Goal: Transaction & Acquisition: Purchase product/service

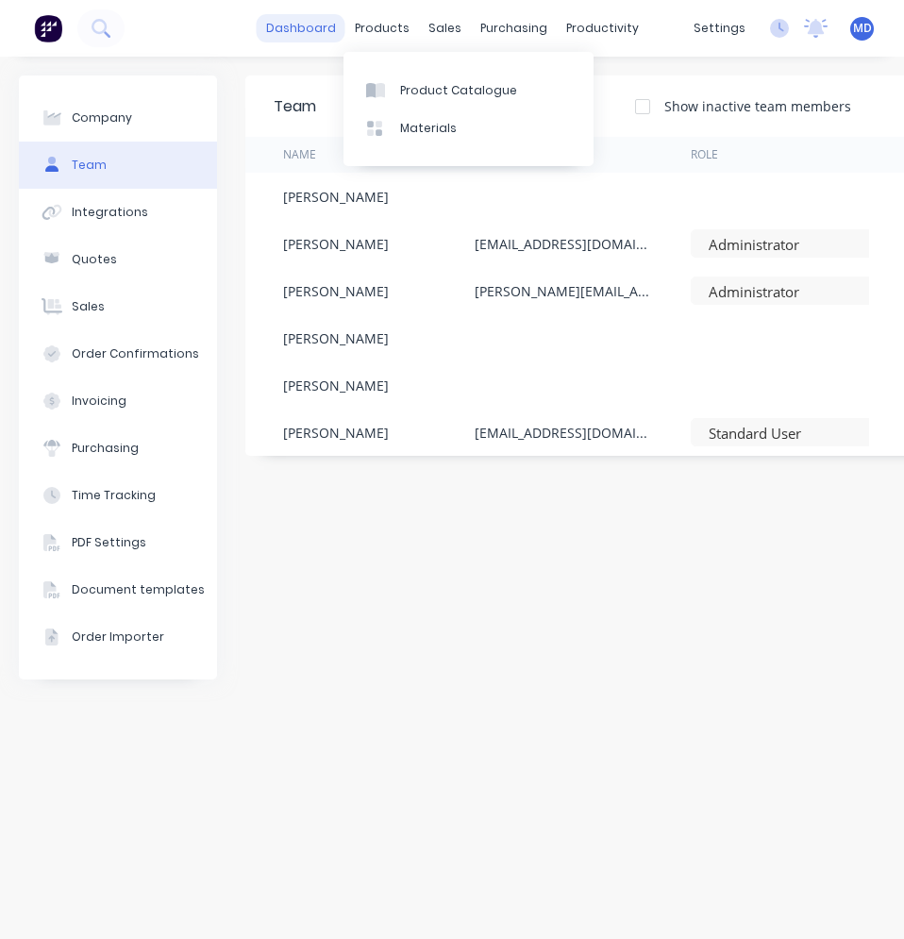
click at [312, 32] on link "dashboard" at bounding box center [301, 28] width 89 height 28
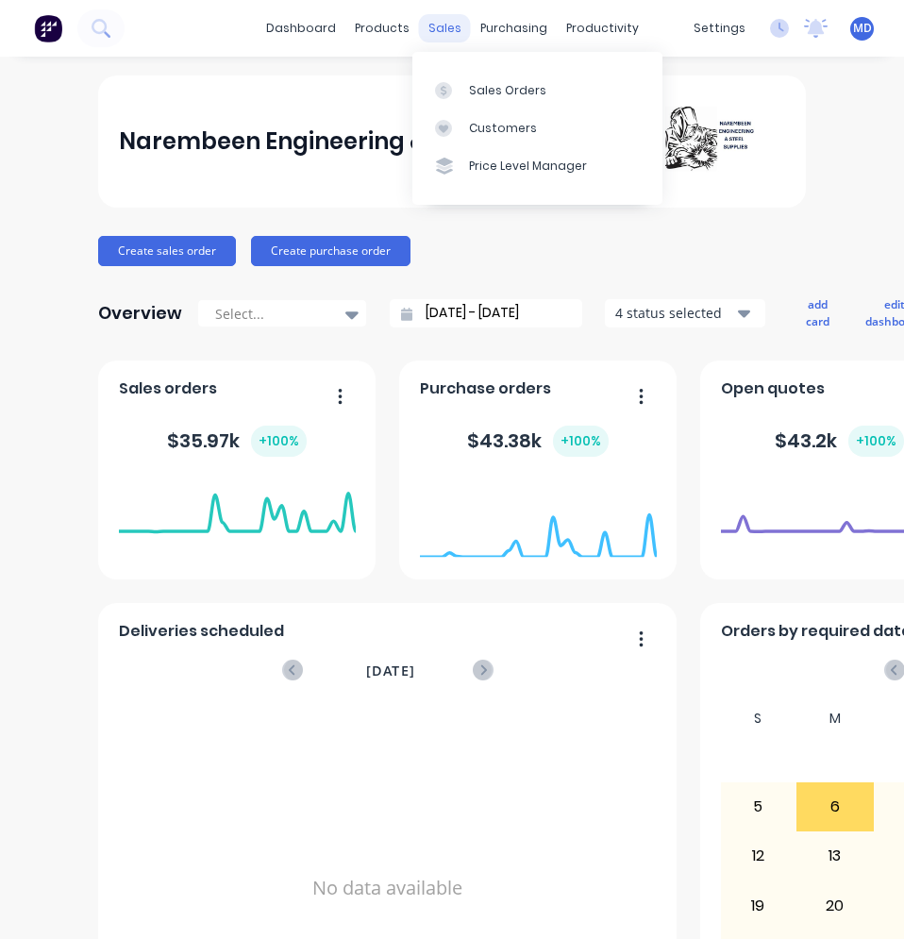
click at [439, 34] on div "sales" at bounding box center [445, 28] width 52 height 28
click at [470, 91] on div "Sales Orders" at bounding box center [507, 90] width 77 height 17
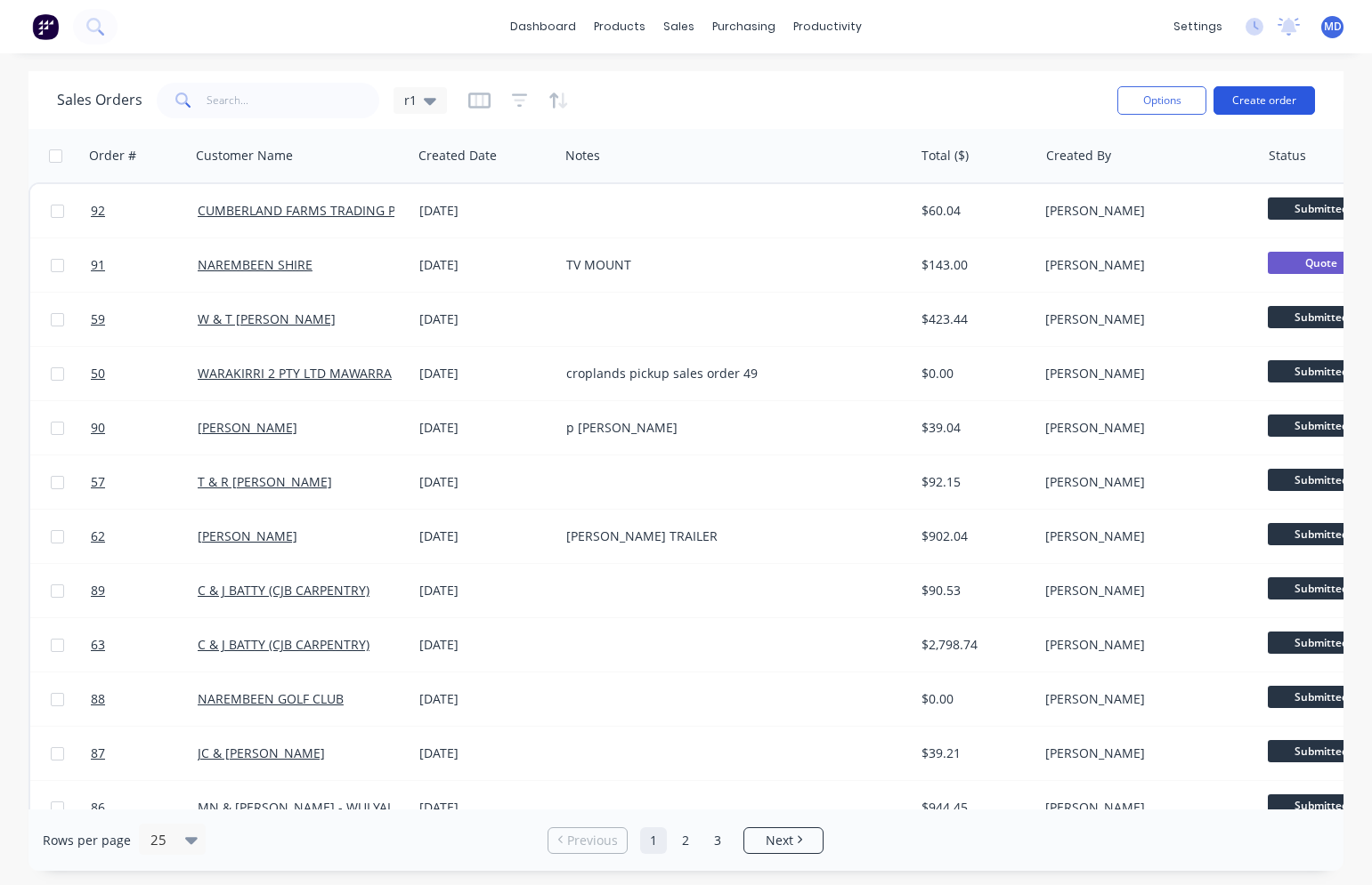
click at [1247, 99] on button "Create order" at bounding box center [1265, 101] width 102 height 28
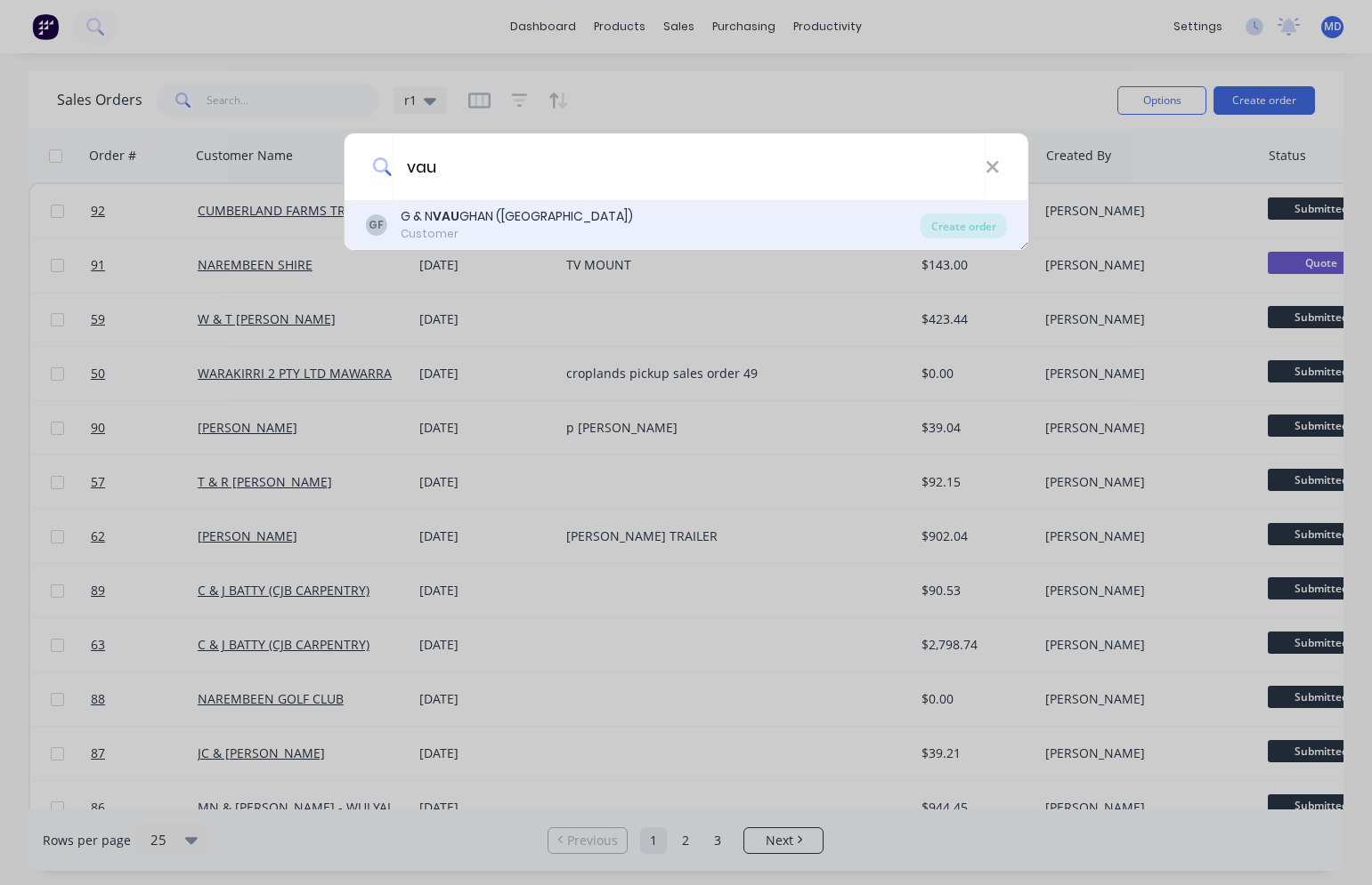
type input "vau"
click at [614, 220] on div "GF G & N VAU GHAN (JARETON FARMS) Customer" at bounding box center [642, 224] width 555 height 35
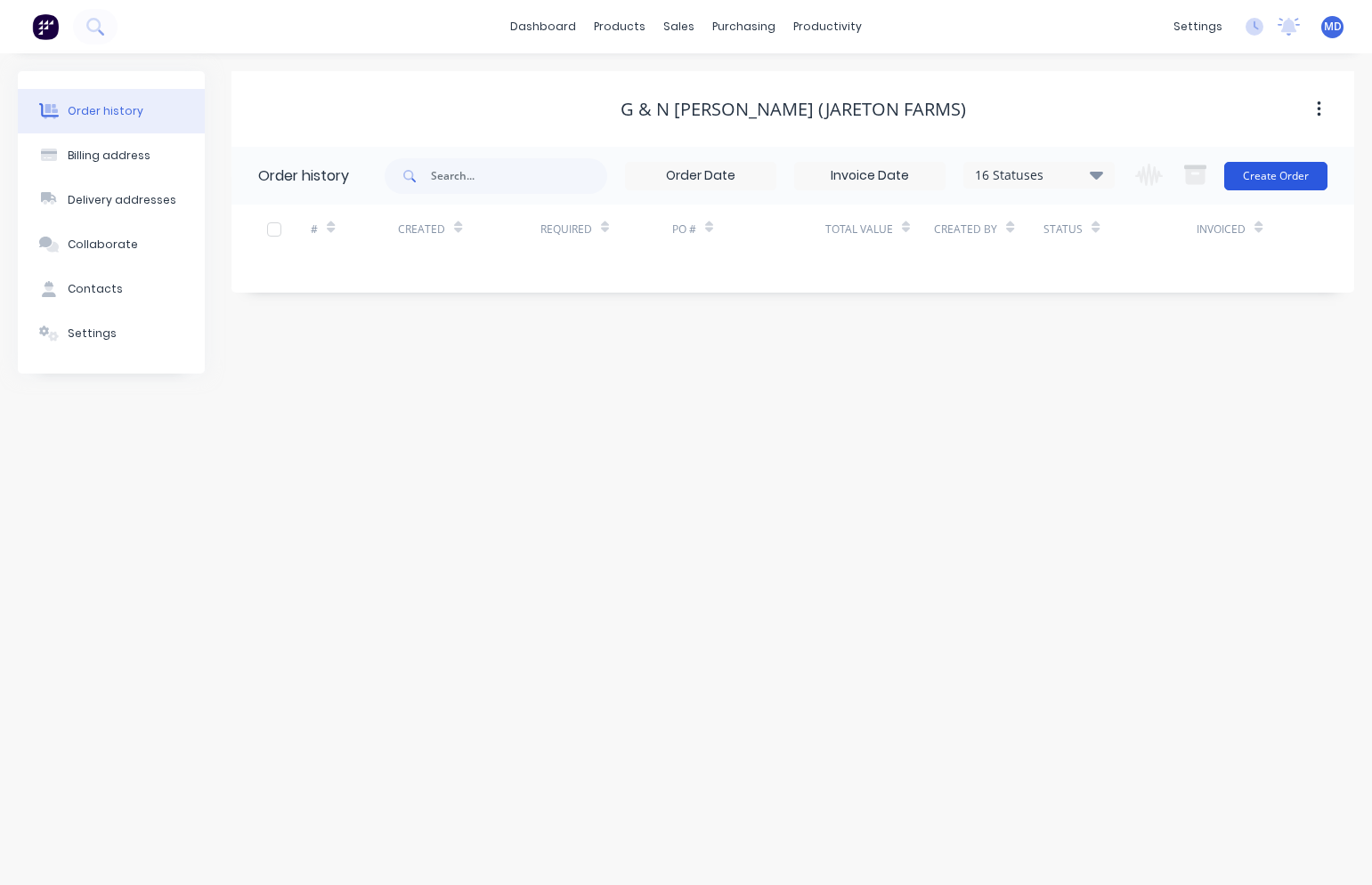
click at [1285, 182] on button "Create Order" at bounding box center [1276, 176] width 104 height 28
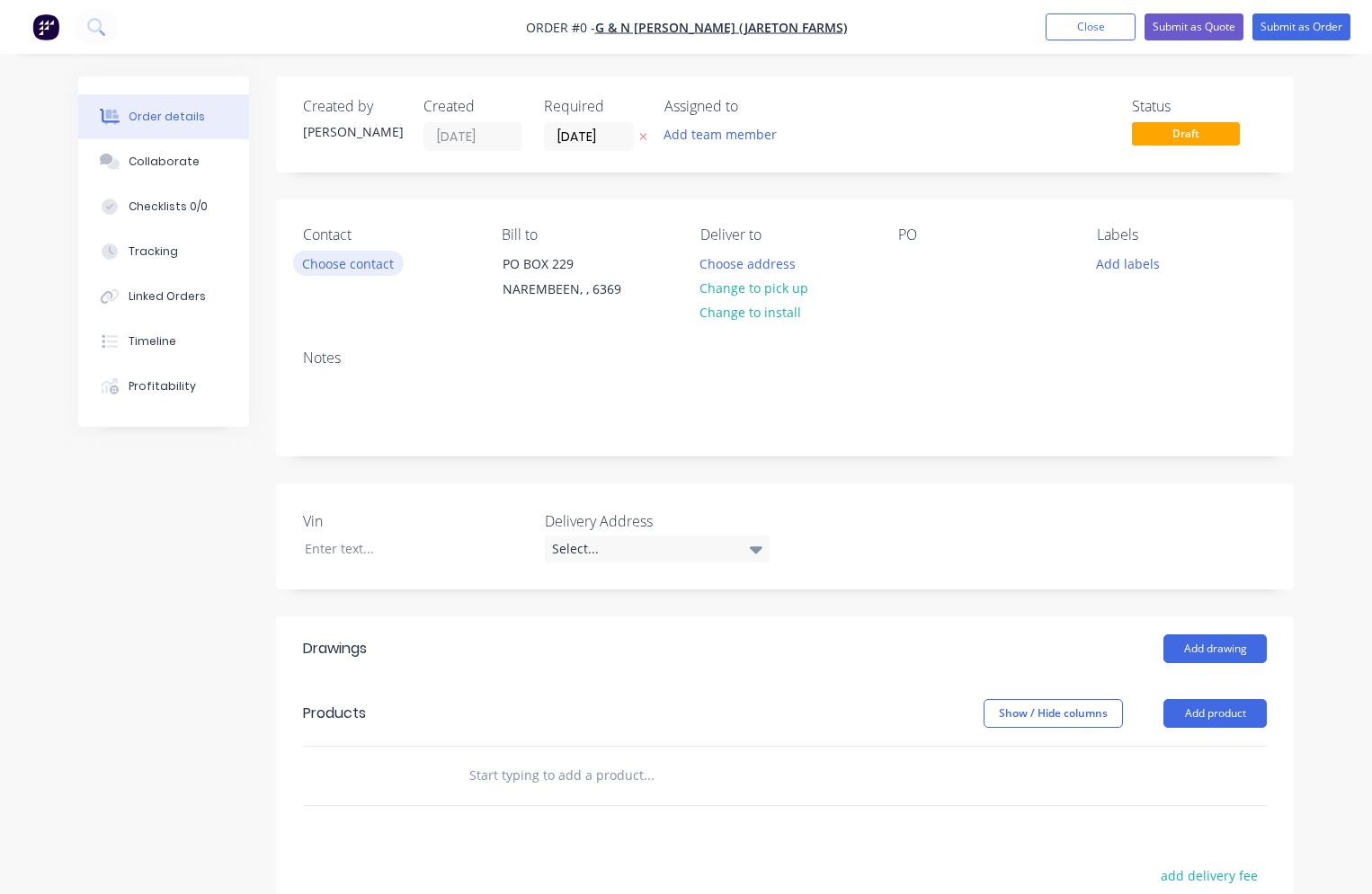
click at [366, 272] on button "Choose contact" at bounding box center [348, 262] width 110 height 24
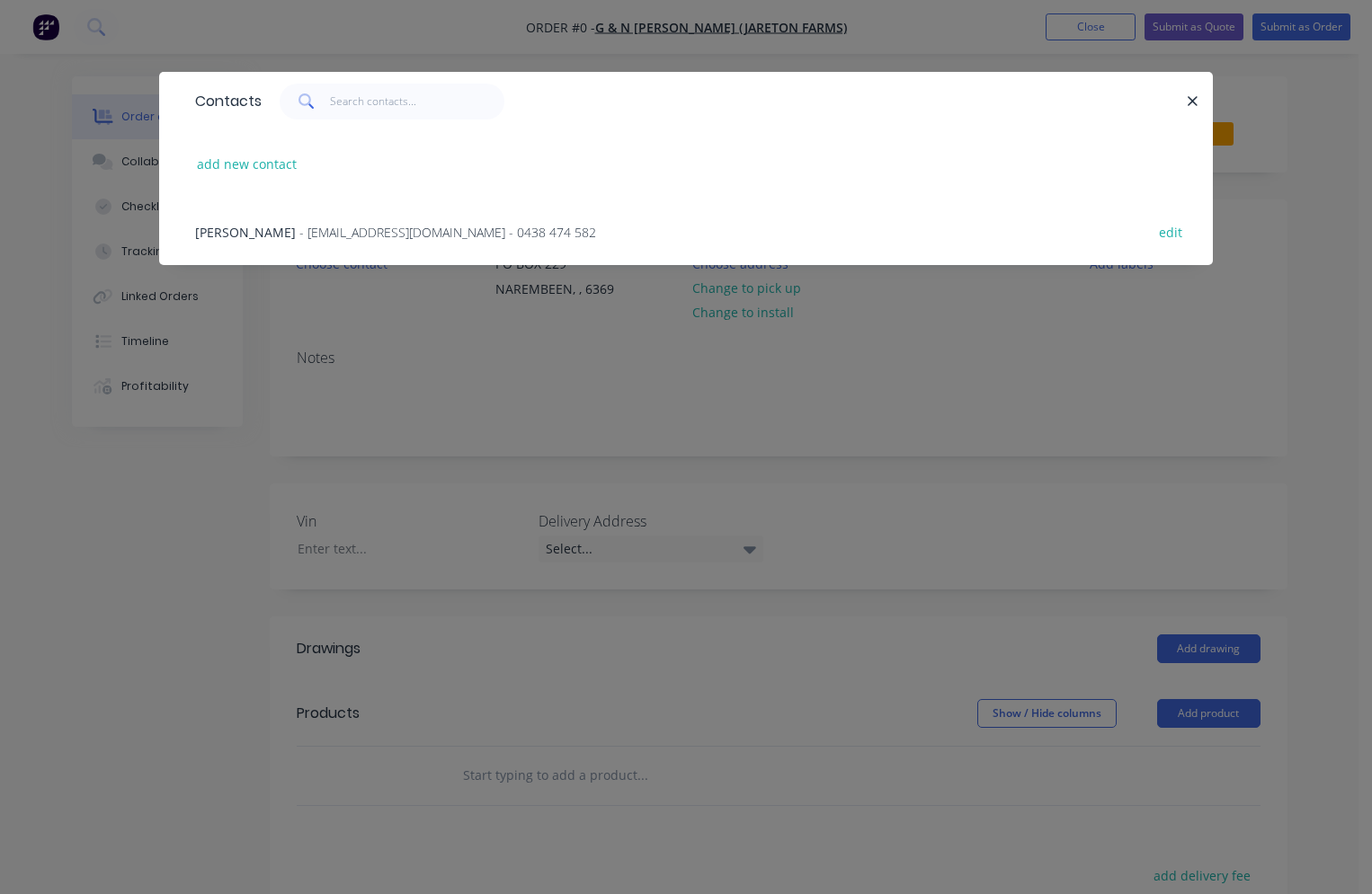
click at [369, 233] on span "- narelle@ireaustralia.com.au - 0438 474 582" at bounding box center [447, 232] width 297 height 17
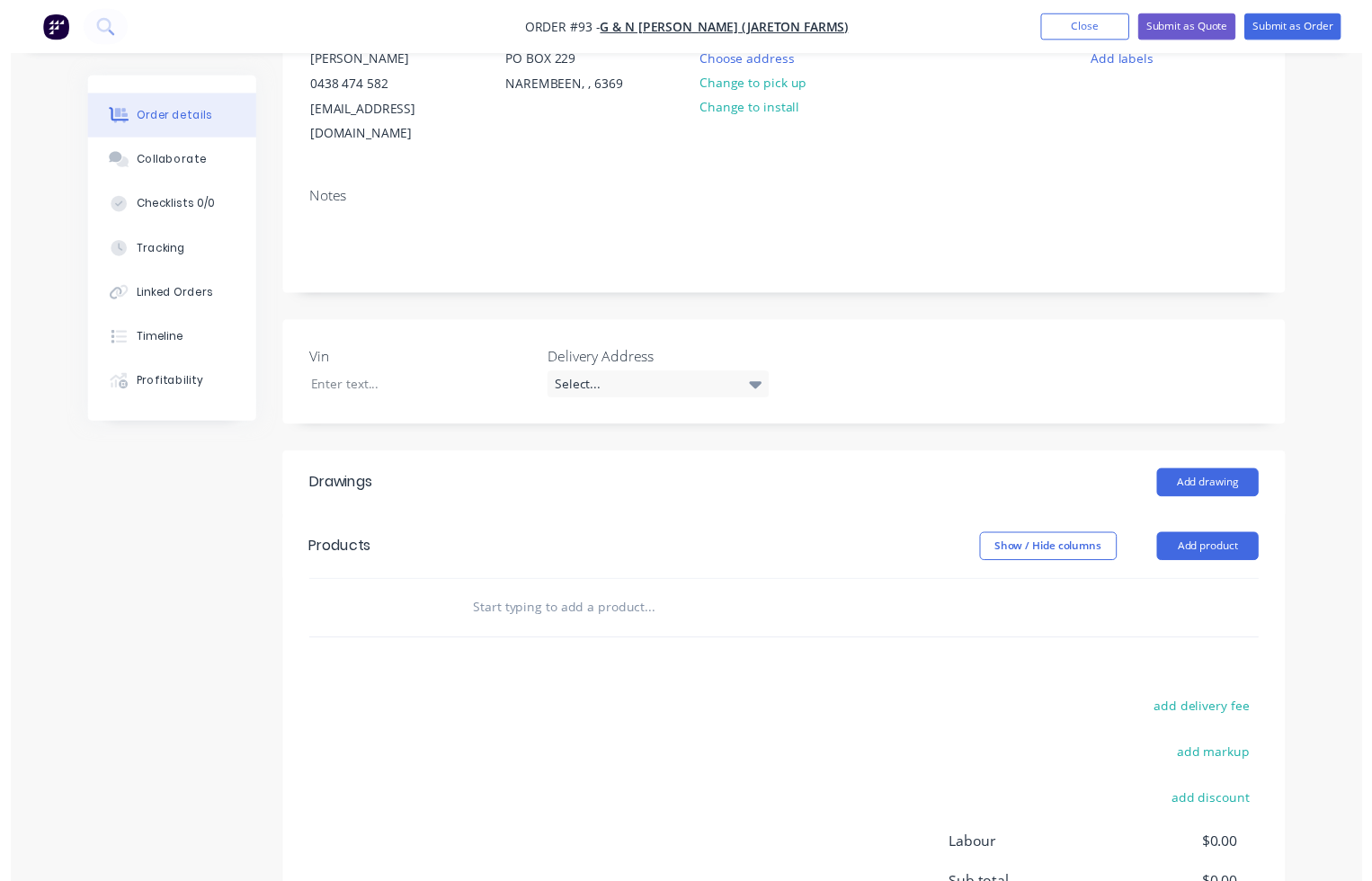
scroll to position [270, 0]
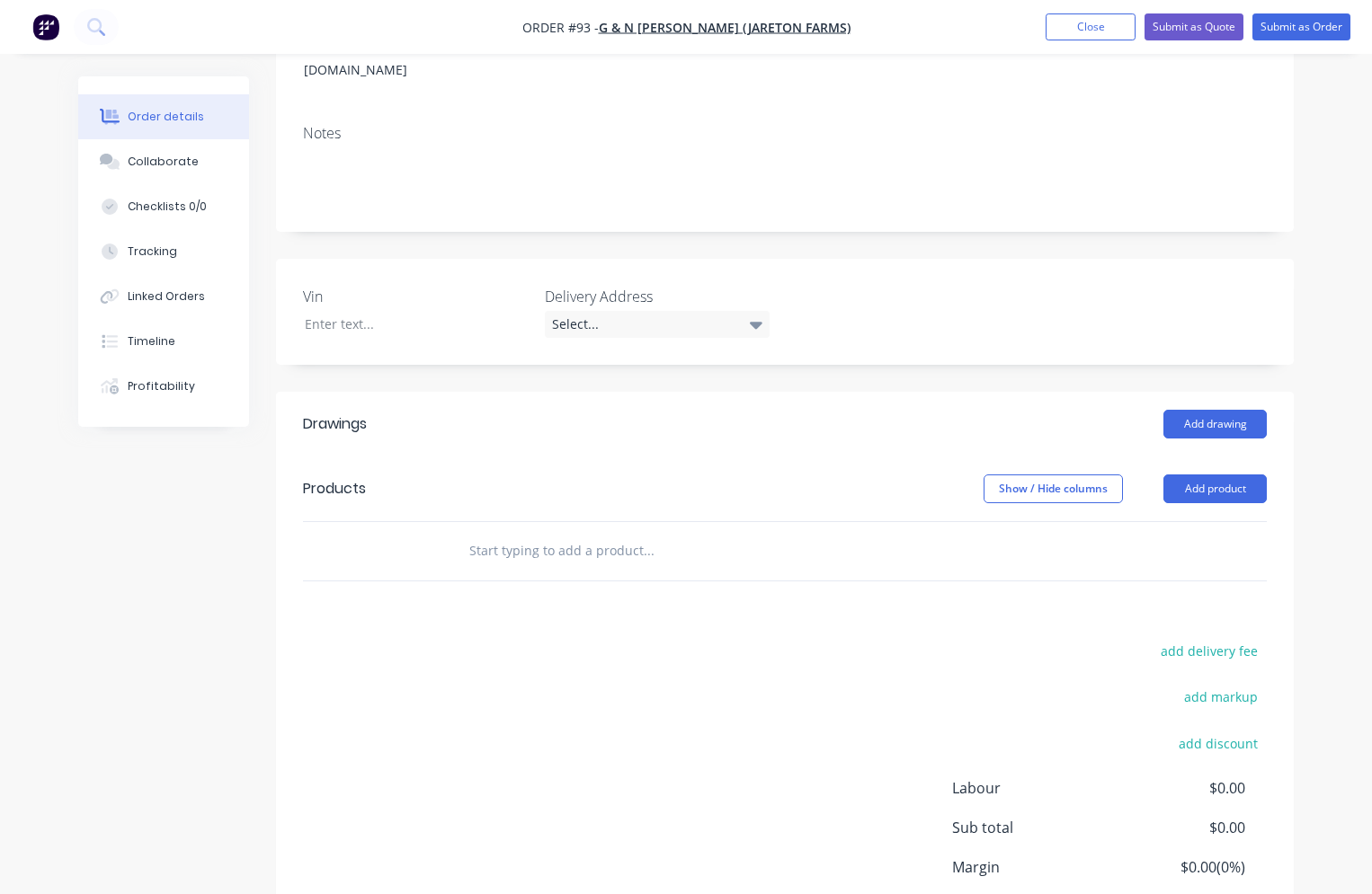
click at [507, 533] on input "text" at bounding box center [648, 551] width 360 height 36
type input "3/4uncx5"
click div "3/4UNCX5 HEX BOLT G8 ZP Xero Item # factory_item Item Code 3/4UNCX5 Item Name 3…"
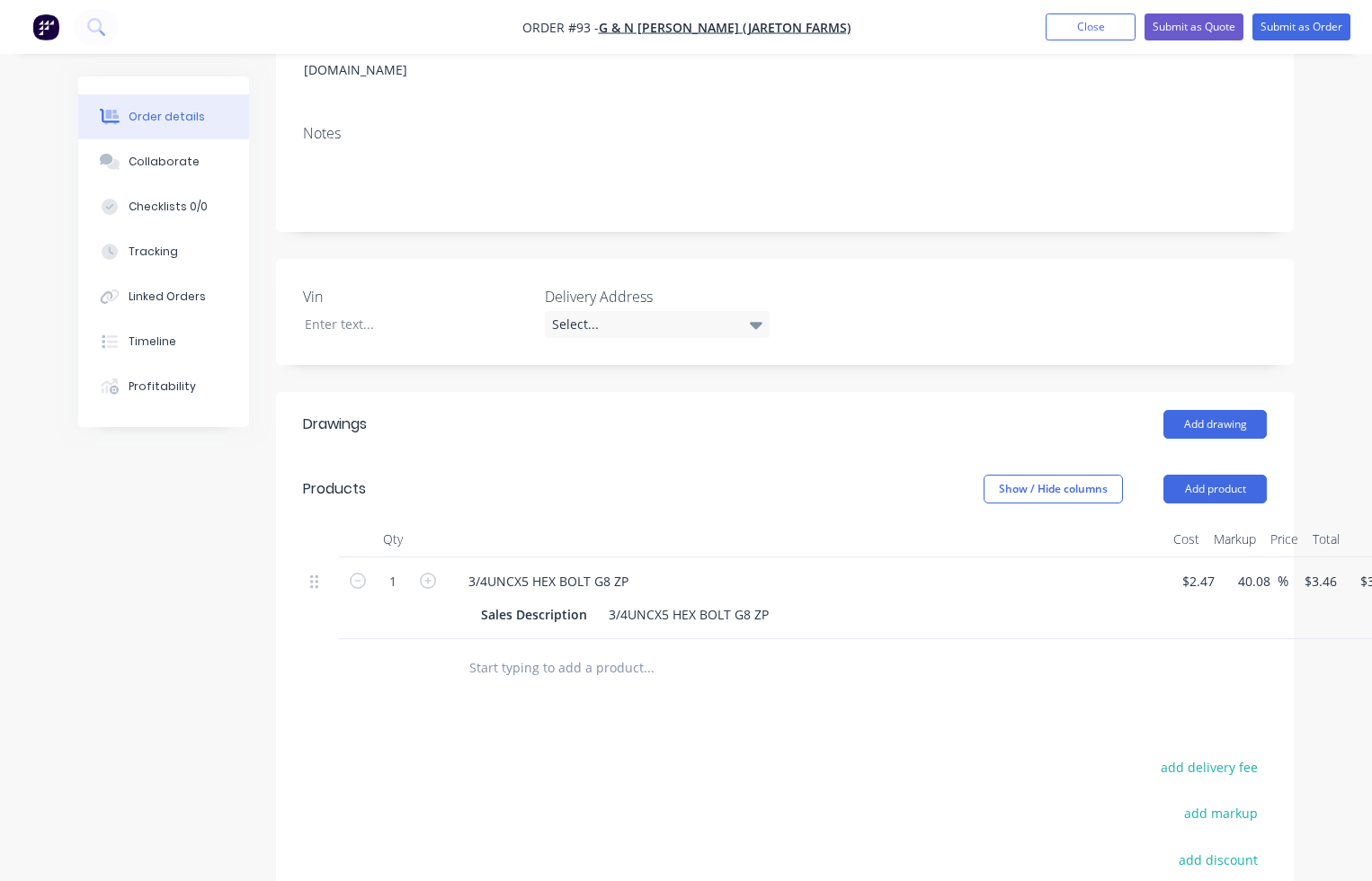
click at [544, 650] on input "text" at bounding box center [648, 668] width 360 height 36
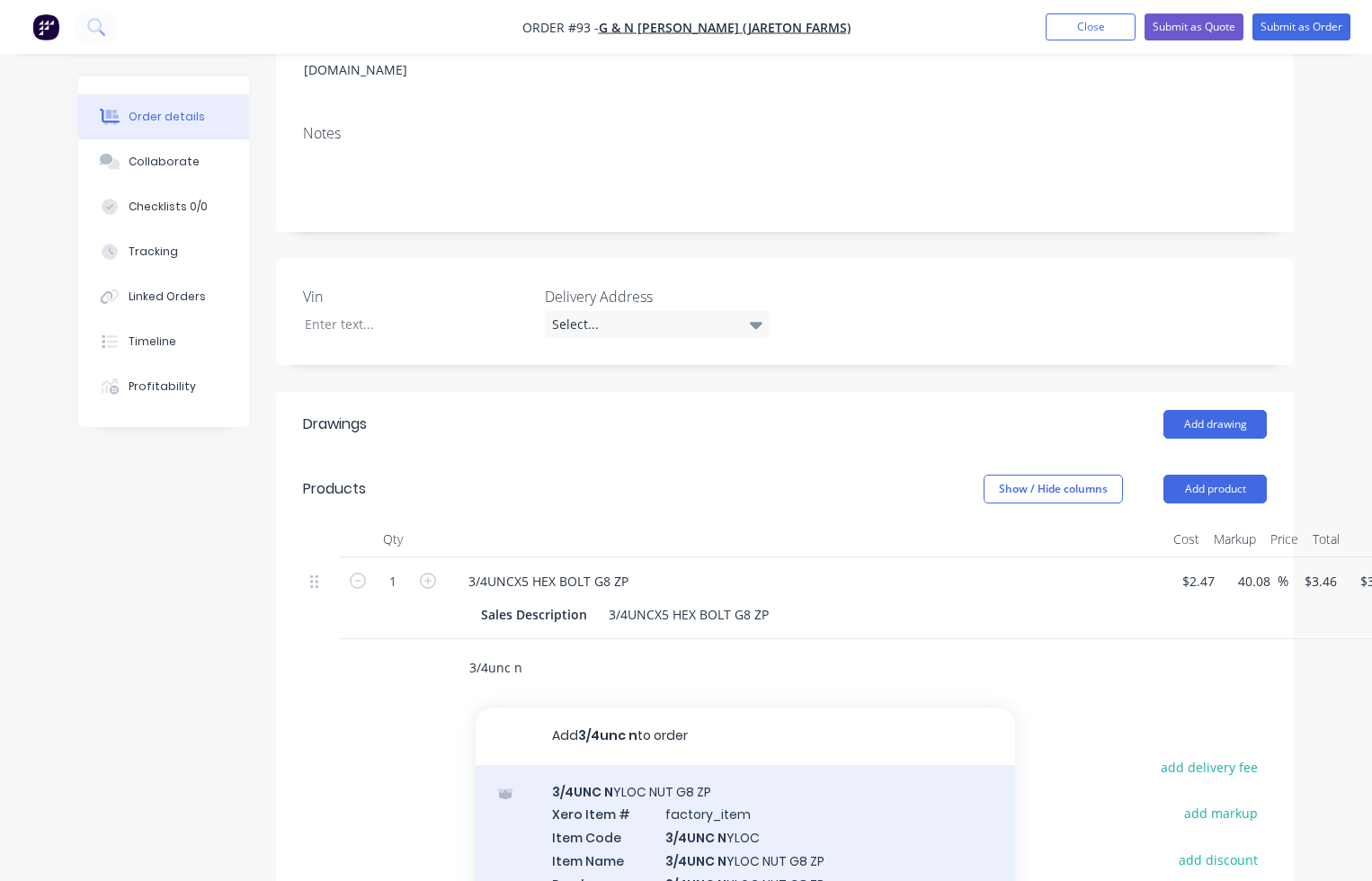
type input "3/4unc n"
click at [648, 782] on div "3/4UNC N YLOC NUT G8 ZP Xero Item # factory_item Item Code 3/4UNC N YLOC Item N…" at bounding box center [745, 879] width 539 height 230
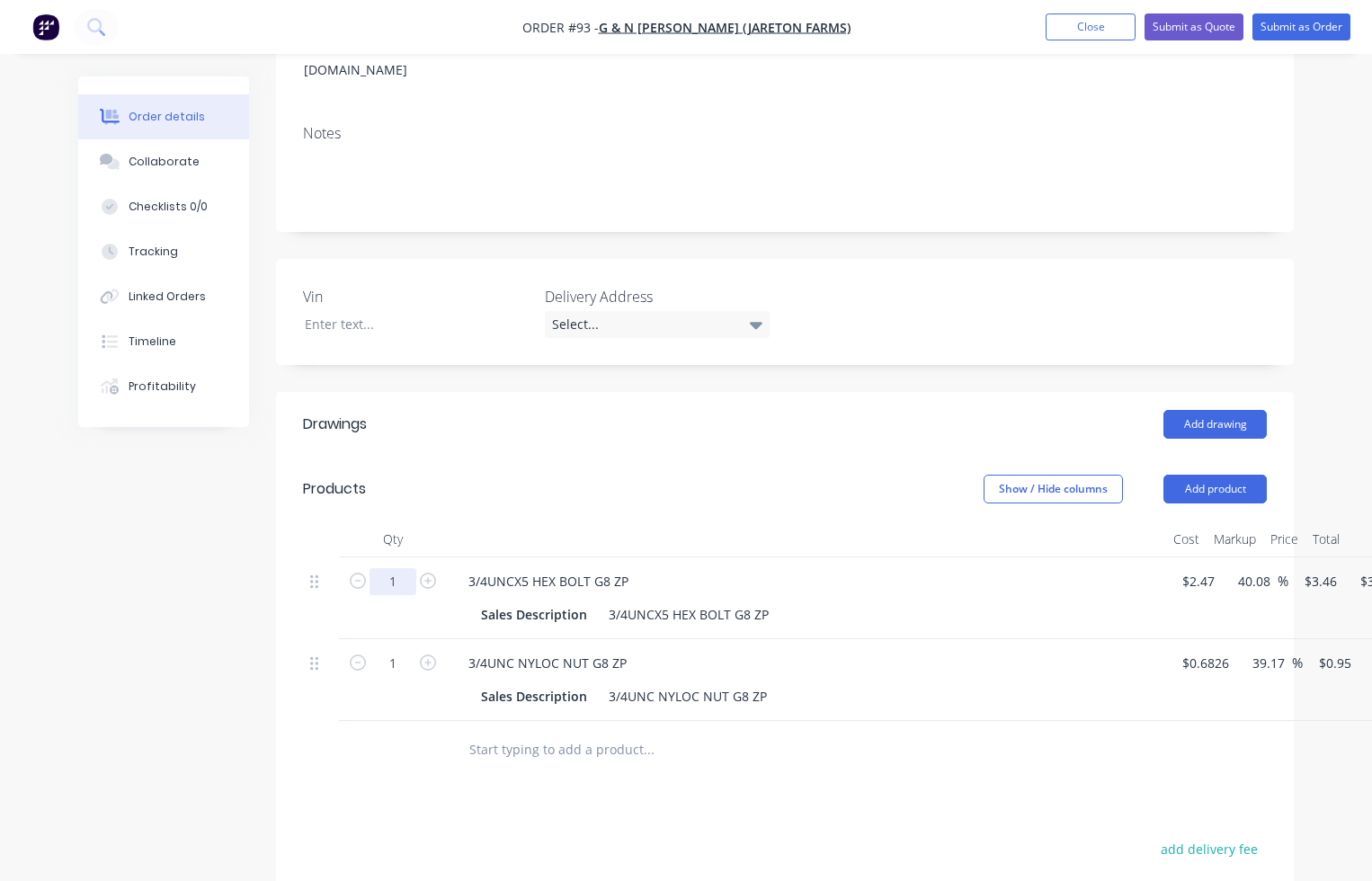
click at [404, 569] on input "1" at bounding box center [392, 582] width 47 height 27
type input "5"
type input "$17.30"
click at [364, 721] on div at bounding box center [392, 750] width 108 height 58
click at [384, 650] on input "1" at bounding box center [392, 663] width 47 height 27
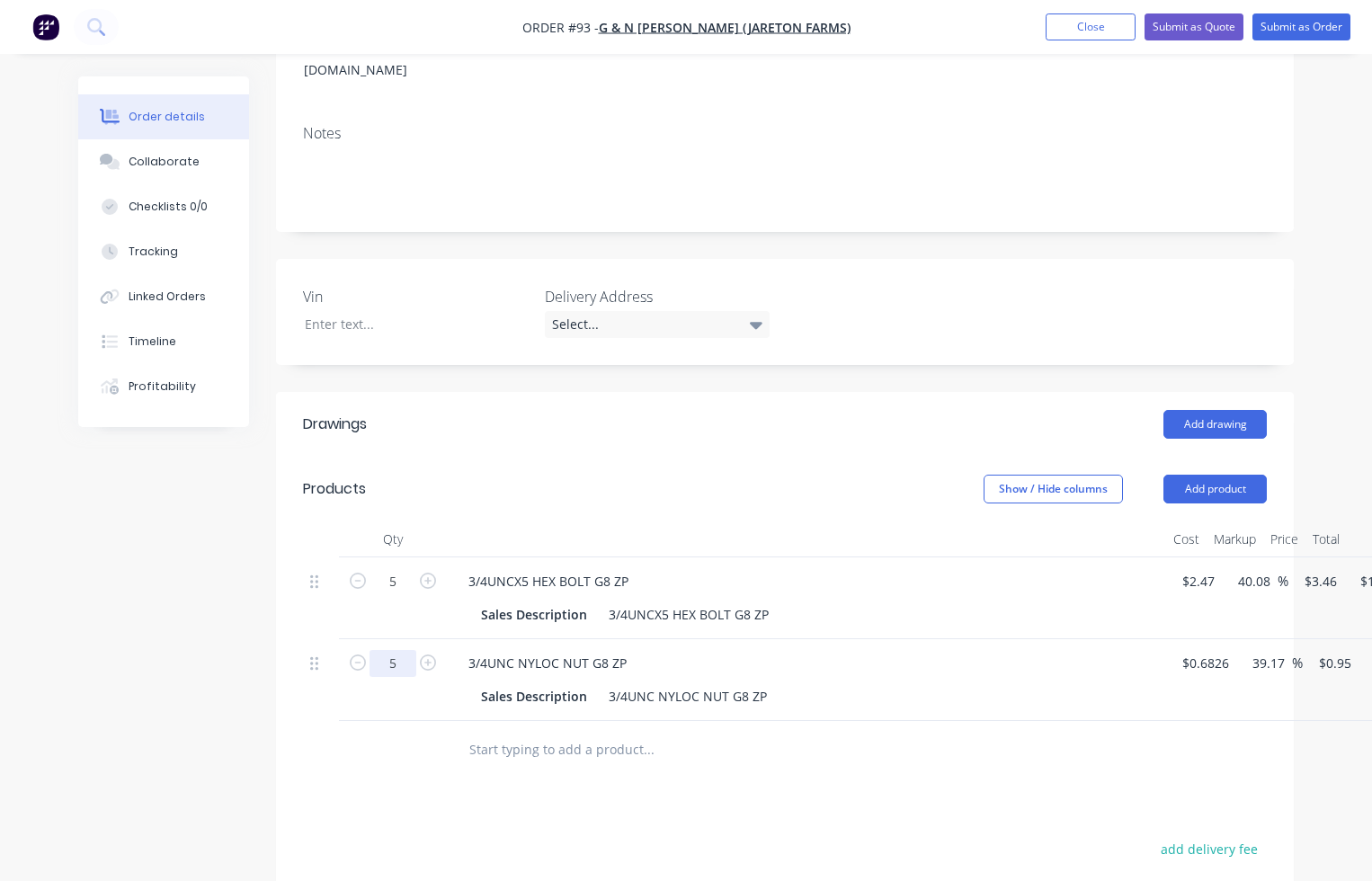
type input "5"
type input "$4.75"
click at [452, 790] on div "Drawings Add drawing Products Show / Hide columns Add product Qty Cost Markup P…" at bounding box center [785, 802] width 1018 height 819
click at [1268, 29] on button "Submit as Order" at bounding box center [1301, 27] width 98 height 27
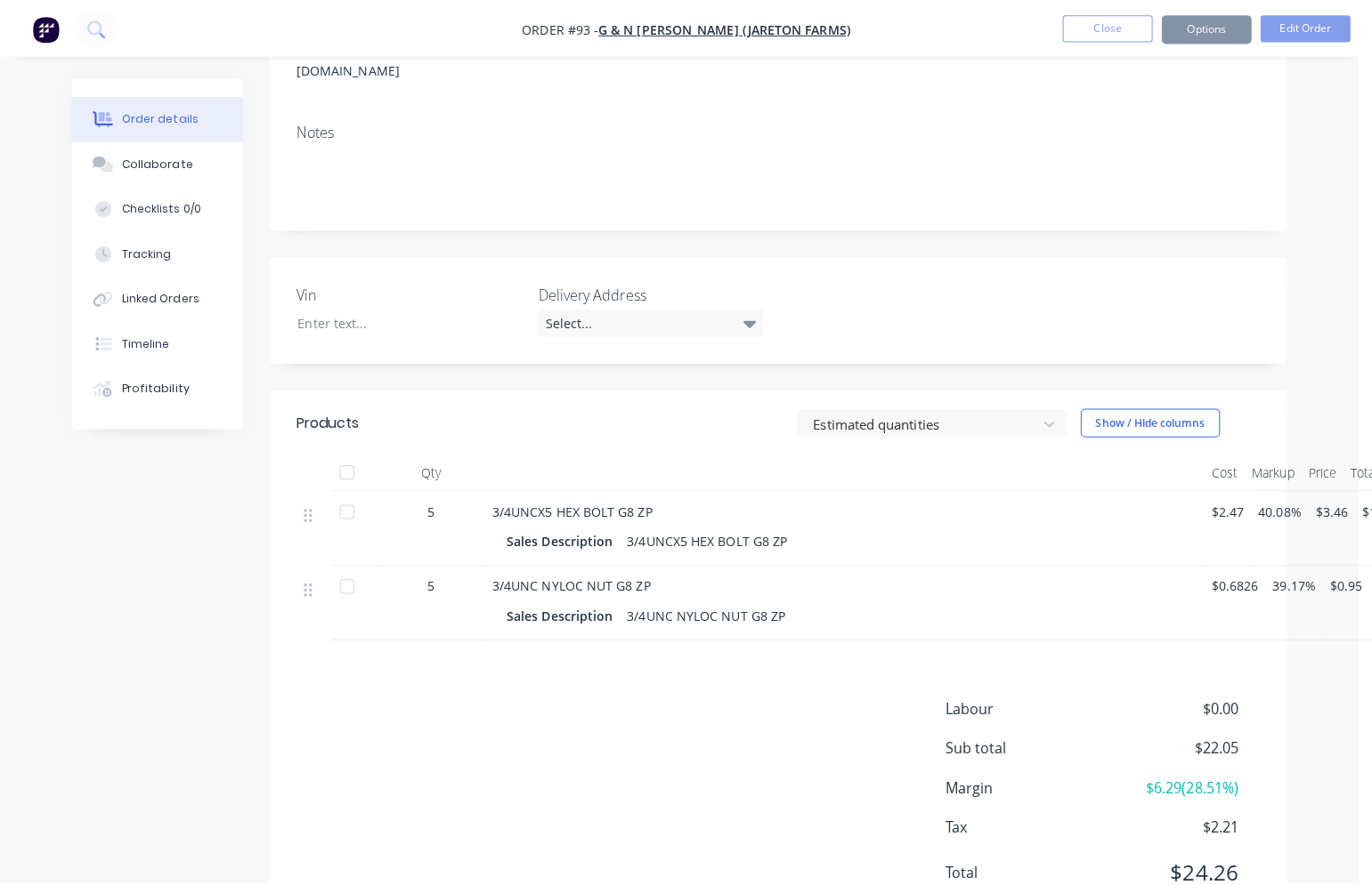
scroll to position [0, 0]
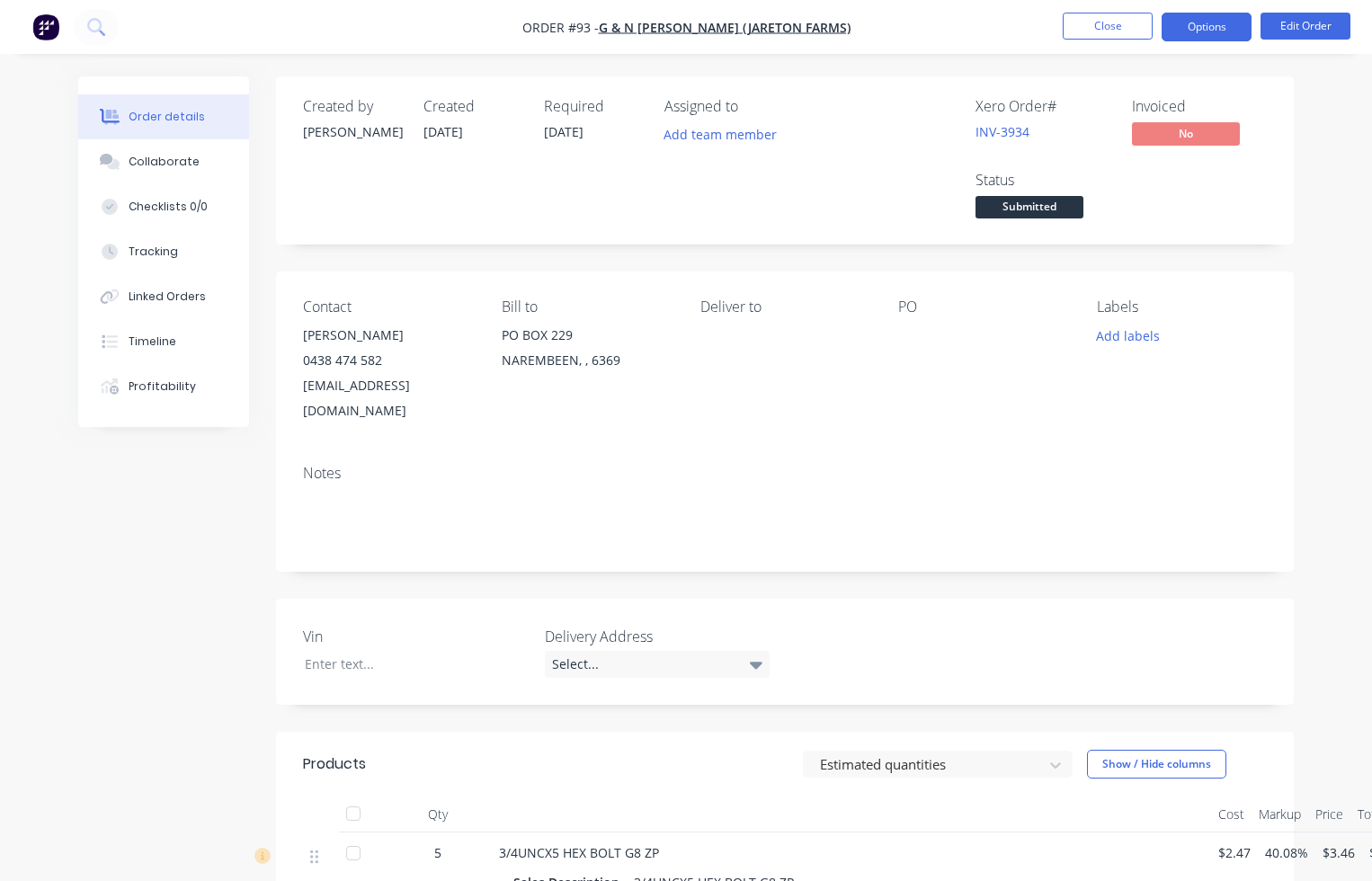
click at [1190, 38] on button "Options" at bounding box center [1206, 27] width 89 height 29
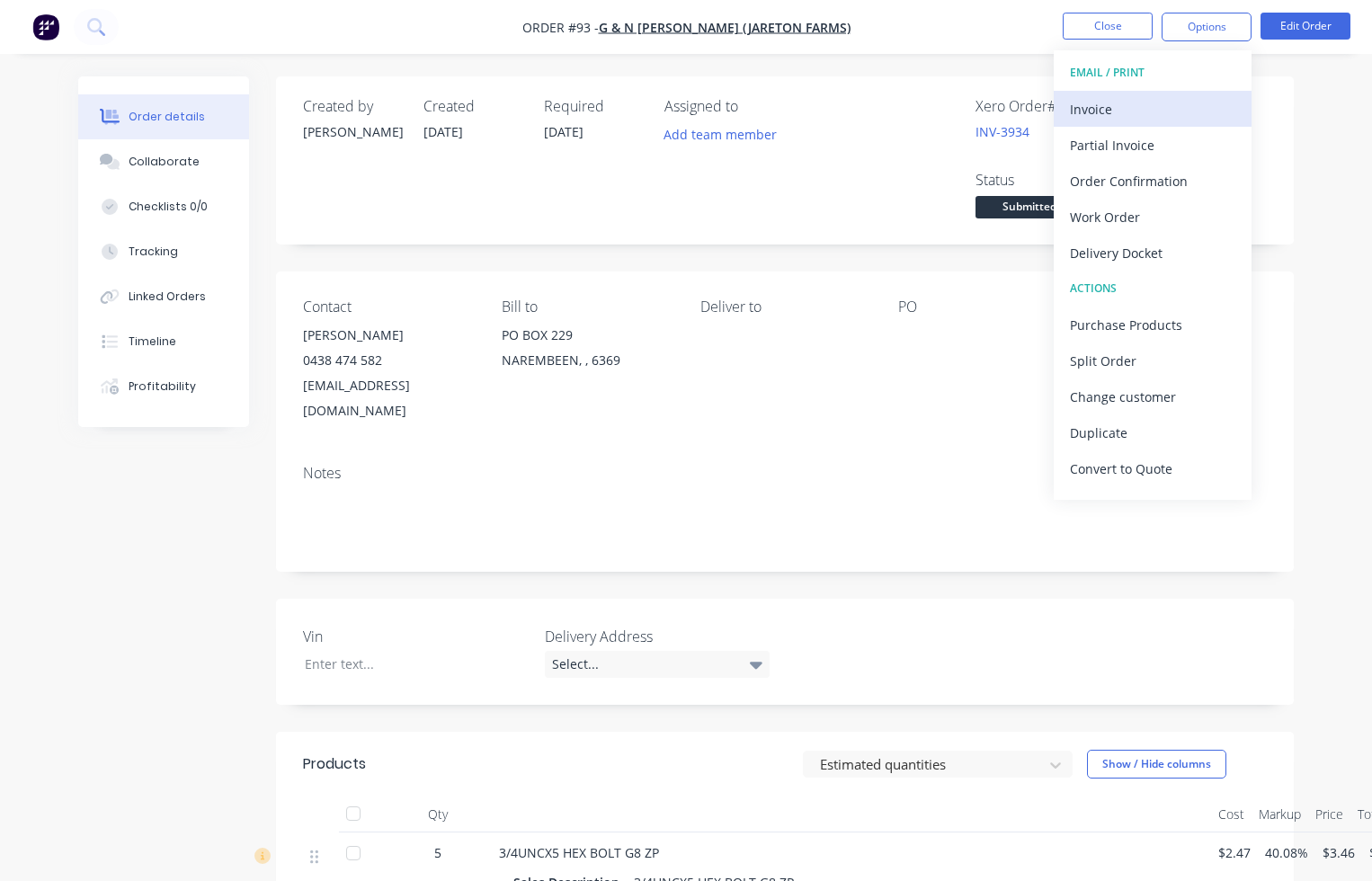
click at [1143, 100] on div "Invoice" at bounding box center [1152, 109] width 166 height 26
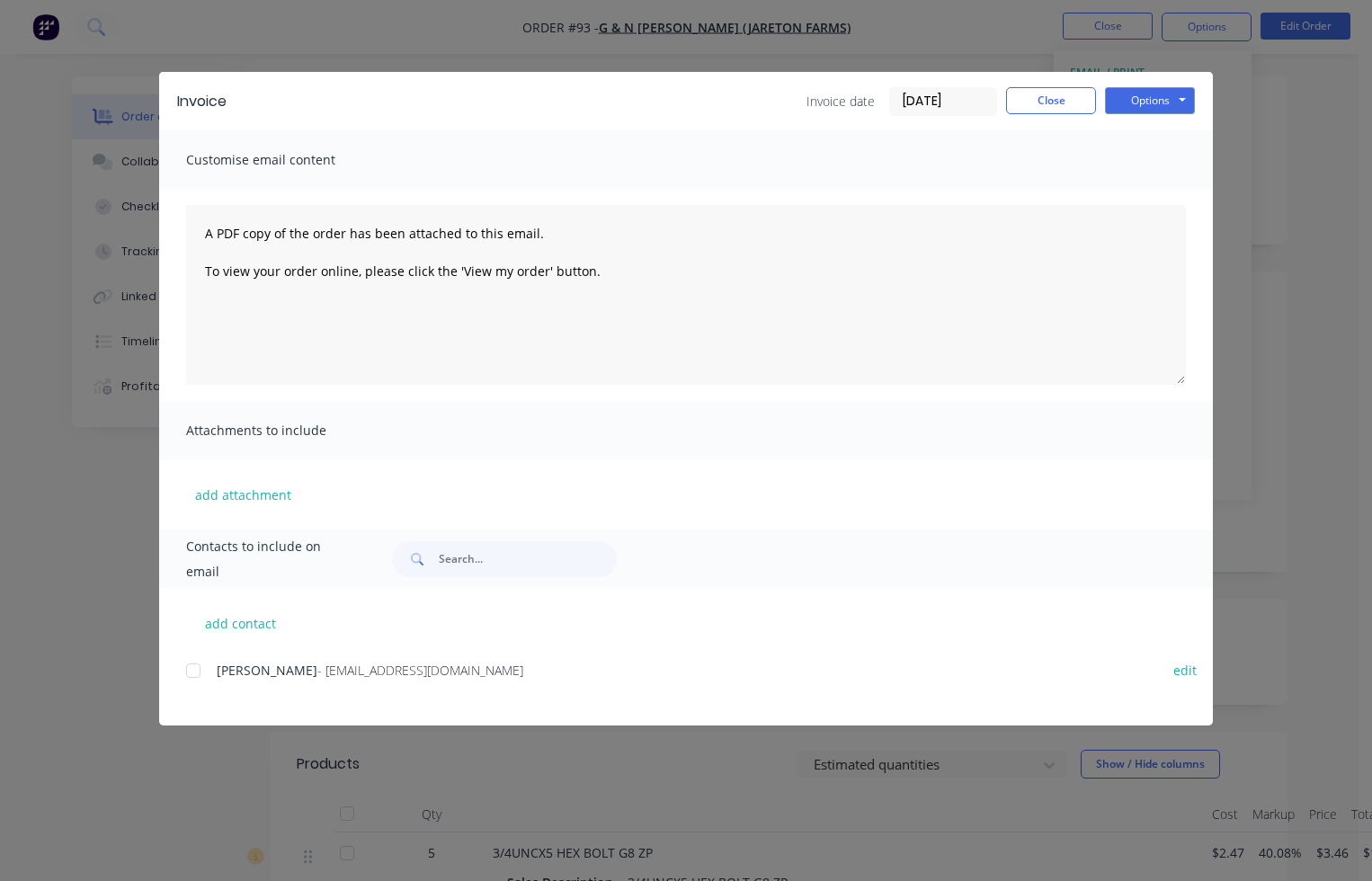
click at [192, 674] on div at bounding box center [193, 671] width 36 height 36
click at [1147, 109] on button "Options" at bounding box center [1149, 101] width 89 height 27
click at [1136, 189] on button "Email" at bounding box center [1162, 191] width 115 height 30
click at [1084, 96] on button "Close" at bounding box center [1050, 101] width 89 height 27
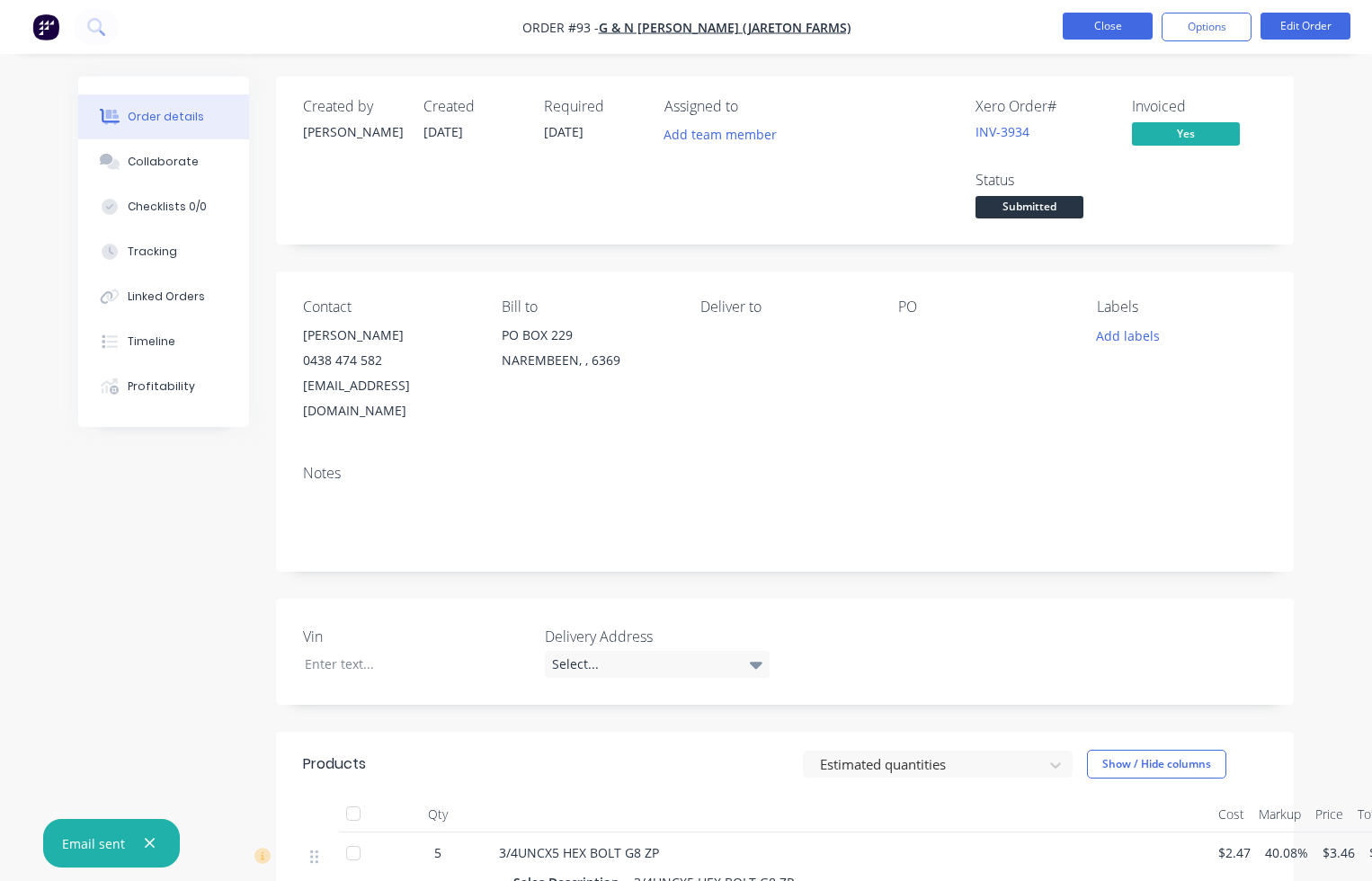
click at [1109, 32] on button "Close" at bounding box center [1107, 26] width 89 height 27
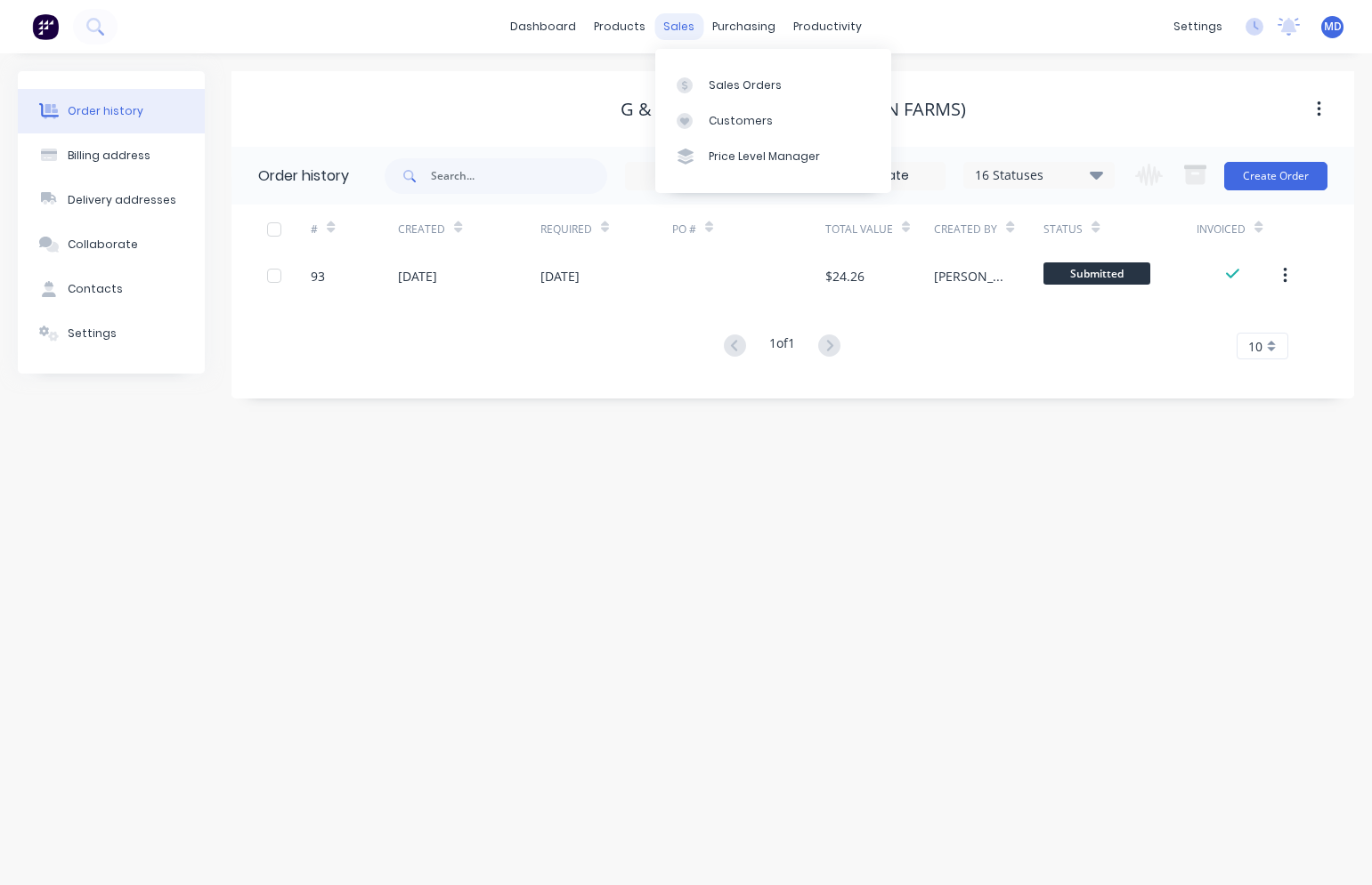
click at [675, 33] on div "sales" at bounding box center [679, 26] width 49 height 26
click at [708, 86] on div "Sales Orders" at bounding box center [744, 85] width 73 height 16
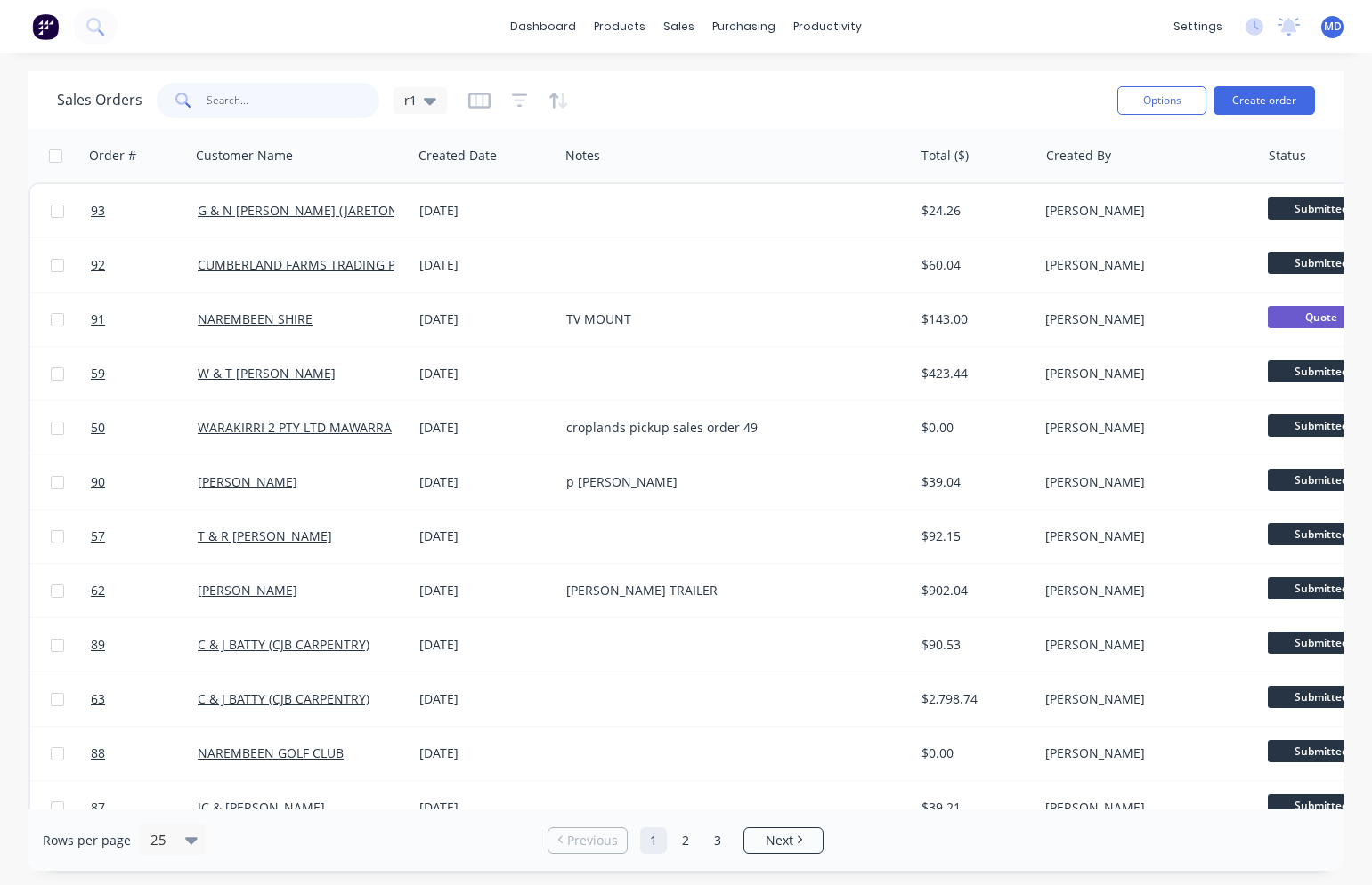
click at [298, 101] on input "text" at bounding box center [293, 101] width 174 height 36
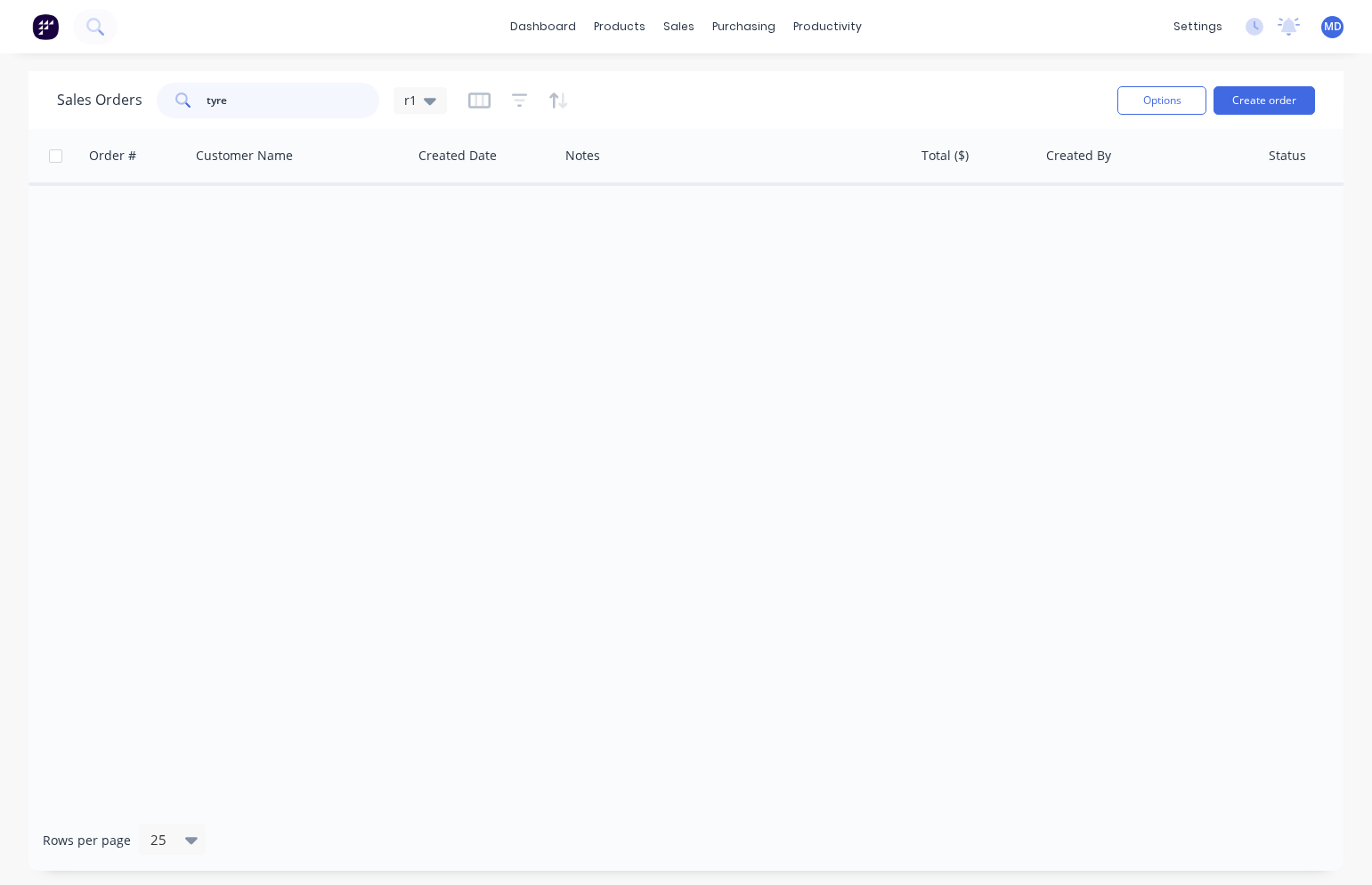
type input "tyre"
click at [478, 96] on icon "button" at bounding box center [480, 100] width 23 height 18
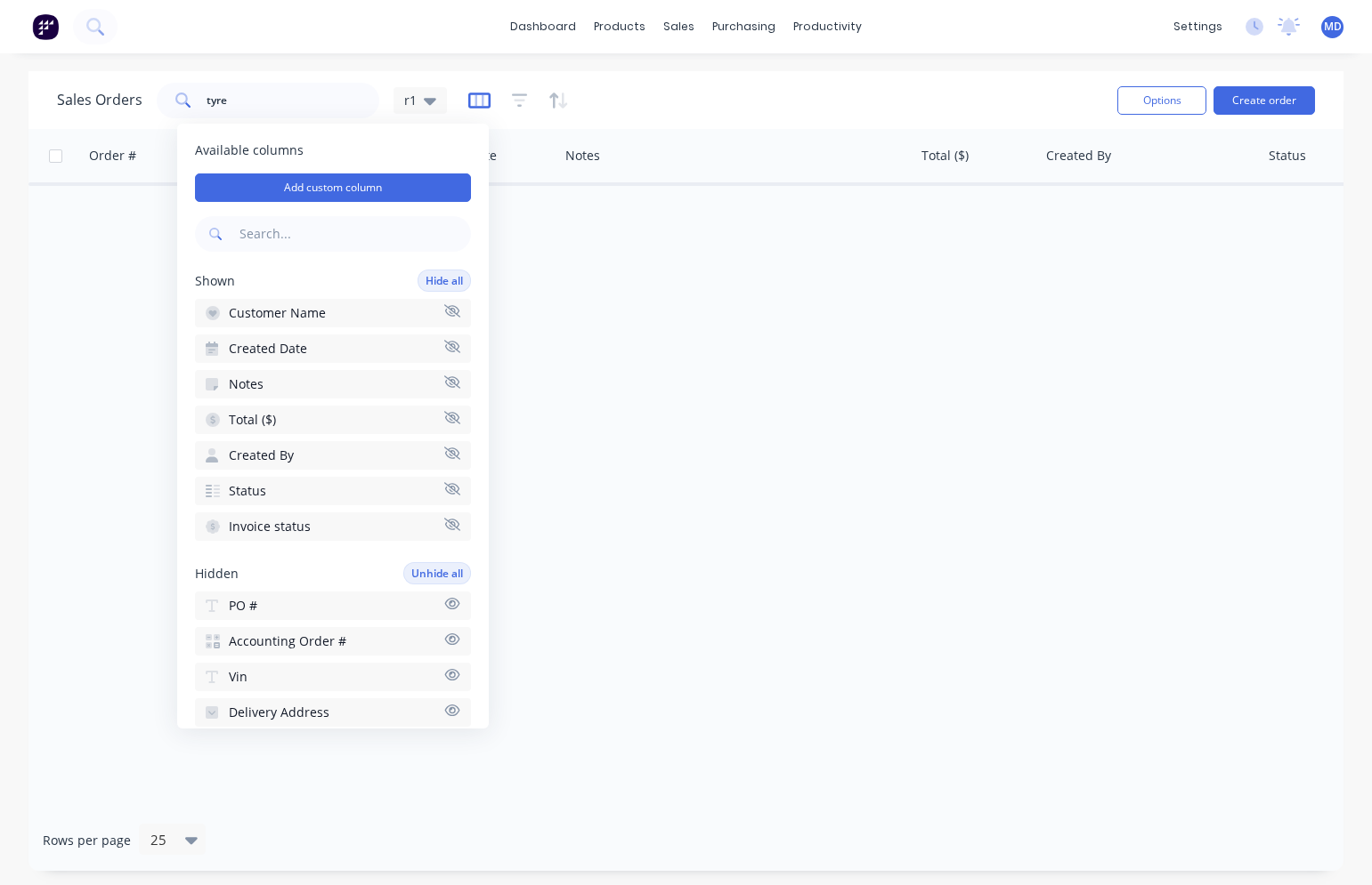
click at [478, 96] on icon "button" at bounding box center [480, 100] width 23 height 18
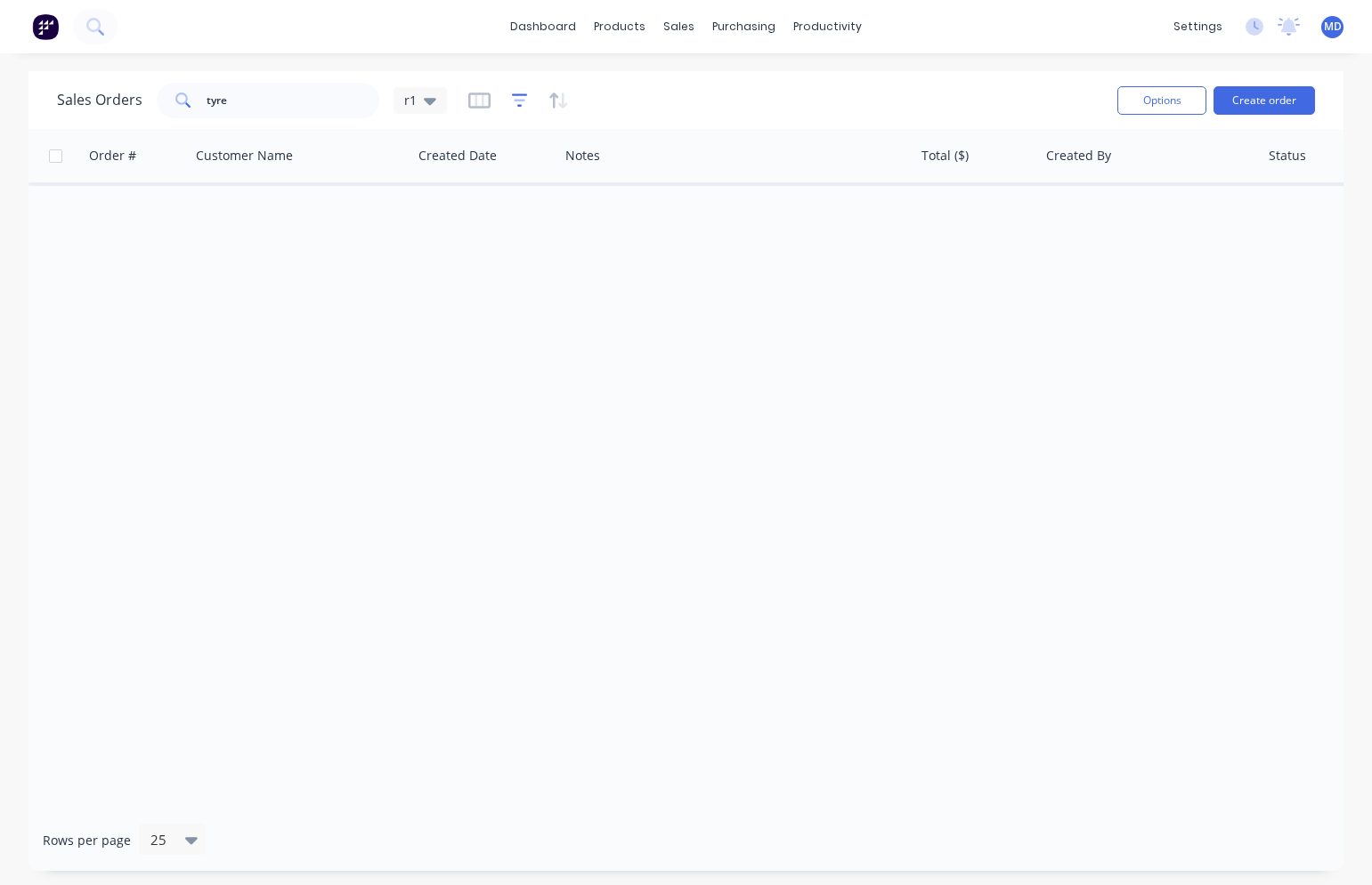
click at [512, 97] on icon "button" at bounding box center [520, 100] width 16 height 18
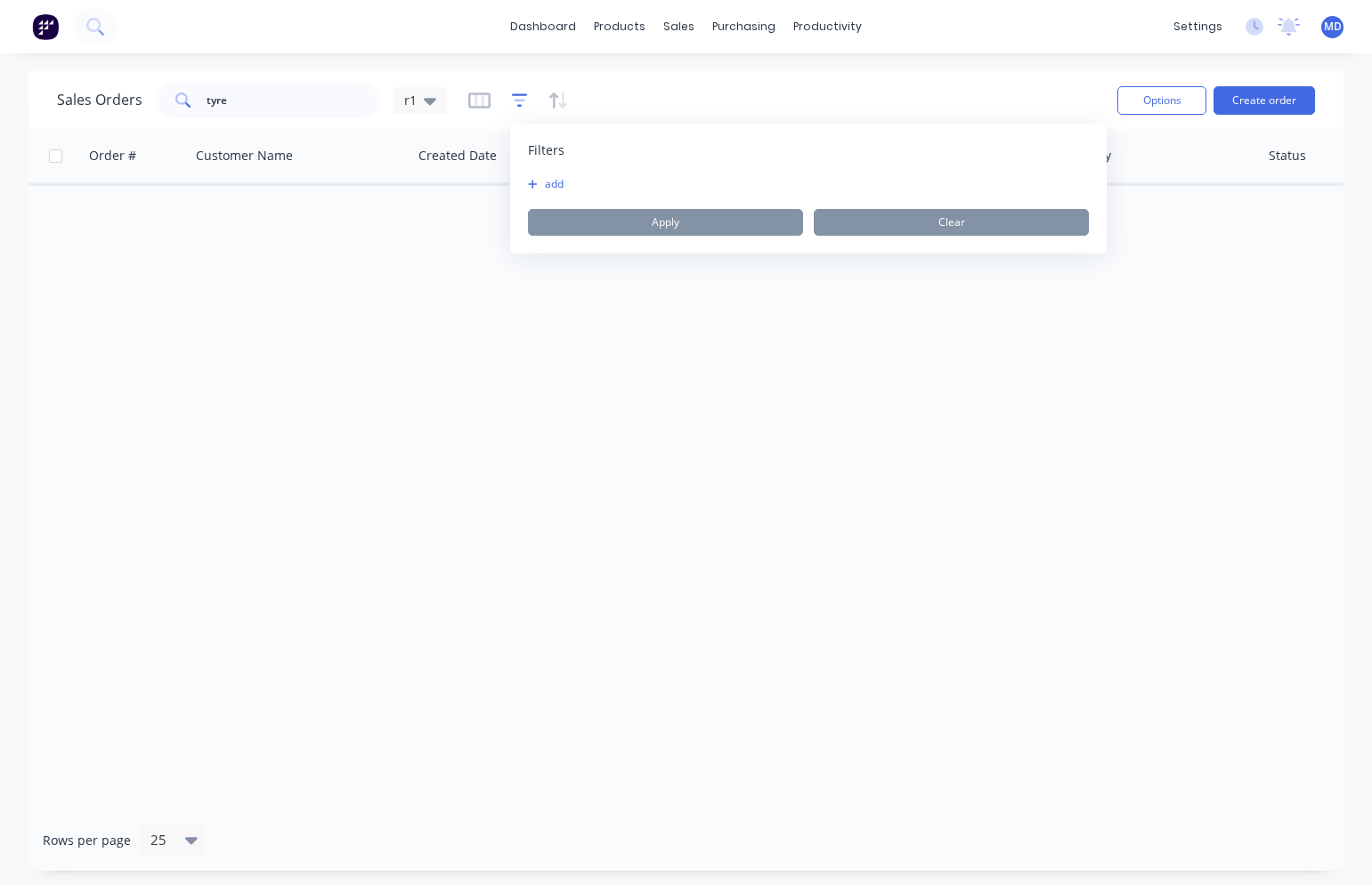
click at [512, 97] on icon "button" at bounding box center [520, 100] width 16 height 18
click at [556, 98] on icon "button" at bounding box center [558, 100] width 21 height 18
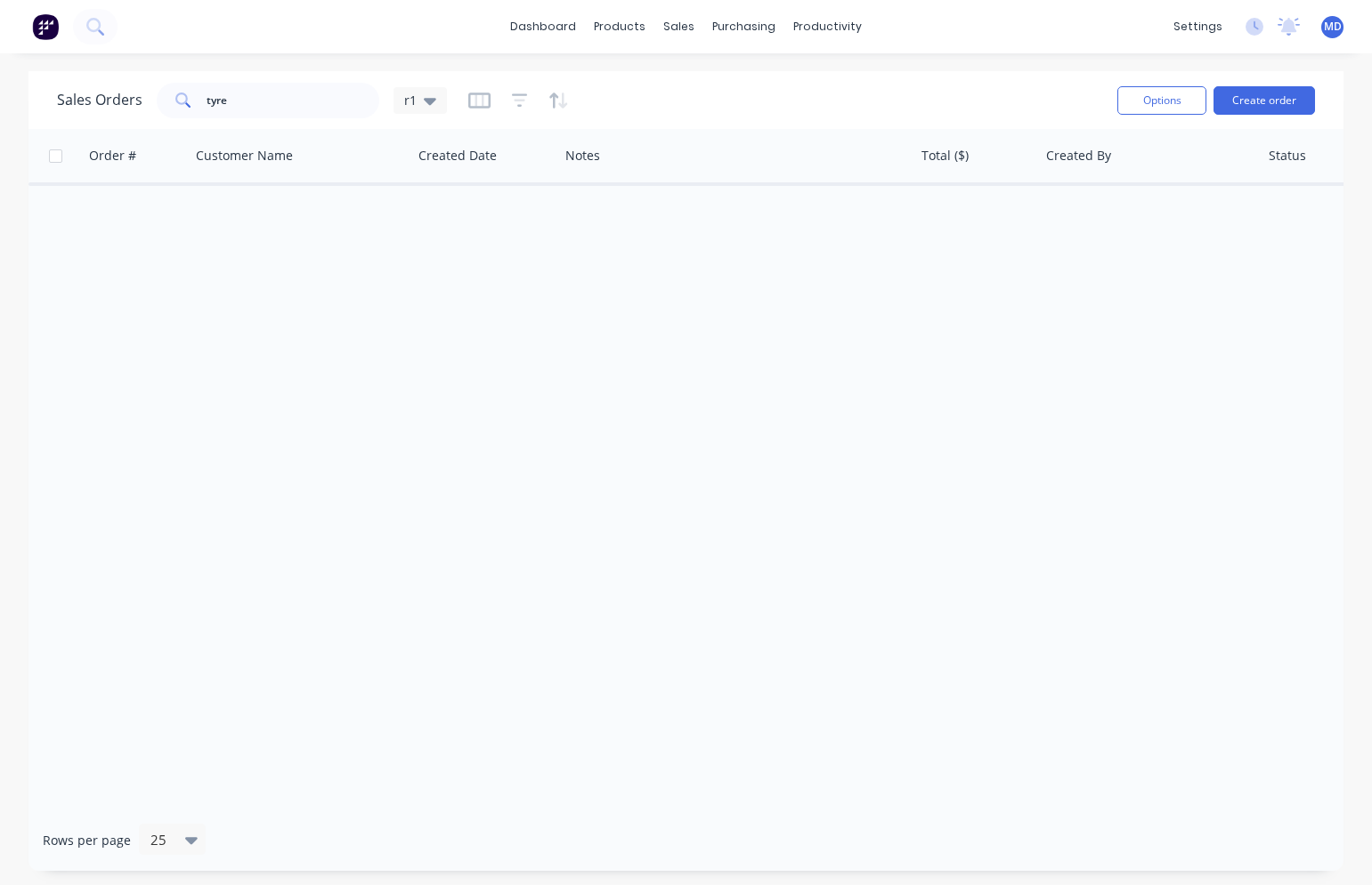
click at [625, 92] on div "Sales Orders tyre r1" at bounding box center [579, 100] width 1046 height 43
click at [436, 100] on div "r1" at bounding box center [420, 101] width 54 height 26
click at [476, 100] on icon "button" at bounding box center [480, 100] width 23 height 18
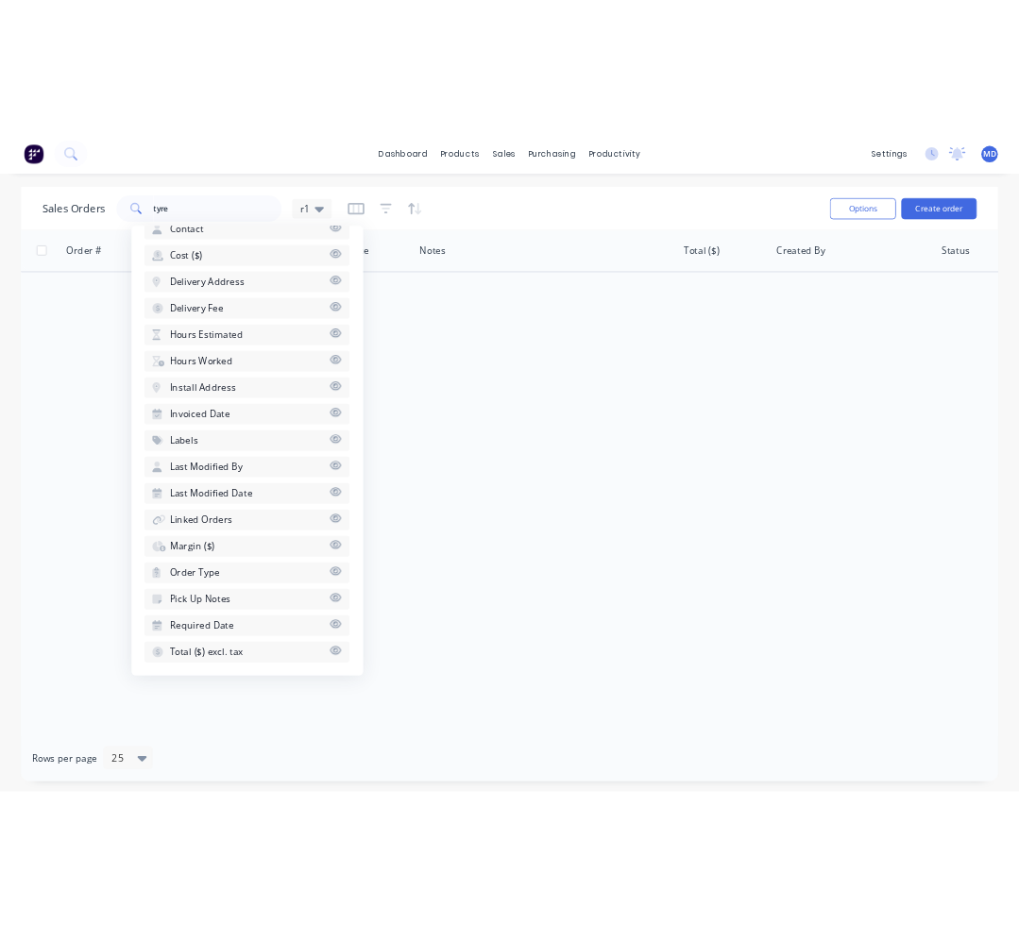
scroll to position [742, 0]
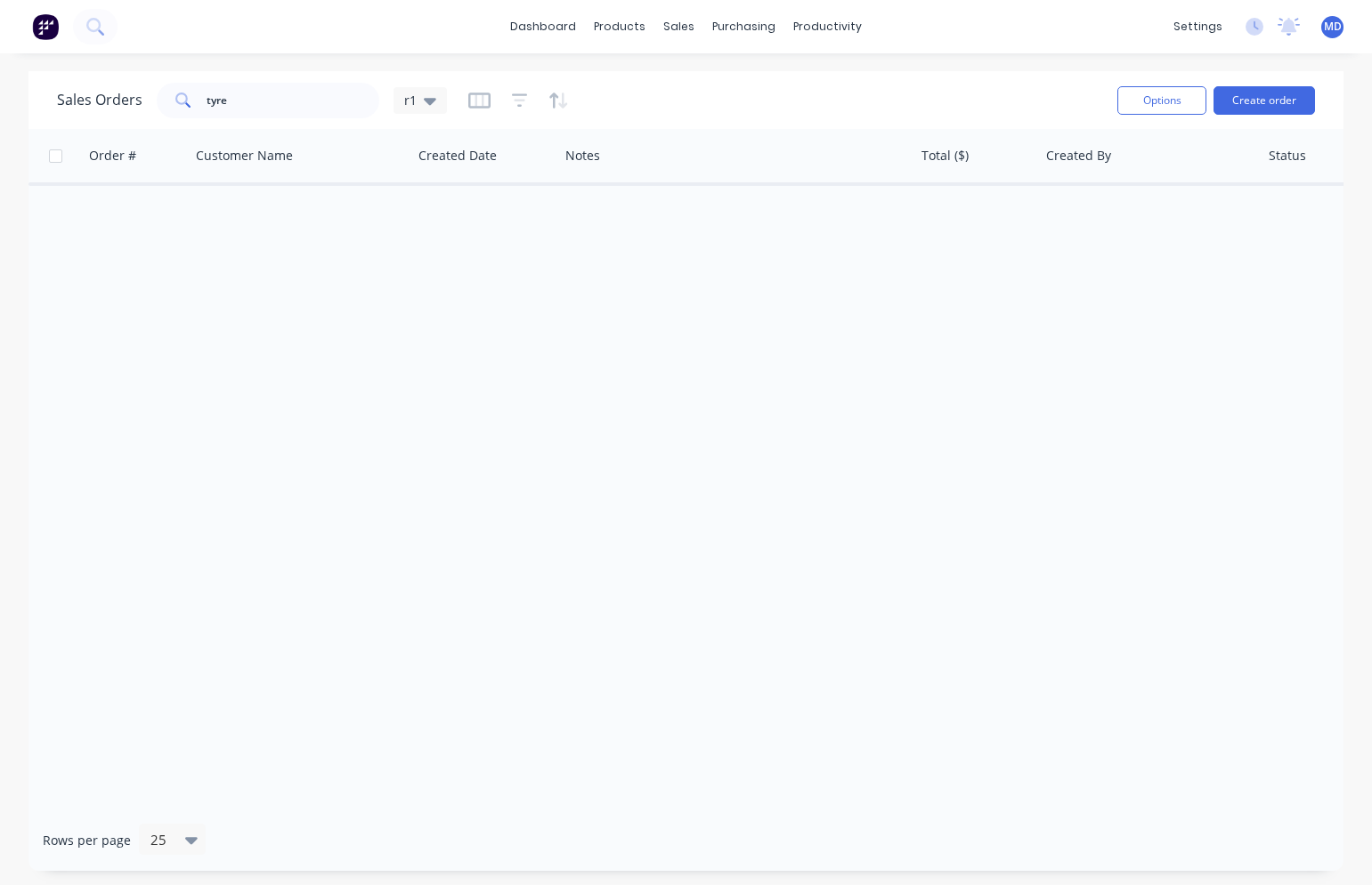
click at [728, 89] on div "Sales Orders tyre r1" at bounding box center [579, 100] width 1046 height 43
click at [674, 32] on div "sales" at bounding box center [679, 26] width 49 height 26
click at [707, 97] on link "Sales Orders" at bounding box center [773, 85] width 236 height 36
click at [1232, 98] on button "Create order" at bounding box center [1265, 101] width 102 height 28
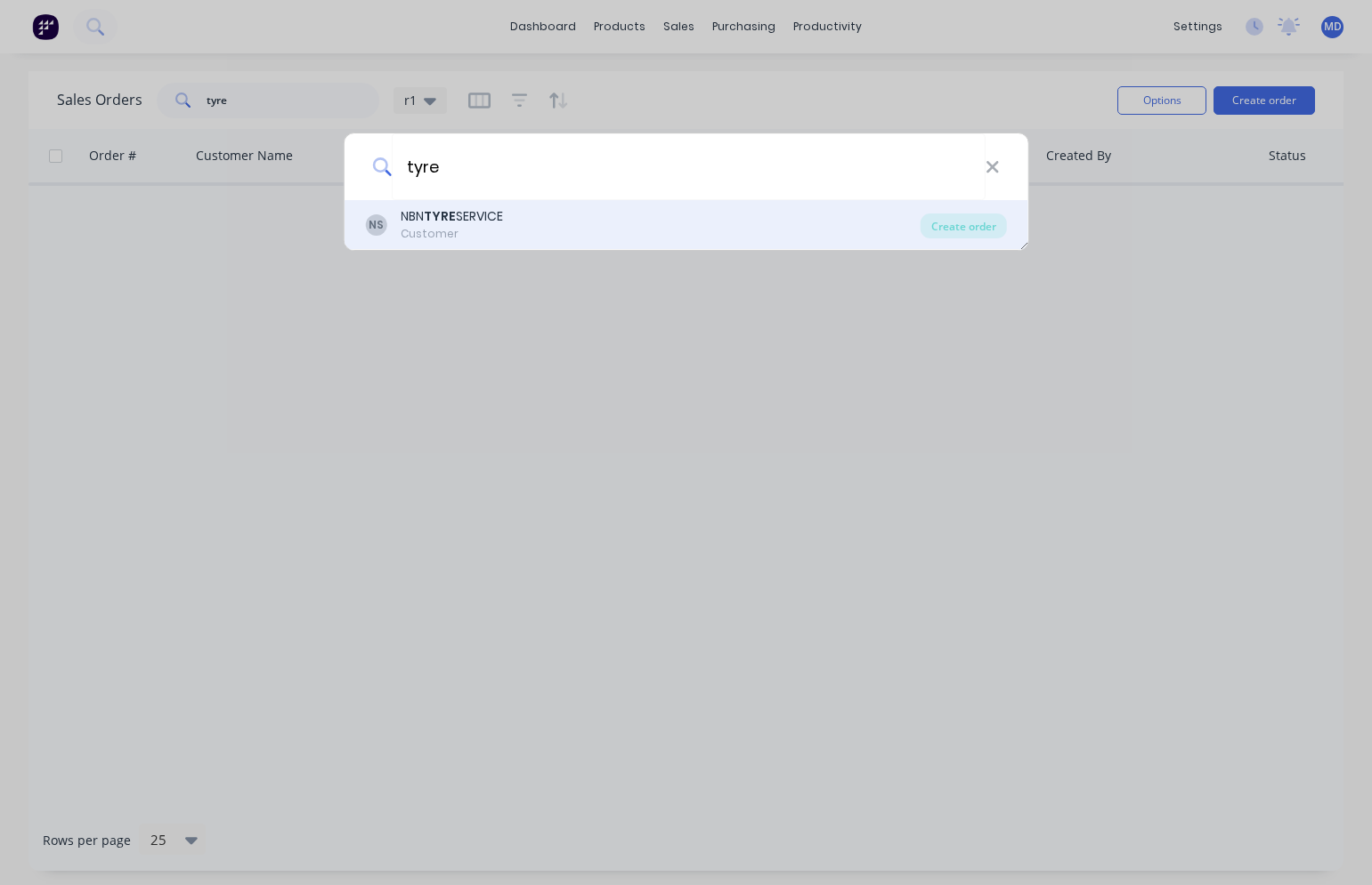
type input "tyre"
click at [471, 221] on div "NBN TYRE SERVICE" at bounding box center [452, 217] width 103 height 19
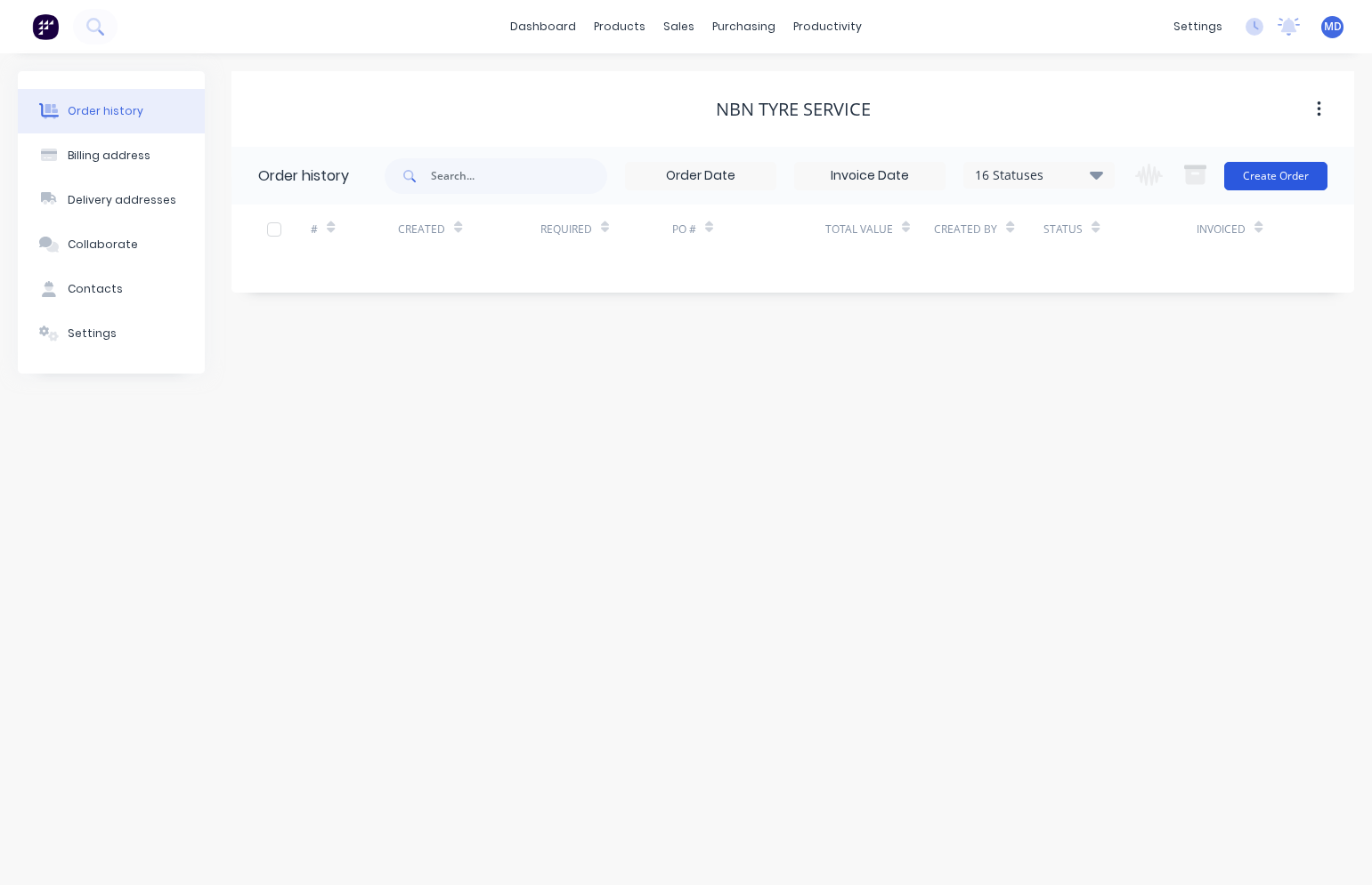
click at [1269, 179] on button "Create Order" at bounding box center [1276, 176] width 104 height 28
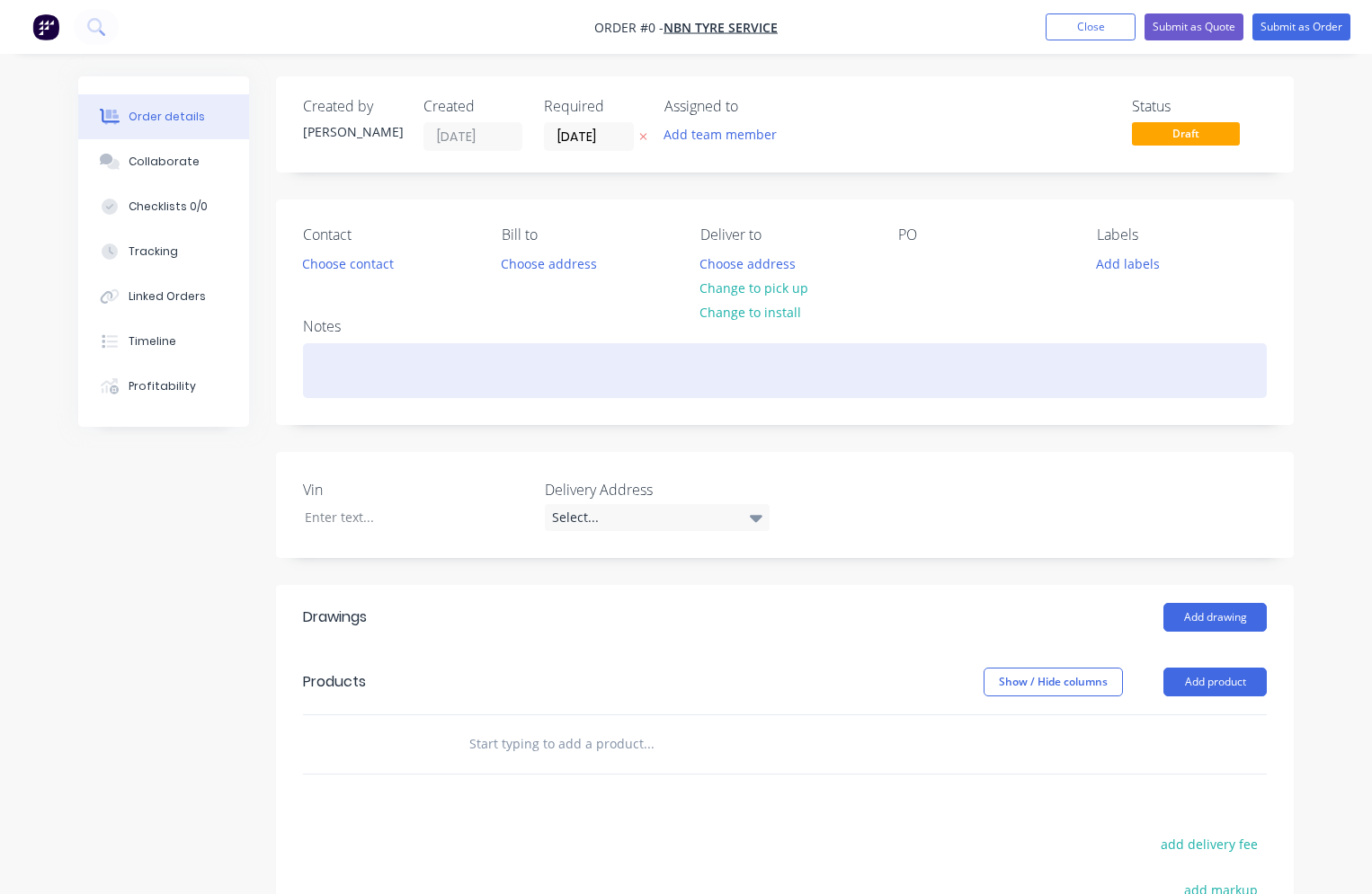
click at [389, 369] on div at bounding box center [785, 371] width 964 height 55
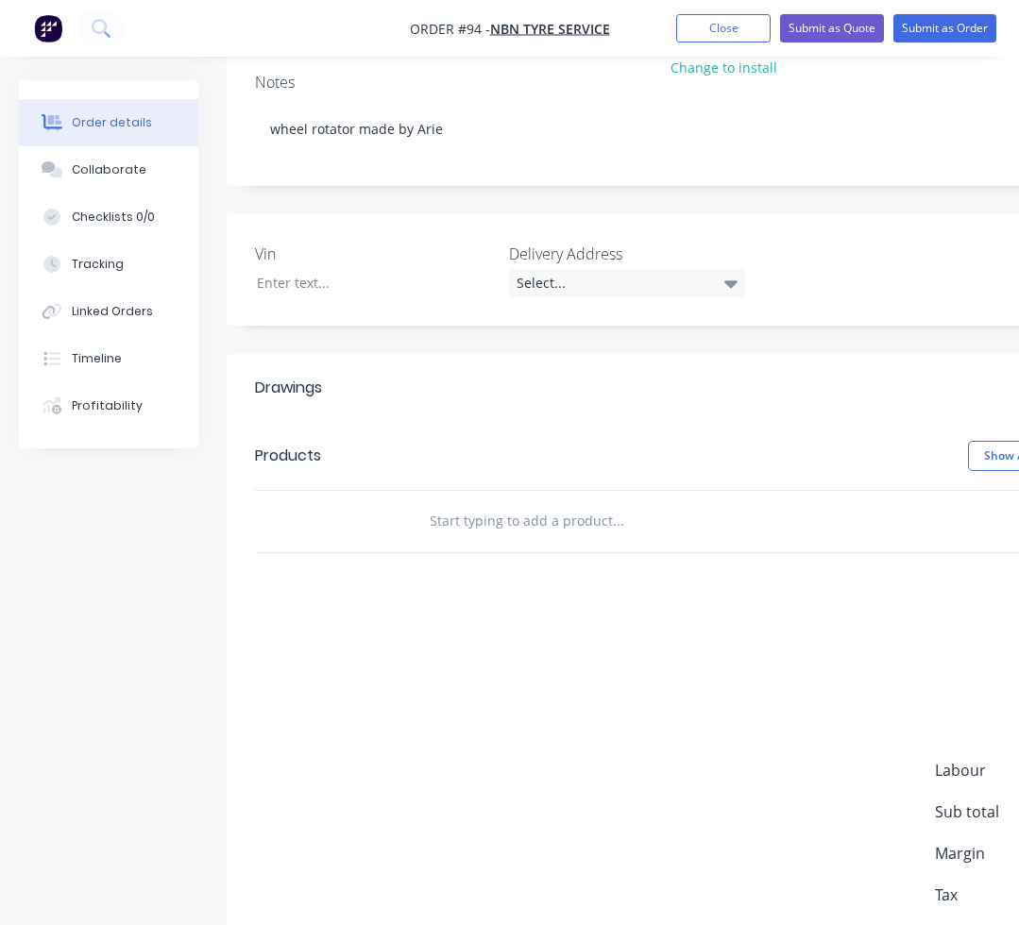
scroll to position [283, 0]
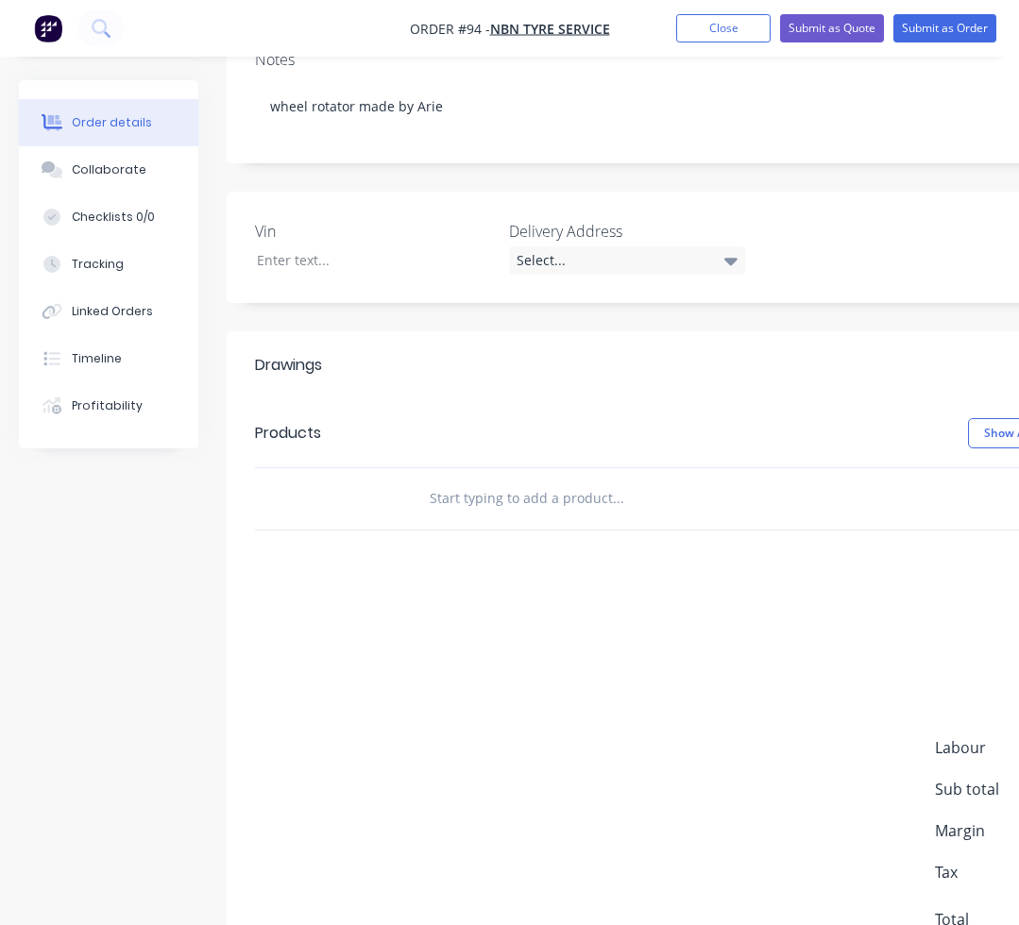
click at [443, 491] on input "text" at bounding box center [618, 499] width 378 height 38
click at [551, 501] on input "2400 x 1200 x 20" at bounding box center [618, 499] width 378 height 38
type input "2"
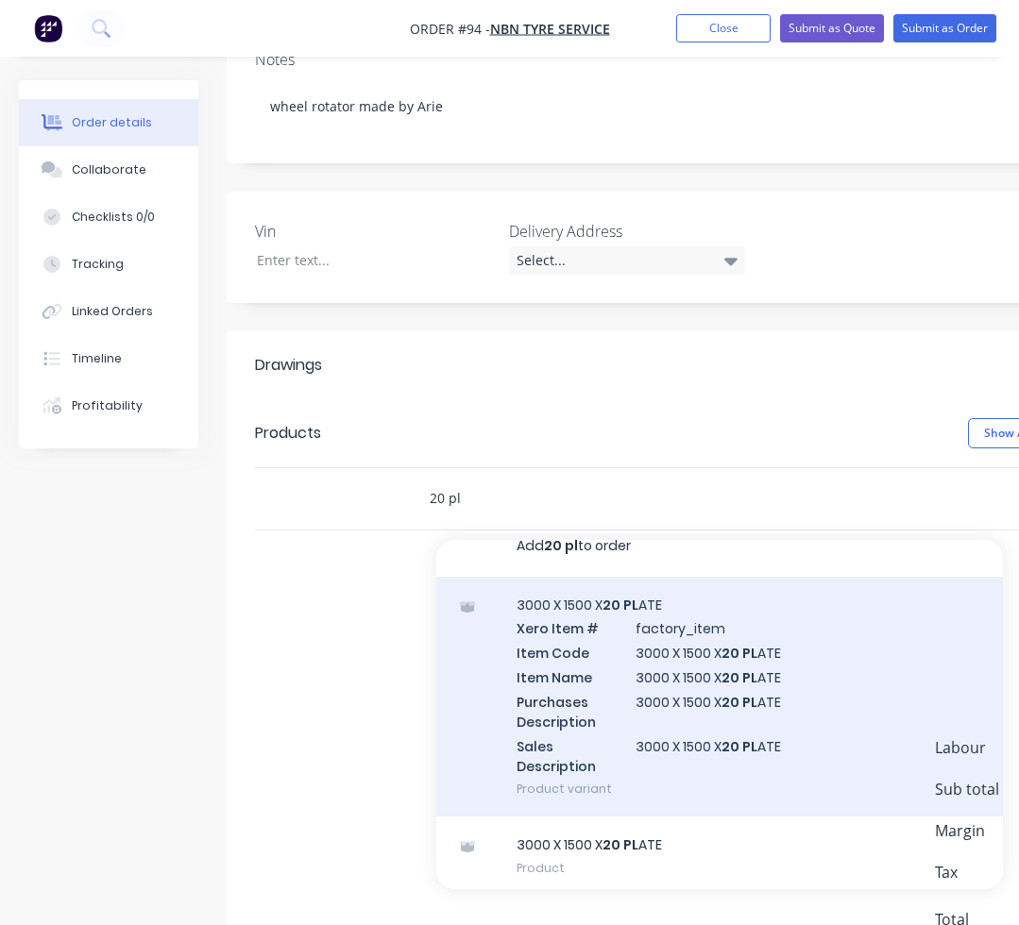
scroll to position [30, 0]
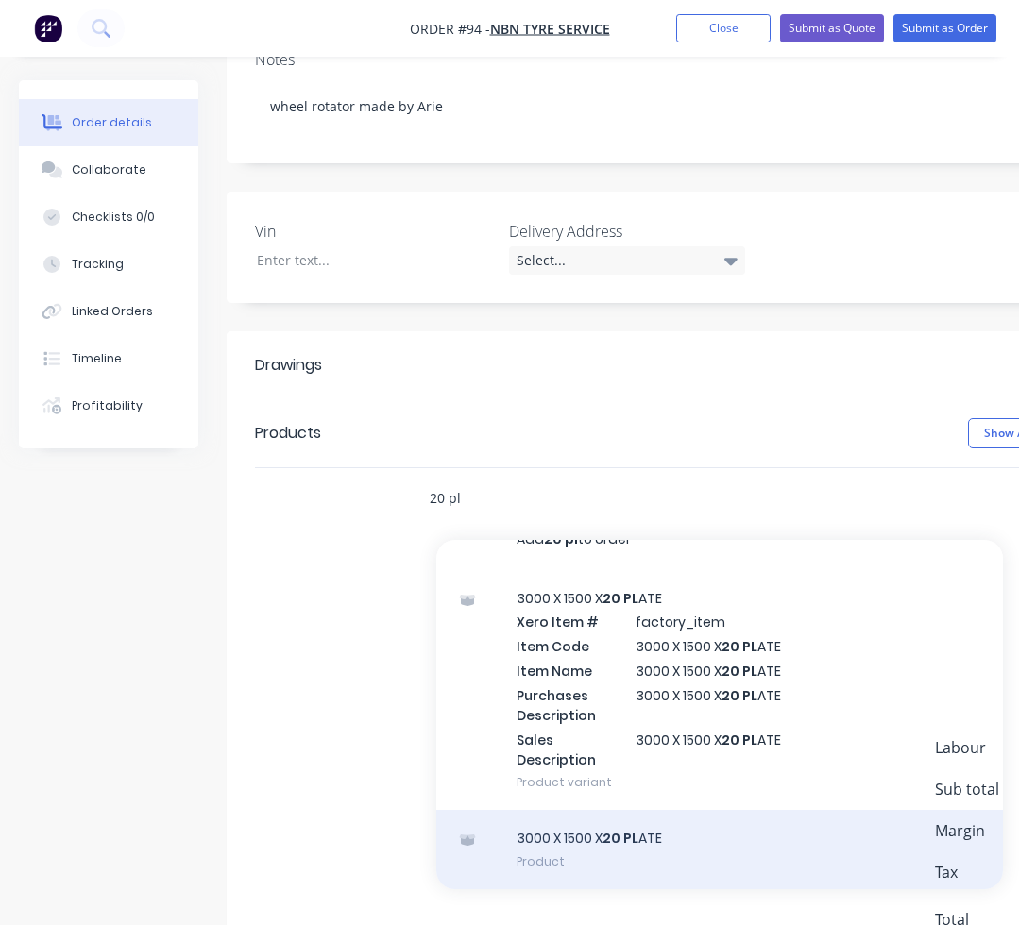
type input "20 pl"
click at [632, 838] on div "3000 X 1500 X 20 PL ATE Product" at bounding box center [719, 849] width 566 height 79
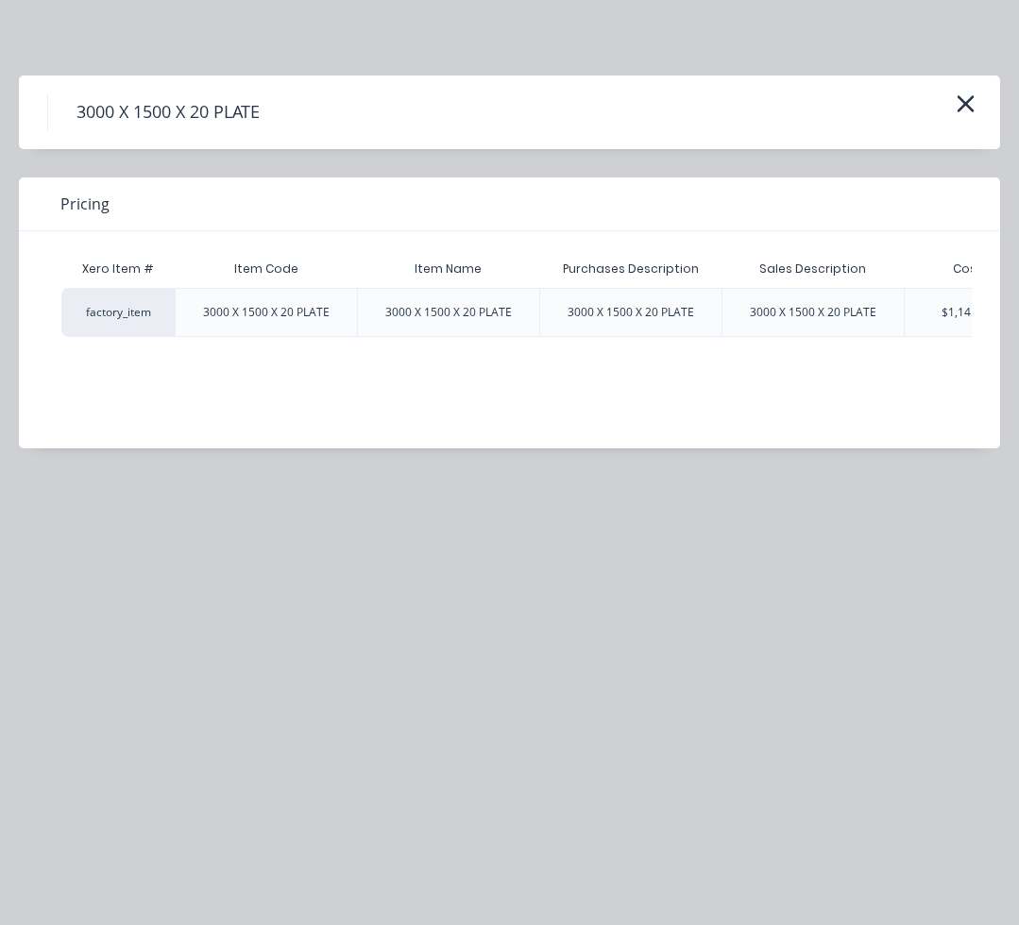
scroll to position [0, 385]
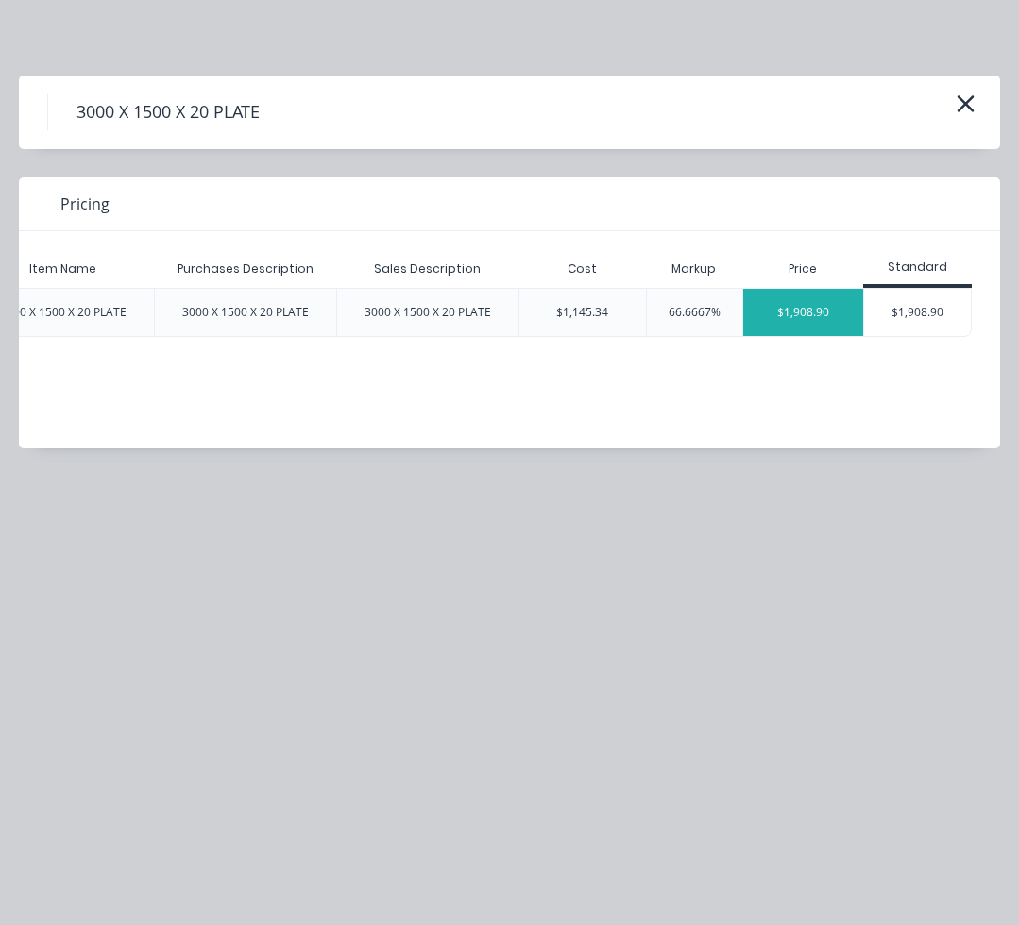
click at [812, 310] on div "$1,908.90" at bounding box center [803, 312] width 120 height 47
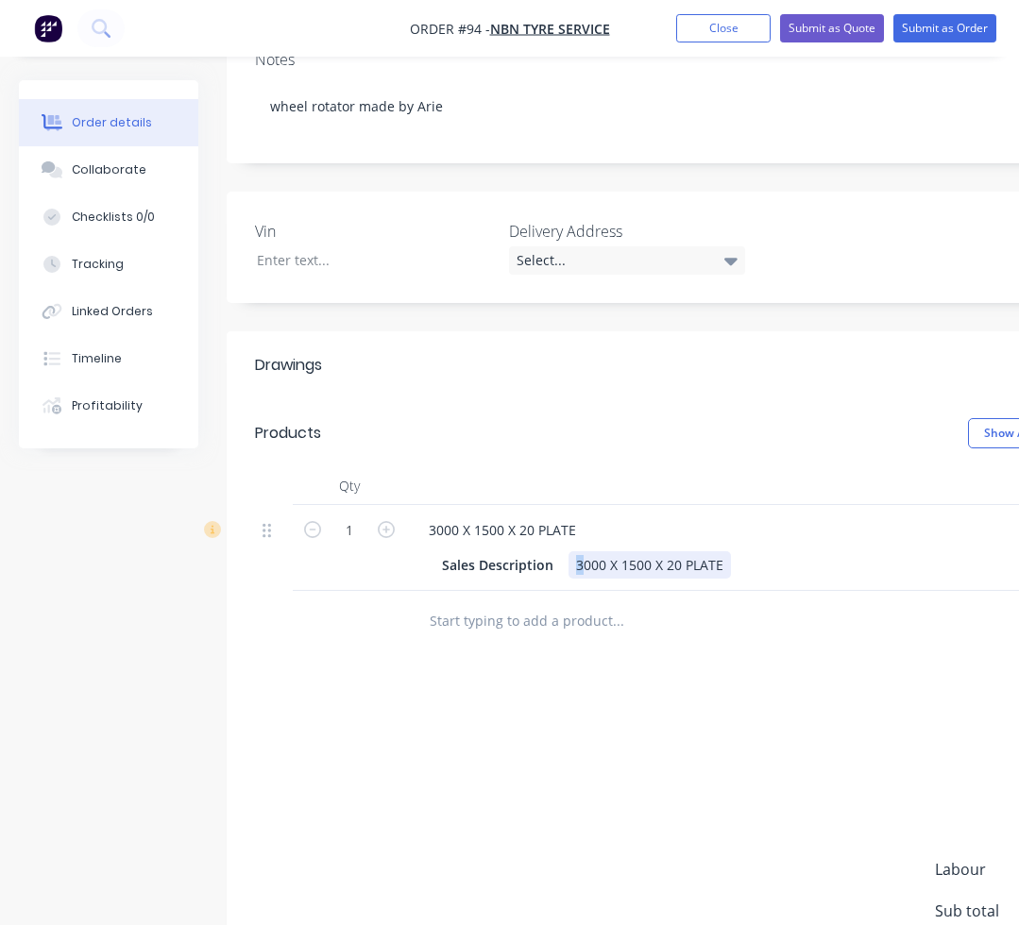
click at [575, 569] on div "3000 X 1500 X 20 PLATE" at bounding box center [649, 564] width 162 height 27
click at [633, 567] on div "1000 X 1500 X 20 PLATE" at bounding box center [649, 564] width 162 height 27
click at [621, 563] on div "1000 X 1500 X 20 PLATE" at bounding box center [649, 564] width 162 height 27
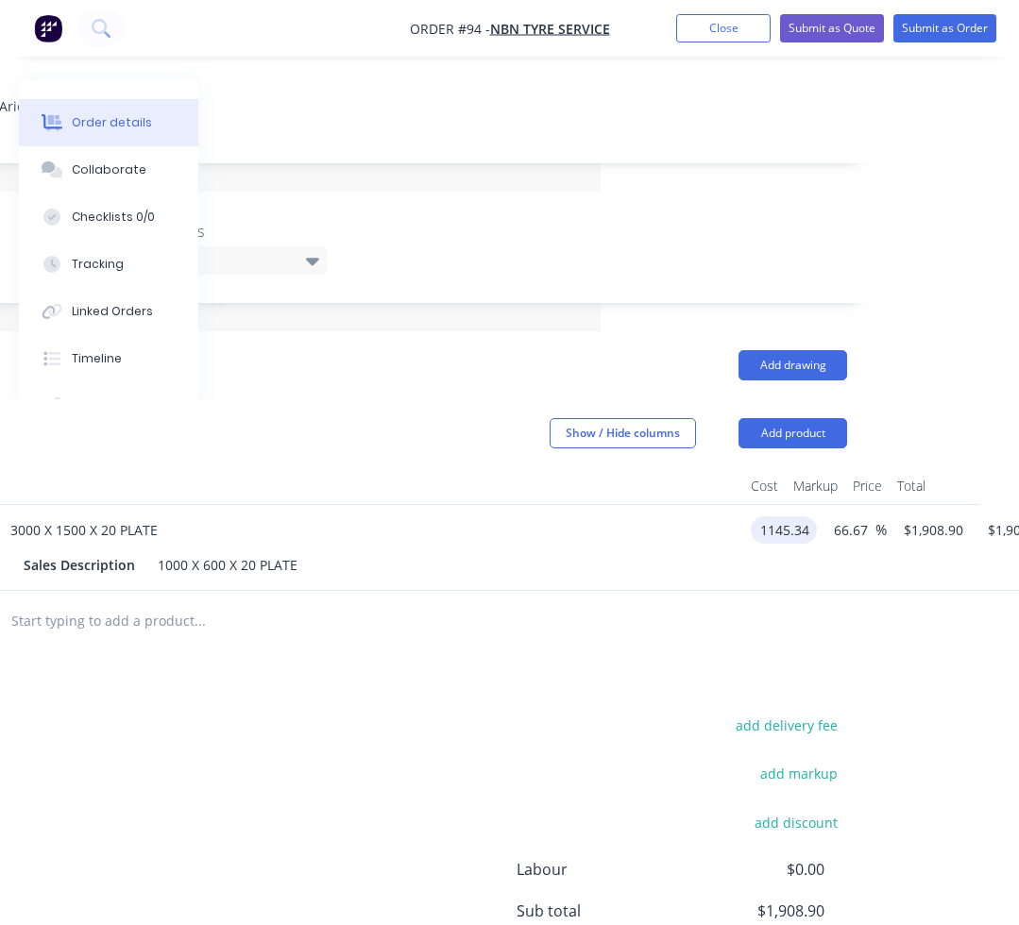
drag, startPoint x: 822, startPoint y: 532, endPoint x: 783, endPoint y: 531, distance: 39.7
click at [783, 531] on input "1145.34" at bounding box center [787, 529] width 59 height 27
type input "$152.72"
type input "$254.5333"
type input "$254.53"
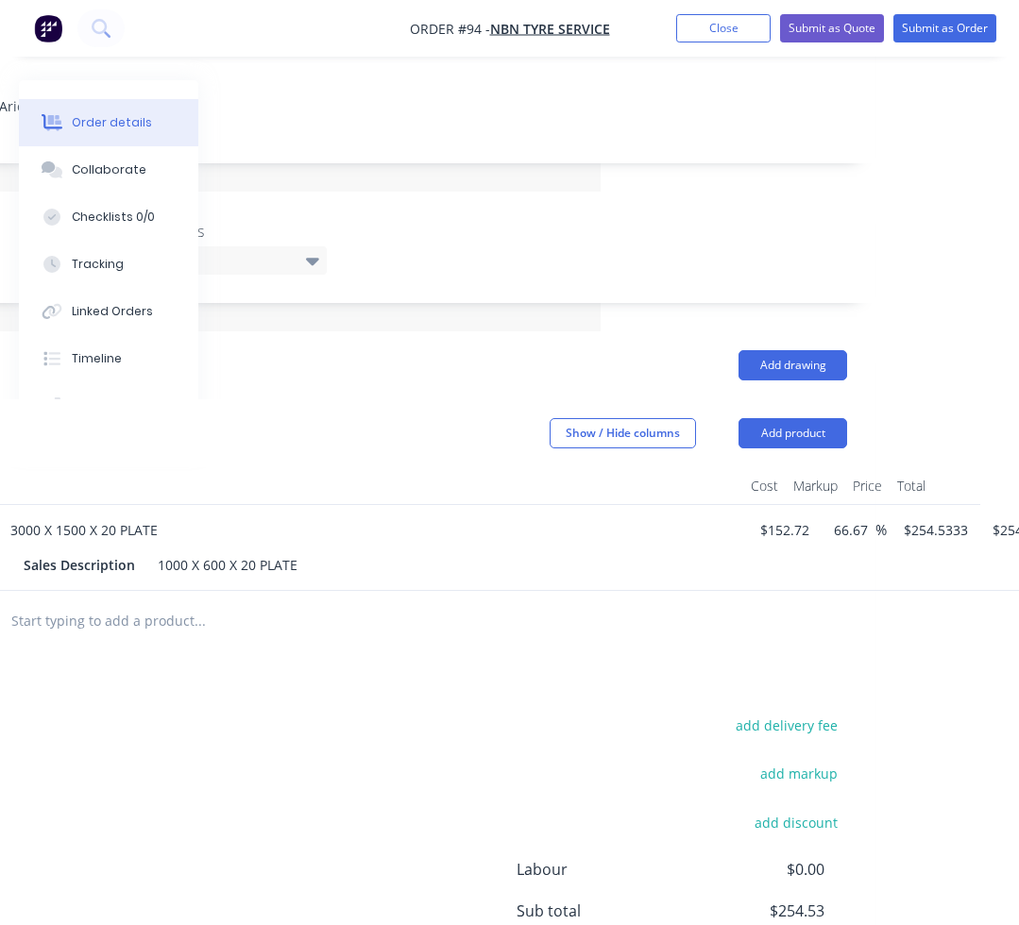
click at [540, 671] on div "Drawings Add drawing Products Show / Hide columns Add product Qty Cost Markup P…" at bounding box center [341, 718] width 1067 height 774
click at [312, 565] on div "Sales Description 1000 X 600 X 20 PLATE" at bounding box center [361, 564] width 691 height 27
click at [153, 616] on input "text" at bounding box center [199, 621] width 378 height 38
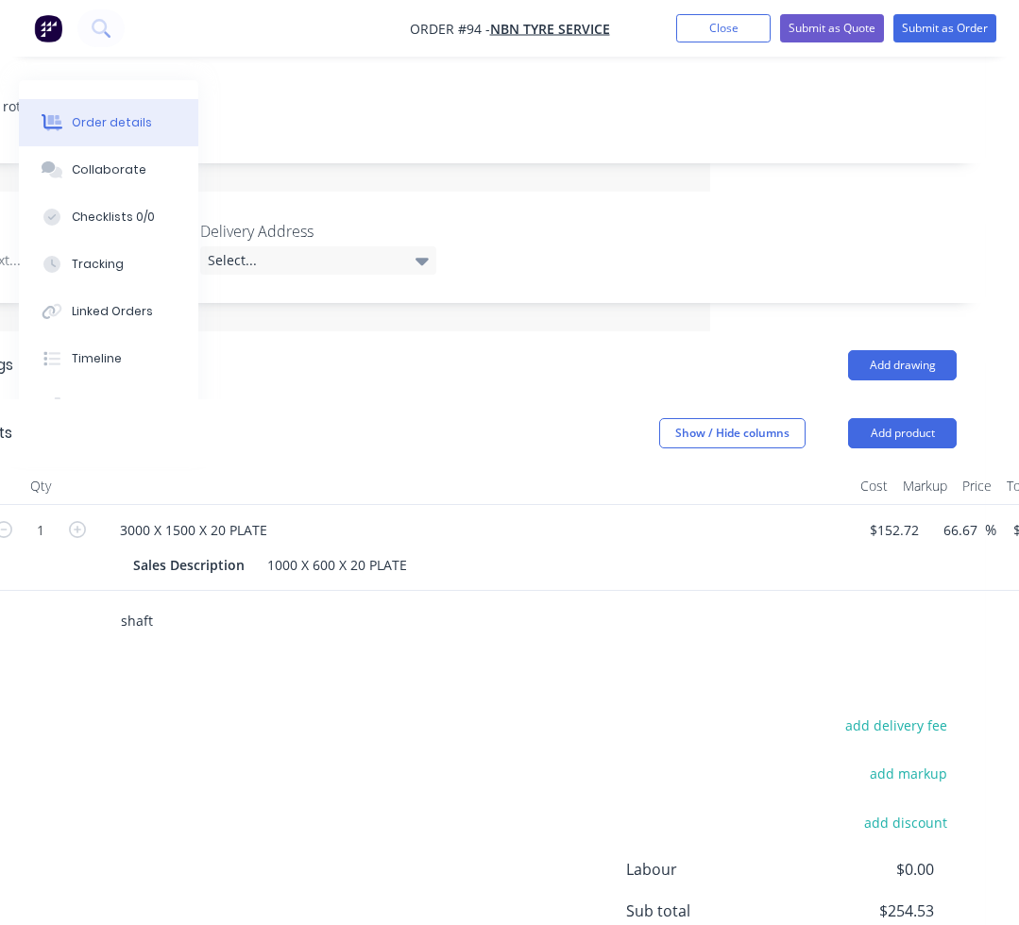
scroll to position [283, 271]
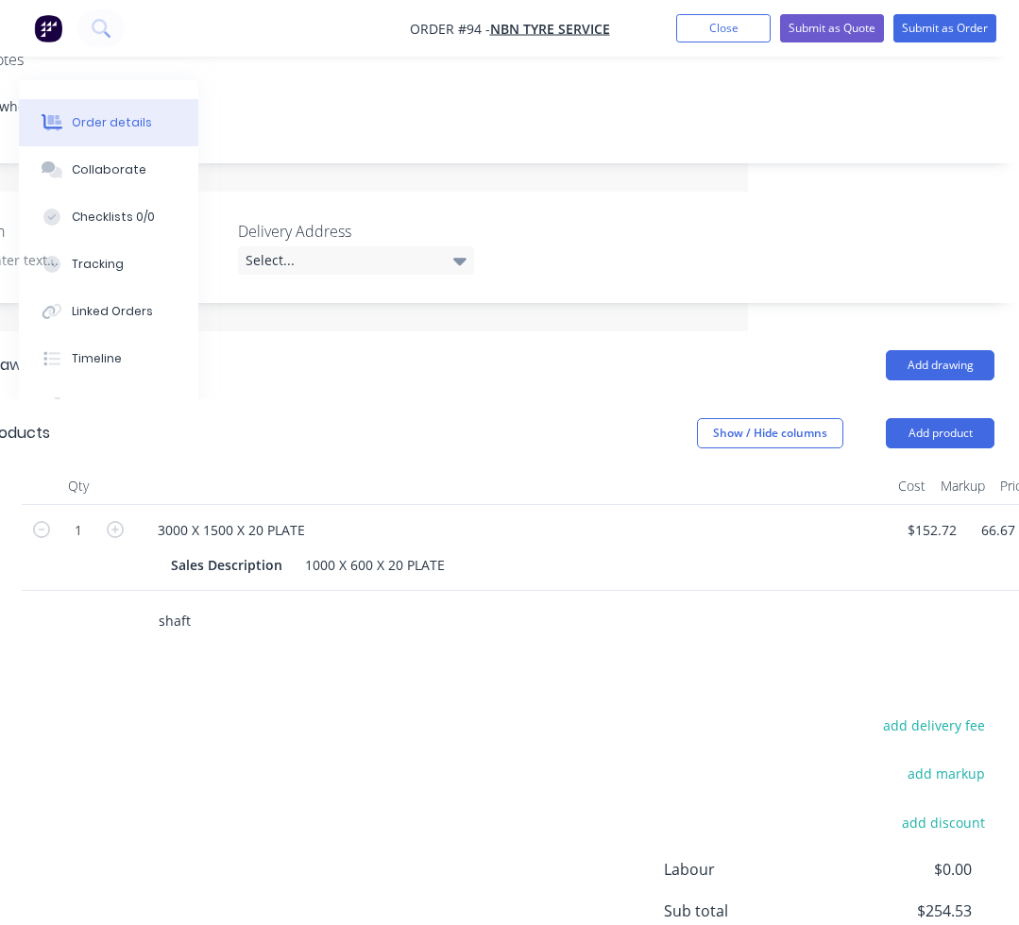
click at [199, 623] on input "shaft" at bounding box center [347, 621] width 378 height 38
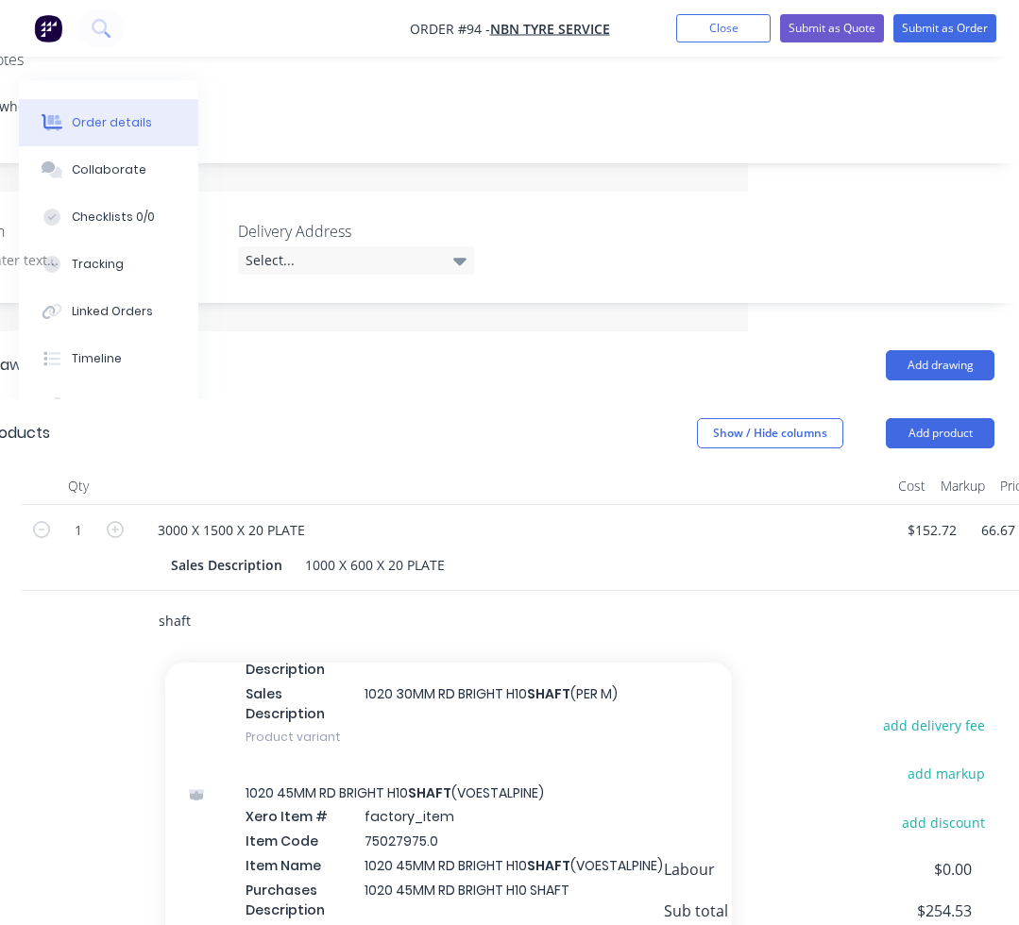
scroll to position [6513, 0]
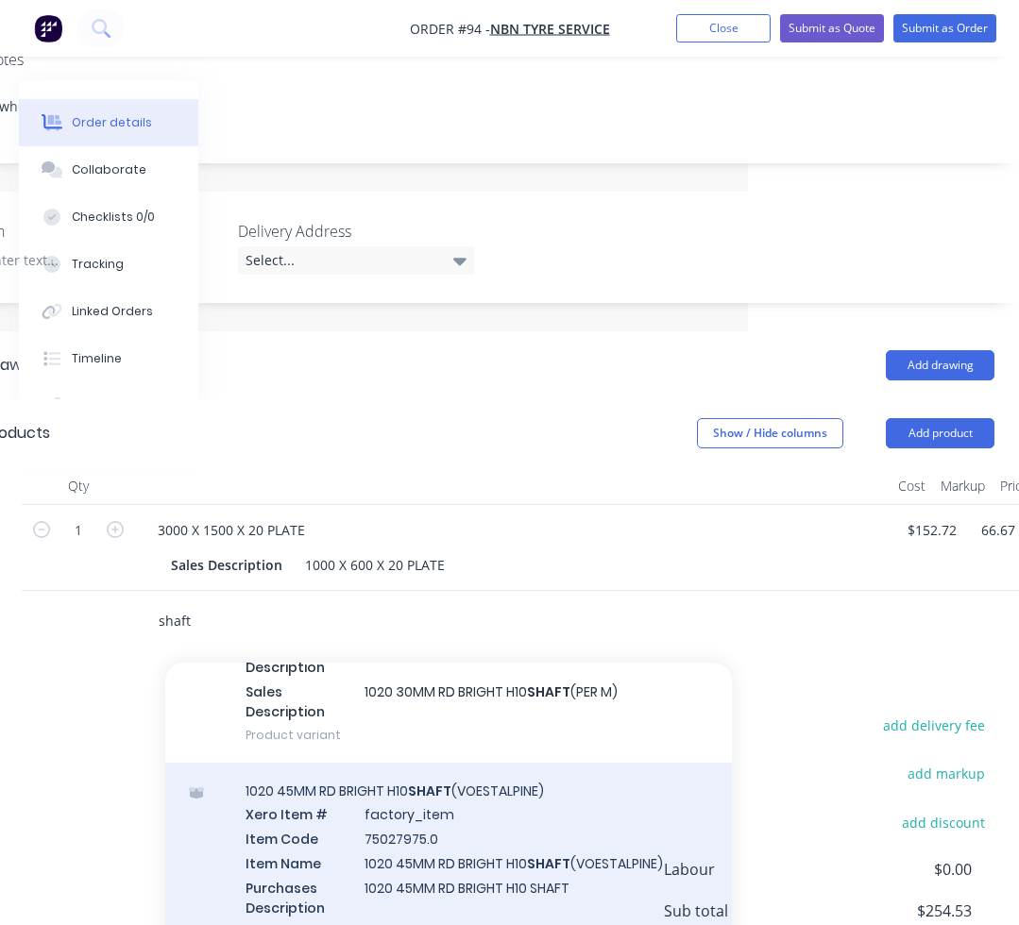
type input "shaft"
click at [396, 809] on div "1020 45MM RD BRIGHT H10 SHAFT (VOESTALPINE) Xero Item # factory_item Item Code …" at bounding box center [448, 883] width 566 height 241
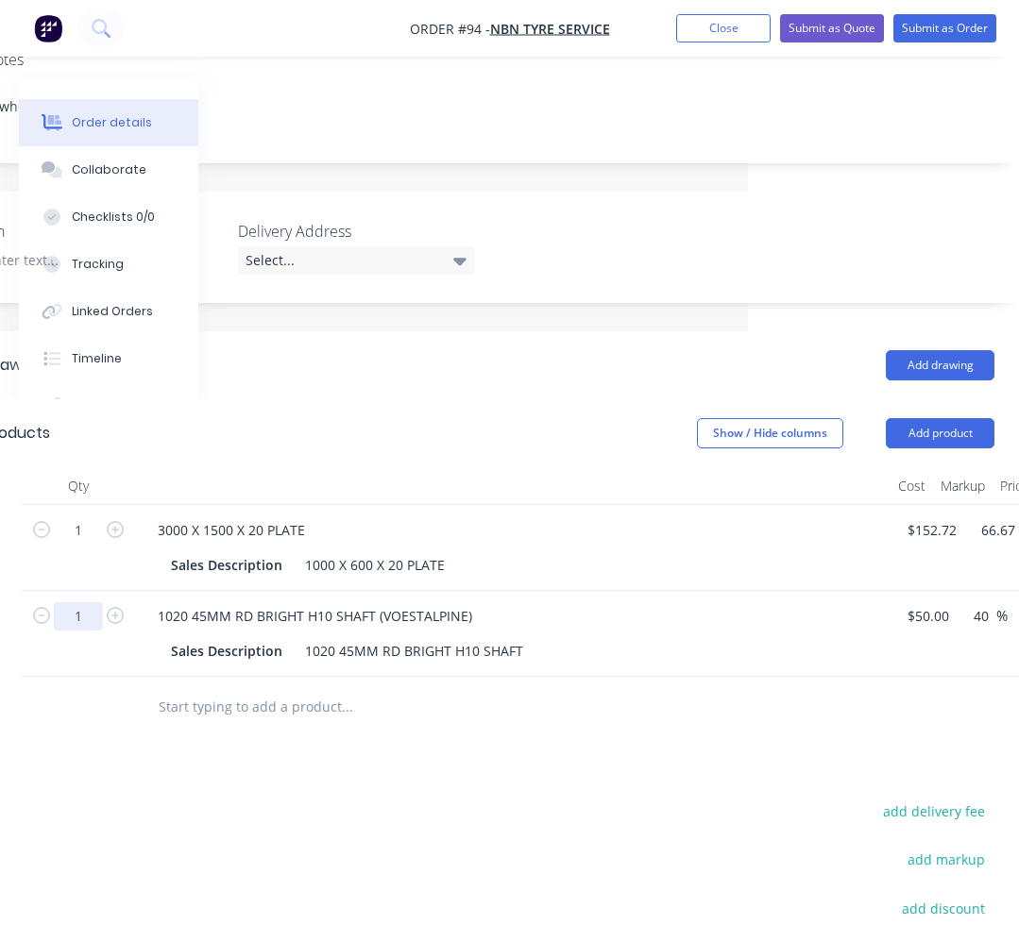
click at [76, 619] on input "1" at bounding box center [78, 616] width 49 height 28
type input "2.7"
type input "$189.00"
click at [170, 690] on input "text" at bounding box center [347, 707] width 378 height 38
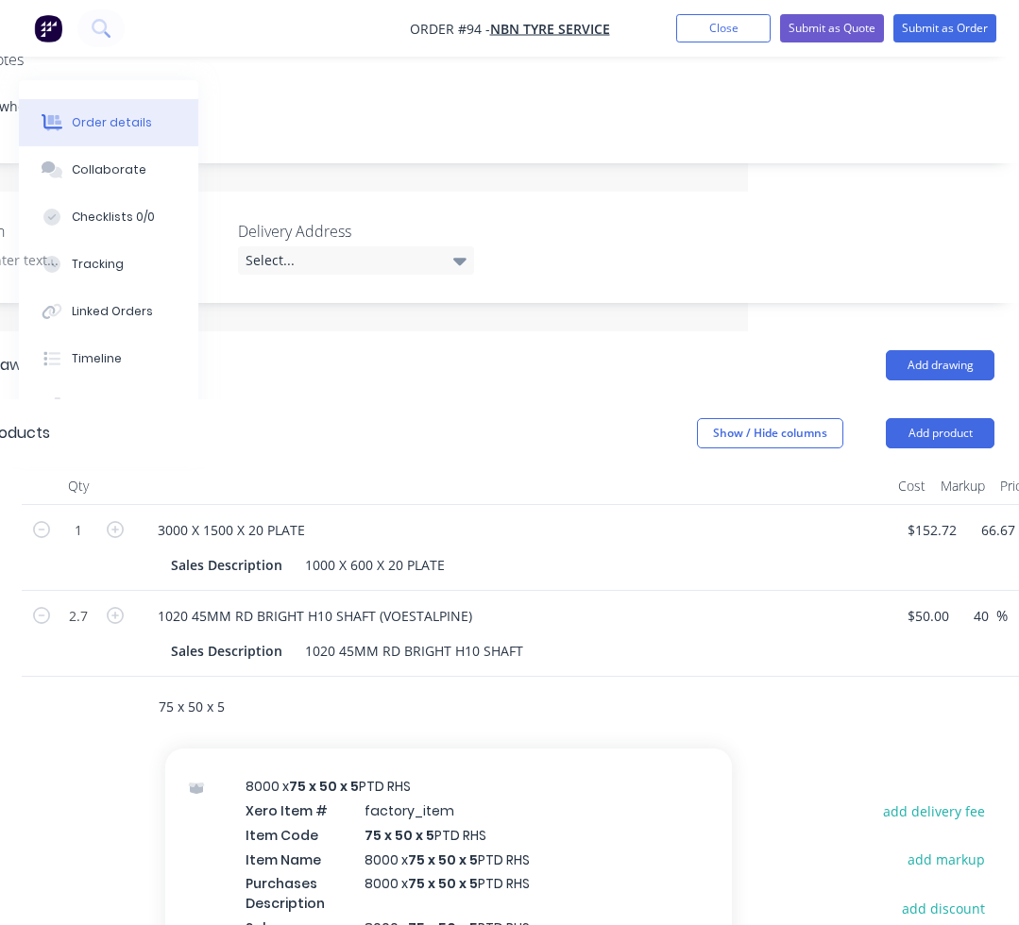
scroll to position [1510, 0]
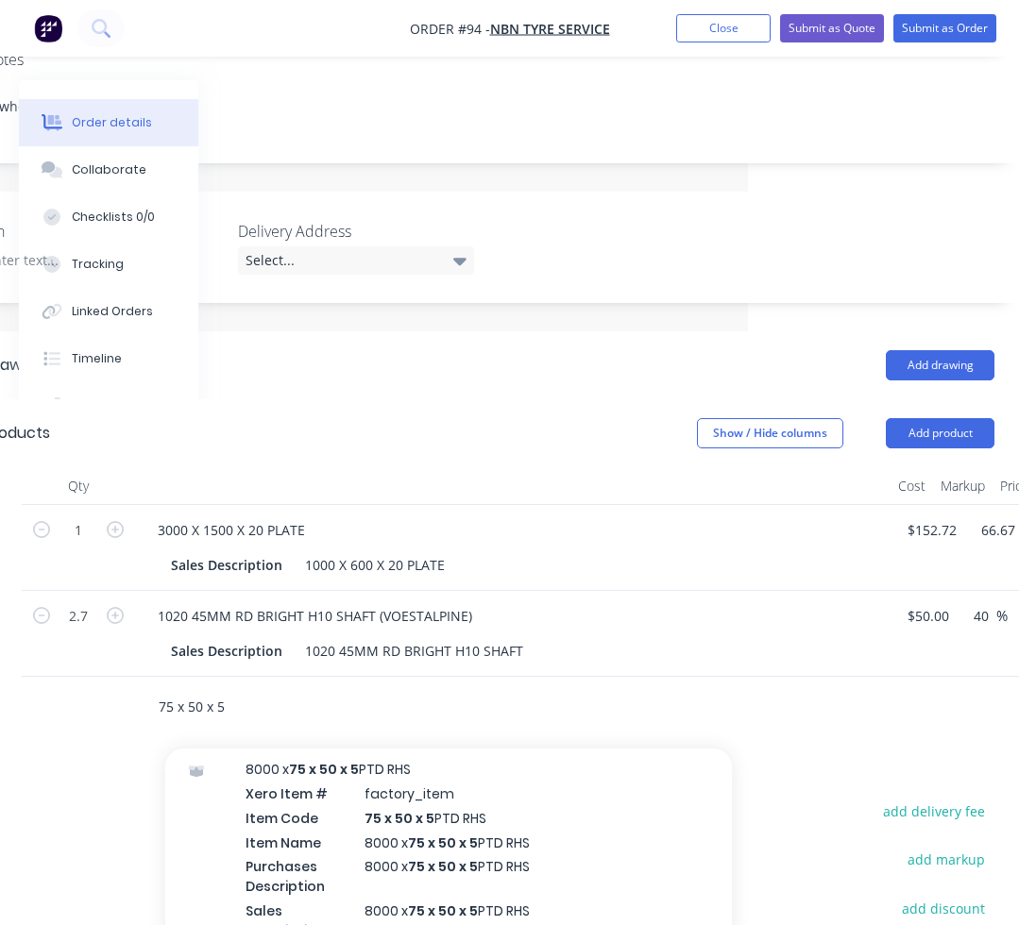
type input "75 x 50 x 5"
click at [428, 832] on div "8000 x 75 x 50 x 5 PTD RHS Xero Item # factory_item Item Code 75 x 50 x 5 PTD R…" at bounding box center [448, 861] width 566 height 241
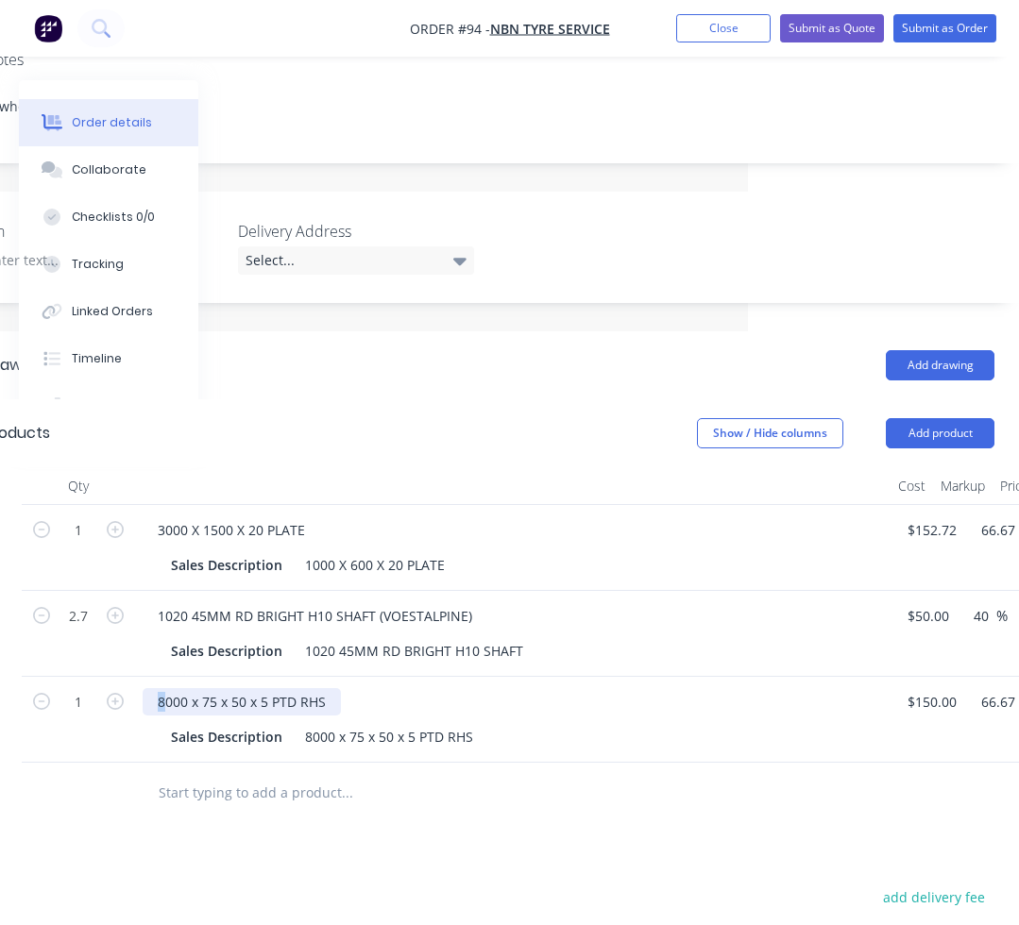
drag, startPoint x: 165, startPoint y: 704, endPoint x: 149, endPoint y: 704, distance: 16.0
click at [150, 704] on div "8000 x 75 x 50 x 5 PTD RHS" at bounding box center [242, 701] width 198 height 27
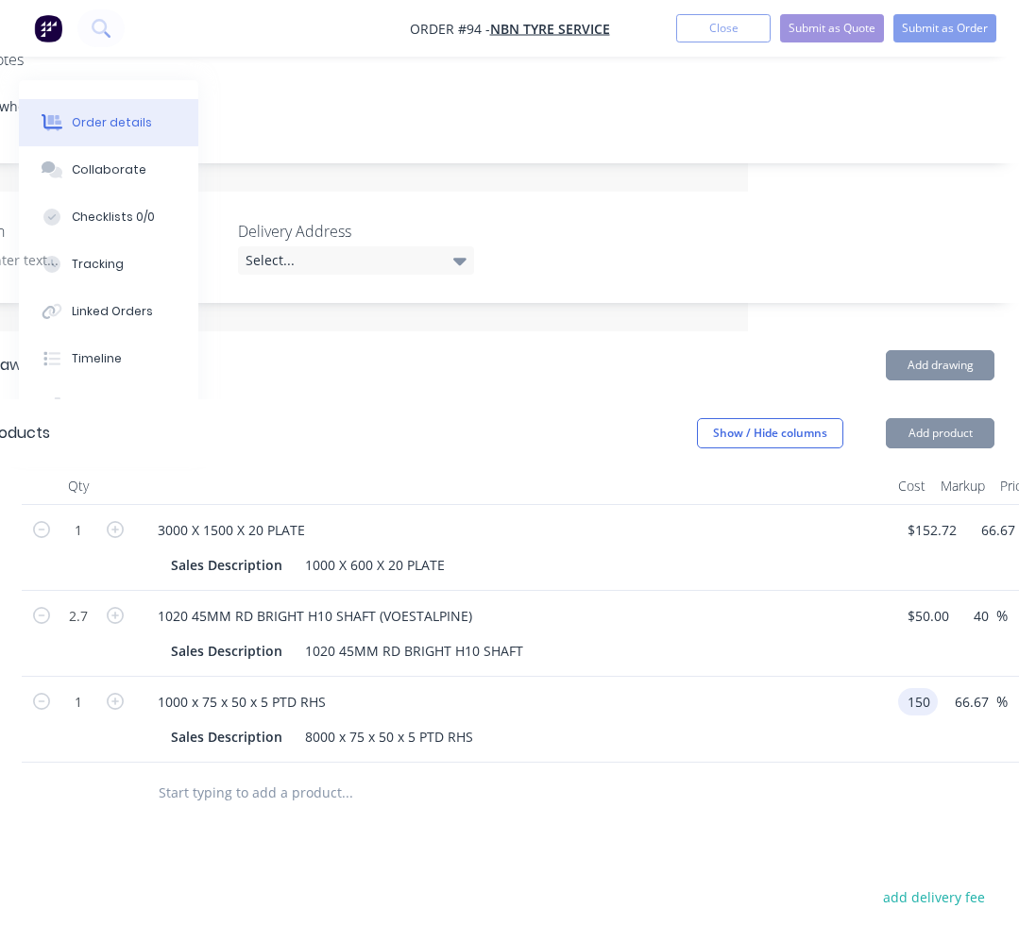
drag, startPoint x: 958, startPoint y: 703, endPoint x: 915, endPoint y: 703, distance: 43.4
click at [915, 703] on input "150" at bounding box center [921, 701] width 32 height 27
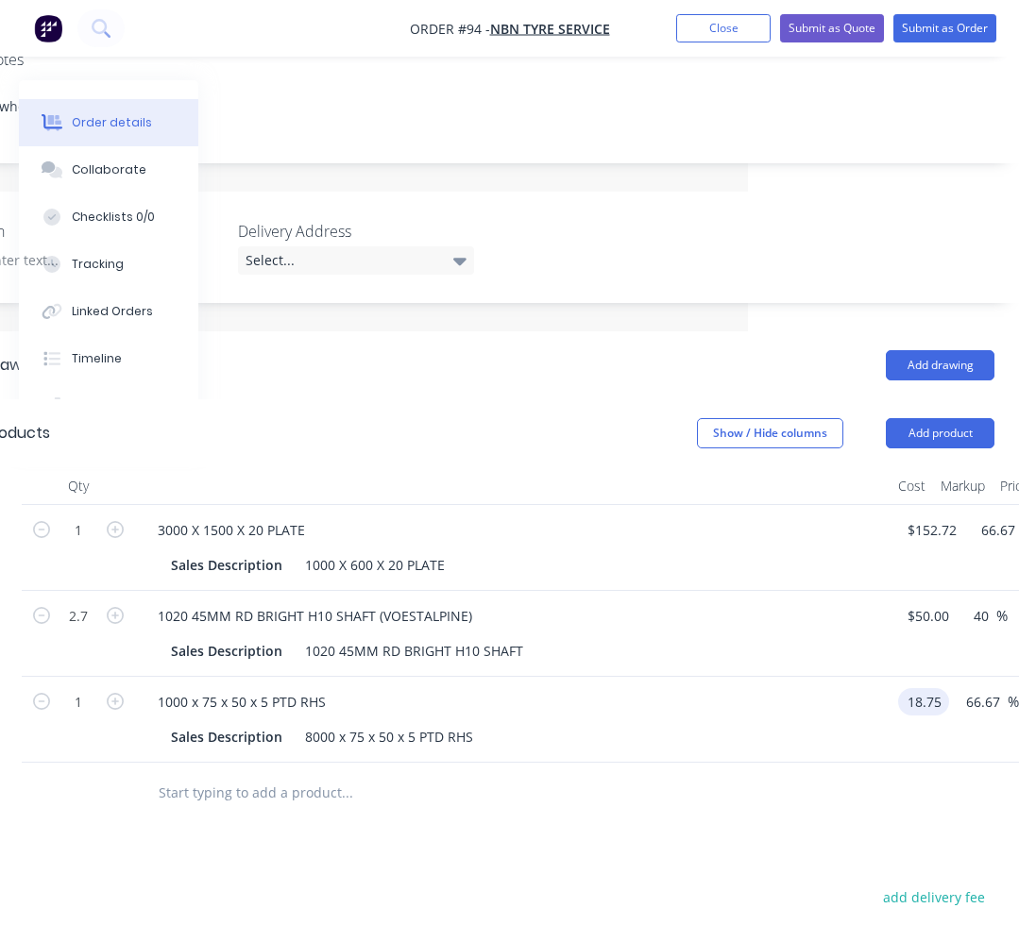
type input "$18.75"
type input "$31.25"
click at [726, 801] on div at bounding box center [475, 793] width 665 height 38
drag, startPoint x: 81, startPoint y: 698, endPoint x: 99, endPoint y: 696, distance: 18.0
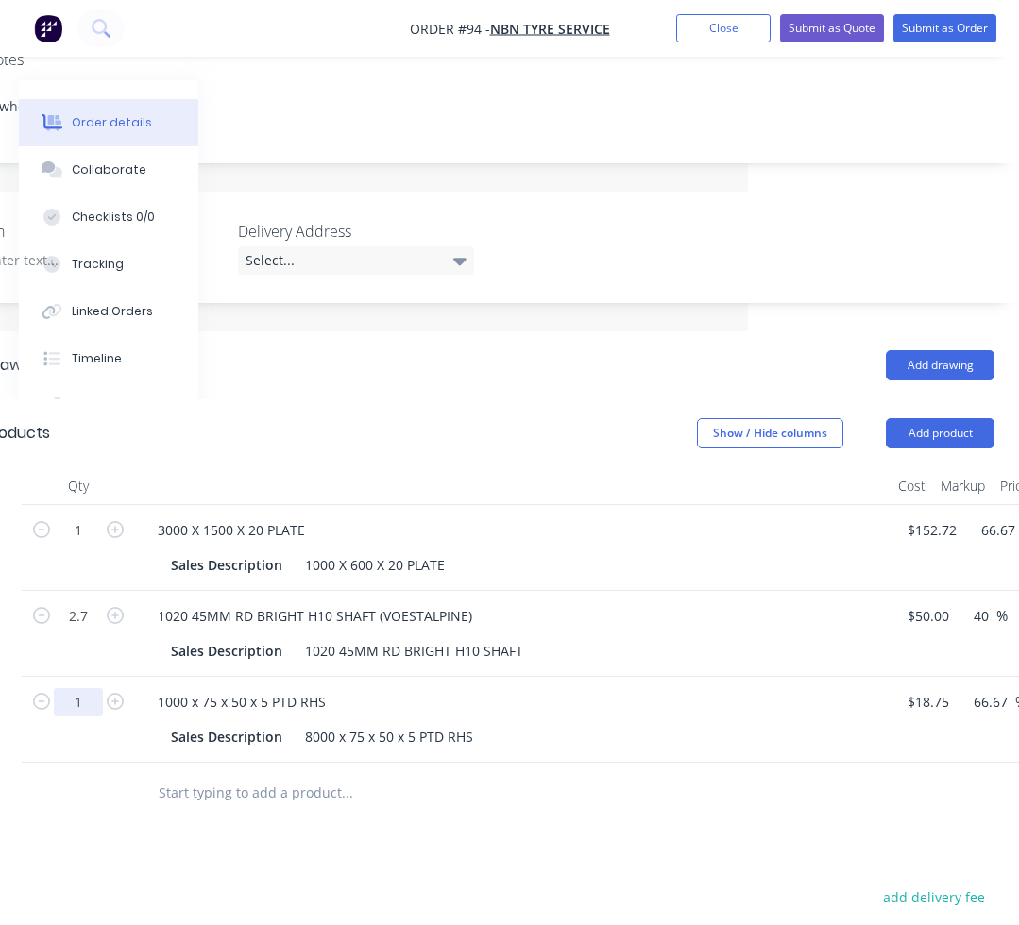
click at [81, 698] on input "1" at bounding box center [78, 702] width 49 height 28
type input "3"
type input "$93.75"
click at [597, 817] on div at bounding box center [475, 793] width 680 height 61
click at [312, 796] on input "text" at bounding box center [347, 793] width 378 height 38
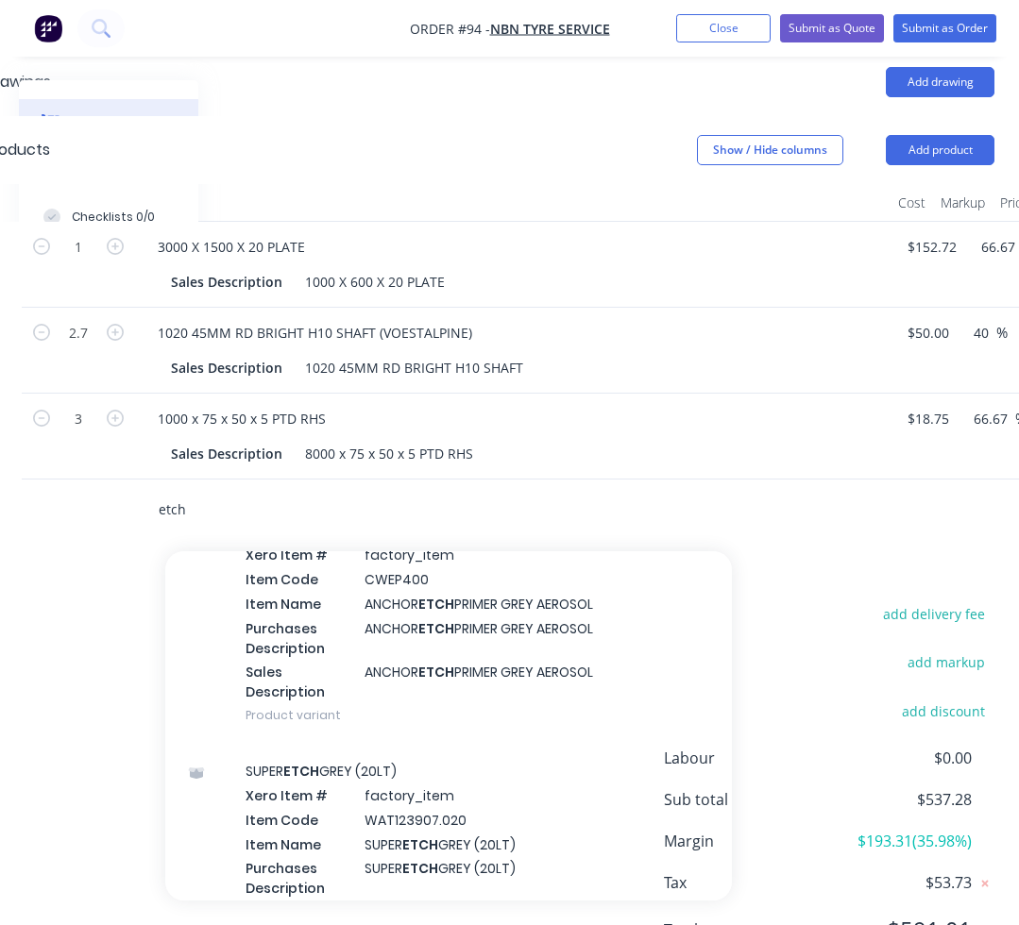
scroll to position [378, 0]
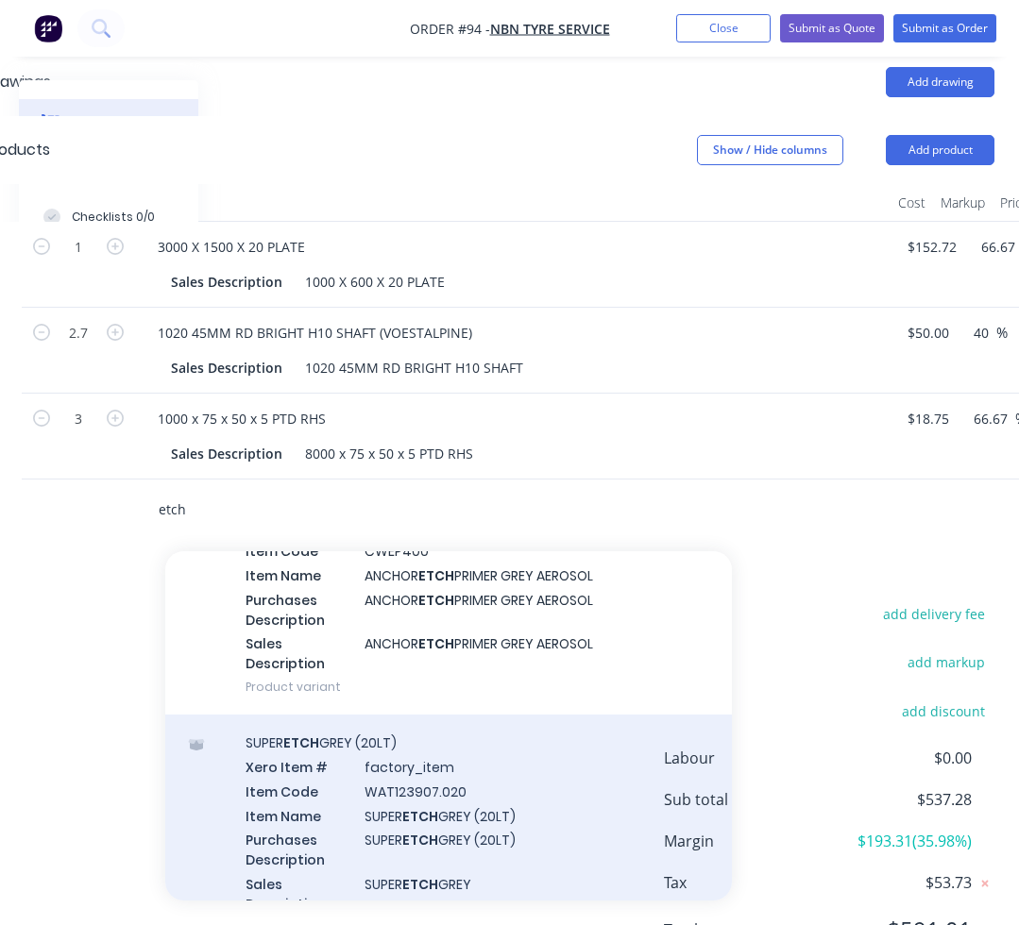
type input "etch"
click at [364, 766] on div "SUPER ETCH GREY (20LT) Xero Item # factory_item Item Code WAT123907.020 Item Na…" at bounding box center [448, 835] width 566 height 241
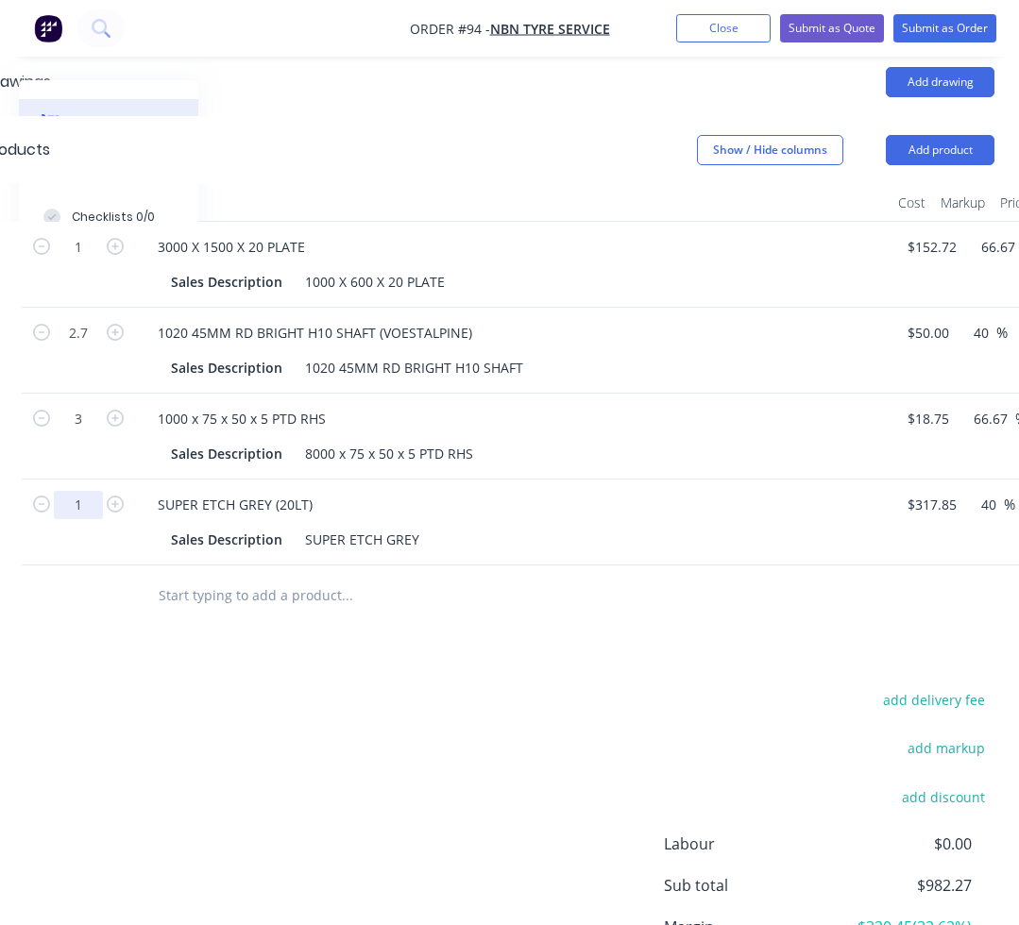
click at [88, 514] on input "1" at bounding box center [78, 505] width 49 height 28
type input "0.5"
type input "$222.50"
click at [209, 594] on input "text" at bounding box center [347, 596] width 378 height 38
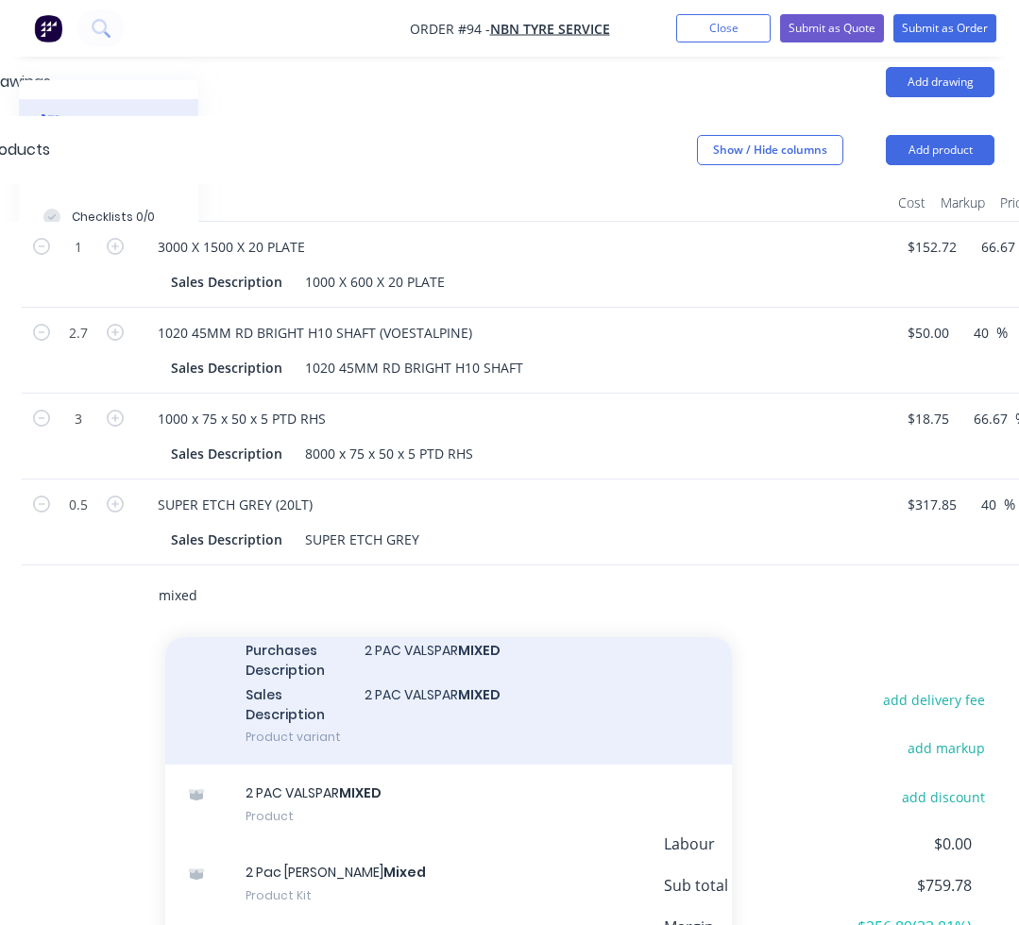
scroll to position [237, 0]
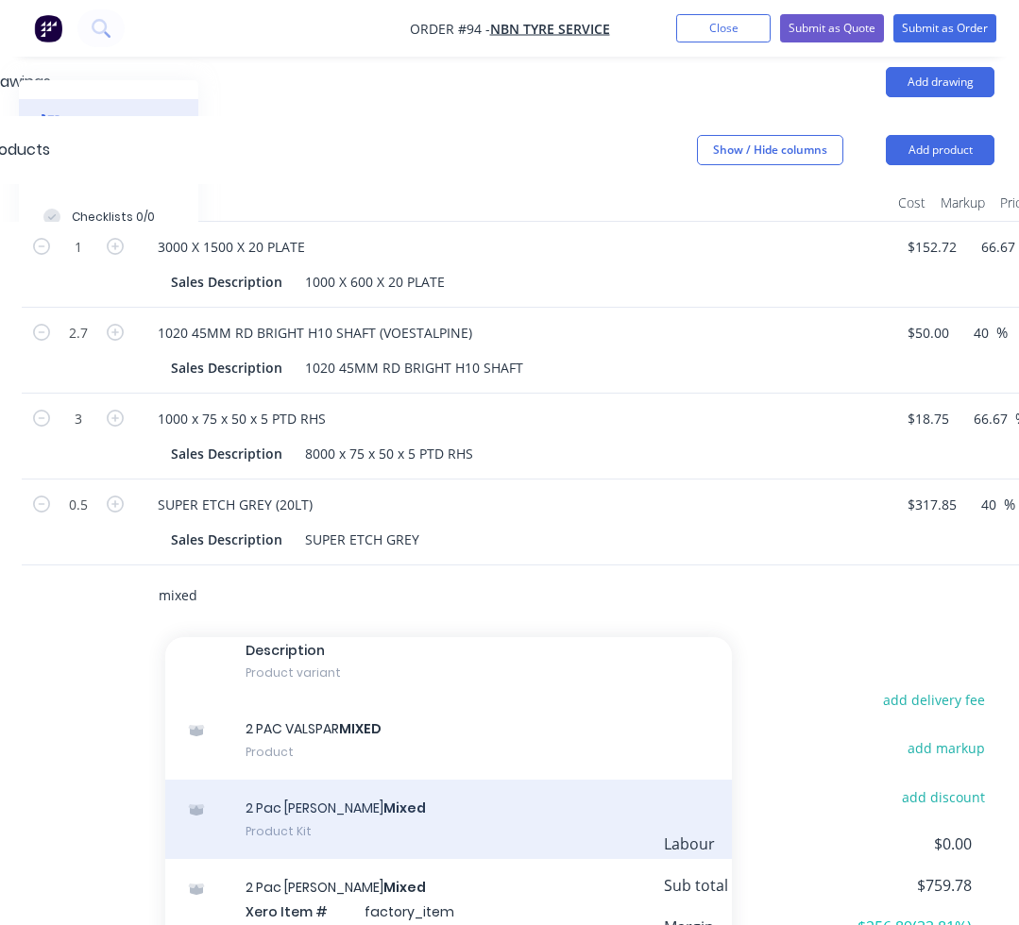
type input "mixed"
click at [334, 805] on div "2 Pac Nason Mixed Product Kit" at bounding box center [448, 819] width 566 height 79
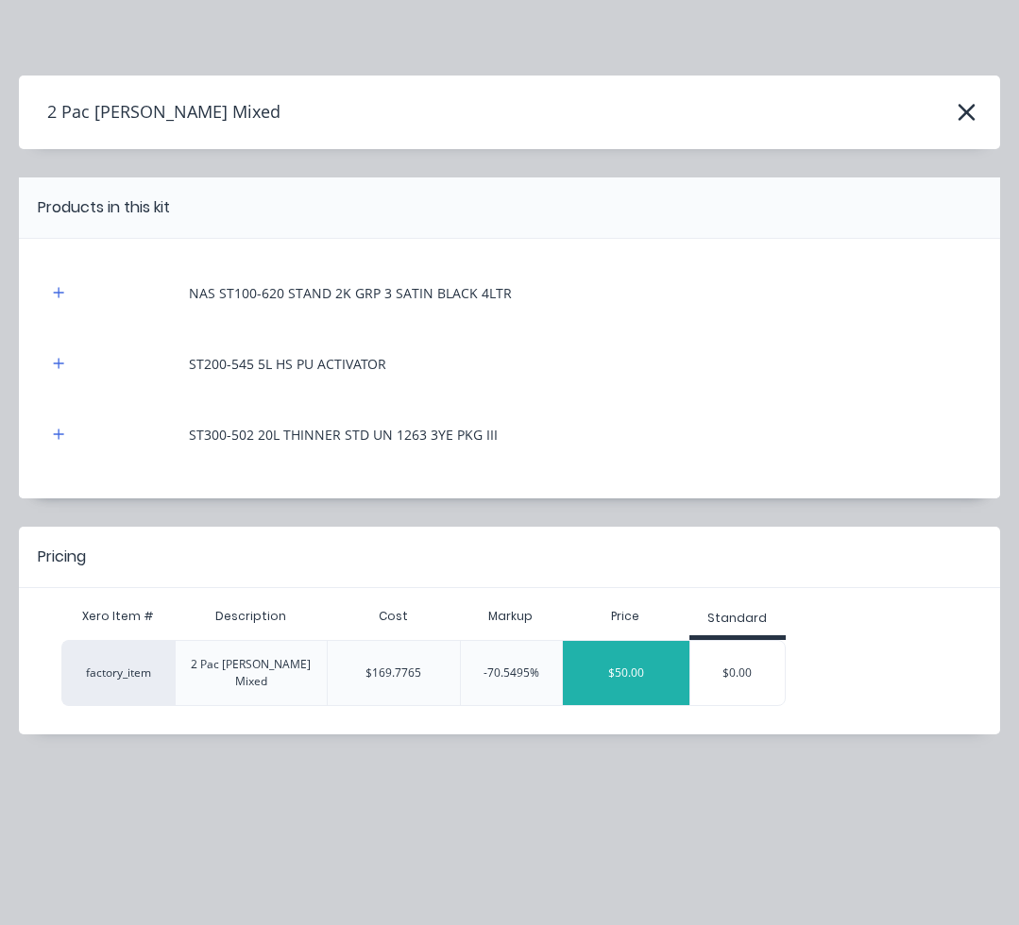
click at [610, 662] on div "$50.00" at bounding box center [626, 672] width 126 height 47
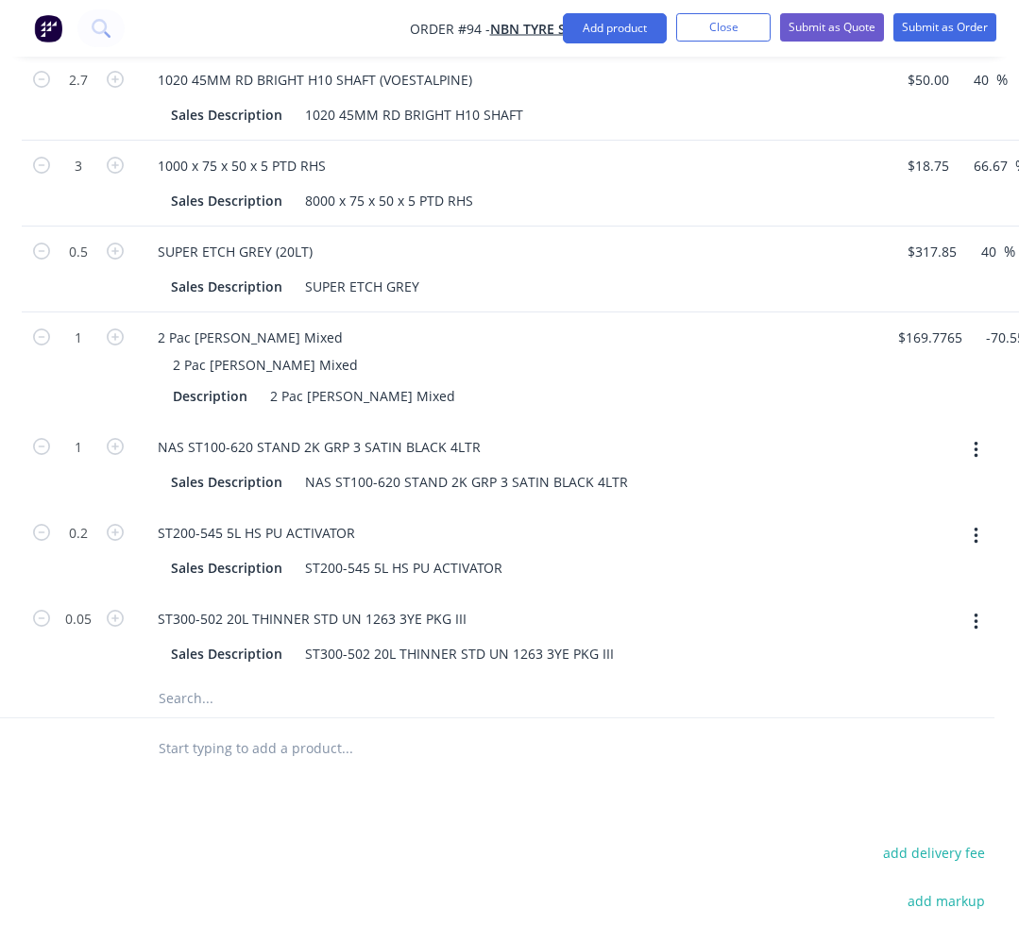
scroll to position [755, 271]
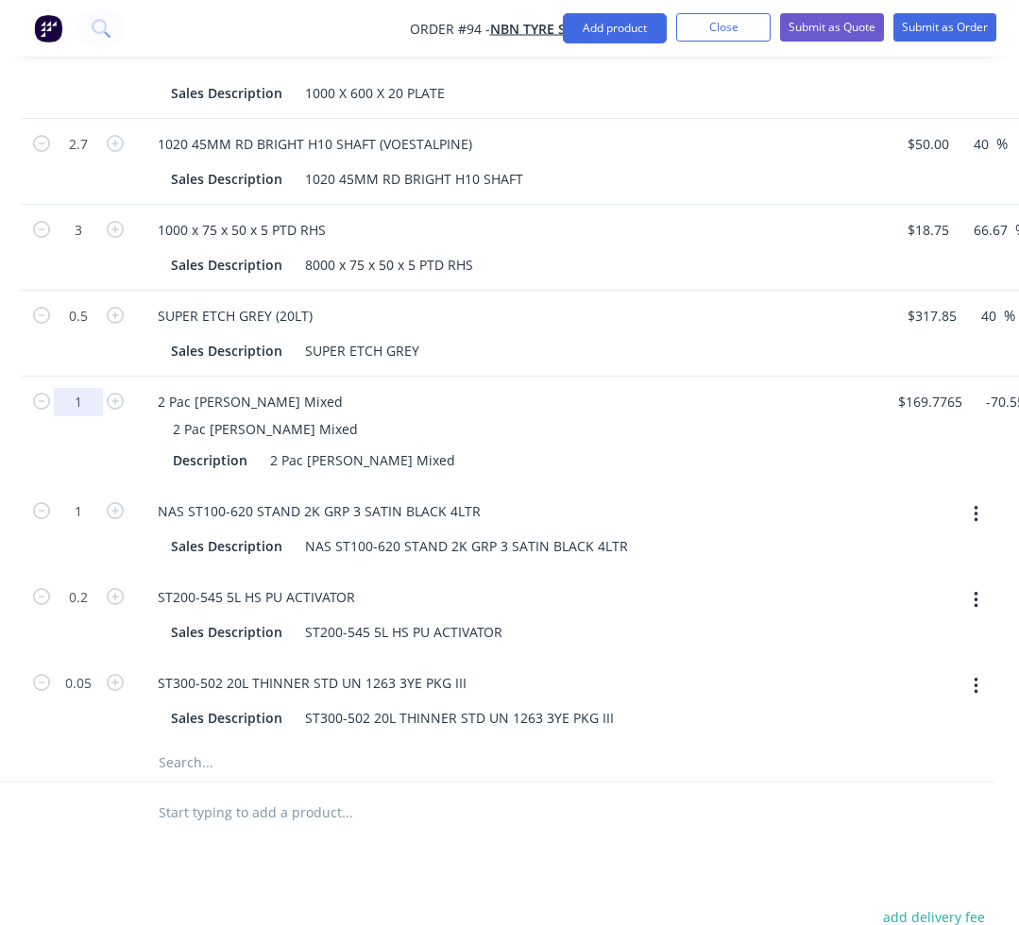
click at [87, 406] on input "1" at bounding box center [78, 402] width 49 height 28
type input "0.5"
type input "$25.00"
type input "0.5"
type input "0.1"
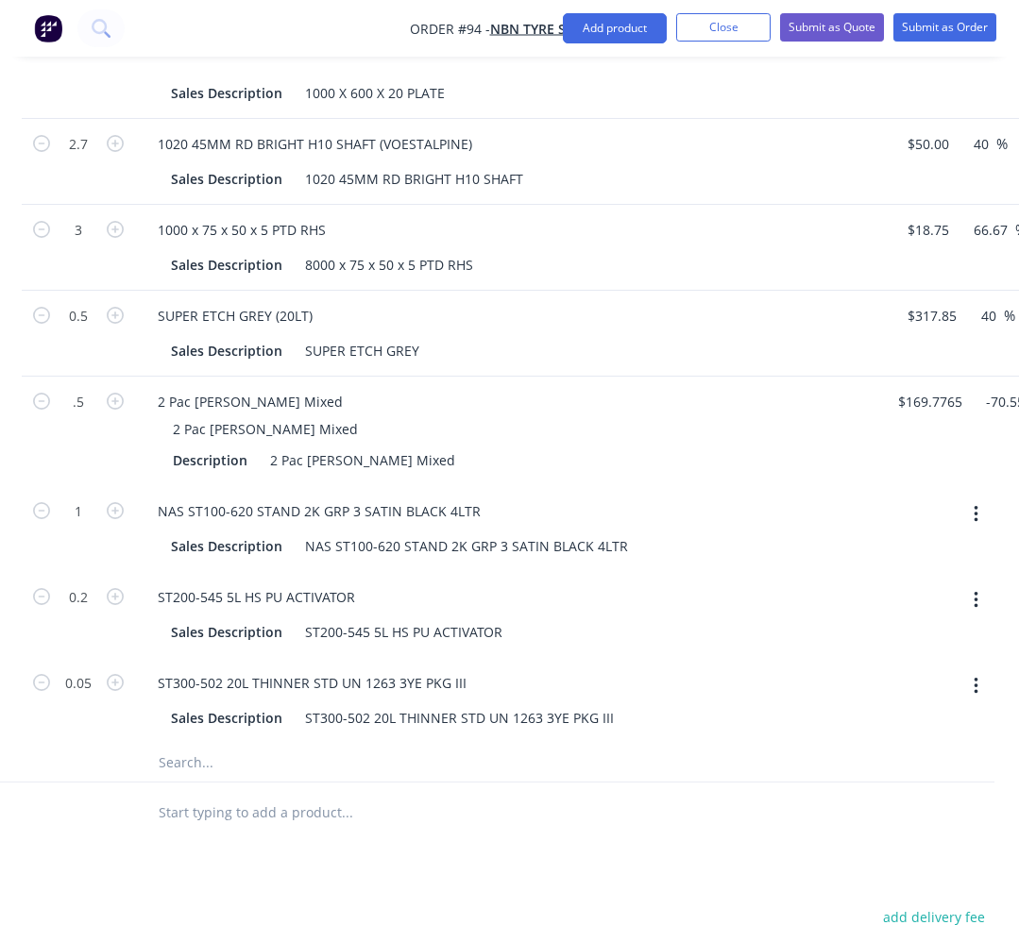
type input "0.025"
click at [179, 881] on div "Drawings Add drawing Products Show / Hide columns Add product Qty Cost Markup P…" at bounding box center [489, 578] width 1067 height 1438
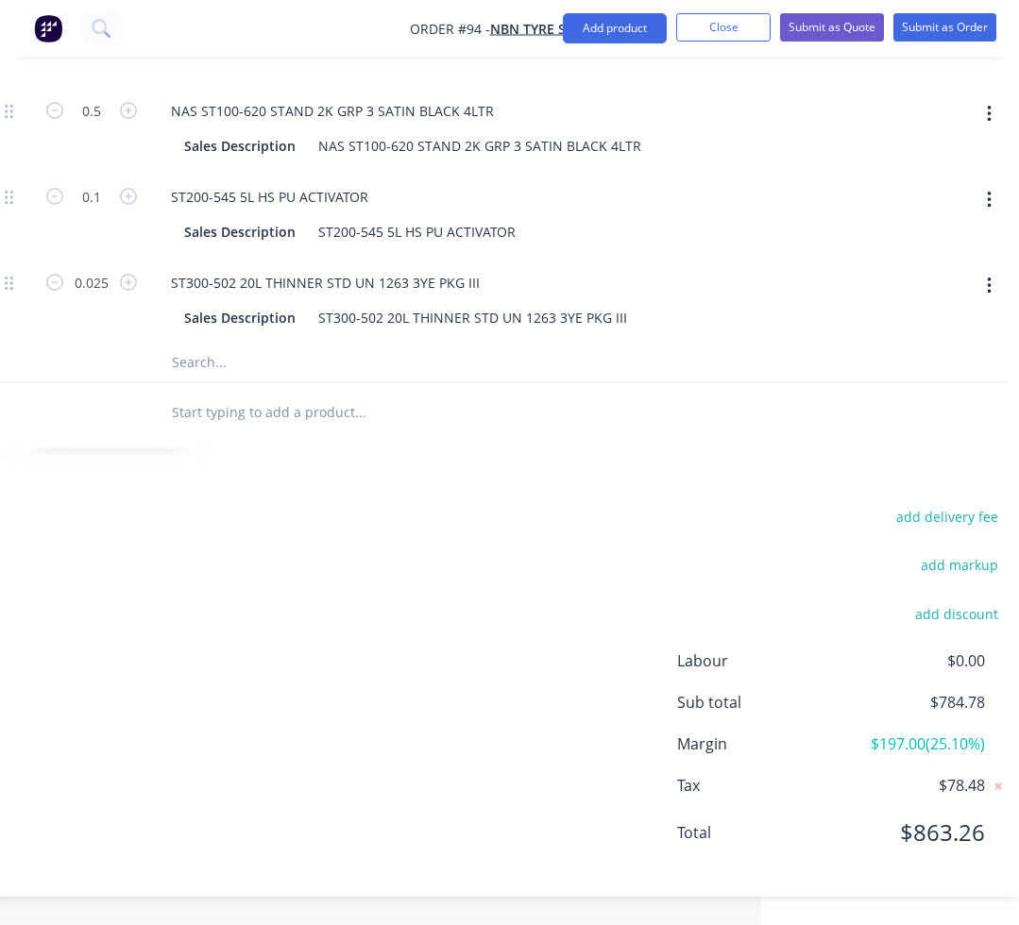
scroll to position [1155, 93]
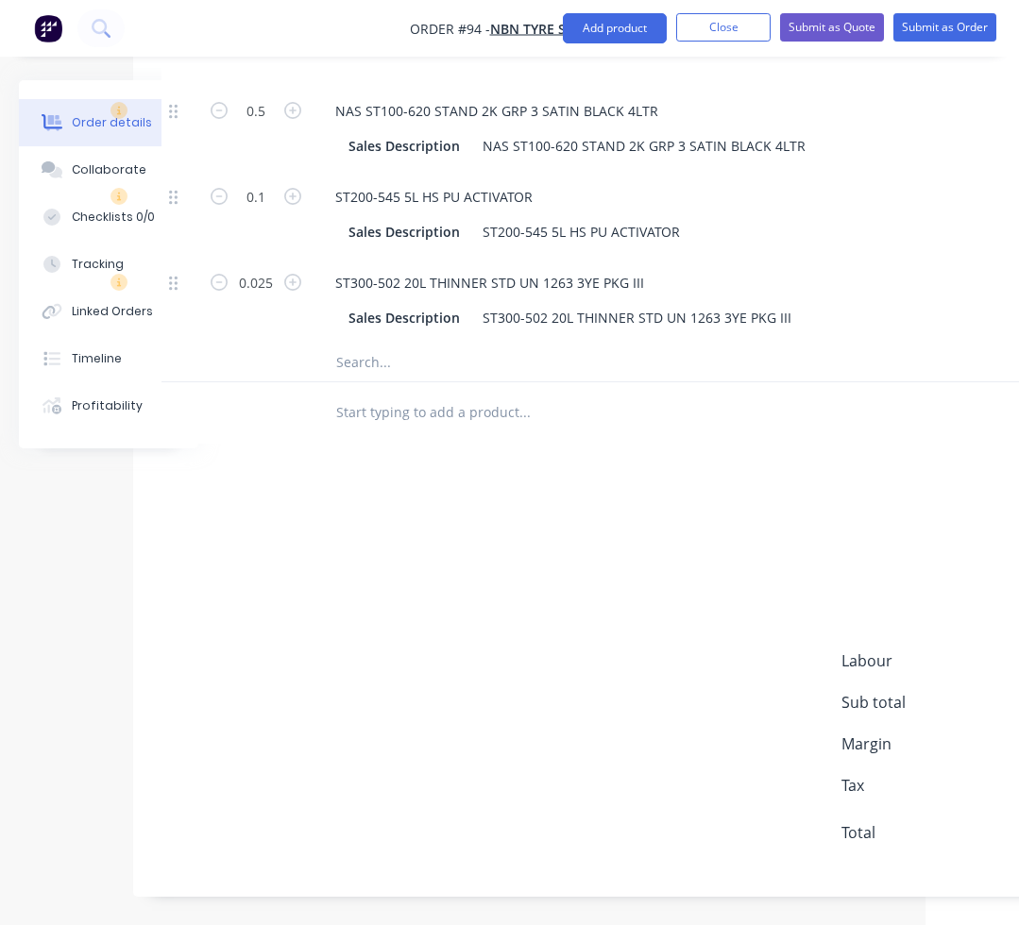
click at [396, 420] on input "text" at bounding box center [524, 413] width 378 height 38
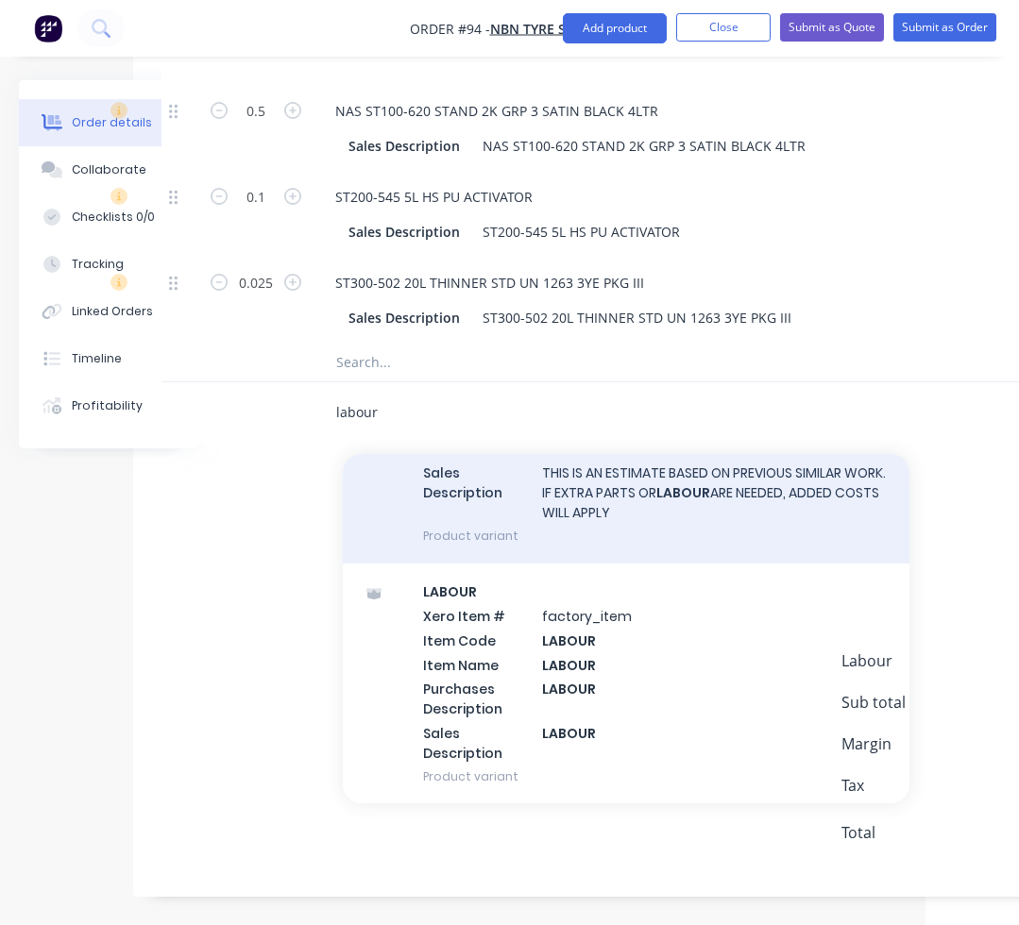
scroll to position [472, 0]
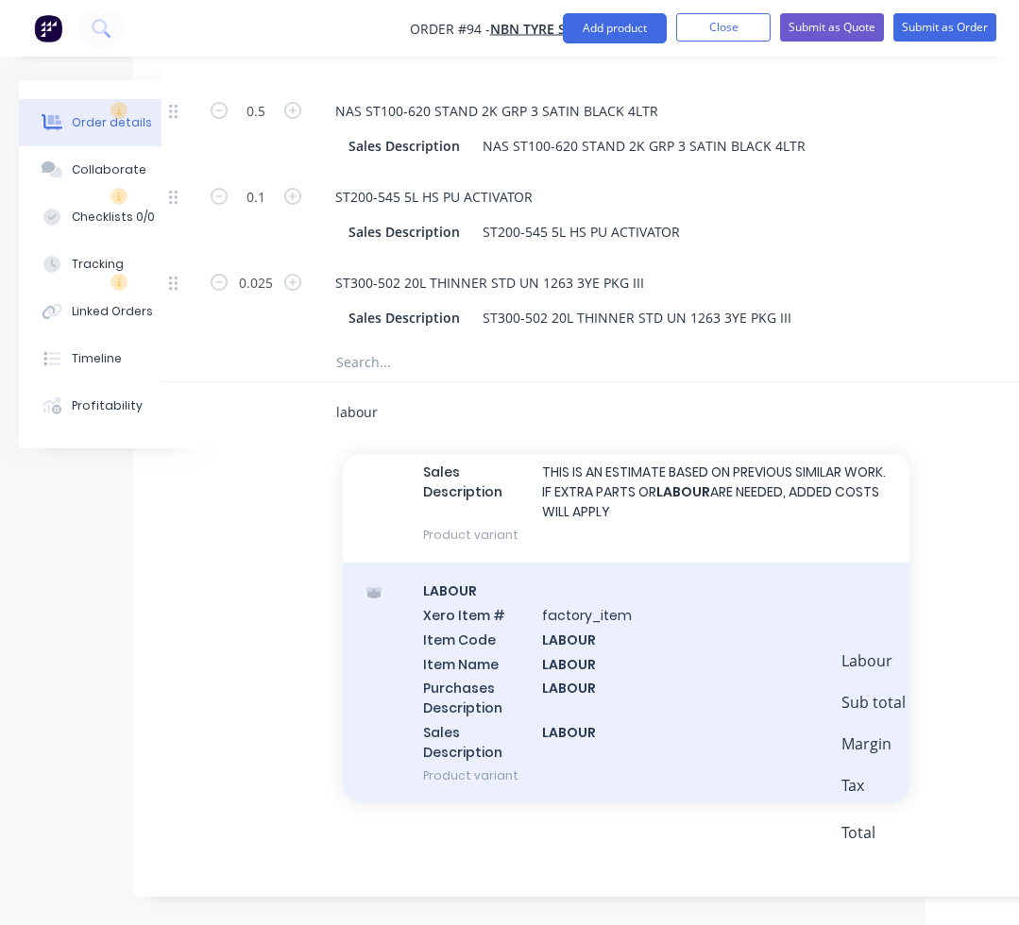
type input "labour"
click at [485, 647] on div "LABOUR Xero Item # factory_item Item Code LABOUR Item Name LABOUR Purchases Des…" at bounding box center [626, 683] width 566 height 241
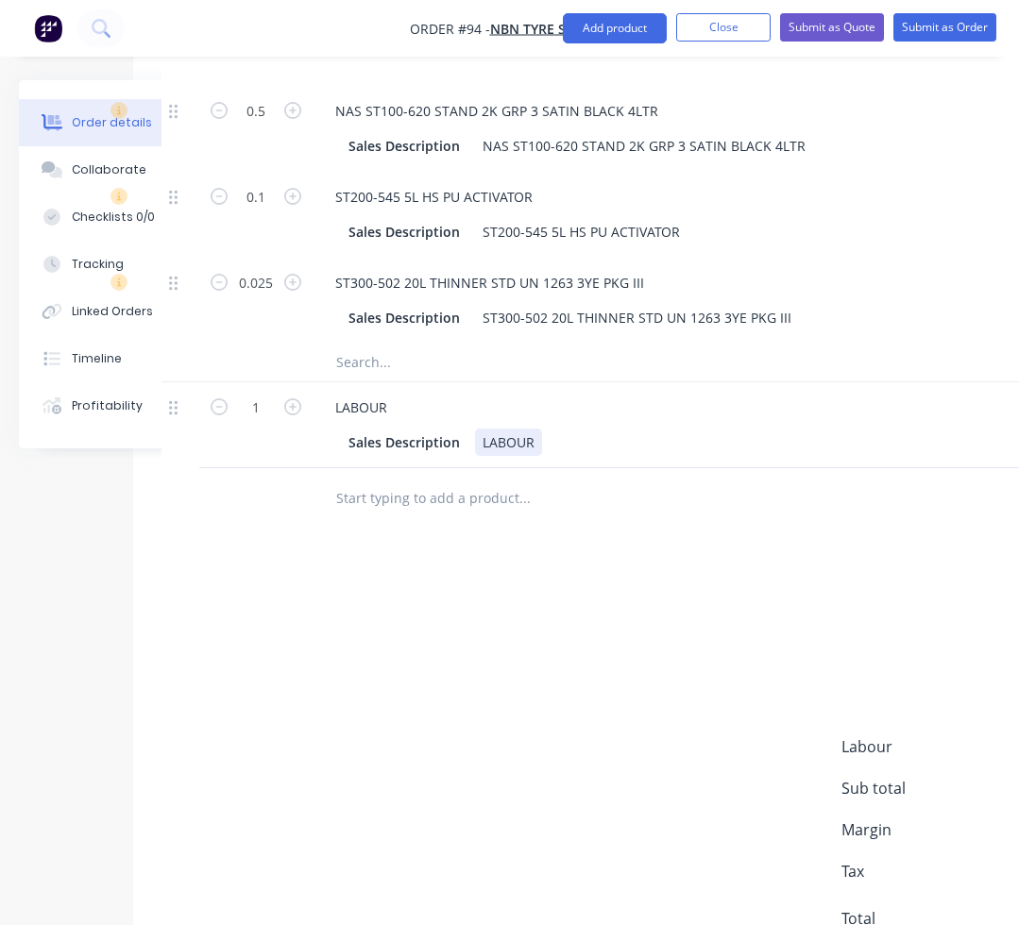
click at [543, 444] on div "Sales Description LABOUR" at bounding box center [686, 442] width 691 height 27
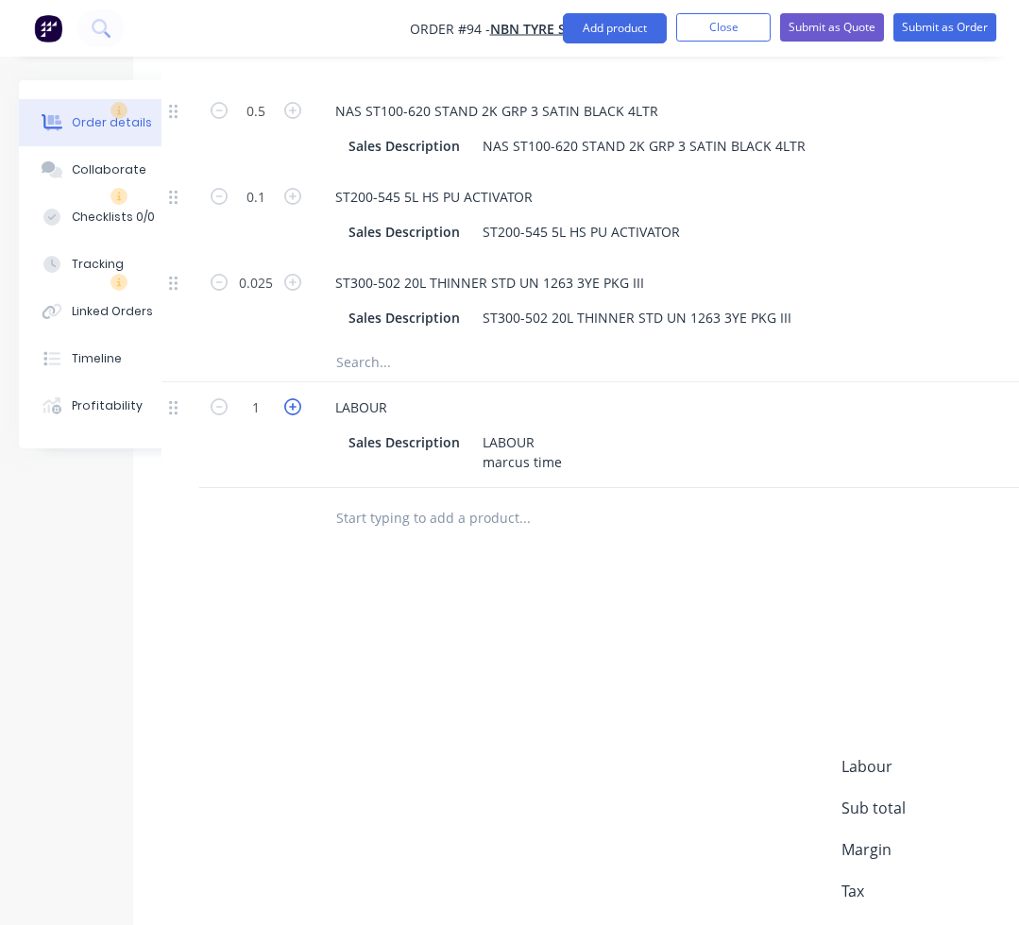
click at [296, 402] on icon "button" at bounding box center [292, 406] width 17 height 17
type input "2"
type input "$260.00"
click at [396, 503] on input "text" at bounding box center [524, 518] width 378 height 38
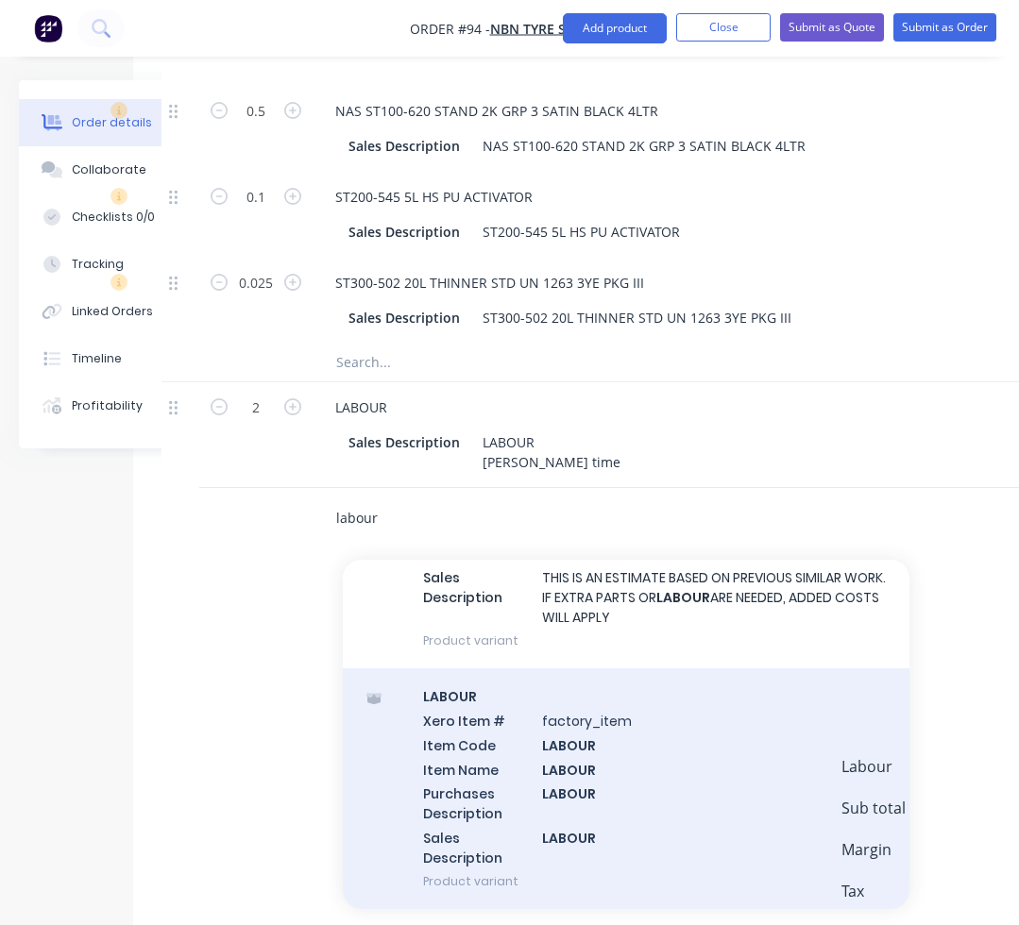
type input "labour"
click at [497, 742] on div "LABOUR Xero Item # factory_item Item Code LABOUR Item Name LABOUR Purchases Des…" at bounding box center [626, 788] width 566 height 241
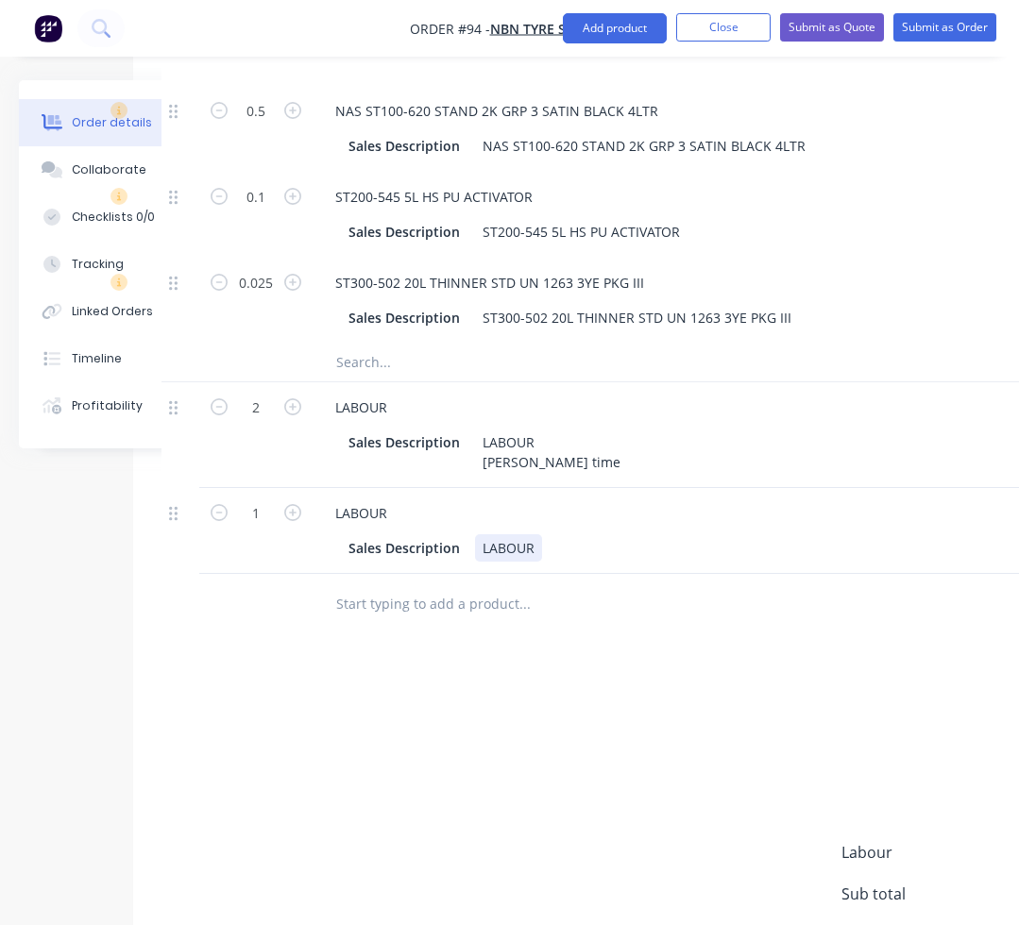
click at [535, 550] on div "LABOUR" at bounding box center [508, 547] width 67 height 27
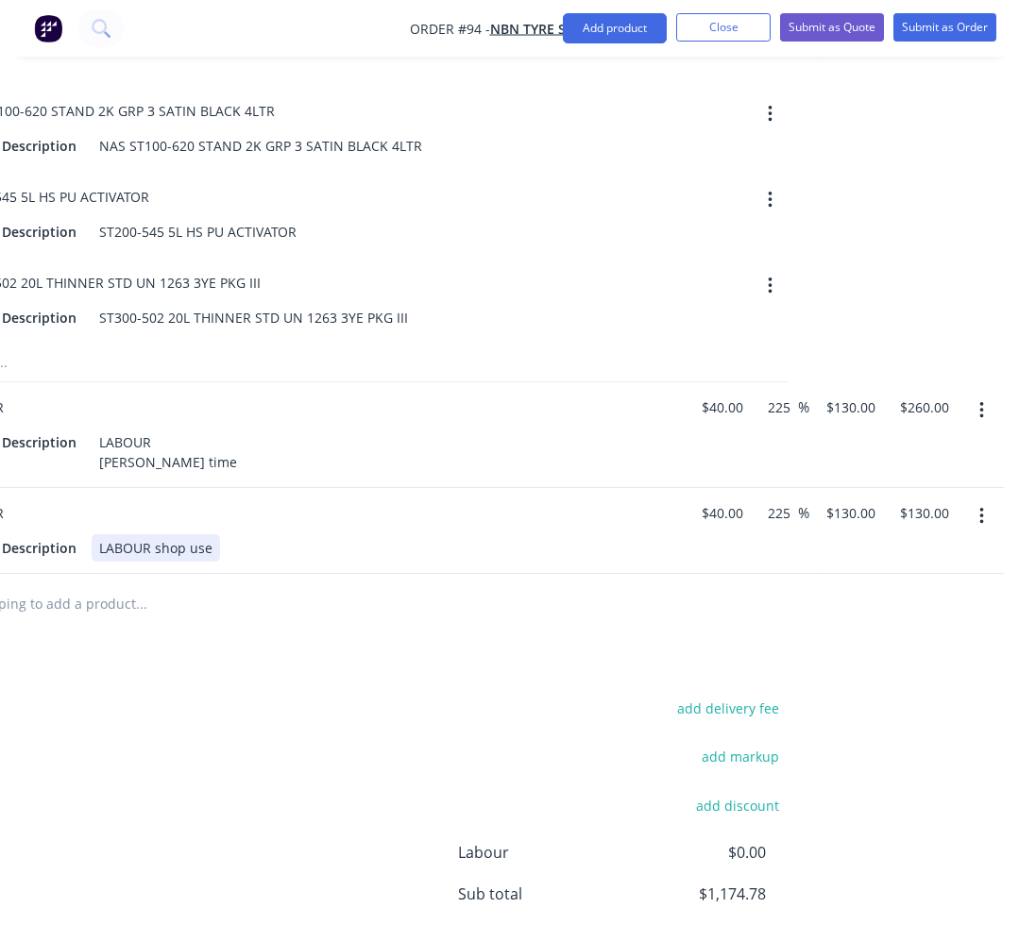
scroll to position [1155, 494]
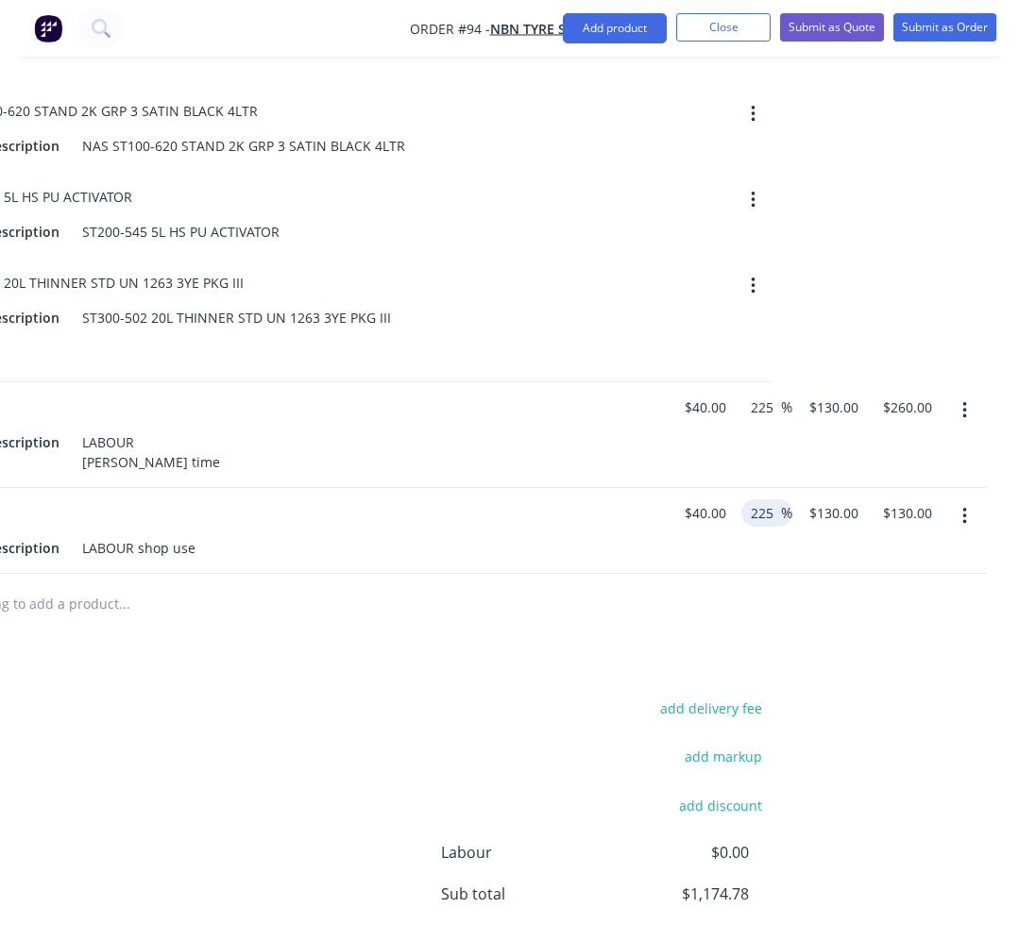
drag, startPoint x: 771, startPoint y: 513, endPoint x: 752, endPoint y: 516, distance: 19.3
click at [752, 516] on input "225" at bounding box center [765, 512] width 32 height 27
type input "50"
type input "$60.00"
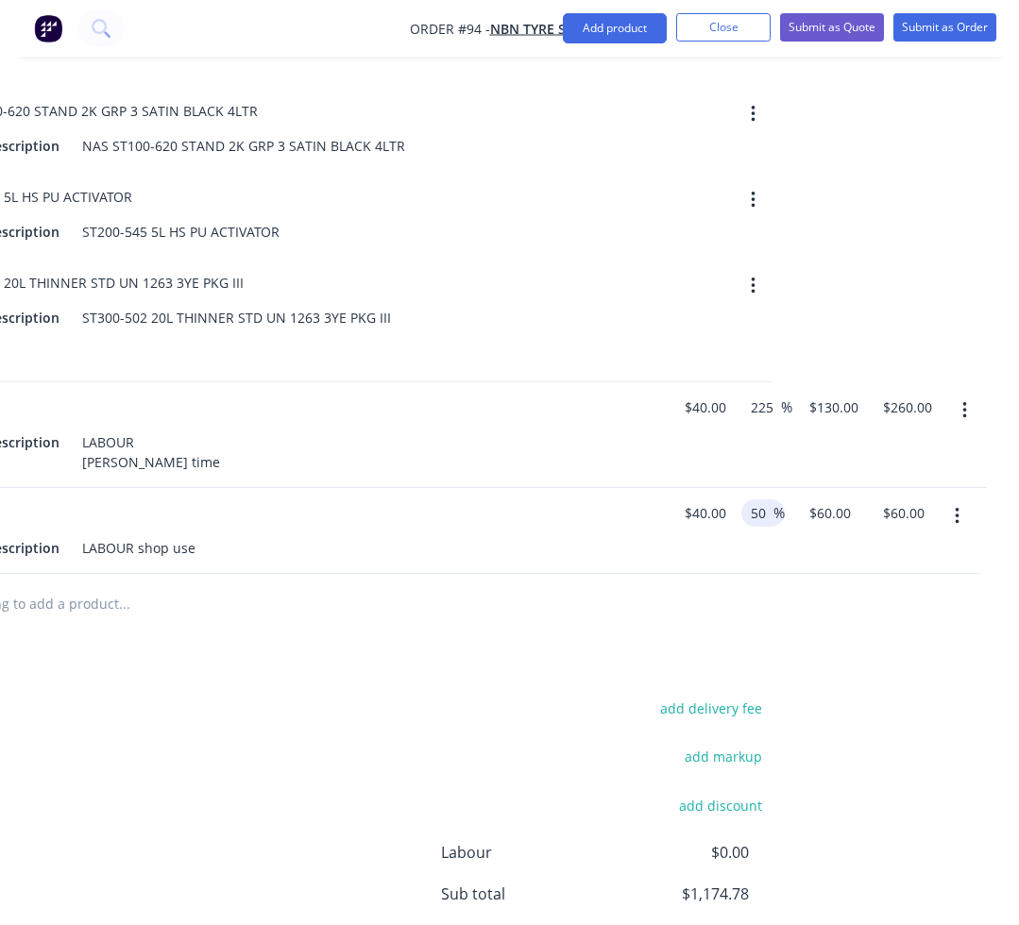
click at [498, 650] on div "Drawings Add drawing Products Show / Hide columns Add product Qty Cost Markup P…" at bounding box center [266, 273] width 1067 height 1629
click at [751, 512] on input "50" at bounding box center [761, 512] width 25 height 27
type input "40"
type input "$56.00"
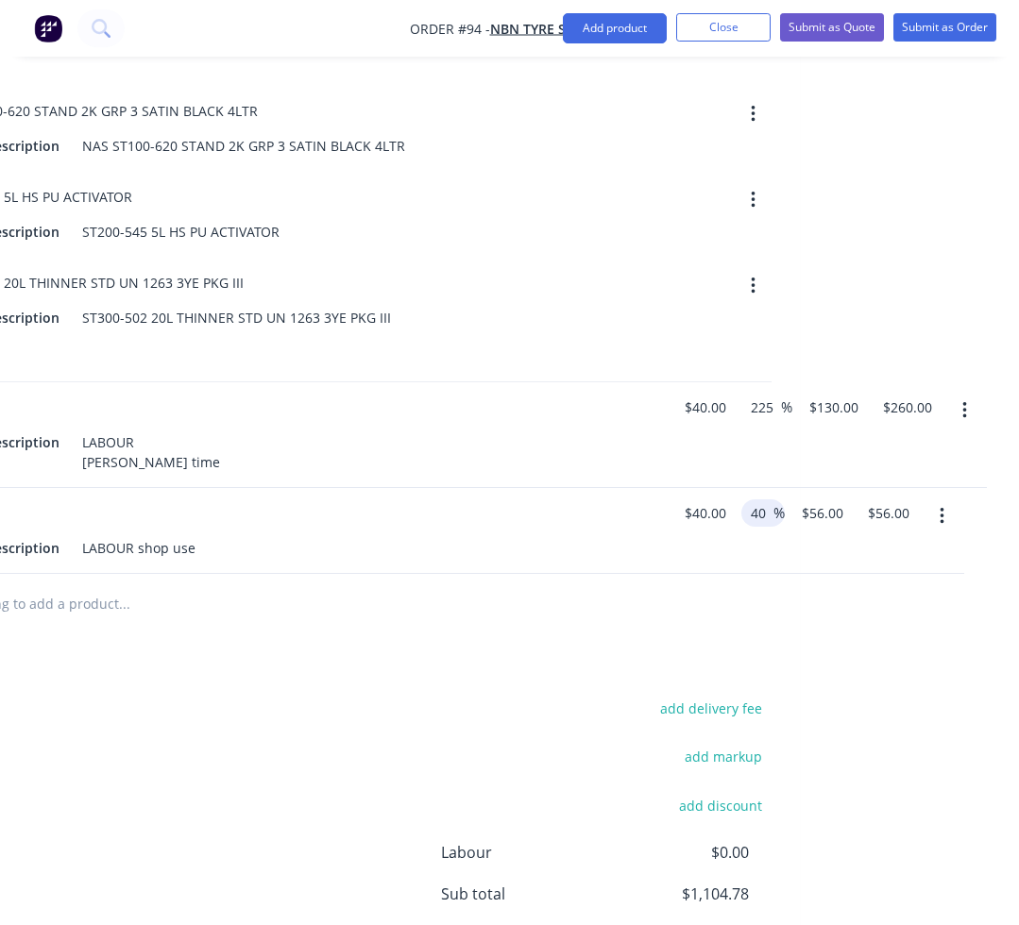
click at [445, 640] on div "Drawings Add drawing Products Show / Hide columns Add product Qty Cost Markup P…" at bounding box center [266, 273] width 1067 height 1629
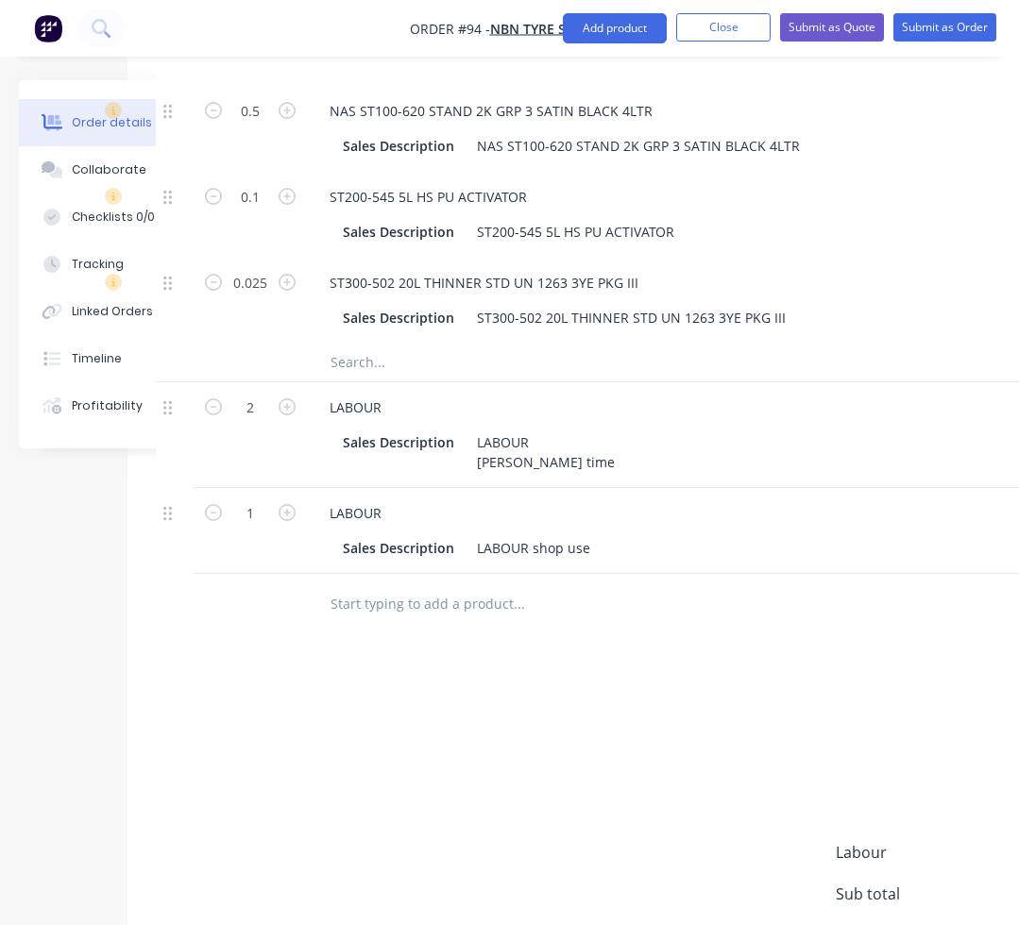
scroll to position [1155, 86]
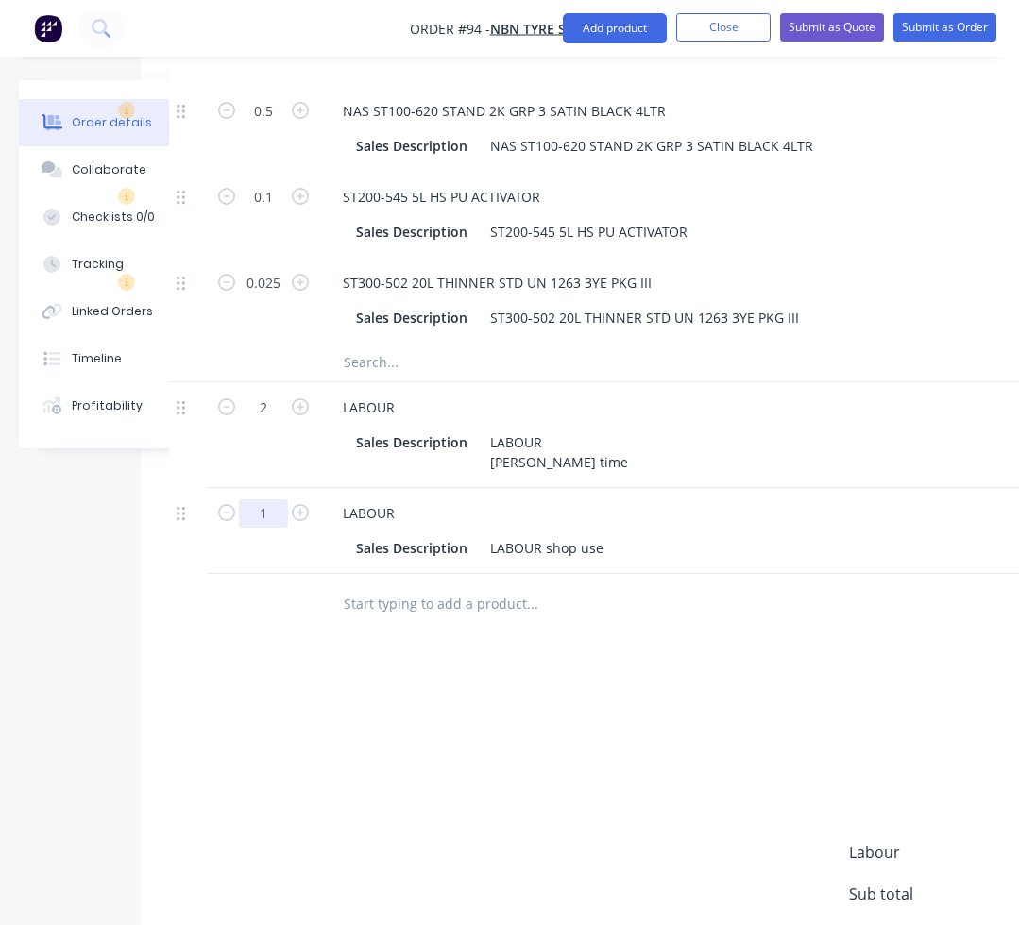
click at [266, 517] on input "1" at bounding box center [263, 513] width 49 height 28
type input "48"
type input "$2,688.00"
click at [320, 719] on div "add delivery fee add markup add discount Labour $0.00 Sub total $3,732.78 Margi…" at bounding box center [674, 878] width 1010 height 364
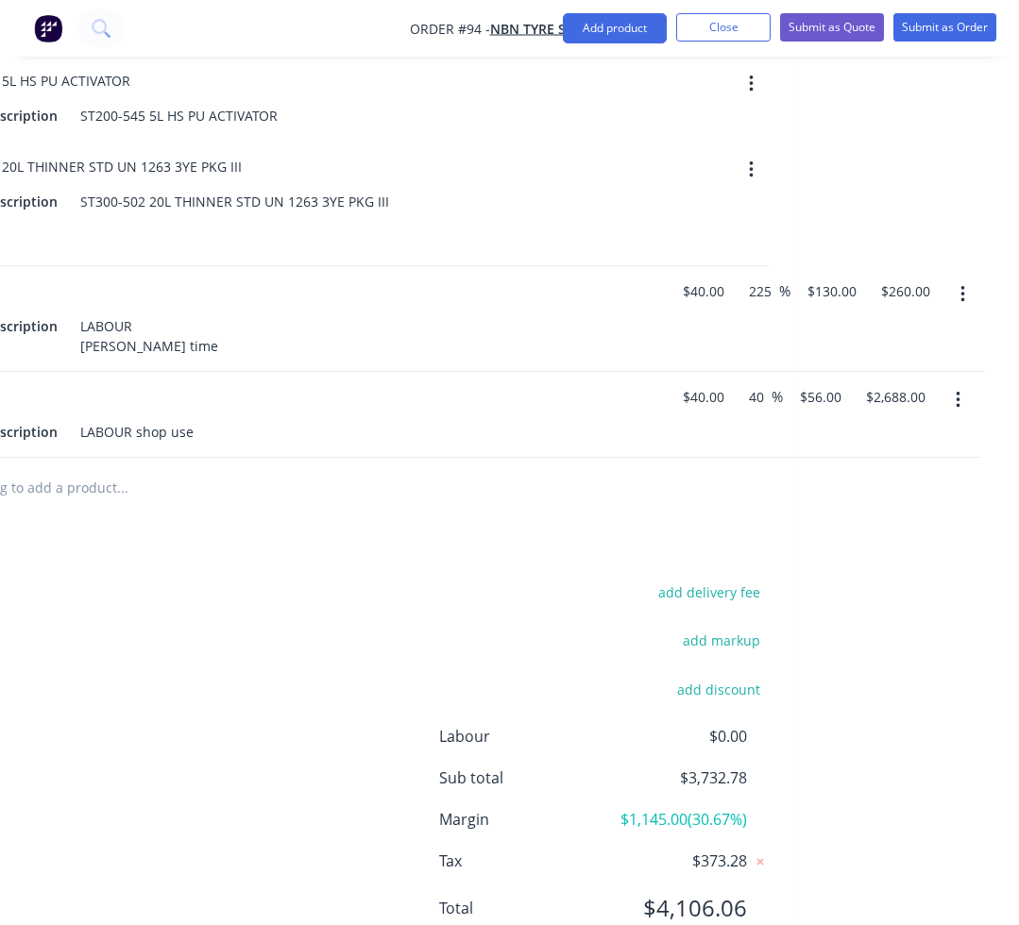
scroll to position [1158, 496]
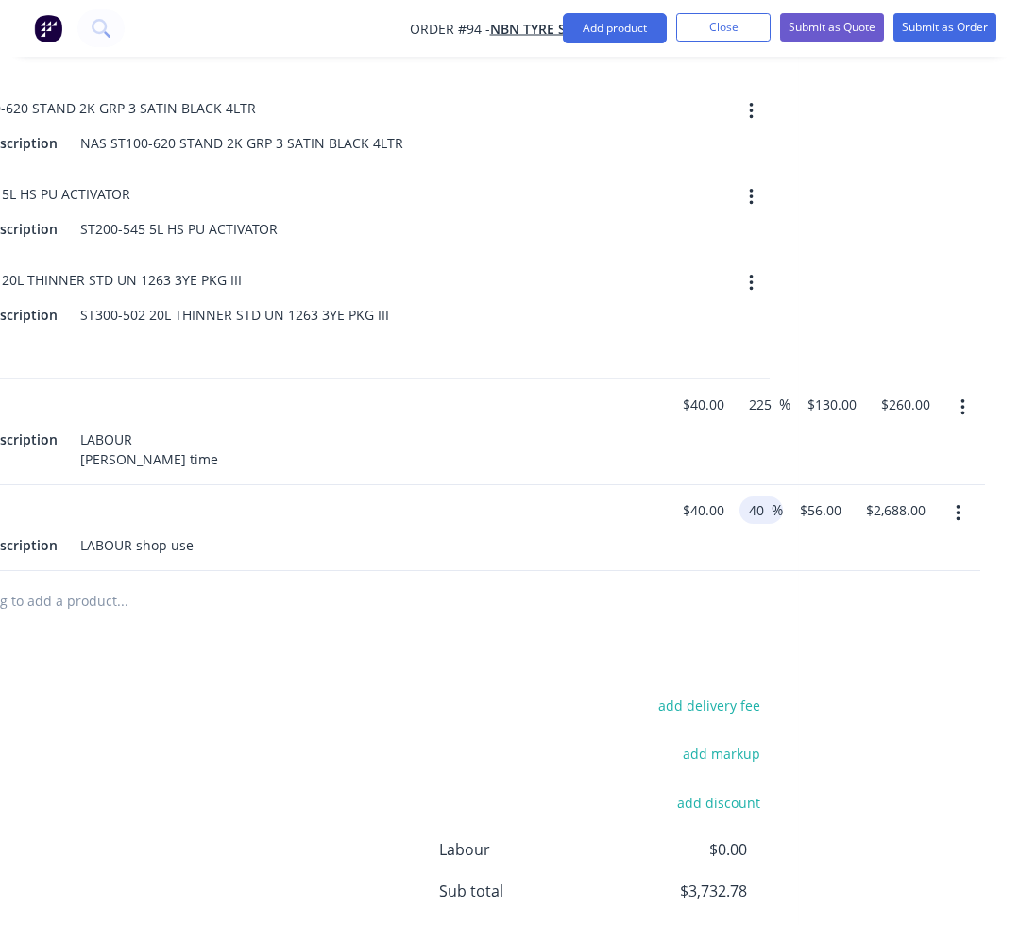
click at [758, 511] on input "40" at bounding box center [759, 510] width 25 height 27
type input "30"
type input "$52.00"
type input "$2,496.00"
click at [533, 684] on div "Drawings Add drawing Products Show / Hide columns Add product Qty Cost Markup P…" at bounding box center [264, 270] width 1067 height 1629
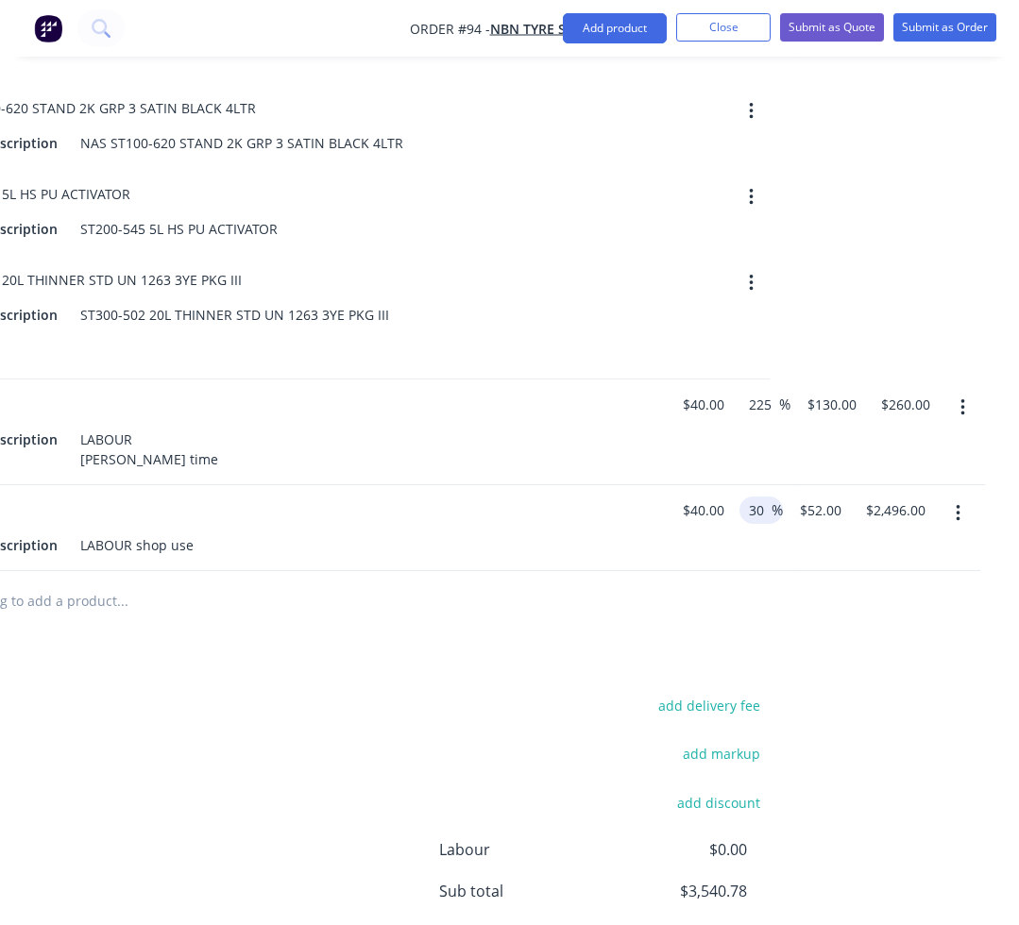
click at [750, 513] on input "30" at bounding box center [759, 510] width 25 height 27
type input "25"
type input "$50.00"
type input "$2,400.00"
click at [397, 655] on div "Drawings Add drawing Products Show / Hide columns Add product Qty Cost Markup P…" at bounding box center [264, 270] width 1067 height 1629
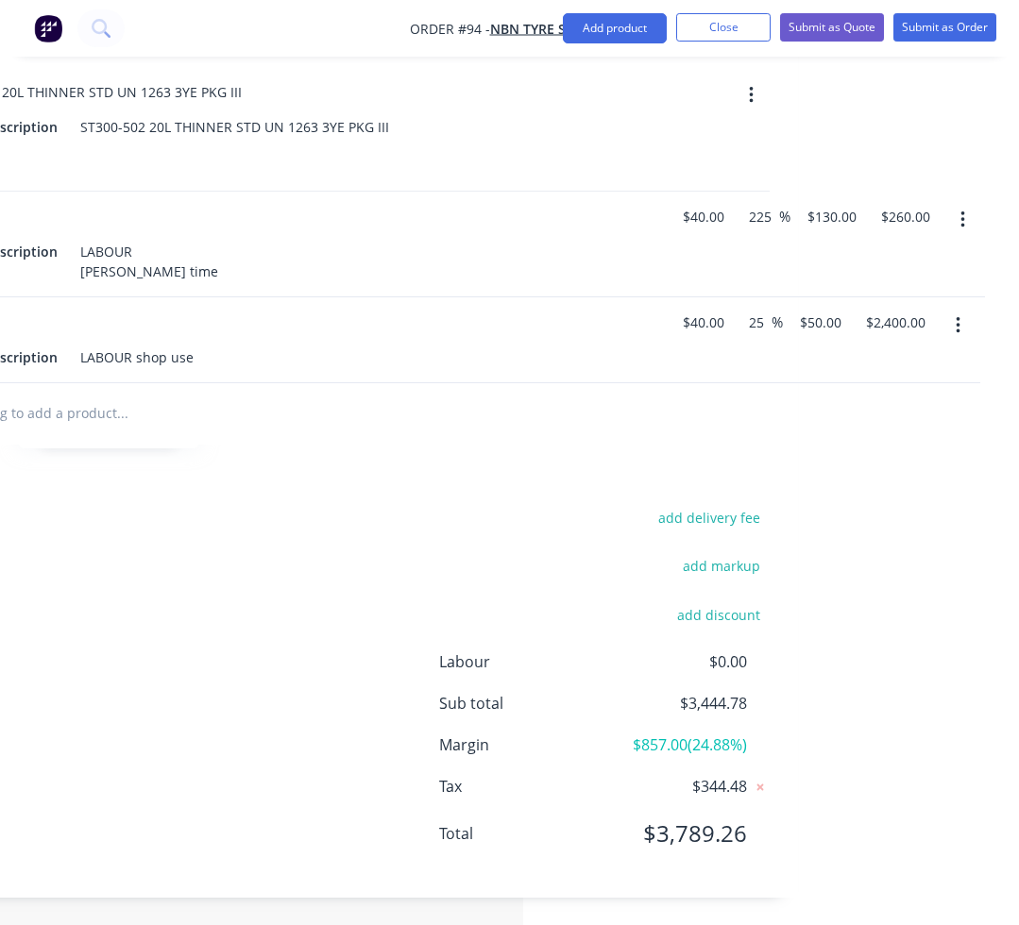
scroll to position [1347, 496]
click at [270, 691] on div "add delivery fee add markup add discount Labour $0.00 Sub total $3,444.78 Margi…" at bounding box center [264, 686] width 1010 height 364
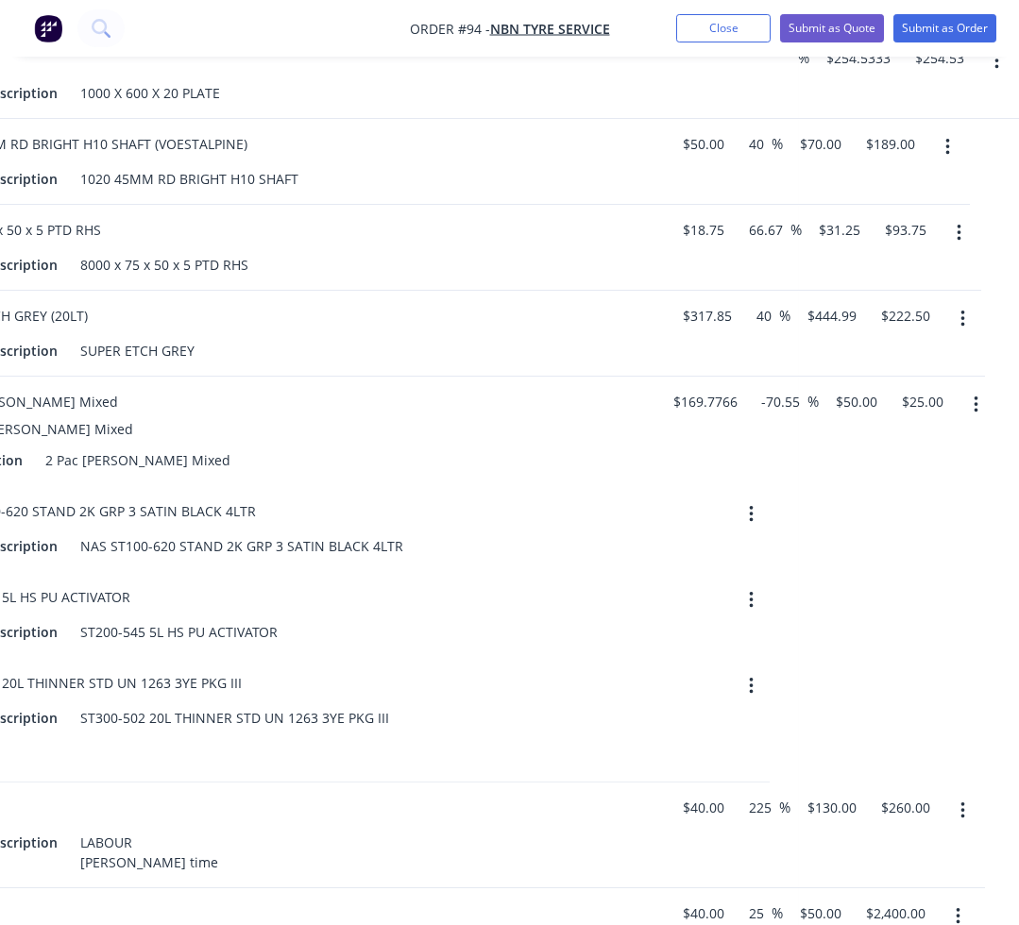
scroll to position [592, 496]
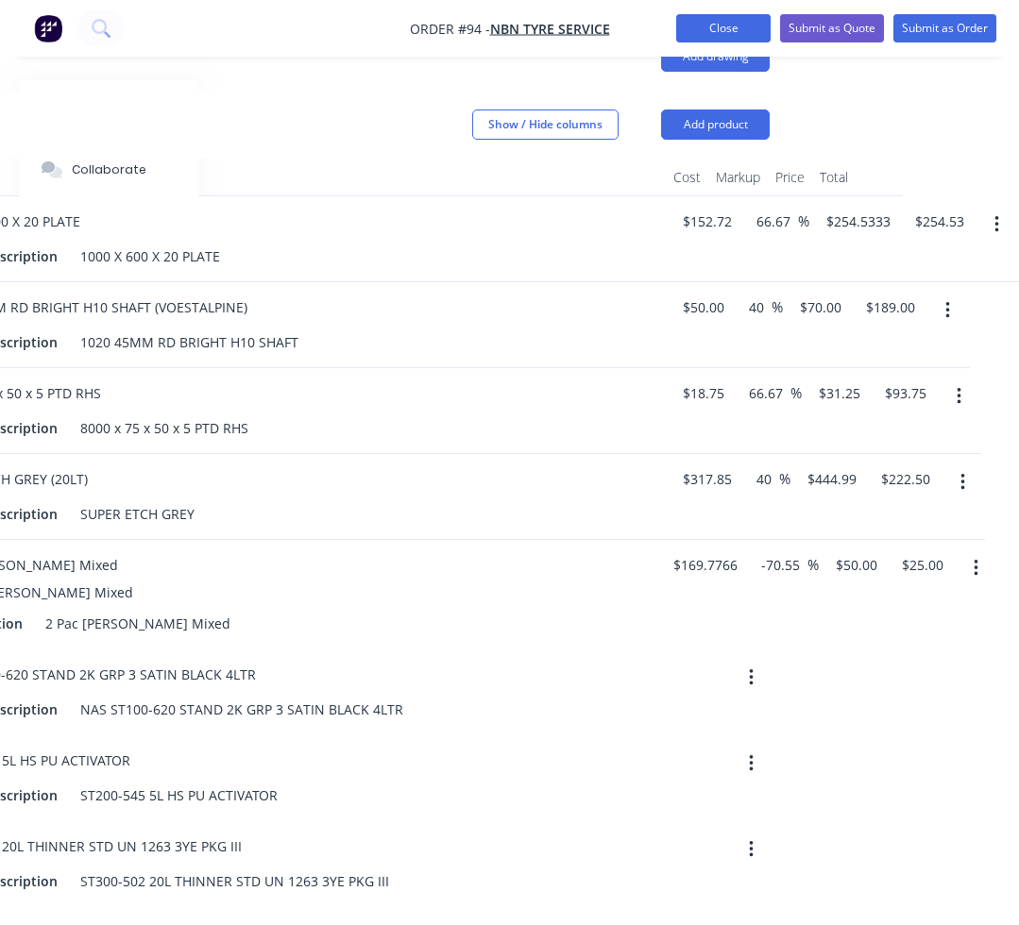
click at [723, 32] on button "Close" at bounding box center [723, 28] width 94 height 28
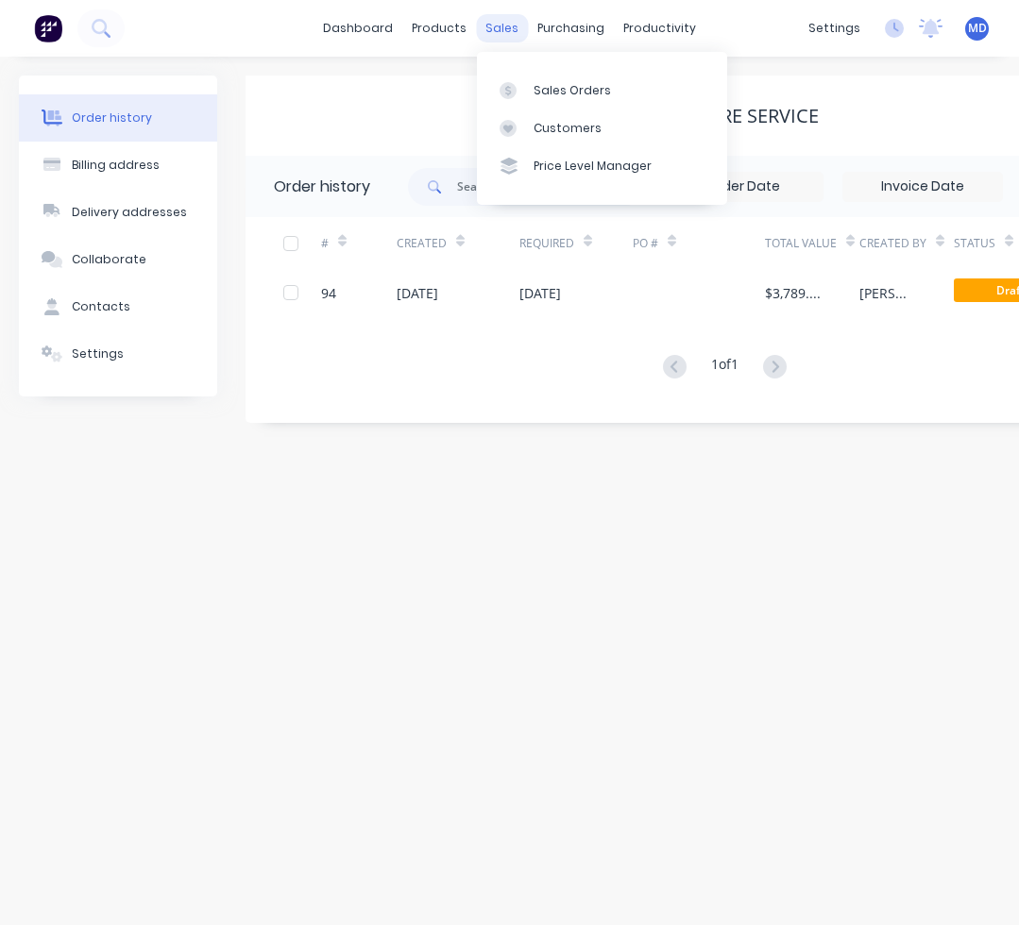
click at [514, 35] on div "sales" at bounding box center [502, 28] width 52 height 28
click at [554, 100] on link "Sales Orders" at bounding box center [602, 90] width 250 height 38
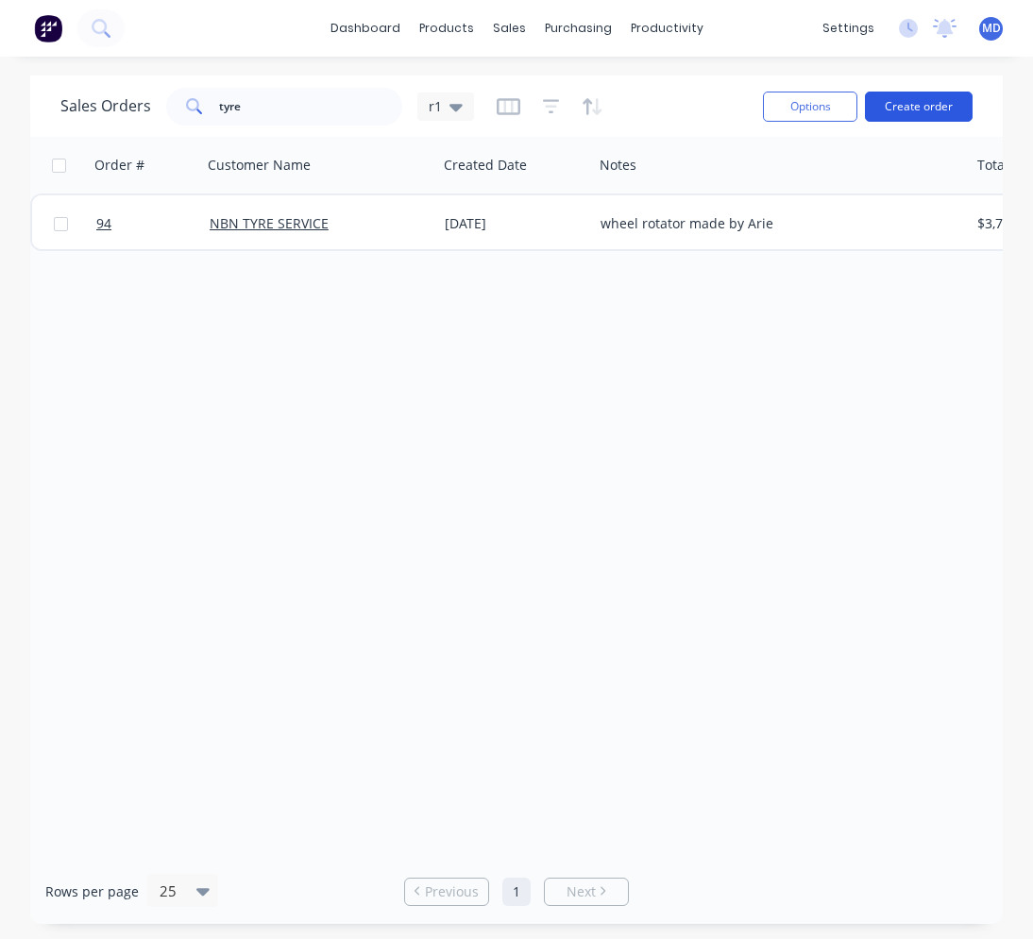
click at [890, 107] on button "Create order" at bounding box center [919, 107] width 108 height 30
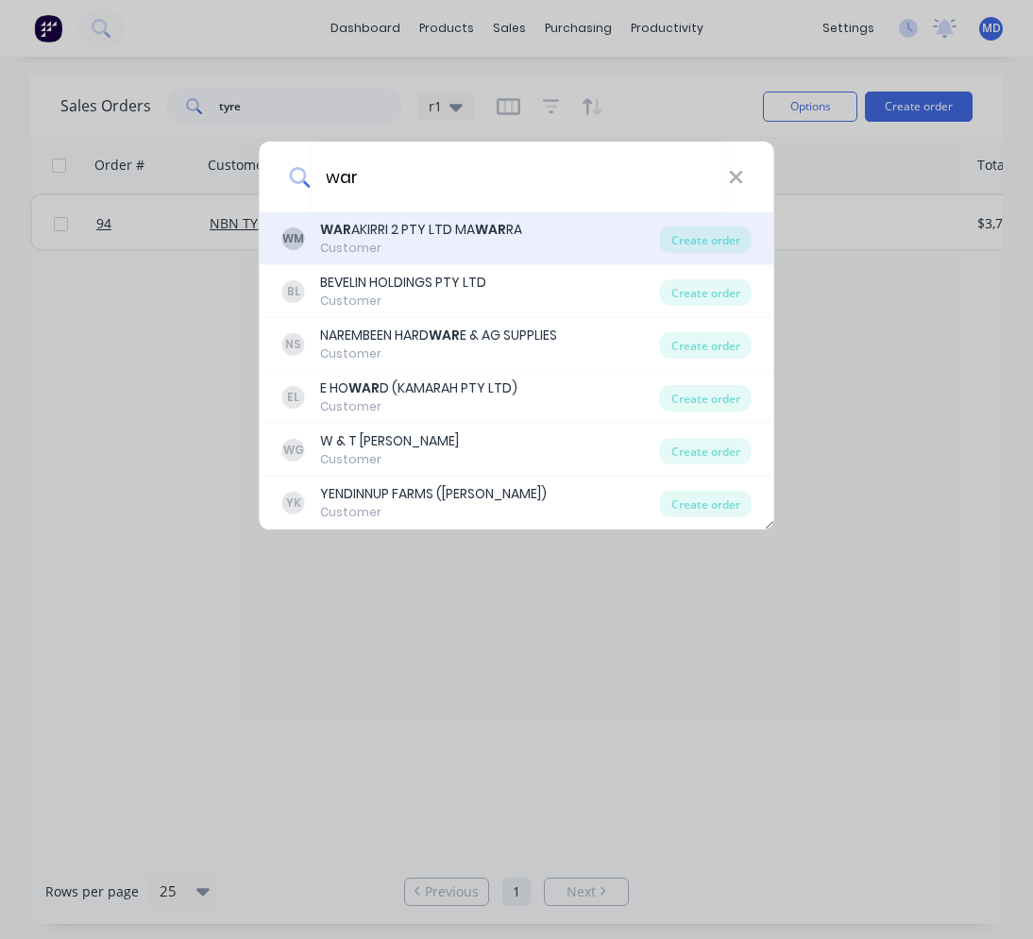
type input "war"
click at [503, 227] on b "WAR" at bounding box center [490, 229] width 31 height 19
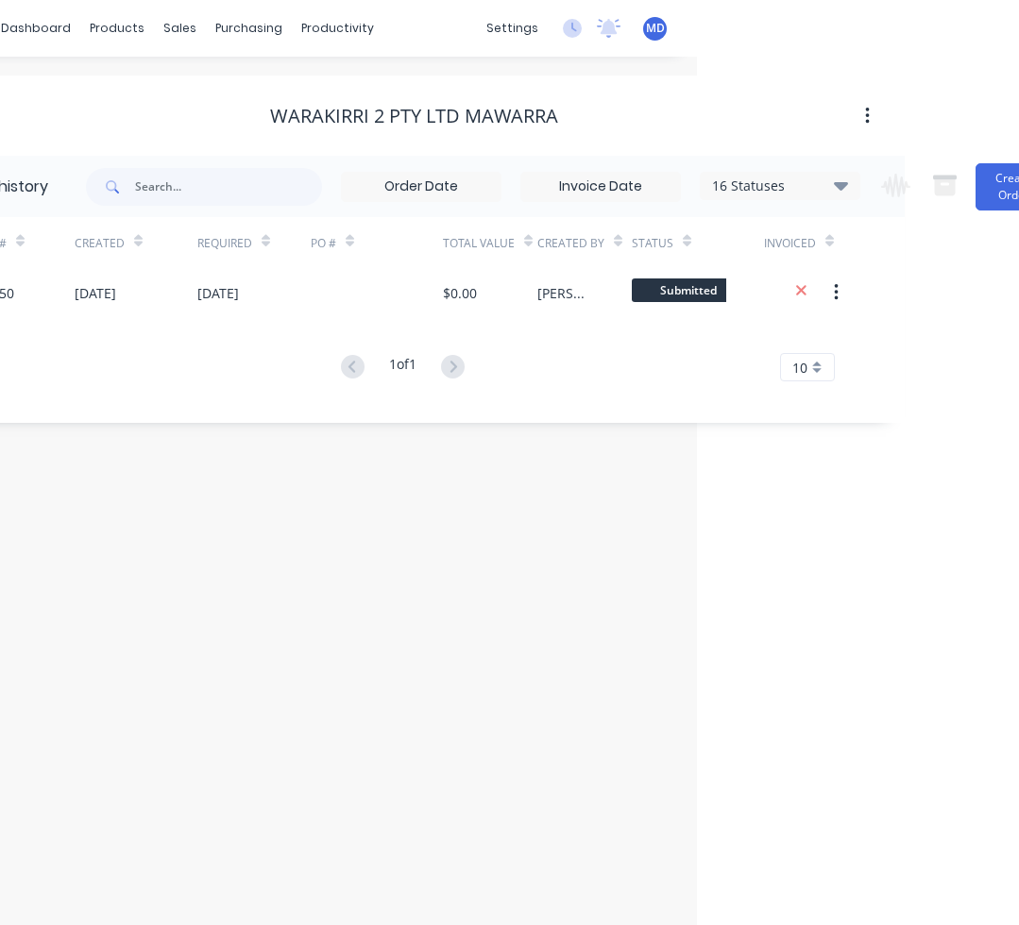
scroll to position [0, 371]
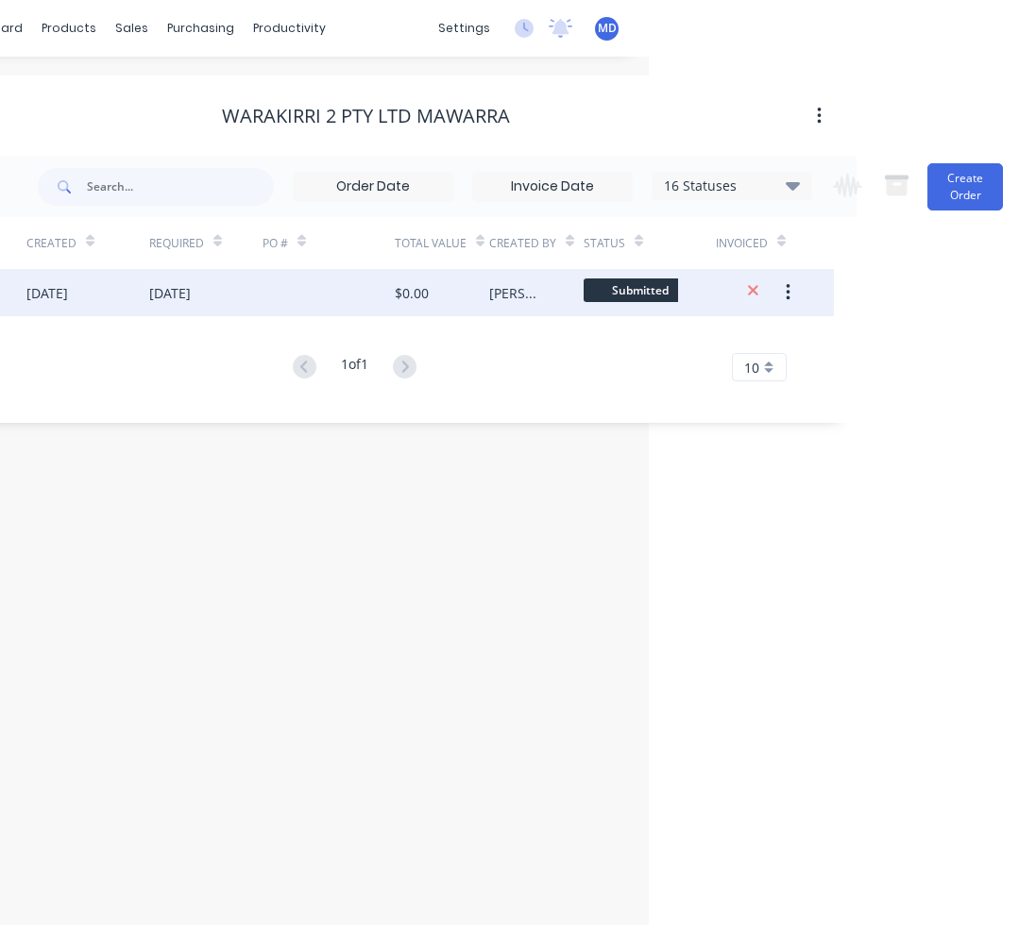
click at [363, 305] on div at bounding box center [328, 292] width 132 height 47
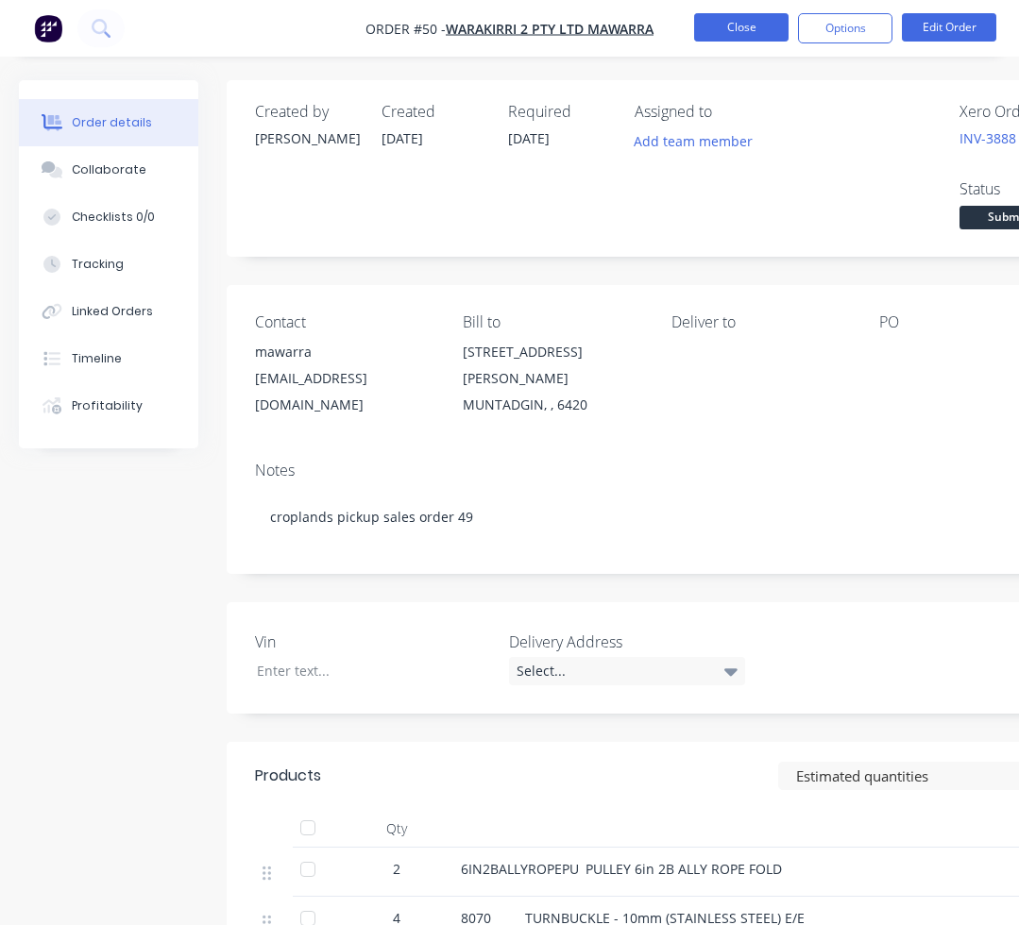
click at [749, 29] on button "Close" at bounding box center [741, 27] width 94 height 28
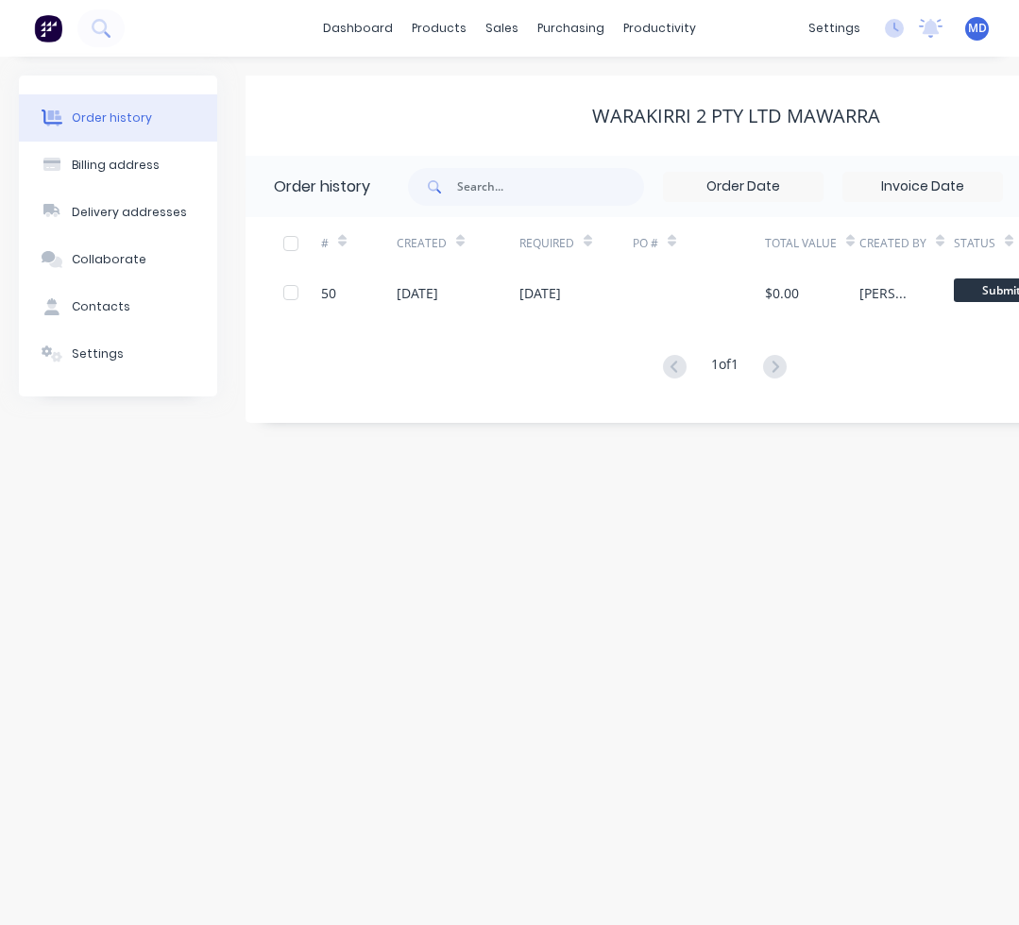
scroll to position [0, 363]
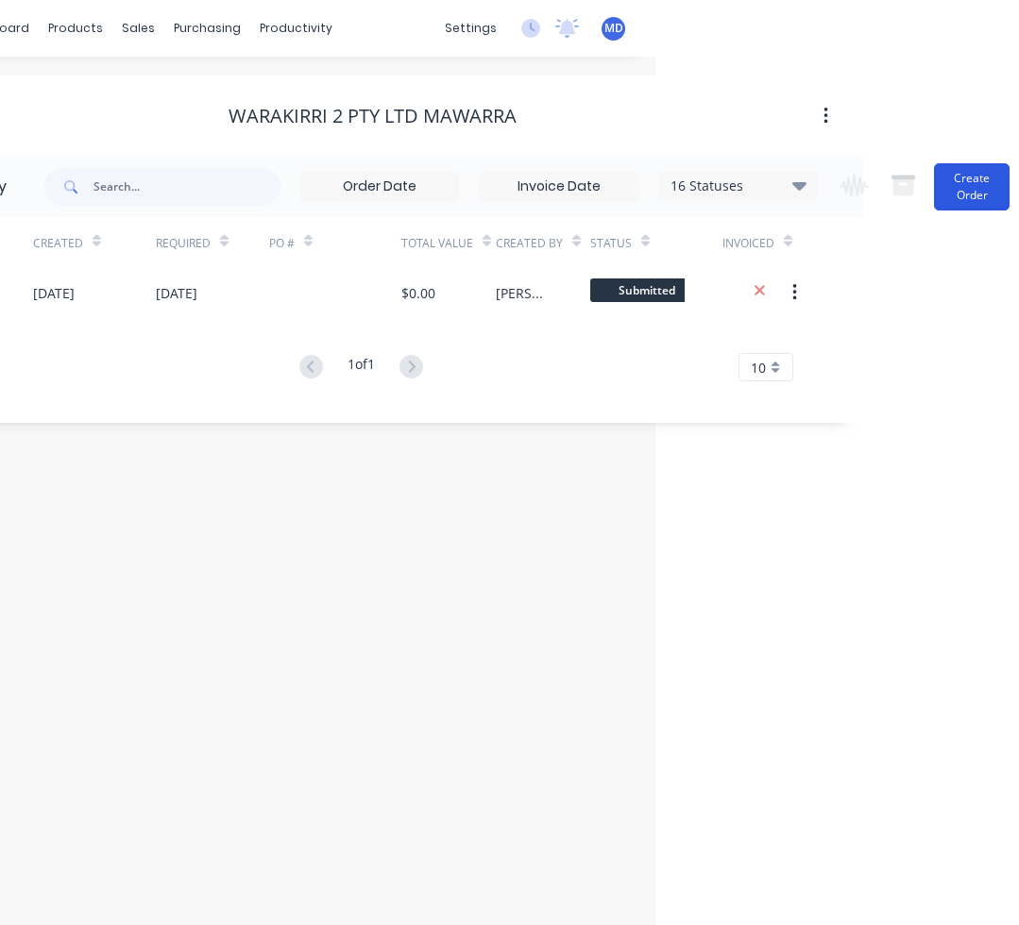
click at [949, 172] on button "Create Order" at bounding box center [972, 186] width 76 height 47
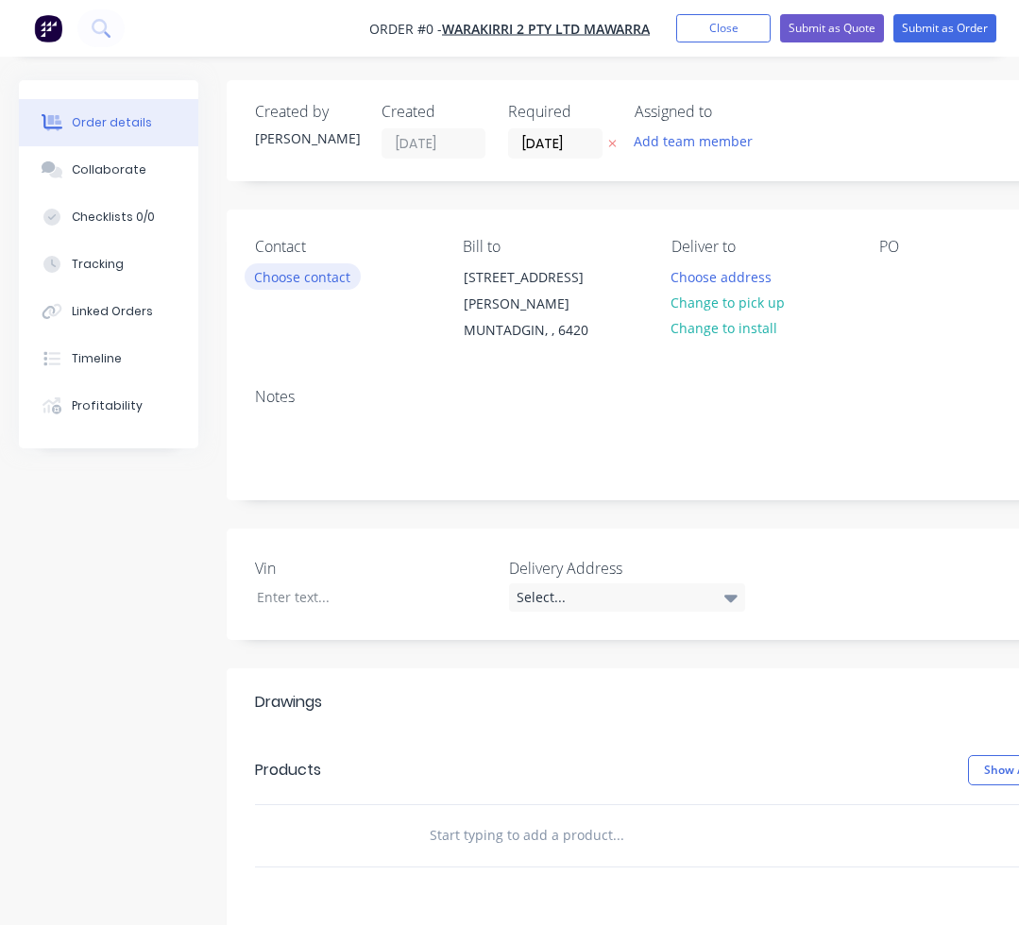
click at [318, 277] on button "Choose contact" at bounding box center [302, 275] width 116 height 25
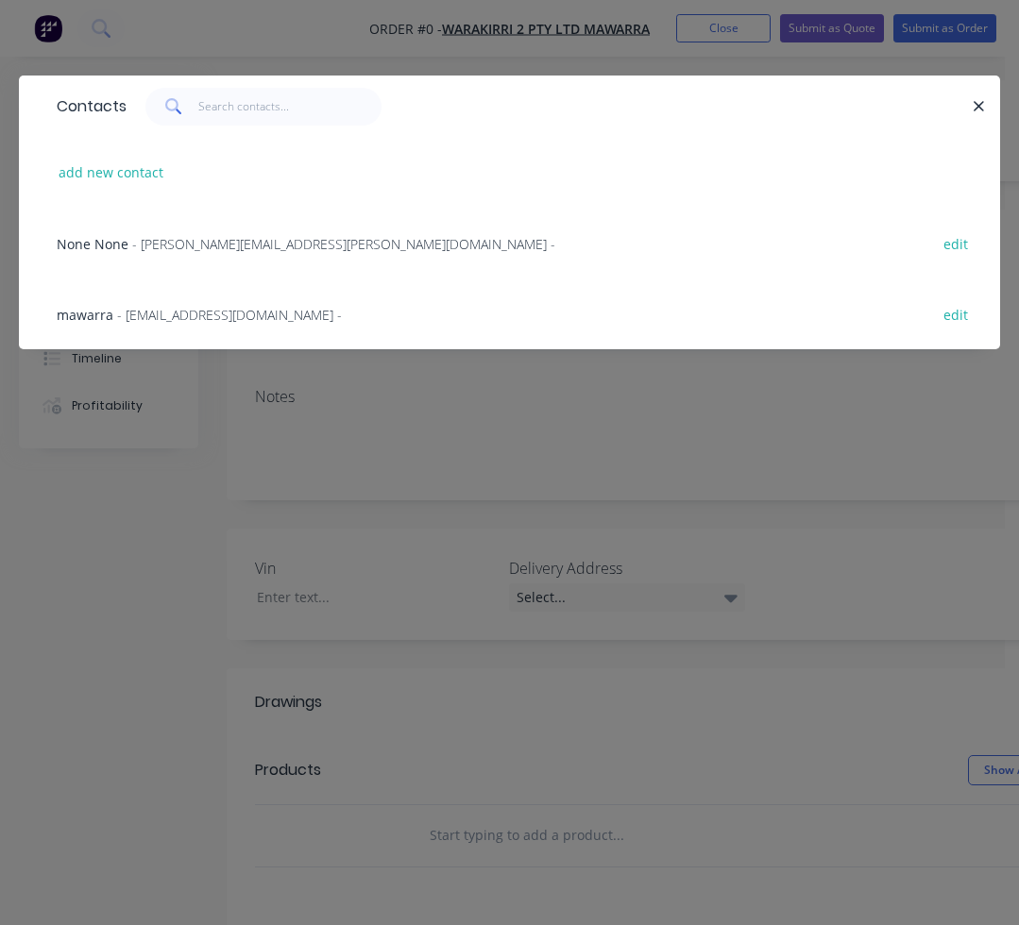
click at [135, 324] on div "mawarra - mawarra@warakirricropping.com.au -" at bounding box center [199, 315] width 285 height 20
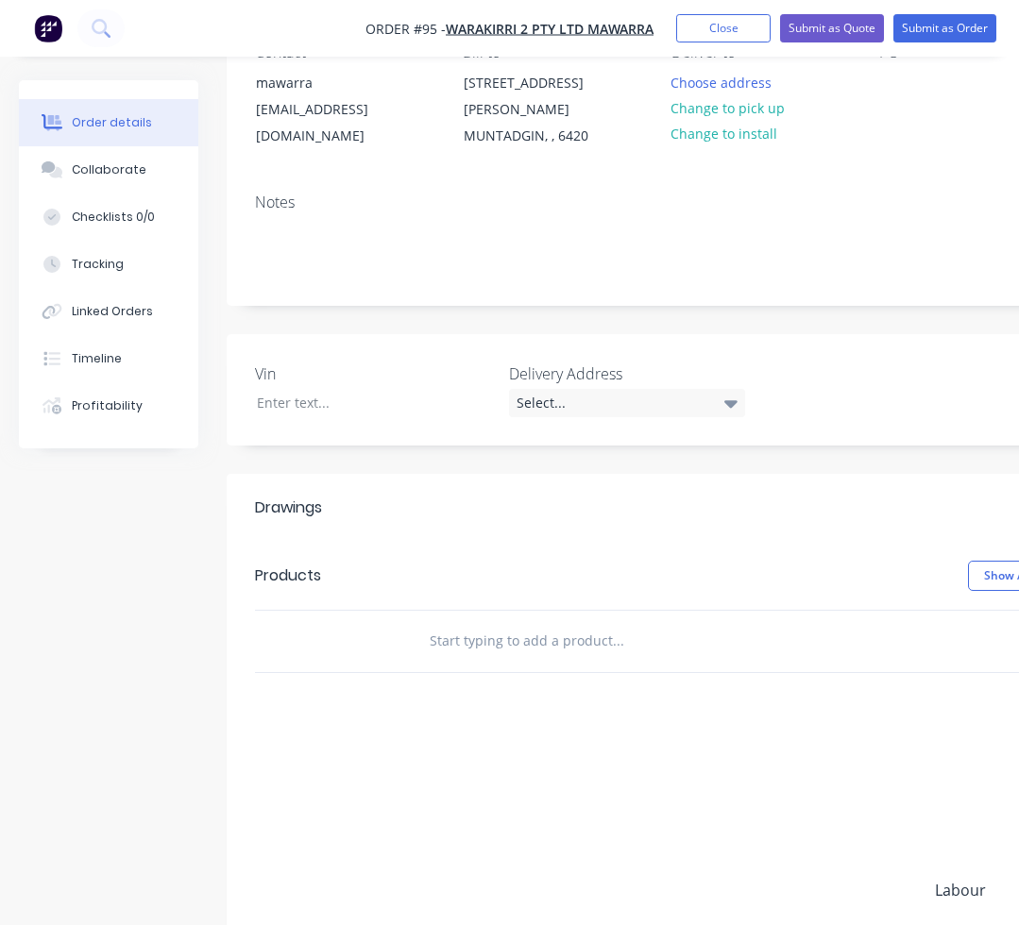
scroll to position [283, 0]
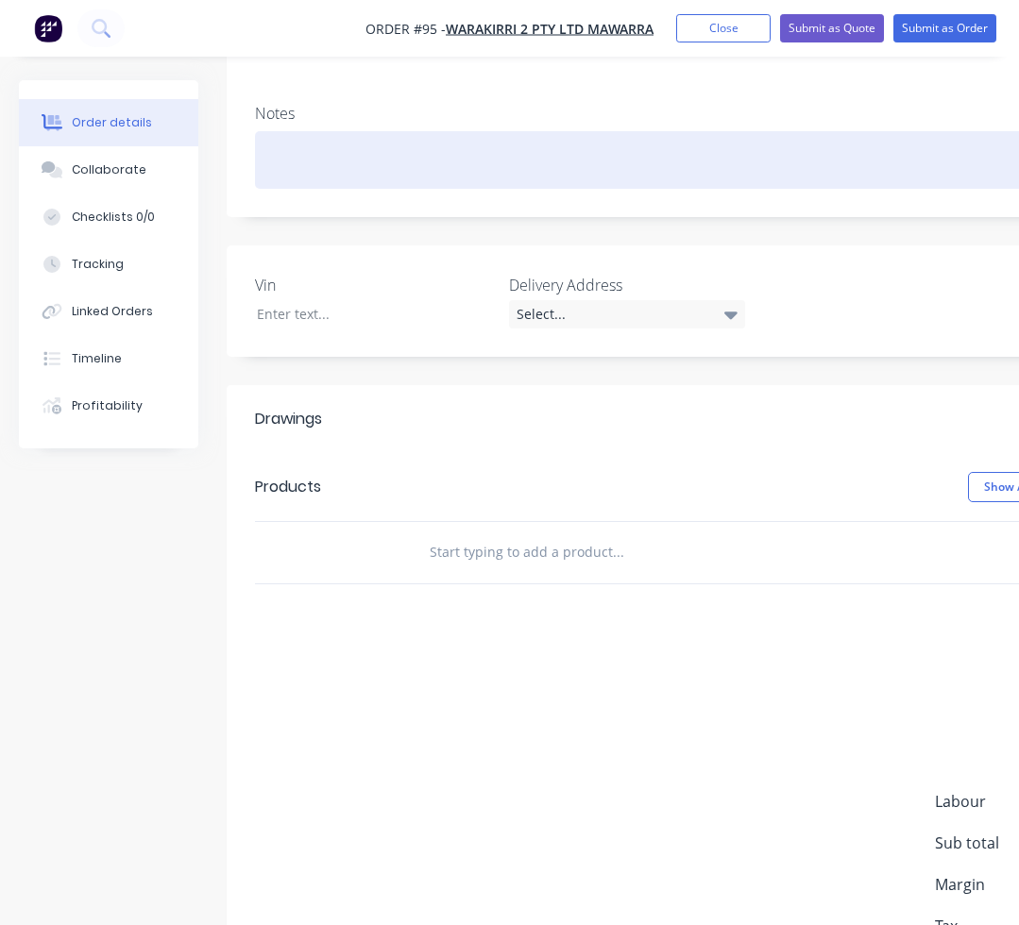
click at [307, 145] on div at bounding box center [760, 160] width 1010 height 58
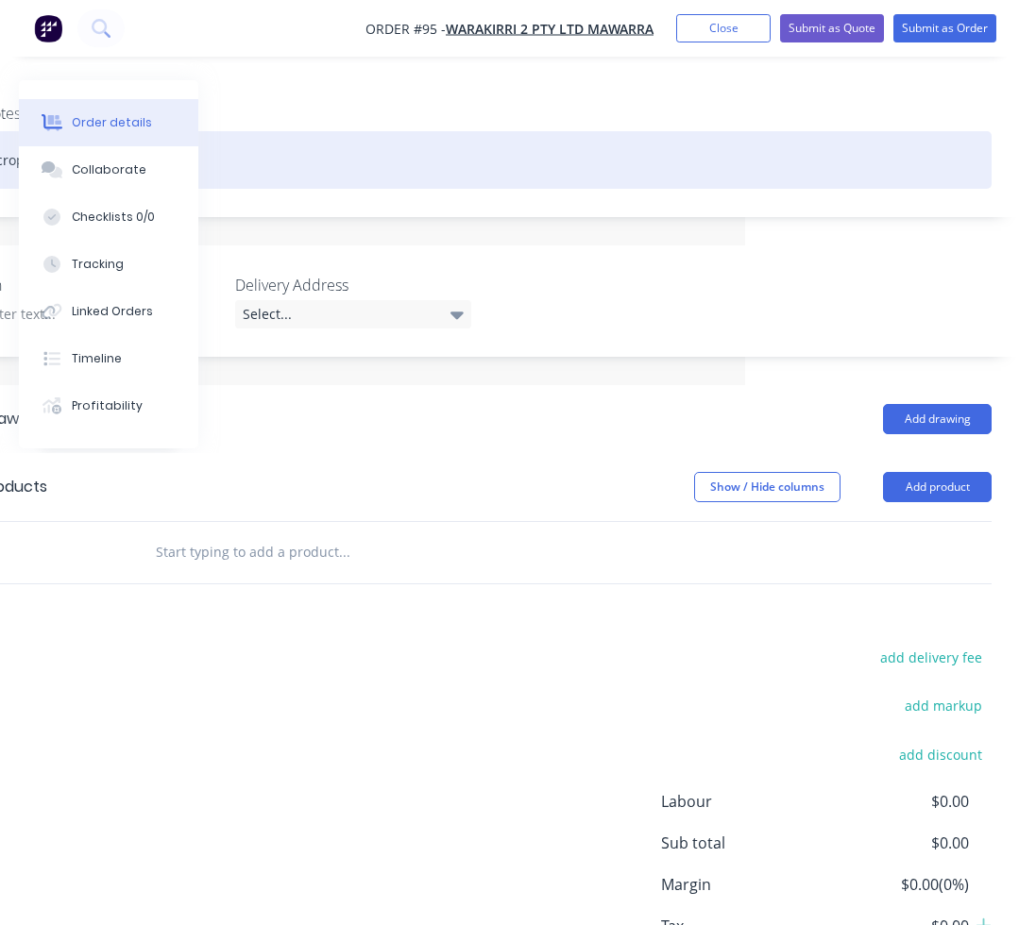
scroll to position [283, 291]
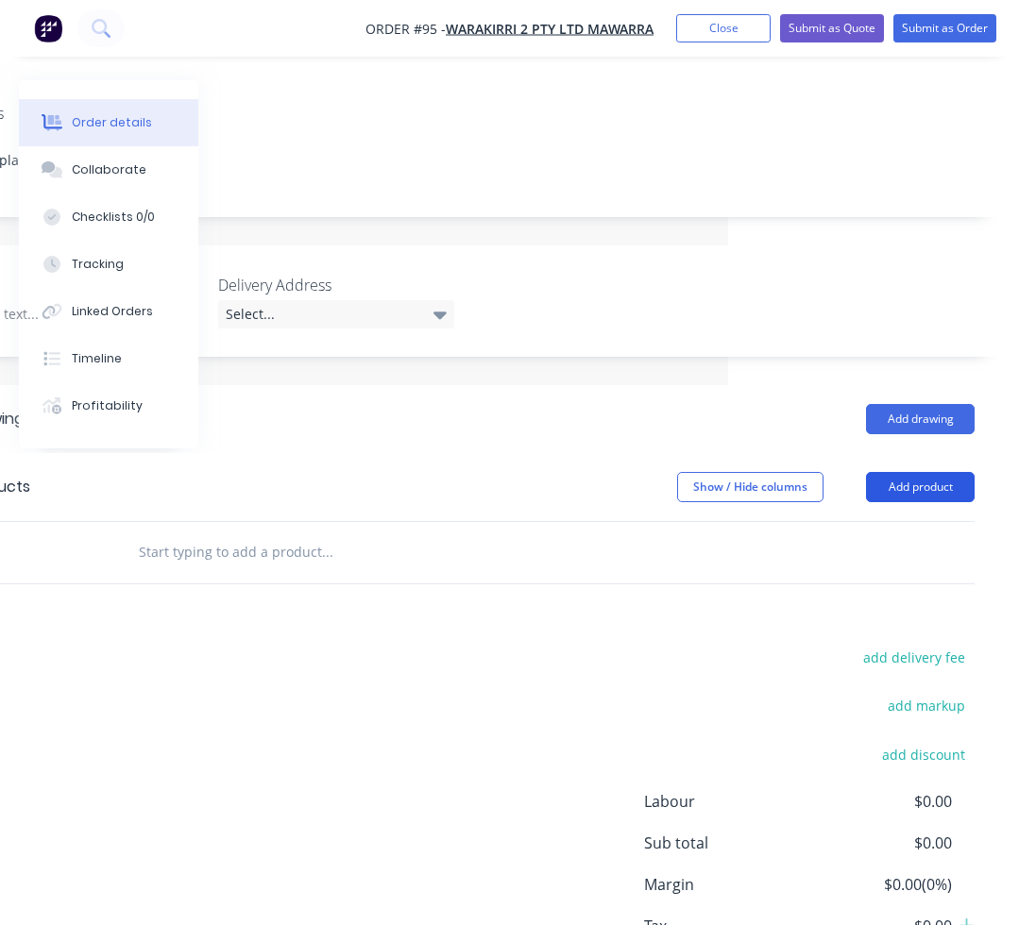
click at [901, 472] on button "Add product" at bounding box center [920, 487] width 109 height 30
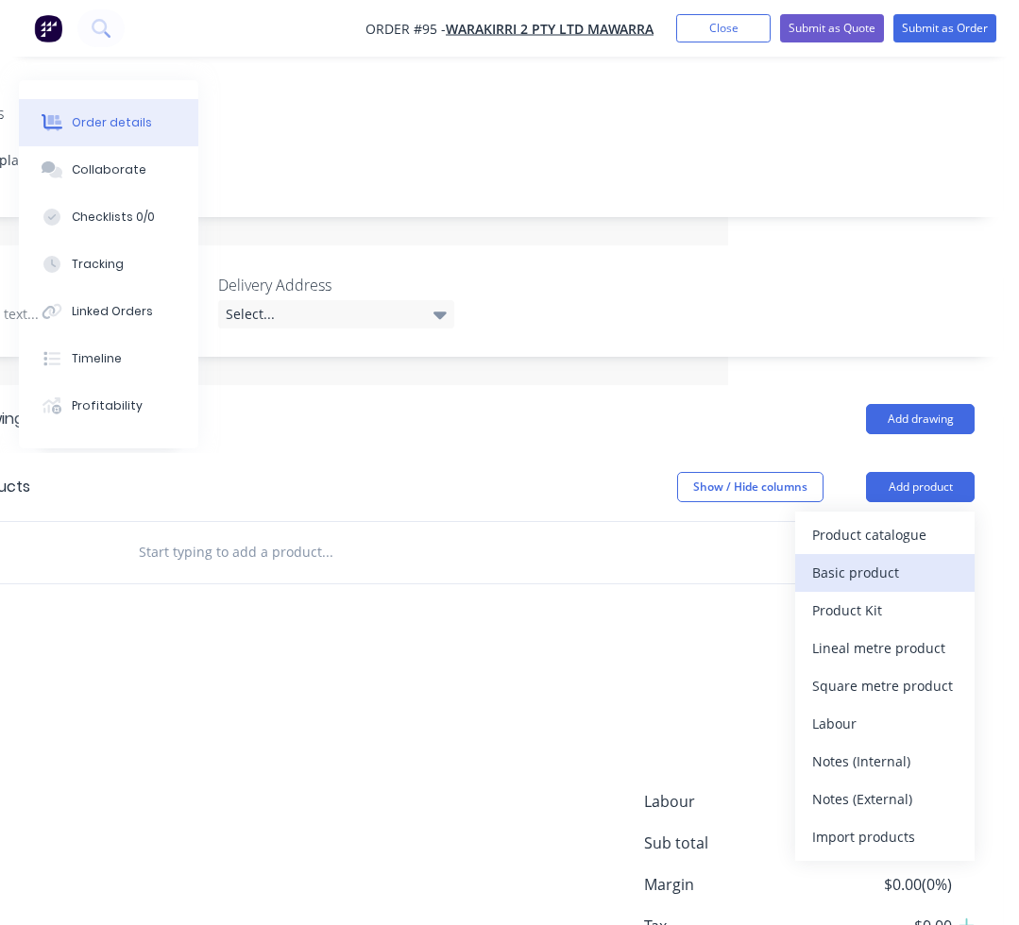
click at [855, 560] on div "Basic product" at bounding box center [884, 572] width 145 height 27
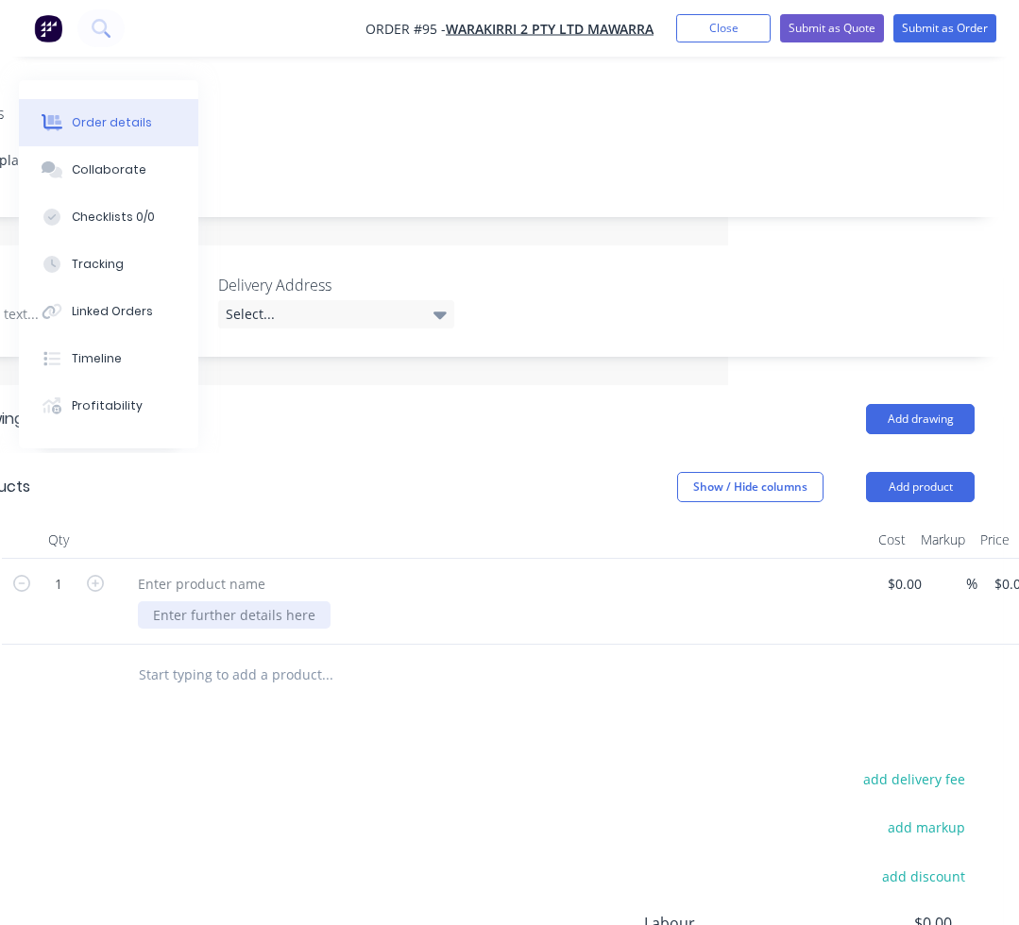
click at [176, 601] on div at bounding box center [234, 614] width 193 height 27
paste div
click at [923, 472] on button "Add product" at bounding box center [920, 487] width 109 height 30
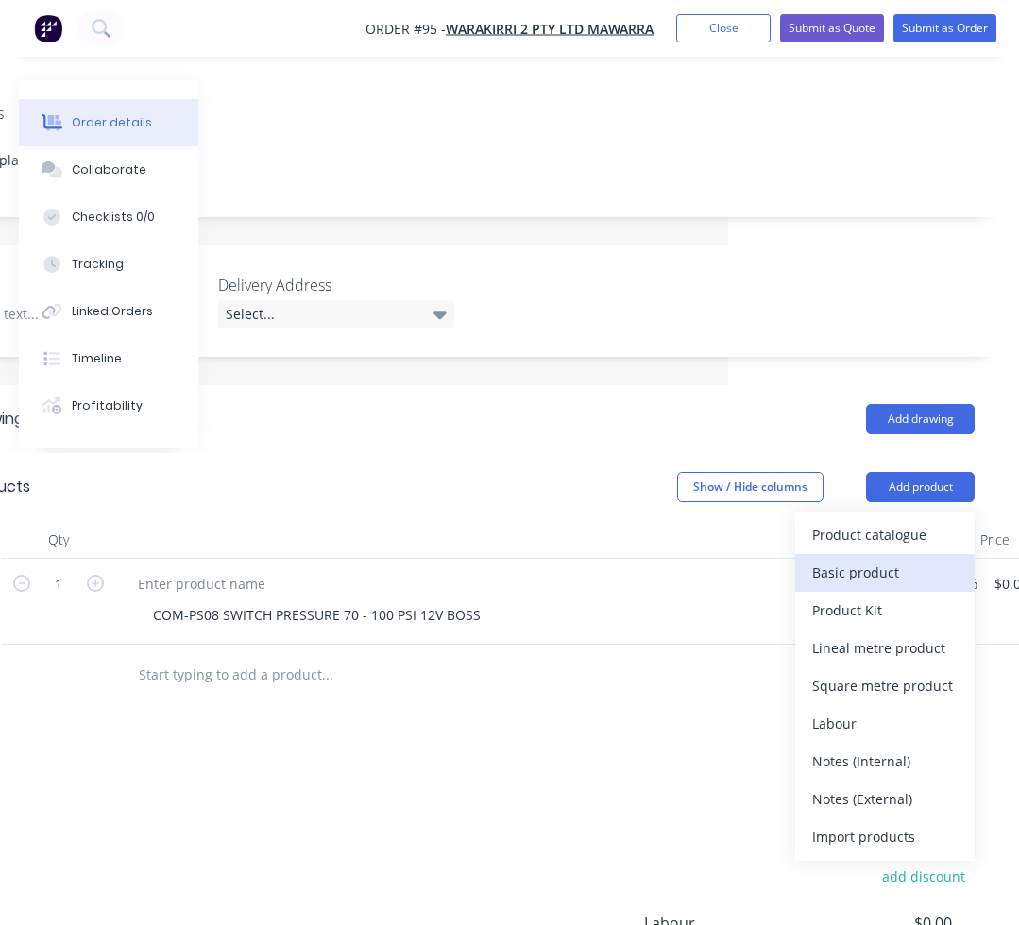
click at [834, 559] on div "Basic product" at bounding box center [884, 572] width 145 height 27
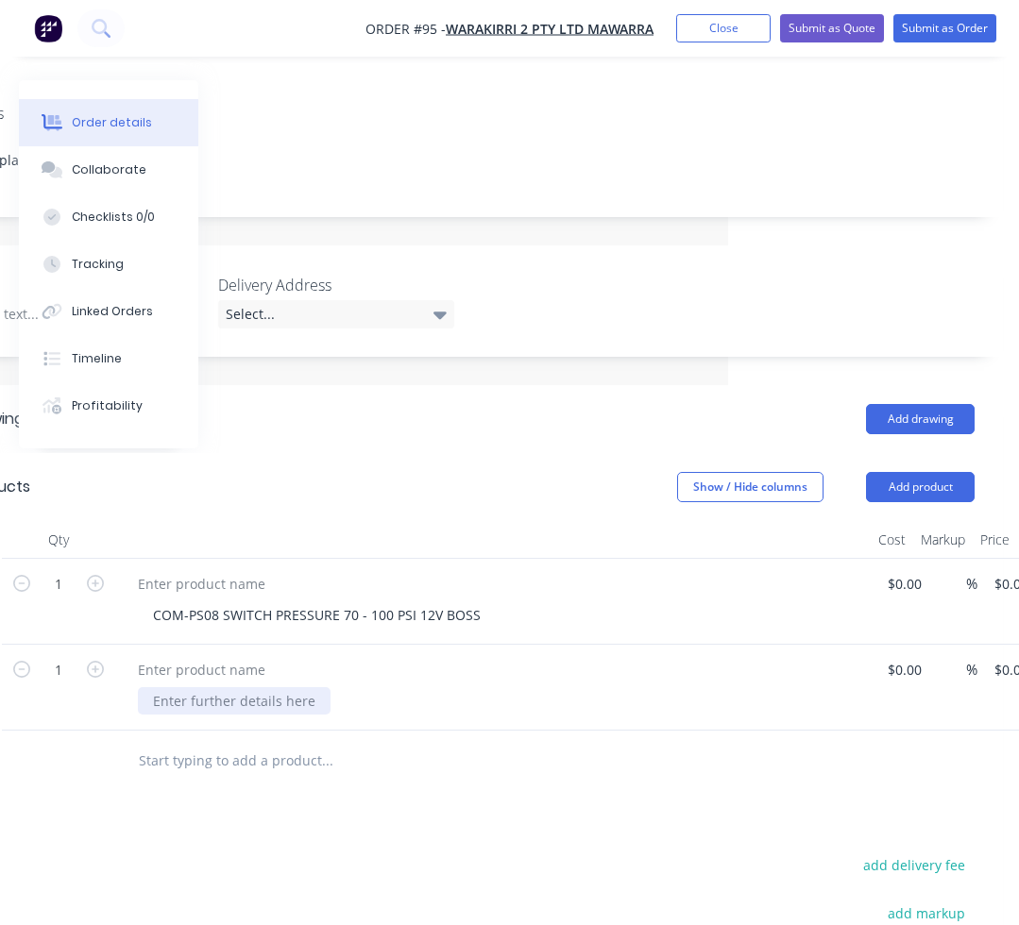
click at [228, 687] on div at bounding box center [234, 700] width 193 height 27
paste div
click at [938, 472] on button "Add product" at bounding box center [920, 487] width 109 height 30
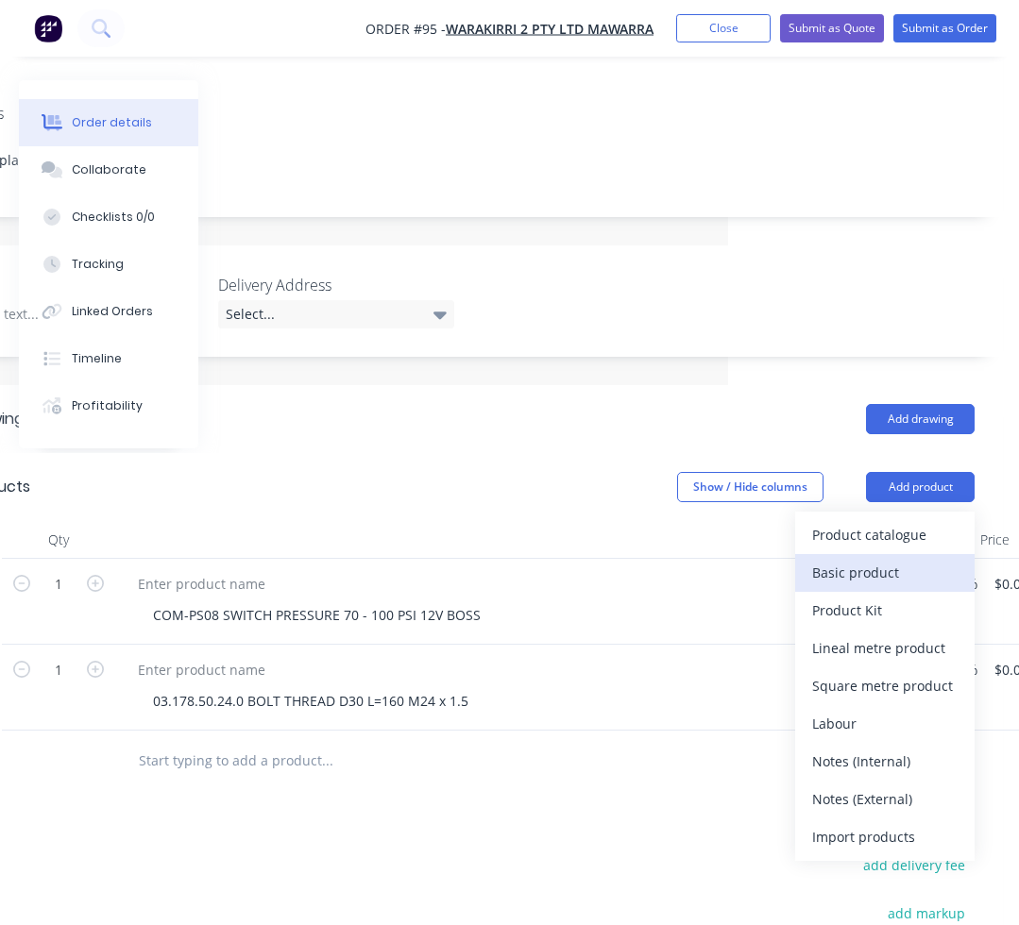
click at [886, 562] on div "Basic product" at bounding box center [884, 572] width 145 height 27
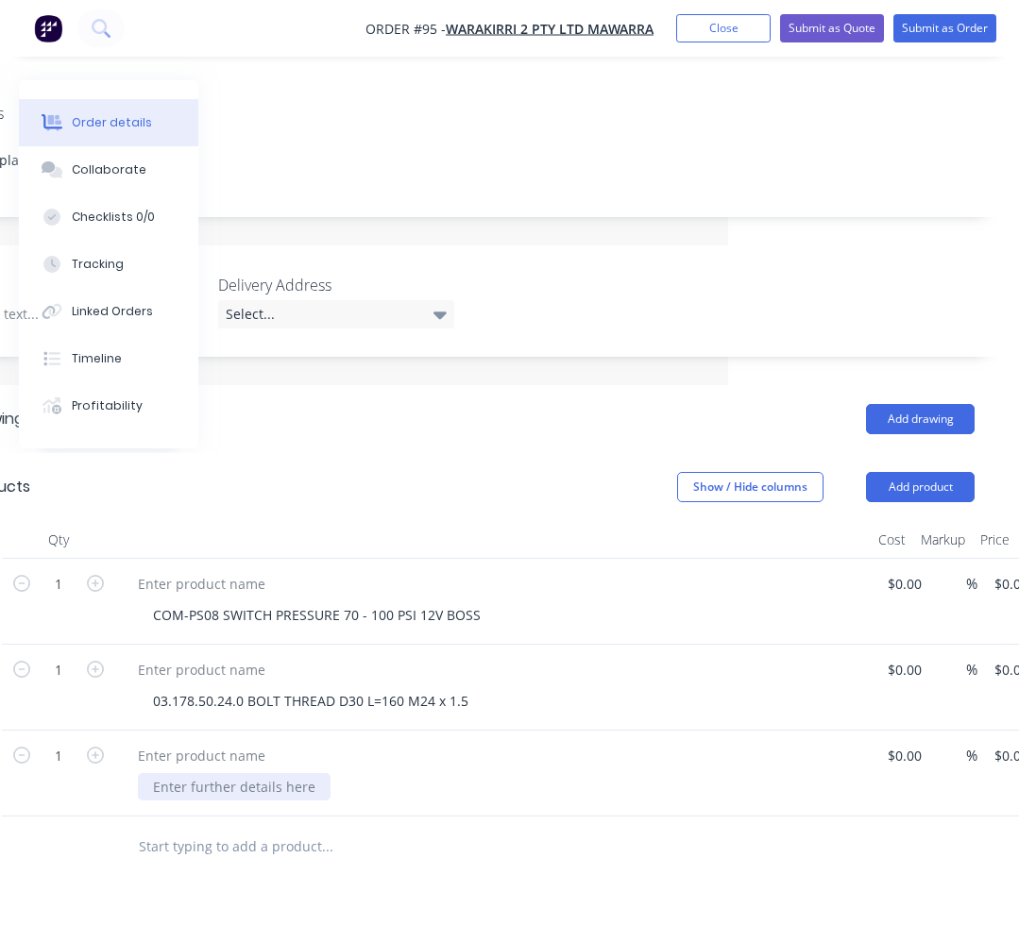
click at [194, 777] on div at bounding box center [234, 786] width 193 height 27
paste div
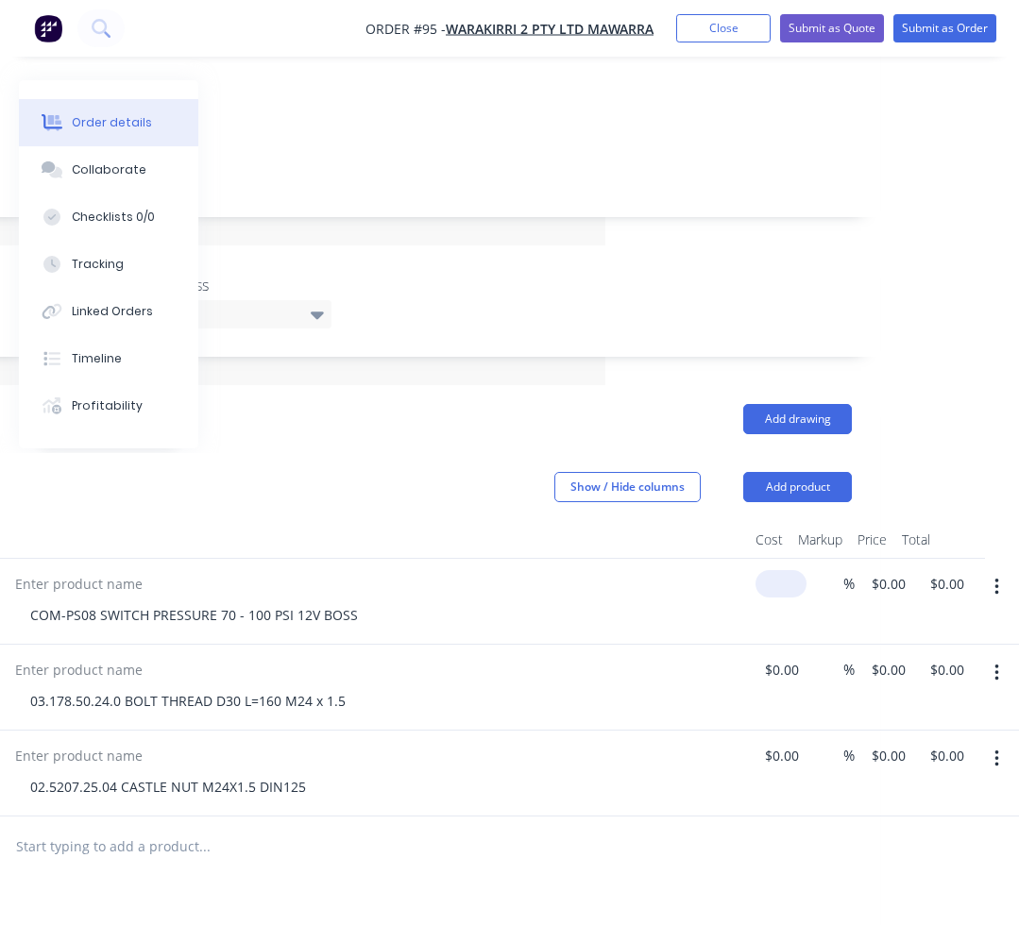
click at [784, 565] on div "1 COM-PS08 SWITCH PRESSURE 70 - 100 PSI 12V BOSS $0.00 % $0.00 $0.00 $0.00 $0.00" at bounding box center [346, 602] width 1010 height 86
type input "$72.80"
click at [770, 656] on input at bounding box center [784, 669] width 43 height 27
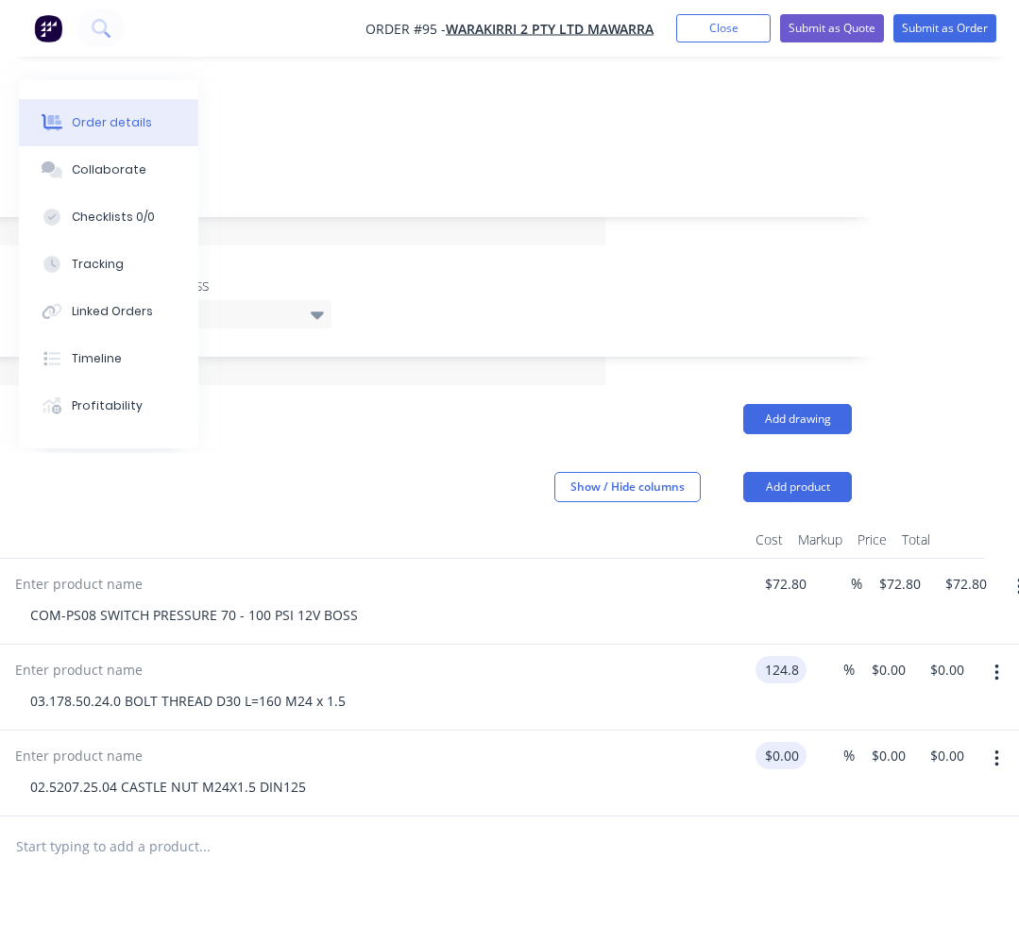
type input "$124.80"
click at [777, 742] on input at bounding box center [774, 755] width 22 height 27
type input "$4.704"
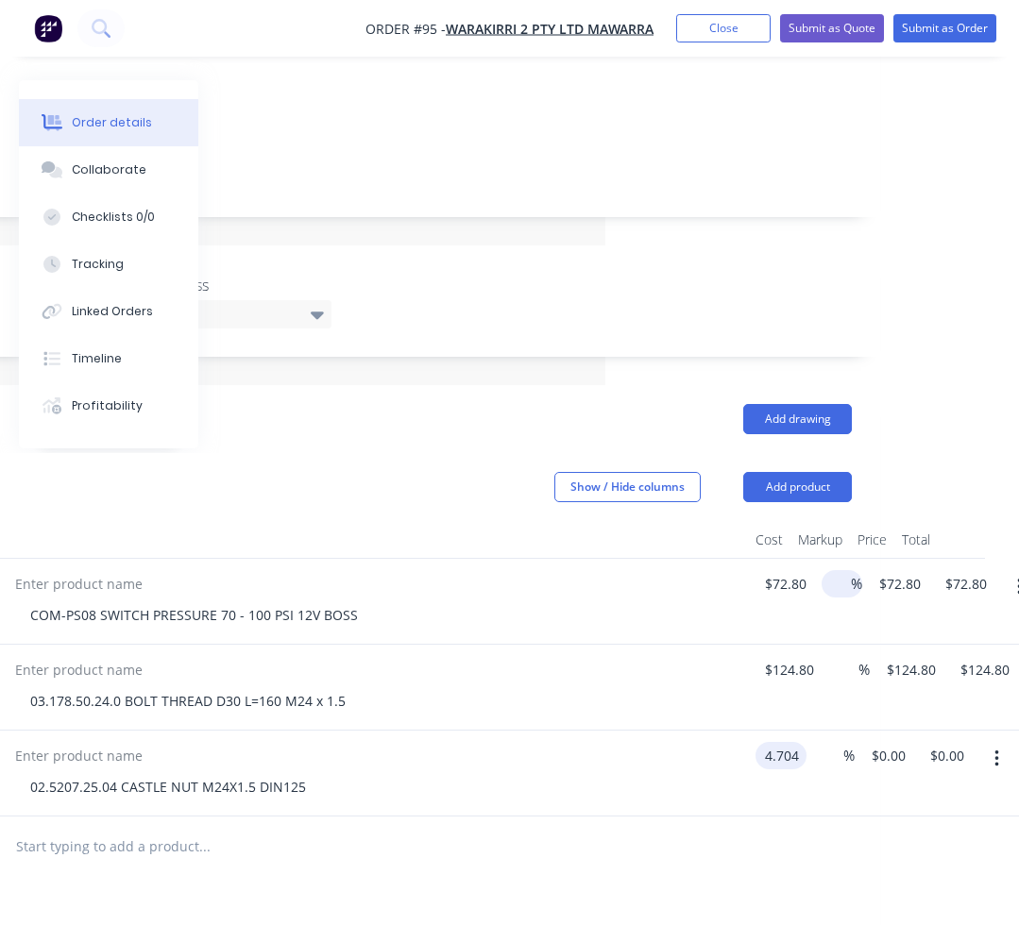
type input "$4.704"
type input "$4.70"
click at [836, 572] on input at bounding box center [840, 583] width 22 height 27
type input "20"
type input "$87.36"
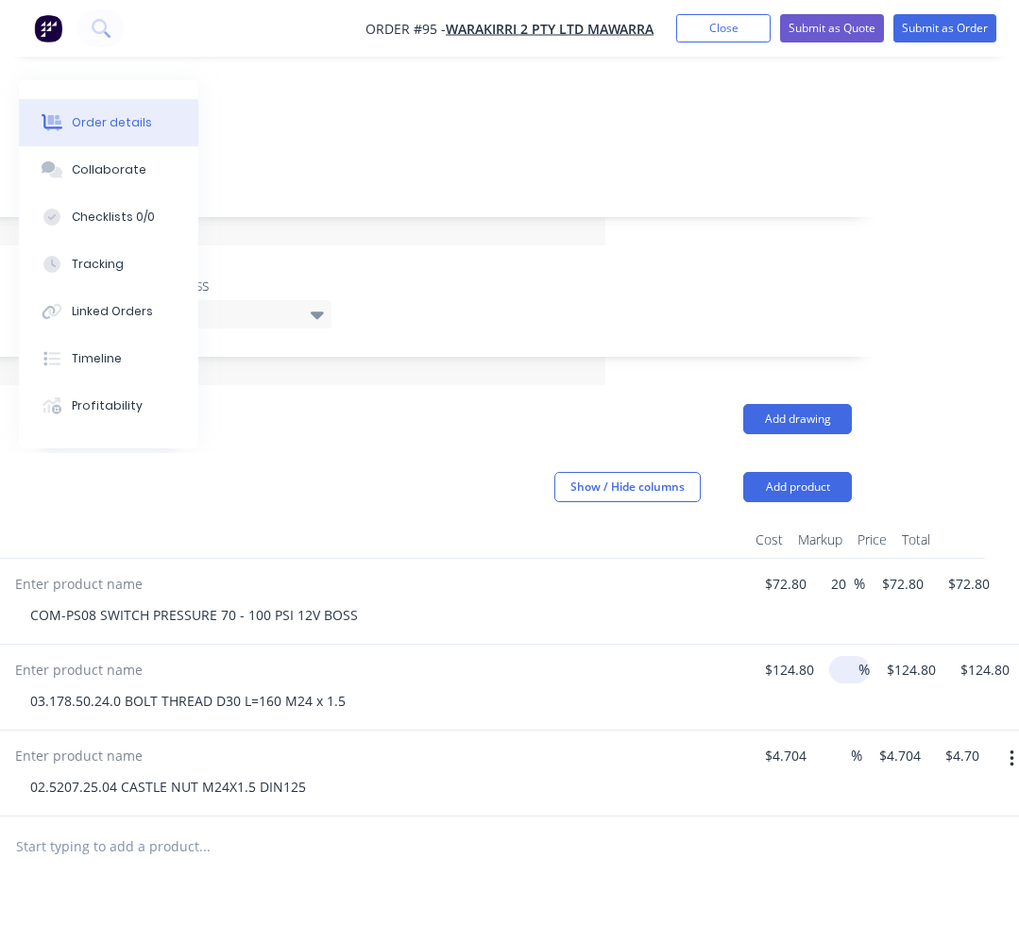
type input "$87.36"
click at [844, 656] on input at bounding box center [847, 669] width 22 height 27
type input "20"
type input "$149.76"
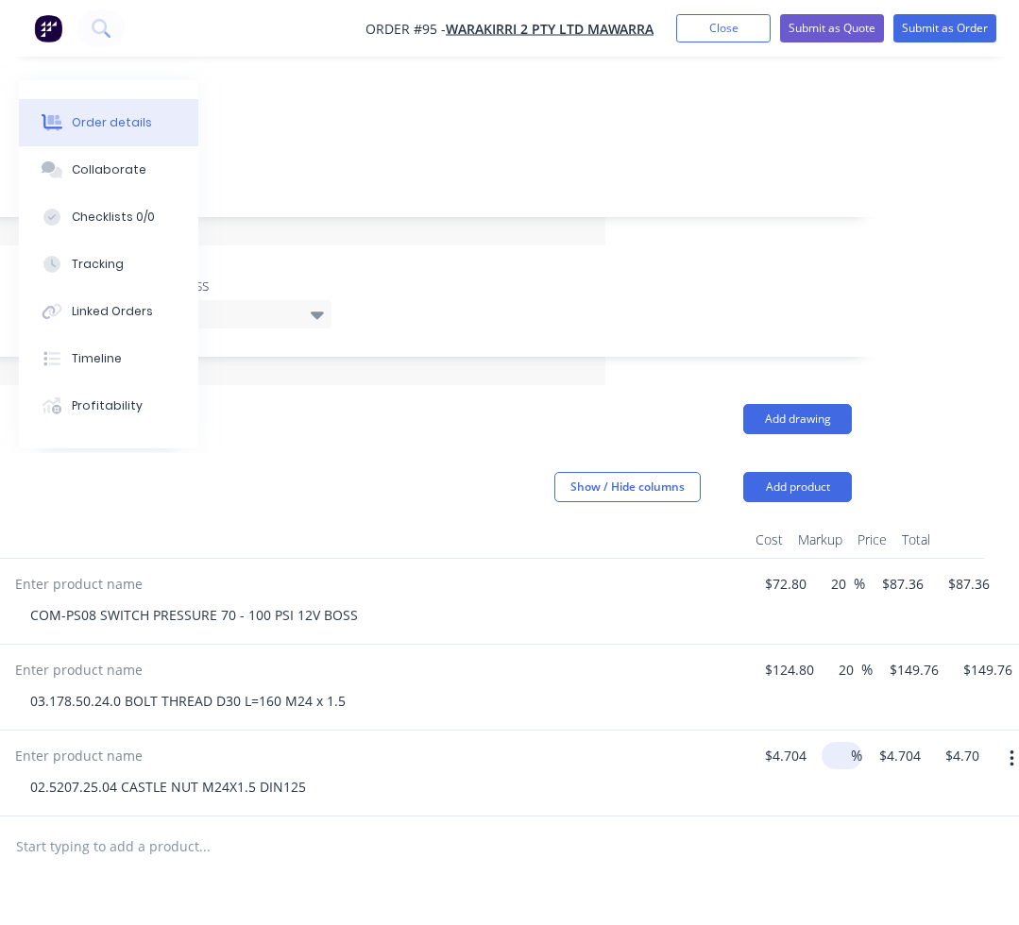
click at [846, 744] on input at bounding box center [840, 755] width 22 height 27
type input "20"
type input "$5.6448"
type input "$5.64"
click at [810, 834] on div at bounding box center [346, 847] width 1010 height 61
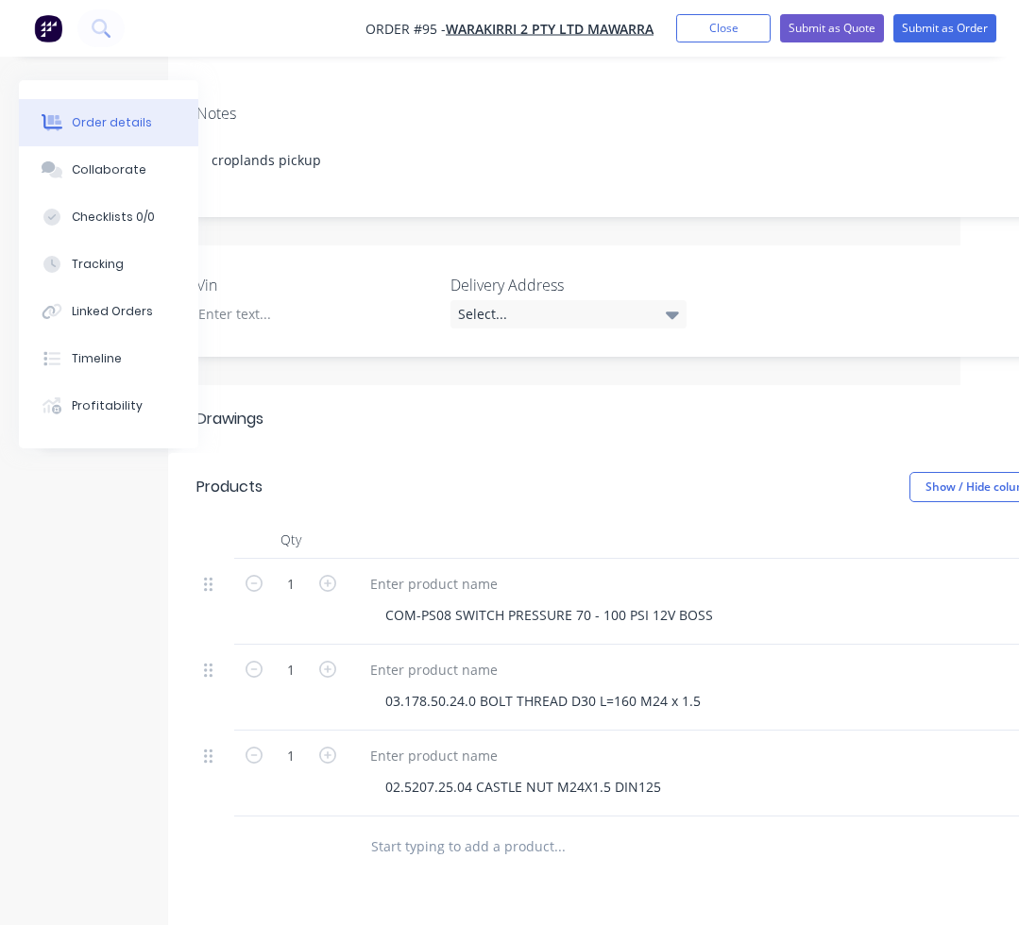
scroll to position [283, 53]
click at [336, 575] on icon "button" at bounding box center [333, 583] width 17 height 17
type input "2"
type input "$174.72"
click at [329, 661] on icon "button" at bounding box center [333, 669] width 17 height 17
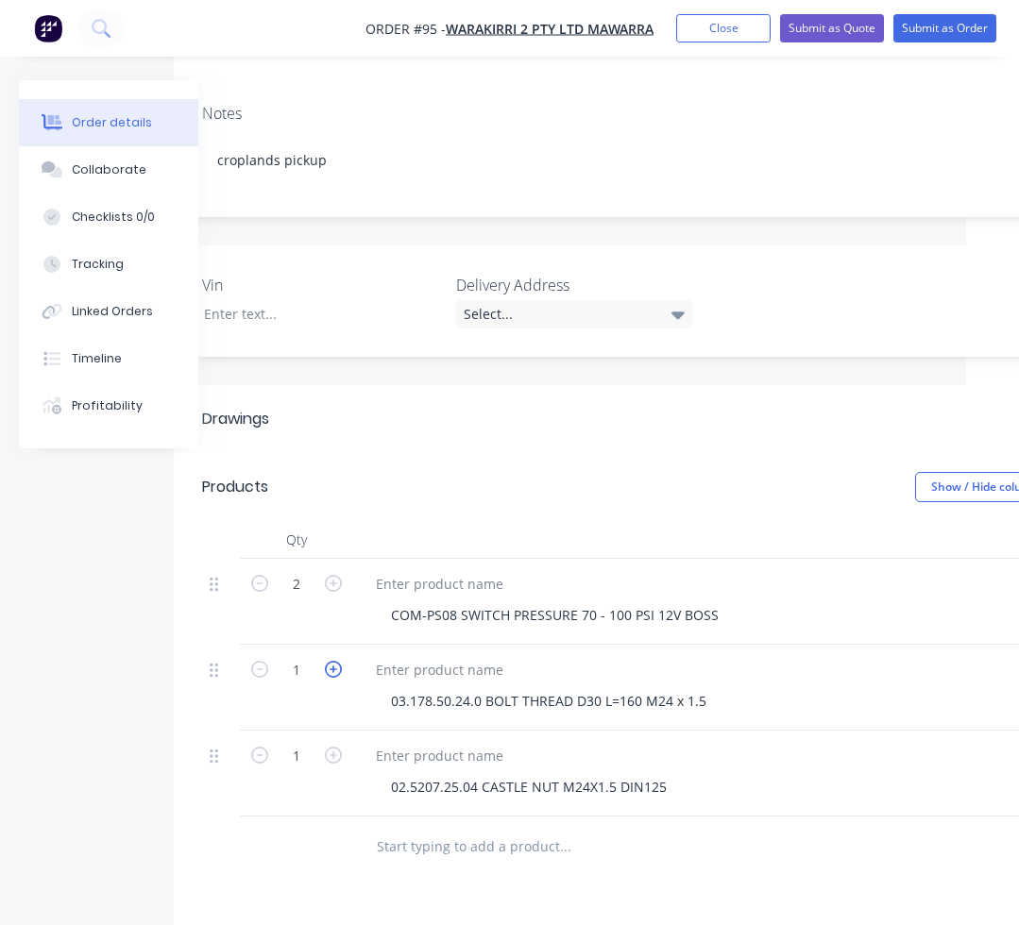
type input "2"
type input "$299.52"
click at [341, 747] on icon "button" at bounding box center [333, 755] width 17 height 17
type input "2"
type input "$11.29"
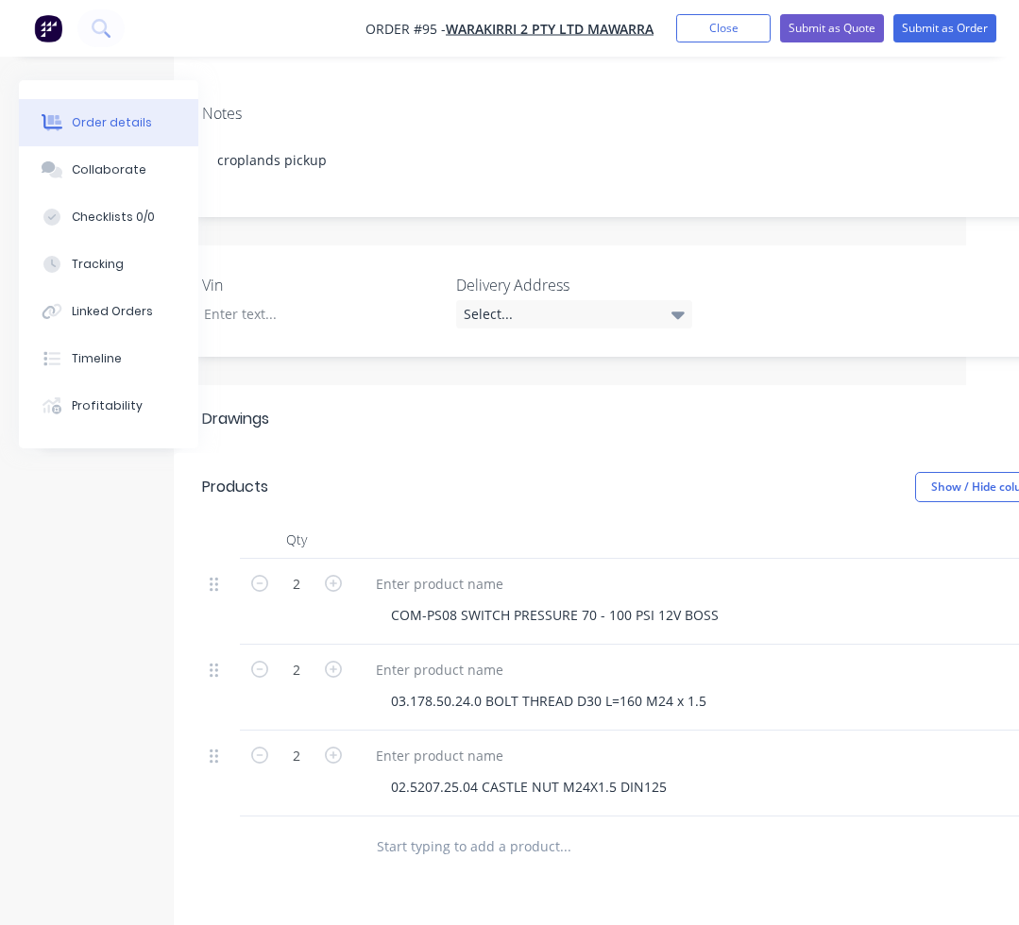
scroll to position [283, 462]
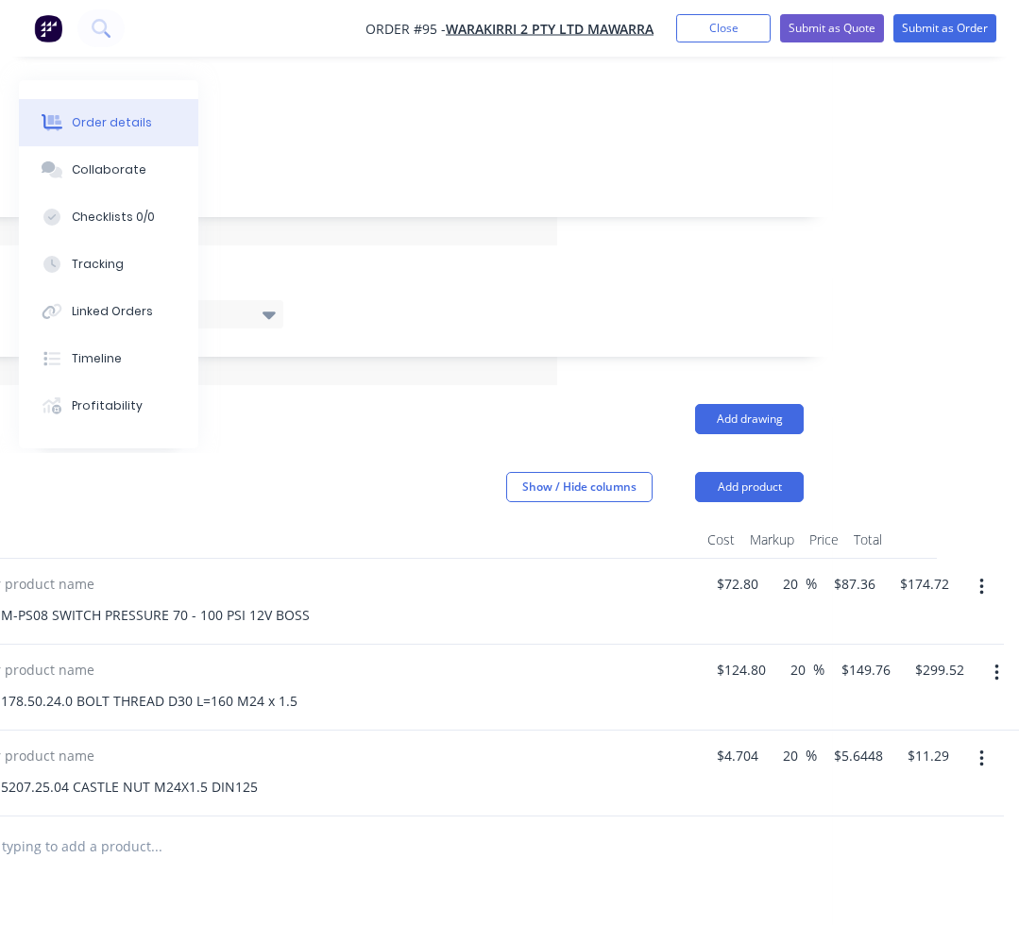
click at [789, 866] on div "Drawings Add drawing Products Show / Hide columns Add product Qty Cost Markup P…" at bounding box center [298, 858] width 1067 height 946
click at [803, 562] on div "2 COM-PS08 SWITCH PRESSURE 70 - 100 PSI 12V BOSS $72.80 $72.80 20 20 % 87.36 87…" at bounding box center [298, 602] width 1010 height 86
type input "91"
type input "25"
type input "$91.00"
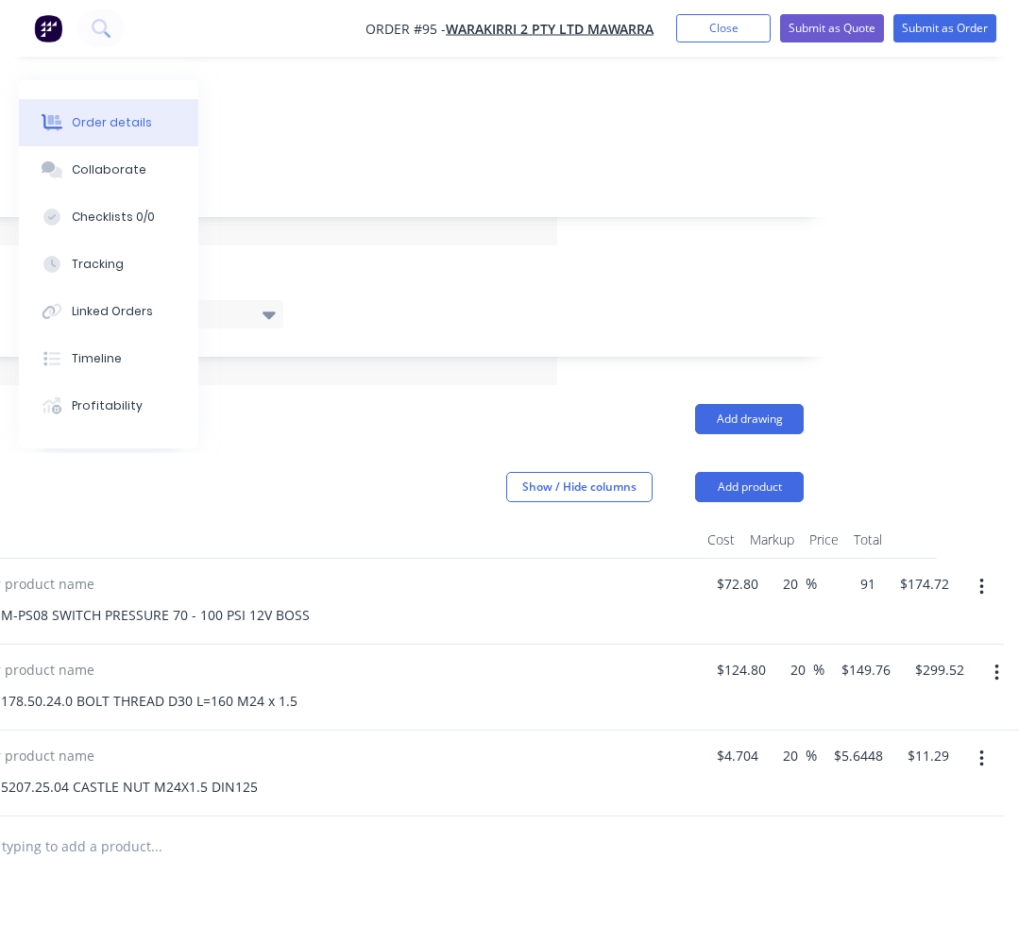
type input "$182.00"
click at [898, 649] on div "$299.52 $299.52" at bounding box center [935, 688] width 74 height 86
click at [807, 656] on input "20" at bounding box center [800, 669] width 25 height 27
type input "25"
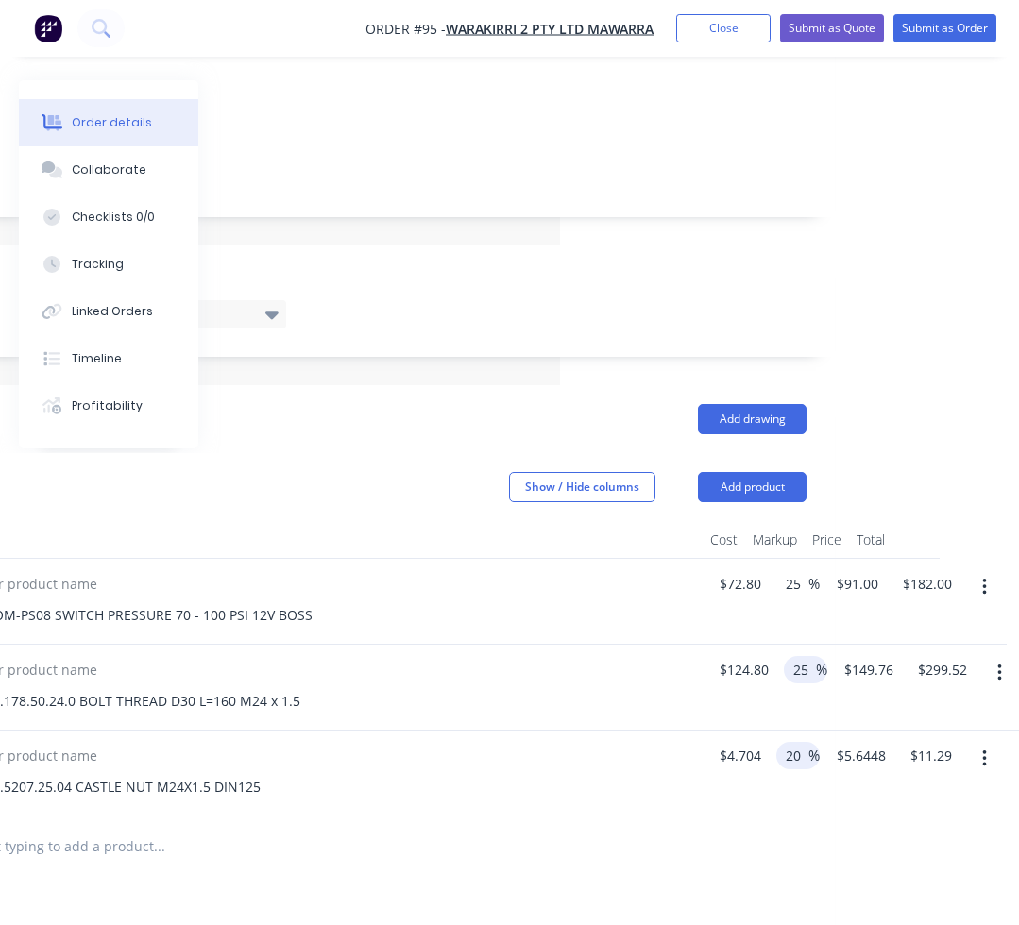
type input "$156.00"
type input "$312.00"
click at [799, 742] on input "20" at bounding box center [796, 755] width 25 height 27
type input "25"
type input "$5.88"
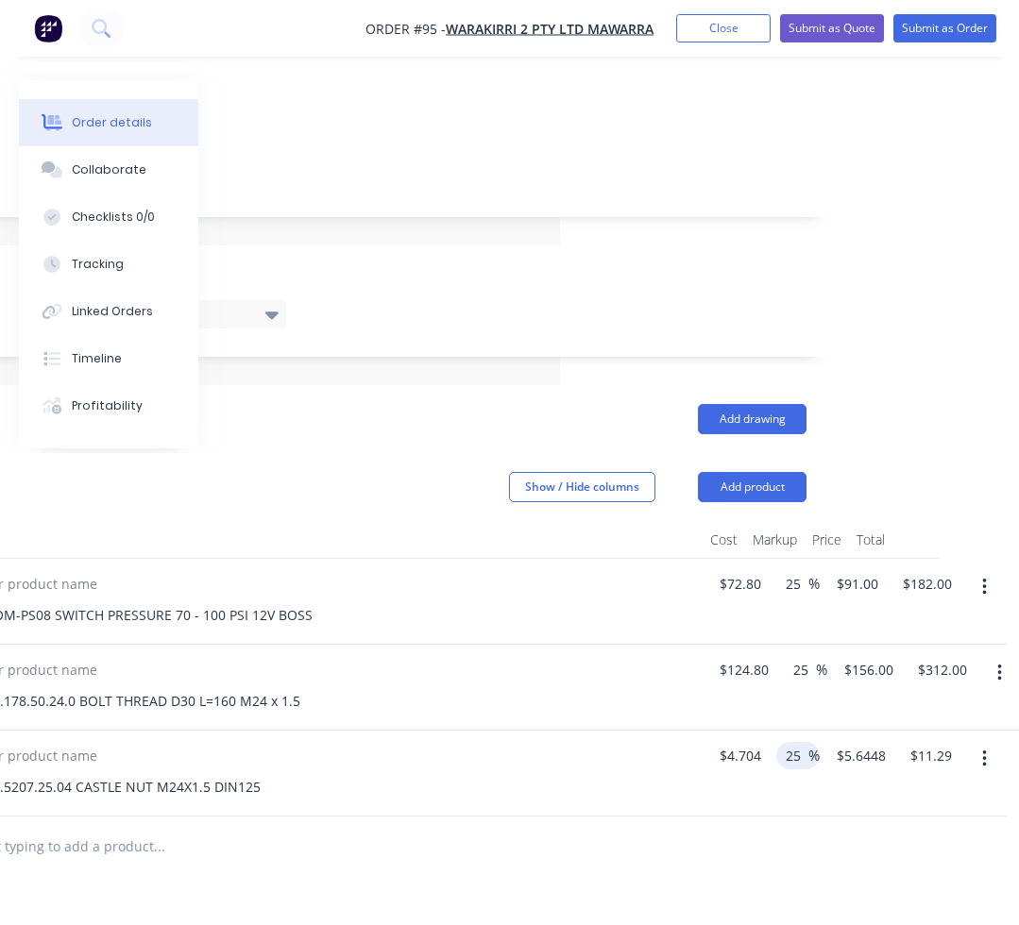
type input "$11.76"
click at [676, 855] on div at bounding box center [301, 847] width 1010 height 61
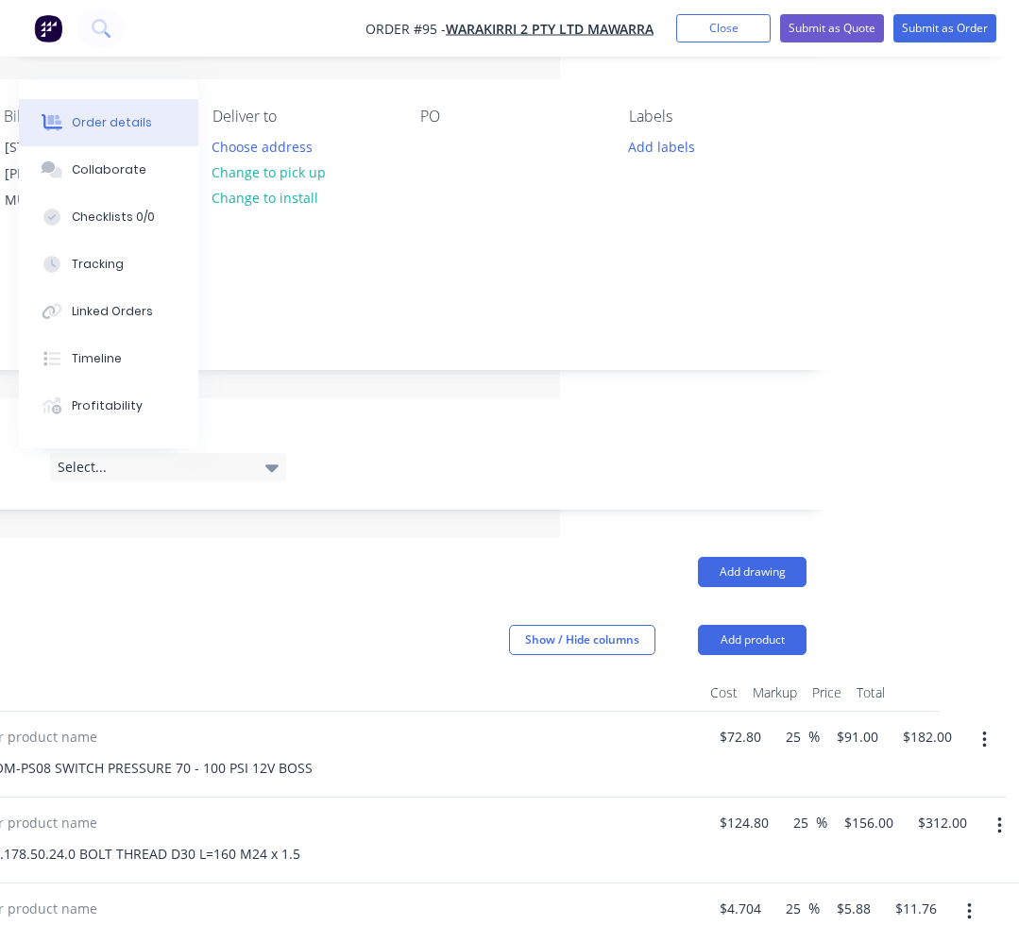
scroll to position [0, 459]
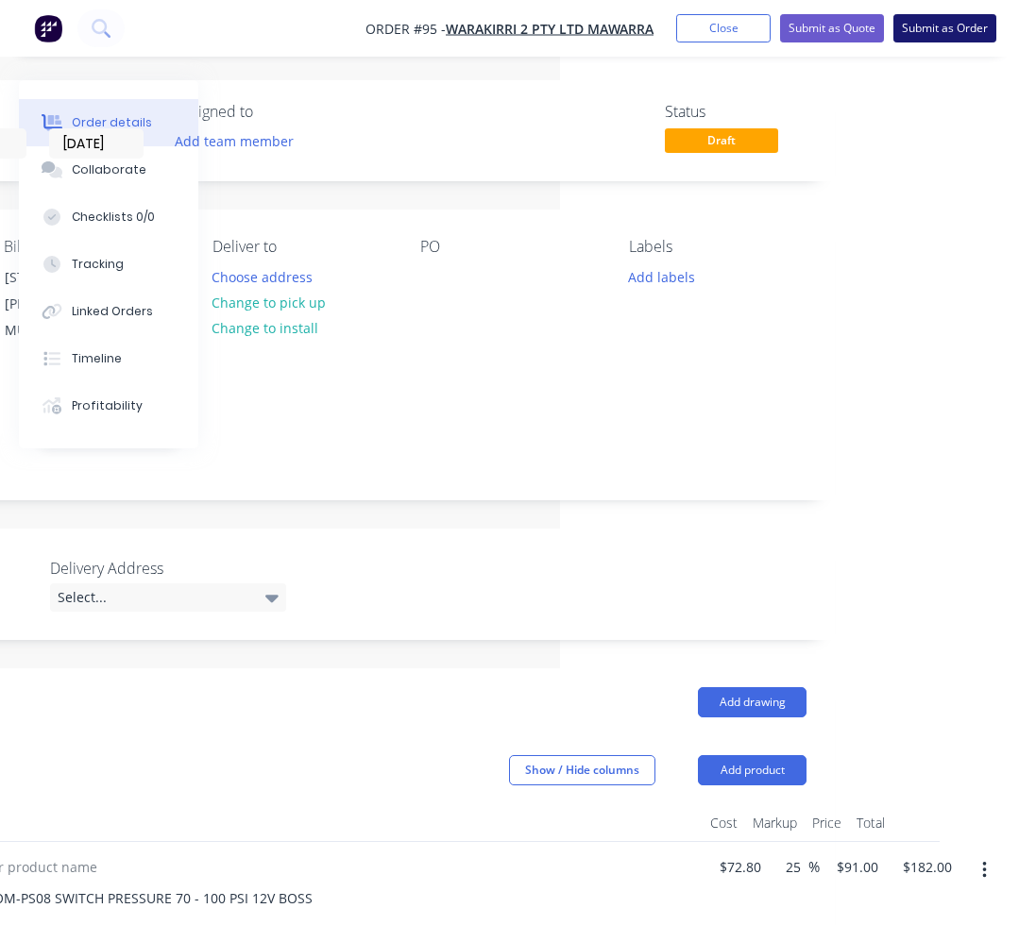
click at [922, 29] on button "Submit as Order" at bounding box center [944, 28] width 103 height 28
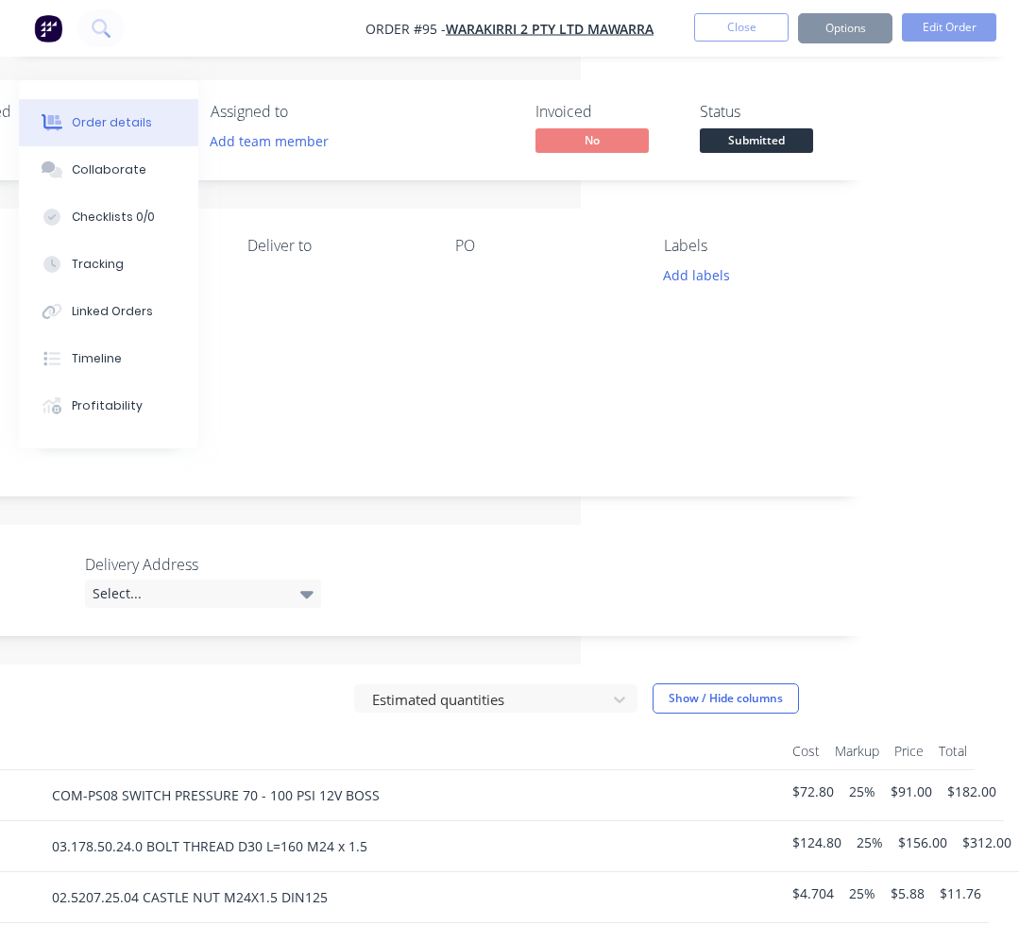
scroll to position [0, 294]
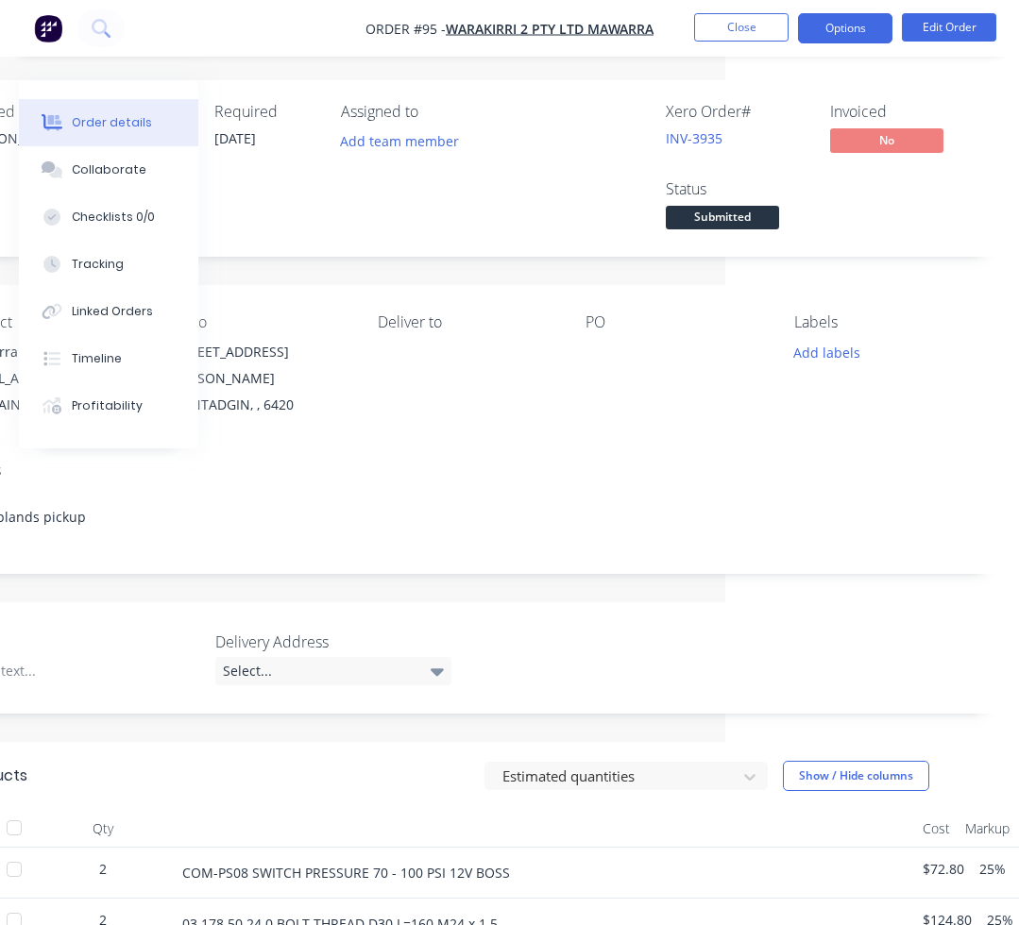
click at [873, 34] on button "Options" at bounding box center [845, 28] width 94 height 30
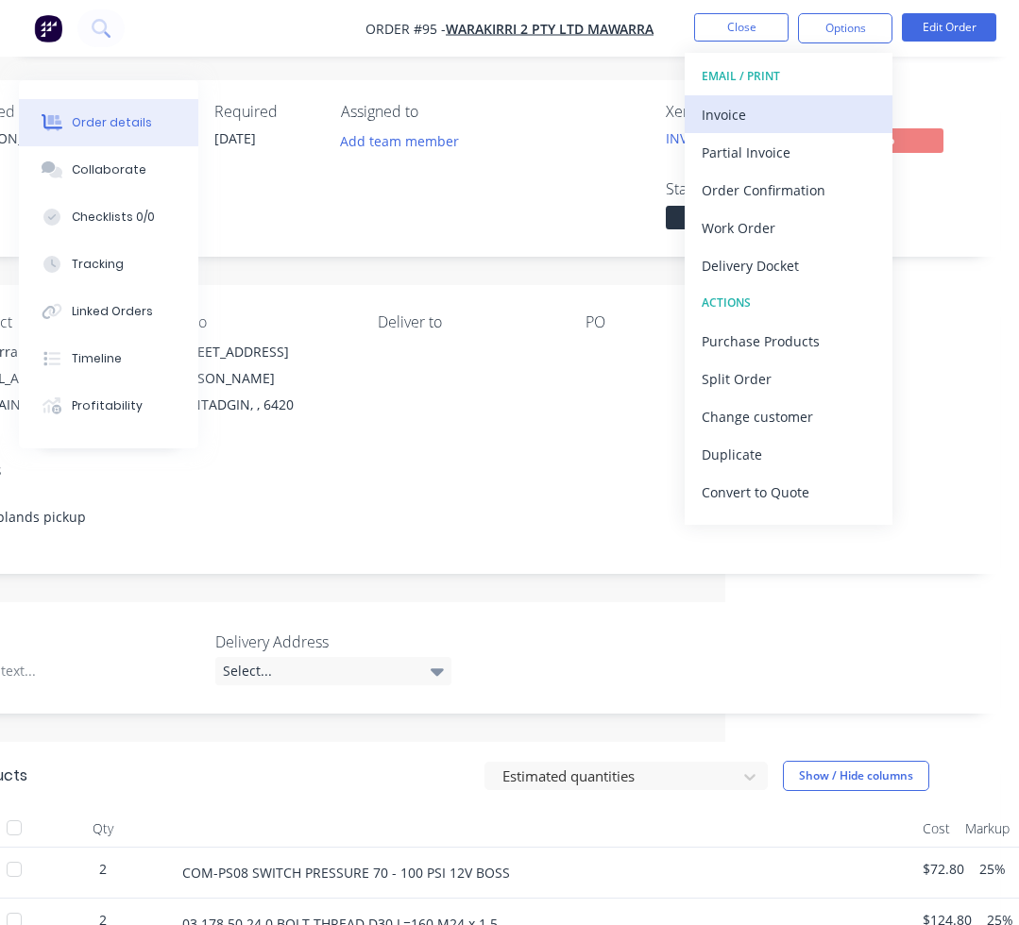
click at [825, 110] on div "Invoice" at bounding box center [788, 114] width 174 height 27
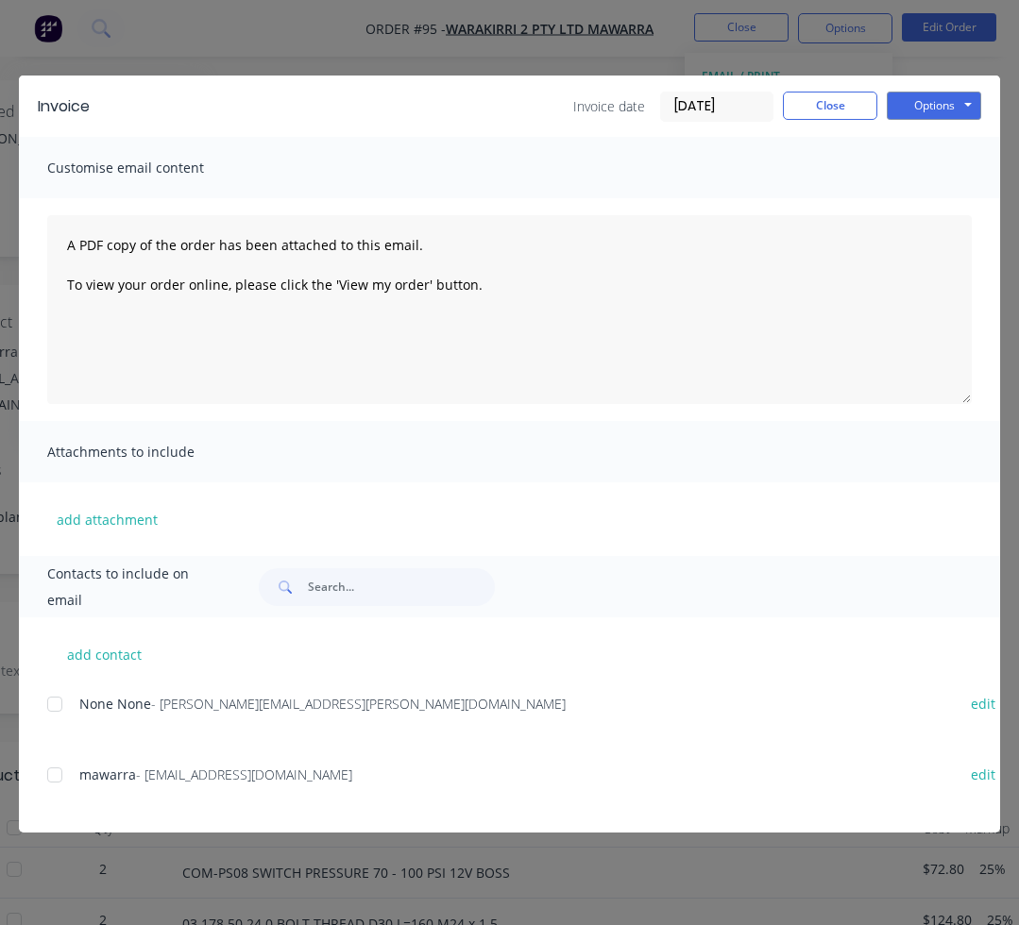
click at [53, 784] on div at bounding box center [55, 775] width 38 height 38
click at [912, 98] on button "Options" at bounding box center [933, 106] width 94 height 28
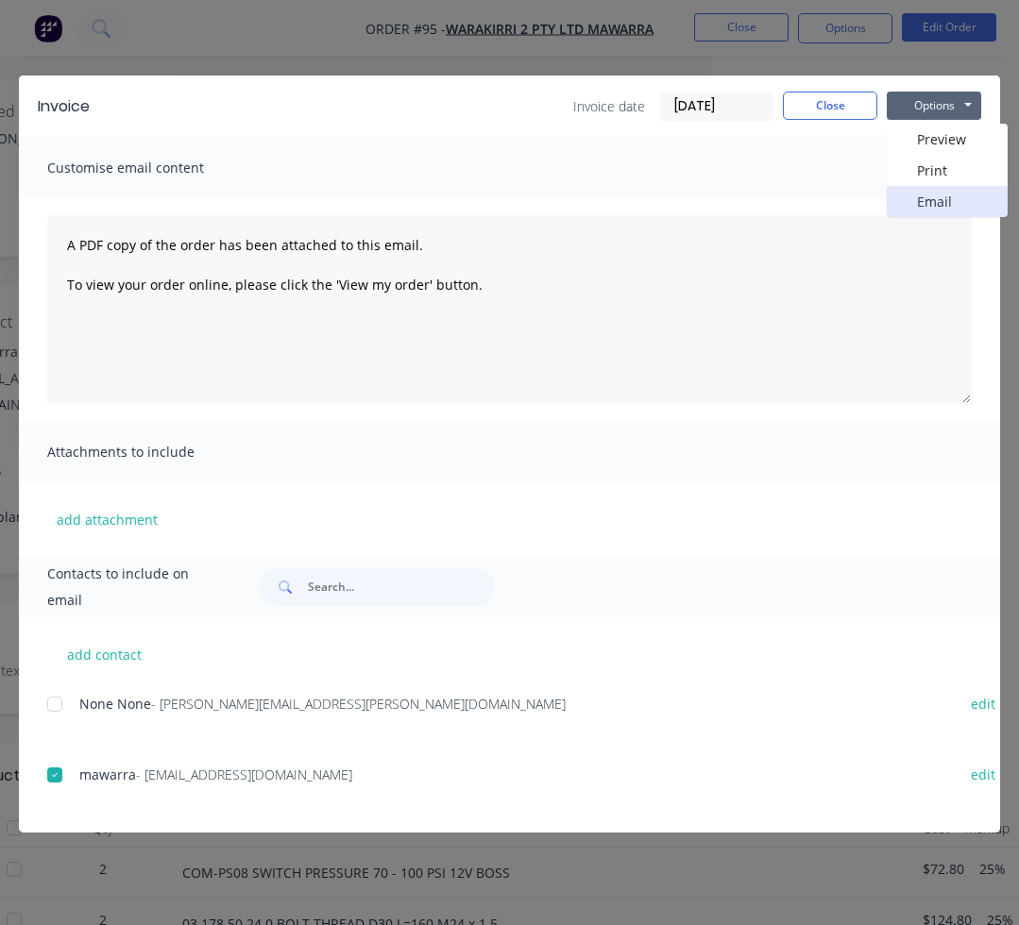
click at [924, 198] on button "Email" at bounding box center [946, 201] width 121 height 31
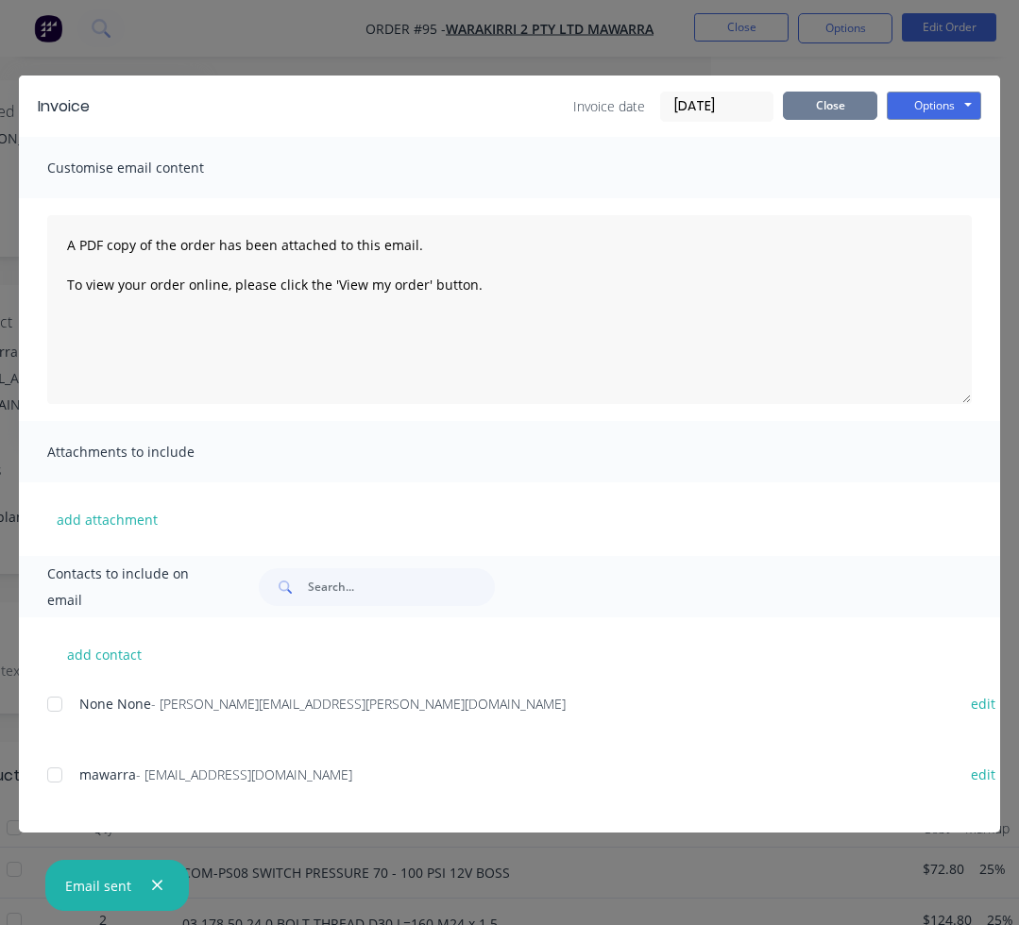
click at [813, 115] on button "Close" at bounding box center [830, 106] width 94 height 28
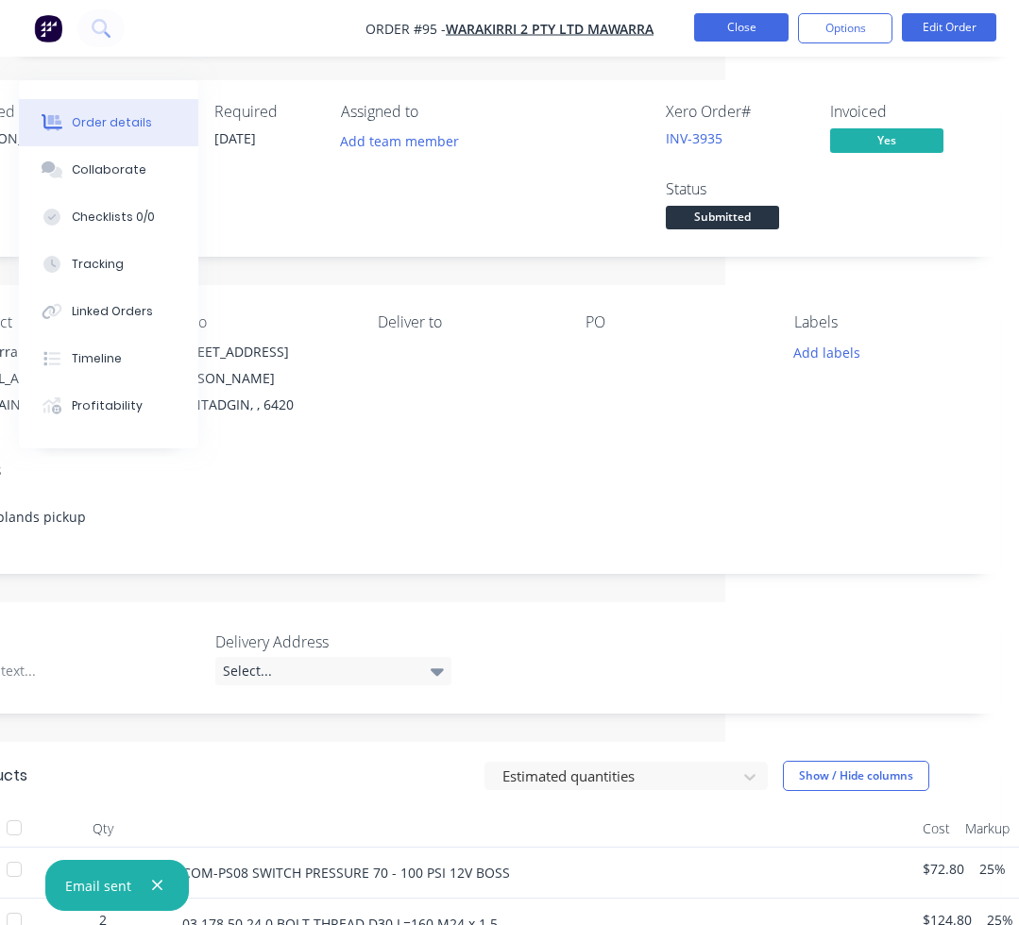
click at [770, 34] on button "Close" at bounding box center [741, 27] width 94 height 28
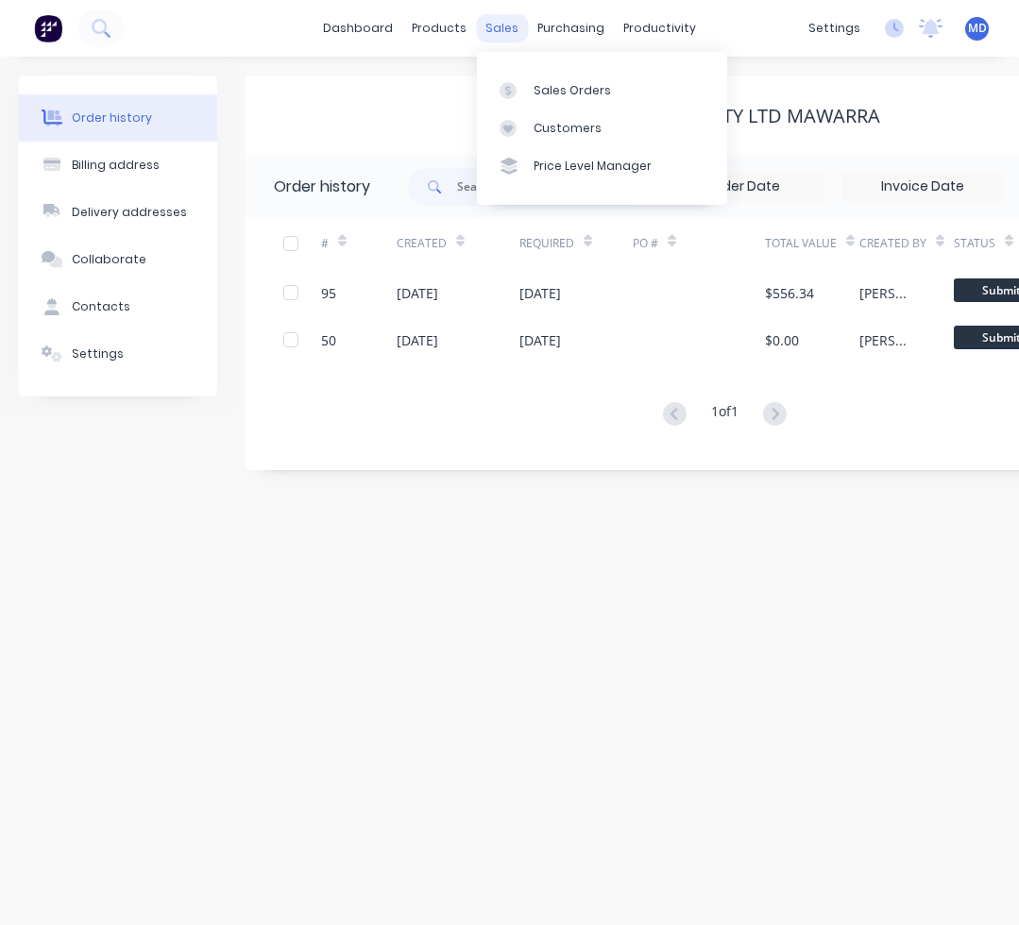
drag, startPoint x: 508, startPoint y: 25, endPoint x: 520, endPoint y: 37, distance: 17.4
click at [508, 25] on div "sales" at bounding box center [502, 28] width 52 height 28
click at [539, 77] on link "Sales Orders" at bounding box center [602, 90] width 250 height 38
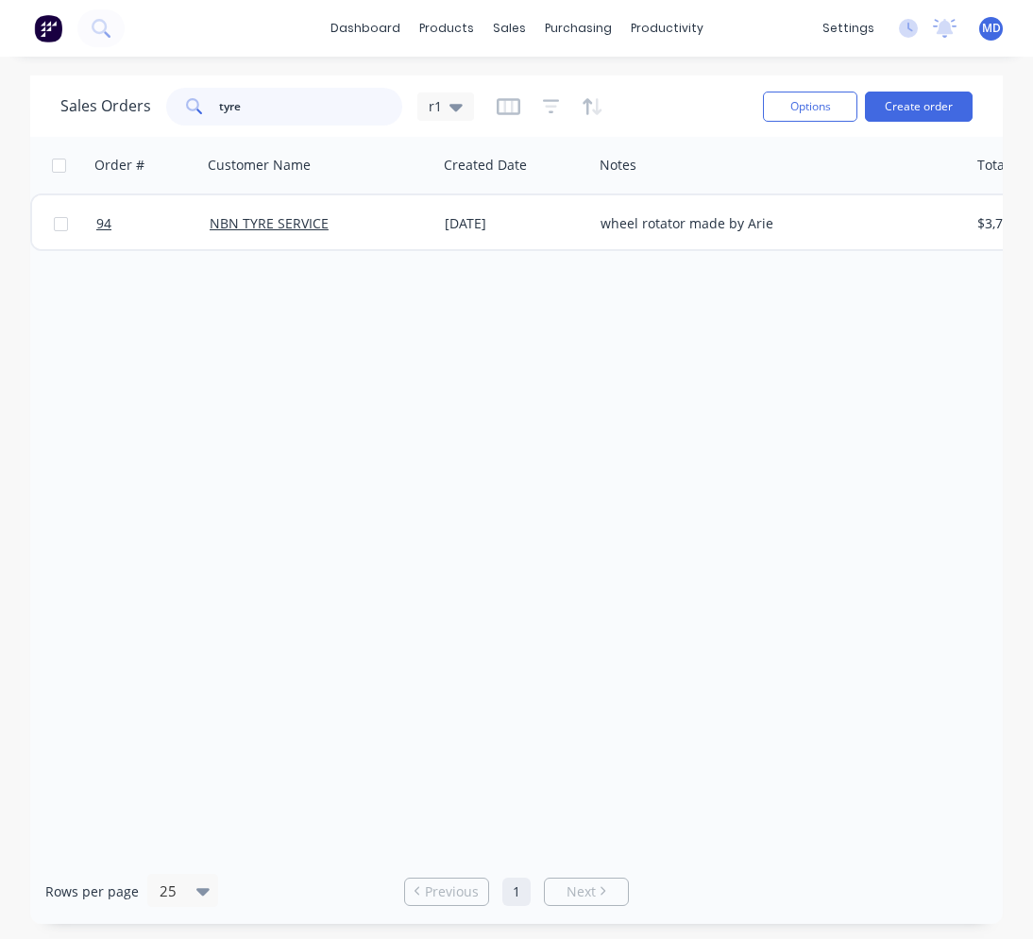
drag, startPoint x: 250, startPoint y: 110, endPoint x: 206, endPoint y: 109, distance: 44.4
click at [206, 109] on div "tyre" at bounding box center [284, 107] width 236 height 38
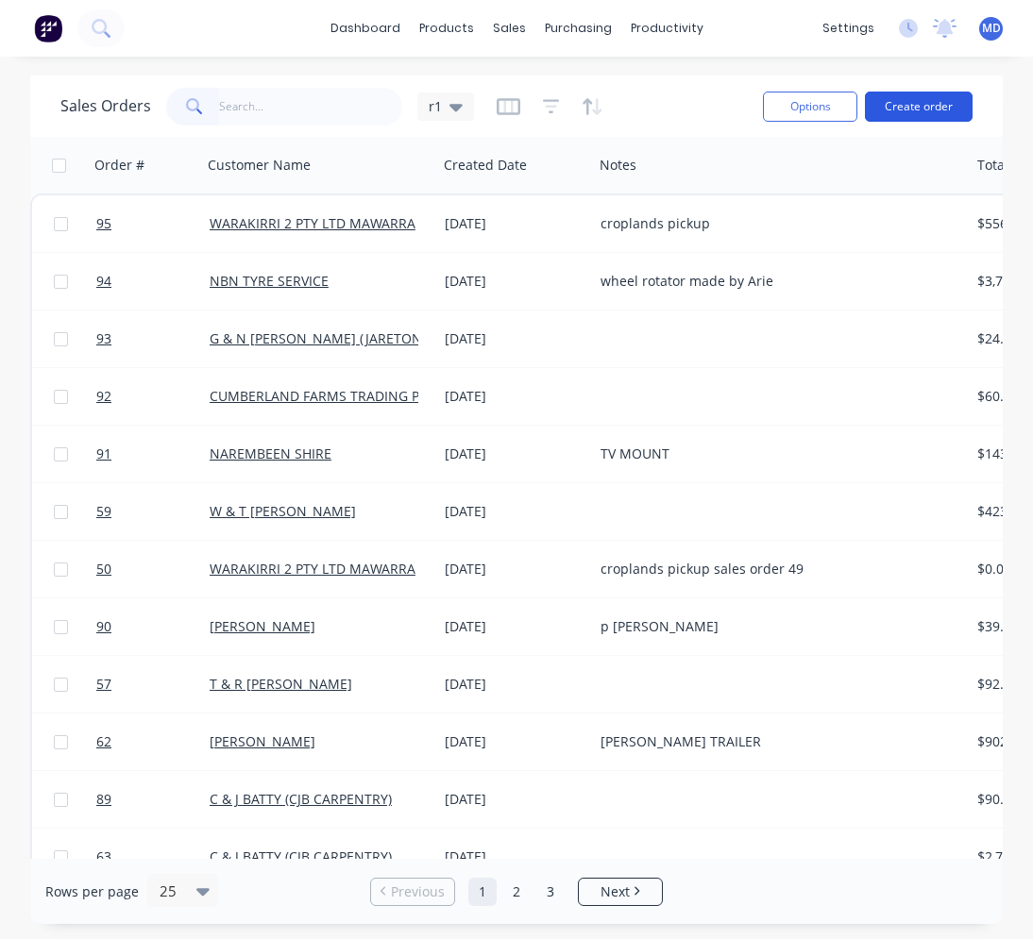
click at [894, 113] on button "Create order" at bounding box center [919, 107] width 108 height 30
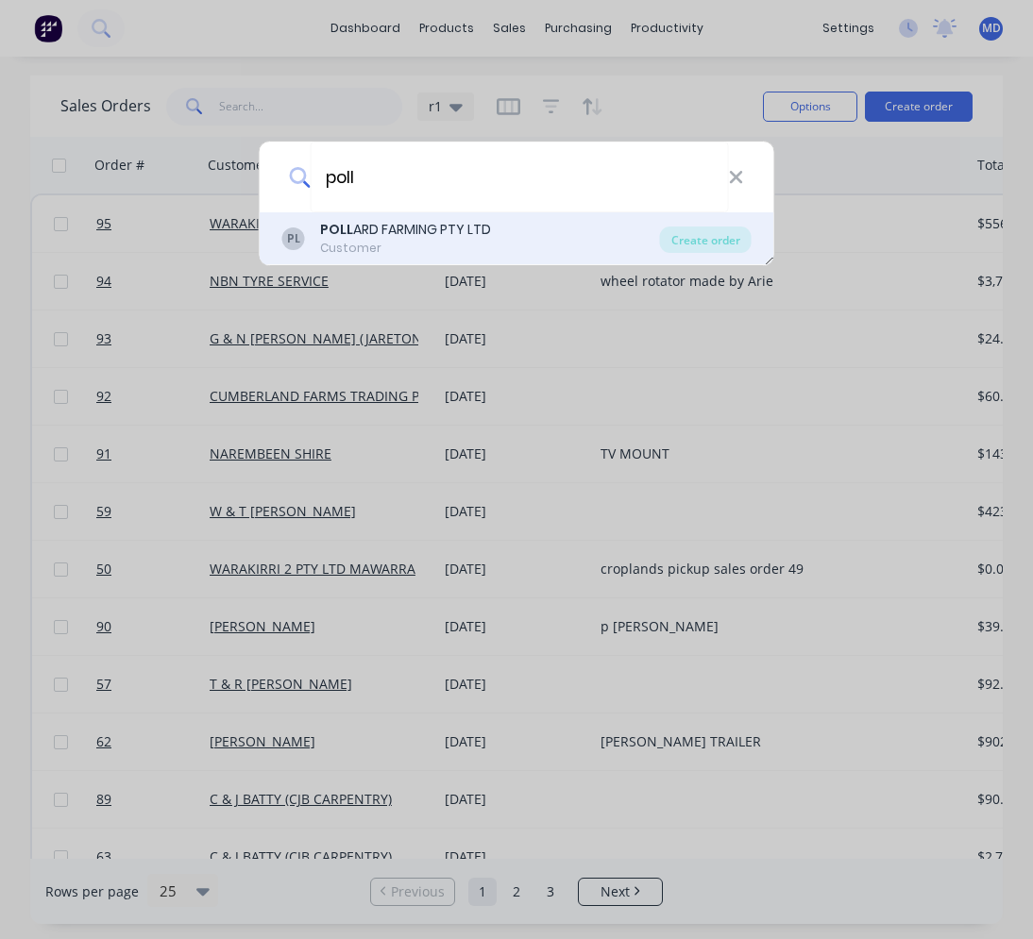
type input "poll"
click at [430, 221] on div "POLL ARD FARMING PTY LTD" at bounding box center [405, 230] width 171 height 20
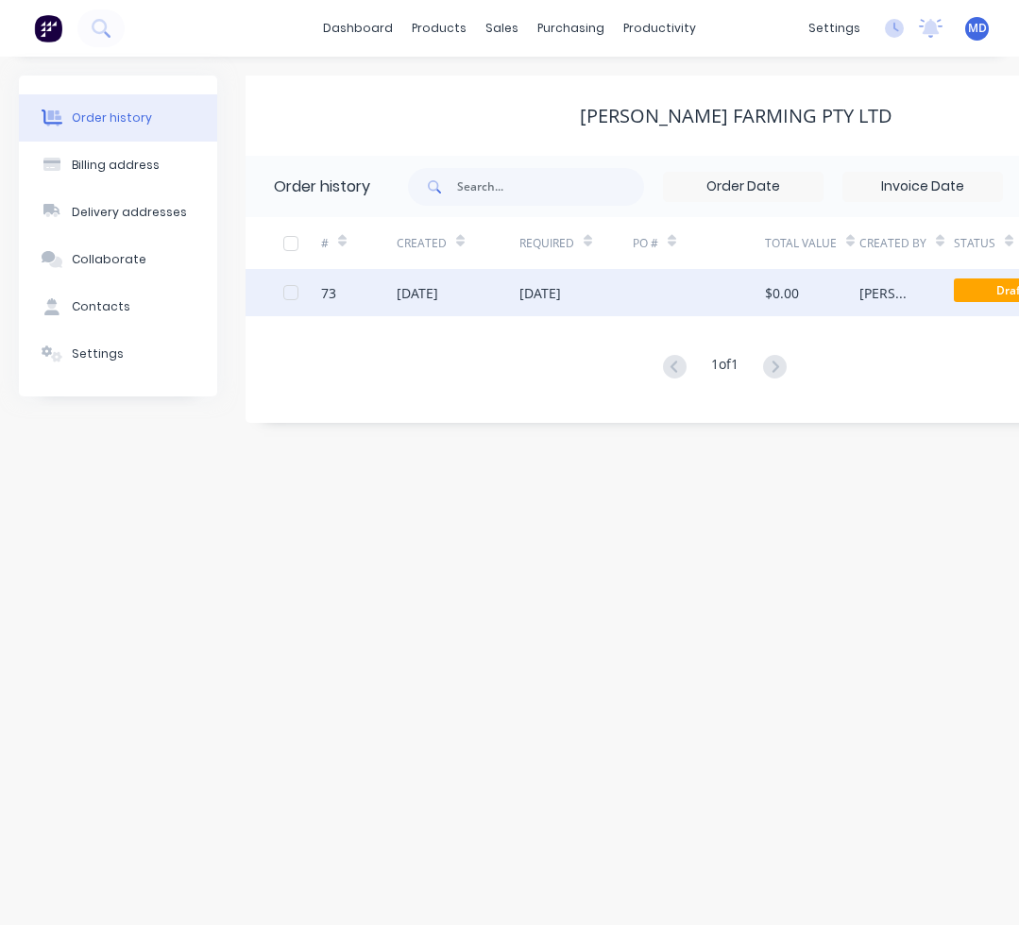
click at [641, 290] on div at bounding box center [698, 292] width 132 height 47
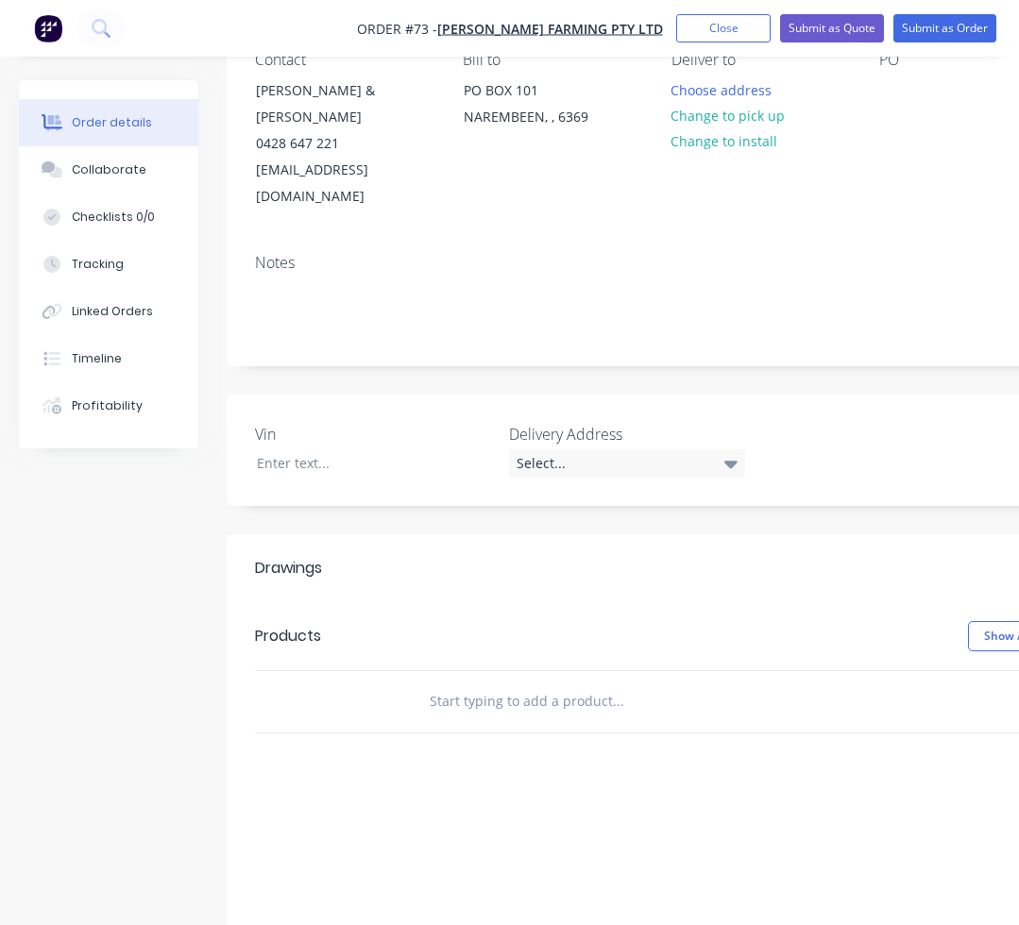
scroll to position [189, 0]
click at [460, 686] on input "text" at bounding box center [618, 700] width 378 height 38
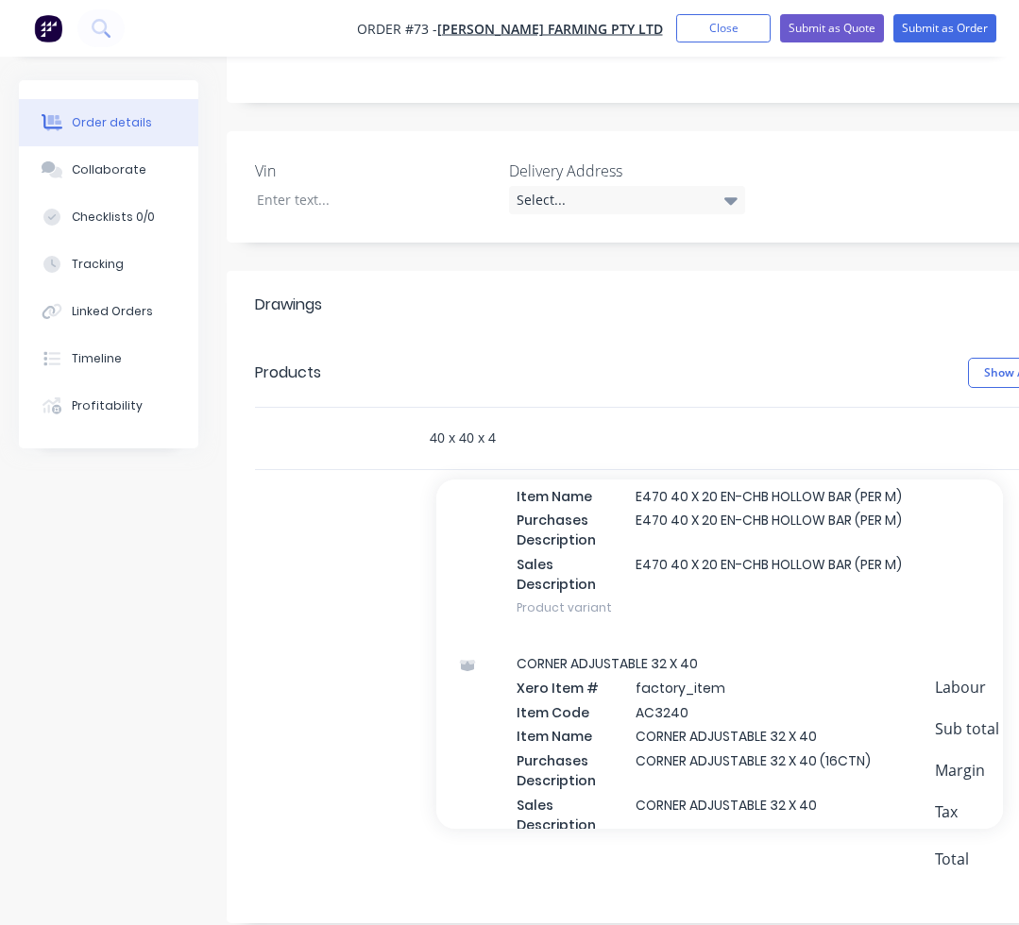
scroll to position [2832, 0]
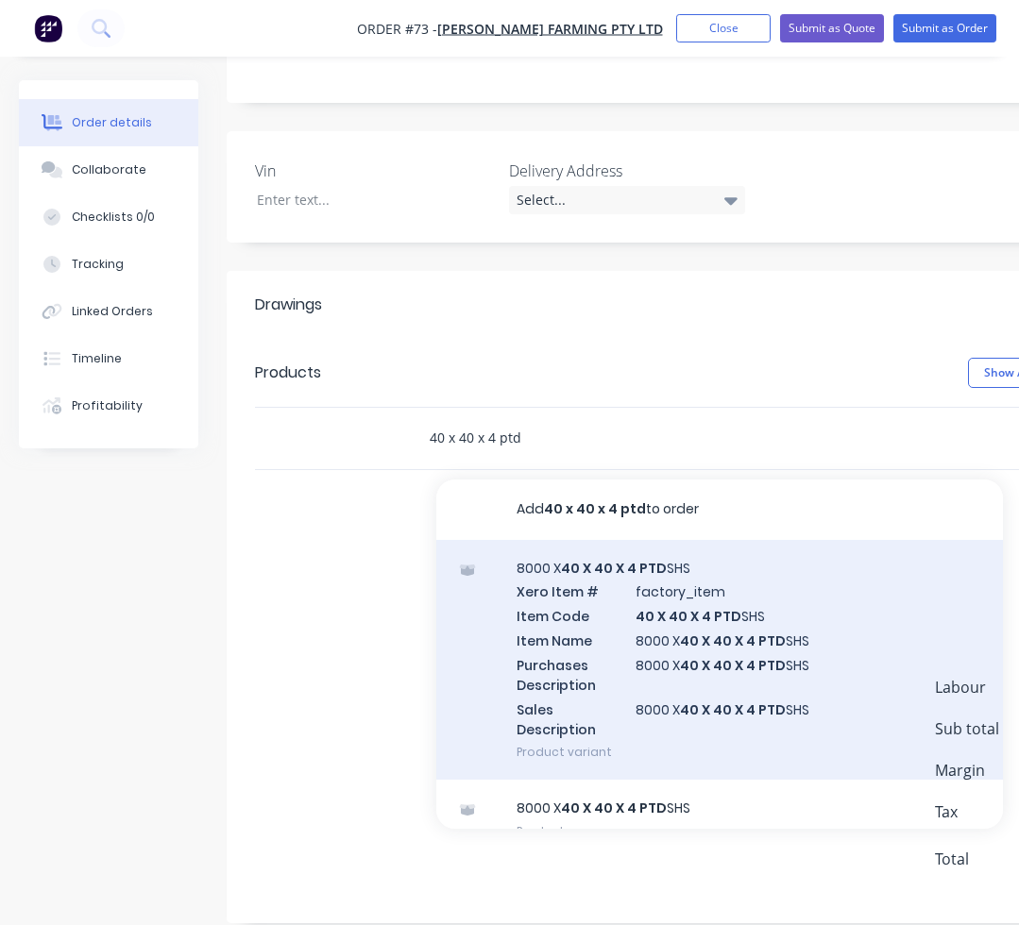
type input "40 x 40 x 4 ptd"
click at [605, 622] on div "8000 X 40 X 40 X 4 PTD SHS Xero Item # factory_item Item Code 40 X 40 X 4 PTD S…" at bounding box center [719, 660] width 566 height 241
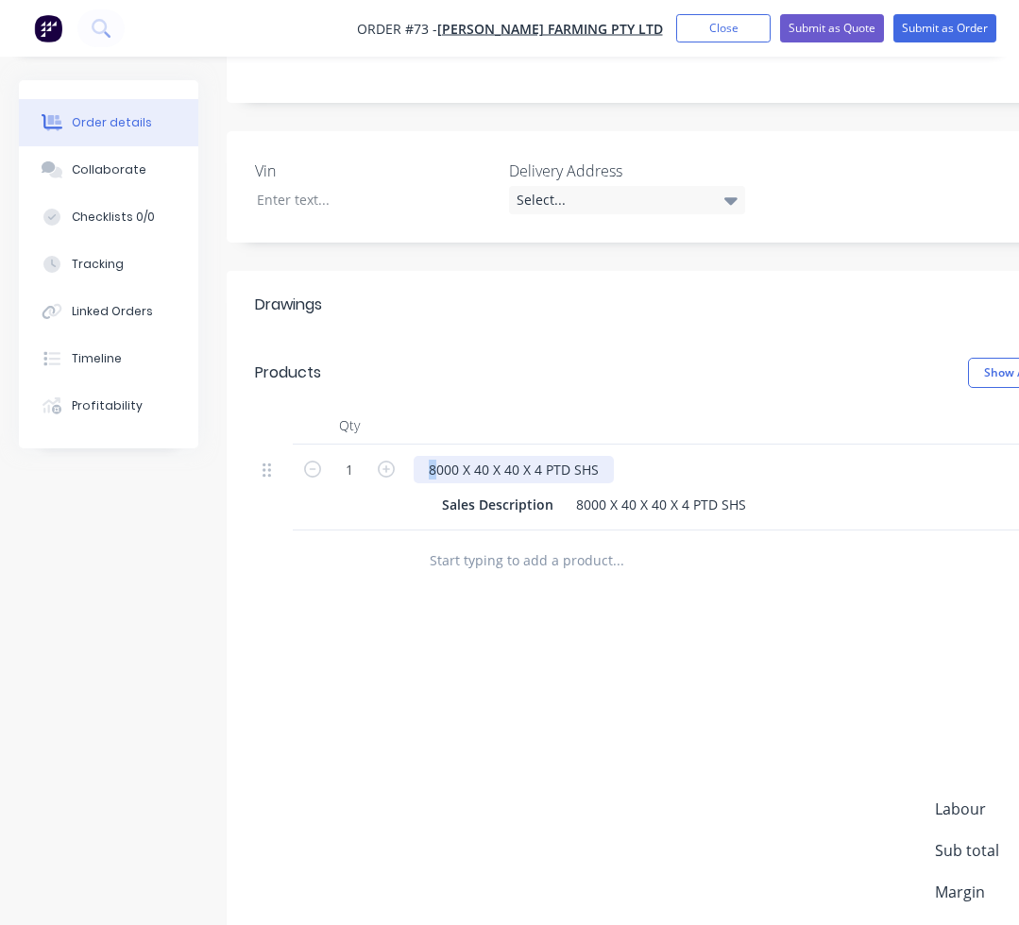
click at [433, 456] on div "8000 X 40 X 40 X 4 PTD SHS" at bounding box center [513, 469] width 200 height 27
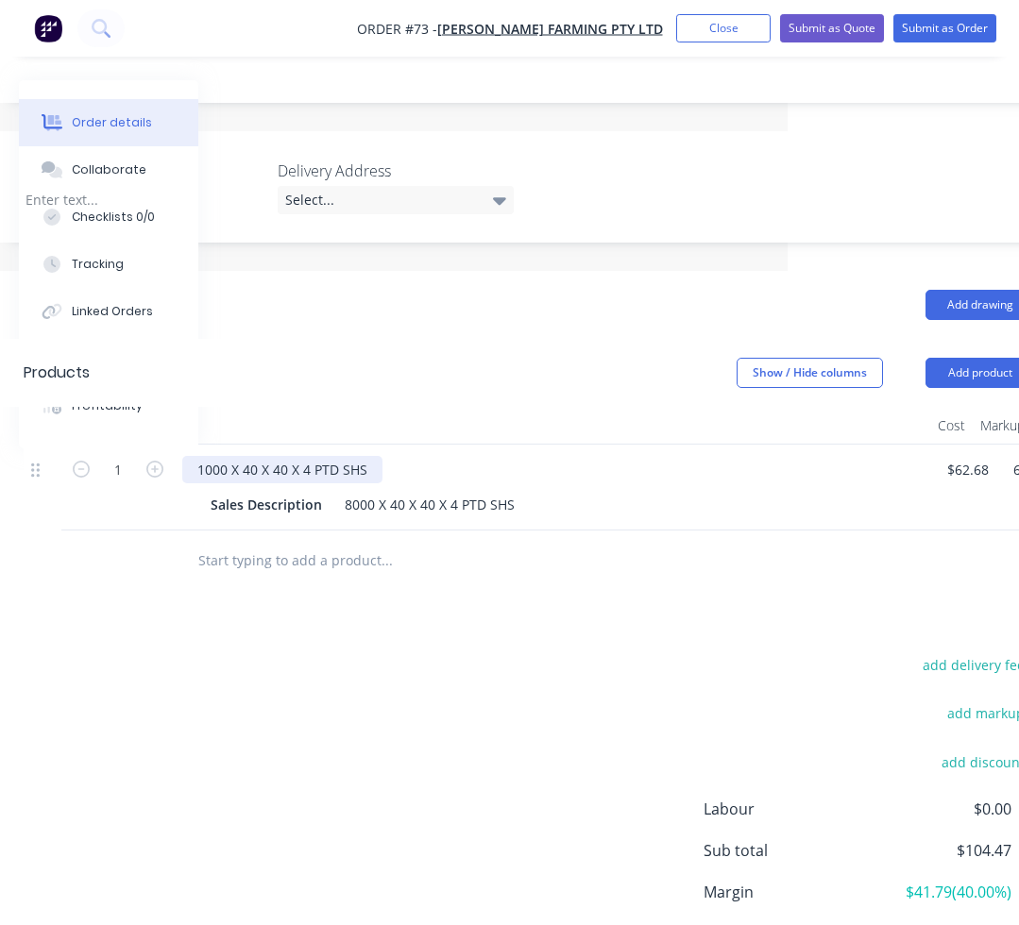
scroll to position [450, 236]
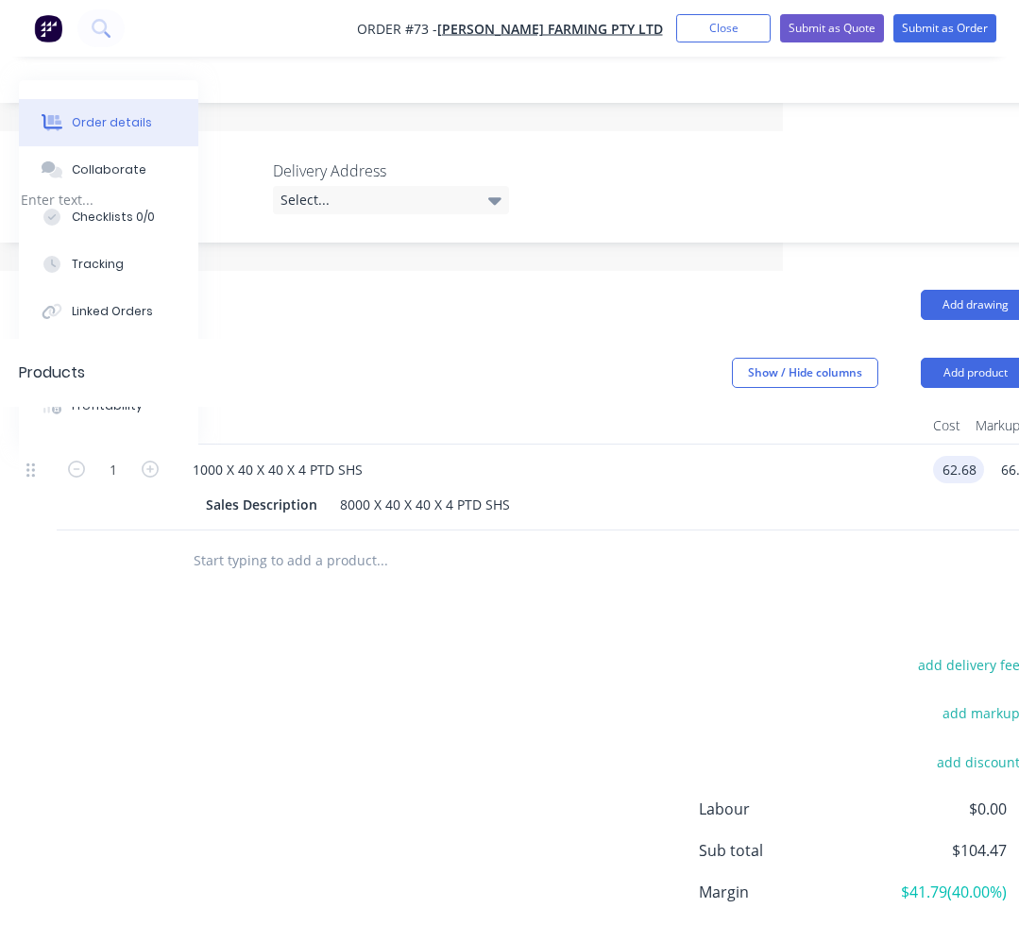
click at [990, 445] on div "1 1000 X 40 X 40 X 4 PTD SHS Sales Description 8000 X 40 X 40 X 4 PTD SHS 62.68…" at bounding box center [524, 488] width 1010 height 86
type input "$7.835"
type input "$13.0587"
type input "$13.06"
click at [128, 456] on input "1" at bounding box center [113, 470] width 49 height 28
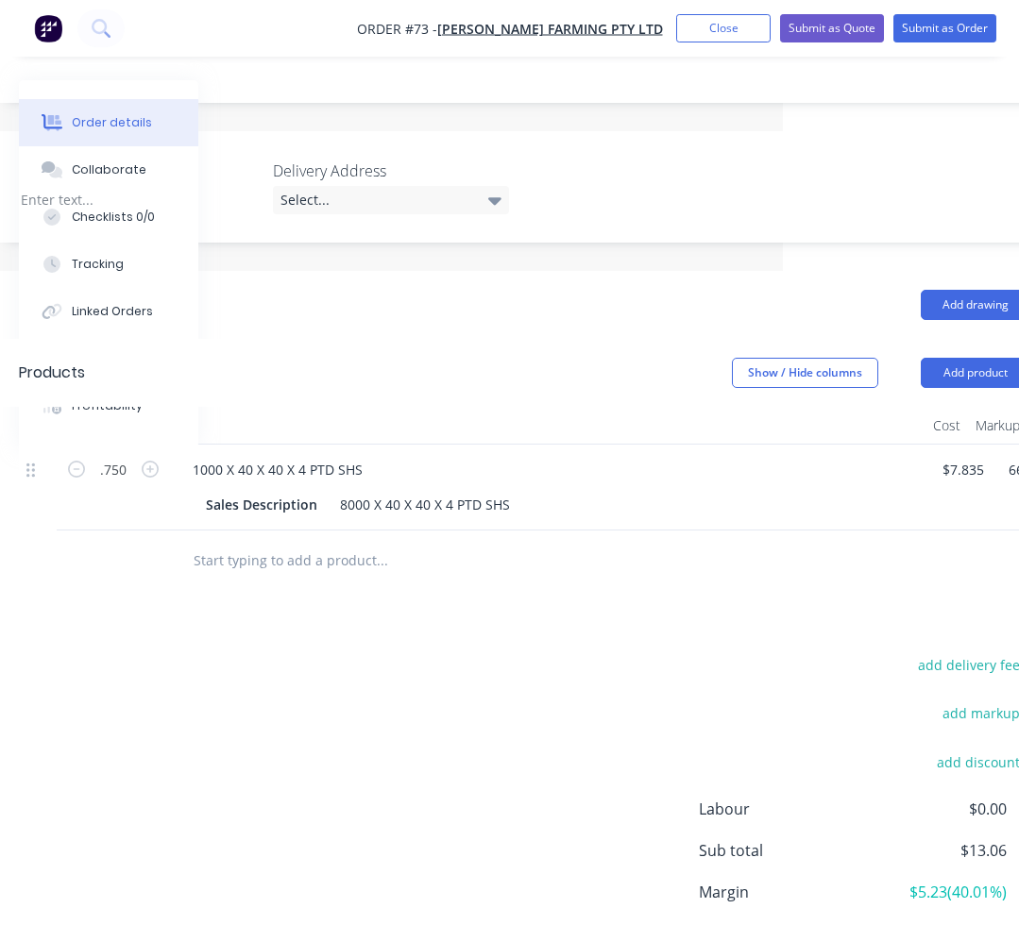
type input "0.75"
type input "$9.79"
click at [147, 624] on div "Drawings Add drawing Products Show / Hide columns Add product Qty Cost Markup P…" at bounding box center [524, 658] width 1067 height 774
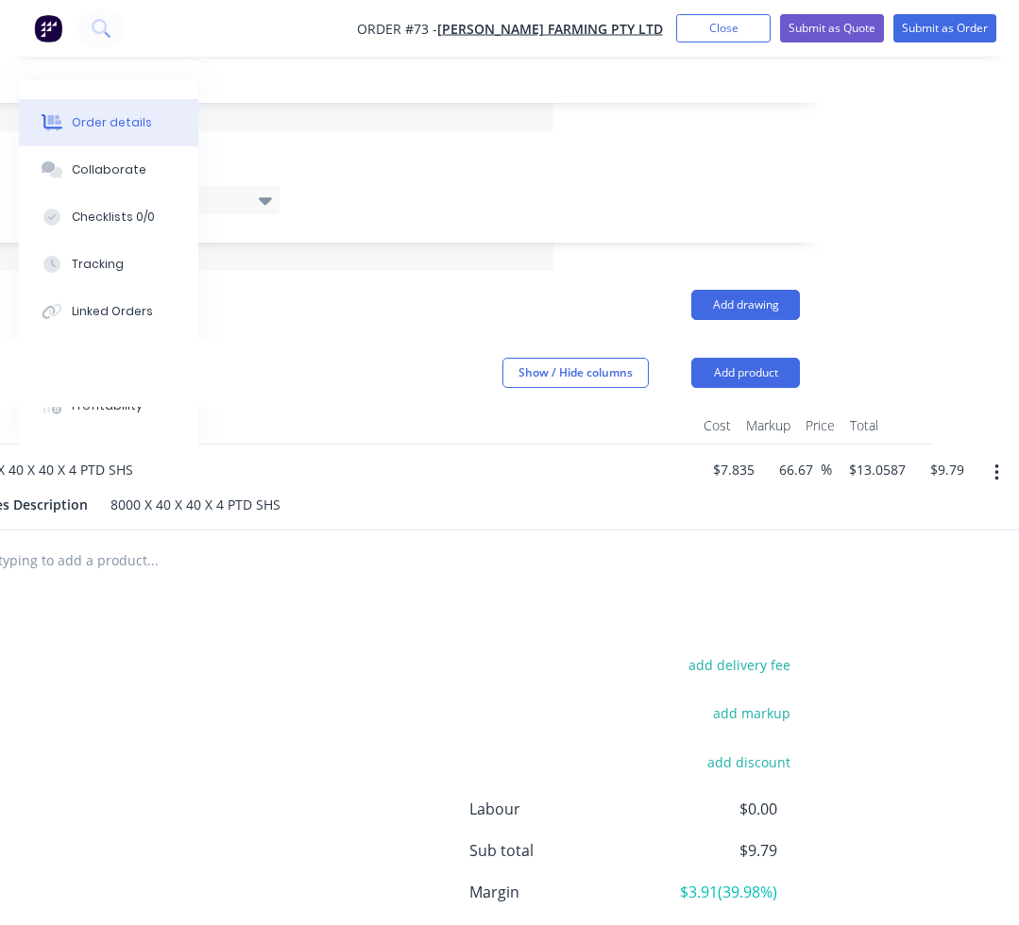
click at [989, 456] on button "button" at bounding box center [996, 473] width 44 height 34
click at [901, 622] on div "Delete" at bounding box center [928, 635] width 145 height 27
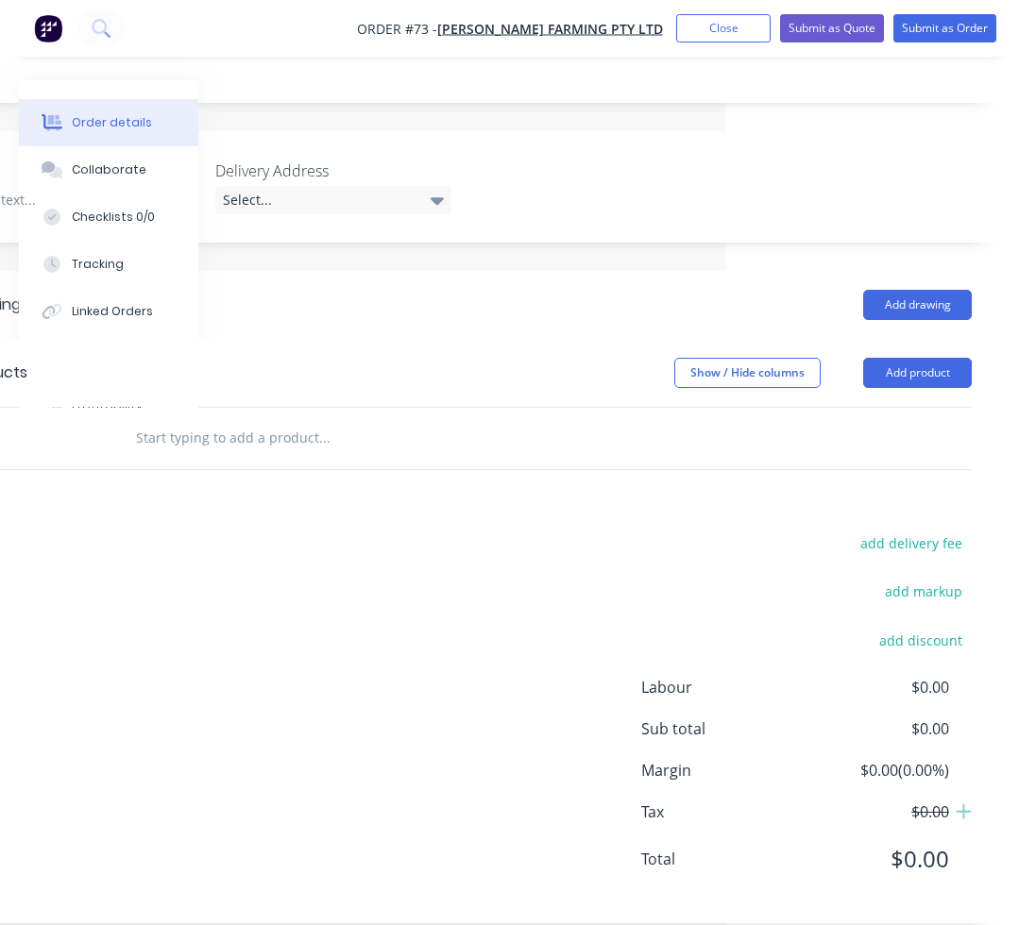
click at [226, 434] on div at bounding box center [452, 438] width 680 height 61
click at [229, 420] on input "text" at bounding box center [324, 438] width 378 height 38
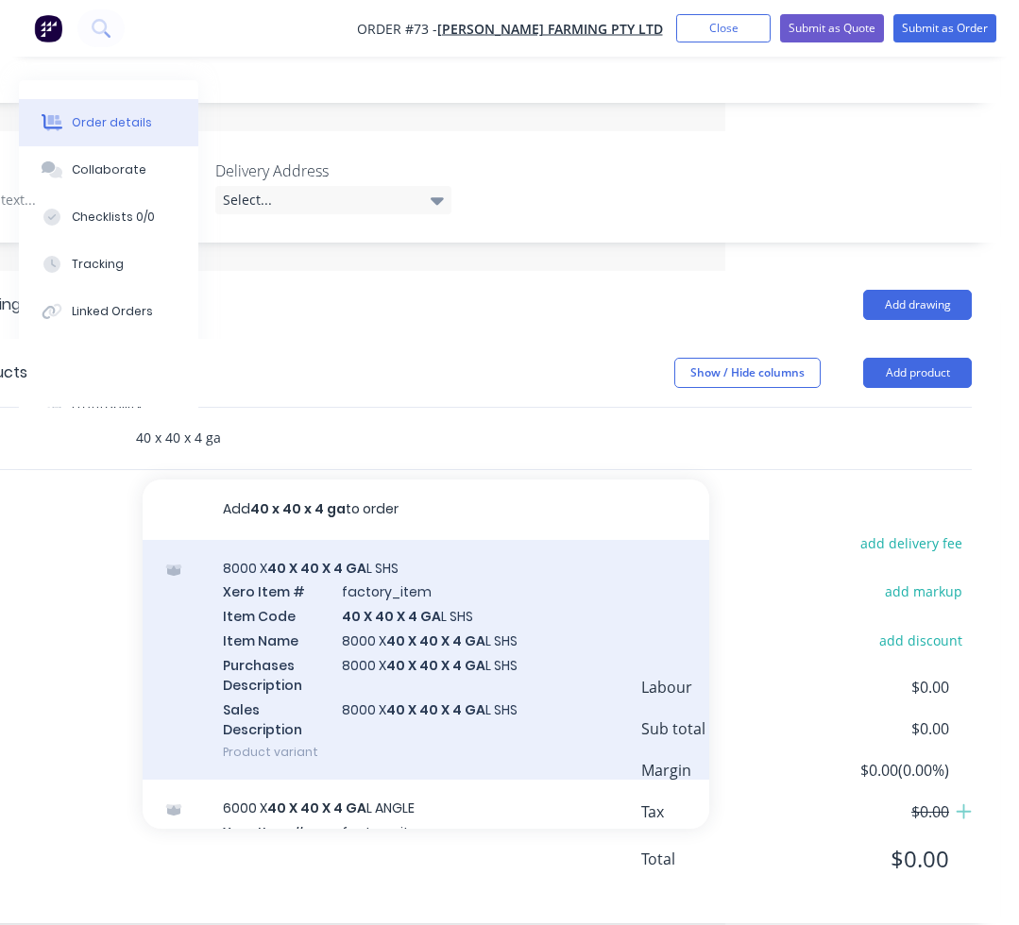
type input "40 x 40 x 4 ga"
click at [322, 575] on div "8000 X 40 X 40 X 4 GA L SHS Xero Item # factory_item Item Code 40 X 40 X 4 GA L…" at bounding box center [426, 660] width 566 height 241
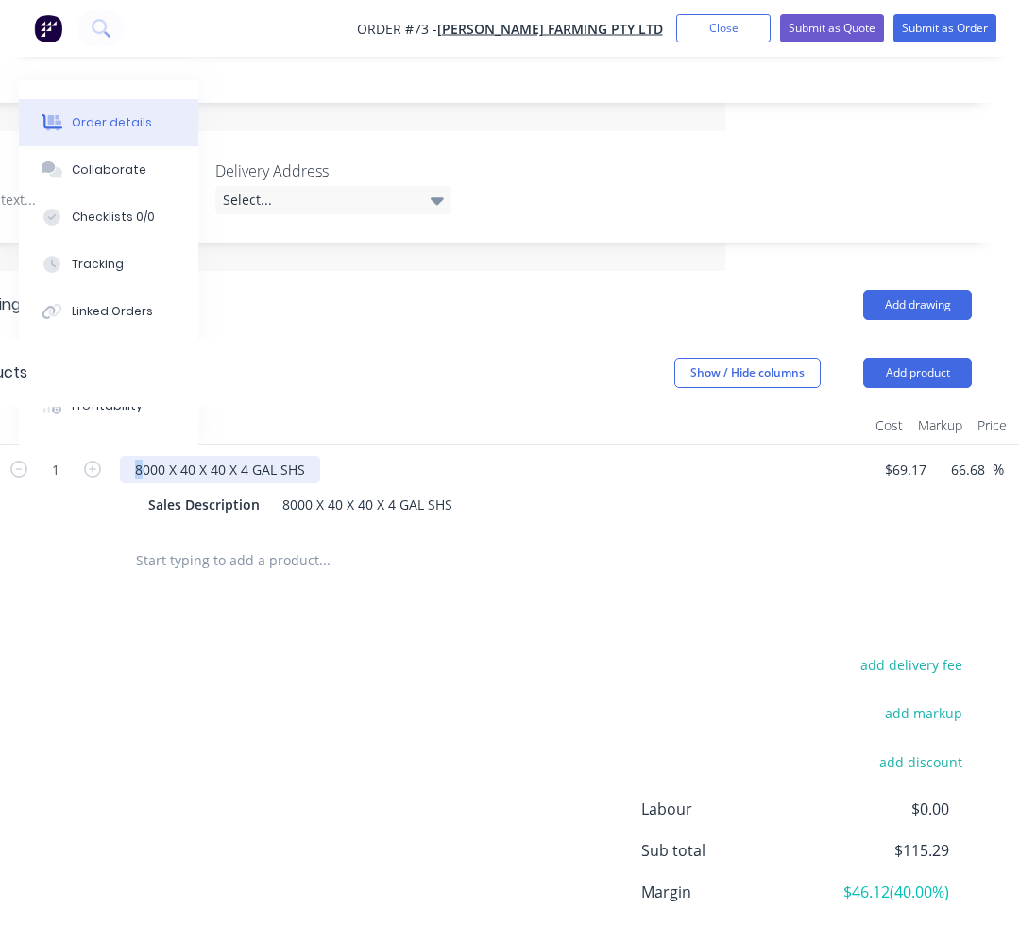
click at [134, 456] on div "8000 X 40 X 40 X 4 GAL SHS" at bounding box center [220, 469] width 200 height 27
drag, startPoint x: 930, startPoint y: 441, endPoint x: 834, endPoint y: 437, distance: 96.4
click at [836, 445] on div "1 1000 X 40 X 40 X 4 GAL SHS Sales Description 8000 X 40 X 40 X 4 GAL SHS 69.17…" at bounding box center [466, 488] width 1010 height 86
drag, startPoint x: 919, startPoint y: 437, endPoint x: 883, endPoint y: 437, distance: 36.8
click at [883, 456] on div "69.17 69.17" at bounding box center [904, 469] width 43 height 27
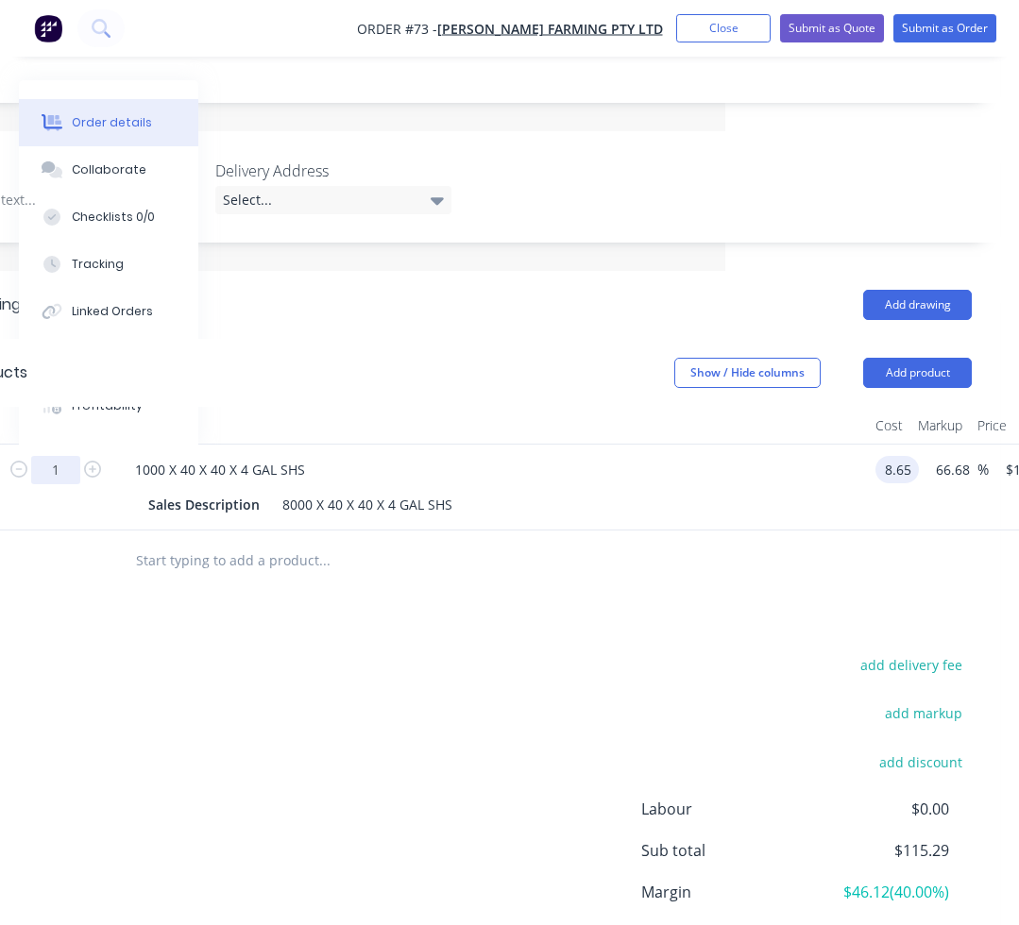
type input "$8.65"
type input "$14.4175"
type input "$14.42"
click at [77, 456] on input "1" at bounding box center [55, 470] width 49 height 28
type input "0.75"
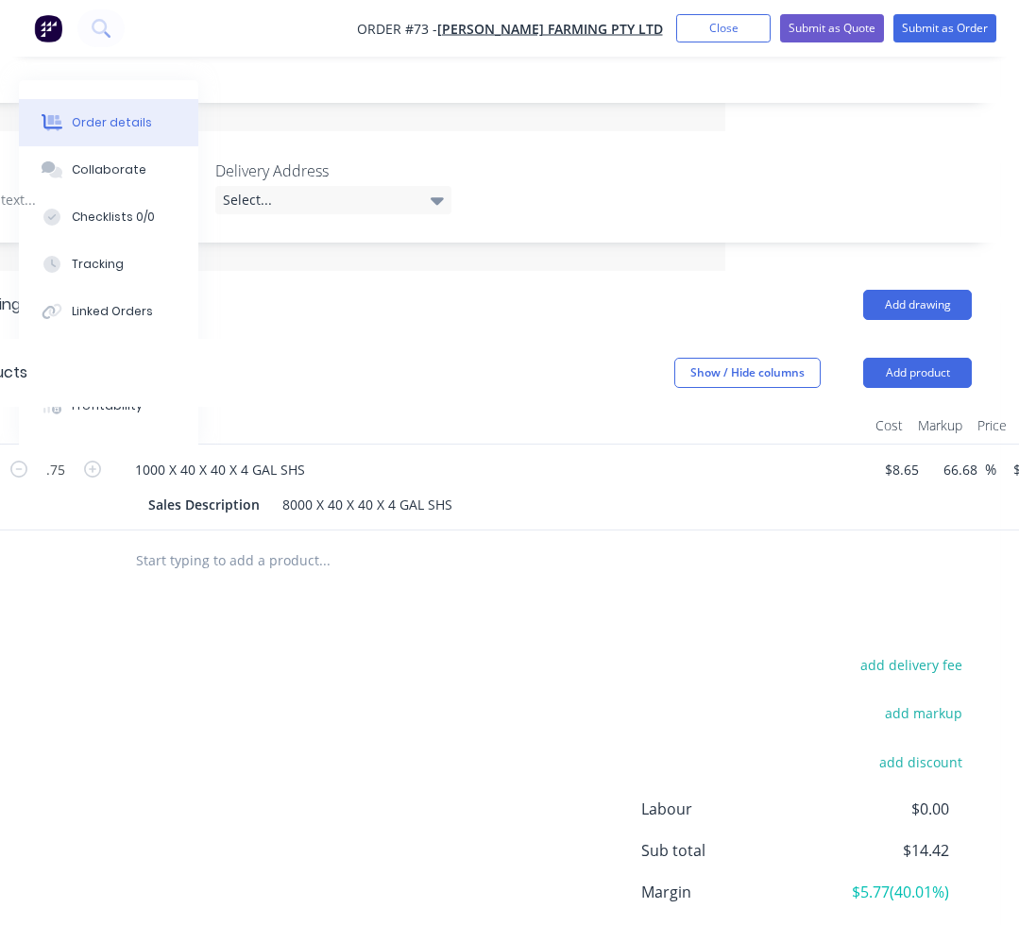
type input "$10.81"
click at [206, 609] on div "Drawings Add drawing Products Show / Hide columns Add product Qty Cost Markup P…" at bounding box center [466, 658] width 1067 height 774
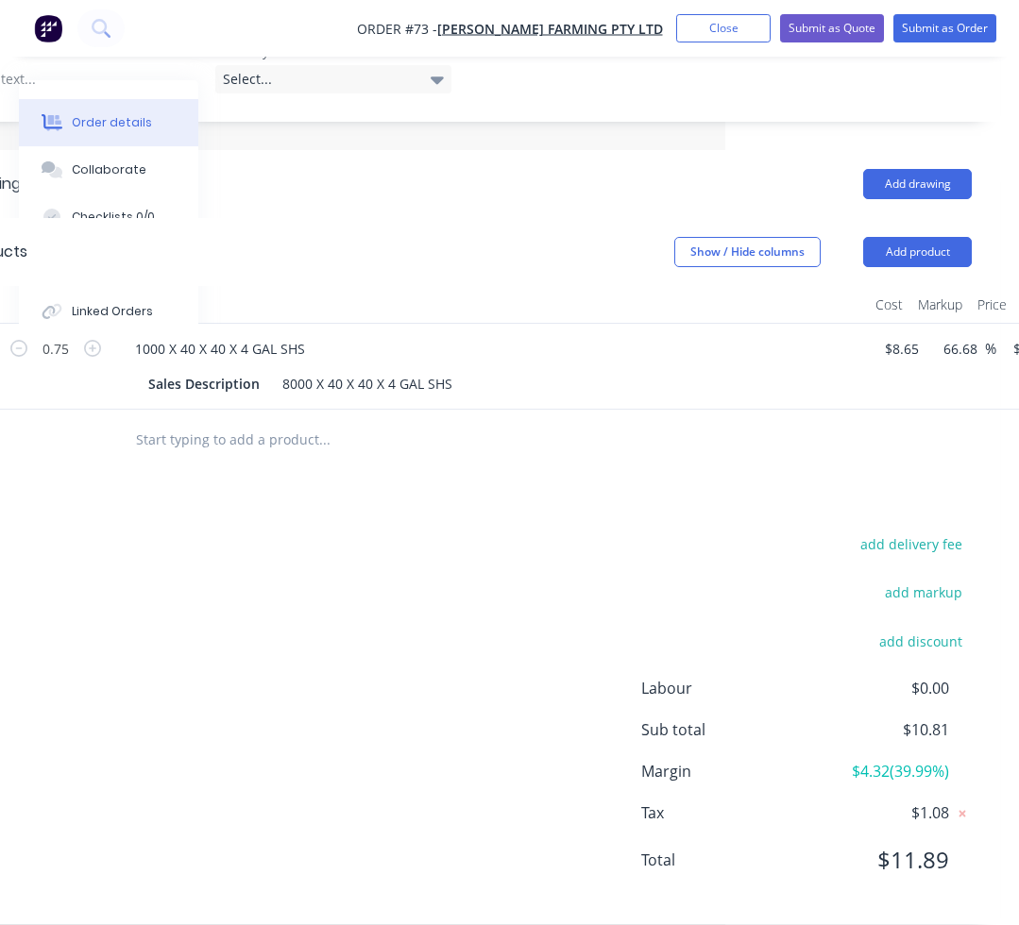
scroll to position [572, 294]
click at [194, 424] on input "text" at bounding box center [324, 439] width 378 height 38
click at [149, 421] on input "20 sqare" at bounding box center [324, 439] width 378 height 38
type input "20 x 20 sqare"
drag, startPoint x: 231, startPoint y: 412, endPoint x: 112, endPoint y: 396, distance: 119.9
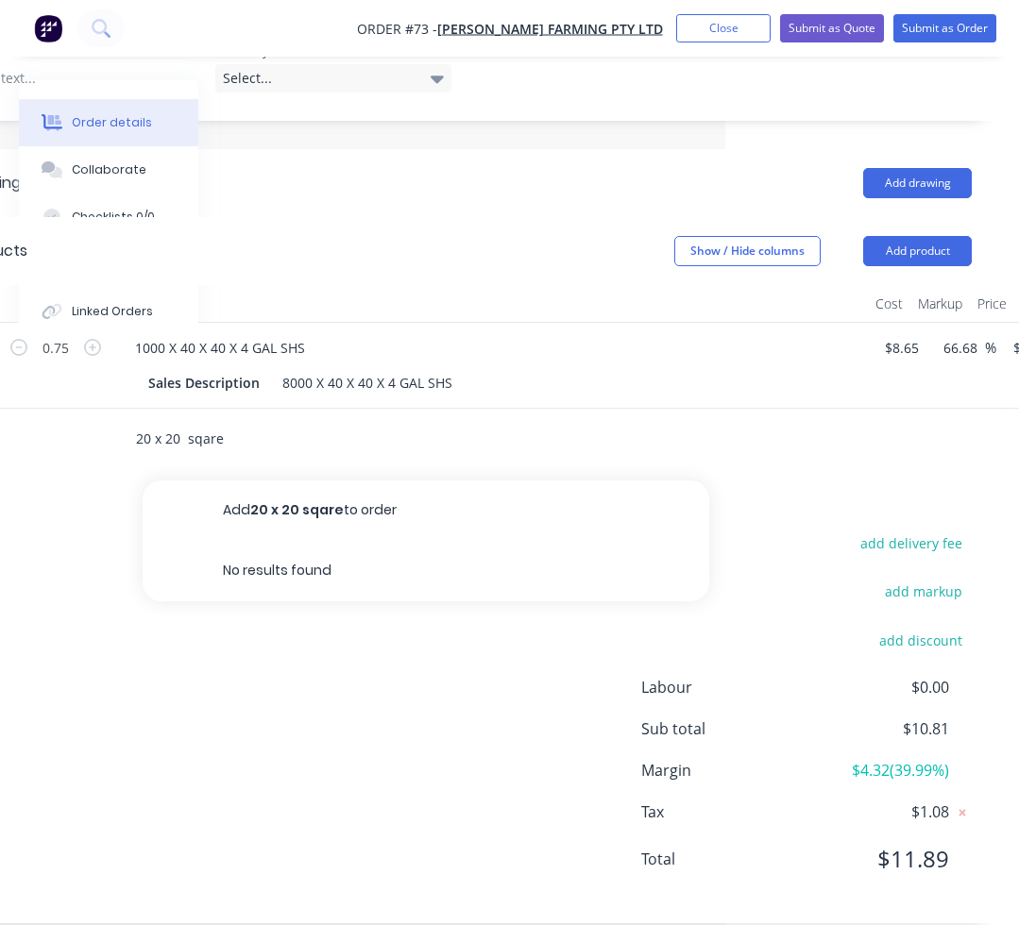
click at [112, 409] on div "20 x 20 sqare Add 20 x 20 sqare to order No results found" at bounding box center [452, 439] width 680 height 61
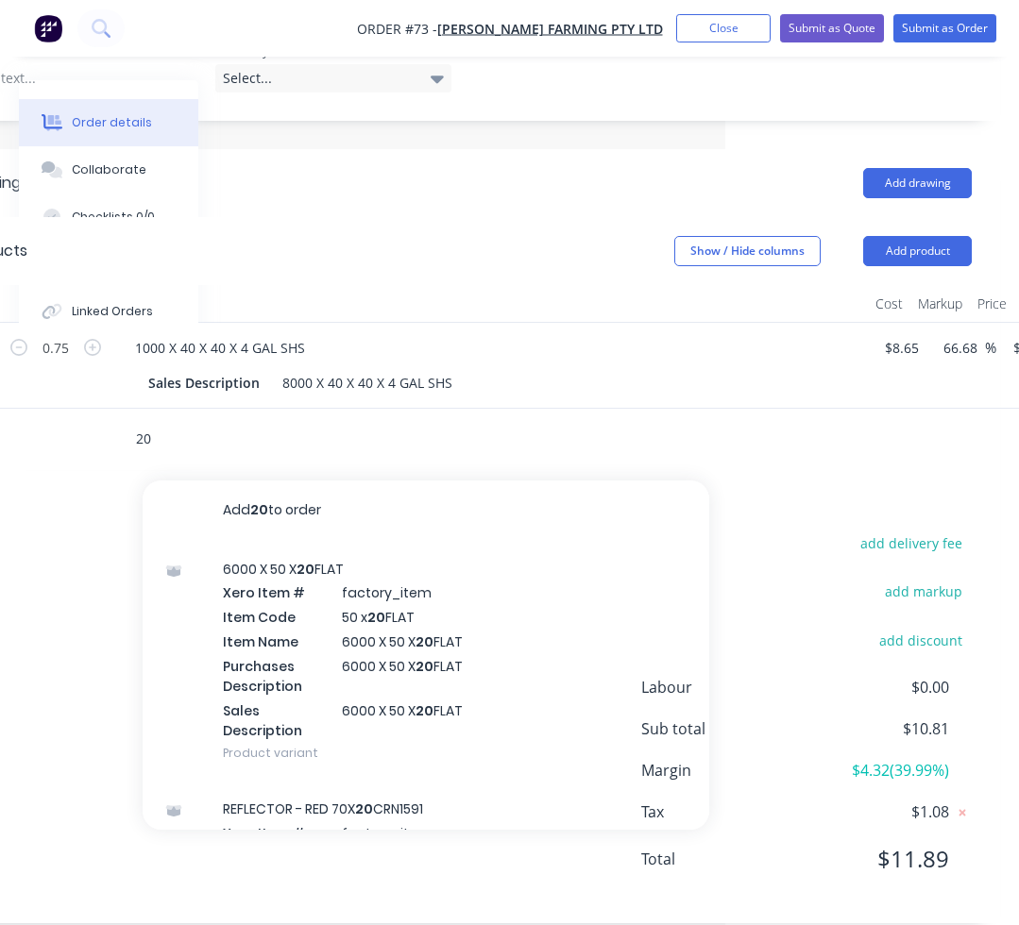
type input "2"
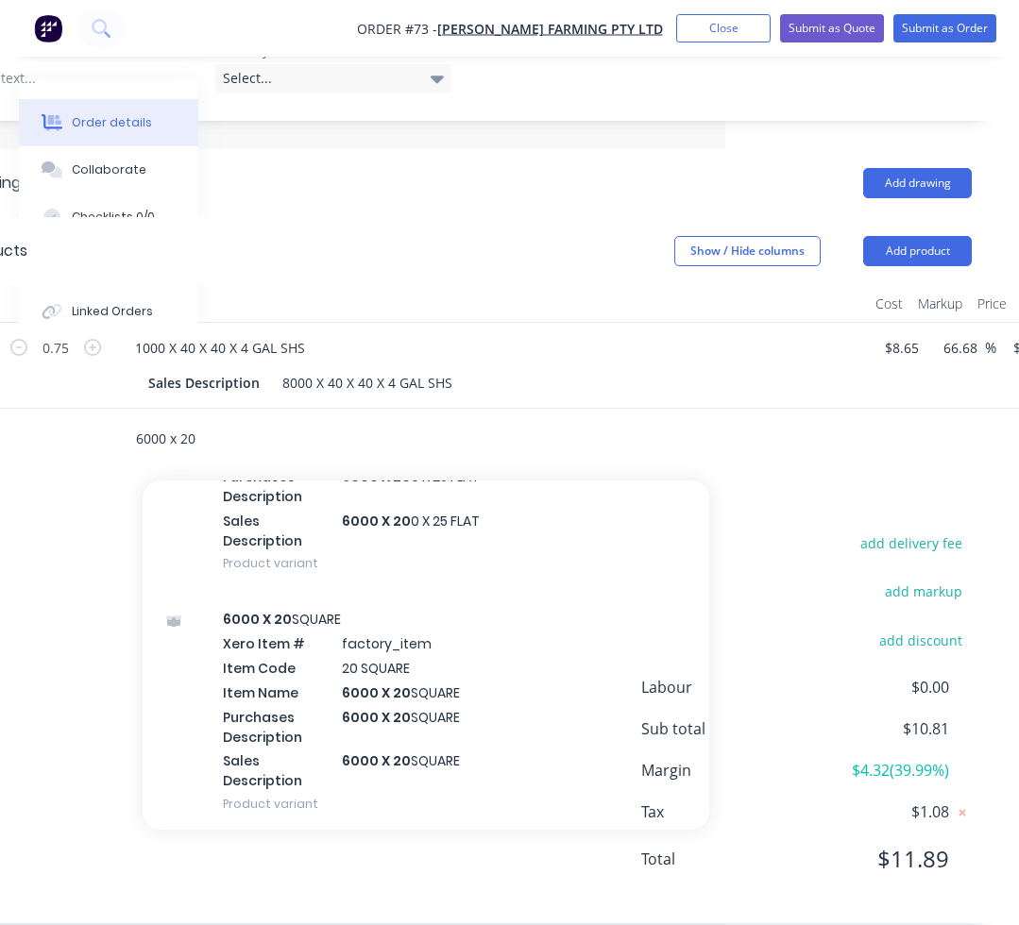
scroll to position [2360, 0]
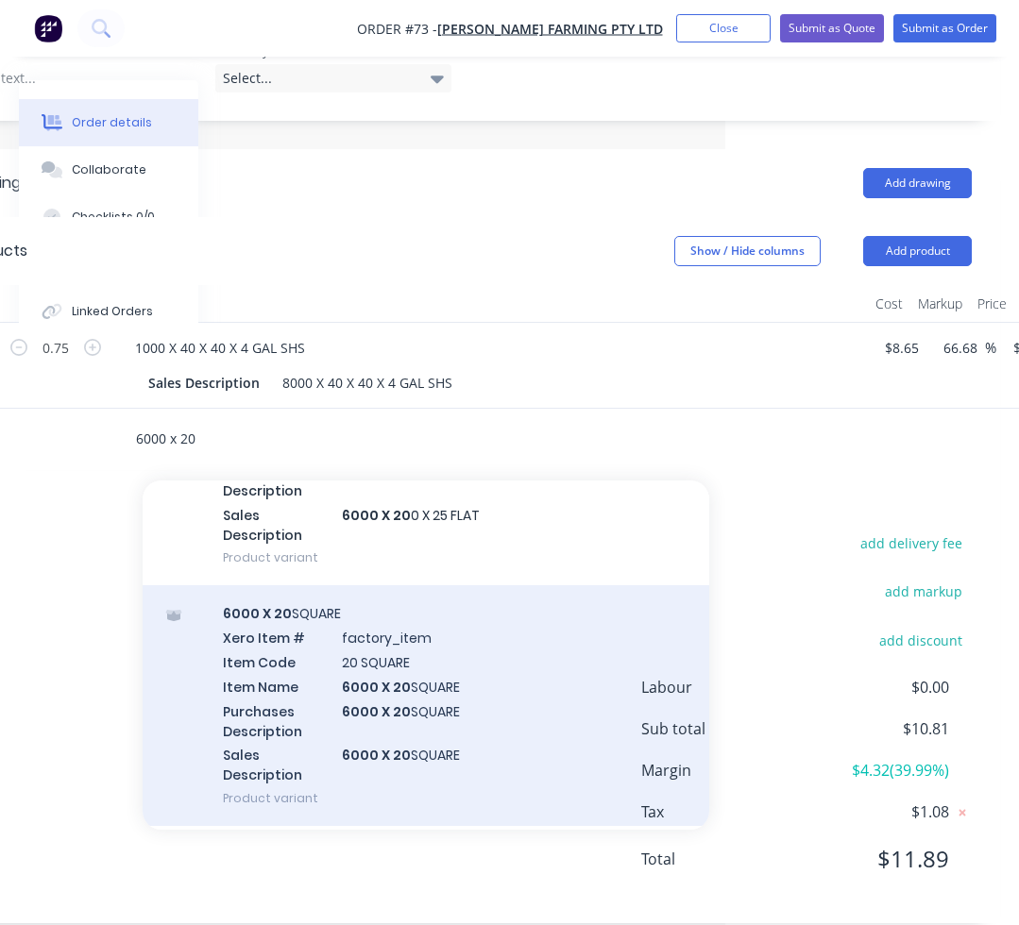
type input "6000 x 20"
click at [339, 616] on div "6000 X 20 SQUARE Xero Item # factory_item Item Code 20 SQUARE Item Name 6000 X …" at bounding box center [426, 705] width 566 height 241
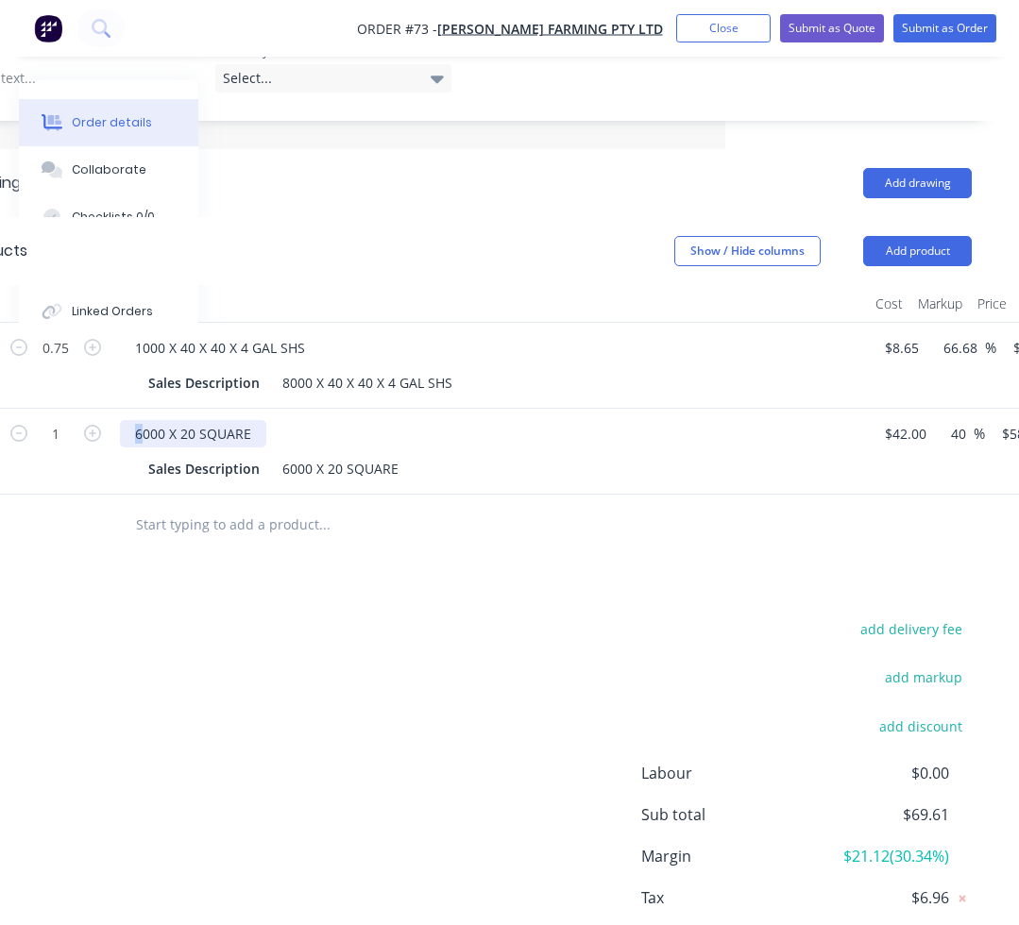
click at [134, 420] on div "6000 X 20 SQUARE" at bounding box center [193, 433] width 146 height 27
click at [924, 409] on div "1 1000 X 20 SQUARE Sales Description 6000 X 20 SQUARE 42 $42.00 40 40 % $58.80 …" at bounding box center [466, 452] width 1010 height 86
type input "$7.00"
type input "$9.80"
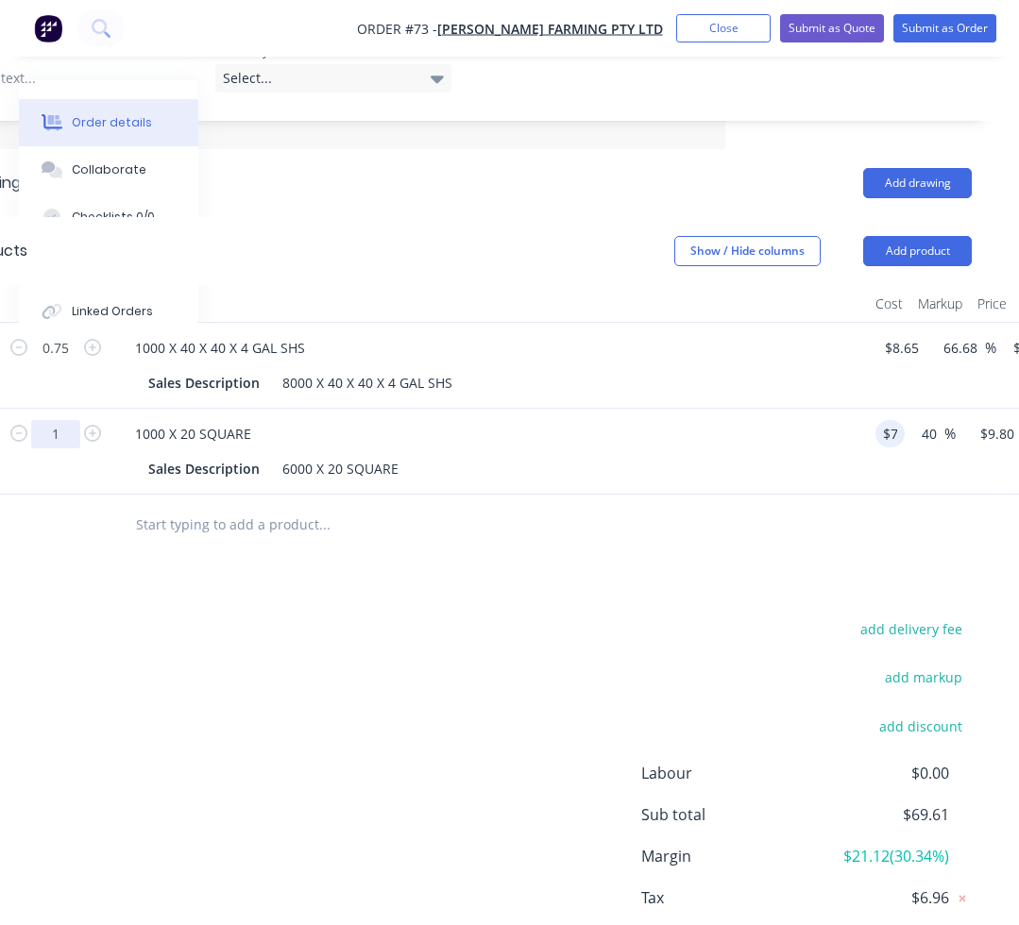
click at [76, 420] on input "1" at bounding box center [55, 434] width 49 height 28
type input "3.32"
type input "$32.54"
click at [214, 616] on div "add delivery fee add markup add discount Labour $0.00 Sub total $20.61 Margin $…" at bounding box center [466, 798] width 1010 height 364
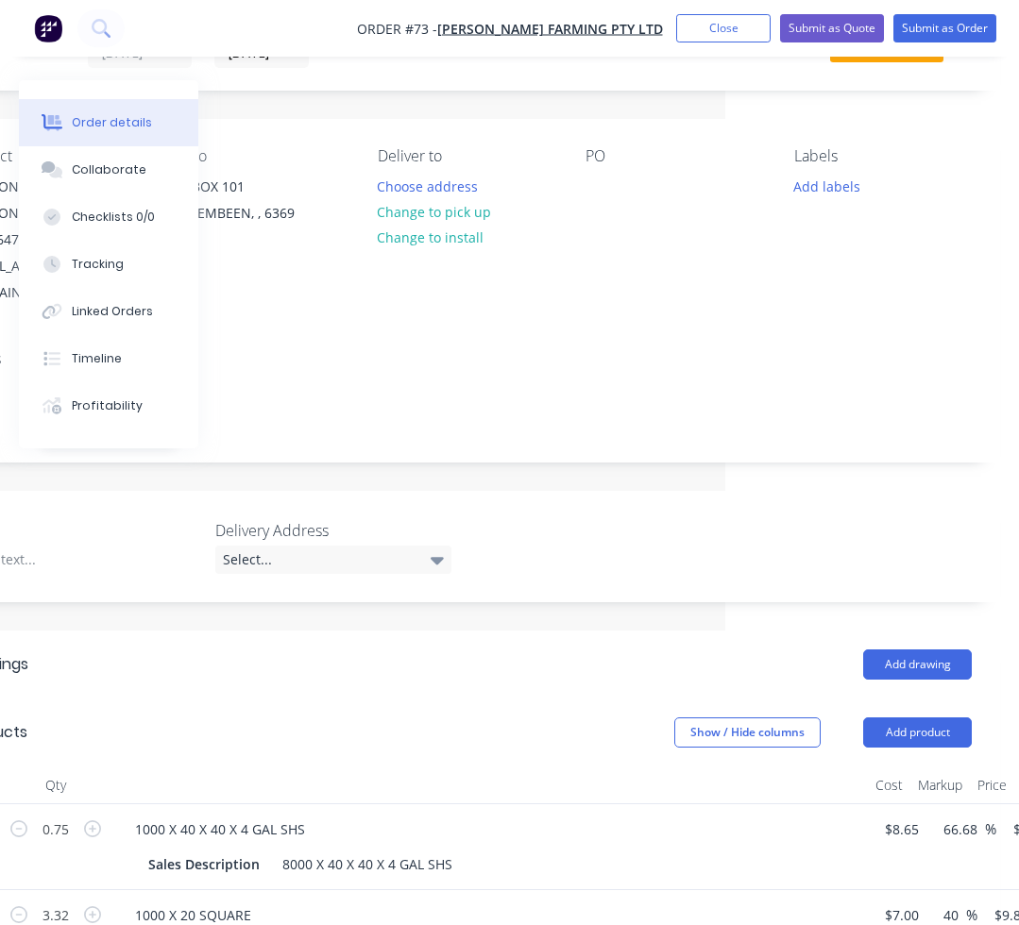
scroll to position [0, 294]
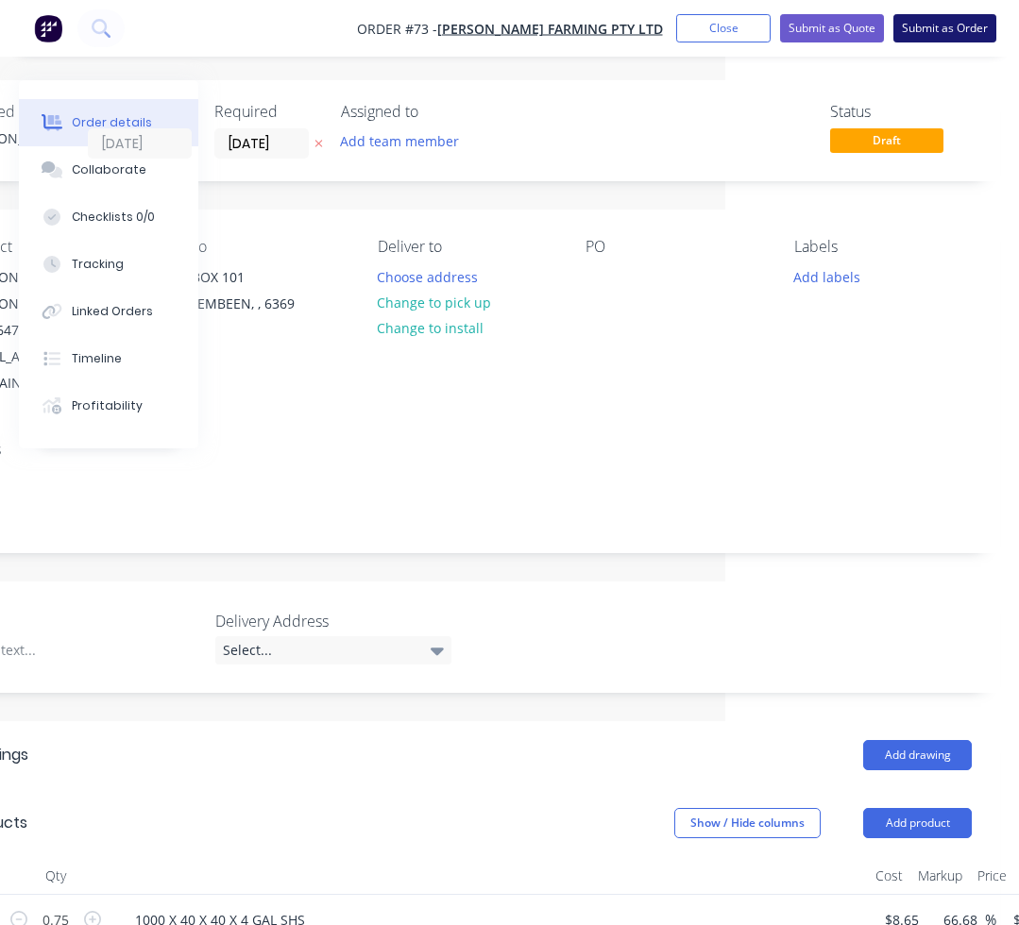
click at [938, 18] on button "Submit as Order" at bounding box center [944, 28] width 103 height 28
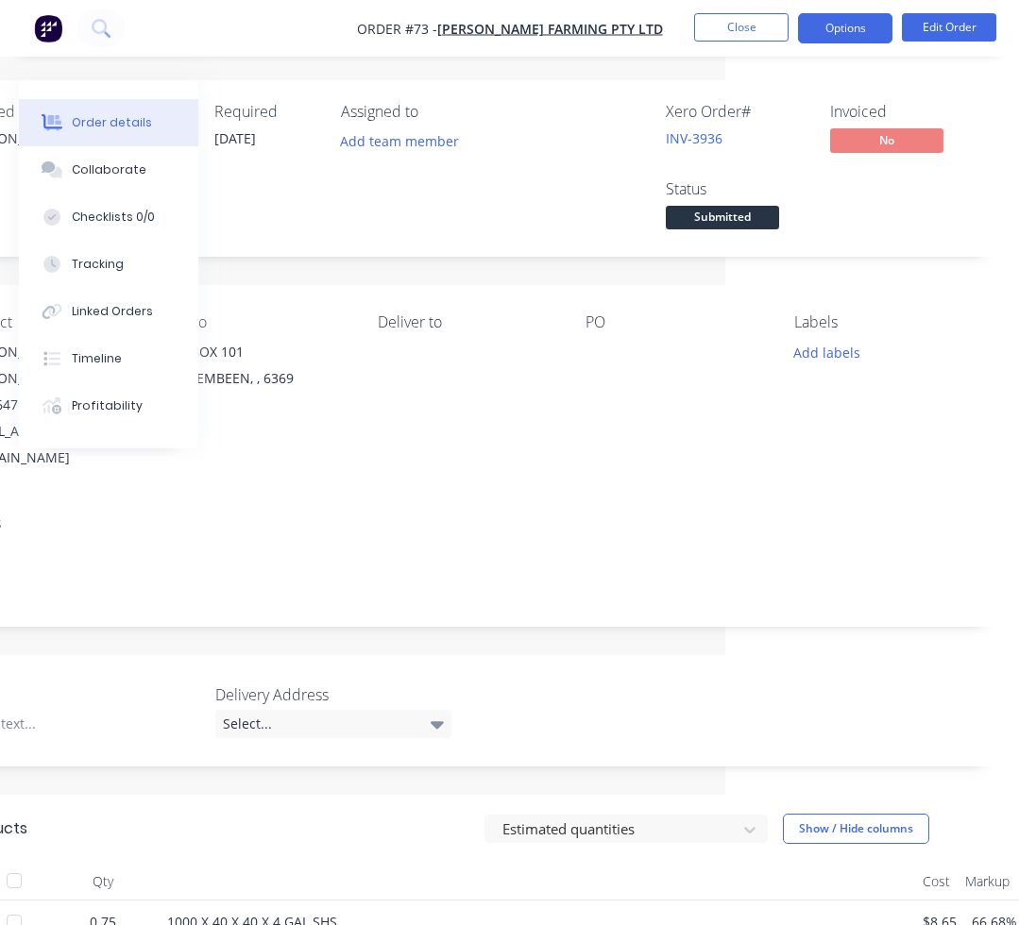
click at [864, 40] on button "Options" at bounding box center [845, 28] width 94 height 30
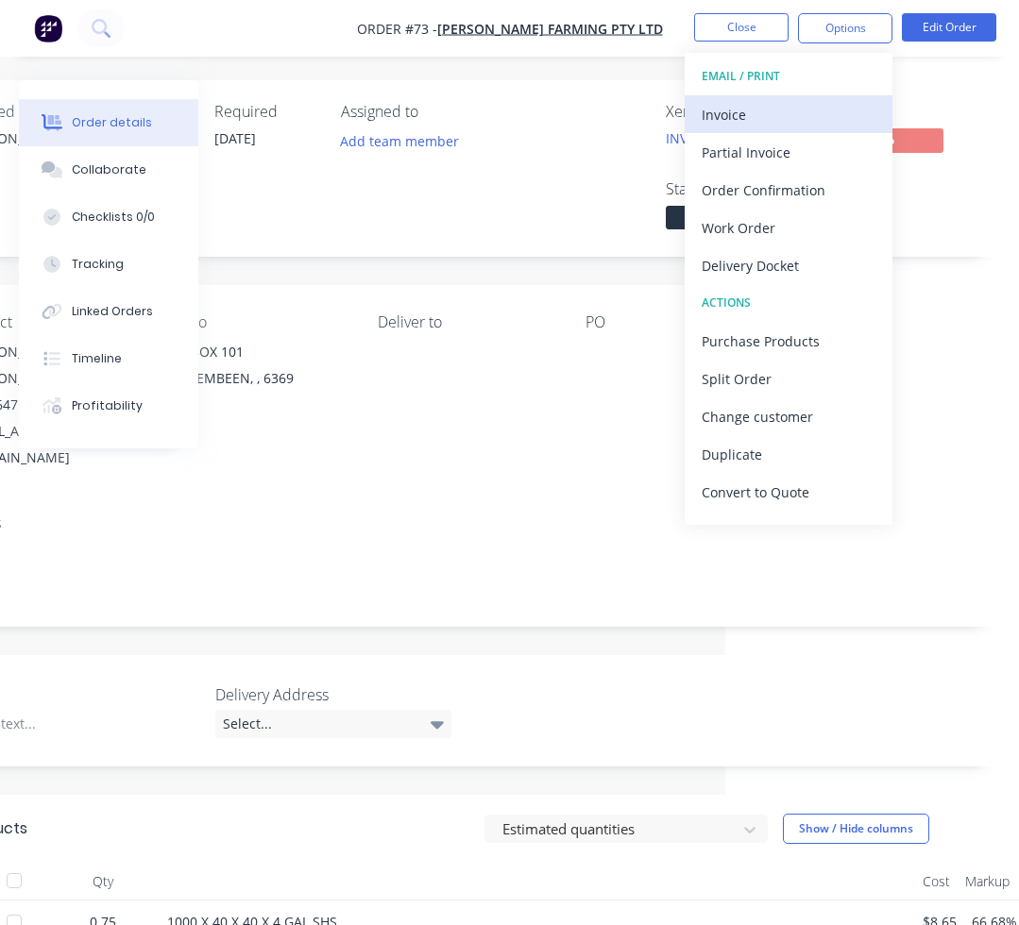
click at [800, 104] on div "Invoice" at bounding box center [788, 114] width 174 height 27
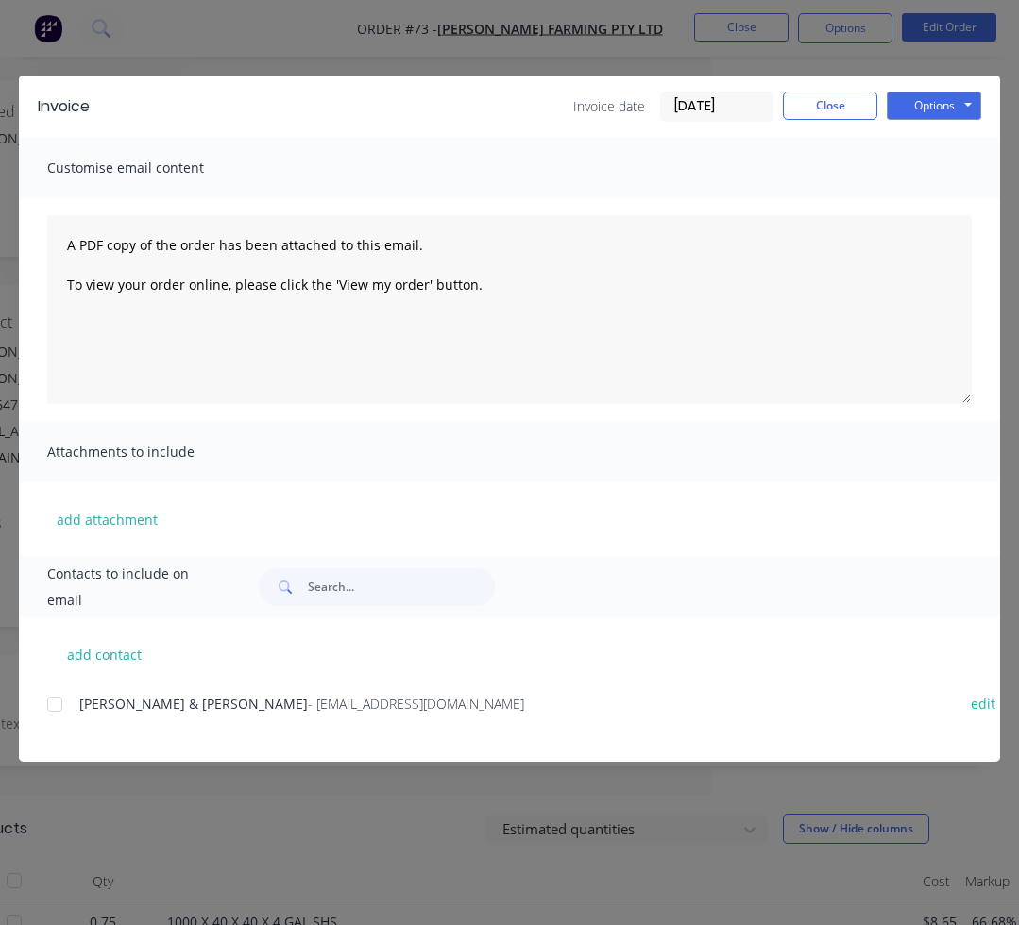
click at [49, 703] on div at bounding box center [55, 704] width 38 height 38
click at [934, 118] on button "Options" at bounding box center [933, 106] width 94 height 28
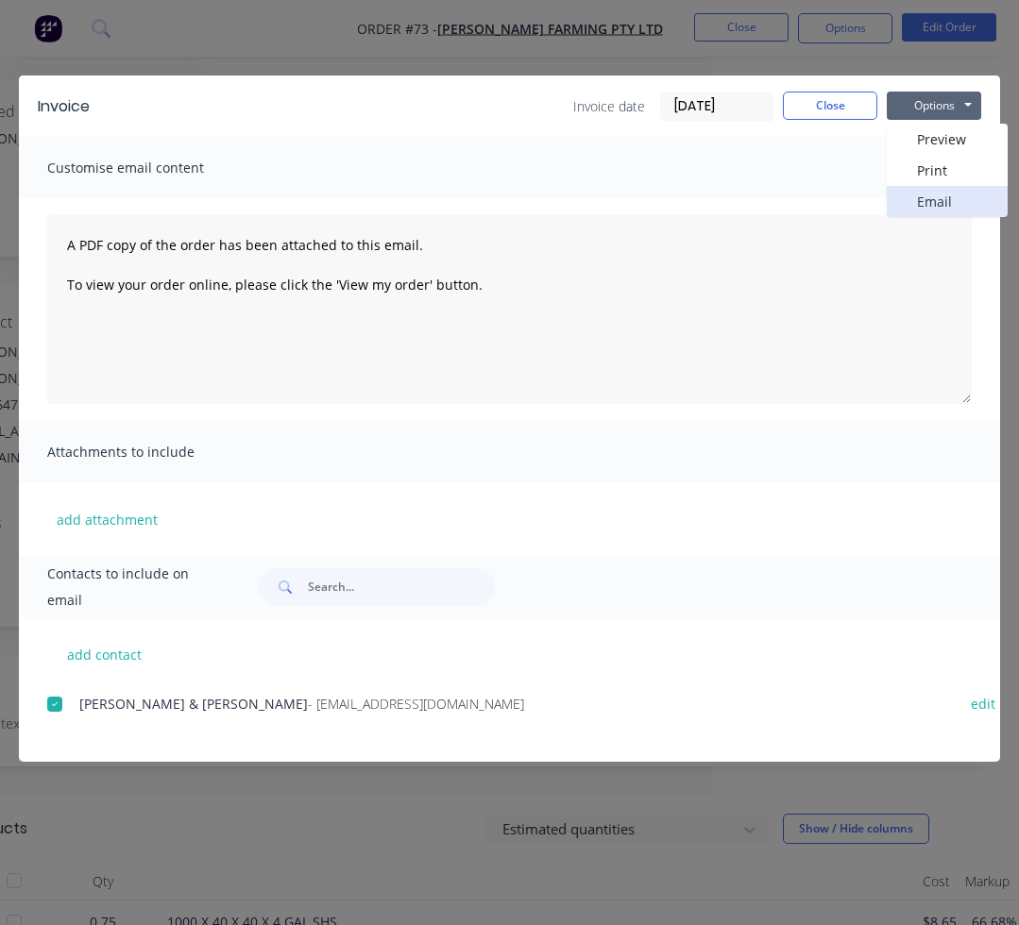
click at [928, 191] on button "Email" at bounding box center [946, 201] width 121 height 31
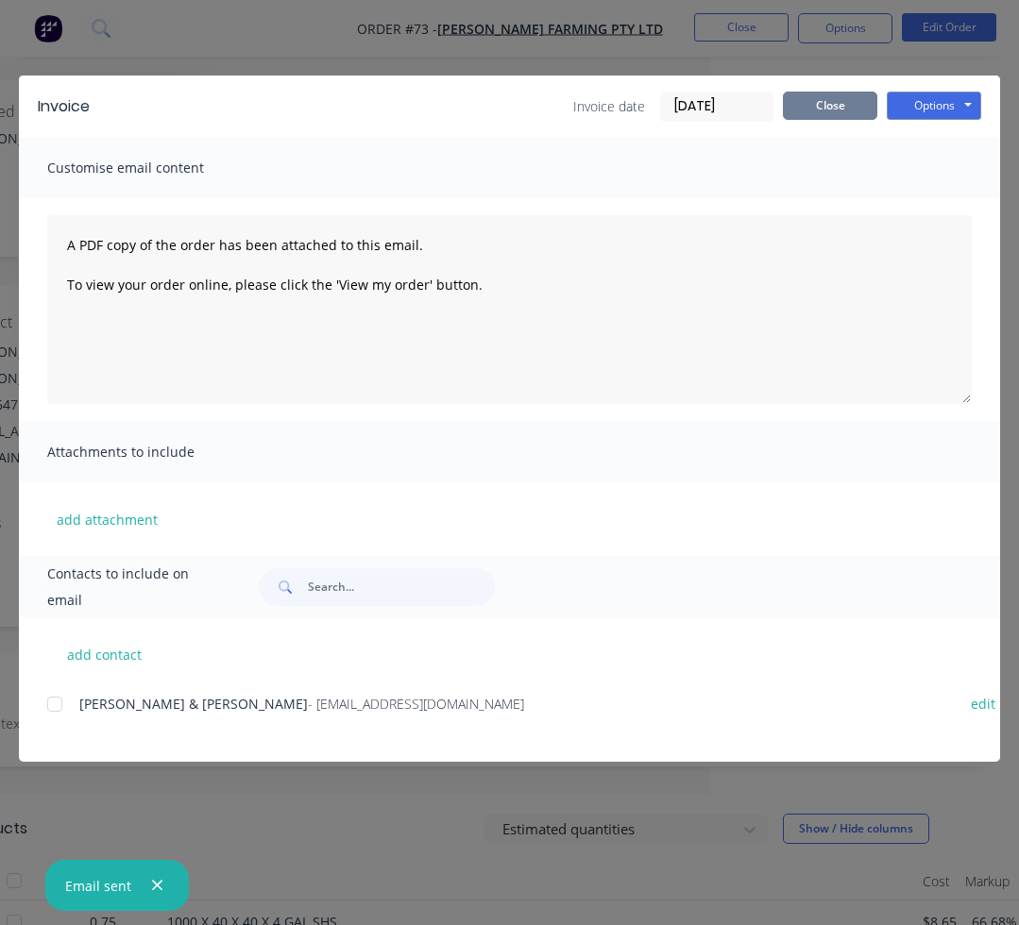
click at [838, 114] on button "Close" at bounding box center [830, 106] width 94 height 28
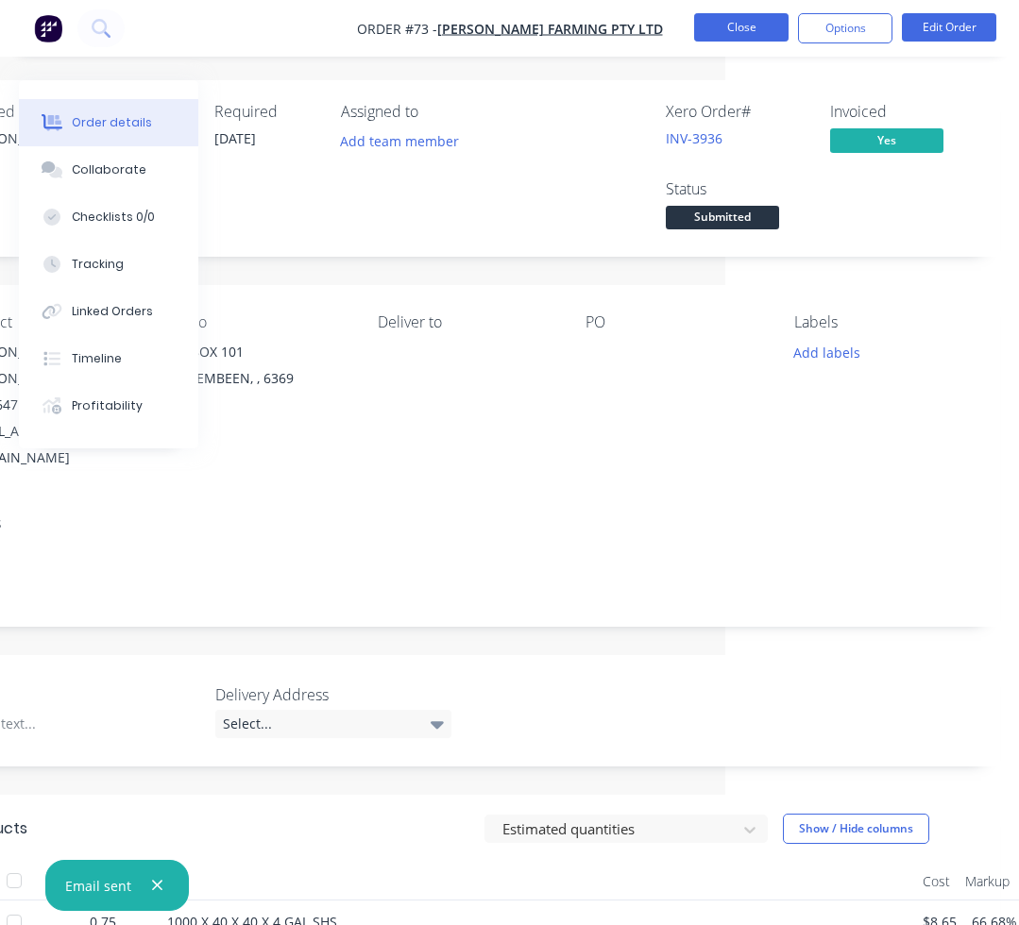
click at [767, 25] on button "Close" at bounding box center [741, 27] width 94 height 28
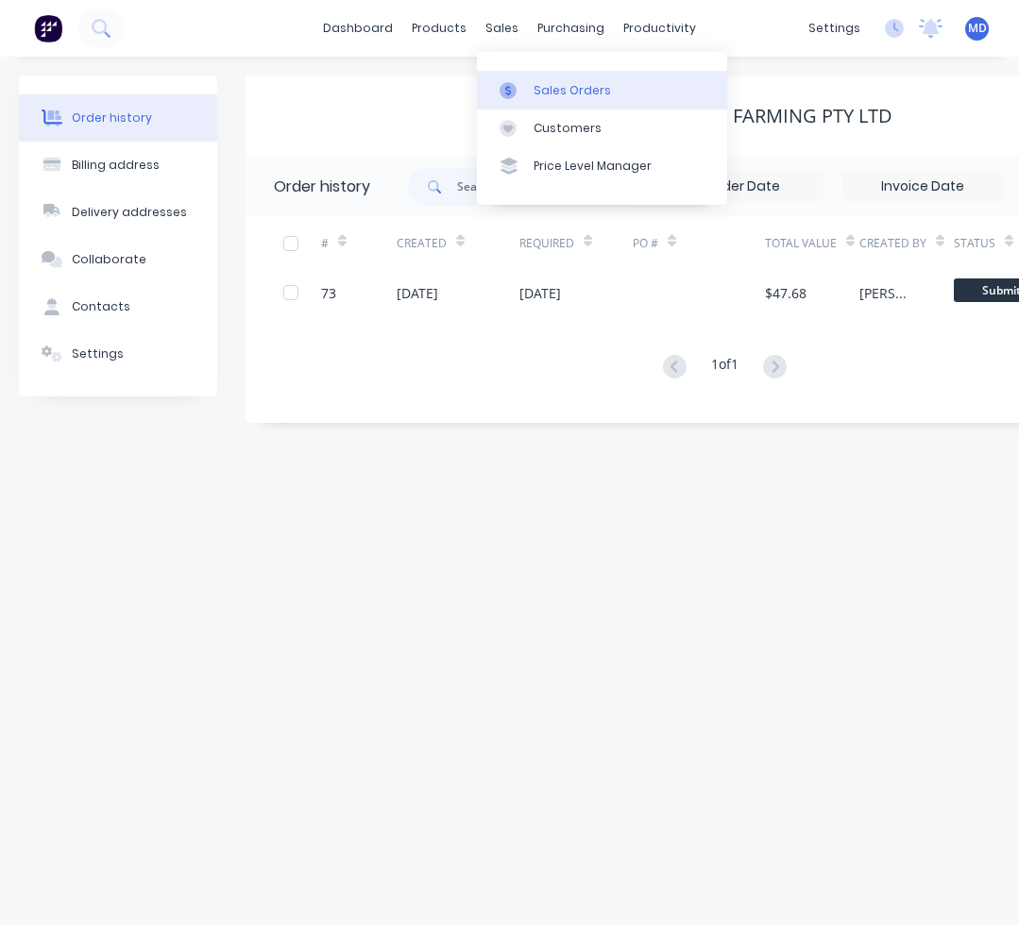
click at [552, 97] on div "Sales Orders" at bounding box center [571, 90] width 77 height 17
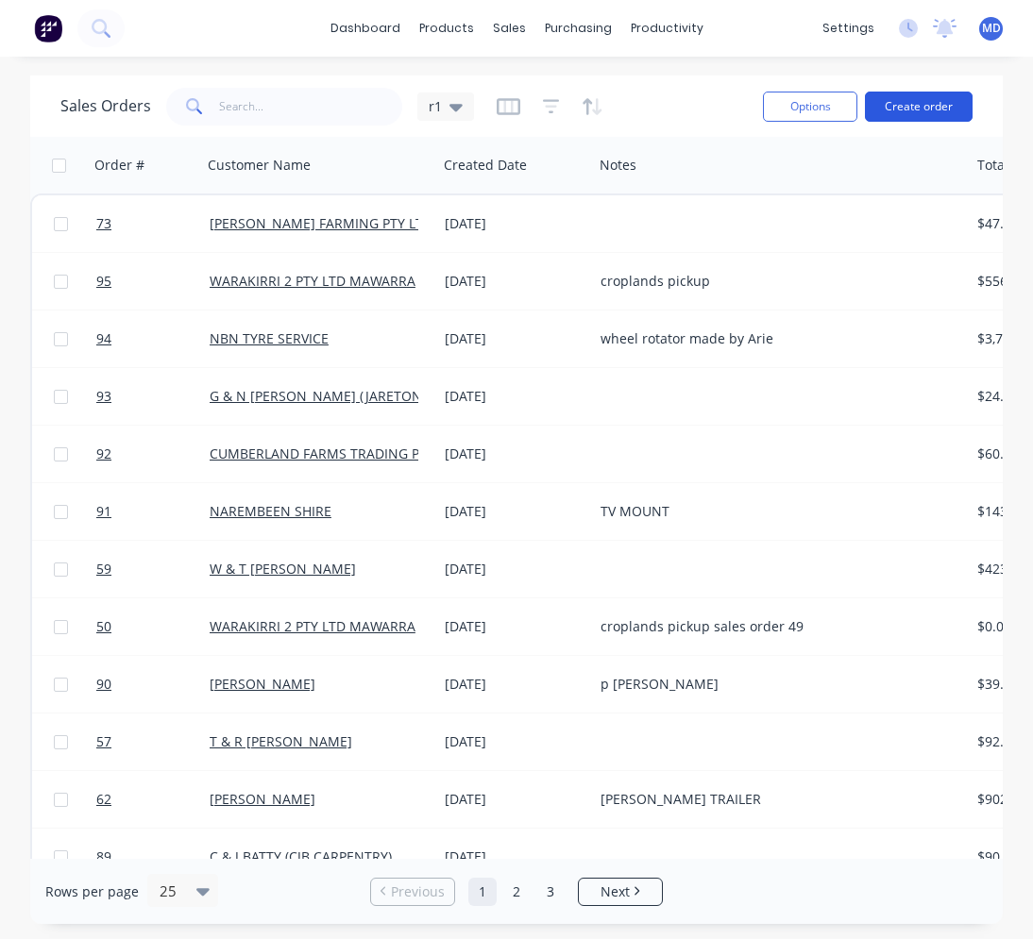
click at [912, 115] on button "Create order" at bounding box center [919, 107] width 108 height 30
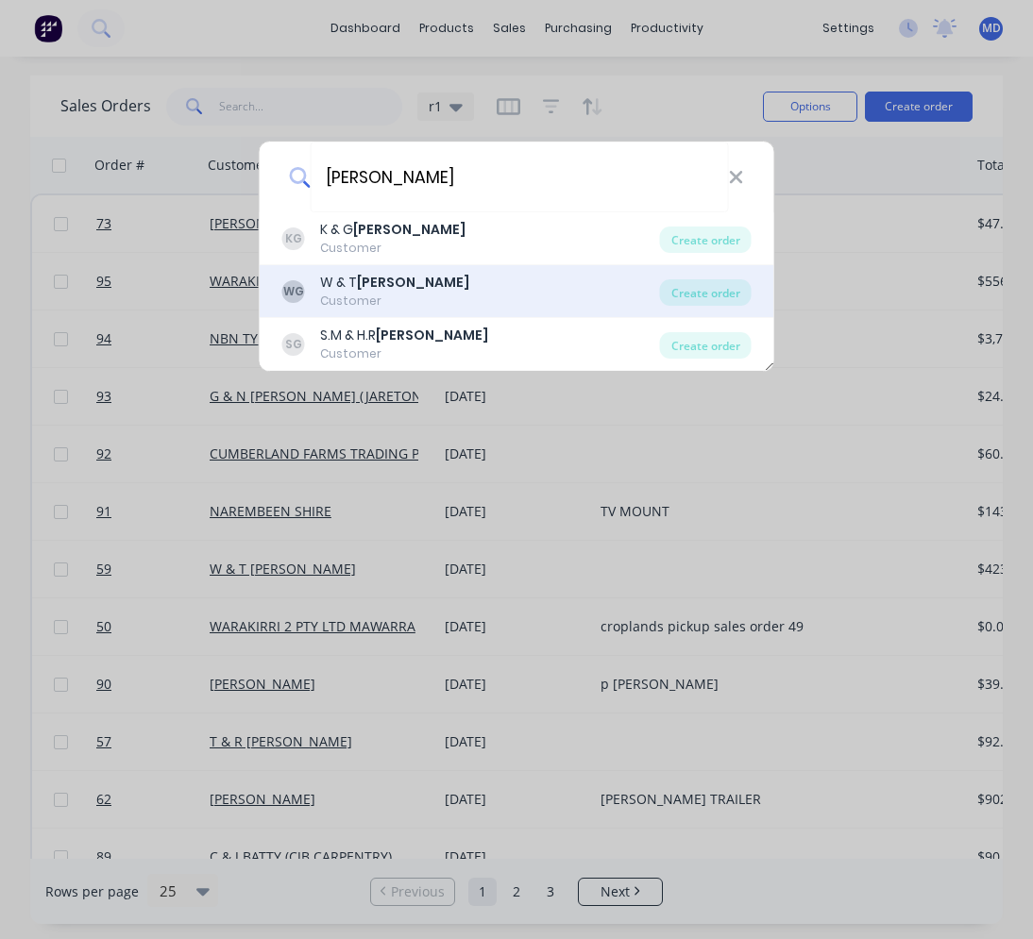
type input "garlick"
click at [469, 282] on div "WG W & T GARLICK Customer" at bounding box center [471, 291] width 378 height 37
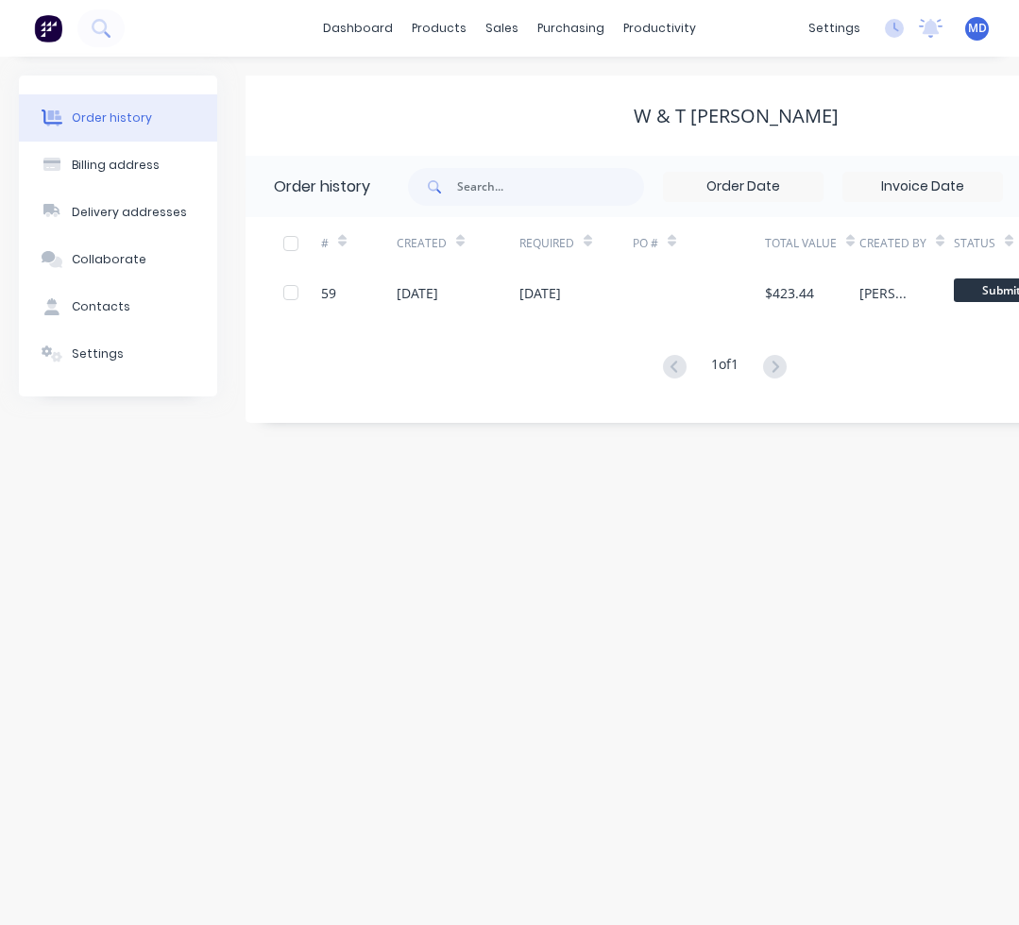
scroll to position [0, 301]
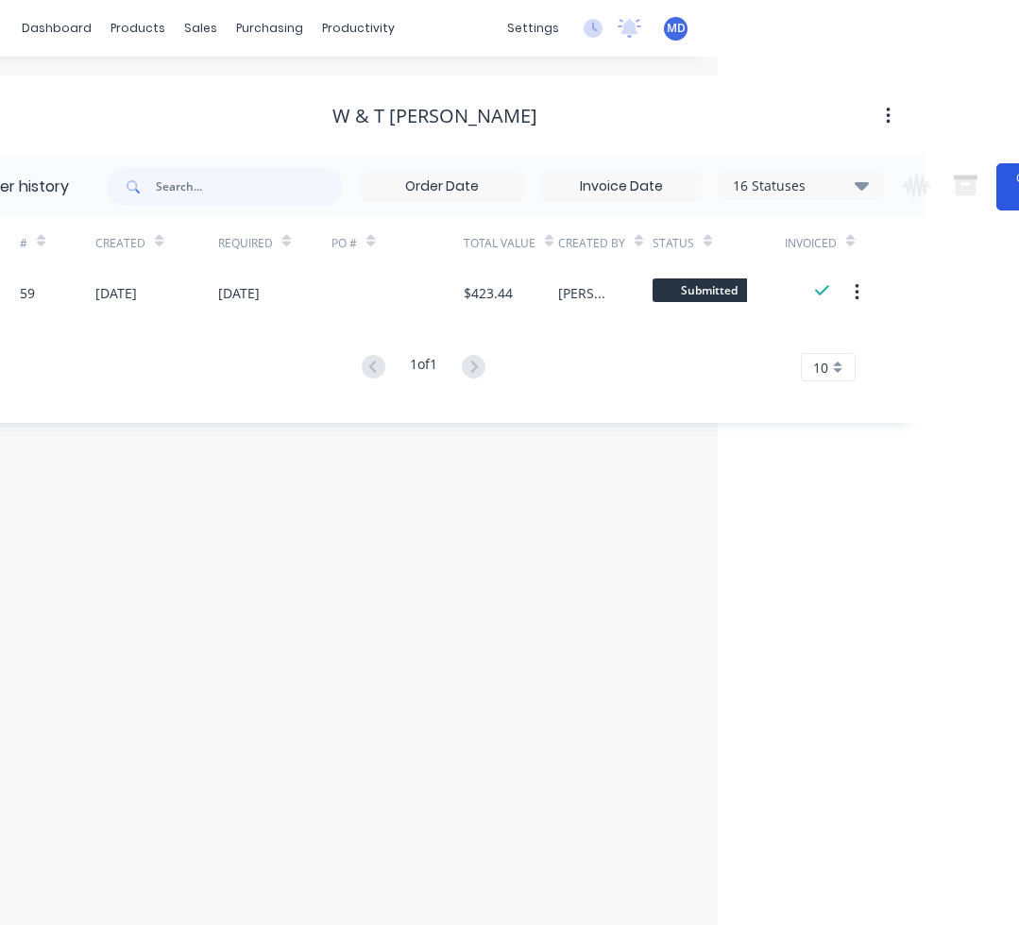
click at [1001, 197] on button "Create Order" at bounding box center [1034, 186] width 76 height 47
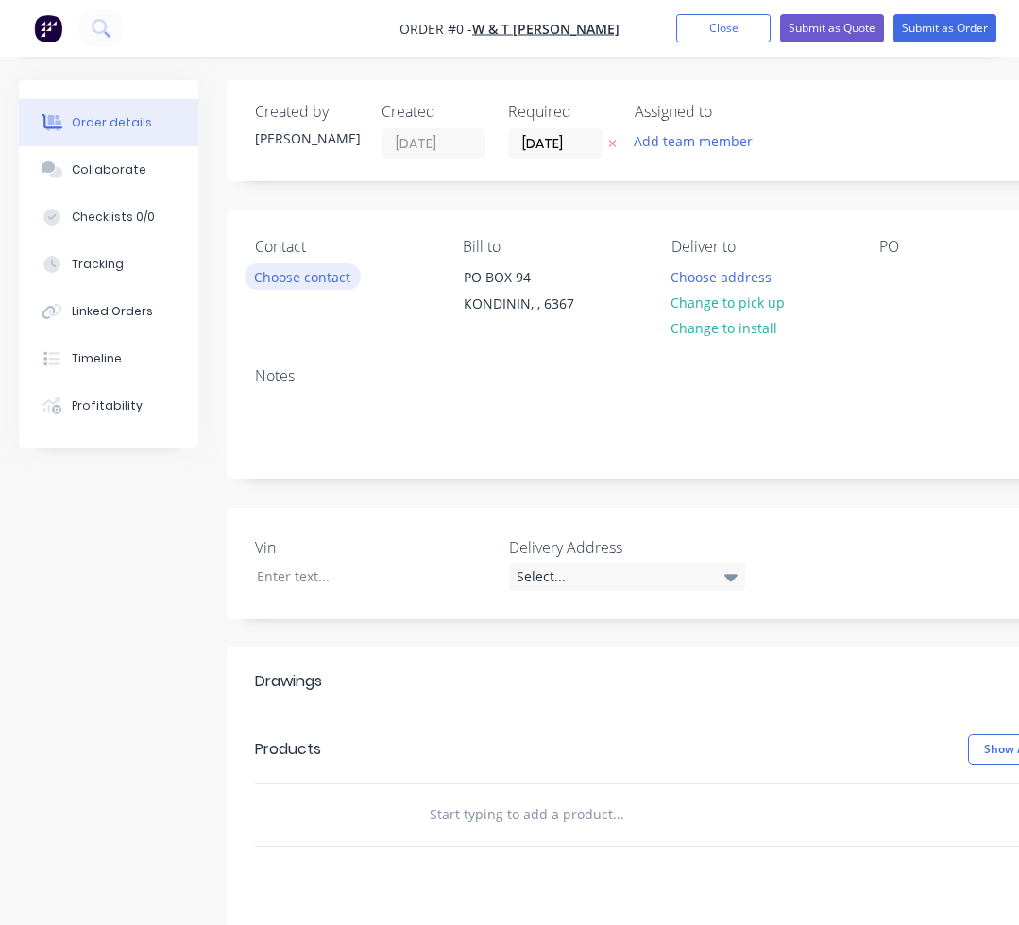
click at [321, 278] on button "Choose contact" at bounding box center [302, 275] width 116 height 25
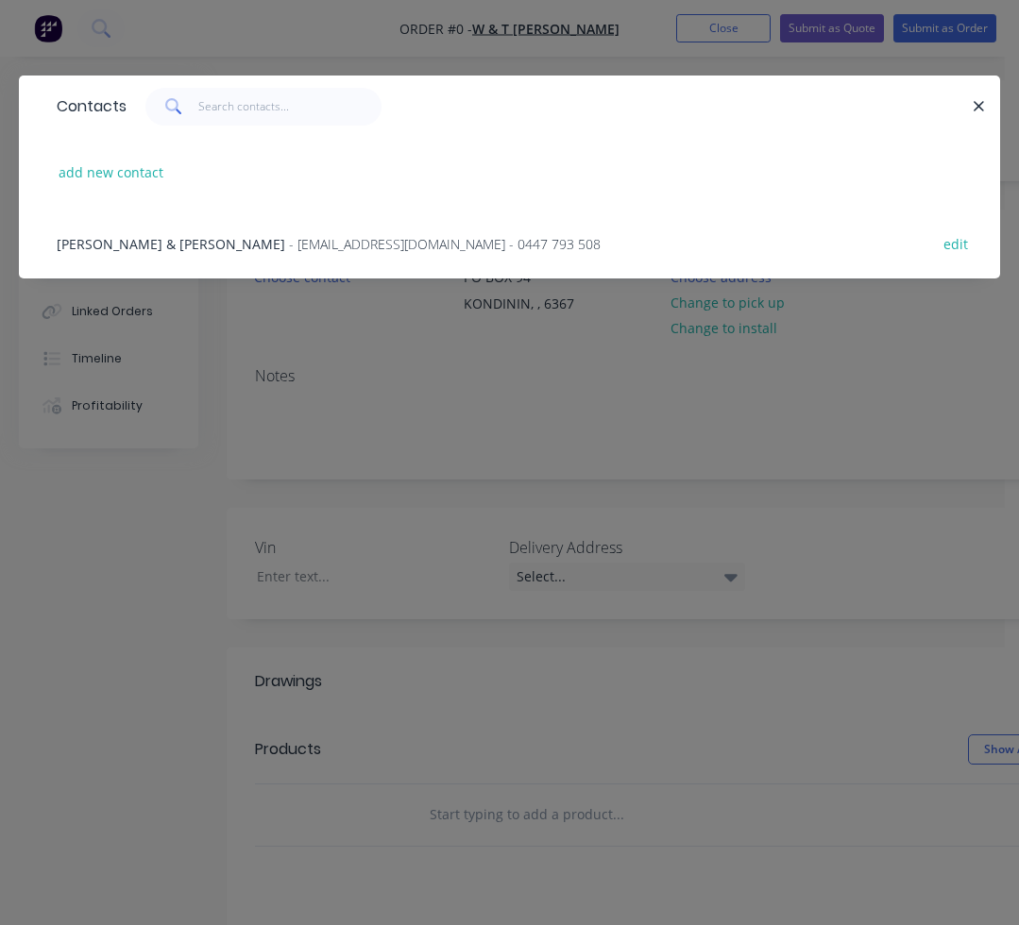
click at [289, 246] on span "- capolinga@bigpond.com - 0447 793 508" at bounding box center [445, 244] width 312 height 18
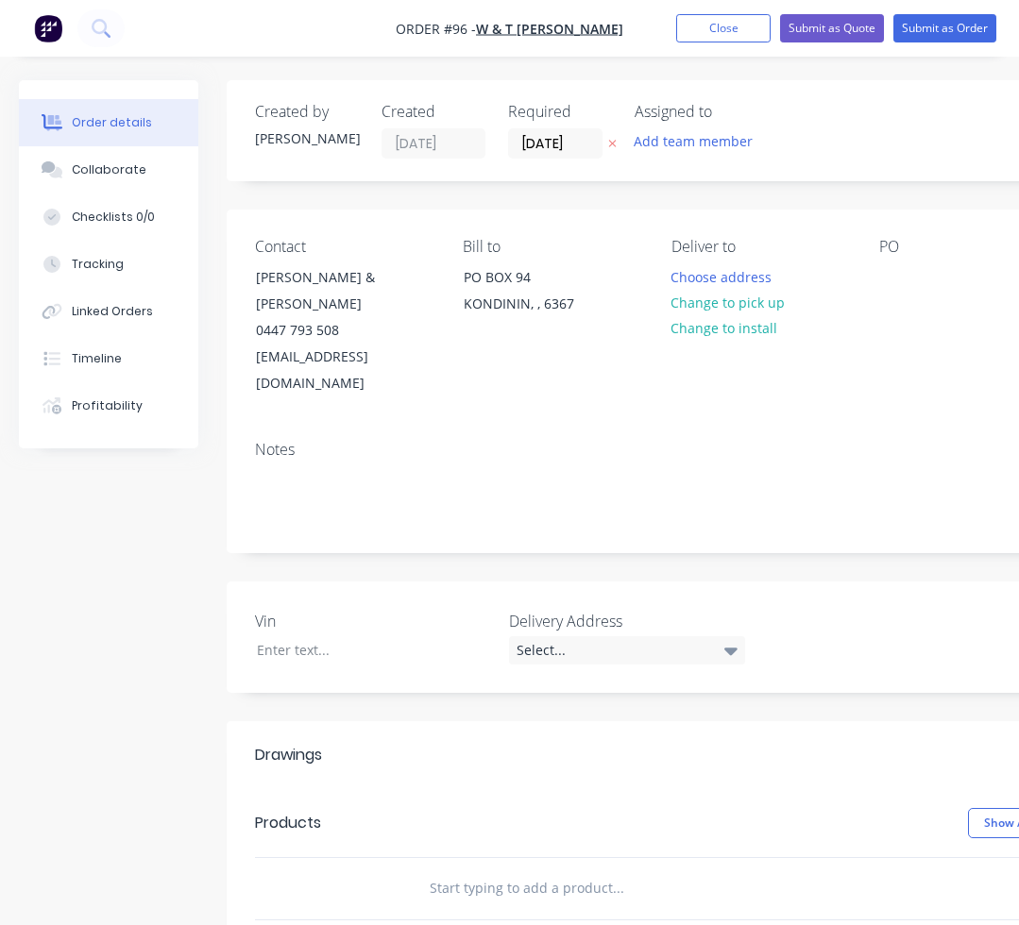
click at [477, 869] on input "text" at bounding box center [618, 888] width 378 height 38
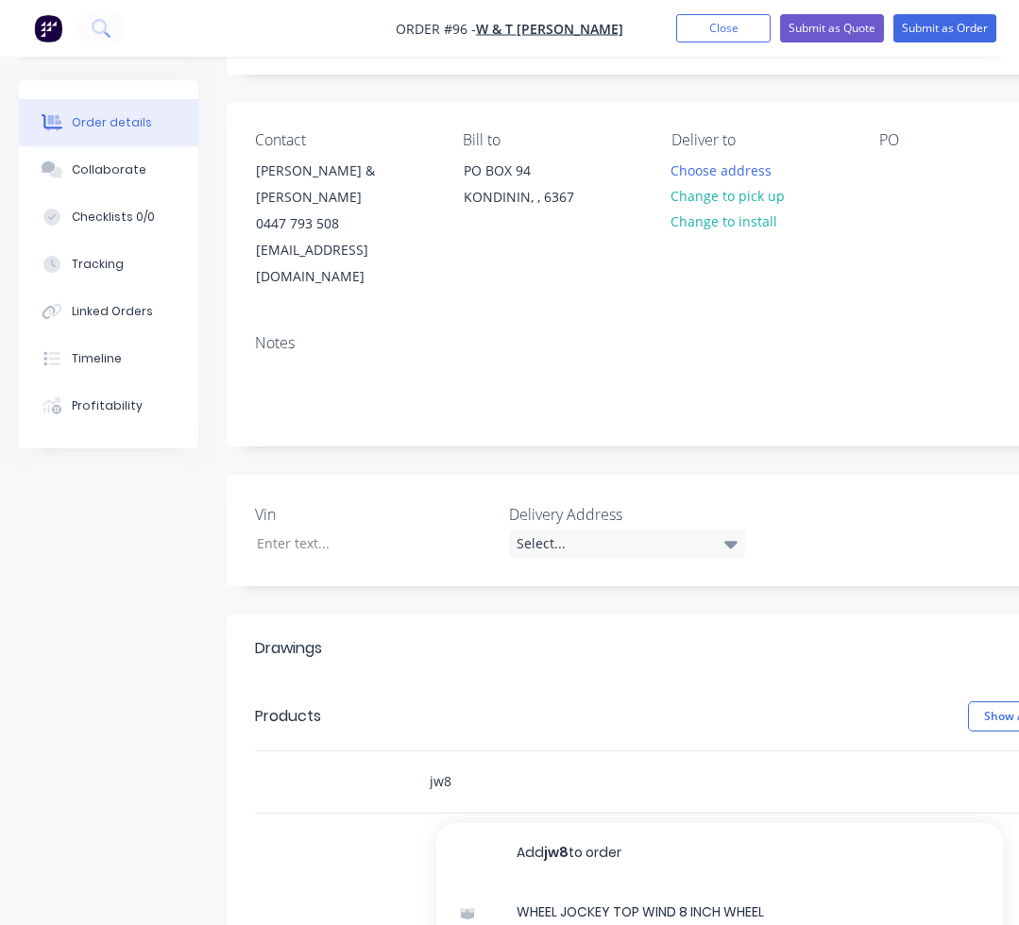
scroll to position [378, 0]
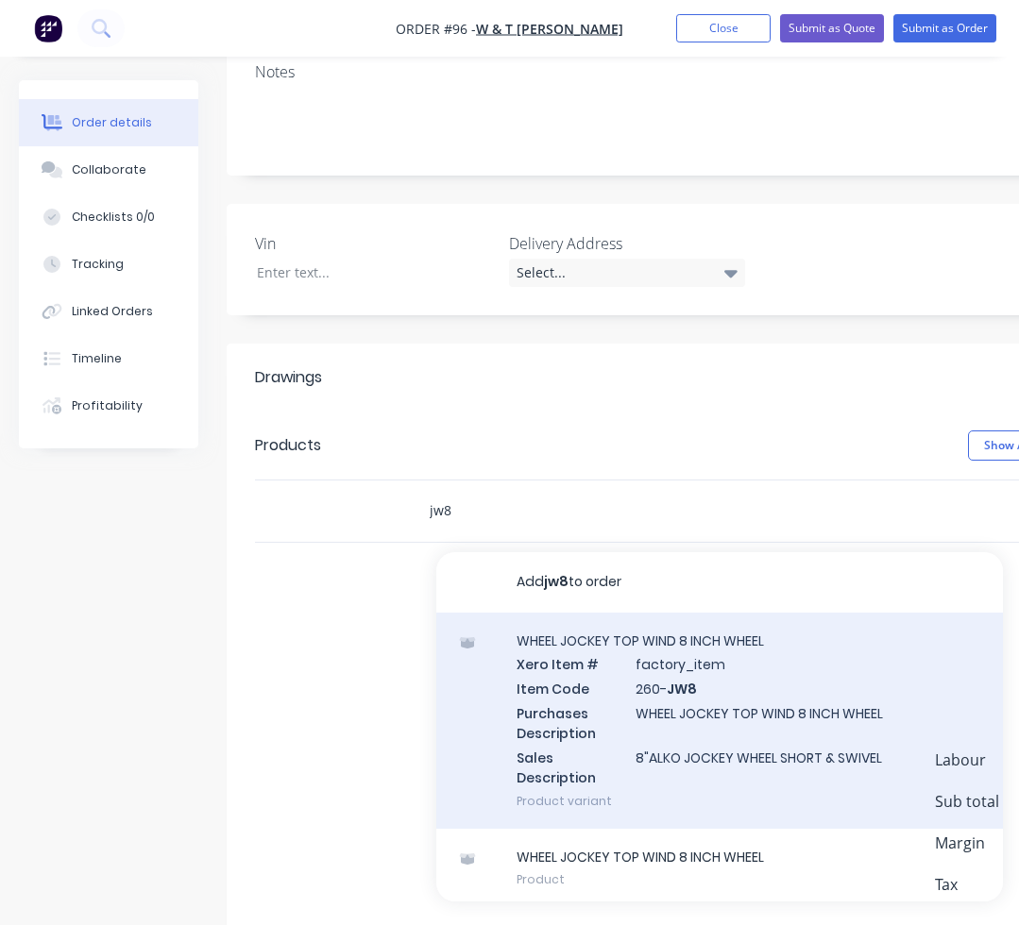
type input "jw8"
click at [652, 654] on div "WHEEL JOCKEY TOP WIND 8 INCH WHEEL Xero Item # factory_item Item Code 260- JW8 …" at bounding box center [719, 721] width 566 height 216
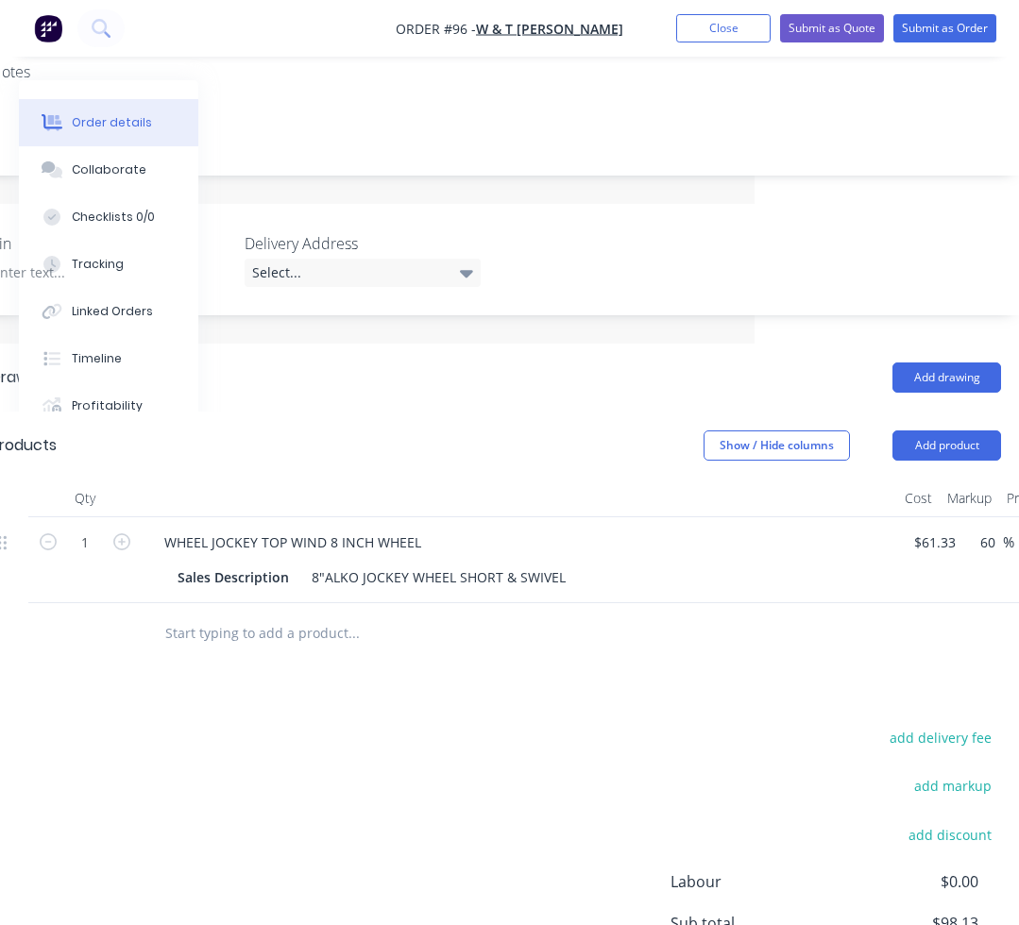
scroll to position [378, 276]
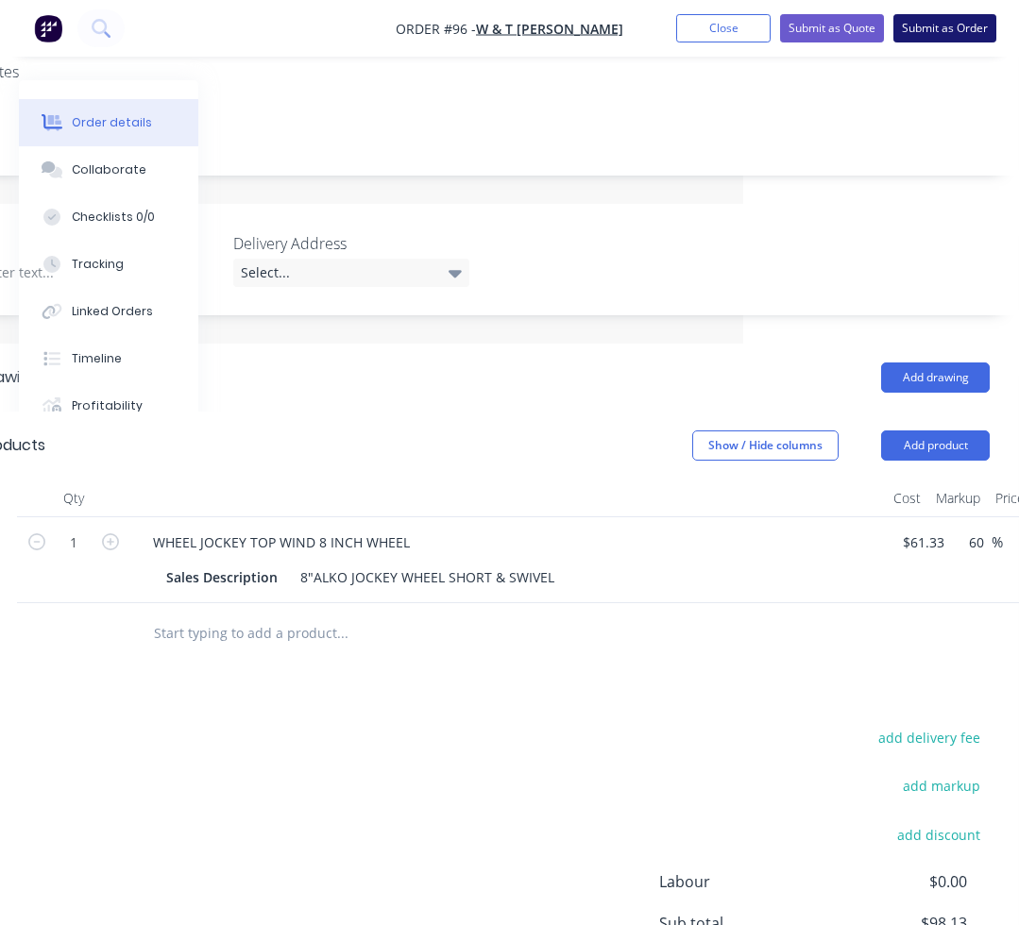
click at [924, 25] on button "Submit as Order" at bounding box center [944, 28] width 103 height 28
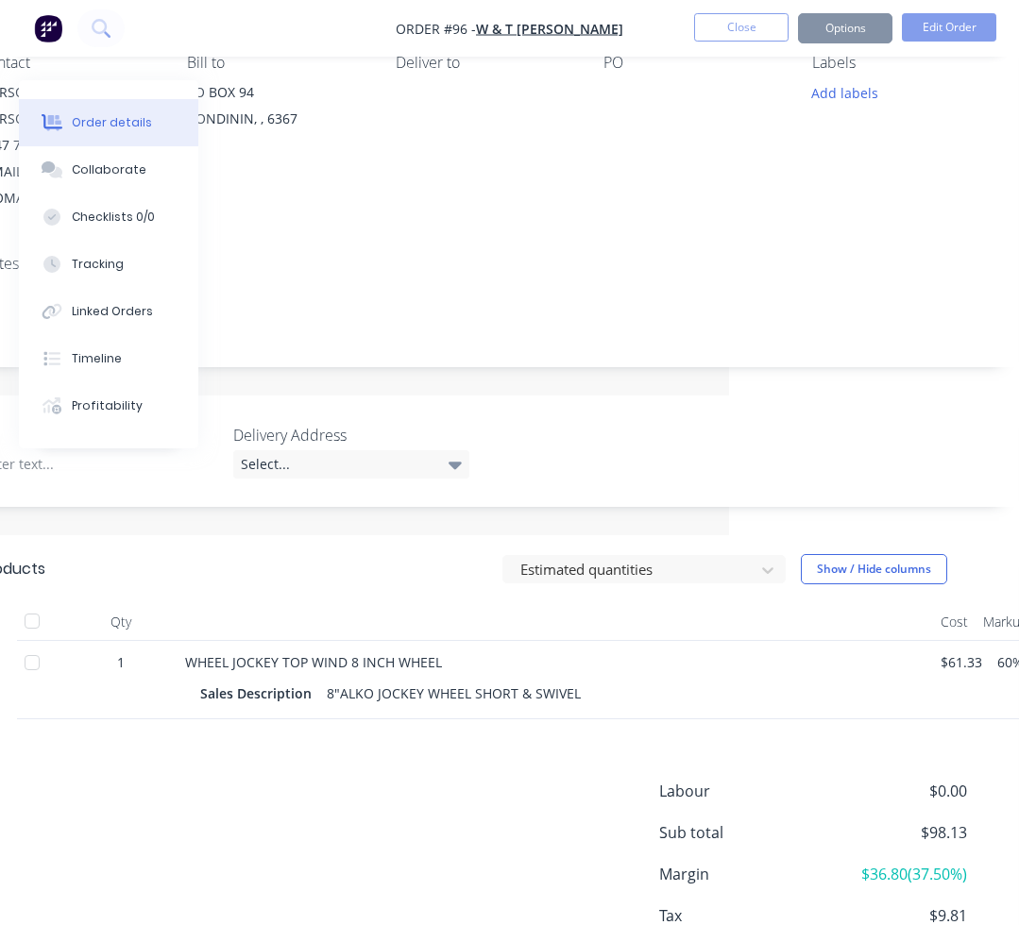
scroll to position [336, 276]
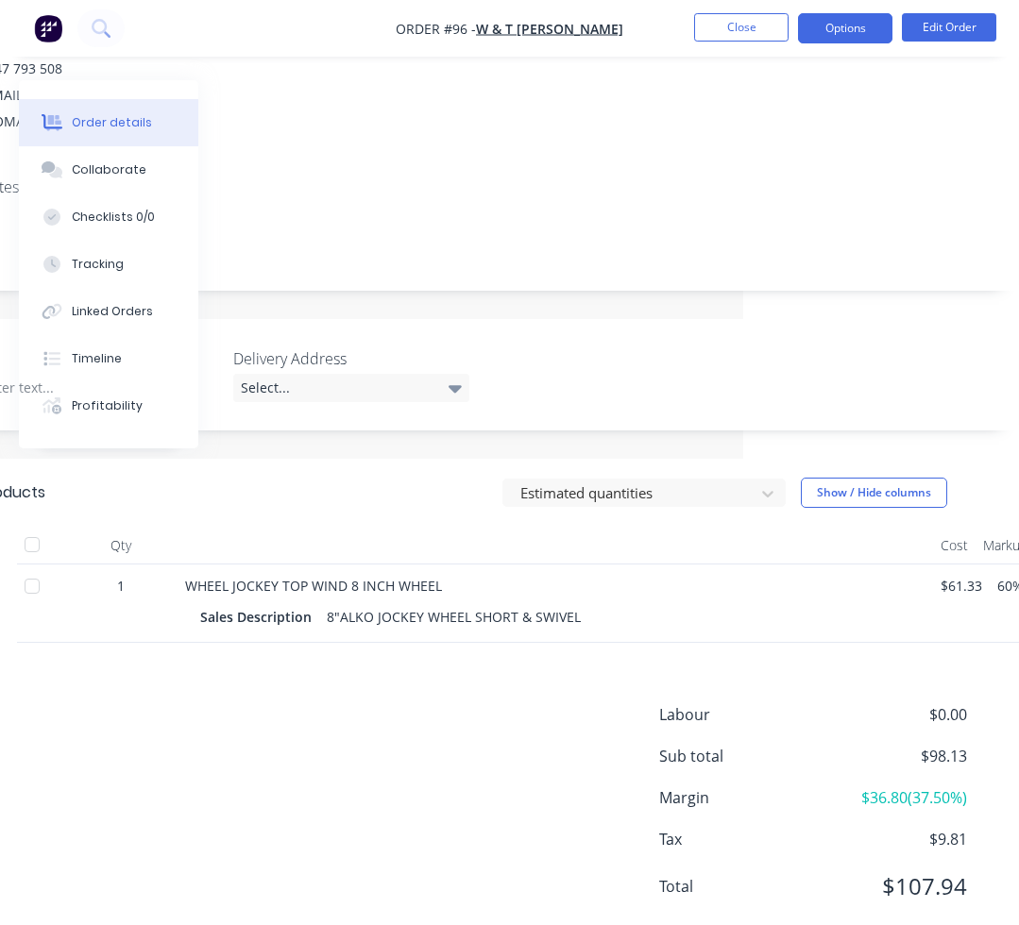
click at [836, 22] on button "Options" at bounding box center [845, 28] width 94 height 30
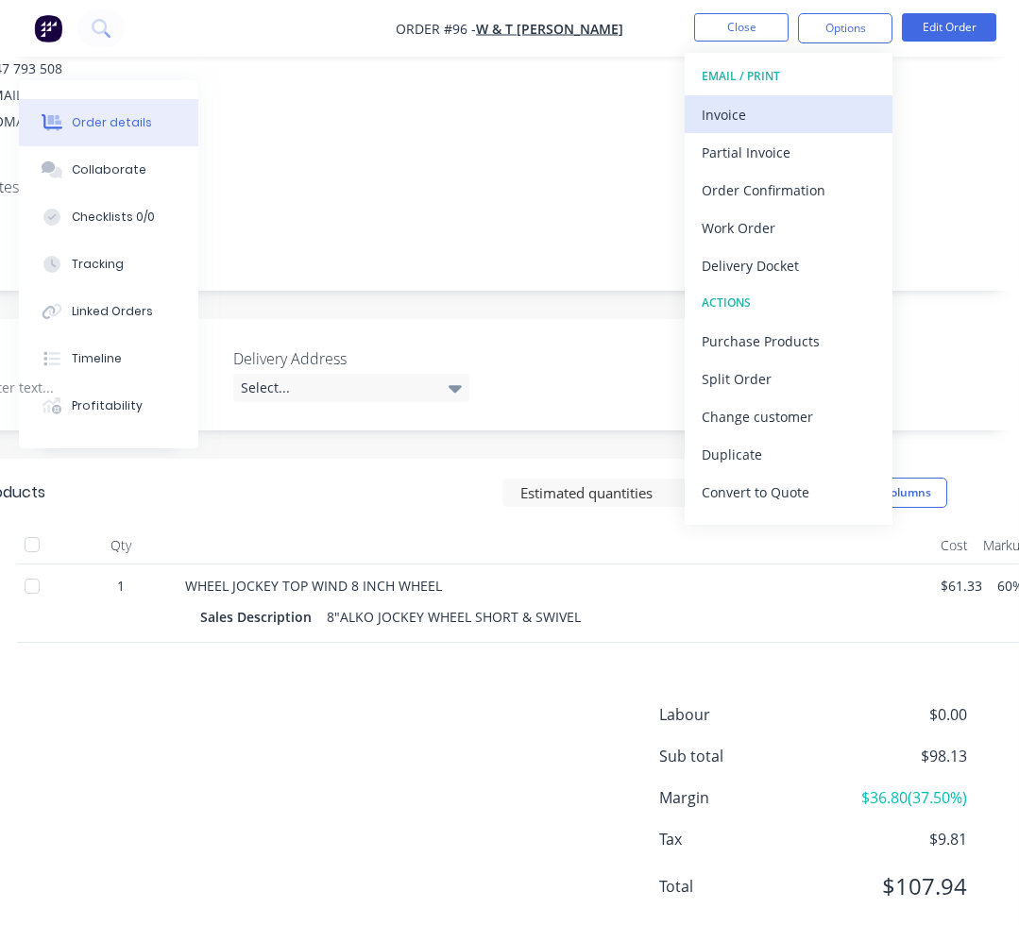
click at [800, 124] on div "Invoice" at bounding box center [788, 114] width 174 height 27
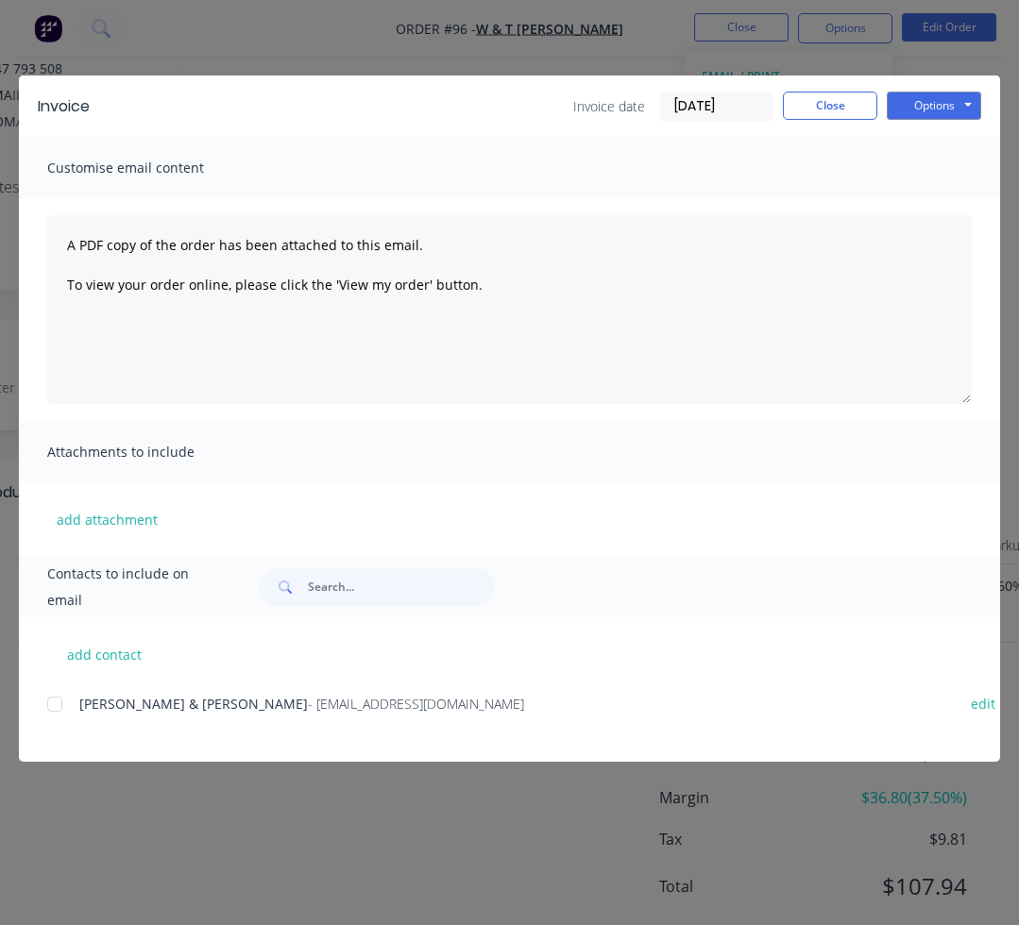
click at [308, 701] on span "- capolinga@bigpond.com" at bounding box center [416, 704] width 216 height 18
click at [62, 709] on div at bounding box center [55, 704] width 38 height 38
click at [907, 102] on button "Options" at bounding box center [933, 106] width 94 height 28
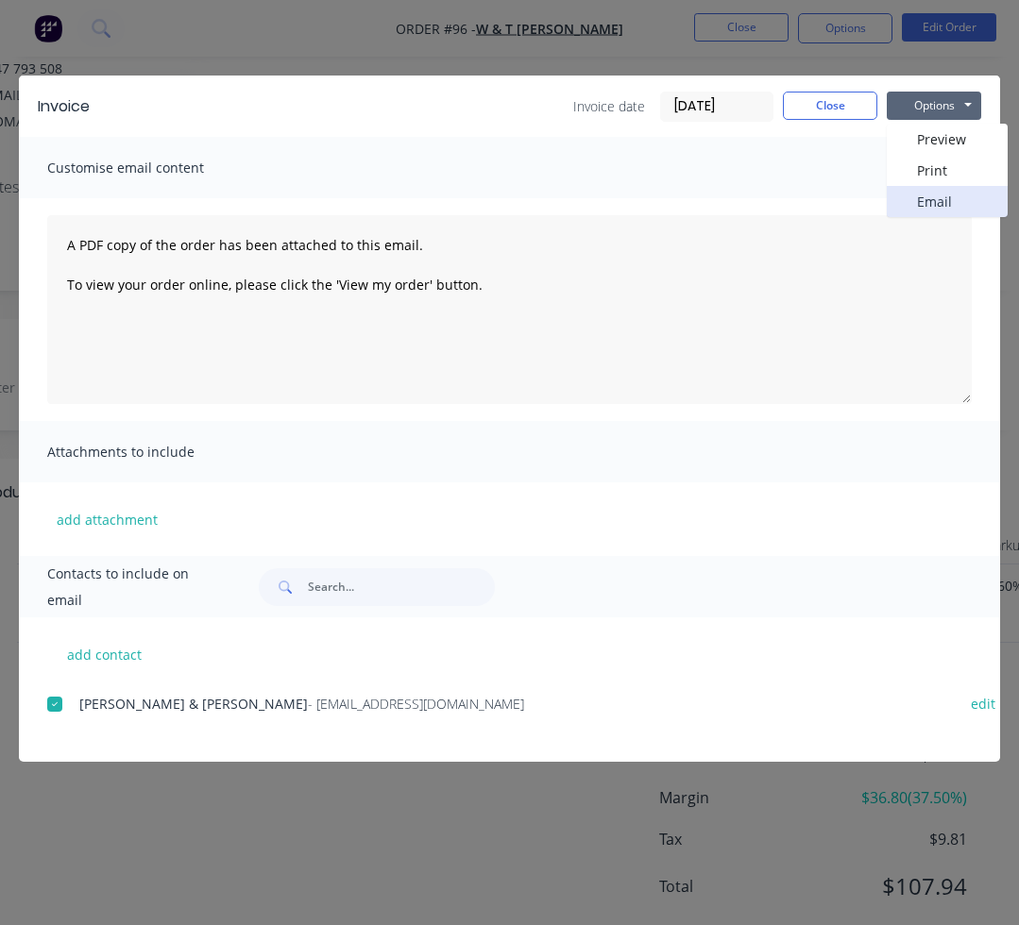
click at [928, 209] on button "Email" at bounding box center [946, 201] width 121 height 31
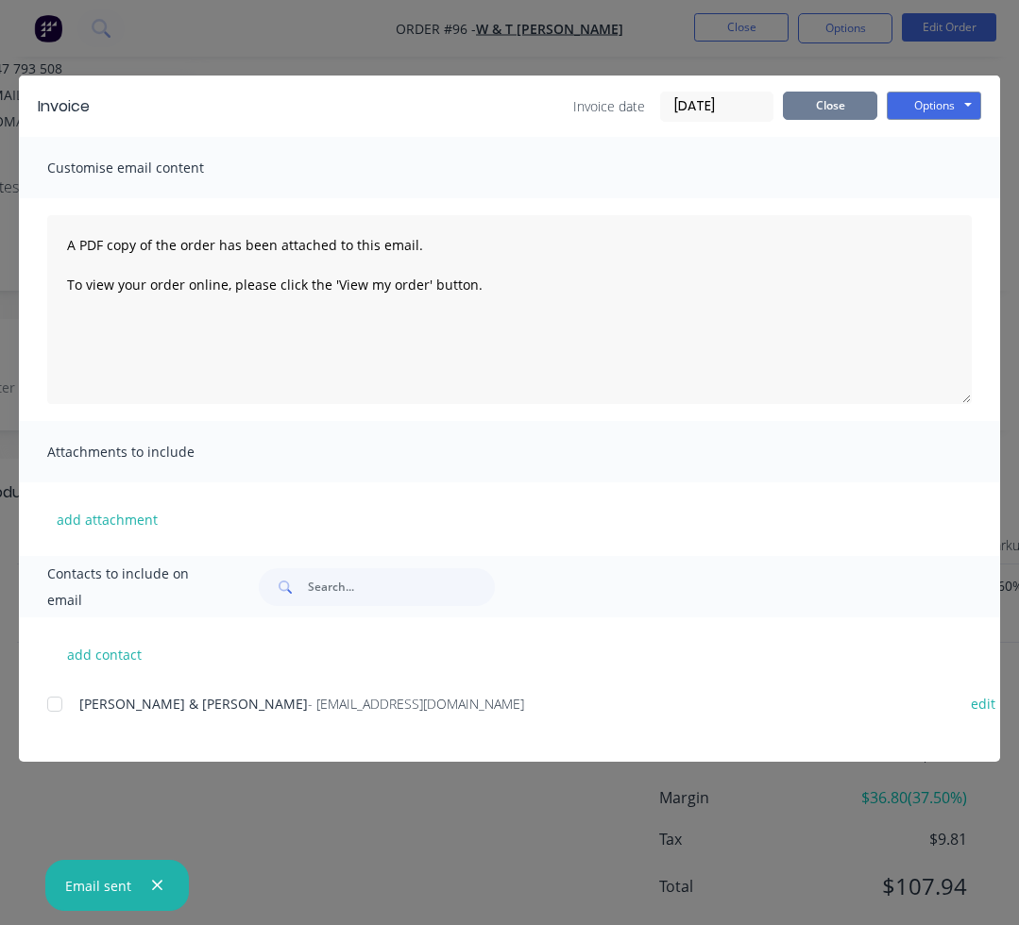
click at [836, 103] on button "Close" at bounding box center [830, 106] width 94 height 28
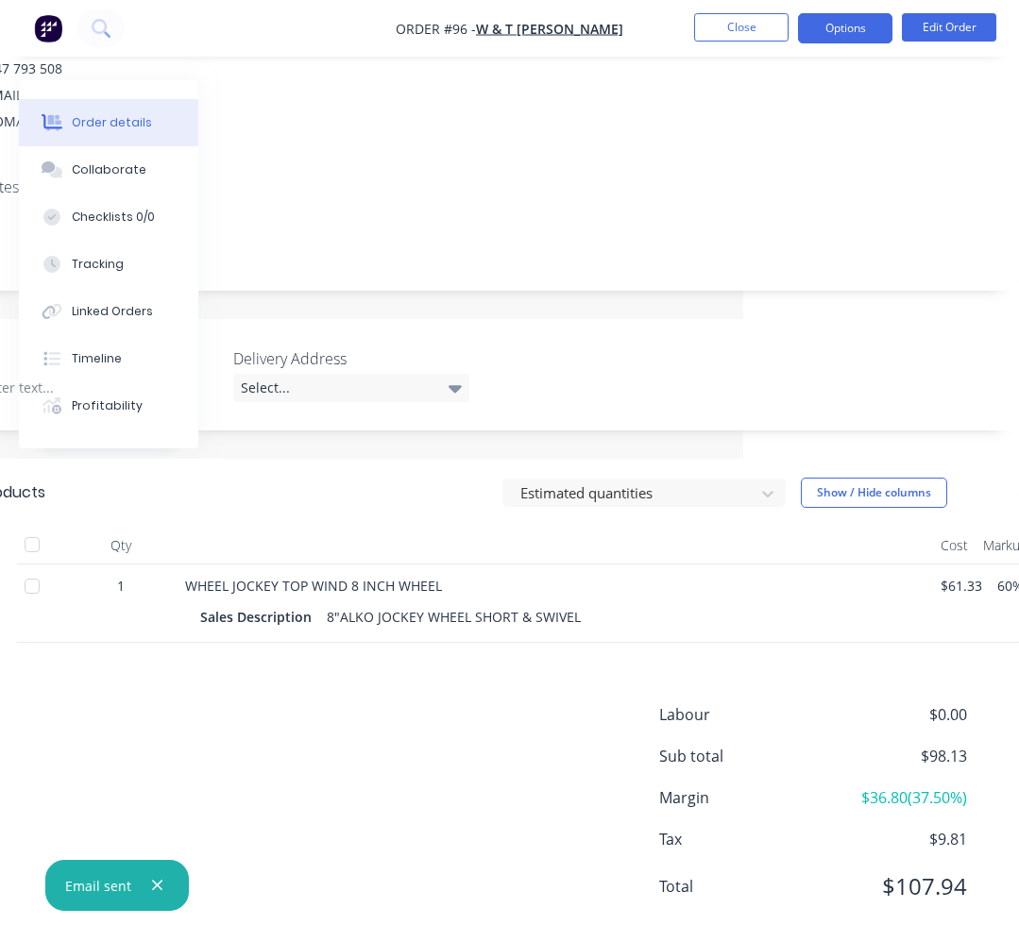
click at [801, 30] on button "Options" at bounding box center [845, 28] width 94 height 30
click at [731, 23] on button "Close" at bounding box center [741, 27] width 94 height 28
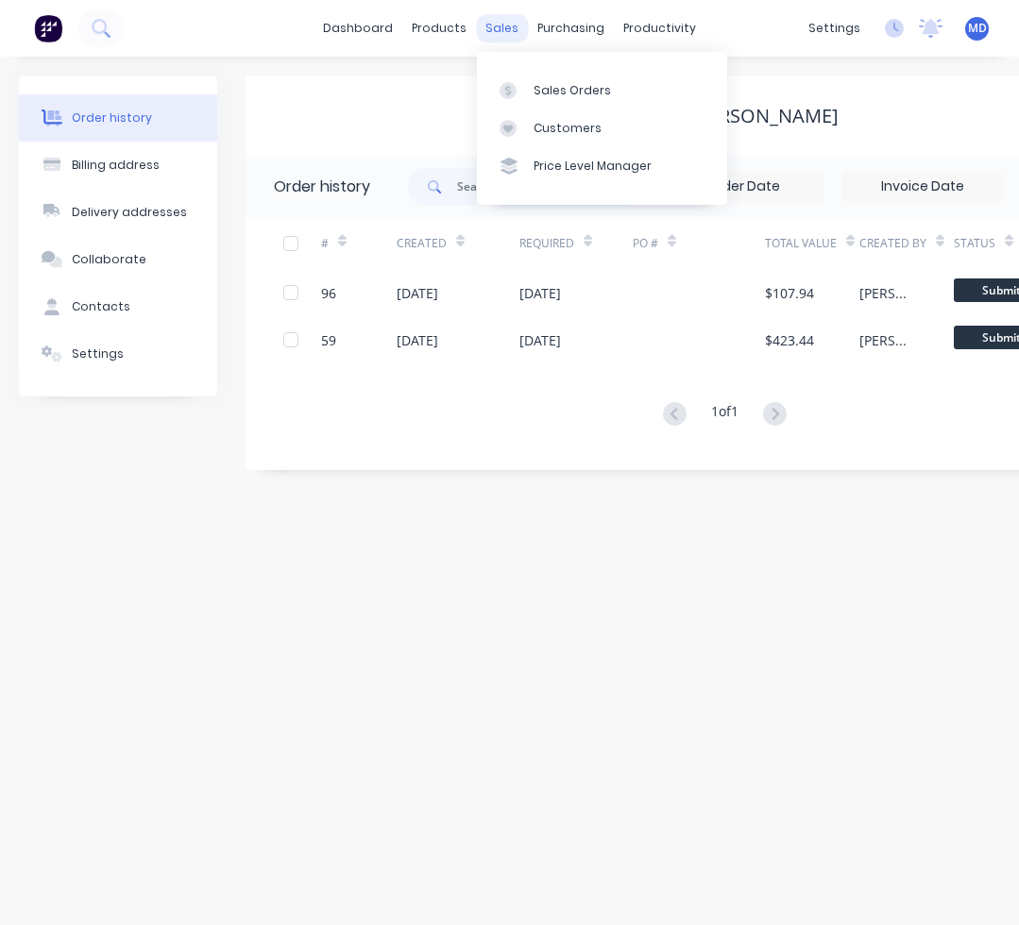
click at [501, 33] on div "sales" at bounding box center [502, 28] width 52 height 28
click at [537, 91] on div "Sales Orders" at bounding box center [571, 90] width 77 height 17
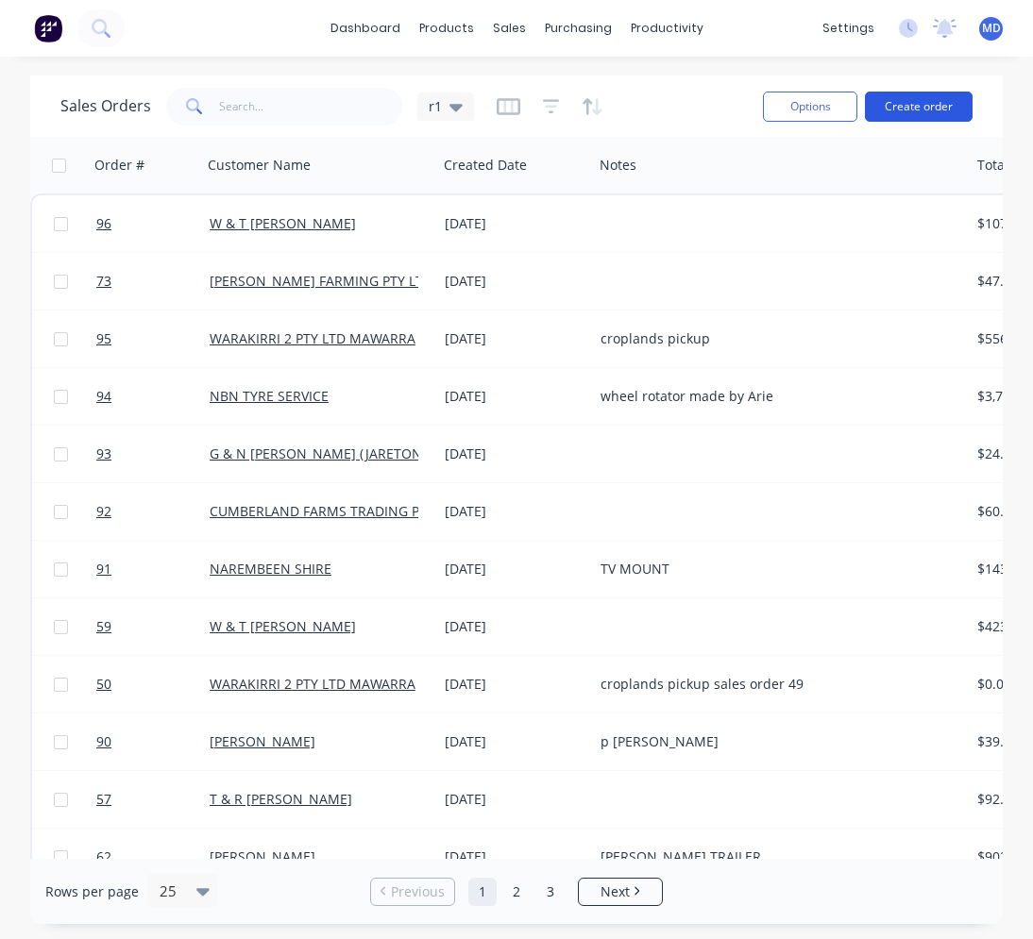
click at [891, 115] on button "Create order" at bounding box center [919, 107] width 108 height 30
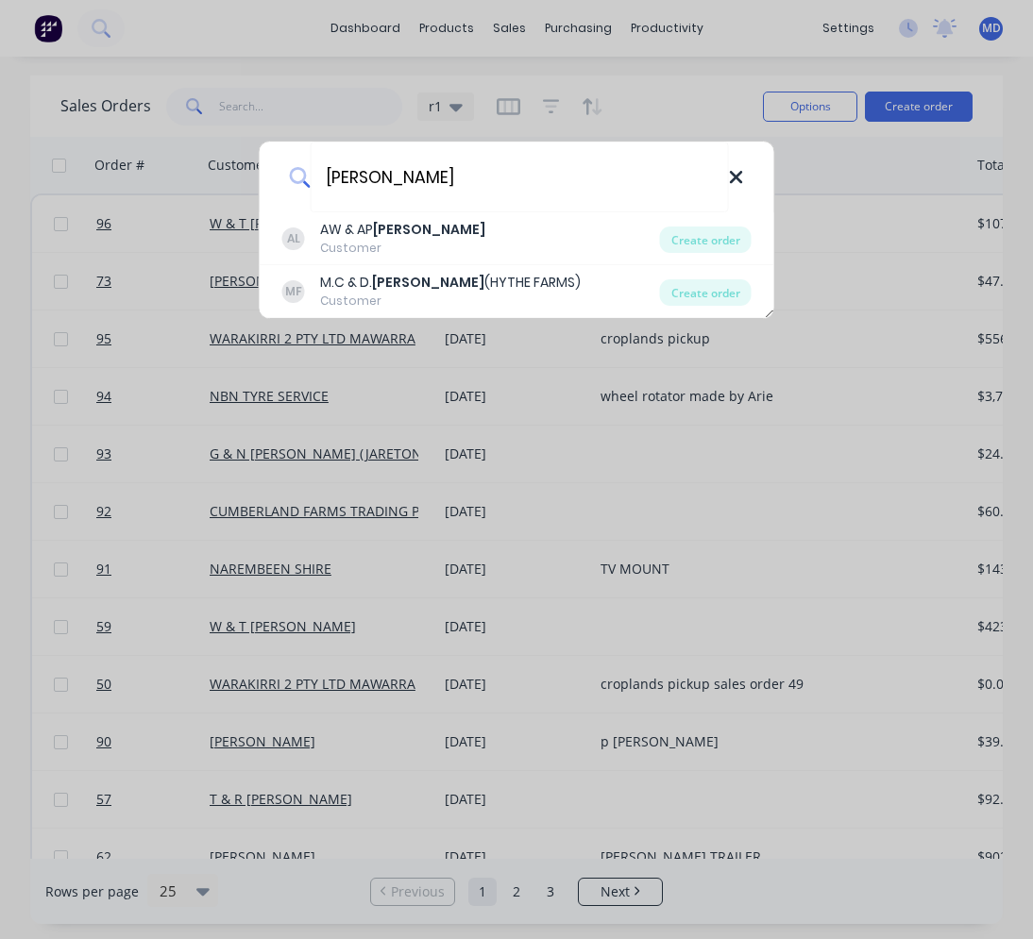
type input "latham"
click at [737, 177] on icon at bounding box center [736, 178] width 12 height 12
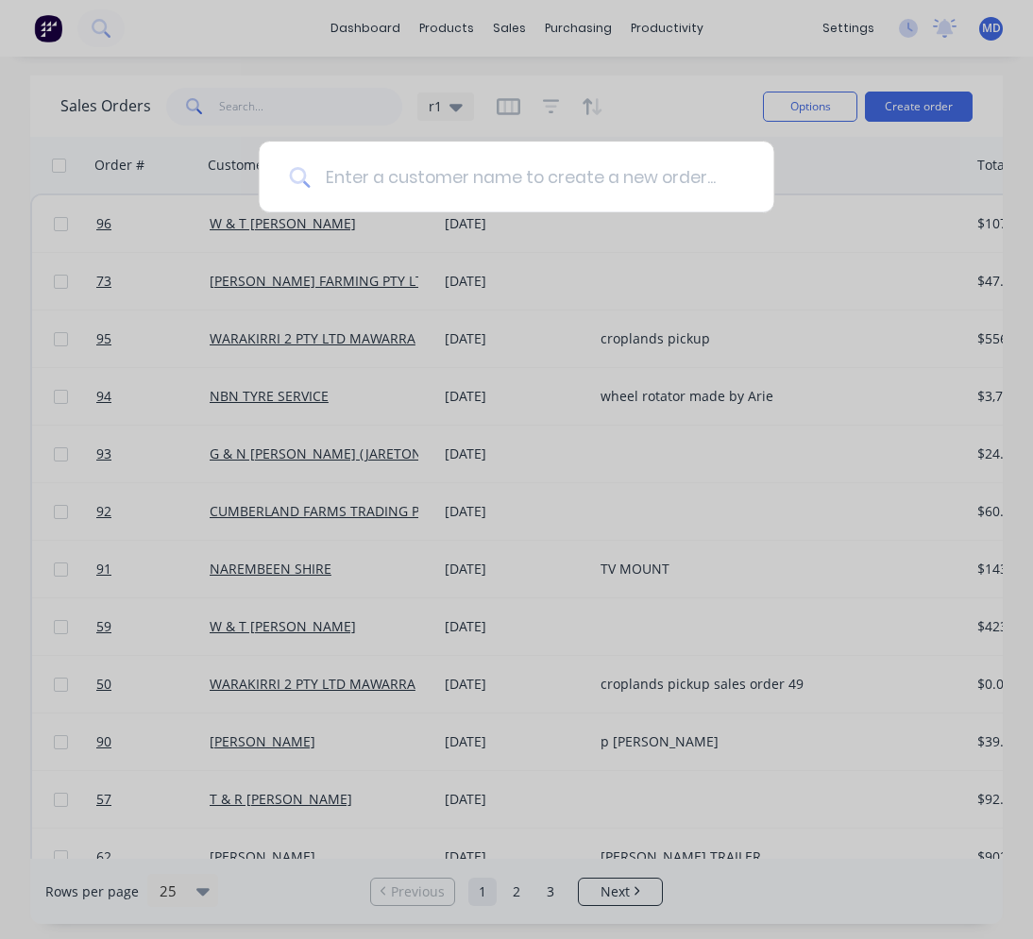
click at [737, 177] on input at bounding box center [526, 177] width 433 height 71
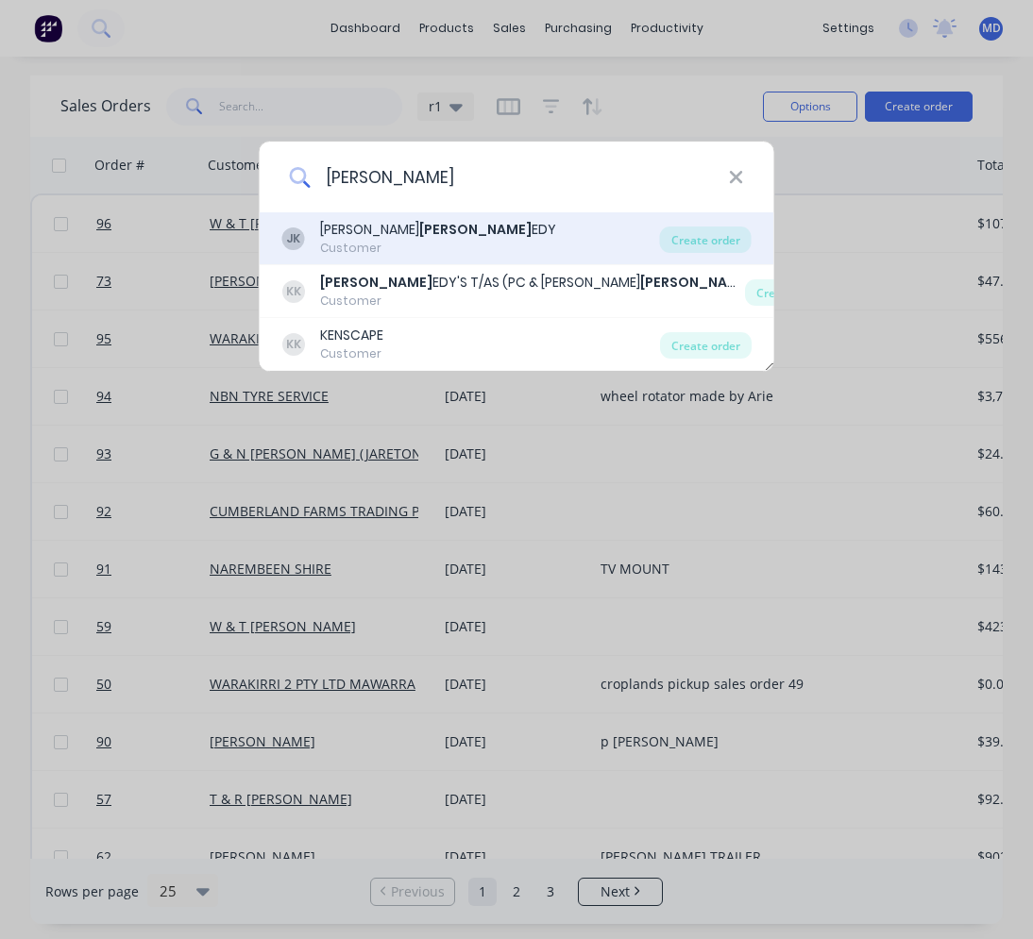
type input "kenn"
click at [473, 243] on div "JK JAMES KENN EDY Customer" at bounding box center [471, 238] width 378 height 37
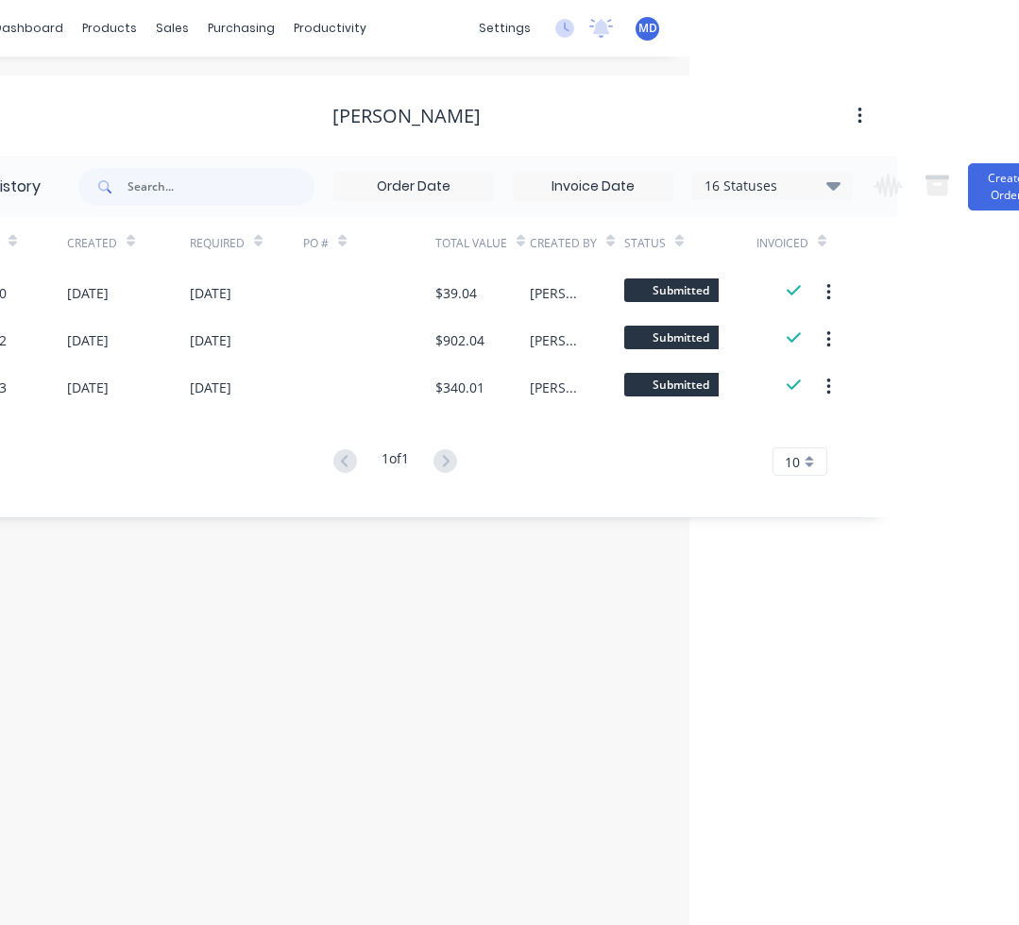
scroll to position [0, 351]
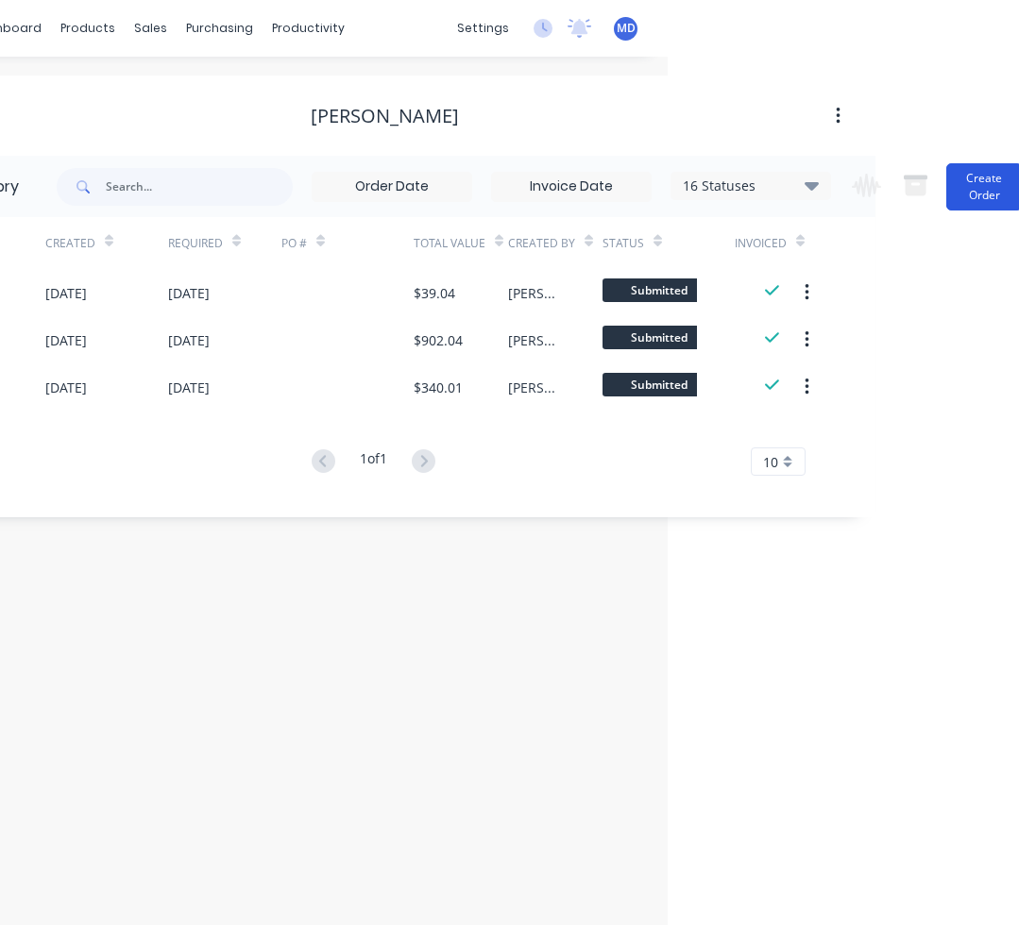
click at [980, 200] on button "Create Order" at bounding box center [984, 186] width 76 height 47
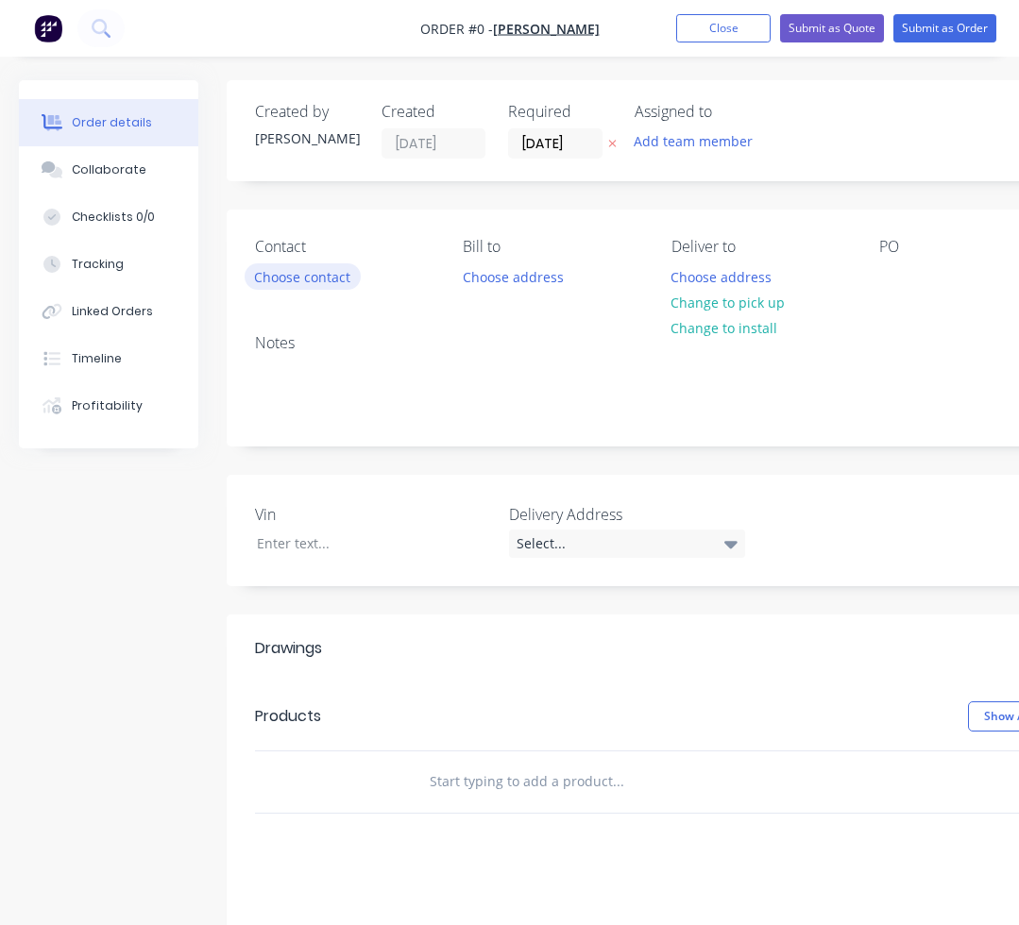
click at [337, 282] on button "Choose contact" at bounding box center [302, 275] width 116 height 25
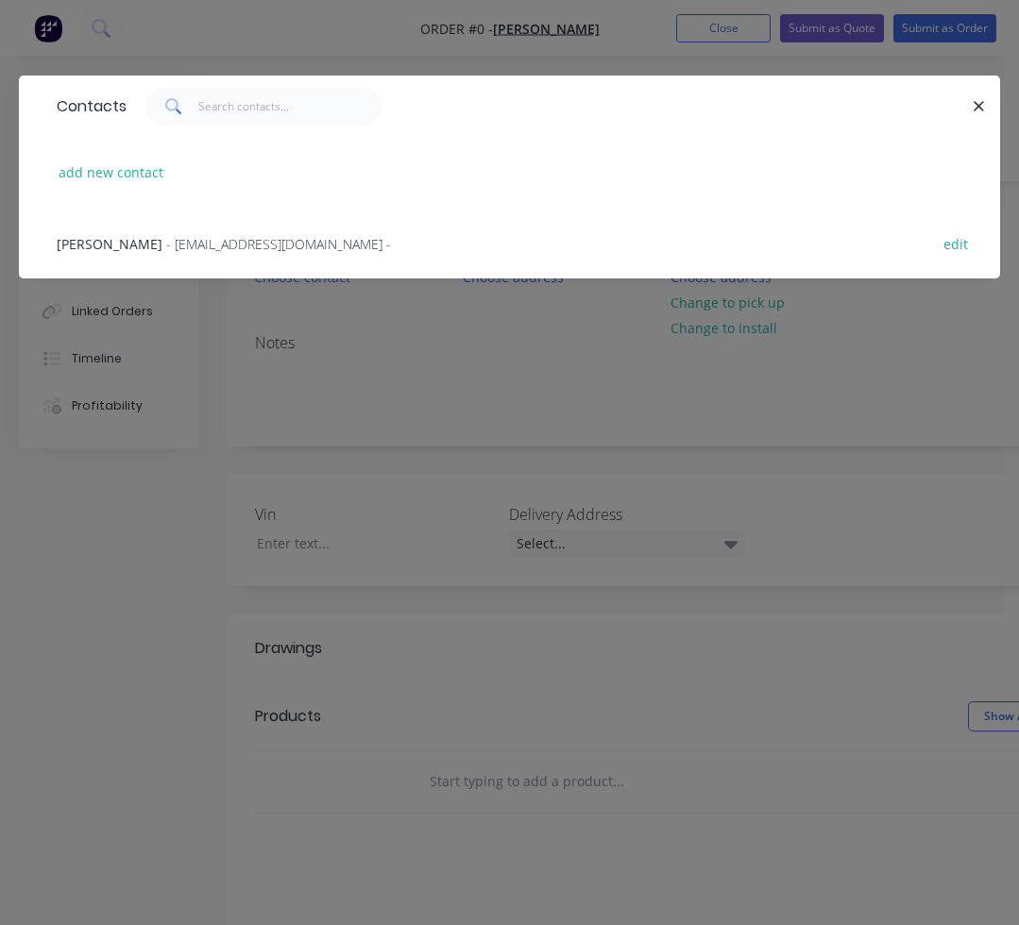
click at [206, 235] on span "- kennedycivil.wa@gmail.com -" at bounding box center [278, 244] width 225 height 18
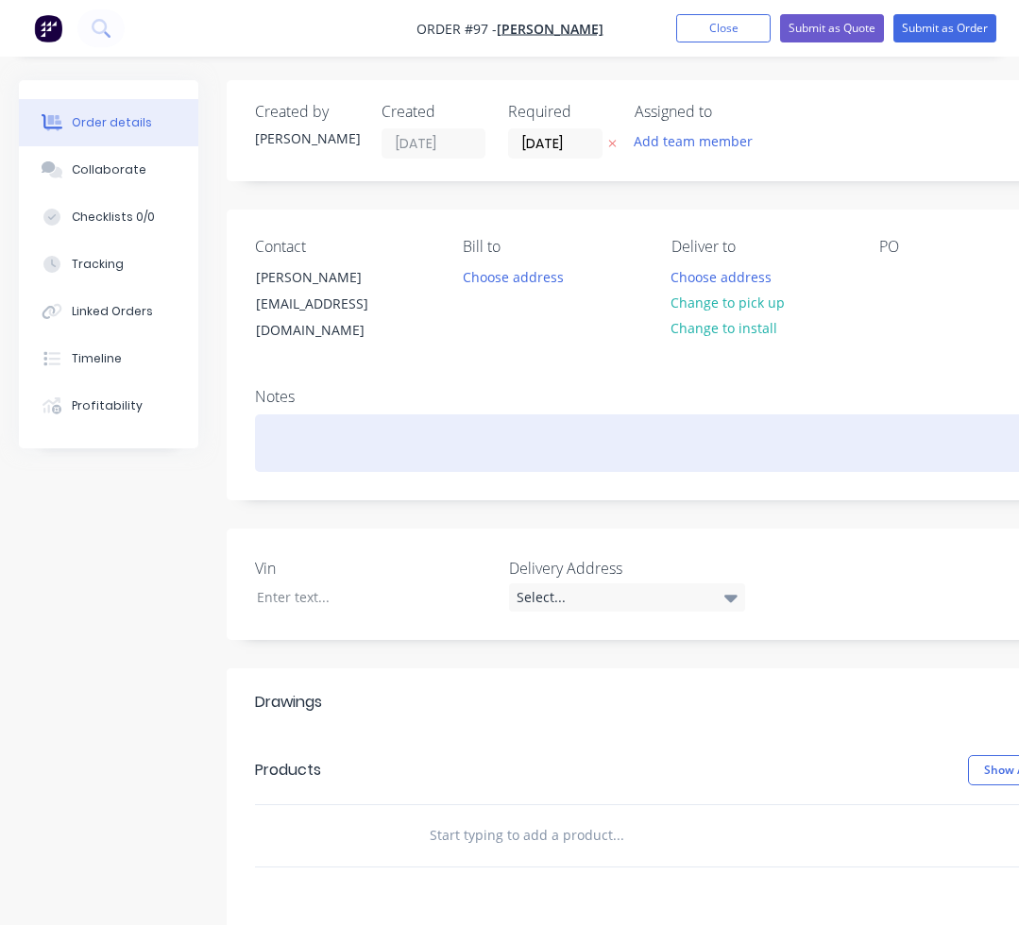
click at [297, 428] on div at bounding box center [760, 443] width 1010 height 58
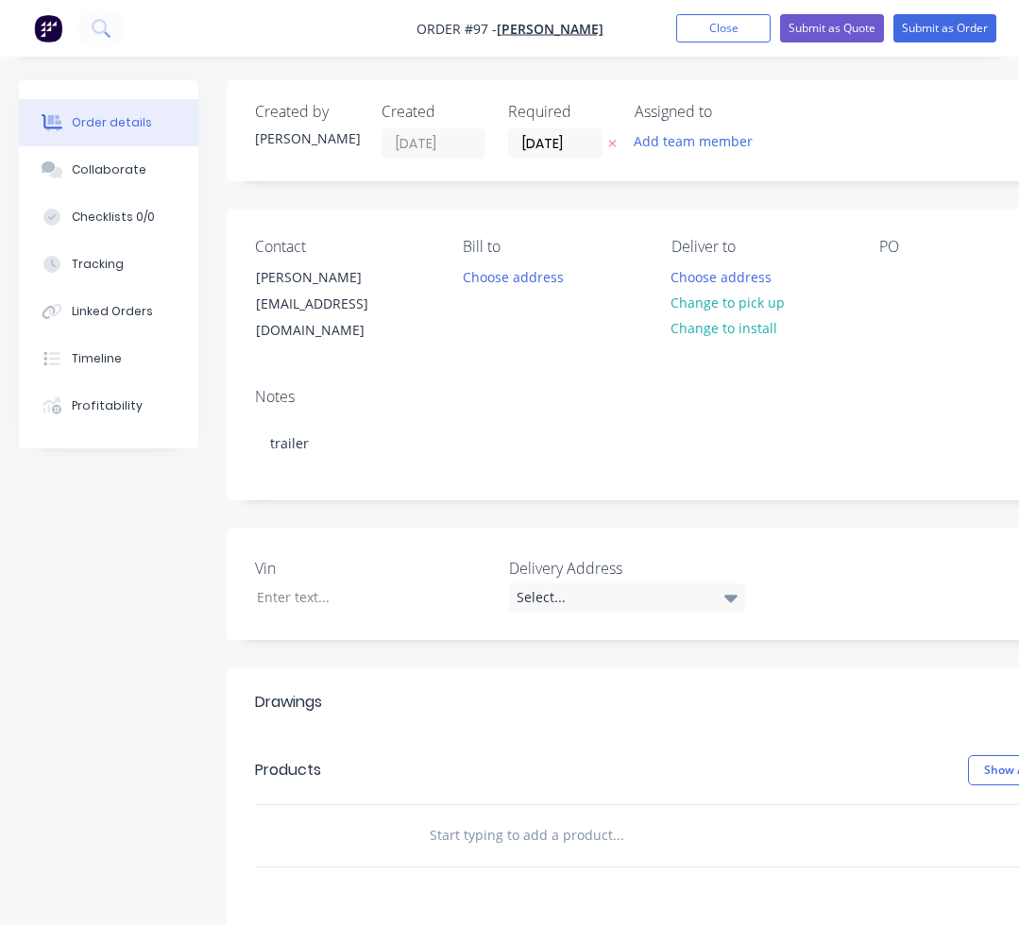
click at [616, 817] on input "text" at bounding box center [618, 836] width 378 height 38
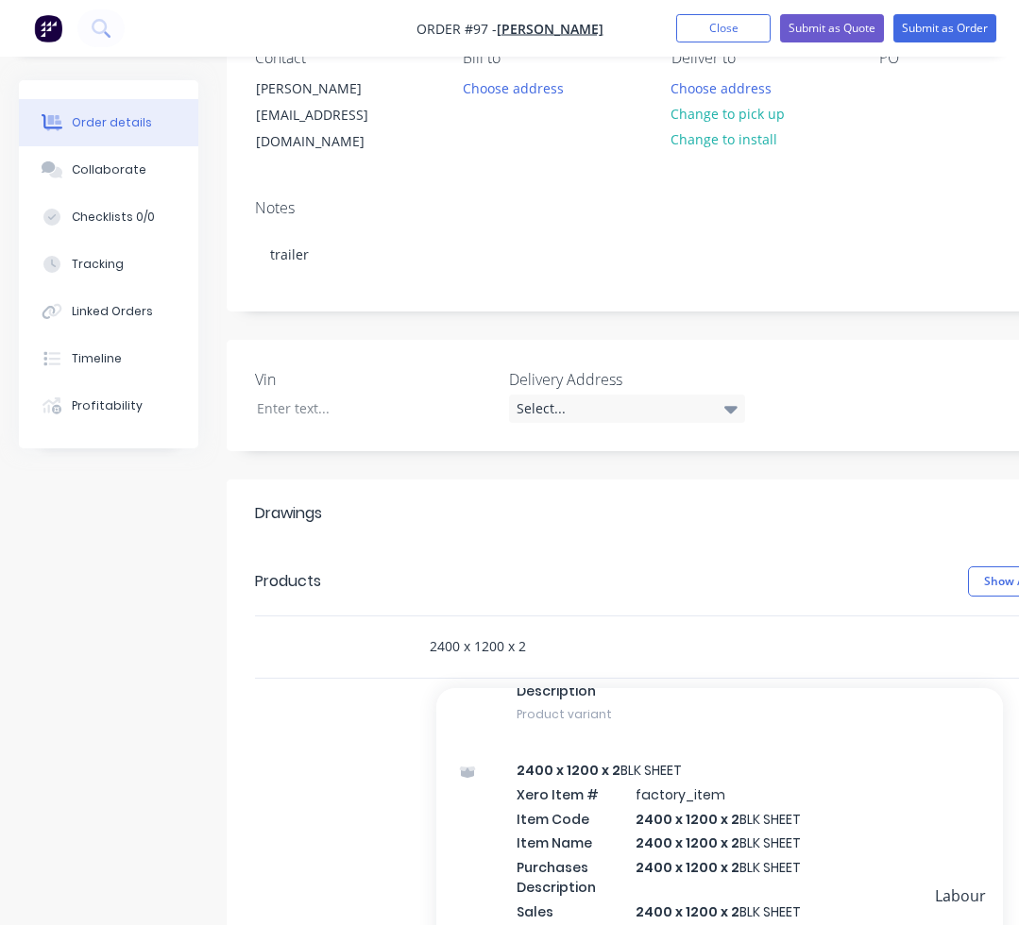
scroll to position [755, 0]
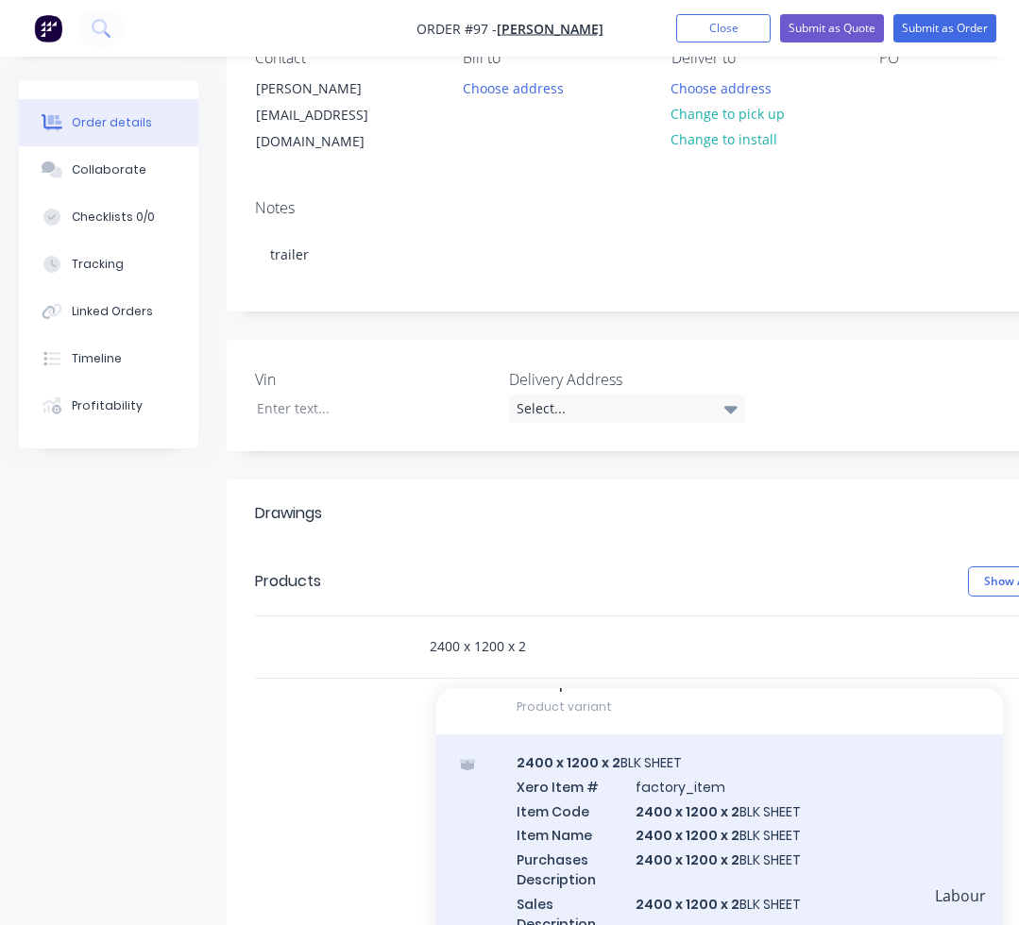
type input "2400 x 1200 x 2"
click at [628, 775] on div "2400 x 1200 x 2 BLK SHEET Xero Item # factory_item Item Code 2400 x 1200 x 2 BL…" at bounding box center [719, 854] width 566 height 241
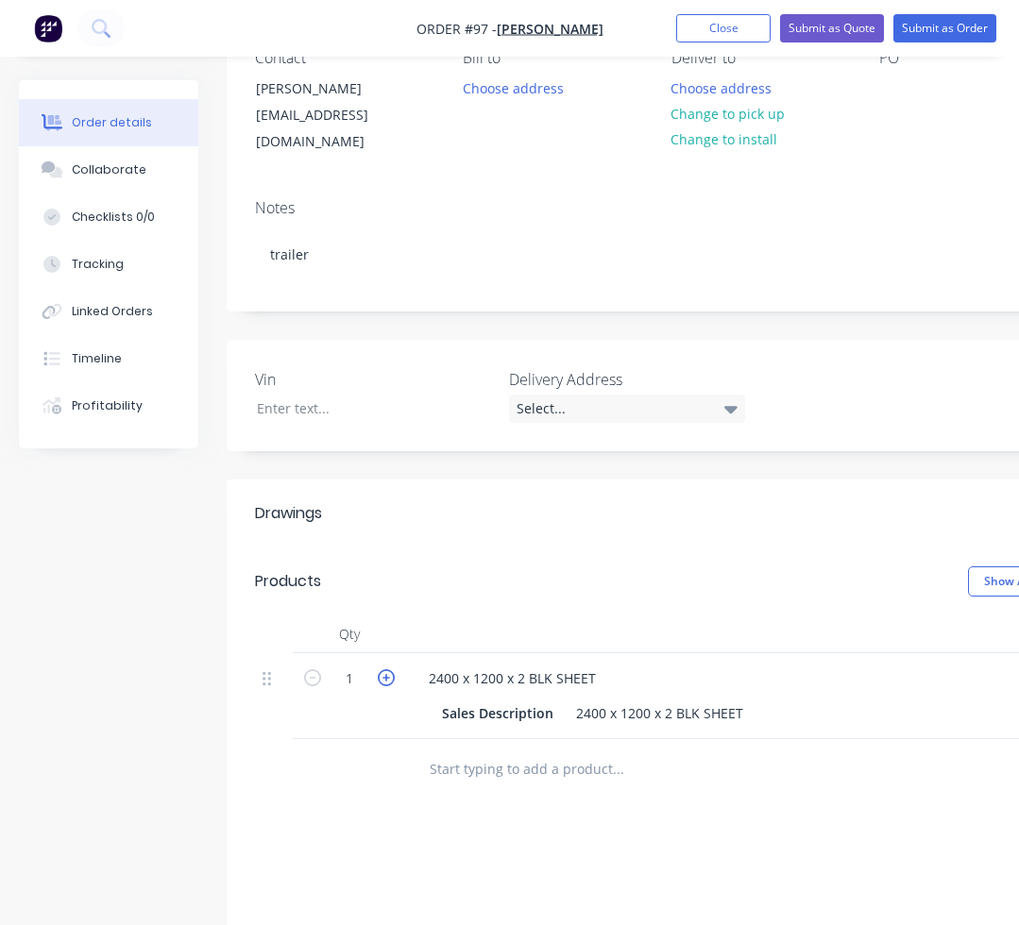
click at [389, 669] on icon "button" at bounding box center [386, 677] width 17 height 17
type input "2"
type input "$266.14"
click at [389, 669] on icon "button" at bounding box center [386, 677] width 17 height 17
type input "3"
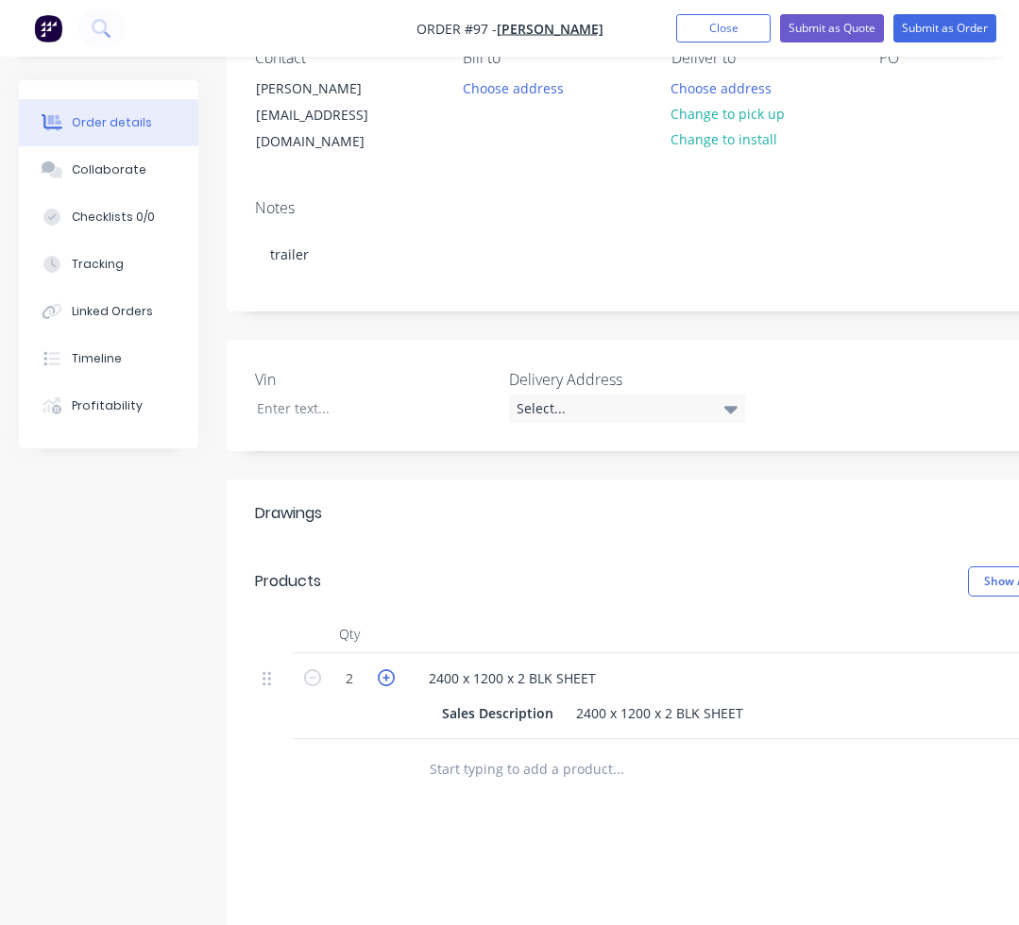
type input "$399.22"
click at [389, 669] on icon "button" at bounding box center [386, 677] width 17 height 17
type input "4"
type input "$532.29"
click at [389, 669] on icon "button" at bounding box center [386, 677] width 17 height 17
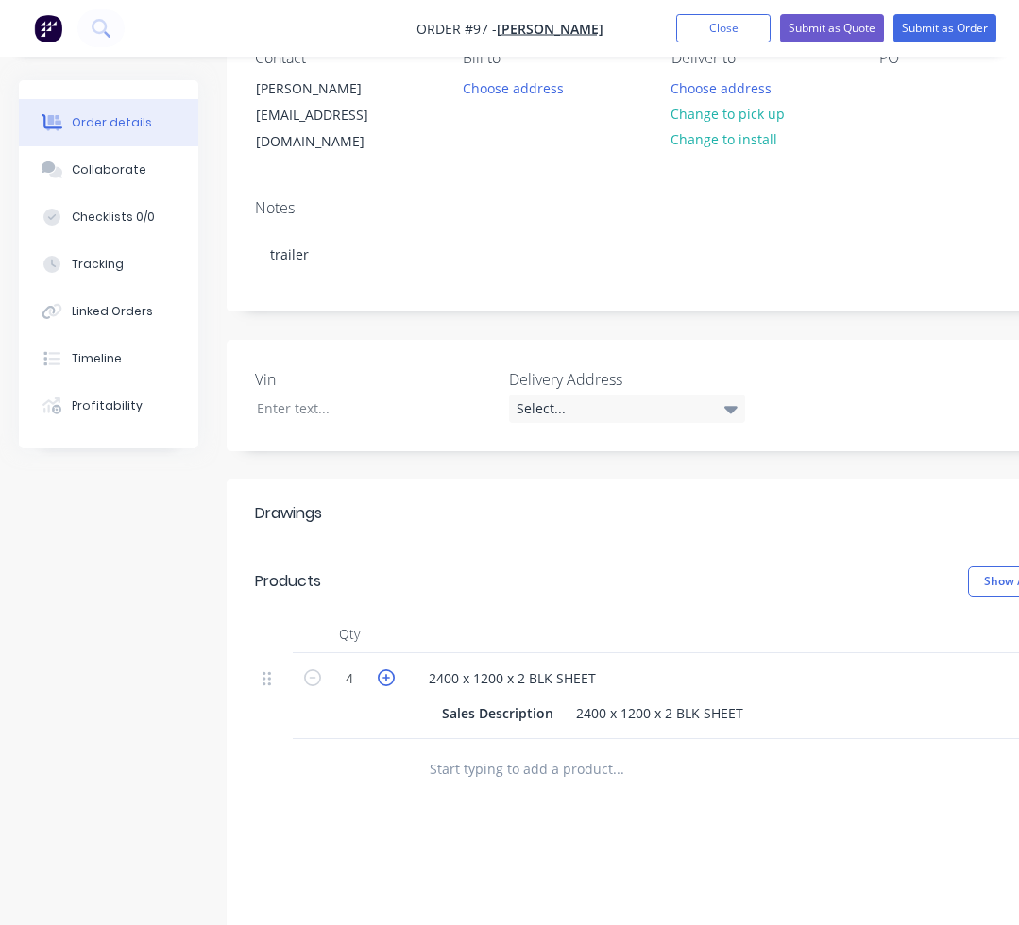
type input "5"
type input "$665.36"
click at [460, 750] on input "text" at bounding box center [618, 769] width 378 height 38
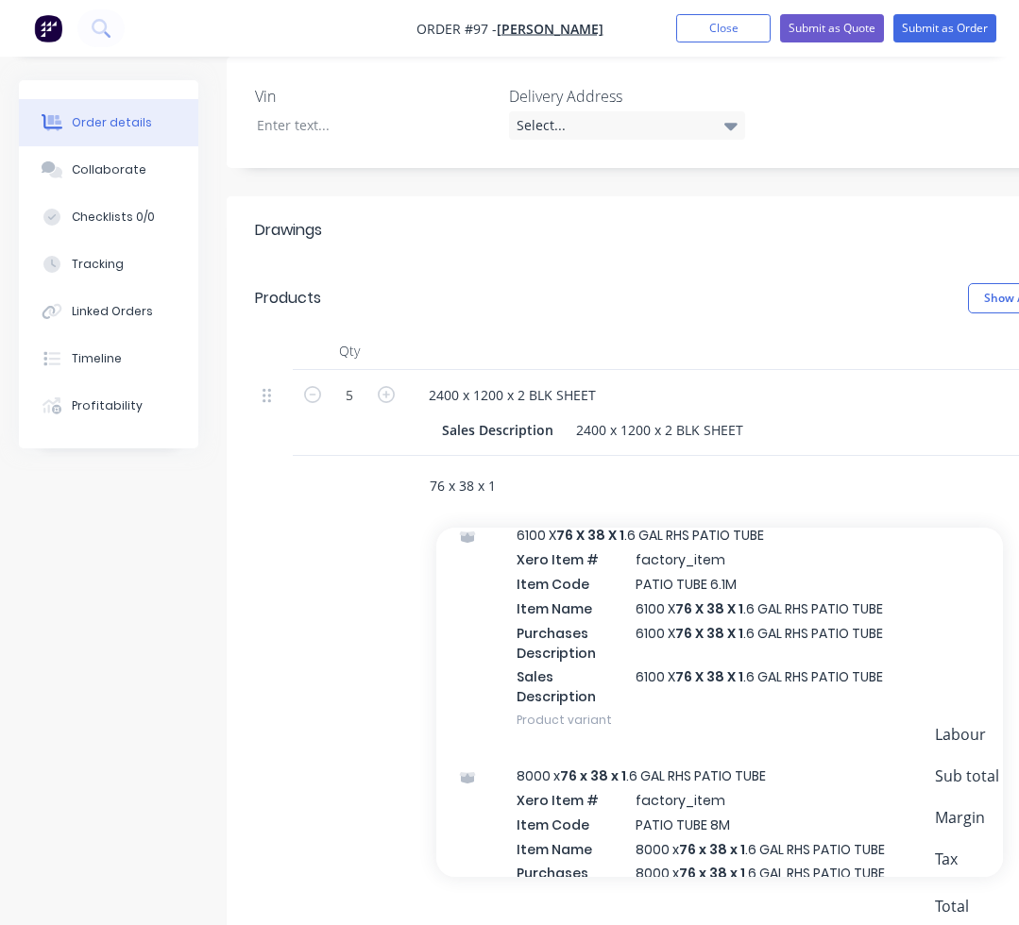
scroll to position [566, 0]
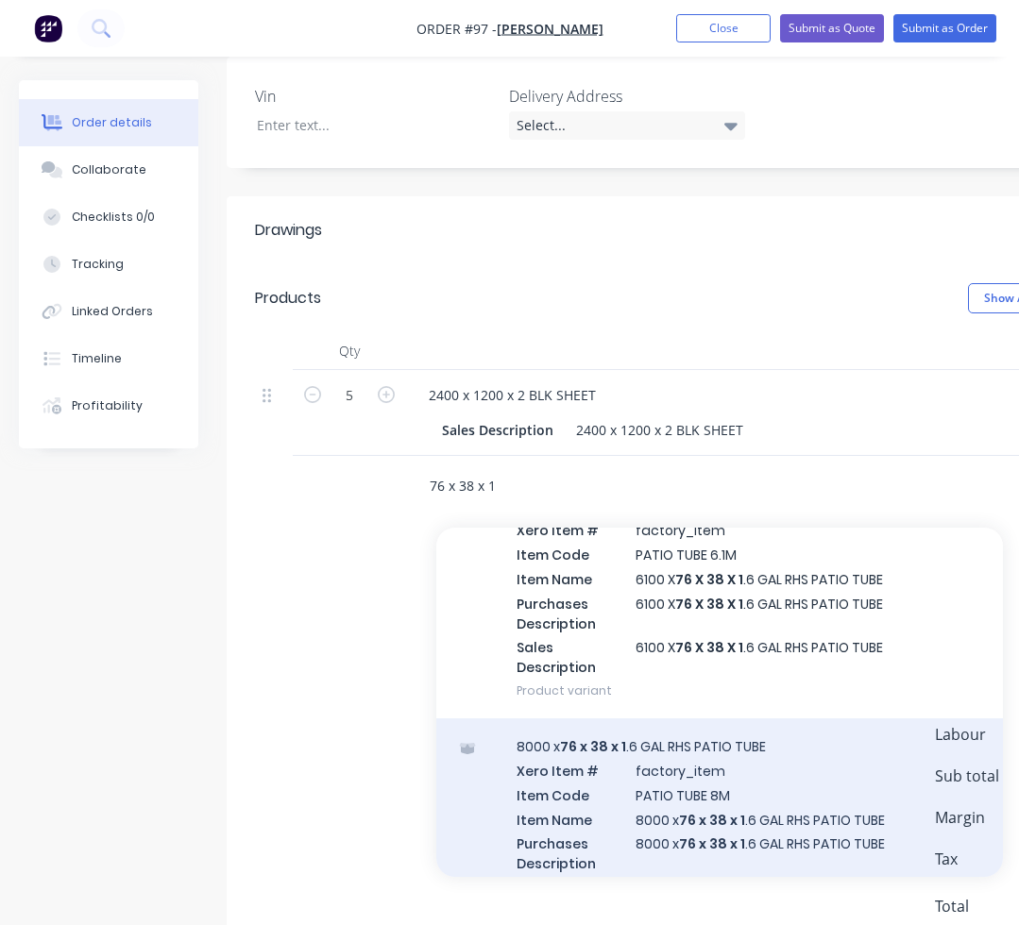
type input "76 x 38 x 1"
click at [732, 752] on div "8000 x 76 x 38 x 1 .6 GAL RHS PATIO TUBE Xero Item # factory_item Item Code PAT…" at bounding box center [719, 838] width 566 height 241
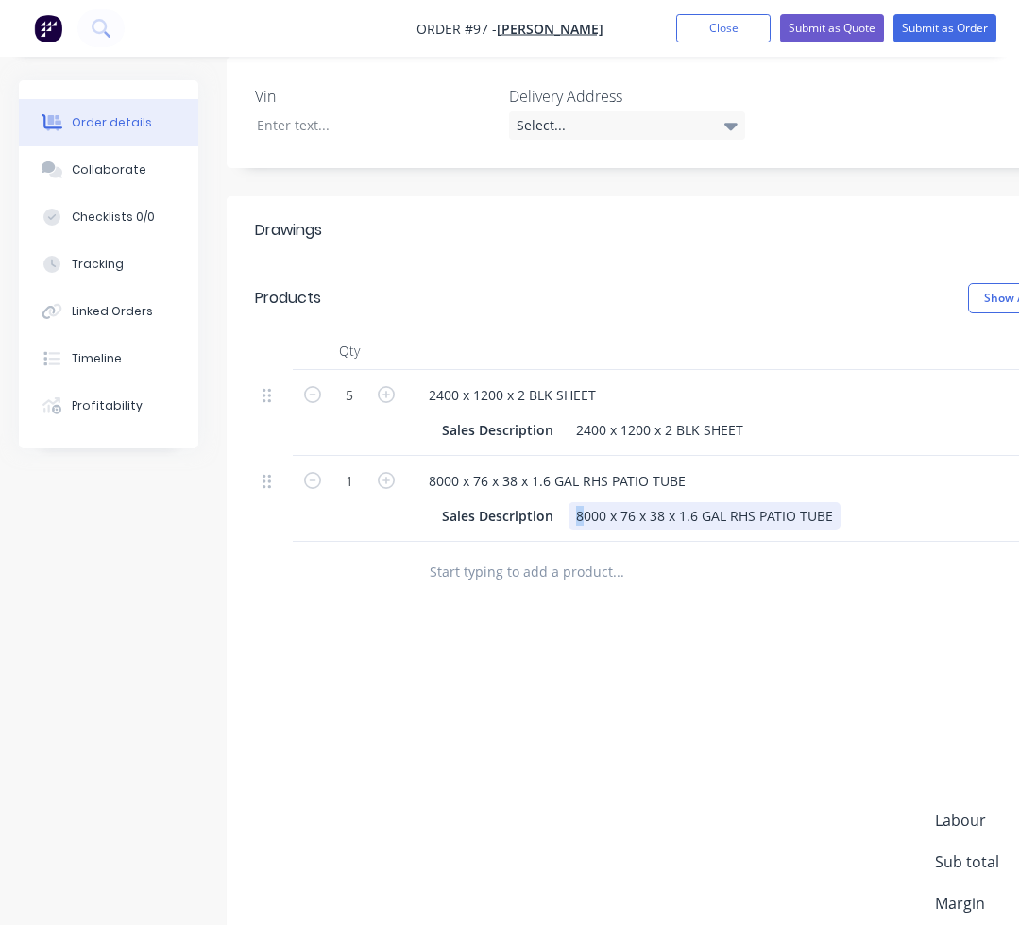
click at [574, 502] on div "8000 x 76 x 38 x 1.6 GAL RHS PATIO TUBE" at bounding box center [704, 515] width 272 height 27
click at [825, 502] on div "3000 x 76 x 38 x 1.6 GAL RHS PATIO TUBE" at bounding box center [704, 515] width 272 height 27
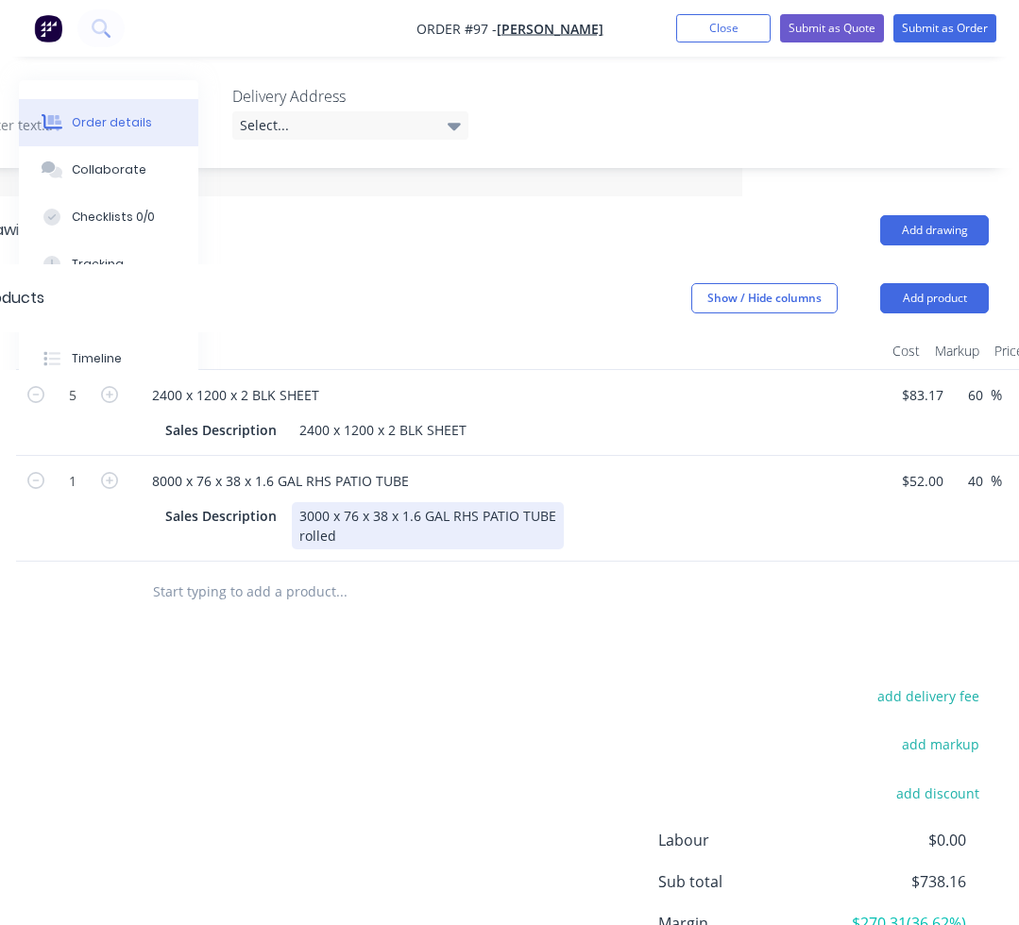
scroll to position [472, 369]
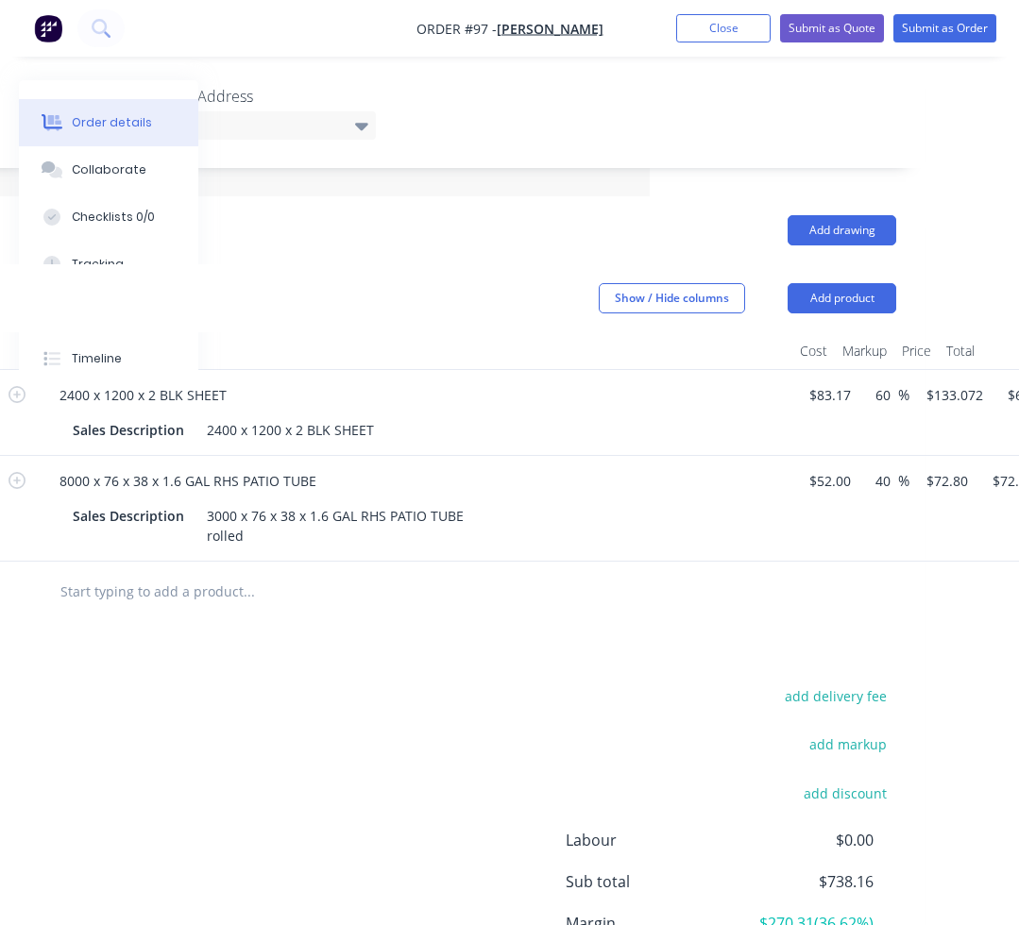
drag, startPoint x: 384, startPoint y: 923, endPoint x: 295, endPoint y: 924, distance: 89.7
click at [295, 924] on div "add delivery fee add markup add discount Labour $0.00 Sub total $738.16 Margin …" at bounding box center [391, 865] width 1010 height 364
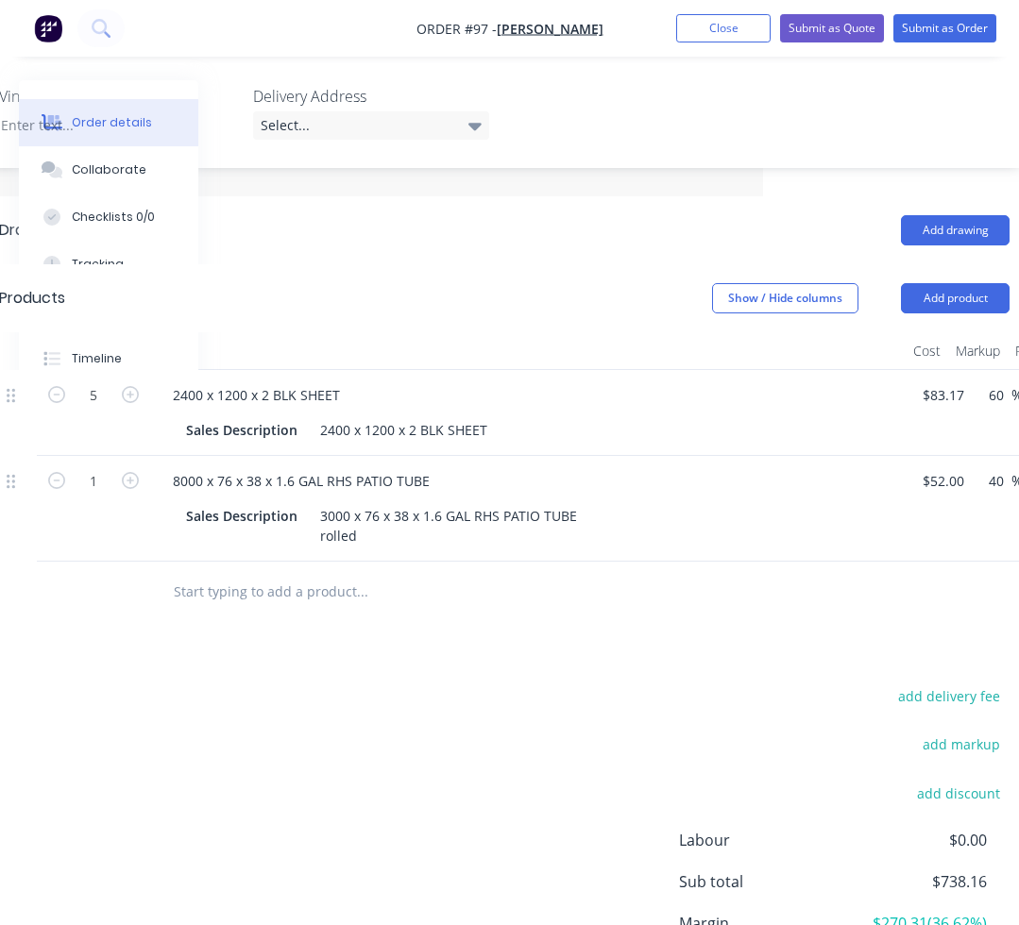
scroll to position [472, 251]
click at [136, 472] on icon "button" at bounding box center [134, 480] width 17 height 17
type input "2"
type input "$145.60"
click at [136, 472] on icon "button" at bounding box center [134, 480] width 17 height 17
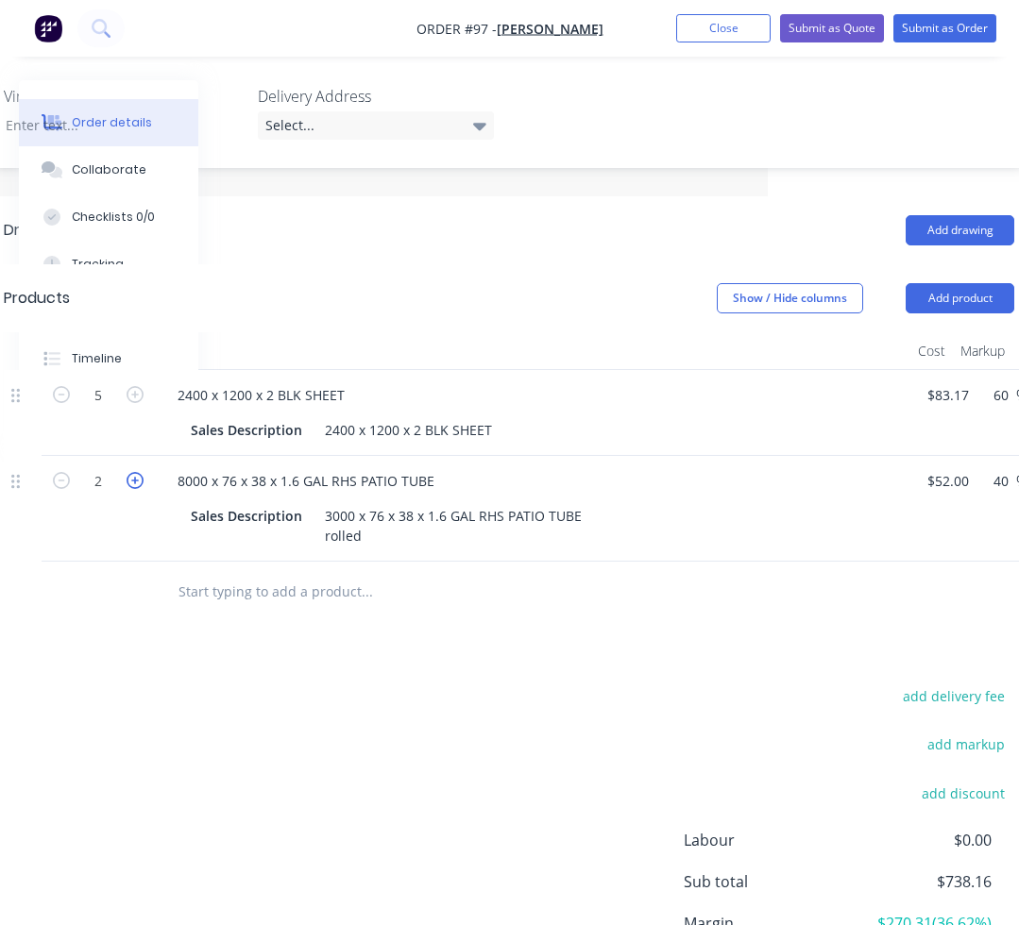
type input "3"
type input "$218.40"
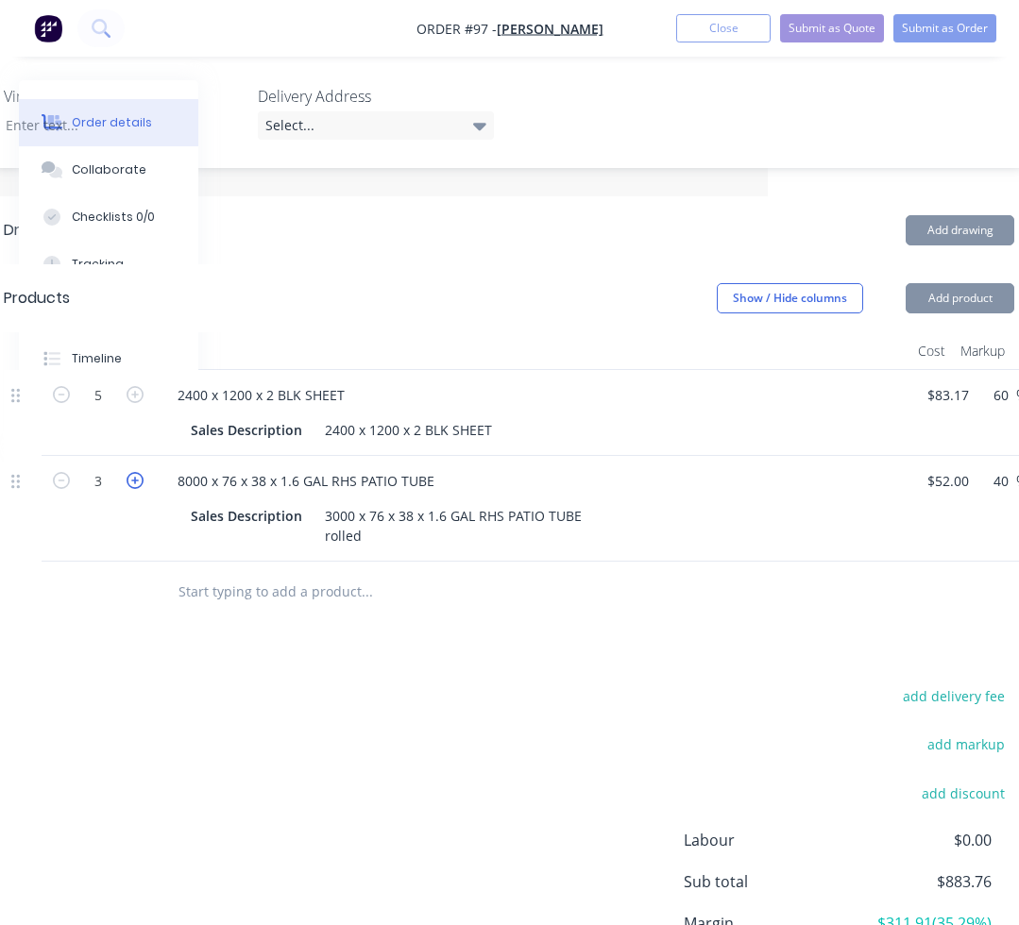
click at [136, 472] on icon "button" at bounding box center [134, 480] width 17 height 17
type input "4"
type input "$291.20"
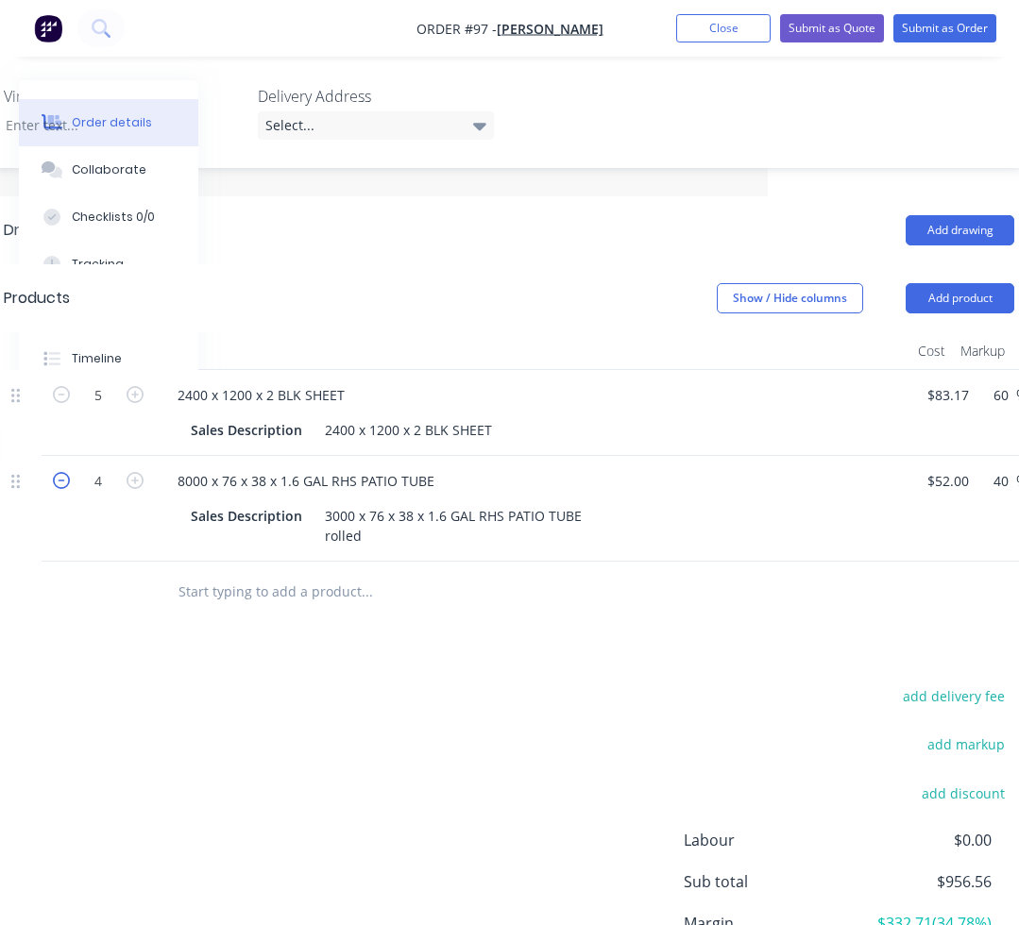
click at [61, 472] on icon "button" at bounding box center [61, 480] width 17 height 17
type input "3"
type input "$218.40"
click at [132, 472] on icon "button" at bounding box center [134, 480] width 17 height 17
type input "4"
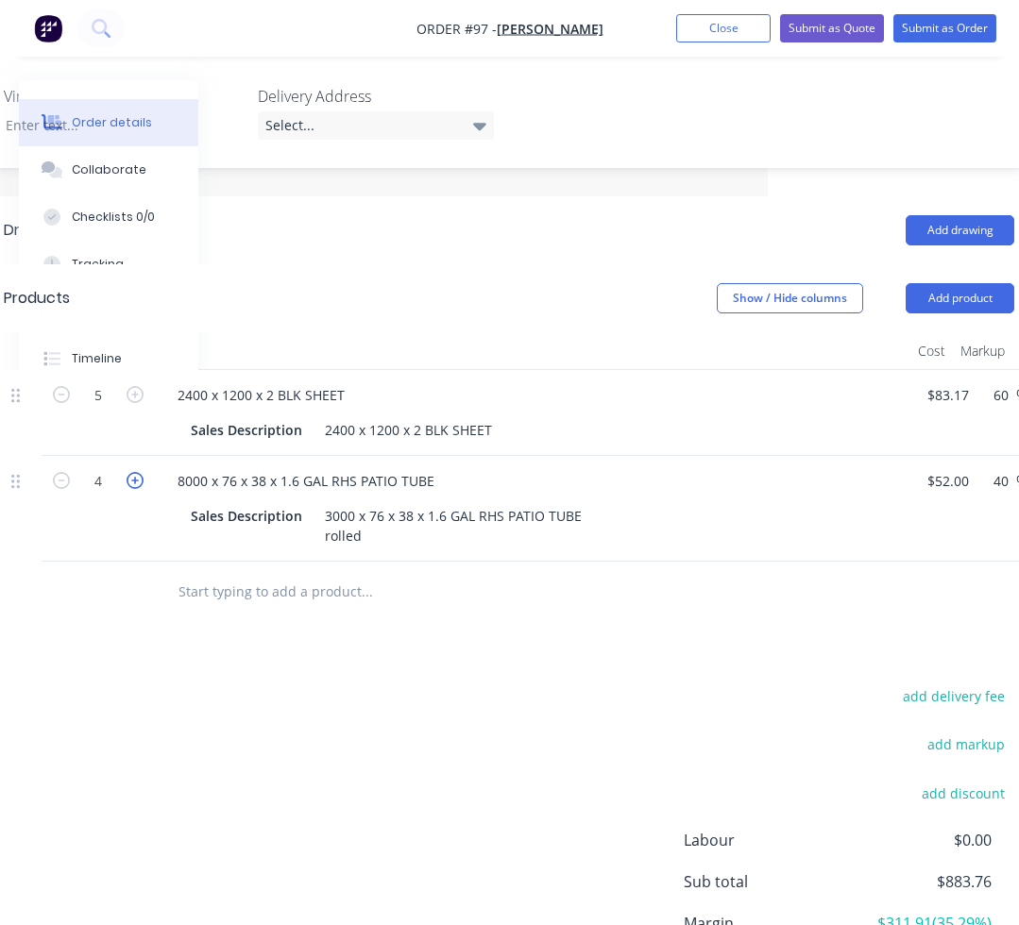
type input "$291.20"
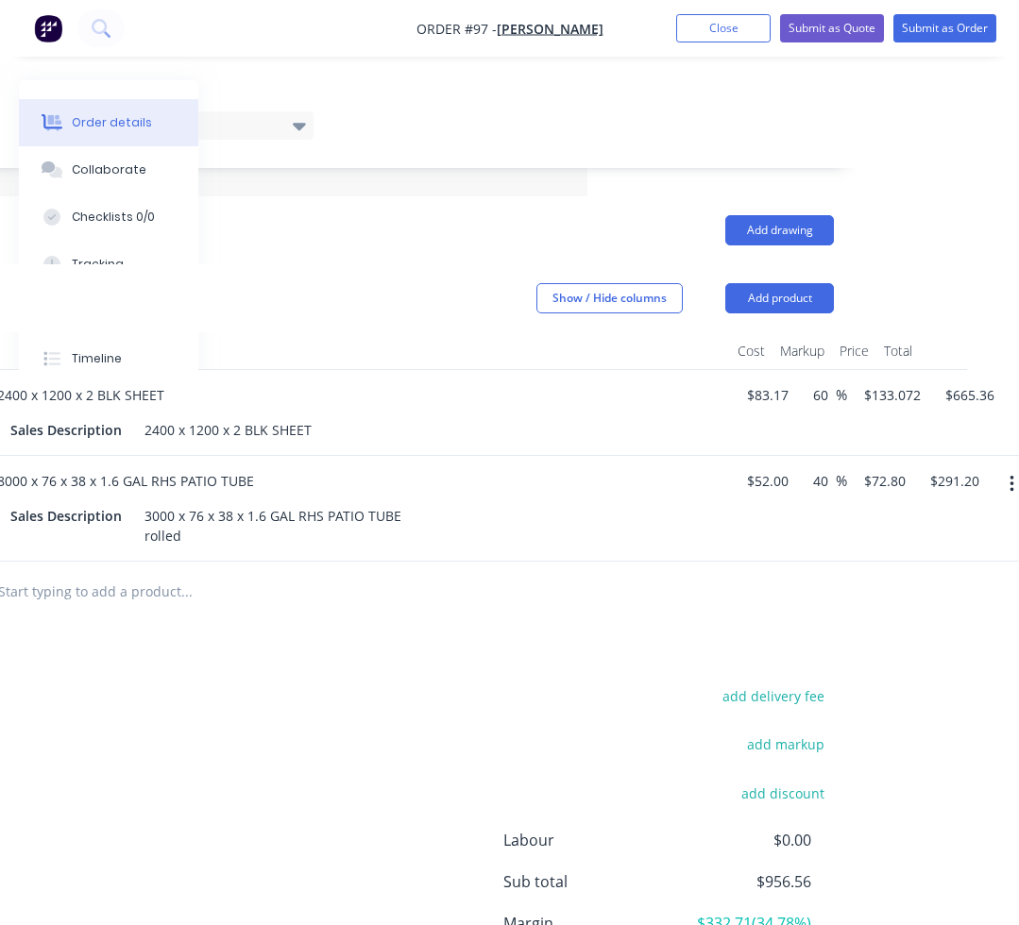
scroll to position [472, 462]
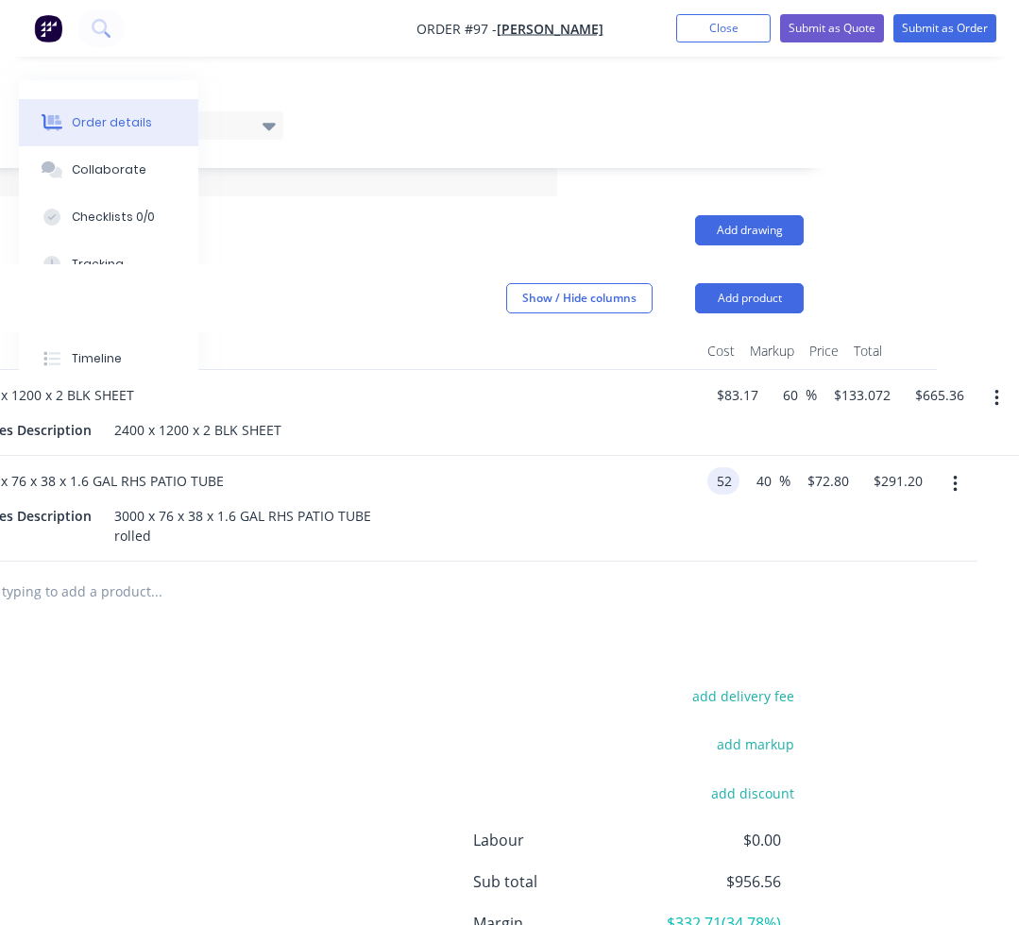
drag, startPoint x: 761, startPoint y: 459, endPoint x: 673, endPoint y: 459, distance: 87.8
click at [673, 459] on div "4 8000 x 76 x 38 x 1.6 GAL RHS PATIO TUBE Sales Description 3000 x 76 x 38 x 1.…" at bounding box center [298, 509] width 1010 height 106
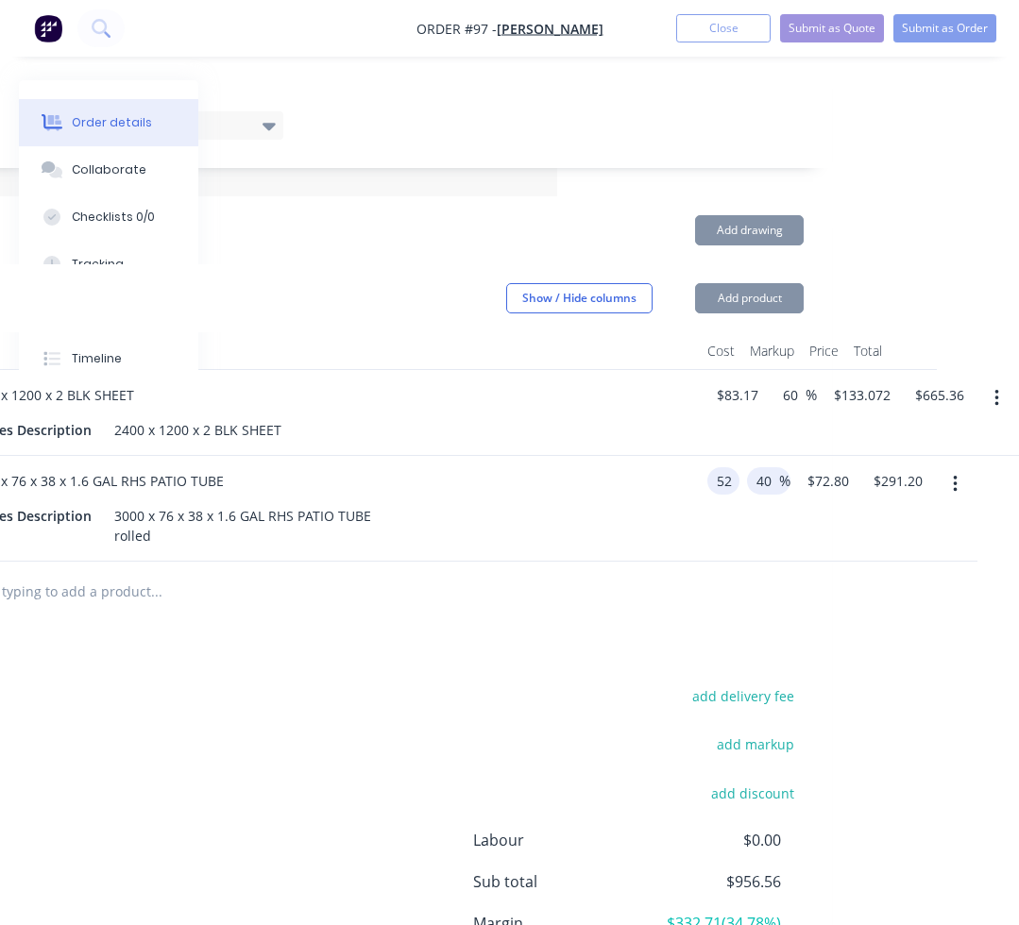
drag, startPoint x: 709, startPoint y: 460, endPoint x: 753, endPoint y: 457, distance: 44.5
click at [753, 457] on div "4 8000 x 76 x 38 x 1.6 GAL RHS PATIO TUBE Sales Description 3000 x 76 x 38 x 1.…" at bounding box center [298, 509] width 1010 height 106
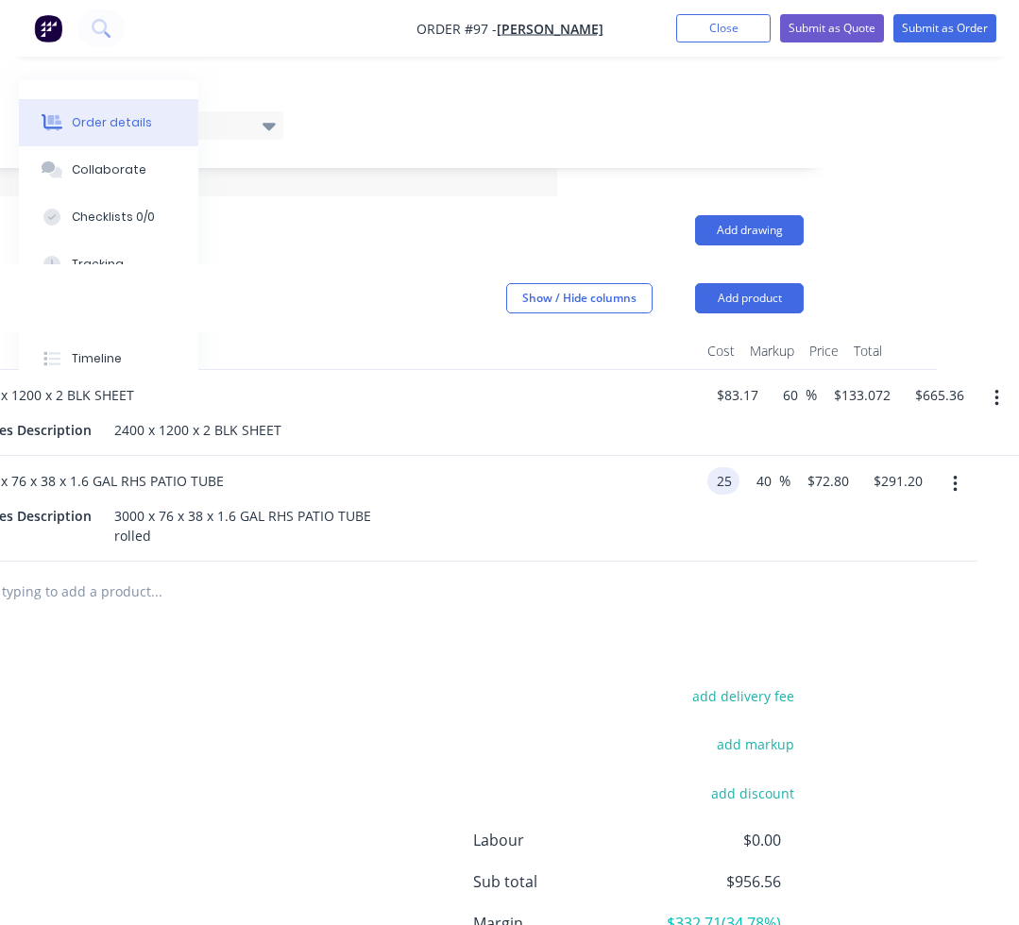
type input "$25.00"
type input "$35.00"
type input "$140.00"
click at [281, 683] on div "add delivery fee add markup add discount Labour $0.00 Sub total $805.36 Margin …" at bounding box center [298, 865] width 1010 height 364
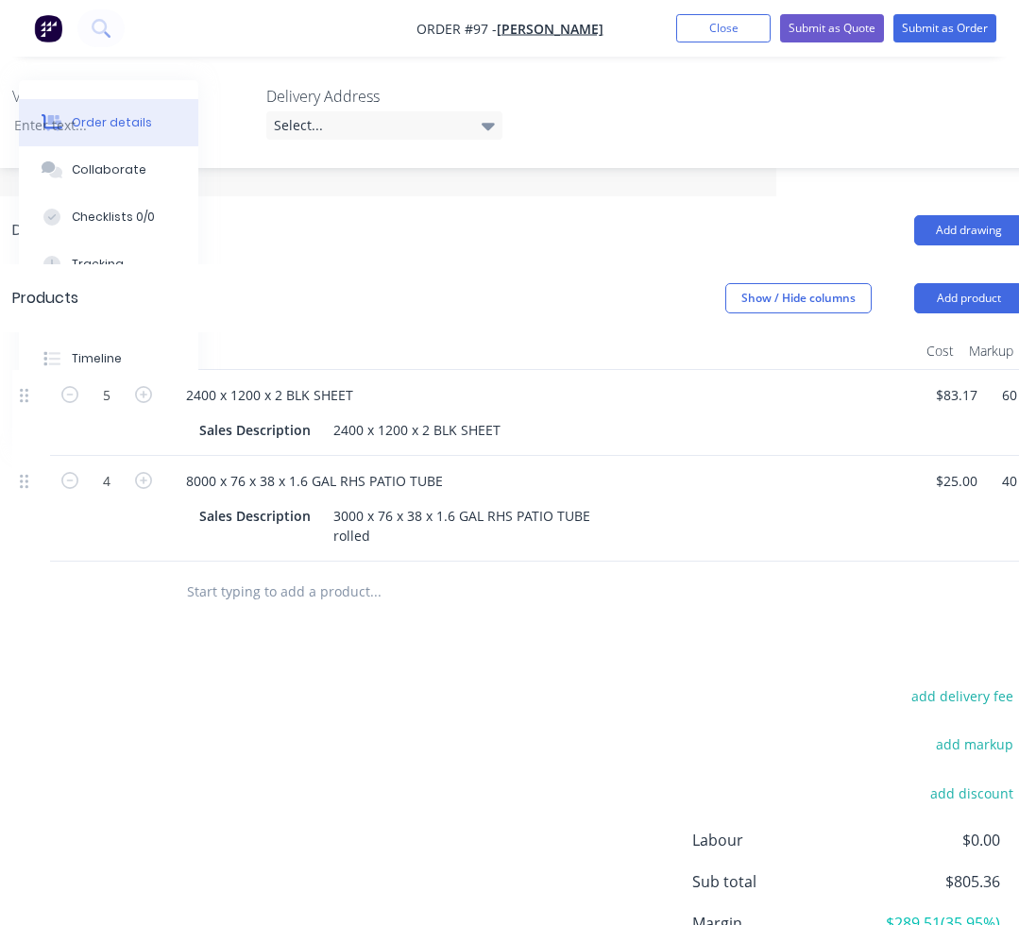
scroll to position [472, 240]
click at [219, 579] on input "text" at bounding box center [378, 592] width 378 height 38
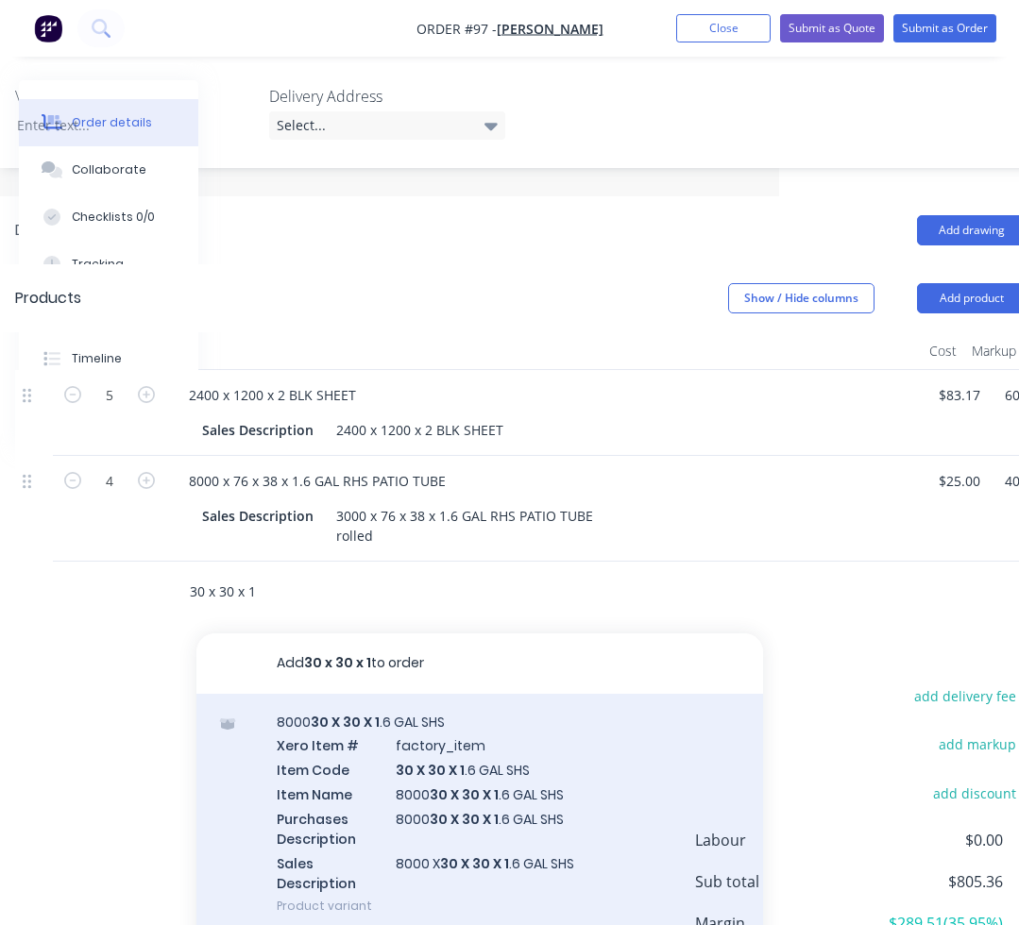
type input "30 x 30 x 1"
click at [470, 720] on div "8000 30 X 30 X 1 .6 GAL SHS Xero Item # factory_item Item Code 30 X 30 X 1 .6 G…" at bounding box center [479, 814] width 566 height 241
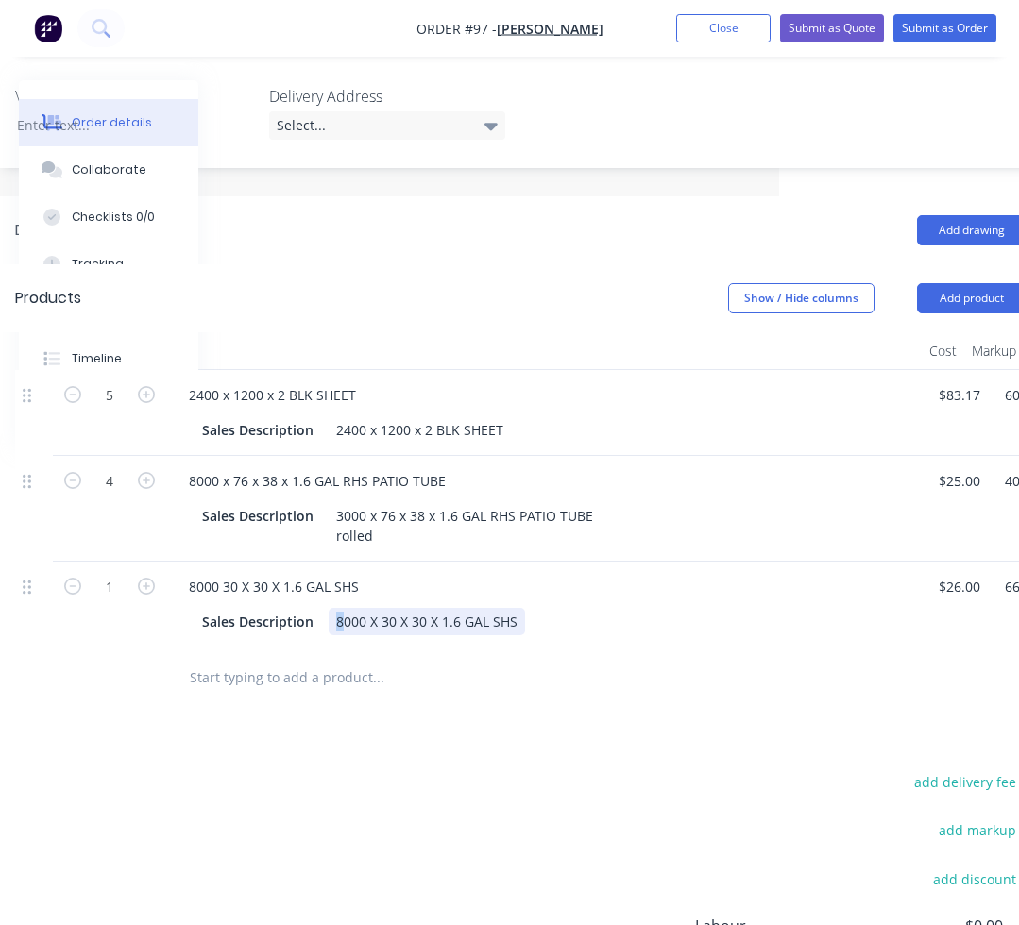
drag, startPoint x: 342, startPoint y: 598, endPoint x: 328, endPoint y: 598, distance: 14.2
click at [329, 608] on div "8000 X 30 X 30 X 1.6 GAL SHS" at bounding box center [427, 621] width 196 height 27
click at [980, 564] on div "1 8000 30 X 30 X 1.6 GAL SHS Sales Description 1000 X 30 X 30 X 1.6 GAL SHS 26 …" at bounding box center [520, 605] width 1010 height 86
type input "$3.25"
type input "$5.4162"
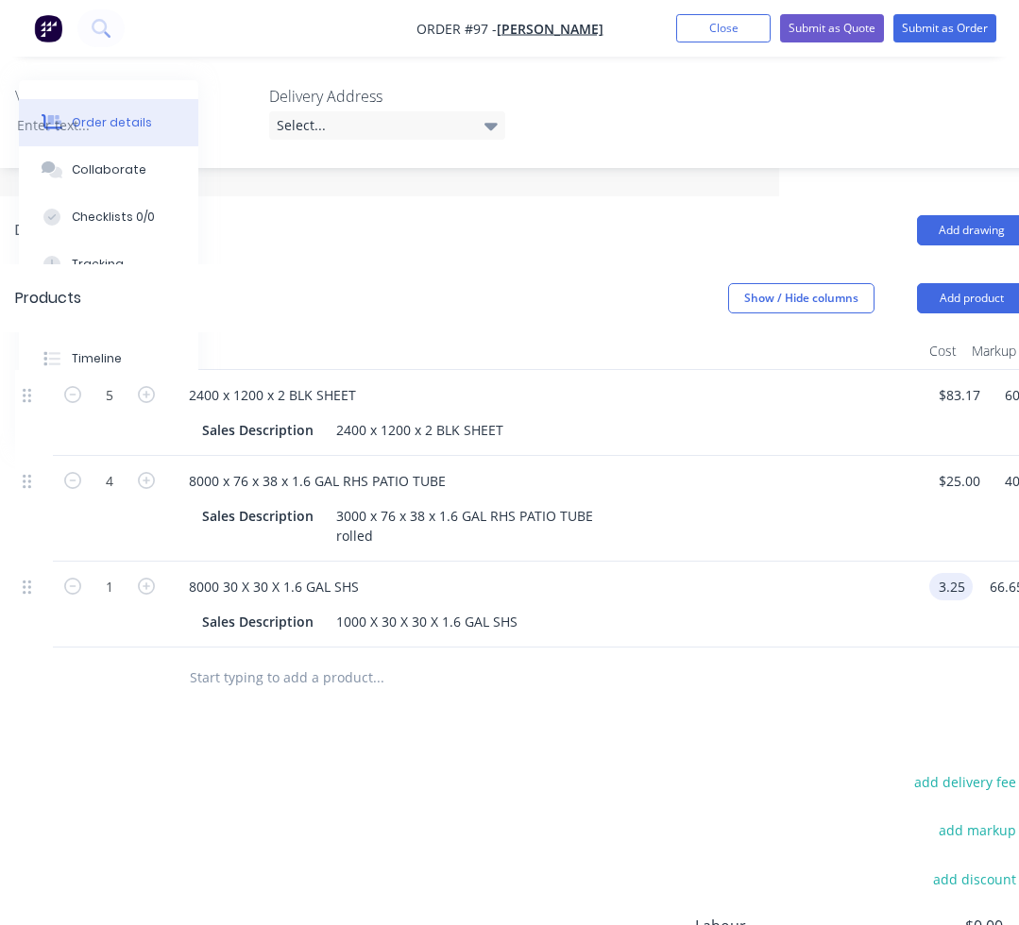
type input "$5.42"
click at [343, 712] on div "Drawings Add drawing Products Show / Hide columns Add product Qty Cost Markup P…" at bounding box center [520, 679] width 1067 height 966
click at [129, 573] on input "1" at bounding box center [109, 587] width 49 height 28
type input "10.54"
type input "$57.09"
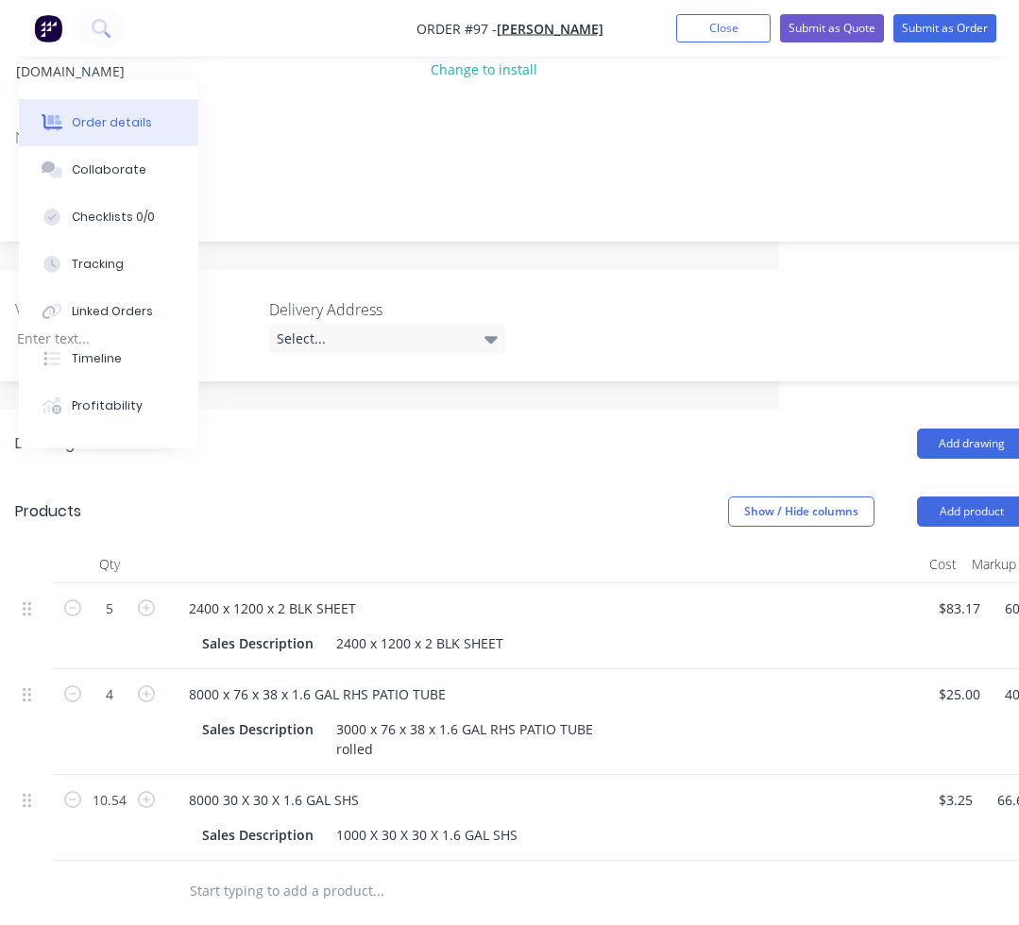
scroll to position [244, 240]
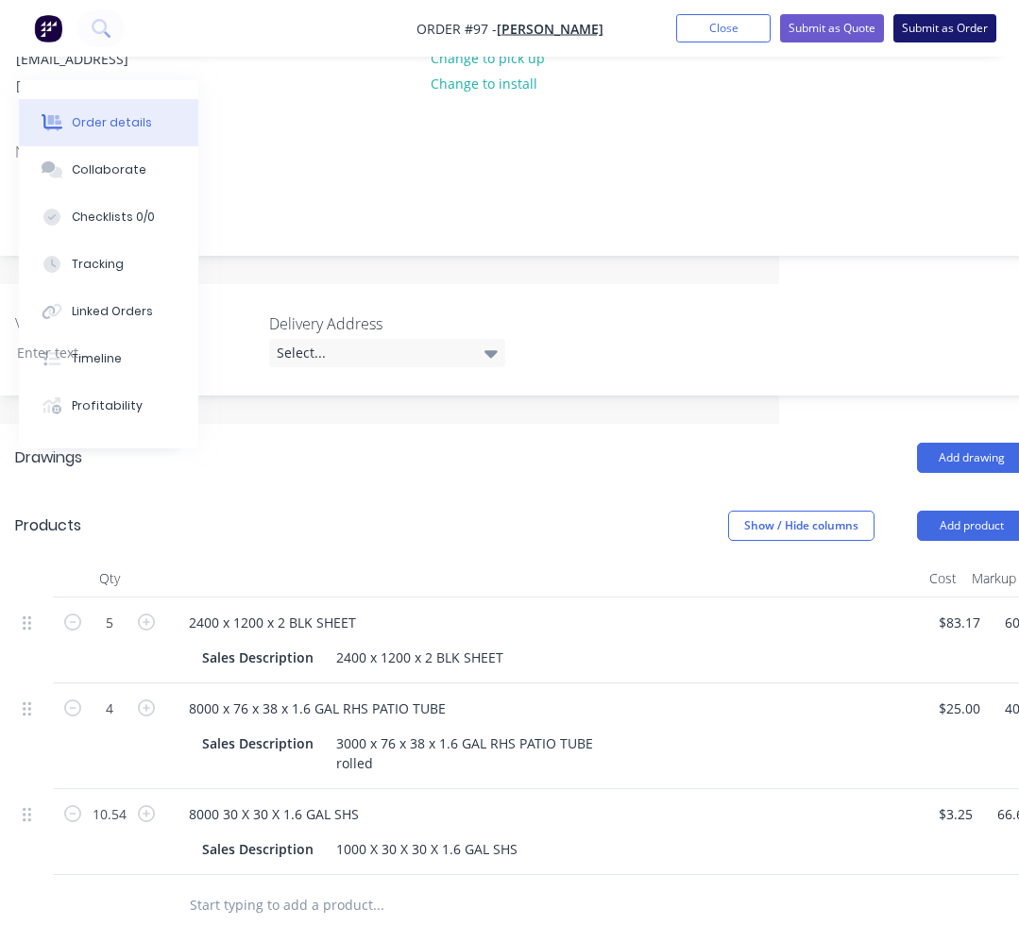
click at [907, 36] on button "Submit as Order" at bounding box center [944, 28] width 103 height 28
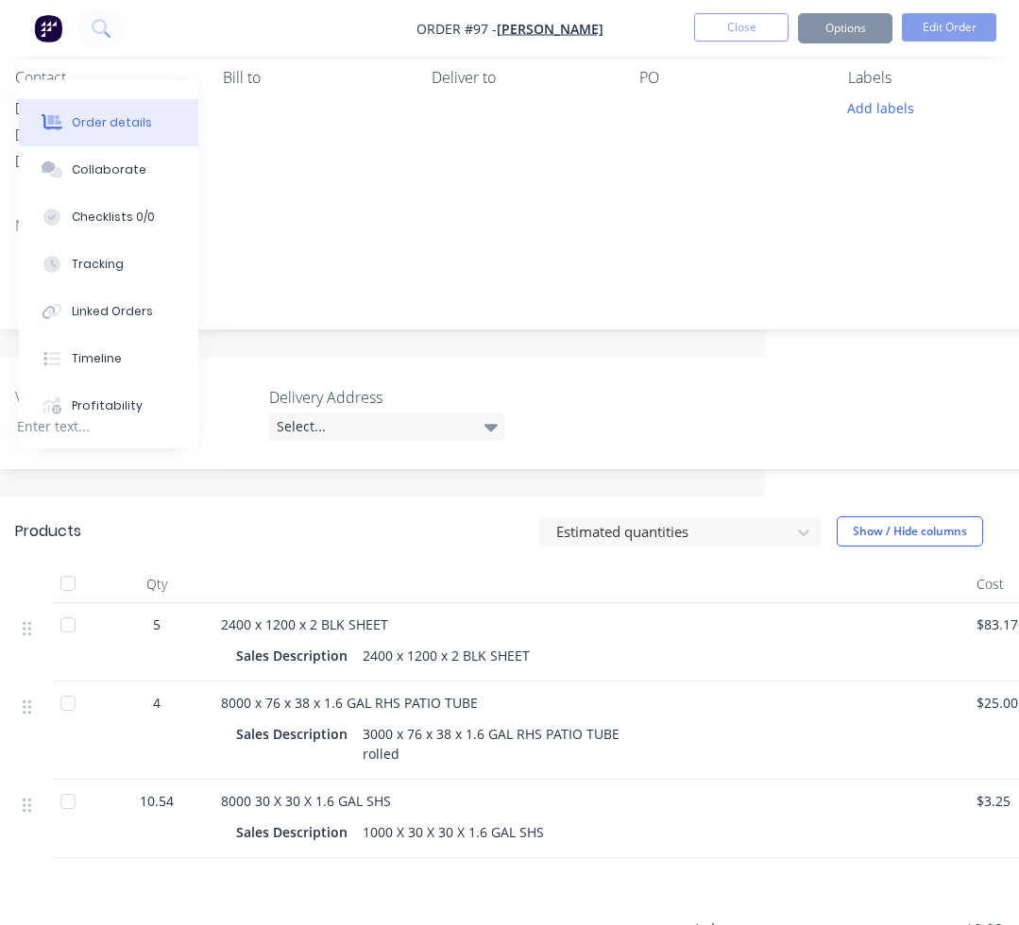
scroll to position [321, 240]
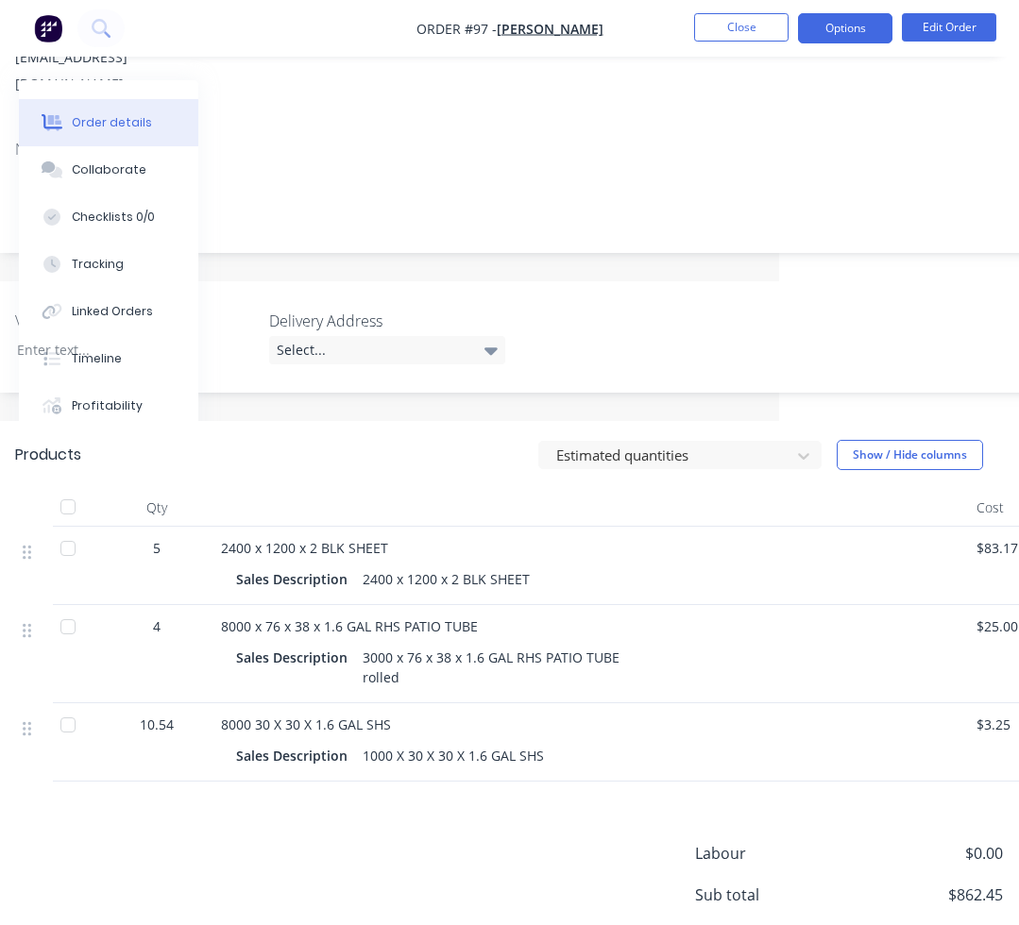
click at [858, 28] on button "Options" at bounding box center [845, 28] width 94 height 30
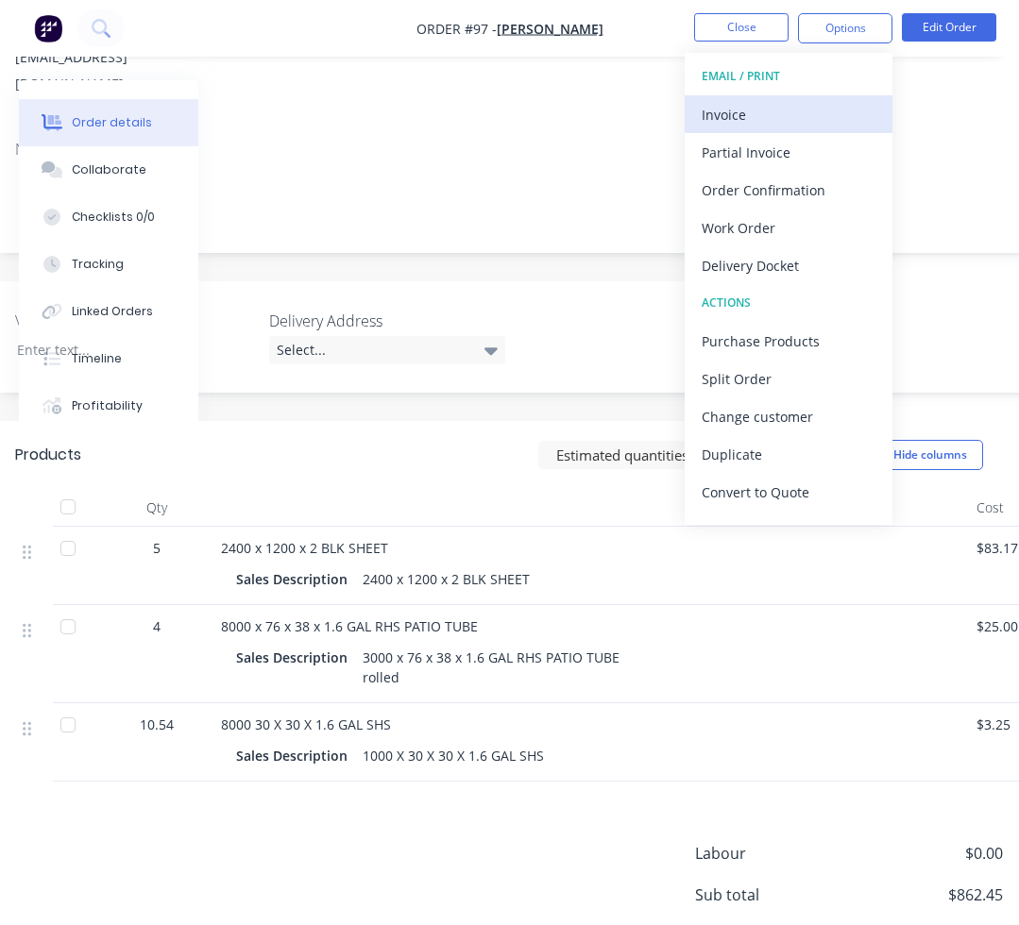
click at [804, 120] on div "Invoice" at bounding box center [788, 114] width 174 height 27
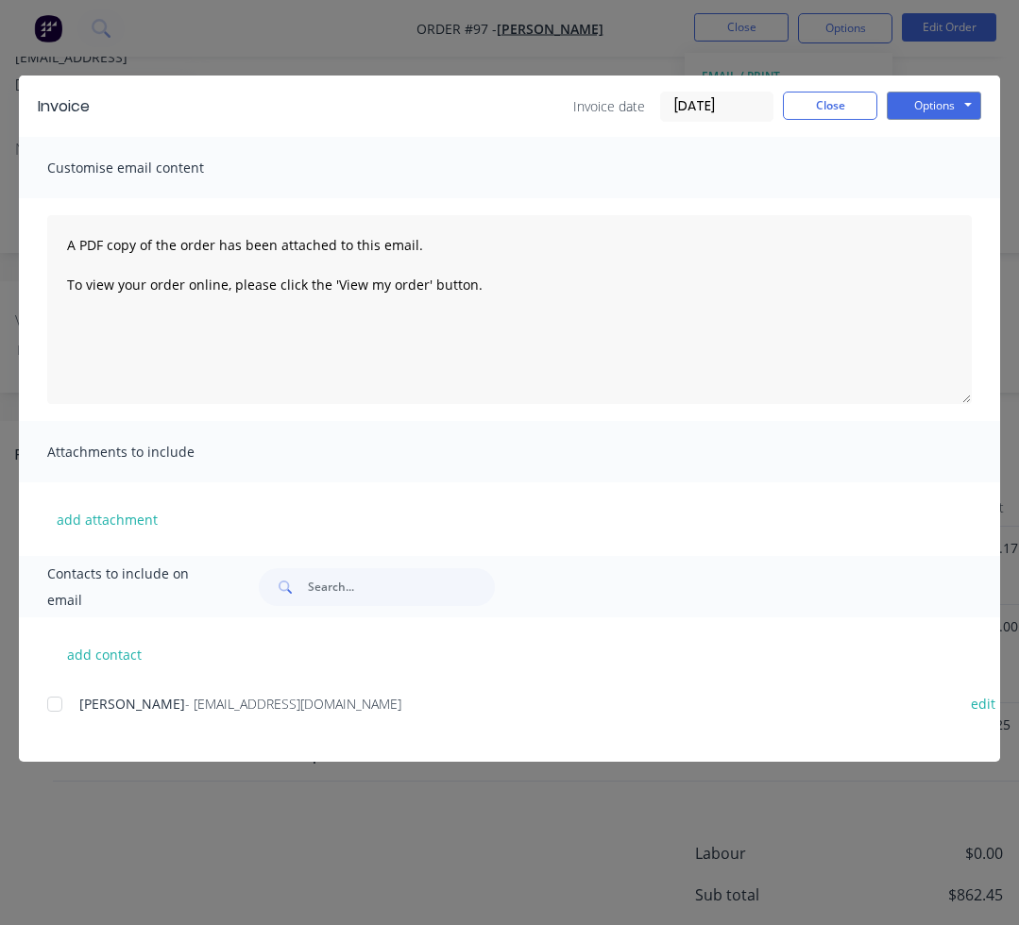
click at [63, 706] on div at bounding box center [55, 704] width 38 height 38
click at [904, 111] on button "Options" at bounding box center [933, 106] width 94 height 28
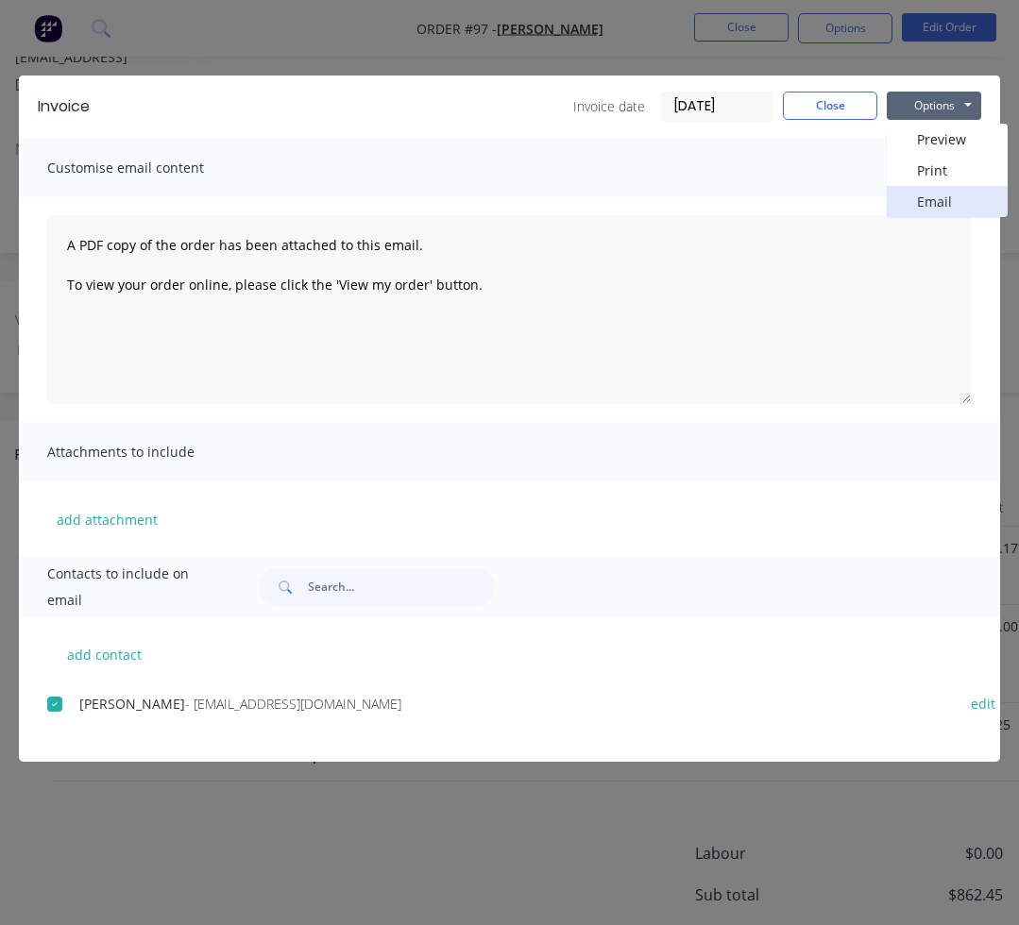
click at [951, 200] on button "Email" at bounding box center [946, 201] width 121 height 31
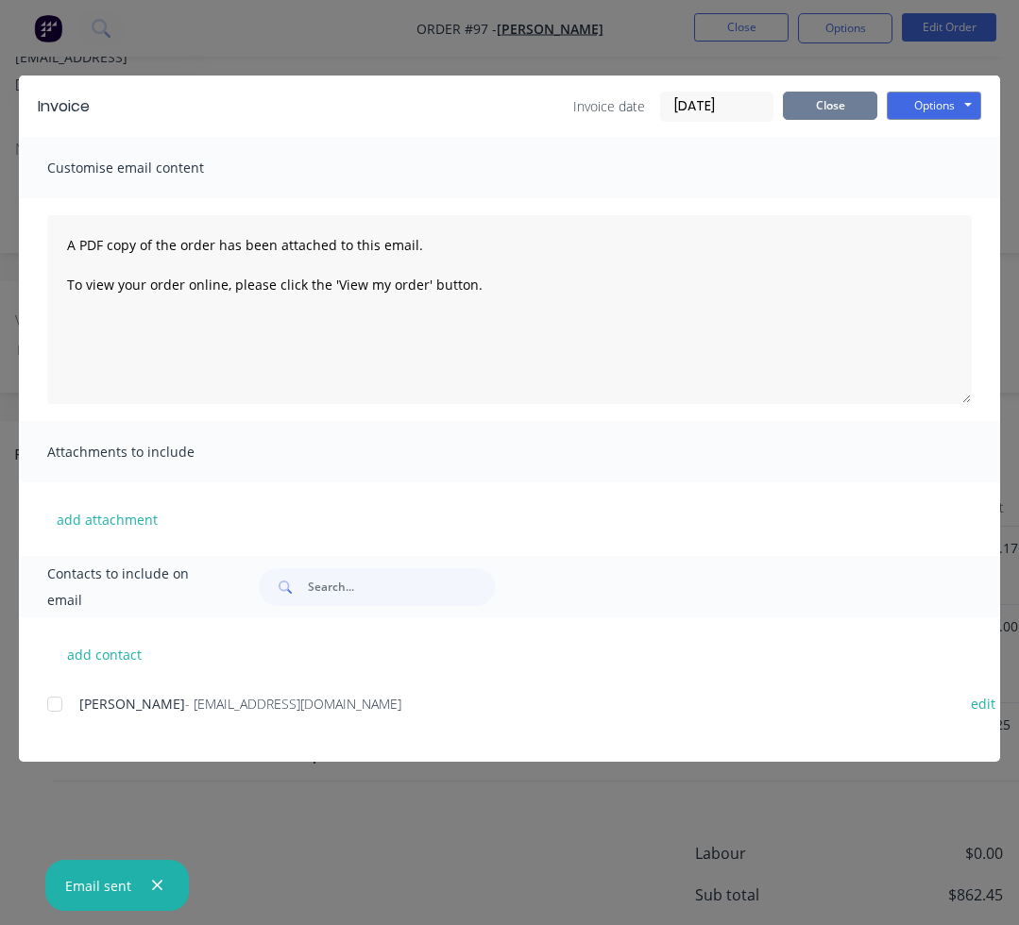
click at [827, 104] on button "Close" at bounding box center [830, 106] width 94 height 28
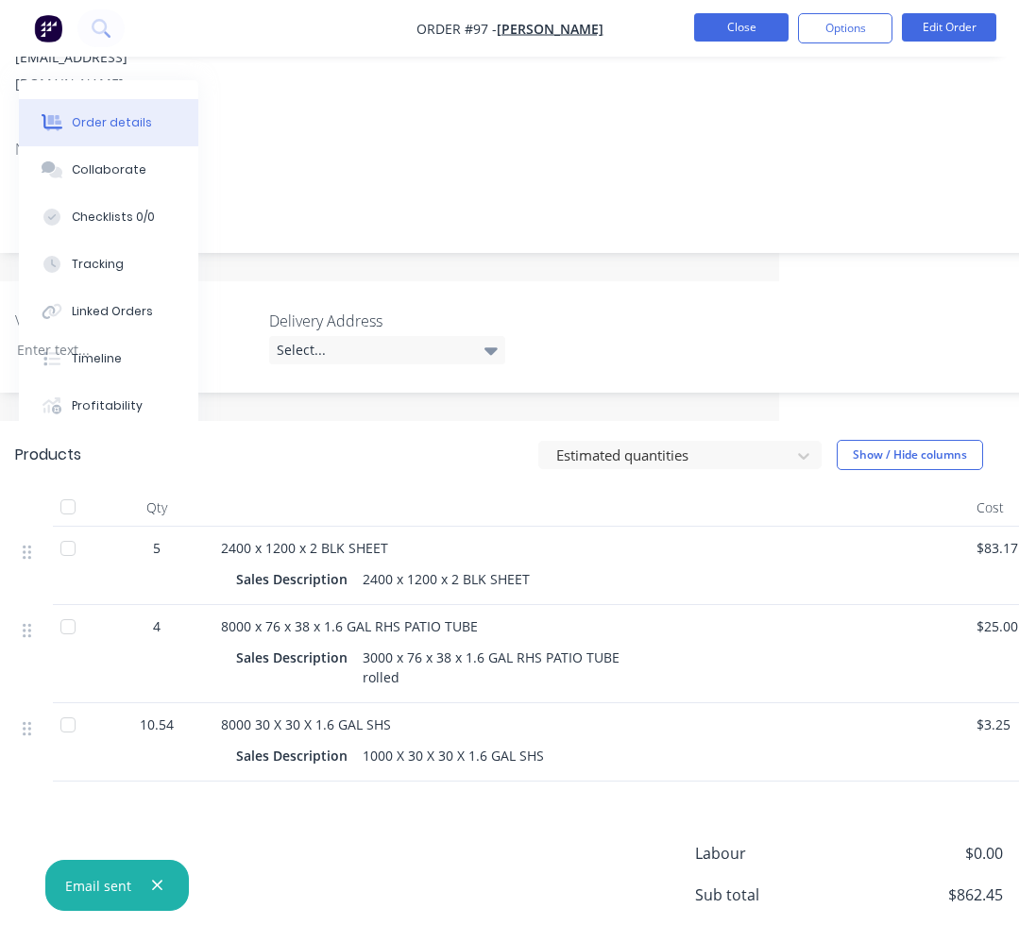
click at [768, 38] on button "Close" at bounding box center [741, 27] width 94 height 28
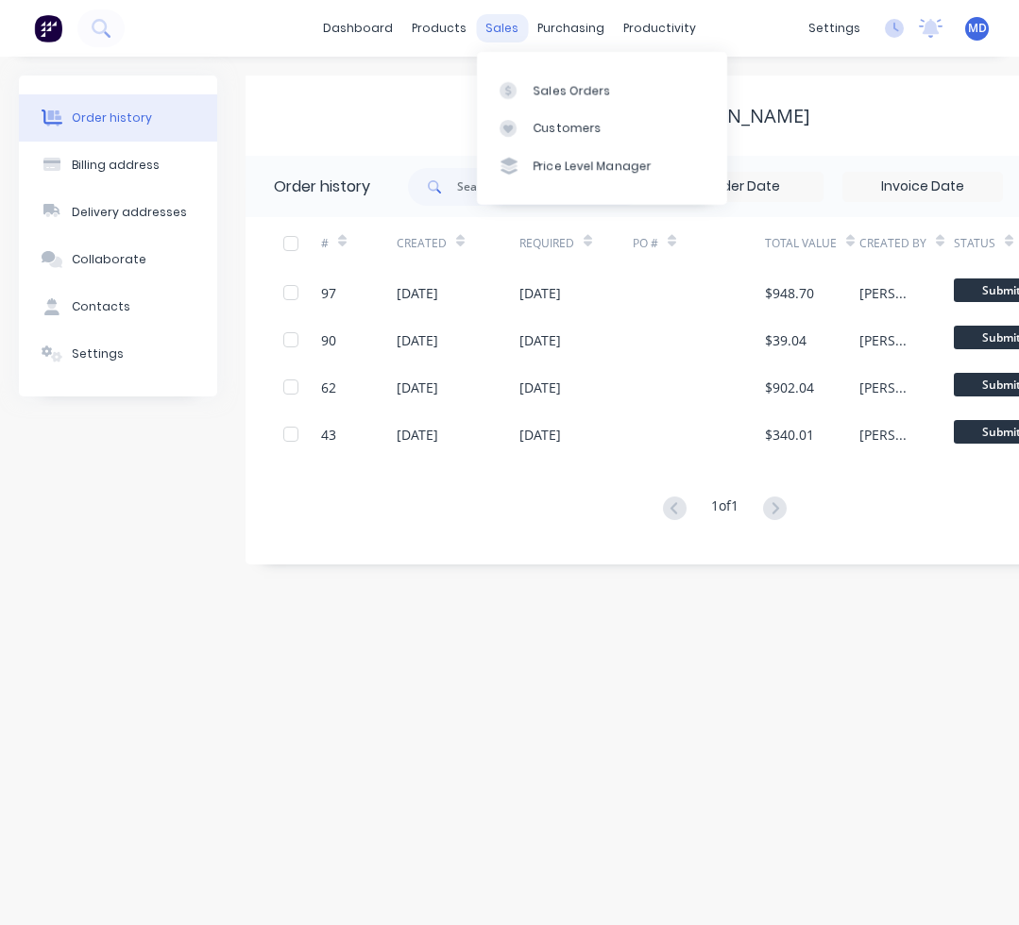
click at [504, 24] on div "sales" at bounding box center [502, 28] width 52 height 28
click at [534, 82] on div "Sales Orders" at bounding box center [571, 90] width 77 height 17
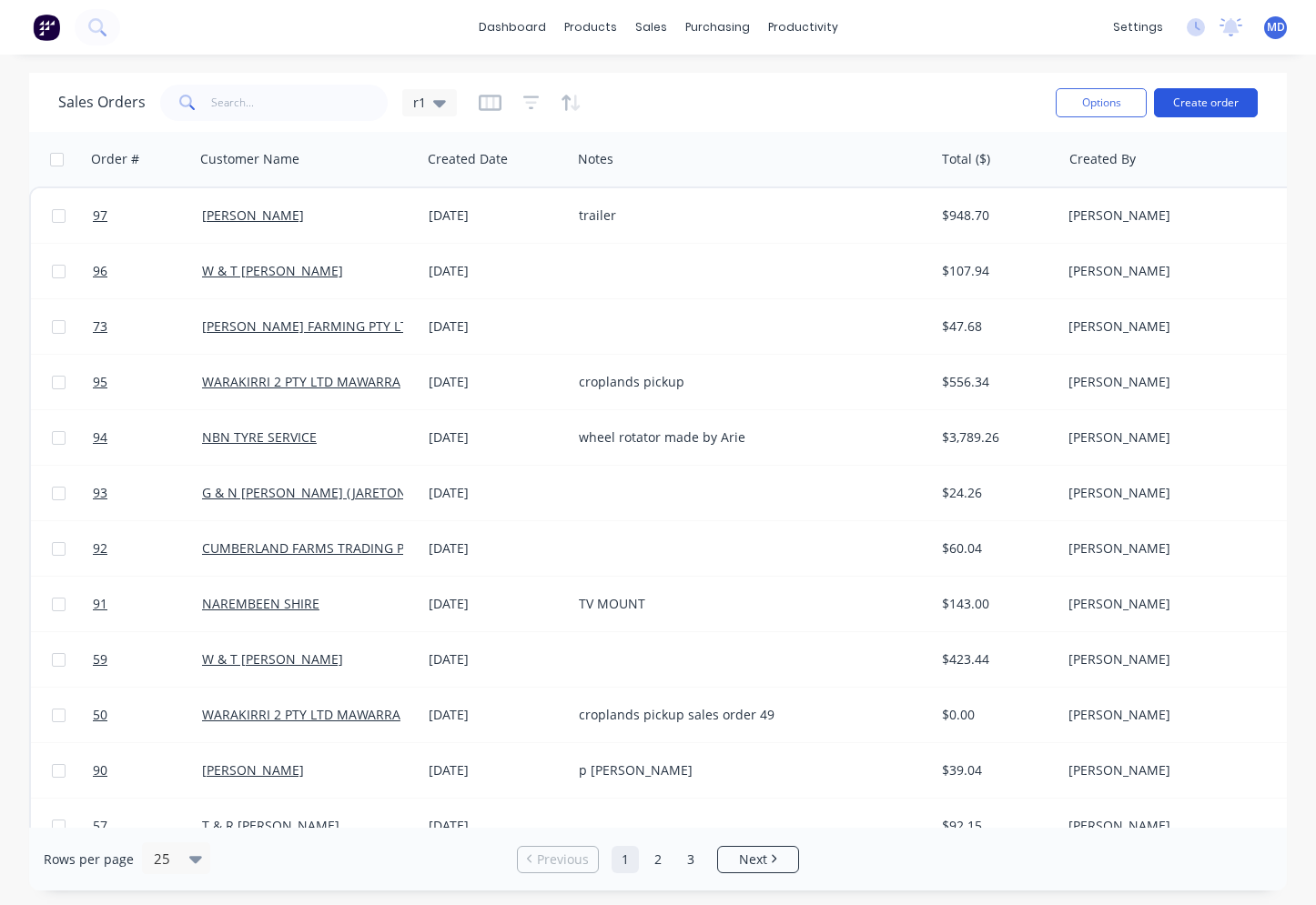
click at [1211, 106] on button "Create order" at bounding box center [1206, 103] width 104 height 29
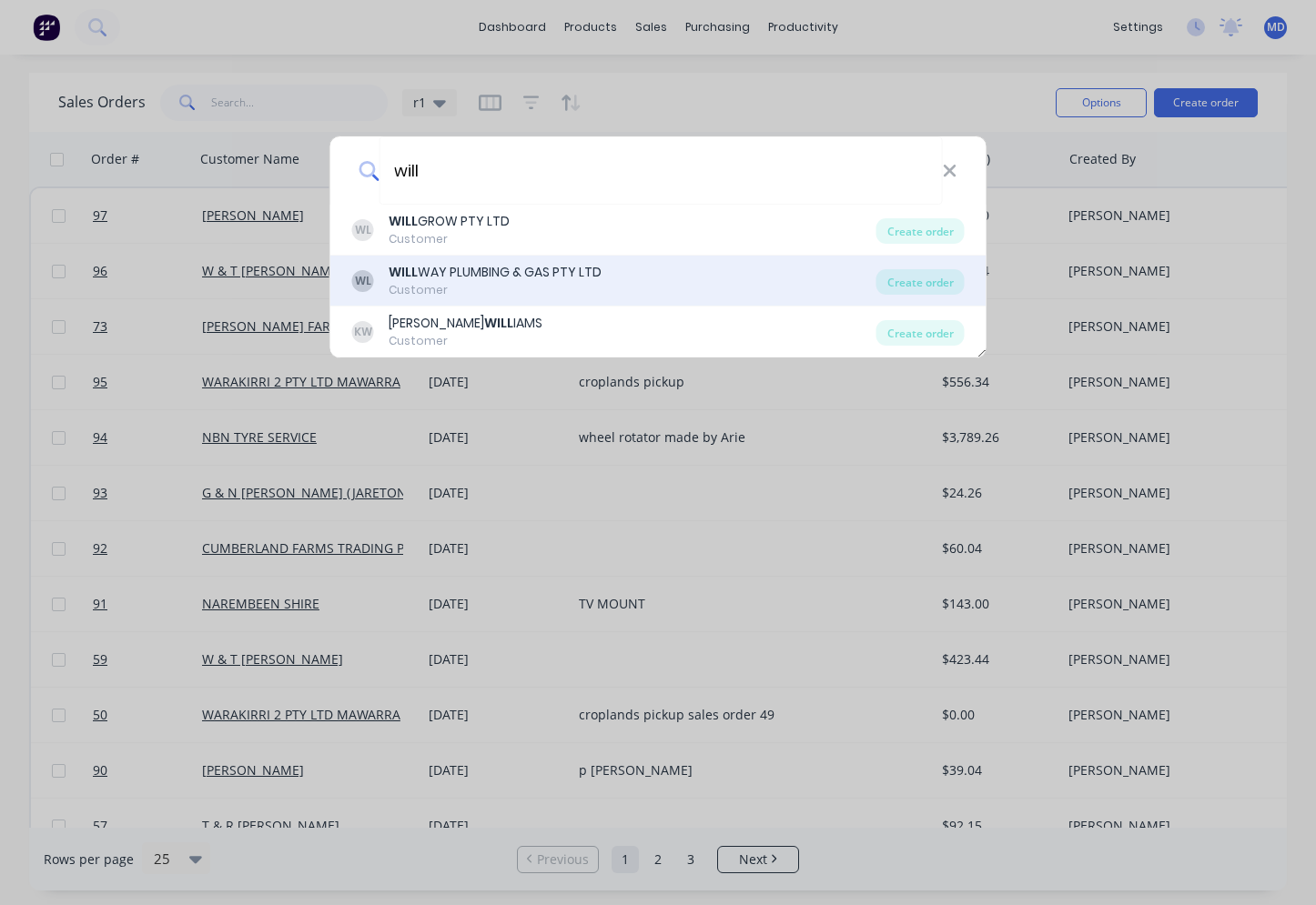
type input "will"
click at [507, 278] on div "WILL WAY PLUMBING & GAS PTY LTD" at bounding box center [495, 273] width 213 height 19
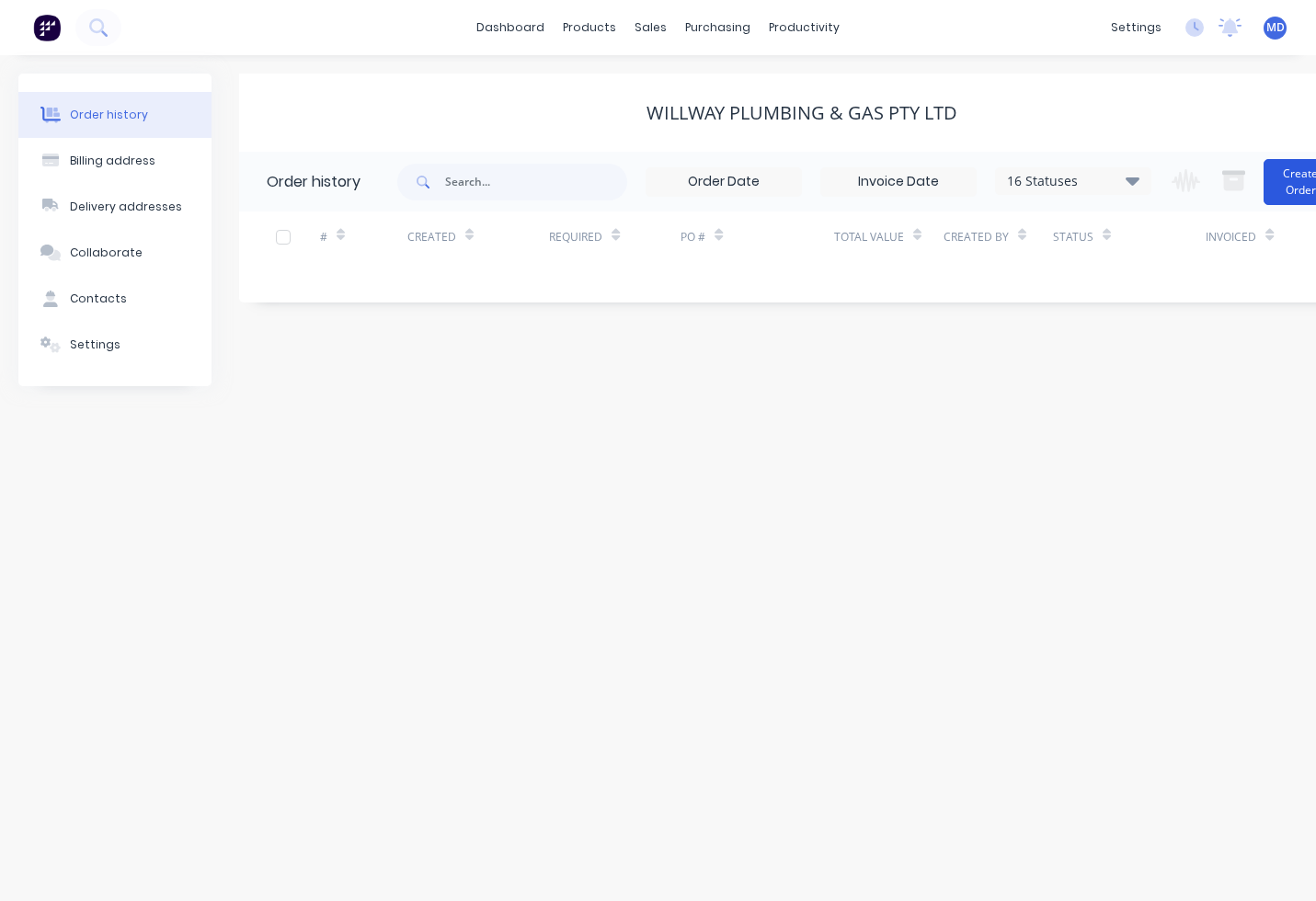
click at [1296, 196] on button "Create Order" at bounding box center [1300, 181] width 74 height 46
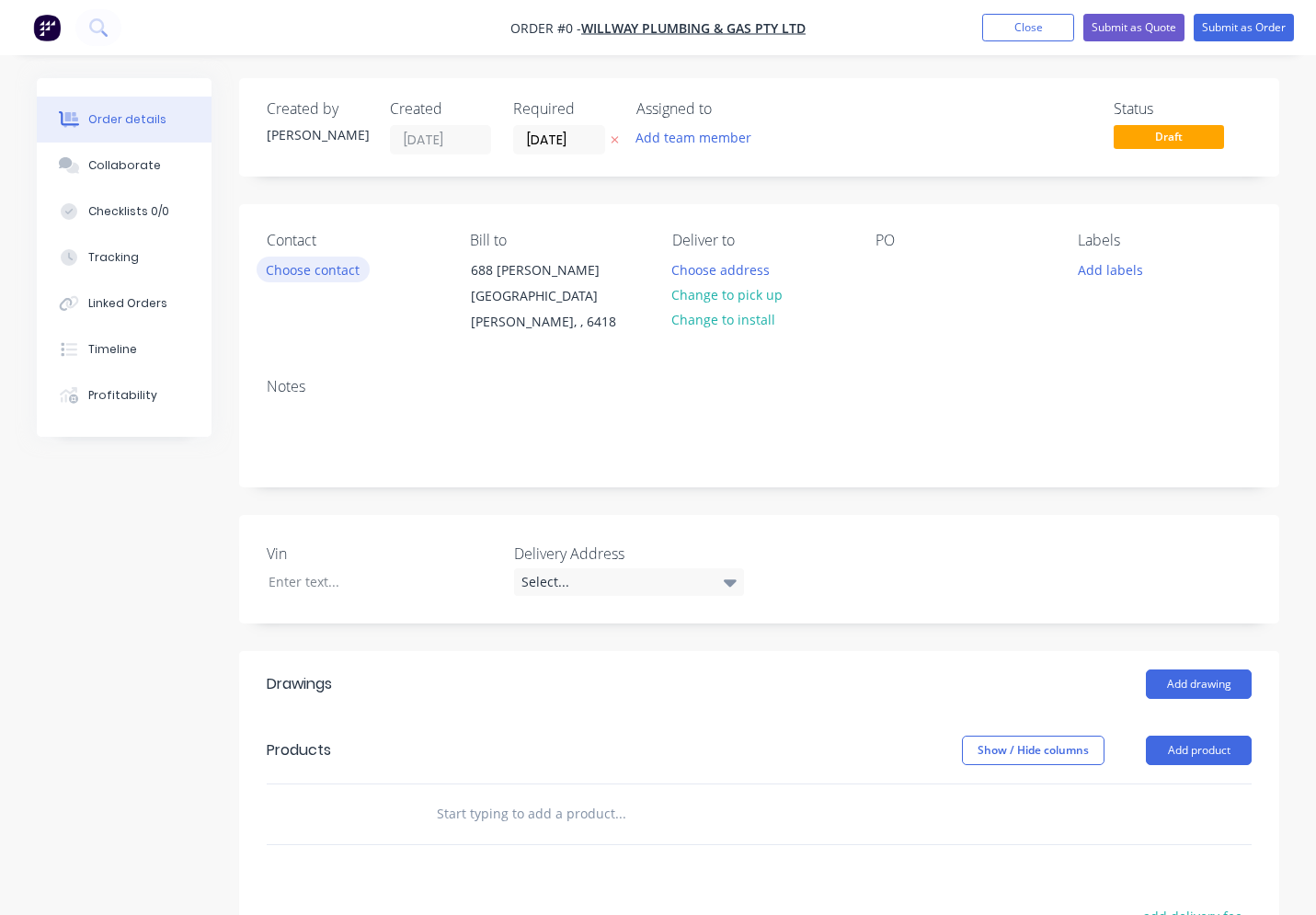
click at [329, 274] on button "Choose contact" at bounding box center [313, 268] width 113 height 24
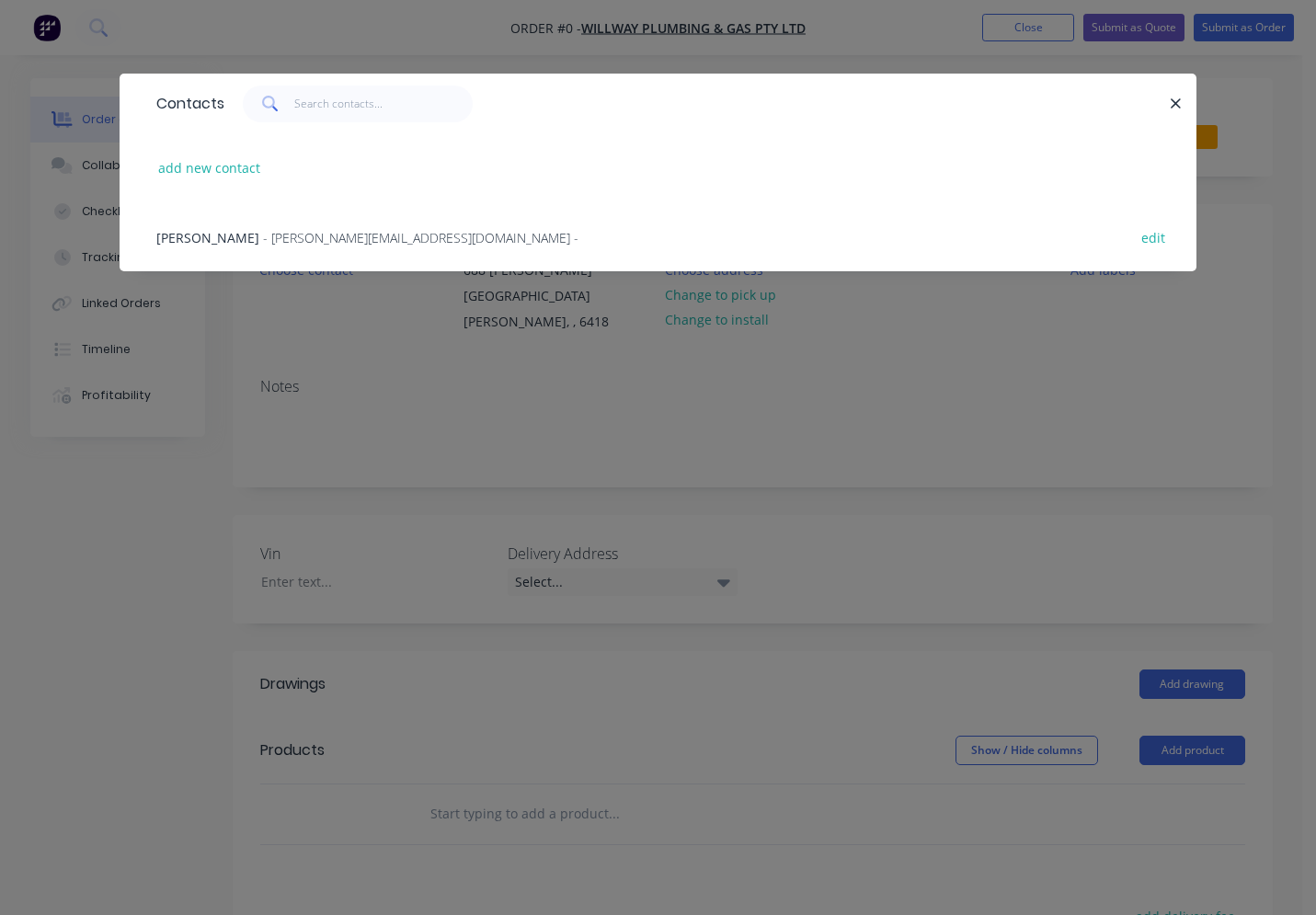
click at [284, 230] on span "- dean@willwayplumbing.com -" at bounding box center [421, 238] width 316 height 18
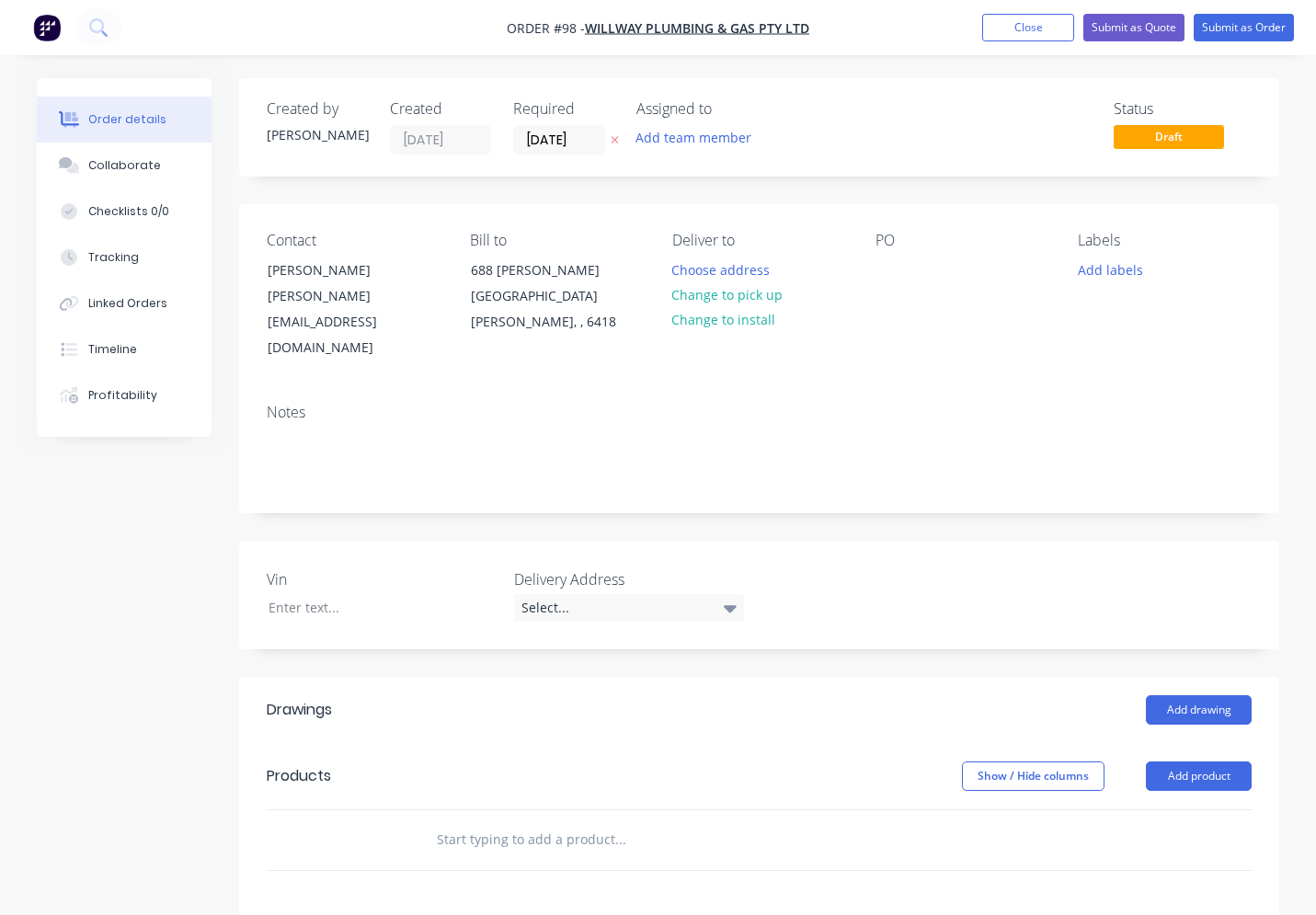
click at [456, 821] on input "text" at bounding box center [620, 840] width 368 height 37
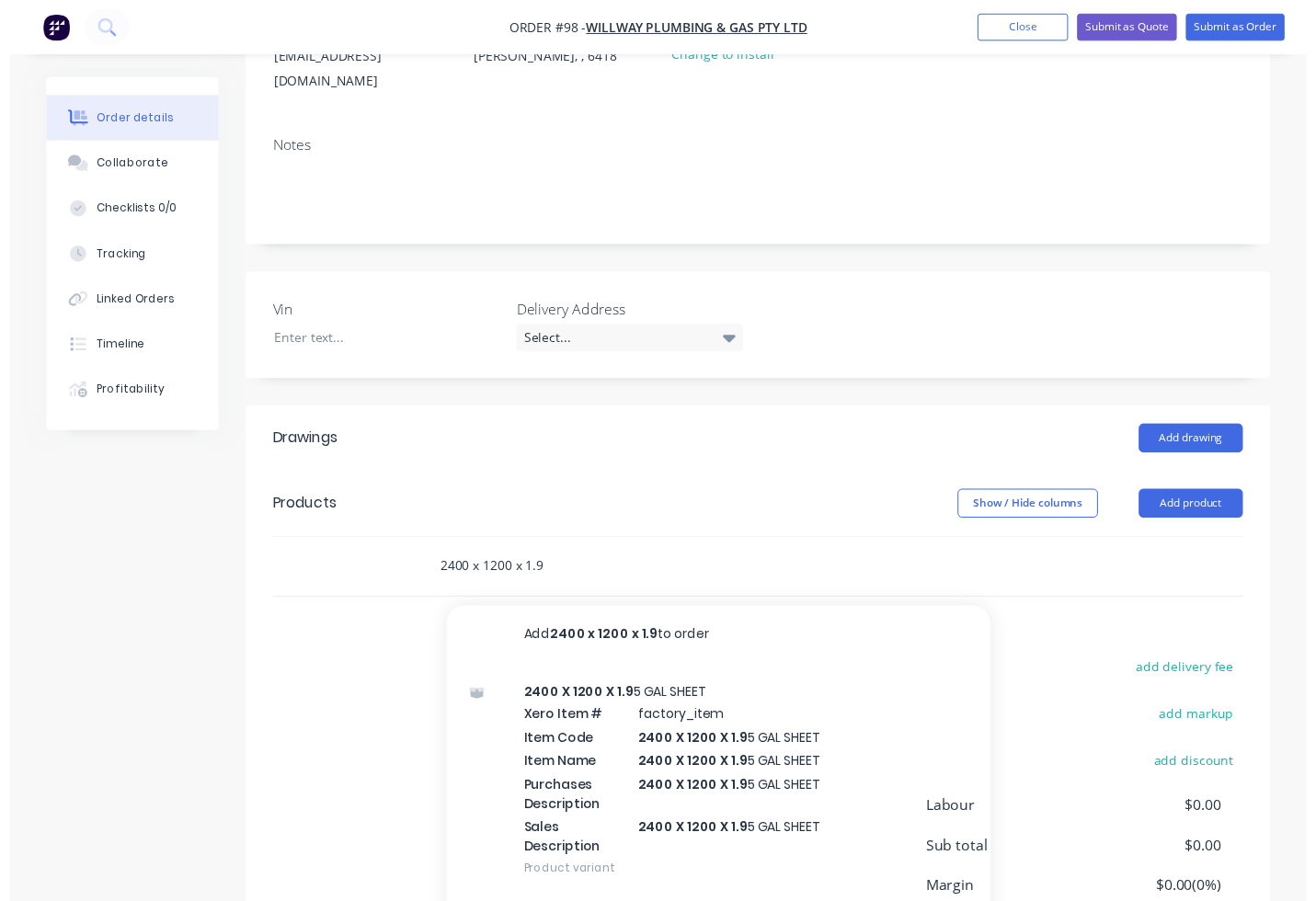
scroll to position [276, 0]
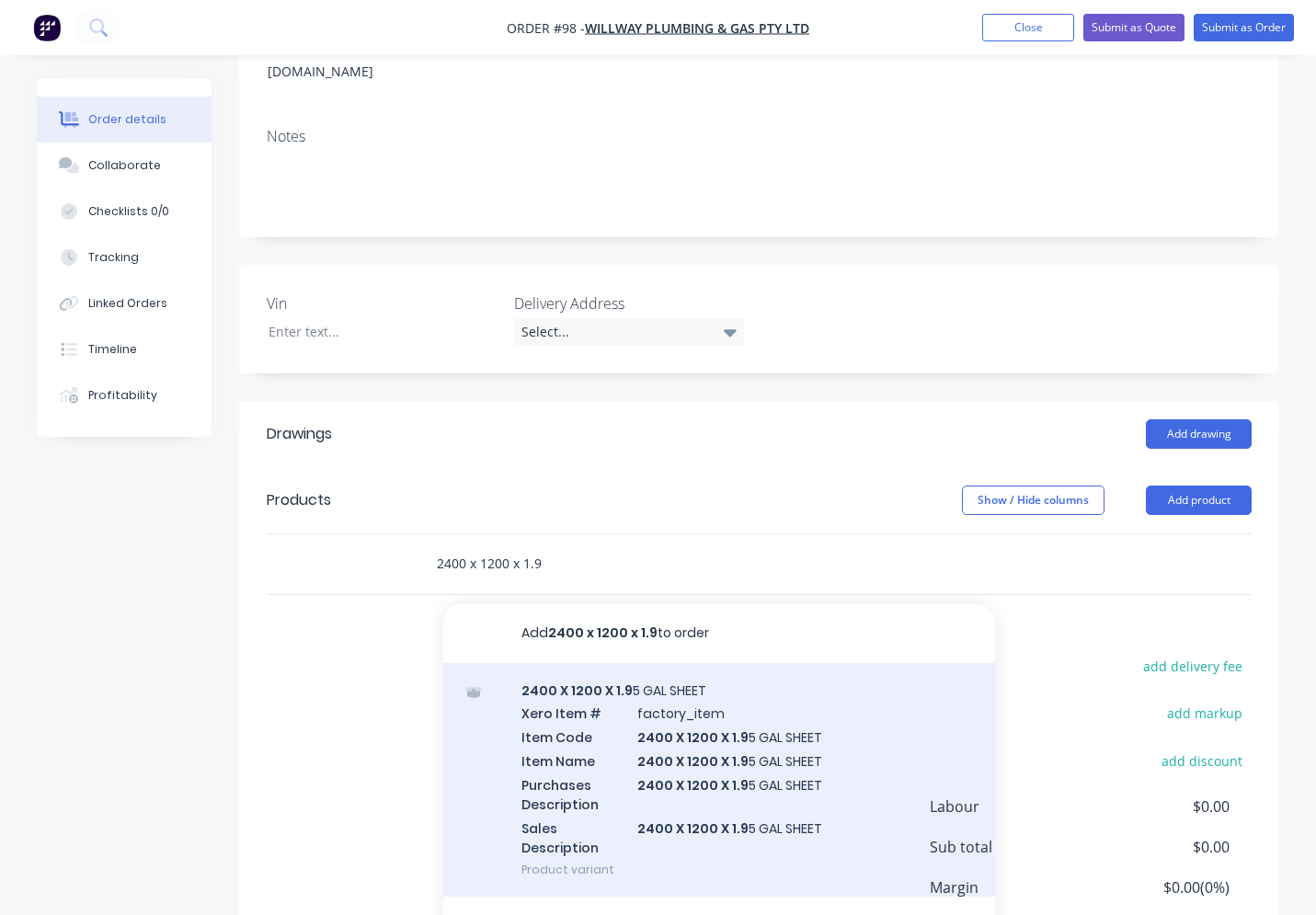
type input "2400 x 1200 x 1.9"
click at [644, 702] on div "2400 X 1200 X 1.9 5 GAL SHEET Xero Item # factory_item Item Code 2400 X 1200 X …" at bounding box center [719, 781] width 551 height 235
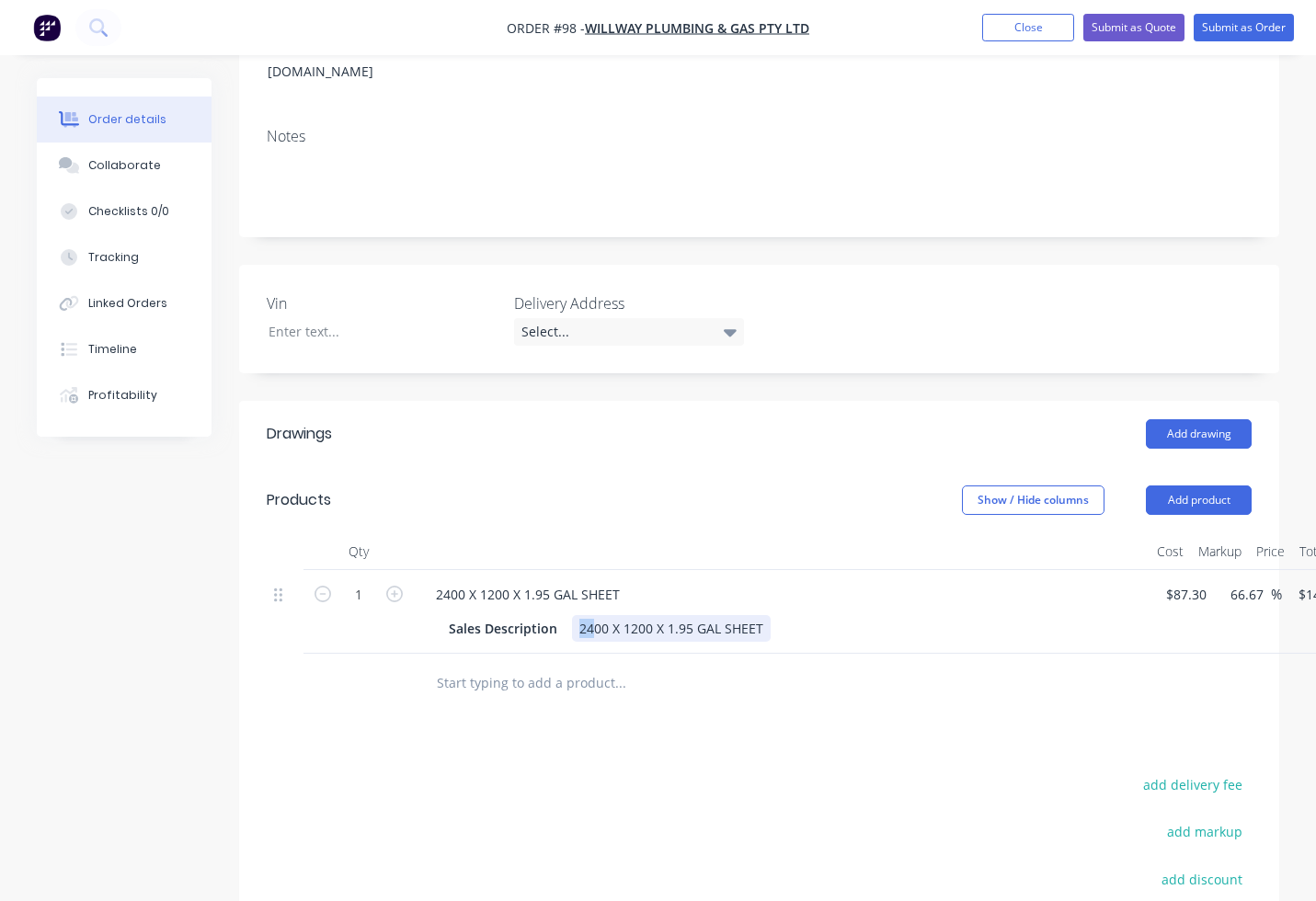
drag, startPoint x: 592, startPoint y: 583, endPoint x: 576, endPoint y: 583, distance: 16.0
click at [576, 616] on div "2400 X 1200 X 1.95 GAL SHEET" at bounding box center [671, 628] width 199 height 26
click at [632, 616] on div "1100 X 1200 X 1.95 GAL SHEET" at bounding box center [671, 628] width 199 height 26
click at [1206, 570] on div "1 2400 X 1200 X 1.95 GAL SHEET Sales Description 1100 X 1100 X 1.95 GAL SHEET 8…" at bounding box center [759, 612] width 985 height 84
type input "$40.00"
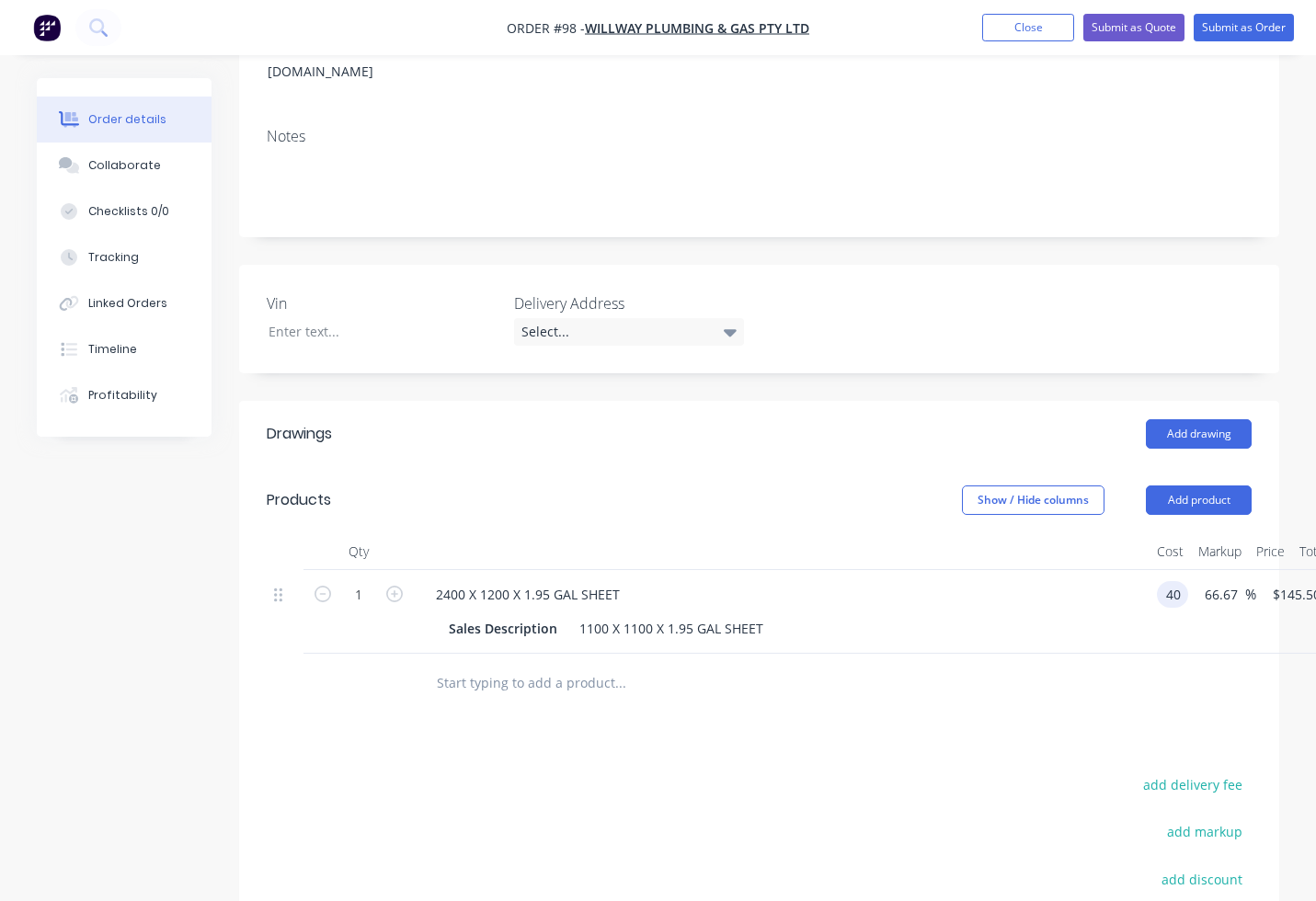
type input "$66.6667"
type input "$66.67"
click at [1092, 655] on div at bounding box center [759, 683] width 985 height 59
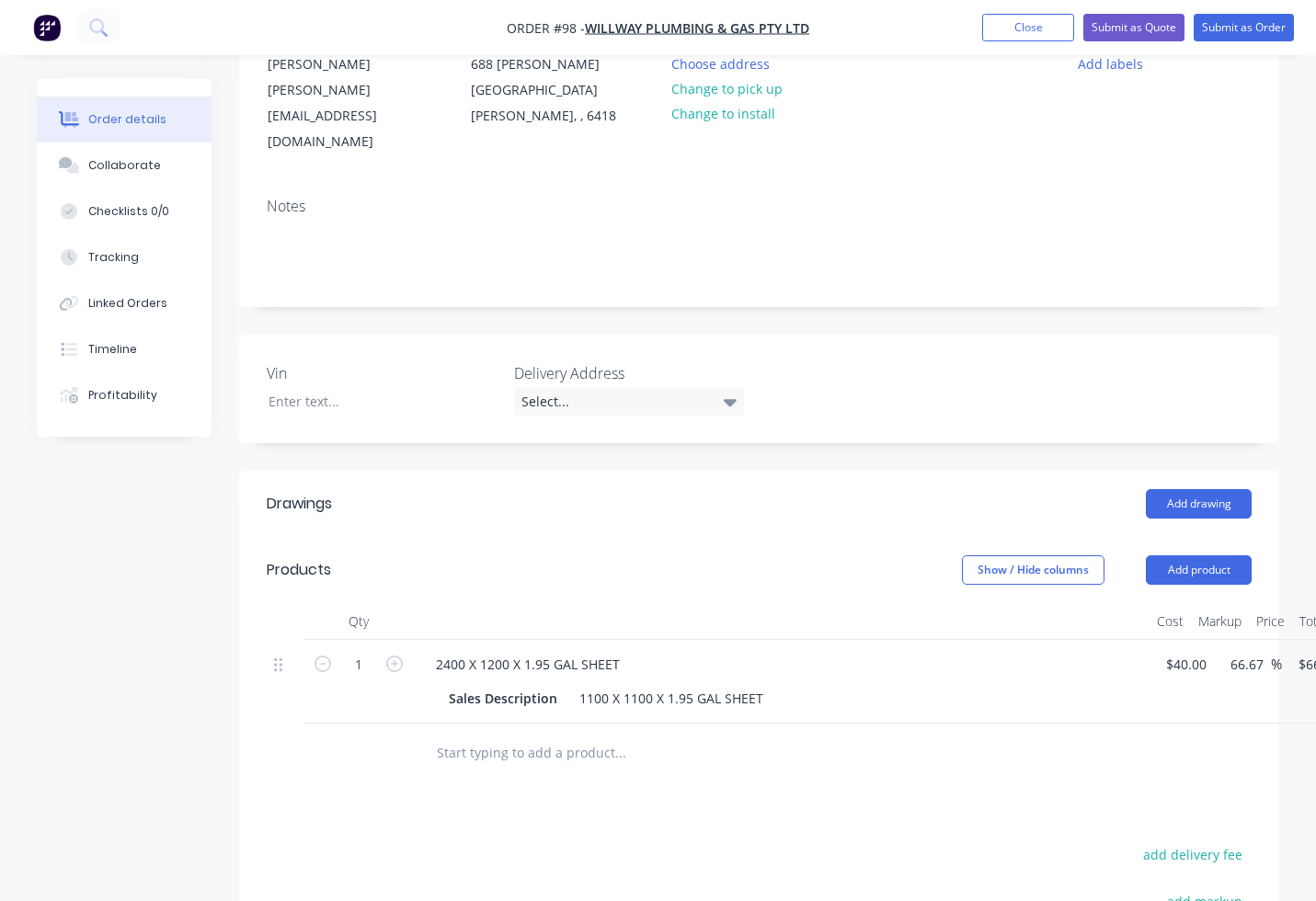
scroll to position [92, 0]
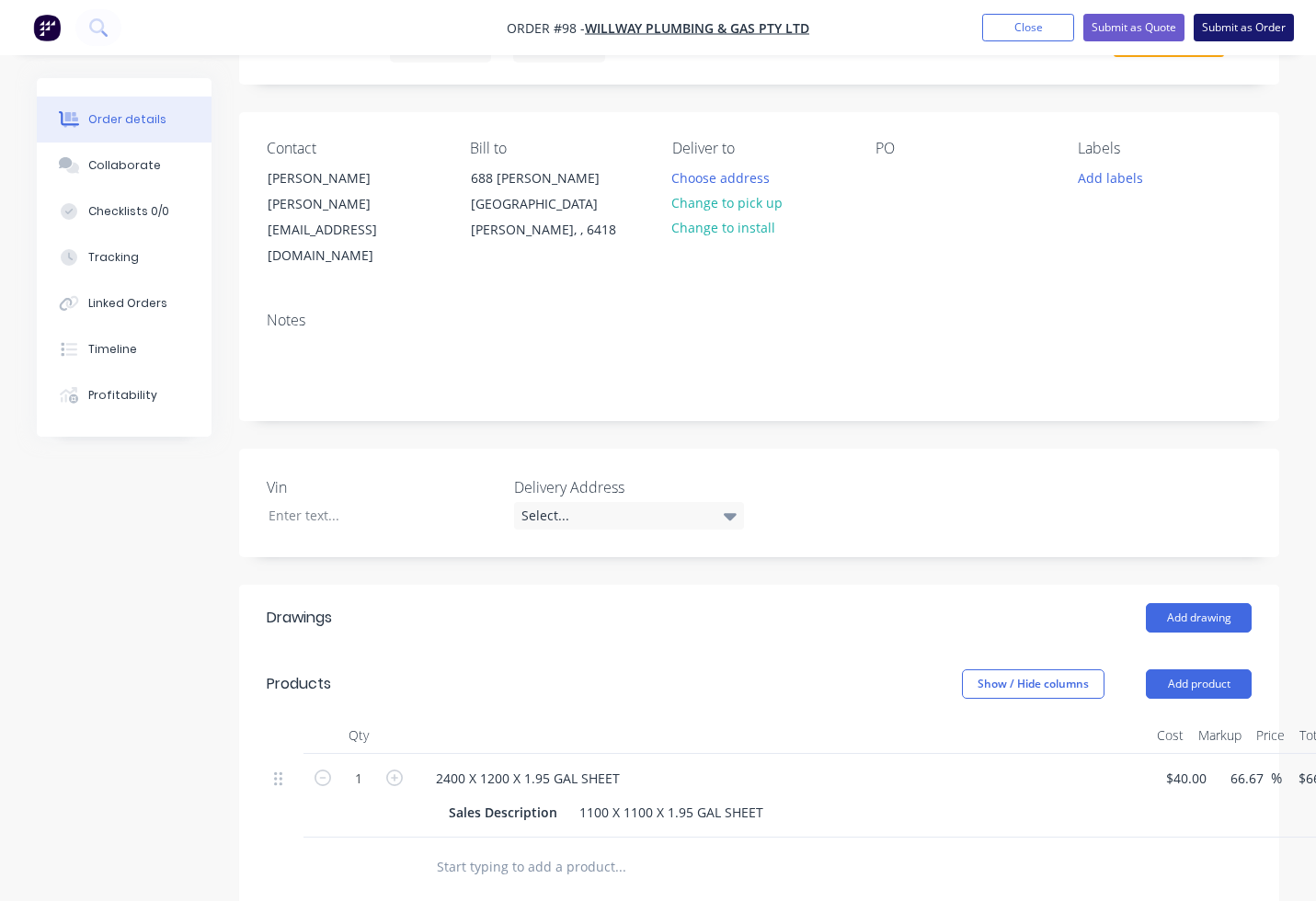
click at [1232, 26] on button "Submit as Order" at bounding box center [1243, 27] width 100 height 27
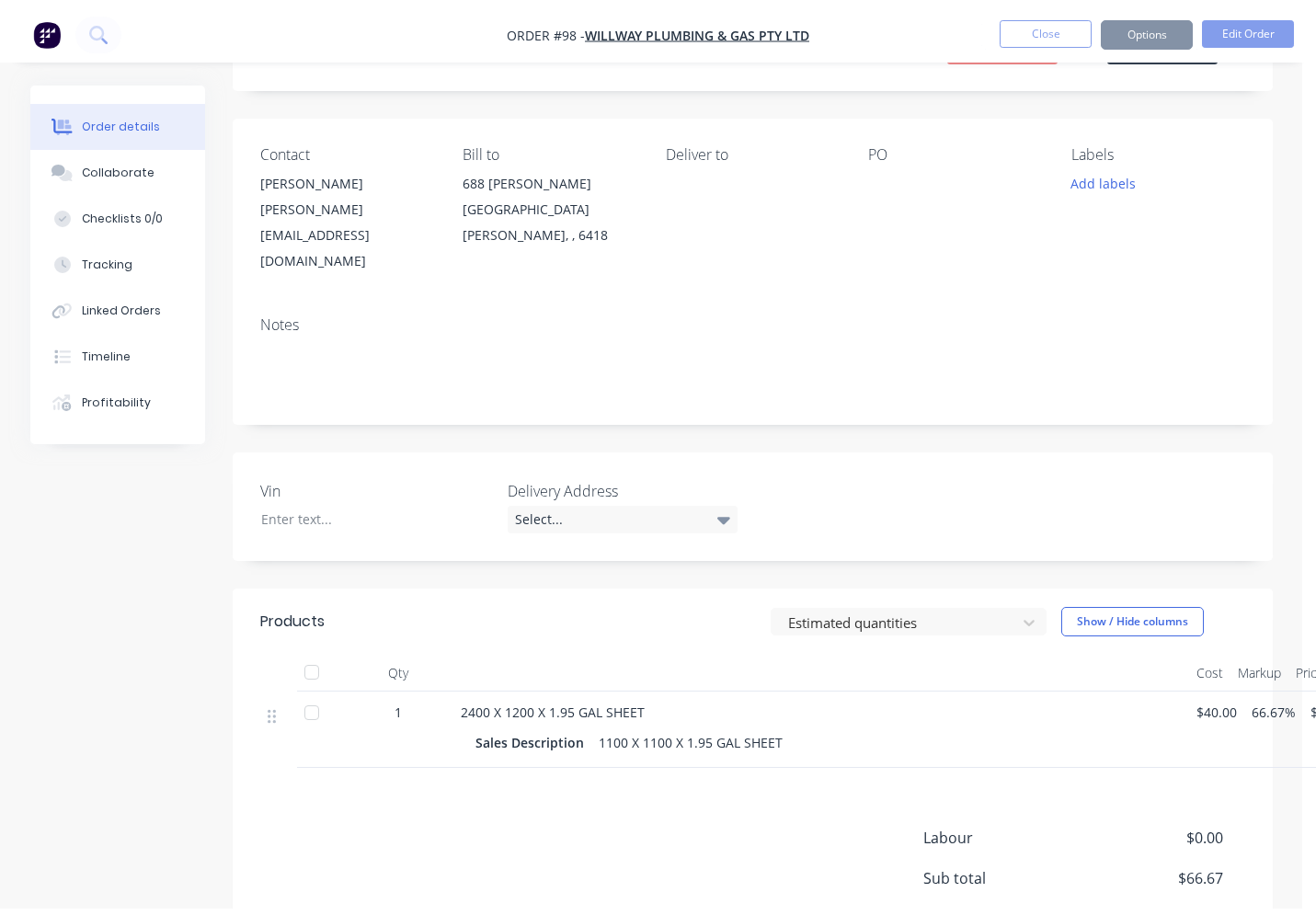
scroll to position [0, 0]
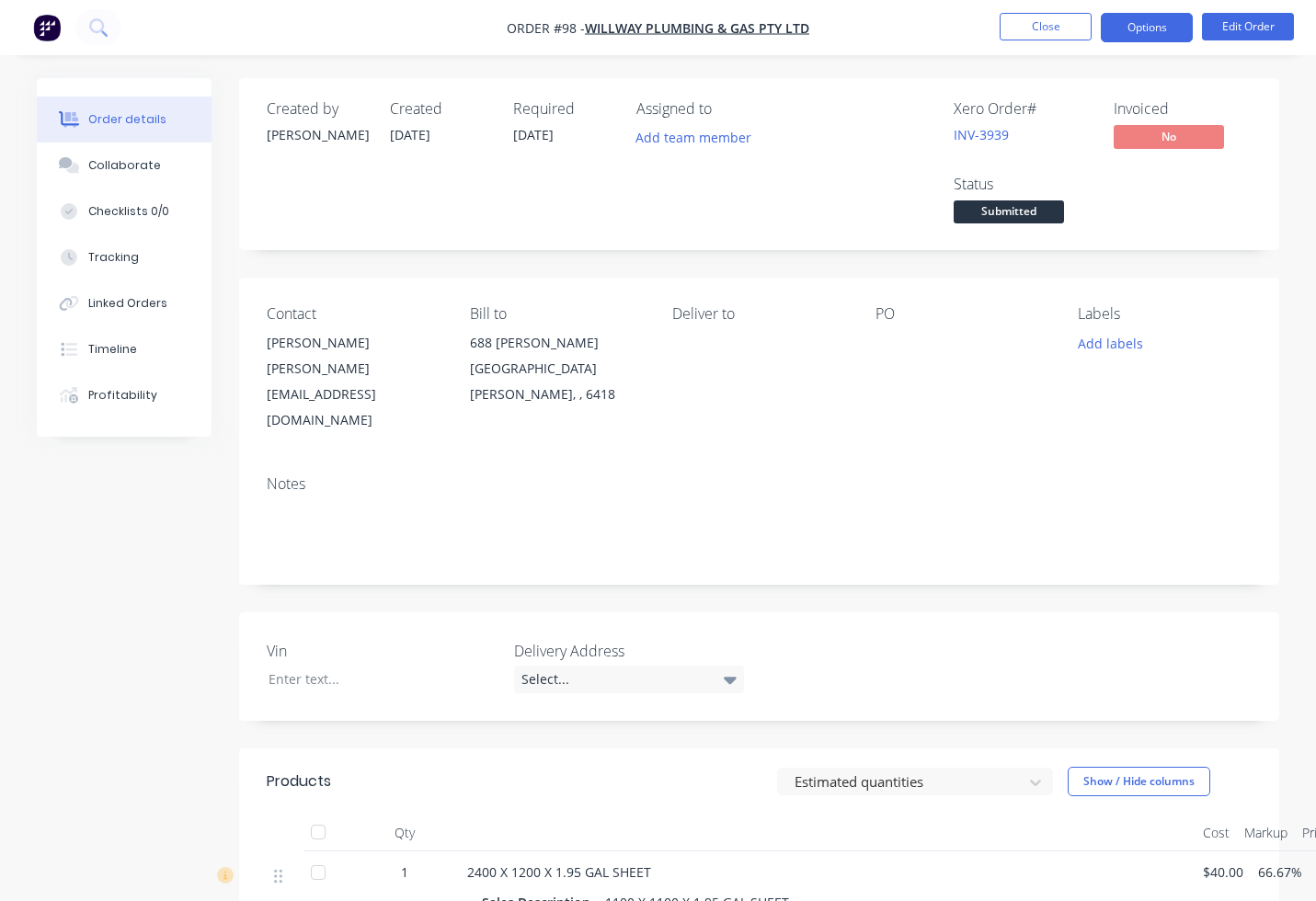
click at [1186, 28] on button "Options" at bounding box center [1147, 27] width 92 height 29
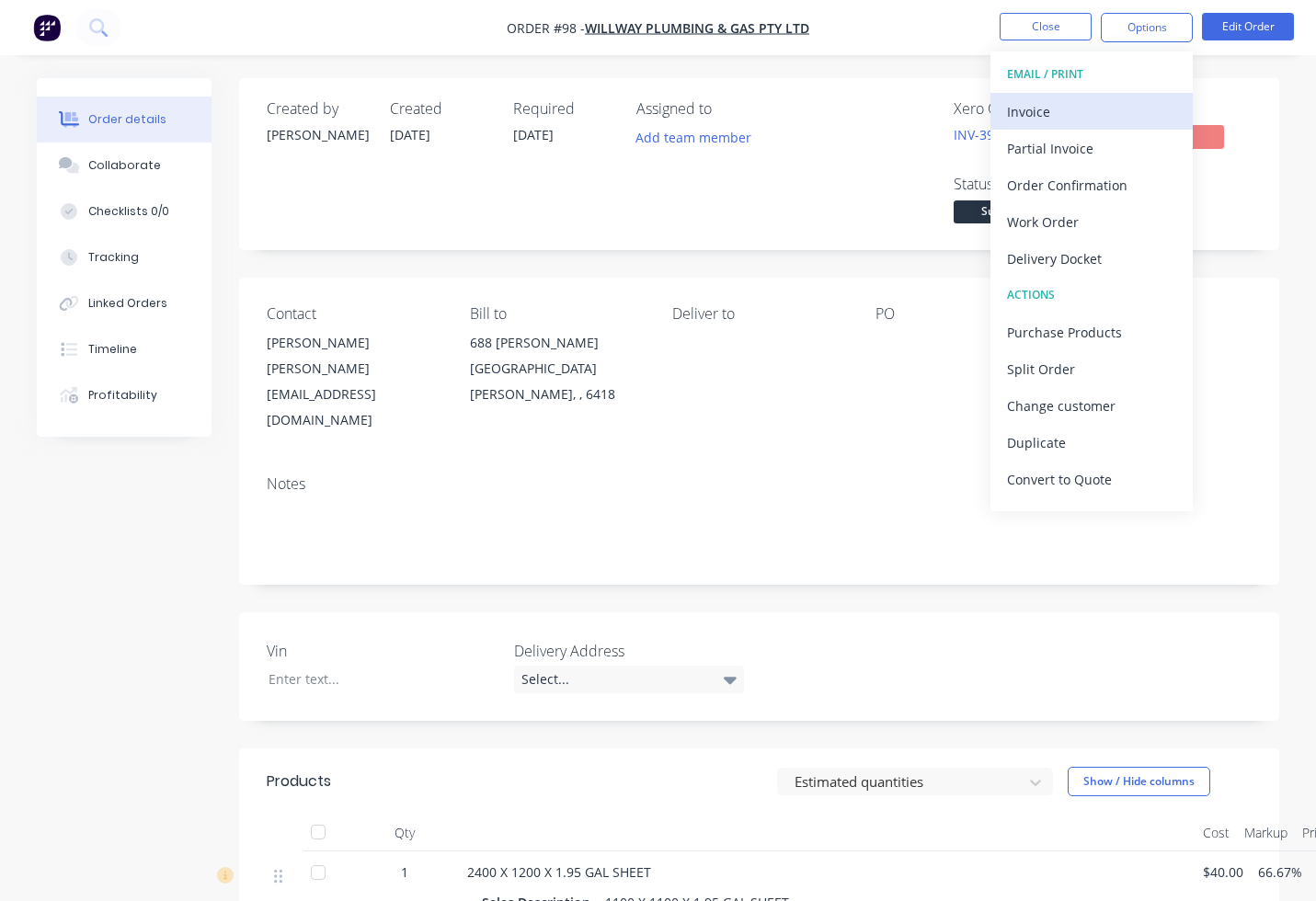
click at [1105, 105] on div "Invoice" at bounding box center [1092, 111] width 169 height 26
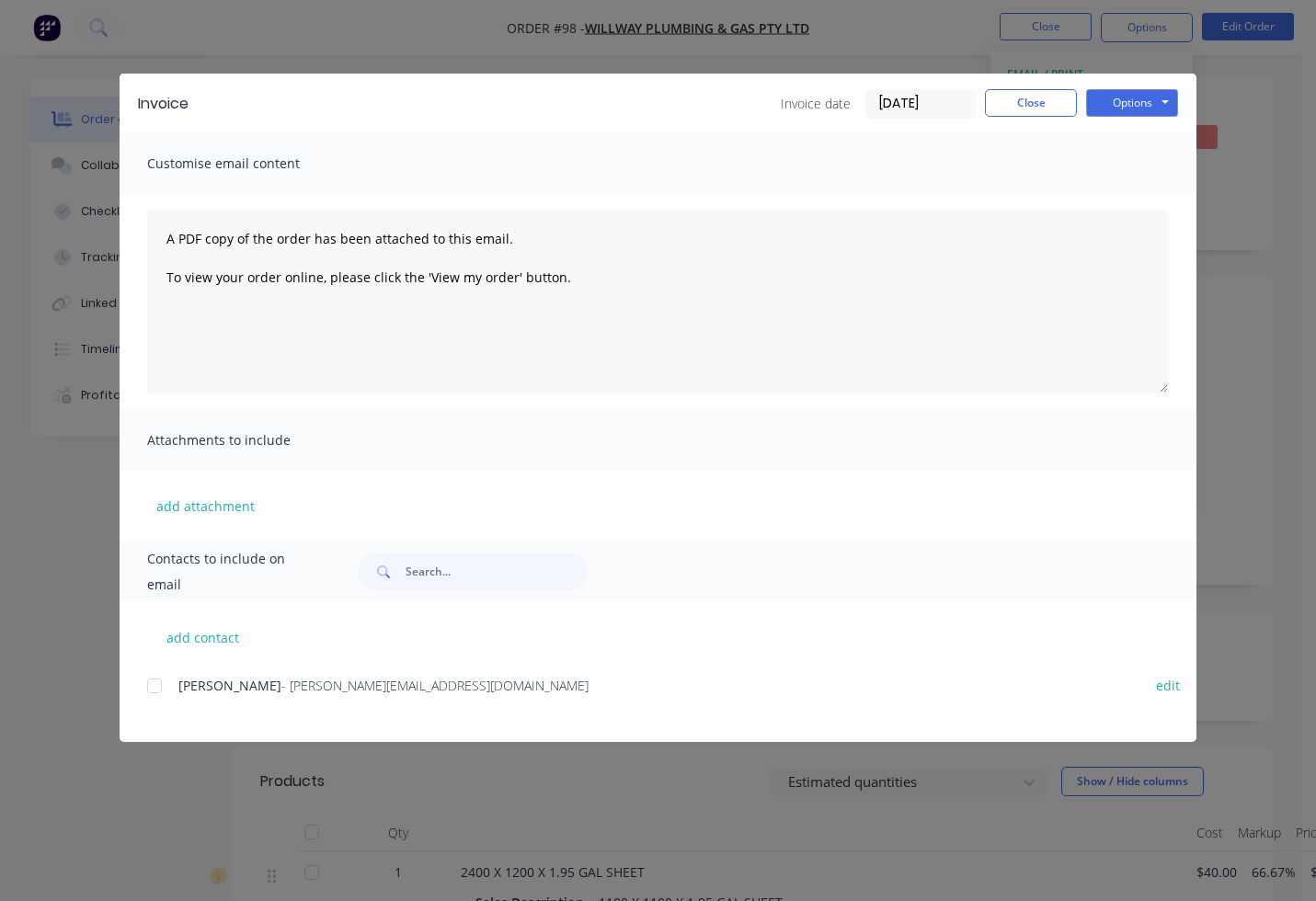
click at [149, 690] on div at bounding box center [155, 686] width 37 height 37
click at [1028, 107] on button "Close" at bounding box center [1031, 103] width 92 height 27
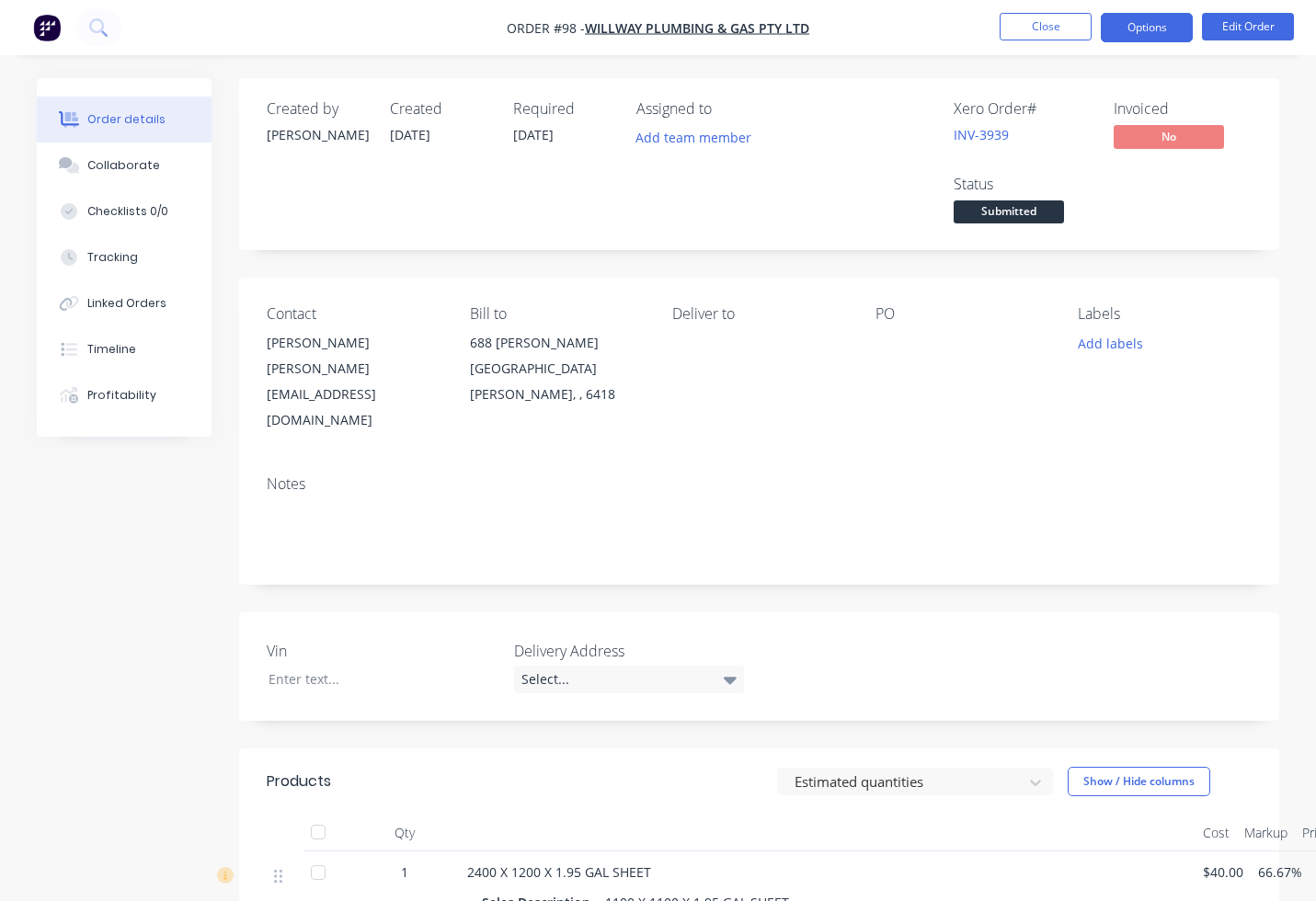
click at [1153, 31] on button "Options" at bounding box center [1147, 27] width 92 height 29
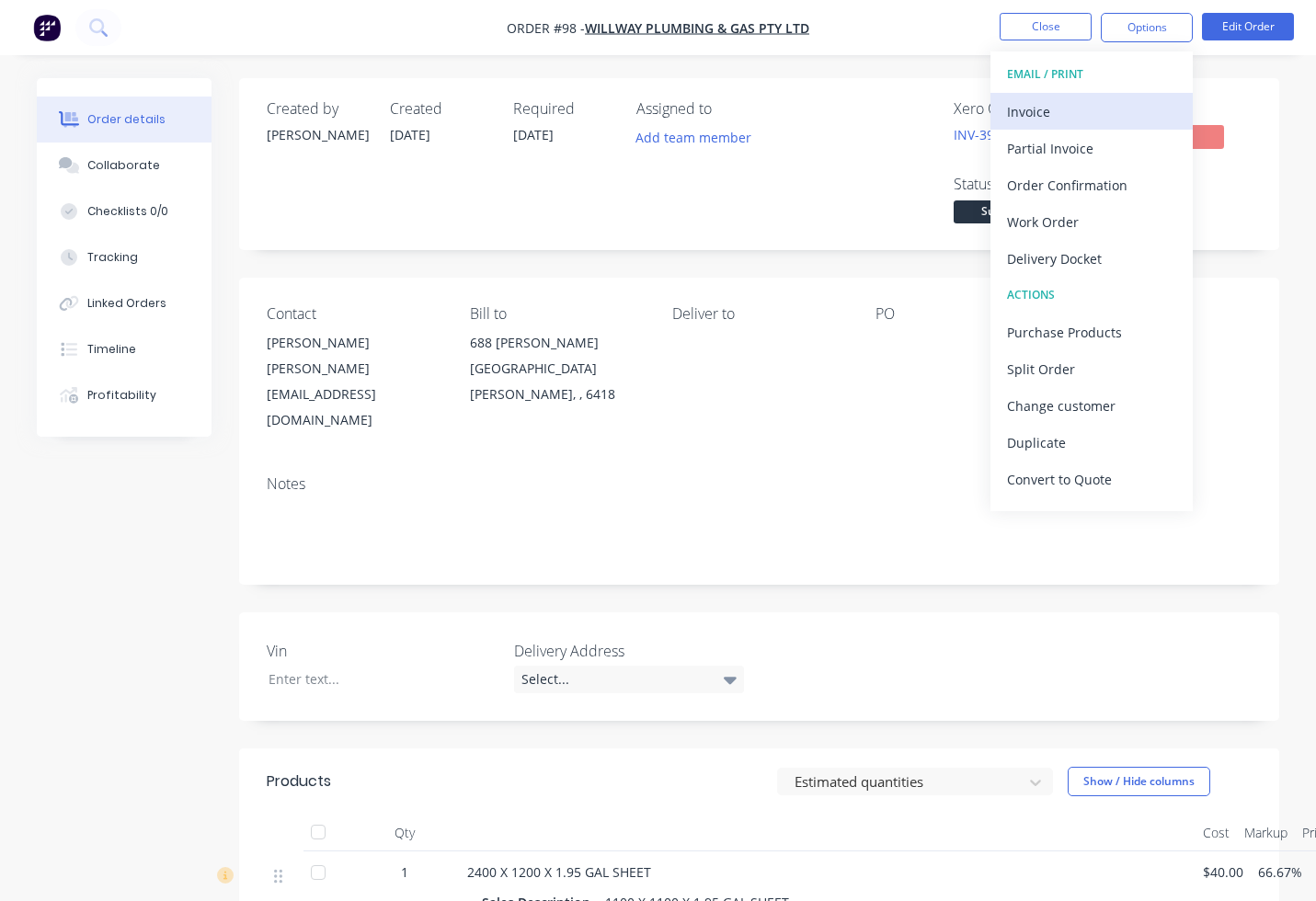
click at [1109, 109] on div "Invoice" at bounding box center [1092, 111] width 169 height 26
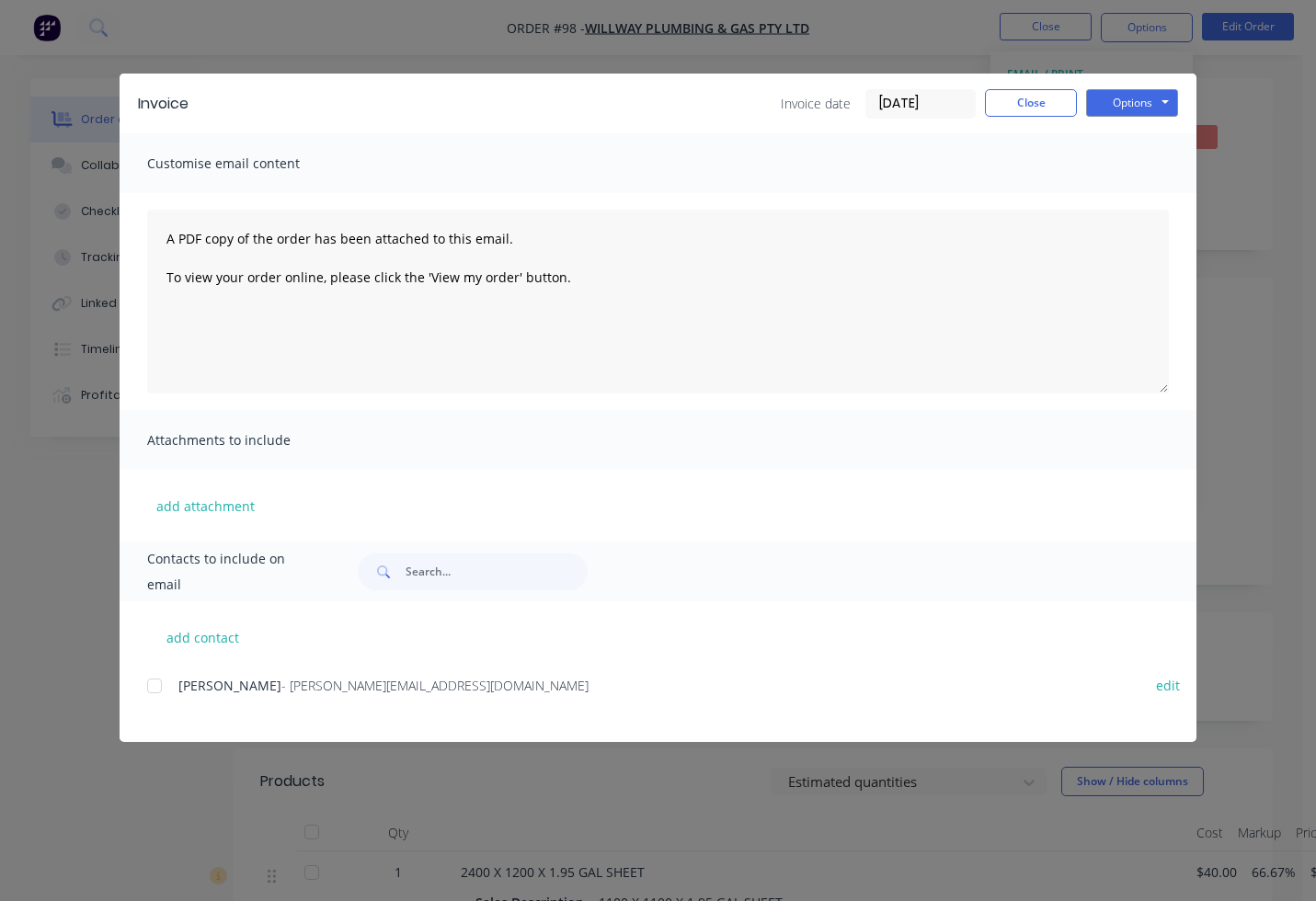
click at [257, 684] on span "DEEAN WILLIAMS" at bounding box center [230, 686] width 103 height 18
click at [153, 684] on div at bounding box center [155, 686] width 37 height 37
click at [1124, 102] on button "Options" at bounding box center [1132, 103] width 92 height 27
click at [1148, 185] on button "Email" at bounding box center [1145, 196] width 118 height 30
click at [1058, 107] on button "Close" at bounding box center [1031, 103] width 92 height 27
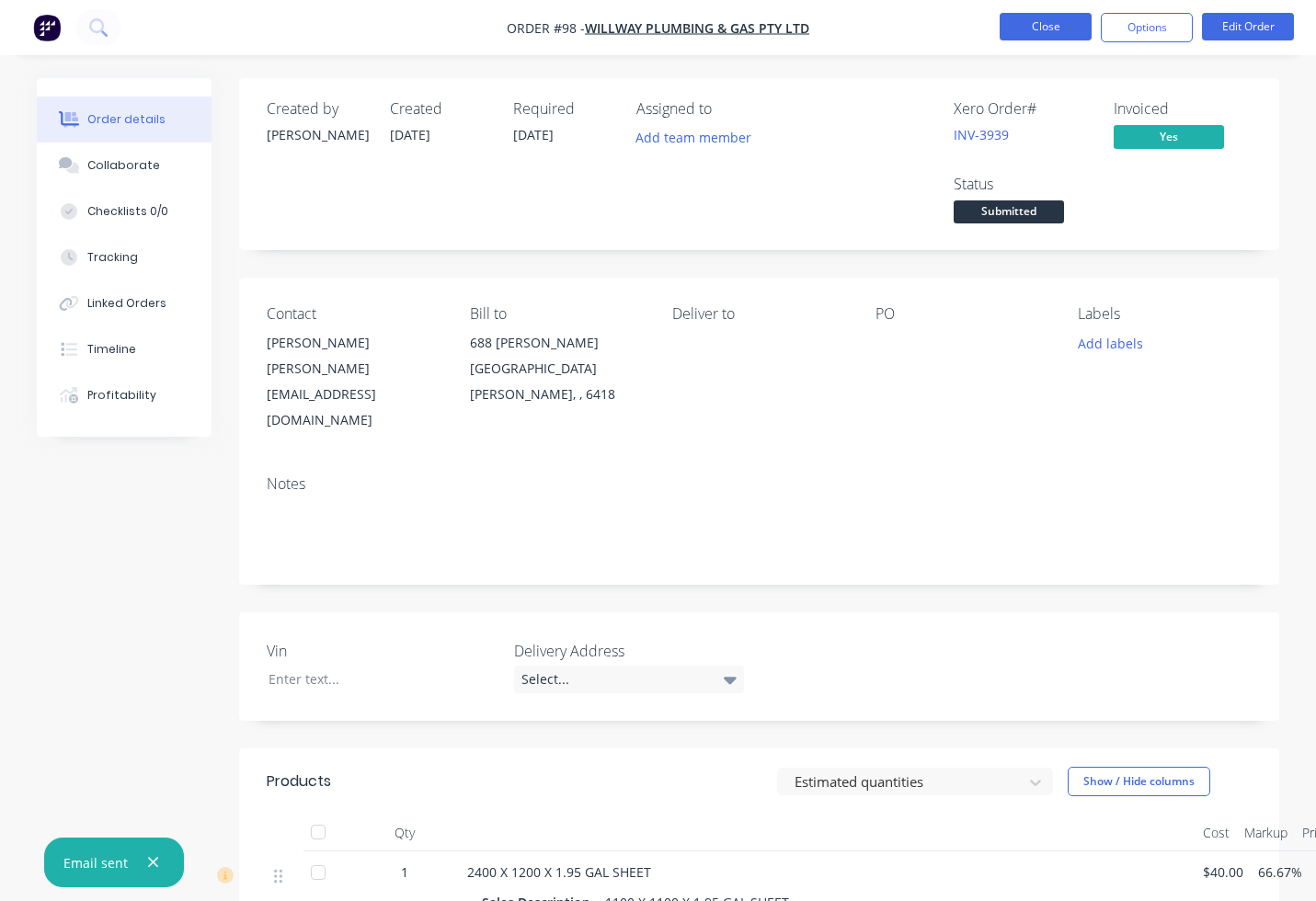
click at [1064, 36] on button "Close" at bounding box center [1045, 26] width 92 height 27
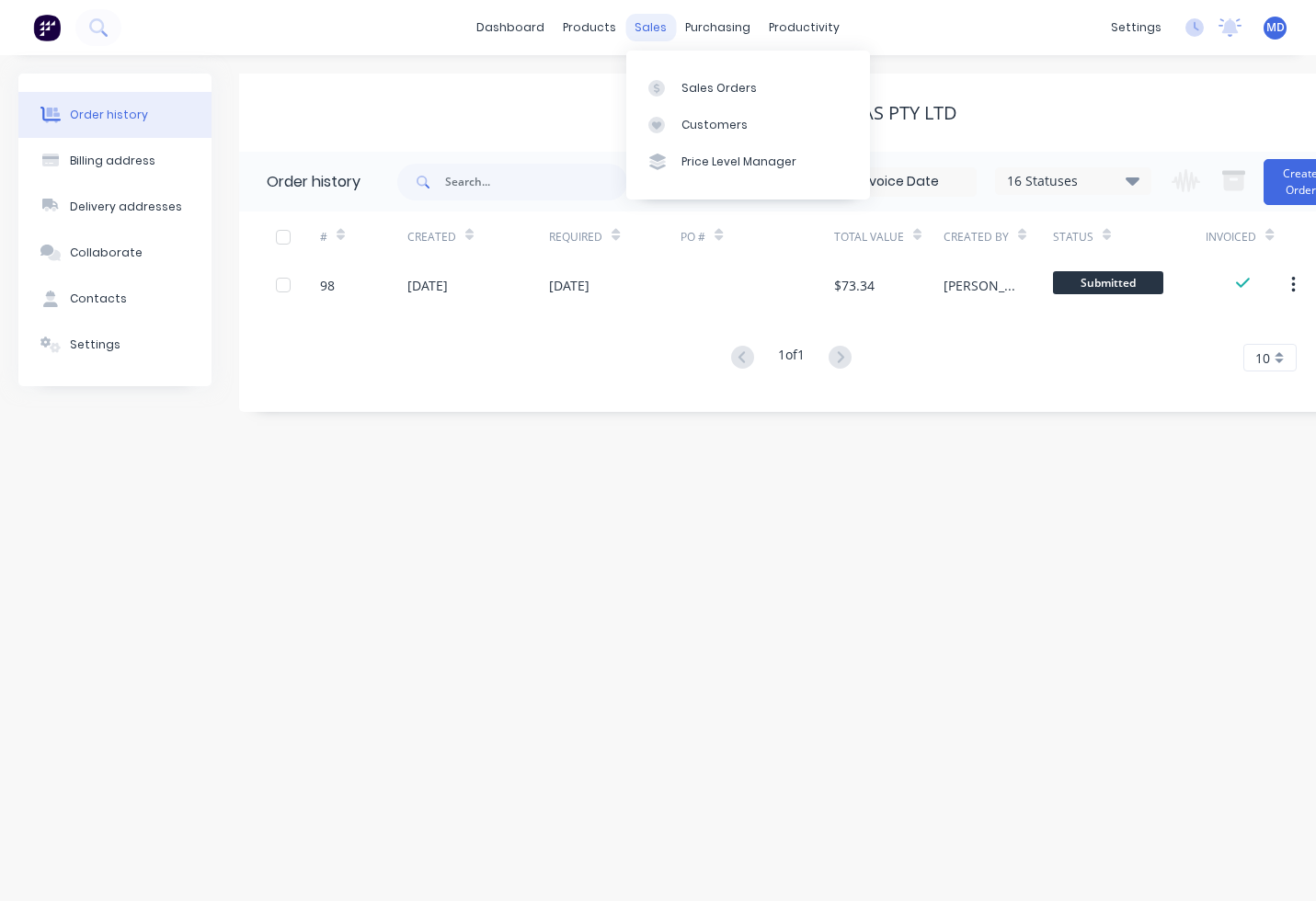
click at [654, 32] on div "sales" at bounding box center [651, 27] width 51 height 27
click at [697, 78] on link "Sales Orders" at bounding box center [748, 88] width 244 height 37
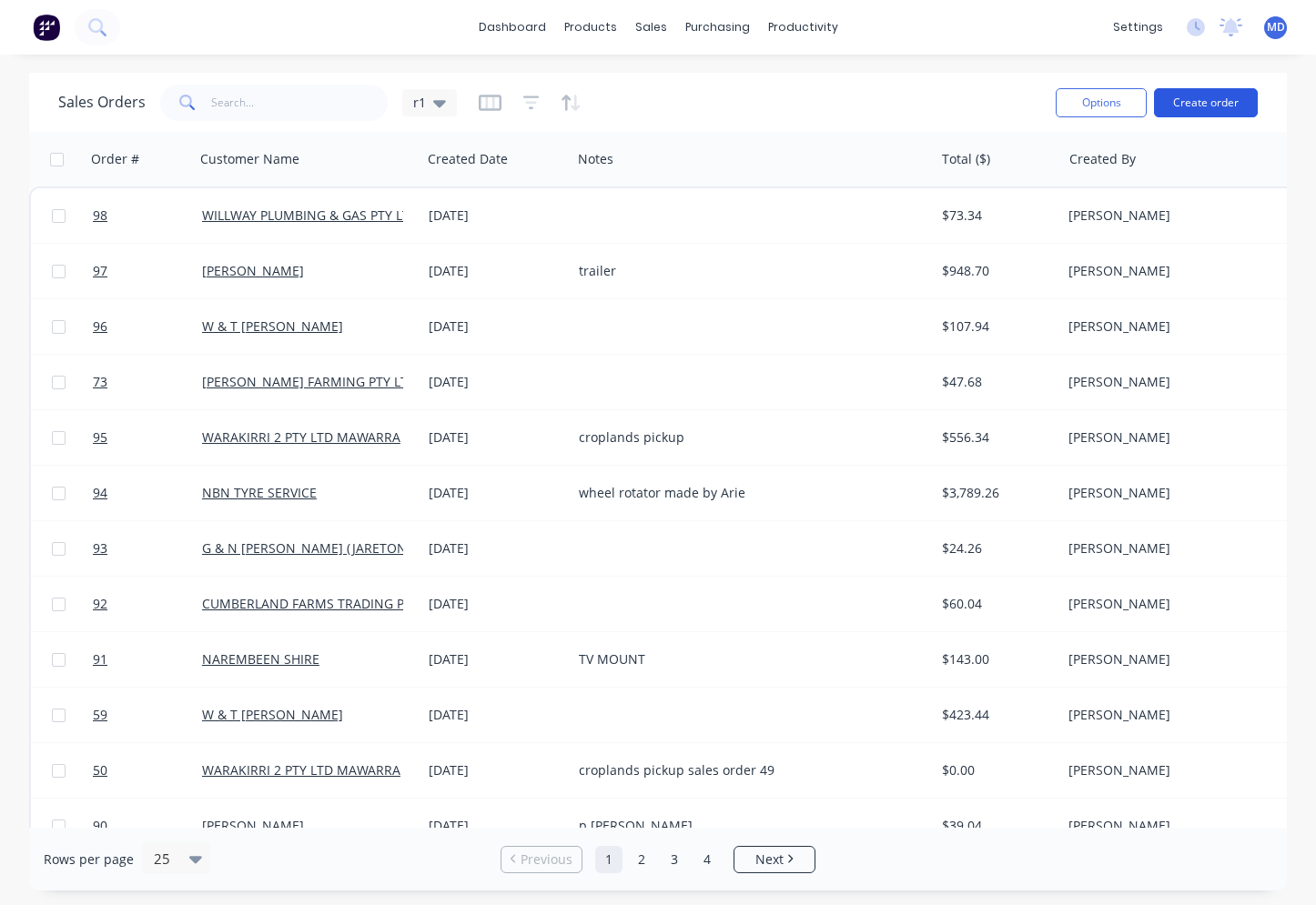
click at [1176, 96] on button "Create order" at bounding box center [1206, 103] width 104 height 29
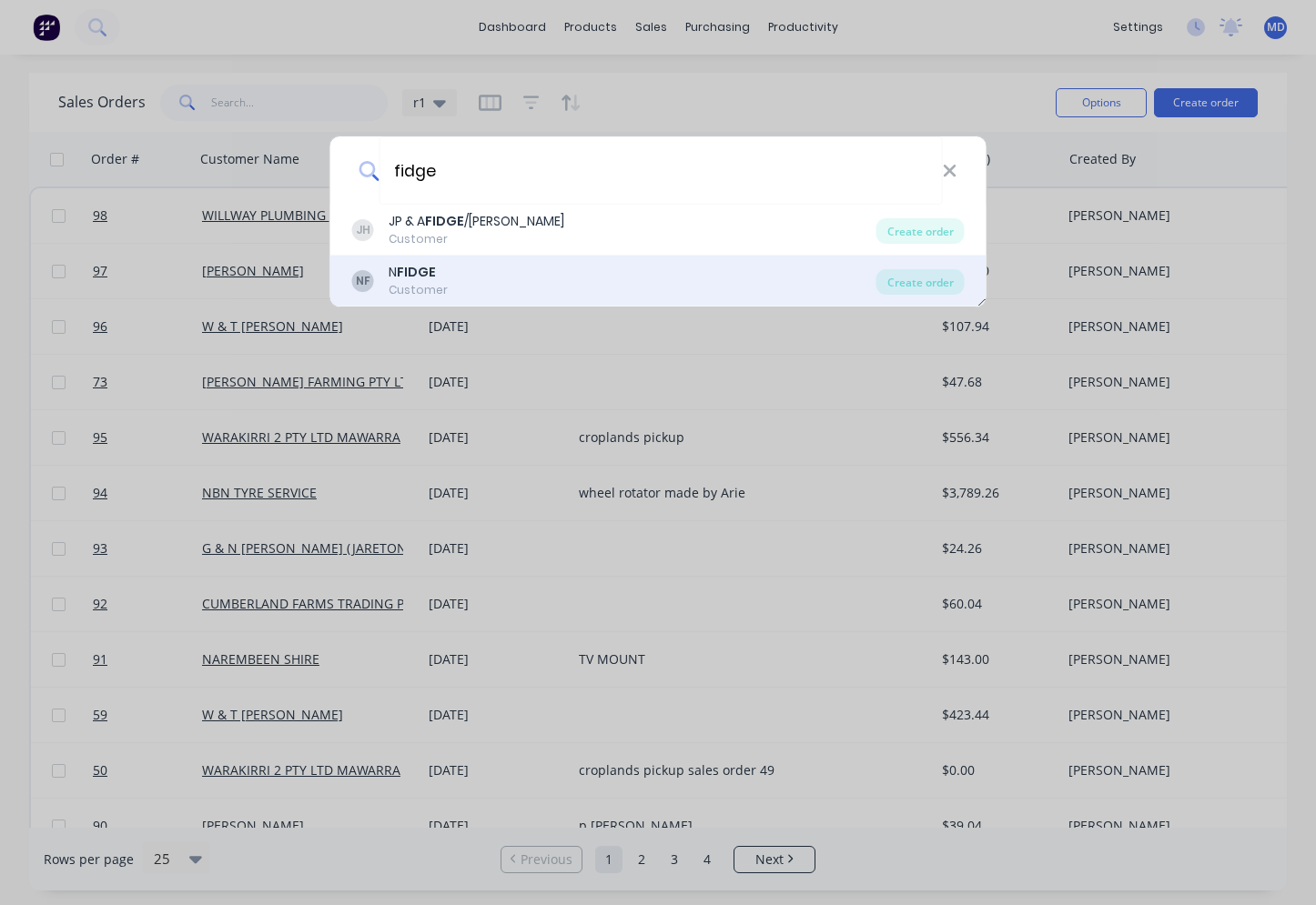
type input "fidge"
click at [587, 268] on div "NF N FIDGE Customer" at bounding box center [614, 280] width 524 height 36
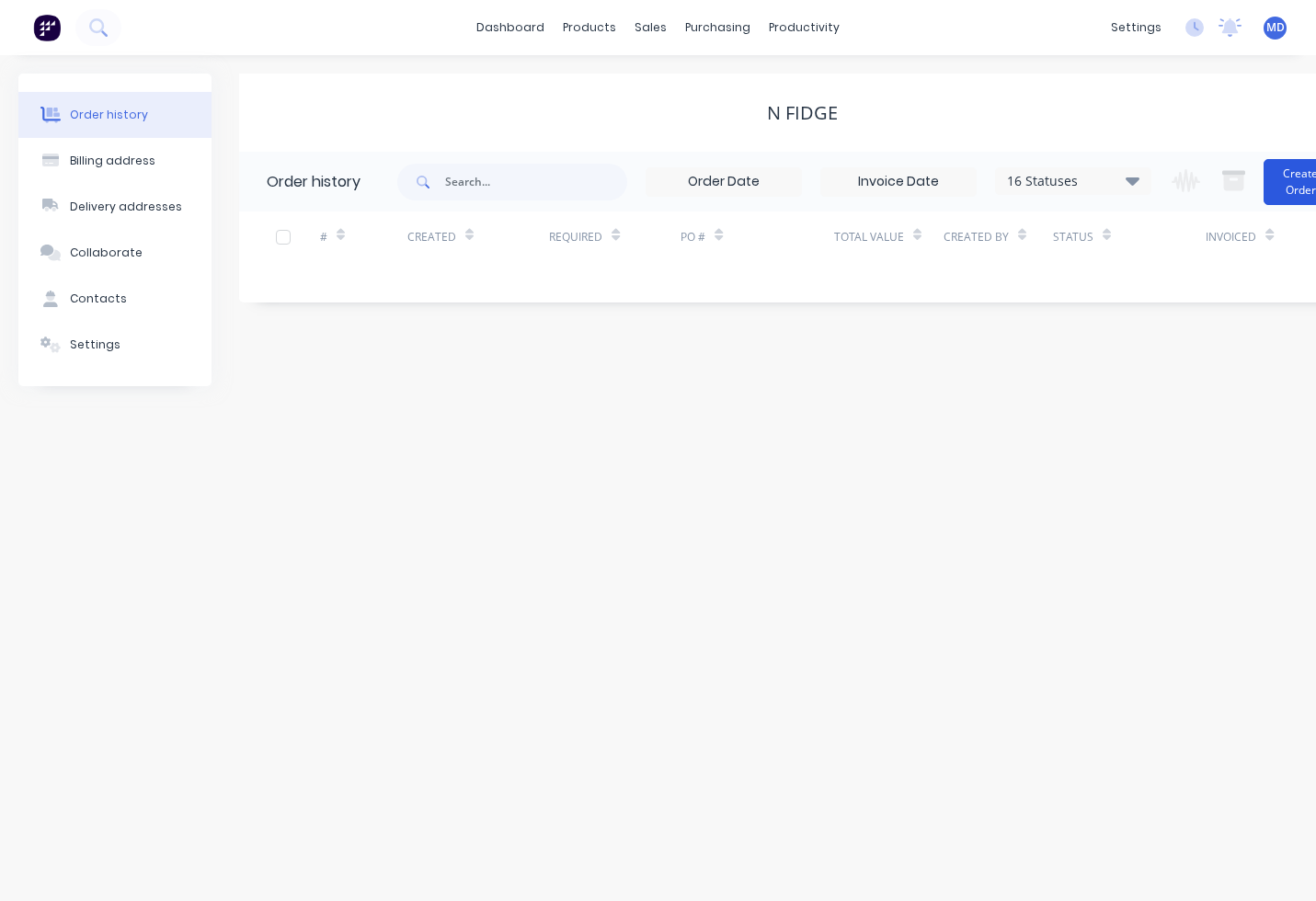
click at [1286, 172] on button "Create Order" at bounding box center [1300, 181] width 74 height 46
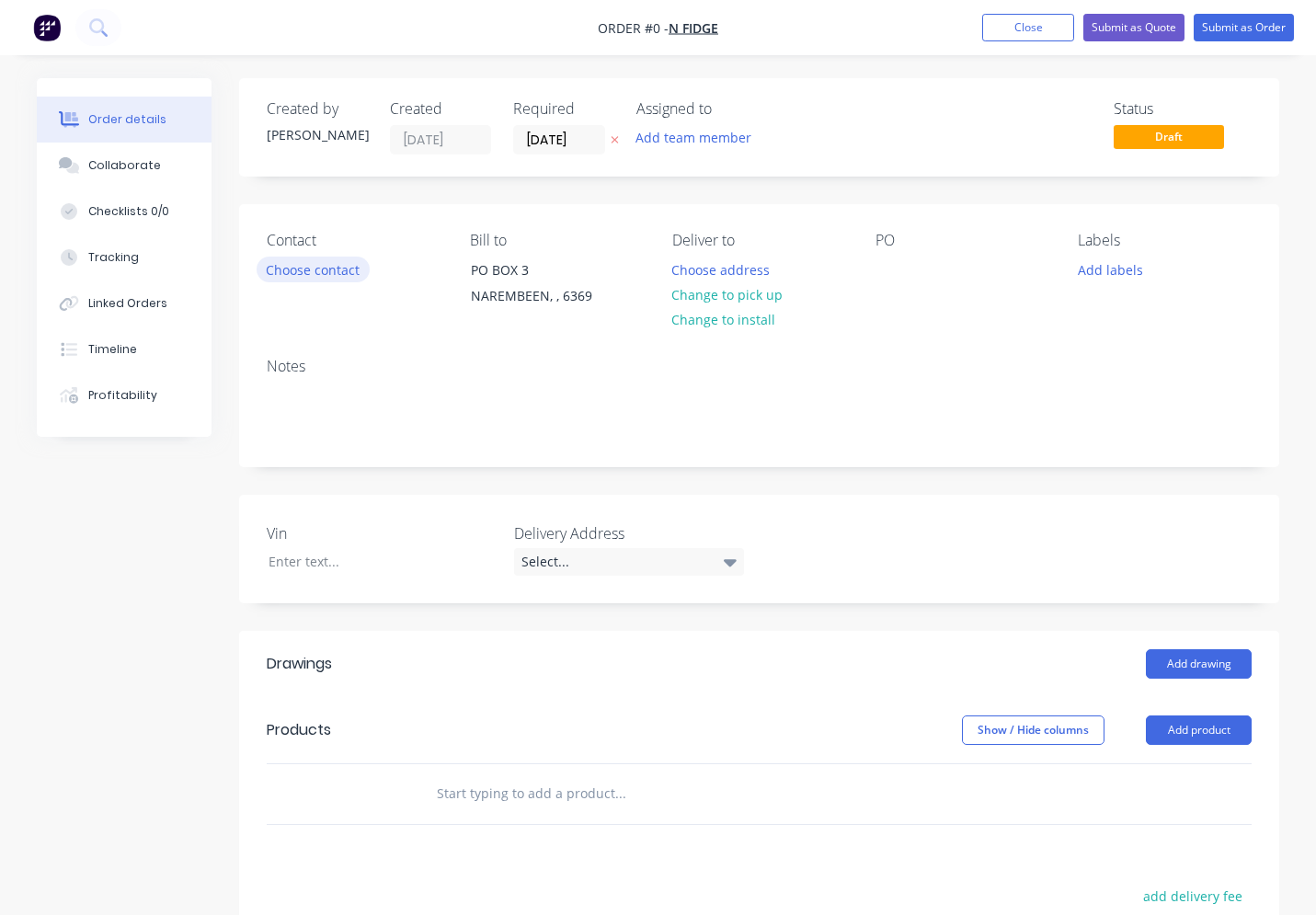
click at [356, 271] on button "Choose contact" at bounding box center [313, 268] width 113 height 24
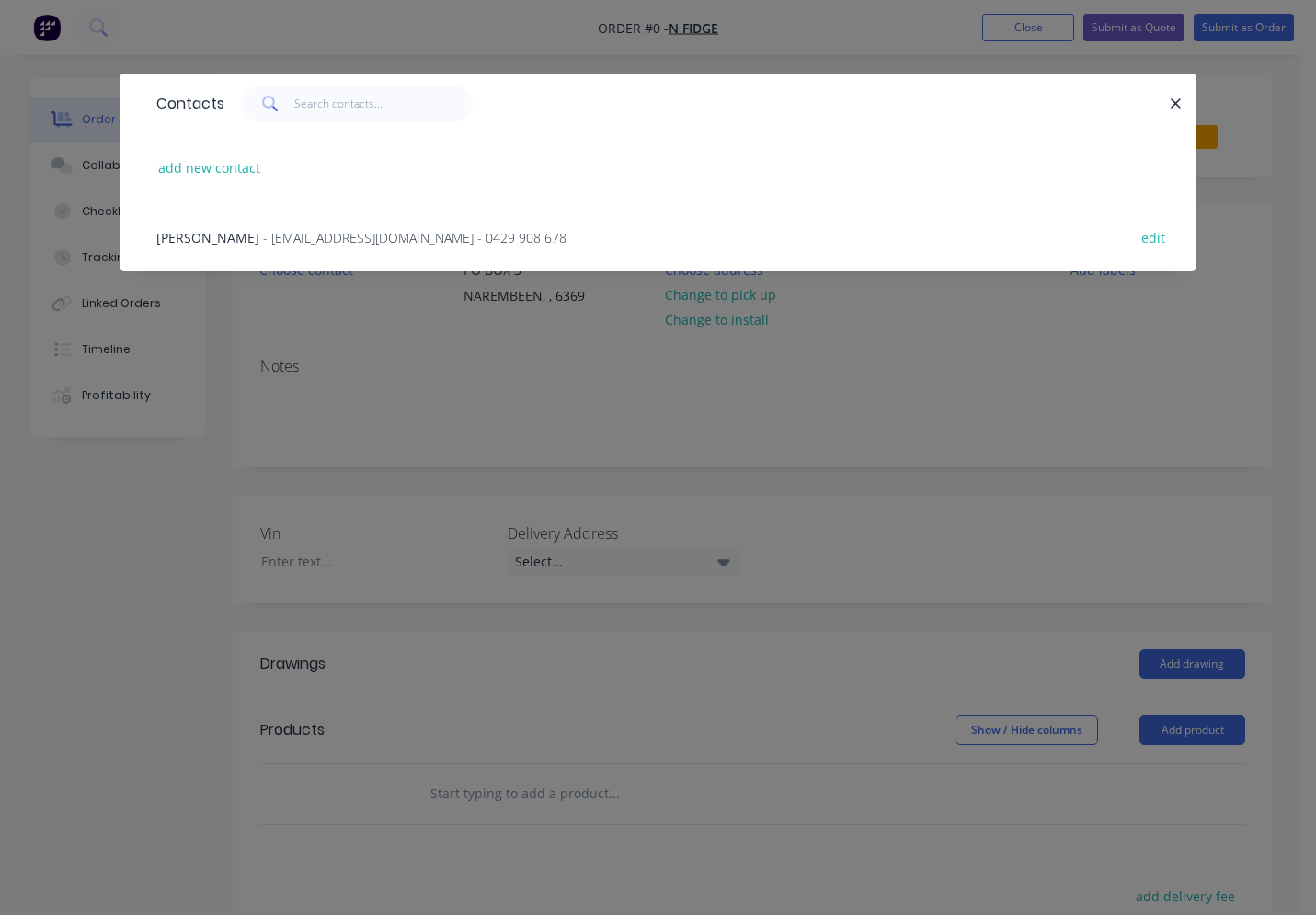
click at [326, 240] on span "- nfidge@hotmail.com - 0429 908 678" at bounding box center [415, 238] width 304 height 18
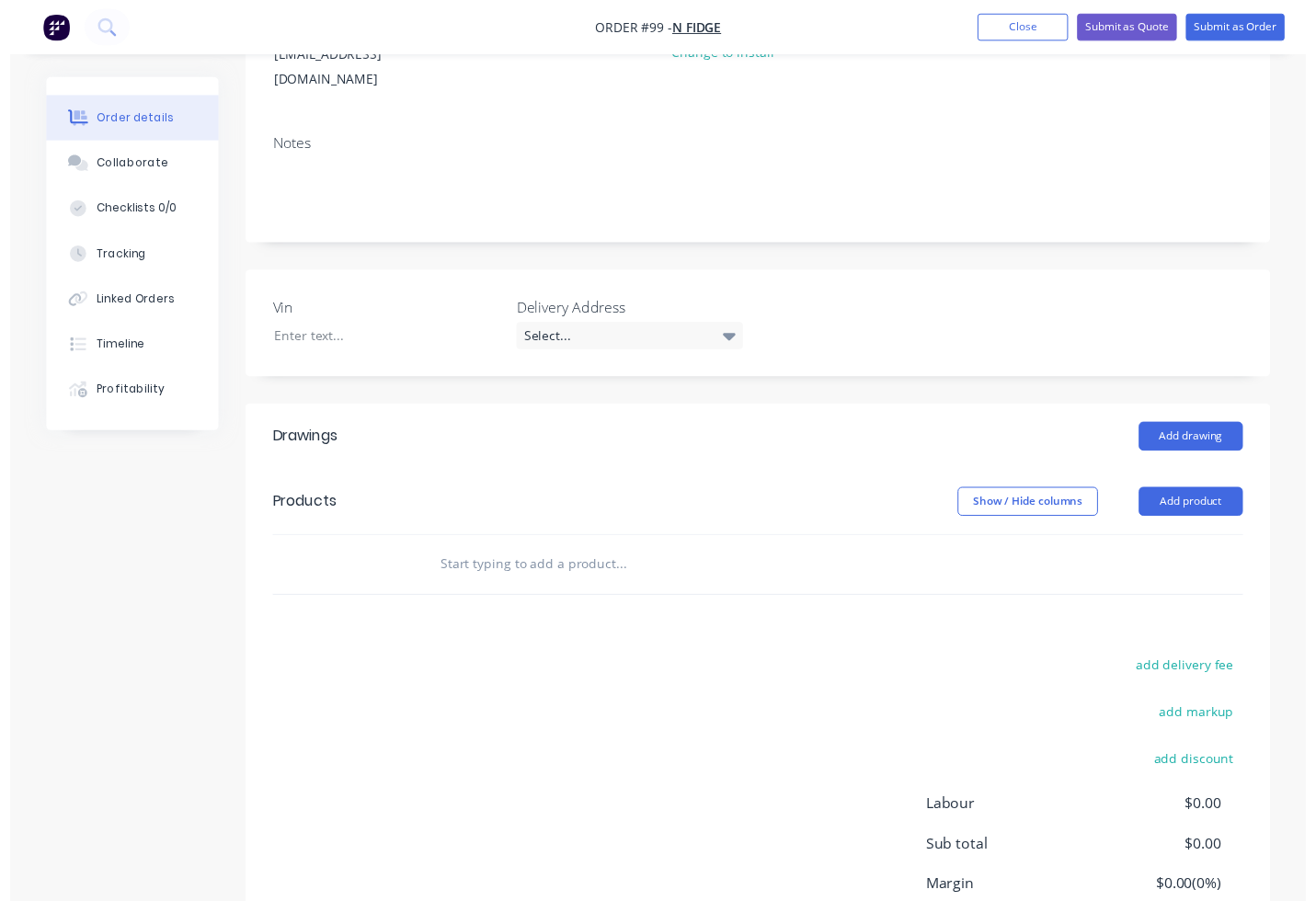
scroll to position [276, 0]
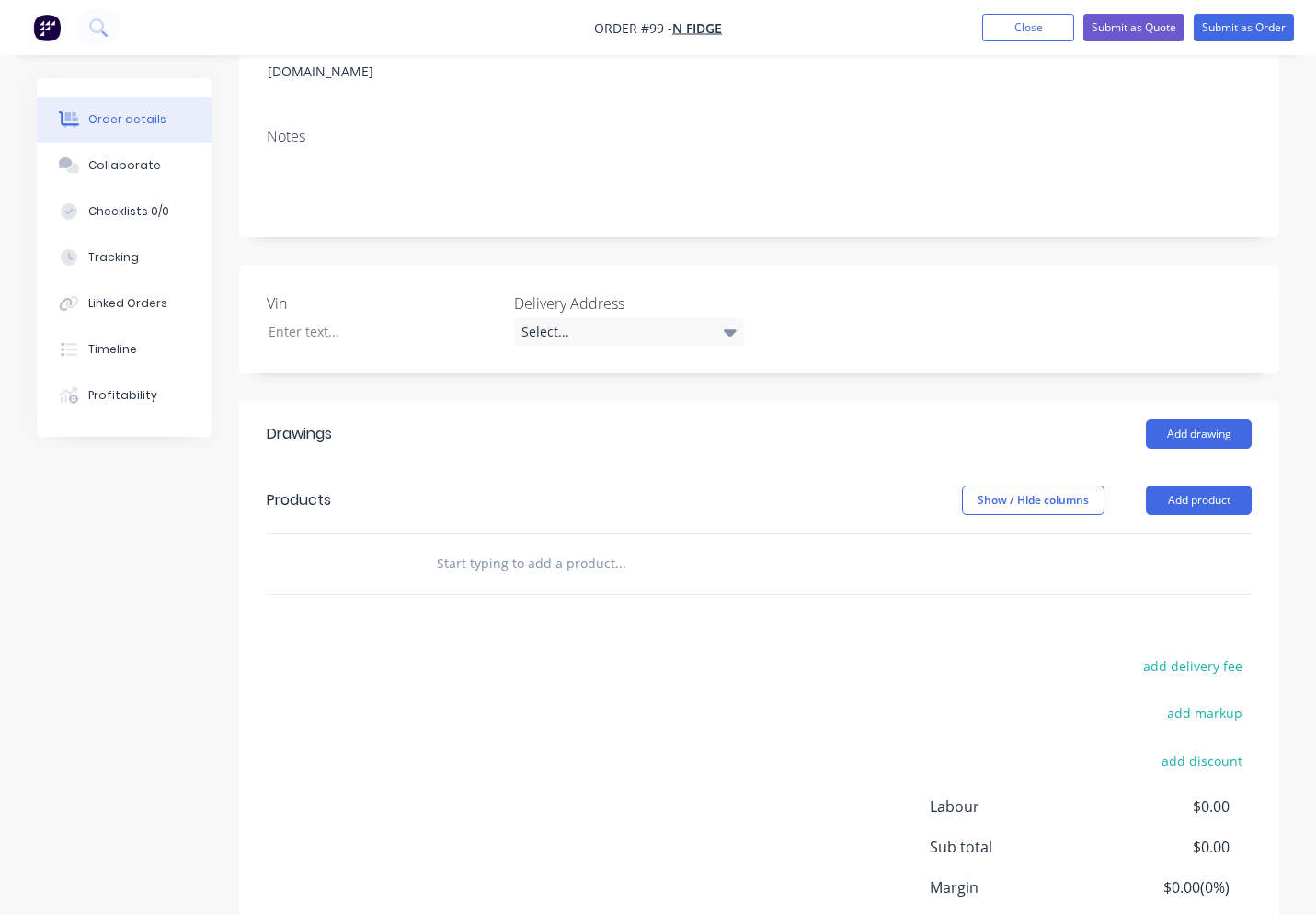
click at [467, 546] on input "text" at bounding box center [620, 564] width 368 height 37
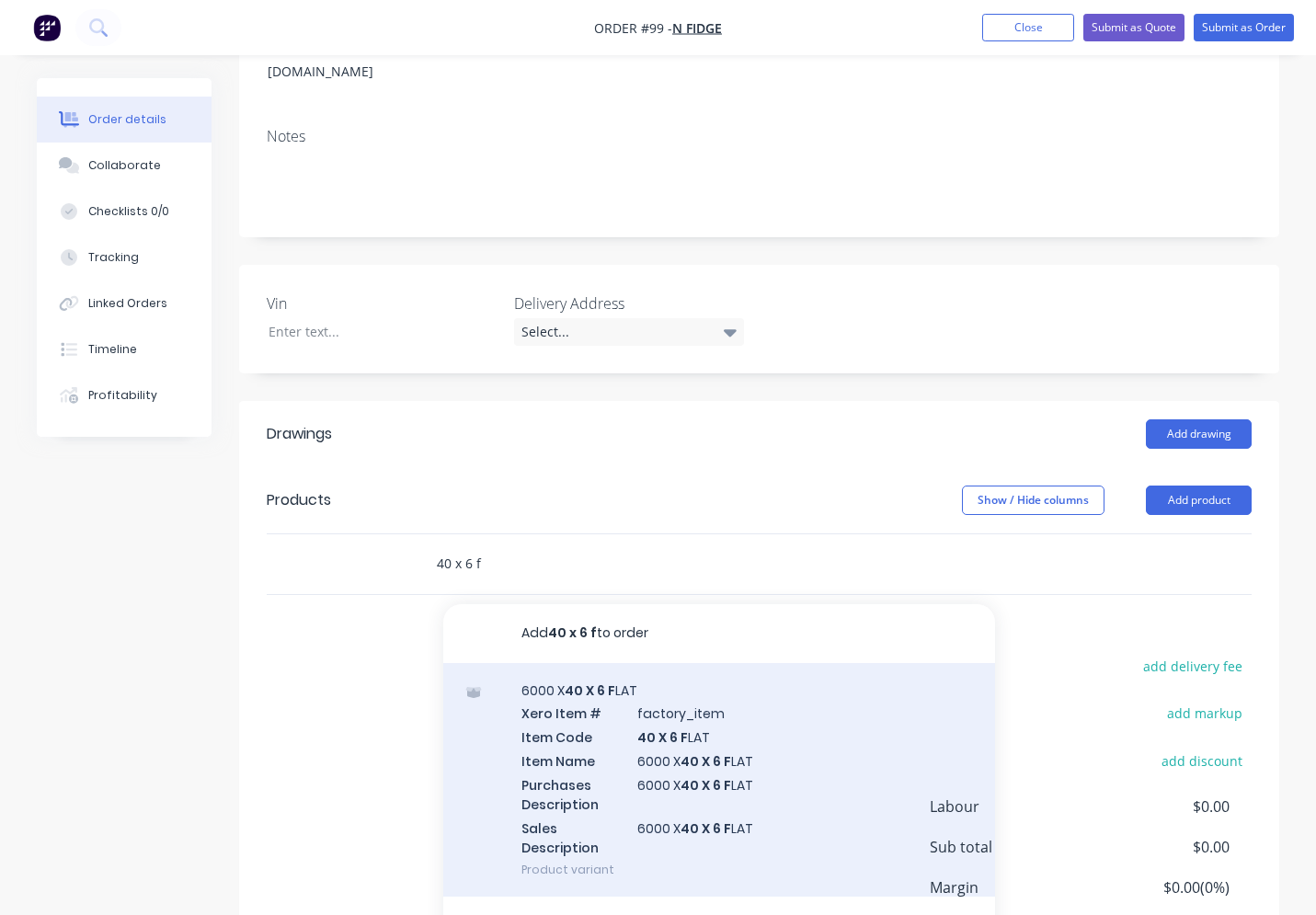
type input "40 x 6 f"
click at [583, 681] on div "6000 X 40 X 6 F LAT Xero Item # factory_item Item Code 40 X 6 F LAT Item Name 6…" at bounding box center [719, 781] width 551 height 235
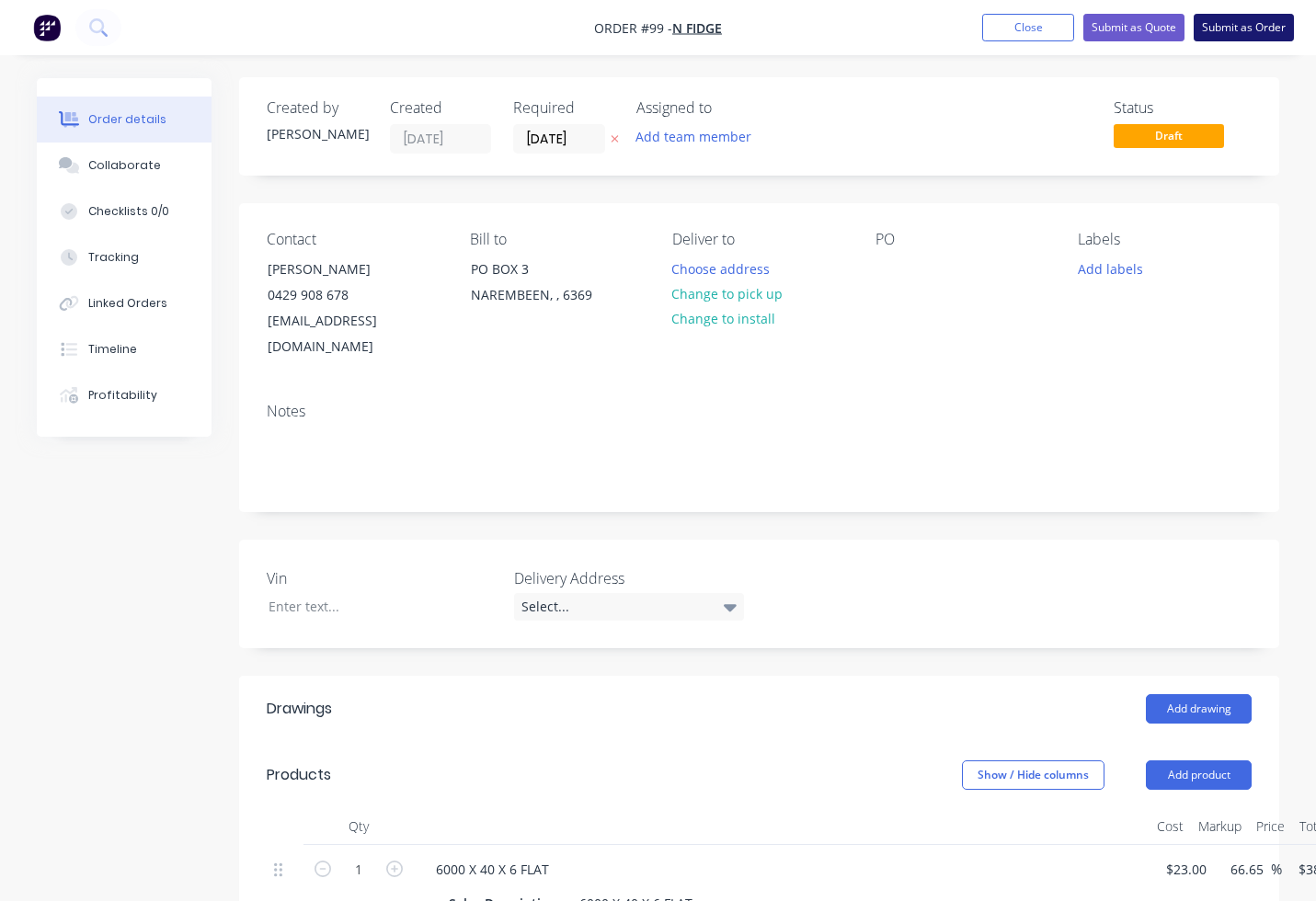
scroll to position [0, 0]
click at [1222, 24] on button "Submit as Order" at bounding box center [1243, 27] width 100 height 27
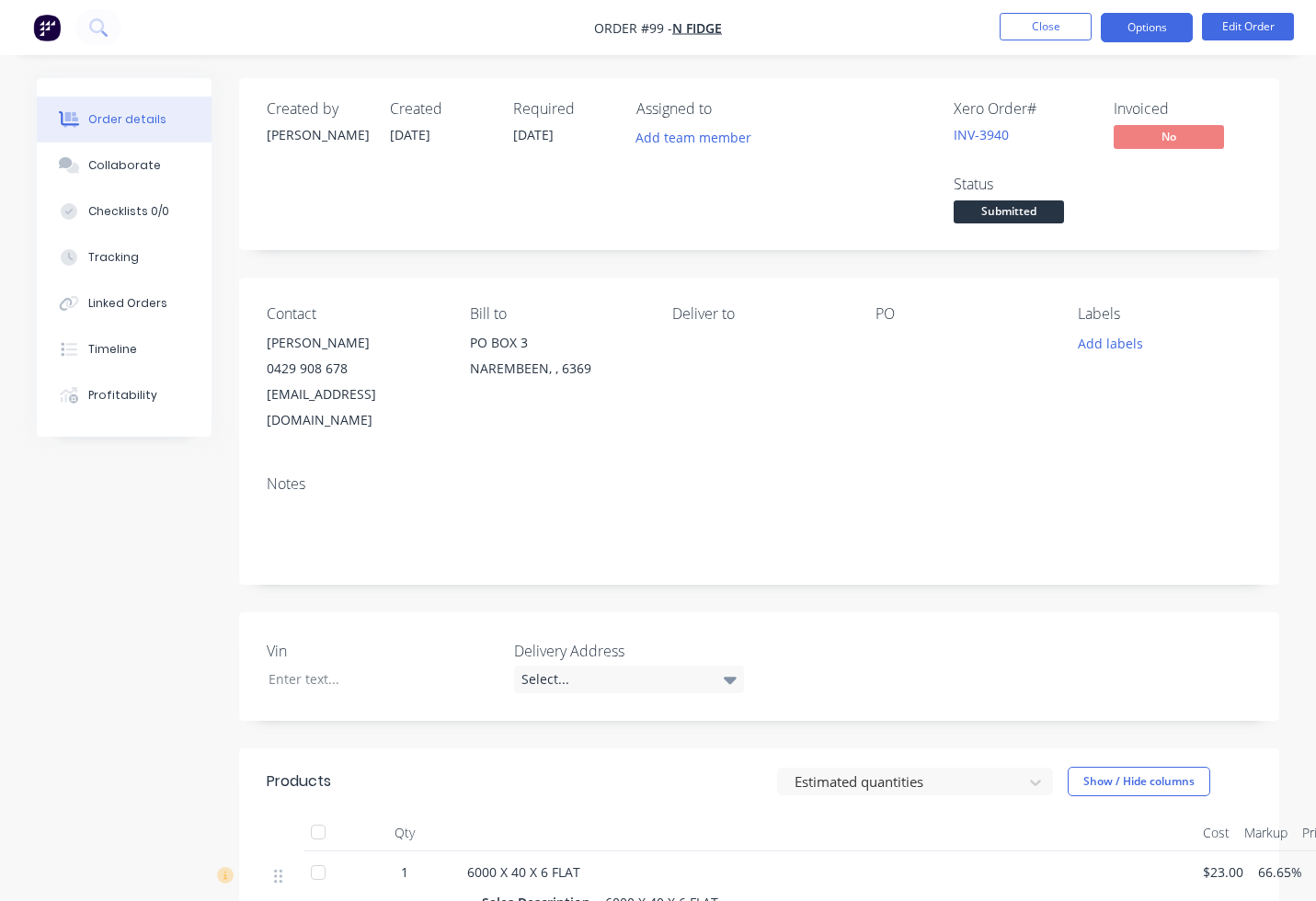
click at [1136, 14] on button "Options" at bounding box center [1147, 27] width 92 height 29
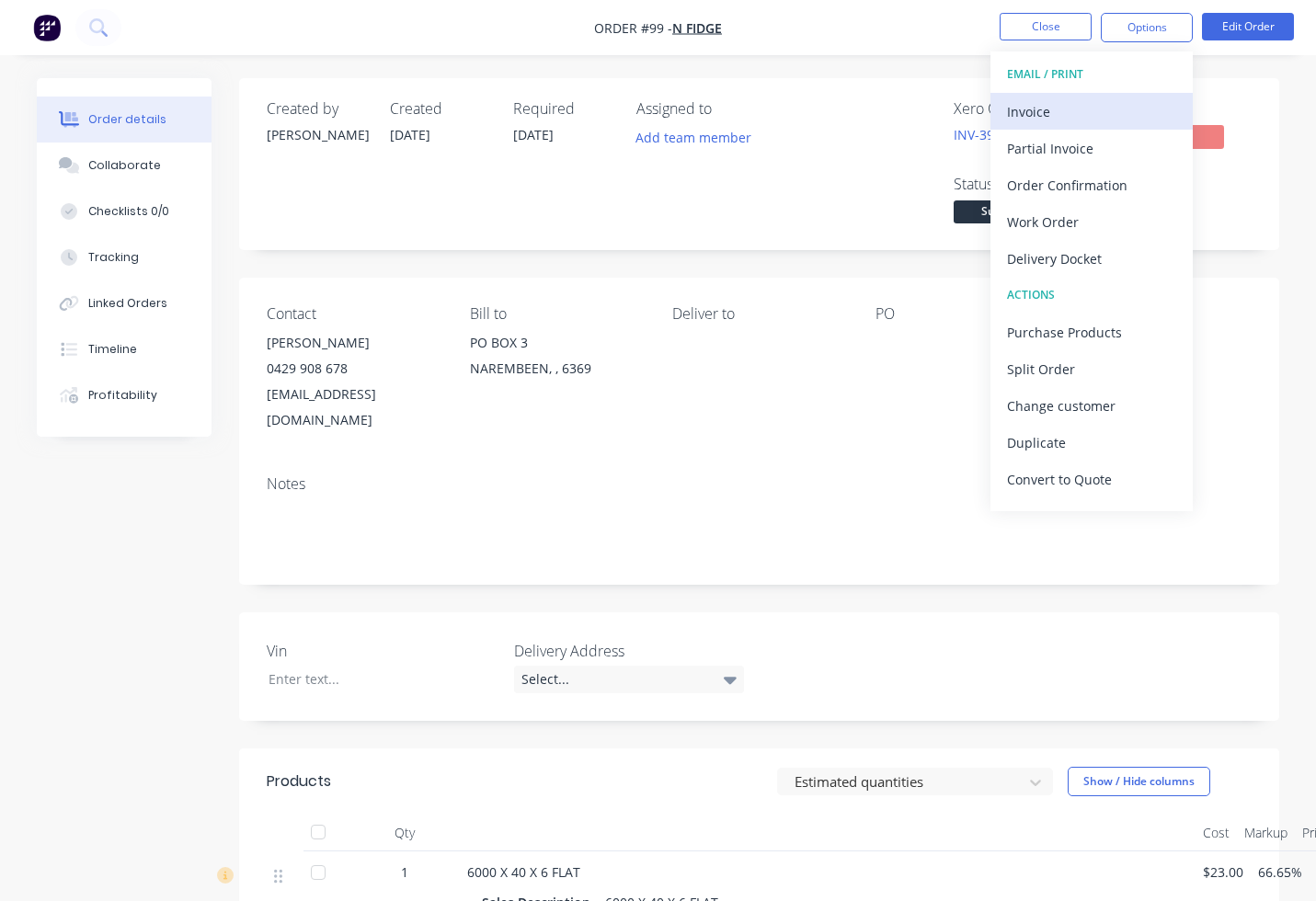
click at [1084, 107] on div "Invoice" at bounding box center [1092, 111] width 169 height 26
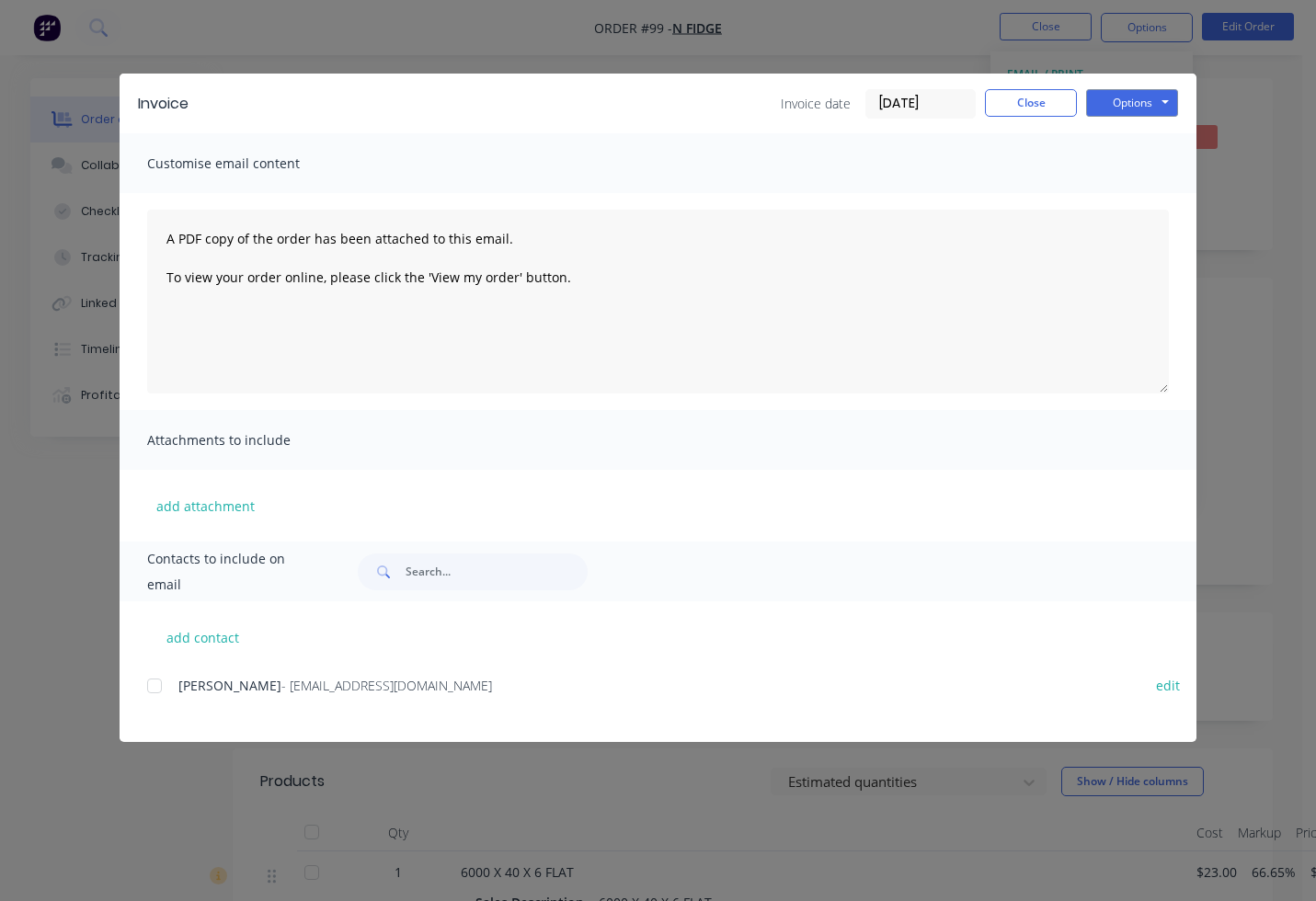
click at [335, 687] on span "- nfidge@hotmail.com" at bounding box center [387, 686] width 210 height 18
click at [165, 686] on div at bounding box center [155, 686] width 37 height 37
click at [1116, 106] on button "Options" at bounding box center [1132, 103] width 92 height 27
click at [1125, 196] on button "Email" at bounding box center [1145, 196] width 118 height 30
click at [1034, 101] on button "Close" at bounding box center [1031, 103] width 92 height 27
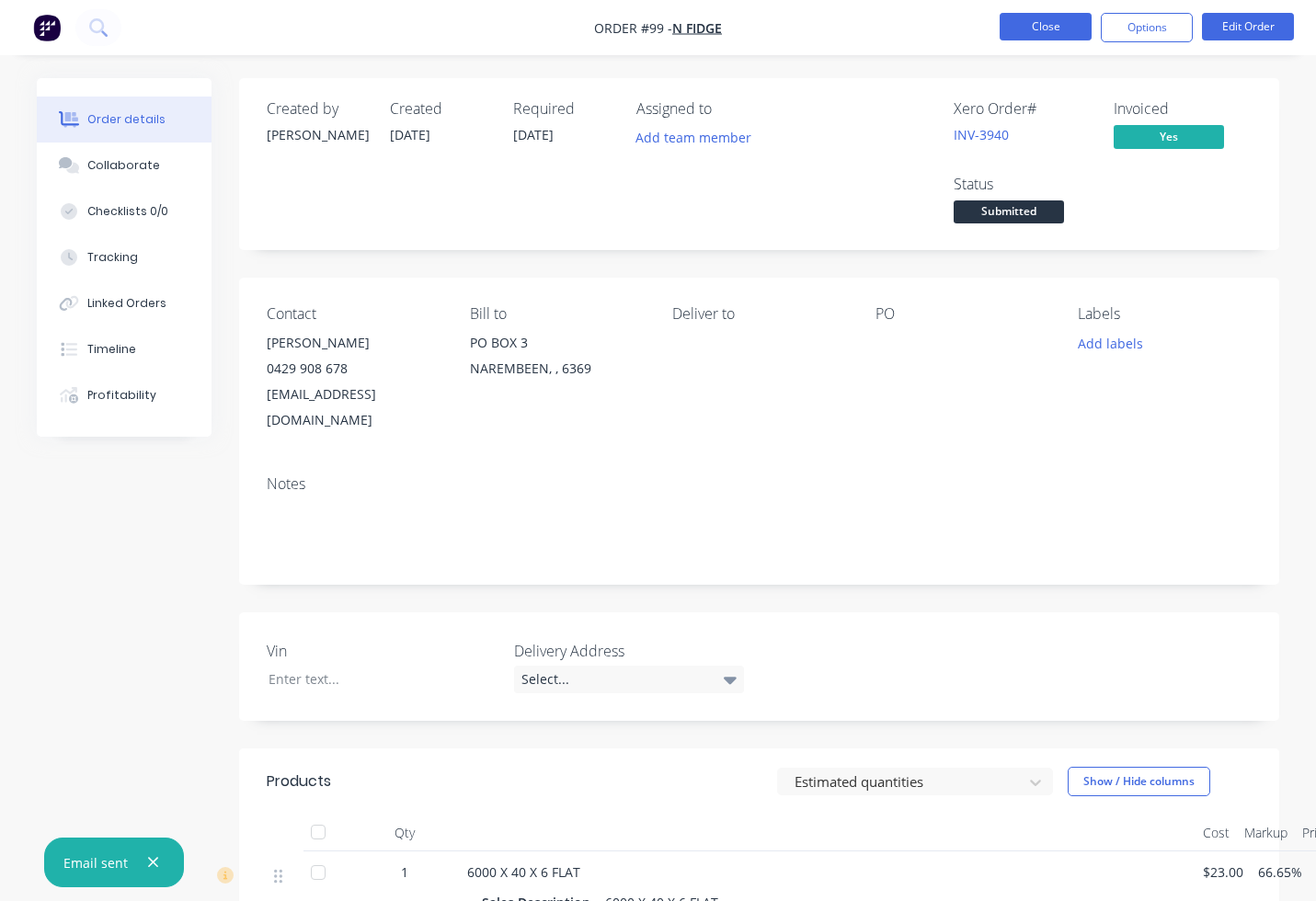
click at [1049, 36] on button "Close" at bounding box center [1045, 26] width 92 height 27
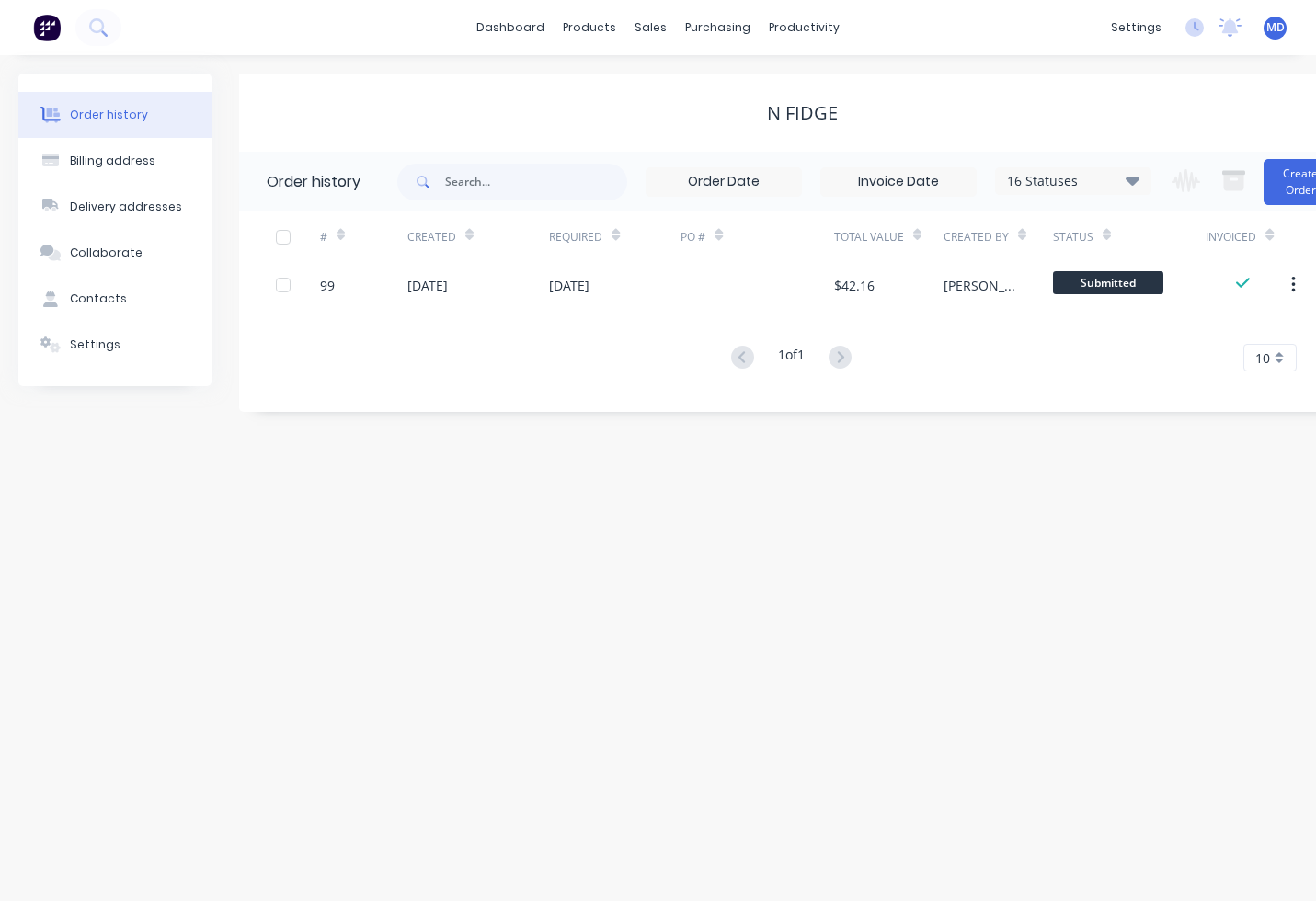
scroll to position [0, 49]
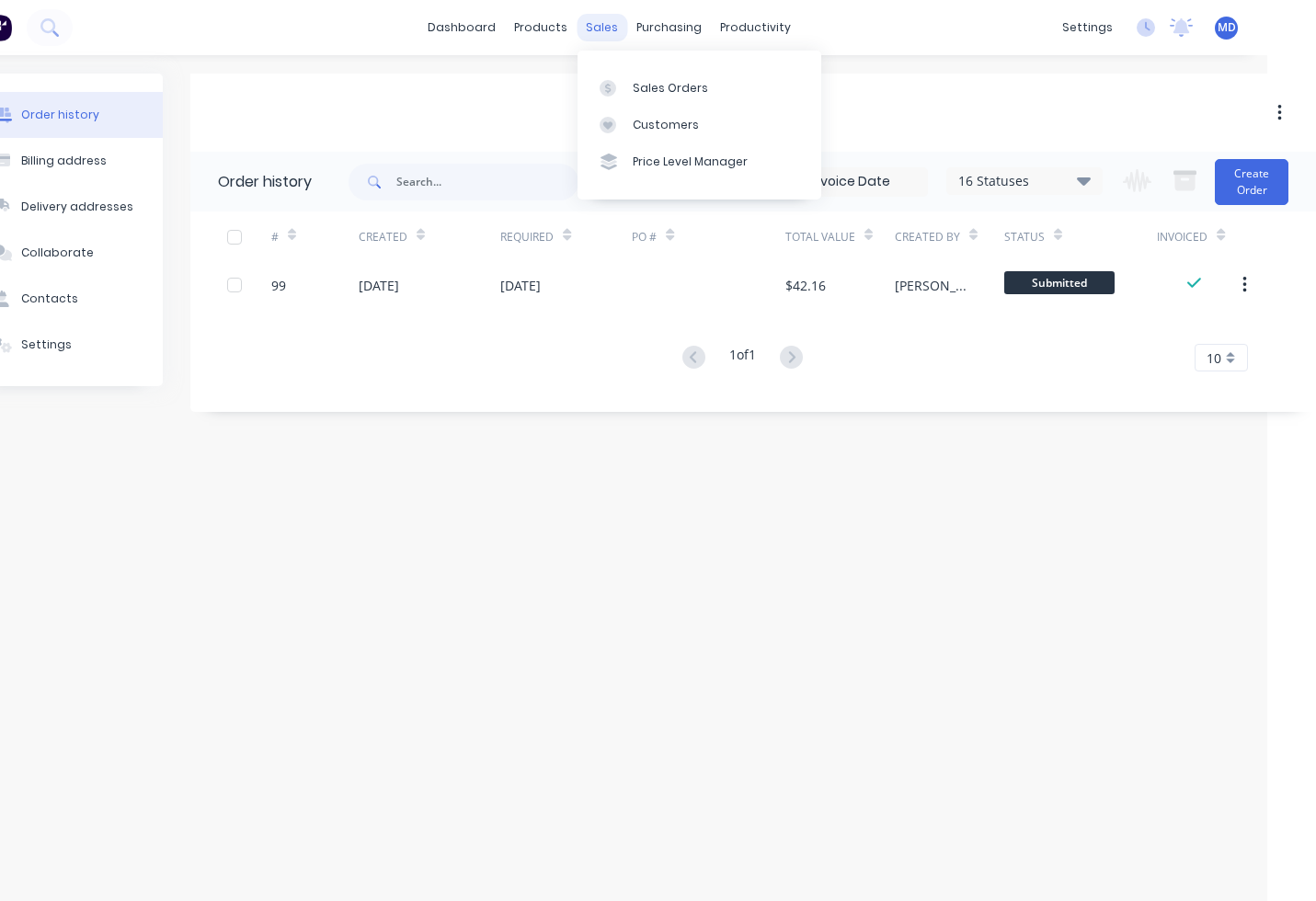
click at [605, 36] on div "sales" at bounding box center [602, 27] width 51 height 27
click at [636, 82] on div "Sales Orders" at bounding box center [669, 88] width 75 height 17
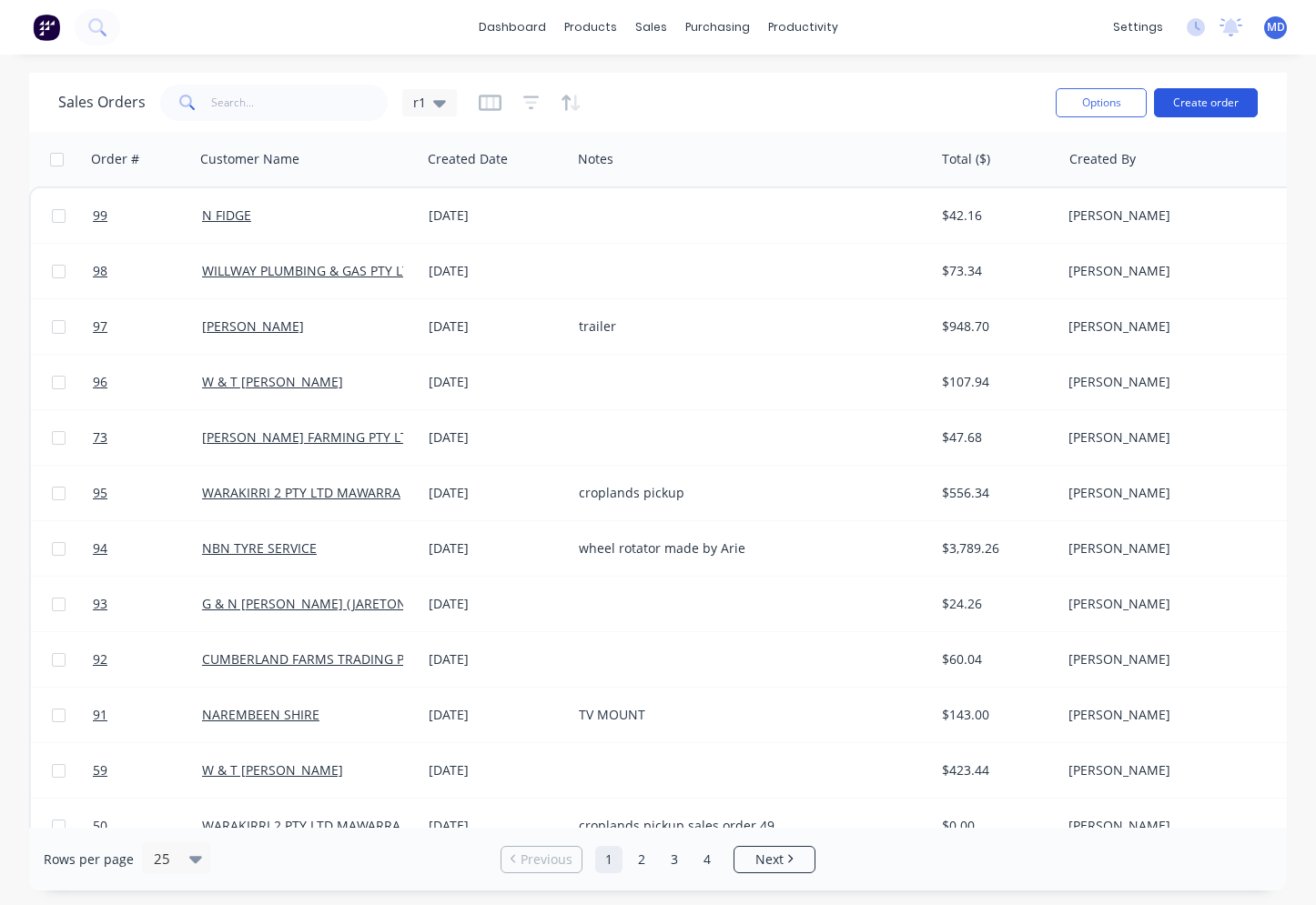
click at [1173, 105] on button "Create order" at bounding box center [1206, 103] width 104 height 29
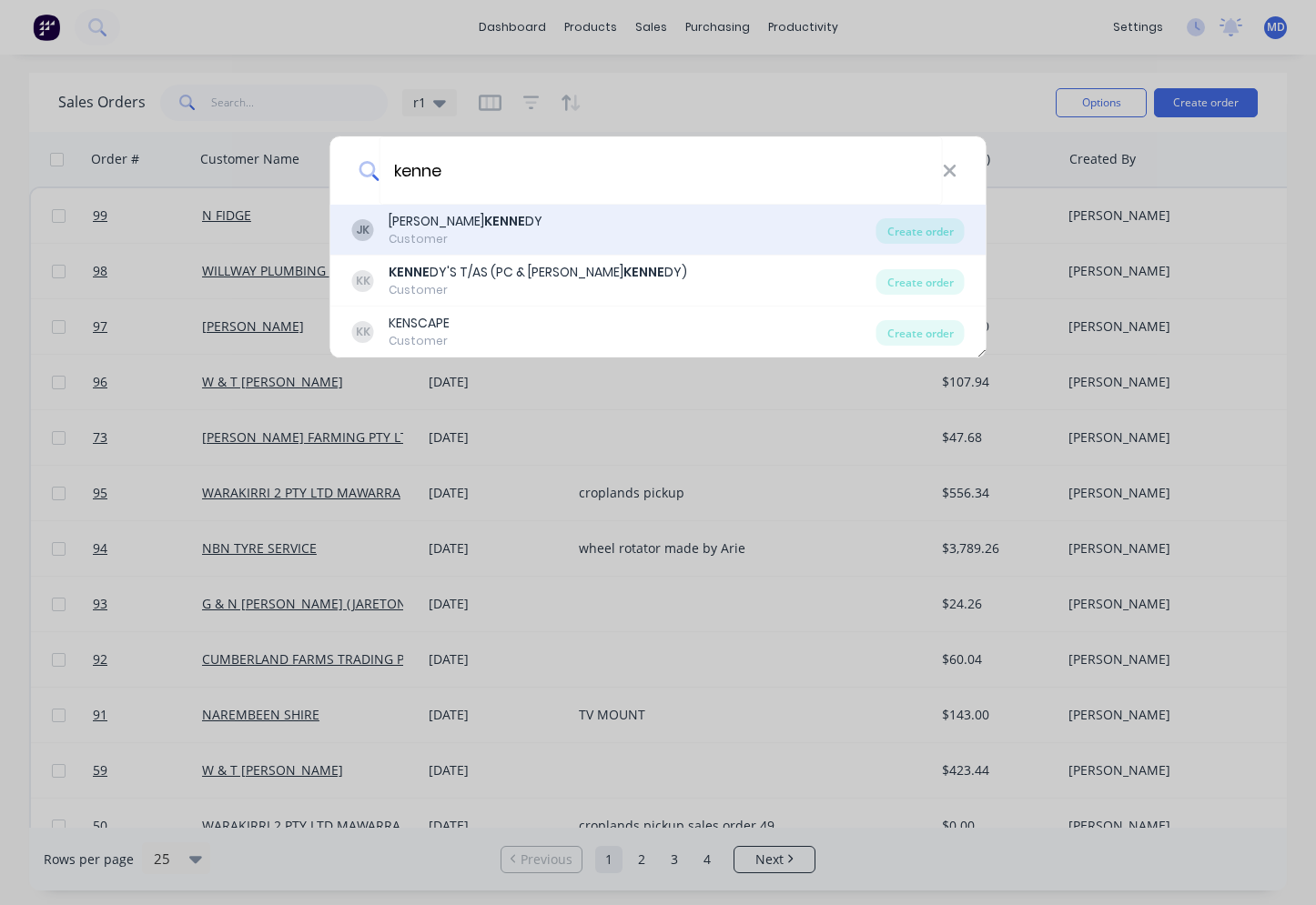
type input "kenne"
click at [488, 235] on div "JK JAMES KENNE DY Customer" at bounding box center [614, 229] width 524 height 36
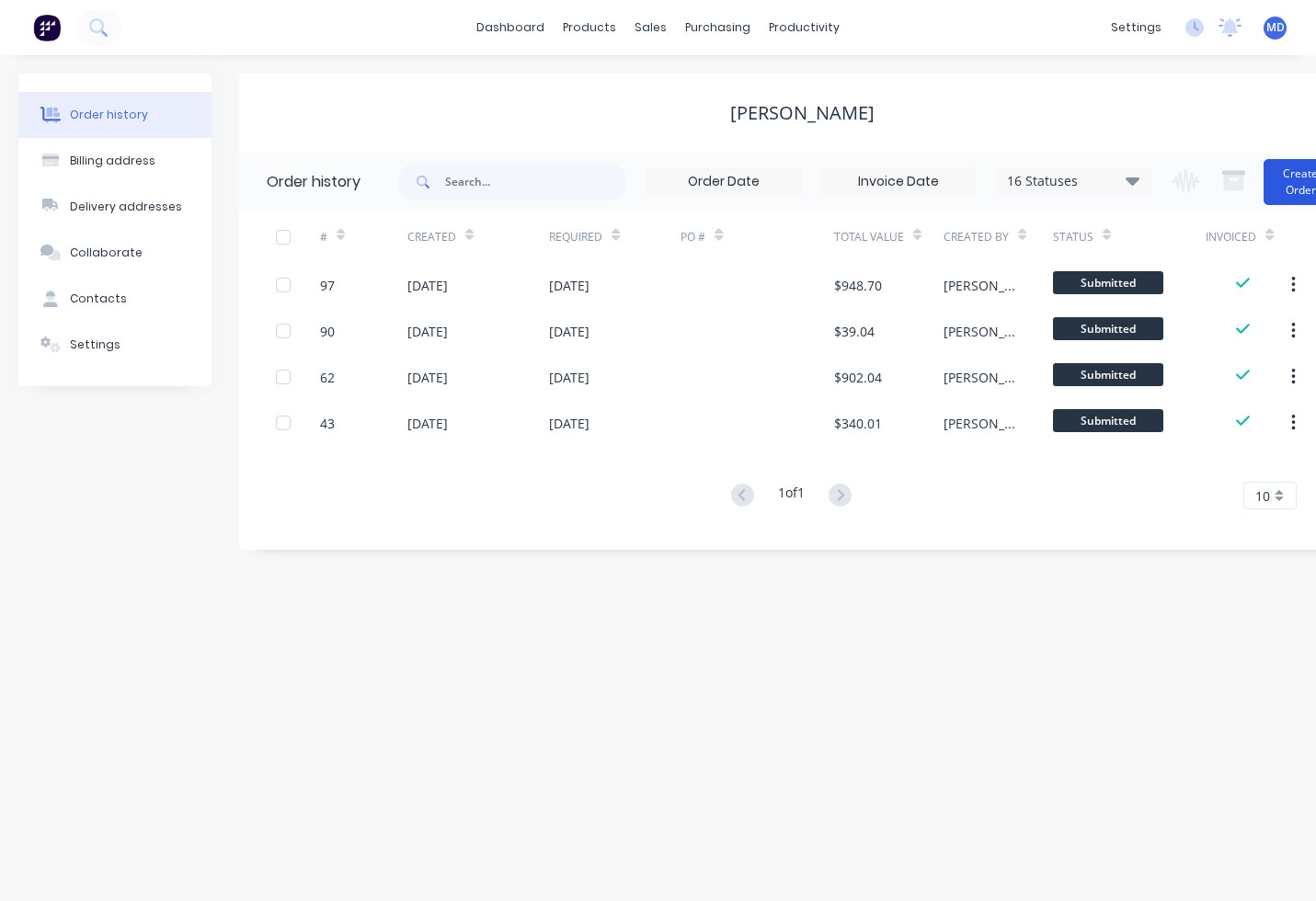
click at [1298, 202] on button "Create Order" at bounding box center [1300, 181] width 74 height 46
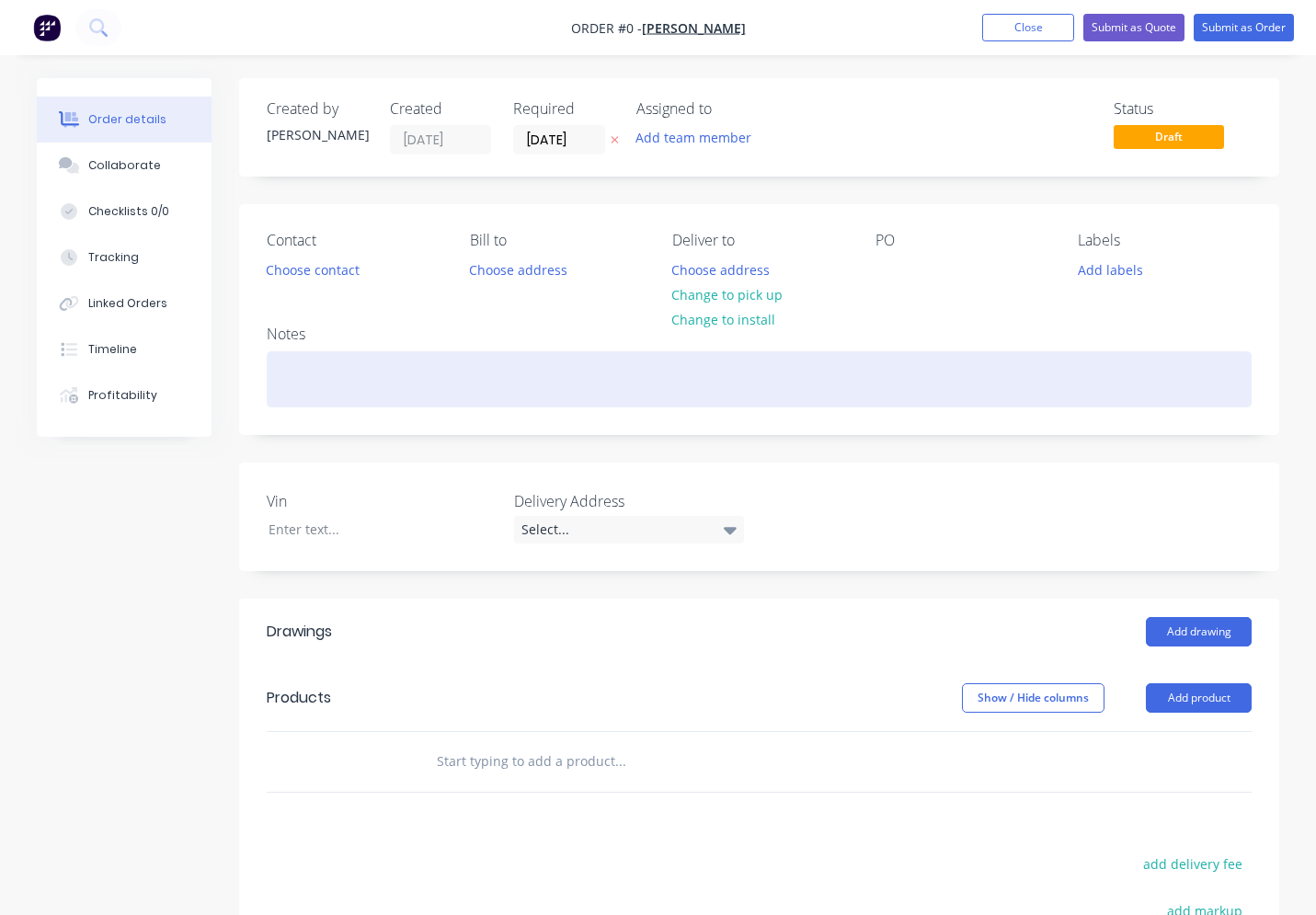
click at [352, 384] on div at bounding box center [759, 380] width 985 height 57
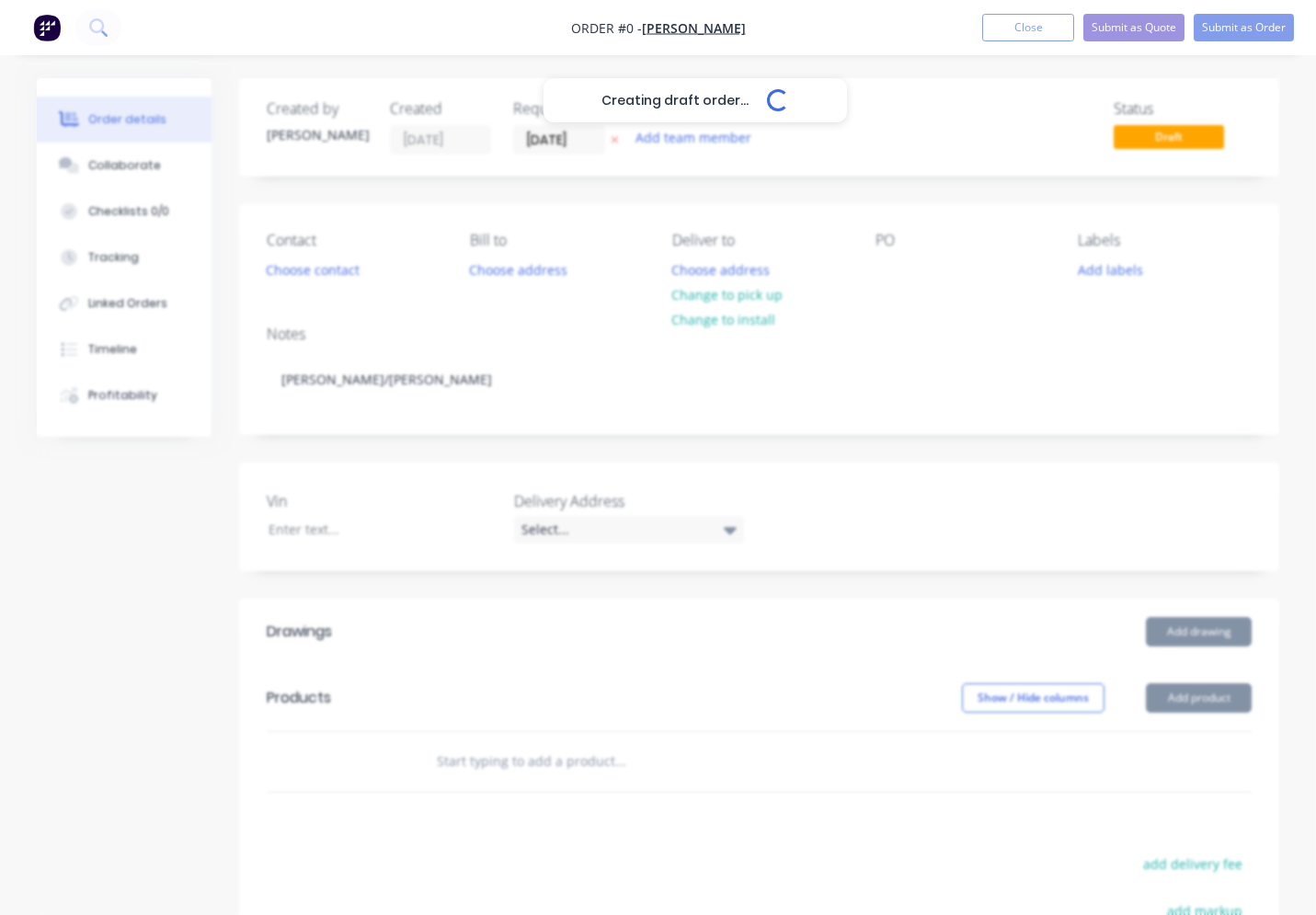
click at [478, 745] on div "Creating draft order... Loading... Order details Collaborate Checklists 0/0 Tra…" at bounding box center [658, 669] width 1279 height 1184
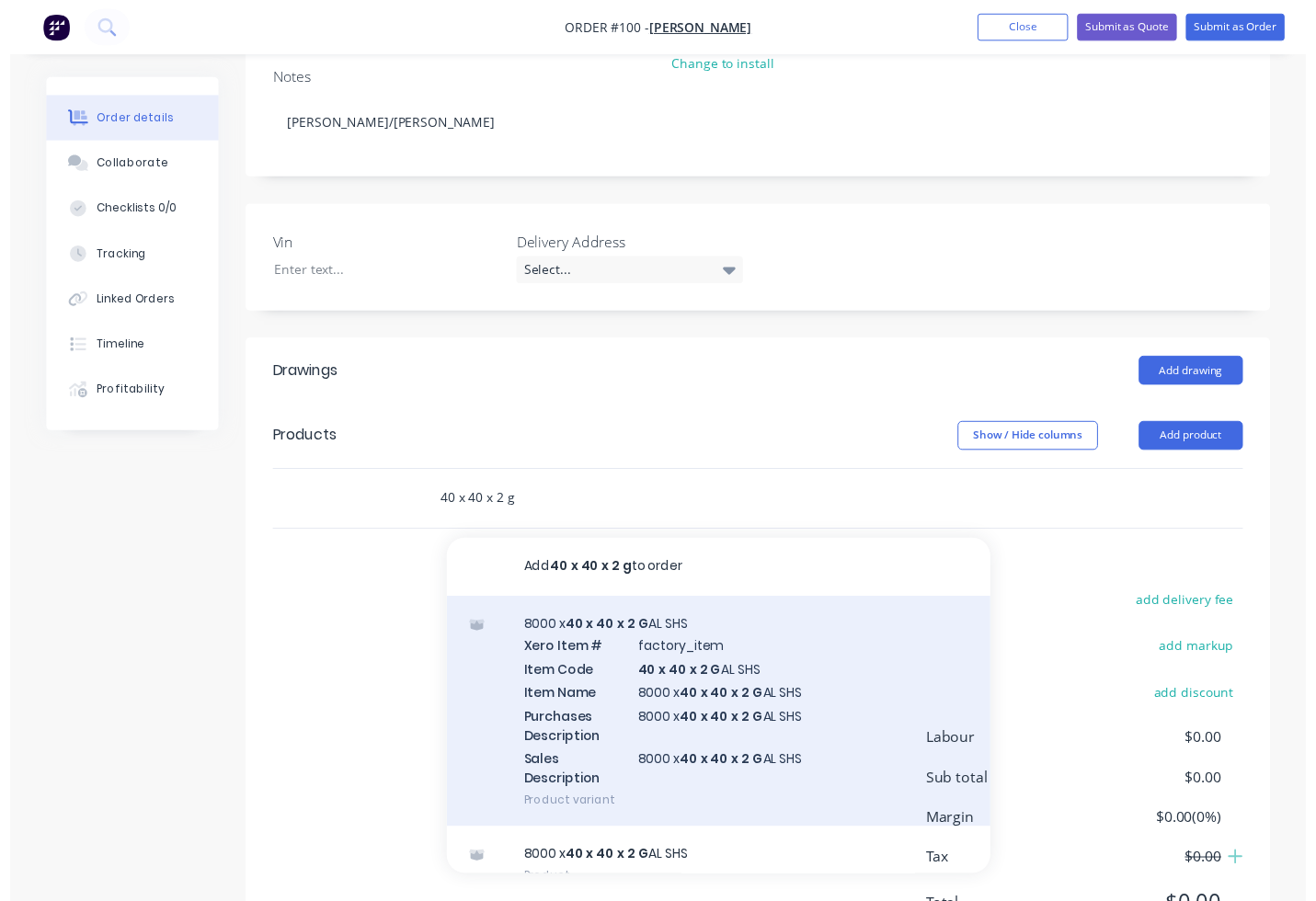
scroll to position [276, 0]
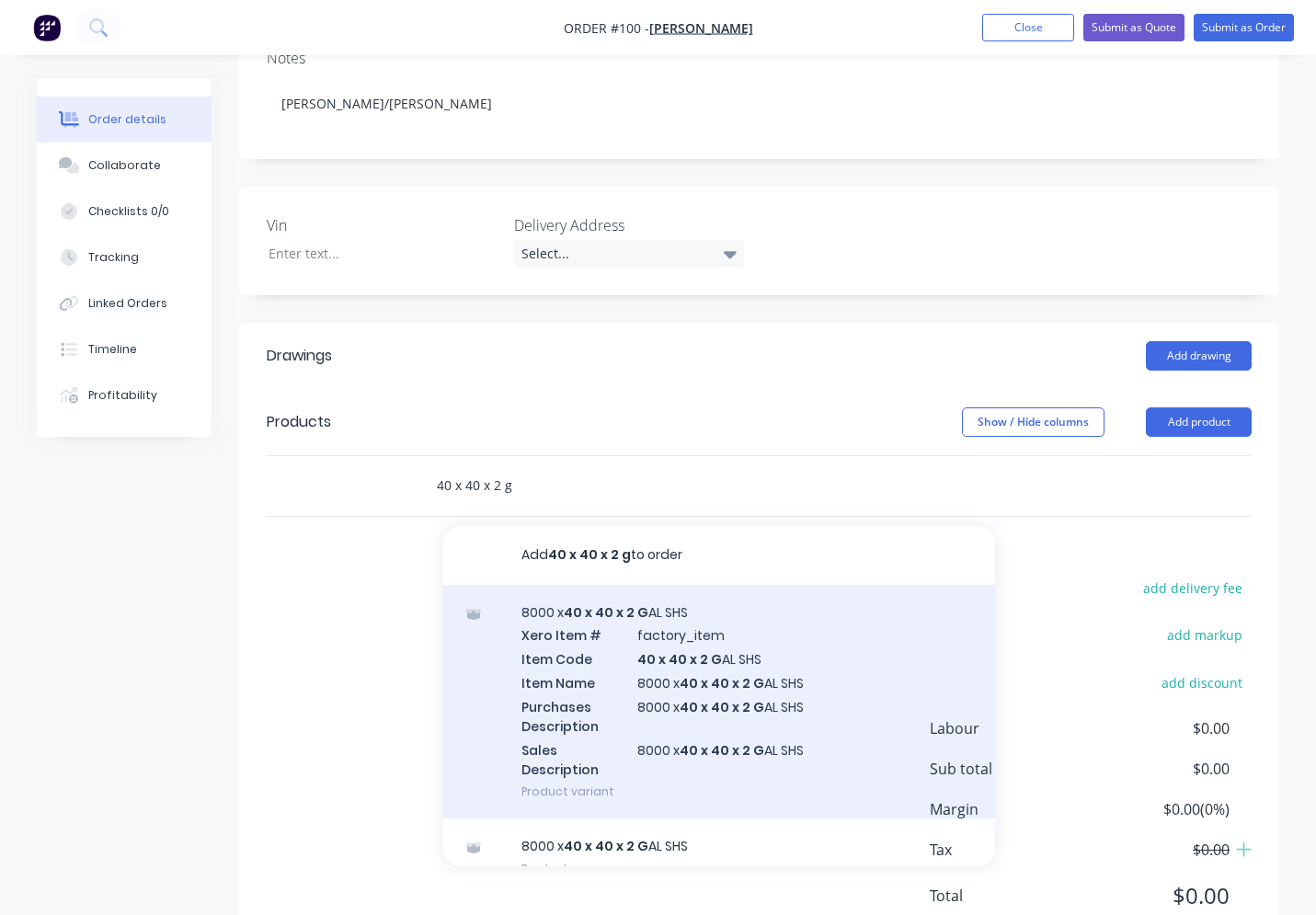
type input "40 x 40 x 2 g"
click at [617, 689] on div "8000 x 40 x 40 x 2 G AL SHS Xero Item # factory_item Item Code 40 x 40 x 2 G AL…" at bounding box center [719, 702] width 551 height 235
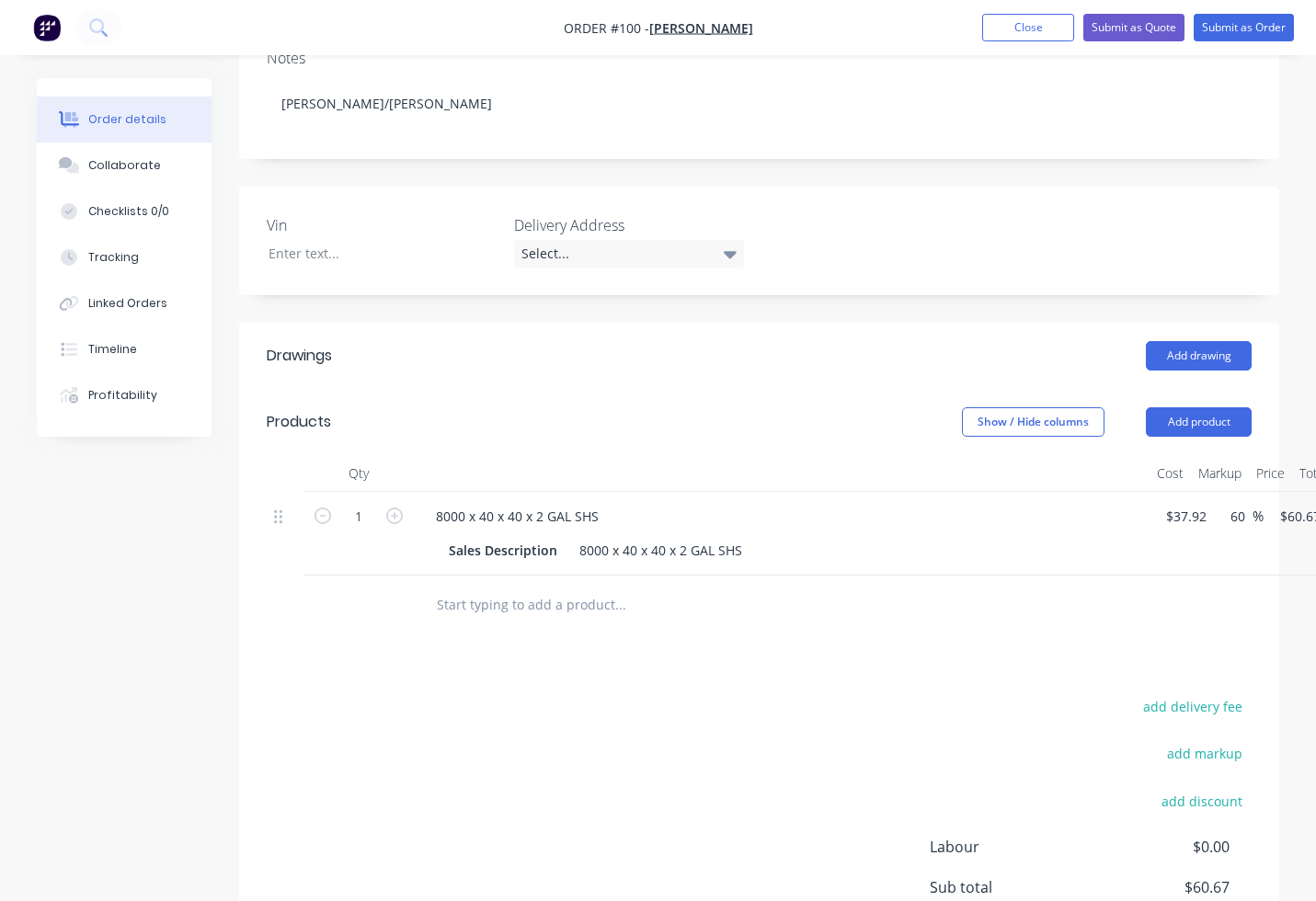
click at [503, 610] on input "text" at bounding box center [620, 605] width 368 height 37
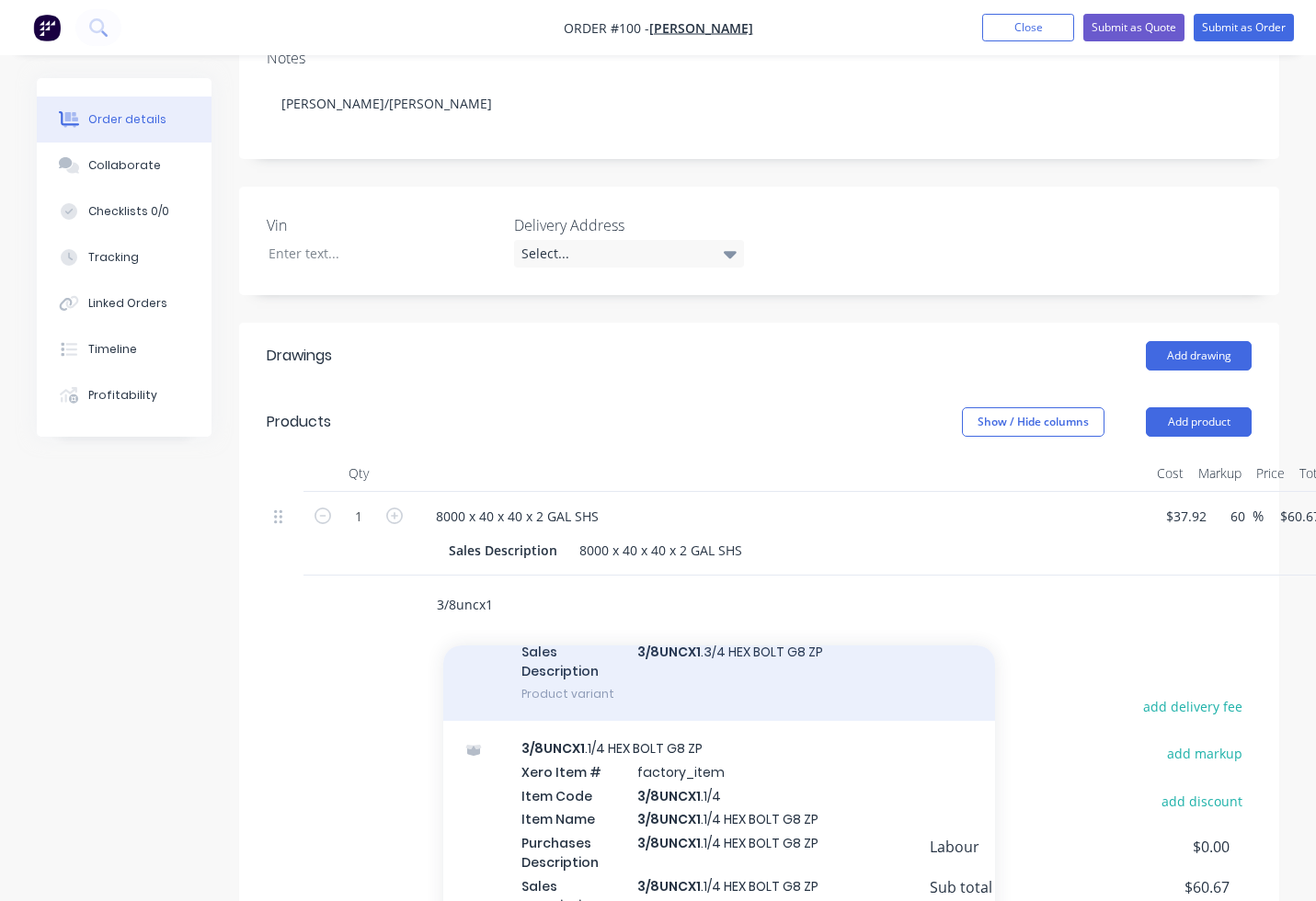
scroll to position [735, 0]
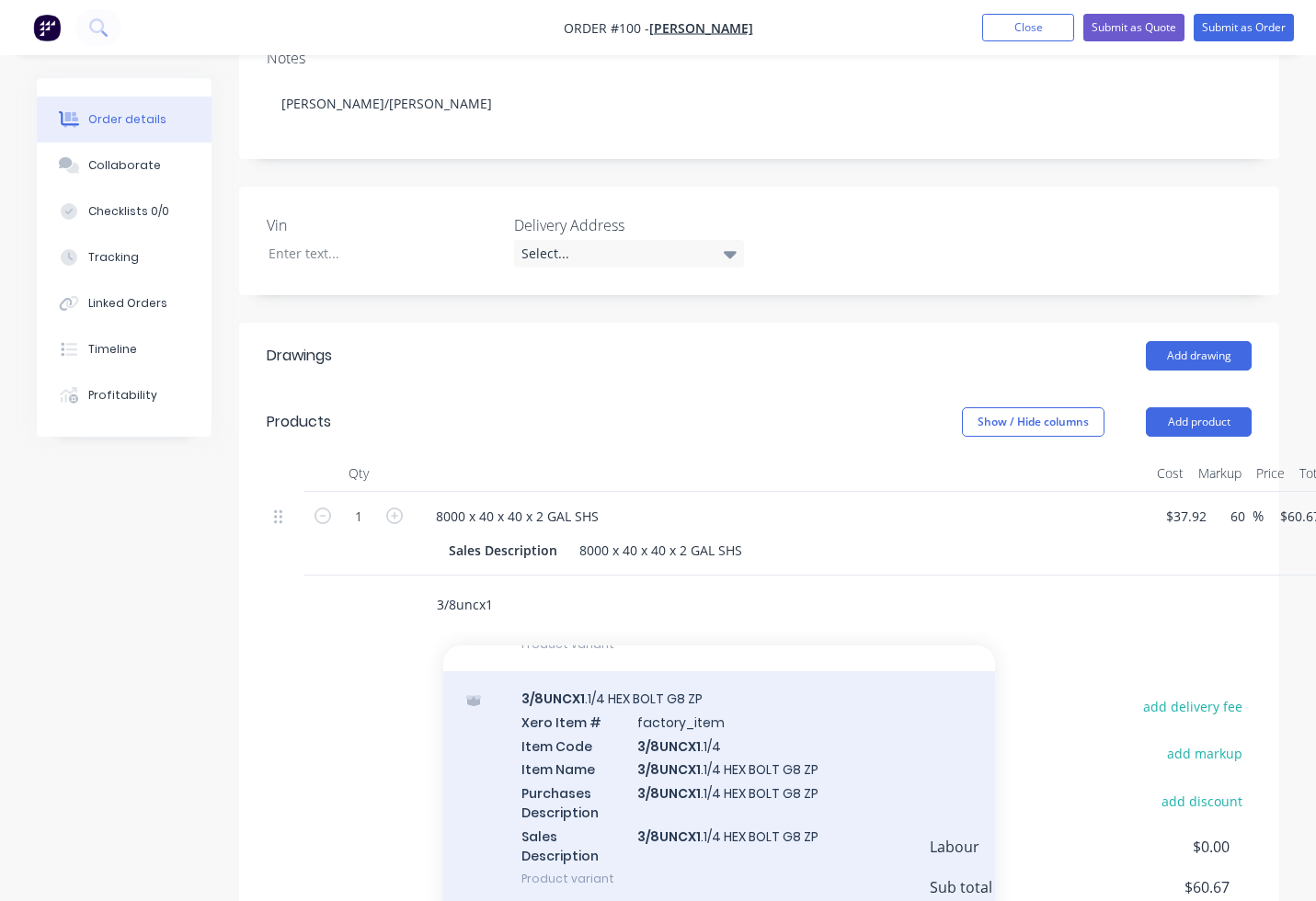
type input "3/8uncx1"
click at [629, 732] on div "3/8UNCX1 .1/4 HEX BOLT G8 ZP Xero Item # factory_item Item Code 3/8UNCX1 .1/4 I…" at bounding box center [719, 788] width 551 height 235
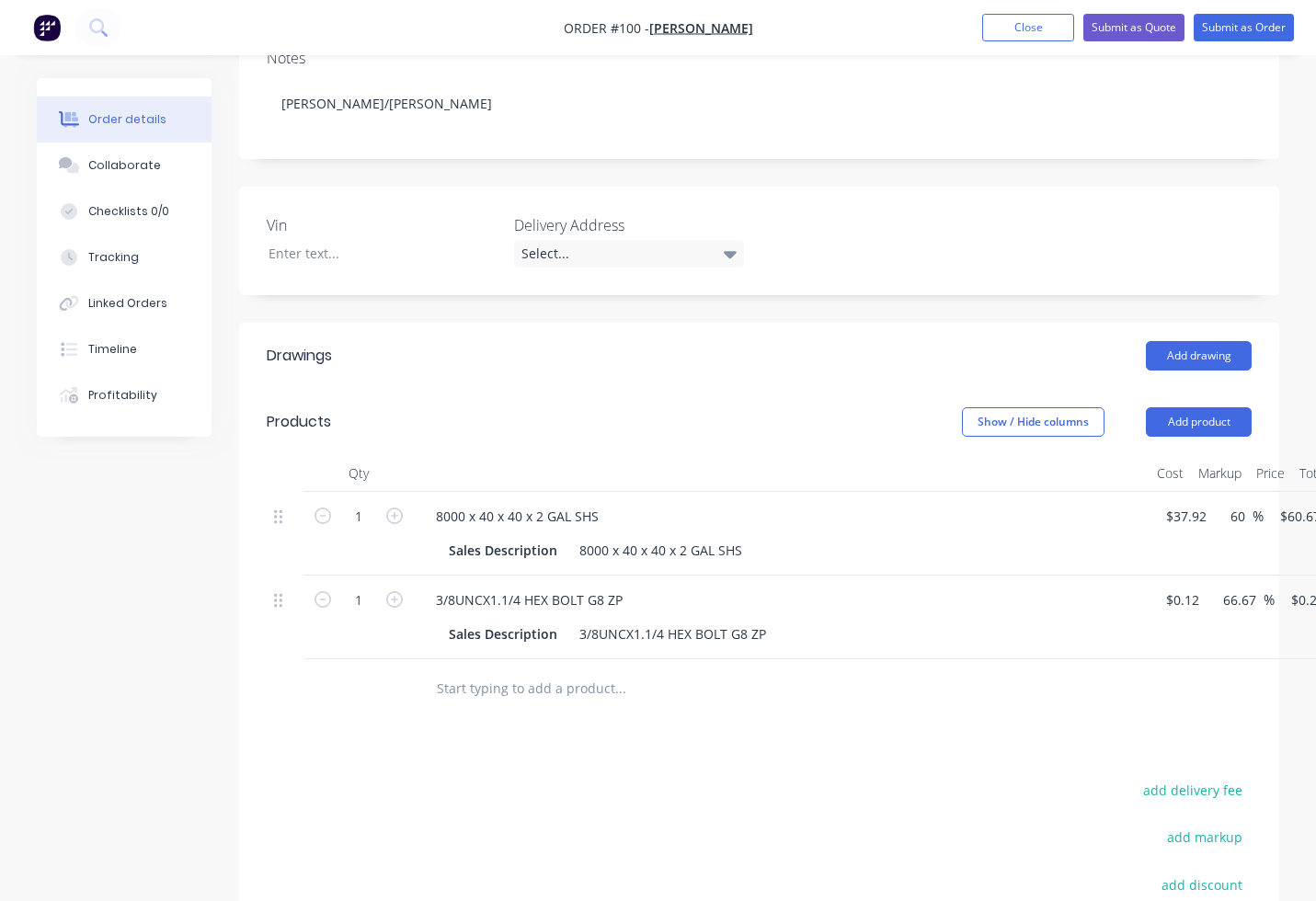
click at [587, 686] on input "text" at bounding box center [620, 689] width 368 height 37
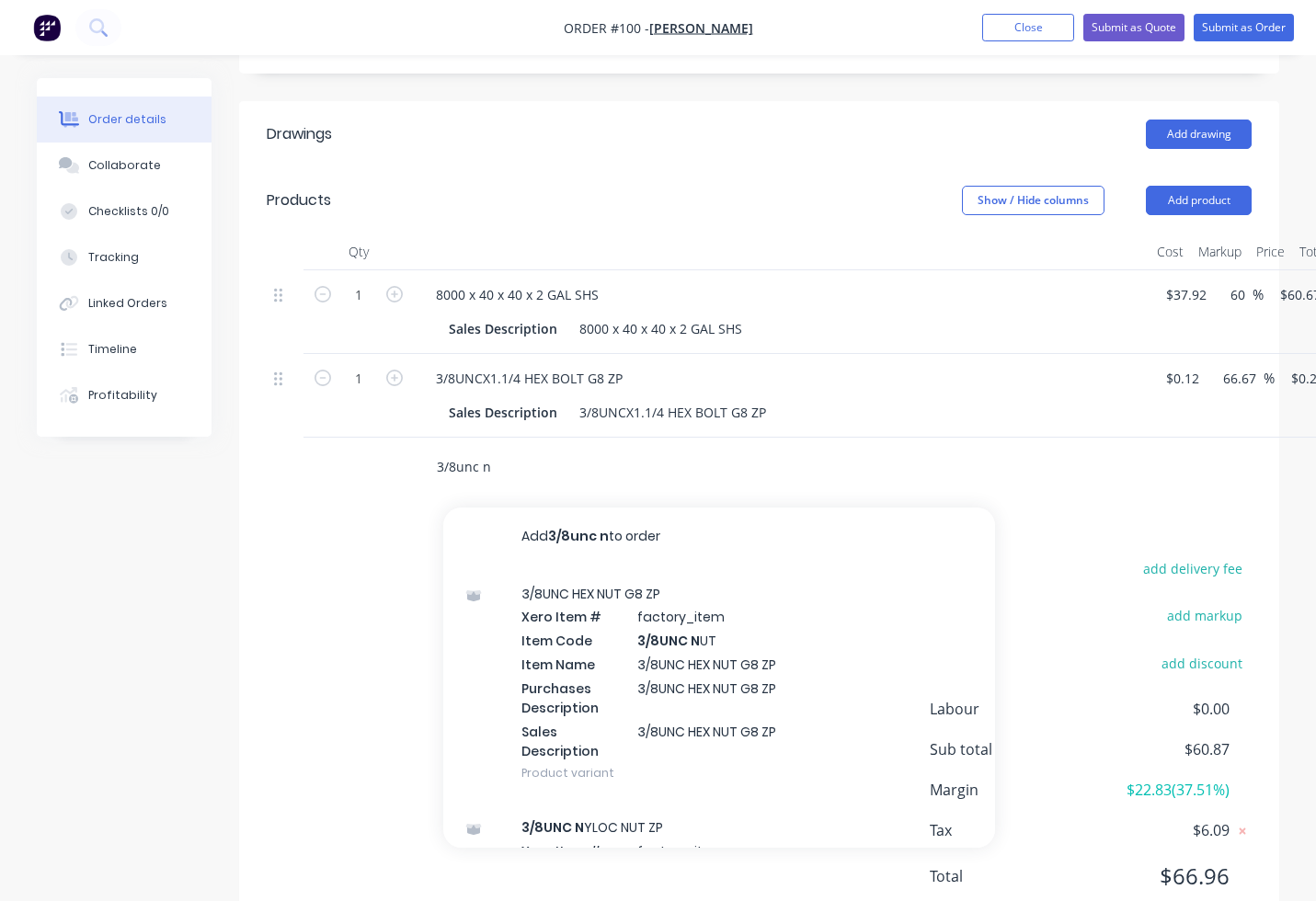
scroll to position [551, 0]
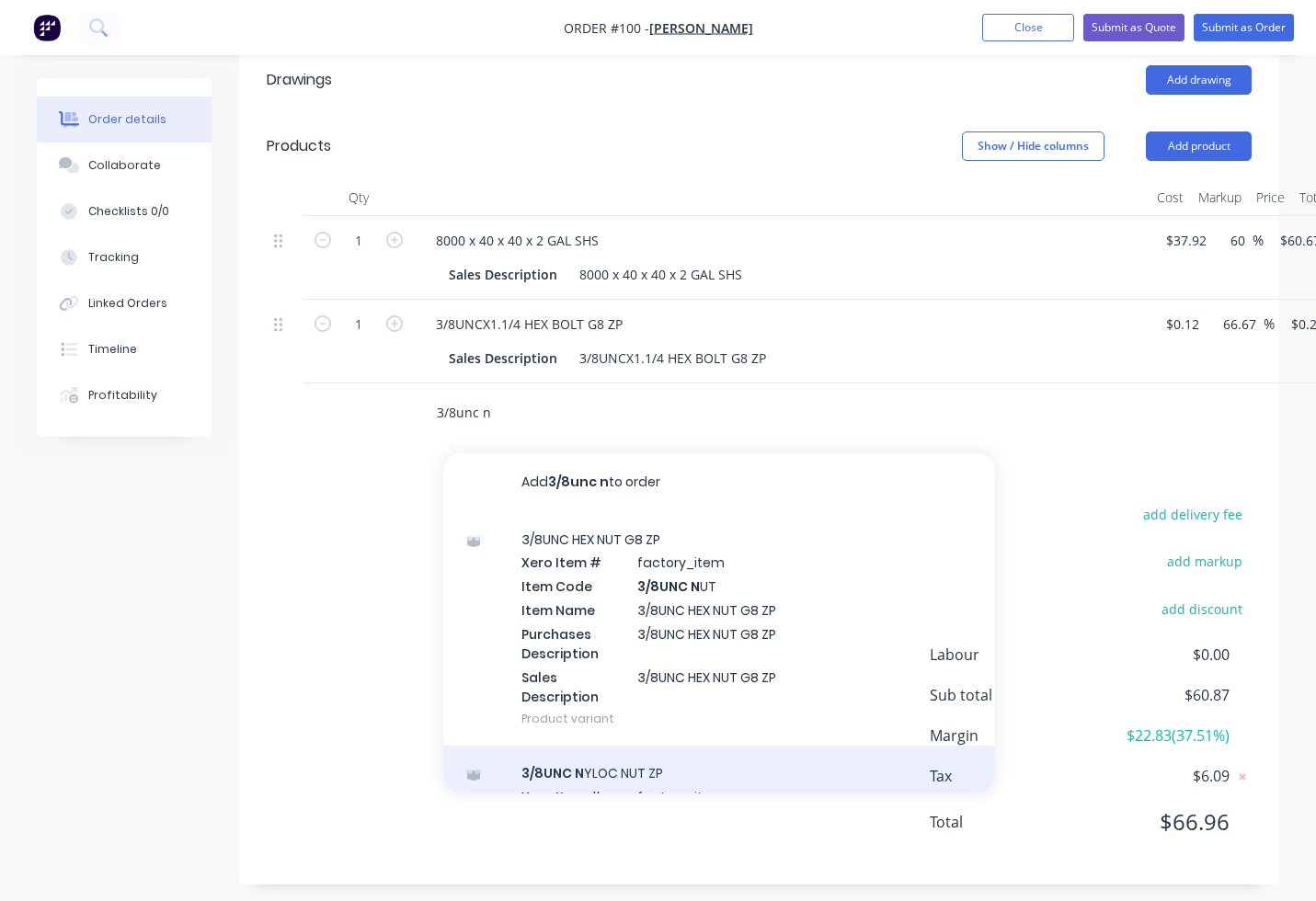
type input "3/8unc n"
click at [648, 766] on div "3/8UNC N YLOC NUT ZP Xero Item # factory_item Item Code 3/8UNC N YLOC Item Name…" at bounding box center [719, 863] width 551 height 235
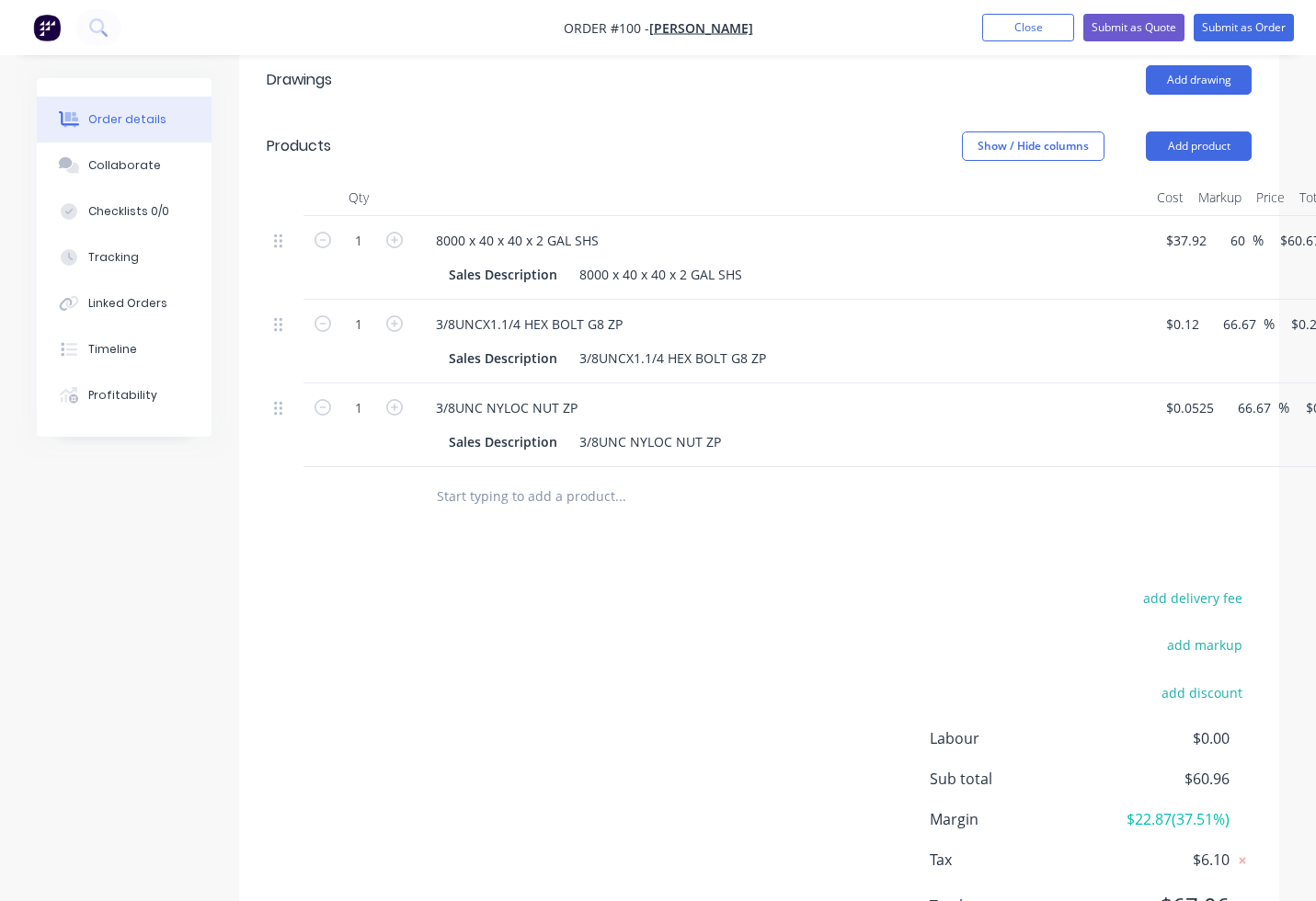
click at [568, 485] on input "text" at bounding box center [620, 497] width 368 height 37
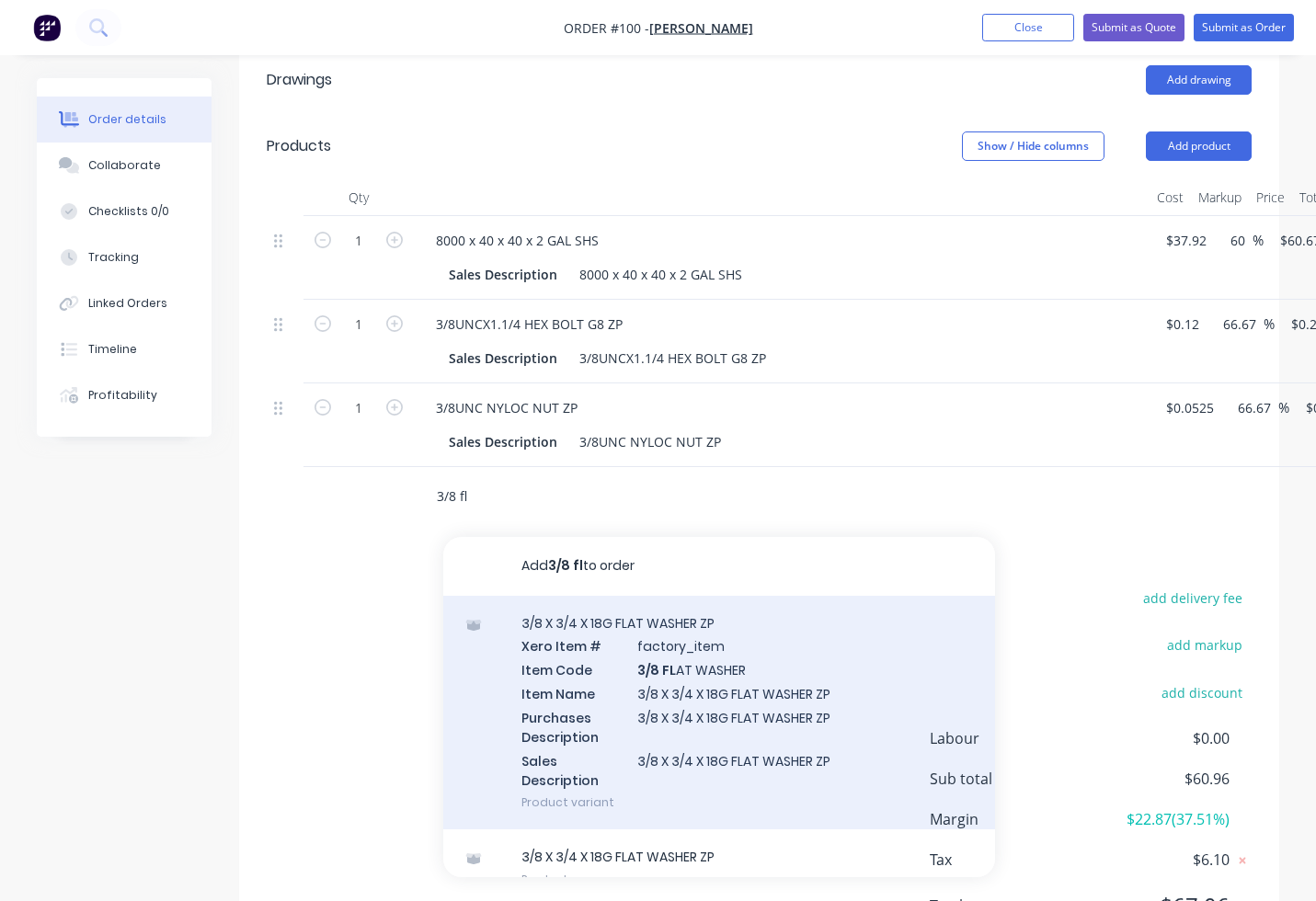
type input "3/8 fl"
click at [637, 631] on div "3/8 X 3/4 X 18G FLAT WASHER ZP Xero Item # factory_item Item Code 3/8 FL AT WAS…" at bounding box center [719, 713] width 551 height 235
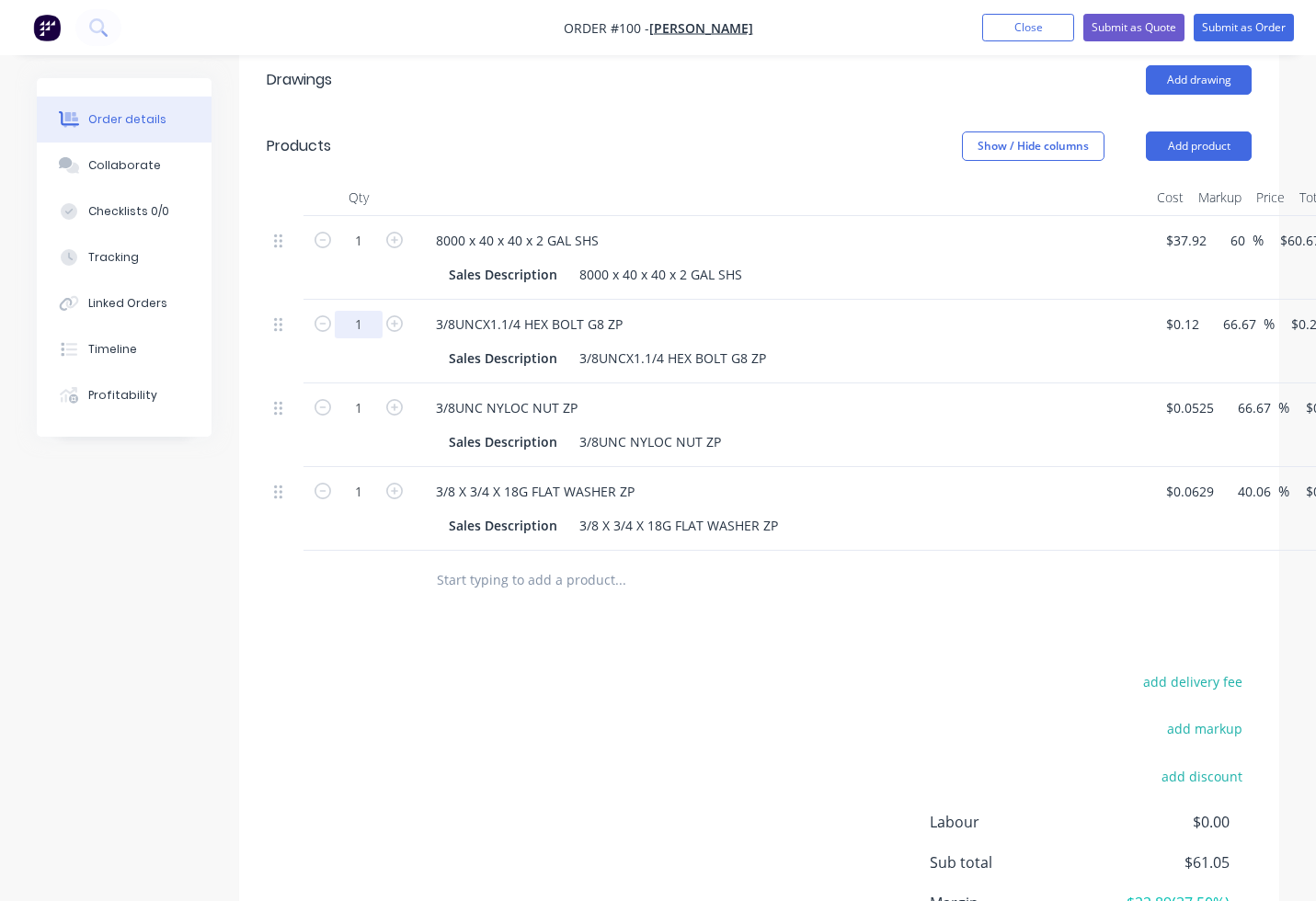
click at [368, 329] on input "1" at bounding box center [358, 324] width 48 height 27
type input "6"
type input "$1.20"
click at [358, 401] on input "1" at bounding box center [358, 408] width 48 height 27
type input "6"
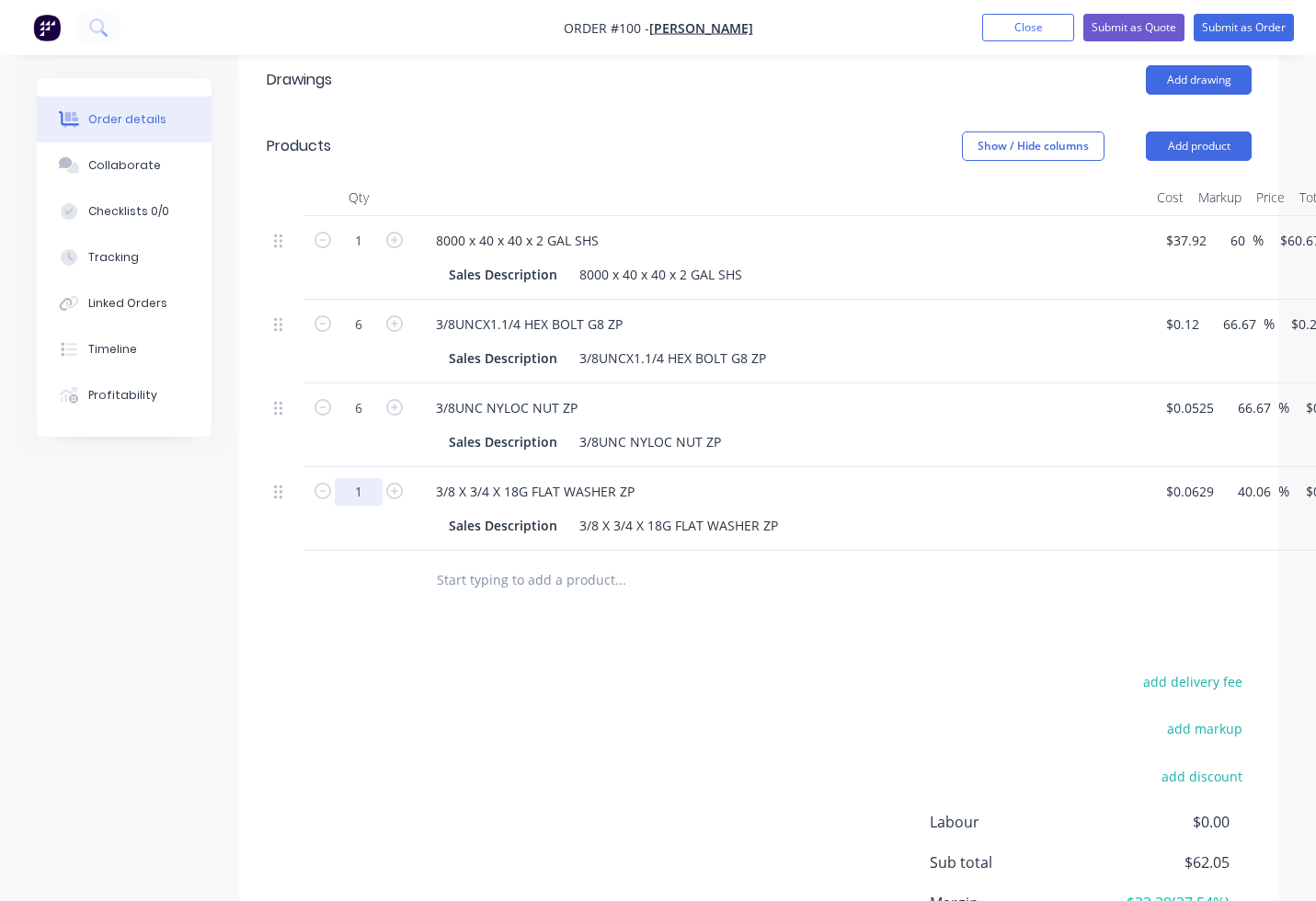
type input "$0.53"
click at [368, 488] on input "1" at bounding box center [358, 492] width 48 height 27
type input "12"
type input "$1.06"
click at [468, 585] on input "text" at bounding box center [620, 581] width 368 height 37
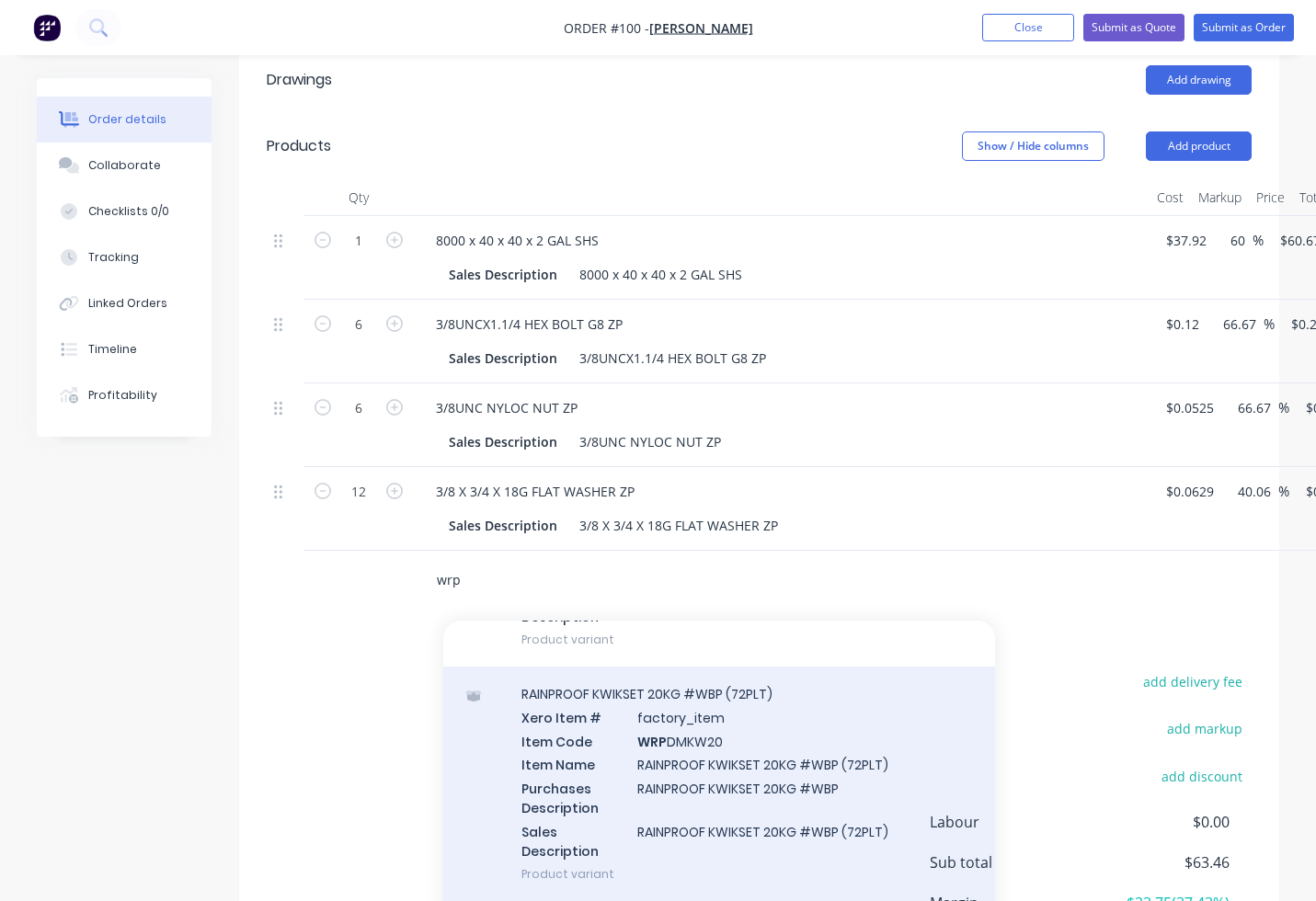
scroll to position [735, 0]
type input "wrp"
click at [673, 719] on div "RAINPROOF KWIKSET 20KG #WBP (72PLT) Xero Item # factory_item Item Code WRP DMKW…" at bounding box center [719, 782] width 551 height 235
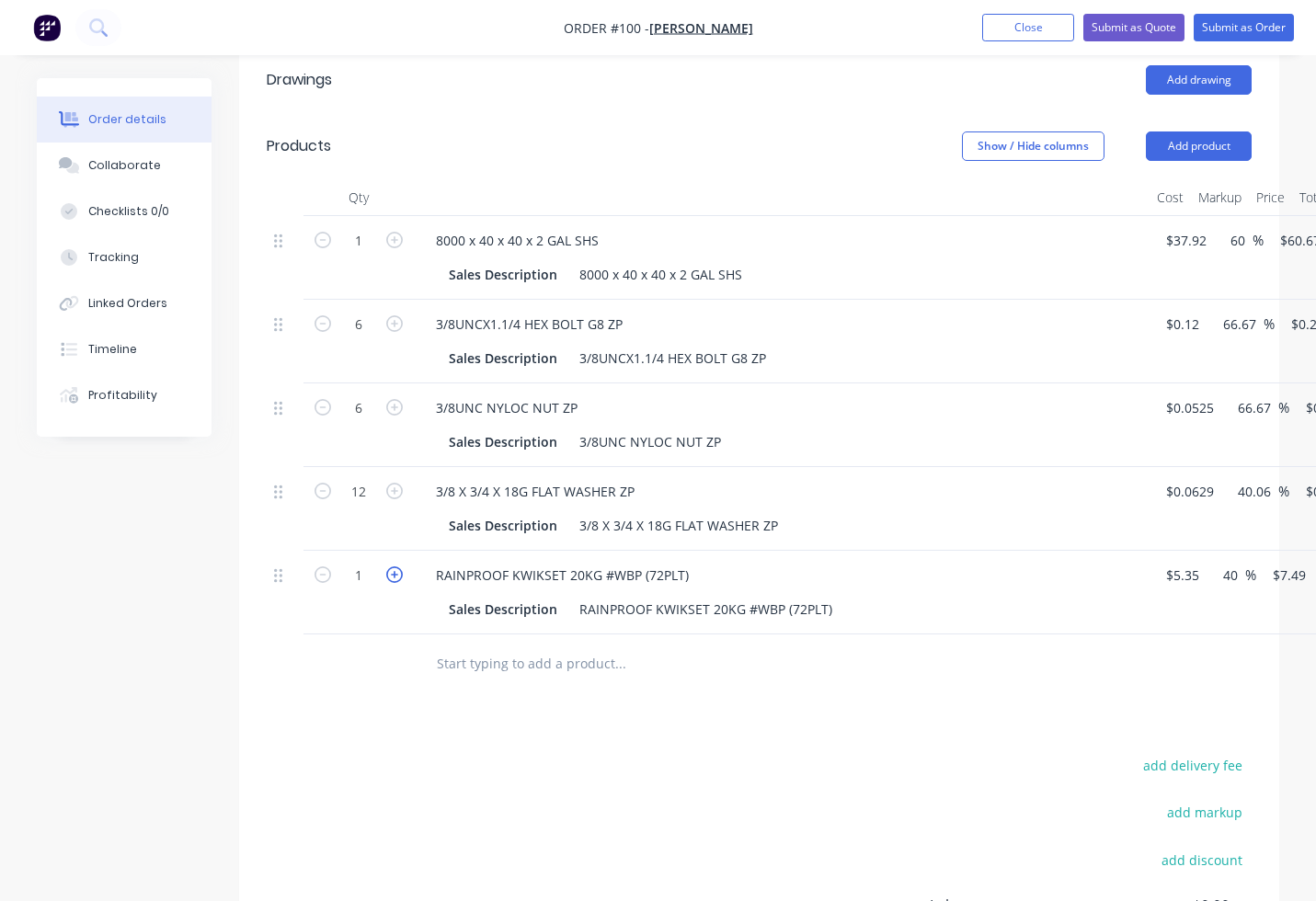
click at [388, 571] on icon "button" at bounding box center [394, 574] width 17 height 17
type input "2"
type input "$14.98"
click at [388, 571] on icon "button" at bounding box center [394, 574] width 17 height 17
type input "3"
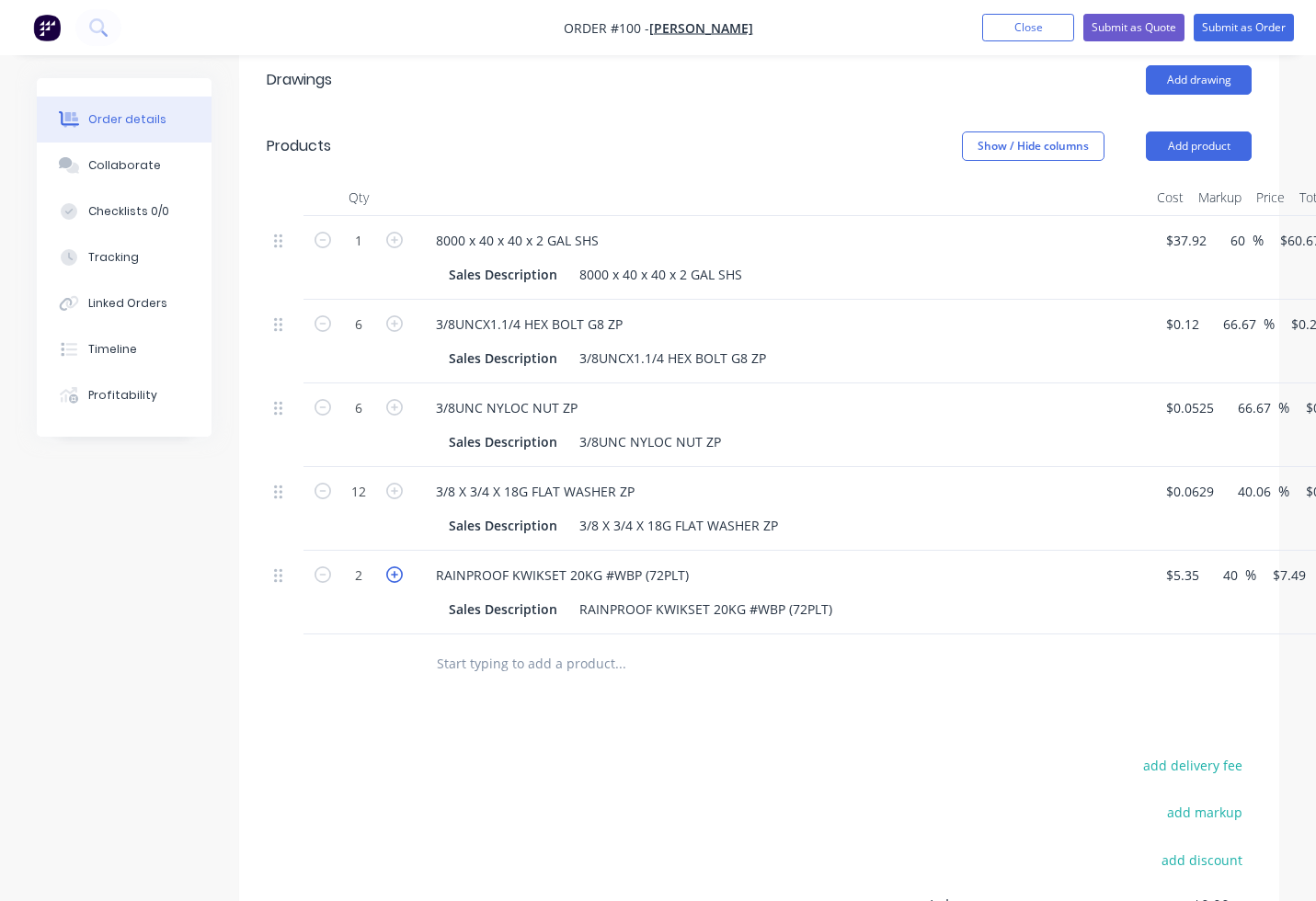
type input "$22.47"
click at [388, 571] on icon "button" at bounding box center [394, 574] width 17 height 17
type input "4"
click at [388, 571] on icon "button" at bounding box center [394, 574] width 17 height 17
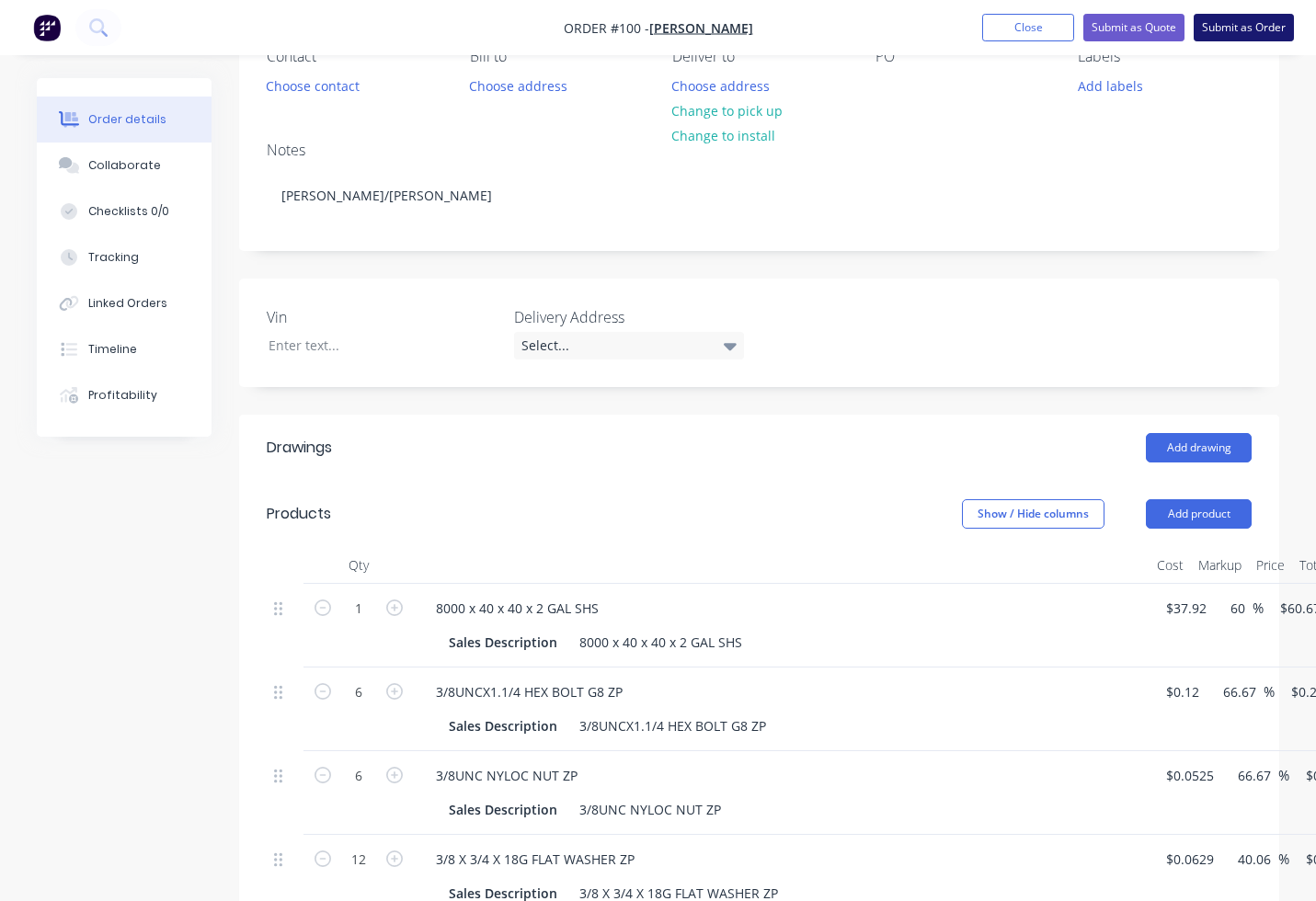
click at [1253, 38] on button "Submit as Order" at bounding box center [1243, 27] width 100 height 27
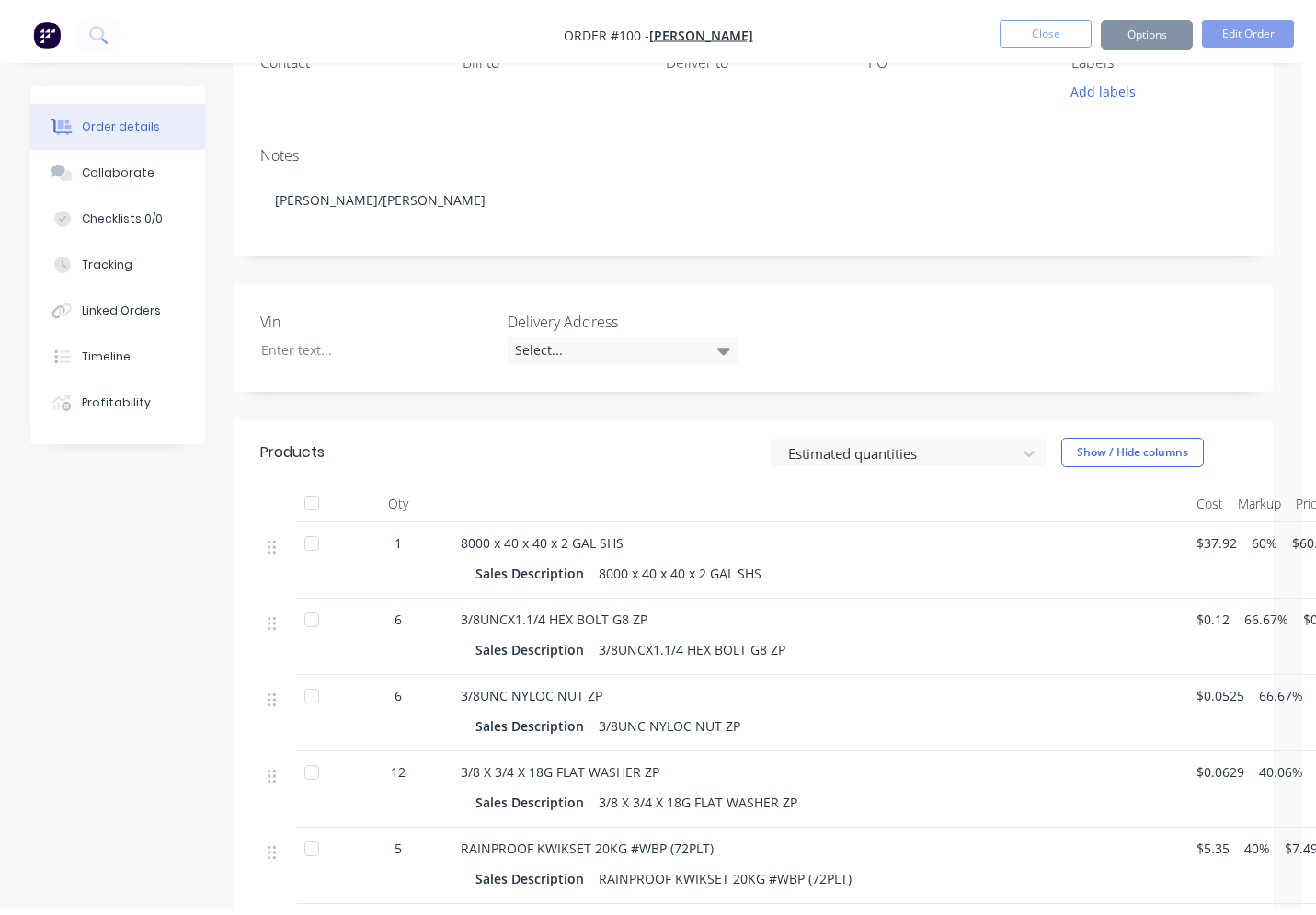
scroll to position [0, 0]
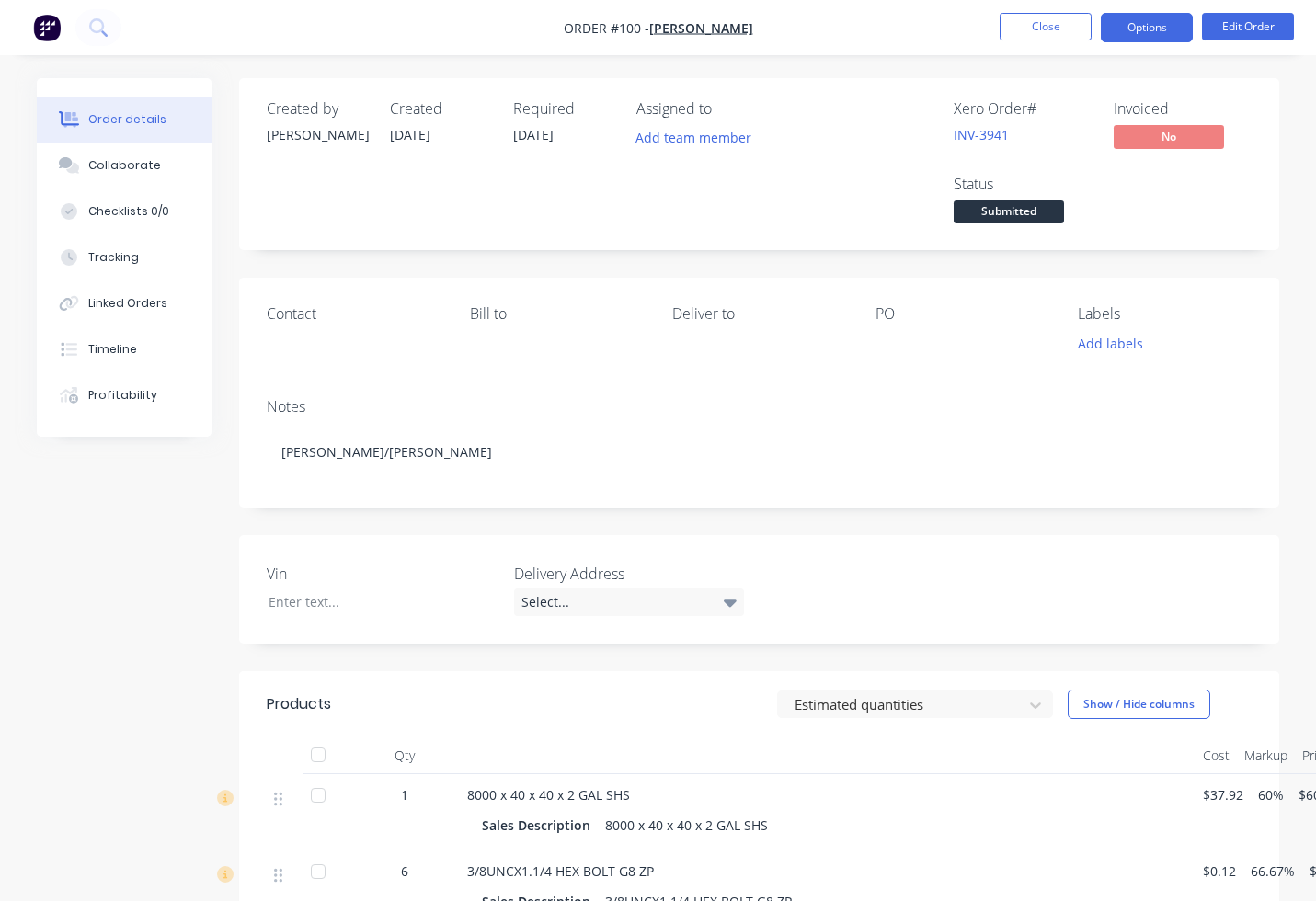
click at [1142, 39] on button "Options" at bounding box center [1147, 27] width 92 height 29
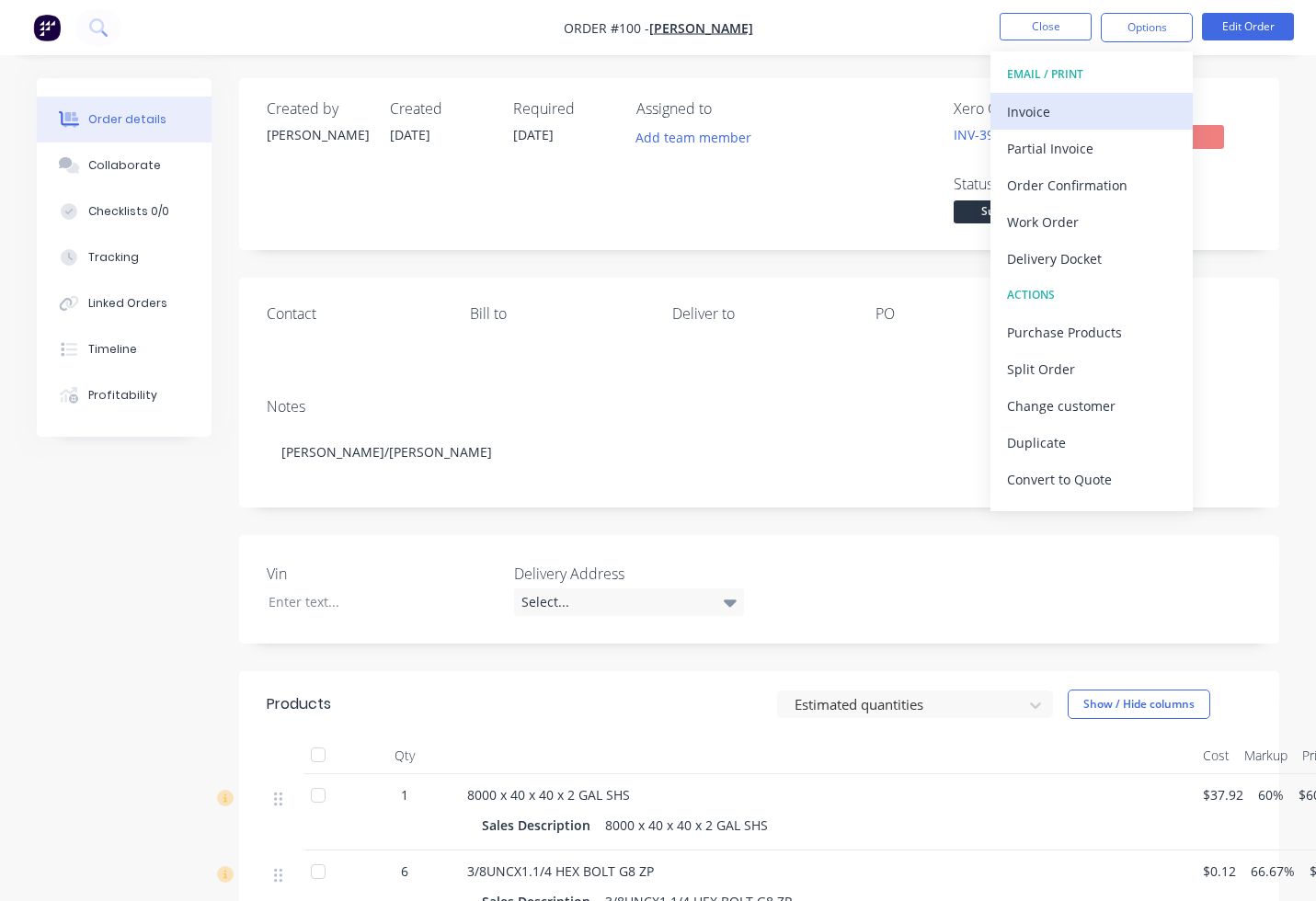
click at [1060, 108] on div "Invoice" at bounding box center [1092, 111] width 169 height 26
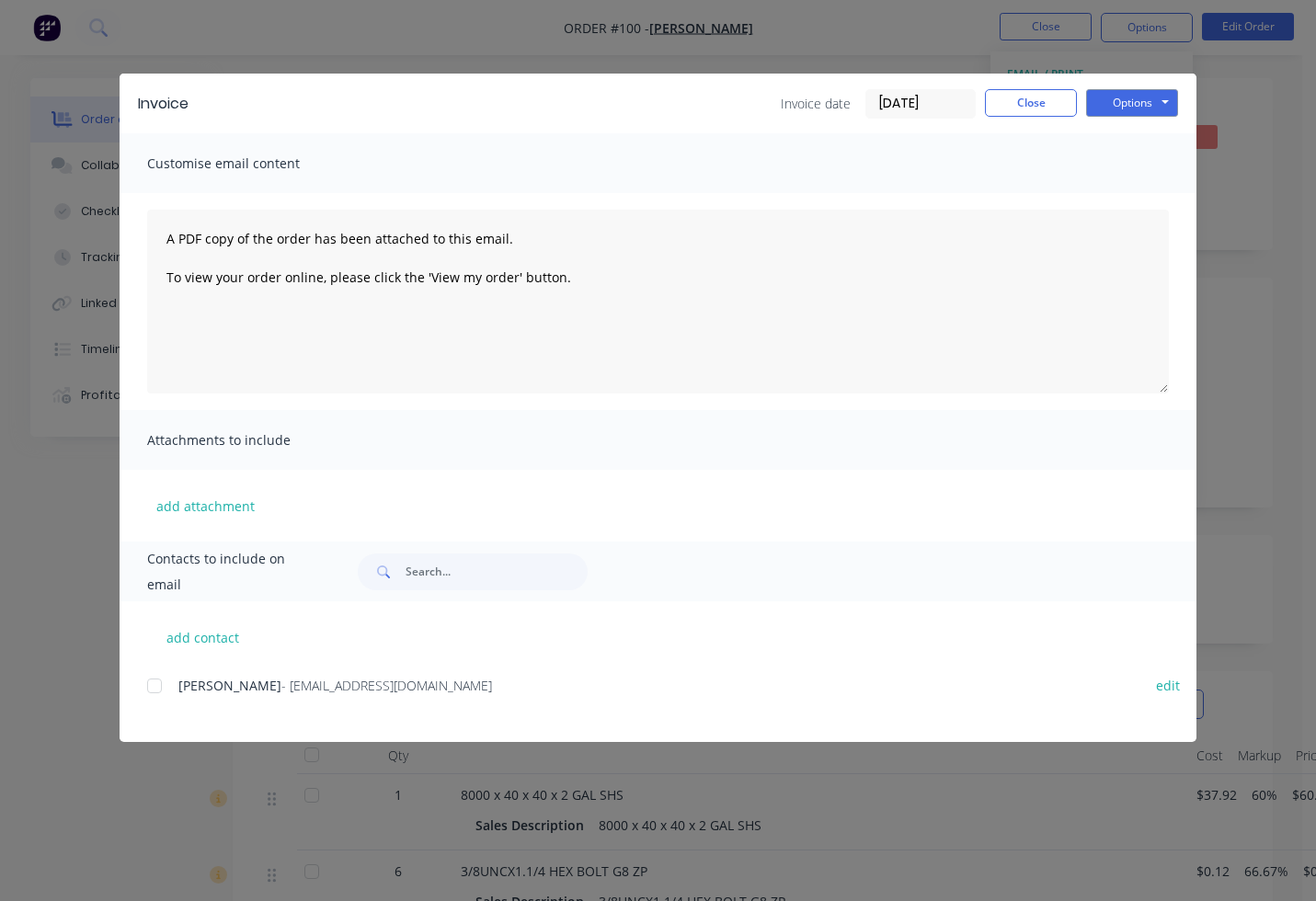
click at [160, 679] on div at bounding box center [155, 686] width 37 height 37
click at [1115, 106] on button "Options" at bounding box center [1132, 103] width 92 height 27
click at [1127, 195] on button "Email" at bounding box center [1145, 196] width 118 height 30
click at [1039, 96] on button "Close" at bounding box center [1031, 103] width 92 height 27
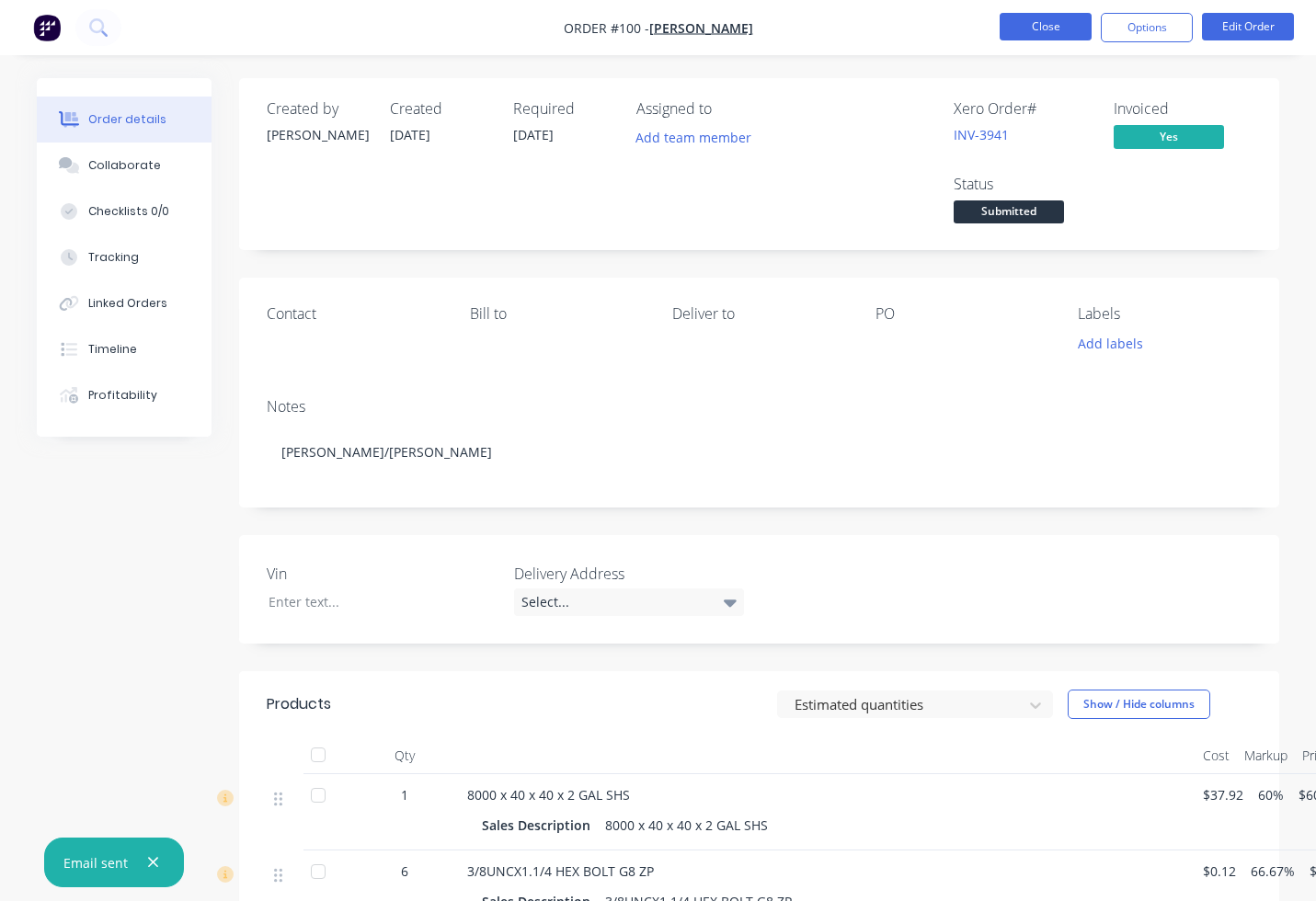
click at [1051, 36] on button "Close" at bounding box center [1045, 26] width 92 height 27
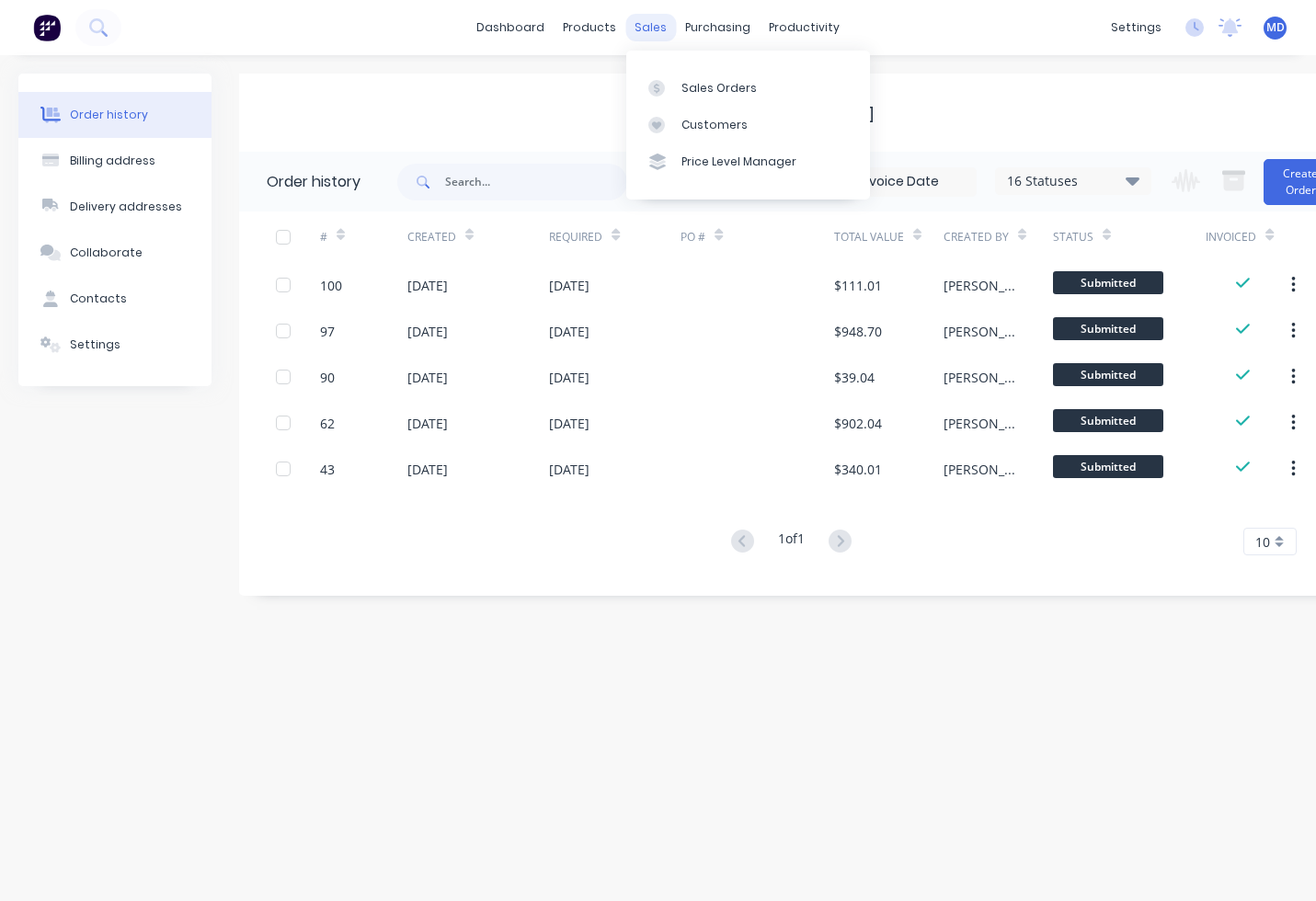
click at [658, 30] on div "sales" at bounding box center [651, 27] width 51 height 27
click at [683, 77] on link "Sales Orders" at bounding box center [748, 88] width 244 height 37
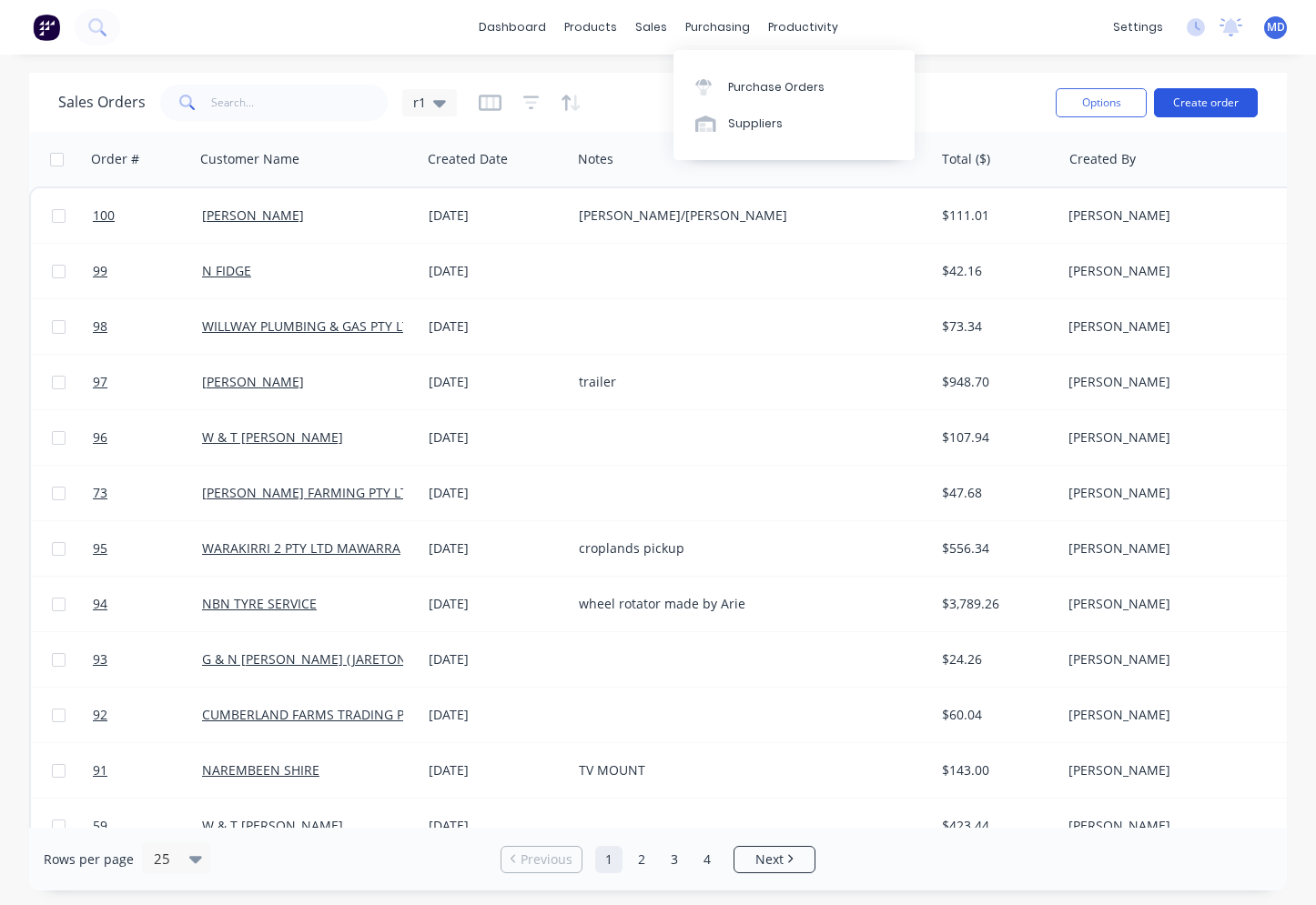
click at [1174, 98] on button "Create order" at bounding box center [1206, 103] width 104 height 29
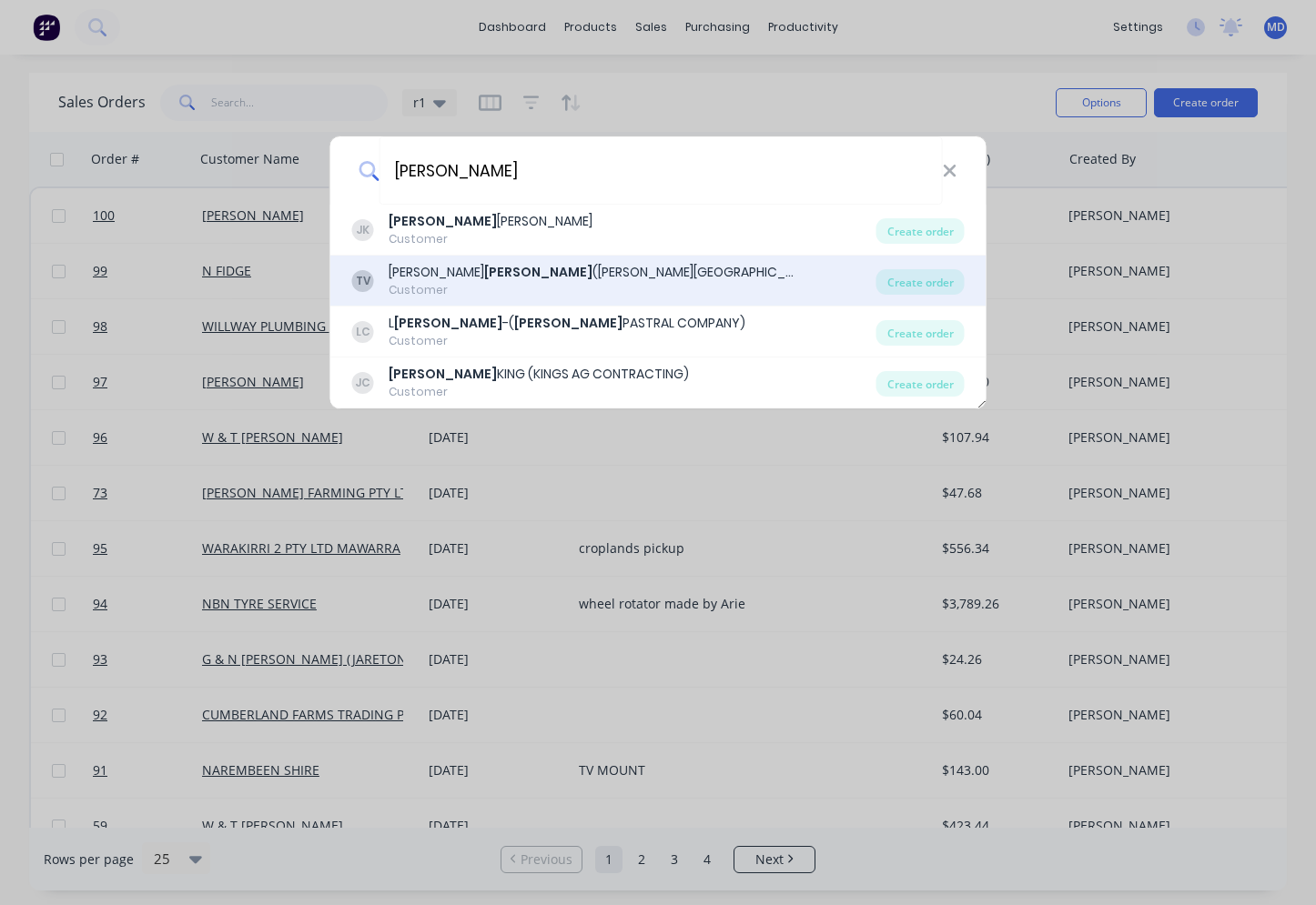
click at [485, 277] on div "TERRY JAMES (TERRICA VALLEY)" at bounding box center [593, 273] width 410 height 19
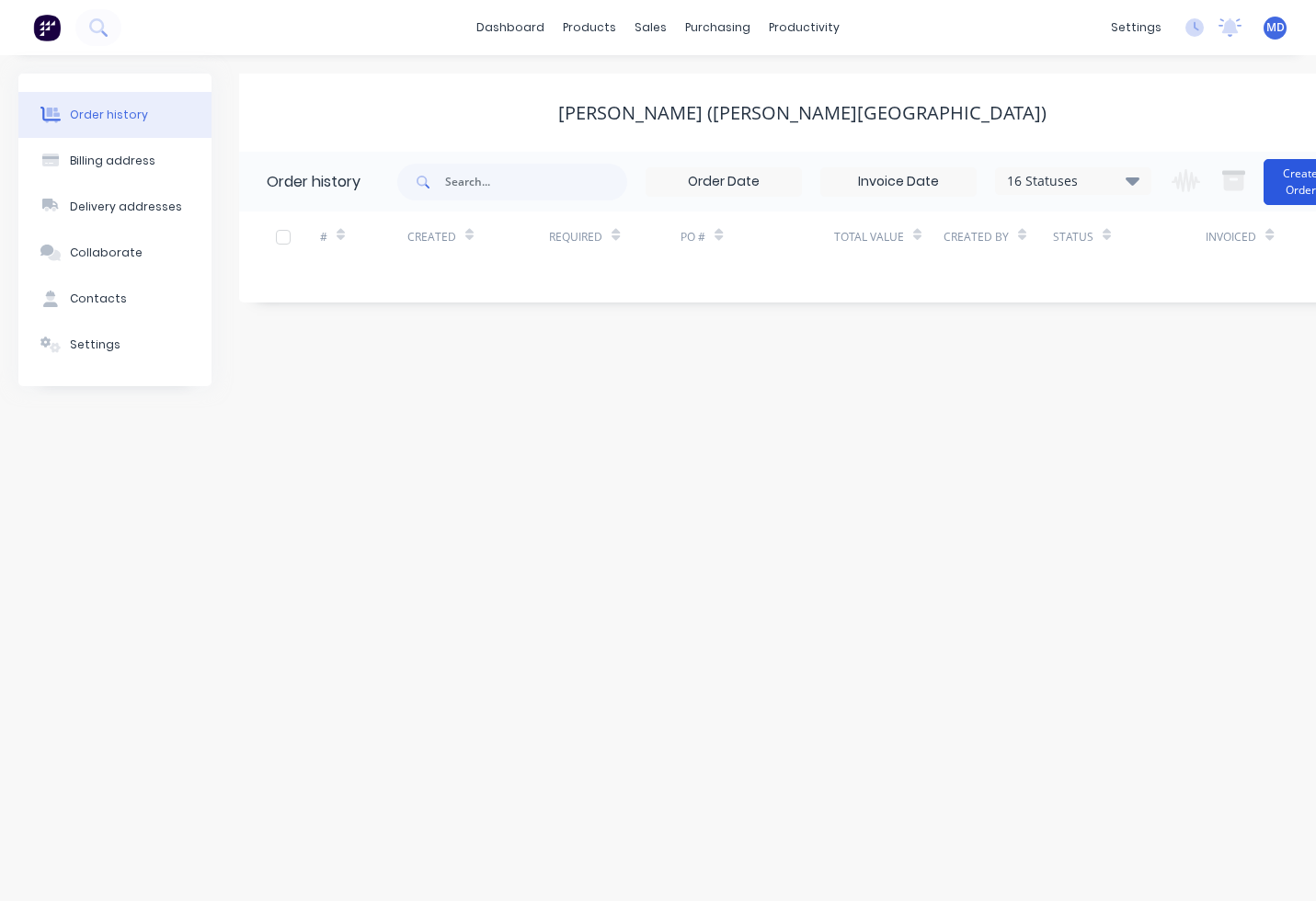
click at [1297, 194] on button "Create Order" at bounding box center [1300, 181] width 74 height 46
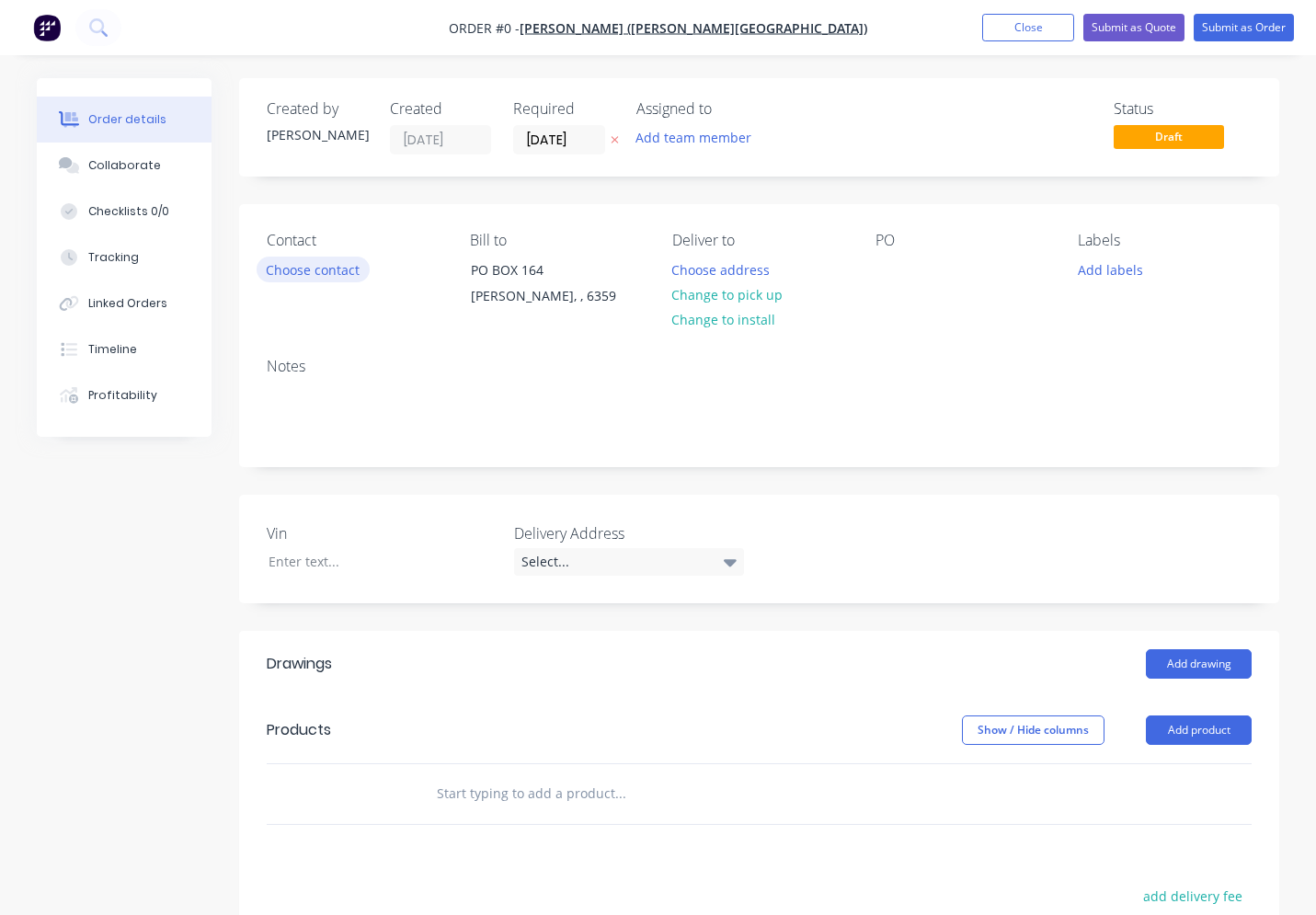
click at [339, 276] on button "Choose contact" at bounding box center [313, 268] width 113 height 24
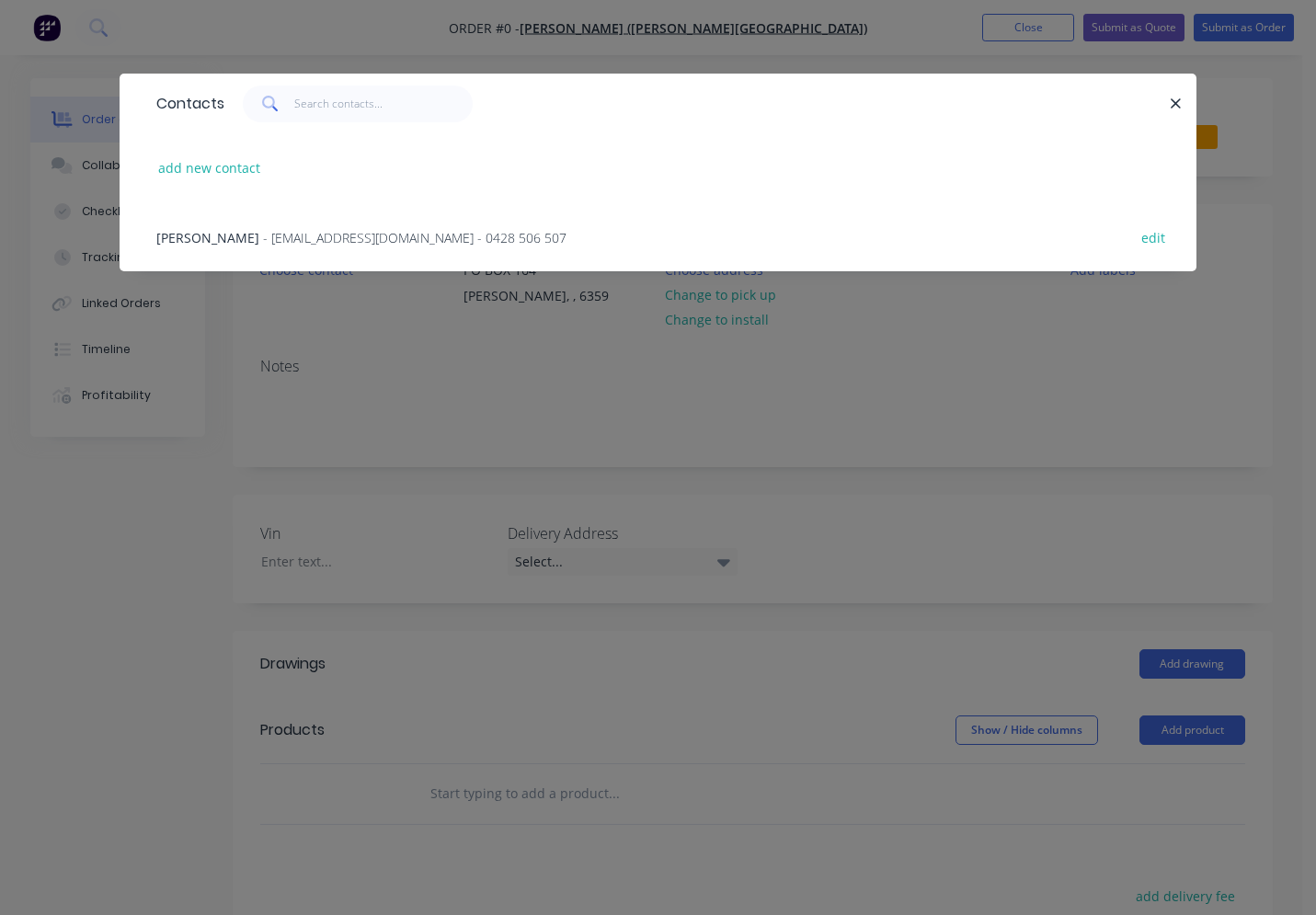
click at [253, 249] on div "TERRY JAMES - terricavalley@outlook.com - 0428 506 507 edit" at bounding box center [658, 237] width 1022 height 69
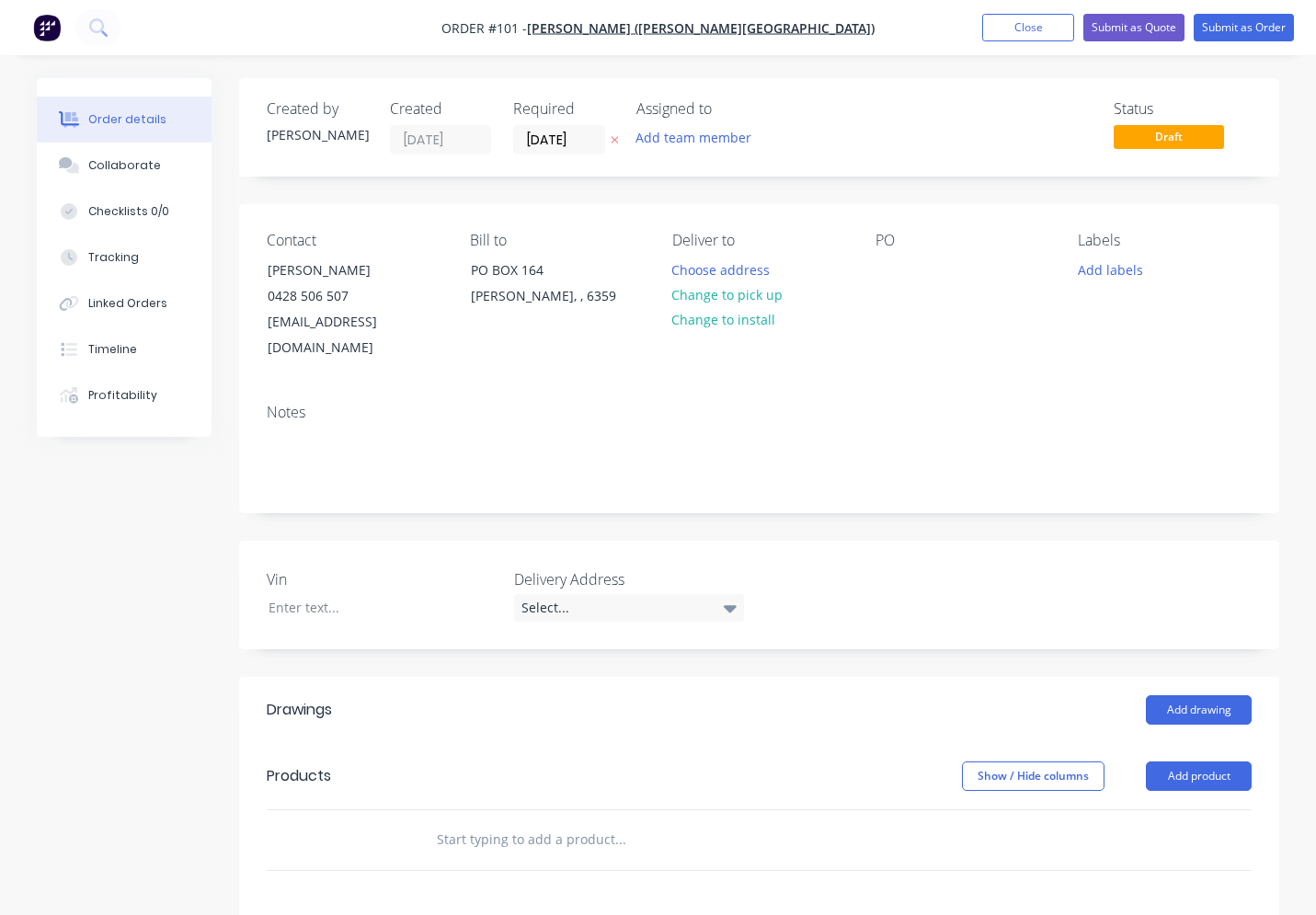
click at [444, 821] on input "text" at bounding box center [620, 840] width 368 height 37
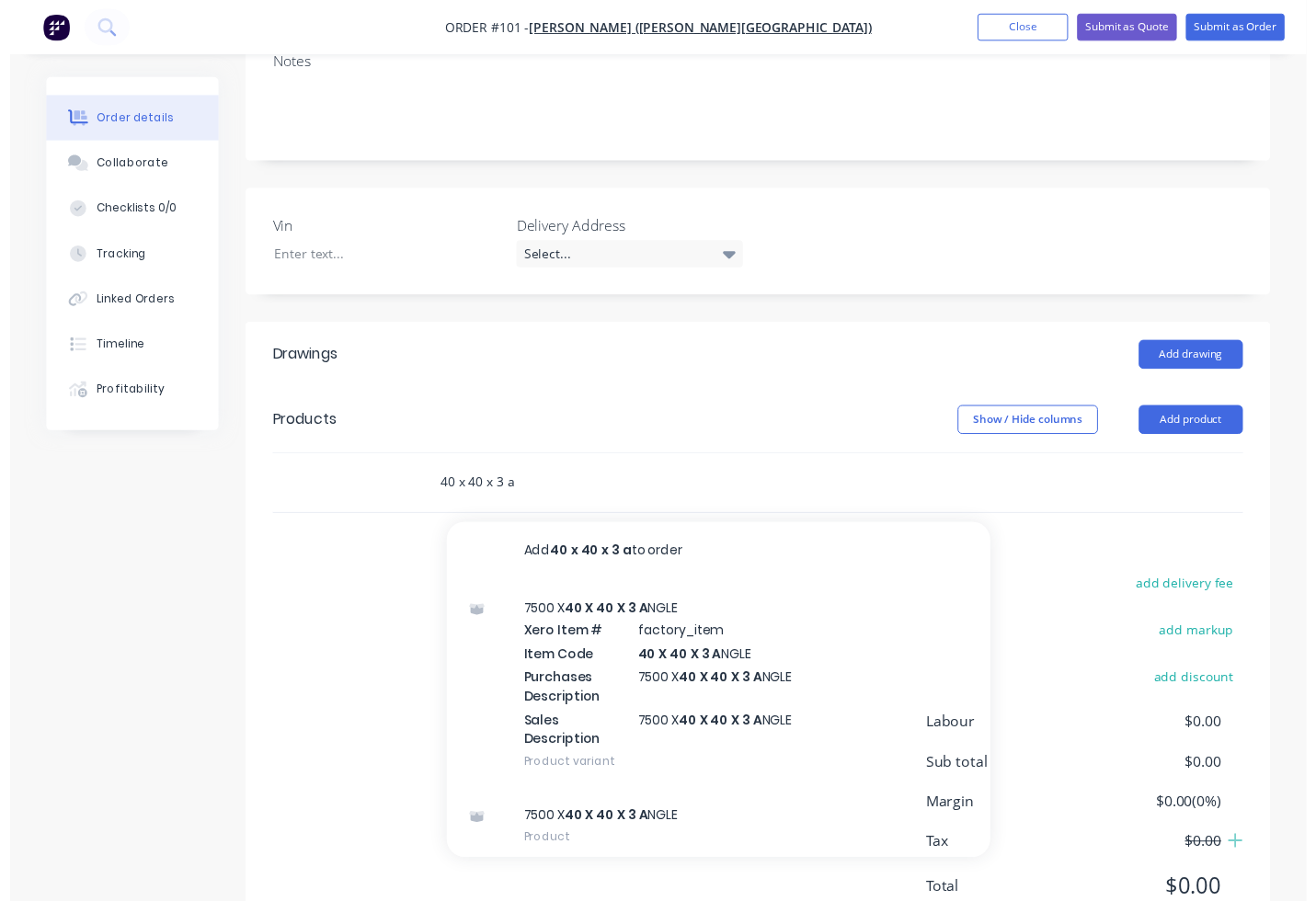
scroll to position [399, 0]
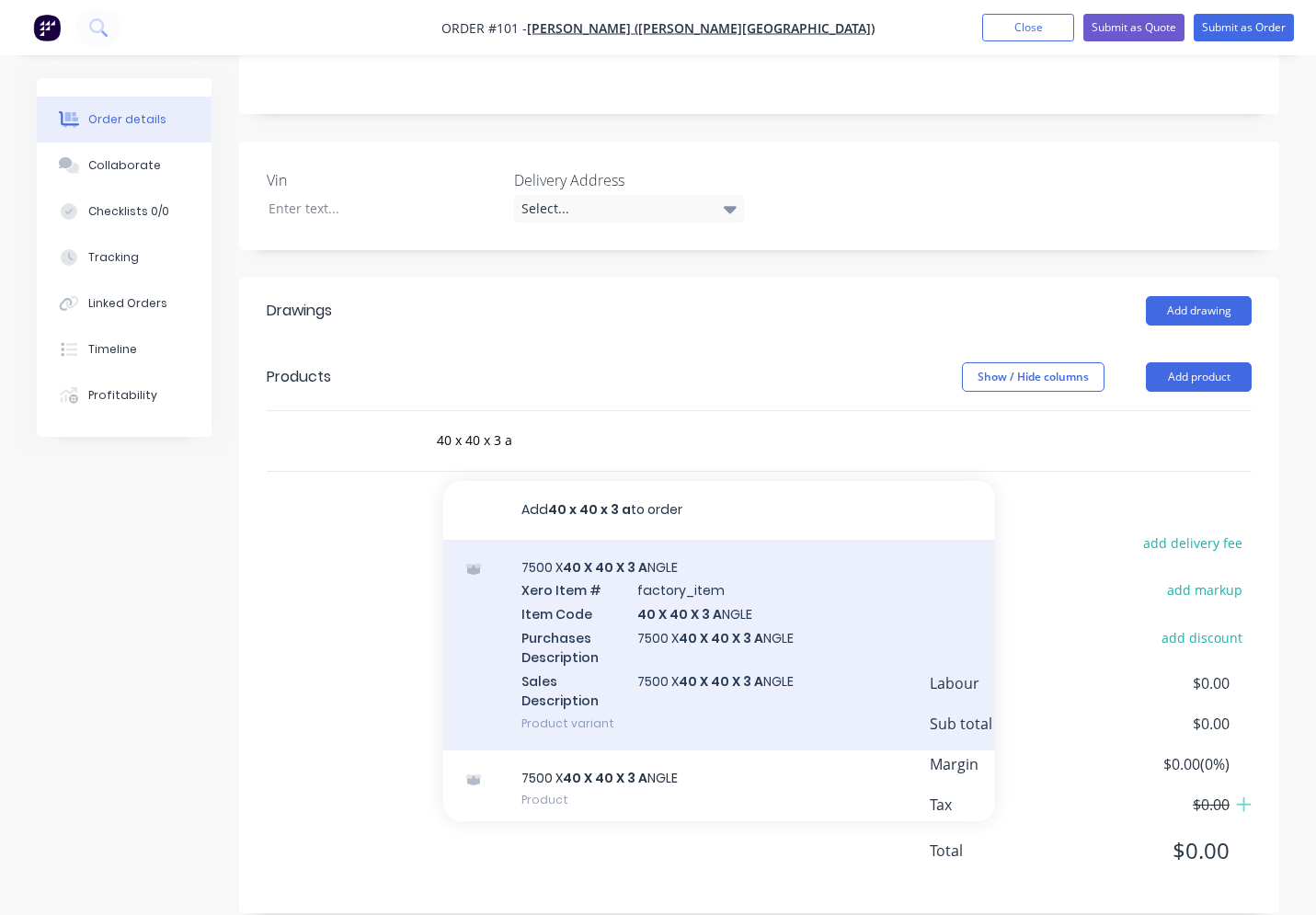
click at [622, 627] on div "7500 X 40 X 40 X 3 A NGLE Xero Item # factory_item Item Code 40 X 40 X 3 A NGLE…" at bounding box center [719, 645] width 551 height 210
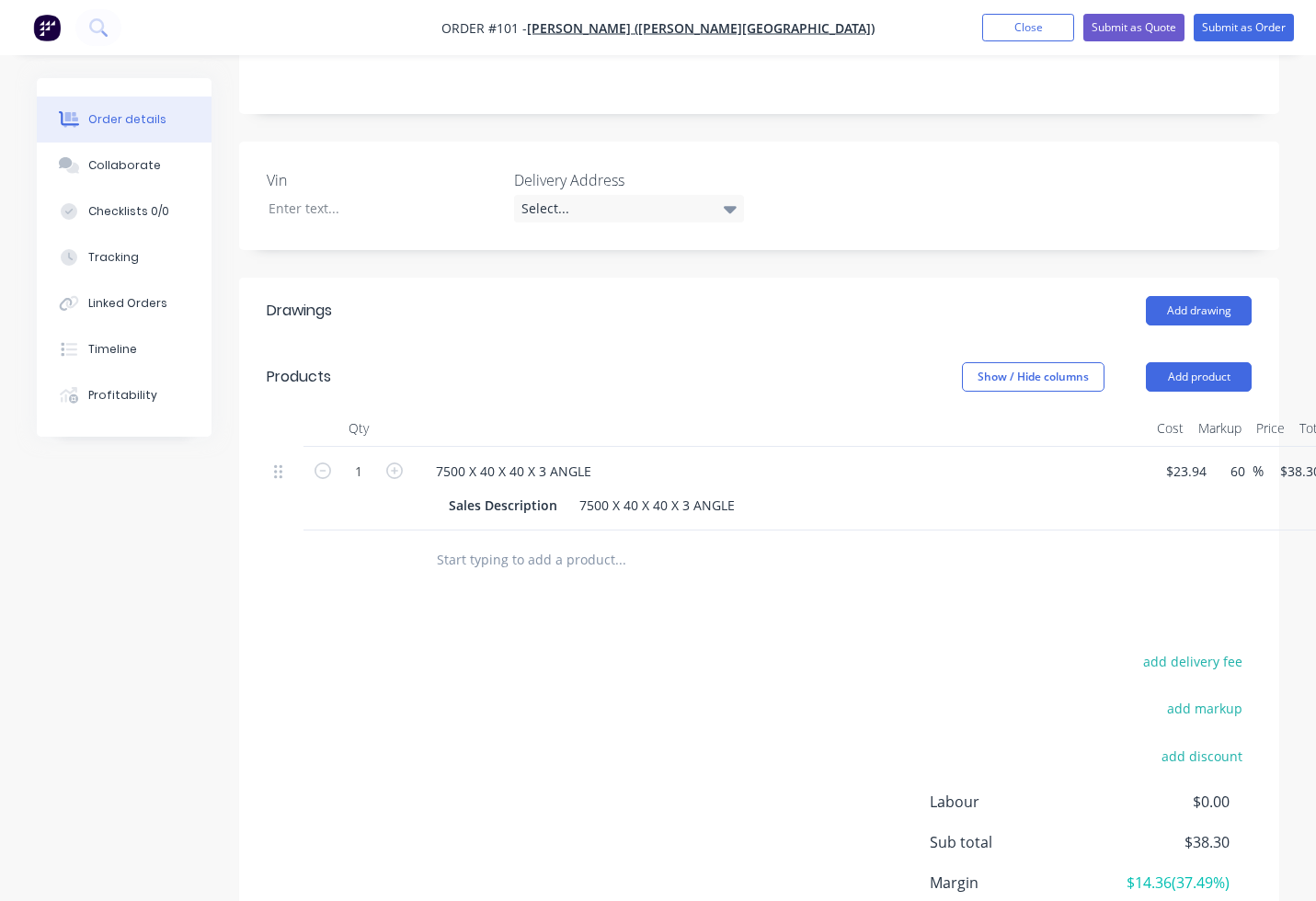
click at [566, 542] on input "text" at bounding box center [620, 560] width 368 height 37
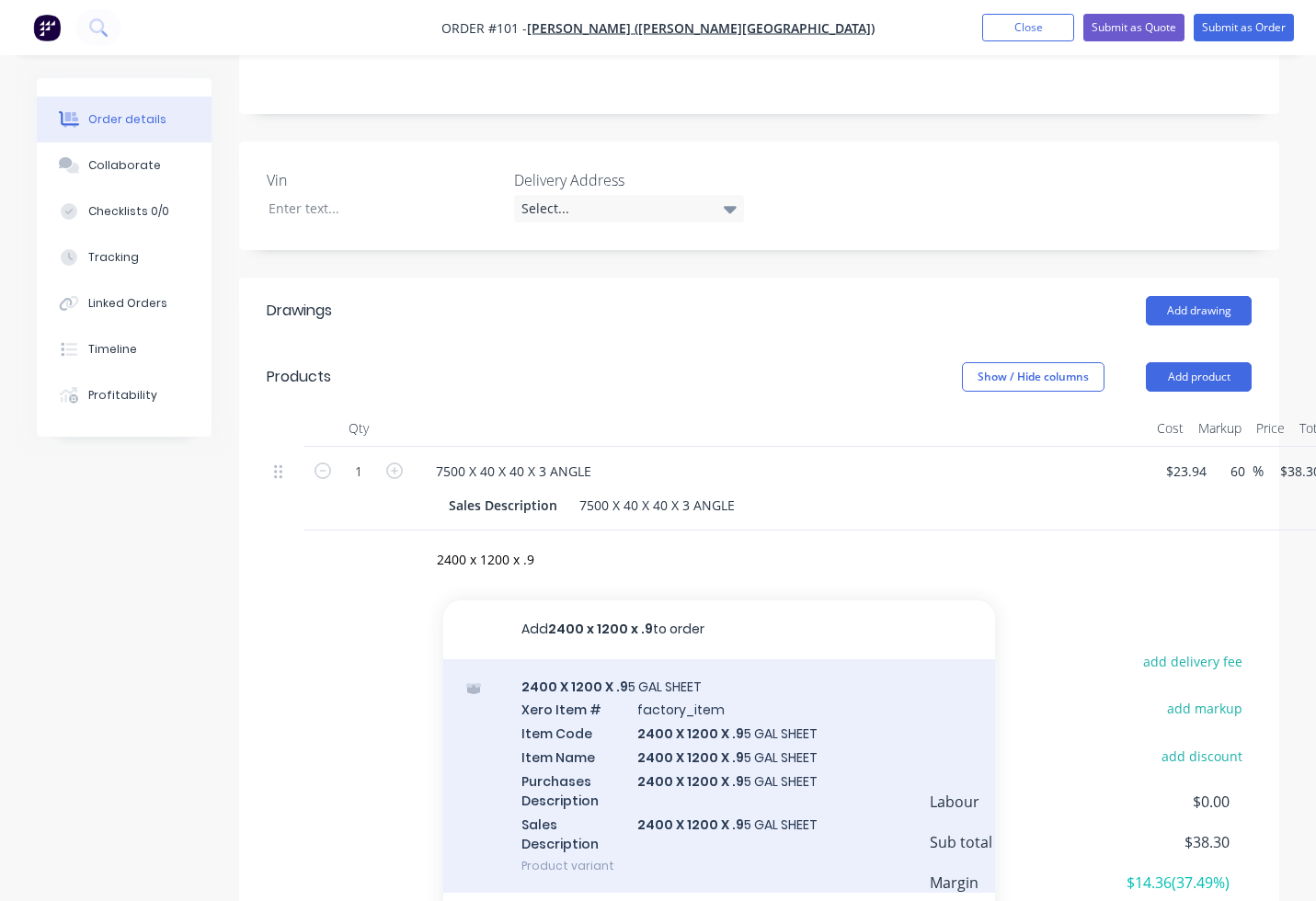
click at [671, 709] on div "2400 X 1200 X .9 5 GAL SHEET Xero Item # factory_item Item Code 2400 X 1200 X .…" at bounding box center [719, 776] width 551 height 235
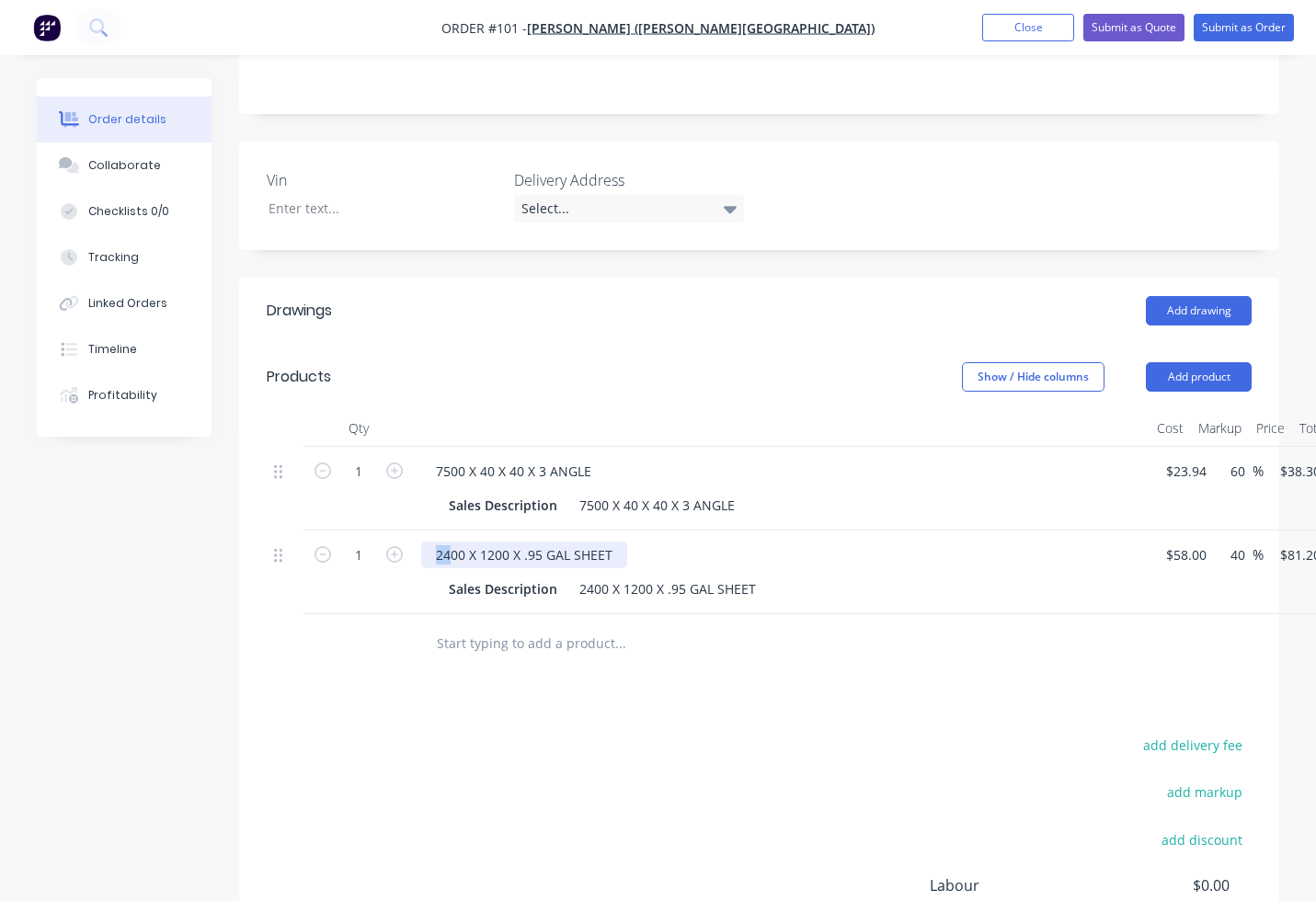
drag, startPoint x: 451, startPoint y: 525, endPoint x: 426, endPoint y: 525, distance: 25.0
click at [426, 542] on div "2400 X 1200 X .95 GAL SHEET" at bounding box center [523, 554] width 206 height 26
drag, startPoint x: 492, startPoint y: 522, endPoint x: 481, endPoint y: 528, distance: 12.5
click at [481, 542] on div "1500 X 1200 X .95 GAL SHEET" at bounding box center [523, 554] width 206 height 26
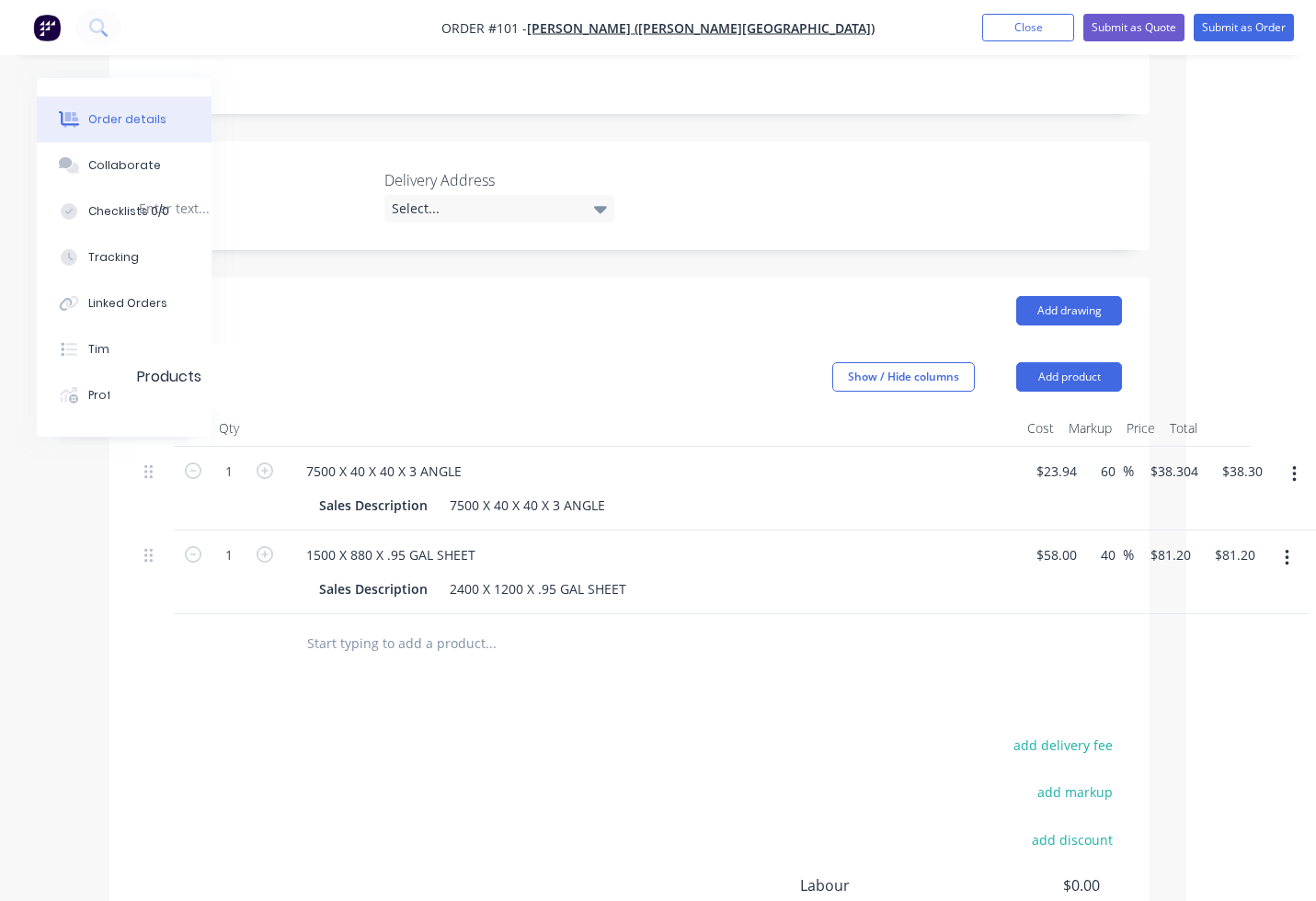
click at [1285, 548] on icon "button" at bounding box center [1287, 558] width 5 height 20
click at [1186, 703] on div "Delete" at bounding box center [1221, 716] width 141 height 26
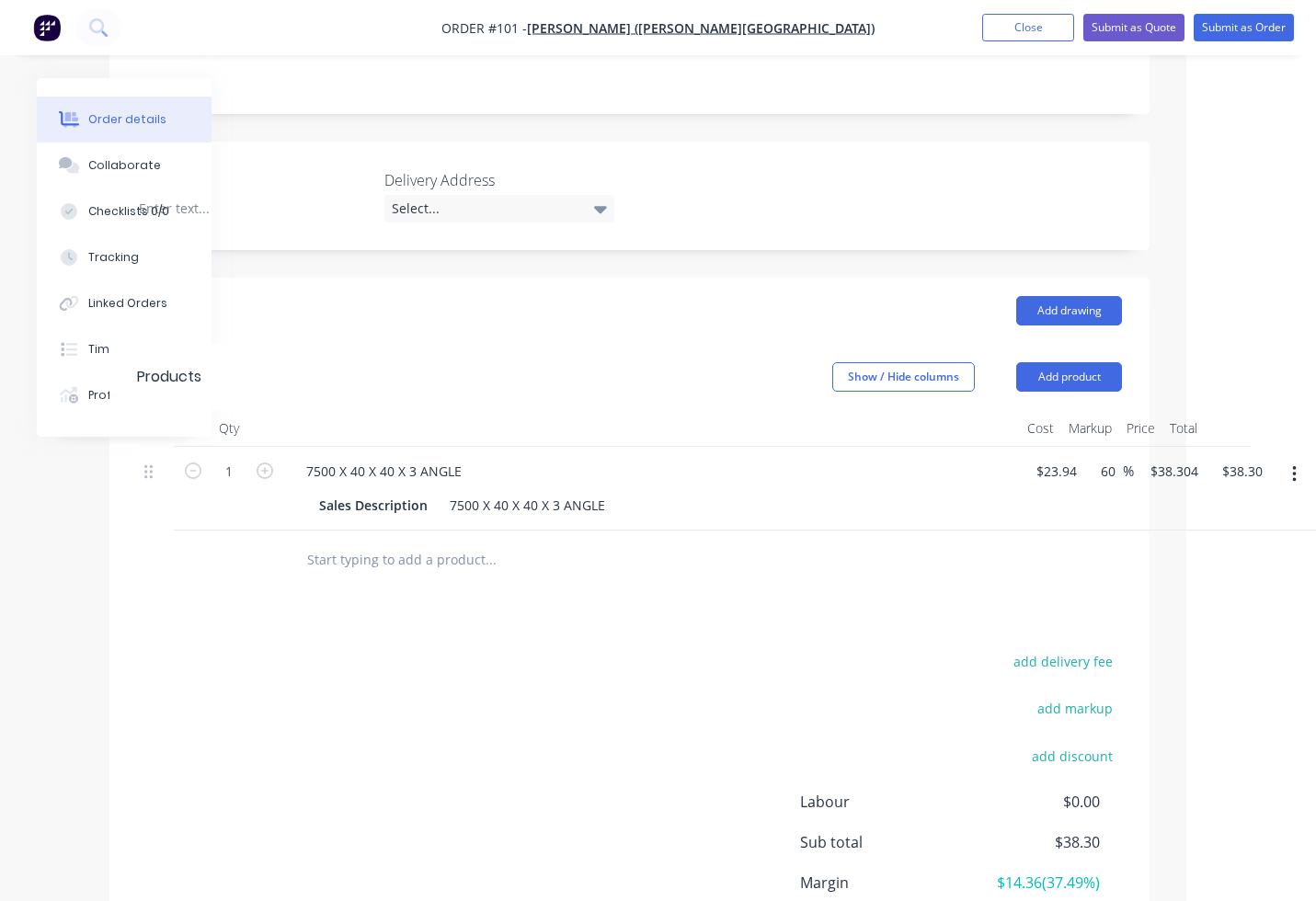
click at [371, 542] on input "text" at bounding box center [490, 560] width 368 height 37
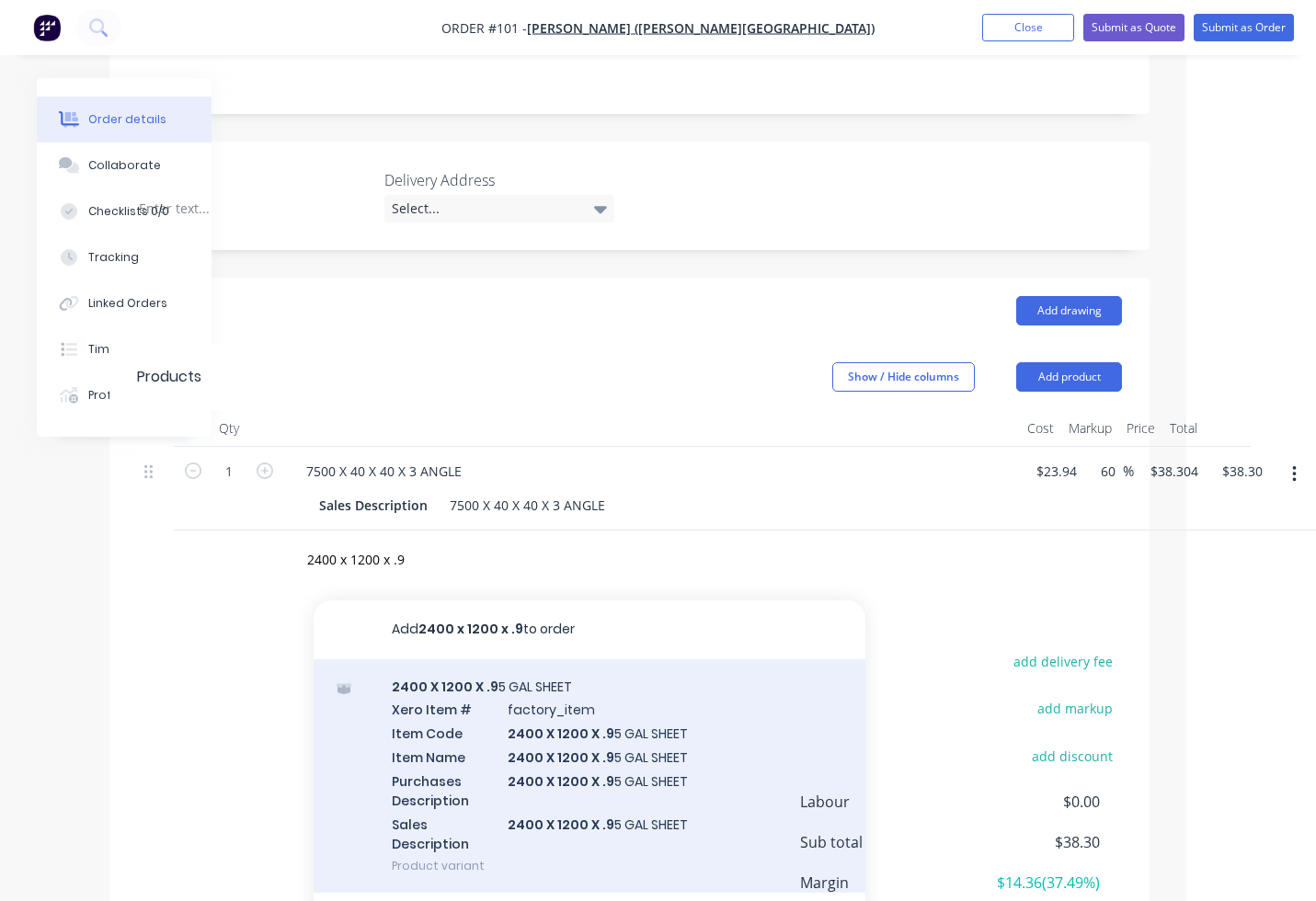
click at [493, 683] on div "2400 X 1200 X .9 5 GAL SHEET Xero Item # factory_item Item Code 2400 X 1200 X .…" at bounding box center [589, 776] width 551 height 235
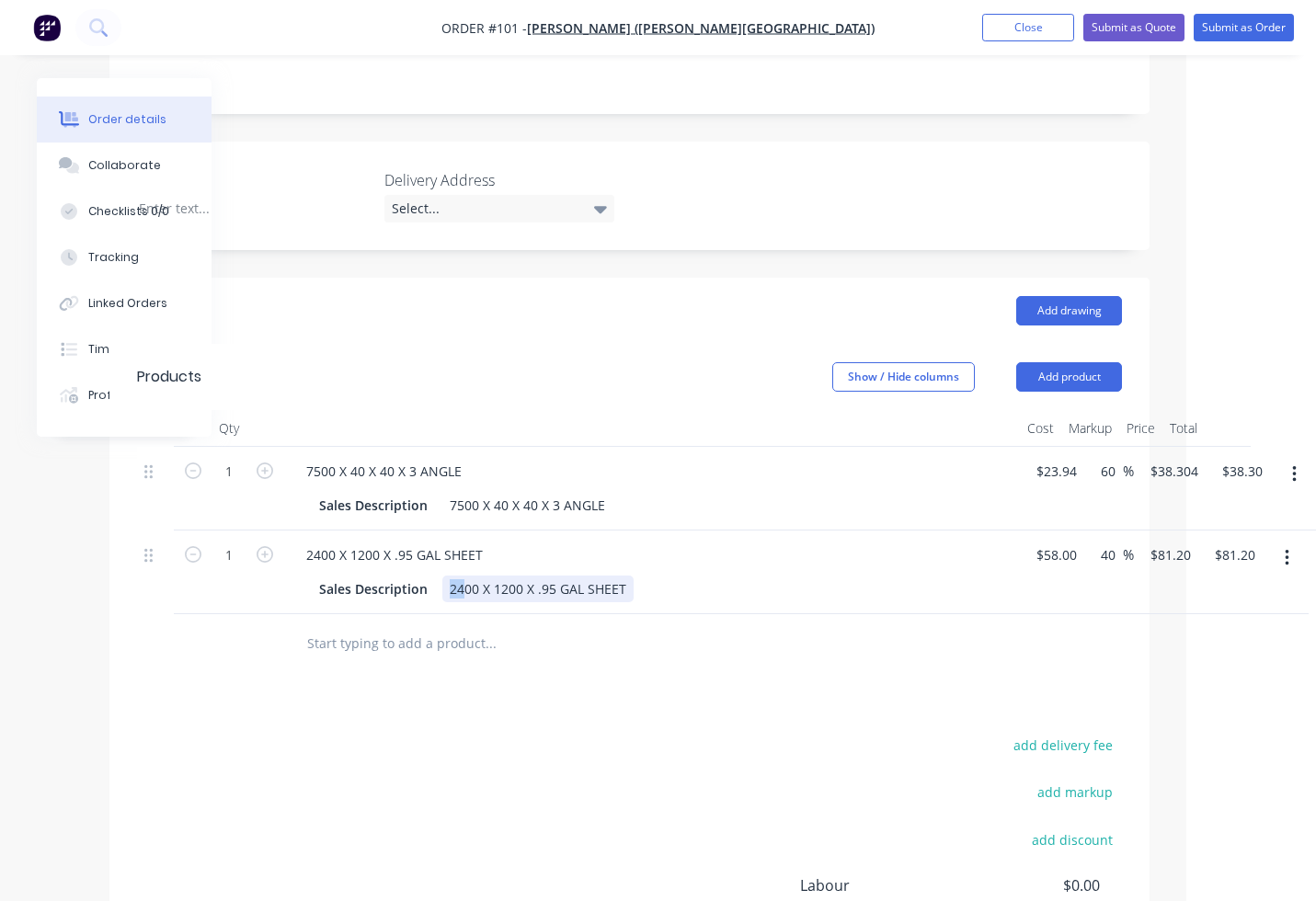
drag, startPoint x: 462, startPoint y: 565, endPoint x: 442, endPoint y: 564, distance: 20.0
click at [442, 576] on div "2400 X 1200 X .95 GAL SHEET" at bounding box center [538, 588] width 191 height 26
drag, startPoint x: 511, startPoint y: 564, endPoint x: 480, endPoint y: 564, distance: 31.0
click at [480, 576] on div "1500 X 1200 X .95 GAL SHEET" at bounding box center [538, 588] width 191 height 26
click at [534, 665] on div "Drawings Add drawing Products Show / Hide columns Add product Qty Cost Markup P…" at bounding box center [629, 696] width 1040 height 838
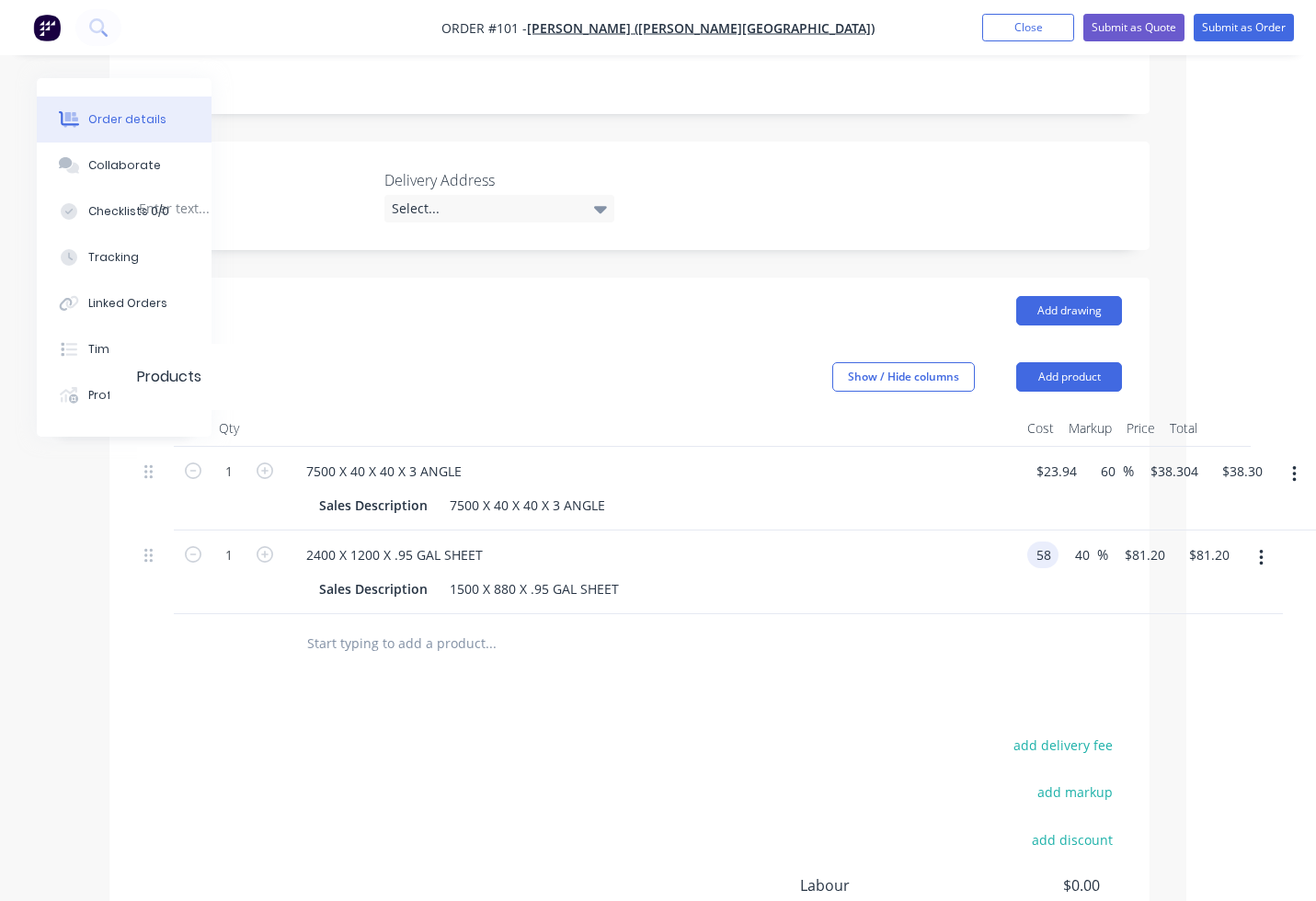
drag, startPoint x: 1081, startPoint y: 532, endPoint x: 996, endPoint y: 522, distance: 85.6
click at [996, 531] on div "1 2400 X 1200 X .95 GAL SHEET Sales Description 1500 X 880 X .95 GAL SHEET 58 5…" at bounding box center [629, 573] width 985 height 84
click at [877, 657] on div "Drawings Add drawing Products Show / Hide columns Add product Qty Cost Markup P…" at bounding box center [629, 696] width 1040 height 838
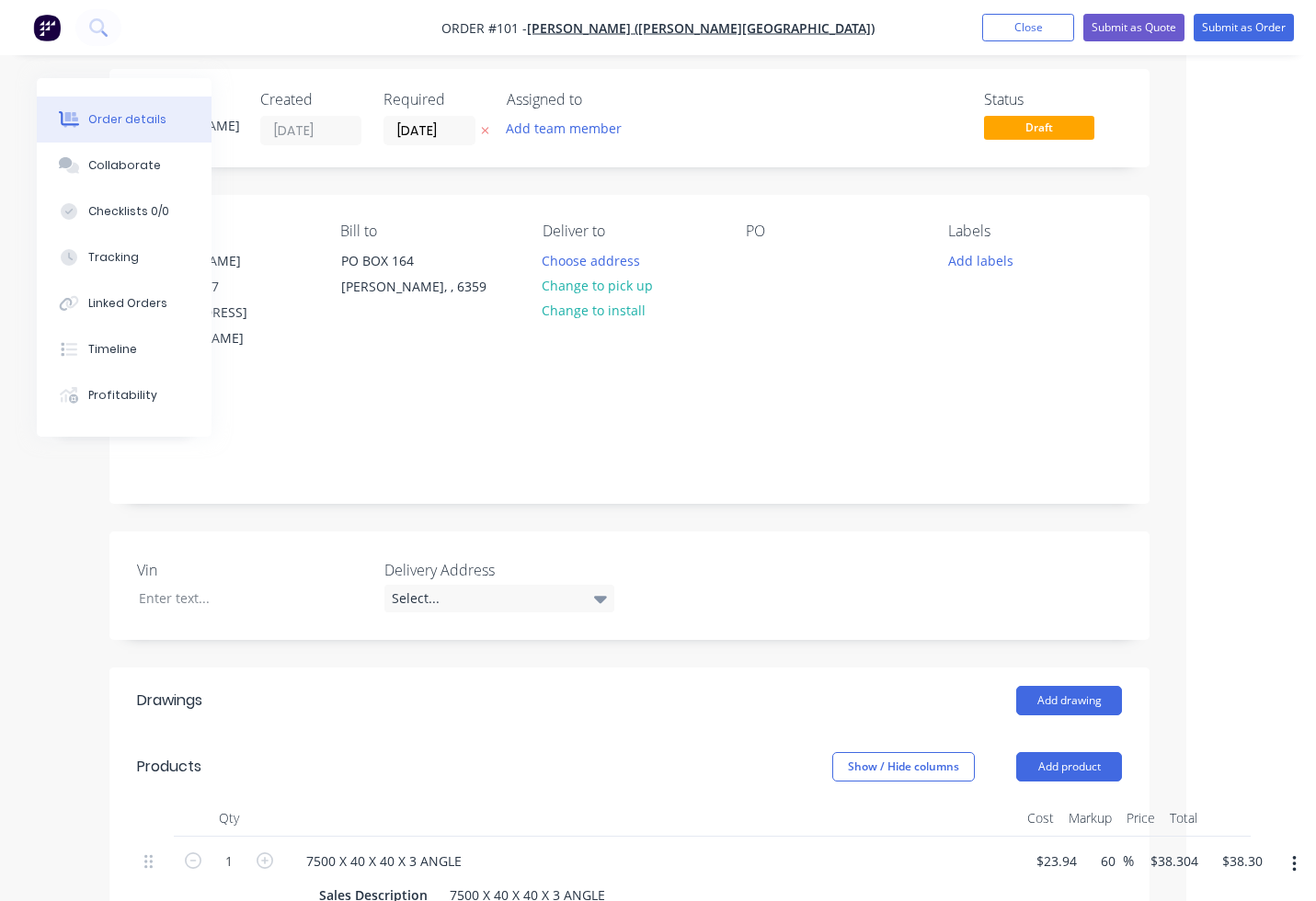
scroll to position [0, 130]
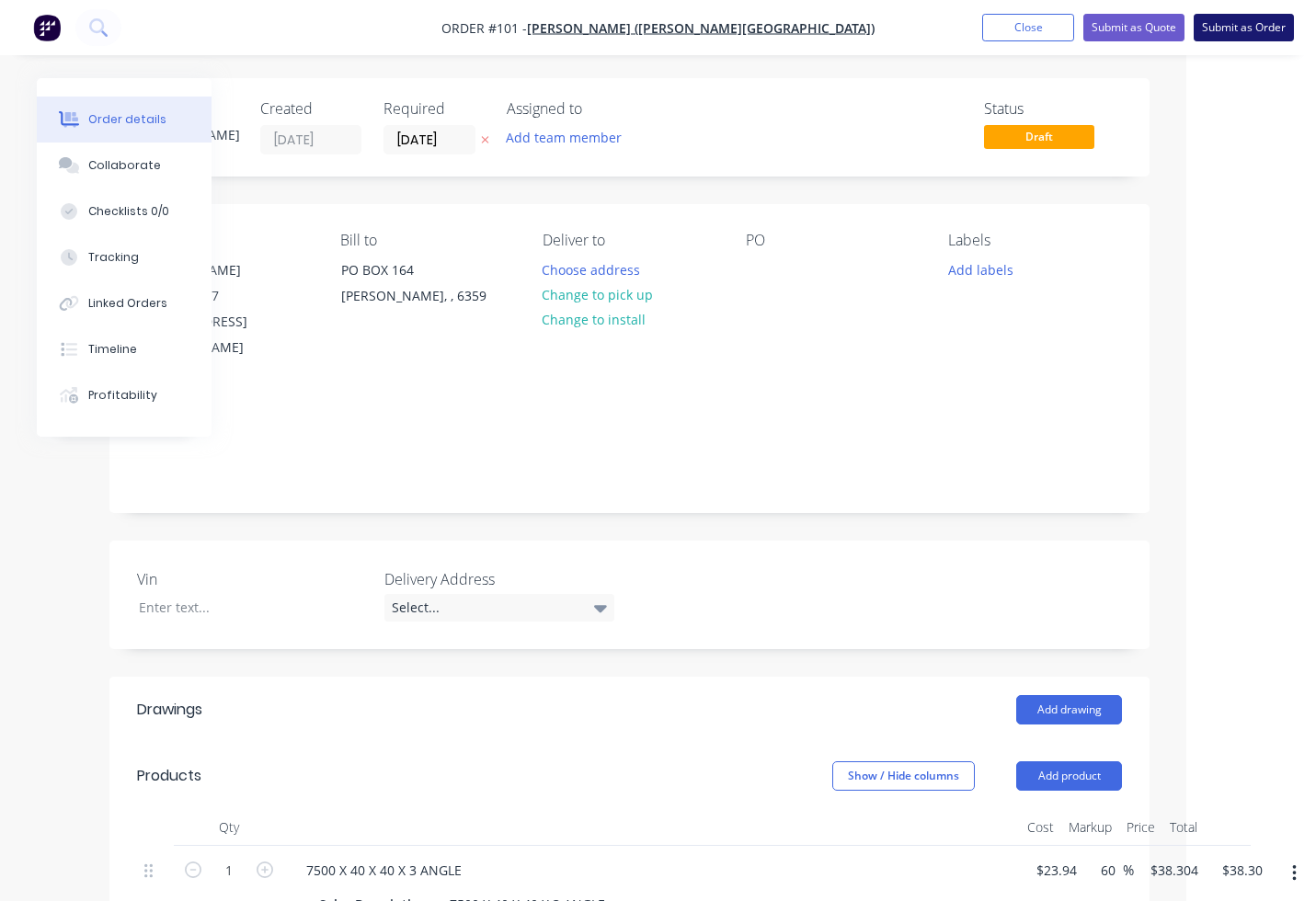
click at [1237, 29] on button "Submit as Order" at bounding box center [1243, 27] width 100 height 27
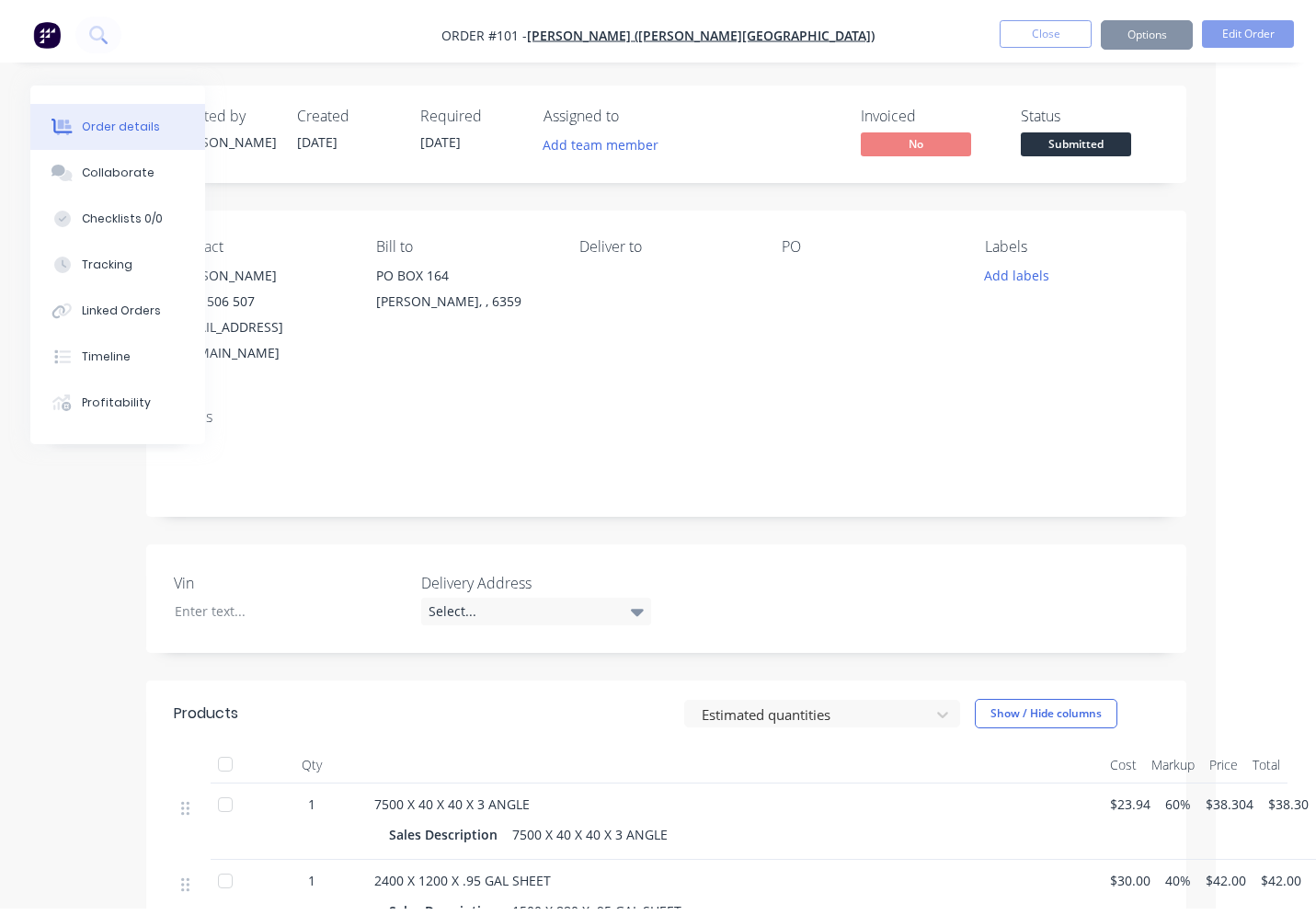
scroll to position [0, 0]
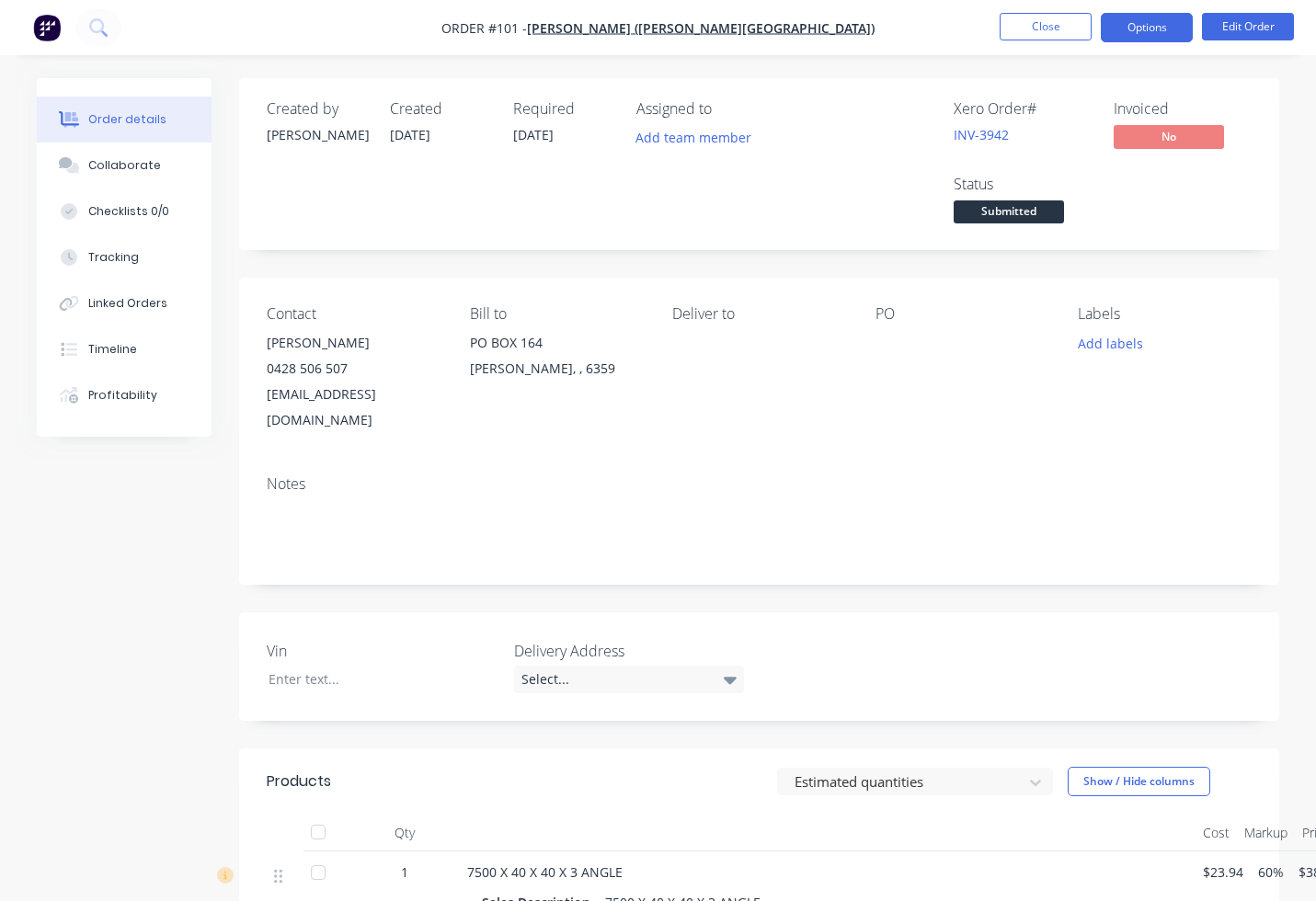
click at [1172, 33] on button "Options" at bounding box center [1147, 27] width 92 height 29
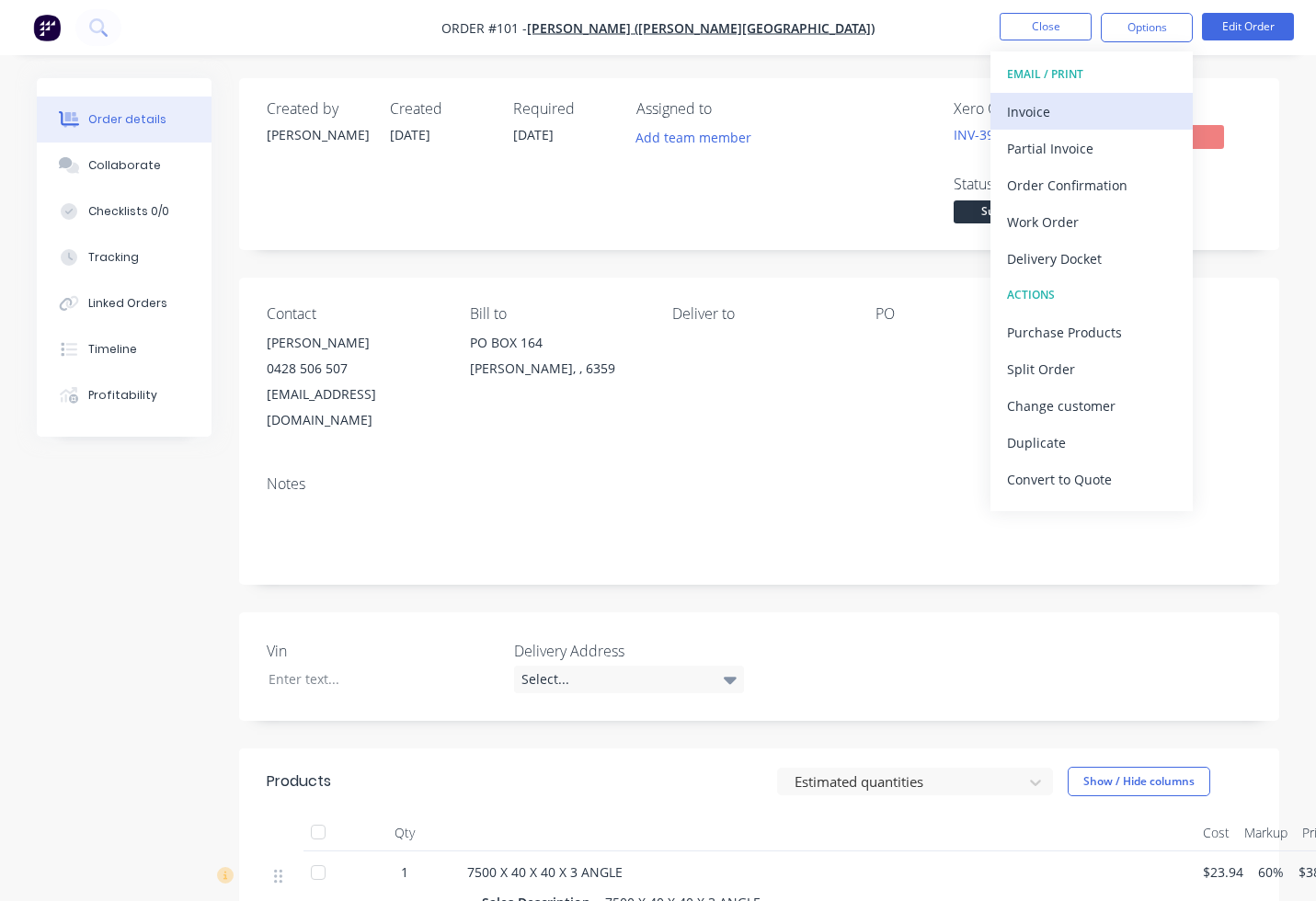
click at [1093, 105] on div "Invoice" at bounding box center [1092, 111] width 169 height 26
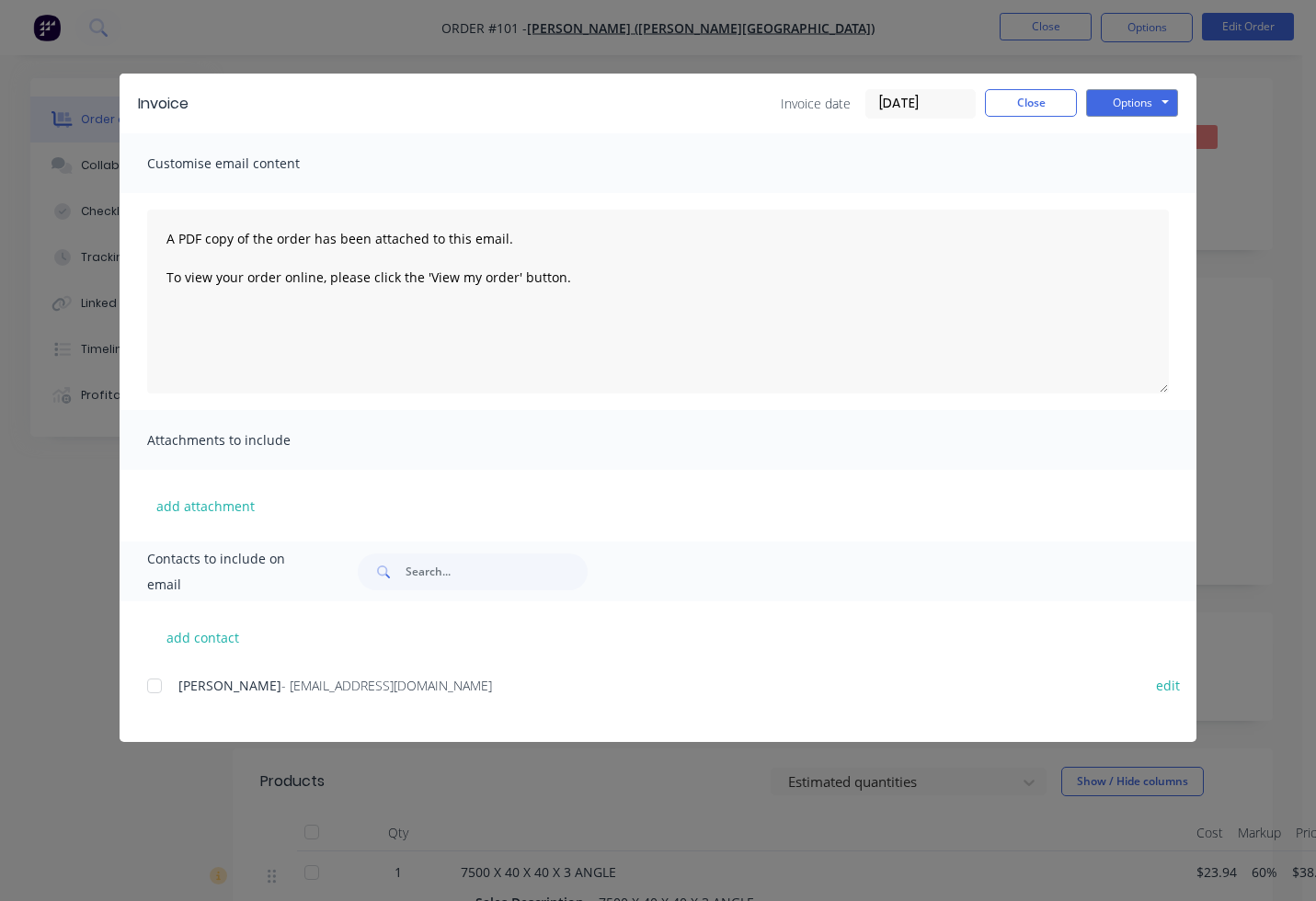
click at [221, 690] on span "TERRY JAMES" at bounding box center [230, 686] width 103 height 18
click at [152, 686] on div at bounding box center [155, 686] width 37 height 37
click at [1109, 107] on button "Options" at bounding box center [1132, 103] width 92 height 27
click at [1129, 203] on button "Email" at bounding box center [1145, 196] width 118 height 30
click at [1070, 108] on button "Close" at bounding box center [1031, 103] width 92 height 27
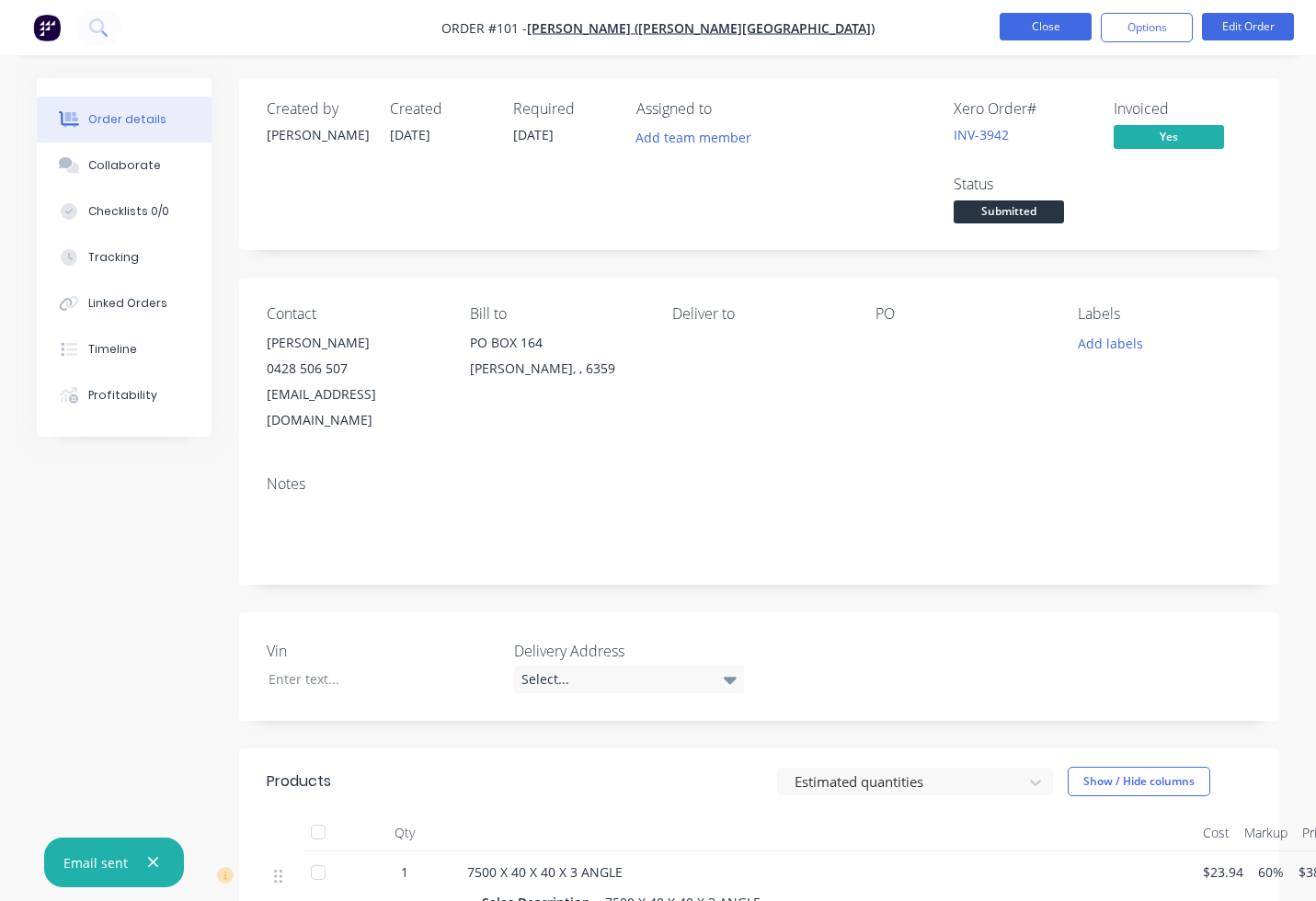
click at [1034, 25] on button "Close" at bounding box center [1045, 26] width 92 height 27
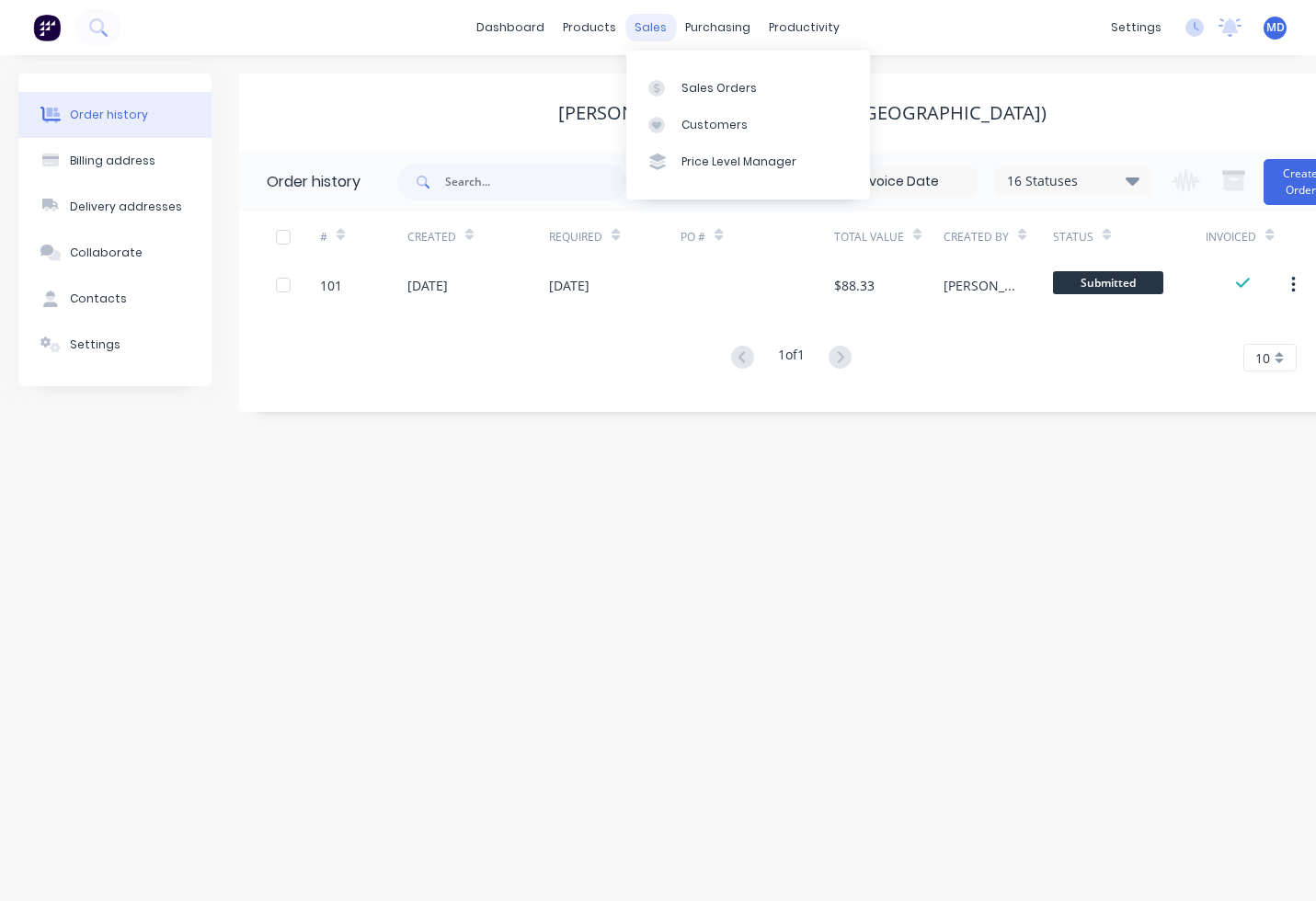
click at [649, 40] on div "sales" at bounding box center [651, 27] width 51 height 27
click at [703, 82] on div "Sales Orders" at bounding box center [718, 88] width 75 height 17
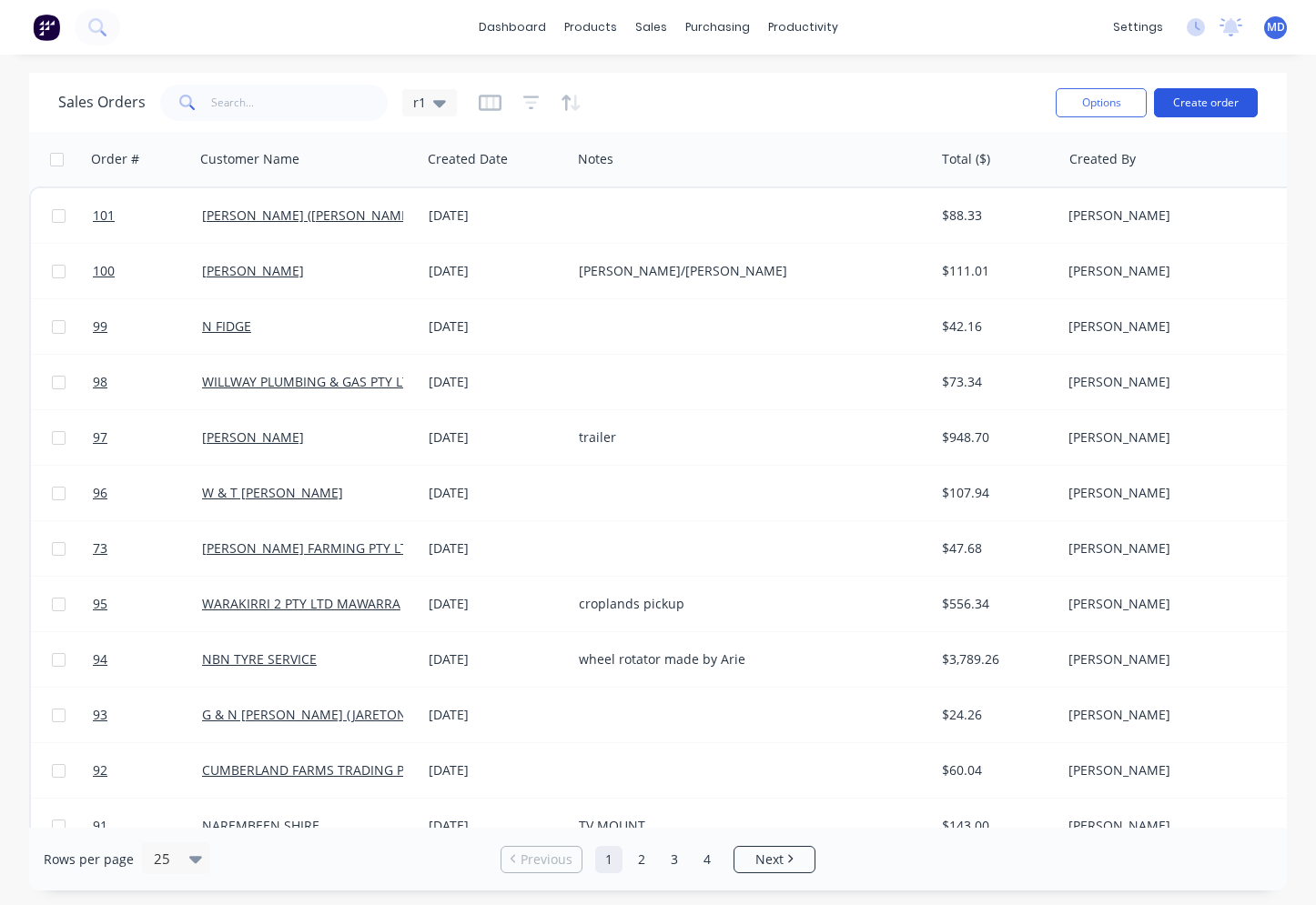
click at [1171, 111] on button "Create order" at bounding box center [1206, 103] width 104 height 29
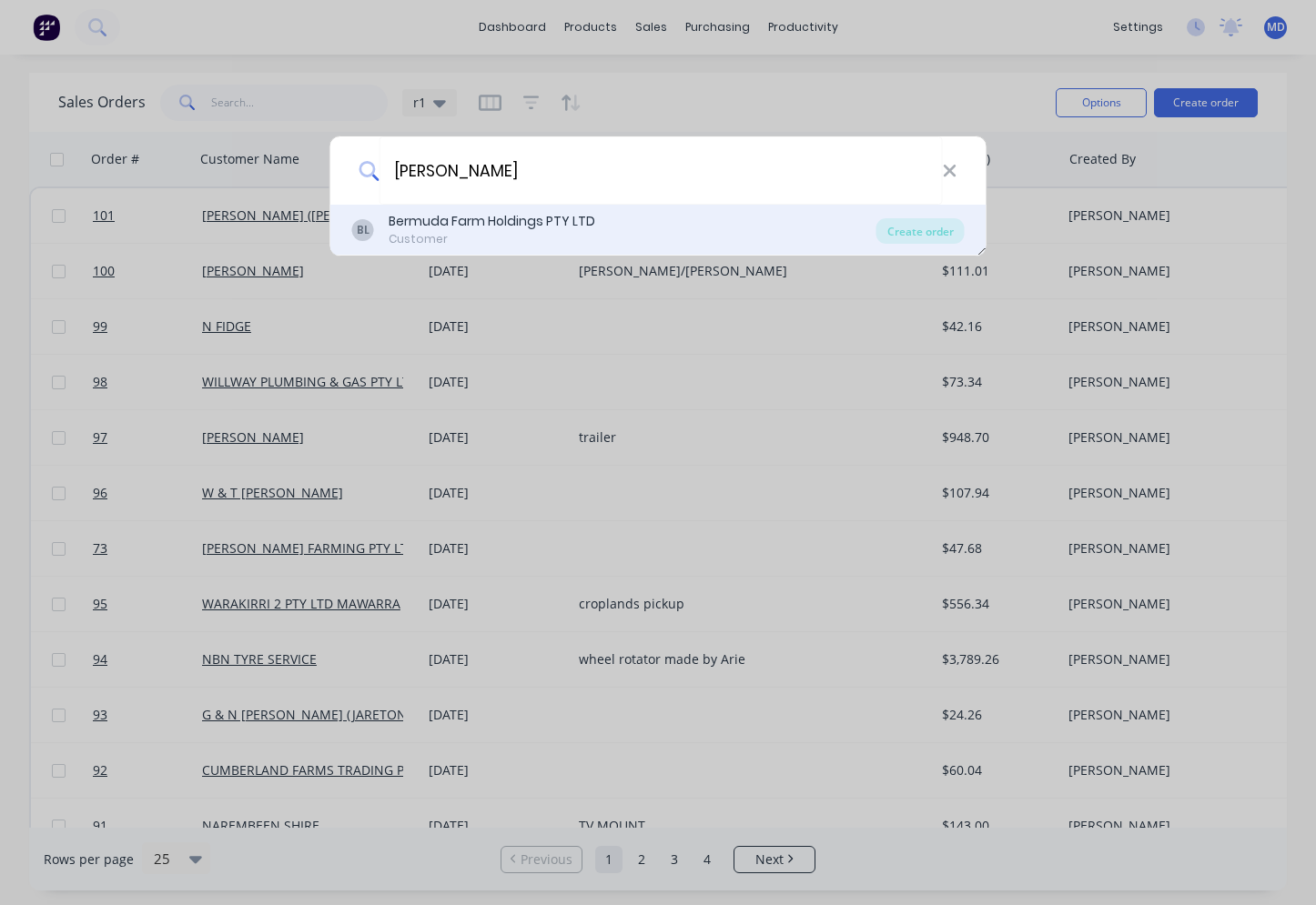
click at [556, 221] on div "Bermuda Farm Holdings PTY LTD" at bounding box center [492, 222] width 206 height 19
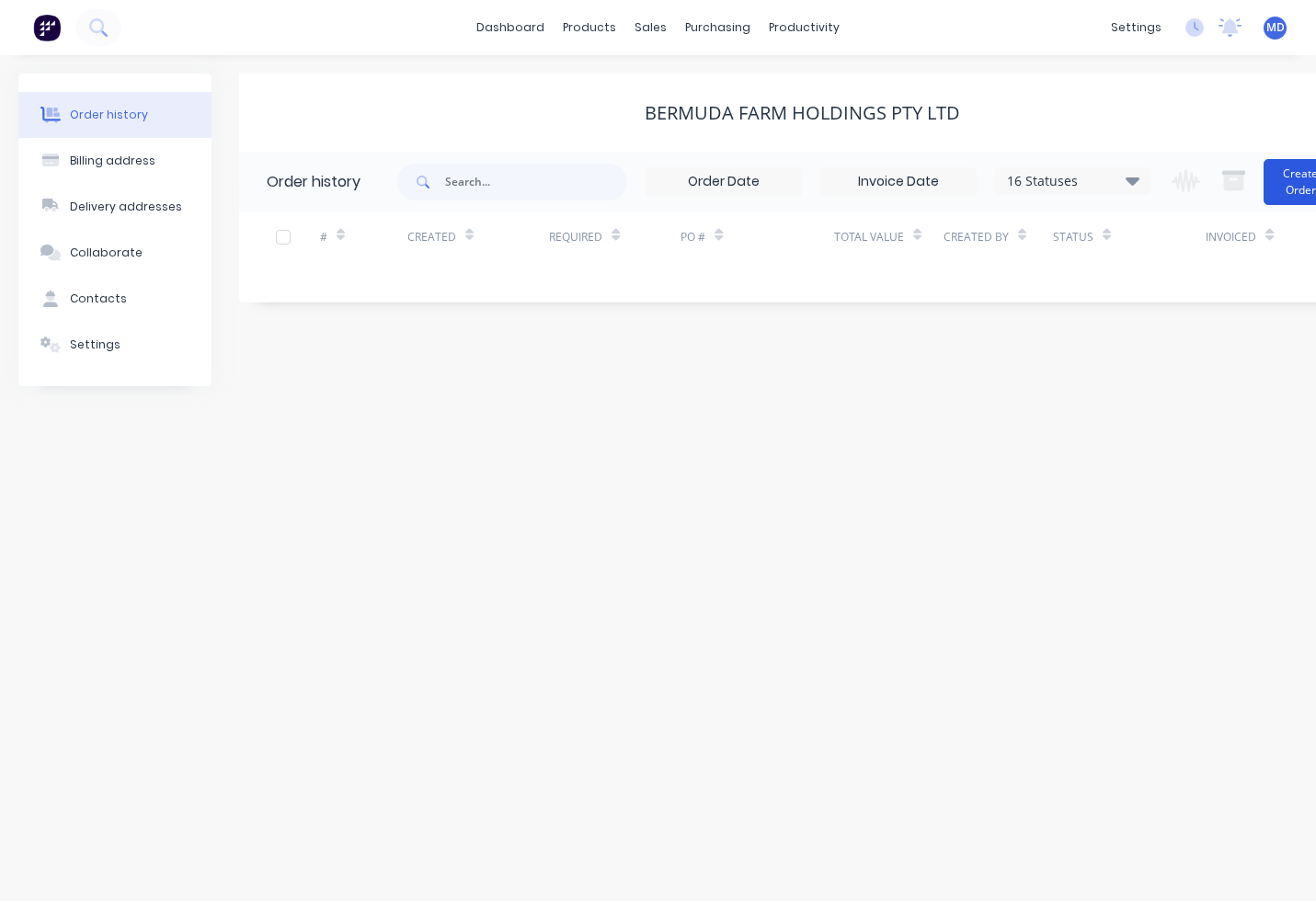
click at [1288, 194] on button "Create Order" at bounding box center [1300, 181] width 74 height 46
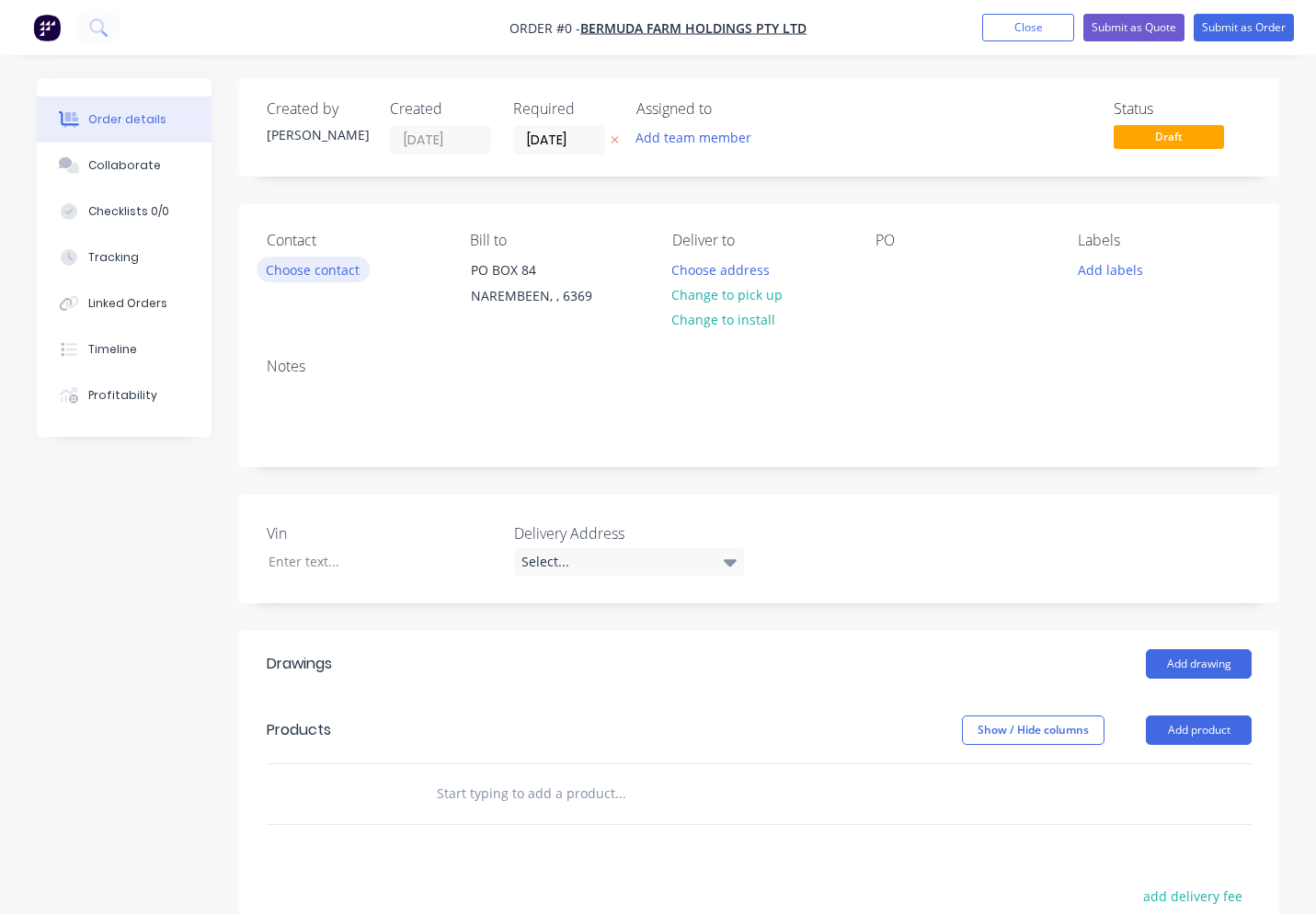
click at [339, 278] on button "Choose contact" at bounding box center [313, 268] width 113 height 24
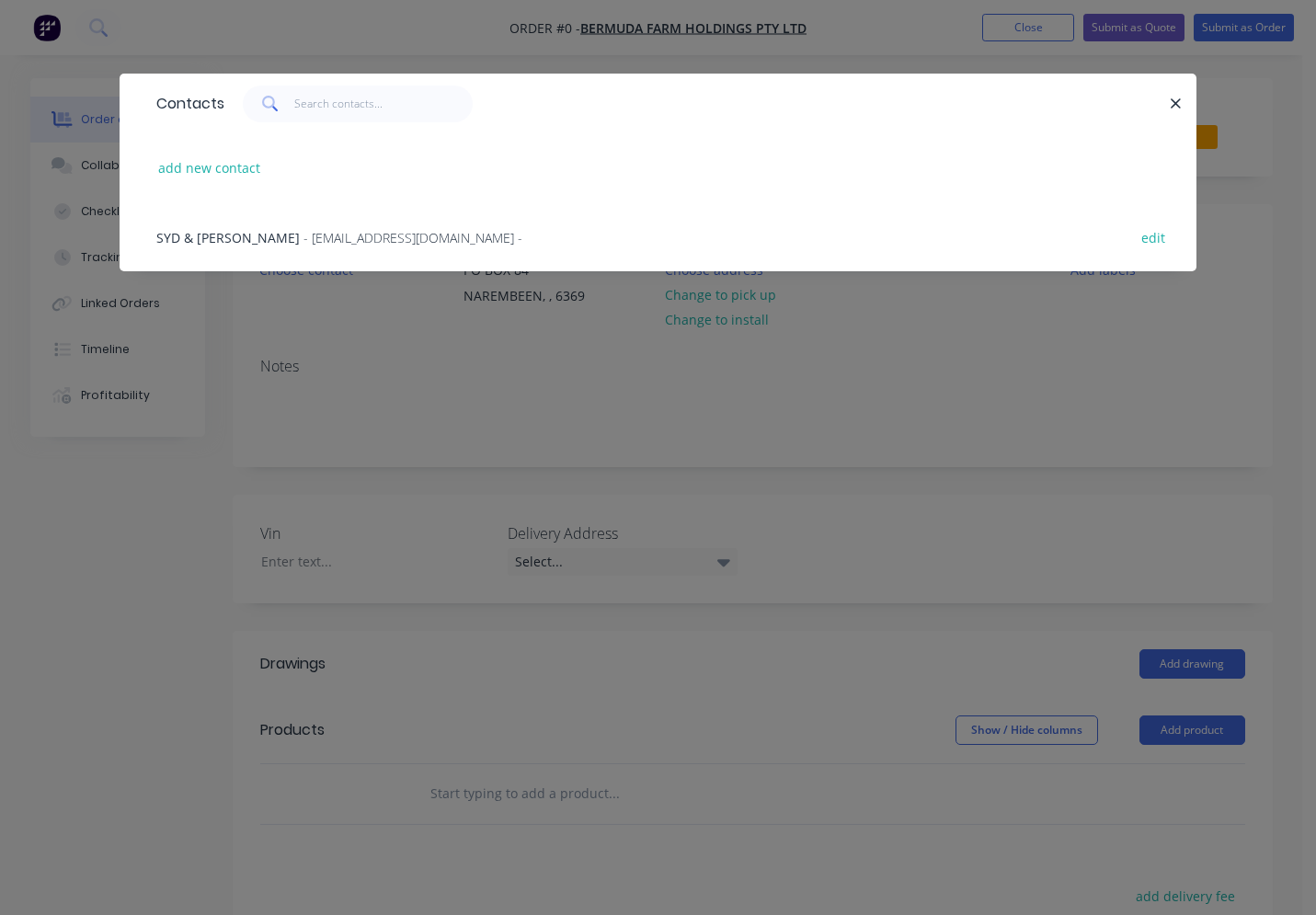
click at [289, 238] on span "SYD & NOLA PARSONS" at bounding box center [227, 238] width 143 height 18
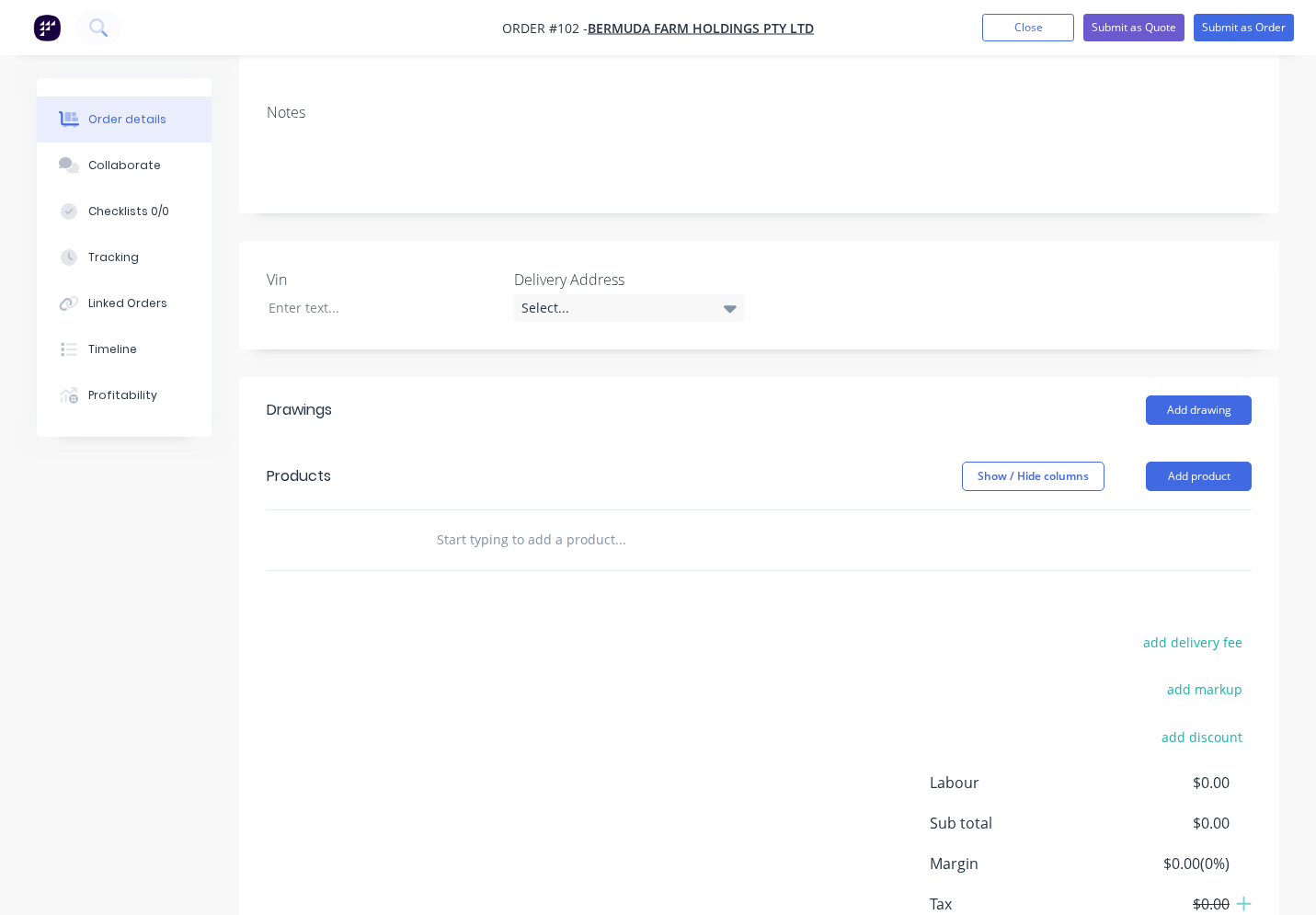
scroll to position [276, 0]
click at [503, 519] on input "text" at bounding box center [620, 538] width 368 height 37
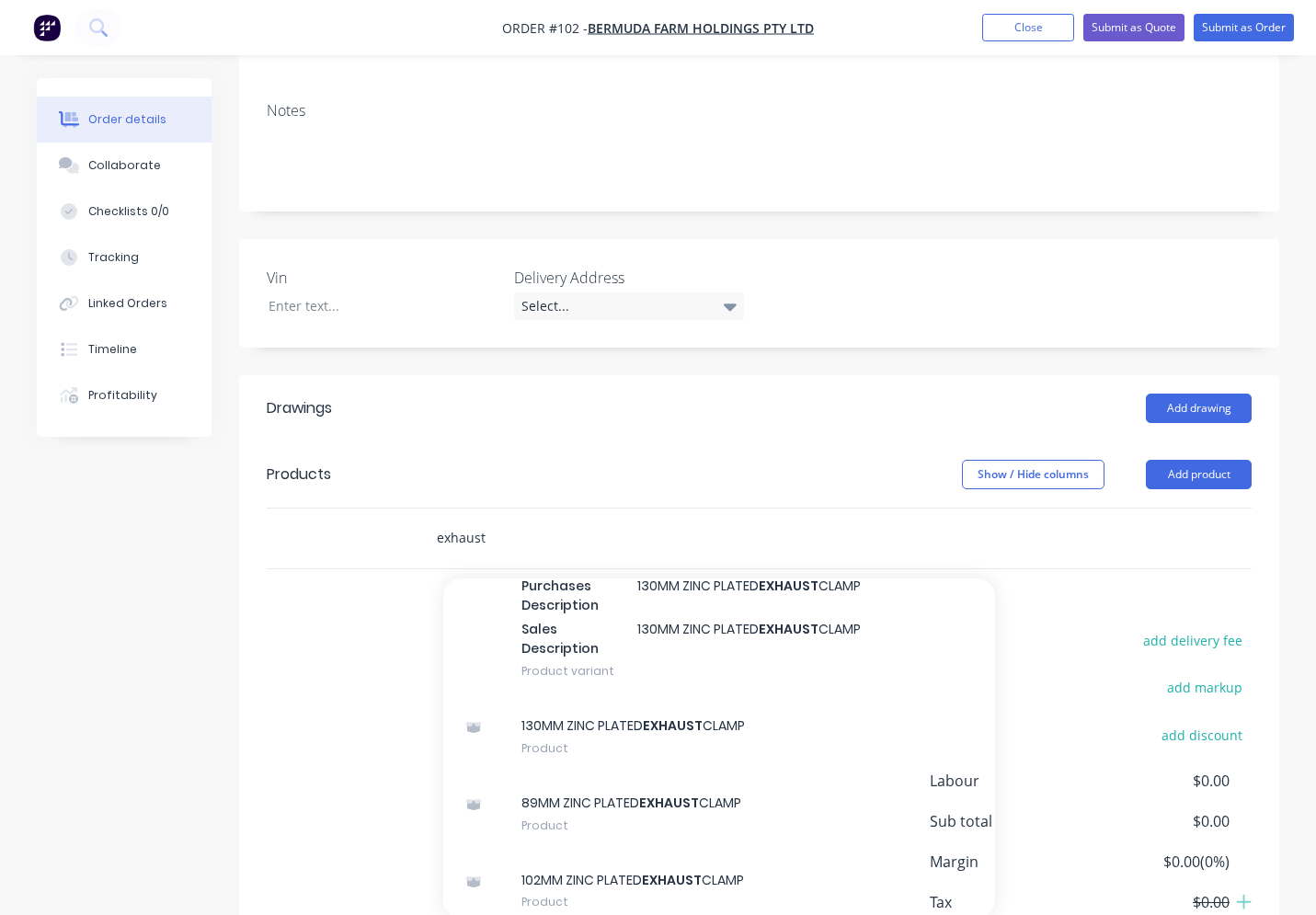
scroll to position [644, 0]
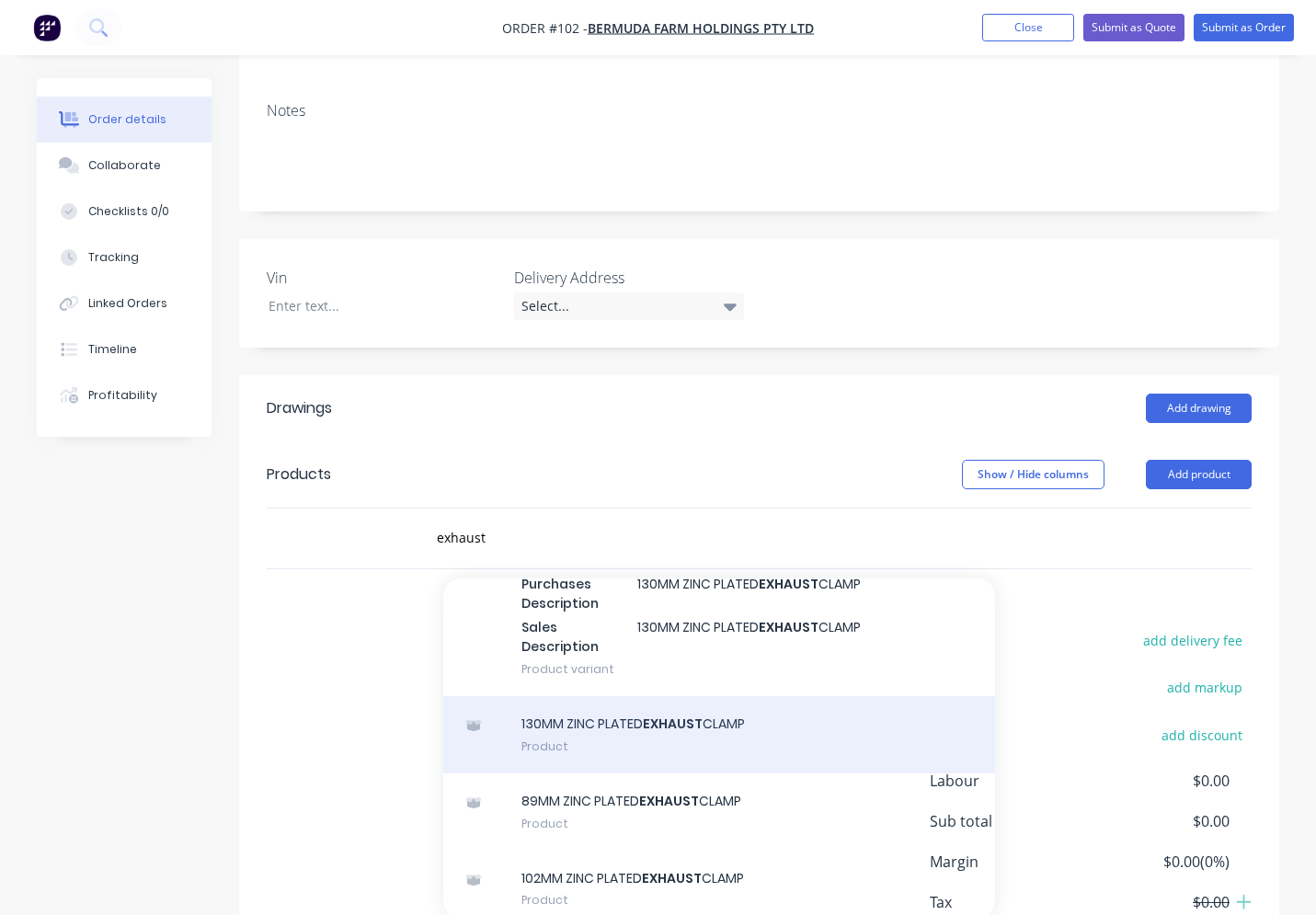
click at [675, 700] on div "130MM ZINC PLATED EXHAUST CLAMP Product" at bounding box center [719, 735] width 551 height 77
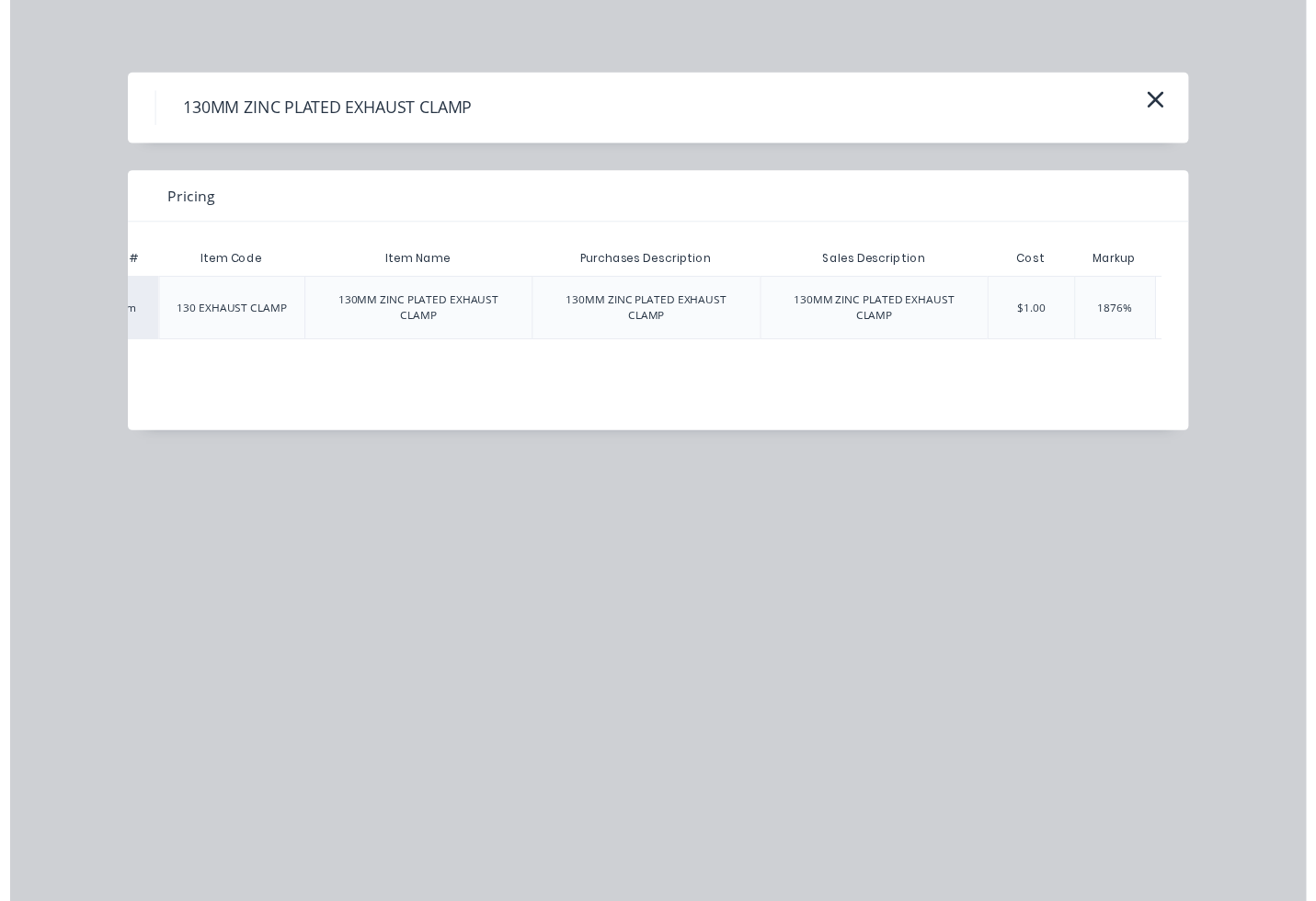
scroll to position [0, 210]
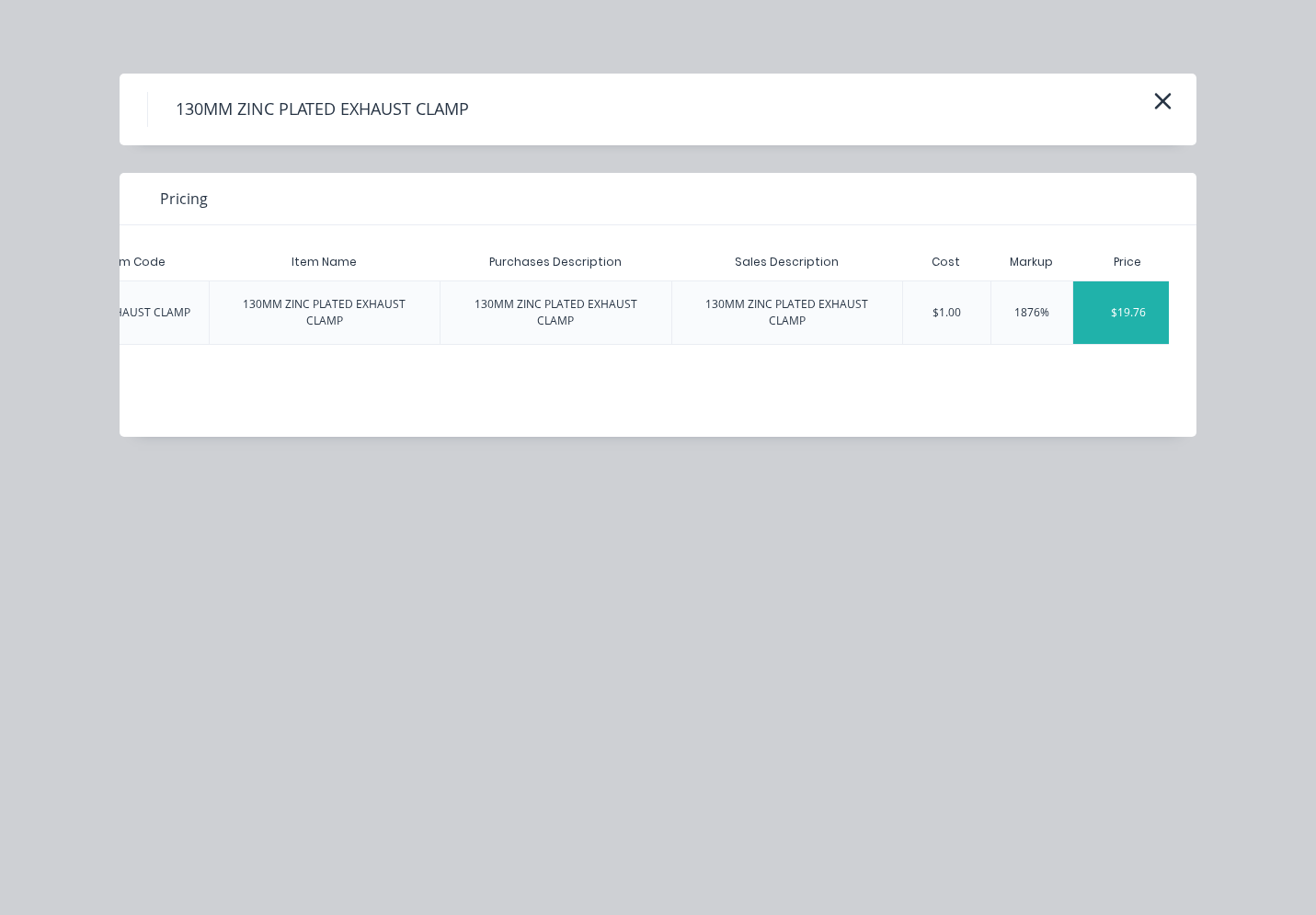
click at [1142, 307] on div "$19.76" at bounding box center [1129, 313] width 111 height 62
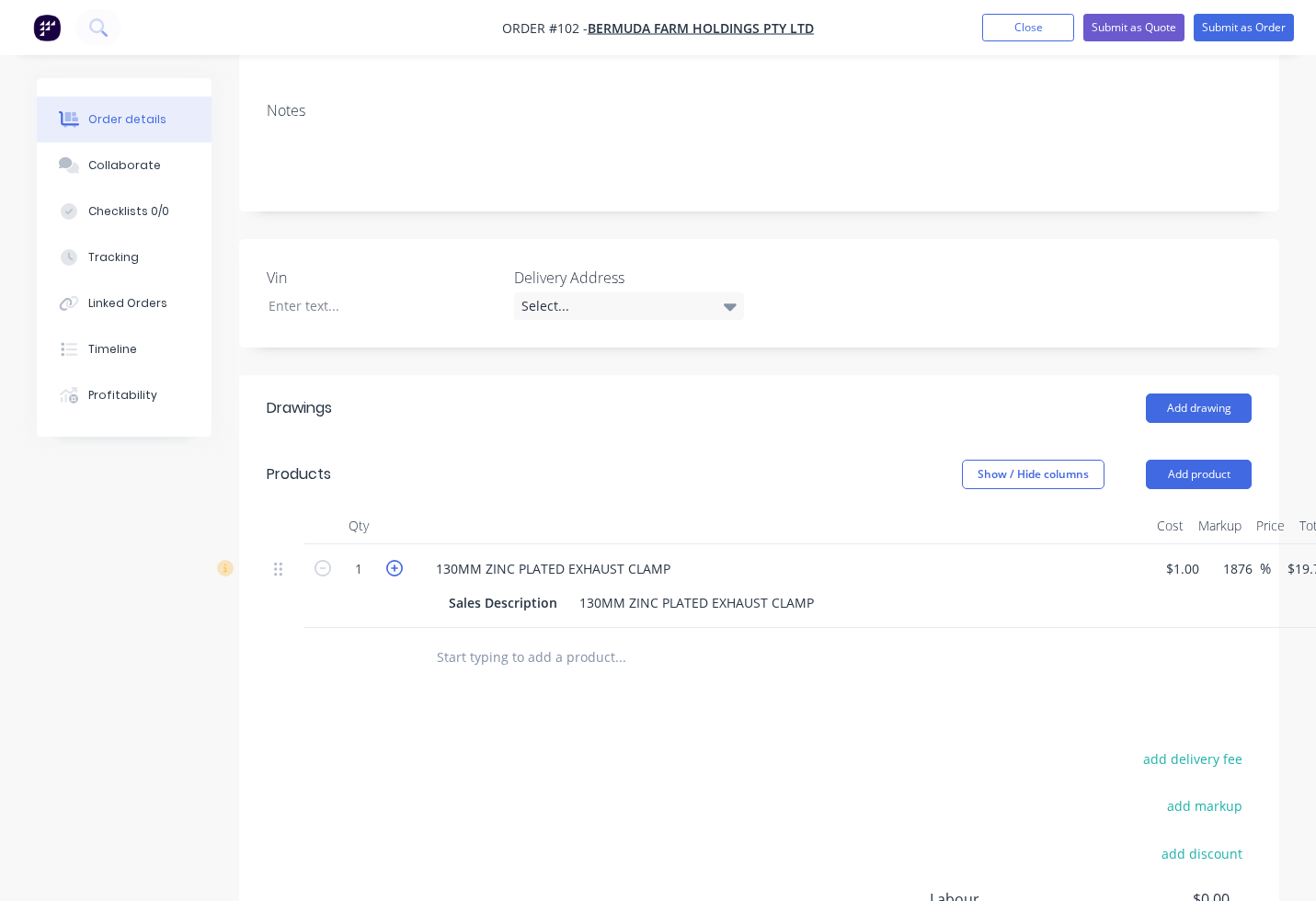
click at [399, 560] on icon "button" at bounding box center [394, 568] width 17 height 17
drag, startPoint x: 597, startPoint y: 582, endPoint x: 577, endPoint y: 581, distance: 20.0
click at [577, 589] on div "130MM ZINC PLATED EXHAUST CLAMP" at bounding box center [696, 602] width 249 height 26
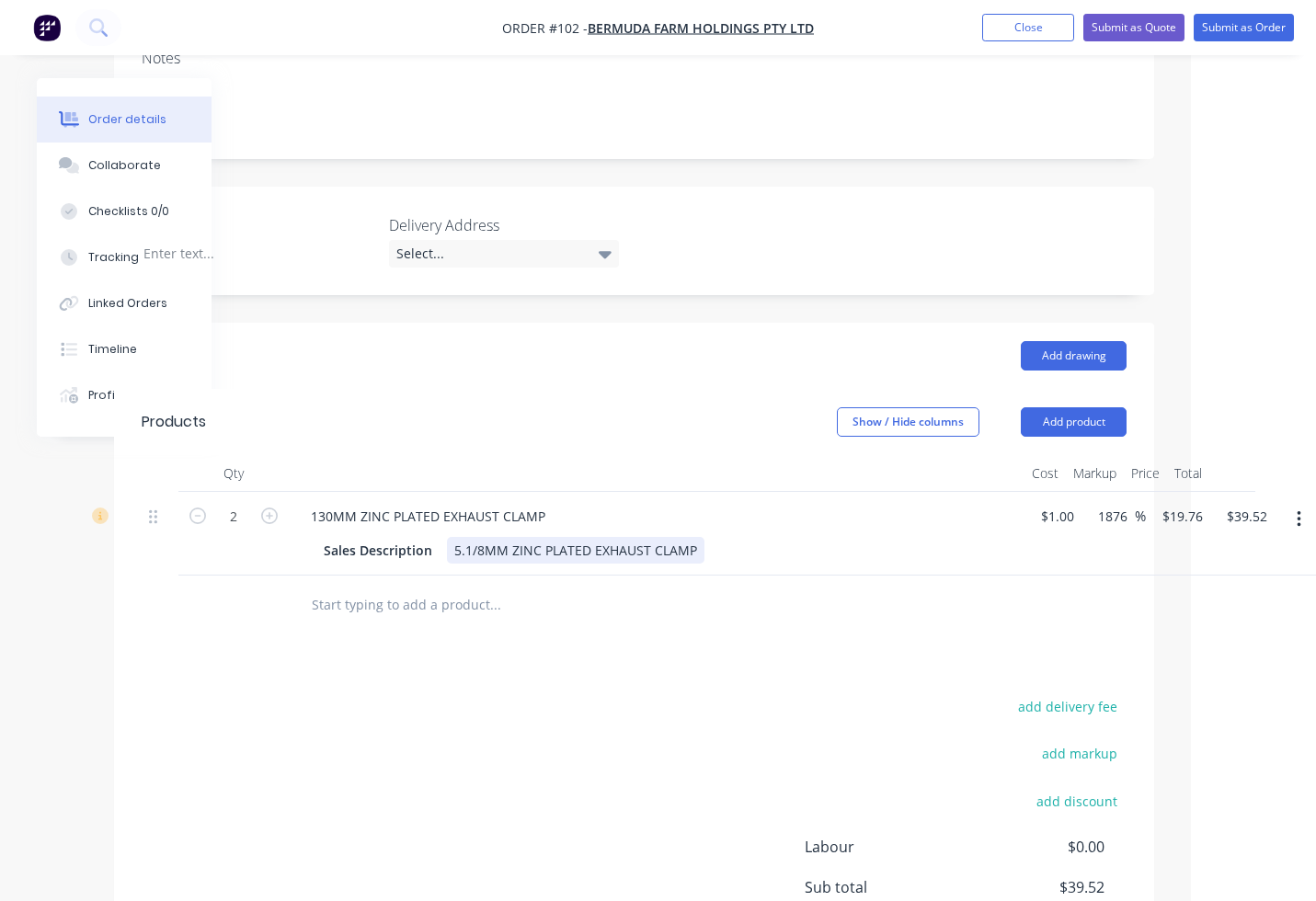
scroll to position [327, 125]
click at [1255, 36] on button "Submit as Order" at bounding box center [1243, 27] width 100 height 27
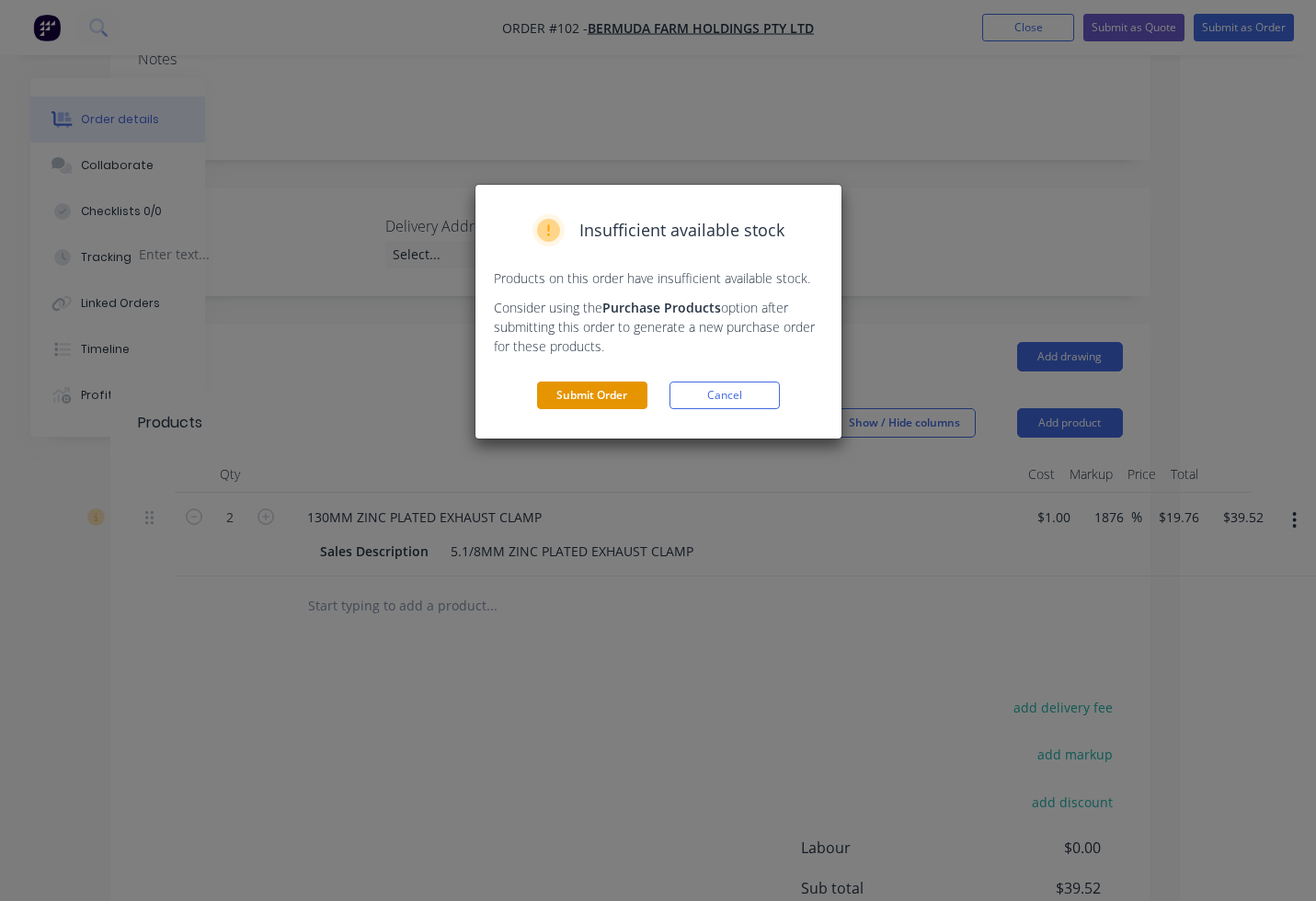
click at [612, 401] on button "Submit Order" at bounding box center [591, 395] width 110 height 27
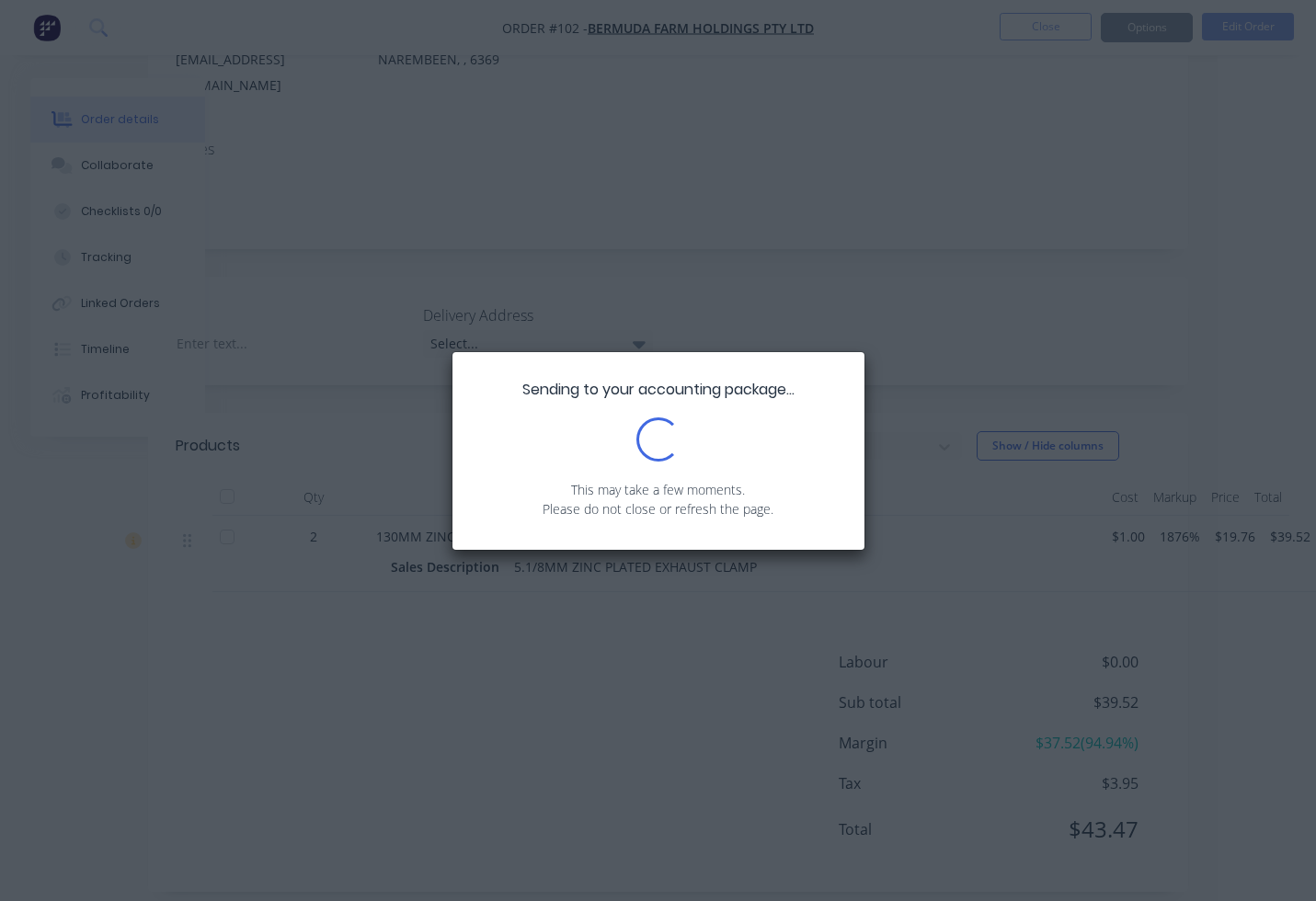
scroll to position [309, 85]
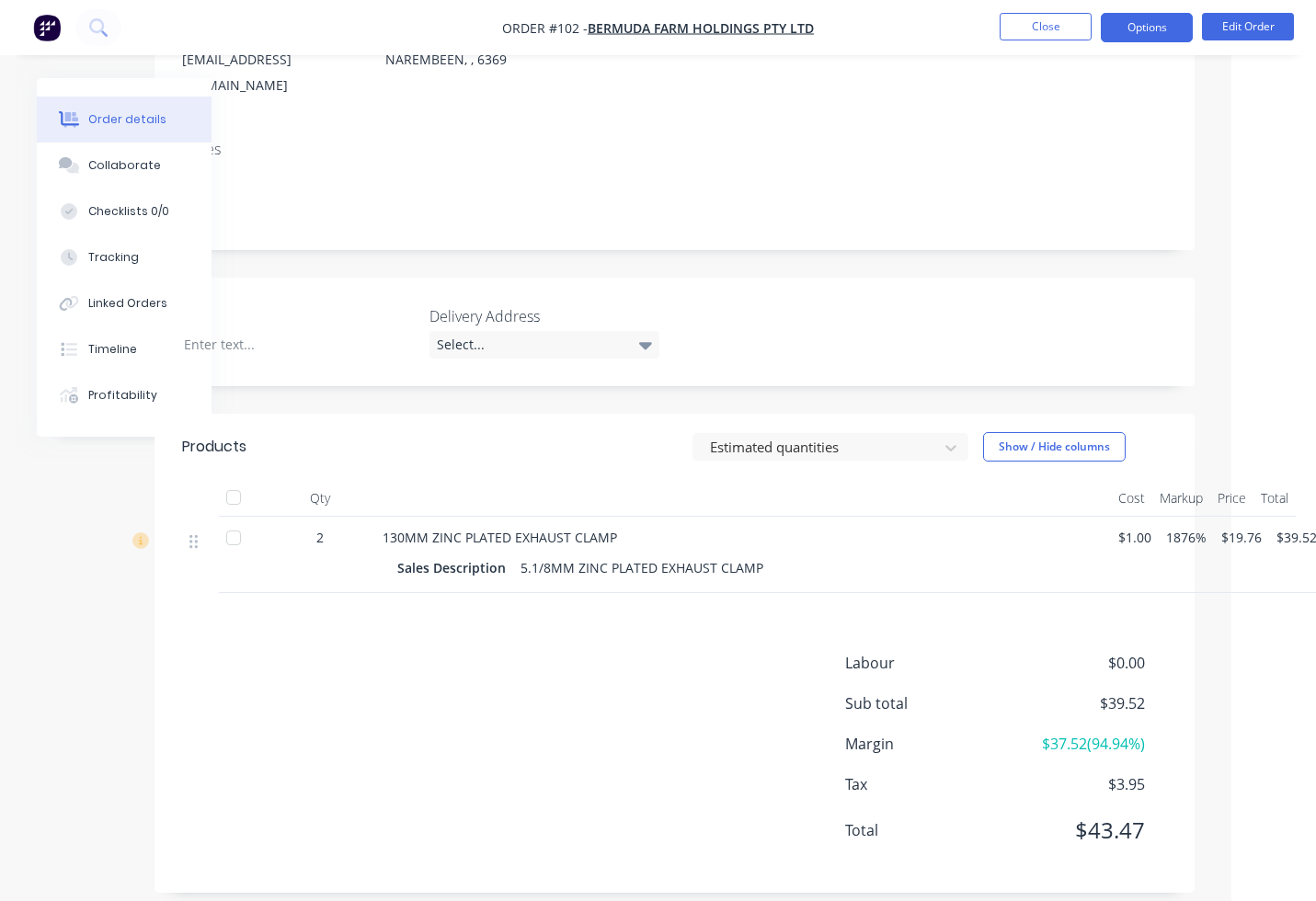
click at [1140, 32] on button "Options" at bounding box center [1147, 27] width 92 height 29
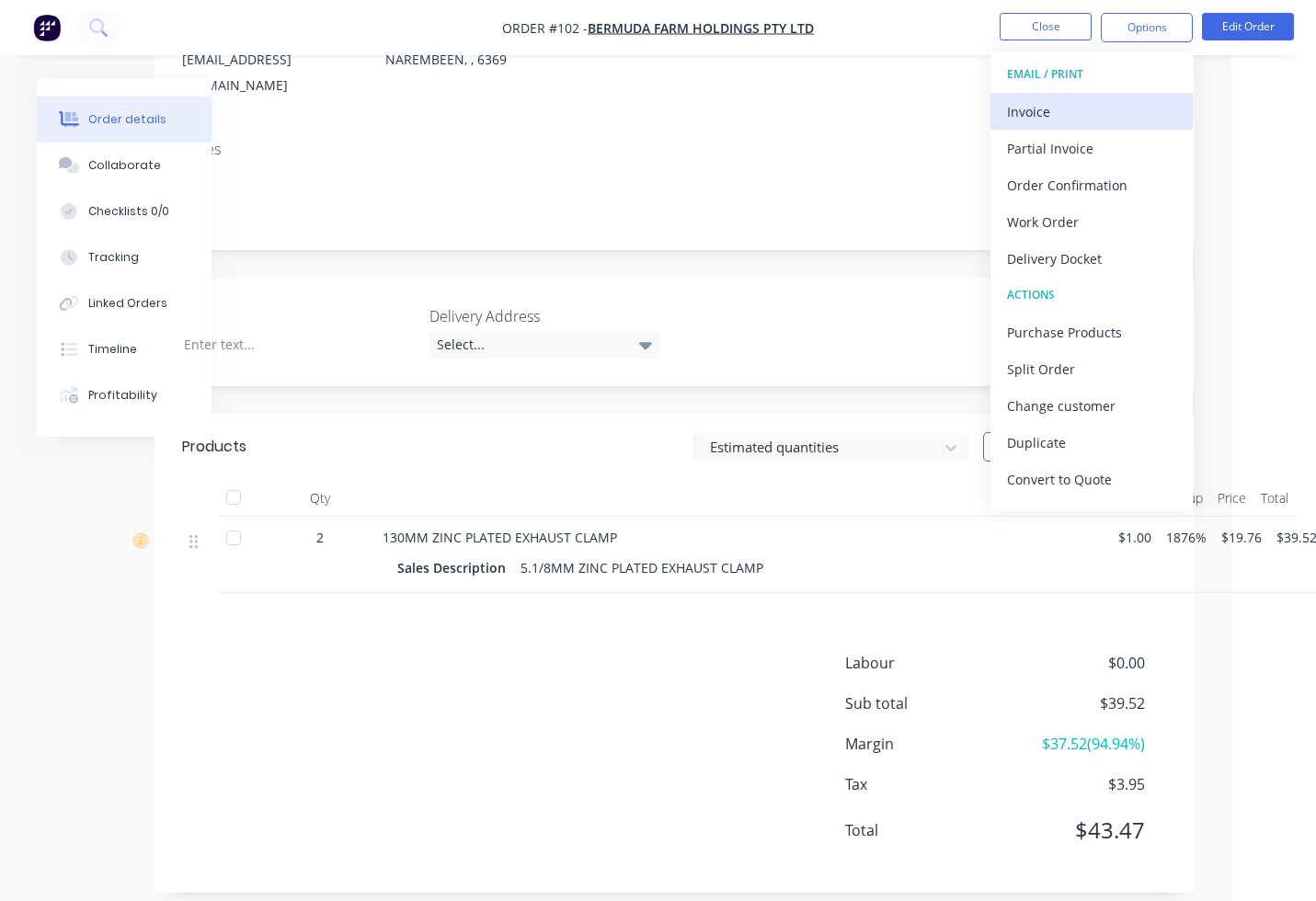
click at [1110, 111] on div "Invoice" at bounding box center [1092, 111] width 169 height 26
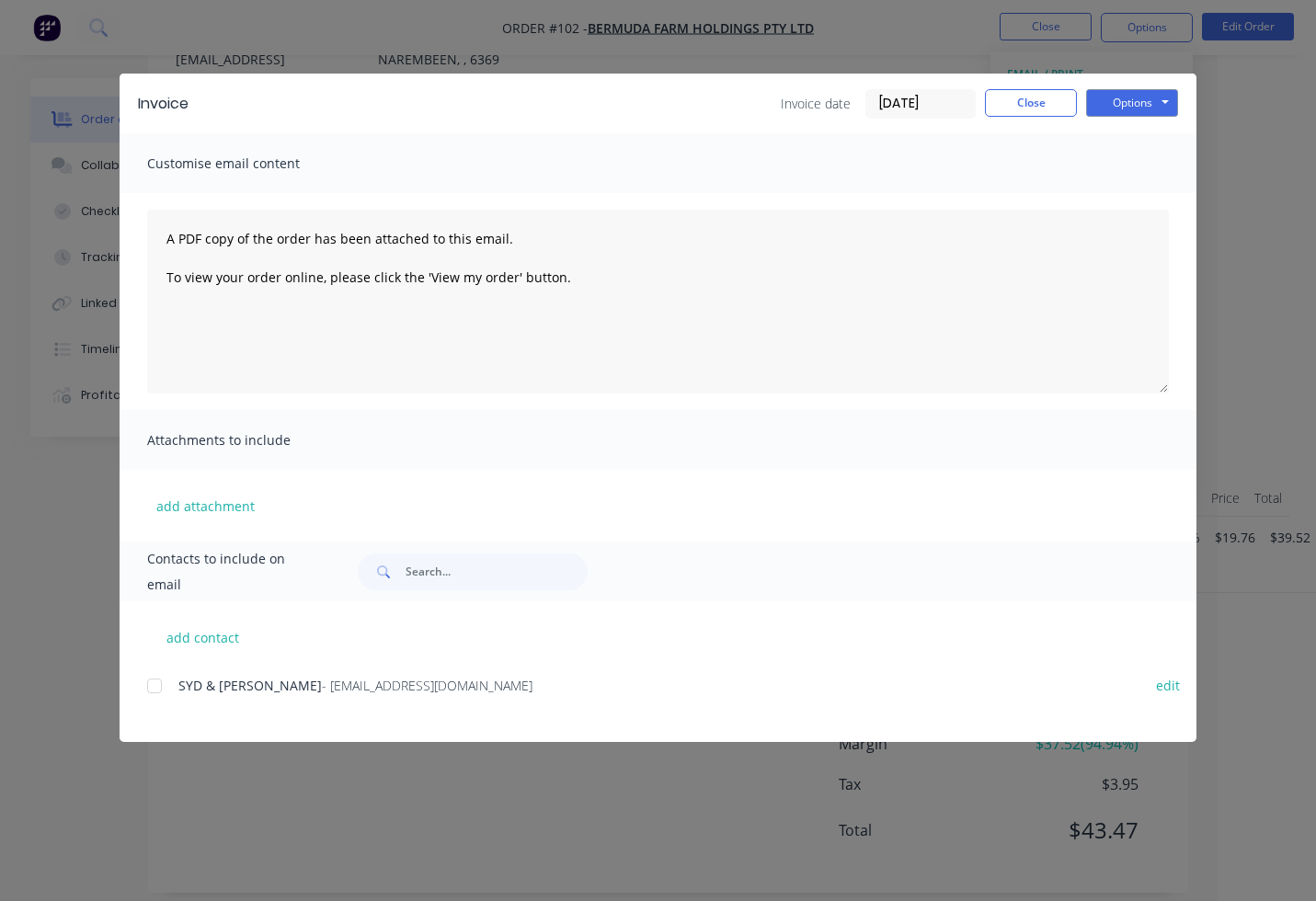
click at [163, 685] on div at bounding box center [155, 686] width 37 height 37
click at [1098, 91] on button "Options" at bounding box center [1132, 103] width 92 height 27
click at [1119, 188] on button "Email" at bounding box center [1145, 196] width 118 height 30
click at [1051, 98] on button "Close" at bounding box center [1031, 103] width 92 height 27
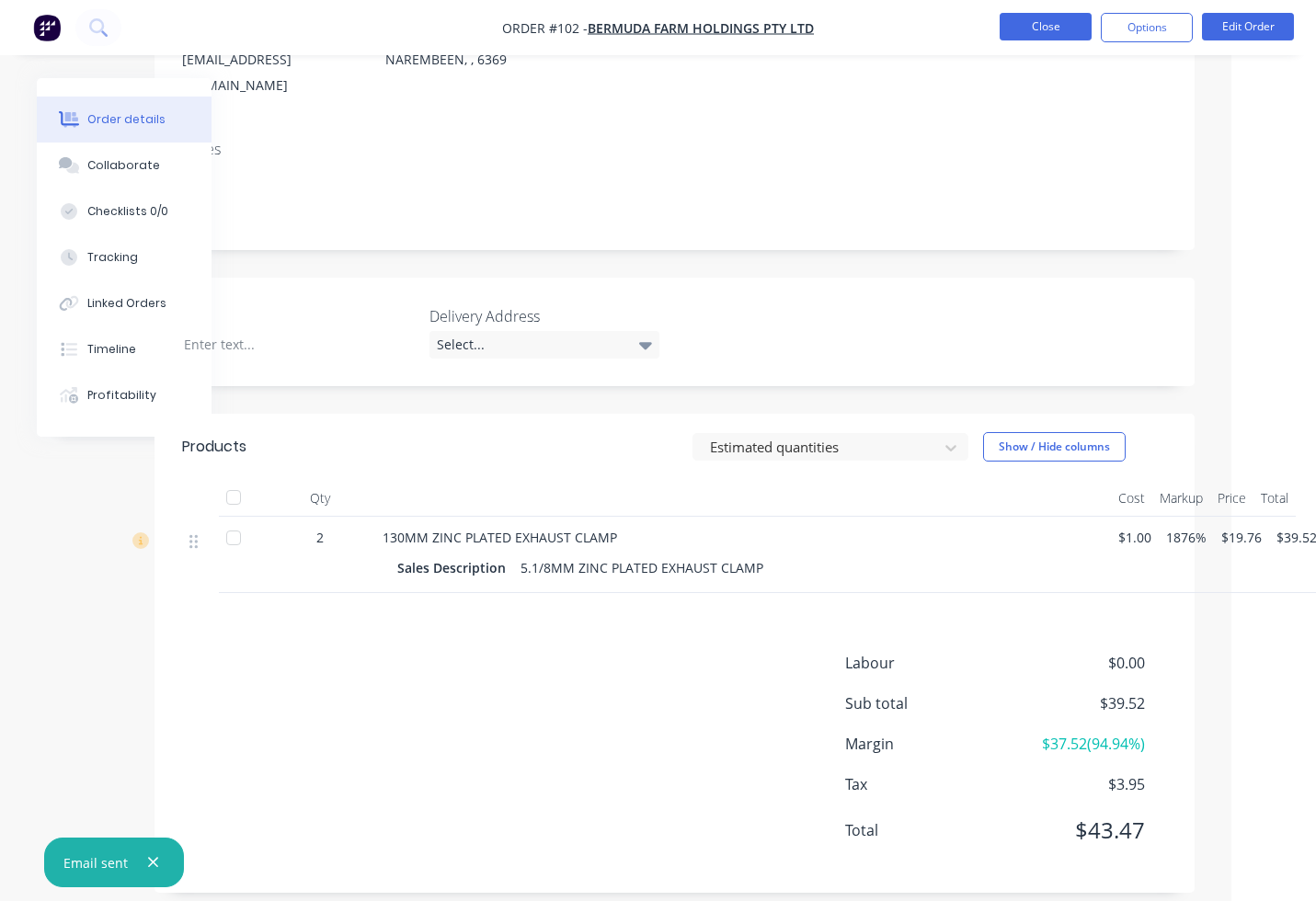
click at [1063, 17] on button "Close" at bounding box center [1045, 26] width 92 height 27
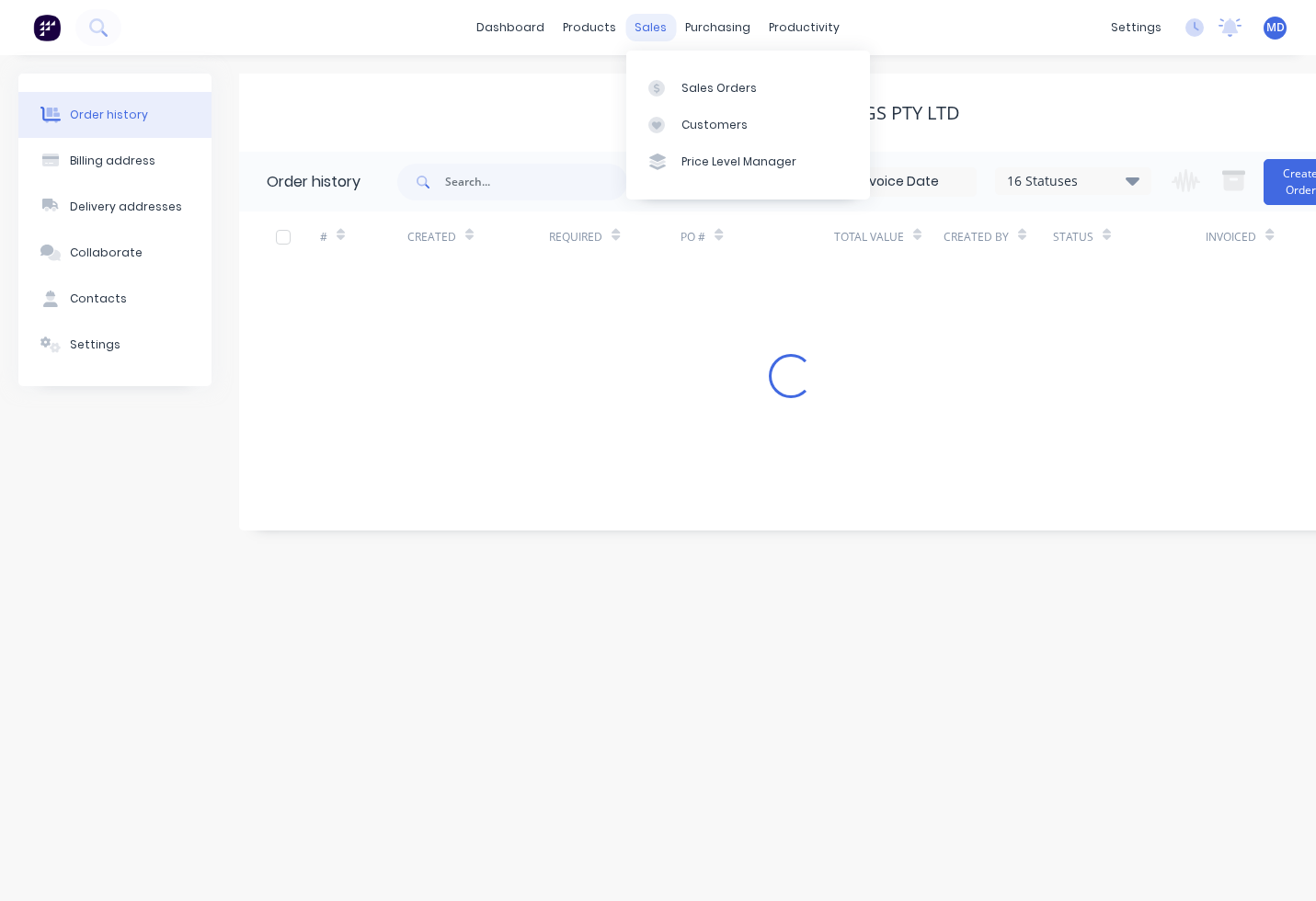
click at [633, 19] on div "sales" at bounding box center [651, 27] width 51 height 27
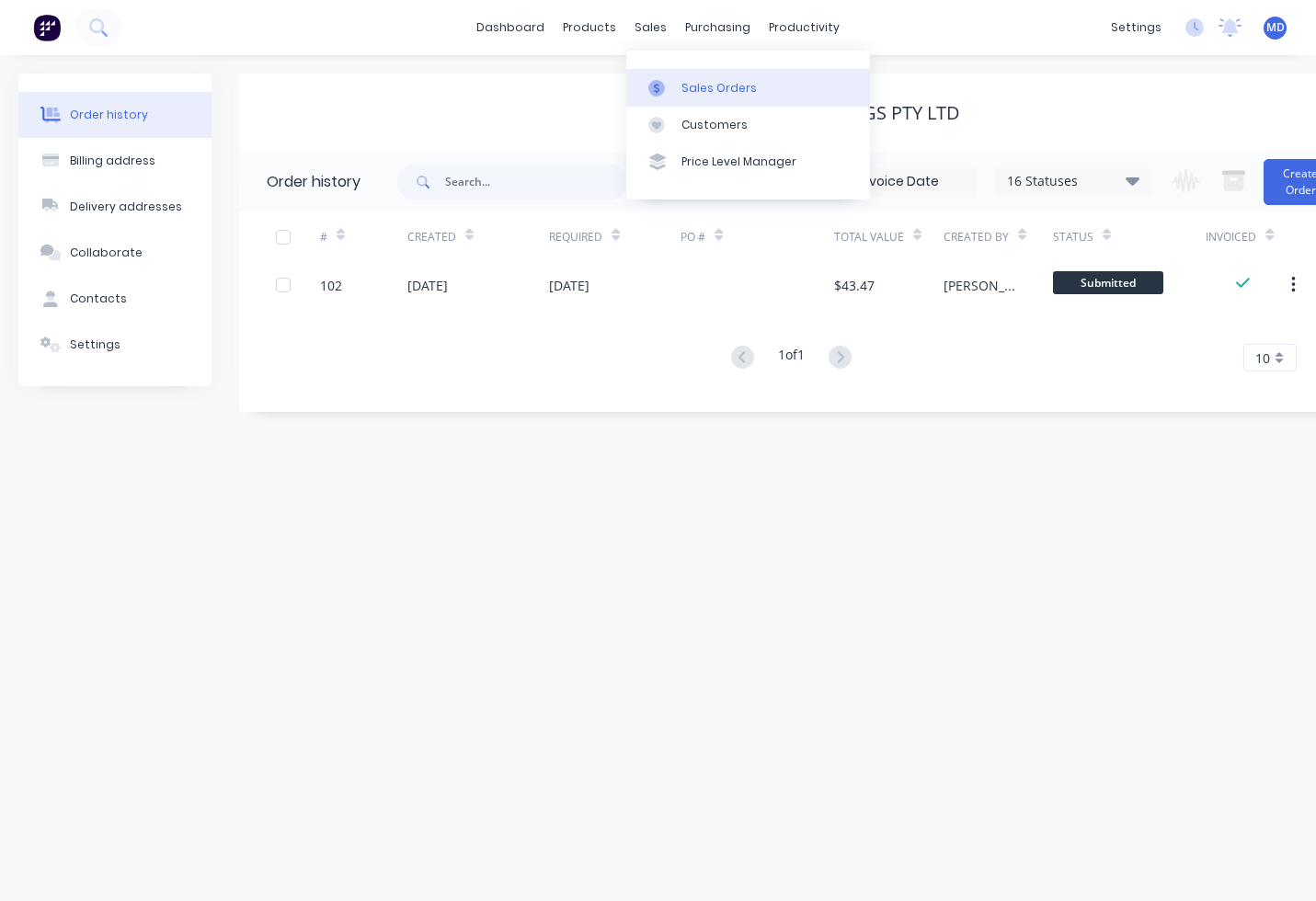
click at [710, 84] on div "Sales Orders" at bounding box center [718, 88] width 75 height 17
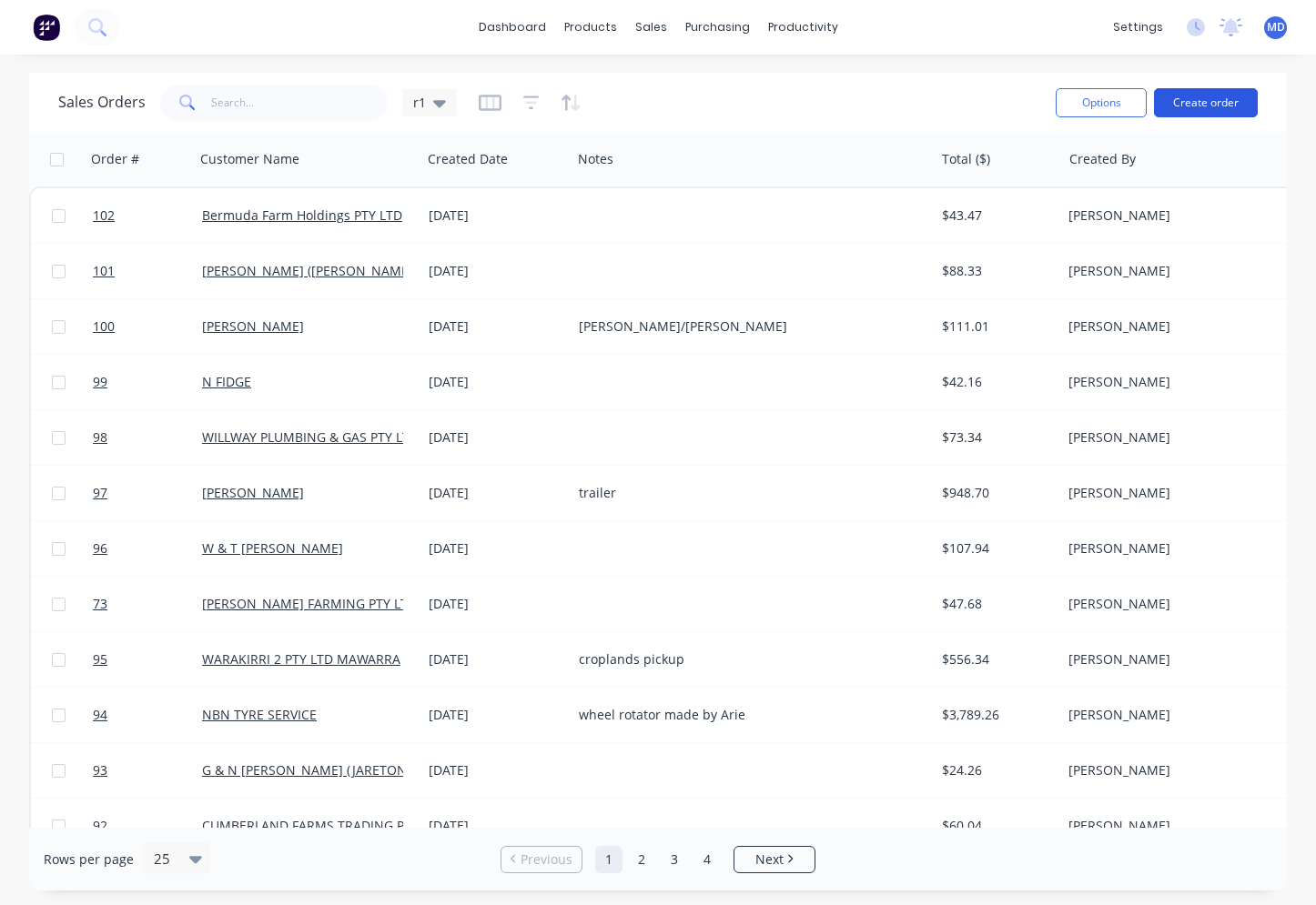
click at [1193, 104] on button "Create order" at bounding box center [1206, 103] width 104 height 29
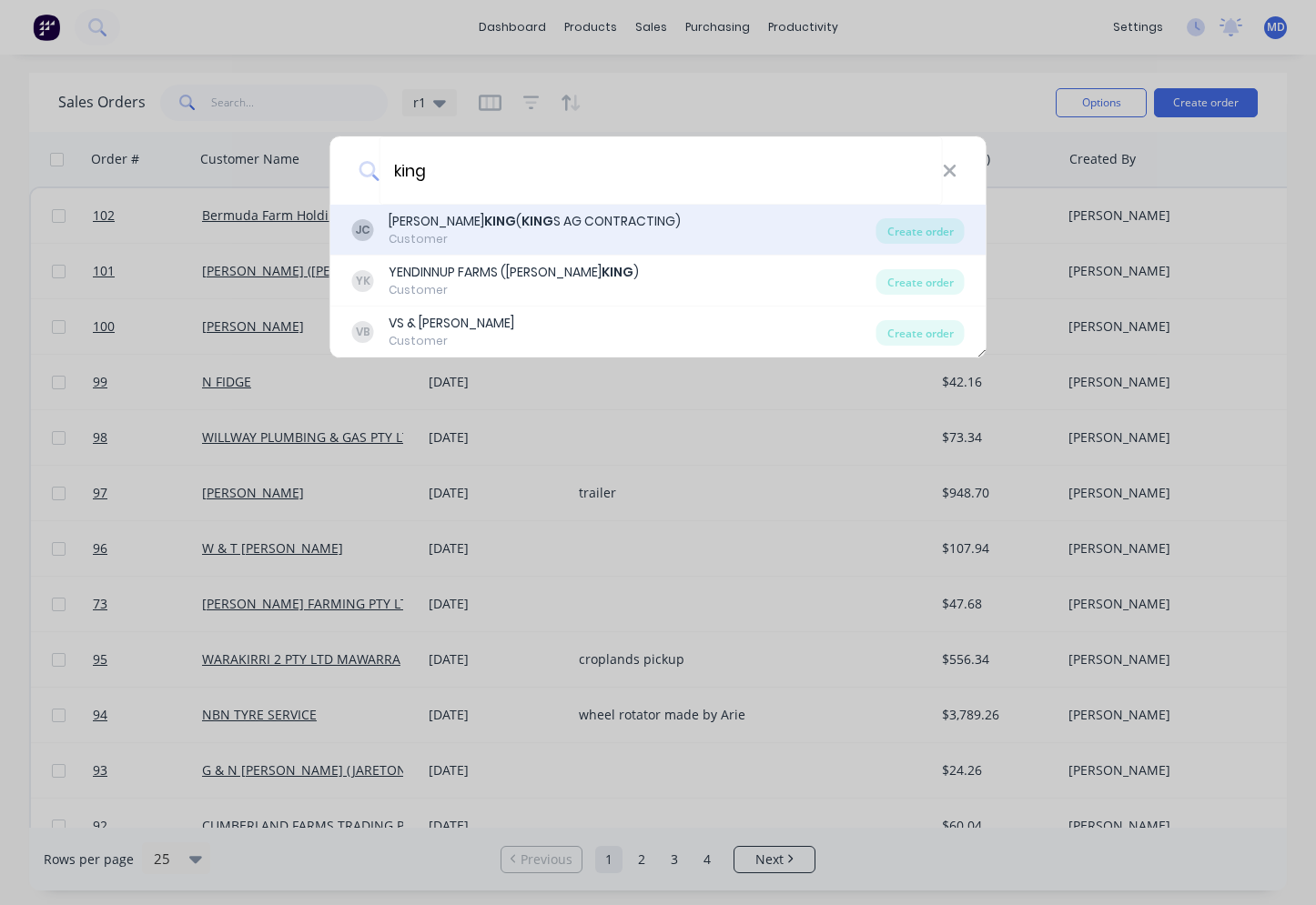
click at [524, 229] on div "JAMES KING ( KING S AG CONTRACTING)" at bounding box center [534, 222] width 292 height 19
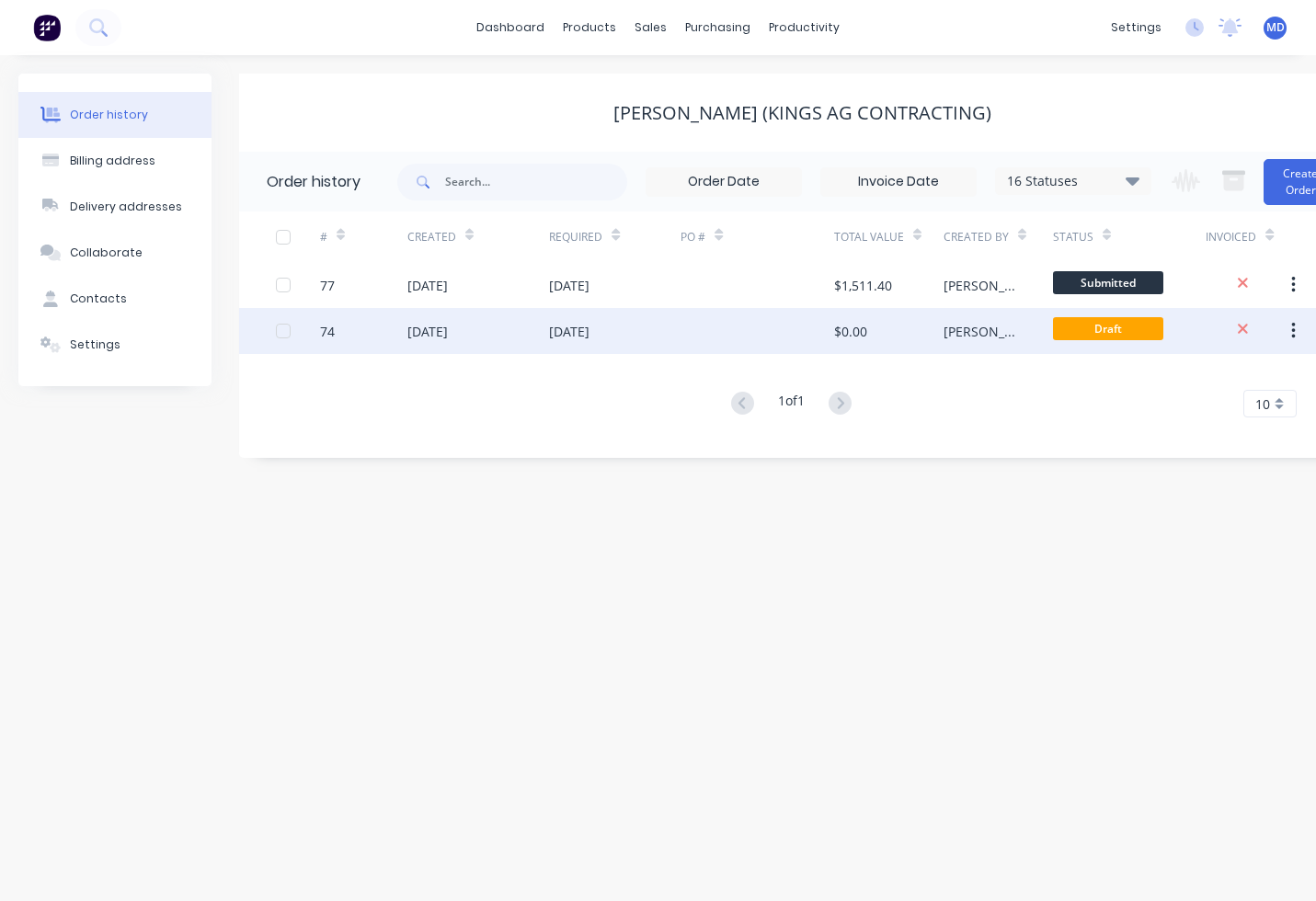
click at [694, 322] on div at bounding box center [758, 330] width 154 height 46
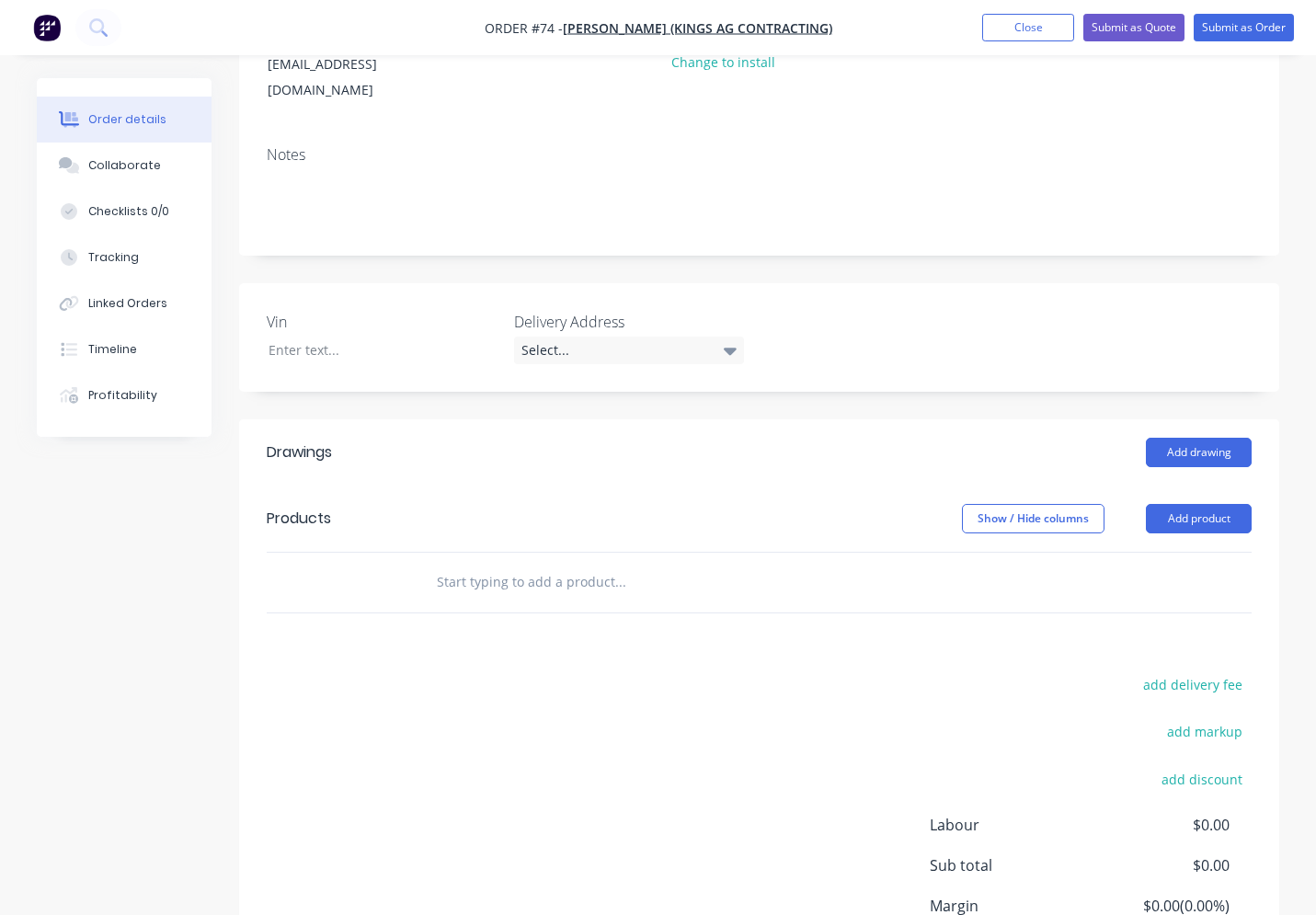
scroll to position [368, 0]
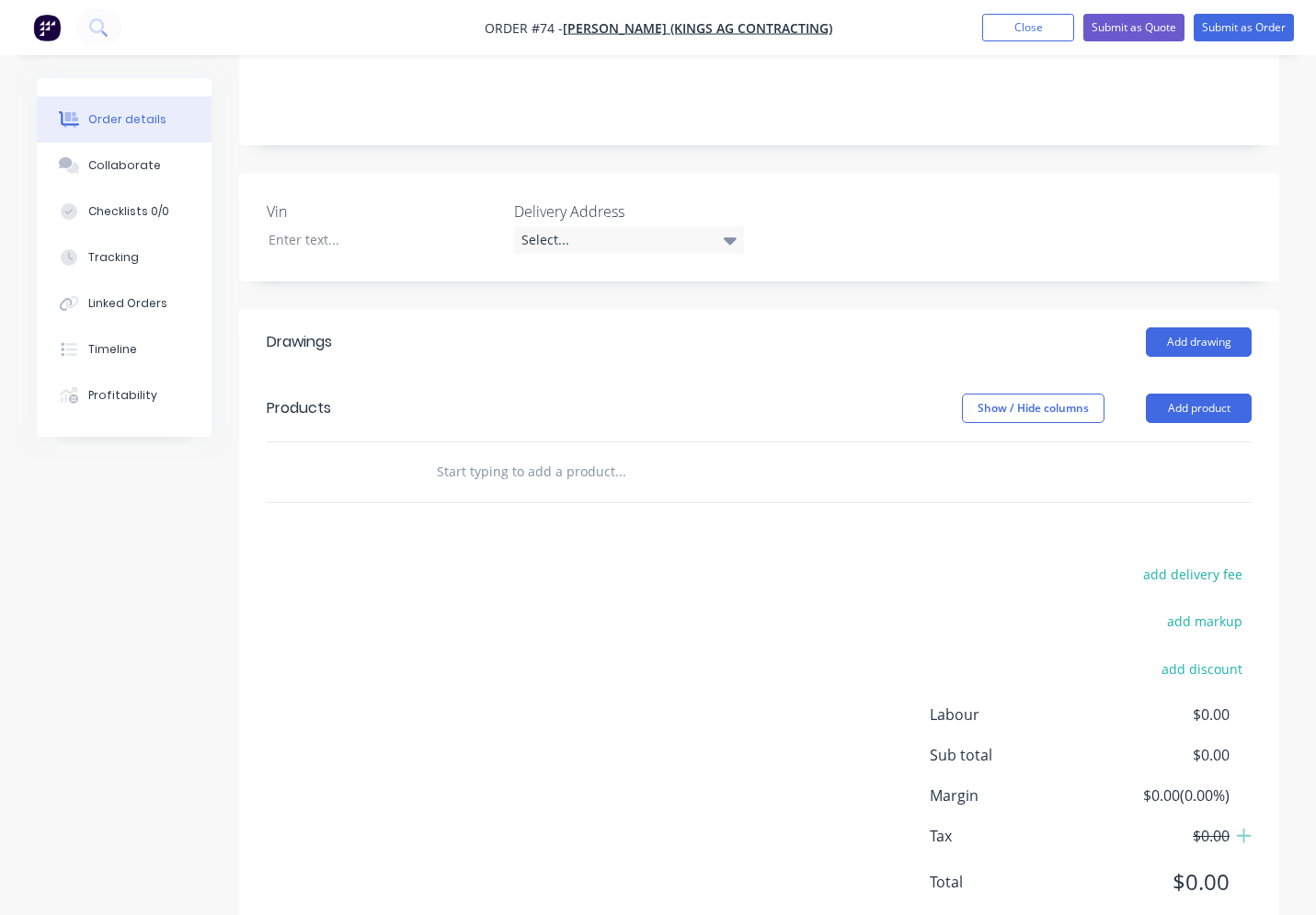
click at [457, 453] on input "text" at bounding box center [620, 472] width 368 height 37
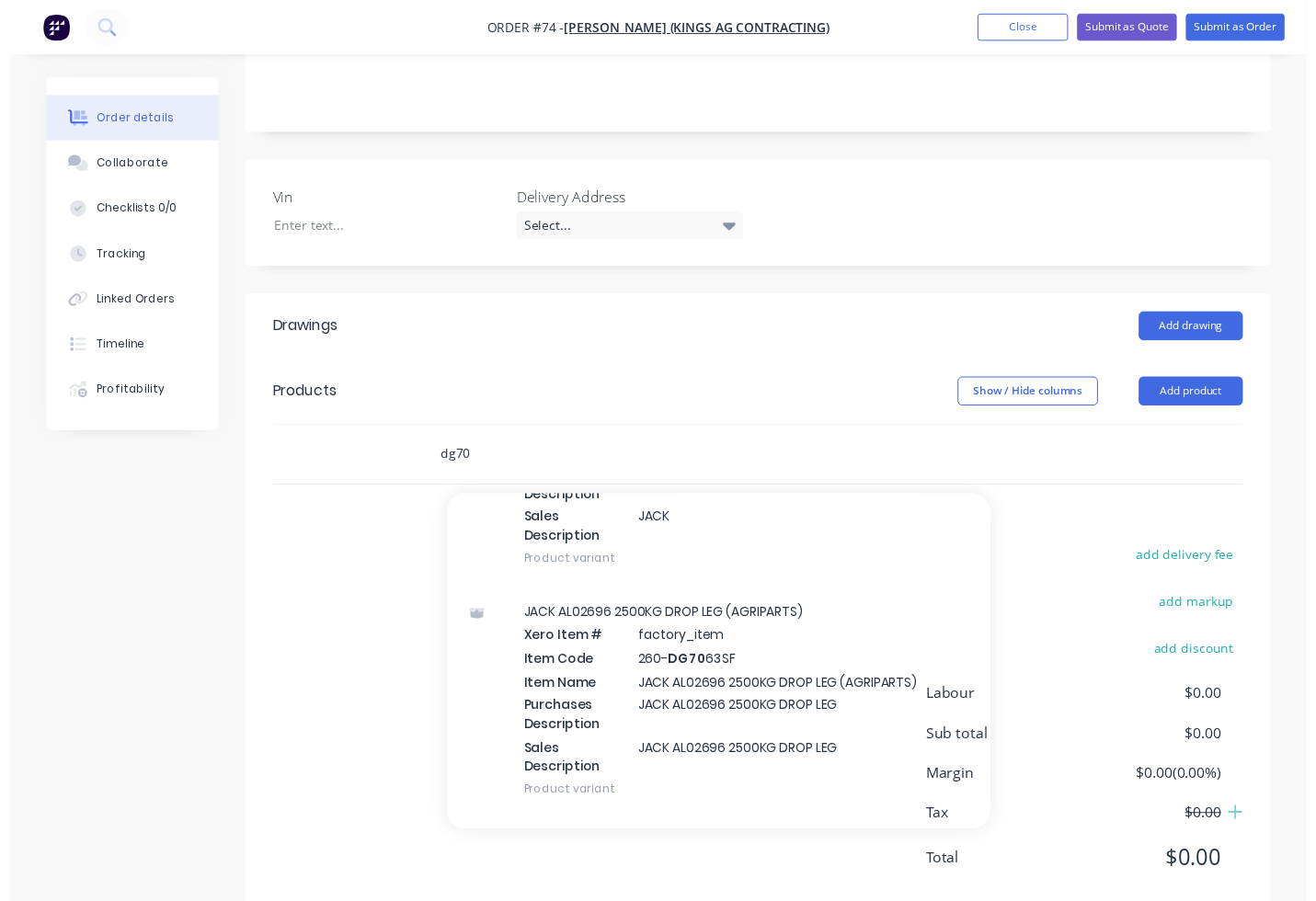
scroll to position [460, 0]
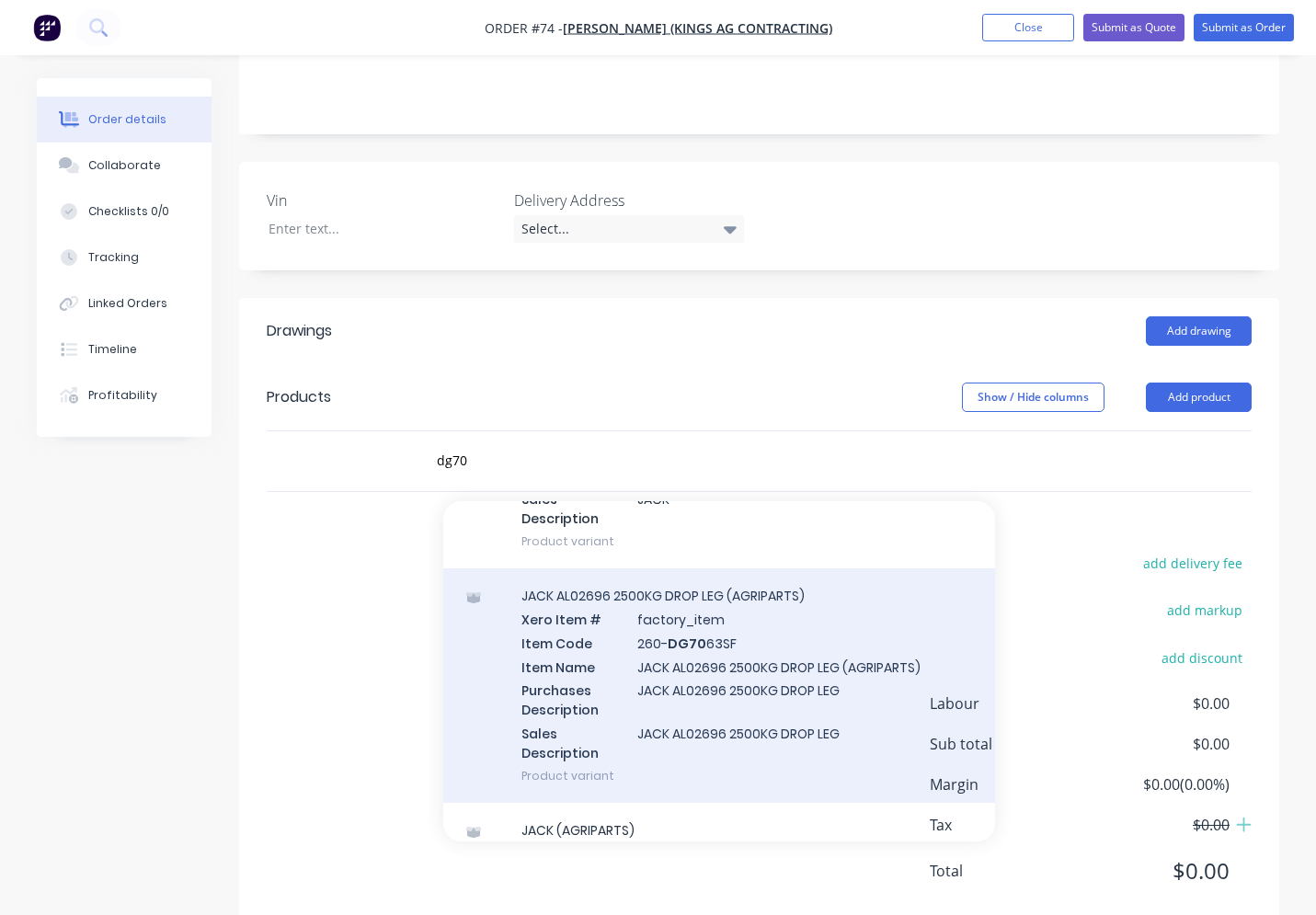
click at [731, 645] on div "JACK AL02696 2500KG DROP LEG (AGRIPARTS) Xero Item # factory_item Item Code 260…" at bounding box center [719, 685] width 551 height 235
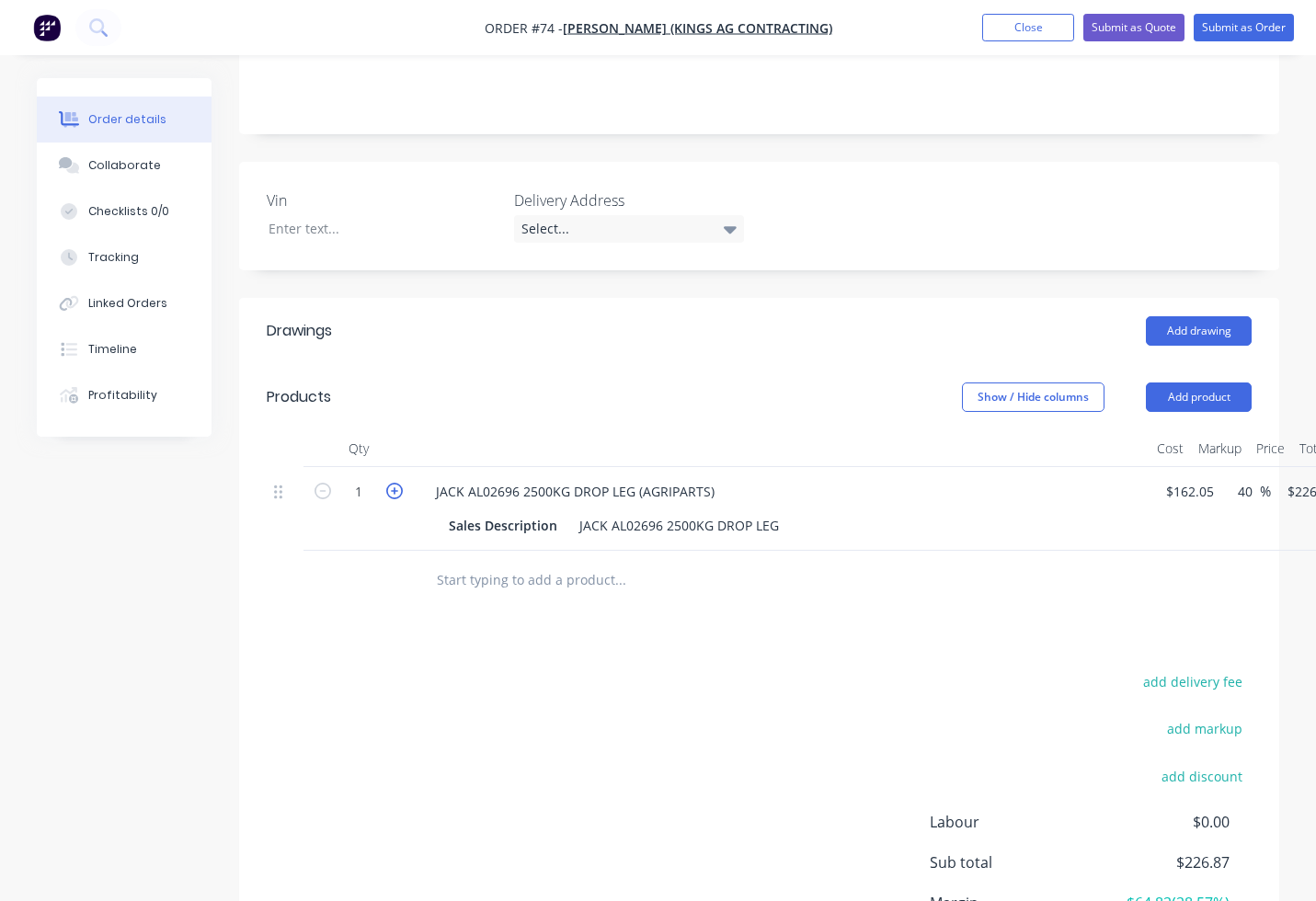
click at [390, 483] on icon "button" at bounding box center [394, 491] width 17 height 17
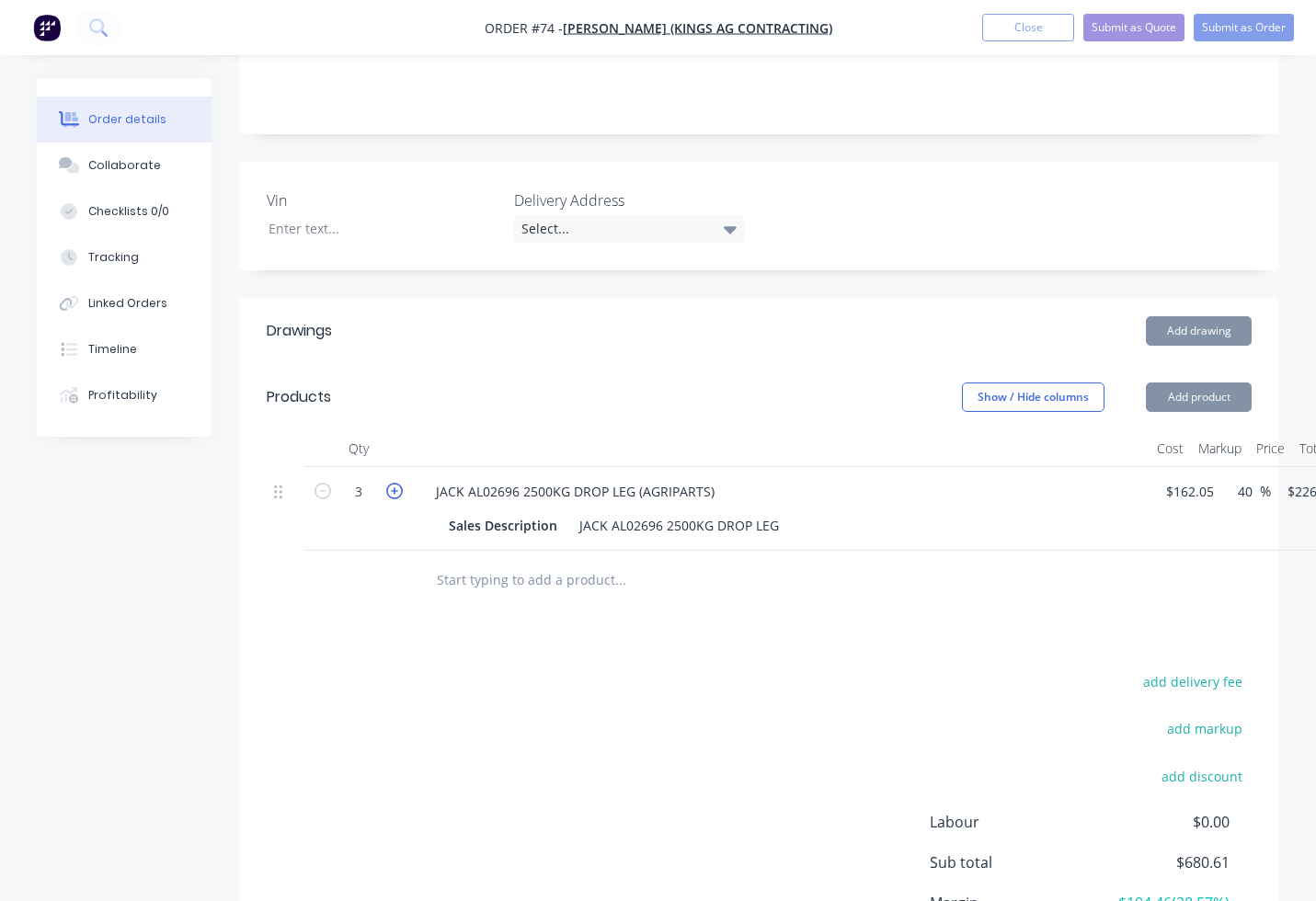
click at [390, 483] on icon "button" at bounding box center [394, 491] width 17 height 17
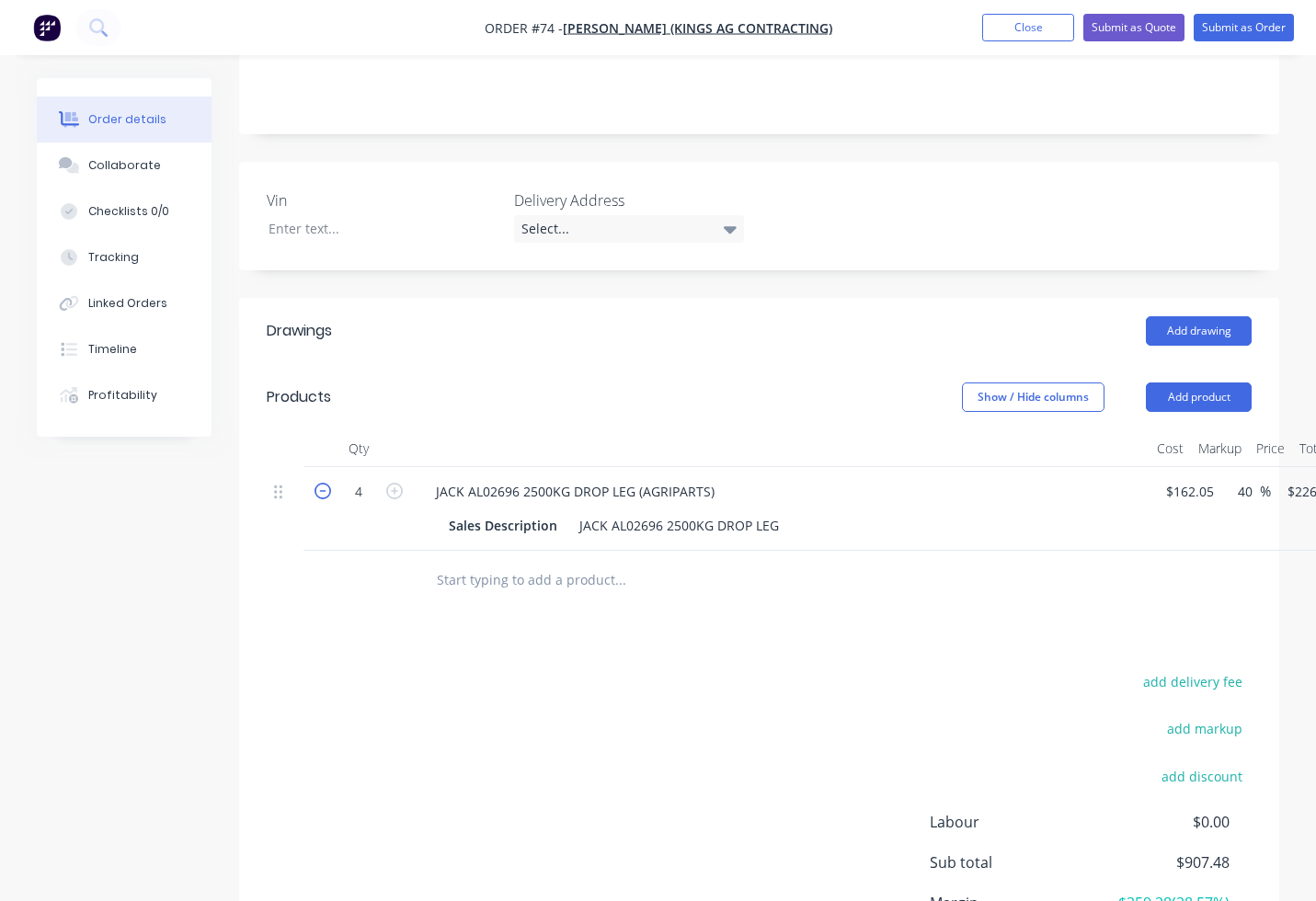
click at [322, 483] on icon "button" at bounding box center [322, 491] width 17 height 17
click at [485, 562] on input "text" at bounding box center [620, 581] width 368 height 37
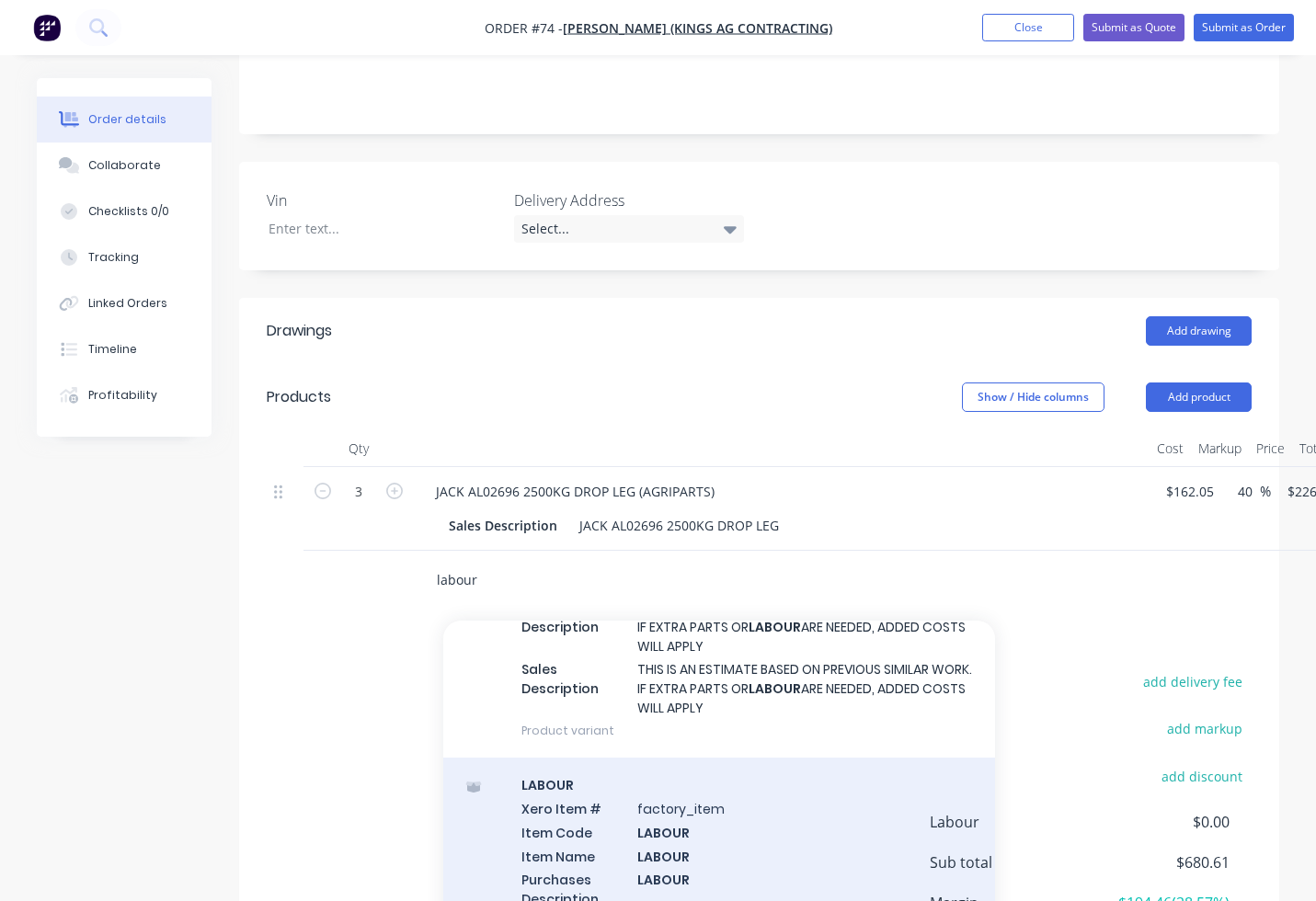
scroll to position [551, 0]
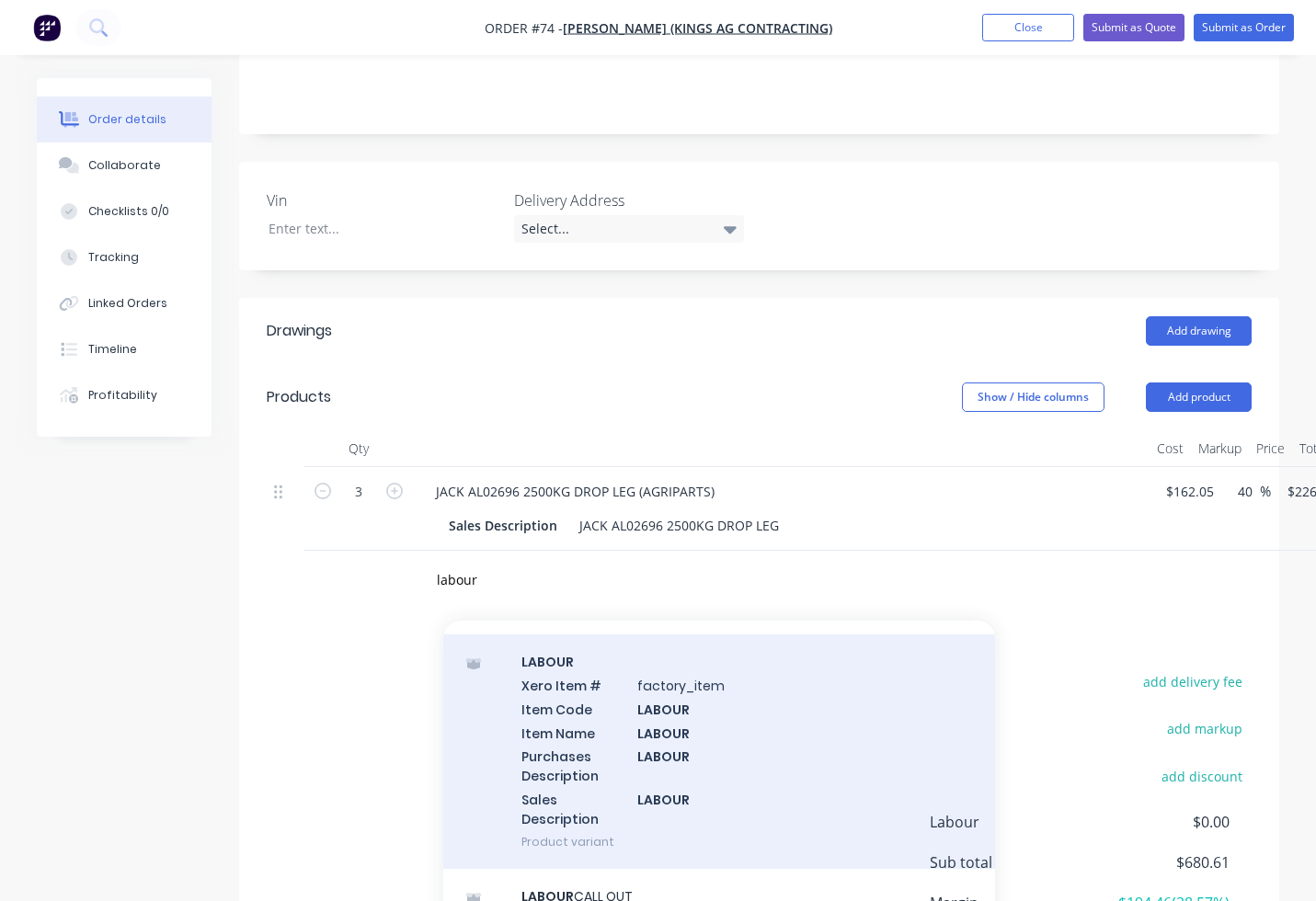
click at [643, 697] on div "LABOUR Xero Item # factory_item Item Code LABOUR Item Name LABOUR Purchases Des…" at bounding box center [719, 751] width 551 height 235
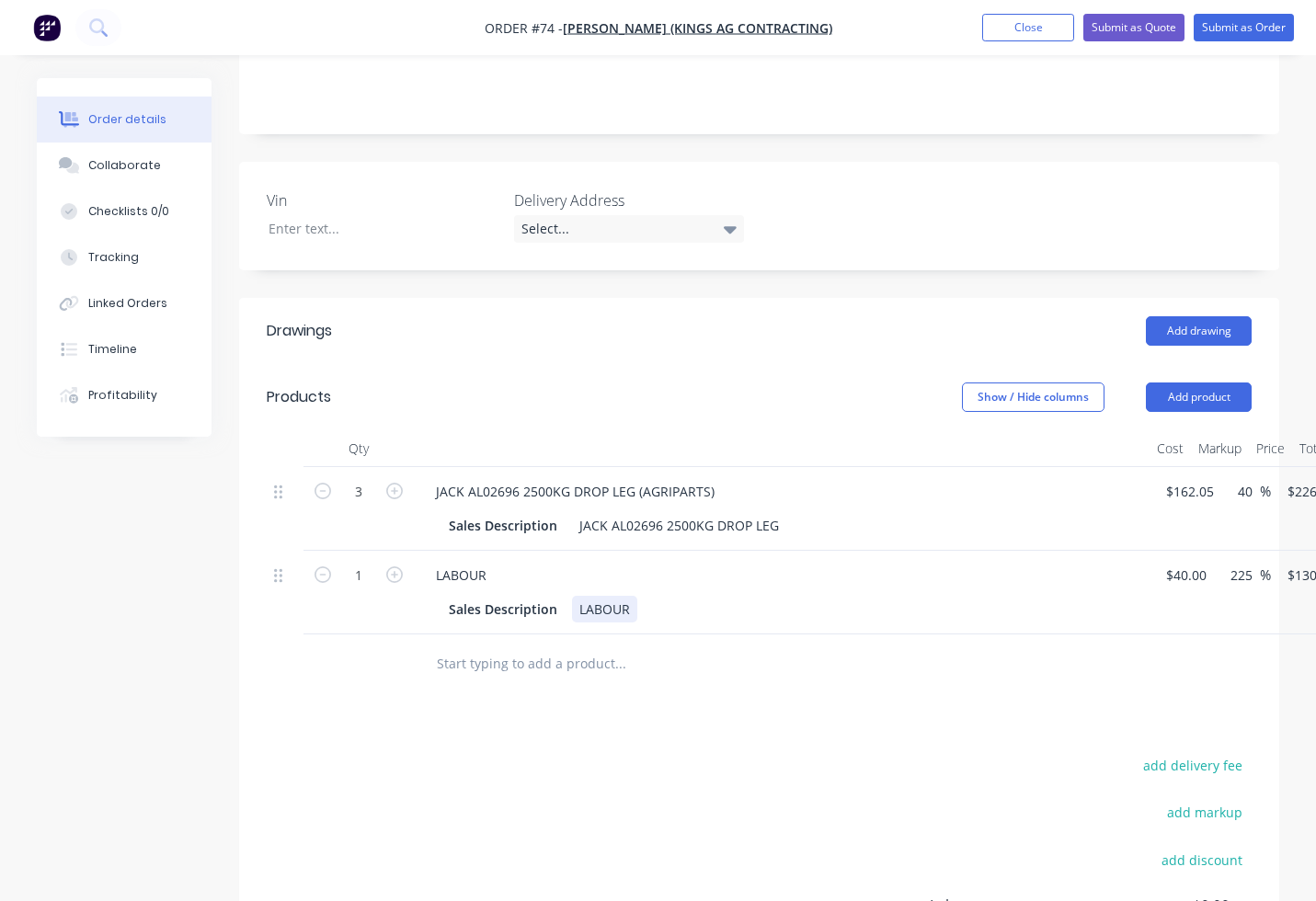
click at [640, 596] on div "Sales Description LABOUR" at bounding box center [777, 609] width 673 height 26
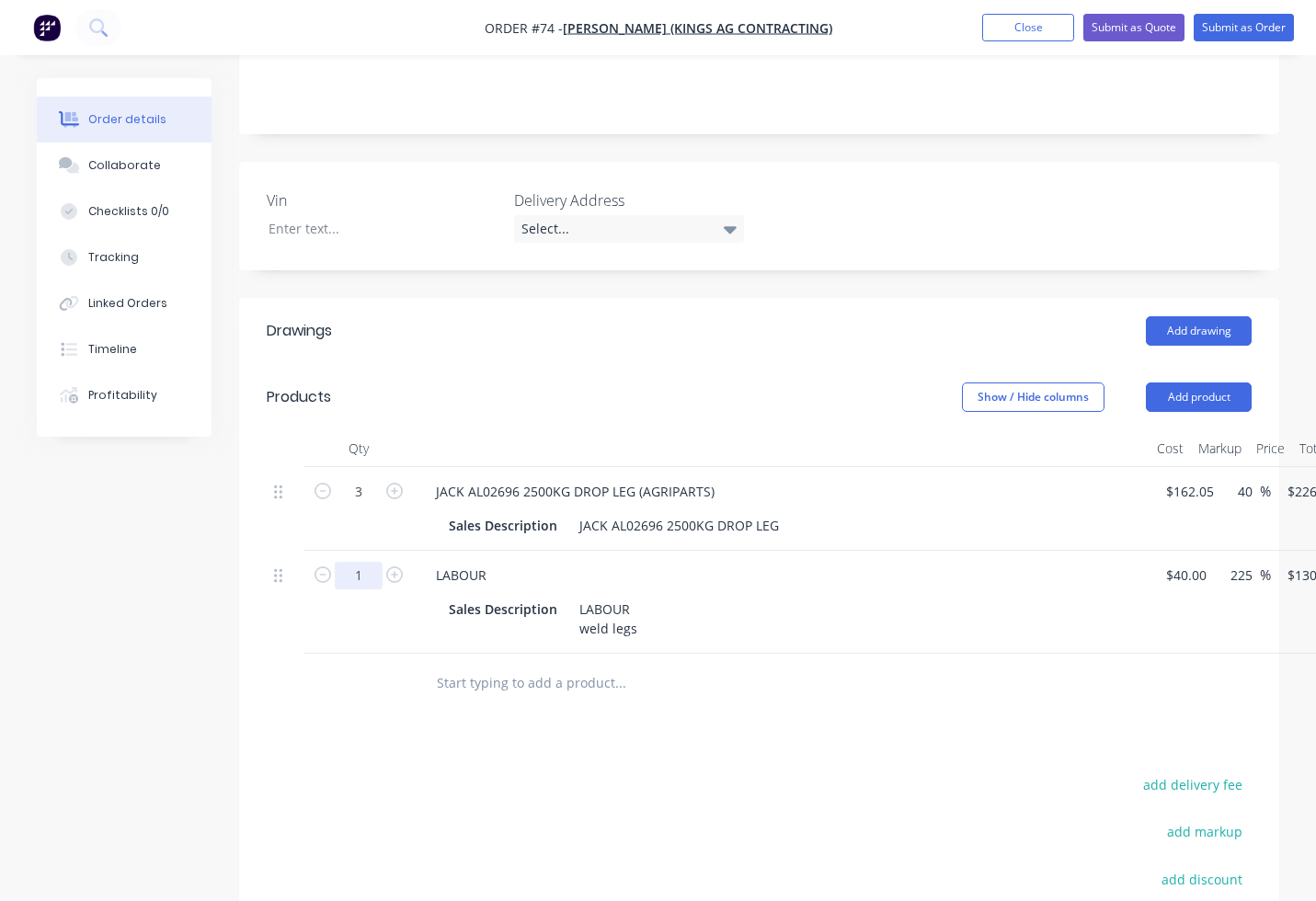
click at [370, 562] on input "1" at bounding box center [358, 576] width 48 height 27
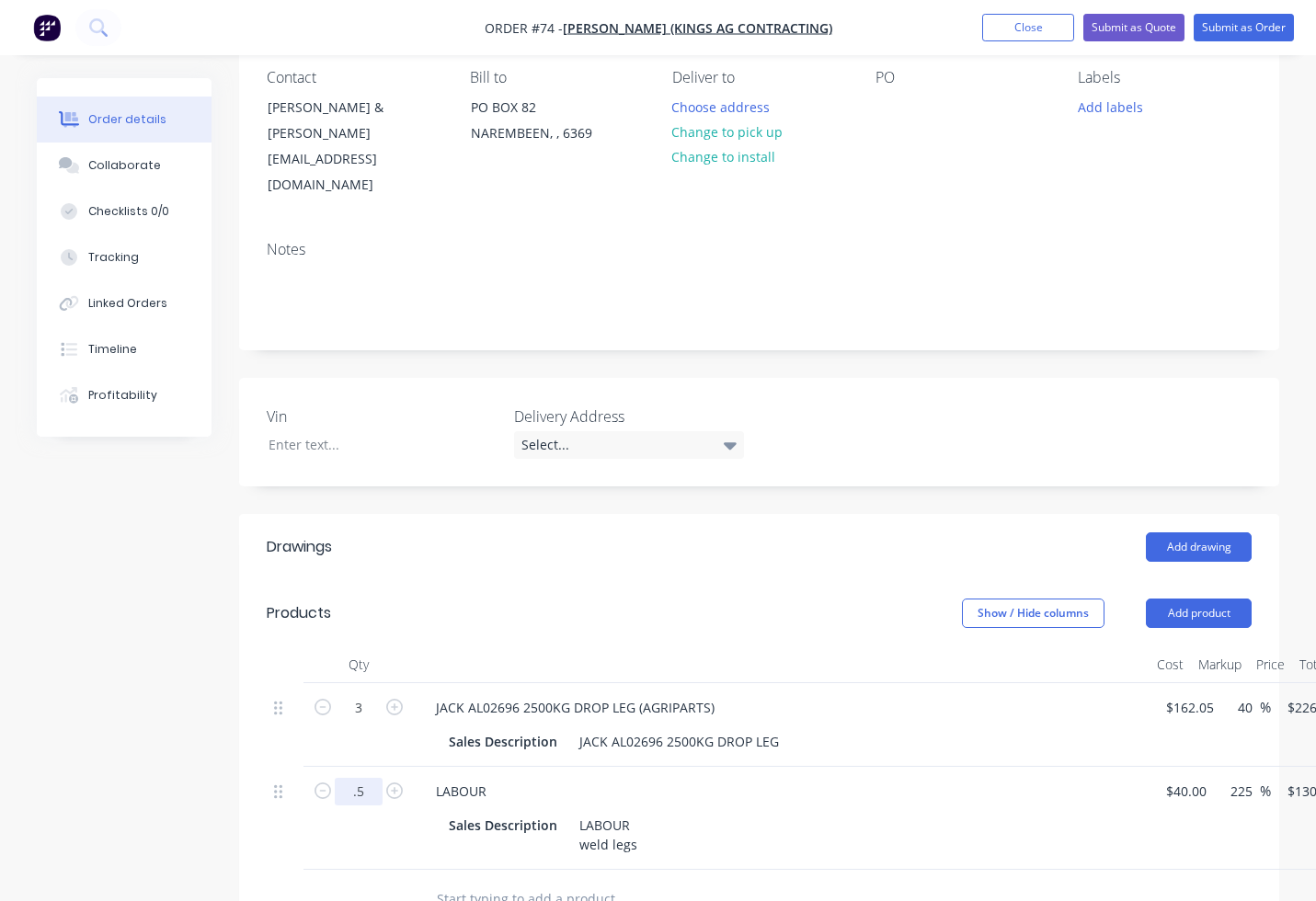
scroll to position [155, 0]
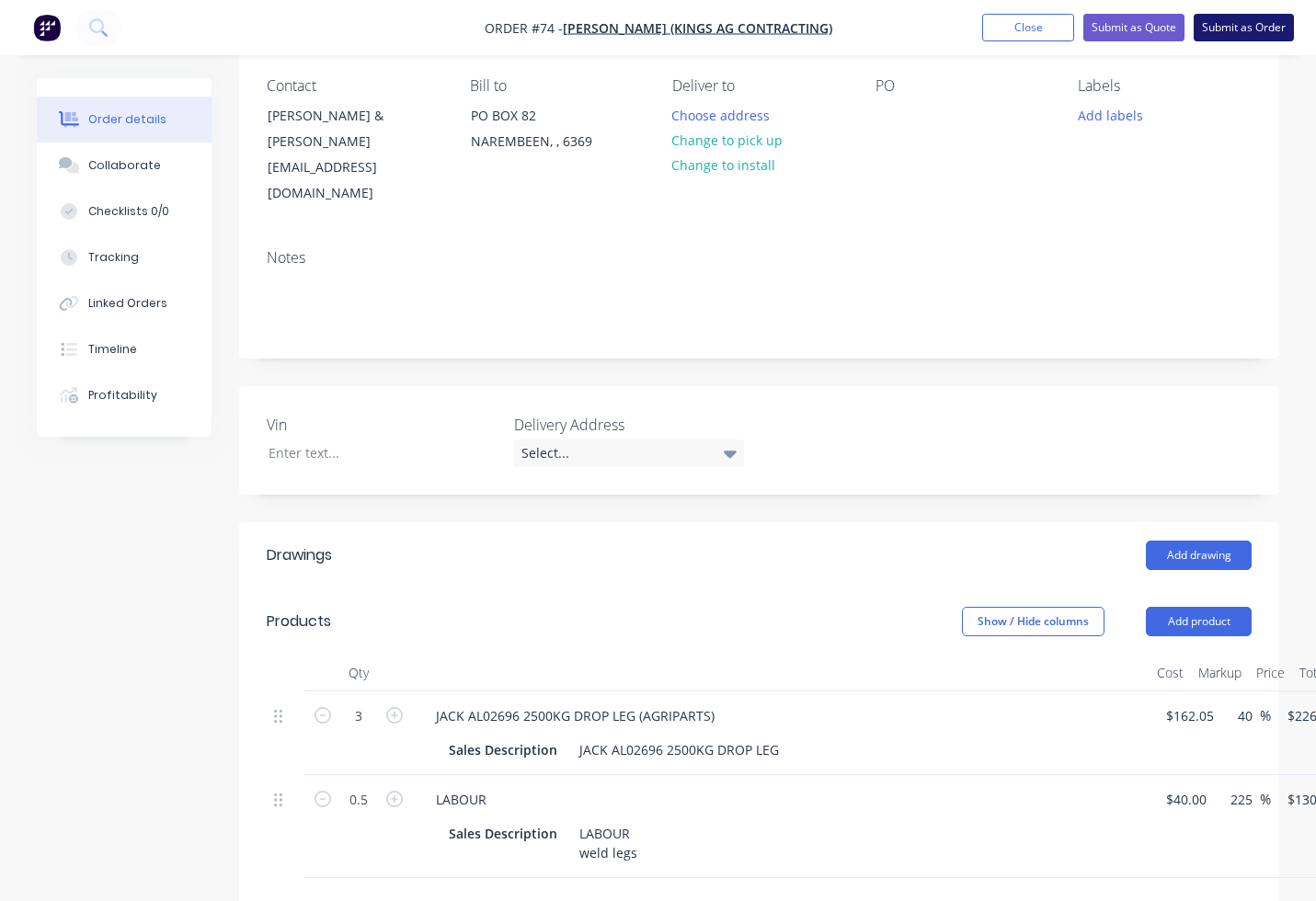
click at [1218, 19] on button "Submit as Order" at bounding box center [1243, 27] width 100 height 27
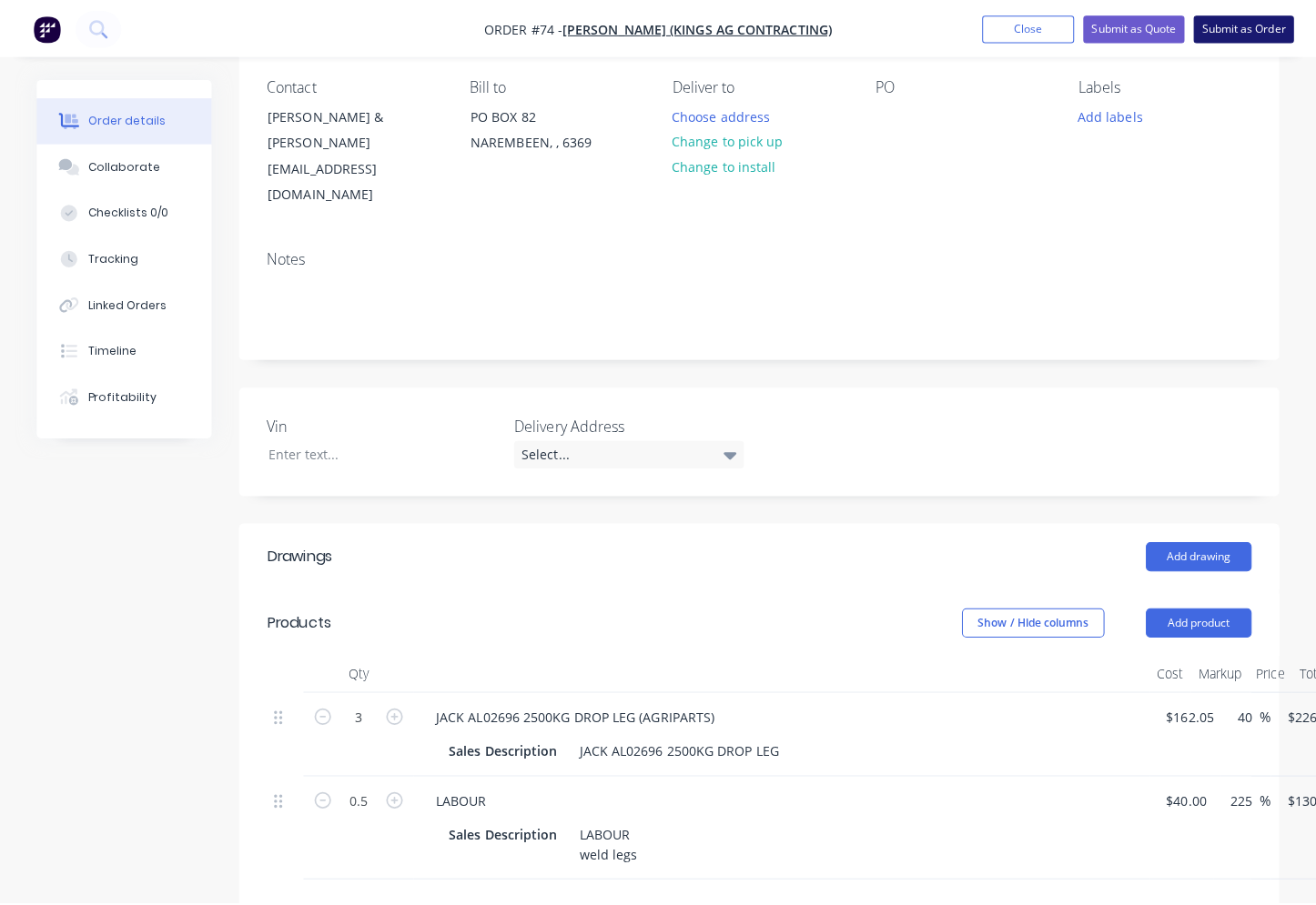
scroll to position [0, 0]
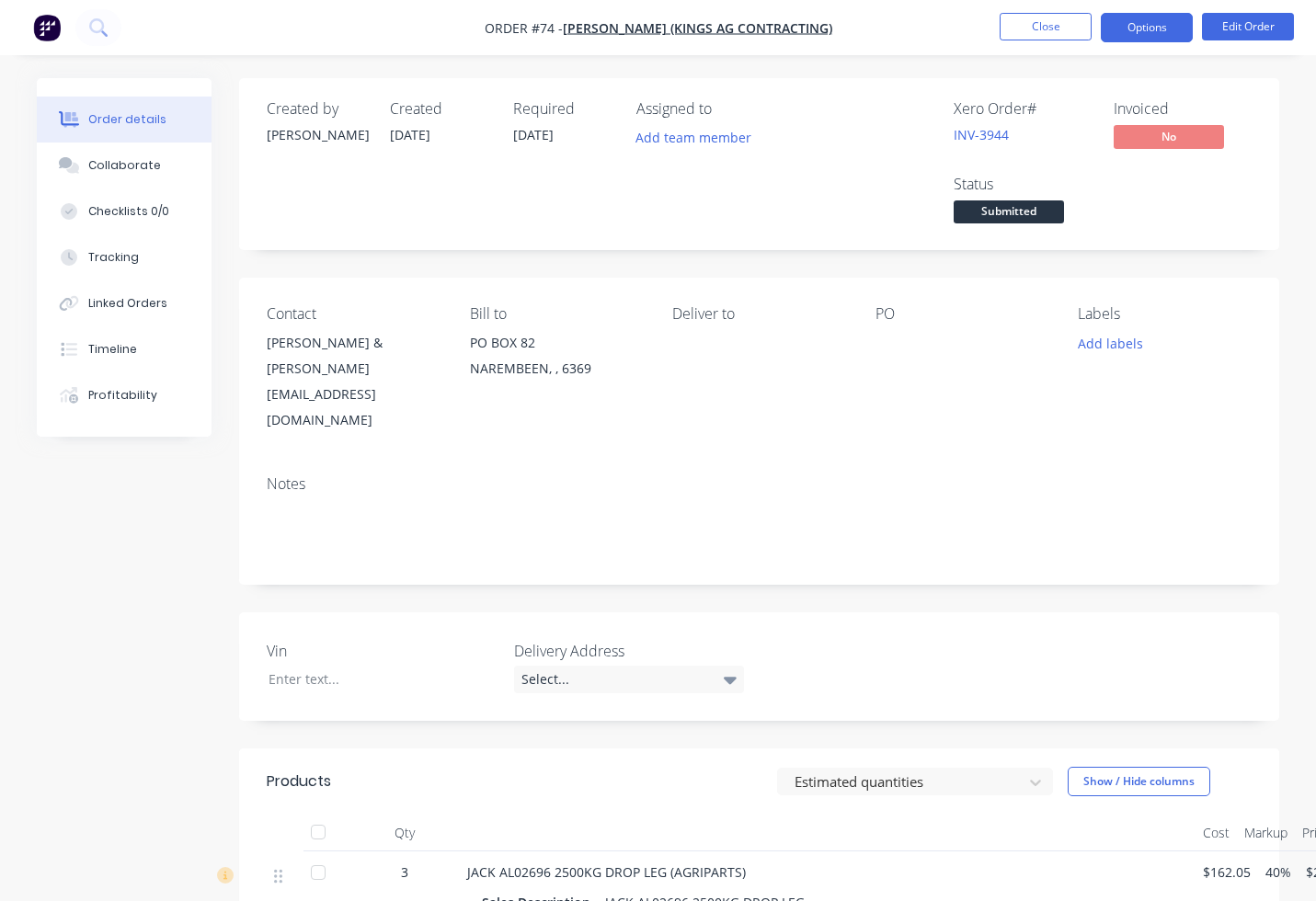
click at [1174, 20] on button "Options" at bounding box center [1147, 27] width 92 height 29
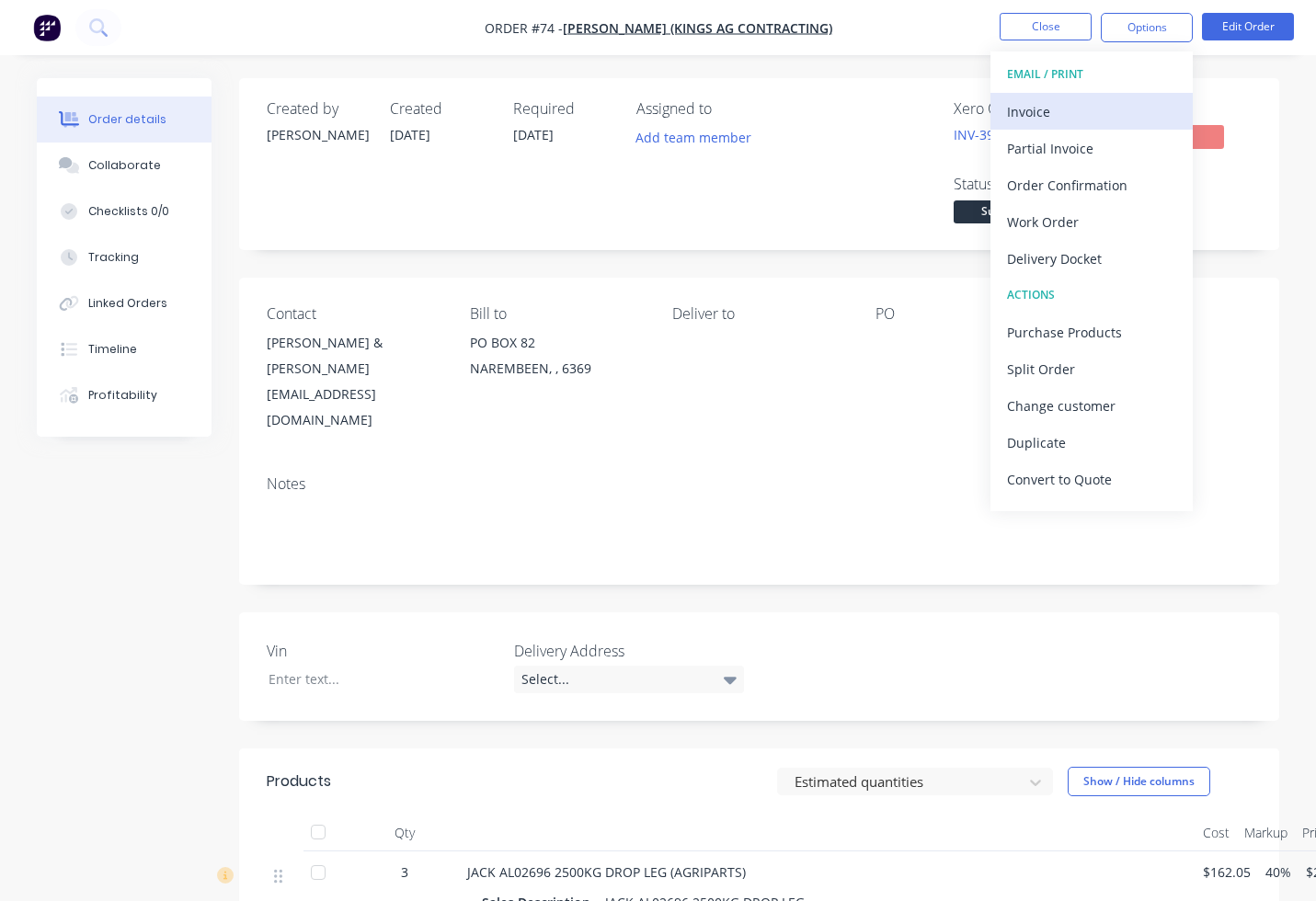
click at [1076, 116] on div "Invoice" at bounding box center [1092, 111] width 169 height 26
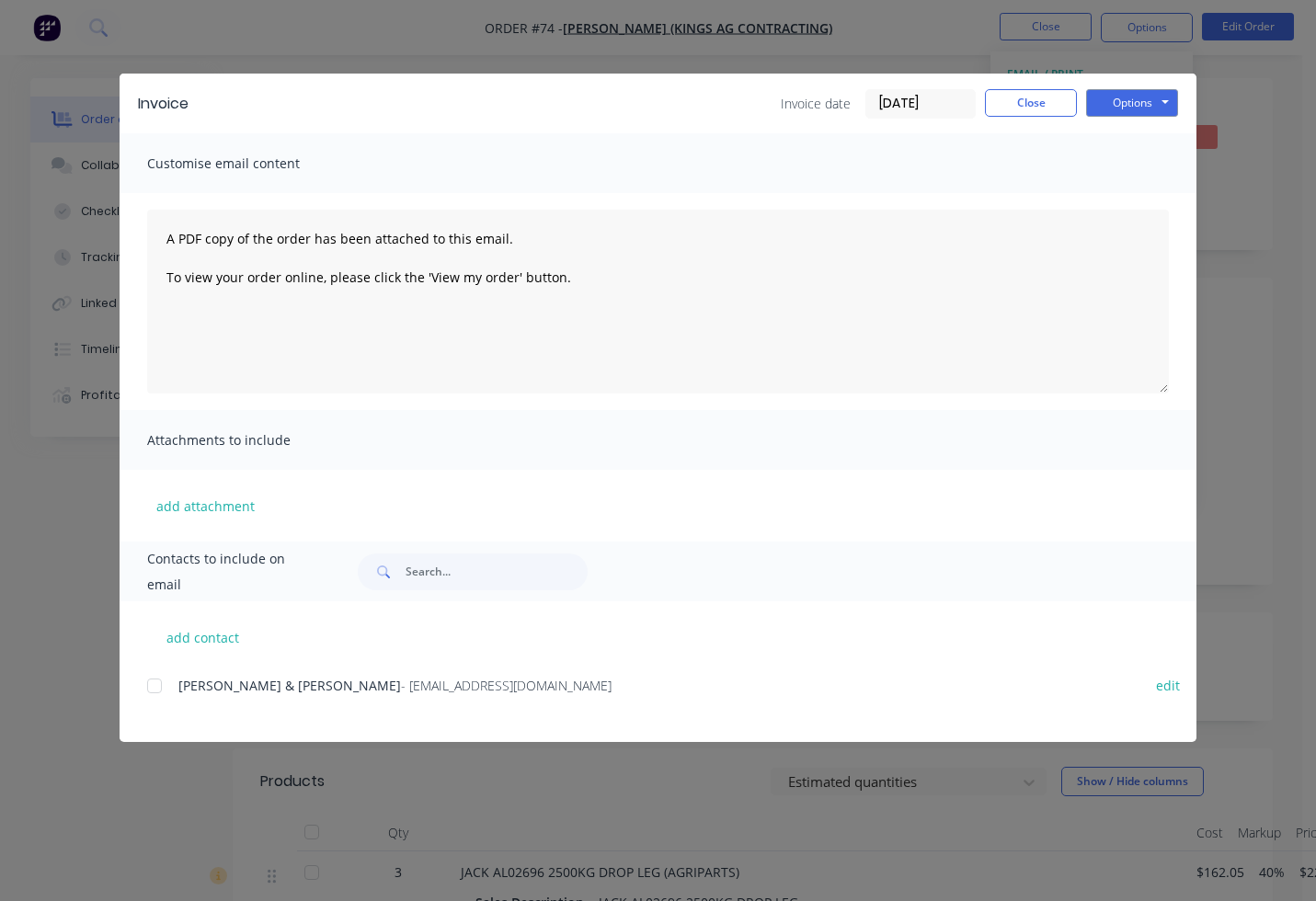
click at [158, 687] on div at bounding box center [155, 686] width 37 height 37
click at [1115, 104] on button "Options" at bounding box center [1132, 103] width 92 height 27
click at [1133, 194] on button "Email" at bounding box center [1145, 196] width 118 height 30
click at [1010, 107] on button "Close" at bounding box center [1031, 103] width 92 height 27
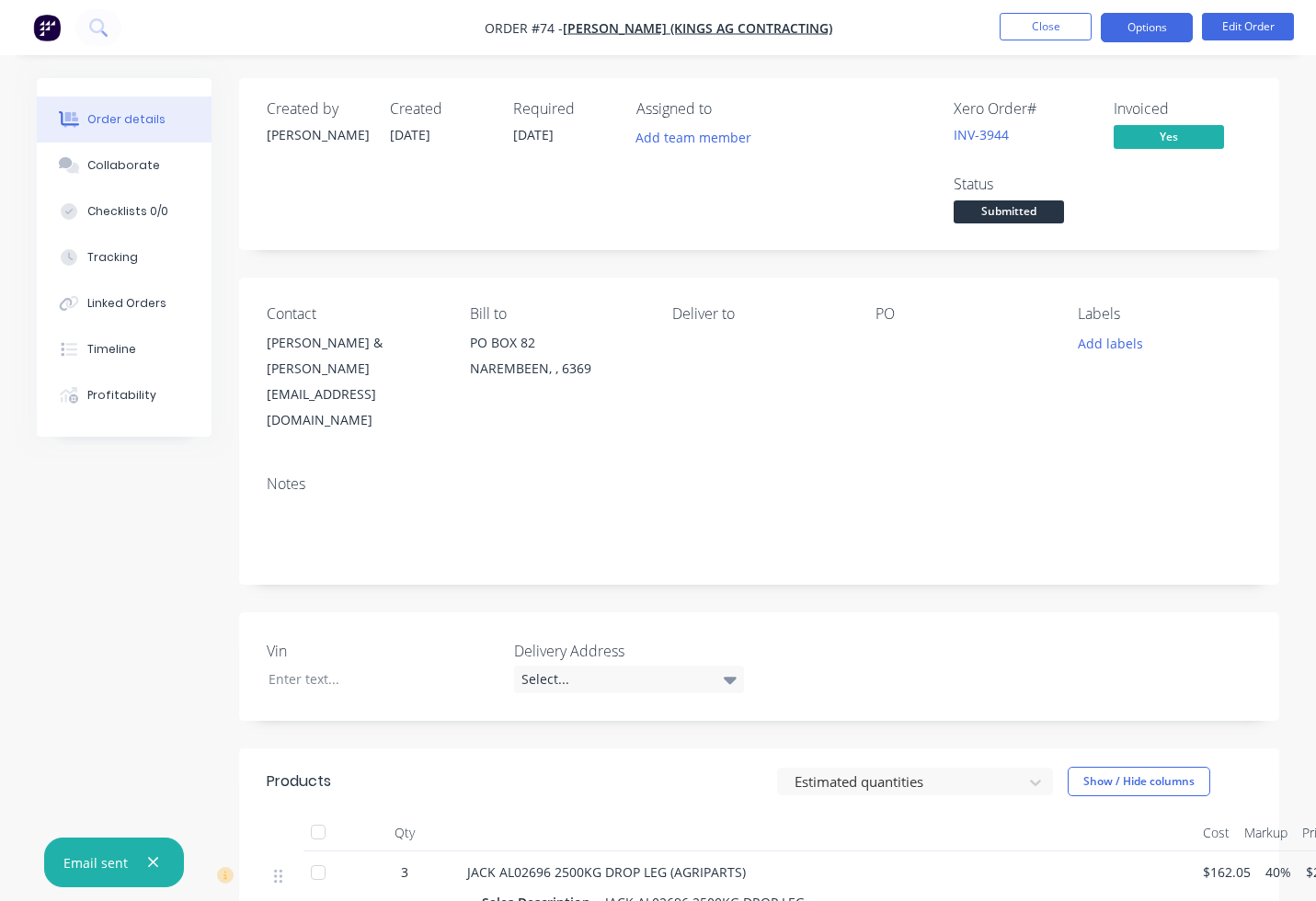
click at [1146, 24] on button "Options" at bounding box center [1147, 27] width 92 height 29
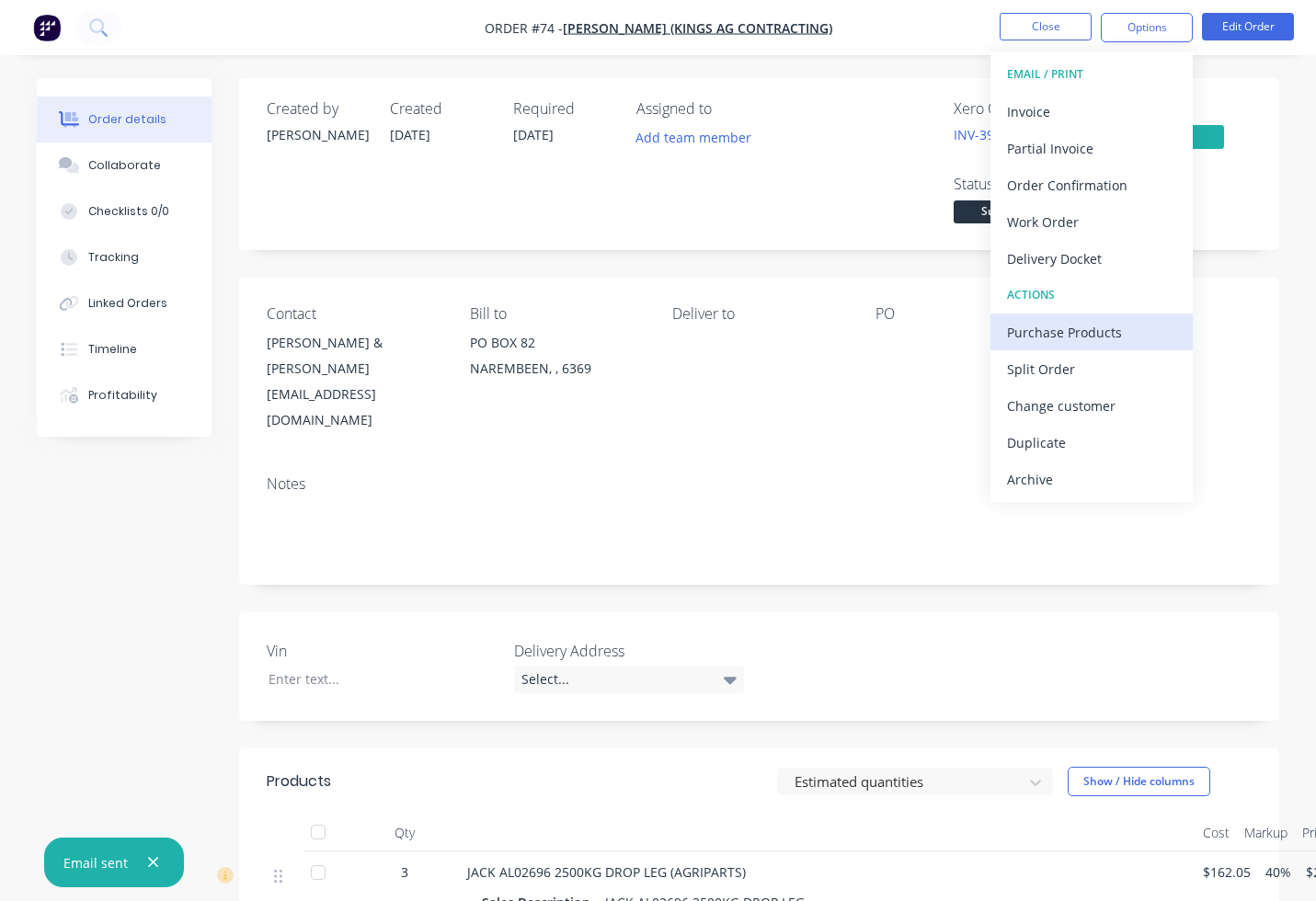
click at [1079, 325] on div "Purchase Products" at bounding box center [1092, 332] width 169 height 26
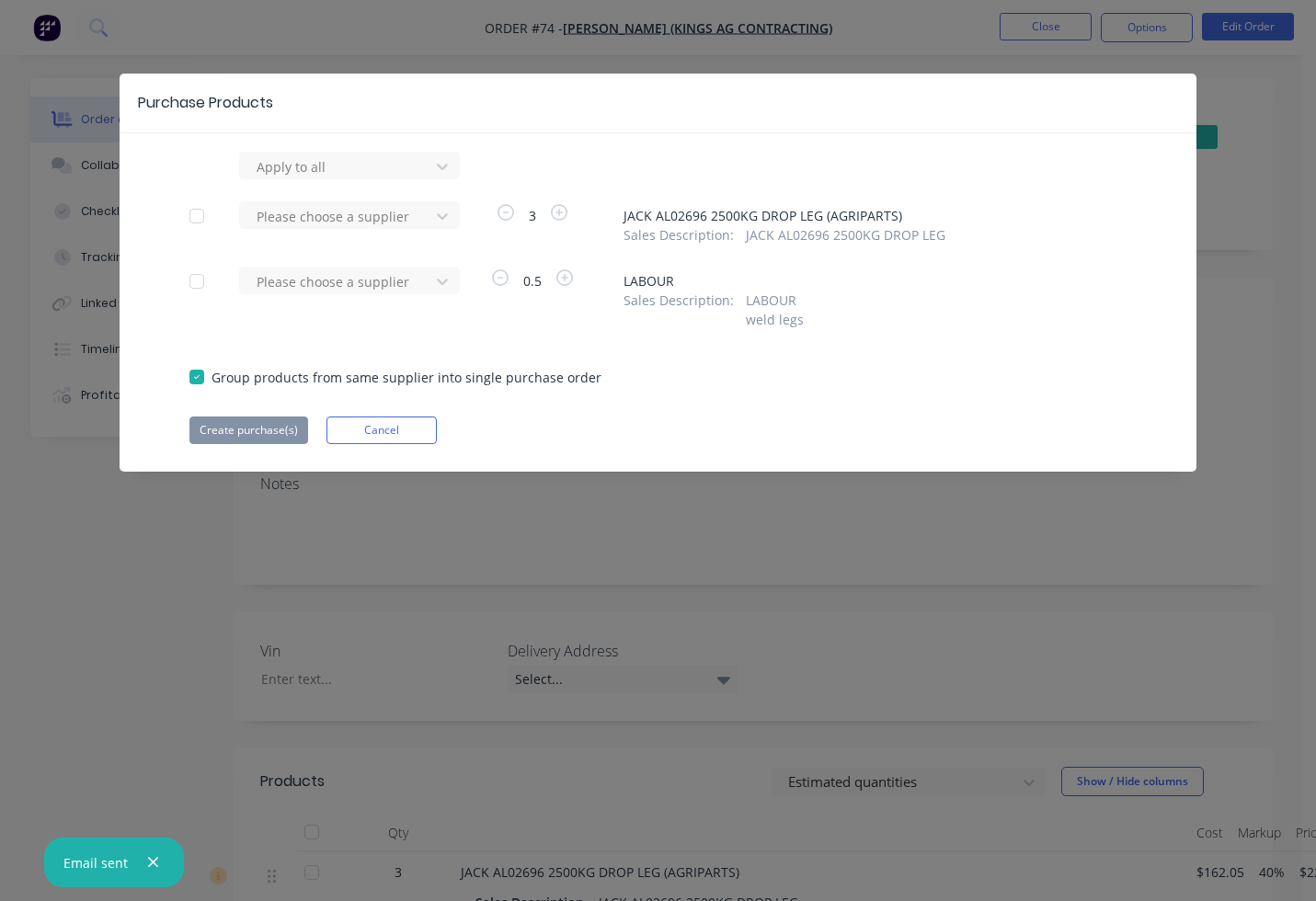
click at [190, 214] on div at bounding box center [197, 216] width 37 height 37
click at [505, 209] on icon "button" at bounding box center [506, 212] width 17 height 17
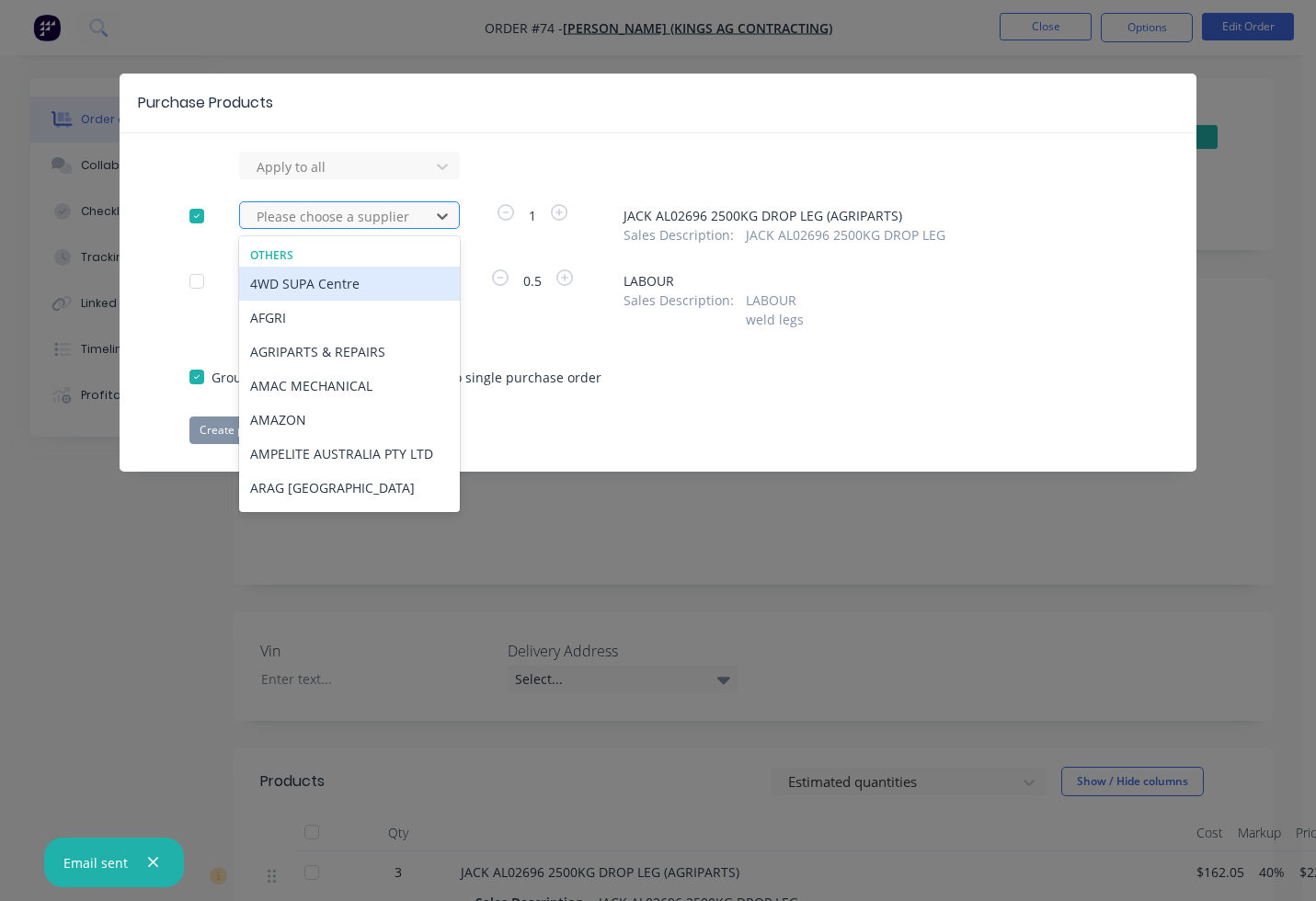
click at [421, 213] on div "Please choose a supplier" at bounding box center [337, 216] width 176 height 27
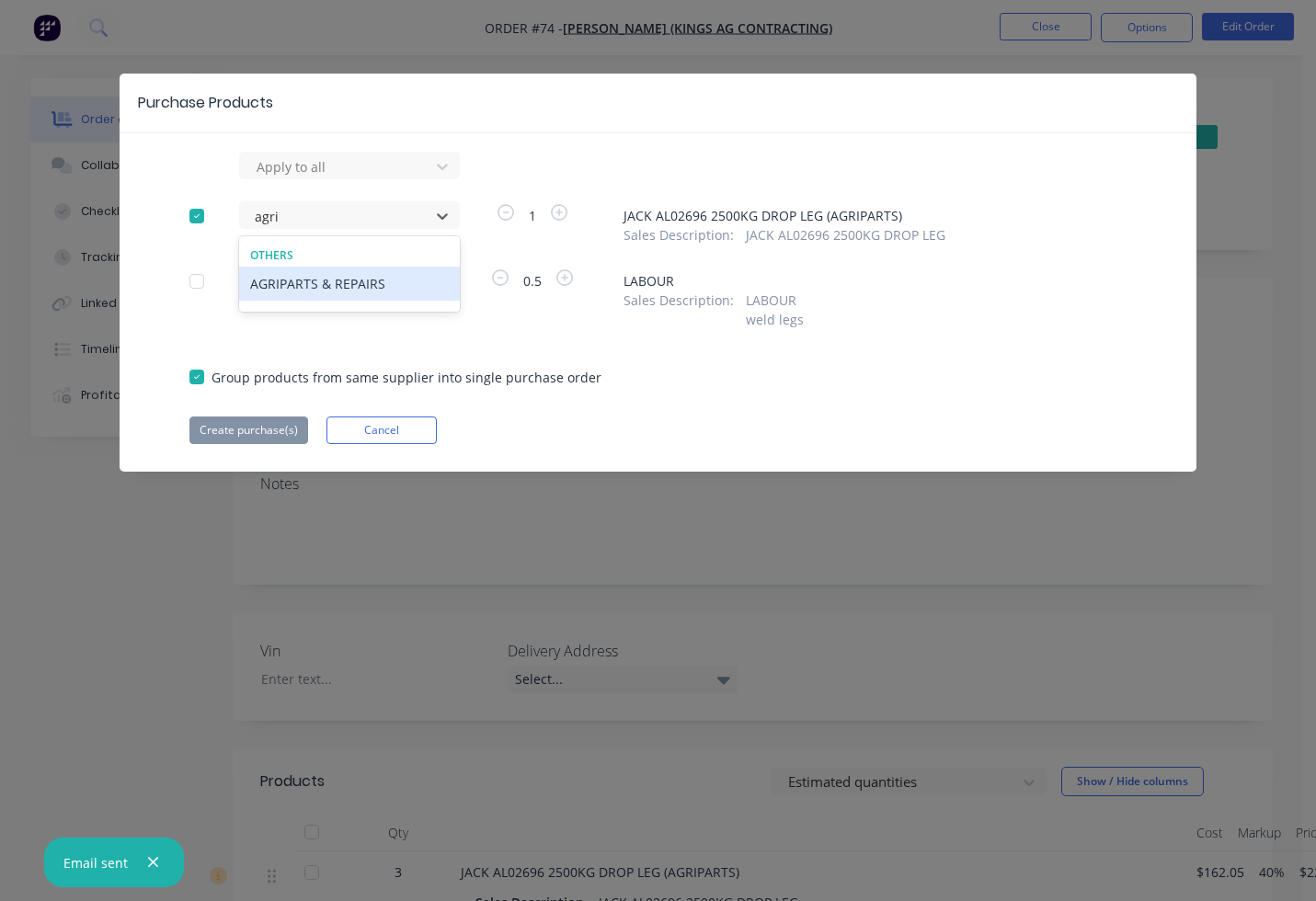
click at [357, 282] on div "AGRIPARTS & REPAIRS" at bounding box center [349, 283] width 221 height 34
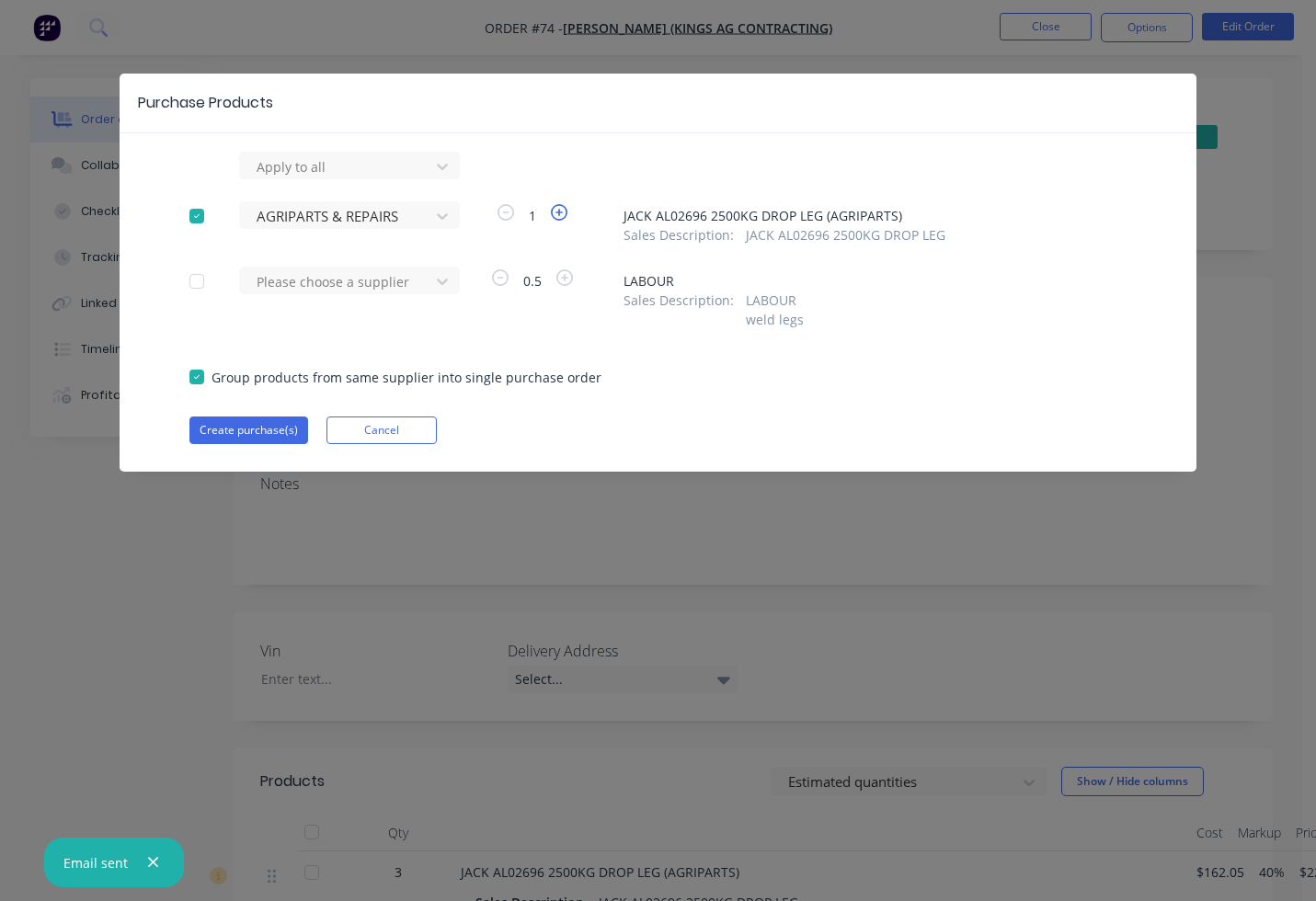
click at [556, 212] on icon "button" at bounding box center [558, 212] width 17 height 17
click at [268, 436] on button "Create purchase(s)" at bounding box center [248, 431] width 119 height 27
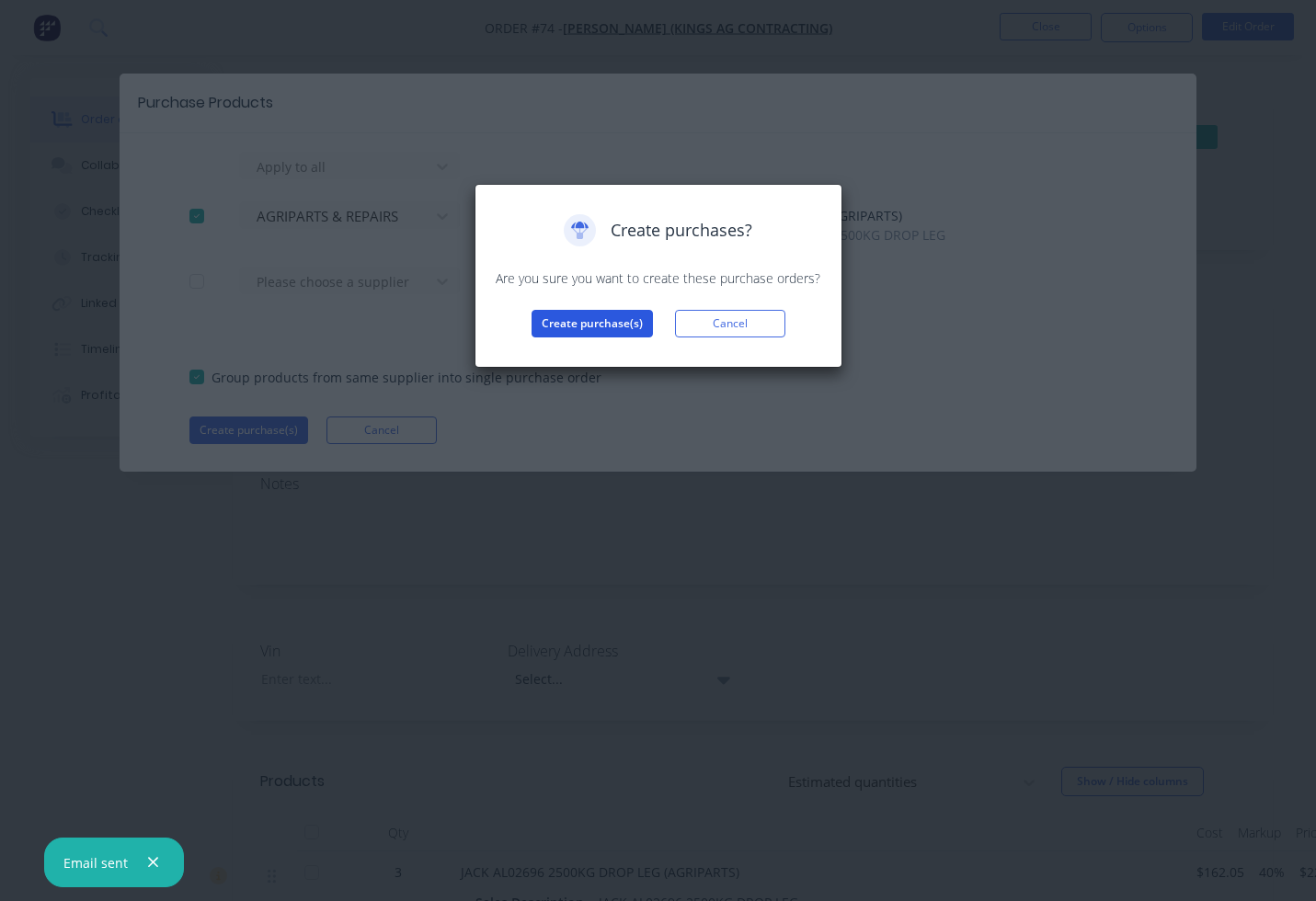
click at [566, 318] on button "Create purchase(s)" at bounding box center [592, 323] width 122 height 27
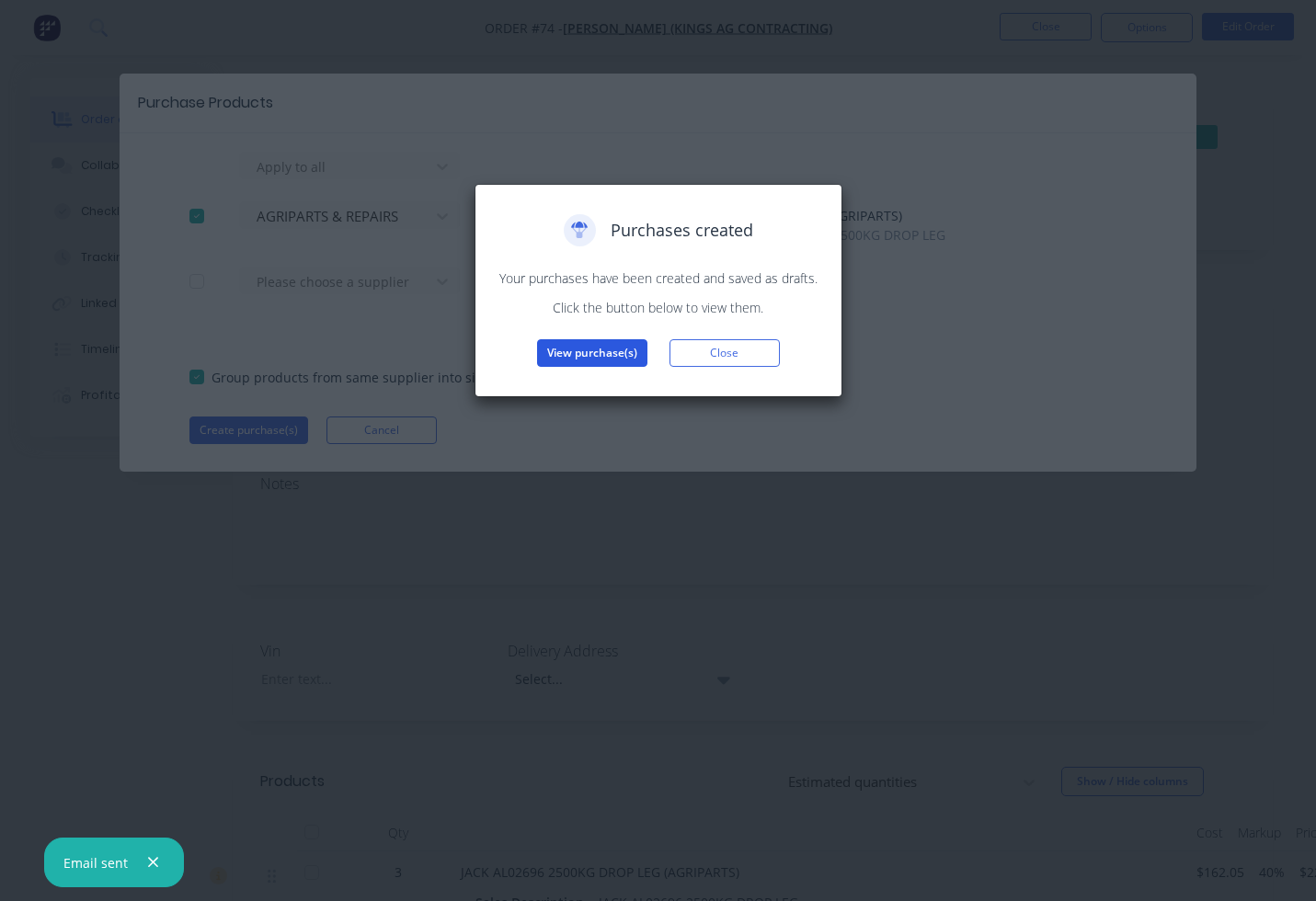
click at [566, 348] on button "View purchase(s)" at bounding box center [591, 353] width 110 height 27
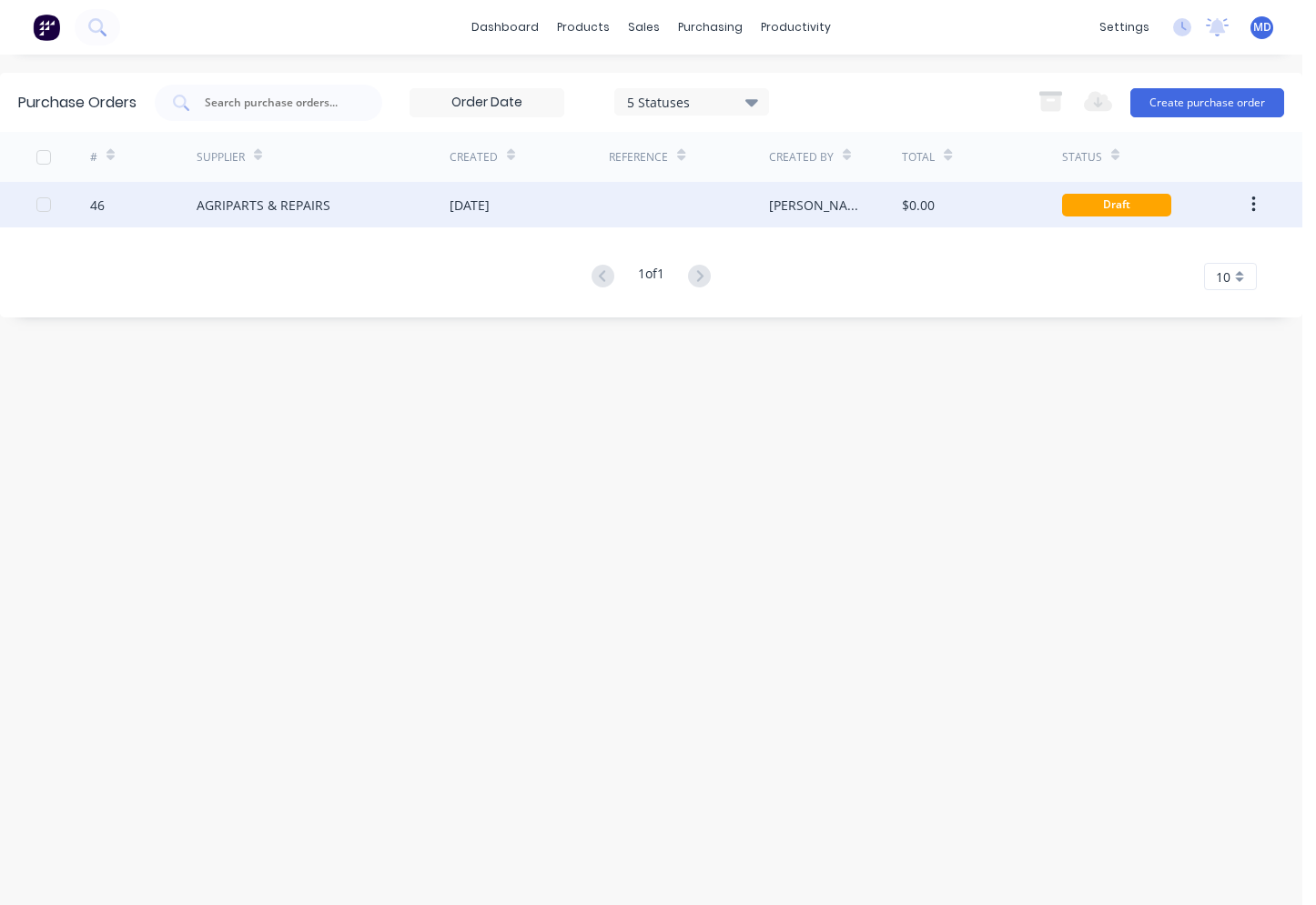
click at [527, 194] on div "07 Oct 2025" at bounding box center [529, 204] width 160 height 45
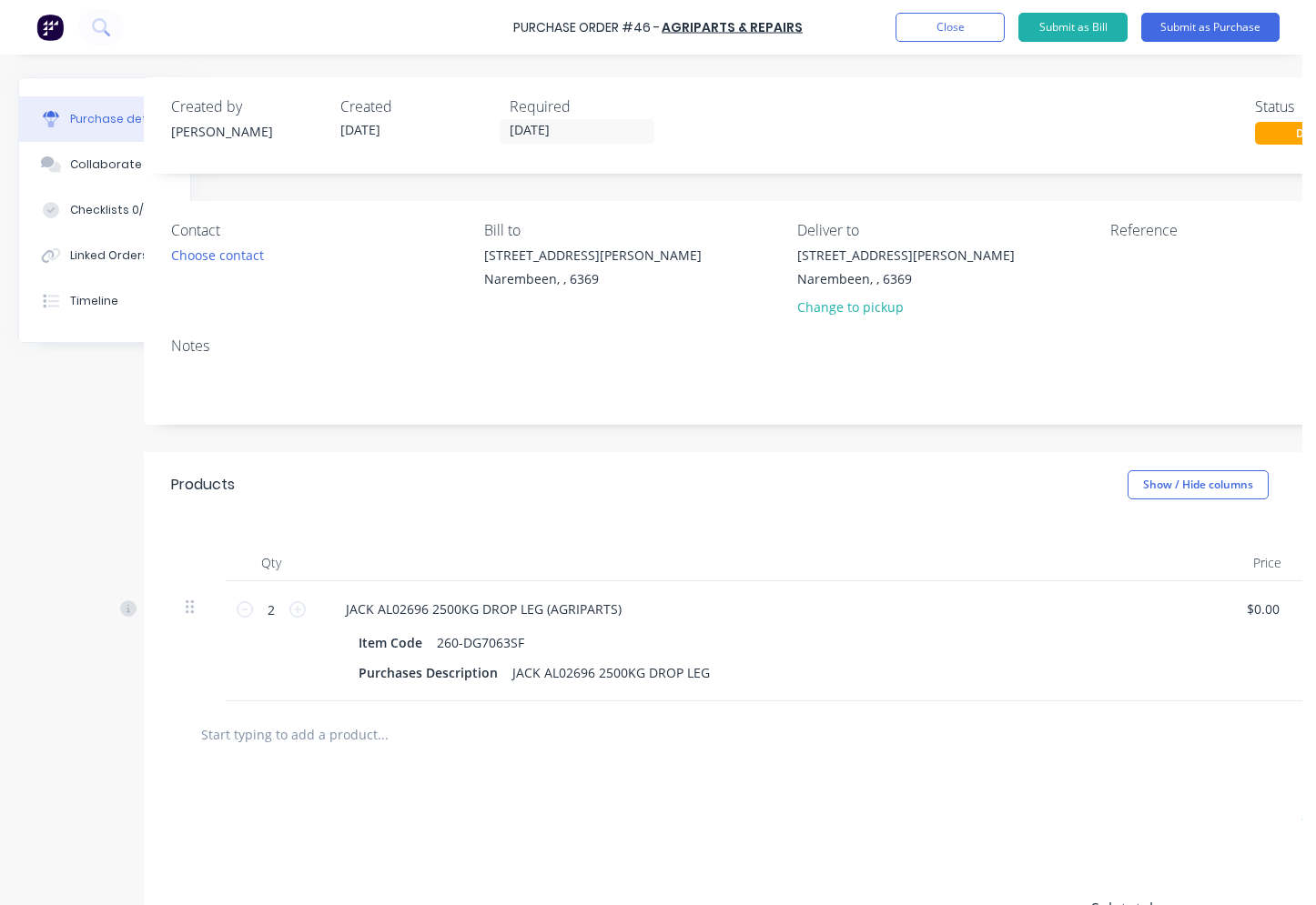
scroll to position [0, 69]
click at [259, 258] on div "Choose contact" at bounding box center [223, 255] width 93 height 19
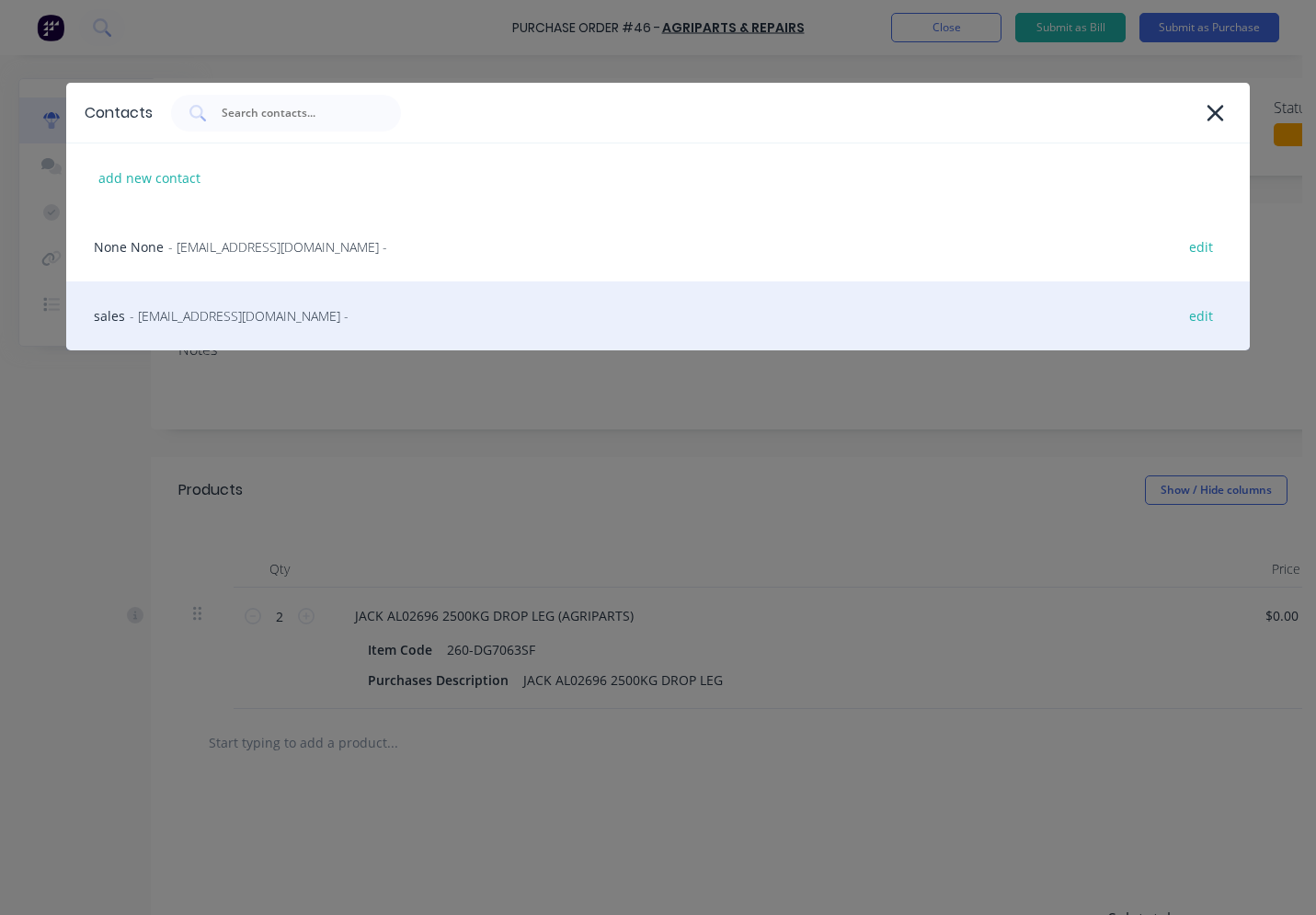
click at [223, 326] on div "sales - sales@agriparts.com.au - edit" at bounding box center [658, 316] width 1184 height 69
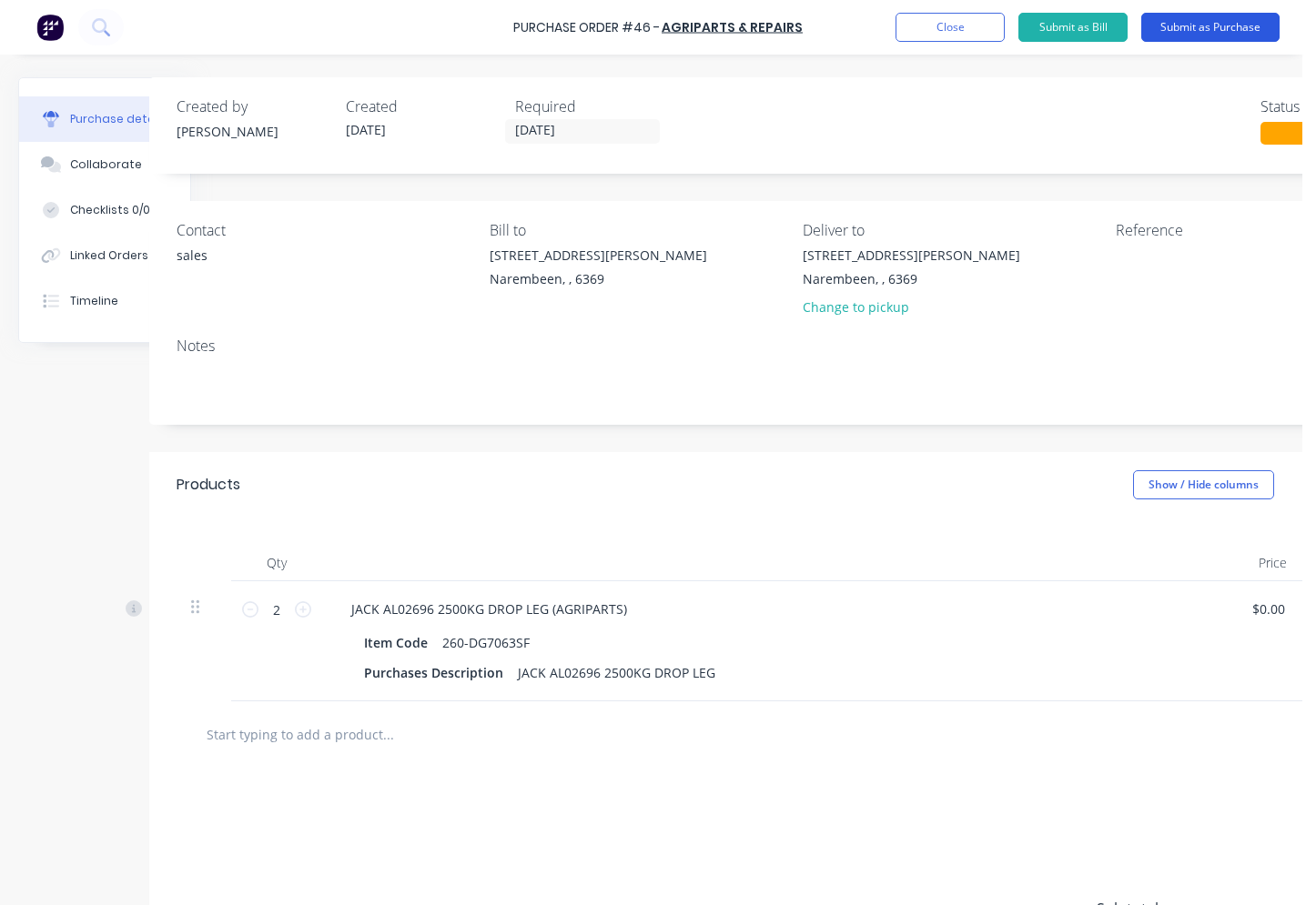
click at [1194, 35] on button "Submit as Purchase" at bounding box center [1210, 27] width 138 height 29
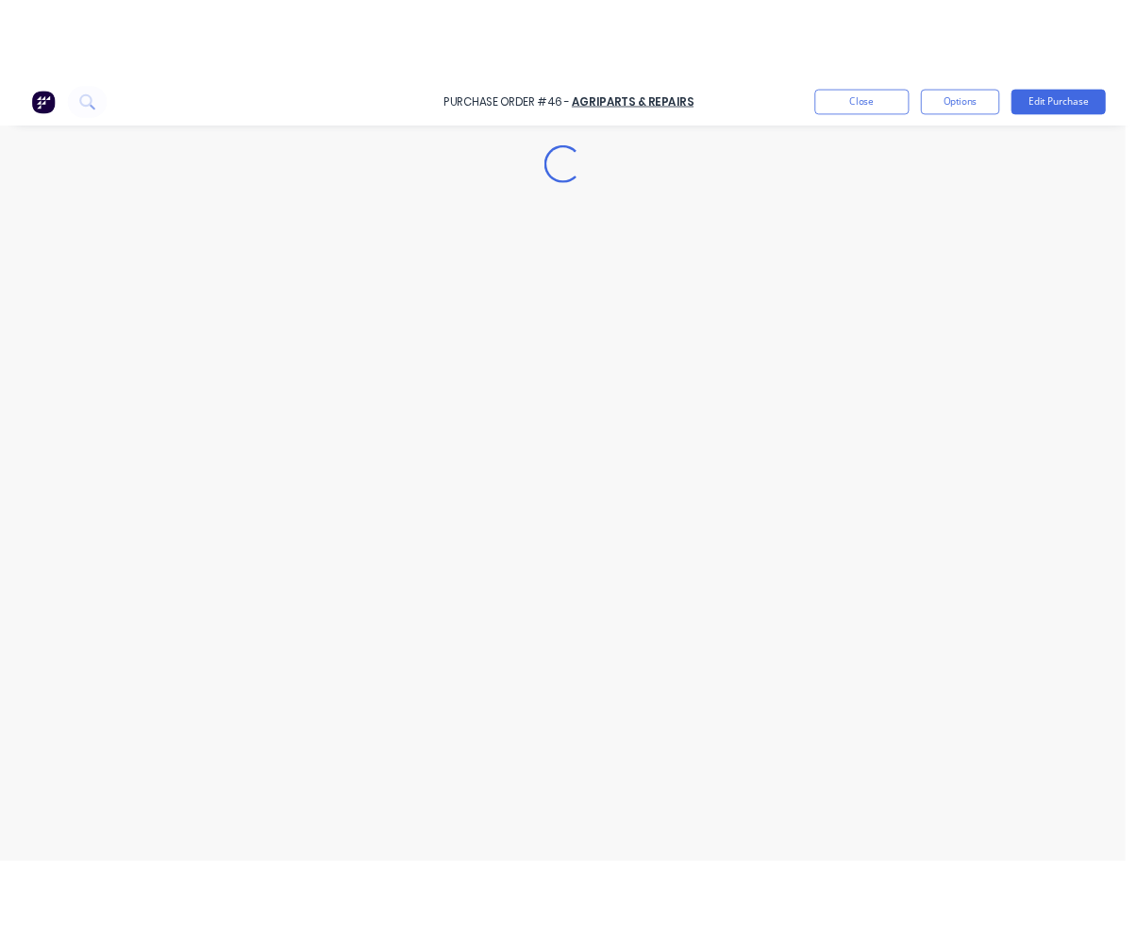
scroll to position [0, 0]
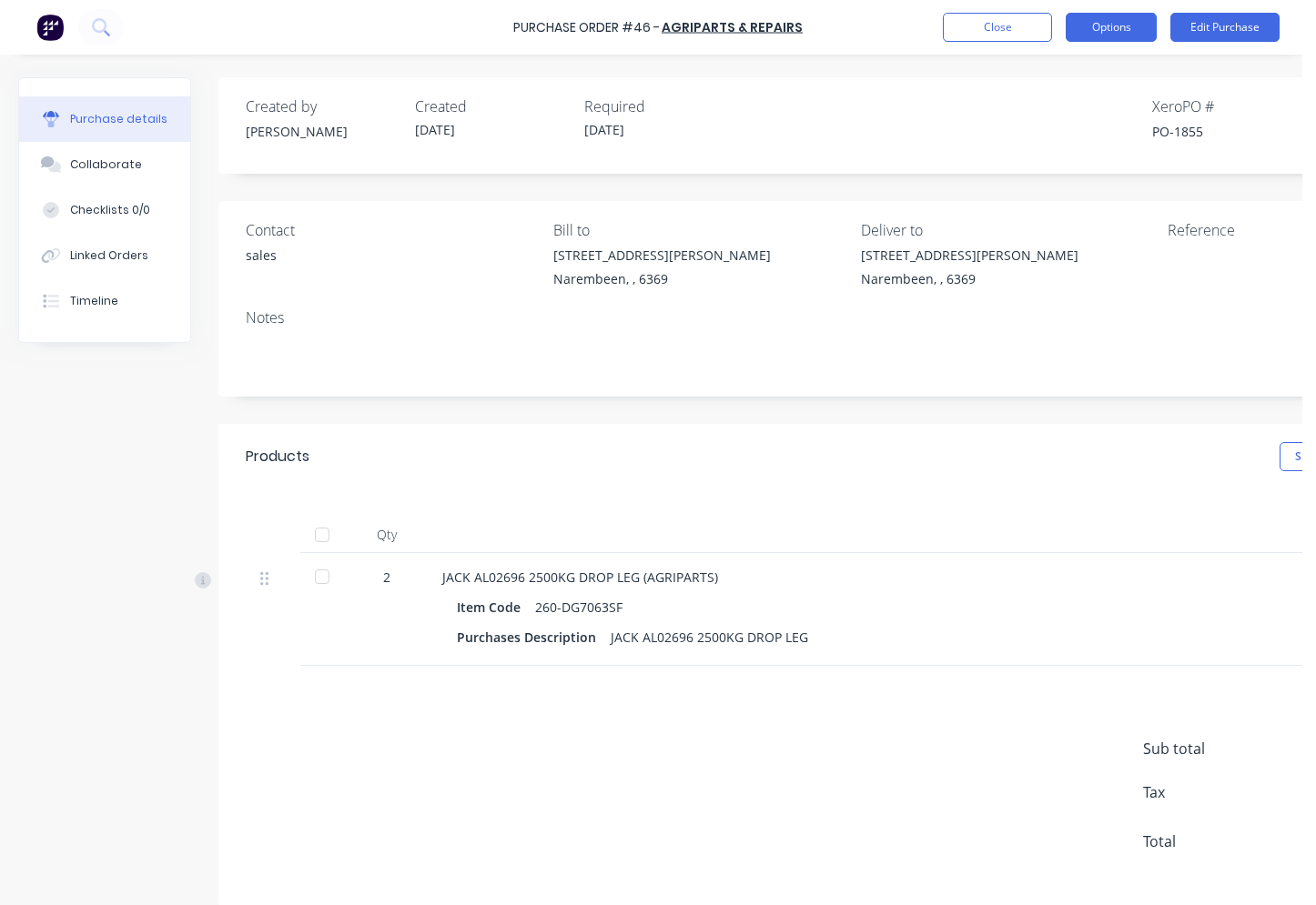
click at [1115, 35] on button "Options" at bounding box center [1111, 27] width 91 height 29
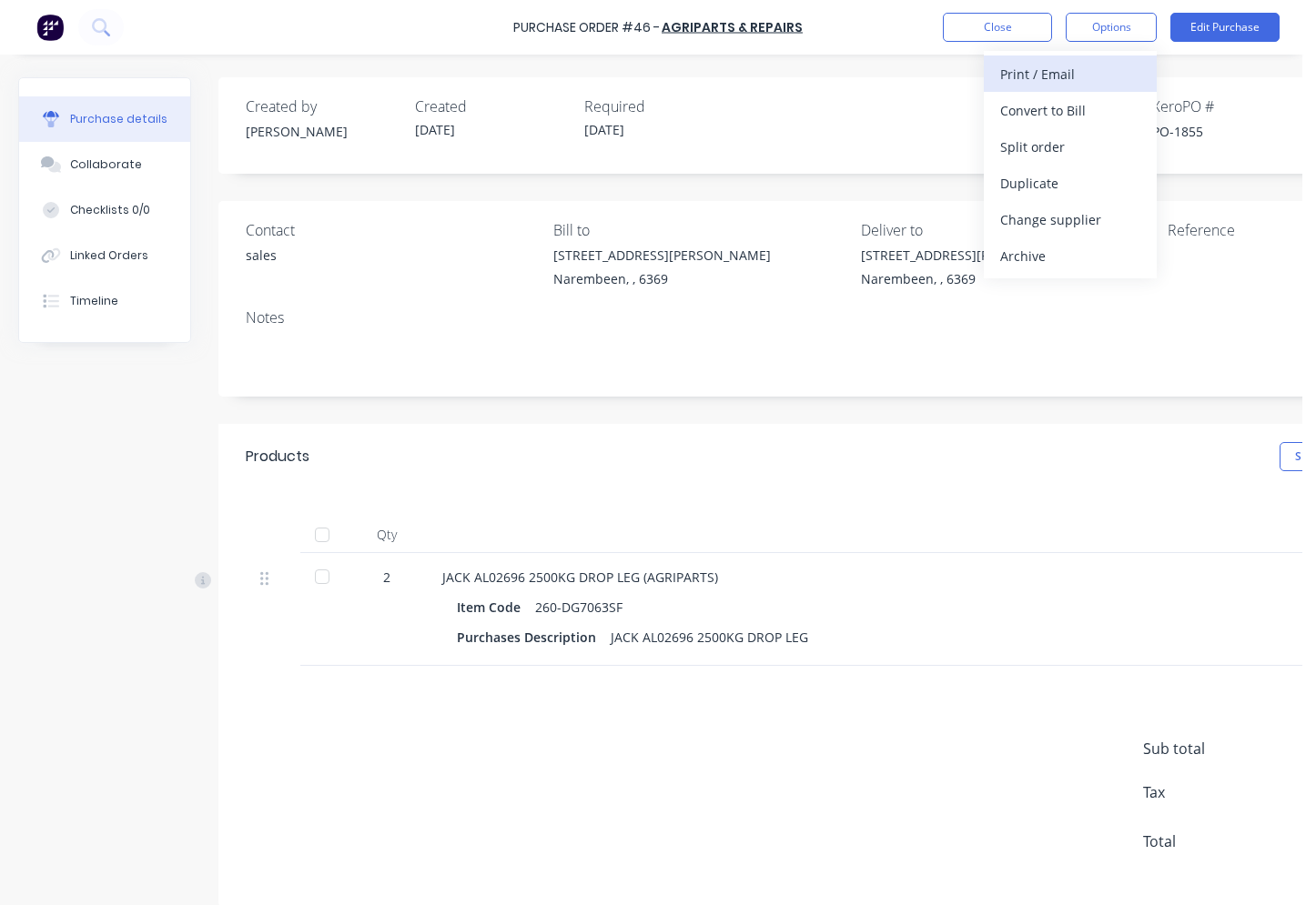
click at [1075, 74] on div "Print / Email" at bounding box center [1069, 73] width 140 height 26
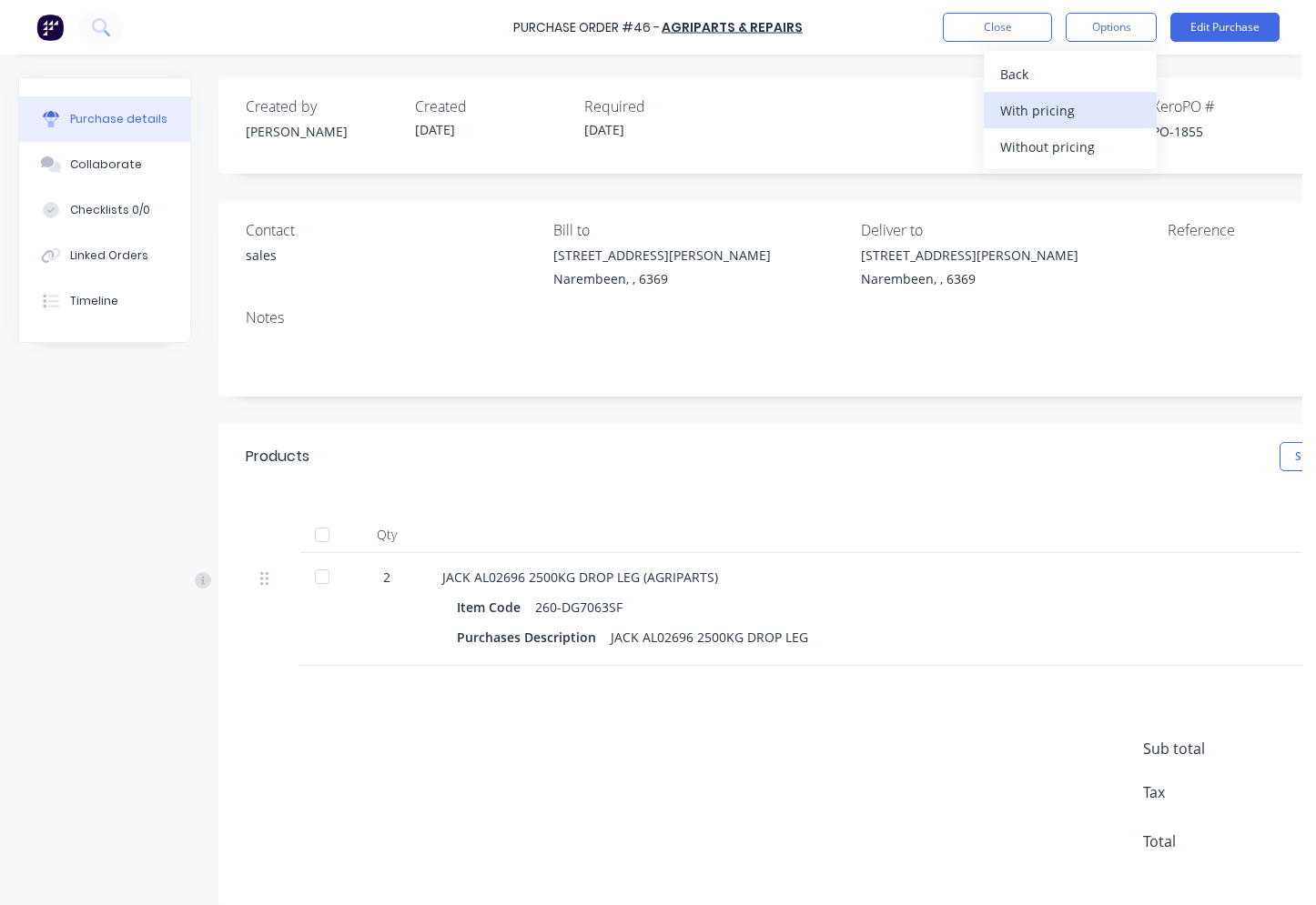
click at [1070, 106] on div "With pricing" at bounding box center [1069, 110] width 140 height 26
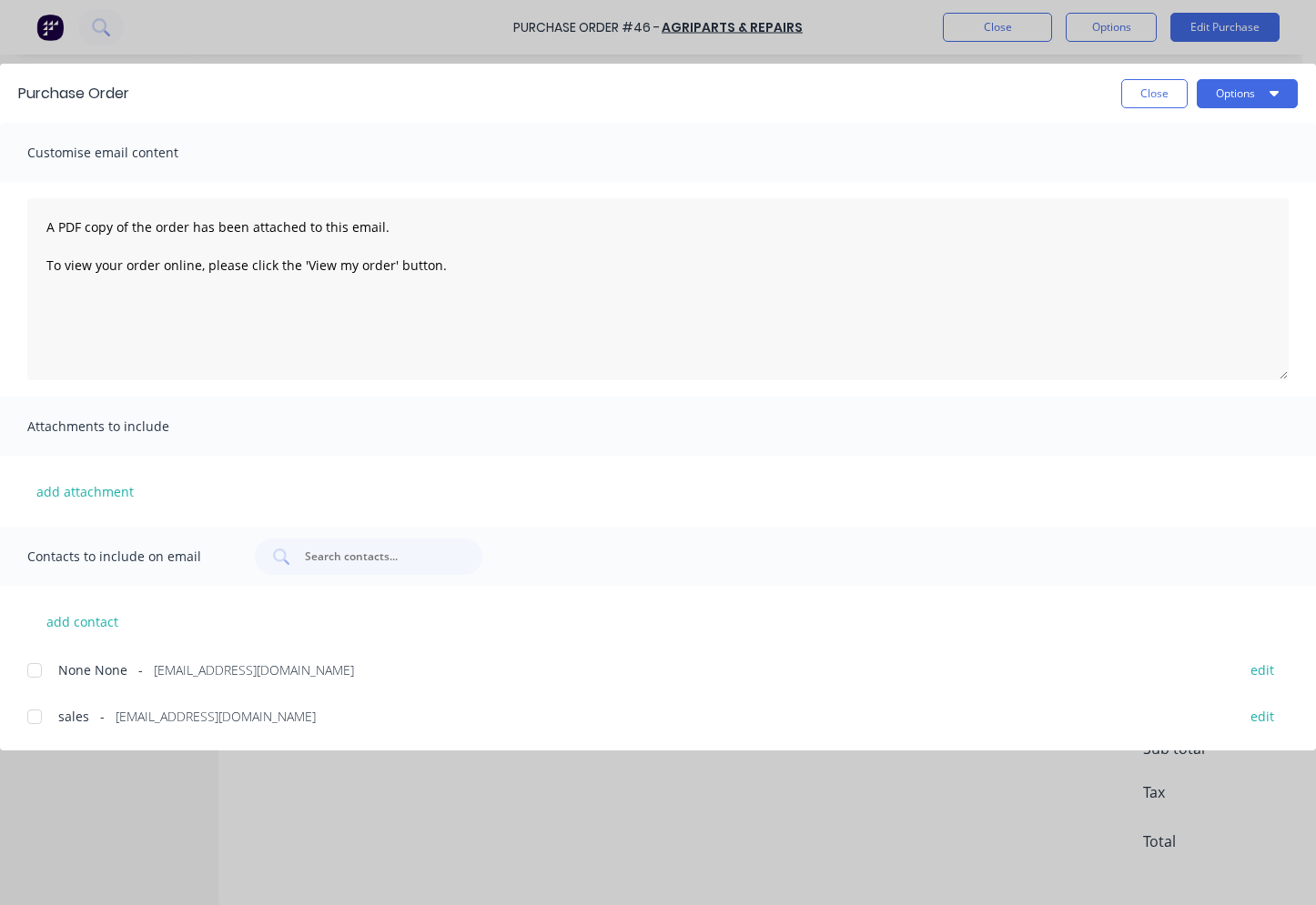
click at [100, 708] on span "-" at bounding box center [102, 716] width 5 height 19
click at [1244, 98] on button "Options" at bounding box center [1247, 93] width 101 height 29
click at [1197, 213] on div "Email" at bounding box center [1211, 212] width 140 height 26
click at [1142, 101] on button "Close" at bounding box center [1154, 93] width 67 height 29
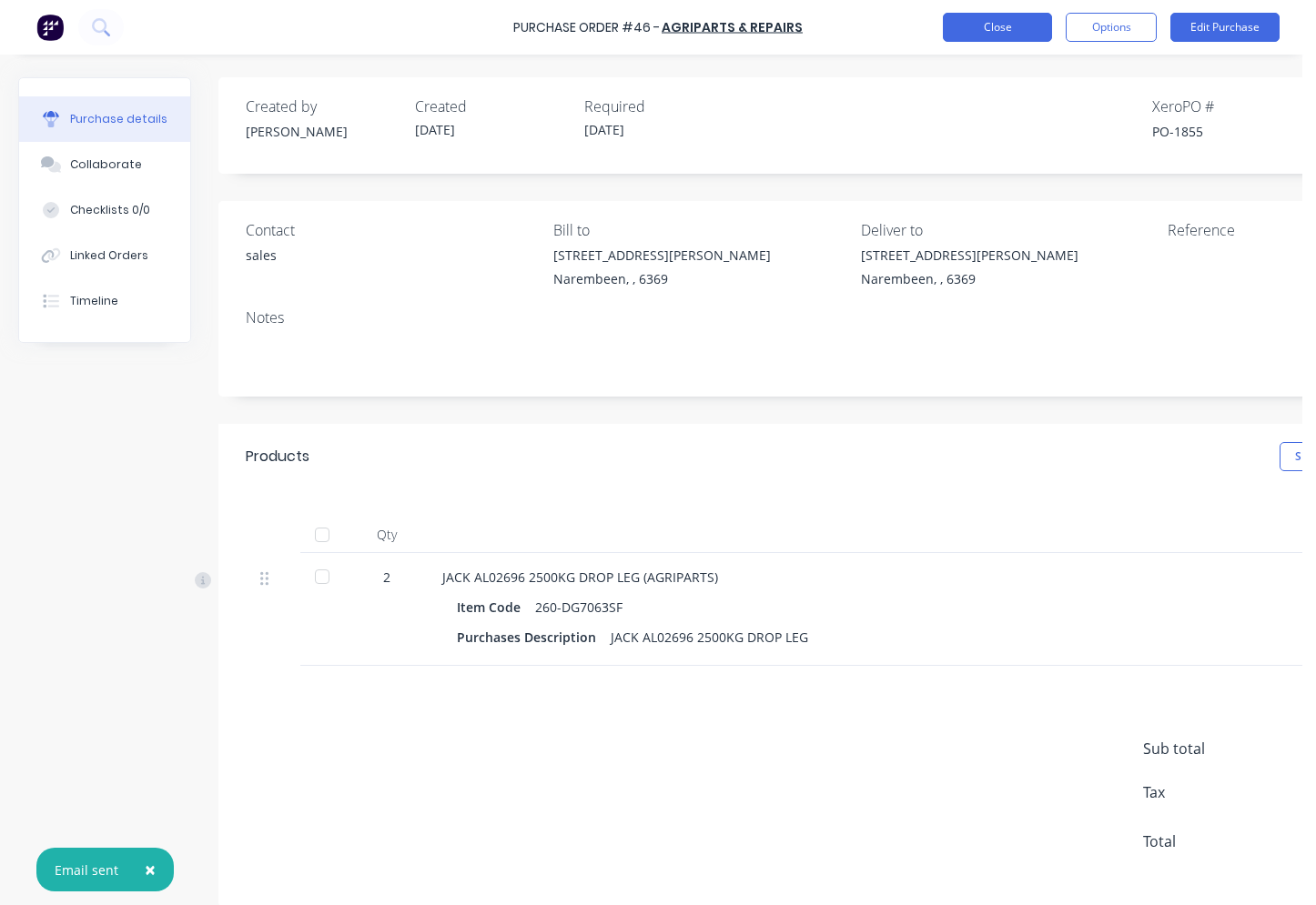
click at [1018, 34] on button "Close" at bounding box center [997, 27] width 109 height 29
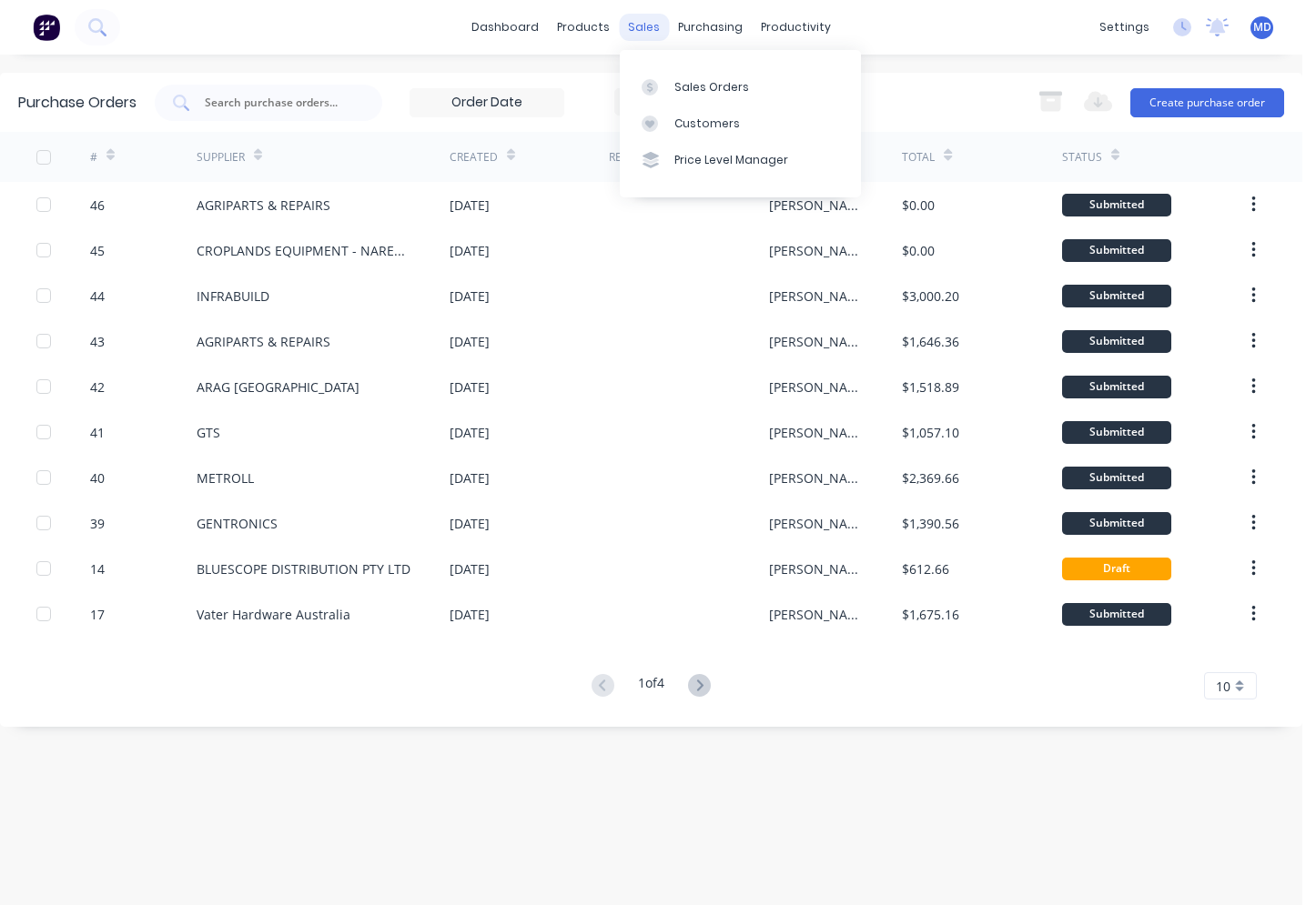
click at [647, 21] on div "sales" at bounding box center [644, 27] width 50 height 27
click at [681, 81] on div "Sales Orders" at bounding box center [711, 87] width 74 height 16
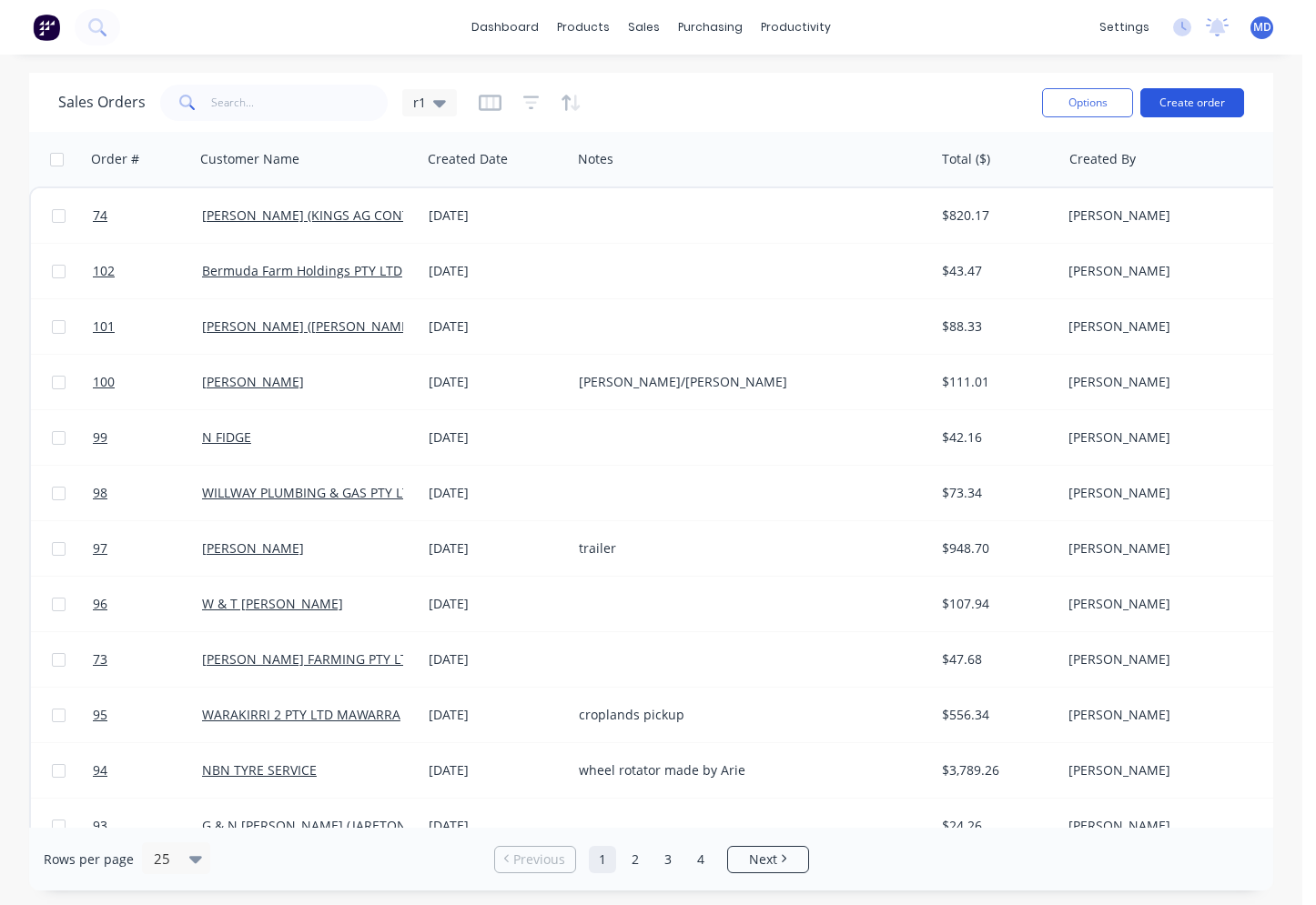
click at [1178, 106] on button "Create order" at bounding box center [1193, 103] width 104 height 29
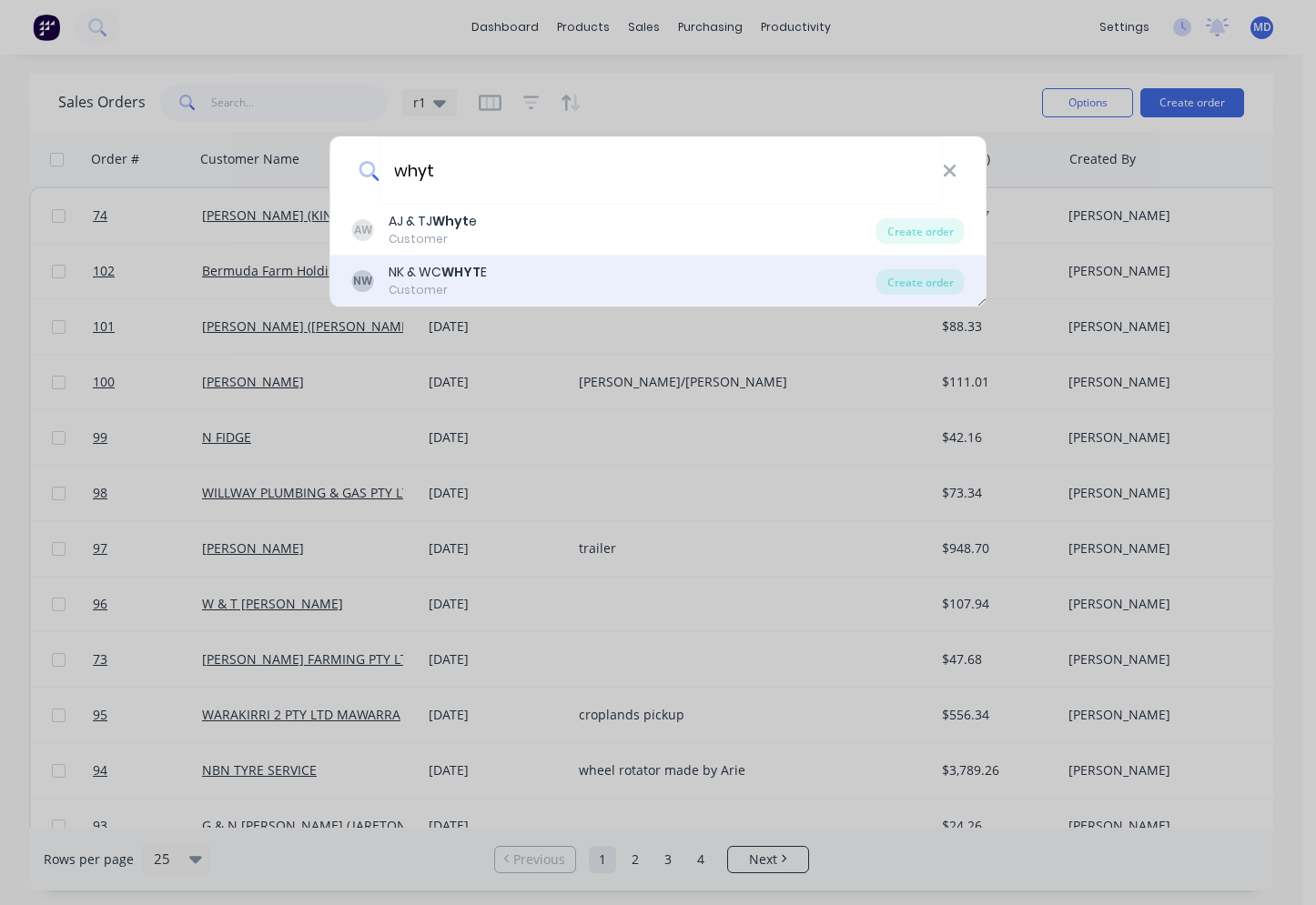
click at [524, 282] on div "NW NK & WC WHYT E Customer" at bounding box center [614, 280] width 524 height 36
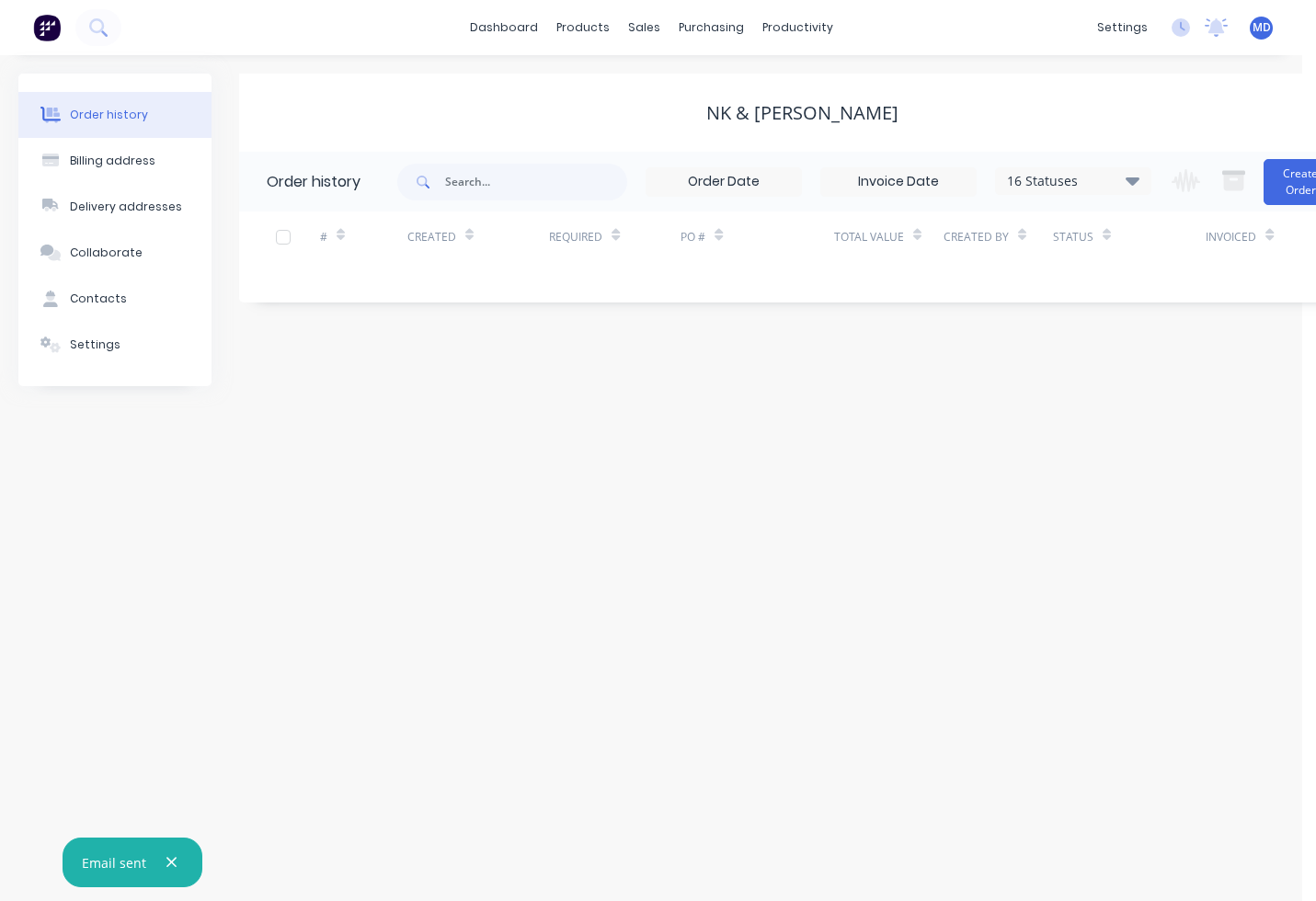
click at [877, 495] on div "Order history Billing address Delivery addresses Collaborate Contacts Settings …" at bounding box center [651, 478] width 1302 height 845
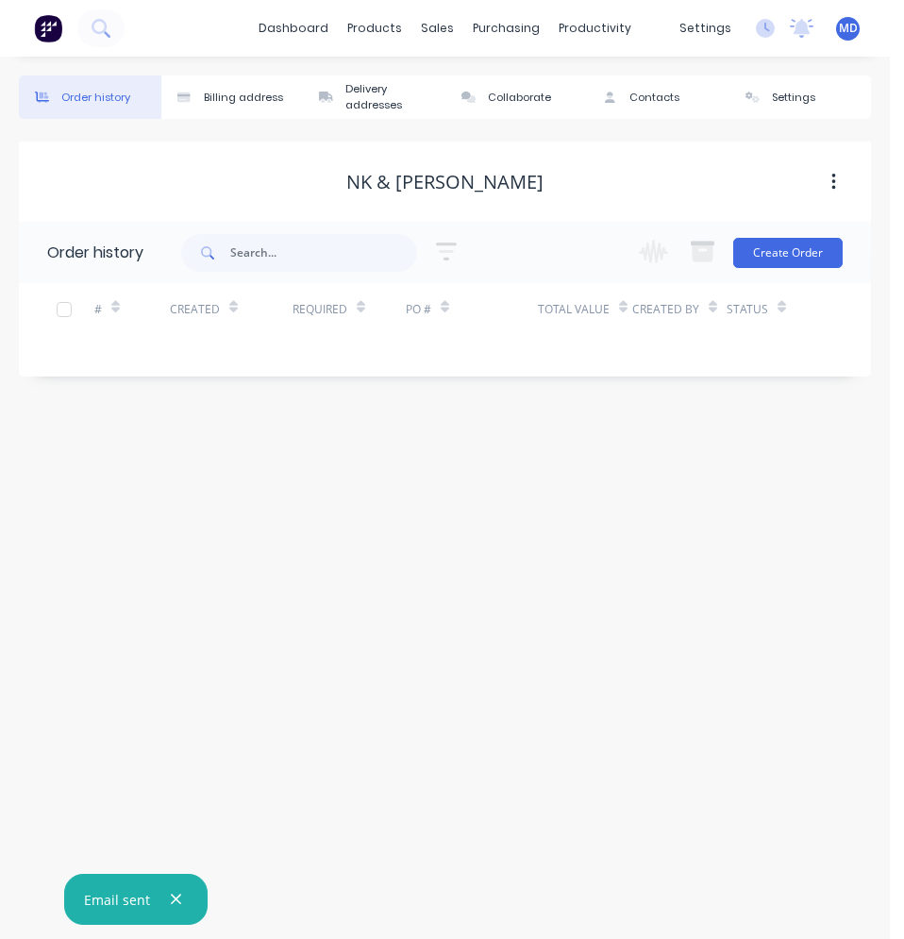
click at [449, 179] on div "NK & WC WHYTE" at bounding box center [444, 182] width 197 height 23
click at [784, 95] on div "Settings" at bounding box center [793, 98] width 43 height 16
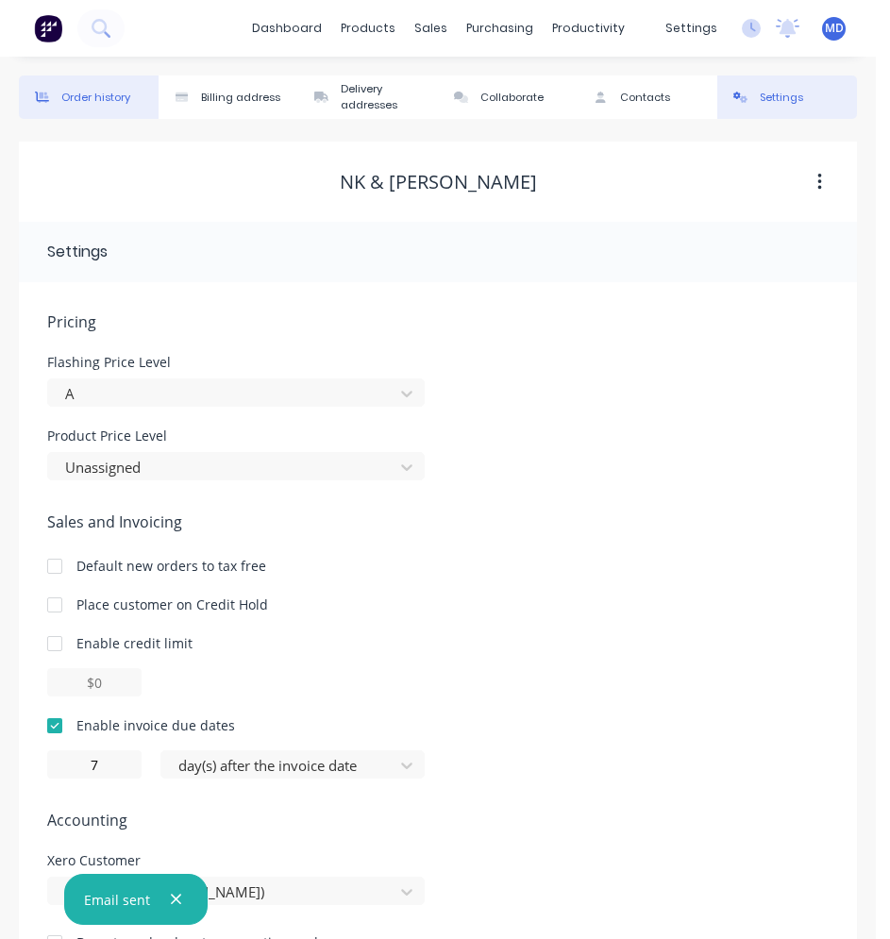
click at [116, 103] on div "Order history" at bounding box center [95, 98] width 69 height 16
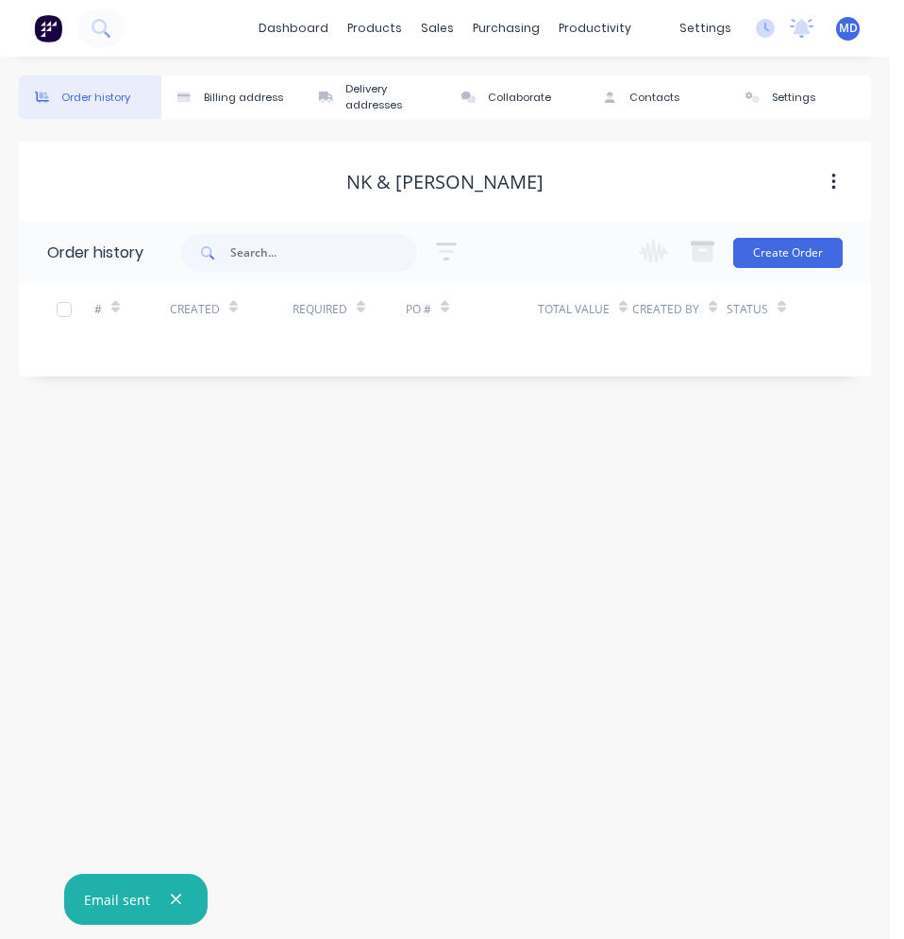
click at [830, 173] on button "button" at bounding box center [834, 182] width 44 height 34
click at [614, 207] on div "NK & WC WHYTE" at bounding box center [445, 182] width 852 height 80
click at [677, 98] on div "Contacts" at bounding box center [655, 98] width 50 height 16
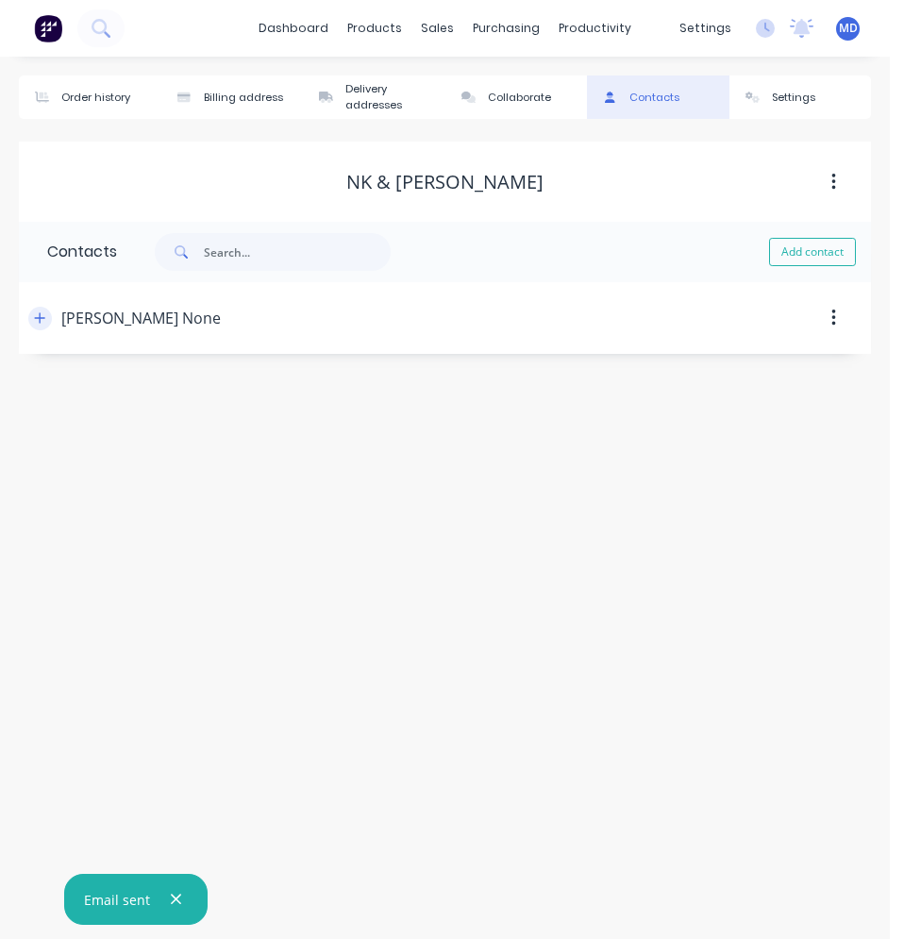
click at [44, 314] on icon "button" at bounding box center [39, 318] width 11 height 13
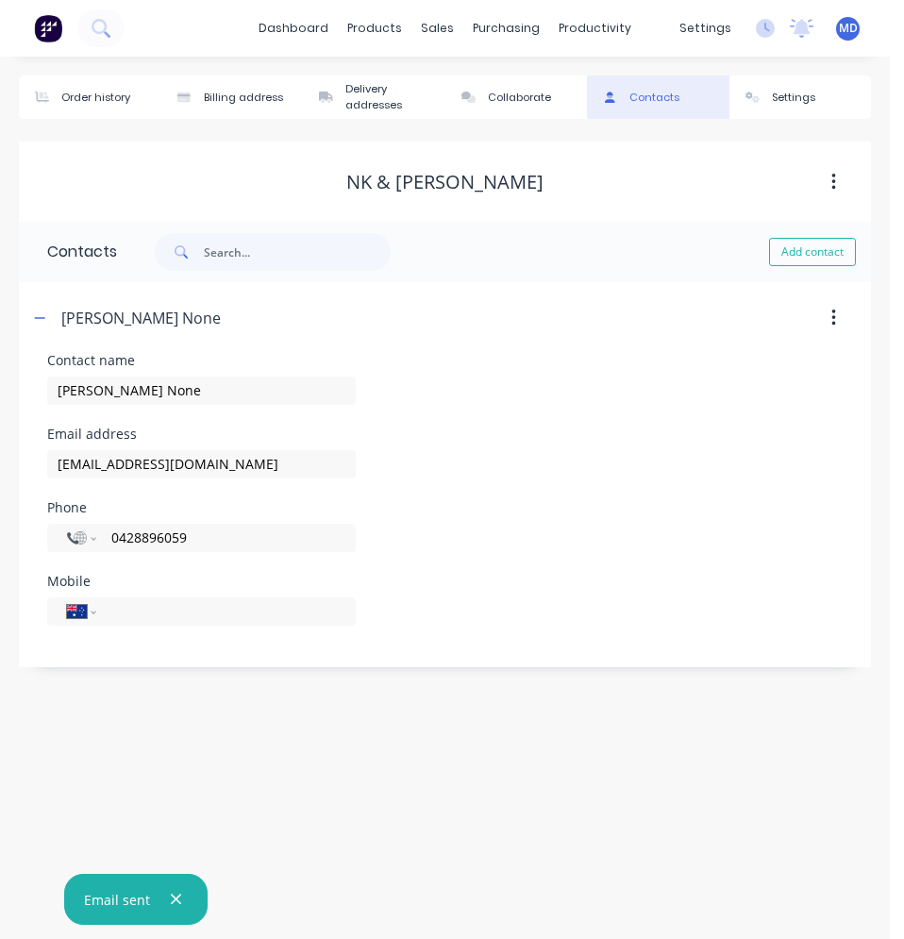
click at [295, 183] on div "NK & WC WHYTE" at bounding box center [445, 182] width 852 height 23
click at [425, 183] on div "NK & WC WHYTE" at bounding box center [444, 182] width 197 height 23
click at [451, 178] on div "NK & WC WHYTE" at bounding box center [444, 182] width 197 height 23
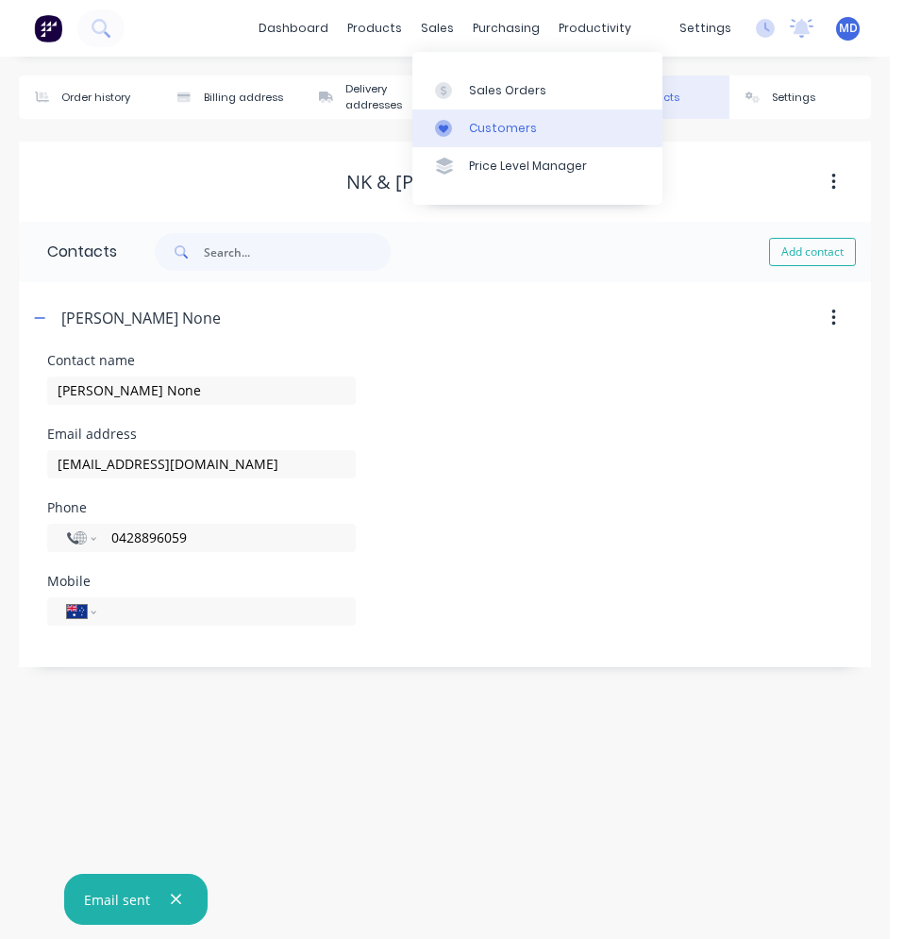
click at [485, 120] on div "Customers" at bounding box center [503, 128] width 68 height 17
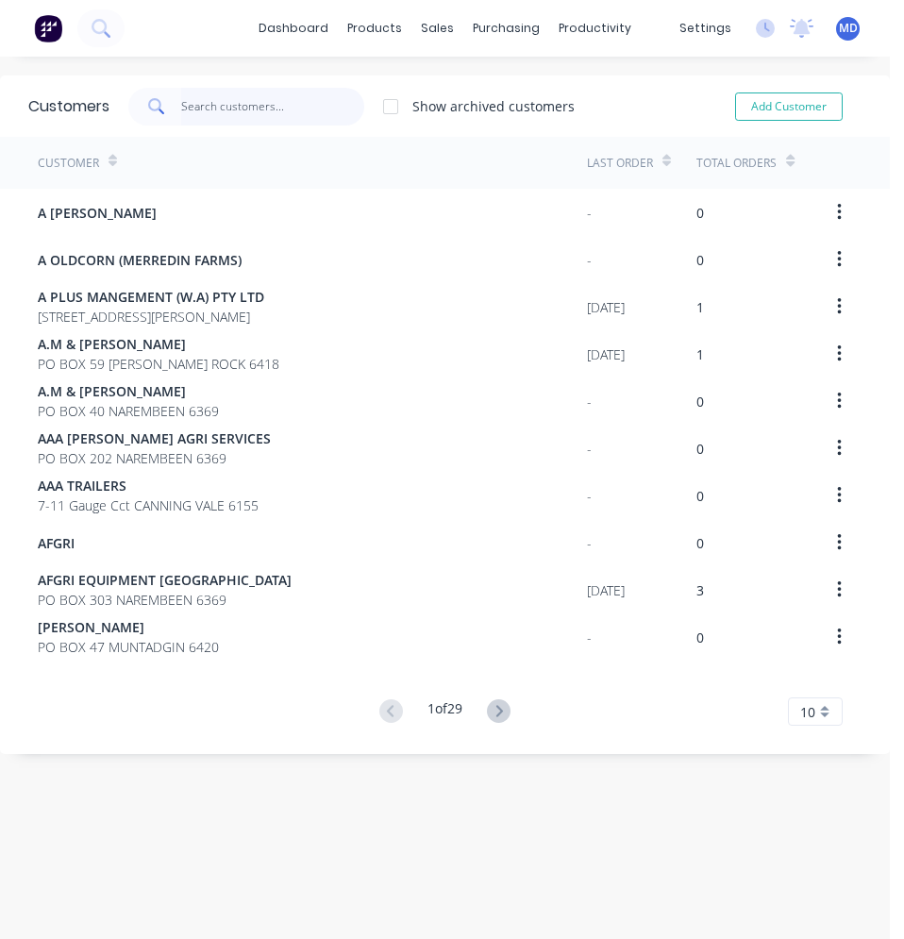
click at [246, 102] on input "text" at bounding box center [273, 107] width 184 height 38
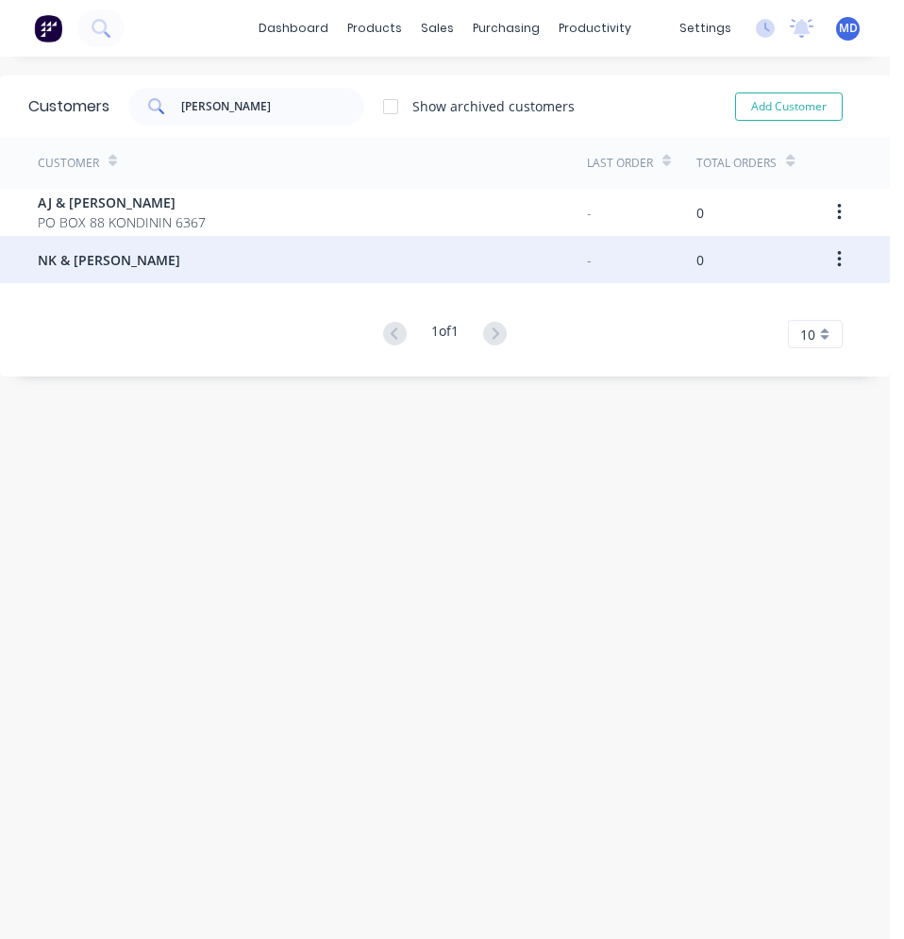
click at [833, 263] on button "button" at bounding box center [839, 260] width 44 height 34
click at [100, 261] on span "NK & WC WHYTE" at bounding box center [109, 260] width 143 height 20
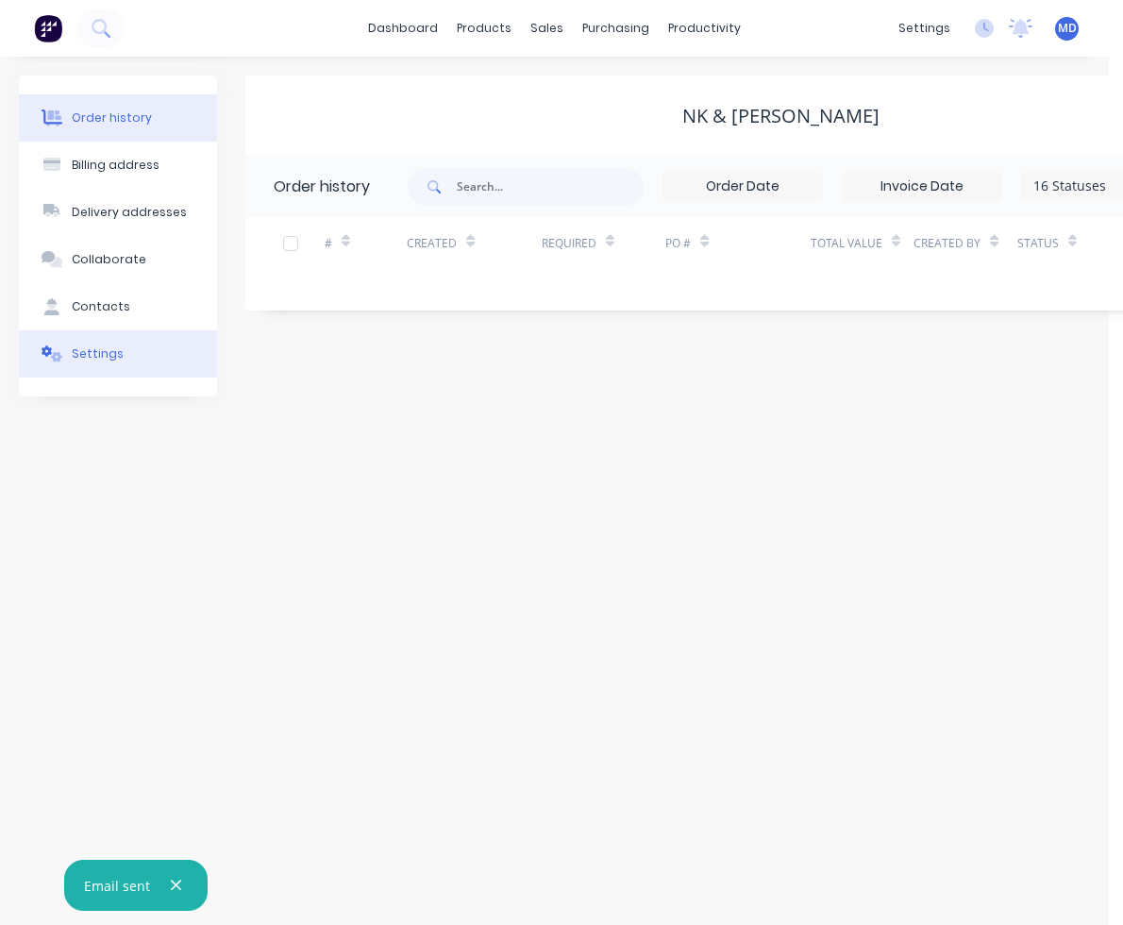
click at [99, 346] on div "Settings" at bounding box center [98, 353] width 52 height 17
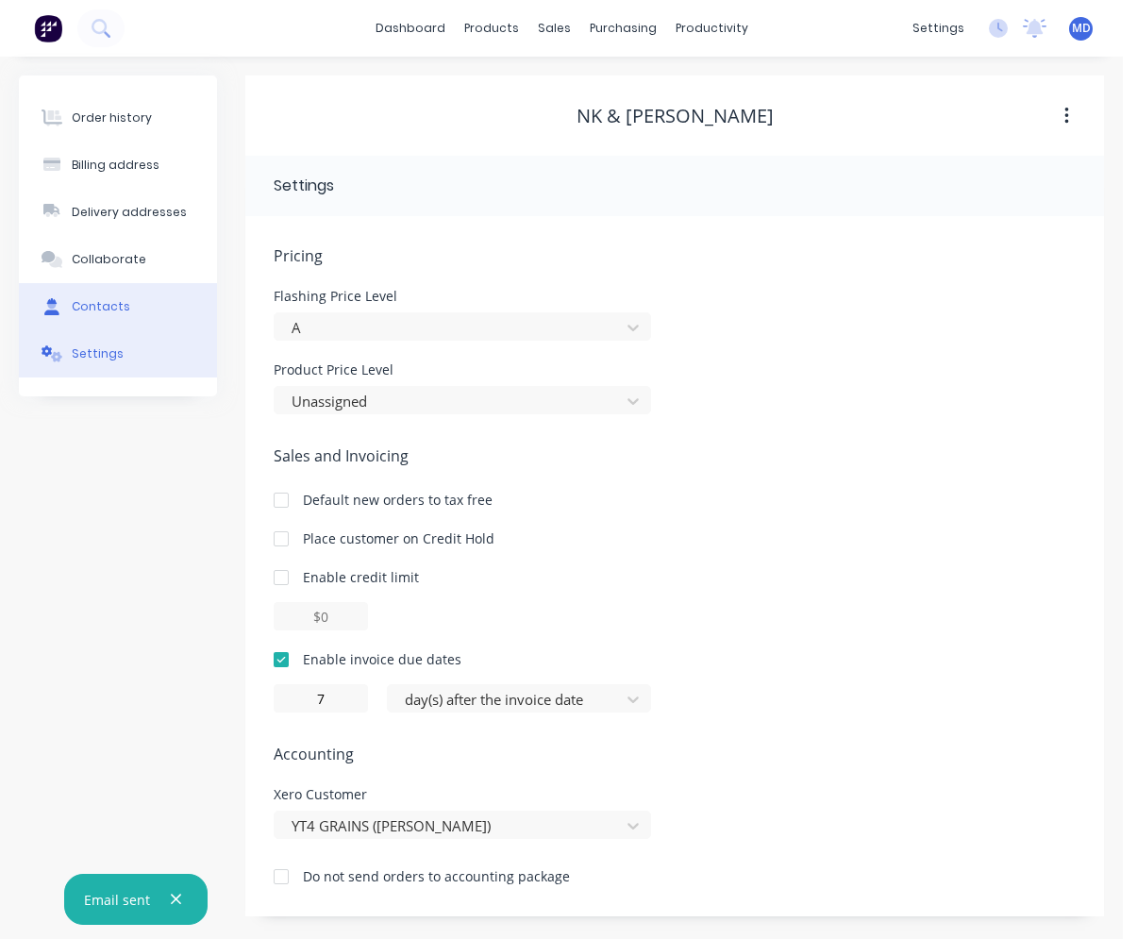
click at [116, 299] on div "Contacts" at bounding box center [101, 306] width 59 height 17
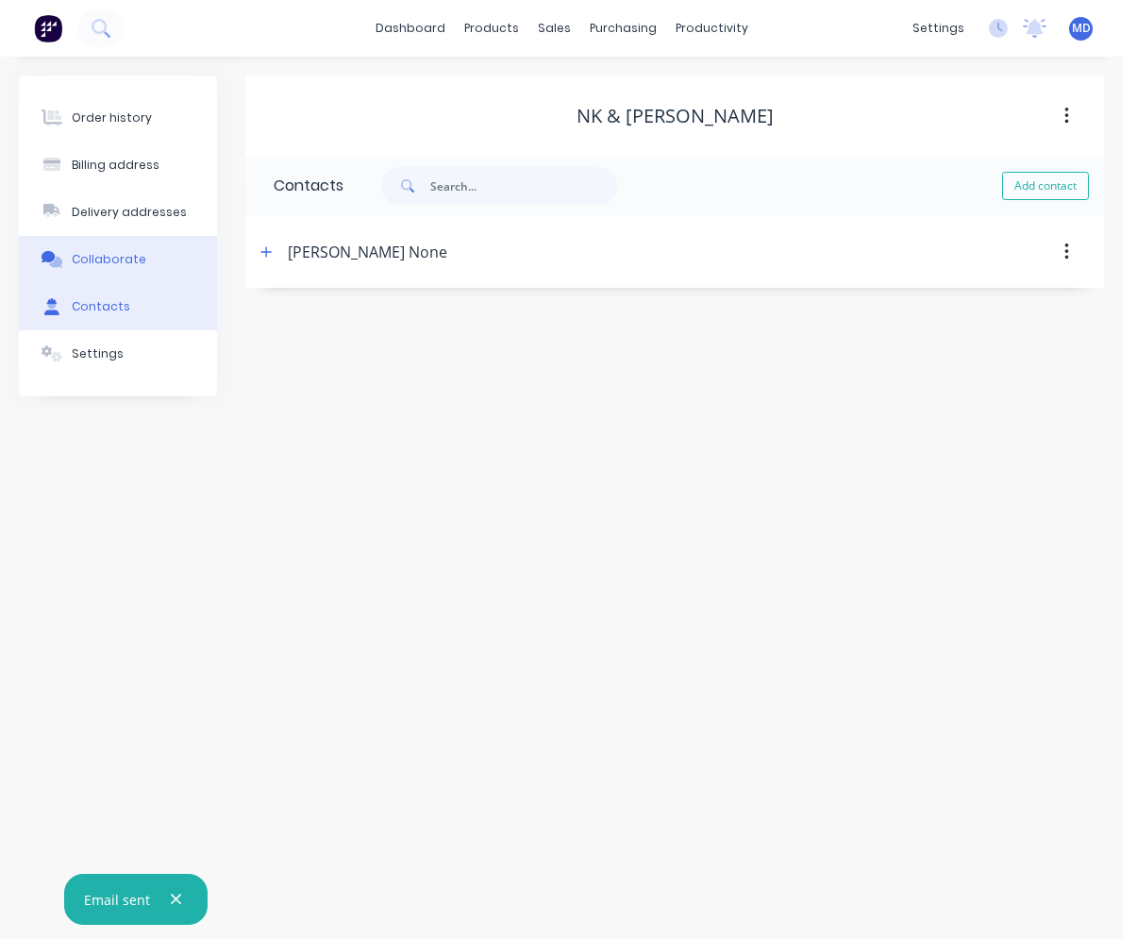
click at [117, 265] on div "Collaborate" at bounding box center [109, 259] width 75 height 17
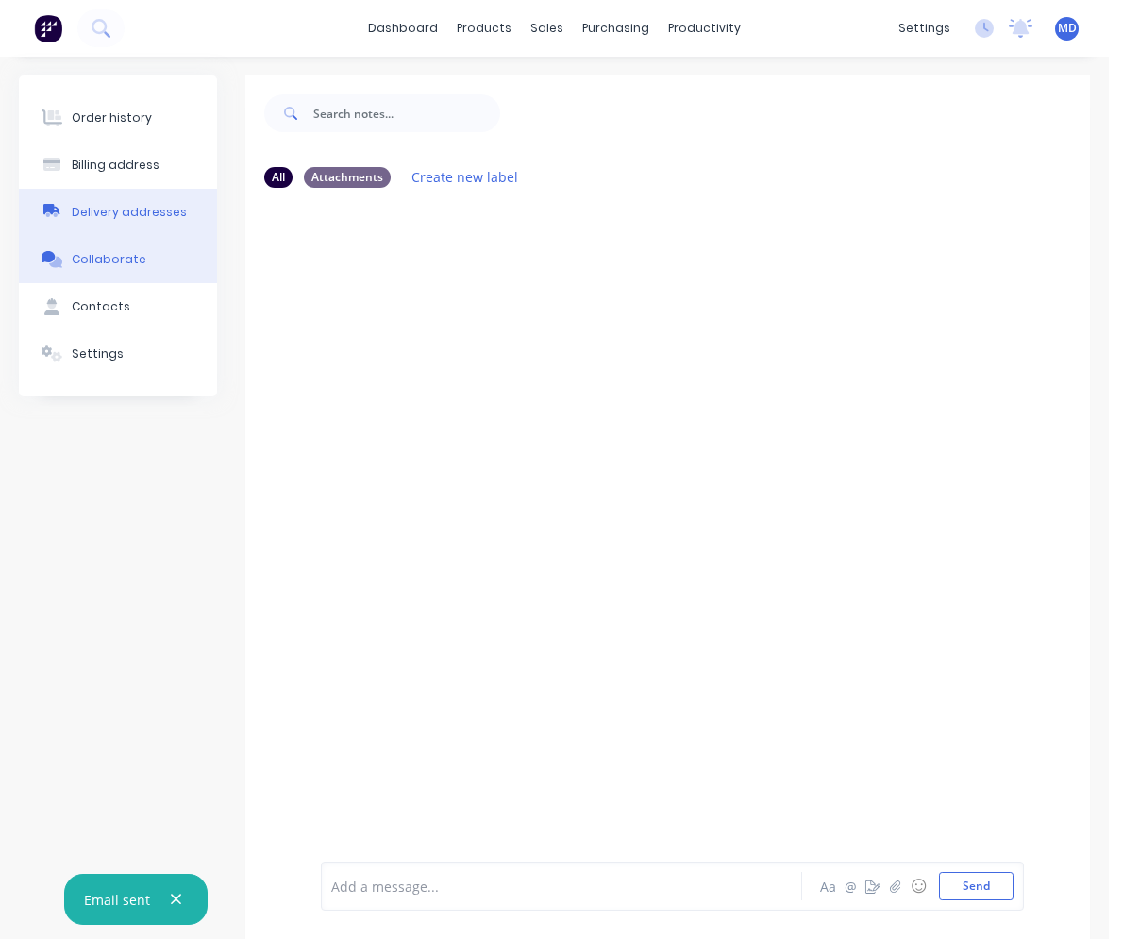
click at [132, 216] on div "Delivery addresses" at bounding box center [129, 212] width 115 height 17
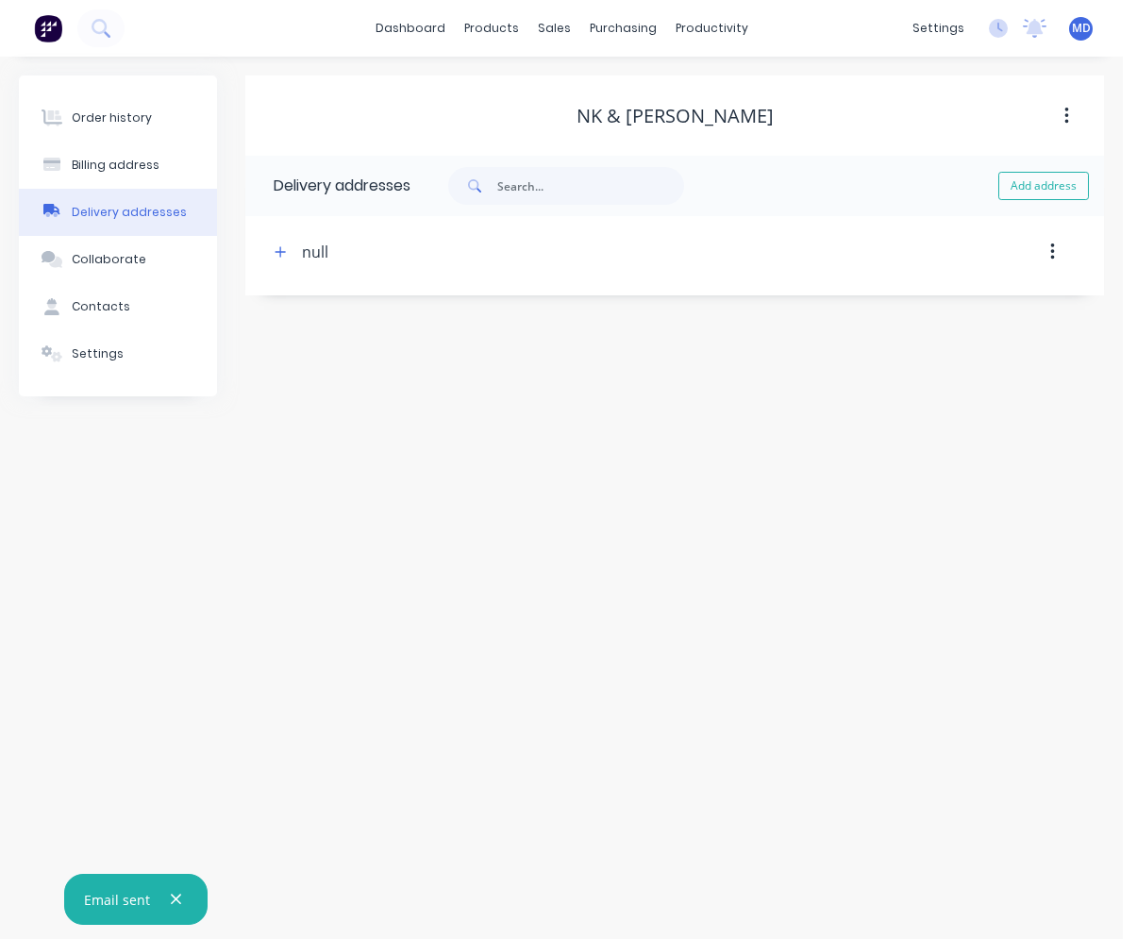
click at [276, 249] on icon "button" at bounding box center [280, 251] width 11 height 13
click at [118, 173] on div "Billing address" at bounding box center [116, 165] width 88 height 17
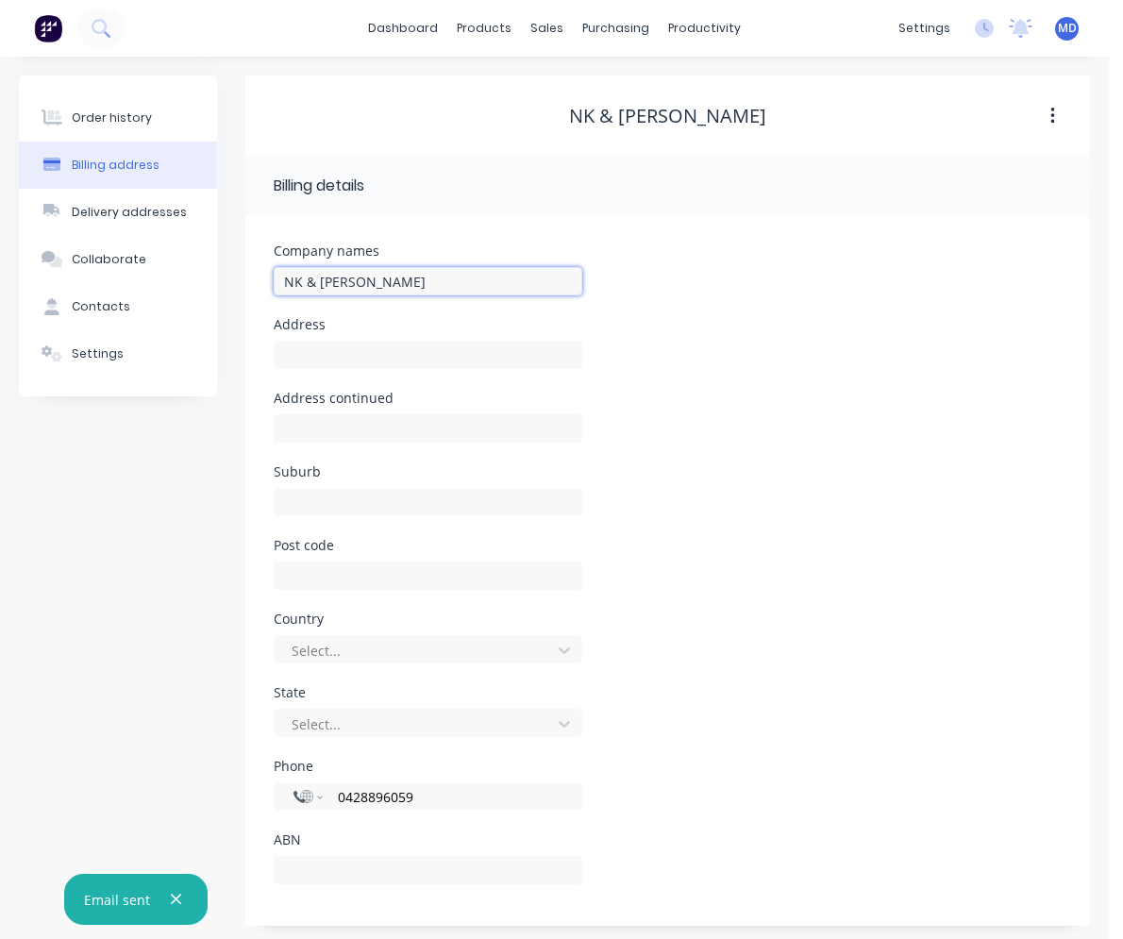
drag, startPoint x: 335, startPoint y: 280, endPoint x: 278, endPoint y: 274, distance: 58.0
click at [278, 274] on input "NK & [PERSON_NAME]" at bounding box center [428, 281] width 309 height 28
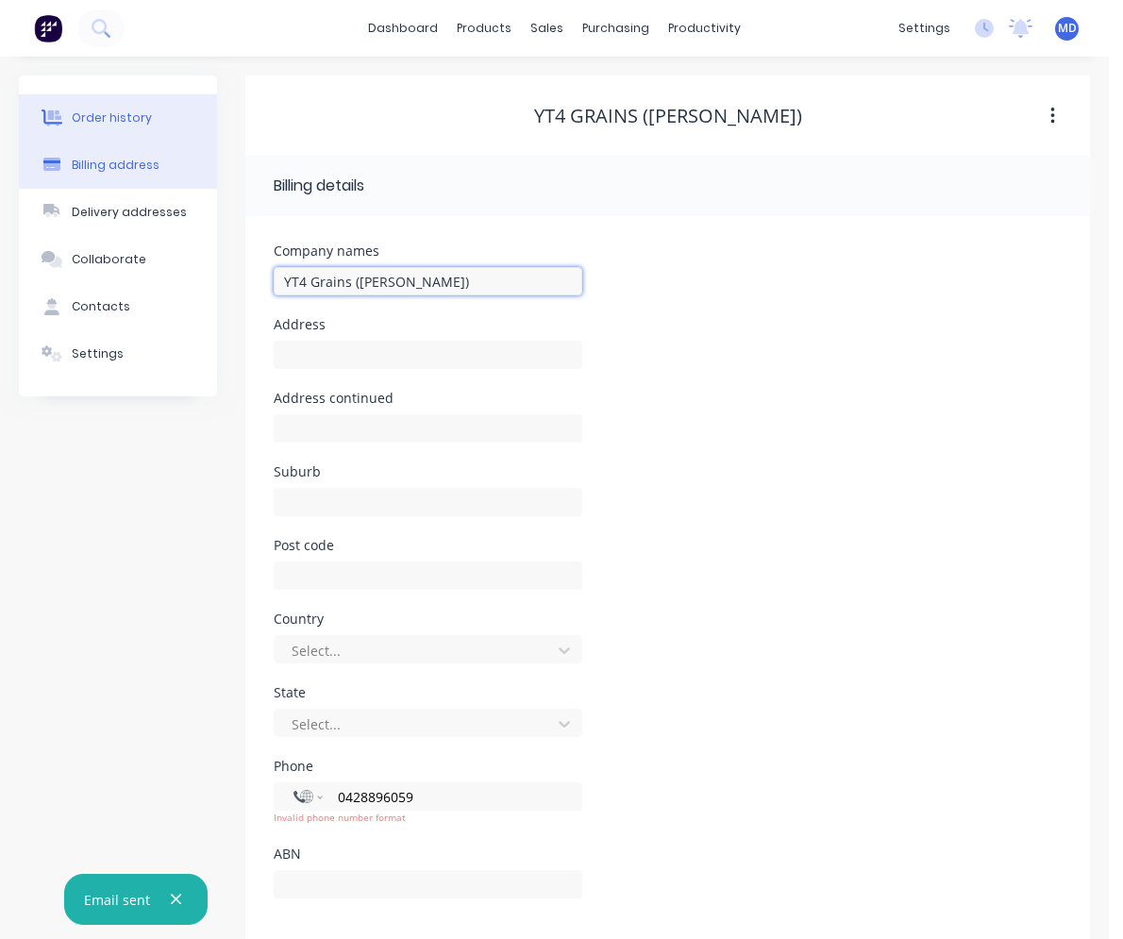
type input "YT4 Grains (Jeff Whyte)"
click at [131, 101] on button "Order history" at bounding box center [118, 117] width 198 height 47
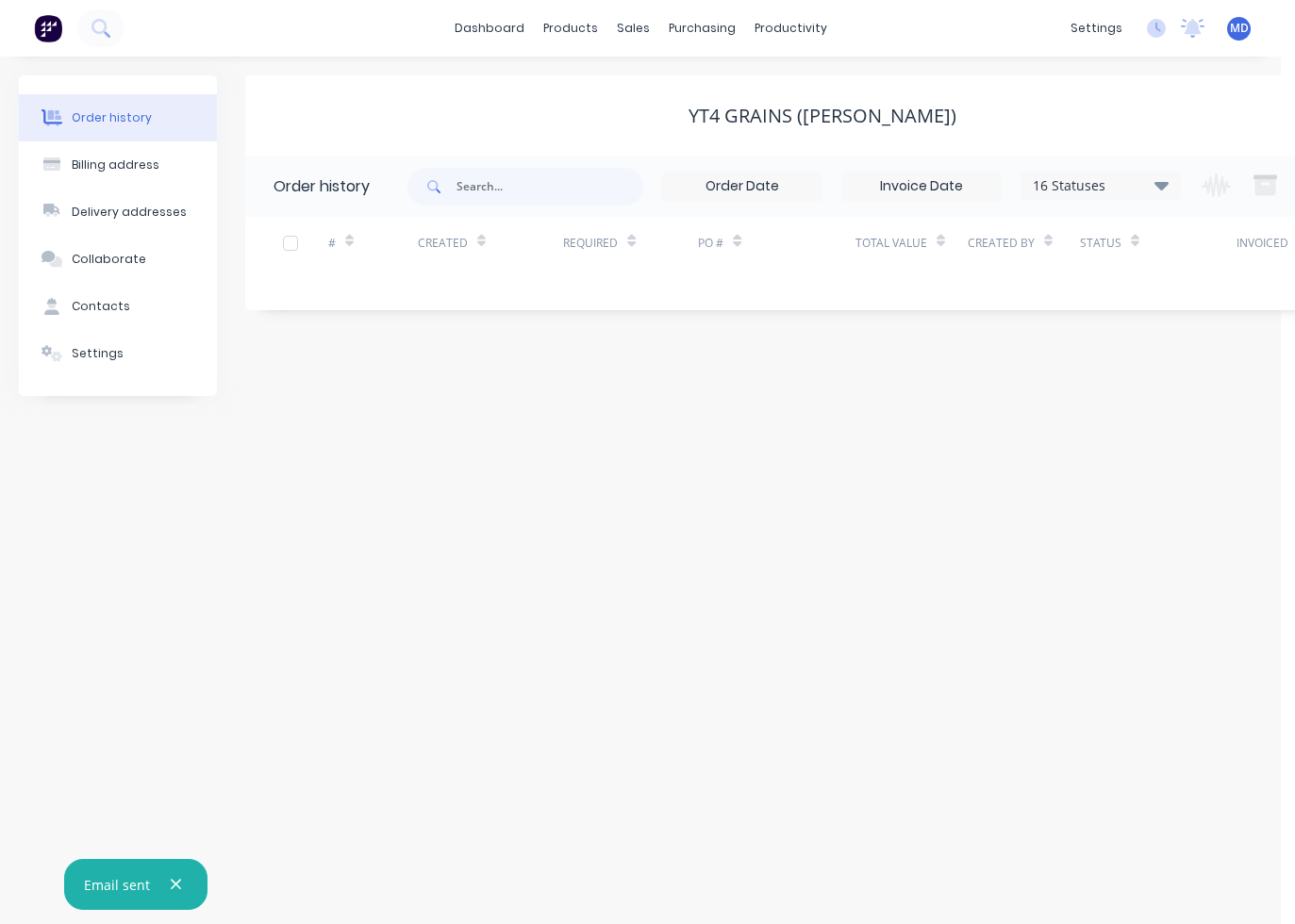
scroll to position [0, 105]
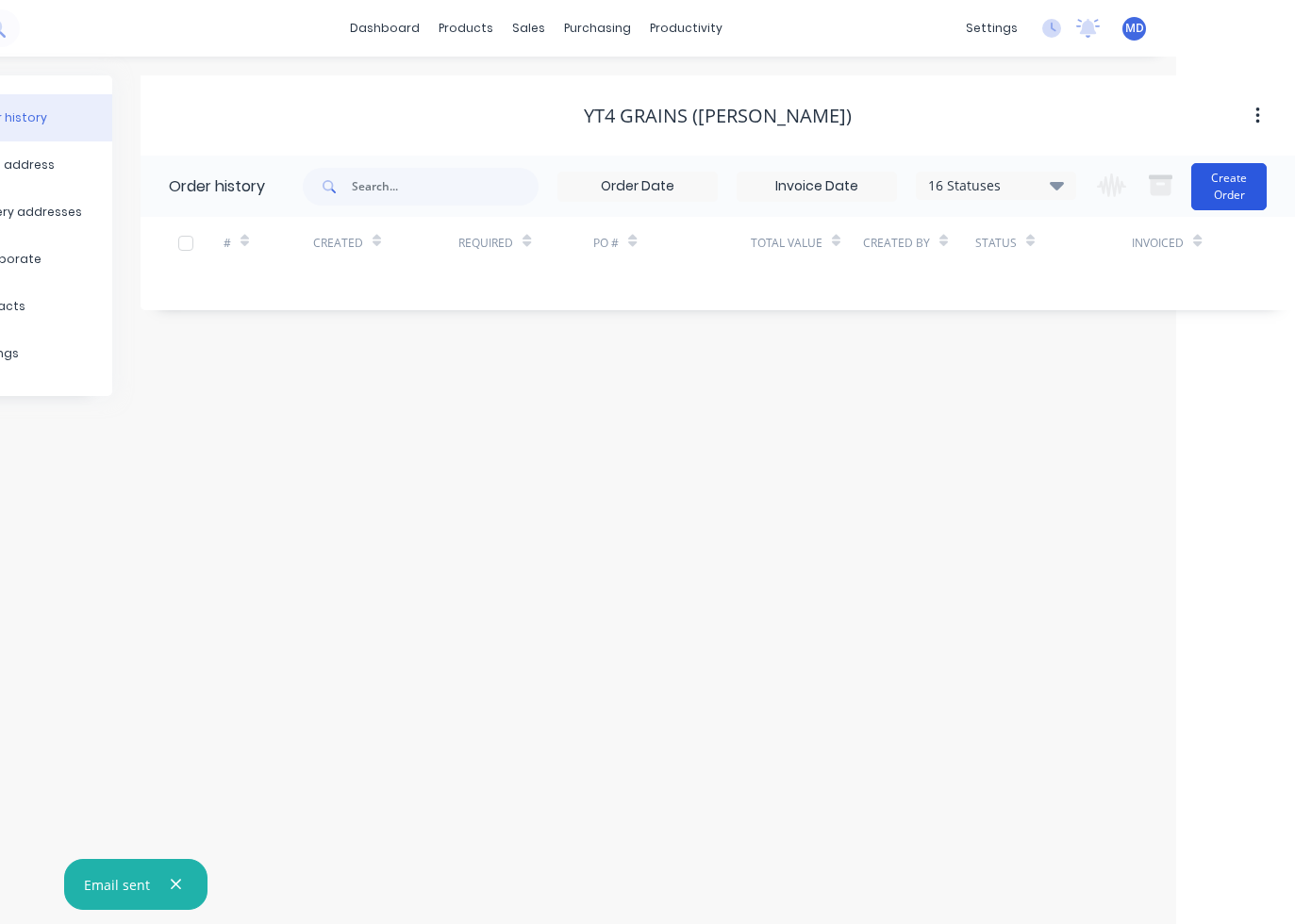
click at [1136, 200] on button "Create Order" at bounding box center [1229, 186] width 76 height 47
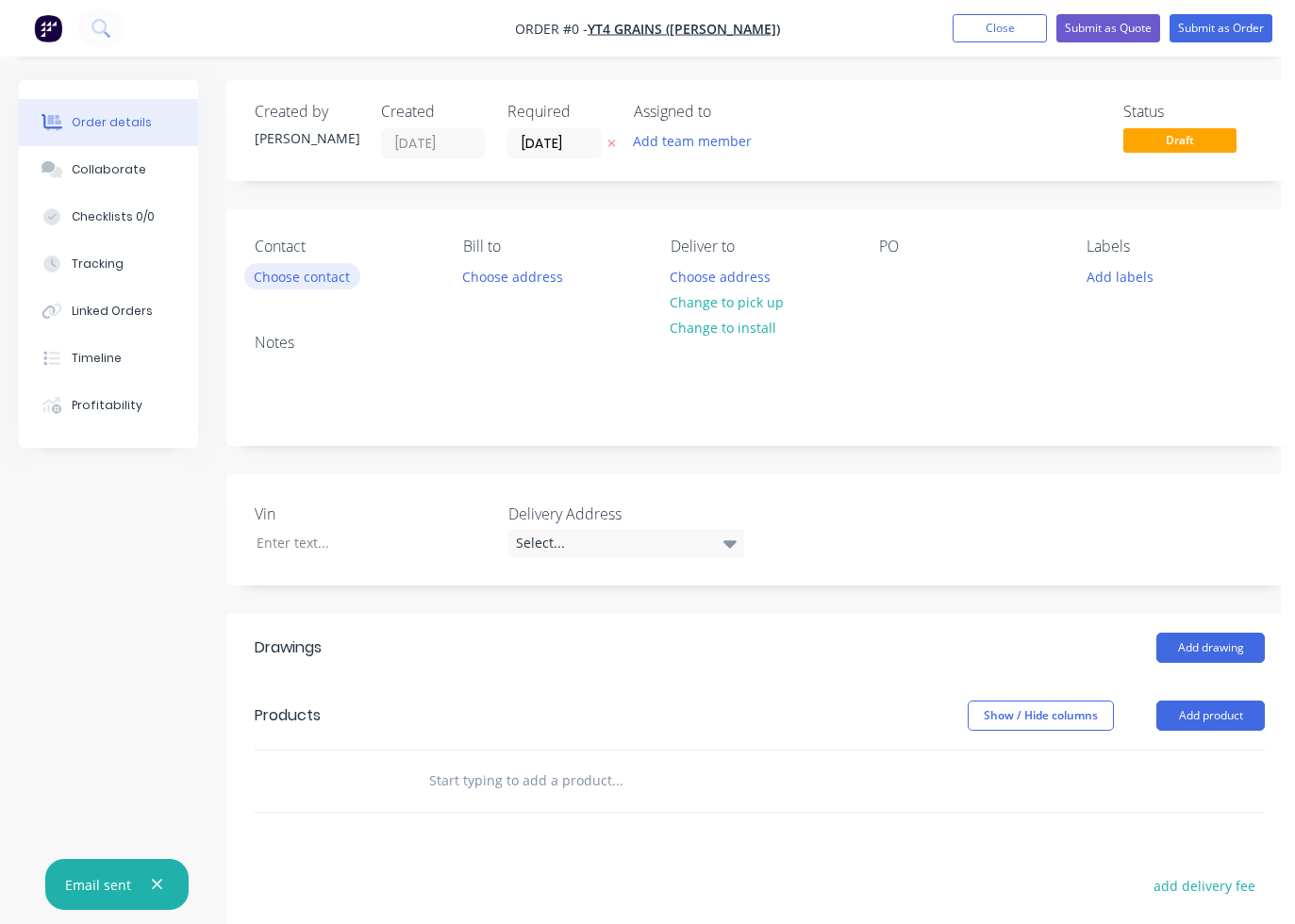
click at [312, 277] on button "Choose contact" at bounding box center [302, 275] width 116 height 25
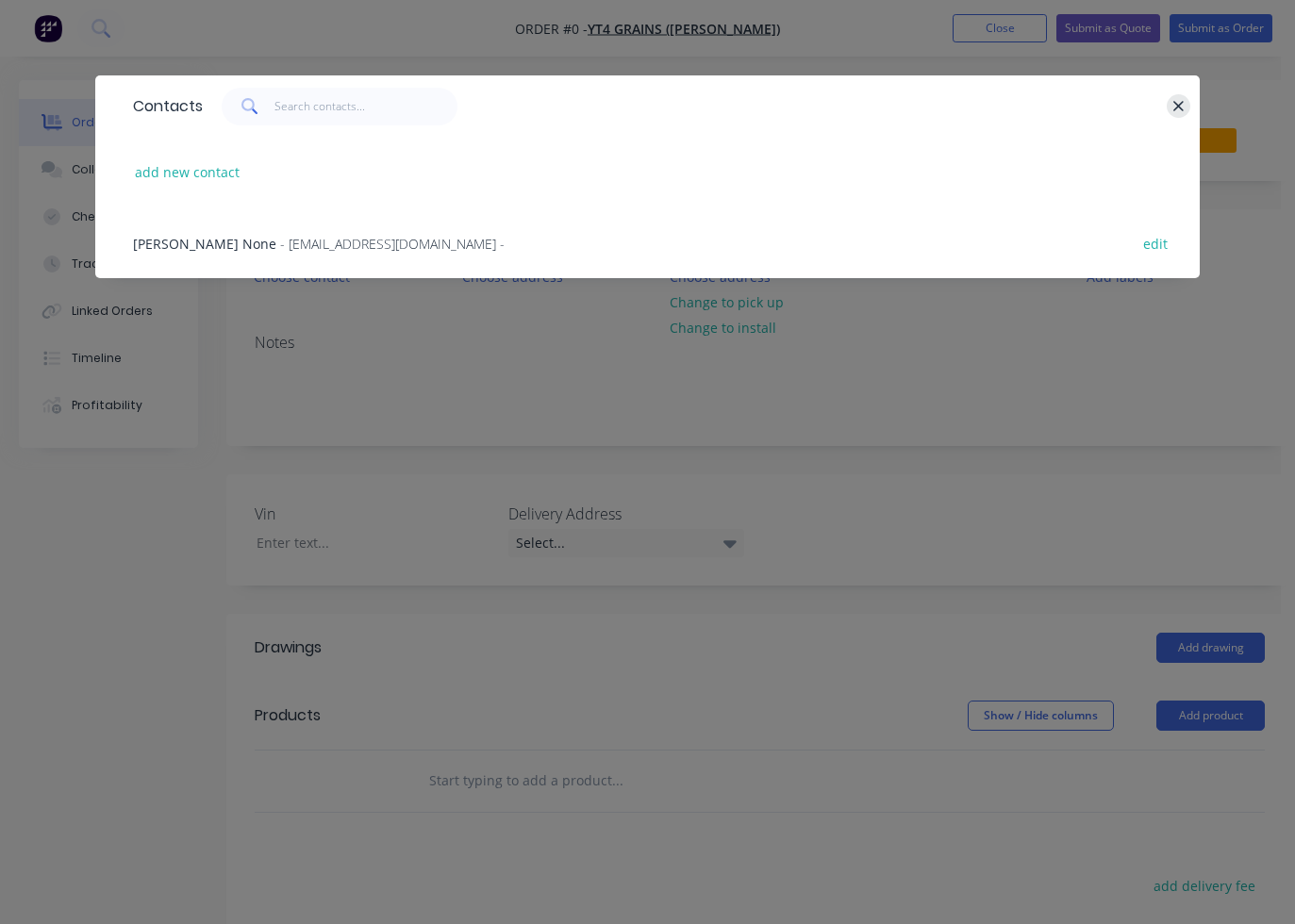
click at [1136, 108] on button "button" at bounding box center [1179, 106] width 24 height 24
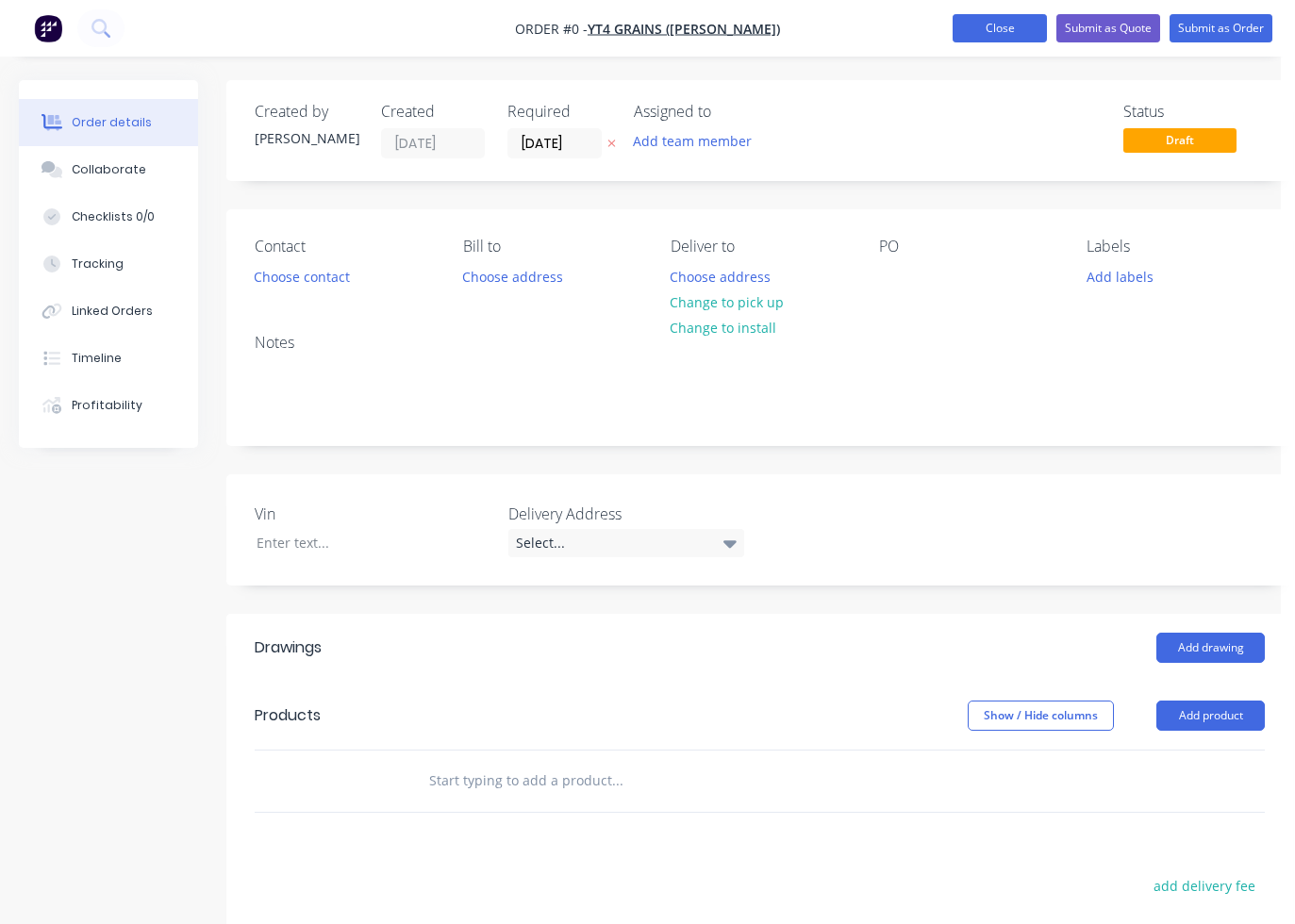
click at [991, 36] on button "Close" at bounding box center [999, 28] width 94 height 28
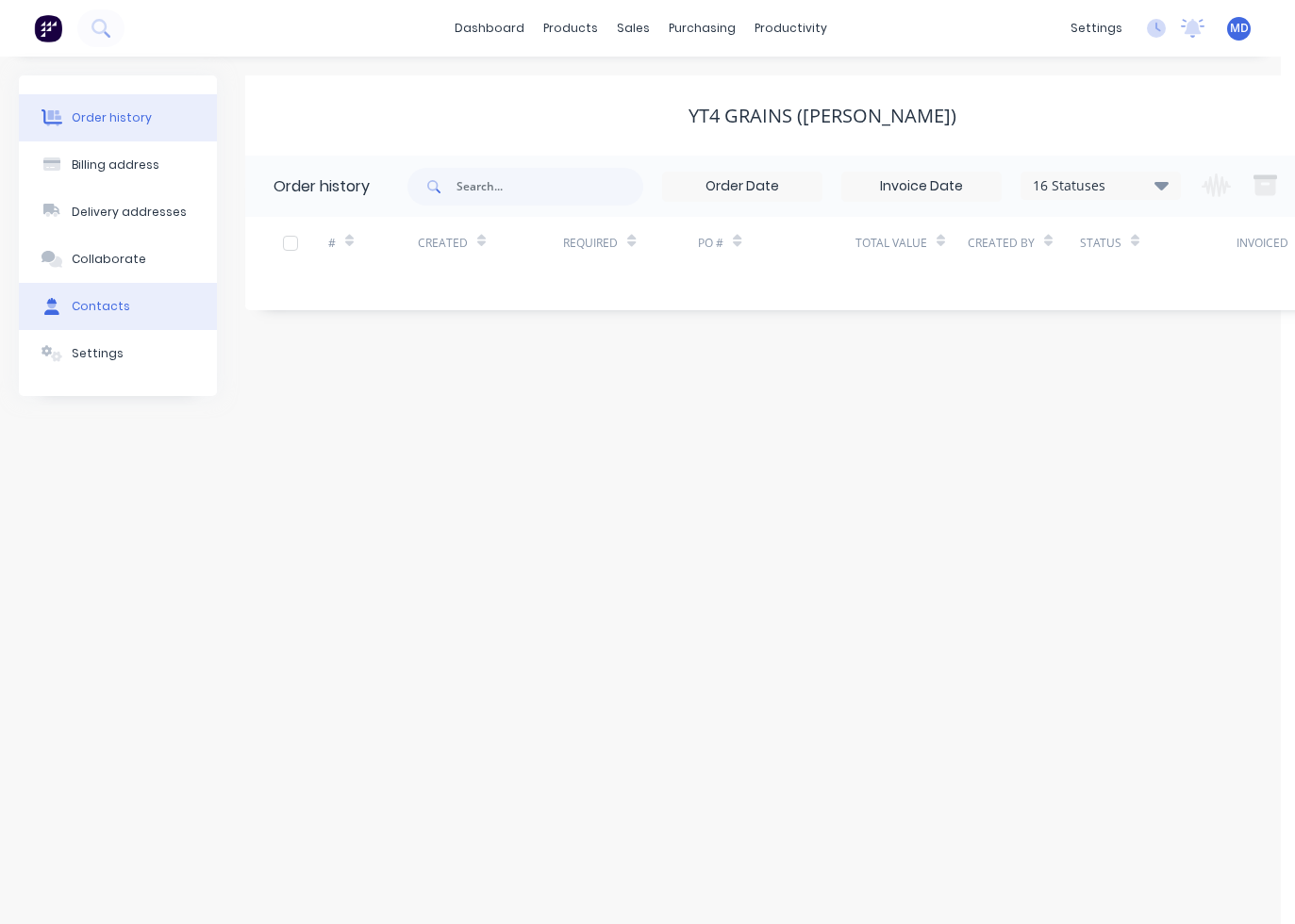
click at [108, 320] on button "Contacts" at bounding box center [118, 306] width 198 height 47
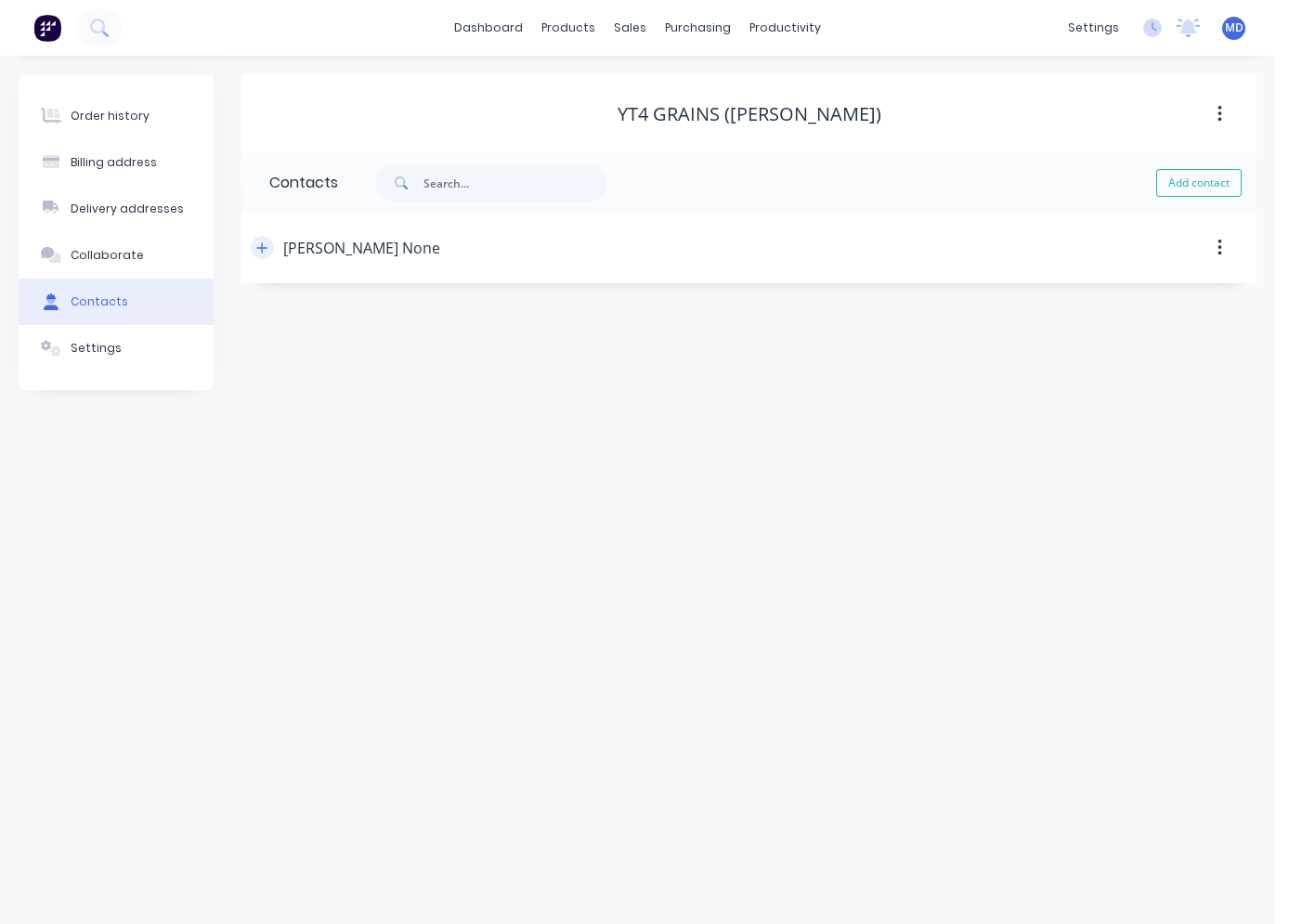
click at [264, 253] on icon "button" at bounding box center [262, 247] width 11 height 13
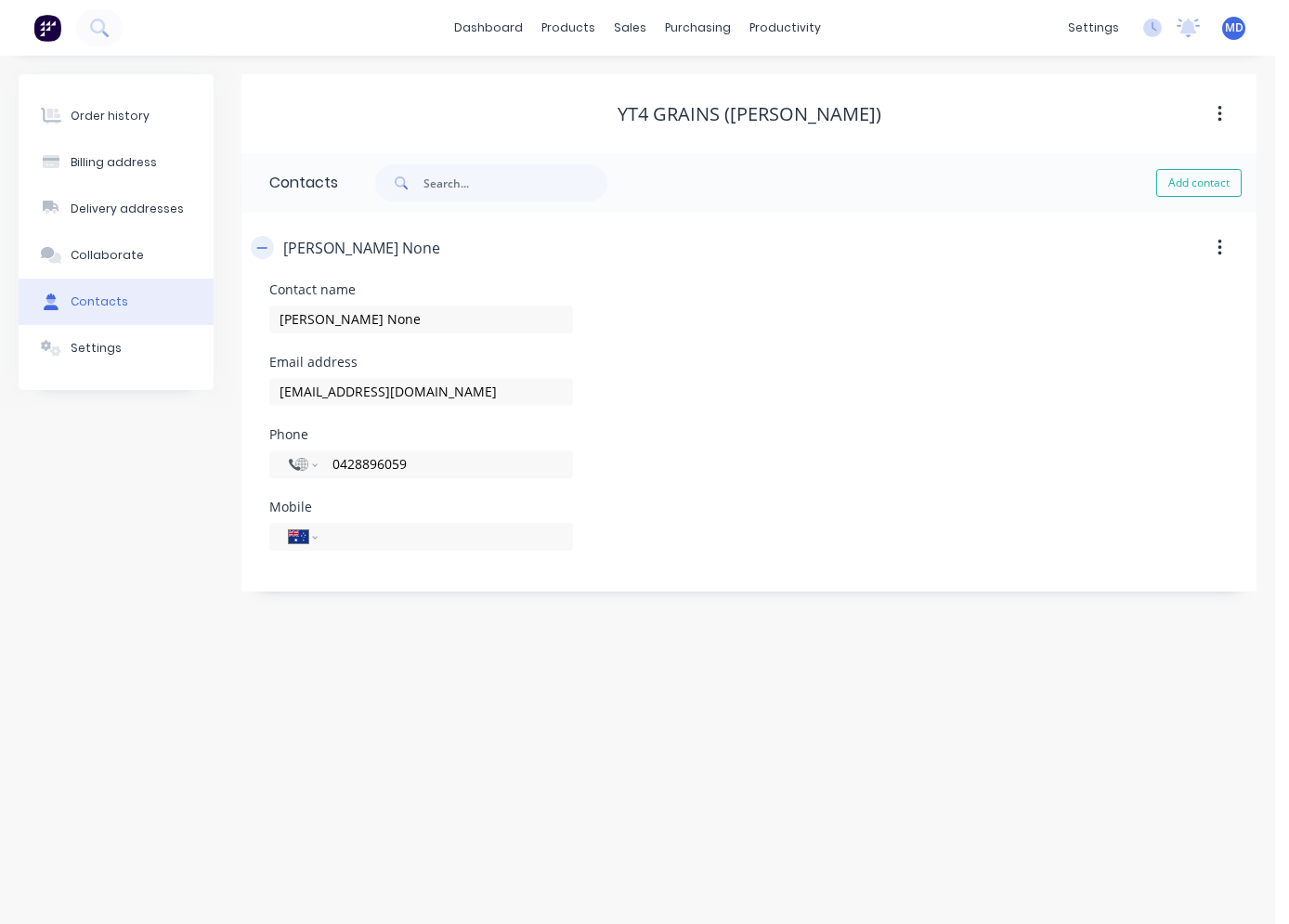
click at [265, 248] on icon "button" at bounding box center [262, 247] width 10 height 1
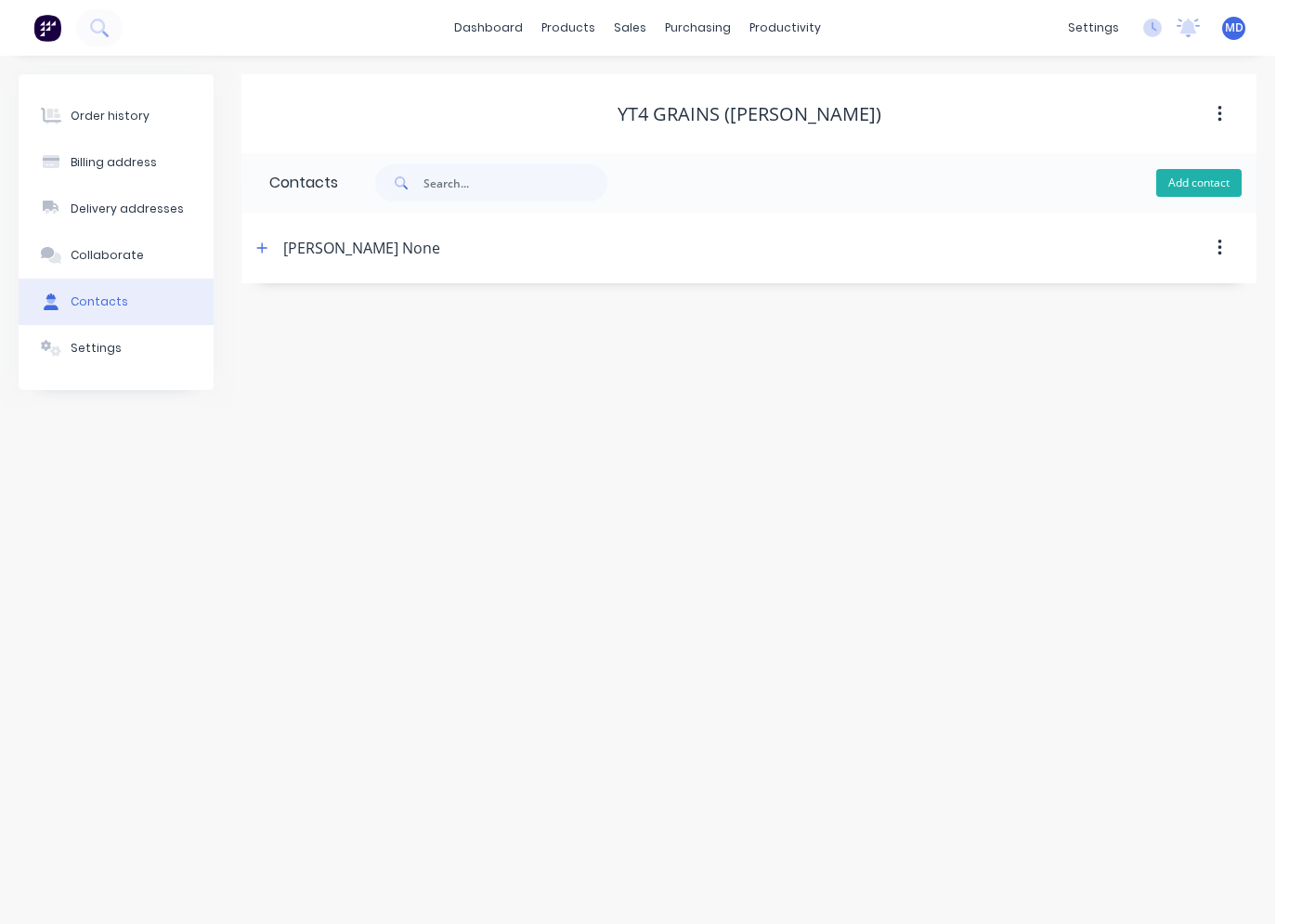
click at [1119, 179] on button "Add contact" at bounding box center [1198, 183] width 86 height 28
select select "AU"
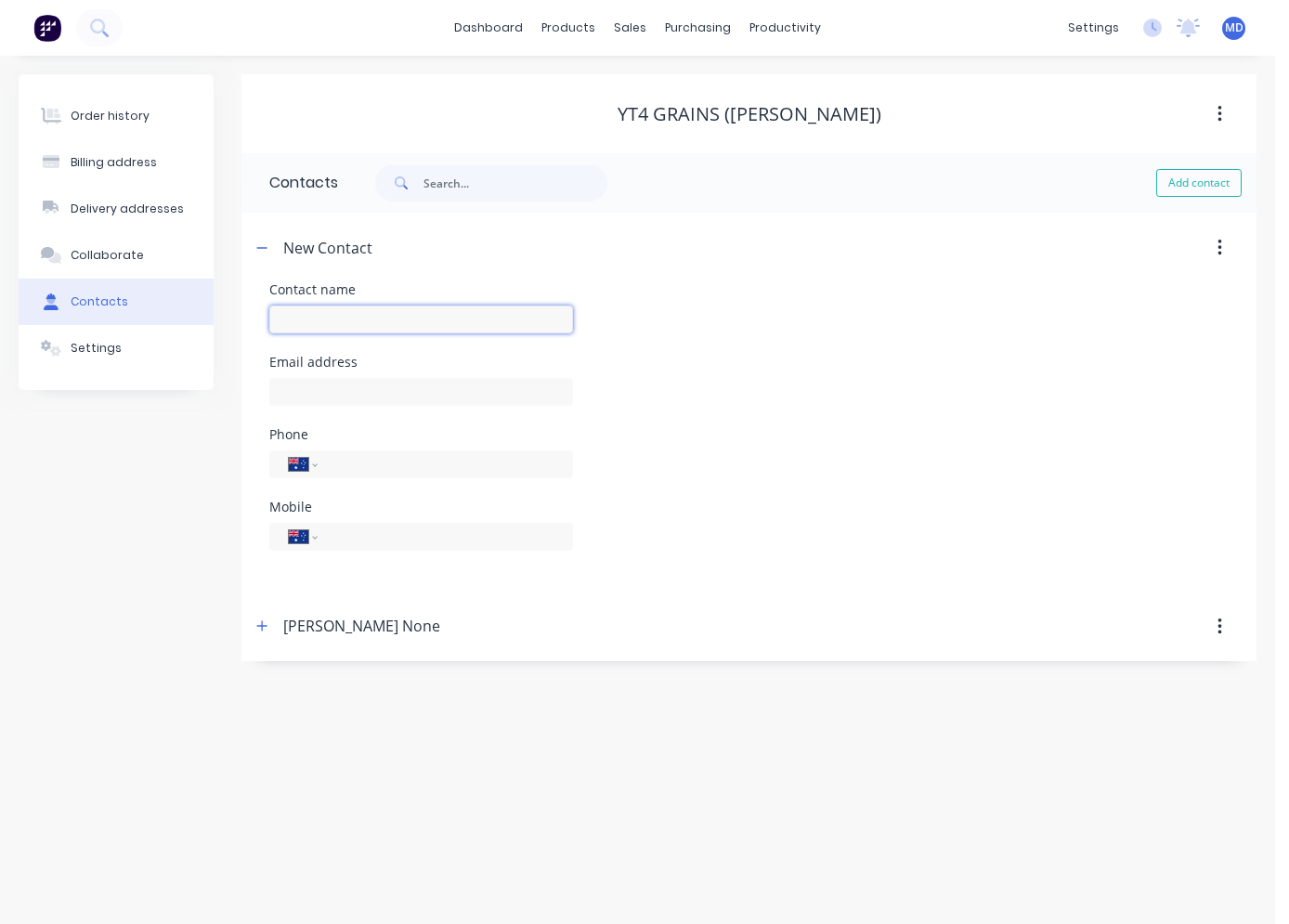
click at [401, 316] on input "text" at bounding box center [421, 320] width 304 height 28
type input "j"
type input "Jeff Whyte"
click at [296, 401] on input "text" at bounding box center [421, 392] width 304 height 28
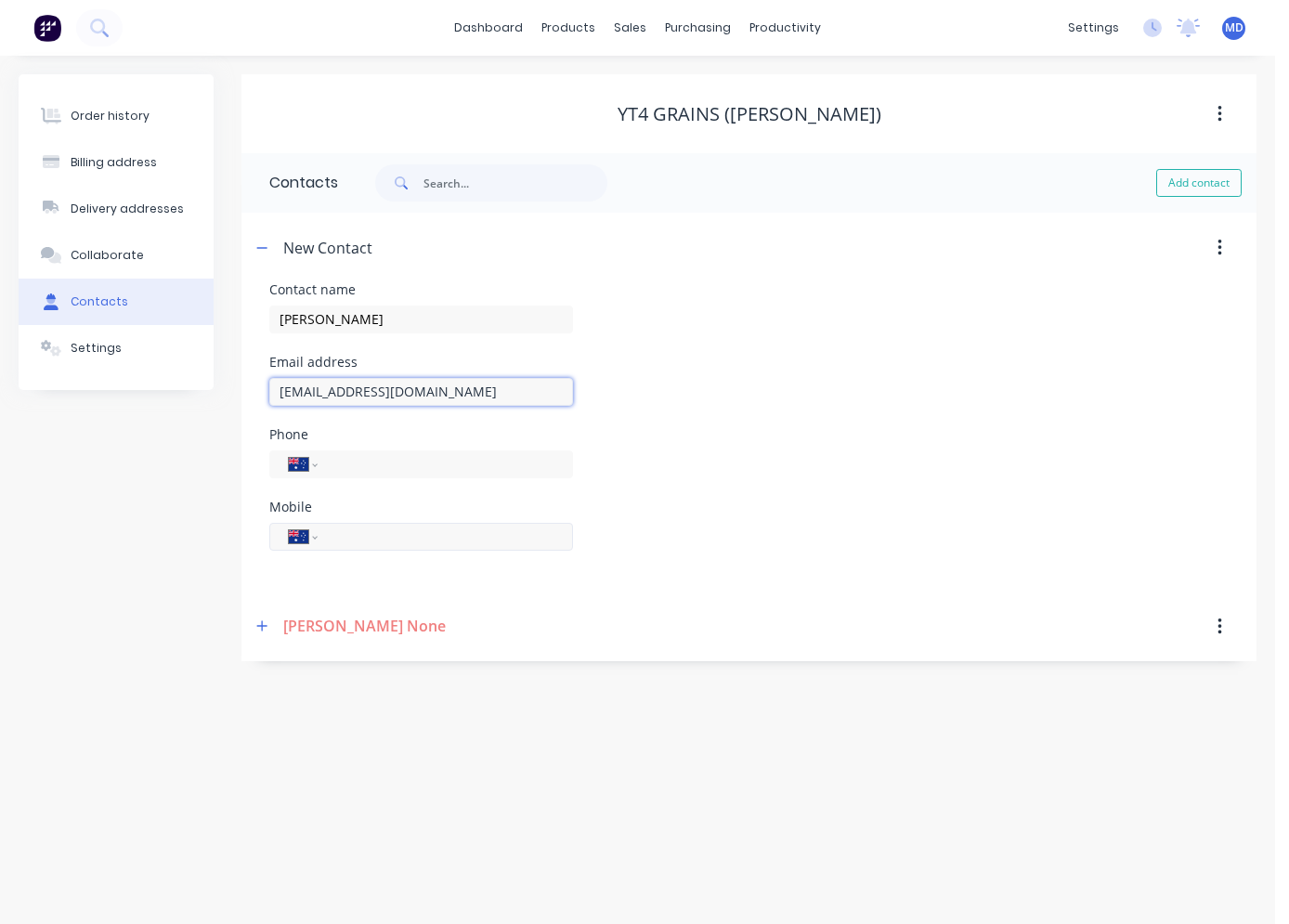
type input "kenyamist@outlook.com"
click at [340, 530] on input "tel" at bounding box center [442, 536] width 223 height 22
type input "0427 455 975"
click at [349, 708] on div "Order history Billing address Delivery addresses Collaborate Contacts Settings …" at bounding box center [638, 490] width 1275 height 869
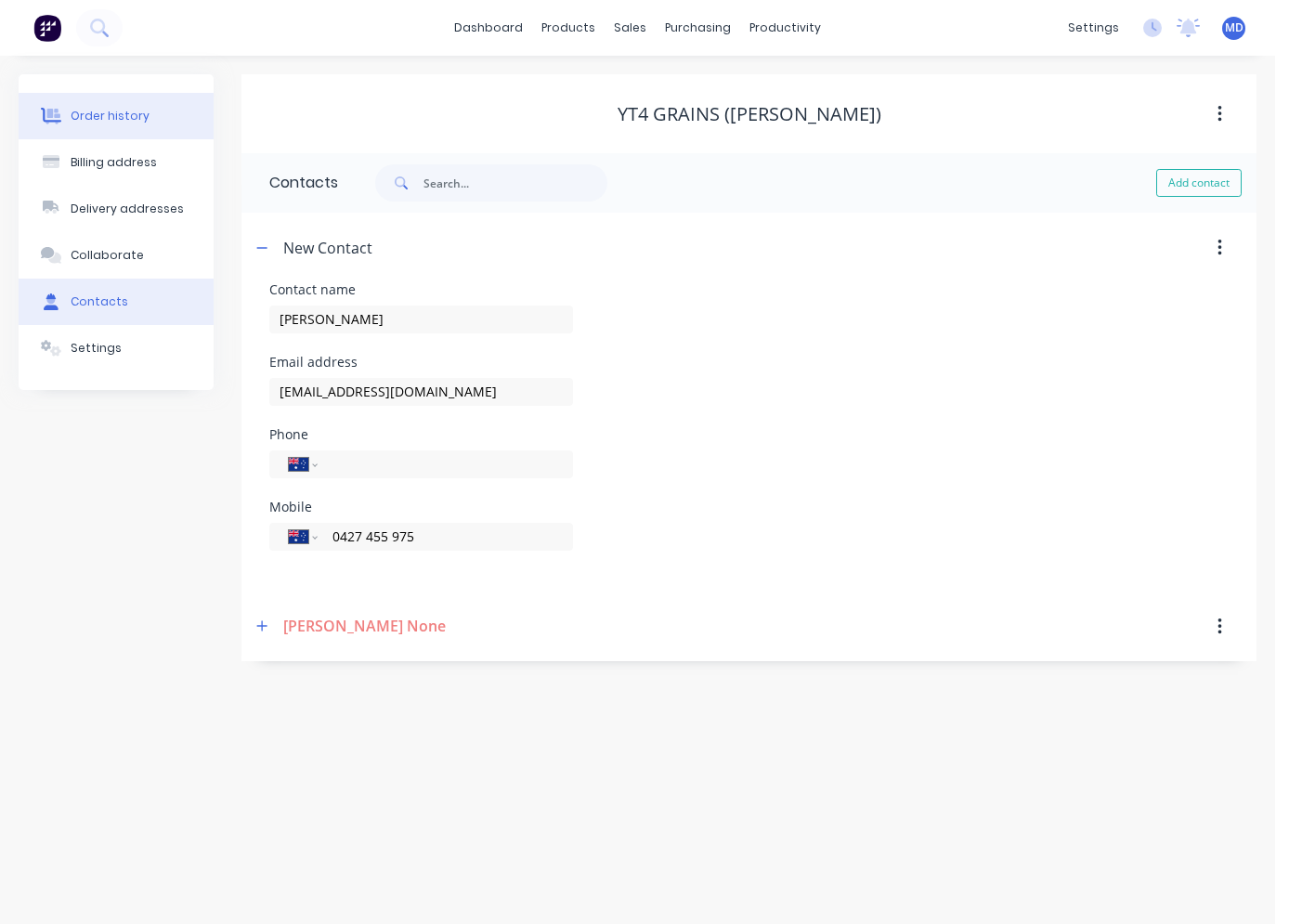
click at [108, 120] on div "Order history" at bounding box center [110, 116] width 79 height 17
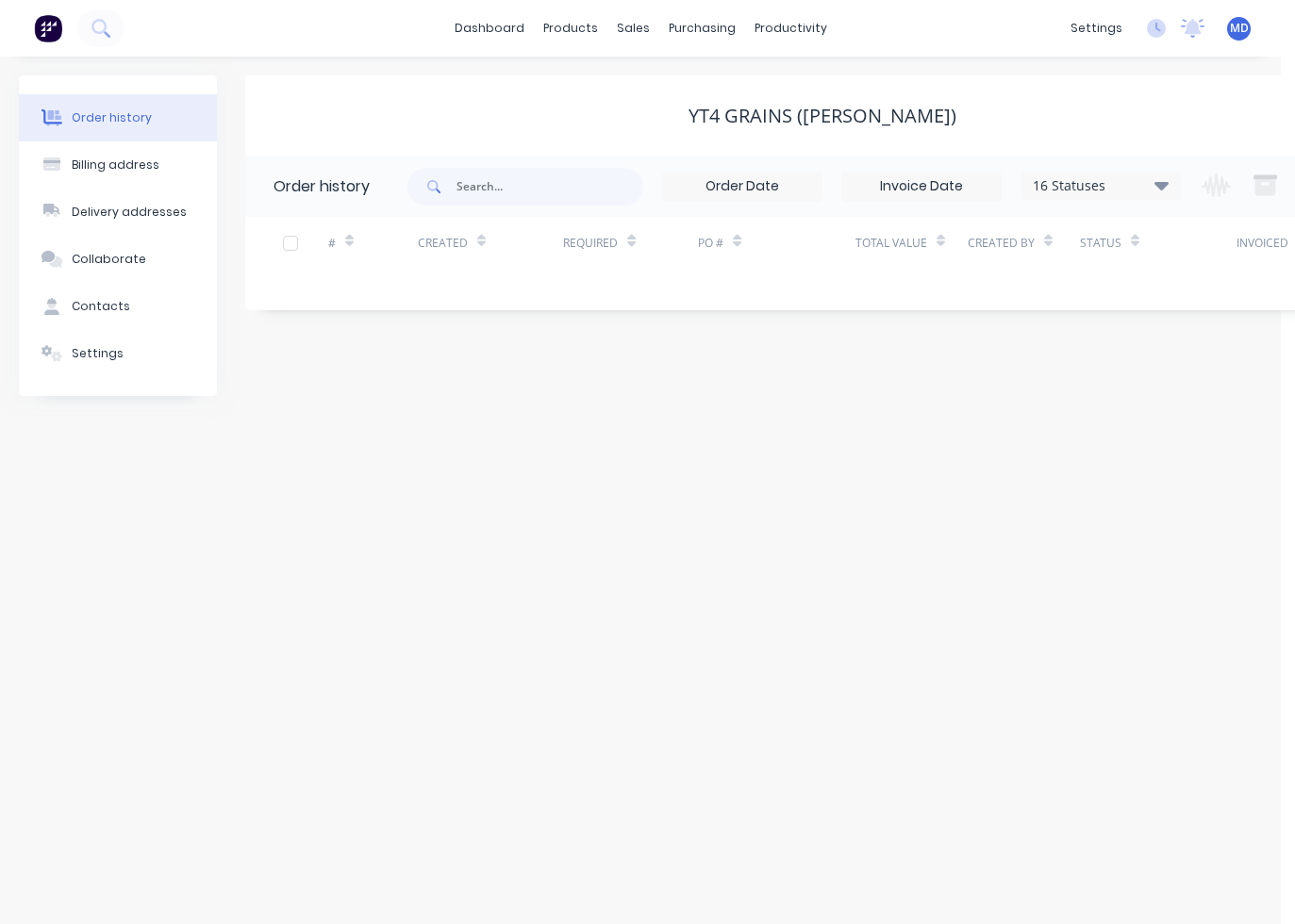
scroll to position [0, 105]
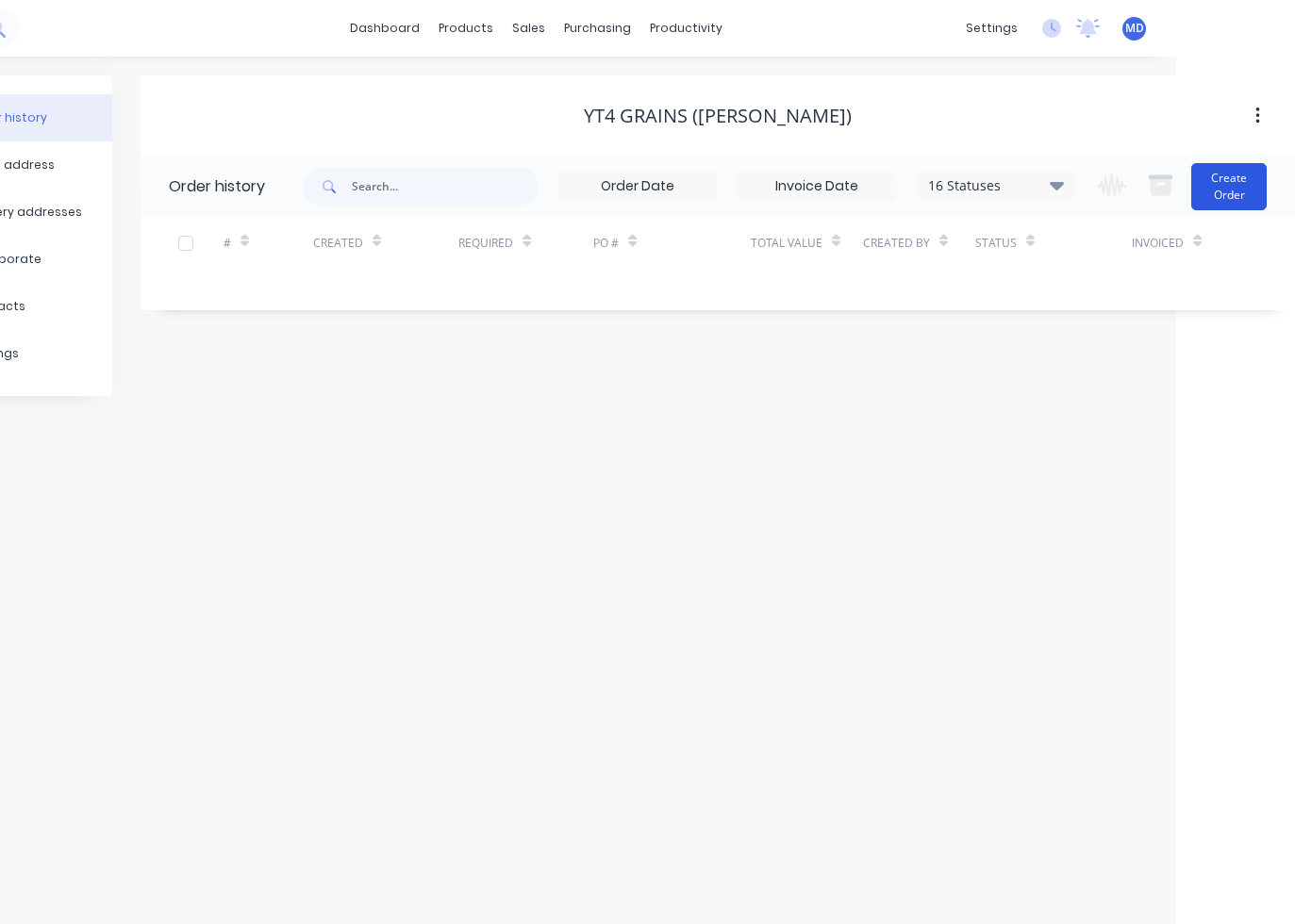
click at [1136, 185] on button "Create Order" at bounding box center [1229, 186] width 76 height 47
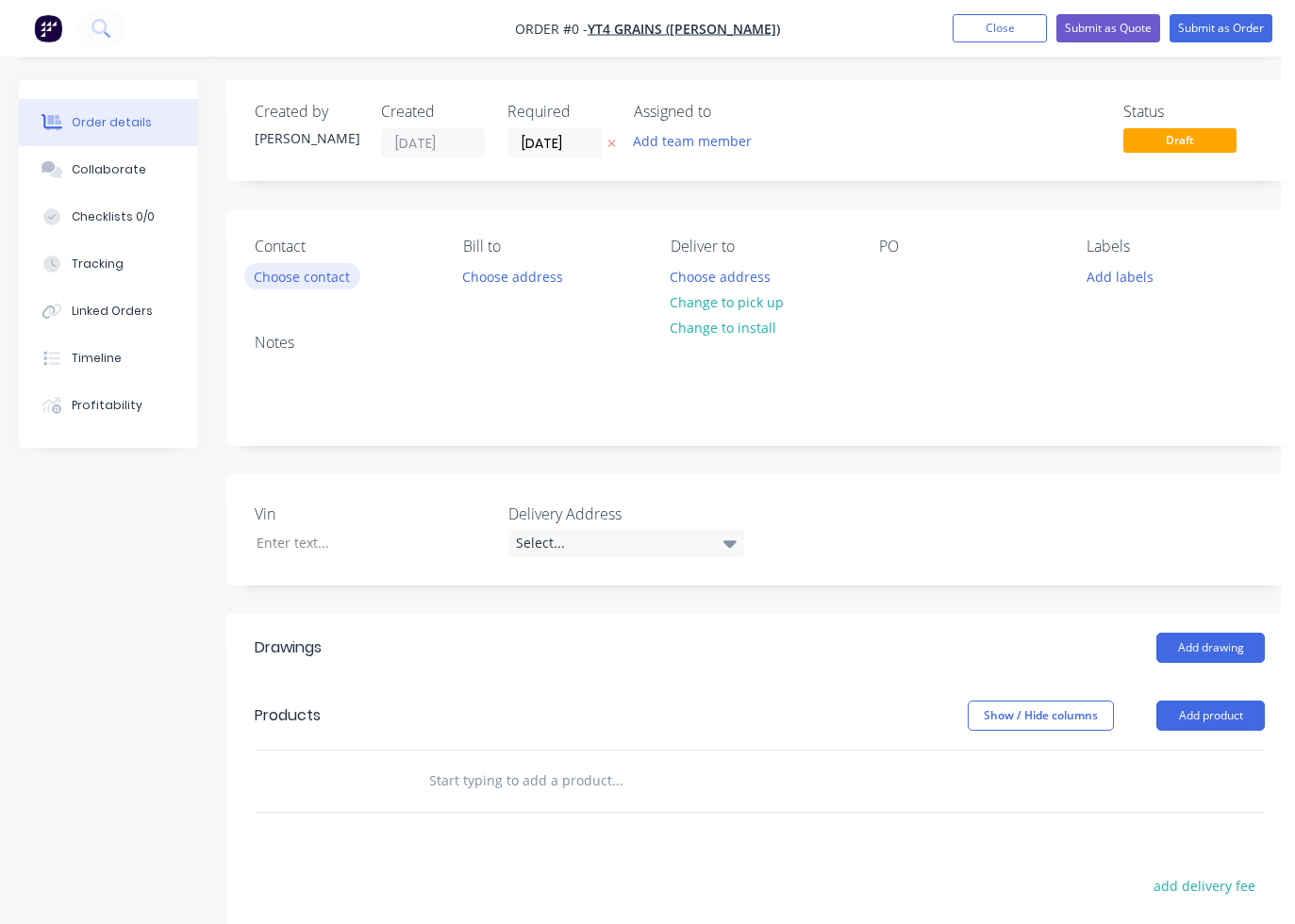
click at [338, 278] on button "Choose contact" at bounding box center [302, 275] width 116 height 25
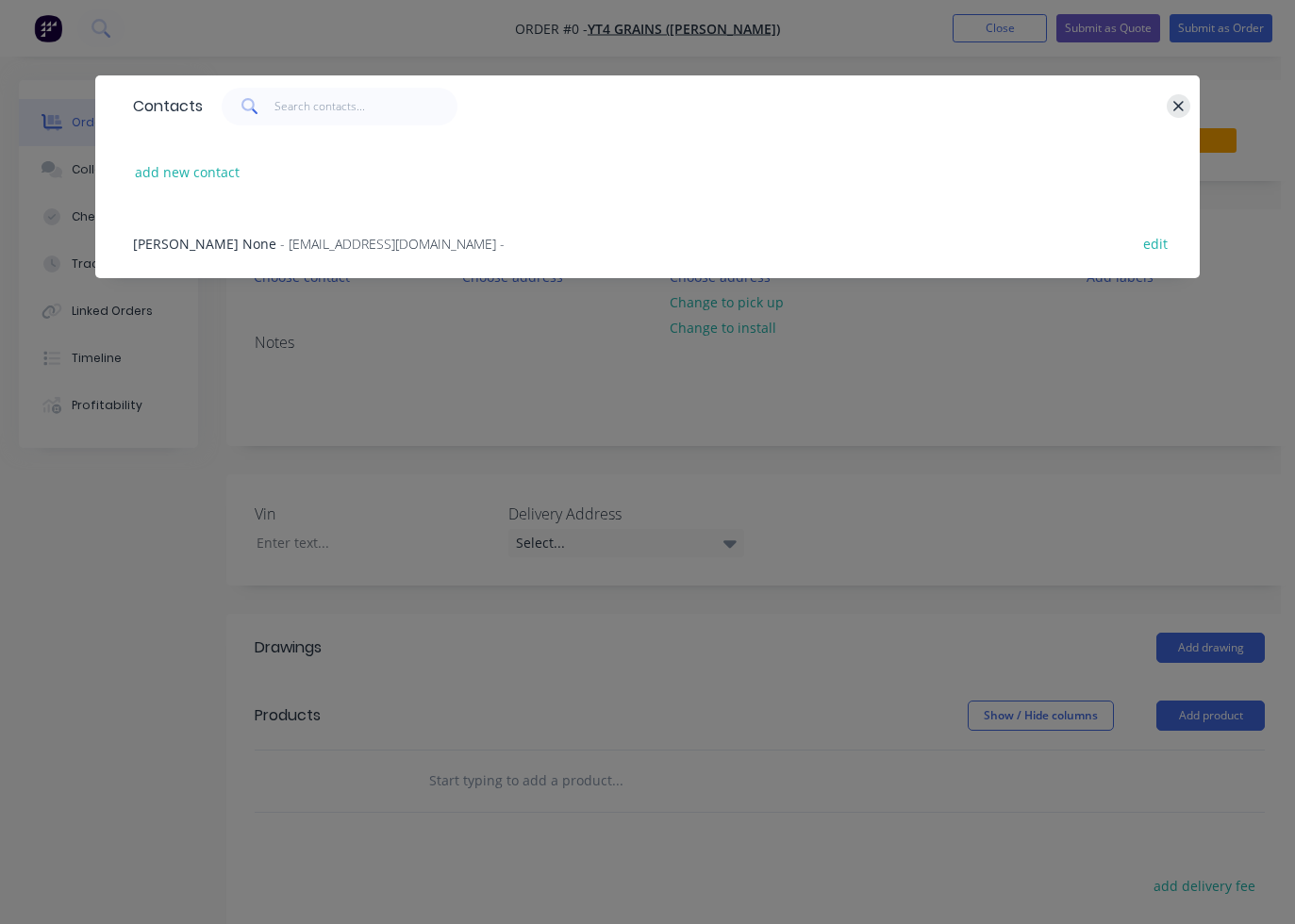
click at [1136, 112] on icon "button" at bounding box center [1178, 106] width 12 height 17
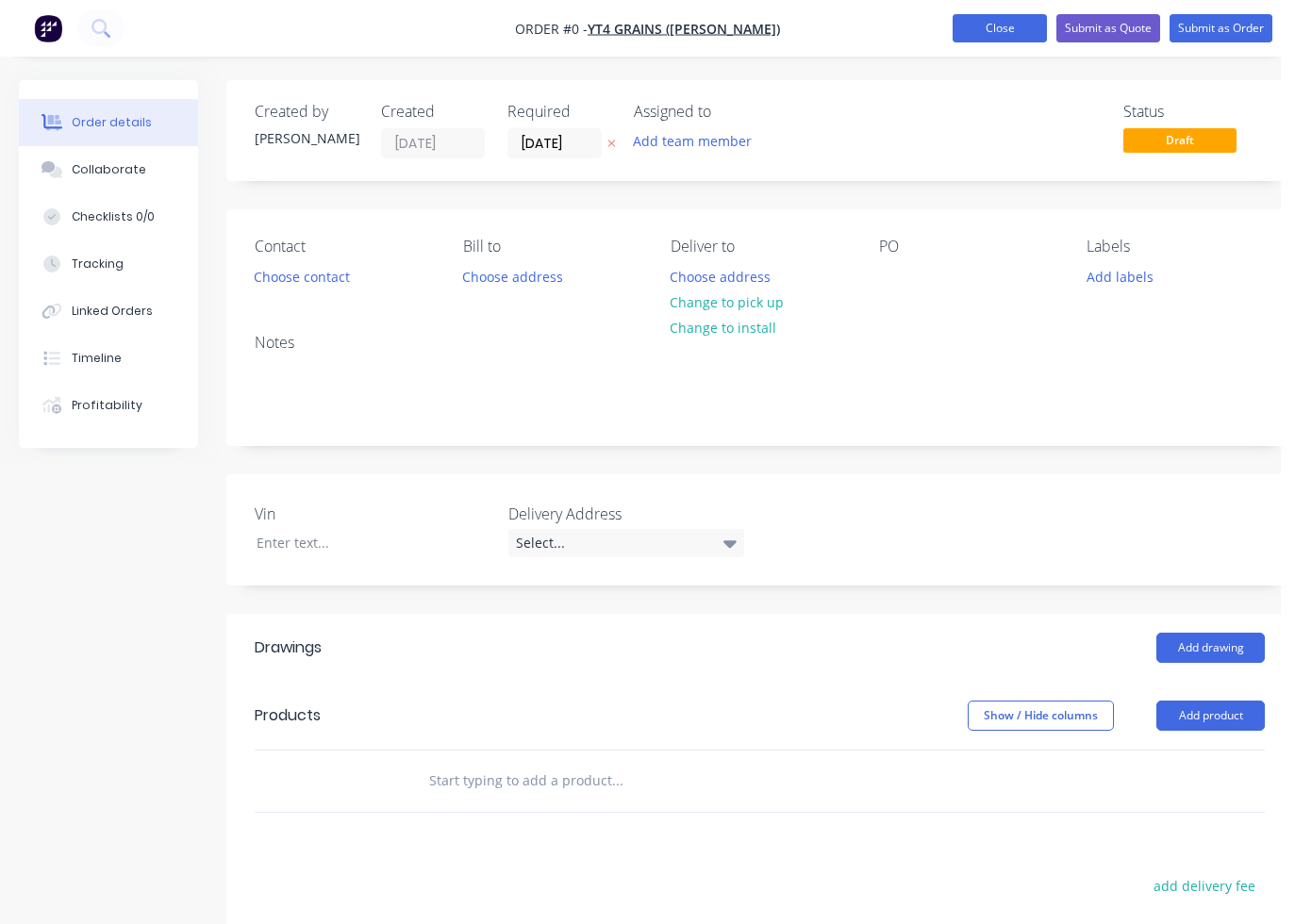
click at [967, 35] on button "Close" at bounding box center [999, 28] width 94 height 28
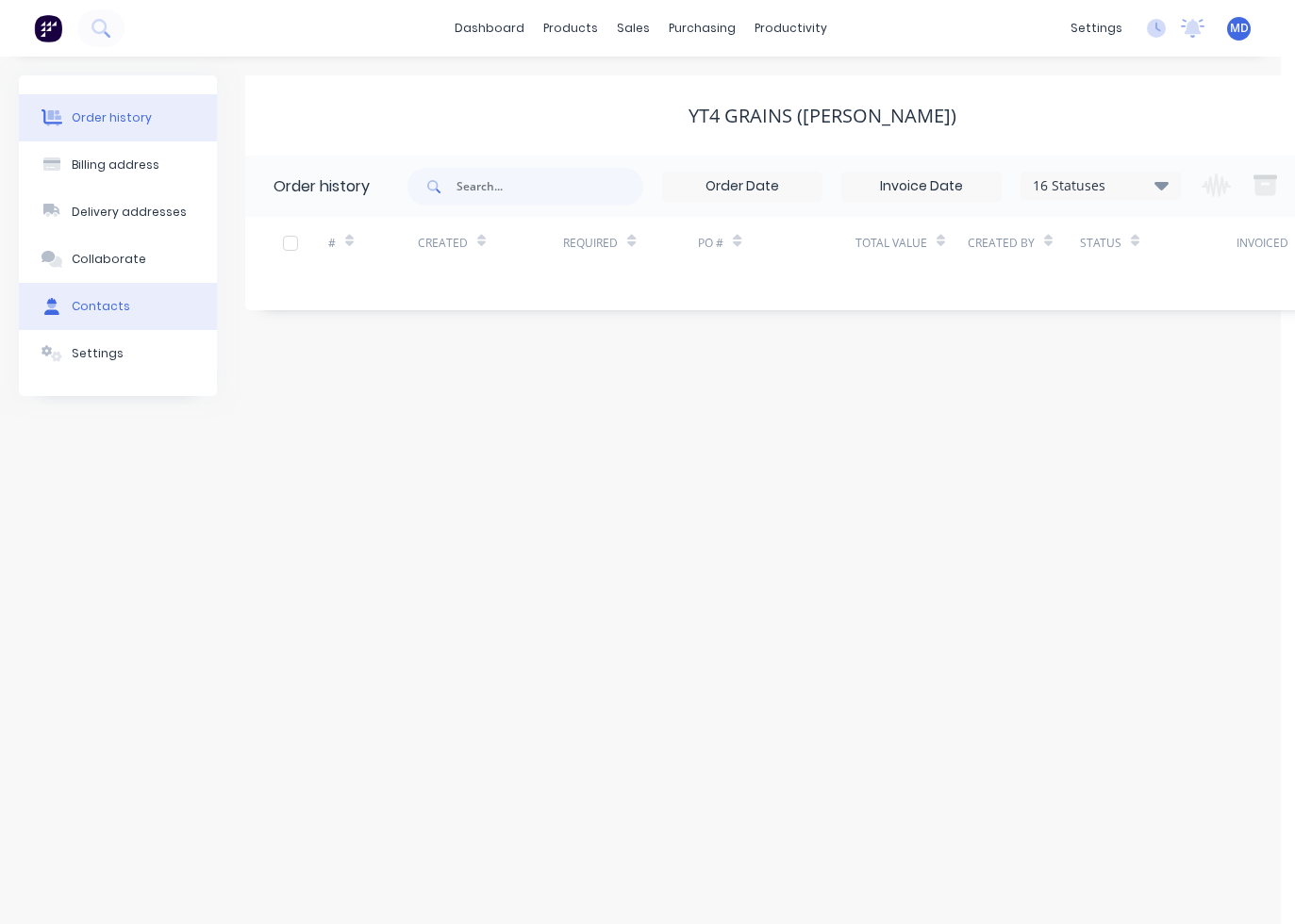
click at [125, 310] on button "Contacts" at bounding box center [118, 306] width 198 height 47
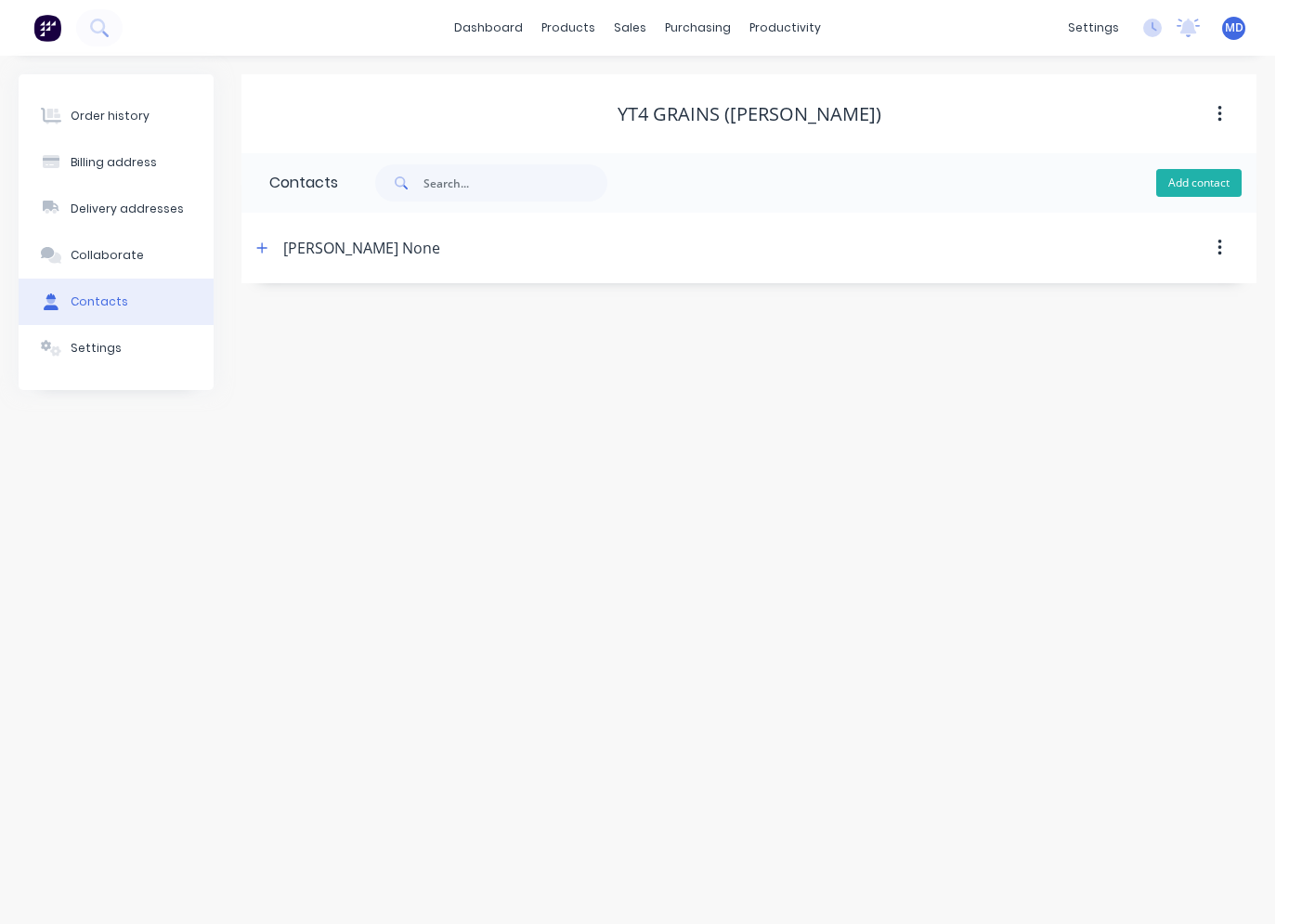
click at [1119, 188] on button "Add contact" at bounding box center [1198, 183] width 86 height 28
select select "AU"
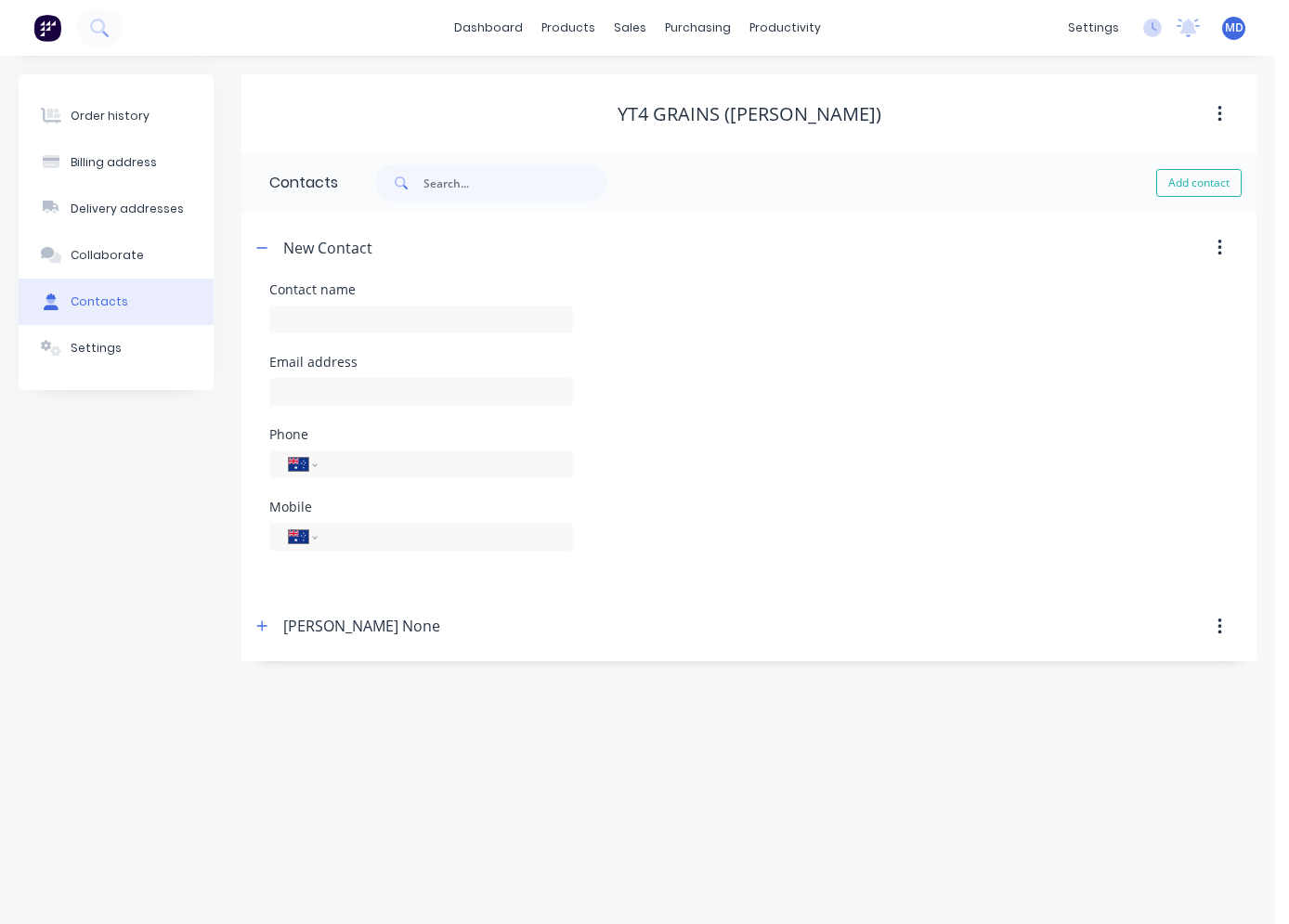
click at [373, 248] on div "New Contact" at bounding box center [628, 248] width 755 height 33
drag, startPoint x: 369, startPoint y: 248, endPoint x: 286, endPoint y: 244, distance: 83.1
click at [286, 244] on div "New Contact" at bounding box center [328, 248] width 90 height 23
drag, startPoint x: 286, startPoint y: 244, endPoint x: 329, endPoint y: 319, distance: 86.5
click at [329, 319] on input "text" at bounding box center [421, 320] width 304 height 28
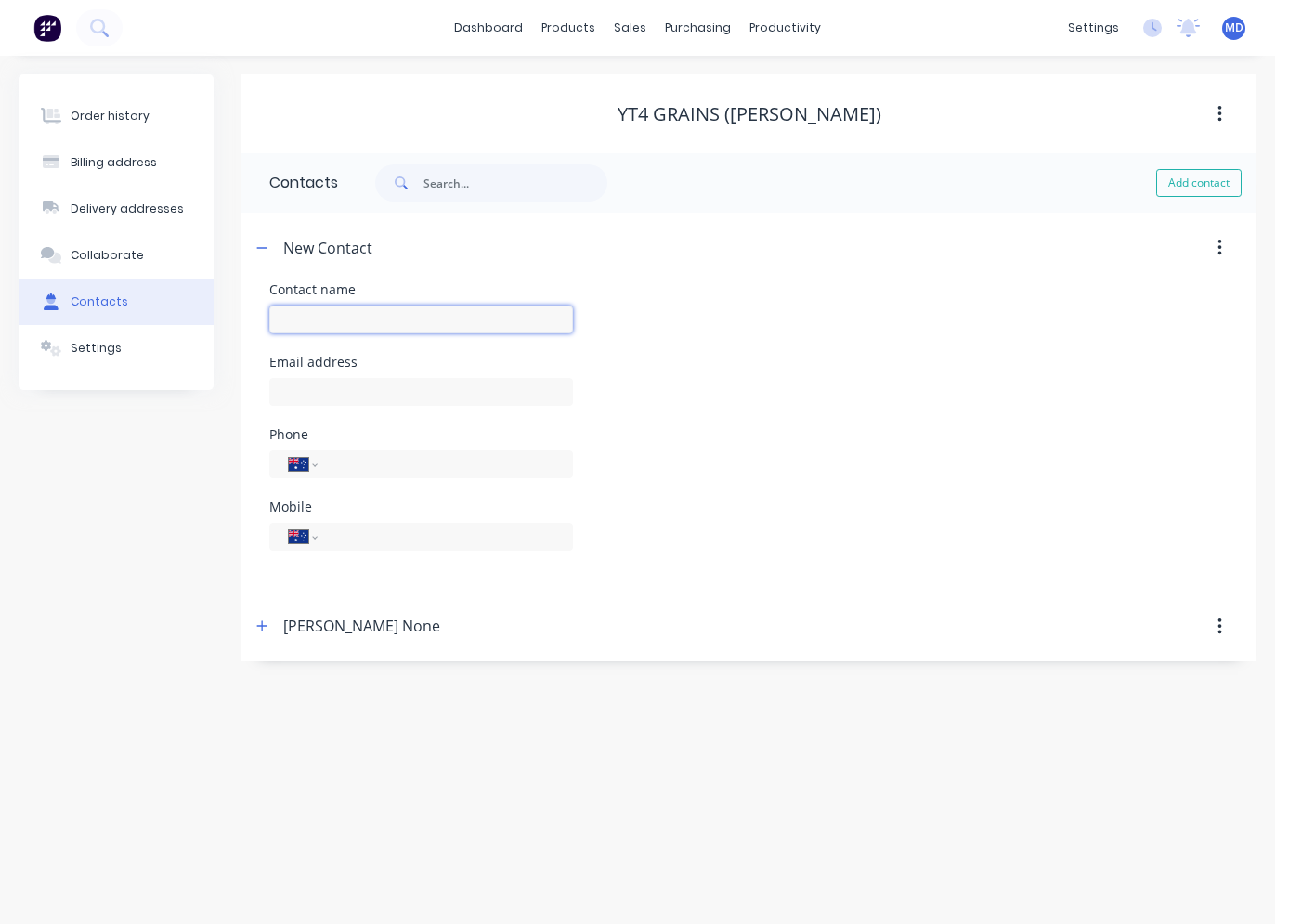
type input "Jeff Whyte"
type input "kenyamist@outlook.com"
type input "0427 455 975"
click at [755, 389] on div "Email address kenyamist@outlook.com" at bounding box center [749, 393] width 959 height 73
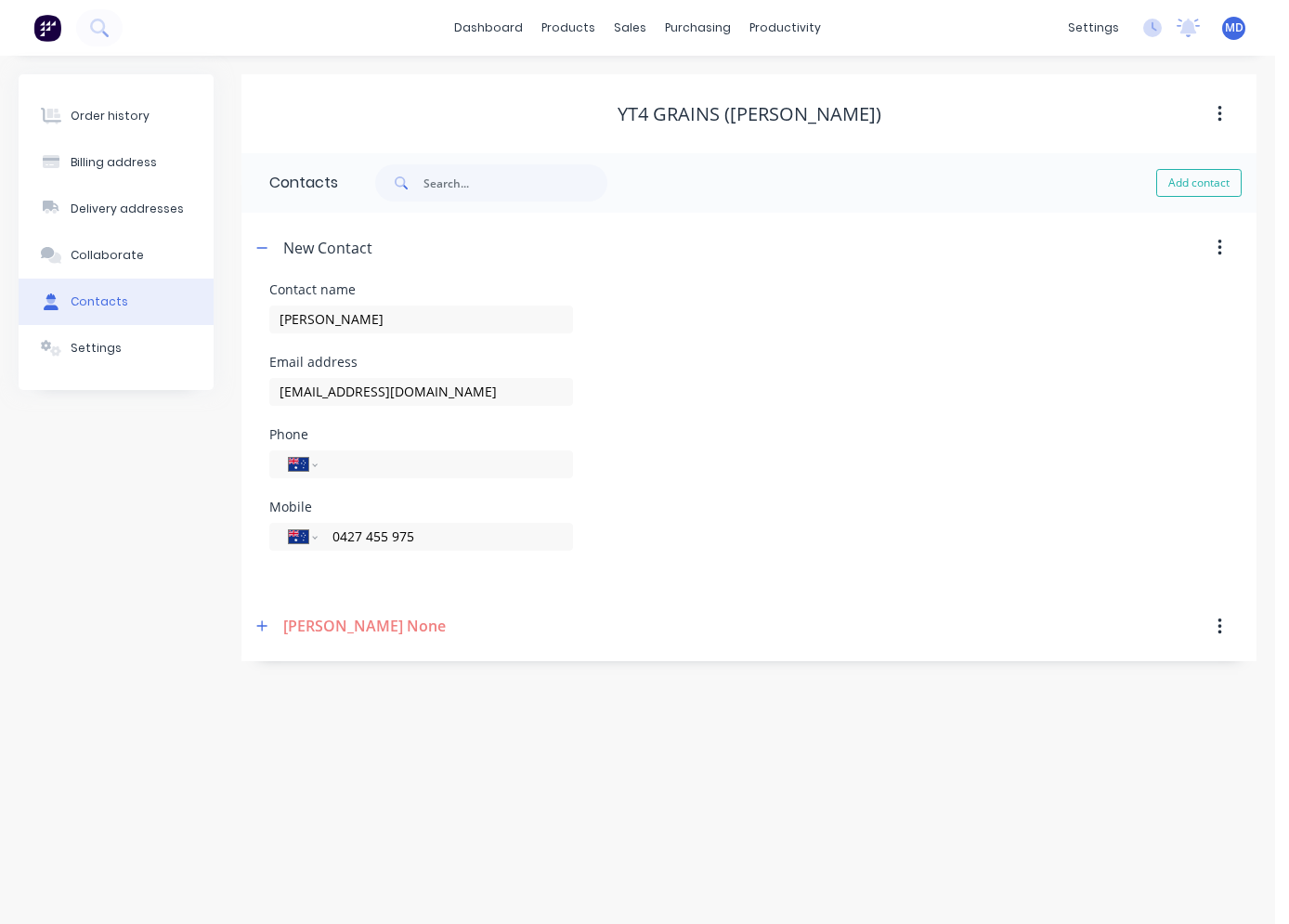
click at [329, 248] on div "New Contact" at bounding box center [328, 248] width 90 height 23
click at [377, 244] on div "New Contact" at bounding box center [628, 248] width 755 height 33
click at [370, 248] on div "New Contact" at bounding box center [328, 248] width 90 height 23
drag, startPoint x: 370, startPoint y: 248, endPoint x: 339, endPoint y: 248, distance: 31.0
click at [339, 248] on div "New Contact" at bounding box center [328, 248] width 90 height 23
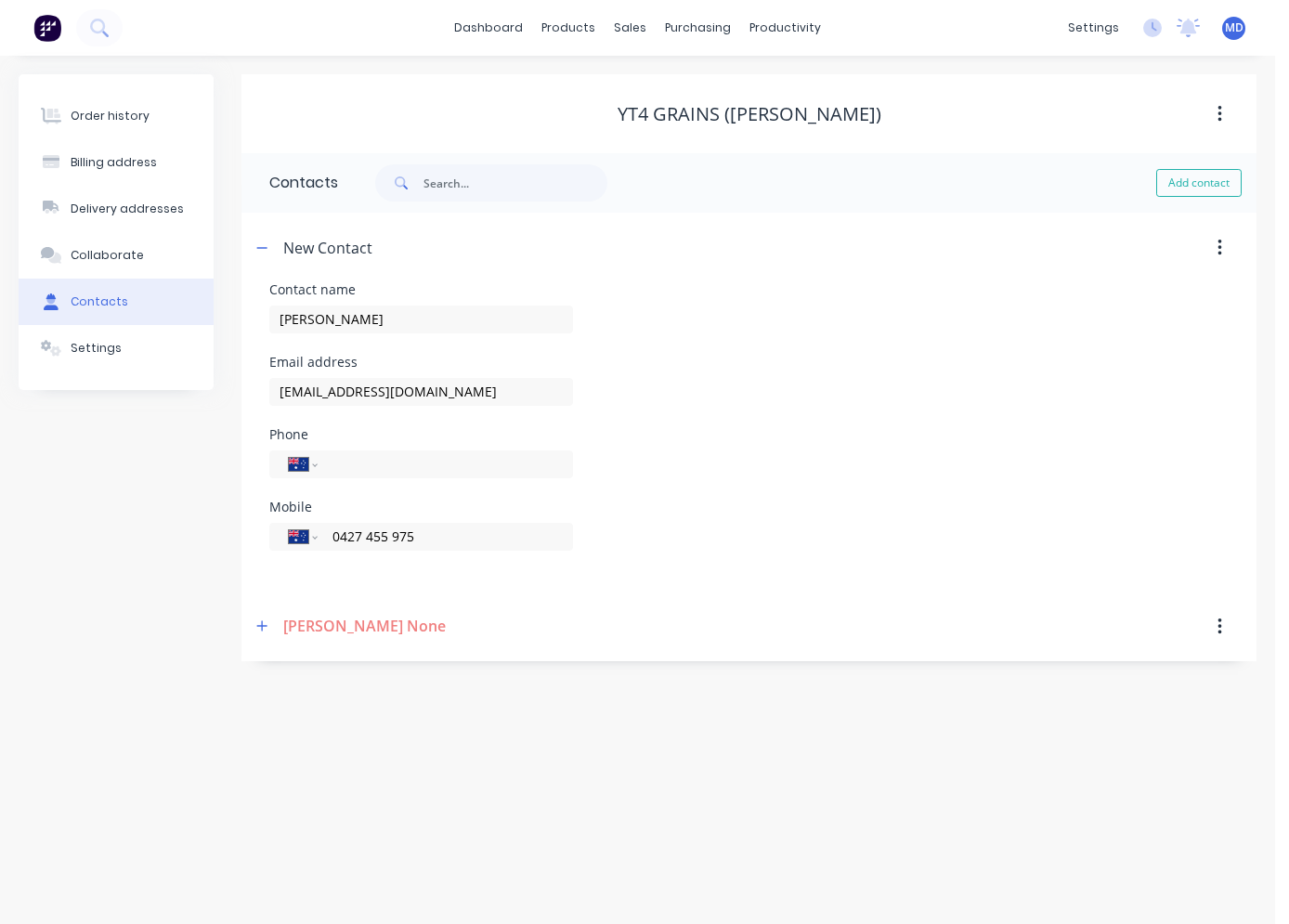
drag, startPoint x: 339, startPoint y: 248, endPoint x: 572, endPoint y: 306, distance: 240.1
click at [572, 306] on div "Jeff Whyte" at bounding box center [421, 320] width 304 height 28
click at [1119, 255] on button "button" at bounding box center [1220, 248] width 43 height 33
click at [263, 251] on icon "button" at bounding box center [262, 247] width 11 height 13
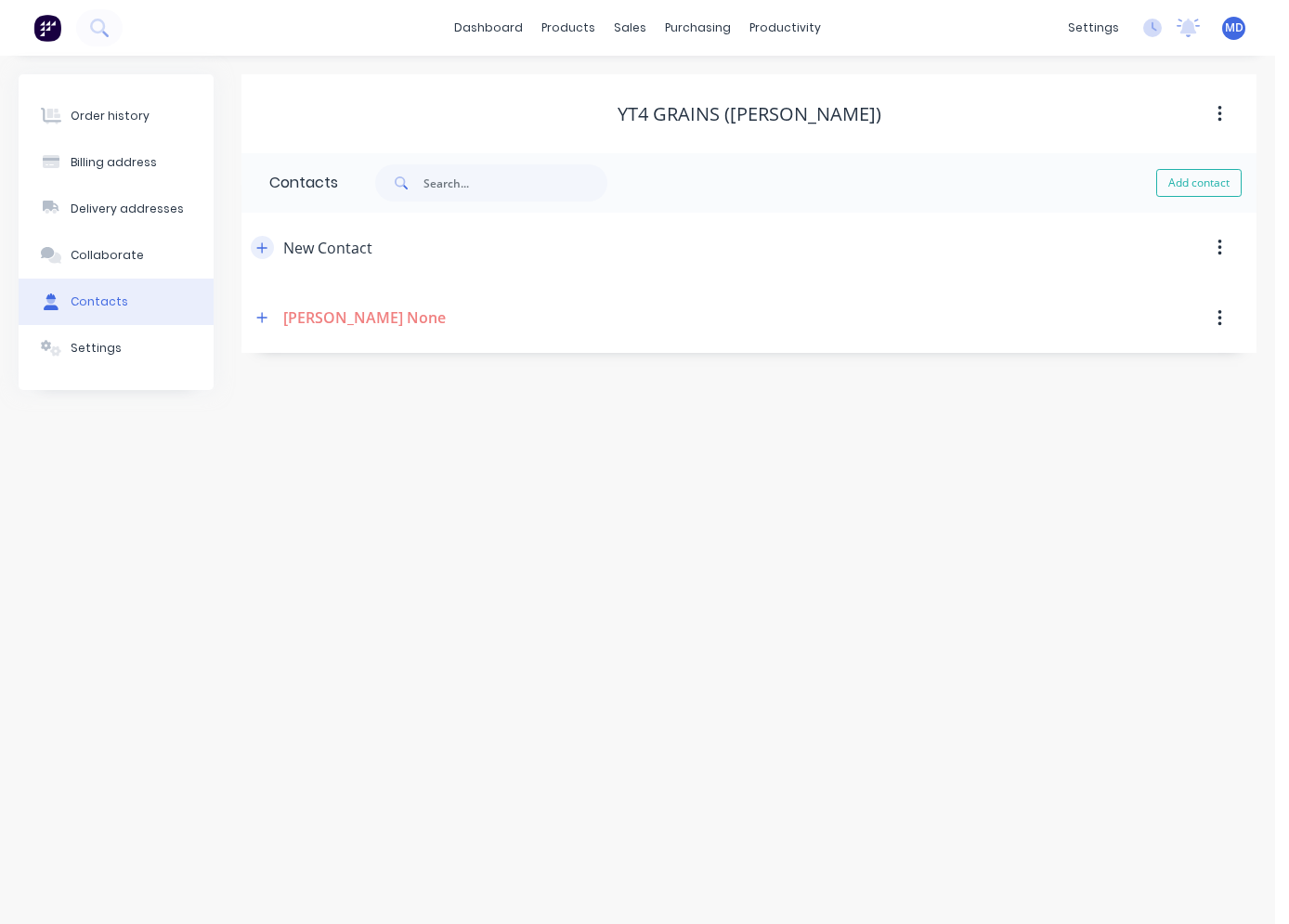
click at [263, 251] on icon "button" at bounding box center [262, 247] width 10 height 10
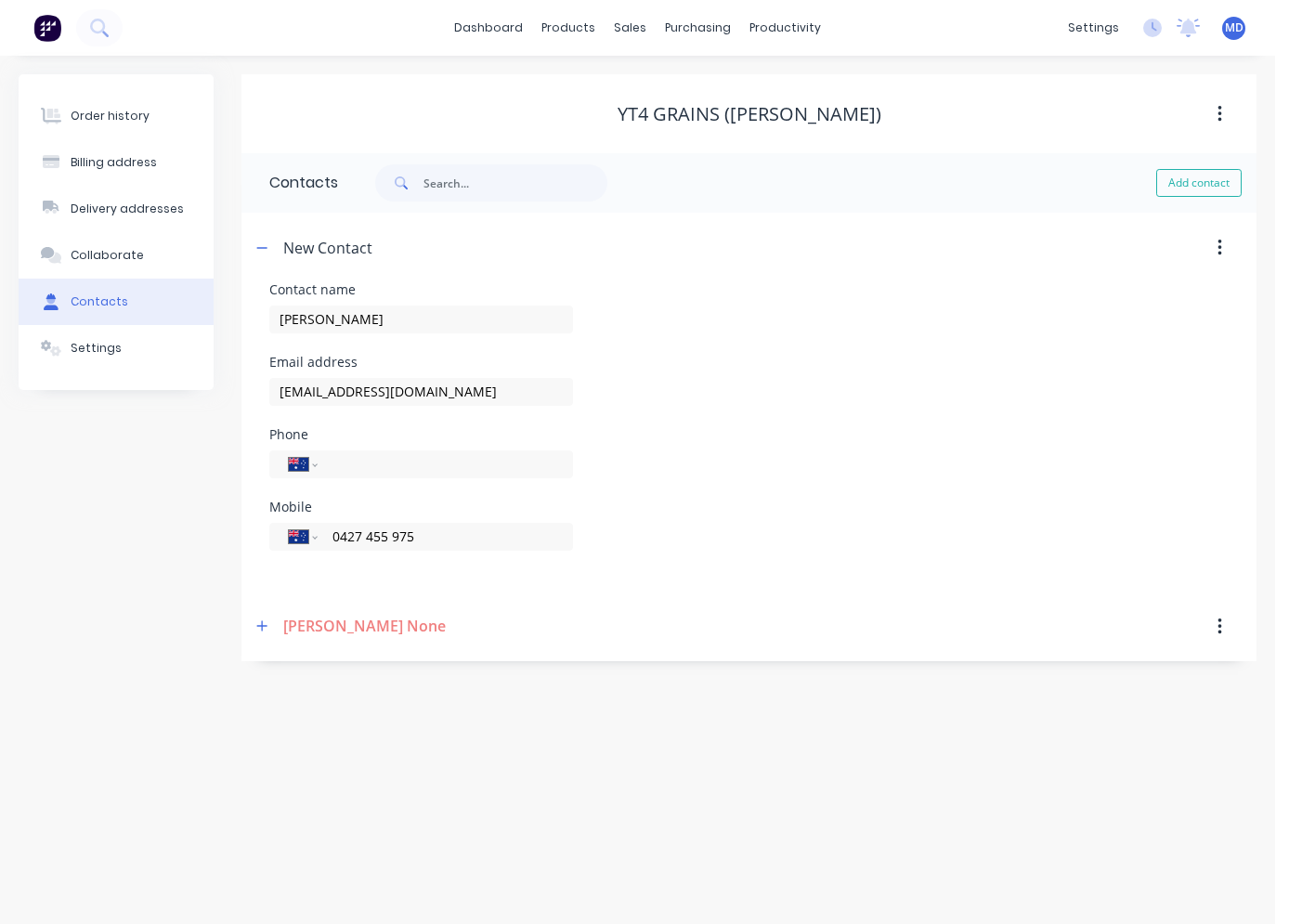
click at [299, 250] on div "New Contact" at bounding box center [328, 248] width 90 height 23
click at [370, 253] on div "New Contact" at bounding box center [328, 248] width 90 height 23
drag, startPoint x: 342, startPoint y: 317, endPoint x: 276, endPoint y: 311, distance: 66.3
click at [276, 311] on input "Jeff Whyte" at bounding box center [421, 320] width 304 height 28
click at [331, 255] on div "New Contact" at bounding box center [328, 248] width 90 height 23
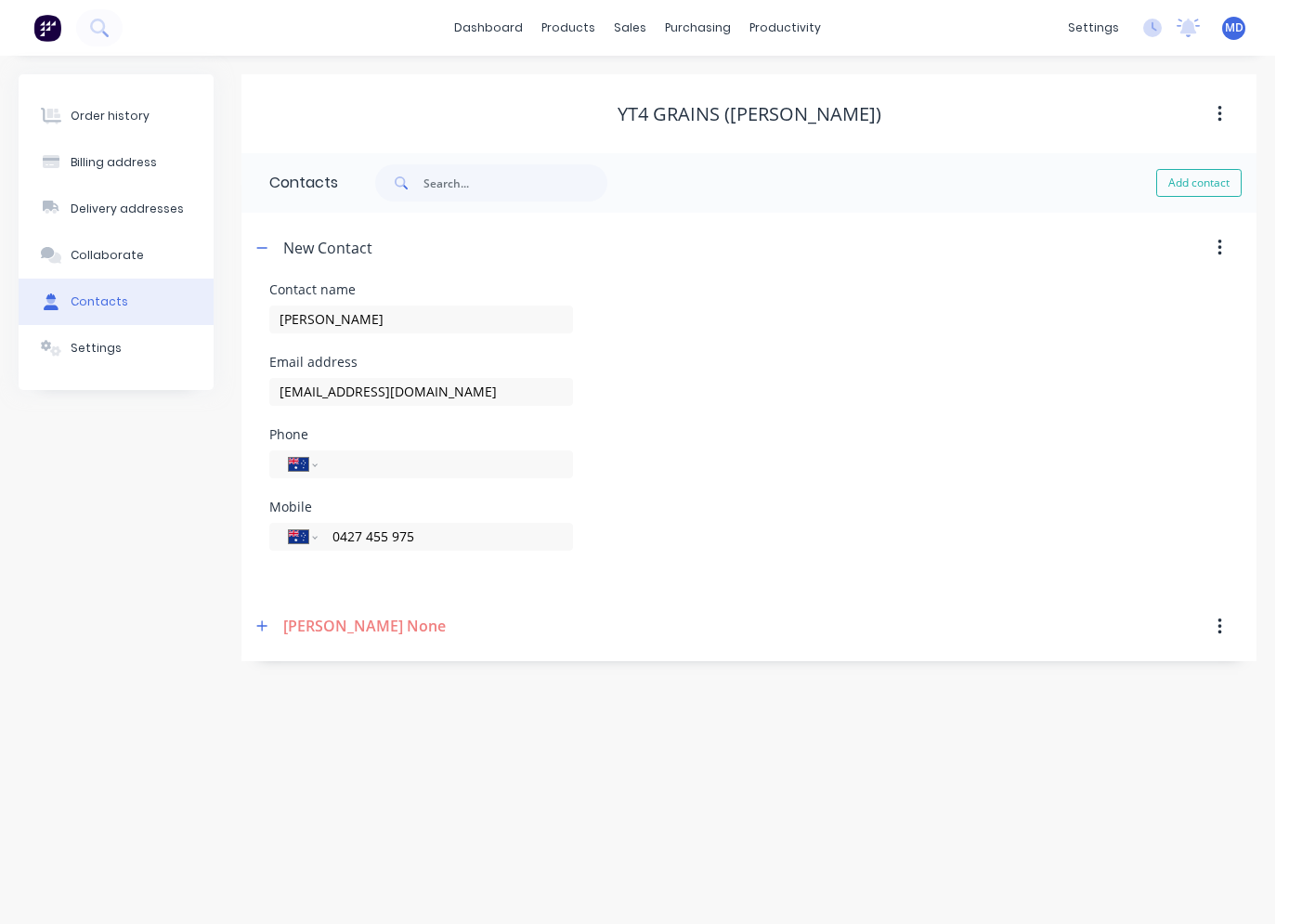
click at [357, 252] on div "New Contact" at bounding box center [328, 248] width 90 height 23
drag, startPoint x: 370, startPoint y: 247, endPoint x: 282, endPoint y: 240, distance: 88.3
click at [282, 240] on div "New Contact" at bounding box center [628, 248] width 755 height 33
drag, startPoint x: 282, startPoint y: 240, endPoint x: 299, endPoint y: 245, distance: 17.7
drag, startPoint x: 299, startPoint y: 245, endPoint x: 399, endPoint y: 220, distance: 103.1
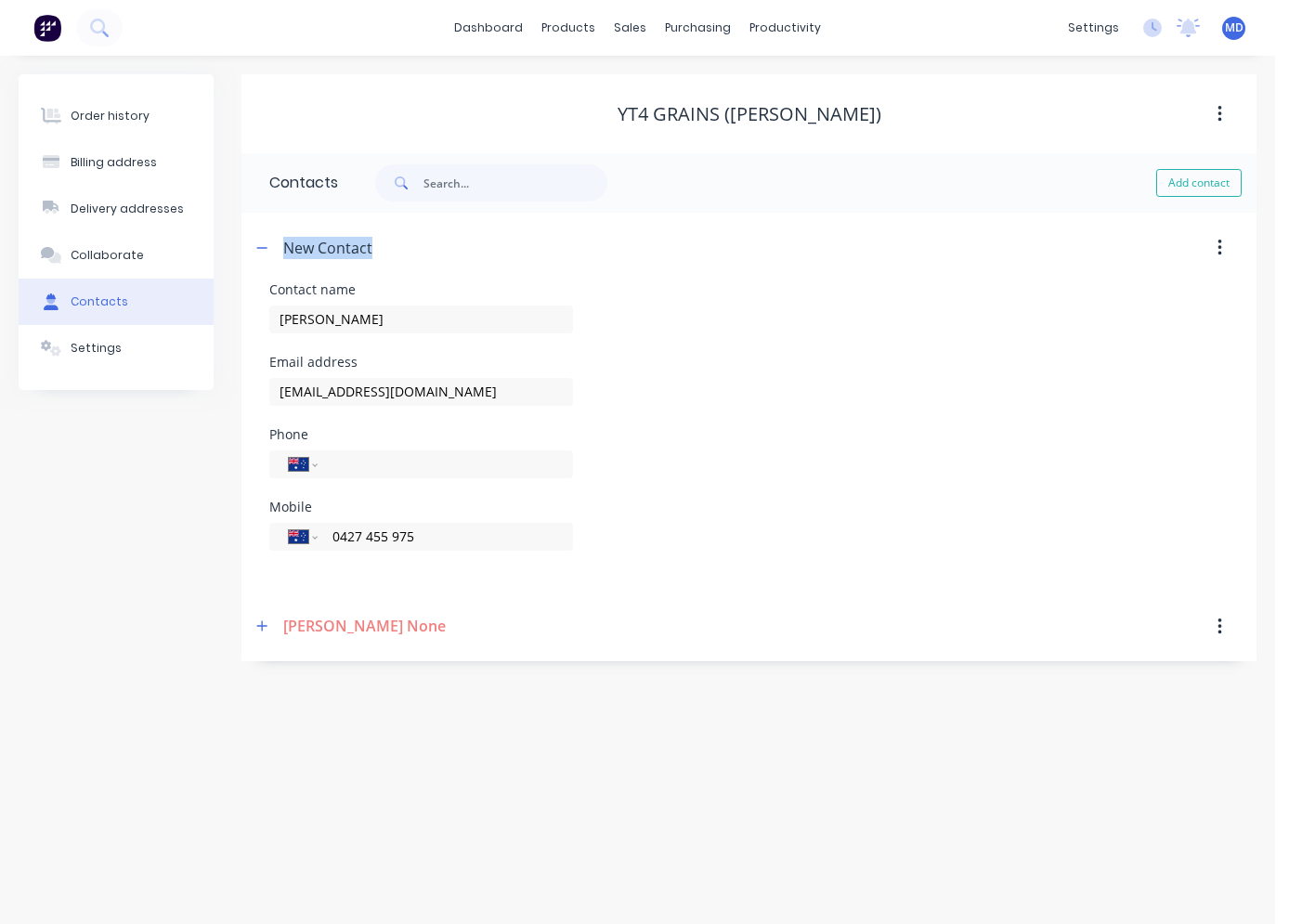
click at [455, 219] on header "New Contact" at bounding box center [749, 248] width 1015 height 71
click at [363, 247] on div "New Contact" at bounding box center [328, 248] width 90 height 23
click at [266, 246] on icon "button" at bounding box center [262, 247] width 11 height 13
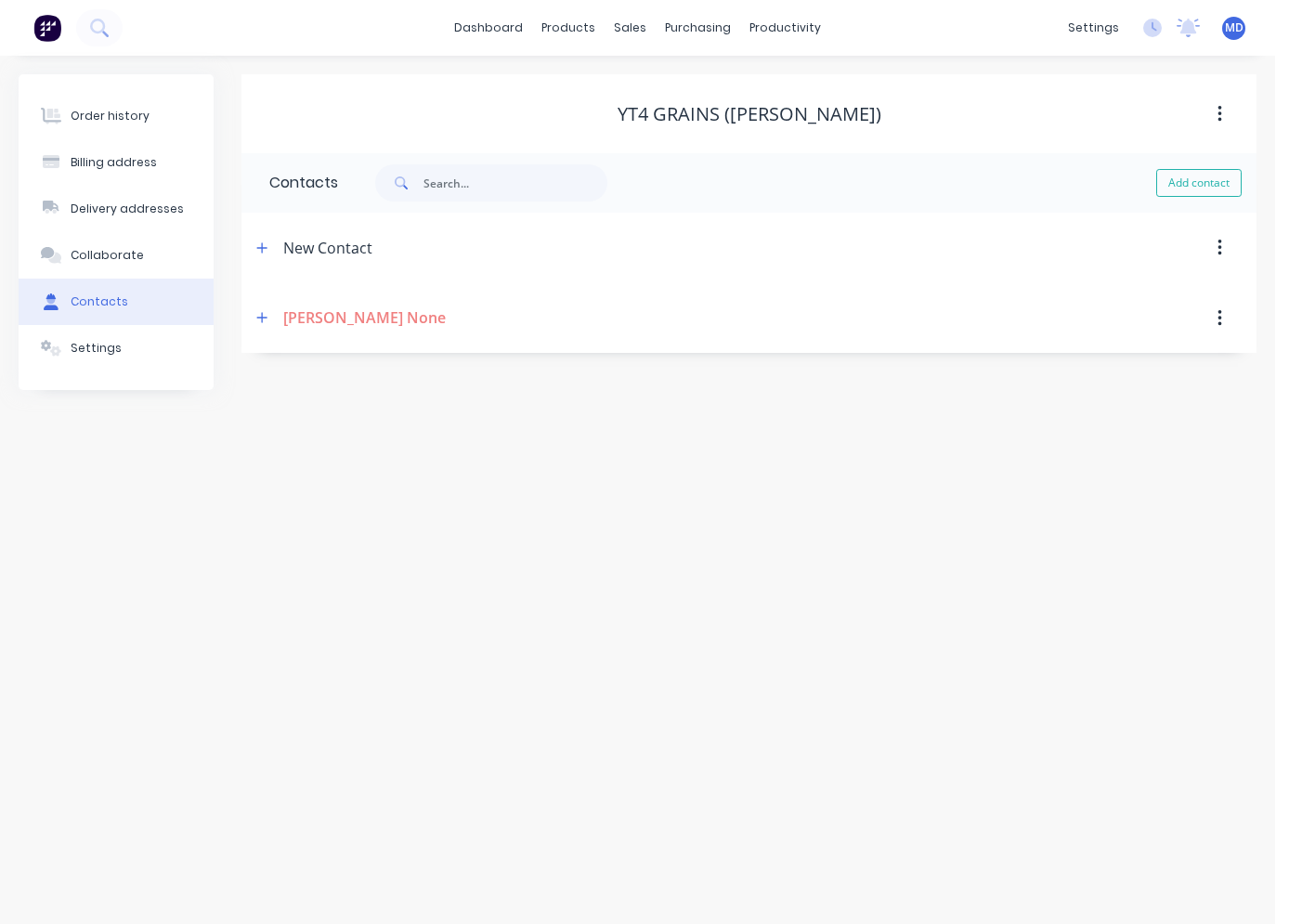
click at [370, 370] on div "YT4 Grains (Jeff Whyte) Contacts Add contact New Contact Contact name Jeff Whyt…" at bounding box center [749, 232] width 1015 height 316
click at [311, 251] on div "New Contact" at bounding box center [328, 248] width 90 height 23
click at [269, 242] on button "button" at bounding box center [263, 248] width 24 height 24
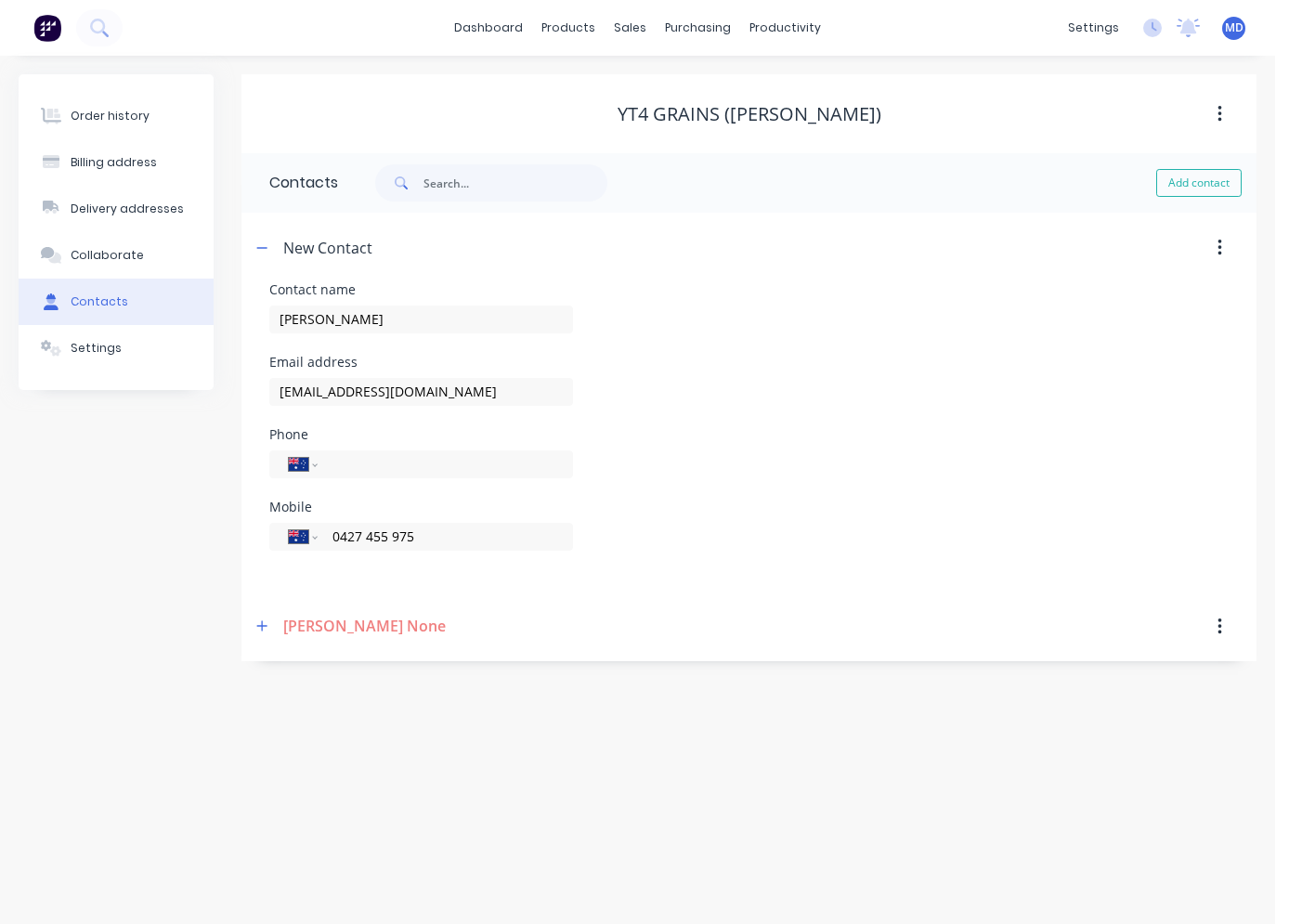
click at [1119, 247] on icon "button" at bounding box center [1220, 248] width 5 height 21
click at [1119, 290] on div "Delete" at bounding box center [1153, 296] width 143 height 27
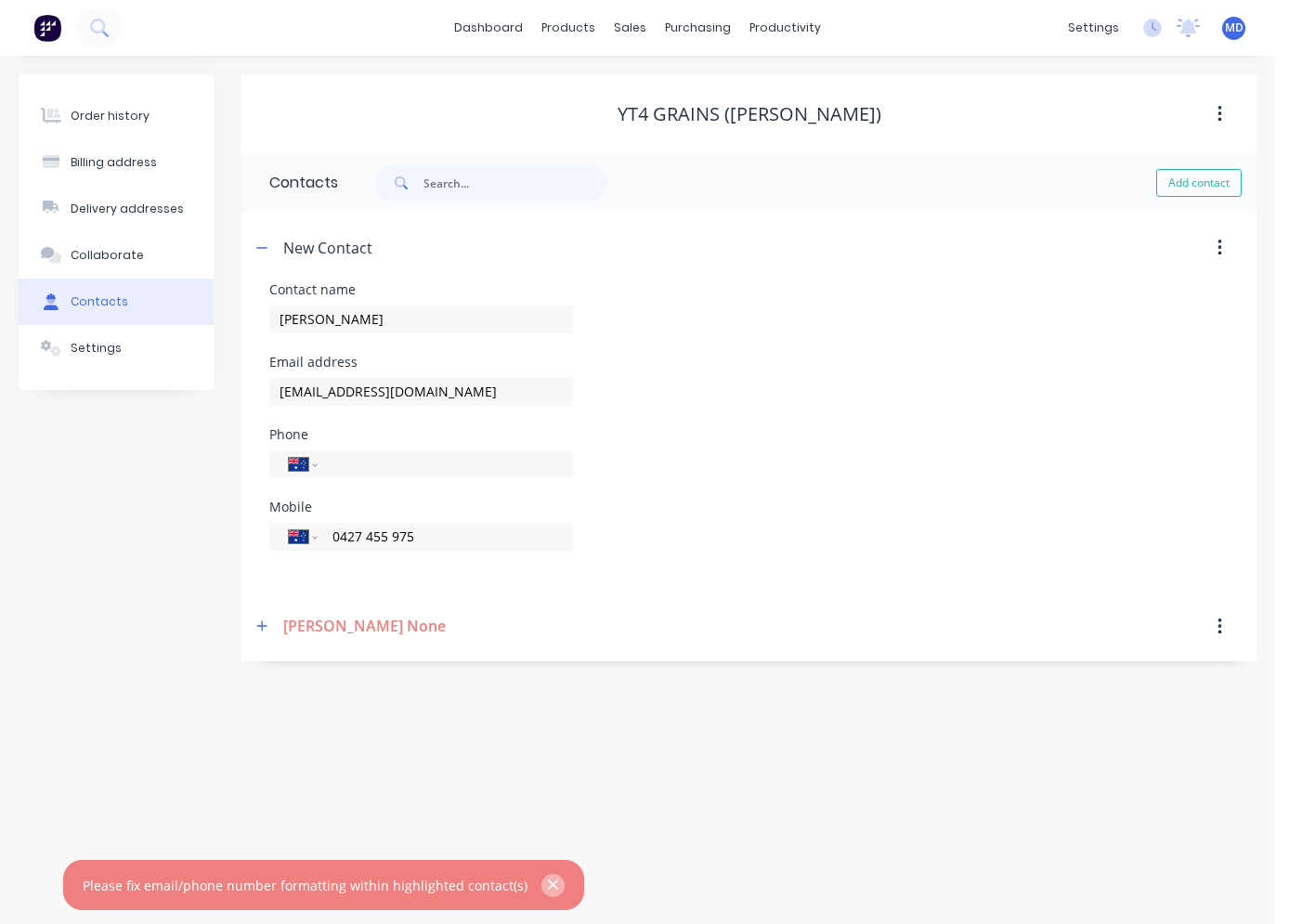
click at [541, 886] on button "button" at bounding box center [553, 886] width 24 height 24
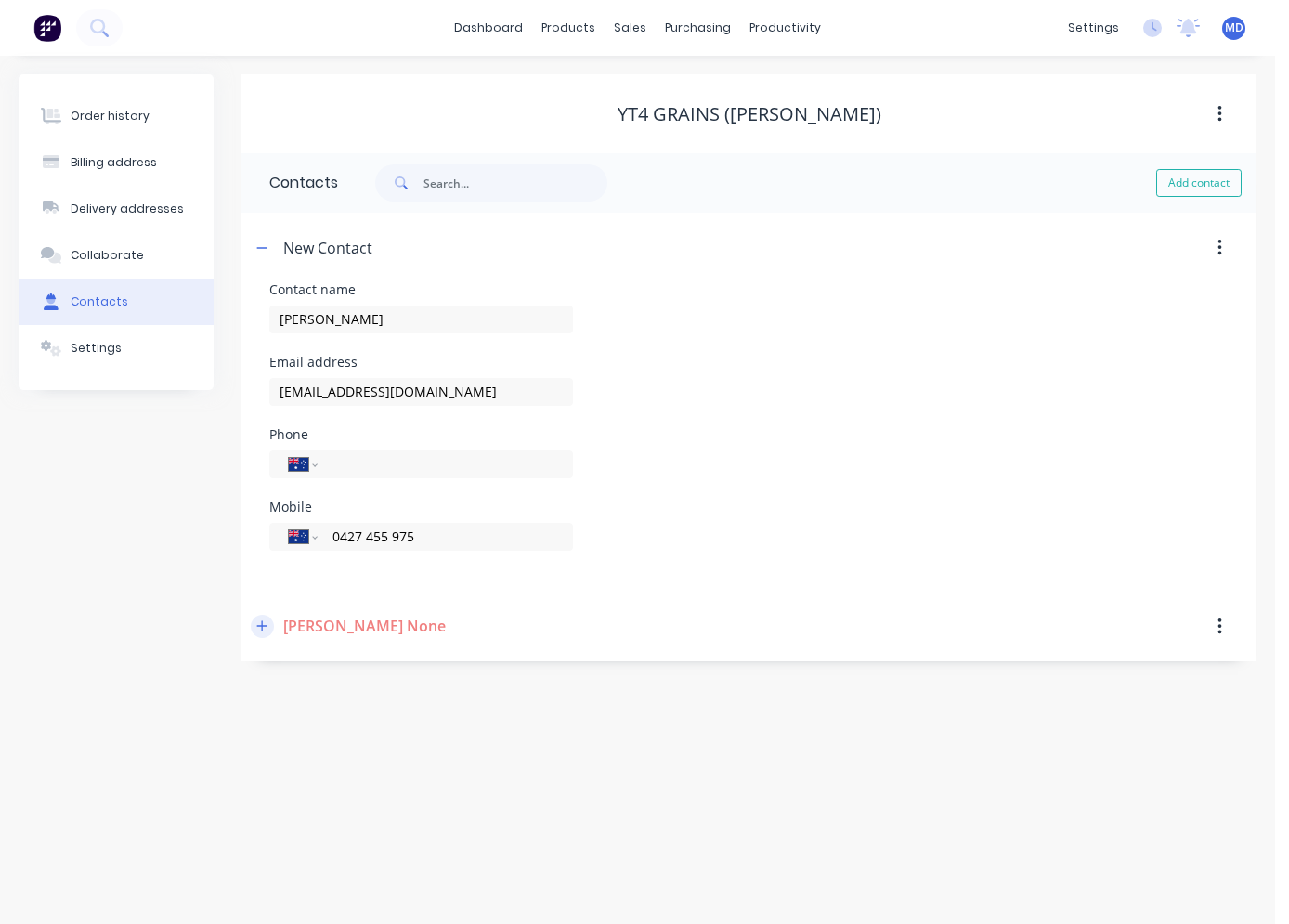
click at [261, 629] on icon "button" at bounding box center [262, 626] width 11 height 13
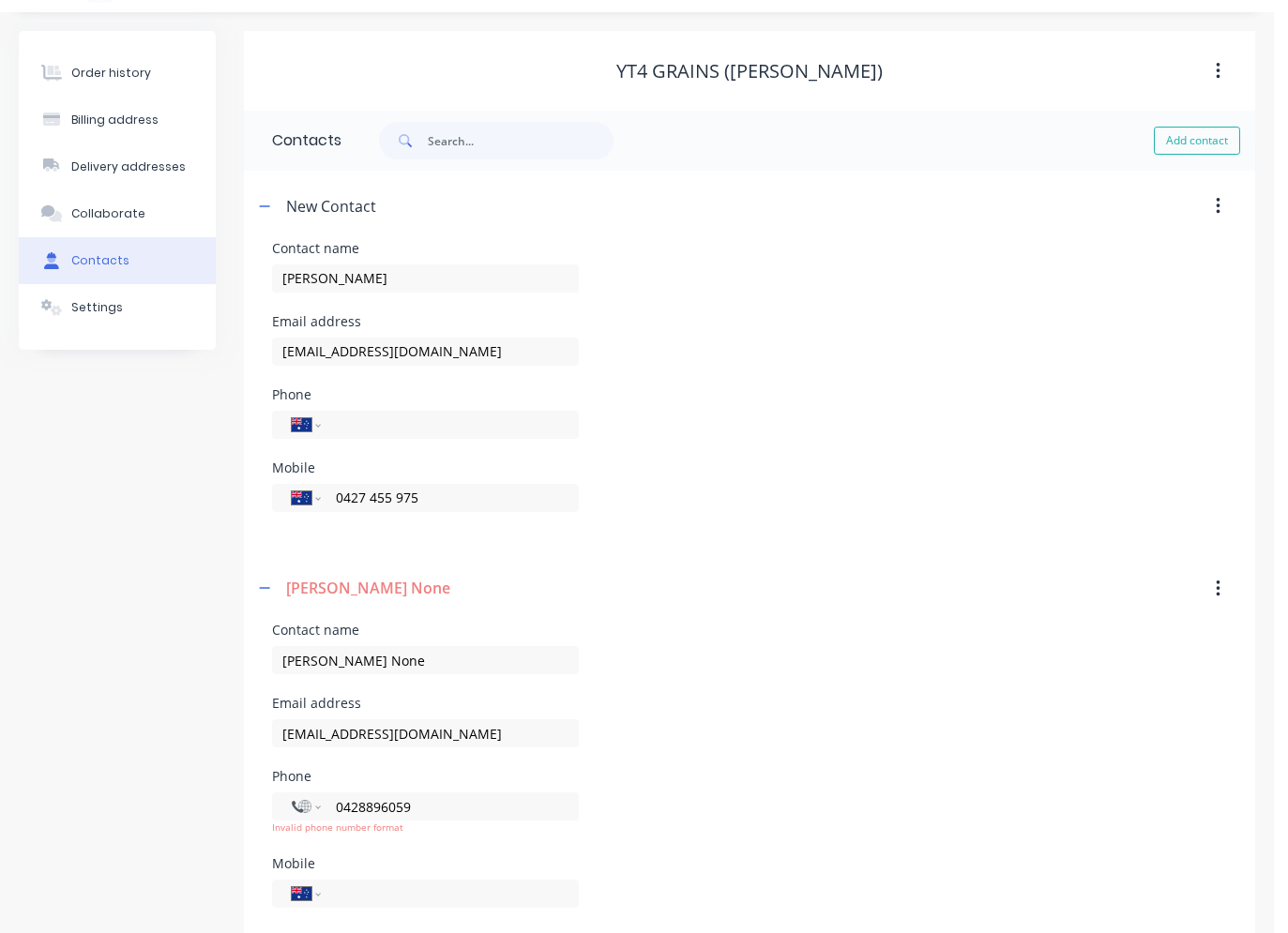
scroll to position [78, 0]
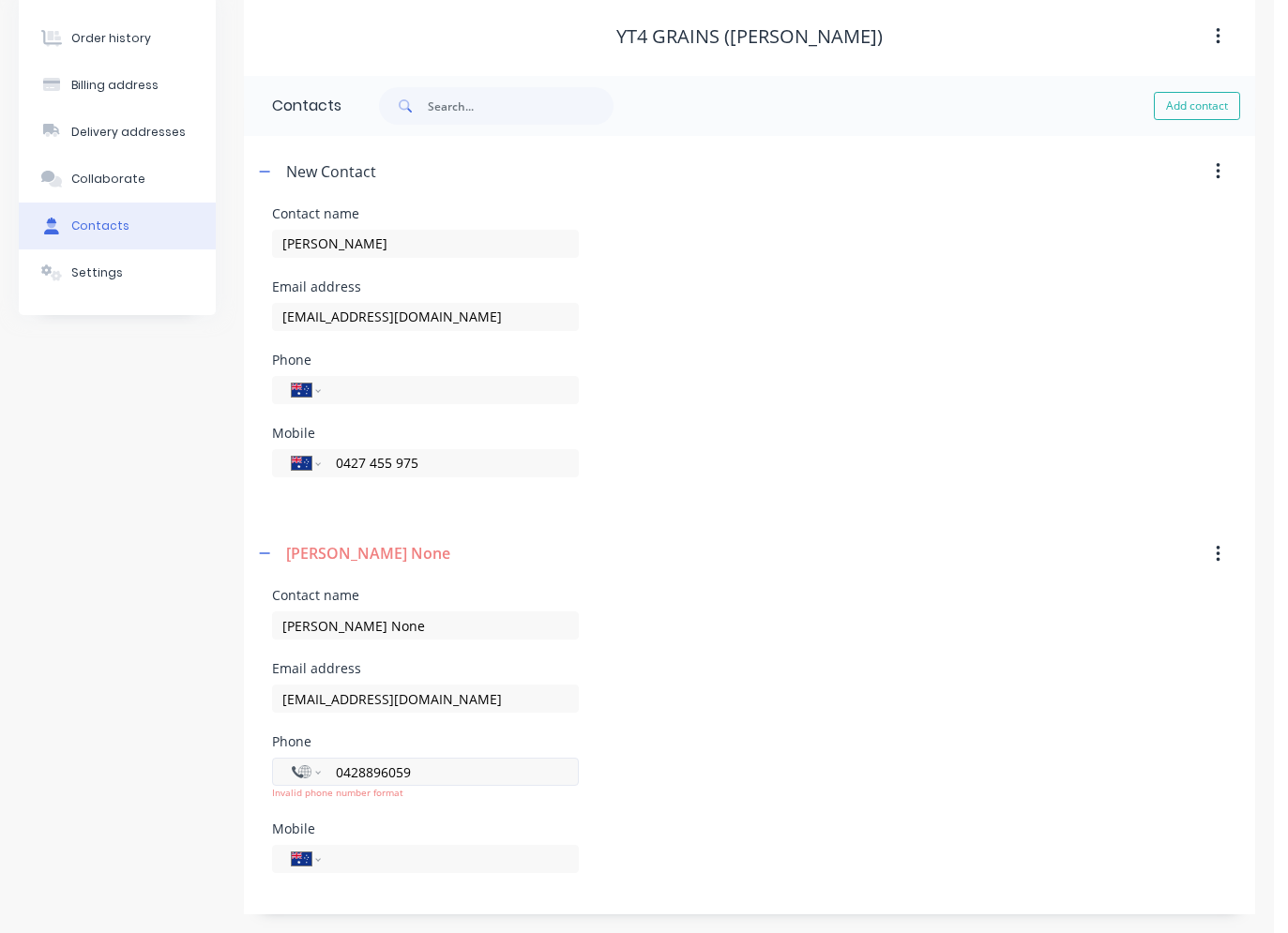
click at [365, 772] on input "0428896059" at bounding box center [446, 773] width 226 height 22
click at [374, 771] on input "+0428896059" at bounding box center [446, 773] width 226 height 22
drag, startPoint x: 420, startPoint y: 771, endPoint x: 329, endPoint y: 762, distance: 91.4
click at [330, 762] on div "International Afghanistan Åland Islands Albania Algeria American Samoa Andorra …" at bounding box center [425, 772] width 307 height 28
type input "+0428896059"
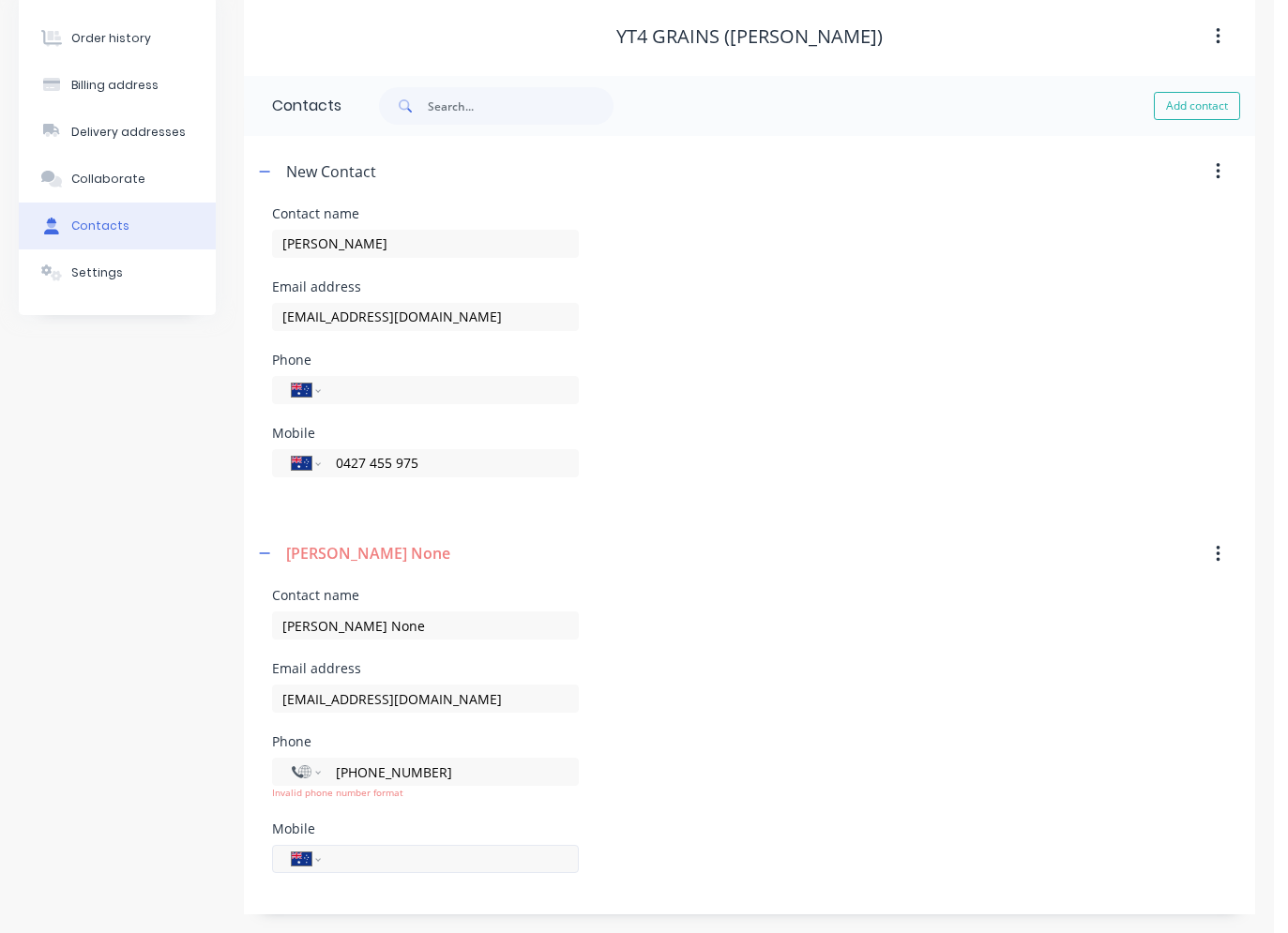
click at [362, 855] on input "tel" at bounding box center [446, 859] width 226 height 22
paste input "0428 896 059"
type input "0428 896 059"
drag, startPoint x: 423, startPoint y: 775, endPoint x: 328, endPoint y: 771, distance: 95.1
click at [328, 771] on div "International Afghanistan Åland Islands Albania Algeria American Samoa Andorra …" at bounding box center [425, 772] width 307 height 28
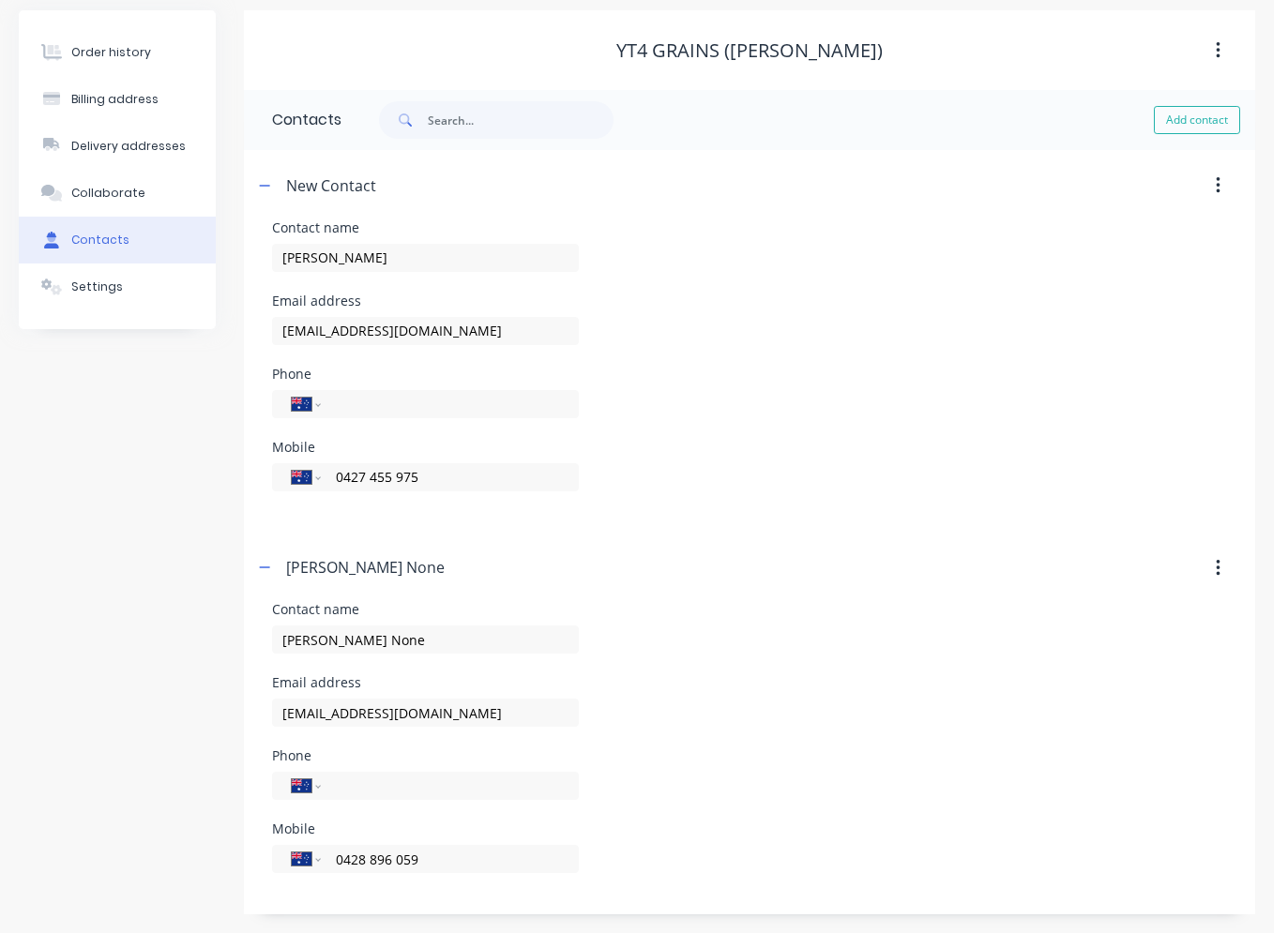
click at [539, 520] on div "New Contact Contact name Jeff Whyte Email address kenyamist@outlook.com Phone I…" at bounding box center [749, 532] width 1012 height 764
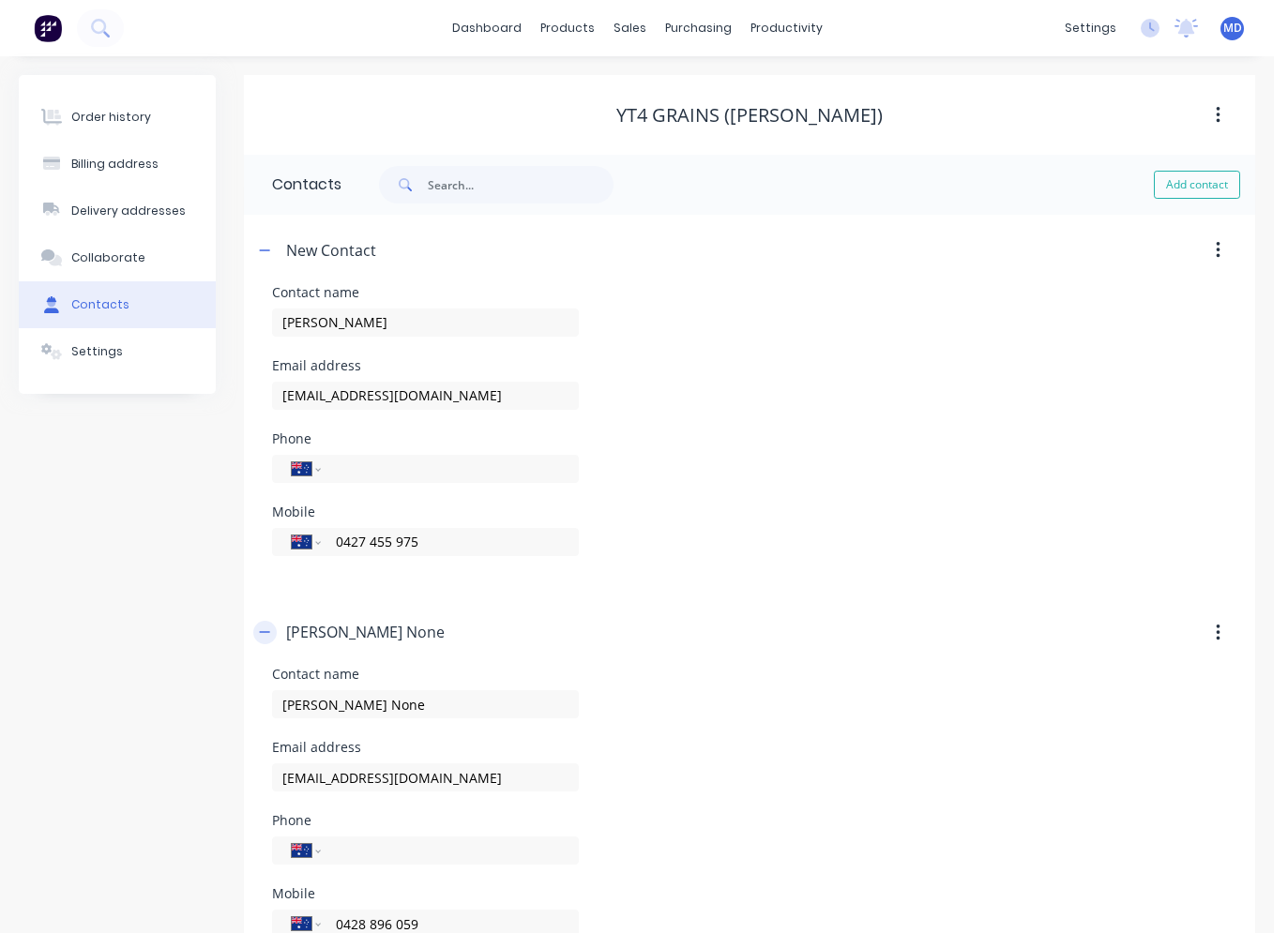
click at [260, 631] on icon "button" at bounding box center [264, 632] width 11 height 13
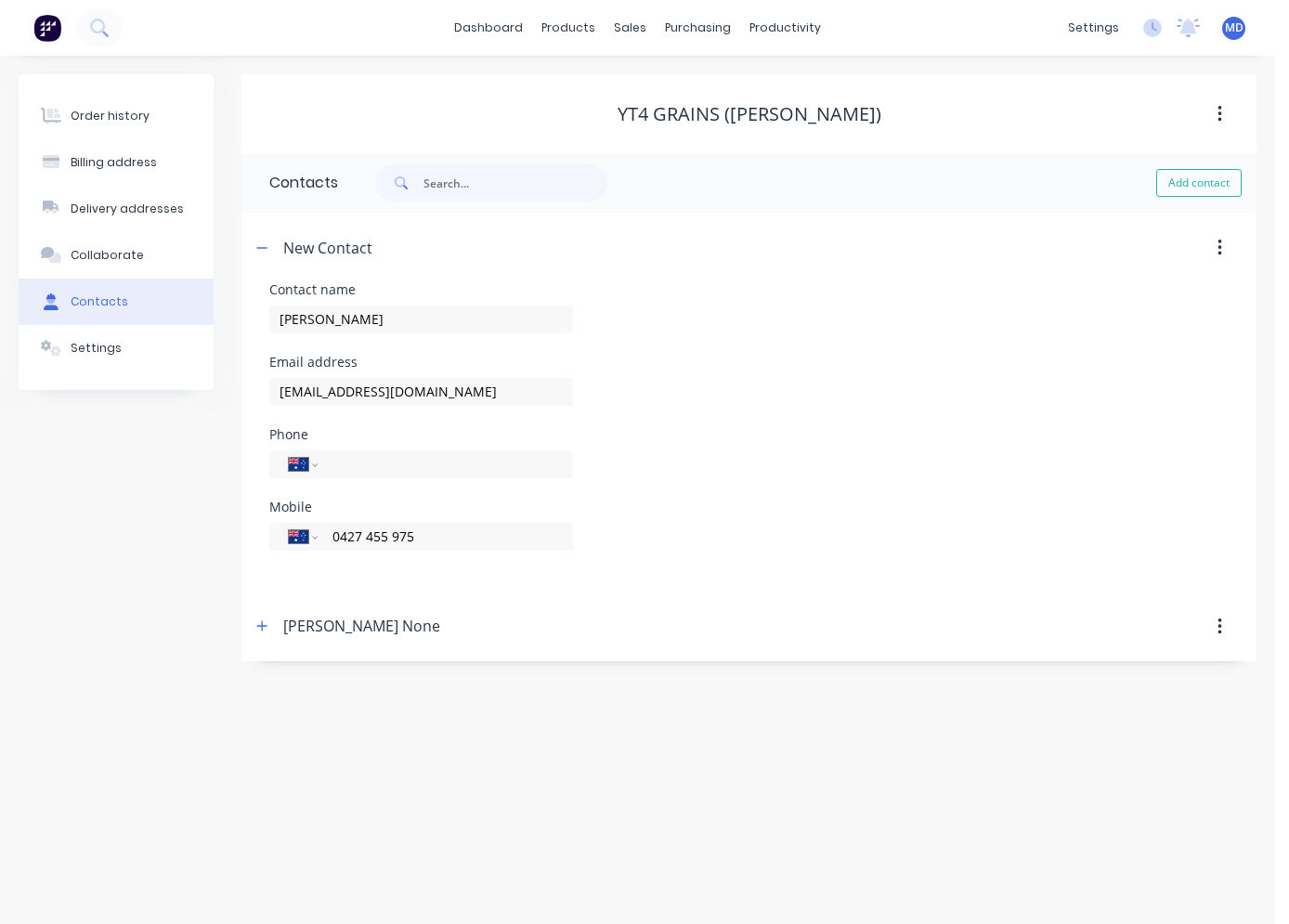
click at [360, 624] on div "Neil None" at bounding box center [628, 627] width 755 height 33
select select "AU"
click at [270, 629] on button "button" at bounding box center [263, 627] width 24 height 24
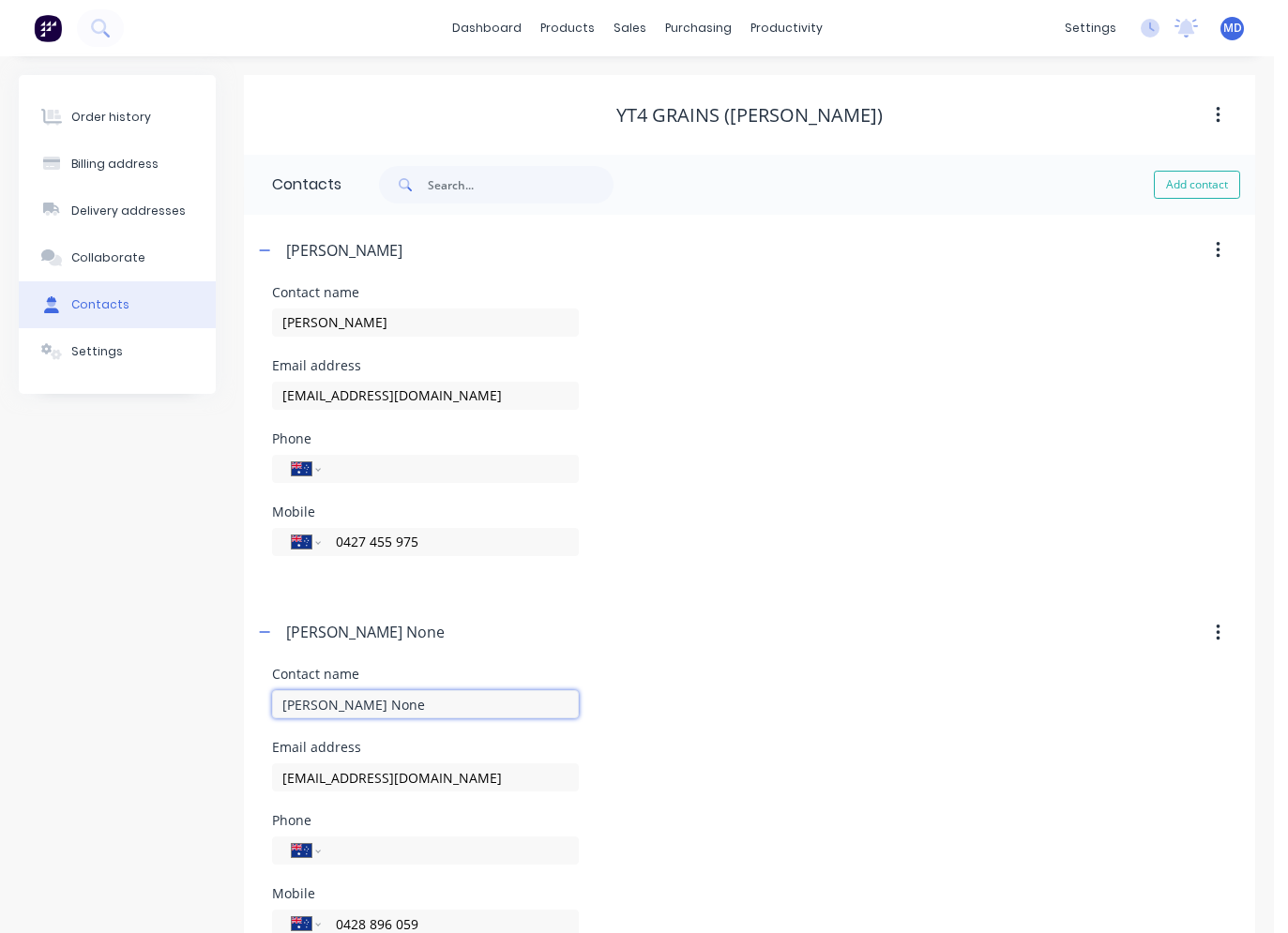
drag, startPoint x: 346, startPoint y: 700, endPoint x: 313, endPoint y: 701, distance: 33.0
click at [313, 701] on input "Neil None" at bounding box center [425, 704] width 307 height 28
type input "Neil whyte"
click at [577, 667] on header "Neil None" at bounding box center [749, 633] width 1012 height 72
click at [468, 614] on header "Neil None" at bounding box center [749, 633] width 1012 height 72
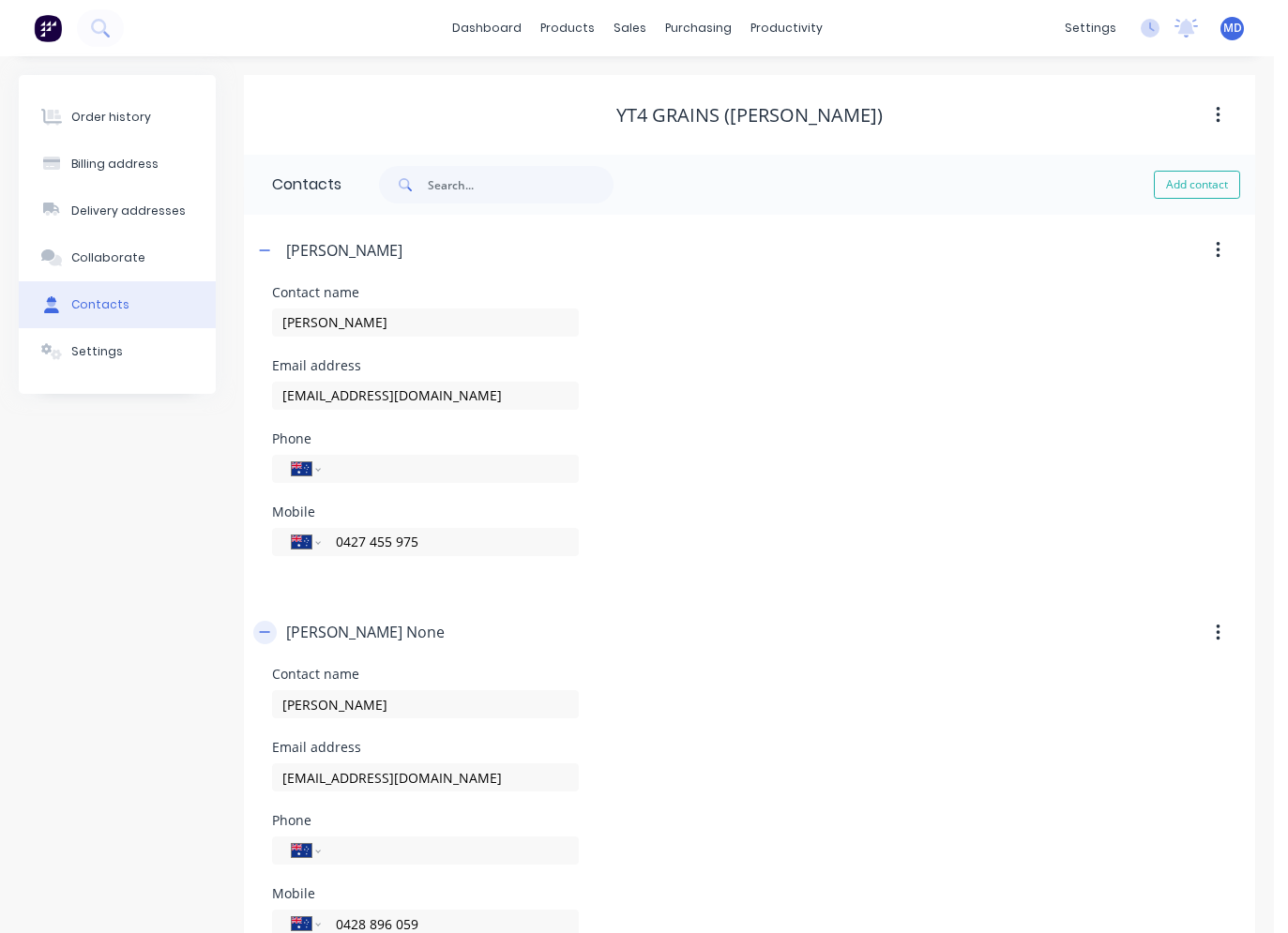
click at [262, 636] on icon "button" at bounding box center [264, 632] width 11 height 13
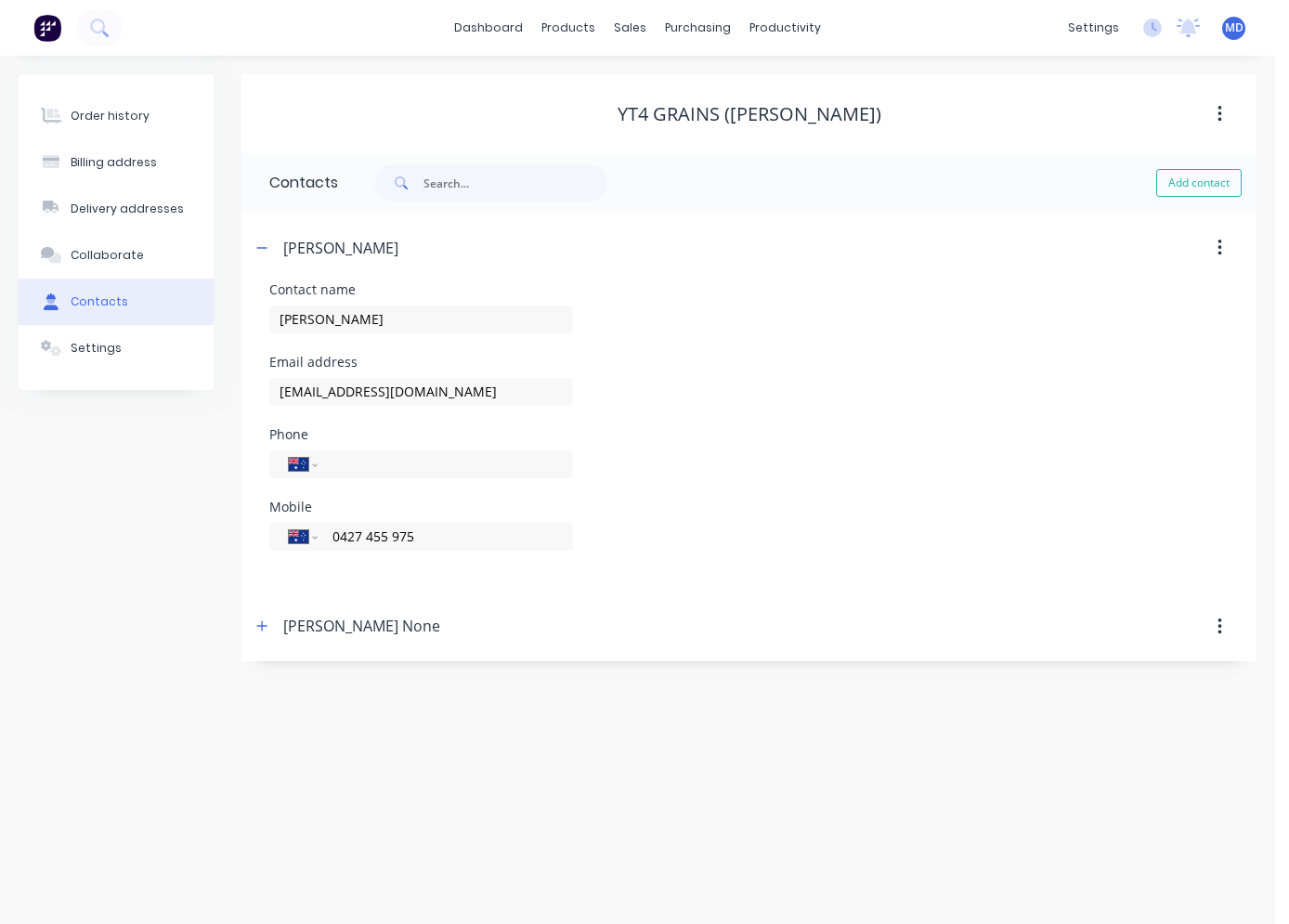
click at [259, 633] on icon "button" at bounding box center [262, 626] width 11 height 13
click at [269, 627] on button "button" at bounding box center [263, 627] width 24 height 24
click at [268, 627] on icon "button" at bounding box center [262, 626] width 11 height 13
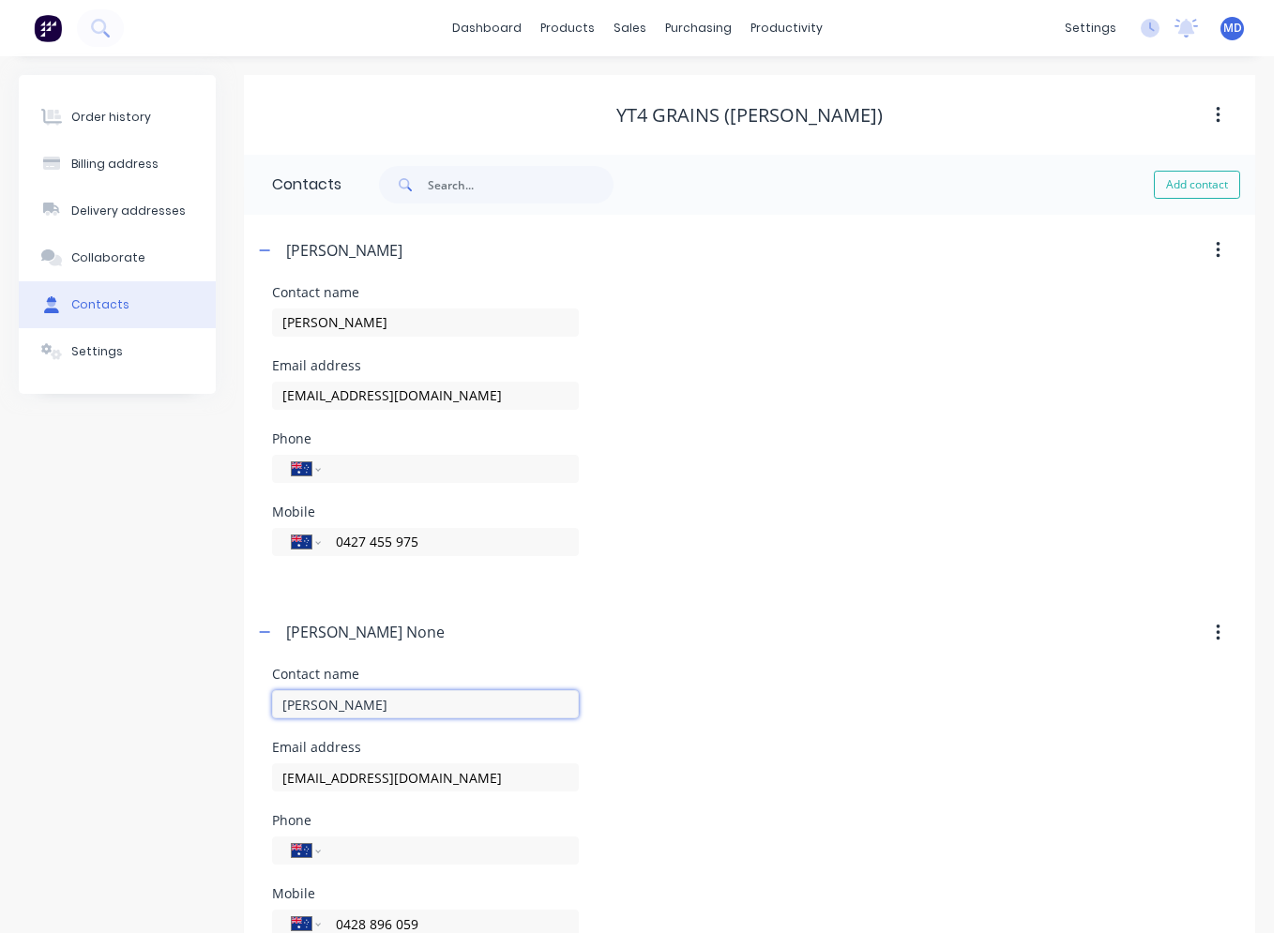
click at [377, 695] on input "Neil whyte" at bounding box center [425, 704] width 307 height 28
click at [706, 704] on div "Contact name Neil whyte" at bounding box center [749, 704] width 955 height 74
click at [762, 517] on div "Mobile International Afghanistan Åland Islands Albania Algeria American Samoa A…" at bounding box center [749, 543] width 955 height 74
click at [477, 528] on div "International Afghanistan Åland Islands Albania Algeria American Samoa Andorra …" at bounding box center [425, 542] width 307 height 28
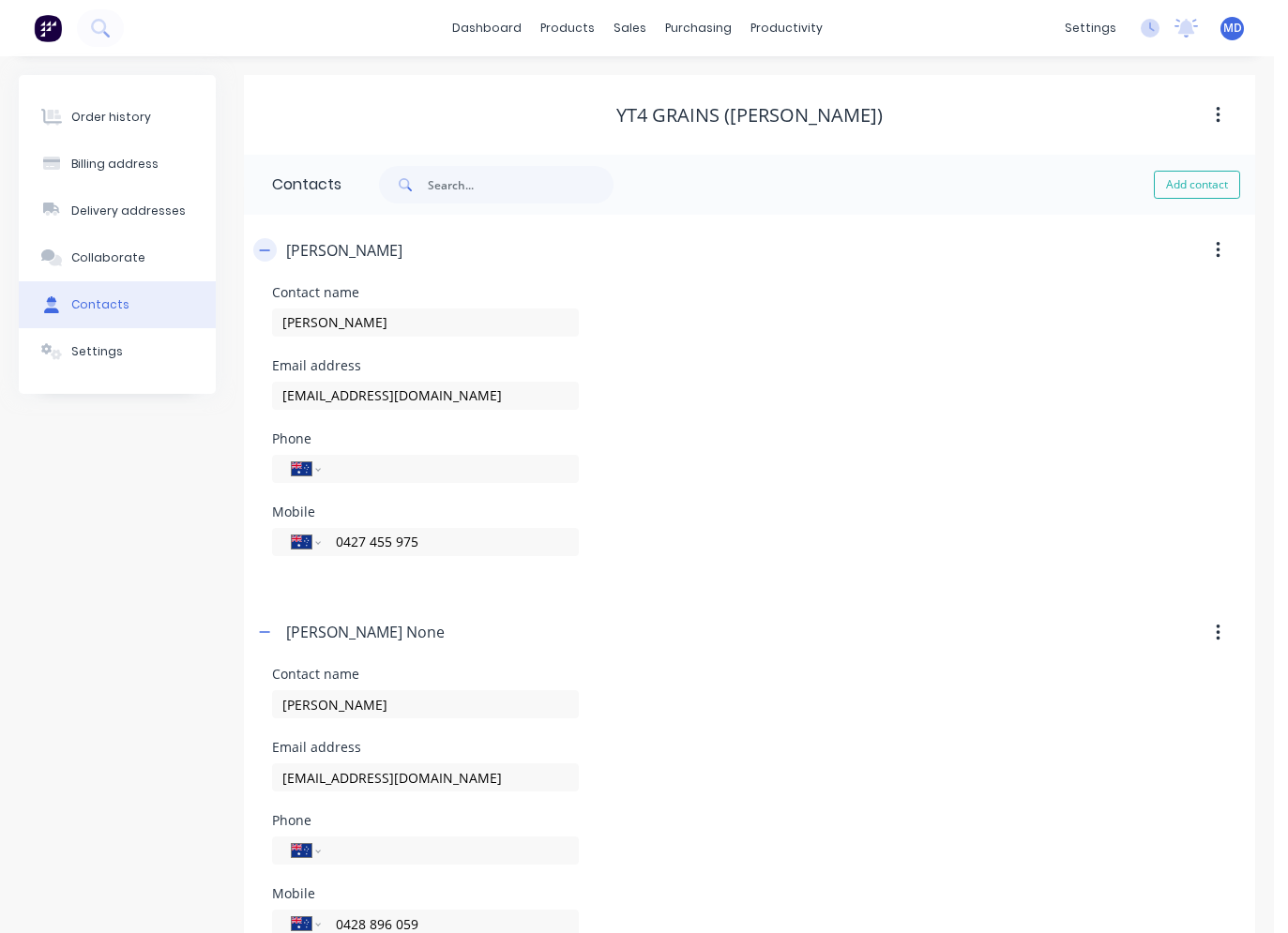
click at [260, 245] on icon "button" at bounding box center [264, 249] width 11 height 13
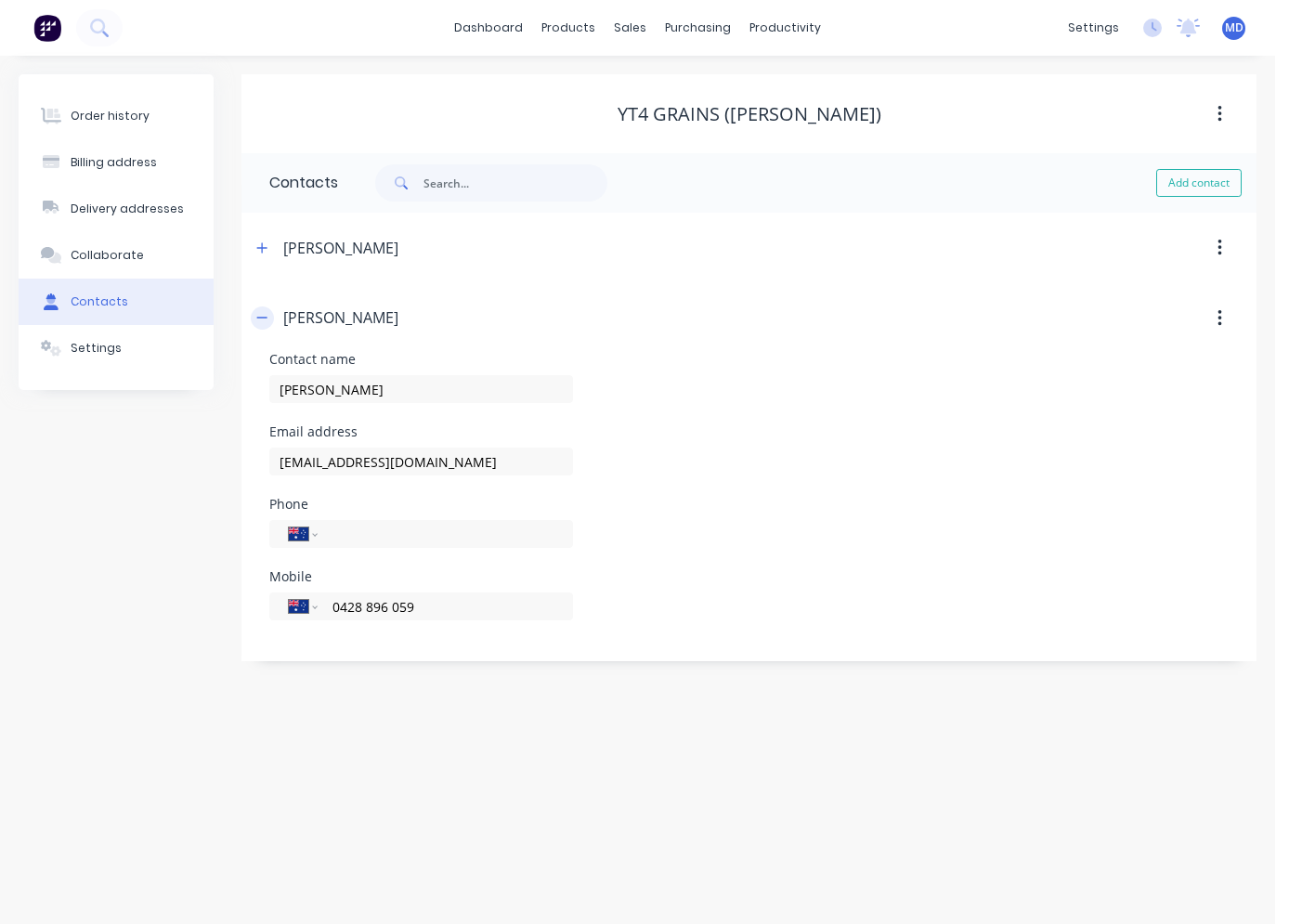
click at [269, 319] on button "button" at bounding box center [263, 319] width 24 height 24
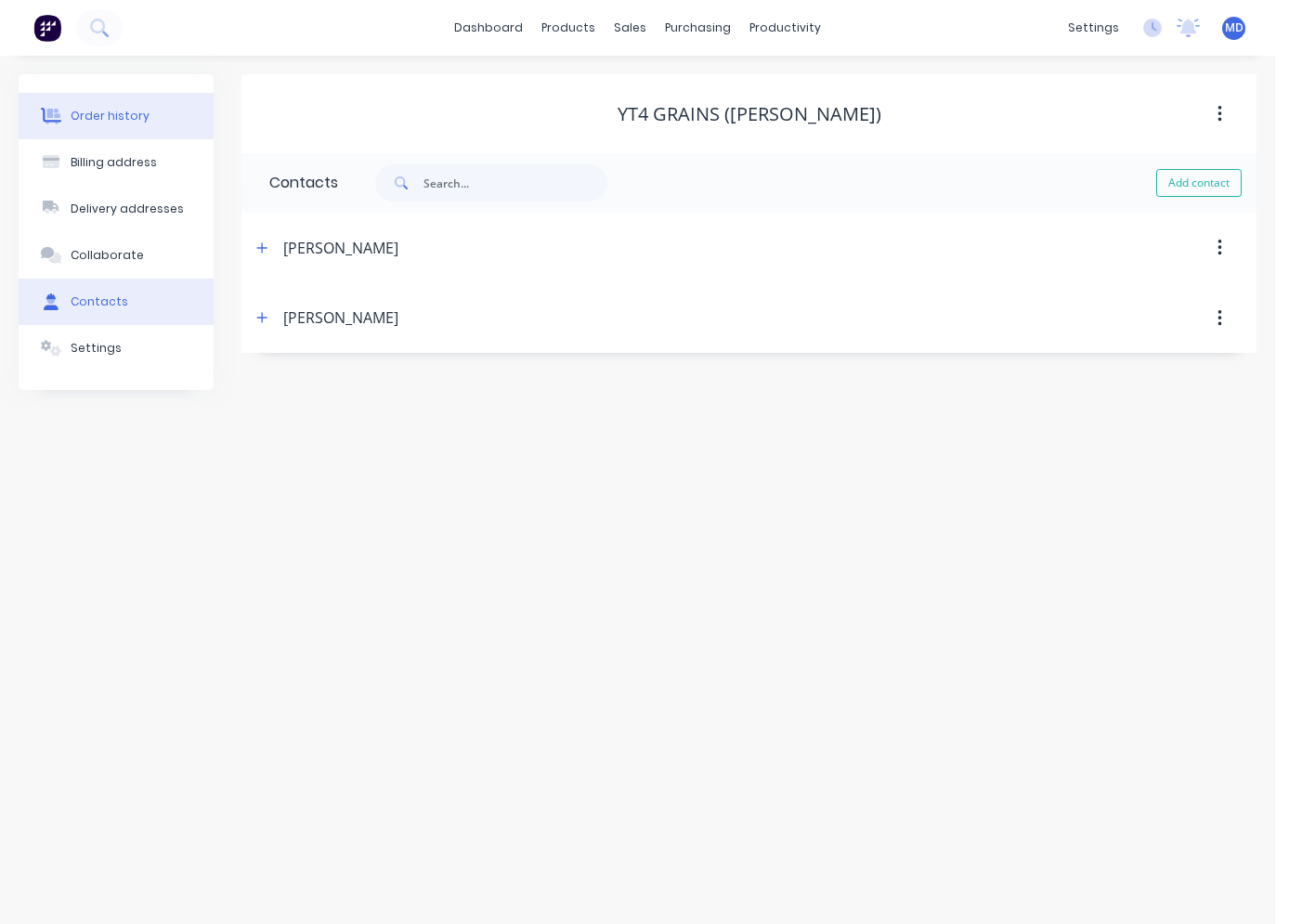
click at [132, 130] on button "Order history" at bounding box center [116, 115] width 195 height 46
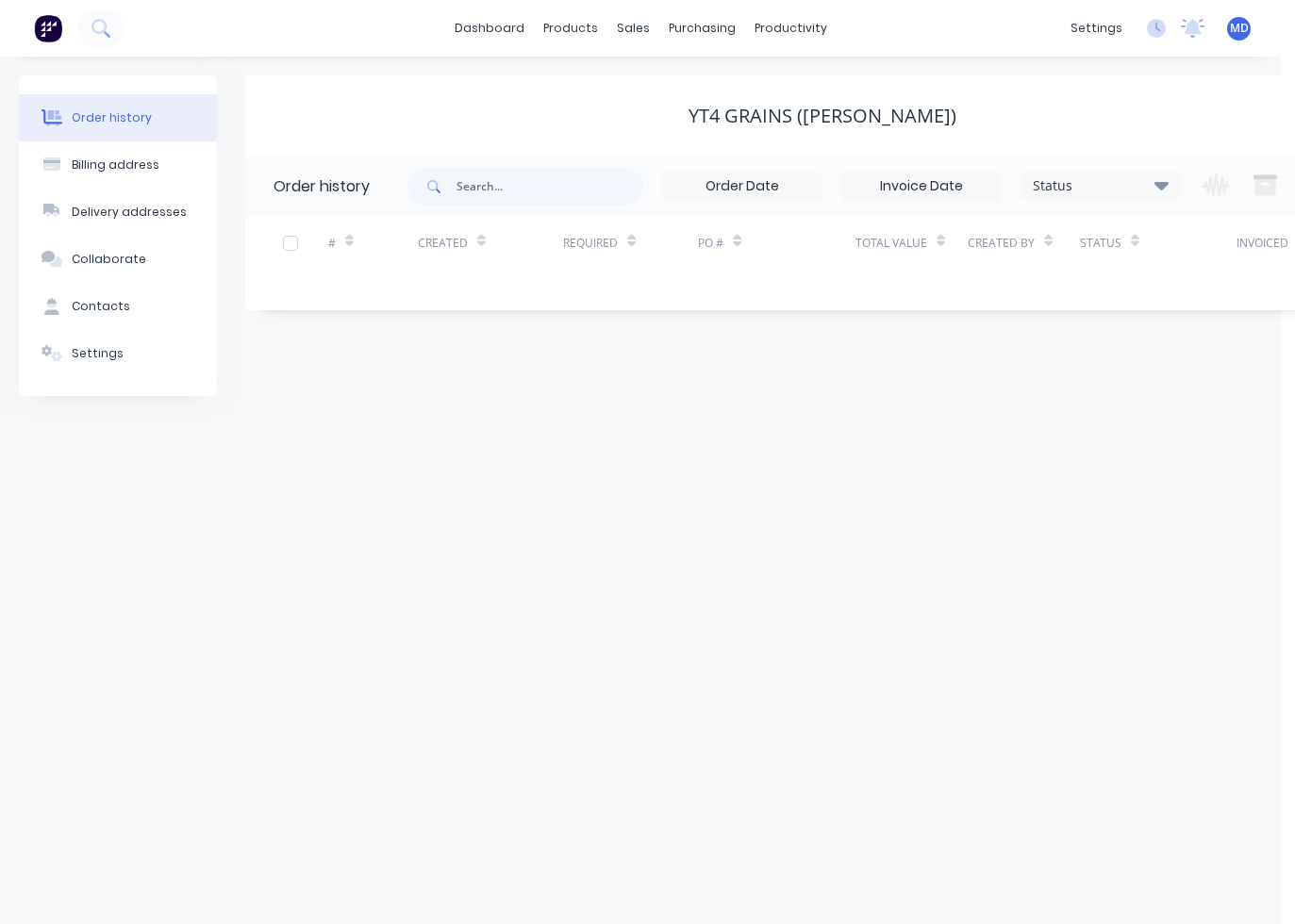
scroll to position [0, 105]
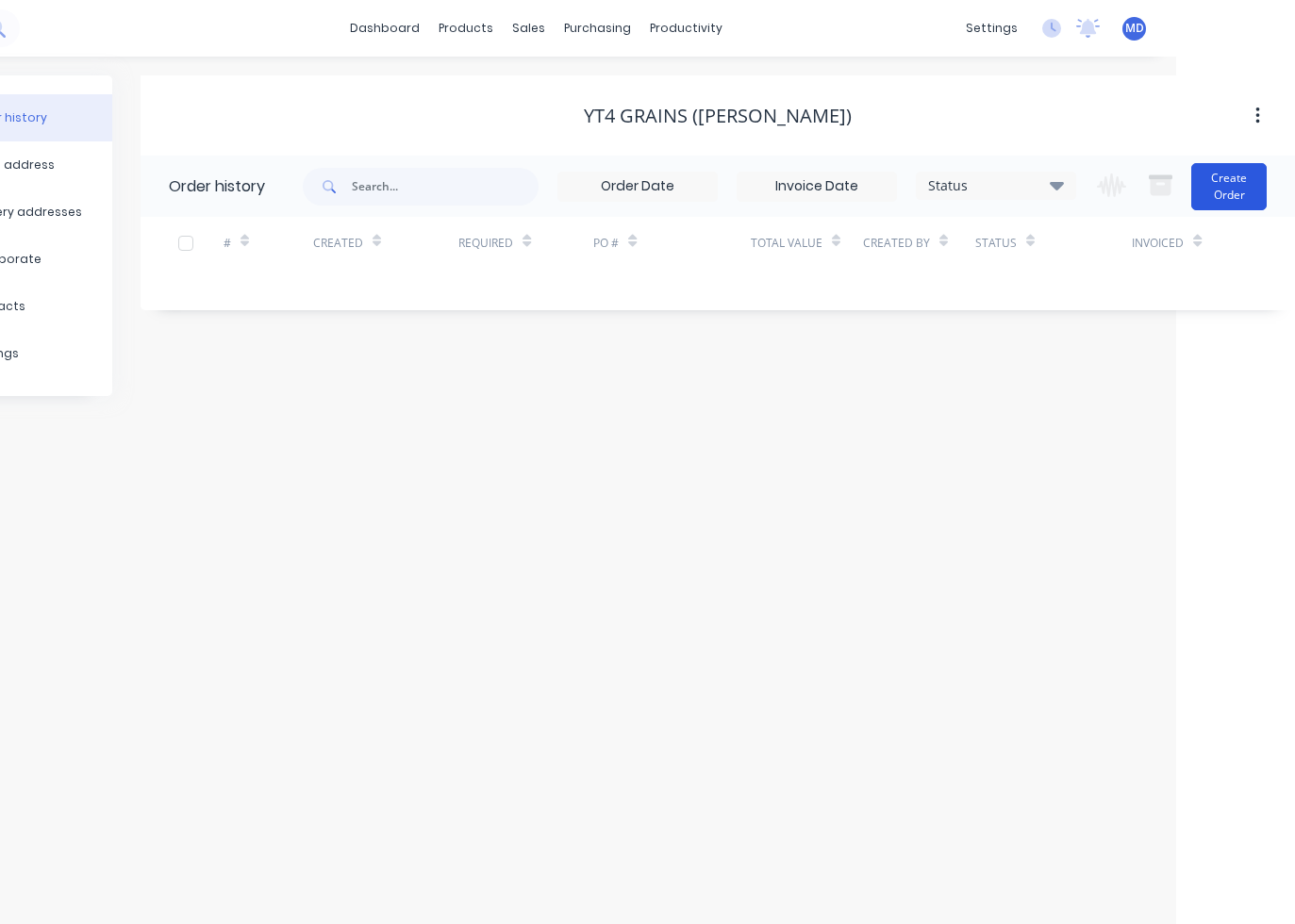
click at [1136, 190] on button "Create Order" at bounding box center [1229, 186] width 76 height 47
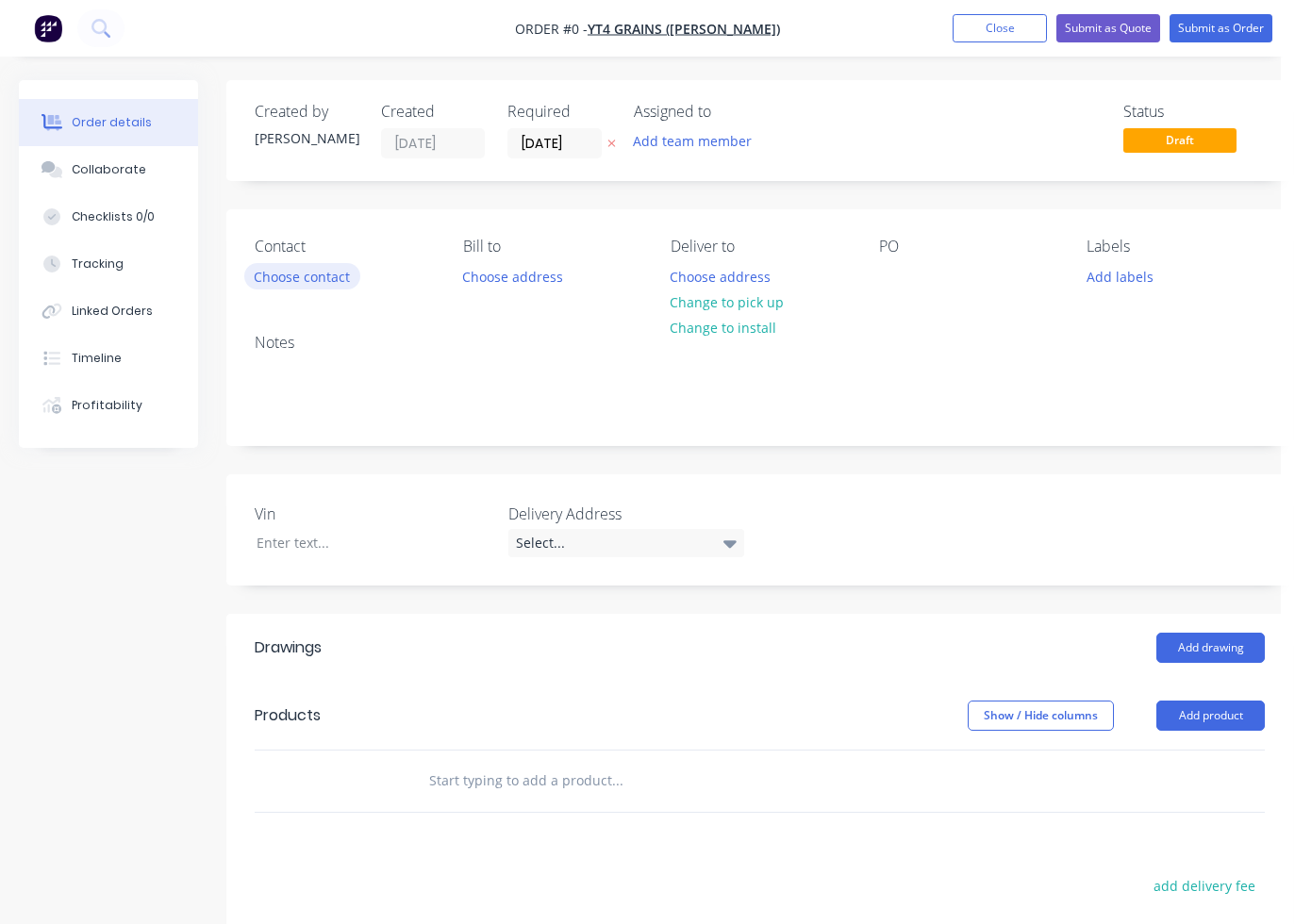
click at [345, 280] on button "Choose contact" at bounding box center [302, 275] width 116 height 25
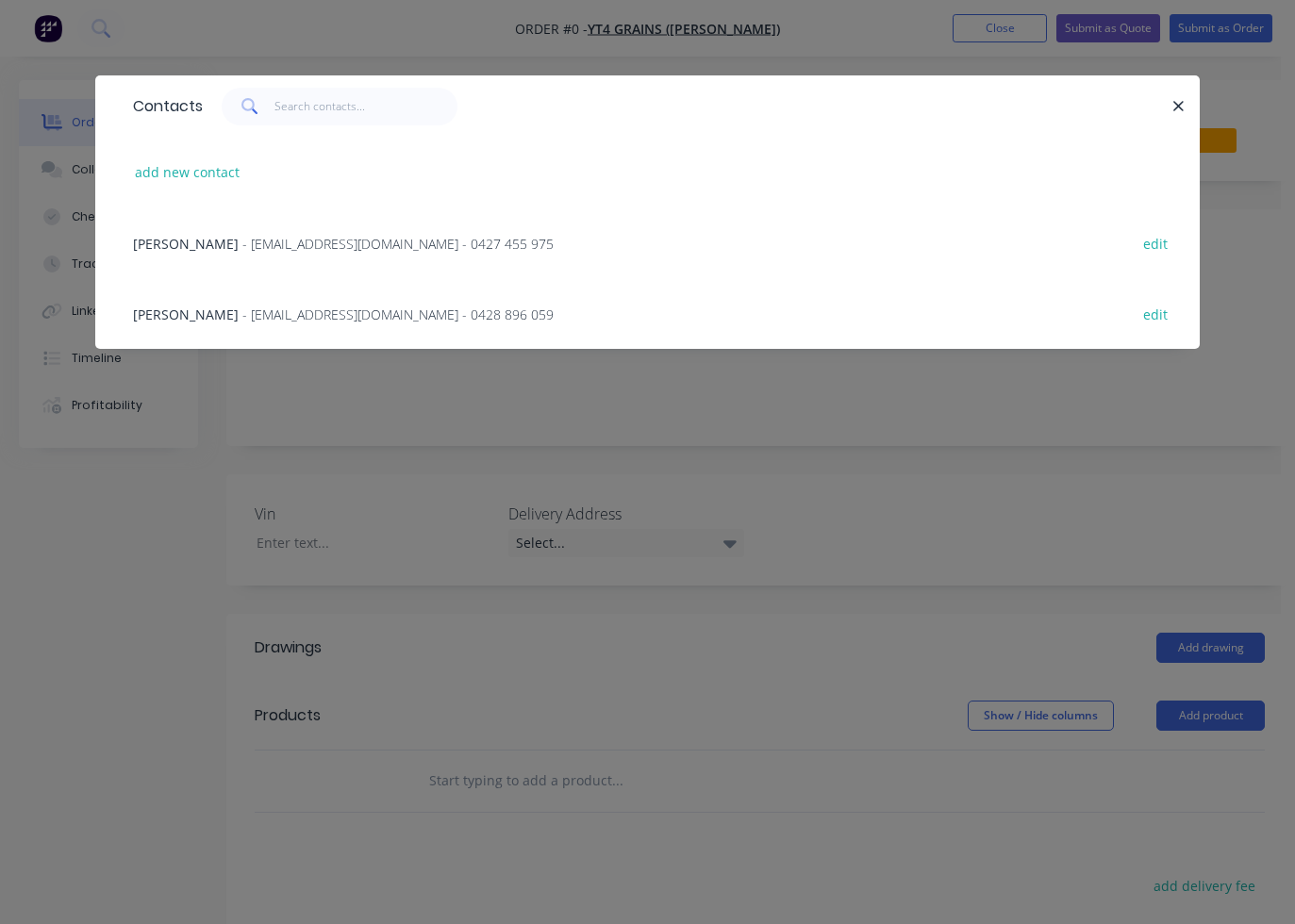
click at [265, 248] on span "- kenyamist@outlook.com - 0427 455 975" at bounding box center [399, 244] width 312 height 18
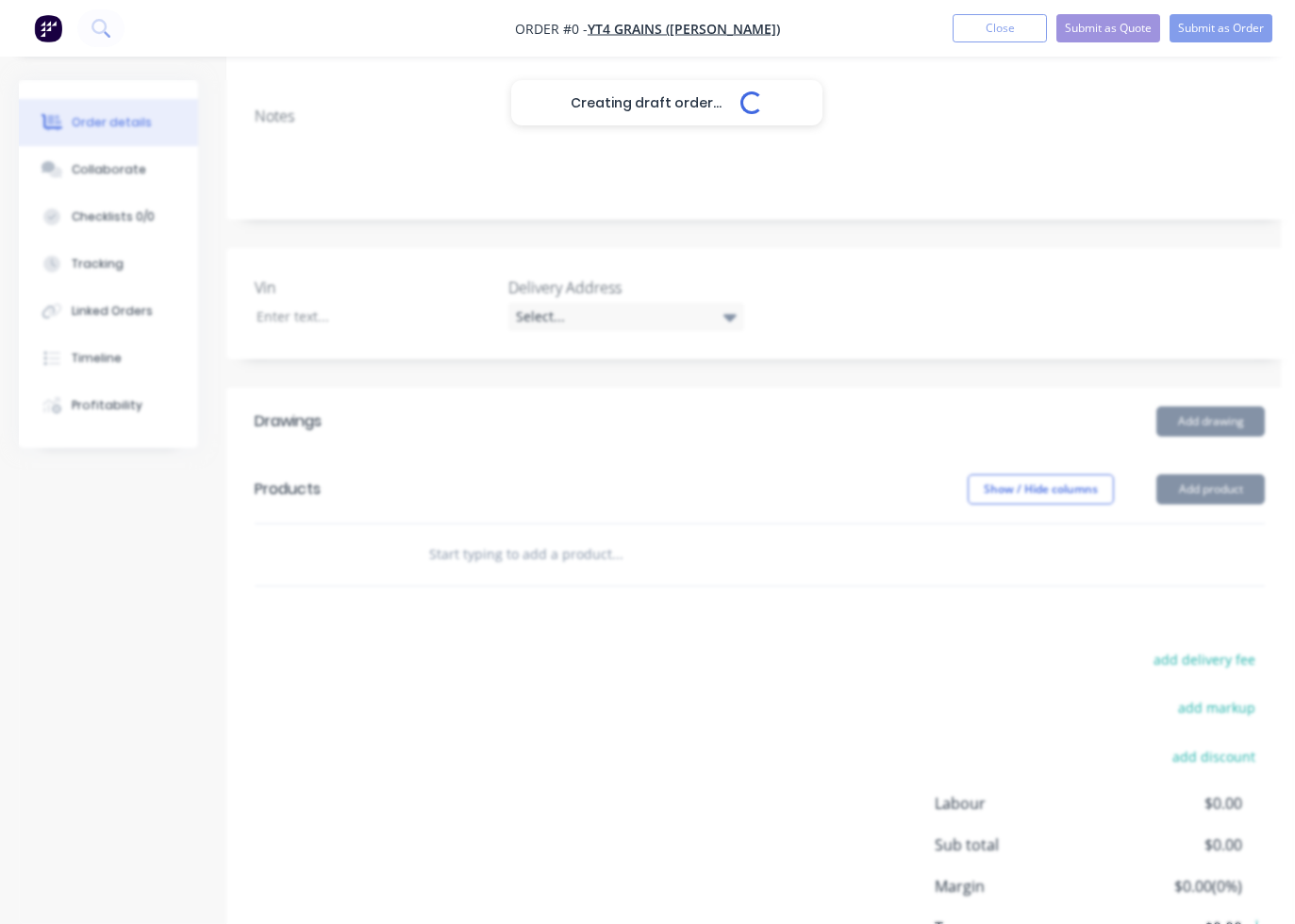
scroll to position [378, 0]
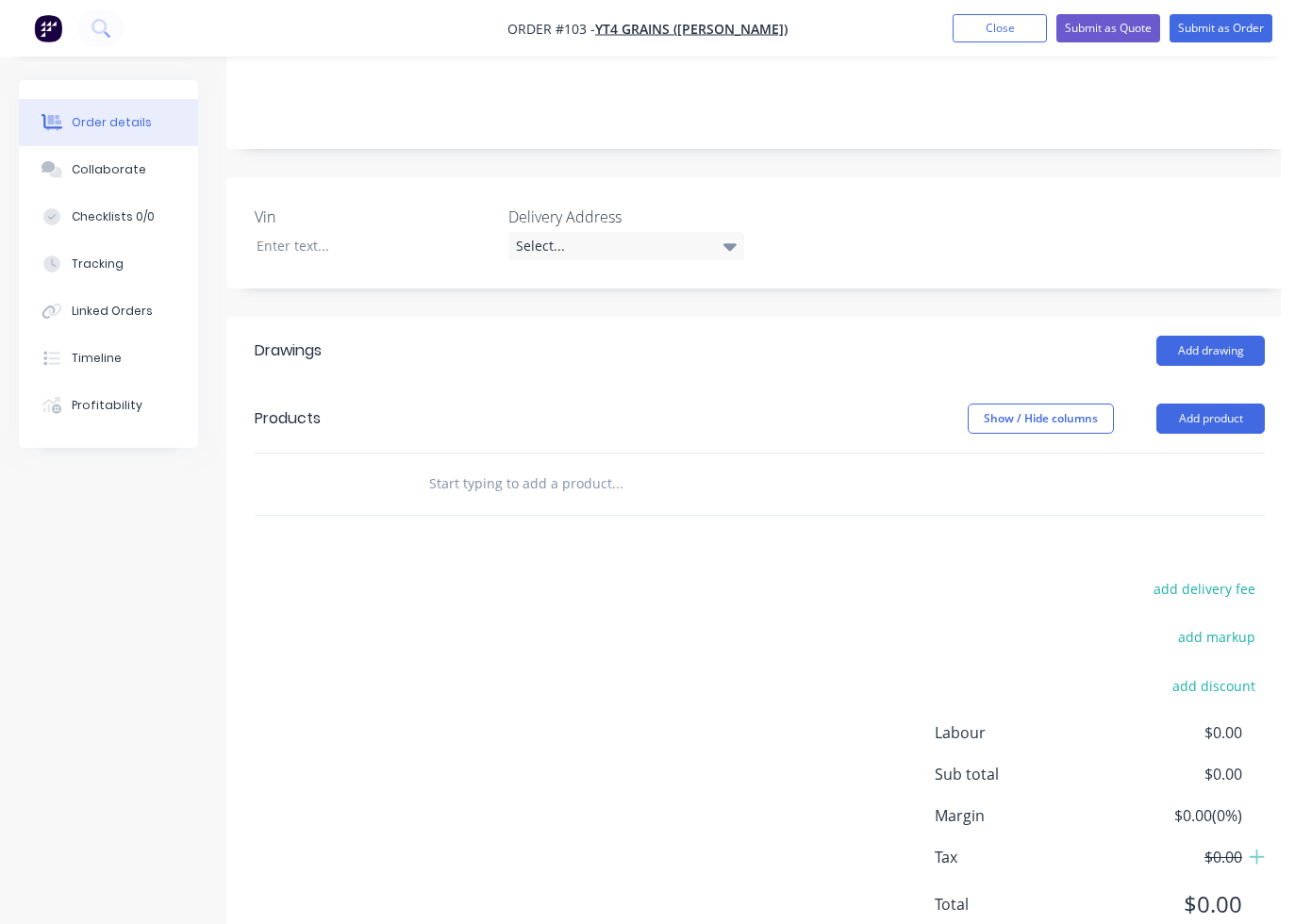
click at [488, 464] on input "text" at bounding box center [618, 483] width 378 height 38
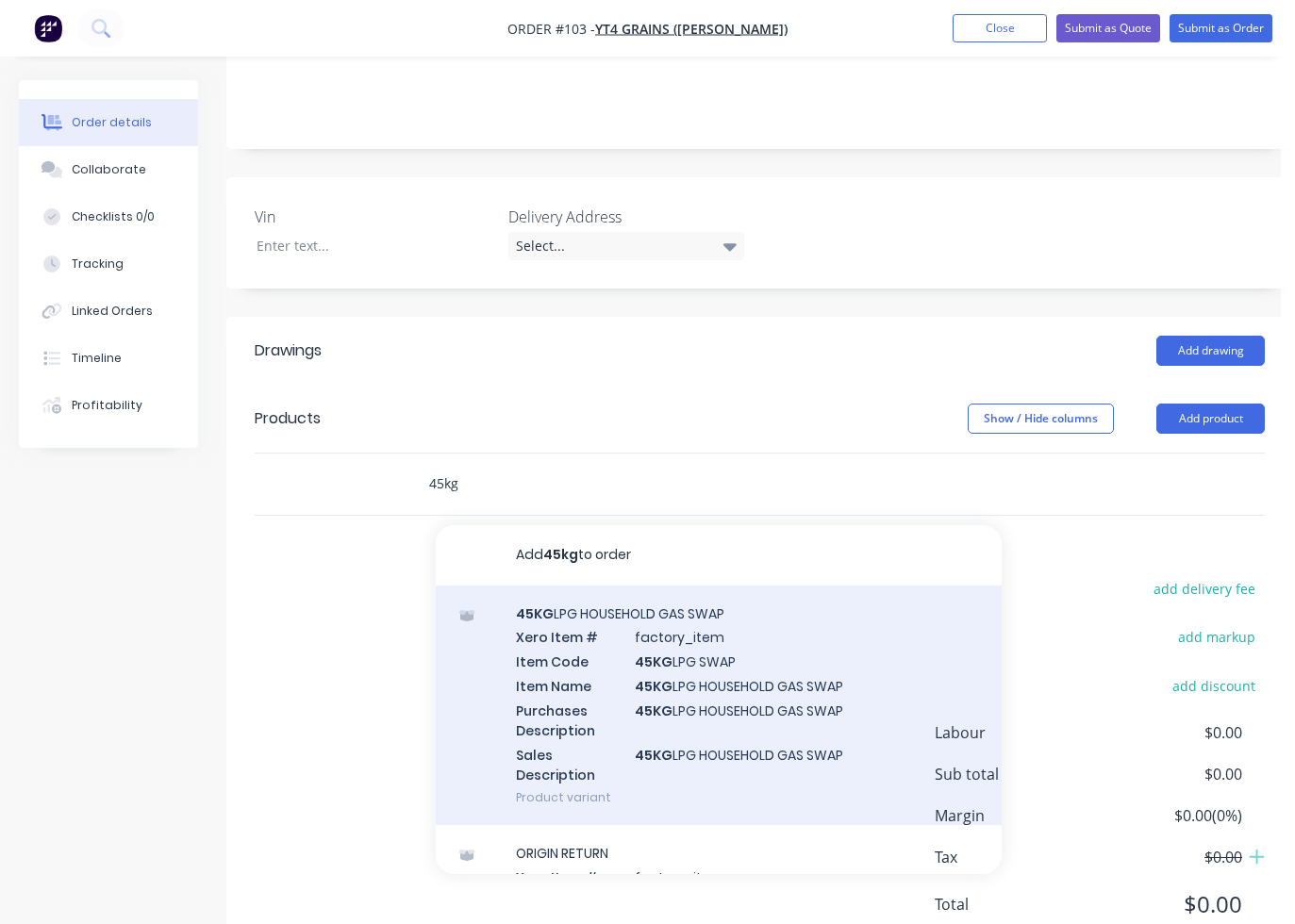
type input "45kg"
click at [605, 615] on div "45KG LPG HOUSEHOLD GAS SWAP Xero Item # factory_item Item Code 45KG LPG SWAP It…" at bounding box center [718, 705] width 566 height 241
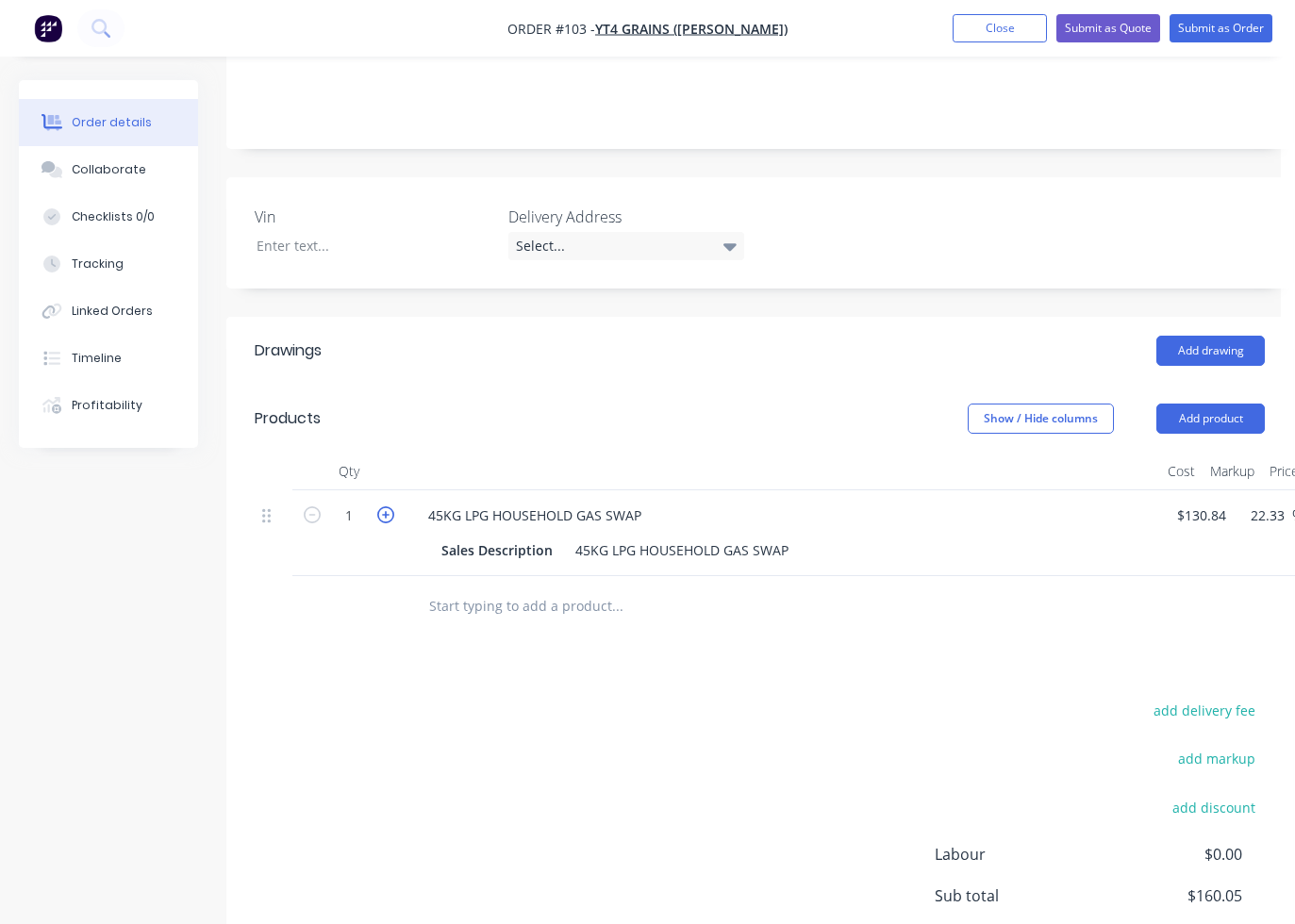
click at [391, 506] on icon "button" at bounding box center [386, 514] width 17 height 17
type input "2"
type input "$320.11"
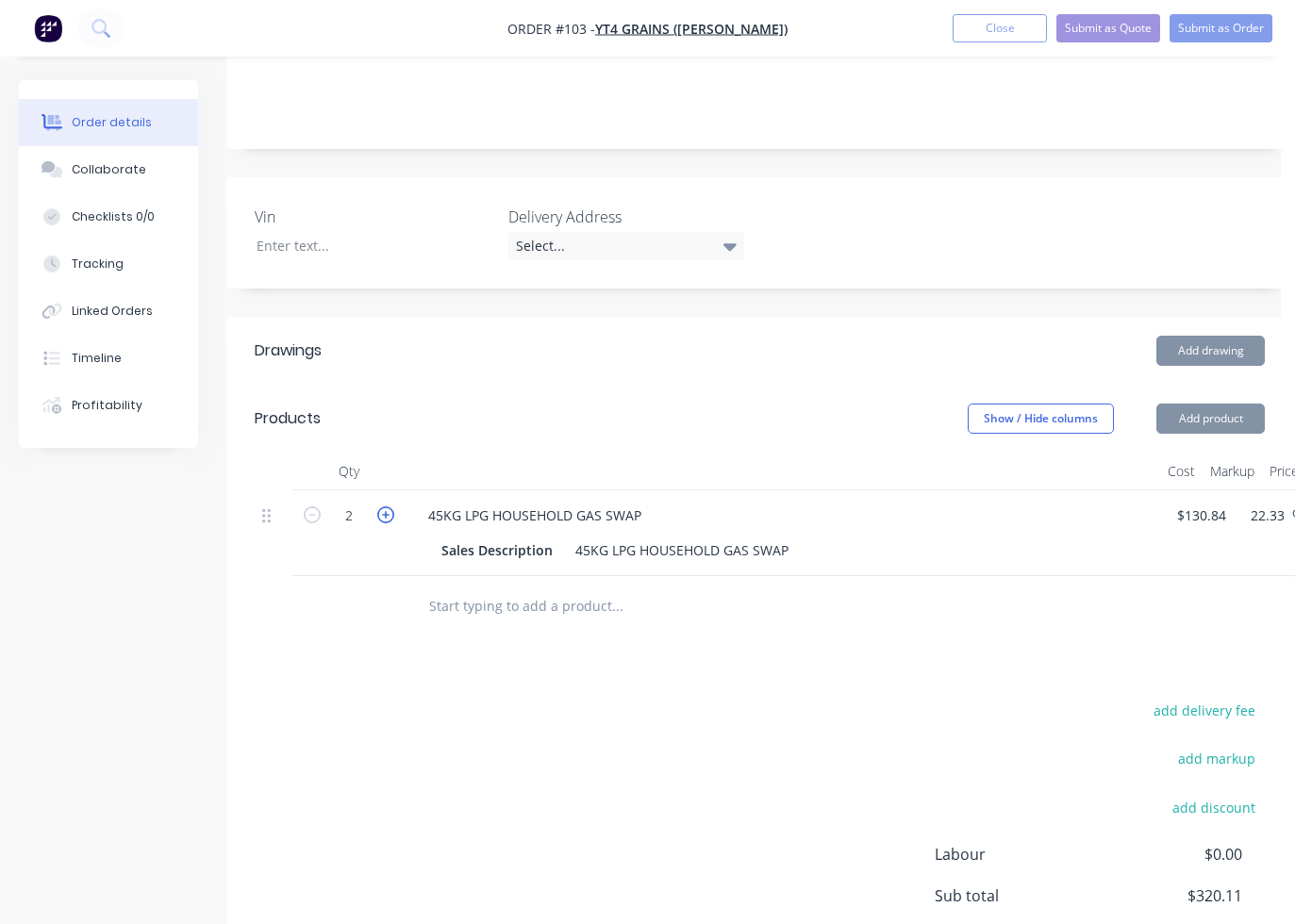
click at [391, 506] on icon "button" at bounding box center [386, 514] width 17 height 17
type input "3"
type input "$480.16"
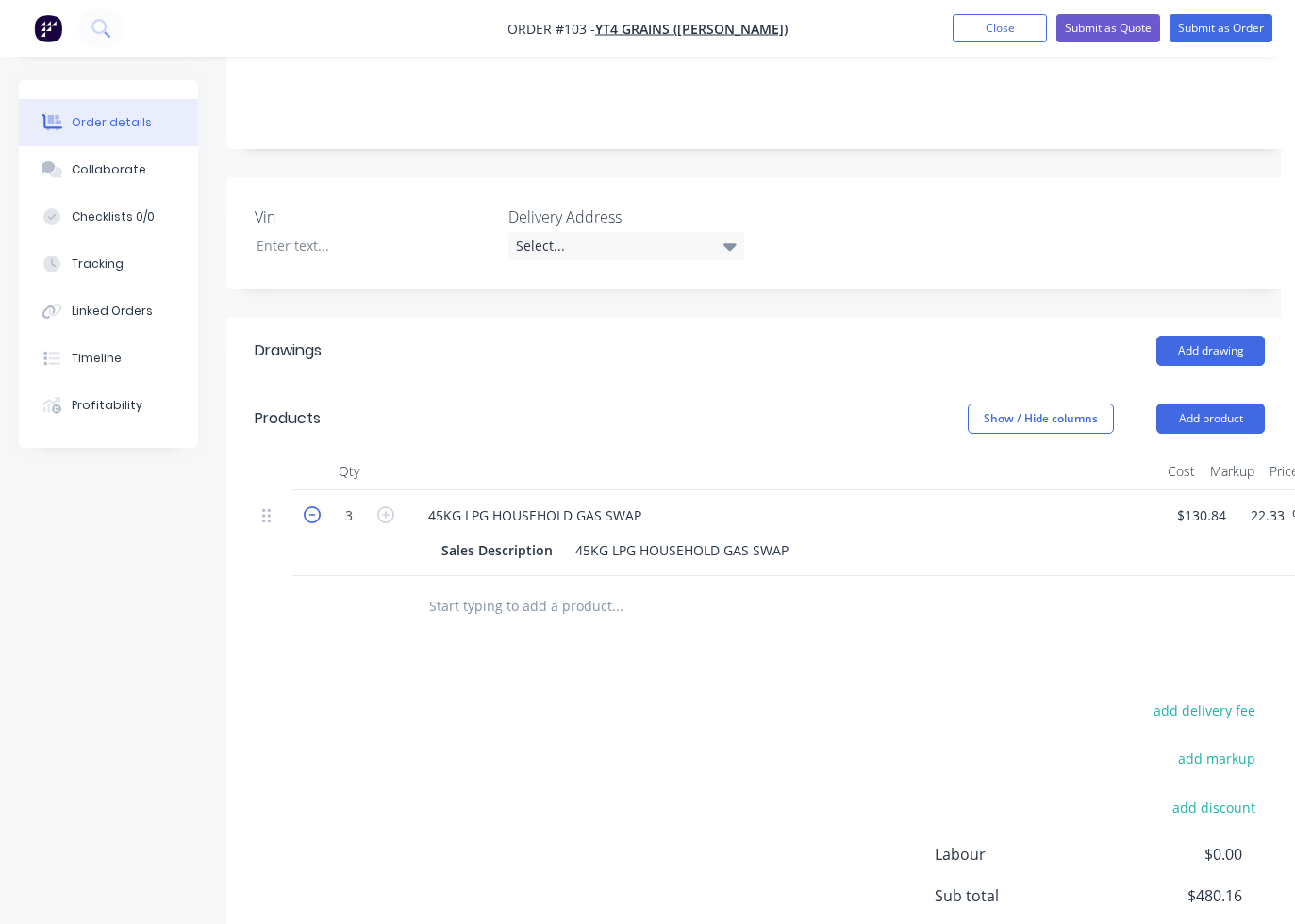
click at [311, 506] on icon "button" at bounding box center [312, 514] width 17 height 17
type input "2"
type input "$320.11"
click at [602, 661] on div "Drawings Add drawing Products Show / Hide columns Add product Qty Cost Markup P…" at bounding box center [760, 703] width 1067 height 773
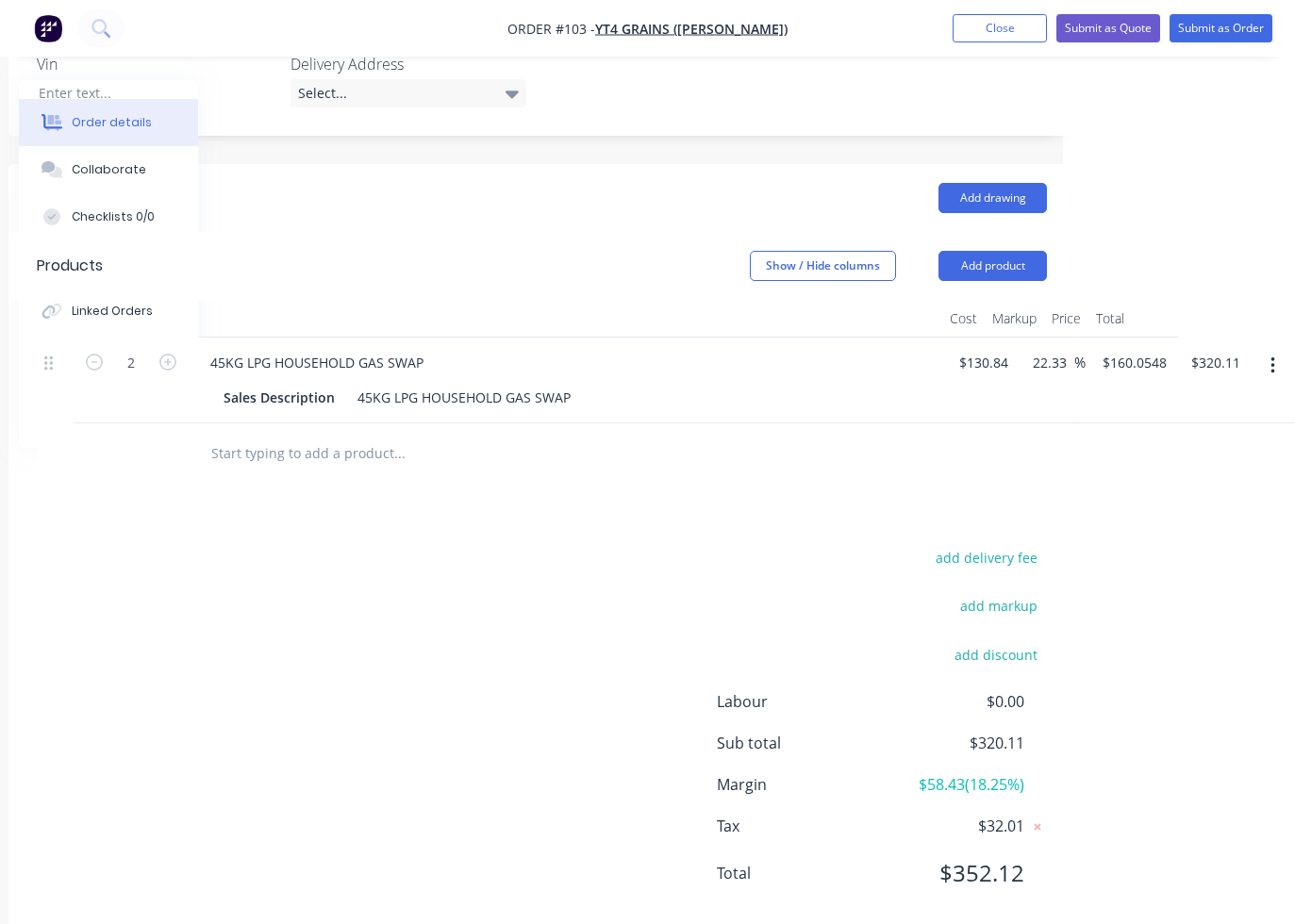
scroll to position [545, 218]
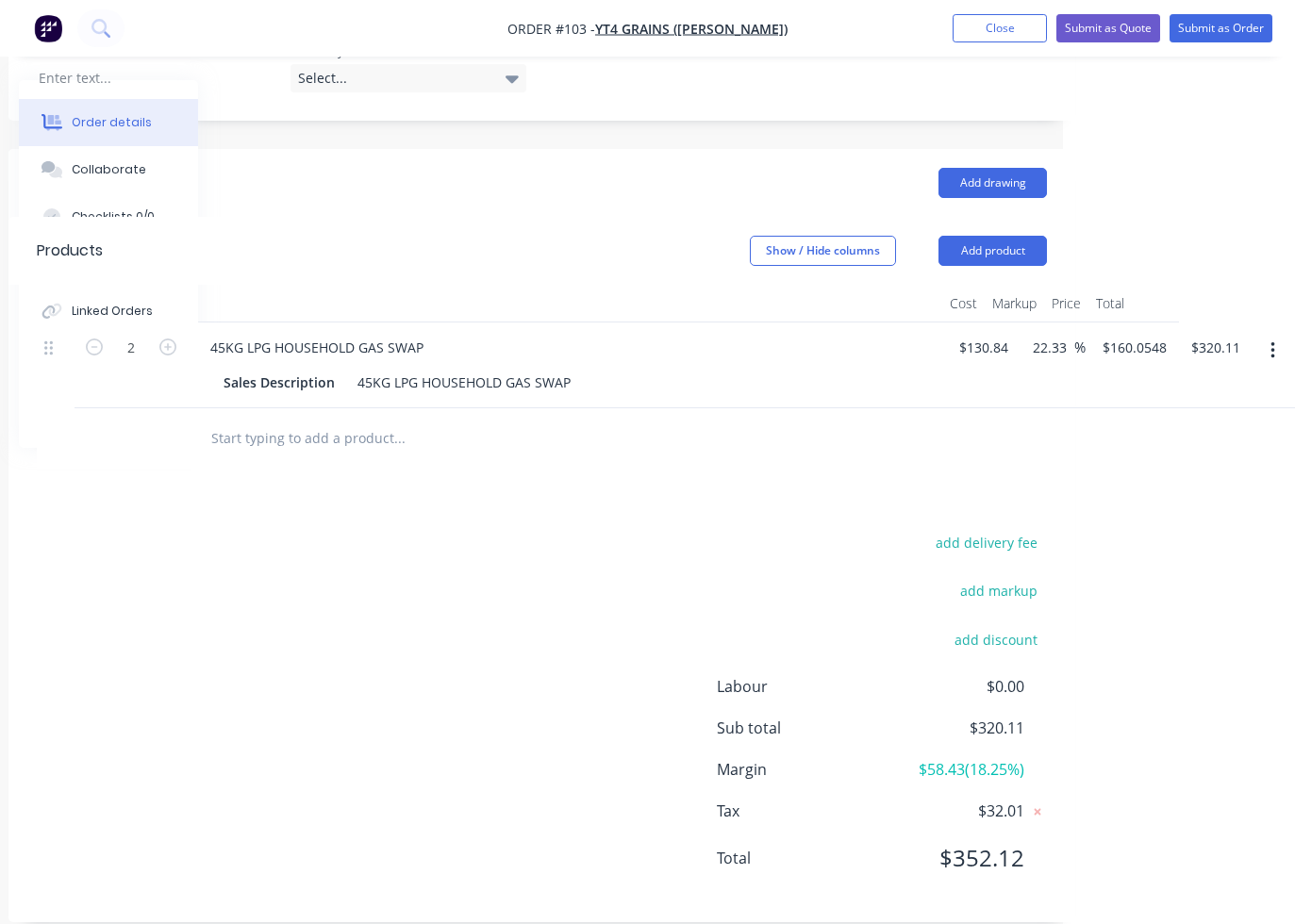
click at [1136, 334] on button "button" at bounding box center [1273, 351] width 44 height 34
click at [1136, 462] on div "Exclude from tax" at bounding box center [1205, 475] width 145 height 27
click at [762, 530] on div "add delivery fee add markup add discount Labour $0.00 Sub total $320.11 Margin …" at bounding box center [542, 712] width 1010 height 364
drag, startPoint x: 1064, startPoint y: 322, endPoint x: 1052, endPoint y: 323, distance: 12.0
click at [1052, 334] on input "22.33" at bounding box center [1052, 347] width 43 height 27
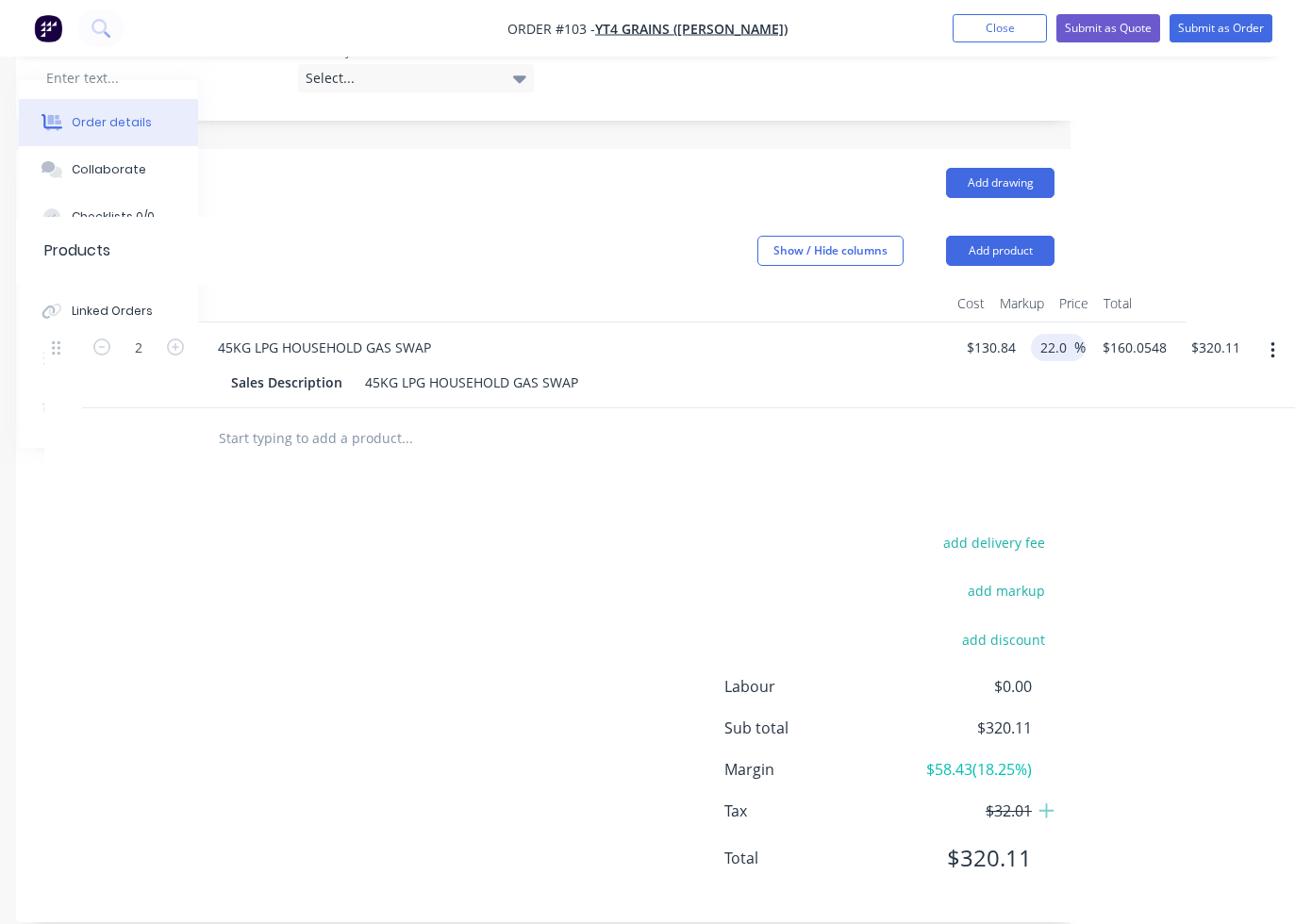
scroll to position [545, 211]
type input "22"
type input "$159.6248"
type input "$319.25"
click at [910, 413] on div at bounding box center [549, 439] width 1010 height 61
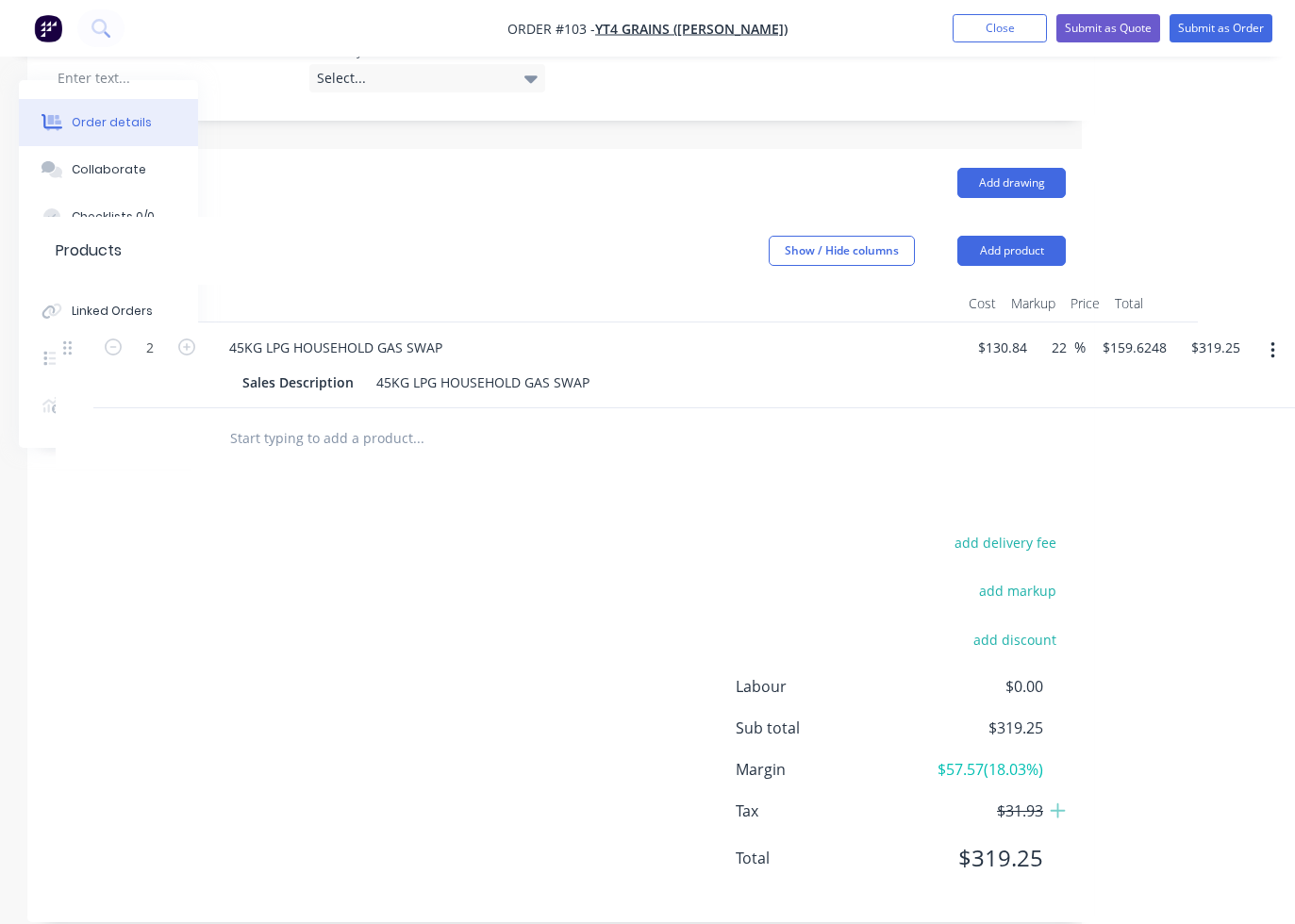
scroll to position [545, 199]
click at [1068, 334] on input "22" at bounding box center [1062, 347] width 25 height 27
type input "22.02"
type input "$159.651"
type input "$319.30"
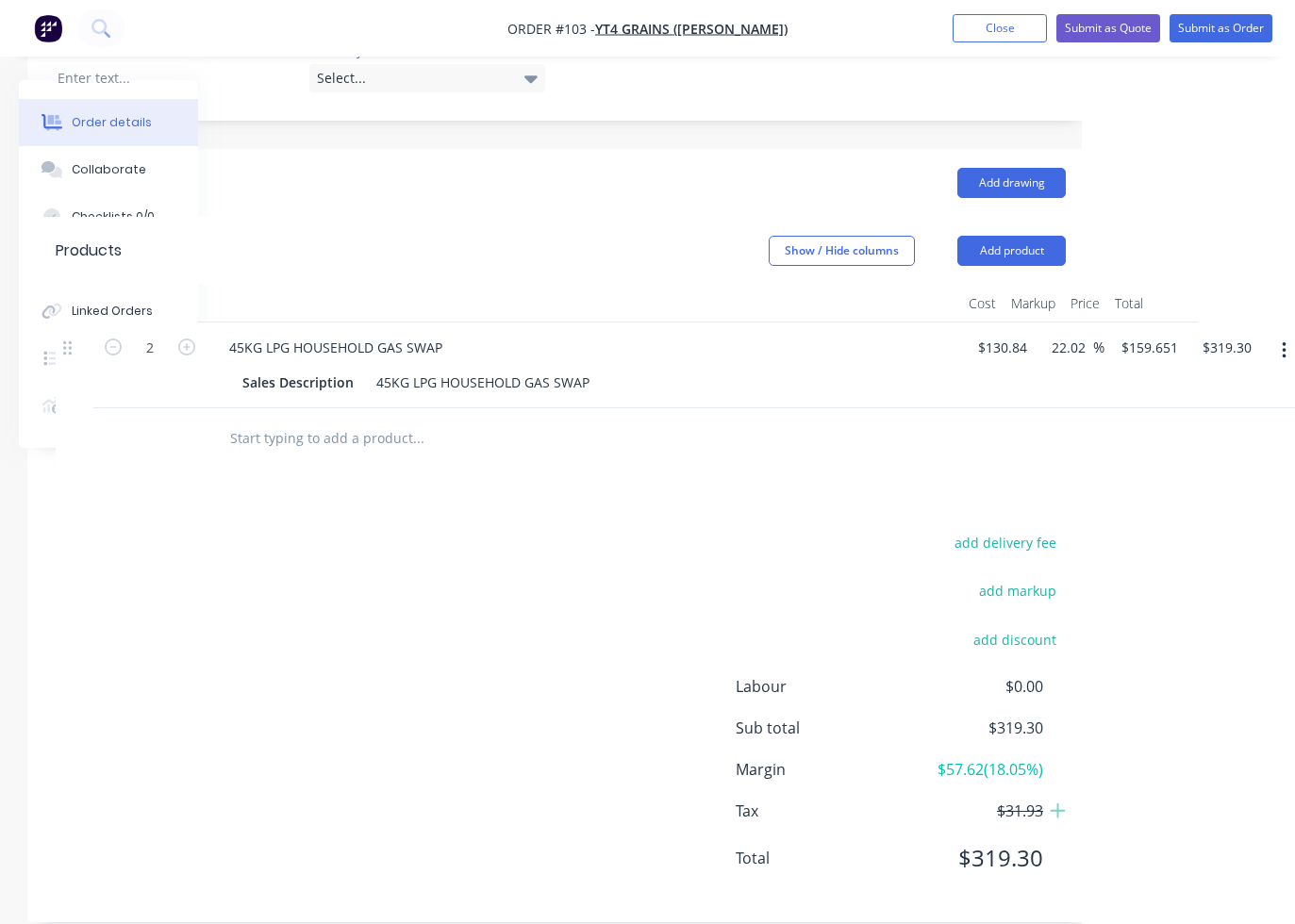
click at [918, 452] on div "Drawings Add drawing Products Show / Hide columns Add product Qty Cost Markup P…" at bounding box center [561, 535] width 1067 height 773
click at [1086, 334] on input "22.02" at bounding box center [1071, 347] width 43 height 27
type input "22.1"
type input "$159.7556"
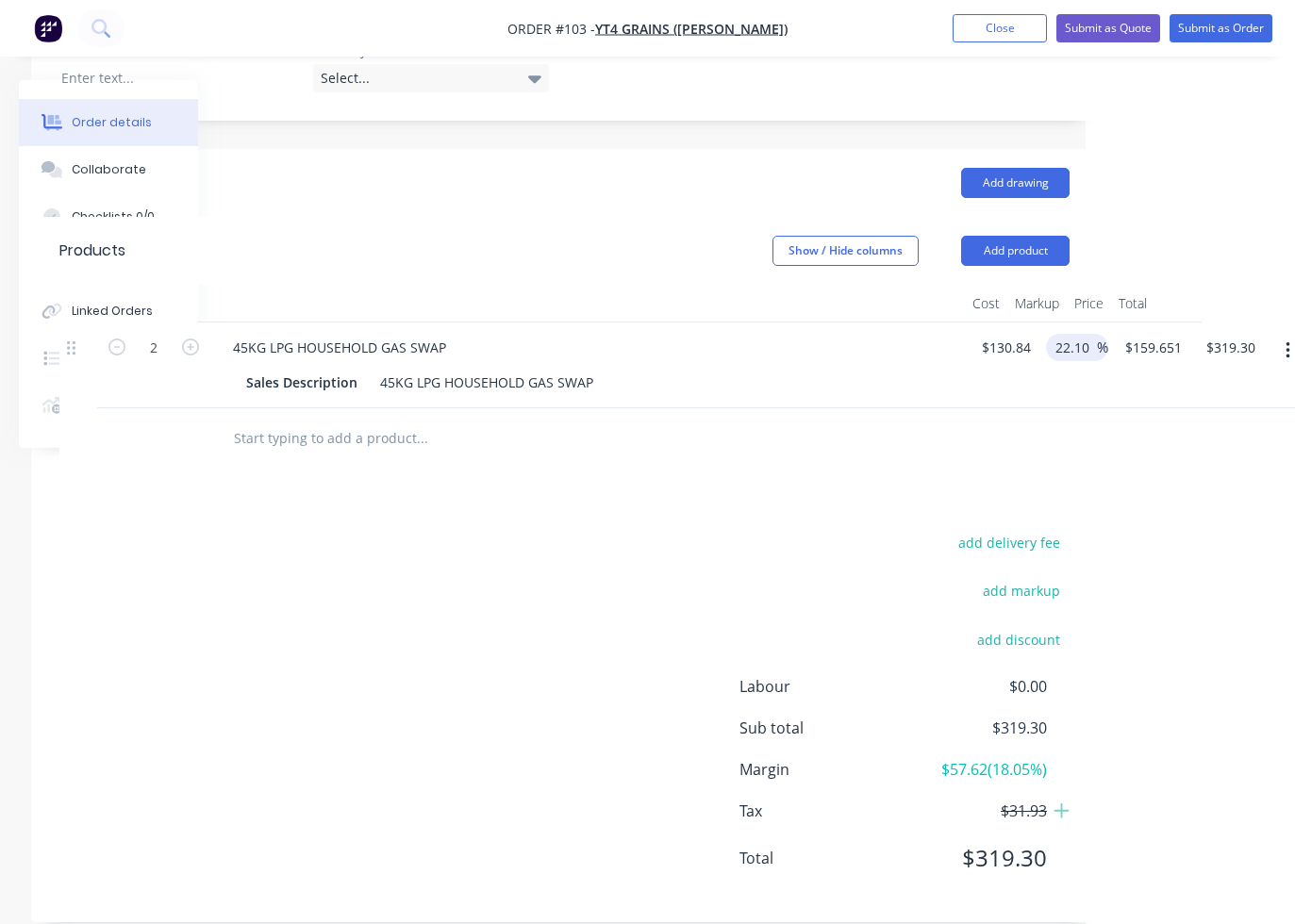
type input "$319.51"
click at [951, 417] on div at bounding box center [564, 439] width 1010 height 61
click at [1077, 334] on input "22.1" at bounding box center [1071, 347] width 36 height 27
type input "22.3"
type input "$160.0173"
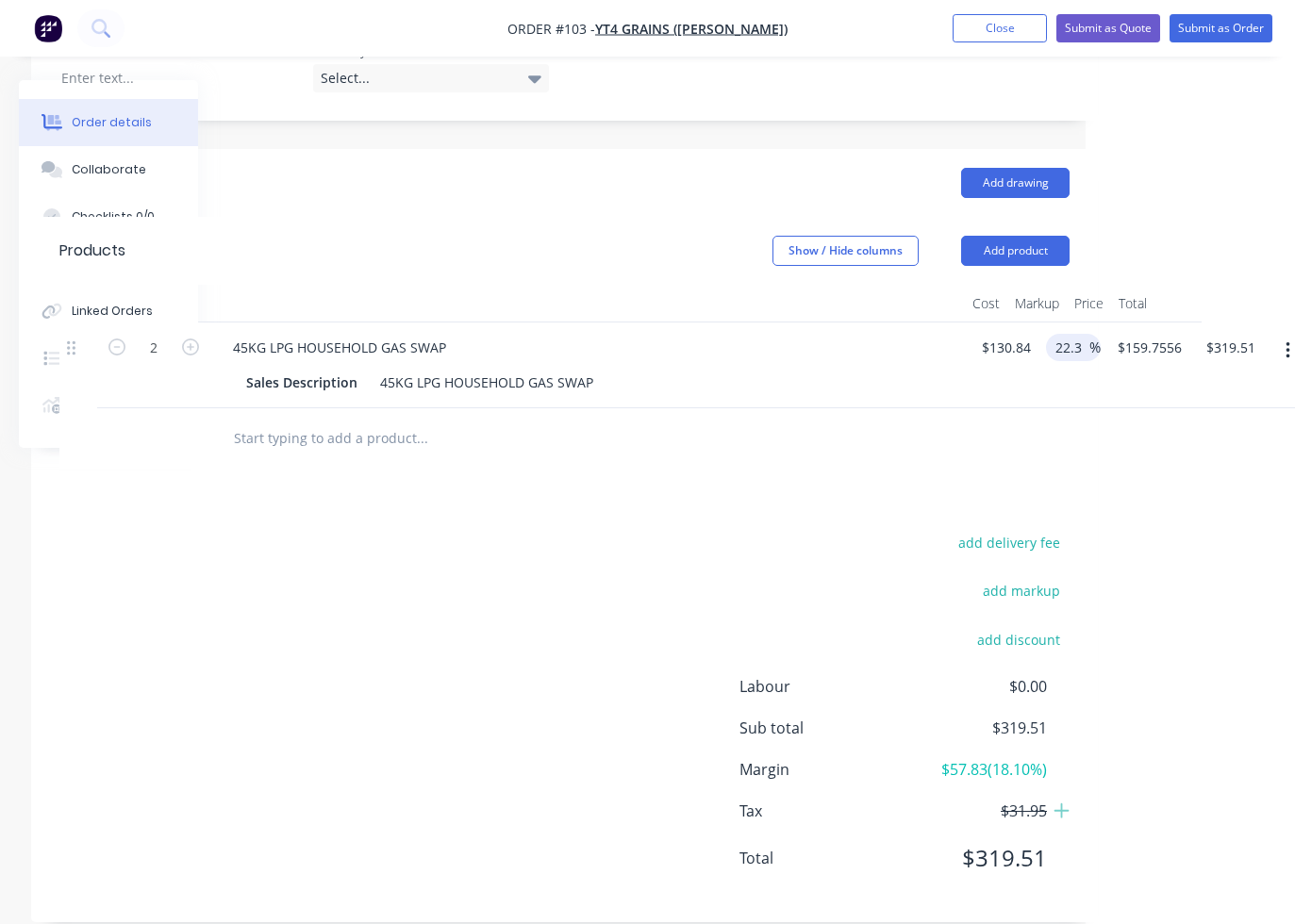
type input "$320.03"
click at [885, 488] on div "Drawings Add drawing Products Show / Hide columns Add product Qty Cost Markup P…" at bounding box center [565, 535] width 1067 height 773
click at [1081, 334] on input "22.3" at bounding box center [1071, 347] width 36 height 27
type input "22.28"
type input "$159.9912"
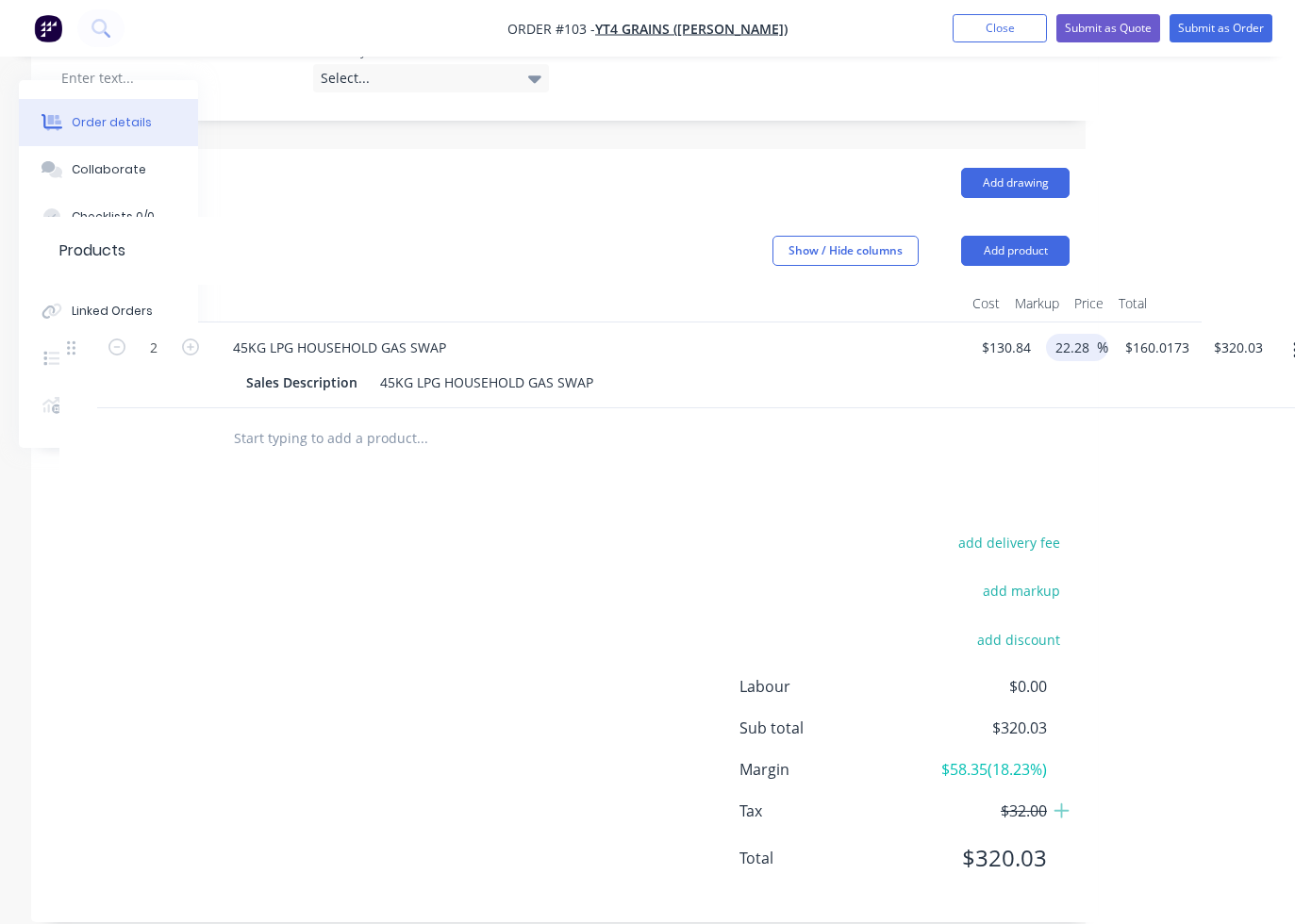
type input "$319.98"
click at [908, 413] on div at bounding box center [564, 439] width 1010 height 61
click at [1083, 334] on input "22.28" at bounding box center [1074, 347] width 43 height 27
type input "22.29"
type input "$160.0042"
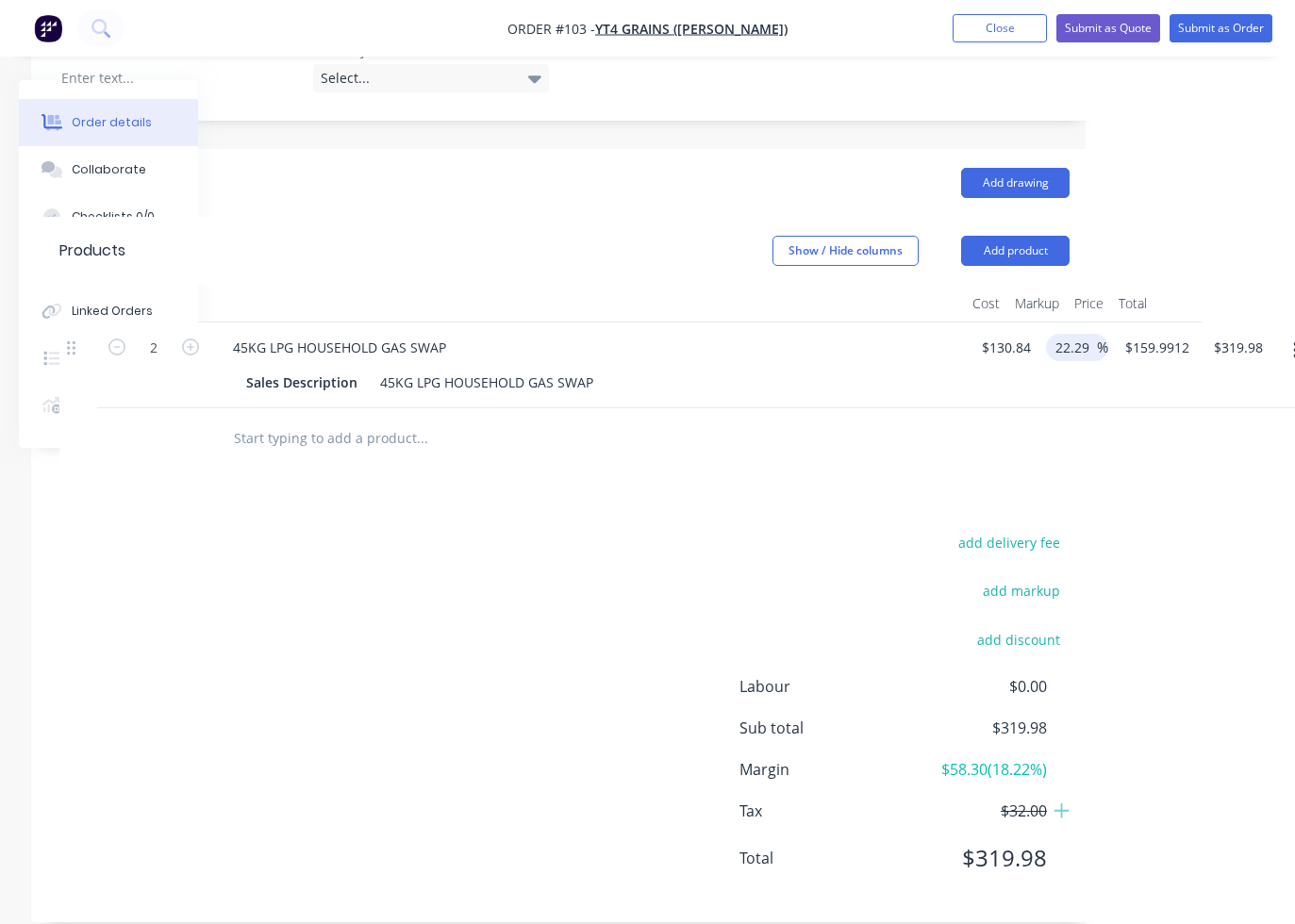
type input "$320.01"
click at [851, 420] on div at bounding box center [550, 439] width 664 height 38
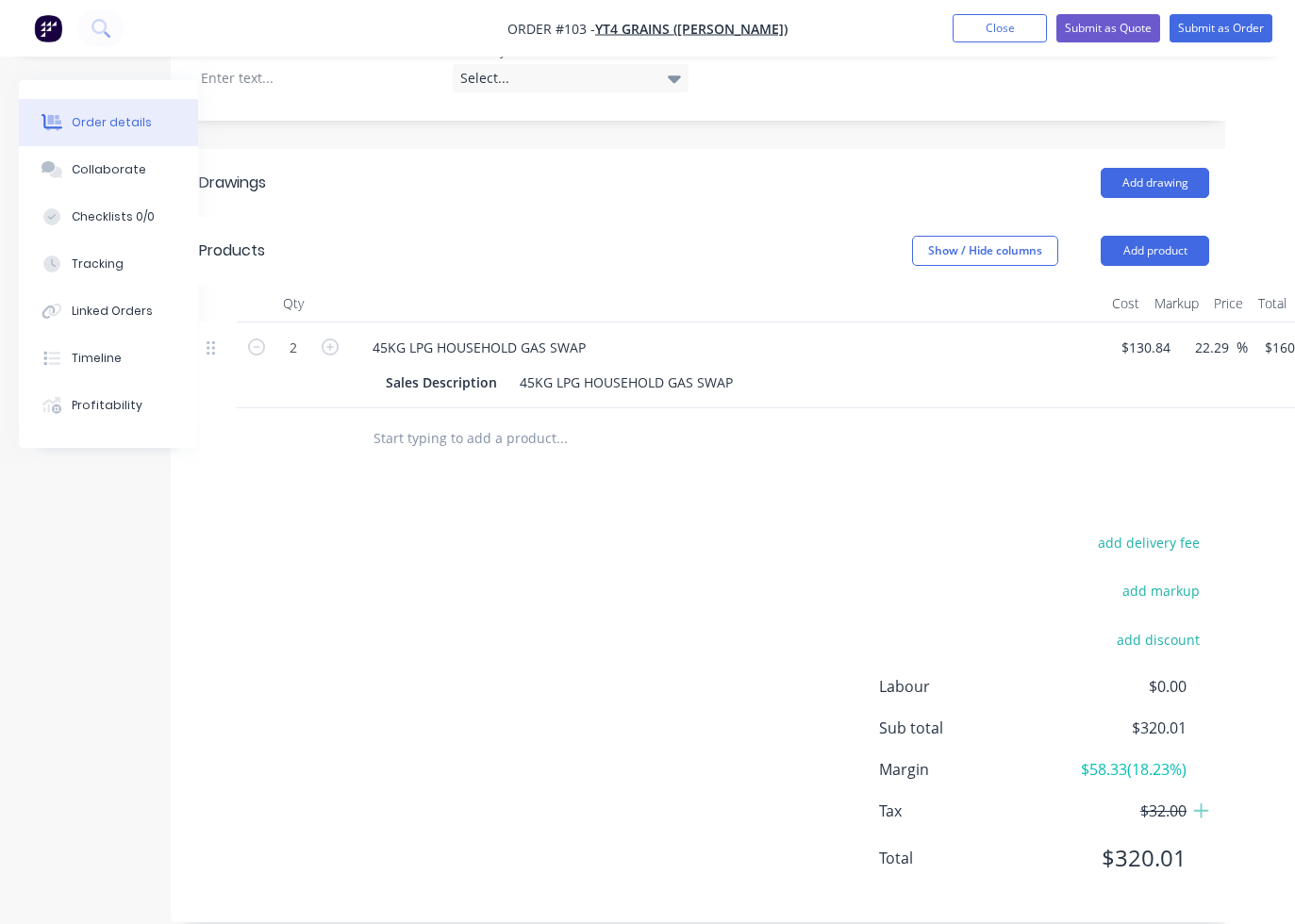
click at [477, 427] on input "text" at bounding box center [562, 439] width 378 height 38
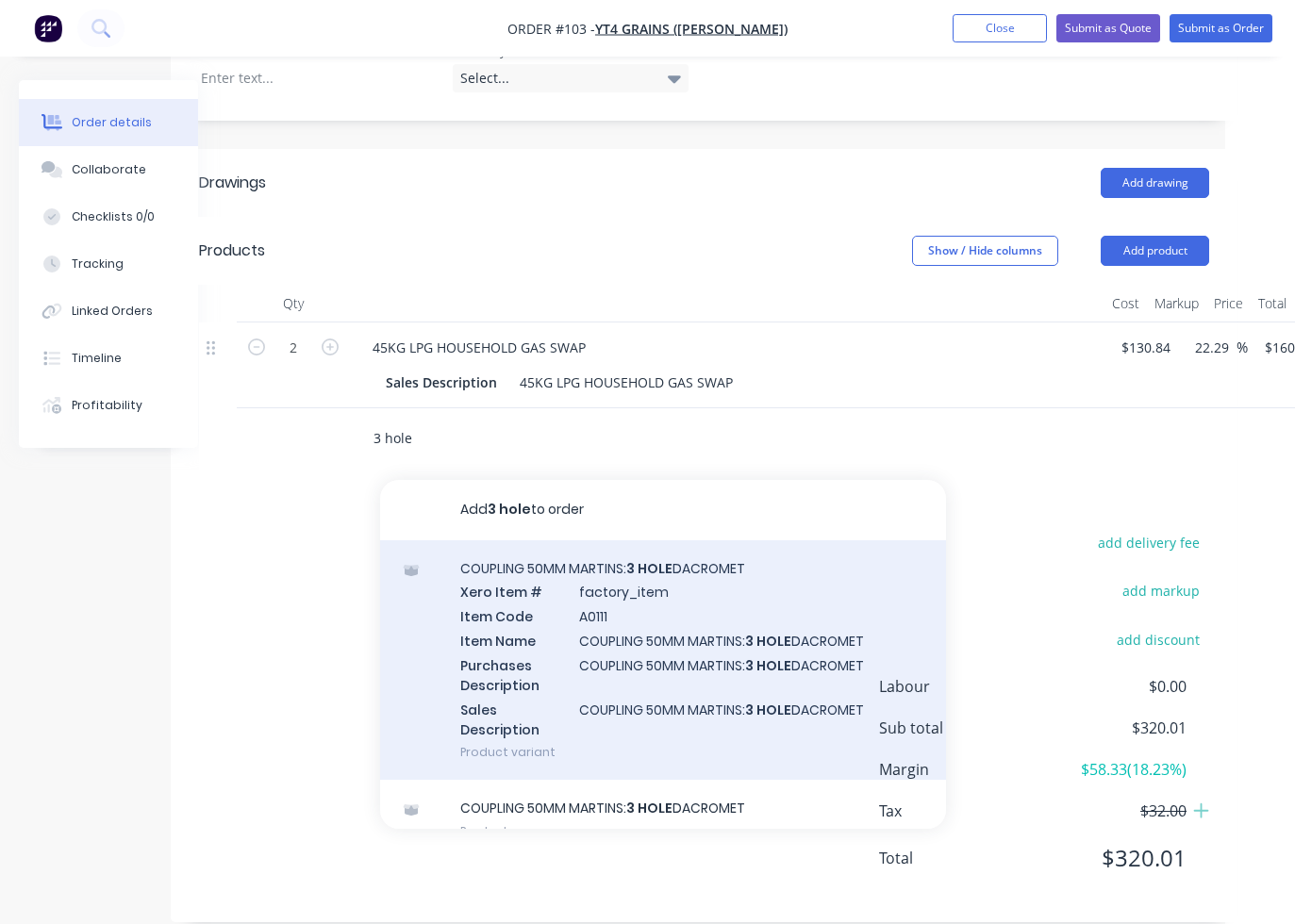
type input "3 hole"
click at [632, 601] on div "COUPLING 50MM MARTINS: 3 HOLE DACROMET Xero Item # factory_item Item Code A0111…" at bounding box center [662, 660] width 566 height 241
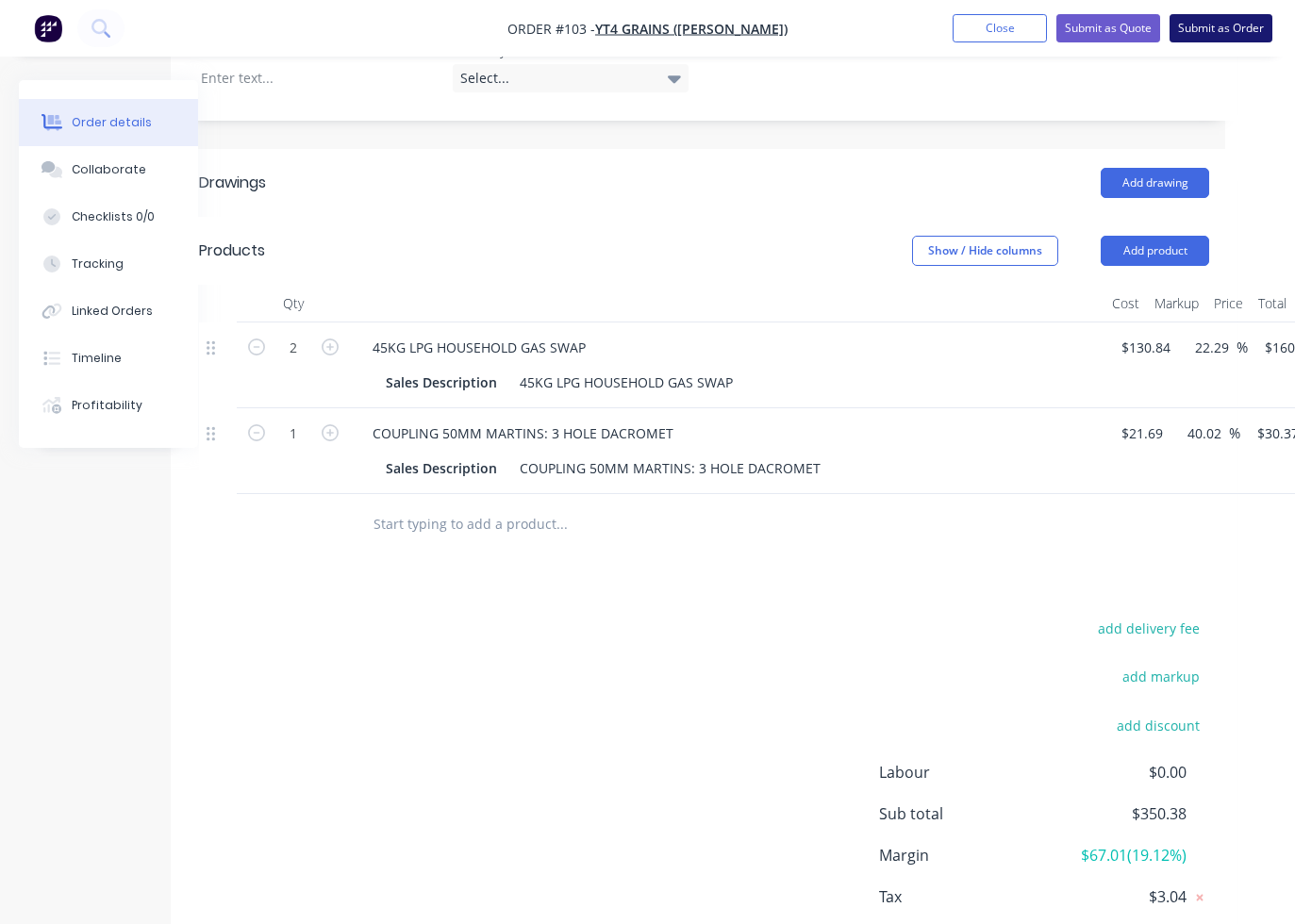
click at [1136, 27] on button "Submit as Order" at bounding box center [1221, 28] width 103 height 28
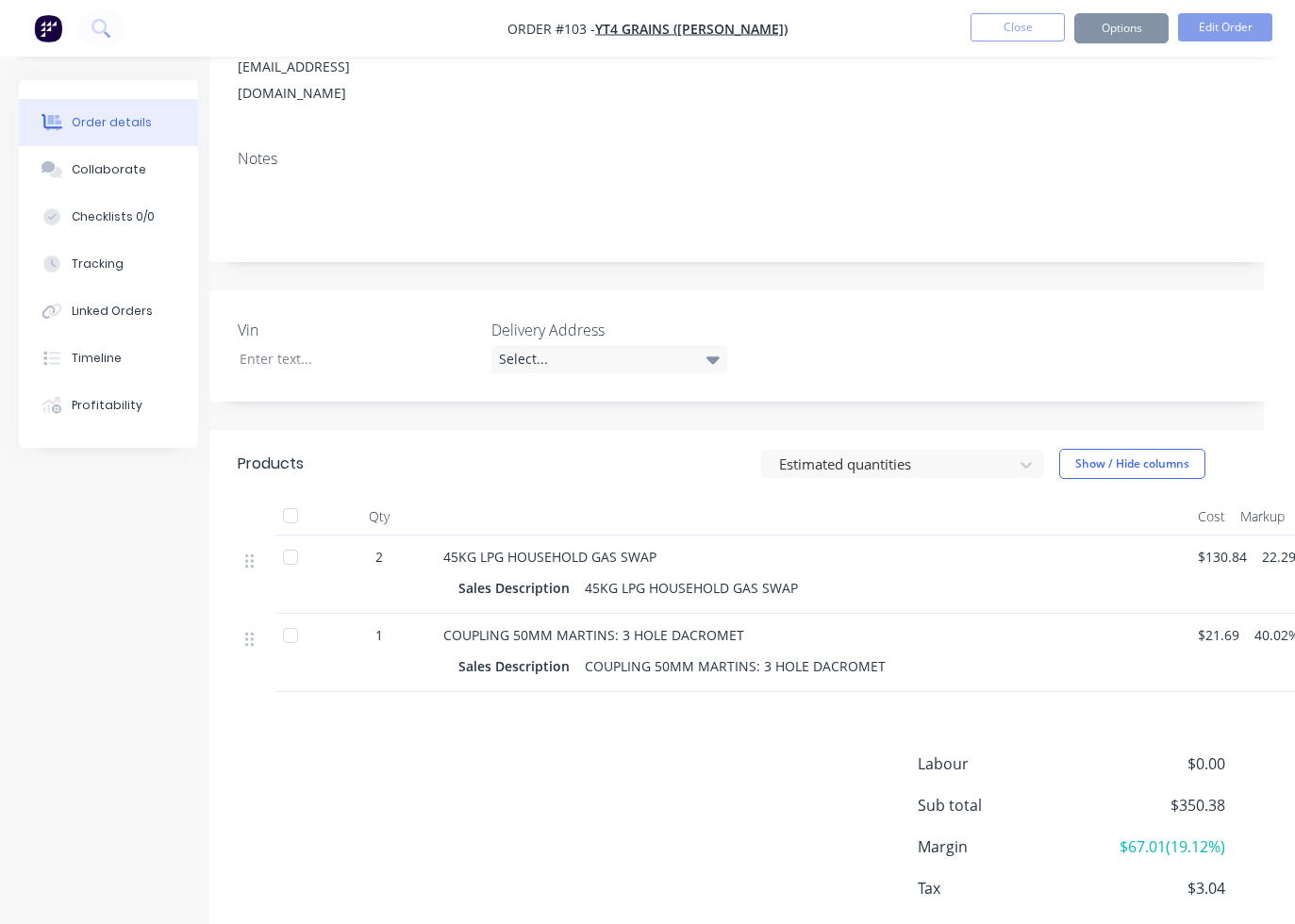
scroll to position [414, 17]
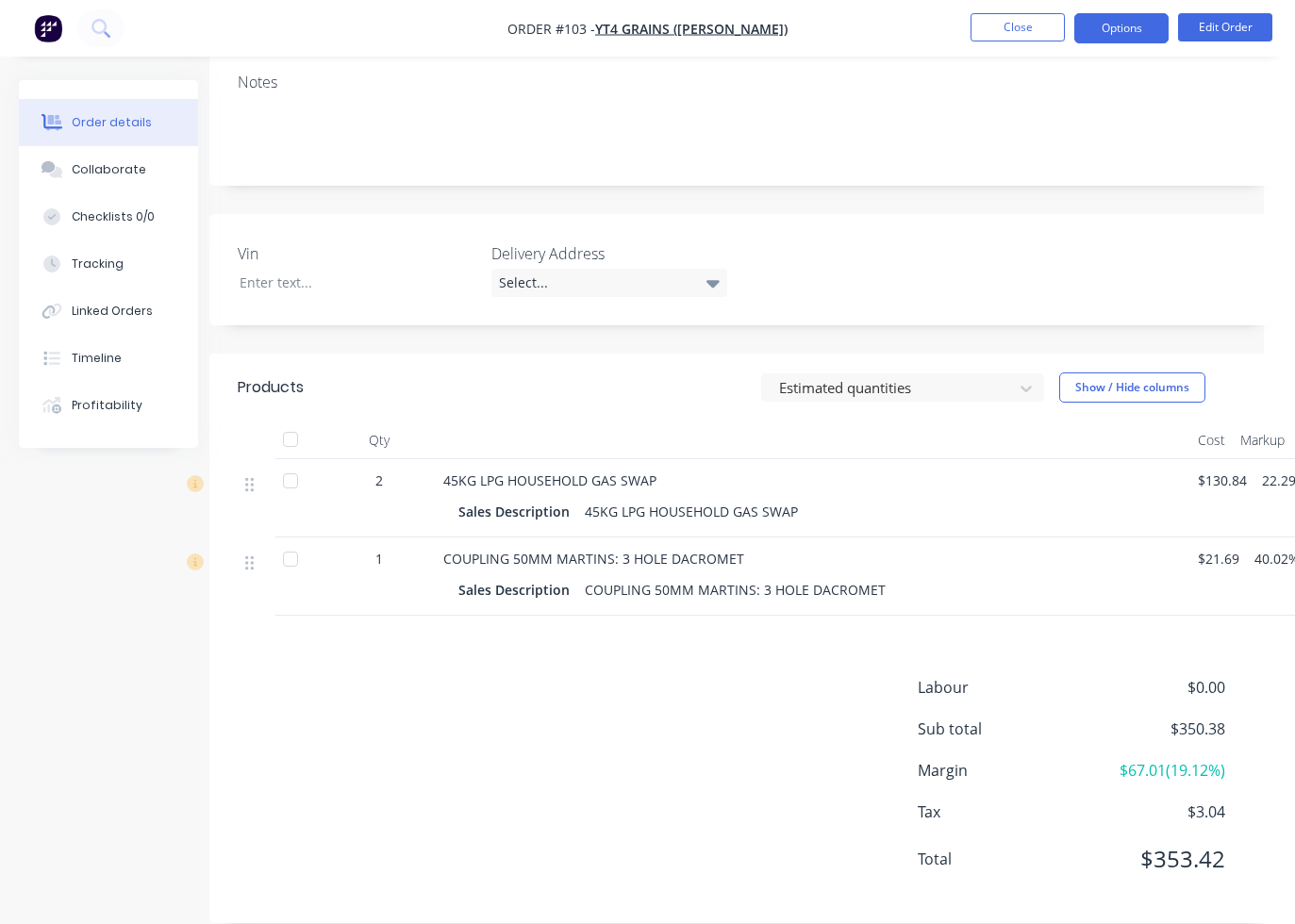
click at [1136, 34] on button "Options" at bounding box center [1121, 28] width 94 height 30
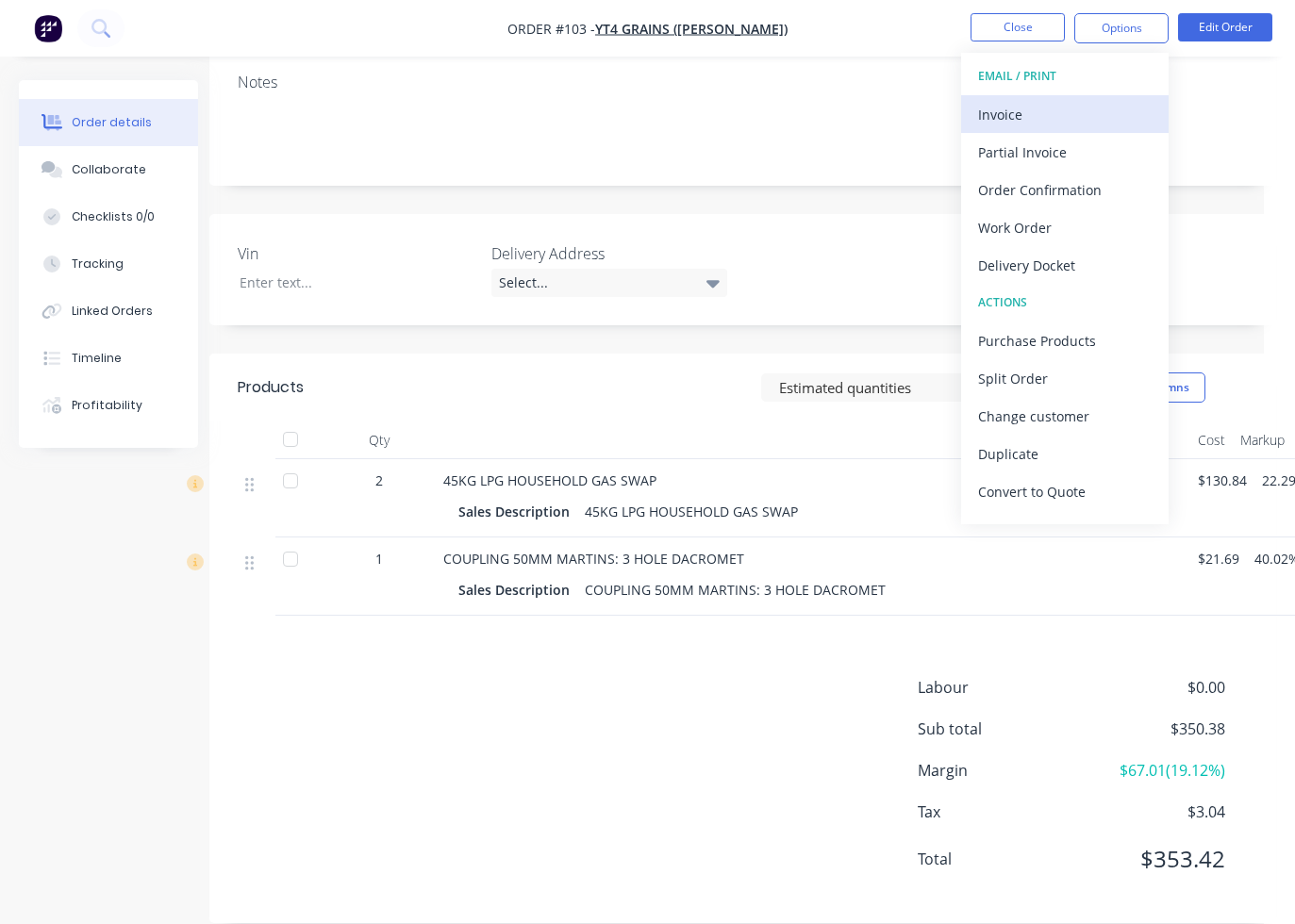
click at [1069, 109] on div "Invoice" at bounding box center [1065, 114] width 174 height 27
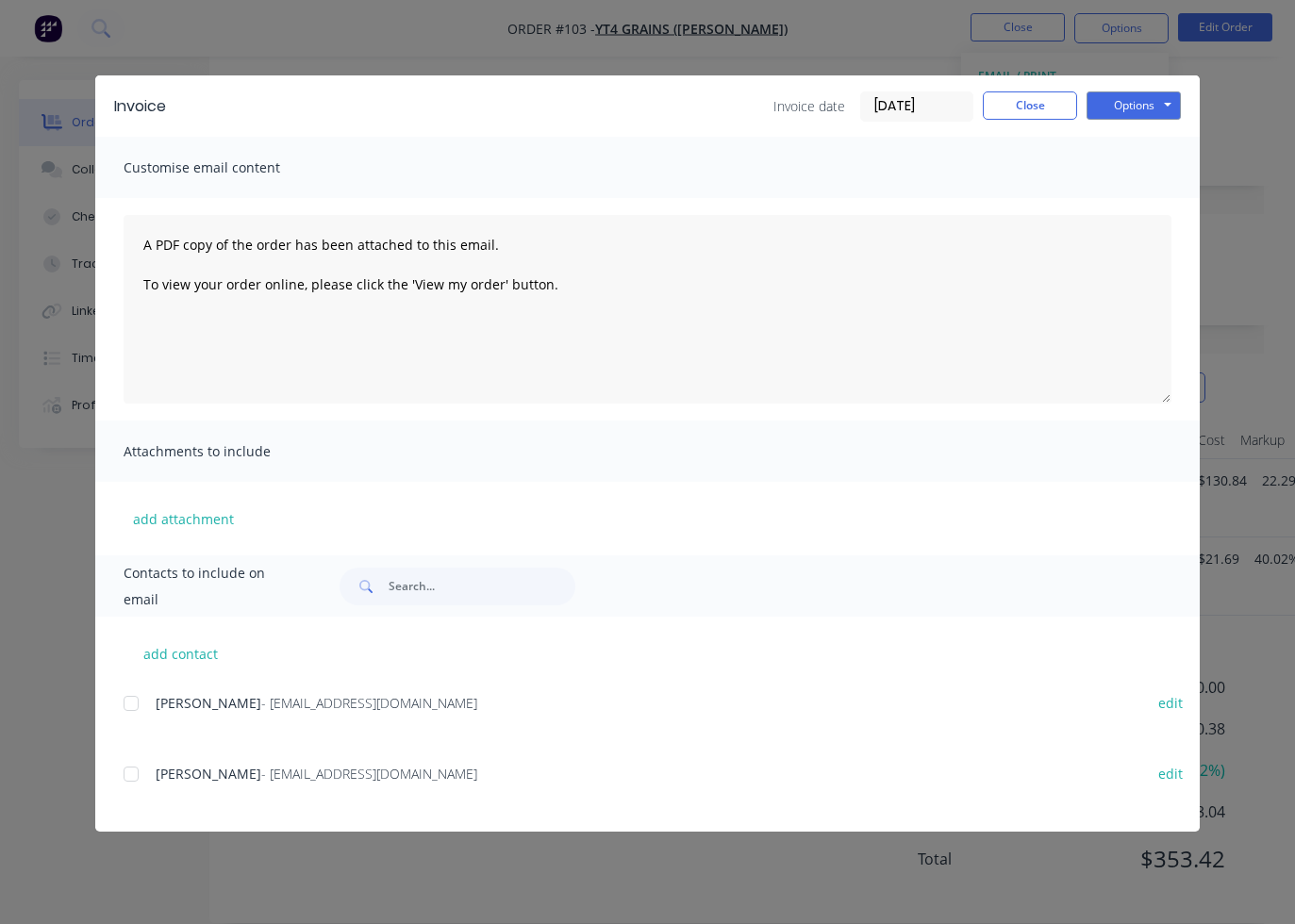
click at [126, 703] on div at bounding box center [131, 703] width 38 height 38
click at [1101, 93] on button "Options" at bounding box center [1133, 106] width 94 height 28
click at [1127, 198] on button "Email" at bounding box center [1146, 201] width 121 height 31
click at [1002, 112] on button "Close" at bounding box center [1030, 106] width 94 height 28
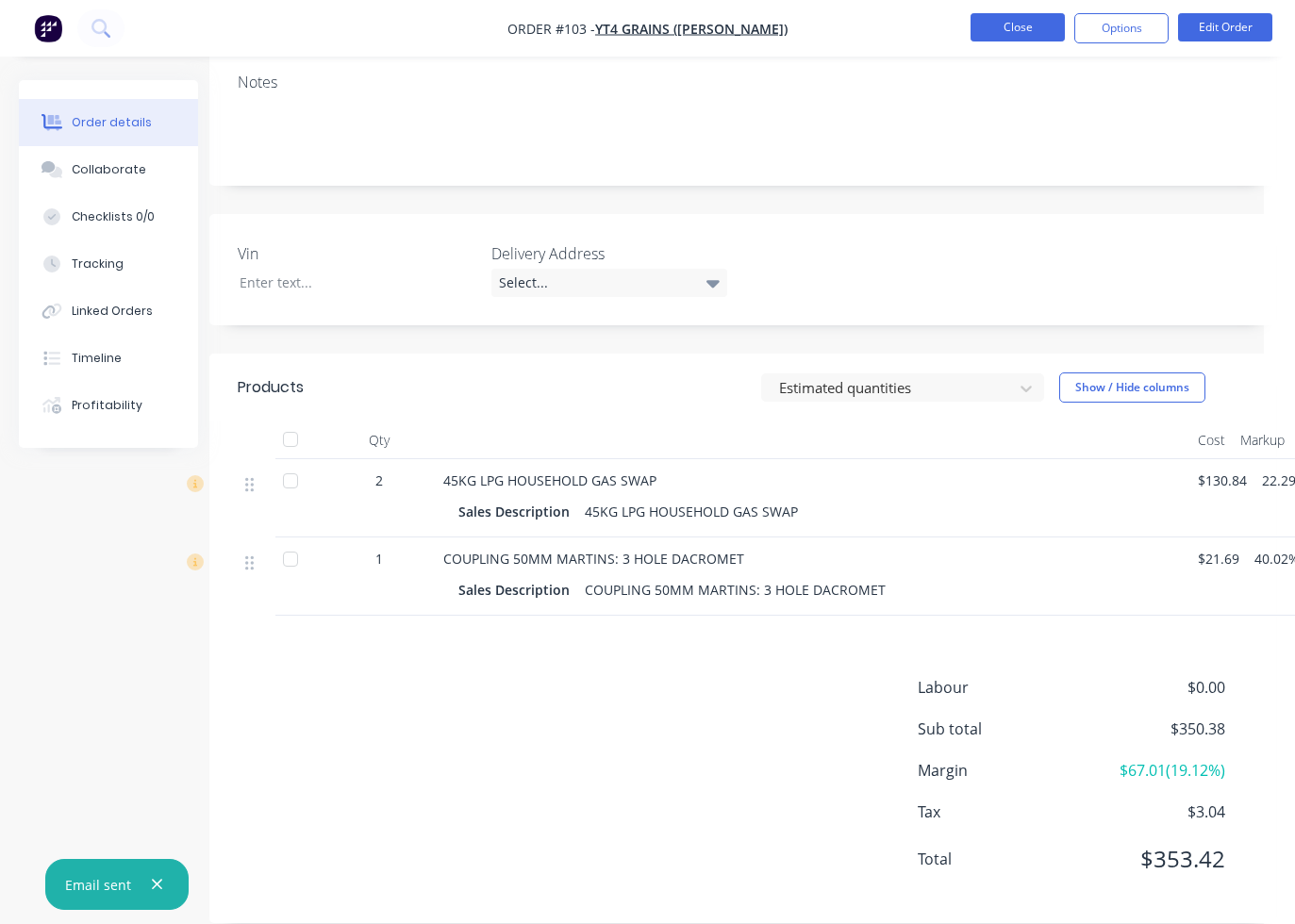
click at [1006, 33] on button "Close" at bounding box center [1017, 27] width 94 height 28
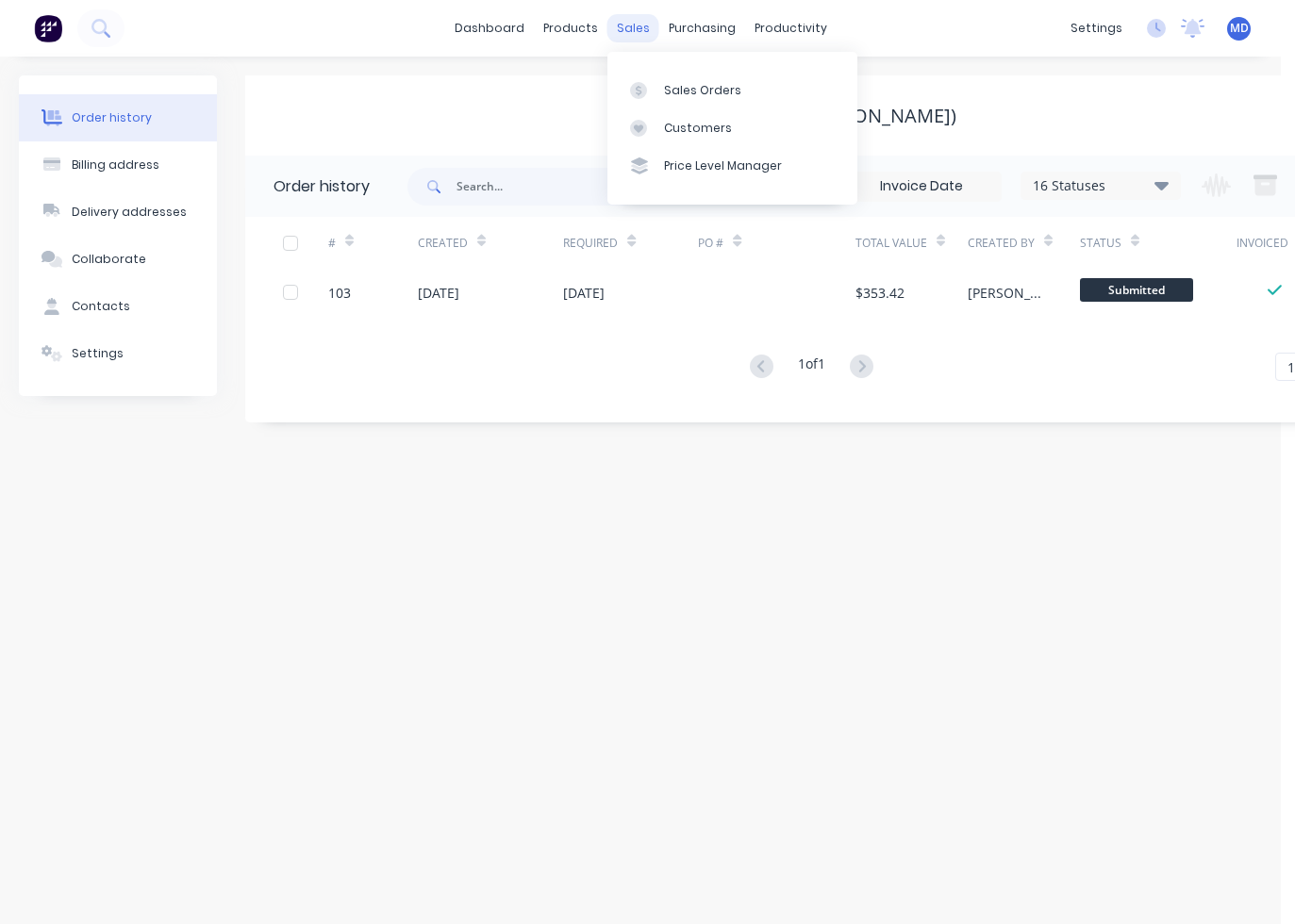
click at [640, 23] on div "sales" at bounding box center [634, 28] width 52 height 28
click at [687, 99] on link "Sales Orders" at bounding box center [732, 90] width 250 height 38
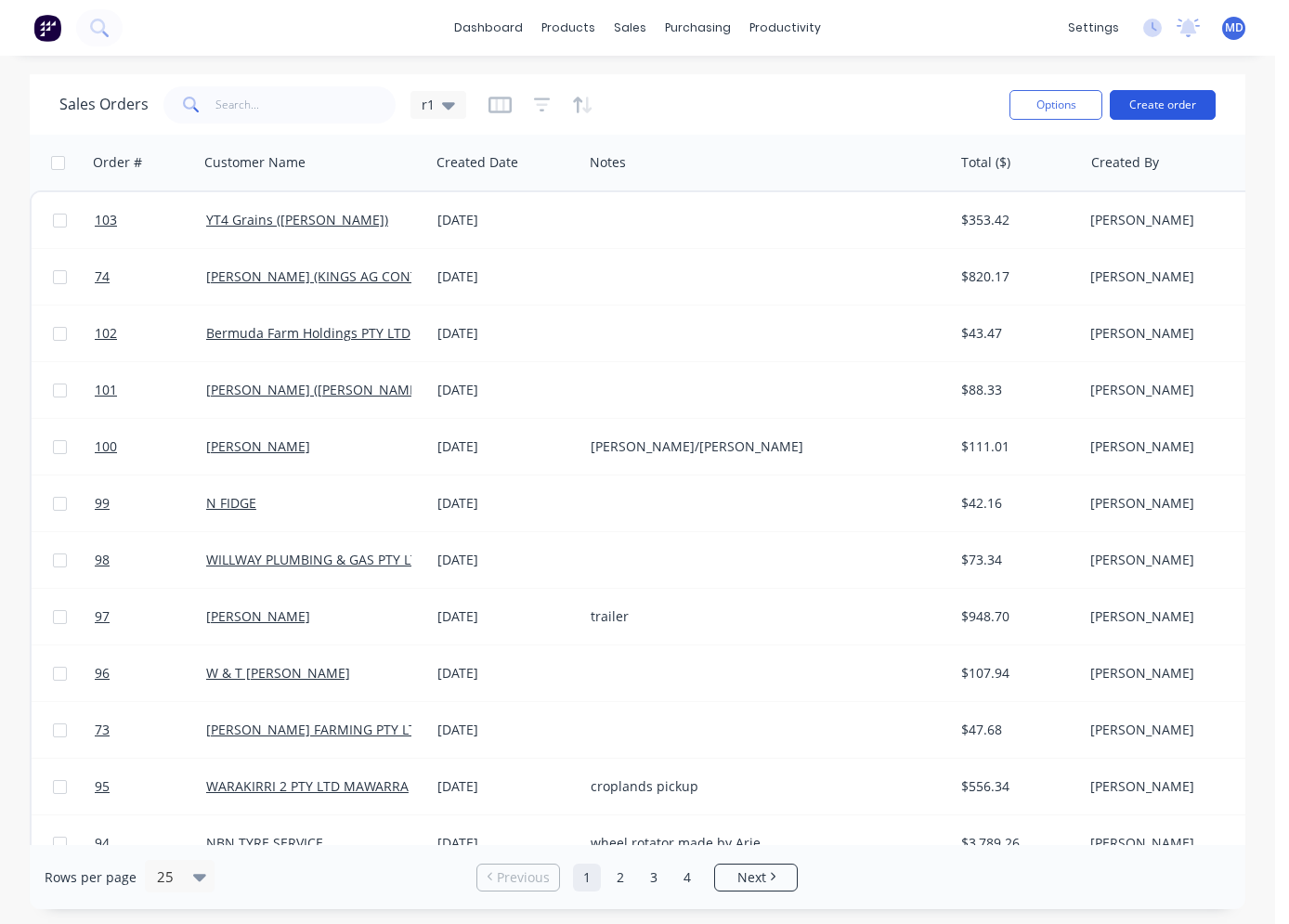
click at [1119, 98] on button "Create order" at bounding box center [1163, 105] width 106 height 30
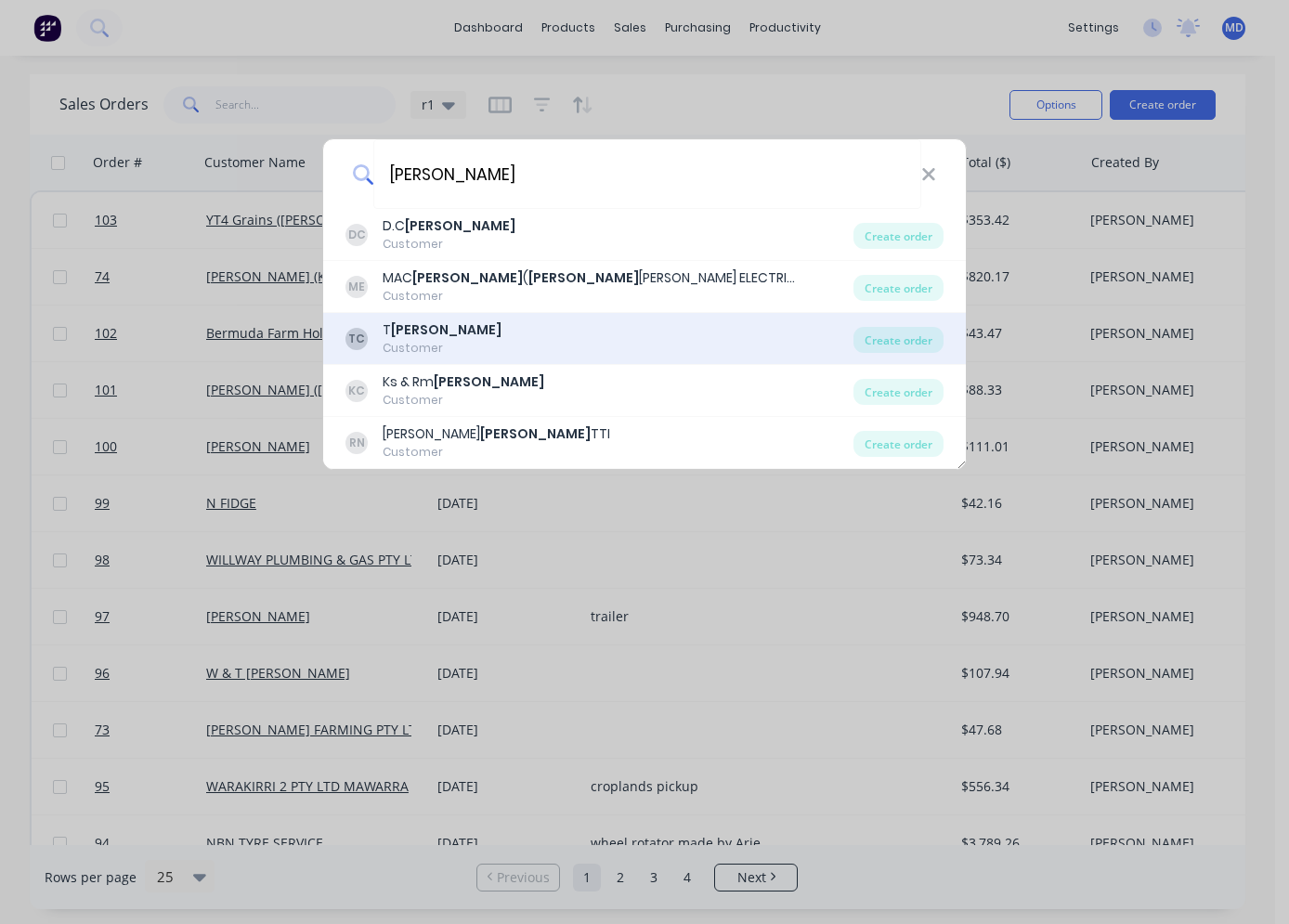
type input "cole"
click at [479, 322] on div "TC T COLE Customer" at bounding box center [599, 339] width 508 height 36
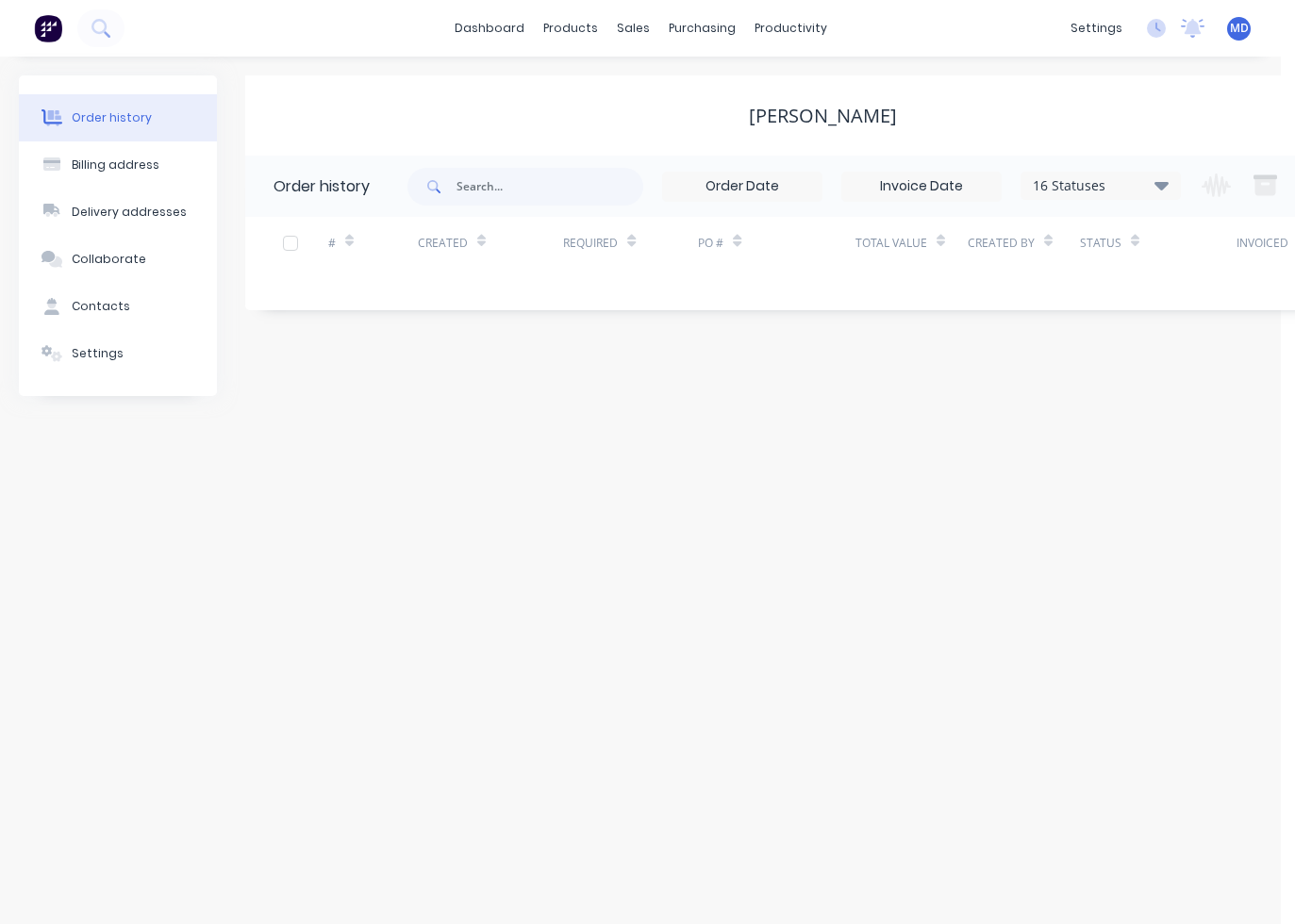
scroll to position [0, 105]
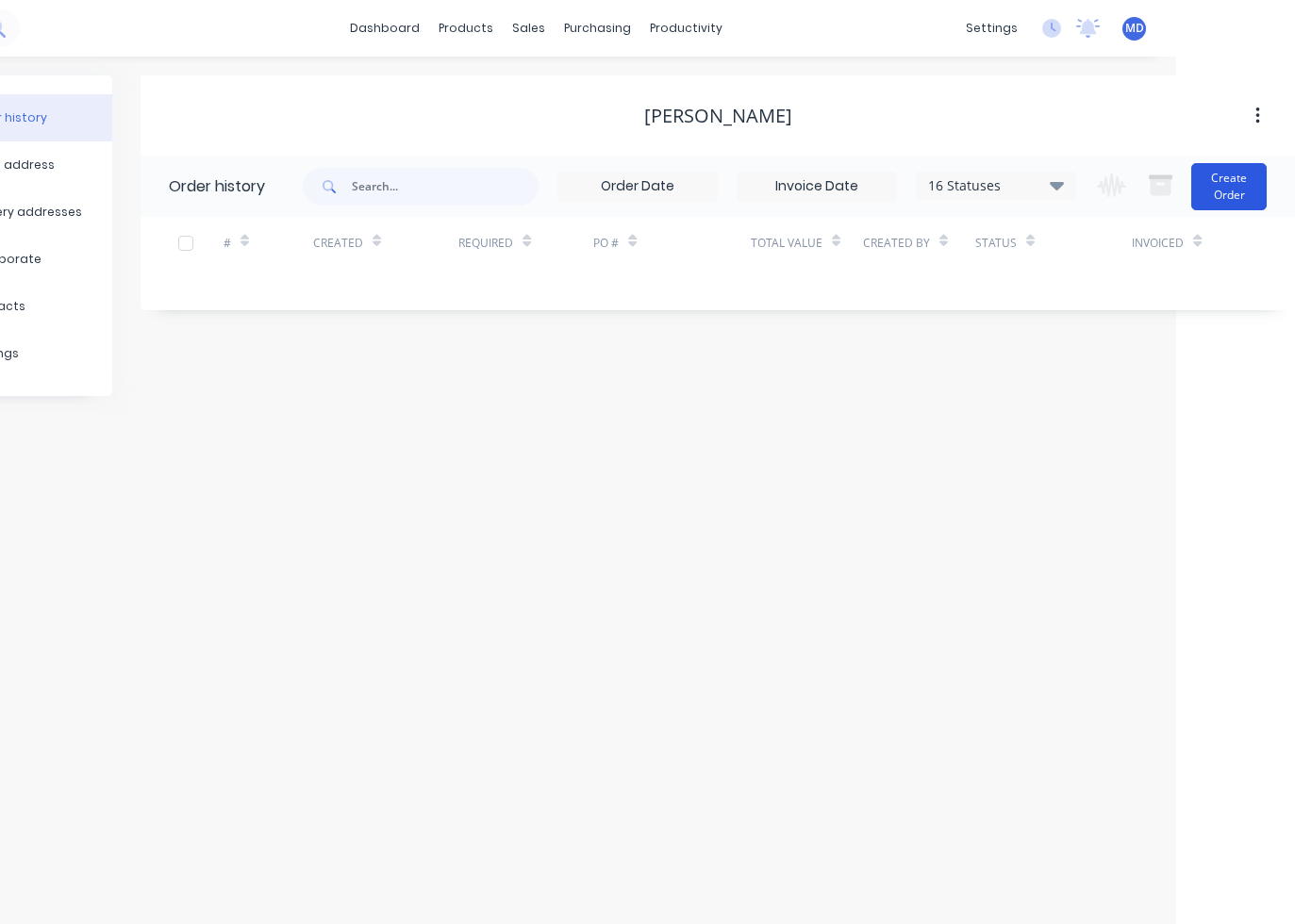
click at [1136, 174] on button "Create Order" at bounding box center [1229, 186] width 76 height 47
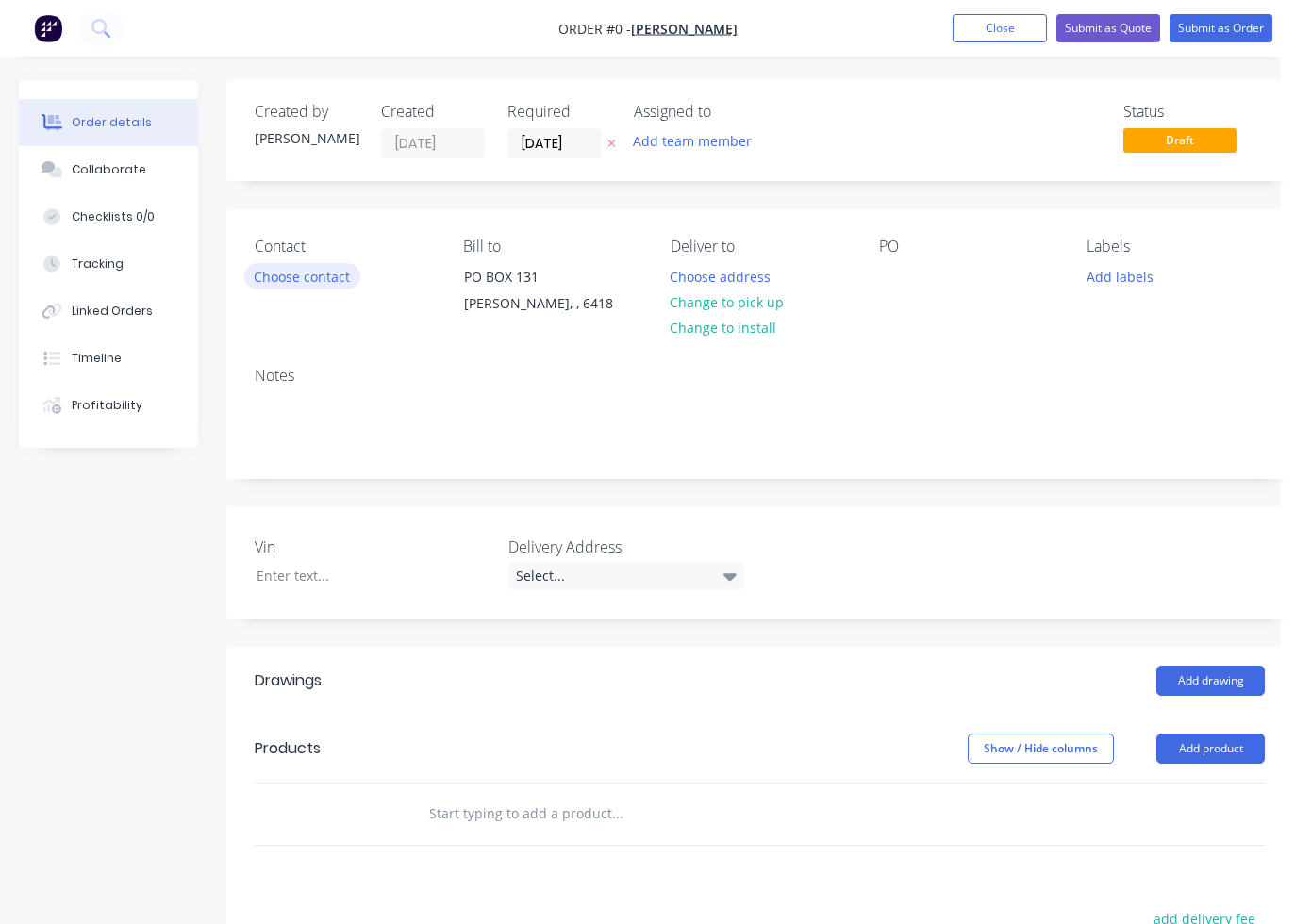
click at [287, 278] on button "Choose contact" at bounding box center [302, 275] width 116 height 25
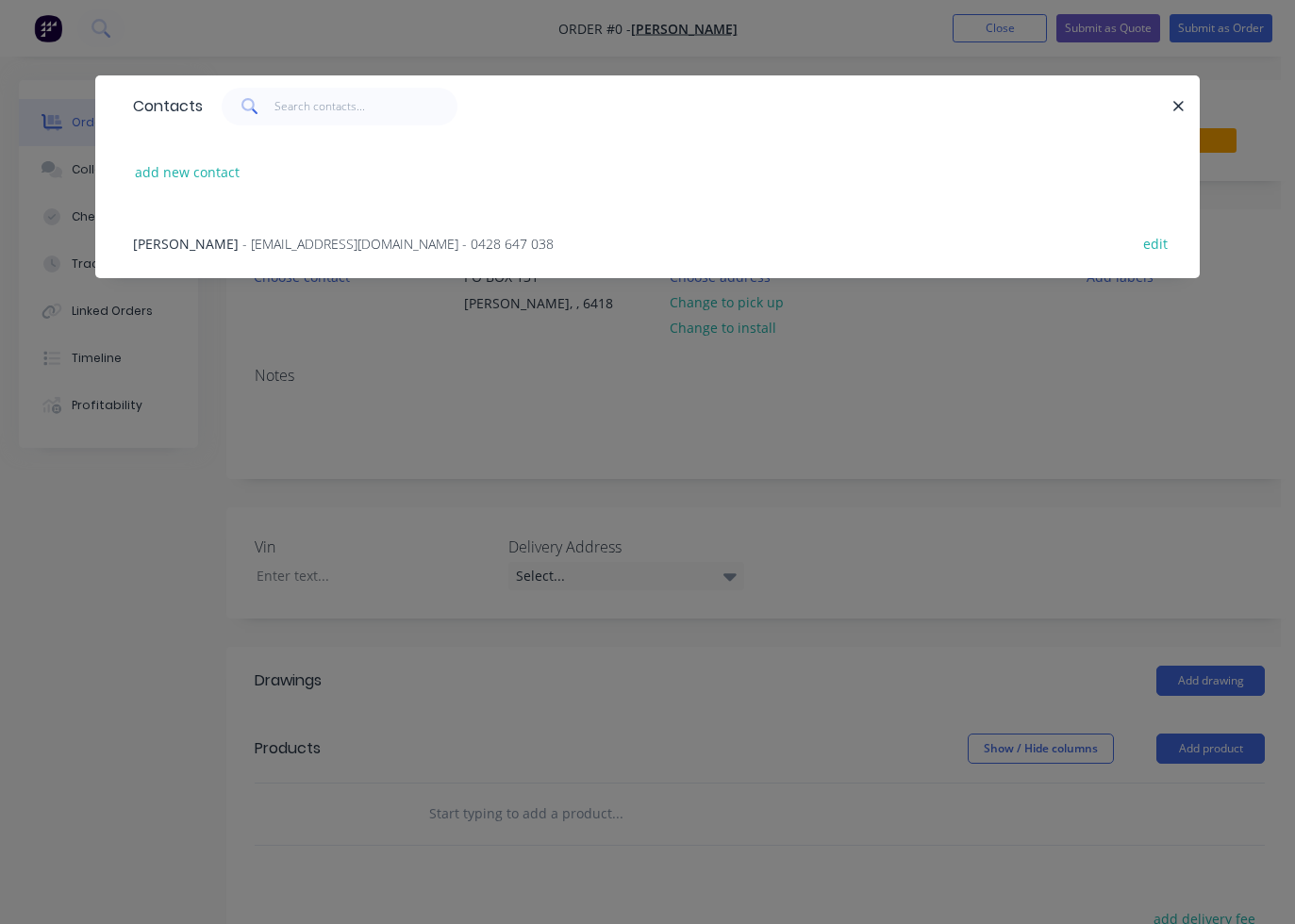
click at [279, 251] on span "- colestanfarm@bigpond.com - 0428 647 038" at bounding box center [399, 244] width 312 height 18
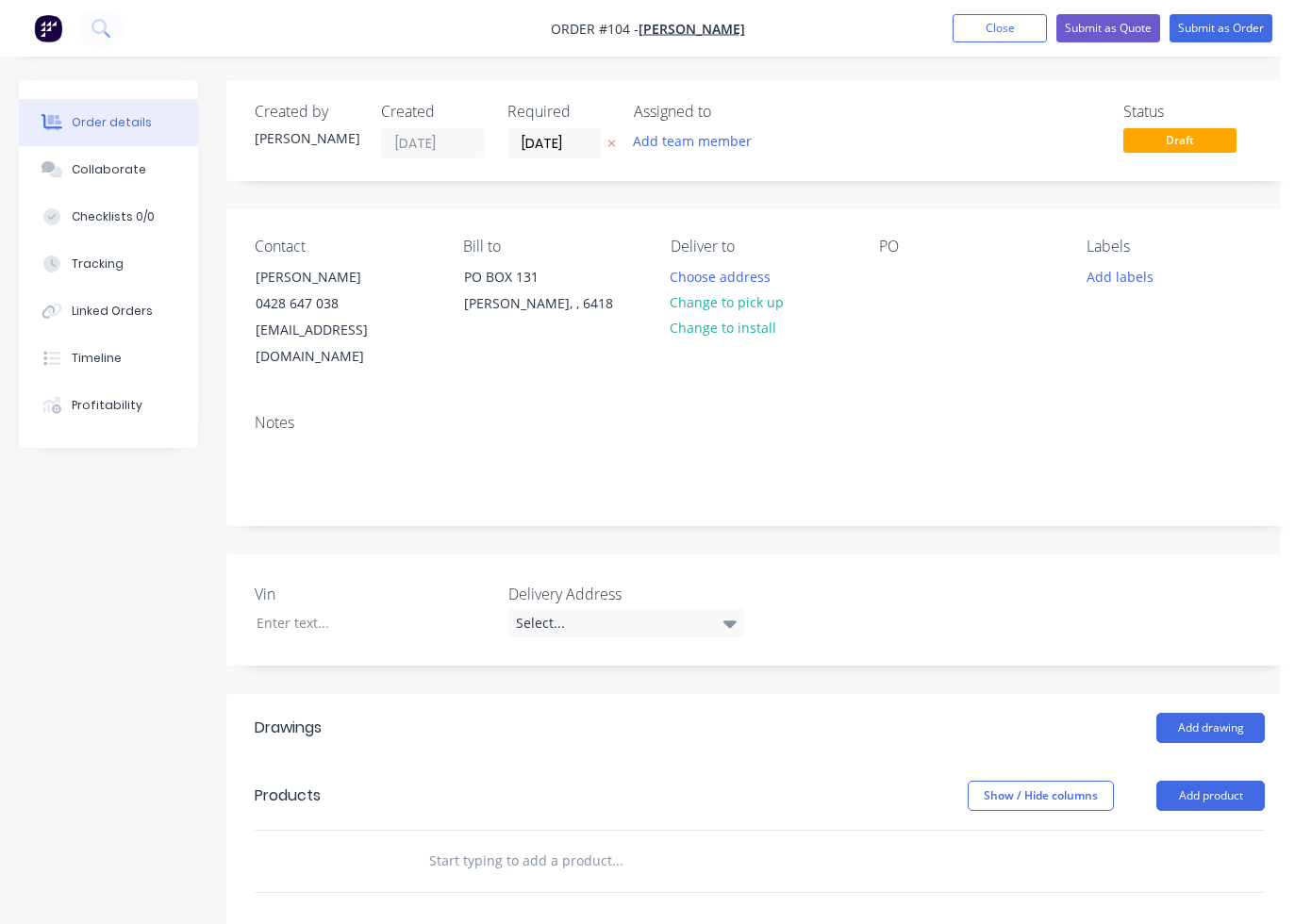
click at [461, 831] on div at bounding box center [745, 861] width 679 height 61
click at [463, 842] on input "text" at bounding box center [618, 861] width 378 height 38
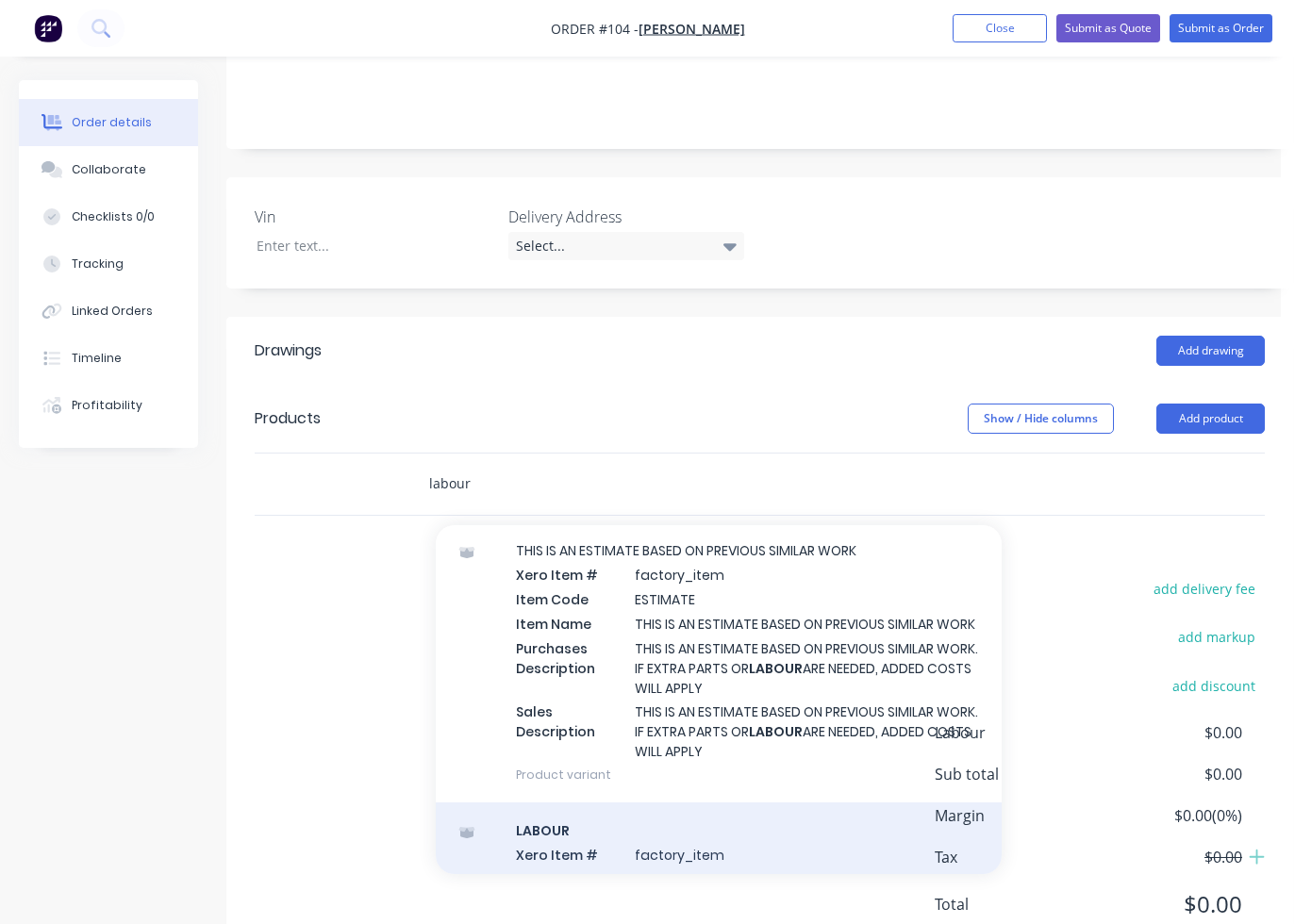
scroll to position [378, 0]
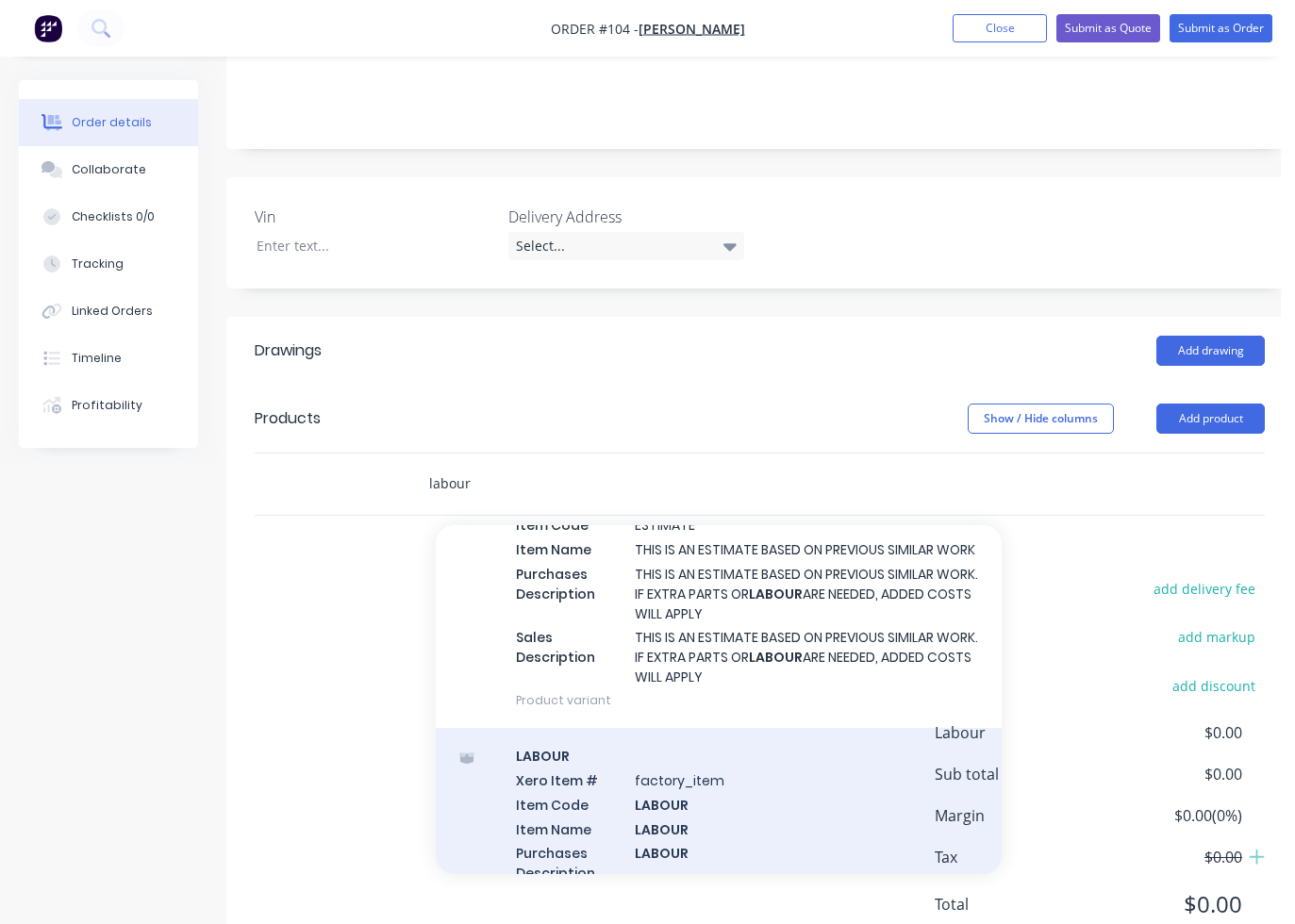
type input "labour"
click at [564, 764] on div "LABOUR Xero Item # factory_item Item Code LABOUR Item Name LABOUR Purchases Des…" at bounding box center [718, 848] width 566 height 241
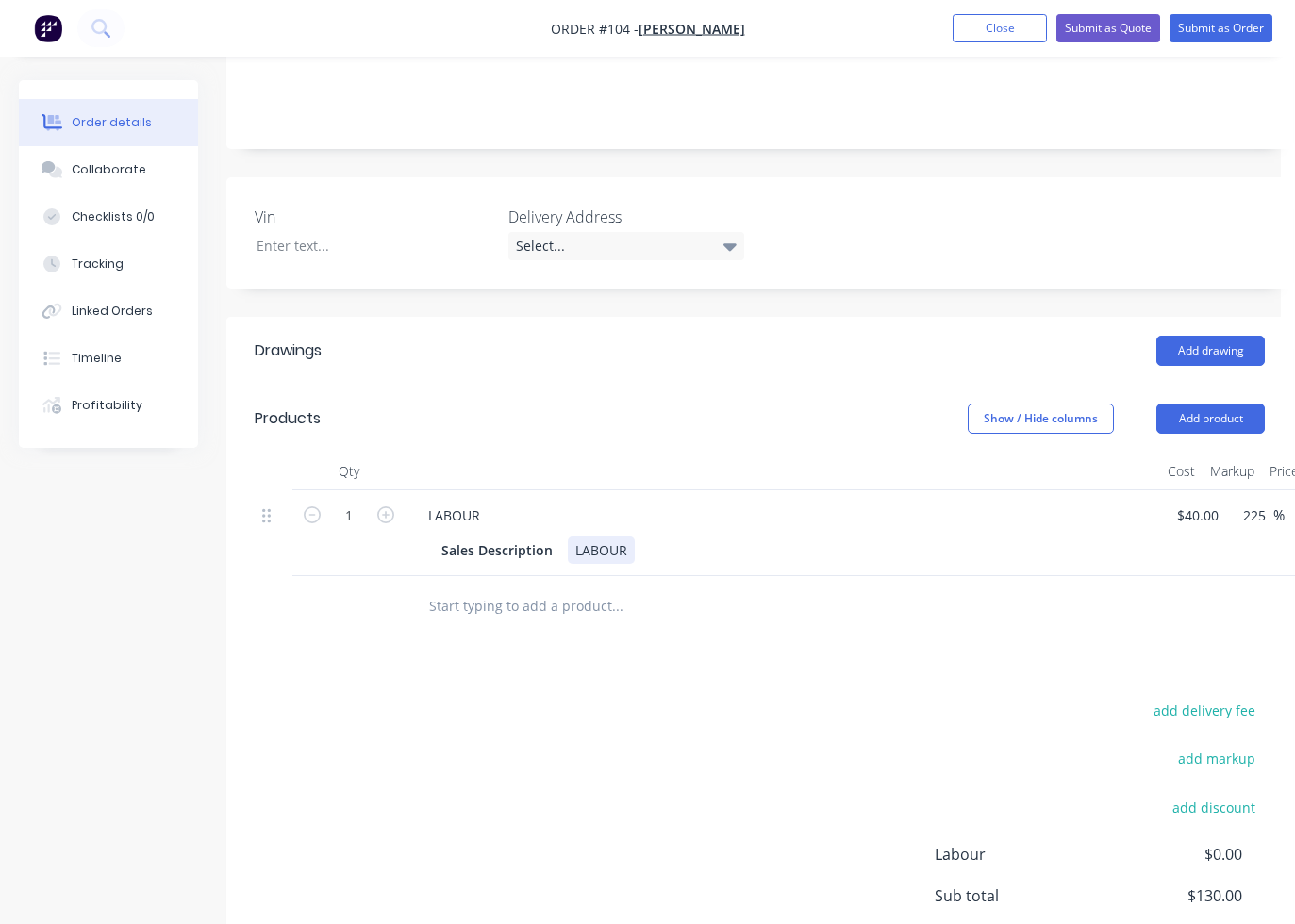
click at [632, 536] on div "LABOUR" at bounding box center [601, 549] width 67 height 27
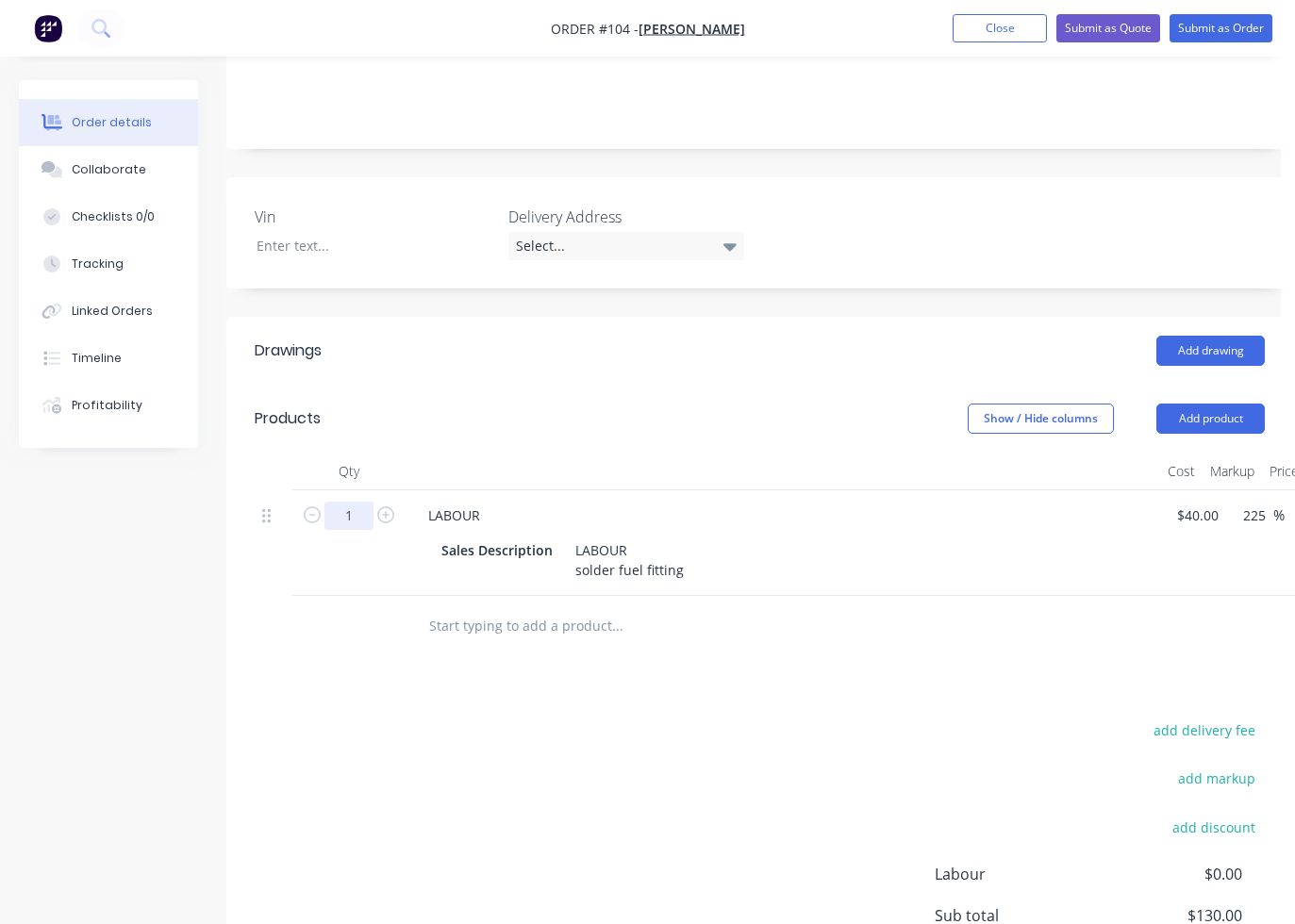
click at [361, 501] on input "1" at bounding box center [349, 515] width 49 height 28
type input "0.5"
type input "$65.00"
click at [446, 654] on div "Drawings Add drawing Products Show / Hide columns Add product Qty Cost Markup P…" at bounding box center [760, 713] width 1067 height 793
click at [1136, 28] on button "Submit as Order" at bounding box center [1221, 28] width 103 height 28
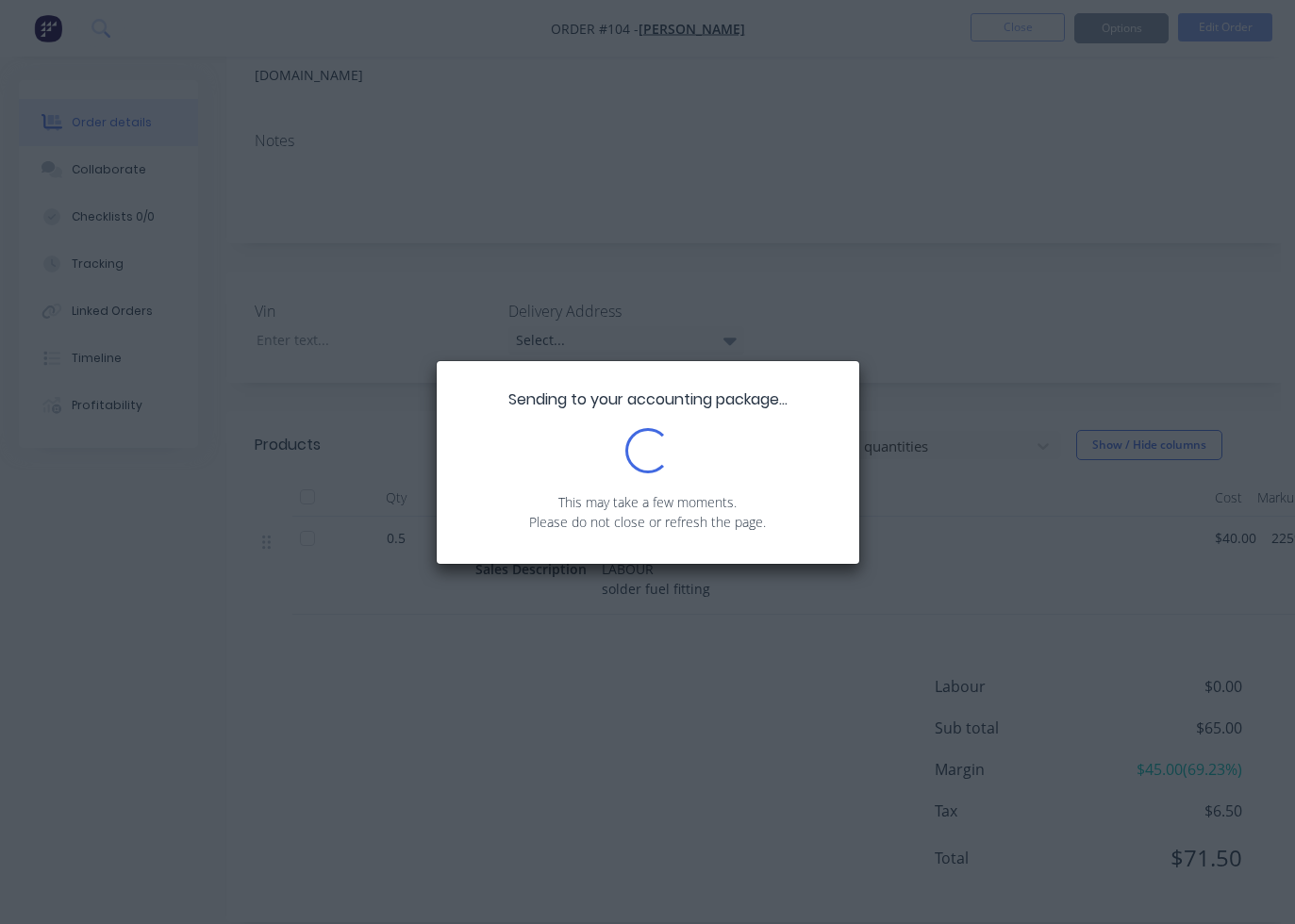
scroll to position [356, 0]
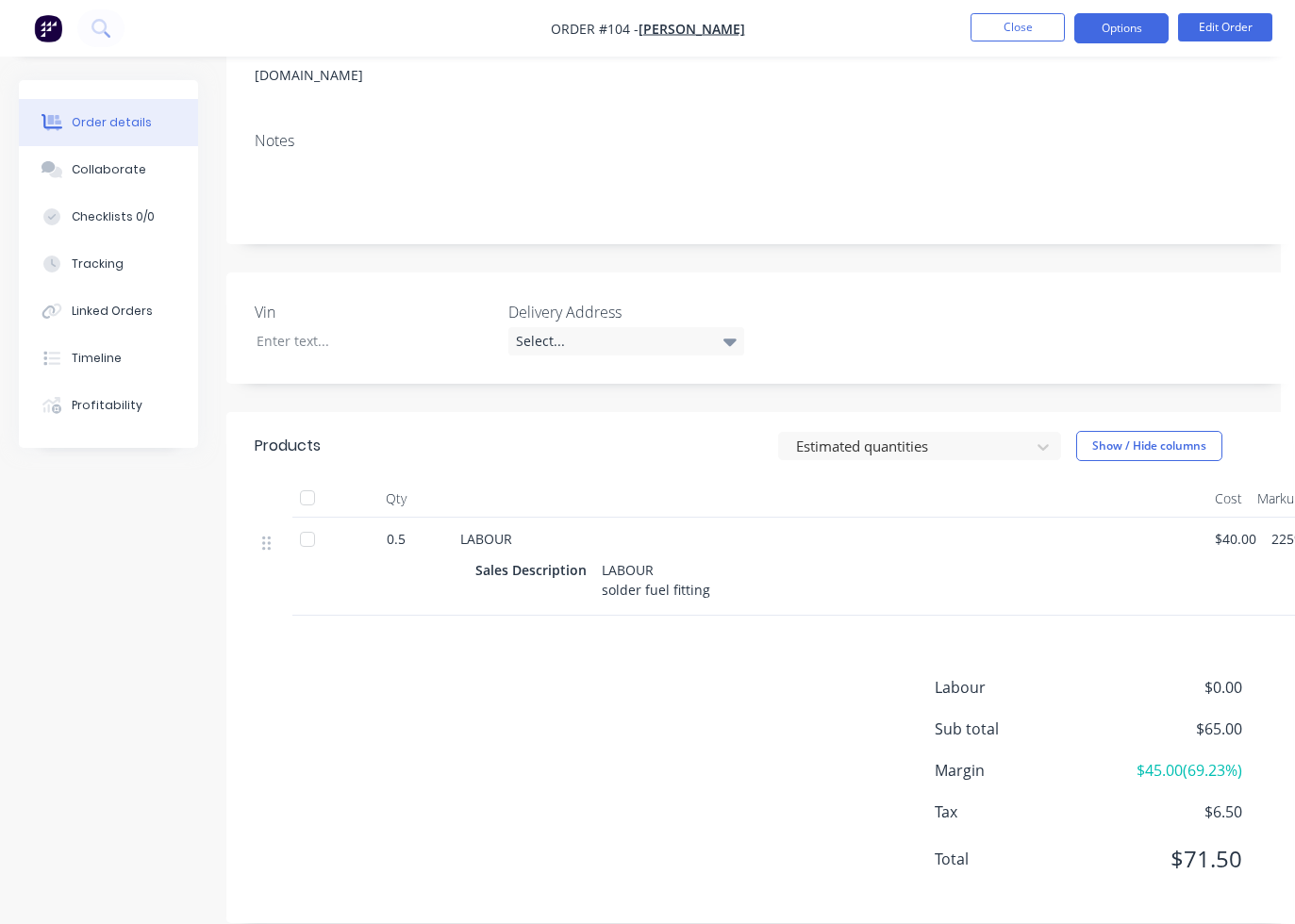
click at [1136, 30] on button "Options" at bounding box center [1121, 28] width 94 height 30
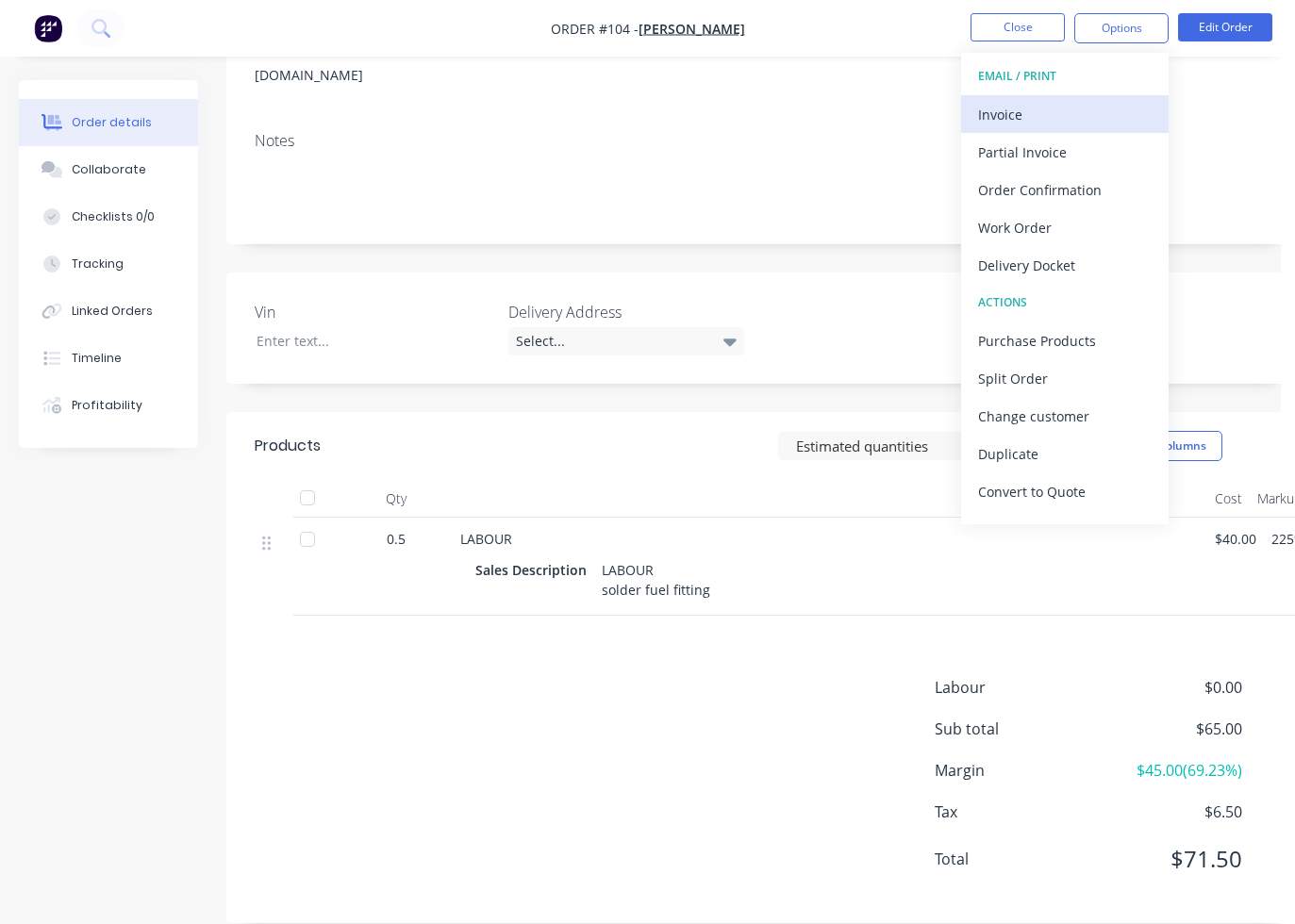
click at [1084, 128] on button "Invoice" at bounding box center [1065, 114] width 208 height 38
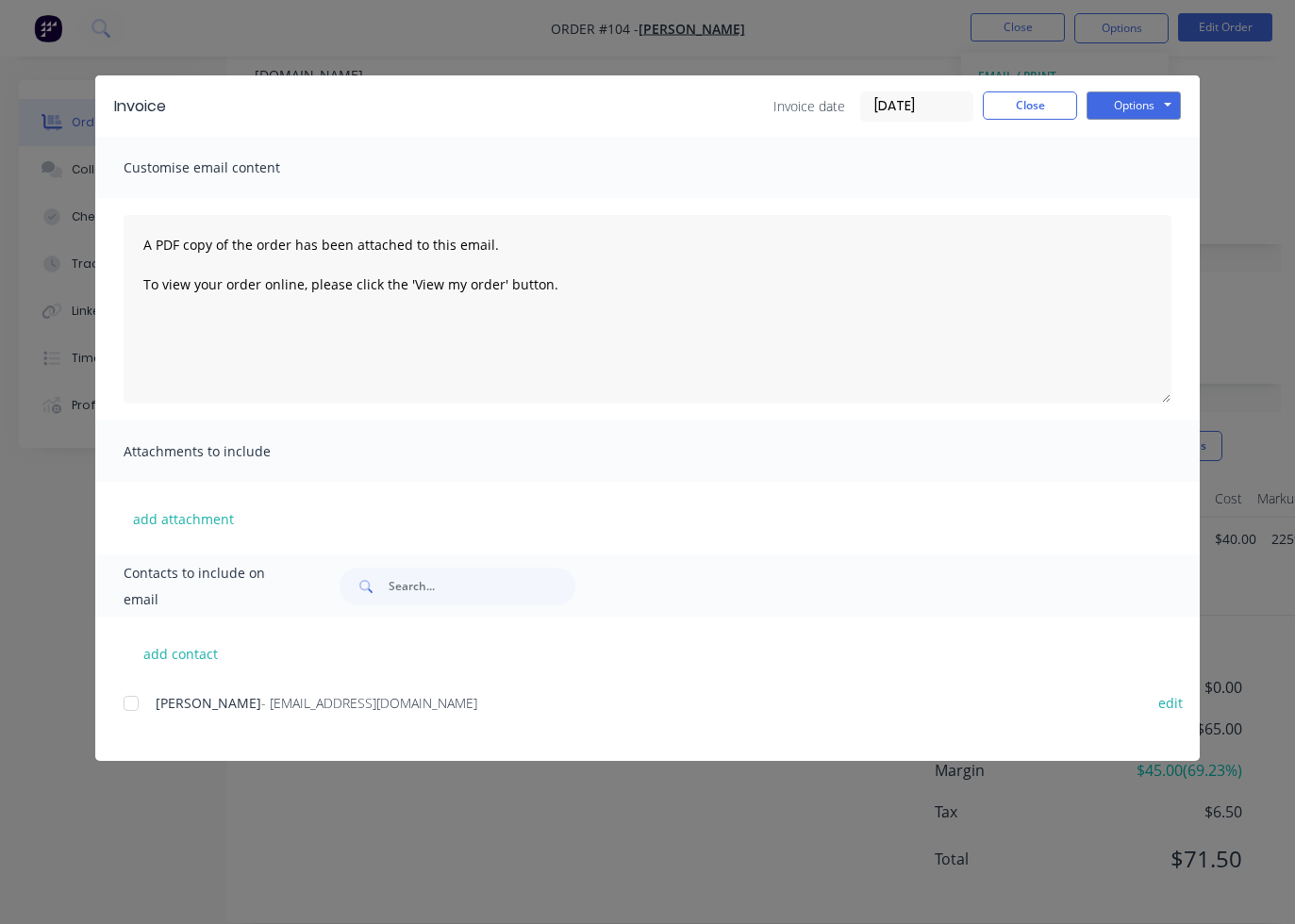
click at [319, 705] on span "- colestanfarm@bigpond.com" at bounding box center [369, 703] width 216 height 18
click at [140, 710] on div at bounding box center [131, 703] width 38 height 38
click at [1132, 100] on button "Options" at bounding box center [1133, 106] width 94 height 28
click at [1136, 198] on button "Email" at bounding box center [1146, 201] width 121 height 31
click at [1060, 94] on button "Close" at bounding box center [1030, 106] width 94 height 28
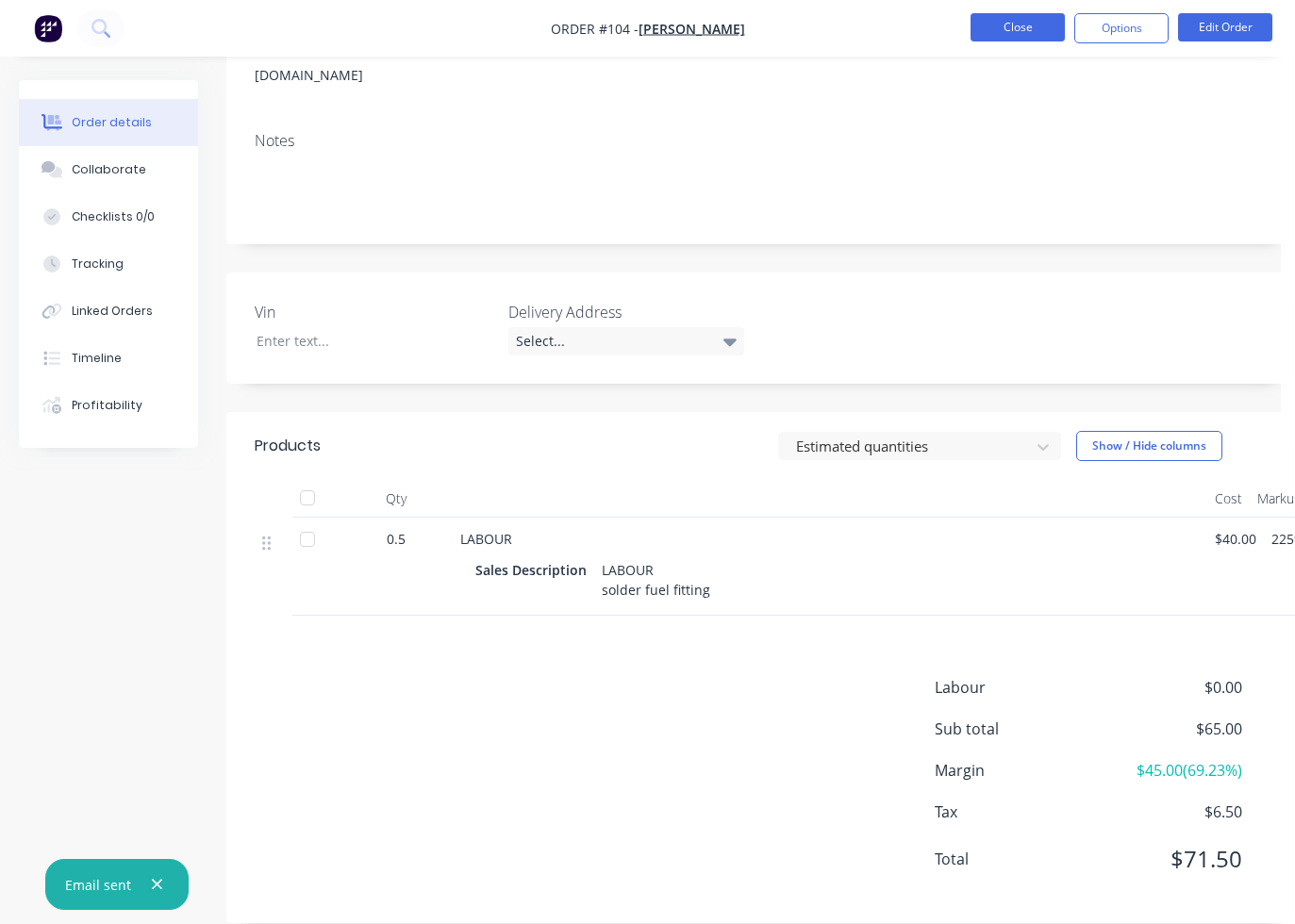
click at [1041, 38] on button "Close" at bounding box center [1017, 27] width 94 height 28
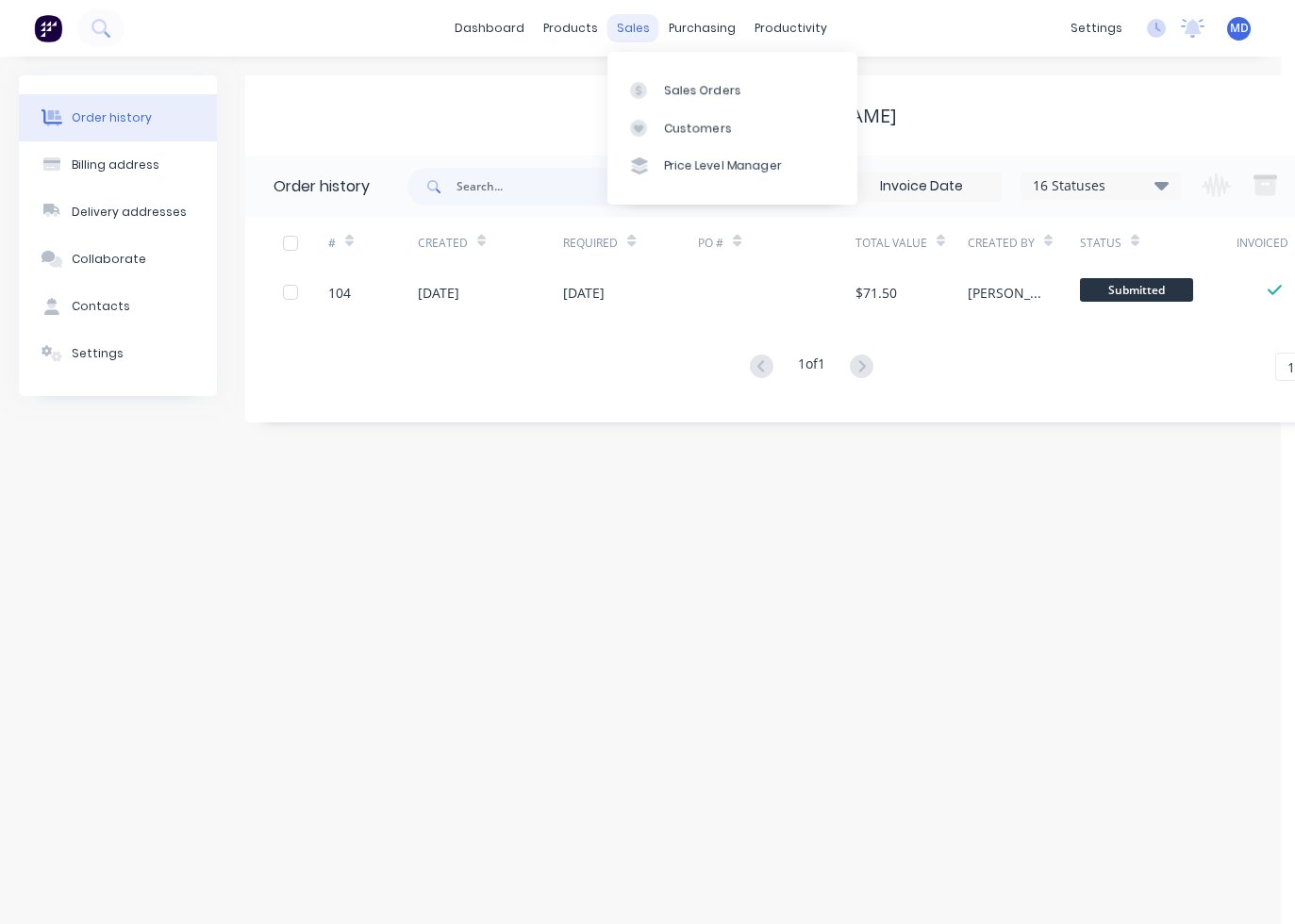
click at [635, 35] on div "sales" at bounding box center [634, 28] width 52 height 28
click at [691, 93] on div "Sales Orders" at bounding box center [702, 90] width 77 height 17
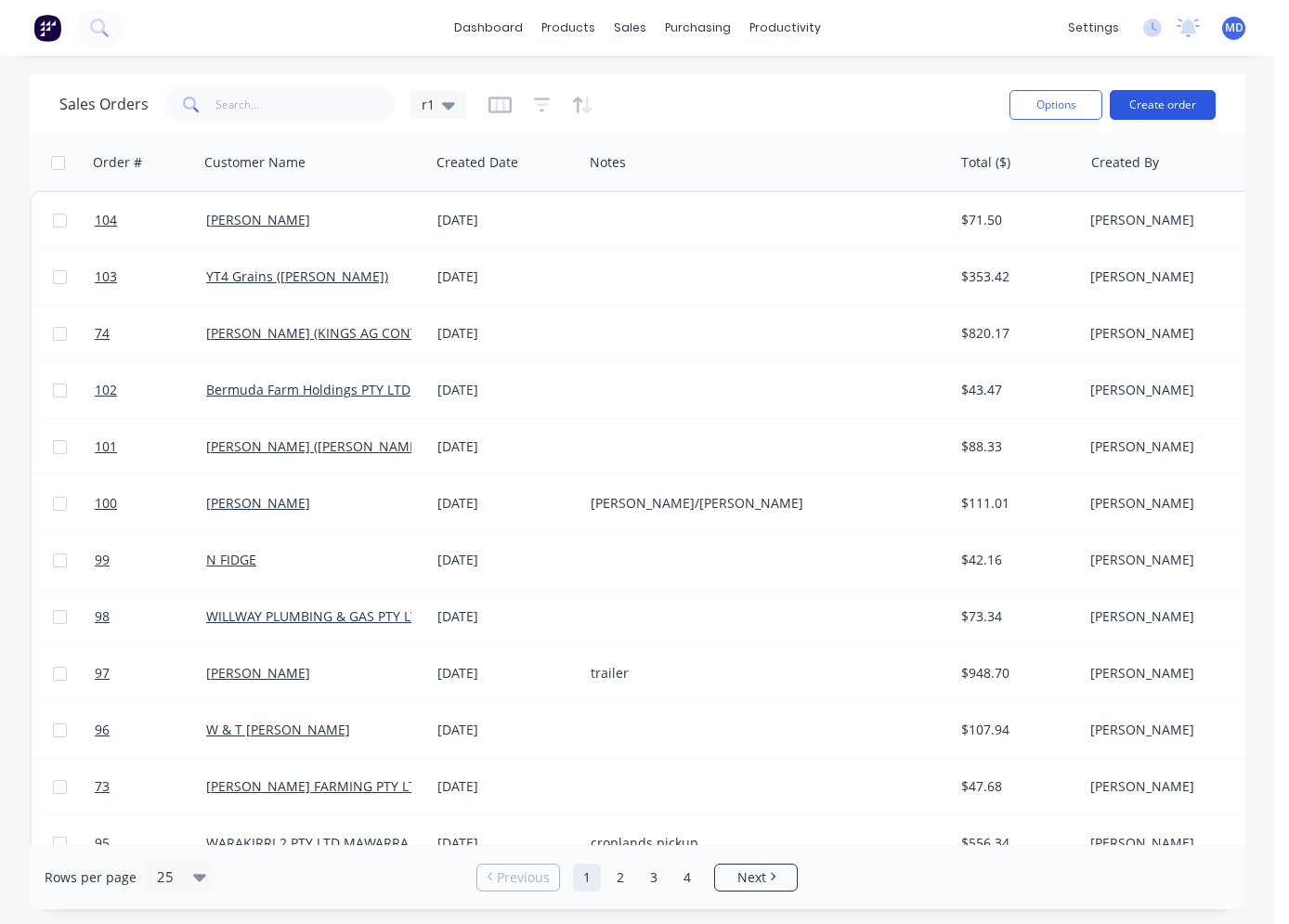
click at [1119, 107] on button "Create order" at bounding box center [1163, 105] width 106 height 30
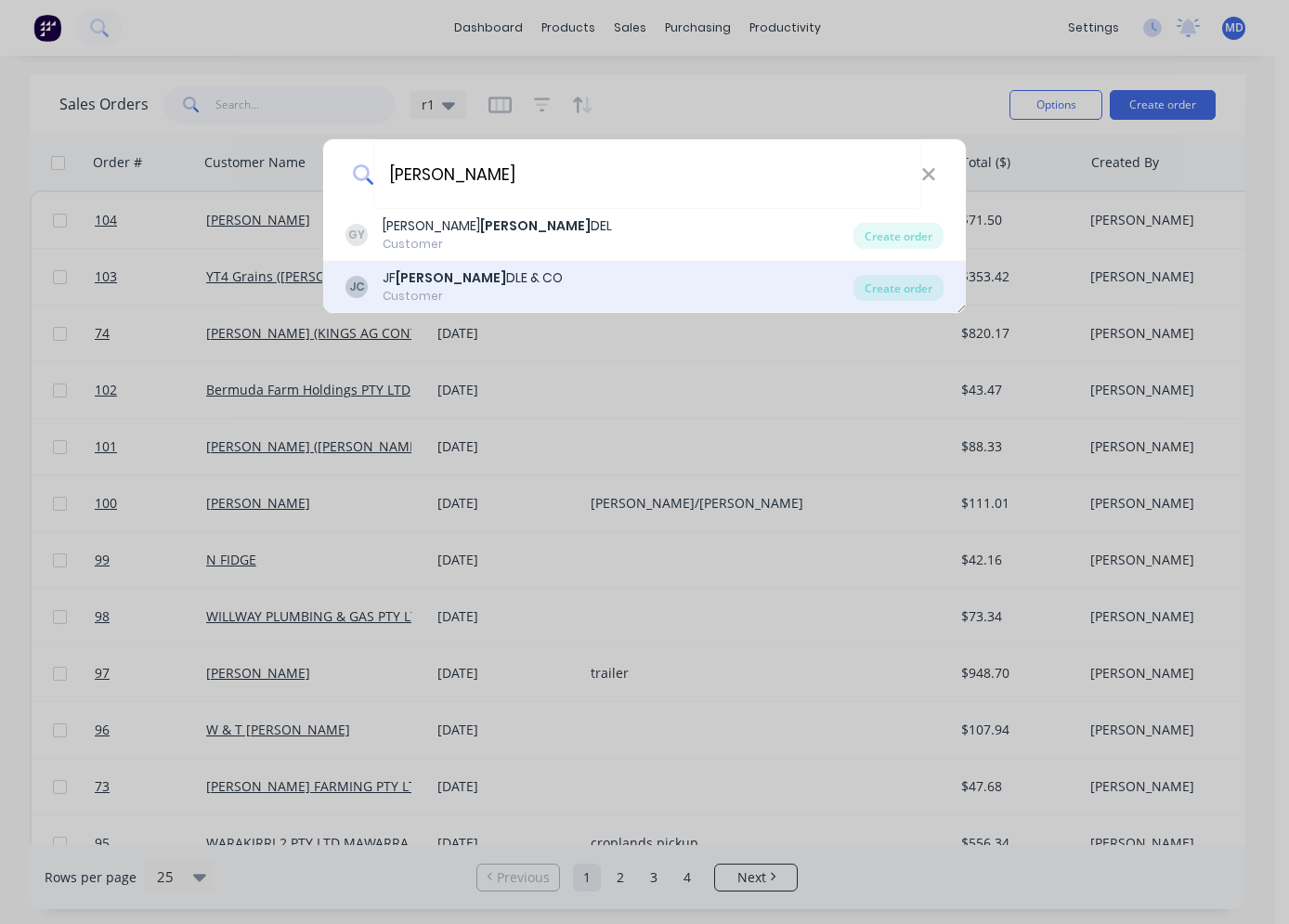
type input "yan"
click at [515, 278] on div "JC JF YAN DLE & CO Customer" at bounding box center [599, 286] width 508 height 36
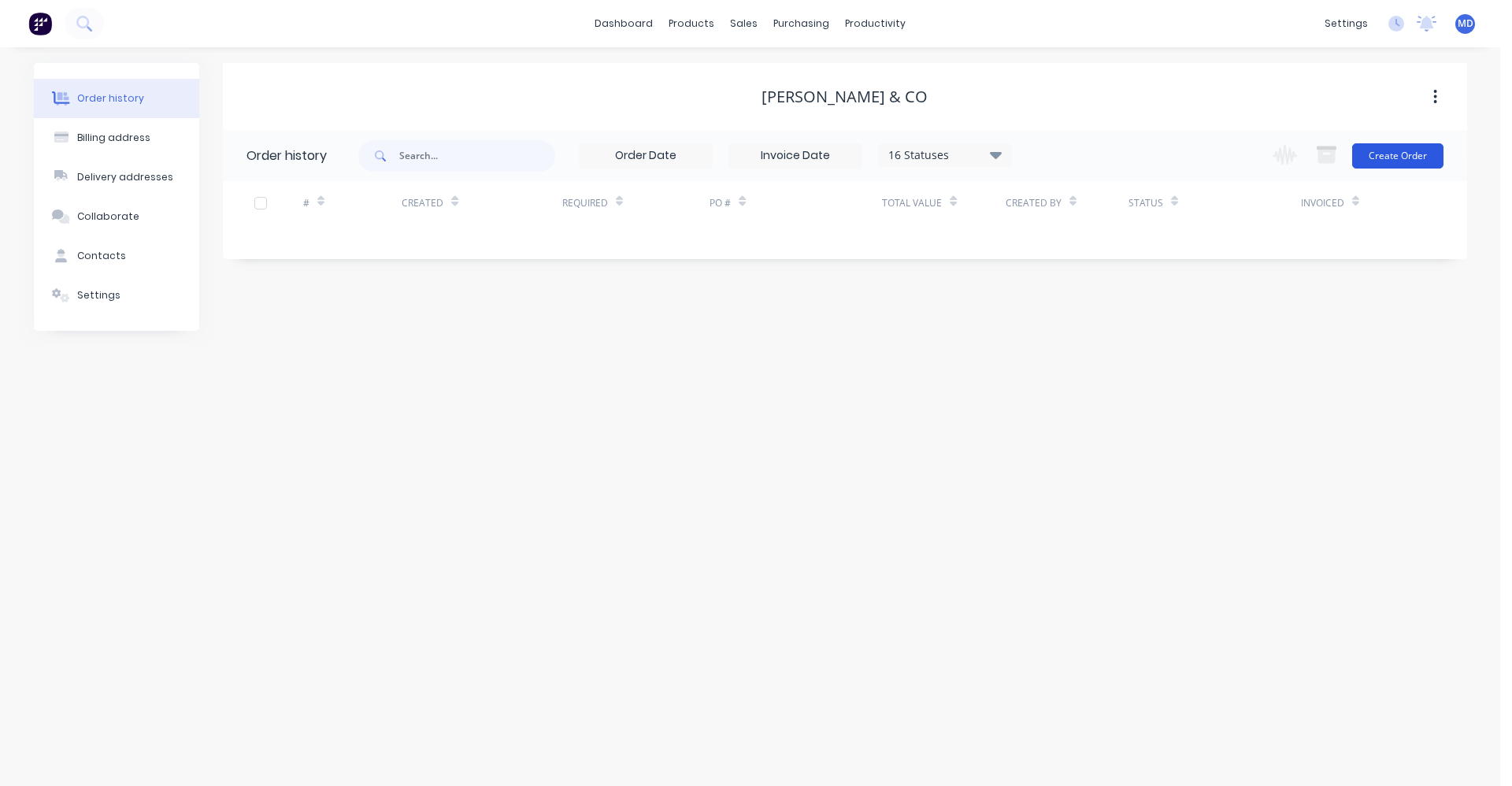
click at [949, 150] on button "Create Order" at bounding box center [1399, 156] width 92 height 25
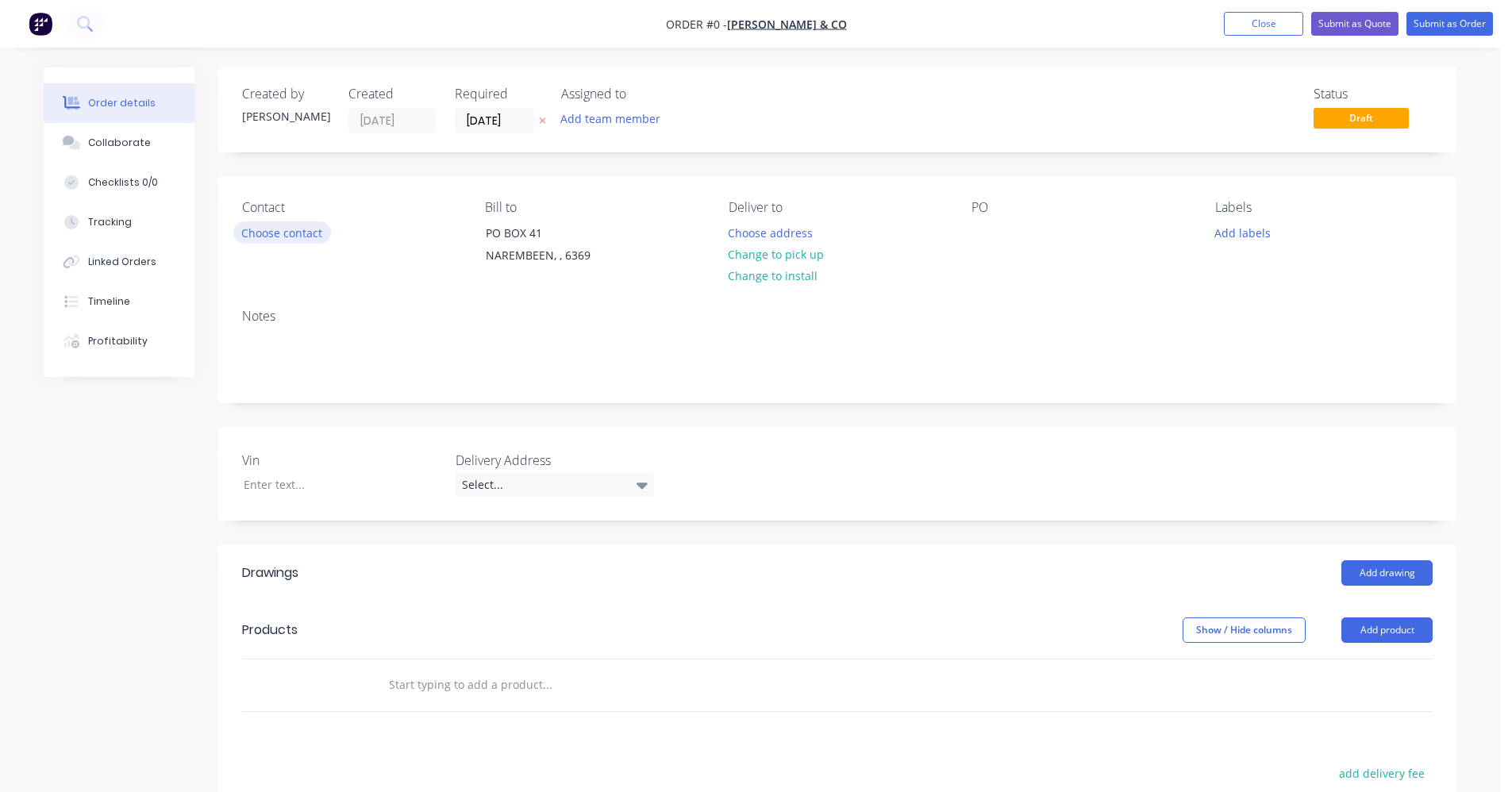
click at [264, 232] on button "Choose contact" at bounding box center [283, 231] width 98 height 21
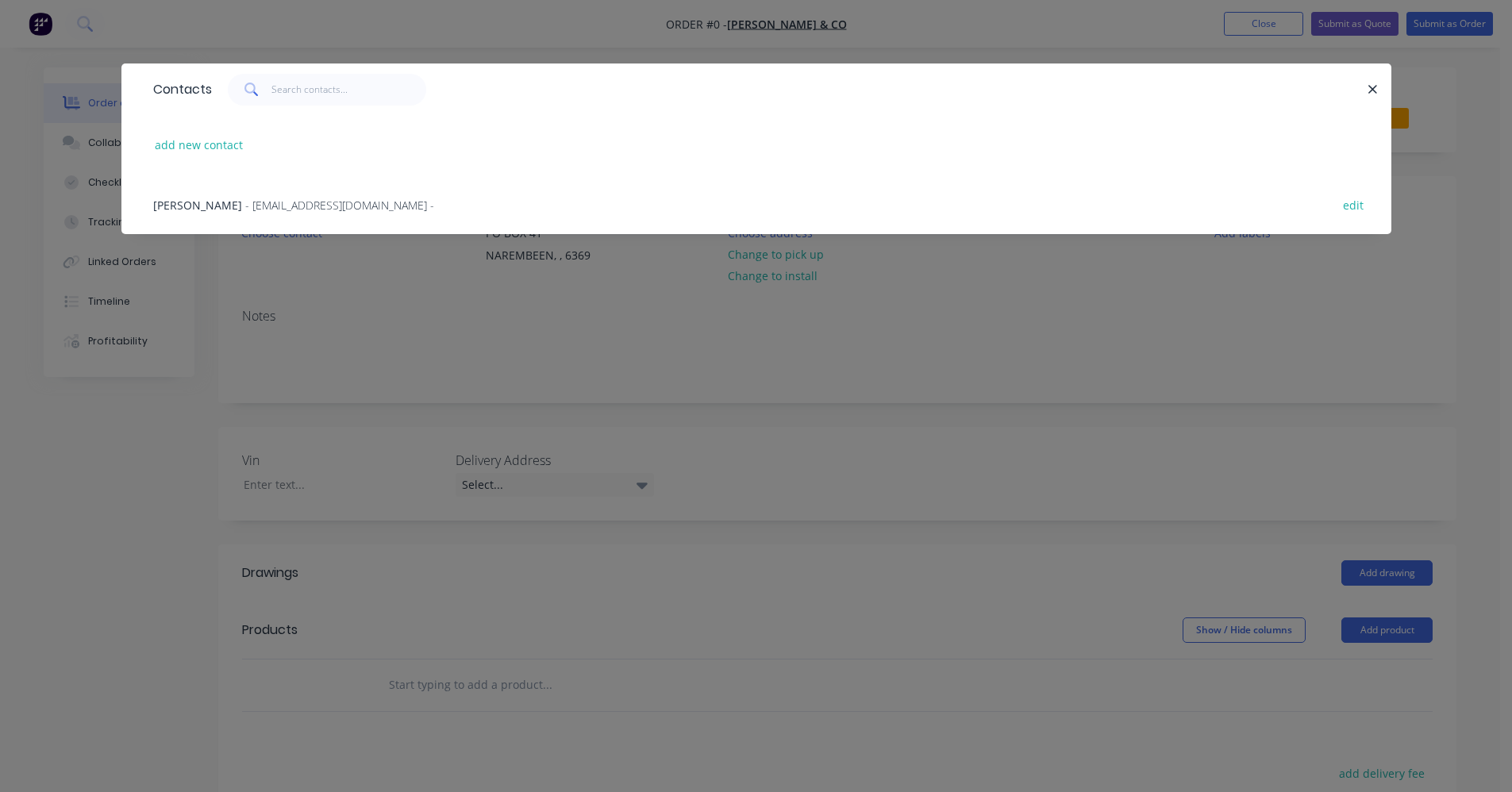
click at [277, 212] on span "- yandleaj@activ8.net.au -" at bounding box center [340, 205] width 189 height 15
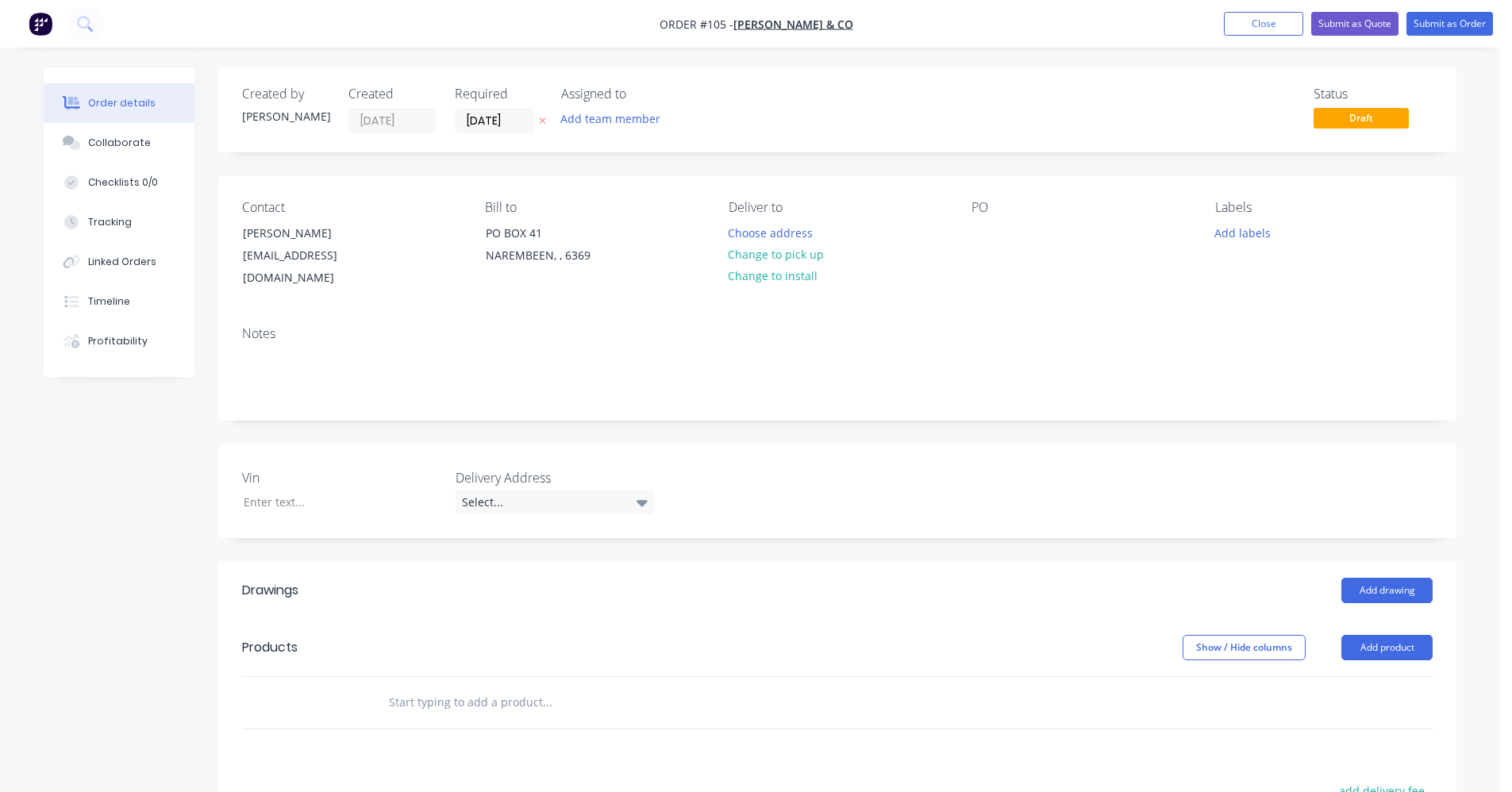
click at [481, 687] on input "text" at bounding box center [547, 703] width 318 height 32
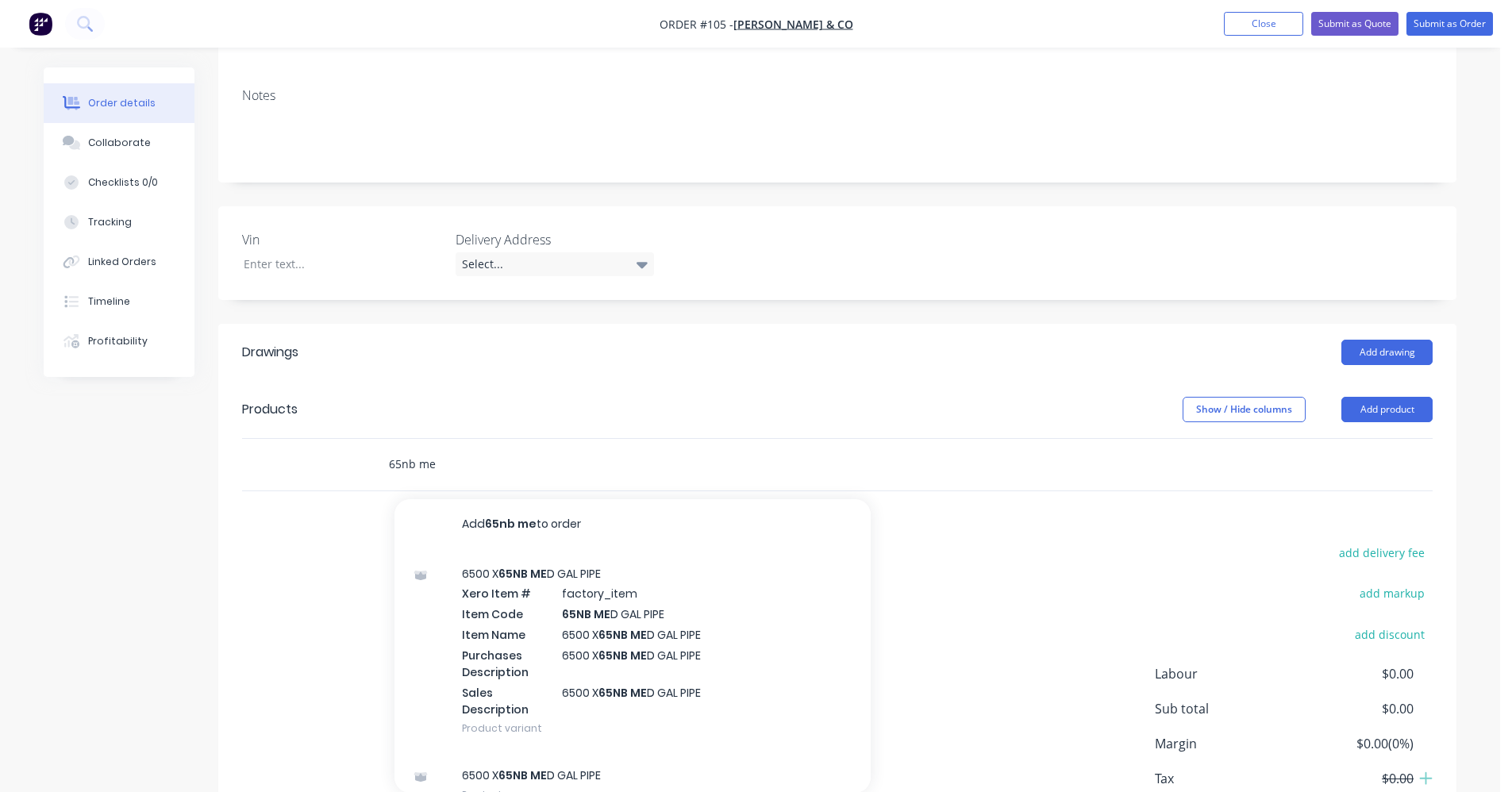
scroll to position [318, 0]
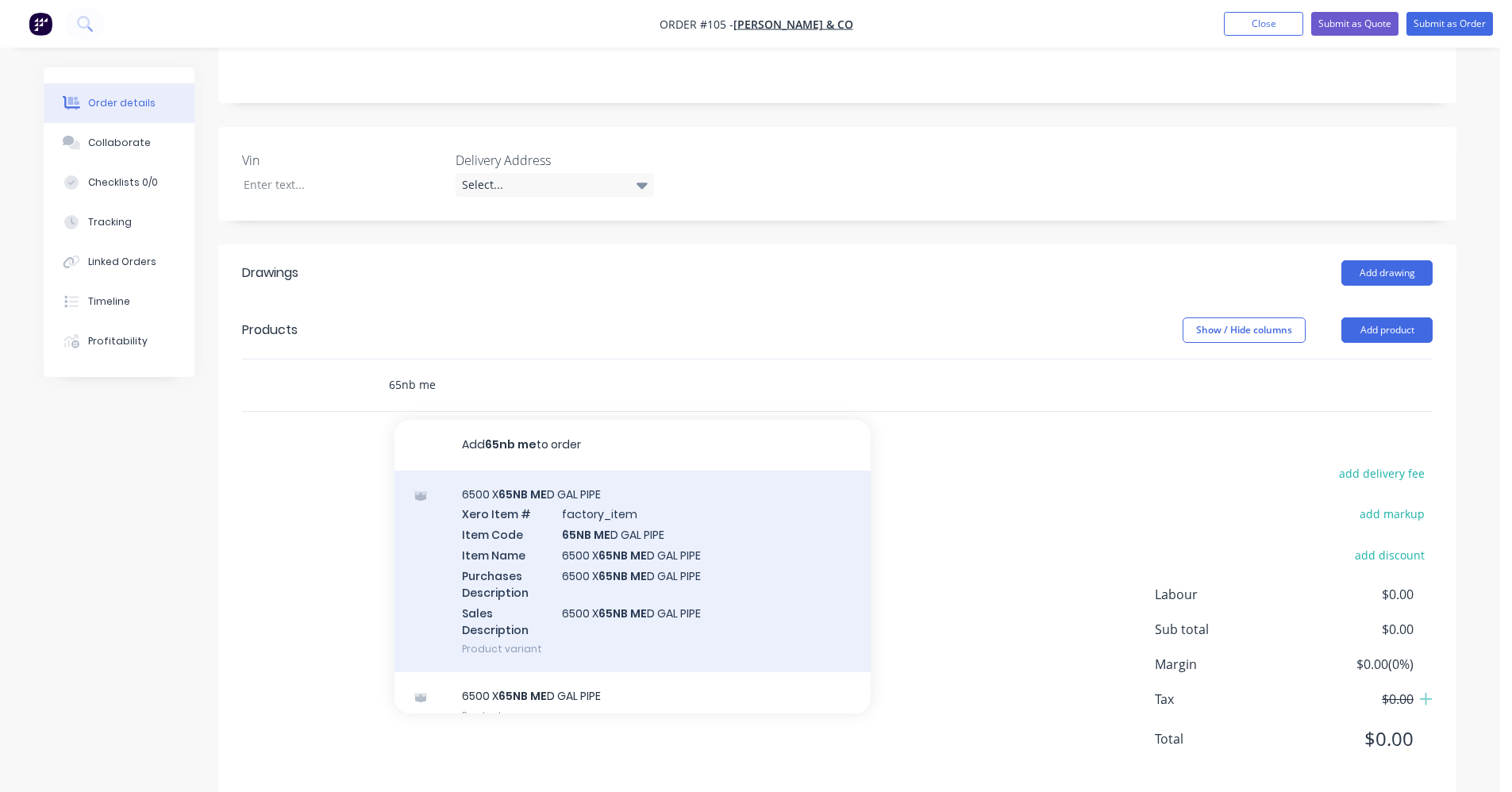
type input "65nb me"
click at [519, 556] on div "6500 X 65NB ME D GAL PIPE Xero Item # factory_item Item Code 65NB ME D GAL PIPE…" at bounding box center [632, 572] width 476 height 203
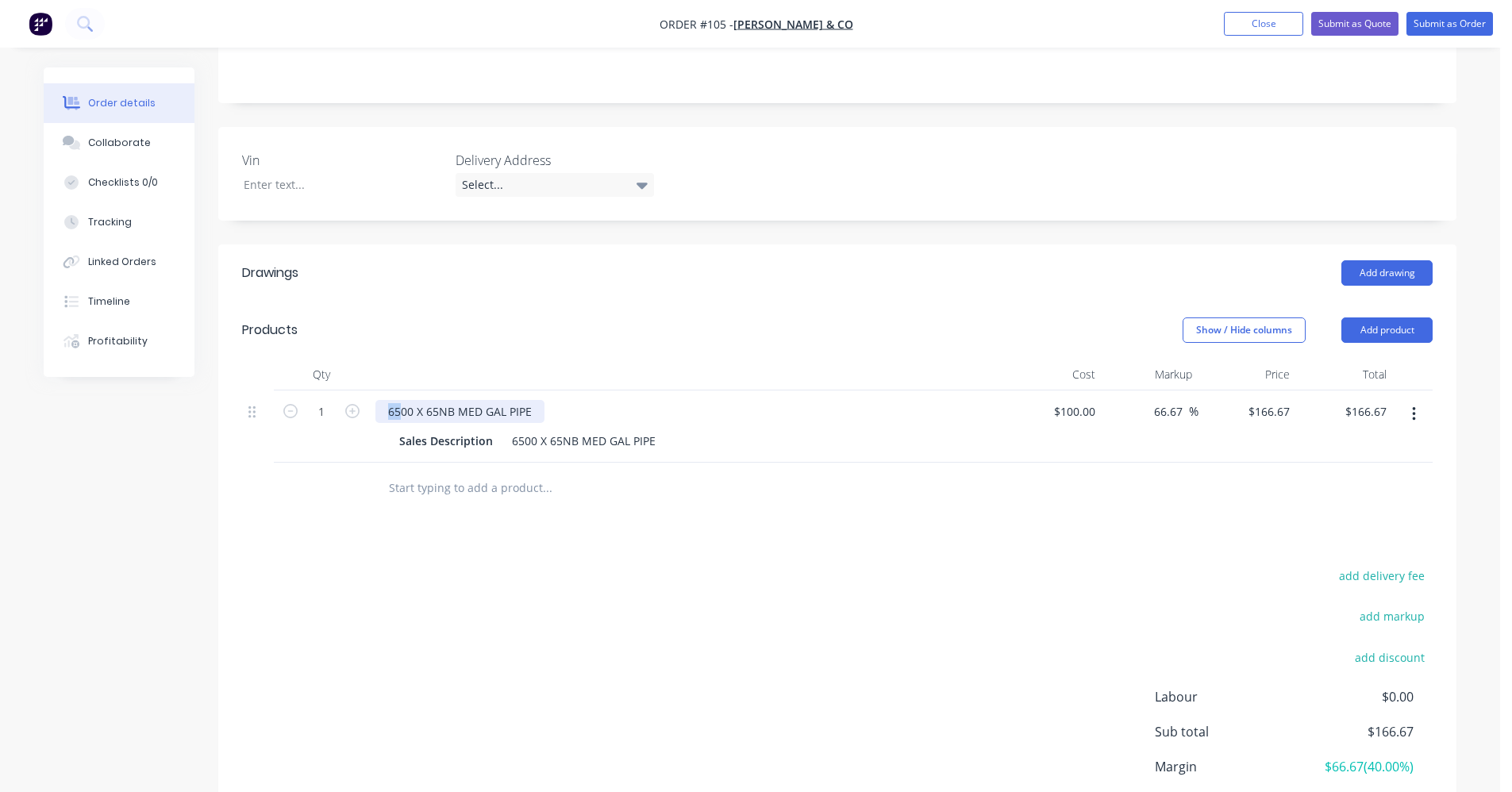
drag, startPoint x: 399, startPoint y: 392, endPoint x: 378, endPoint y: 392, distance: 21.0
click at [378, 400] on div "6500 X 65NB MED GAL PIPE" at bounding box center [460, 411] width 169 height 23
click at [956, 396] on div "66.67 66.67 %" at bounding box center [1150, 426] width 98 height 72
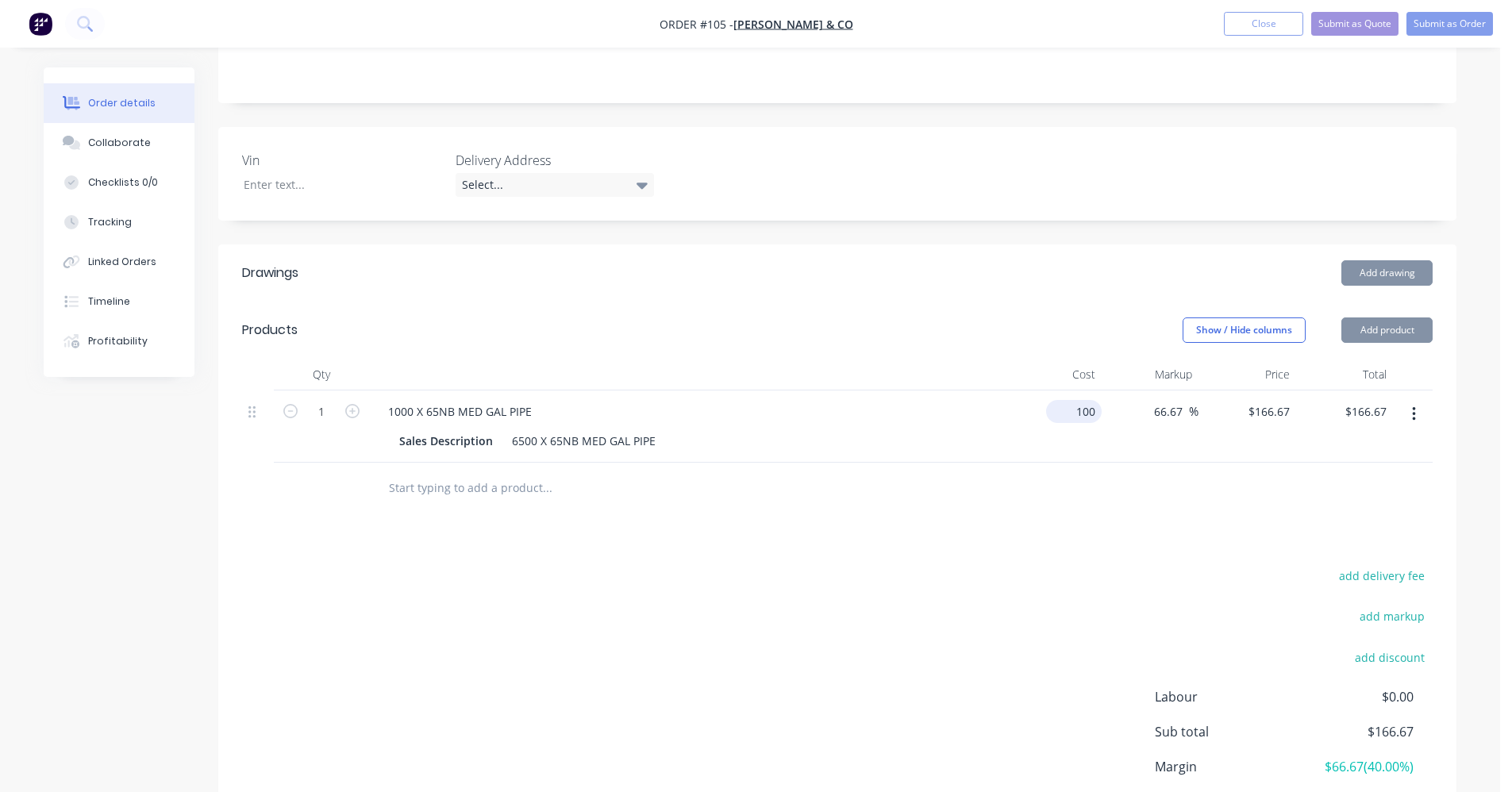
click at [956, 400] on input "100" at bounding box center [1077, 411] width 50 height 23
type input "$15.39"
type input "$25.6505"
type input "$25.65"
click at [335, 400] on input "1" at bounding box center [321, 412] width 41 height 24
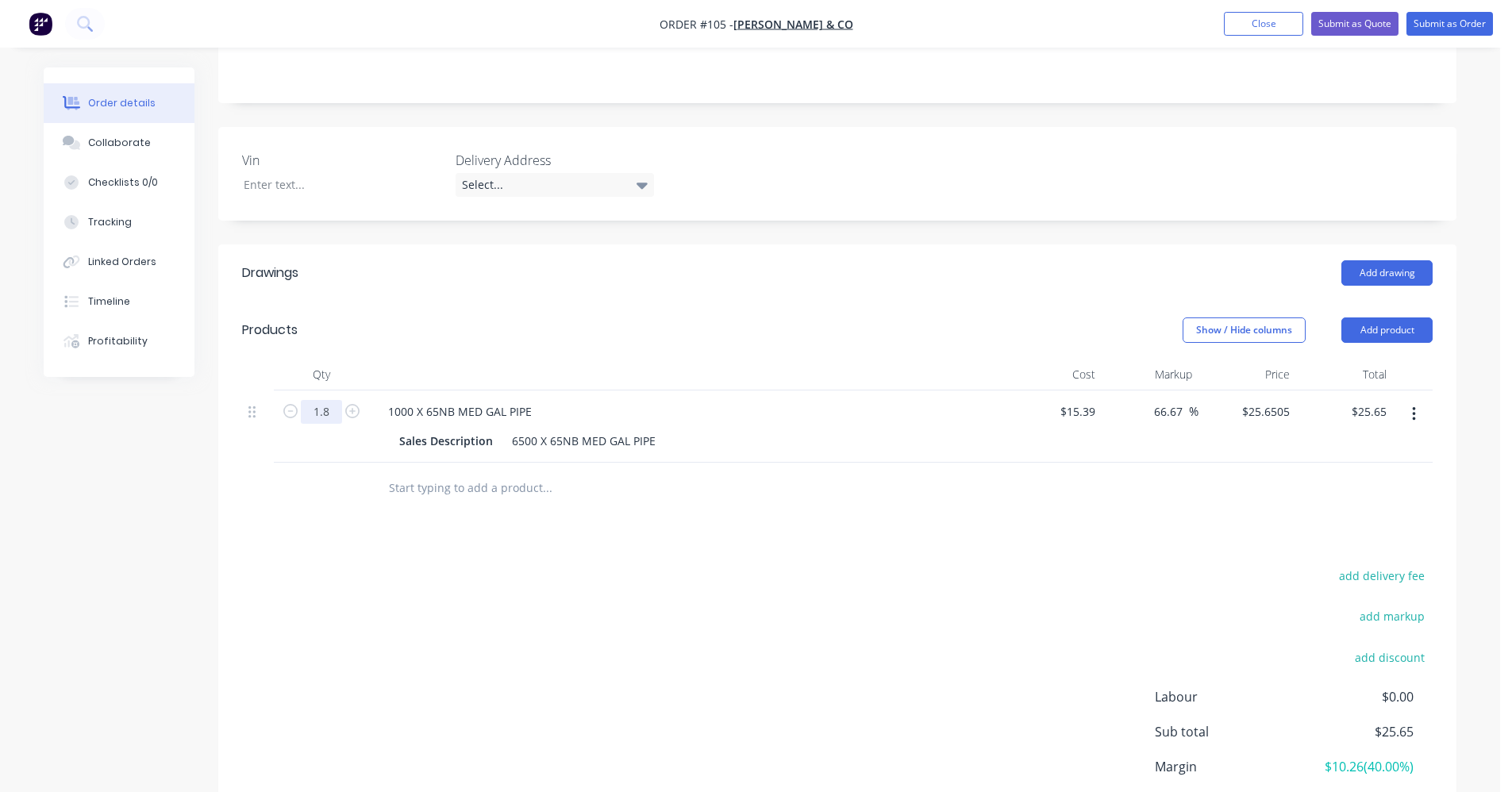
type input "1.8"
type input "$46.17"
click at [519, 516] on div "Drawings Add drawing Products Show / Hide columns Add product Qty Cost Markup P…" at bounding box center [838, 570] width 1239 height 651
click at [956, 24] on button "Submit as Order" at bounding box center [1450, 24] width 87 height 24
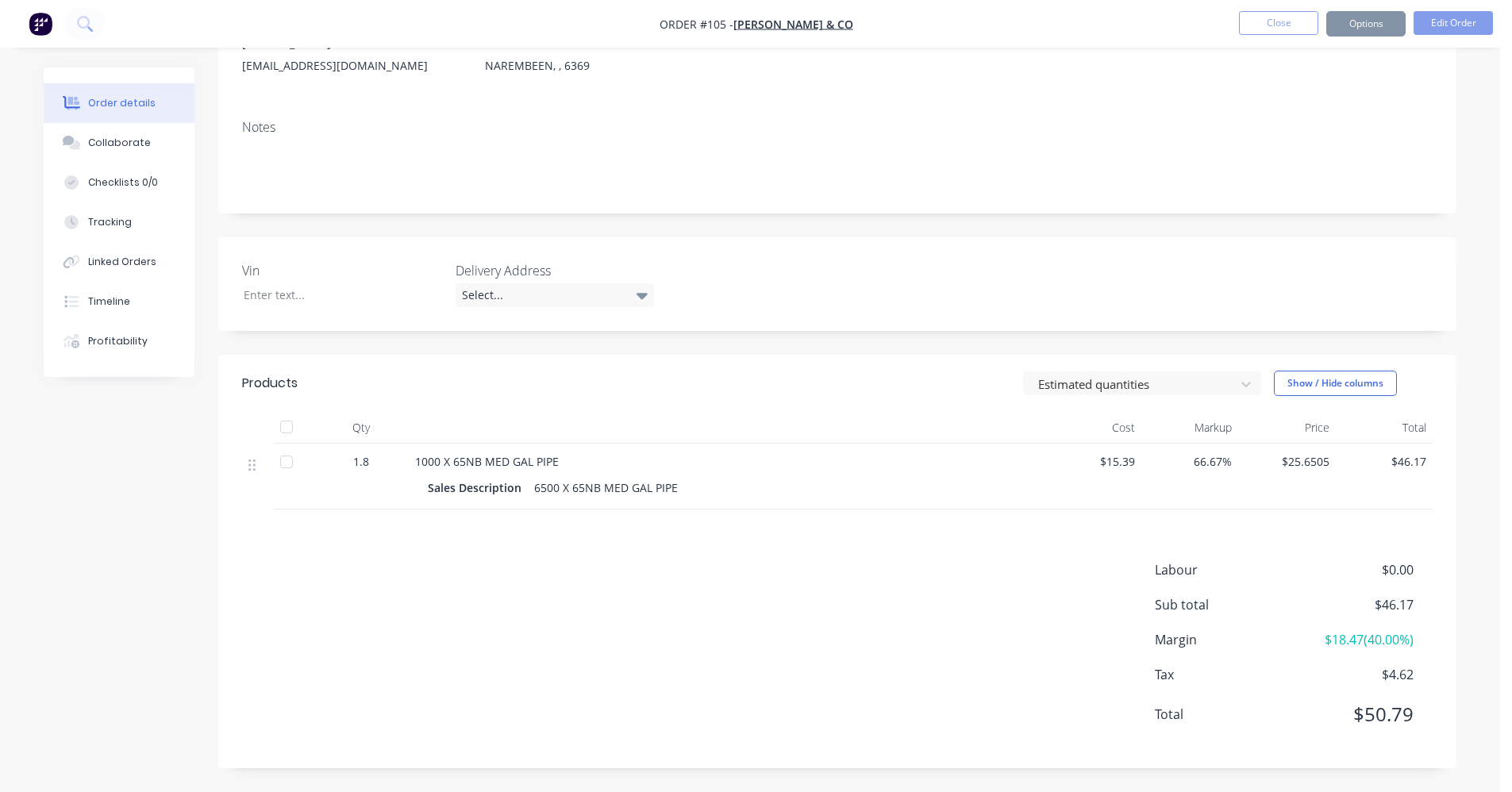
scroll to position [0, 0]
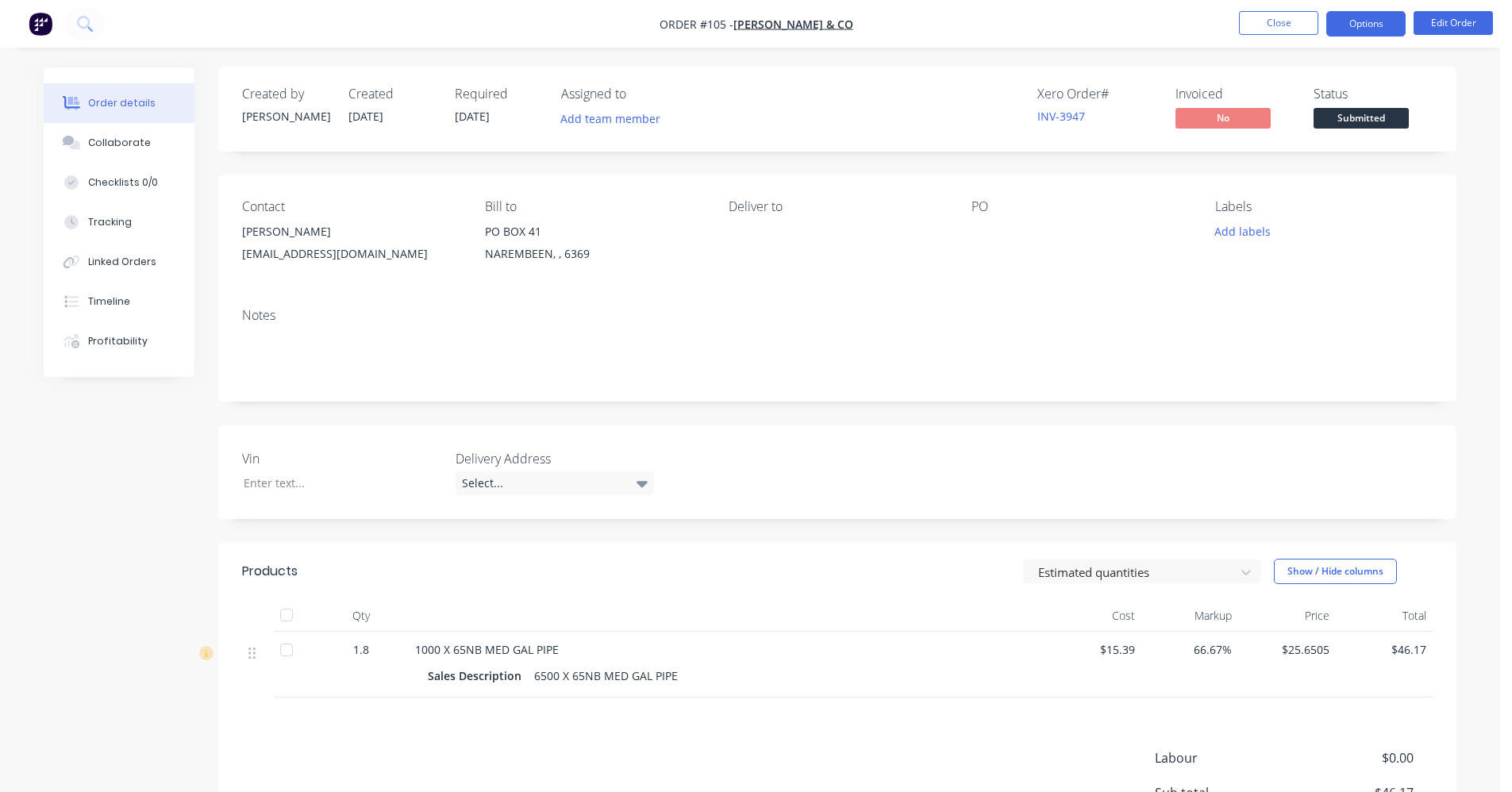
click at [956, 24] on button "Options" at bounding box center [1366, 24] width 79 height 25
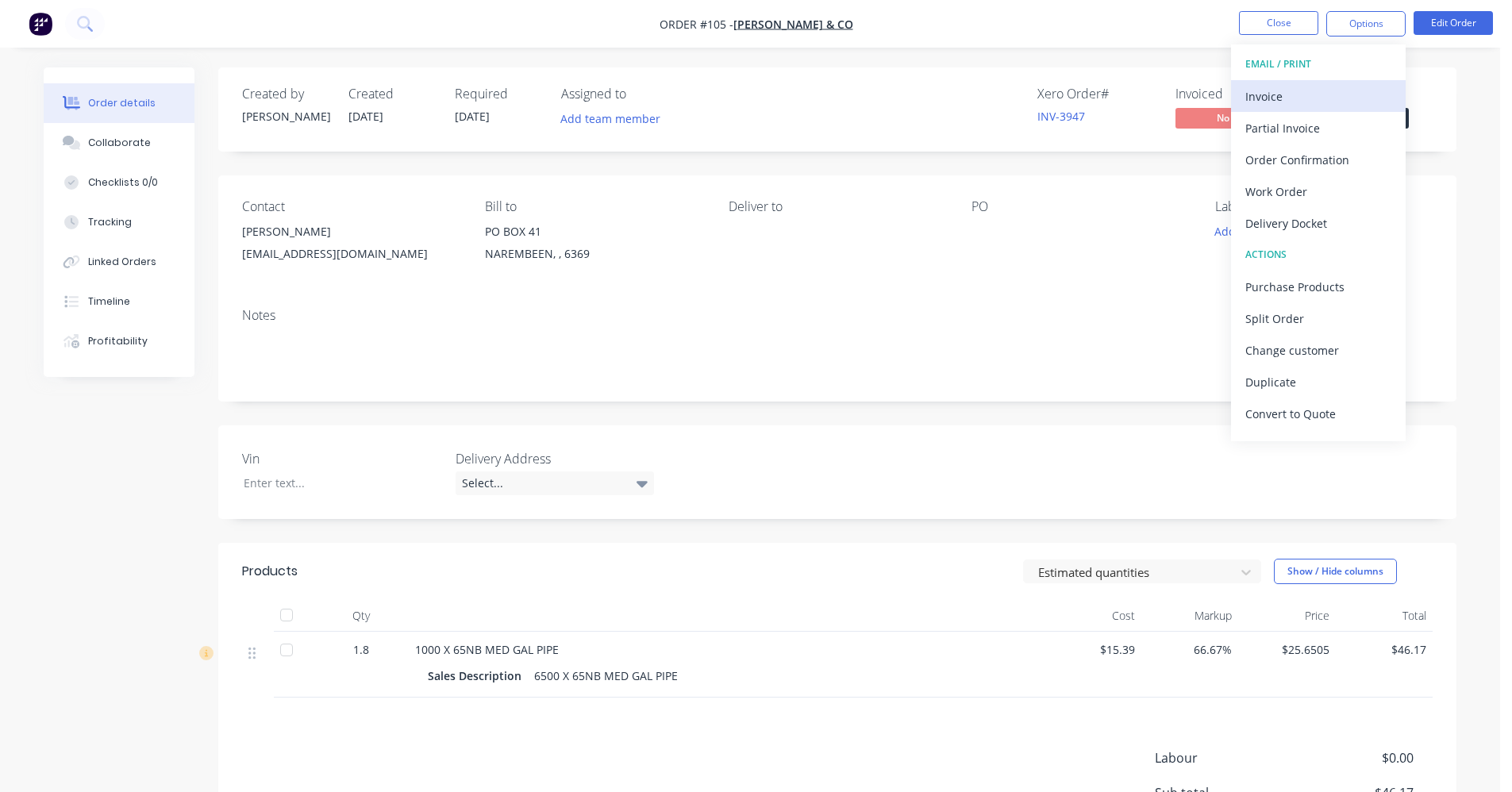
click at [956, 104] on div "Invoice" at bounding box center [1319, 96] width 146 height 23
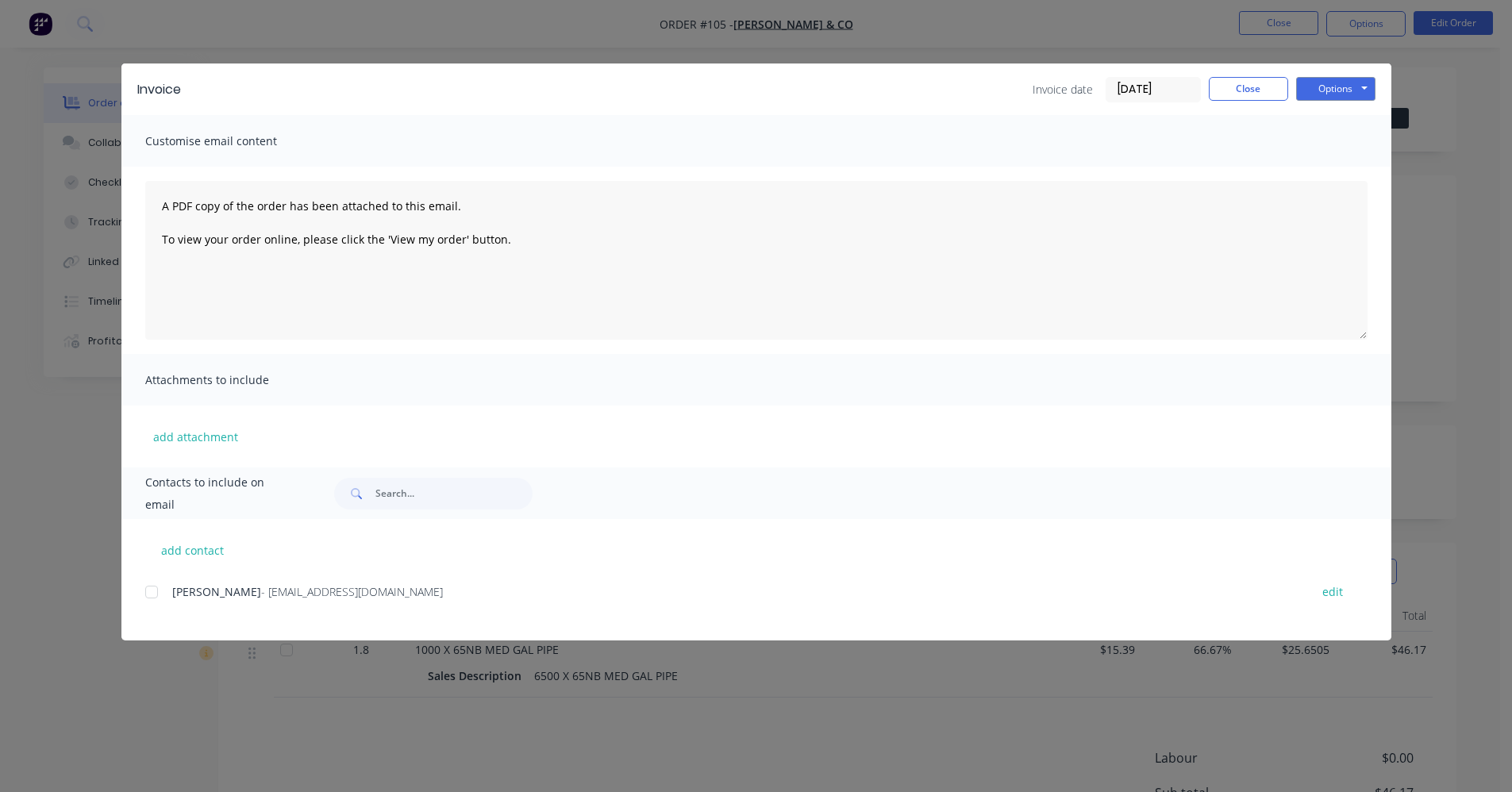
click at [155, 577] on div "add contact ALLEN YANDLE - yandleaj@activ8.net.au edit" at bounding box center [756, 579] width 1270 height 121
click at [154, 586] on div at bounding box center [151, 592] width 32 height 32
click at [956, 94] on button "Options" at bounding box center [1336, 89] width 79 height 24
click at [956, 164] on button "Email" at bounding box center [1347, 169] width 102 height 26
click at [956, 88] on button "Close" at bounding box center [1249, 89] width 79 height 24
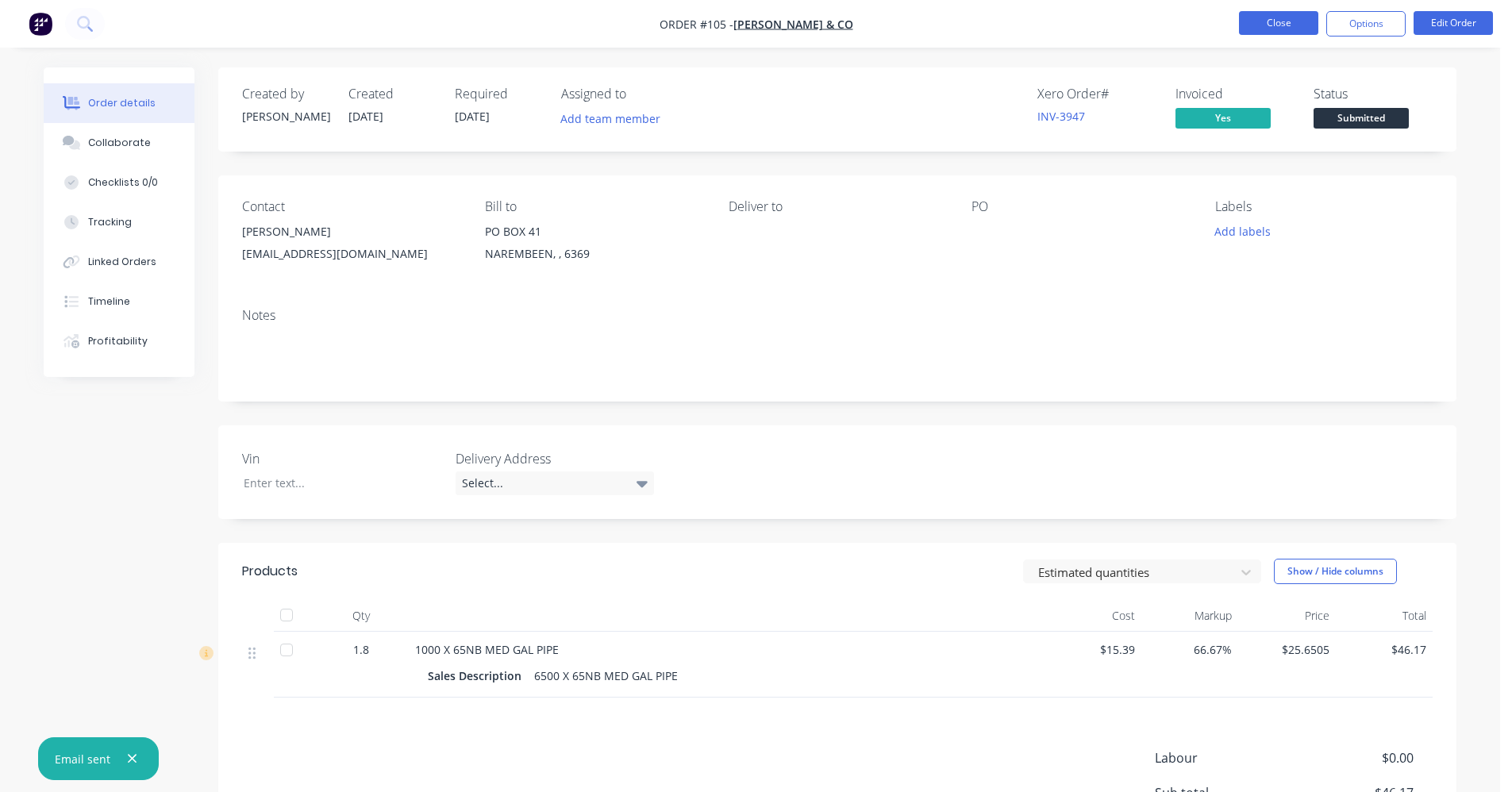
click at [956, 32] on button "Close" at bounding box center [1279, 23] width 79 height 24
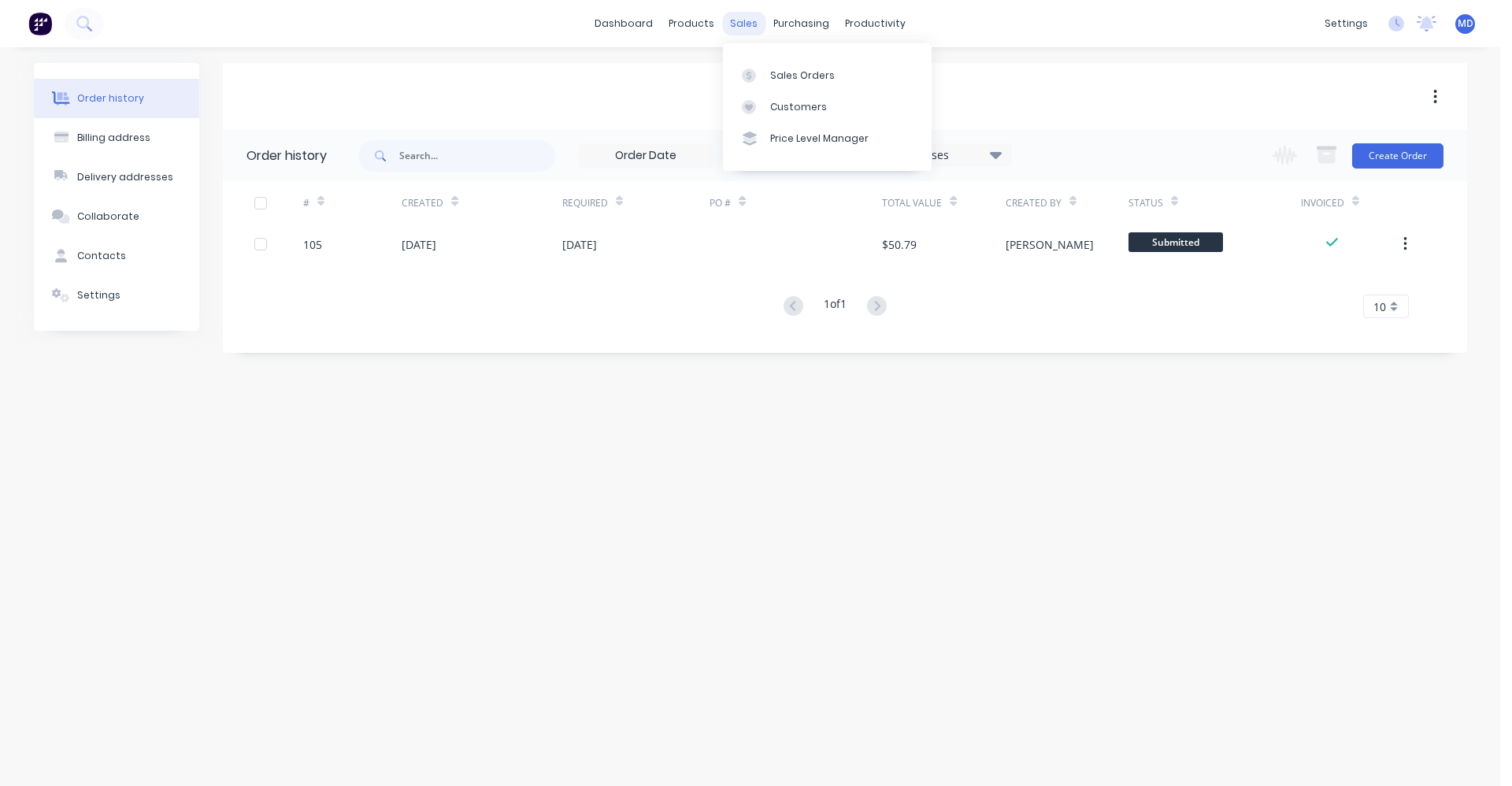
click at [754, 22] on div "sales" at bounding box center [744, 23] width 43 height 23
click at [774, 64] on link "Sales Orders" at bounding box center [828, 75] width 209 height 32
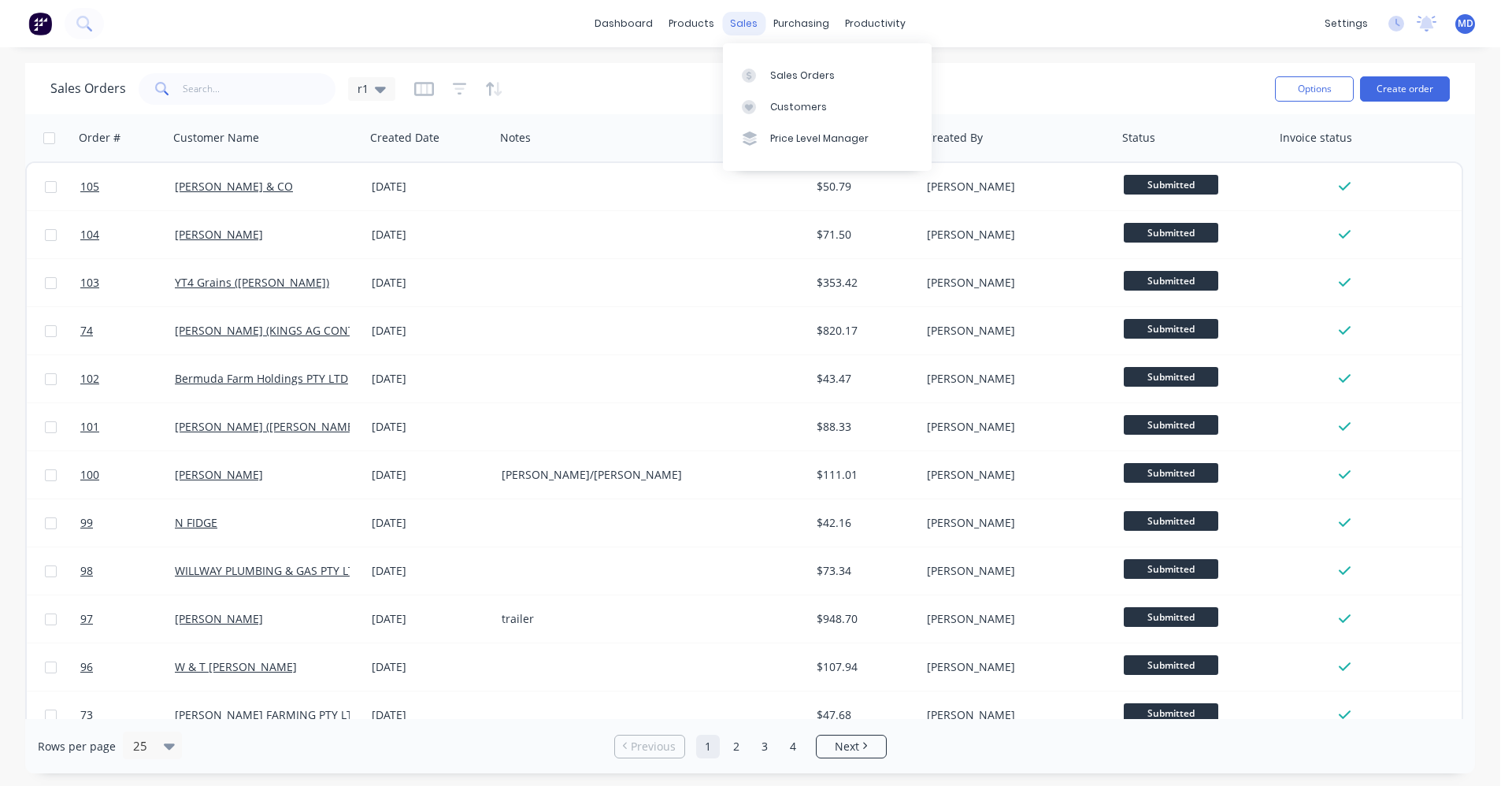
click at [752, 17] on div "sales" at bounding box center [744, 23] width 43 height 23
click at [777, 78] on div "Sales Orders" at bounding box center [802, 75] width 64 height 14
click at [949, 98] on button "Create order" at bounding box center [1405, 89] width 90 height 25
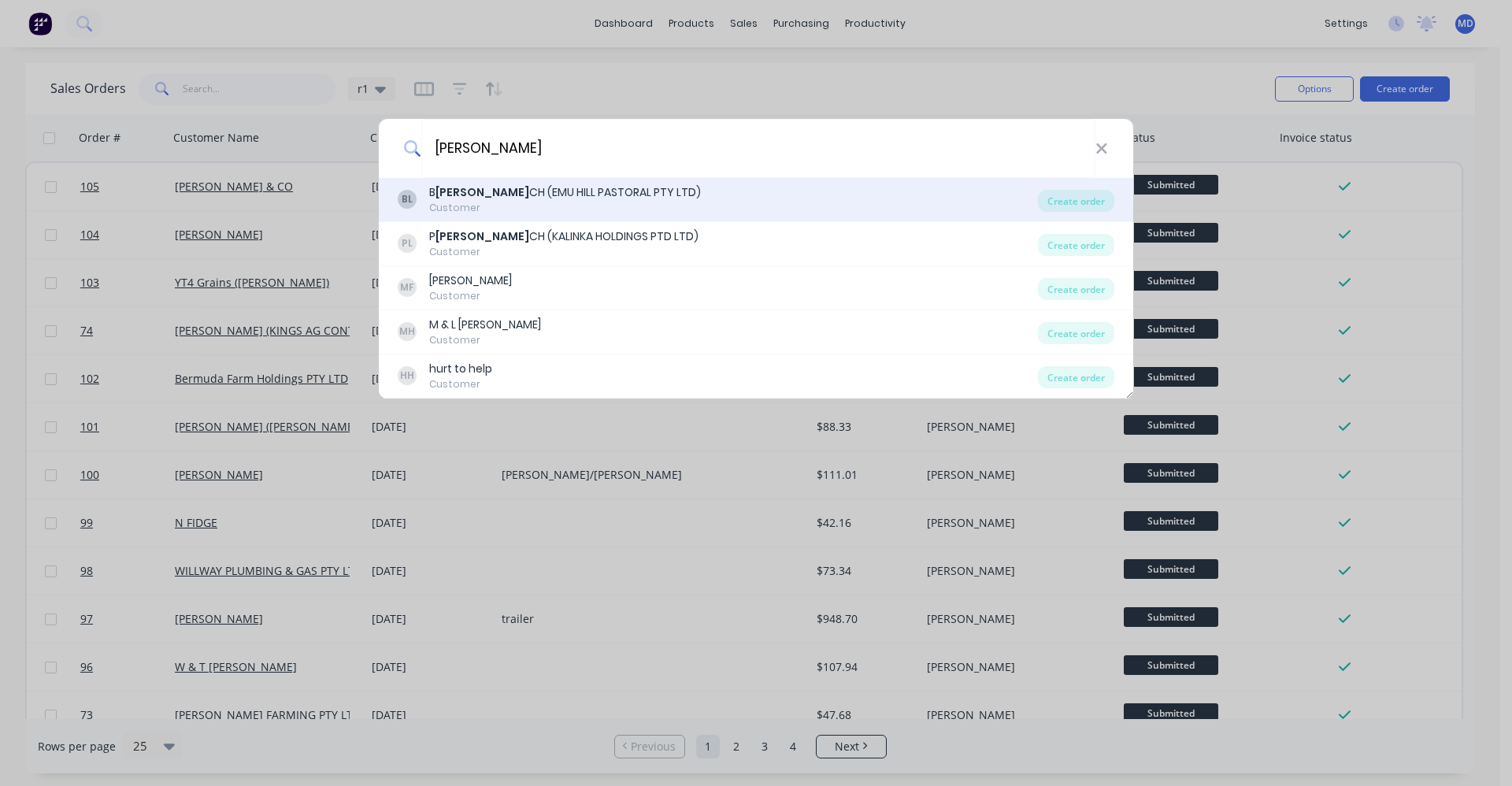
type input "lyn"
click at [609, 204] on div "Customer" at bounding box center [565, 208] width 272 height 14
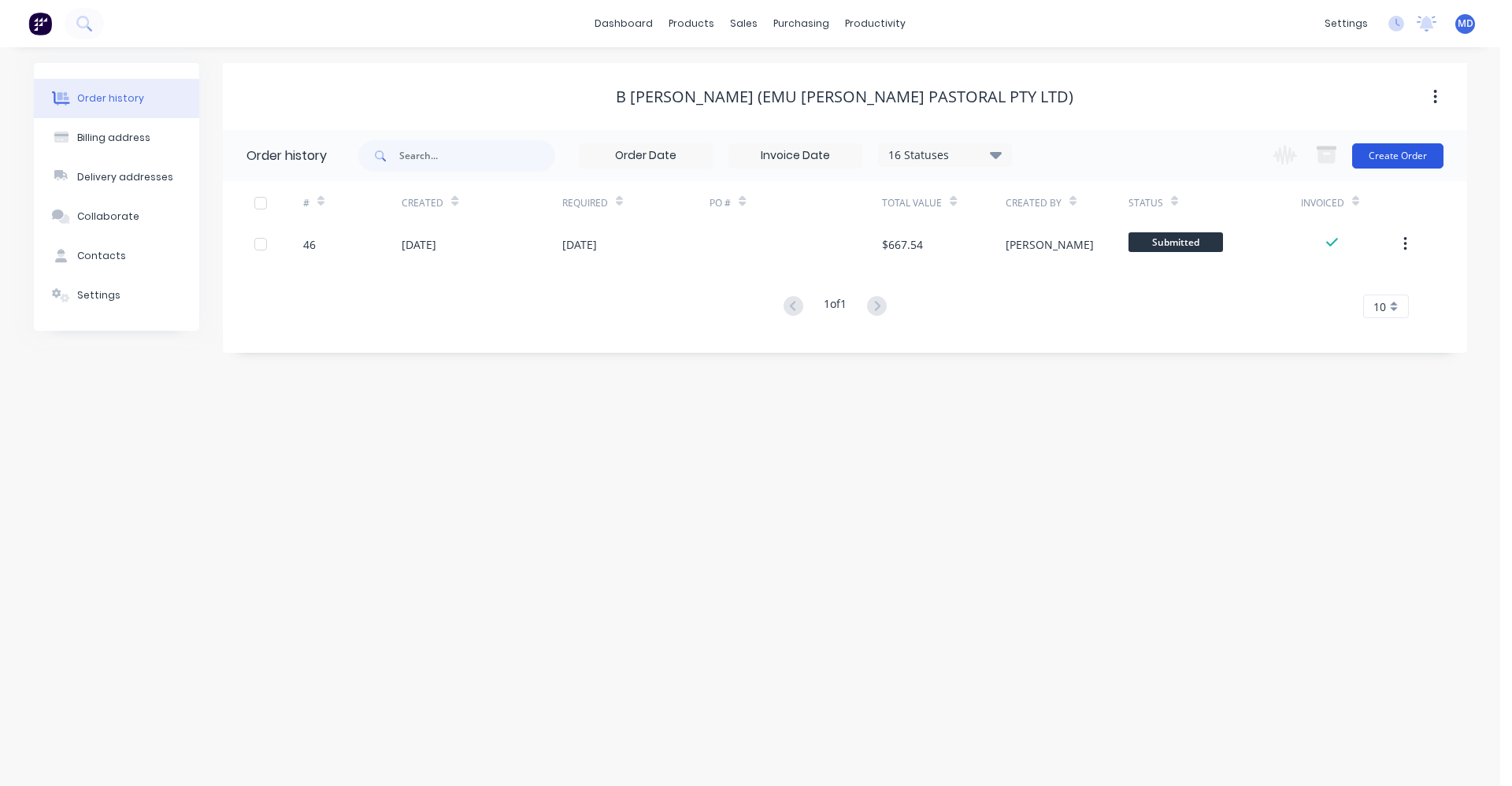
click at [949, 153] on button "Create Order" at bounding box center [1399, 156] width 92 height 25
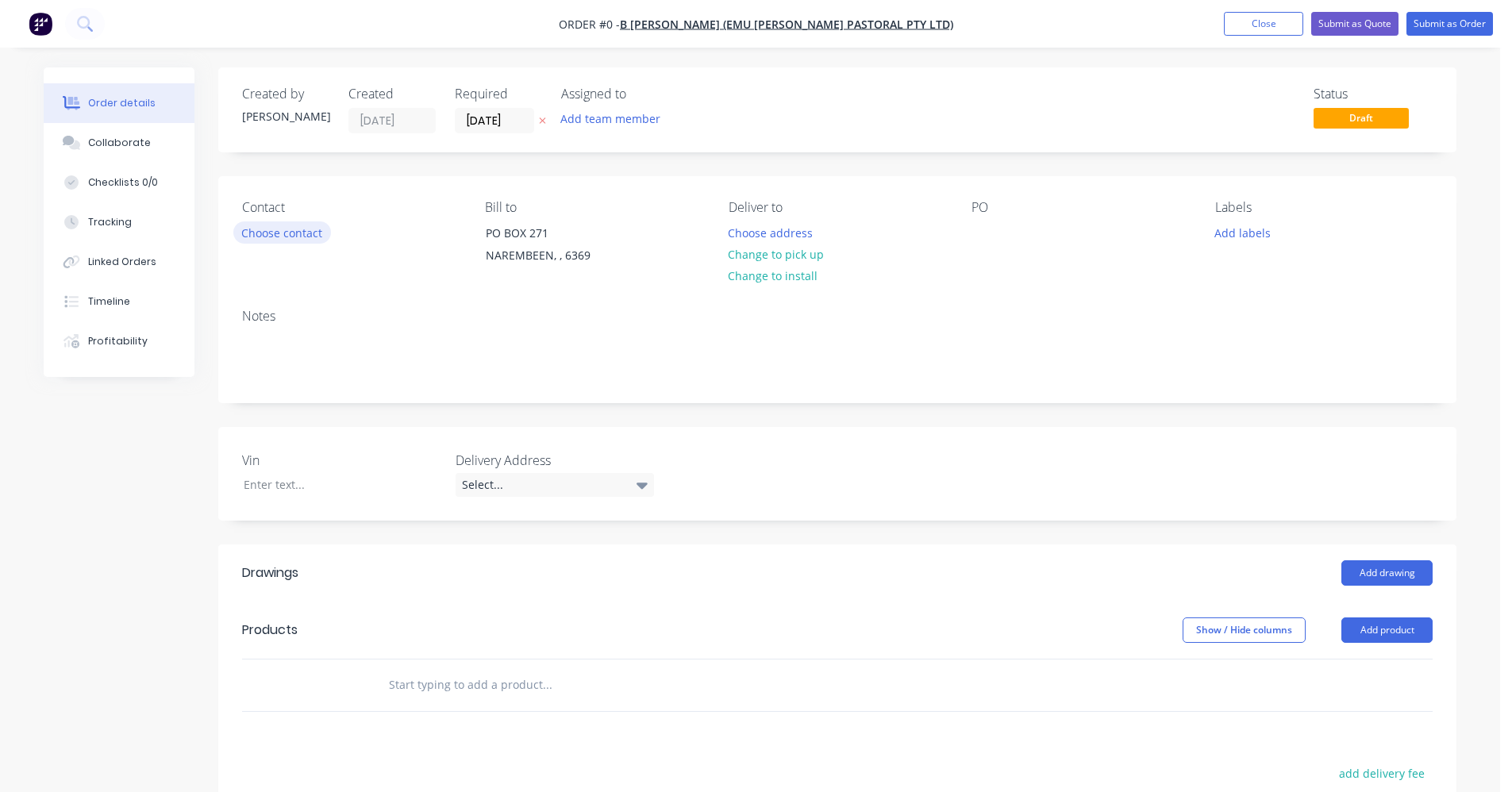
click at [276, 235] on button "Choose contact" at bounding box center [283, 231] width 98 height 21
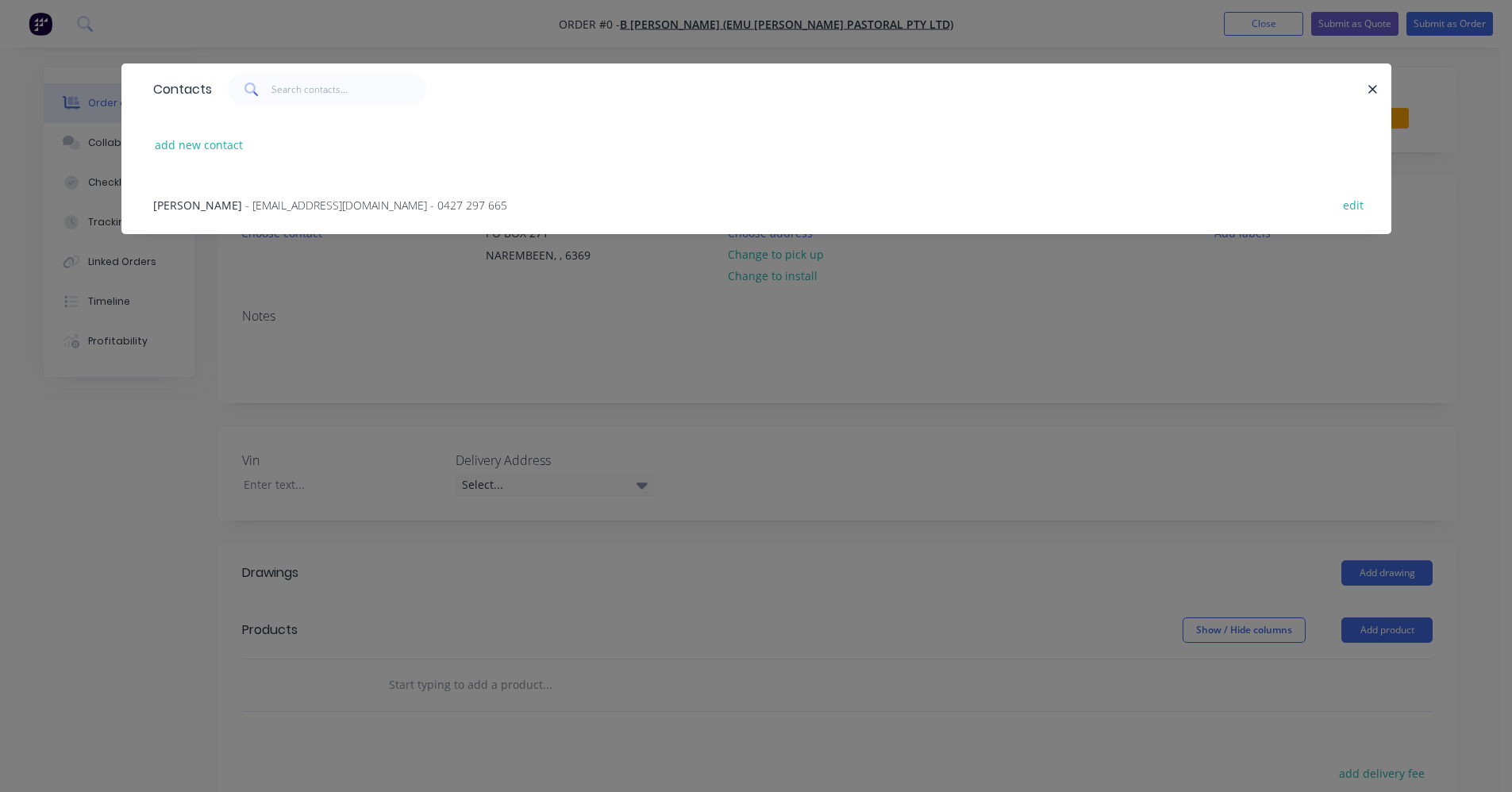
click at [255, 216] on div "BYRON LYNCH - bhrtlynch@gmail.com - 0427 297 665 edit" at bounding box center [757, 204] width 1223 height 60
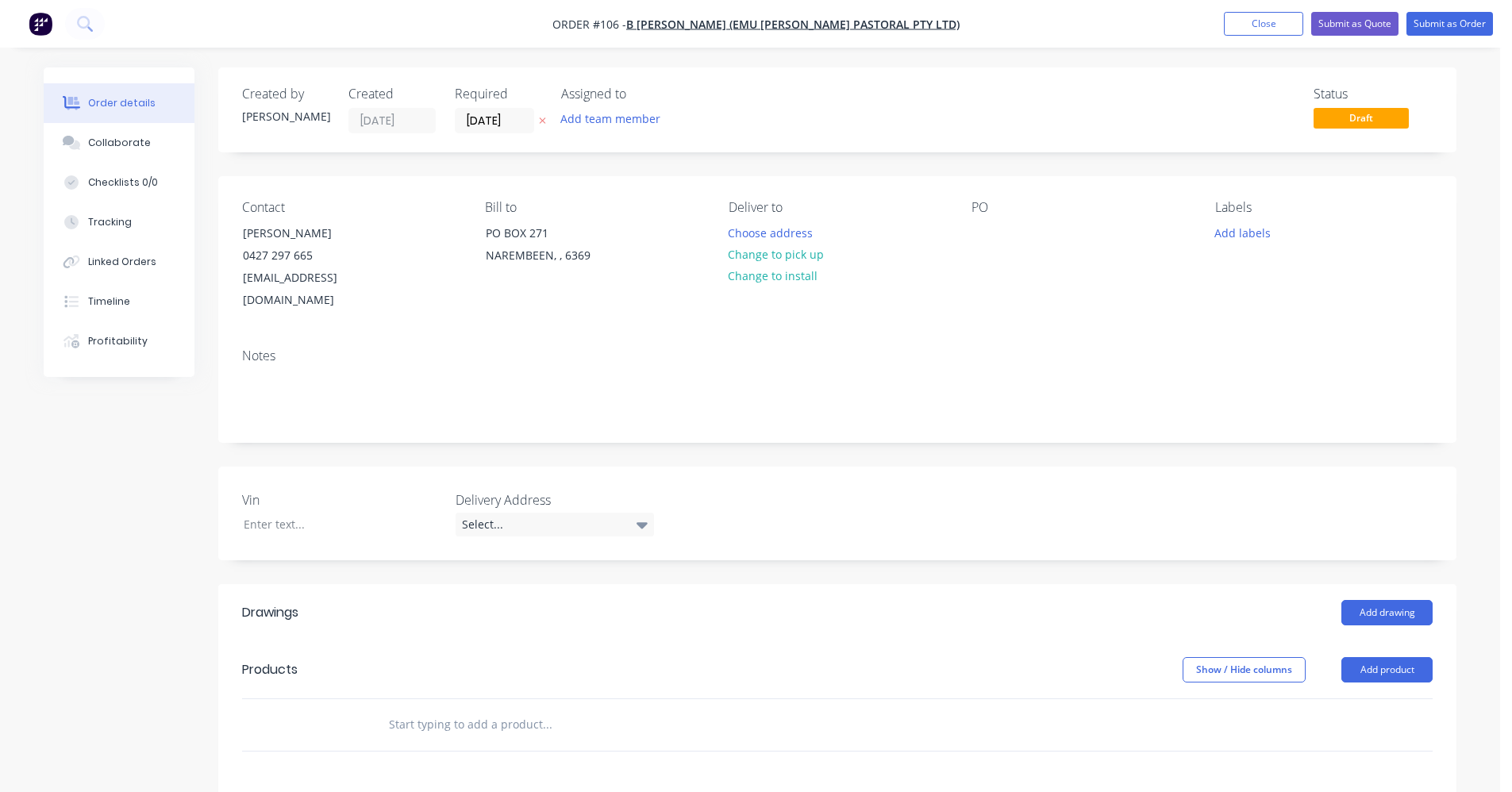
click at [416, 709] on input "text" at bounding box center [547, 725] width 318 height 32
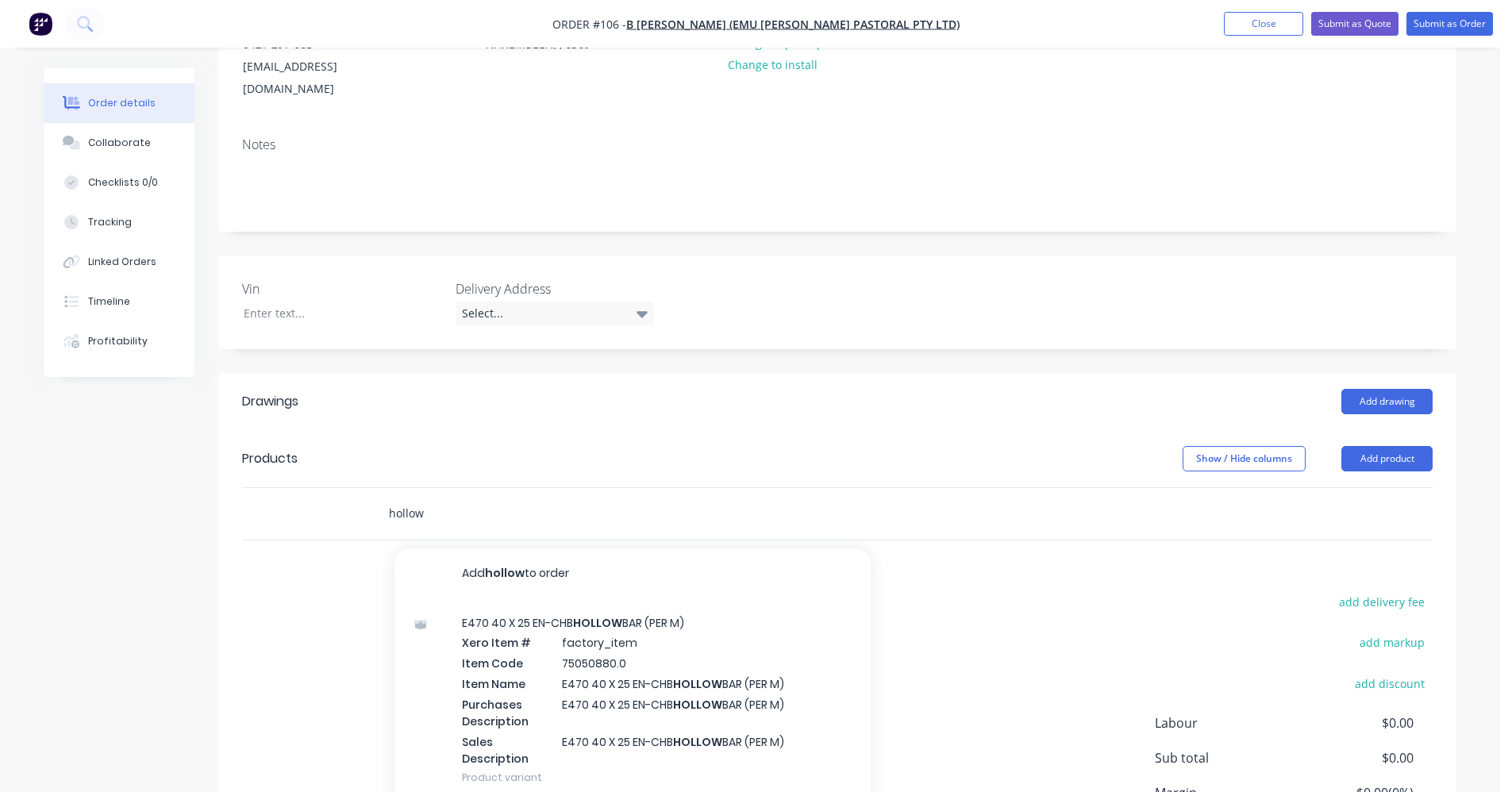
scroll to position [318, 0]
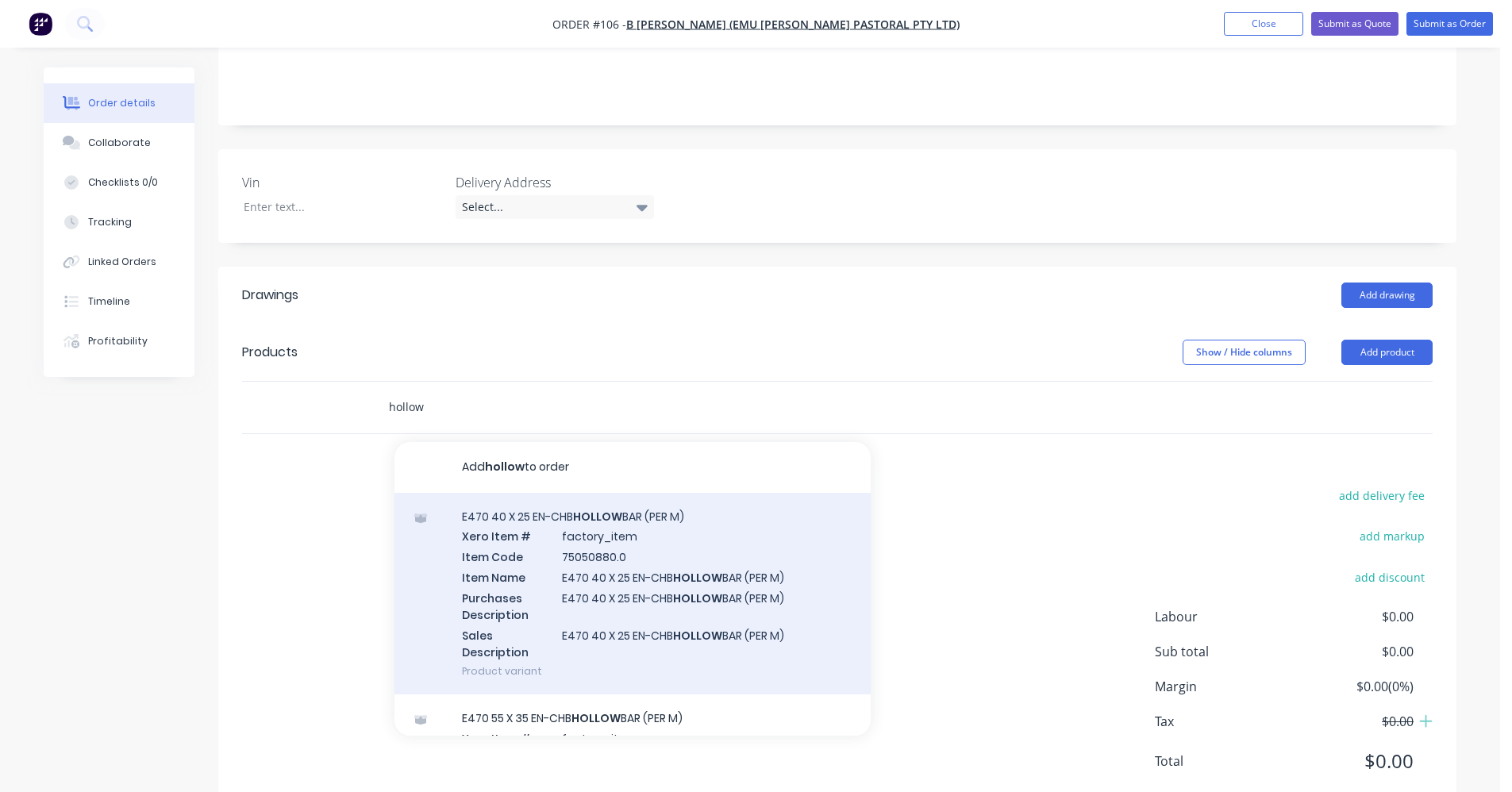
type input "hollow"
click at [640, 583] on div "E470 40 X 25 EN-CHB HOLLOW BAR (PER M) Xero Item # factory_item Item Code 75050…" at bounding box center [632, 594] width 476 height 203
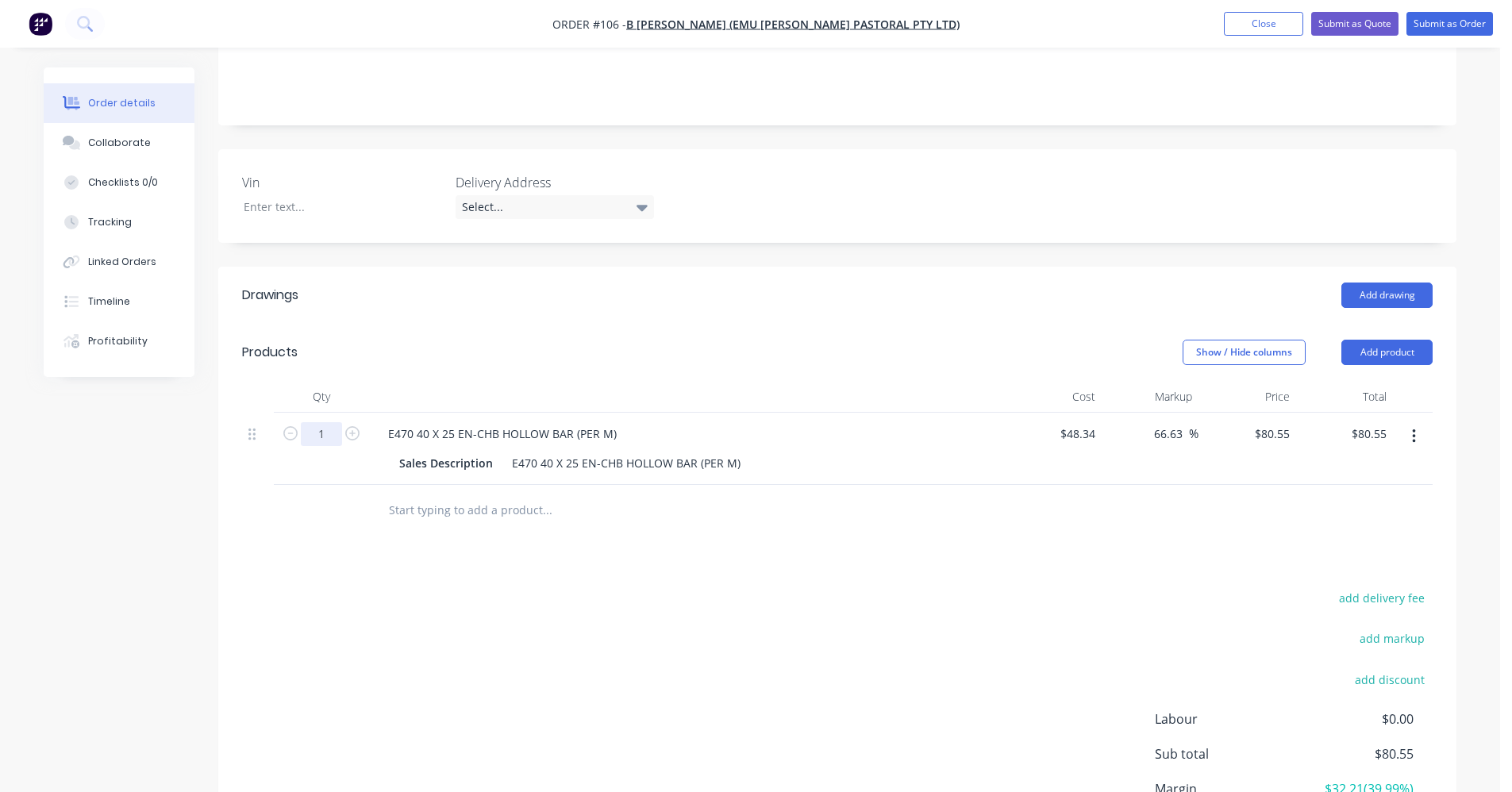
click at [334, 422] on input "1" at bounding box center [321, 434] width 41 height 24
type input "1.2"
type input "$96.66"
click at [494, 494] on input "text" at bounding box center [547, 510] width 318 height 32
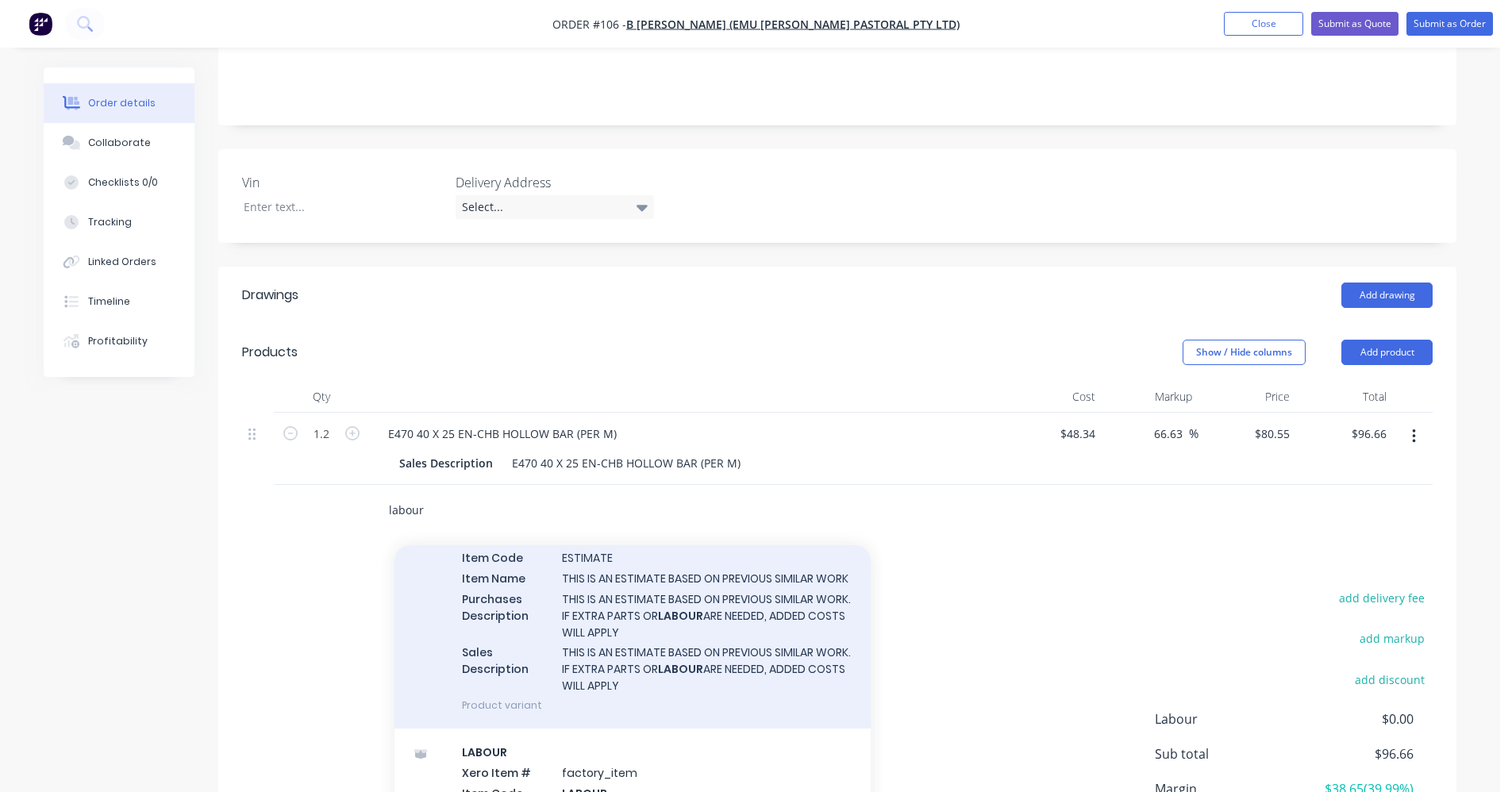
scroll to position [397, 0]
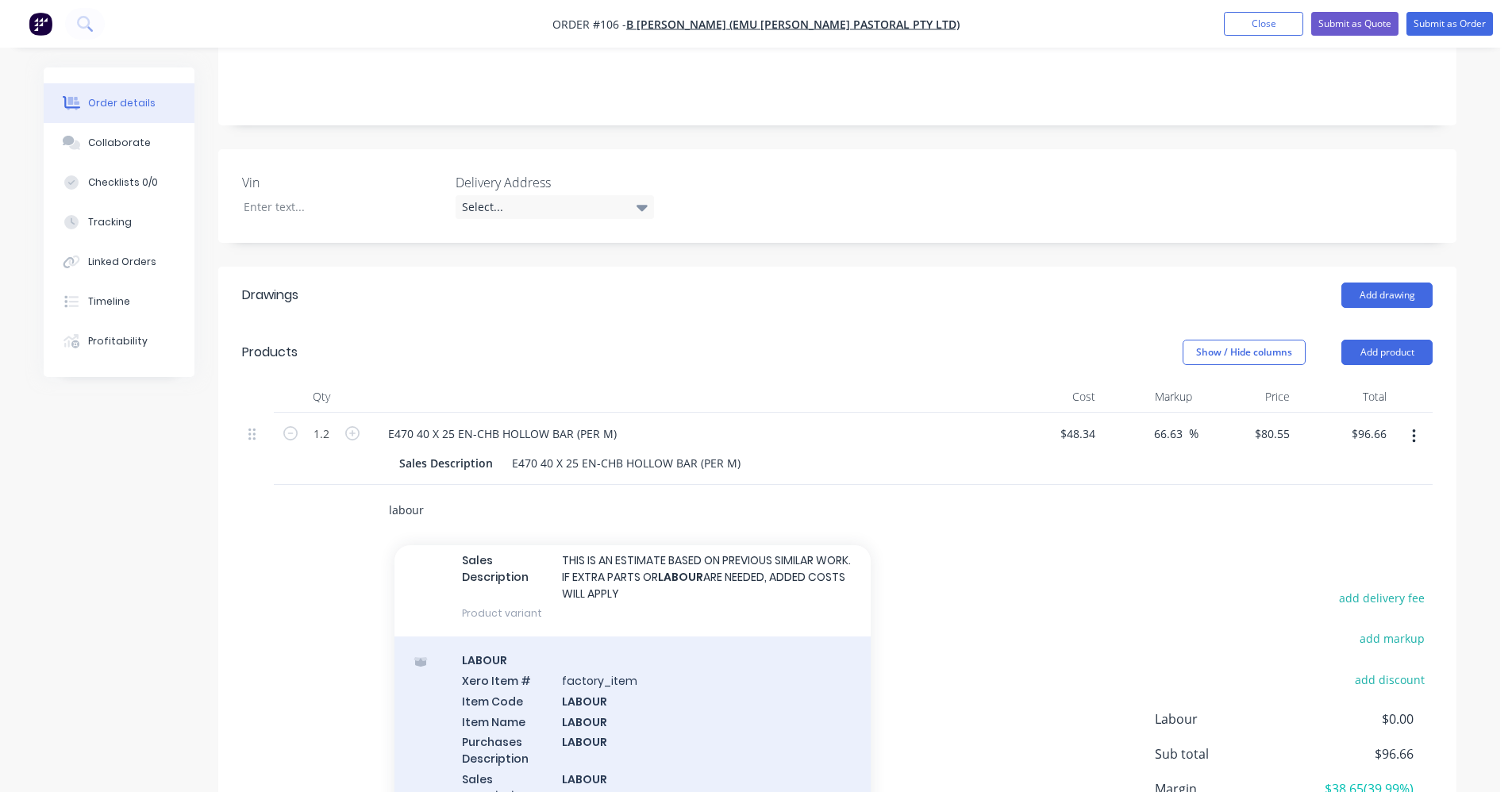
type input "labour"
click at [546, 670] on div "LABOUR Xero Item # factory_item Item Code LABOUR Item Name LABOUR Purchases Des…" at bounding box center [632, 737] width 476 height 203
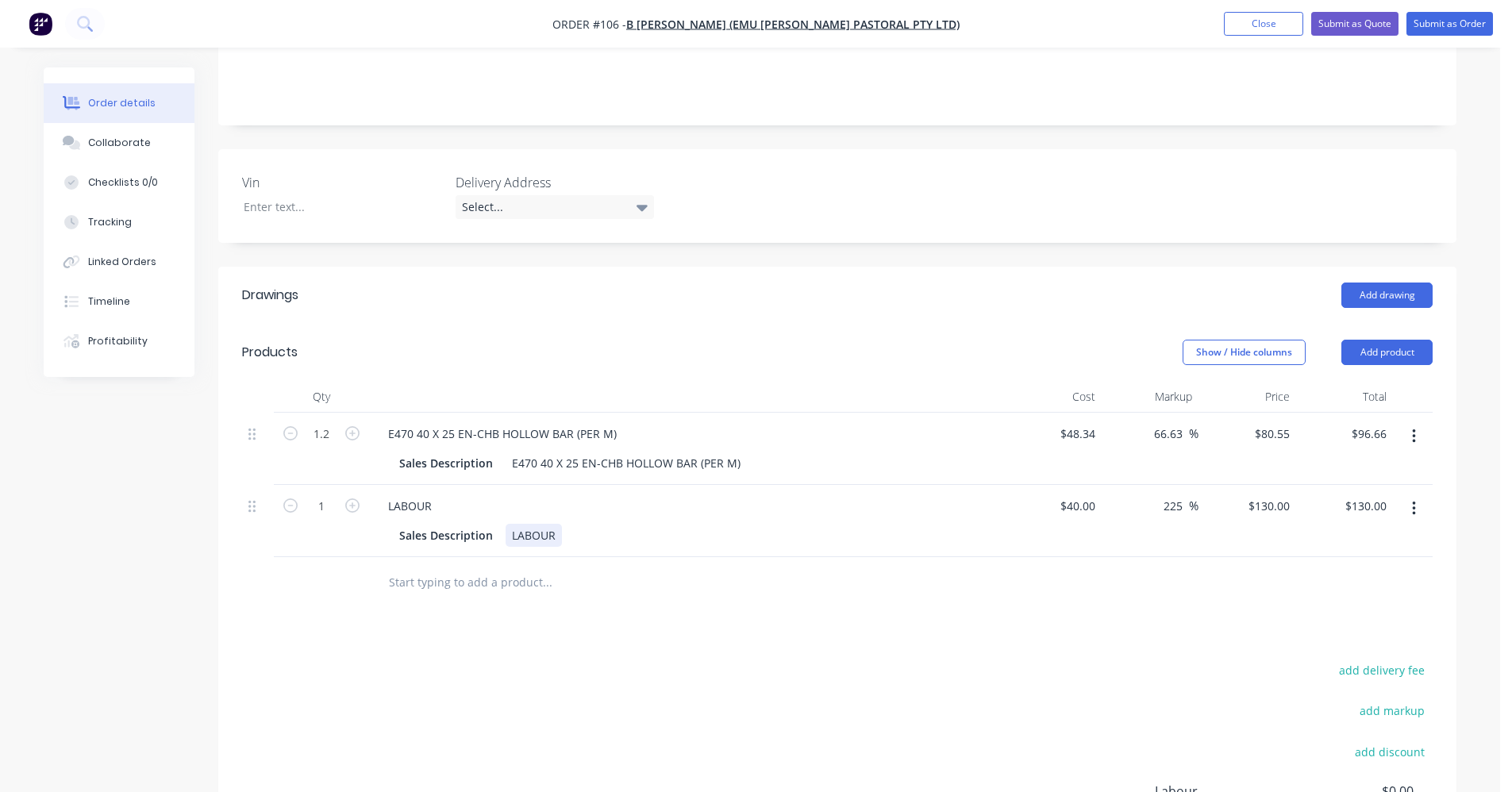
click at [563, 524] on div "Sales Description LABOUR" at bounding box center [683, 535] width 581 height 23
click at [357, 499] on icon "button" at bounding box center [352, 505] width 14 height 14
type input "2"
type input "$260.00"
click at [357, 499] on icon "button" at bounding box center [352, 505] width 14 height 14
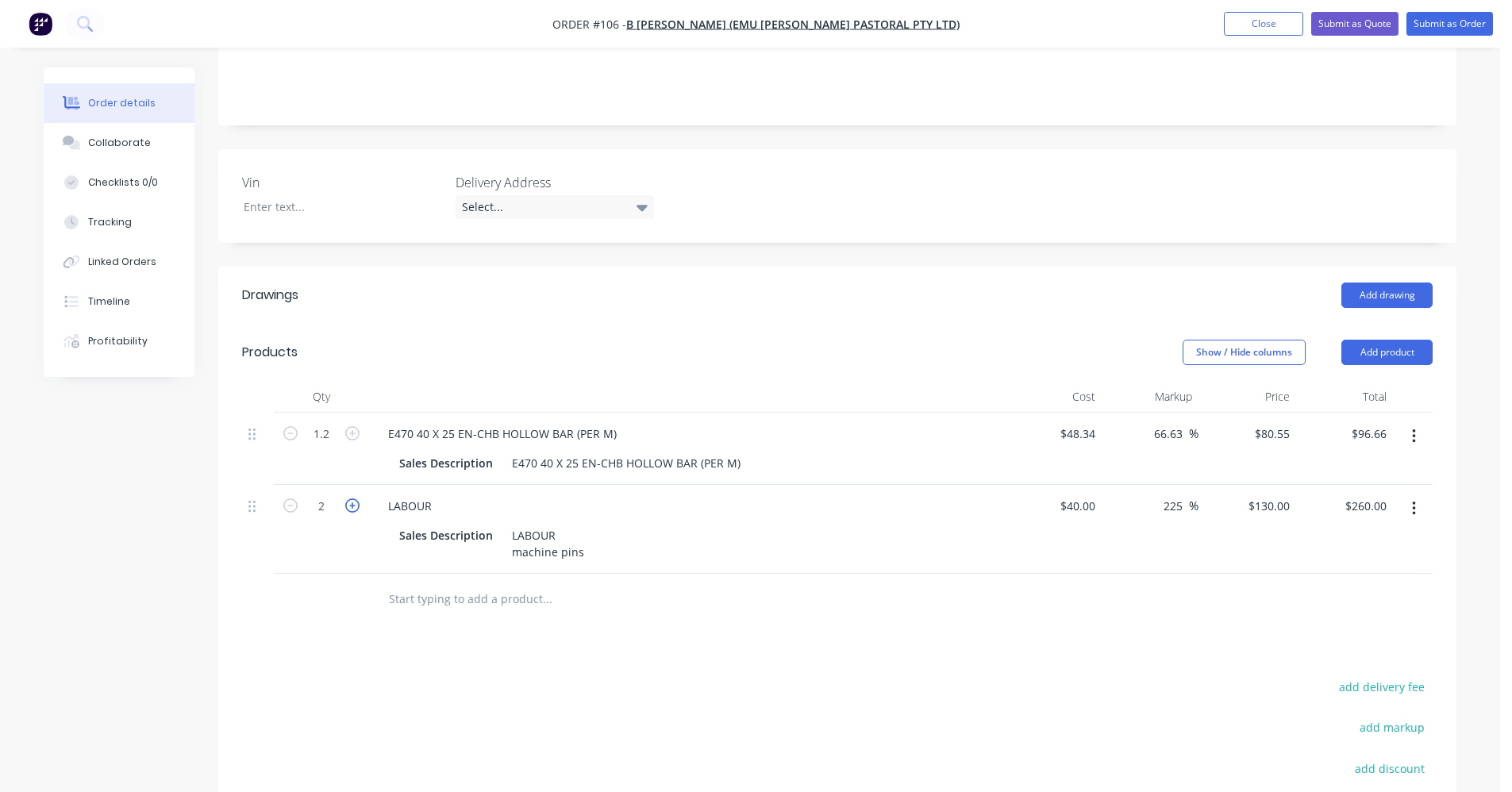
type input "3"
type input "$390.00"
click at [357, 499] on icon "button" at bounding box center [352, 505] width 14 height 14
type input "4"
type input "$520.00"
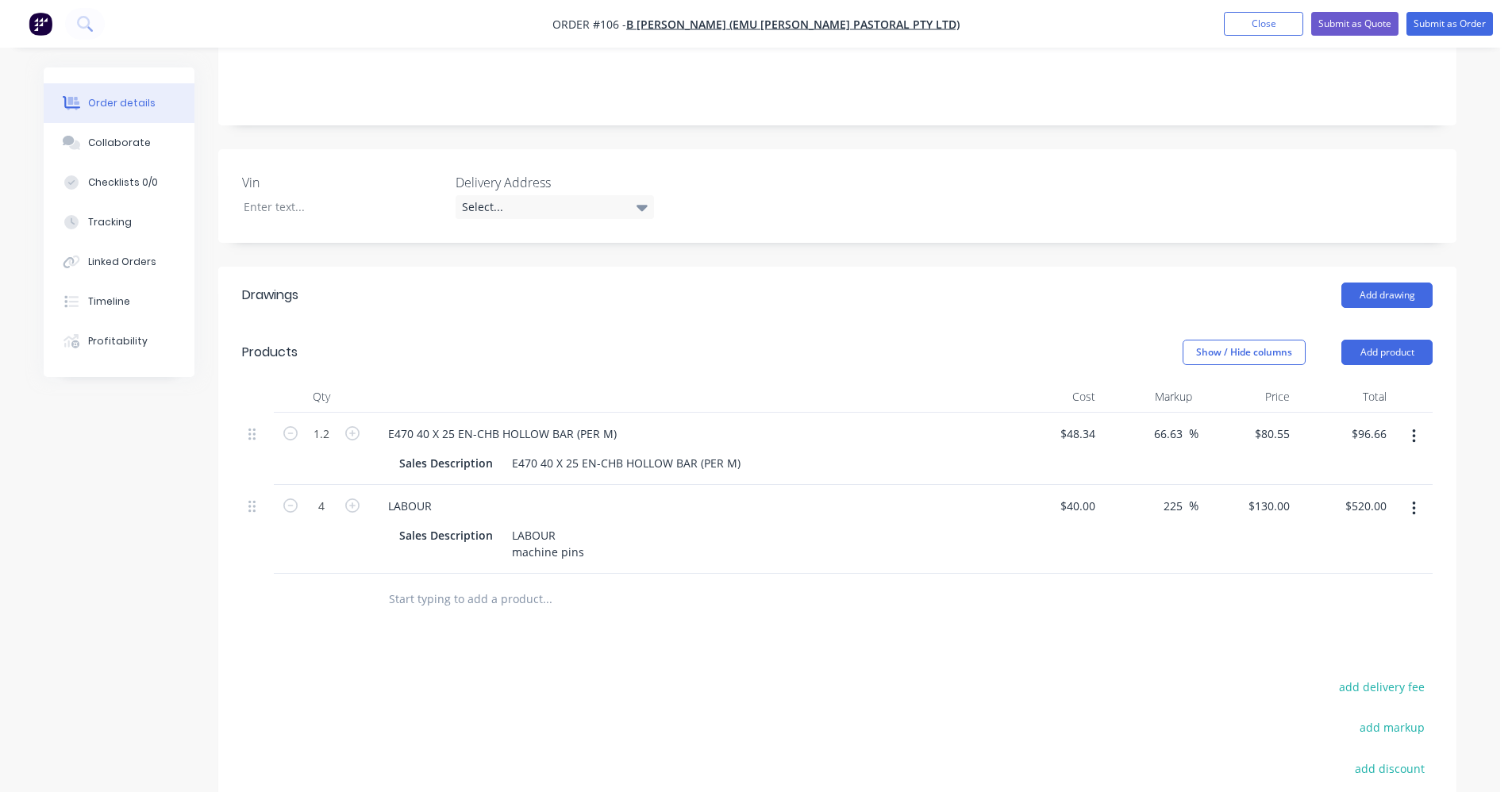
click at [436, 589] on input "text" at bounding box center [547, 599] width 318 height 32
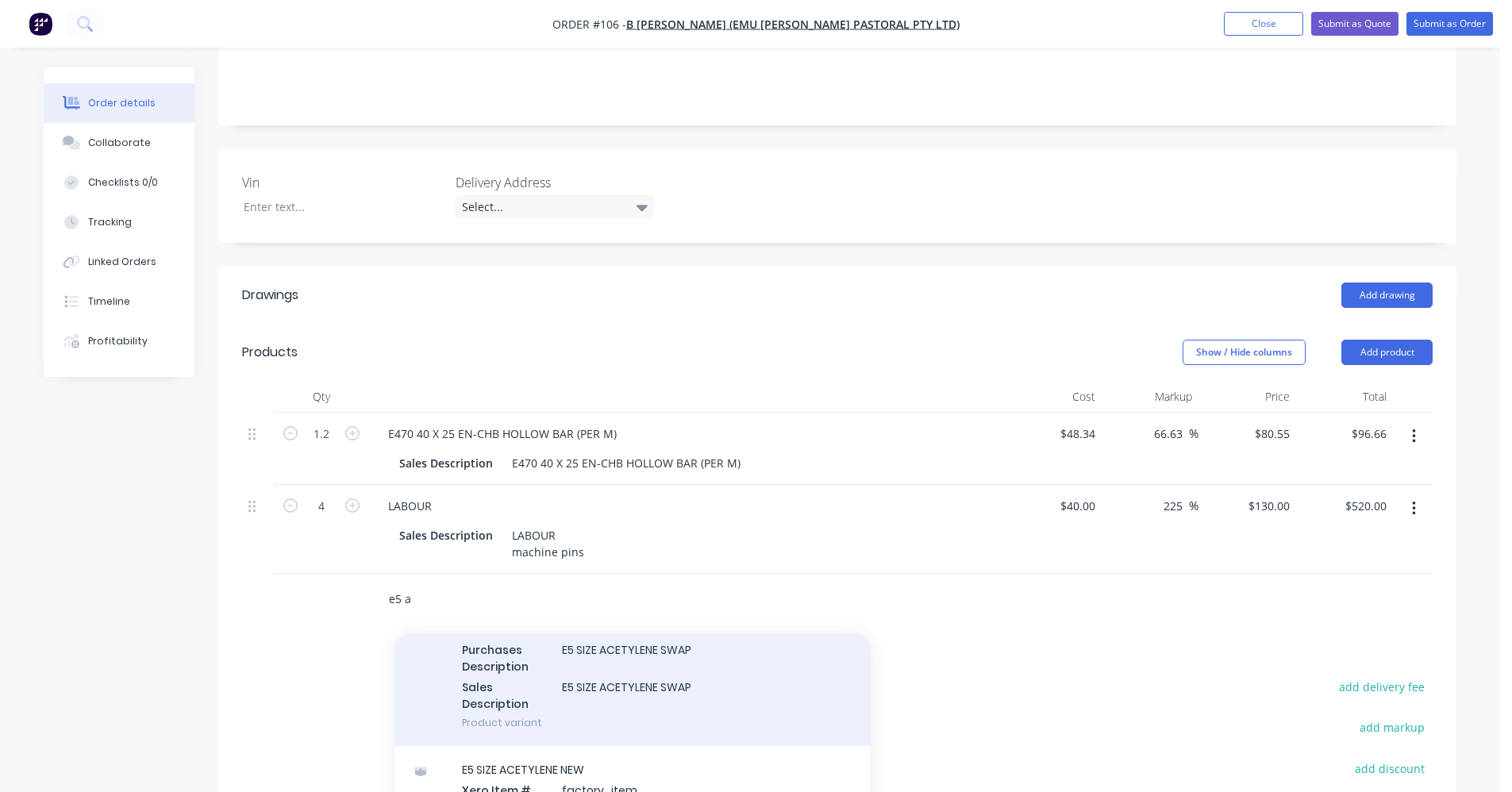
scroll to position [159, 0]
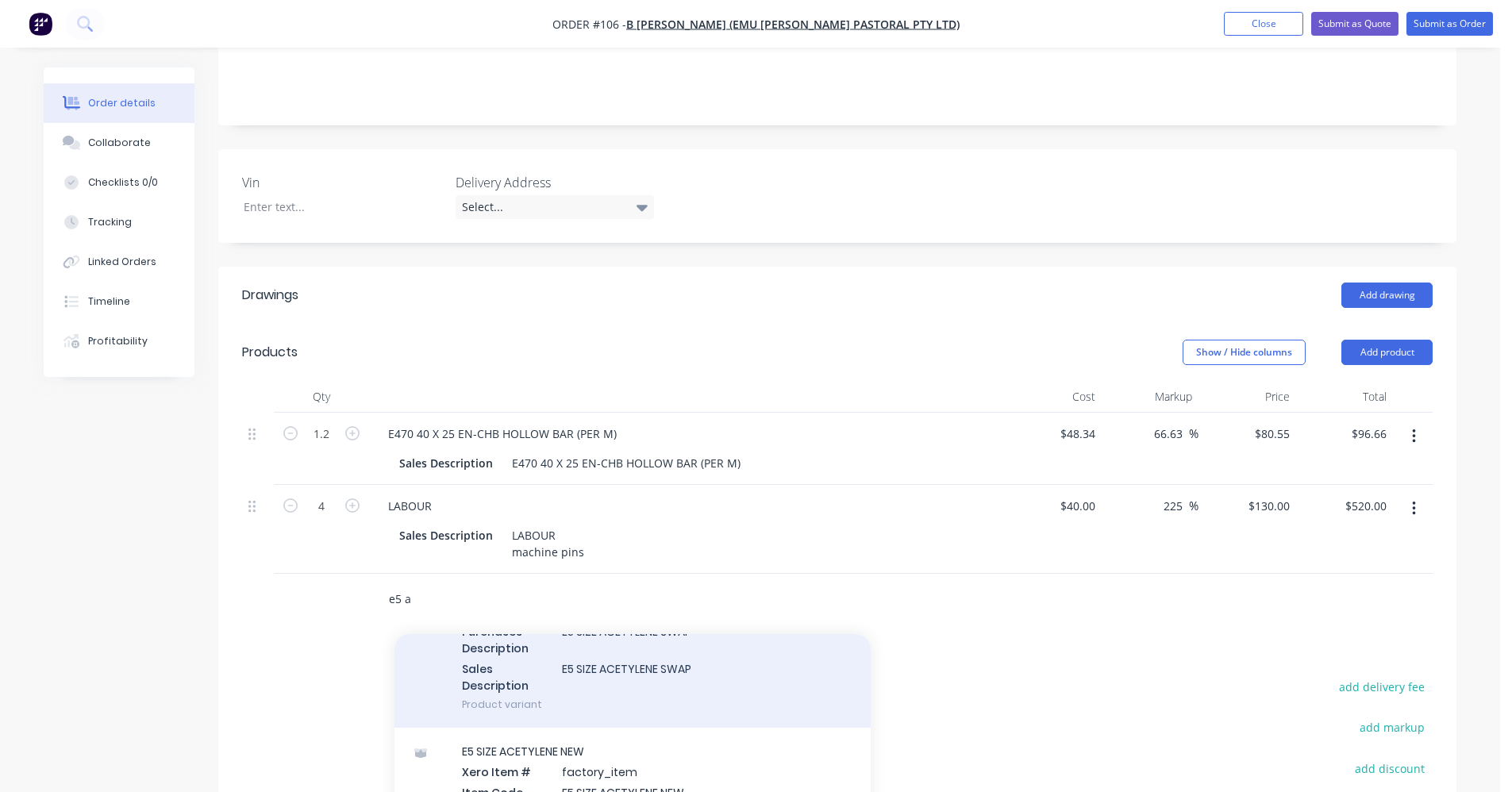
type input "e5 a"
click at [612, 649] on div "E5 SIZE ACETYLENE SWAP Xero Item # factory_item Item Code E5 SIZE ACETYLENE SWA…" at bounding box center [632, 627] width 476 height 203
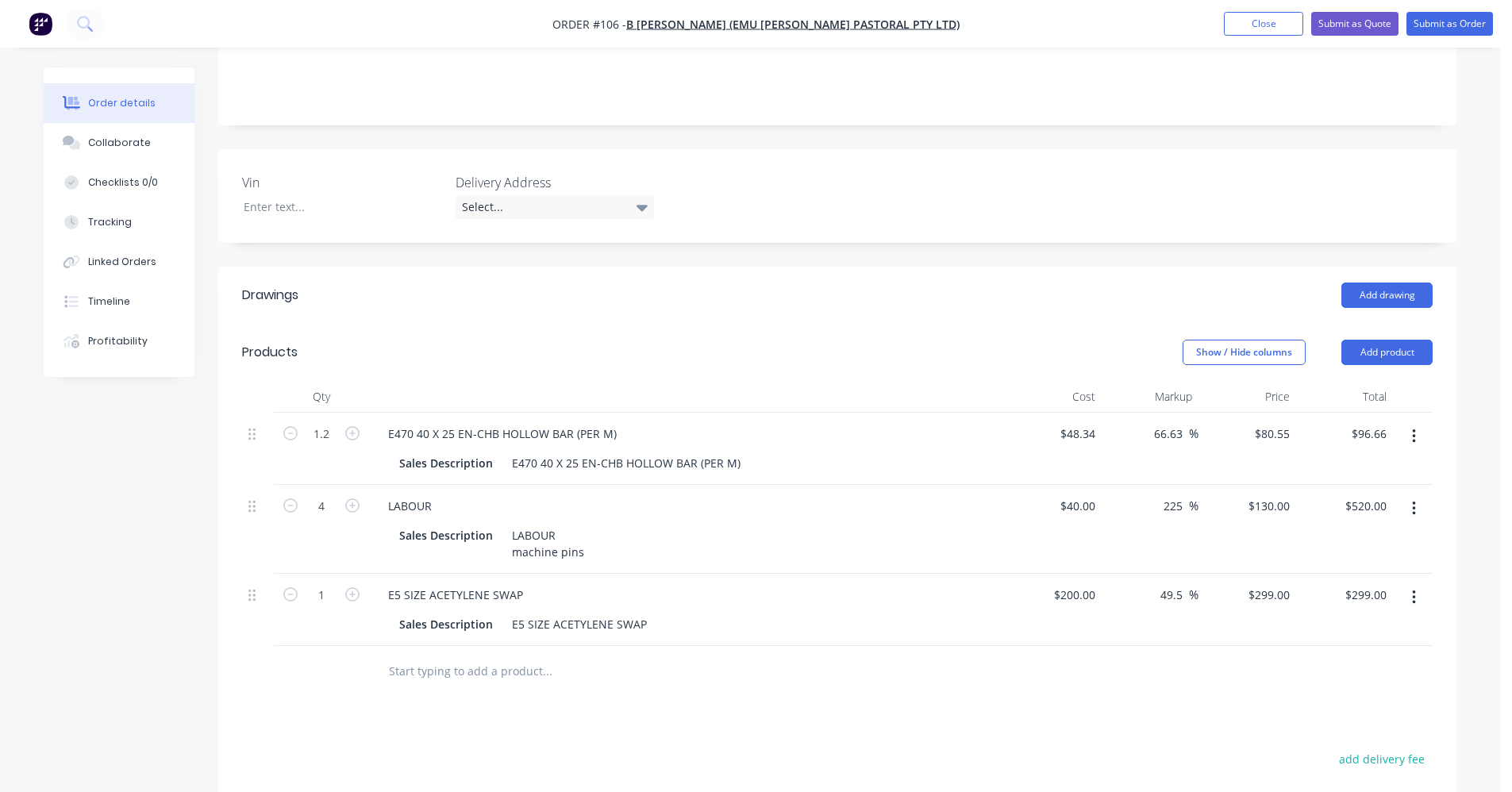
click at [956, 583] on button "button" at bounding box center [1414, 598] width 37 height 29
click at [956, 691] on div "Exclude from tax" at bounding box center [1357, 702] width 122 height 23
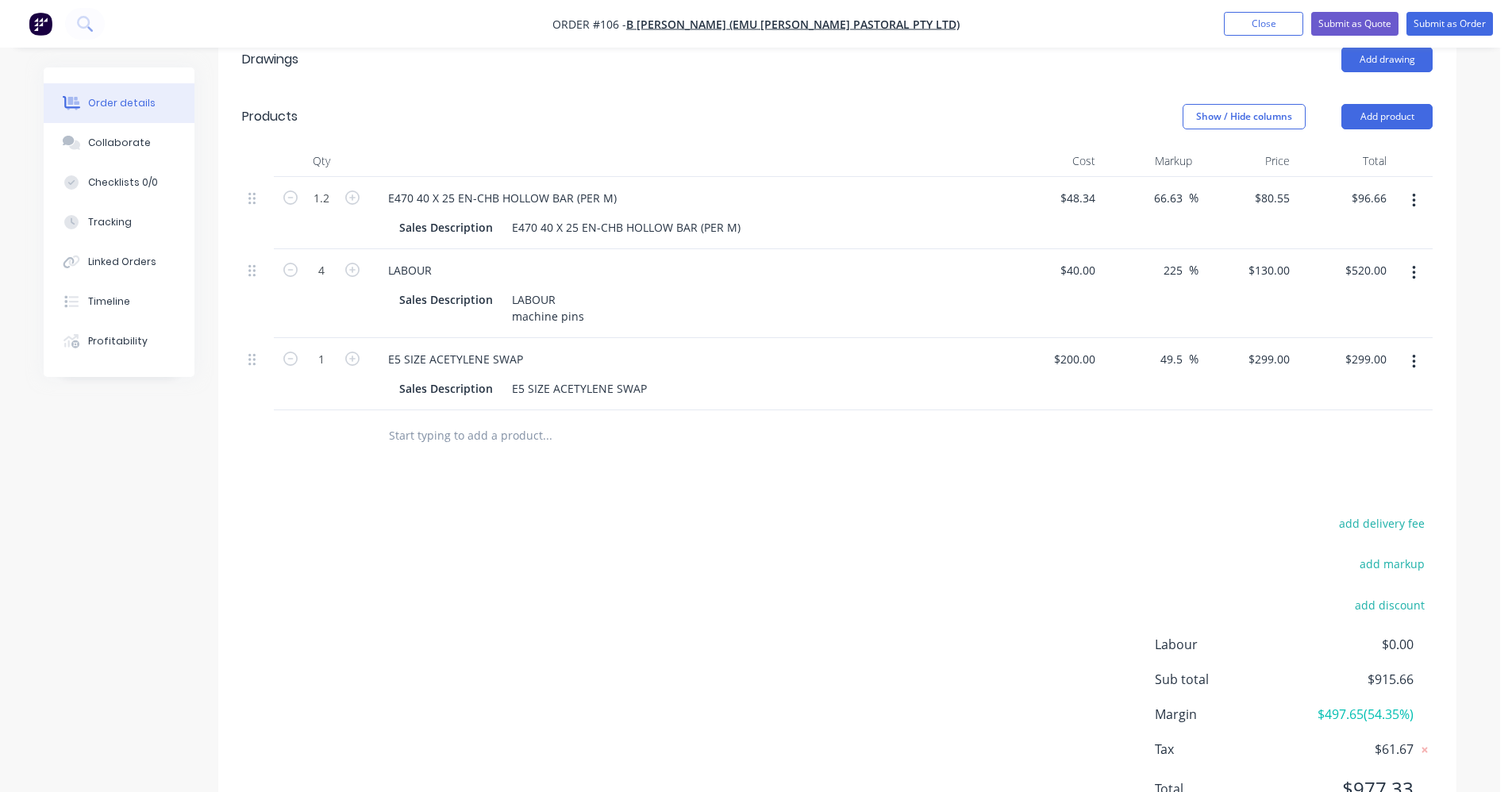
scroll to position [556, 0]
click at [468, 418] on input "text" at bounding box center [547, 434] width 318 height 32
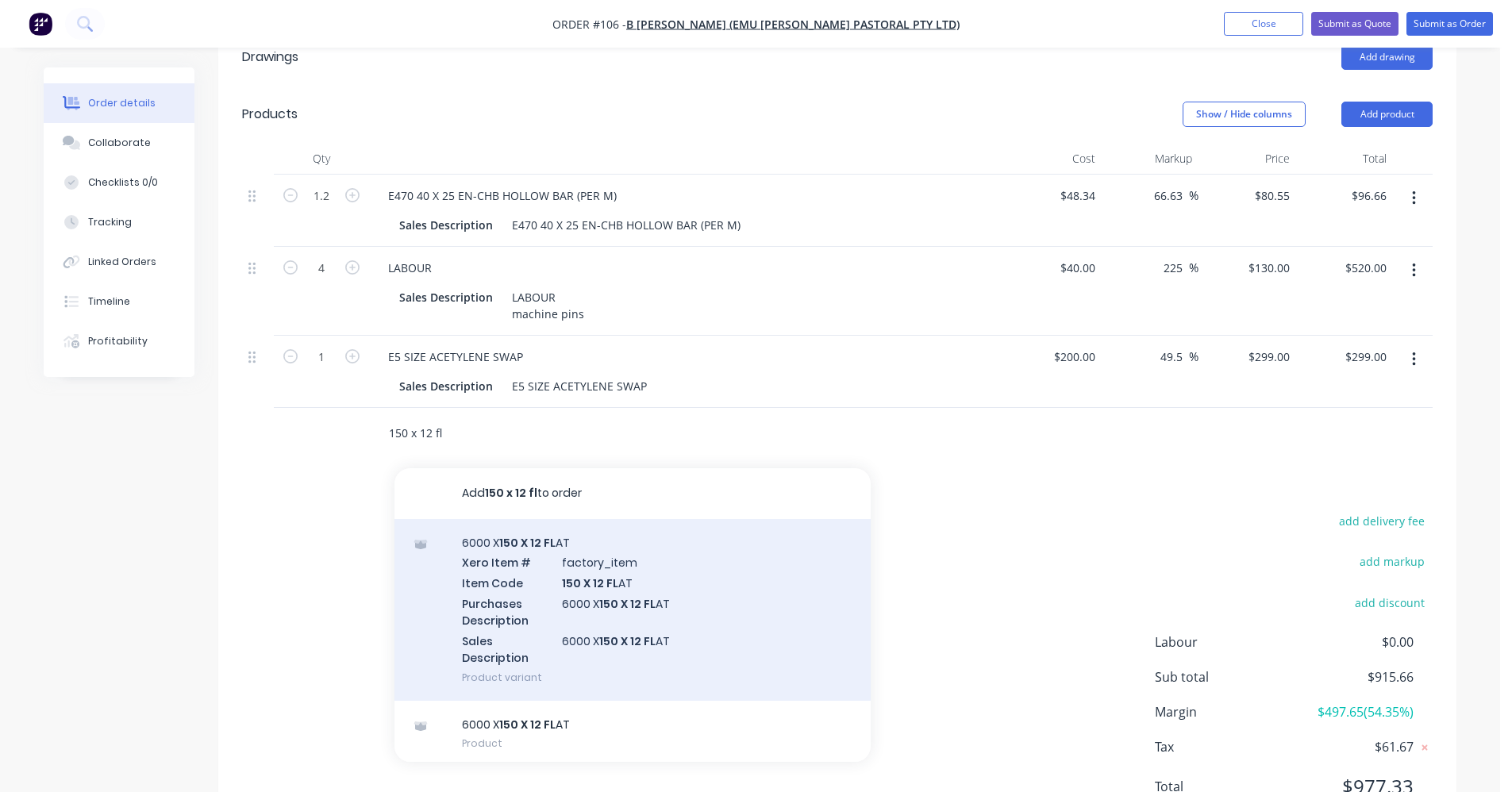
type input "150 x 12 fl"
click at [535, 546] on div "6000 X 150 X 12 FL AT Xero Item # factory_item Item Code 150 X 12 FL AT Purchas…" at bounding box center [632, 610] width 476 height 182
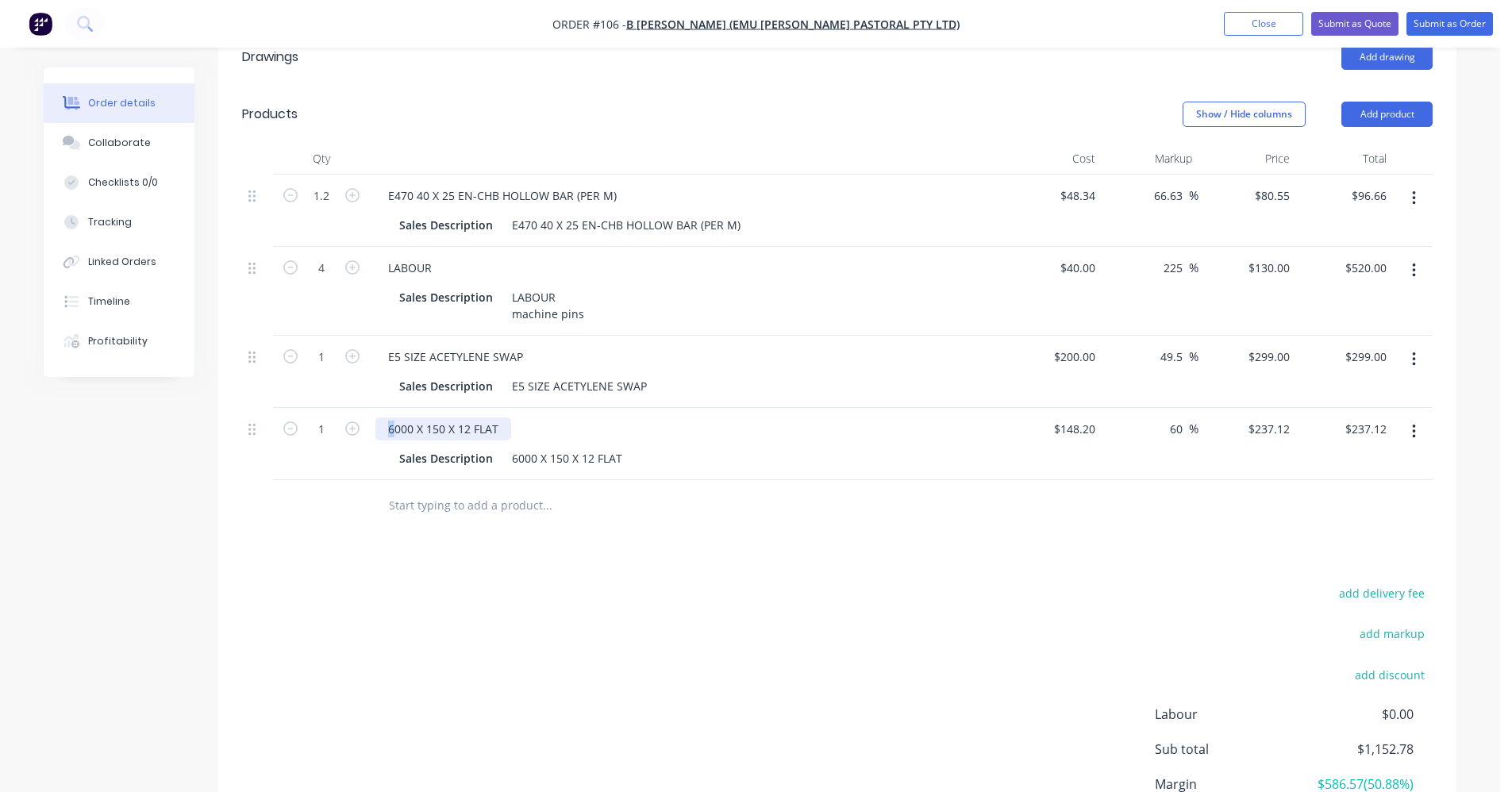
click at [389, 418] on div "6000 X 150 X 12 FLAT" at bounding box center [443, 429] width 135 height 23
click at [956, 418] on div "$148.20 $148.20" at bounding box center [1053, 444] width 98 height 72
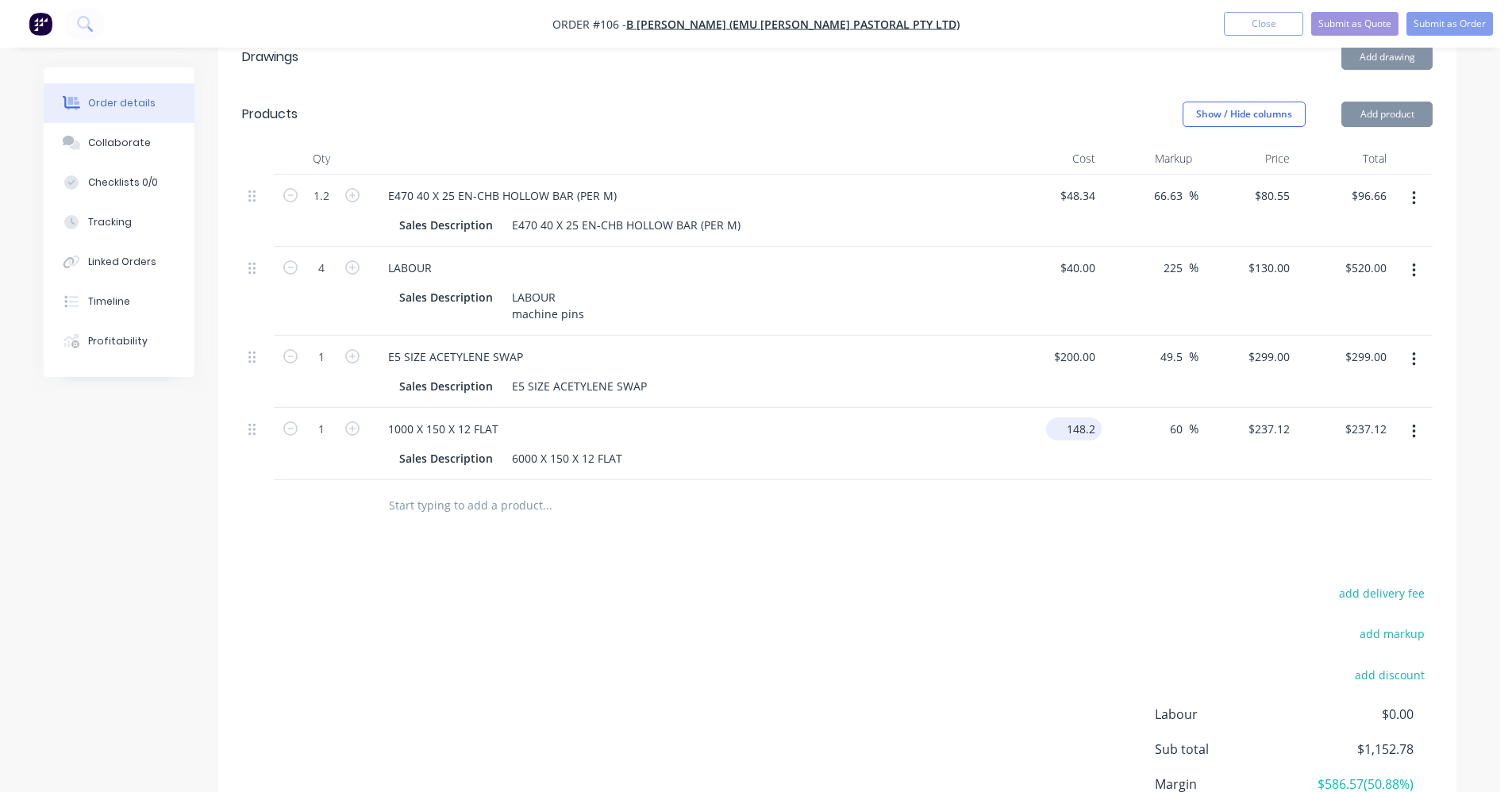
click at [956, 418] on div "148.2 $148.20" at bounding box center [1074, 429] width 56 height 23
type input "$24.84"
type input "$39.744"
type input "$39.74"
click at [336, 418] on input "1" at bounding box center [321, 430] width 41 height 24
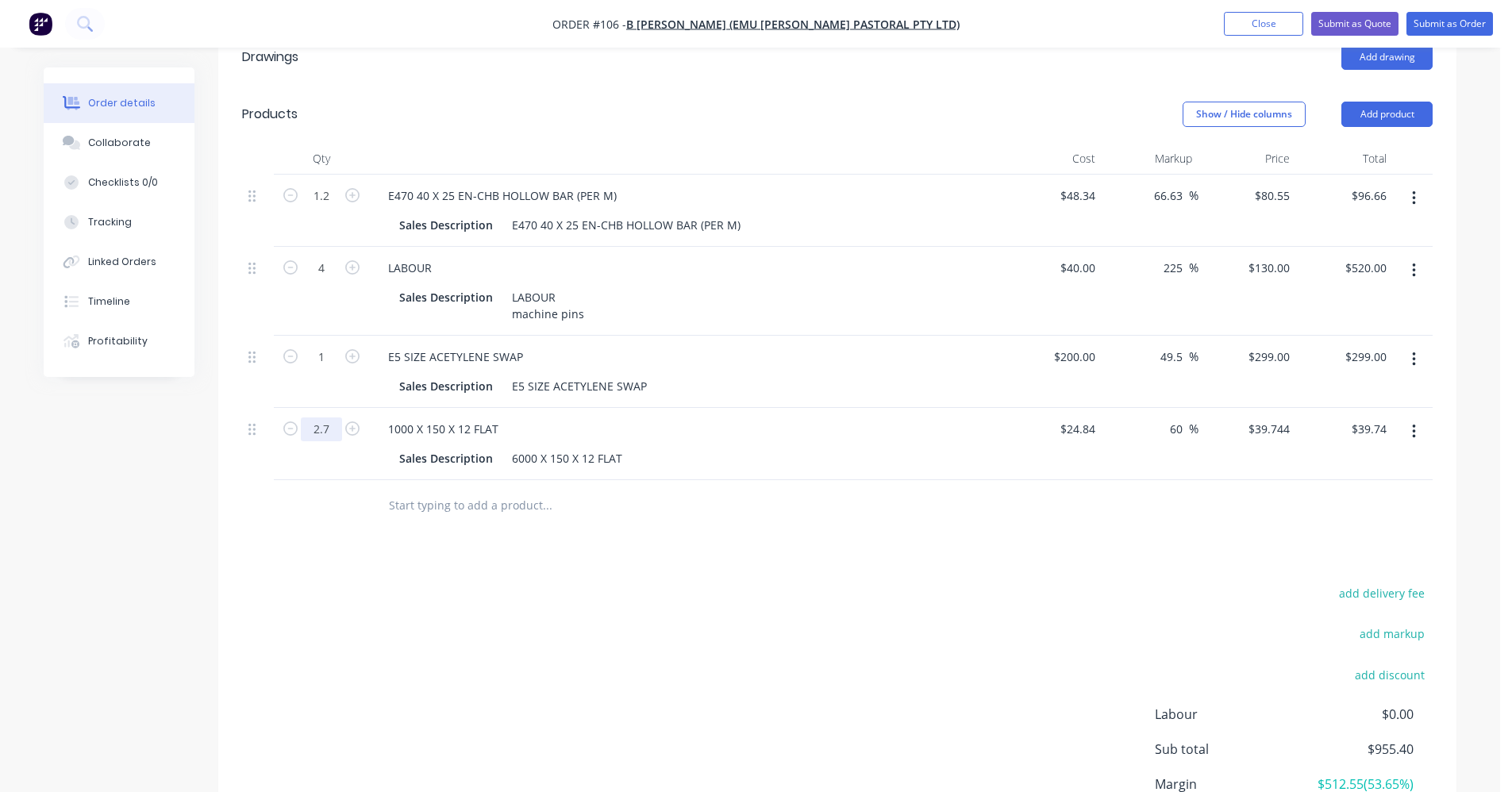
type input "2.7"
type input "$107.31"
click at [417, 489] on input "text" at bounding box center [547, 505] width 318 height 32
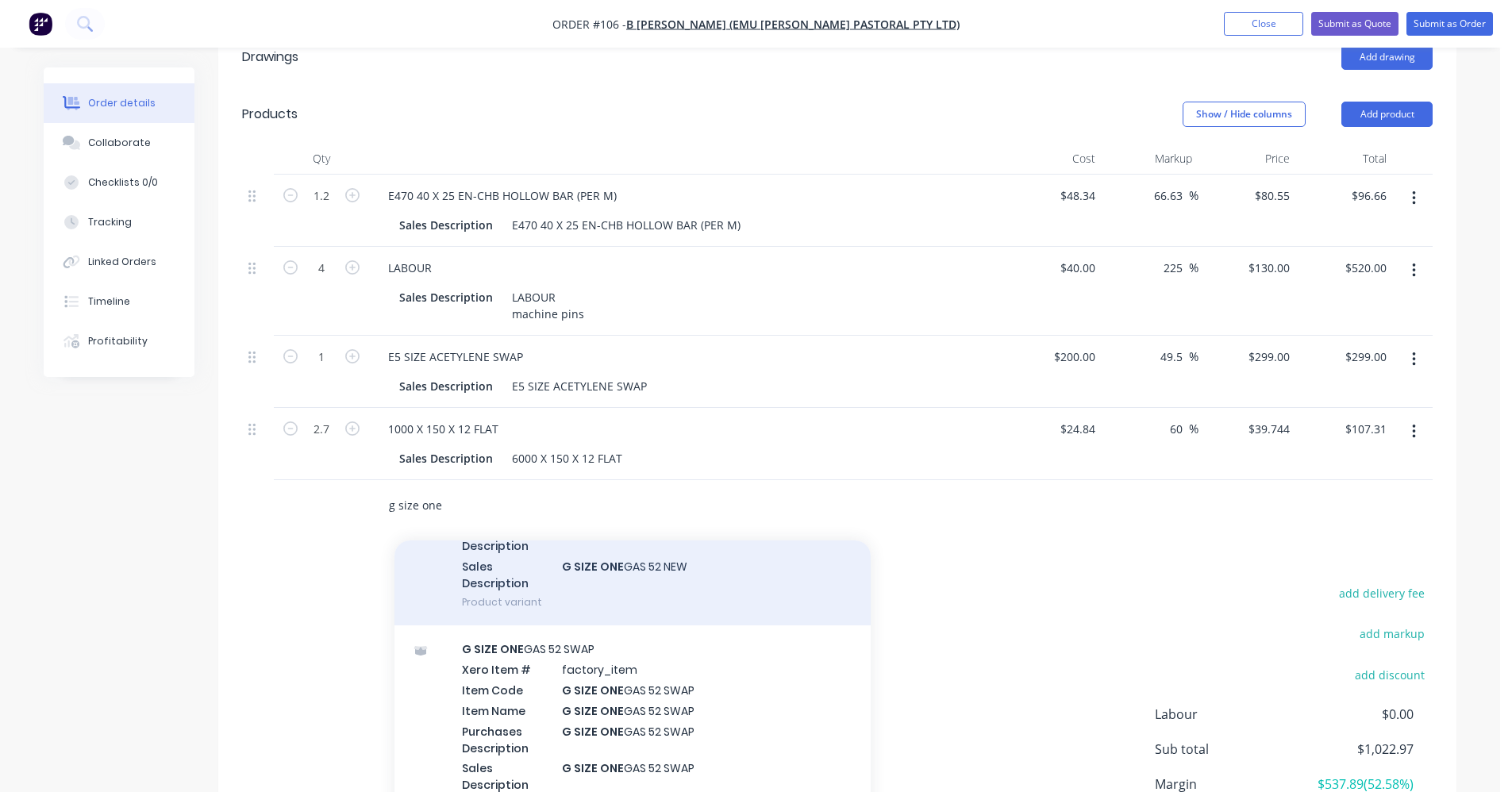
scroll to position [238, 0]
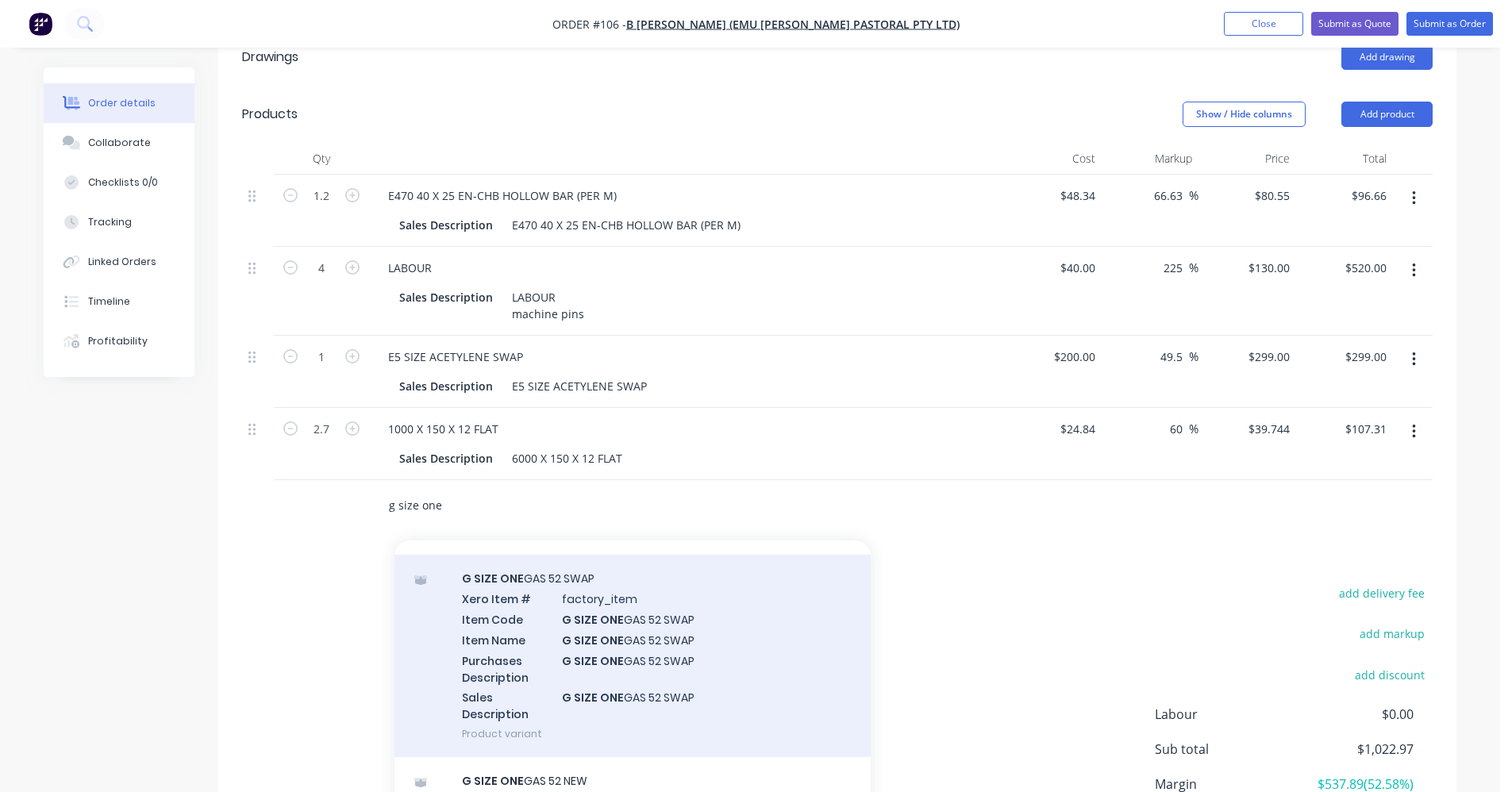
type input "g size one"
click at [577, 594] on div "G SIZE ONE GAS 52 SWAP Xero Item # factory_item Item Code G SIZE ONE GAS 52 SWA…" at bounding box center [632, 656] width 476 height 203
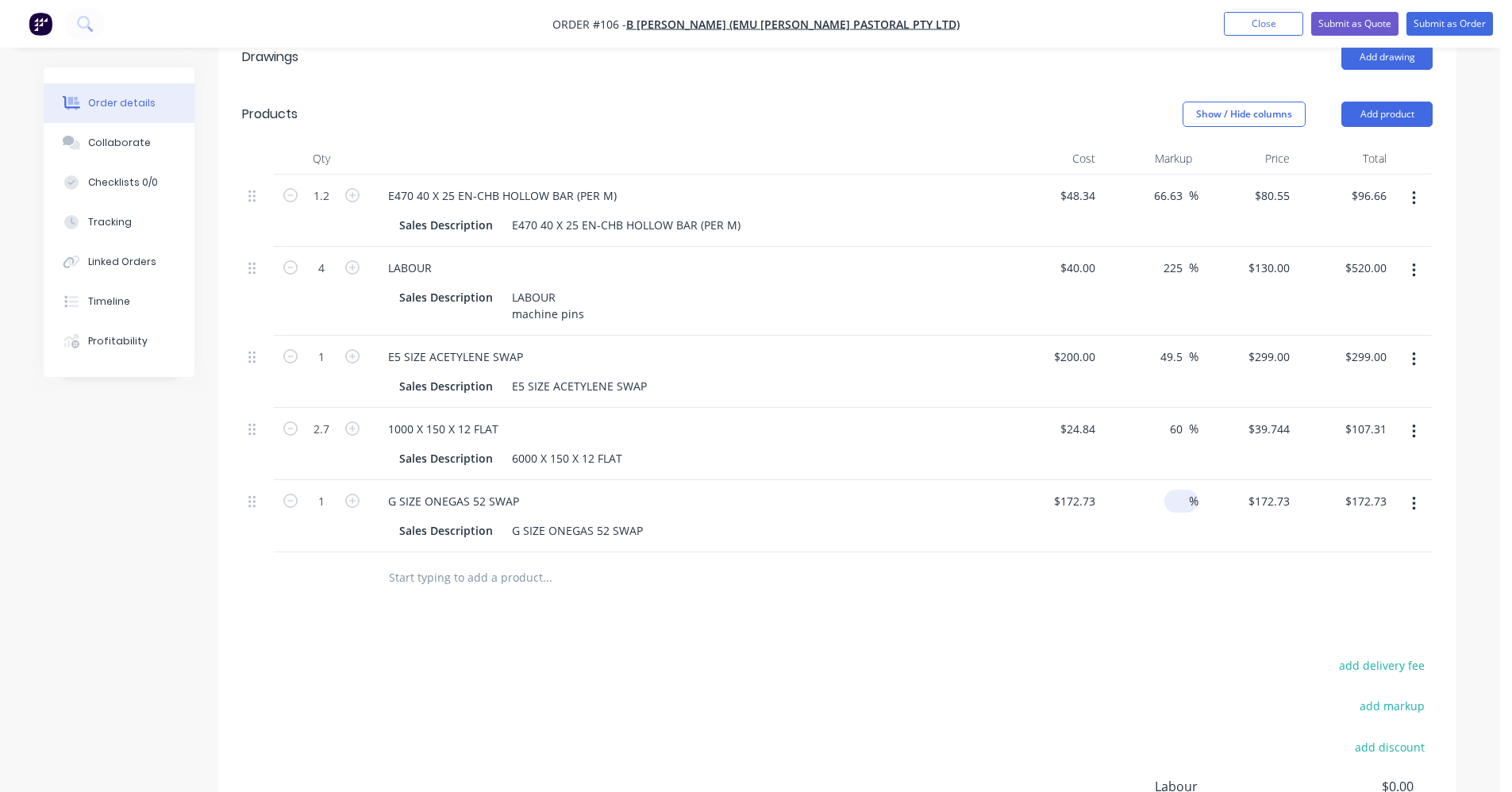
click at [956, 489] on input at bounding box center [1180, 500] width 19 height 23
type input "49.5"
type input "$258.2314"
type input "$258.23"
click at [956, 584] on div "Drawings Add drawing Products Show / Hide columns Add product Qty Cost Markup P…" at bounding box center [838, 506] width 1239 height 956
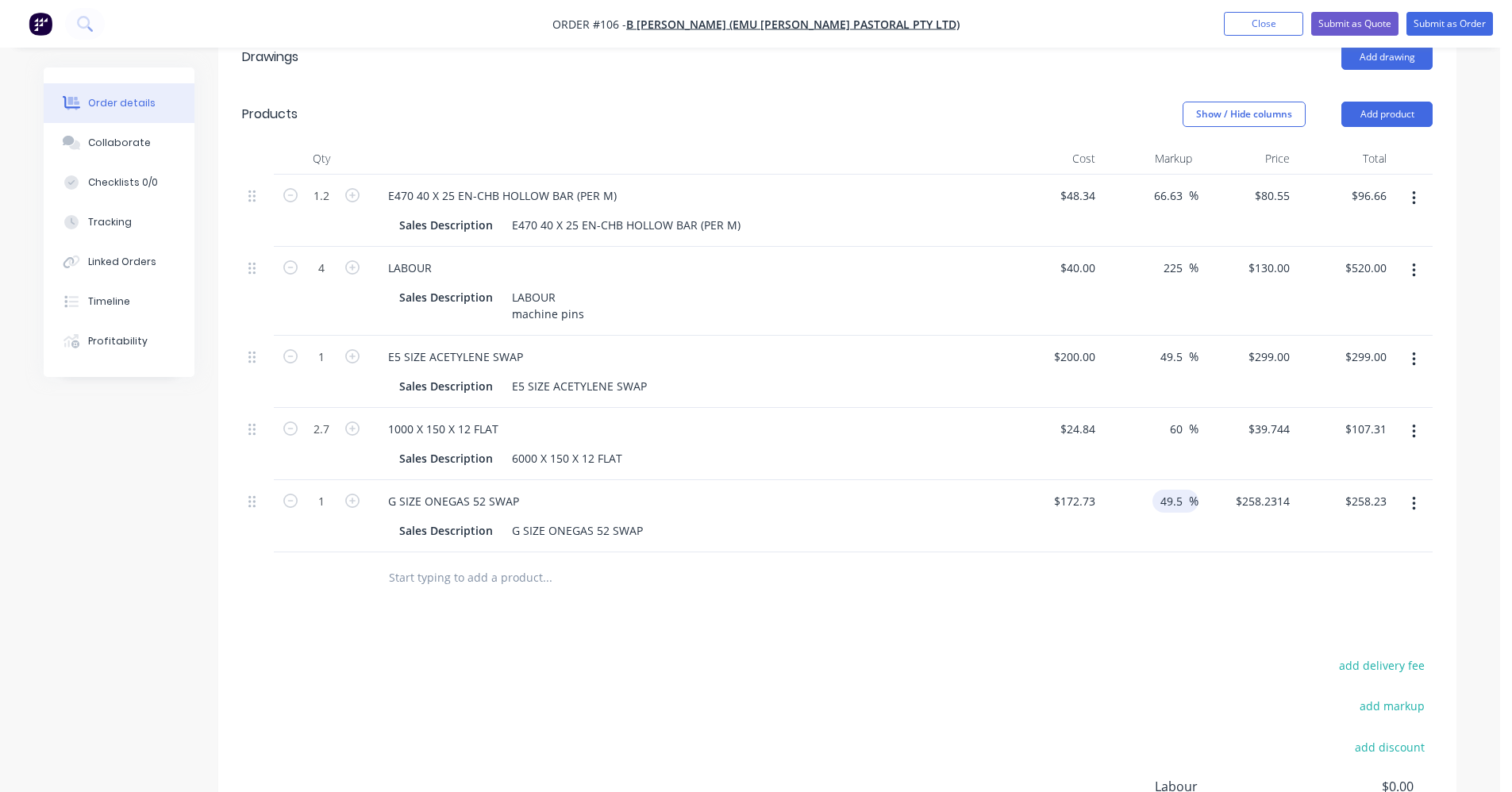
drag, startPoint x: 1182, startPoint y: 478, endPoint x: 1158, endPoint y: 478, distance: 24.0
click at [956, 489] on input "49.5" at bounding box center [1174, 500] width 30 height 23
type input "40"
type input "$241.822"
type input "$241.82"
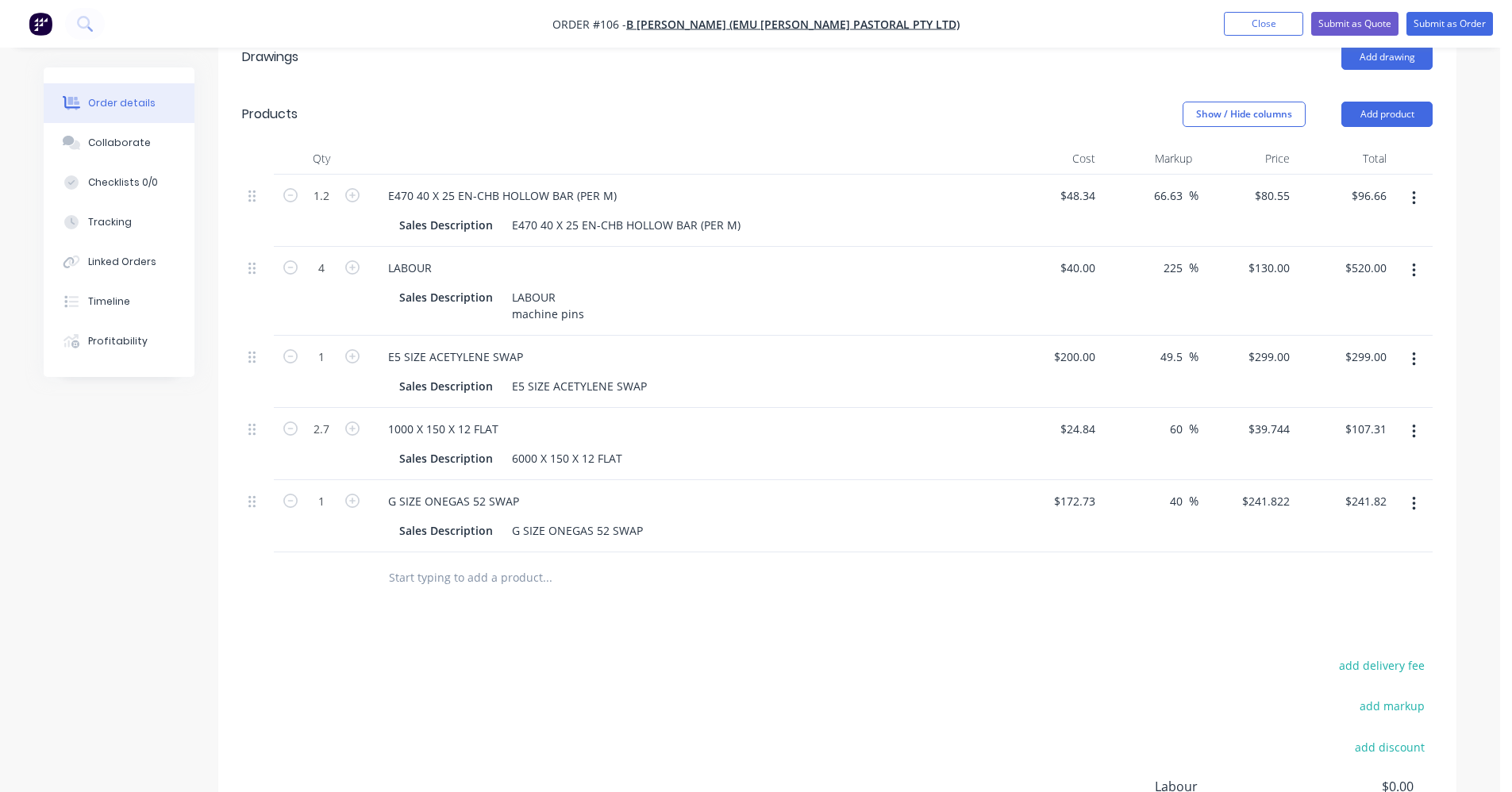
click at [956, 589] on div "Drawings Add drawing Products Show / Hide columns Add product Qty Cost Markup P…" at bounding box center [838, 506] width 1239 height 956
drag, startPoint x: 1184, startPoint y: 474, endPoint x: 1166, endPoint y: 474, distance: 18.0
click at [956, 489] on div "40 40 %" at bounding box center [1180, 500] width 36 height 23
type input "25"
type input "$215.9125"
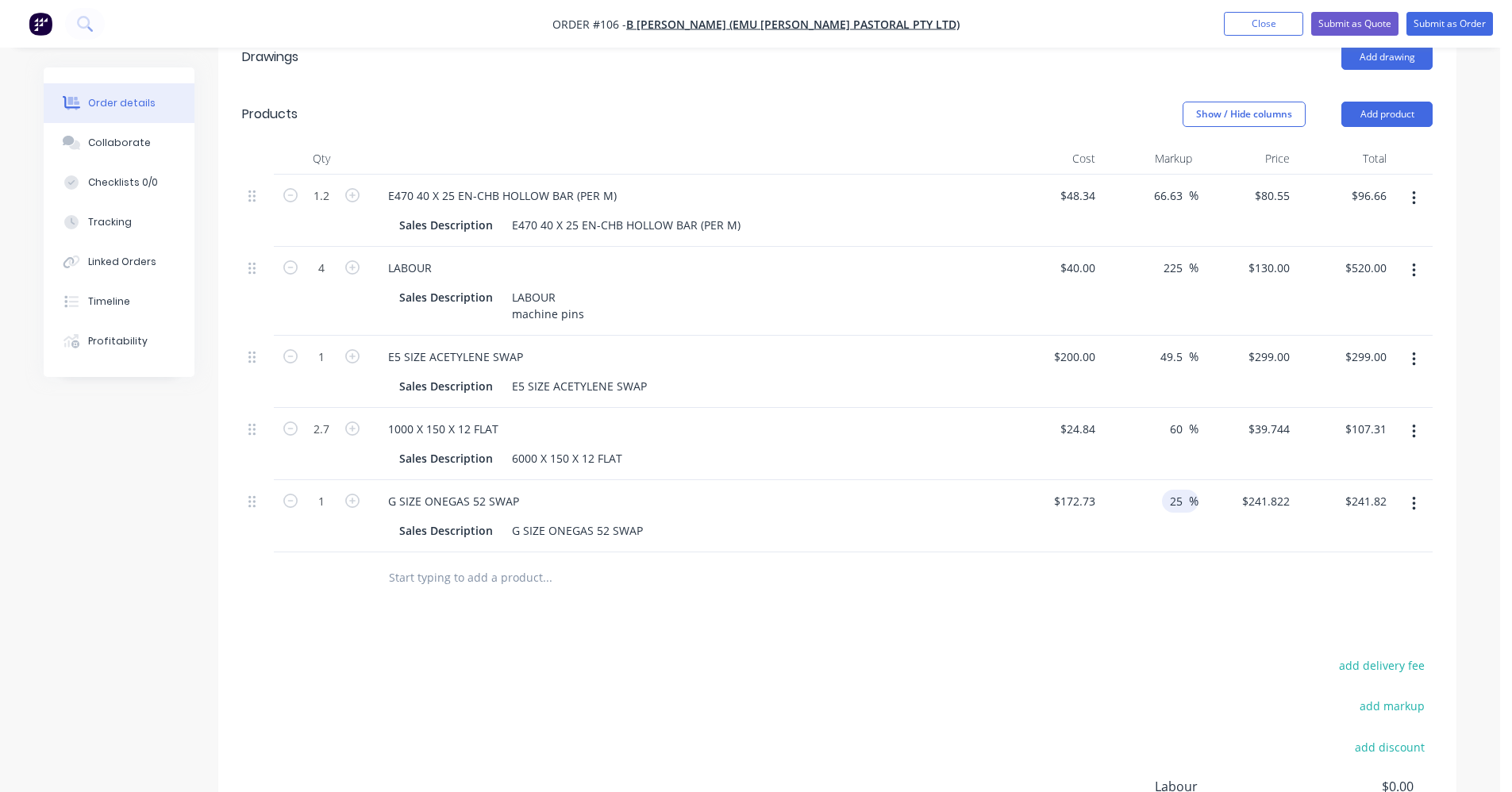
type input "$215.91"
click at [956, 557] on div at bounding box center [838, 578] width 1191 height 51
click at [956, 489] on input "25" at bounding box center [1179, 500] width 21 height 23
type input "20"
type input "$207.276"
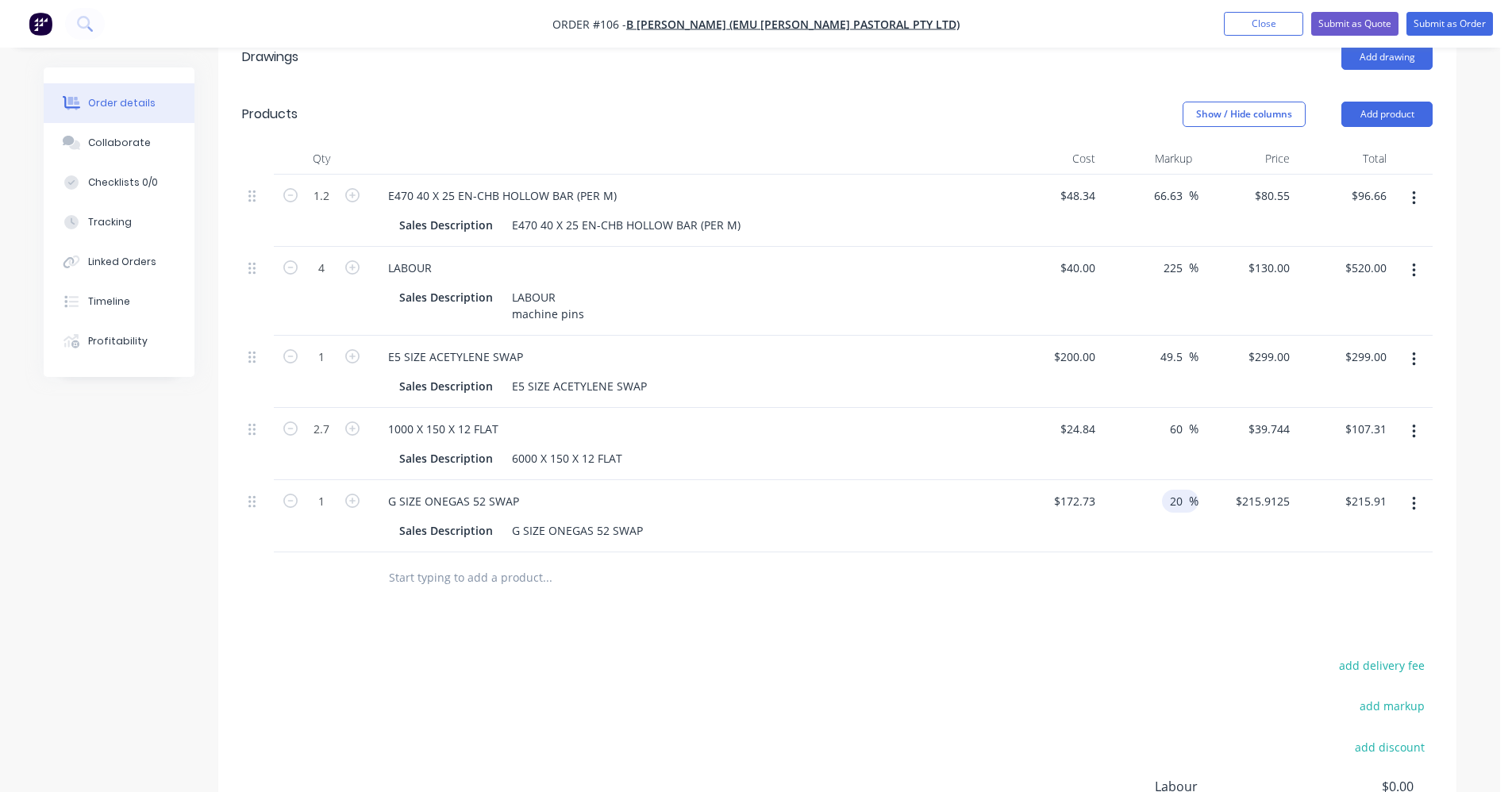
type input "$207.28"
click at [956, 552] on div at bounding box center [838, 578] width 1191 height 51
drag, startPoint x: 1183, startPoint y: 483, endPoint x: 1173, endPoint y: 483, distance: 10.0
click at [956, 489] on input "20" at bounding box center [1179, 500] width 21 height 23
type input "2"
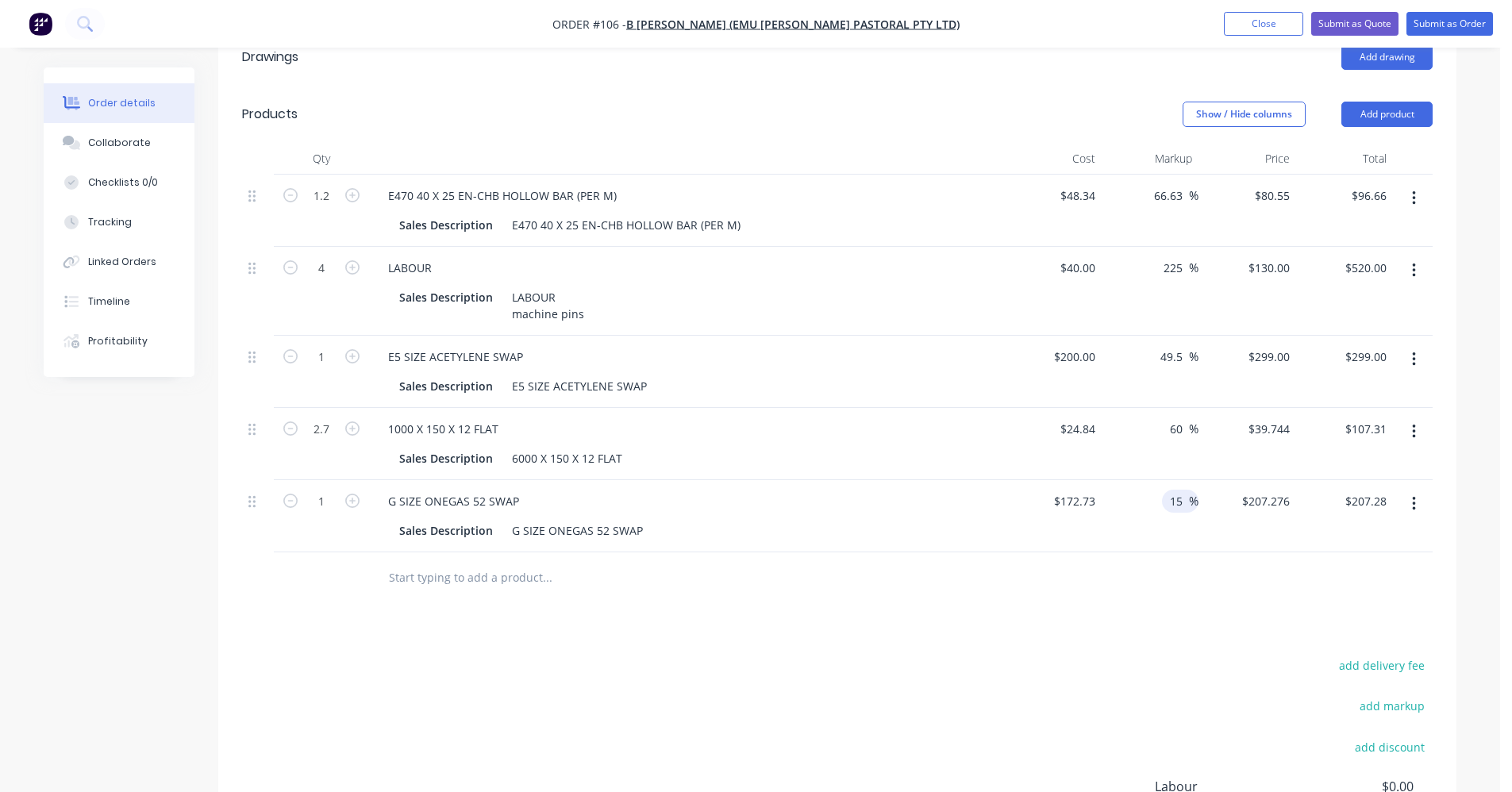
type input "15"
type input "$198.6395"
type input "$198.64"
click at [956, 552] on div at bounding box center [838, 578] width 1191 height 51
drag, startPoint x: 1181, startPoint y: 483, endPoint x: 1162, endPoint y: 484, distance: 19.0
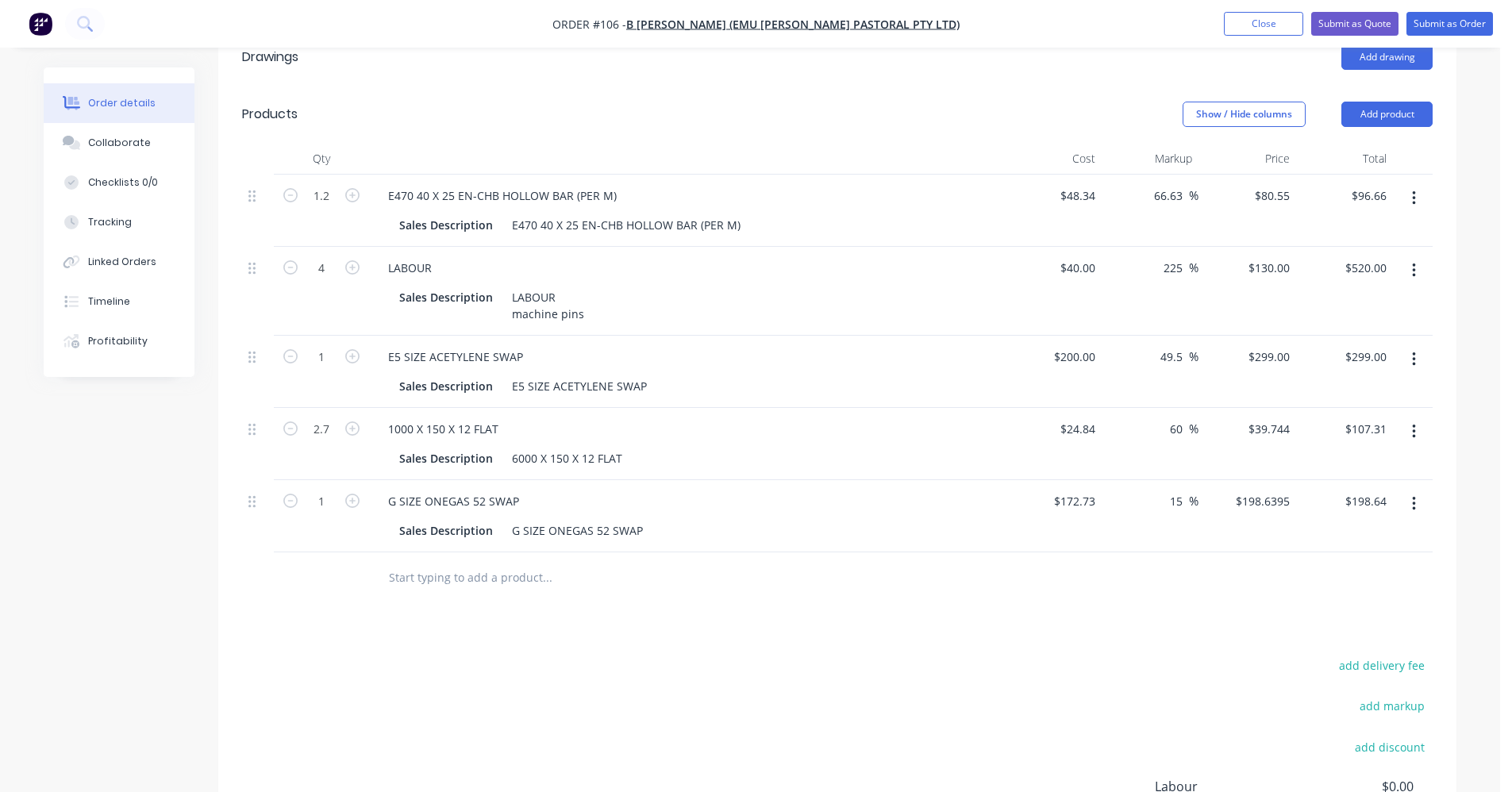
click at [956, 489] on input "15" at bounding box center [1179, 500] width 21 height 23
type input "1"
type input "172.73"
type input "$172.73"
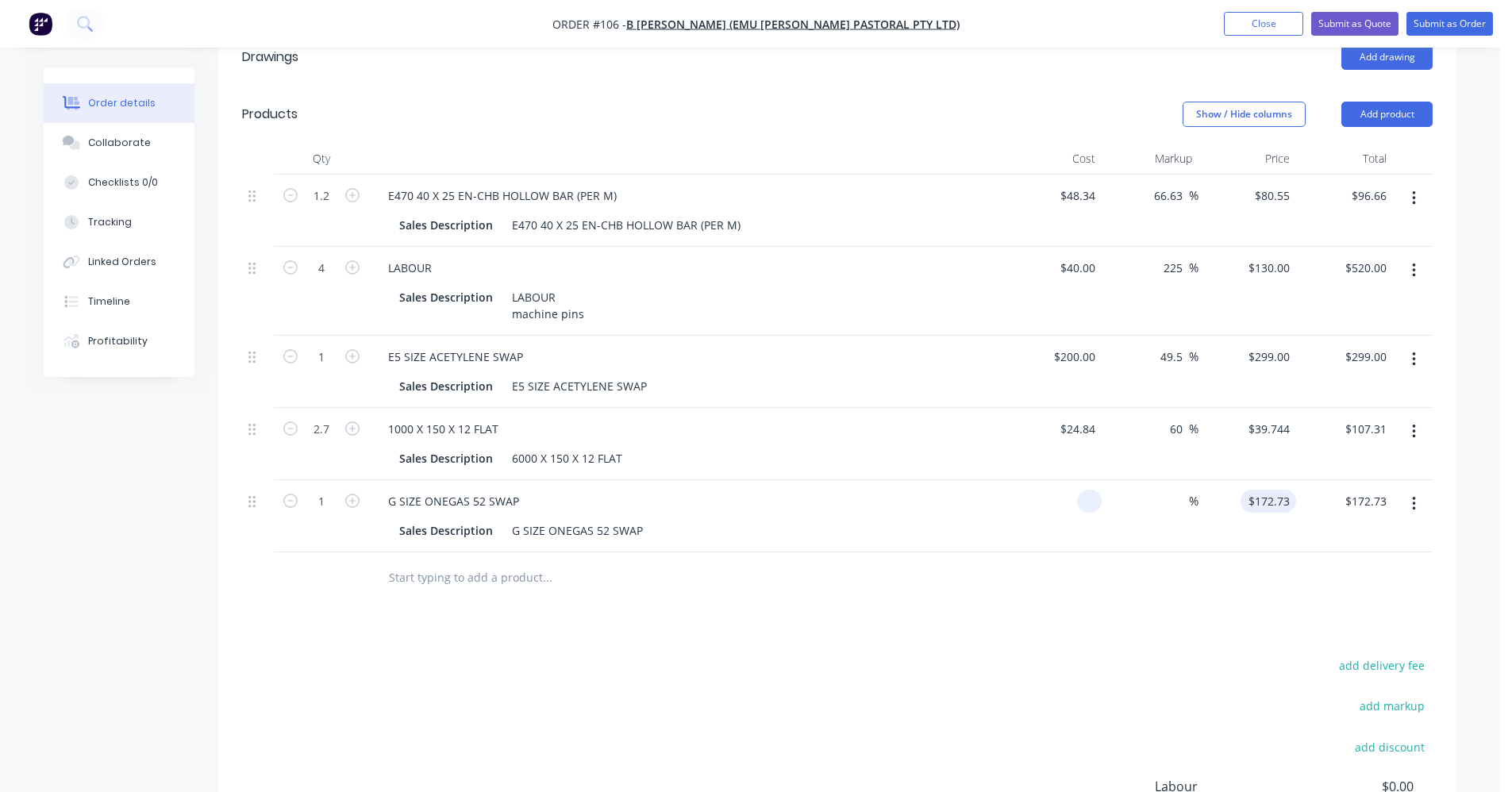
type input "$0.00"
type input "0"
type input "$0.00"
type input "$190.00"
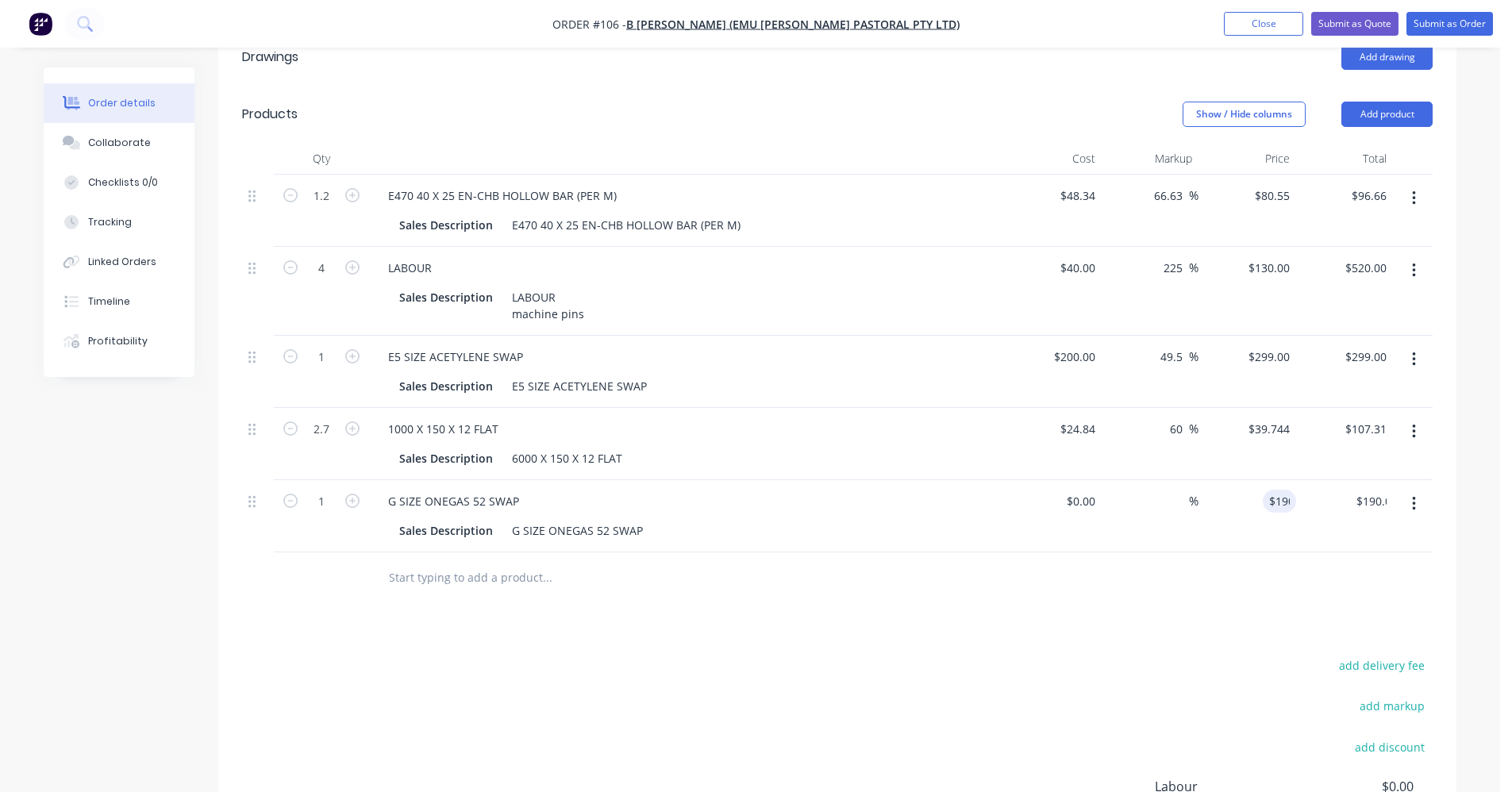
click at [956, 552] on div at bounding box center [838, 578] width 1191 height 51
click at [956, 495] on icon "button" at bounding box center [1414, 504] width 4 height 18
click at [956, 598] on div "Exclude from tax" at bounding box center [1357, 609] width 122 height 23
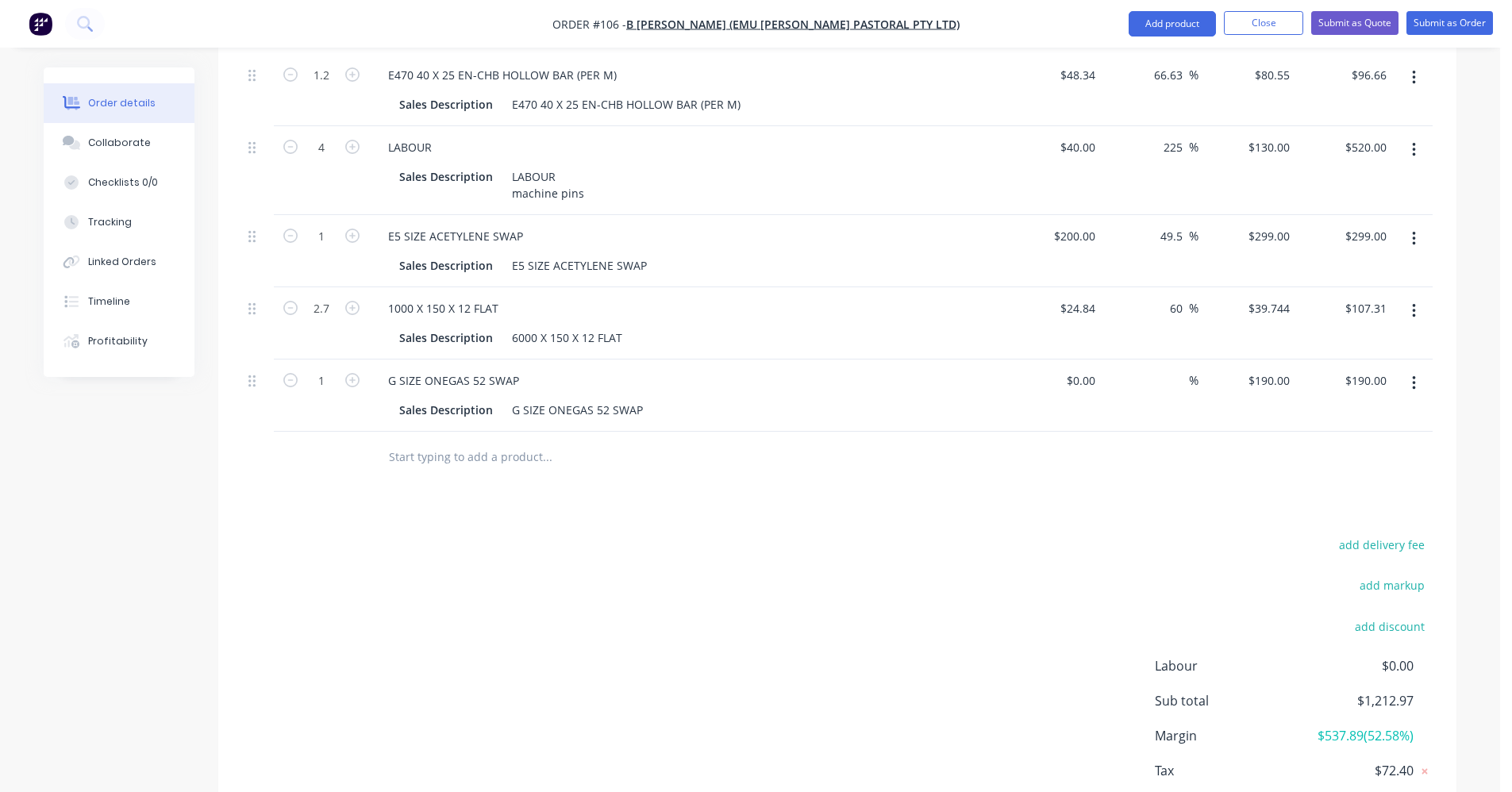
scroll to position [715, 0]
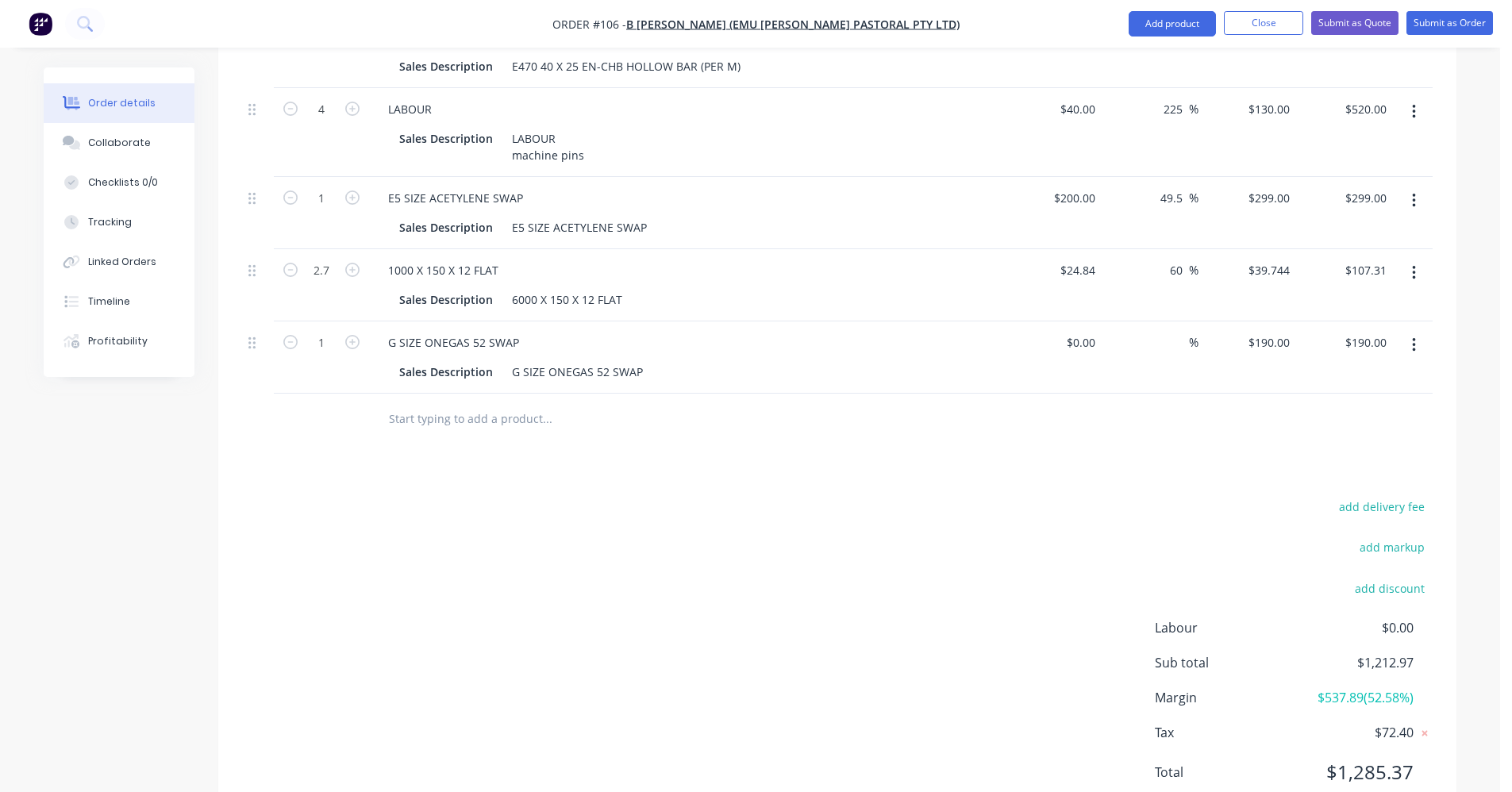
click at [474, 405] on input "text" at bounding box center [547, 420] width 318 height 32
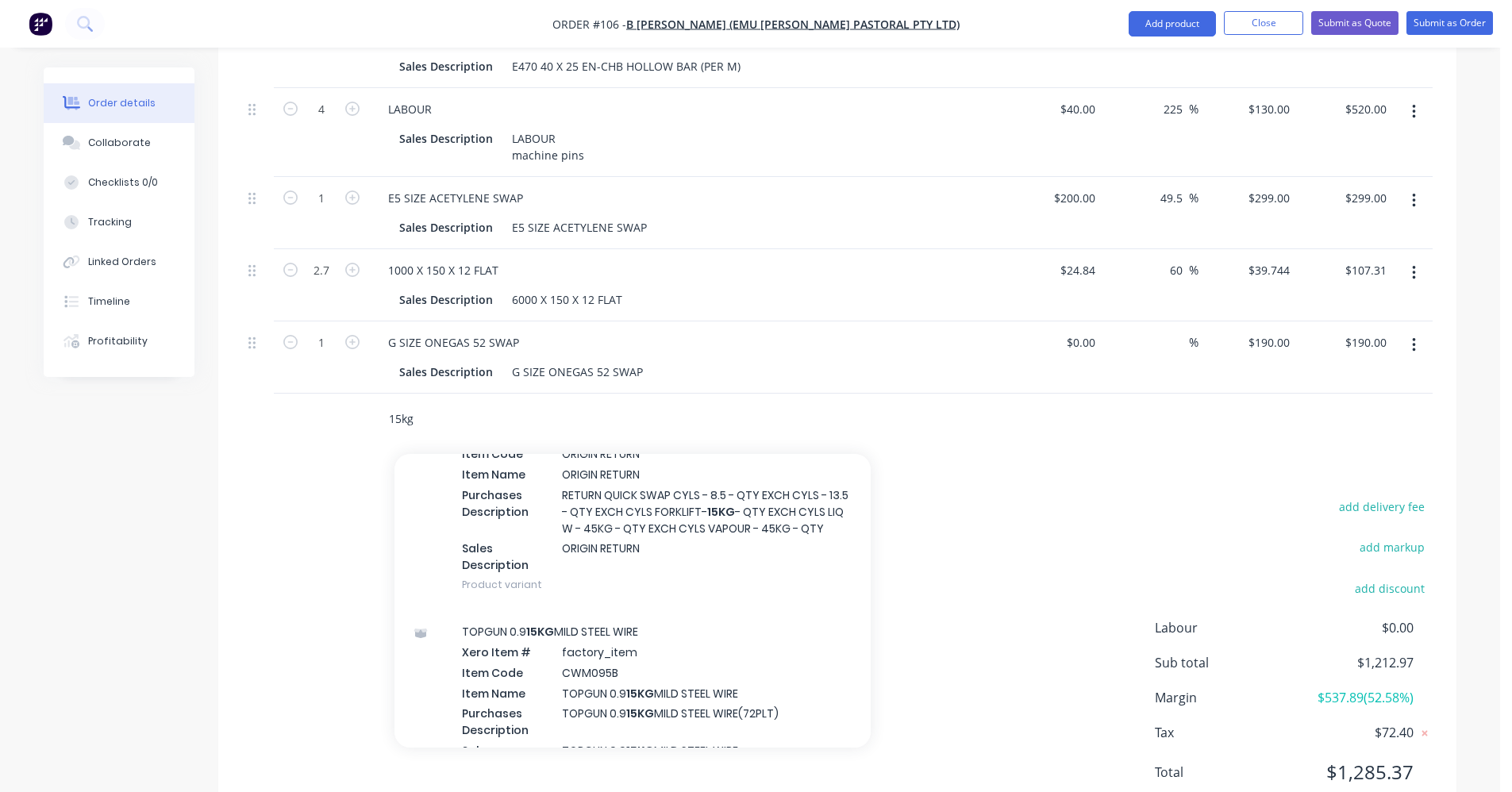
scroll to position [397, 0]
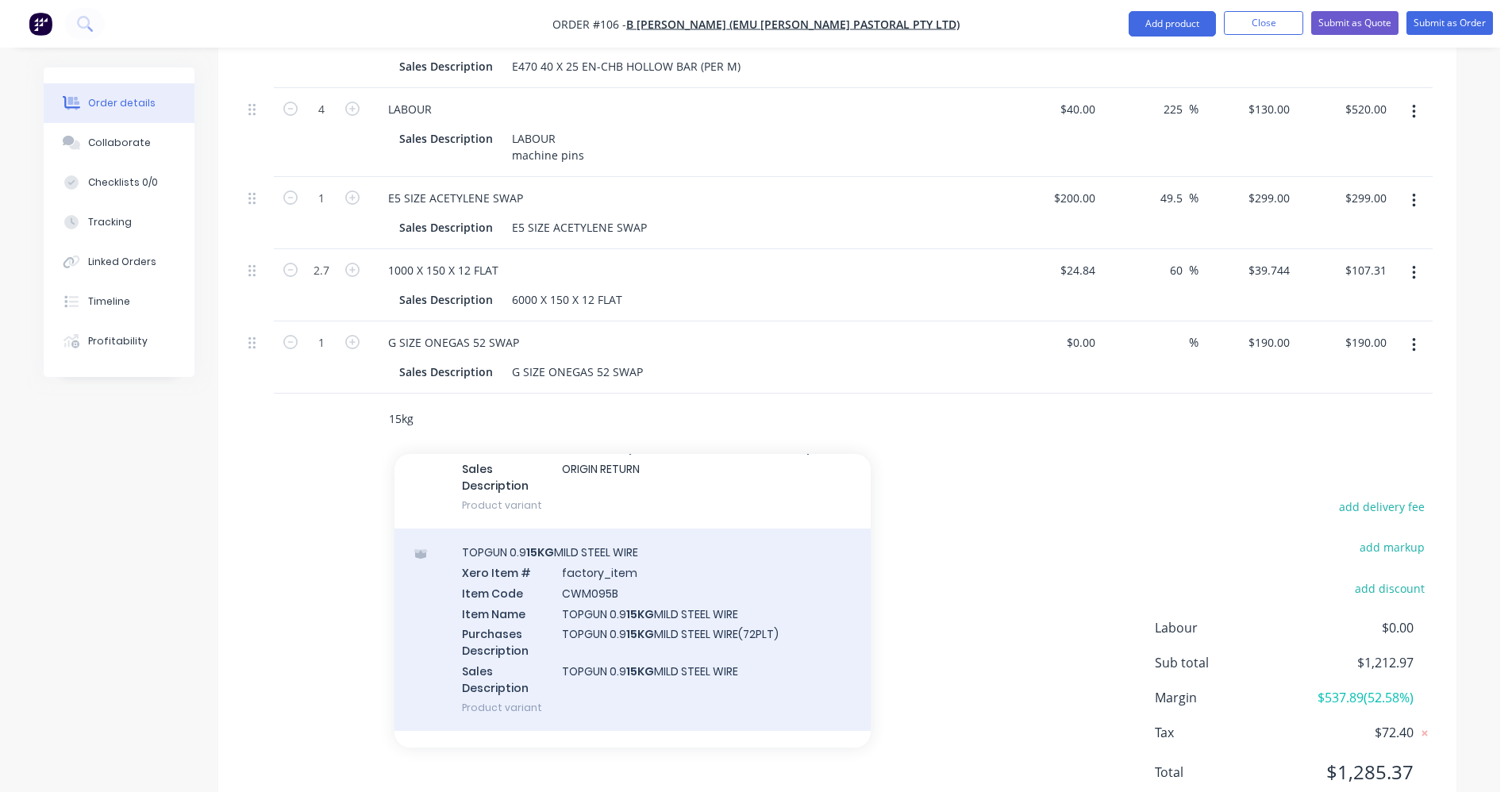
type input "15kg"
click at [595, 586] on div "TOPGUN 0.9 15KG MILD STEEL WIRE Xero Item # factory_item Item Code CWM095B Item…" at bounding box center [632, 630] width 476 height 203
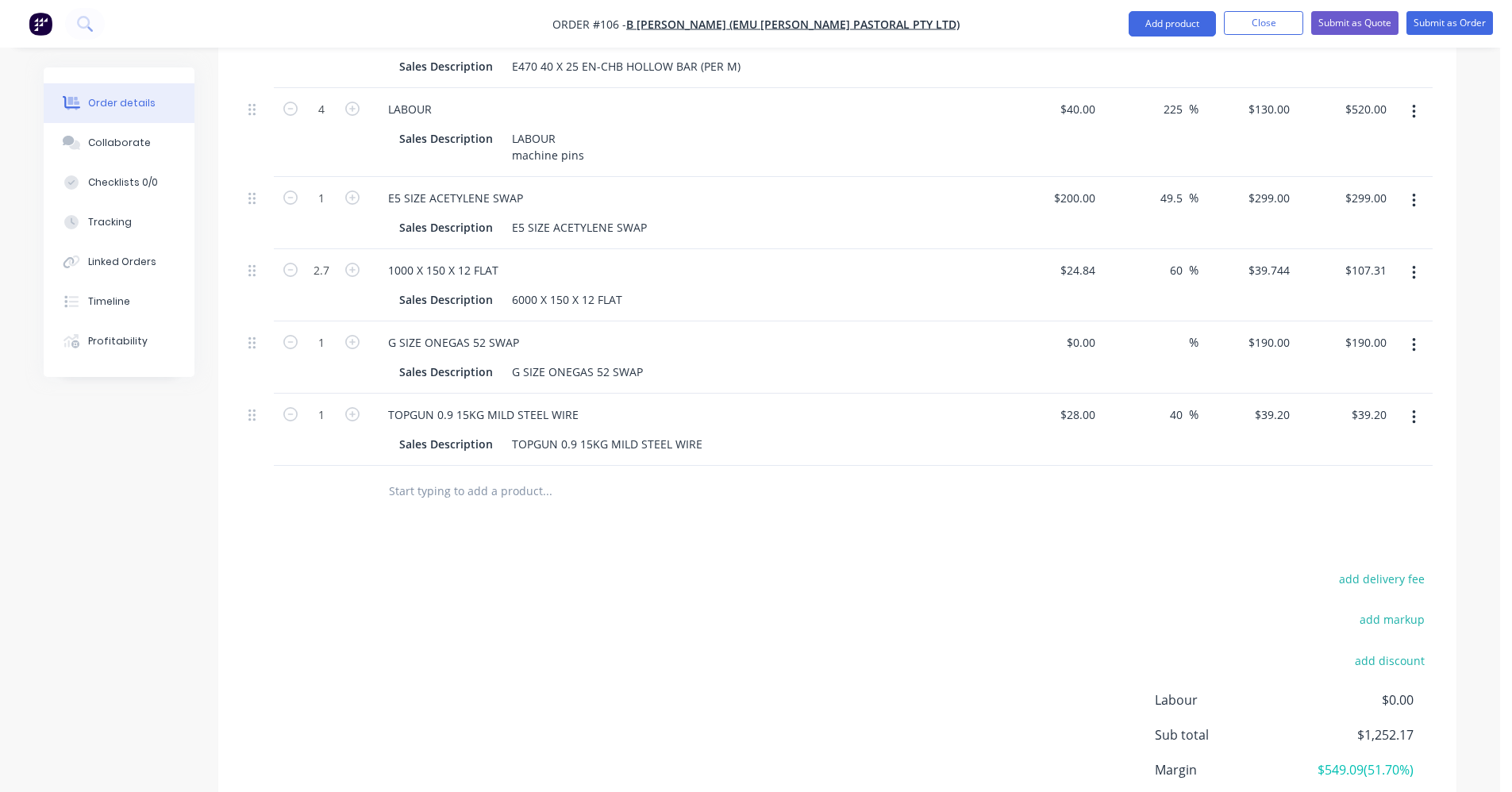
click at [455, 475] on input "text" at bounding box center [547, 491] width 318 height 32
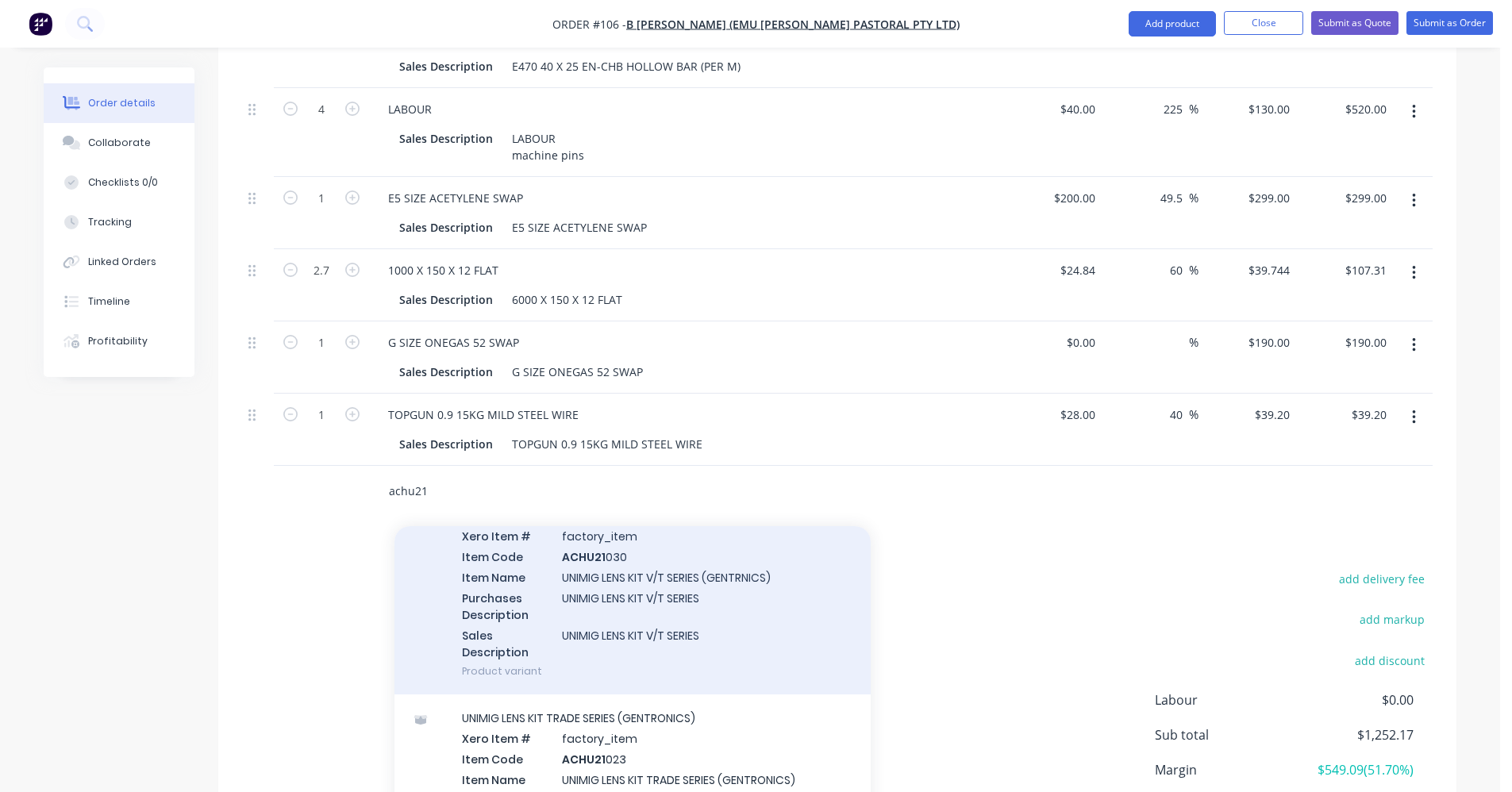
scroll to position [159, 0]
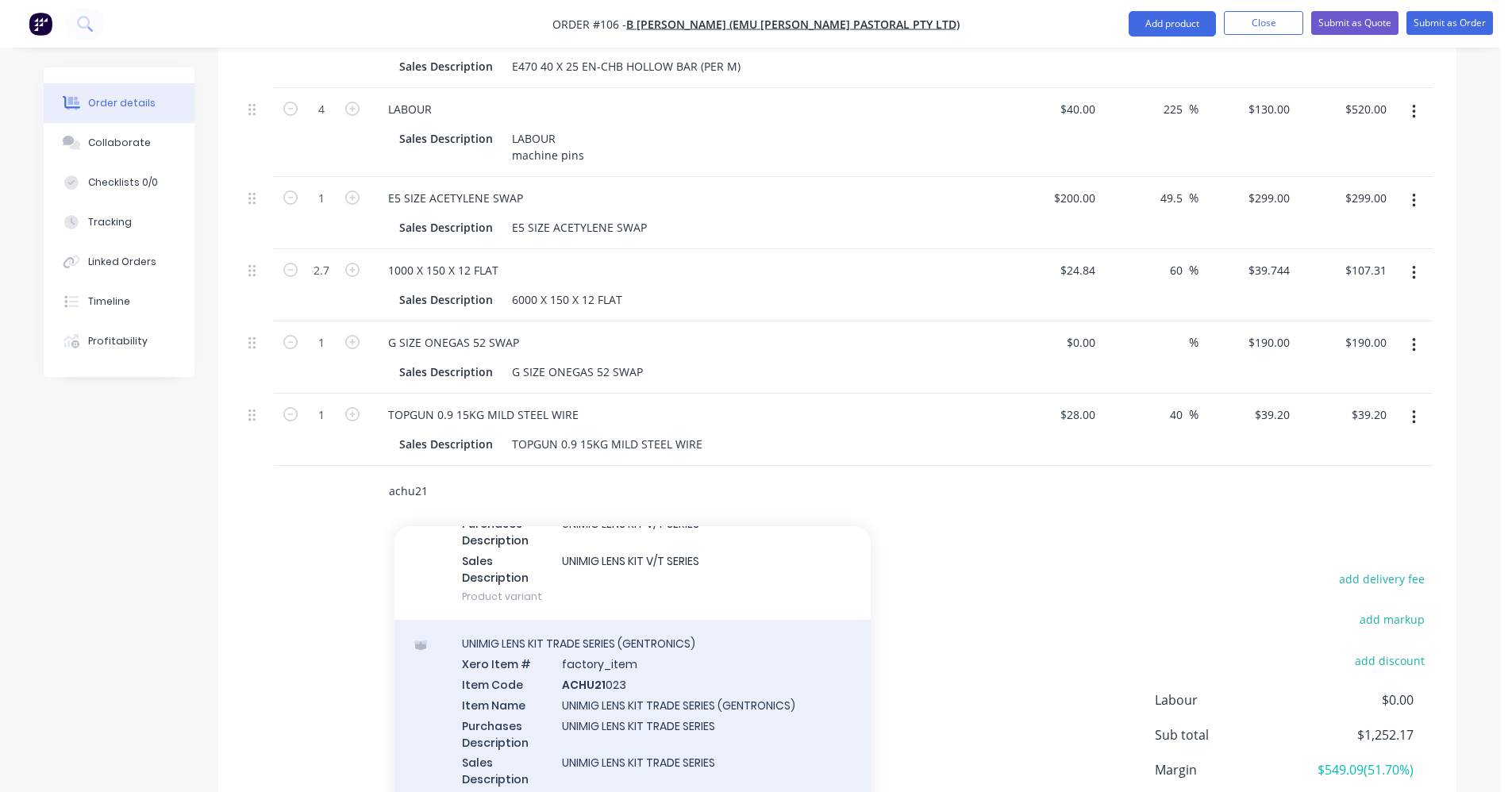
type input "achu21"
click at [597, 658] on div "UNIMIG LENS KIT TRADE SERIES (GENTRONICS) Xero Item # factory_item Item Code AC…" at bounding box center [632, 721] width 476 height 203
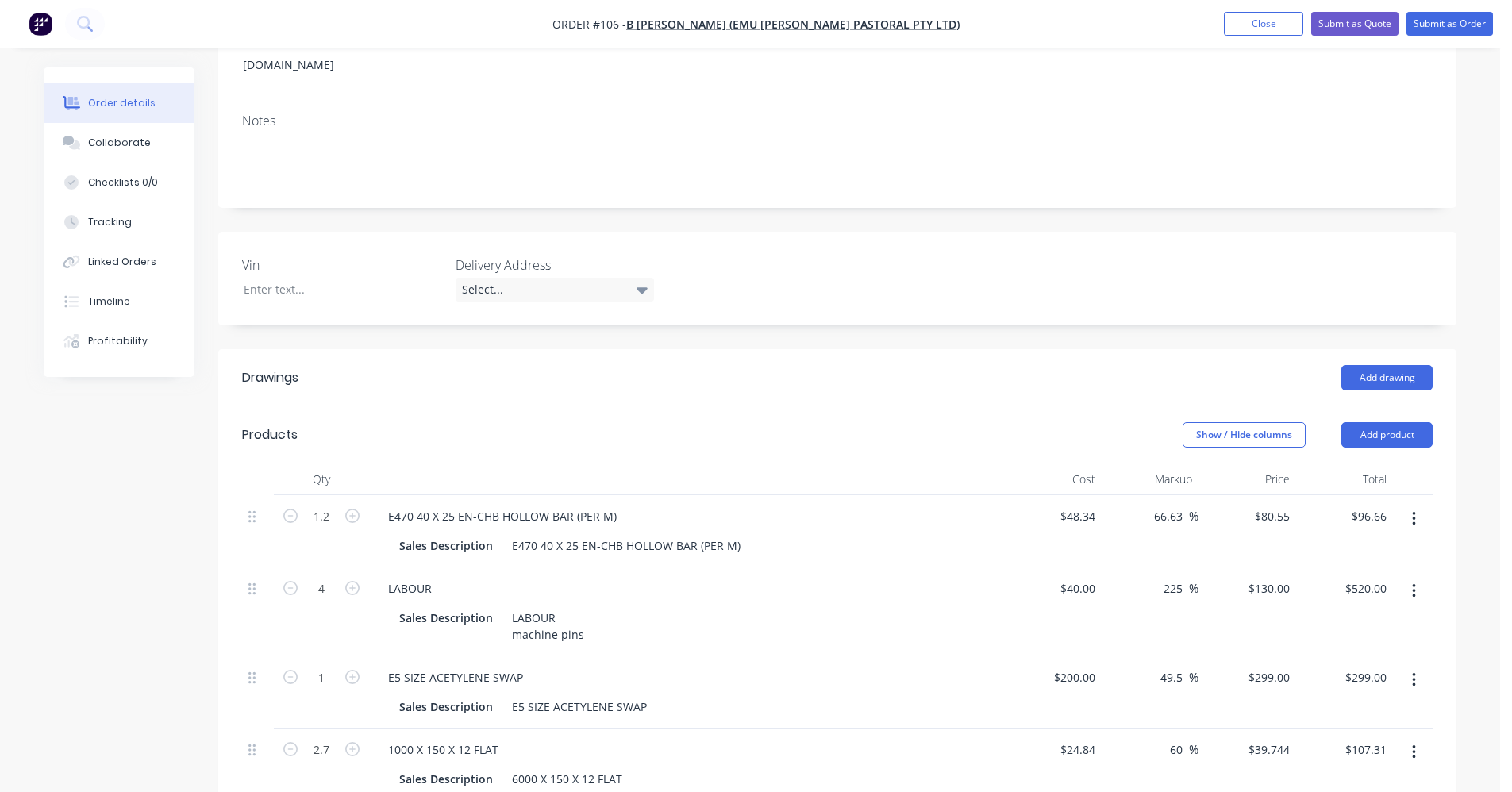
scroll to position [180, 0]
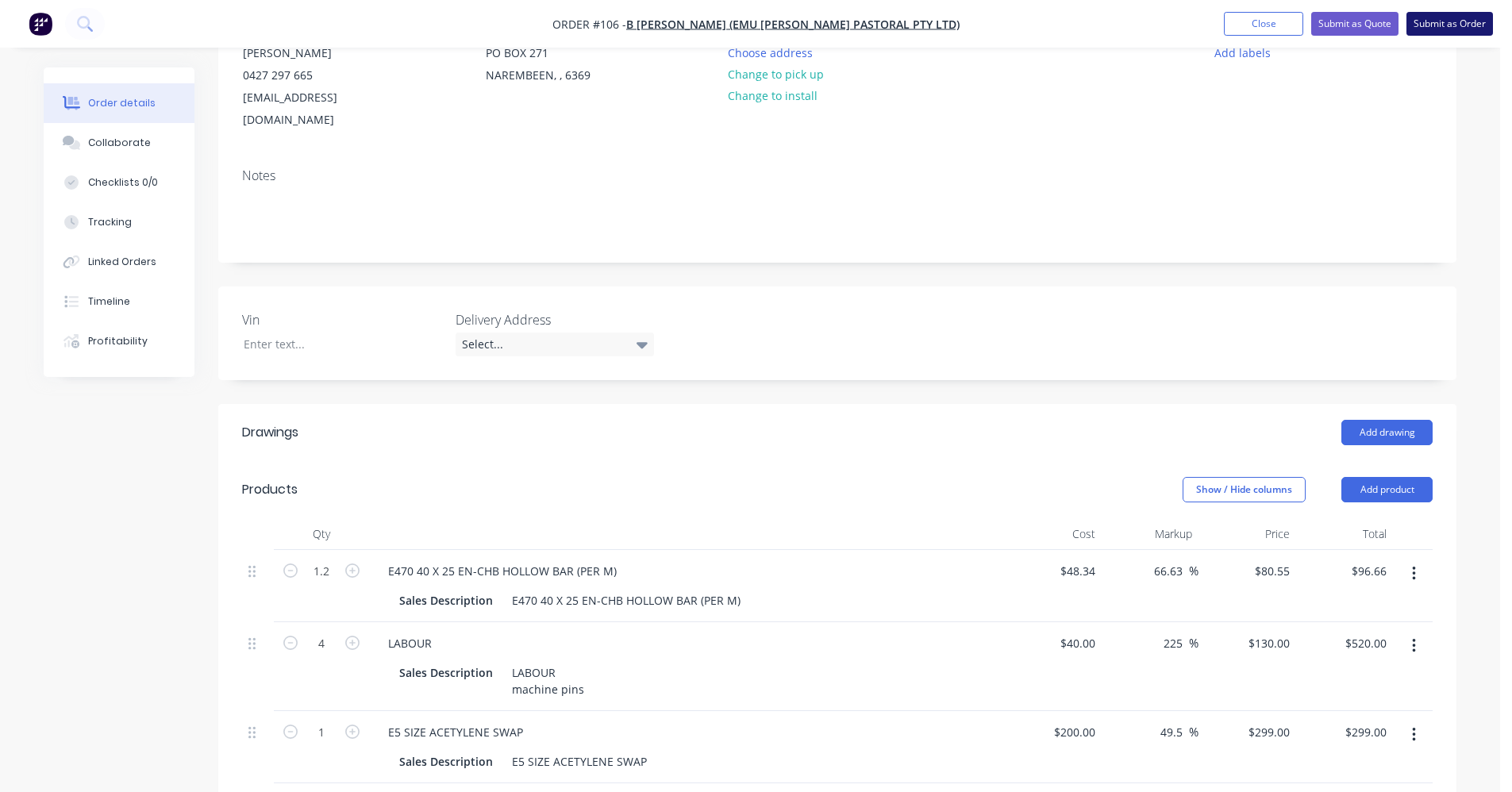
click at [956, 29] on button "Submit as Order" at bounding box center [1450, 24] width 87 height 24
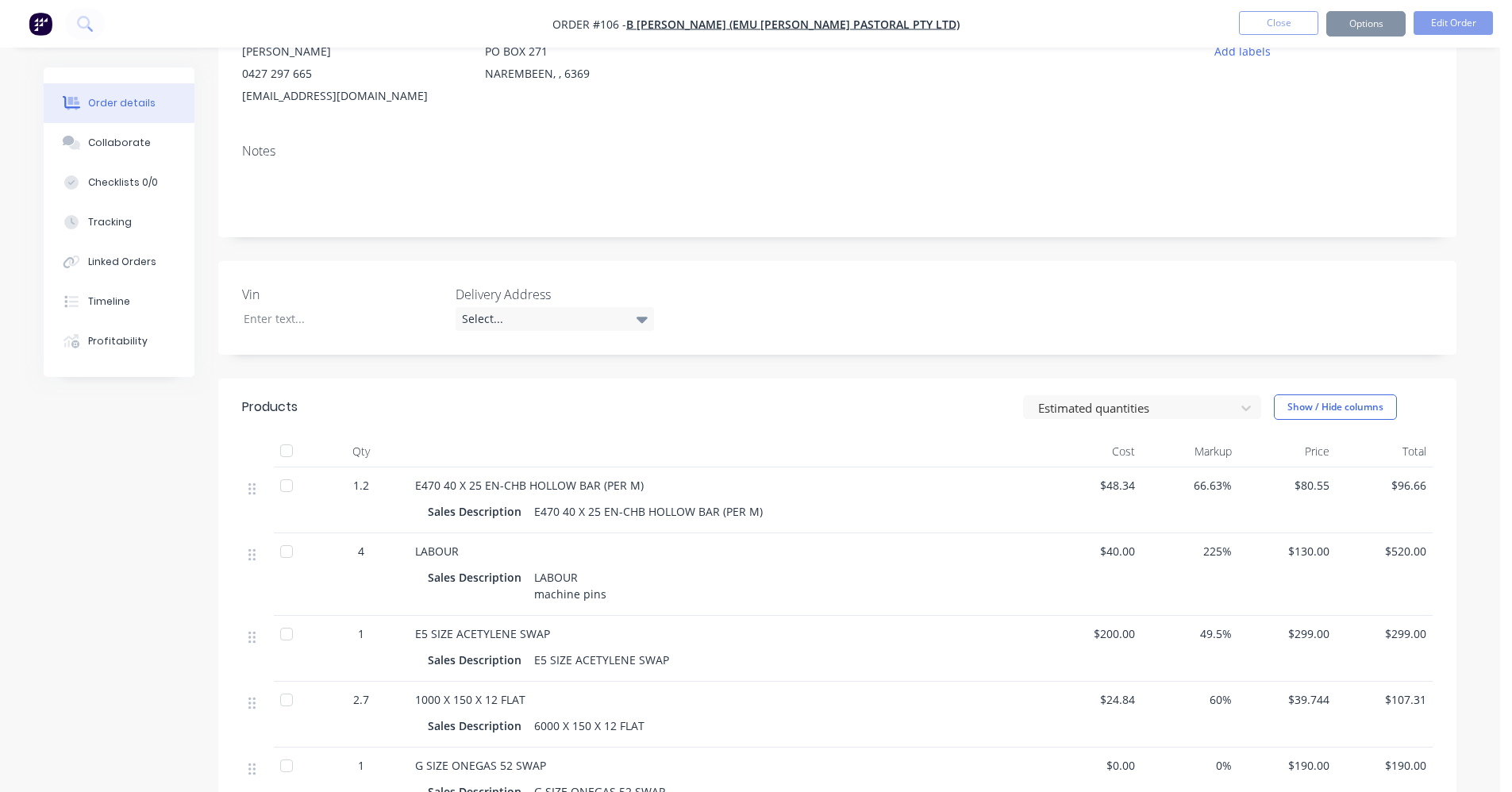
scroll to position [0, 0]
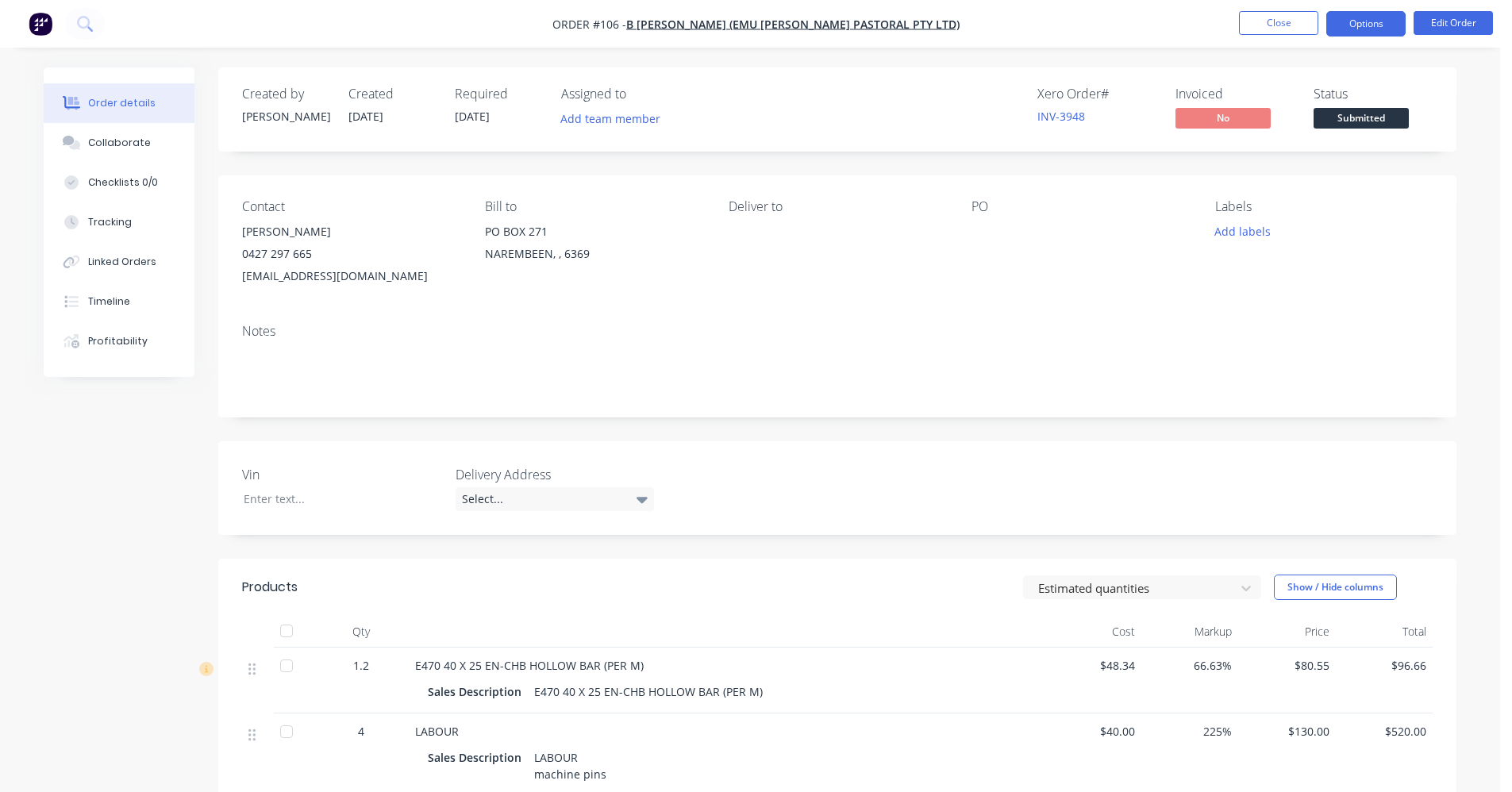
click at [956, 20] on button "Options" at bounding box center [1366, 24] width 79 height 25
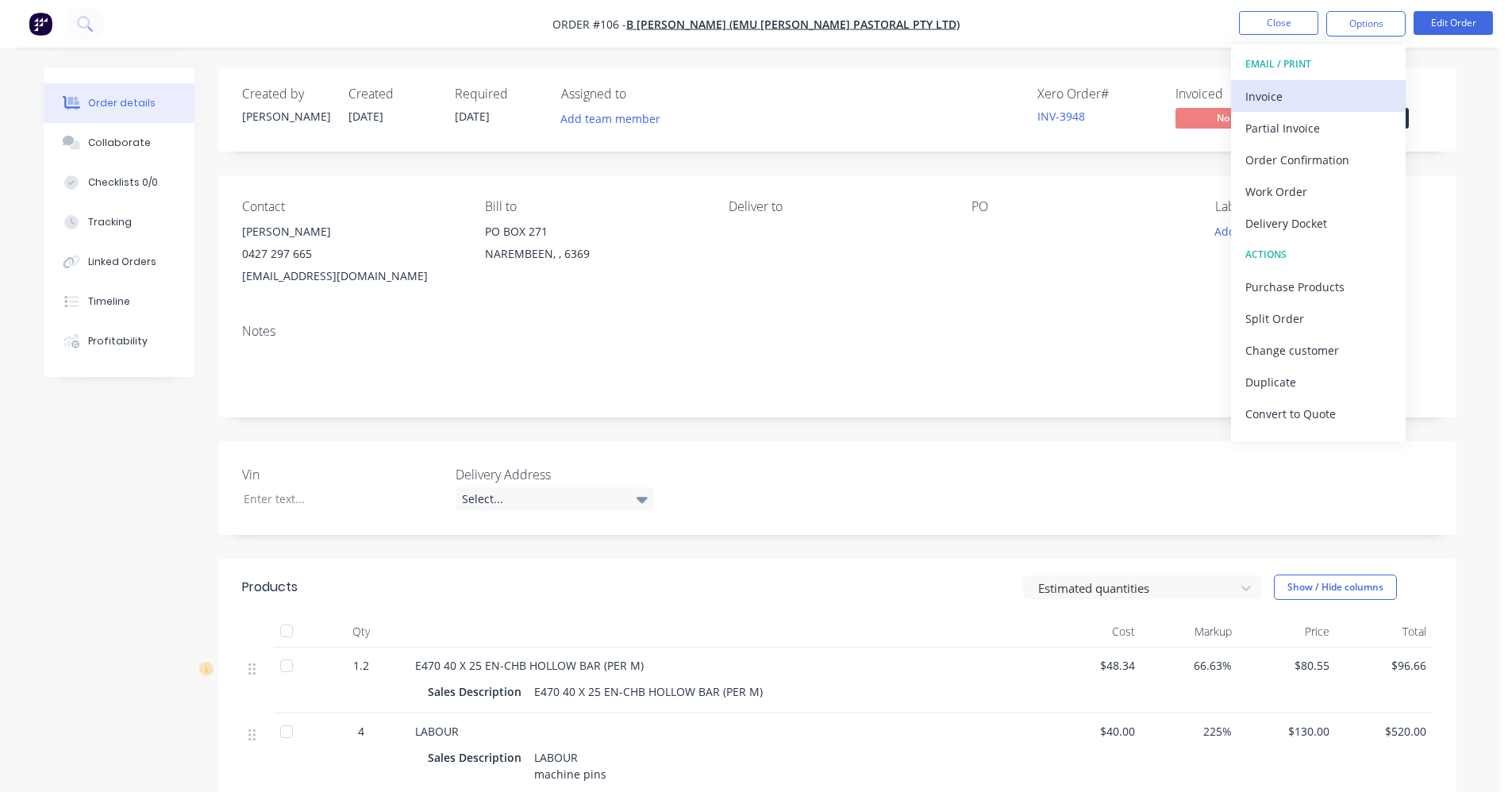
click at [956, 98] on div "Invoice" at bounding box center [1319, 96] width 146 height 23
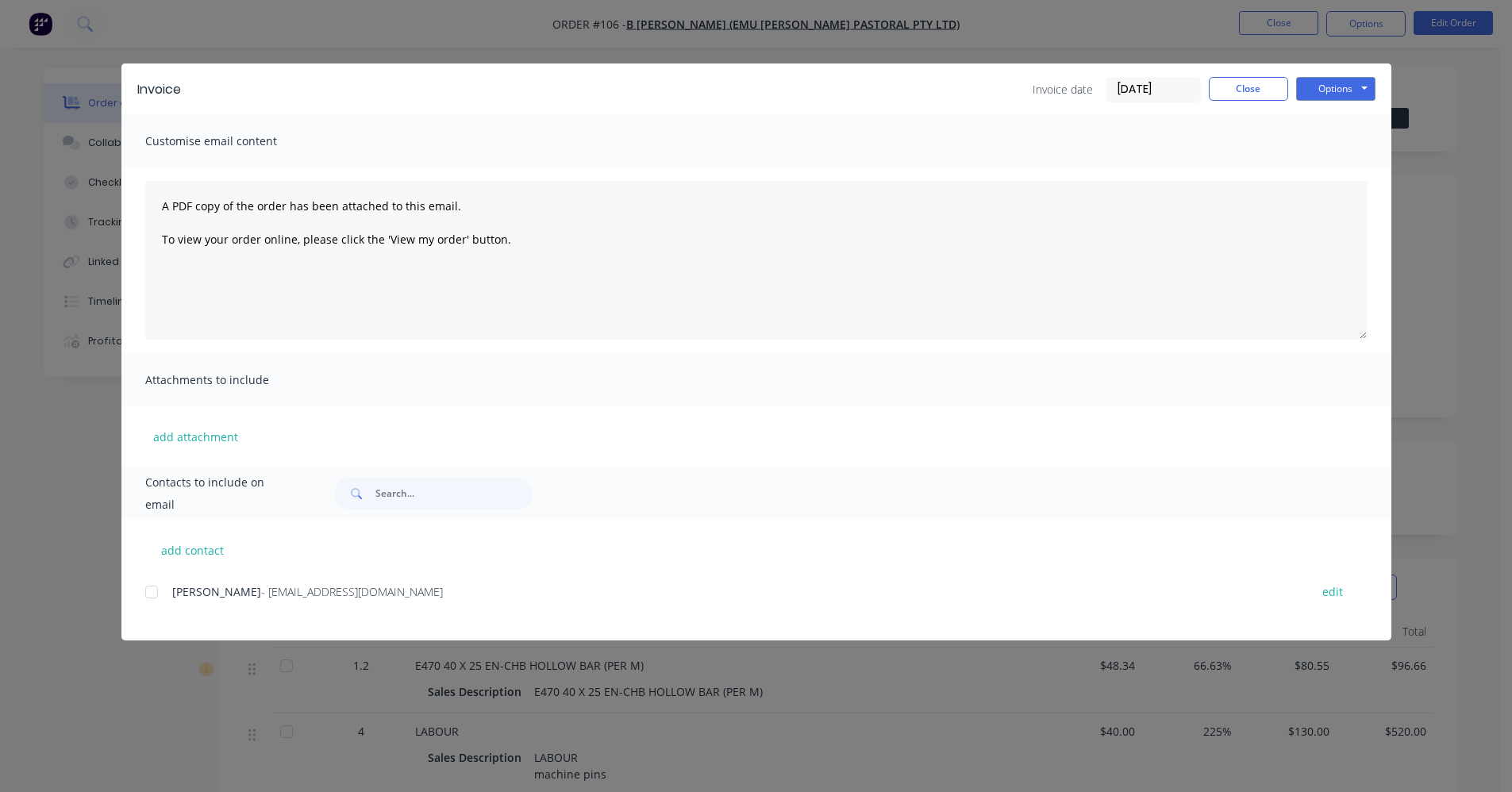
click at [154, 587] on div at bounding box center [151, 592] width 32 height 32
click at [956, 85] on button "Options" at bounding box center [1336, 89] width 79 height 24
click at [956, 174] on button "Email" at bounding box center [1347, 169] width 102 height 26
click at [956, 91] on button "Close" at bounding box center [1249, 89] width 79 height 24
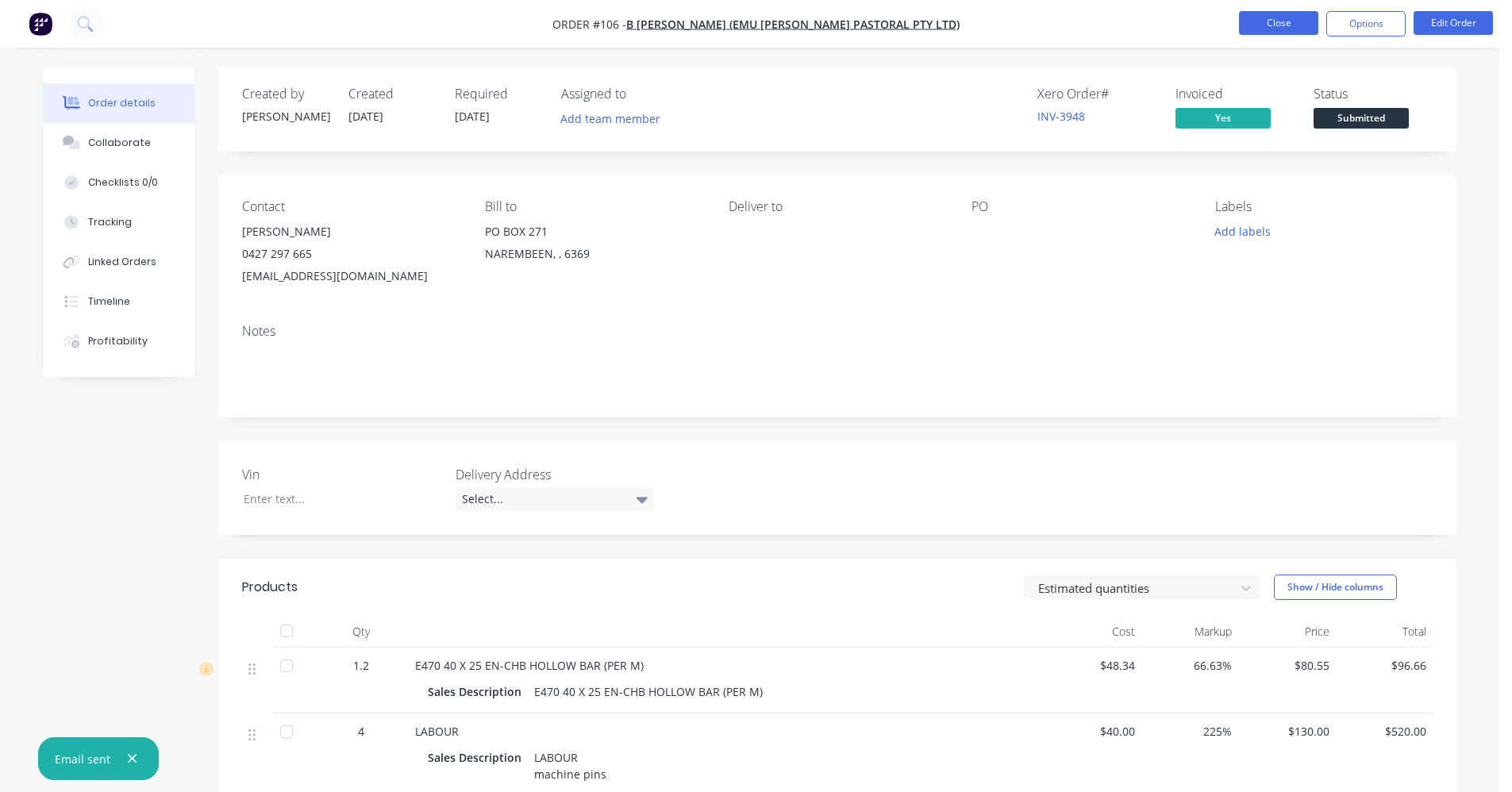
click at [956, 24] on button "Close" at bounding box center [1279, 23] width 79 height 24
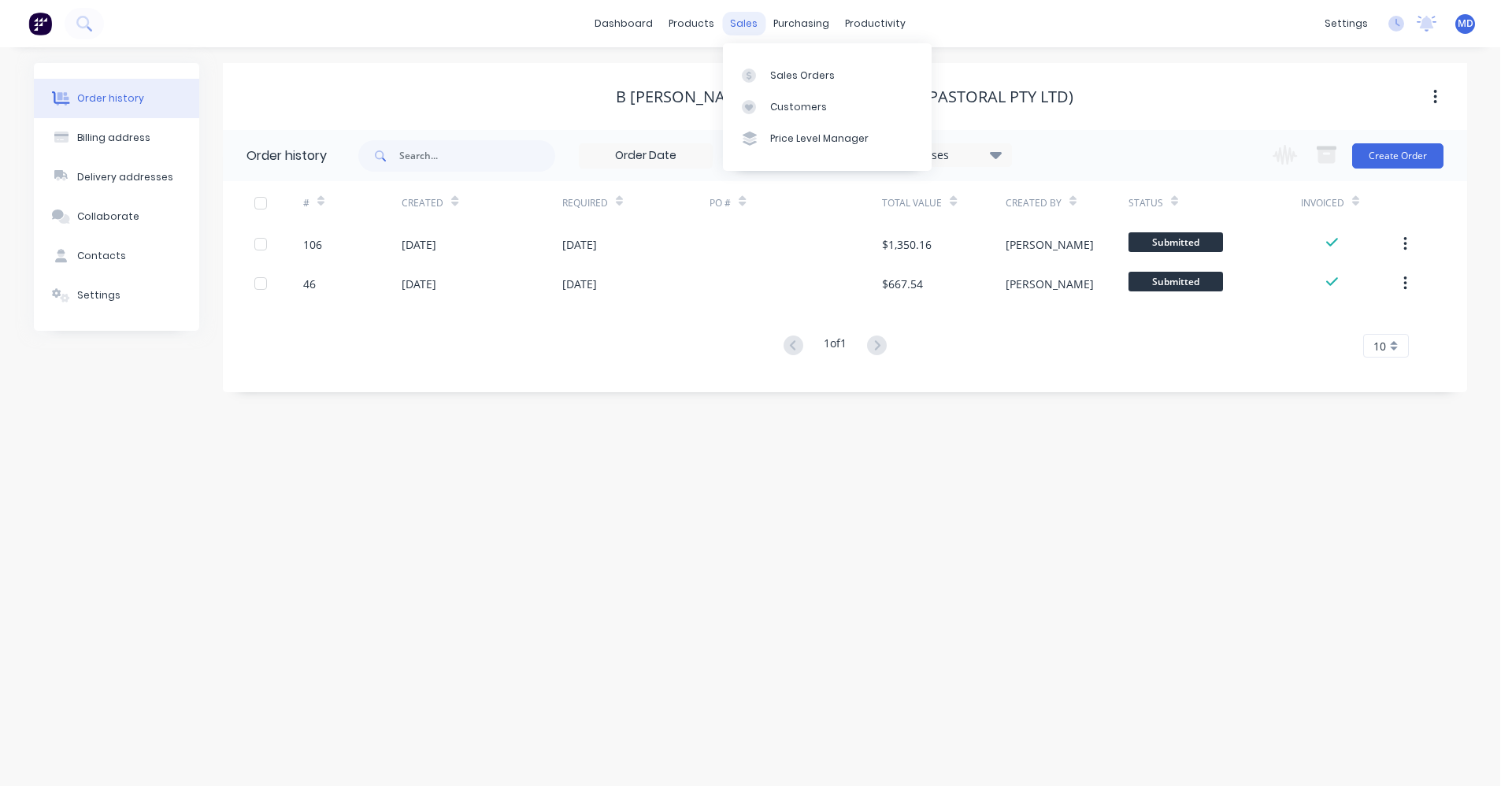
click at [756, 23] on div "sales" at bounding box center [744, 23] width 43 height 23
click at [758, 69] on div at bounding box center [753, 75] width 23 height 14
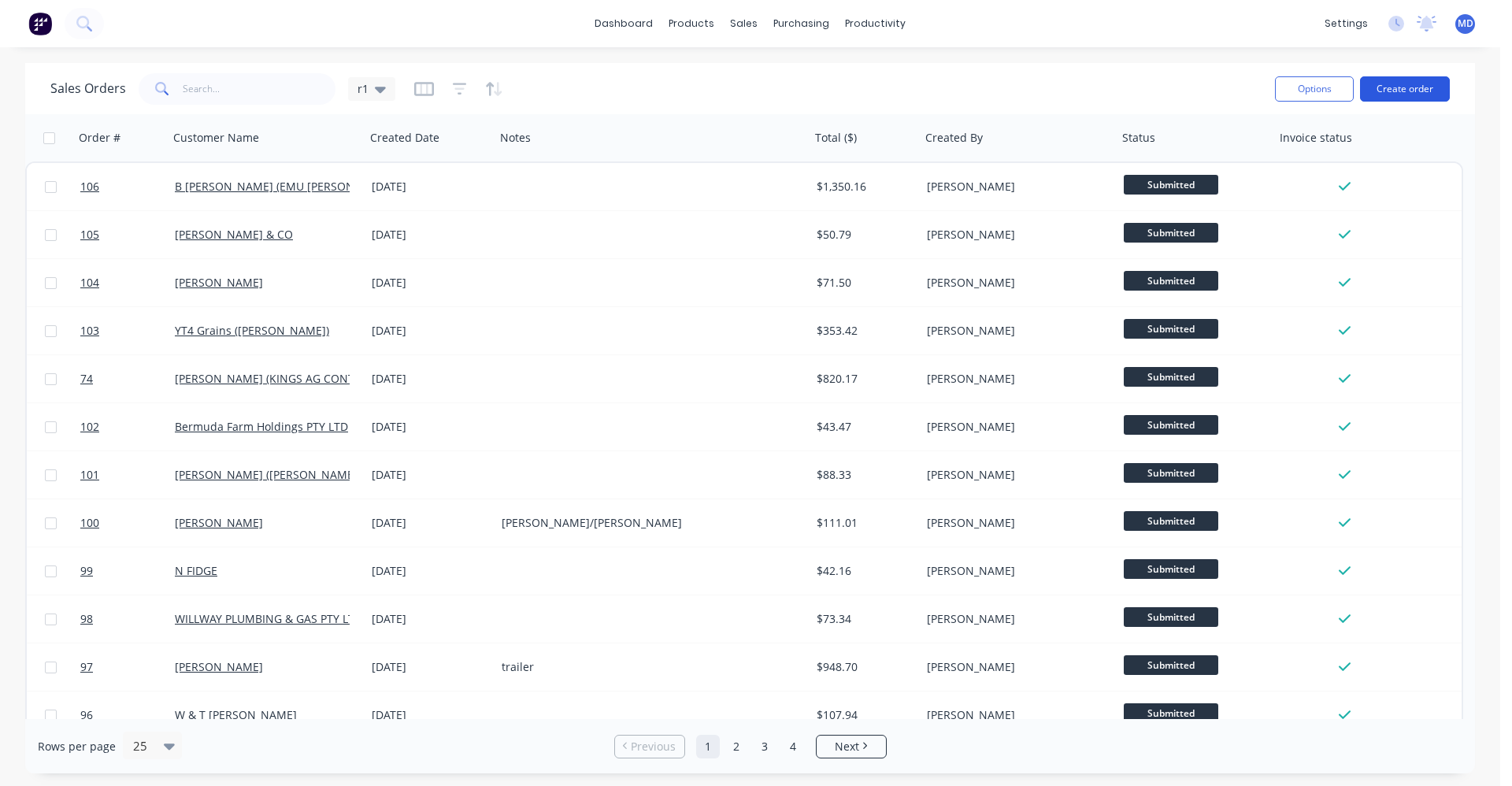
click at [949, 86] on button "Create order" at bounding box center [1405, 89] width 90 height 25
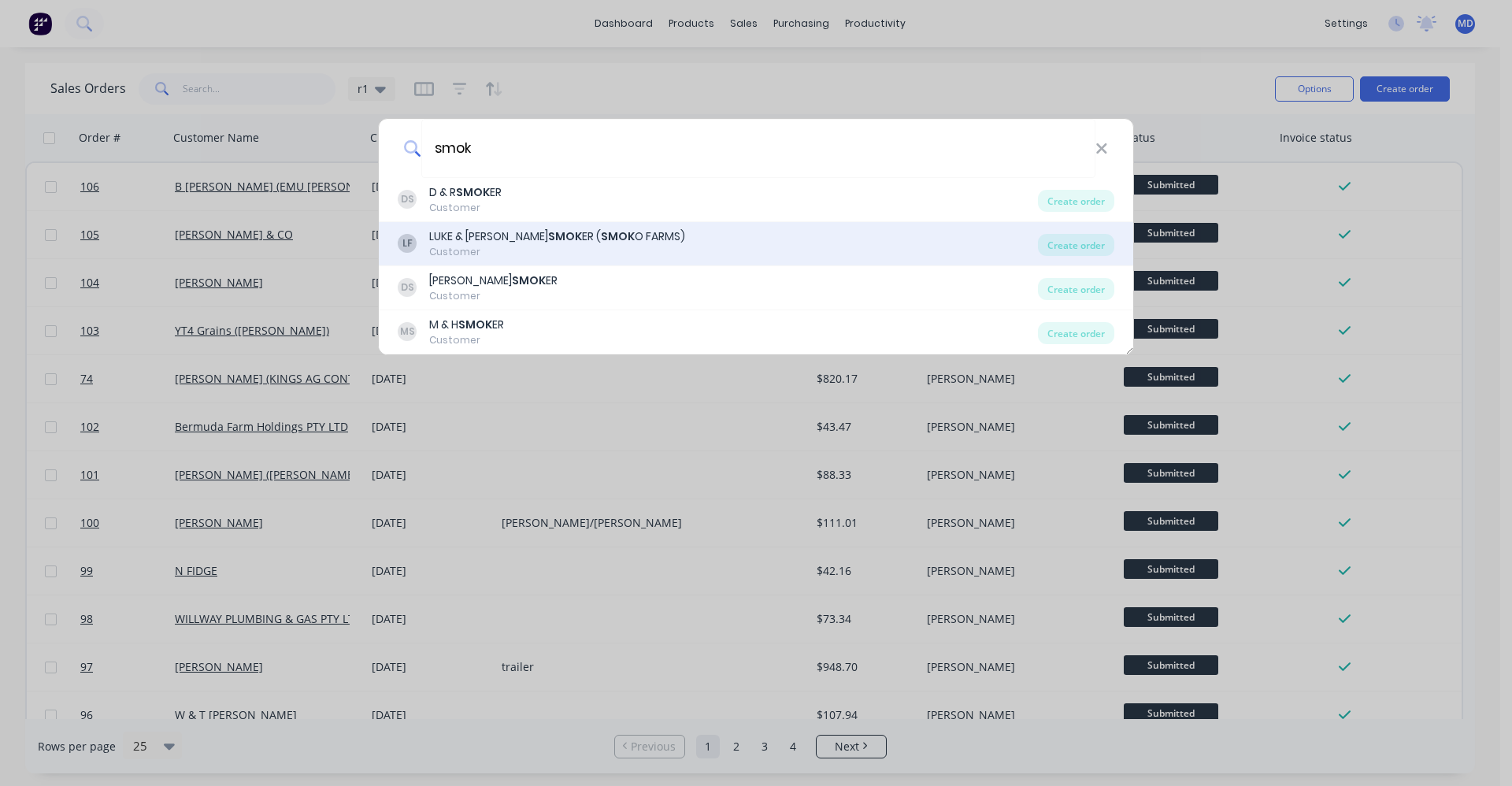
type input "smok"
click at [562, 226] on div "LF LUKE & JESS SMOK ER ( SMOK O FARMS) Customer Create order" at bounding box center [756, 244] width 754 height 44
click at [601, 240] on b "SMOK" at bounding box center [617, 236] width 34 height 16
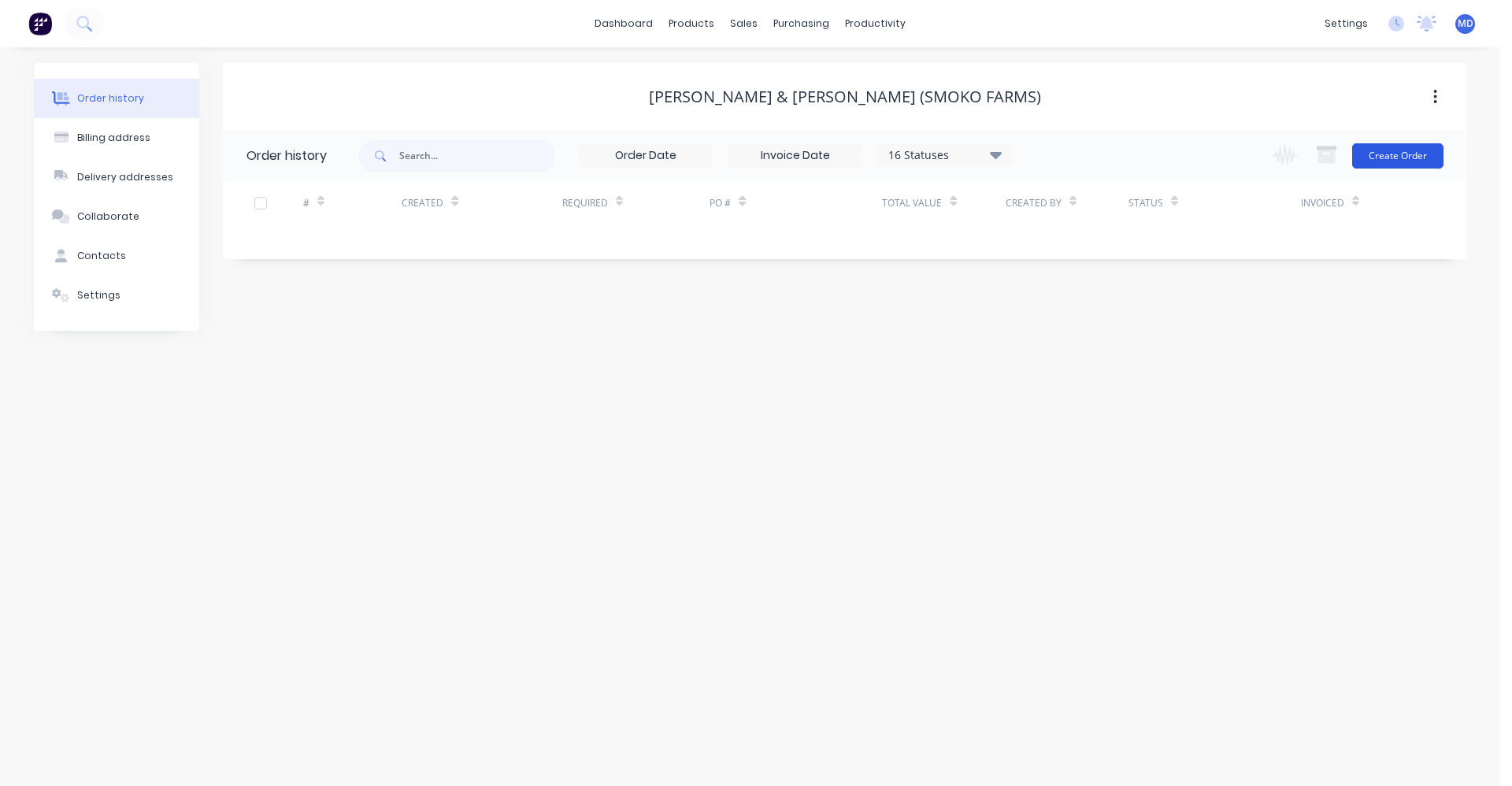
click at [949, 155] on button "Create Order" at bounding box center [1399, 156] width 92 height 25
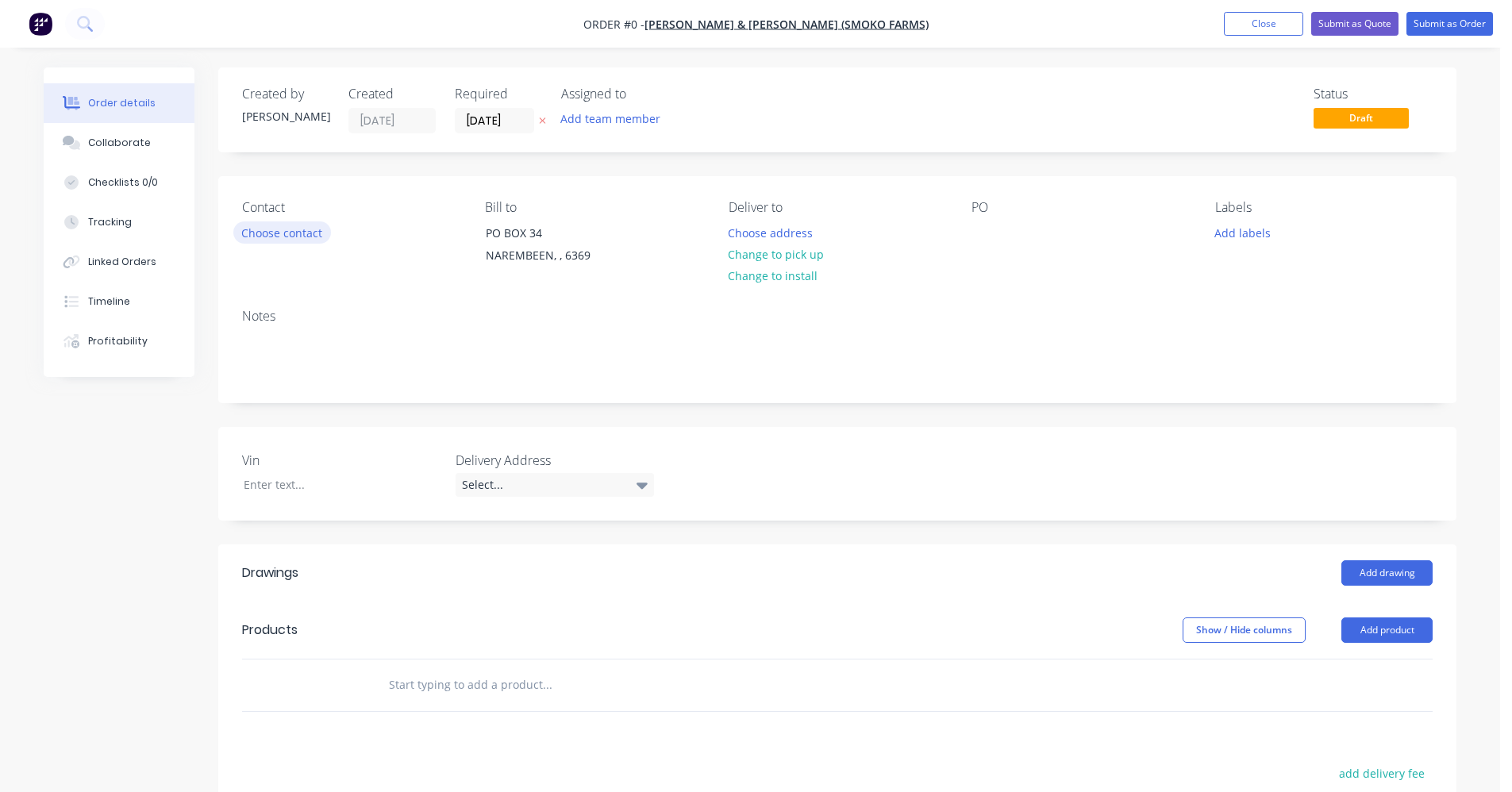
click at [308, 233] on button "Choose contact" at bounding box center [283, 231] width 98 height 21
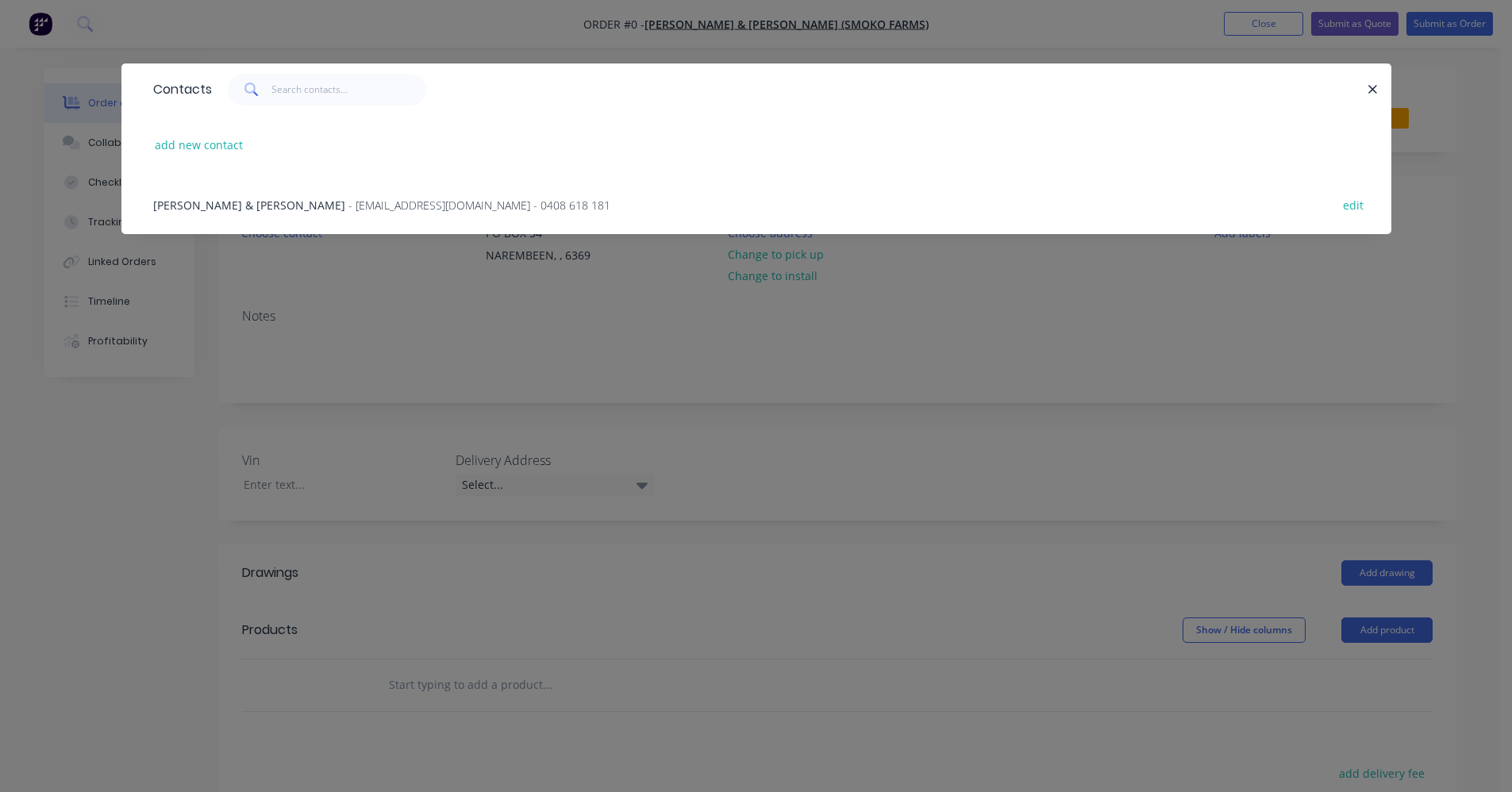
click at [348, 204] on span "- smokofarms@westnet.com.au - 0408 618 181" at bounding box center [479, 205] width 262 height 15
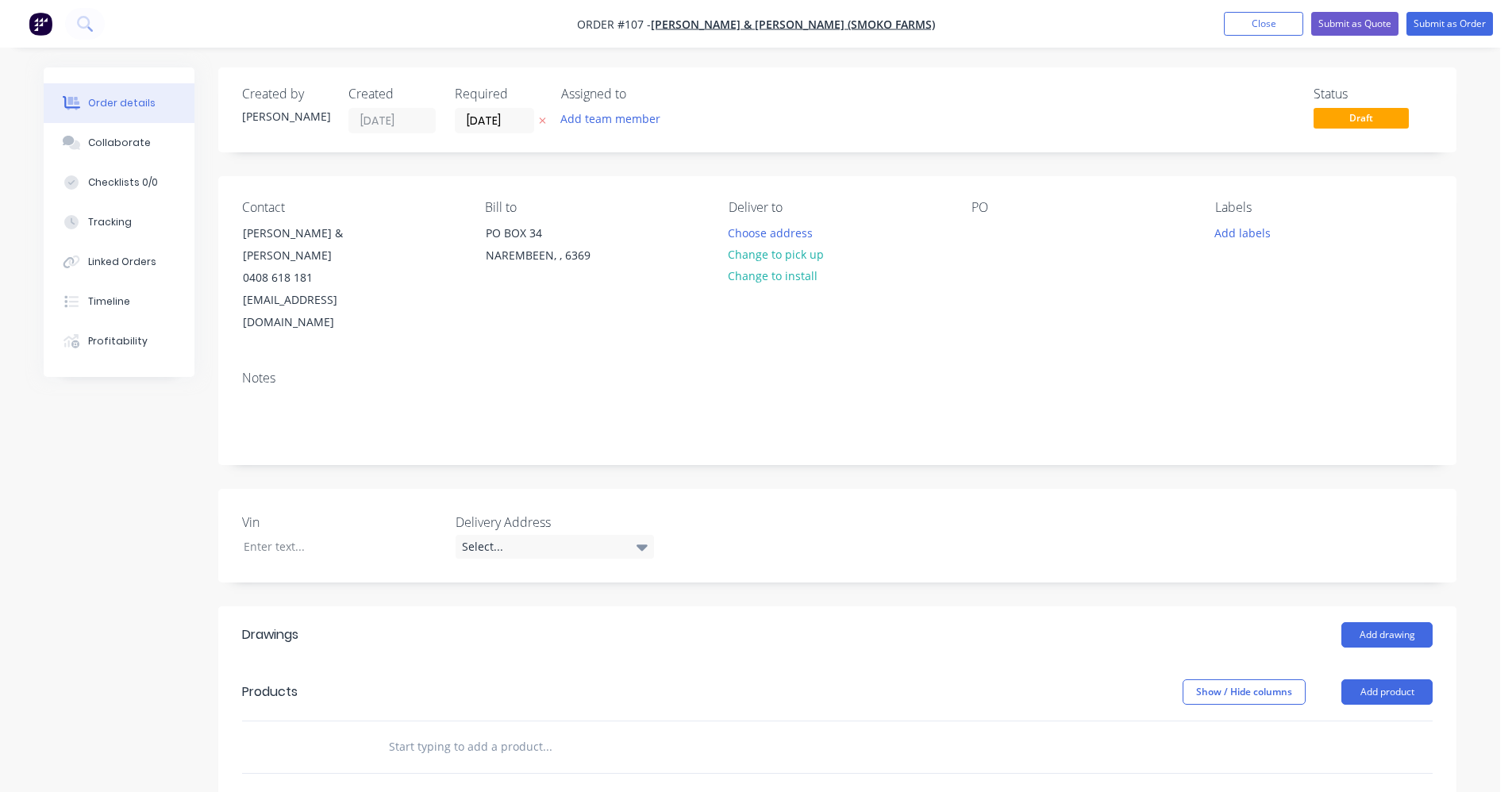
click at [411, 731] on input "text" at bounding box center [547, 747] width 318 height 32
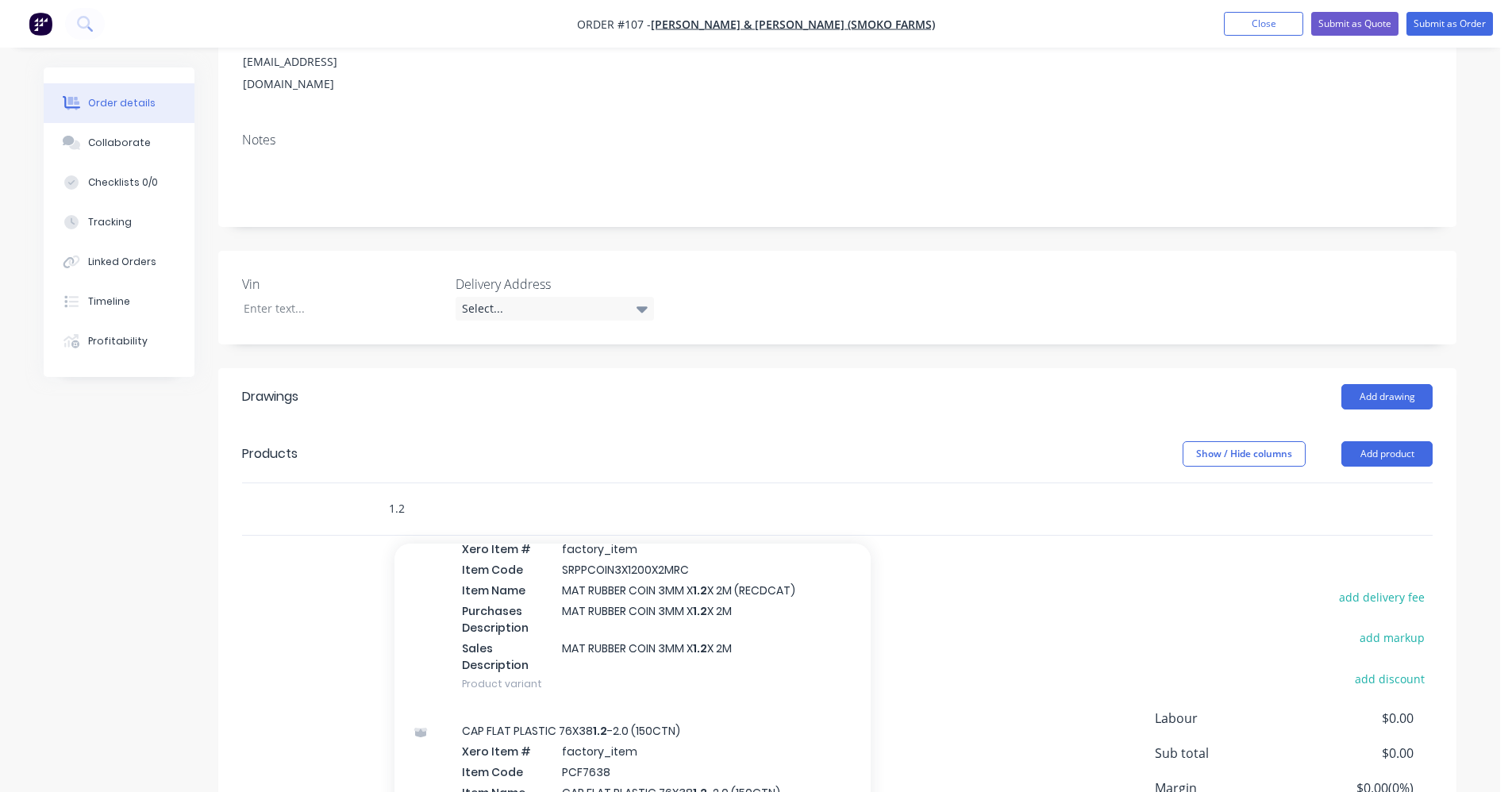
scroll to position [1984, 0]
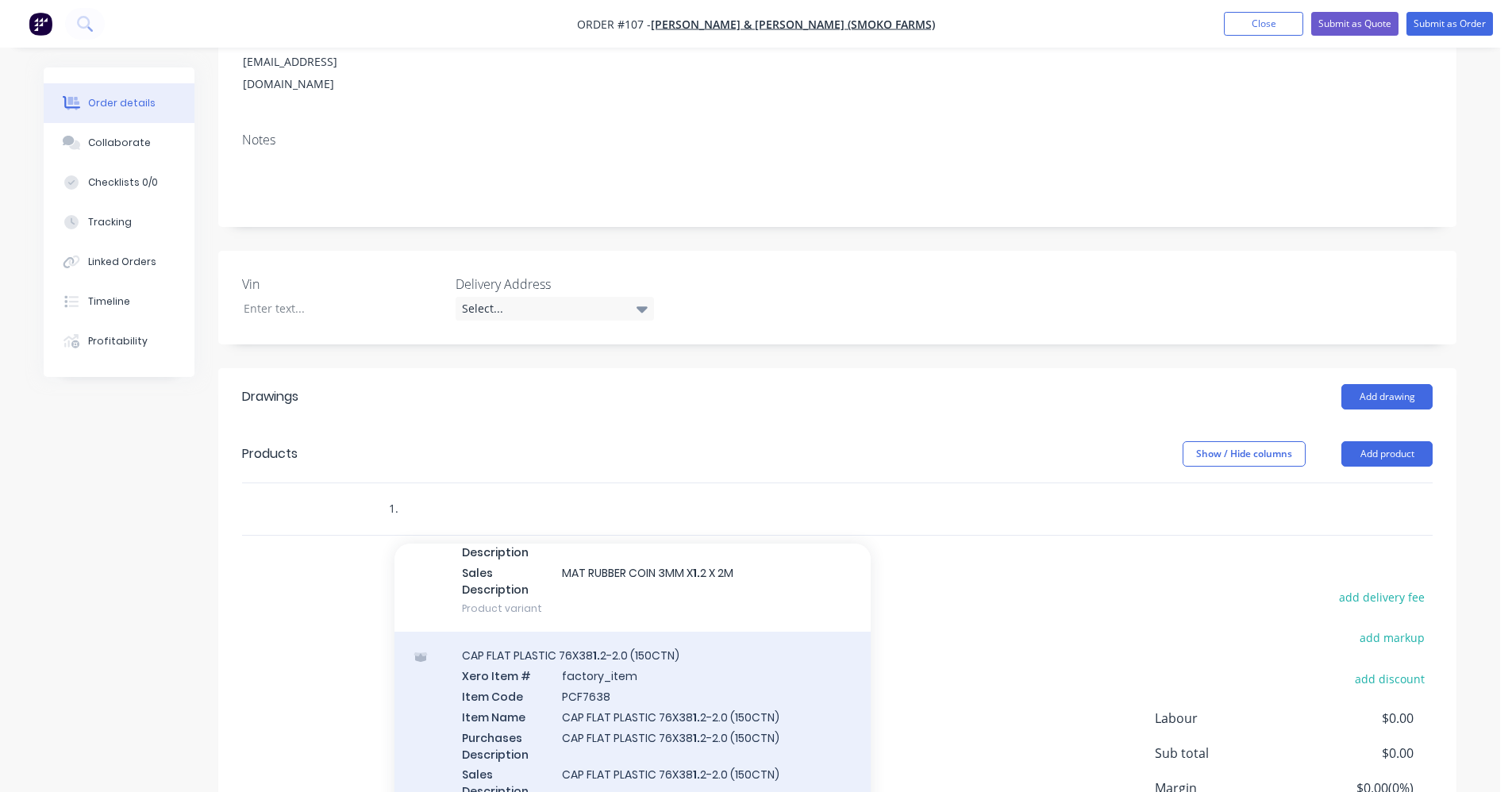
type input "1"
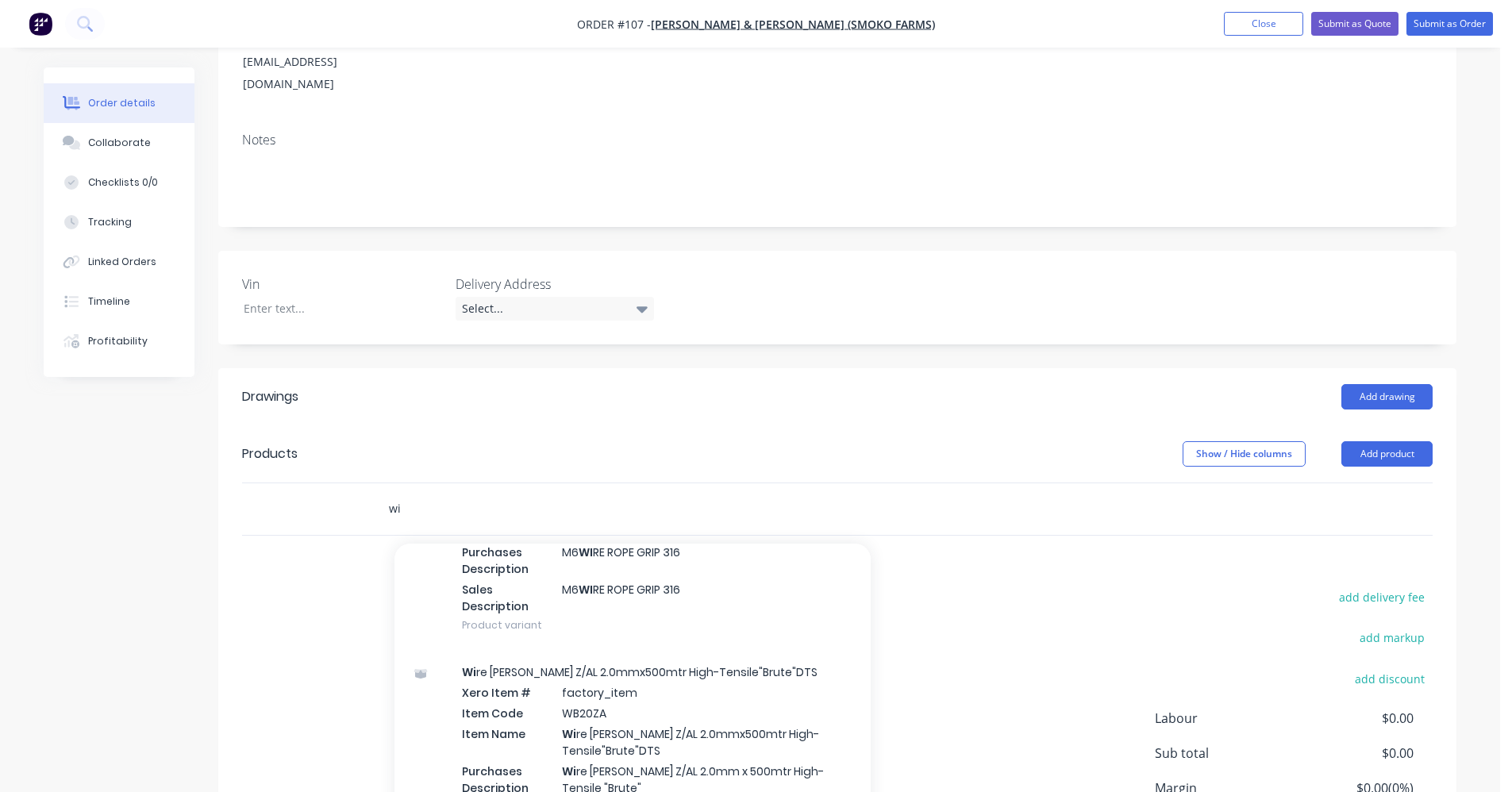
type input "w"
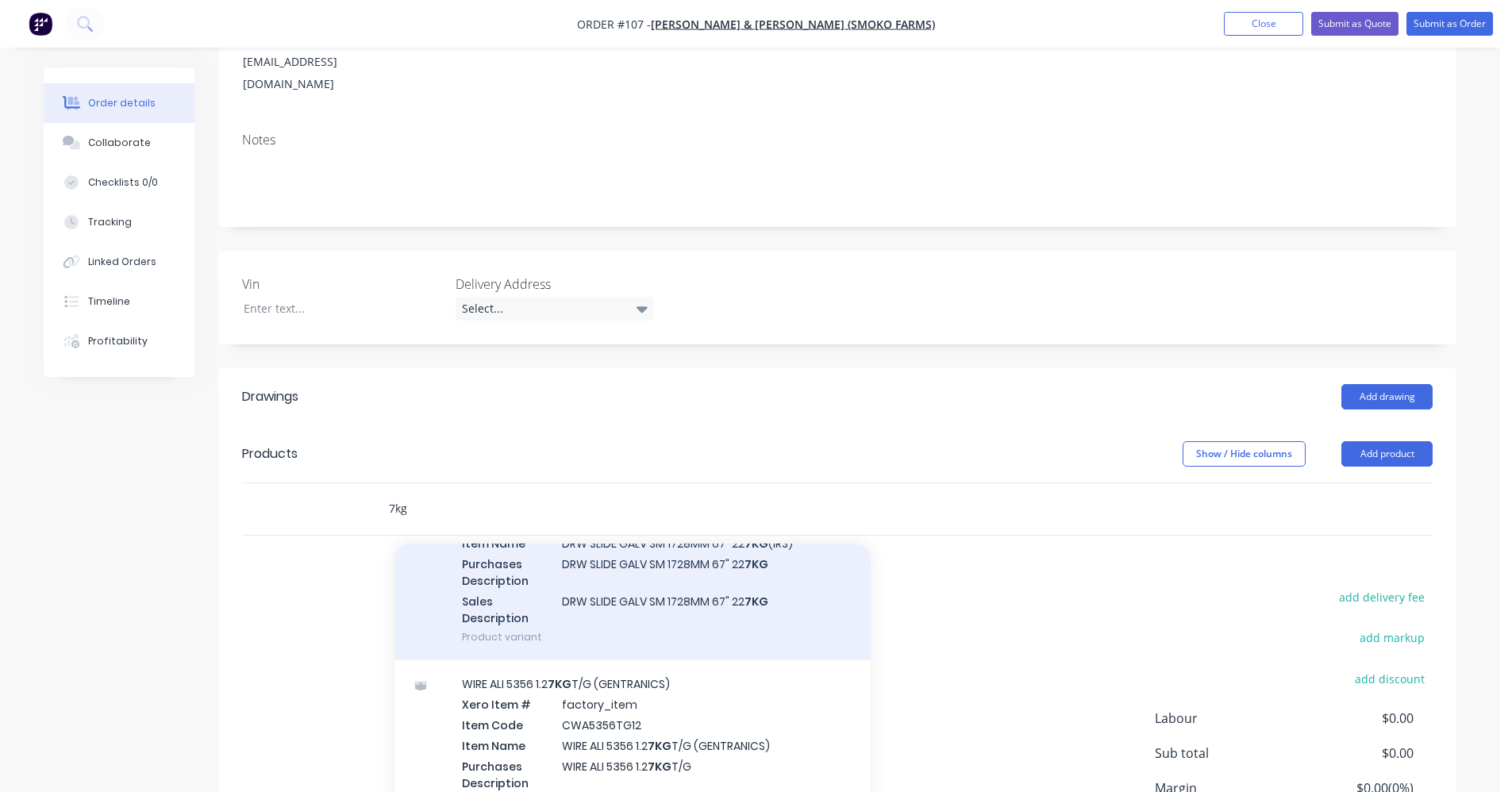
scroll to position [159, 0]
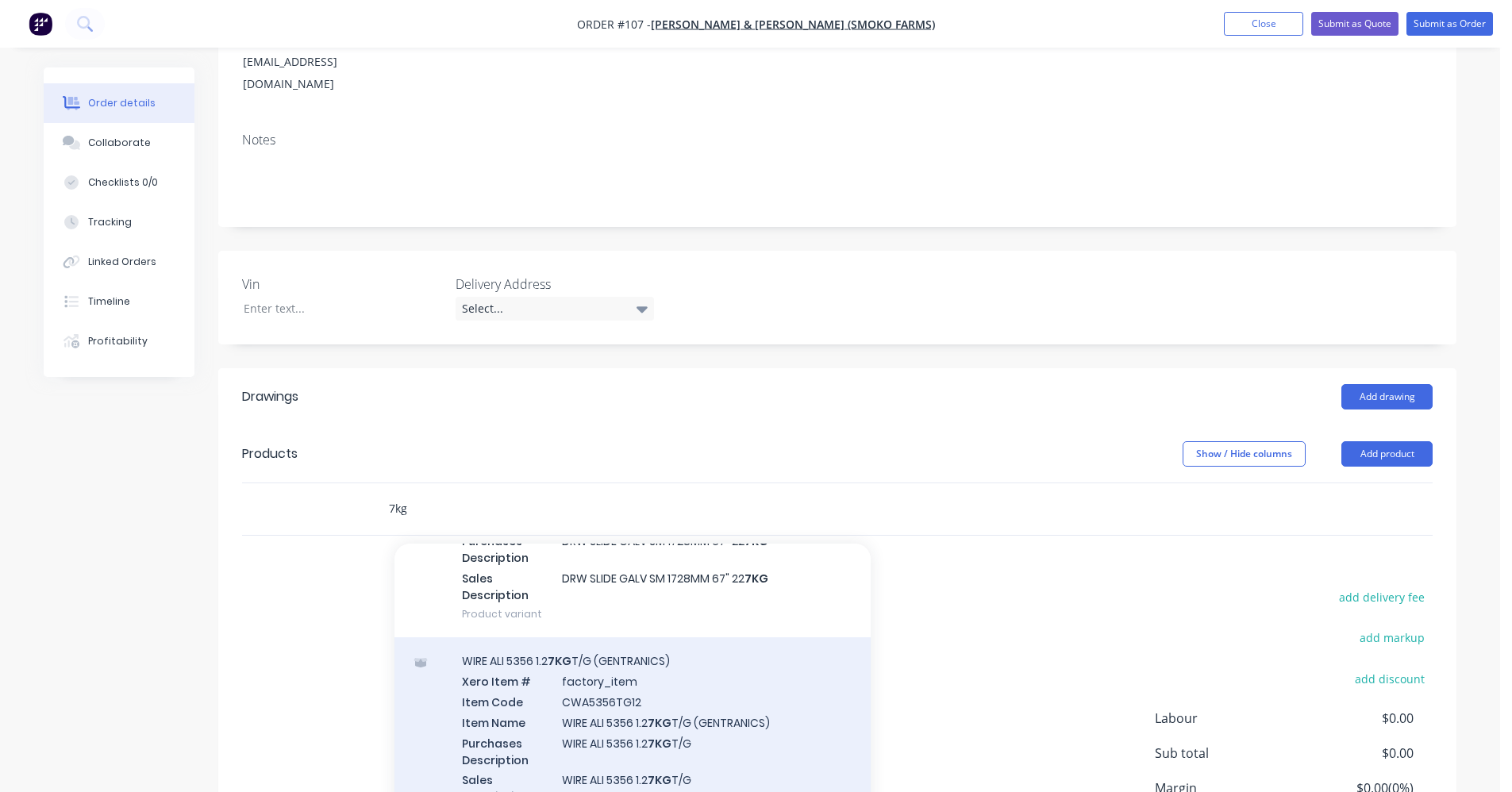
type input "7kg"
click at [611, 654] on div "WIRE ALI 5356 1.2 7KG T/G (GENTRANICS) Xero Item # factory_item Item Code CWA53…" at bounding box center [632, 738] width 476 height 203
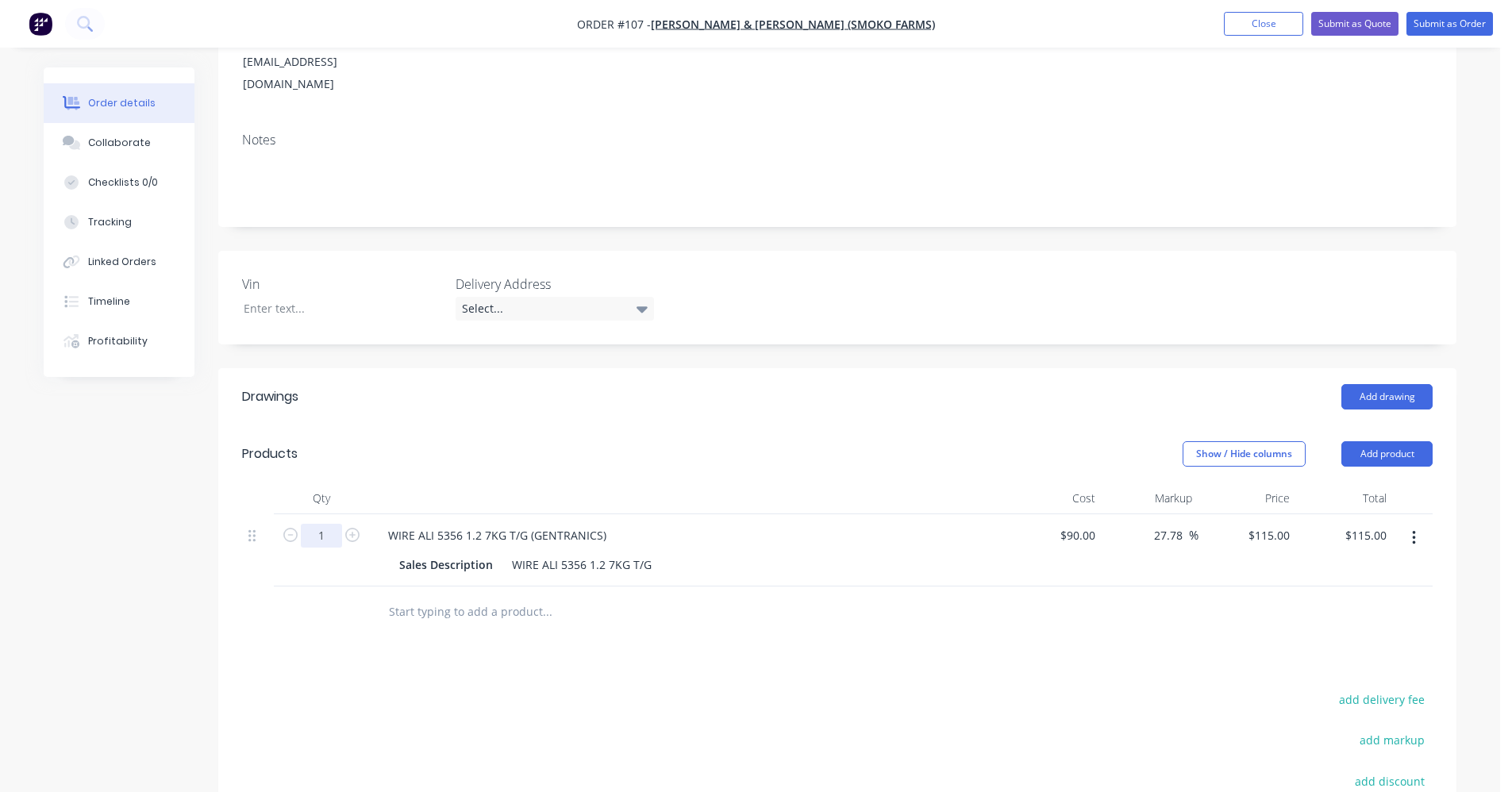
click at [336, 524] on input "1" at bounding box center [321, 536] width 41 height 24
type input "0.5"
type input "$57.50"
click at [661, 637] on div "Drawings Add drawing Products Show / Hide columns Add product Qty Cost Markup P…" at bounding box center [838, 694] width 1239 height 651
click at [956, 30] on button "Submit as Order" at bounding box center [1450, 24] width 87 height 24
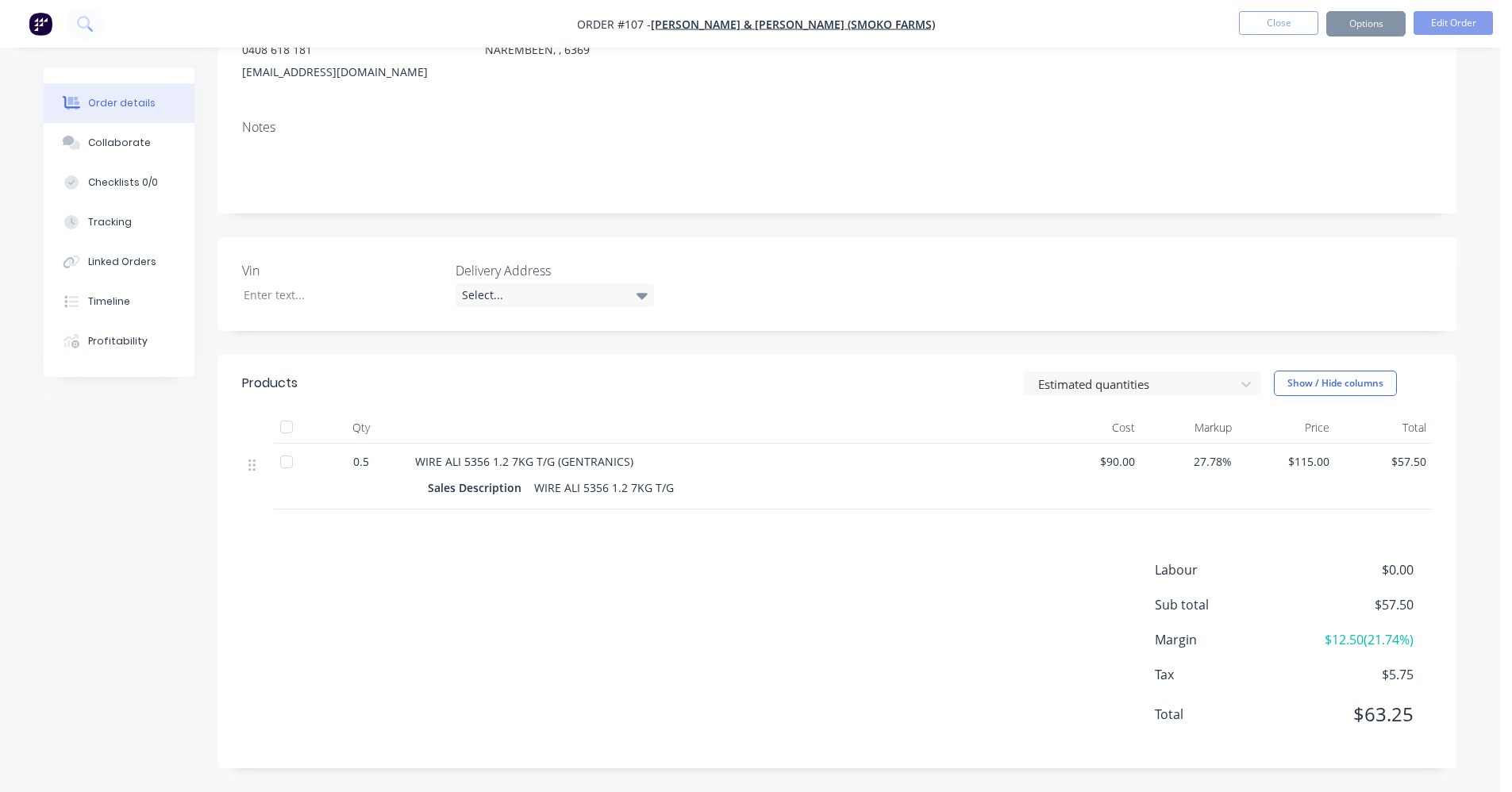
scroll to position [0, 0]
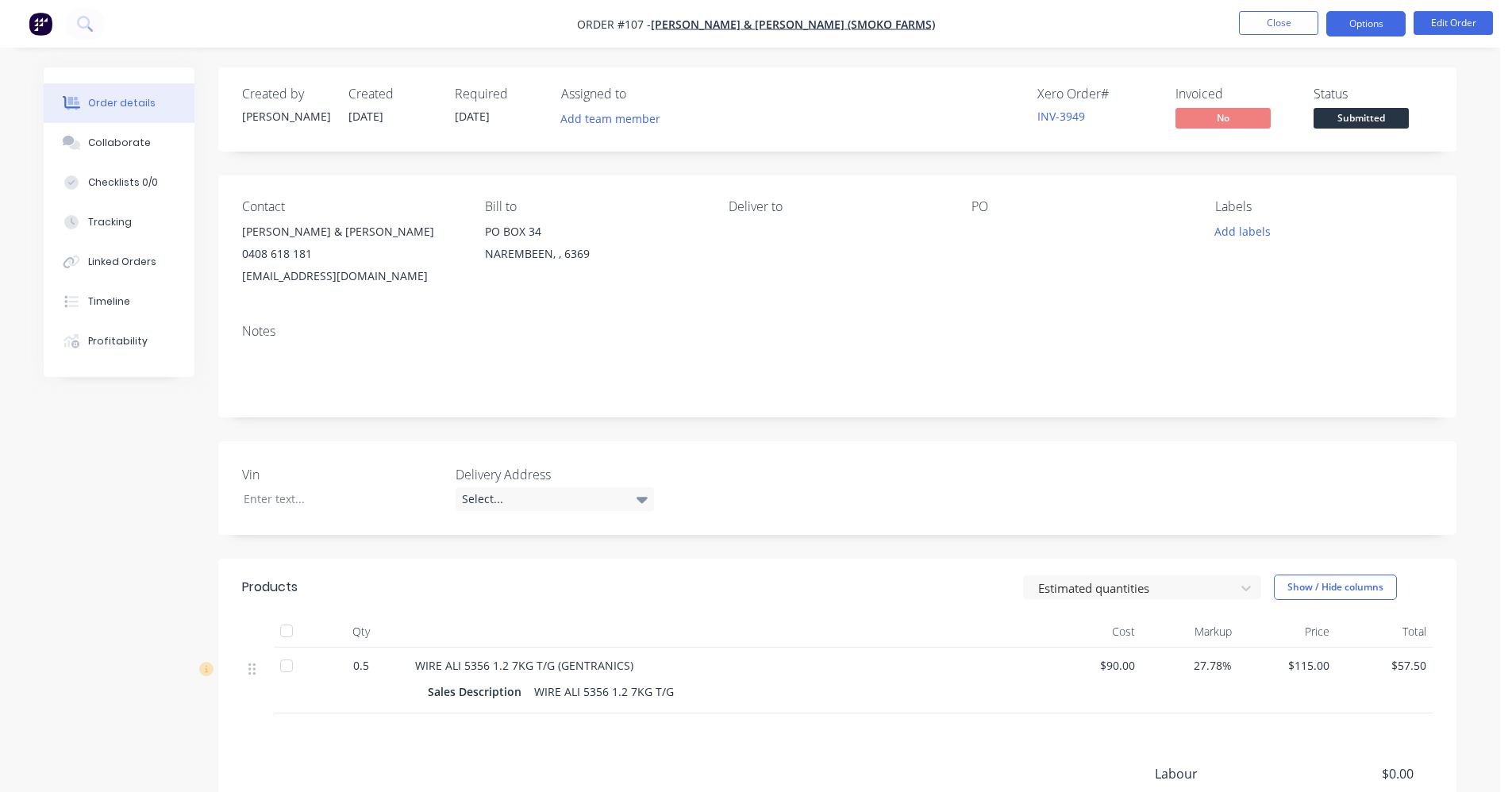
click at [956, 16] on button "Options" at bounding box center [1366, 24] width 79 height 25
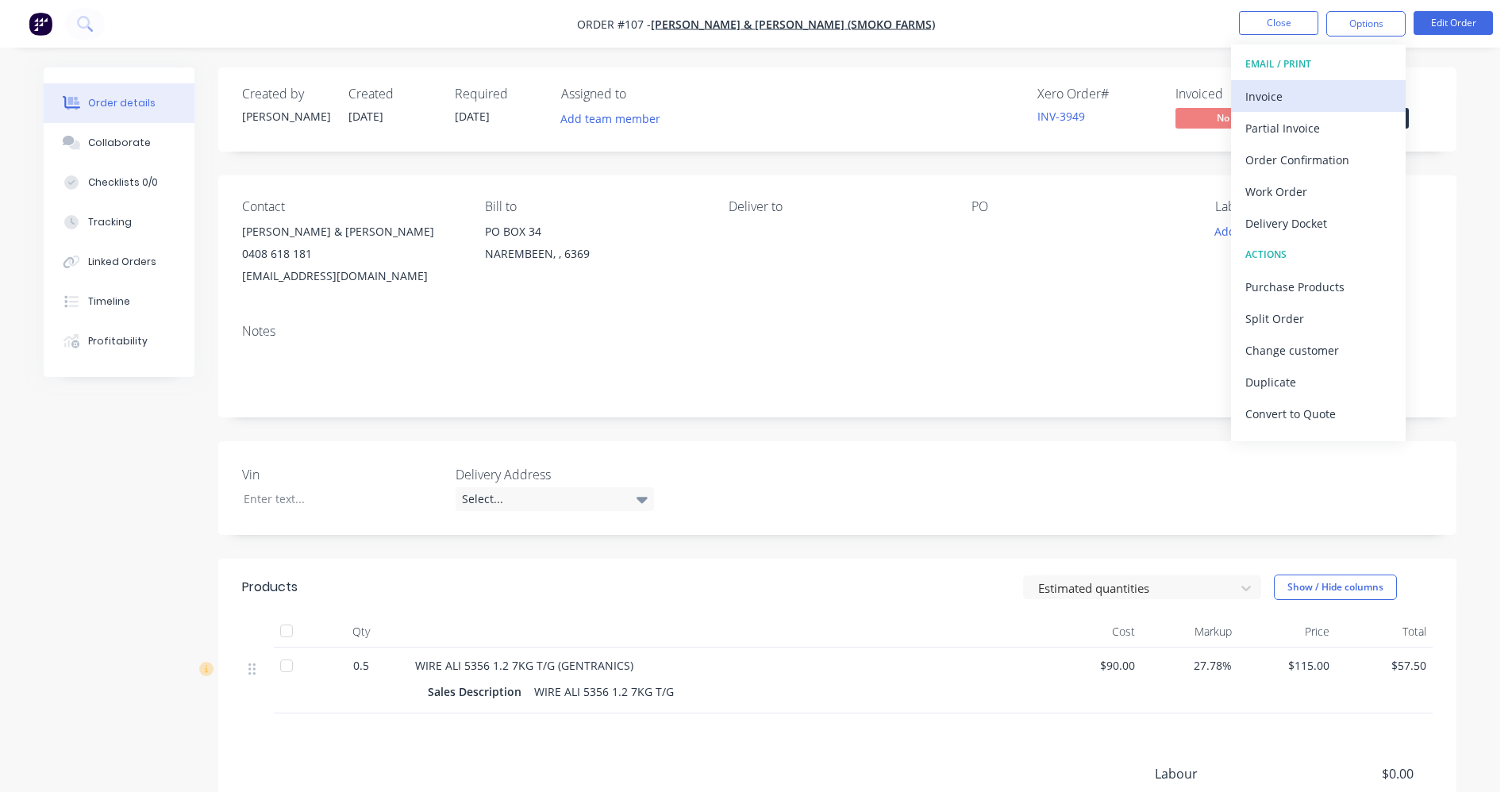
click at [956, 89] on div "Invoice" at bounding box center [1319, 96] width 146 height 23
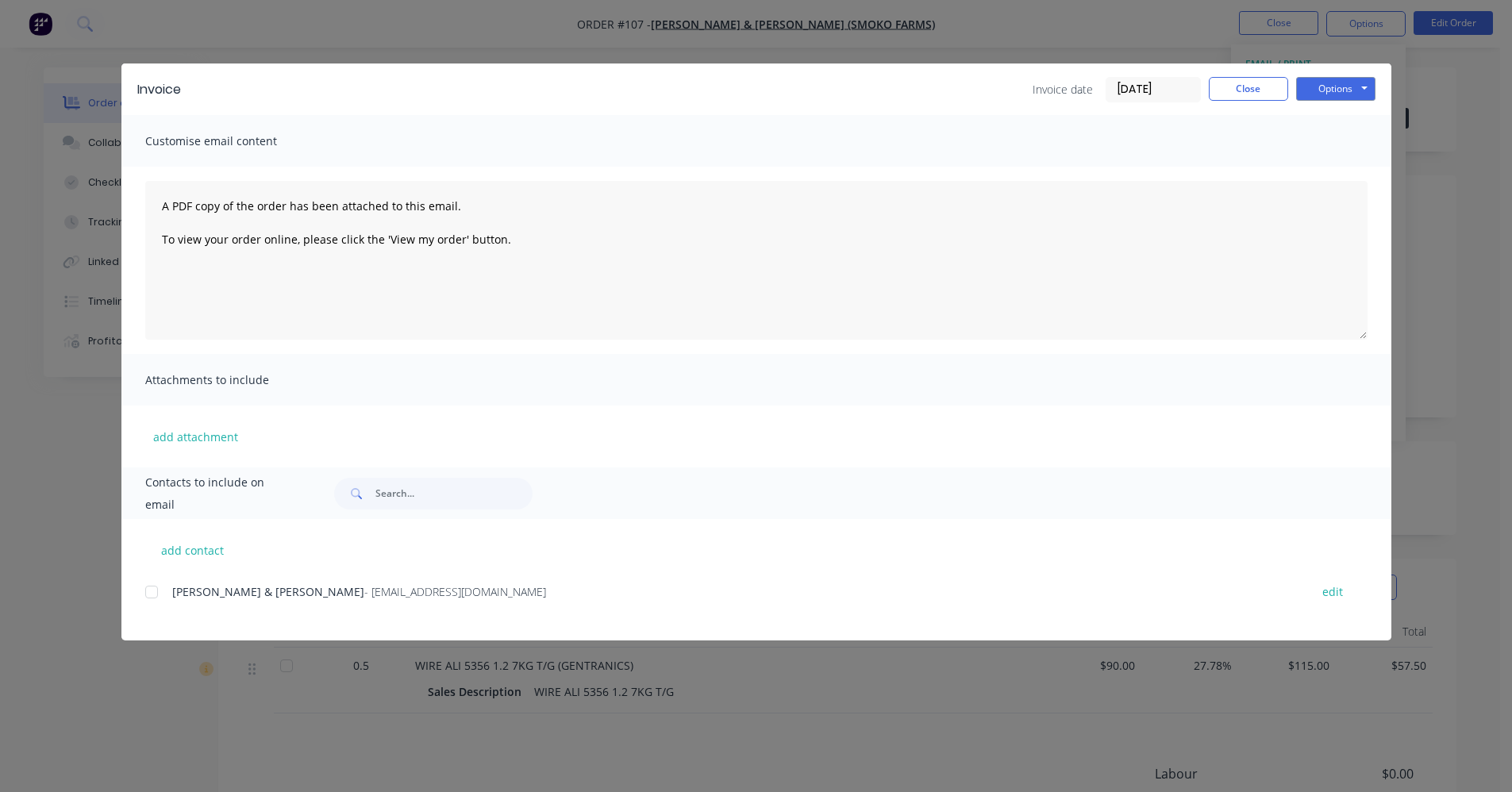
click at [151, 583] on div at bounding box center [151, 592] width 32 height 32
click at [956, 96] on button "Options" at bounding box center [1336, 89] width 79 height 24
click at [956, 164] on button "Email" at bounding box center [1347, 169] width 102 height 26
click at [956, 85] on button "Close" at bounding box center [1249, 89] width 79 height 24
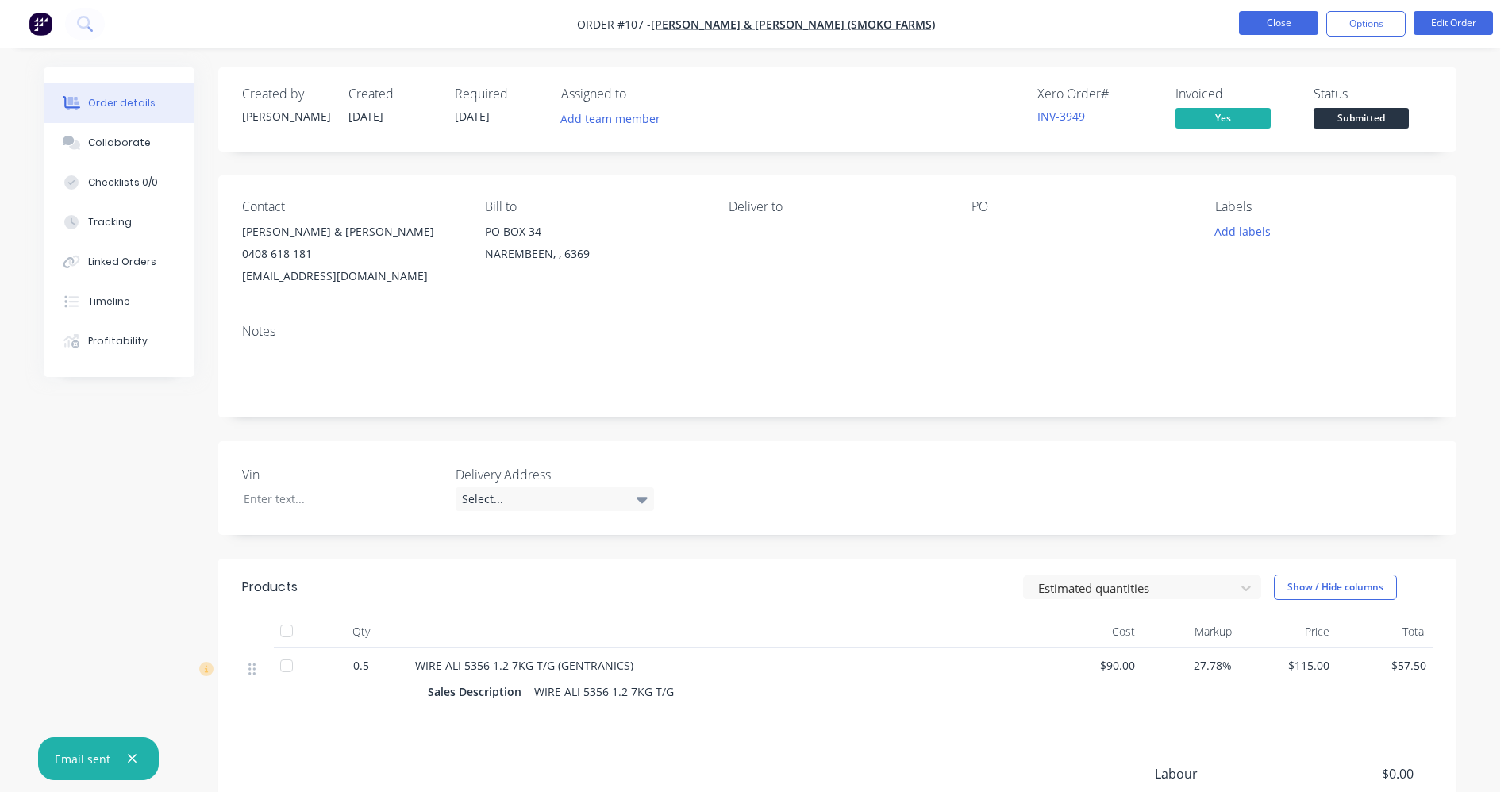
click at [956, 24] on button "Close" at bounding box center [1279, 23] width 79 height 24
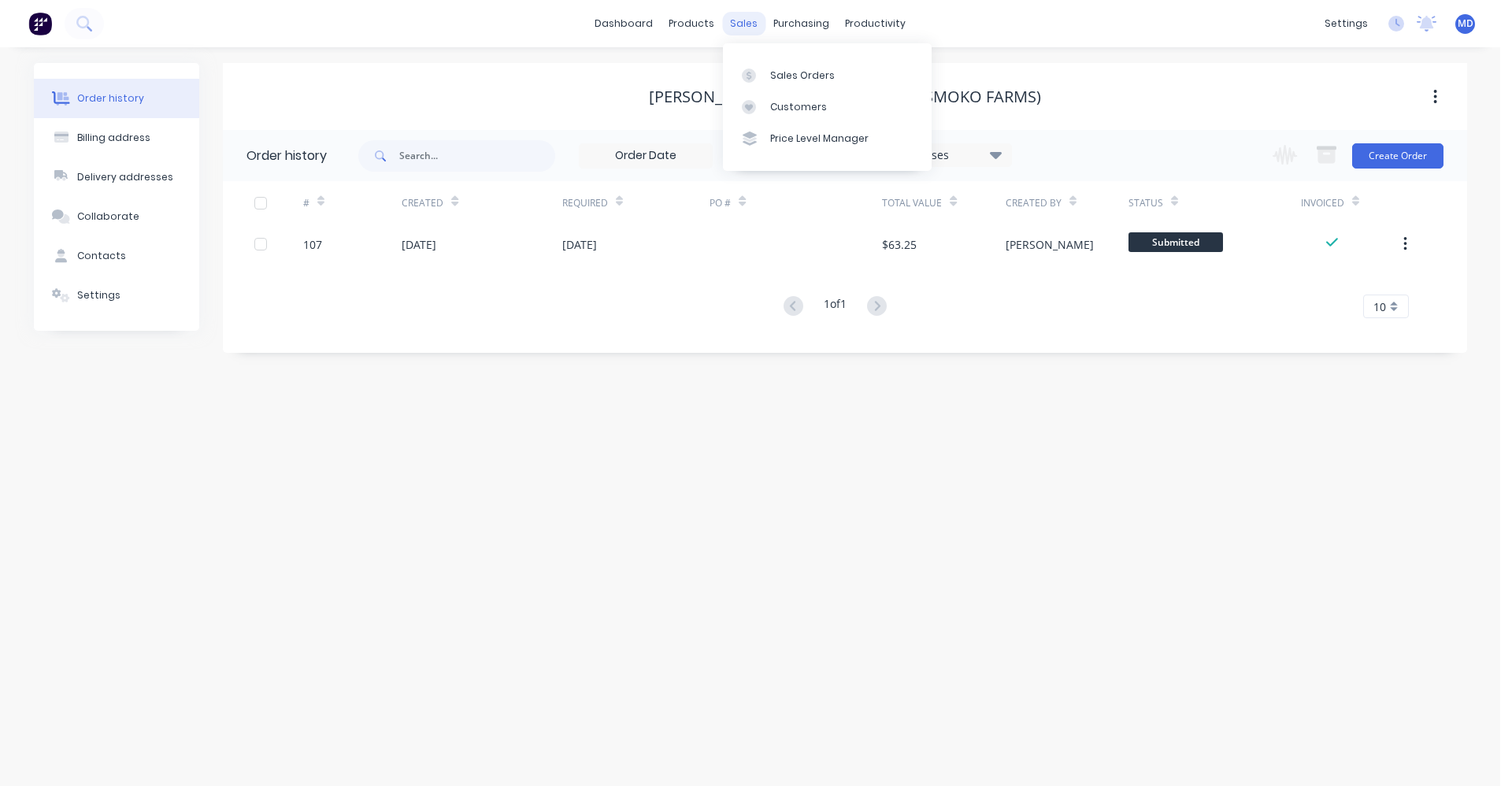
click at [754, 22] on div "sales" at bounding box center [744, 23] width 43 height 23
click at [752, 25] on div "sales" at bounding box center [744, 23] width 43 height 23
click at [785, 85] on link "Sales Orders" at bounding box center [828, 75] width 209 height 32
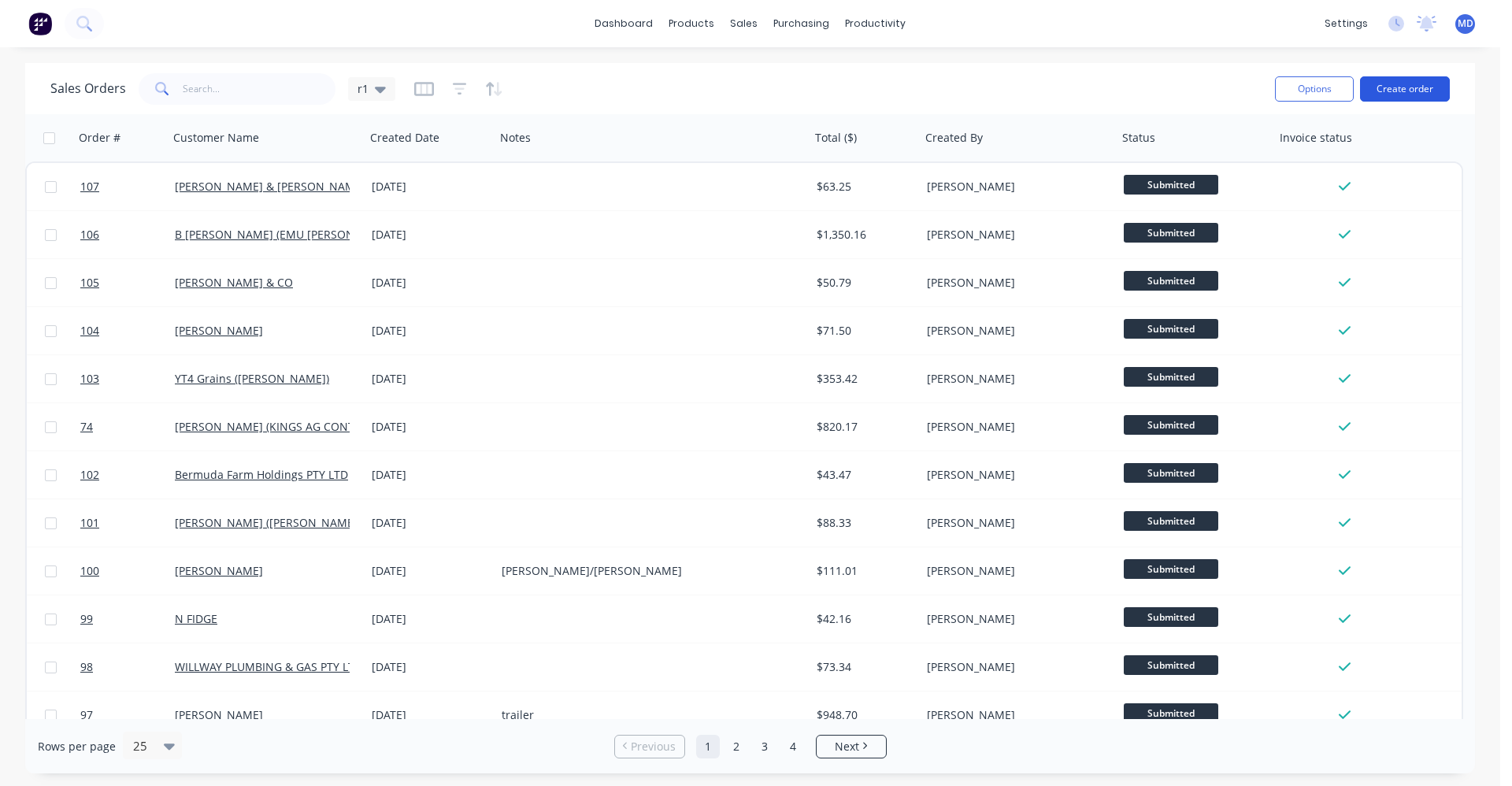
click at [949, 84] on button "Create order" at bounding box center [1405, 89] width 90 height 25
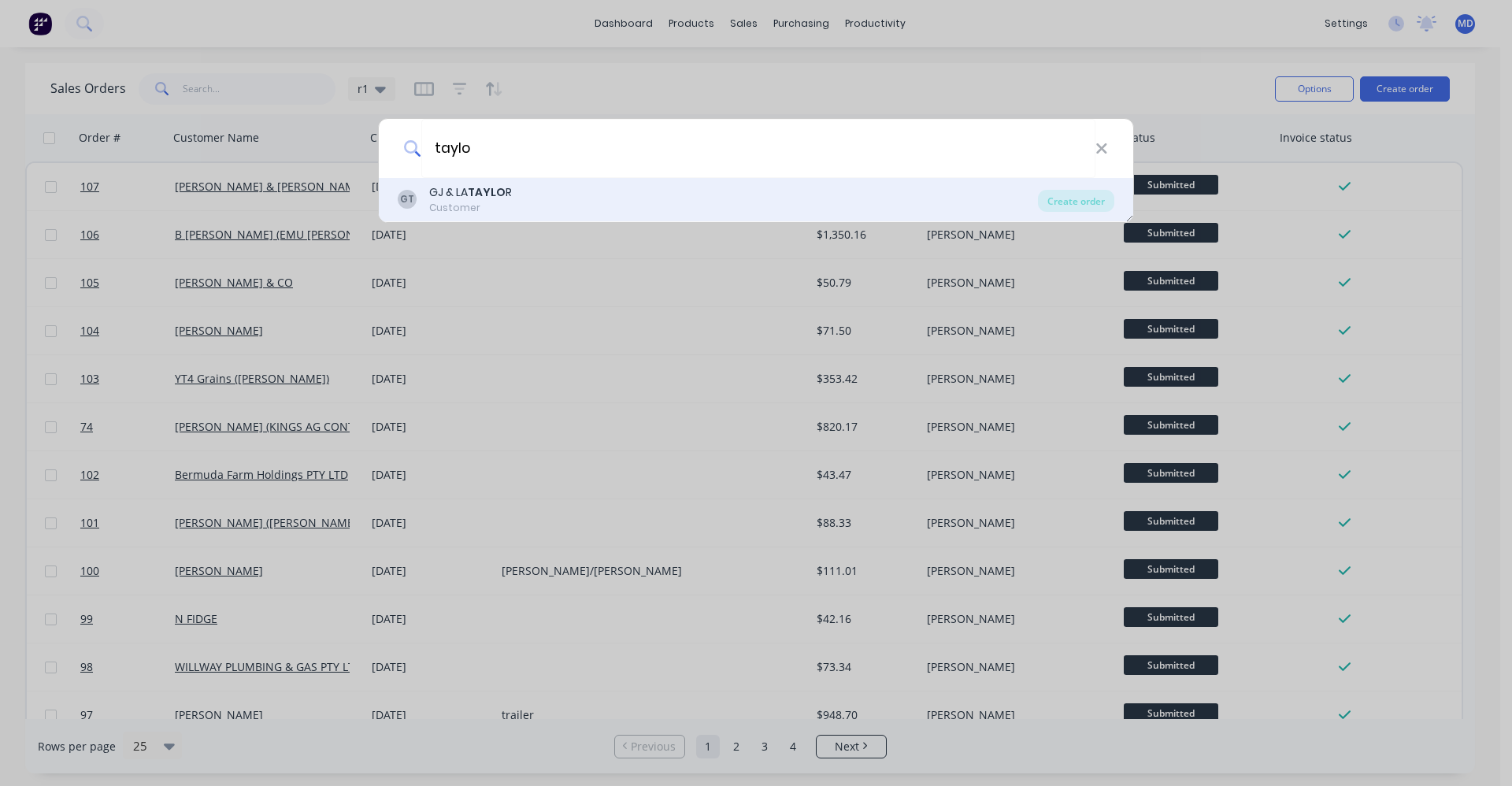
type input "taylo"
click at [490, 185] on b "TAYLO" at bounding box center [486, 192] width 38 height 16
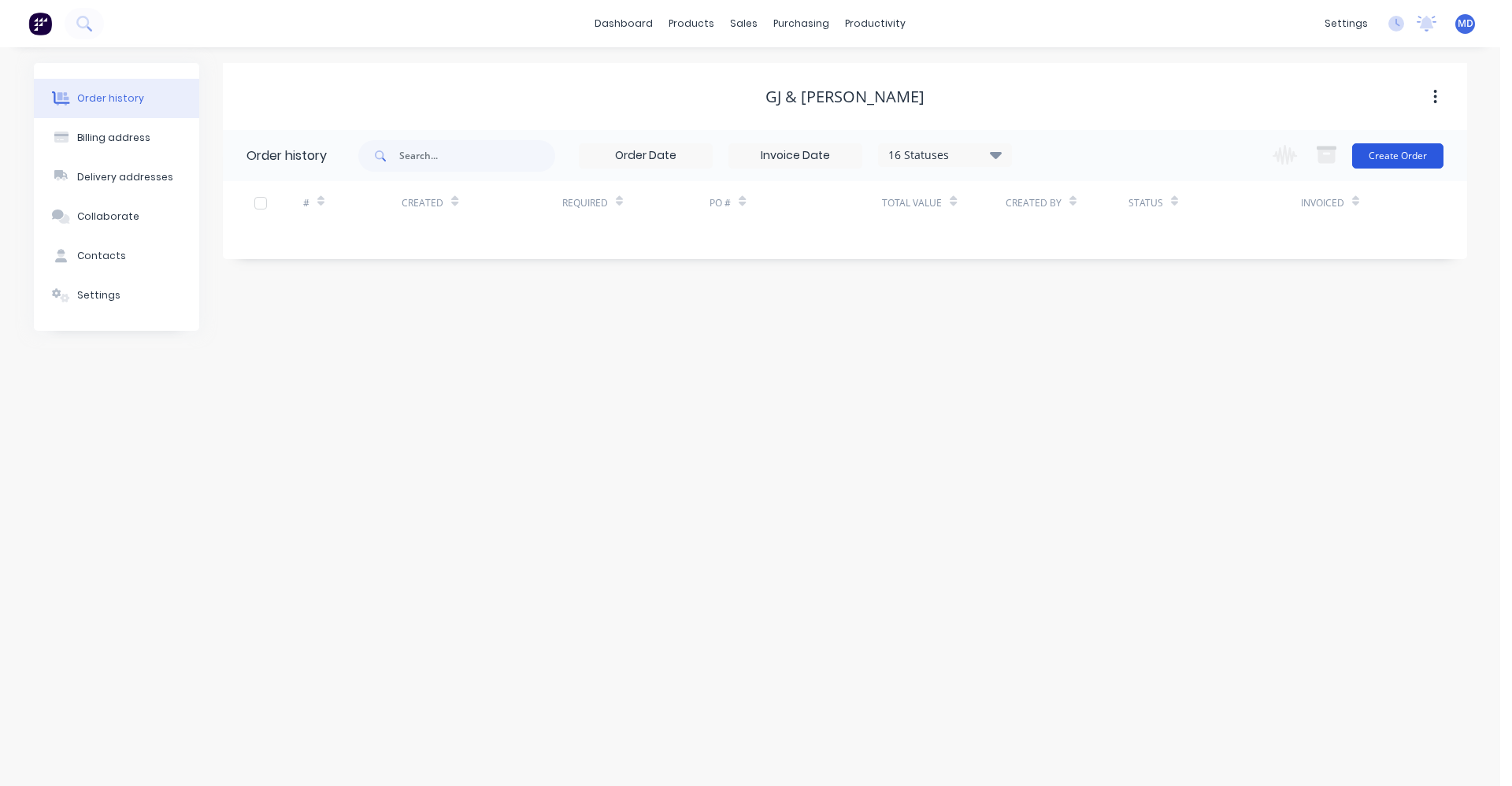
click at [949, 160] on button "Create Order" at bounding box center [1399, 156] width 92 height 25
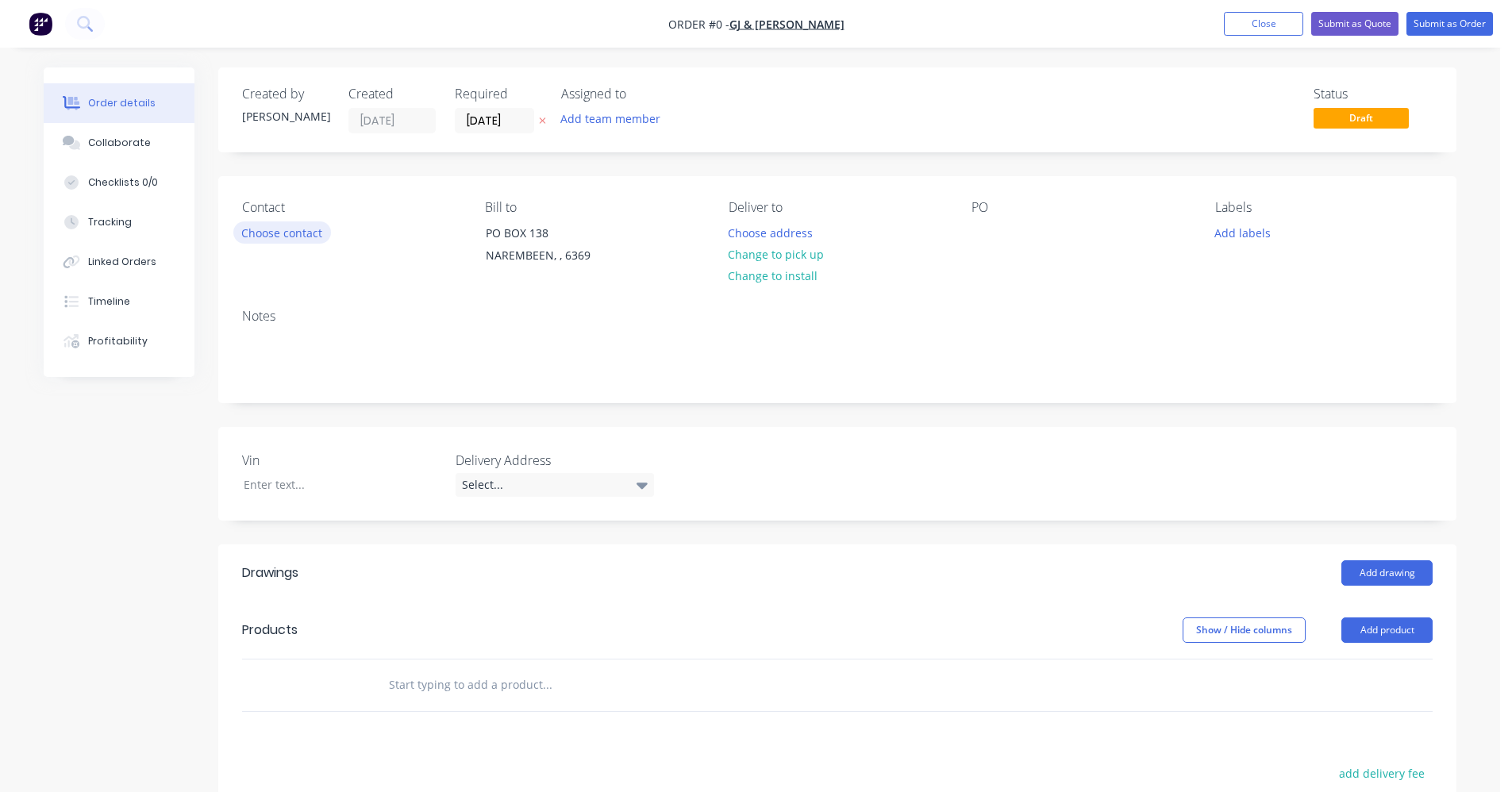
click at [308, 235] on button "Choose contact" at bounding box center [283, 231] width 98 height 21
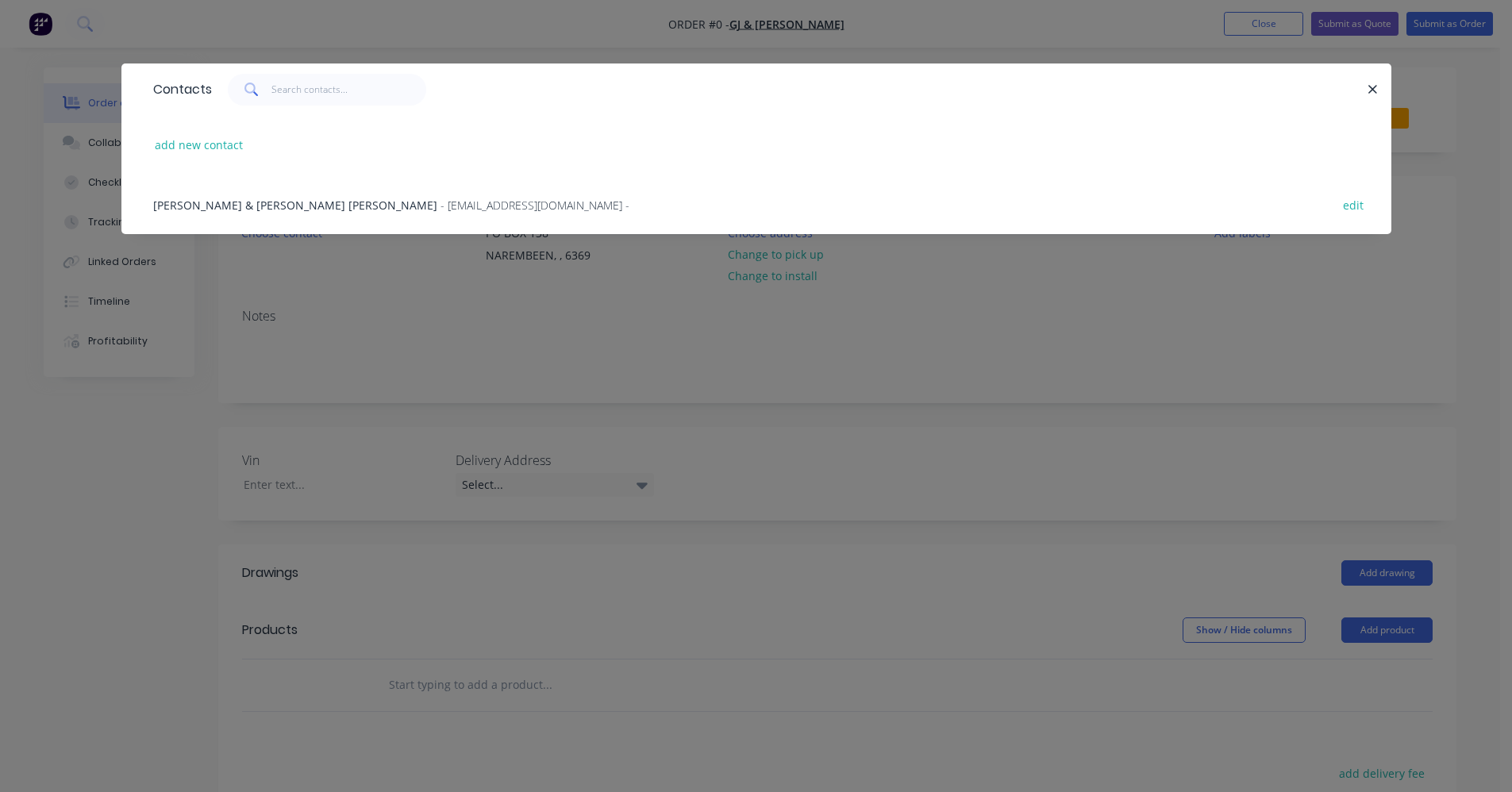
click at [283, 211] on div "GREG & LEE ANN TAYLOR - booralee2@bigpond.com -" at bounding box center [391, 205] width 476 height 17
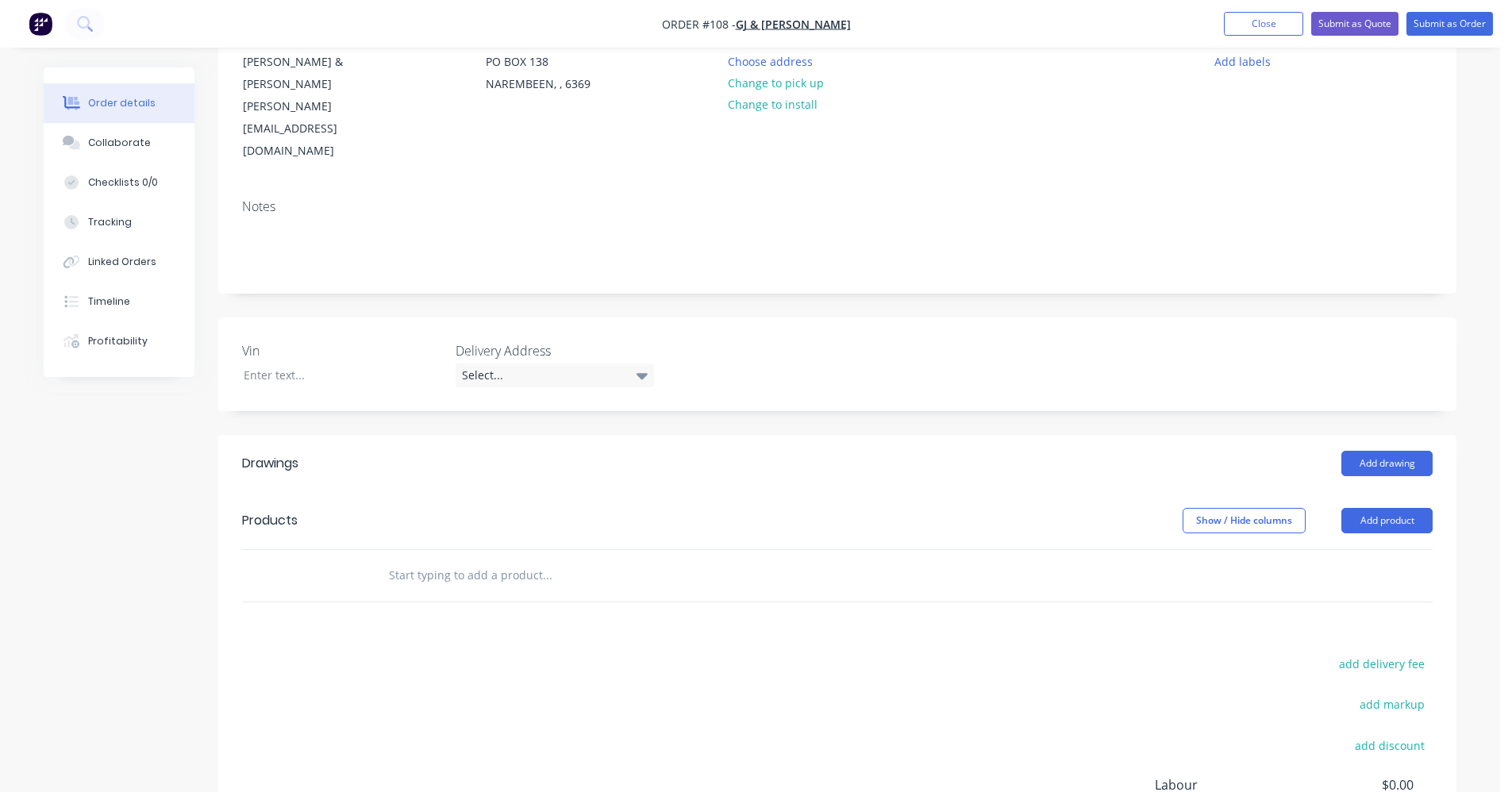
scroll to position [238, 0]
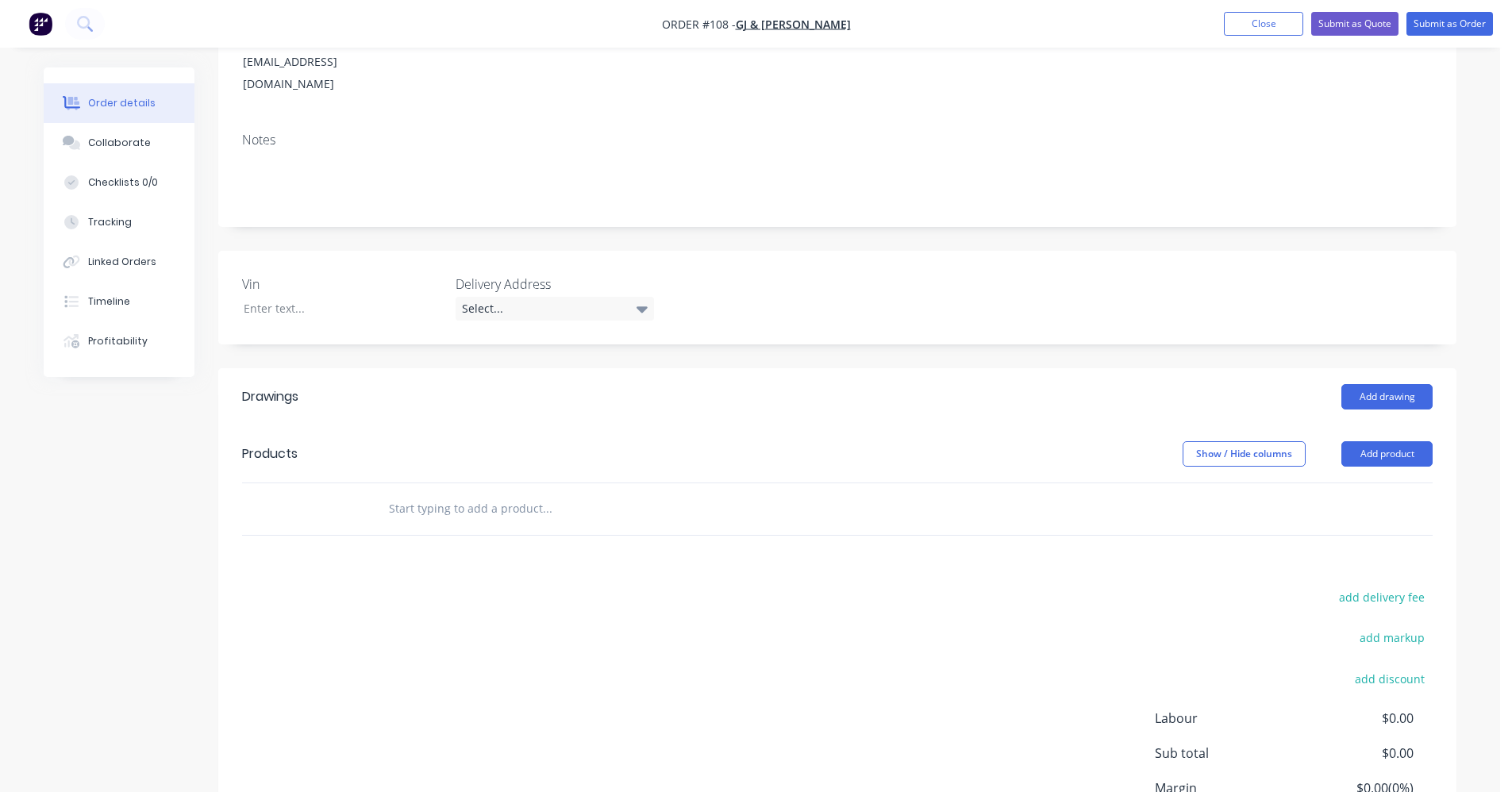
click at [441, 493] on input "text" at bounding box center [547, 509] width 318 height 32
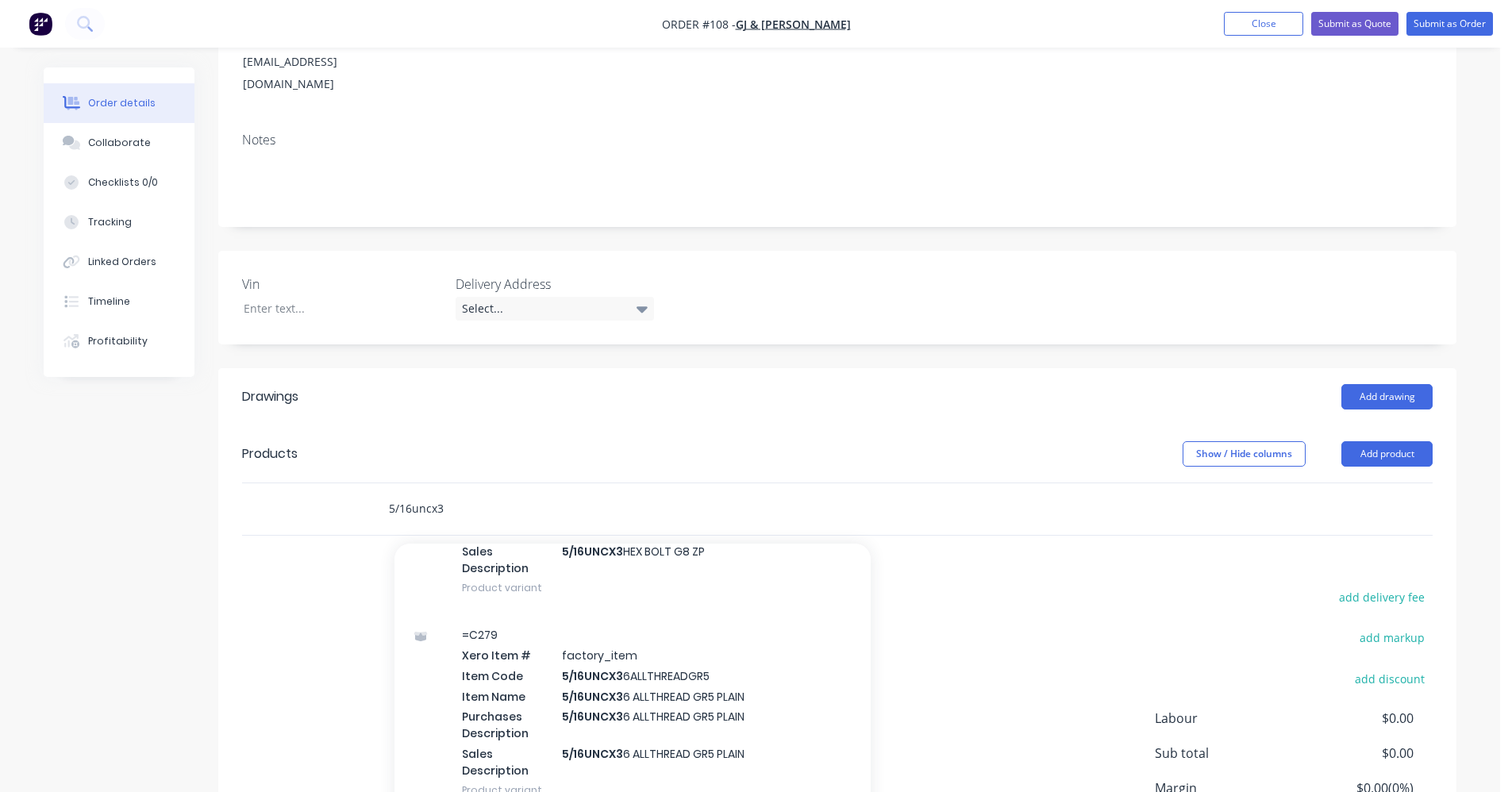
scroll to position [397, 0]
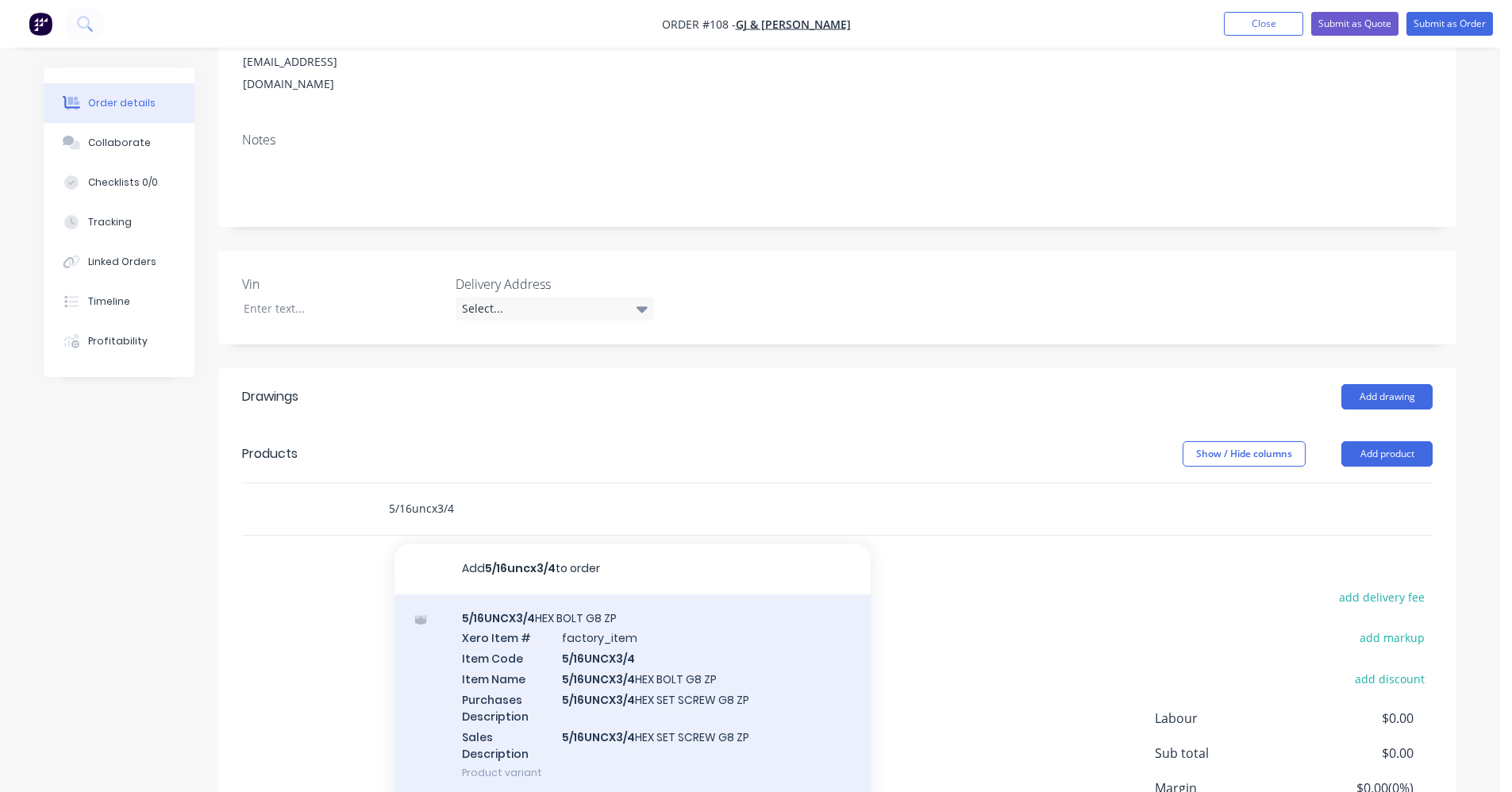
type input "5/16uncx3/4"
click at [618, 594] on div "5/16UNCX3/4 HEX BOLT G8 ZP Xero Item # factory_item Item Code 5/16UNCX3/4 Item …" at bounding box center [632, 695] width 476 height 203
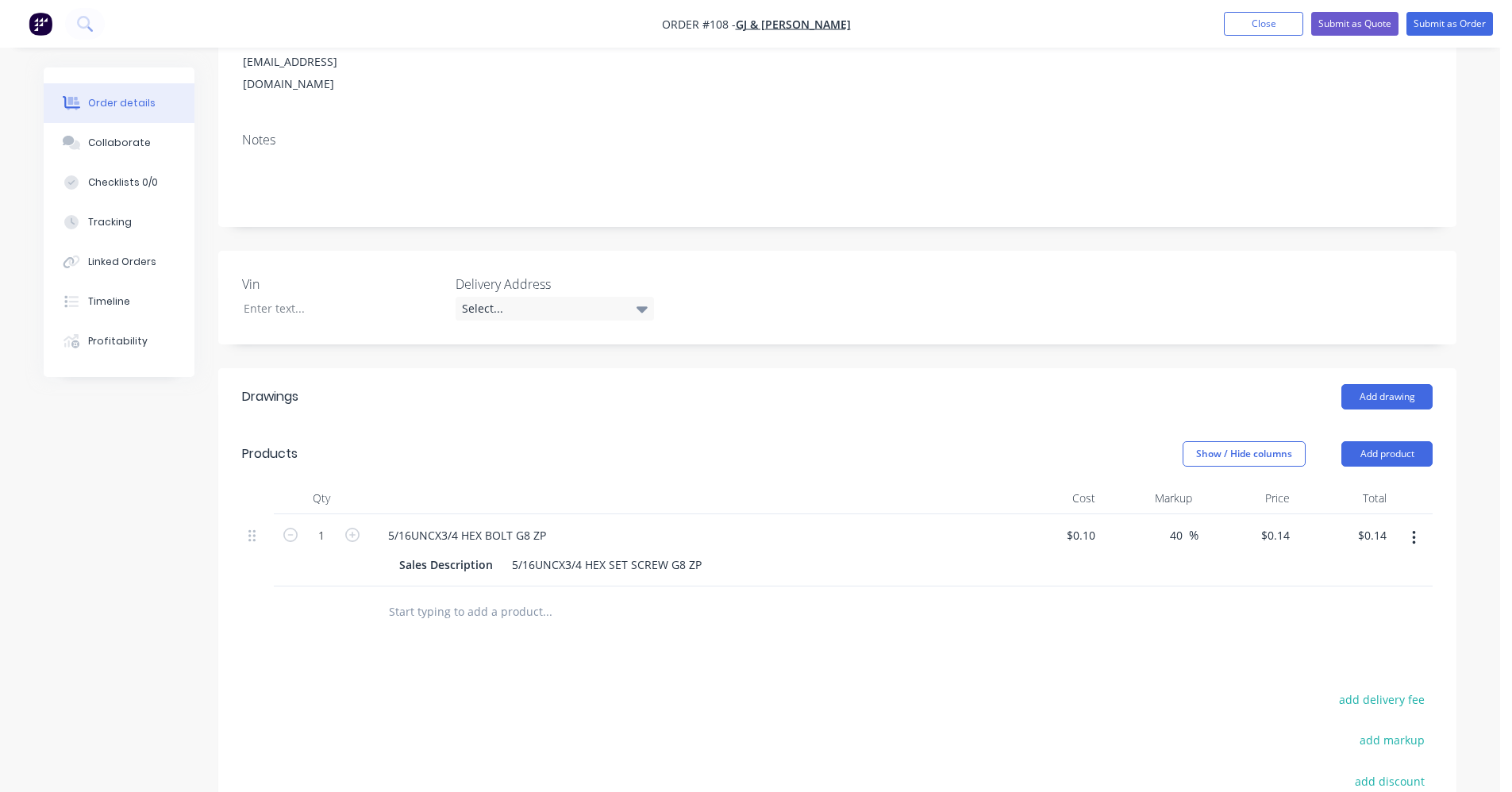
click at [428, 596] on input "text" at bounding box center [547, 612] width 318 height 32
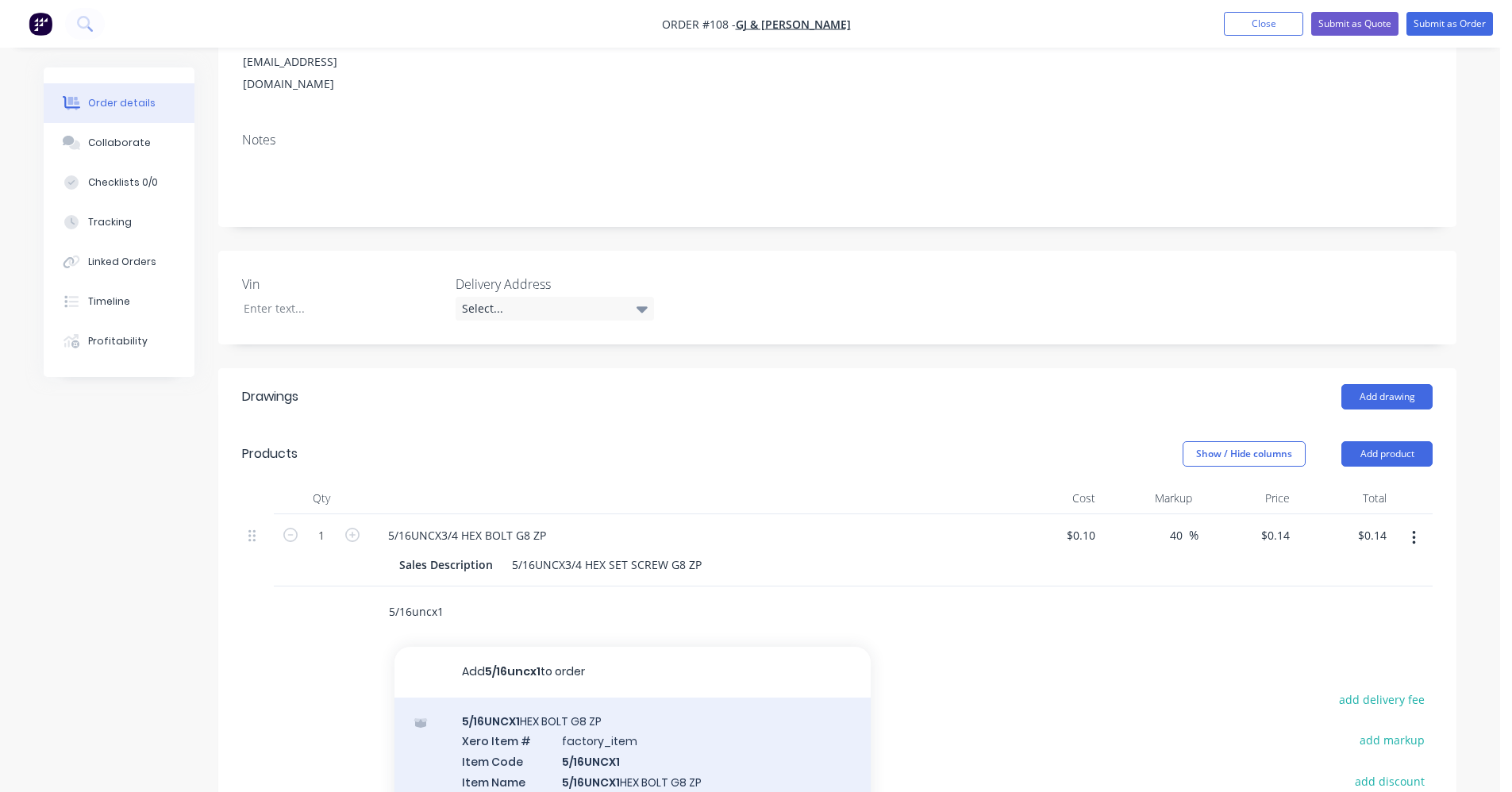
type input "5/16uncx1"
click at [560, 698] on div "5/16UNCX1 HEX BOLT G8 ZP Xero Item # factory_item Item Code 5/16UNCX1 Item Name…" at bounding box center [632, 799] width 476 height 203
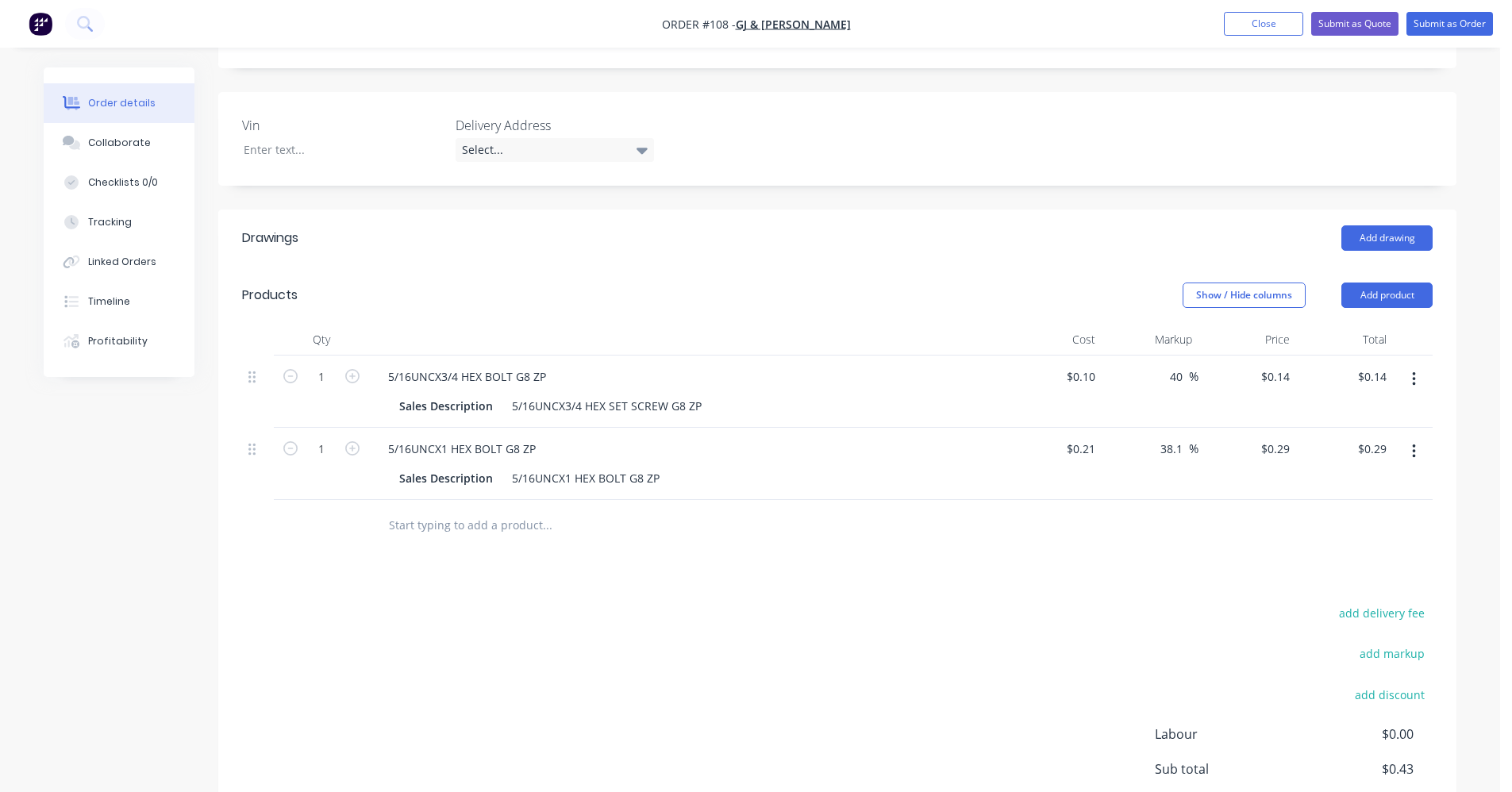
click at [500, 510] on input "text" at bounding box center [547, 525] width 318 height 32
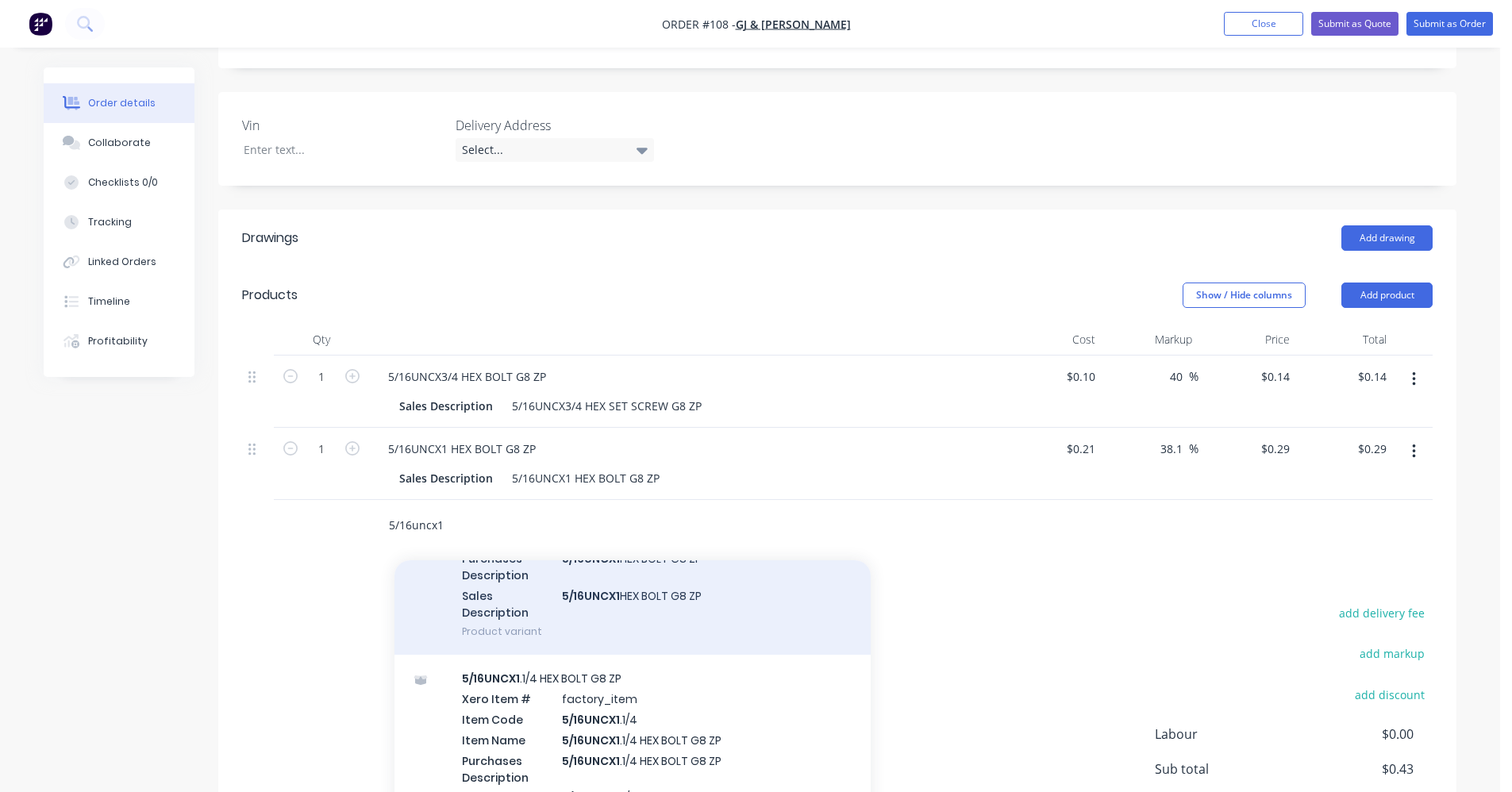
scroll to position [159, 0]
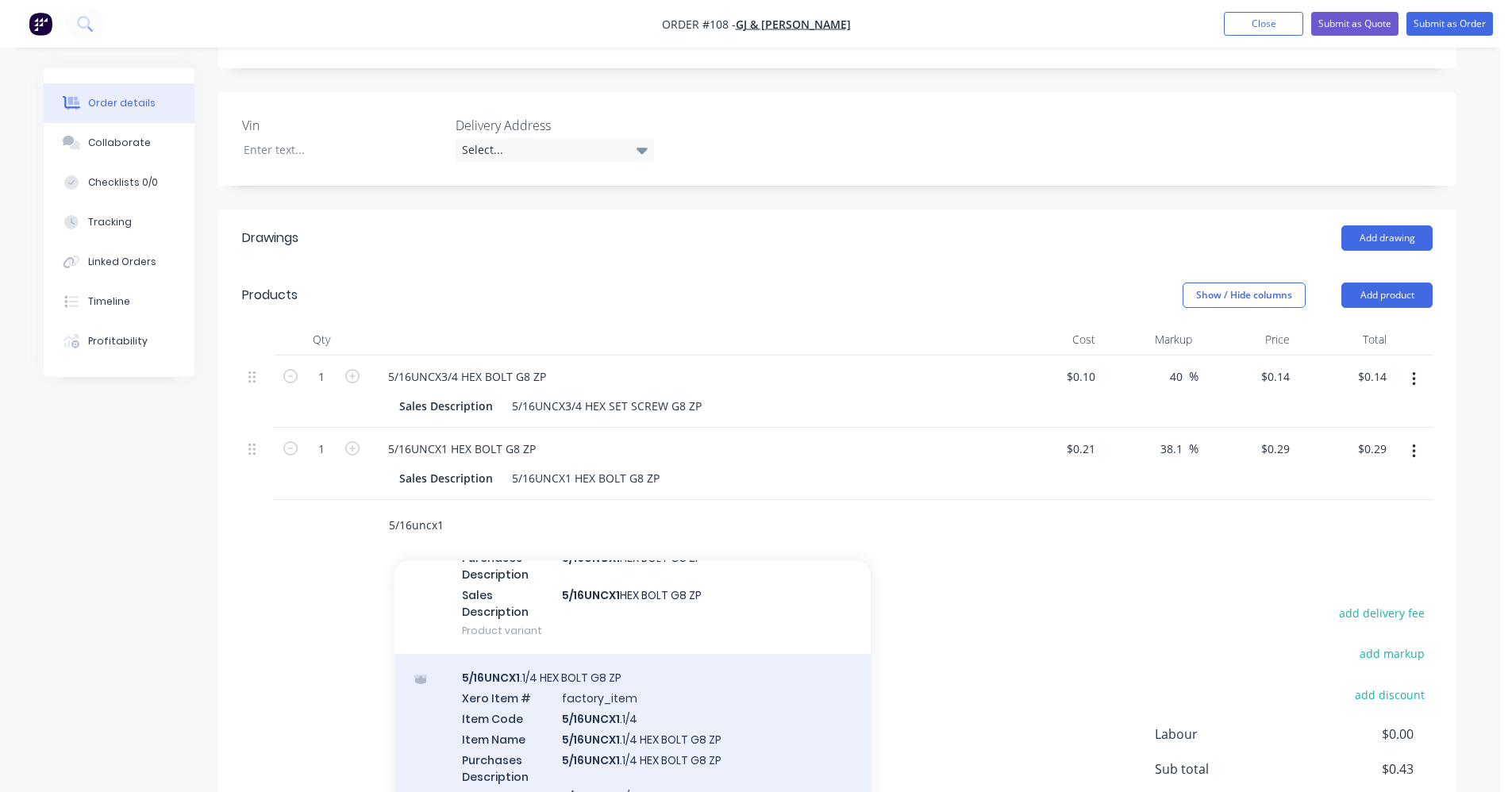
type input "5/16uncx1"
click at [572, 654] on div "5/16UNCX1 .1/4 HEX BOLT G8 ZP Xero Item # factory_item Item Code 5/16UNCX1 .1/4…" at bounding box center [632, 755] width 476 height 203
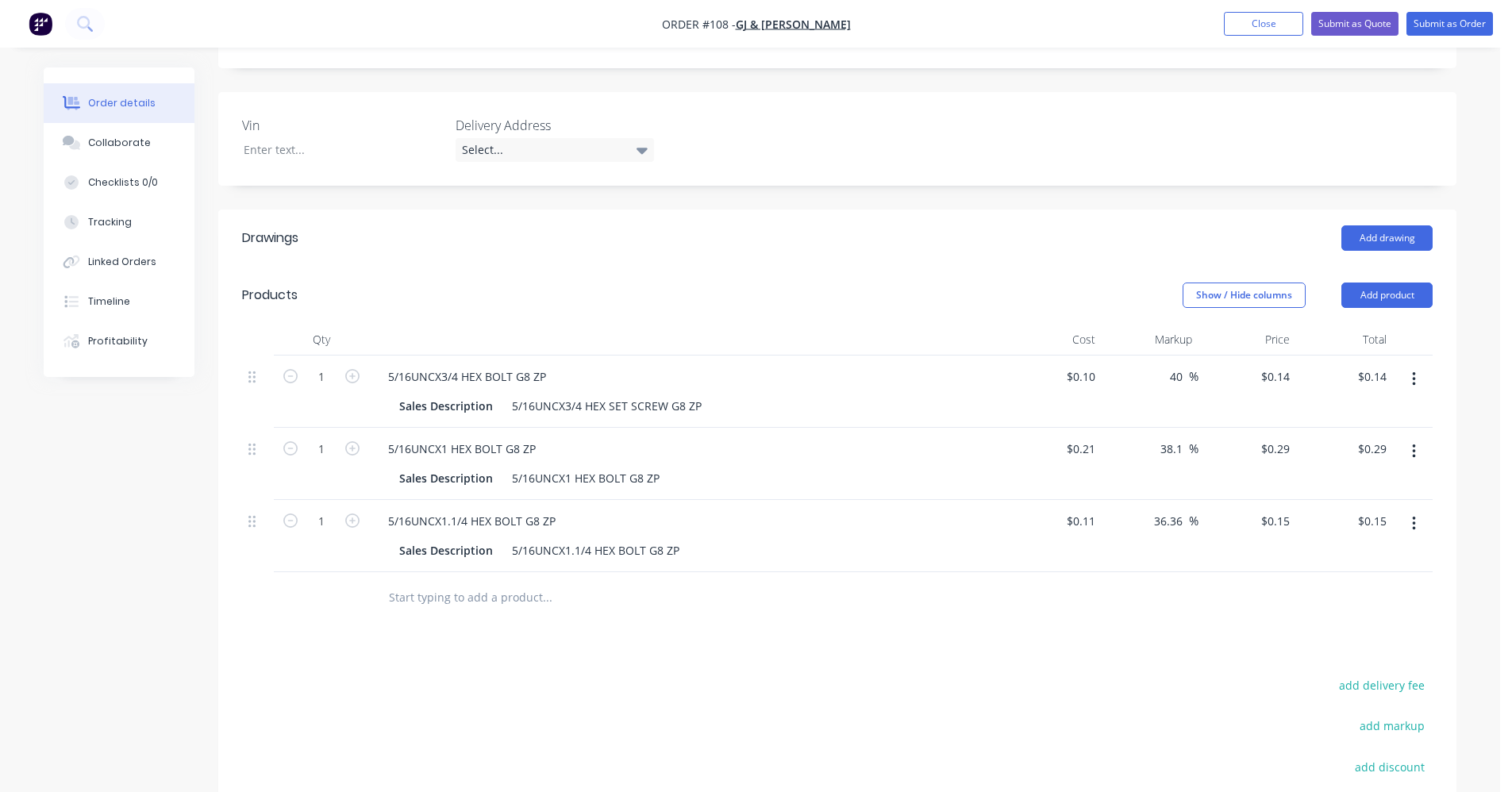
click at [492, 582] on input "text" at bounding box center [547, 598] width 318 height 32
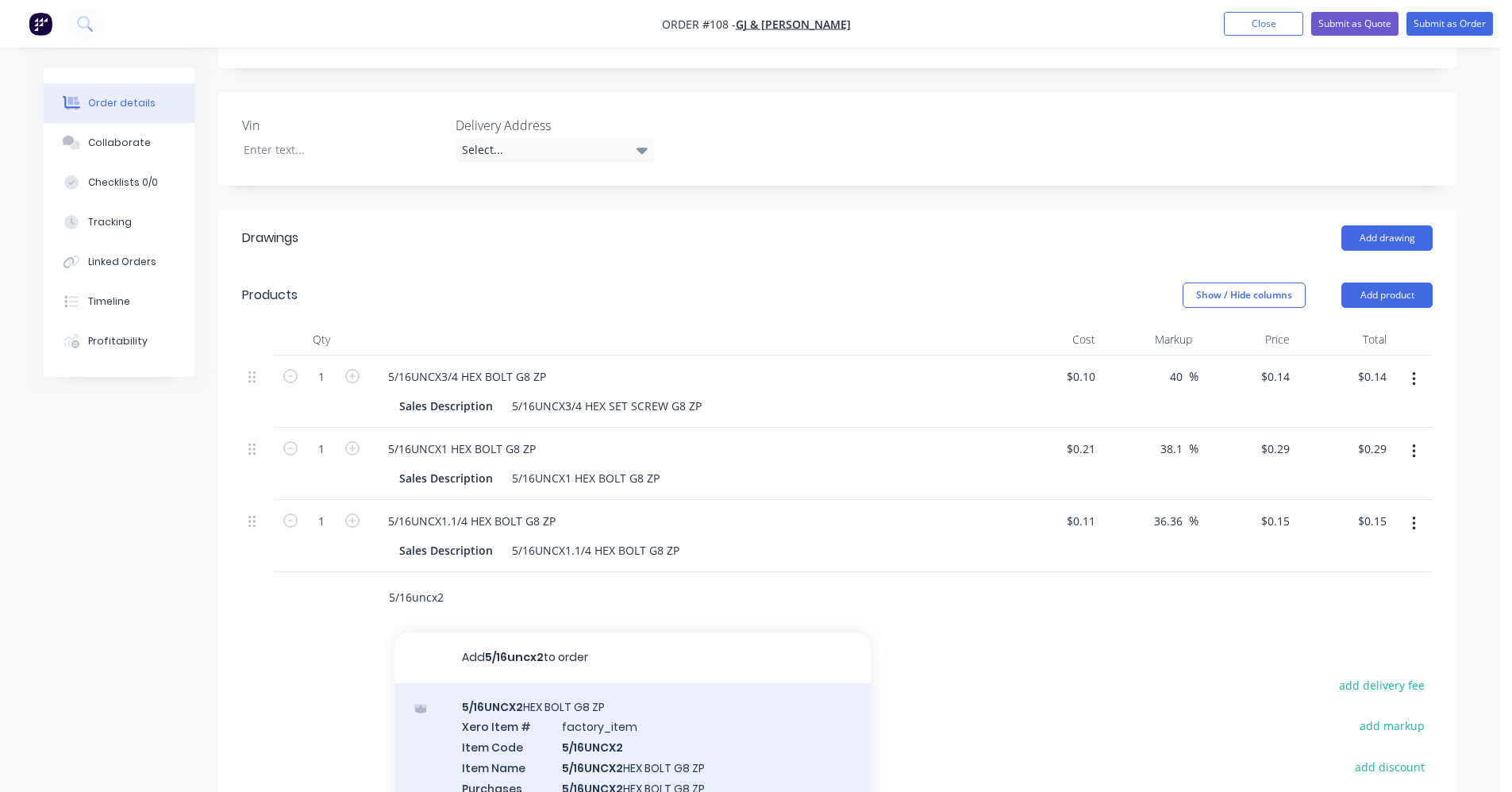
type input "5/16uncx2"
click at [547, 684] on div "5/16UNCX2 HEX BOLT G8 ZP Xero Item # factory_item Item Code 5/16UNCX2 Item Name…" at bounding box center [632, 784] width 476 height 203
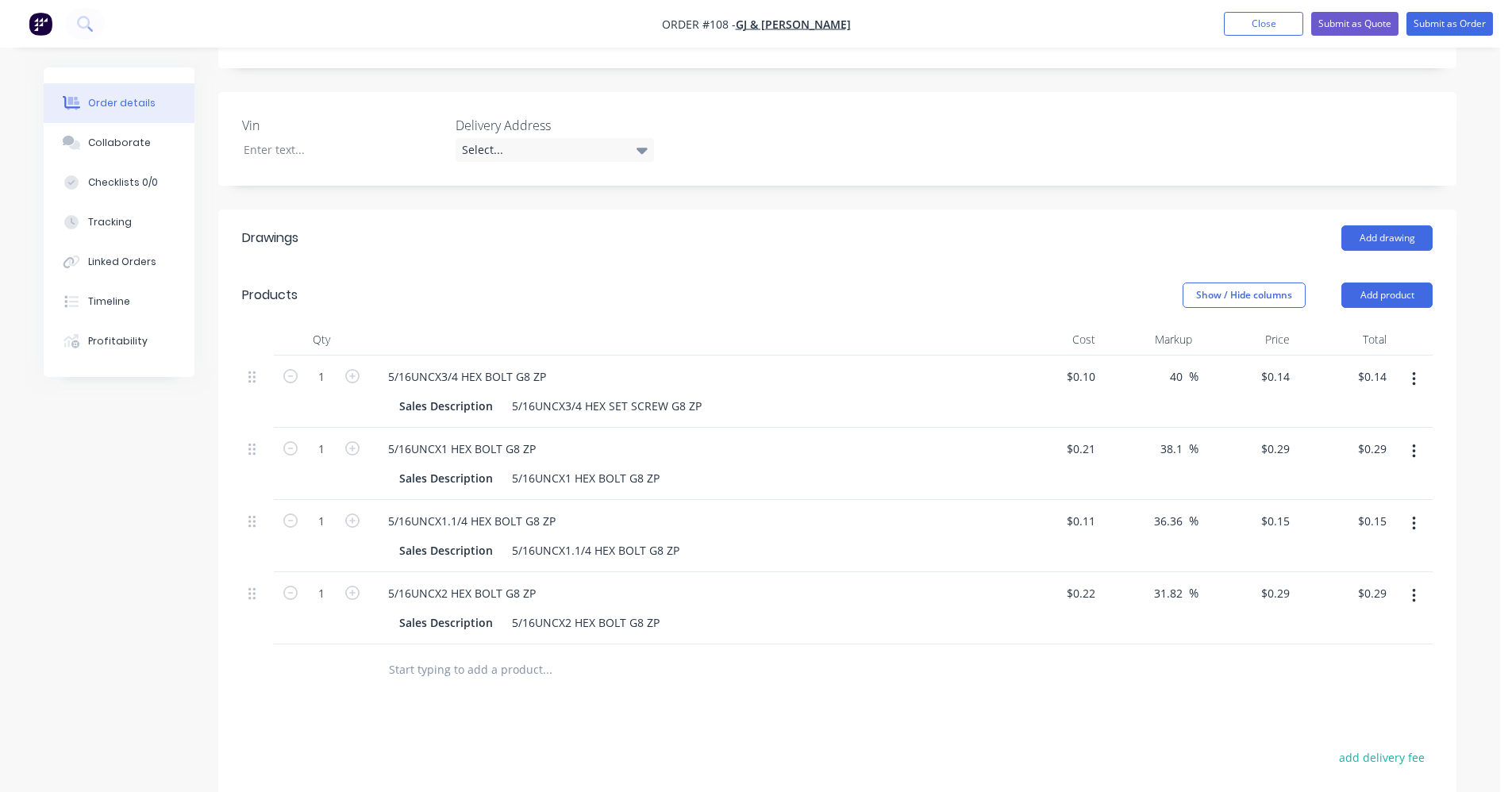
click at [500, 654] on input "text" at bounding box center [547, 670] width 318 height 32
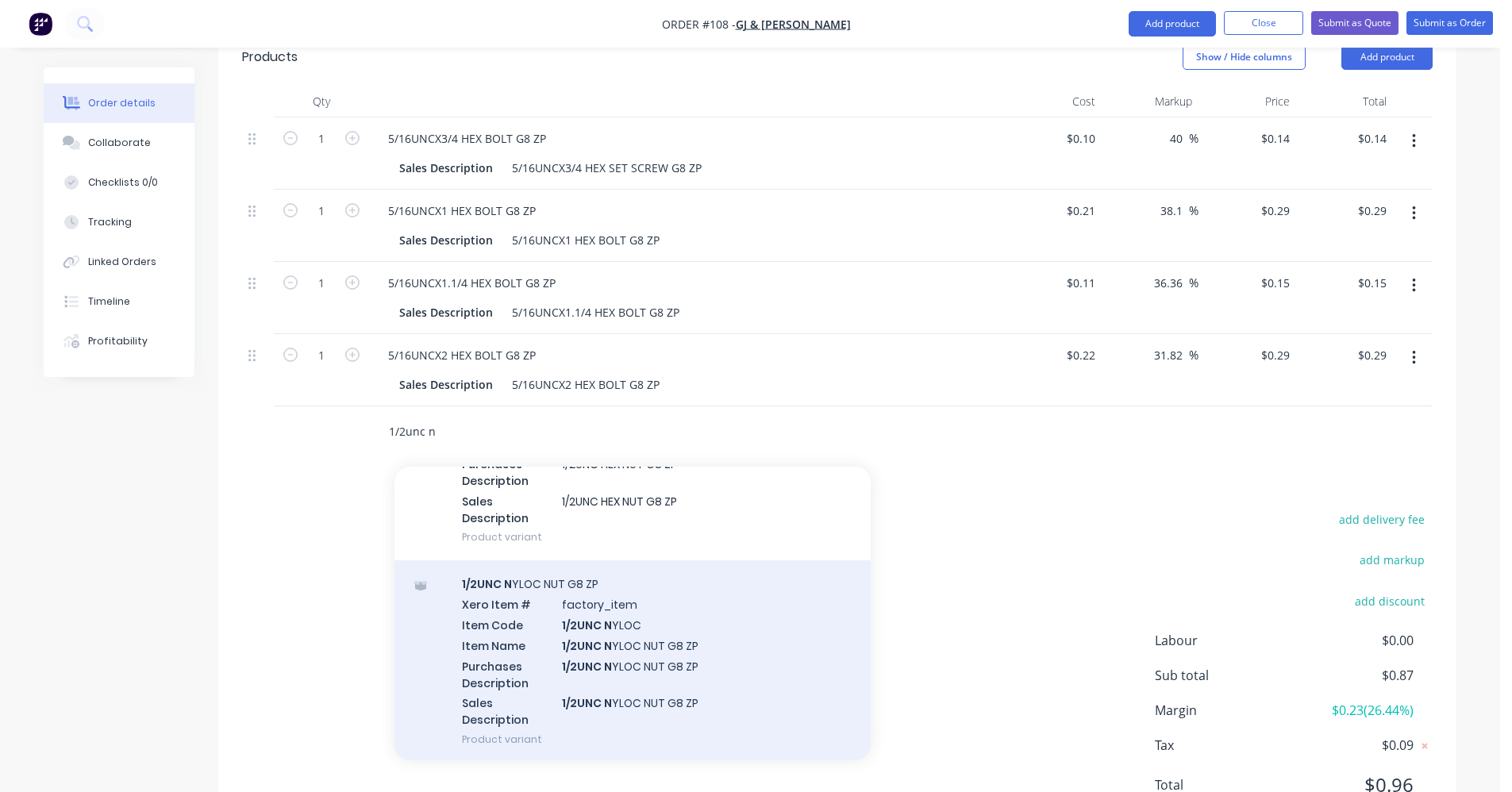
type input "1/2unc n"
click at [526, 596] on div "1/2UNC N YLOC NUT G8 ZP Xero Item # factory_item Item Code 1/2UNC N YLOC Item N…" at bounding box center [632, 661] width 476 height 203
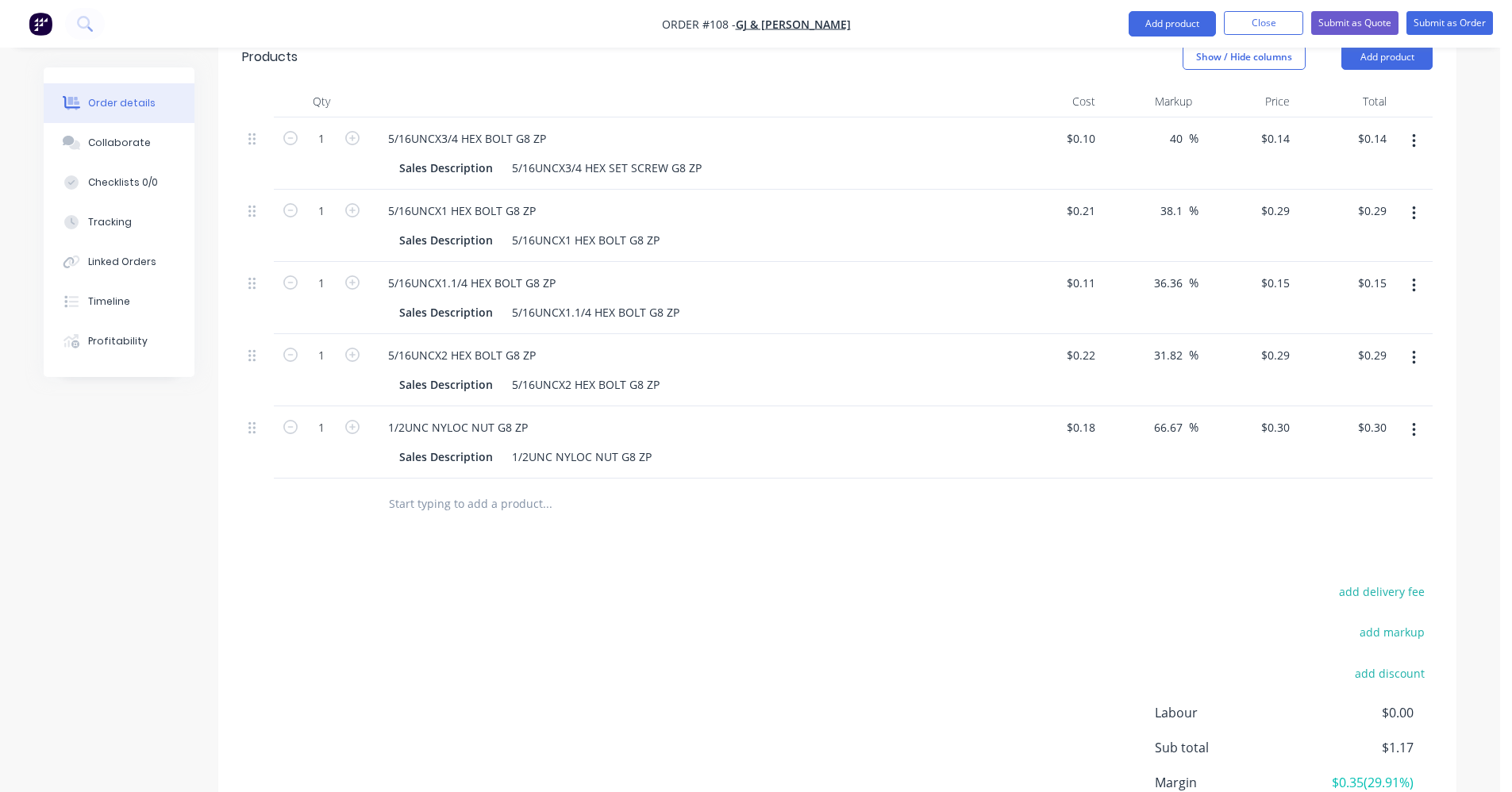
click at [452, 488] on input "text" at bounding box center [547, 504] width 318 height 32
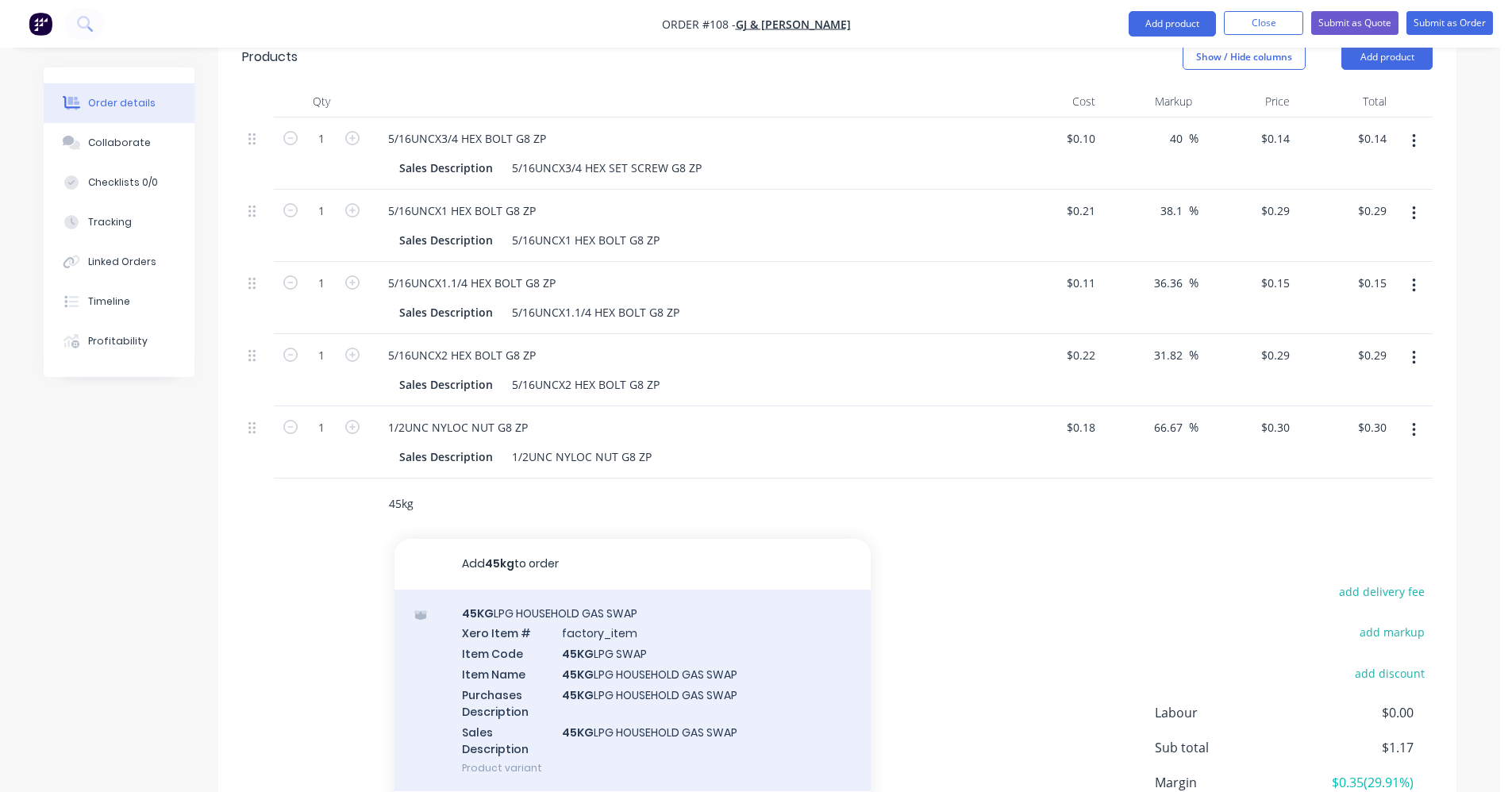
type input "45kg"
click at [517, 589] on div "45KG LPG HOUSEHOLD GAS SWAP Xero Item # factory_item Item Code 45KG LPG SWAP It…" at bounding box center [632, 690] width 476 height 203
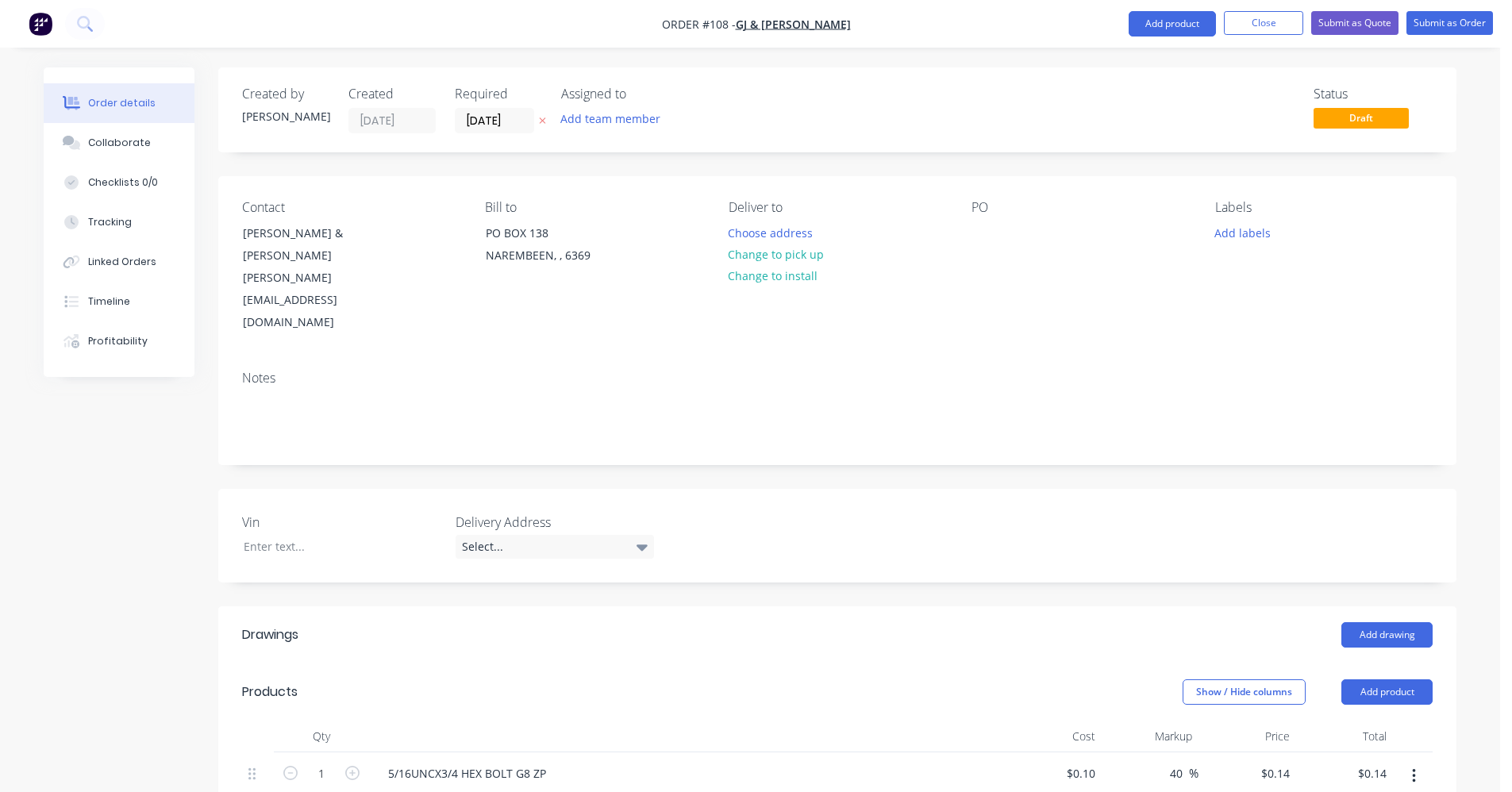
scroll to position [635, 0]
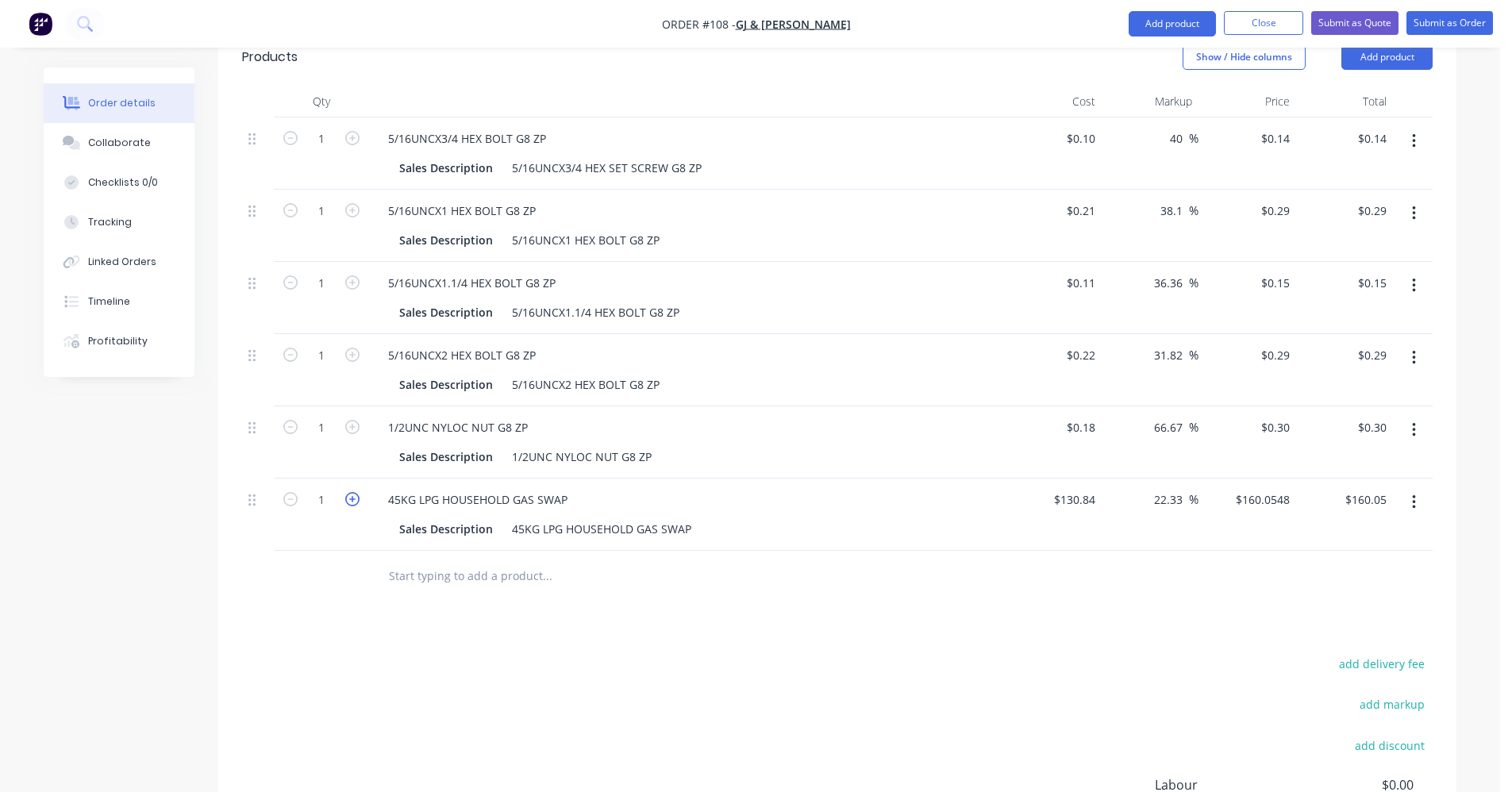
click at [347, 492] on icon "button" at bounding box center [352, 499] width 14 height 14
type input "2"
type input "$320.11"
type input "160"
type input "22.29"
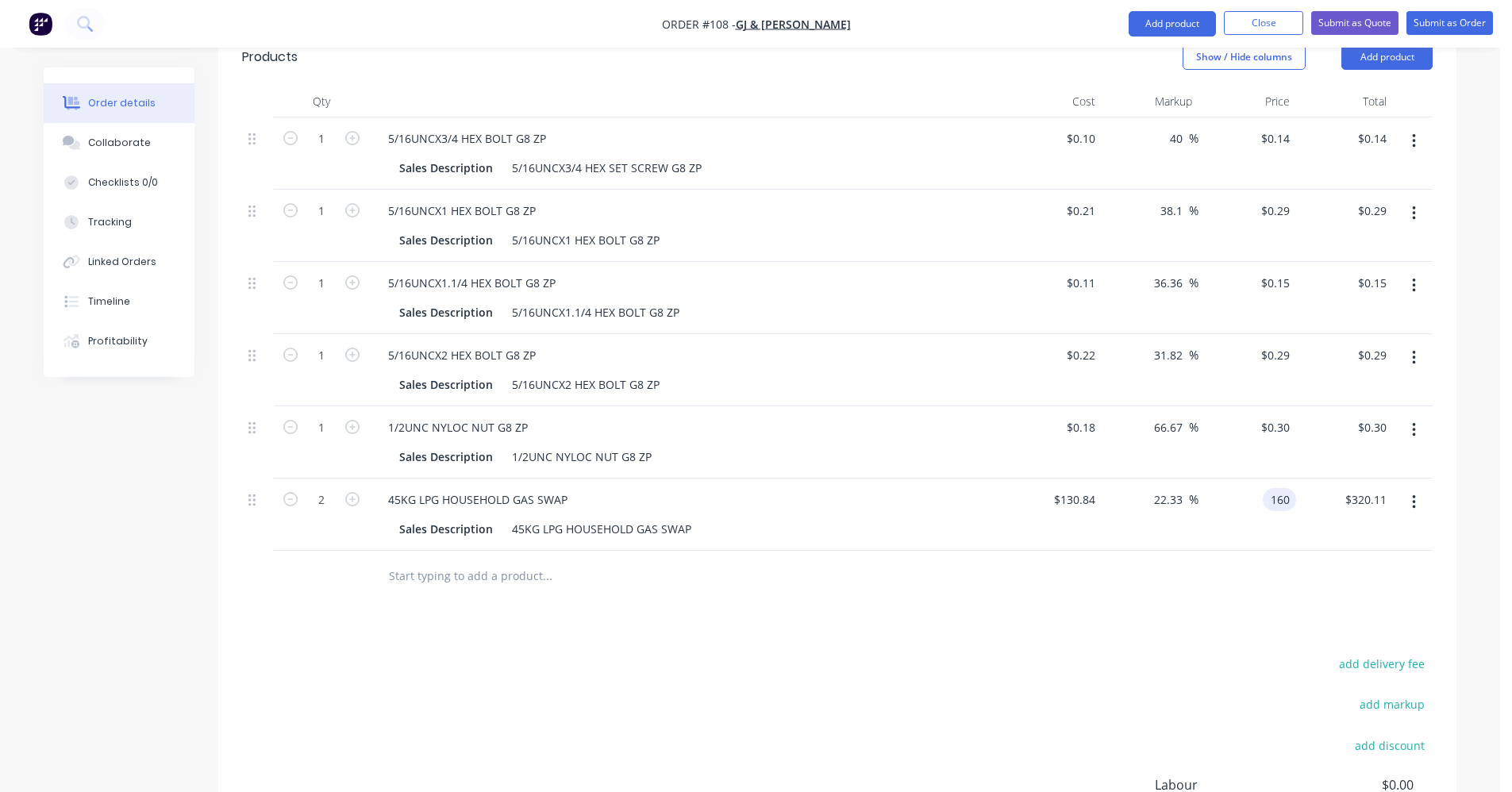
type input "$160.00"
type input "$320.00"
click at [1250, 551] on div at bounding box center [838, 576] width 1191 height 51
click at [1415, 494] on icon "button" at bounding box center [1414, 502] width 4 height 18
click at [1366, 596] on div "Exclude from tax" at bounding box center [1357, 607] width 122 height 23
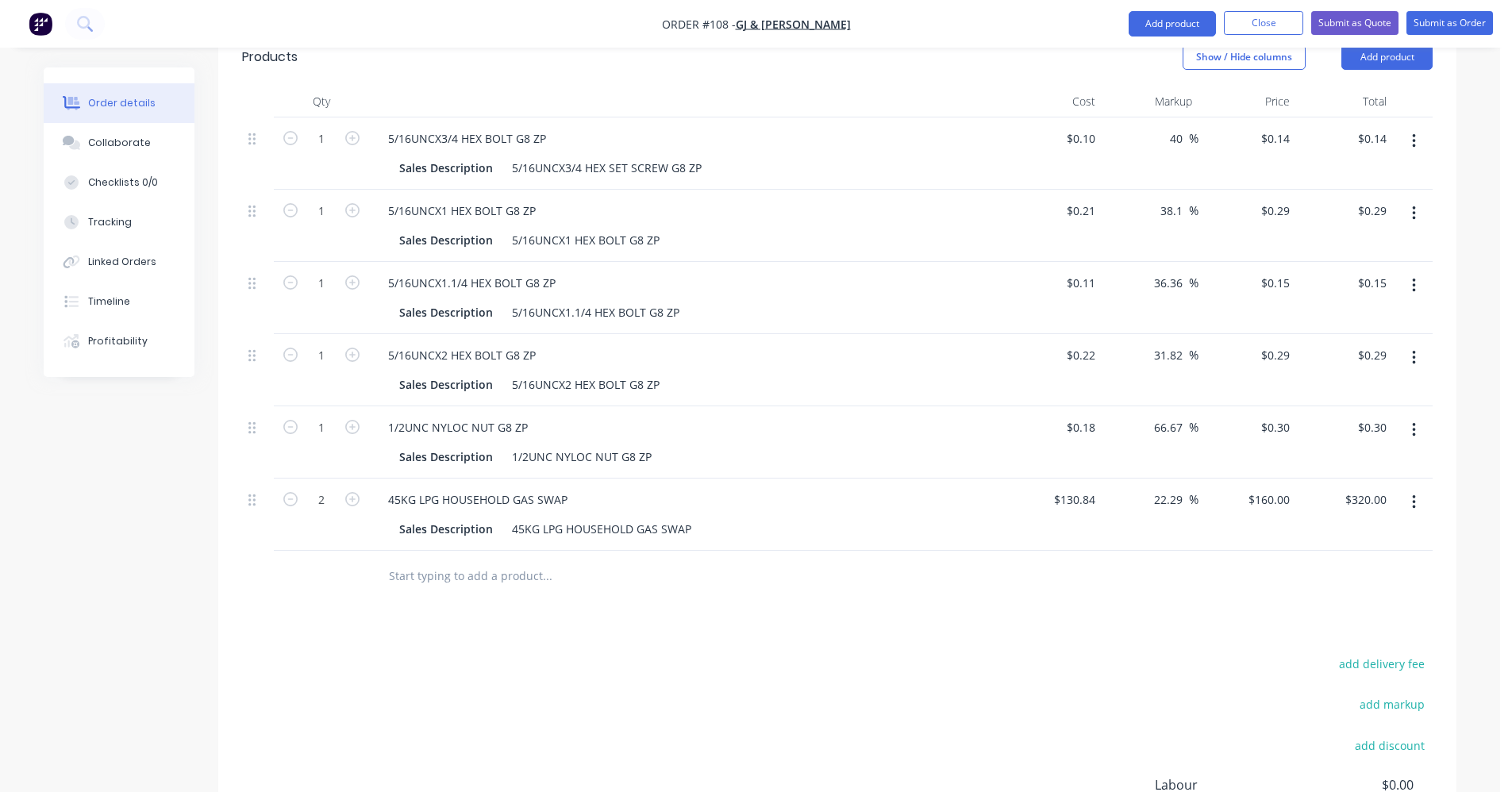
scroll to position [397, 0]
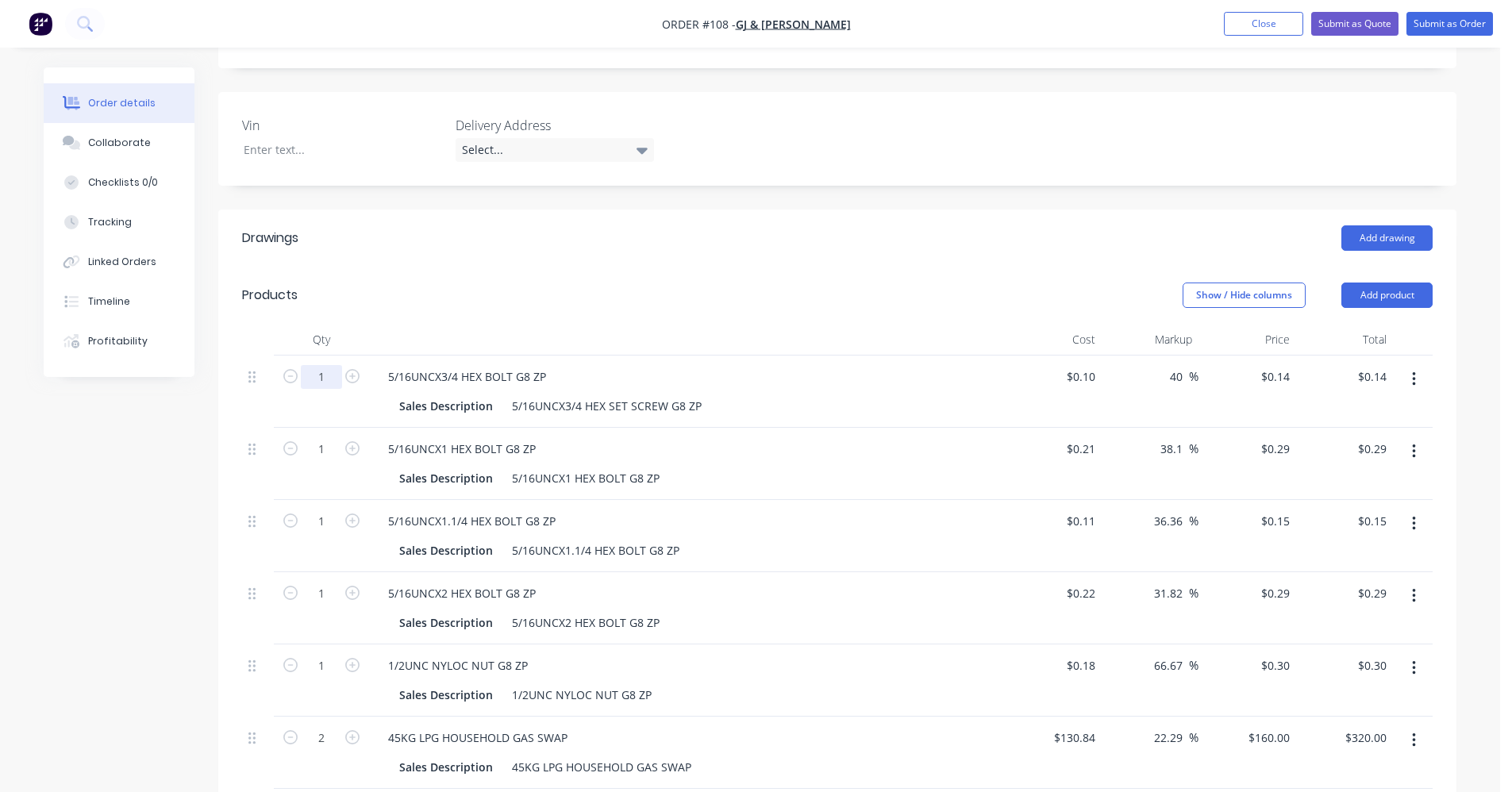
click at [327, 365] on input "1" at bounding box center [321, 377] width 41 height 24
type input "10"
type input "$1.40"
click at [285, 356] on div "10" at bounding box center [321, 392] width 95 height 72
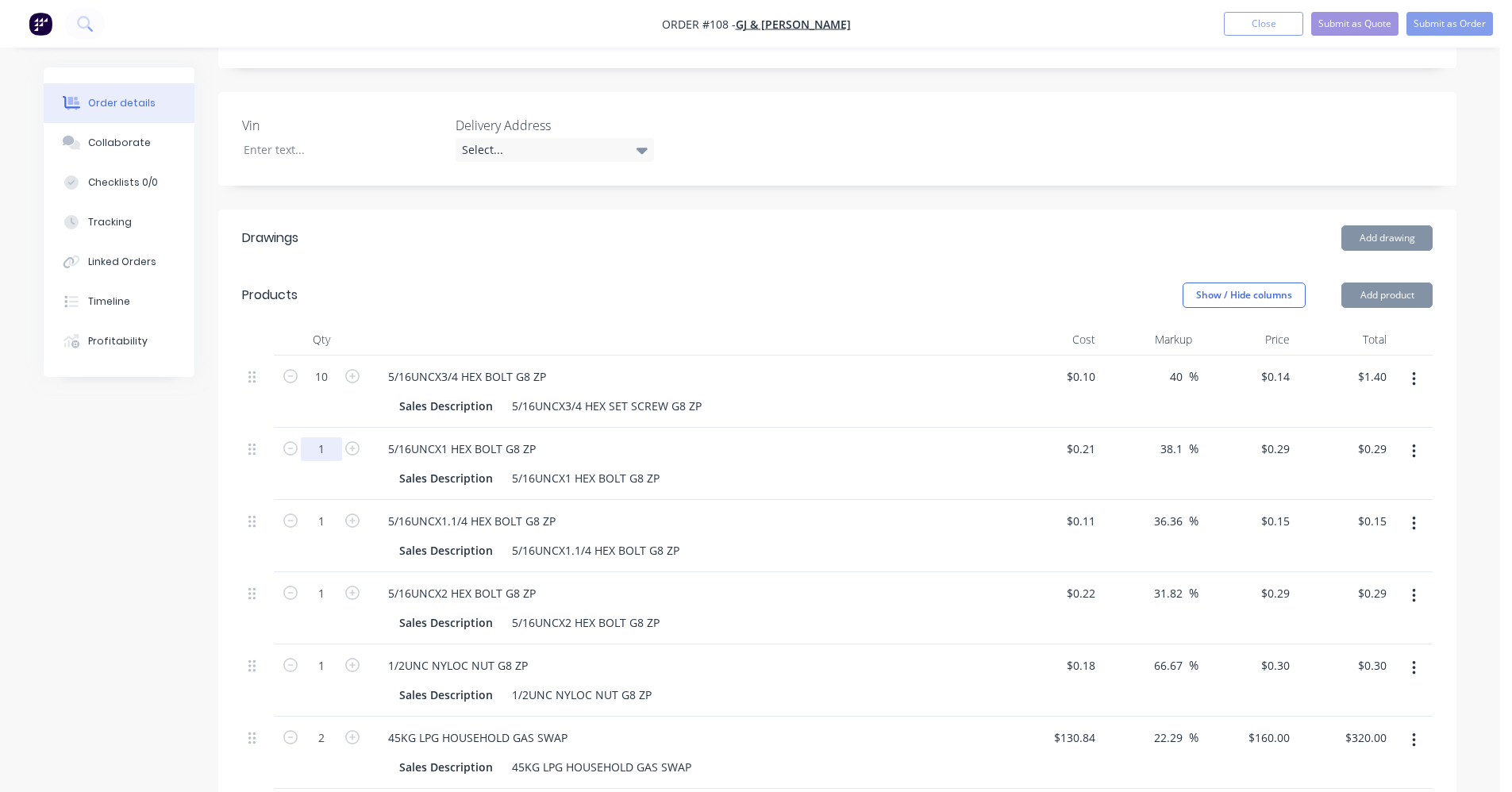
click at [321, 437] on input "1" at bounding box center [321, 449] width 41 height 24
type input "10"
type input "$2.90"
click at [274, 428] on div "10" at bounding box center [321, 464] width 95 height 72
click at [322, 510] on input "1" at bounding box center [321, 521] width 41 height 24
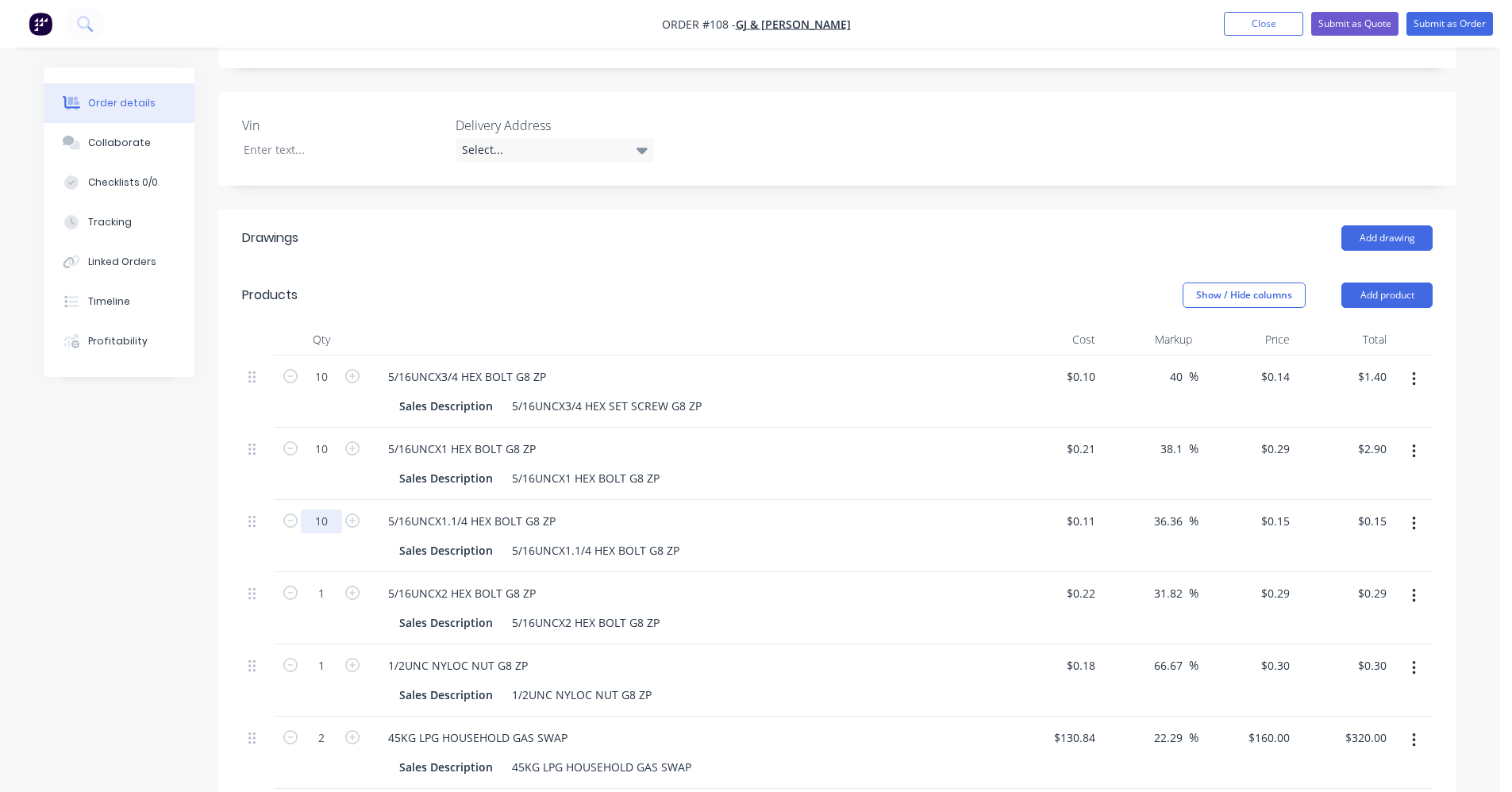
type input "10"
type input "$1.50"
click at [252, 500] on div at bounding box center [258, 536] width 32 height 72
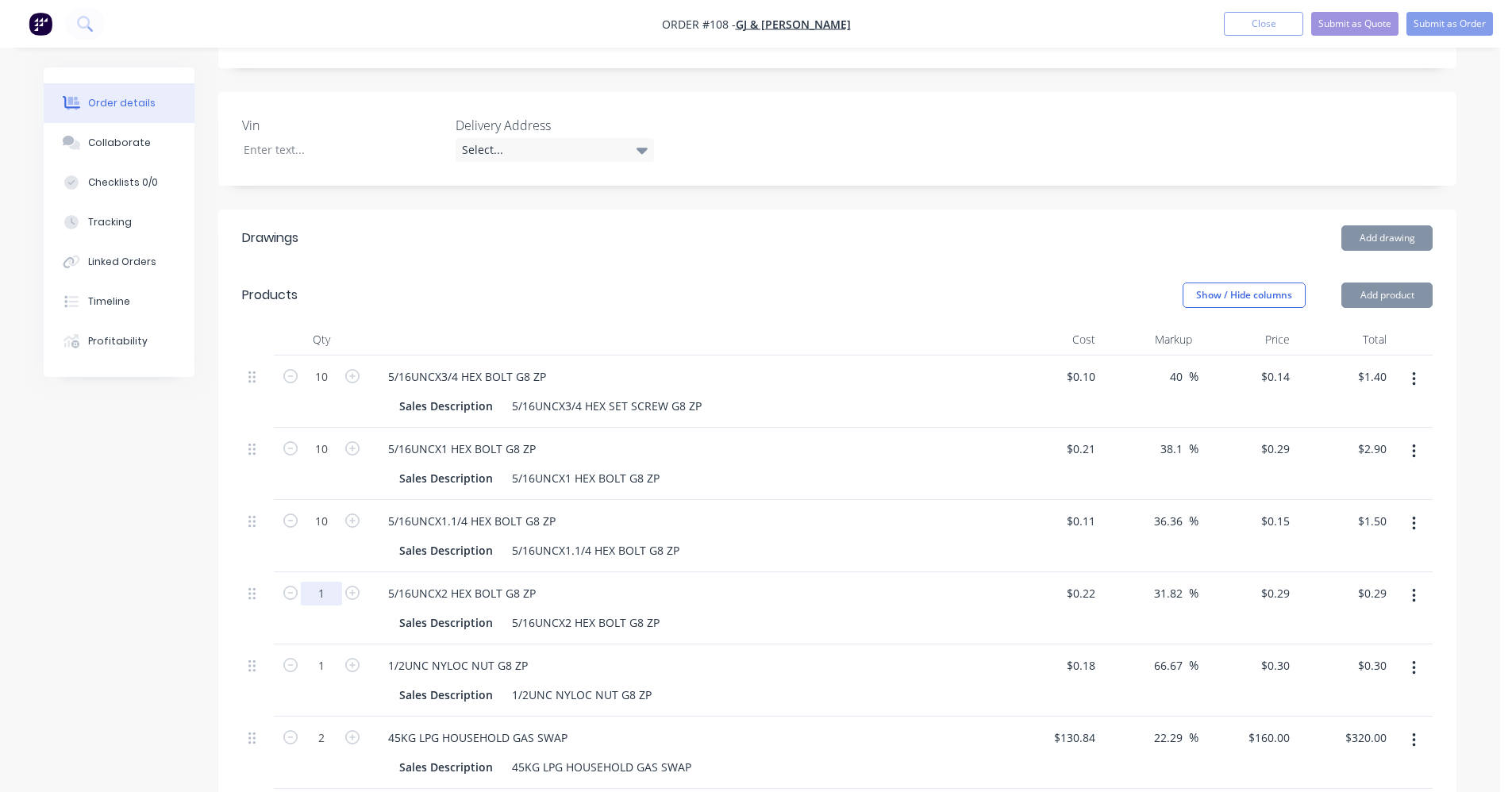
click at [315, 582] on input "1" at bounding box center [321, 594] width 41 height 24
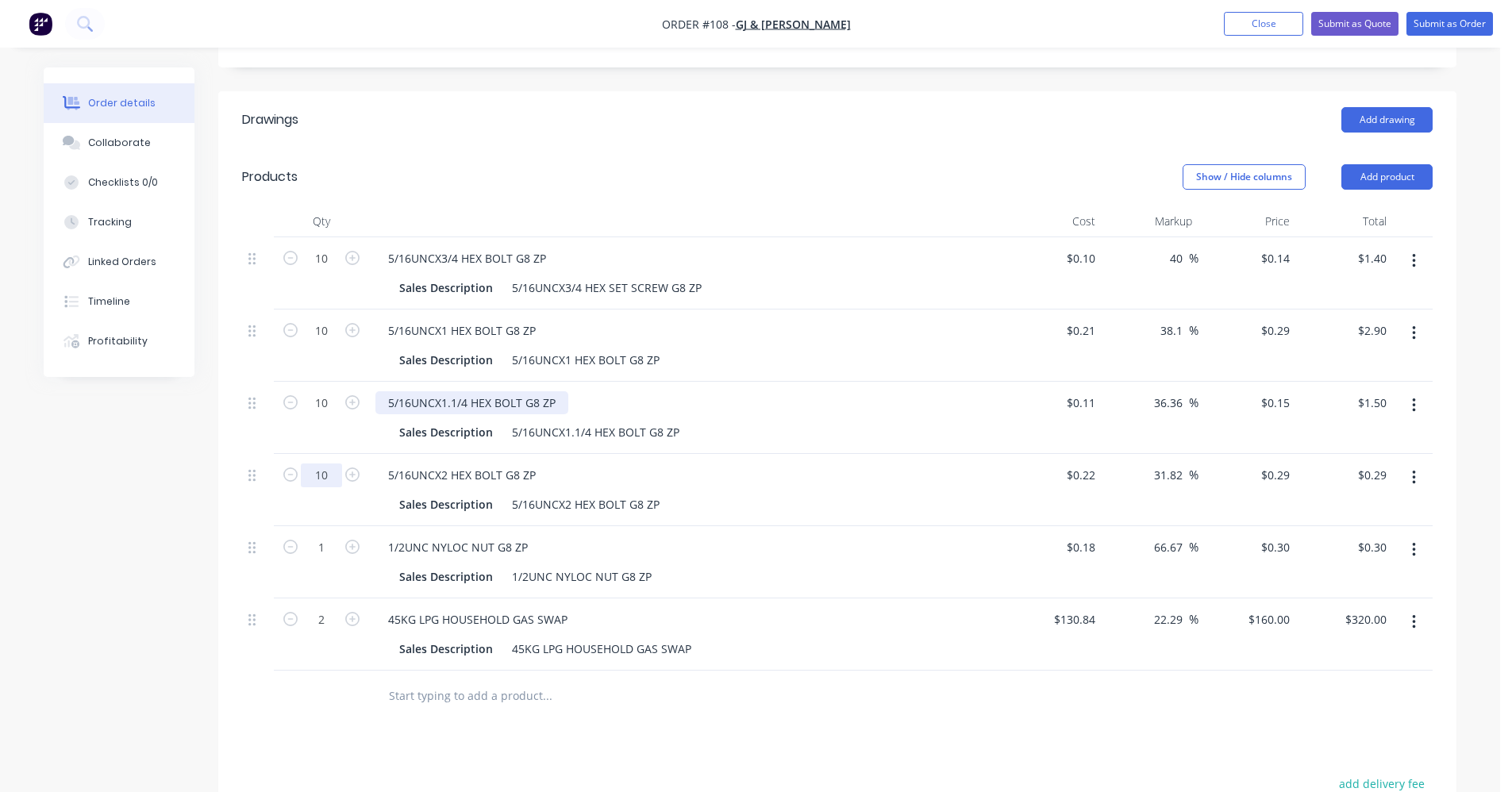
scroll to position [556, 0]
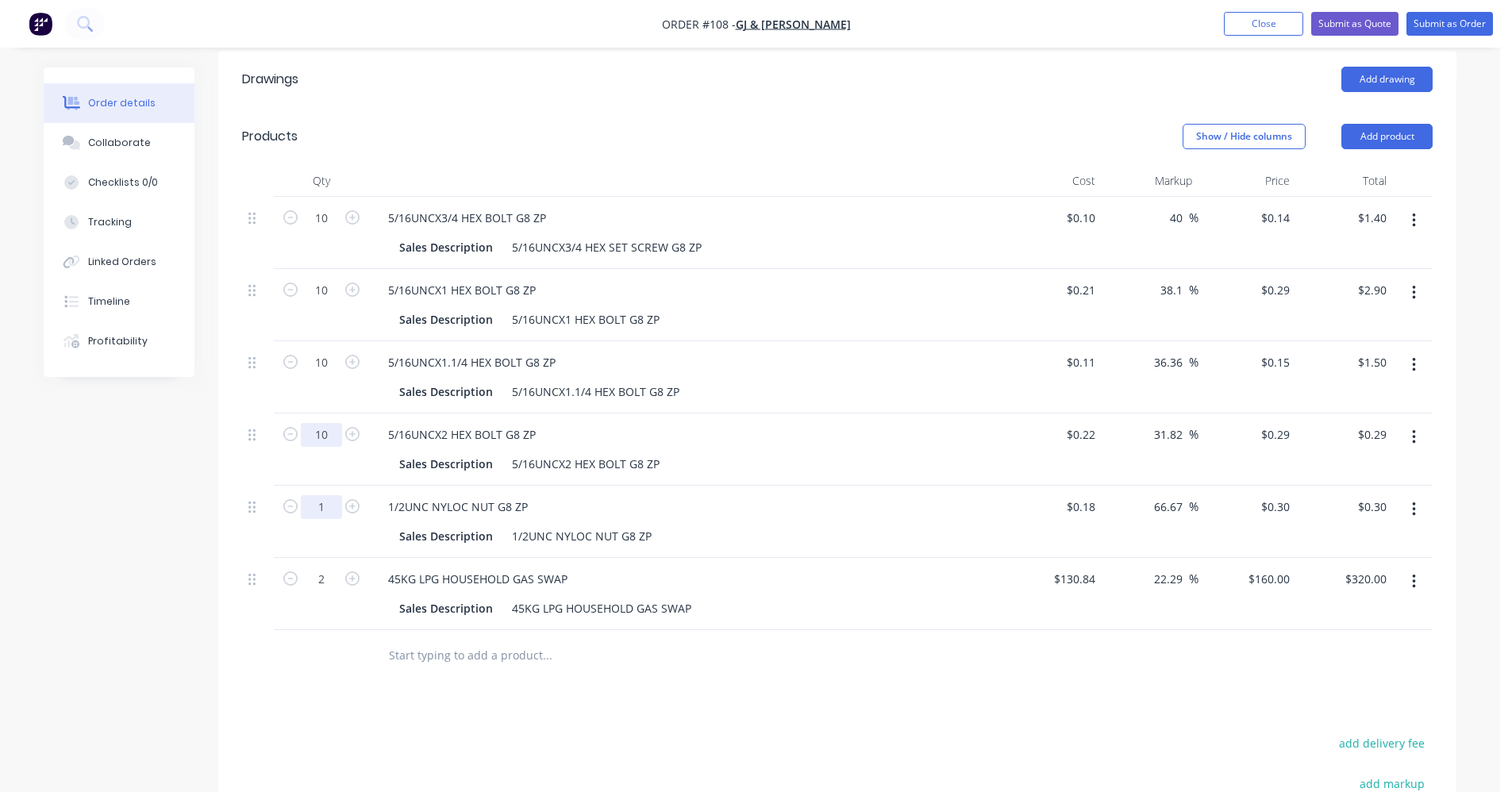
type input "10"
type input "$2.90"
click at [328, 495] on input "1" at bounding box center [321, 507] width 41 height 24
type input "10"
type input "$3.00"
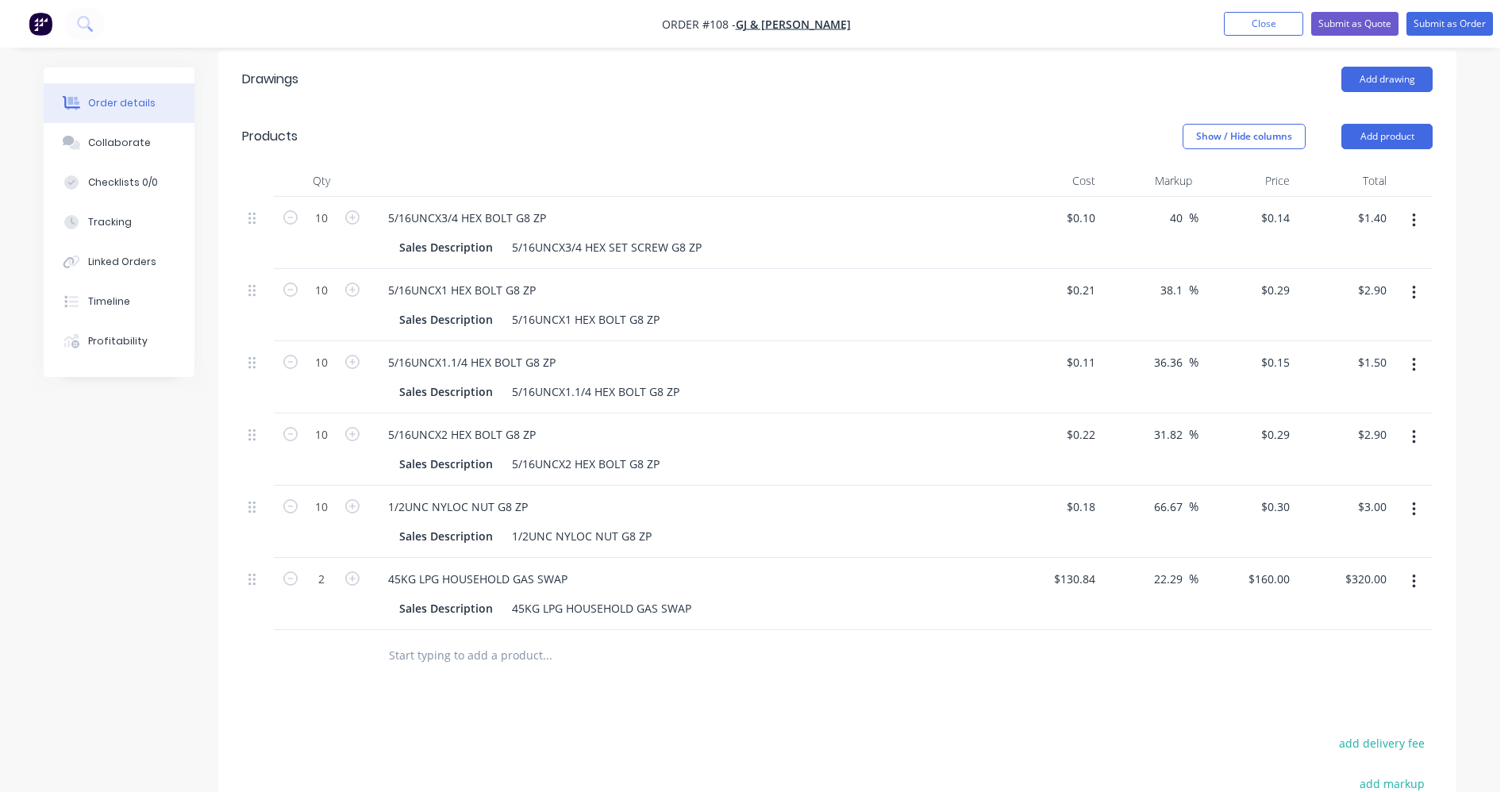
click at [403, 654] on div "Drawings Add drawing Products Show / Hide columns Add product Qty Cost Markup P…" at bounding box center [838, 557] width 1239 height 1012
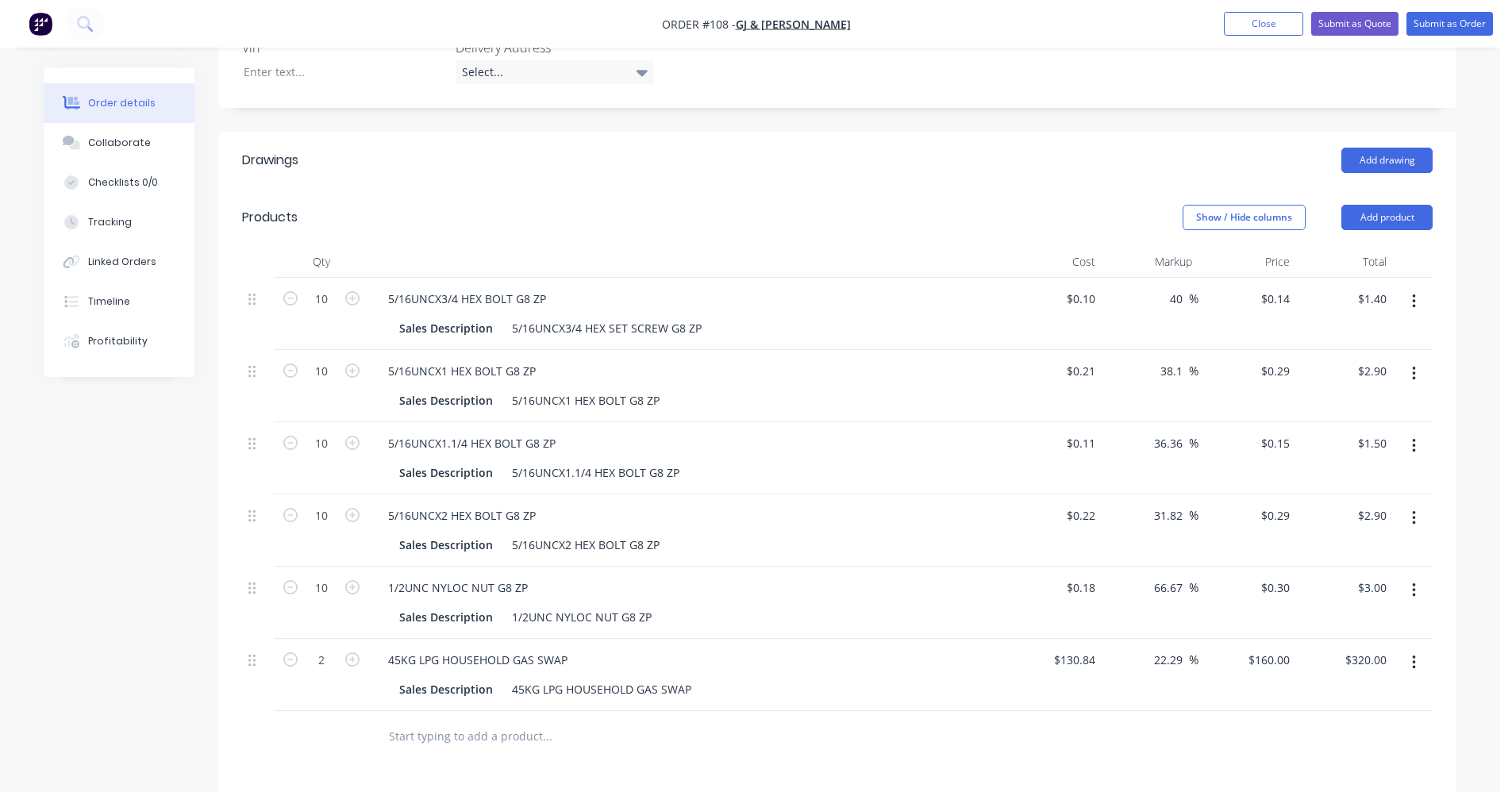
scroll to position [471, 0]
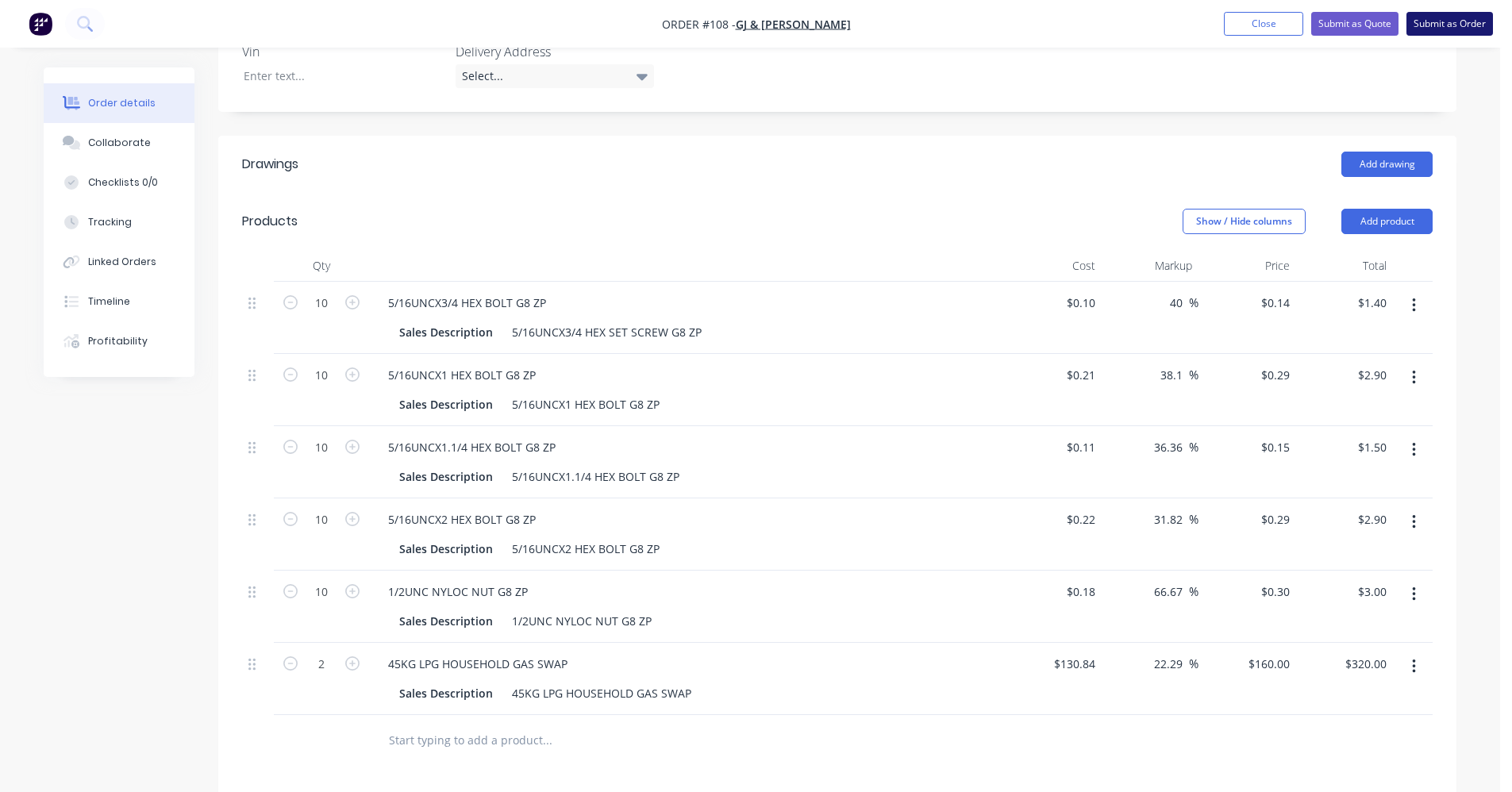
click at [1443, 26] on button "Submit as Order" at bounding box center [1450, 24] width 87 height 24
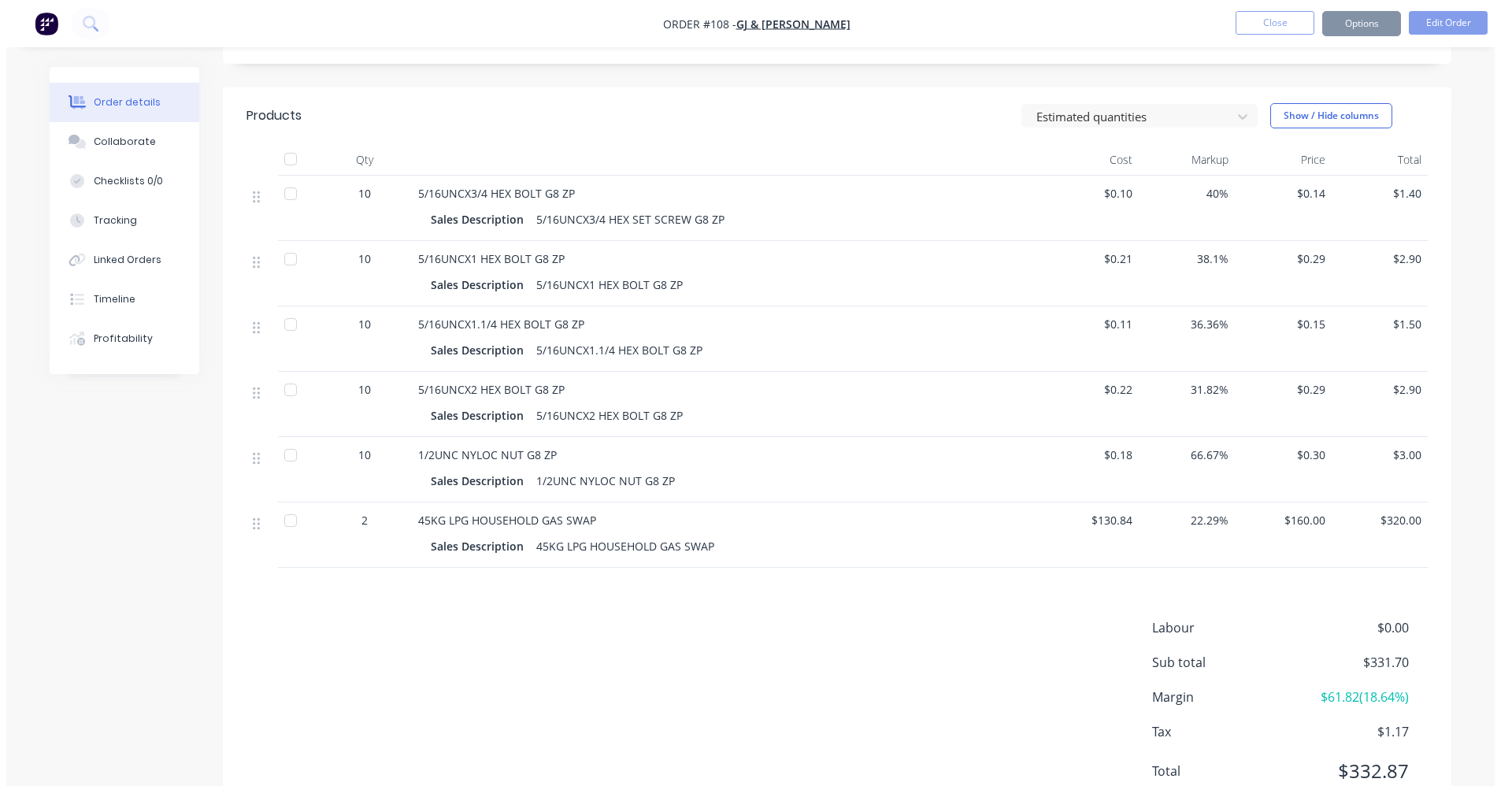
scroll to position [0, 0]
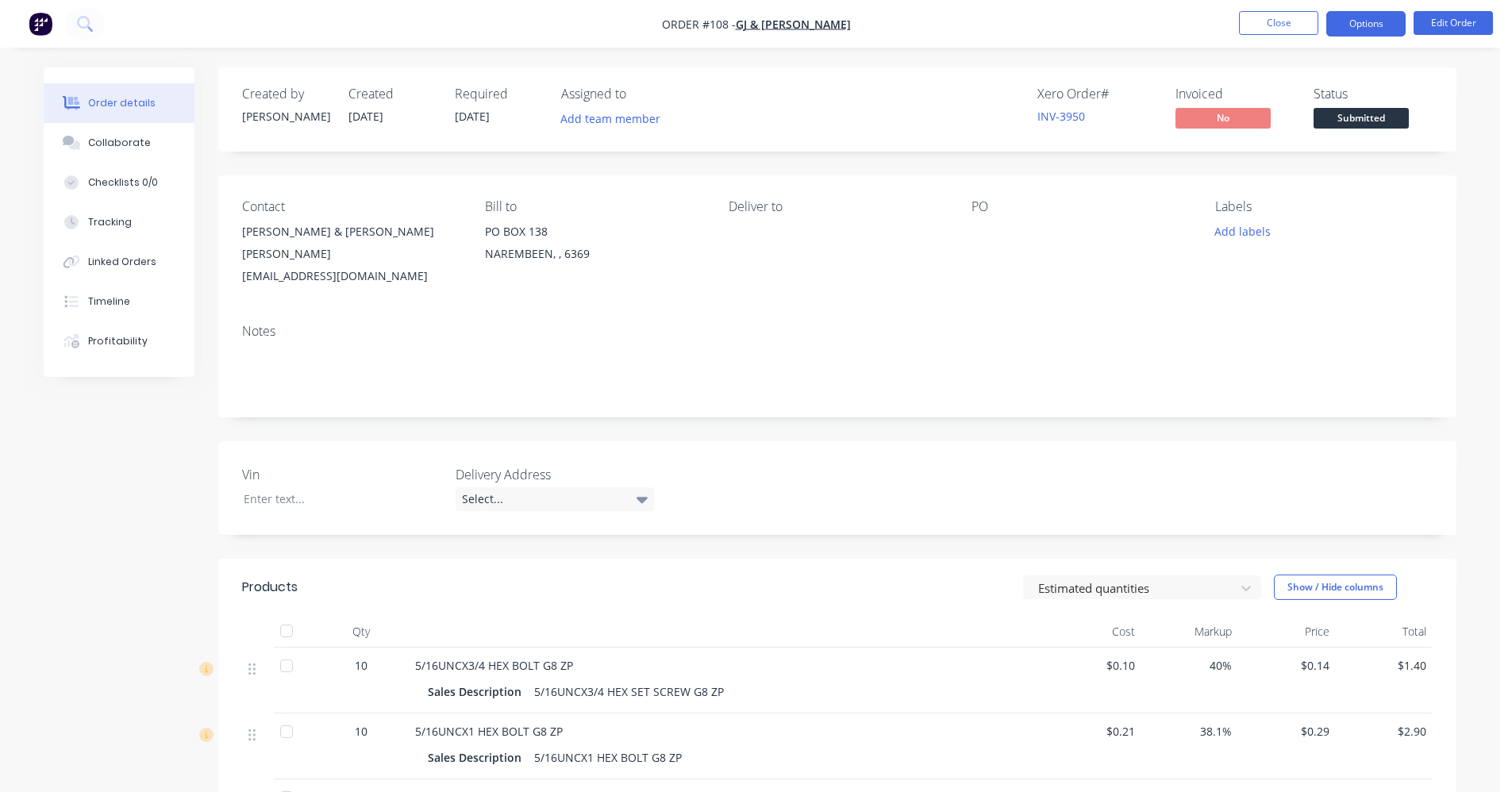
click at [1382, 18] on button "Options" at bounding box center [1366, 24] width 79 height 25
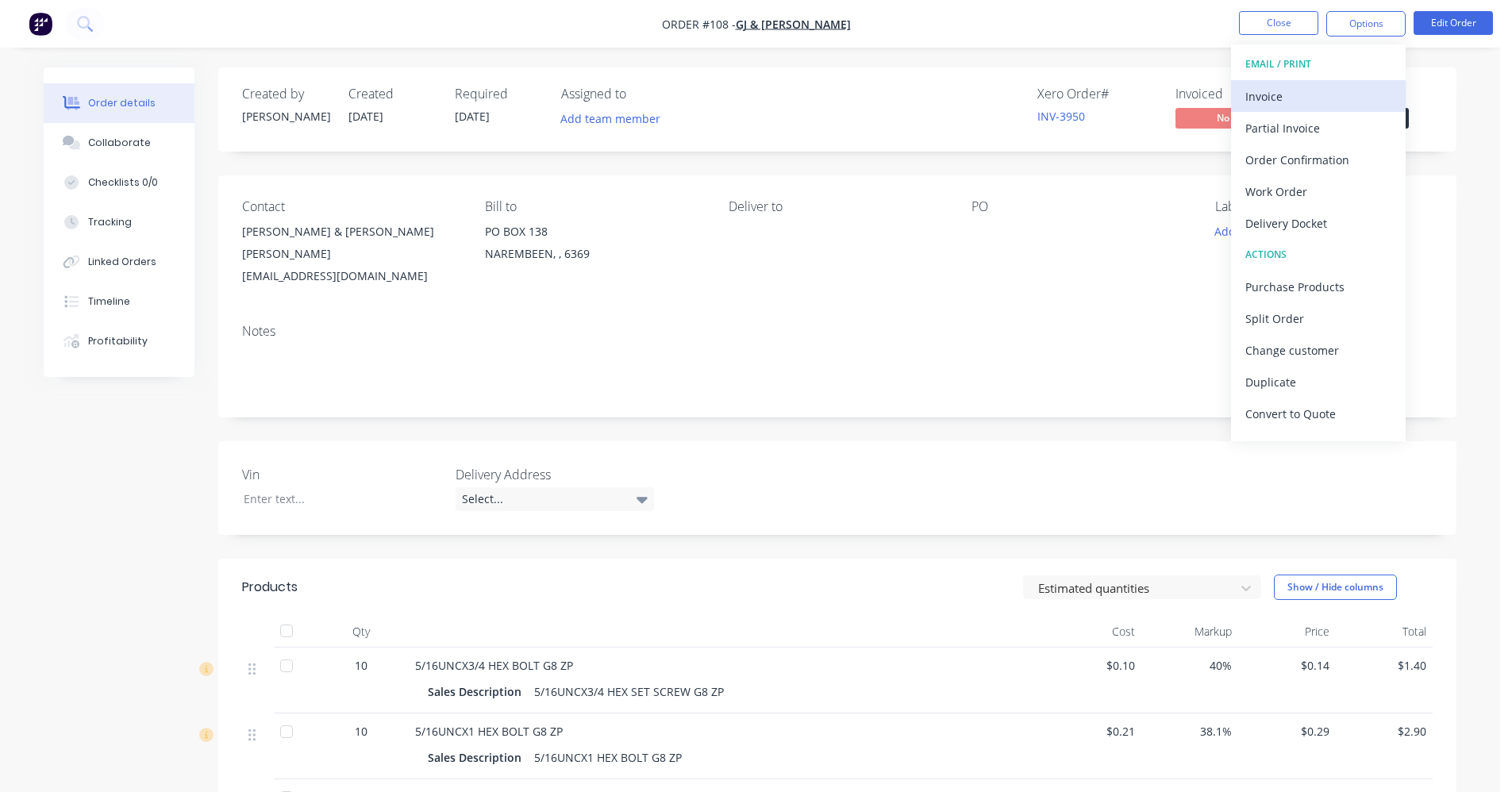
click at [1303, 91] on div "Invoice" at bounding box center [1319, 96] width 146 height 23
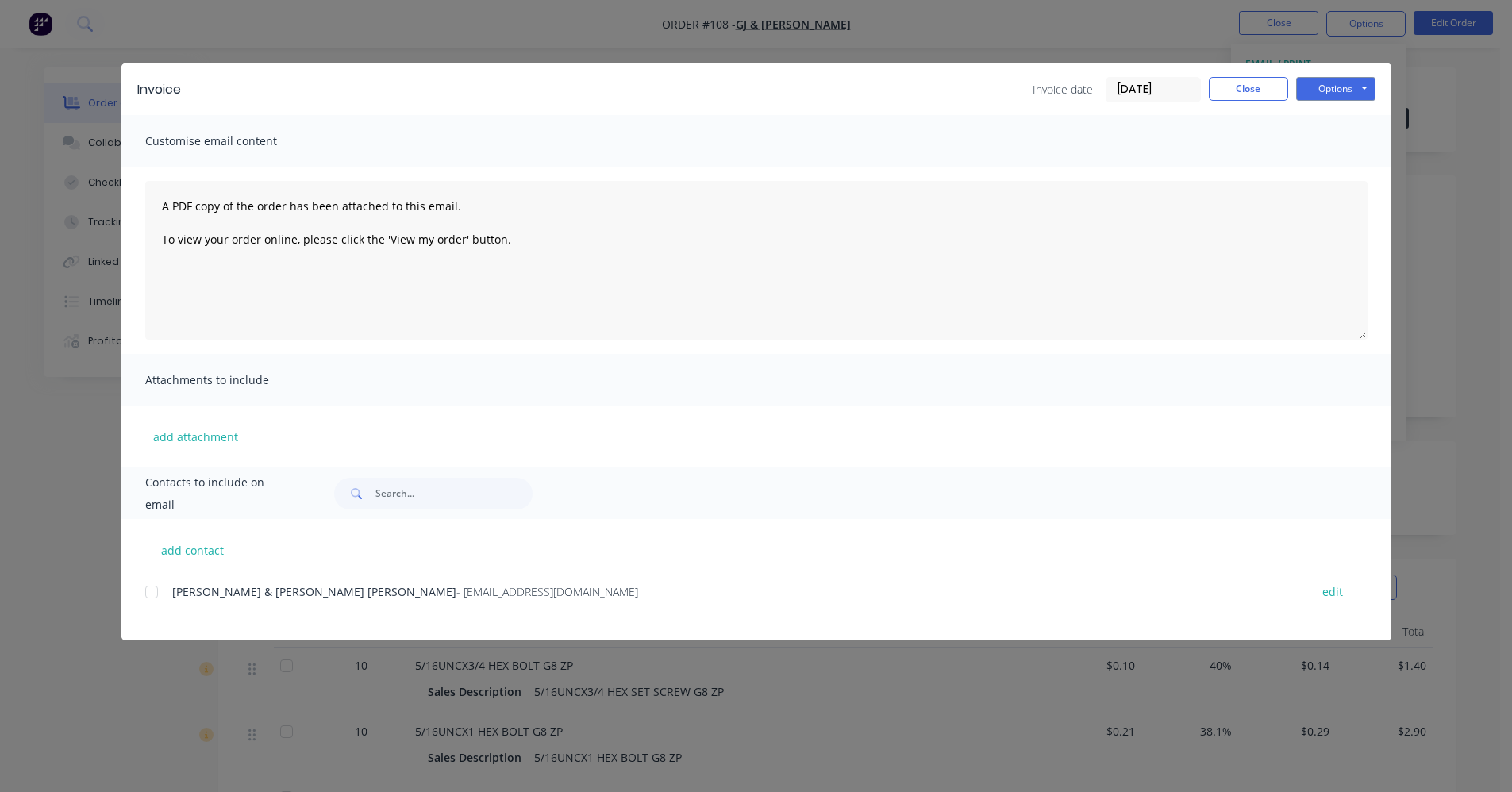
click at [199, 585] on span "GREG & LEE ANN TAYLOR" at bounding box center [315, 592] width 284 height 15
click at [149, 587] on div at bounding box center [151, 592] width 32 height 32
click at [1304, 87] on button "Options" at bounding box center [1336, 89] width 79 height 24
click at [1325, 158] on button "Email" at bounding box center [1347, 169] width 102 height 26
click at [1264, 94] on button "Close" at bounding box center [1249, 89] width 79 height 24
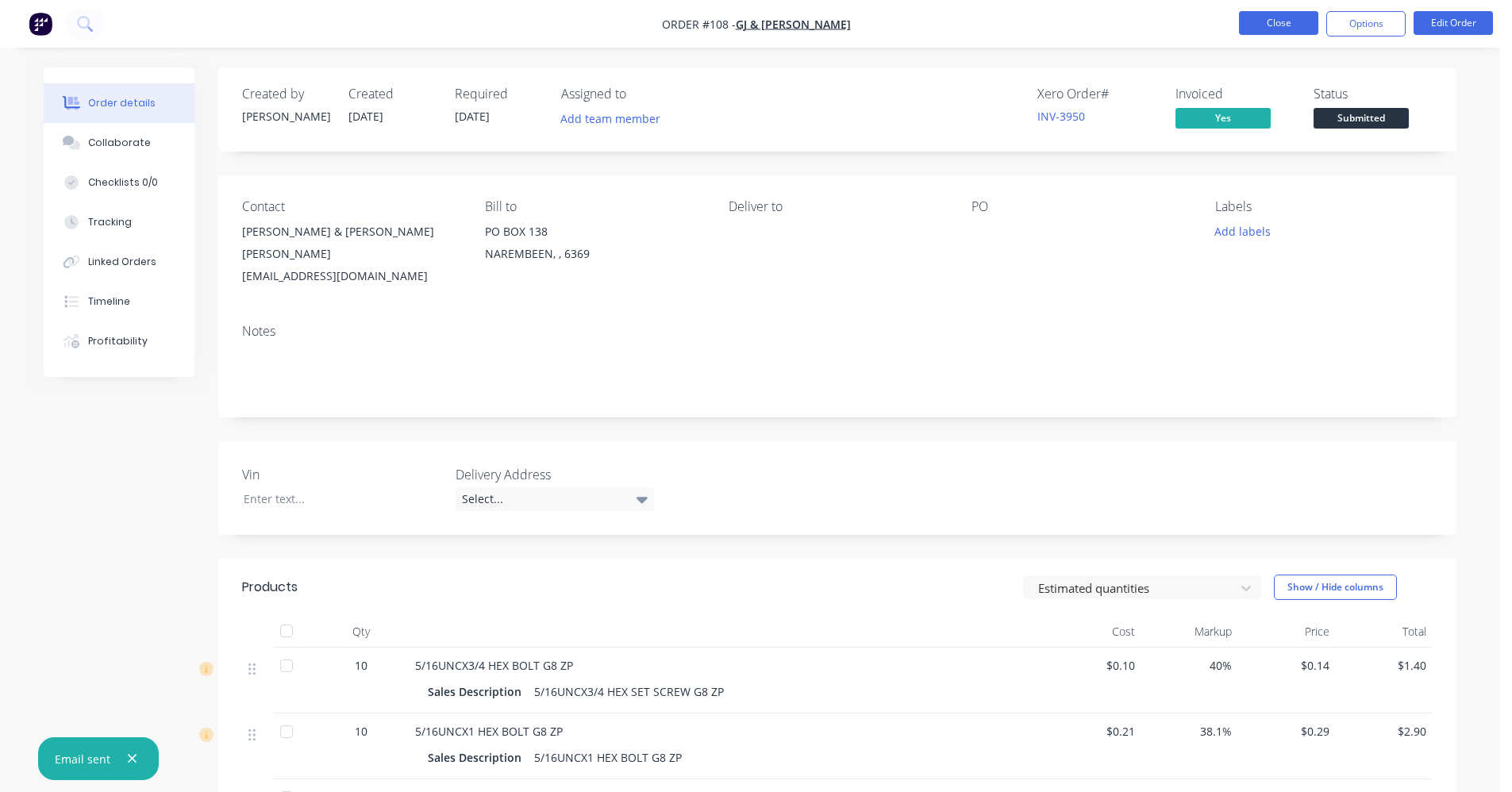
click at [1275, 29] on button "Close" at bounding box center [1279, 23] width 79 height 24
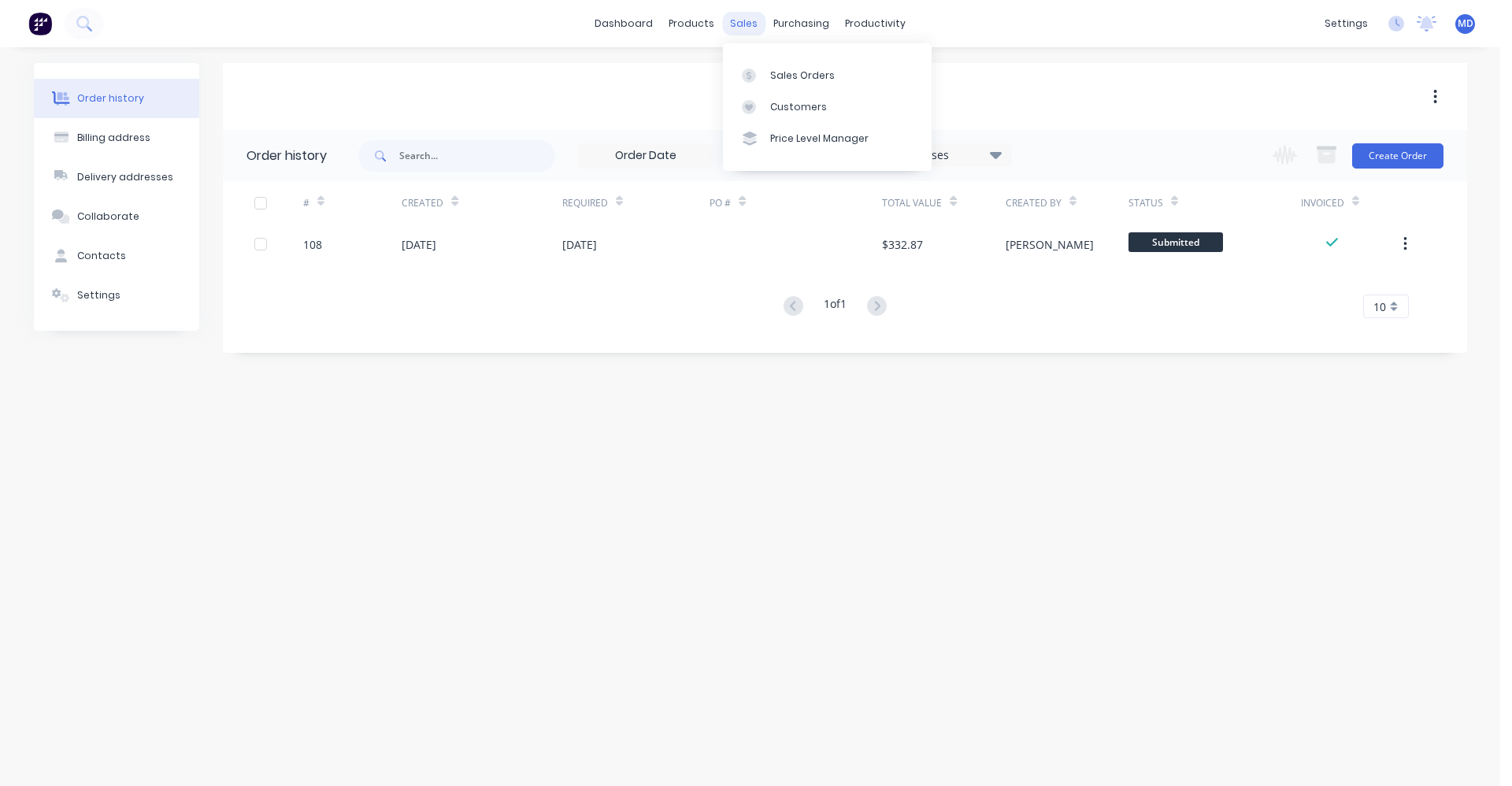
click at [733, 28] on div "sales" at bounding box center [744, 23] width 43 height 23
click at [779, 72] on div "Sales Orders" at bounding box center [802, 75] width 64 height 14
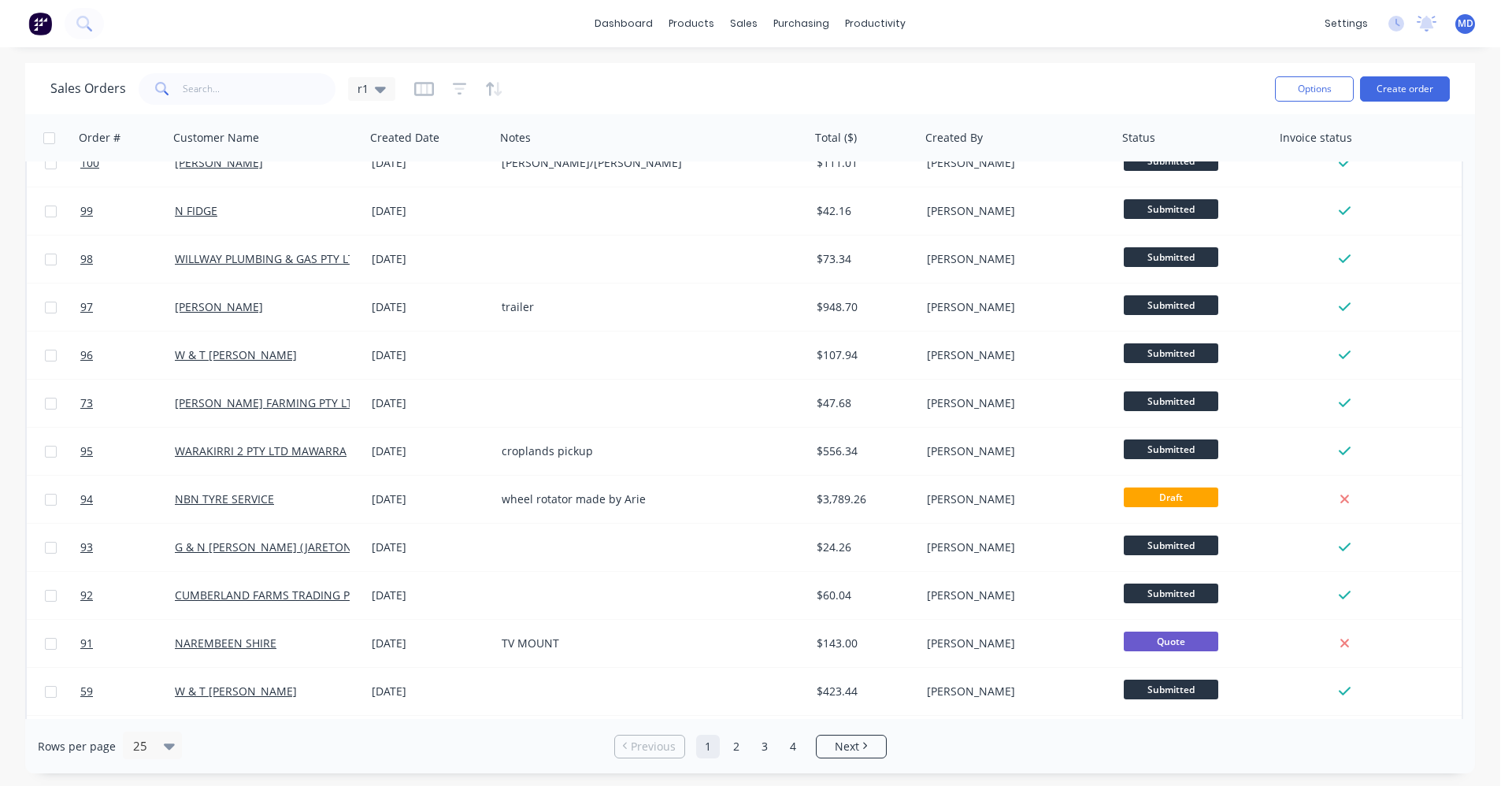
scroll to position [249, 0]
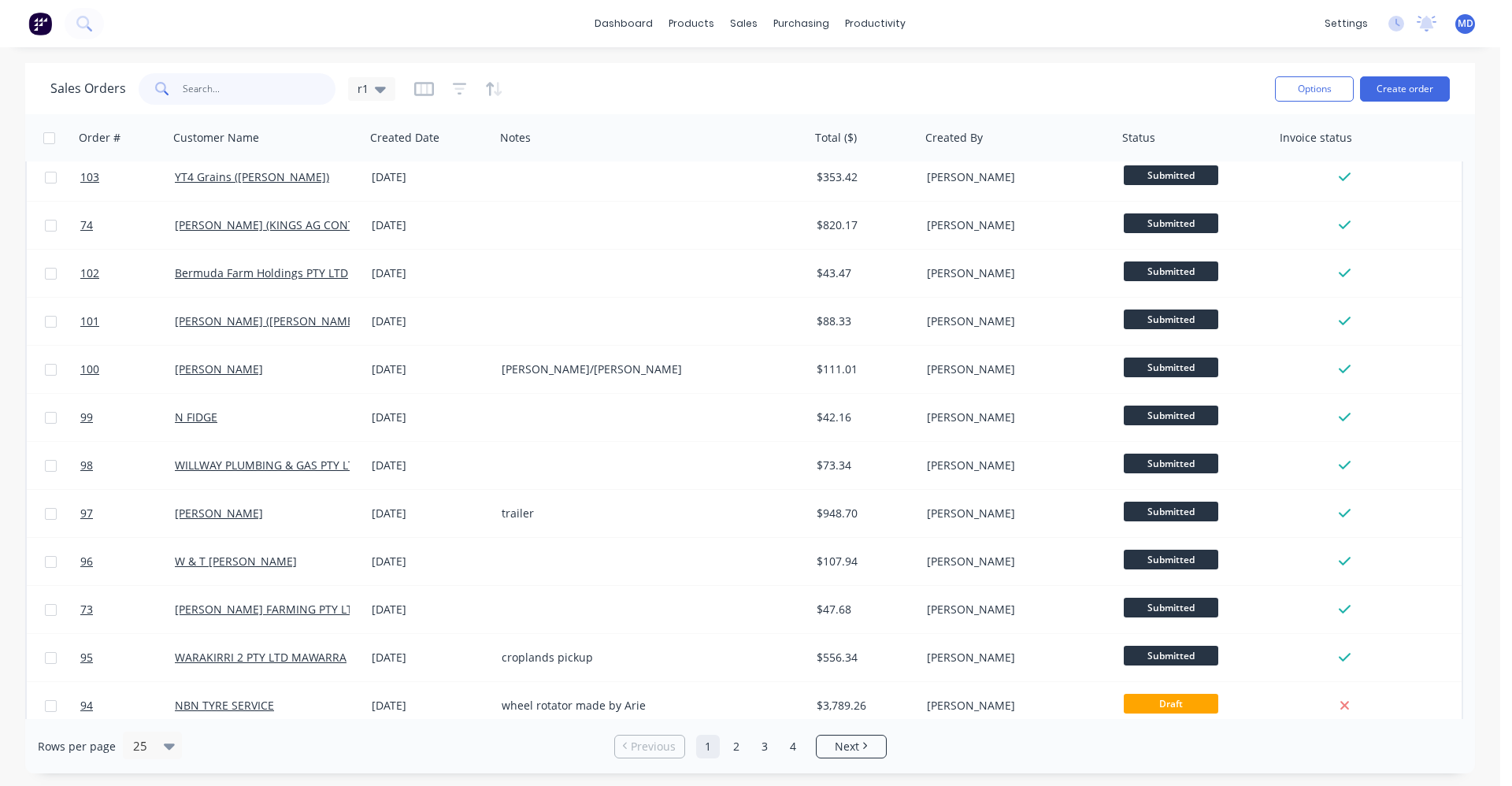
click at [248, 98] on input "text" at bounding box center [260, 89] width 154 height 32
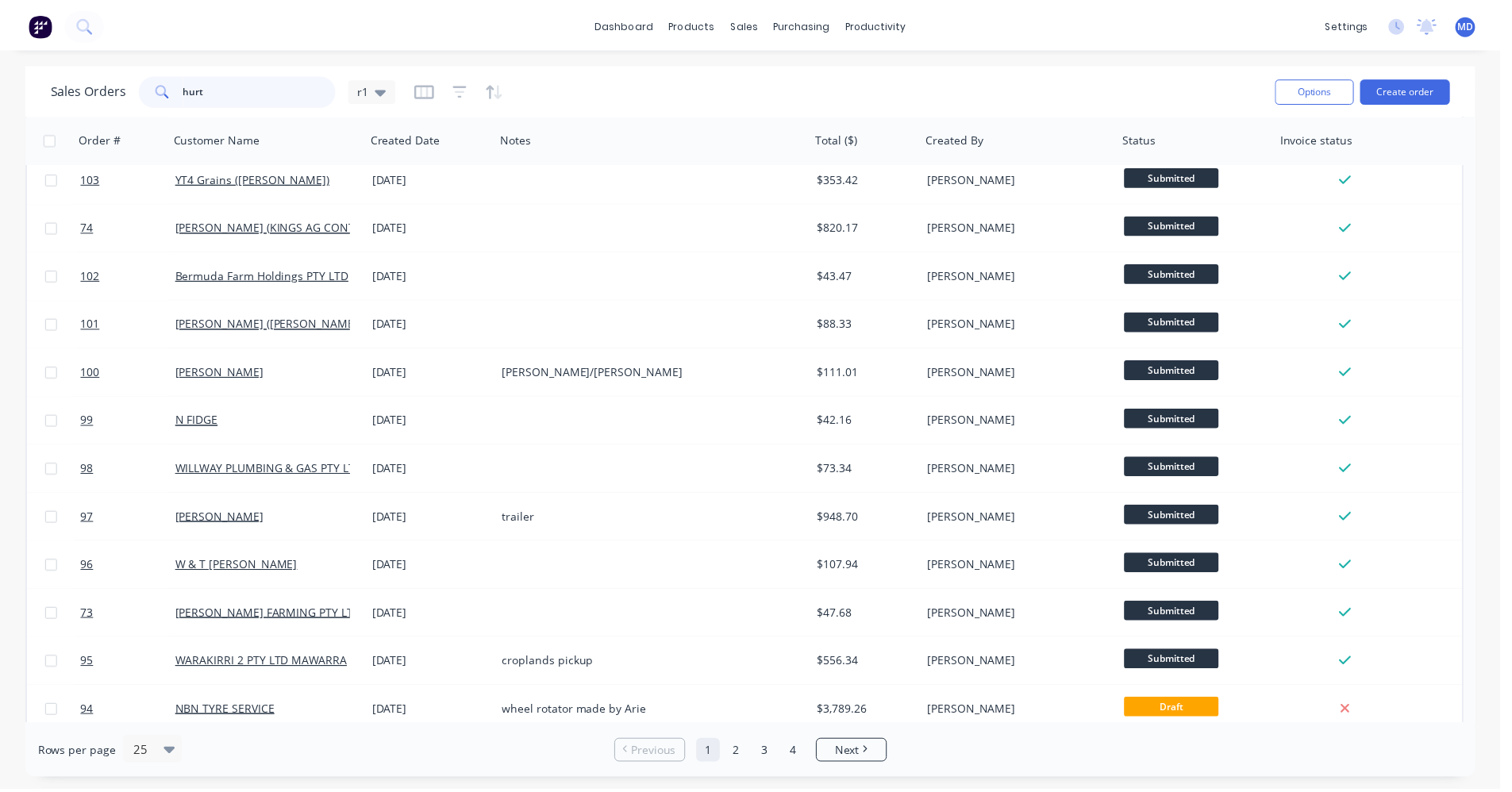
scroll to position [0, 0]
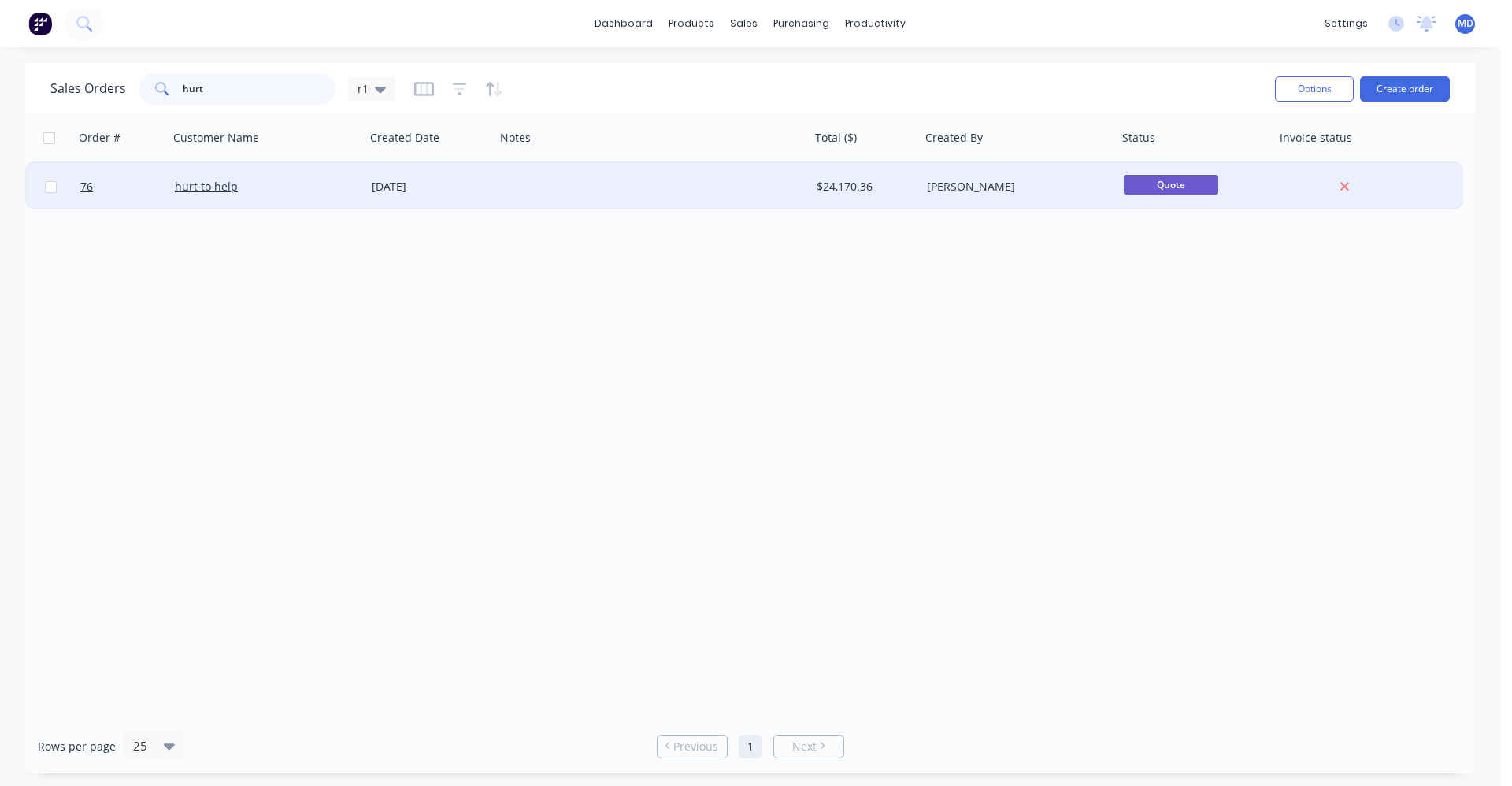
type input "hurt"
click at [262, 194] on div "hurt to help" at bounding box center [267, 186] width 197 height 48
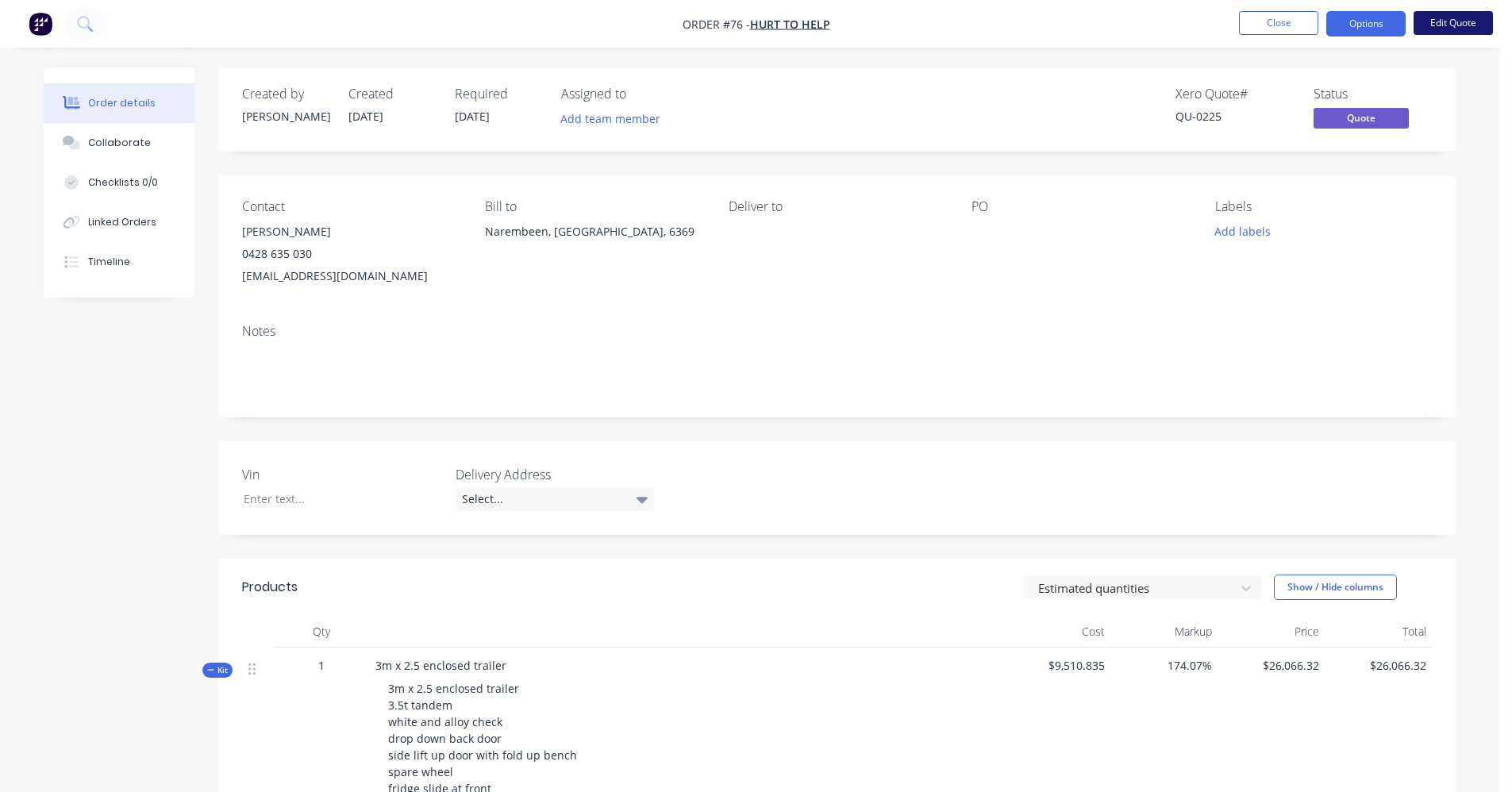
click at [1446, 25] on button "Edit Quote" at bounding box center [1453, 23] width 79 height 24
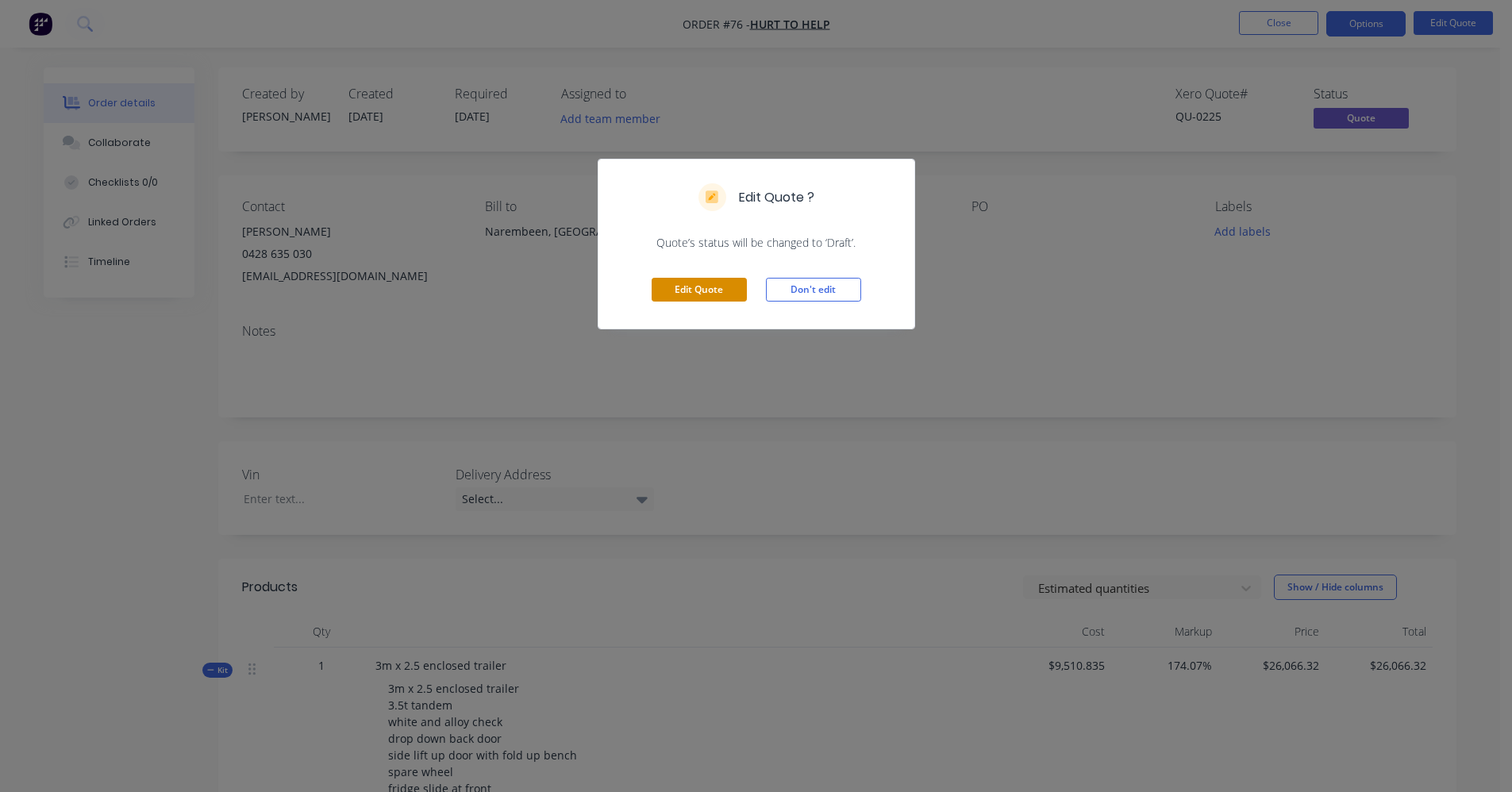
click at [719, 293] on button "Edit Quote" at bounding box center [699, 289] width 95 height 24
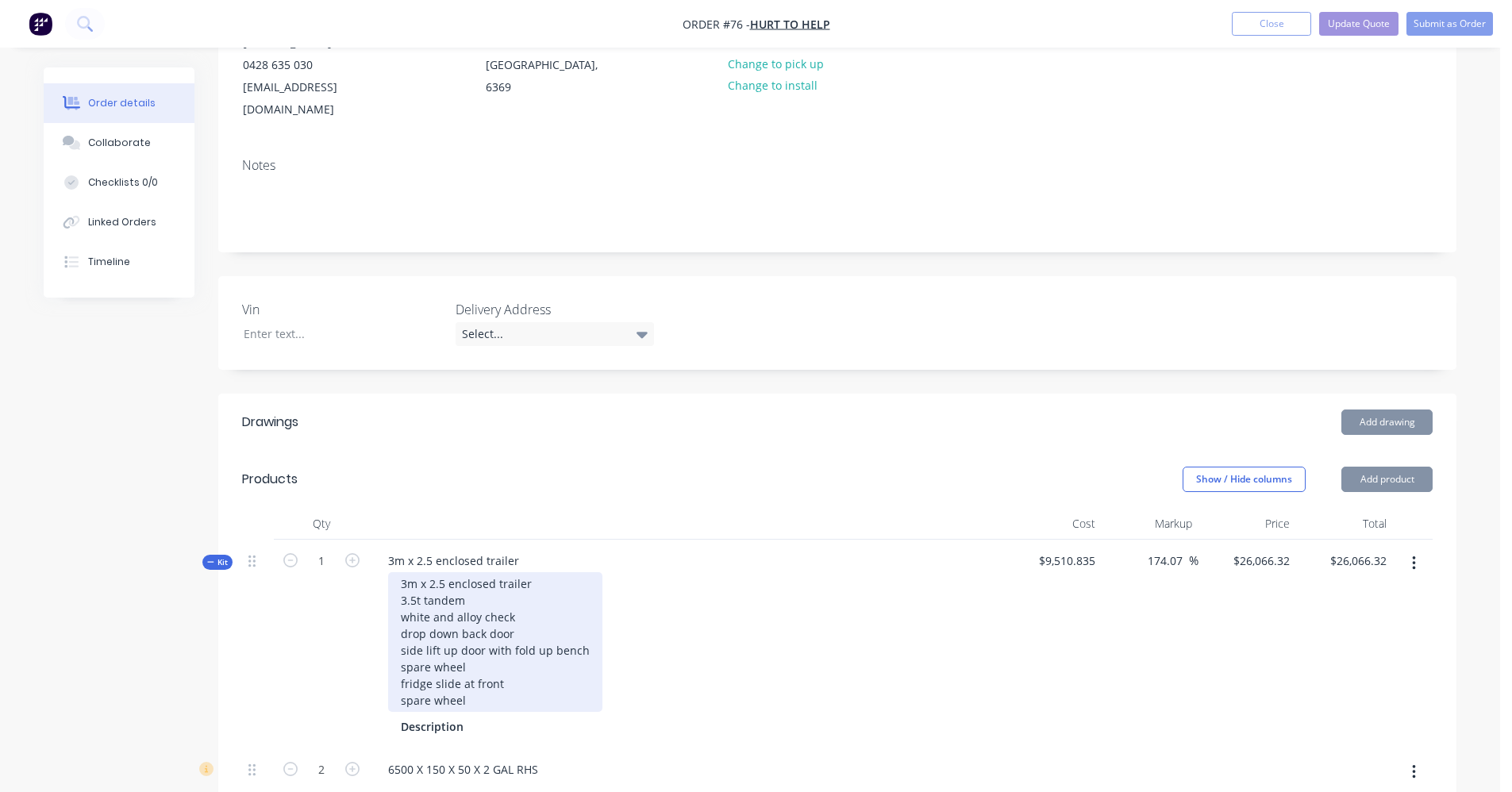
scroll to position [238, 0]
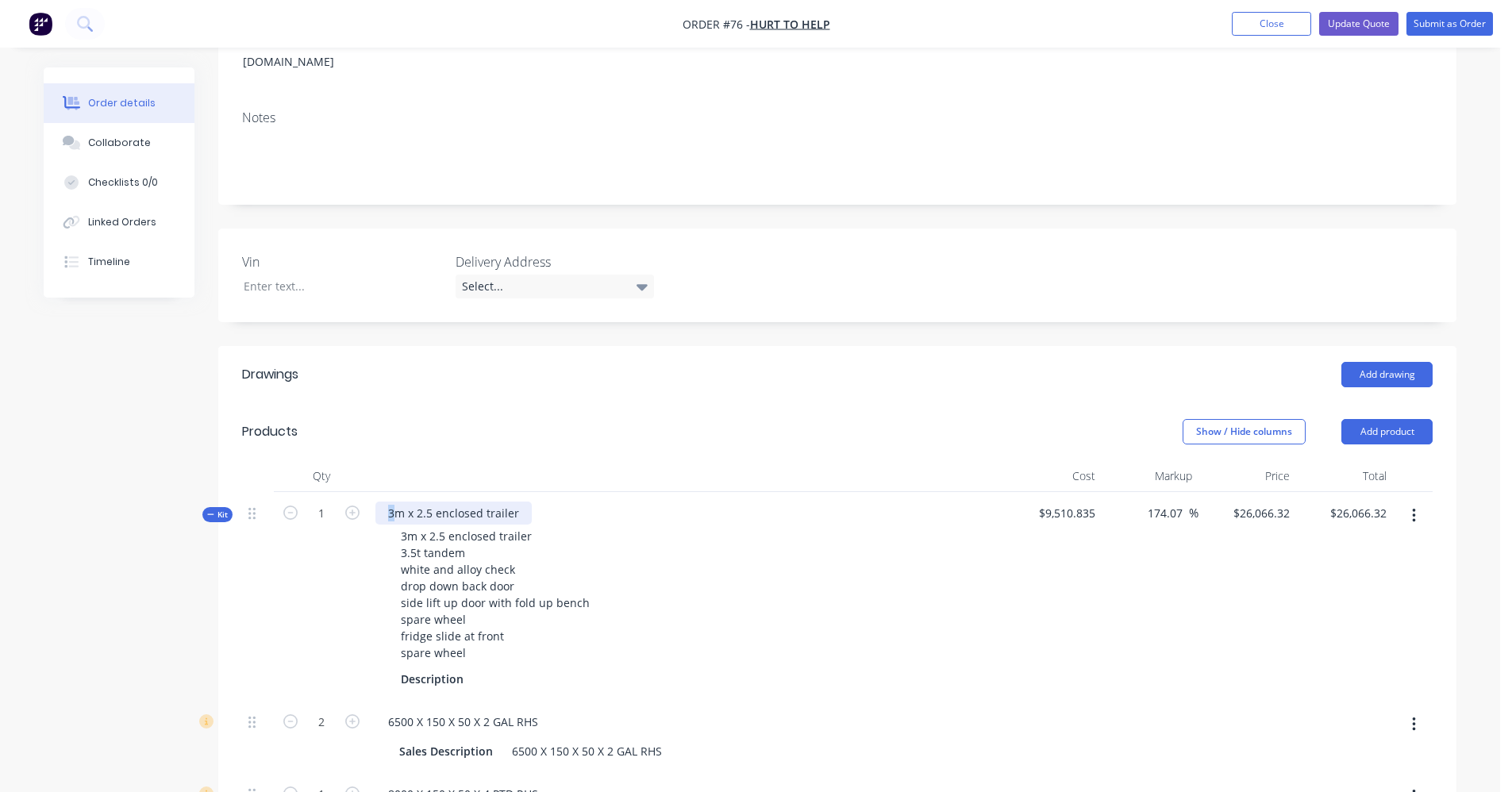
click at [389, 502] on div "3m x 2.5 enclosed trailer" at bounding box center [454, 513] width 156 height 23
click at [1046, 504] on span "$9,510.835" at bounding box center [1053, 513] width 85 height 17
drag, startPoint x: 1046, startPoint y: 492, endPoint x: 966, endPoint y: 594, distance: 129.6
click at [965, 608] on div "3m x 2.5 enclosed trailer 3.5t tandem white and alloy check drop down back door…" at bounding box center [687, 594] width 622 height 140
click at [1052, 504] on span "$9,510.835" at bounding box center [1053, 513] width 85 height 17
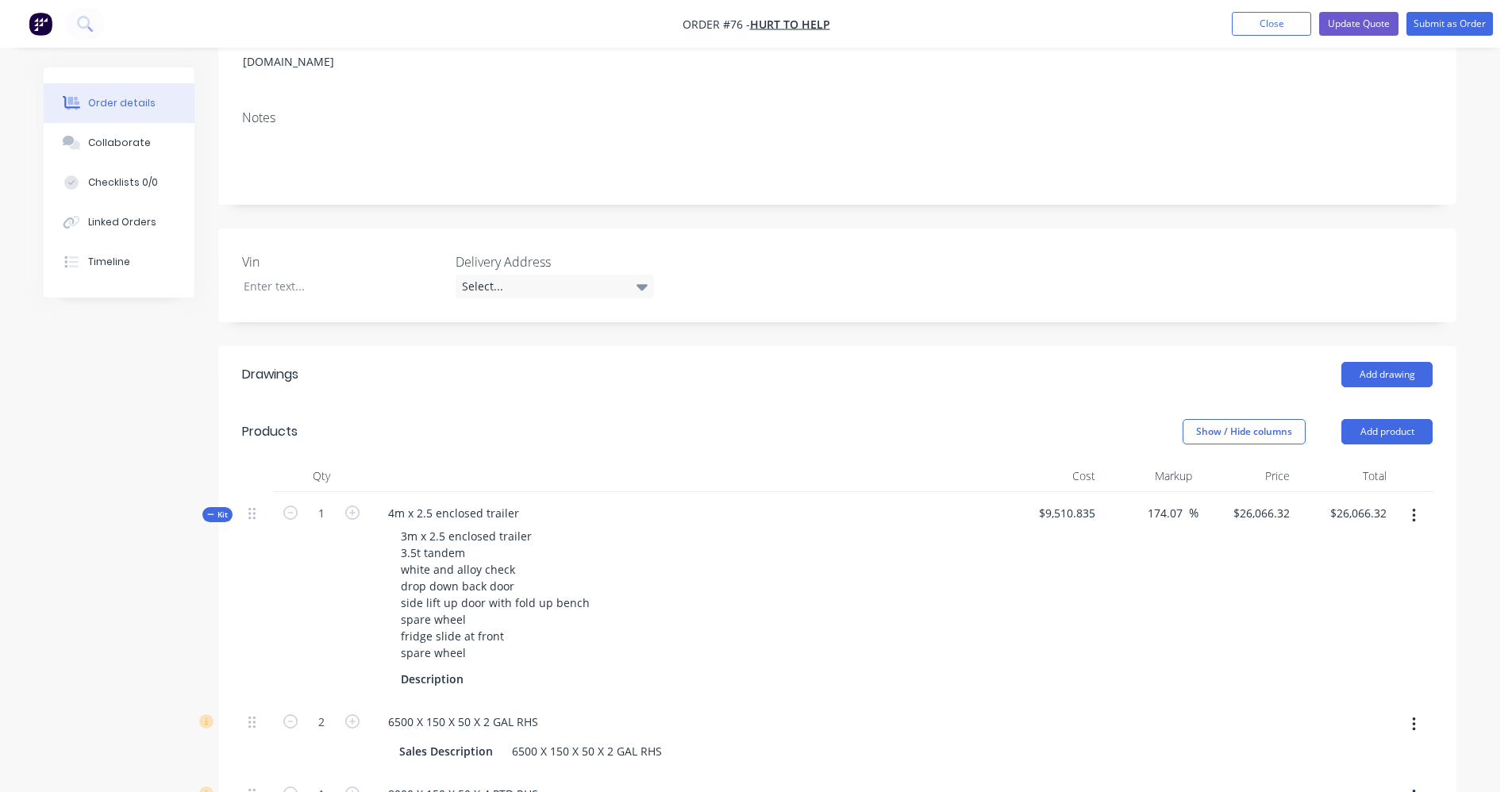
click at [1044, 504] on span "$9,510.835" at bounding box center [1053, 513] width 85 height 17
click at [1050, 504] on span "$9,510.835" at bounding box center [1053, 513] width 85 height 17
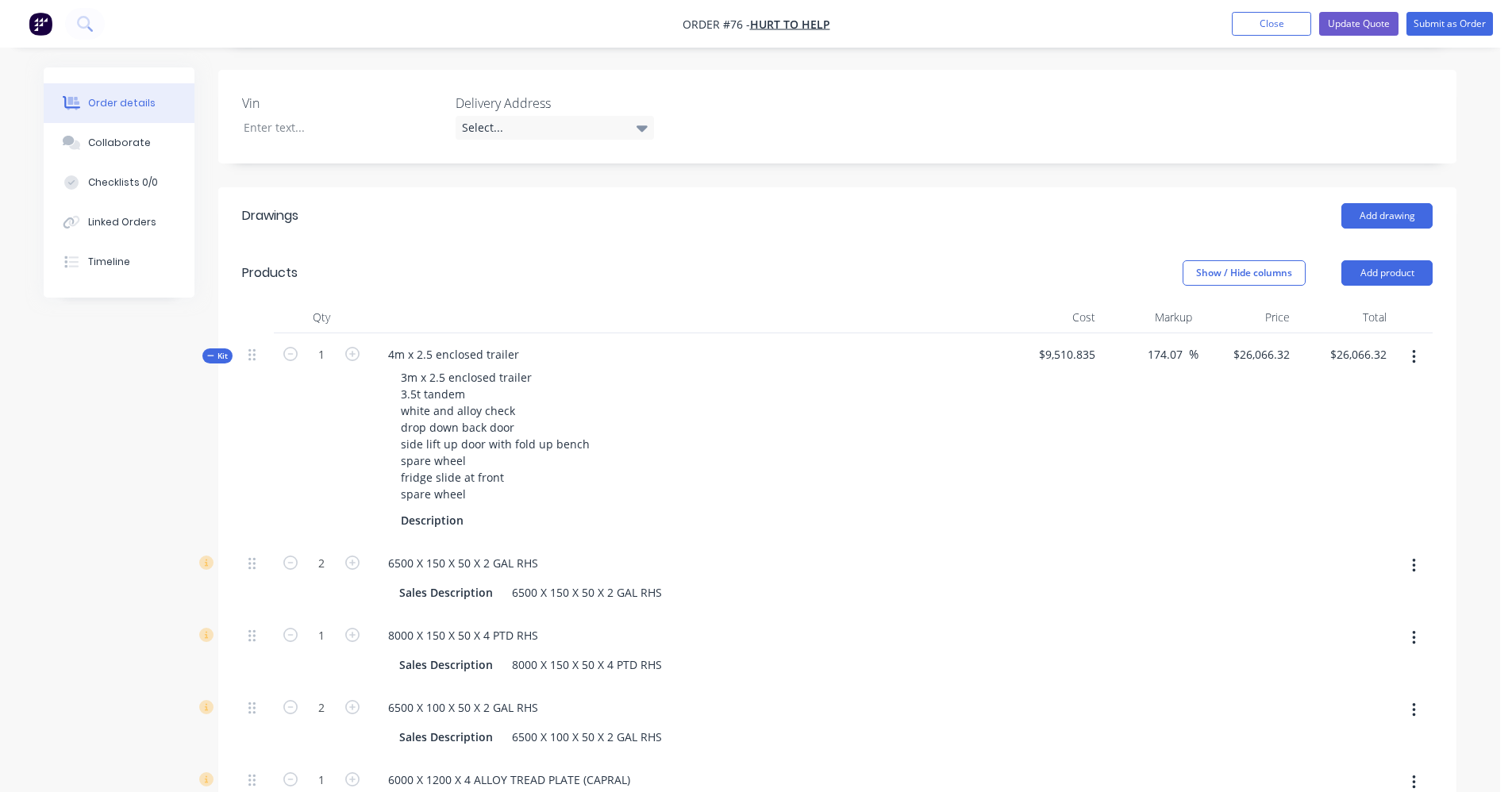
click at [948, 542] on div "6500 X 150 X 50 X 2 GAL RHS Sales Description 6500 X 150 X 50 X 2 GAL RHS" at bounding box center [686, 578] width 635 height 72
click at [1050, 346] on span "$9,510.835" at bounding box center [1053, 355] width 85 height 17
click at [1249, 343] on input "26066.32" at bounding box center [1264, 354] width 64 height 23
click at [1256, 343] on input "26066.32" at bounding box center [1268, 354] width 56 height 23
type input "$26,066.32"
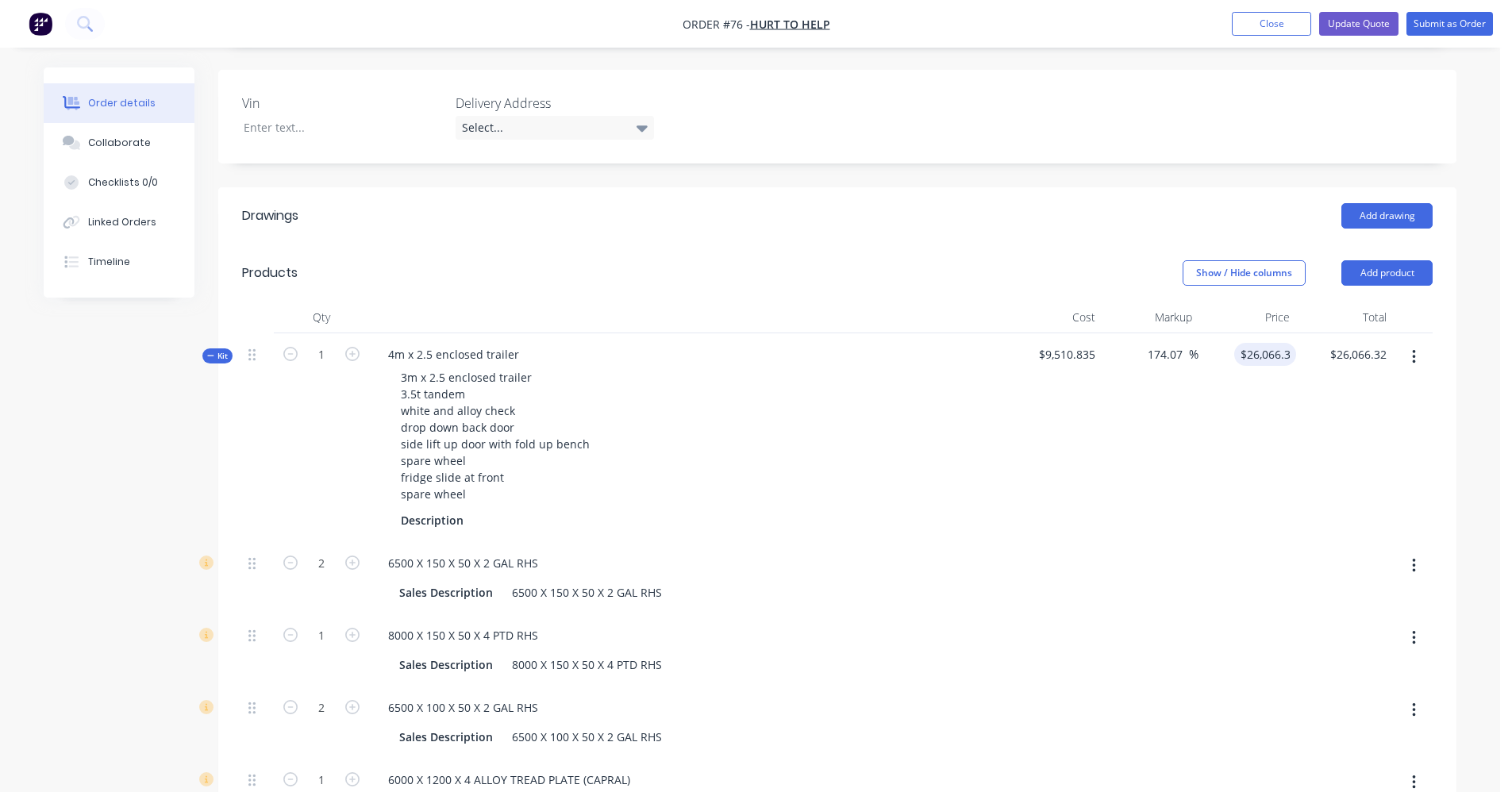
click at [1140, 397] on div "174.07 174.07 %" at bounding box center [1150, 437] width 98 height 209
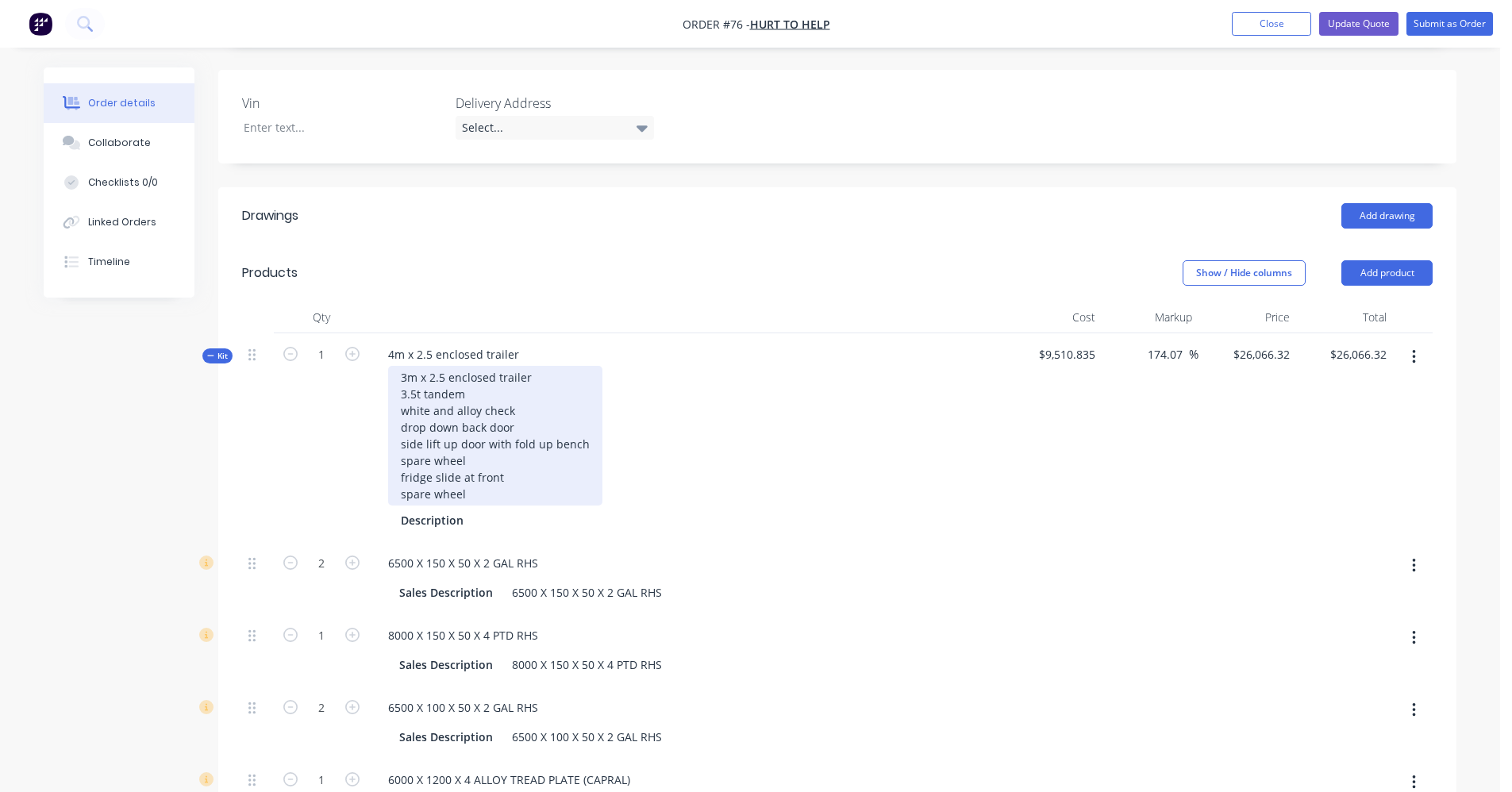
click at [406, 366] on div "3m x 2.5 enclosed trailer 3.5t tandem white and alloy check drop down back door…" at bounding box center [495, 436] width 214 height 140
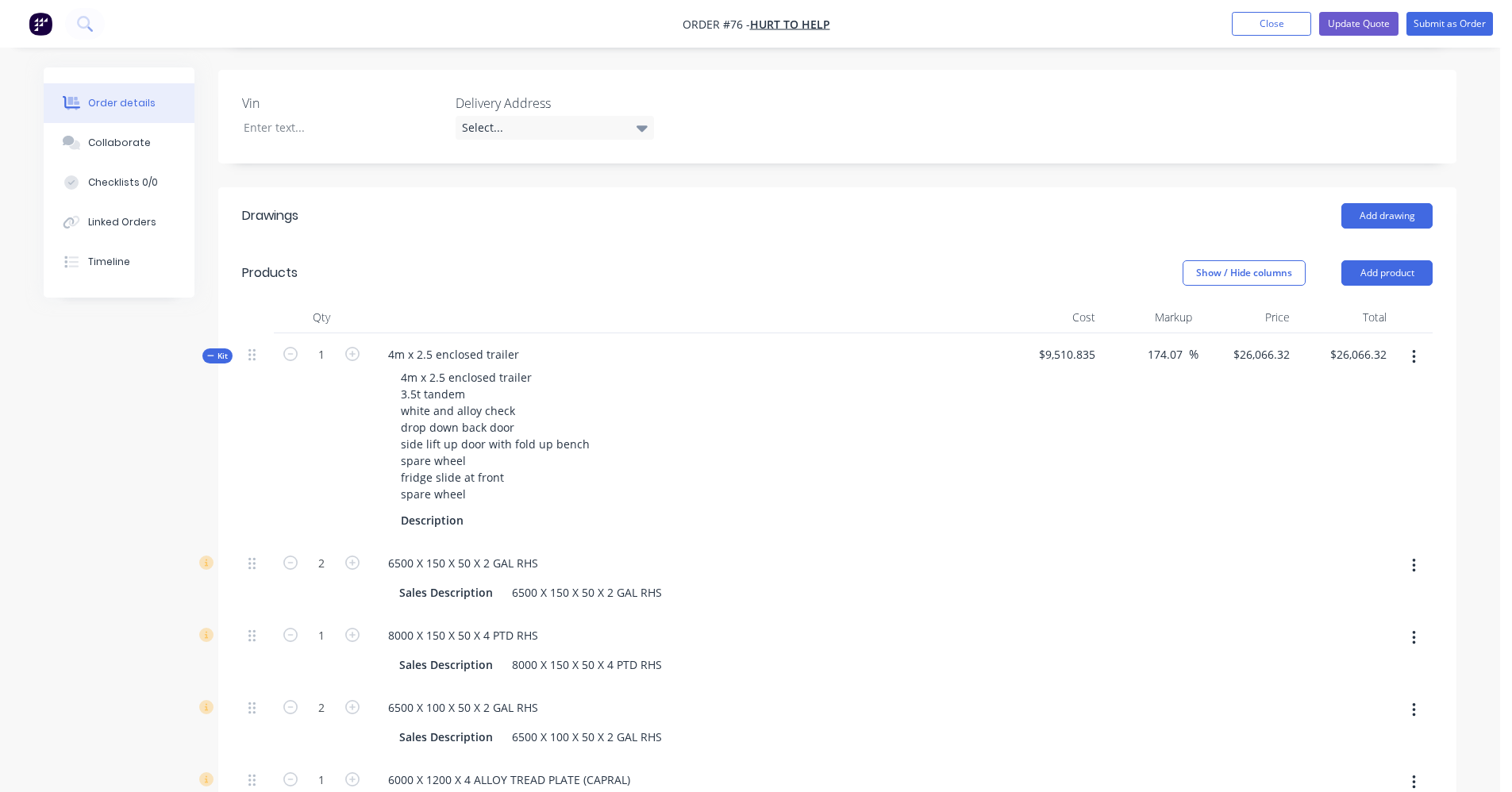
click at [722, 403] on div "4m x 2.5 enclosed trailer 3.5t tandem white and alloy check drop down back door…" at bounding box center [687, 436] width 622 height 140
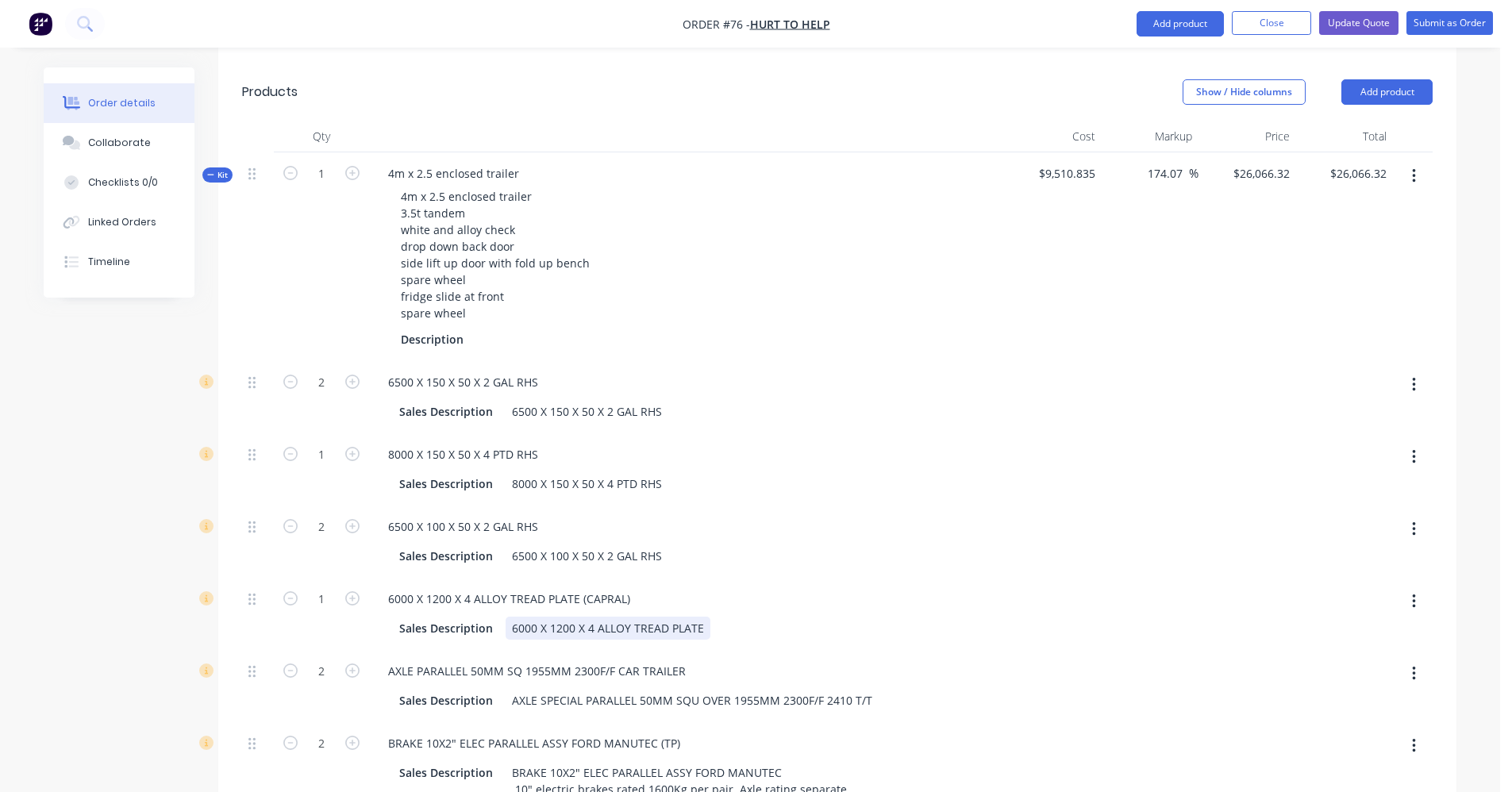
scroll to position [556, 0]
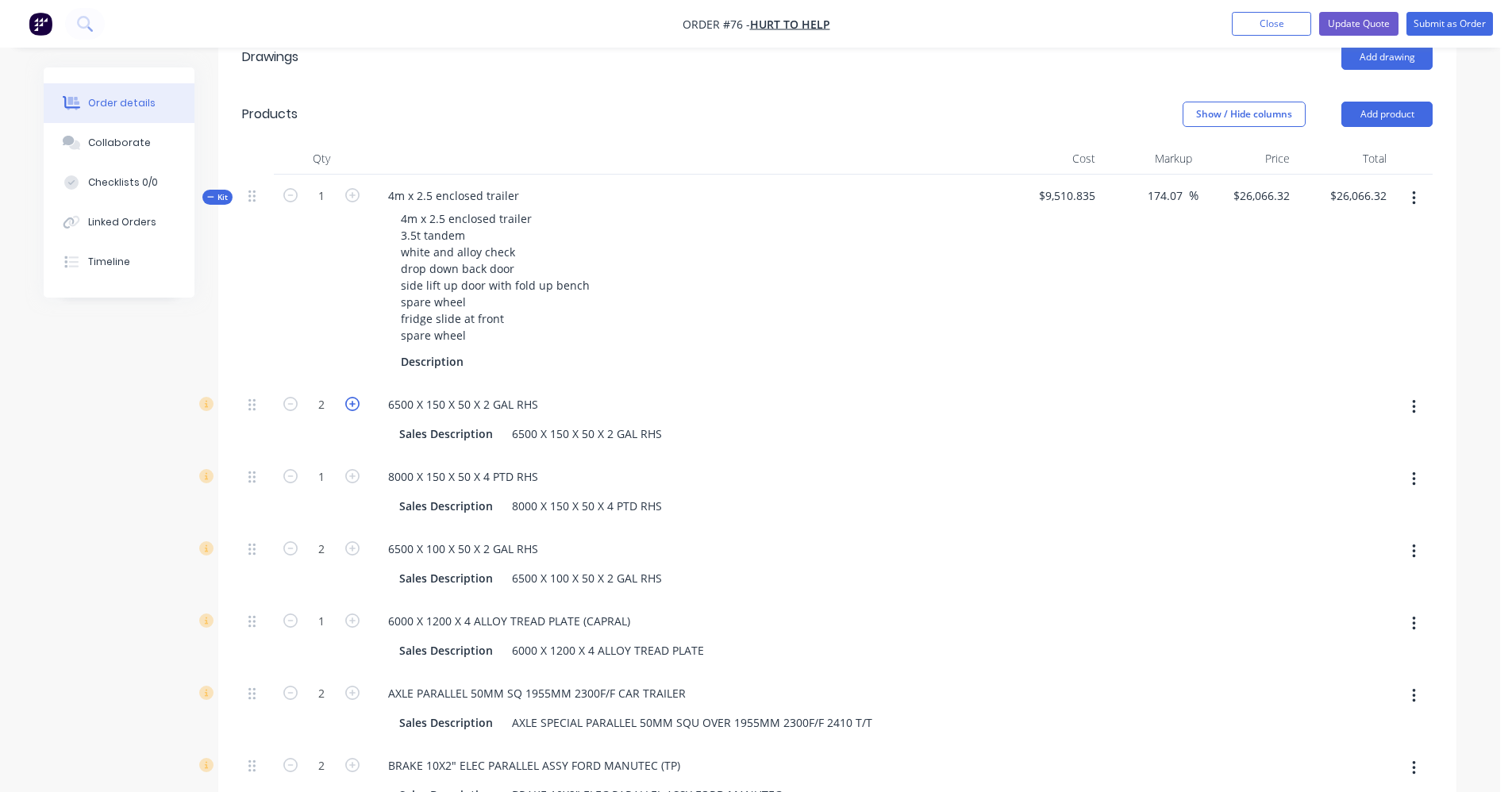
click at [351, 397] on icon "button" at bounding box center [352, 404] width 14 height 14
type input "$26,299.0874"
type input "$26,299.09"
type input "3"
click at [354, 469] on icon "button" at bounding box center [352, 476] width 14 height 14
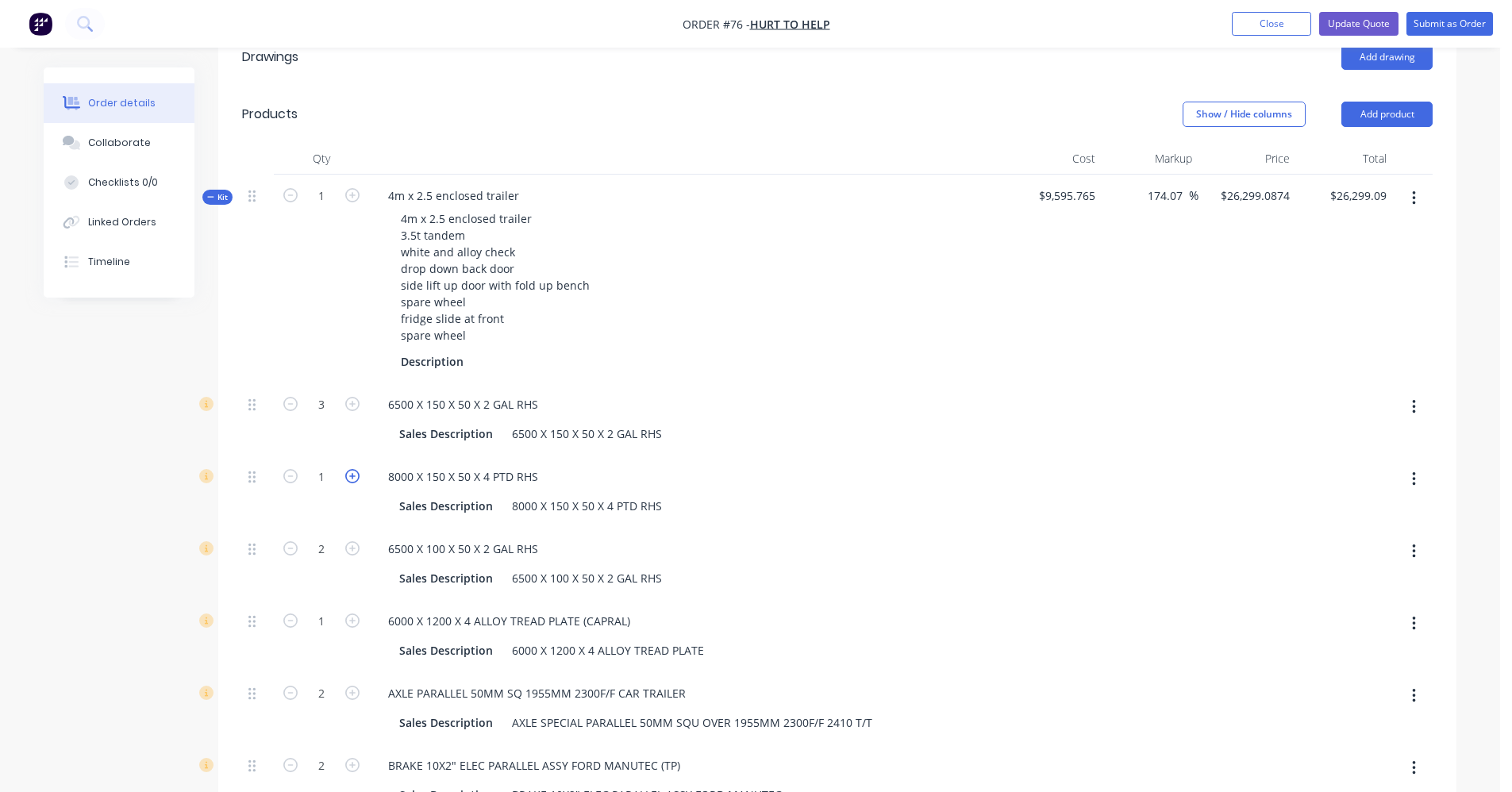
type input "$26,770.6244"
type input "$26,770.62"
type input "2"
click at [350, 541] on icon "button" at bounding box center [352, 548] width 14 height 14
type input "$26,930.9552"
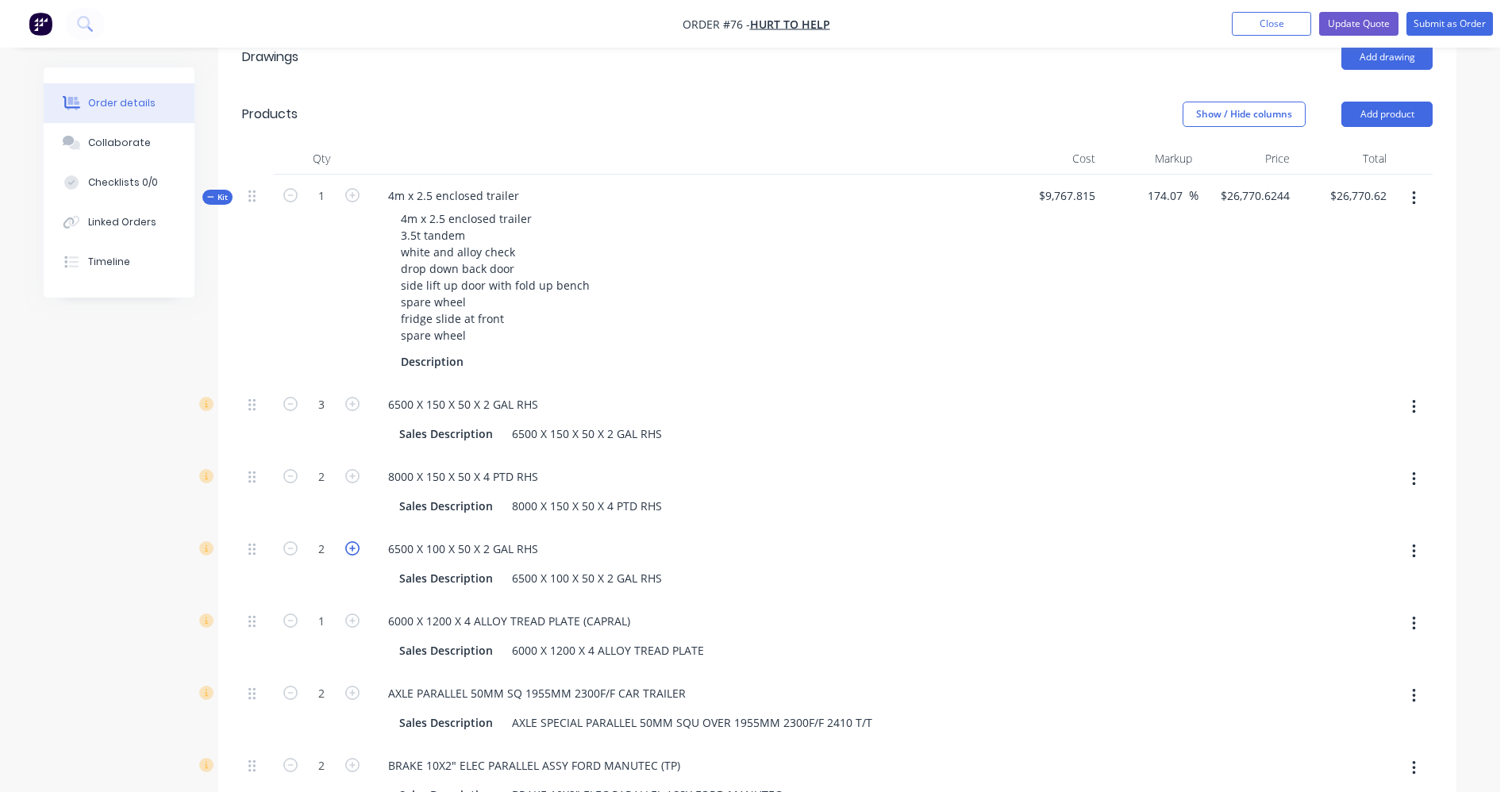
type input "$26,930.96"
type input "3"
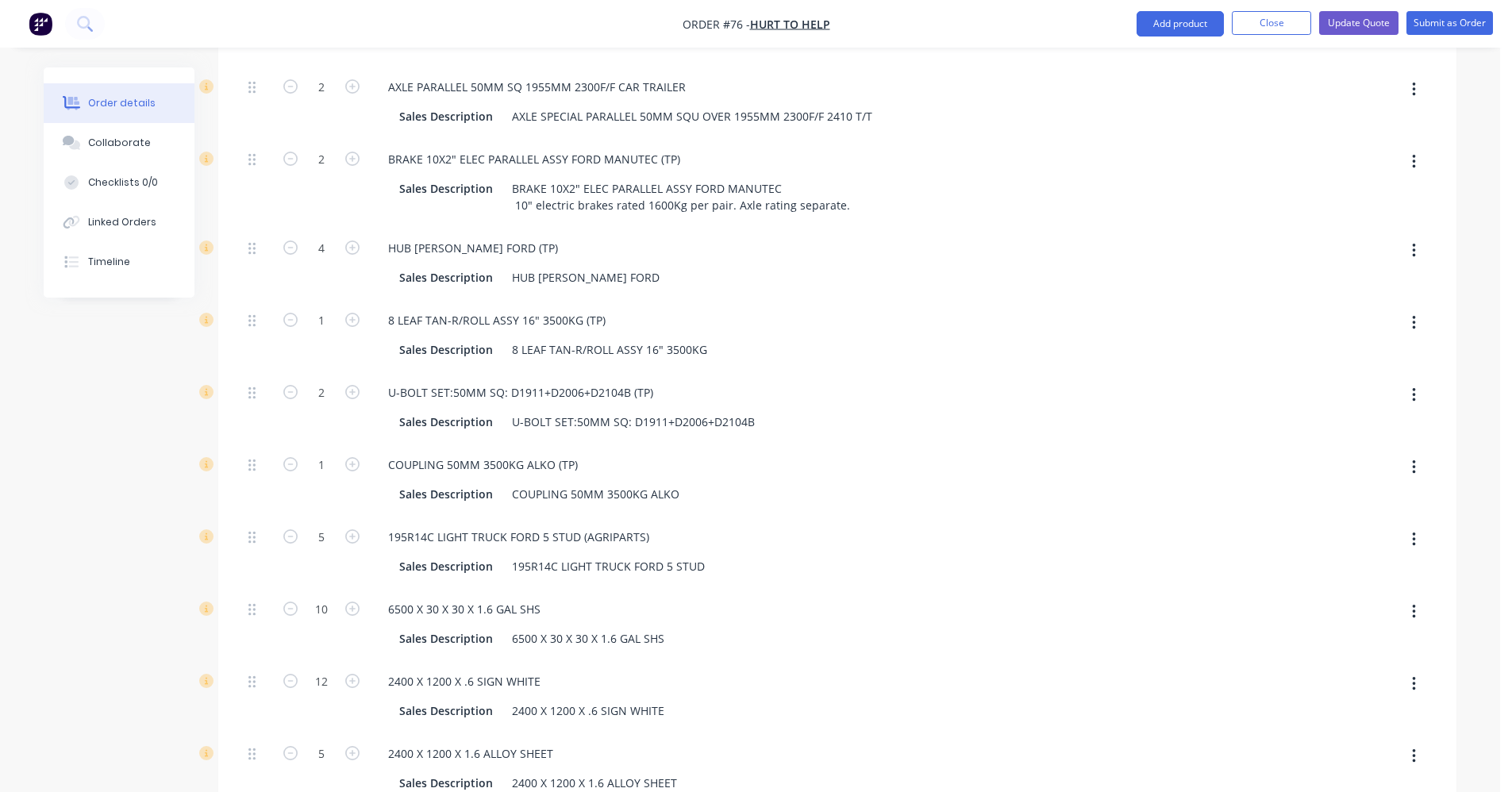
scroll to position [1191, 0]
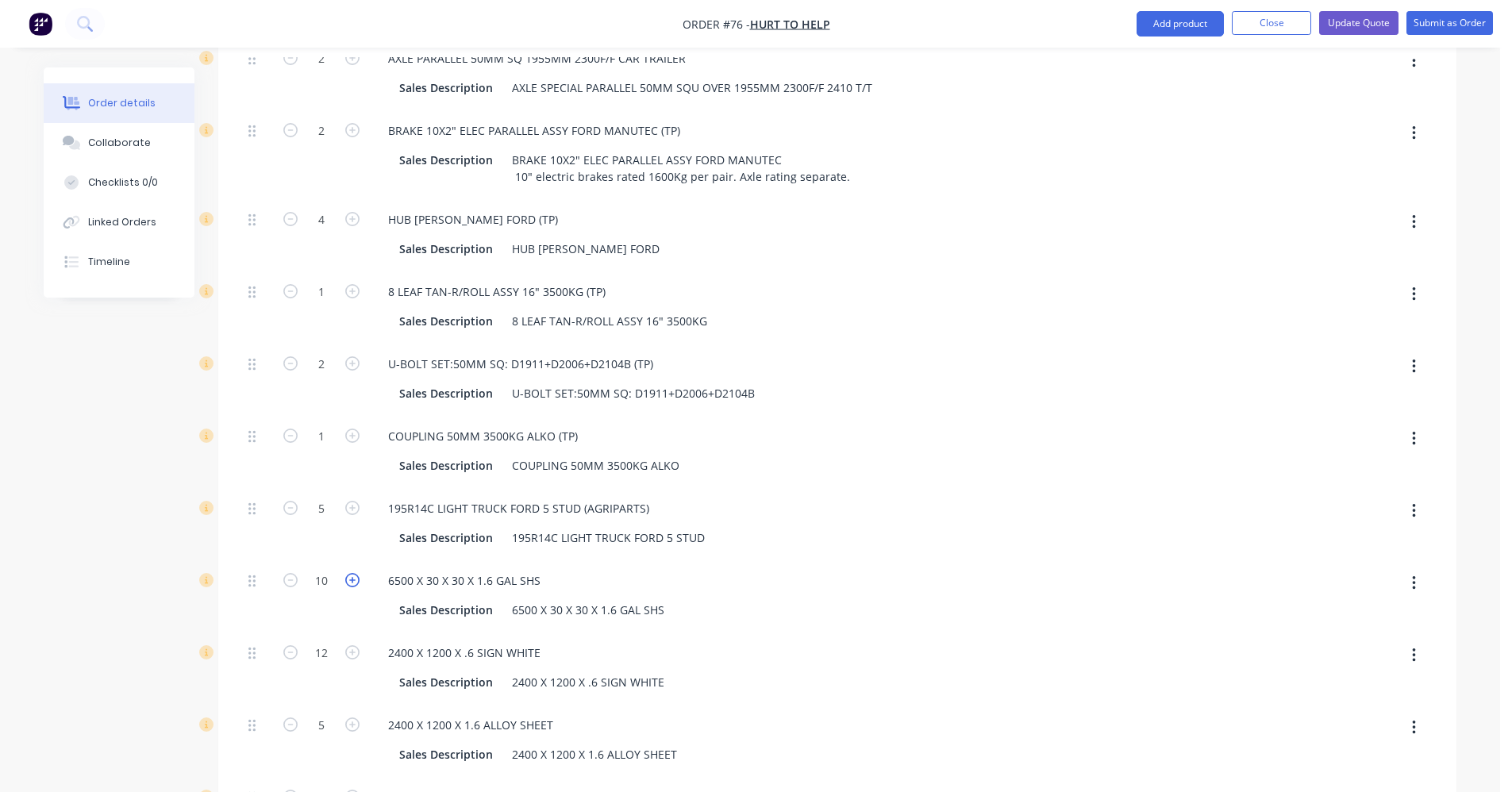
click at [350, 573] on icon "button" at bounding box center [352, 580] width 14 height 14
type input "$26,985.4128"
type input "$26,985.41"
type input "11"
click at [350, 573] on icon "button" at bounding box center [352, 580] width 14 height 14
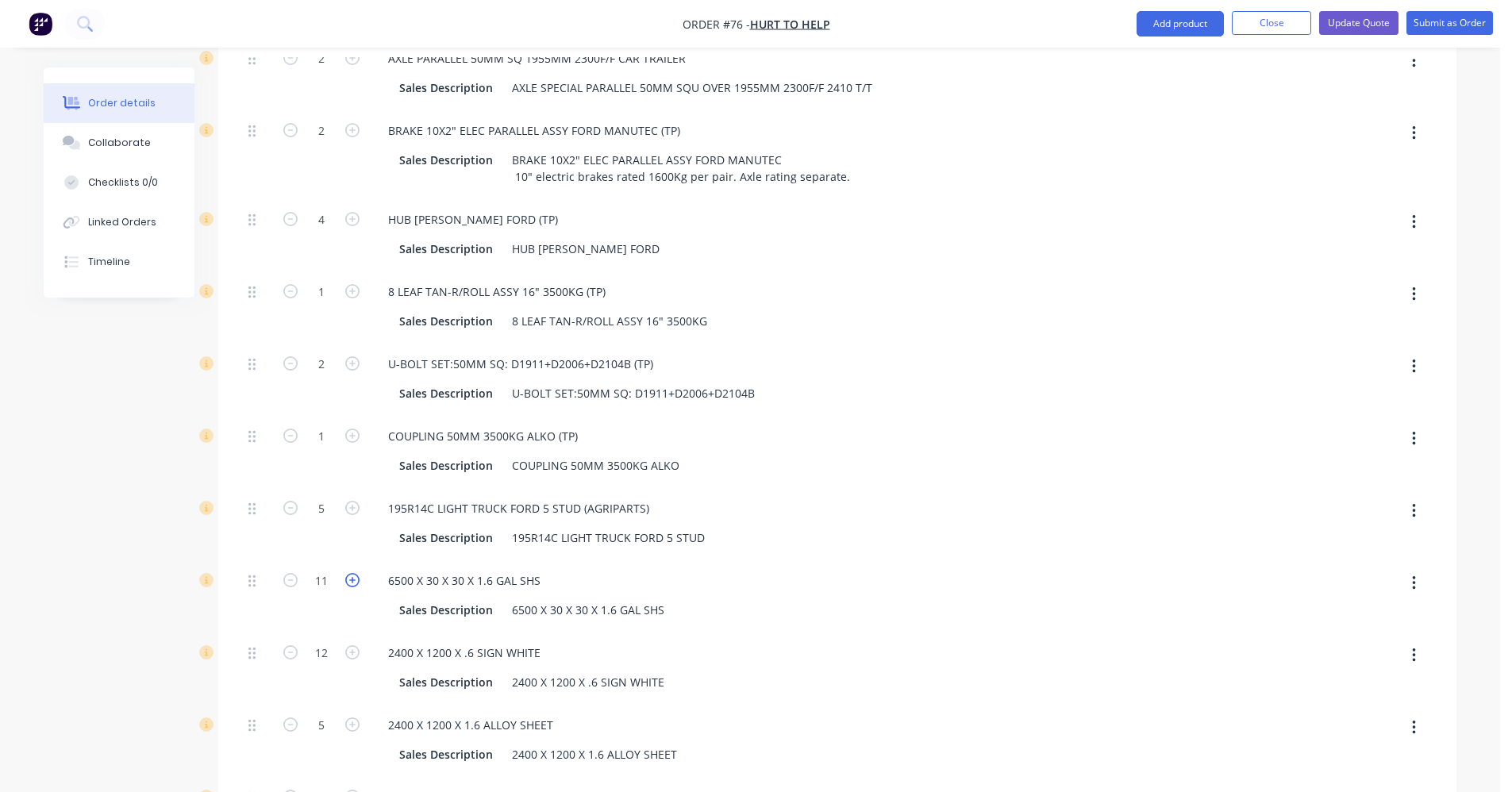
type input "$27,039.8705"
type input "$27,039.87"
type input "12"
click at [356, 645] on icon "button" at bounding box center [352, 652] width 14 height 14
type input "$27,182.3868"
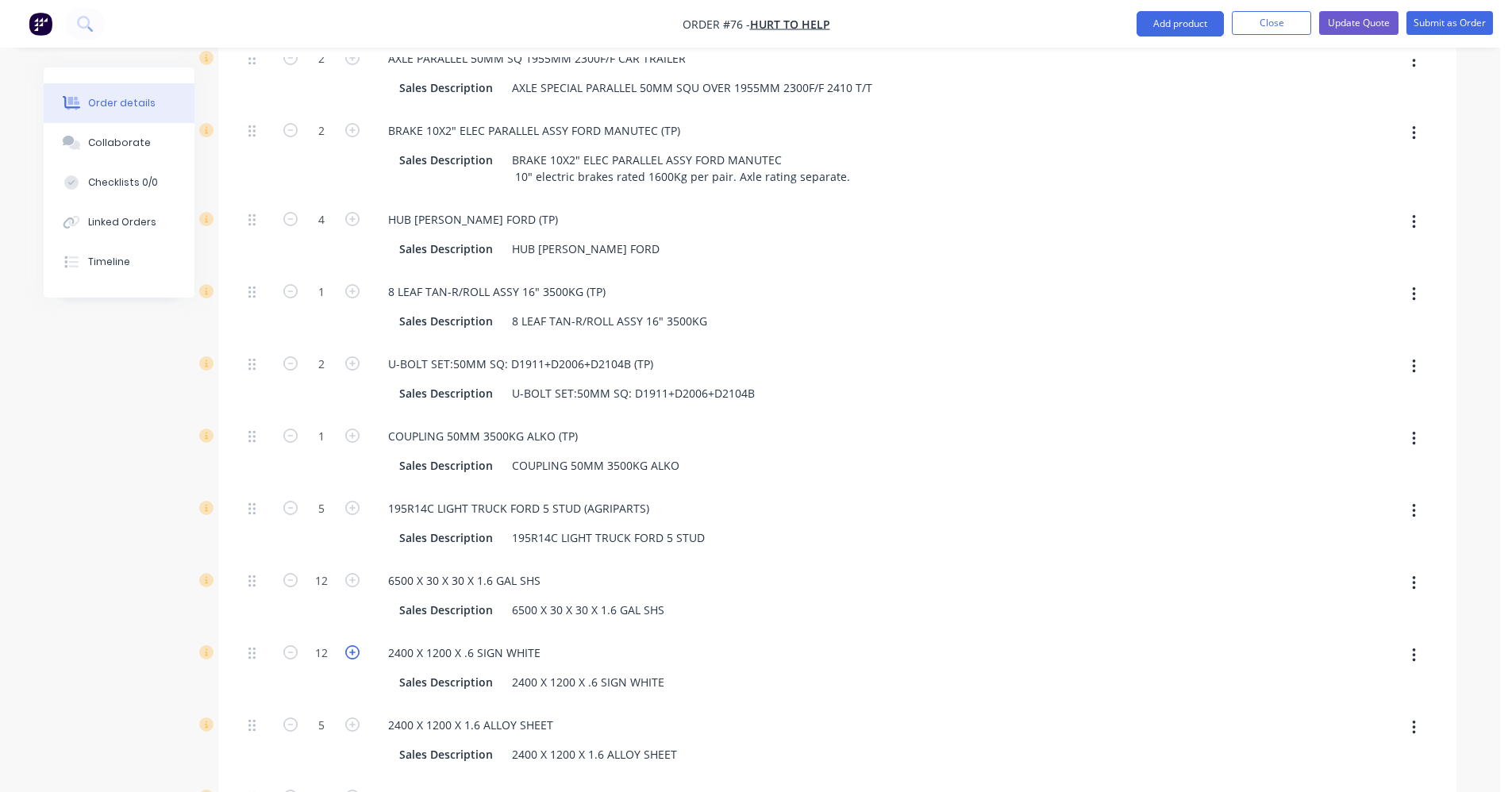
type input "$27,182.39"
type input "13"
click at [356, 645] on icon "button" at bounding box center [352, 652] width 14 height 14
type input "$27,324.903"
type input "$27,324.90"
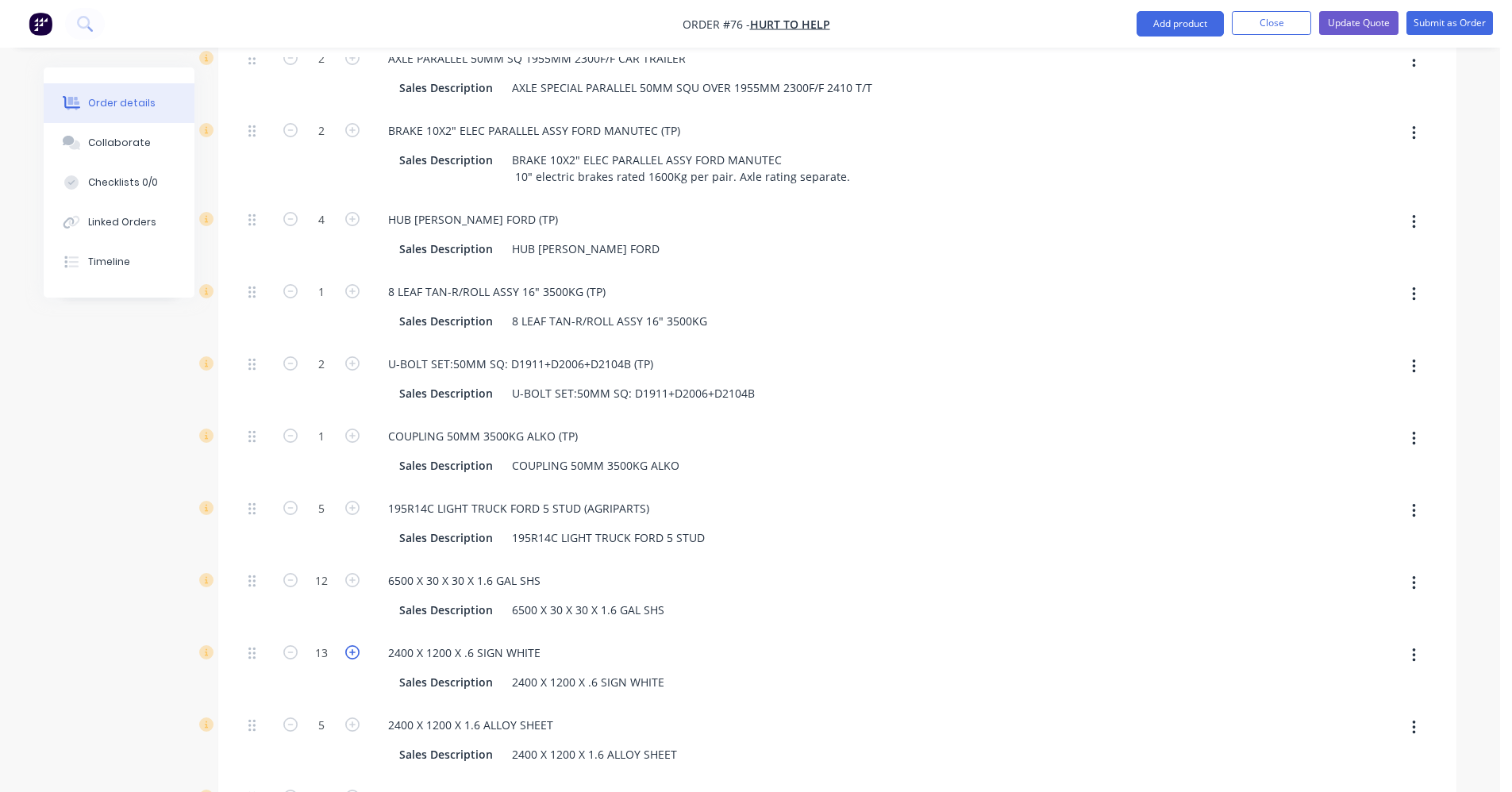
type input "14"
click at [356, 645] on icon "button" at bounding box center [352, 652] width 14 height 14
type input "$27,467.4193"
type input "$27,467.42"
type input "15"
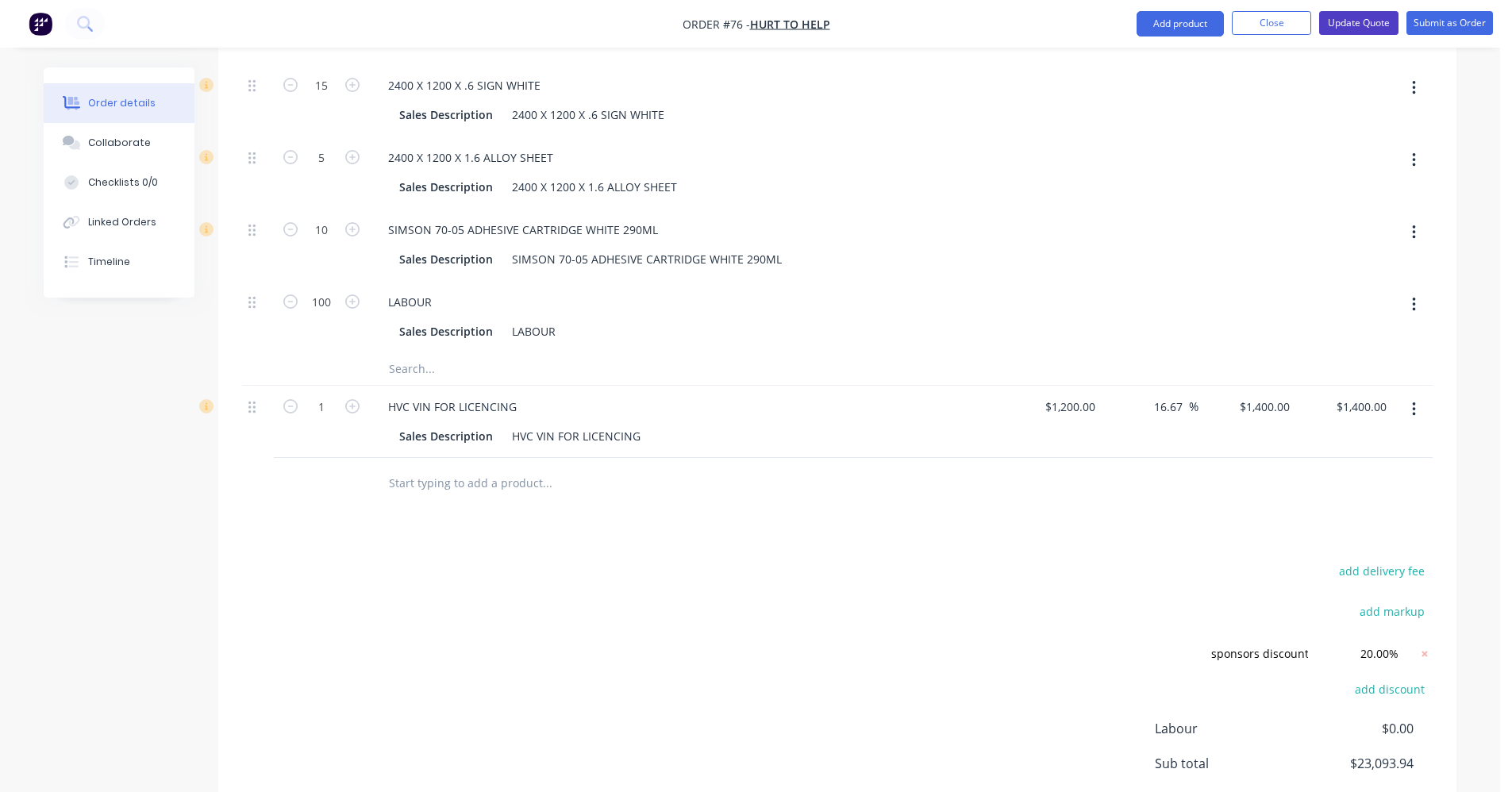
scroll to position [1666, 0]
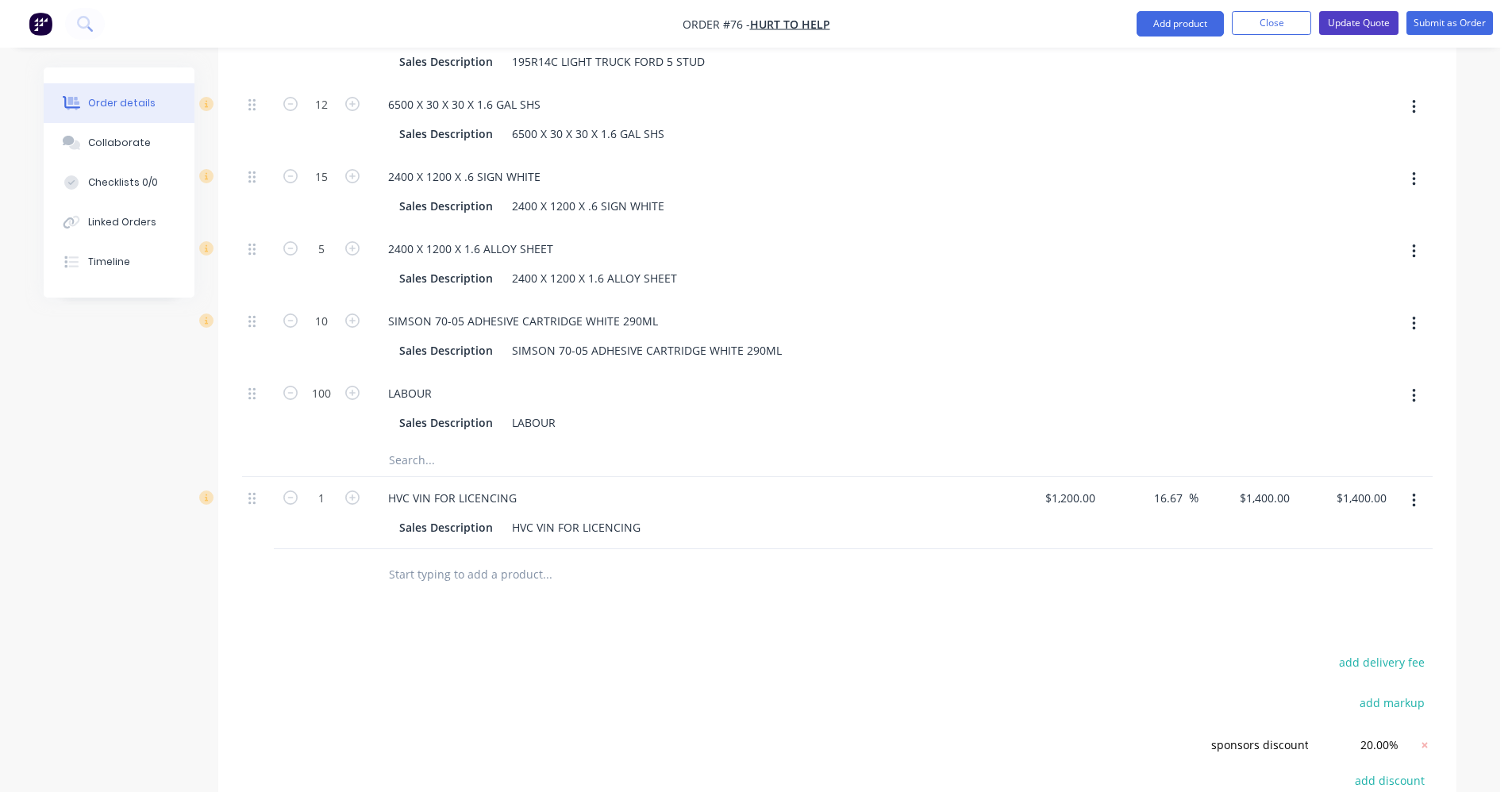
click at [1361, 21] on button "Update Quote" at bounding box center [1359, 23] width 79 height 24
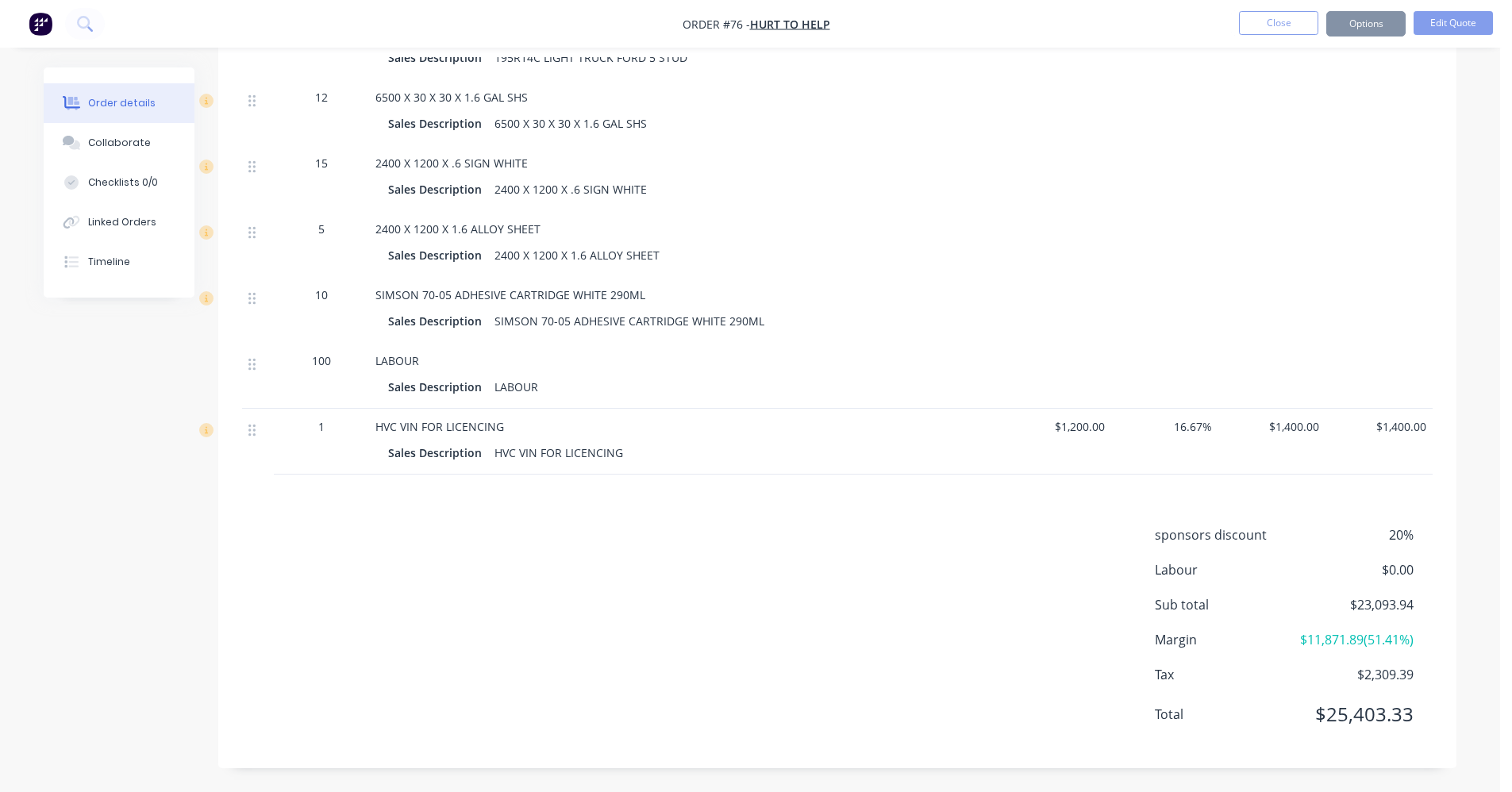
scroll to position [0, 0]
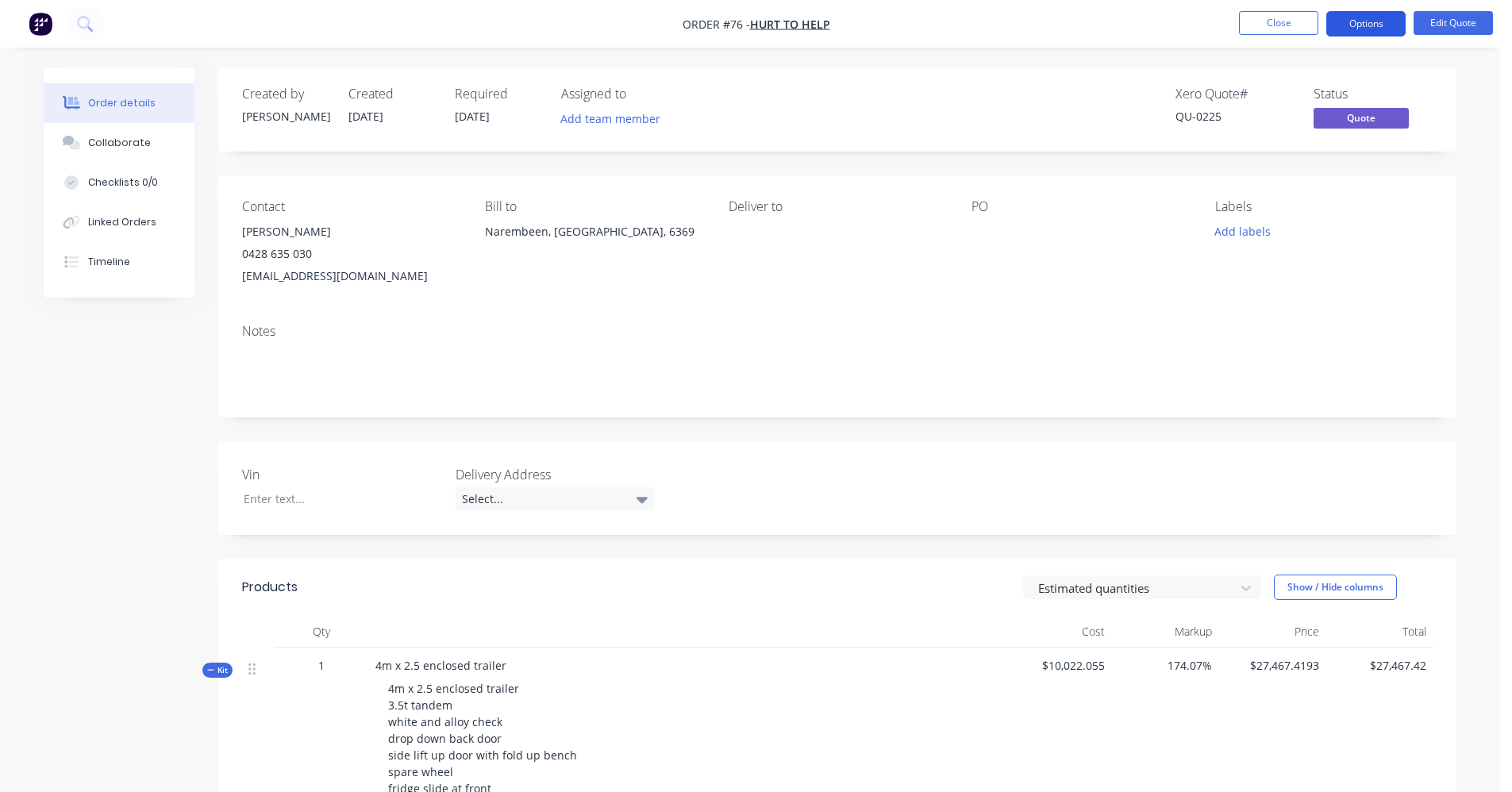
click at [1372, 21] on button "Options" at bounding box center [1366, 24] width 79 height 25
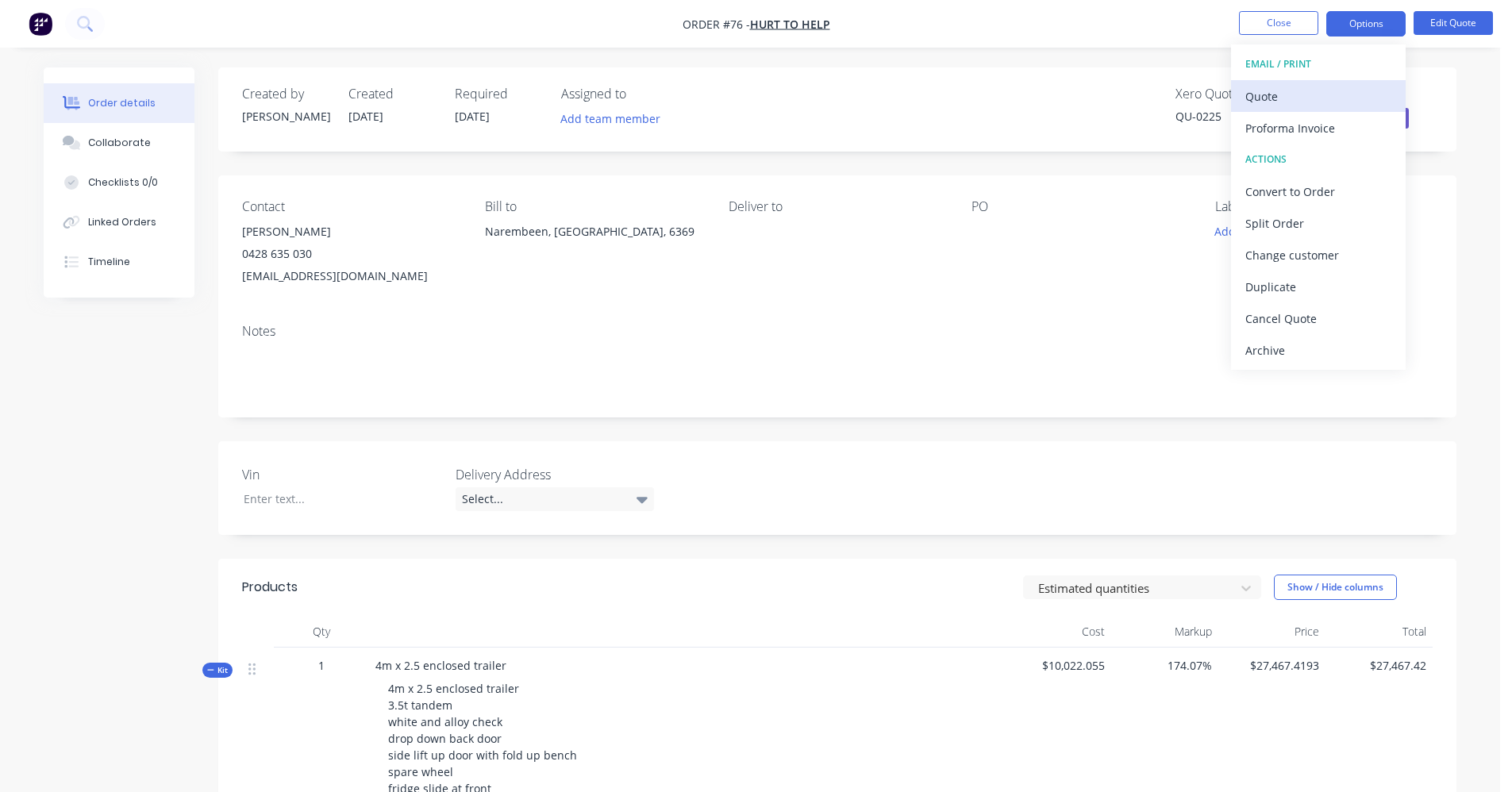
click at [1311, 98] on div "Quote" at bounding box center [1319, 96] width 146 height 23
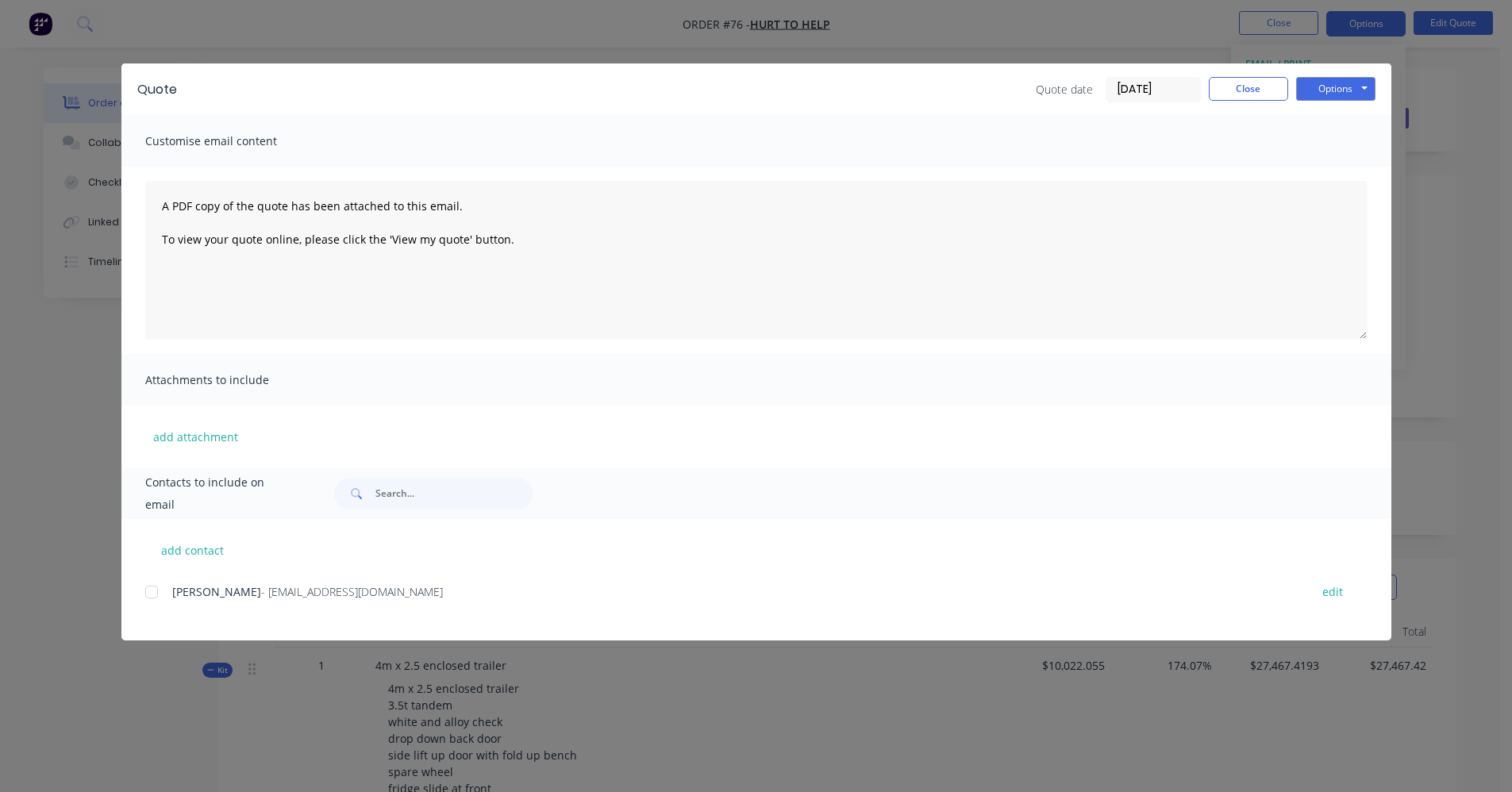
click at [156, 589] on div at bounding box center [151, 592] width 32 height 32
click at [1331, 90] on button "Options" at bounding box center [1336, 89] width 79 height 24
click at [1326, 177] on button "Email" at bounding box center [1347, 169] width 102 height 26
click at [1262, 87] on button "Close" at bounding box center [1249, 89] width 79 height 24
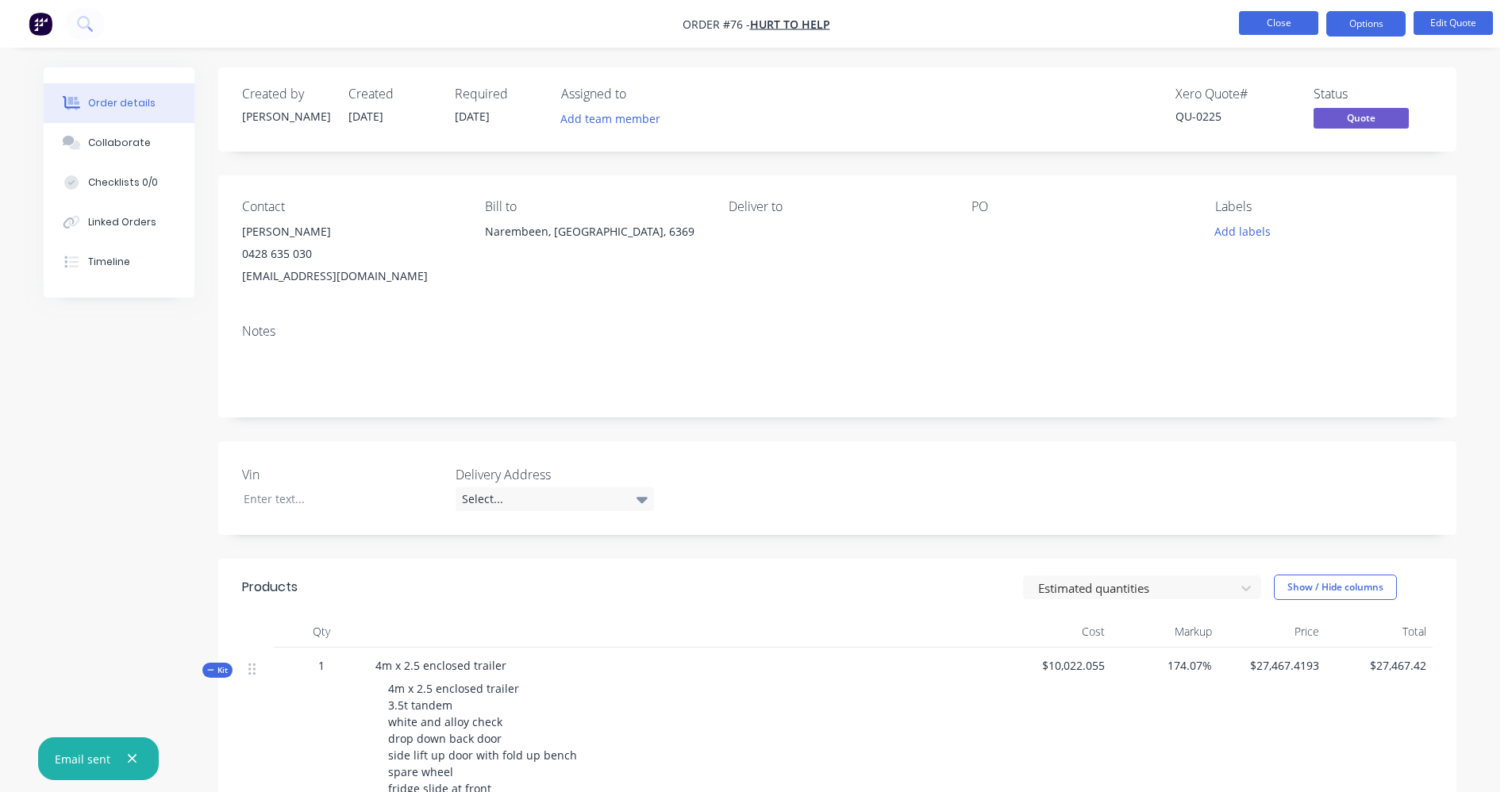
click at [1265, 24] on button "Close" at bounding box center [1279, 23] width 79 height 24
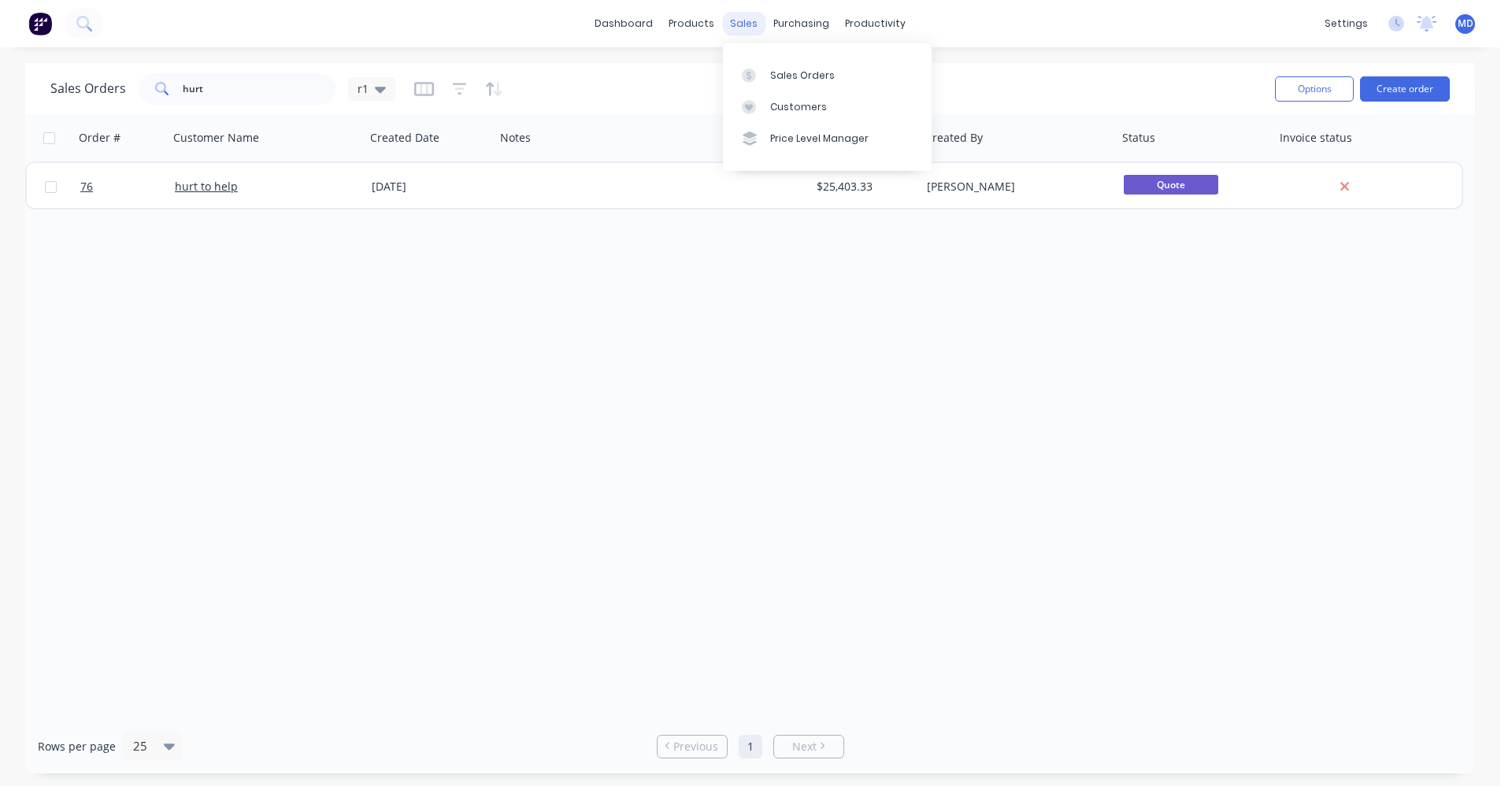
click at [739, 26] on div "sales" at bounding box center [744, 23] width 43 height 23
click at [774, 74] on div "Sales Orders" at bounding box center [802, 75] width 64 height 14
click at [818, 68] on div "Sales Orders" at bounding box center [802, 75] width 64 height 14
drag, startPoint x: 211, startPoint y: 89, endPoint x: 174, endPoint y: 92, distance: 37.1
click at [174, 92] on div "hurt" at bounding box center [237, 89] width 197 height 32
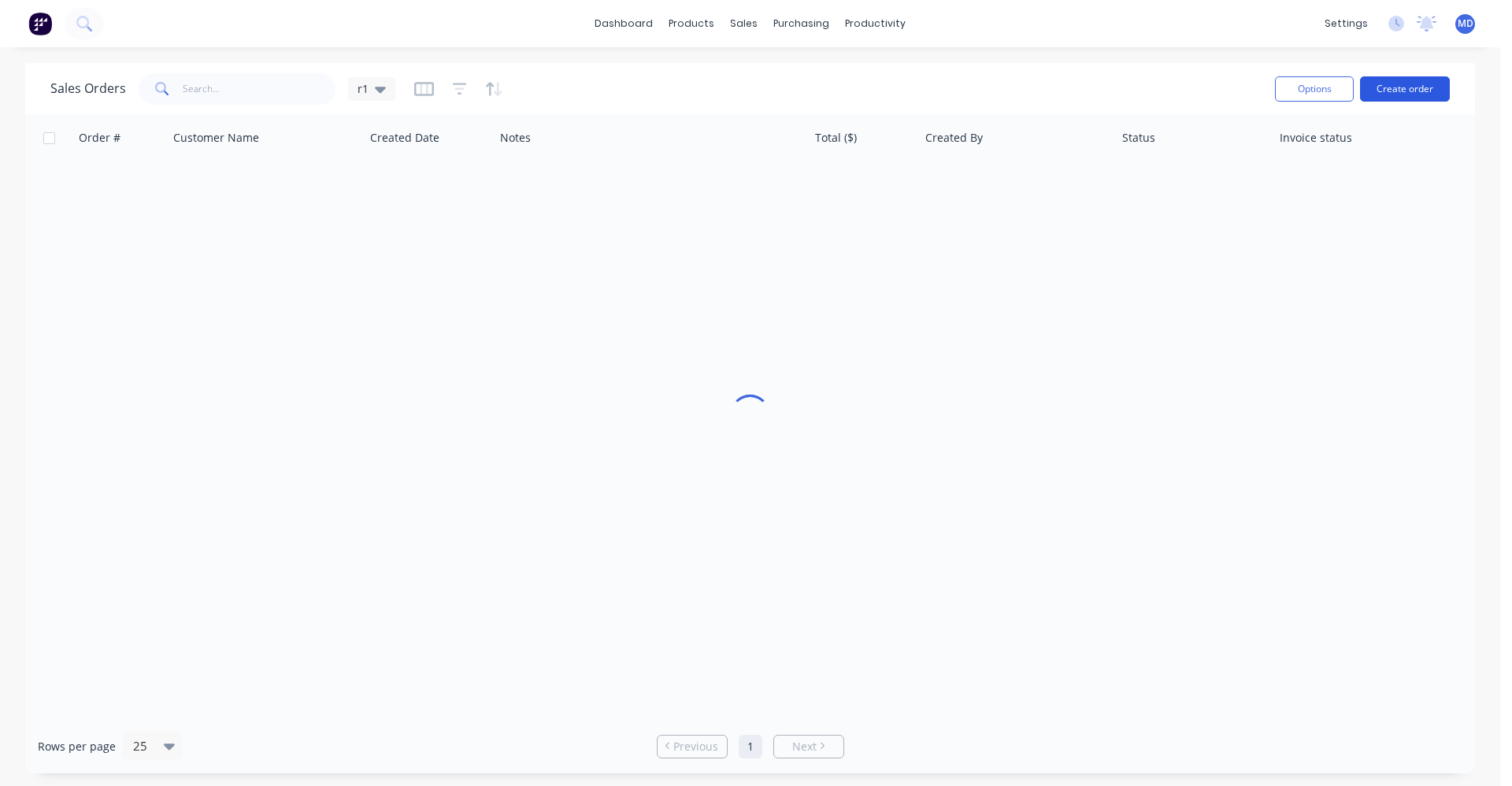
click at [1401, 93] on button "Create order" at bounding box center [1405, 89] width 90 height 25
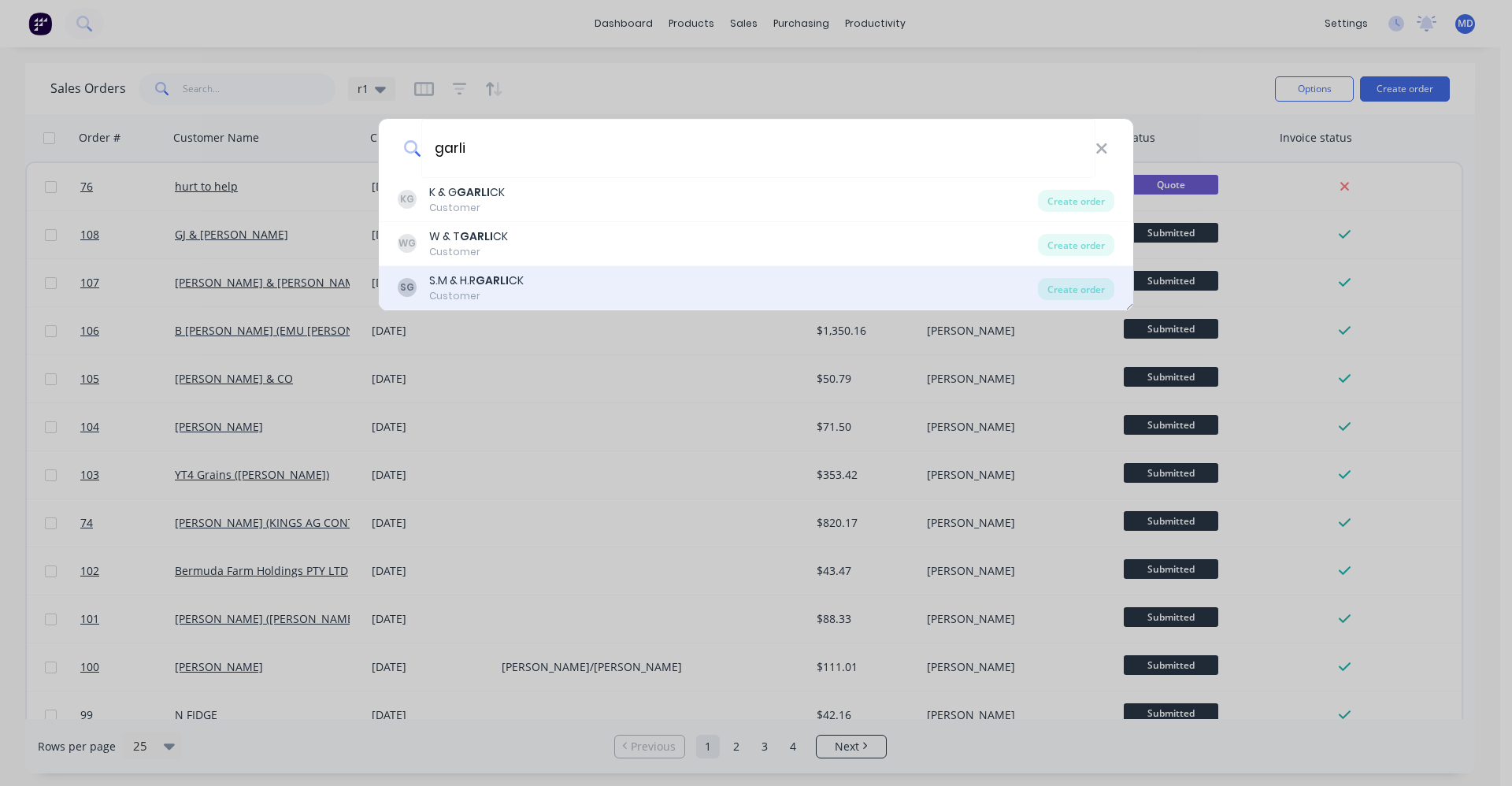
type input "garli"
click at [489, 270] on div "SG S.M & H.R GARLI CK Customer Create order" at bounding box center [756, 288] width 754 height 44
click at [487, 279] on b "GARLI" at bounding box center [492, 280] width 33 height 16
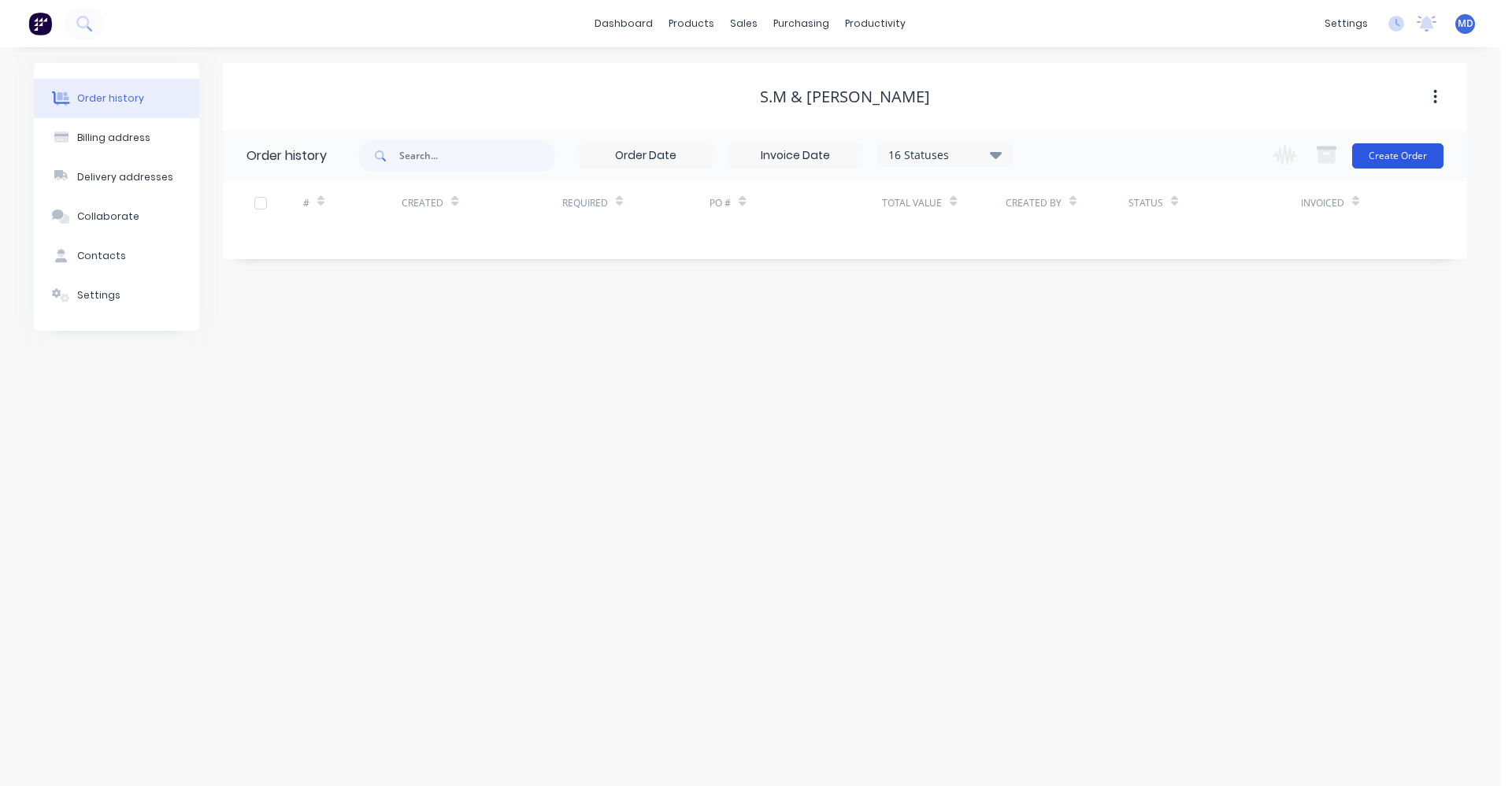
click at [1417, 168] on button "Create Order" at bounding box center [1399, 156] width 92 height 25
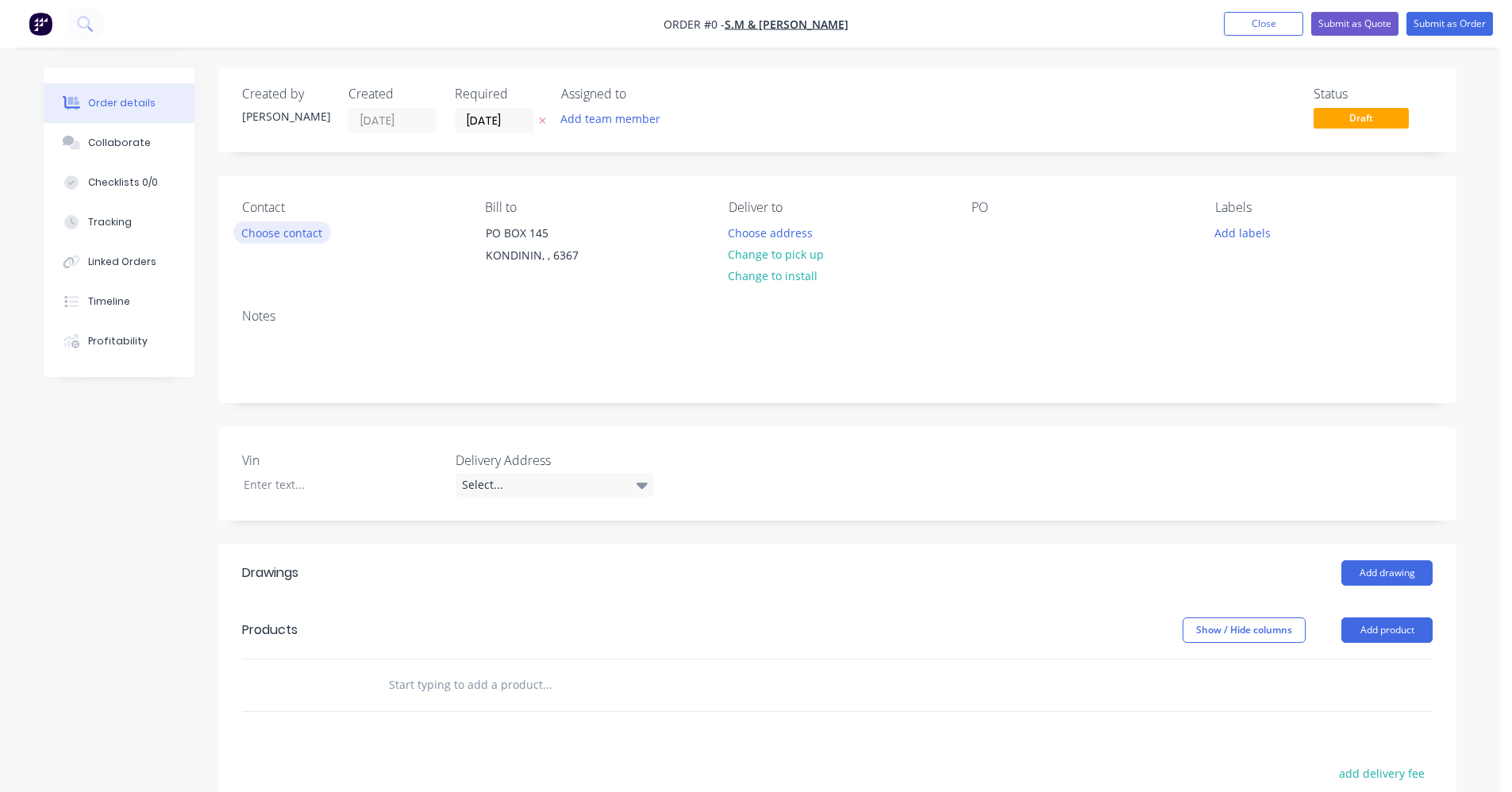
click at [309, 231] on button "Choose contact" at bounding box center [283, 231] width 98 height 21
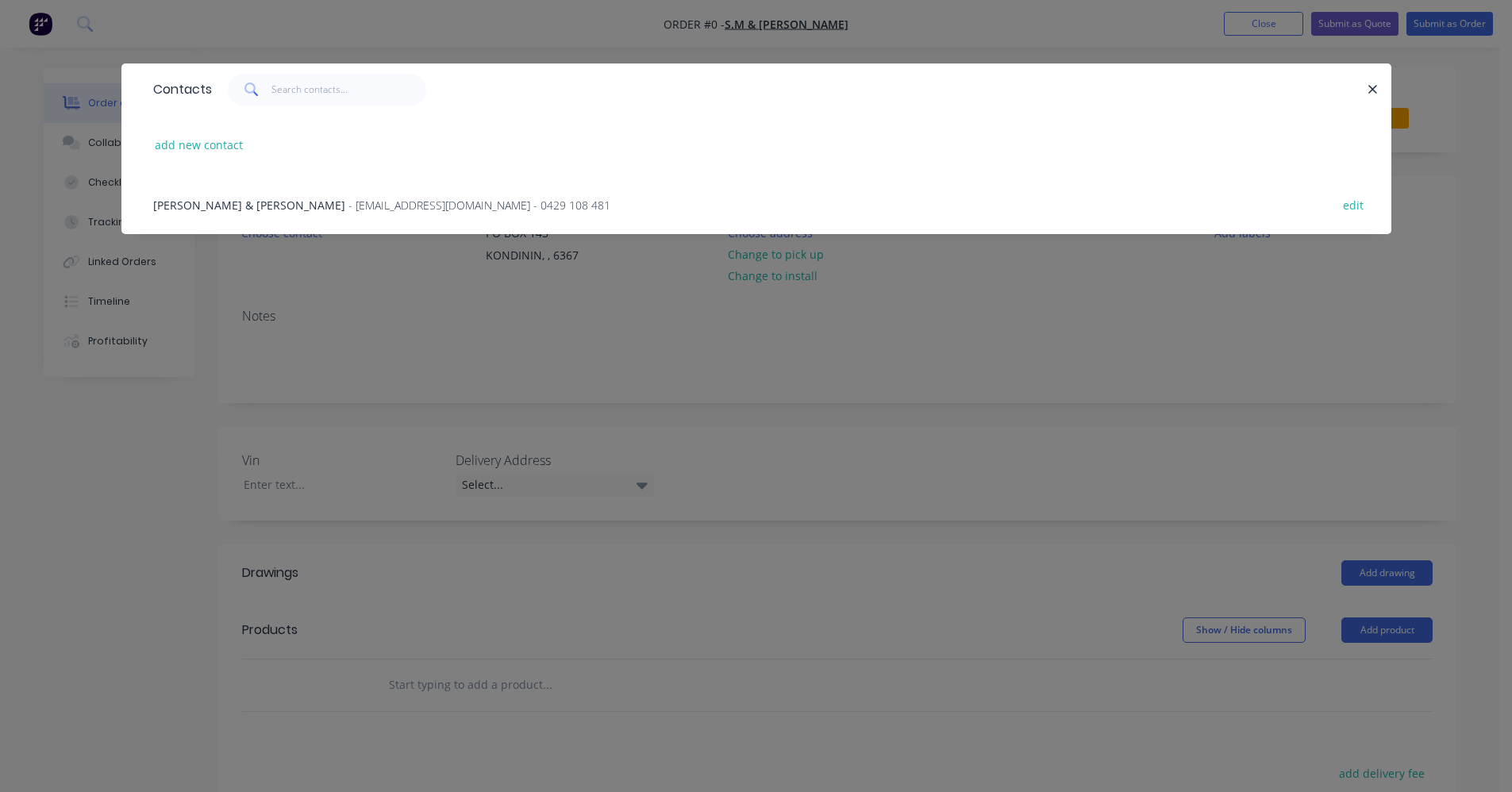
click at [262, 207] on span "STUART & HEATHER GARLICK" at bounding box center [249, 205] width 192 height 15
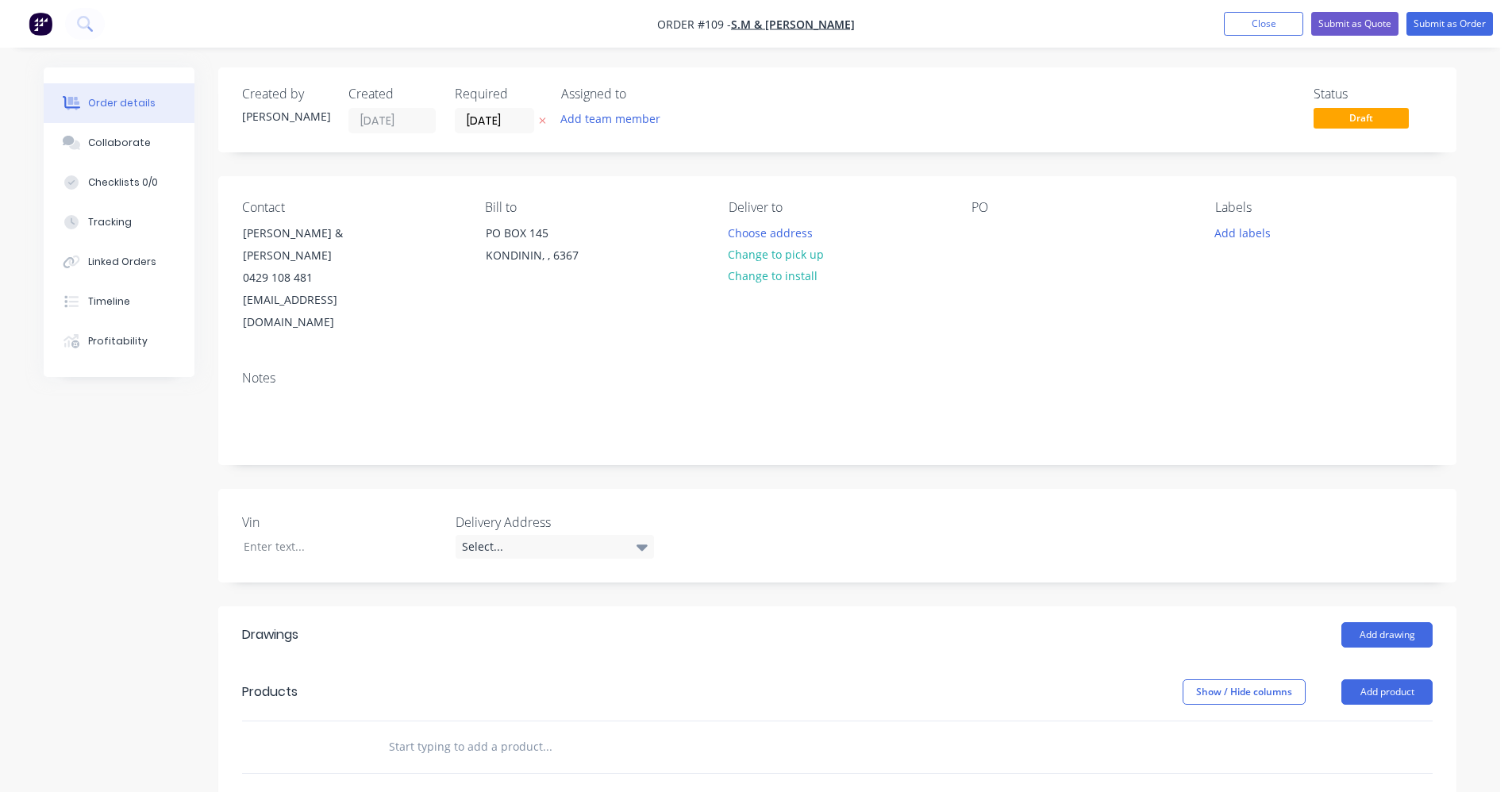
scroll to position [238, 0]
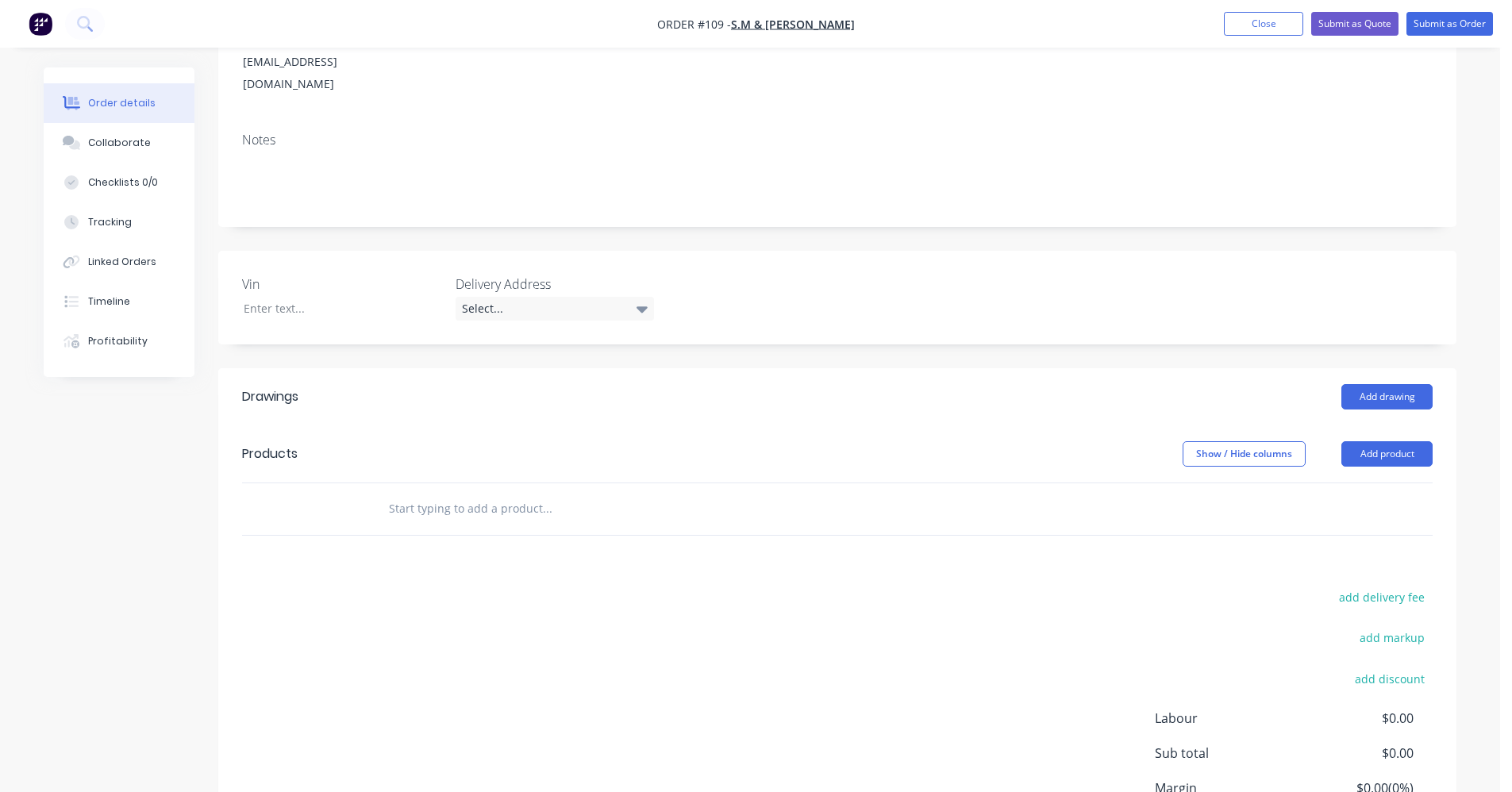
click at [422, 493] on input "text" at bounding box center [547, 509] width 318 height 32
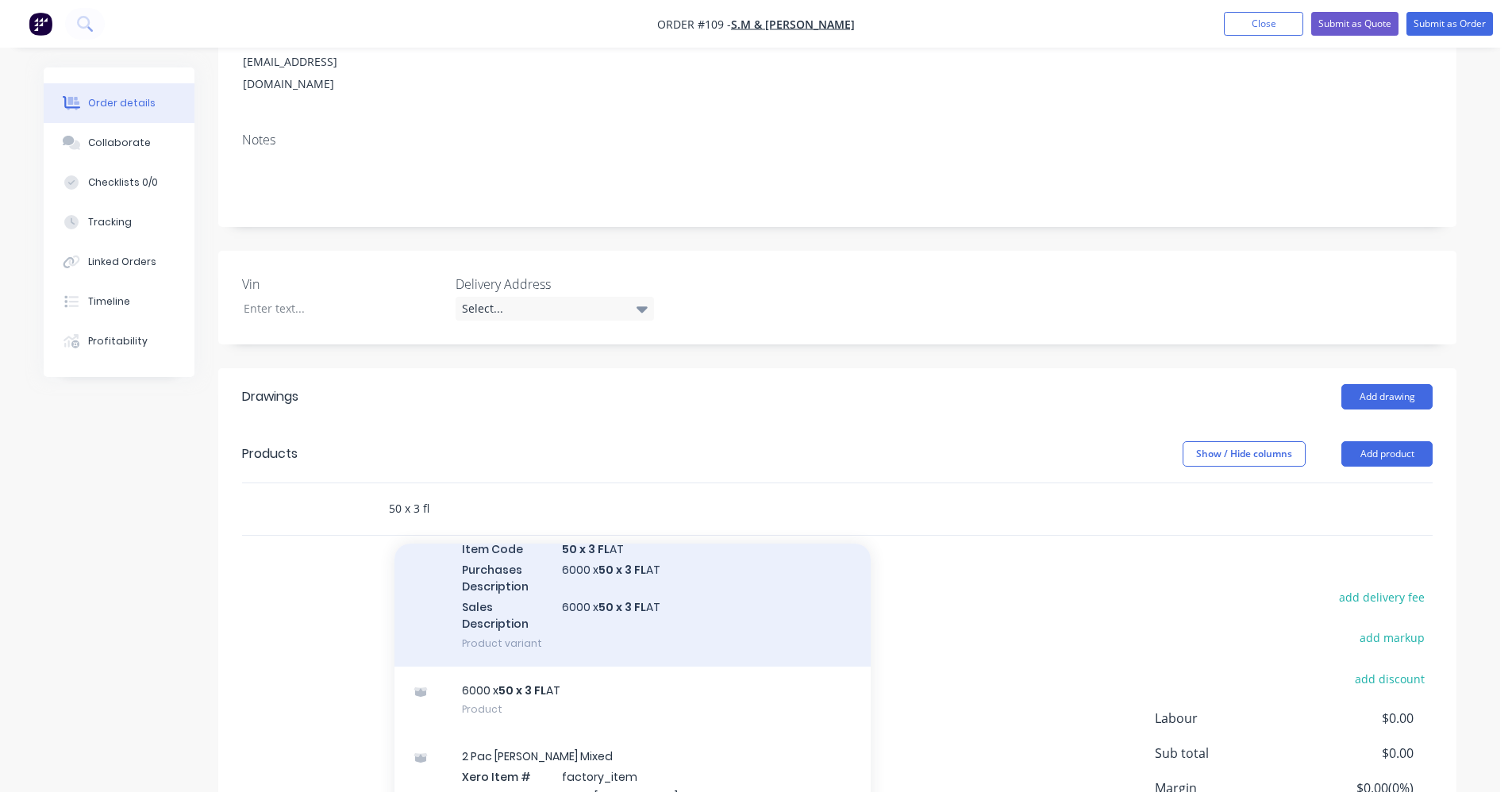
scroll to position [113, 0]
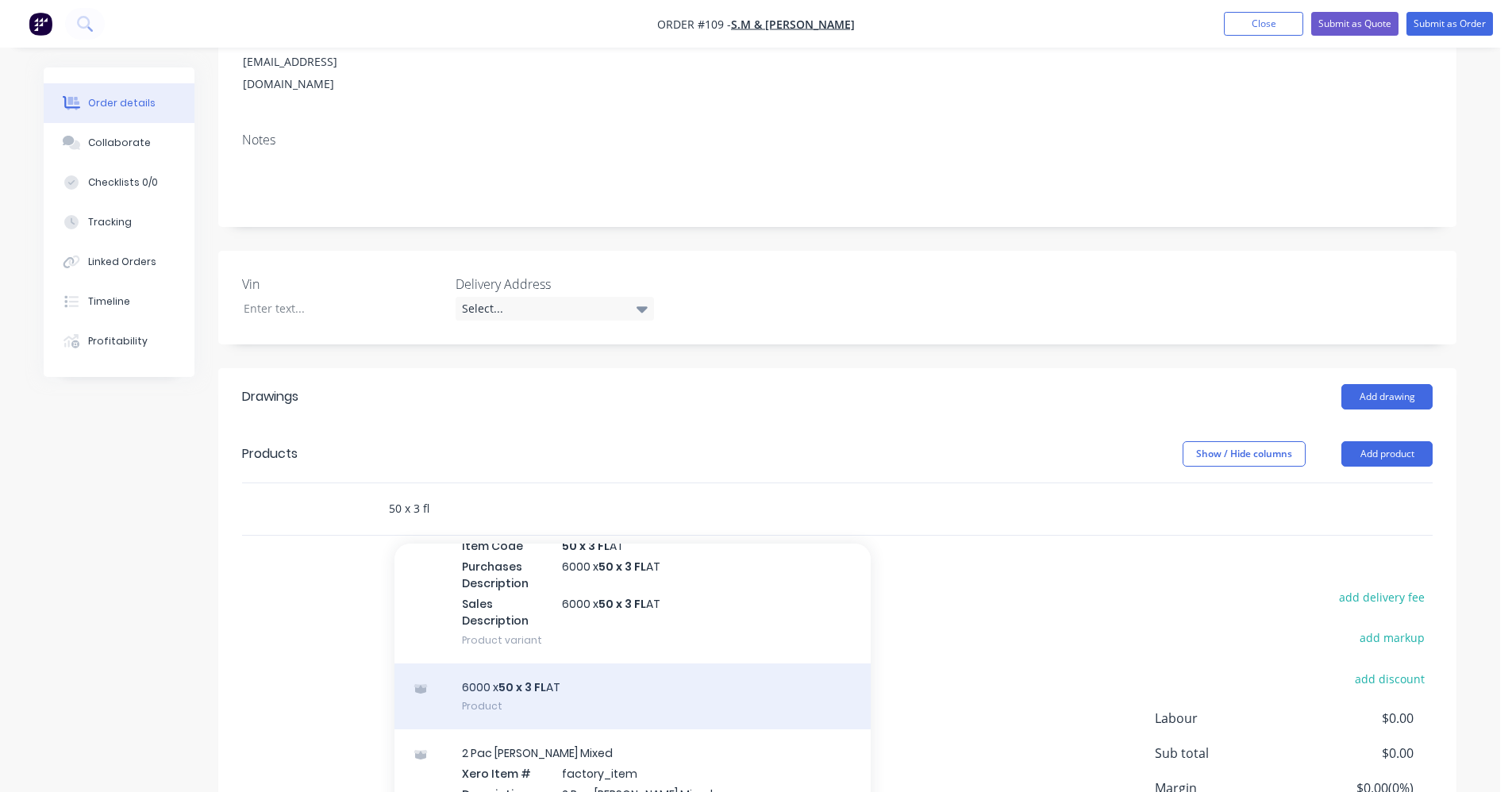
type input "50 x 3 fl"
click at [499, 665] on div "6000 x 50 x 3 FL AT Product" at bounding box center [632, 696] width 476 height 66
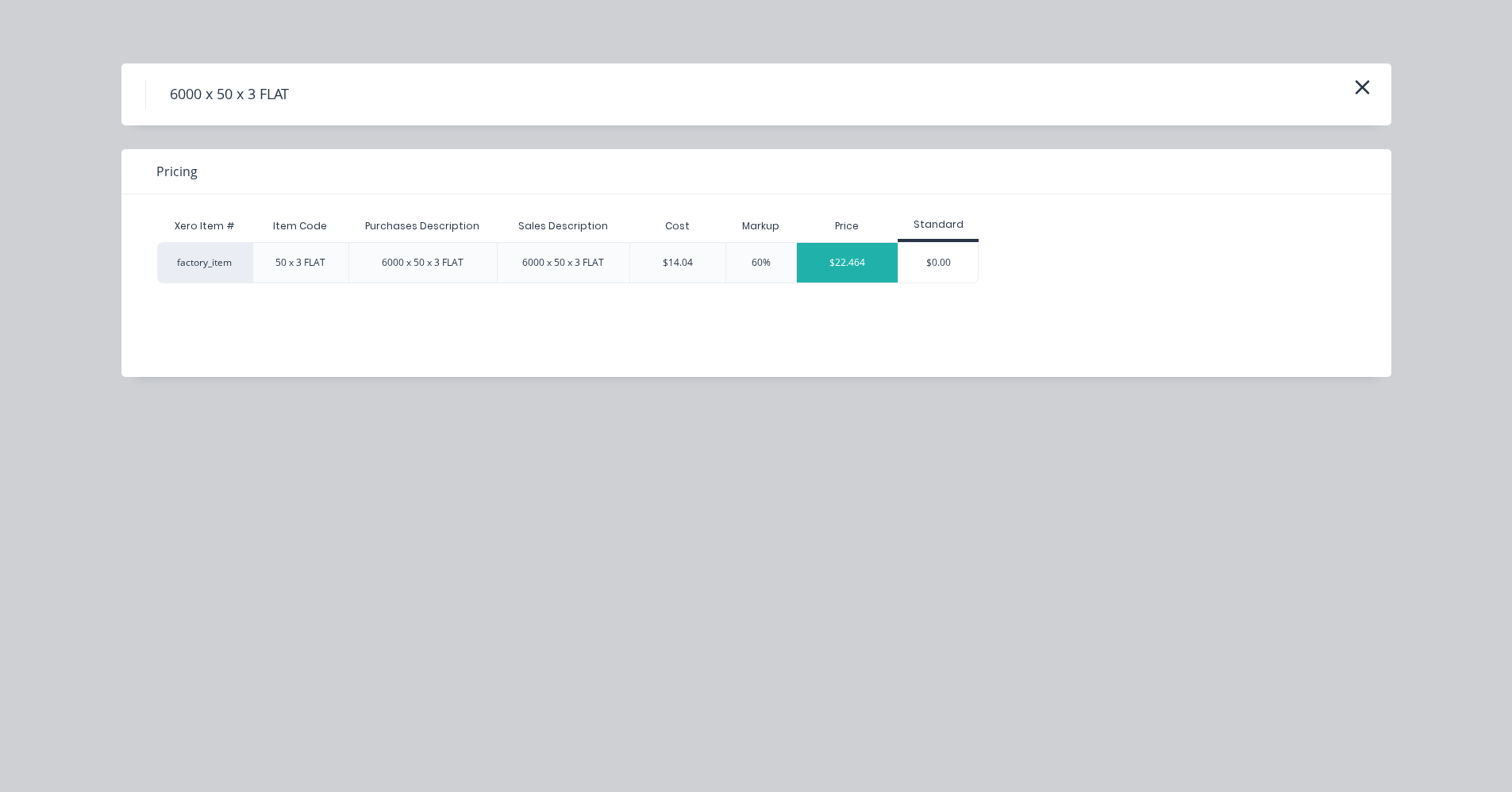
click at [825, 257] on div "$22.464" at bounding box center [848, 262] width 101 height 40
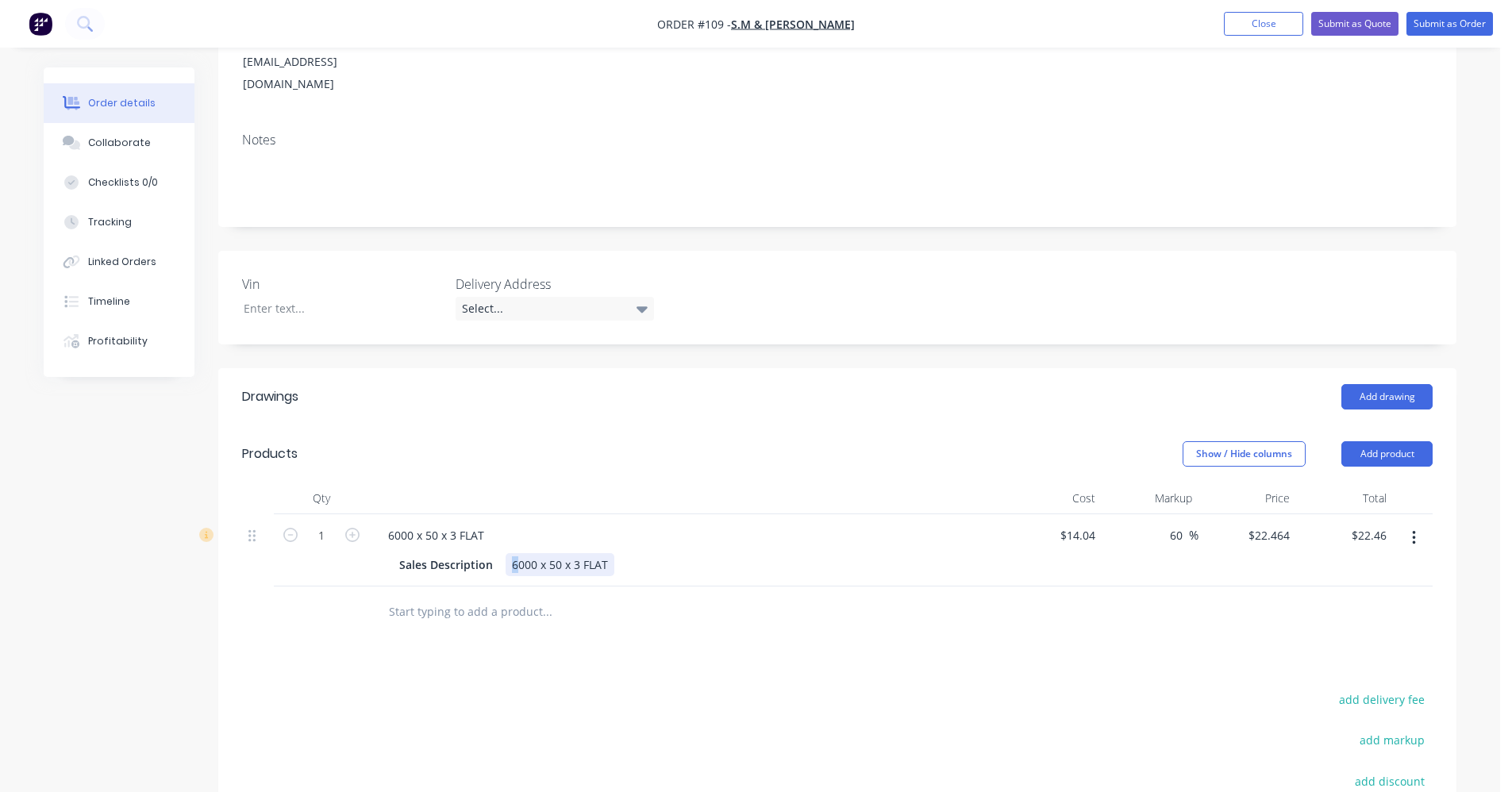
drag, startPoint x: 509, startPoint y: 540, endPoint x: 517, endPoint y: 537, distance: 8.5
click at [517, 553] on div "6000 x 50 x 3 FLAT" at bounding box center [559, 564] width 108 height 23
drag, startPoint x: 1036, startPoint y: 509, endPoint x: 1134, endPoint y: 508, distance: 98.0
click at [1134, 515] on div "1 6000 x 50 x 3 FLAT Sales Description 1000 x 50 x 3 FLAT $14.04 $14.04 60 60 %…" at bounding box center [838, 551] width 1191 height 72
drag, startPoint x: 1134, startPoint y: 508, endPoint x: 1097, endPoint y: 517, distance: 38.1
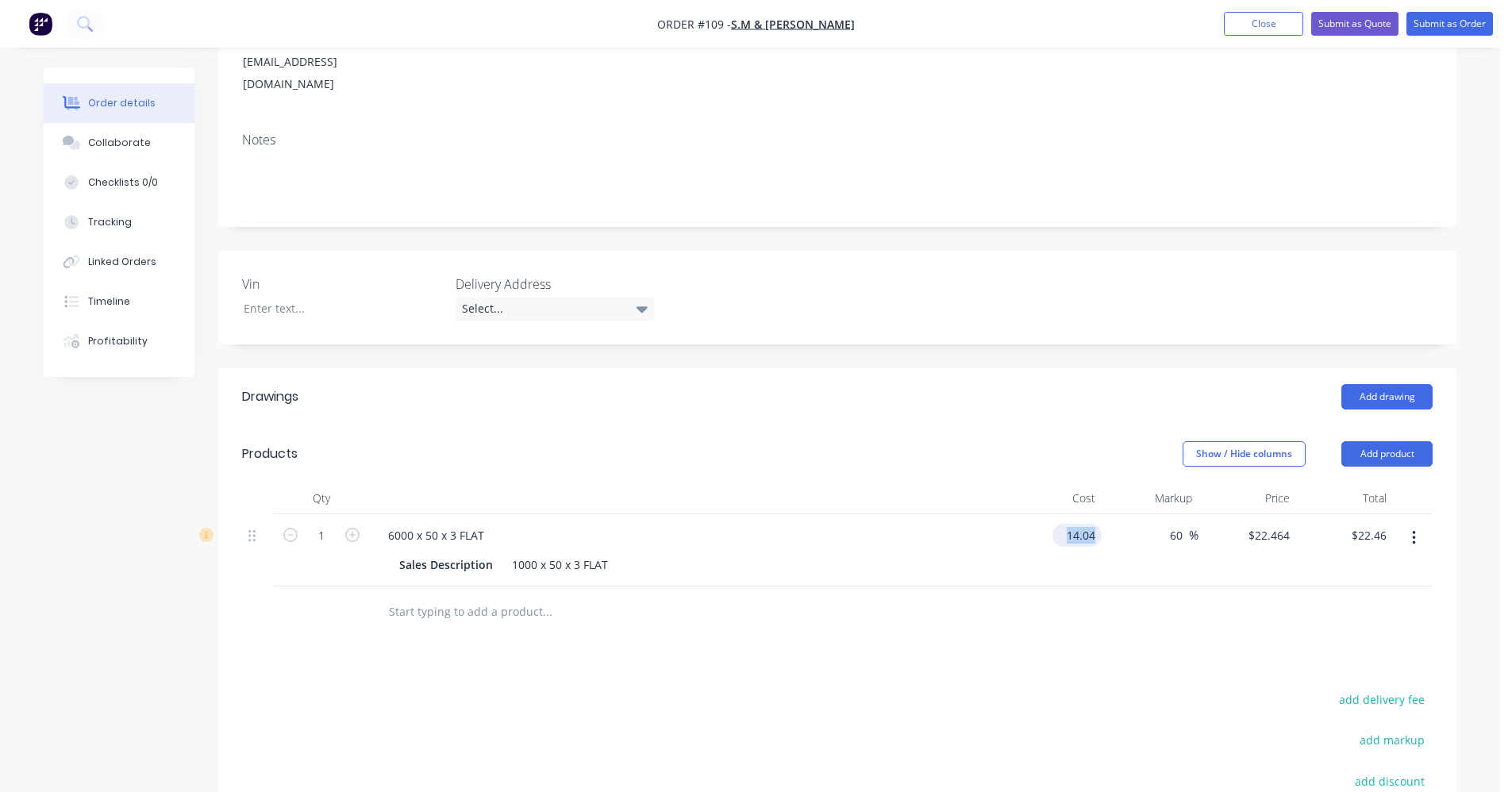
click at [1097, 524] on input "14.04" at bounding box center [1080, 535] width 43 height 23
type input "$2.50"
type input "$4.00"
click at [331, 524] on input "1" at bounding box center [321, 536] width 41 height 24
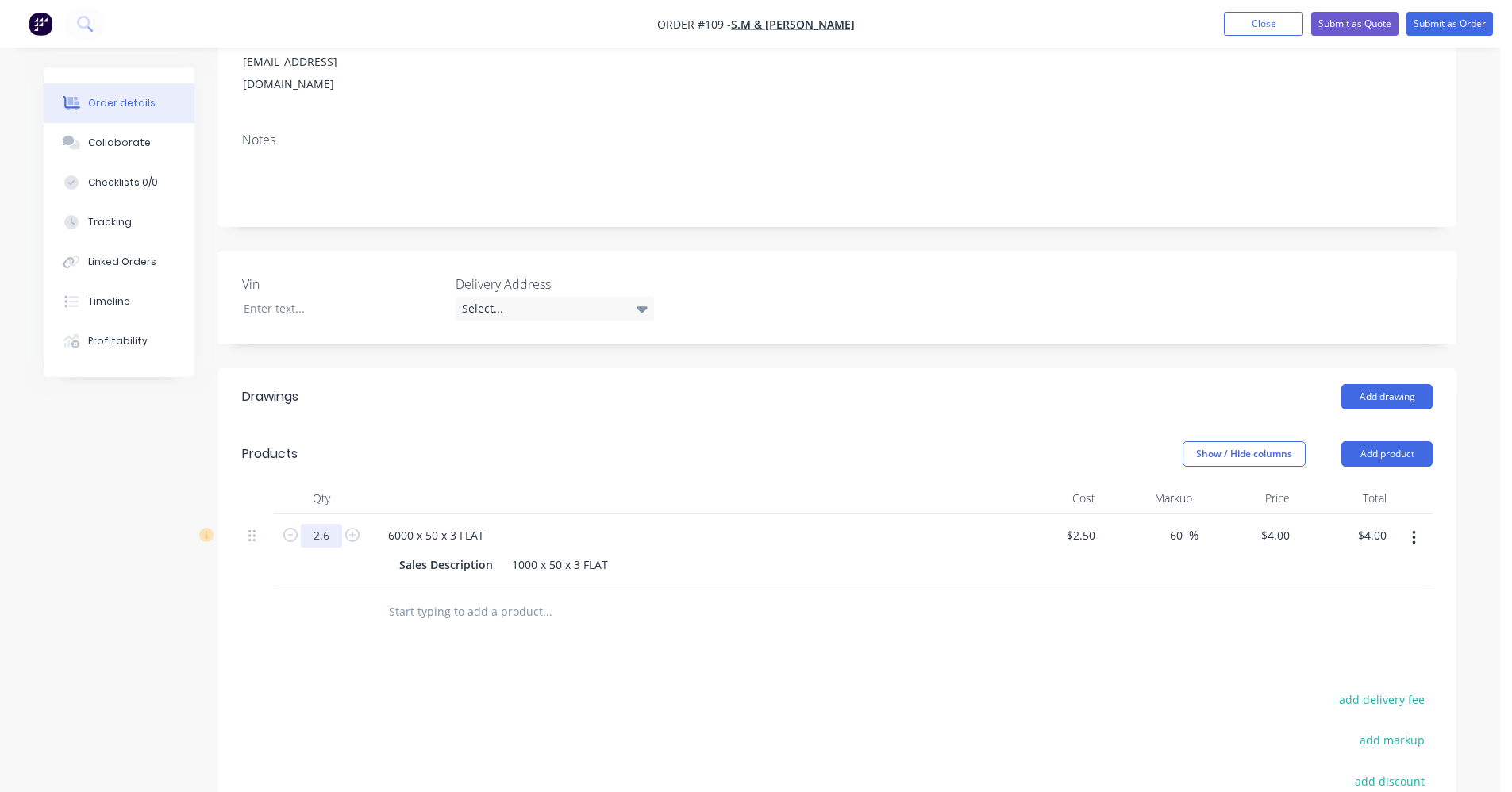
type input "2.6"
type input "$10.40"
click at [433, 596] on input "text" at bounding box center [547, 612] width 318 height 32
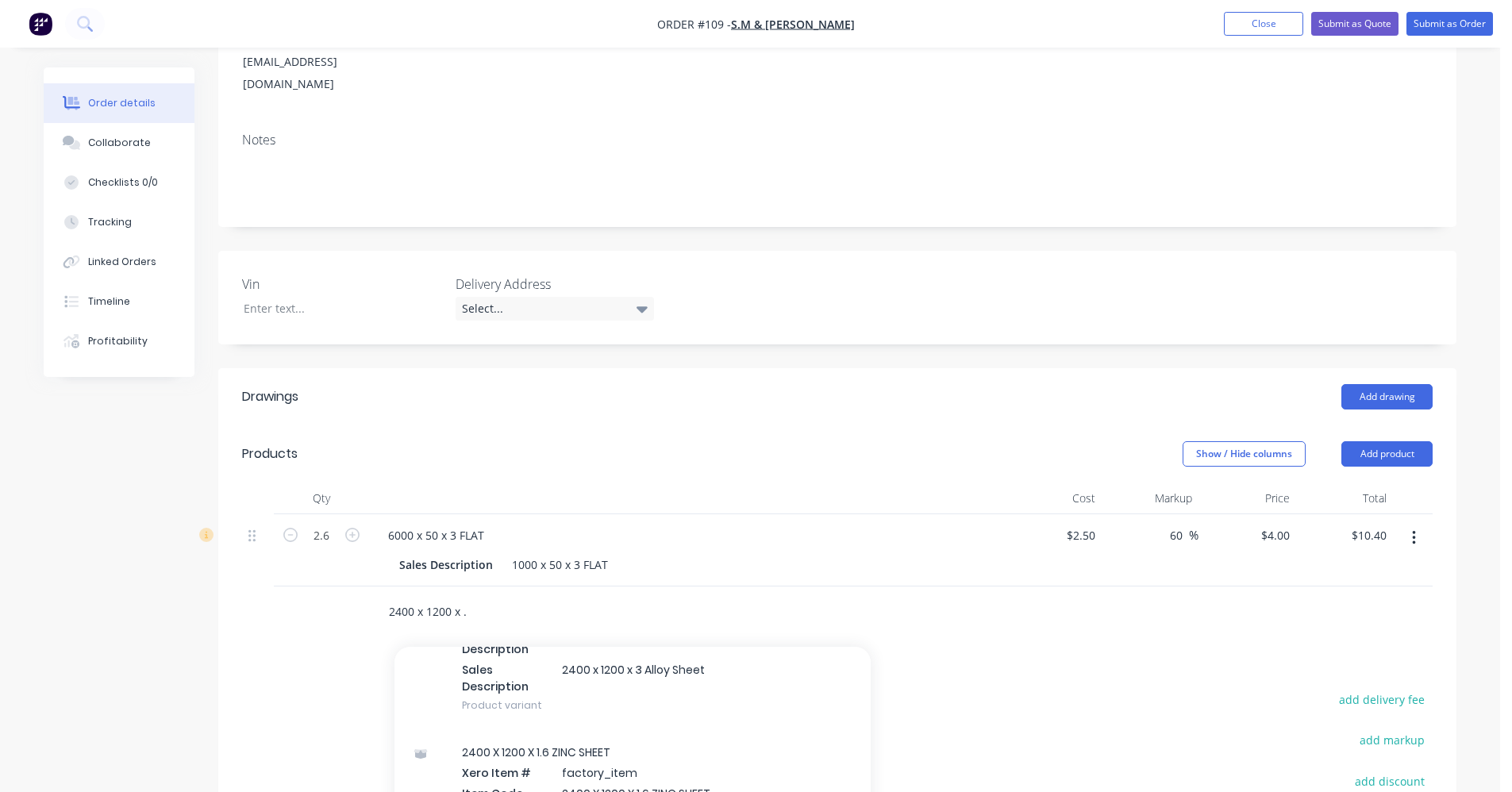
scroll to position [1349, 0]
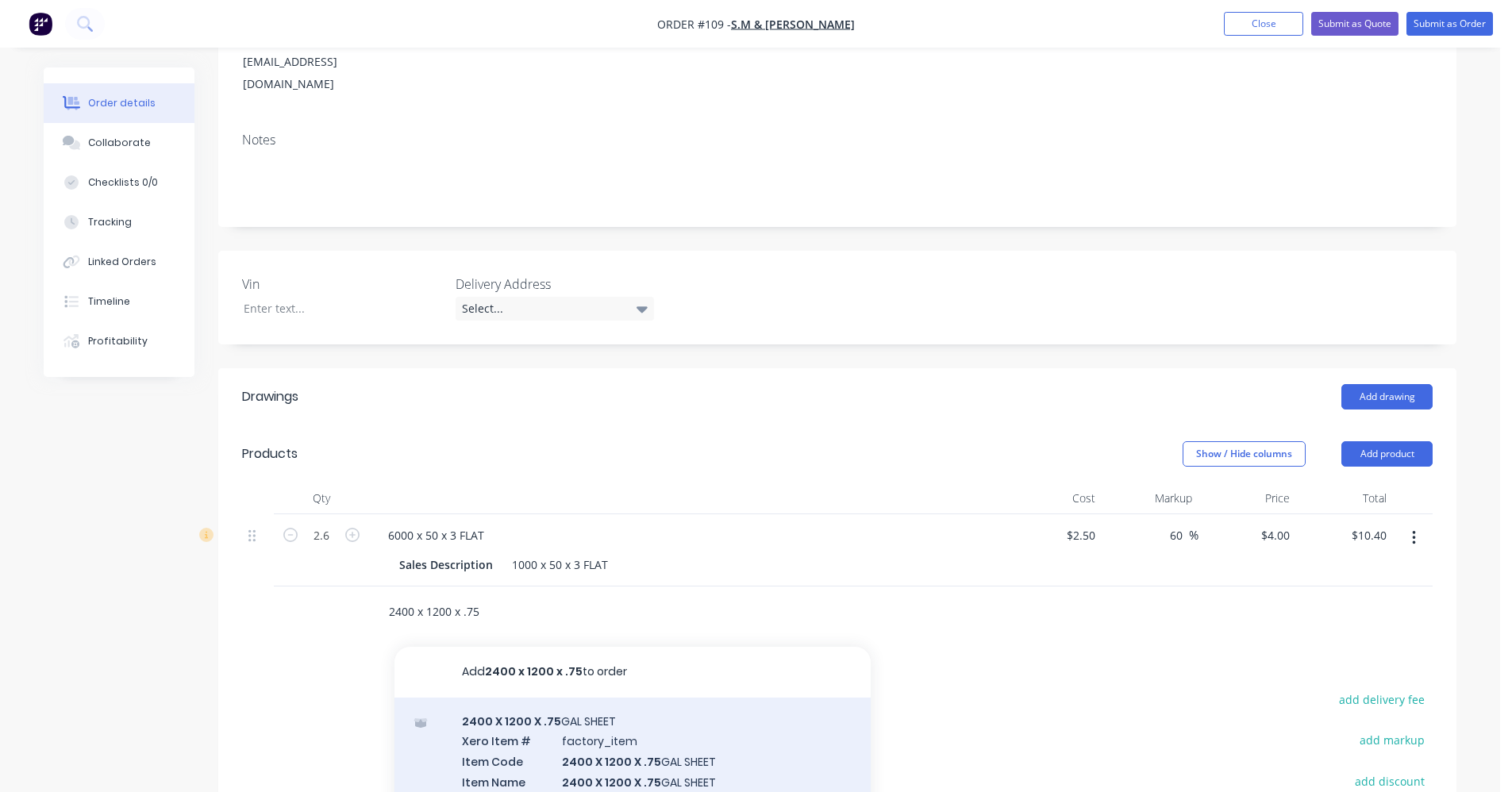
type input "2400 x 1200 x .75"
click div "2400 X 1200 X .75 GAL SHEET Xero Item # factory_item Item Code 2400 X 1200 X .7…"
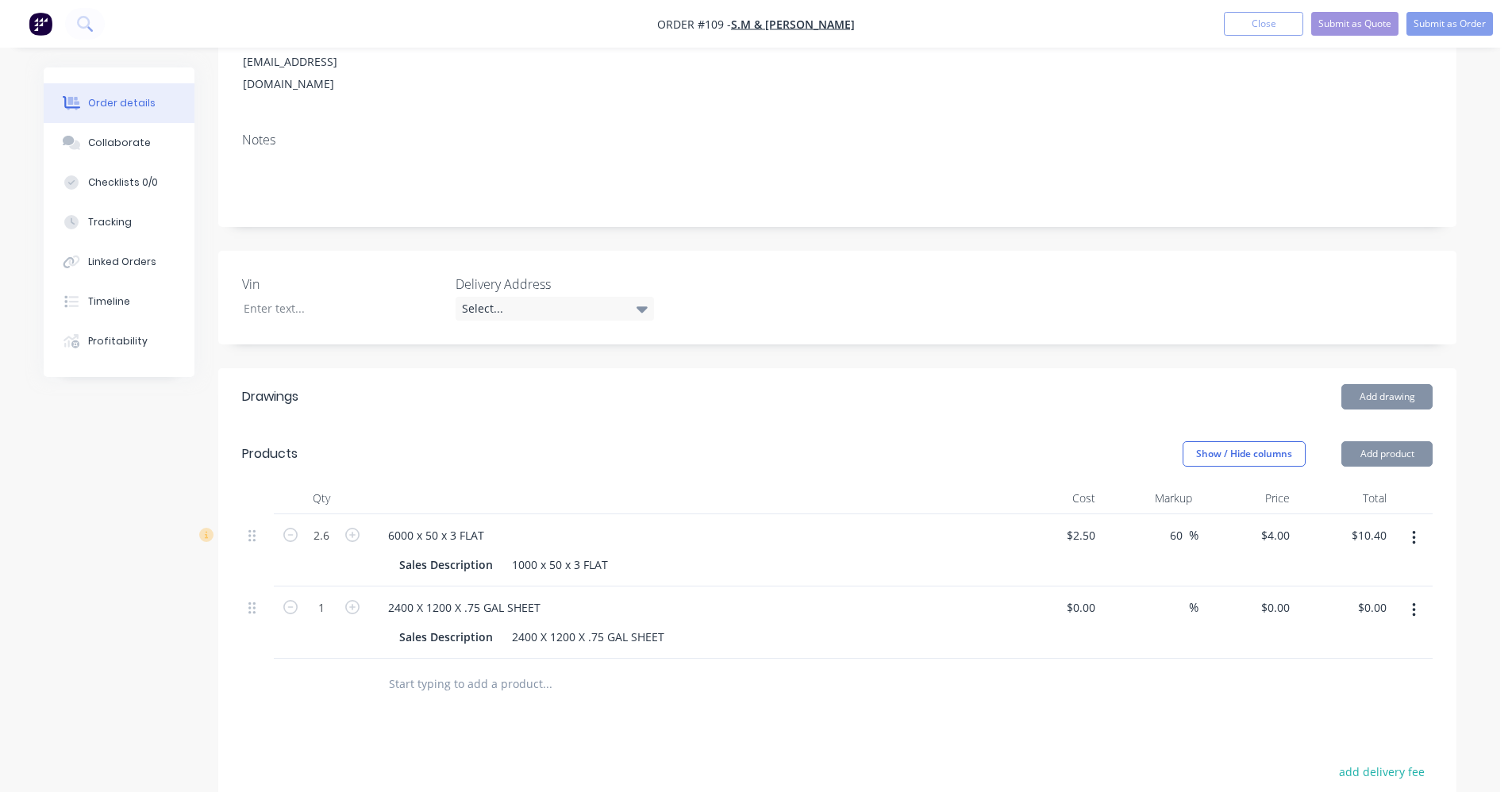
type input "$36.00"
type input "40"
type input "$50.40"
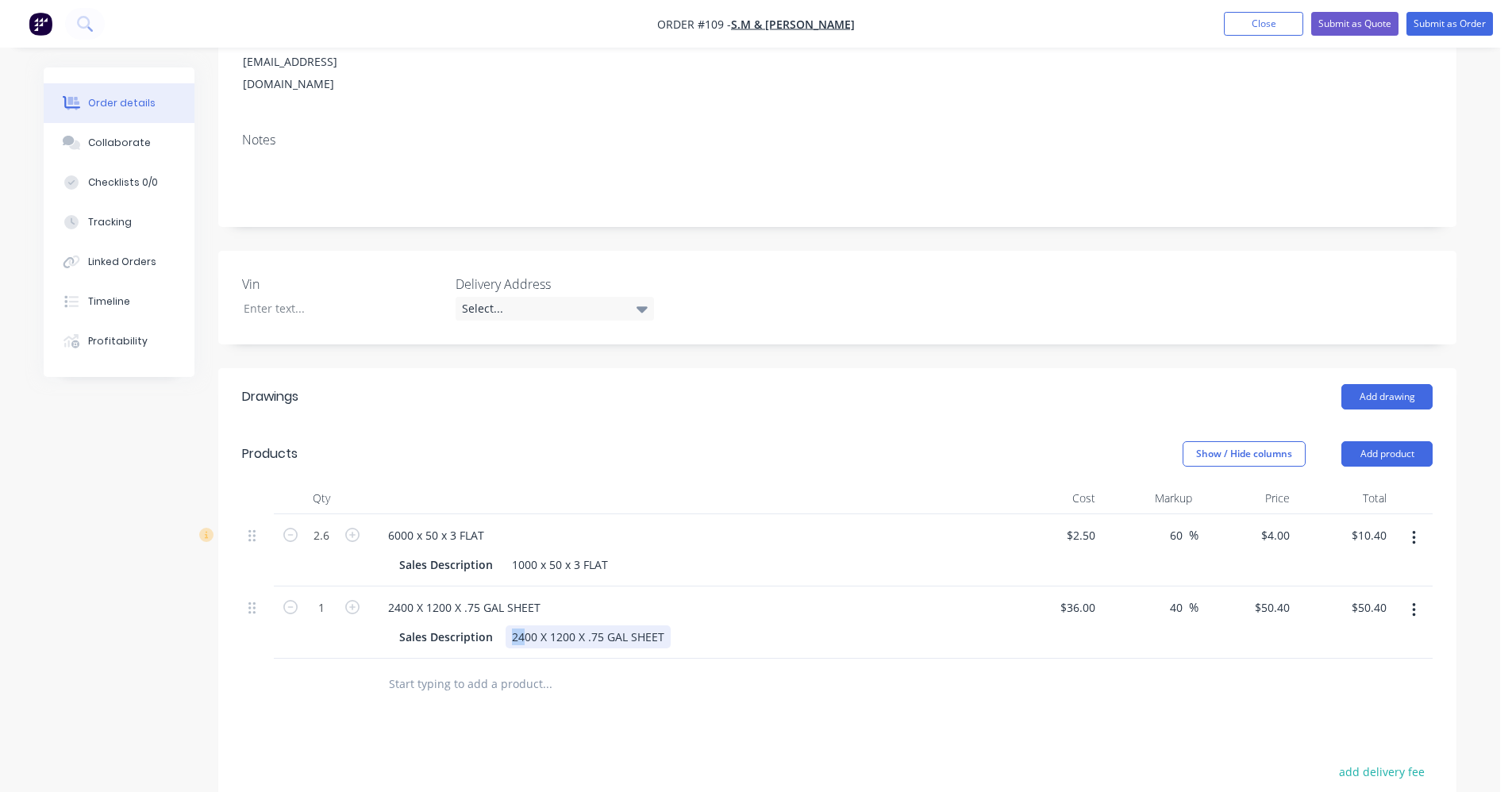
drag, startPoint x: 521, startPoint y: 610, endPoint x: 512, endPoint y: 614, distance: 9.8
click div "2400 X 1200 X .75 GAL SHEET"
click div "1800 X 1200 X .75 GAL SHEET"
click div "36 $36.00"
type input "$20.00"
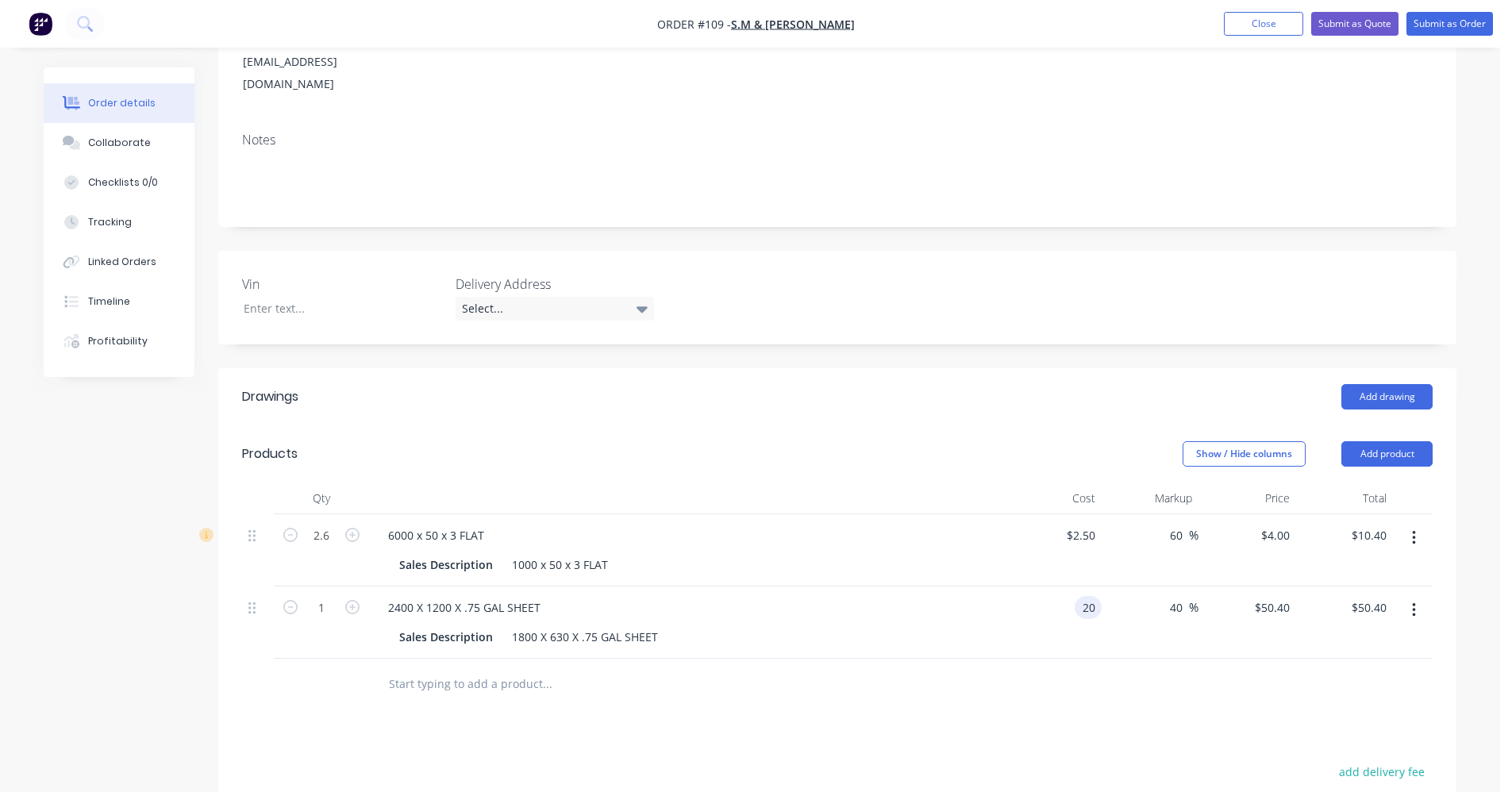
type input "$28.00"
click div
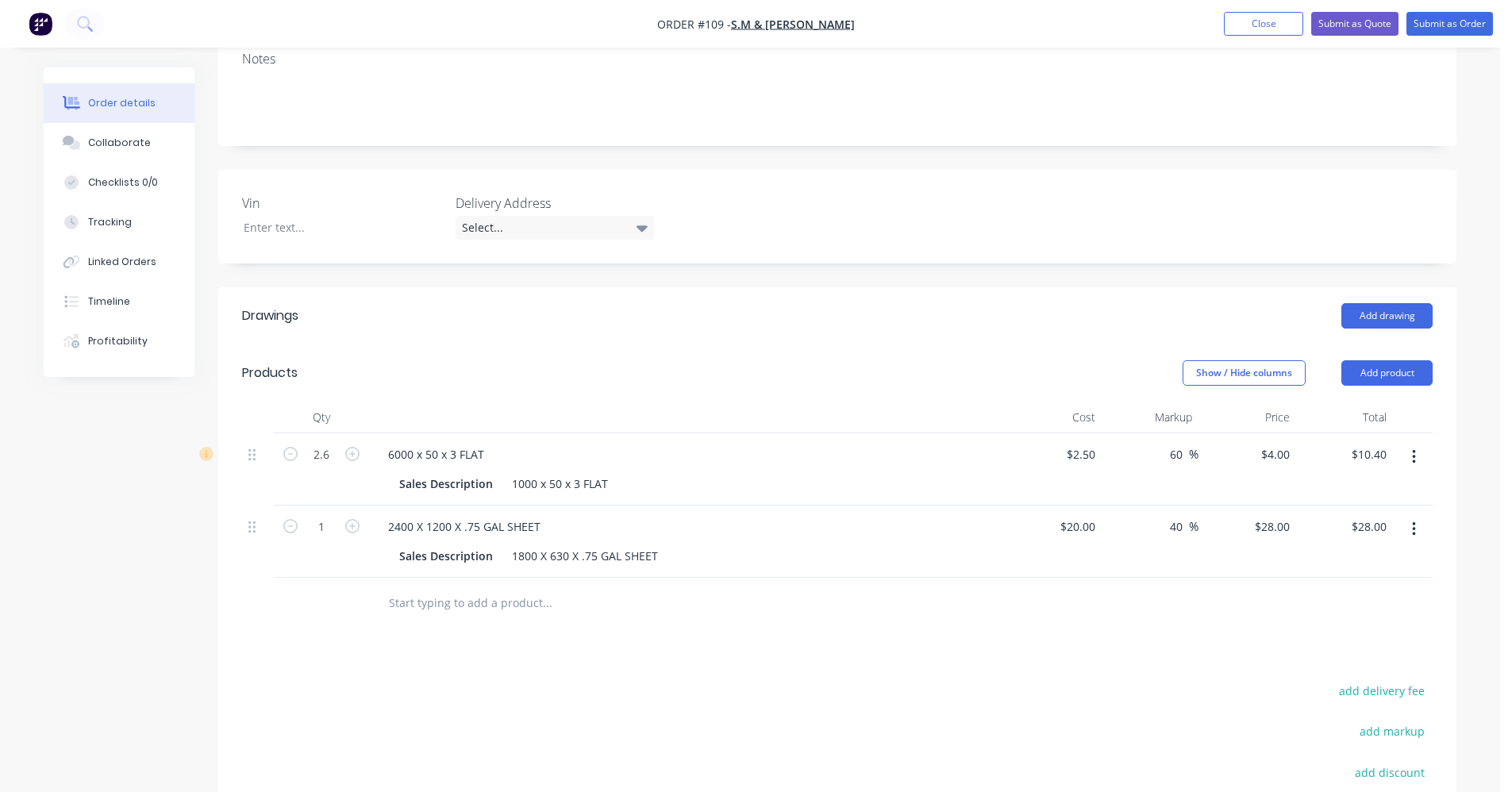
scroll to position [397, 0]
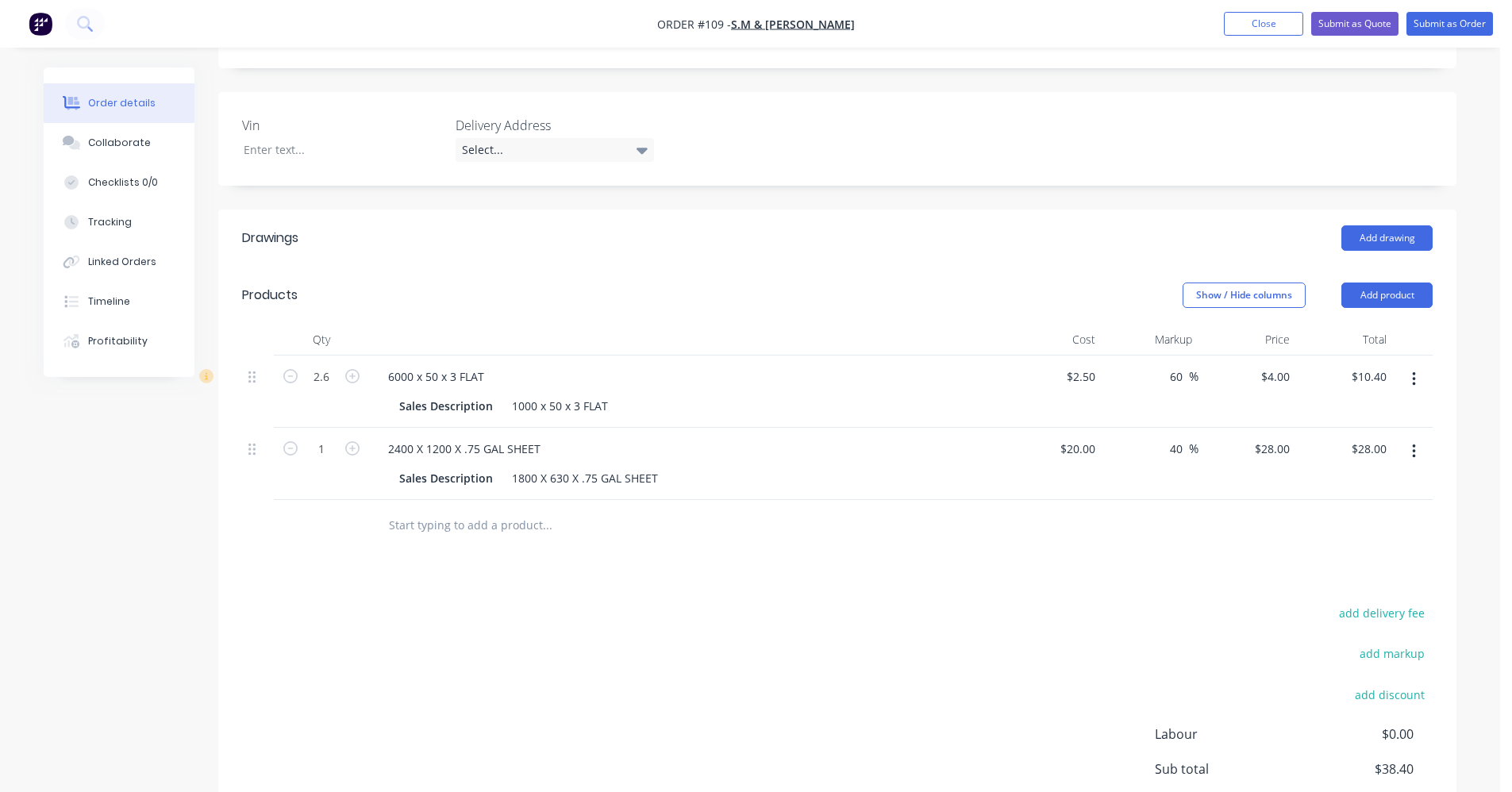
click input "text"
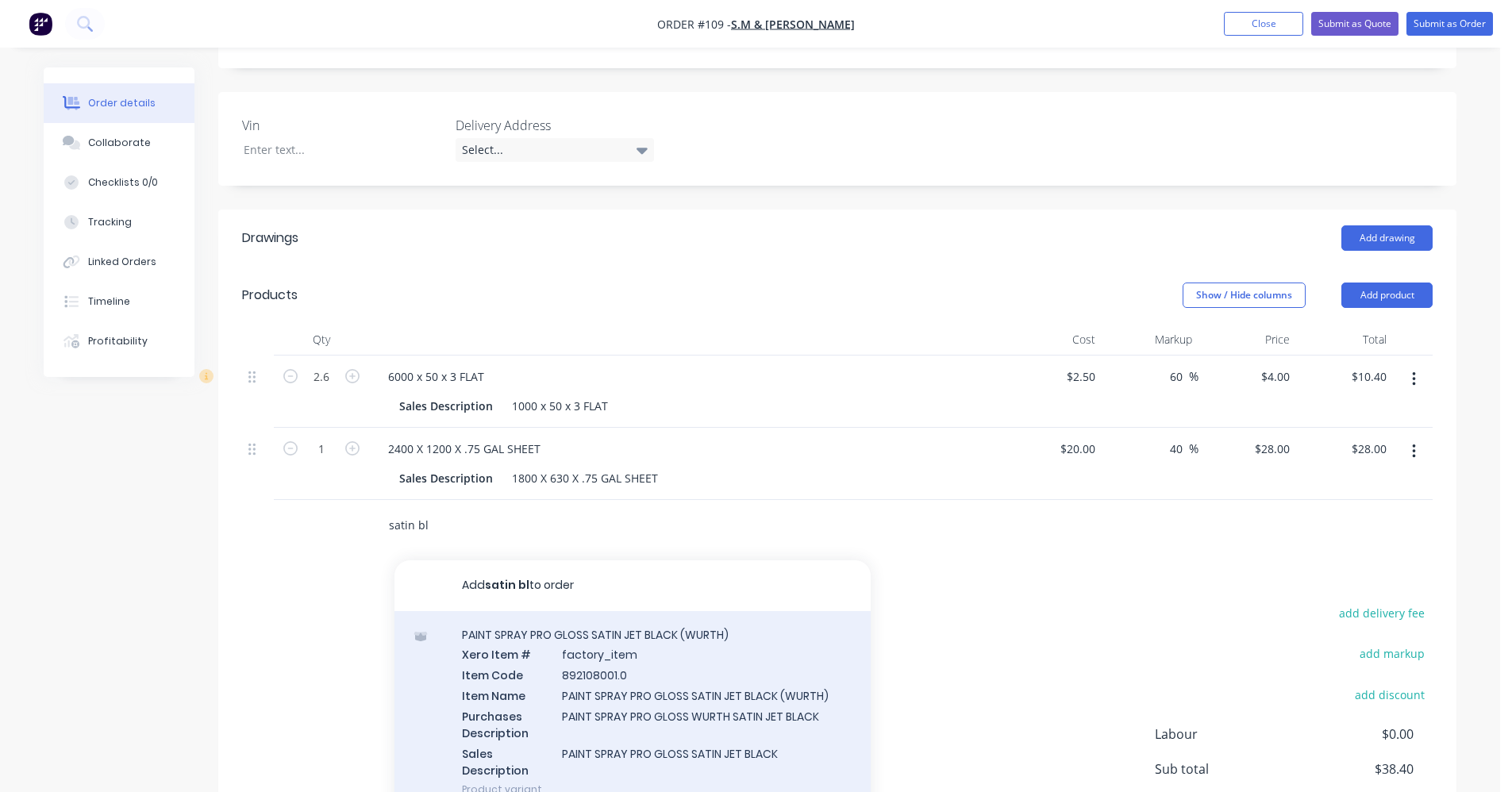
type input "satin bl"
click div "PAINT SPRAY PRO GLOSS SATIN JET BLACK (WURTH) Xero Item # factory_item Item Cod…"
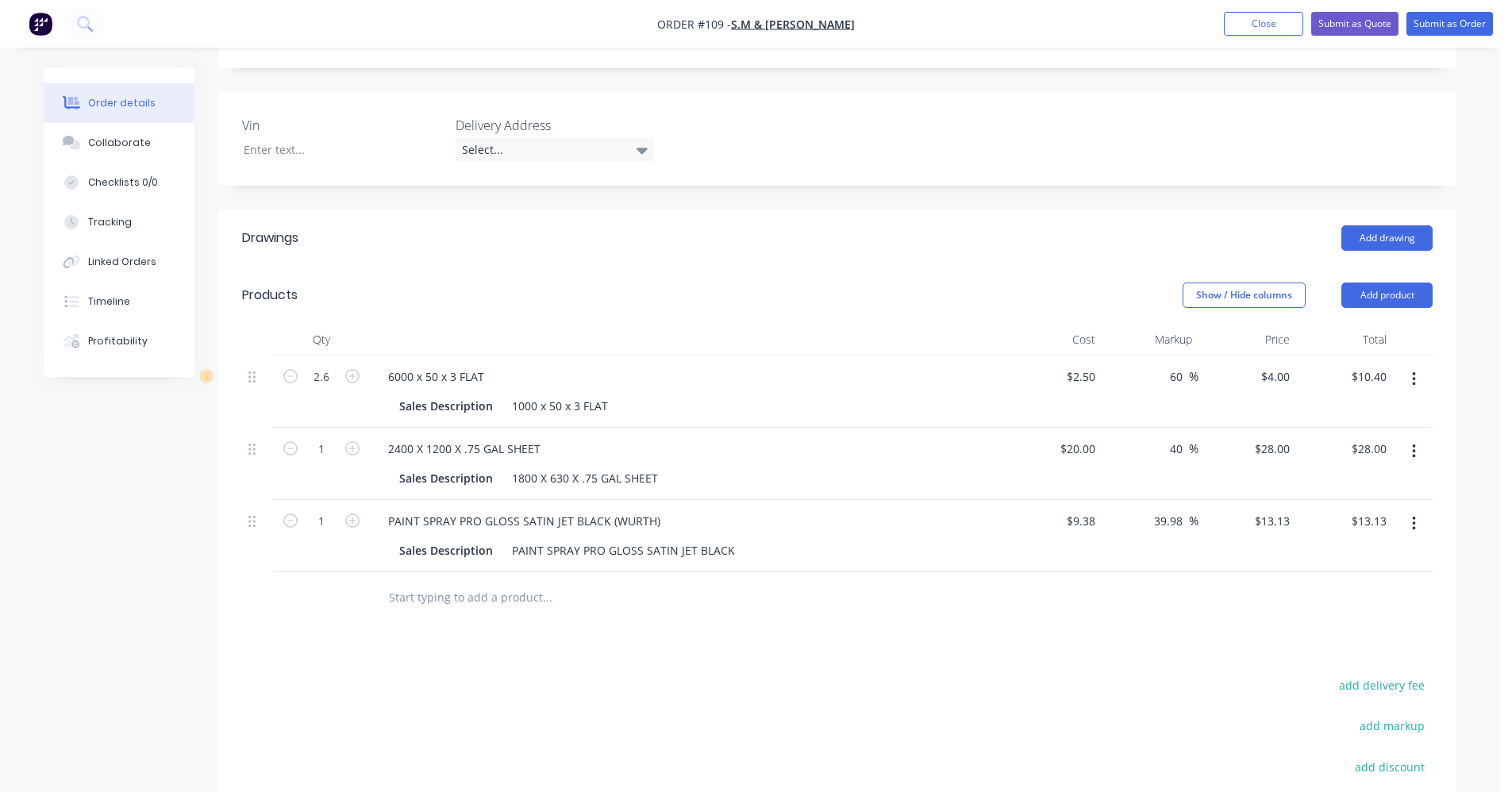
click input "text"
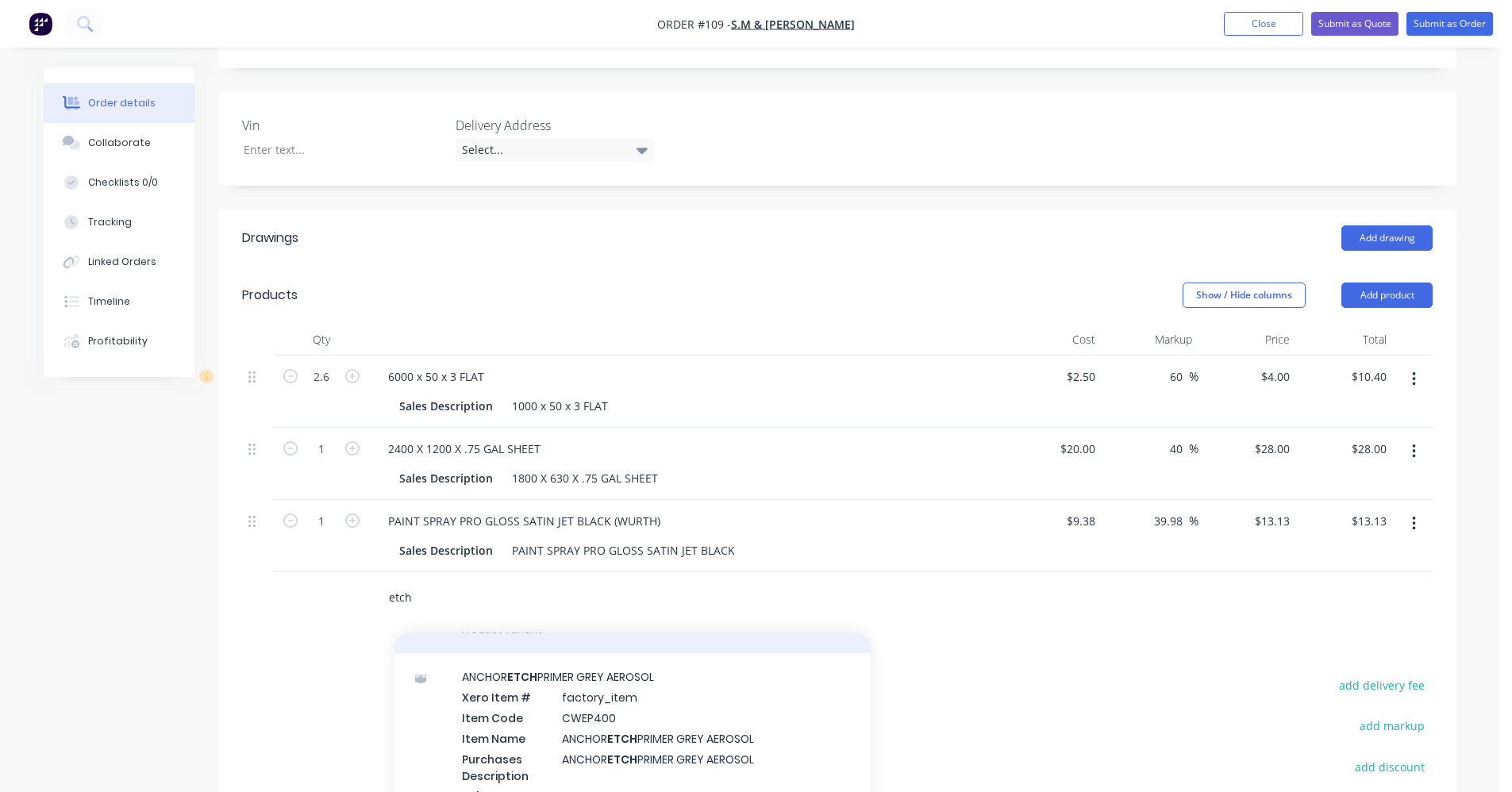
scroll to position [238, 0]
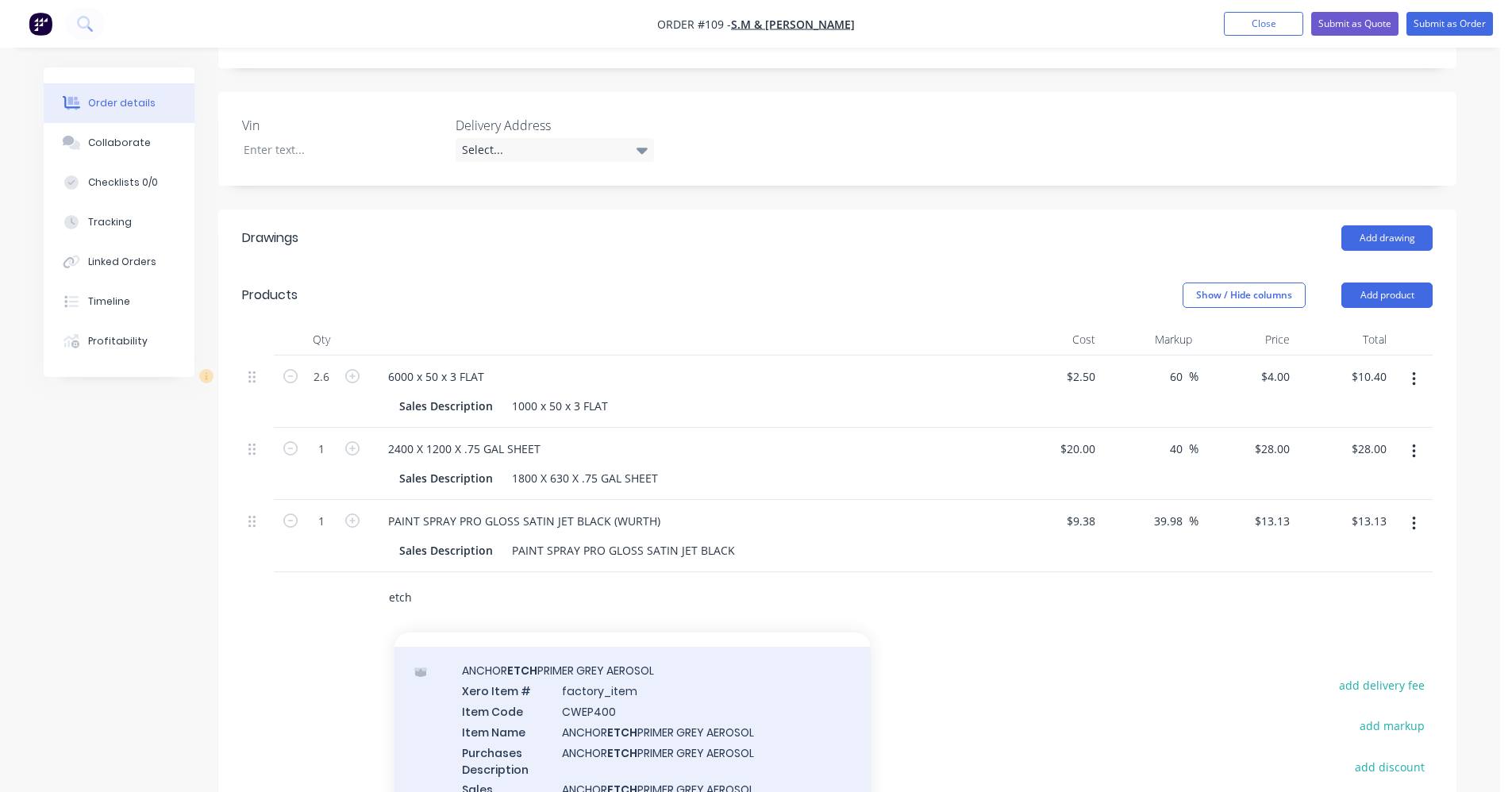
type input "etch"
click div "ANCHOR ETCH PRIMER GREY AEROSOL Xero Item # factory_item Item Code CWEP400 Item…"
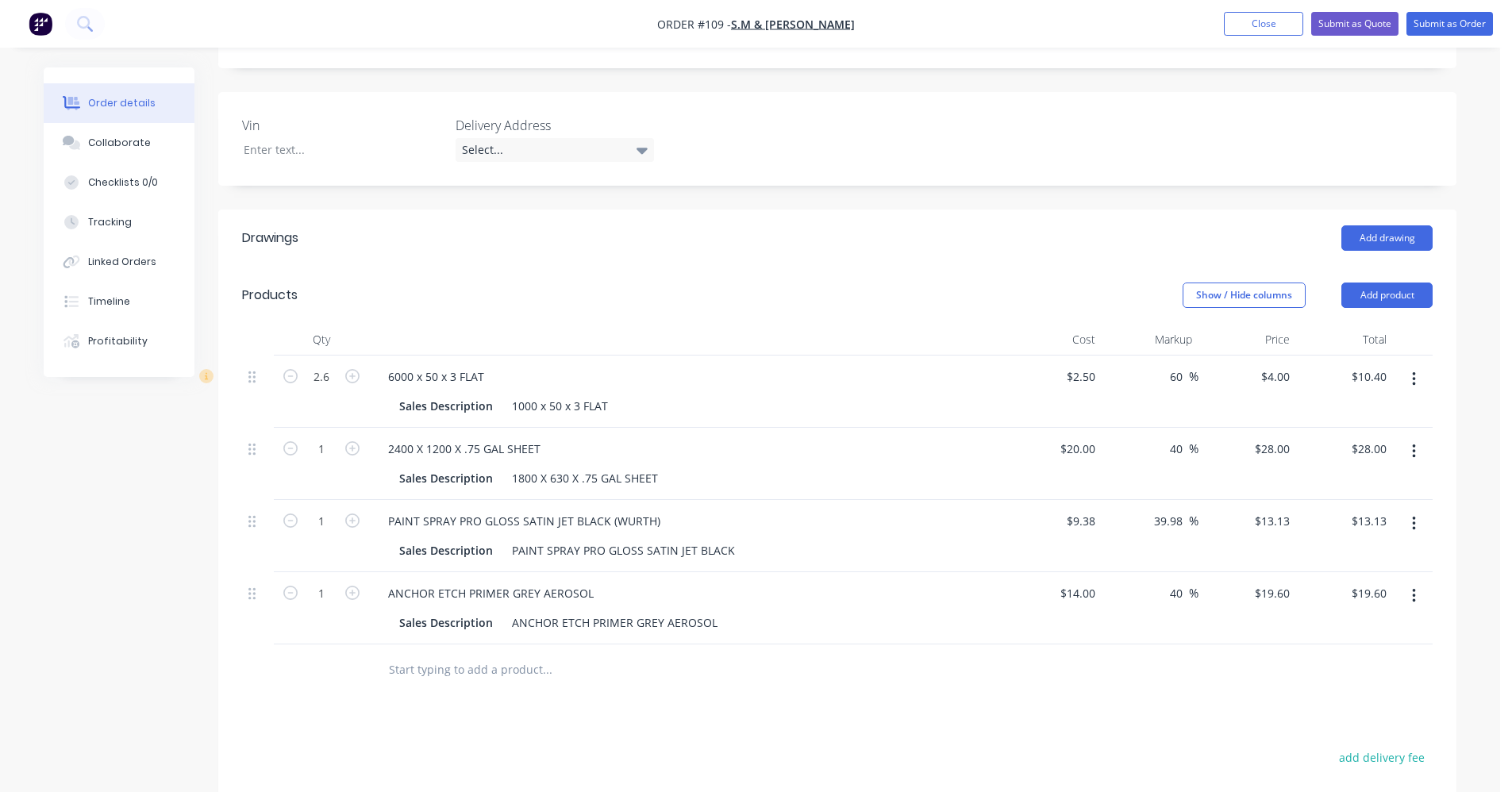
click input "text"
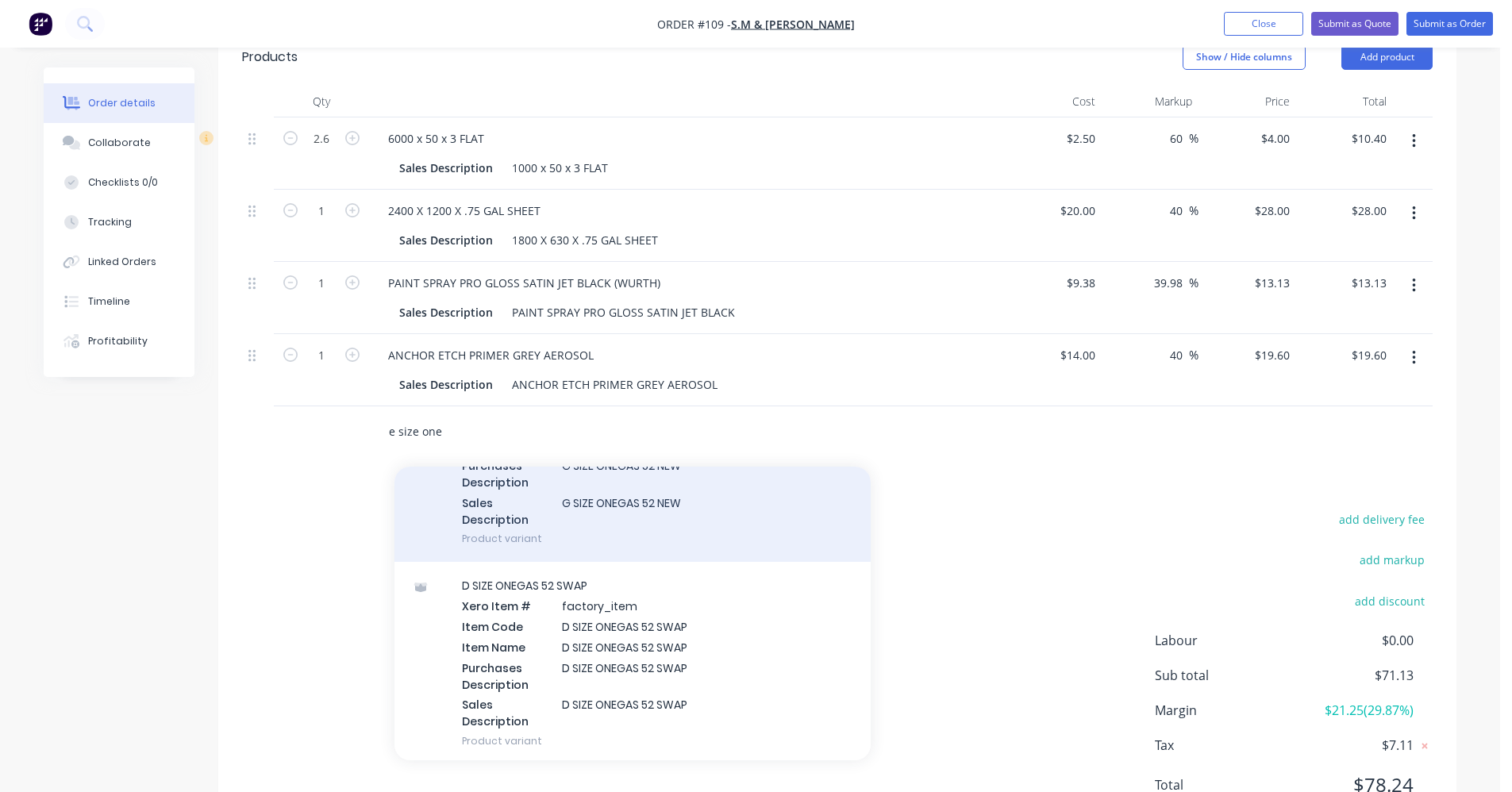
scroll to position [159, 0]
type input "e size one"
click div "D SIZE ONEGAS 52 SWAP Xero Item # factory_item Item Code D SIZE ONEGAS 52 SWAP …"
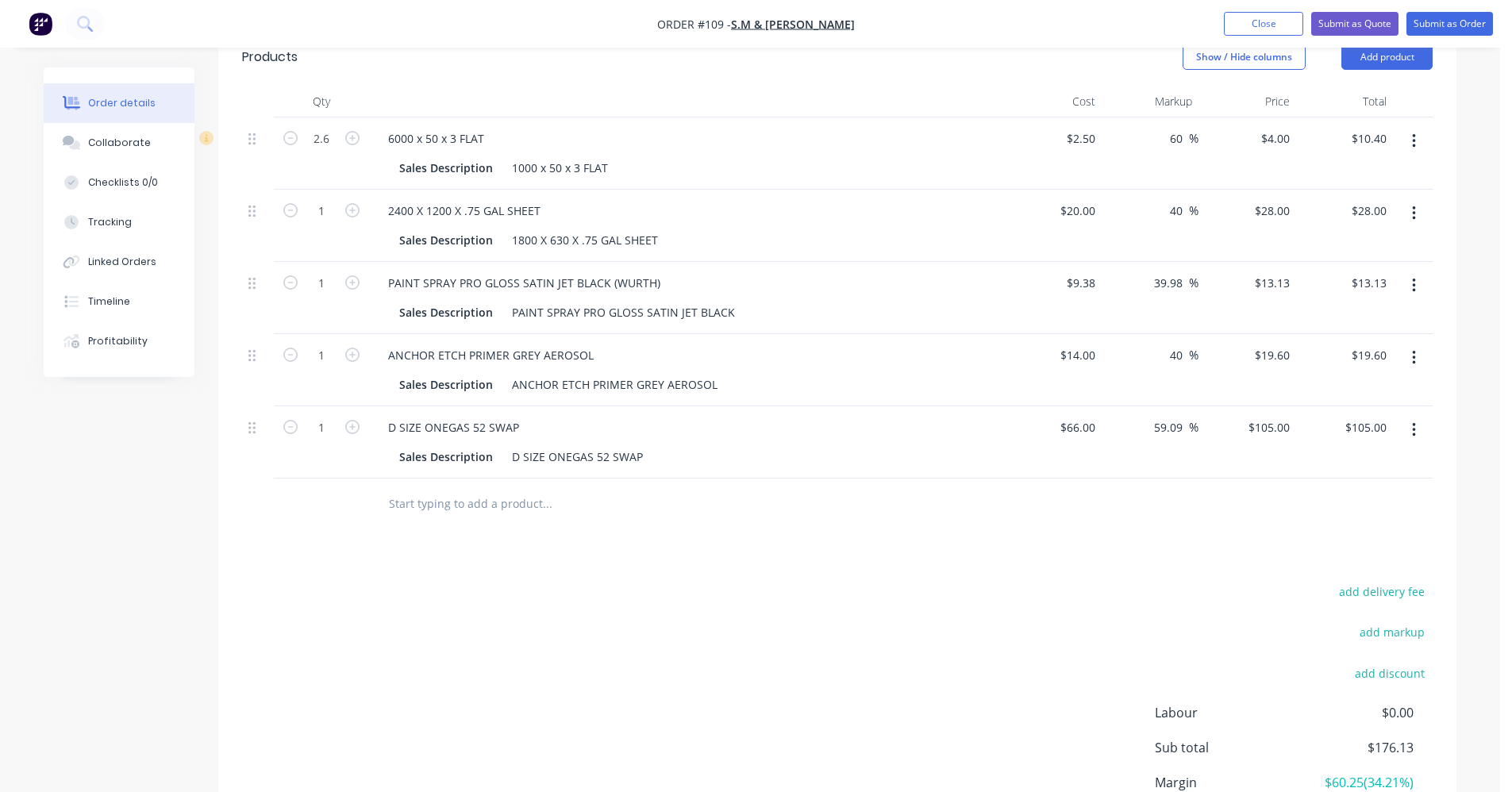
click button "button"
click div "Delete"
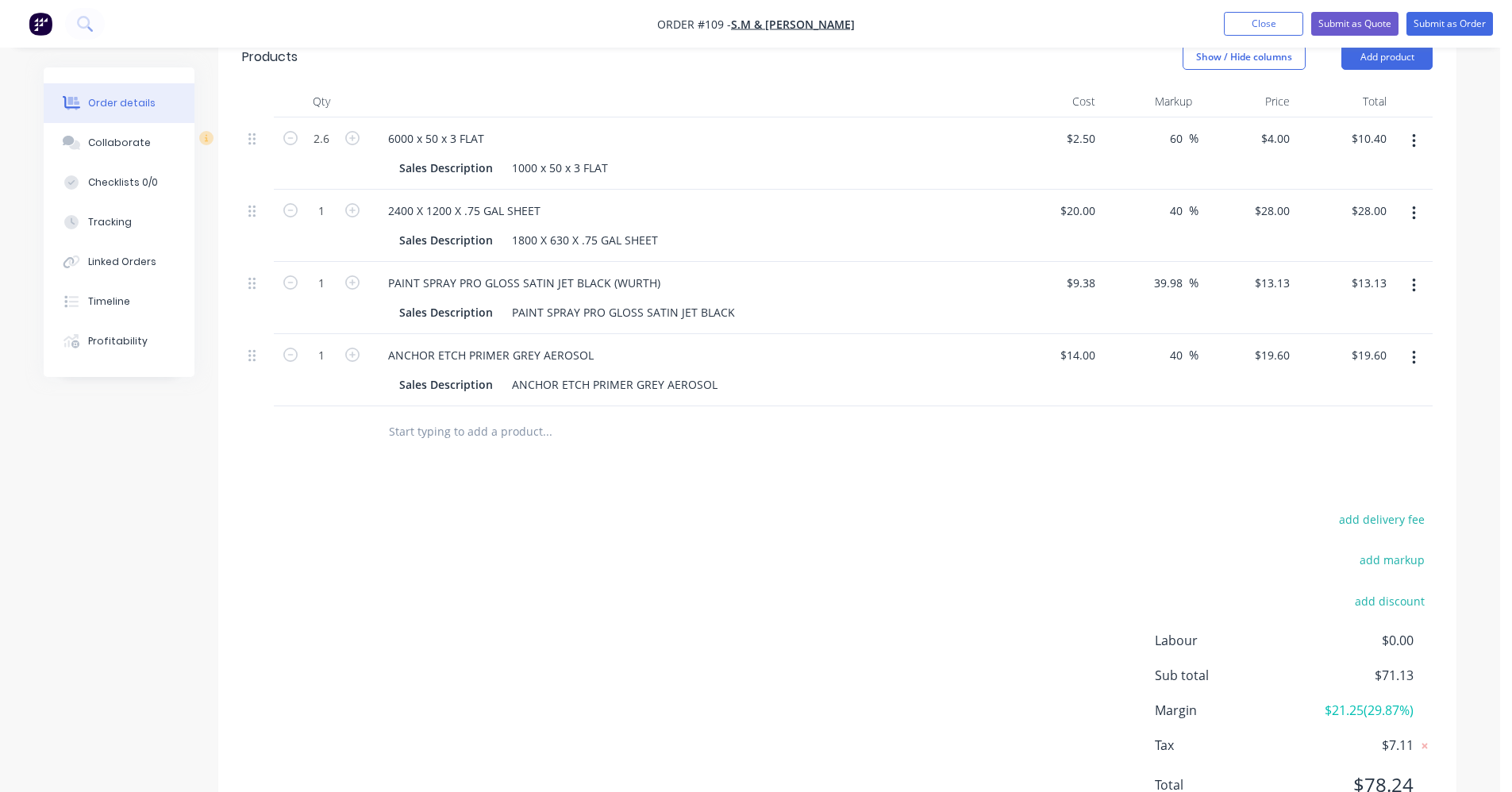
click input "text"
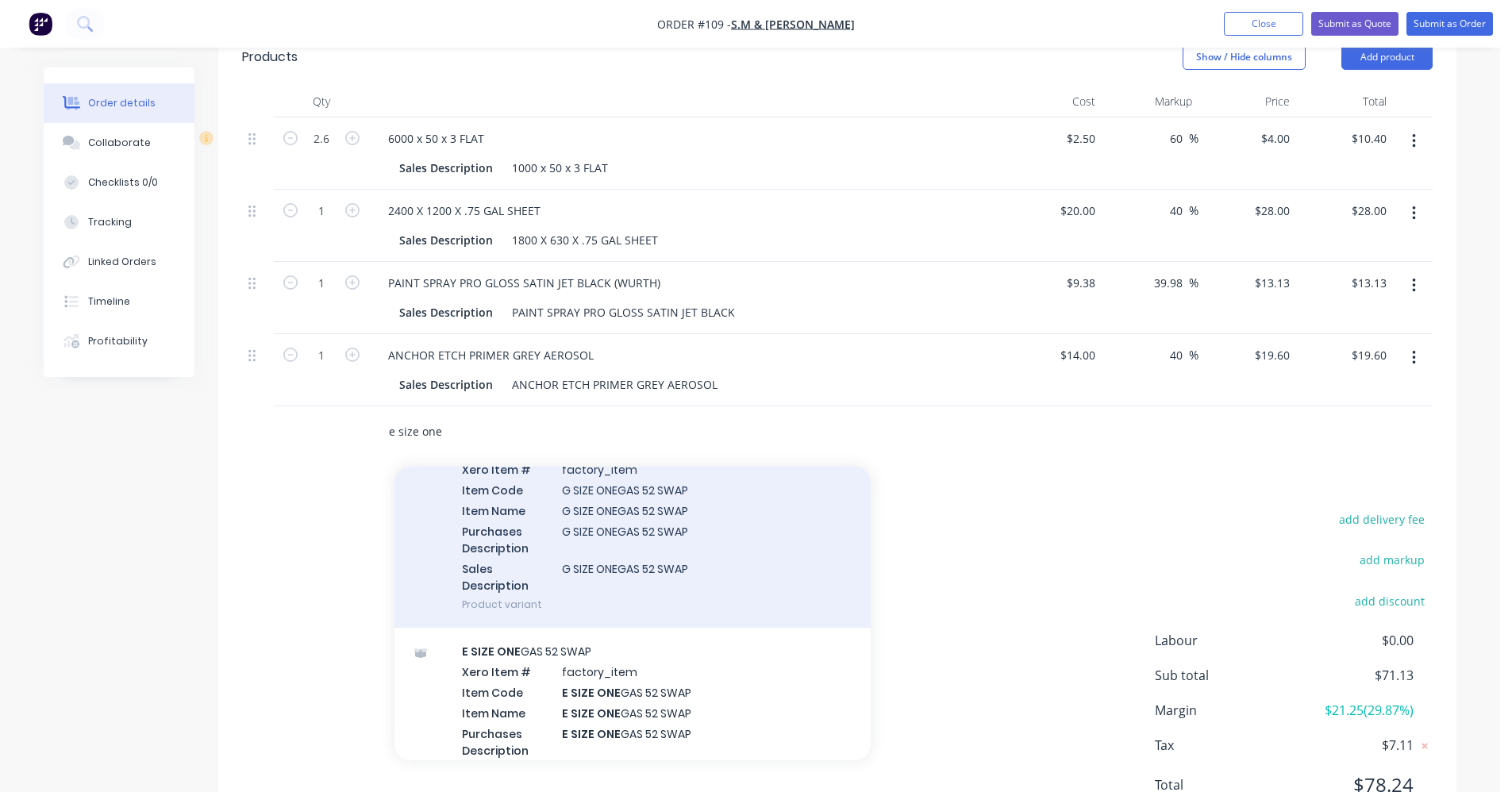
scroll to position [953, 0]
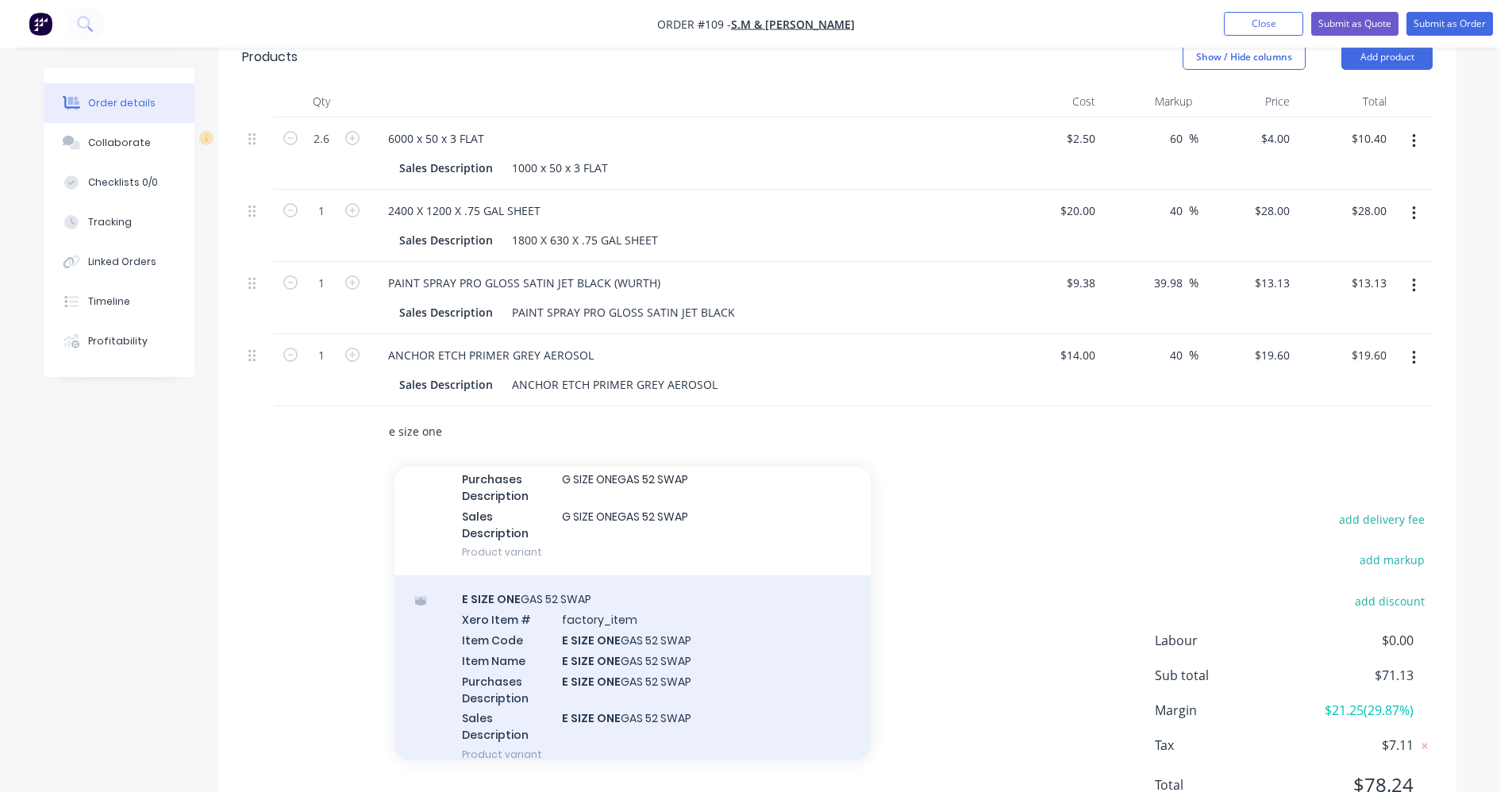
type input "e size one"
click div "E SIZE ONE GAS 52 SWAP Xero Item # factory_item Item Code E SIZE ONE GAS 52 SWA…"
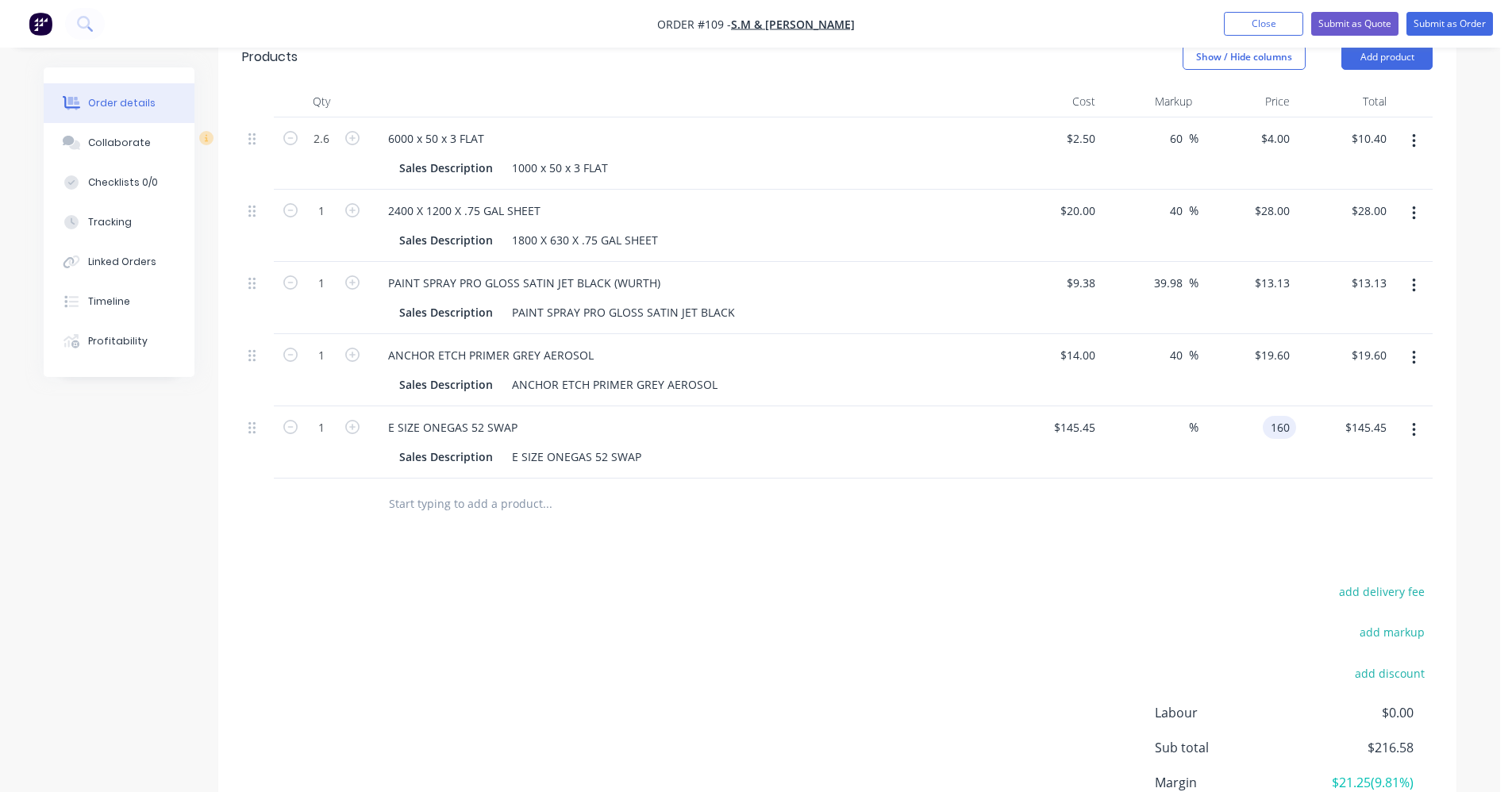
type input "160"
type input "10"
type input "$160.00"
click div "Drawings Add drawing Products Show / Hide columns Add product Qty Cost Markup P…"
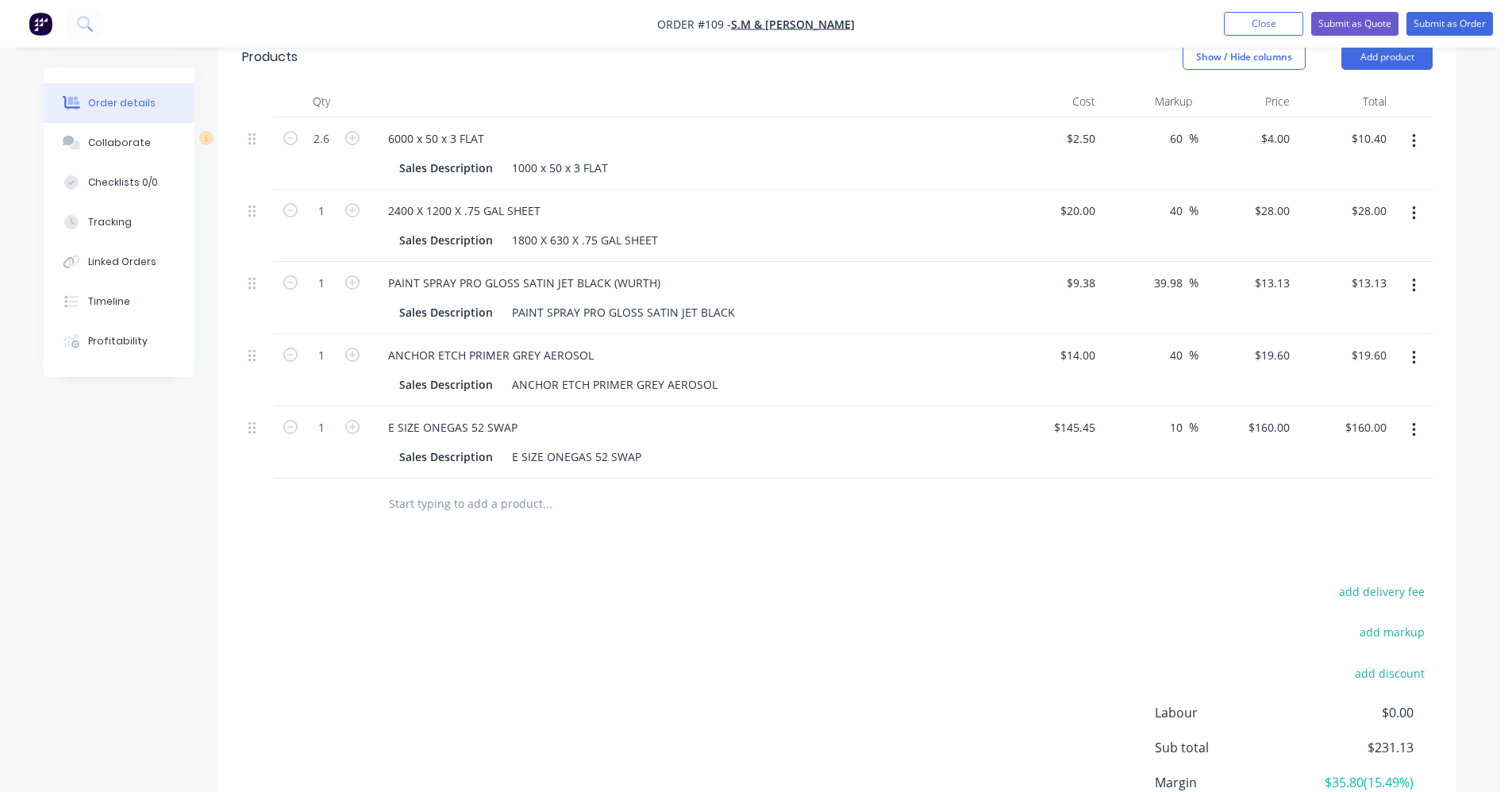
click button "button"
click div "Exclude from tax"
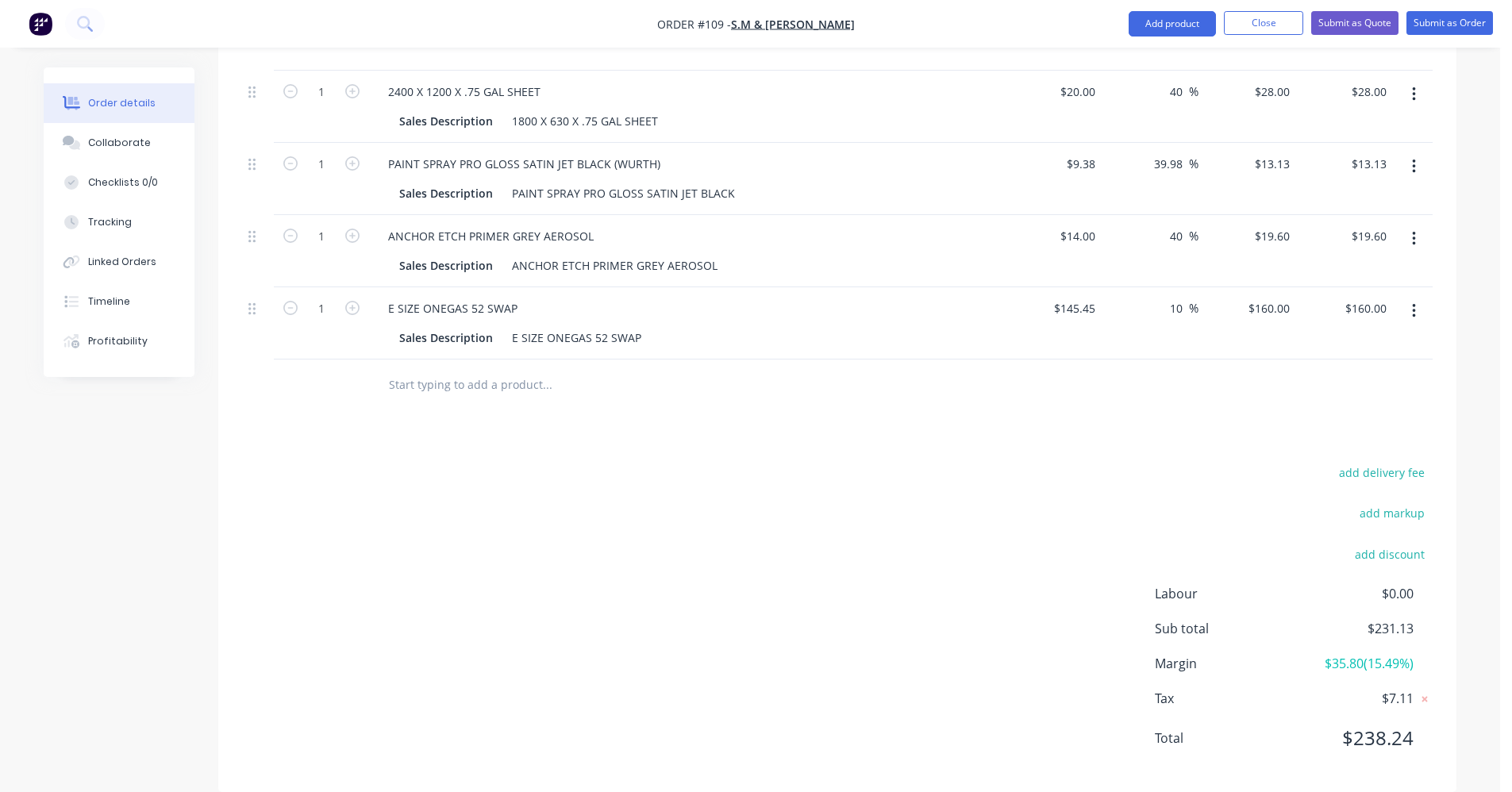
scroll to position [756, 0]
click button "button"
click div "add delivery fee add markup add discount Labour $0.00 Sub total $231.13 Margin …"
click button "button"
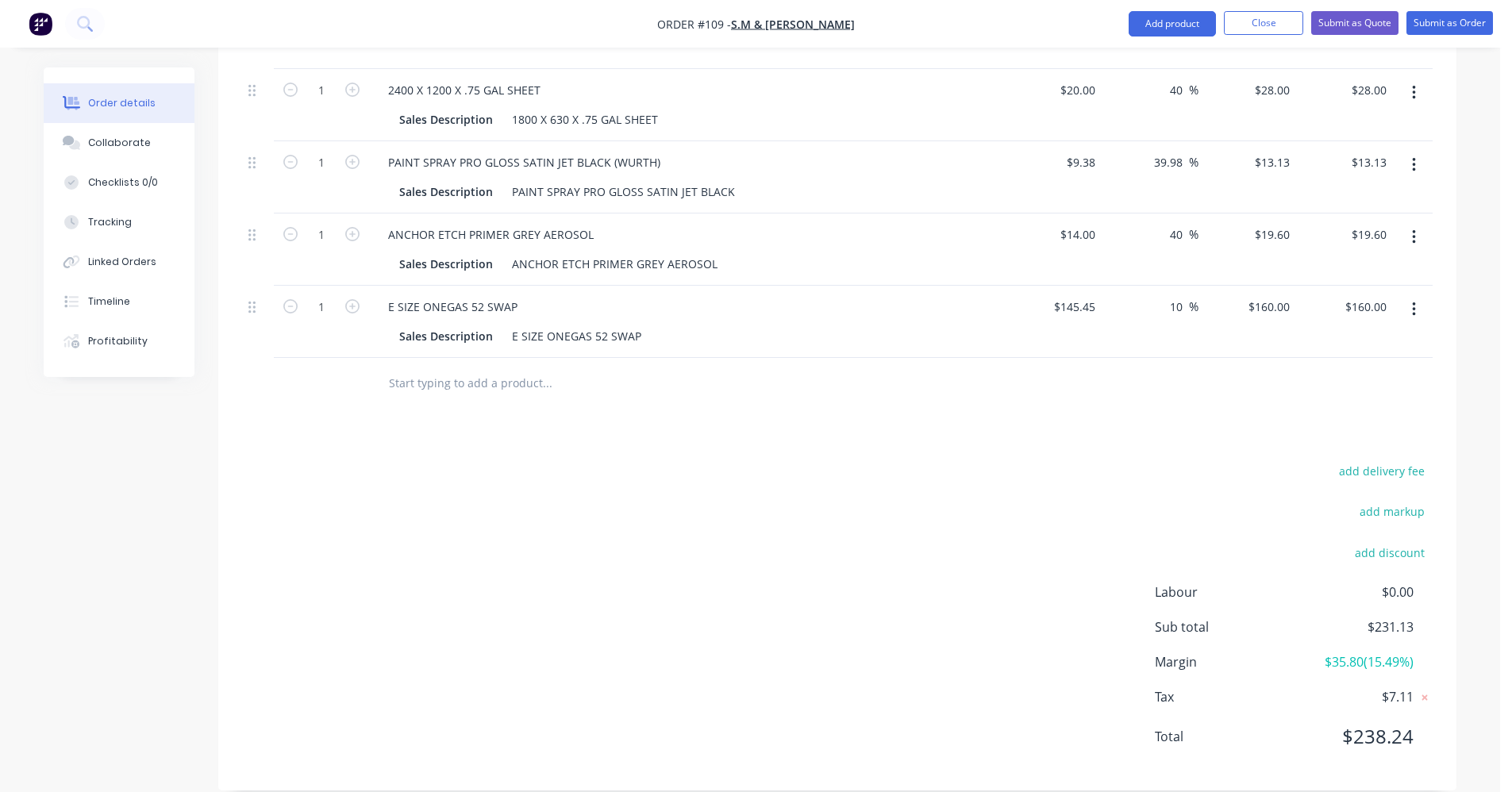
click button "button"
click div "Include in tax"
click icon "button"
click div "Exclude from tax"
click button "button"
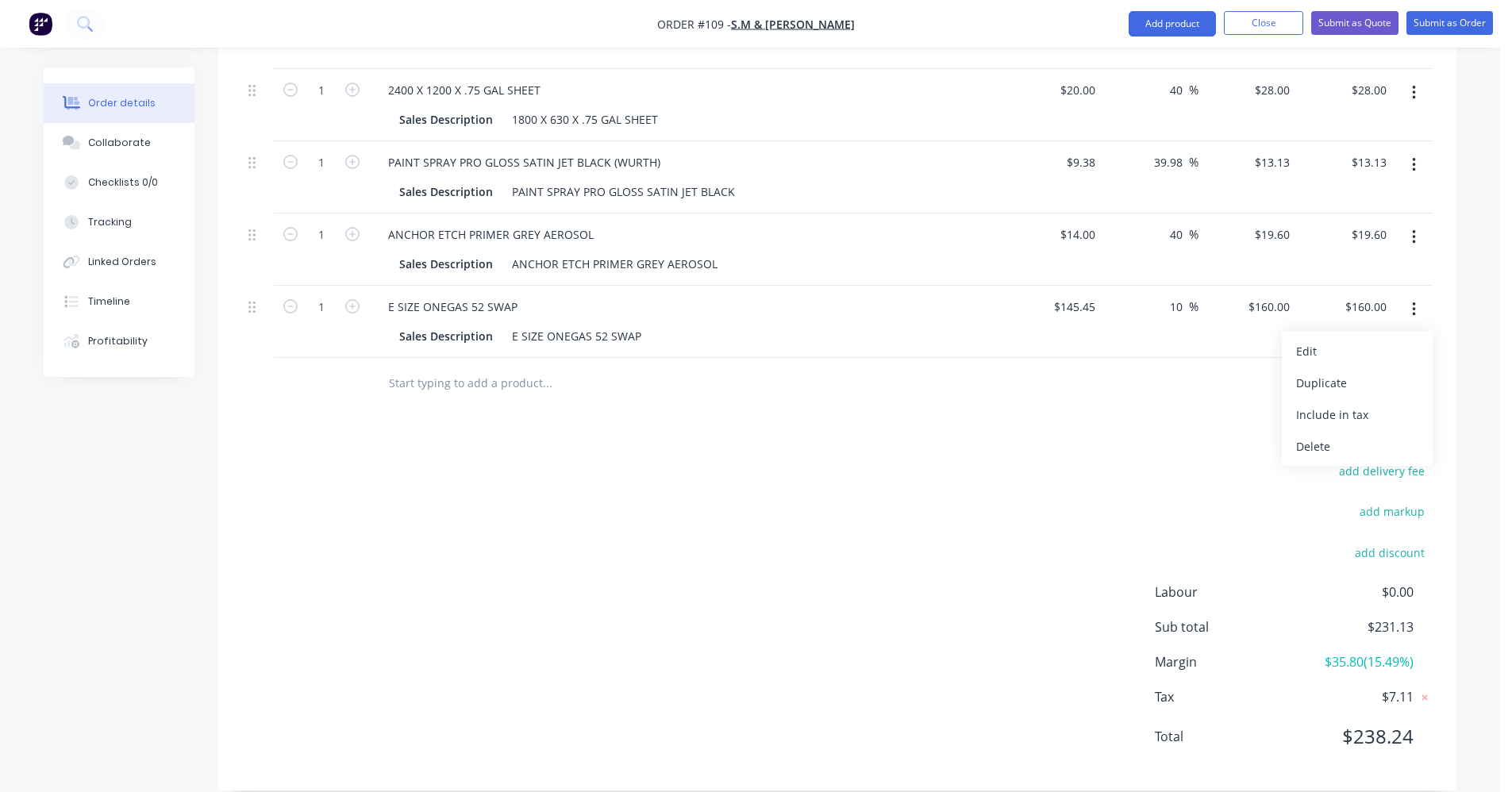
click div "Drawings Add drawing Products Show / Hide columns Add product Qty Cost Markup P…"
click button "button"
click div "Drawings Add drawing Products Show / Hide columns Add product Qty Cost Markup P…"
click button "button"
click div "Include in tax"
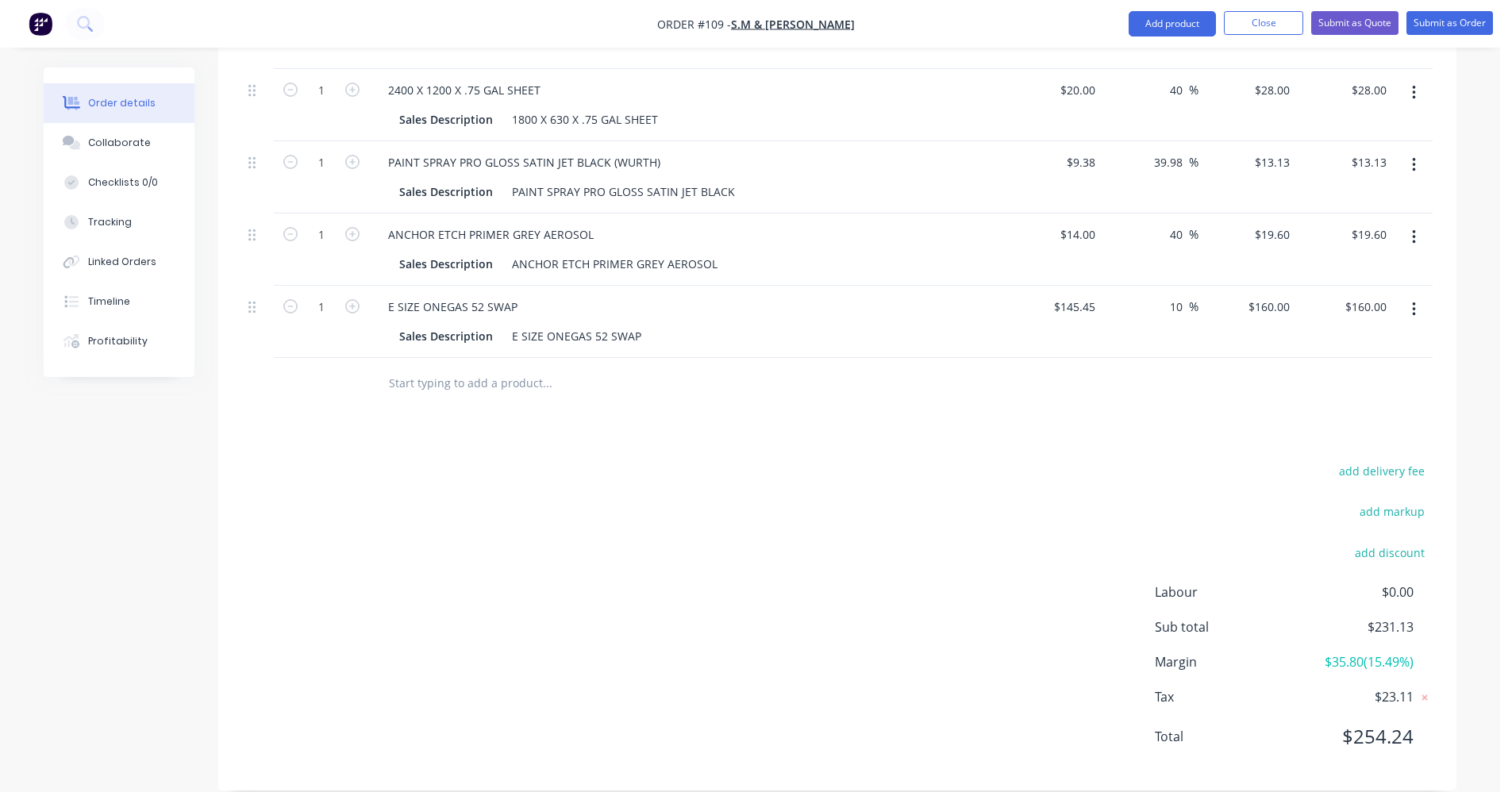
click button "button"
click div "Exclude from tax"
click div "Drawings Add drawing Products Show / Hide columns Add product Qty Cost Markup P…"
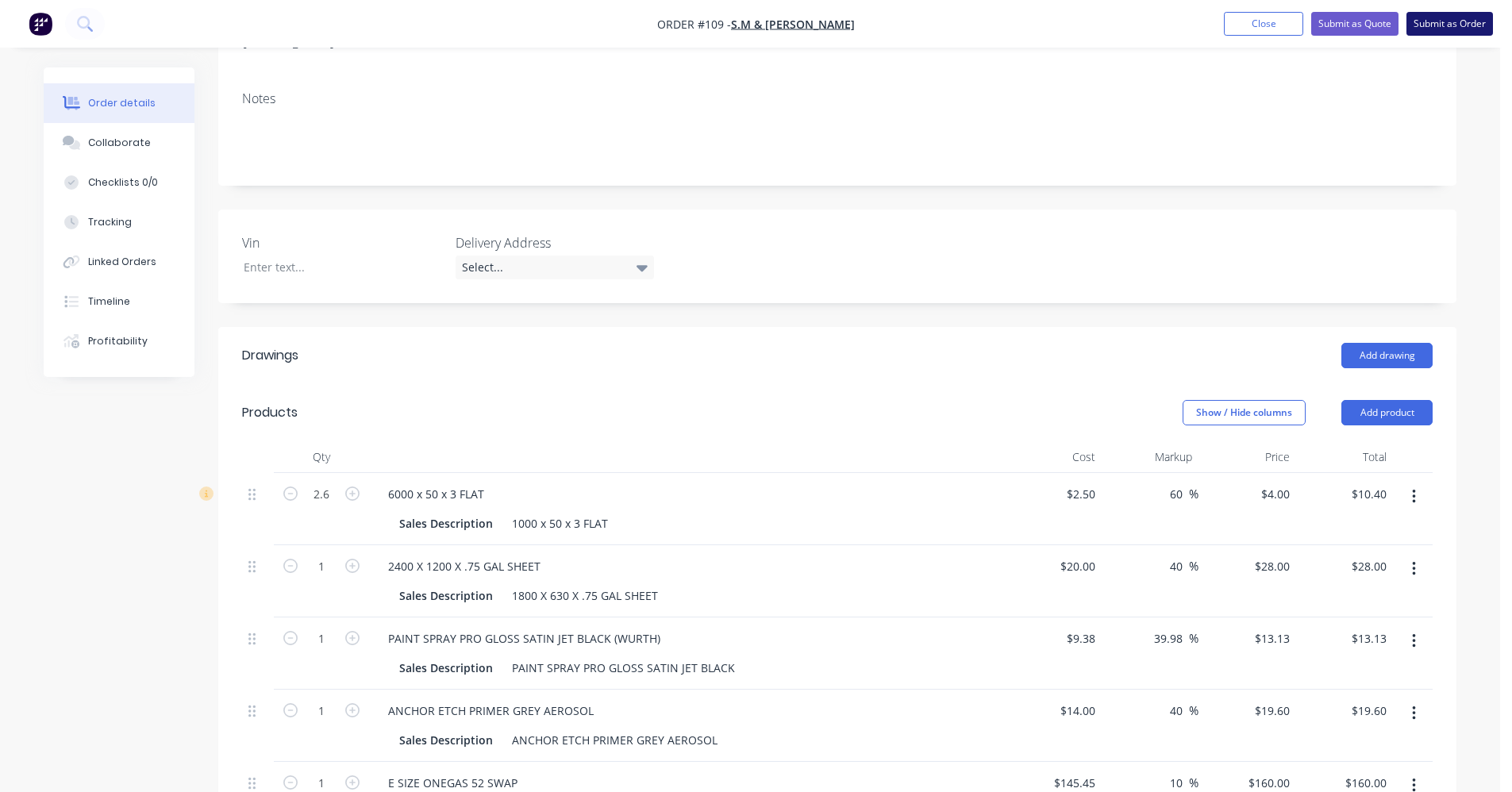
click button "Submit as Order"
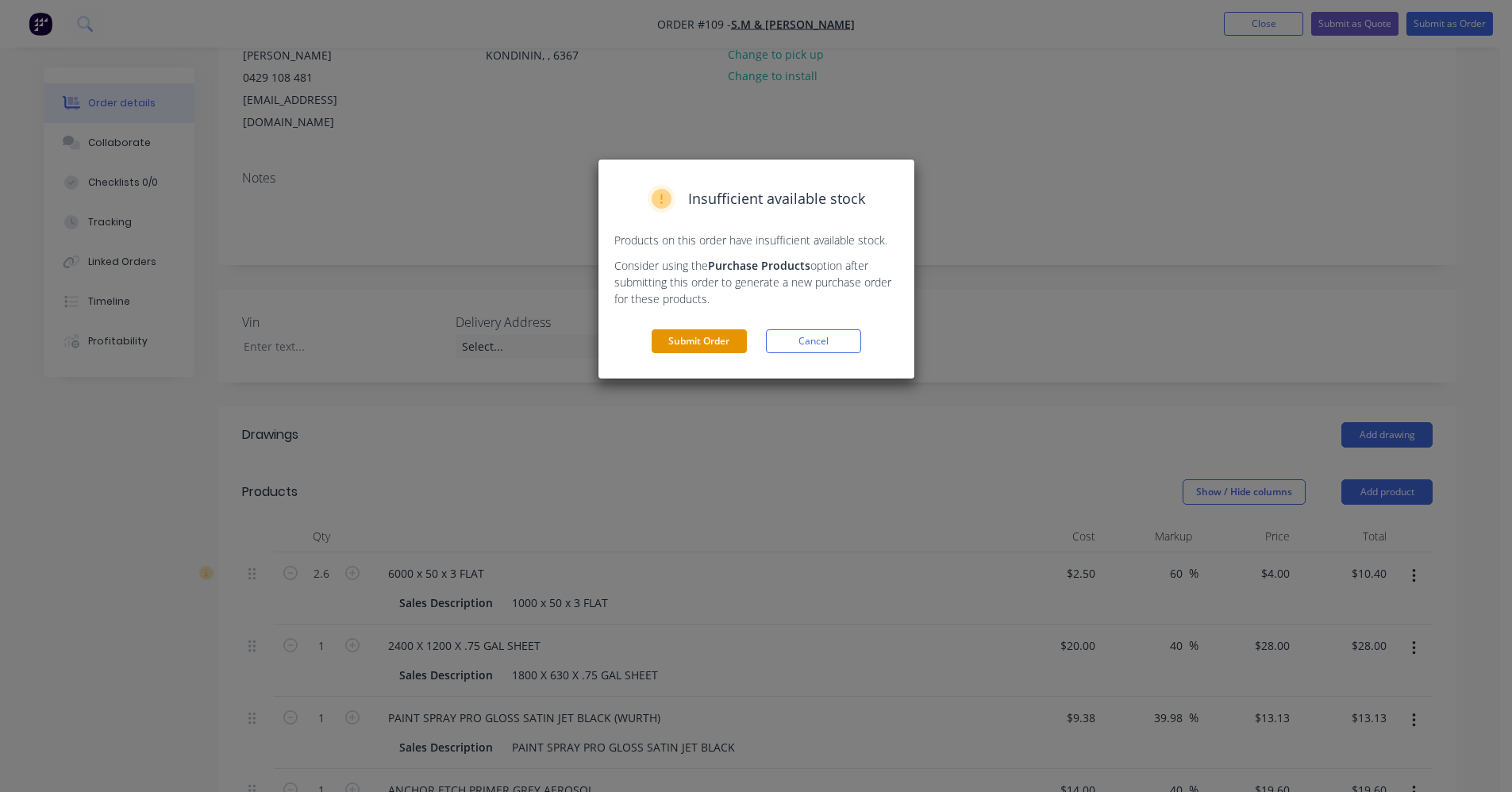
click button "Submit Order"
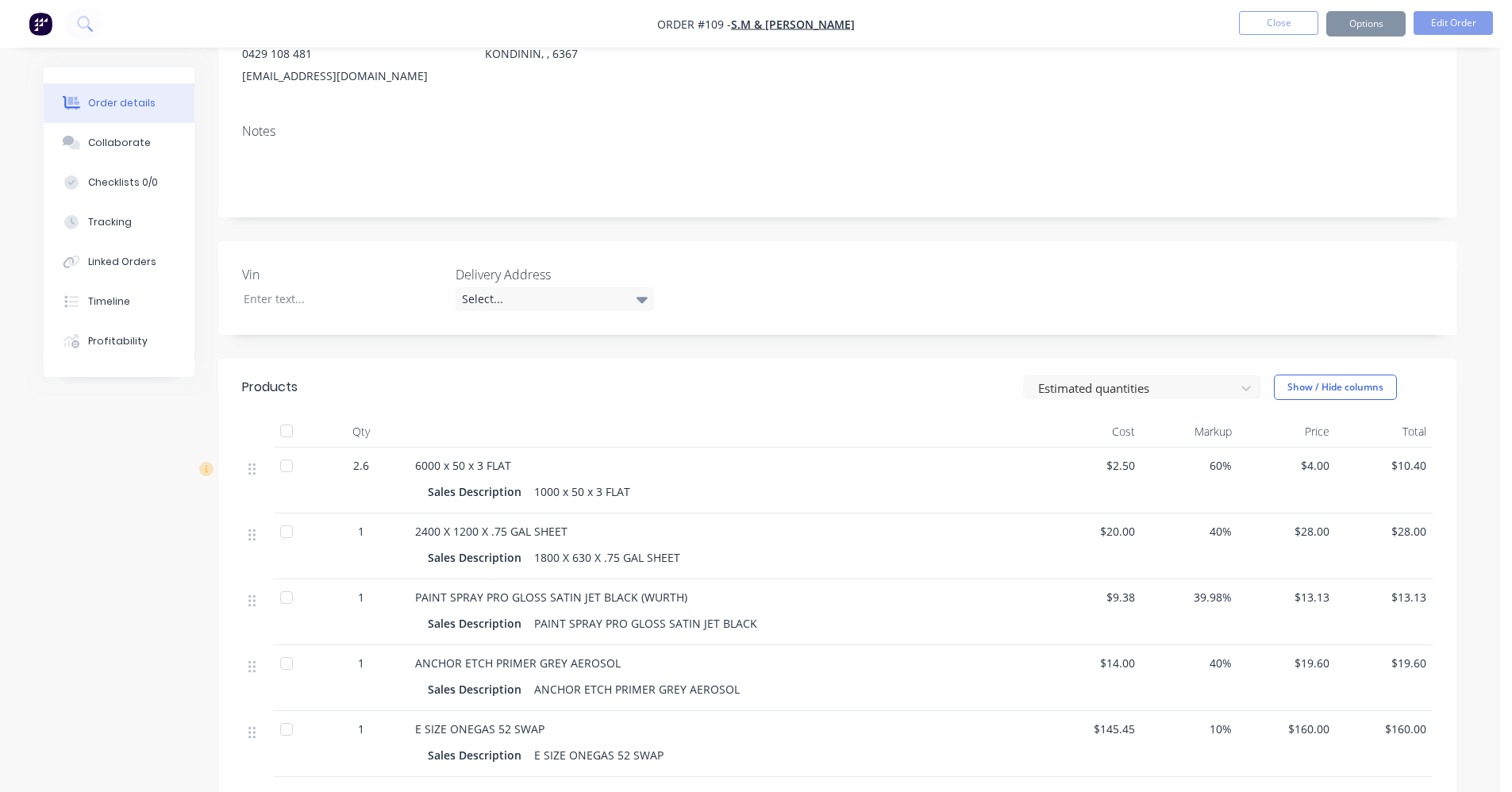
scroll to position [199, 0]
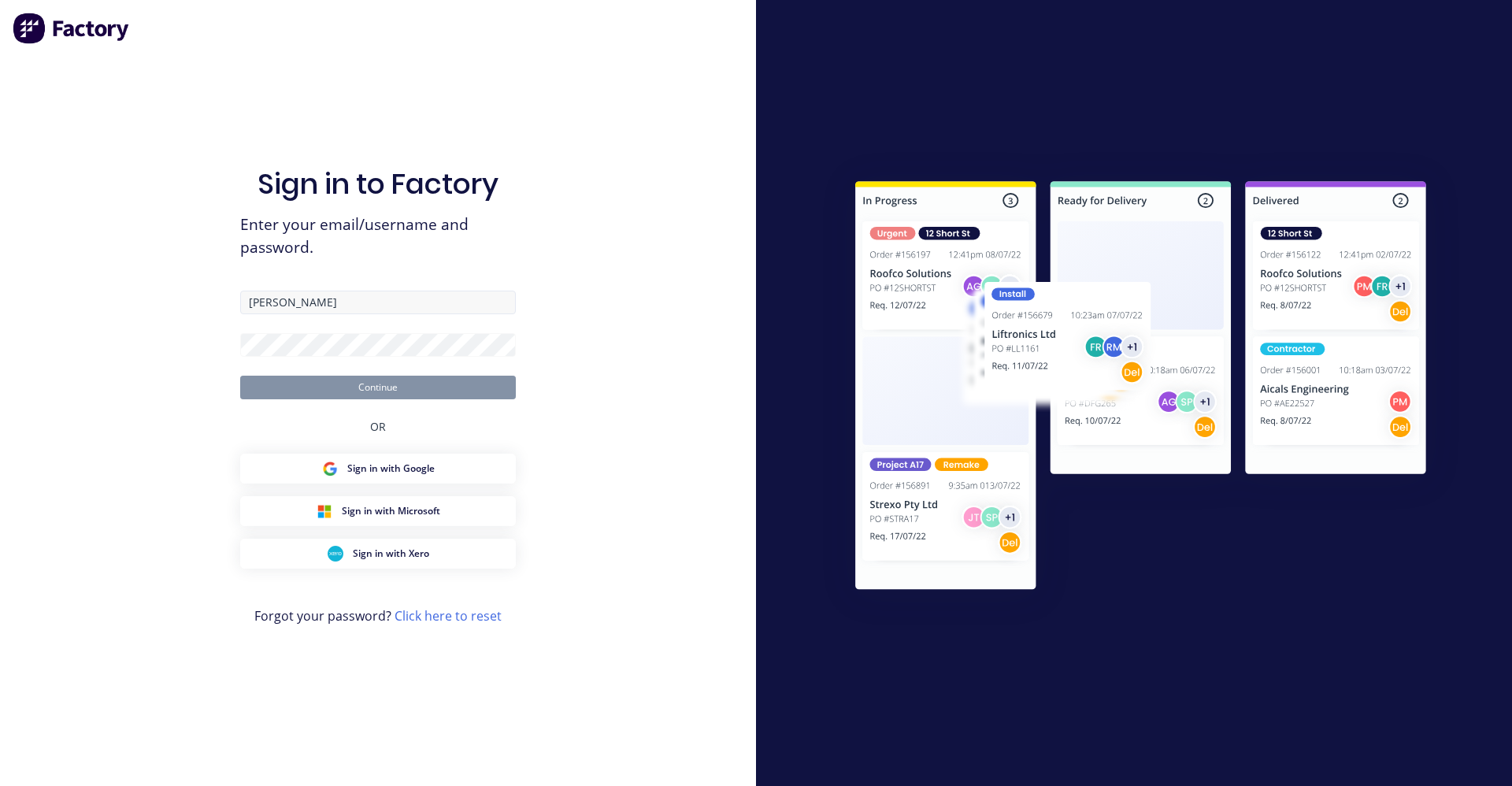
type input "[PERSON_NAME][EMAIL_ADDRESS][DOMAIN_NAME]"
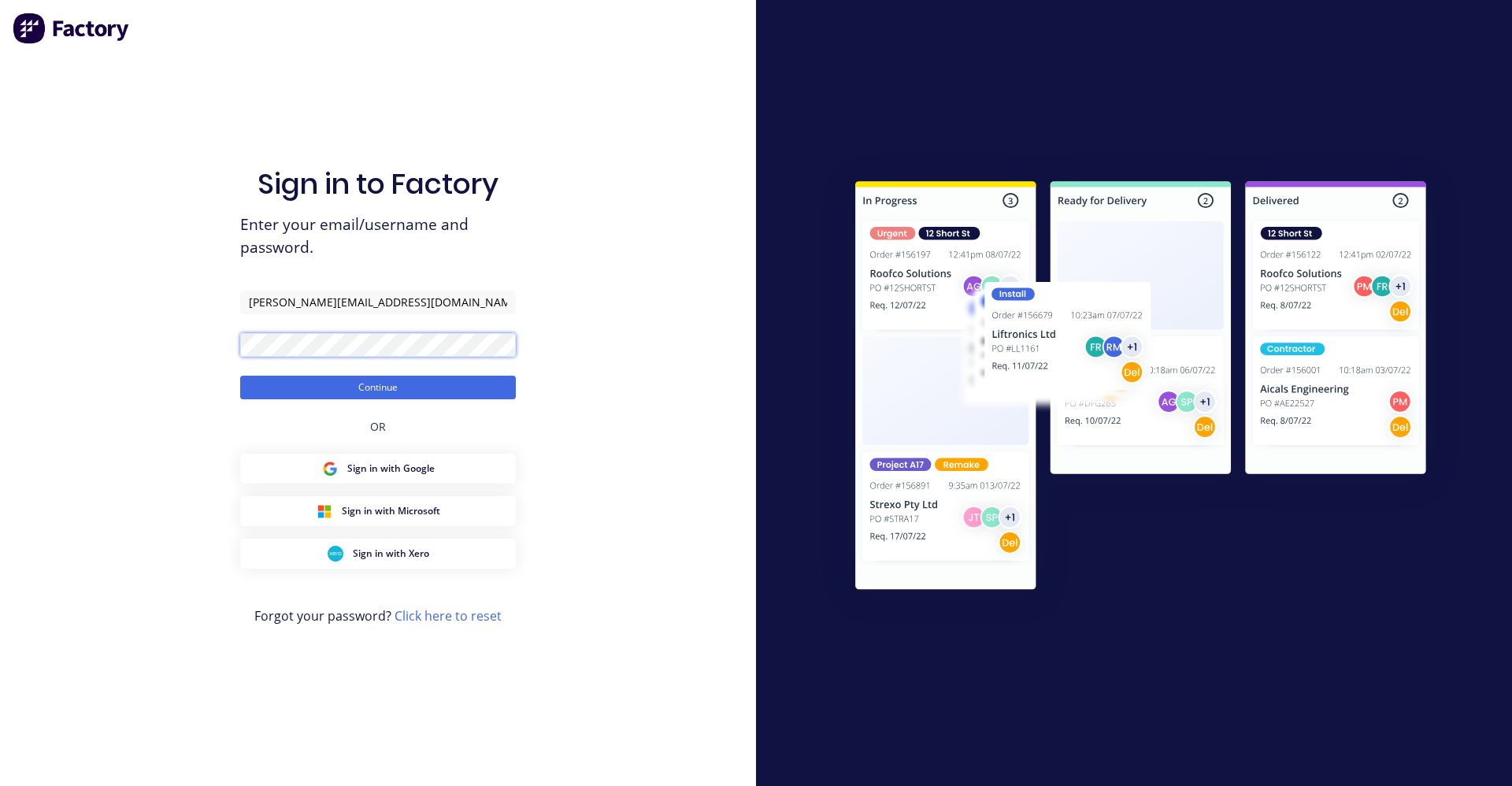
click at [240, 375] on button "Continue" at bounding box center [378, 387] width 275 height 23
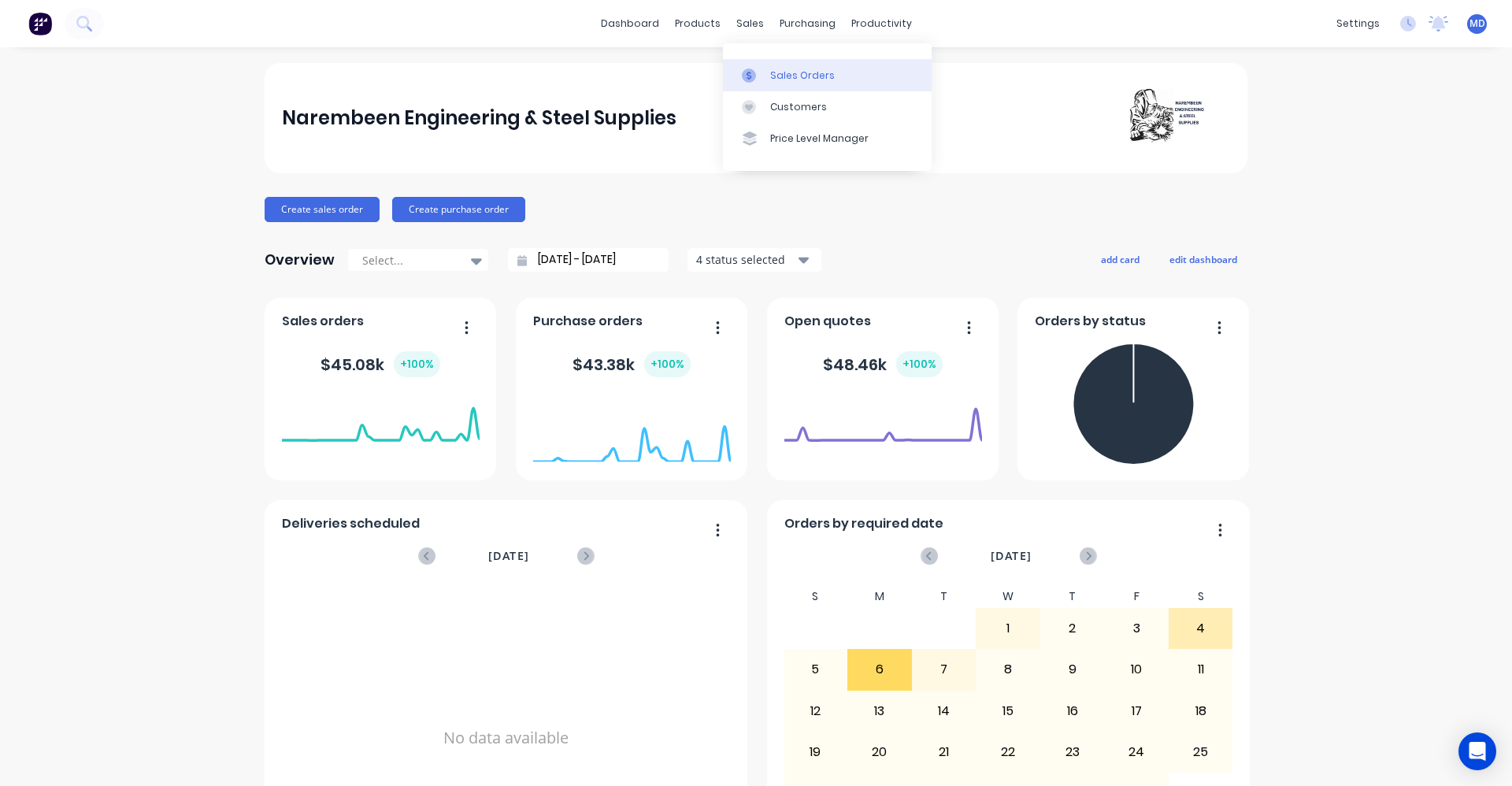
click at [770, 76] on div "Sales Orders" at bounding box center [802, 75] width 64 height 14
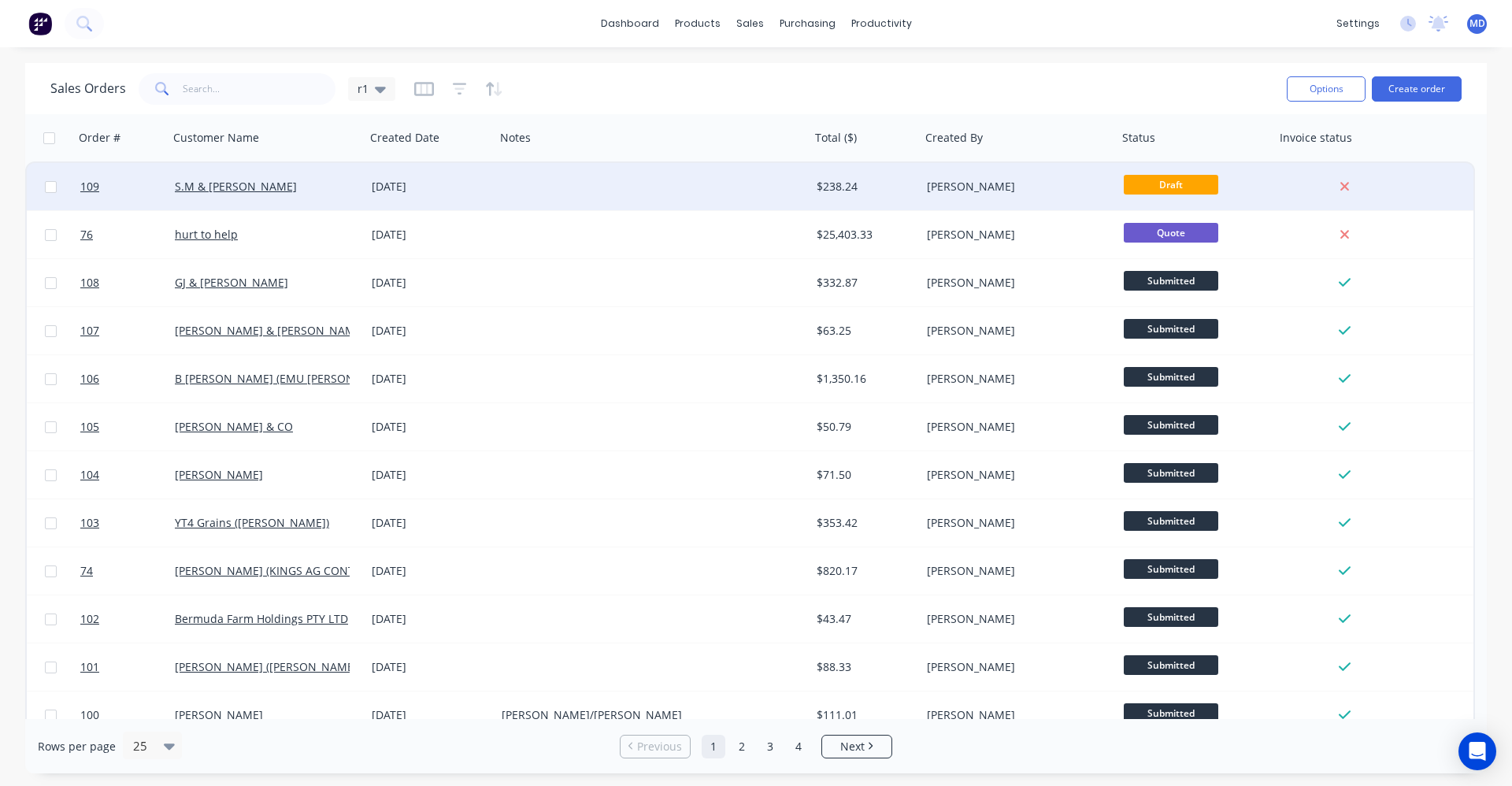
click at [582, 189] on div at bounding box center [653, 186] width 315 height 48
click at [462, 185] on div "[DATE]" at bounding box center [431, 186] width 118 height 16
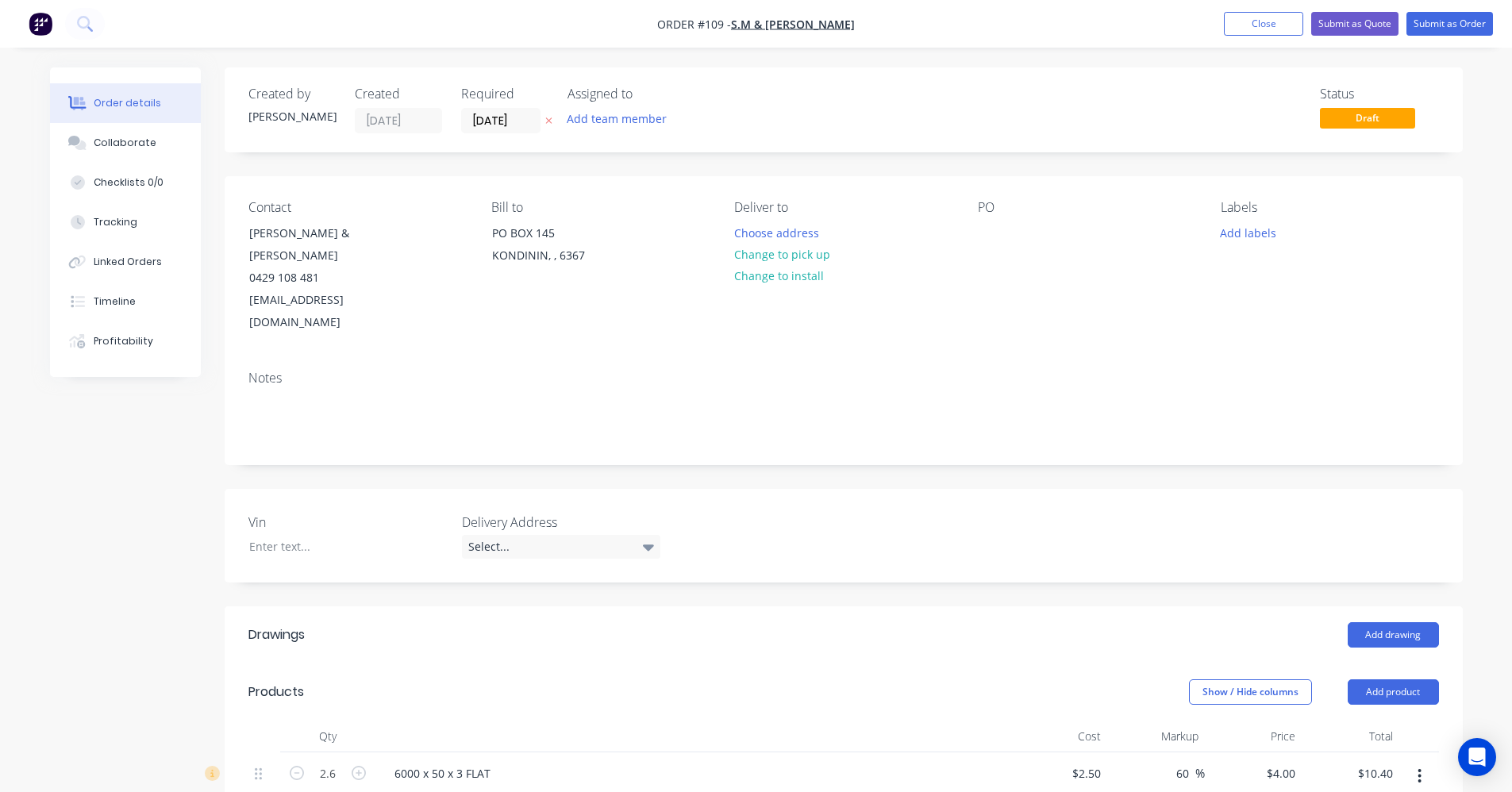
scroll to position [318, 0]
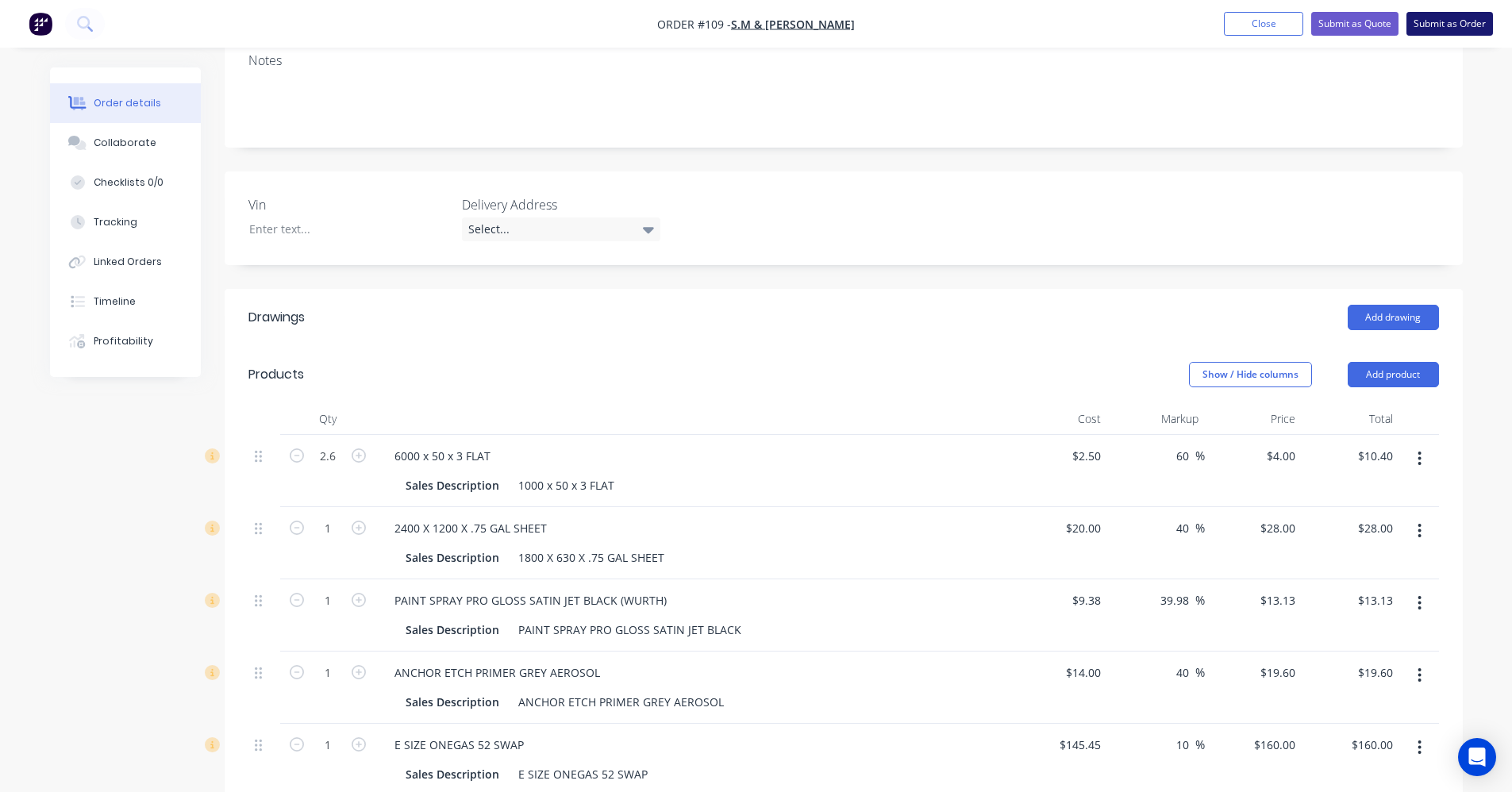
click at [1456, 25] on button "Submit as Order" at bounding box center [1450, 24] width 87 height 24
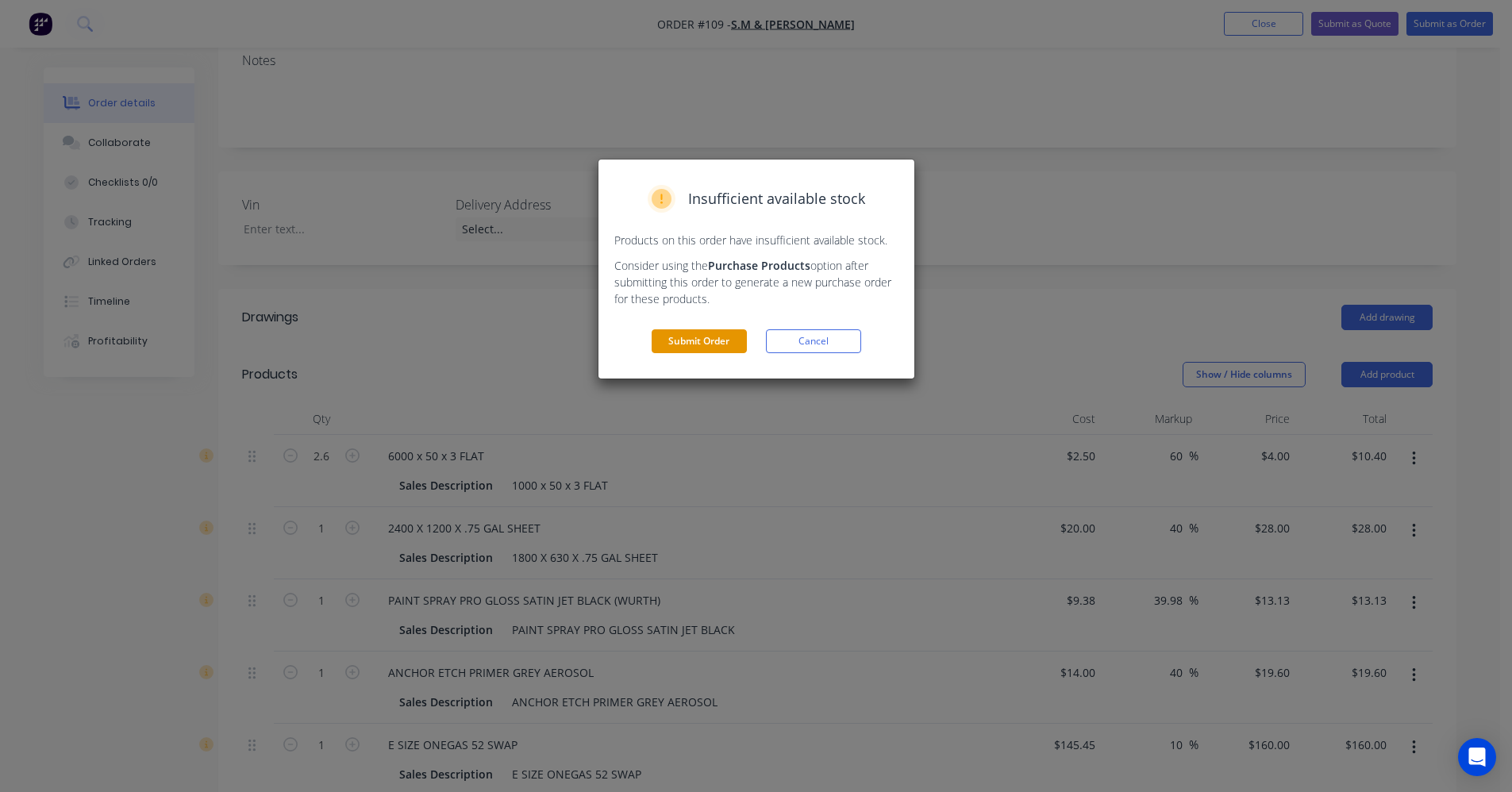
click at [737, 335] on button "Submit Order" at bounding box center [699, 341] width 95 height 24
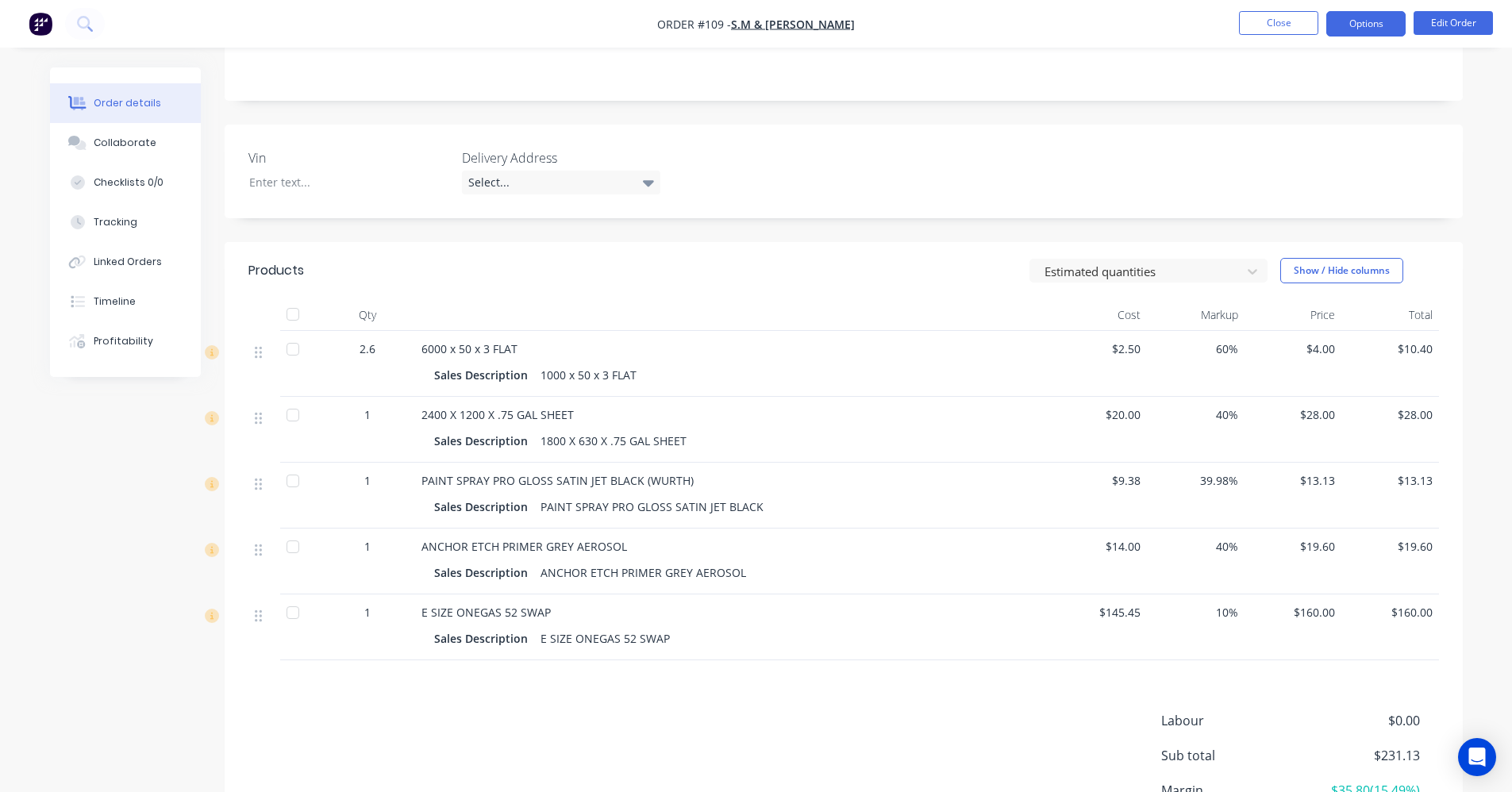
click at [1356, 29] on button "Options" at bounding box center [1366, 24] width 79 height 25
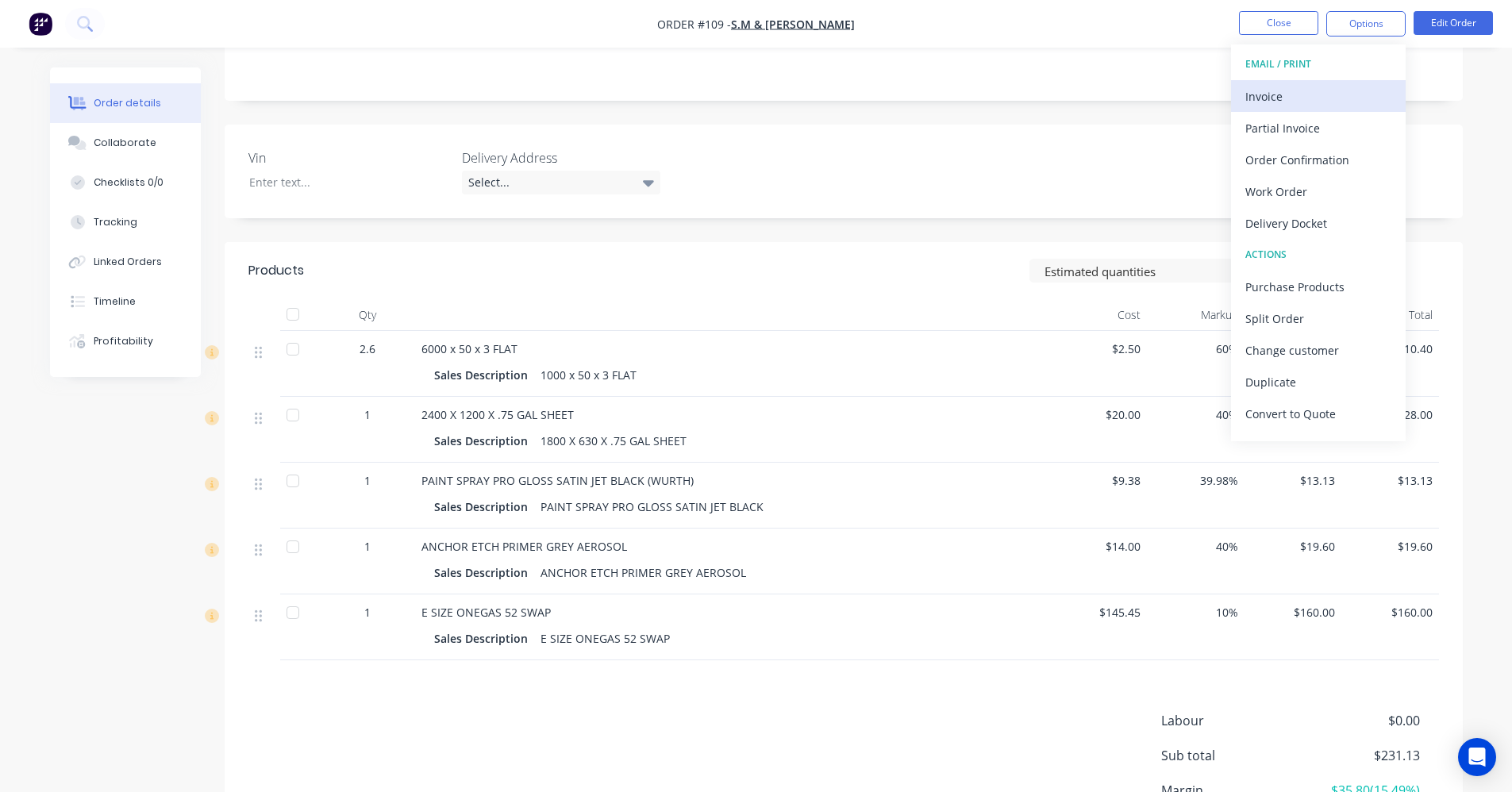
click at [1330, 102] on div "Invoice" at bounding box center [1319, 96] width 146 height 23
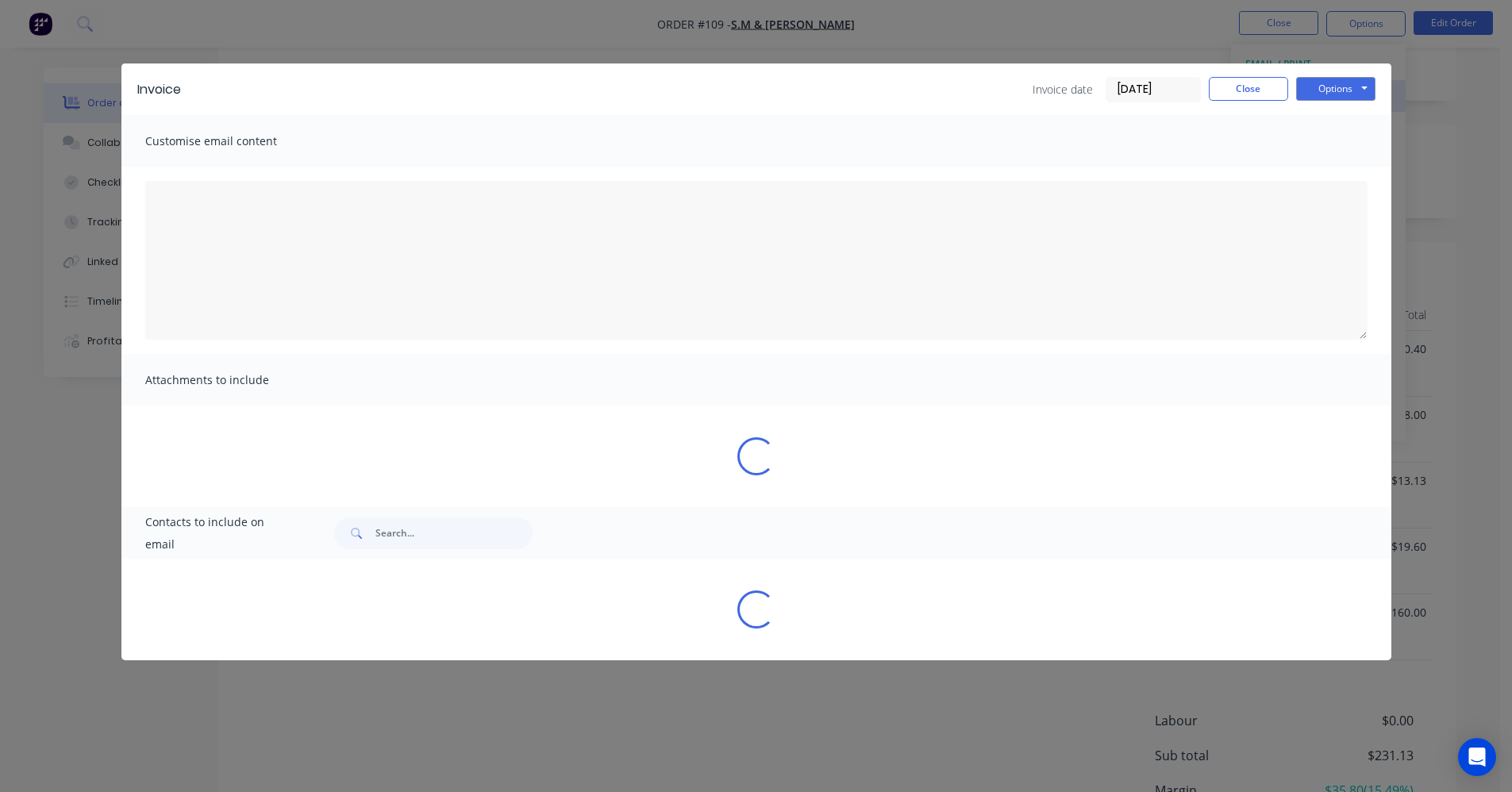
type textarea "A PDF copy of the order has been attached to this email. To view your order onl…"
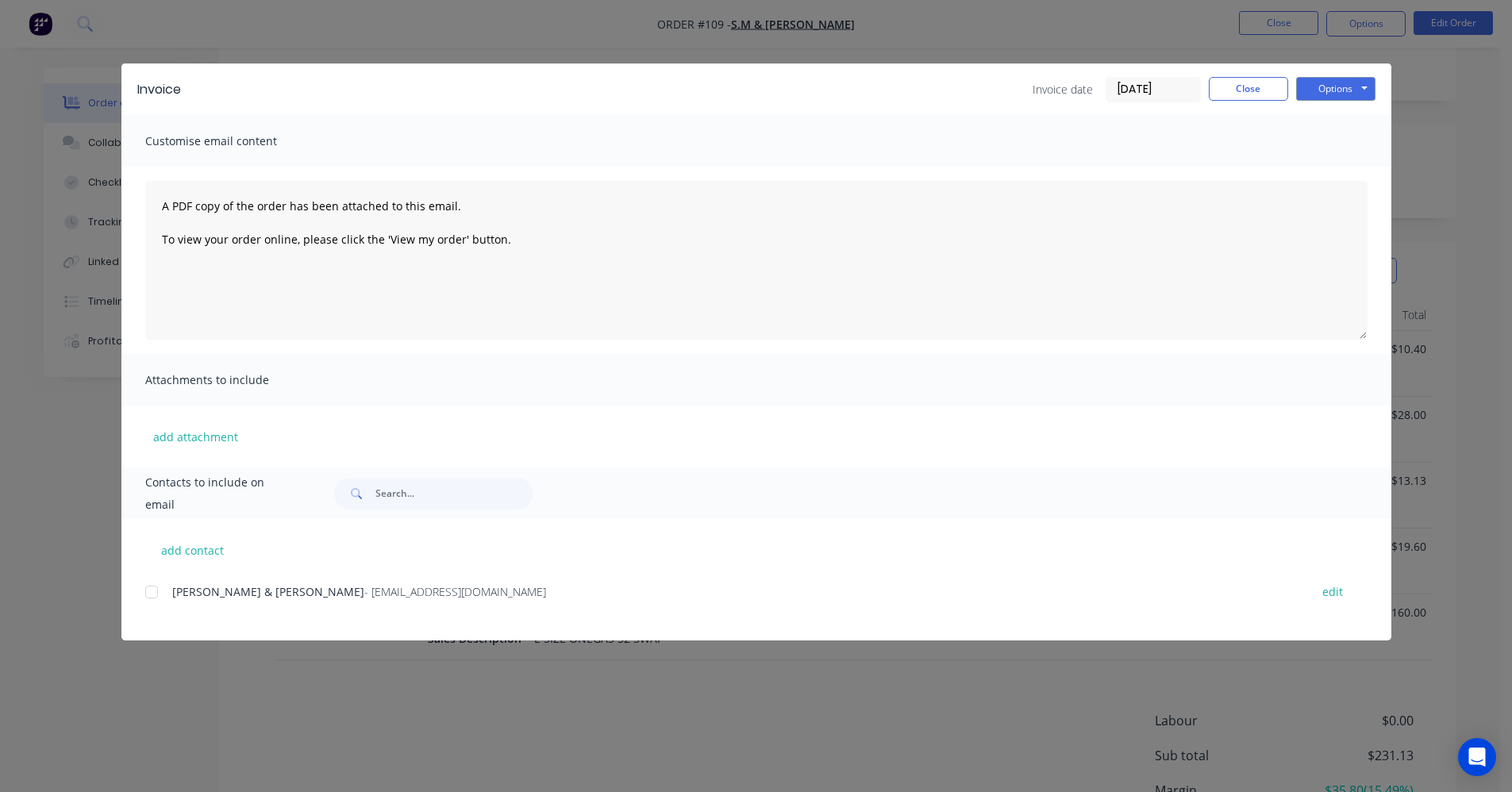
click at [161, 586] on div at bounding box center [151, 592] width 32 height 32
click at [1312, 88] on button "Options" at bounding box center [1336, 89] width 79 height 24
click at [1337, 169] on button "Email" at bounding box center [1347, 169] width 102 height 26
click at [1232, 80] on button "Close" at bounding box center [1249, 89] width 79 height 24
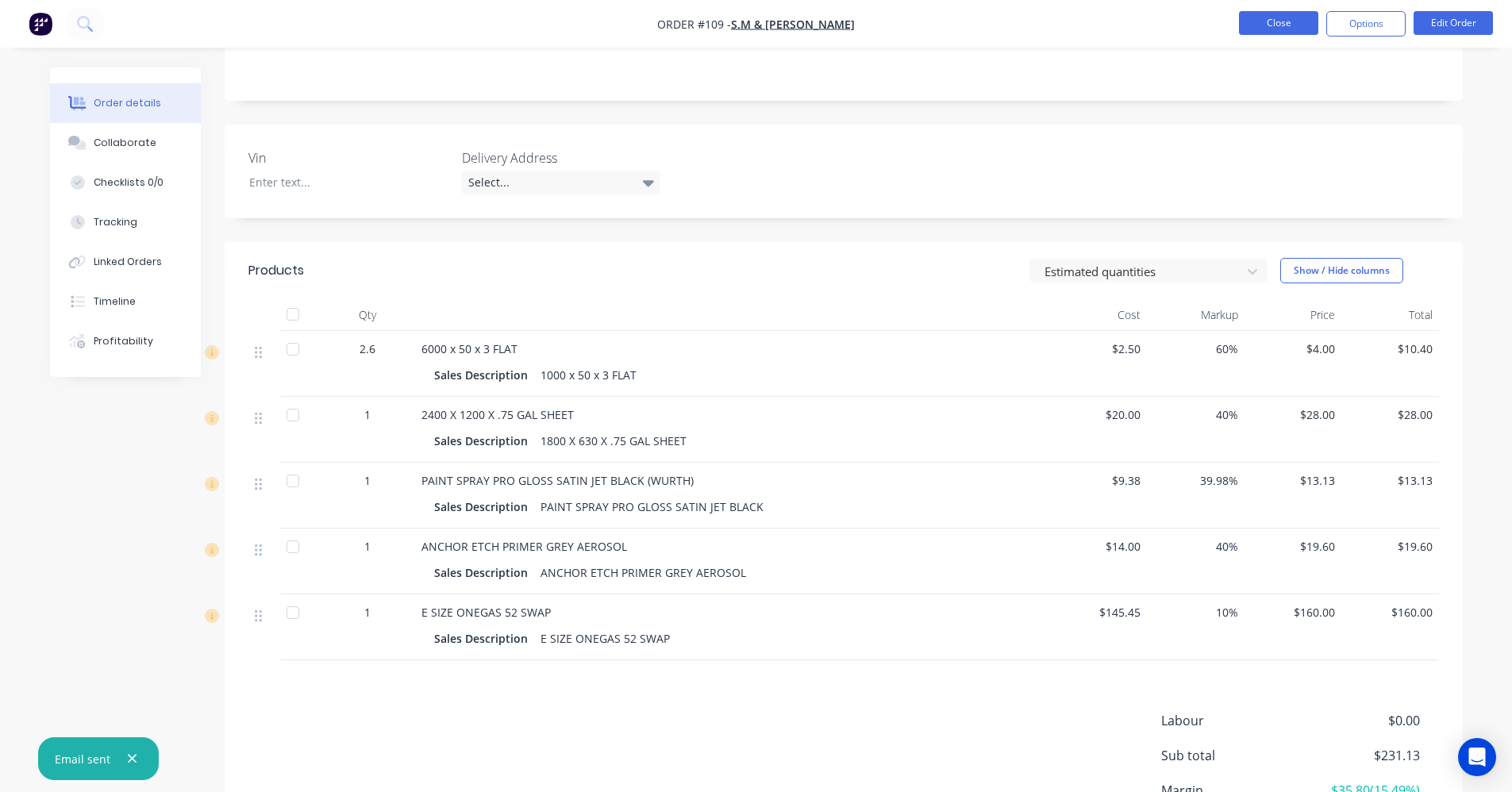
click at [1264, 30] on button "Close" at bounding box center [1279, 23] width 79 height 24
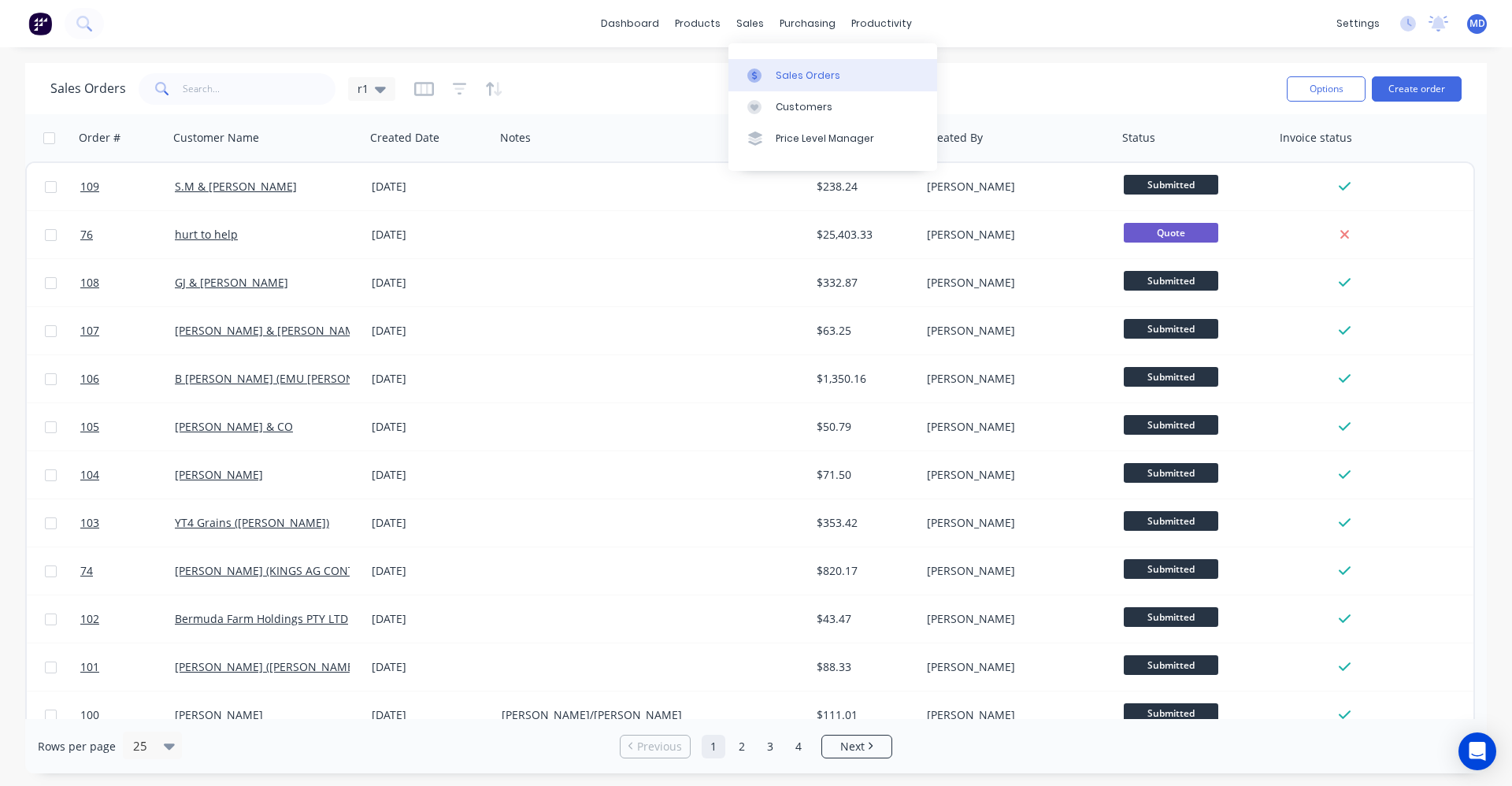
click at [783, 71] on div "Sales Orders" at bounding box center [808, 75] width 64 height 14
click at [808, 74] on div "Sales Orders" at bounding box center [808, 75] width 64 height 14
click at [1398, 88] on button "Create order" at bounding box center [1417, 89] width 90 height 25
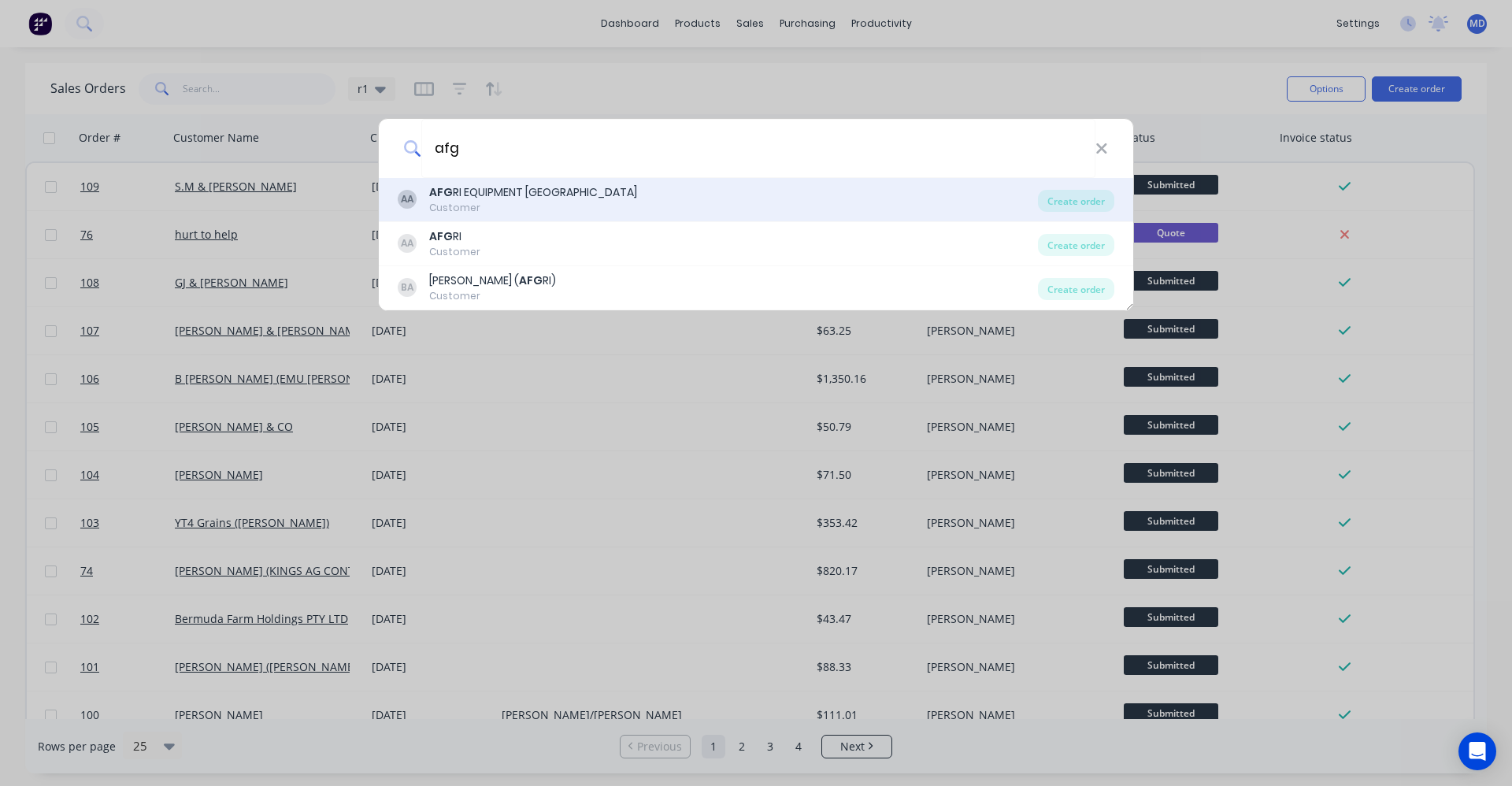
type input "afg"
click at [548, 204] on div "Customer" at bounding box center [532, 208] width 208 height 14
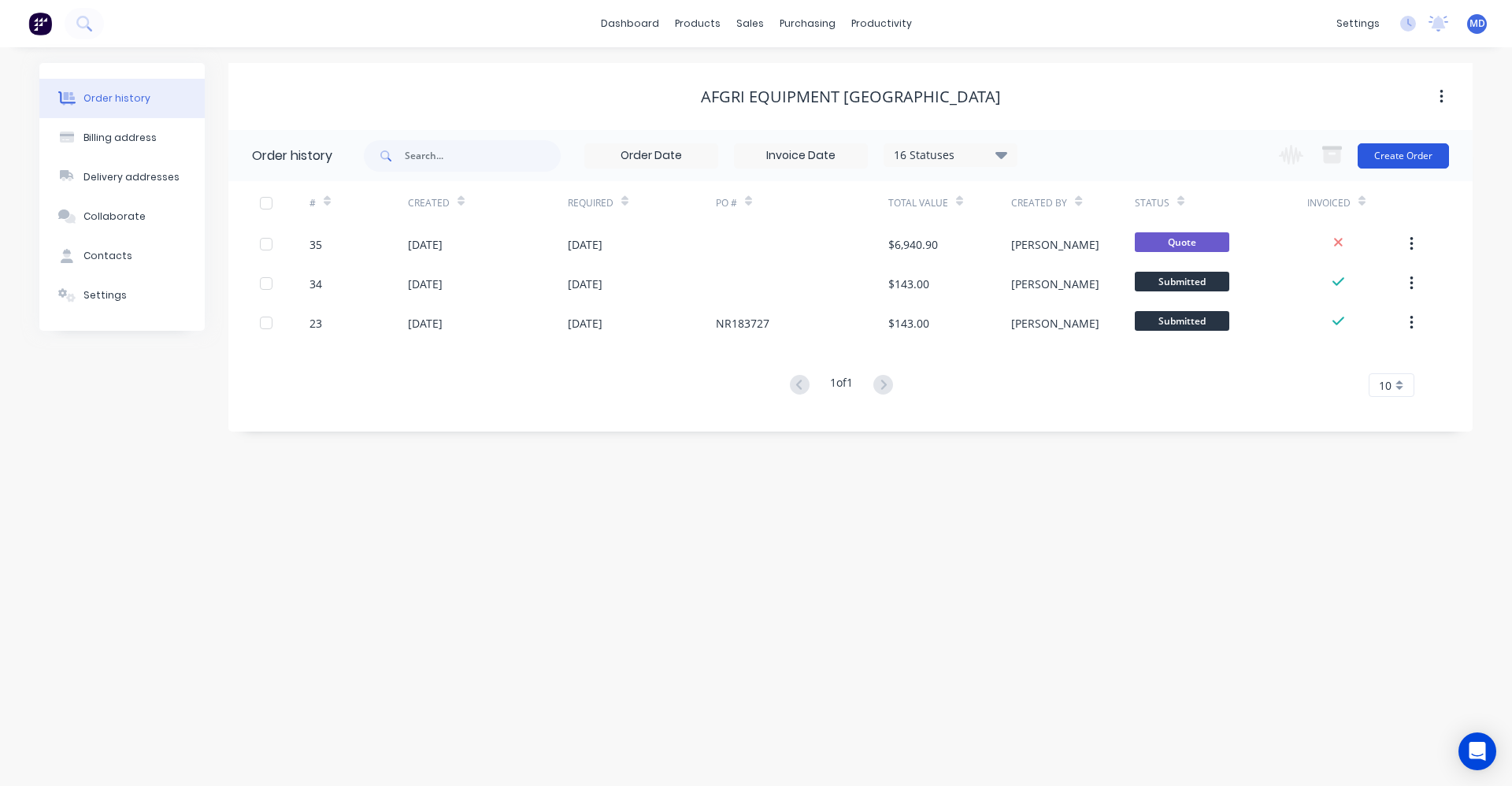
click at [1415, 153] on button "Create Order" at bounding box center [1404, 156] width 92 height 25
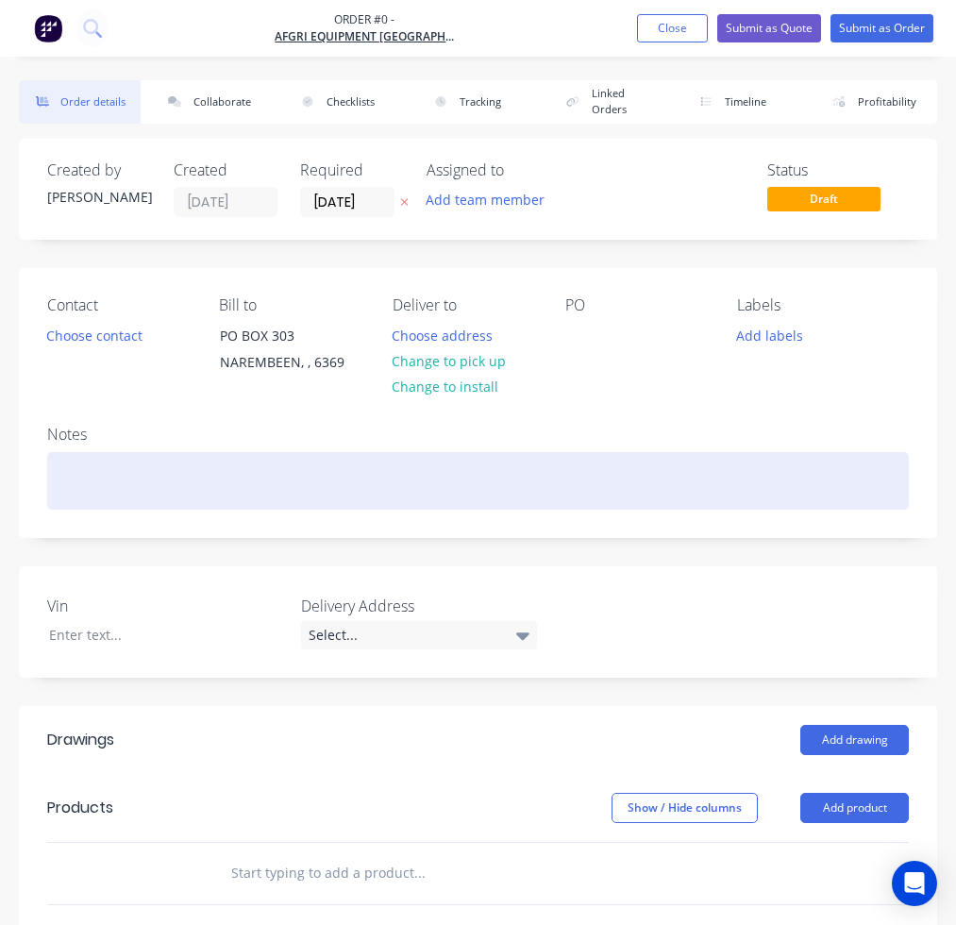
paste div
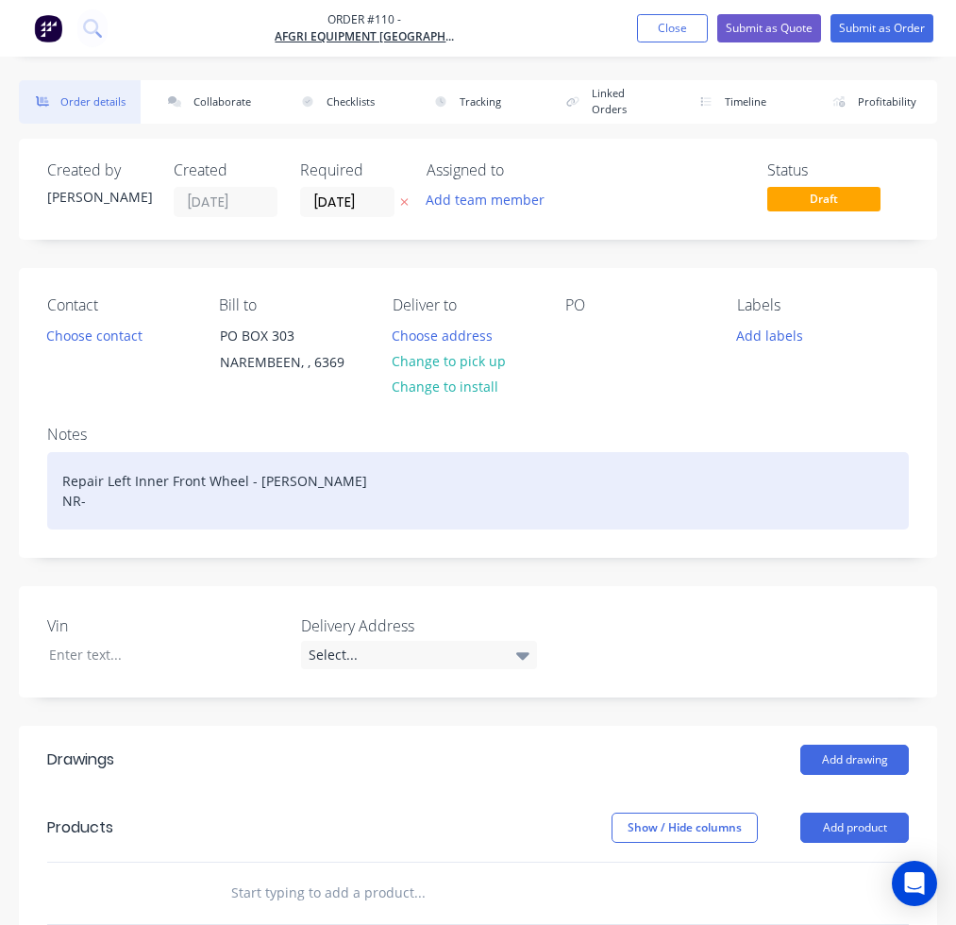
click at [315, 452] on div "Repair Left Inner Front Wheel - Franko NR-" at bounding box center [478, 490] width 862 height 77
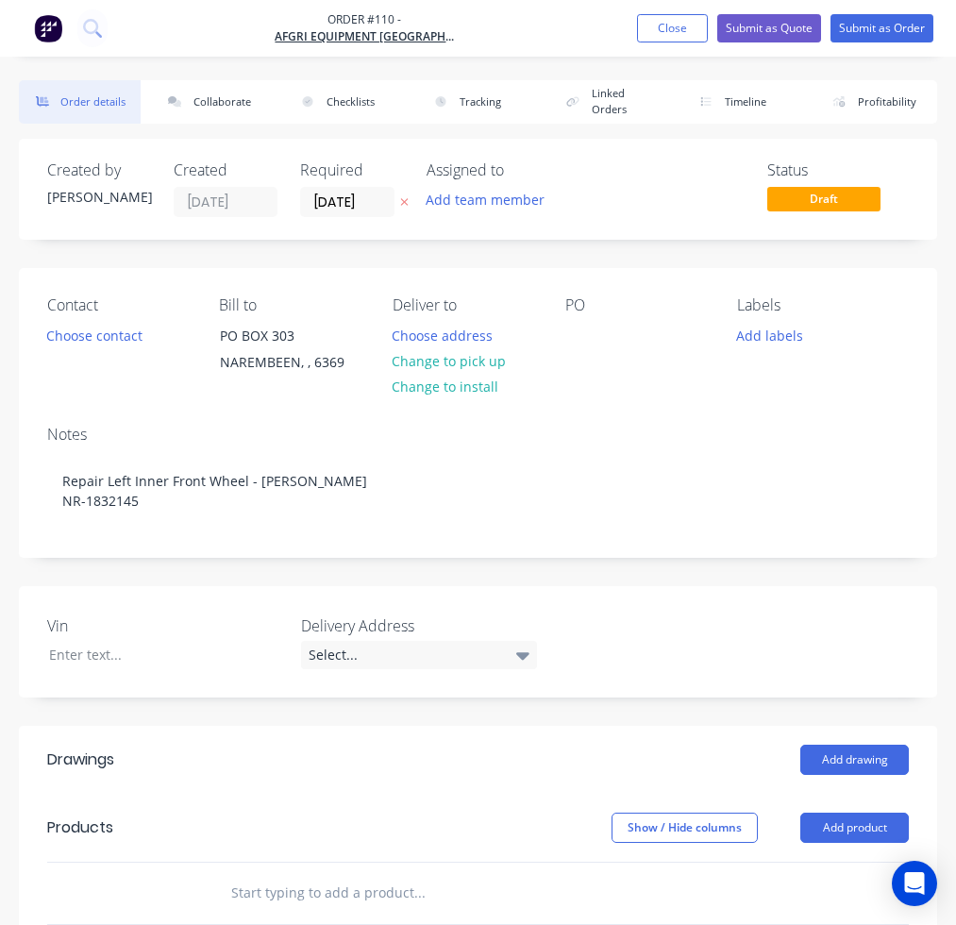
click at [448, 874] on input "text" at bounding box center [371, 893] width 283 height 38
click at [460, 874] on input "text" at bounding box center [371, 893] width 283 height 38
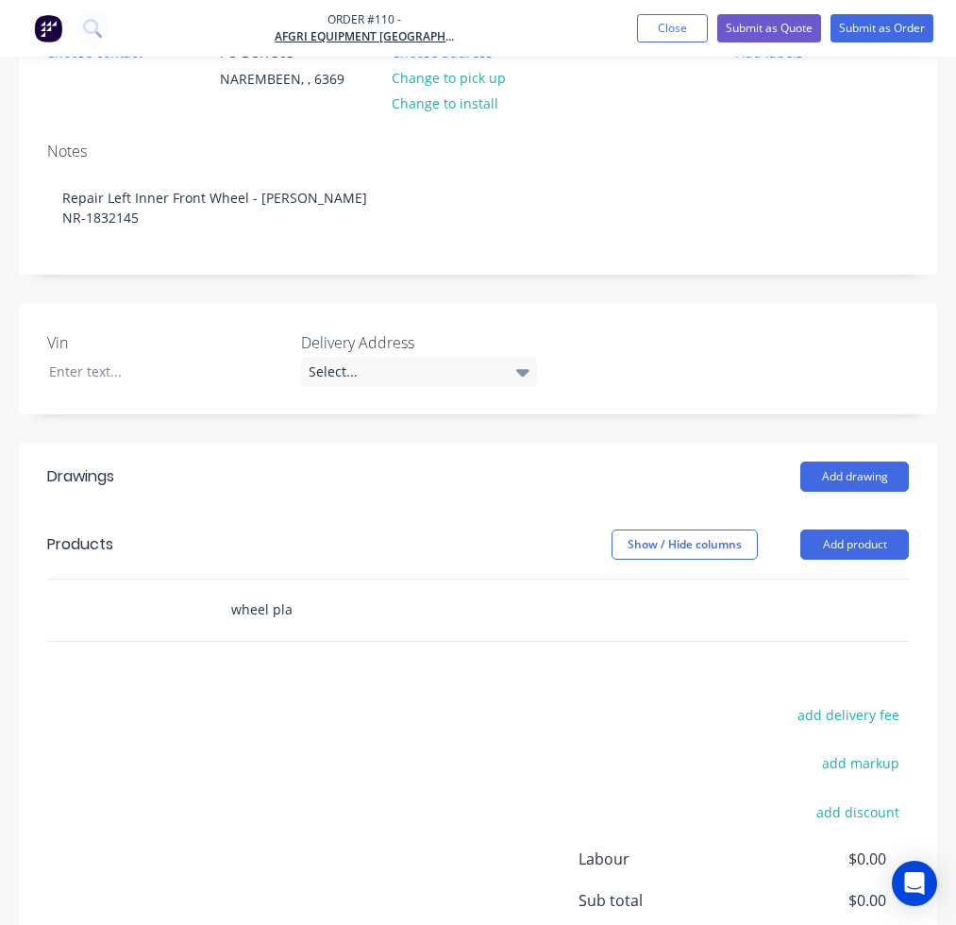
scroll to position [283, 356]
type input "w"
click at [848, 530] on button "Add product" at bounding box center [854, 545] width 109 height 30
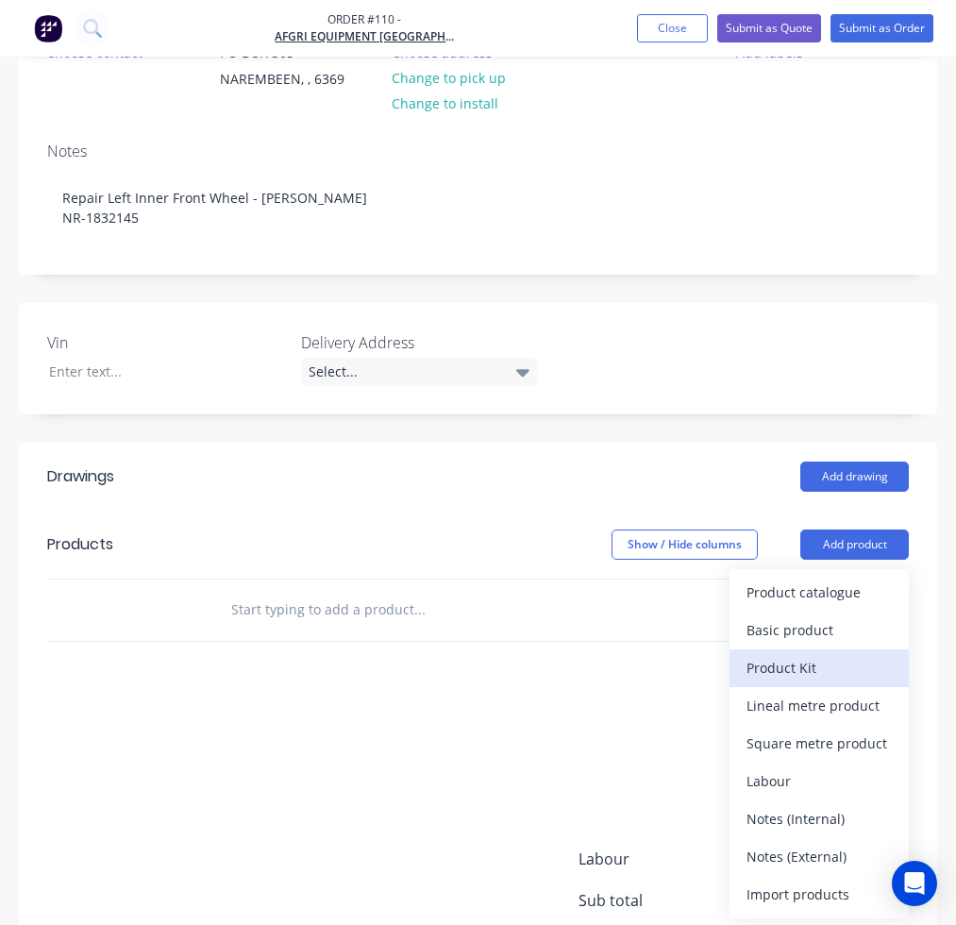
click at [804, 654] on div "Product Kit" at bounding box center [819, 667] width 145 height 27
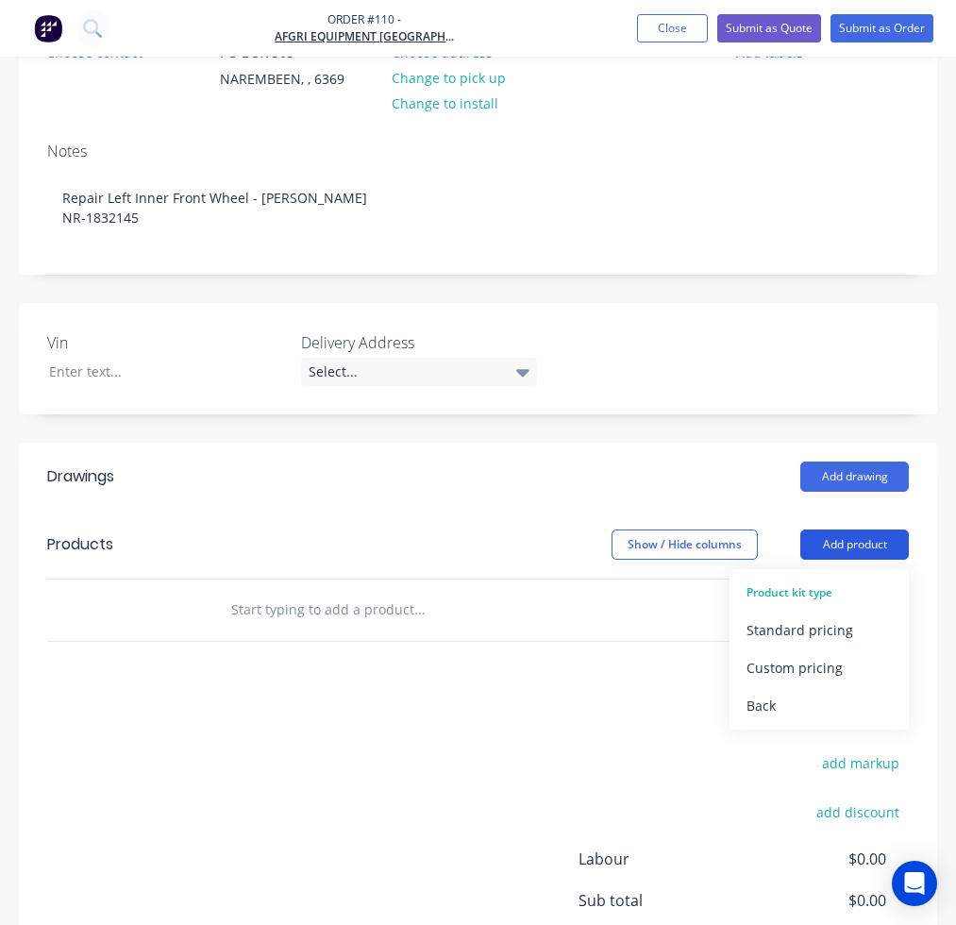
click at [847, 530] on button "Add product" at bounding box center [854, 545] width 109 height 30
click at [775, 692] on div "Back" at bounding box center [819, 705] width 145 height 27
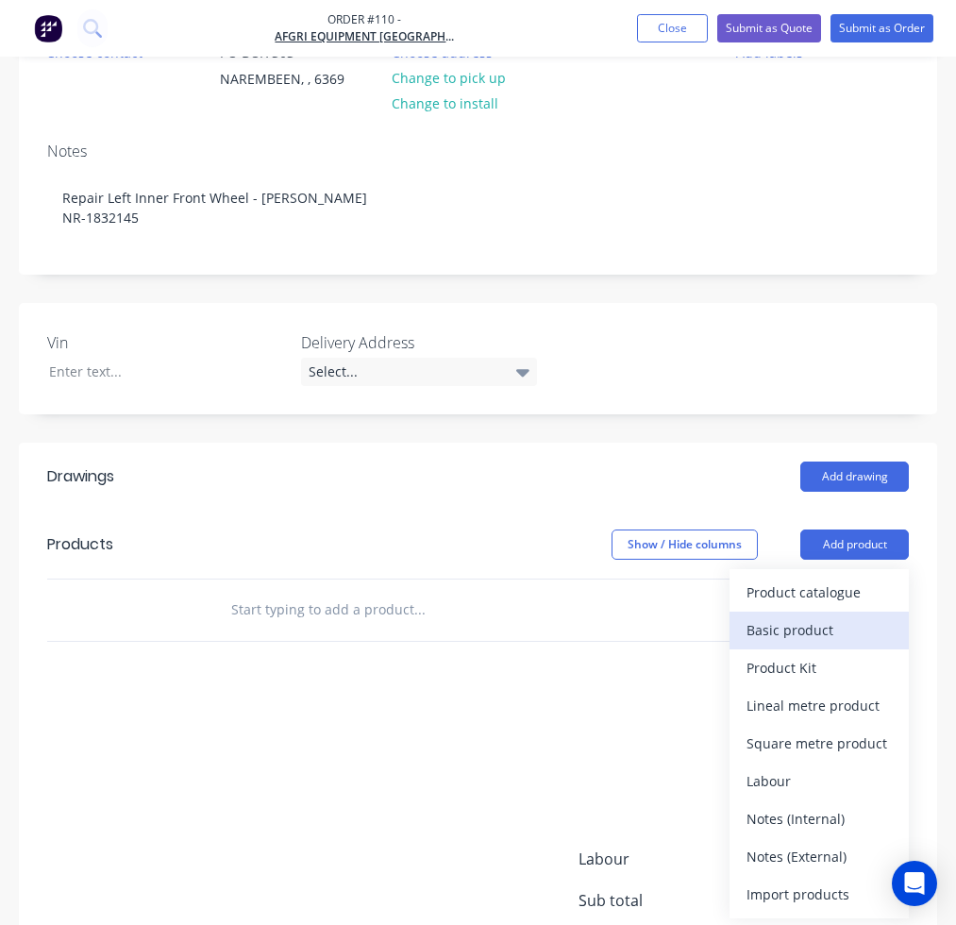
click at [817, 616] on div "Basic product" at bounding box center [819, 629] width 145 height 27
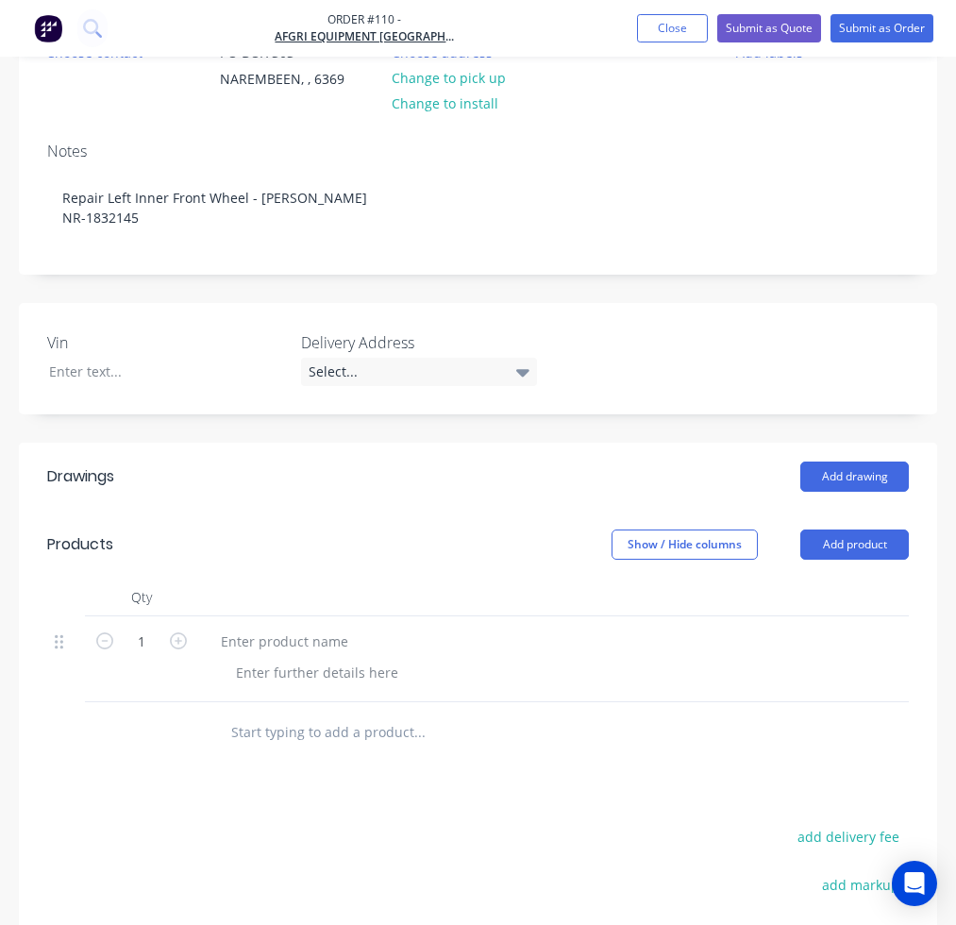
scroll to position [283, 218]
click at [265, 714] on input "text" at bounding box center [371, 733] width 283 height 38
click at [259, 659] on div at bounding box center [317, 672] width 193 height 27
paste div
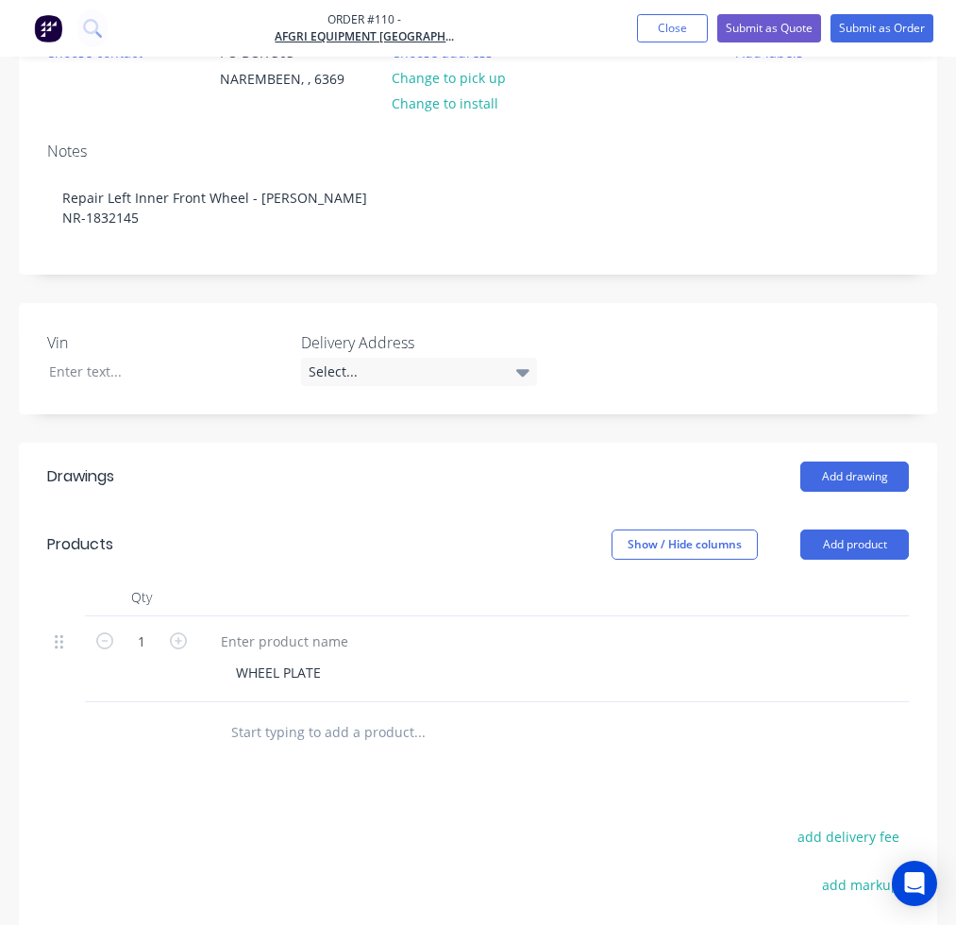
click at [753, 616] on div "1 WHEEL PLATE % $0.00 $0.00 $0.00 $0.00" at bounding box center [478, 659] width 862 height 86
type input "$80.93"
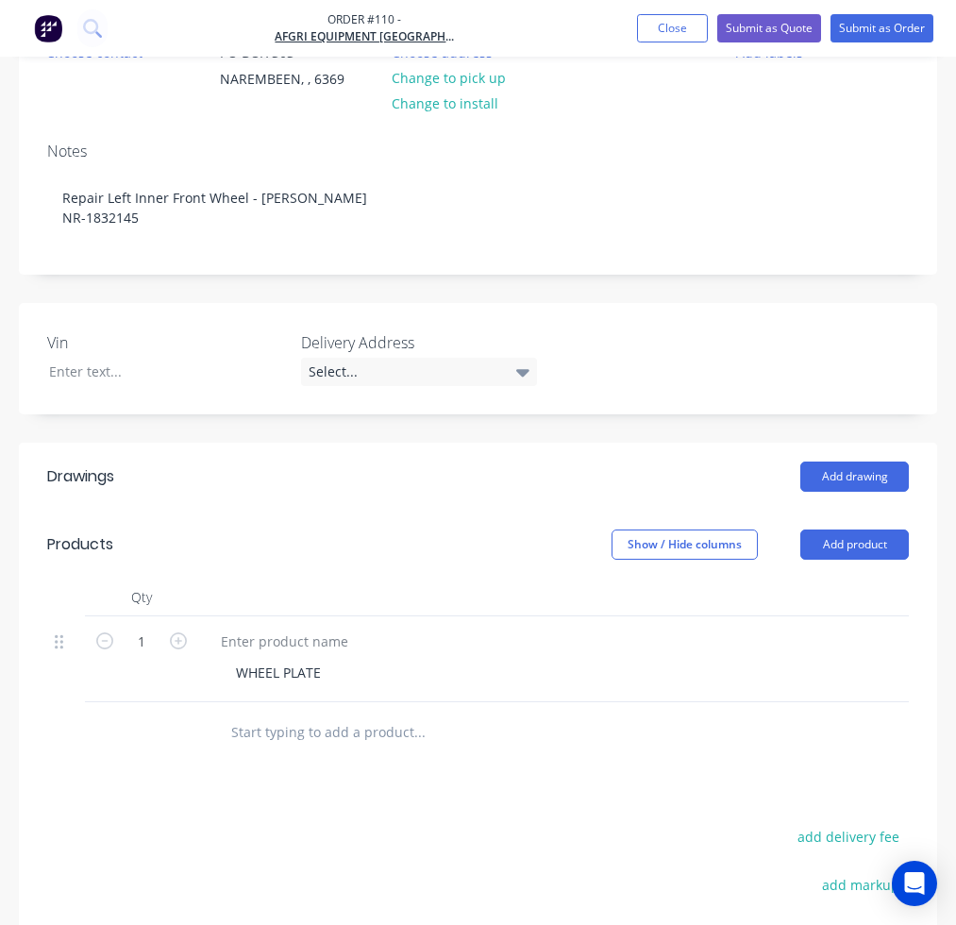
type input "60"
type input "$129.488"
type input "$129.49"
click at [536, 714] on div at bounding box center [391, 733] width 353 height 38
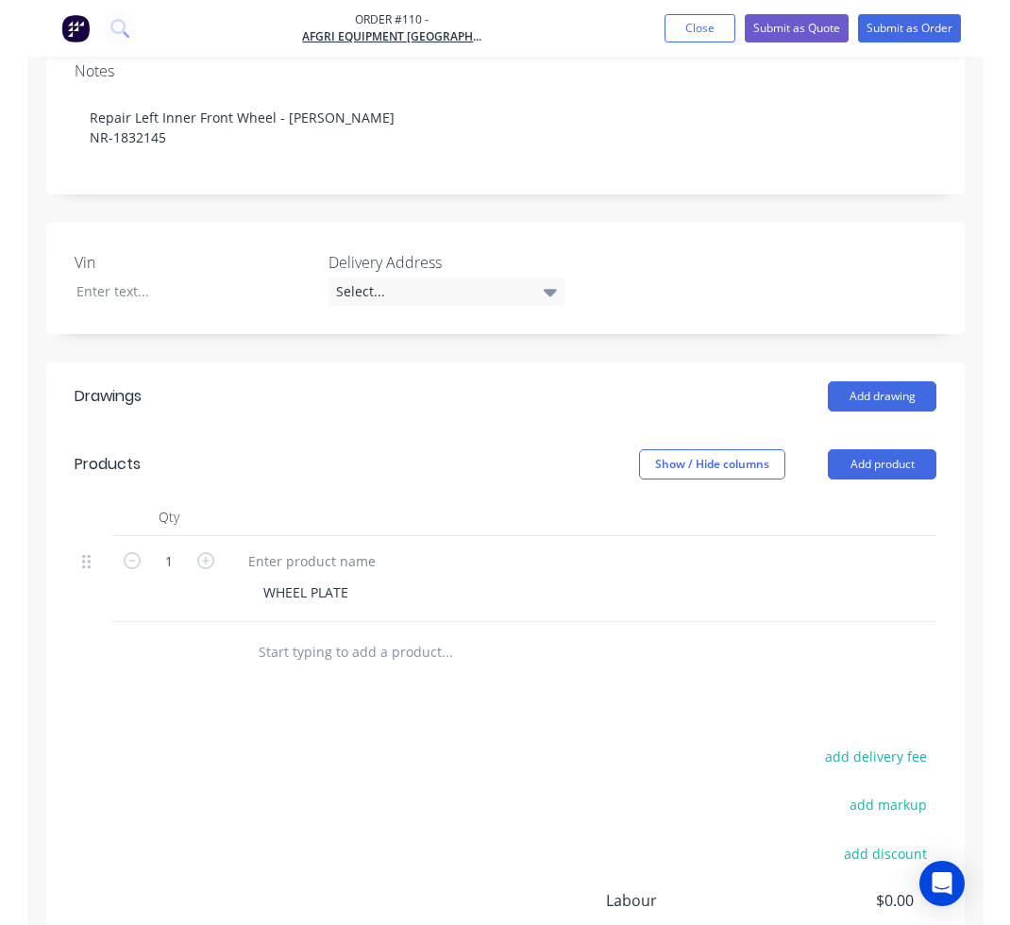
scroll to position [472, 454]
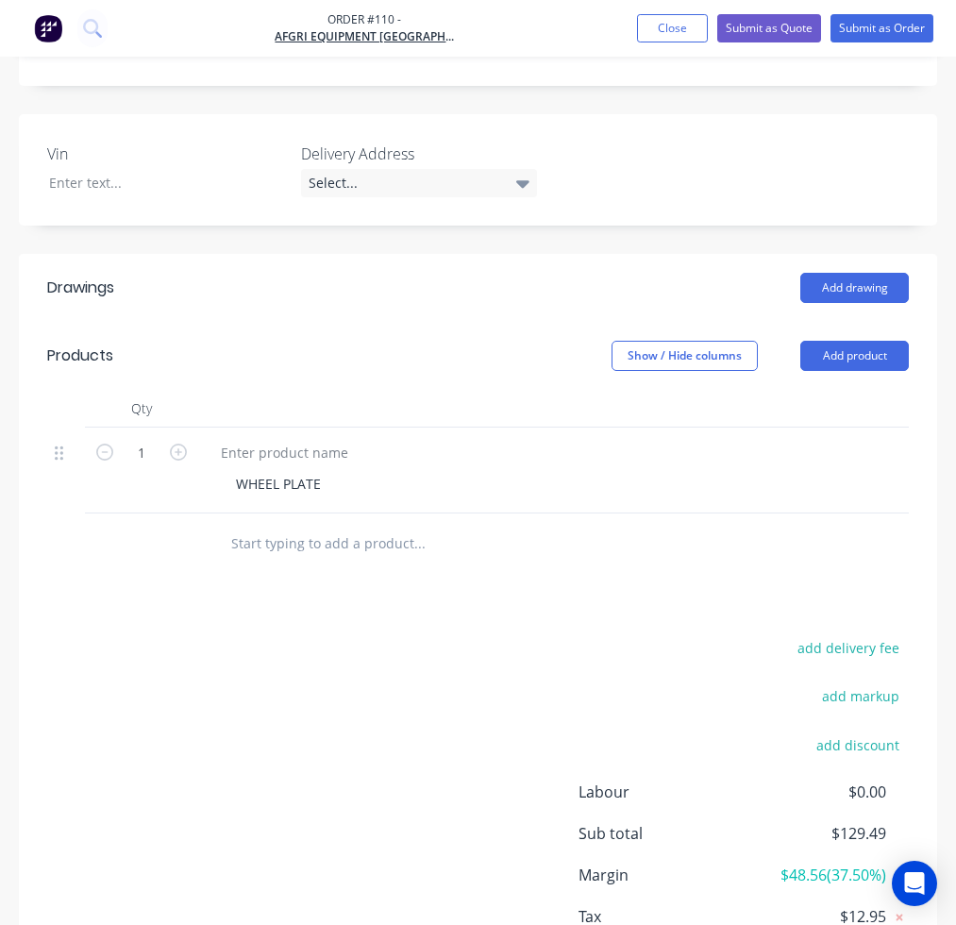
click at [230, 525] on input "text" at bounding box center [371, 544] width 283 height 38
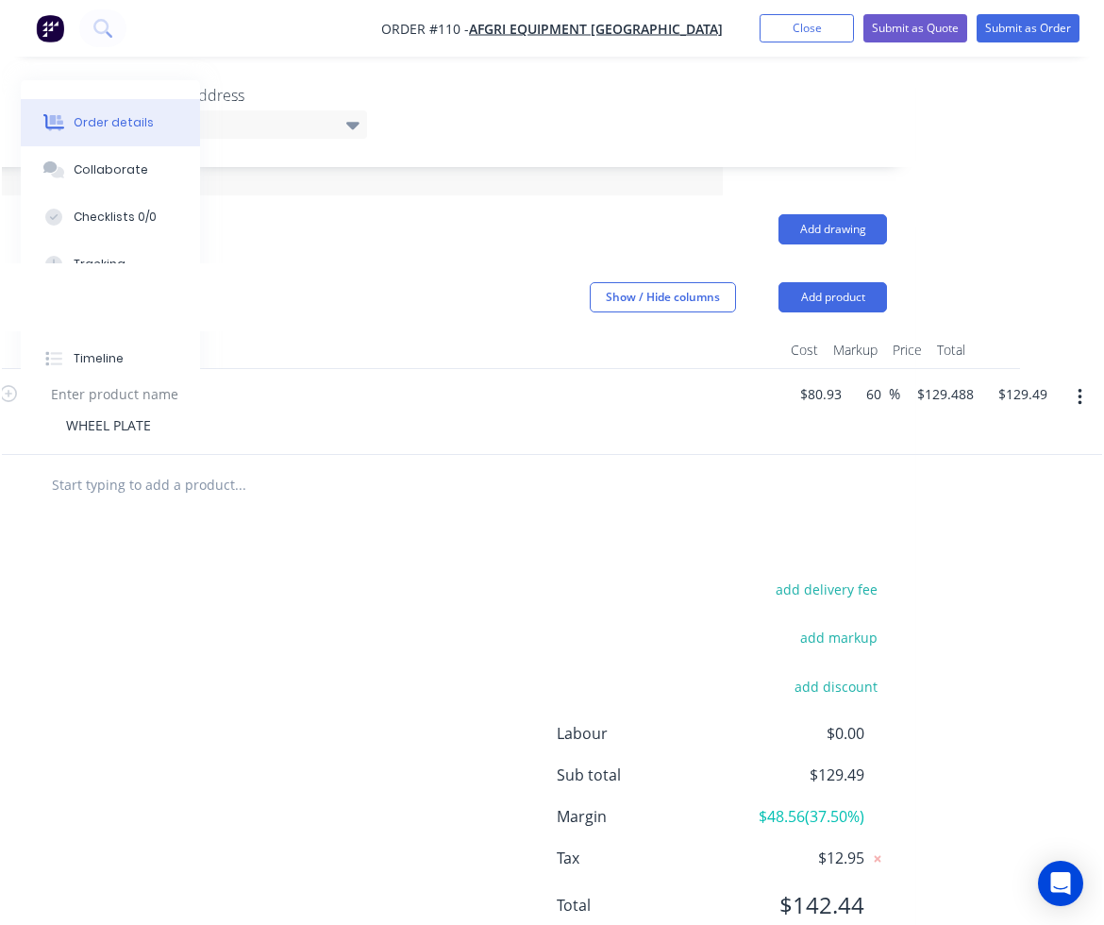
scroll to position [472, 376]
click at [90, 487] on input "text" at bounding box center [242, 485] width 378 height 38
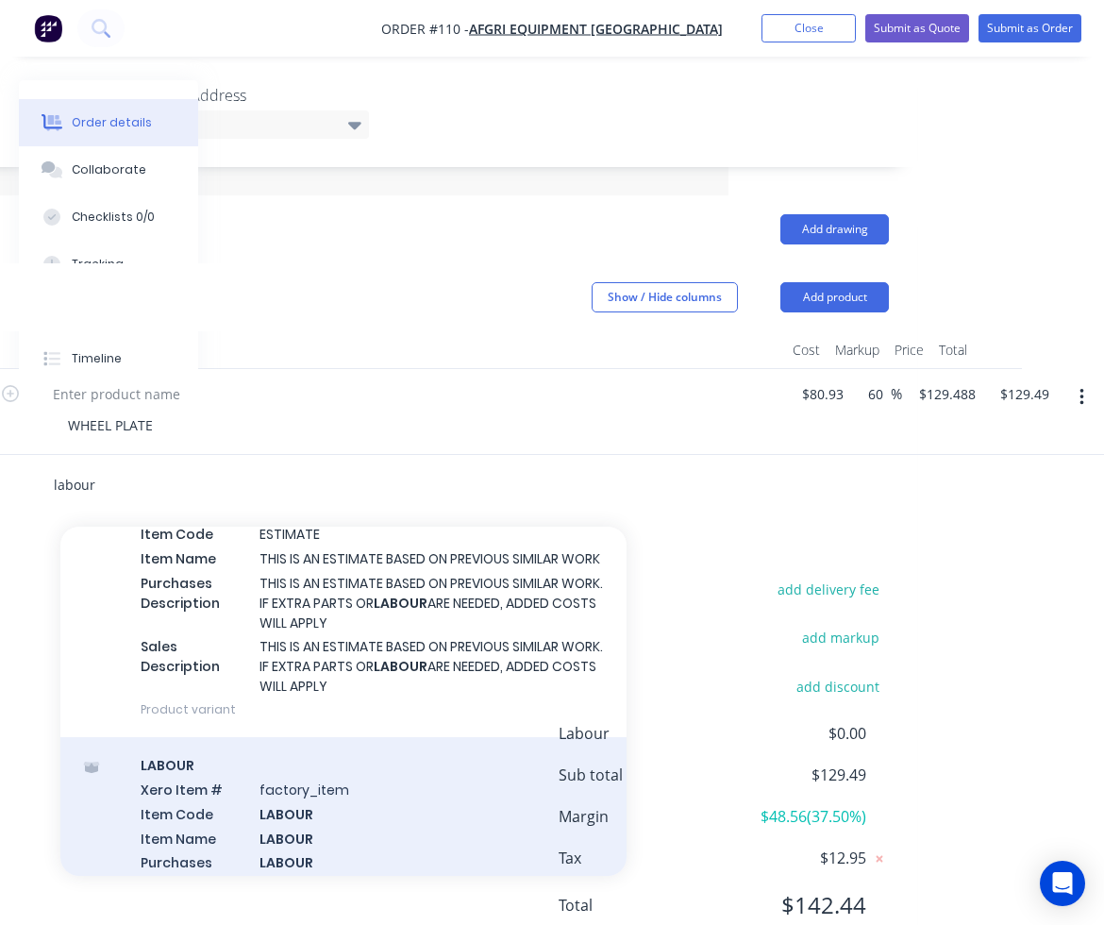
scroll to position [472, 0]
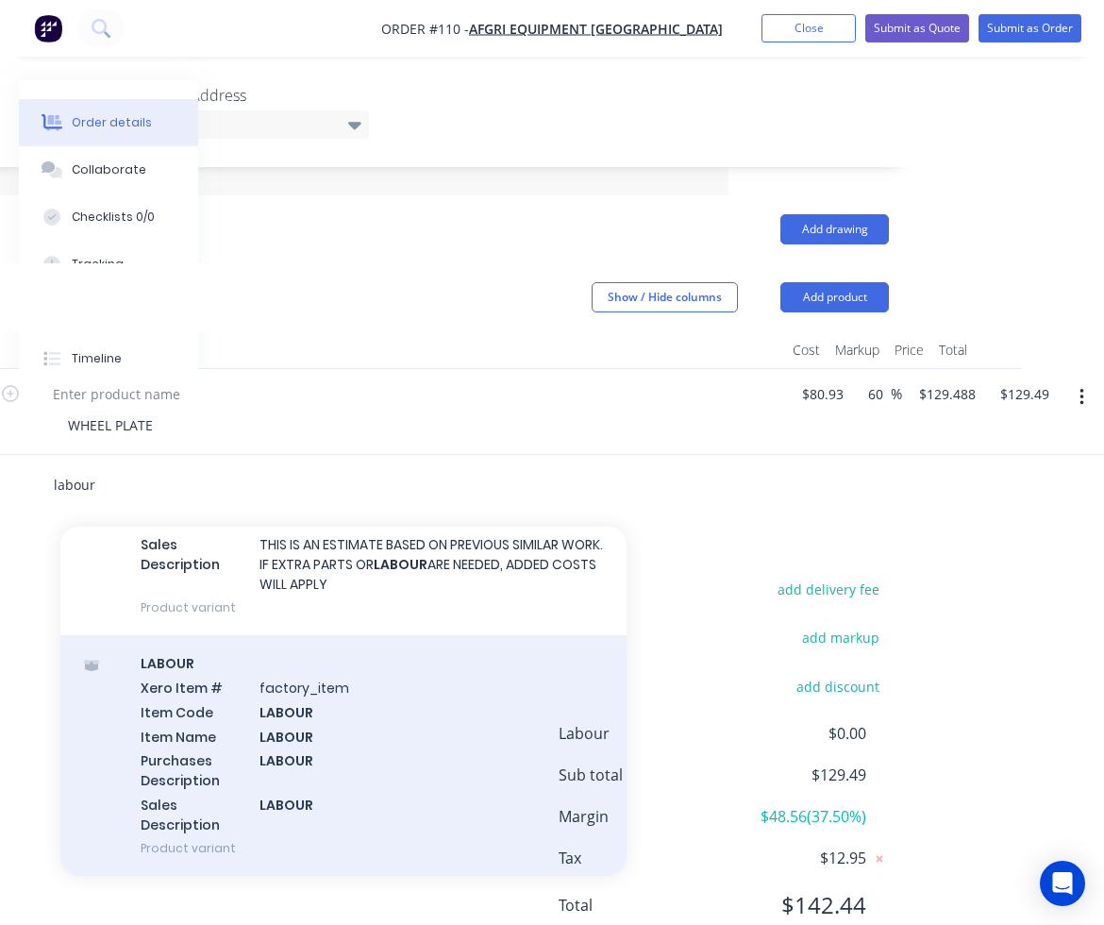
type input "labour"
click at [301, 723] on div "LABOUR Xero Item # factory_item Item Code LABOUR Item Name LABOUR Purchases Des…" at bounding box center [343, 755] width 566 height 241
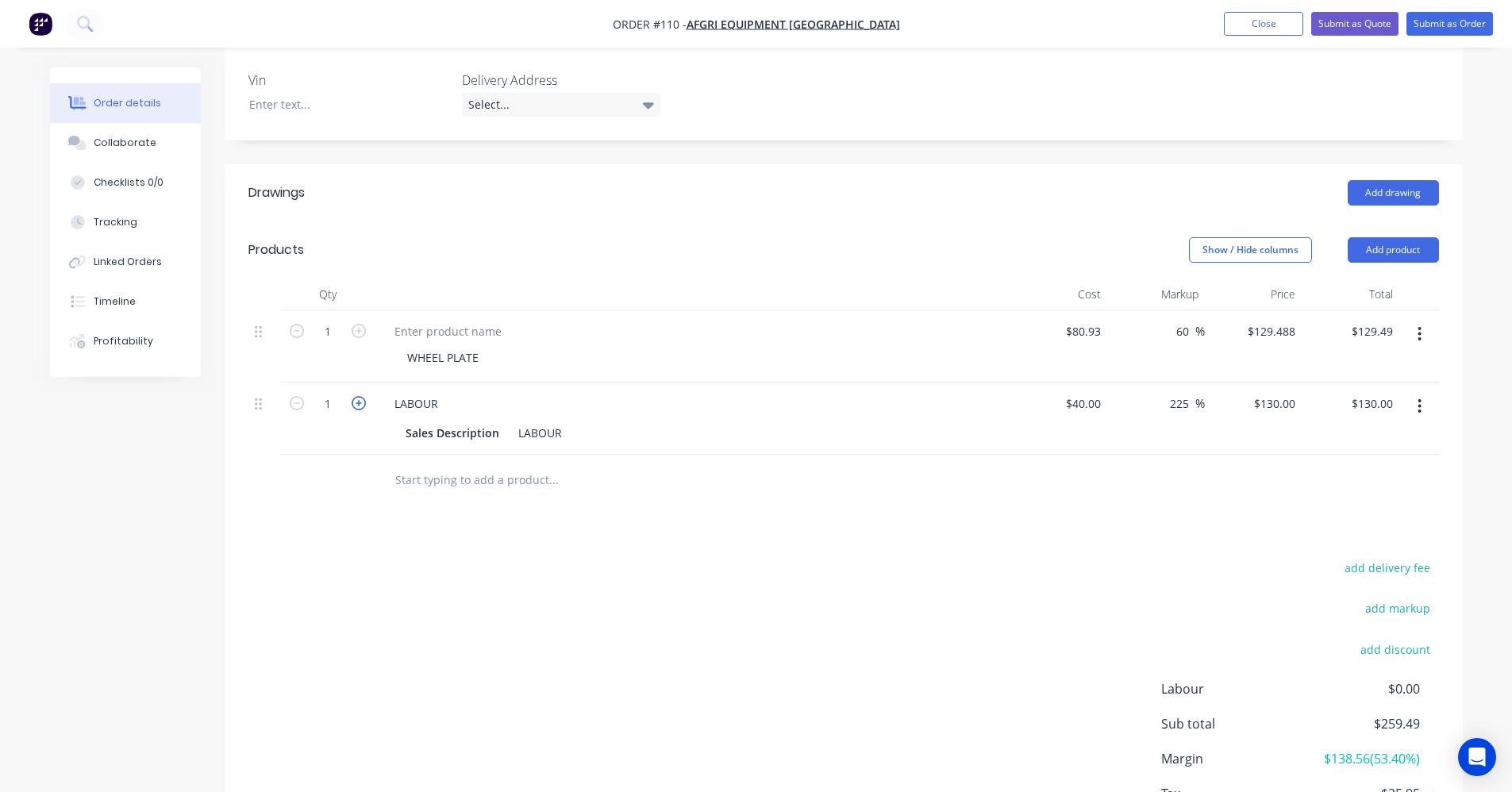
click at [353, 401] on icon "button" at bounding box center [358, 403] width 14 height 14
type input "2"
type input "$260.00"
click at [353, 401] on icon "button" at bounding box center [358, 403] width 14 height 14
type input "3"
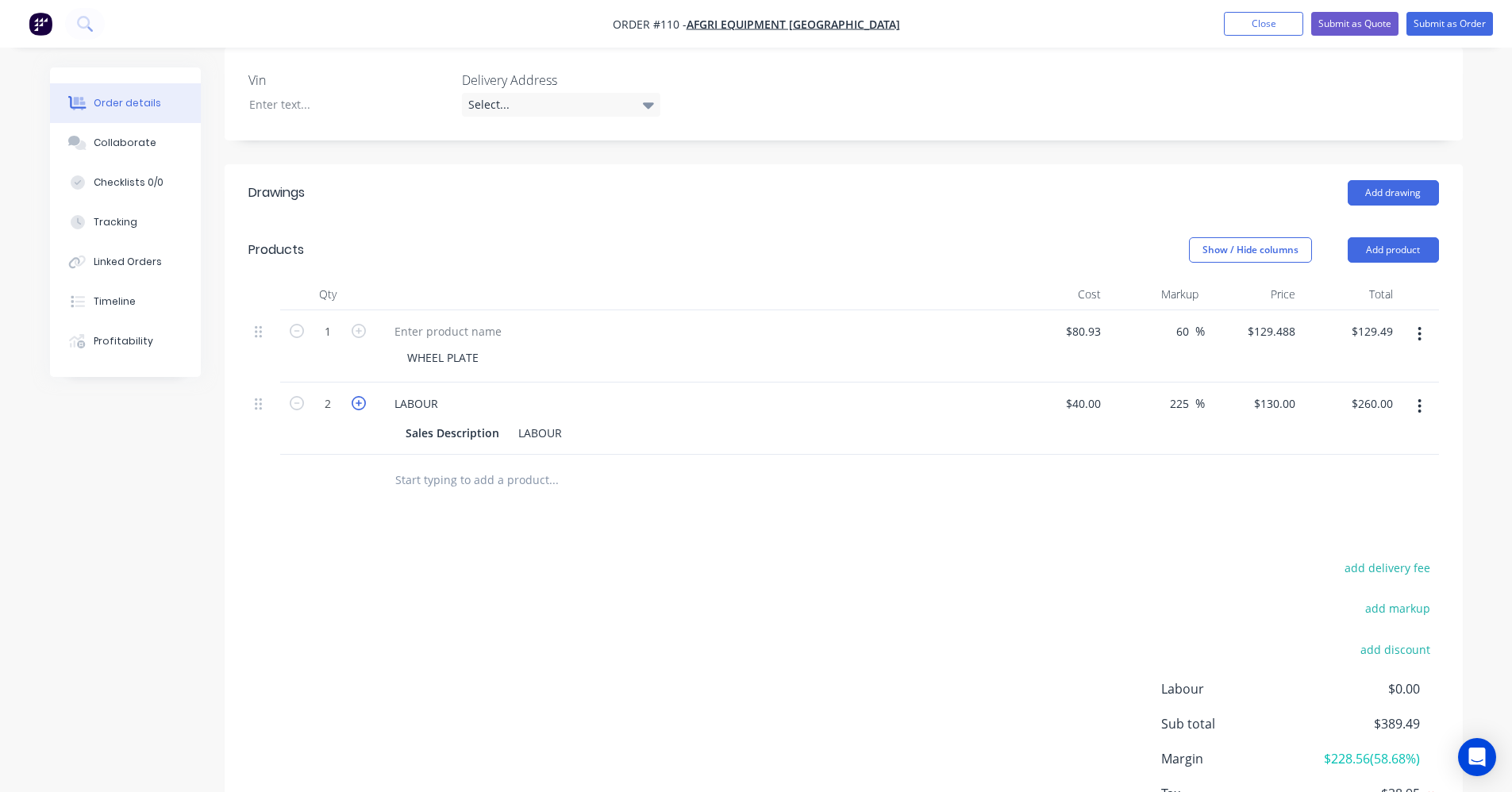
type input "$390.00"
click at [353, 401] on icon "button" at bounding box center [358, 403] width 14 height 14
type input "4"
type input "$520.00"
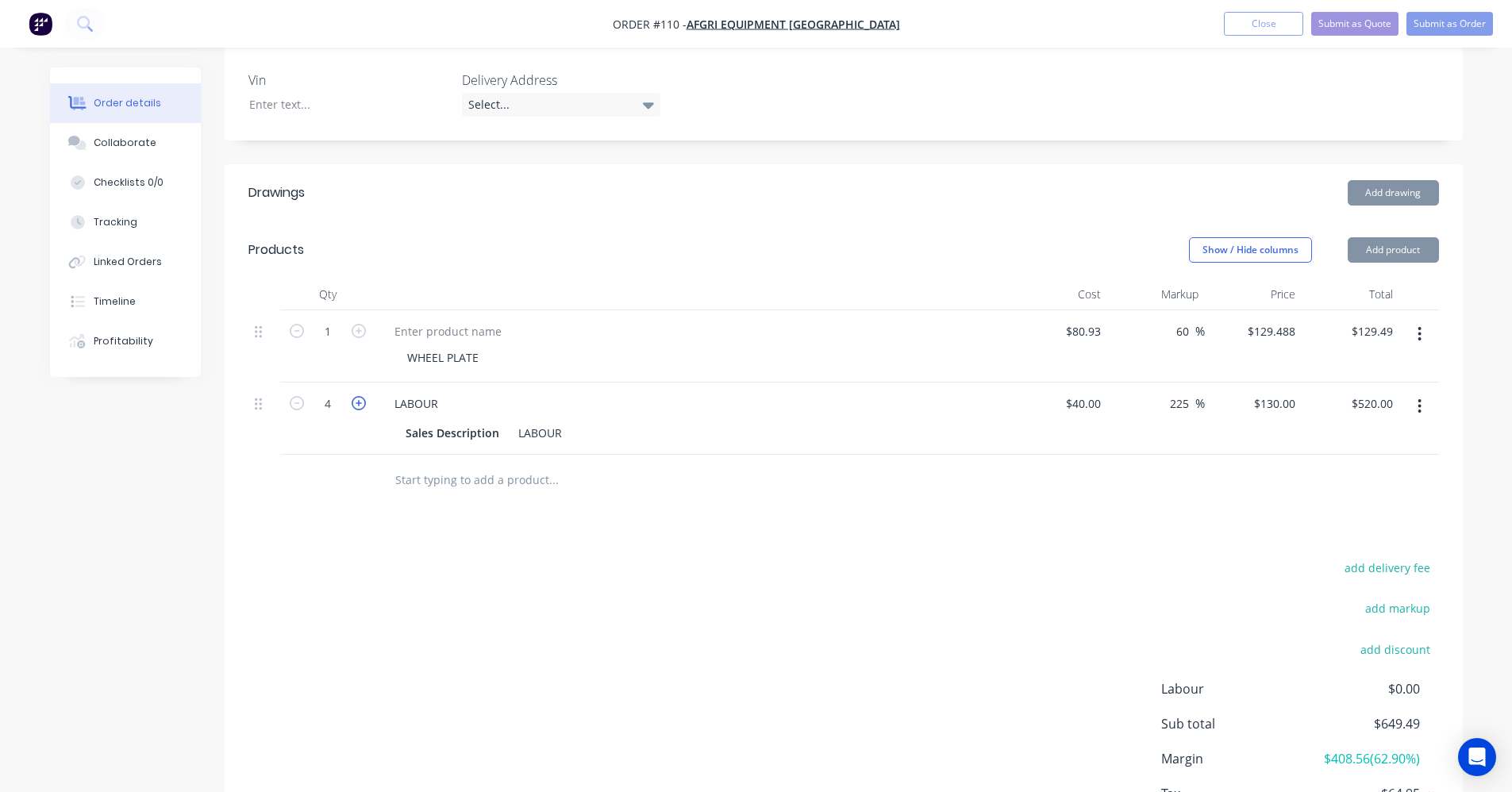
click at [353, 401] on icon "button" at bounding box center [358, 403] width 14 height 14
type input "5"
type input "$650.00"
click at [353, 401] on icon "button" at bounding box center [358, 403] width 14 height 14
type input "6"
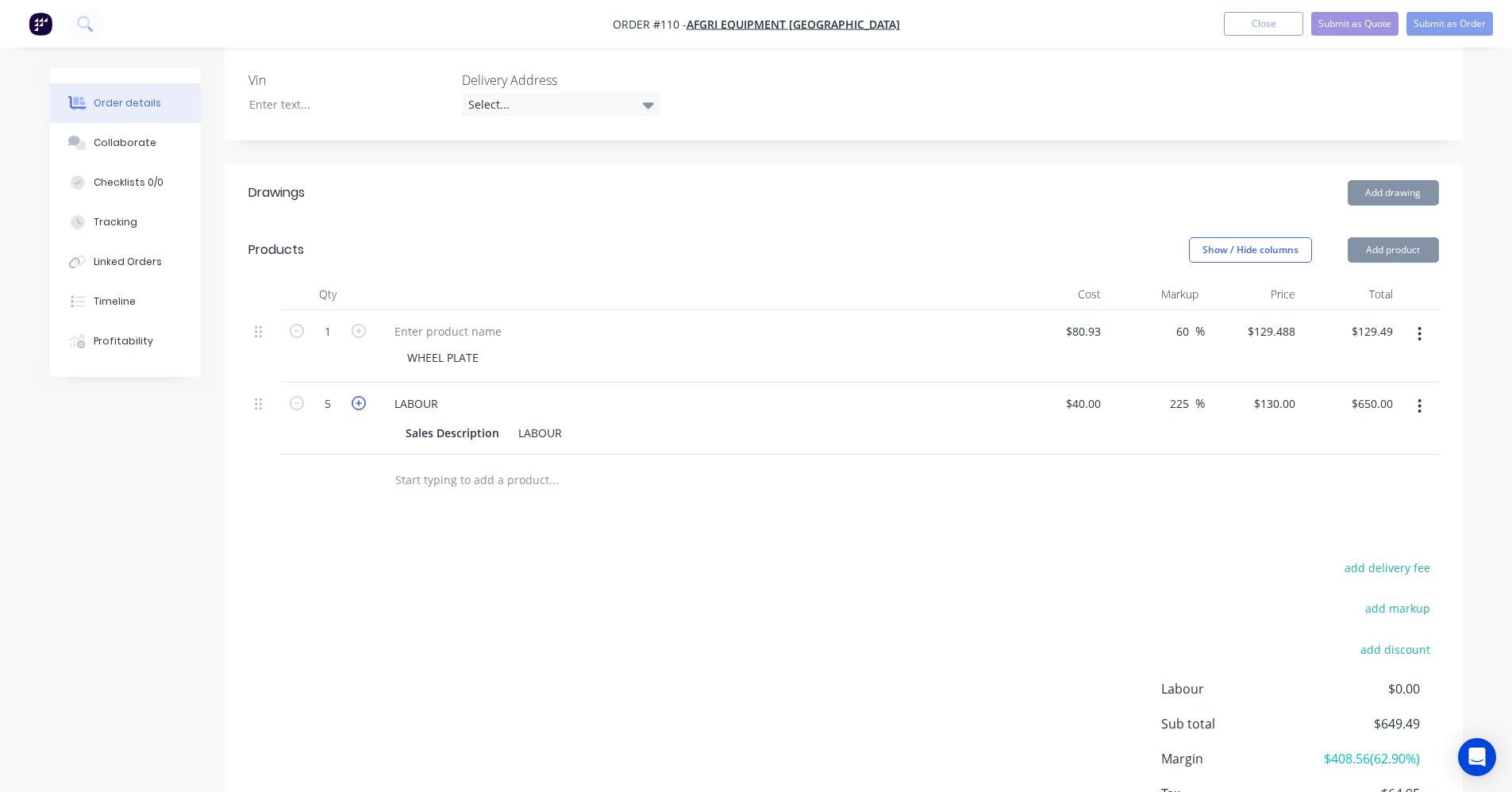
type input "$780.00"
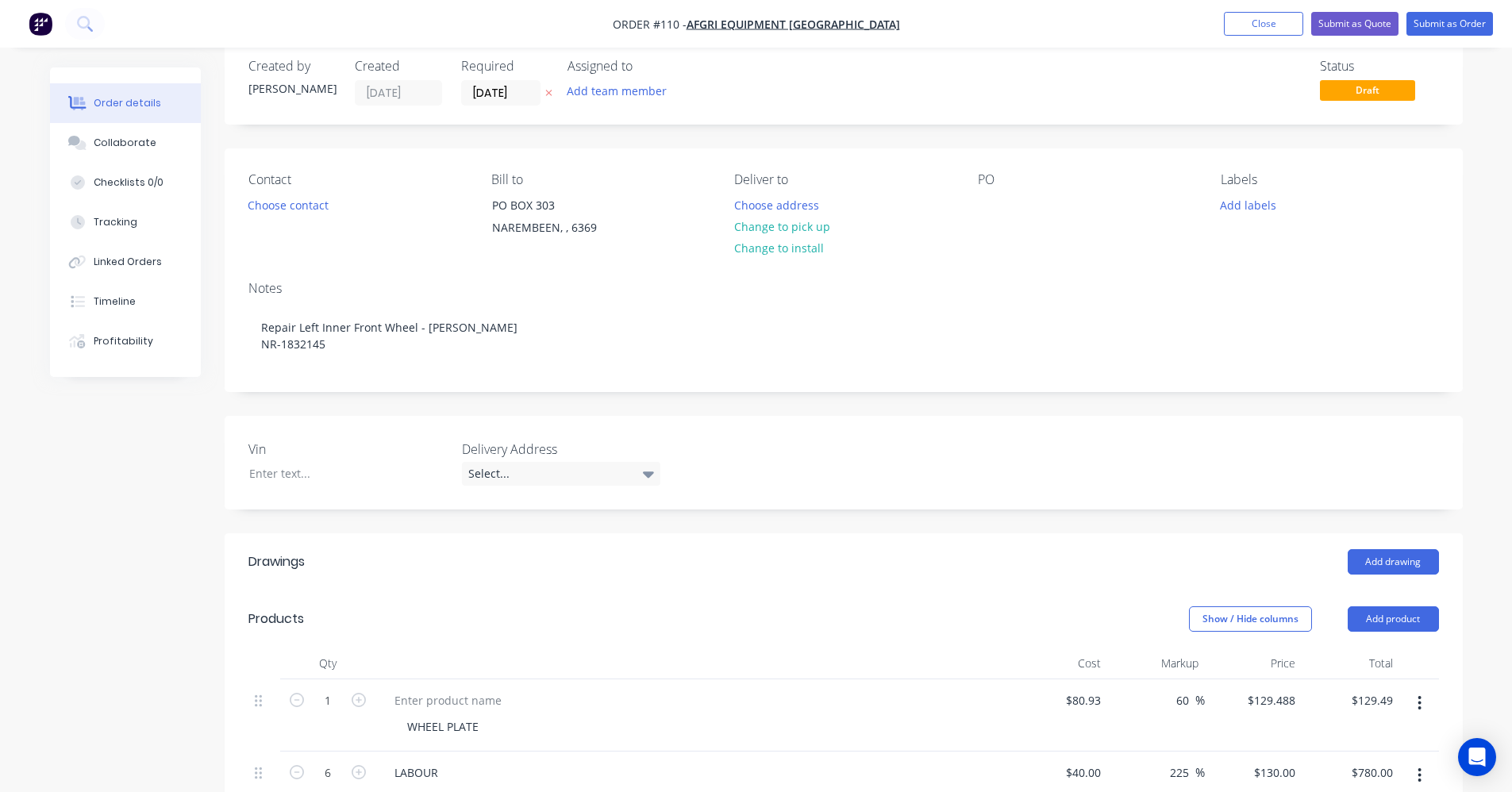
scroll to position [0, 0]
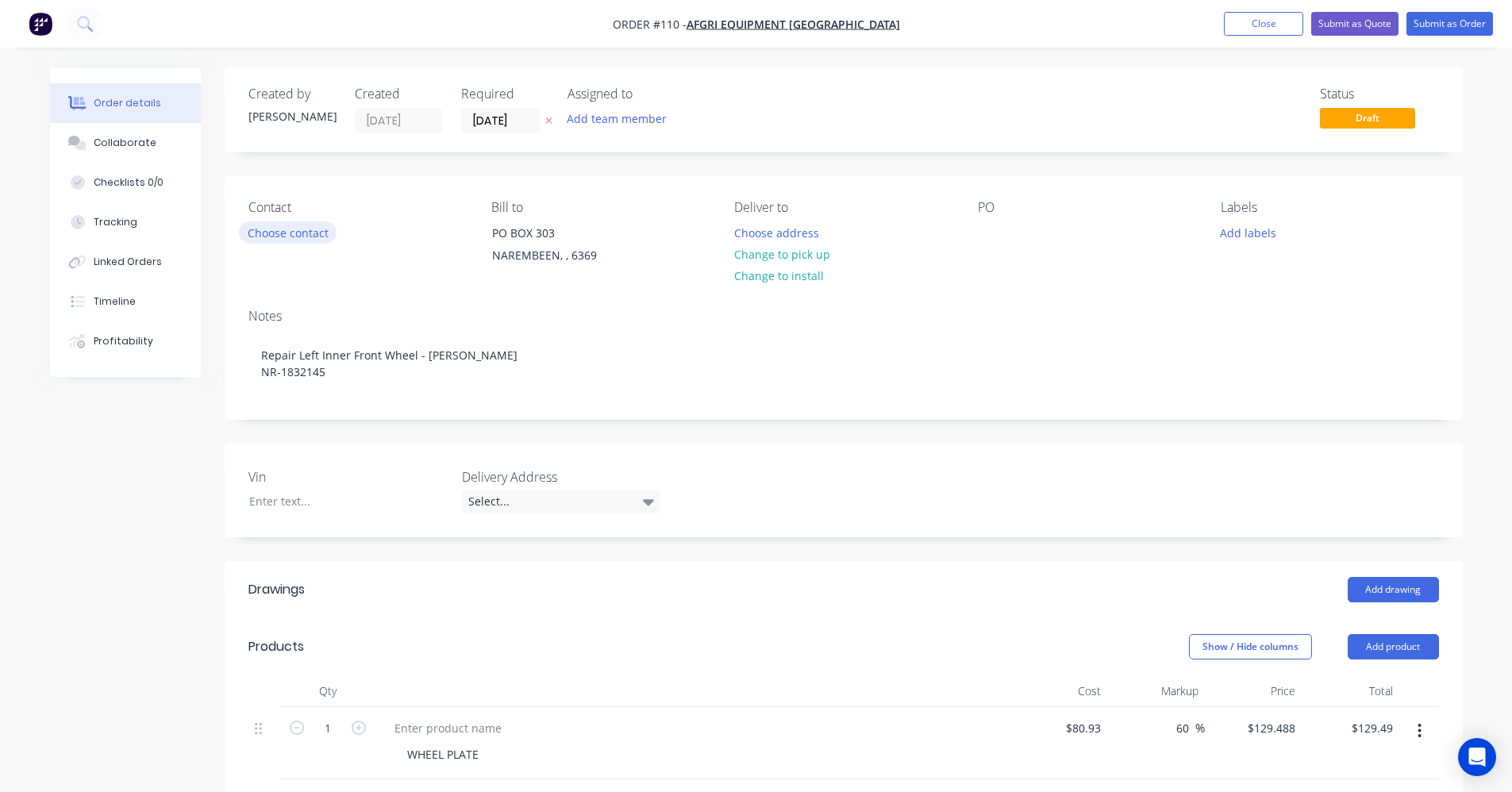
click at [300, 240] on button "Choose contact" at bounding box center [288, 231] width 98 height 21
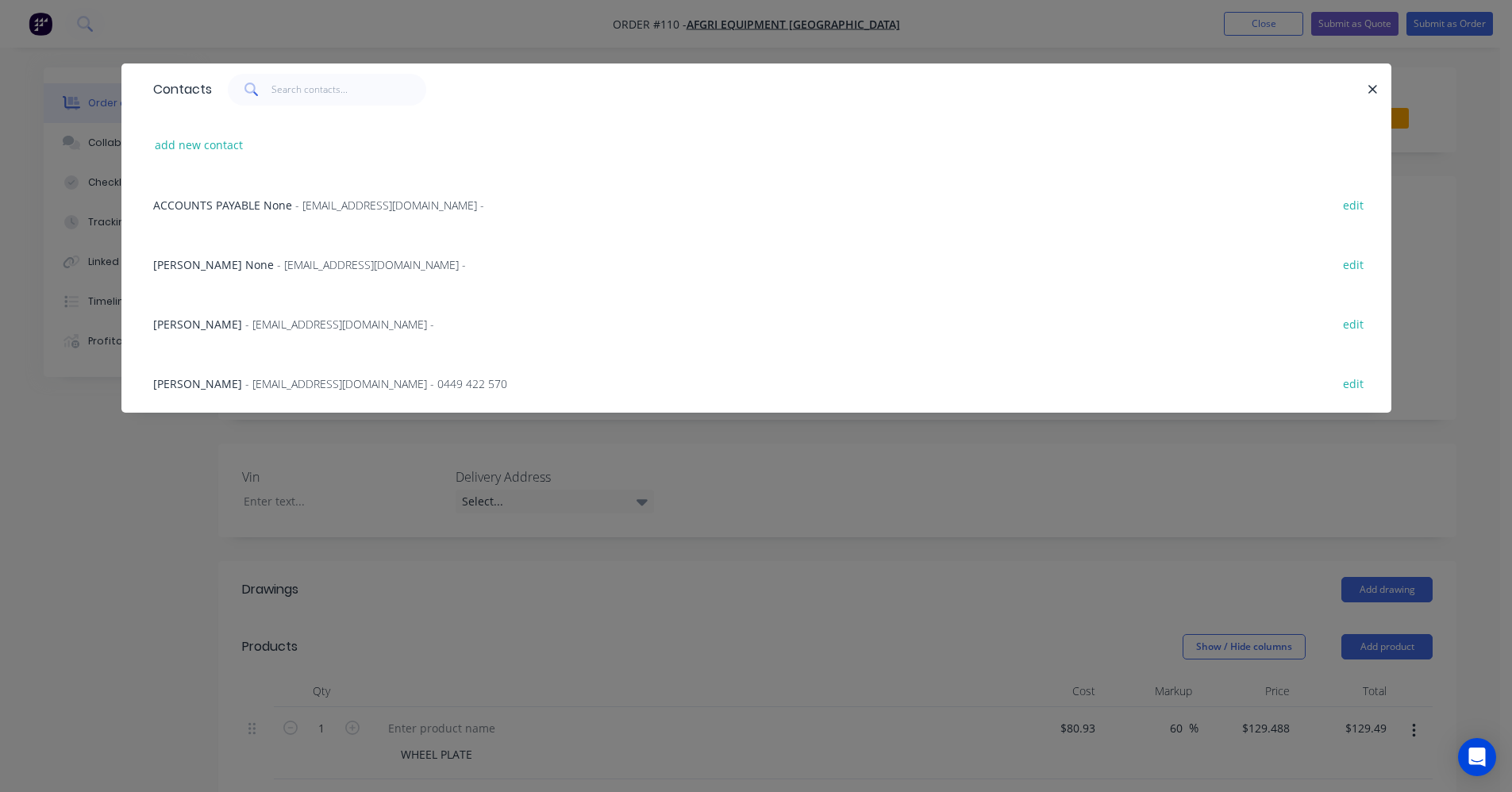
click at [242, 326] on span "Brooke Frederickson" at bounding box center [198, 325] width 89 height 15
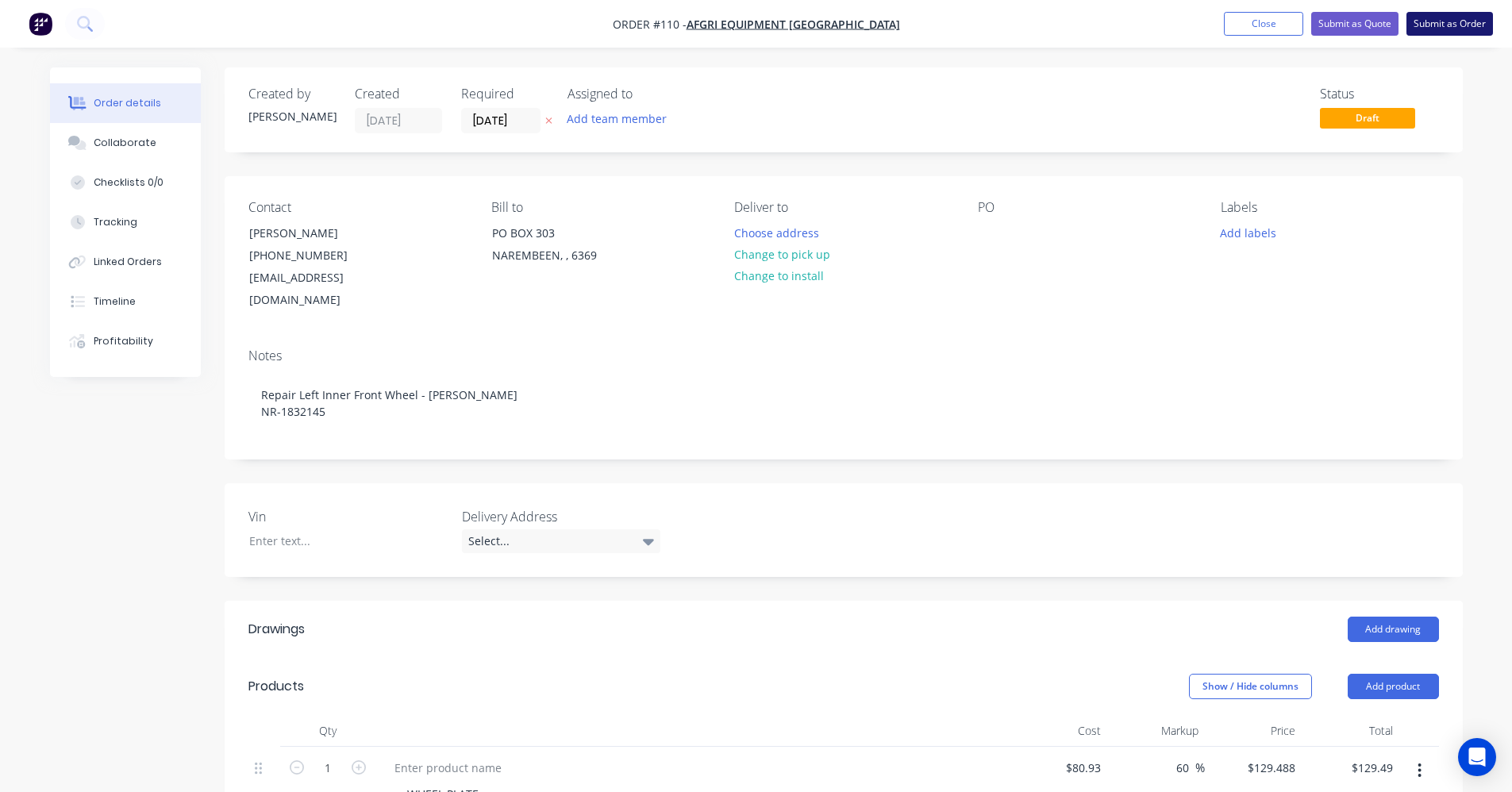
click at [1436, 30] on button "Submit as Order" at bounding box center [1450, 24] width 87 height 24
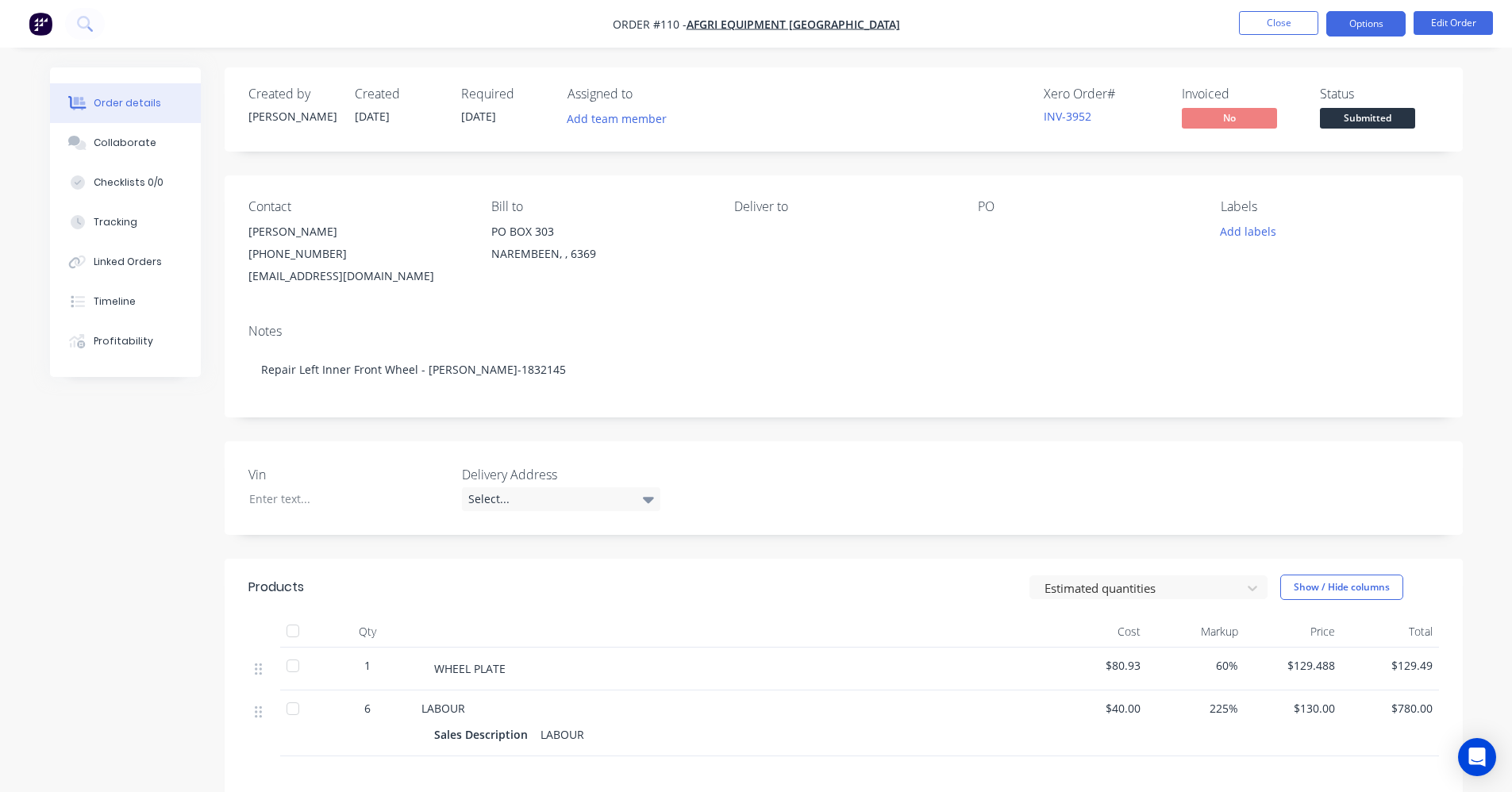
click at [1386, 25] on button "Options" at bounding box center [1366, 24] width 79 height 25
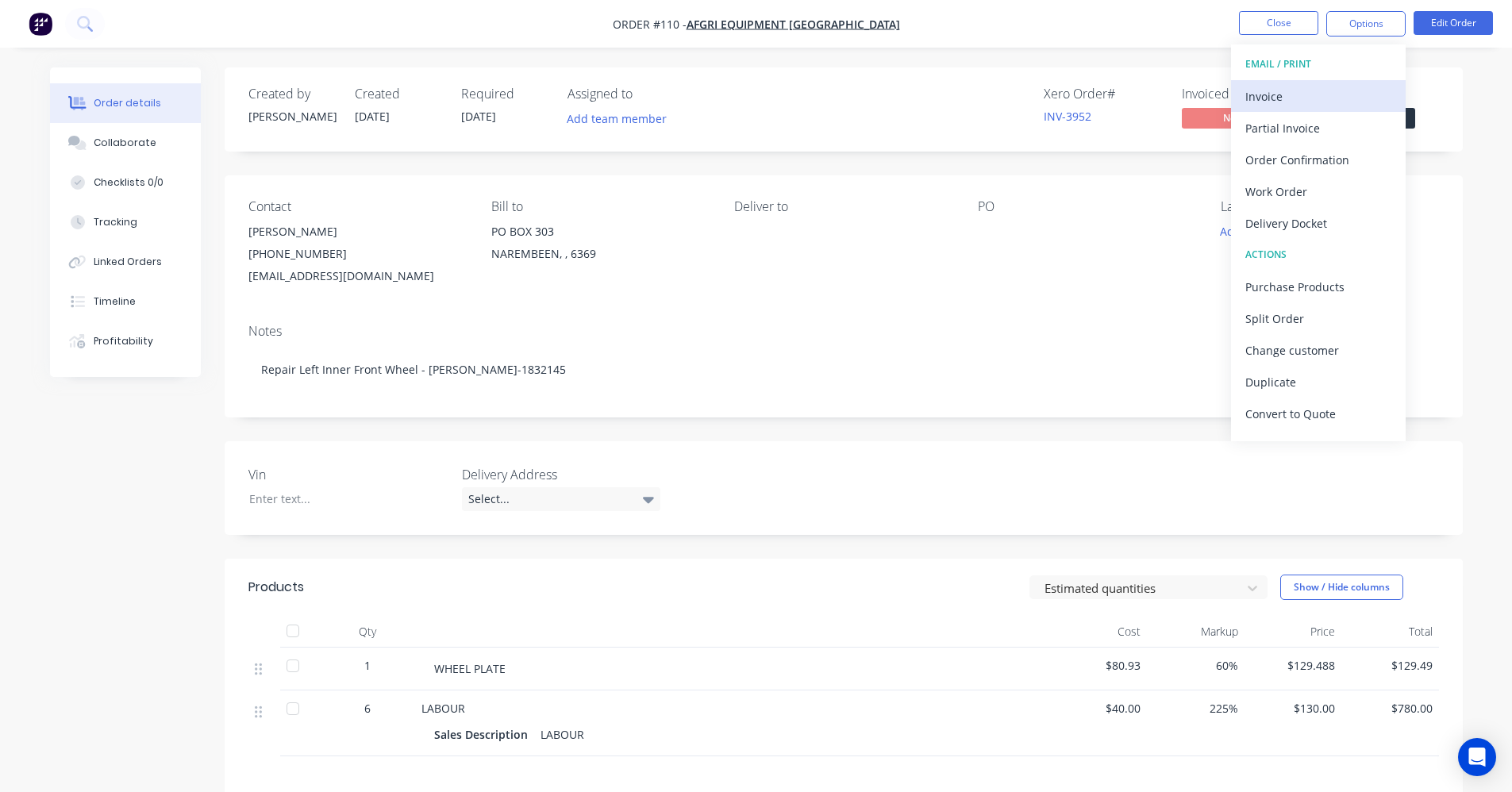
click at [1314, 86] on div "Invoice" at bounding box center [1319, 96] width 146 height 23
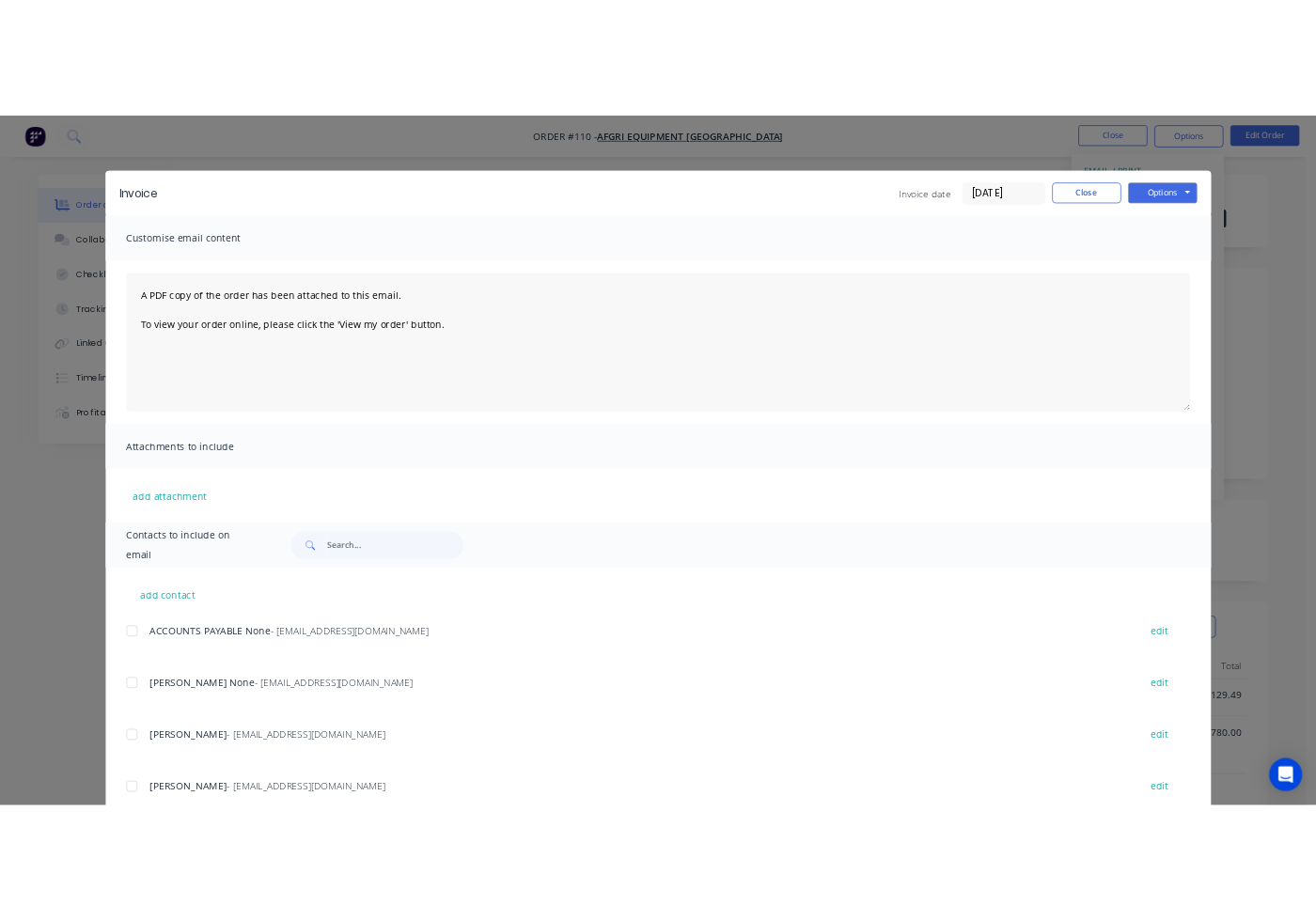
scroll to position [59, 0]
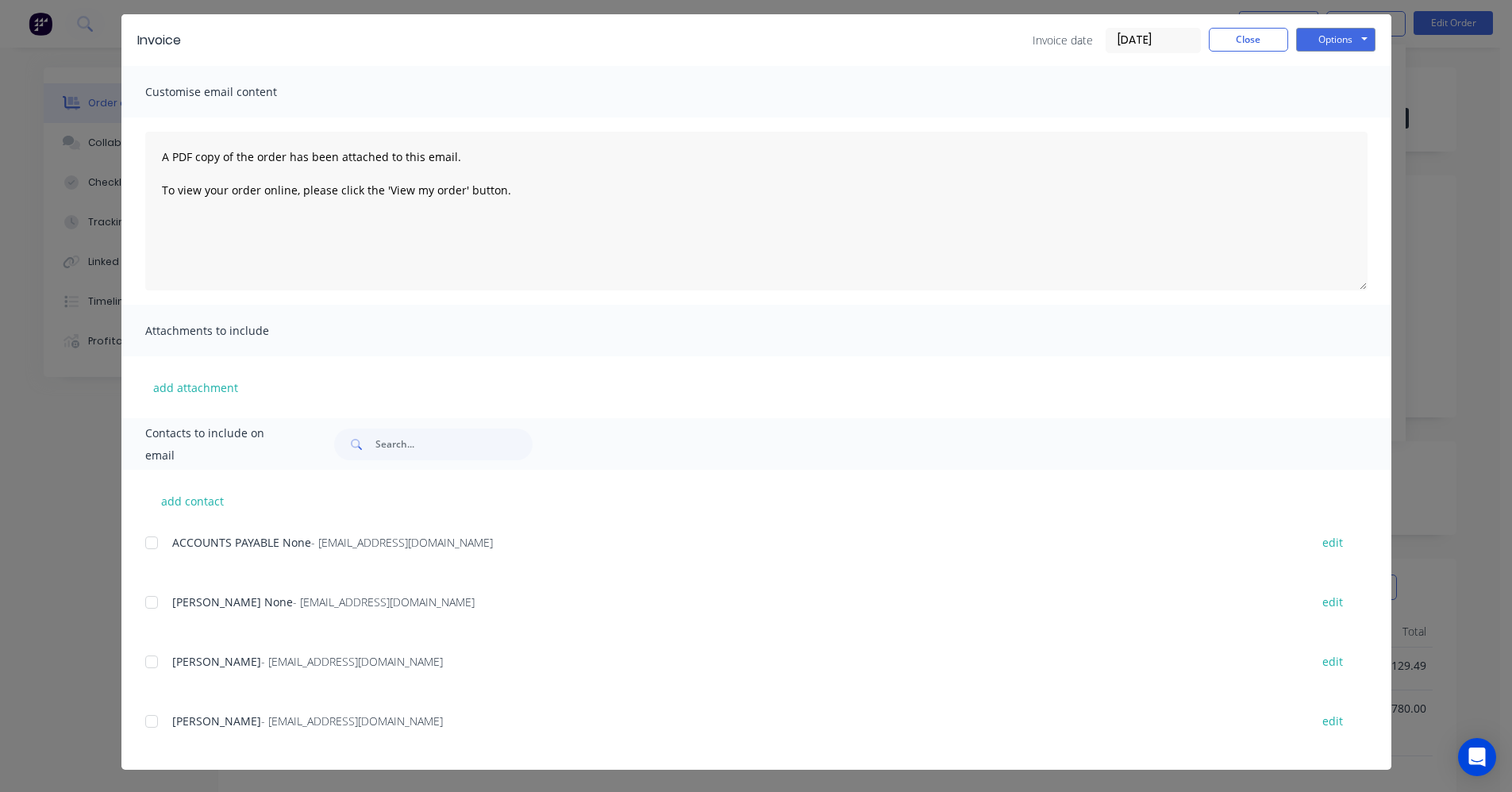
click at [140, 660] on div at bounding box center [151, 662] width 32 height 32
click at [144, 605] on div at bounding box center [151, 603] width 32 height 32
click at [140, 602] on div at bounding box center [151, 603] width 32 height 32
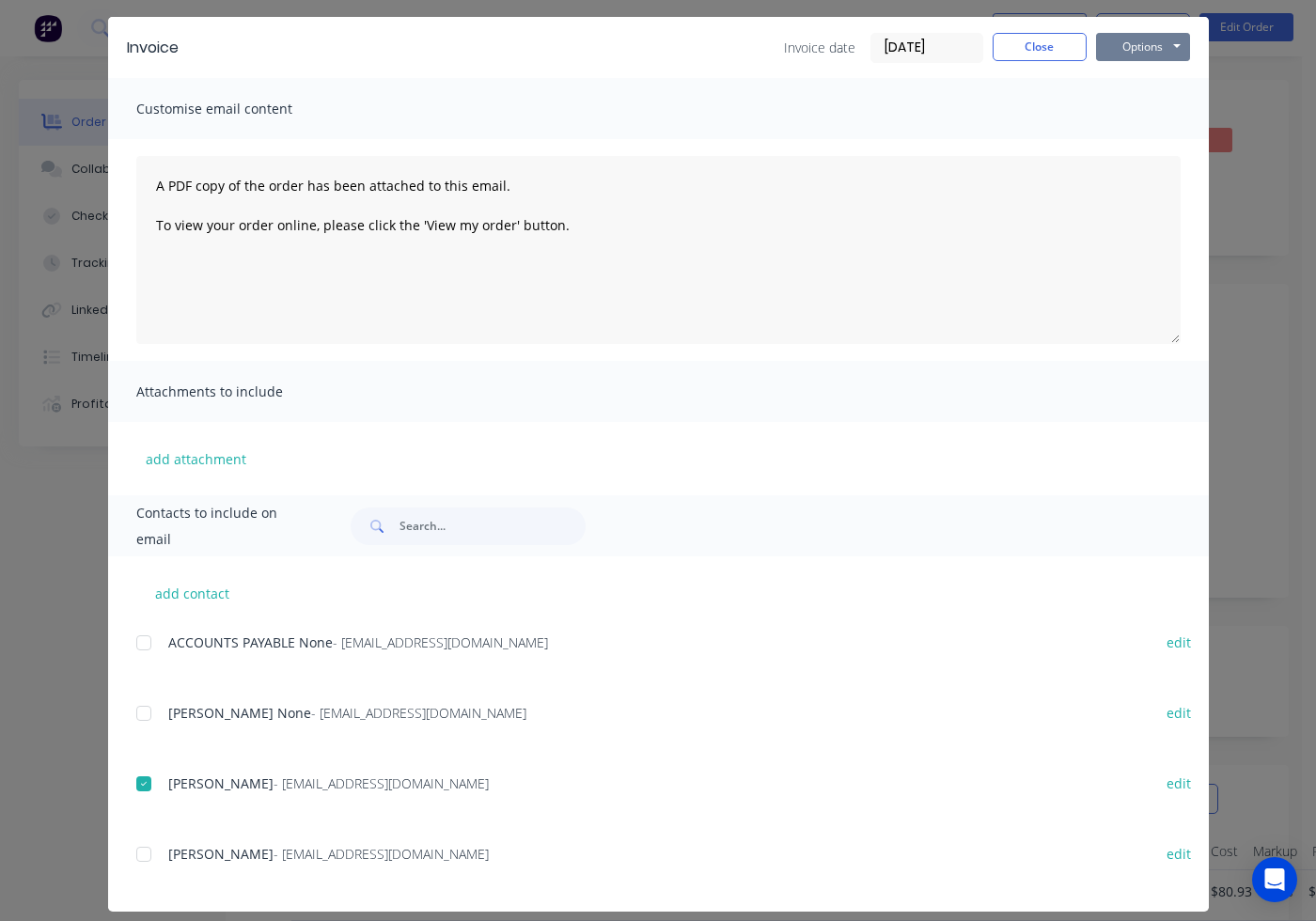
click at [1121, 49] on button "Options" at bounding box center [1143, 47] width 94 height 28
click at [1137, 145] on button "Email" at bounding box center [1156, 141] width 120 height 31
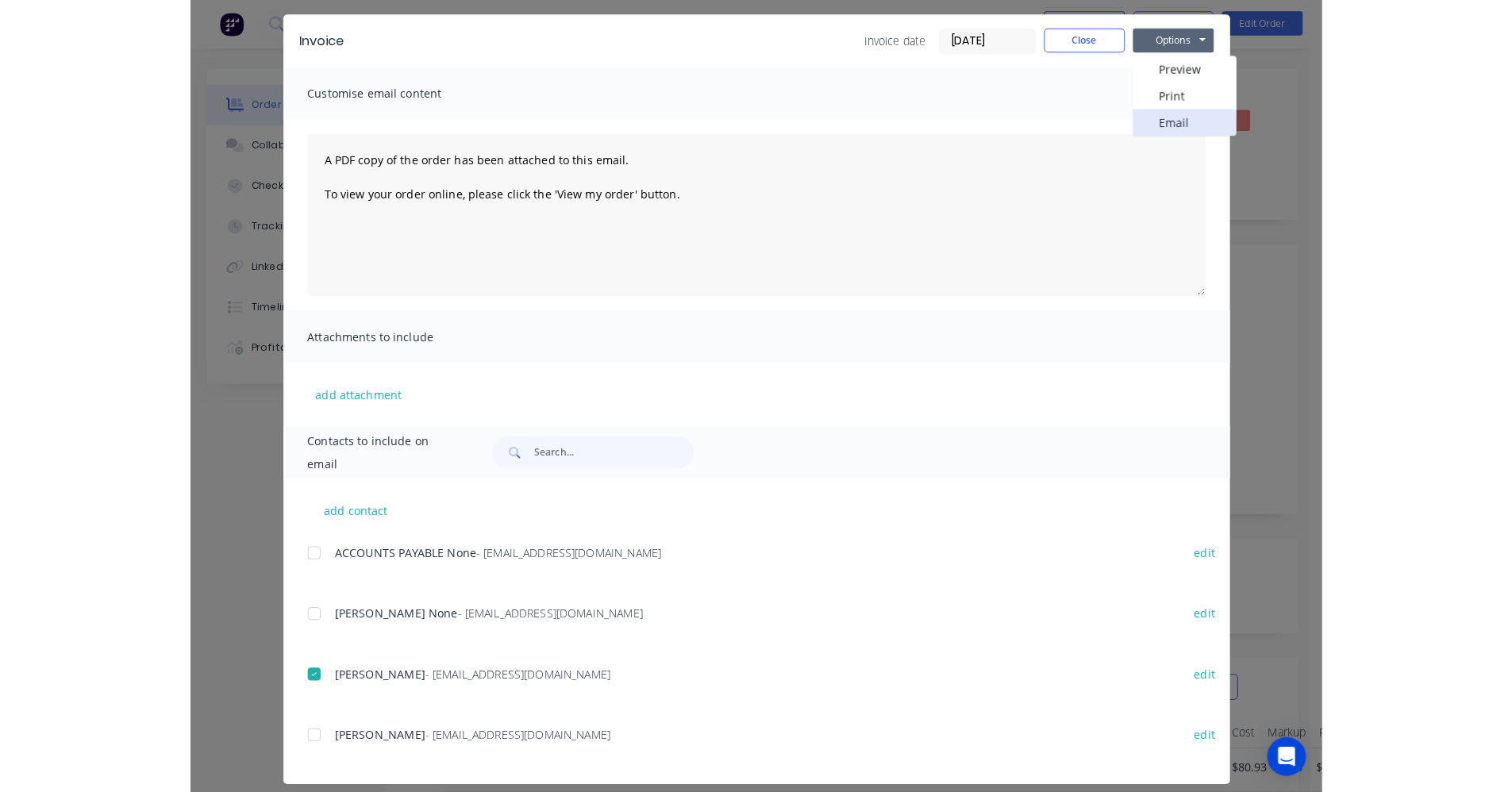
scroll to position [0, 0]
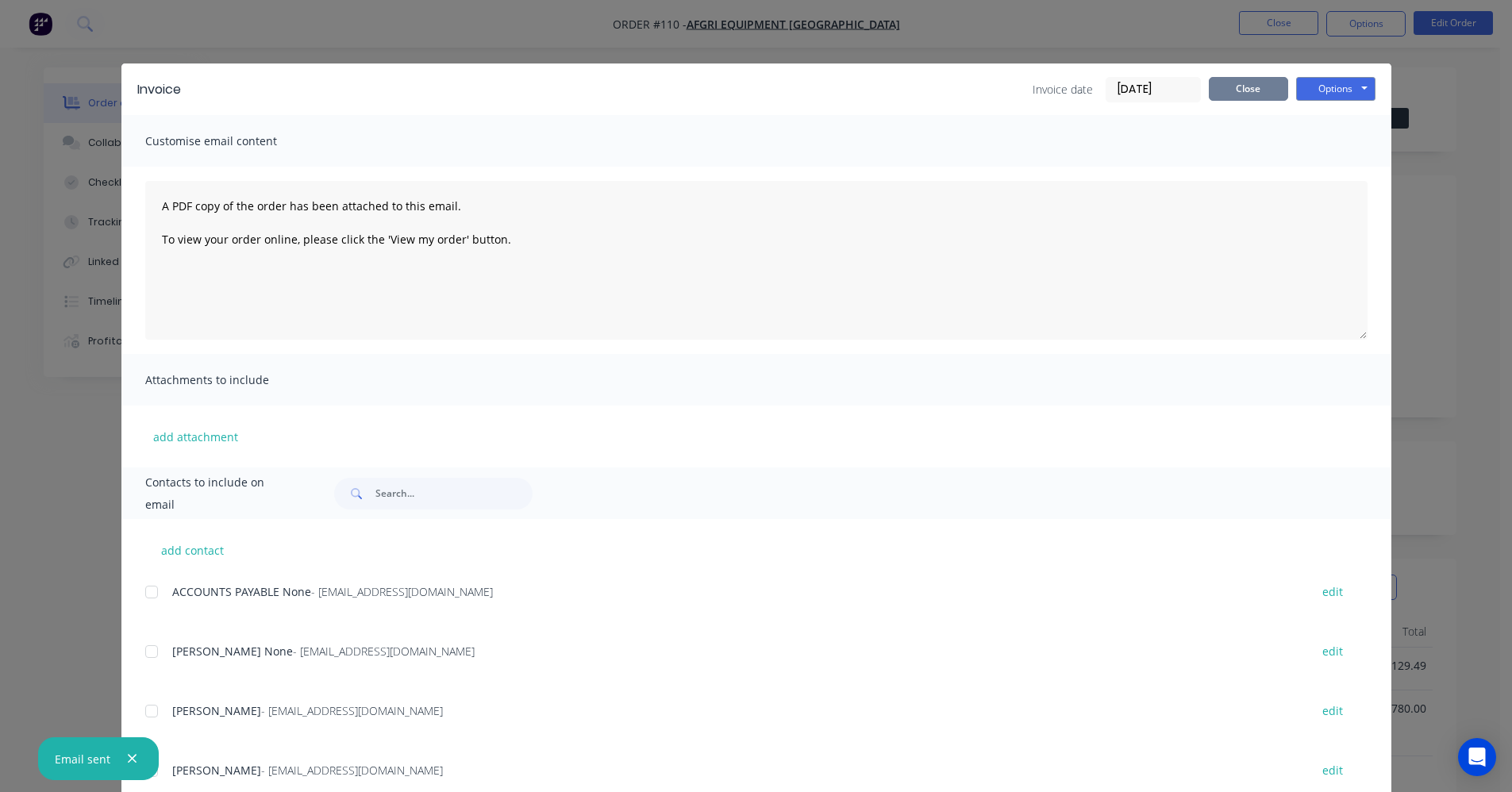
click at [1245, 96] on button "Close" at bounding box center [1249, 89] width 79 height 24
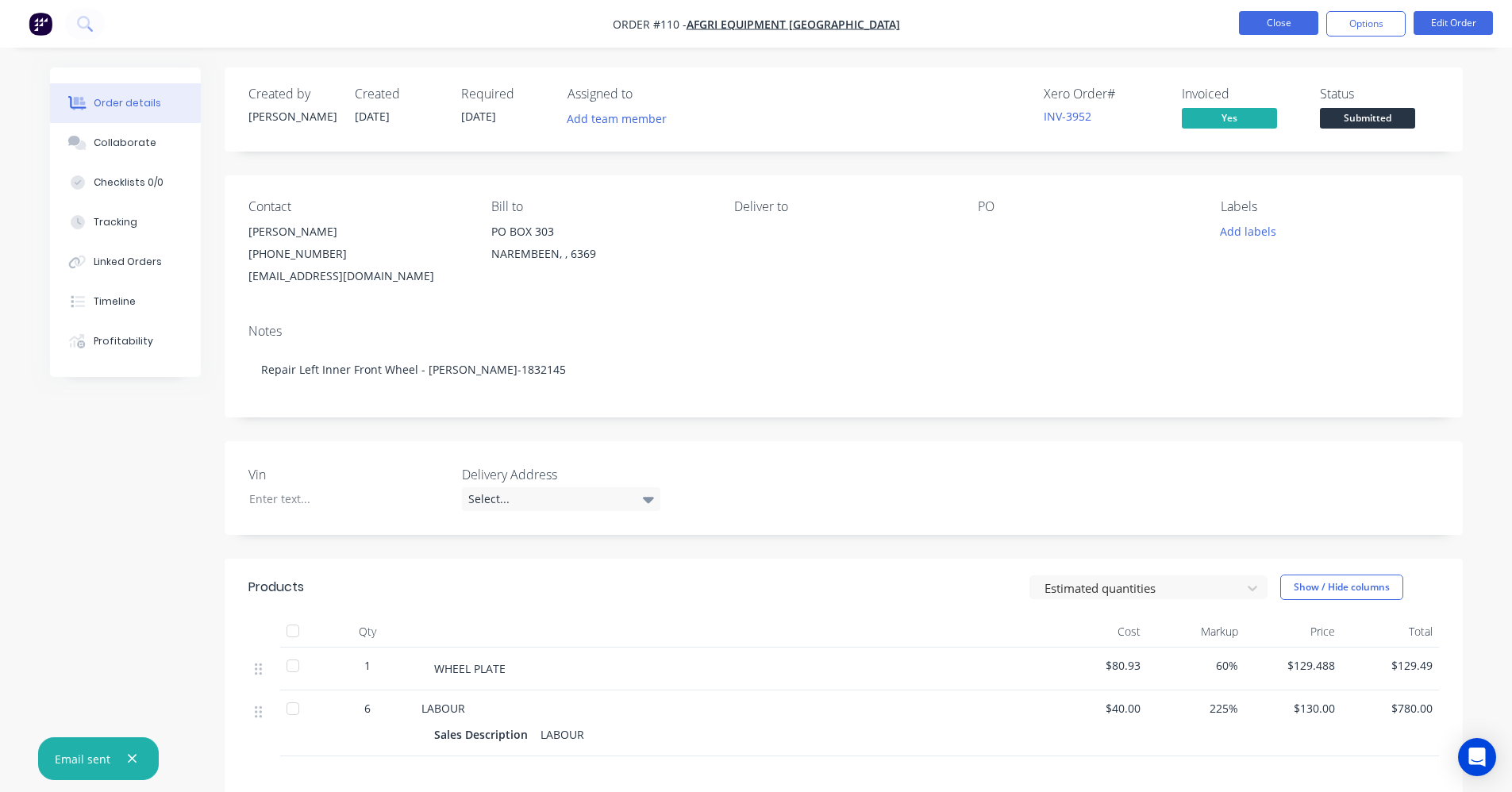
click at [1282, 25] on button "Close" at bounding box center [1279, 23] width 79 height 24
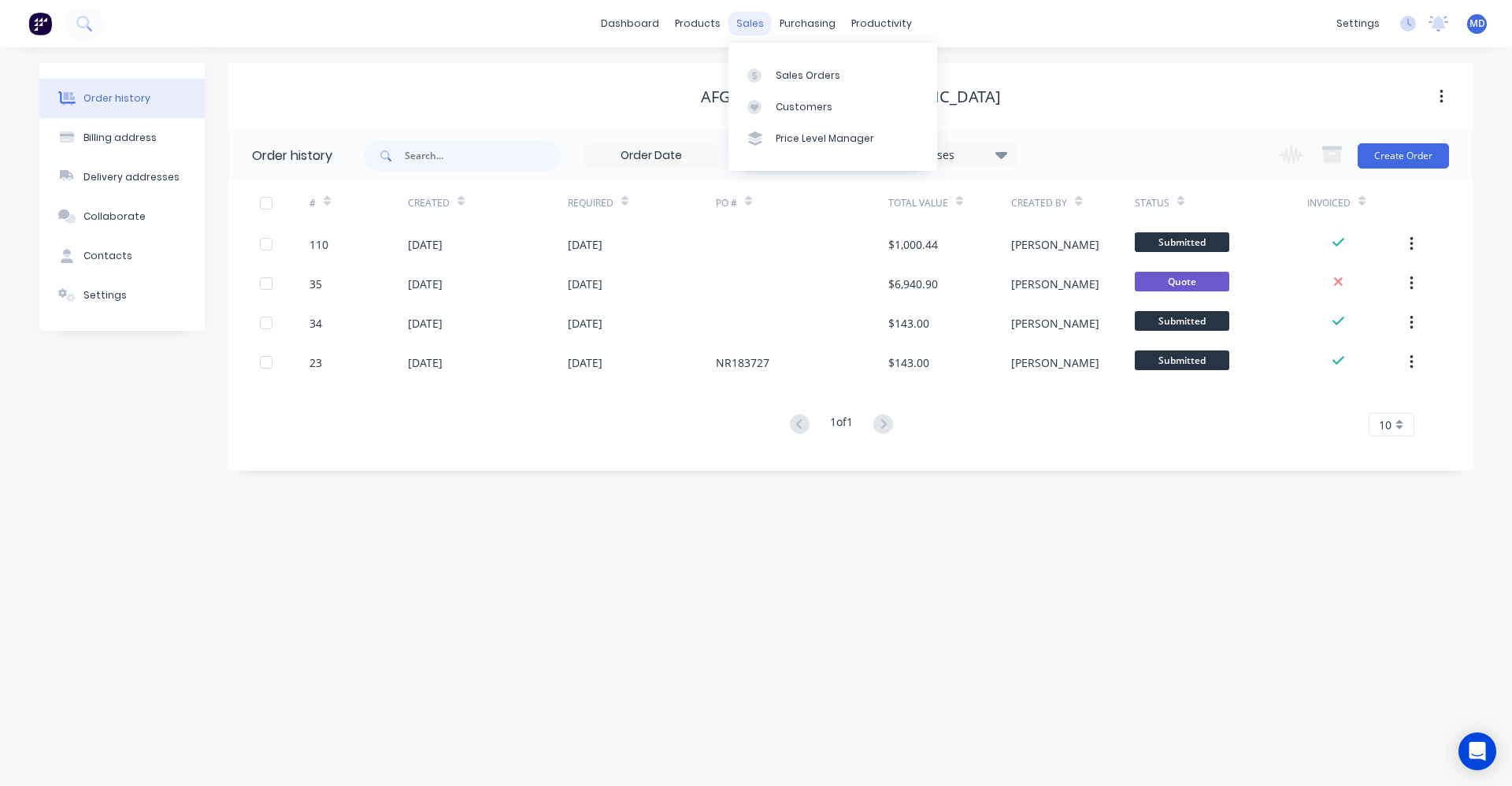
click at [753, 18] on div "sales" at bounding box center [750, 23] width 43 height 23
click at [771, 67] on link "Sales Orders" at bounding box center [833, 75] width 209 height 32
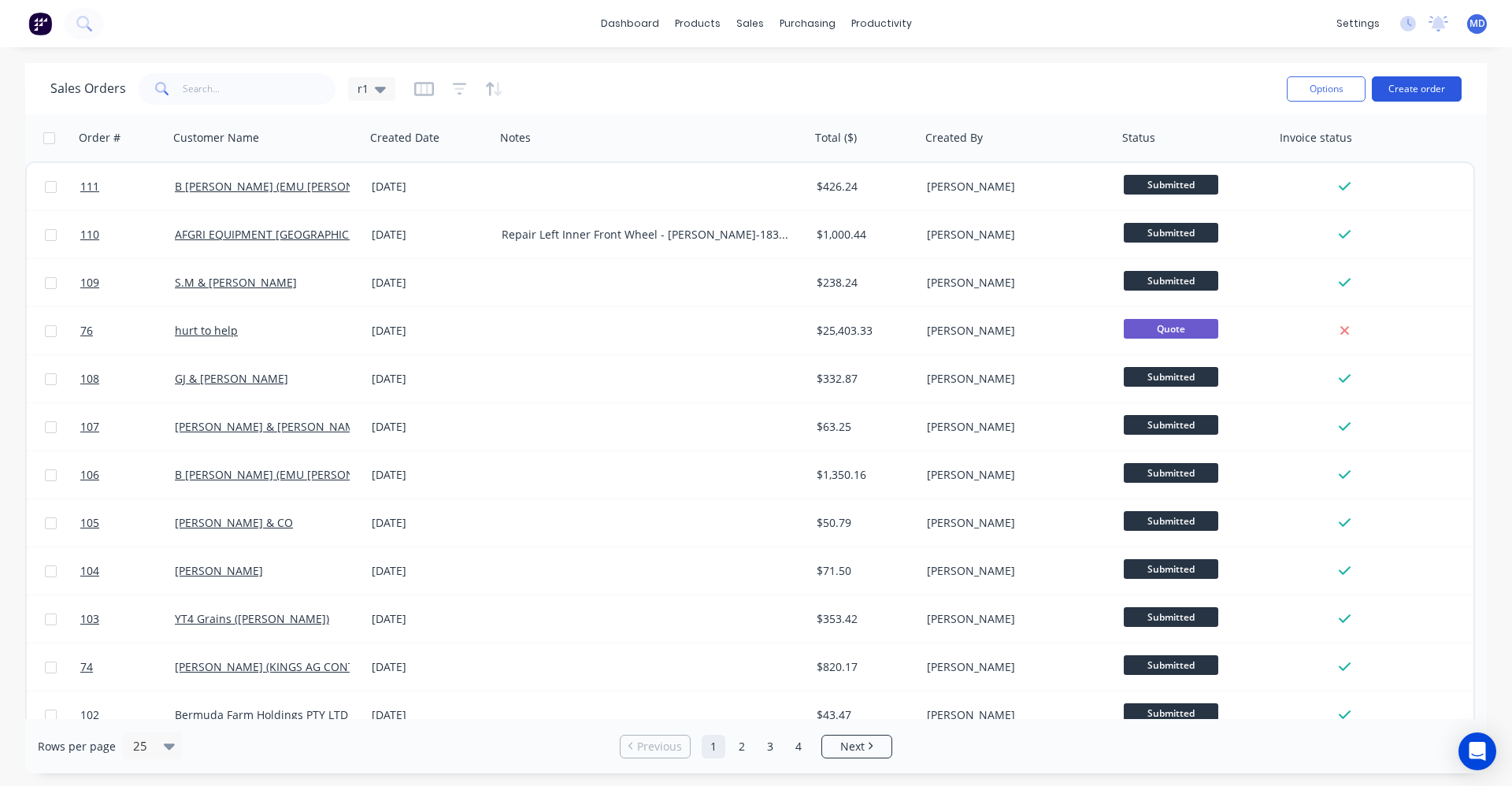
click at [1447, 89] on button "Create order" at bounding box center [1417, 89] width 90 height 25
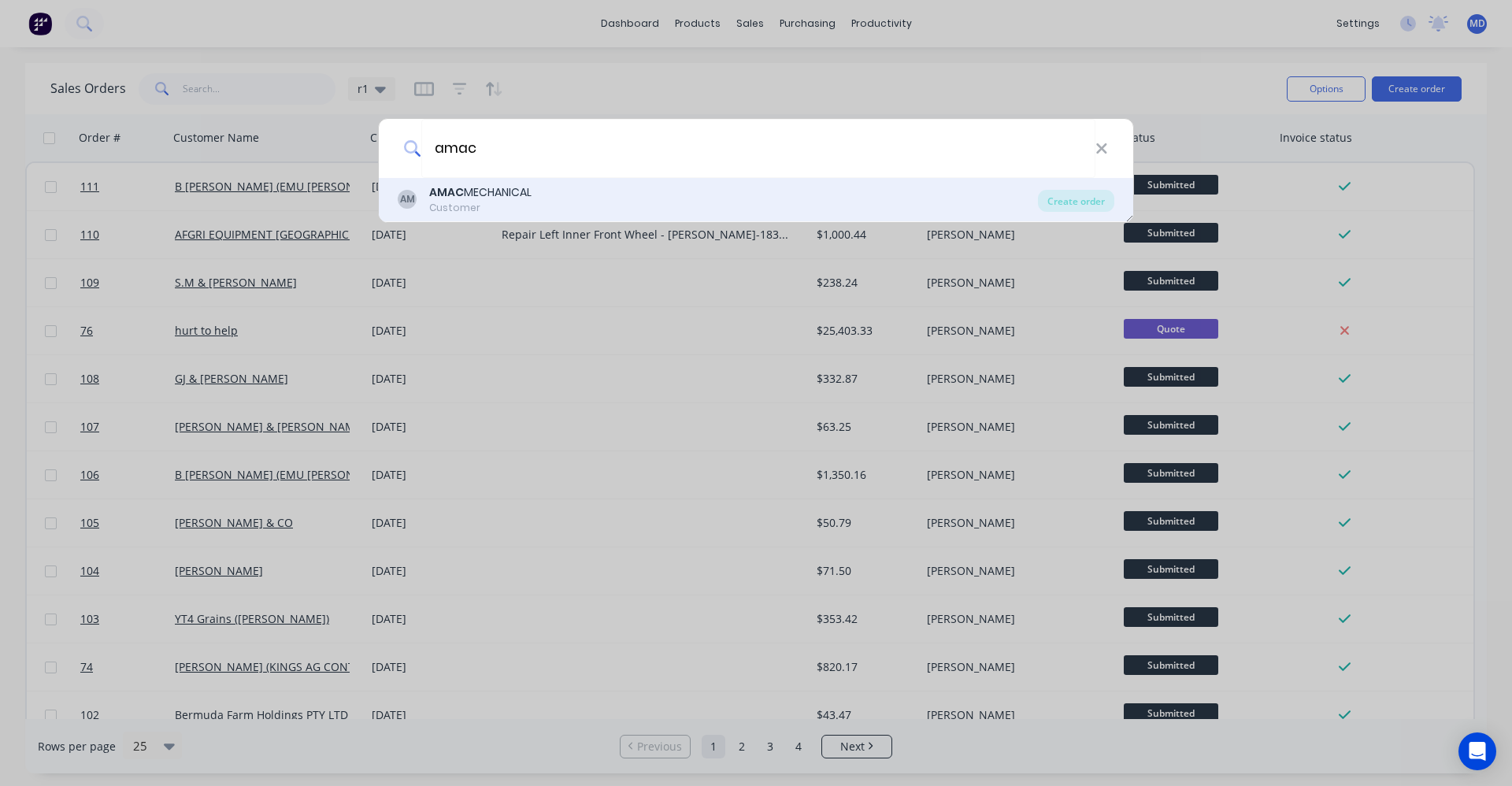
type input "amac"
click at [581, 186] on div "AM AMAC MECHANICAL Customer" at bounding box center [718, 199] width 640 height 31
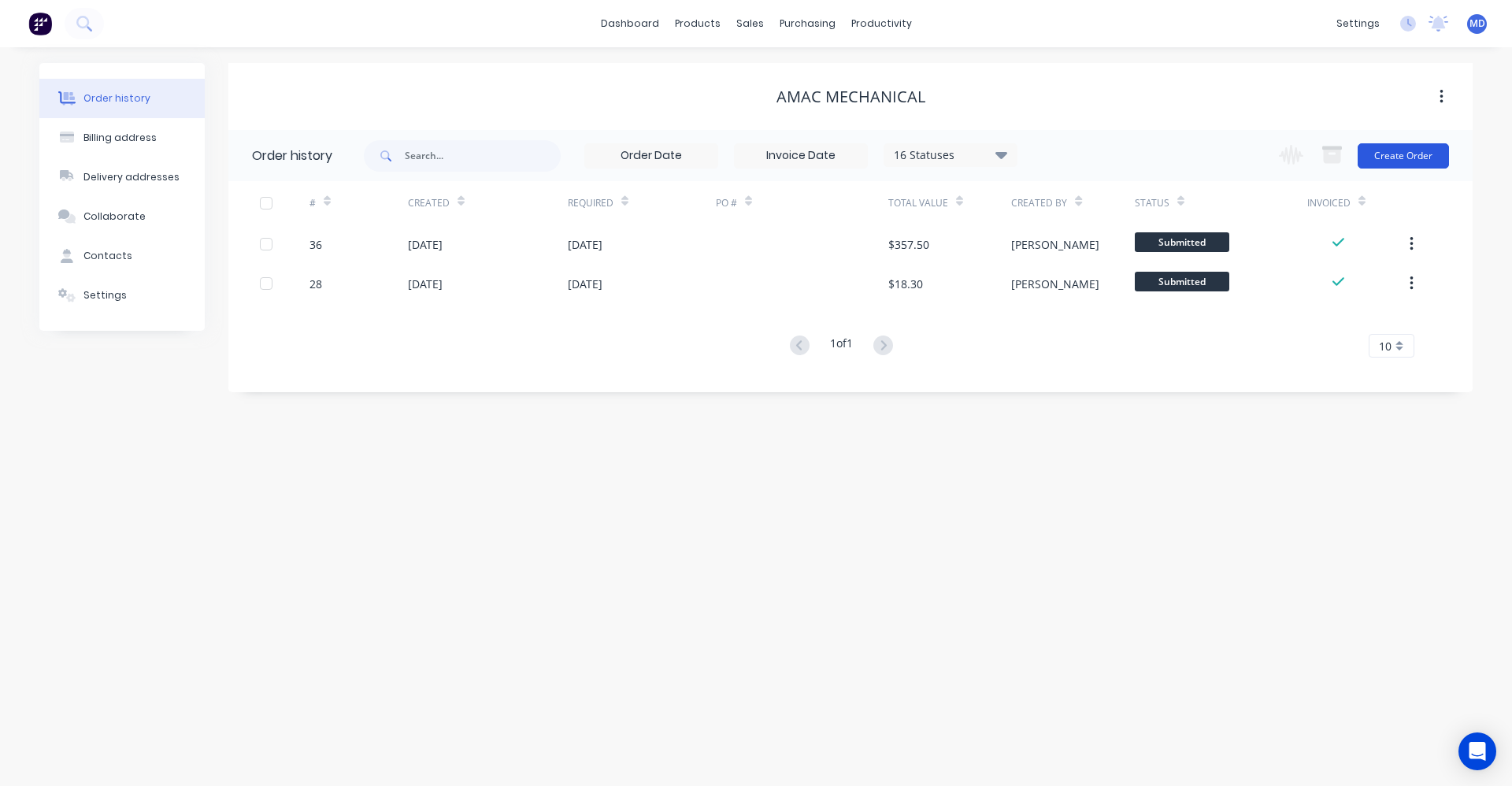
click at [1439, 159] on button "Create Order" at bounding box center [1404, 156] width 92 height 25
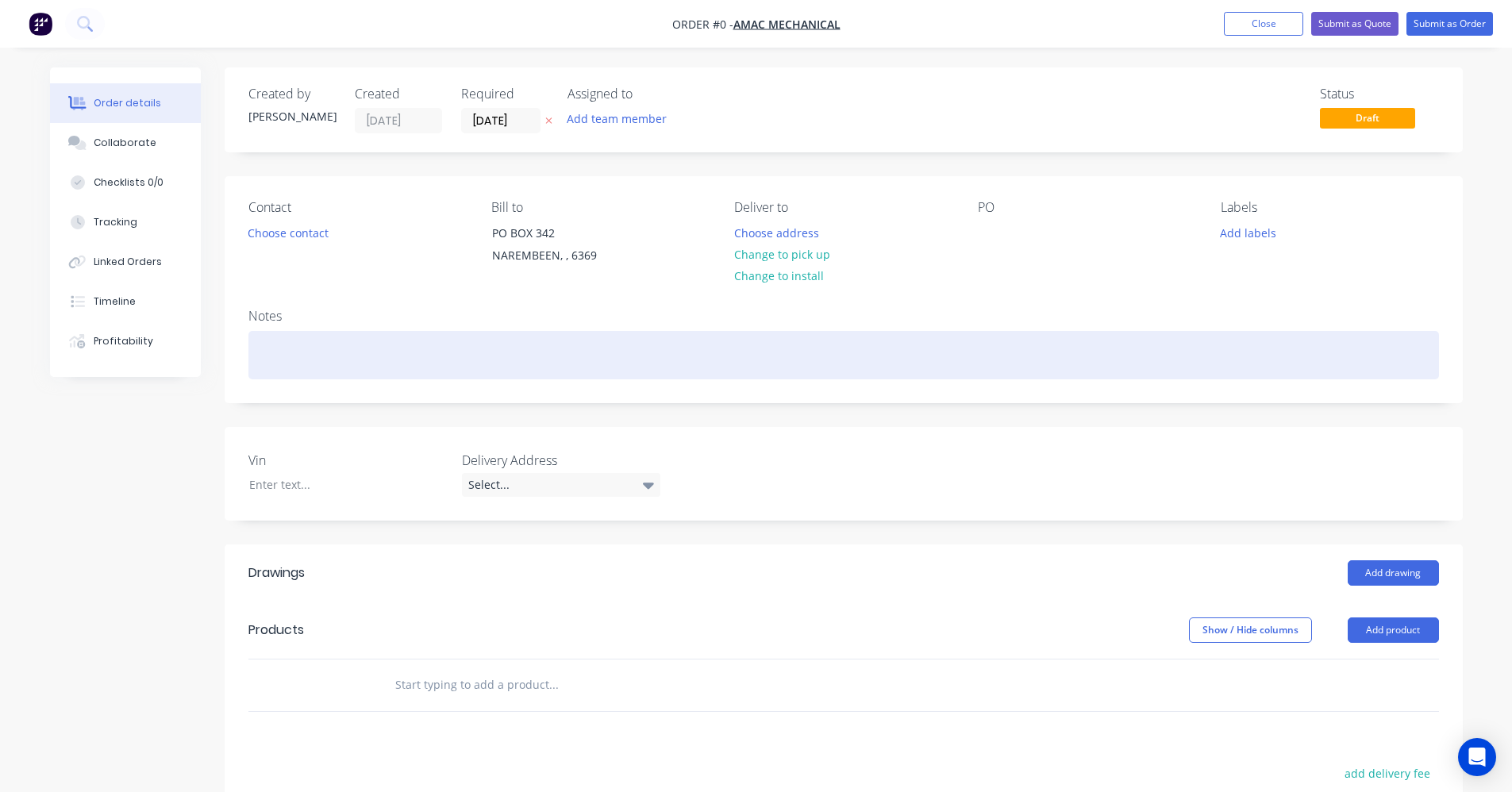
click at [328, 355] on div at bounding box center [843, 356] width 1191 height 49
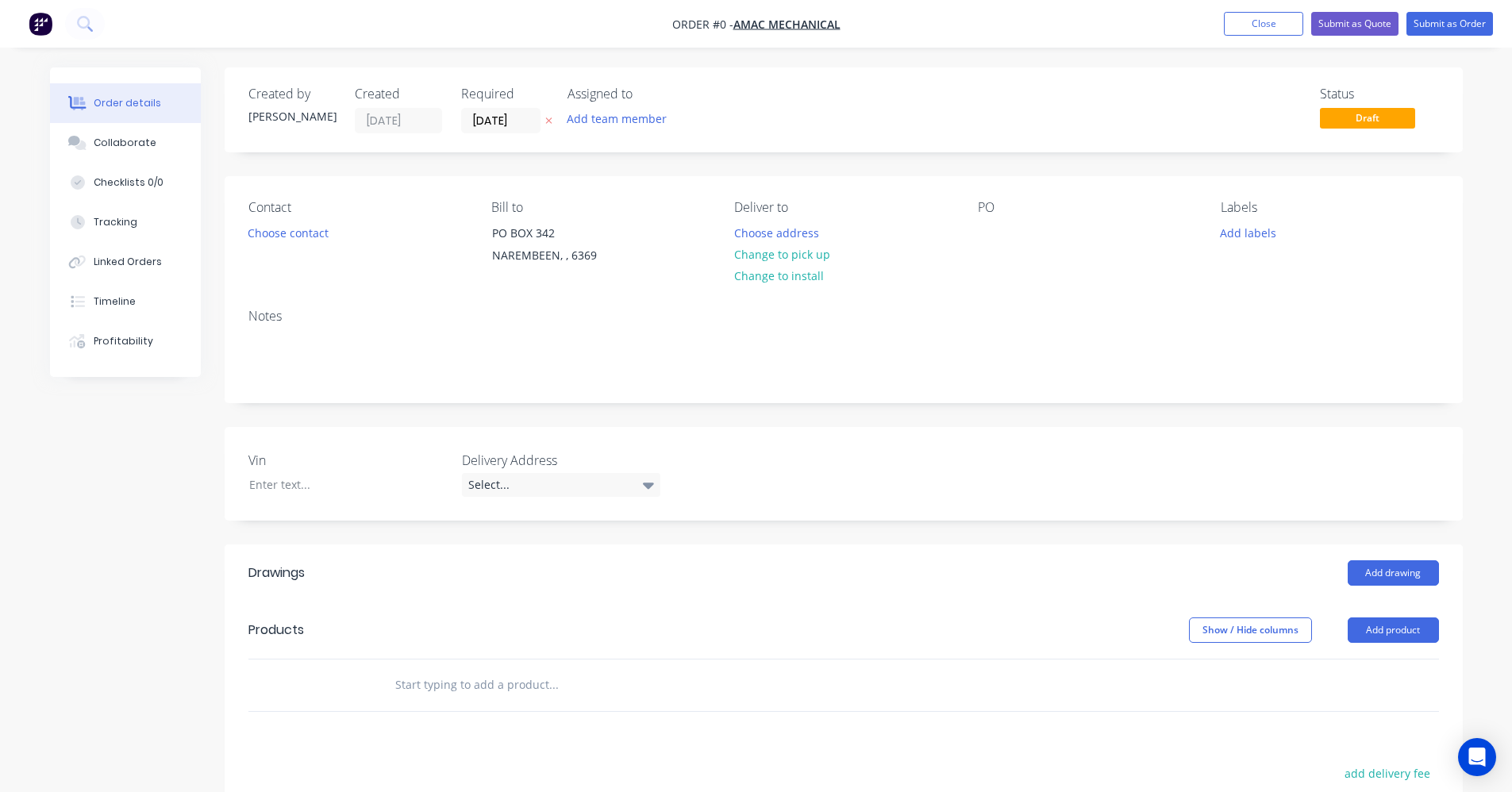
click at [451, 698] on div "Order details Collaborate Checklists 0/0 Tracking Linked Orders Timeline Profit…" at bounding box center [757, 592] width 1445 height 1049
type input "a"
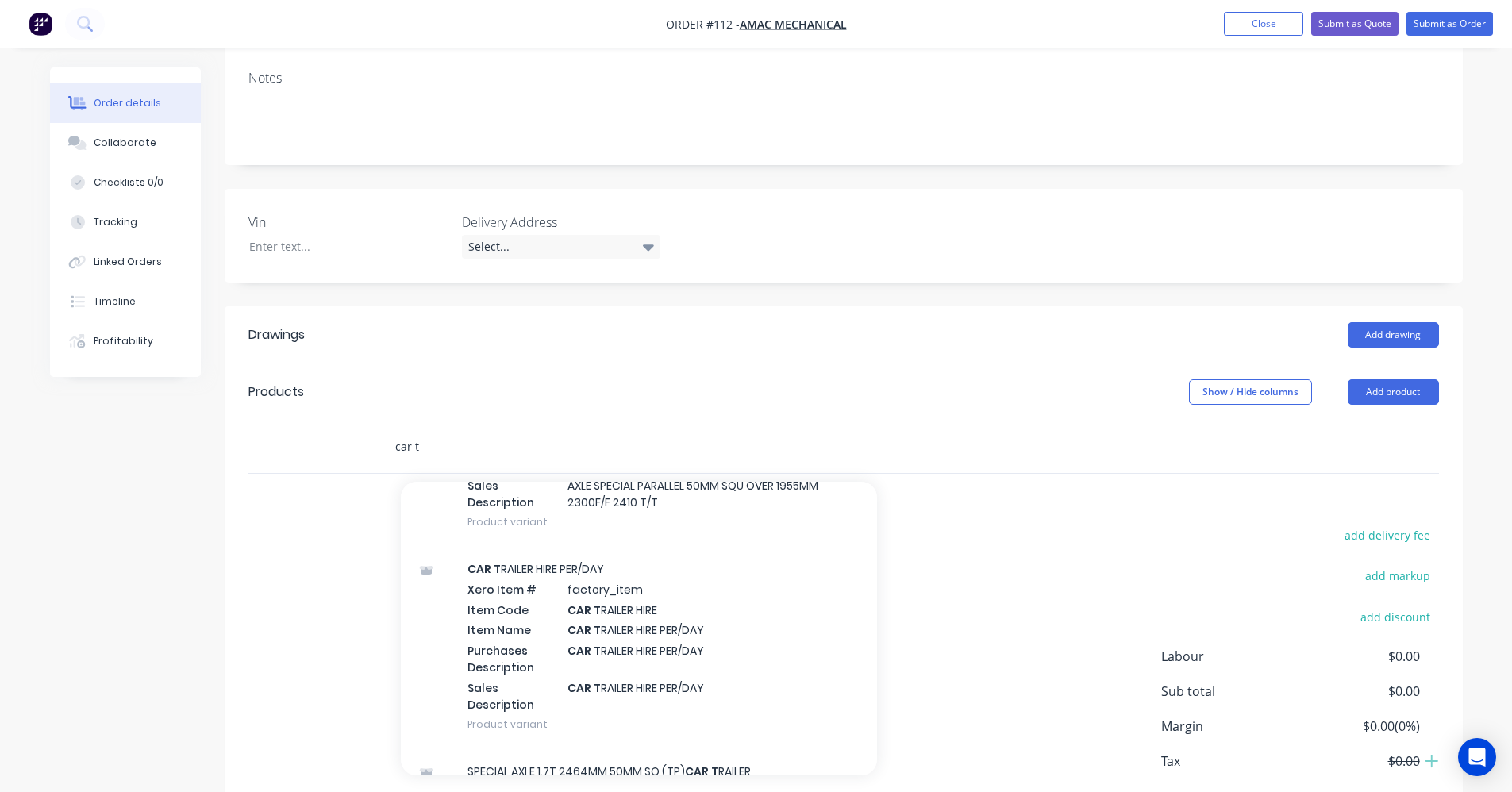
scroll to position [635, 0]
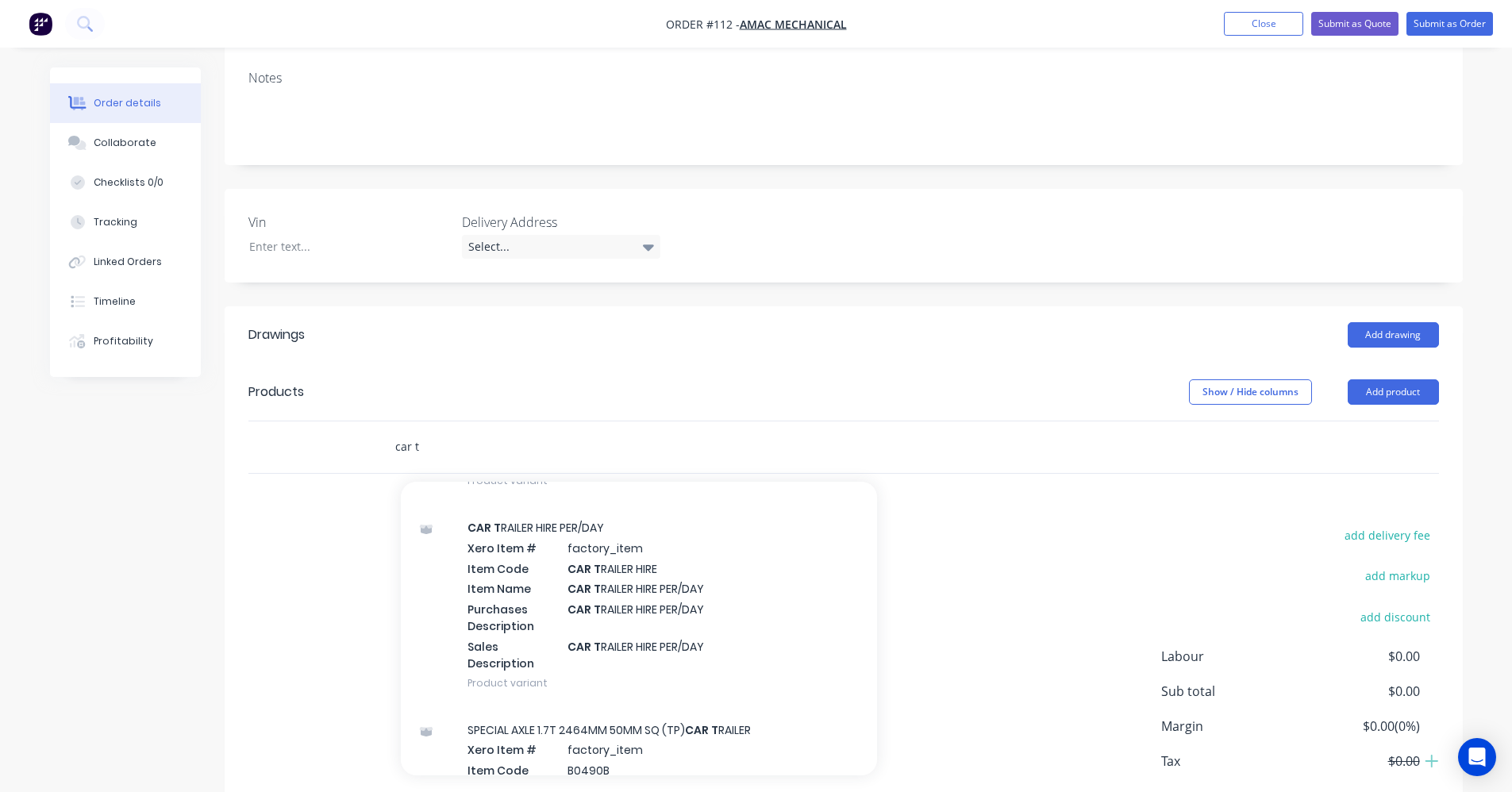
type input "car t"
click at [581, 637] on div "CAR T RAILER HIRE PER/DAY Xero Item # factory_item Item Code CAR T RAILER HIRE …" at bounding box center [639, 605] width 476 height 203
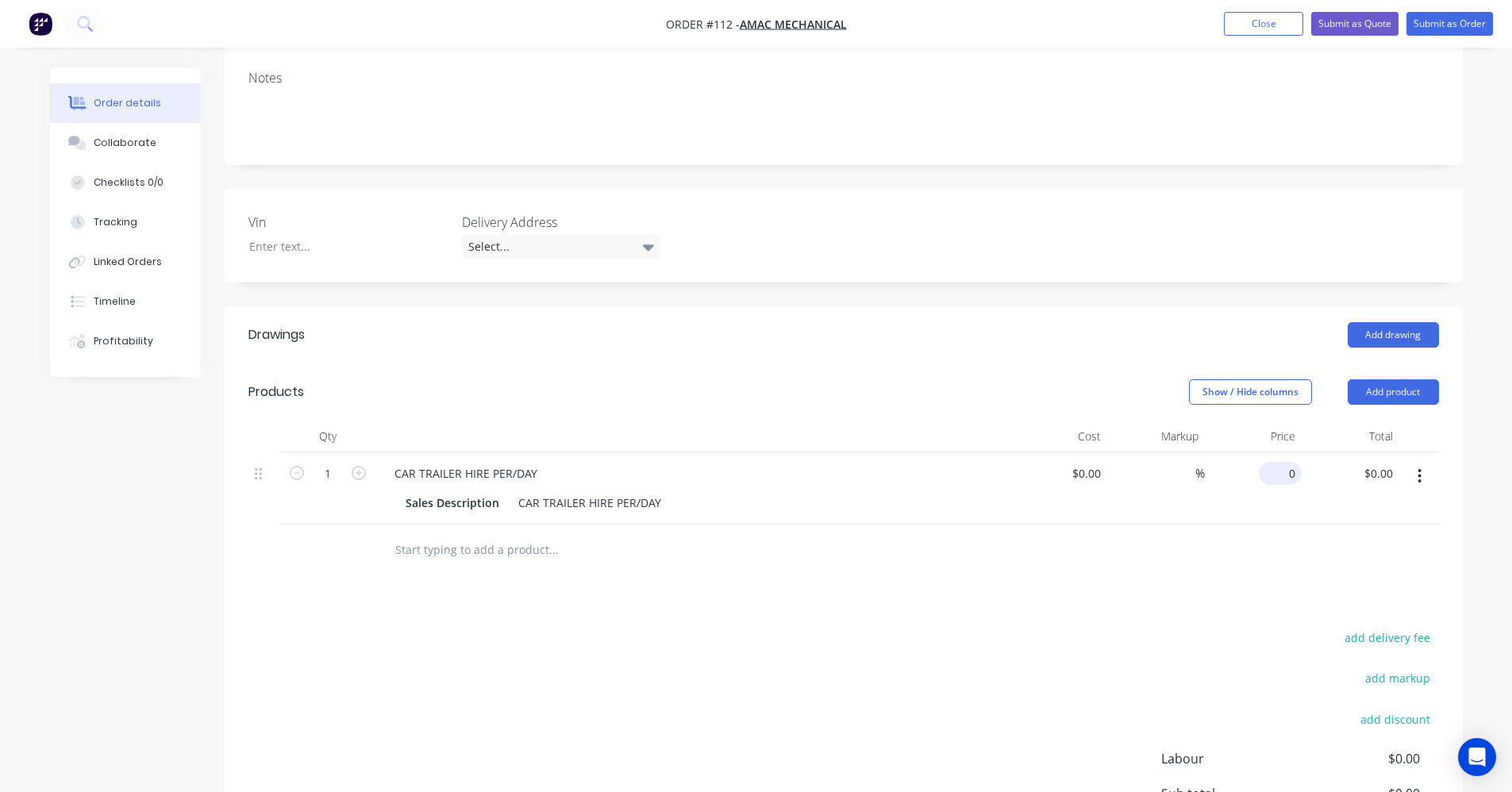
click at [1298, 476] on input "0" at bounding box center [1283, 473] width 36 height 23
type input "$150.00"
click at [354, 473] on icon "button" at bounding box center [358, 473] width 14 height 14
type input "2"
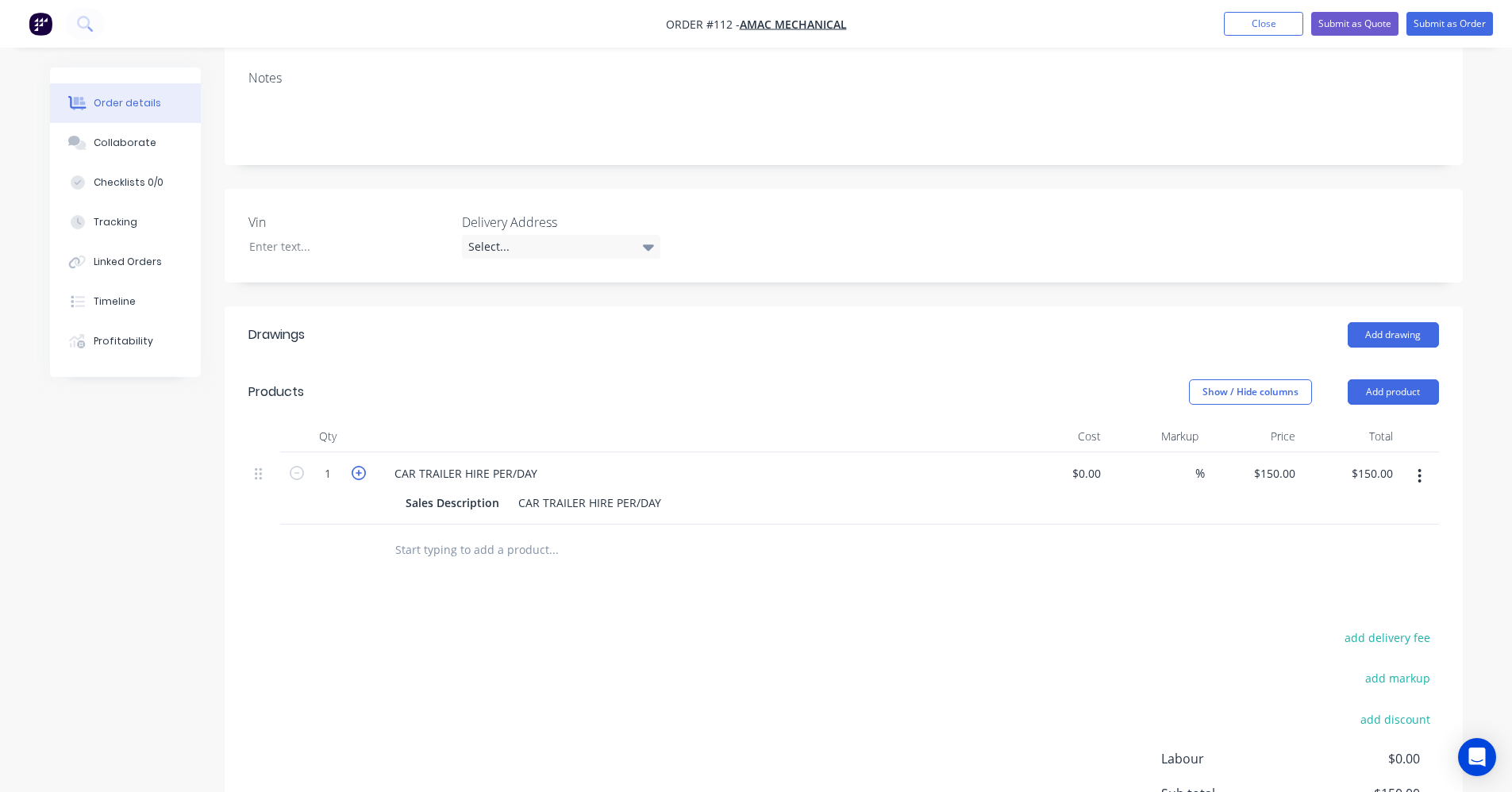
type input "$300.00"
click at [319, 469] on input "2" at bounding box center [327, 473] width 41 height 24
type input "0.5"
type input "$75.00"
click at [795, 592] on div "Drawings Add drawing Products Show / Hide columns Add product Qty Cost Markup P…" at bounding box center [843, 631] width 1239 height 651
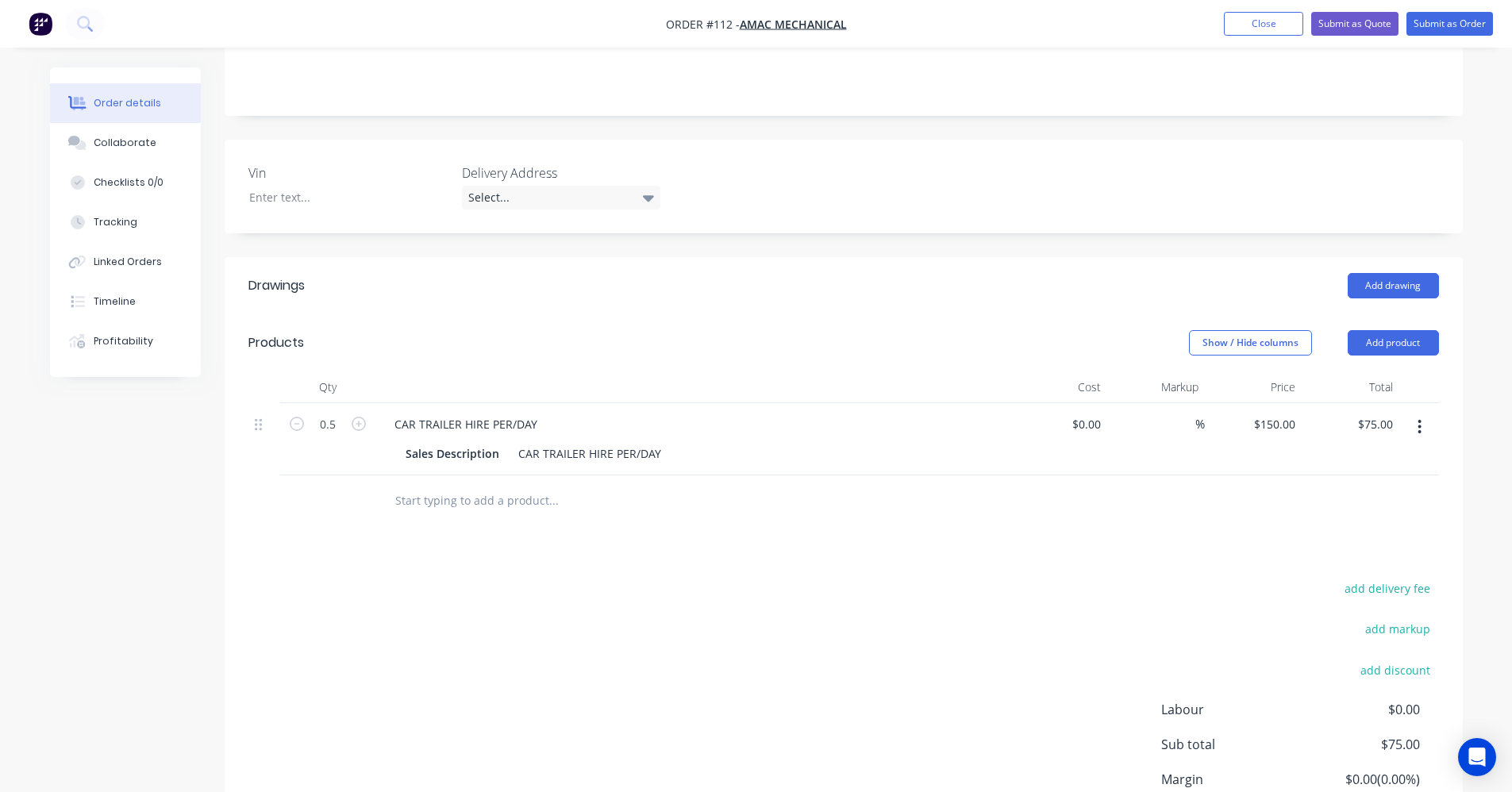
scroll to position [427, 0]
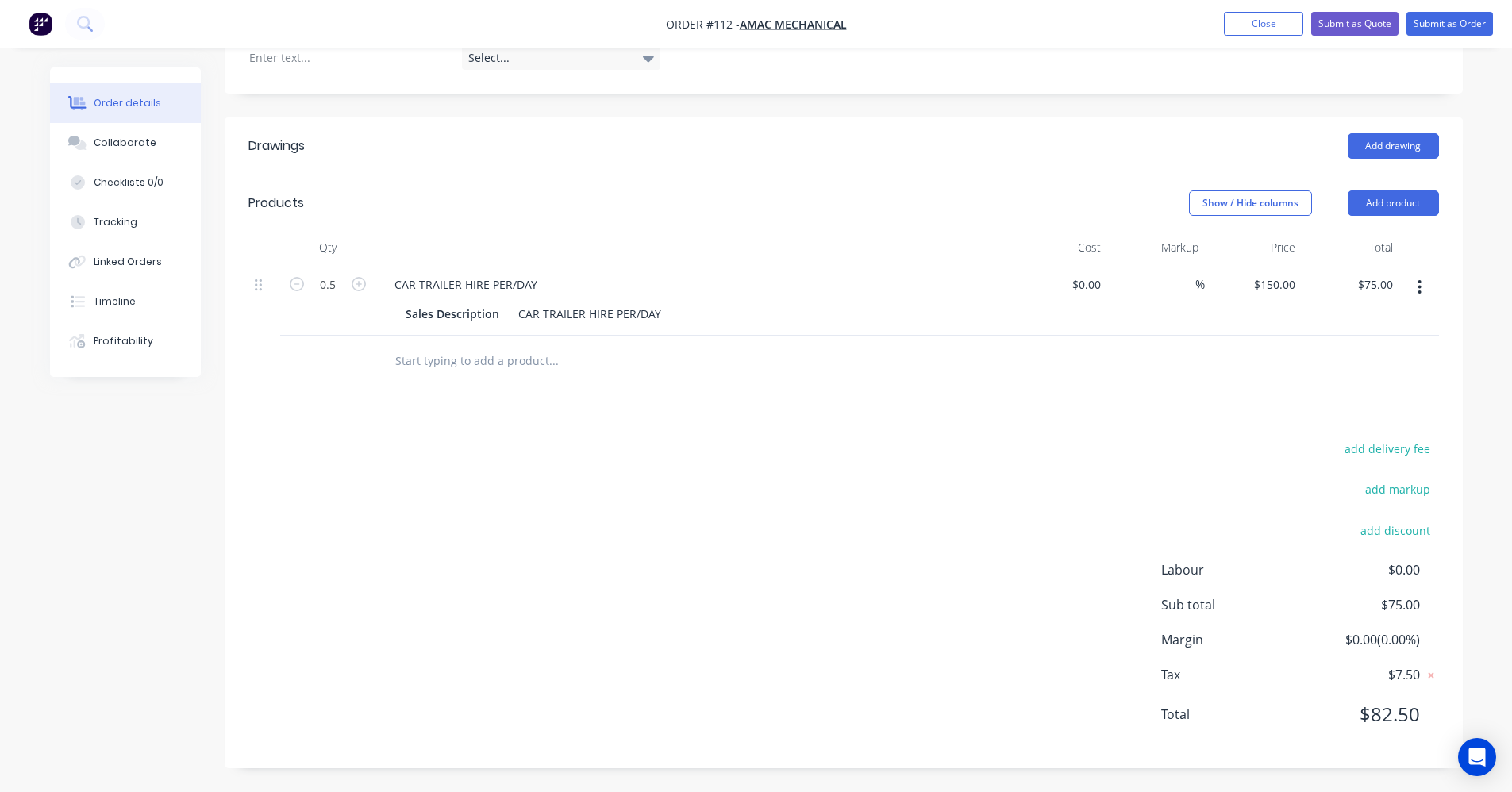
click at [1425, 290] on button "button" at bounding box center [1419, 288] width 37 height 29
click at [1372, 385] on div "Exclude from tax" at bounding box center [1363, 392] width 122 height 23
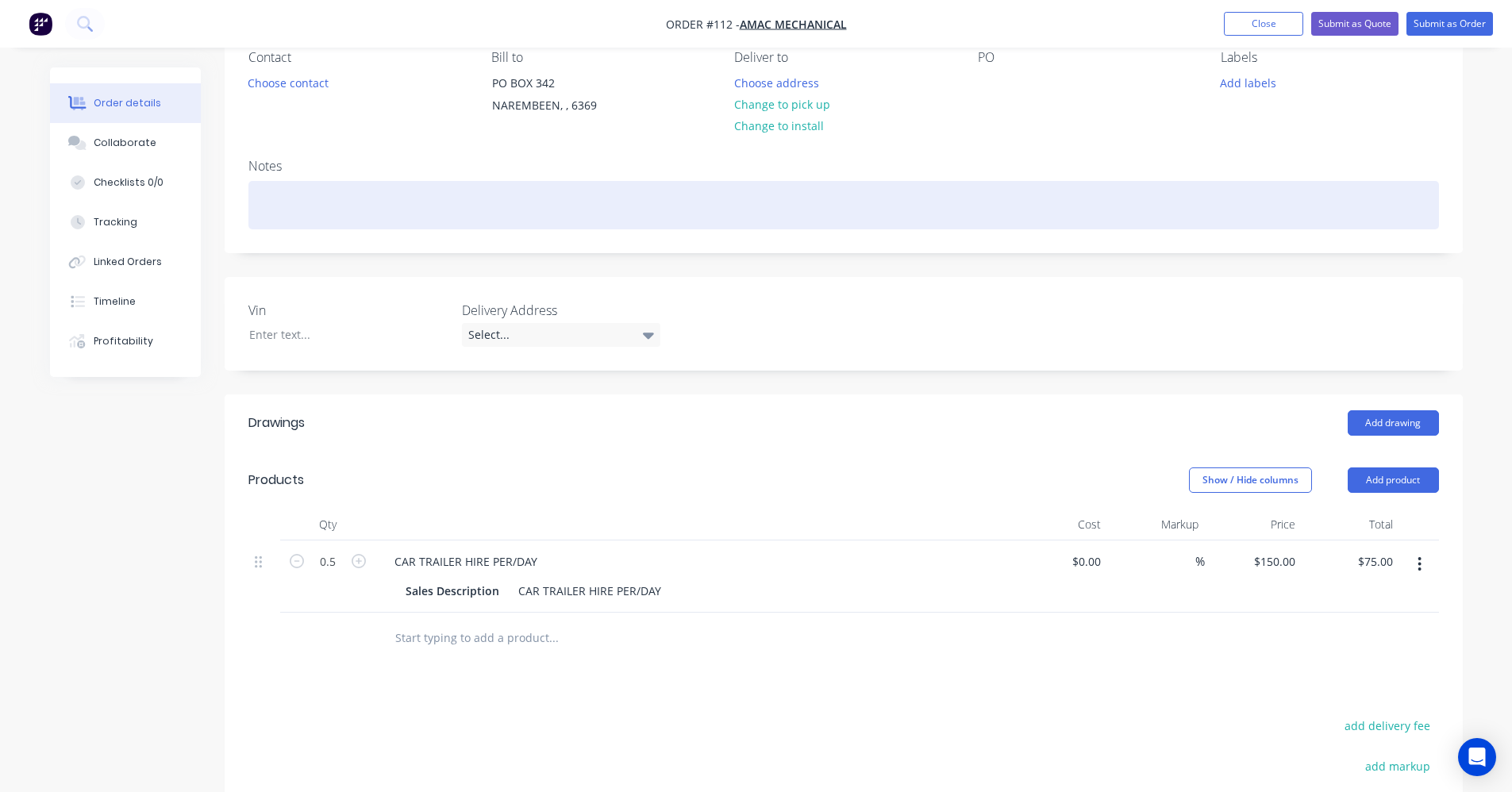
scroll to position [30, 0]
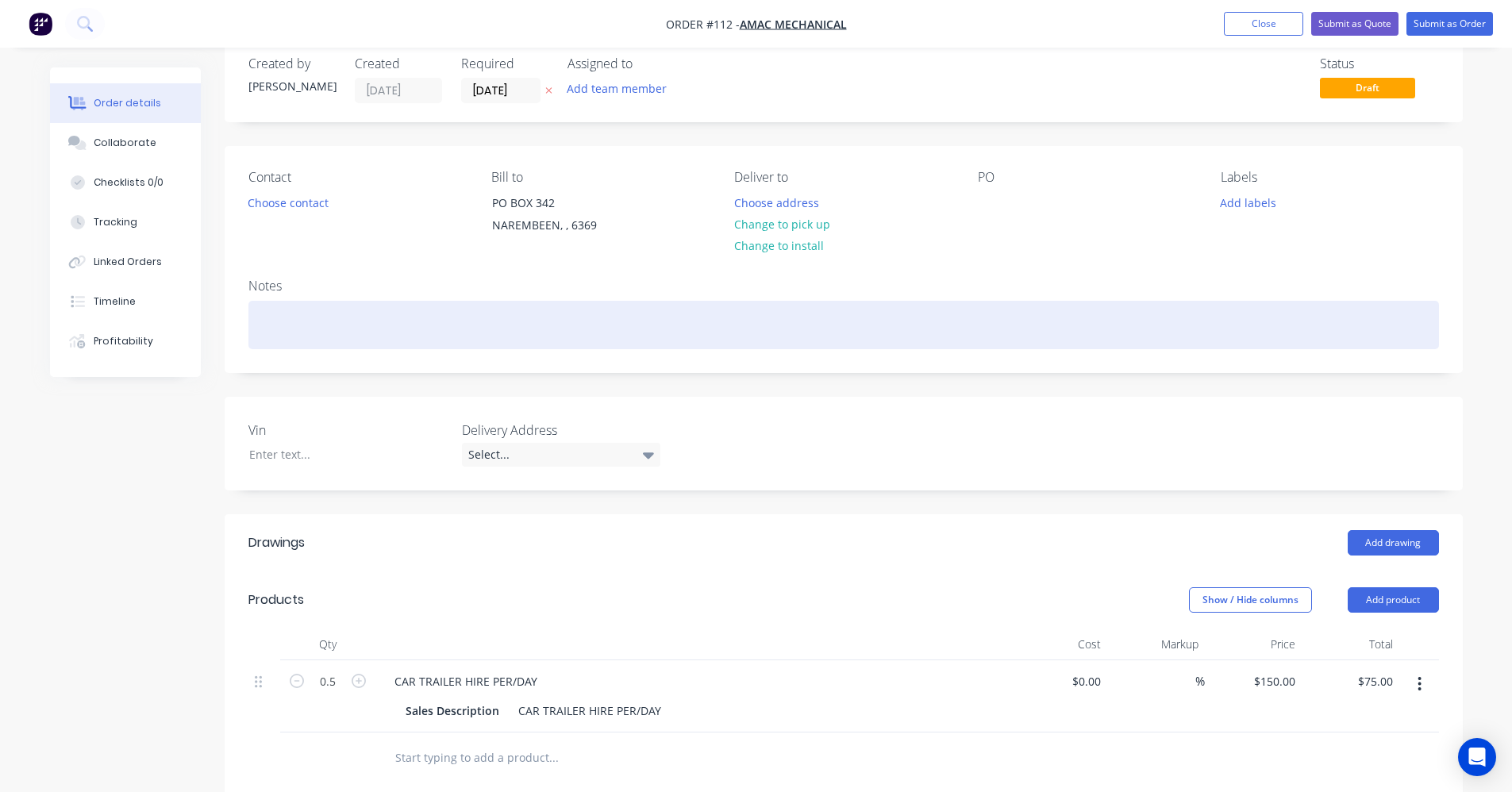
click at [389, 312] on div at bounding box center [843, 325] width 1191 height 49
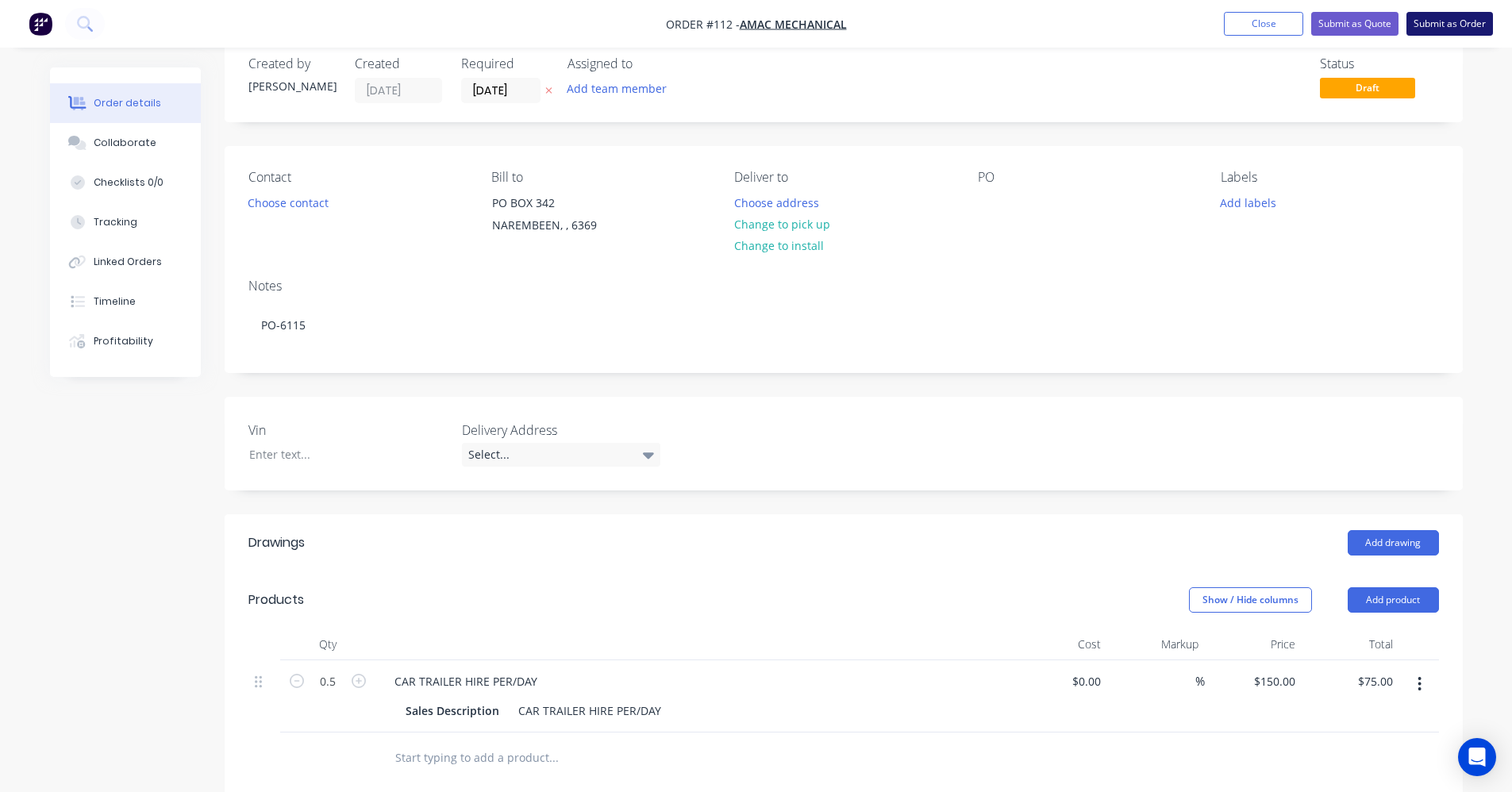
click at [1434, 24] on button "Submit as Order" at bounding box center [1450, 24] width 87 height 24
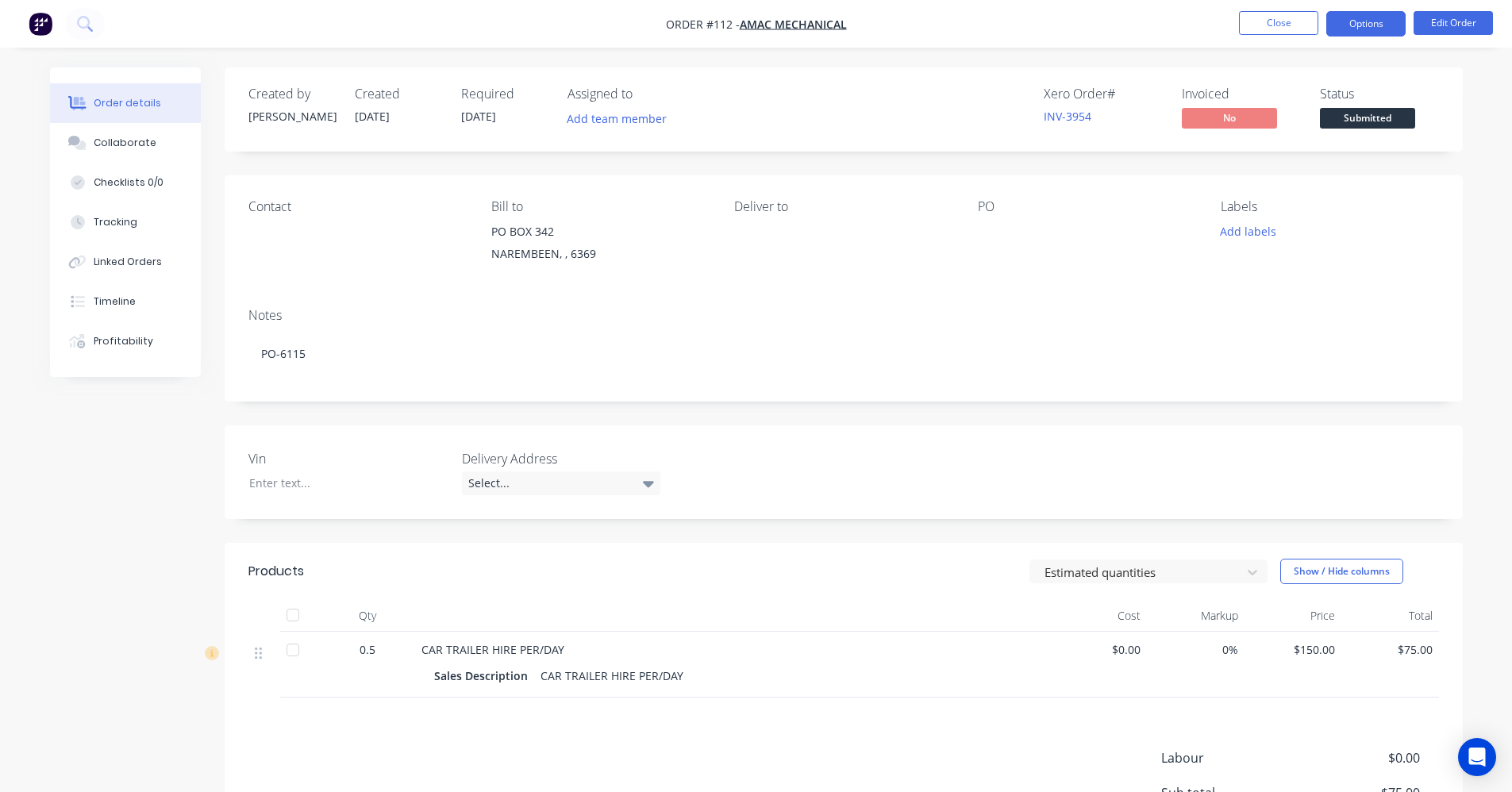
click at [1367, 22] on button "Options" at bounding box center [1366, 24] width 79 height 25
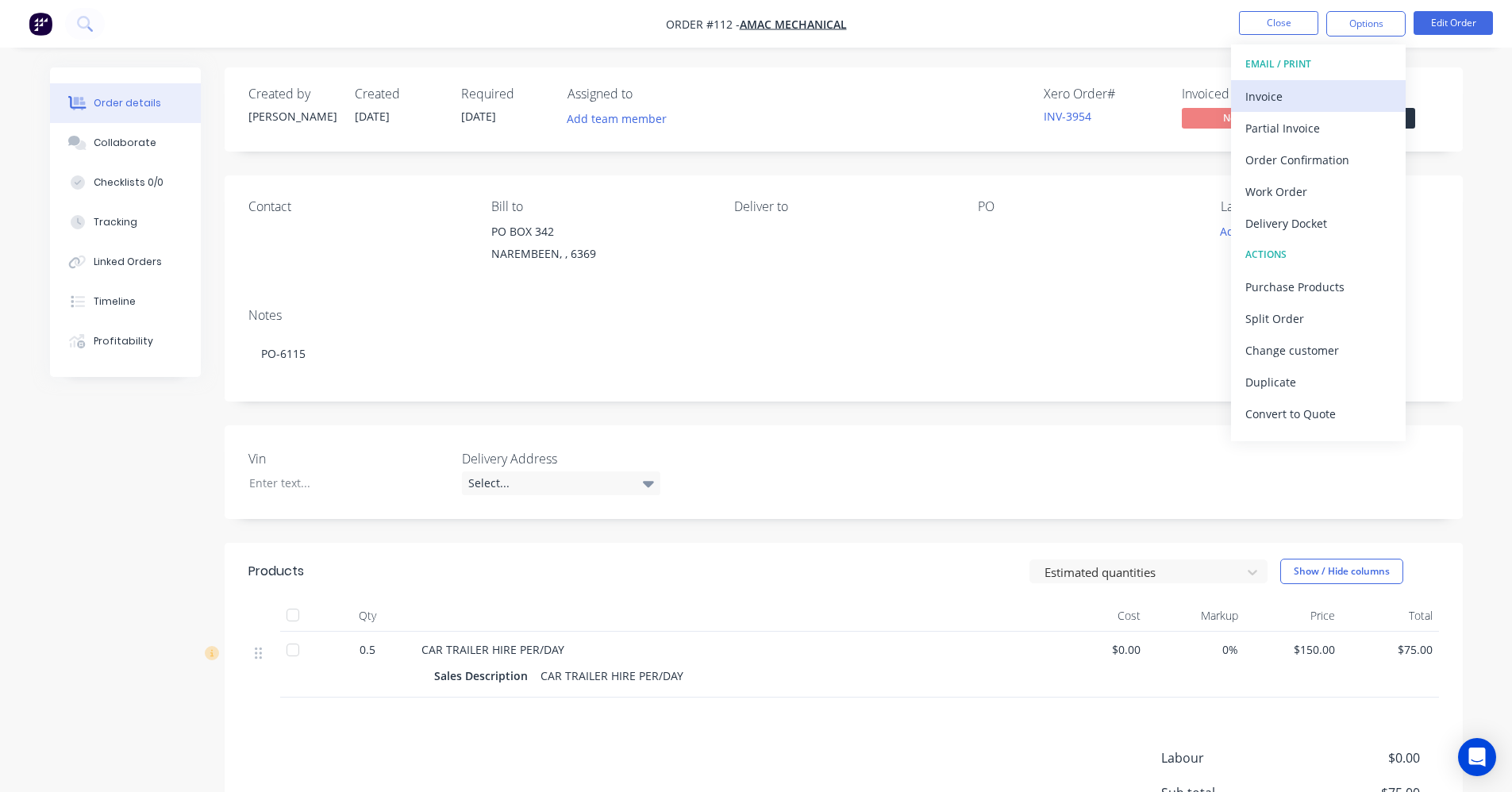
click at [1314, 106] on div "Invoice" at bounding box center [1319, 96] width 146 height 23
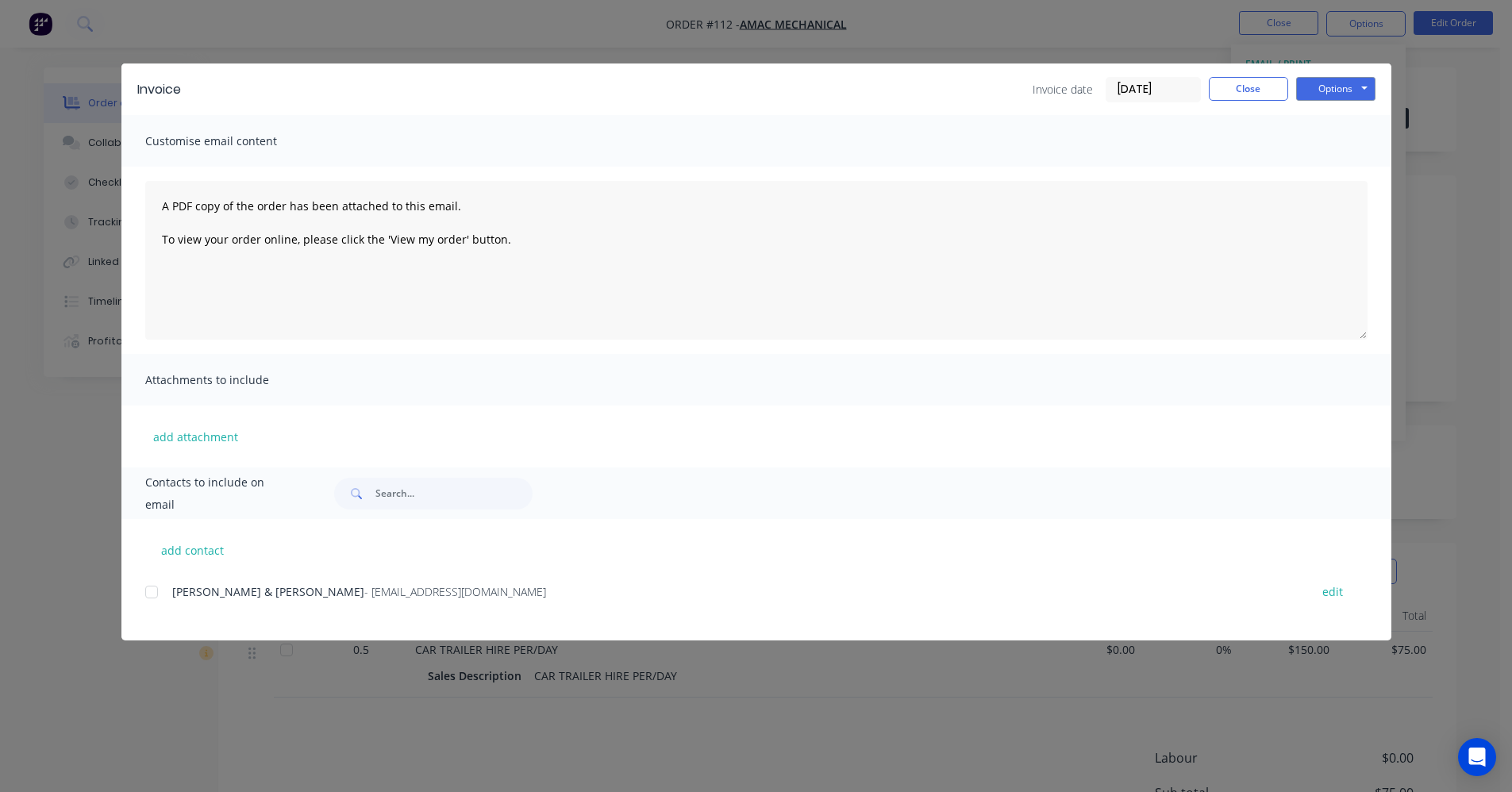
click at [147, 594] on div at bounding box center [151, 592] width 32 height 32
click at [1335, 92] on button "Options" at bounding box center [1336, 89] width 79 height 24
click at [1352, 170] on button "Email" at bounding box center [1347, 169] width 102 height 26
click at [1271, 90] on button "Close" at bounding box center [1249, 89] width 79 height 24
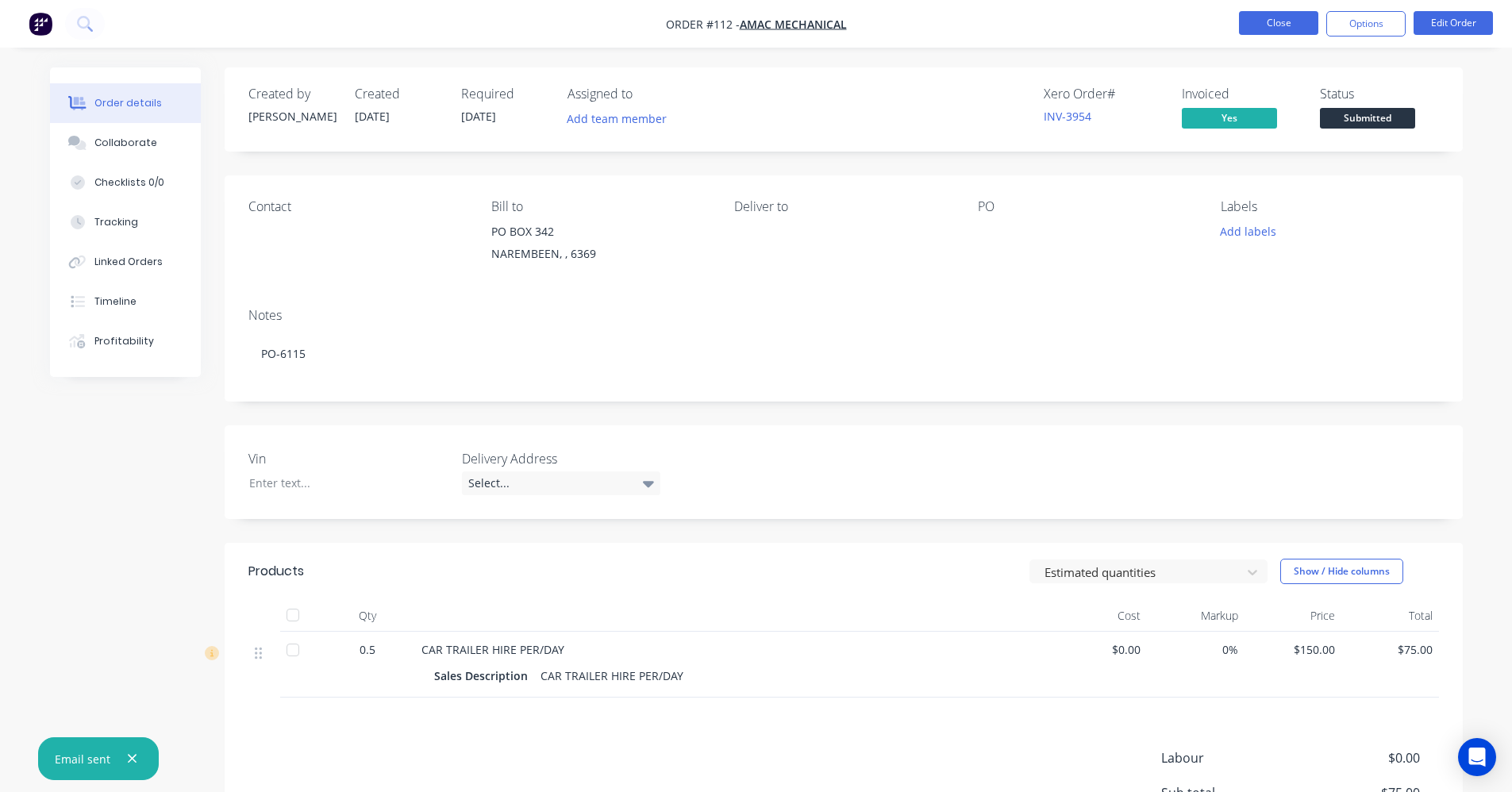
click at [1280, 29] on button "Close" at bounding box center [1279, 23] width 79 height 24
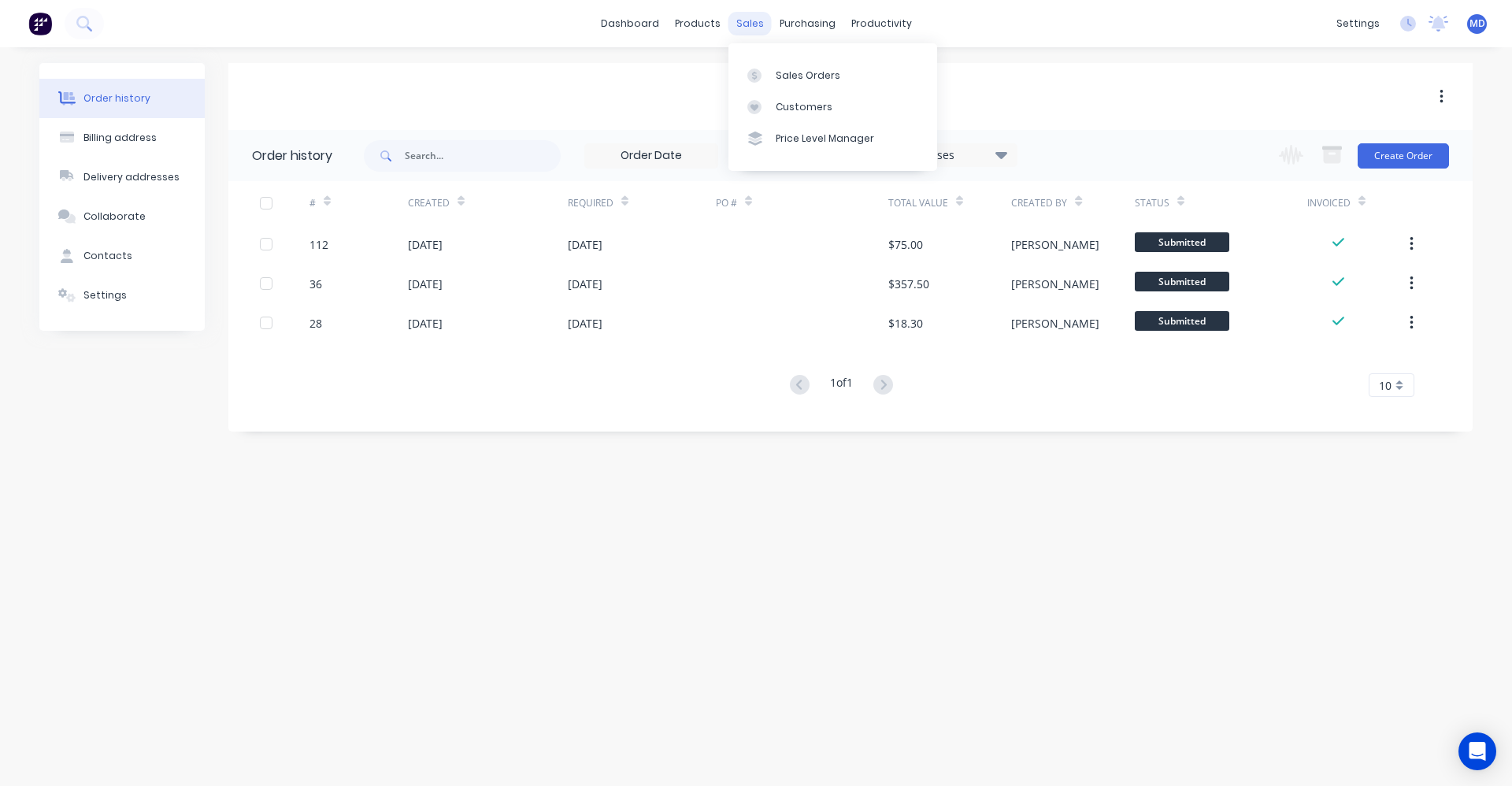
click at [748, 21] on div "sales" at bounding box center [750, 23] width 43 height 23
click at [777, 73] on div "Sales Orders" at bounding box center [808, 75] width 64 height 14
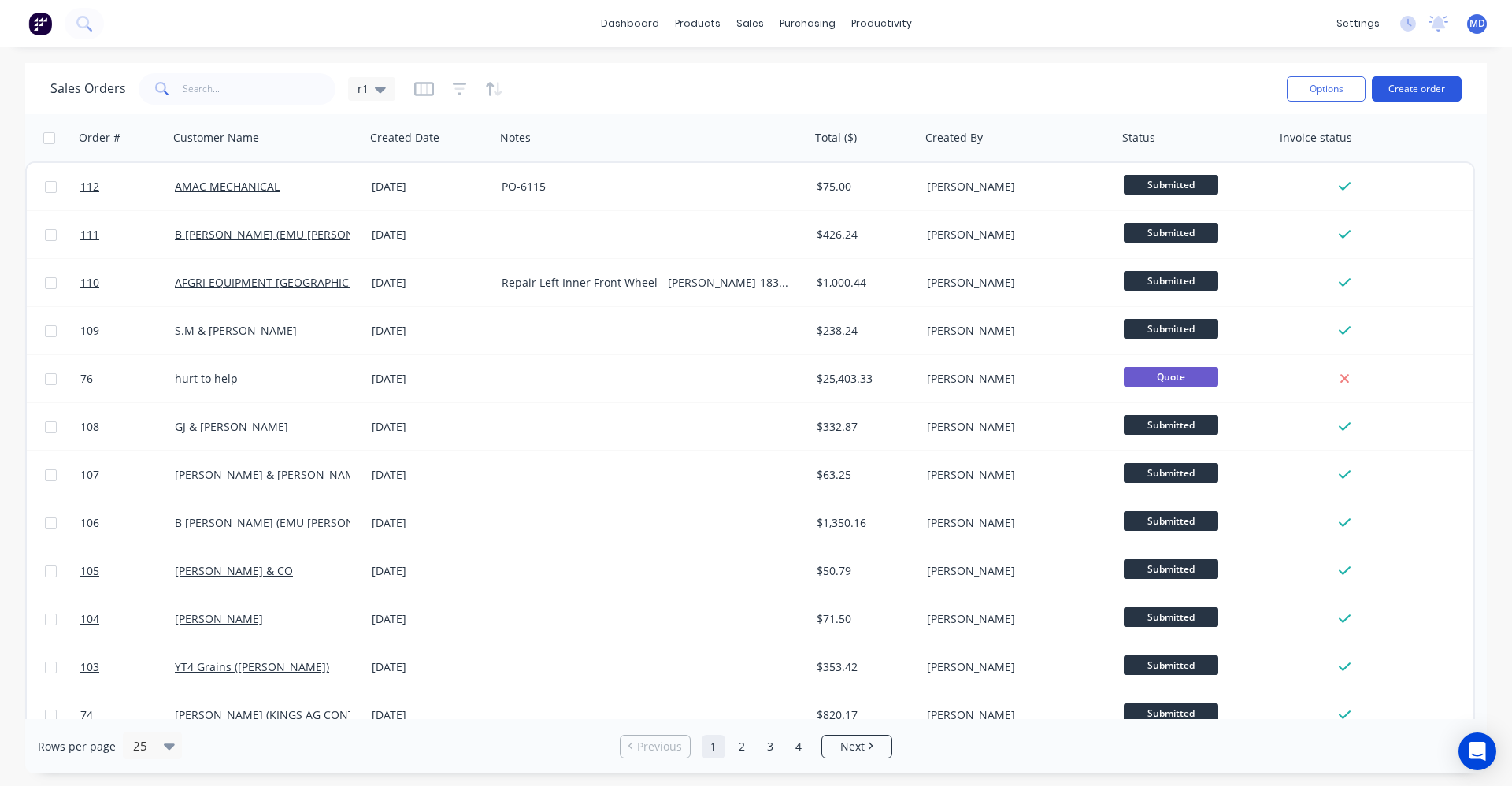
click at [1409, 85] on button "Create order" at bounding box center [1417, 89] width 90 height 25
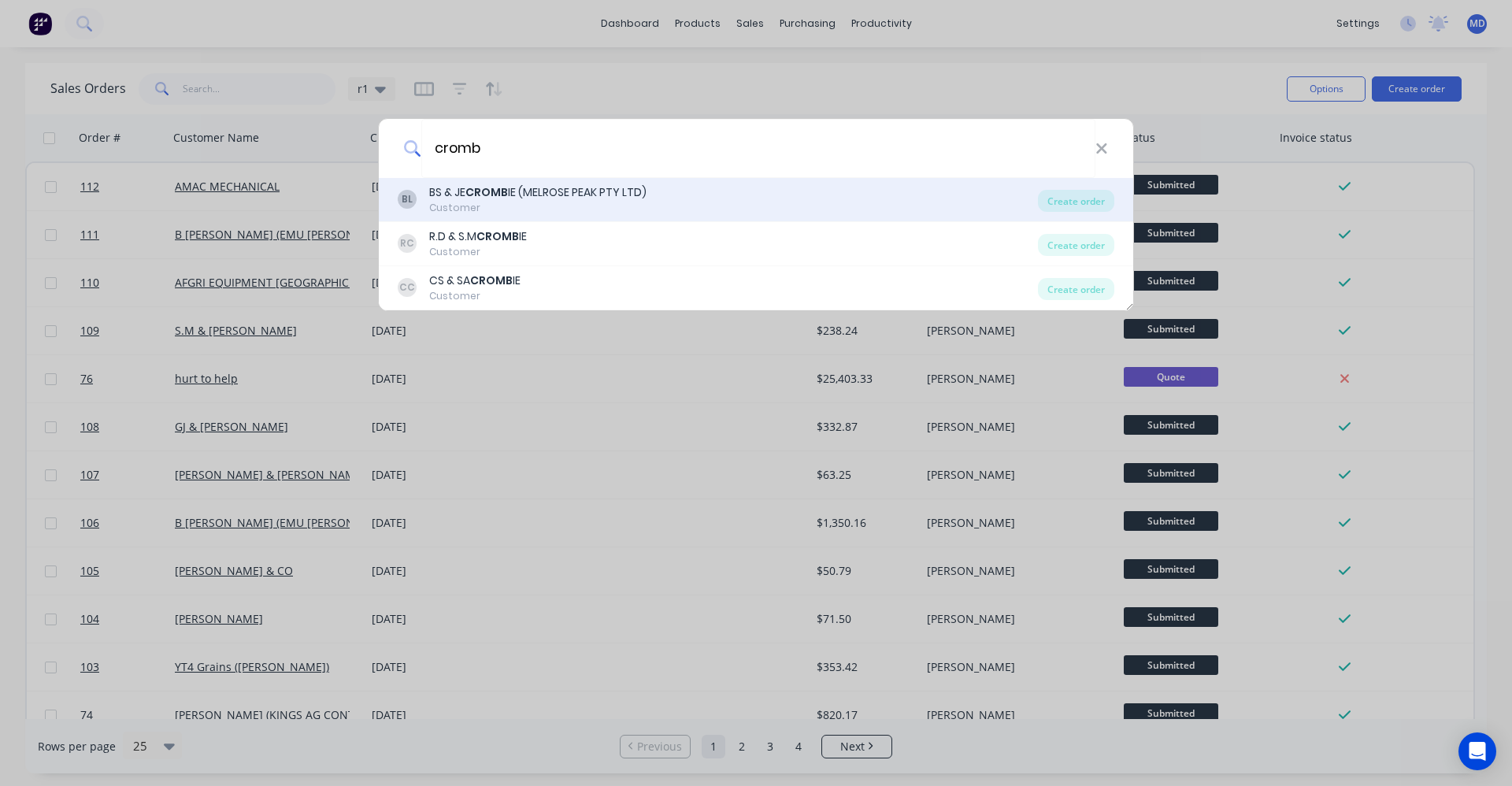
type input "cromb"
click at [505, 200] on div "BS & JE CROMB IE (MELROSE PEAK PTY LTD)" at bounding box center [537, 193] width 218 height 17
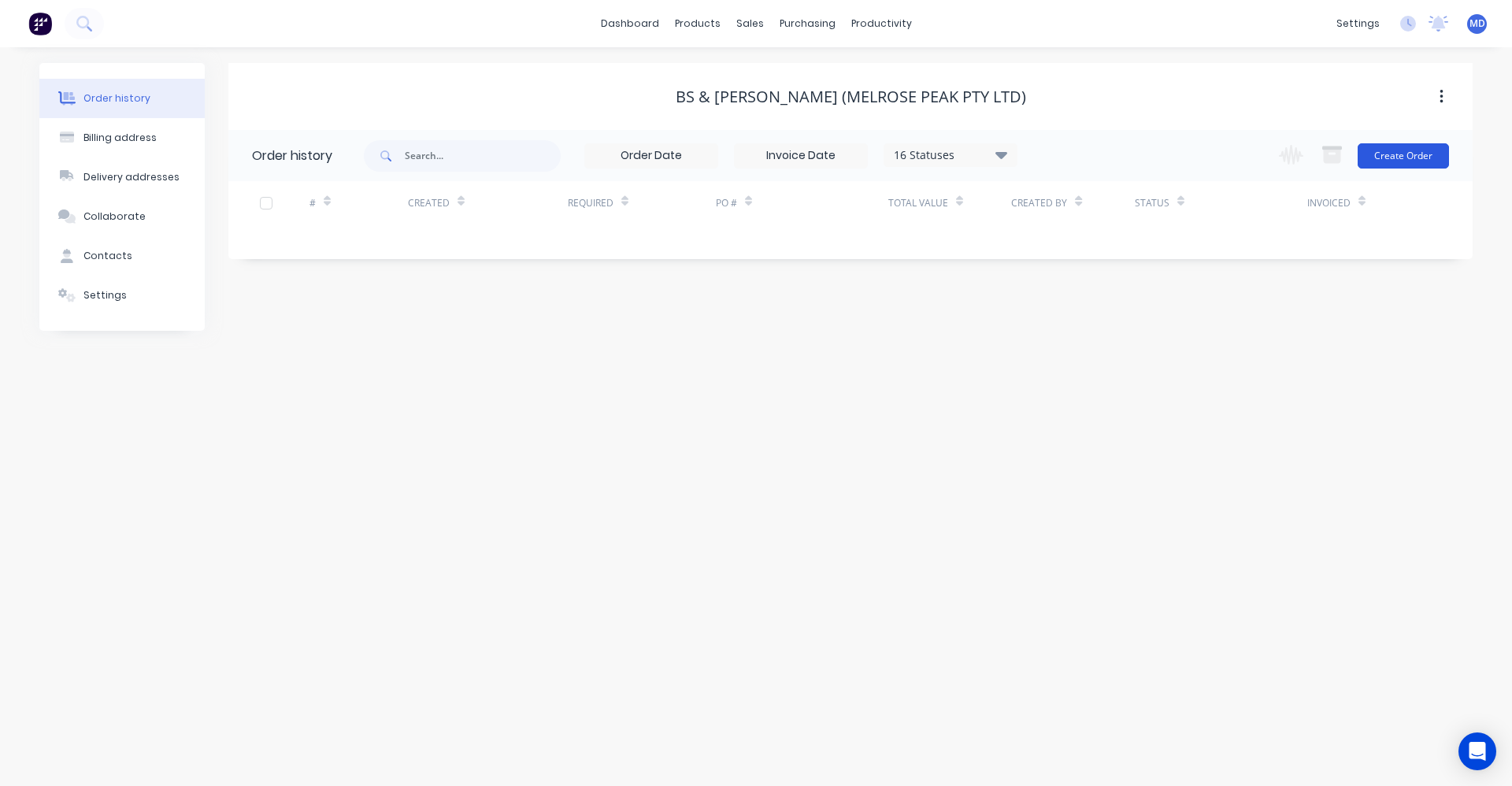
click at [1368, 162] on button "Create Order" at bounding box center [1404, 156] width 92 height 25
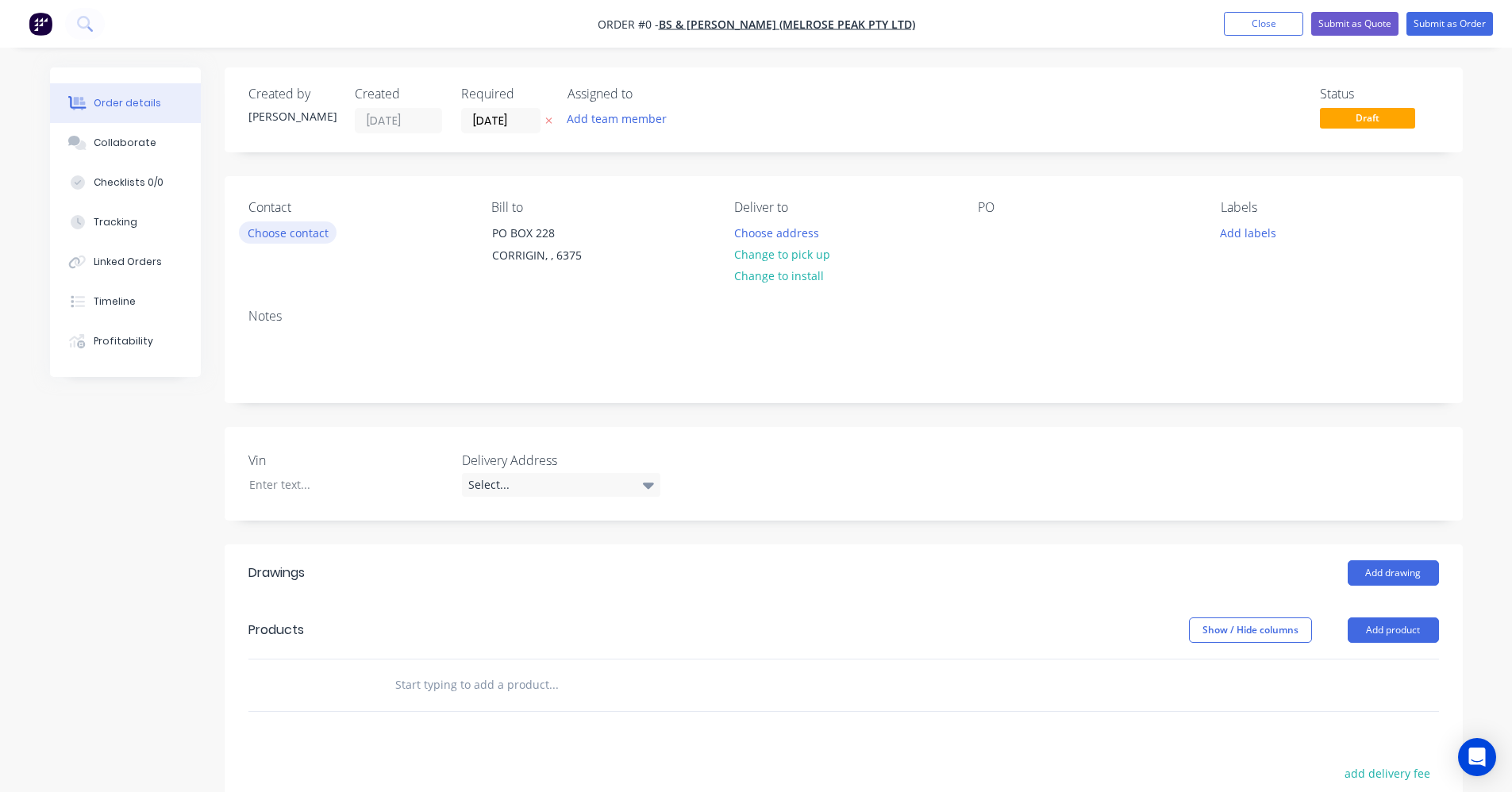
click at [288, 229] on button "Choose contact" at bounding box center [288, 231] width 98 height 21
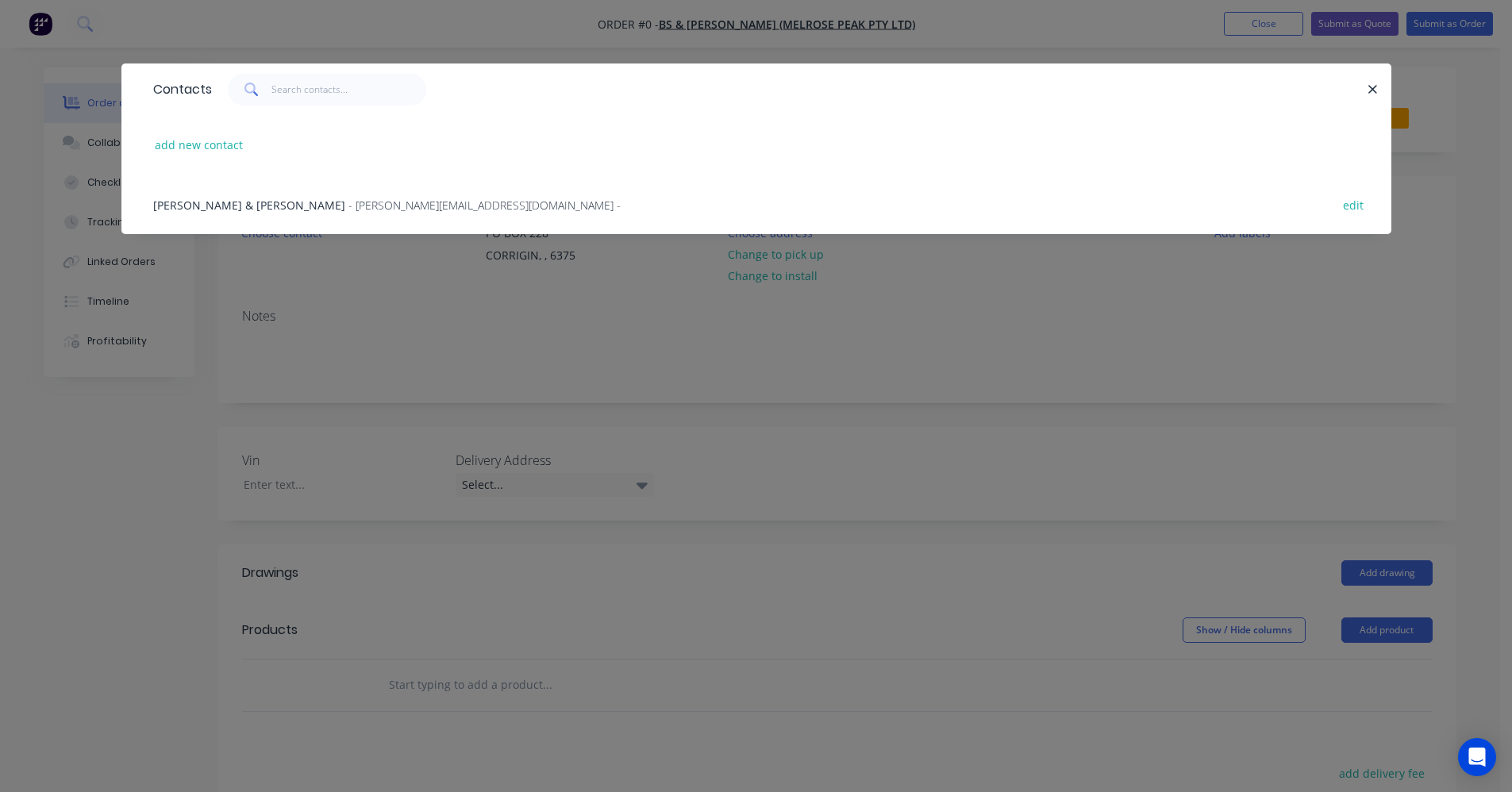
click at [282, 215] on div "BRADLEY & JOANNA CROMBIE - crombie@y7mail.com - edit" at bounding box center [757, 204] width 1223 height 60
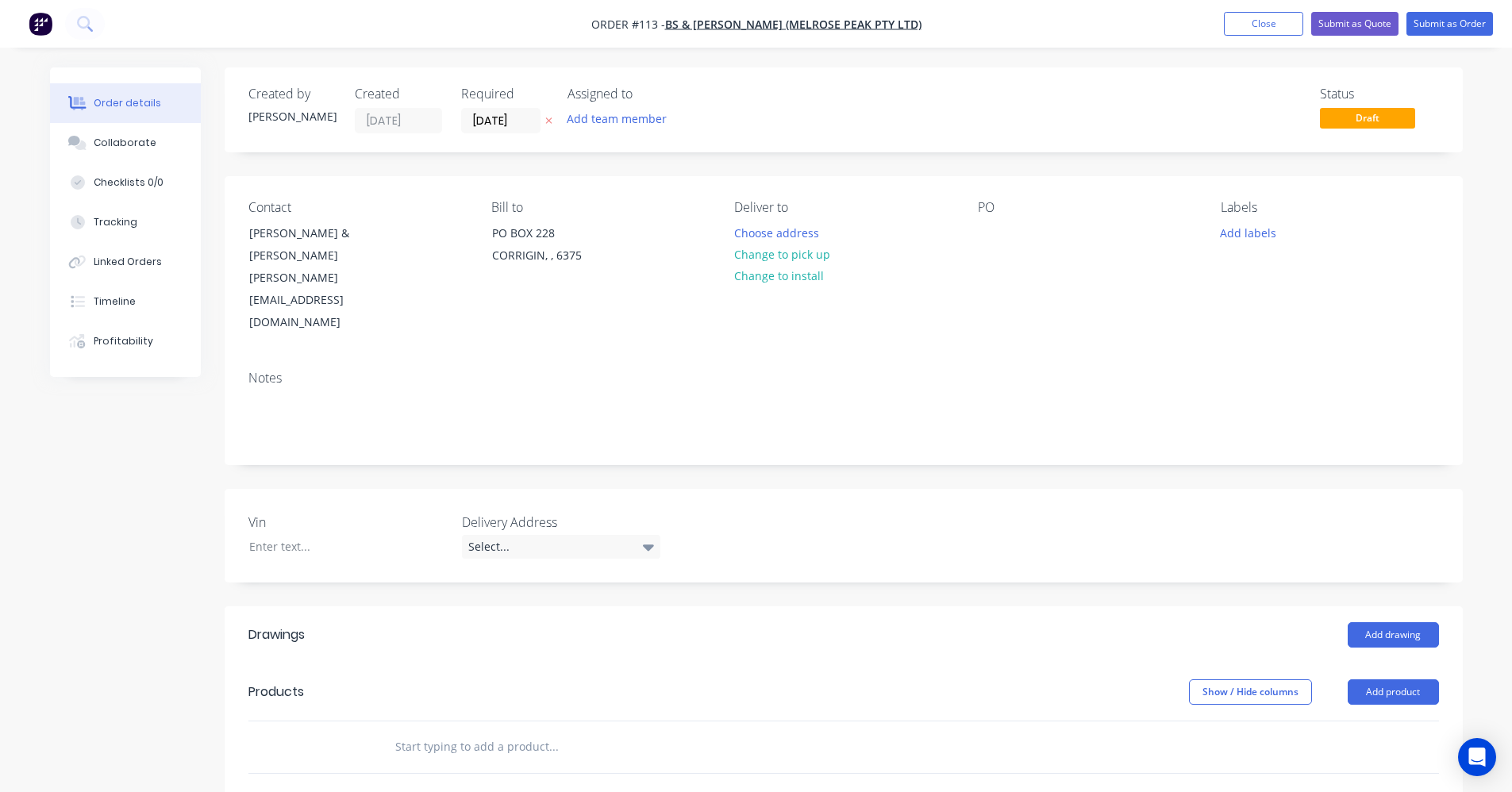
click at [480, 731] on input "text" at bounding box center [553, 747] width 318 height 32
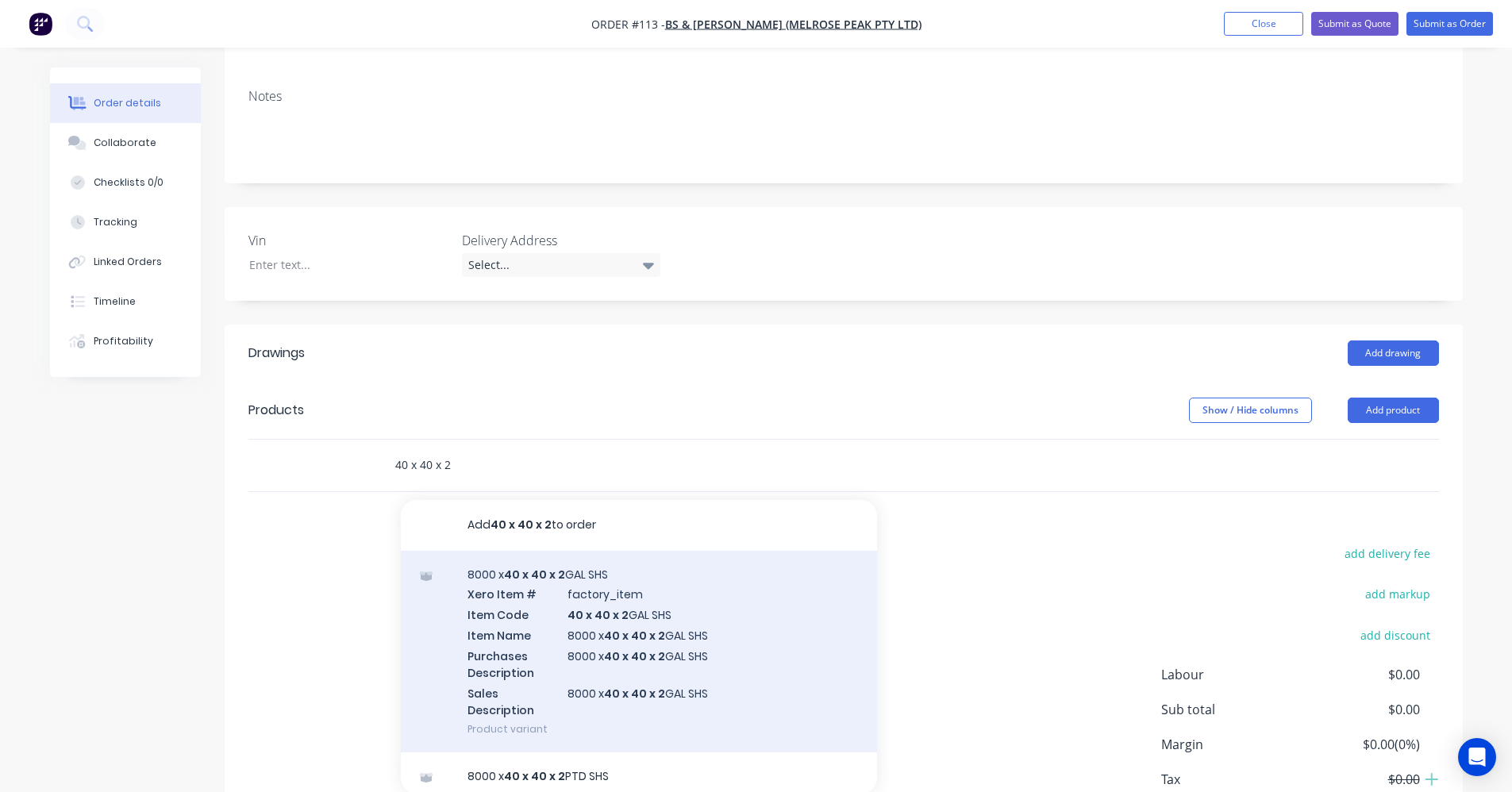
scroll to position [318, 0]
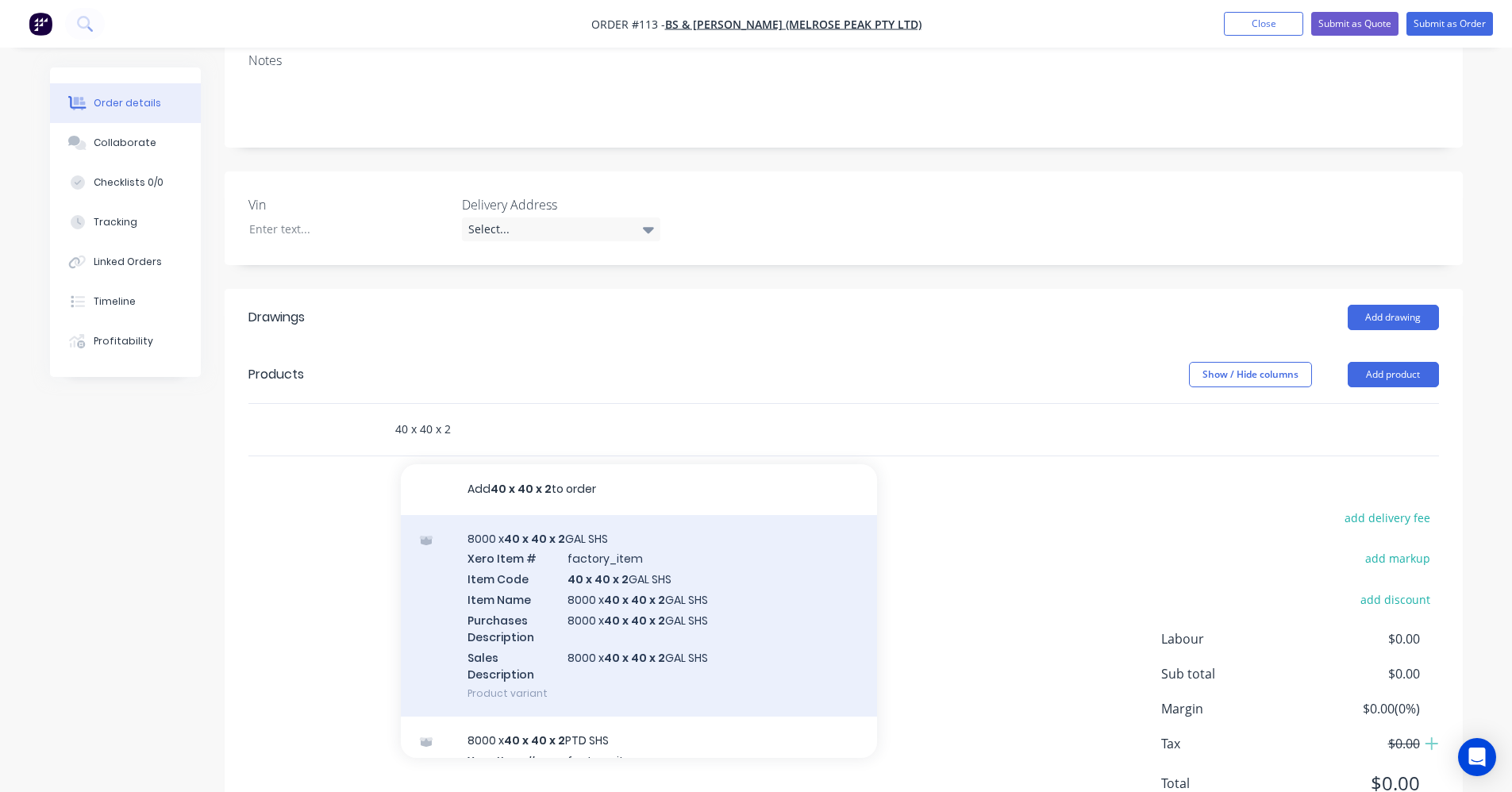
type input "40 x 40 x 2"
click at [588, 561] on div "8000 x 40 x 40 x 2 GAL SHS Xero Item # factory_item Item Code 40 x 40 x 2 GAL S…" at bounding box center [639, 616] width 476 height 203
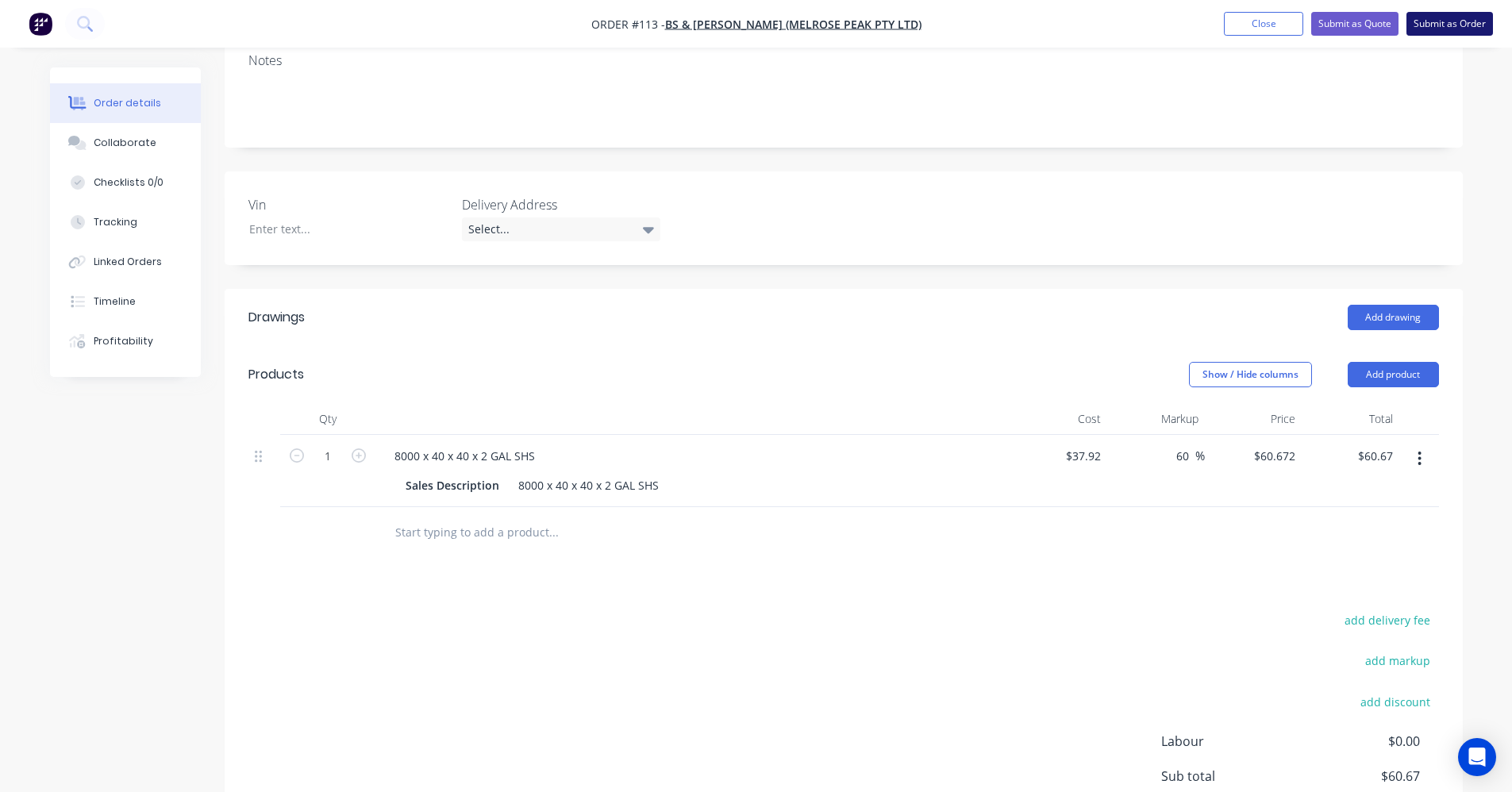
click at [1462, 29] on button "Submit as Order" at bounding box center [1450, 24] width 87 height 24
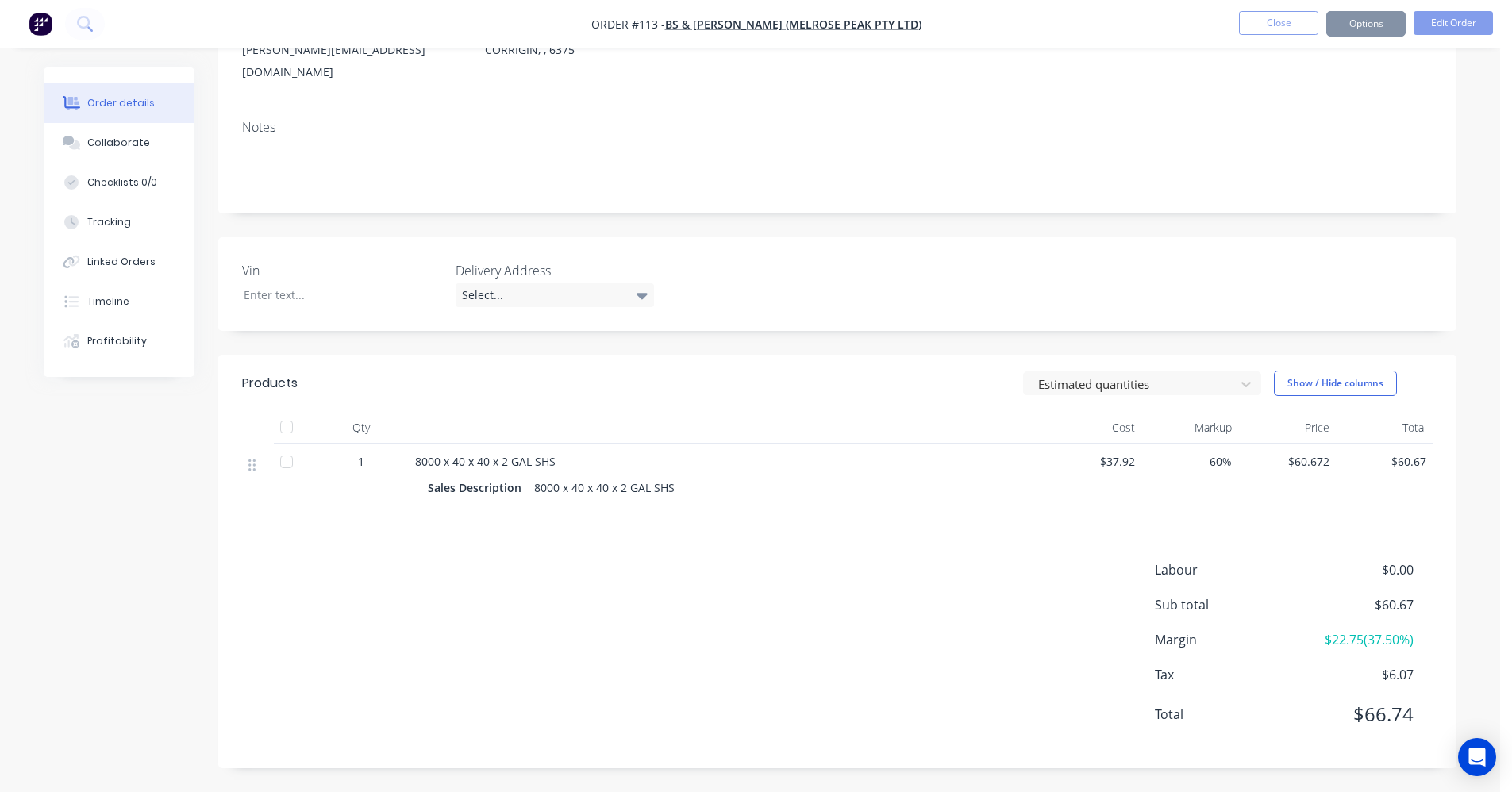
scroll to position [0, 0]
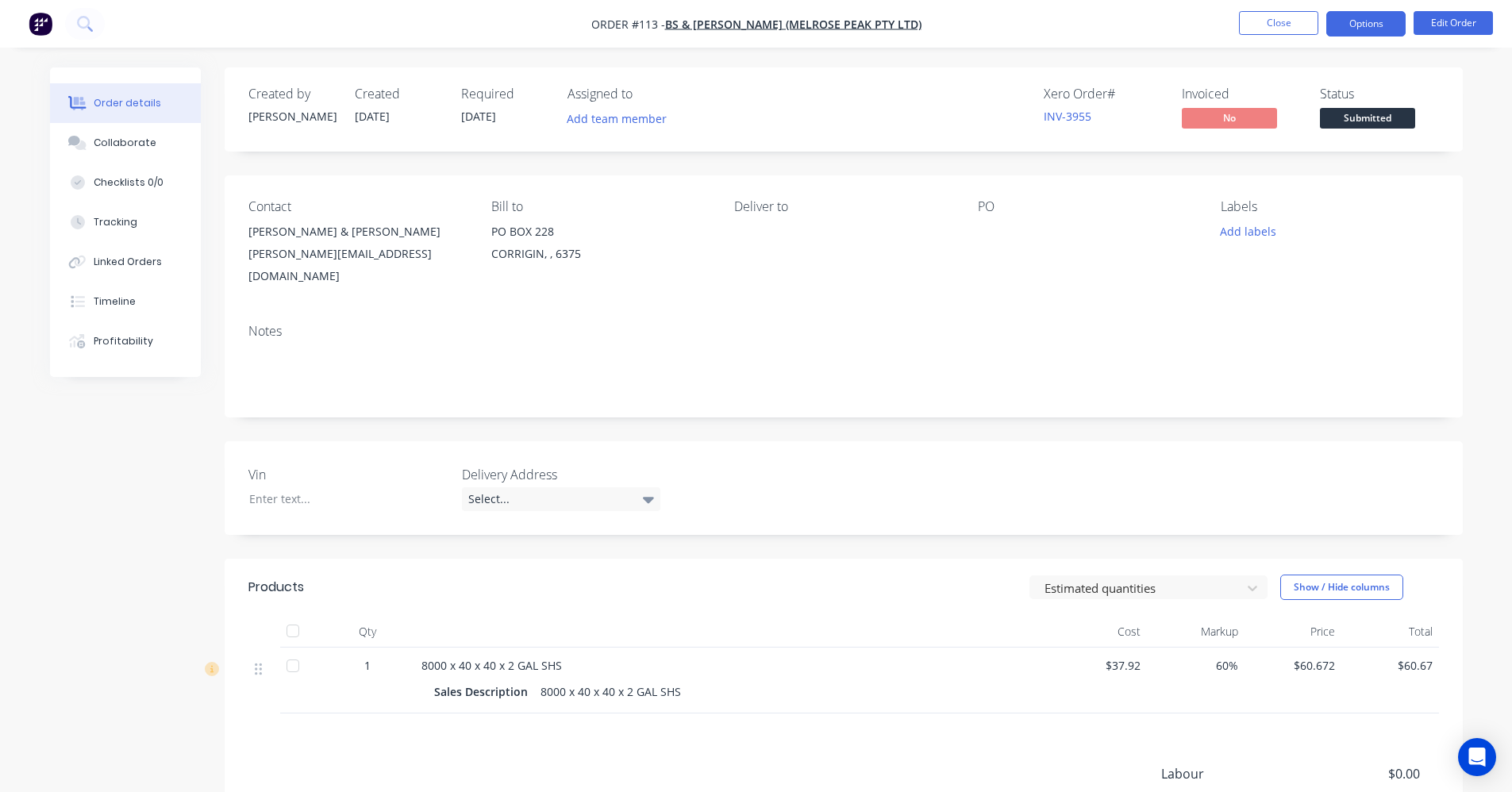
click at [1391, 27] on button "Options" at bounding box center [1366, 24] width 79 height 25
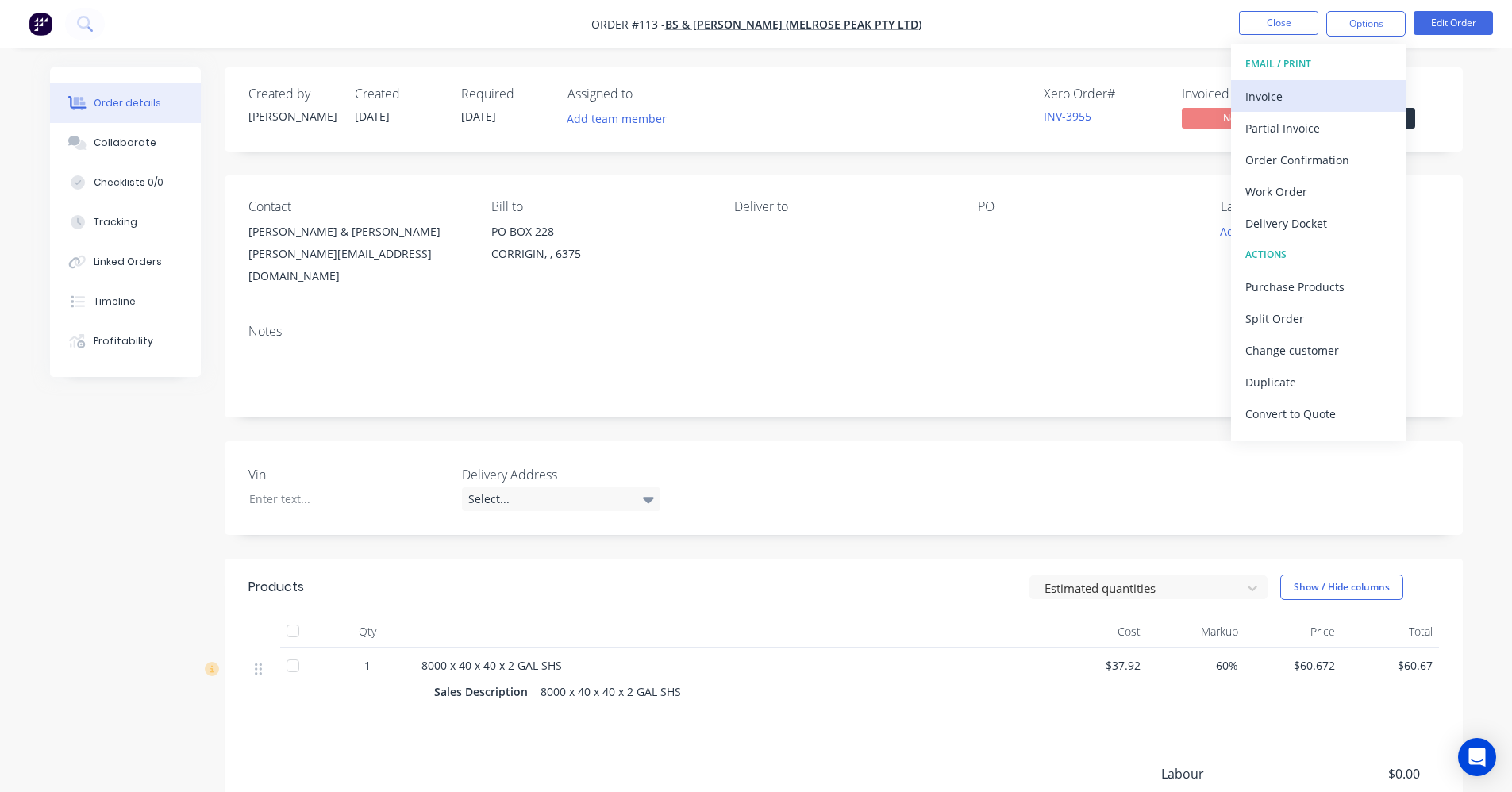
click at [1324, 94] on div "Invoice" at bounding box center [1319, 96] width 146 height 23
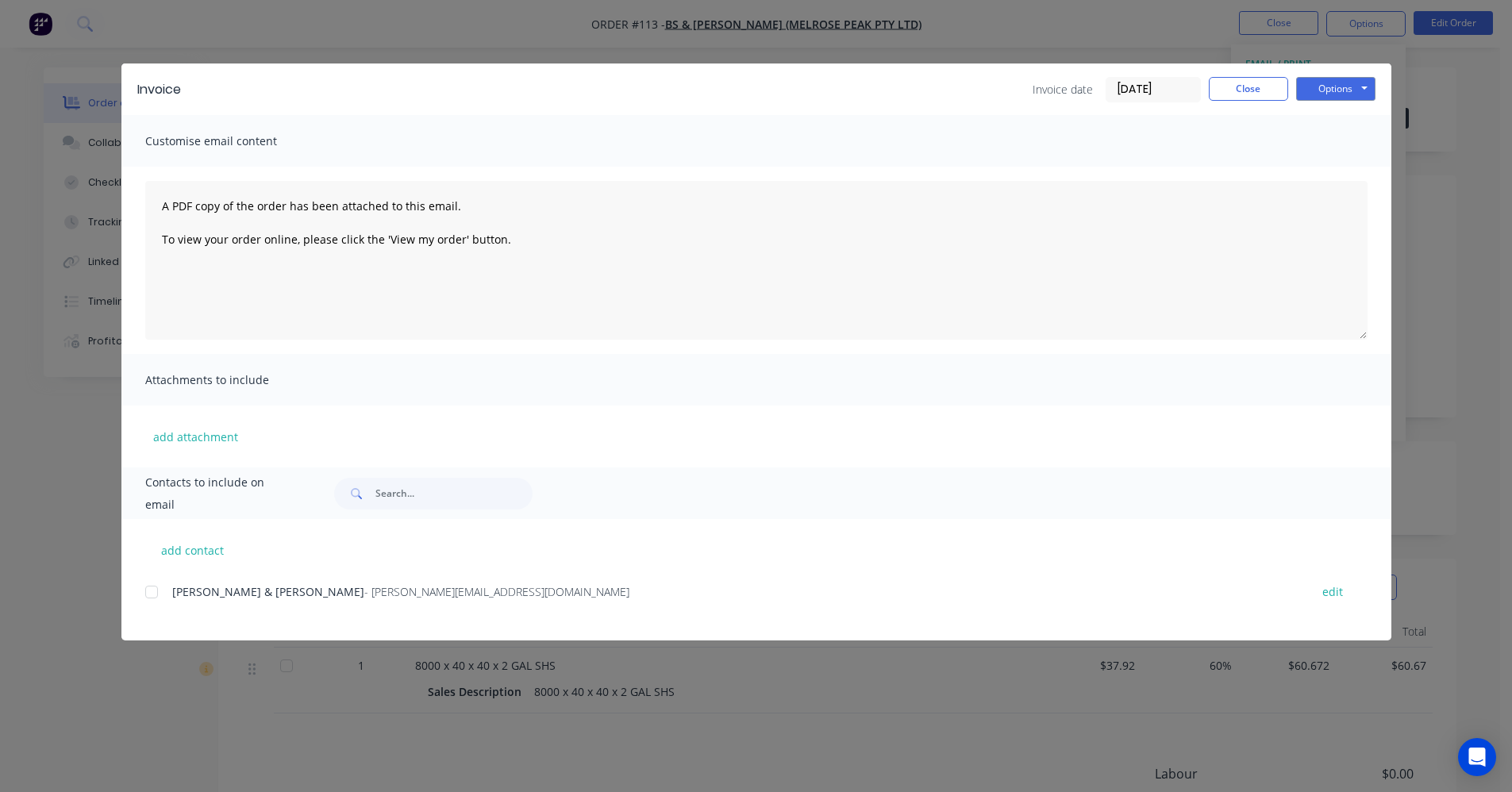
click at [293, 599] on span "BRADLEY & JOANNA CROMBIE" at bounding box center [268, 592] width 192 height 15
click at [149, 587] on div at bounding box center [151, 592] width 32 height 32
click at [1335, 94] on button "Options" at bounding box center [1336, 89] width 79 height 24
click at [1341, 163] on button "Email" at bounding box center [1347, 169] width 102 height 26
click at [1262, 90] on button "Close" at bounding box center [1249, 89] width 79 height 24
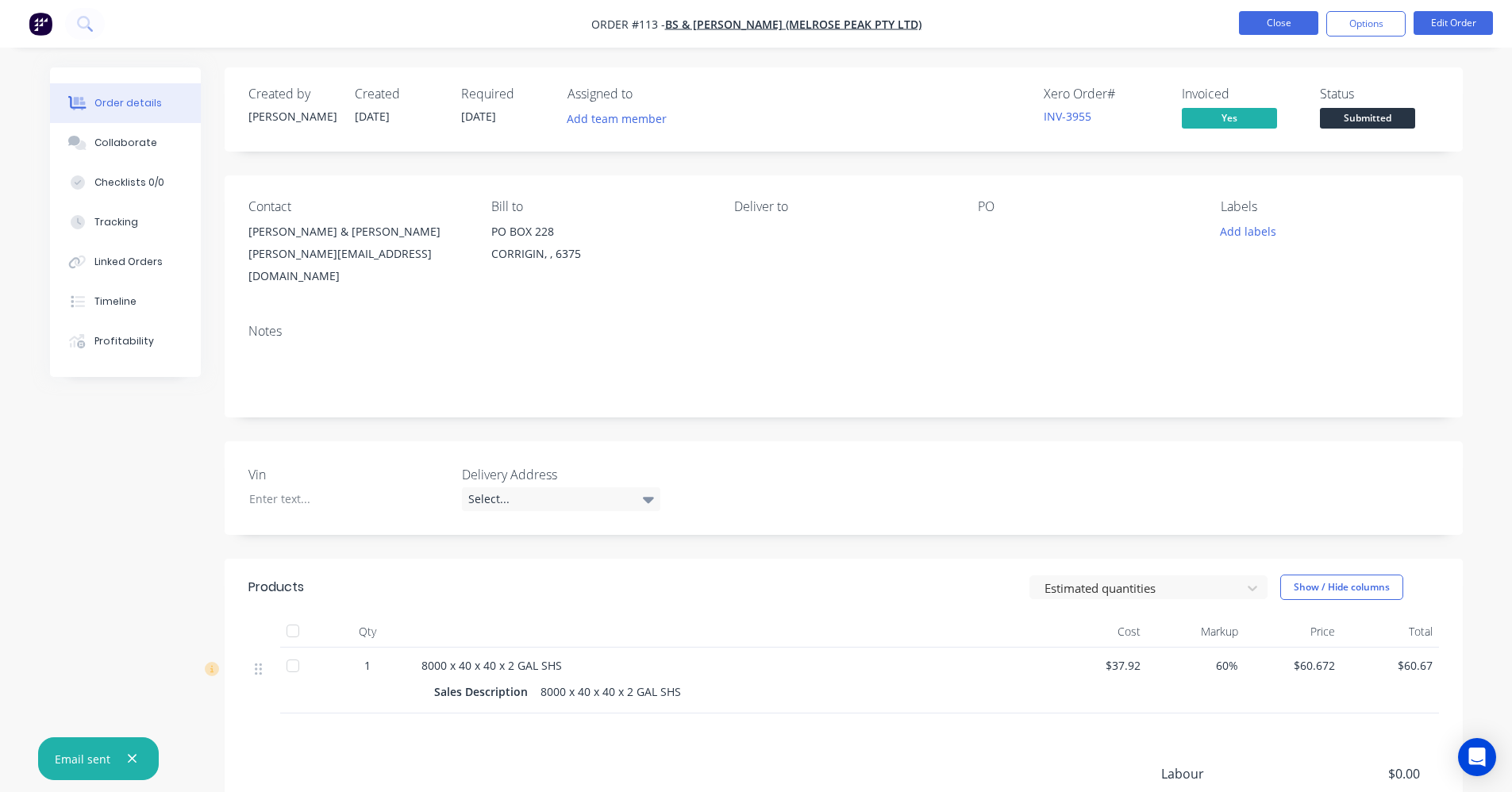
click at [1276, 29] on button "Close" at bounding box center [1279, 23] width 79 height 24
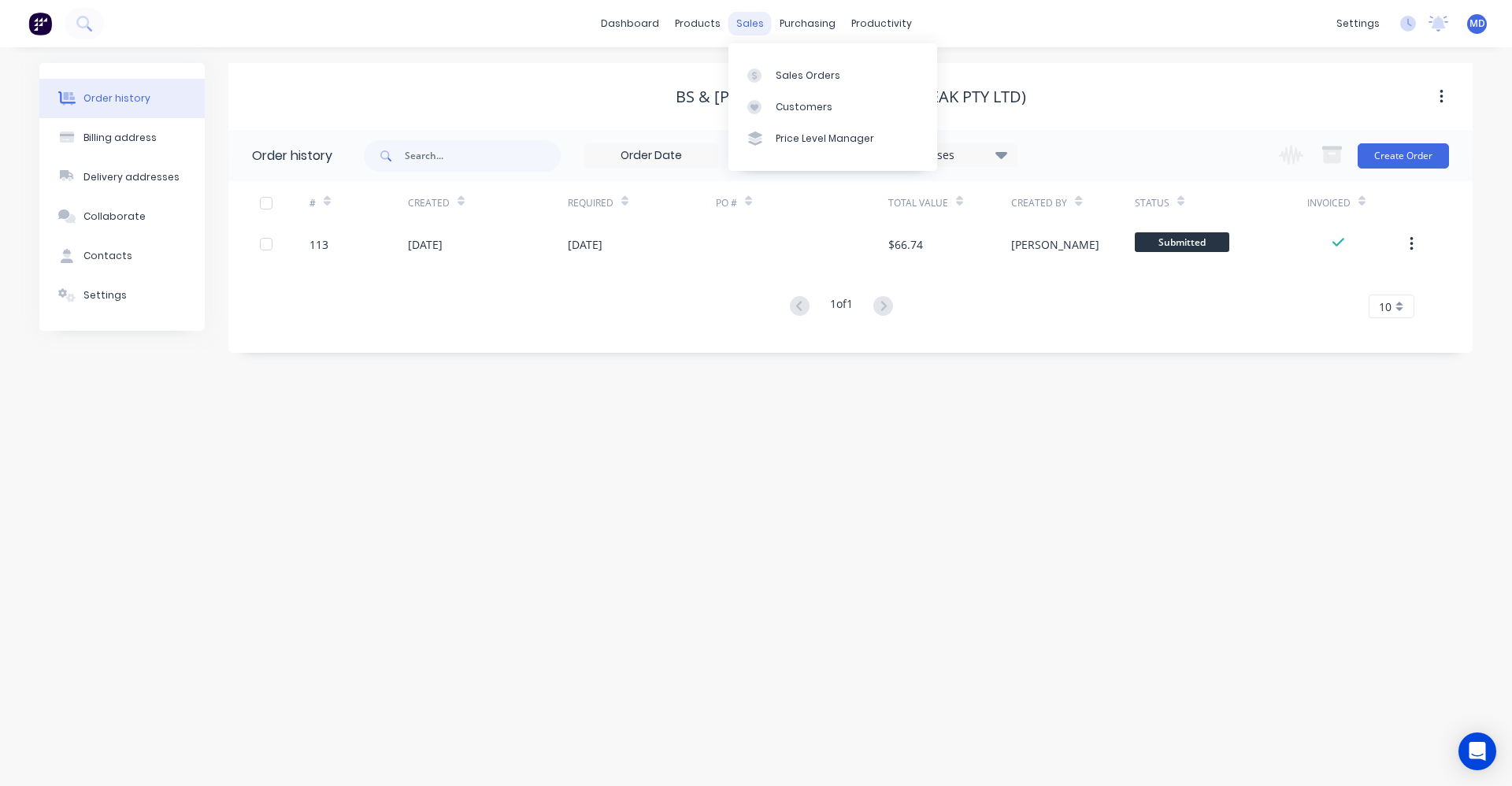
click at [752, 27] on div "sales" at bounding box center [750, 23] width 43 height 23
click at [770, 64] on link "Sales Orders" at bounding box center [833, 75] width 209 height 32
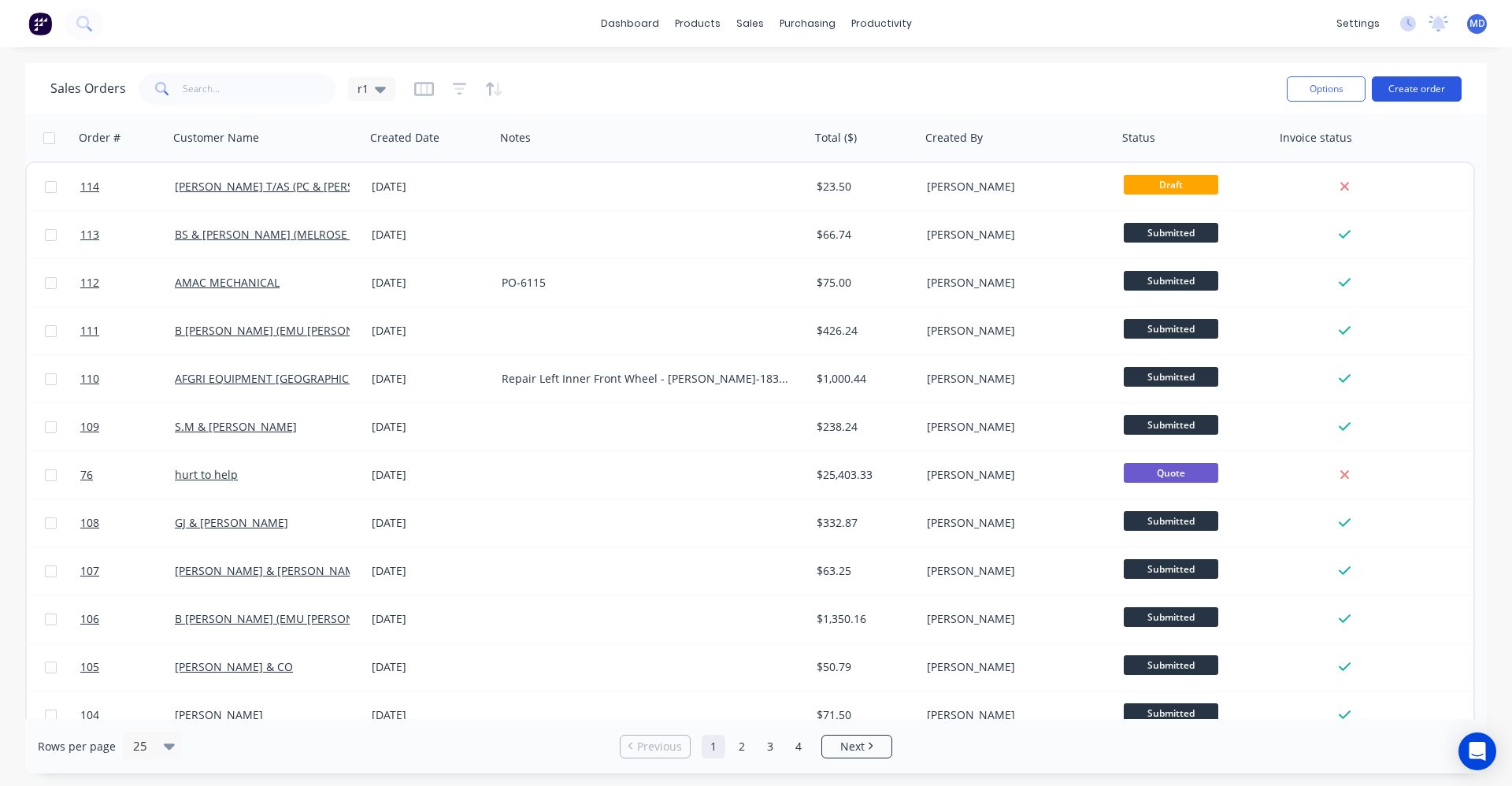
click at [1409, 82] on button "Create order" at bounding box center [1417, 89] width 90 height 25
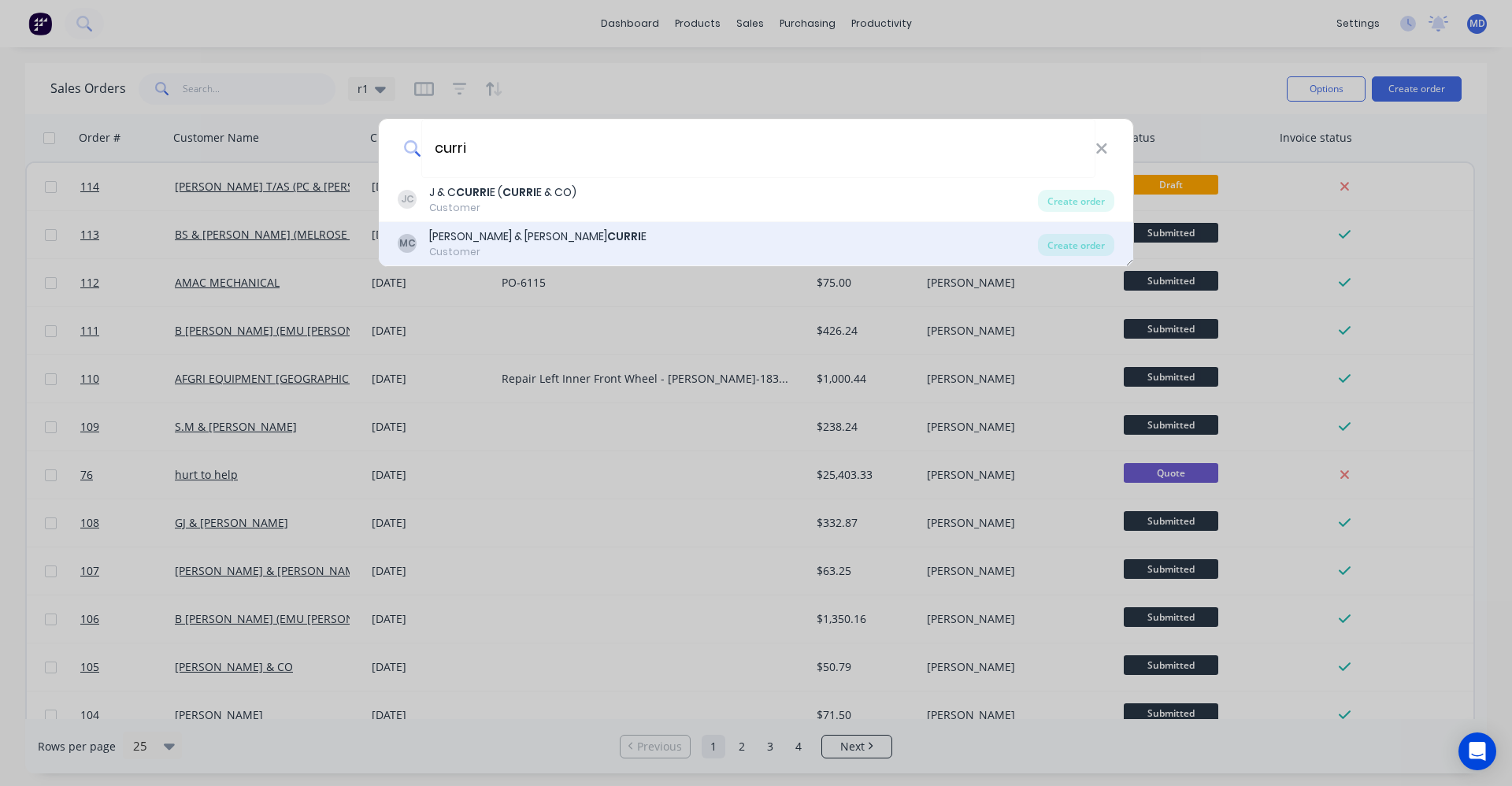
type input "curri"
click at [593, 236] on div "MC MICHAEL & BIANCA CURRI E Customer" at bounding box center [718, 244] width 640 height 31
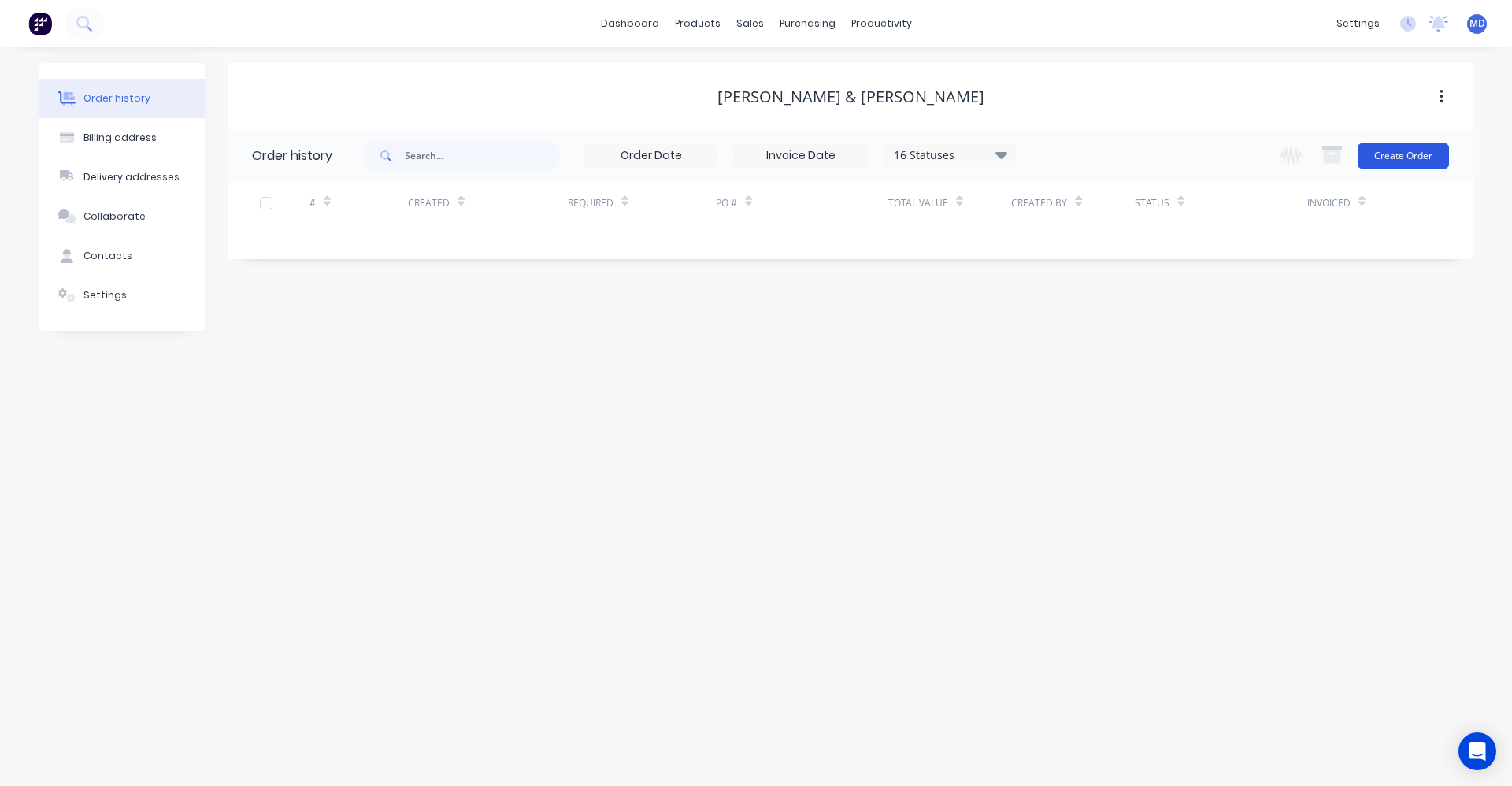
click at [1437, 159] on button "Create Order" at bounding box center [1404, 156] width 92 height 25
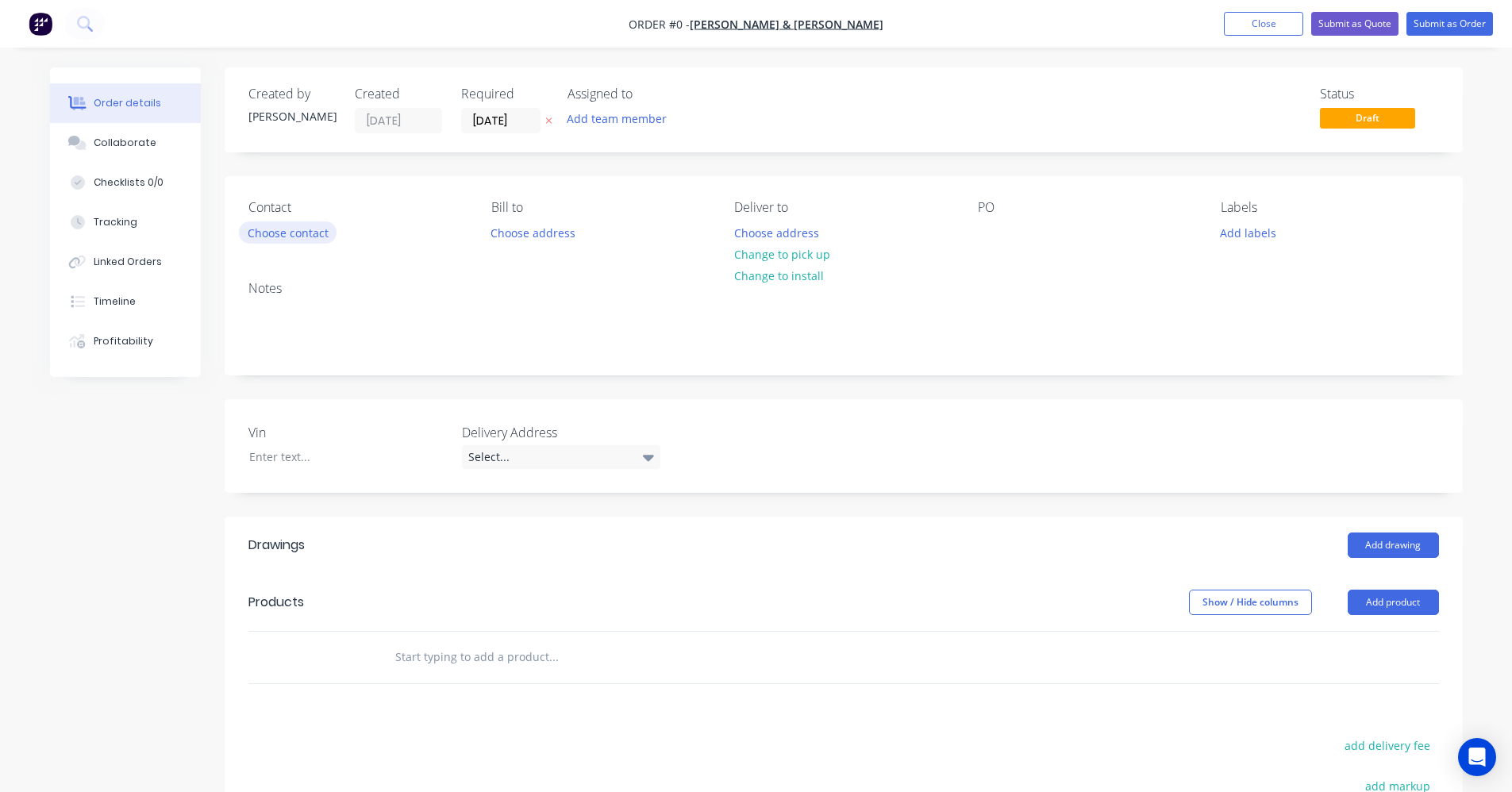
click at [307, 231] on button "Choose contact" at bounding box center [288, 231] width 98 height 21
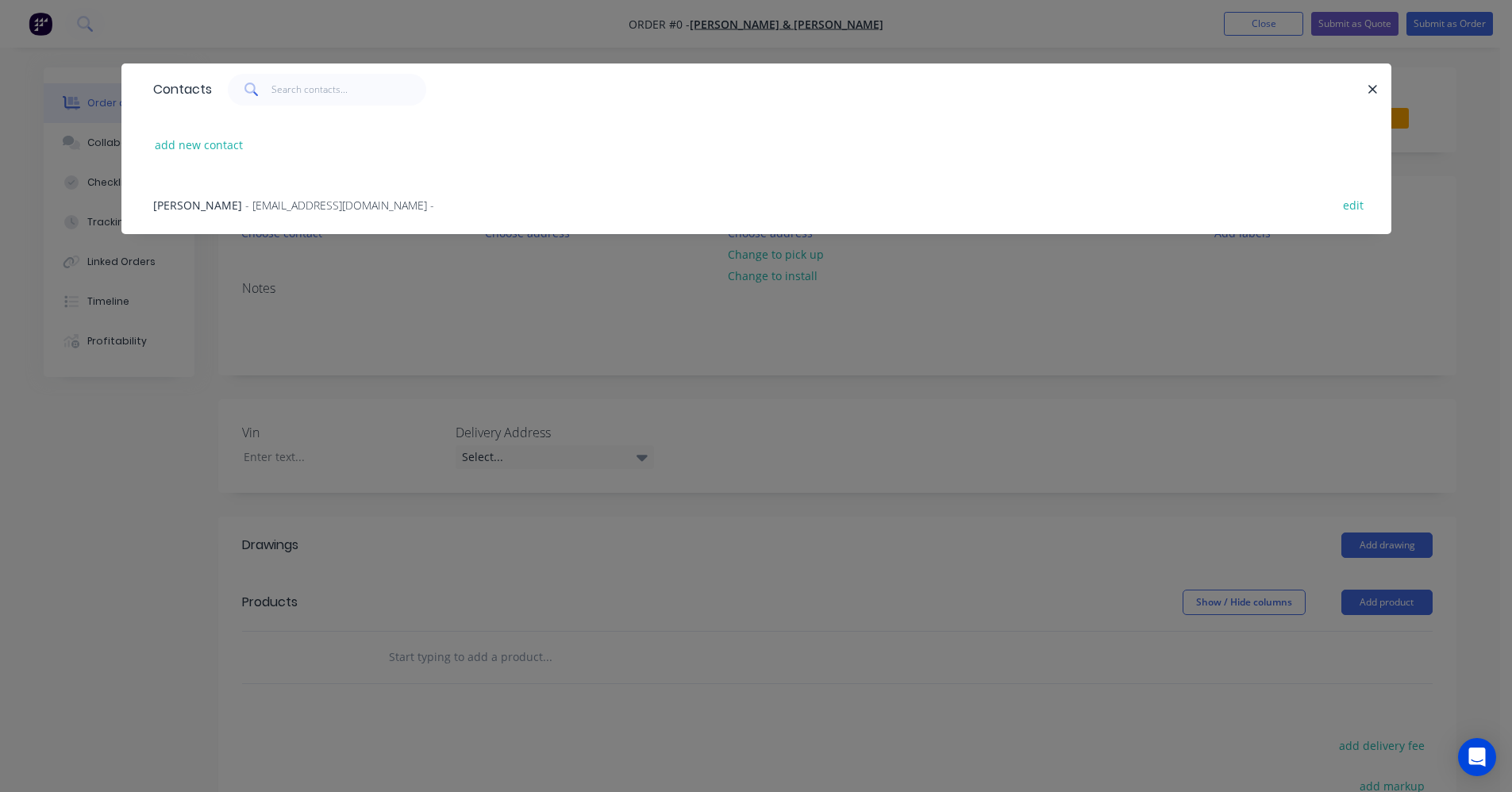
click at [253, 209] on span "- mbcurrie@bigpond.com -" at bounding box center [340, 205] width 189 height 15
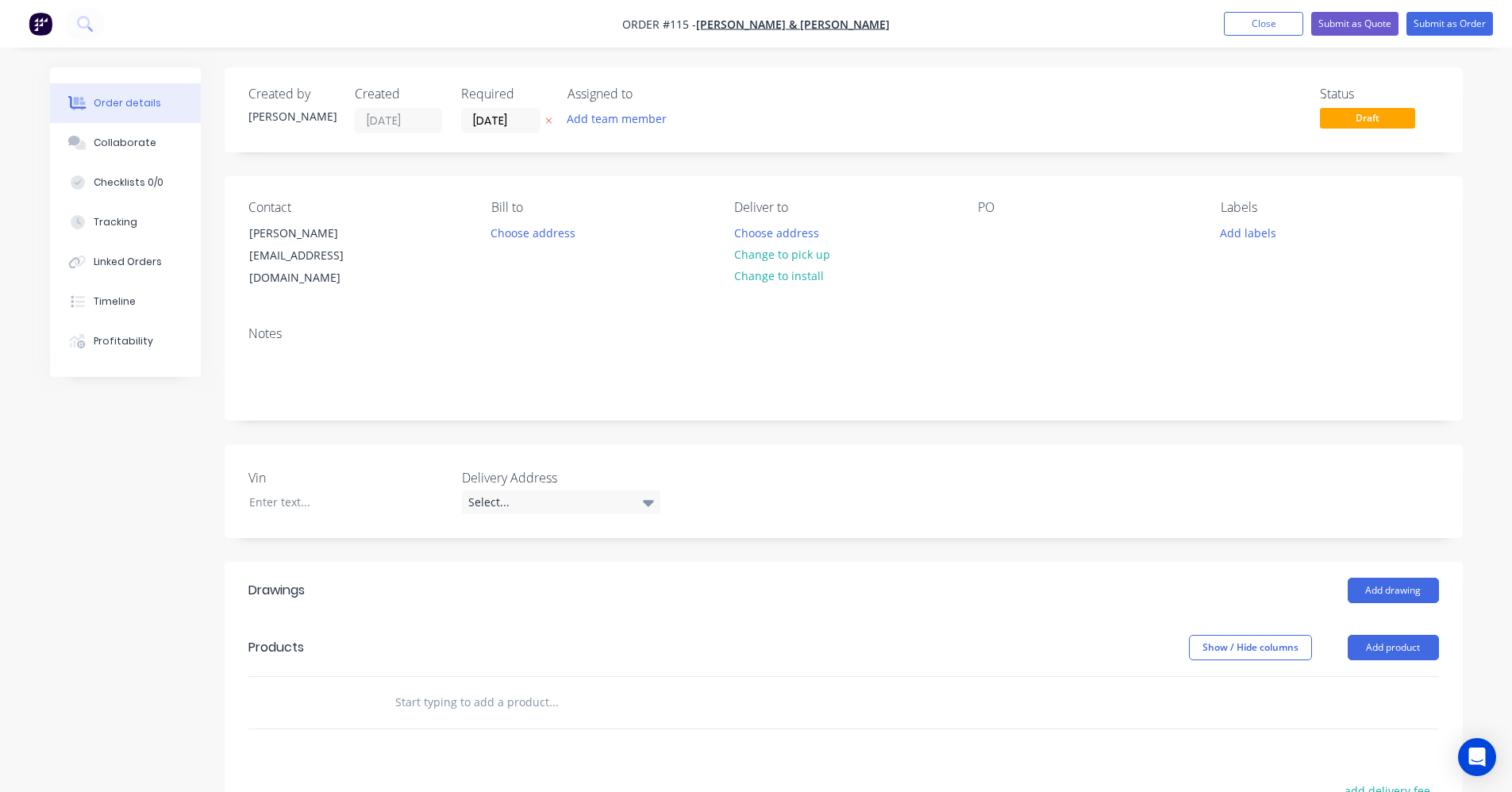
click at [377, 679] on div at bounding box center [662, 702] width 572 height 51
click at [399, 687] on input "text" at bounding box center [553, 703] width 318 height 32
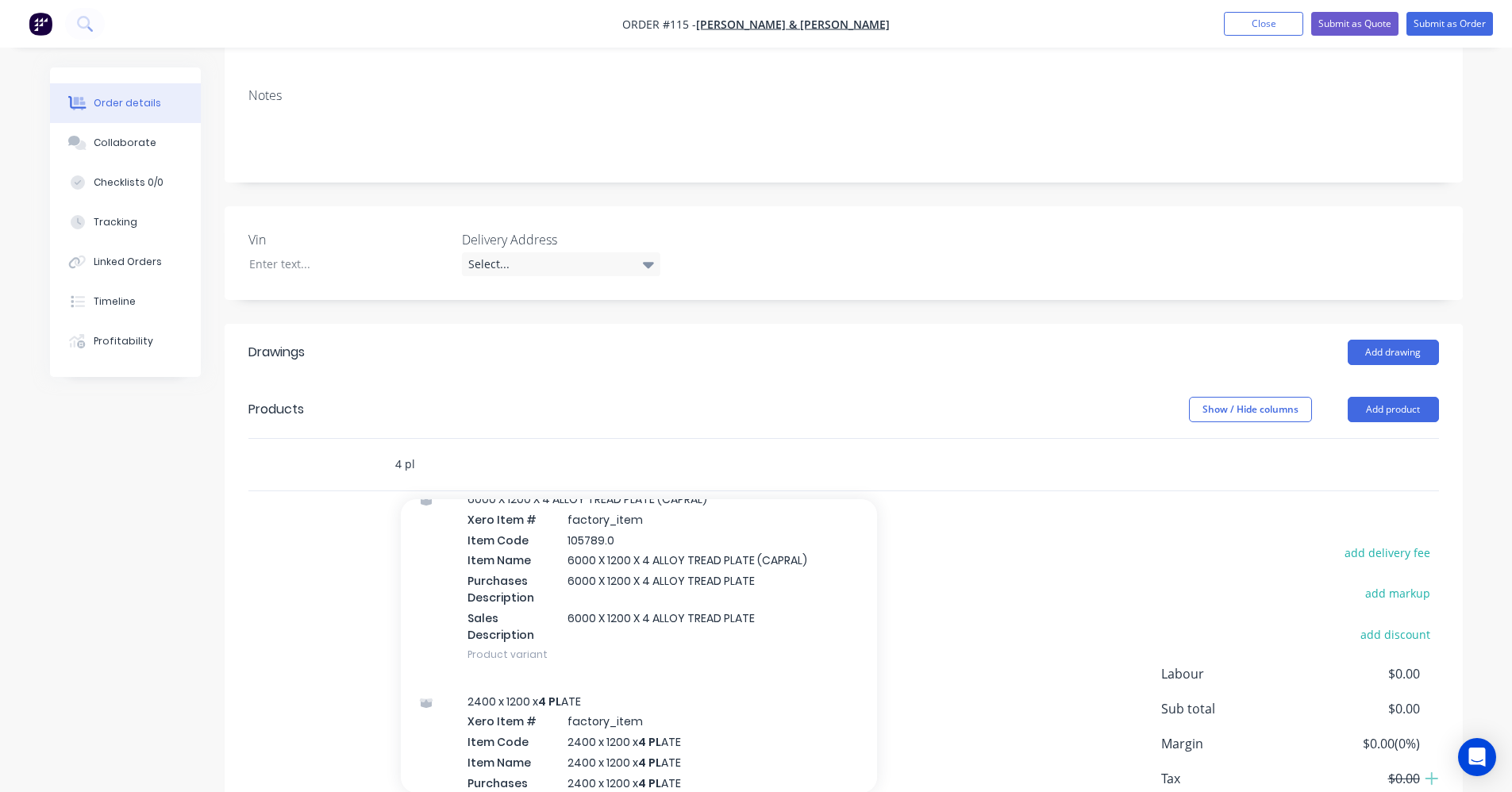
scroll to position [794, 0]
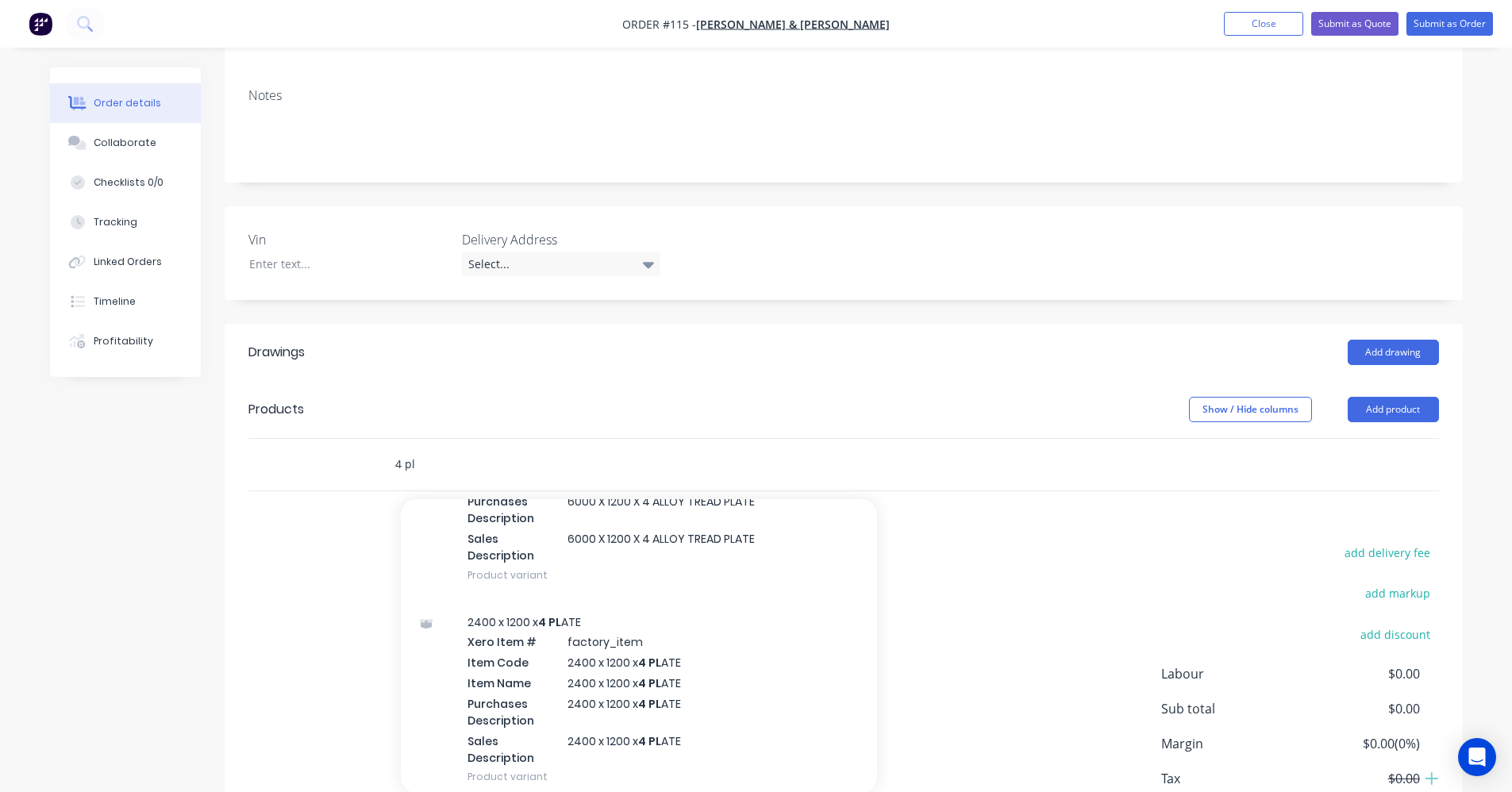
type input "4 pl"
click at [564, 650] on div "2400 x 1200 x 4 PL ATE Xero Item # factory_item Item Code 2400 x 1200 x 4 PL AT…" at bounding box center [639, 700] width 476 height 203
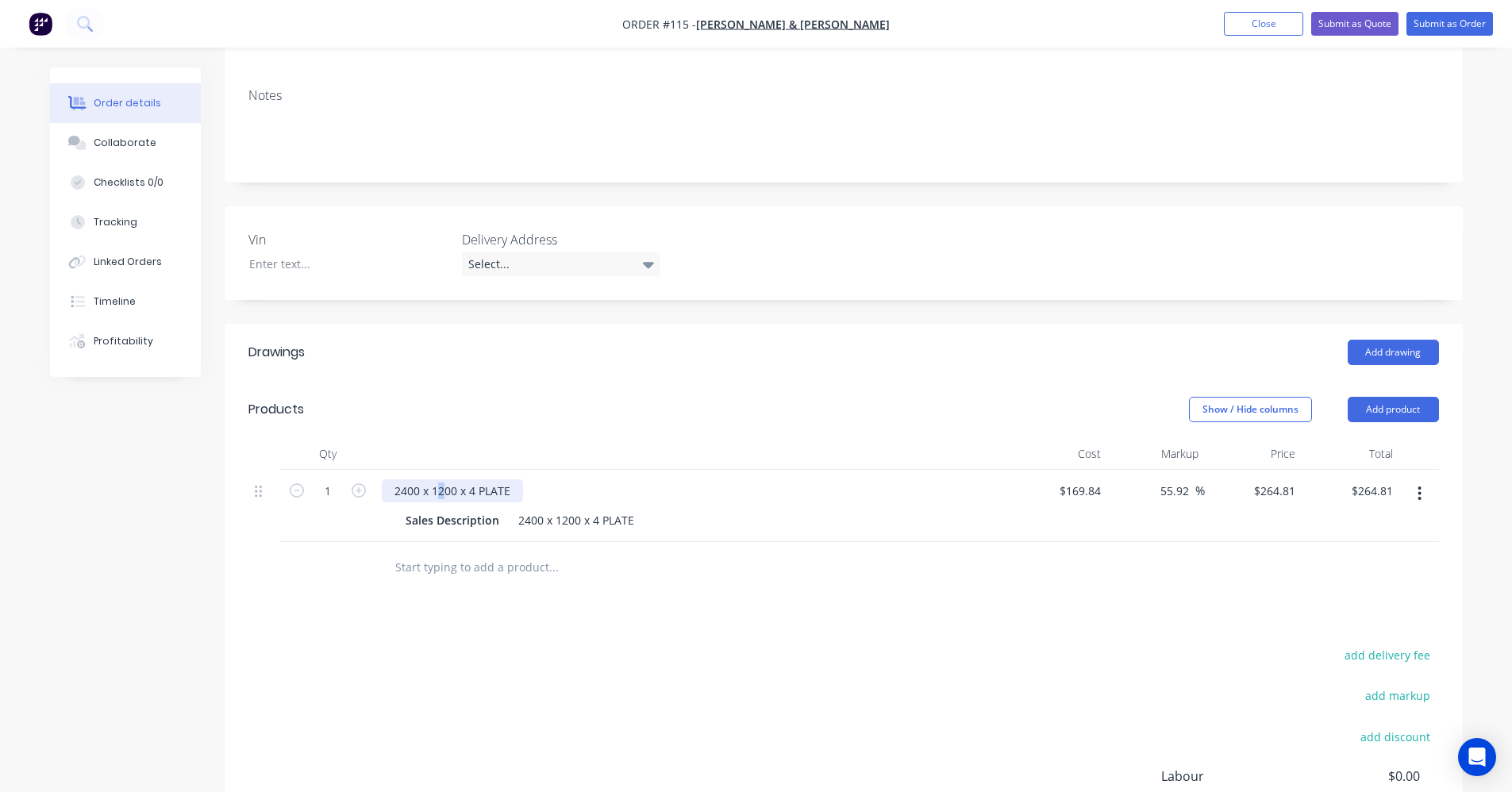
drag, startPoint x: 444, startPoint y: 474, endPoint x: 435, endPoint y: 474, distance: 9.0
click at [435, 479] on div "2400 x 1200 x 4 PLATE" at bounding box center [452, 490] width 141 height 23
type input "$85.00"
type input "$132.5297"
type input "$132.53"
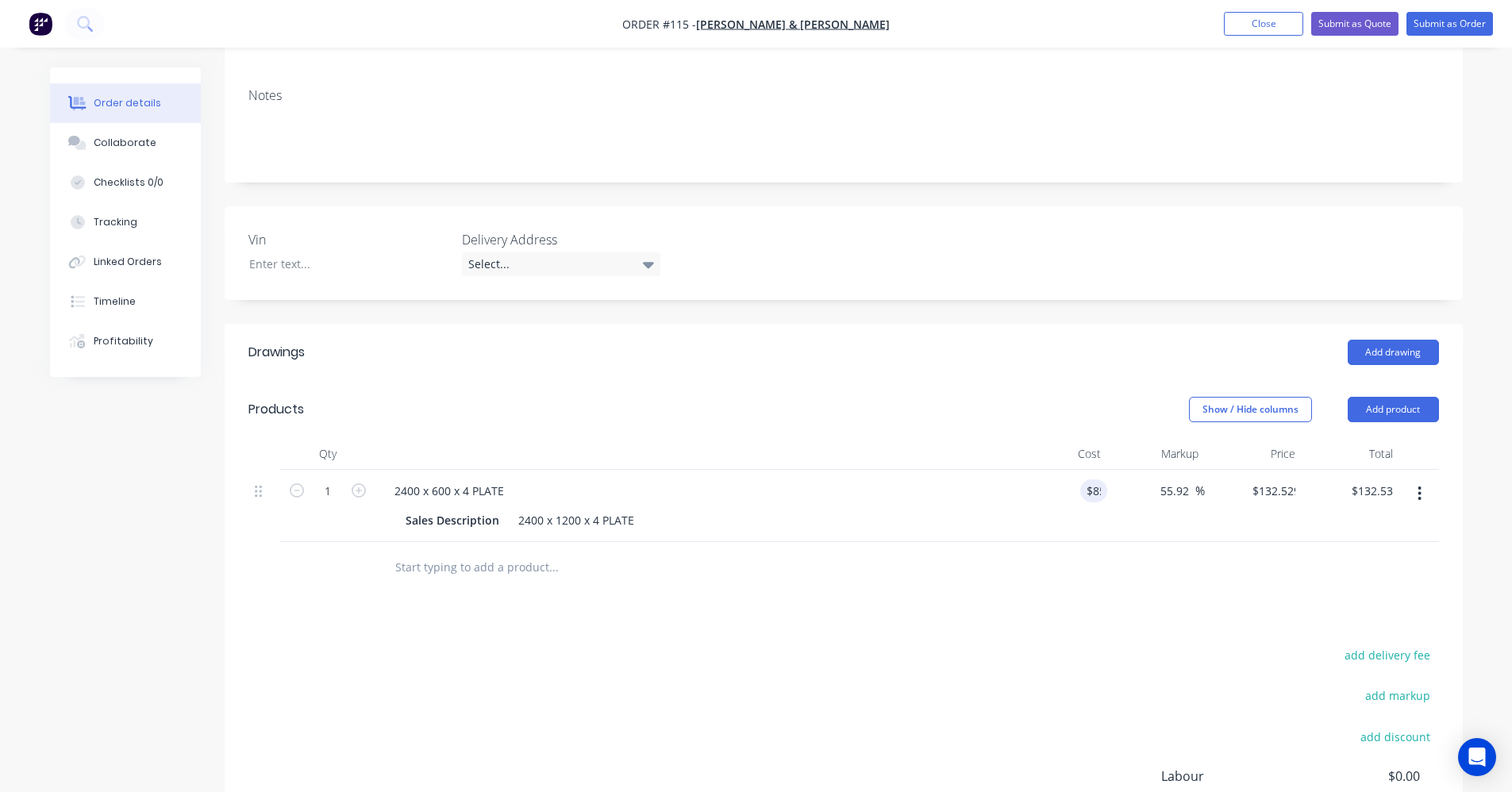
click at [941, 613] on div "Drawings Add drawing Products Show / Hide columns Add product Qty Cost Markup P…" at bounding box center [843, 649] width 1239 height 651
click at [1431, 25] on button "Submit as Order" at bounding box center [1450, 24] width 87 height 24
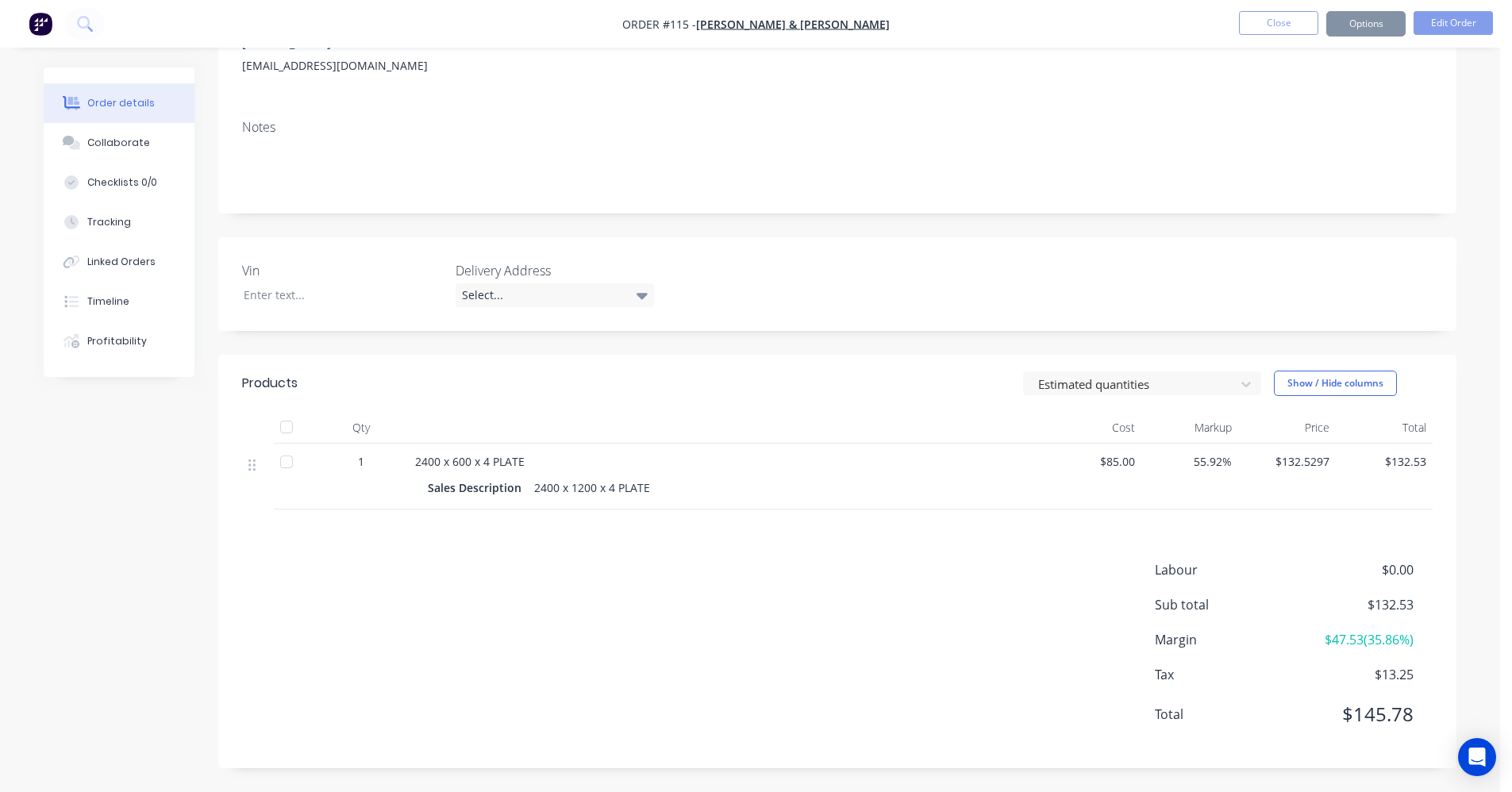
scroll to position [0, 0]
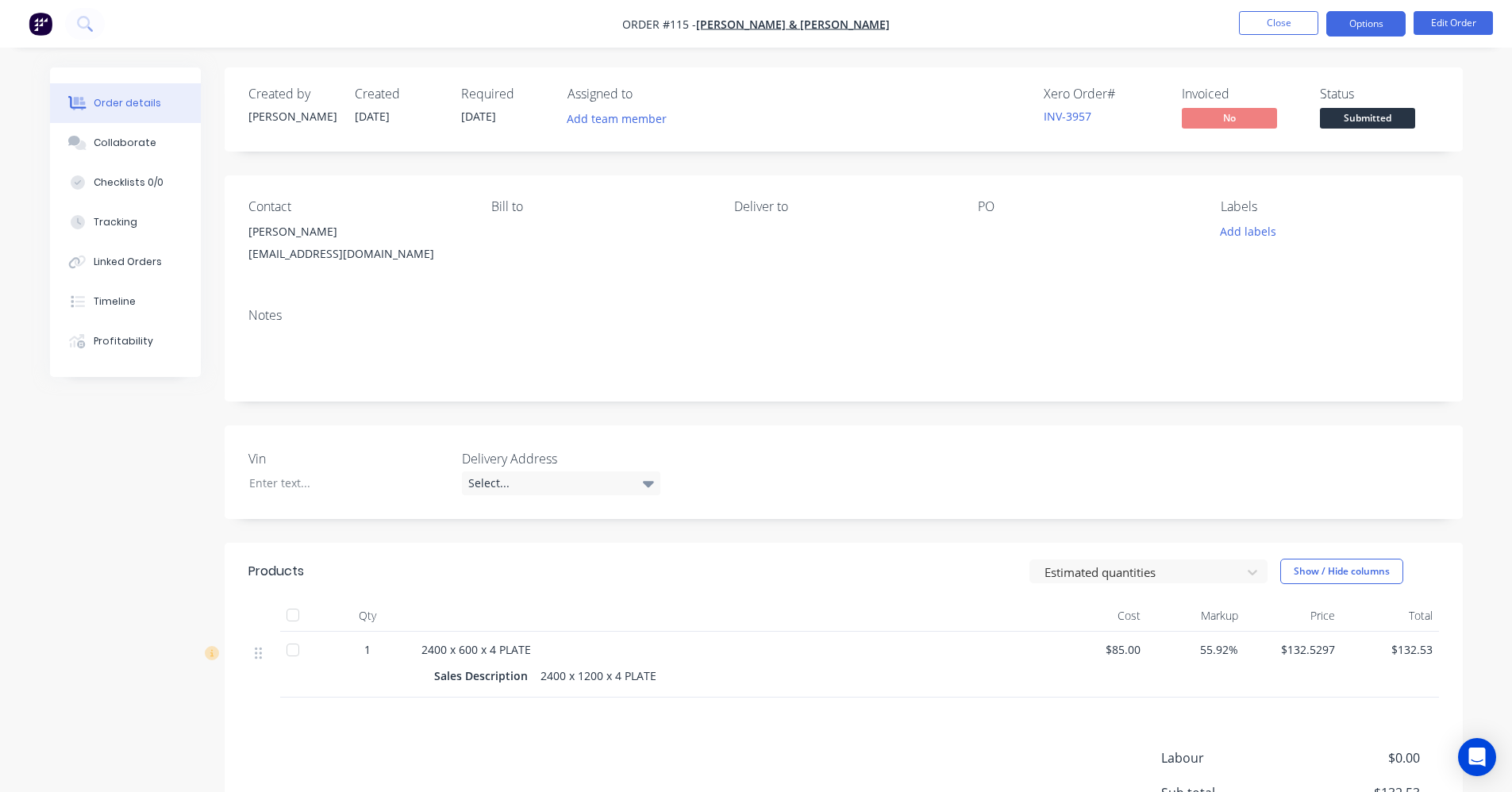
click at [1360, 24] on button "Options" at bounding box center [1366, 24] width 79 height 25
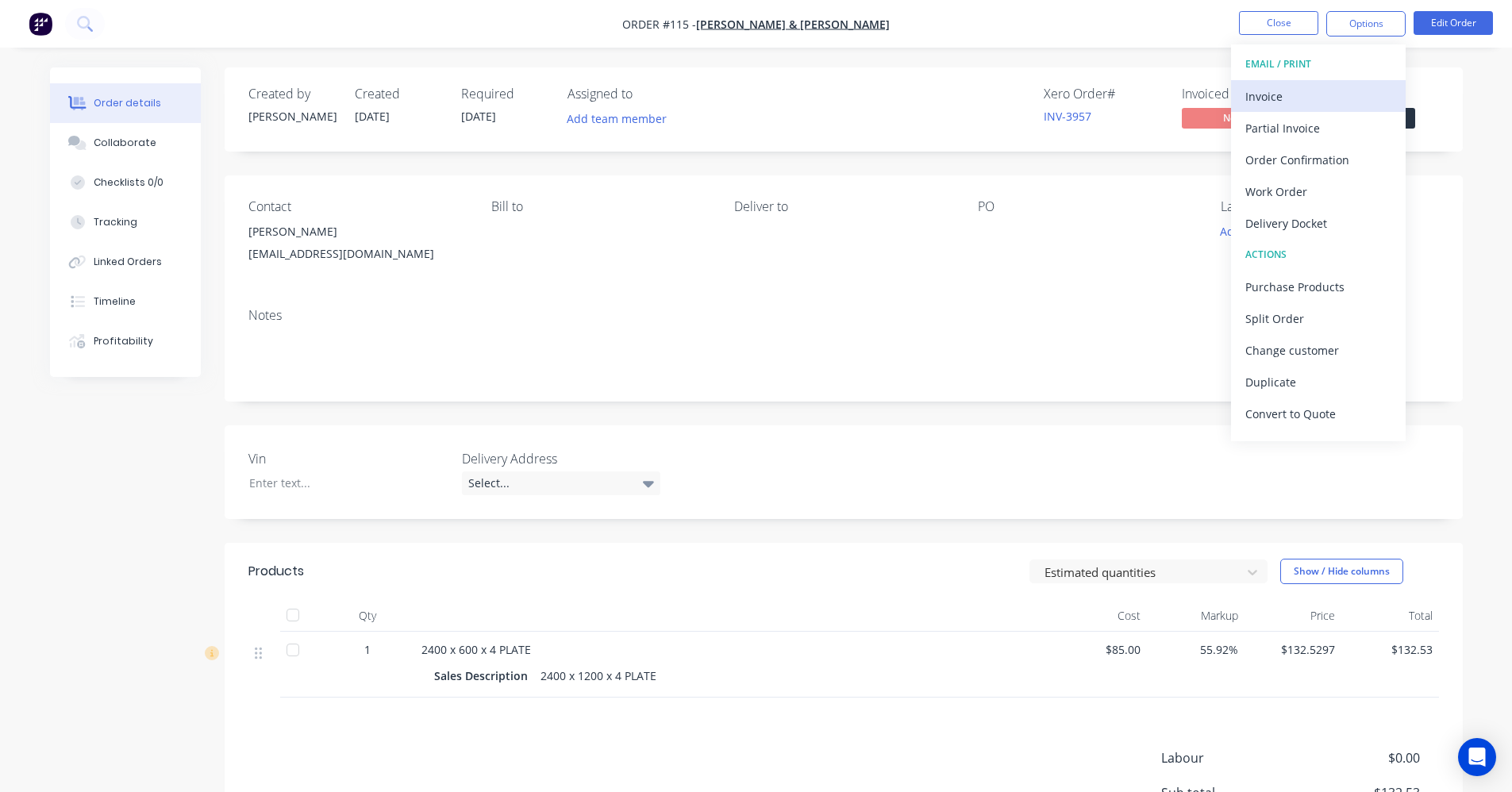
click at [1358, 100] on div "Invoice" at bounding box center [1319, 96] width 146 height 23
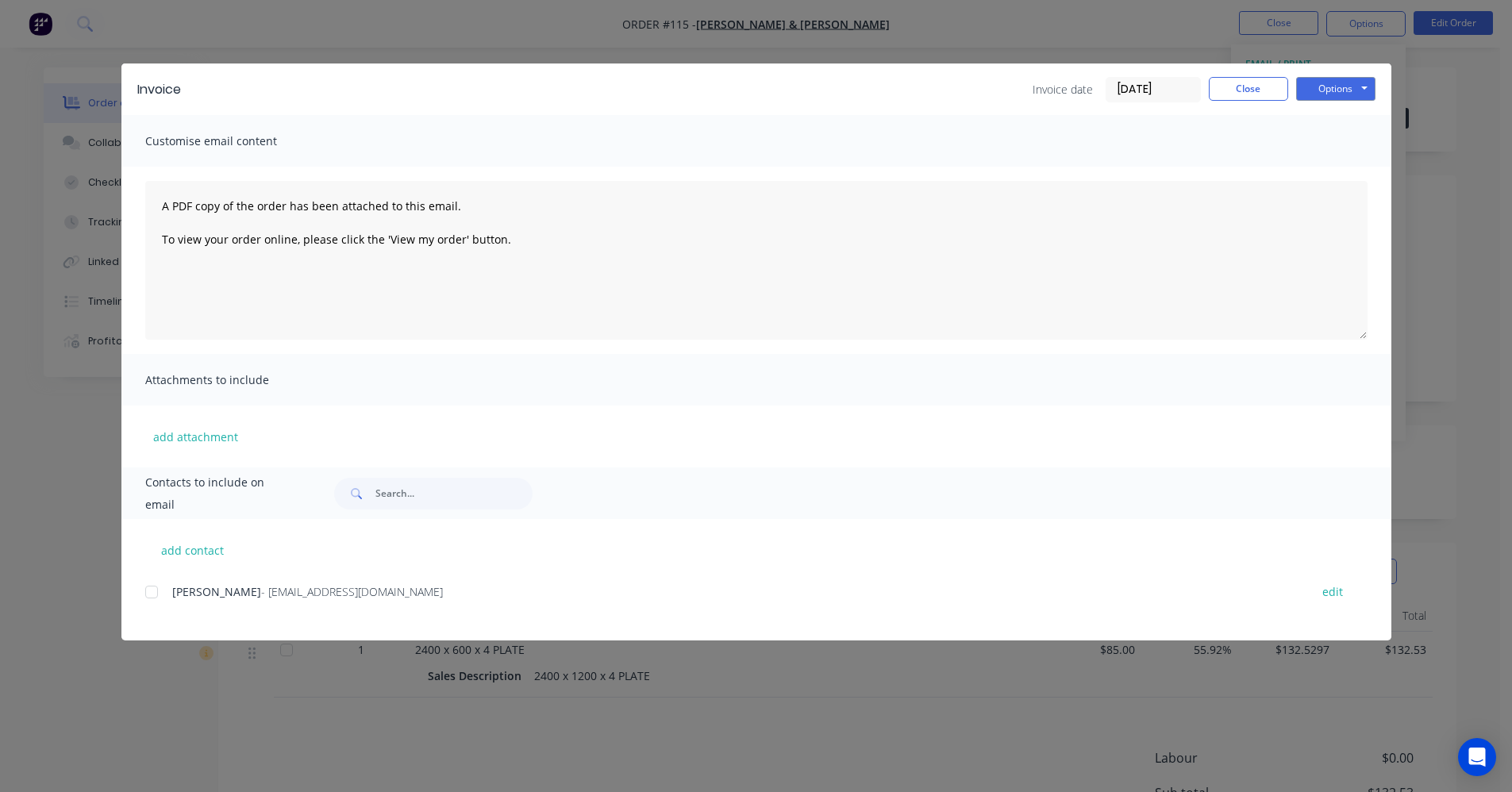
click at [146, 591] on div at bounding box center [151, 592] width 32 height 32
click at [1319, 88] on button "Options" at bounding box center [1336, 89] width 79 height 24
click at [1328, 162] on button "Email" at bounding box center [1347, 169] width 102 height 26
click at [1228, 93] on button "Close" at bounding box center [1249, 89] width 79 height 24
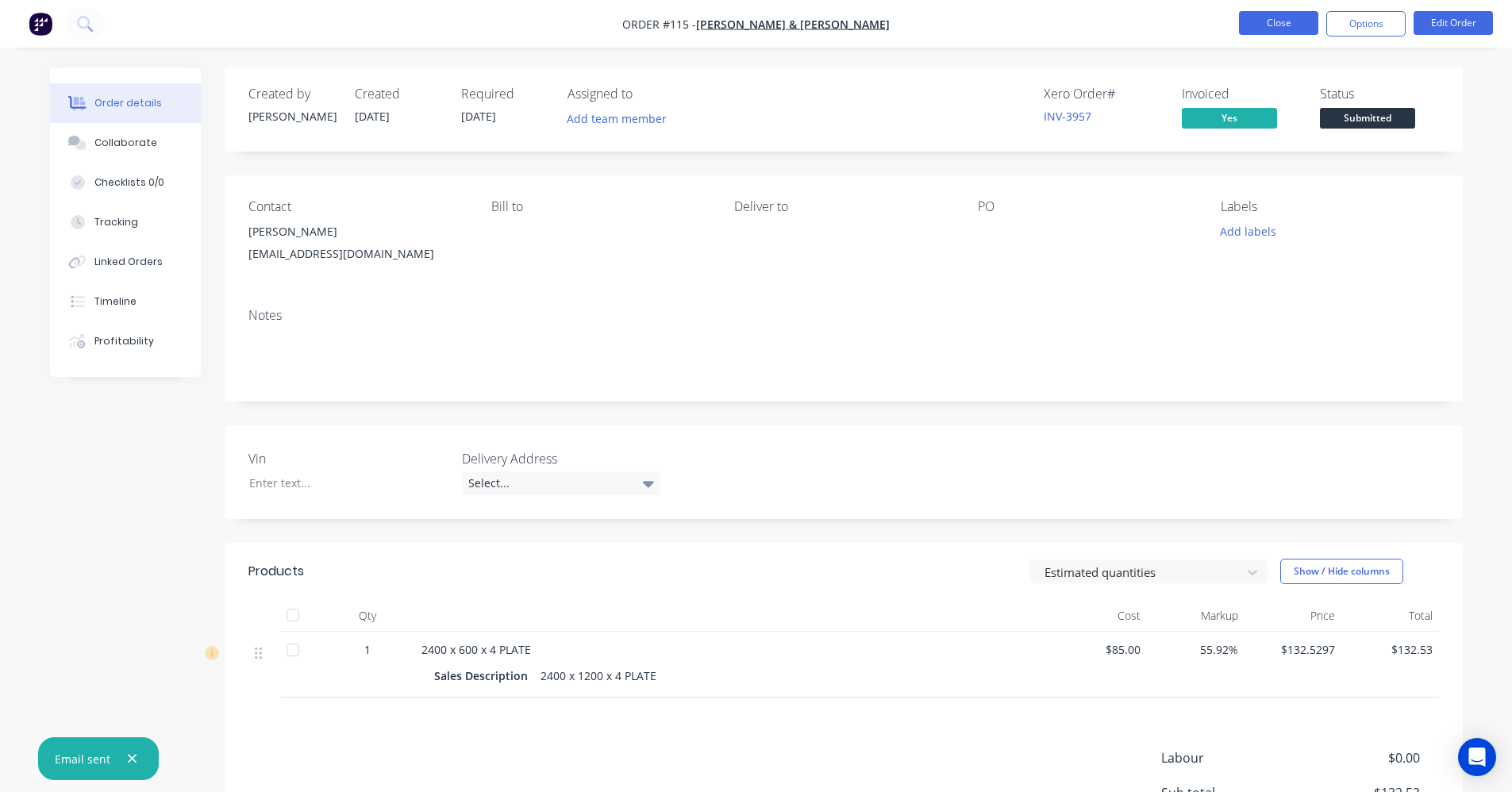
click at [1271, 26] on button "Close" at bounding box center [1279, 23] width 79 height 24
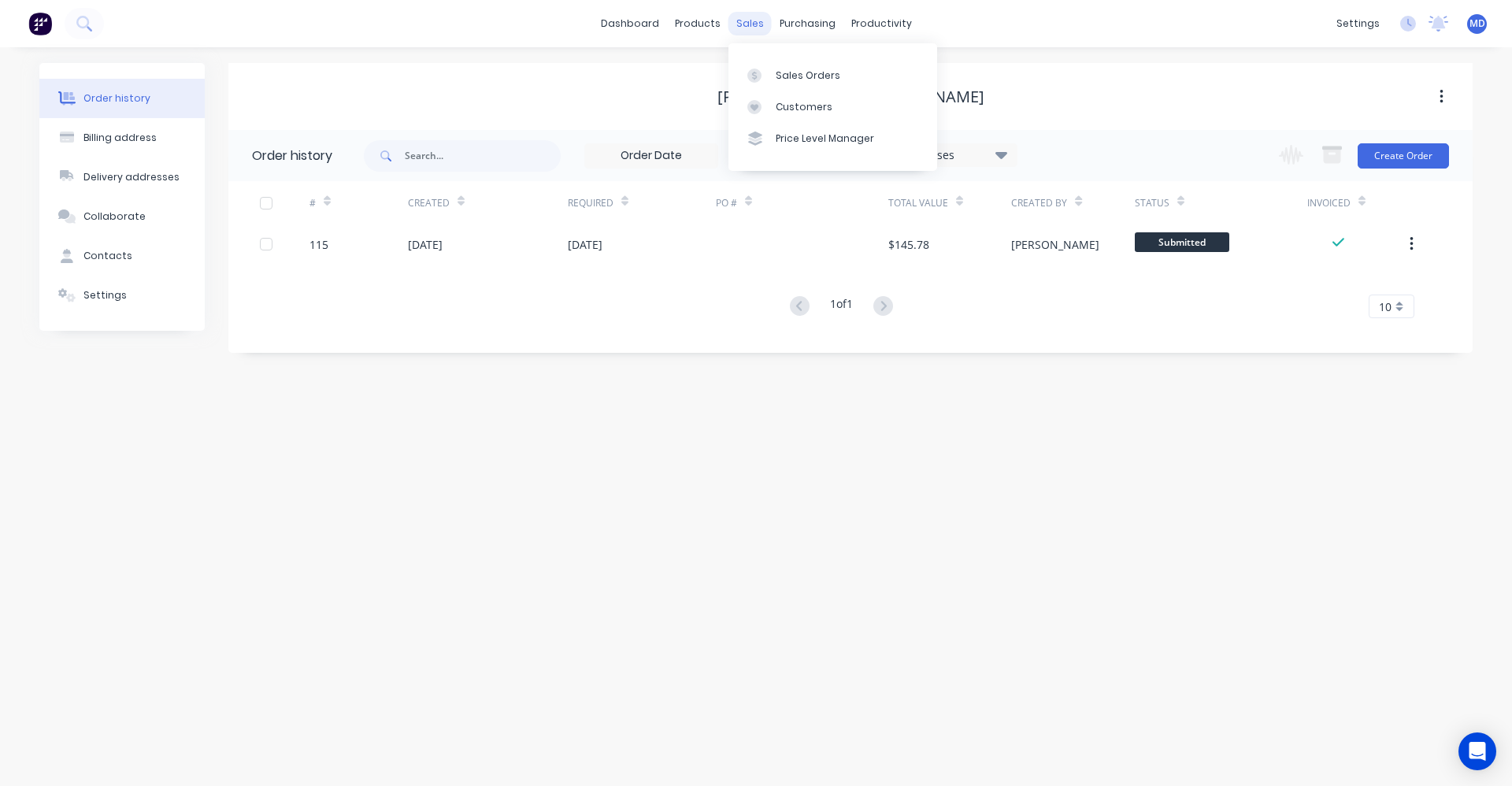
click at [760, 21] on div "sales" at bounding box center [750, 23] width 43 height 23
click at [792, 68] on div "Sales Orders" at bounding box center [808, 75] width 64 height 14
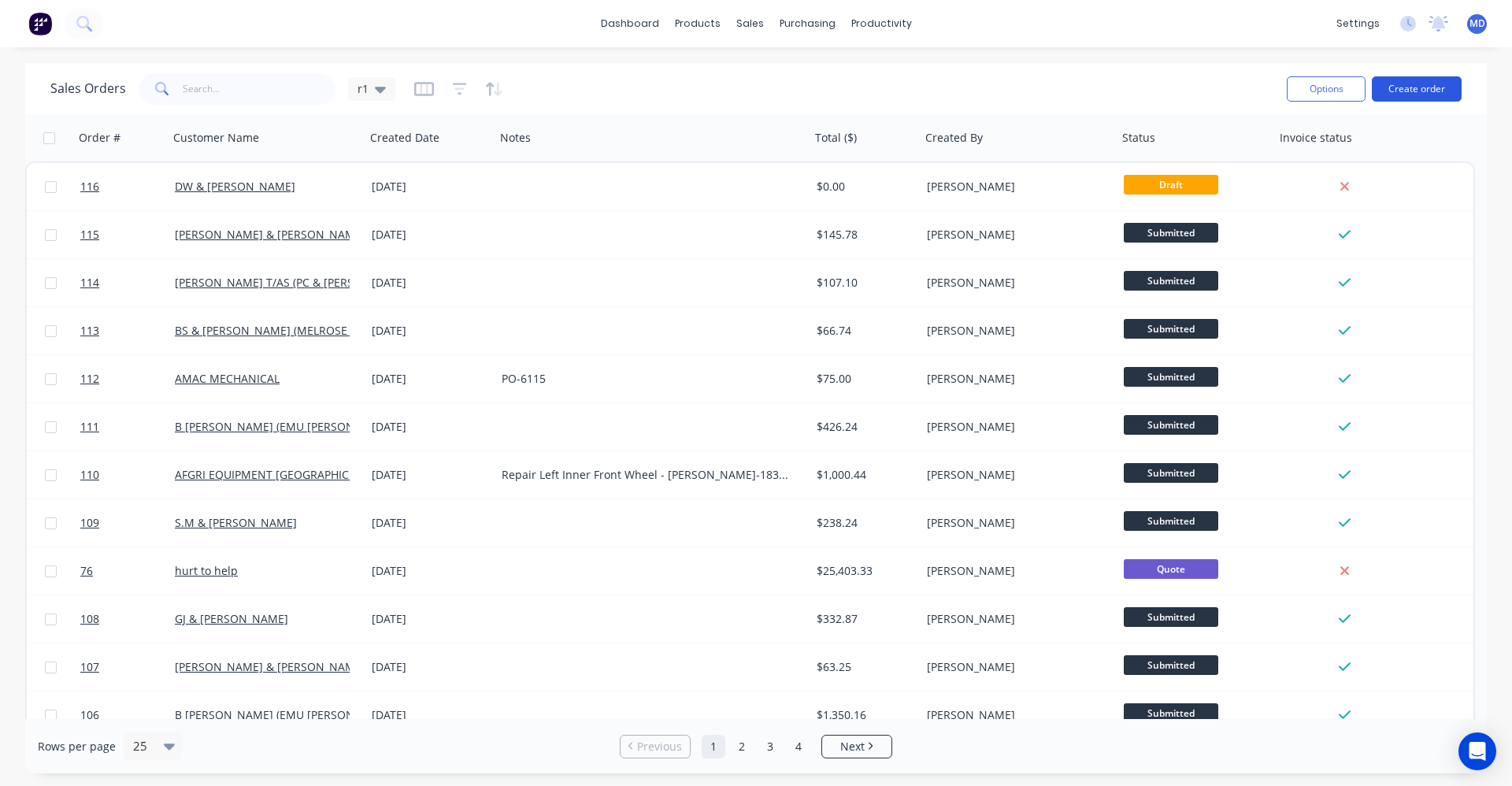
click at [1421, 91] on button "Create order" at bounding box center [1417, 89] width 90 height 25
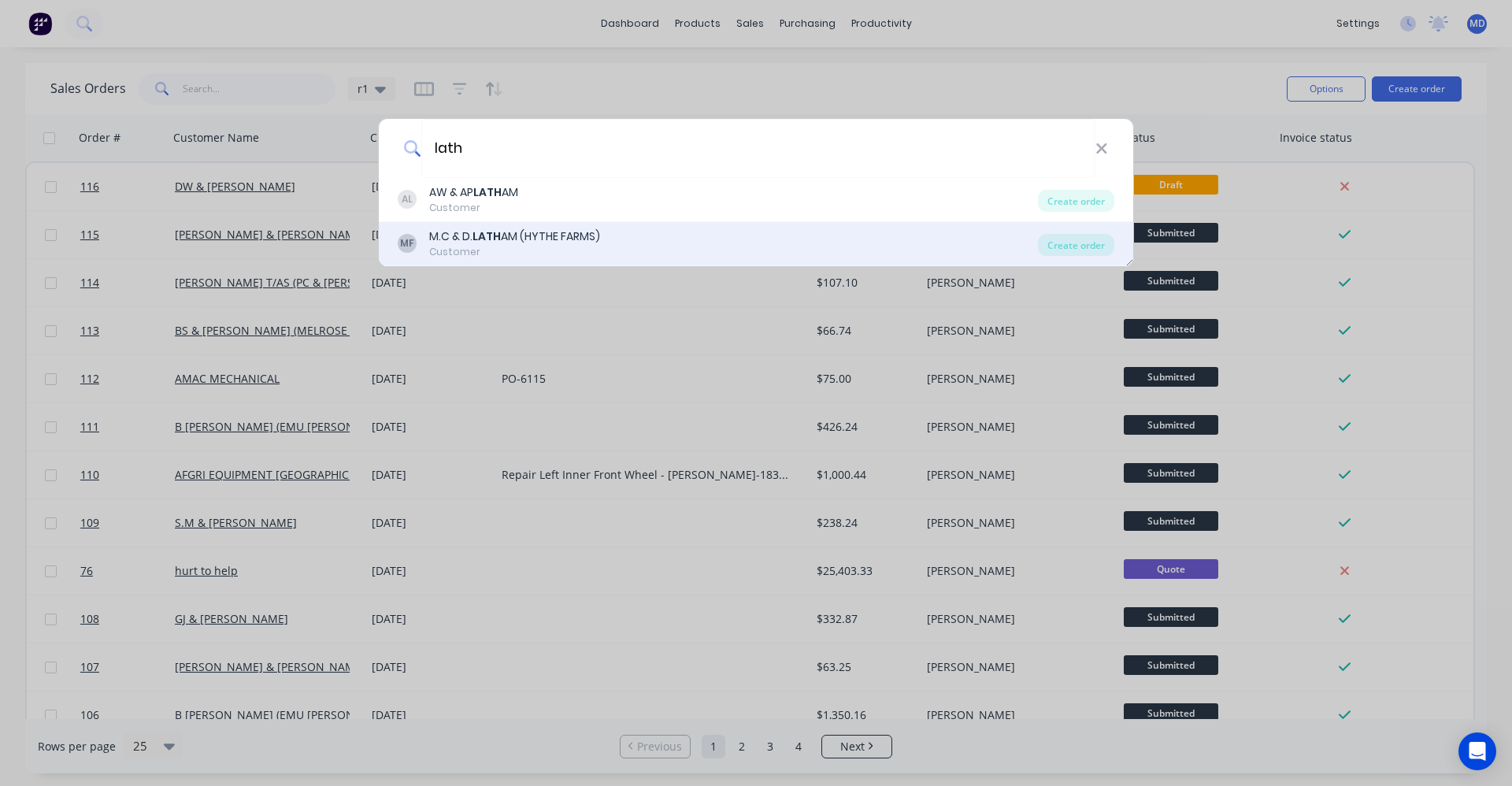
type input "lath"
click at [612, 235] on div "MF M.C & D. LATH AM (HYTHE FARMS) Customer" at bounding box center [718, 244] width 640 height 31
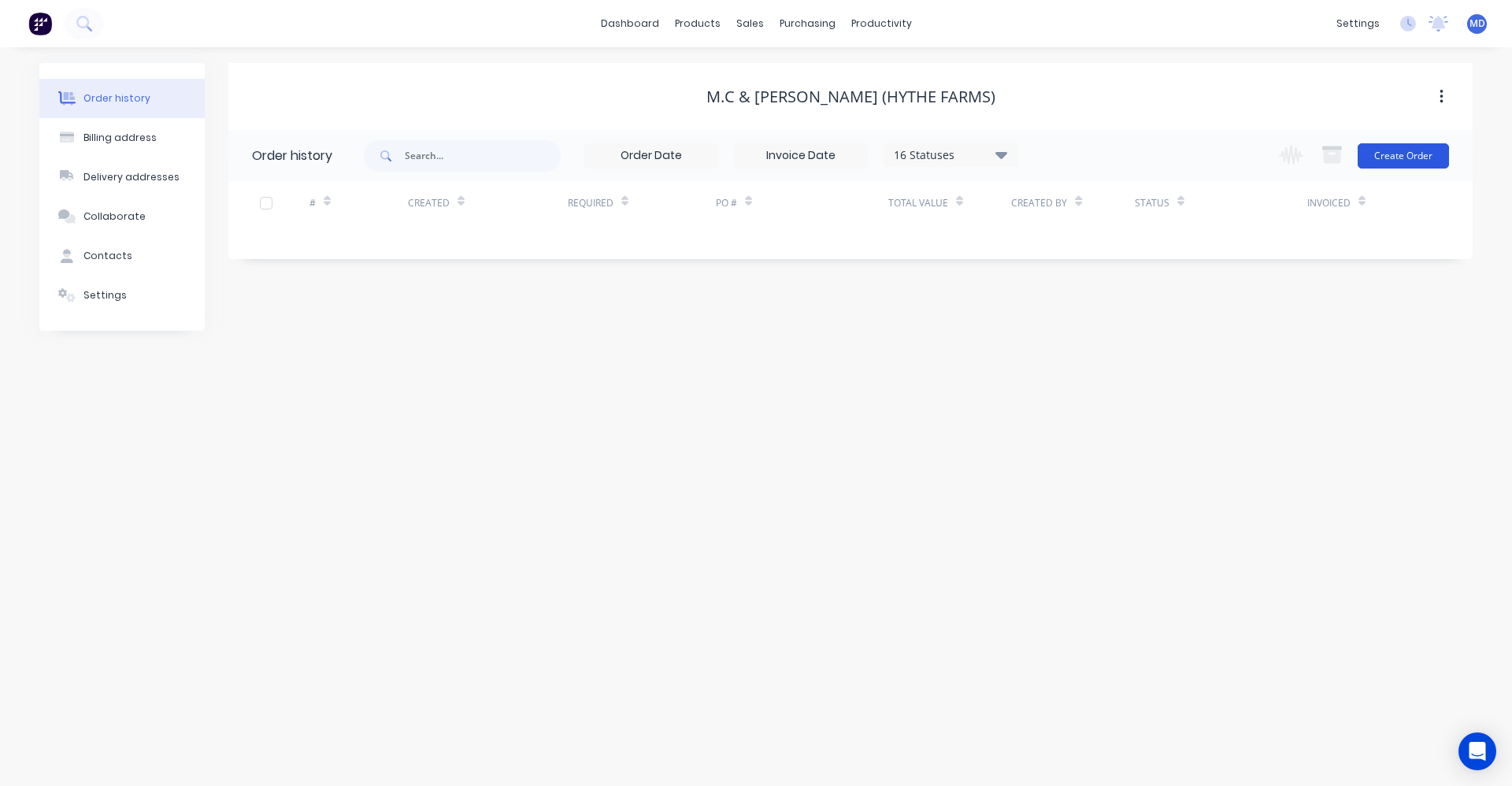
click at [1413, 152] on button "Create Order" at bounding box center [1404, 156] width 92 height 25
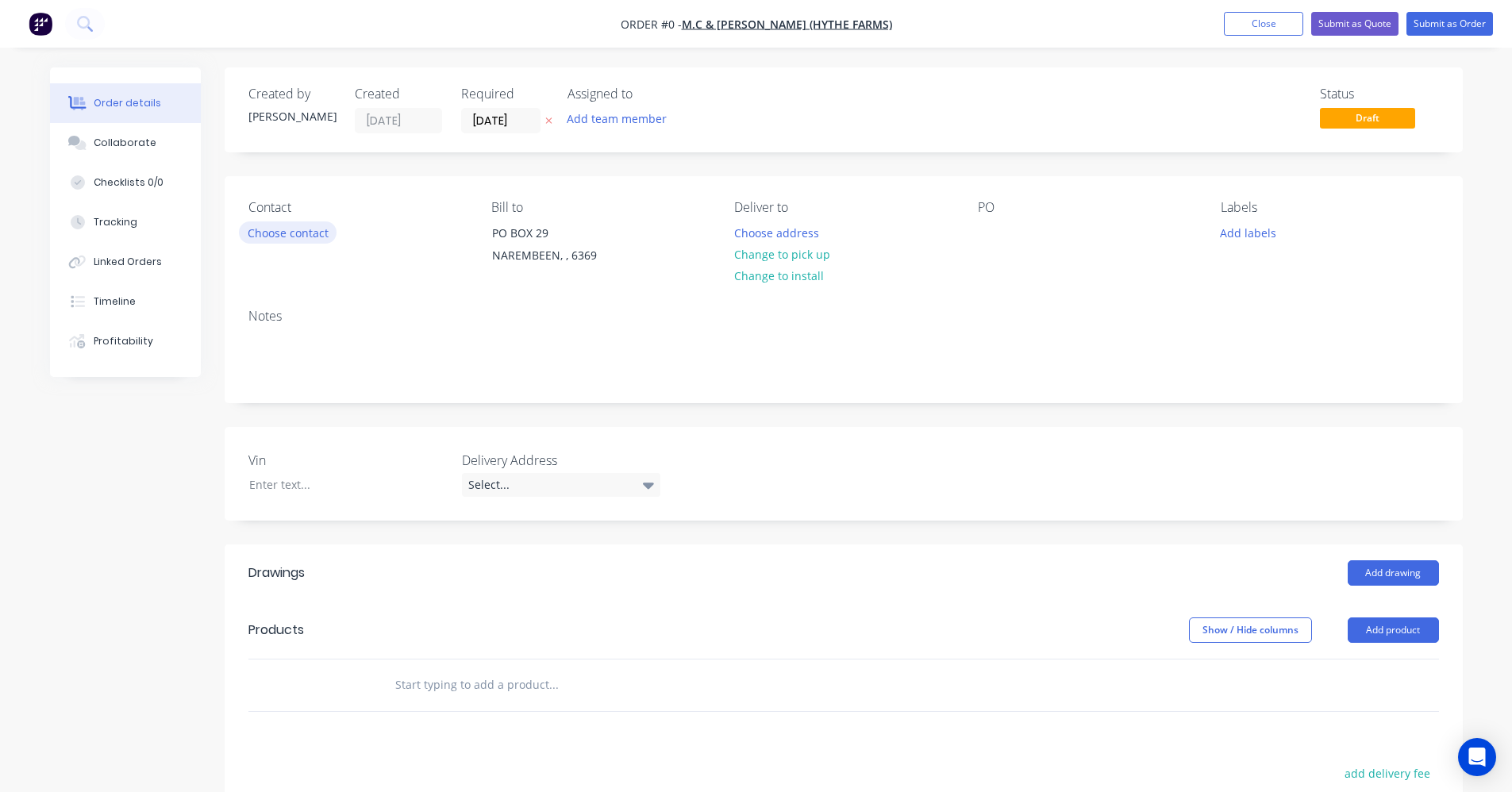
click at [253, 228] on button "Choose contact" at bounding box center [288, 231] width 98 height 21
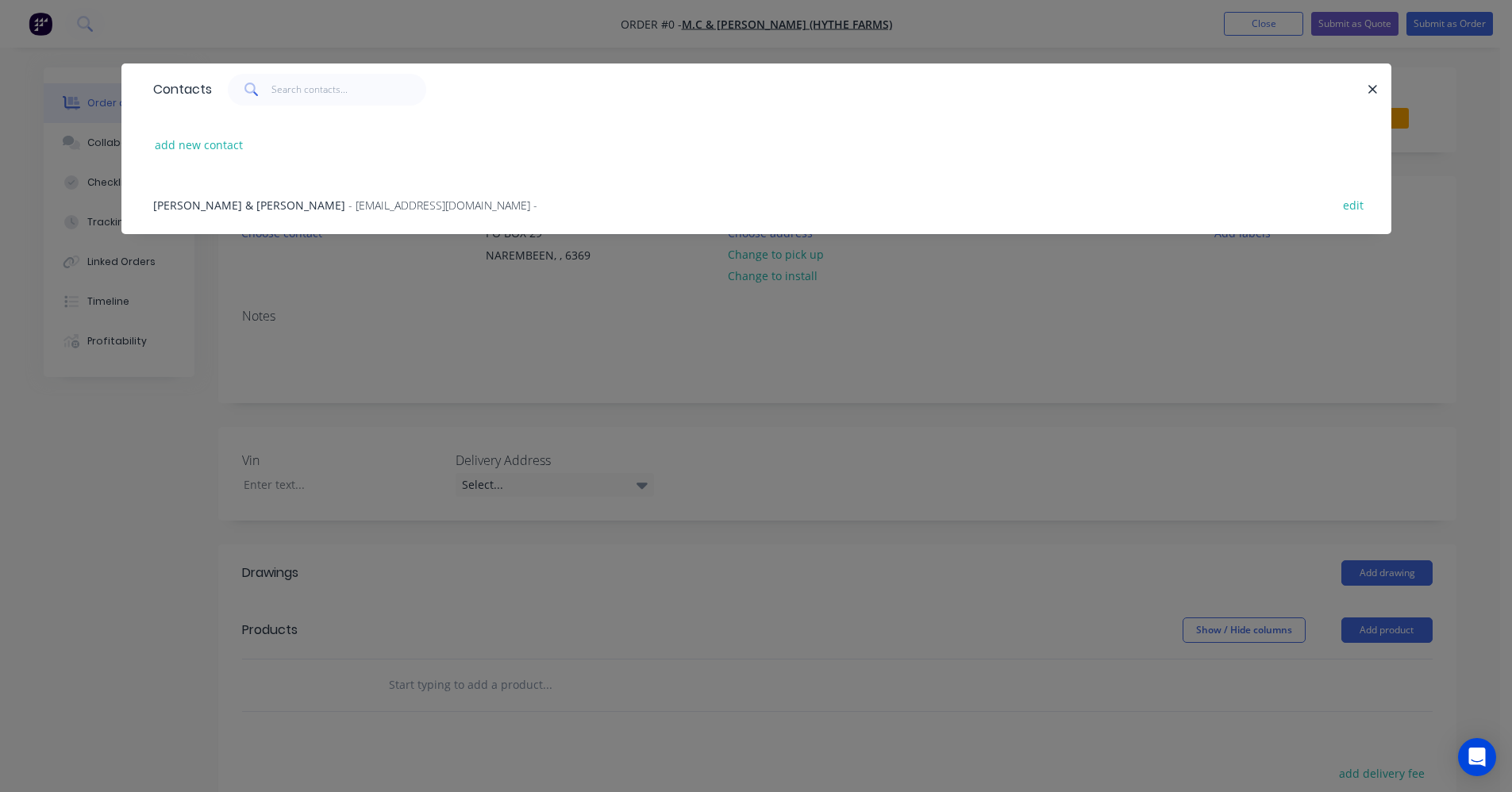
click at [265, 208] on span "MERRICK & DIANNE LATHAM" at bounding box center [249, 205] width 192 height 15
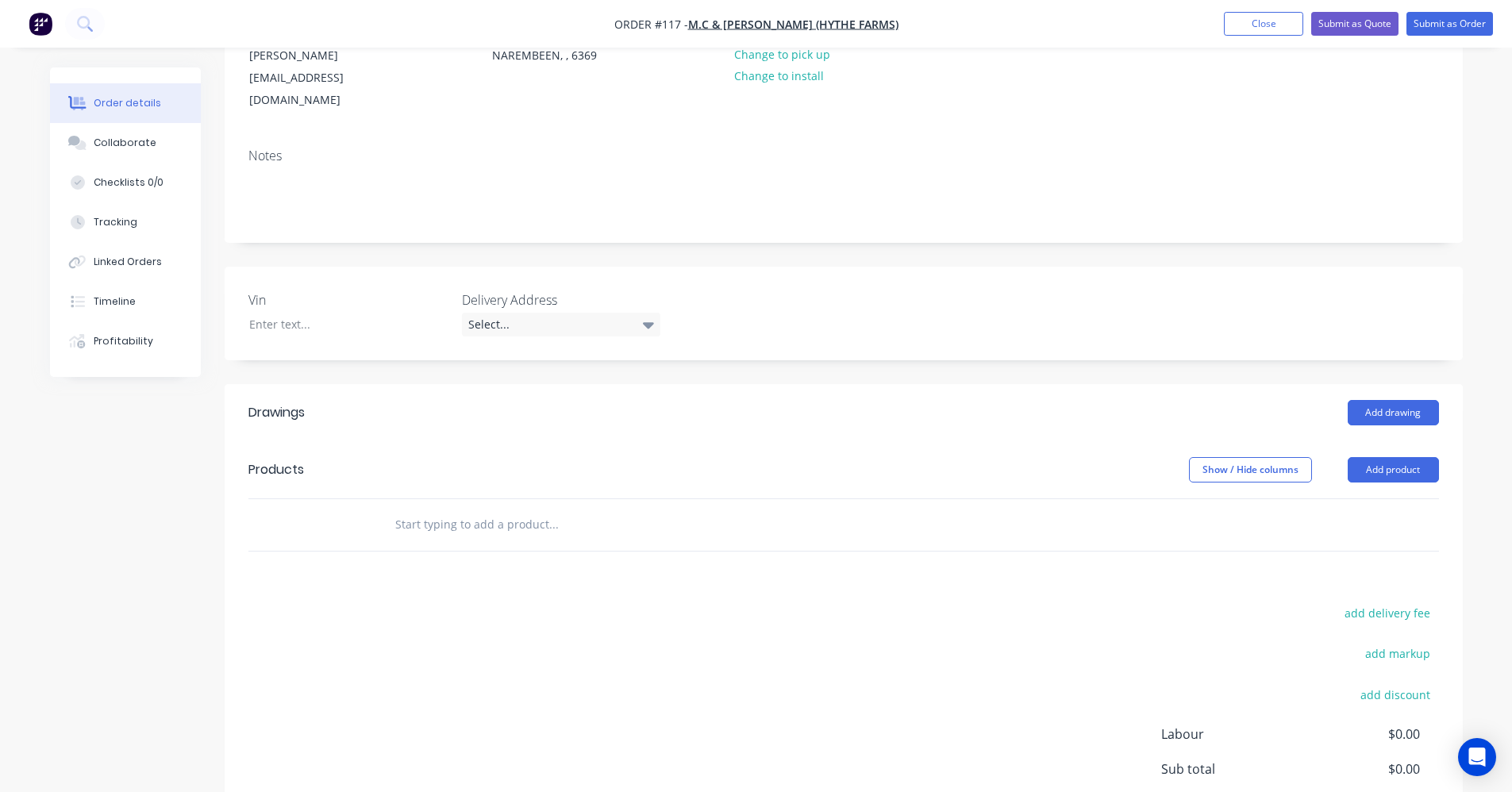
scroll to position [238, 0]
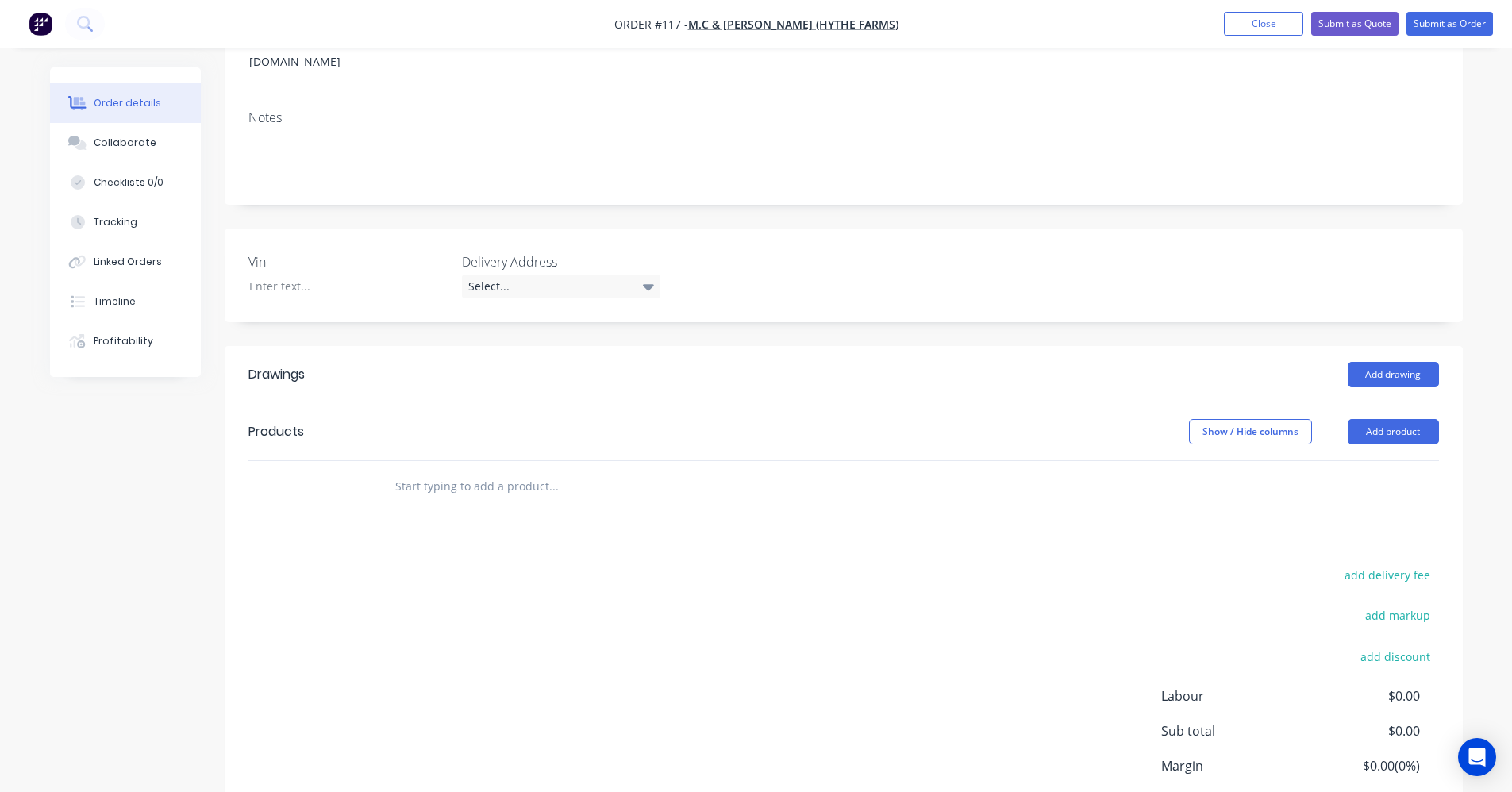
click at [457, 471] on input "text" at bounding box center [553, 487] width 318 height 32
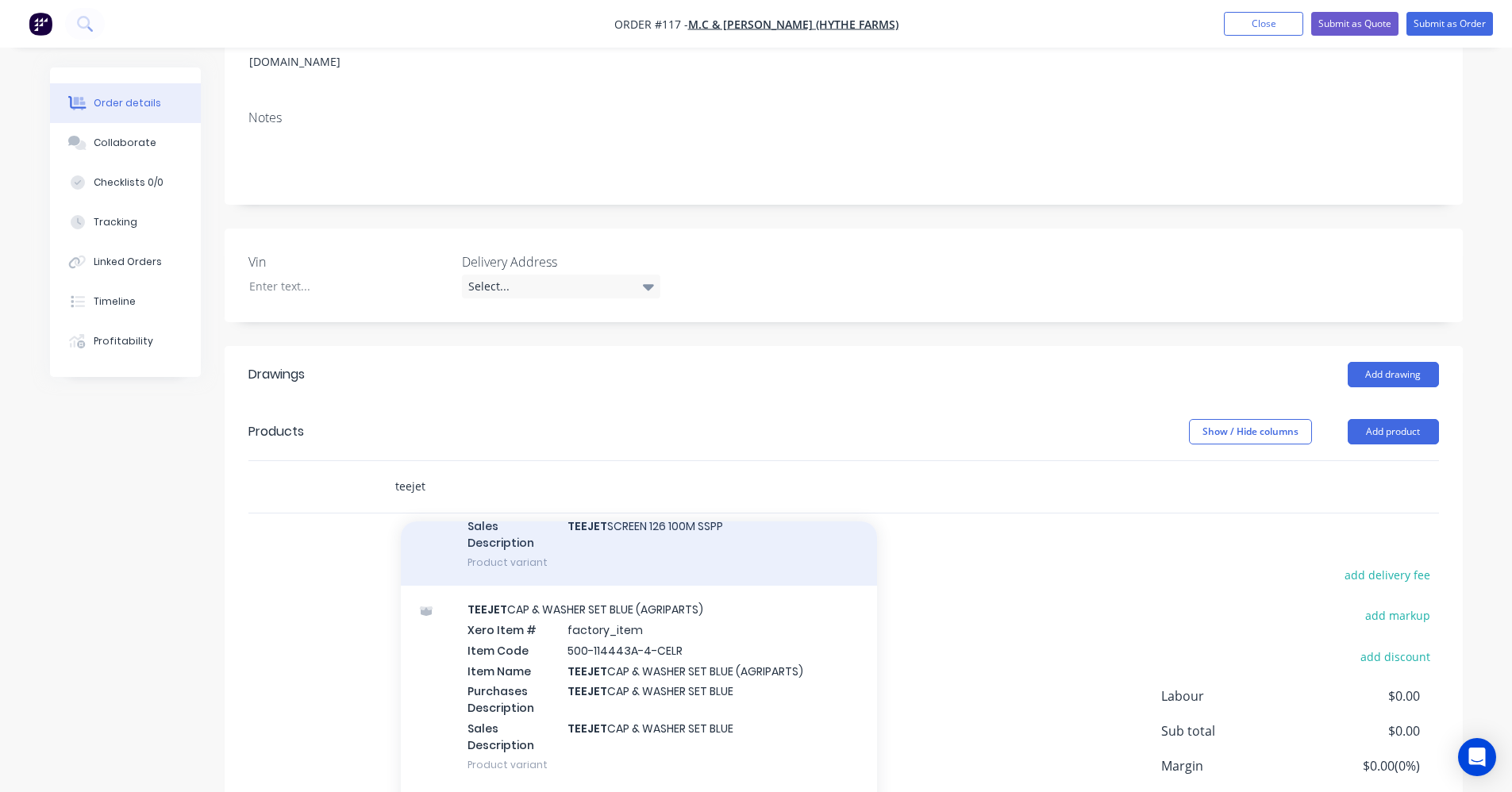
scroll to position [397, 0]
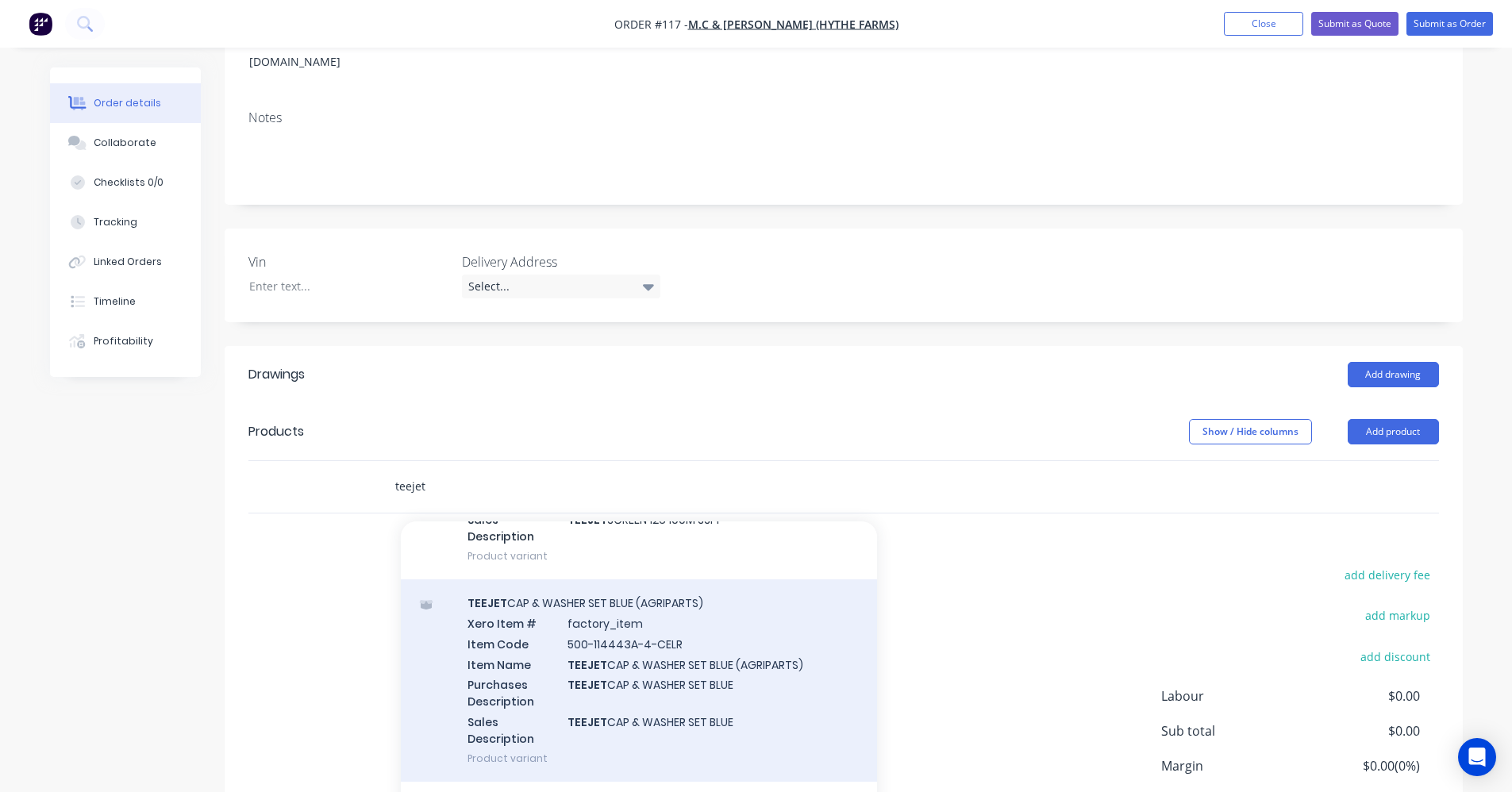
type input "teejet"
click at [632, 613] on div "TEEJET CAP & WASHER SET BLUE (AGRIPARTS) Xero Item # factory_item Item Code 500…" at bounding box center [639, 680] width 476 height 203
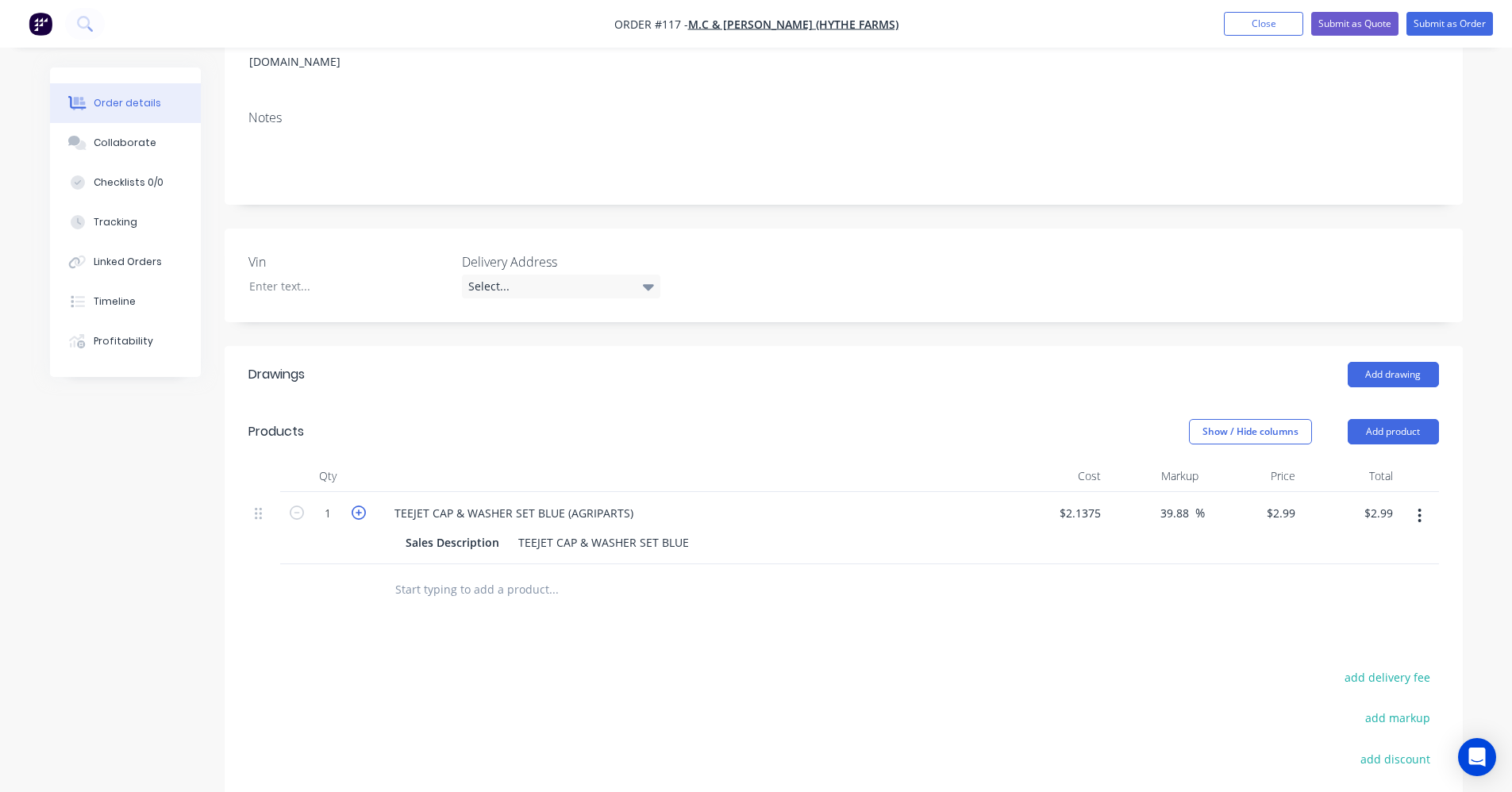
click at [357, 505] on icon "button" at bounding box center [358, 512] width 14 height 14
type input "2"
type input "$5.98"
click at [357, 505] on icon "button" at bounding box center [358, 512] width 14 height 14
type input "3"
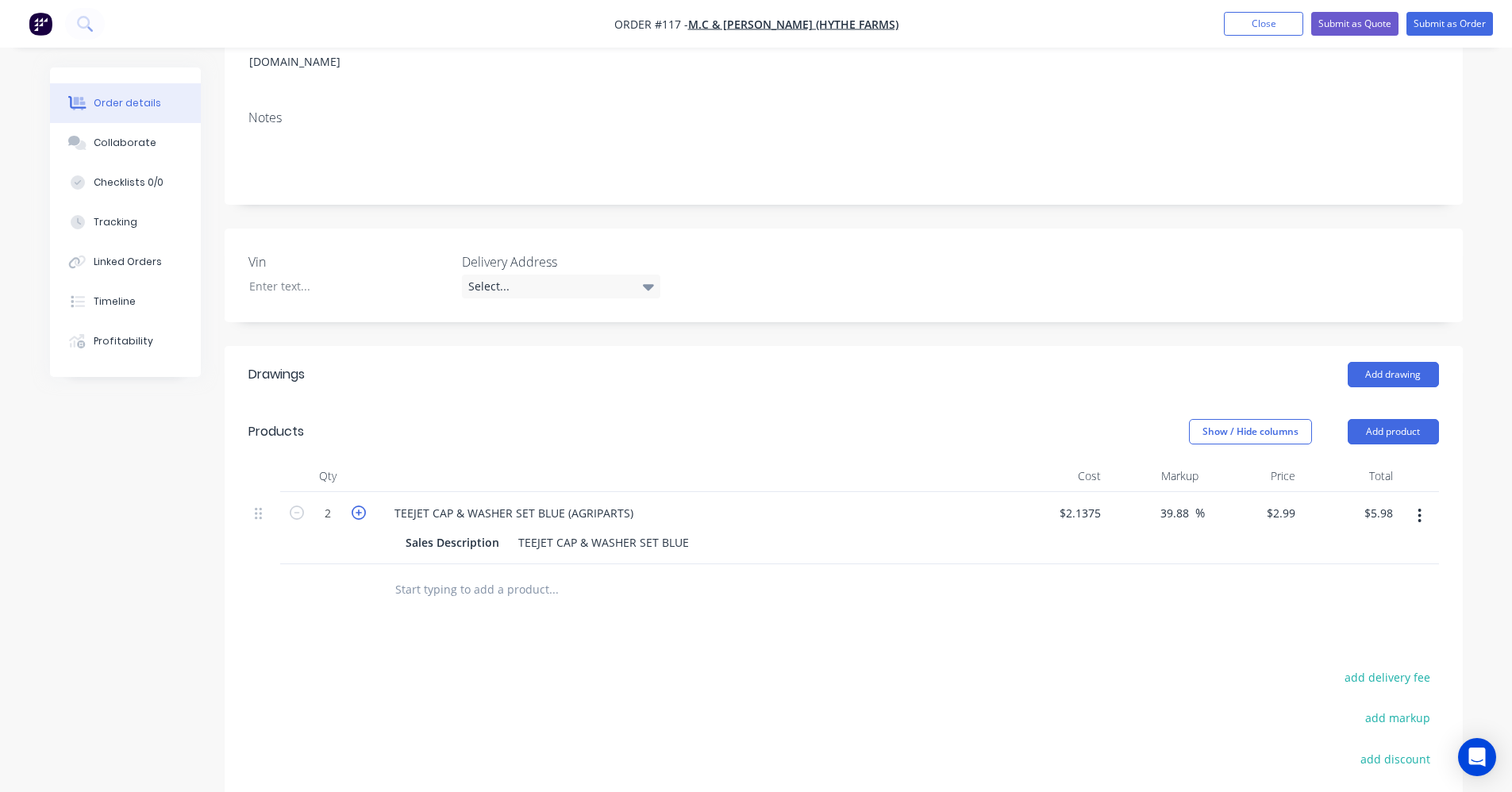
type input "$8.97"
click at [357, 505] on icon "button" at bounding box center [358, 512] width 14 height 14
type input "4"
type input "$11.96"
click at [468, 573] on input "text" at bounding box center [553, 589] width 318 height 32
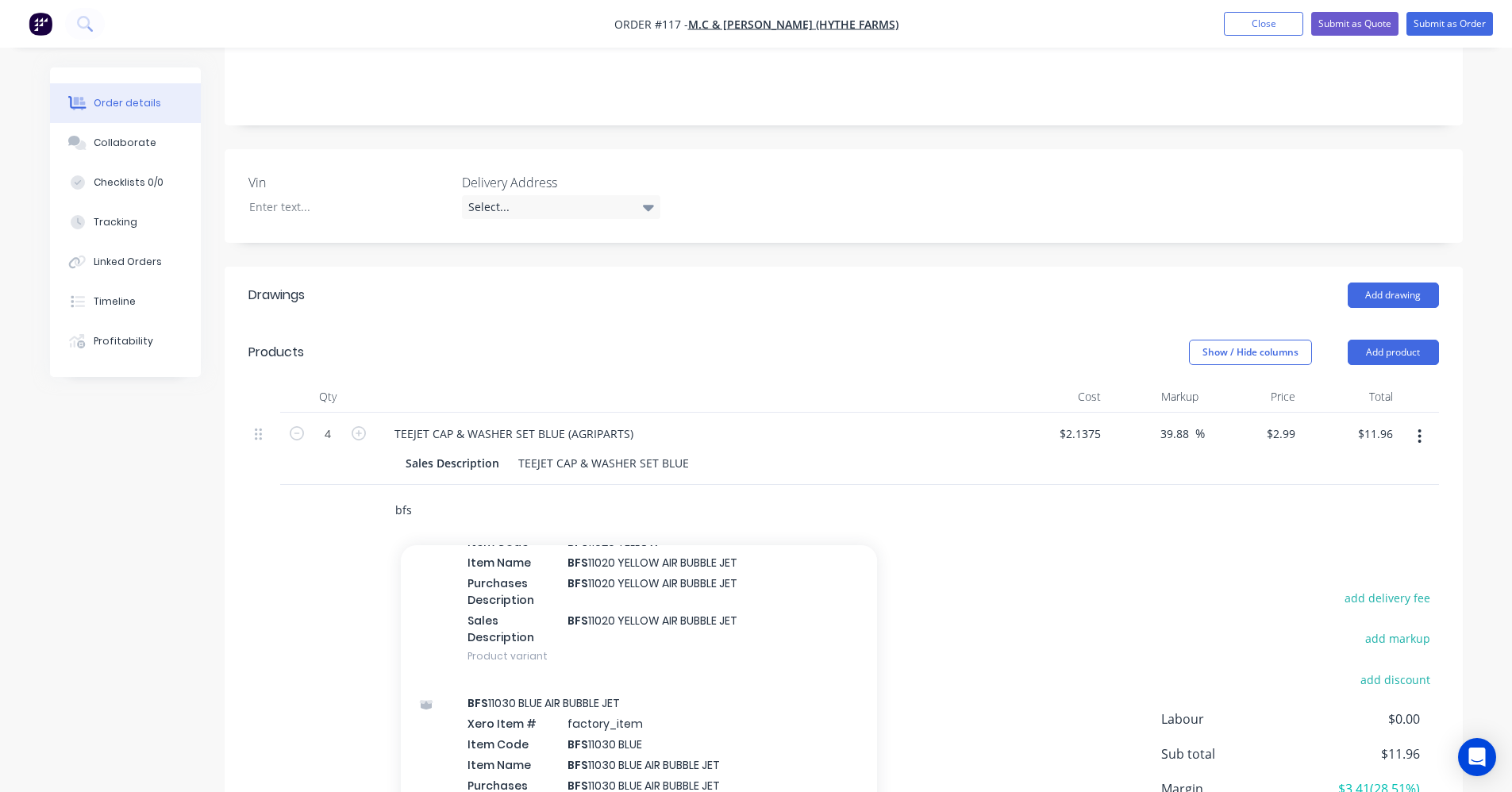
scroll to position [159, 0]
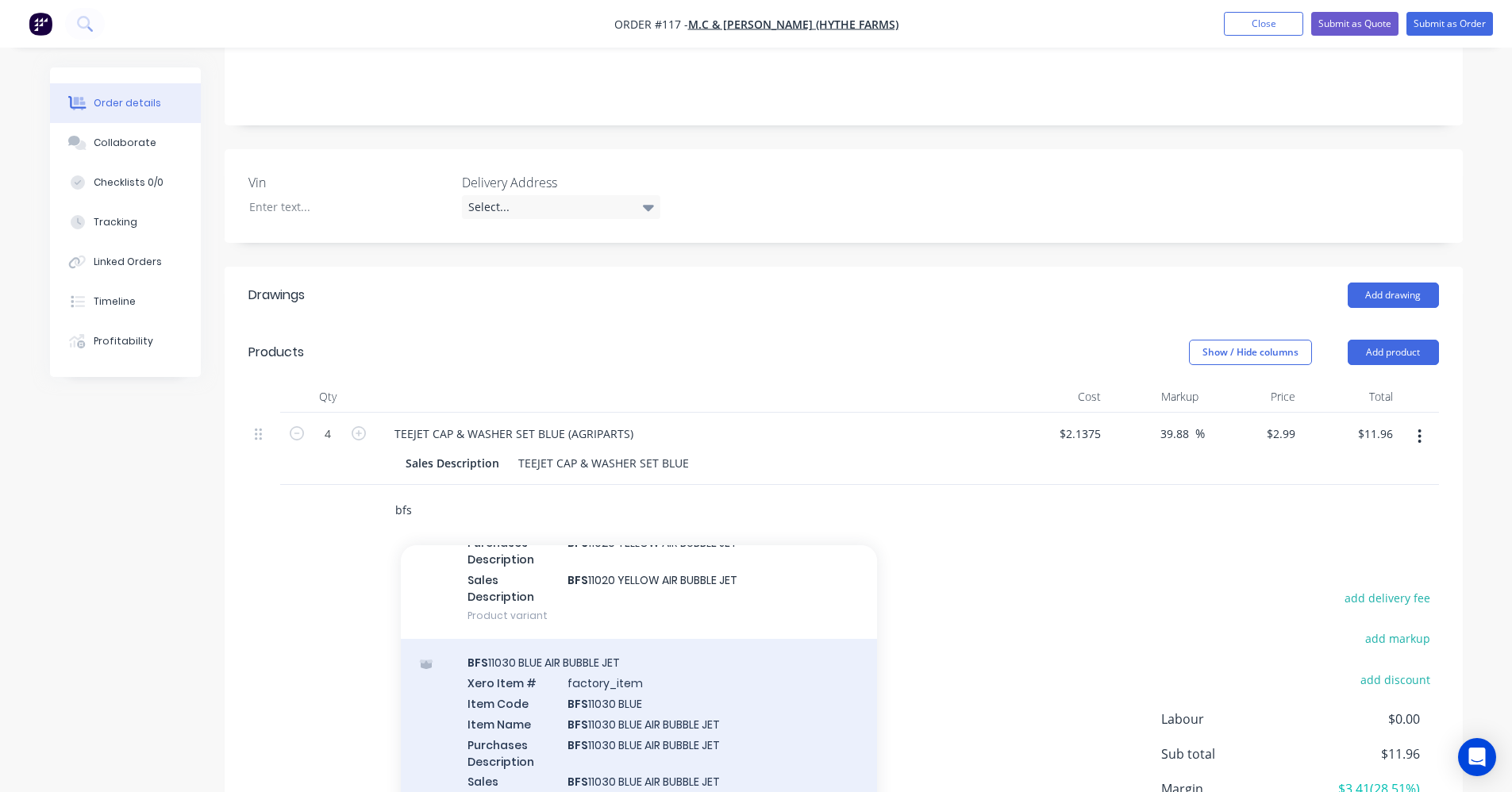
type input "bfs"
click at [563, 693] on div "BFS 11030 BLUE AIR BUBBLE JET Xero Item # factory_item Item Code BFS 11030 BLUE…" at bounding box center [639, 740] width 476 height 203
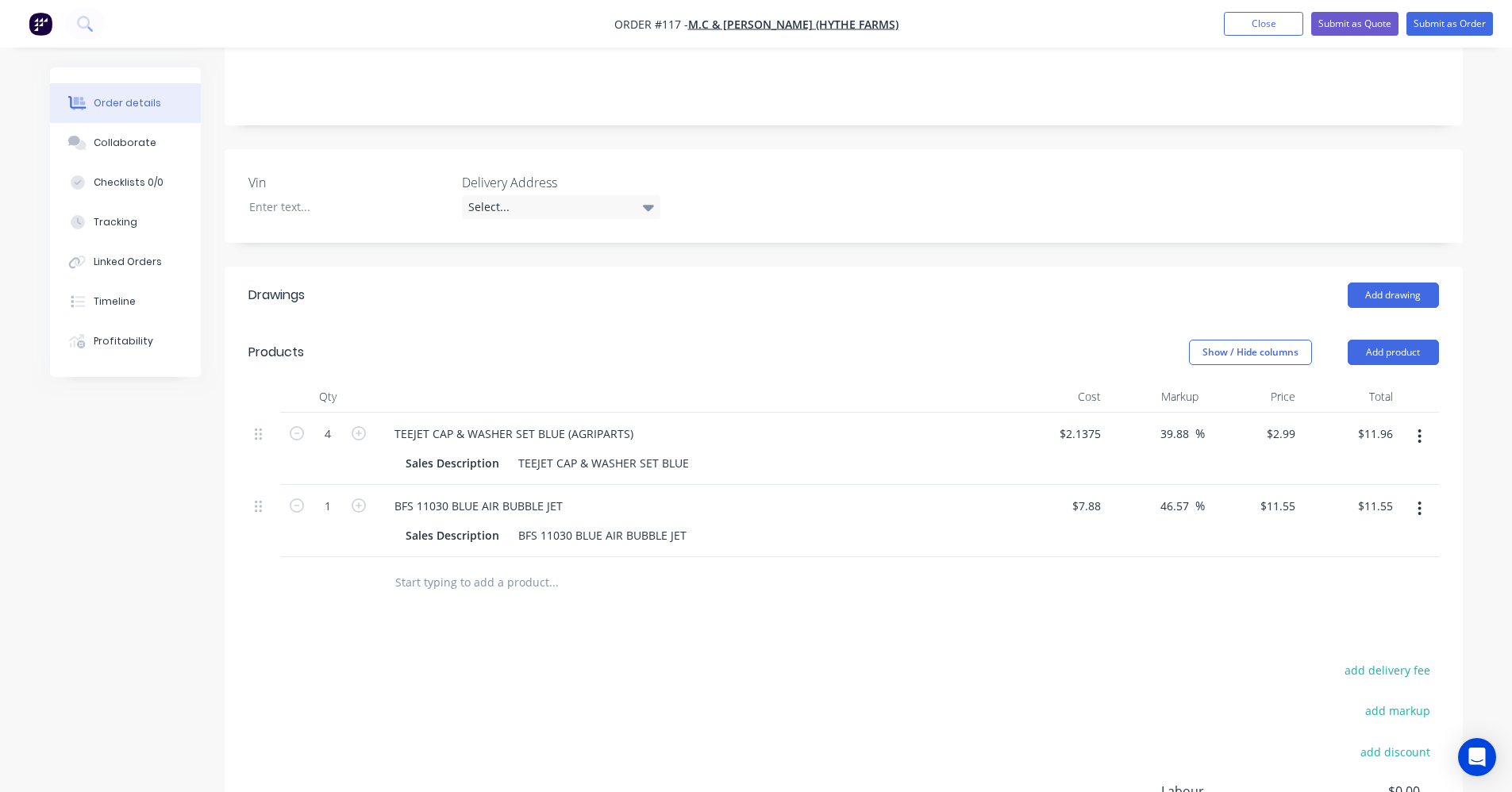
click at [497, 567] on input "text" at bounding box center [553, 583] width 318 height 32
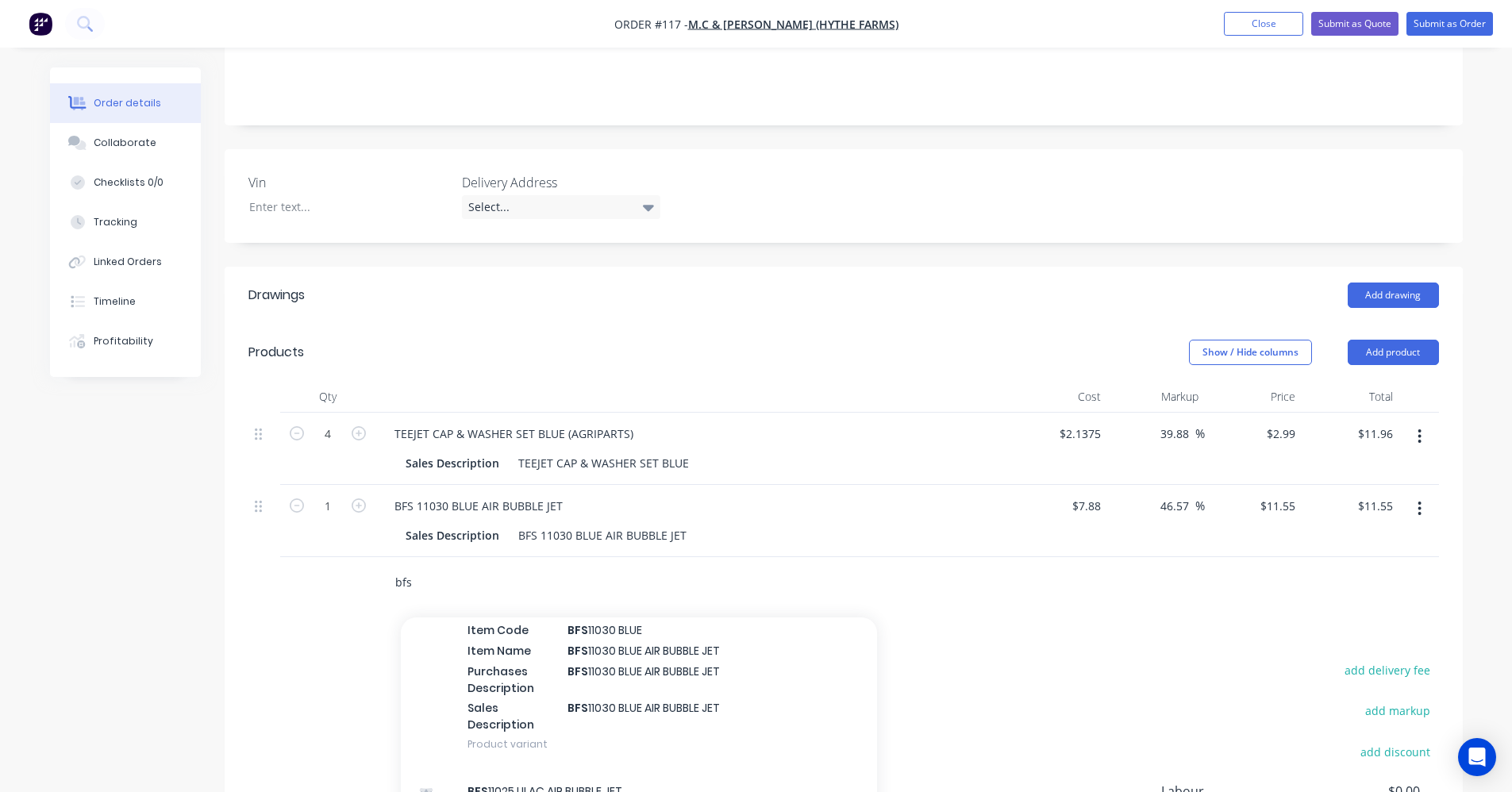
scroll to position [318, 0]
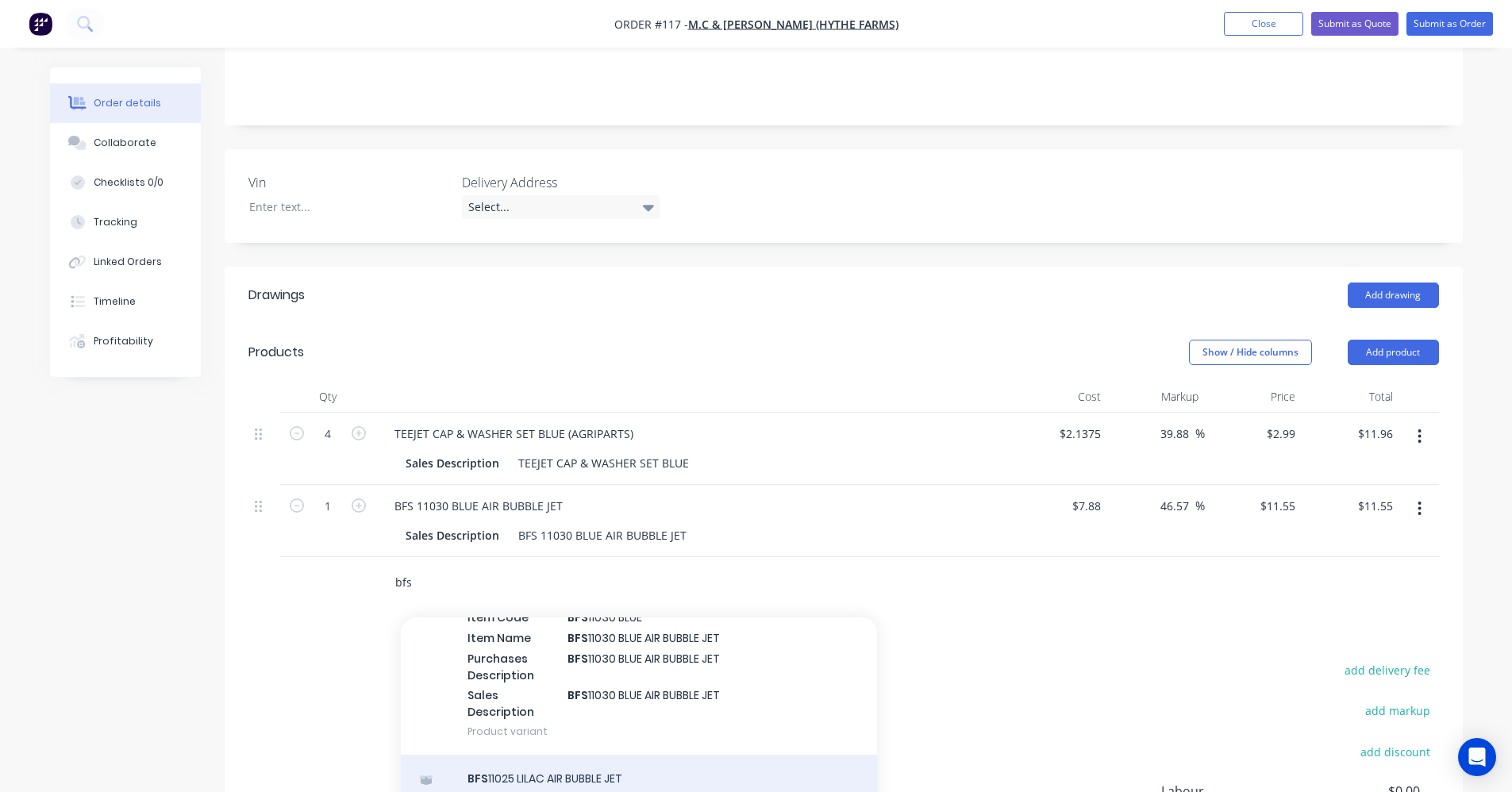
type input "bfs"
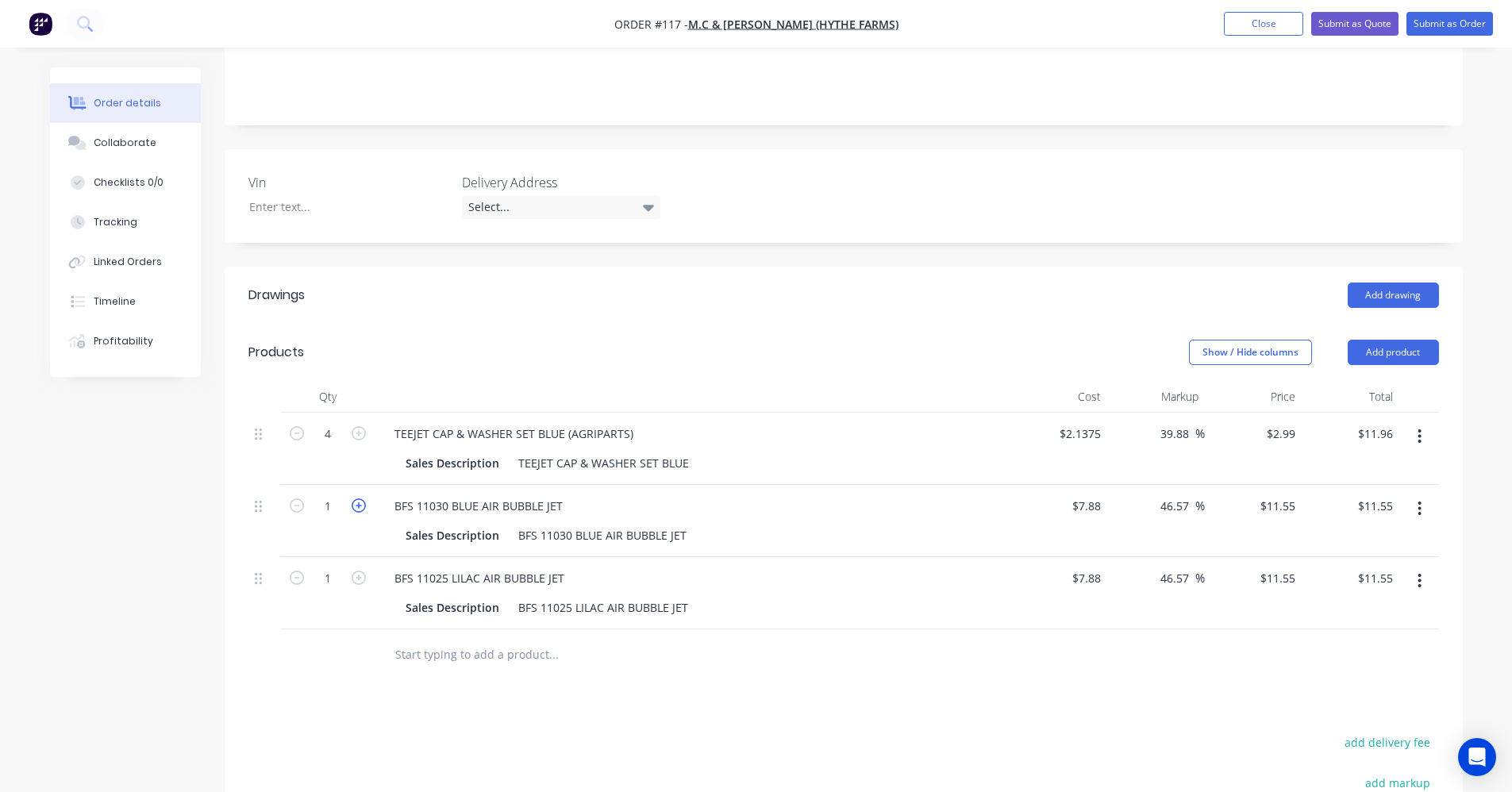
click at [360, 499] on icon "button" at bounding box center [358, 505] width 14 height 14
type input "2"
type input "$23.10"
click at [360, 499] on icon "button" at bounding box center [358, 505] width 14 height 14
type input "3"
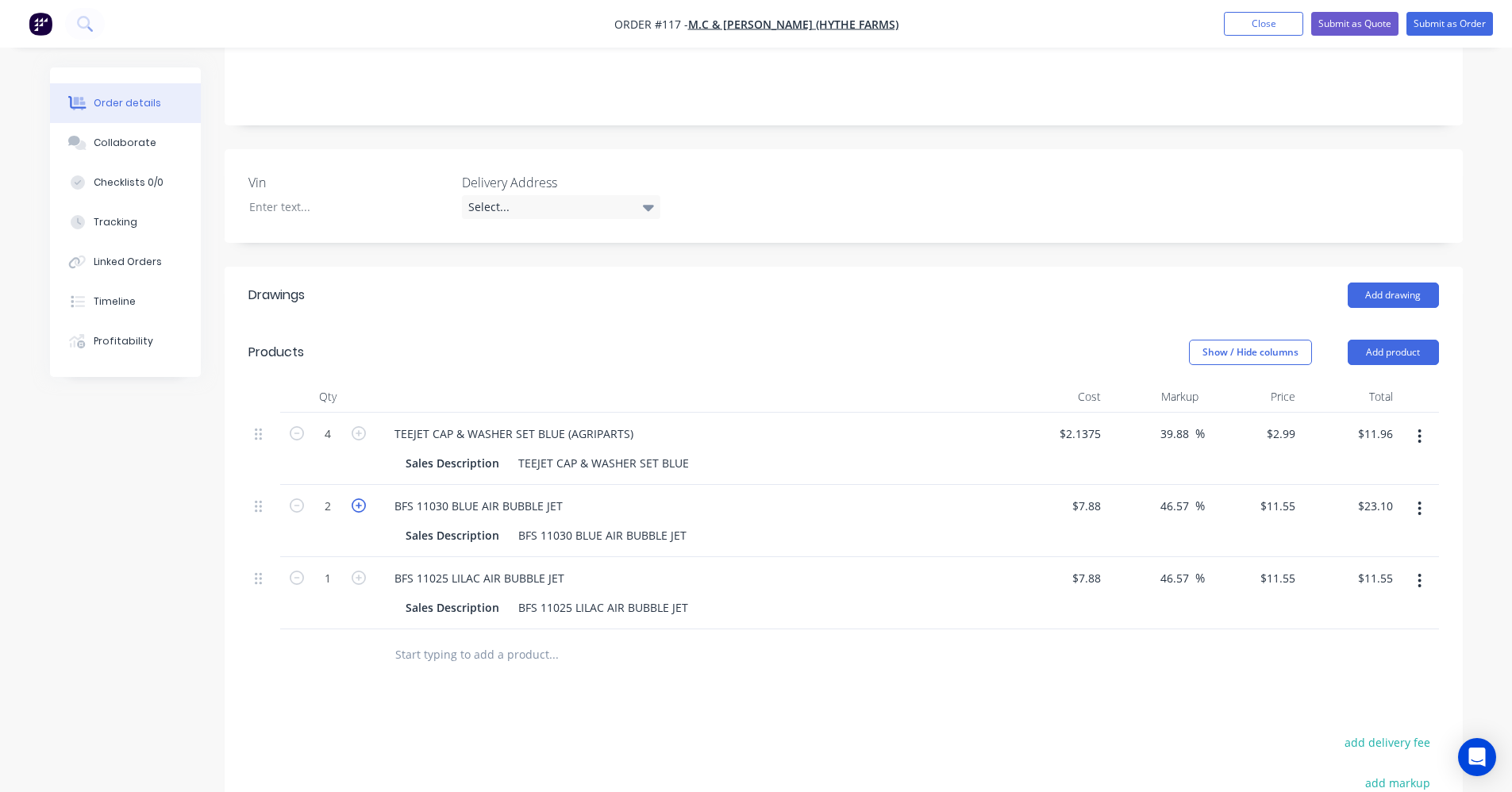
type input "$34.65"
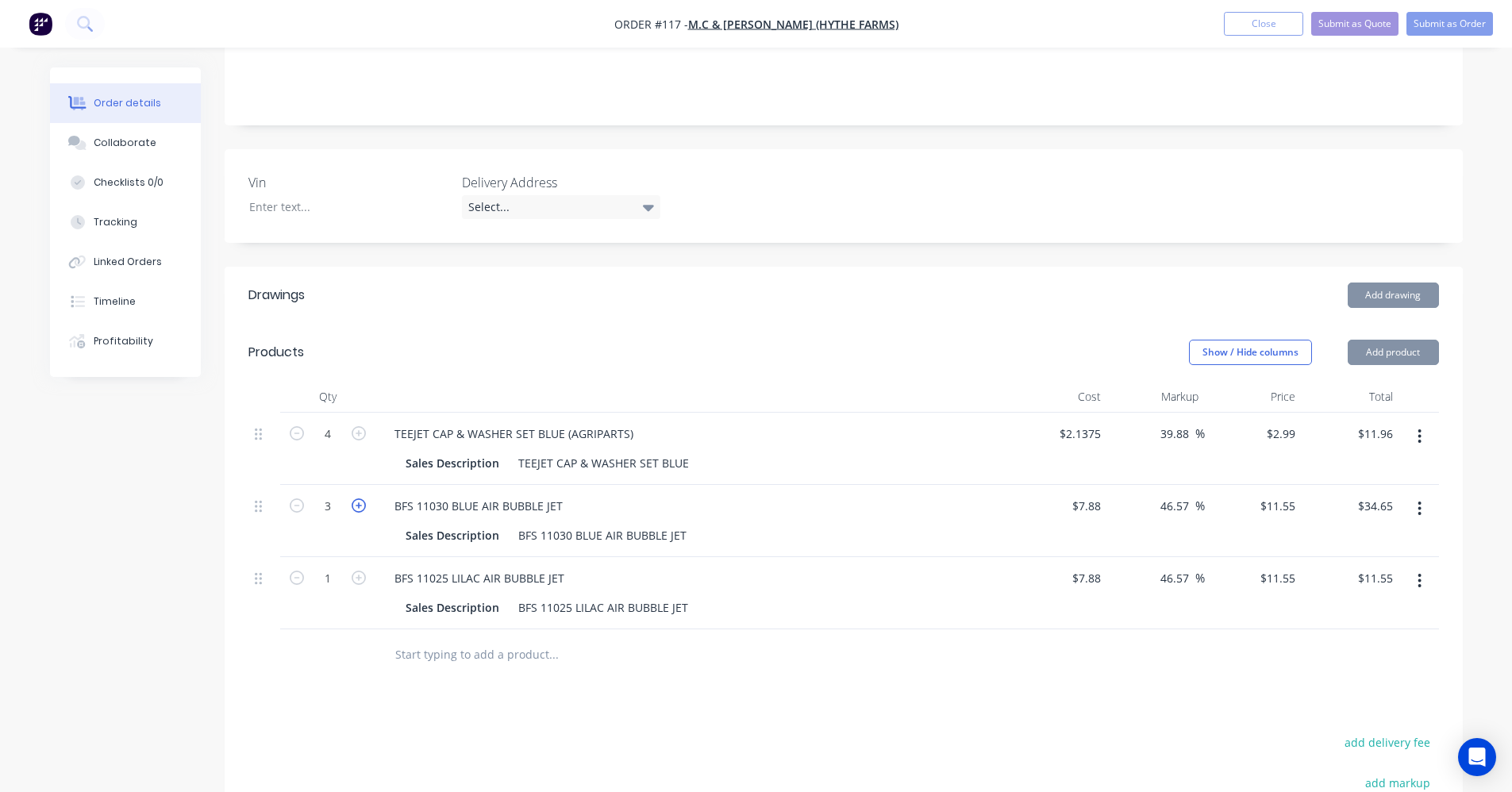
click at [360, 499] on icon "button" at bounding box center [358, 505] width 14 height 14
type input "4"
type input "$46.20"
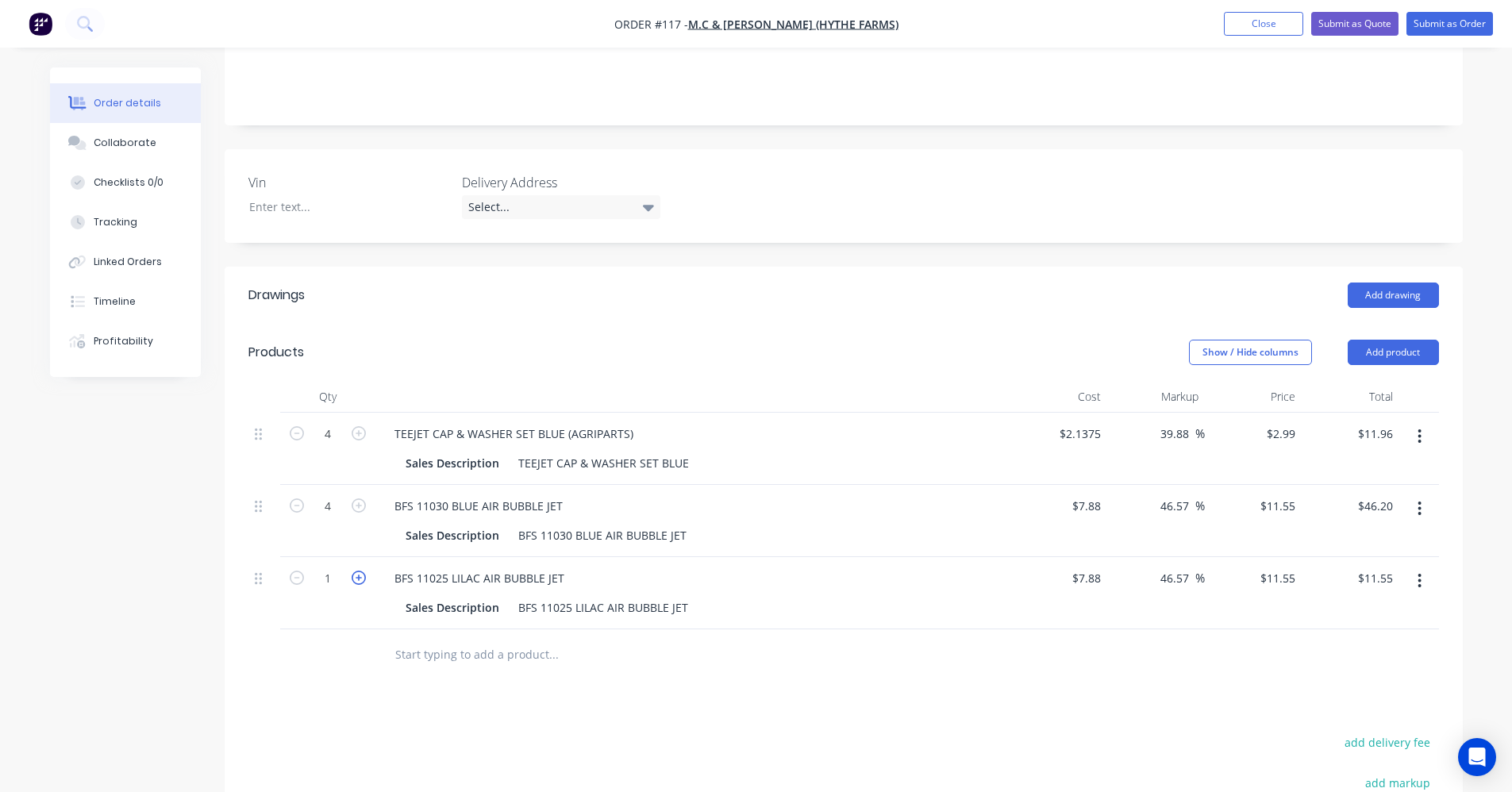
click at [362, 571] on icon "button" at bounding box center [358, 578] width 14 height 14
type input "2"
type input "$23.10"
click at [362, 571] on icon "button" at bounding box center [358, 578] width 14 height 14
type input "3"
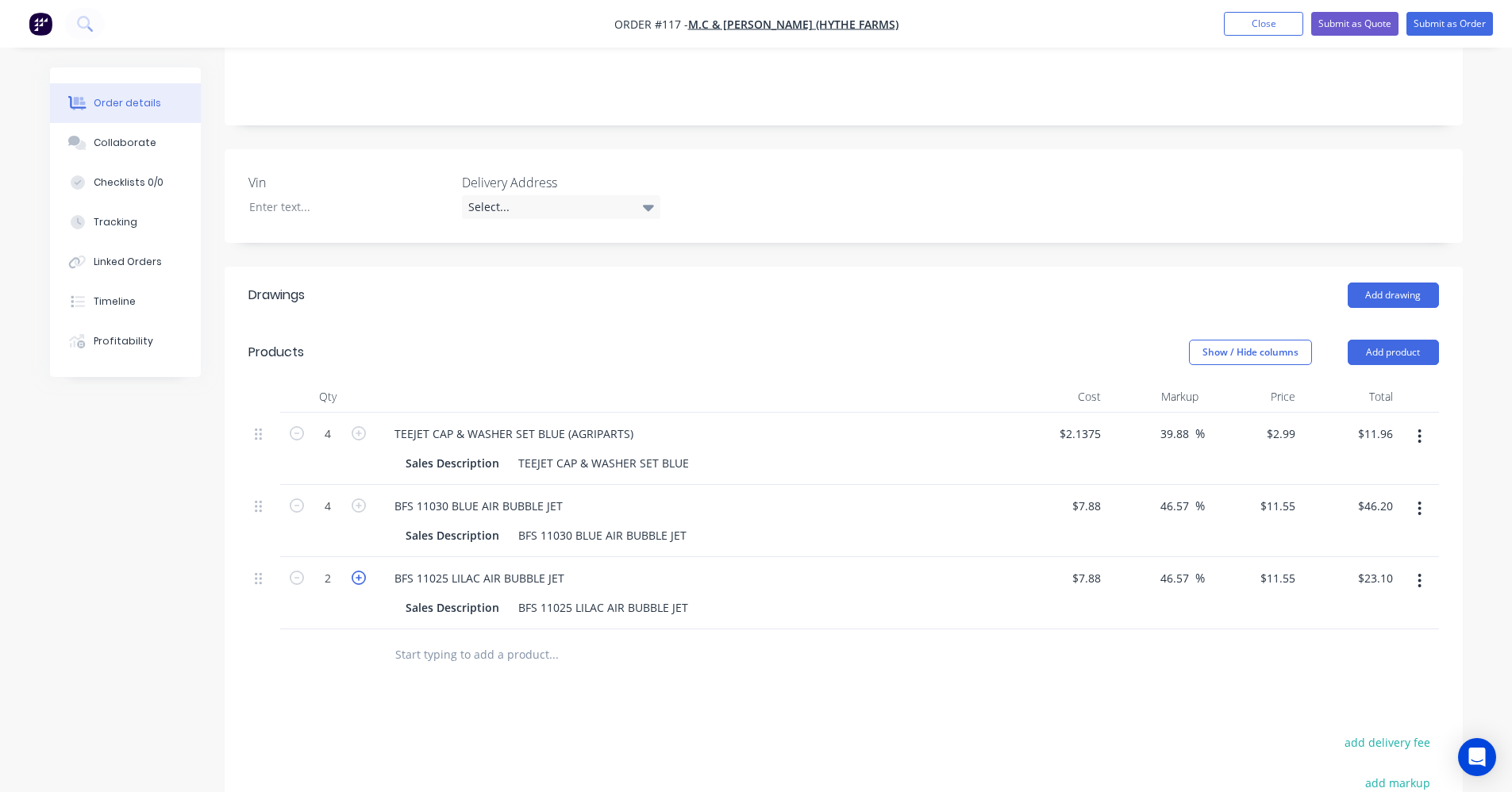
type input "$34.65"
click at [362, 571] on icon "button" at bounding box center [358, 578] width 14 height 14
type input "4"
type input "$46.20"
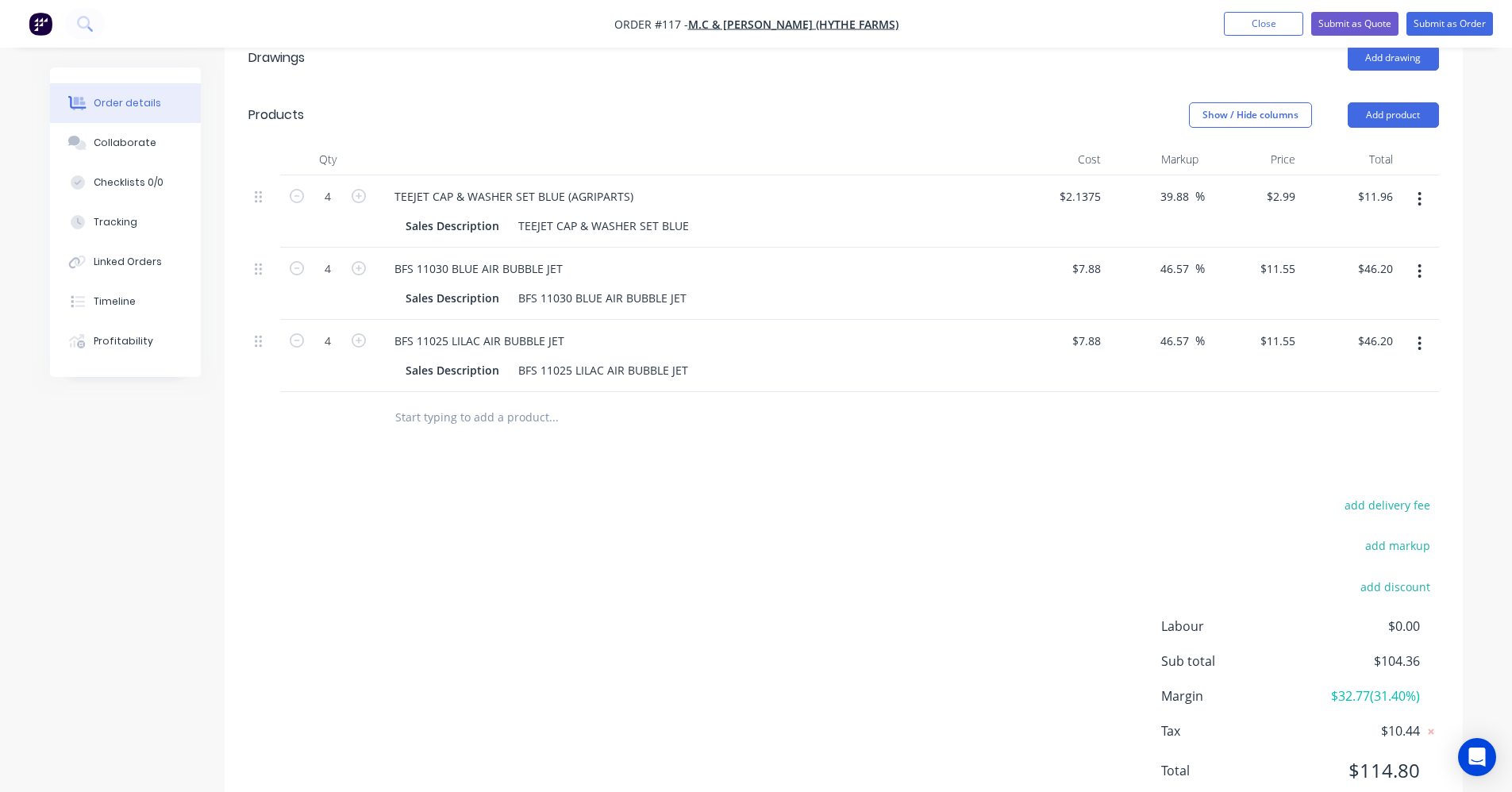
scroll to position [556, 0]
click at [471, 401] on input "text" at bounding box center [553, 417] width 318 height 32
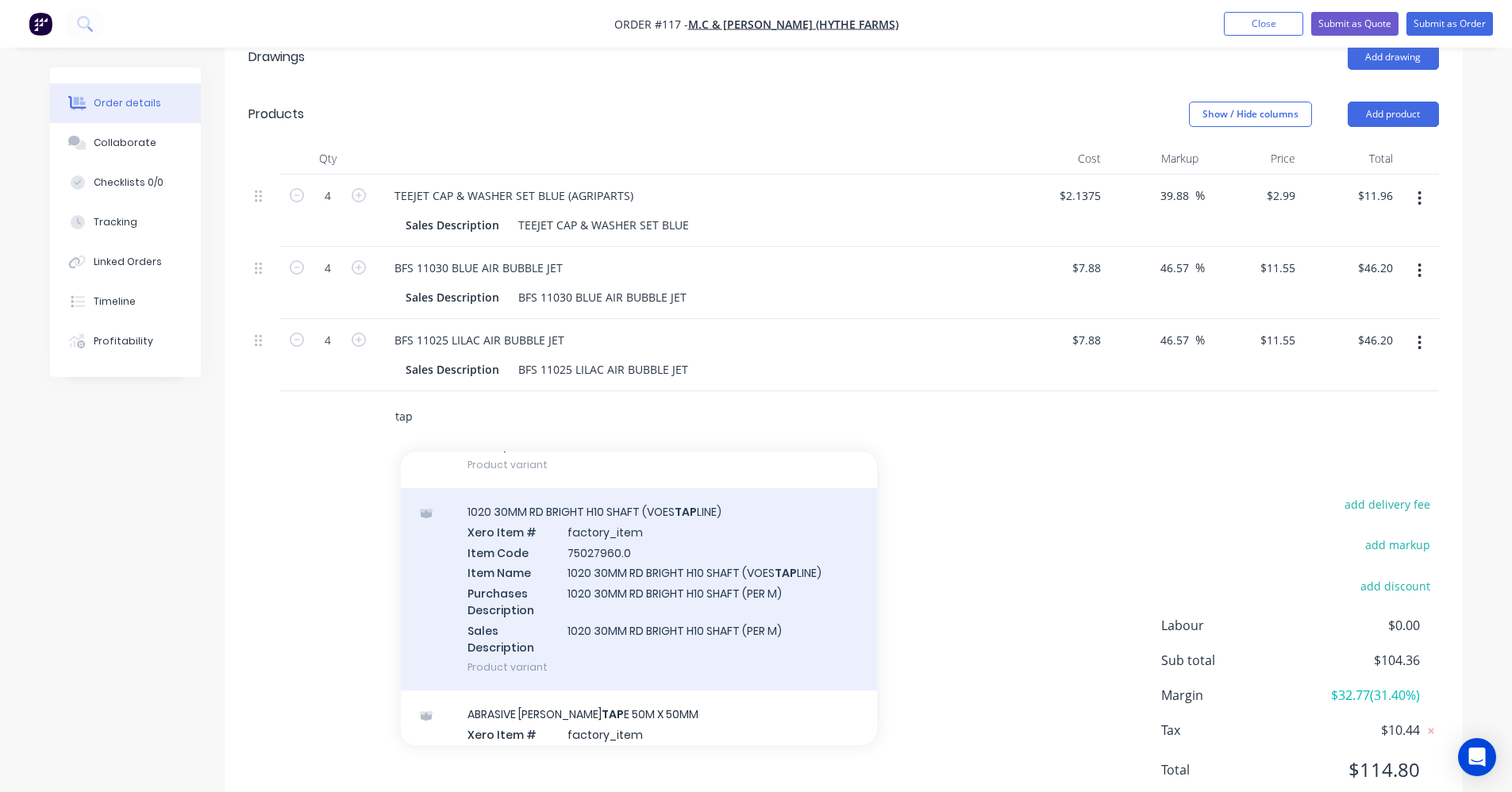
scroll to position [5318, 0]
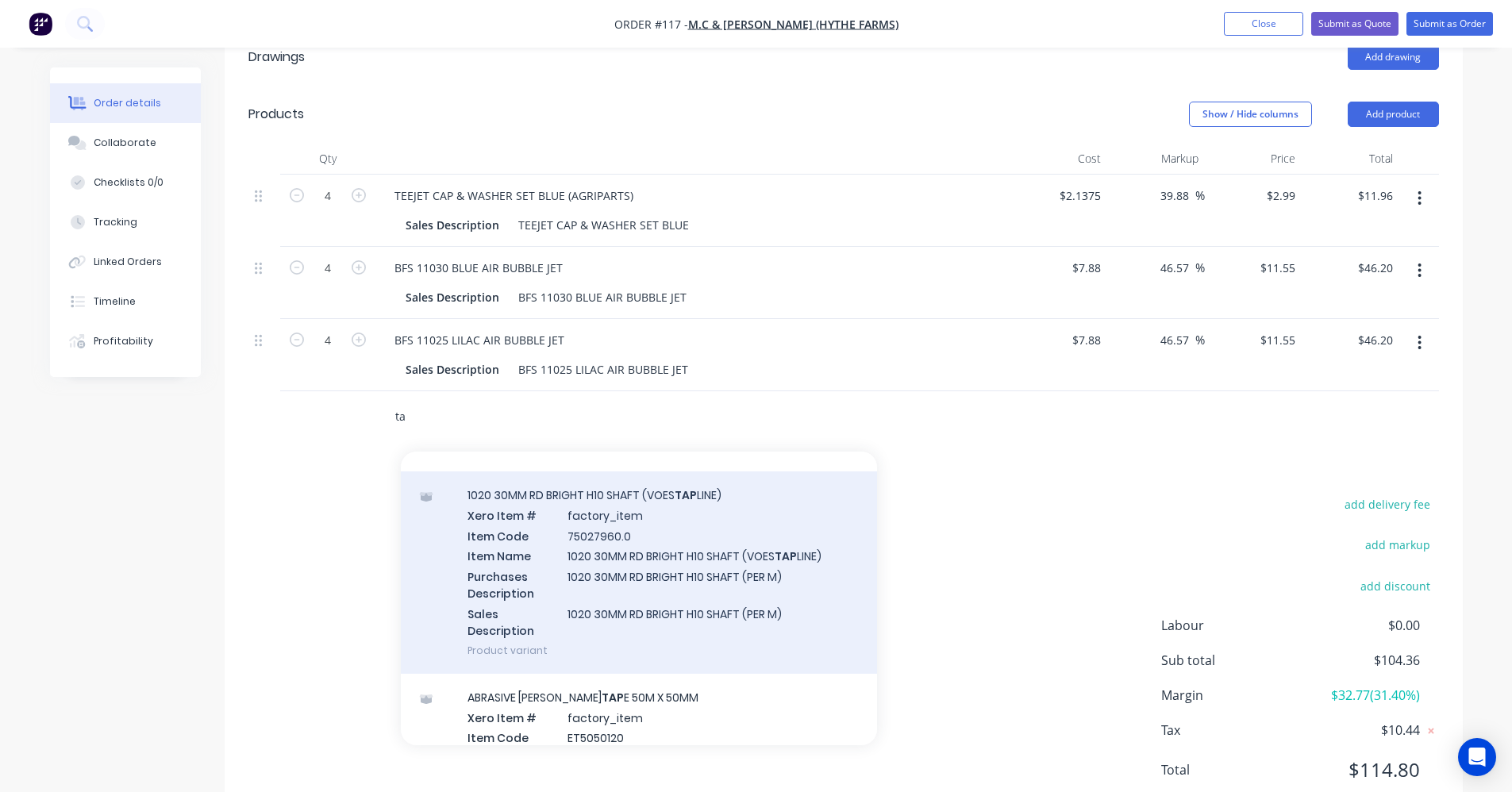
type input "t"
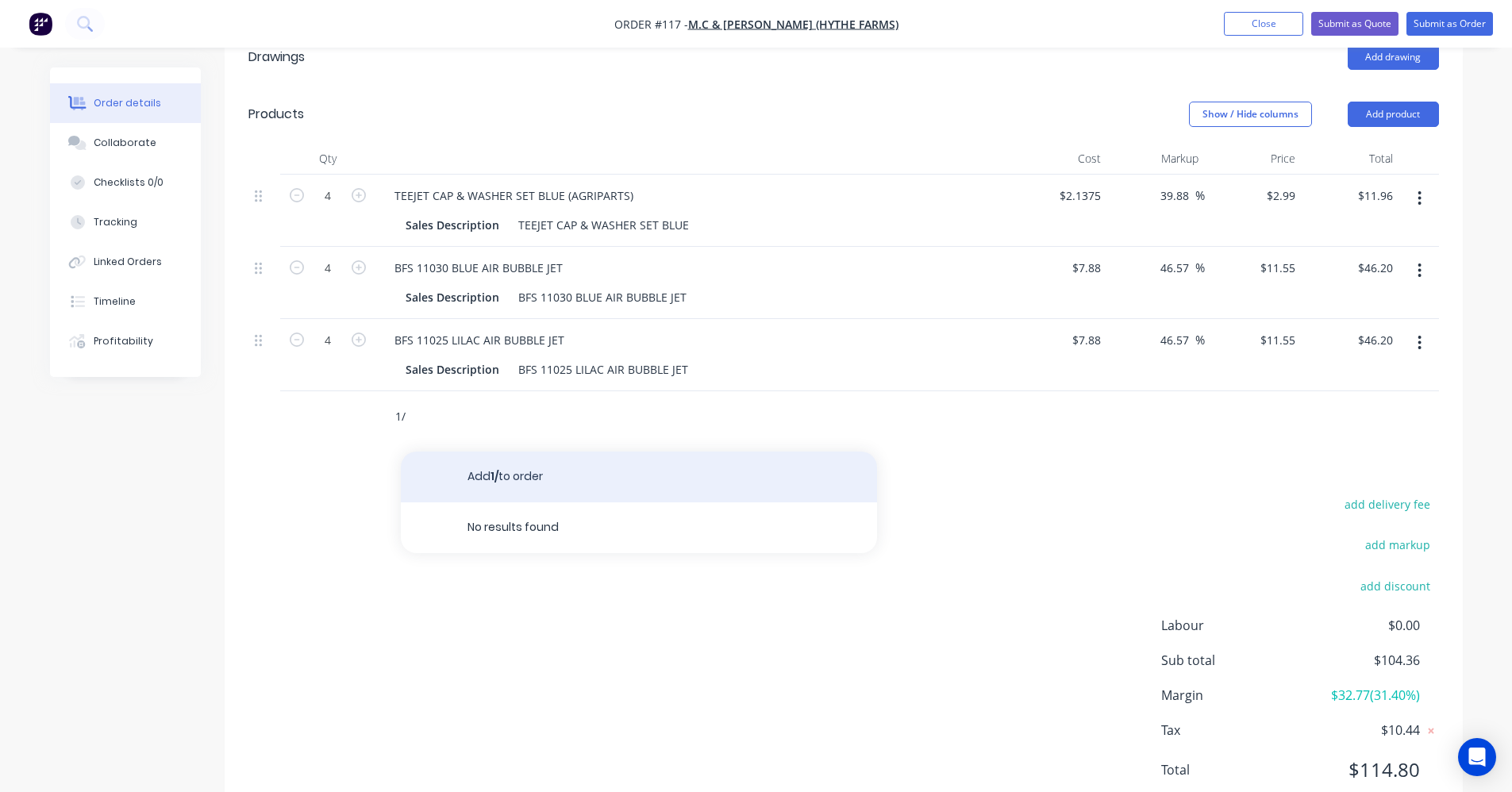
type input "1"
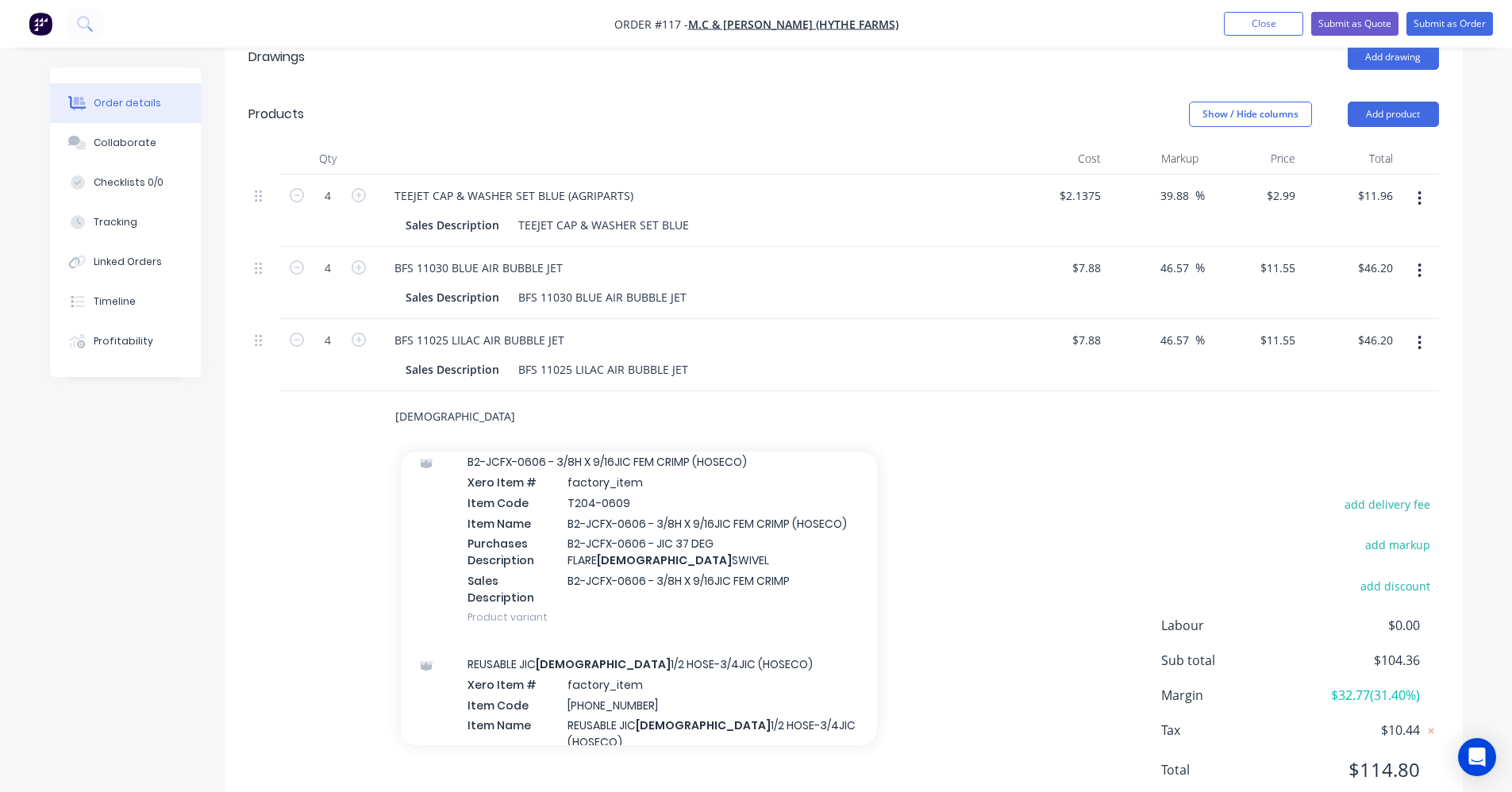
scroll to position [2540, 0]
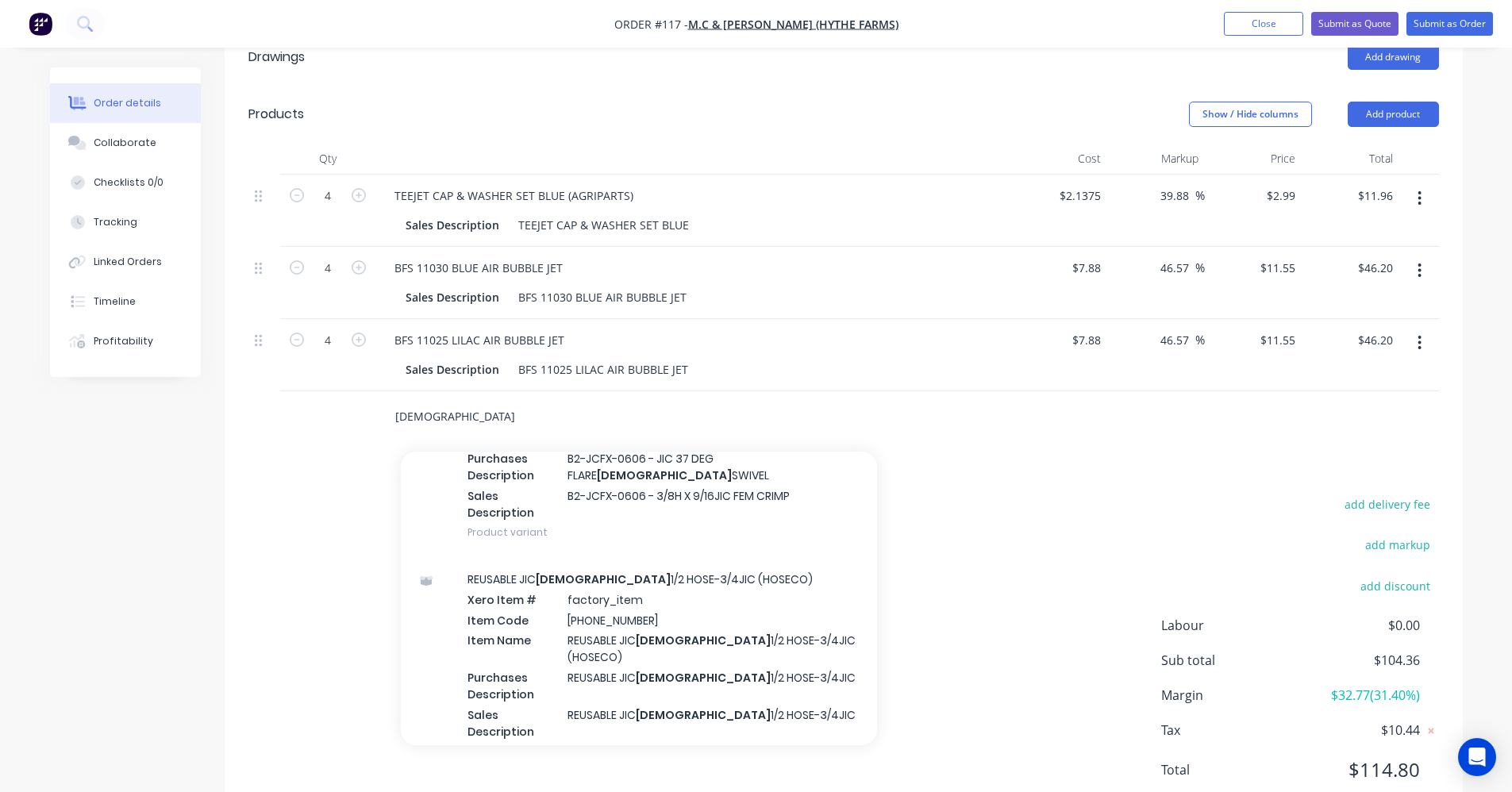
type input "female"
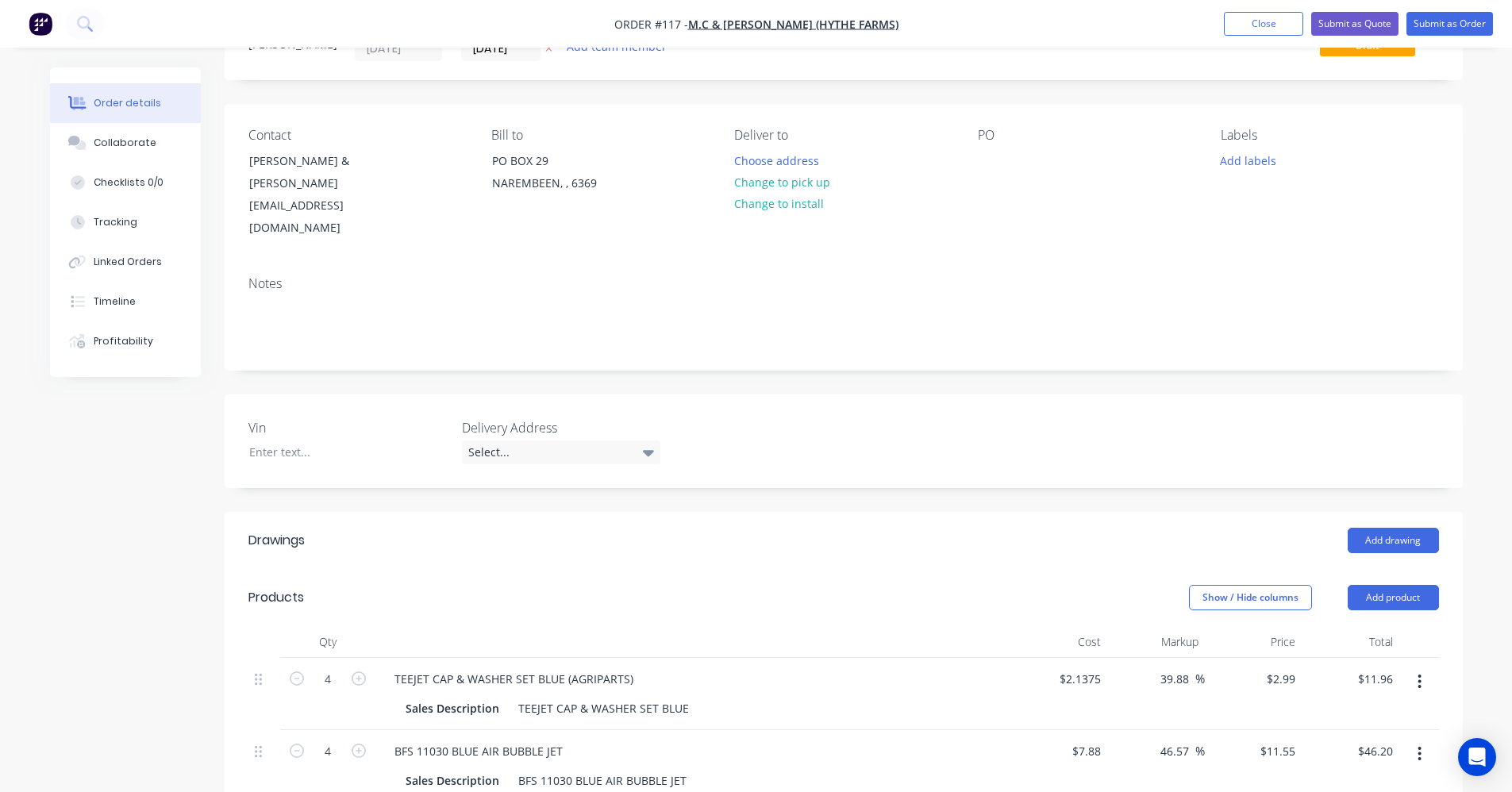
scroll to position [0, 0]
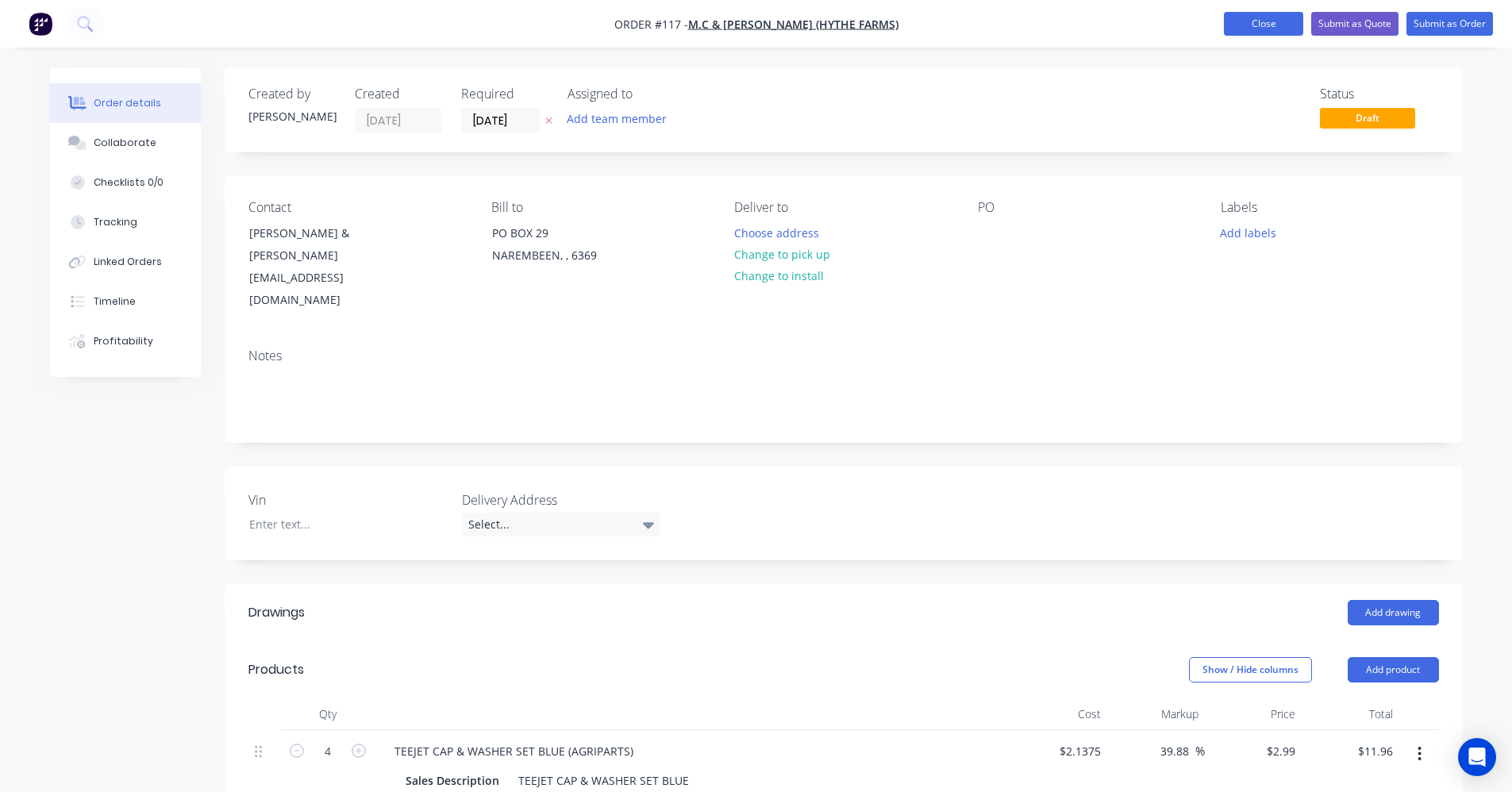
click at [1275, 21] on button "Close" at bounding box center [1264, 24] width 79 height 24
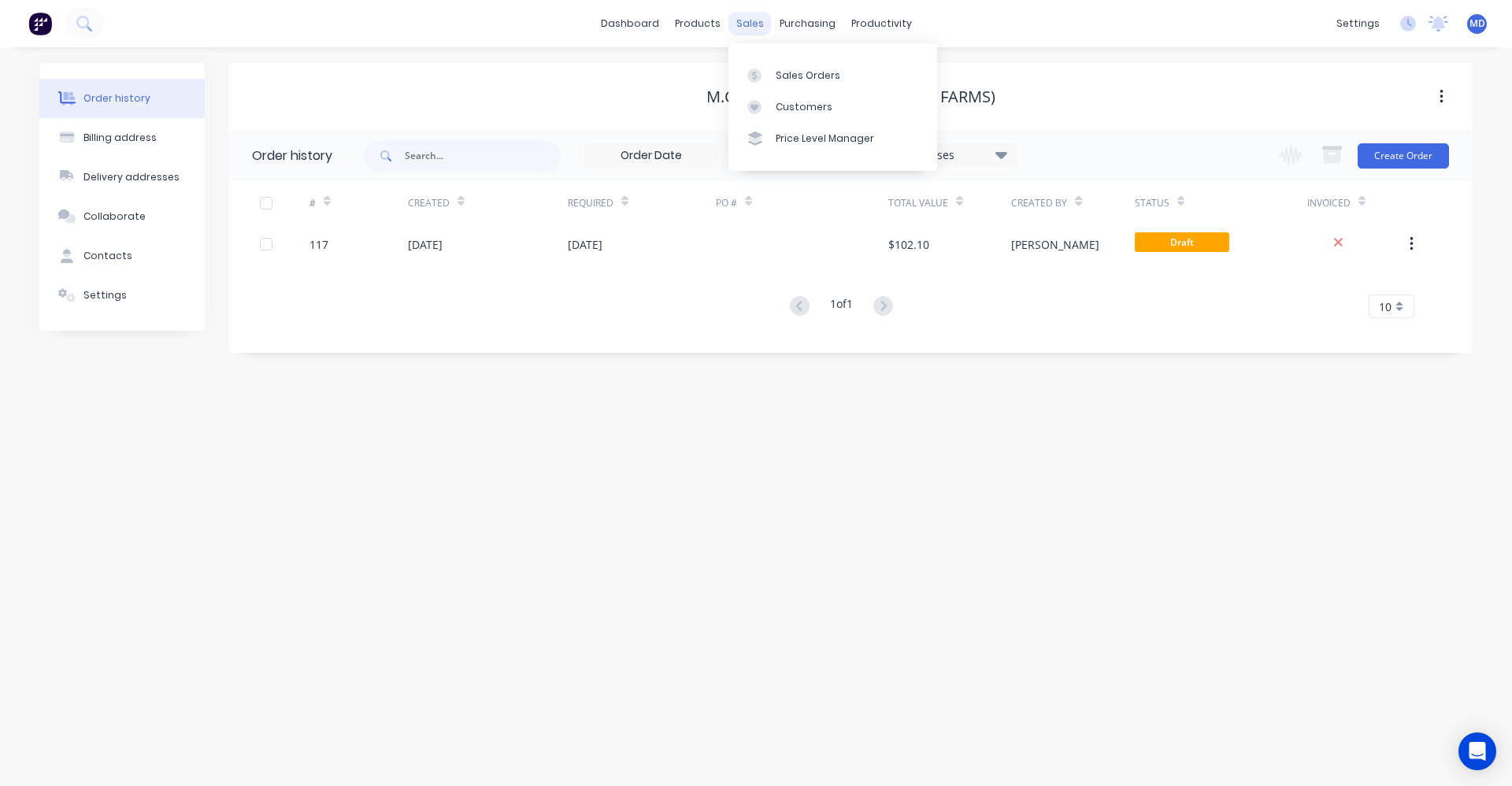
click at [741, 28] on div "sales" at bounding box center [750, 23] width 43 height 23
click at [769, 72] on div at bounding box center [759, 75] width 23 height 14
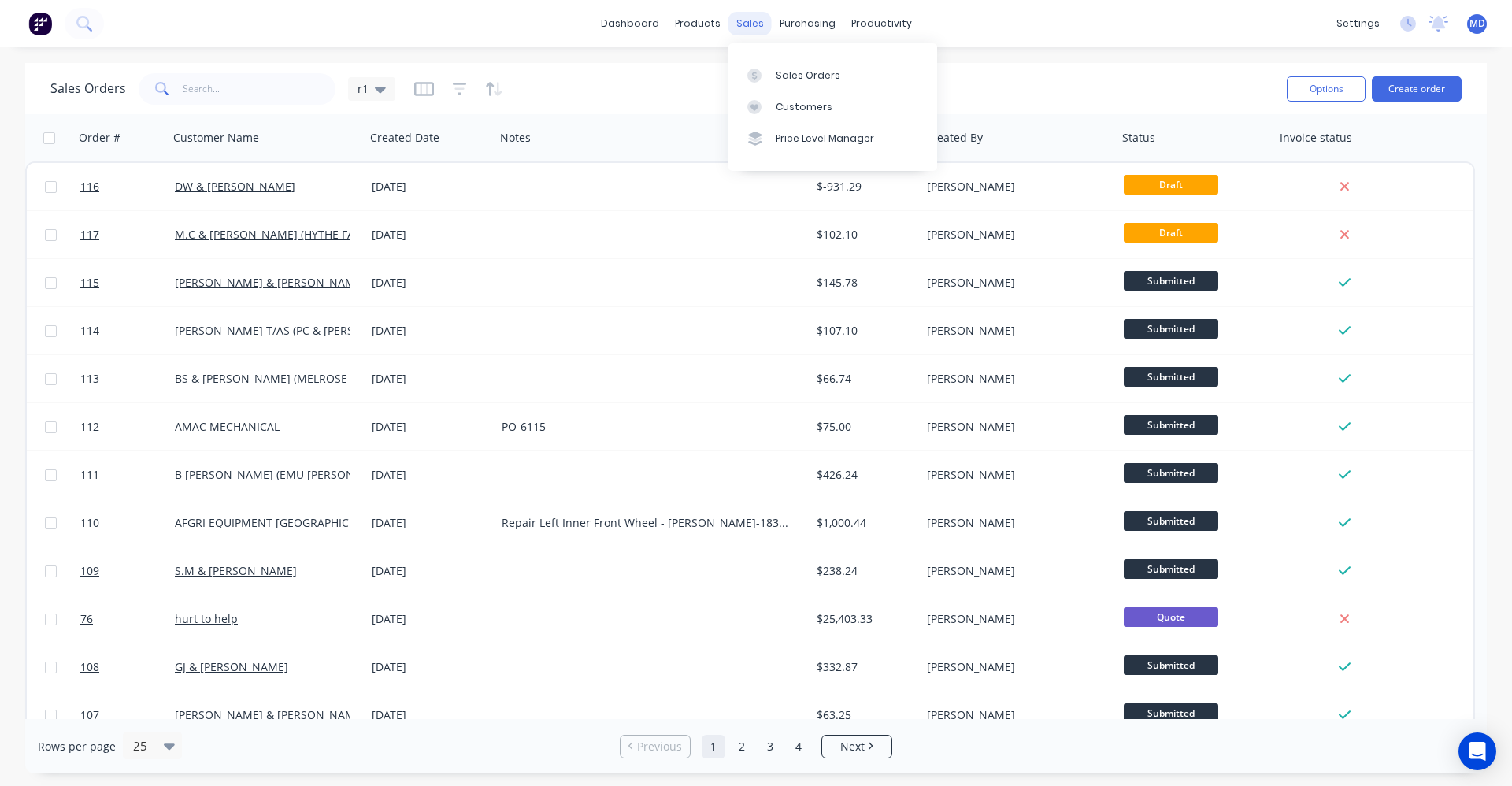
click at [749, 30] on div "sales" at bounding box center [750, 23] width 43 height 23
click at [796, 71] on div "Sales Orders" at bounding box center [808, 75] width 64 height 14
click at [1449, 93] on button "Create order" at bounding box center [1417, 89] width 90 height 25
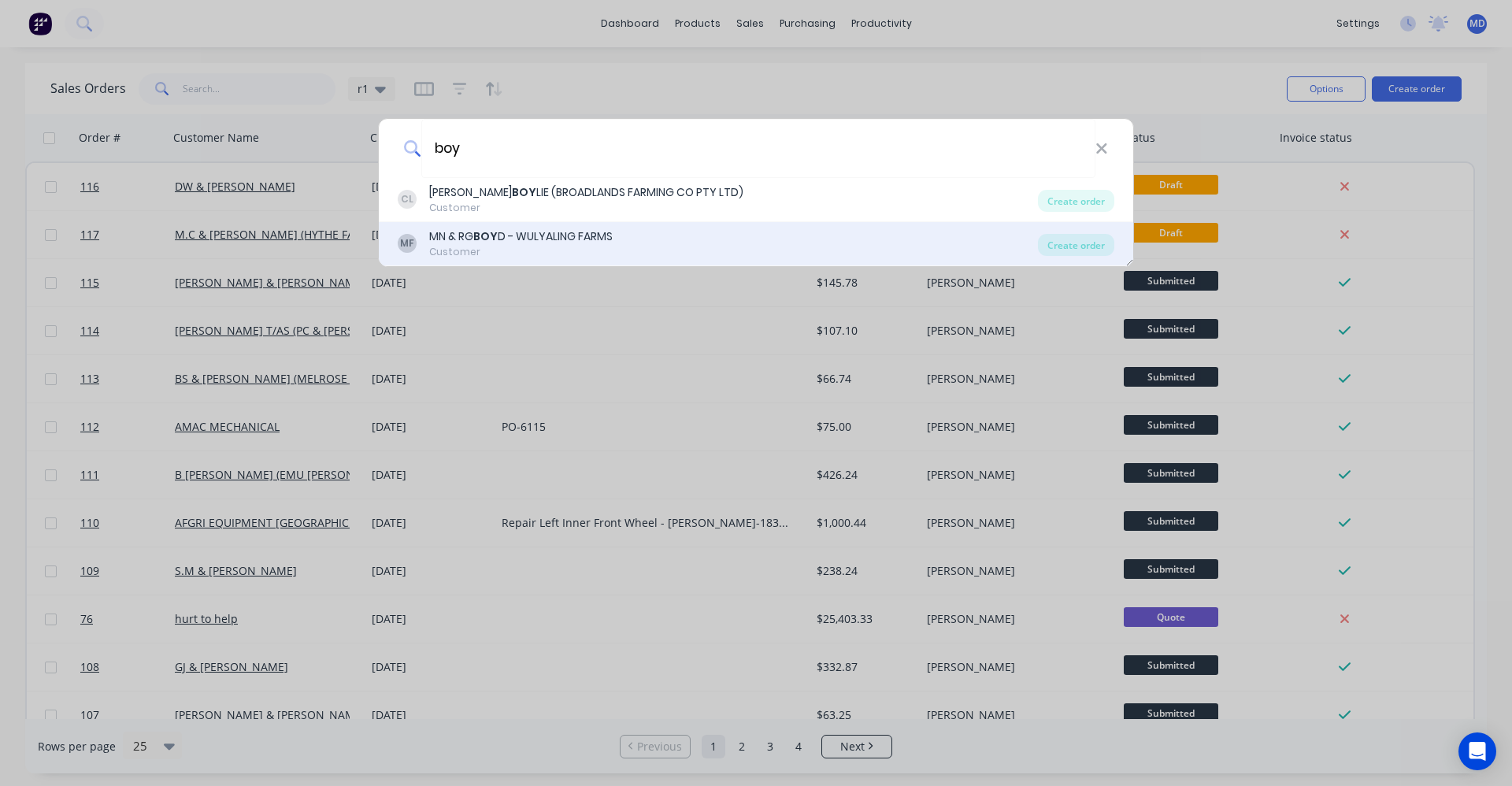
type input "boy"
click at [665, 232] on div "MF MN & RG BOY D - WULYALING FARMS Customer" at bounding box center [718, 244] width 640 height 31
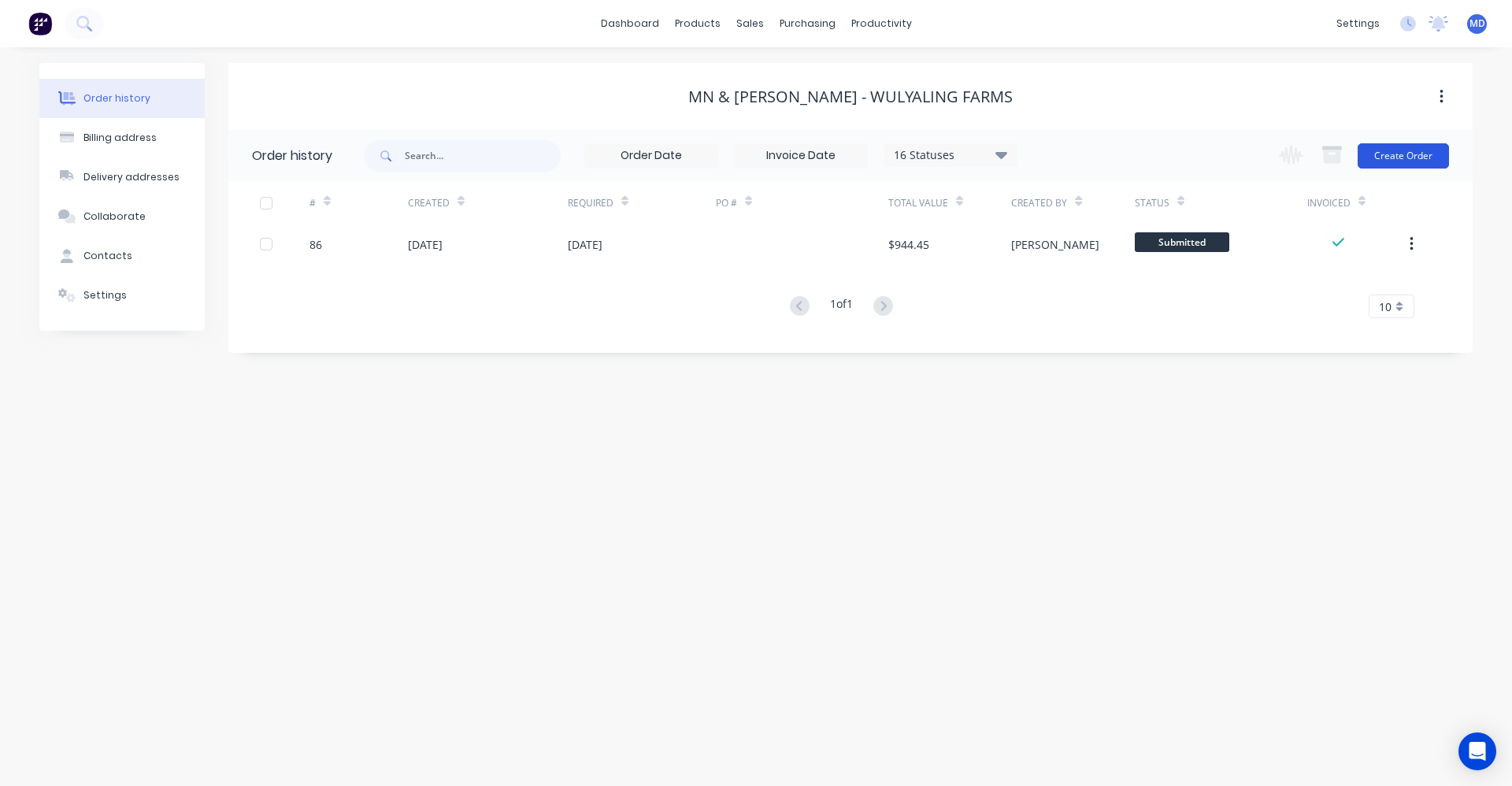
click at [1424, 152] on button "Create Order" at bounding box center [1404, 156] width 92 height 25
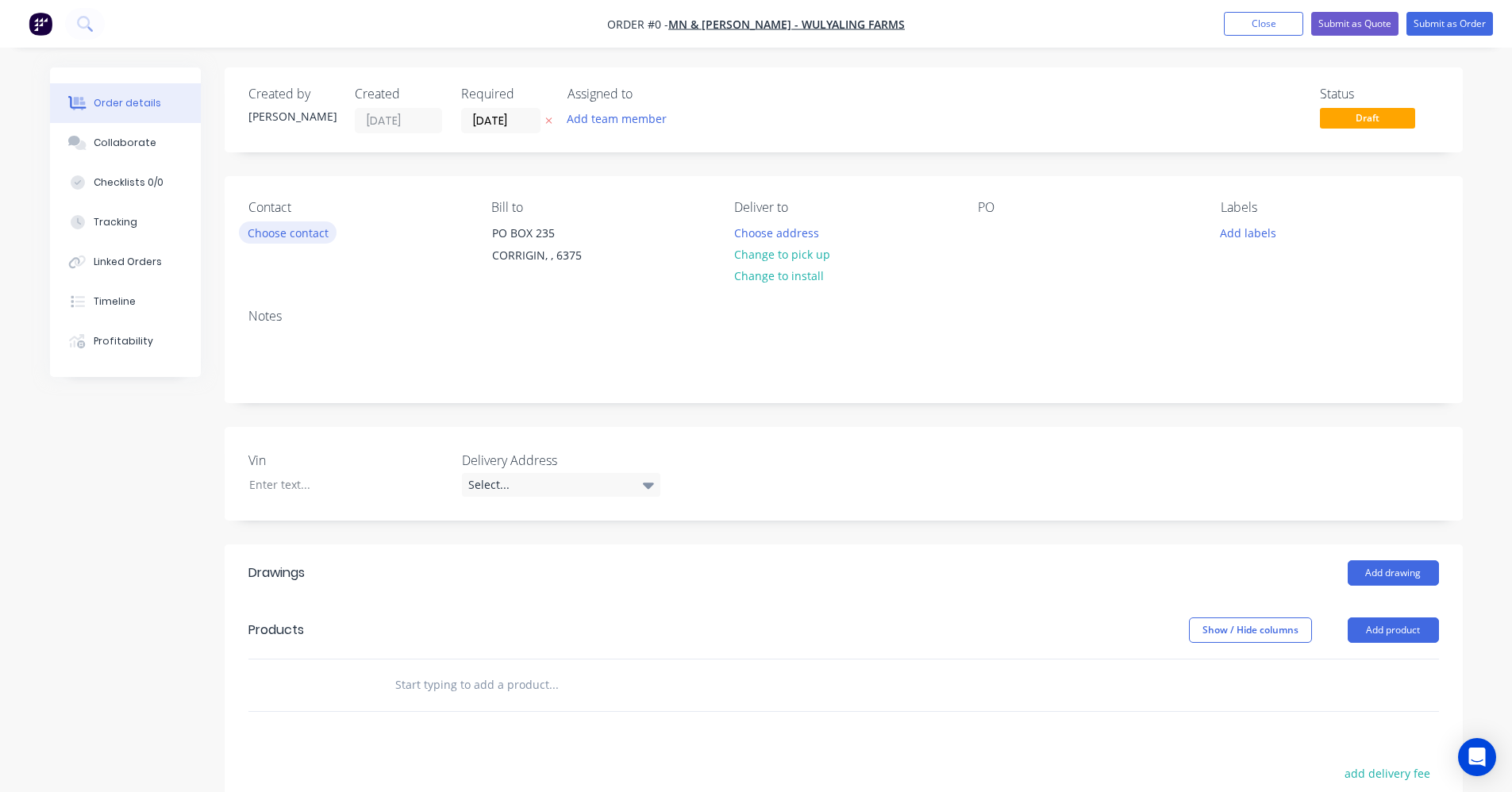
click at [297, 235] on button "Choose contact" at bounding box center [288, 231] width 98 height 21
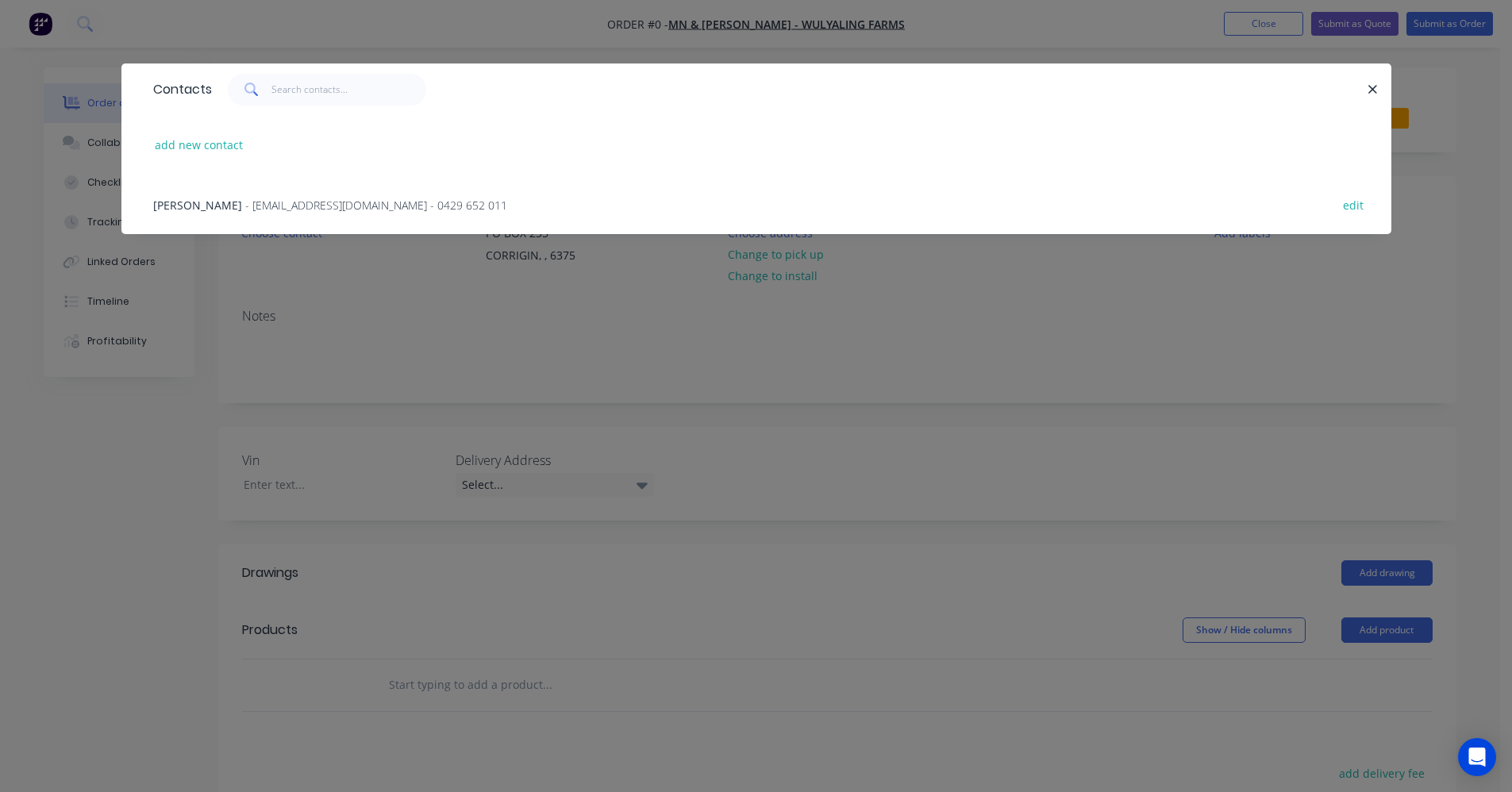
click at [257, 215] on div "MURRAY BOYD - wulyalingfarms@bigpond.com - 0429 652 011 edit" at bounding box center [757, 204] width 1223 height 60
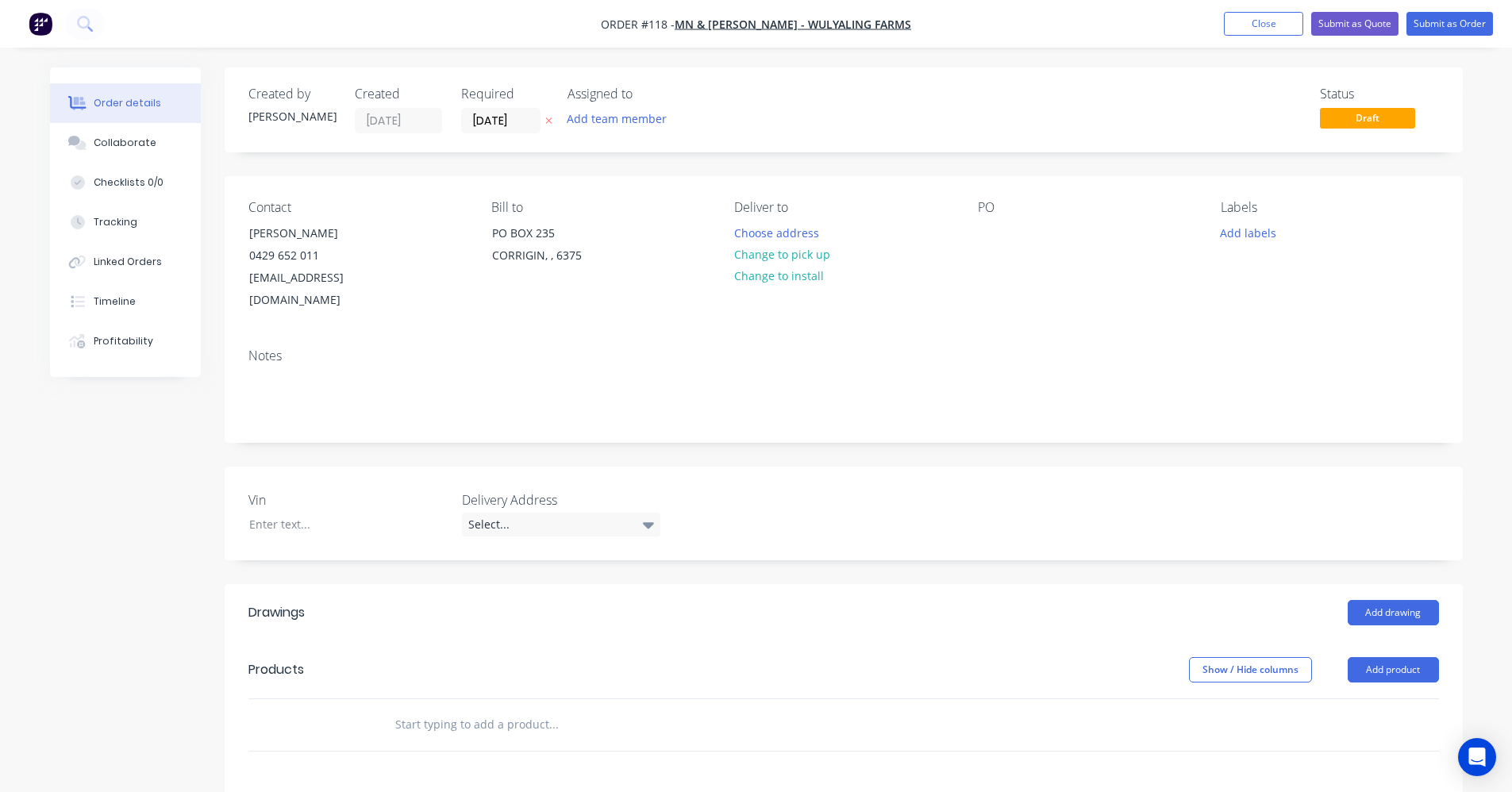
click at [397, 709] on input "text" at bounding box center [553, 725] width 318 height 32
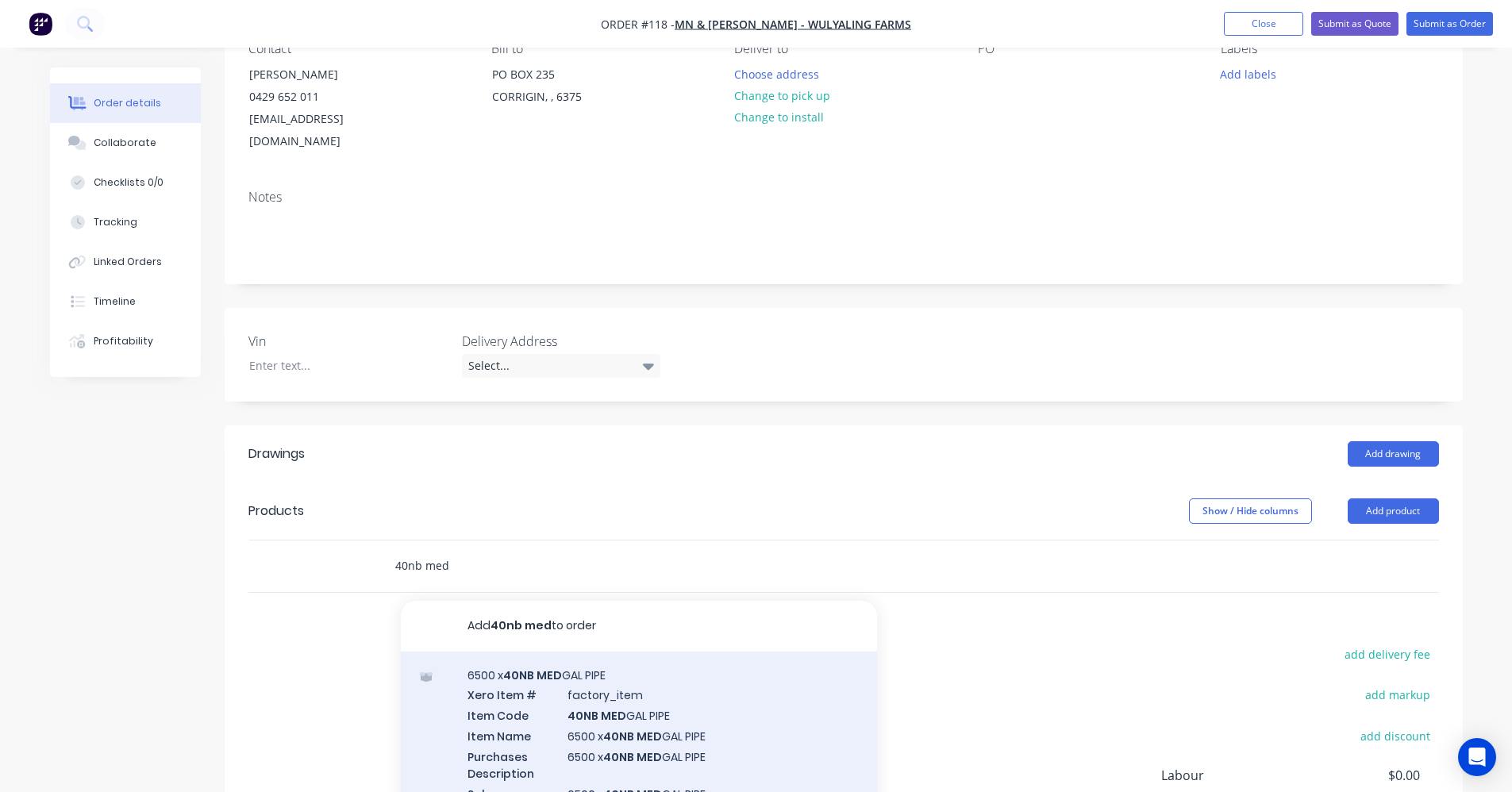
scroll to position [79, 0]
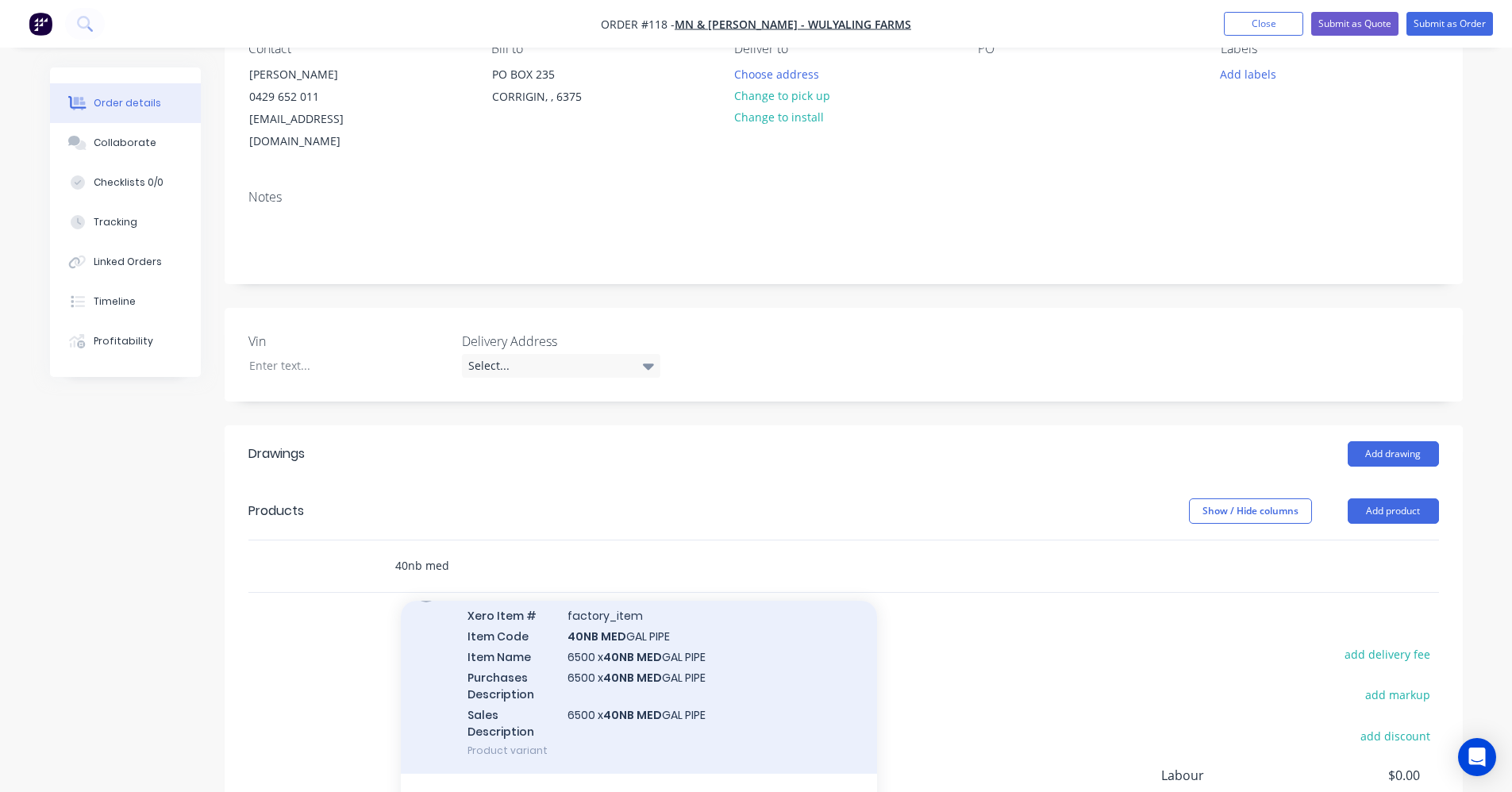
type input "40nb med"
click at [537, 646] on div "6500 x 40NB MED GAL PIPE Xero Item # factory_item Item Code 40NB MED GAL PIPE I…" at bounding box center [639, 673] width 476 height 203
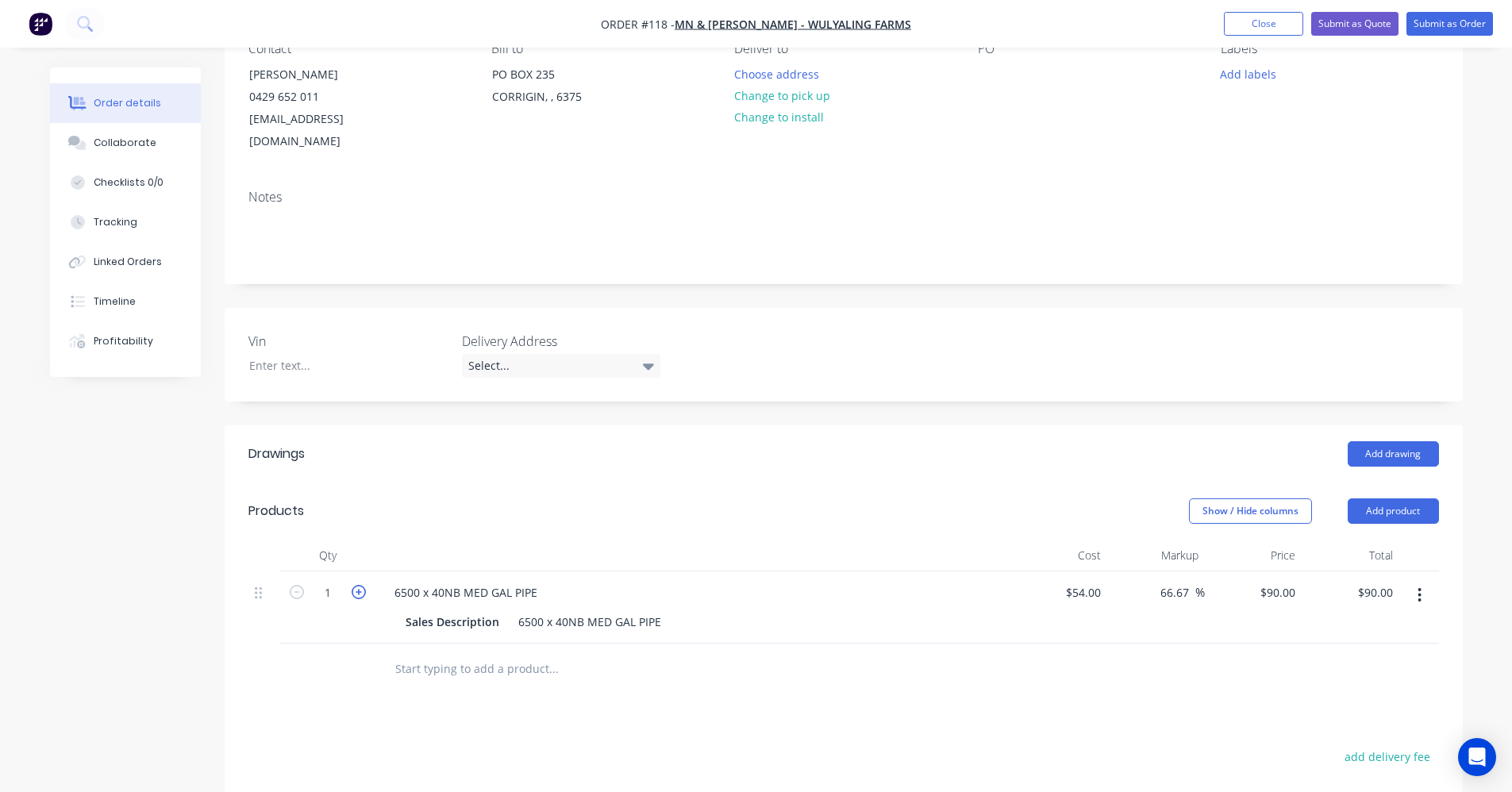
click at [356, 585] on icon "button" at bounding box center [358, 592] width 14 height 14
type input "2"
type input "$180.00"
click at [1218, 649] on div at bounding box center [843, 669] width 1191 height 51
click at [1435, 20] on button "Submit as Order" at bounding box center [1450, 24] width 87 height 24
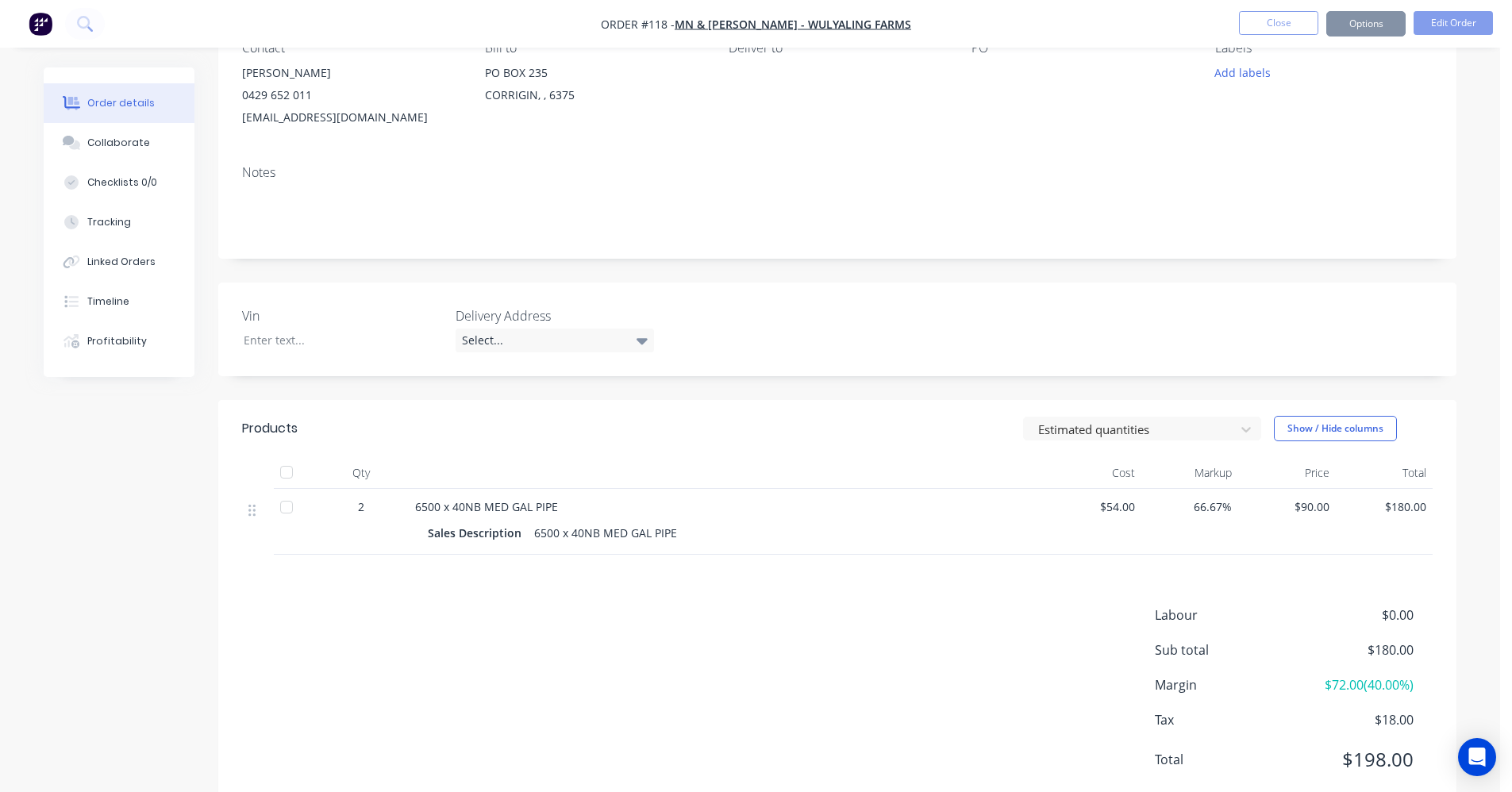
scroll to position [0, 0]
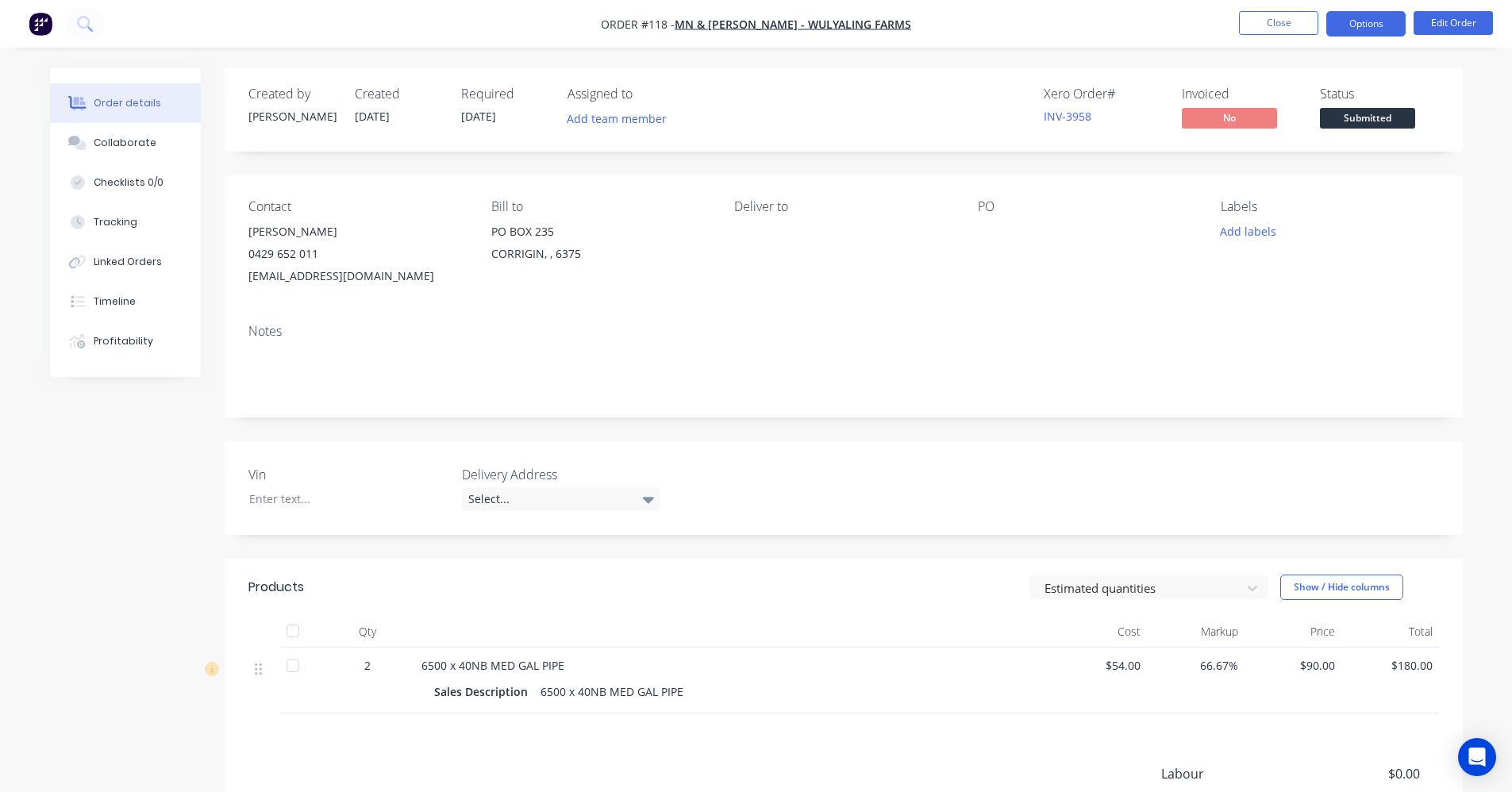
click at [1355, 29] on button "Options" at bounding box center [1366, 24] width 79 height 25
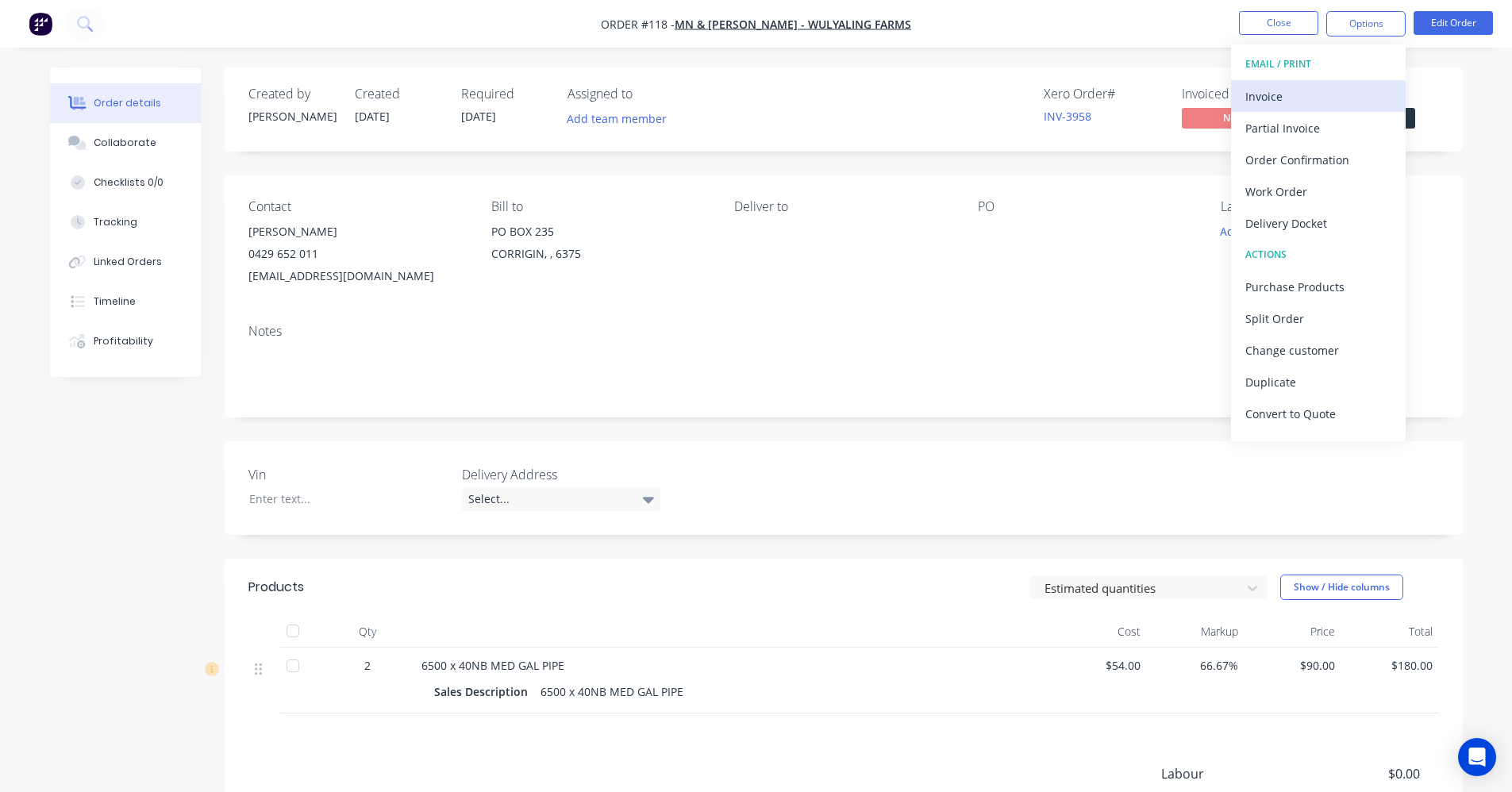
click at [1314, 92] on div "Invoice" at bounding box center [1319, 96] width 146 height 23
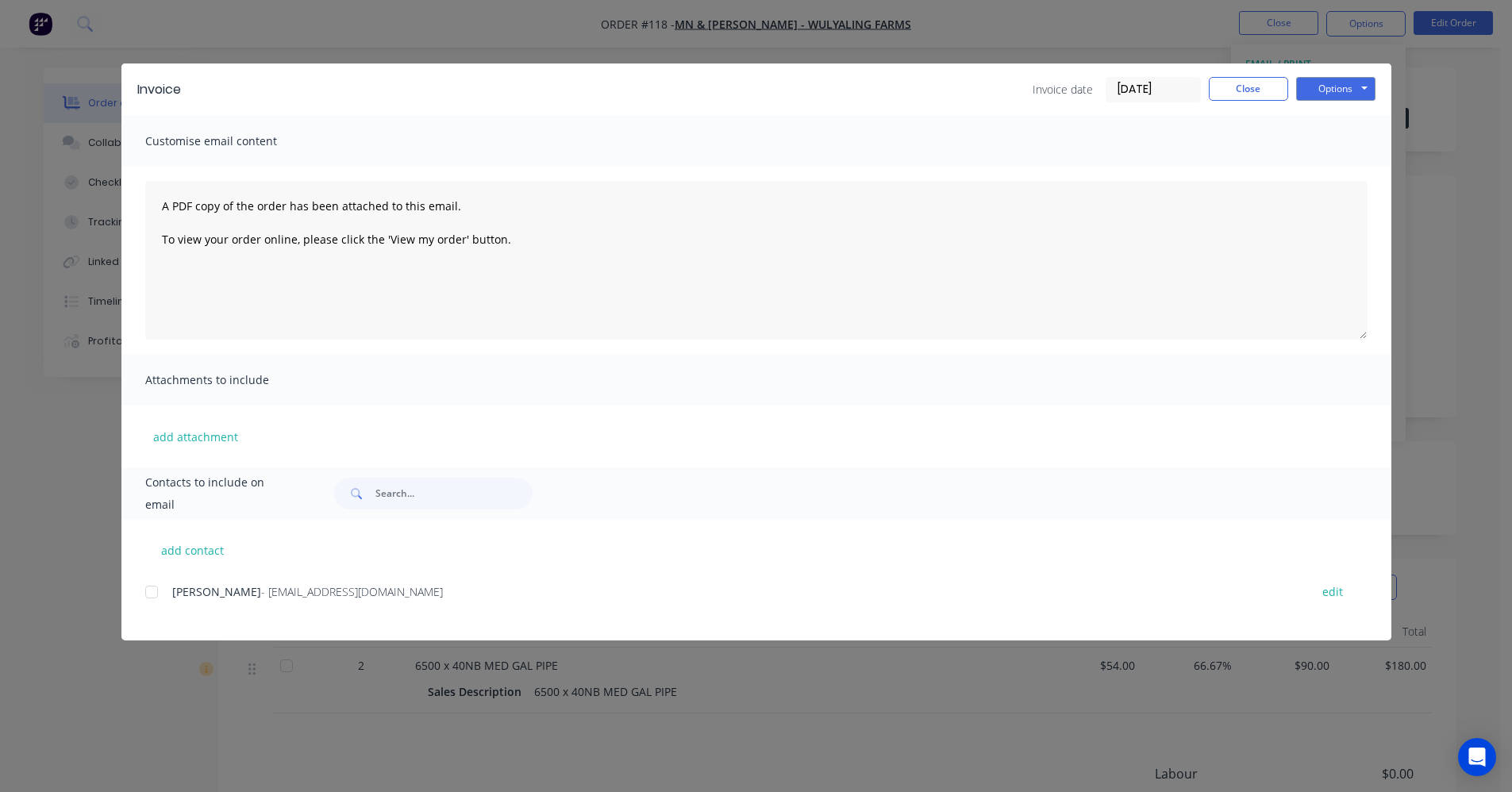
click at [290, 586] on span "- wulyalingfarms@bigpond.com" at bounding box center [352, 592] width 182 height 15
click at [137, 586] on div "add contact MURRAY BOYD - wulyalingfarms@bigpond.com edit" at bounding box center [756, 579] width 1270 height 121
click at [153, 583] on div at bounding box center [151, 592] width 32 height 32
click at [1319, 87] on button "Options" at bounding box center [1336, 89] width 79 height 24
click at [1345, 172] on button "Email" at bounding box center [1347, 169] width 102 height 26
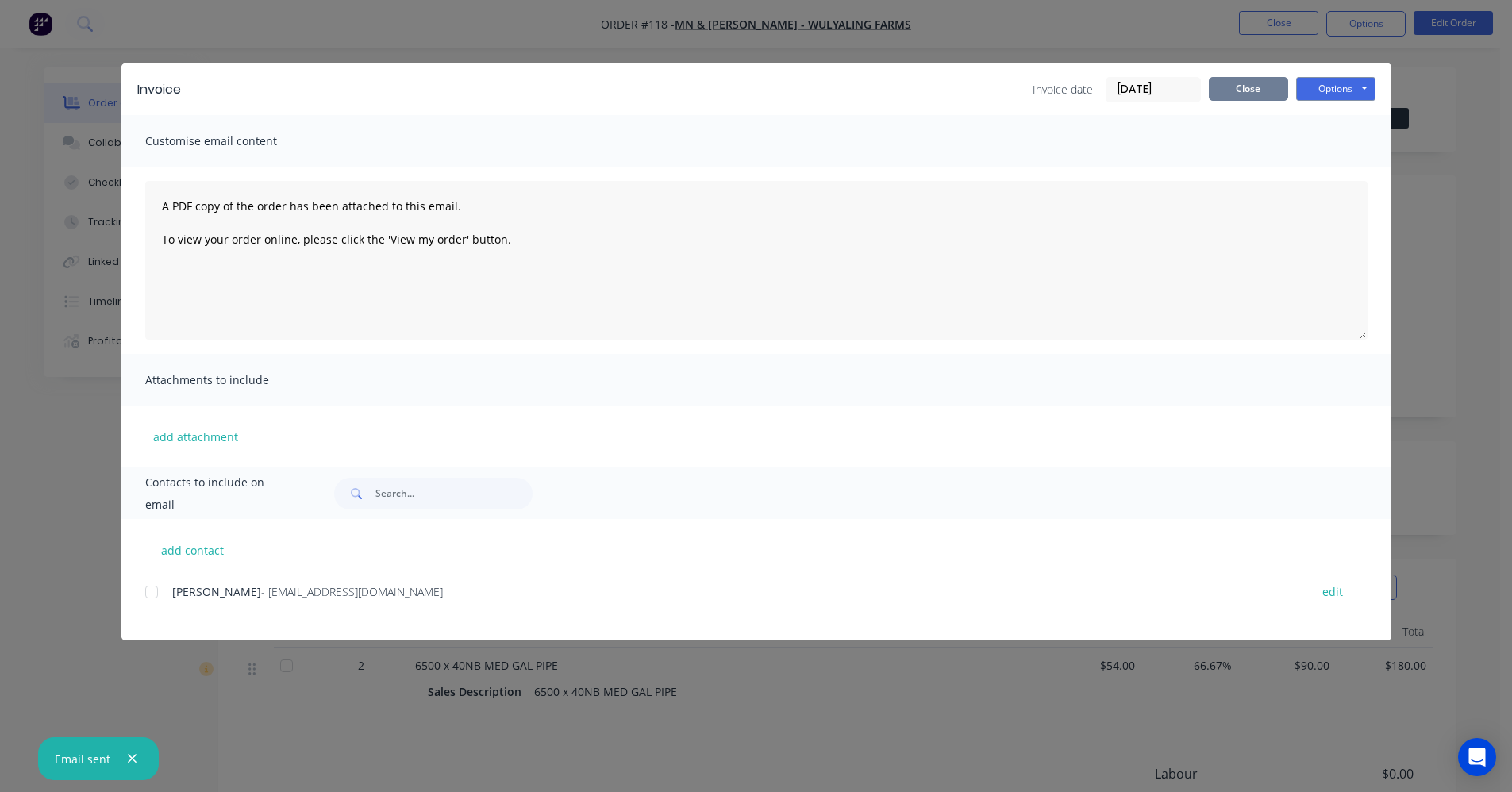
click at [1221, 87] on button "Close" at bounding box center [1249, 89] width 79 height 24
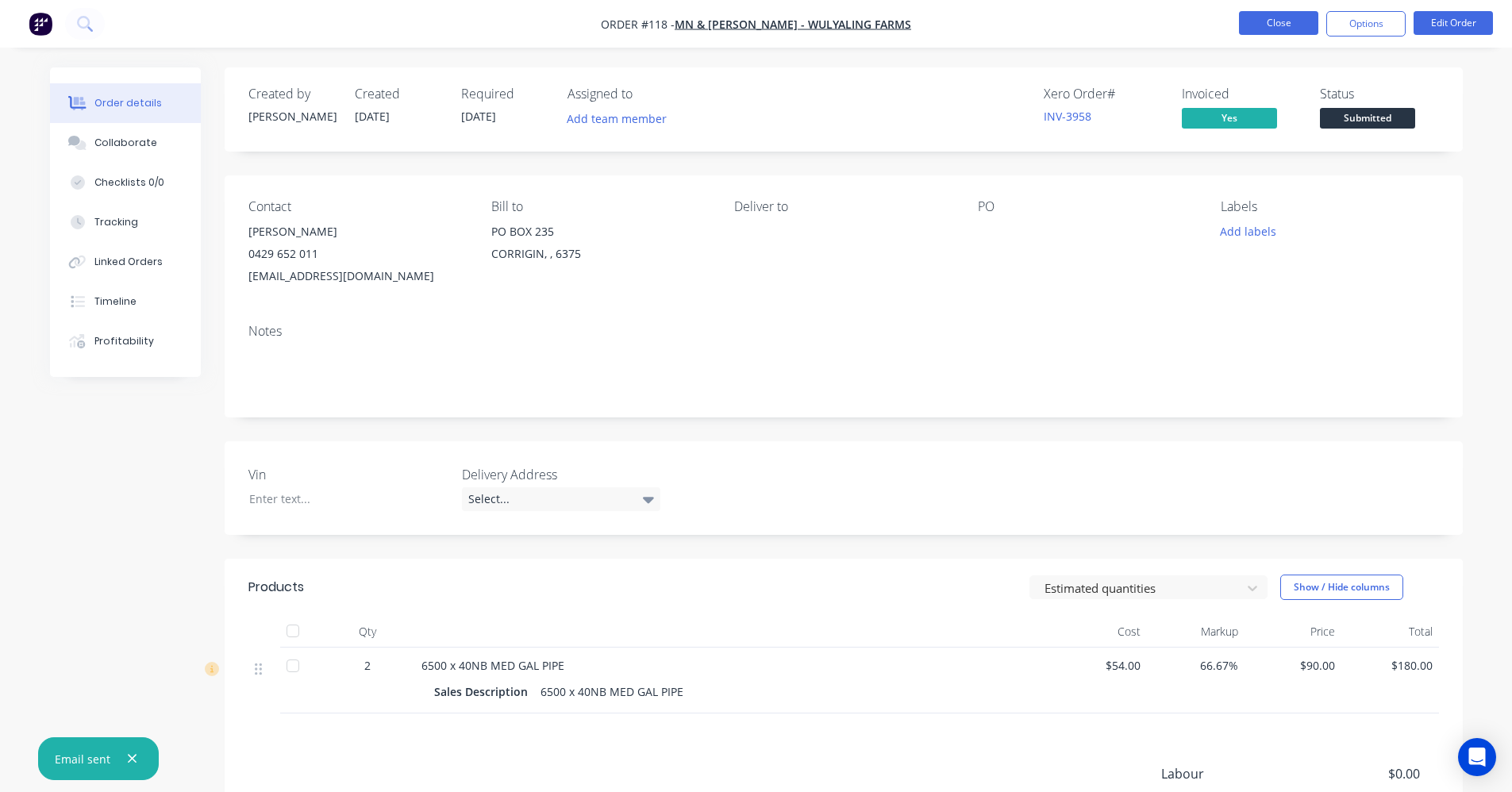
click at [1256, 24] on button "Close" at bounding box center [1279, 23] width 79 height 24
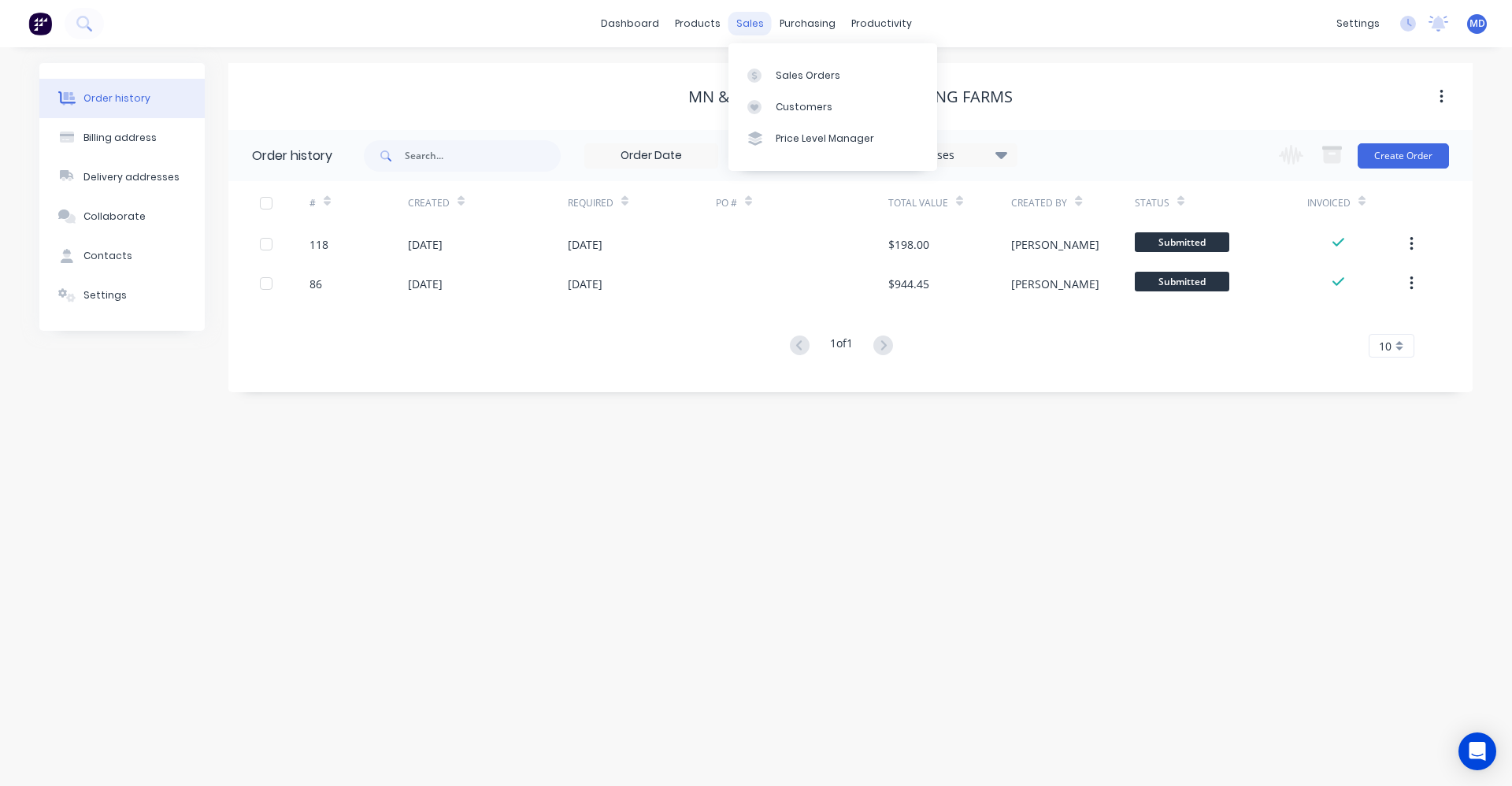
click at [757, 29] on div "sales" at bounding box center [750, 23] width 43 height 23
click at [788, 77] on div "Sales Orders" at bounding box center [808, 75] width 64 height 14
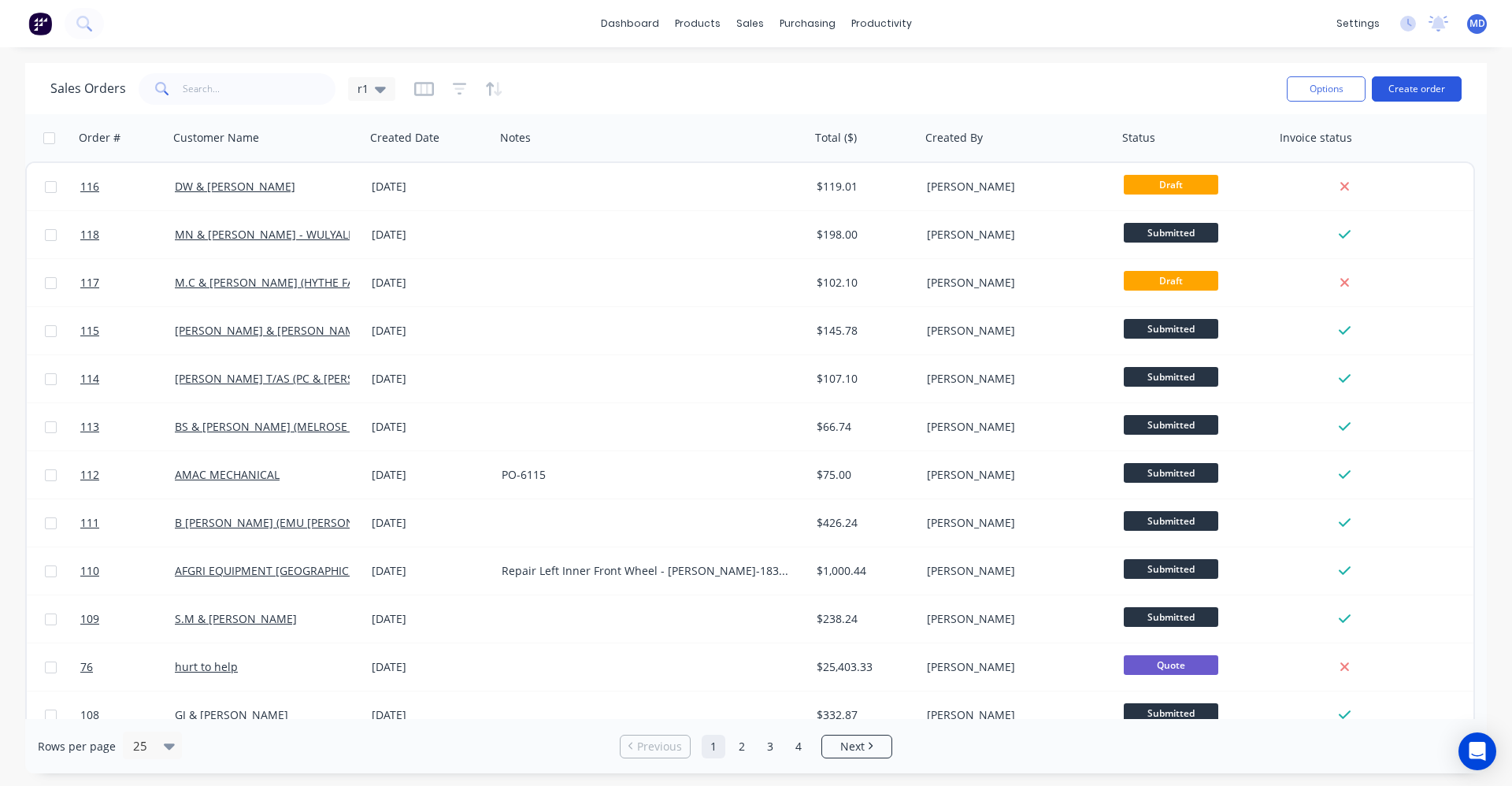
click at [1397, 94] on button "Create order" at bounding box center [1417, 89] width 90 height 25
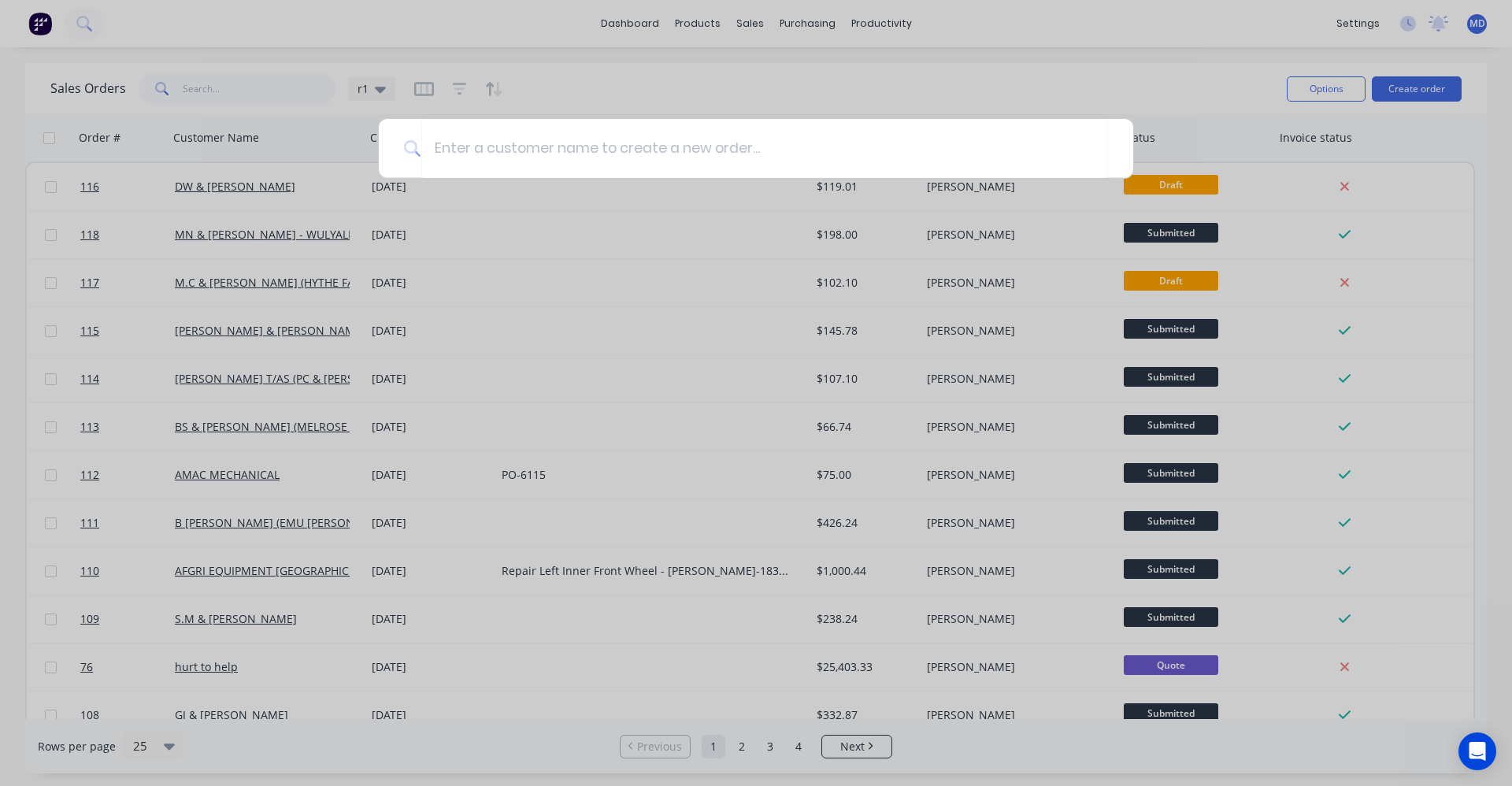
click at [497, 284] on div at bounding box center [756, 393] width 1512 height 786
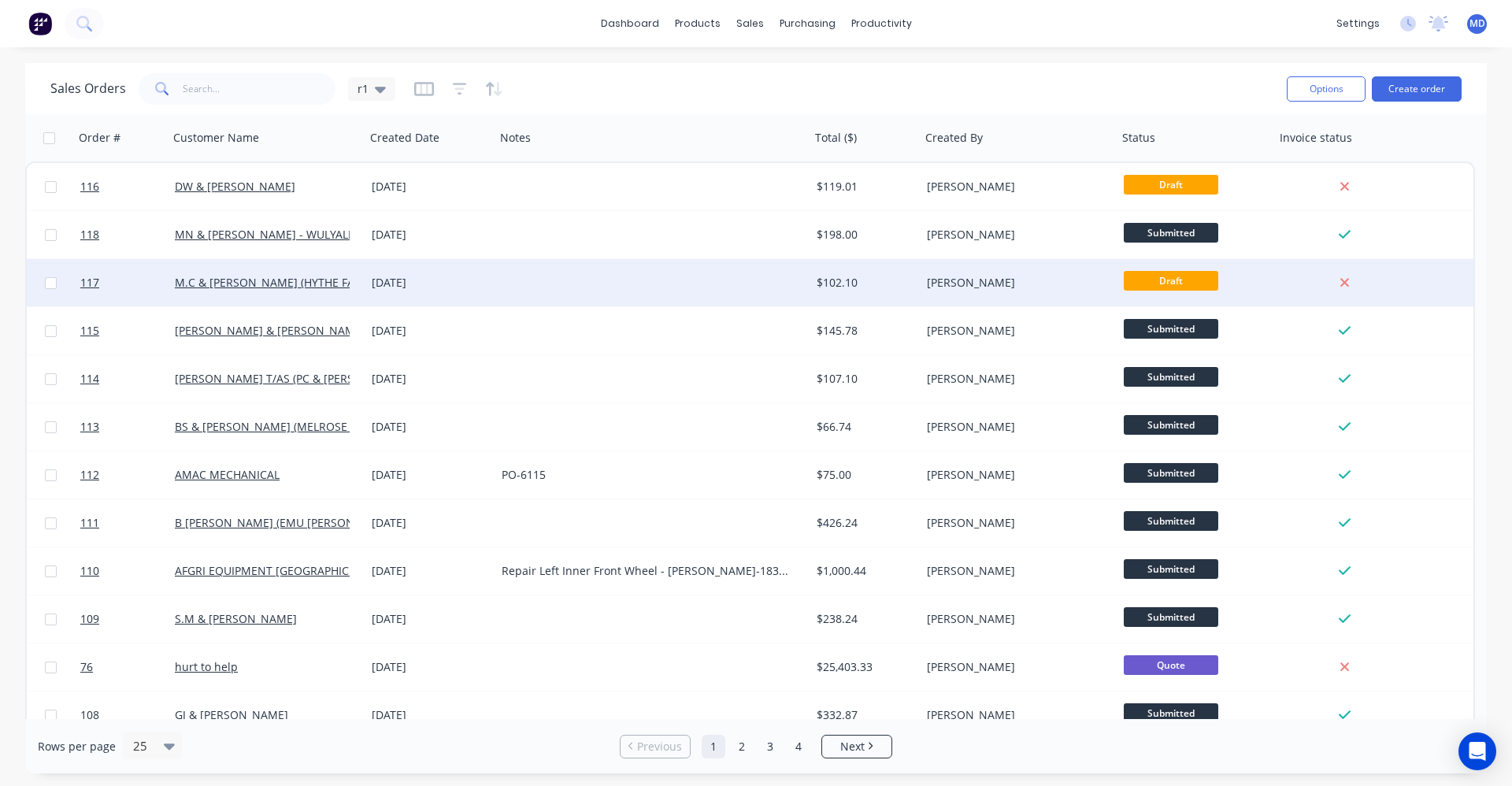
click at [462, 285] on div "07 Oct 2025" at bounding box center [431, 282] width 118 height 16
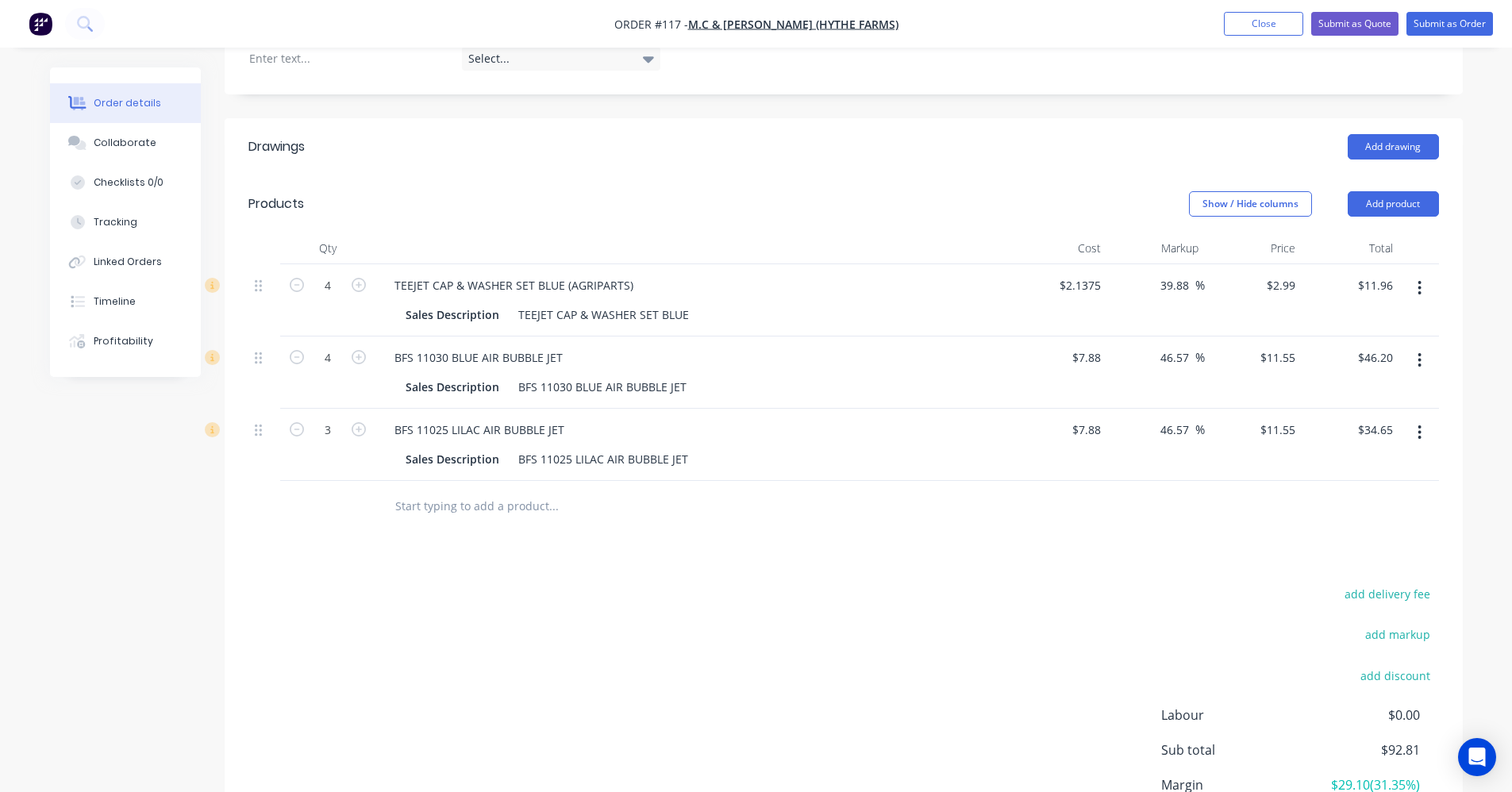
scroll to position [476, 0]
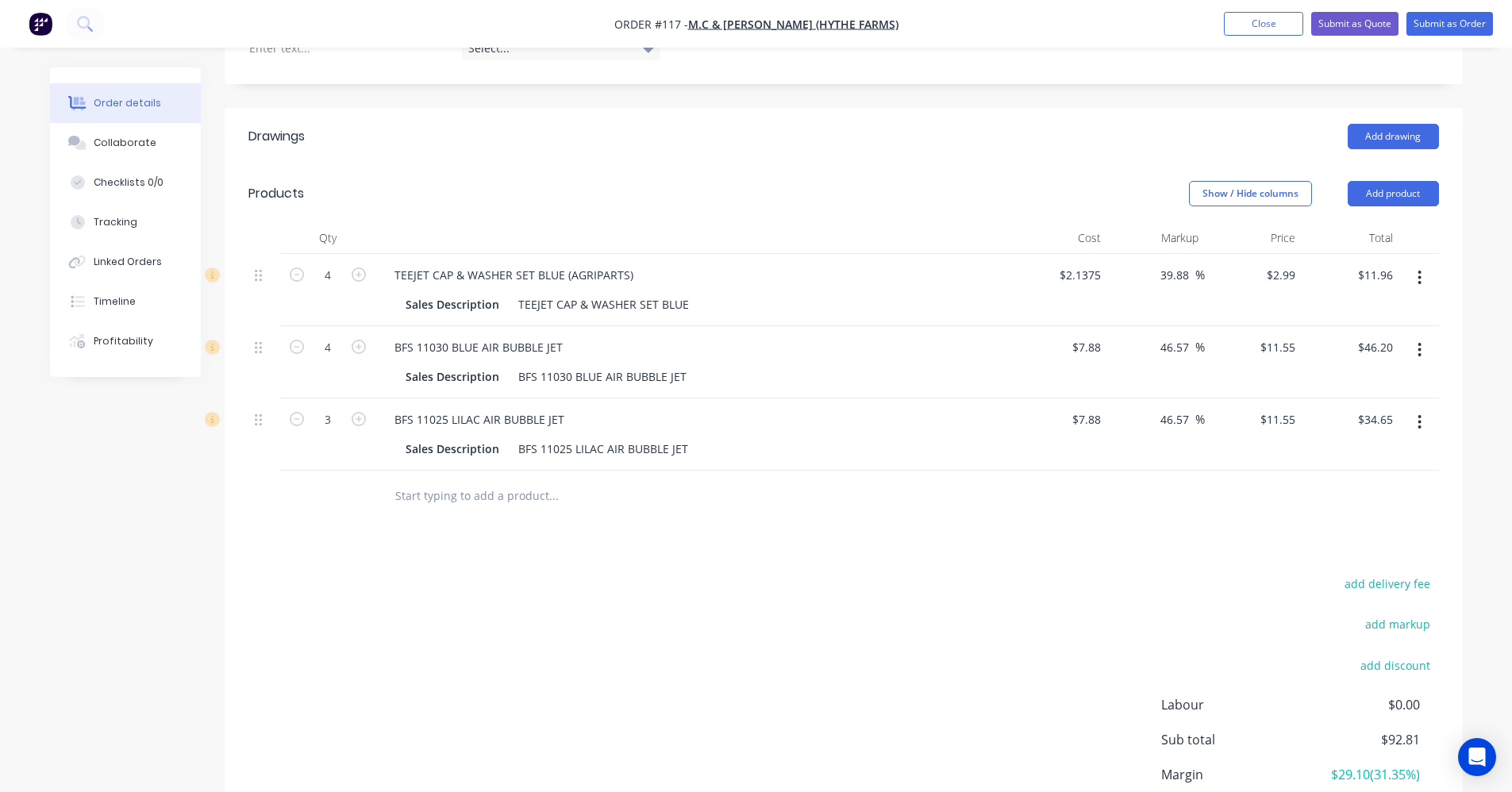
click at [513, 480] on input "text" at bounding box center [553, 496] width 318 height 32
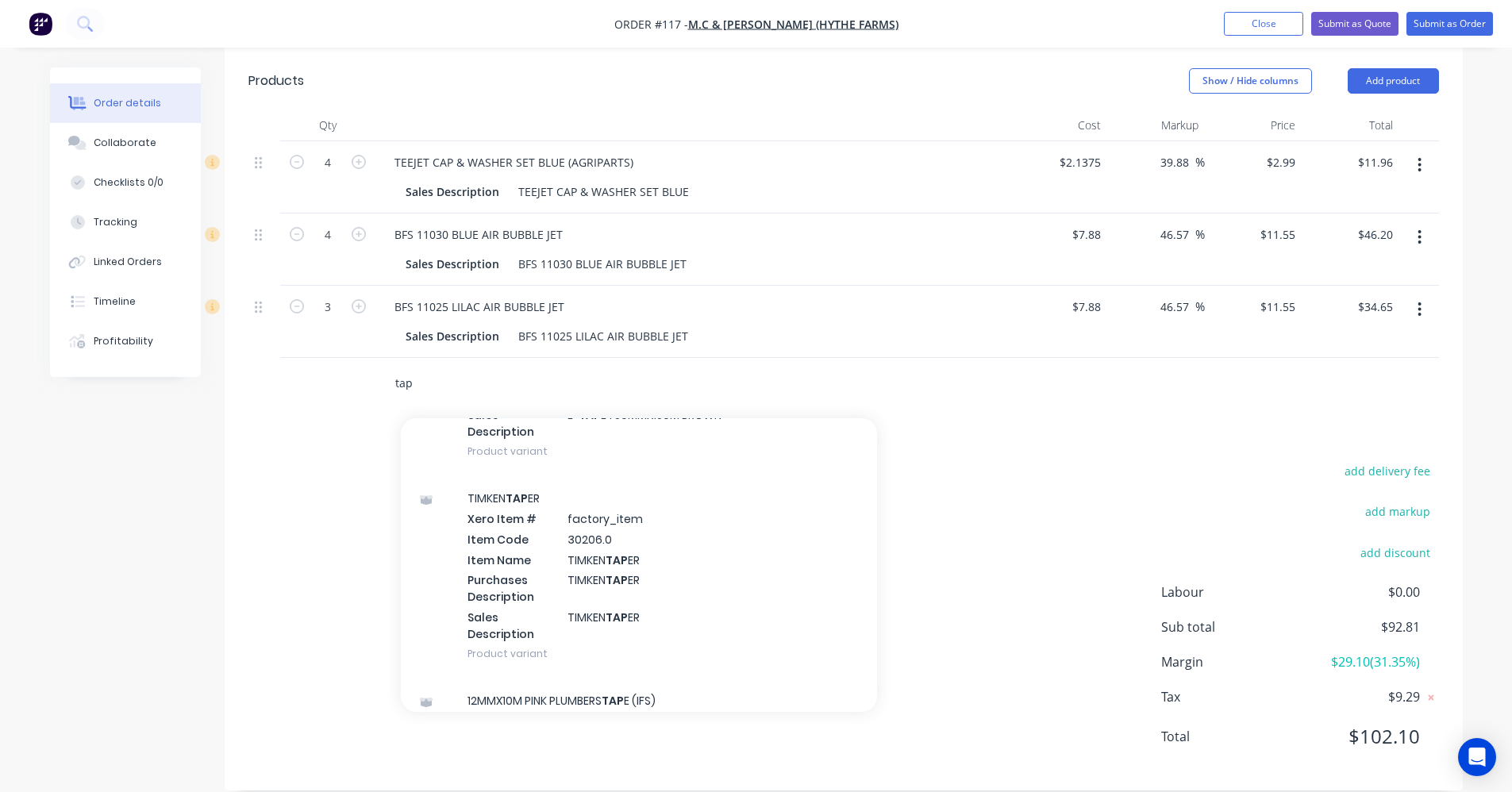
scroll to position [6905, 0]
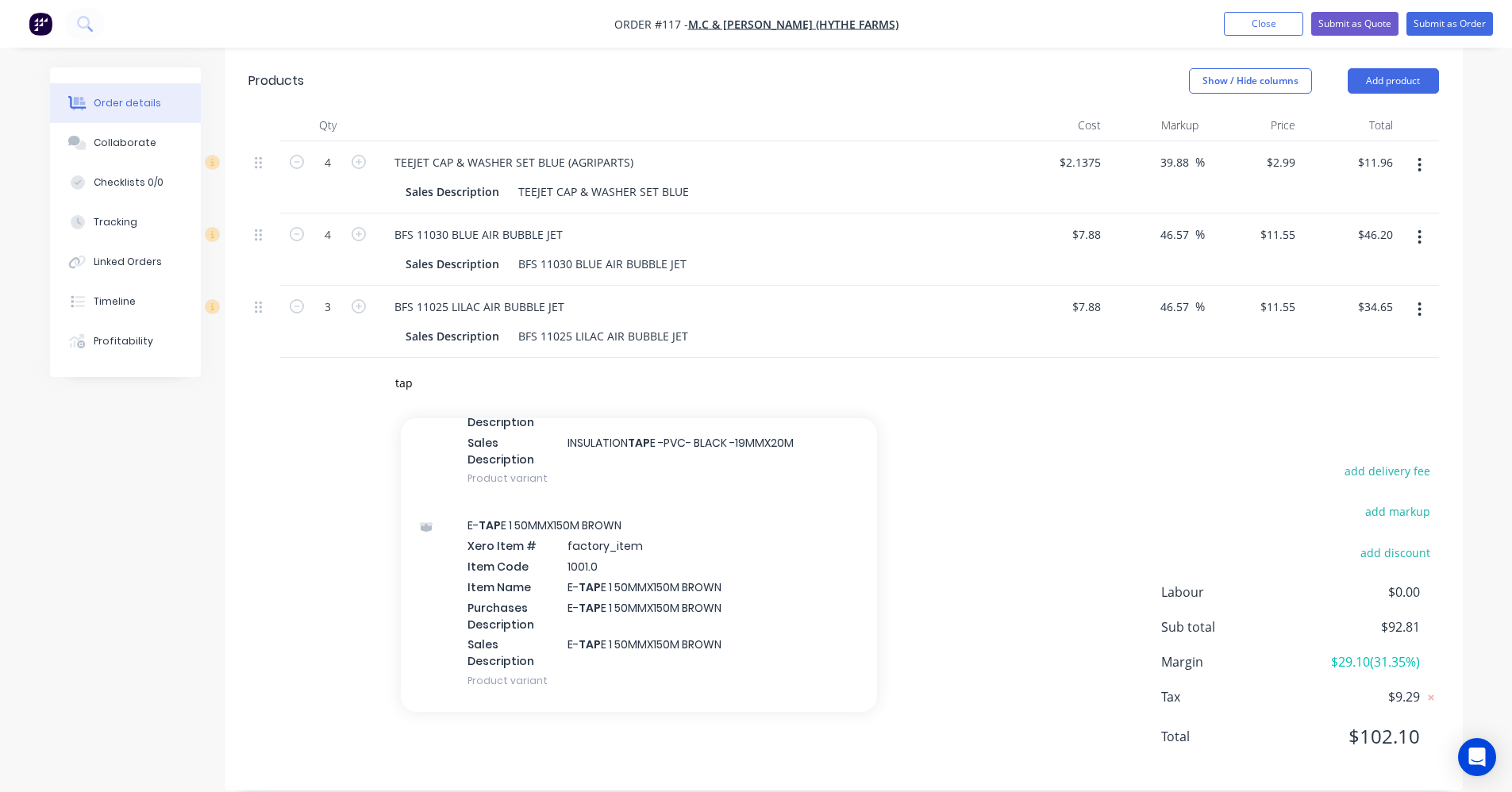
click at [375, 488] on div "add delivery fee add markup add discount Labour $0.00 Sub total $92.81 Margin $…" at bounding box center [843, 614] width 1191 height 306
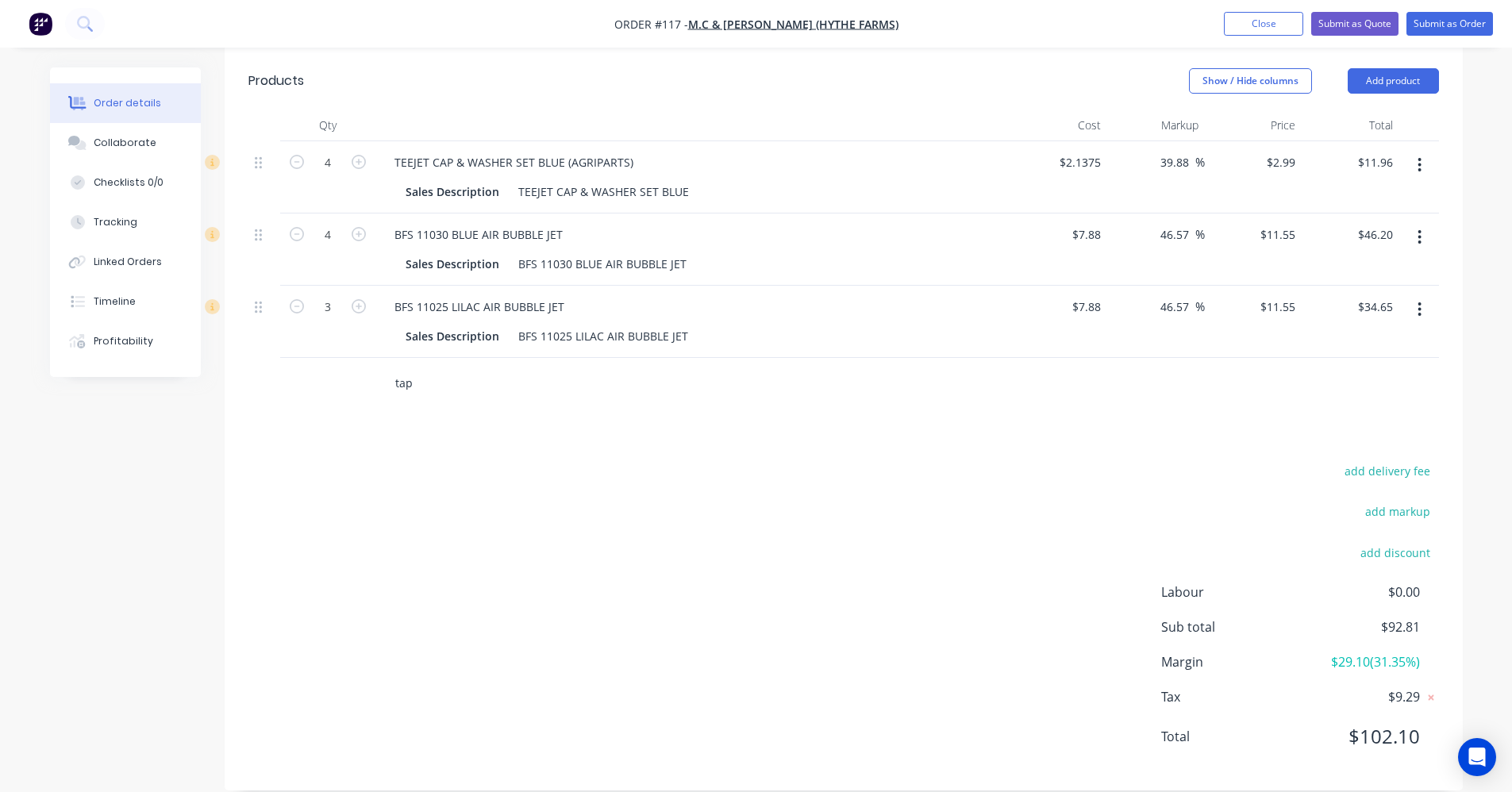
click at [517, 367] on input "tap" at bounding box center [553, 383] width 318 height 32
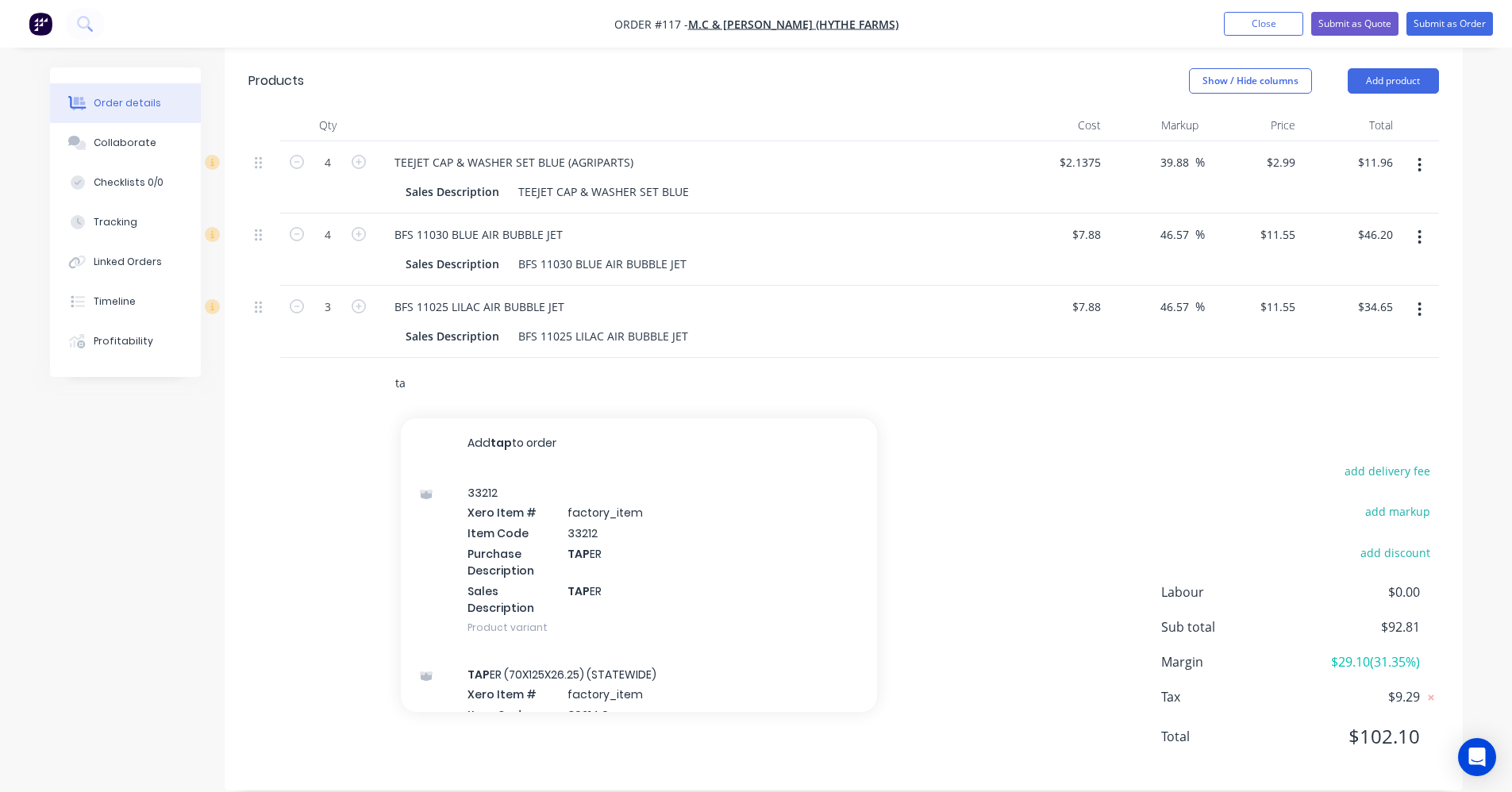
type input "t"
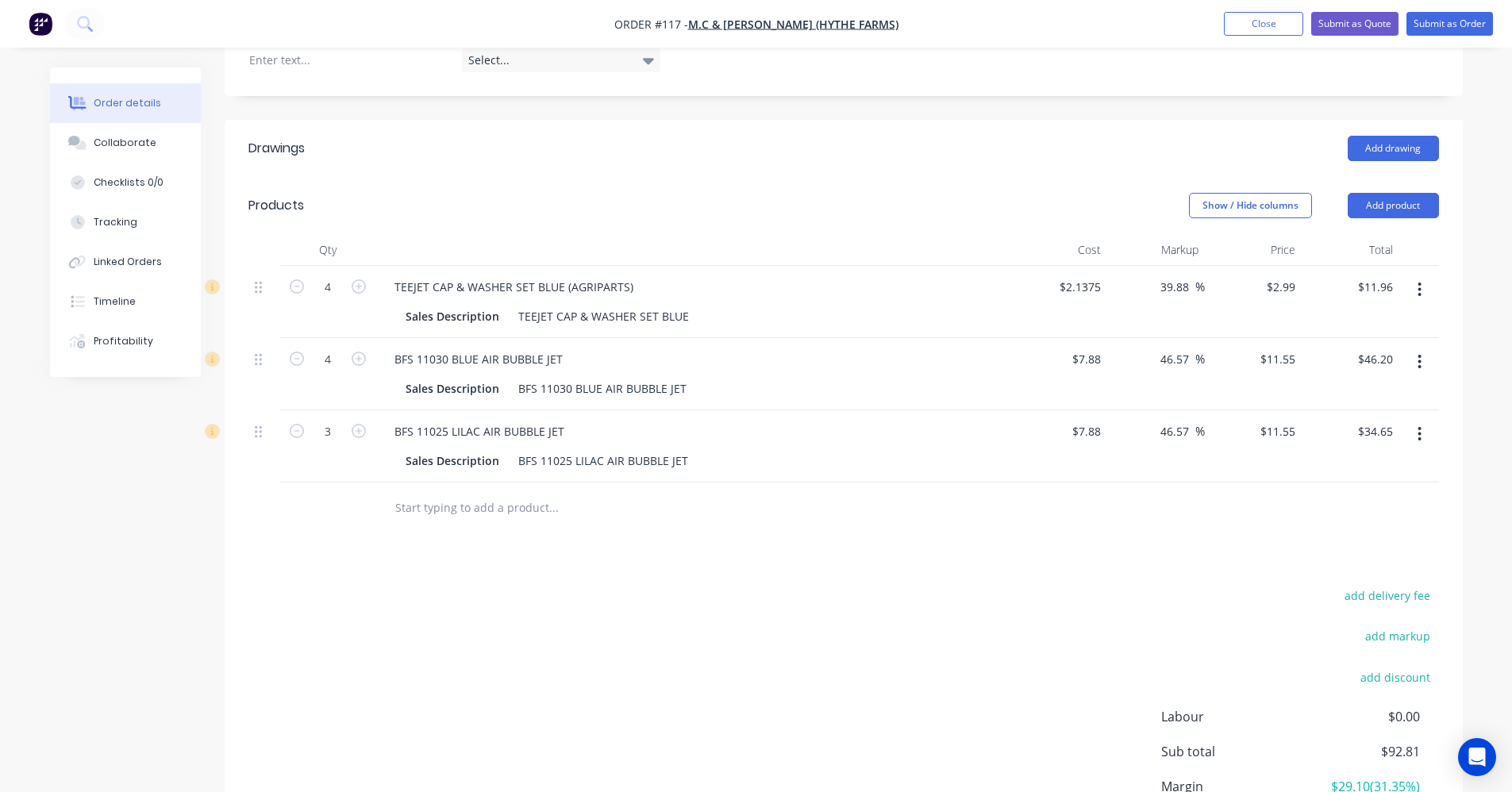
scroll to position [351, 0]
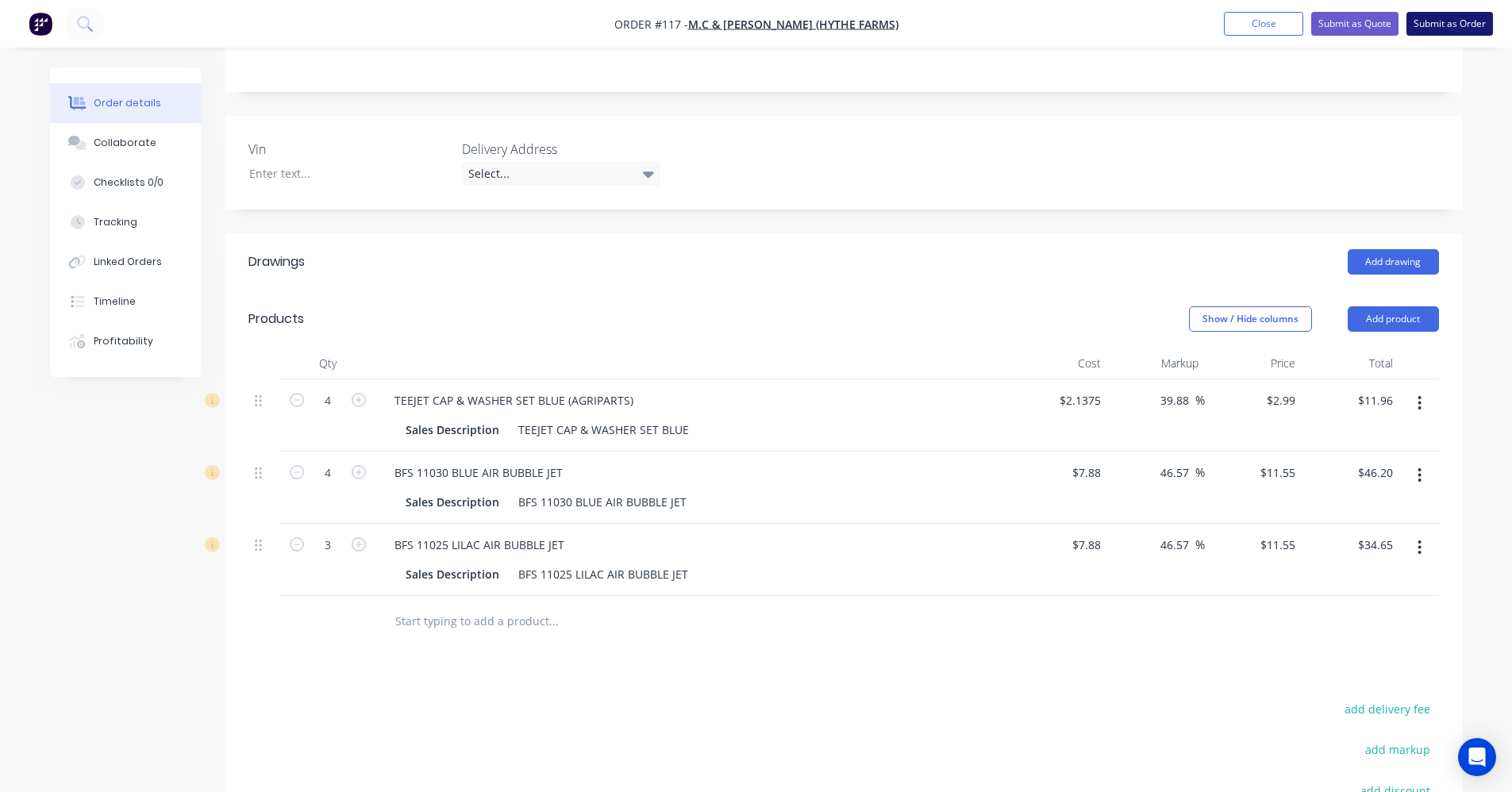
click at [1480, 26] on button "Submit as Order" at bounding box center [1450, 24] width 87 height 24
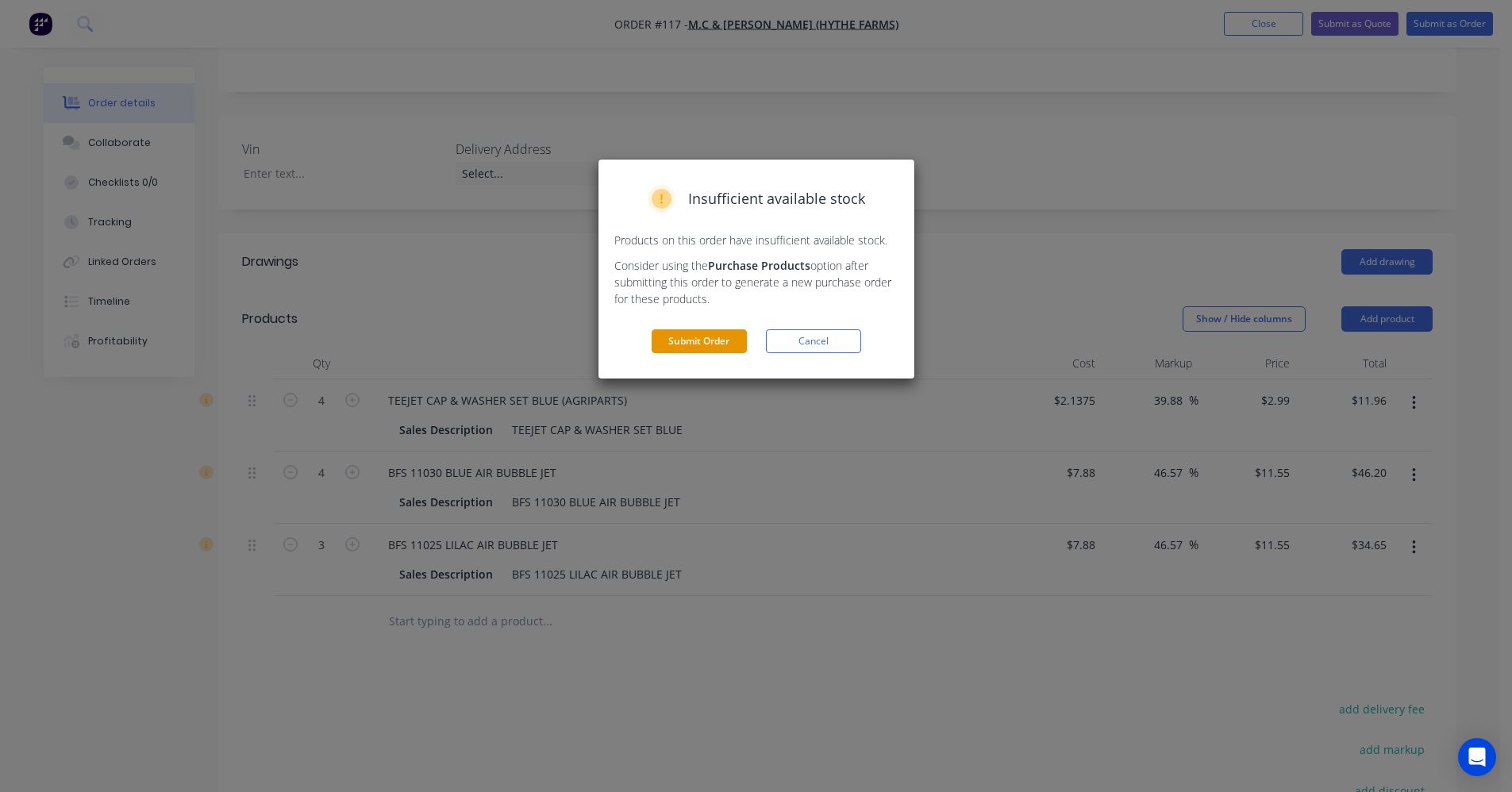
click at [722, 337] on button "Submit Order" at bounding box center [699, 341] width 95 height 24
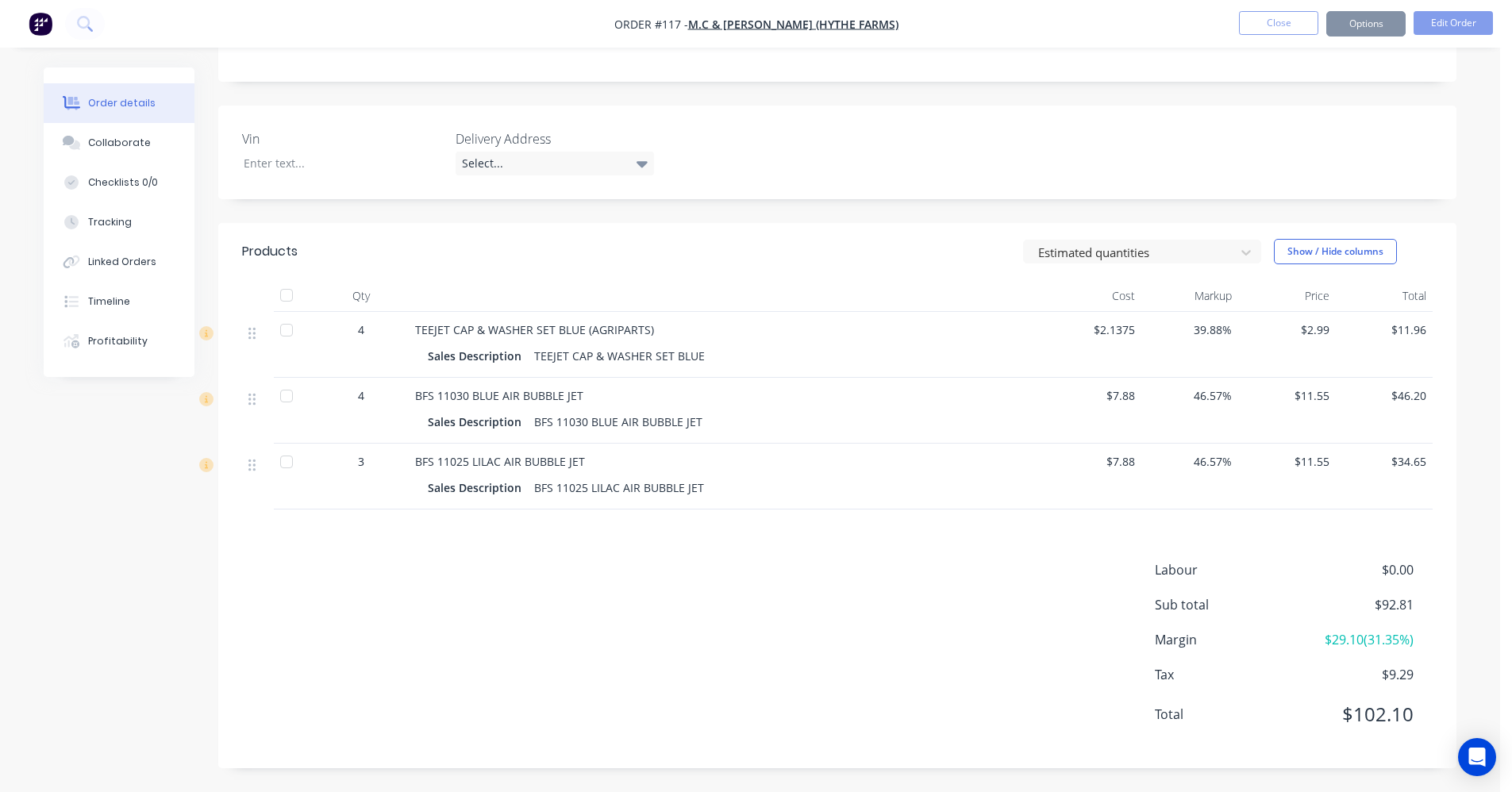
scroll to position [319, 0]
click at [1350, 24] on button "Options" at bounding box center [1366, 24] width 79 height 25
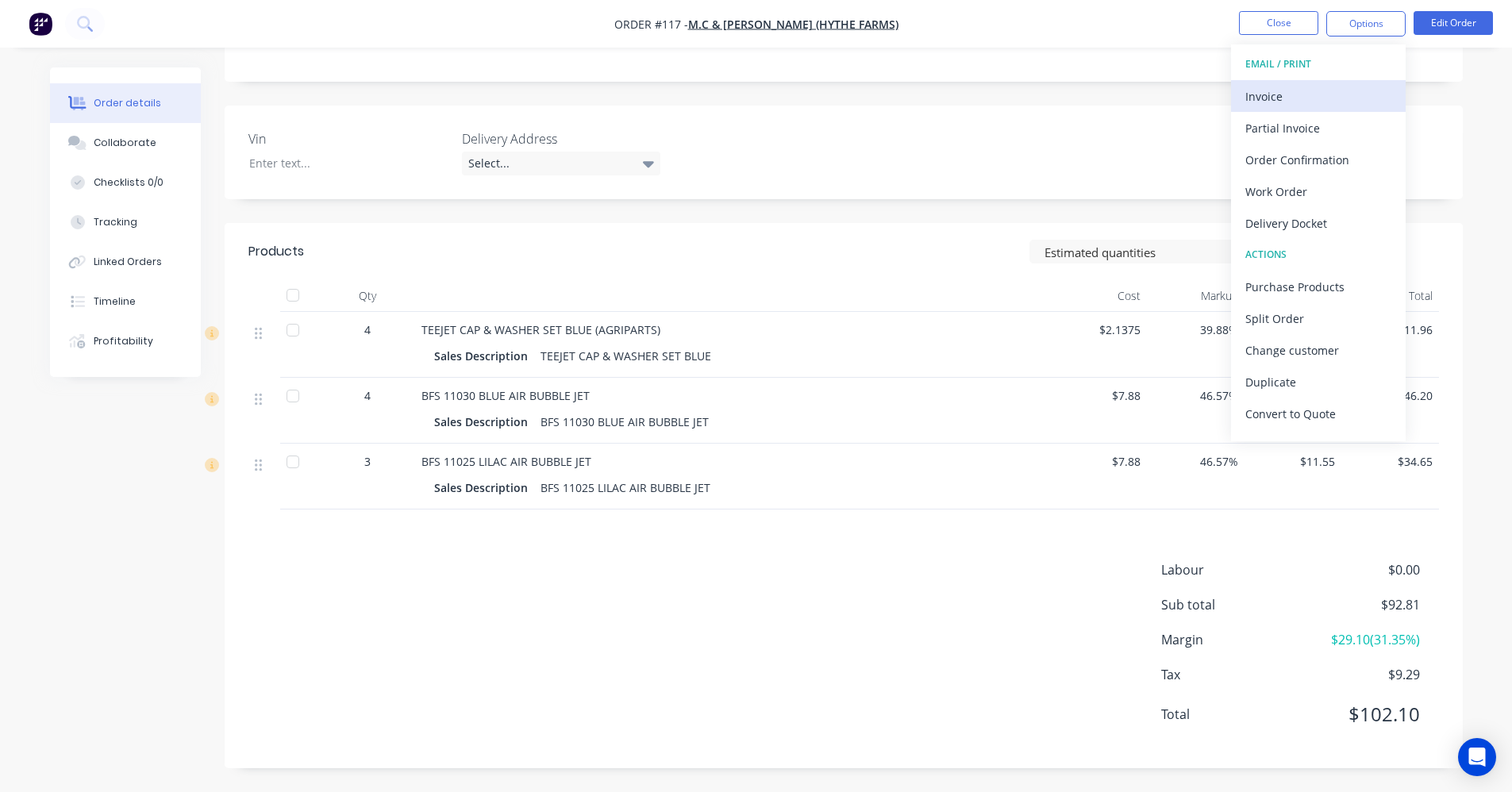
click at [1313, 86] on div "Invoice" at bounding box center [1319, 96] width 146 height 23
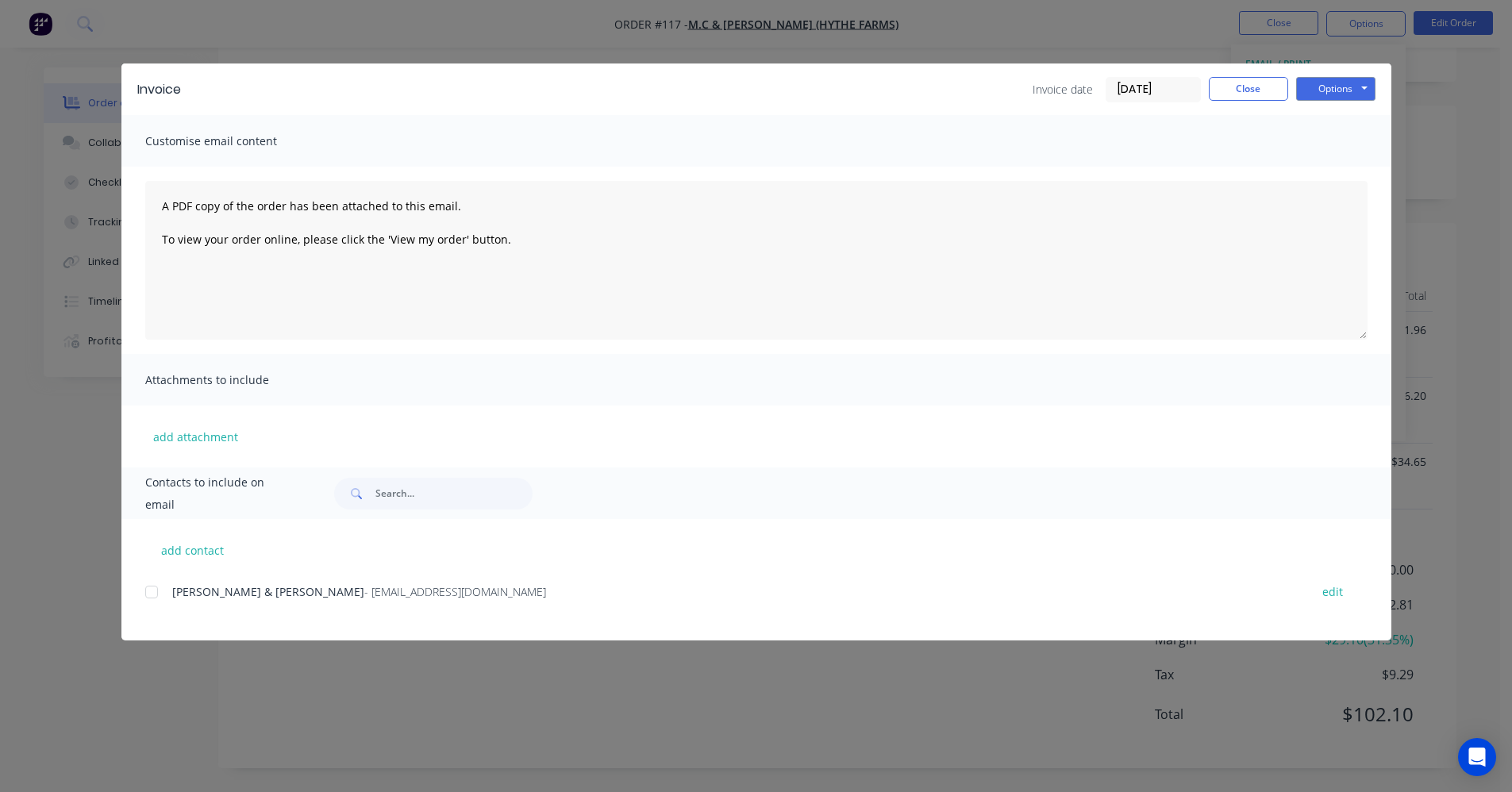
click at [151, 588] on div at bounding box center [151, 592] width 32 height 32
click at [1315, 94] on button "Options" at bounding box center [1336, 89] width 79 height 24
click at [1336, 164] on button "Email" at bounding box center [1347, 169] width 102 height 26
click at [1250, 96] on button "Close" at bounding box center [1249, 89] width 79 height 24
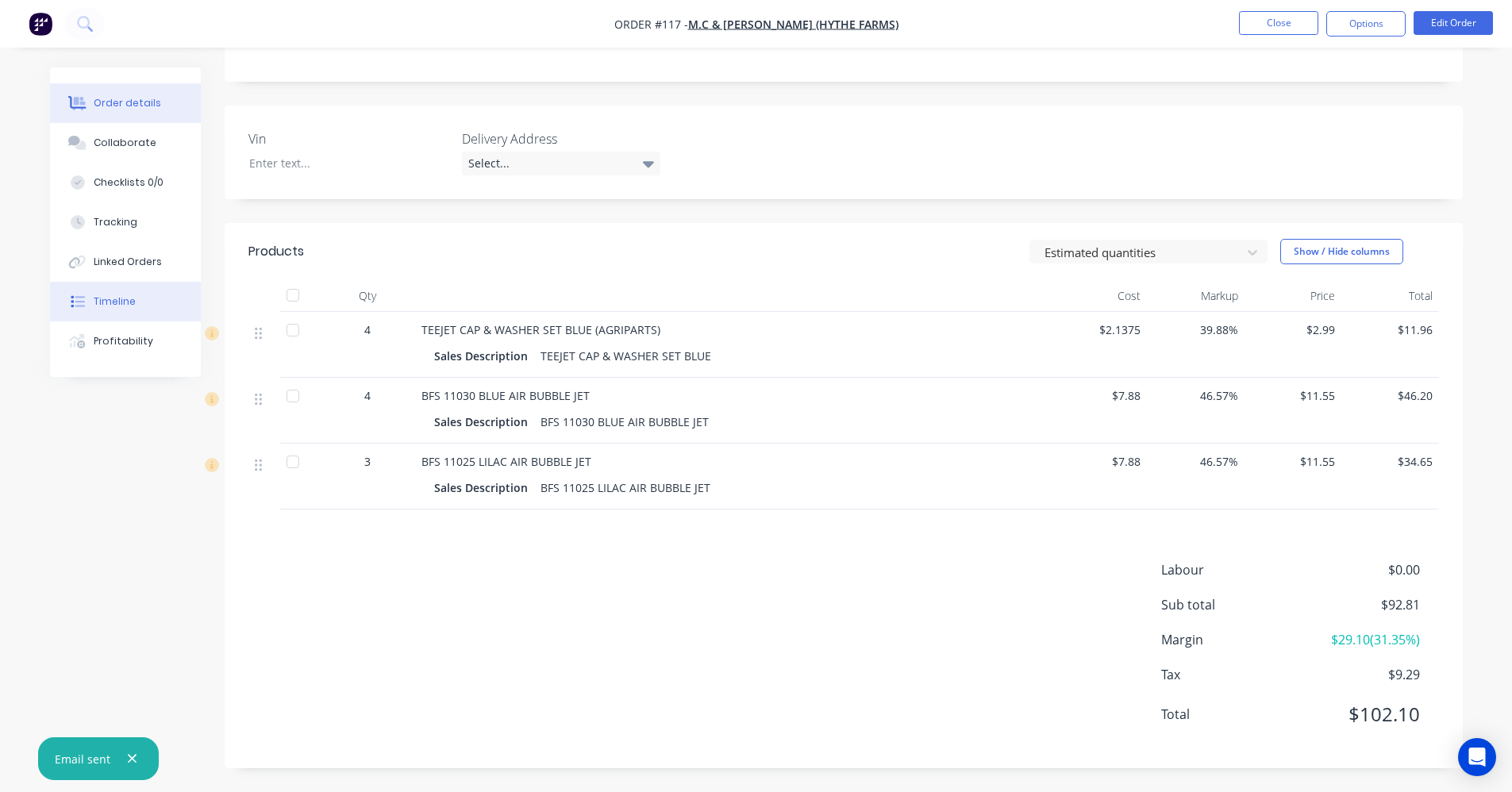
click at [158, 293] on button "Timeline" at bounding box center [124, 301] width 151 height 40
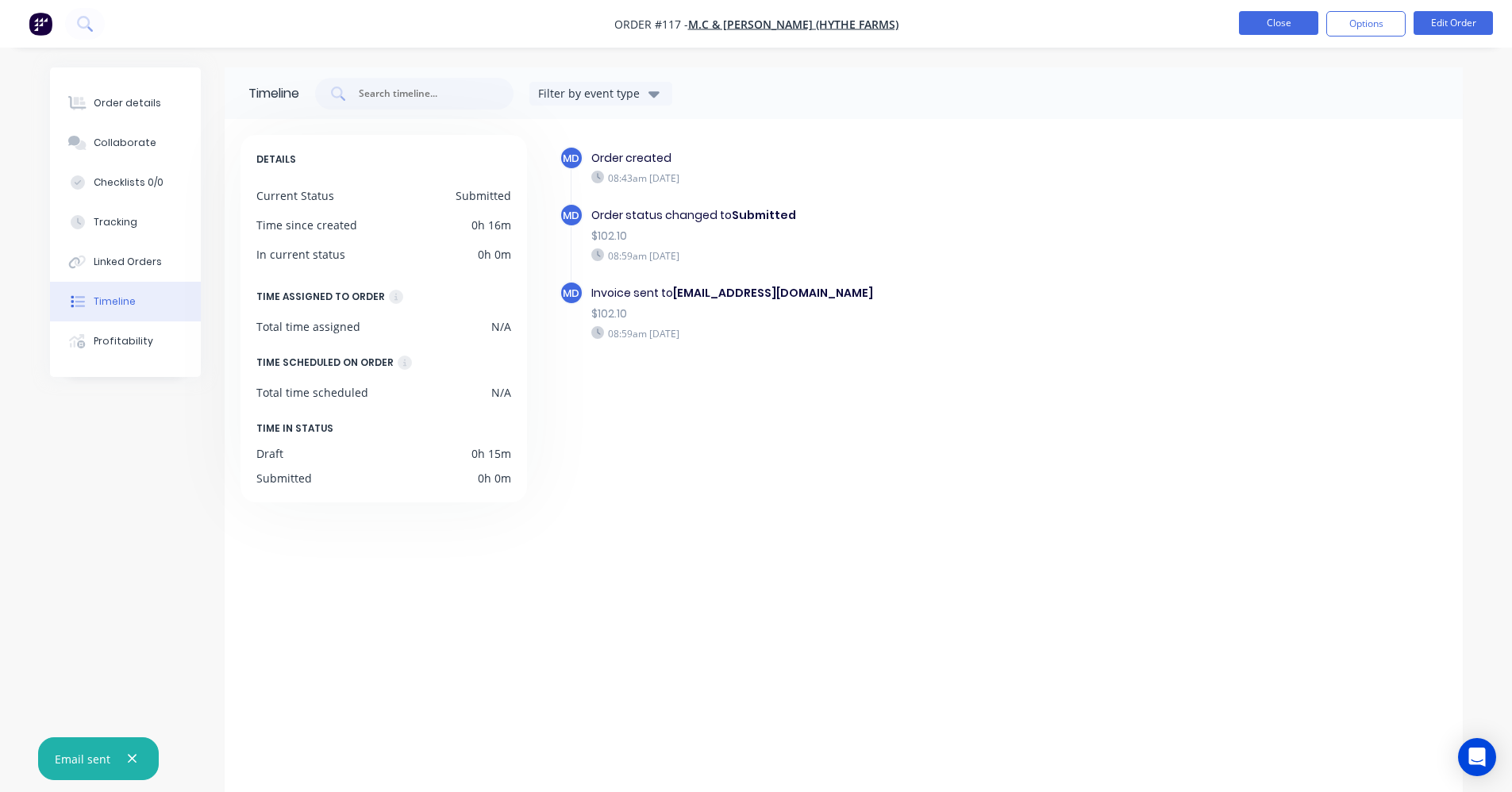
click at [1277, 23] on button "Close" at bounding box center [1279, 23] width 79 height 24
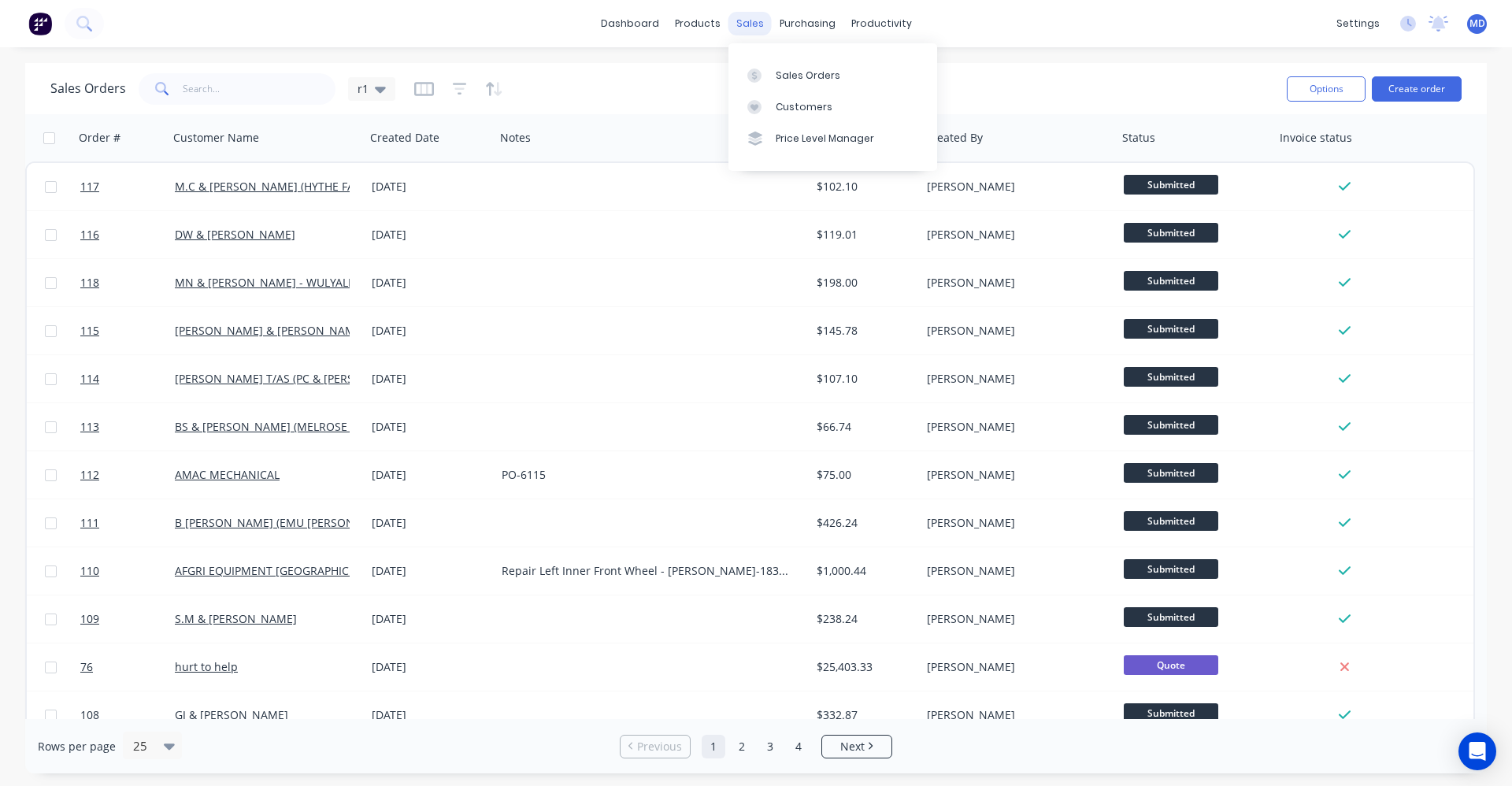
click at [752, 26] on div "sales" at bounding box center [750, 23] width 43 height 23
click at [794, 70] on div "Sales Orders" at bounding box center [808, 75] width 64 height 14
click at [753, 28] on div "sales" at bounding box center [750, 23] width 43 height 23
click at [779, 68] on div "Sales Orders" at bounding box center [808, 75] width 64 height 14
click at [1409, 88] on button "Create order" at bounding box center [1417, 89] width 90 height 25
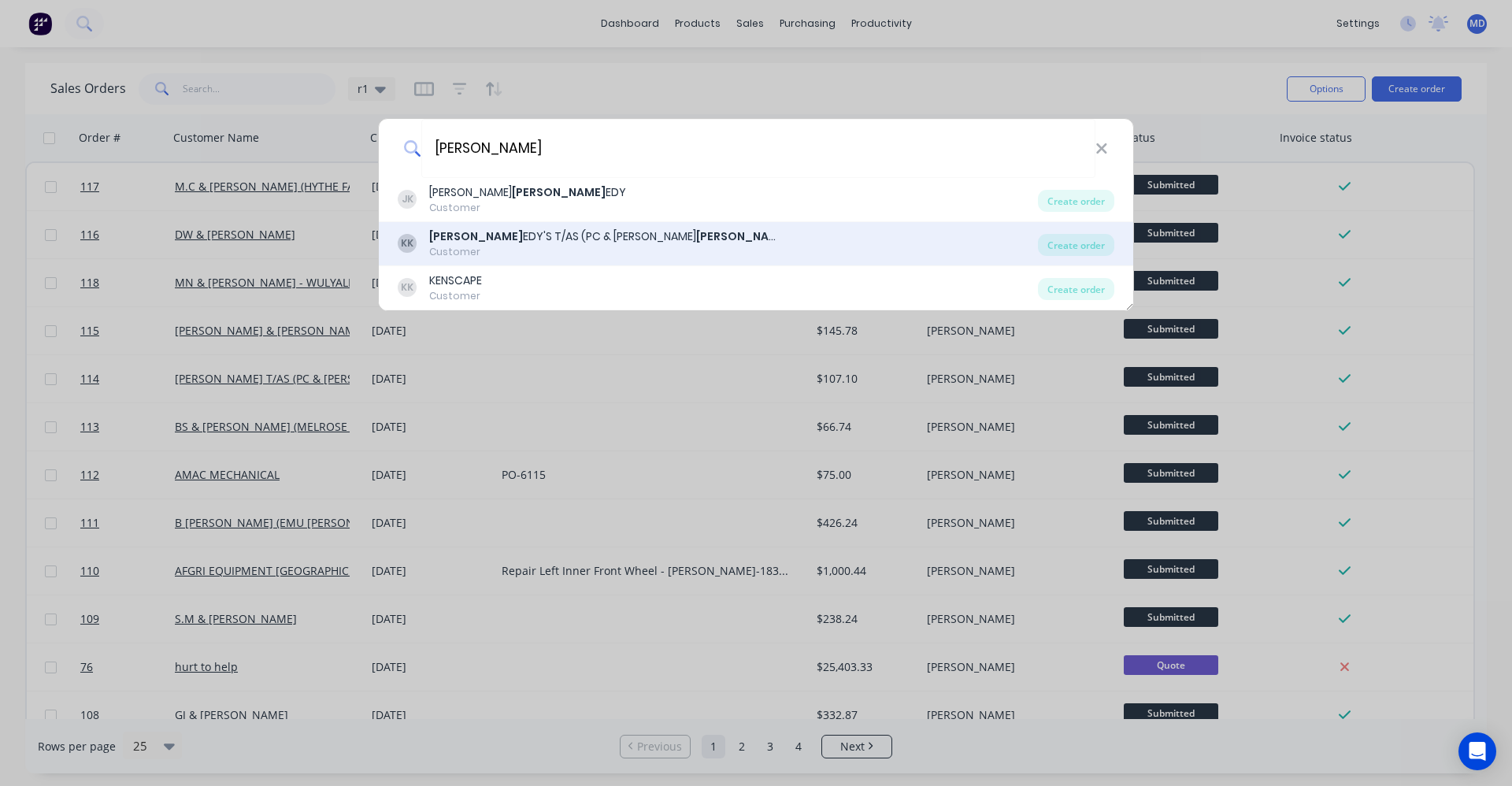
type input "kenn"
click at [608, 233] on div "KENN EDY'S T/AS (PC & JE KENN EDY)" at bounding box center [606, 237] width 355 height 17
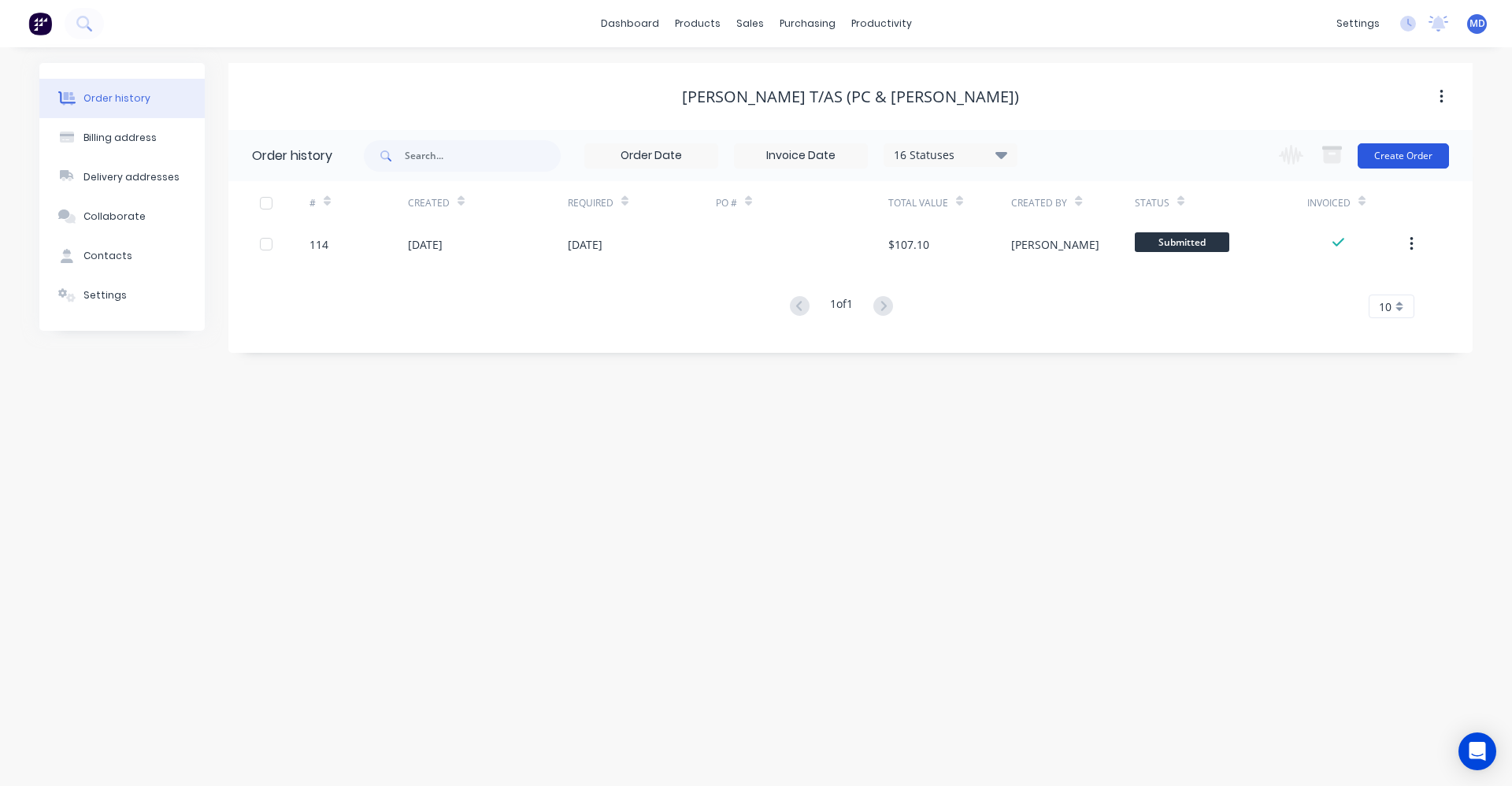
click at [1381, 162] on button "Create Order" at bounding box center [1404, 156] width 92 height 25
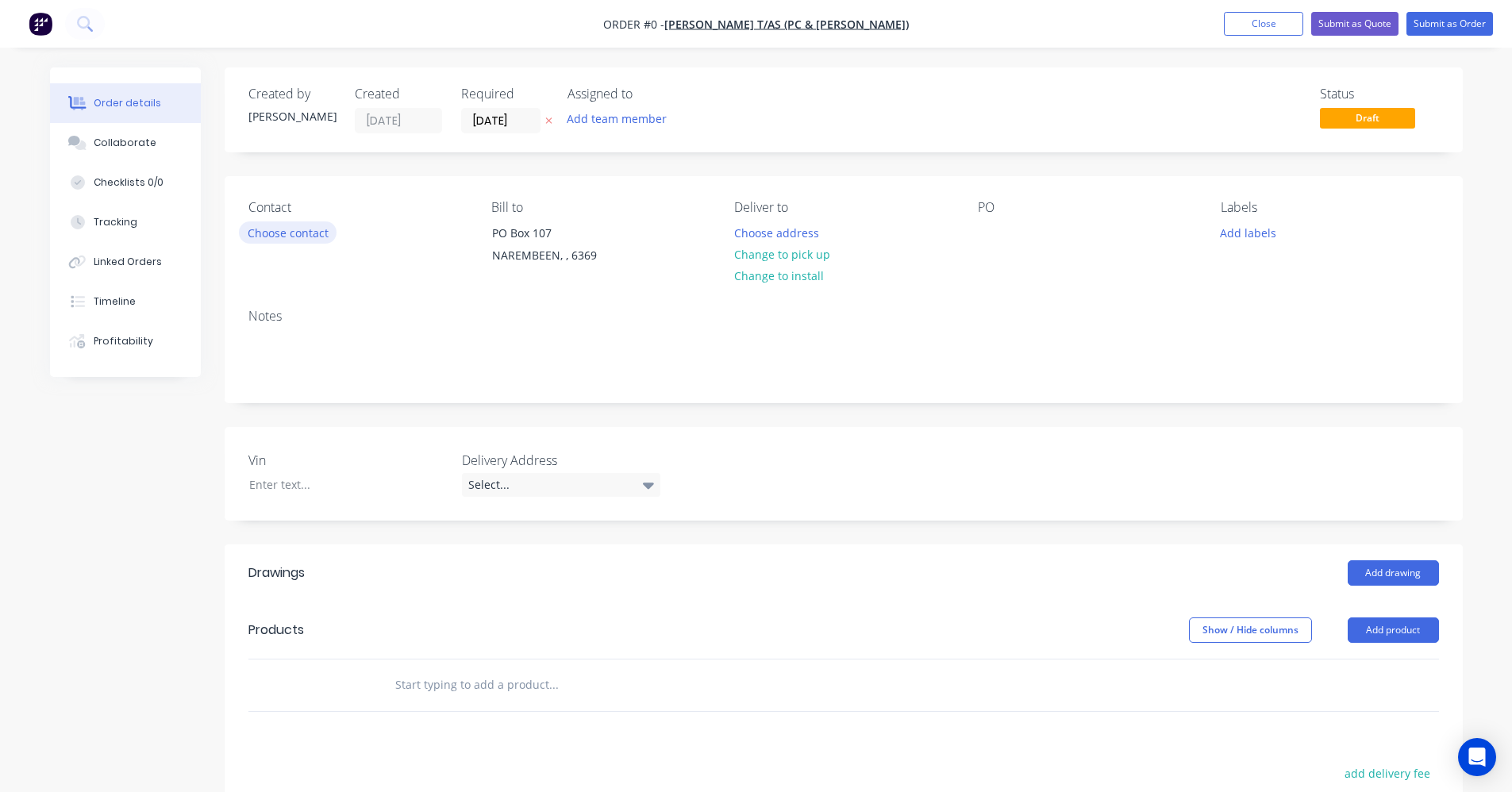
click at [300, 235] on button "Choose contact" at bounding box center [288, 231] width 98 height 21
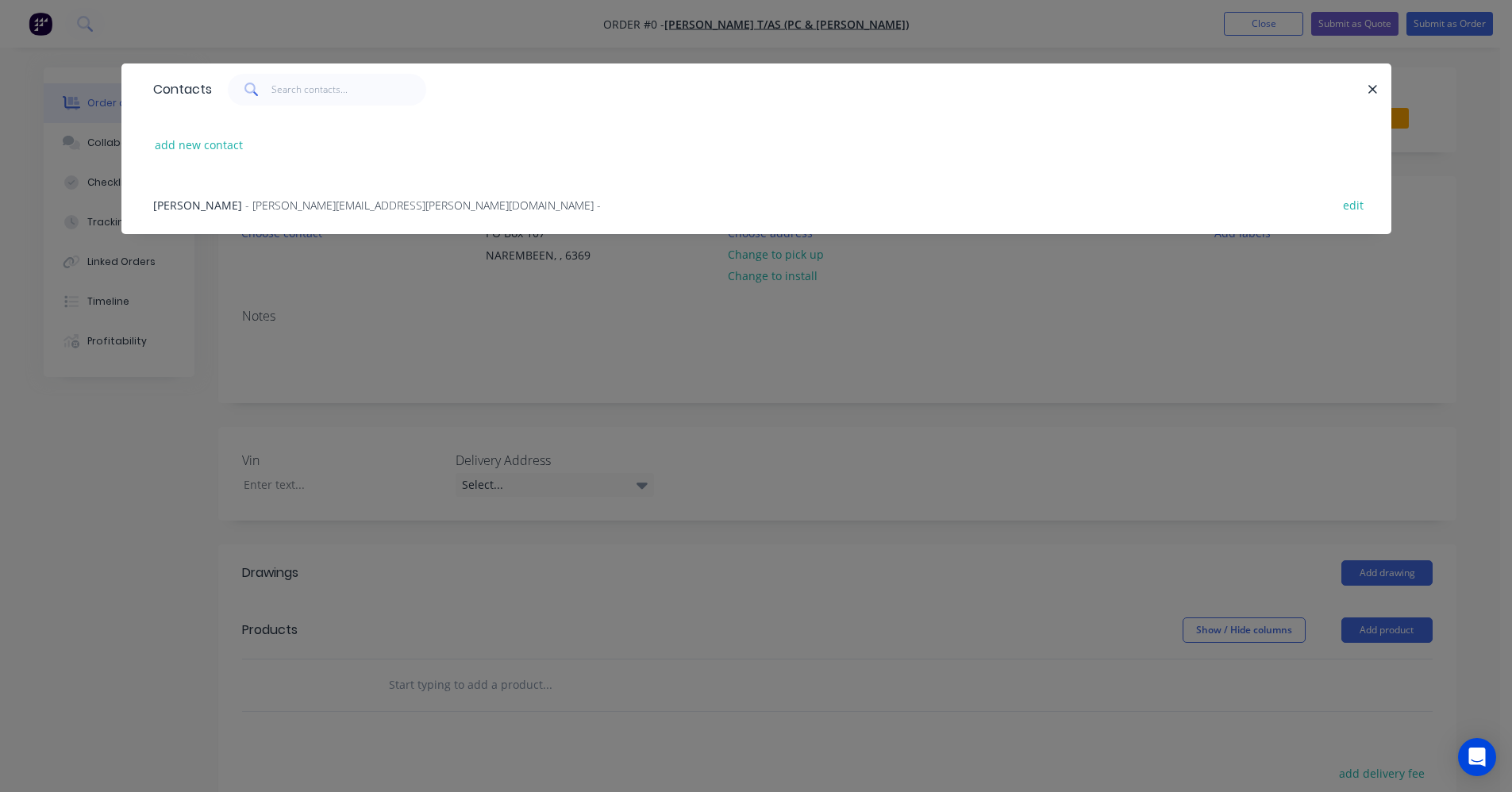
click at [286, 214] on div "JULIE KENNEDY - kennedy.pj@outlook.com - edit" at bounding box center [757, 204] width 1223 height 60
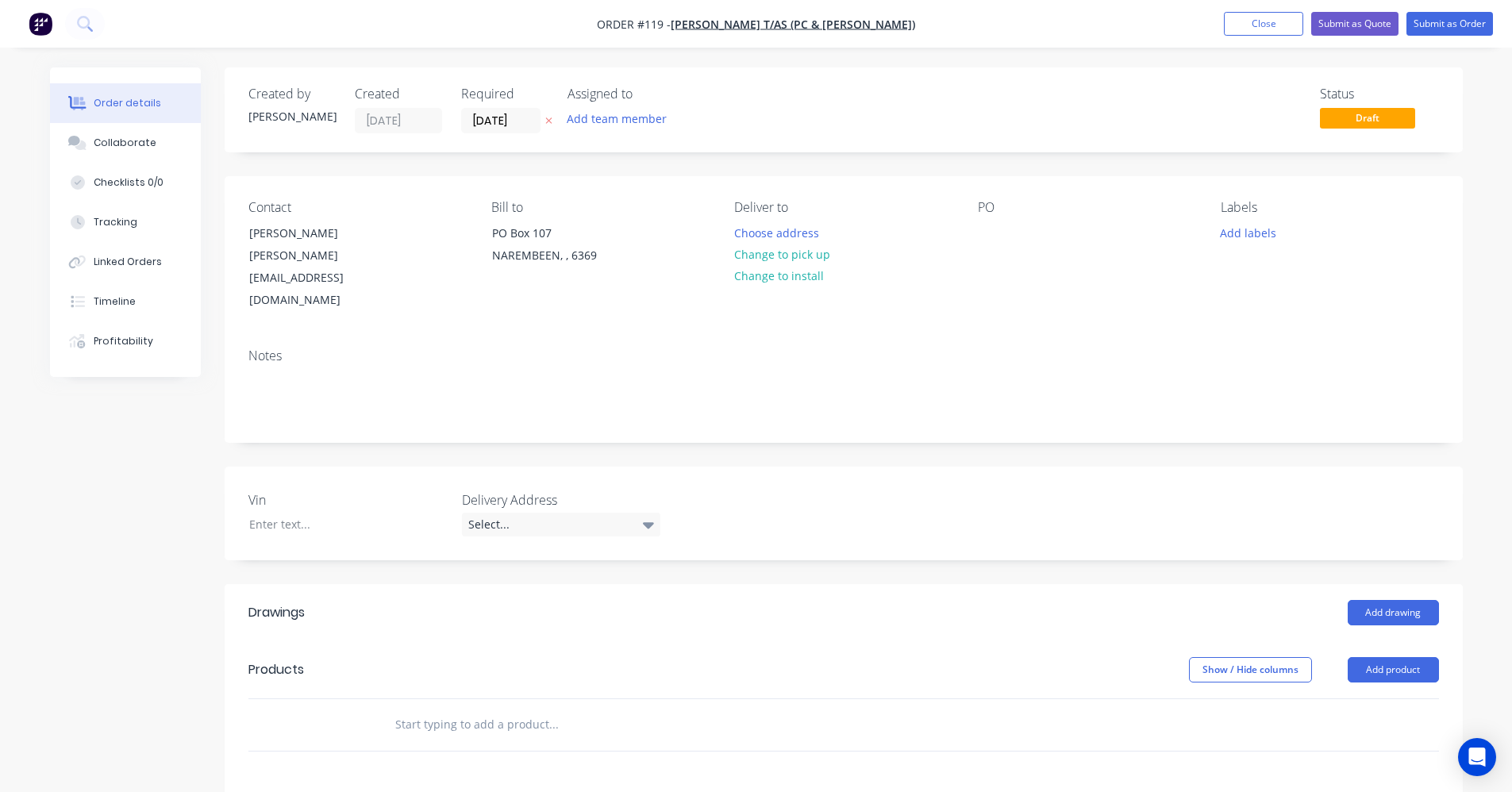
click at [445, 709] on input "text" at bounding box center [553, 725] width 318 height 32
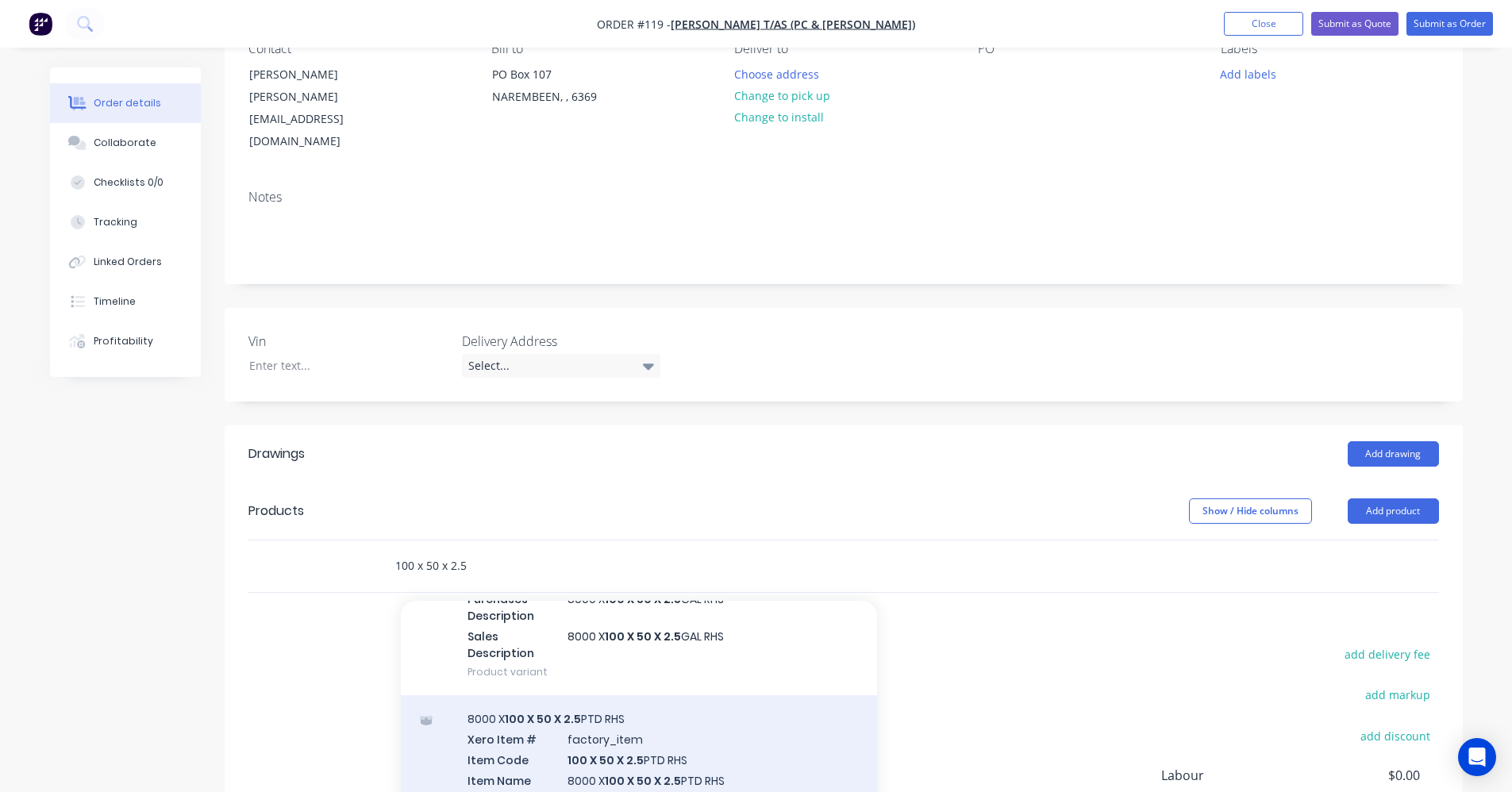
scroll to position [159, 0]
type input "100 x 50 x 2.5"
click at [631, 712] on div "8000 X 100 X 50 X 2.5 PTD RHS Xero Item # factory_item Item Code 100 X 50 X 2.5…" at bounding box center [639, 795] width 476 height 203
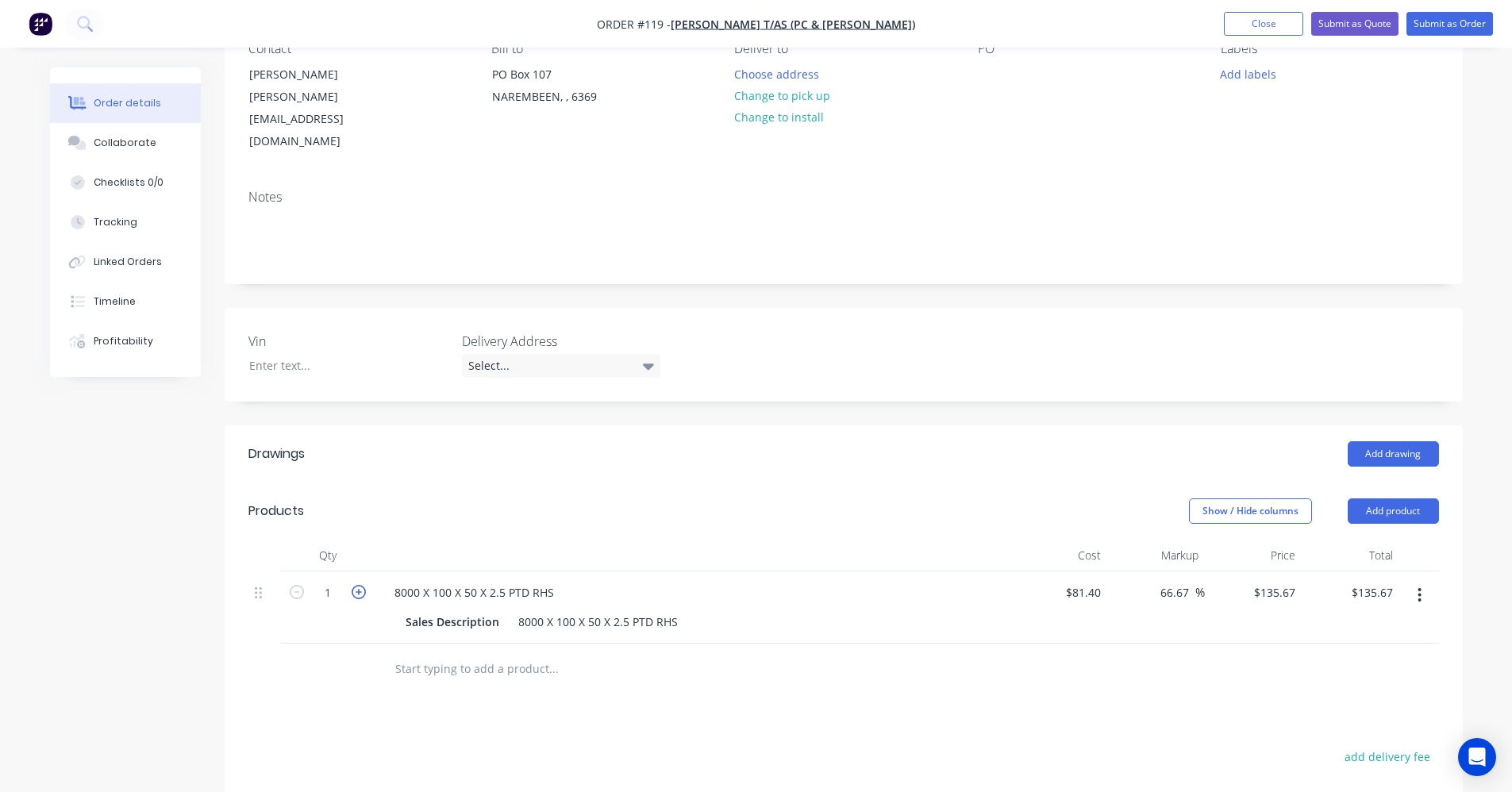
click at [358, 585] on icon "button" at bounding box center [358, 592] width 14 height 14
type input "2"
type input "$271.34"
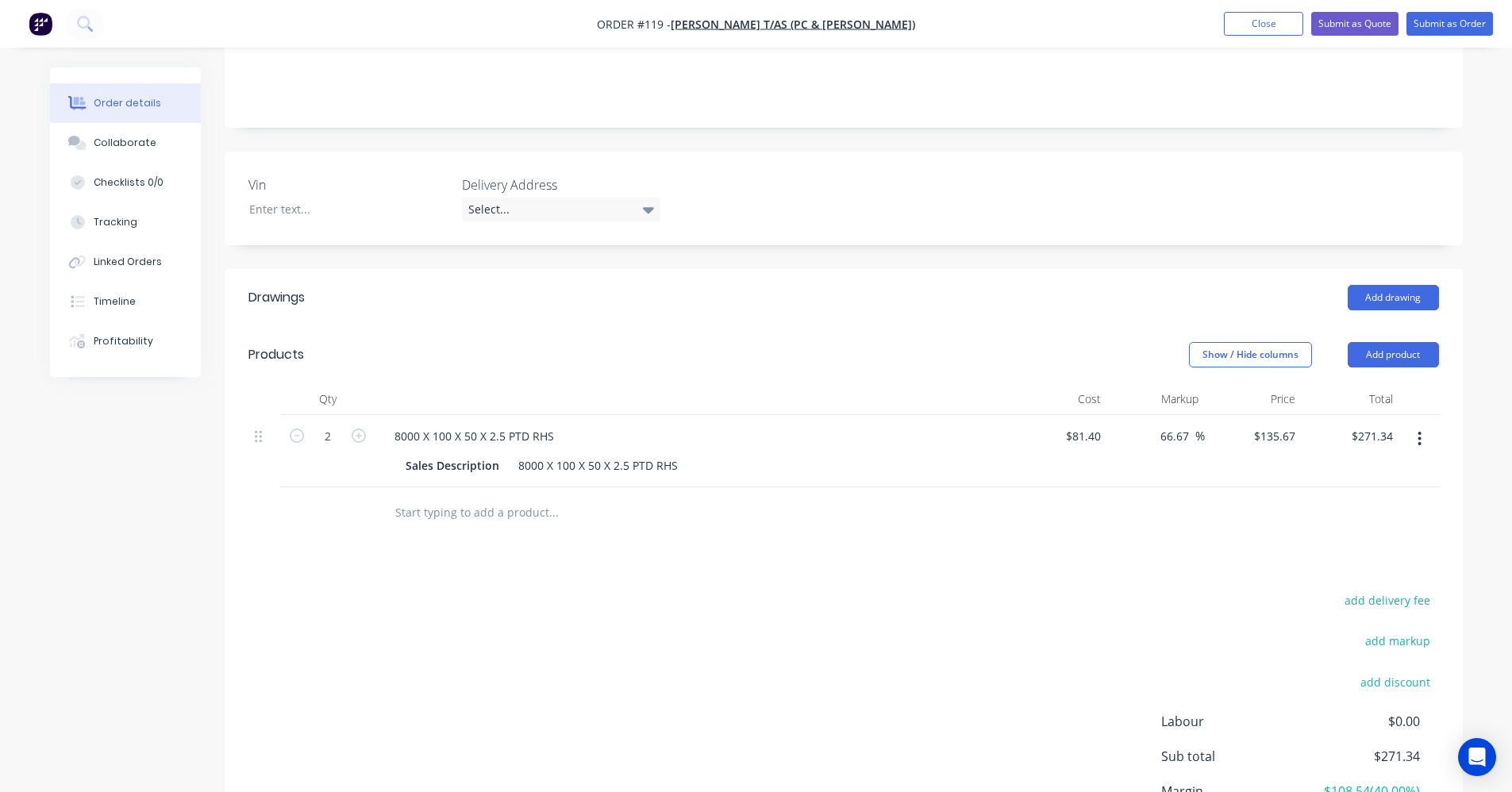
scroll to position [318, 0]
click at [452, 494] on input "text" at bounding box center [553, 510] width 318 height 32
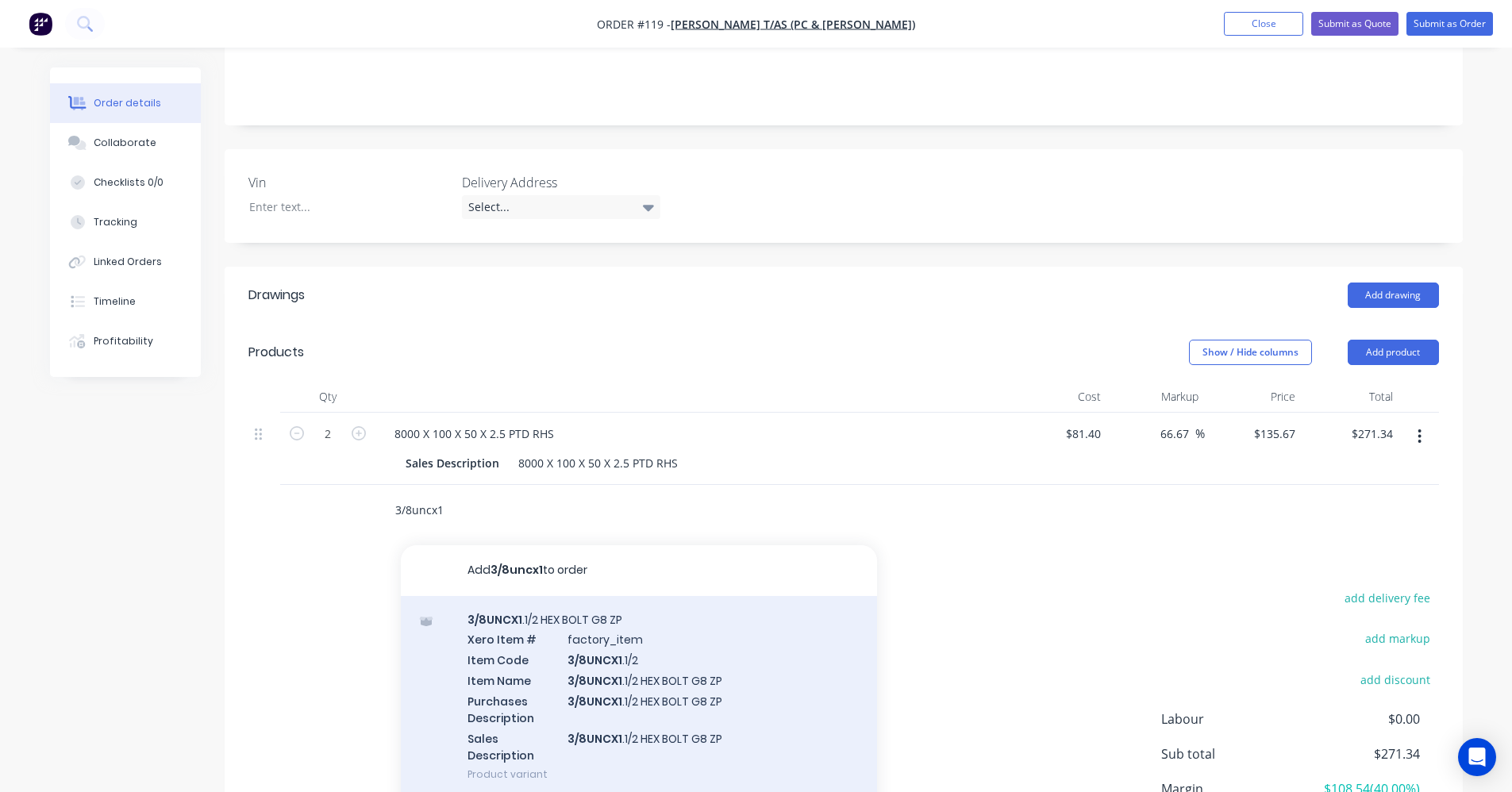
type input "3/8uncx1"
click at [593, 599] on div "3/8UNCX1 .1/2 HEX BOLT G8 ZP Xero Item # factory_item Item Code 3/8UNCX1 .1/2 I…" at bounding box center [639, 697] width 476 height 203
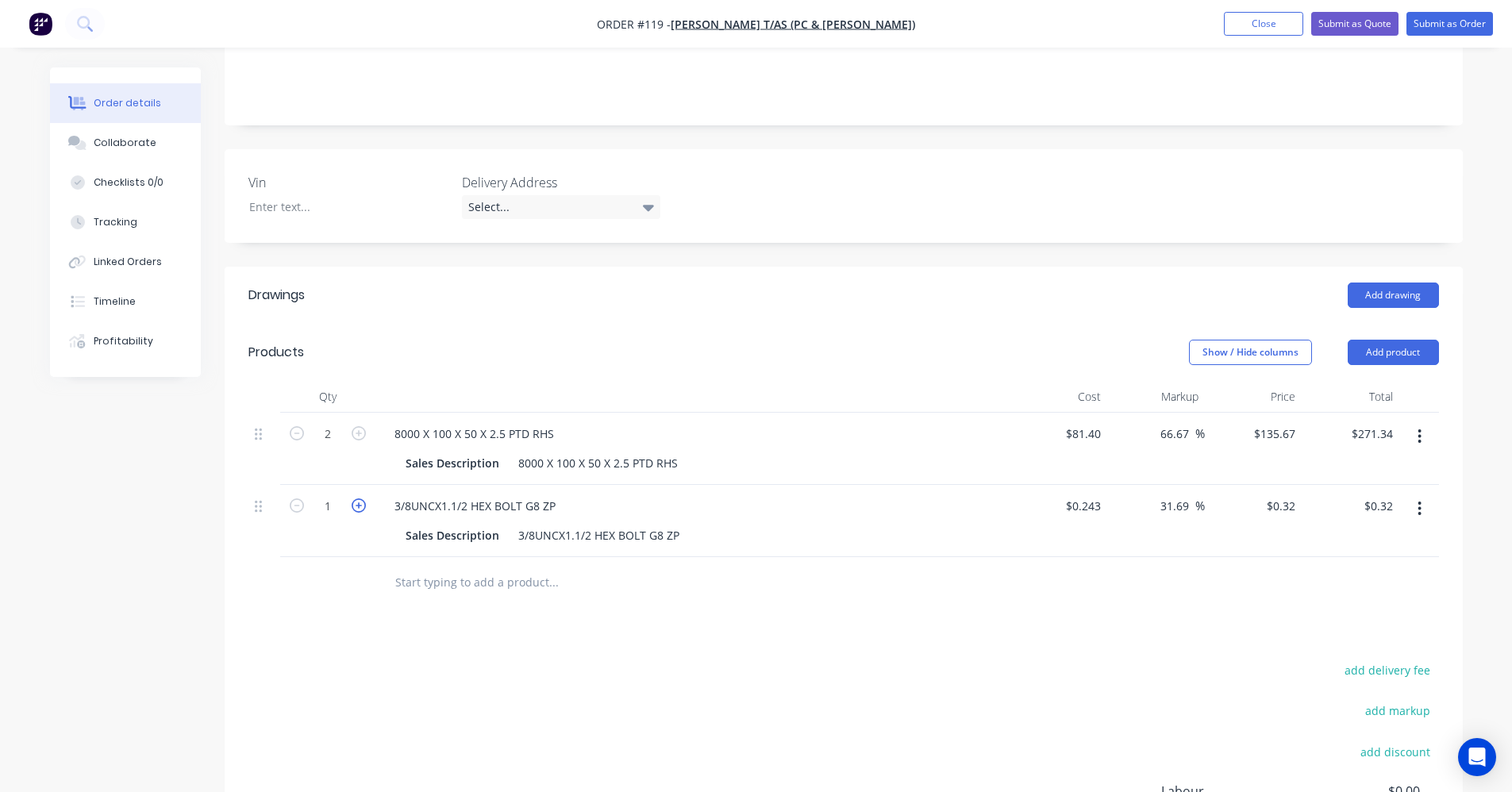
click at [362, 499] on icon "button" at bounding box center [358, 505] width 14 height 14
type input "2"
type input "$0.64"
click at [362, 499] on icon "button" at bounding box center [358, 505] width 14 height 14
type input "3"
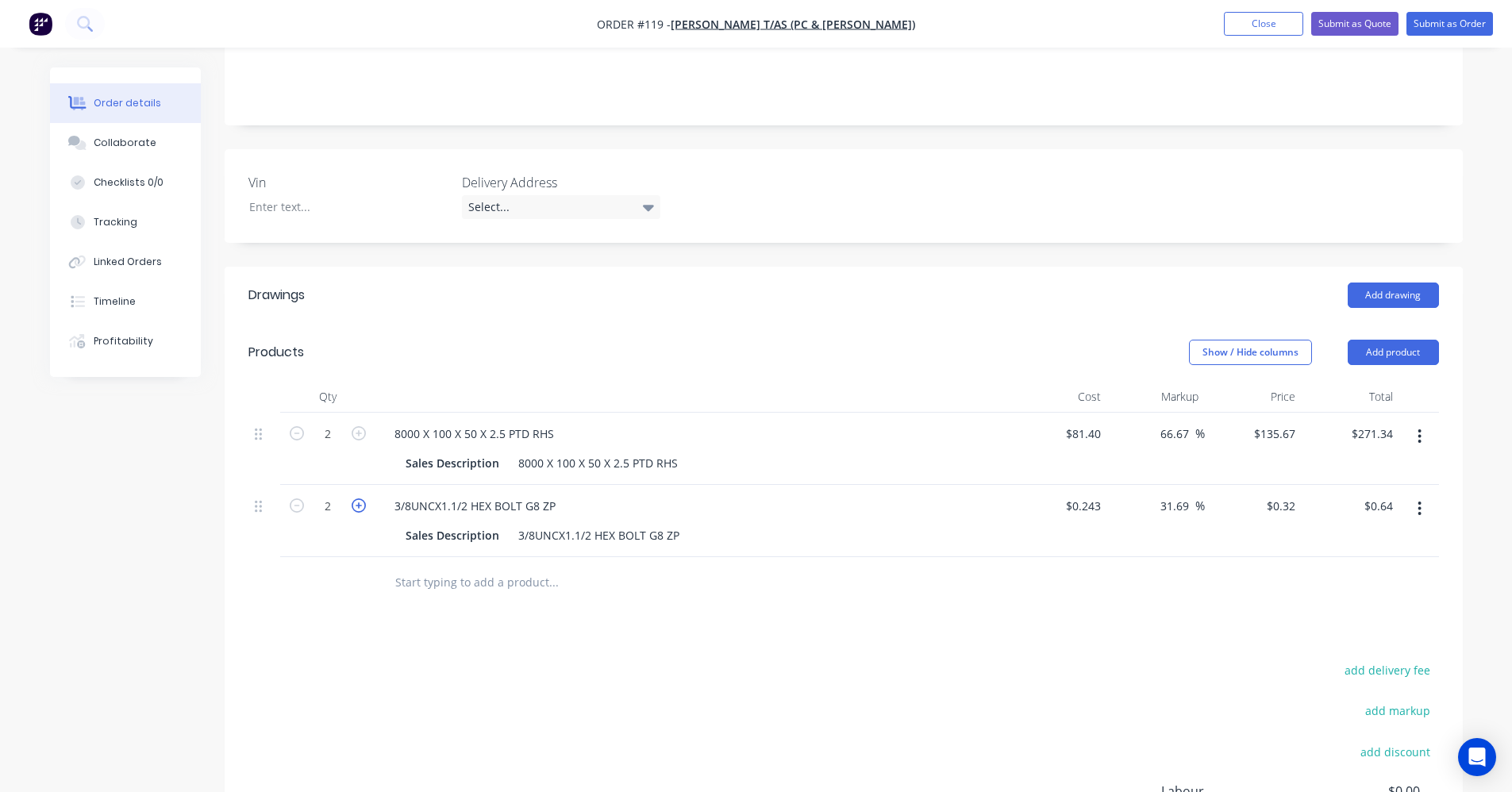
type input "$0.96"
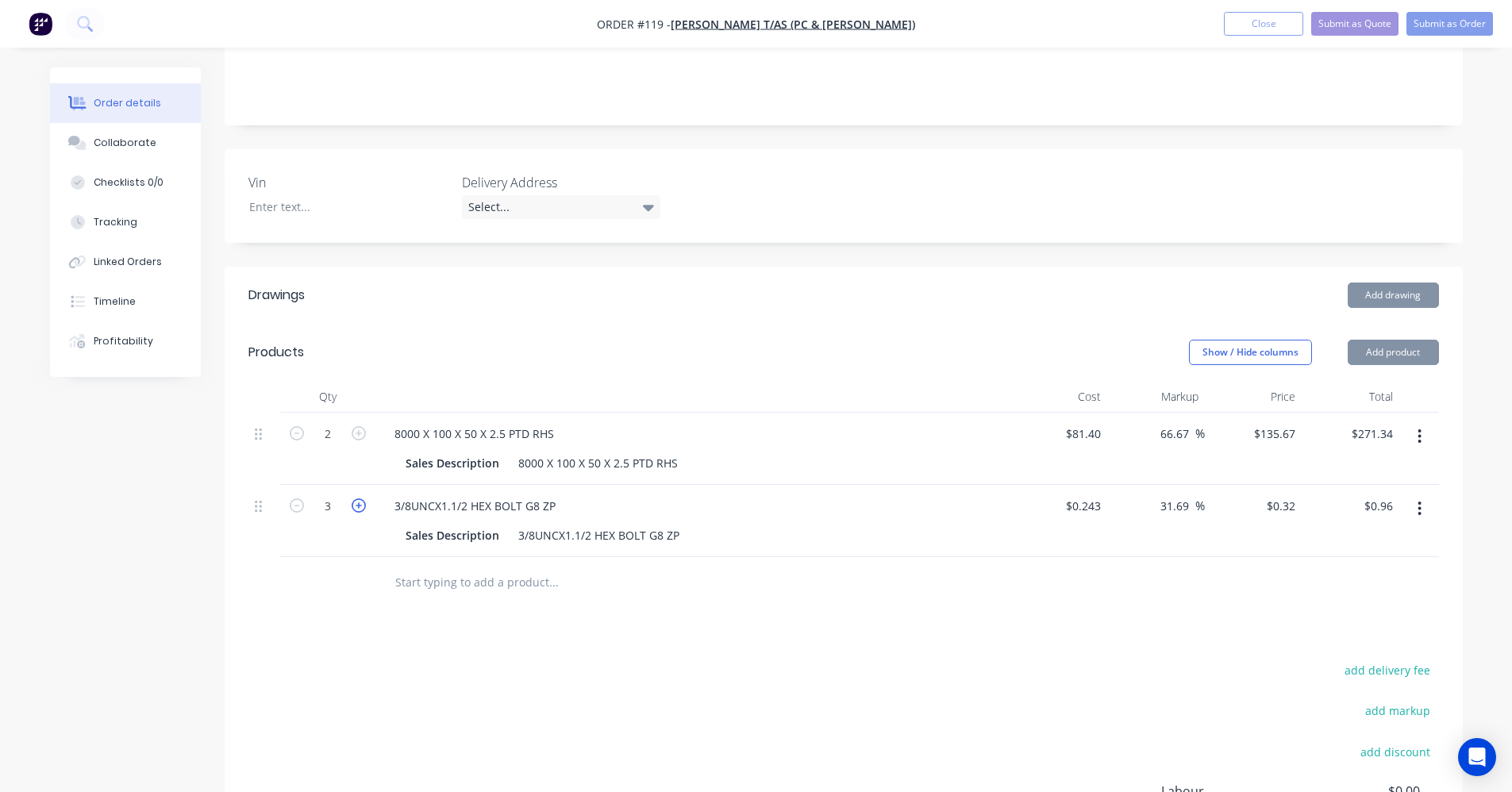
click at [362, 499] on icon "button" at bounding box center [358, 505] width 14 height 14
type input "4"
type input "$1.28"
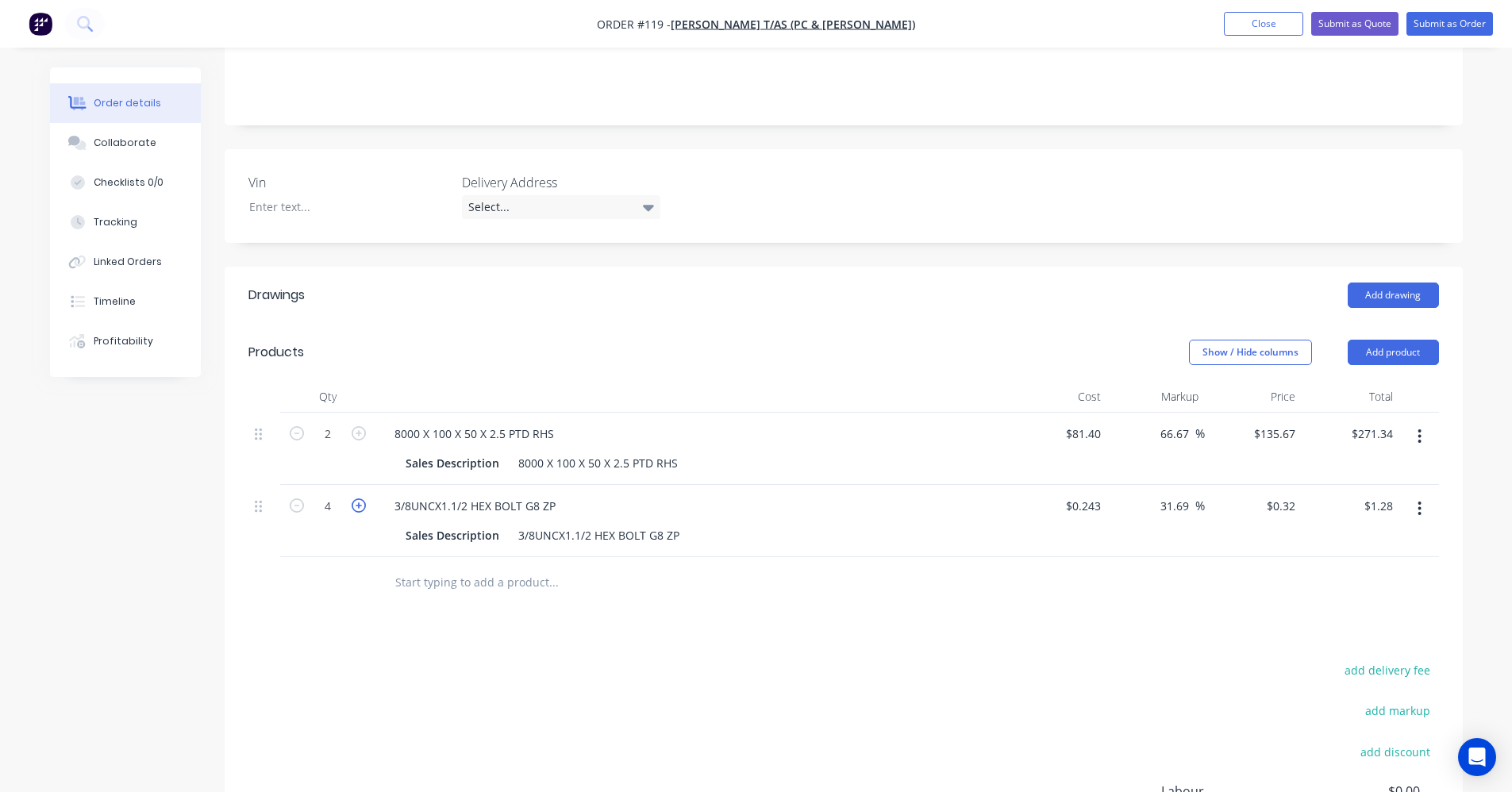
click at [362, 499] on icon "button" at bounding box center [358, 505] width 14 height 14
type input "5"
type input "$1.60"
click at [363, 499] on icon "button" at bounding box center [358, 505] width 14 height 14
type input "6"
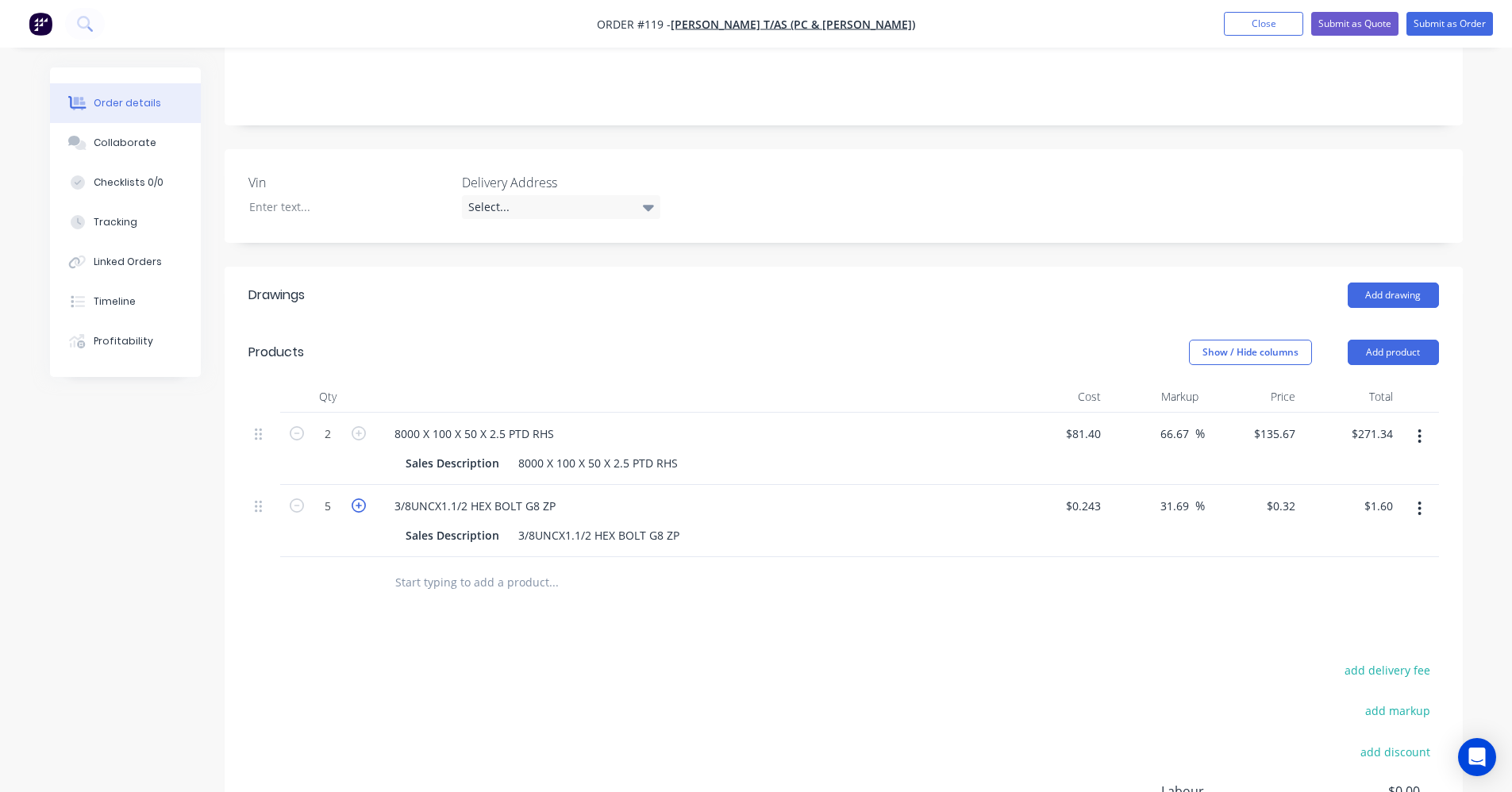
type input "$1.92"
click at [409, 567] on input "text" at bounding box center [553, 583] width 318 height 32
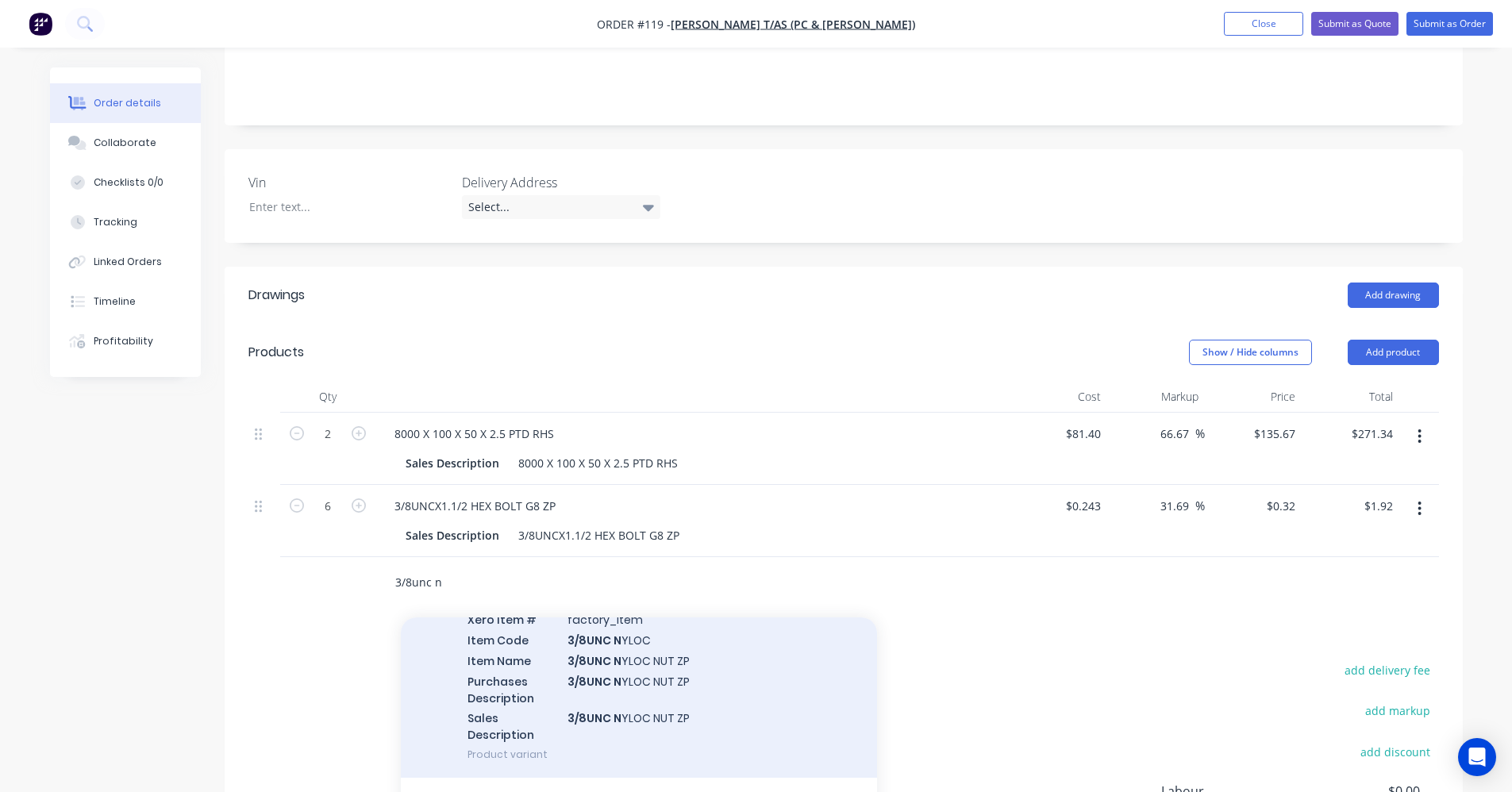
scroll to position [215, 0]
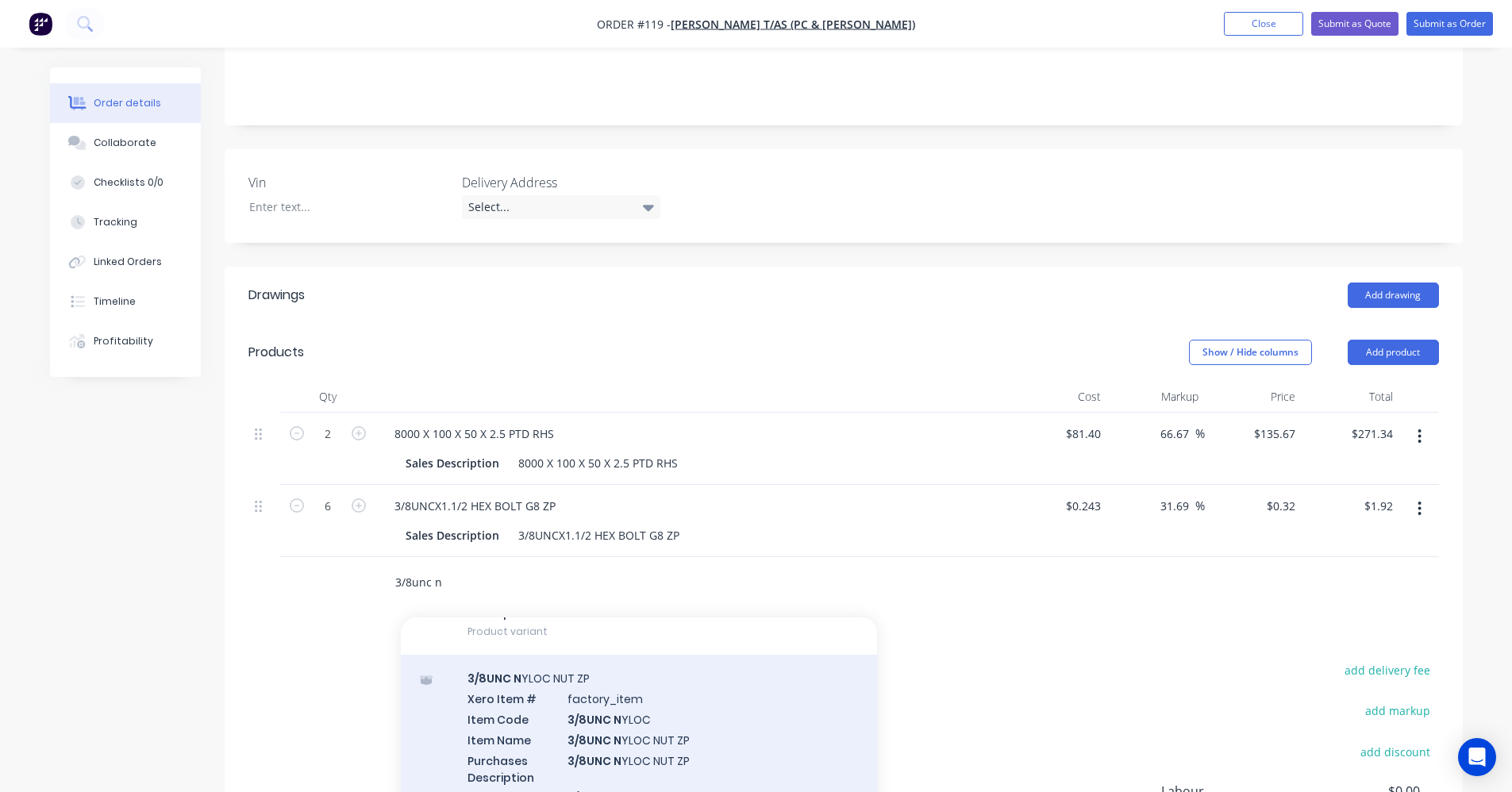
type input "3/8unc n"
click at [559, 671] on div "3/8UNC N YLOC NUT ZP Xero Item # factory_item Item Code 3/8UNC N YLOC Item Name…" at bounding box center [639, 756] width 476 height 203
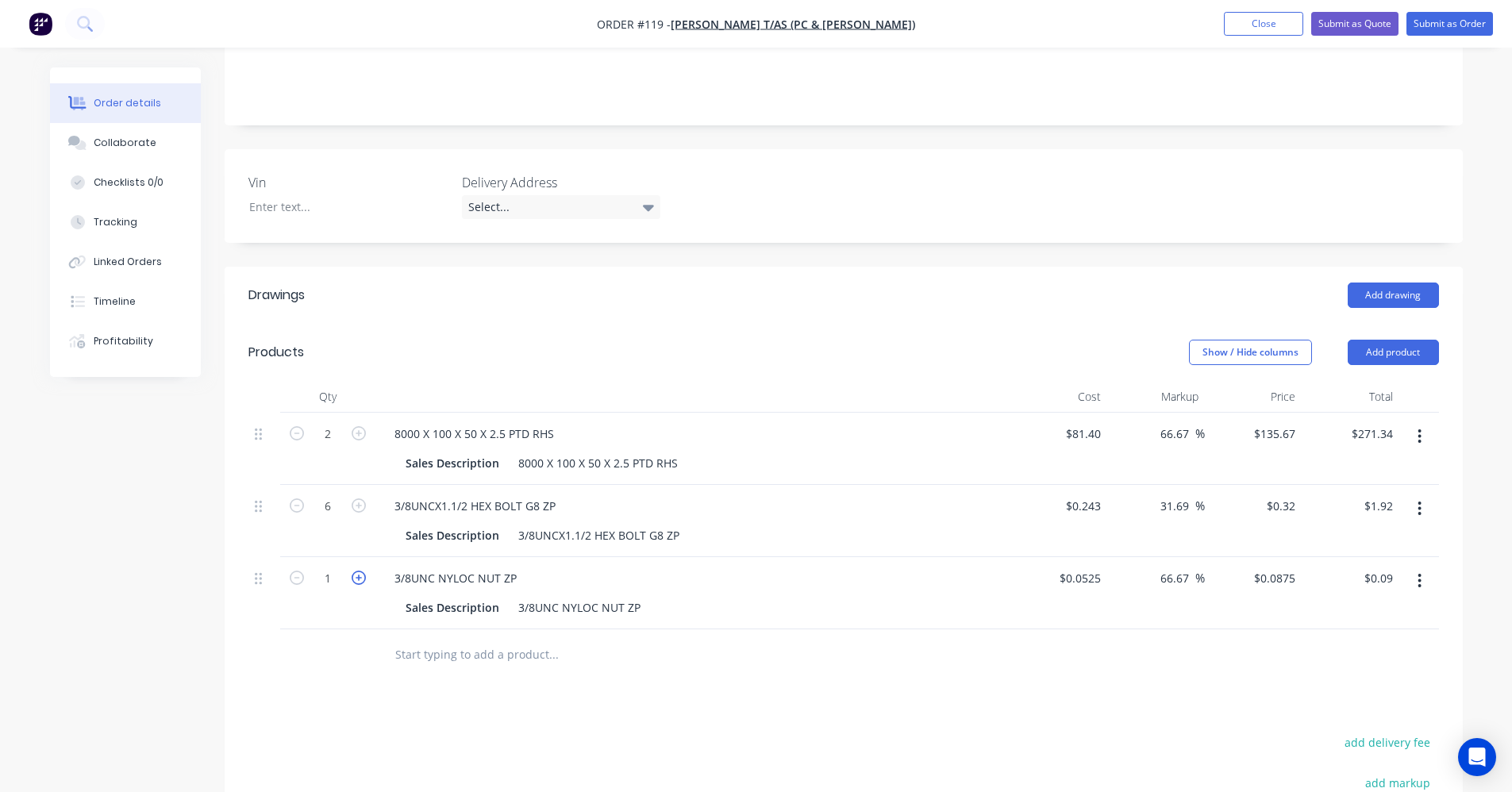
click at [357, 571] on icon "button" at bounding box center [358, 578] width 14 height 14
type input "2"
type input "$0.18"
click at [357, 571] on icon "button" at bounding box center [358, 578] width 14 height 14
type input "3"
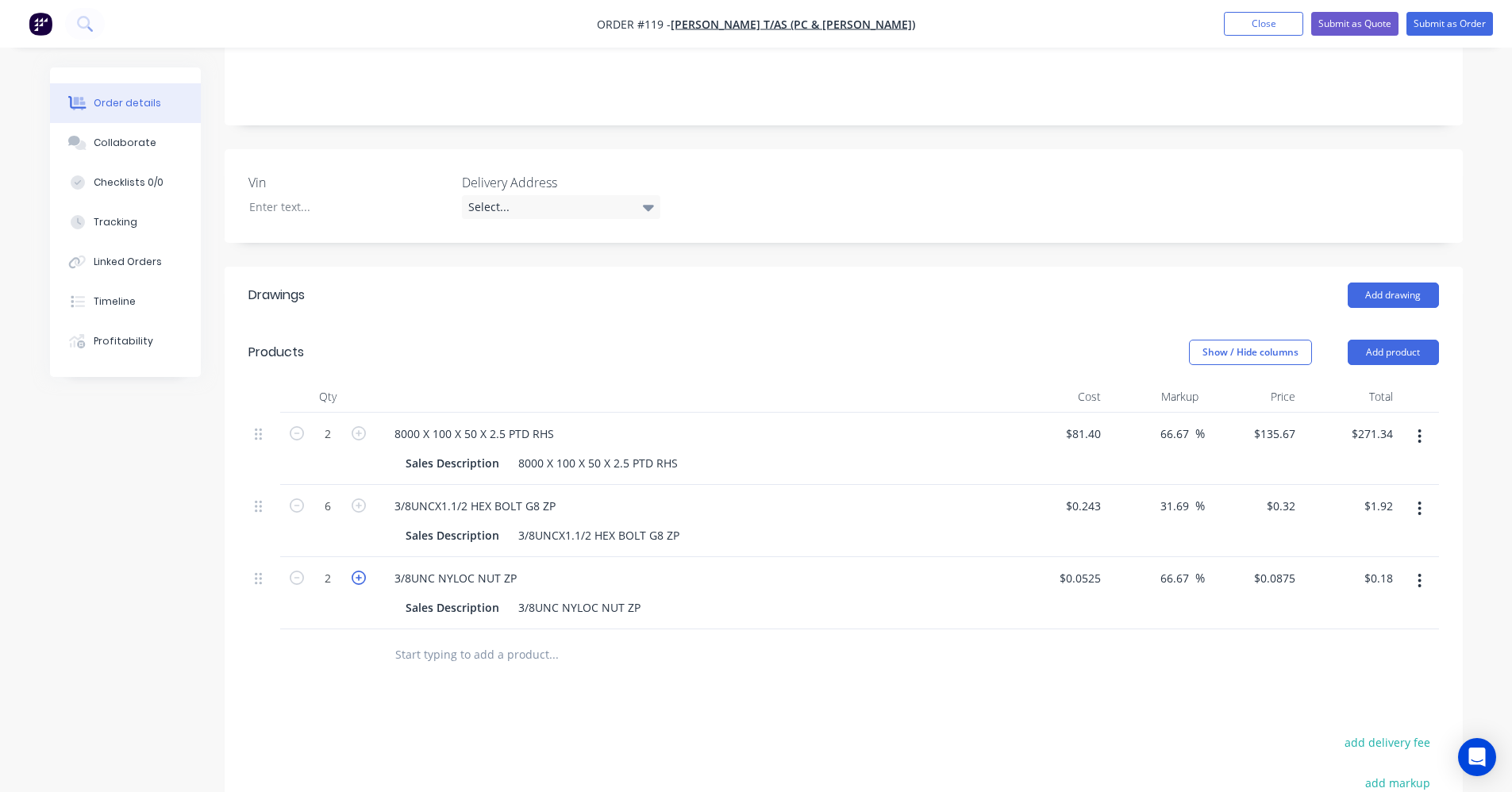
type input "$0.26"
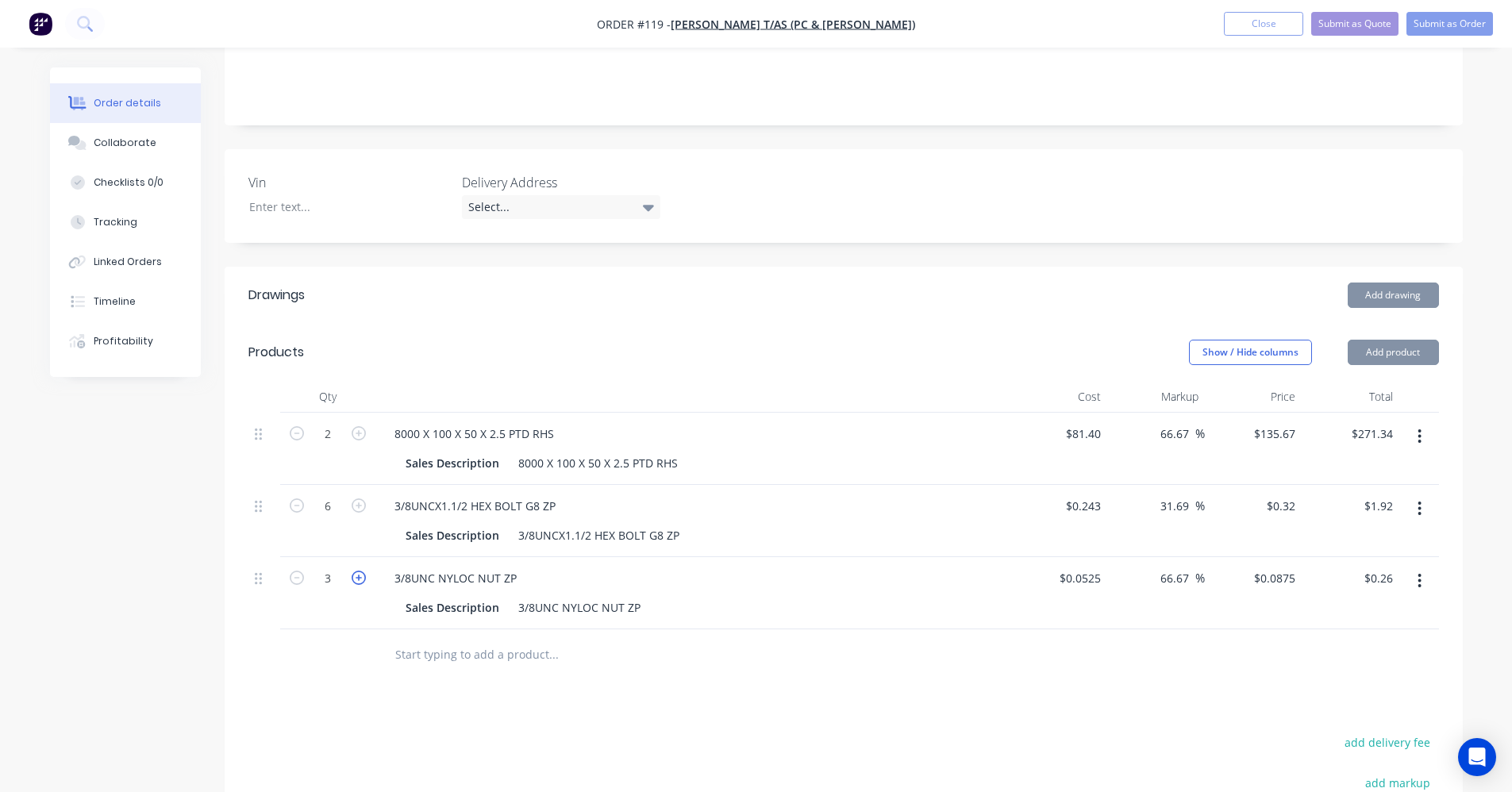
click at [357, 571] on icon "button" at bounding box center [358, 578] width 14 height 14
type input "4"
type input "$0.35"
click at [357, 571] on icon "button" at bounding box center [358, 578] width 14 height 14
type input "5"
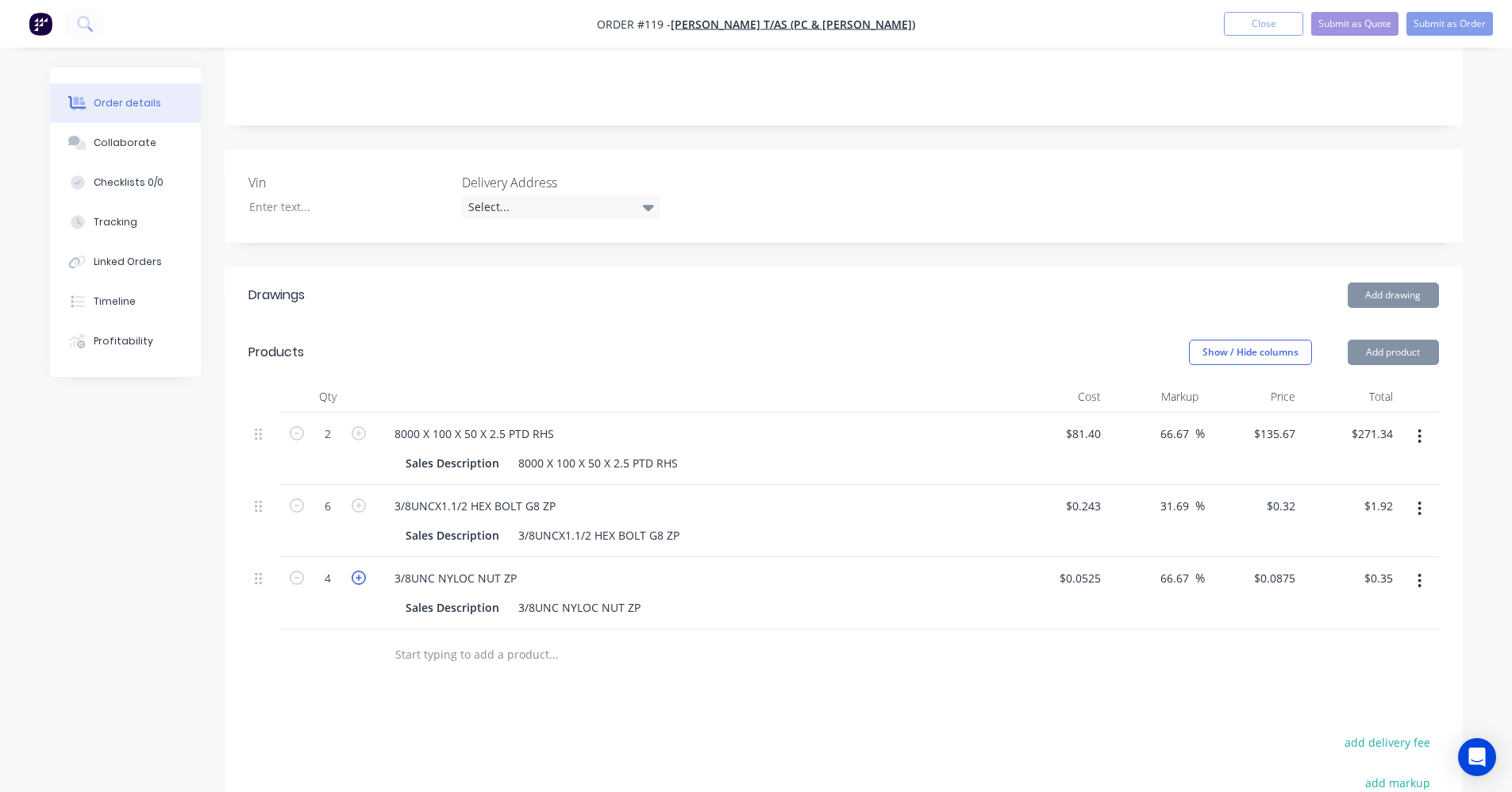
type input "$0.44"
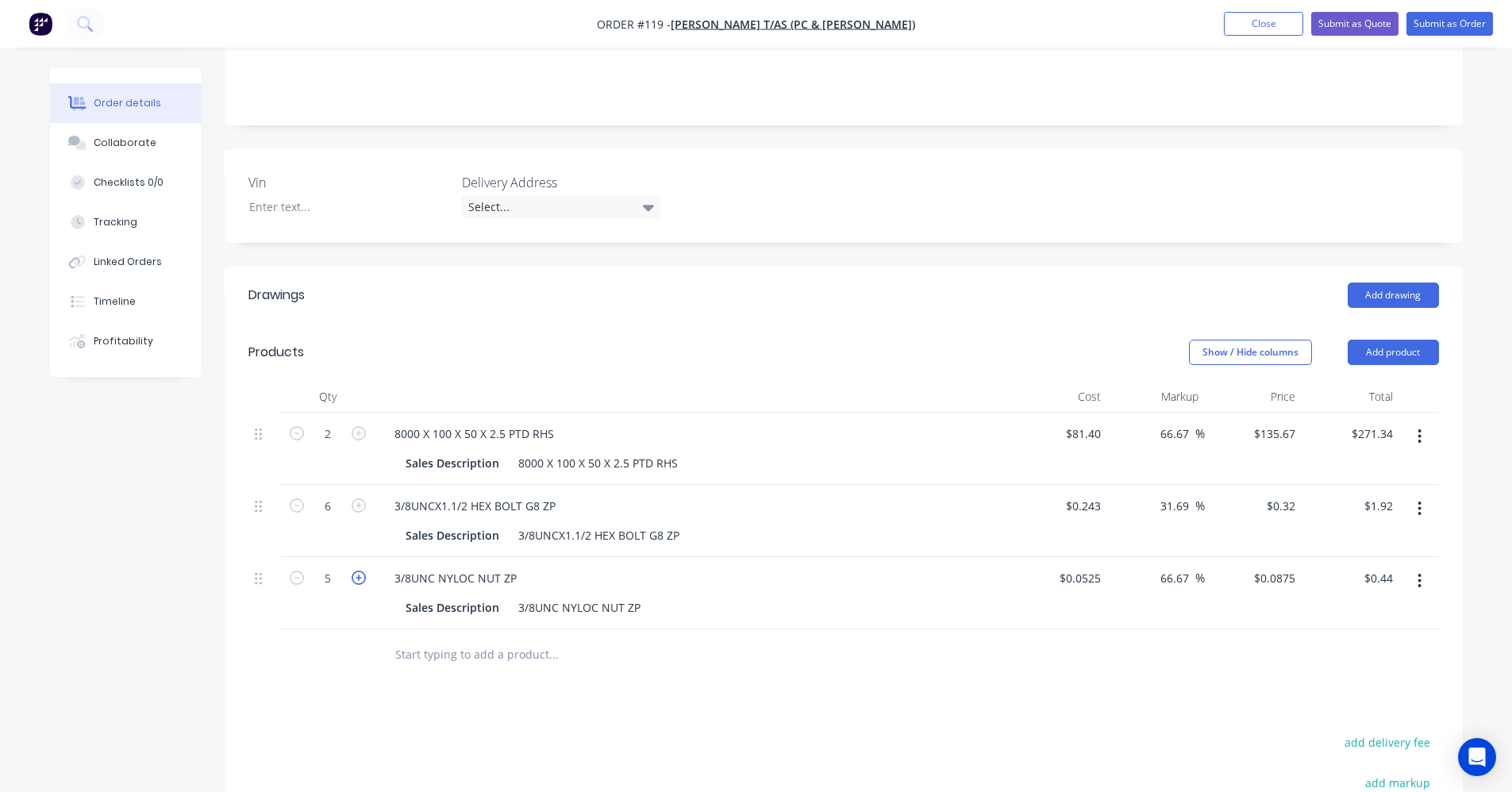
click at [357, 571] on icon "button" at bounding box center [358, 578] width 14 height 14
type input "6"
type input "$0.53"
click at [407, 639] on input "text" at bounding box center [553, 655] width 318 height 32
click at [356, 571] on icon "button" at bounding box center [358, 578] width 14 height 14
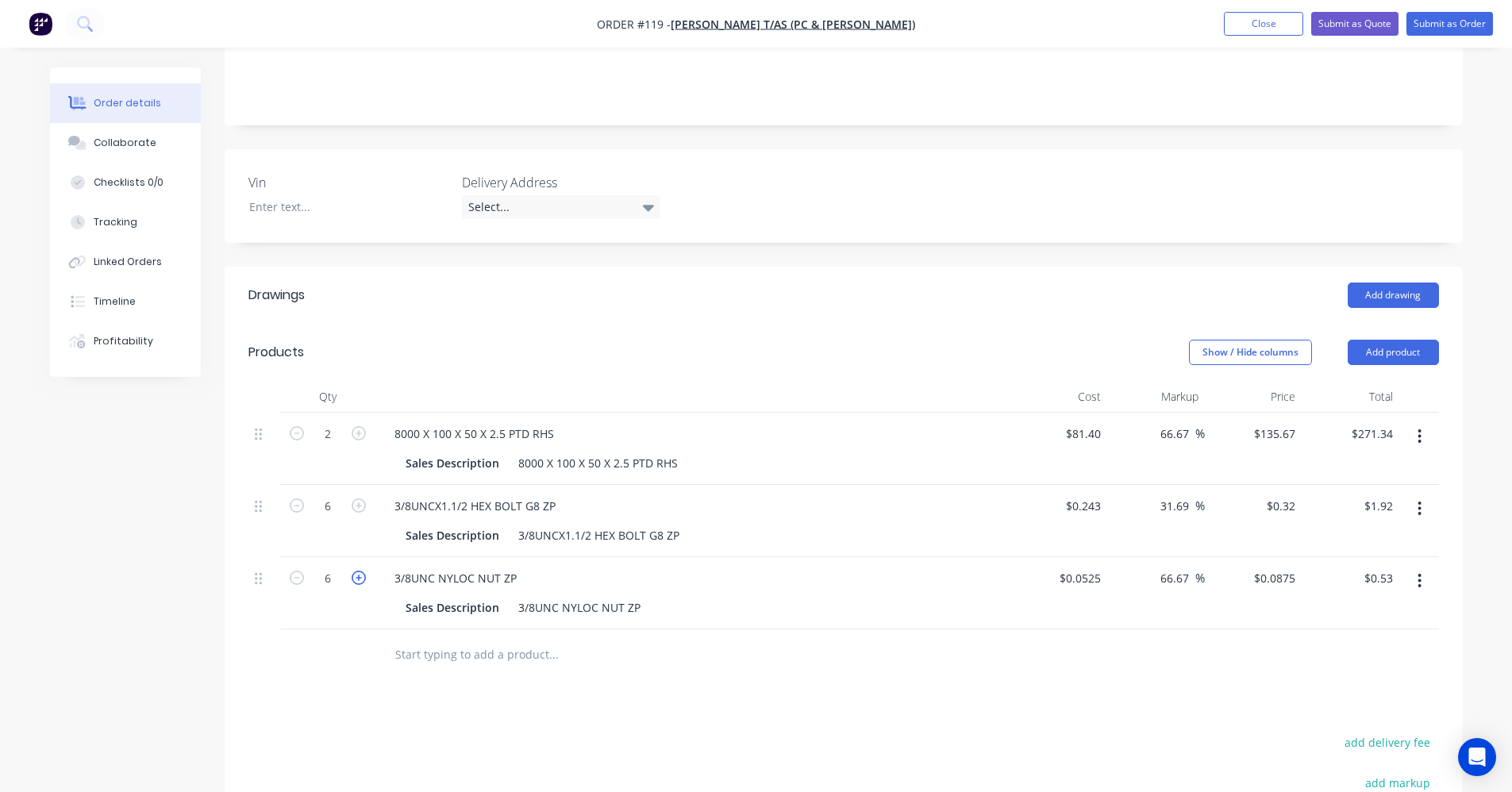
type input "7"
type input "$0.61"
click at [355, 571] on icon "button" at bounding box center [358, 578] width 14 height 14
type input "8"
type input "$0.70"
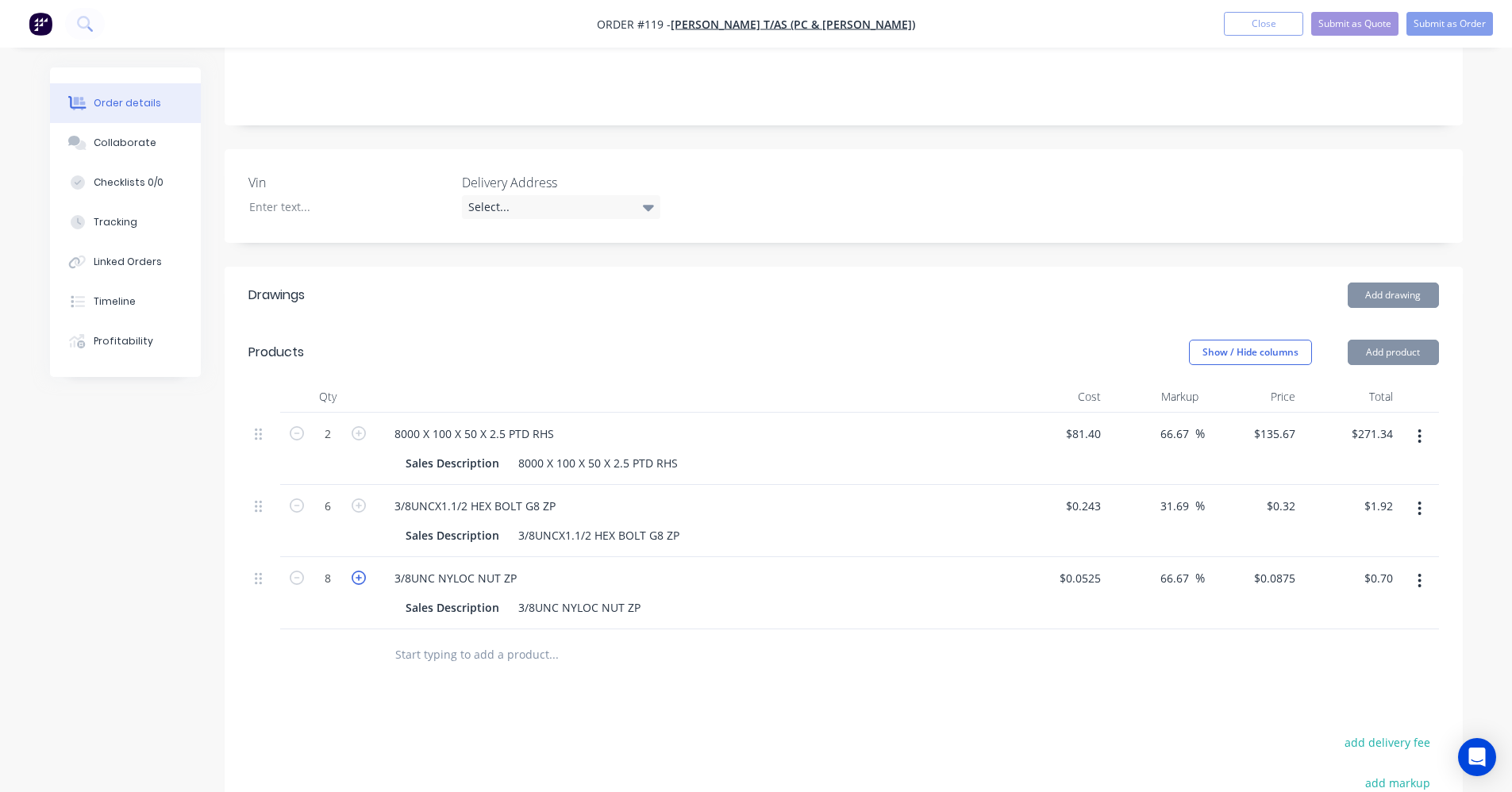
click at [355, 571] on icon "button" at bounding box center [358, 578] width 14 height 14
type input "9"
type input "$0.79"
click at [355, 571] on icon "button" at bounding box center [358, 578] width 14 height 14
type input "10"
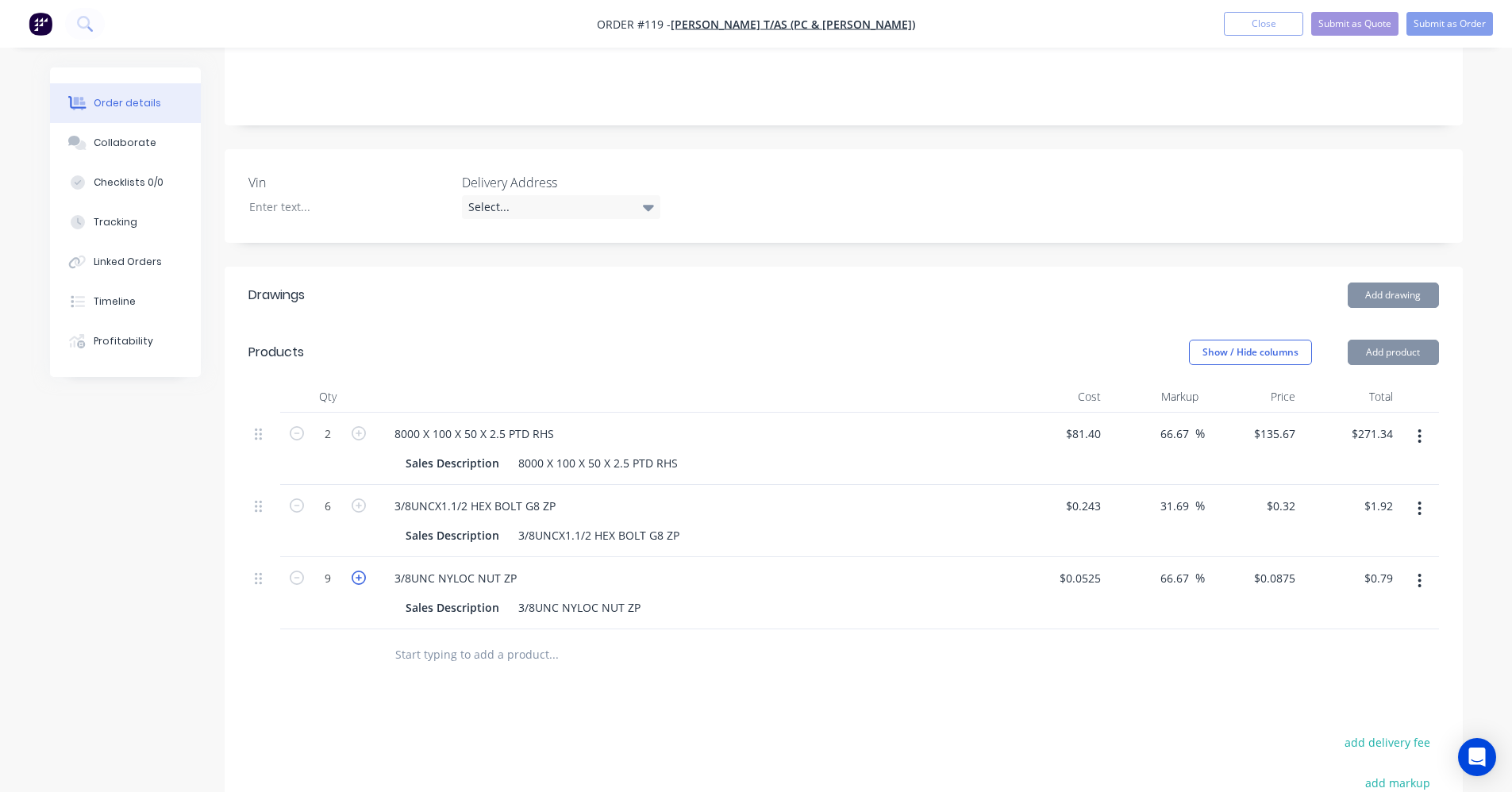
type input "$0.88"
click at [355, 571] on icon "button" at bounding box center [358, 578] width 14 height 14
type input "11"
type input "$0.96"
click at [355, 571] on icon "button" at bounding box center [358, 578] width 14 height 14
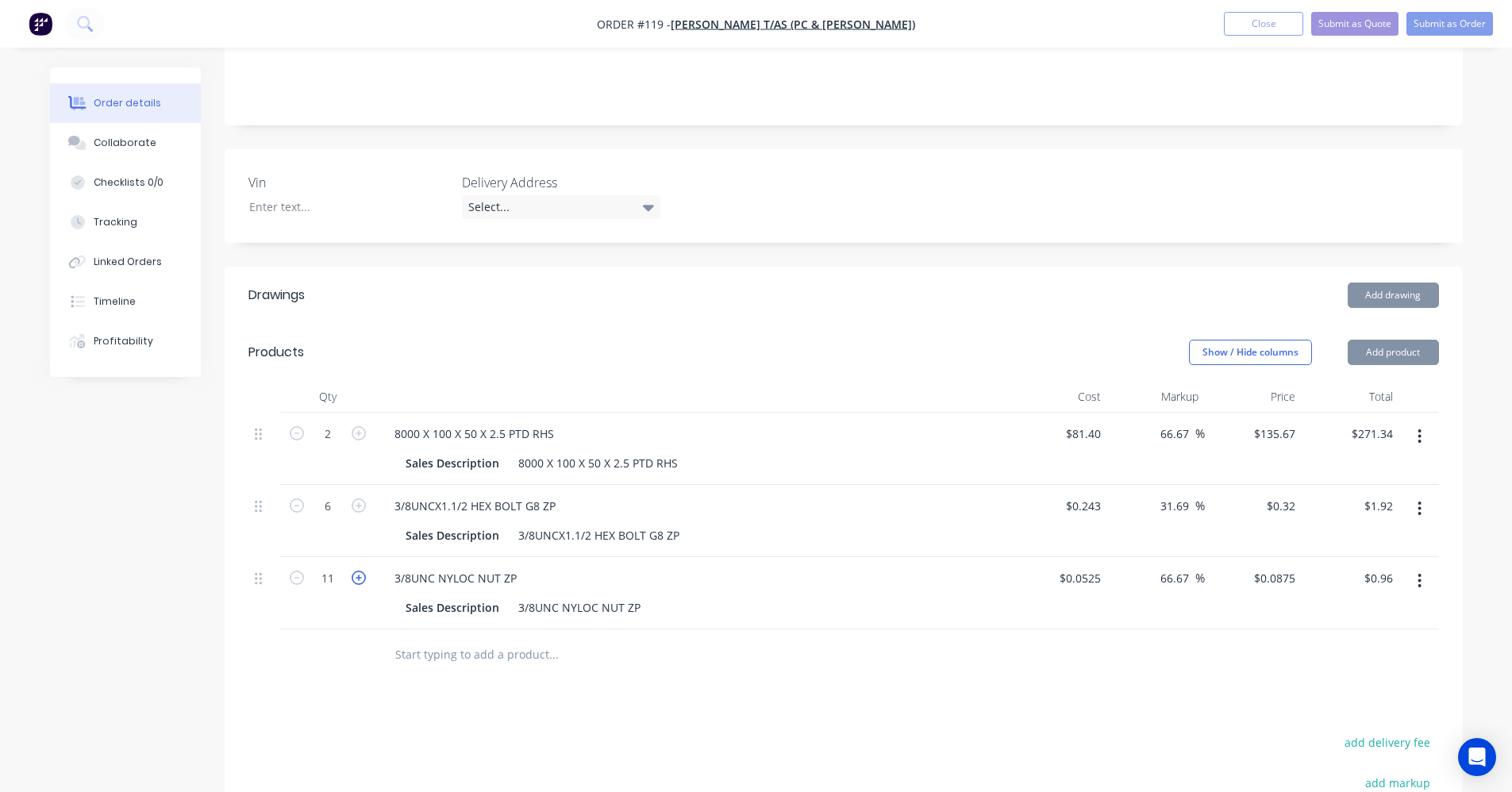
type input "12"
type input "$1.05"
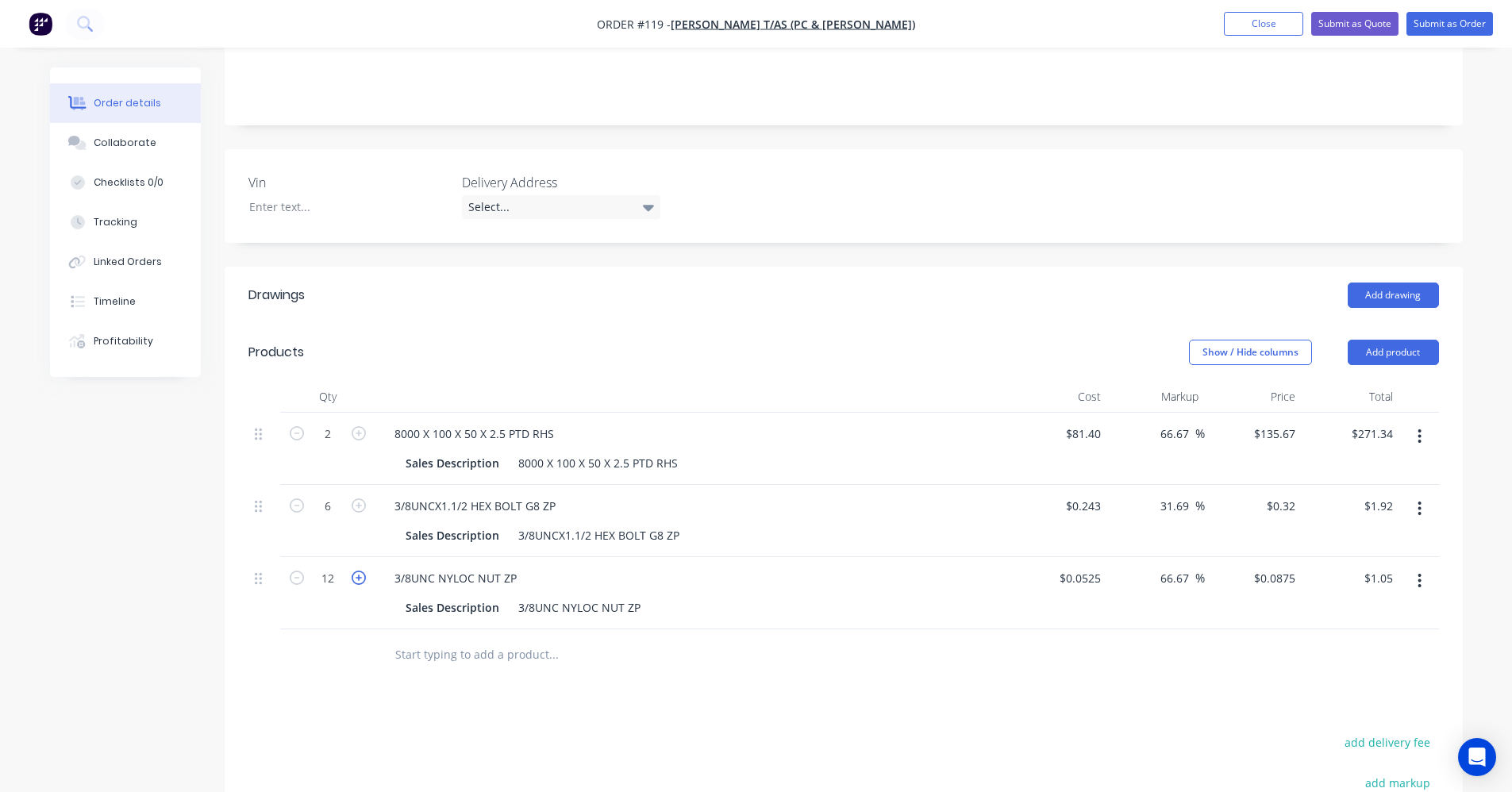
click at [355, 571] on icon "button" at bounding box center [358, 578] width 14 height 14
type input "13"
type input "$1.14"
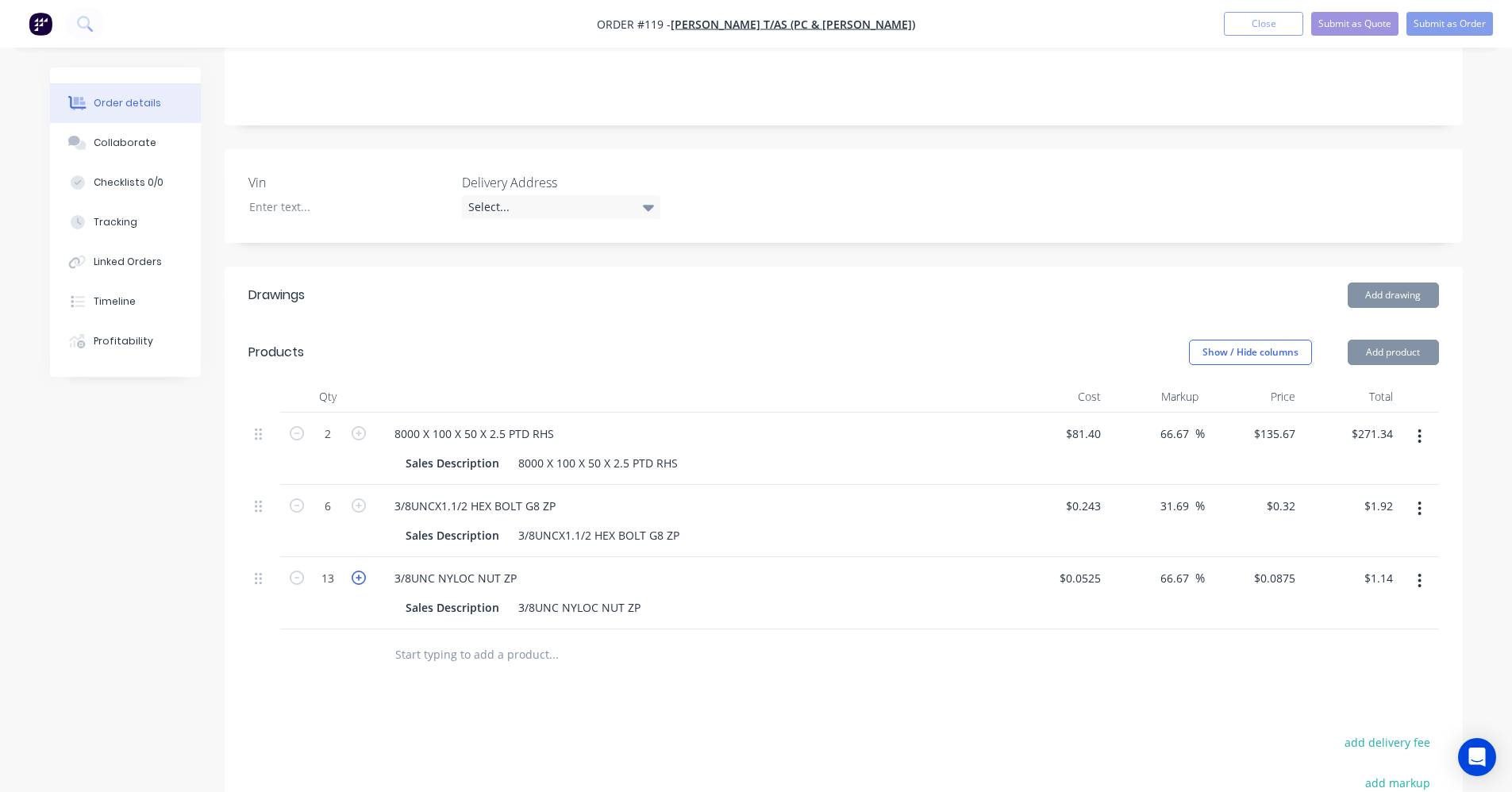
click at [355, 571] on icon "button" at bounding box center [358, 578] width 14 height 14
type input "14"
type input "$1.23"
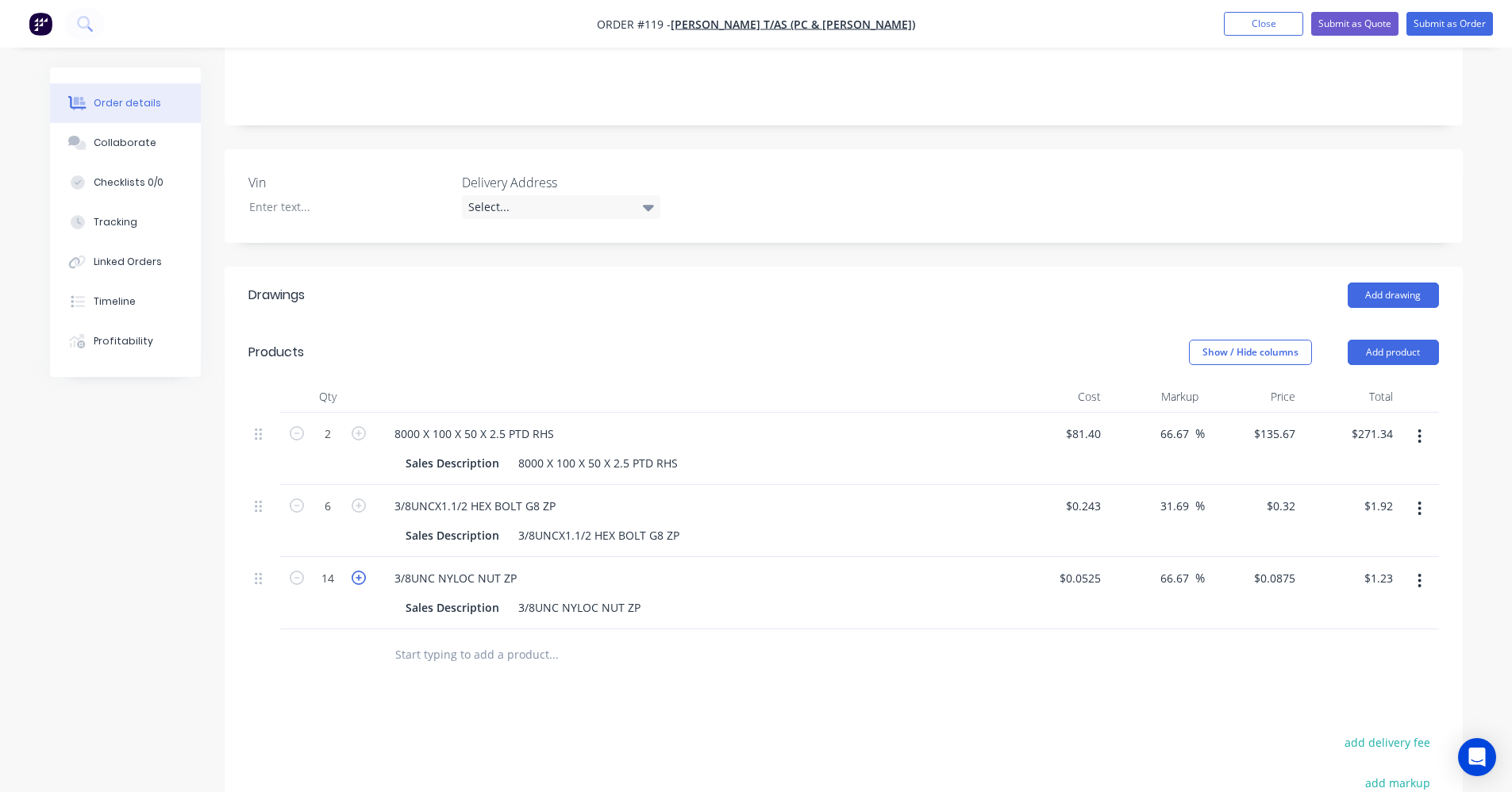
click at [355, 571] on icon "button" at bounding box center [358, 578] width 14 height 14
type input "15"
type input "$1.31"
click at [398, 639] on input "text" at bounding box center [553, 655] width 318 height 32
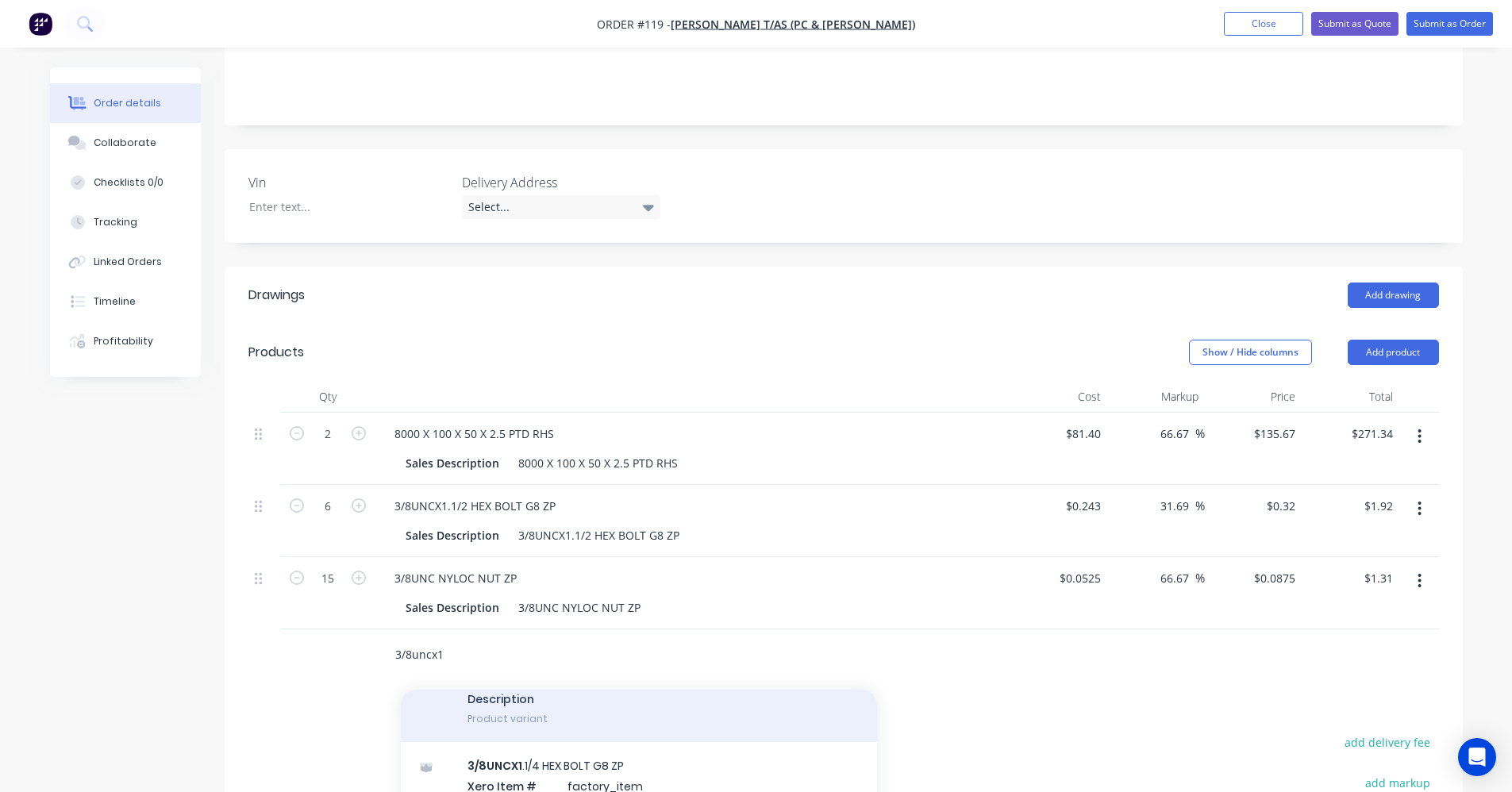
scroll to position [635, 0]
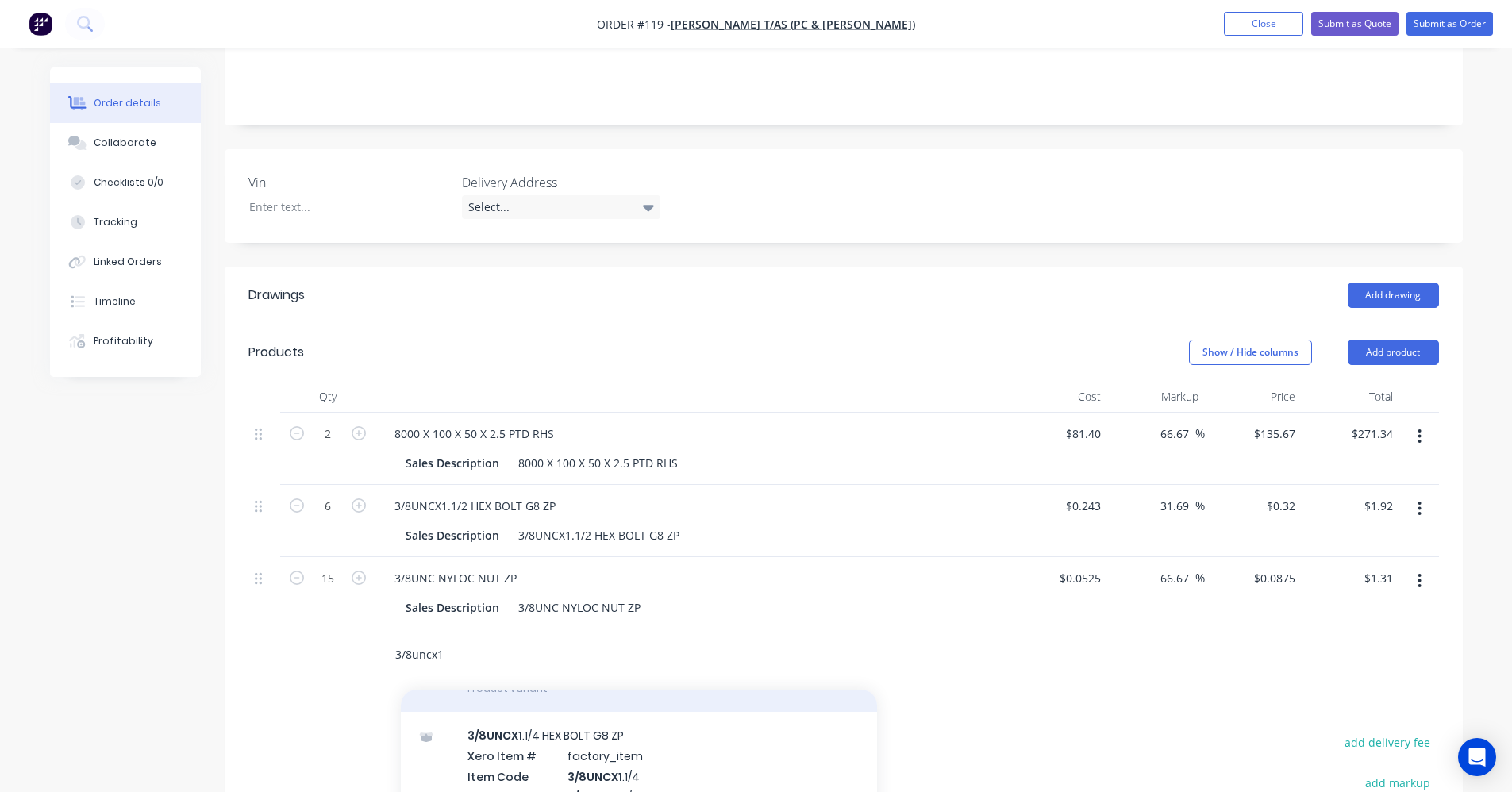
type input "3/8uncx1"
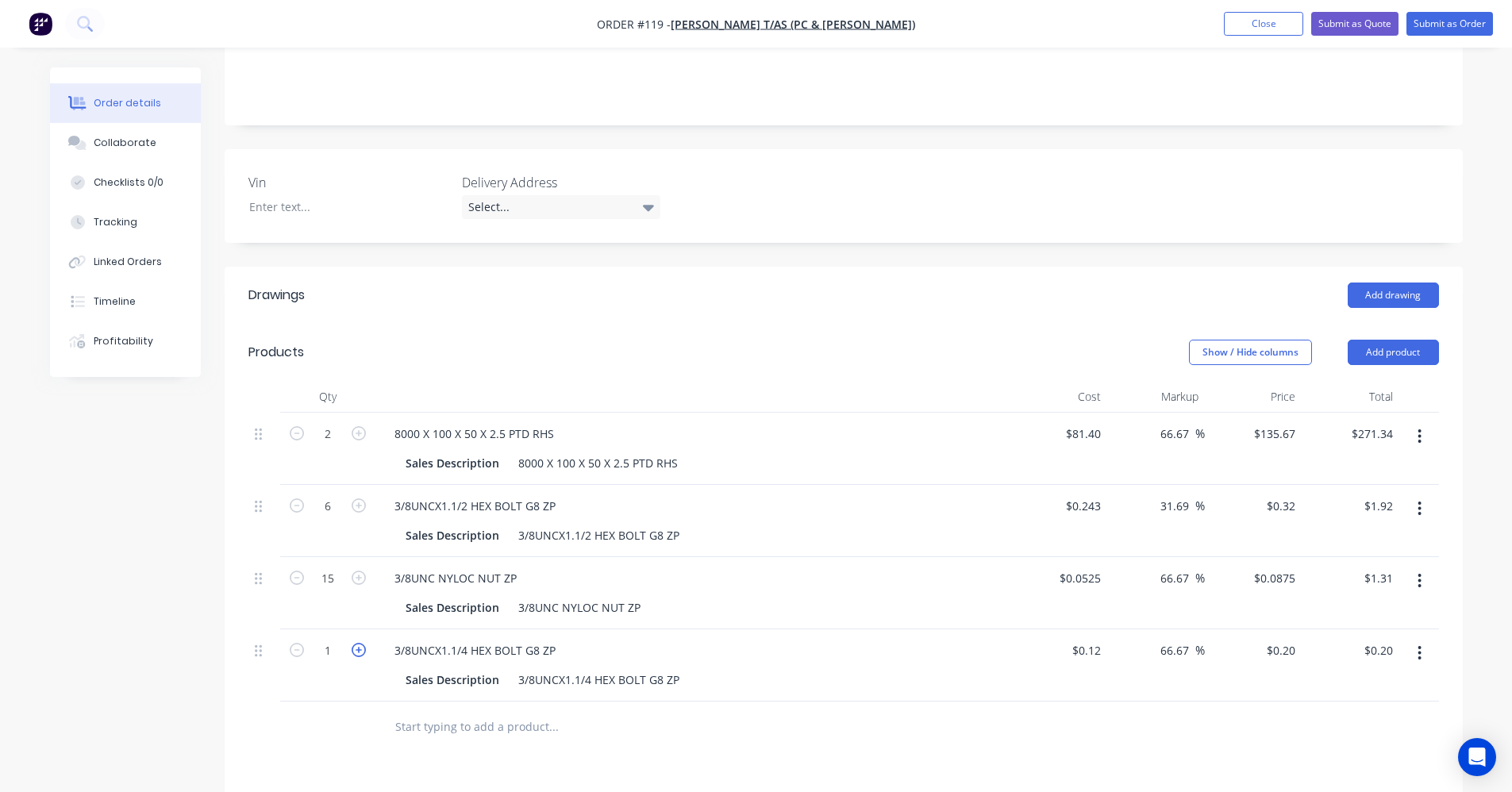
click at [362, 643] on icon "button" at bounding box center [358, 650] width 14 height 14
type input "2"
type input "$0.40"
click at [362, 643] on icon "button" at bounding box center [358, 650] width 14 height 14
type input "3"
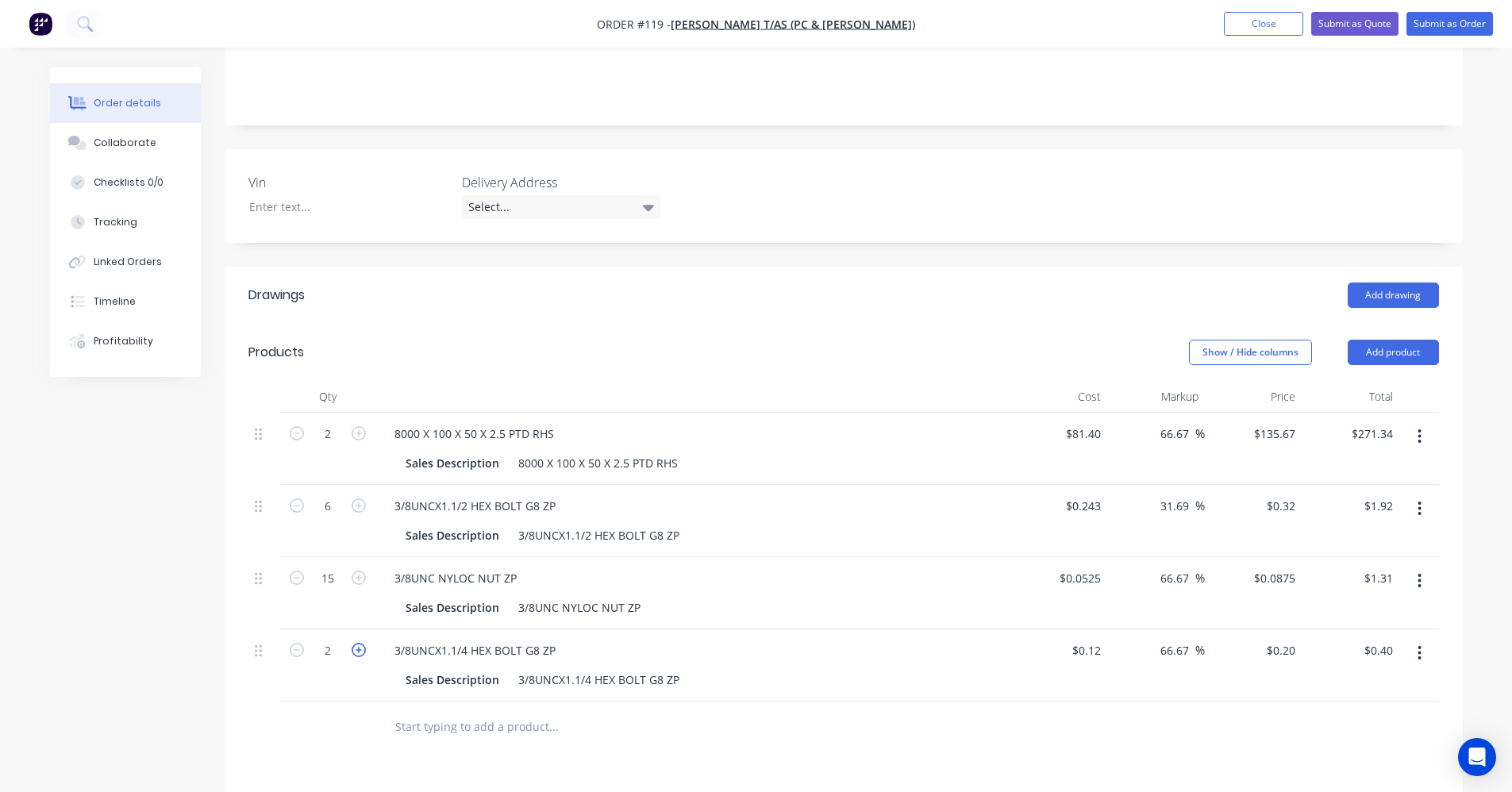
type input "$0.60"
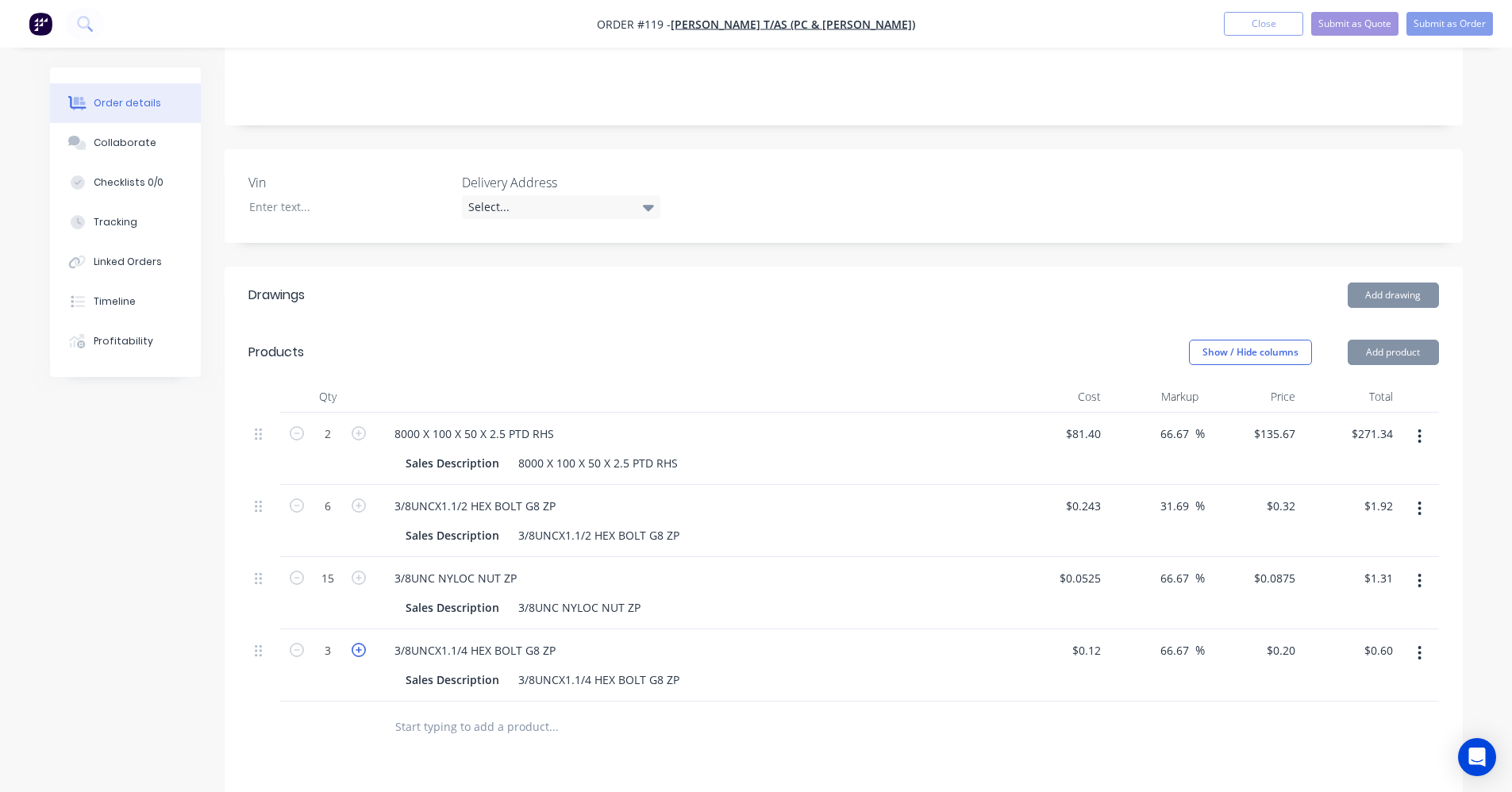
click at [362, 643] on icon "button" at bounding box center [358, 650] width 14 height 14
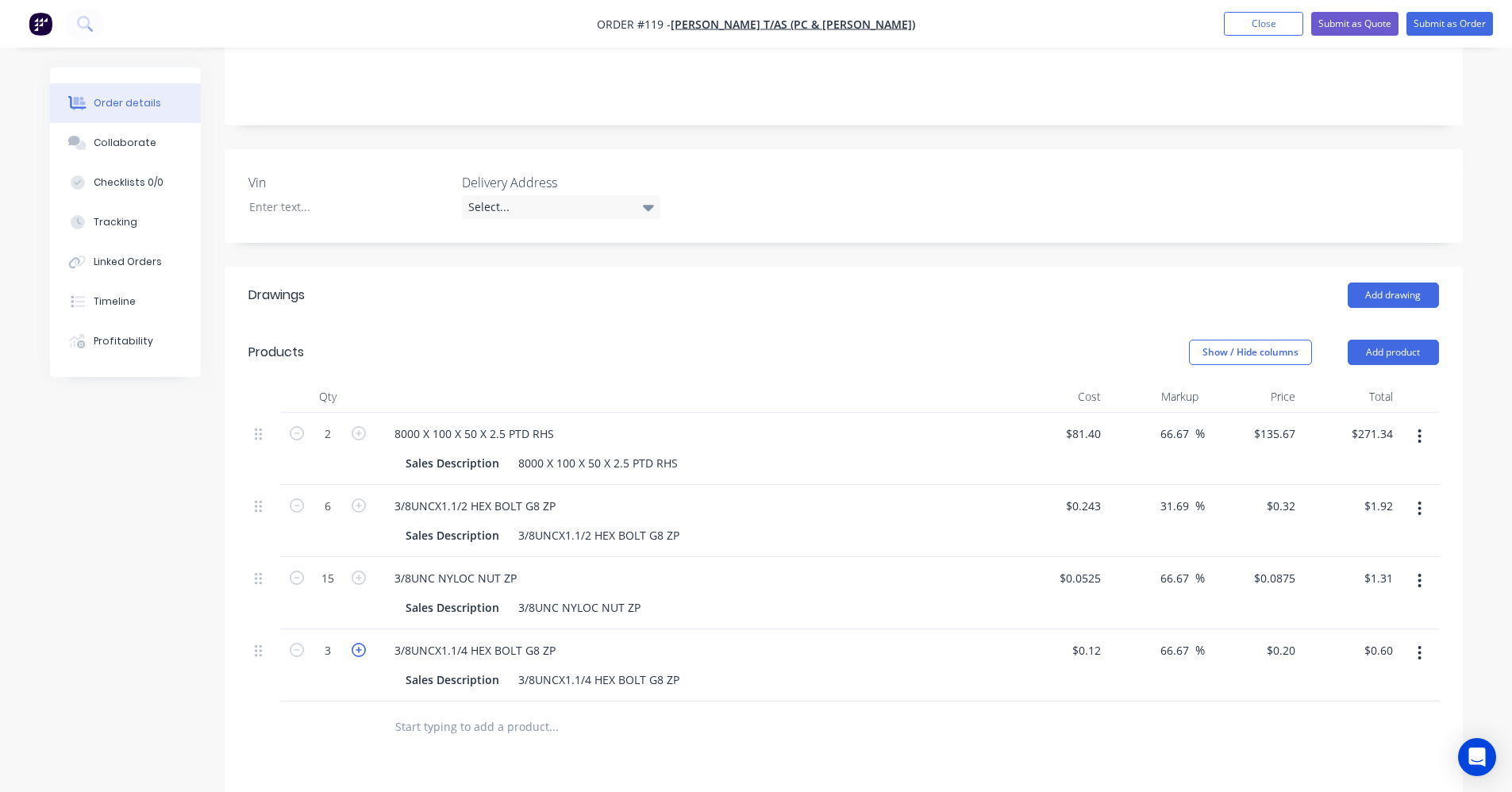
type input "4"
type input "$0.80"
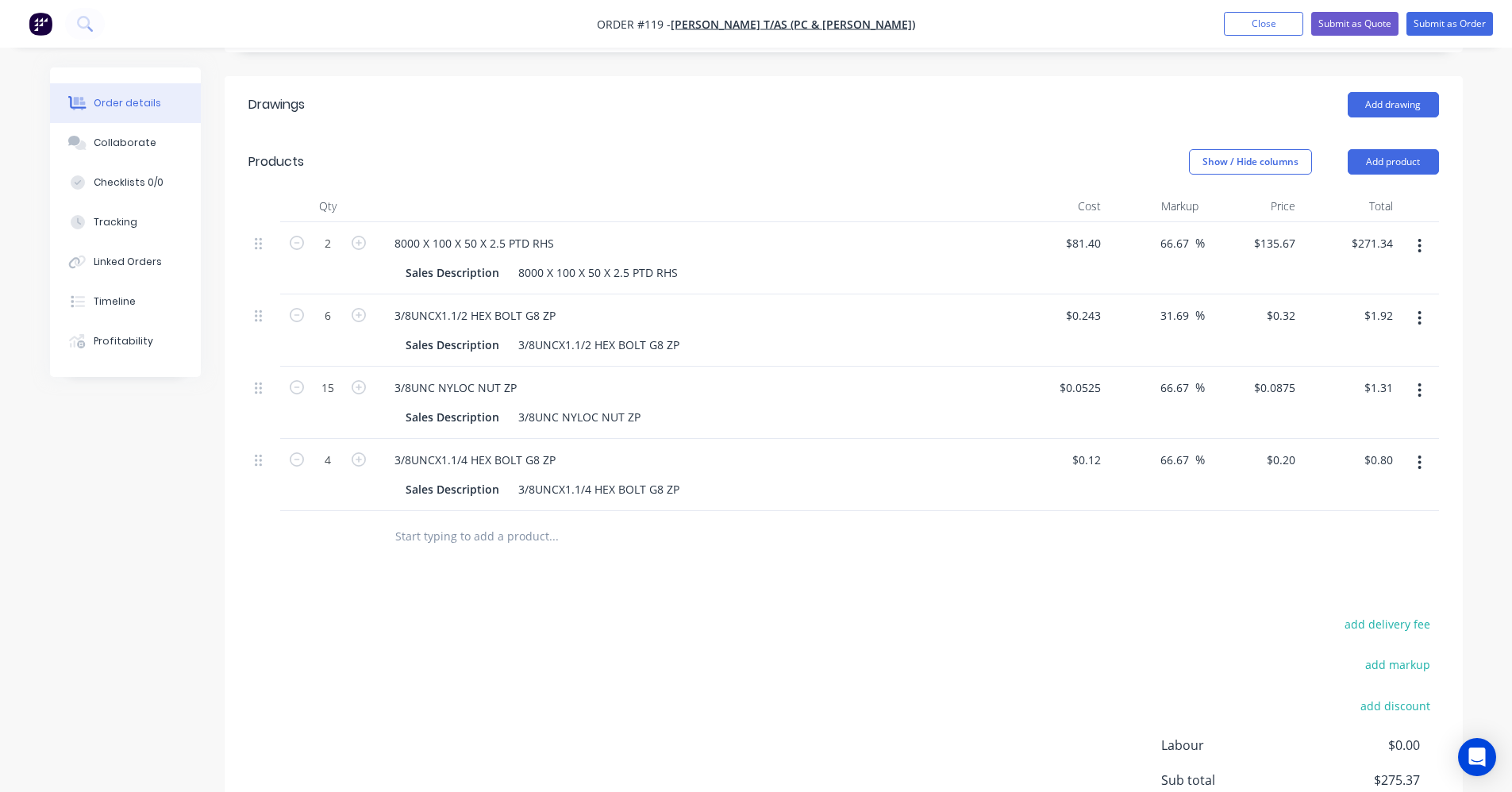
scroll to position [556, 0]
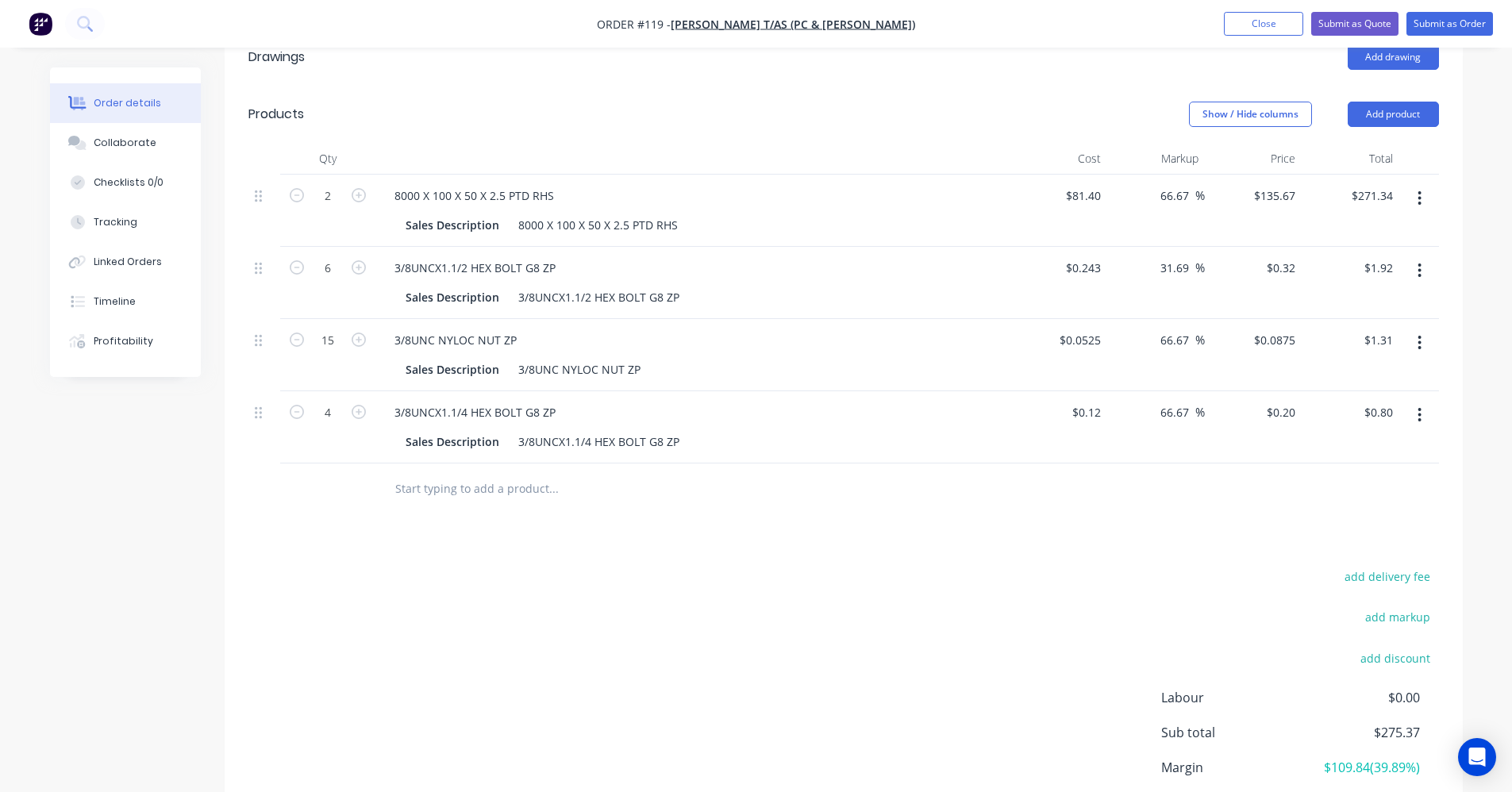
click at [447, 473] on input "text" at bounding box center [553, 489] width 318 height 32
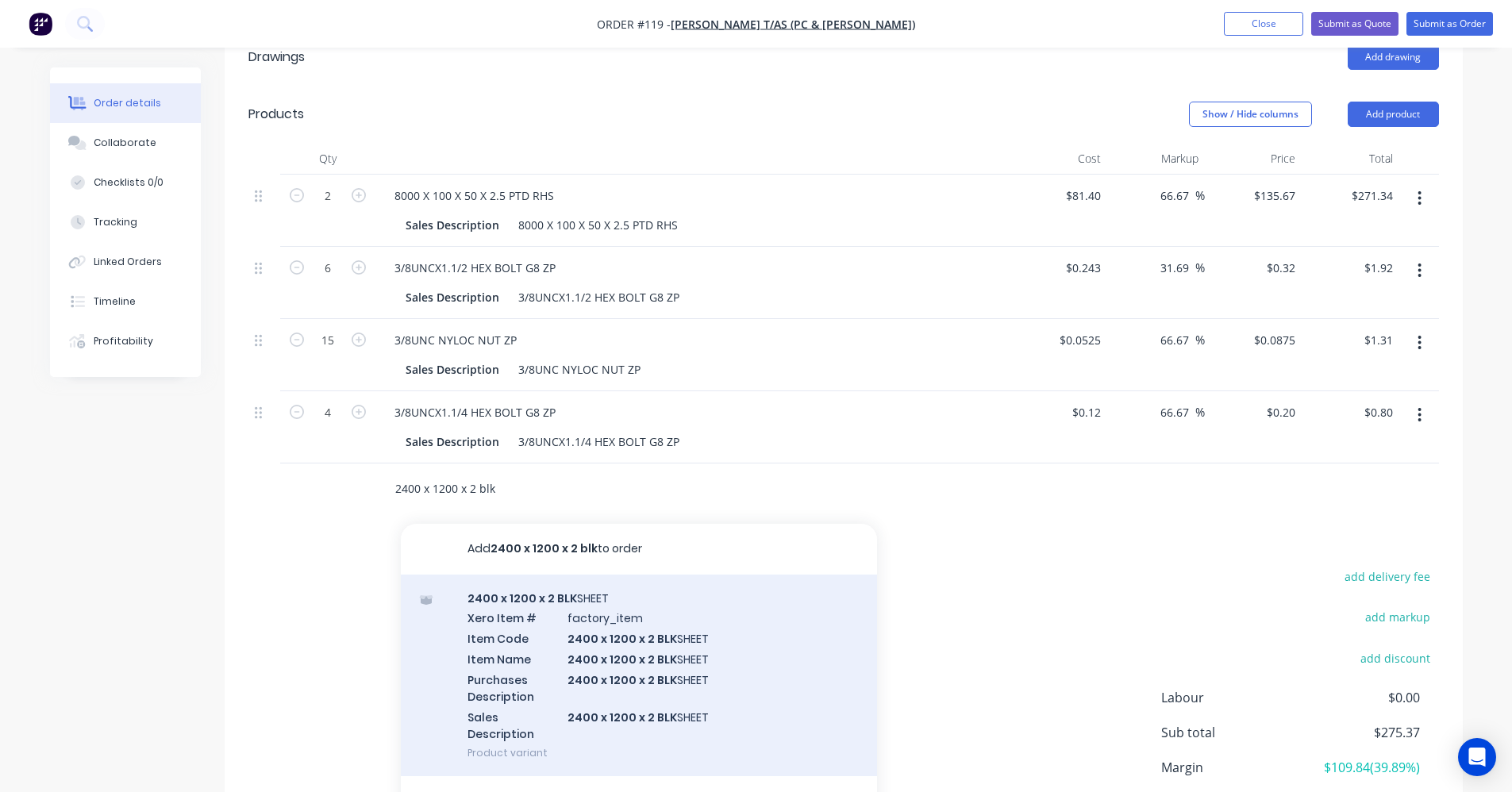
type input "2400 x 1200 x 2 blk"
click at [508, 574] on div "2400 x 1200 x 2 BLK SHEET Xero Item # factory_item Item Code 2400 x 1200 x 2 BL…" at bounding box center [639, 675] width 476 height 203
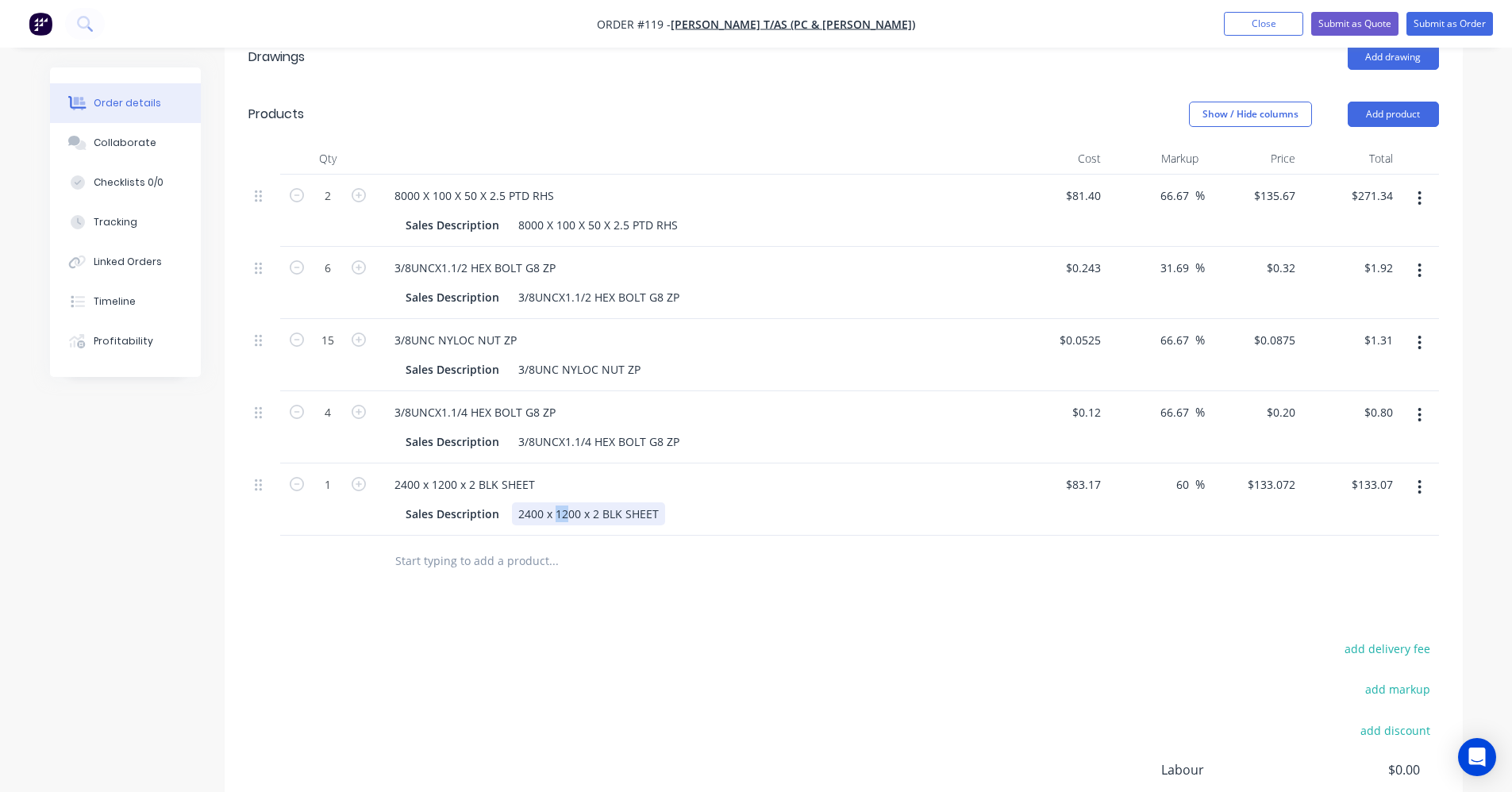
drag, startPoint x: 564, startPoint y: 475, endPoint x: 554, endPoint y: 479, distance: 10.8
click at [554, 503] on div "2400 x 1200 x 2 BLK SHEET" at bounding box center [589, 514] width 153 height 23
type input "$25.00"
type input "$40.00"
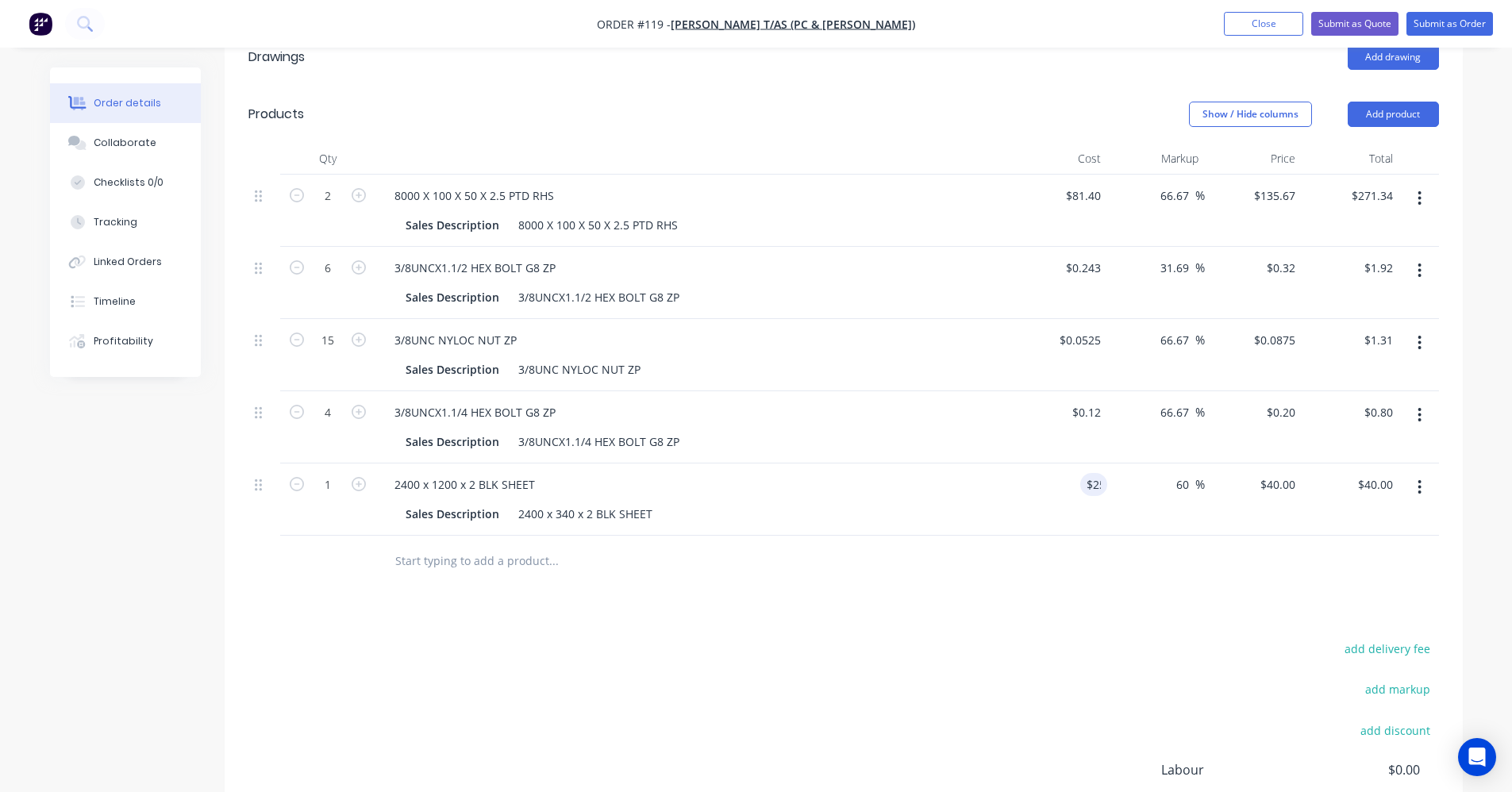
click at [977, 547] on div "Drawings Add drawing Products Show / Hide columns Add product Qty Cost Markup P…" at bounding box center [843, 499] width 1239 height 940
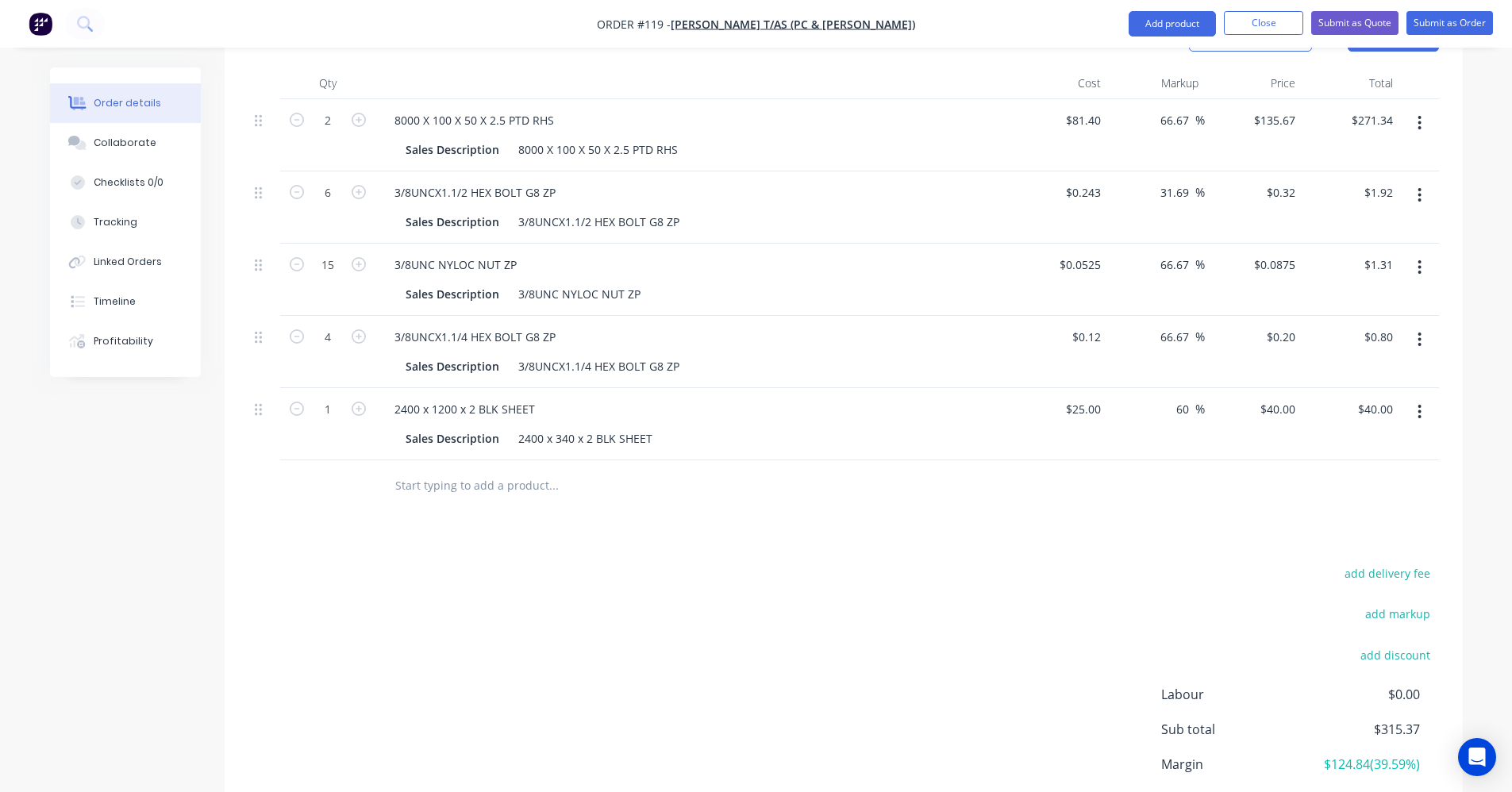
scroll to position [715, 0]
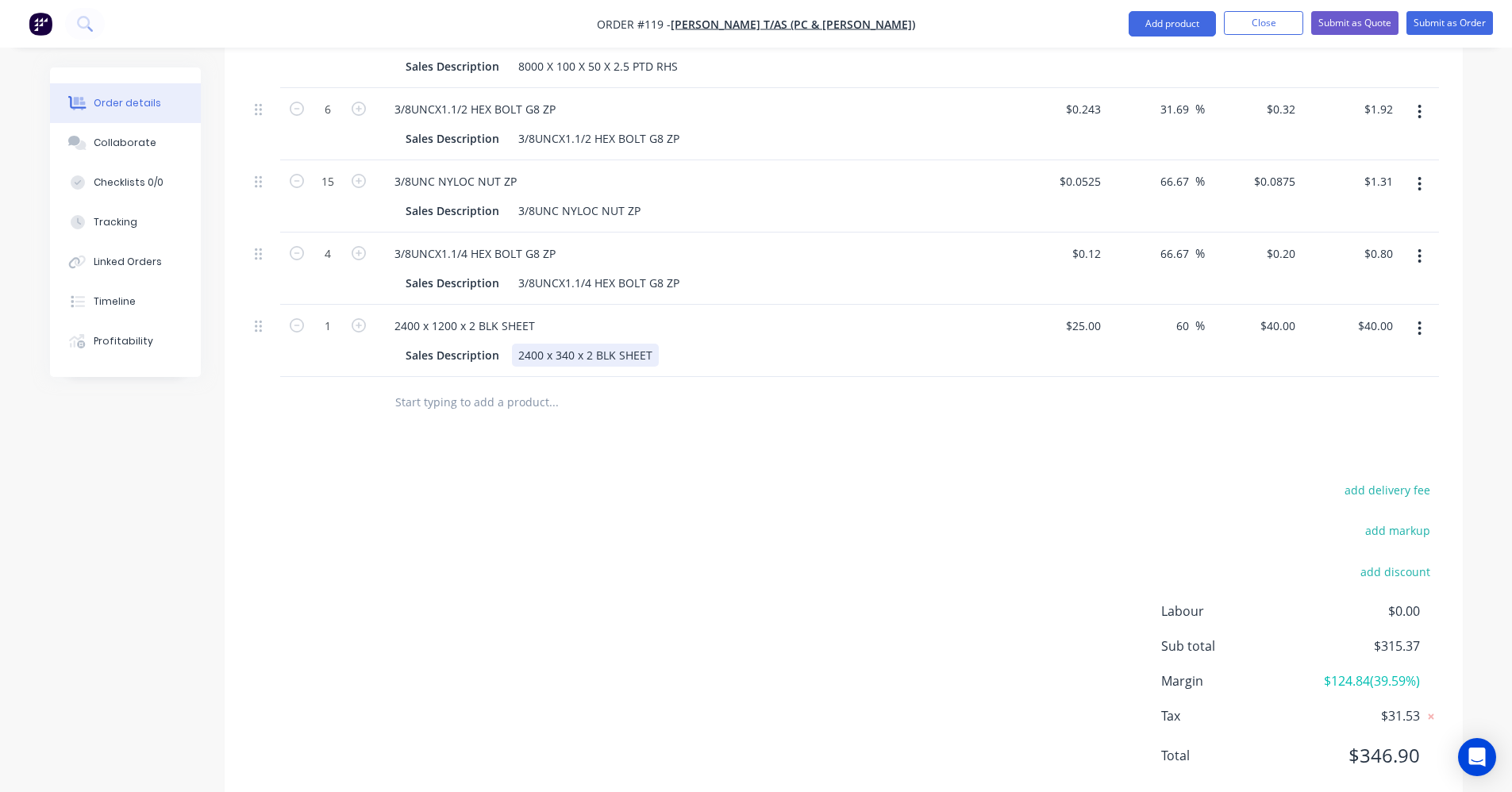
click at [656, 344] on div "Sales Description 2400 x 340 x 2 BLK SHEET" at bounding box center [690, 355] width 581 height 23
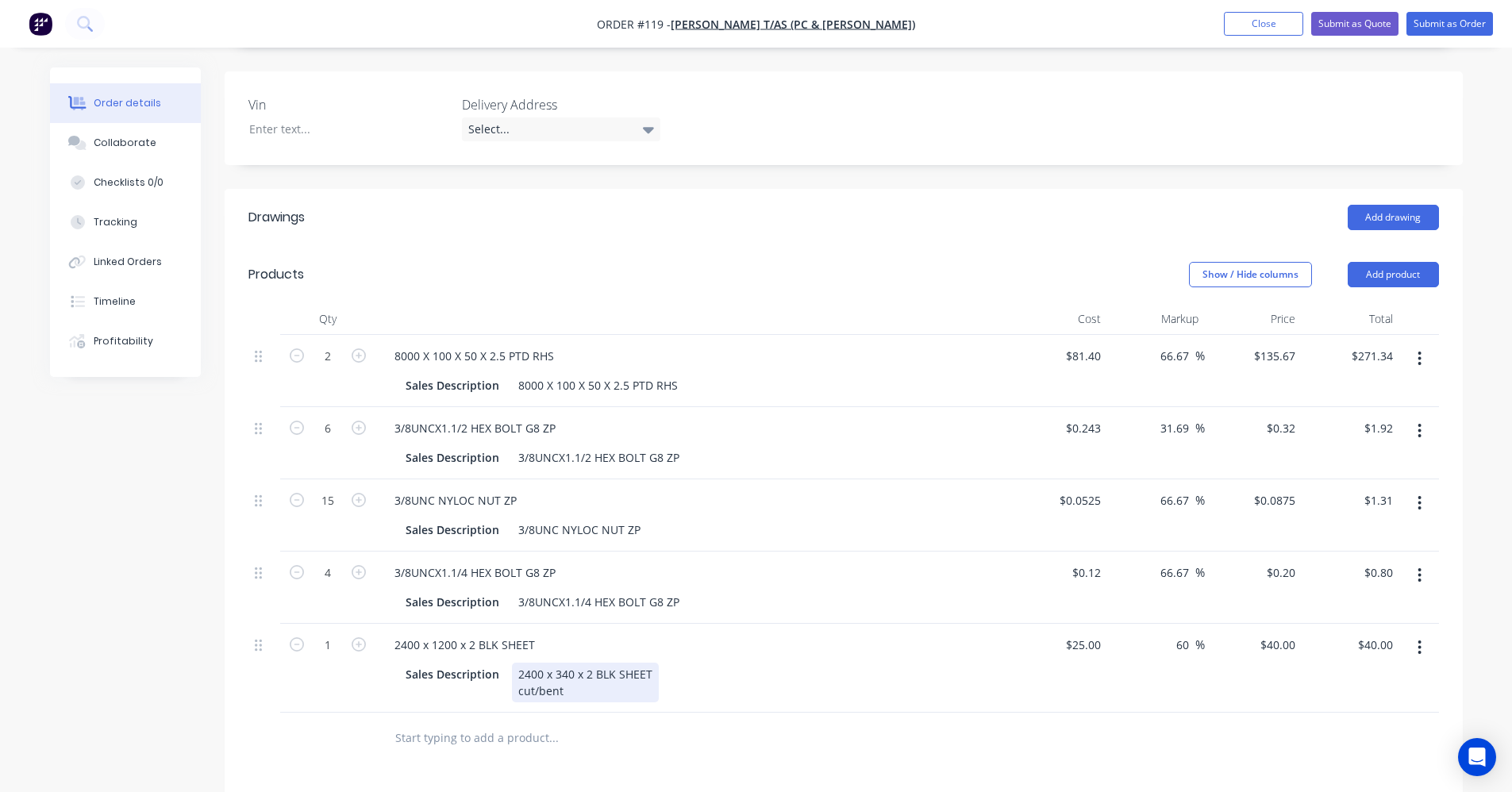
scroll to position [397, 0]
click at [1424, 19] on button "Submit as Order" at bounding box center [1450, 24] width 87 height 24
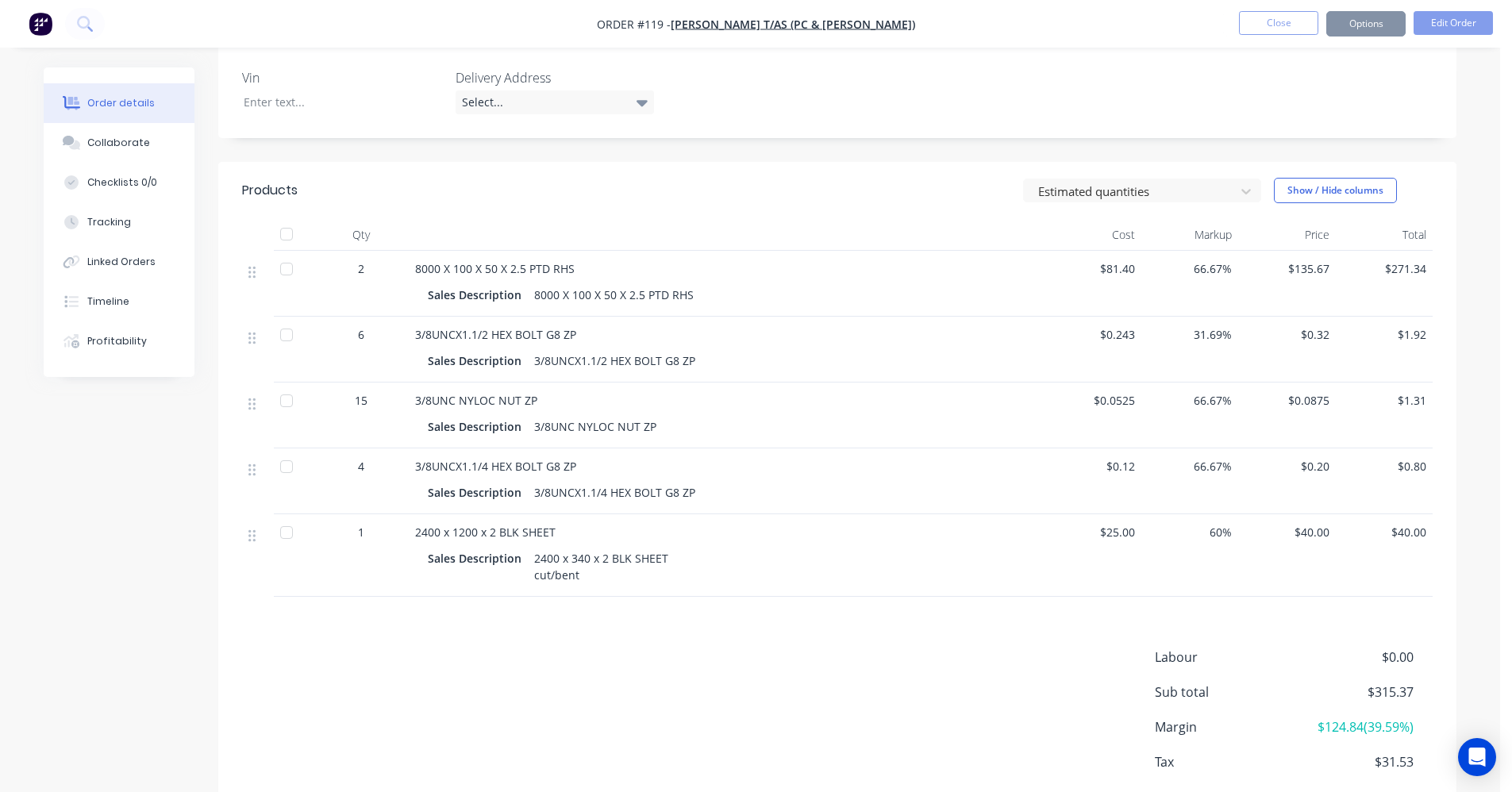
scroll to position [0, 0]
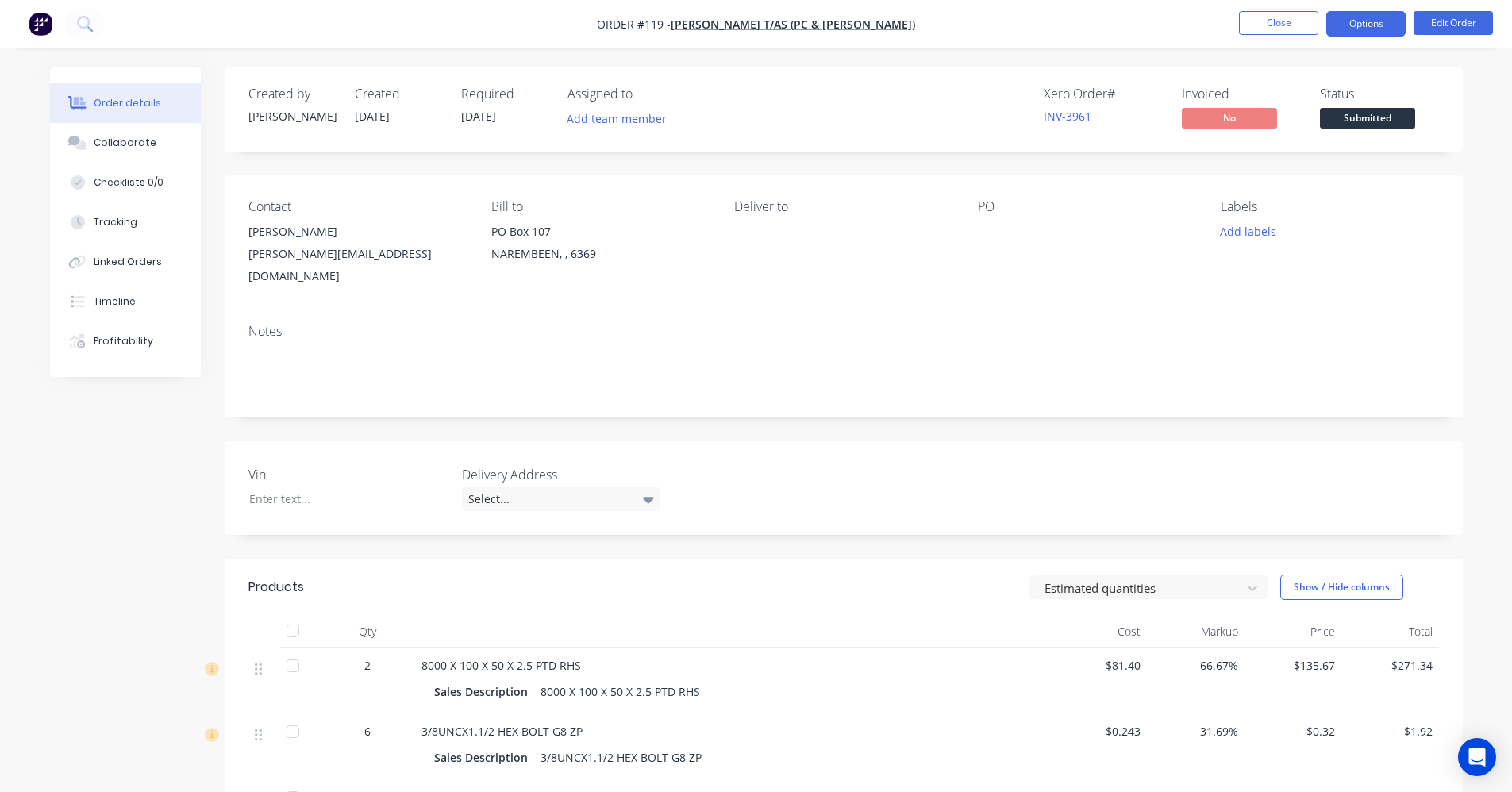
click at [1342, 20] on button "Options" at bounding box center [1366, 24] width 79 height 25
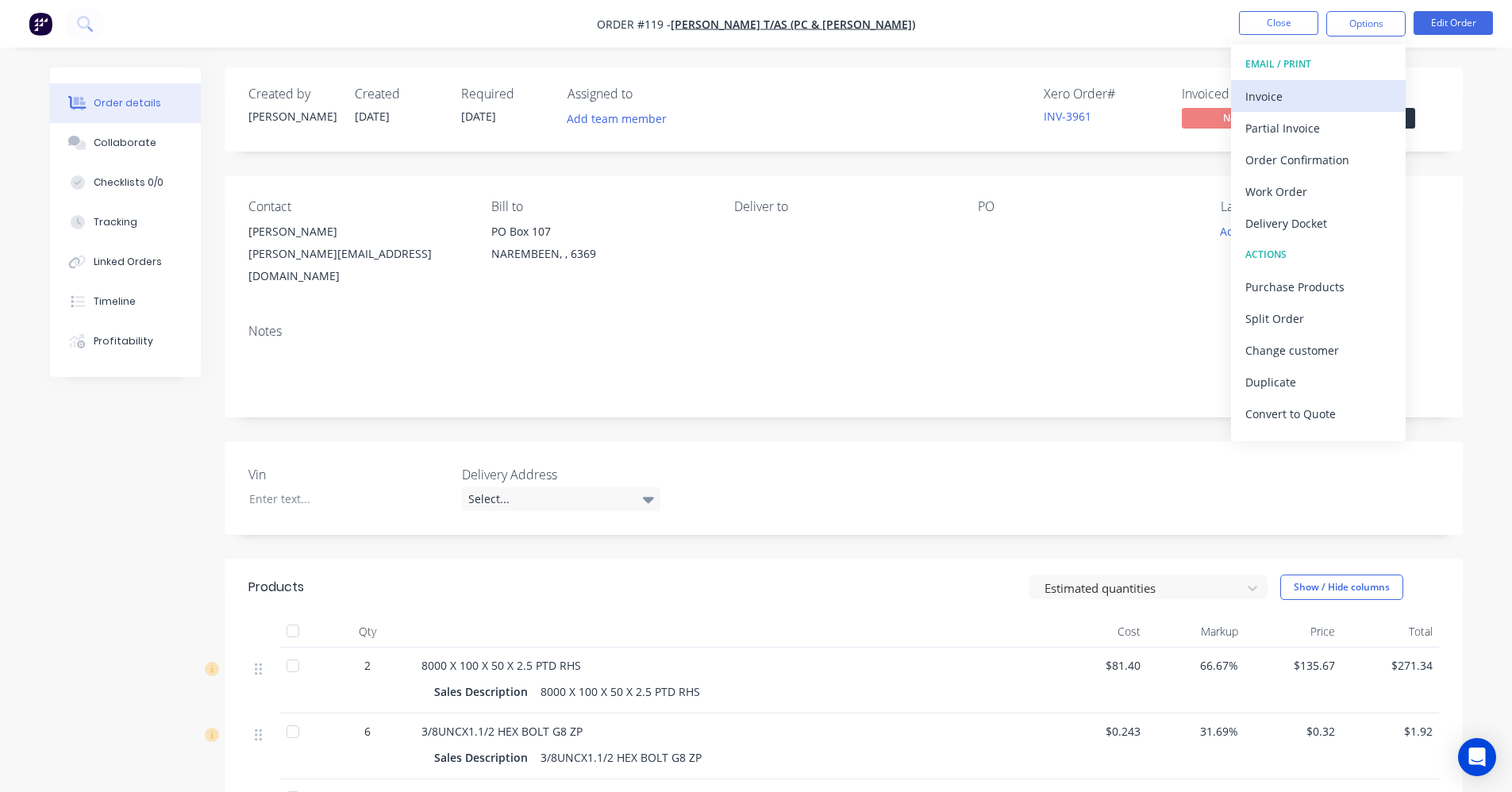
click at [1303, 88] on div "Invoice" at bounding box center [1319, 96] width 146 height 23
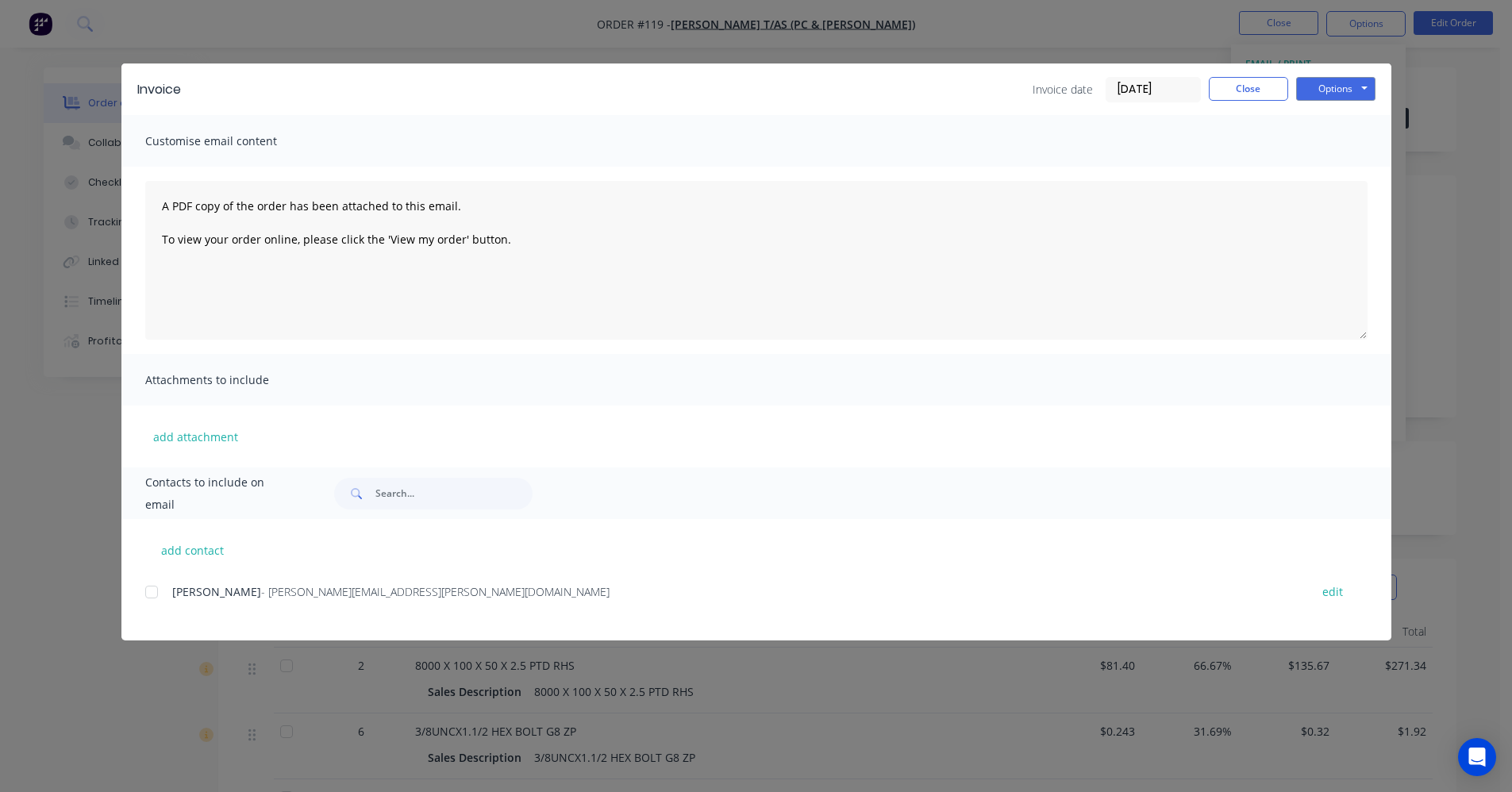
click at [149, 594] on div at bounding box center [151, 592] width 32 height 32
click at [1326, 94] on button "Options" at bounding box center [1336, 89] width 79 height 24
click at [1328, 163] on button "Email" at bounding box center [1347, 169] width 102 height 26
click at [1256, 93] on button "Close" at bounding box center [1249, 89] width 79 height 24
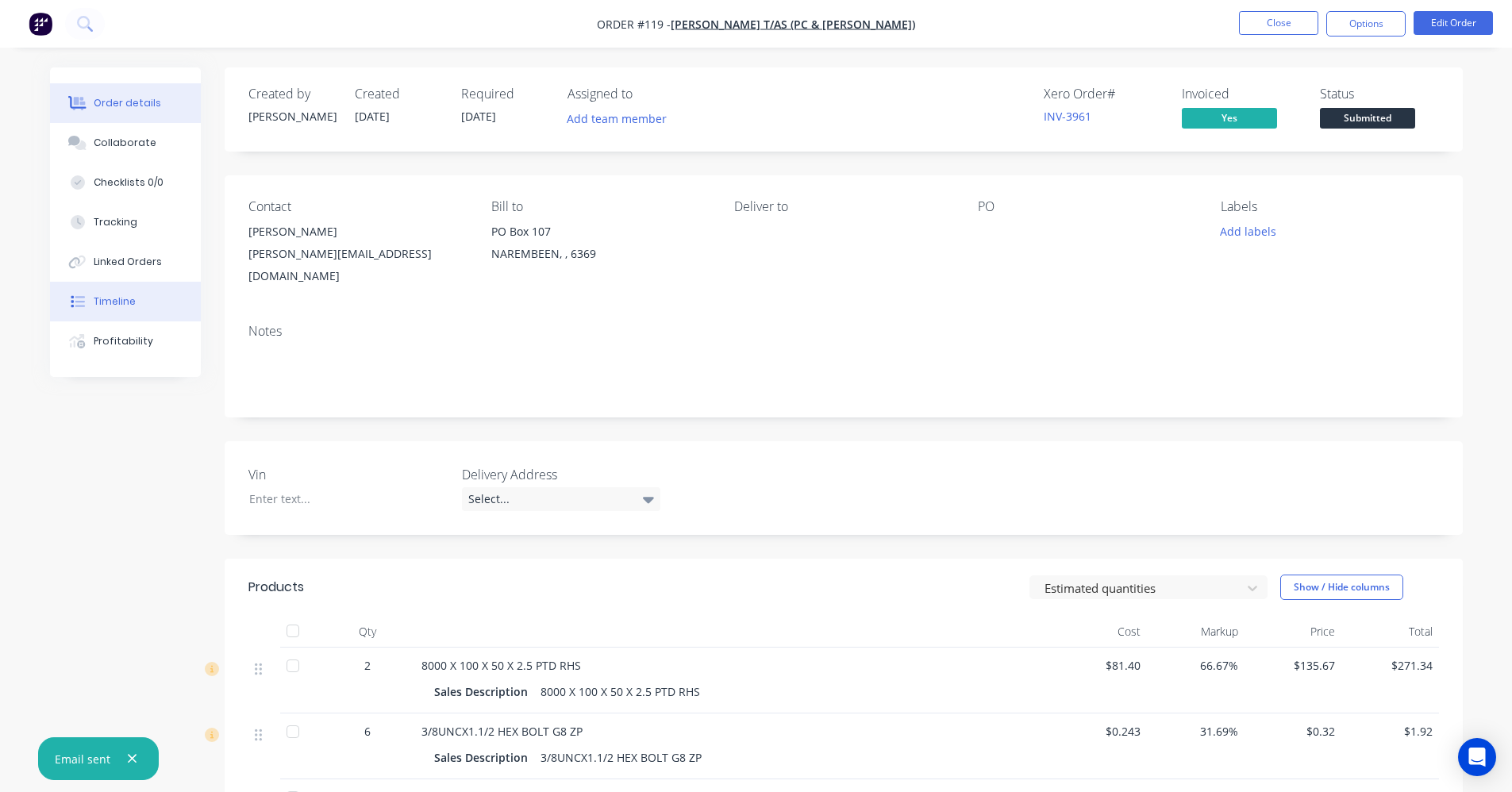
click at [95, 298] on div "Timeline" at bounding box center [114, 301] width 42 height 14
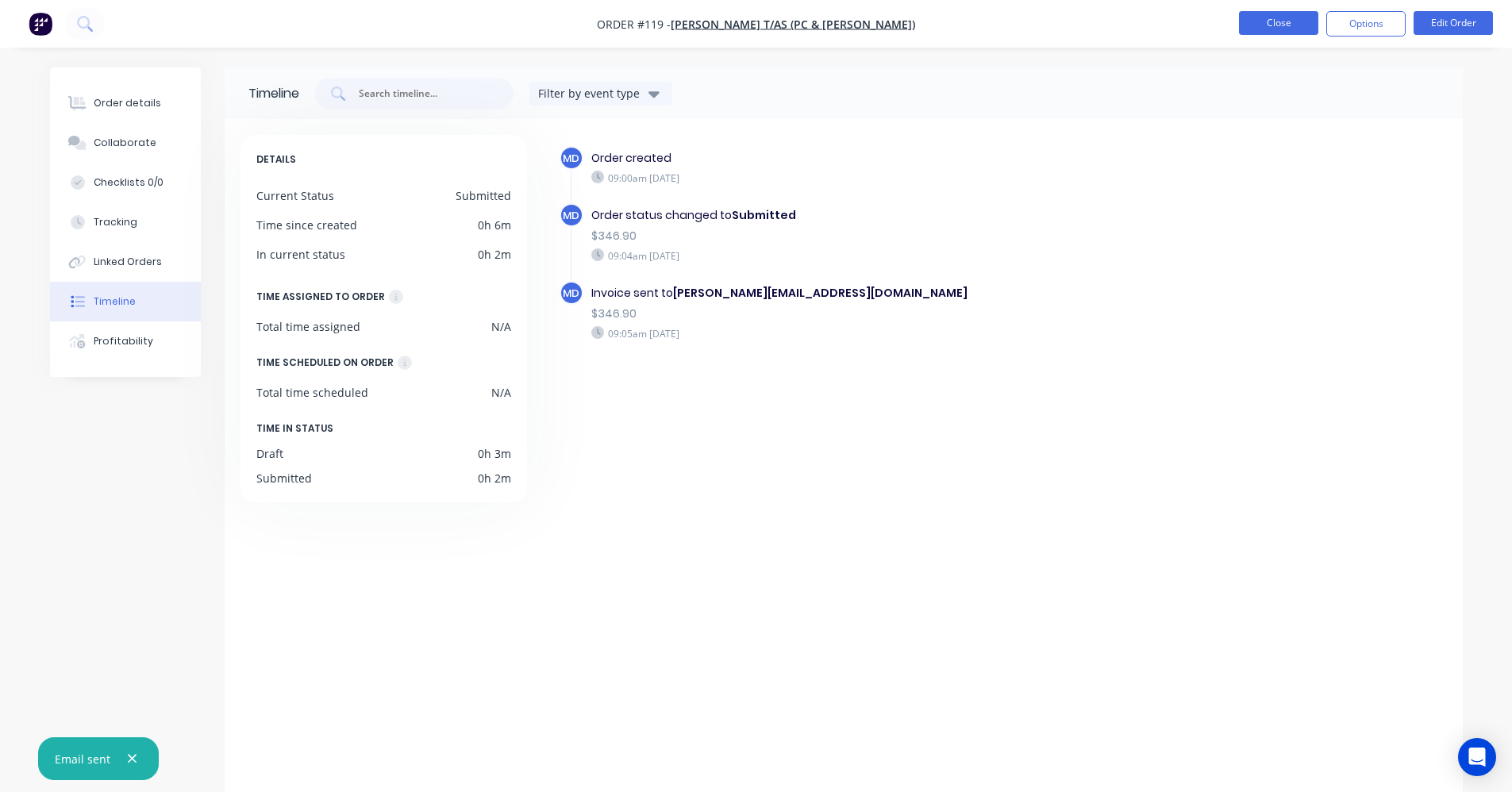
click at [1298, 29] on button "Close" at bounding box center [1279, 23] width 79 height 24
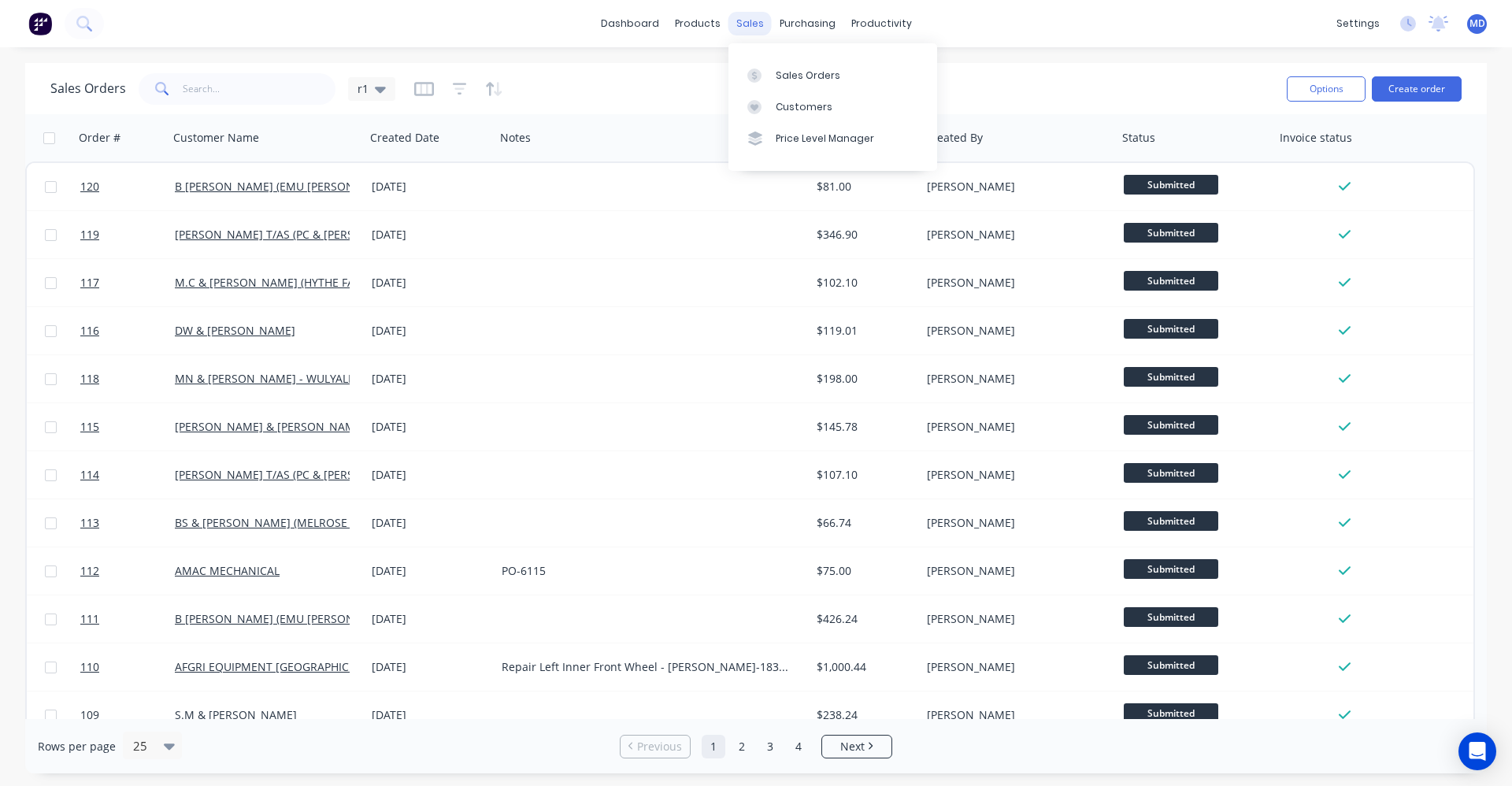
click at [741, 21] on div "sales" at bounding box center [750, 23] width 43 height 23
click at [776, 71] on div "Sales Orders" at bounding box center [808, 75] width 64 height 14
click at [1406, 88] on button "Create order" at bounding box center [1417, 89] width 90 height 25
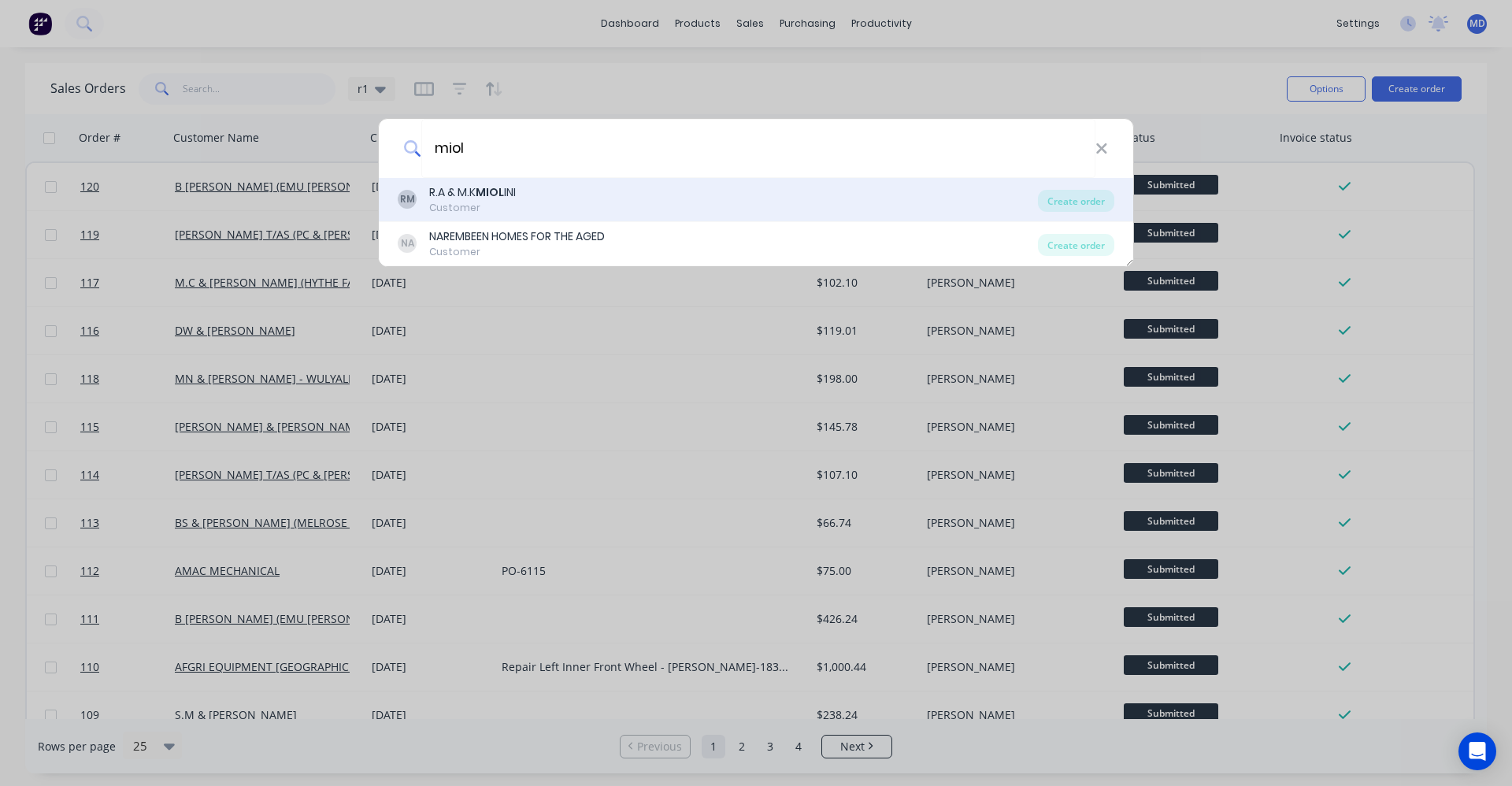
type input "miol"
click at [674, 203] on div "RM R.A & M.K MIOL INI Customer" at bounding box center [718, 199] width 640 height 31
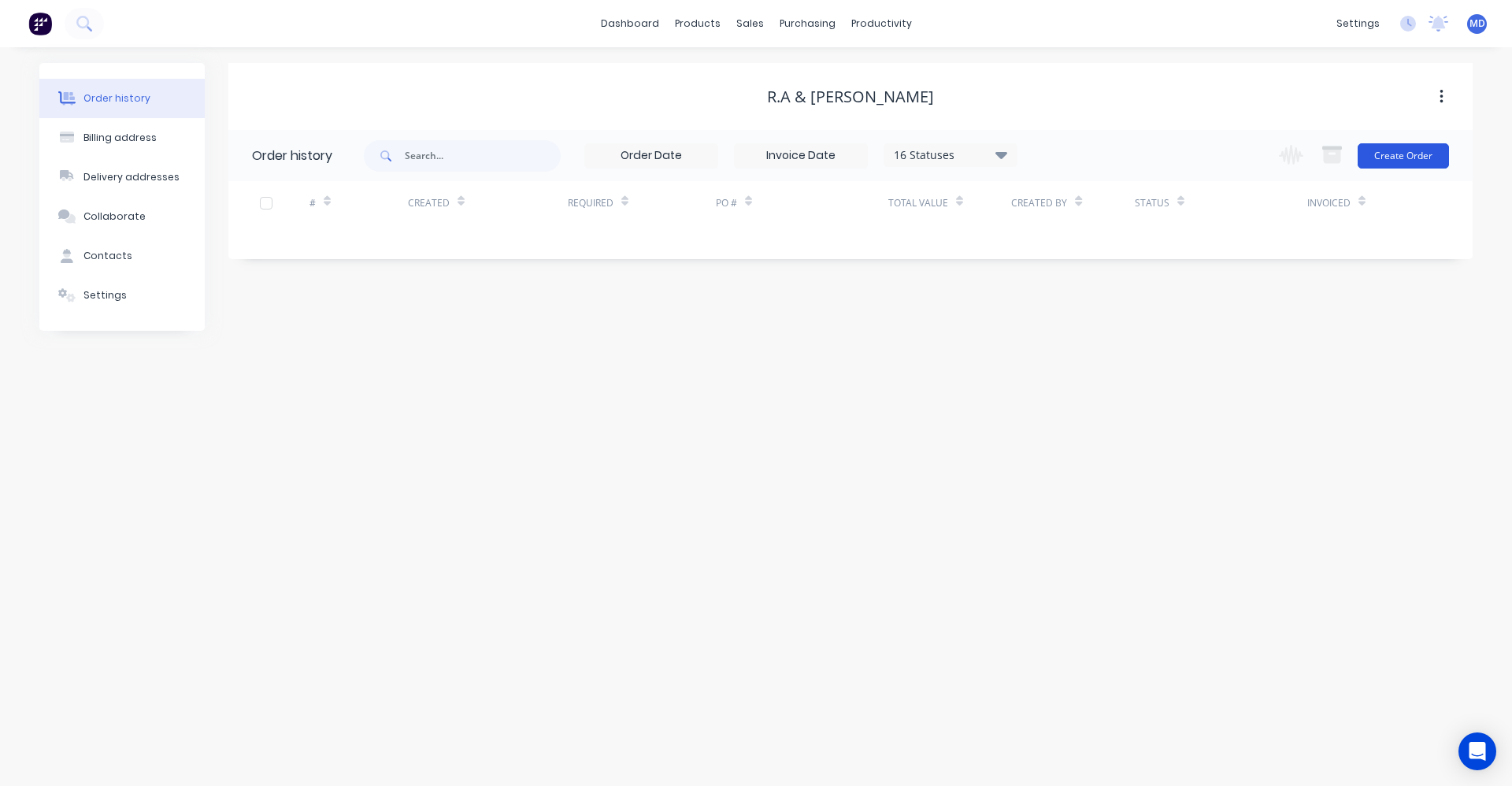
click at [1373, 159] on button "Create Order" at bounding box center [1404, 156] width 92 height 25
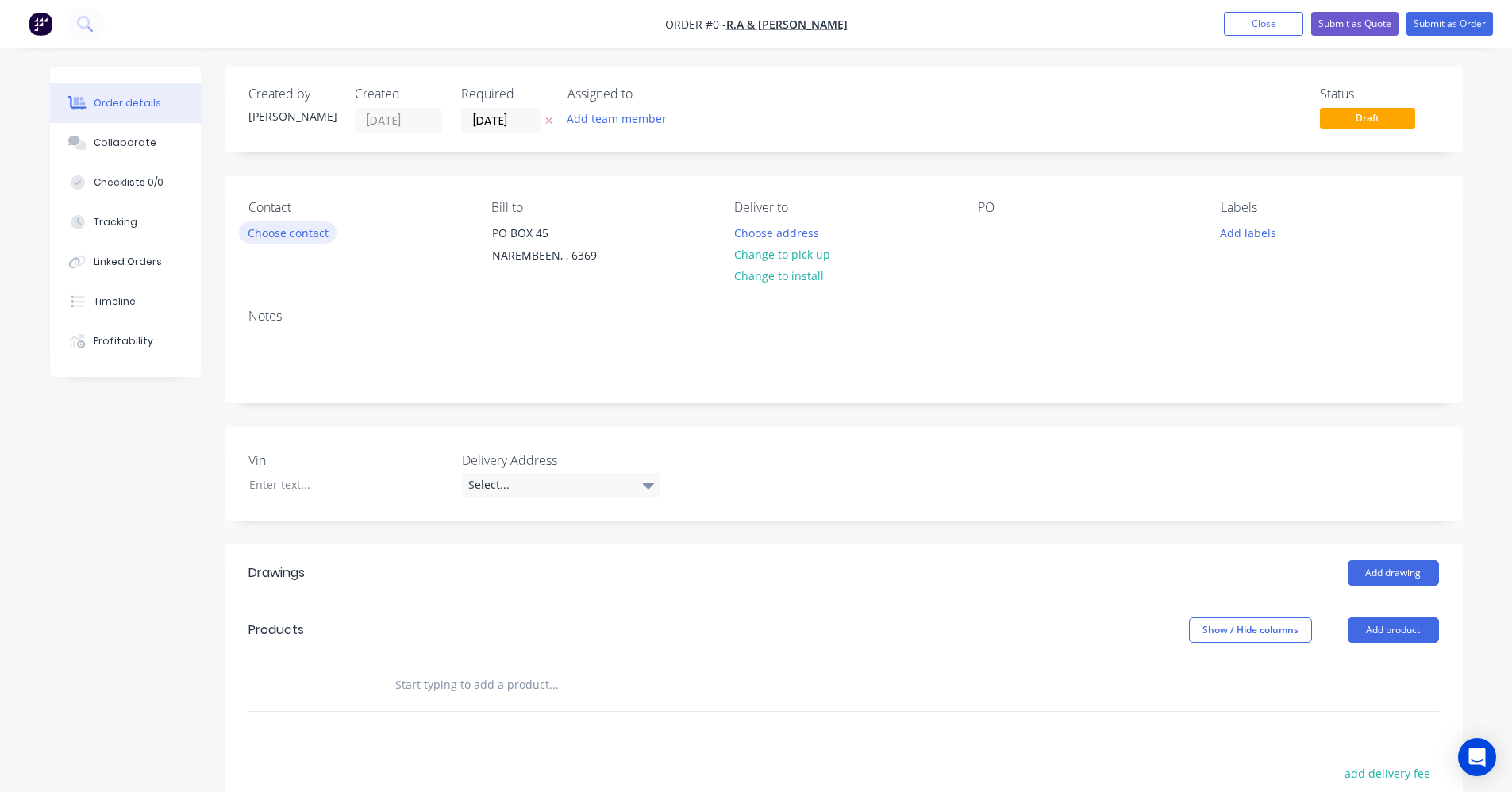
click at [291, 235] on button "Choose contact" at bounding box center [288, 231] width 98 height 21
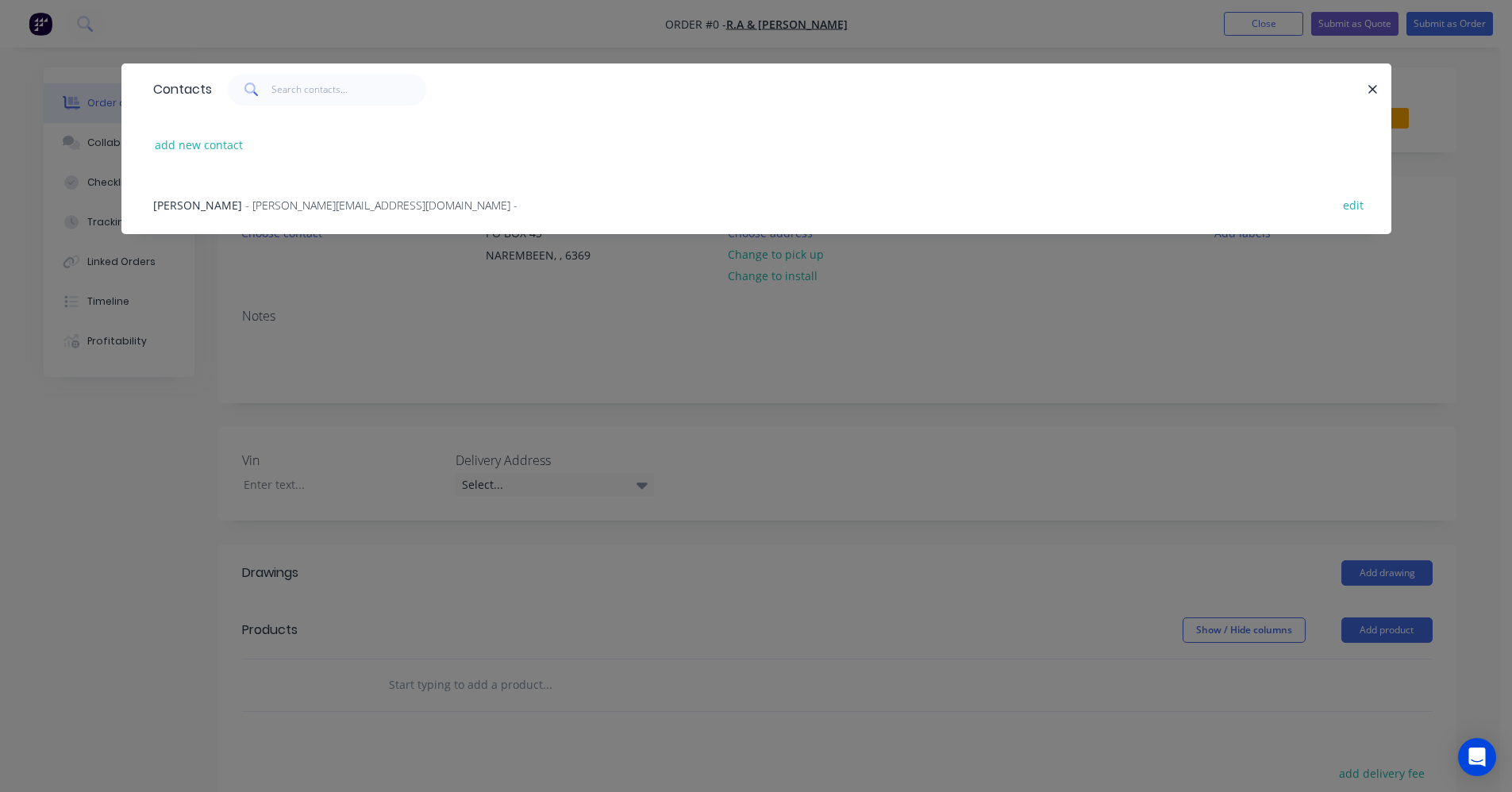
click at [297, 207] on span "- maxine.miolini@bigpond.com -" at bounding box center [382, 205] width 272 height 15
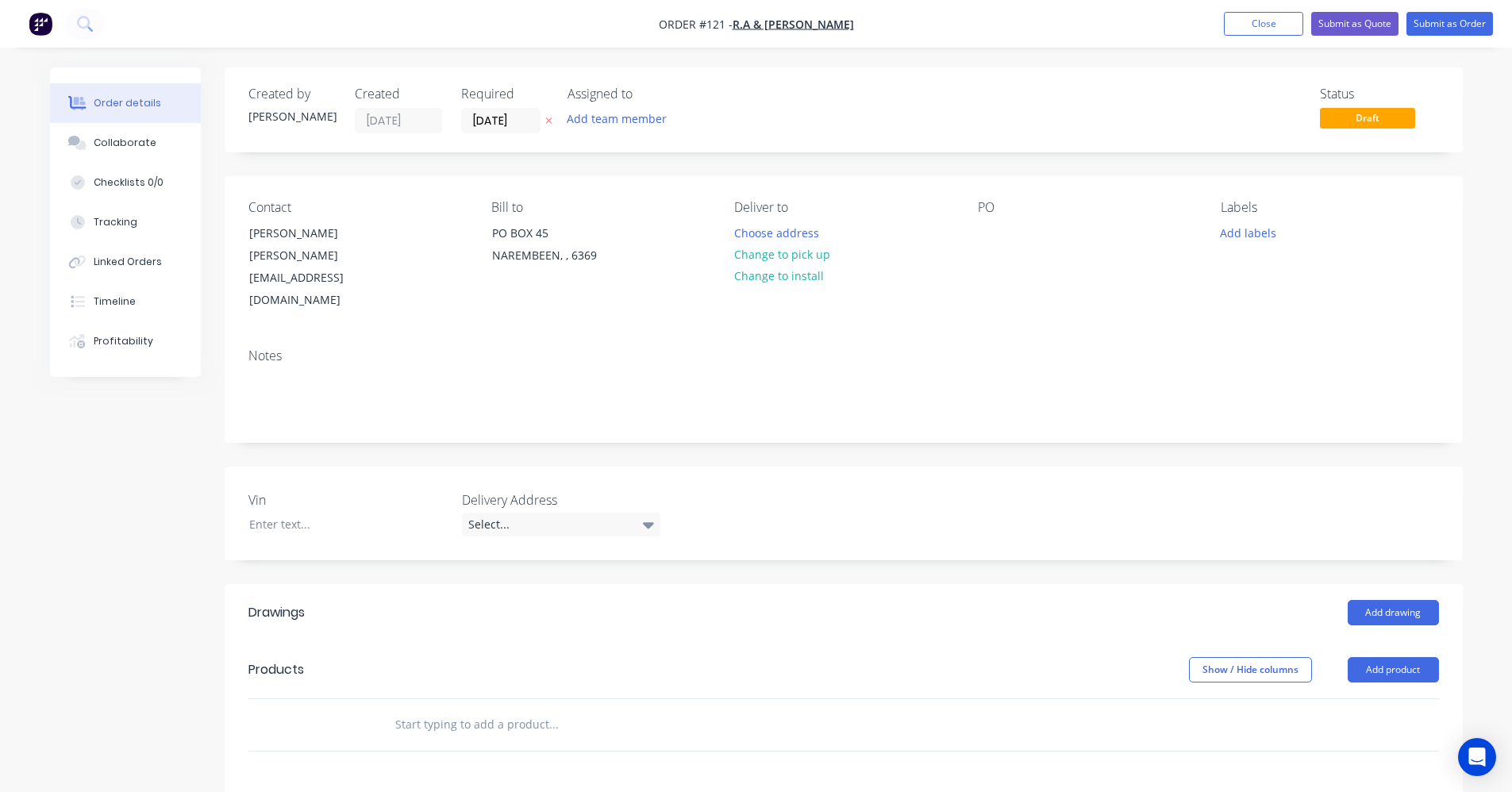
click at [410, 709] on input "text" at bounding box center [553, 725] width 318 height 32
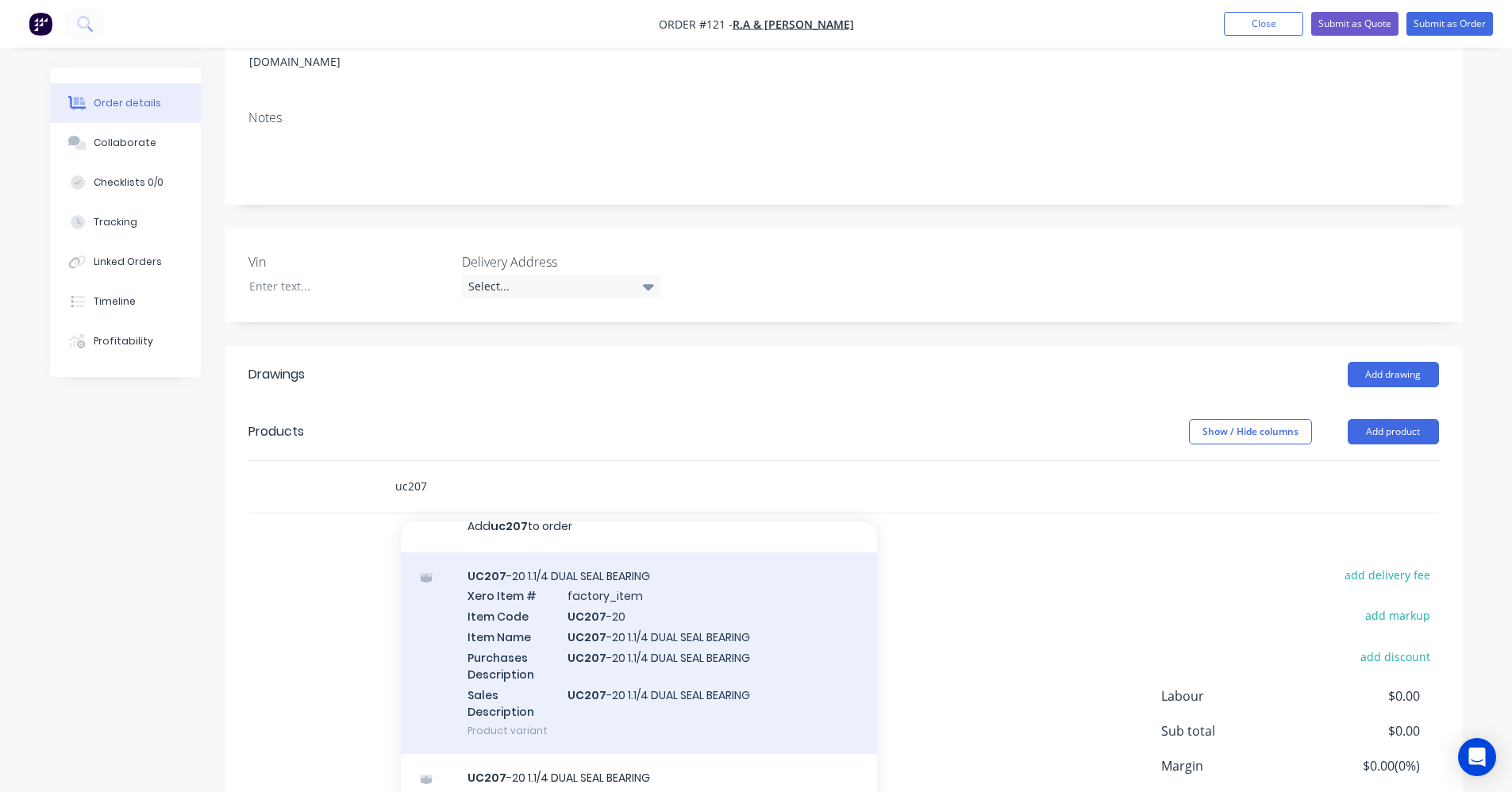
scroll to position [25, 0]
type input "uc207"
click at [574, 636] on div "UC207 -20 1.1/4 DUAL SEAL BEARING Xero Item # factory_item Item Code UC207 -20 …" at bounding box center [639, 647] width 476 height 203
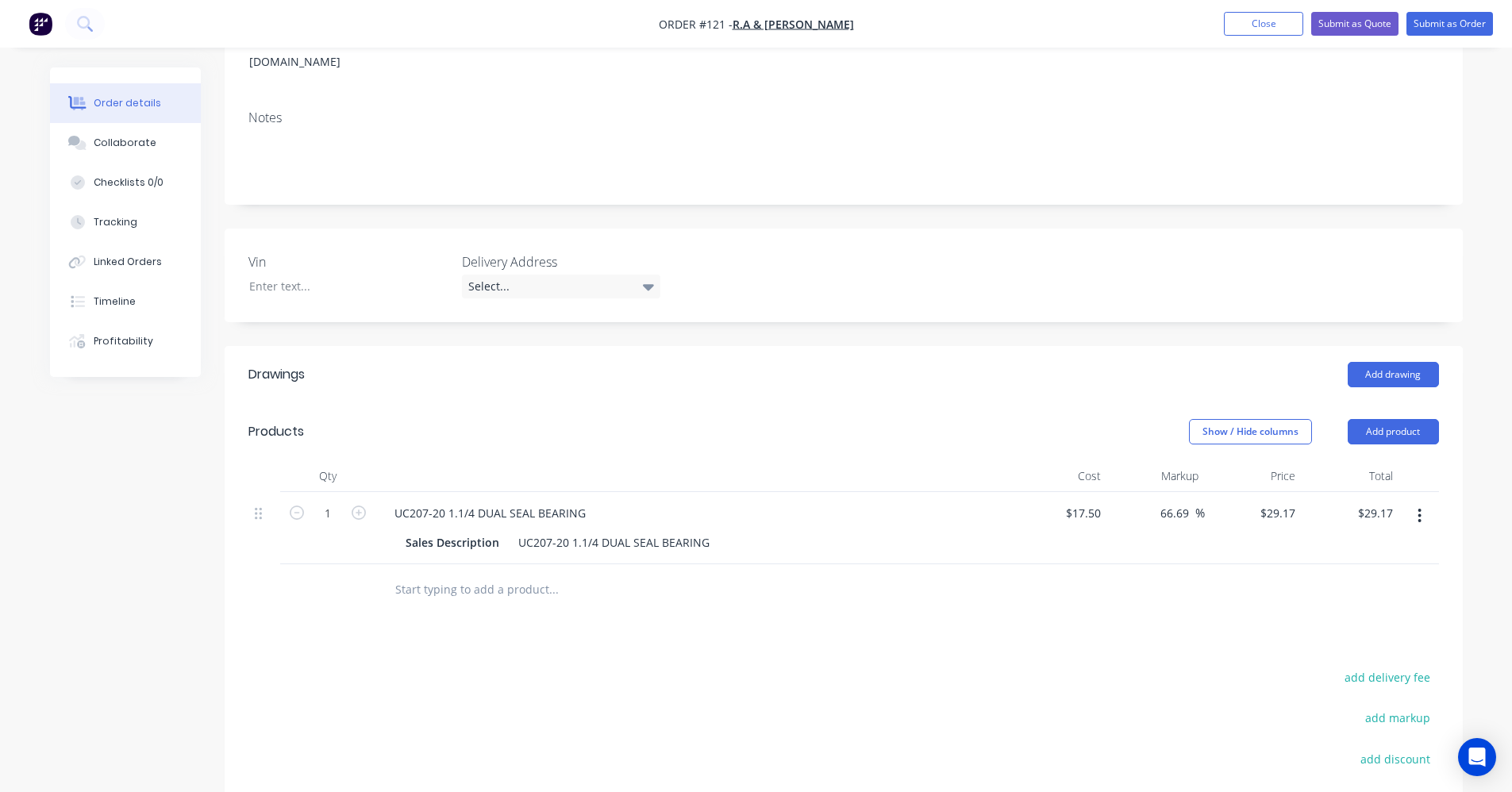
click at [1414, 502] on button "button" at bounding box center [1419, 516] width 37 height 29
click at [914, 593] on div "Drawings Add drawing Products Show / Hide columns Add product Qty Cost Markup P…" at bounding box center [843, 672] width 1239 height 651
click at [1427, 502] on button "button" at bounding box center [1419, 516] width 37 height 29
click at [1341, 642] on div "Delete" at bounding box center [1363, 652] width 122 height 23
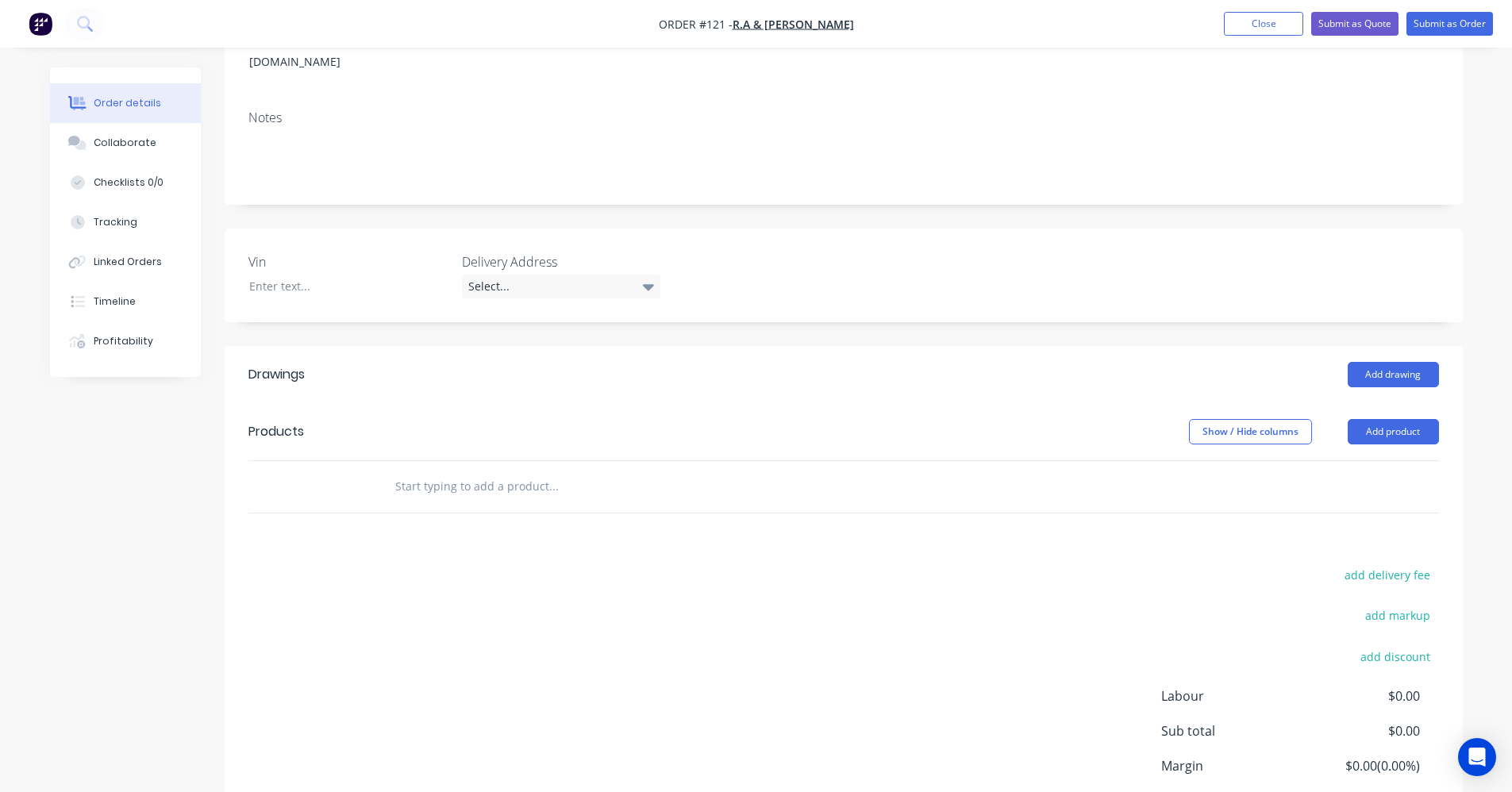
click at [554, 471] on input "text" at bounding box center [553, 487] width 318 height 32
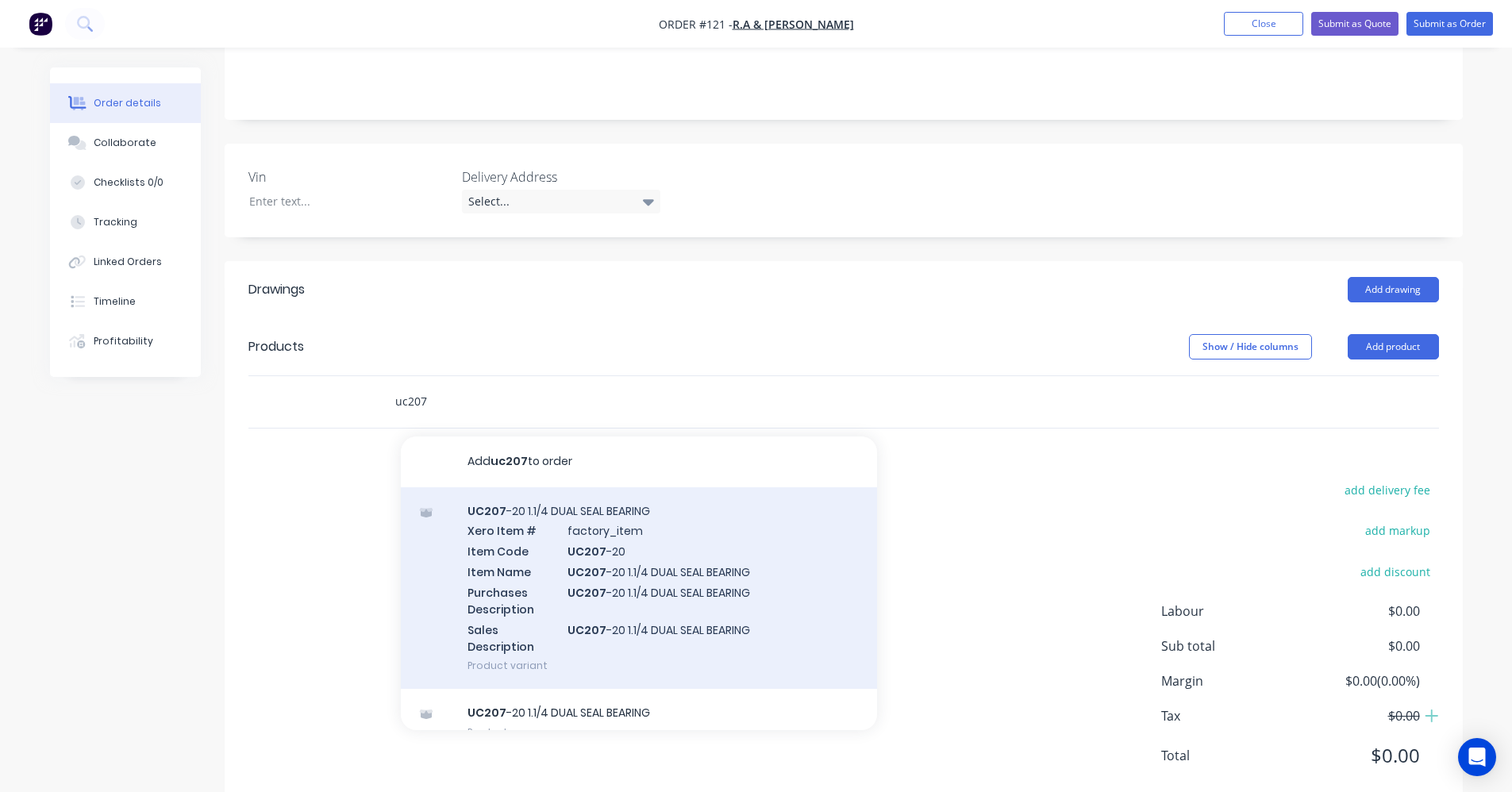
scroll to position [325, 0]
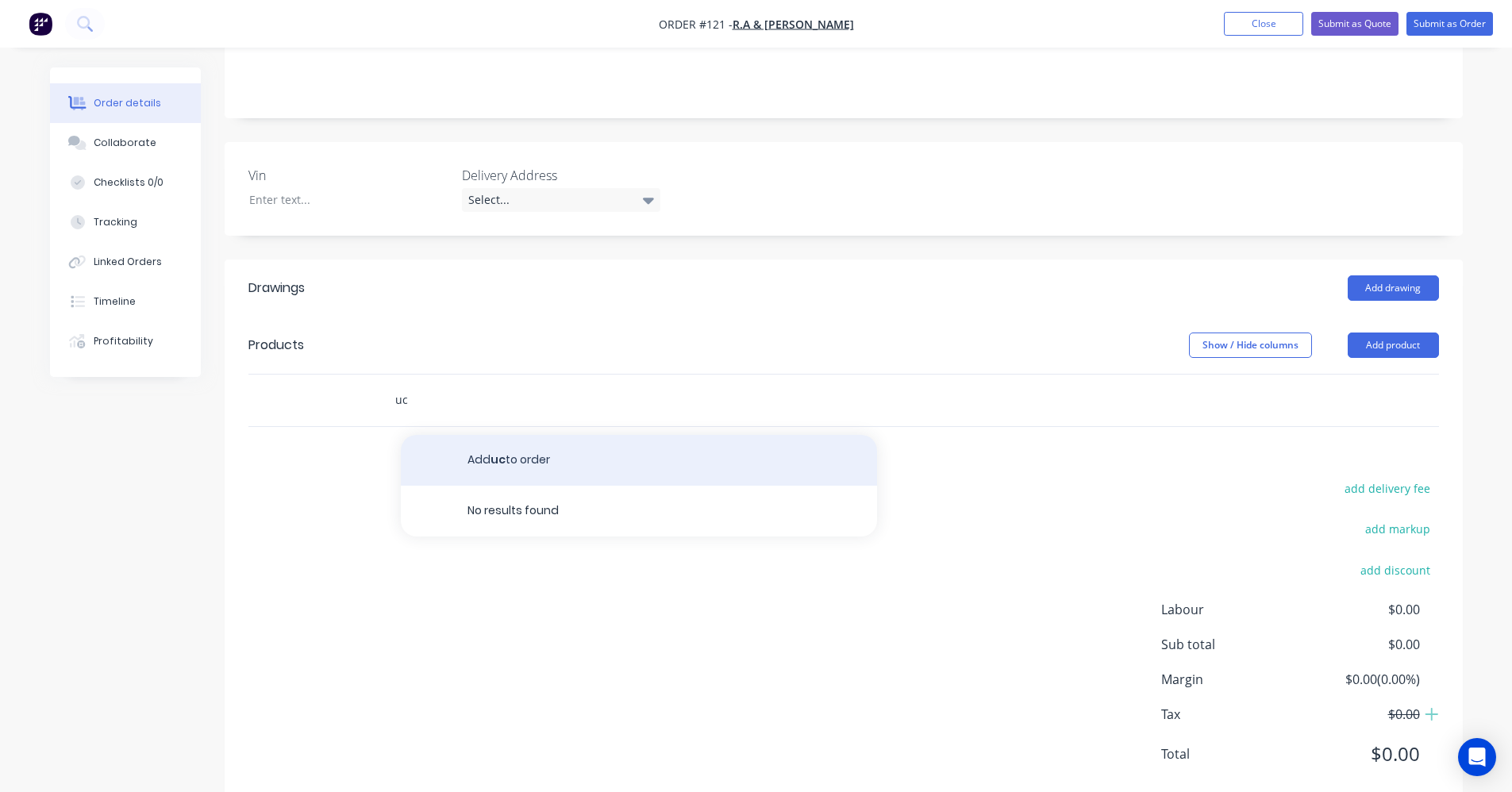
type input "u"
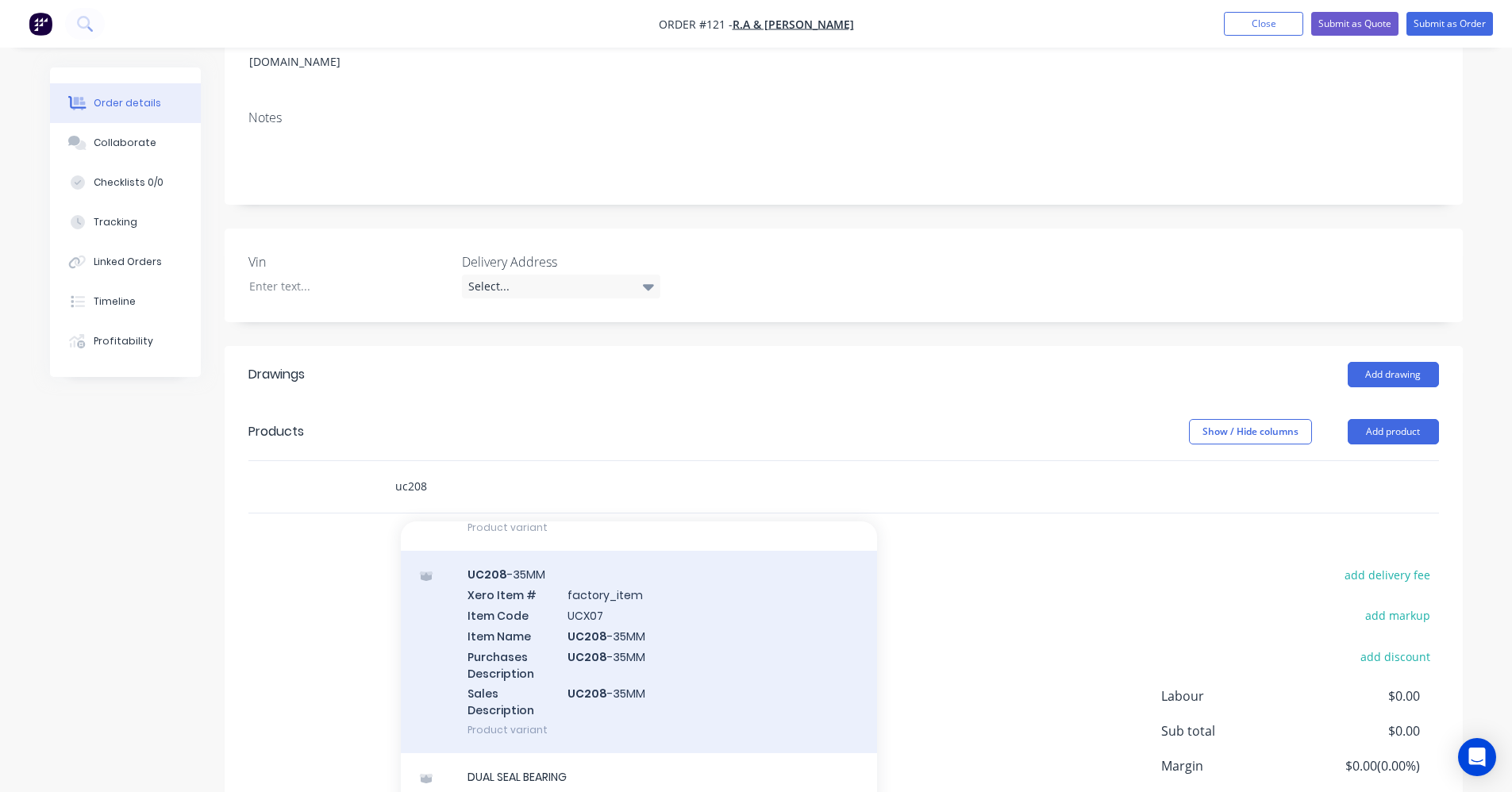
scroll to position [397, 0]
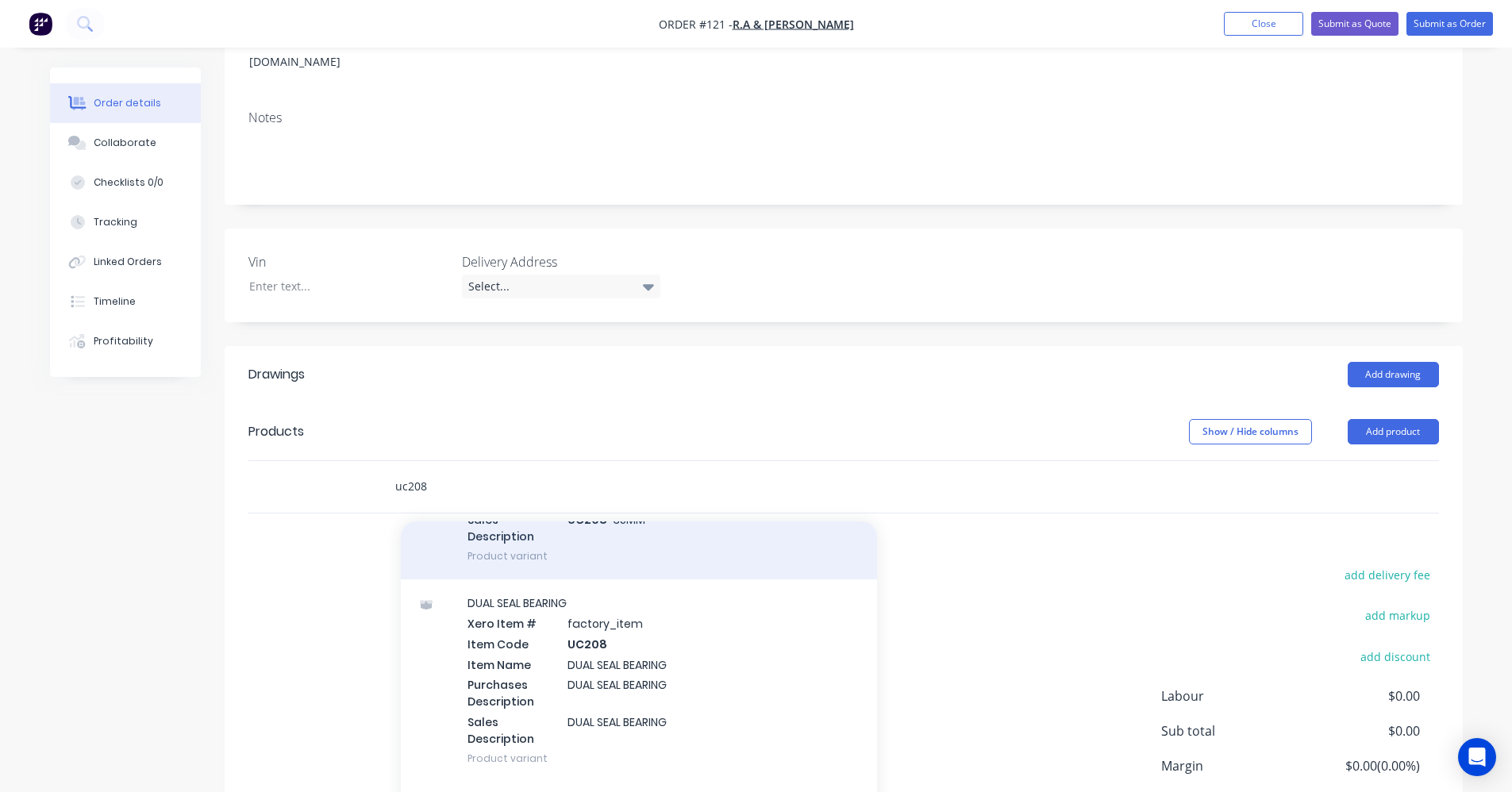
type input "uc208"
click at [668, 622] on div "DUAL SEAL BEARING Xero Item # factory_item Item Code UC208 Item Name DUAL SEAL …" at bounding box center [639, 680] width 476 height 203
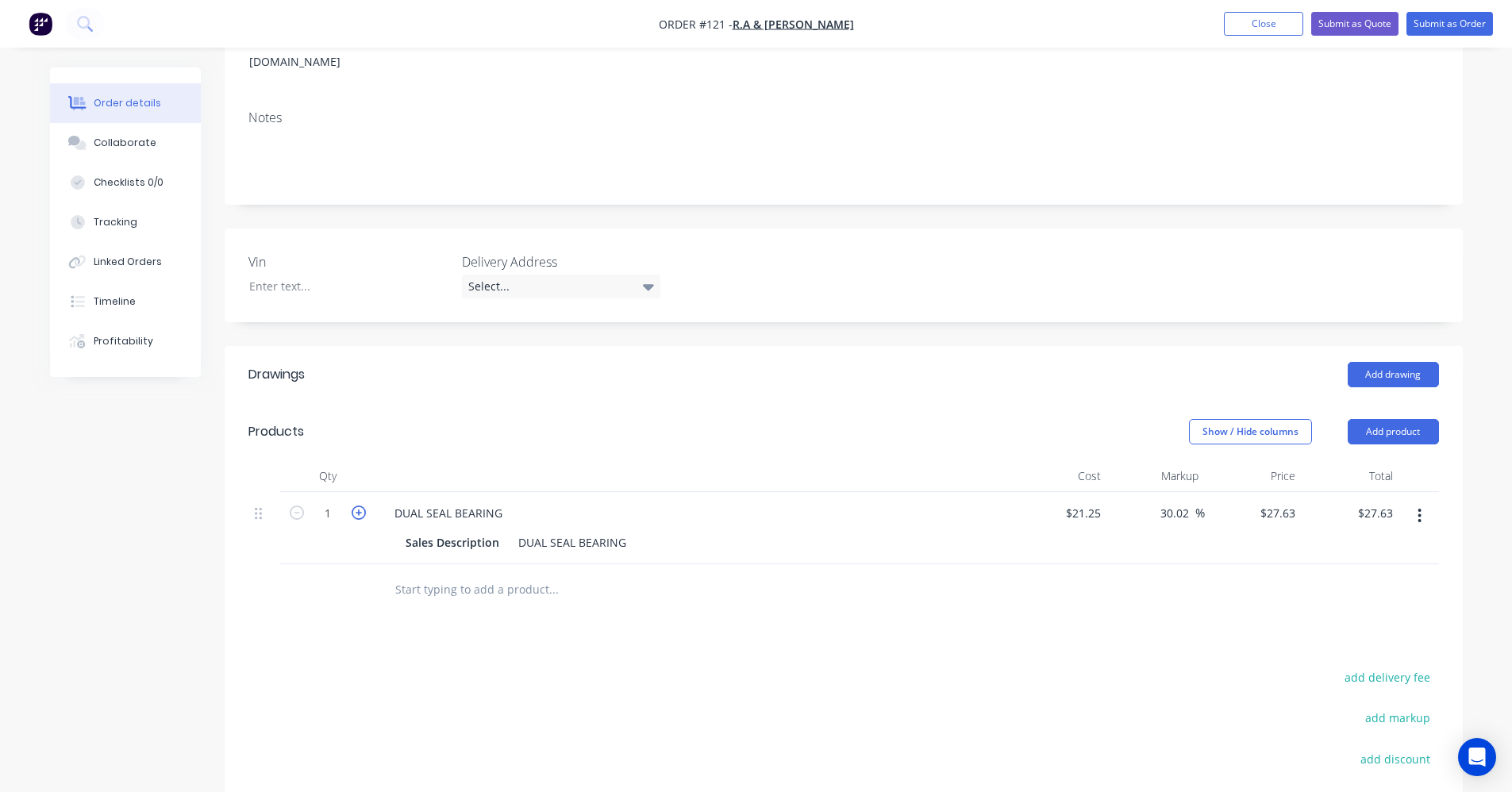
click at [362, 505] on icon "button" at bounding box center [358, 512] width 14 height 14
type input "2"
type input "$55.26"
click at [461, 573] on input "text" at bounding box center [553, 589] width 318 height 32
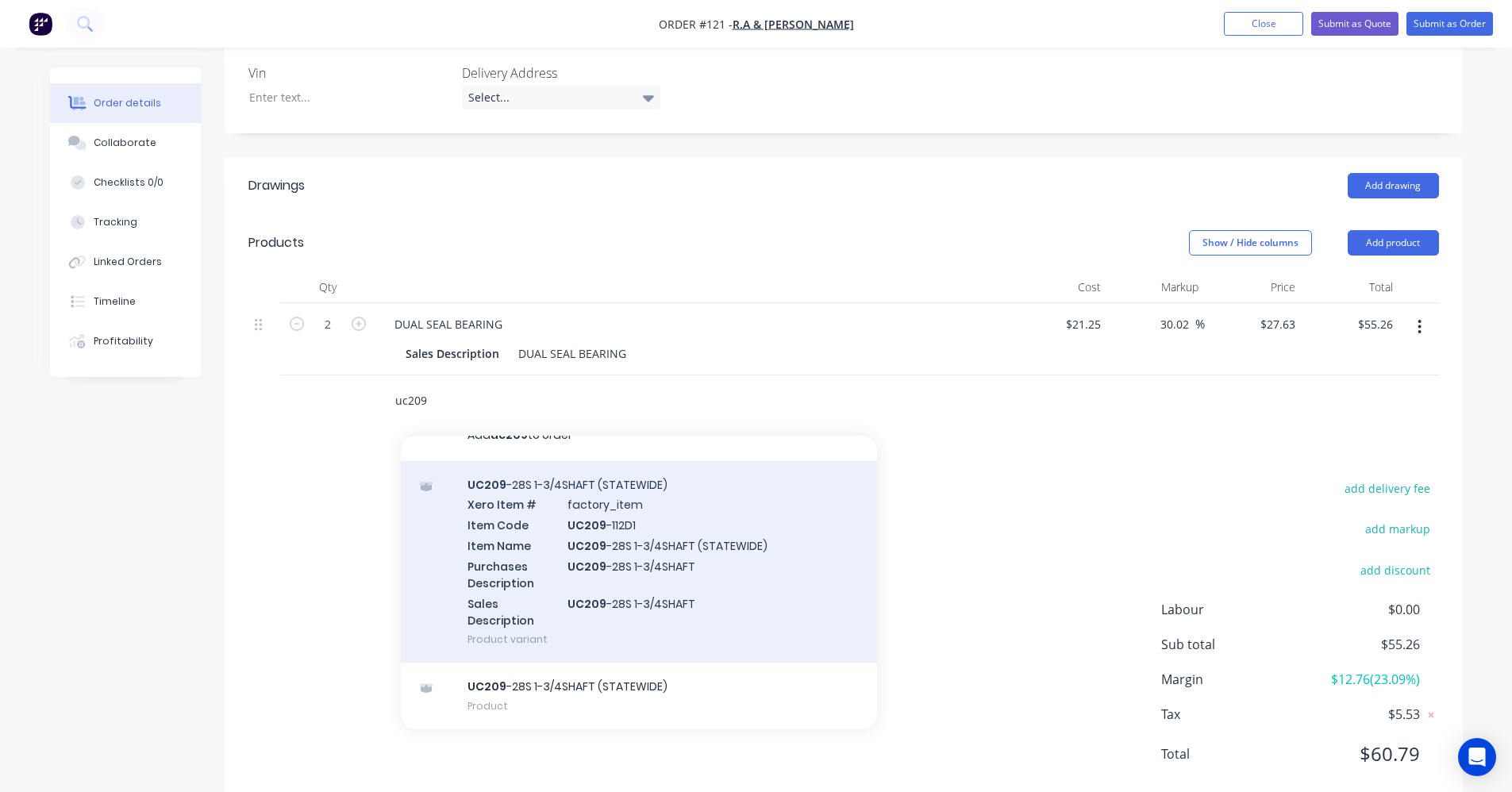
scroll to position [0, 0]
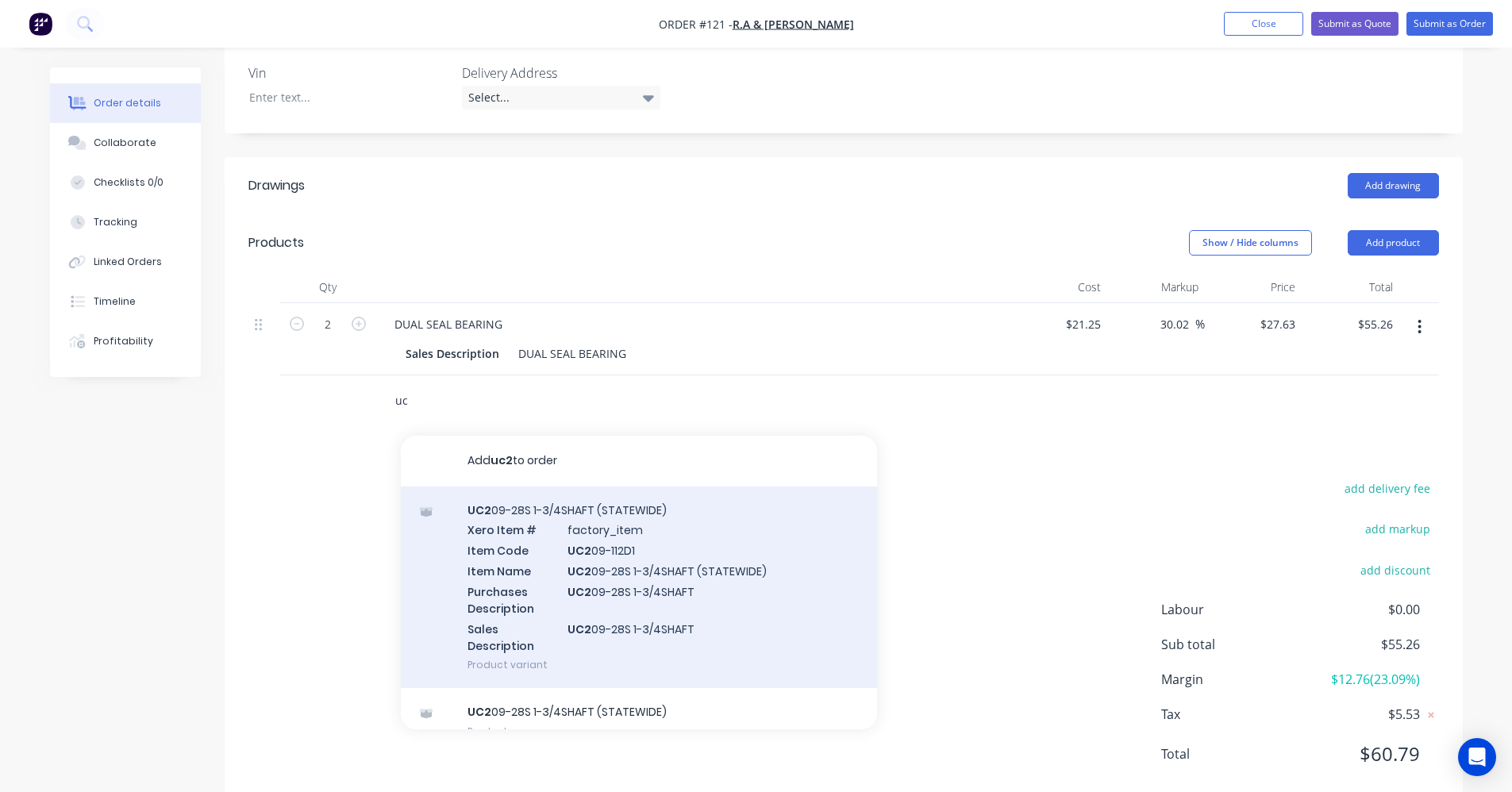
type input "u"
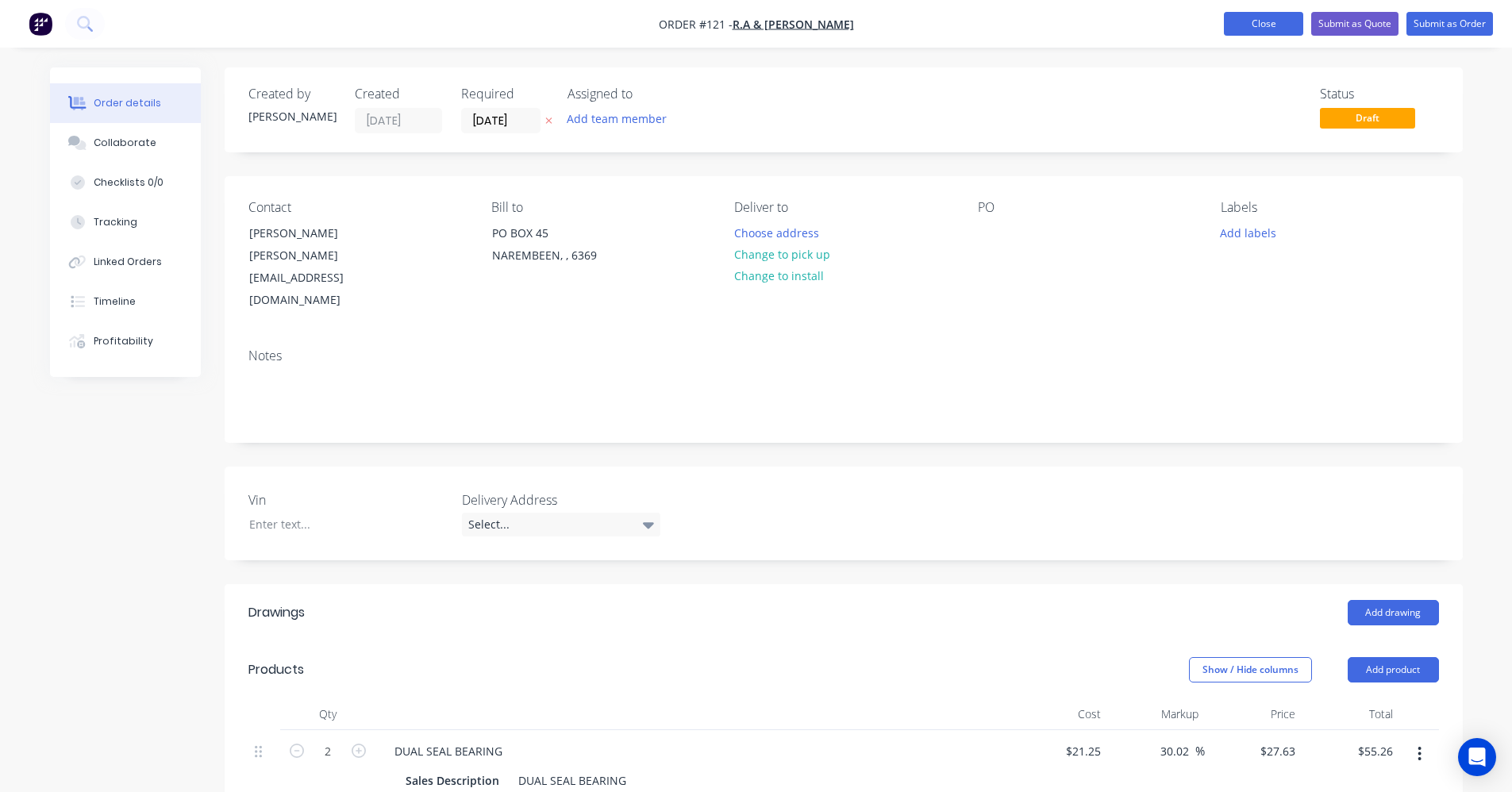
click at [1261, 26] on button "Close" at bounding box center [1264, 24] width 79 height 24
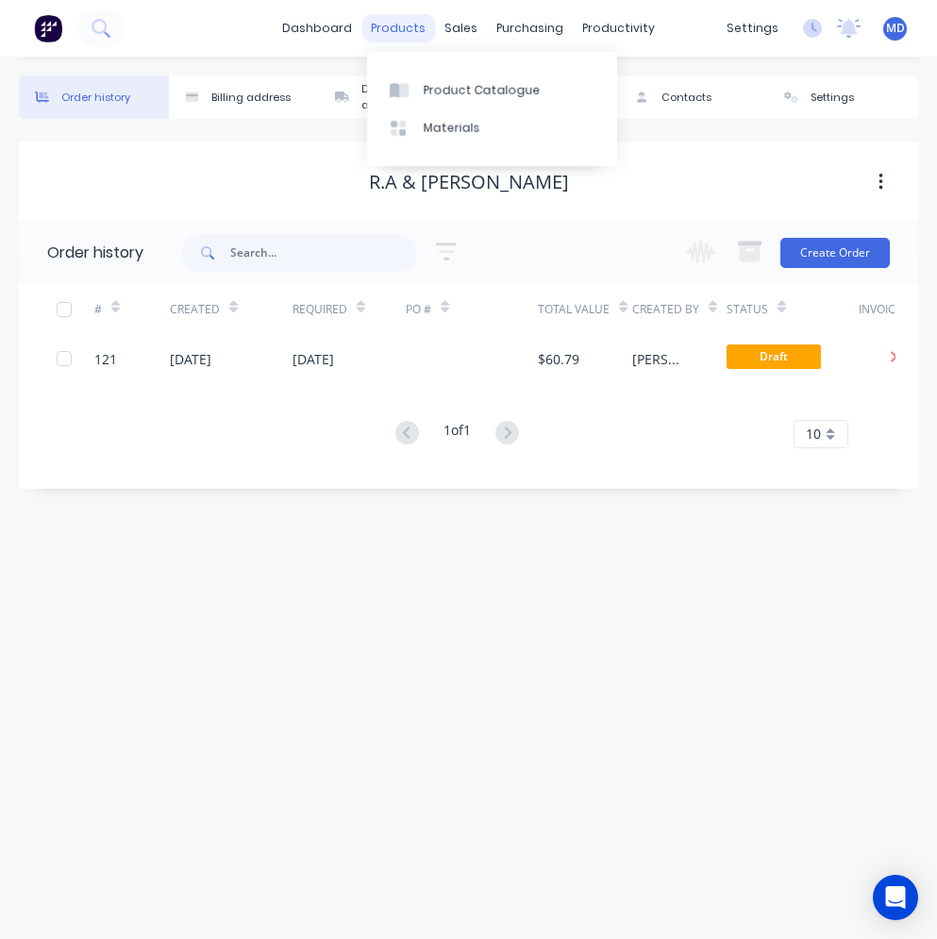
click at [396, 16] on div "products" at bounding box center [399, 28] width 74 height 28
click at [451, 95] on div "Product Catalogue" at bounding box center [482, 90] width 117 height 17
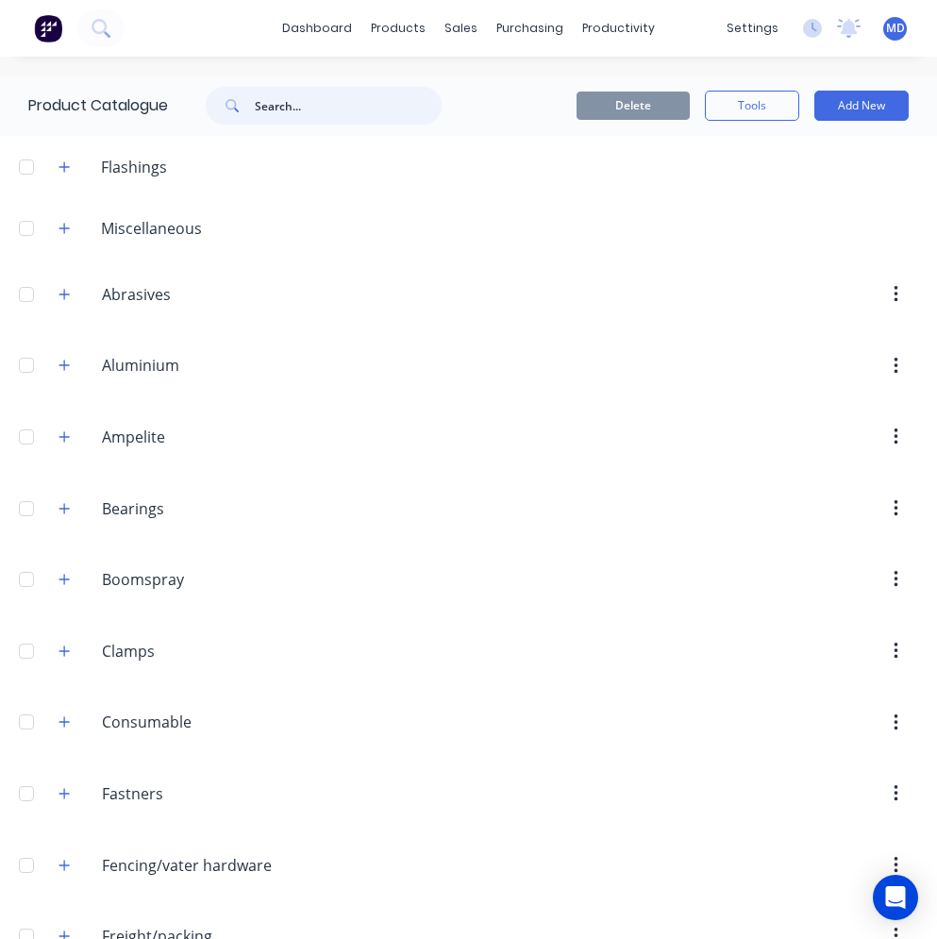
click at [307, 113] on input "text" at bounding box center [348, 106] width 187 height 38
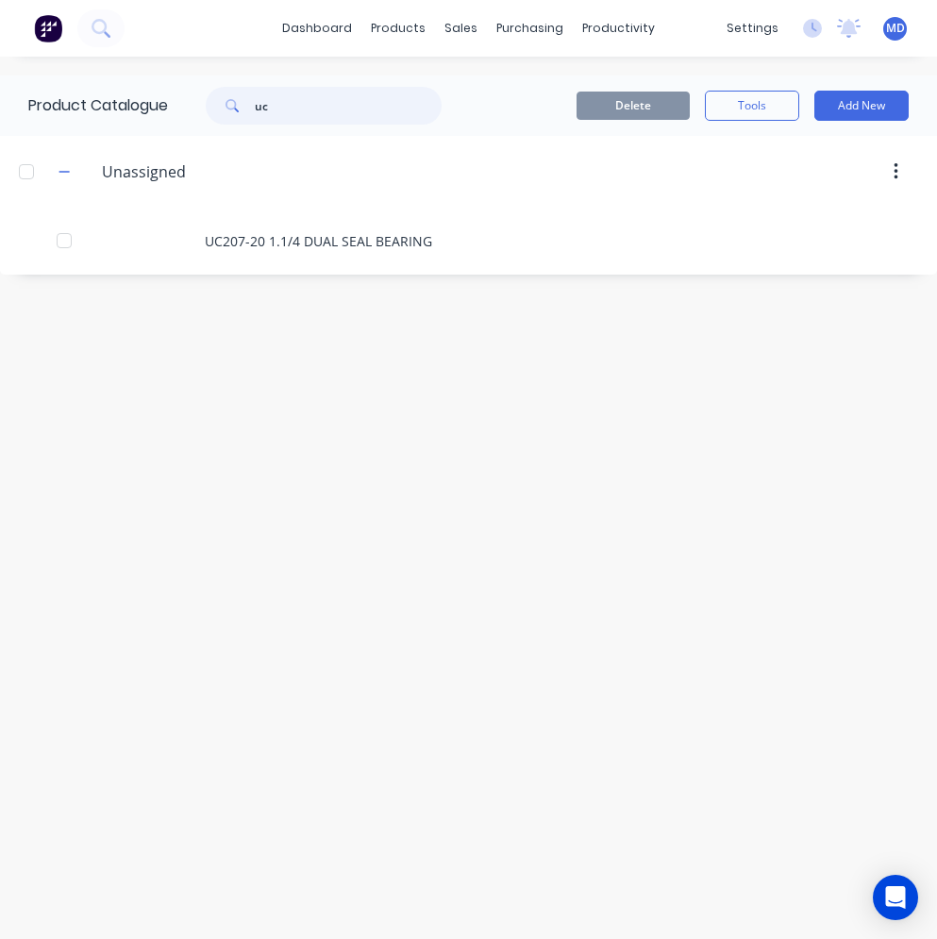
type input "u"
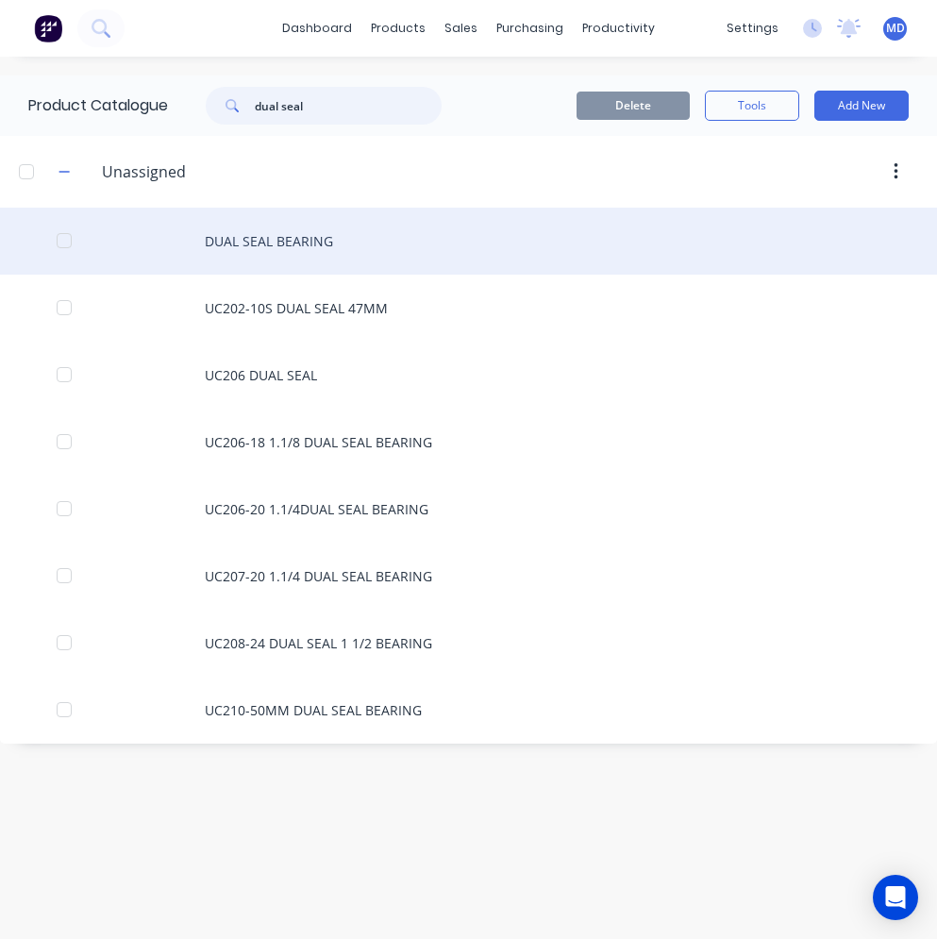
type input "dual seal"
click at [274, 250] on div "DUAL SEAL BEARING" at bounding box center [468, 241] width 937 height 67
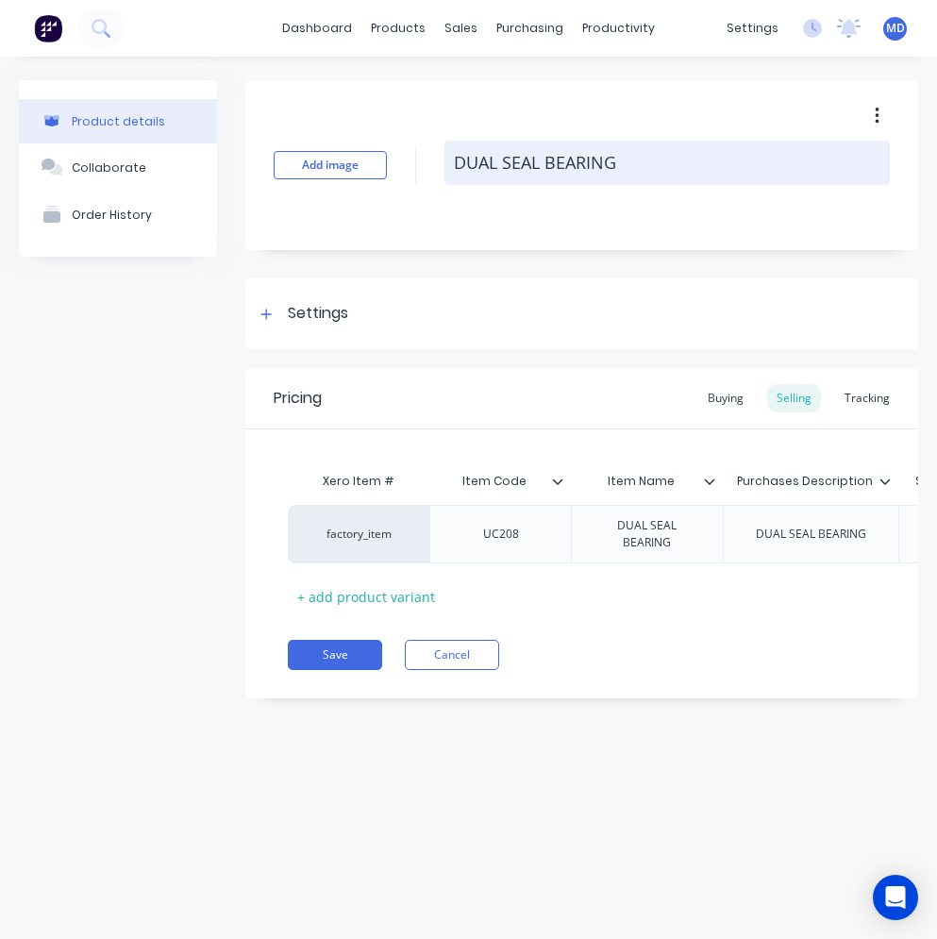
click at [449, 164] on textarea "DUAL SEAL BEARING" at bounding box center [668, 163] width 446 height 44
type textarea "x"
type textarea "uDUAL SEAL BEARING"
type textarea "x"
type textarea "ucDUAL SEAL BEARING"
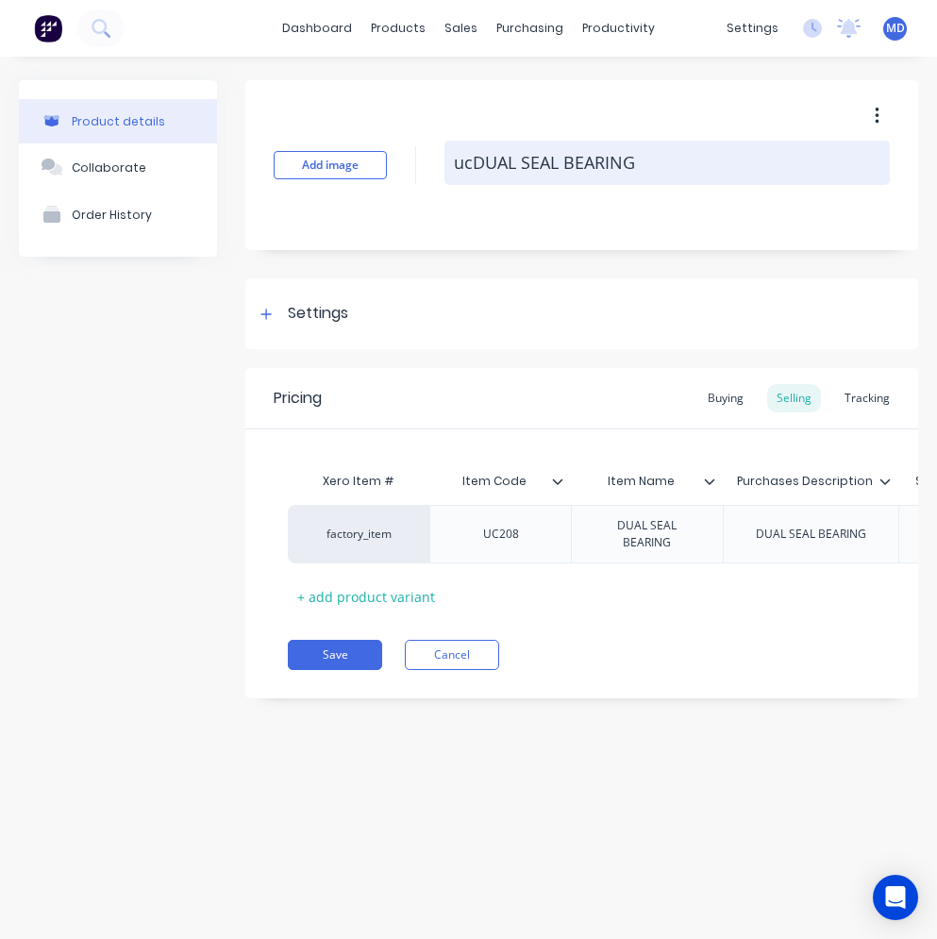
type textarea "x"
type textarea "uDUAL SEAL BEARING"
type textarea "x"
type textarea "DUAL SEAL BEARING"
type textarea "x"
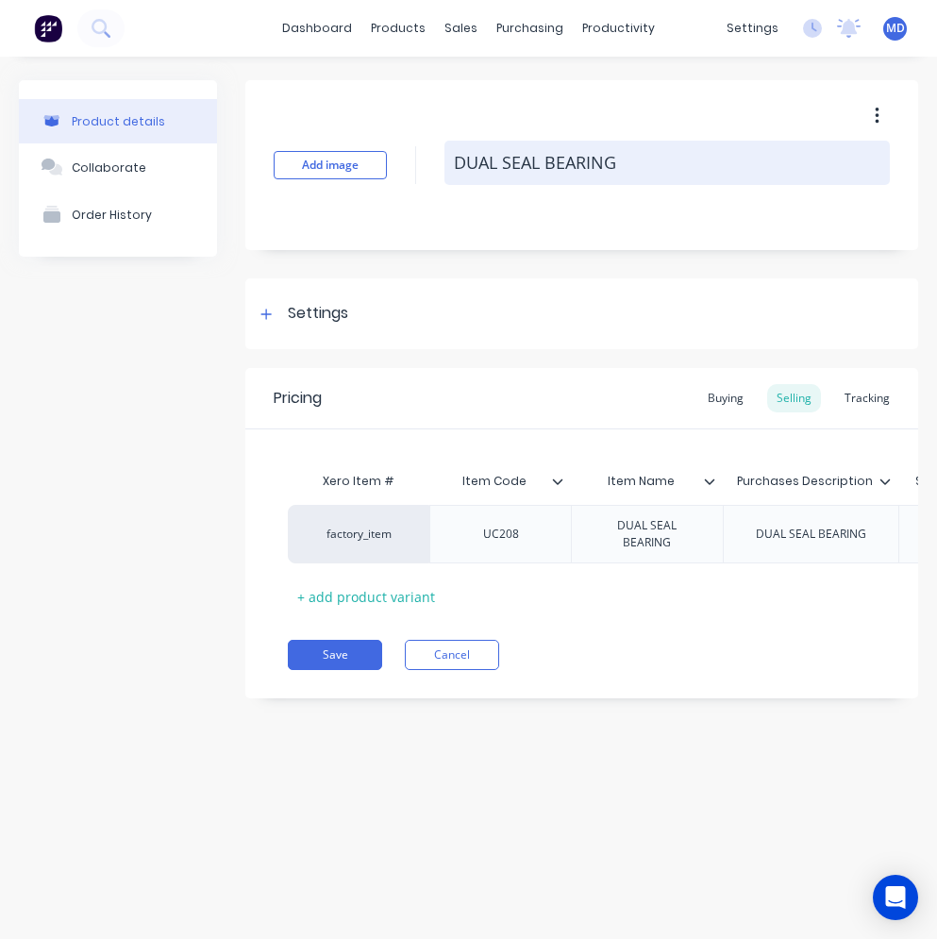
type textarea "UDUAL SEAL BEARING"
type textarea "x"
type textarea "UCDUAL SEAL BEARING"
type textarea "x"
type textarea "UC2DUAL SEAL BEARING"
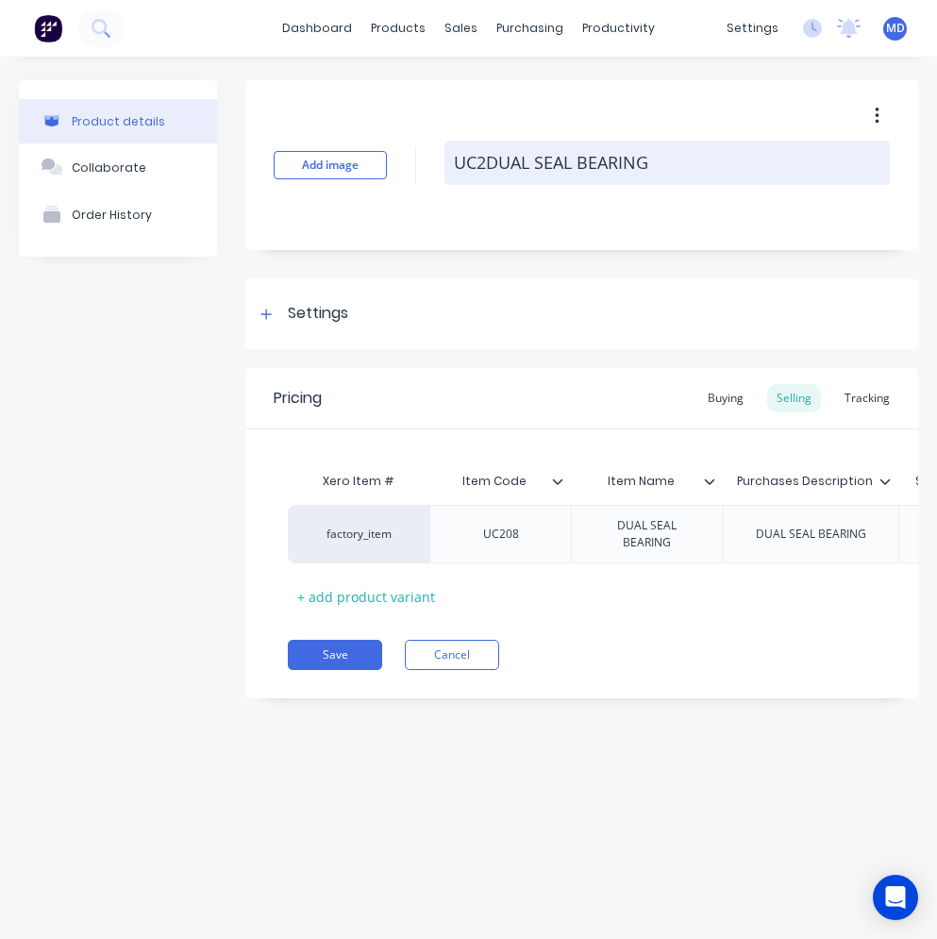
type textarea "x"
type textarea "UC20DUAL SEAL BEARING"
type textarea "x"
type textarea "UC208DUAL SEAL BEARING"
type textarea "x"
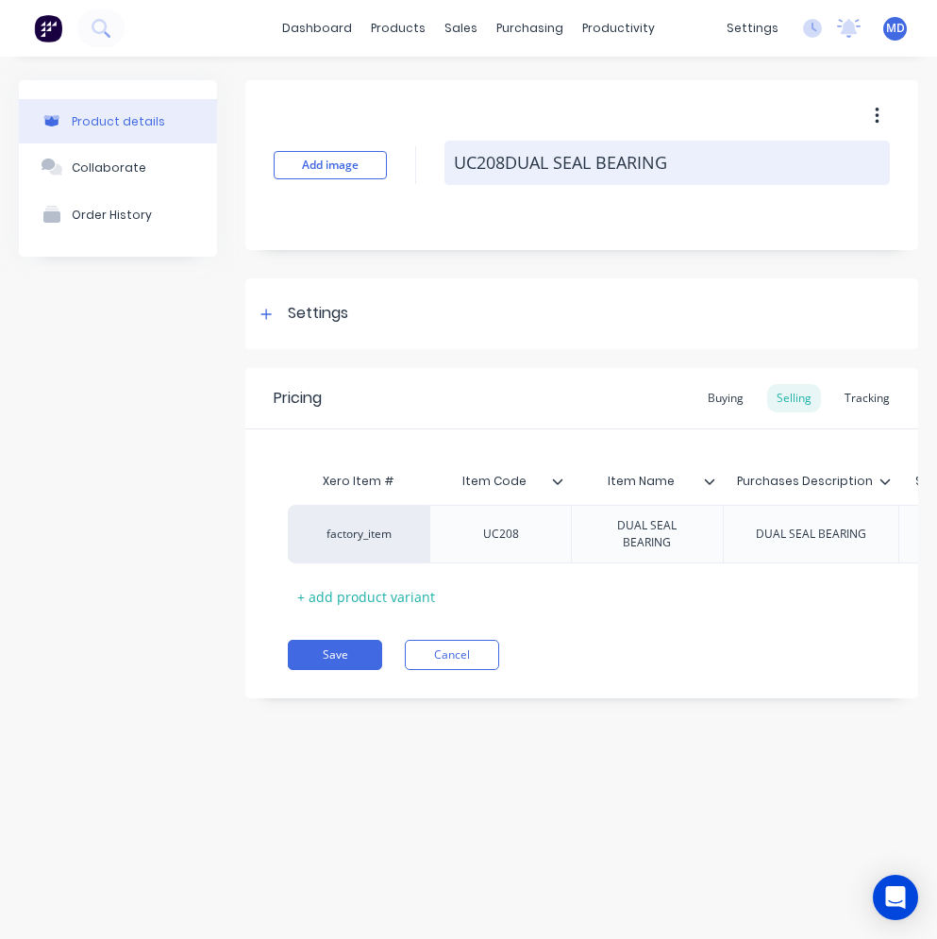
type textarea "UC208 DUAL SEAL BEARING"
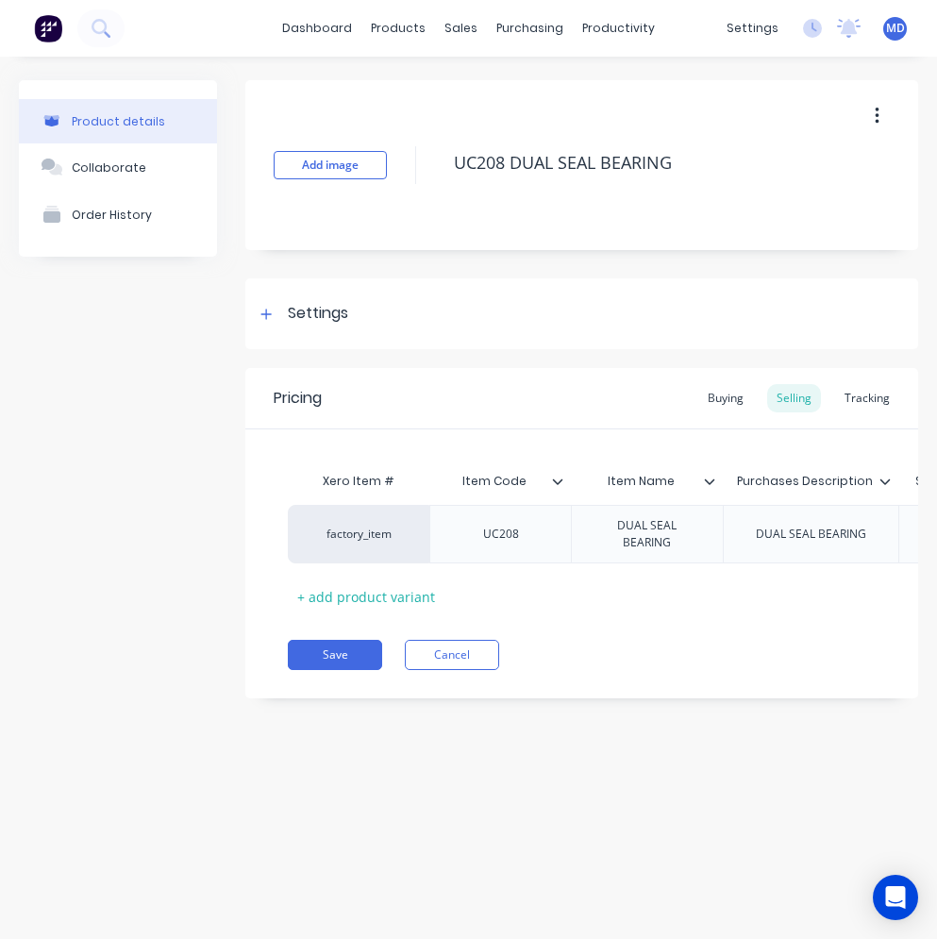
click at [716, 480] on div at bounding box center [717, 481] width 11 height 17
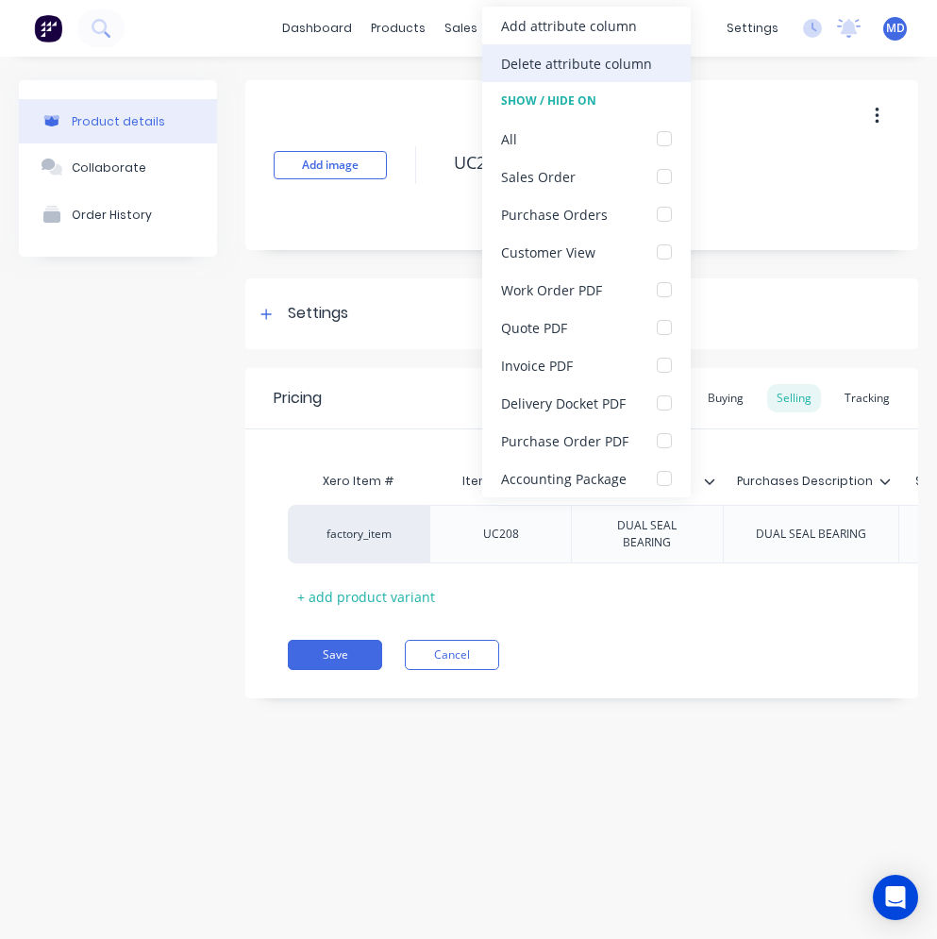
click at [579, 63] on div "Delete attribute column" at bounding box center [576, 64] width 151 height 20
type textarea "x"
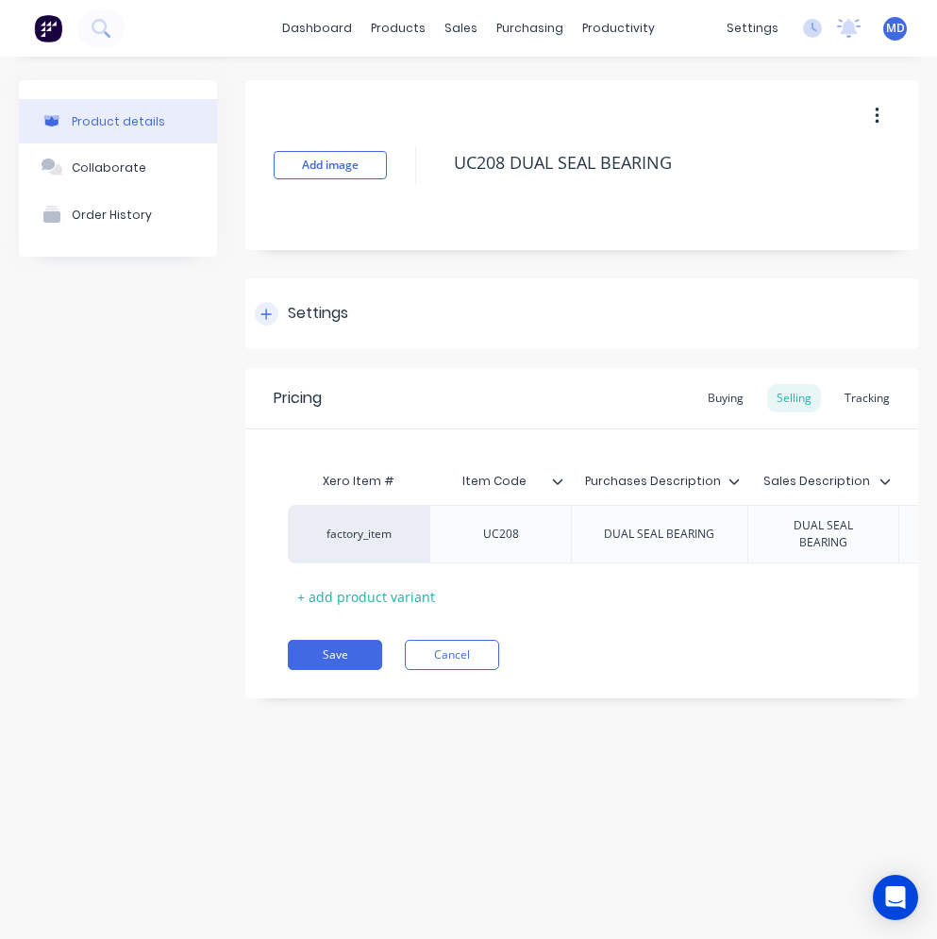
type textarea "UC208 DUAL SEAL BEARING"
type textarea "x"
type textarea "UC208 DUAL SEAL BEARING"
click at [308, 290] on div "Settings" at bounding box center [581, 313] width 673 height 71
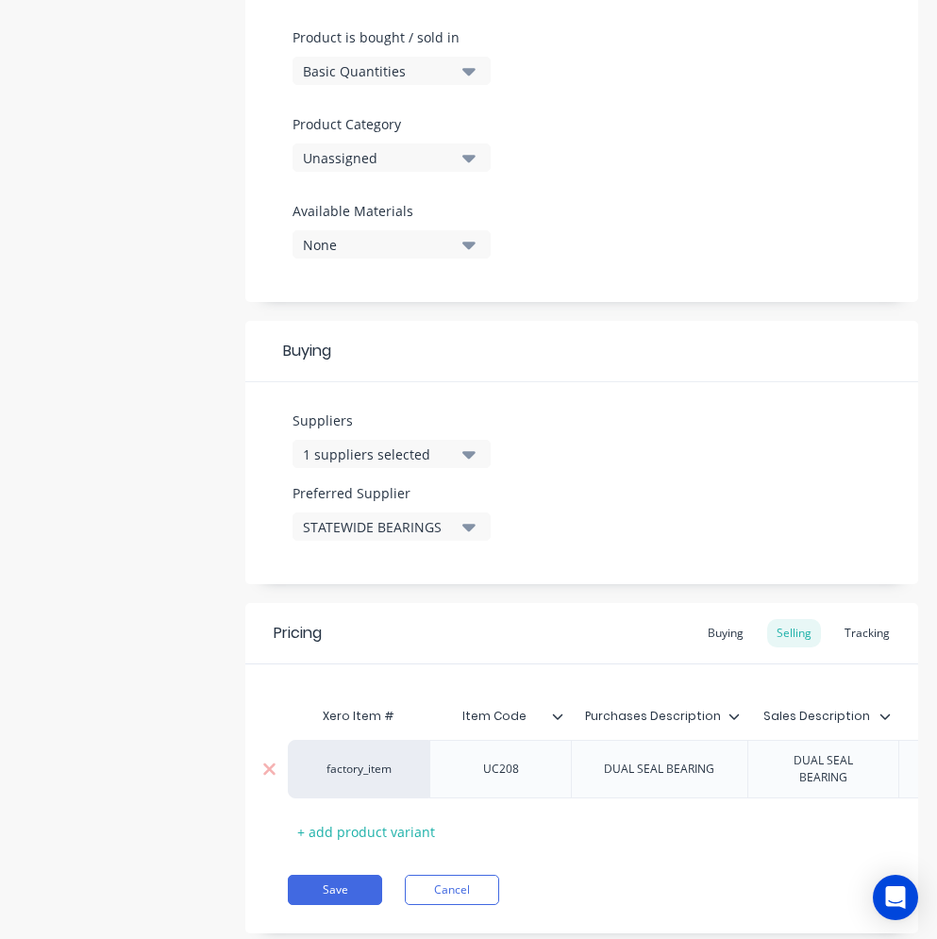
scroll to position [627, 0]
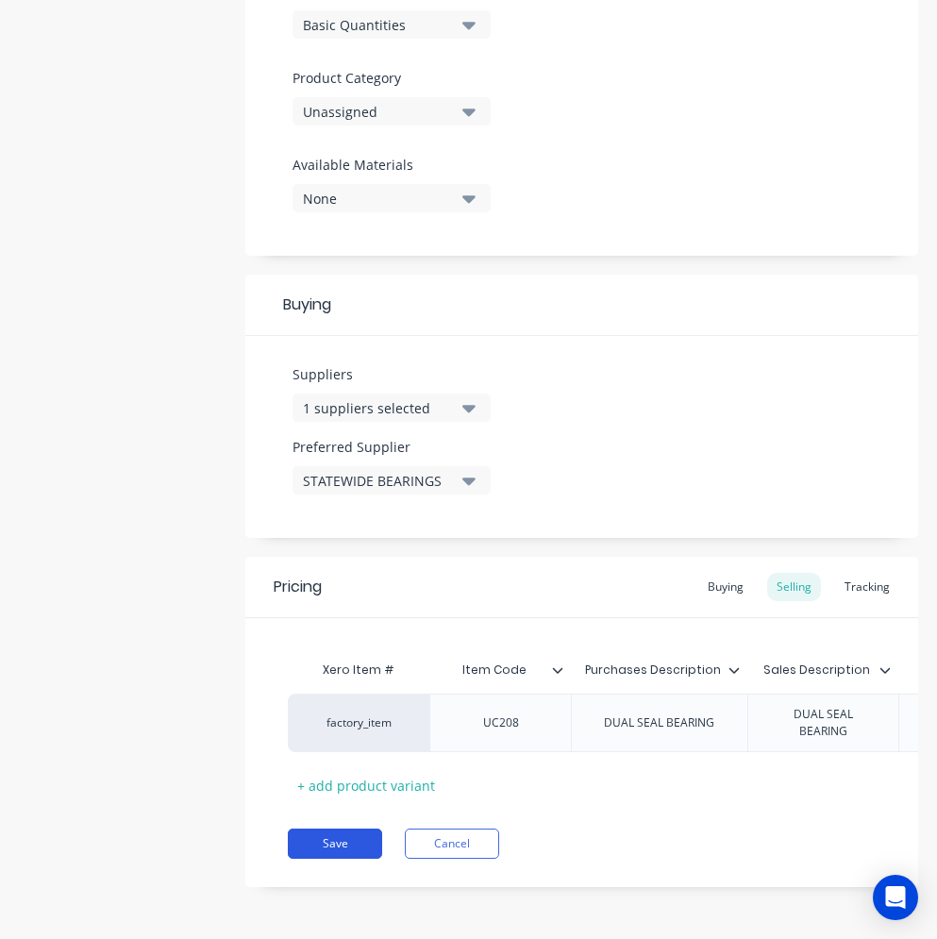
click at [326, 843] on button "Save" at bounding box center [335, 844] width 94 height 30
type textarea "x"
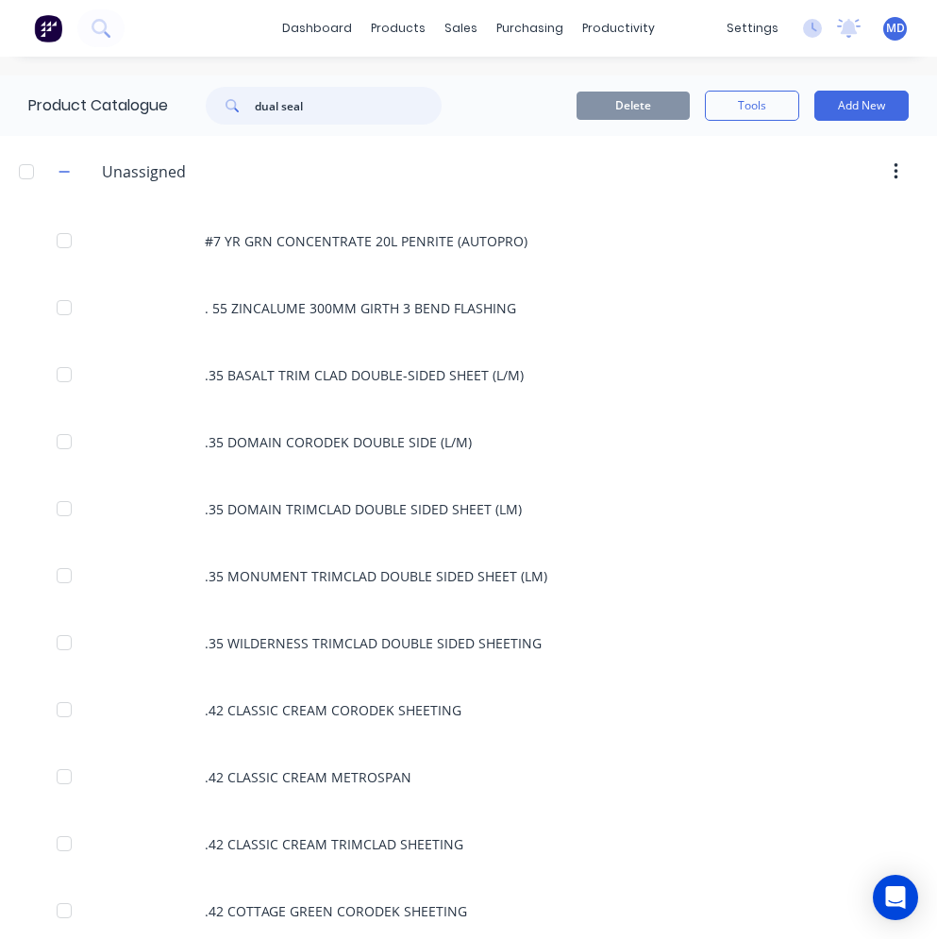
drag, startPoint x: 322, startPoint y: 110, endPoint x: 245, endPoint y: 104, distance: 76.7
click at [245, 104] on div "dual seal" at bounding box center [324, 106] width 236 height 38
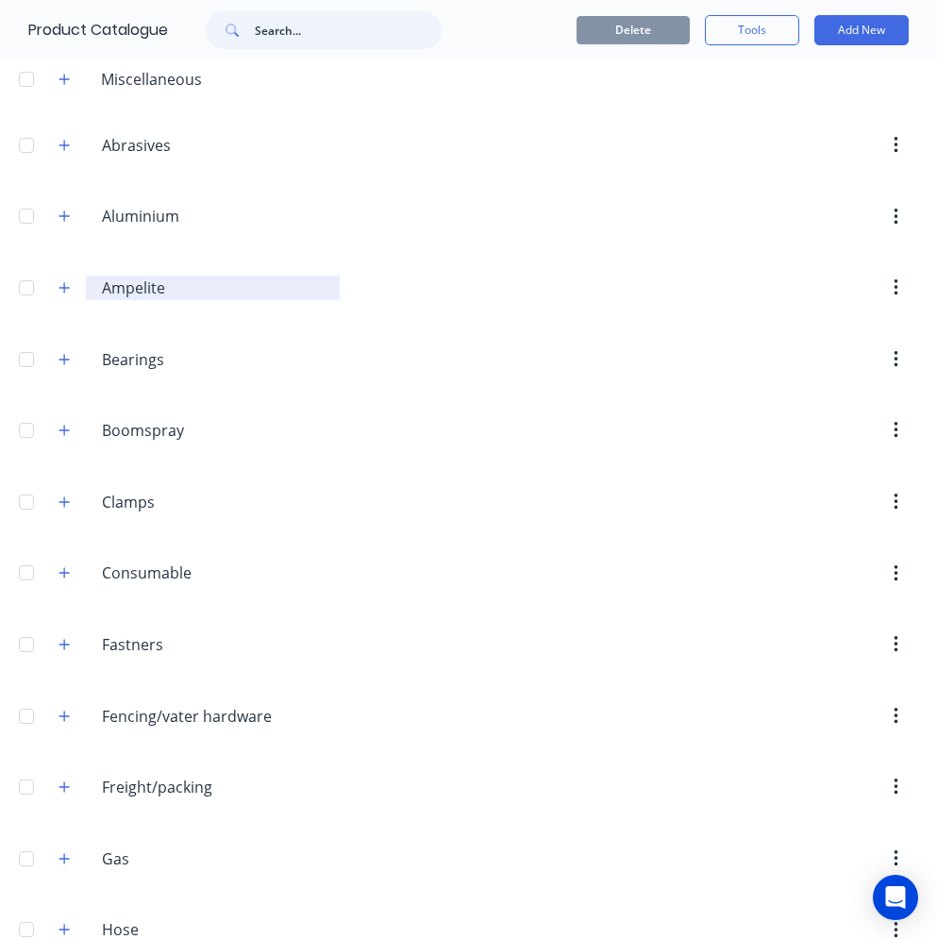
scroll to position [94, 0]
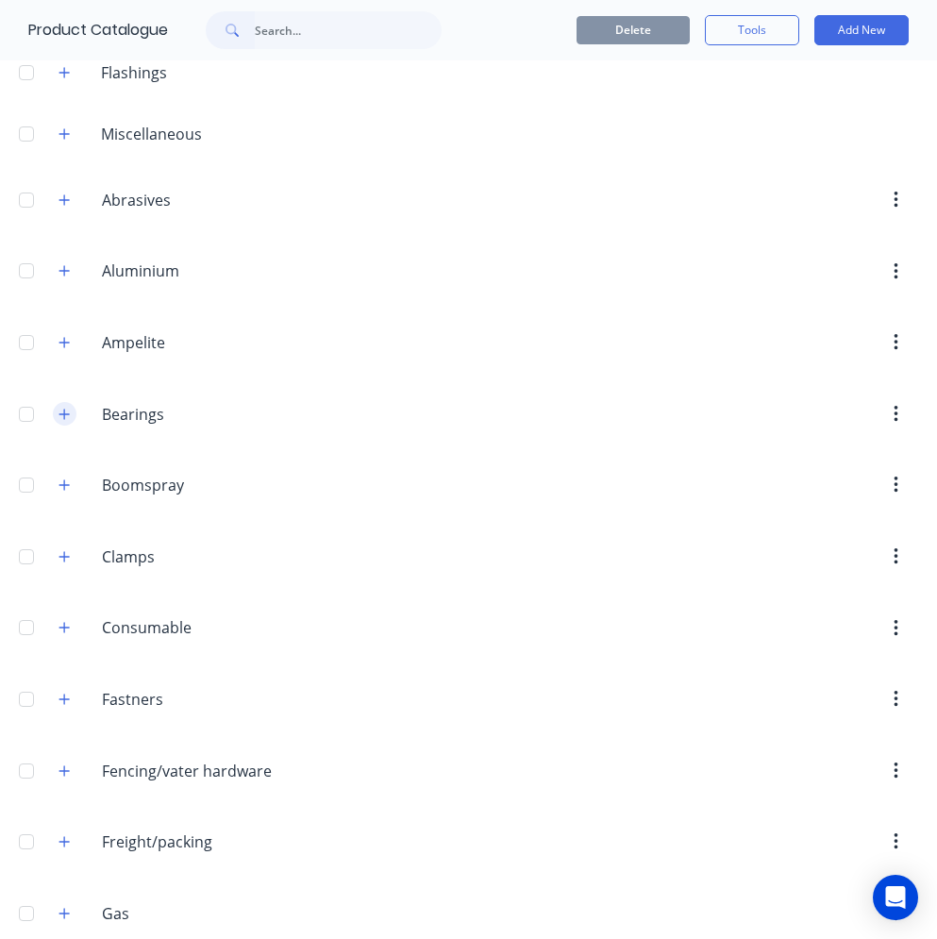
click at [65, 418] on icon "button" at bounding box center [64, 414] width 10 height 10
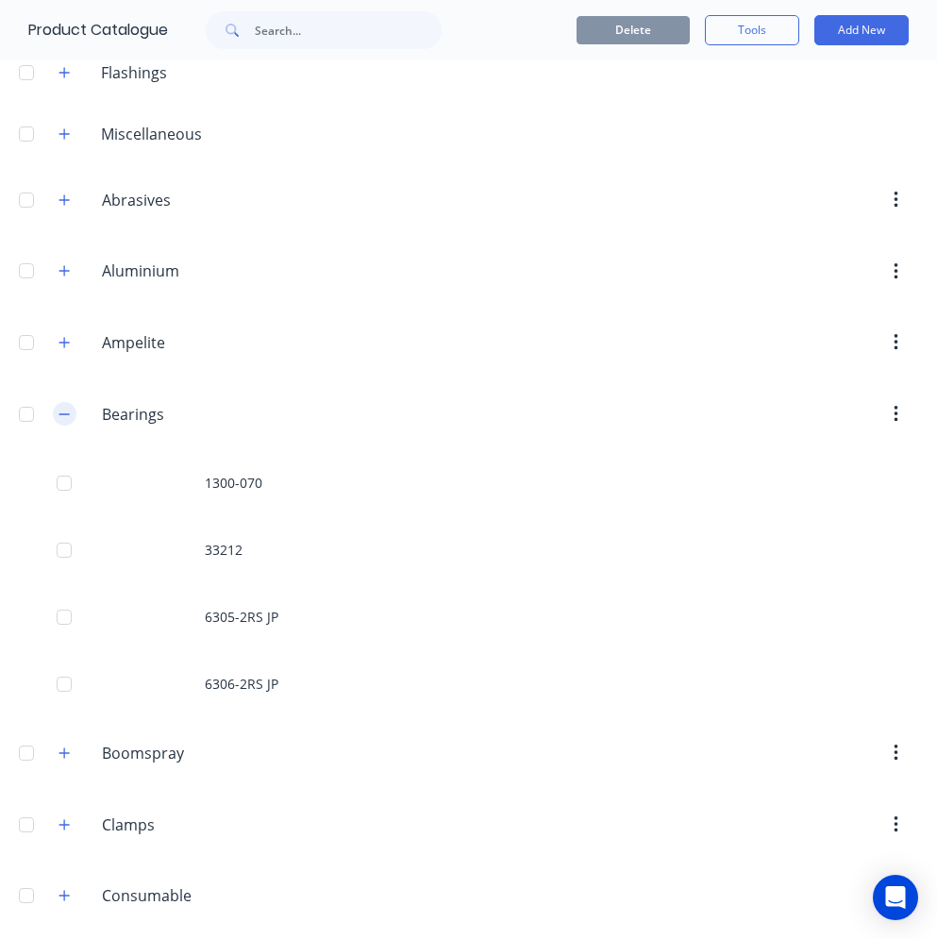
click at [64, 417] on icon "button" at bounding box center [64, 414] width 11 height 13
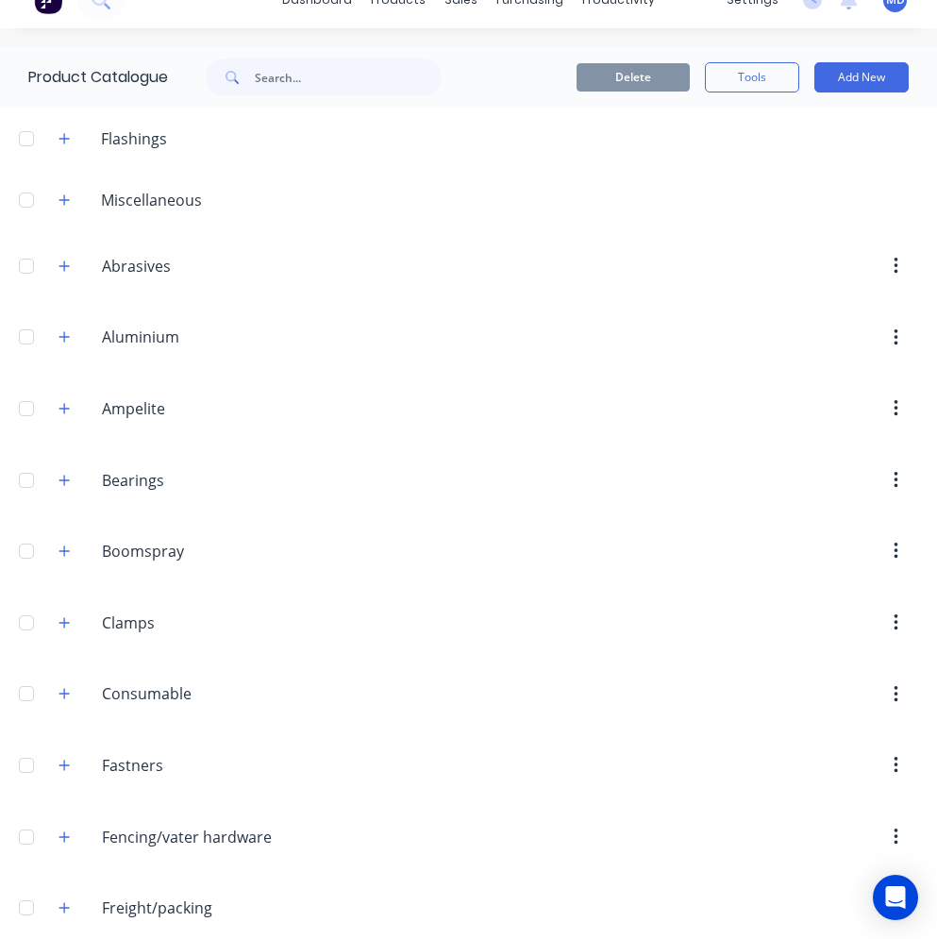
scroll to position [0, 0]
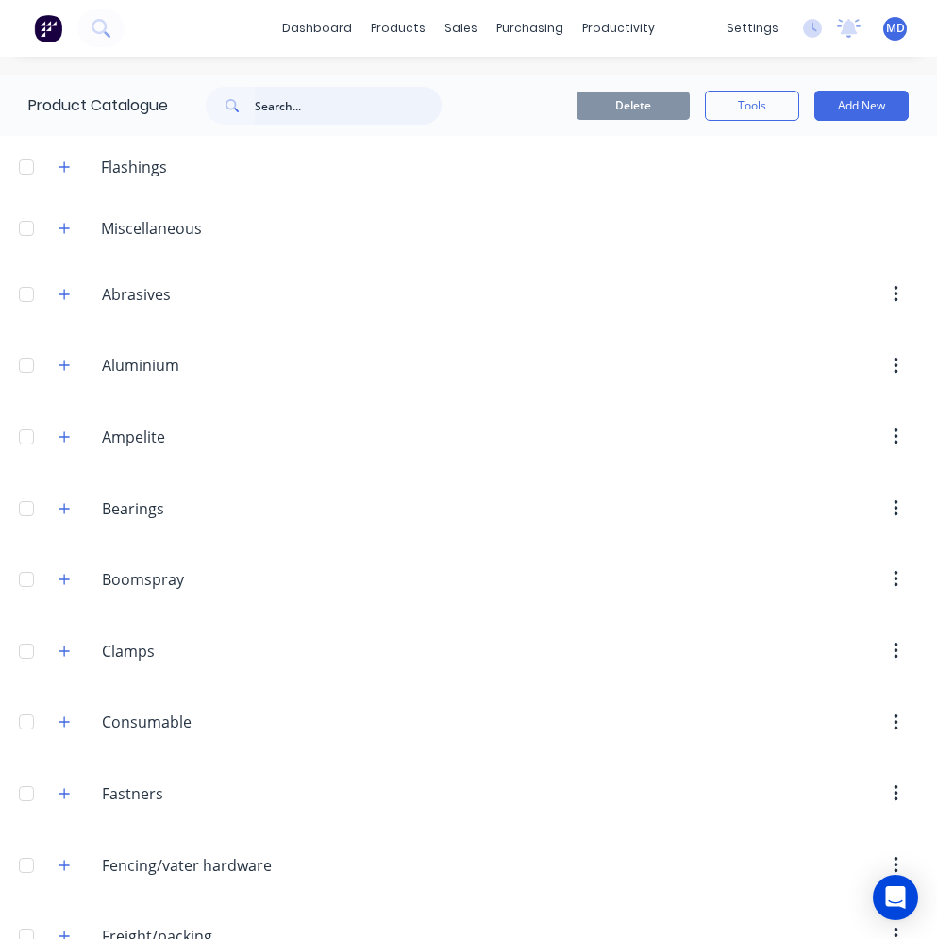
click at [278, 116] on input "text" at bounding box center [348, 106] width 187 height 38
type input "DUAL SEAL BE"
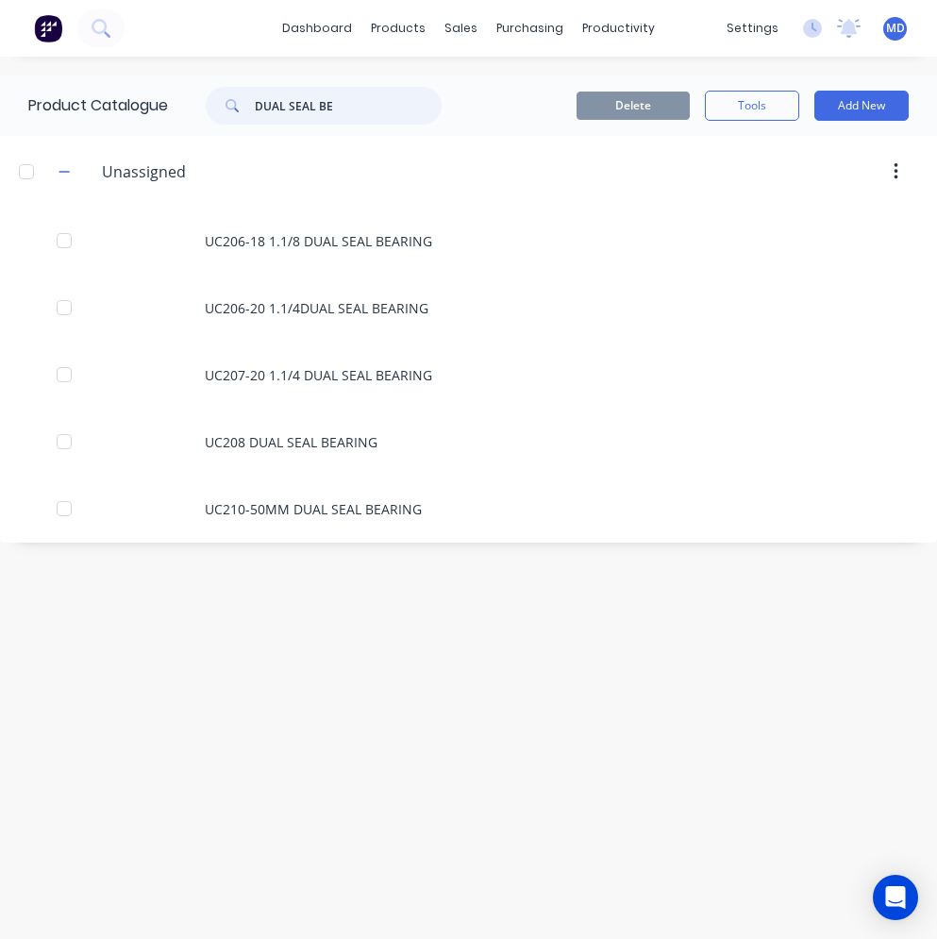
drag, startPoint x: 340, startPoint y: 106, endPoint x: 257, endPoint y: 101, distance: 83.2
click at [257, 101] on div "DUAL SEAL BE" at bounding box center [324, 106] width 236 height 38
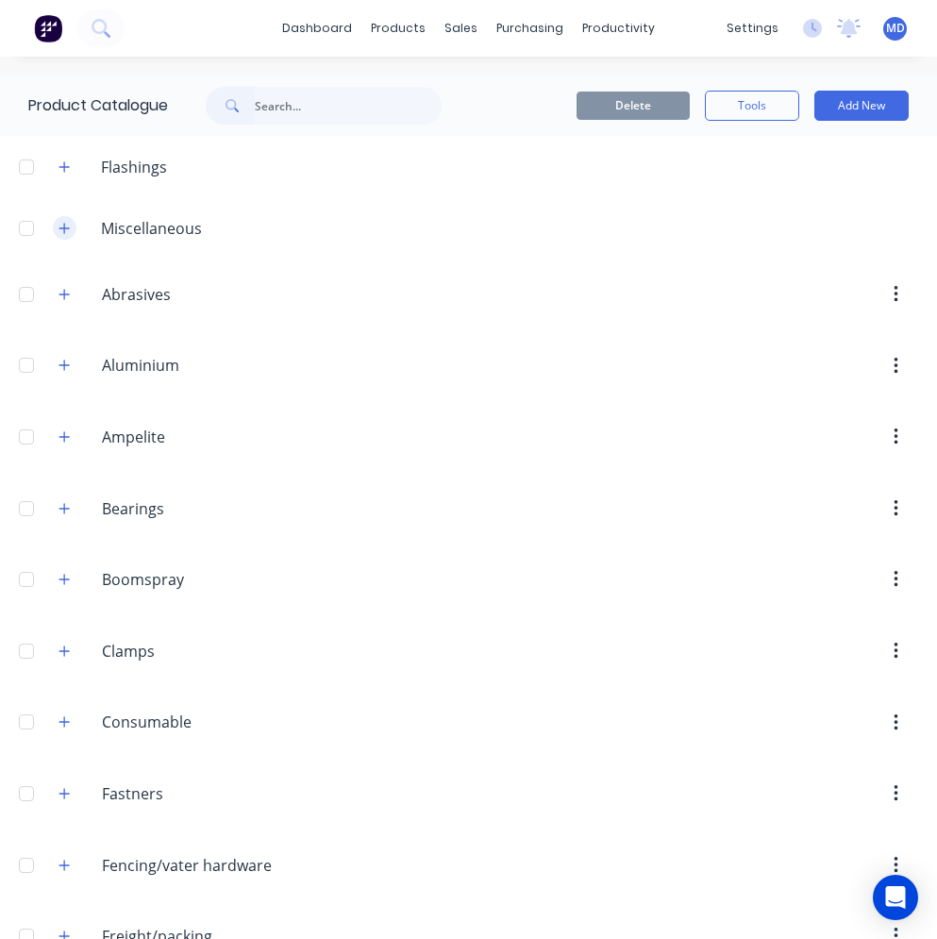
click at [65, 227] on icon "button" at bounding box center [64, 228] width 10 height 10
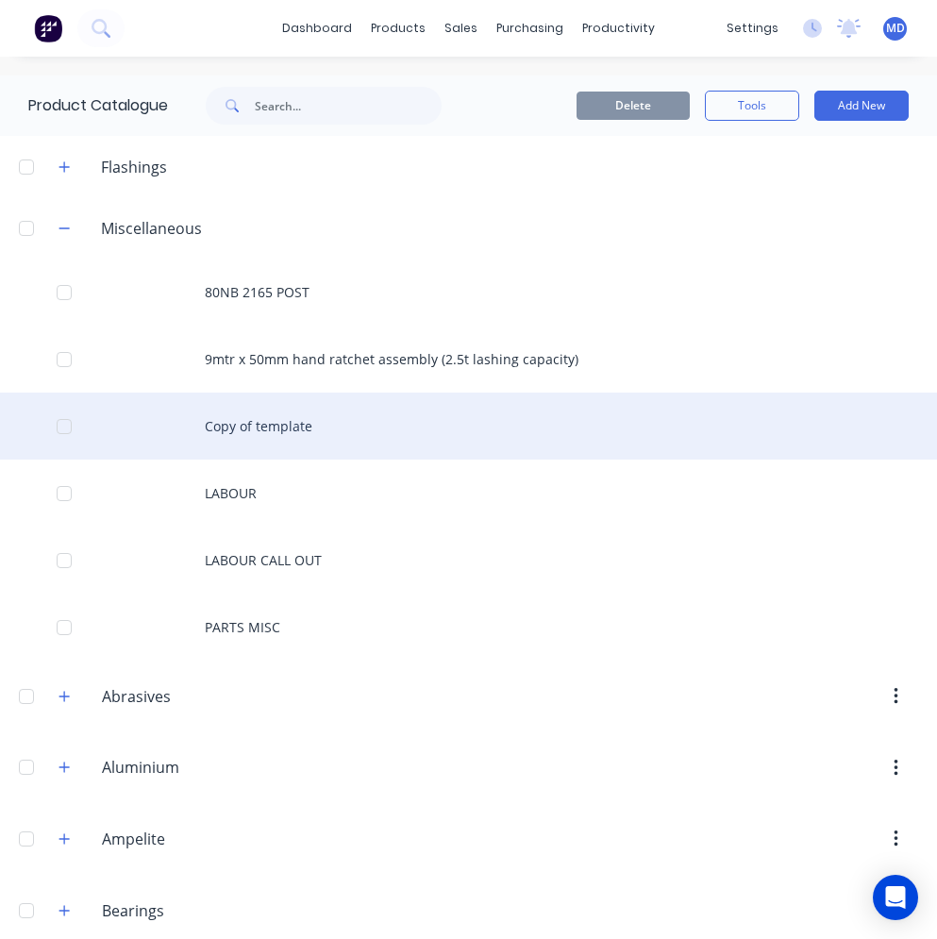
click at [279, 417] on div "Copy of template" at bounding box center [468, 426] width 937 height 67
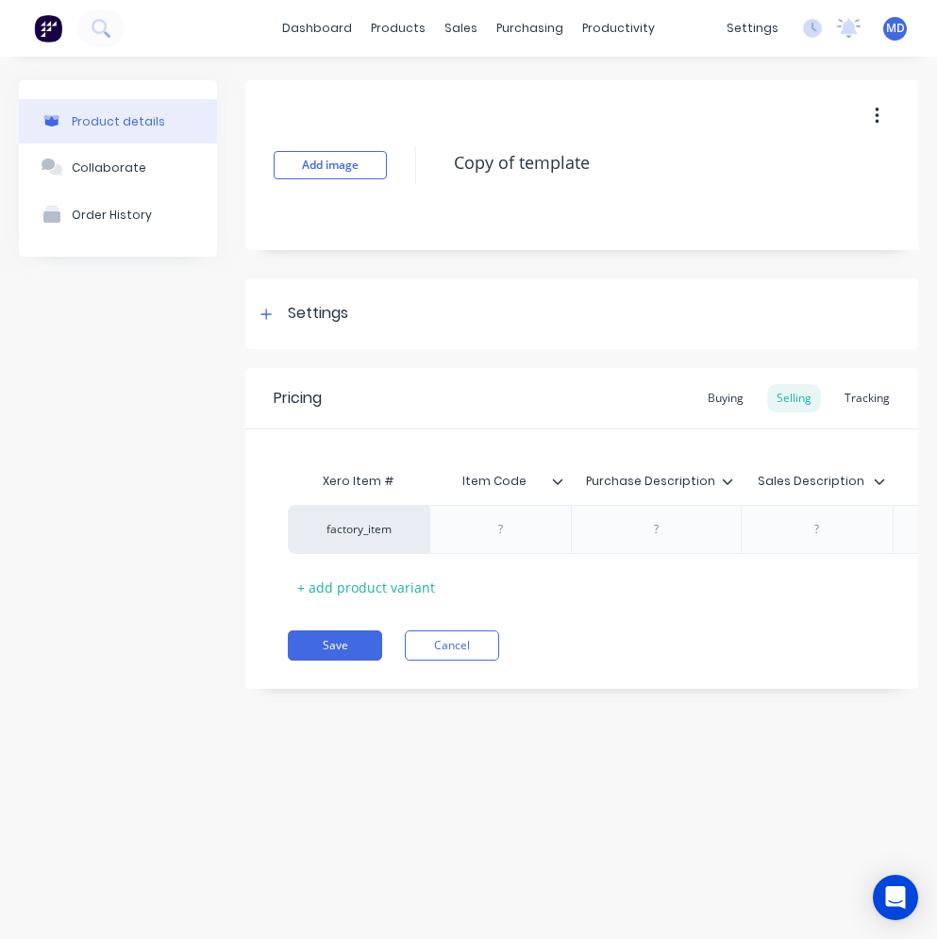
click at [881, 121] on button "button" at bounding box center [877, 116] width 44 height 34
click at [731, 168] on button "Duplicate" at bounding box center [809, 166] width 179 height 38
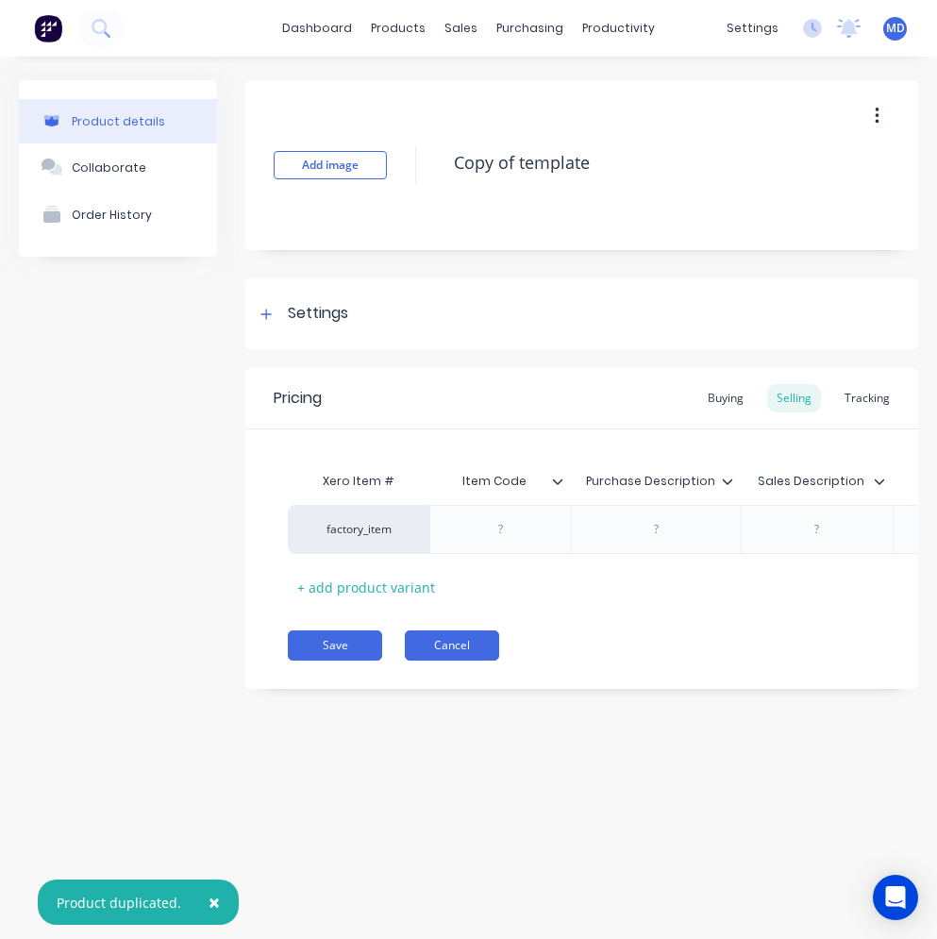
click at [417, 649] on button "Cancel" at bounding box center [452, 646] width 94 height 30
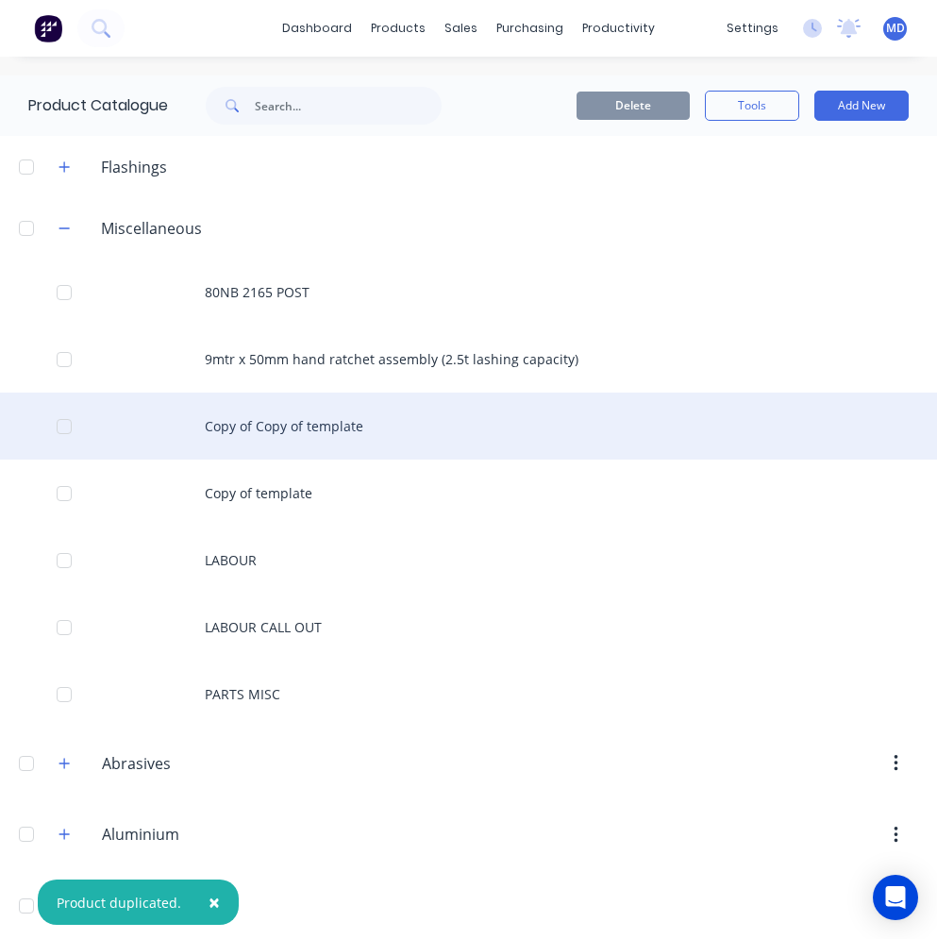
click at [273, 427] on div "Copy of Copy of template" at bounding box center [468, 426] width 937 height 67
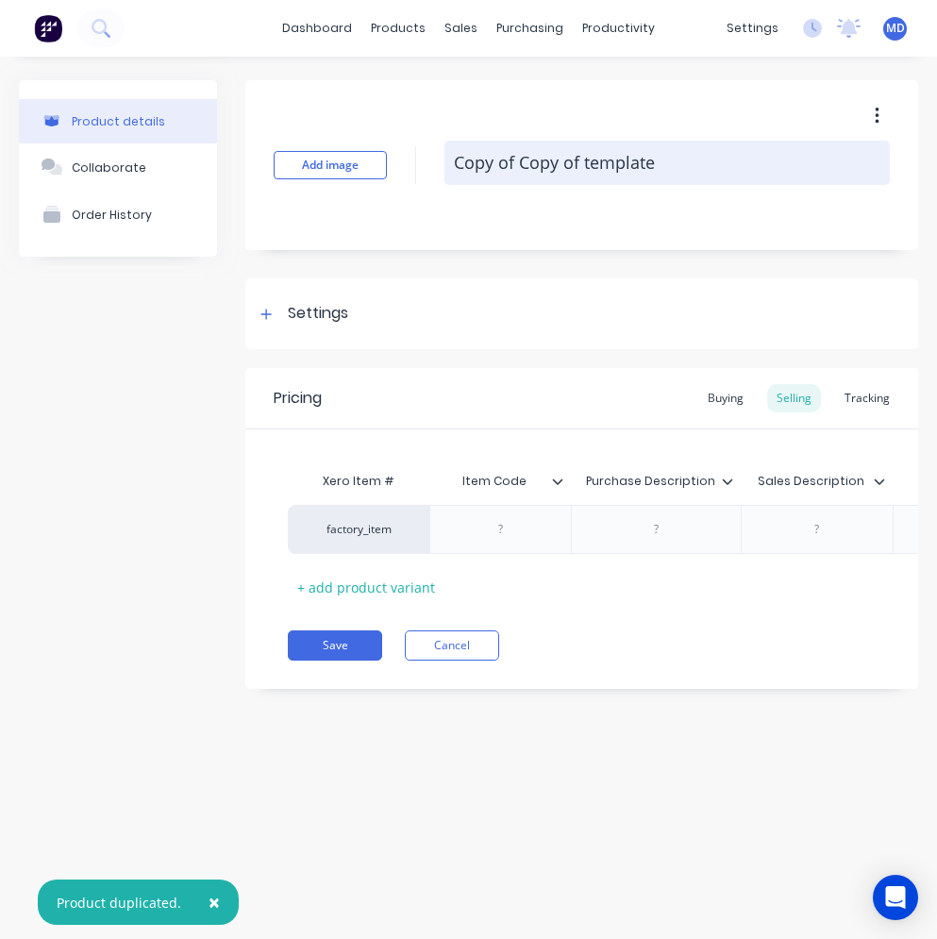
drag, startPoint x: 656, startPoint y: 164, endPoint x: 448, endPoint y: 176, distance: 208.0
click at [448, 176] on textarea "Copy of Copy of template" at bounding box center [668, 163] width 446 height 44
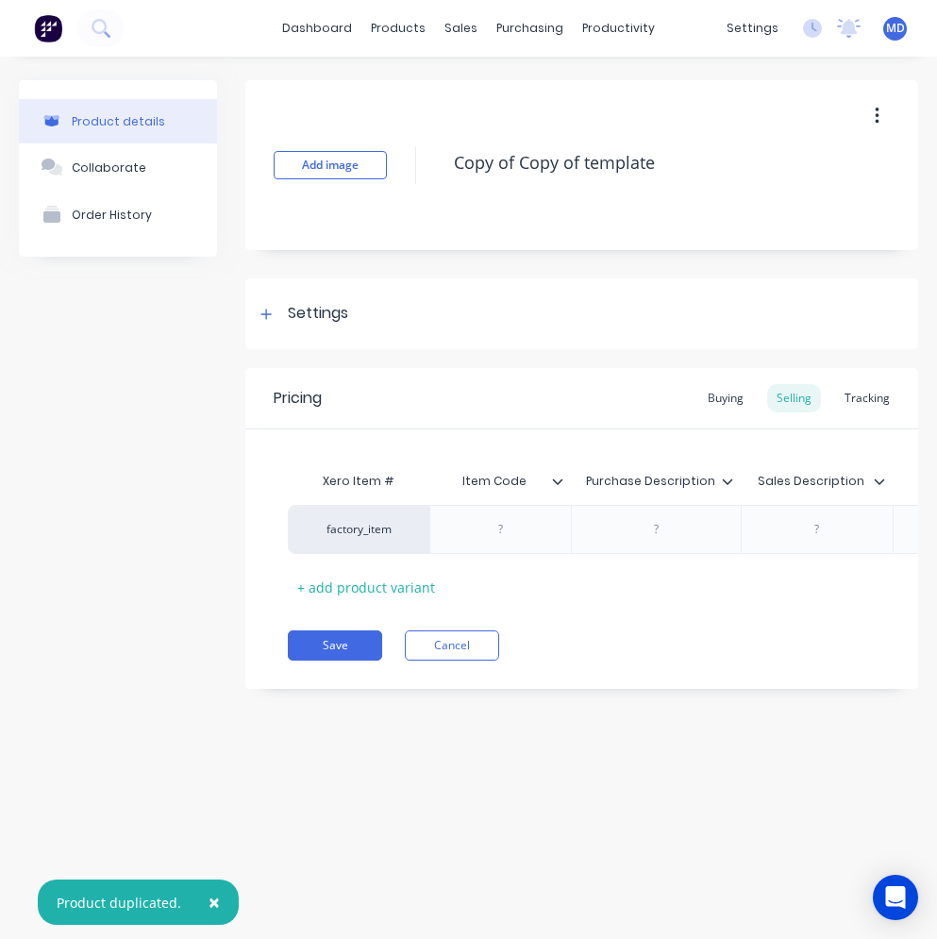
type textarea "x"
type textarea "U"
type textarea "x"
type textarea "UC"
type textarea "x"
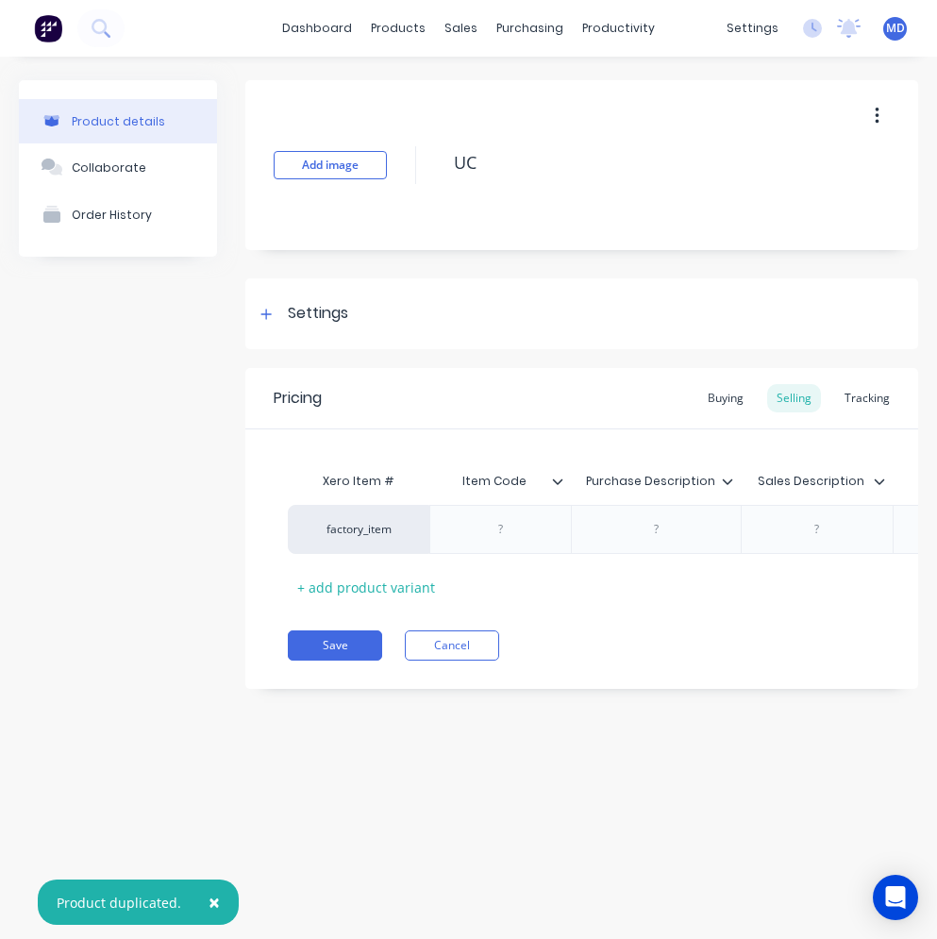
type textarea "UC"
type textarea "x"
type textarea "UC"
type textarea "x"
type textarea "UC2"
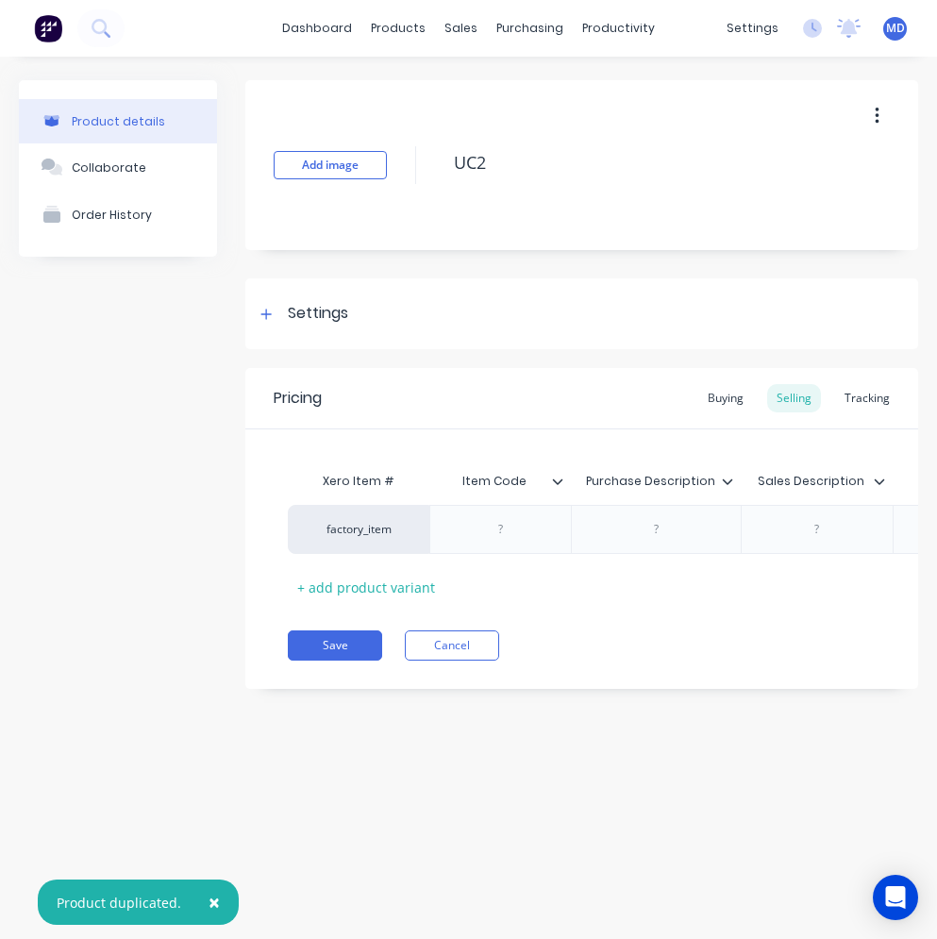
type textarea "x"
type textarea "UC20"
type textarea "x"
type textarea "UC207"
type textarea "x"
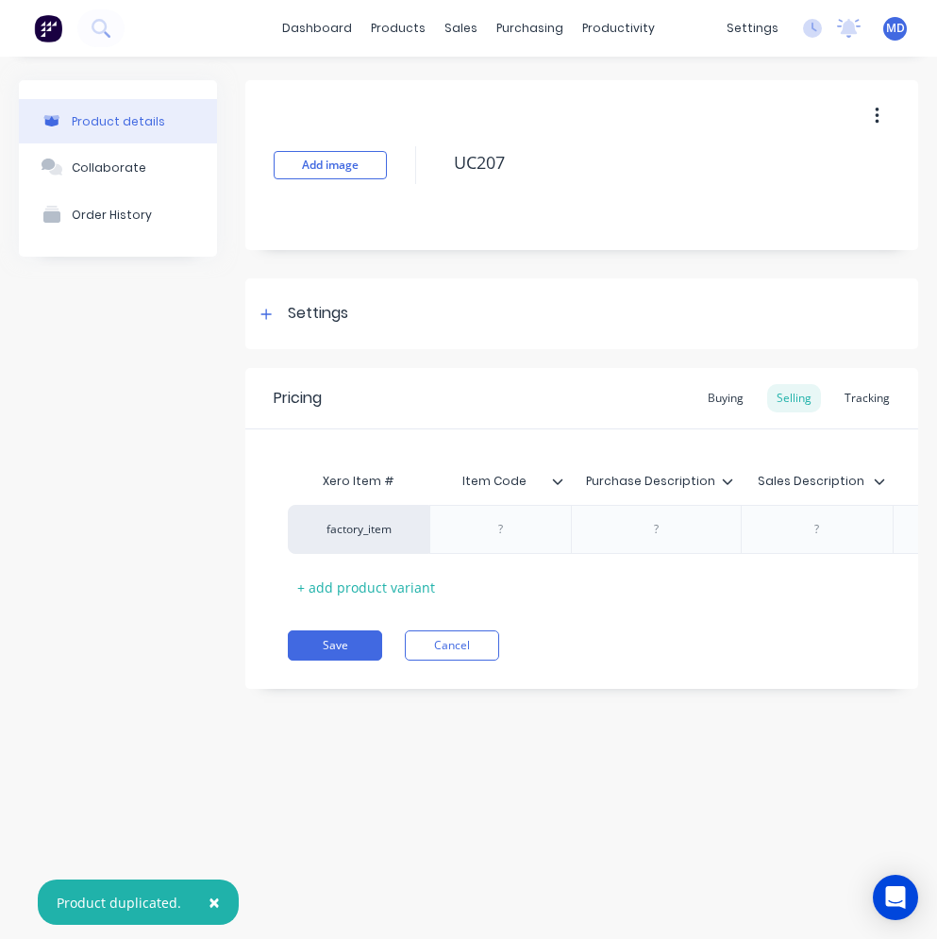
type textarea "UC207"
type textarea "x"
type textarea "UC207 D"
type textarea "x"
type textarea "UC207 DU"
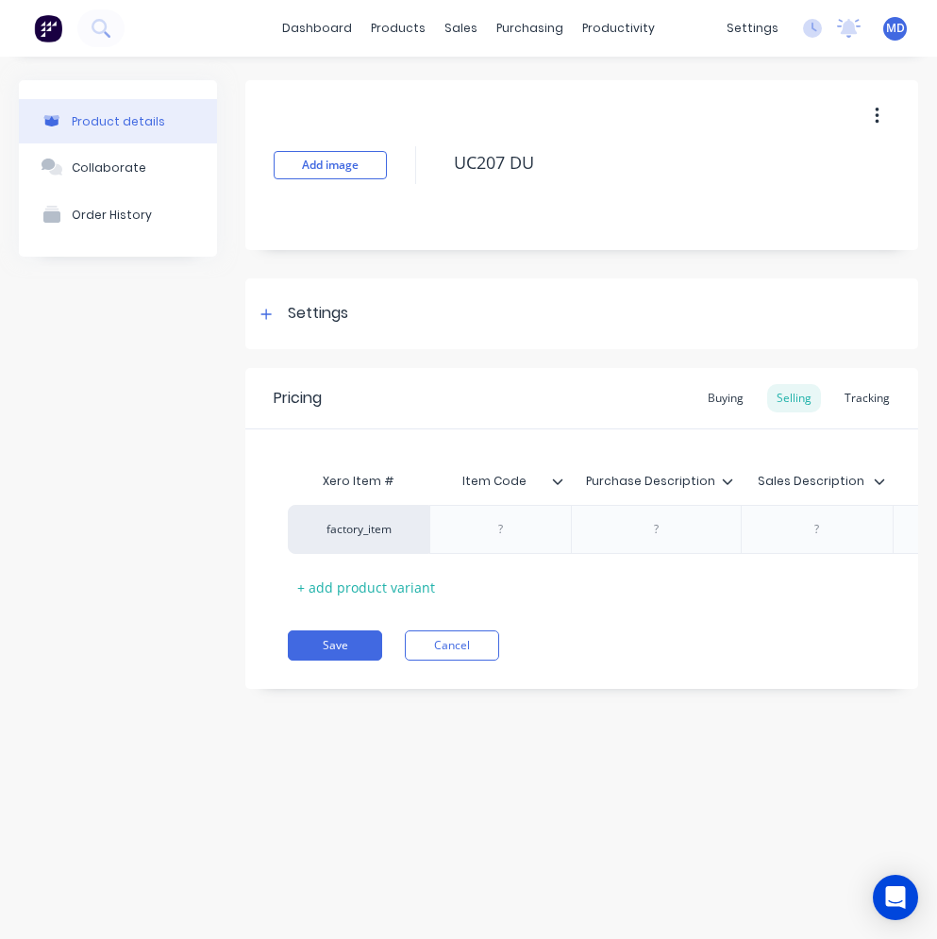
type textarea "x"
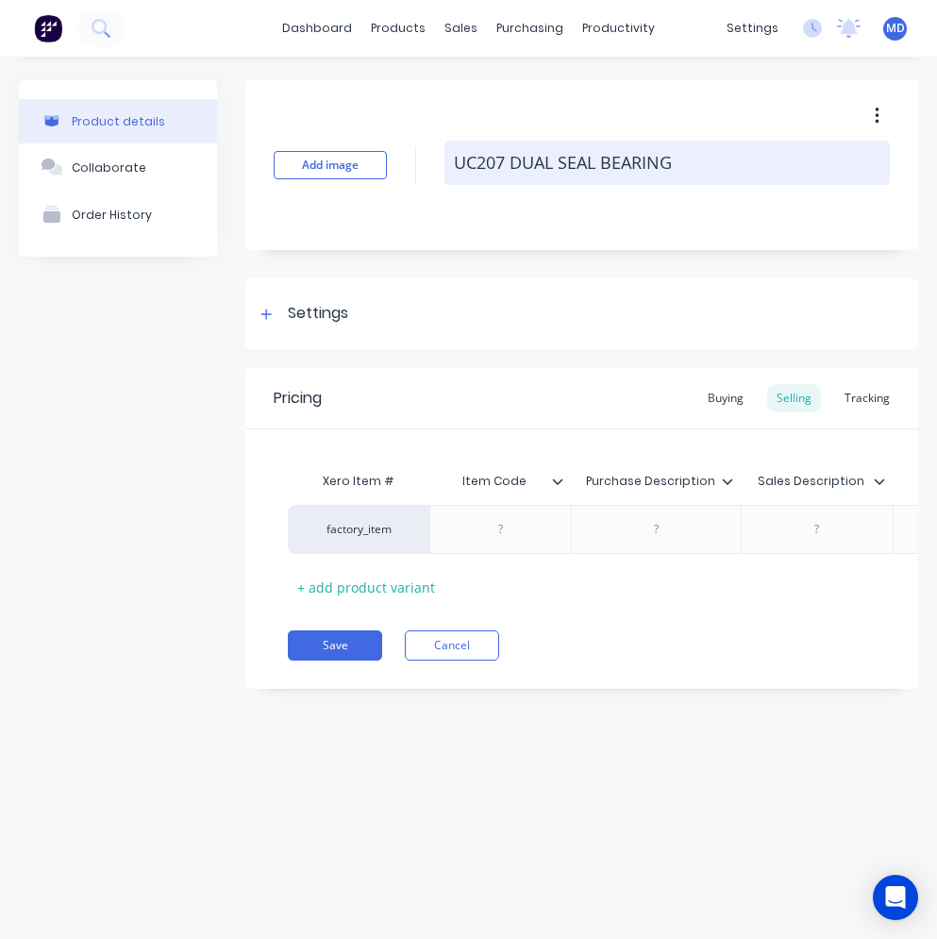
drag, startPoint x: 672, startPoint y: 167, endPoint x: 459, endPoint y: 170, distance: 213.4
click at [459, 170] on textarea "UC207 DUAL SEAL BEARING" at bounding box center [668, 163] width 446 height 44
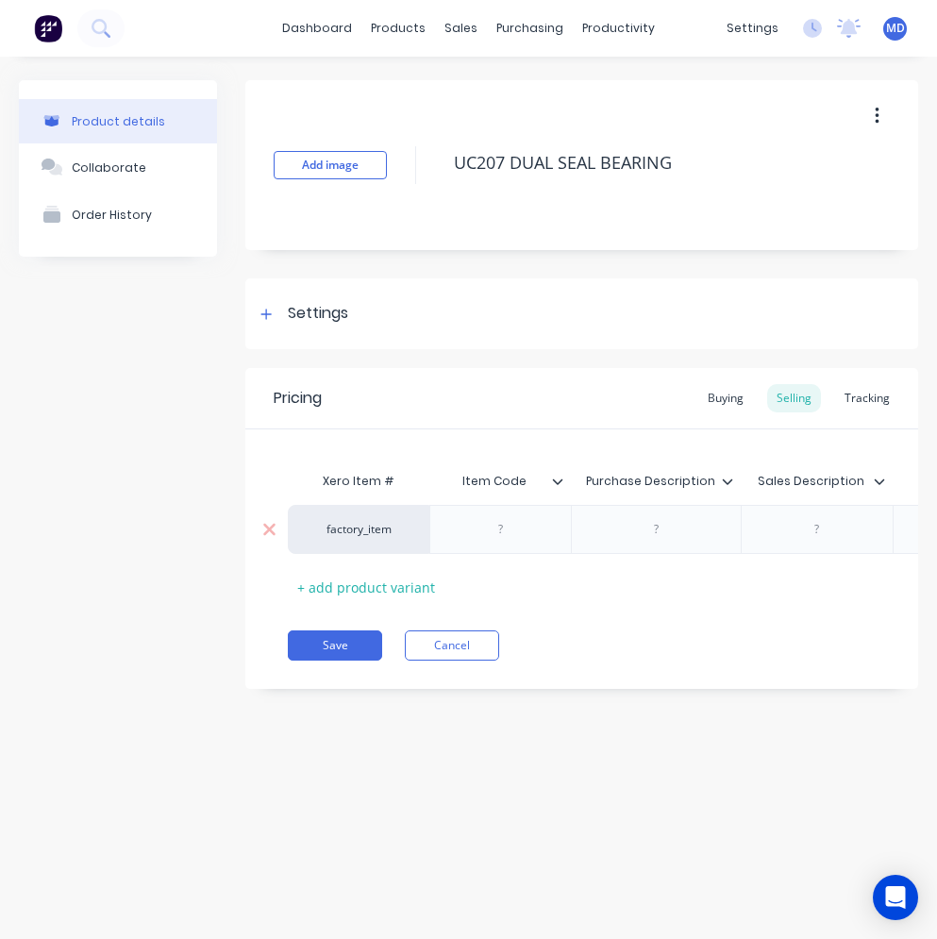
click at [669, 525] on div at bounding box center [657, 529] width 94 height 25
paste div
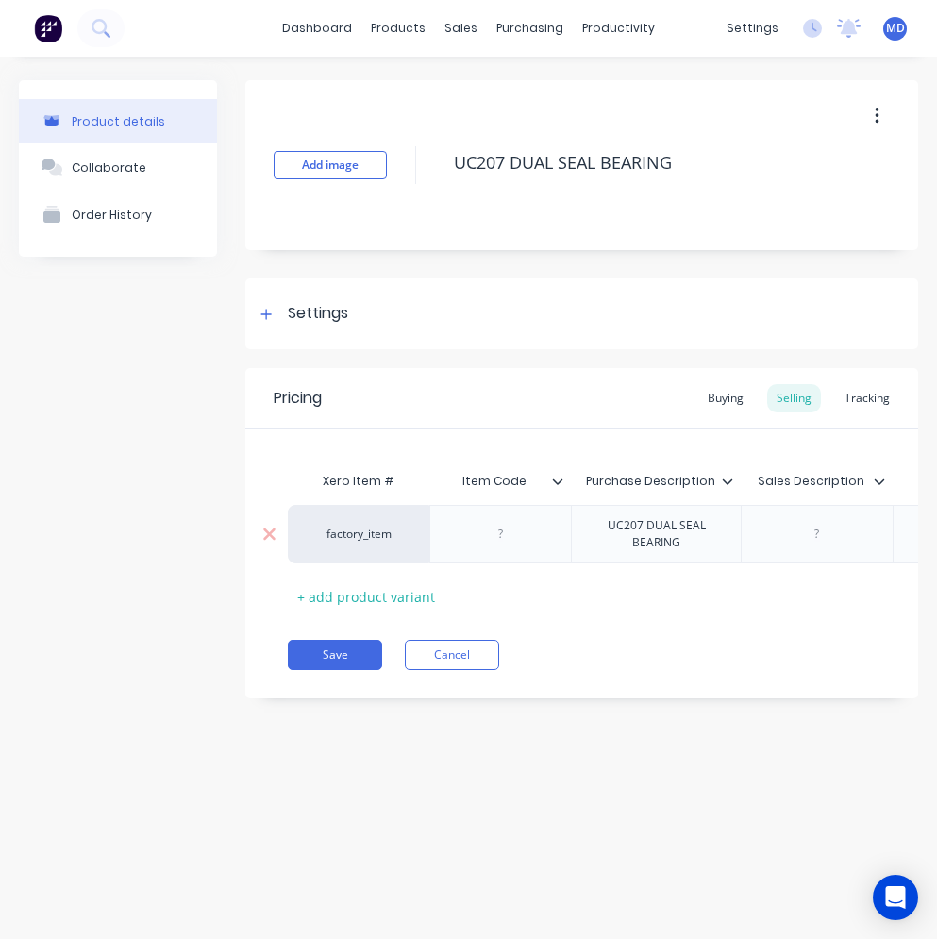
click at [790, 532] on div at bounding box center [817, 534] width 94 height 25
paste div
click at [522, 527] on div at bounding box center [501, 534] width 94 height 25
click at [281, 308] on div "Settings" at bounding box center [301, 314] width 93 height 24
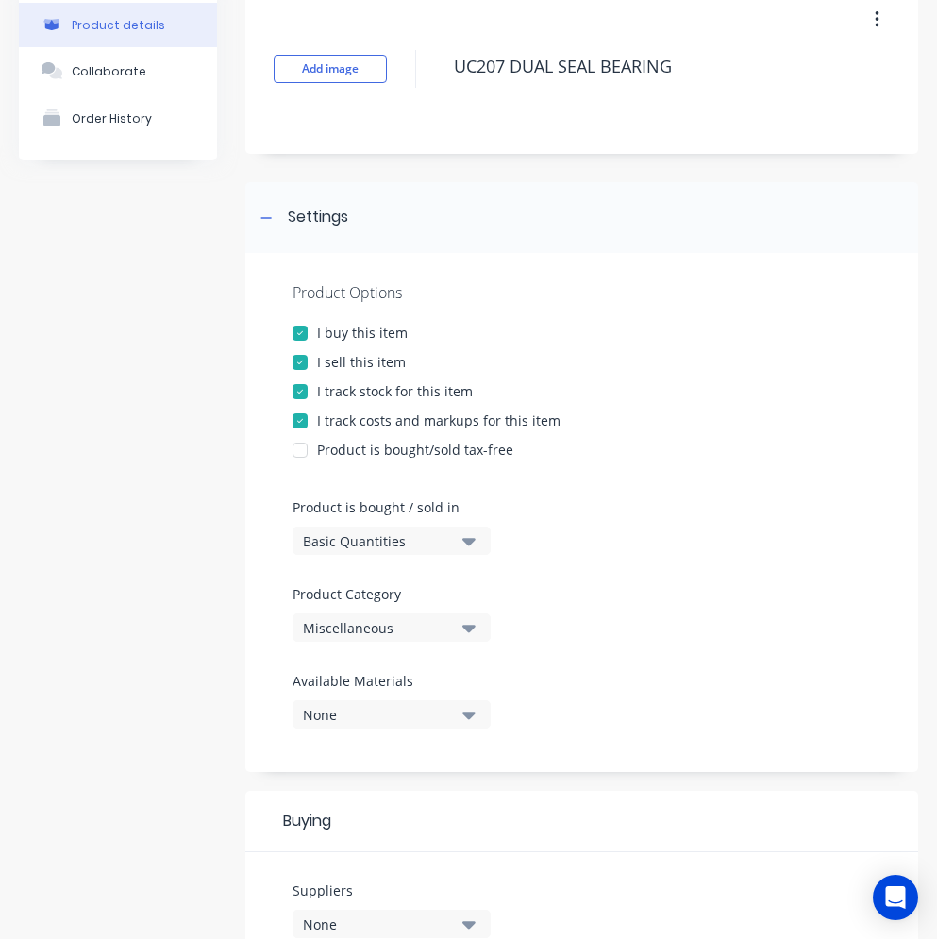
scroll to position [189, 0]
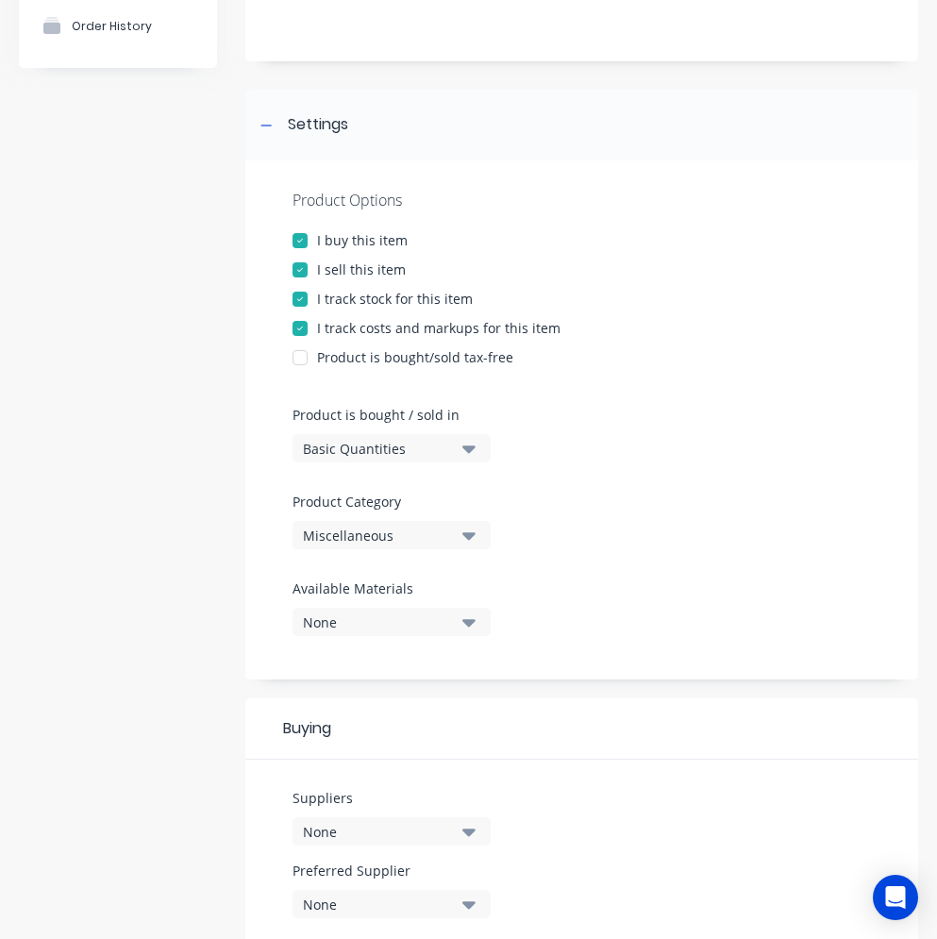
click at [399, 531] on div "Miscellaneous" at bounding box center [378, 536] width 151 height 20
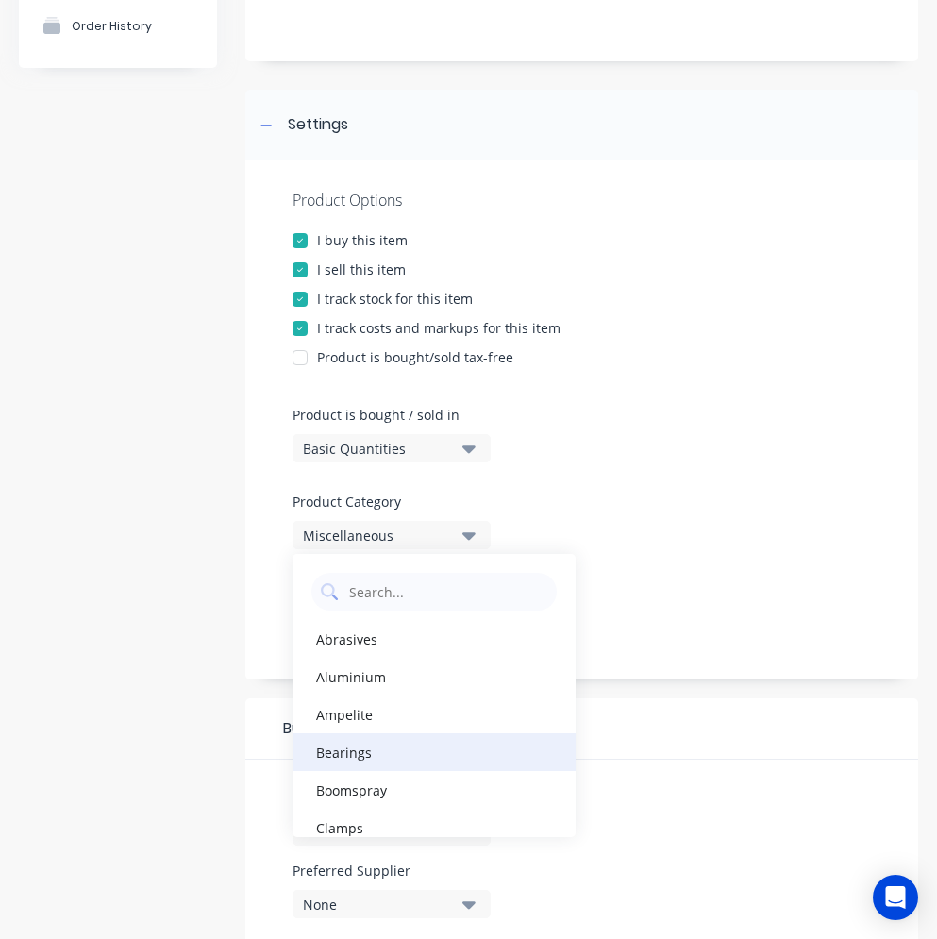
click at [394, 756] on div "Bearings" at bounding box center [434, 752] width 283 height 38
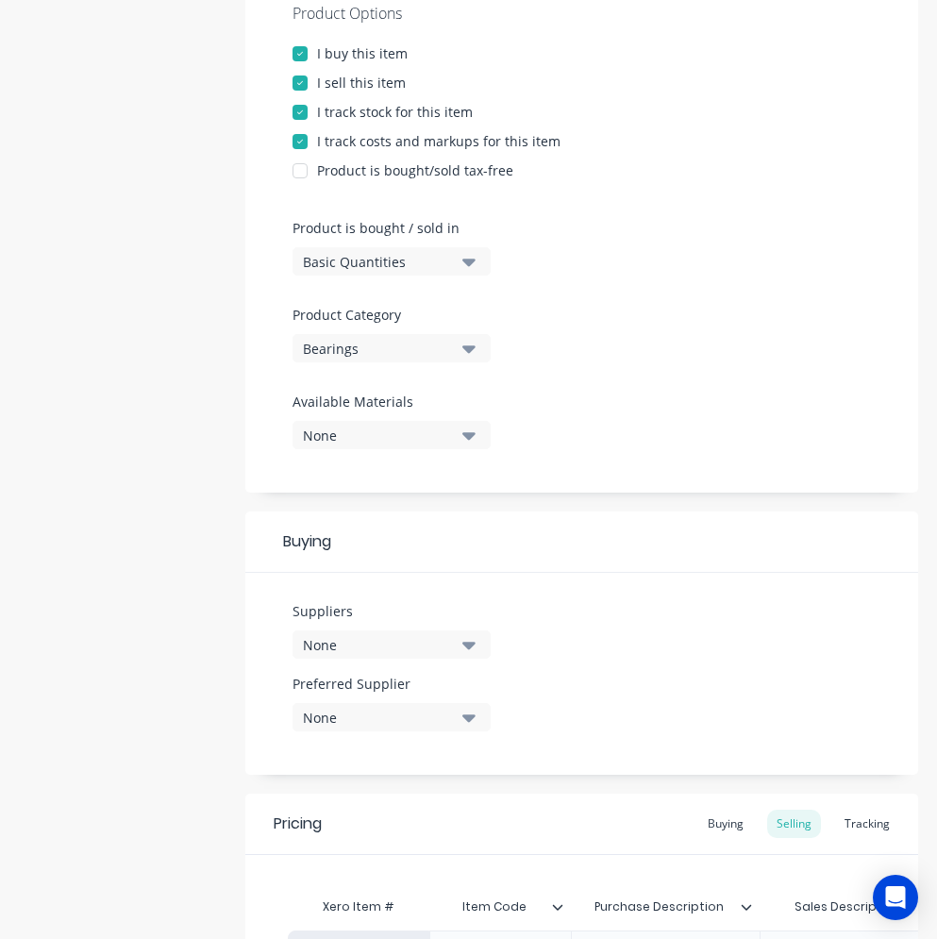
scroll to position [378, 0]
click at [408, 647] on div "None" at bounding box center [378, 643] width 151 height 20
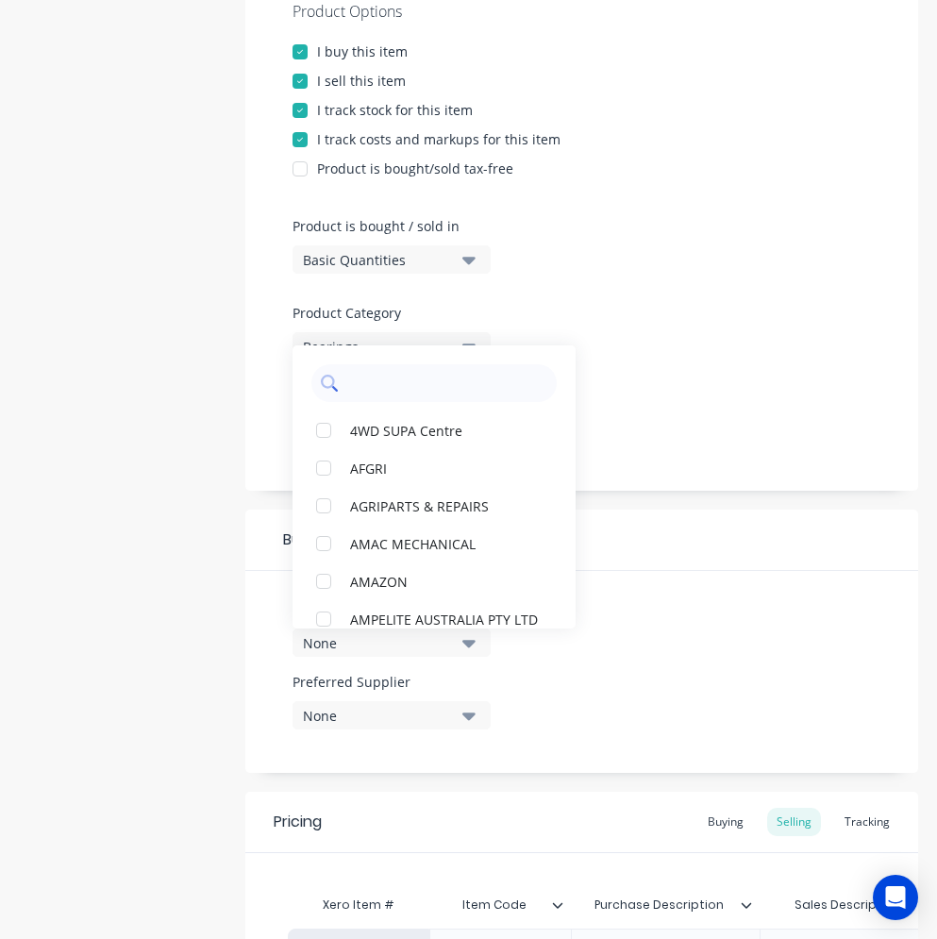
click at [376, 387] on input "text" at bounding box center [447, 383] width 200 height 38
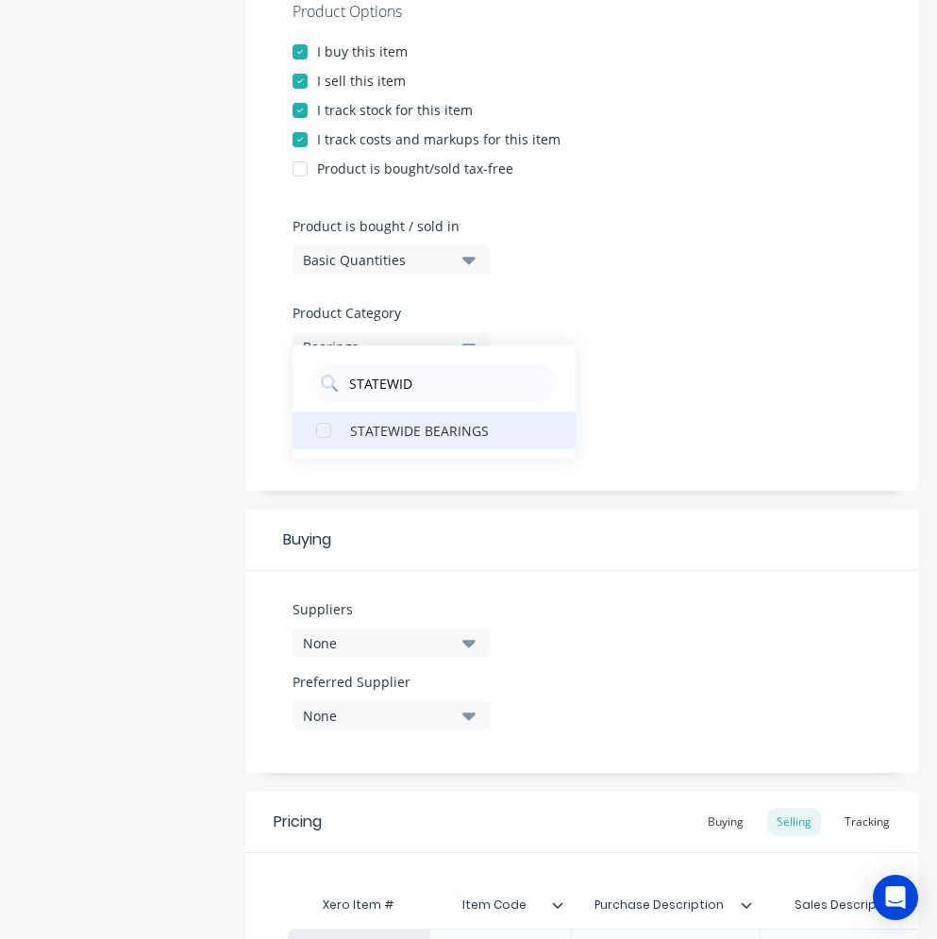
click at [404, 420] on div "STATEWIDE BEARINGS" at bounding box center [444, 430] width 189 height 20
click at [457, 710] on button "None" at bounding box center [392, 715] width 198 height 28
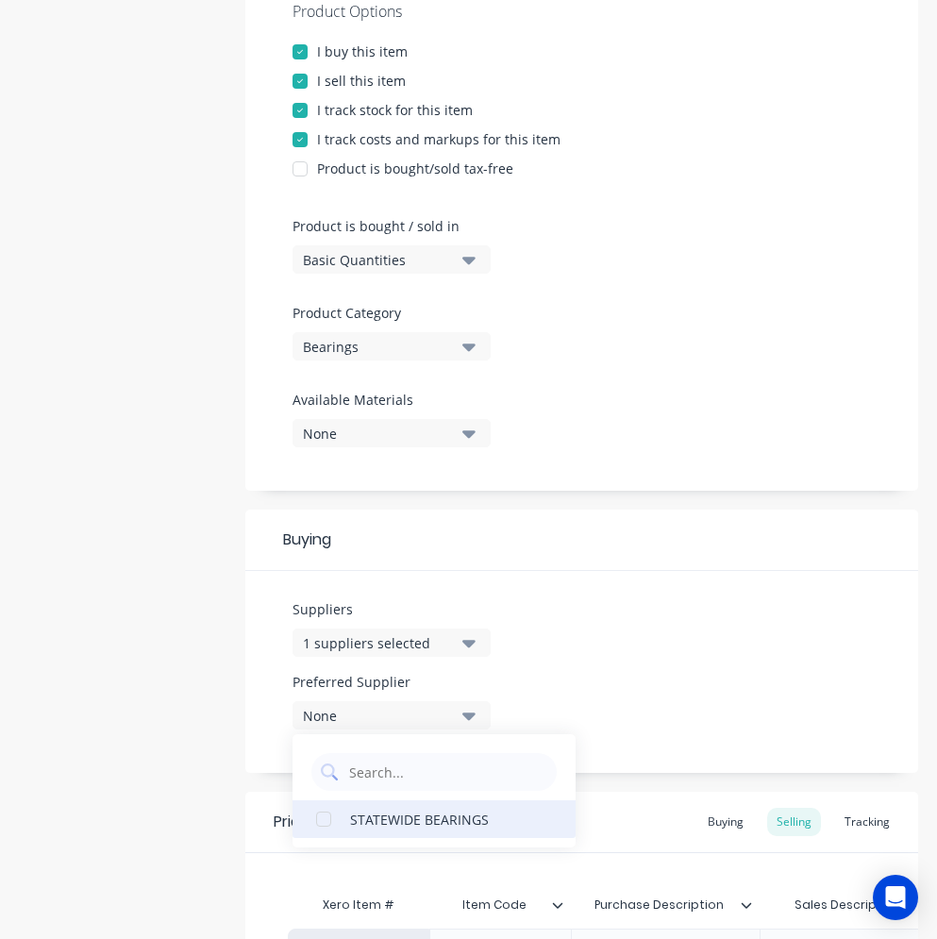
click at [447, 821] on div "STATEWIDE BEARINGS" at bounding box center [444, 819] width 189 height 20
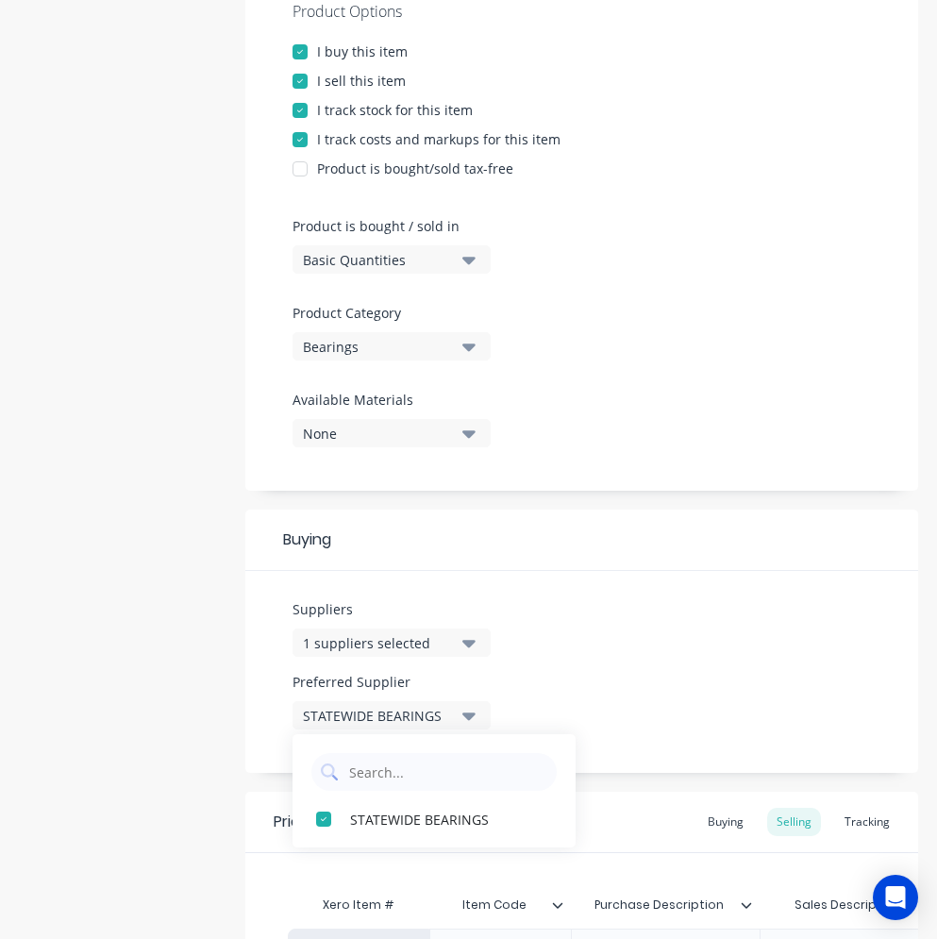
click at [615, 584] on div "Suppliers 1 suppliers selected STATEWID Preferred Supplier STATEWIDE BEARINGS S…" at bounding box center [581, 672] width 673 height 202
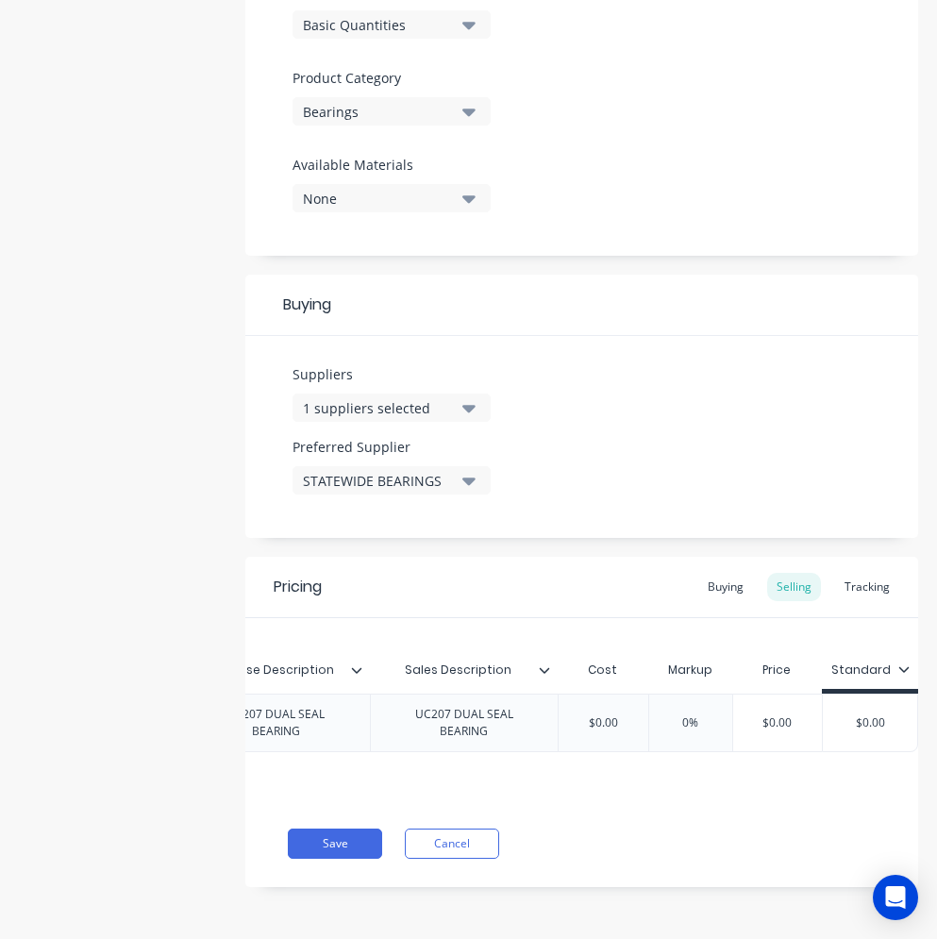
scroll to position [0, 404]
click at [703, 576] on div "Buying" at bounding box center [726, 587] width 55 height 28
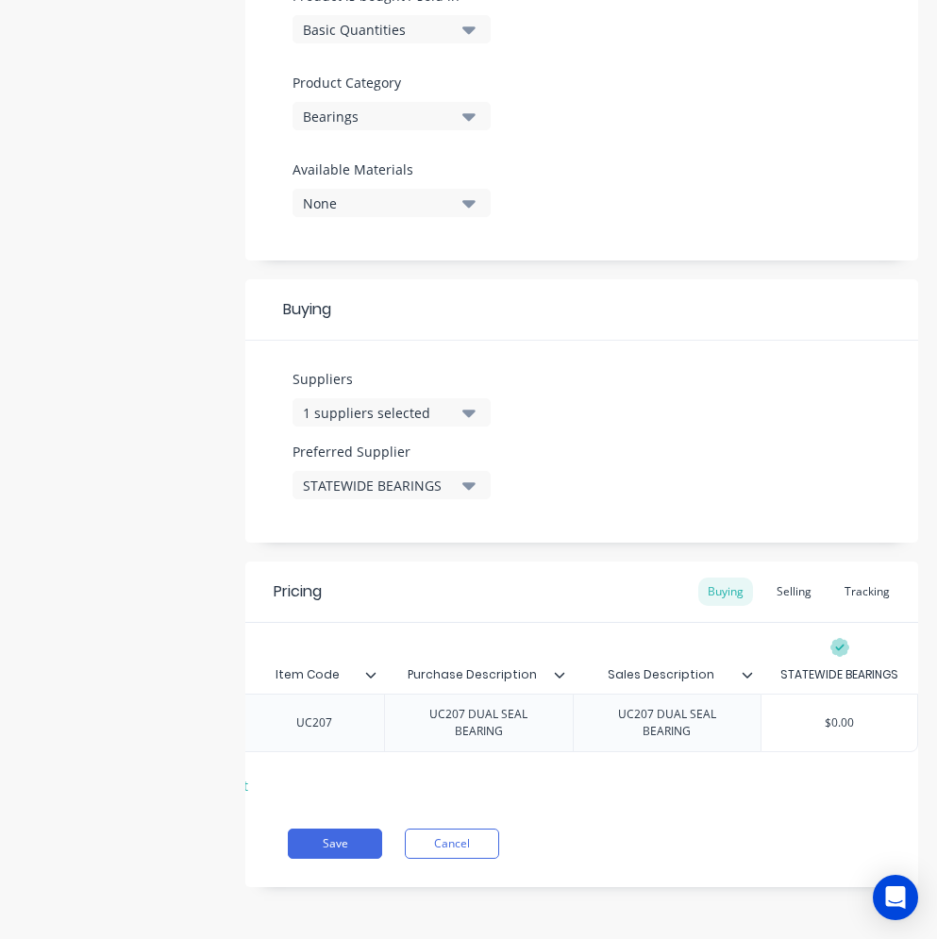
click at [860, 715] on input "$0.00" at bounding box center [840, 723] width 156 height 17
drag, startPoint x: 858, startPoint y: 706, endPoint x: 809, endPoint y: 706, distance: 49.1
click at [809, 715] on input "$0.00" at bounding box center [840, 723] width 156 height 17
click at [786, 585] on div "Selling" at bounding box center [794, 592] width 54 height 28
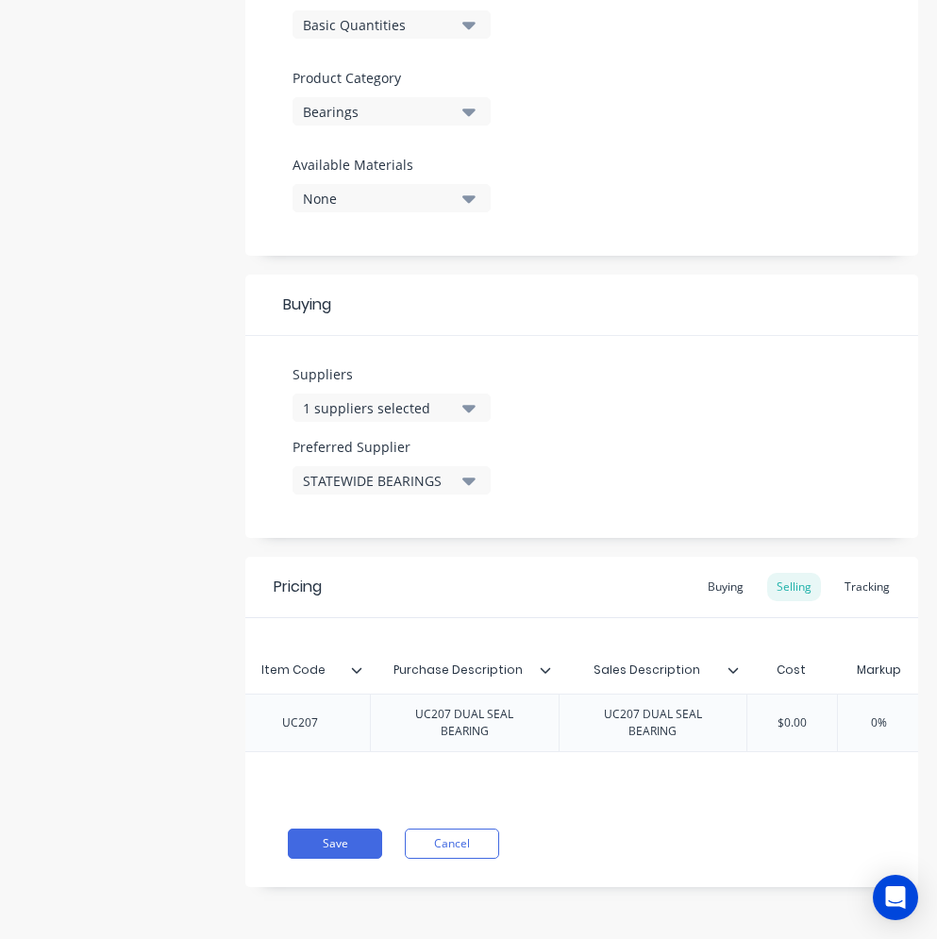
click at [804, 703] on div "$0.00" at bounding box center [792, 722] width 94 height 47
drag, startPoint x: 821, startPoint y: 719, endPoint x: 784, endPoint y: 719, distance: 36.8
click at [784, 719] on input "$0.00" at bounding box center [792, 723] width 94 height 17
click at [894, 715] on input "0%" at bounding box center [898, 723] width 94 height 17
click at [656, 833] on div "Pricing Buying Selling Tracking Xero Item # Item Code Purchase Description Sale…" at bounding box center [581, 722] width 673 height 330
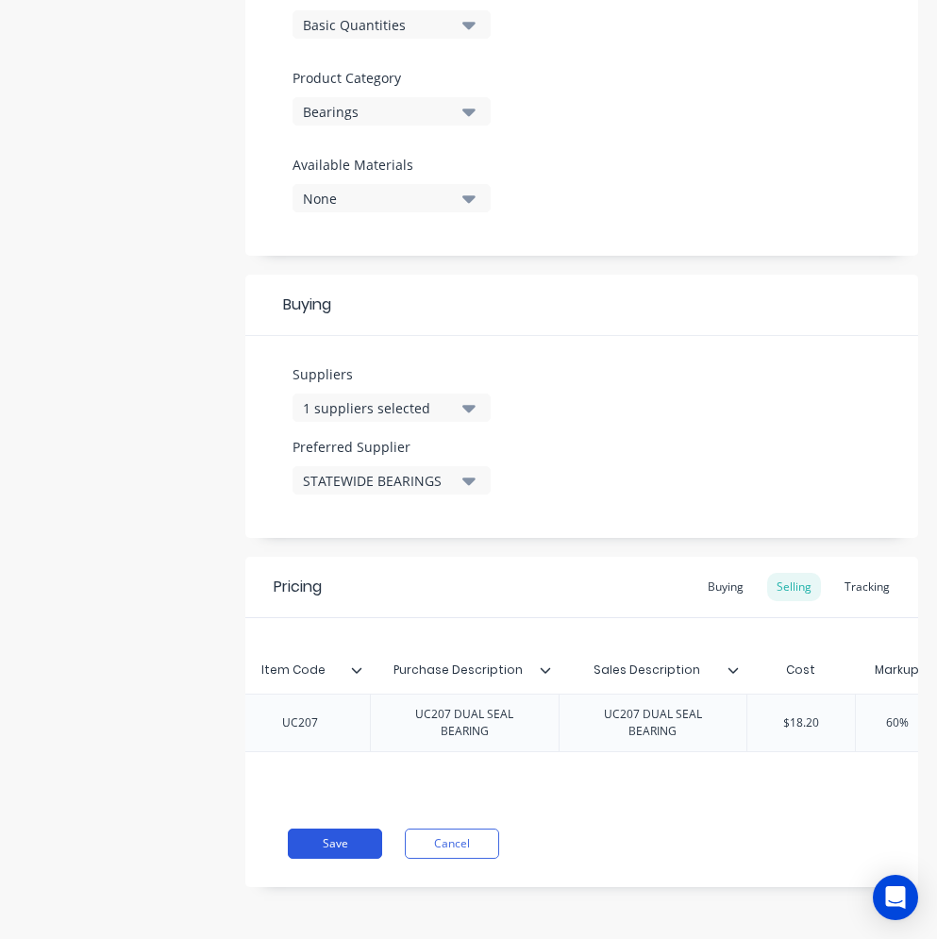
click at [370, 852] on button "Save" at bounding box center [335, 844] width 94 height 30
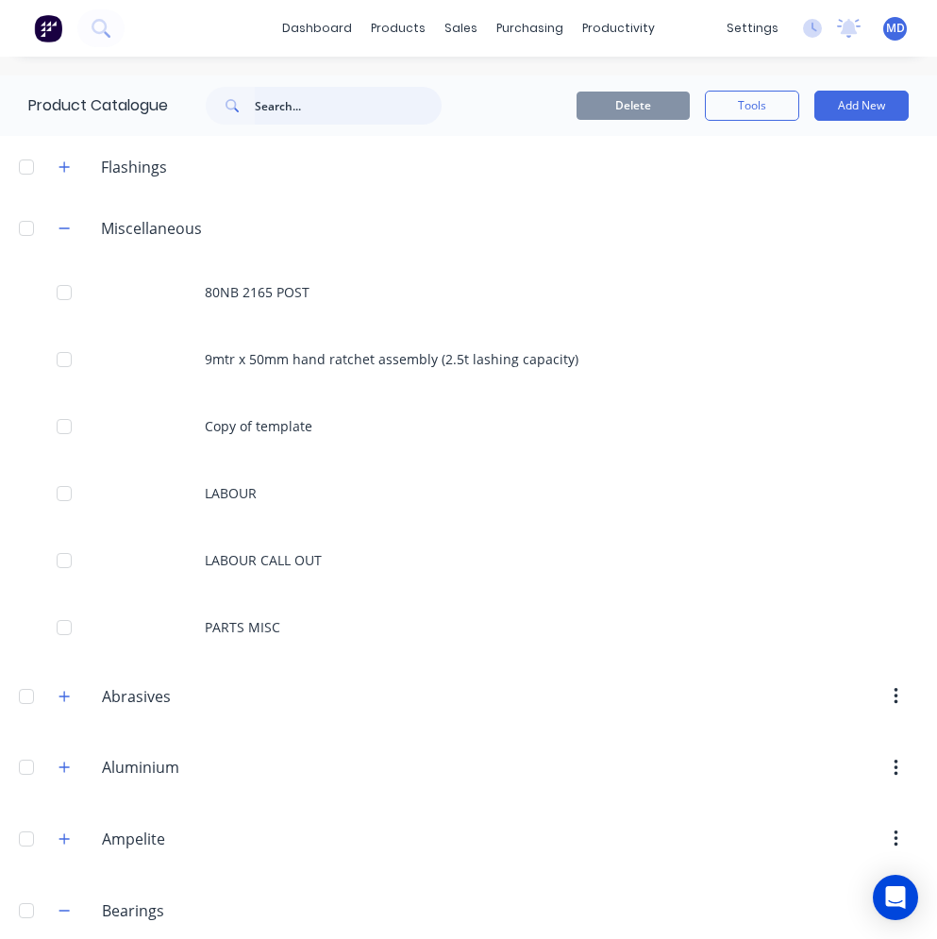
click at [292, 111] on input "text" at bounding box center [348, 106] width 187 height 38
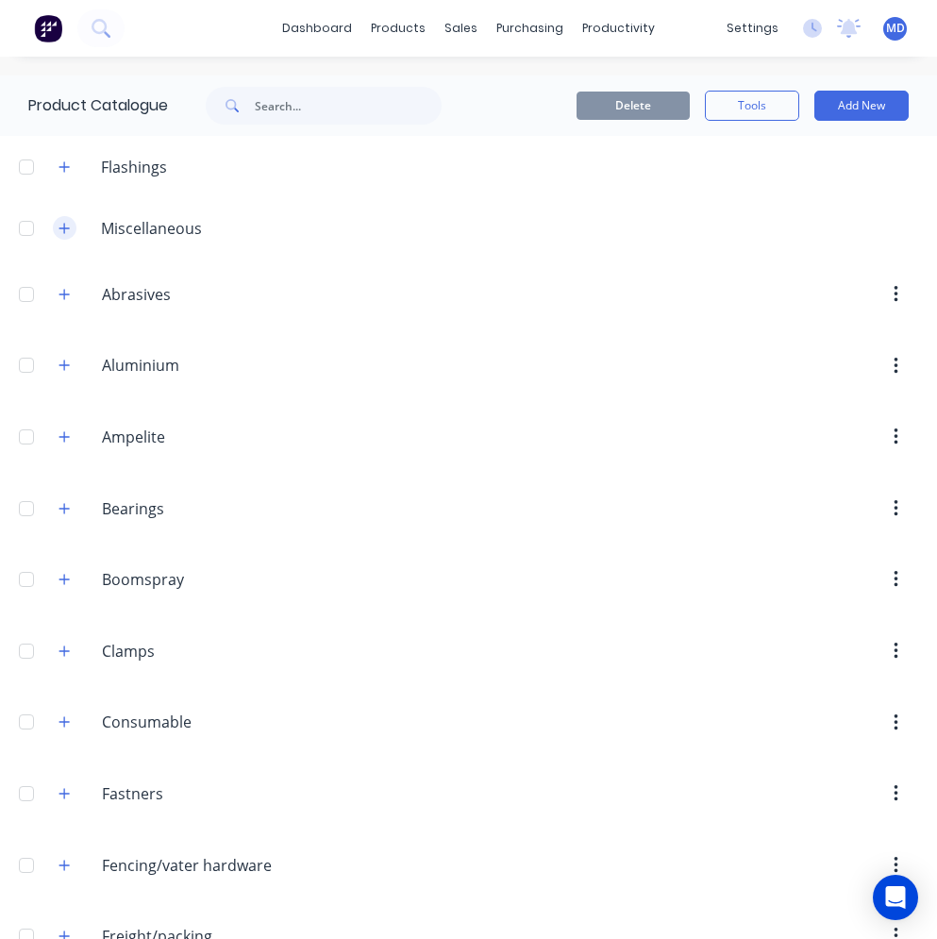
click at [67, 227] on icon "button" at bounding box center [64, 228] width 10 height 10
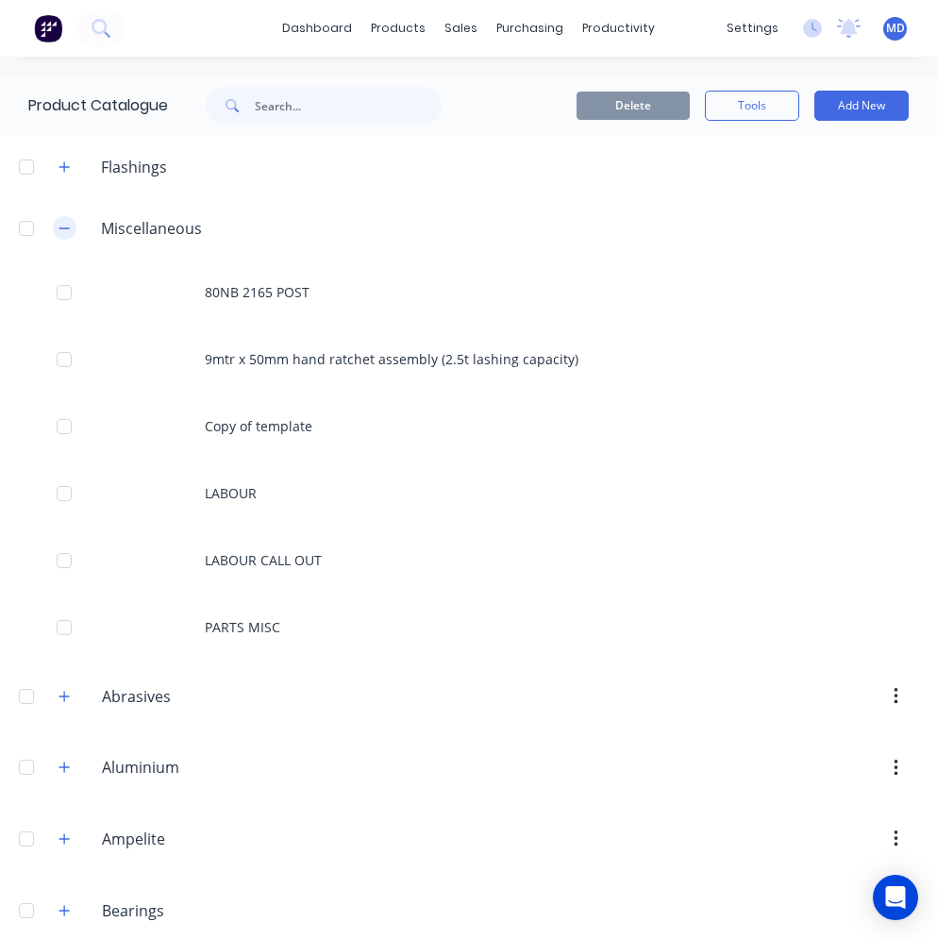
click at [67, 227] on icon "button" at bounding box center [64, 227] width 10 height 1
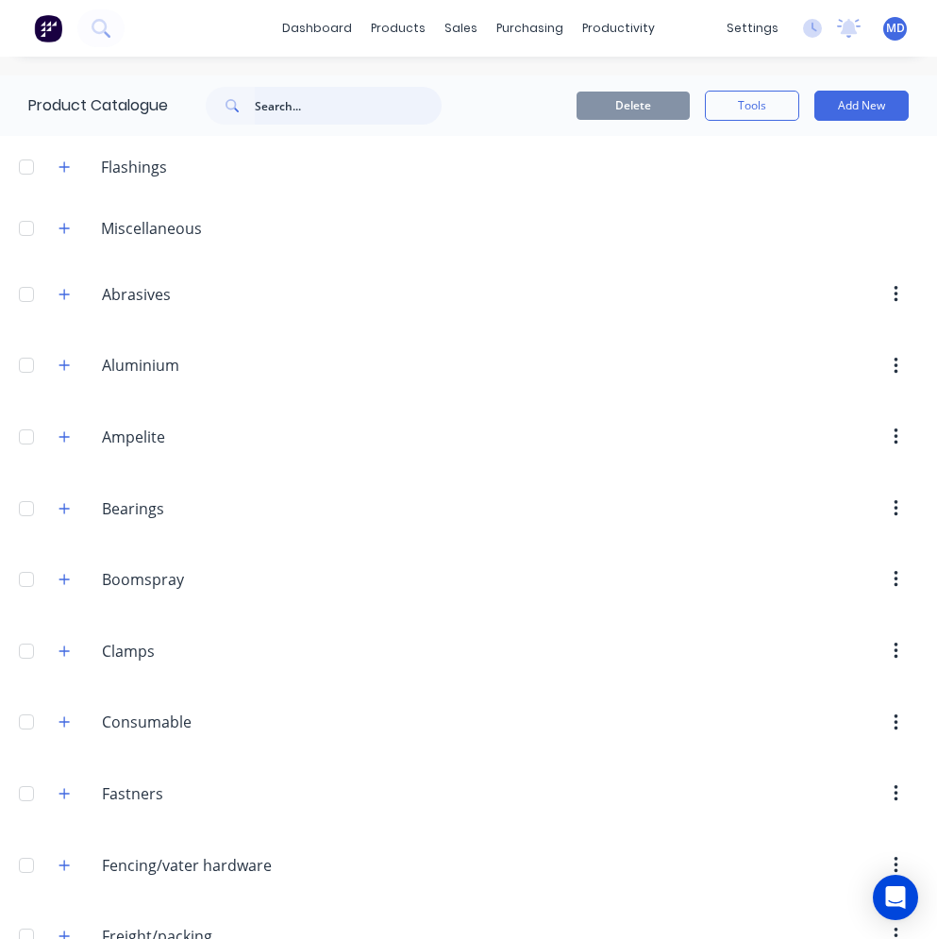
click at [336, 112] on input "text" at bounding box center [348, 106] width 187 height 38
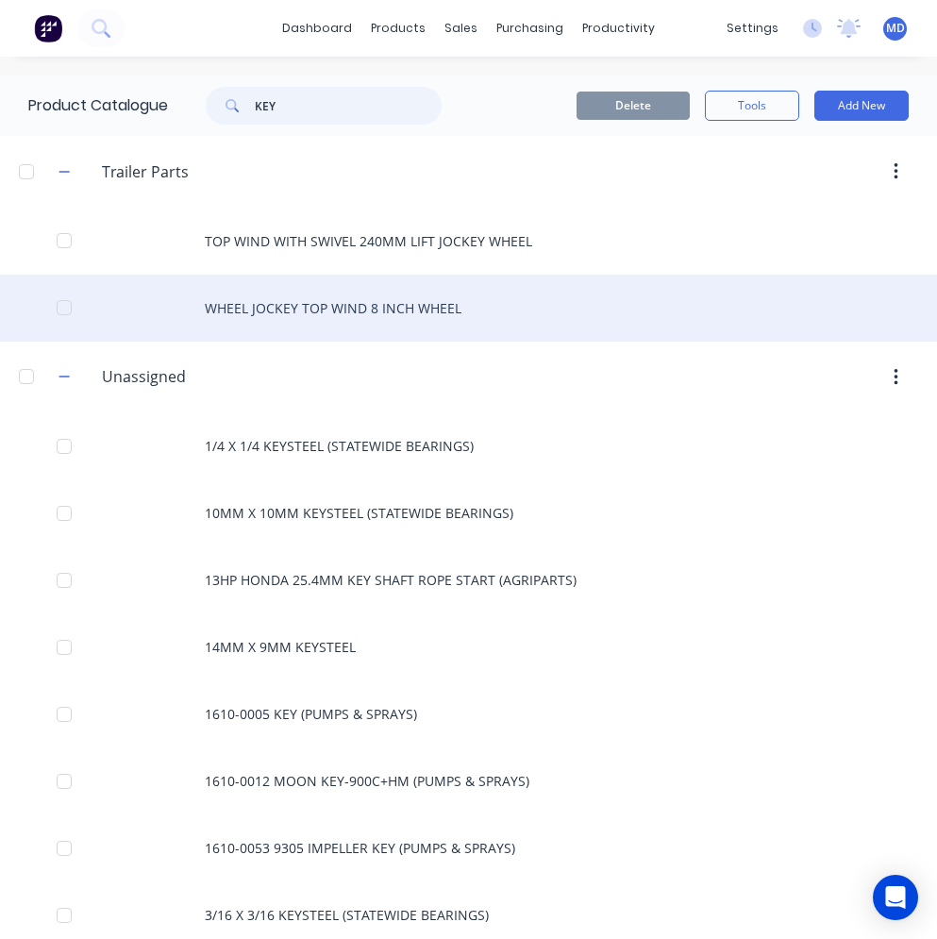
scroll to position [94, 0]
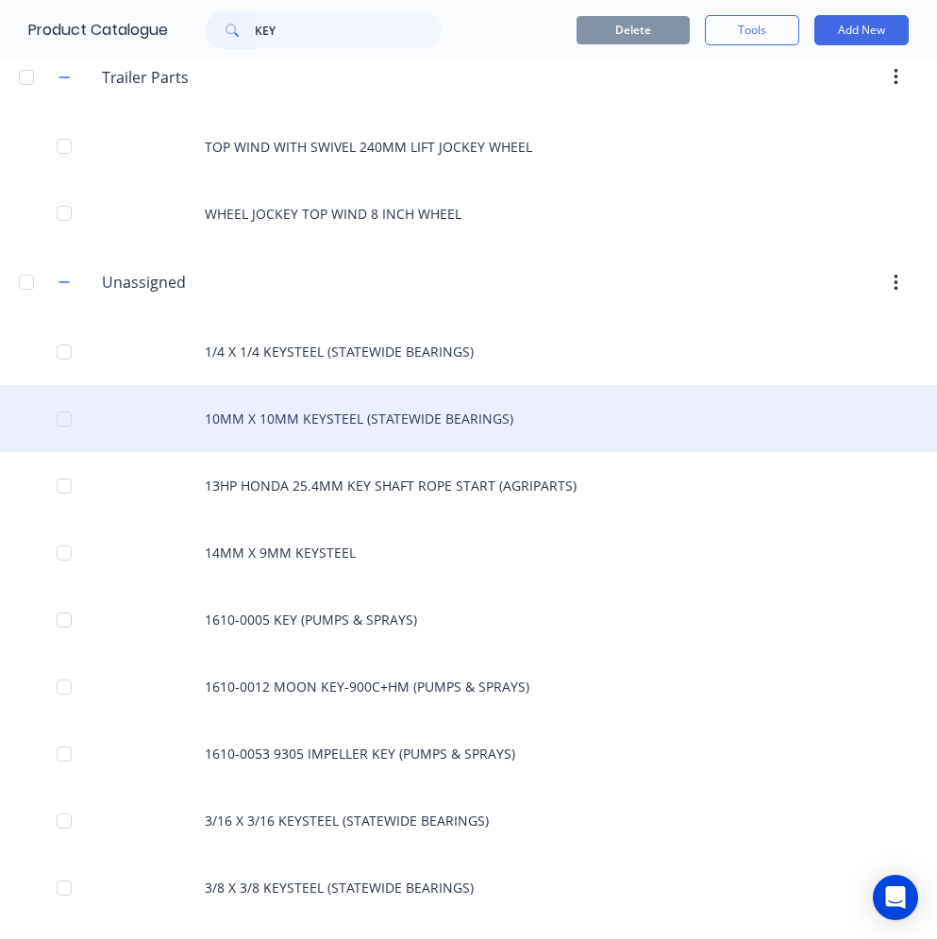
click at [377, 413] on div "10MM X 10MM KEYSTEEL (STATEWIDE BEARINGS)" at bounding box center [468, 418] width 937 height 67
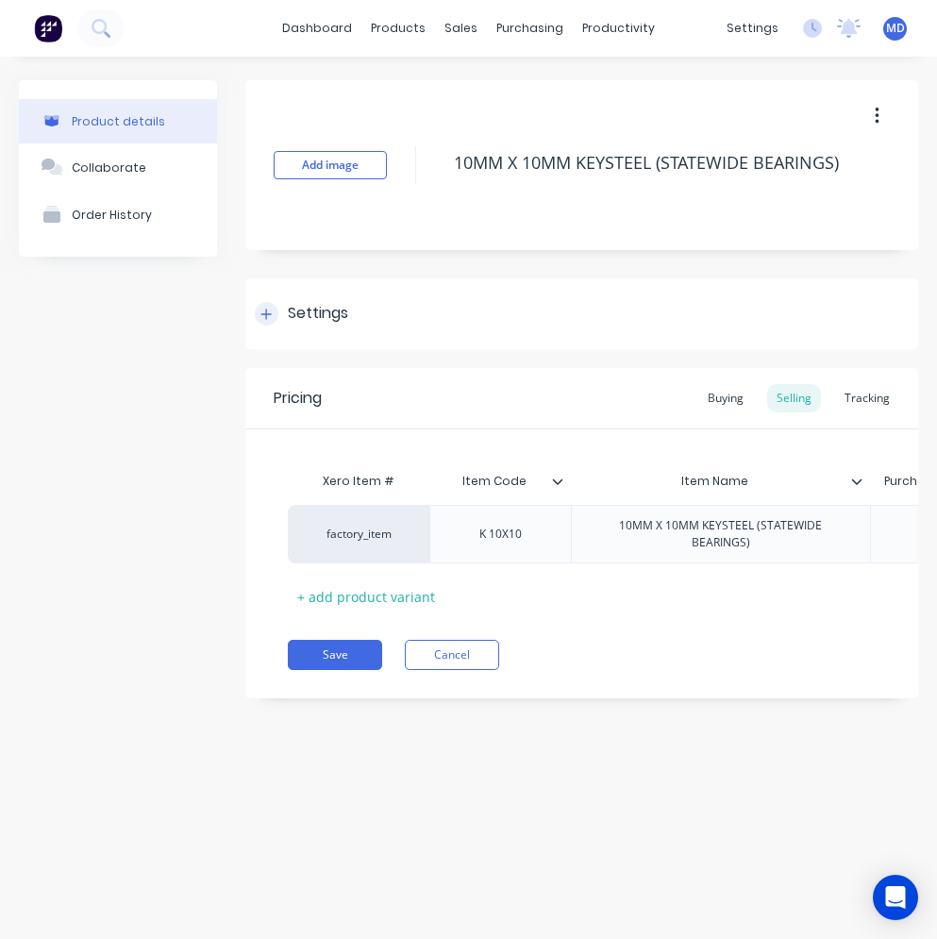
click at [335, 312] on div "Settings" at bounding box center [318, 314] width 60 height 24
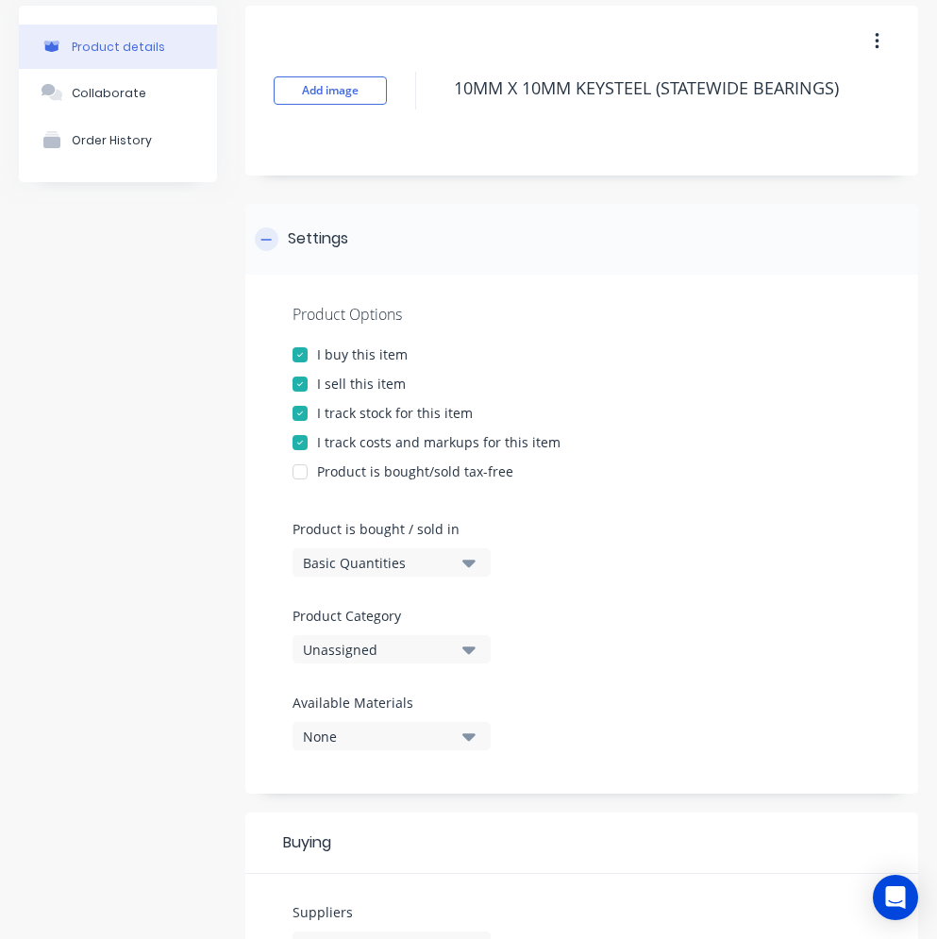
scroll to position [283, 0]
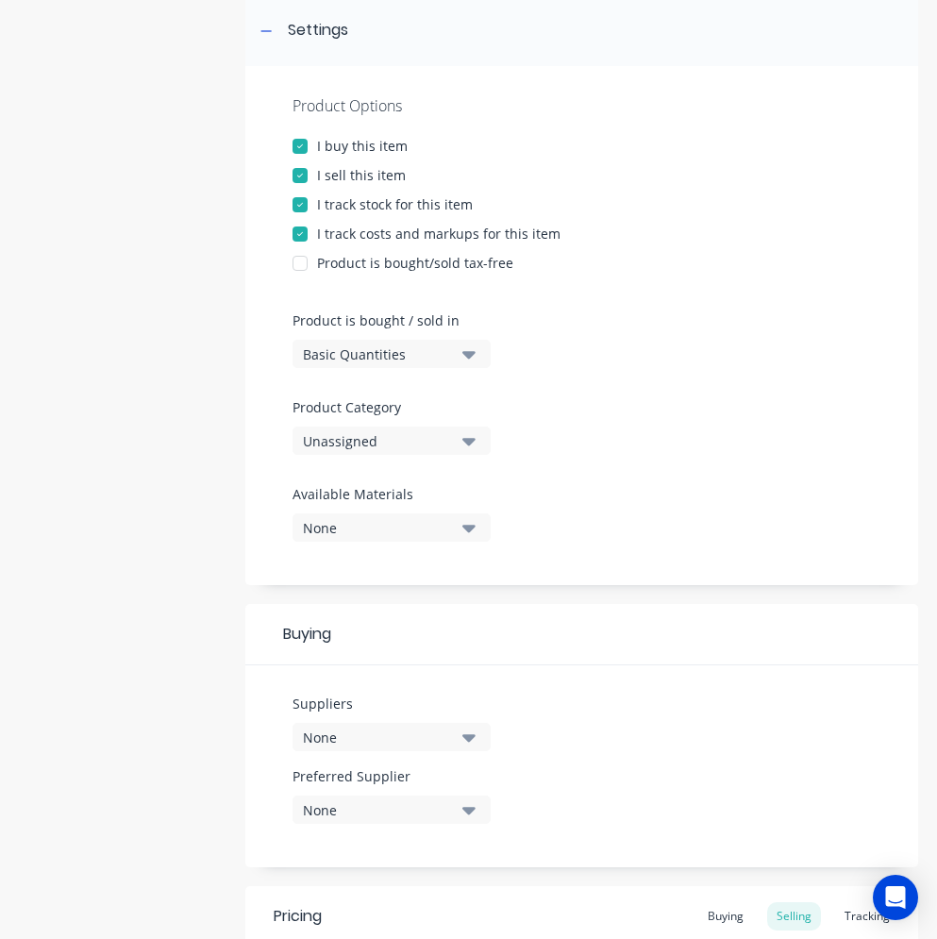
click at [458, 436] on button "Unassigned" at bounding box center [392, 441] width 198 height 28
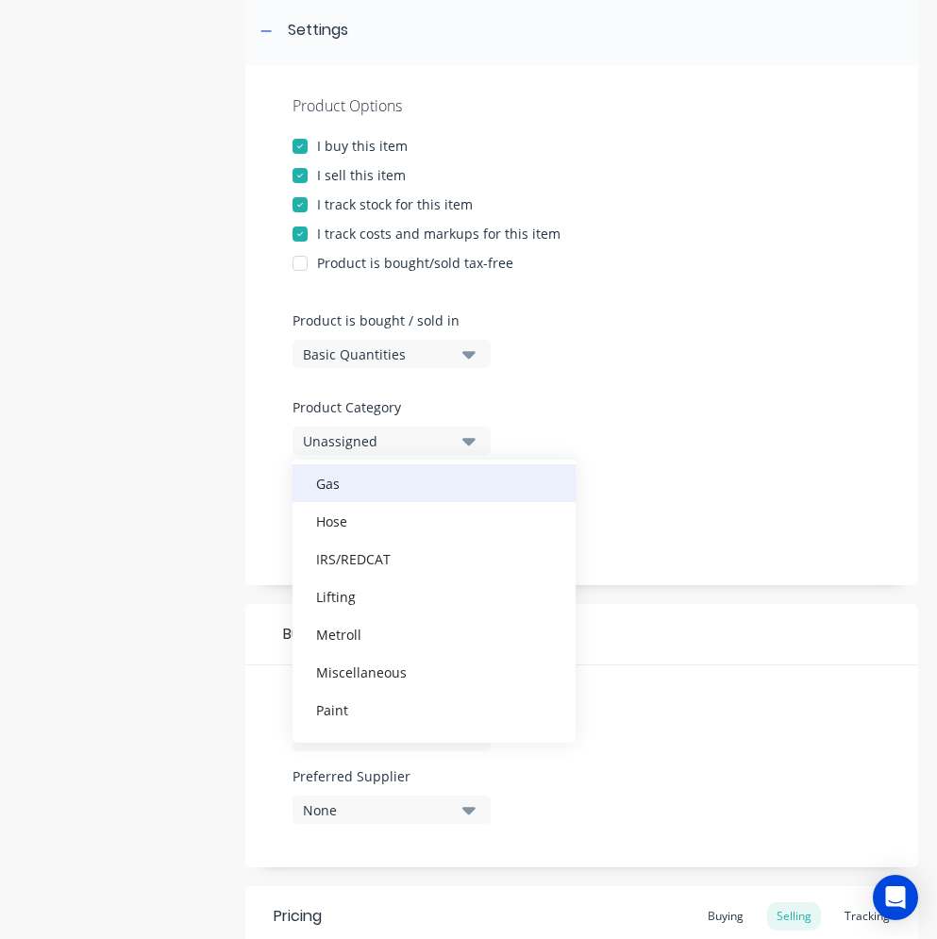
scroll to position [472, 0]
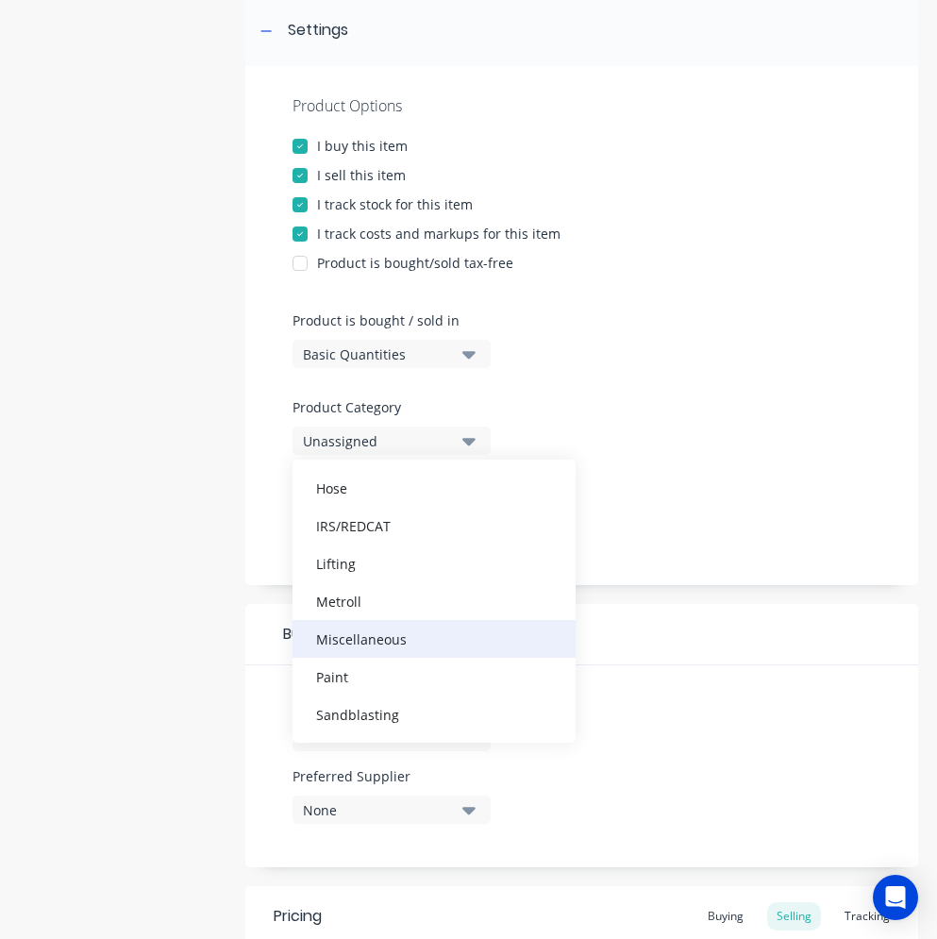
click at [367, 635] on div "Miscellaneous" at bounding box center [434, 639] width 283 height 38
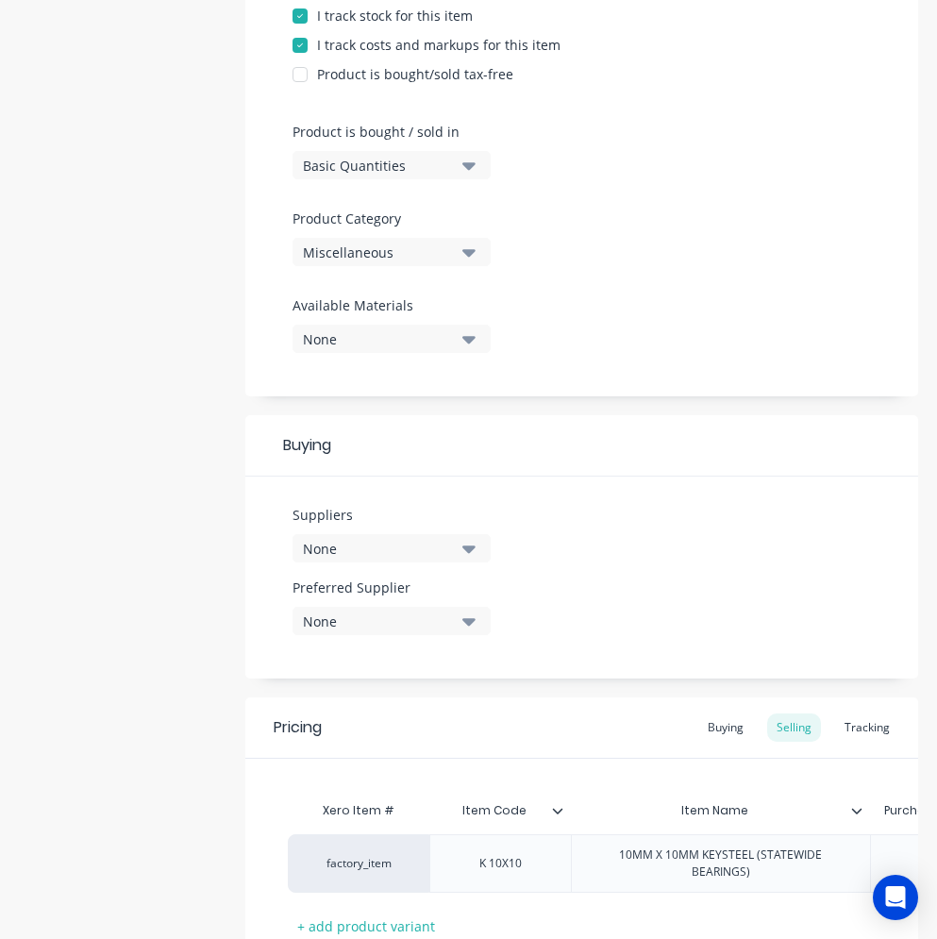
click at [442, 554] on div "None" at bounding box center [378, 549] width 151 height 20
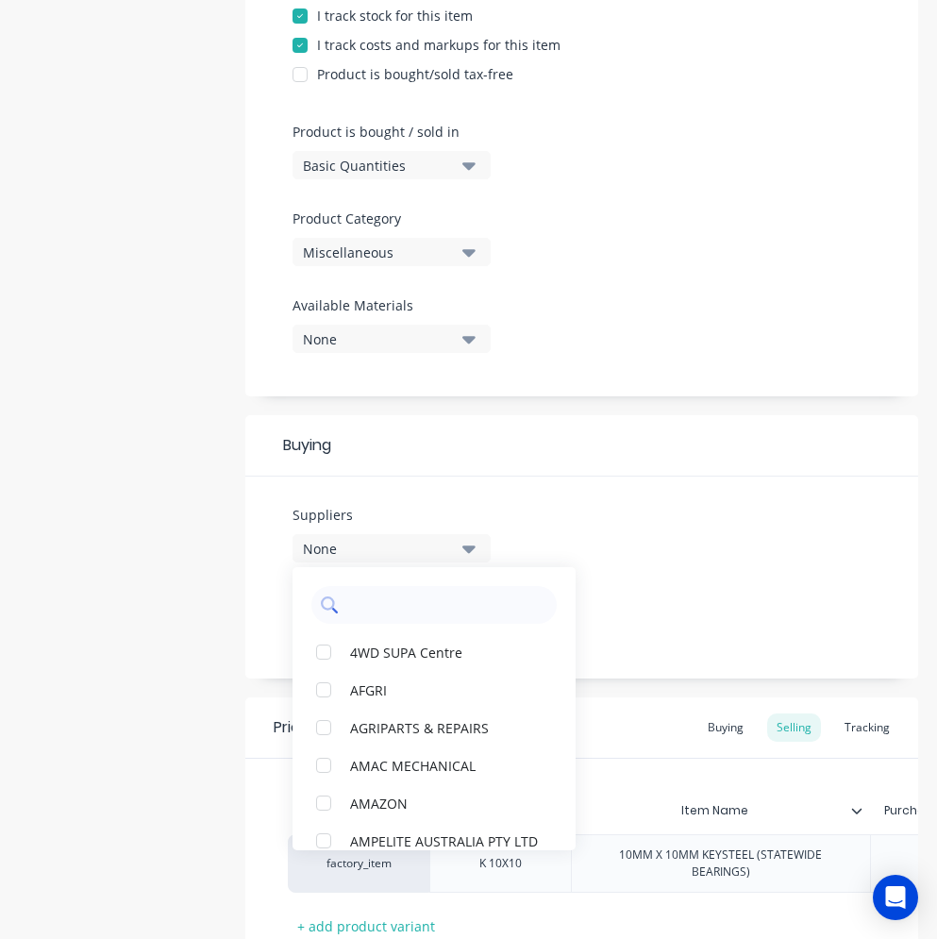
click at [433, 601] on input "text" at bounding box center [447, 605] width 200 height 38
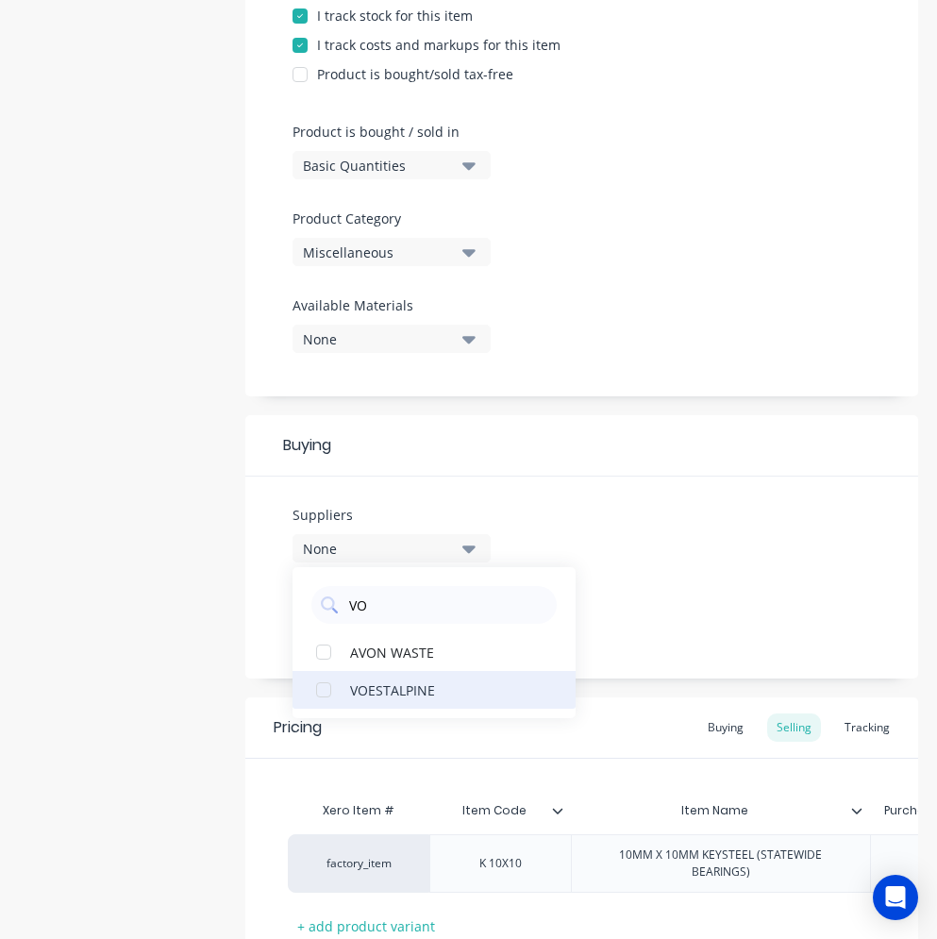
click at [396, 690] on div "VOESTALPINE" at bounding box center [444, 690] width 189 height 20
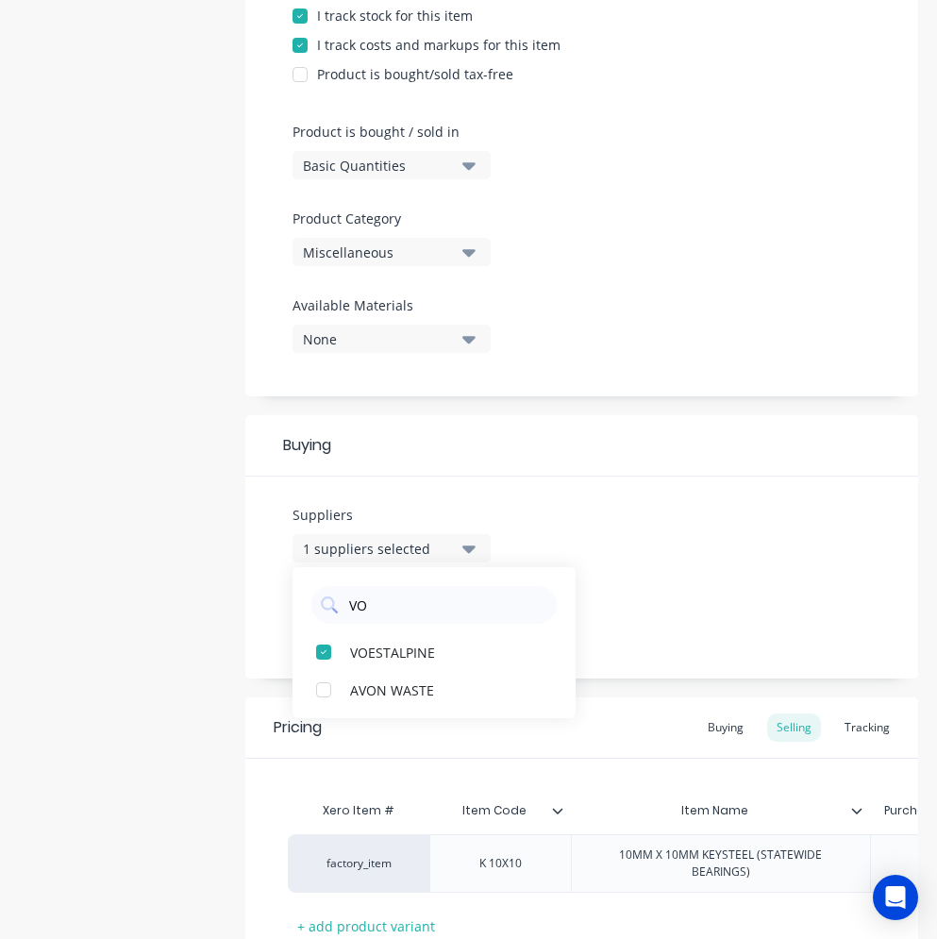
click at [638, 576] on div "Suppliers 1 suppliers selected VO VOESTALPINE AVON WASTE Preferred Supplier None" at bounding box center [581, 578] width 673 height 202
click at [467, 620] on icon "button" at bounding box center [469, 622] width 13 height 8
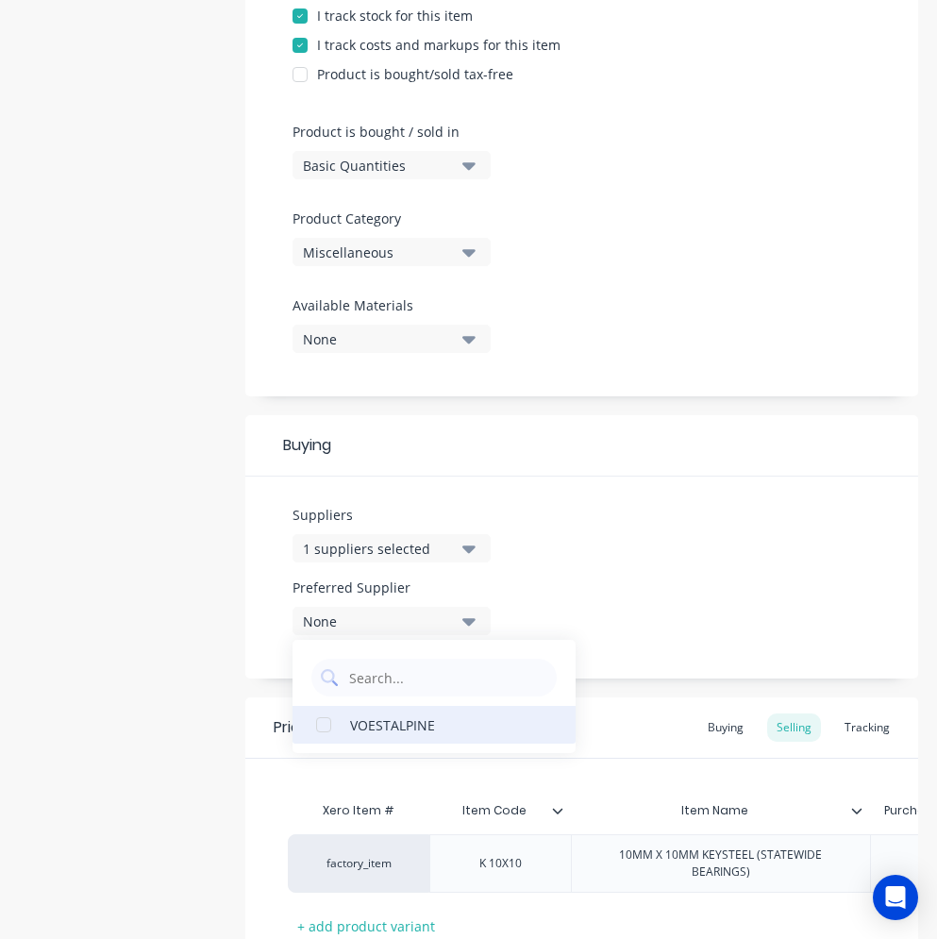
click at [423, 730] on div "VOESTALPINE" at bounding box center [444, 725] width 189 height 20
click at [669, 551] on div "Suppliers 1 suppliers selected VO Preferred Supplier VOESTALPINE VOESTALPINE" at bounding box center [581, 578] width 673 height 202
click at [463, 548] on icon "button" at bounding box center [469, 548] width 13 height 21
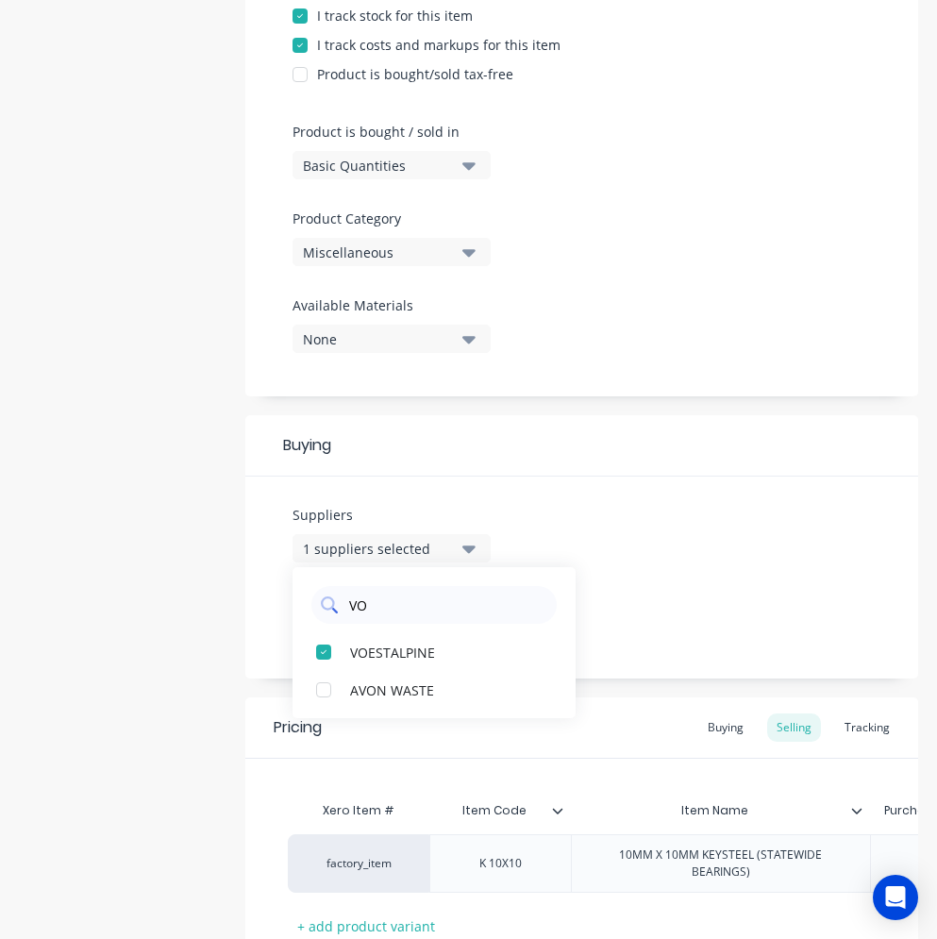
drag, startPoint x: 394, startPoint y: 601, endPoint x: 352, endPoint y: 604, distance: 41.6
click at [352, 604] on input "VO" at bounding box center [447, 605] width 200 height 38
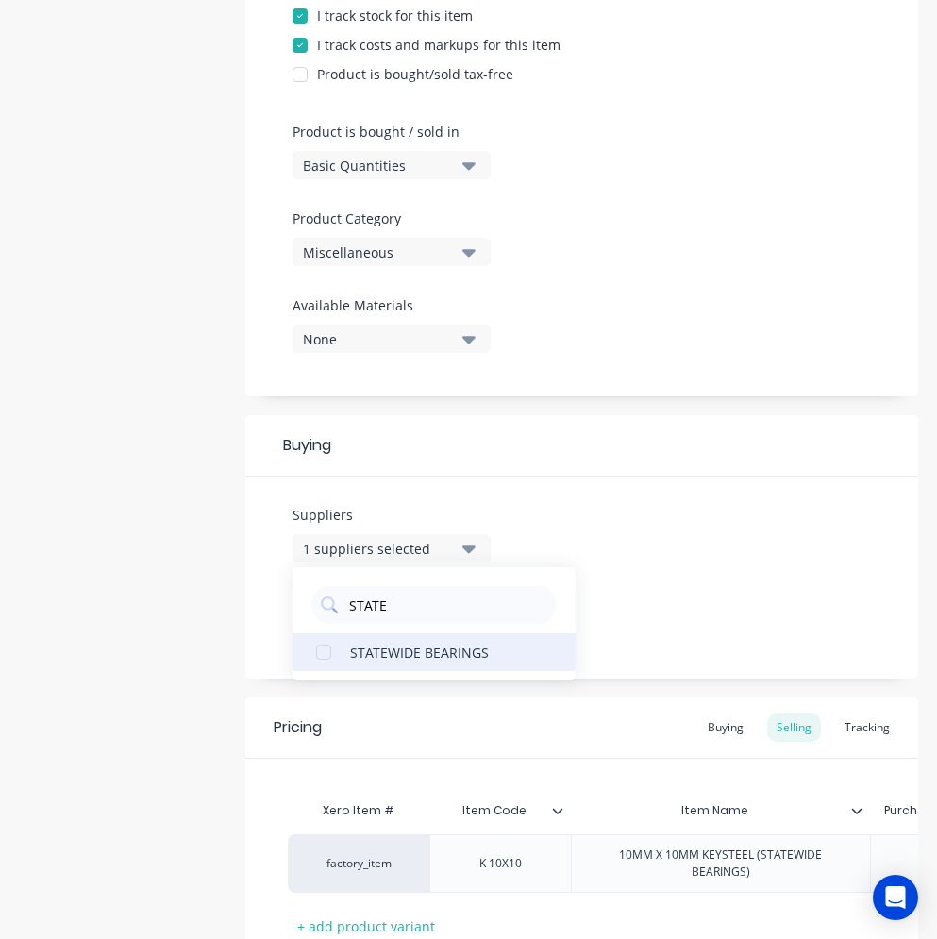
click at [348, 649] on button "STATEWIDE BEARINGS" at bounding box center [434, 652] width 283 height 38
click at [760, 551] on div "Suppliers 2 suppliers selected STATE STATEWIDE BEARINGS Preferred Supplier VOES…" at bounding box center [581, 578] width 673 height 202
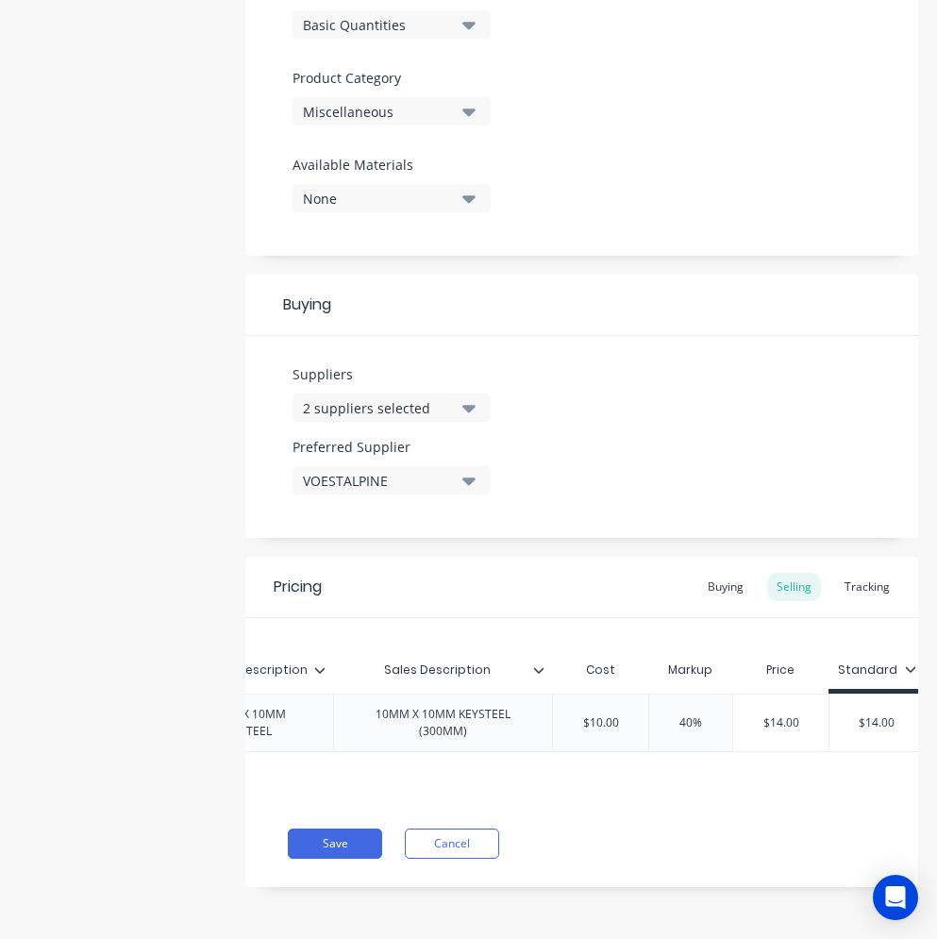
scroll to position [0, 733]
click at [722, 573] on div "Buying" at bounding box center [726, 587] width 55 height 28
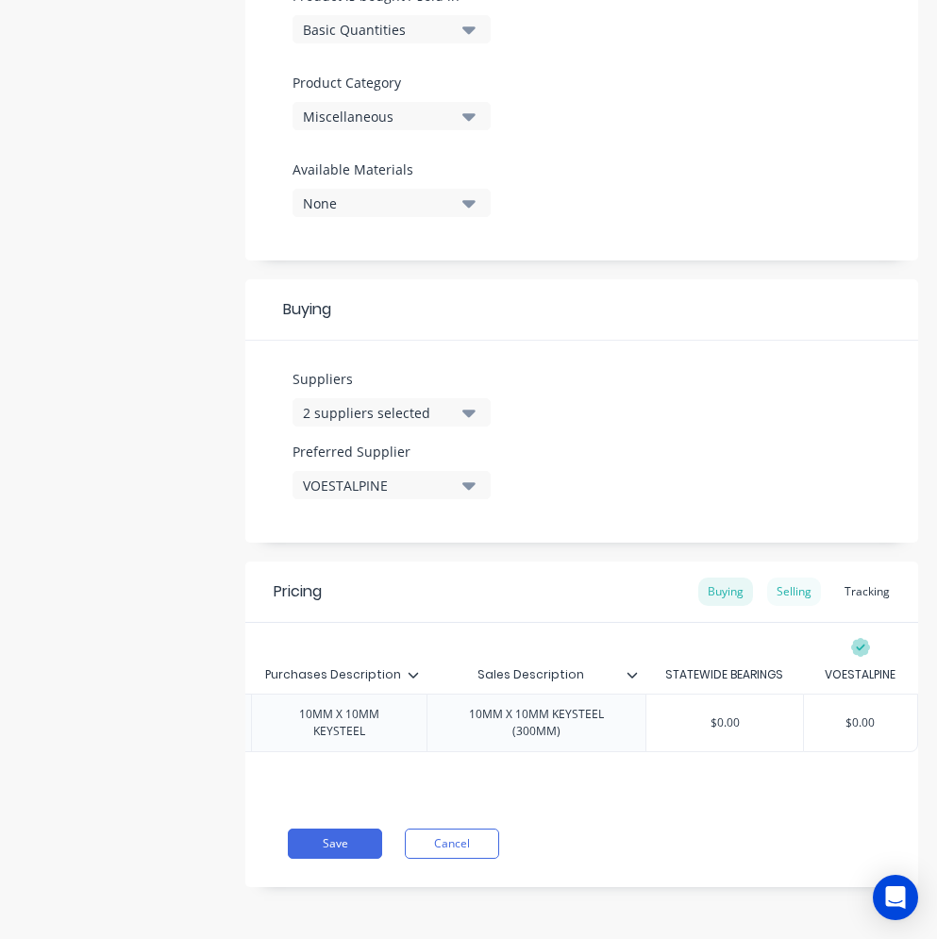
click at [800, 579] on div "Selling" at bounding box center [794, 592] width 54 height 28
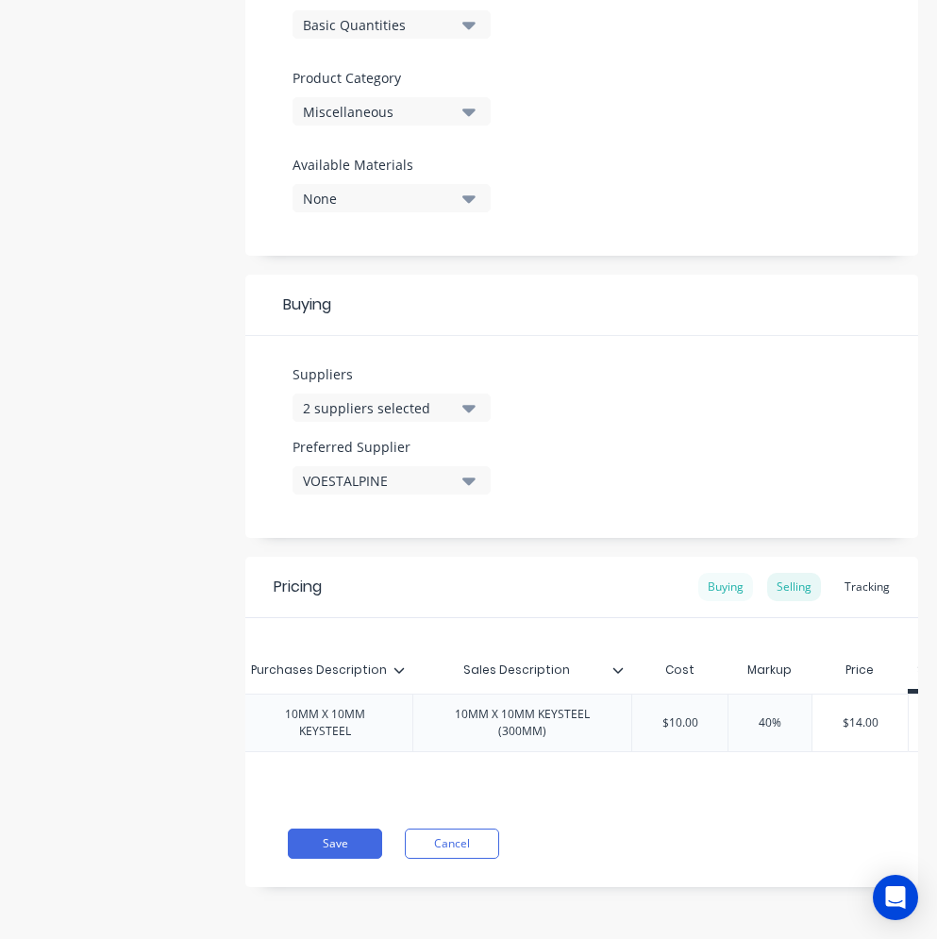
click at [735, 576] on div "Buying" at bounding box center [726, 587] width 55 height 28
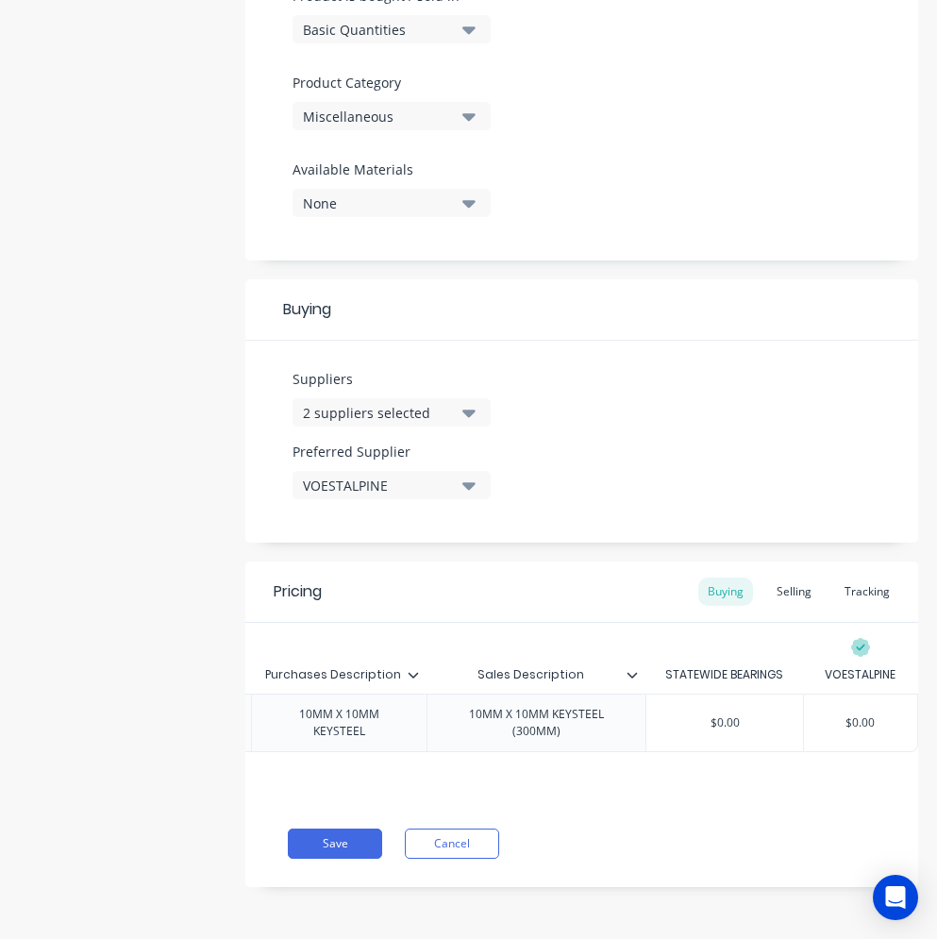
drag, startPoint x: 739, startPoint y: 710, endPoint x: 677, endPoint y: 710, distance: 62.3
click at [679, 715] on input "$0.00" at bounding box center [725, 723] width 157 height 17
click at [771, 579] on div "Selling" at bounding box center [794, 592] width 54 height 28
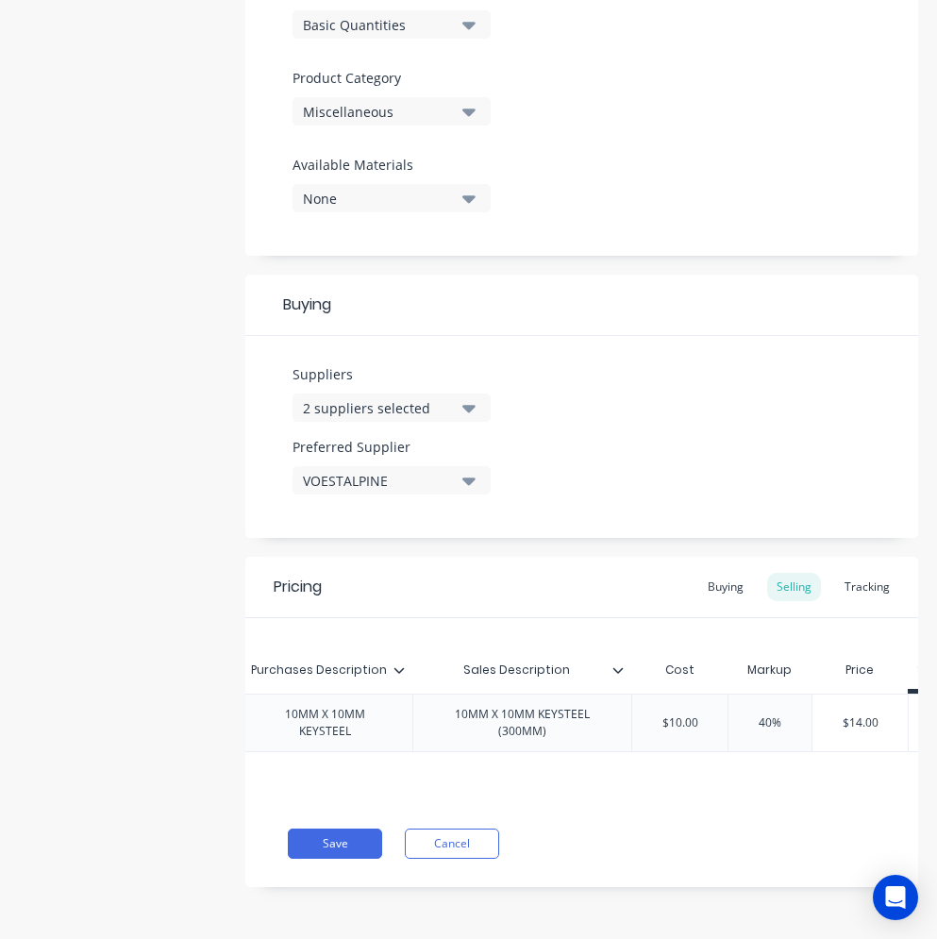
scroll to position [0, 733]
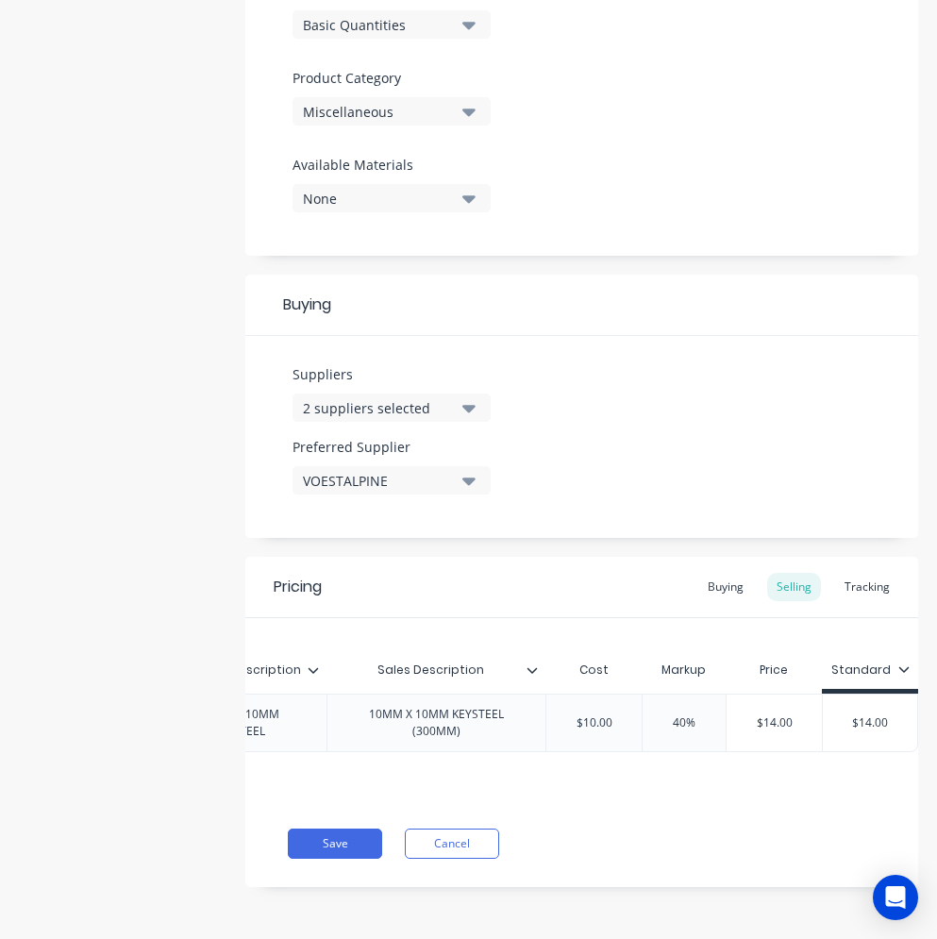
click at [658, 719] on input "40%" at bounding box center [684, 723] width 94 height 17
click at [601, 827] on div "Pricing Buying Selling Tracking Xero Item # Item Code Item Name Purchases Descr…" at bounding box center [581, 722] width 673 height 330
click at [368, 853] on button "Save" at bounding box center [335, 844] width 94 height 30
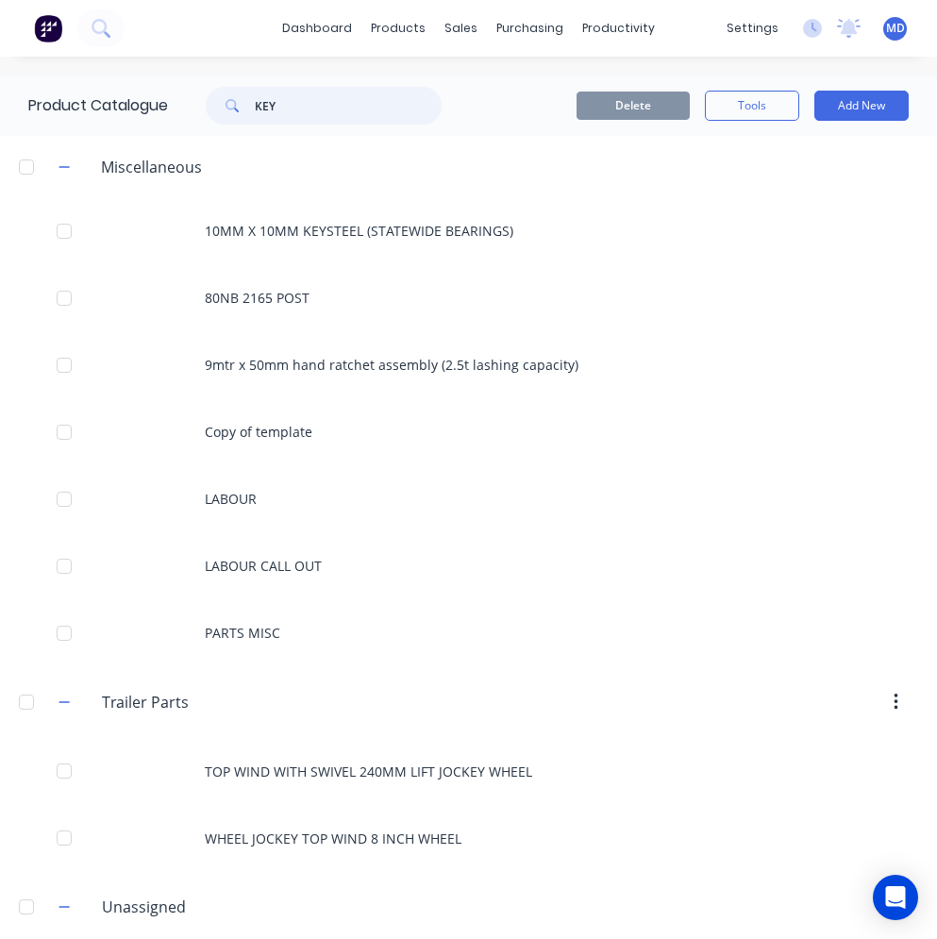
drag, startPoint x: 278, startPoint y: 102, endPoint x: 242, endPoint y: 103, distance: 36.8
click at [242, 103] on div "KEY" at bounding box center [324, 106] width 236 height 38
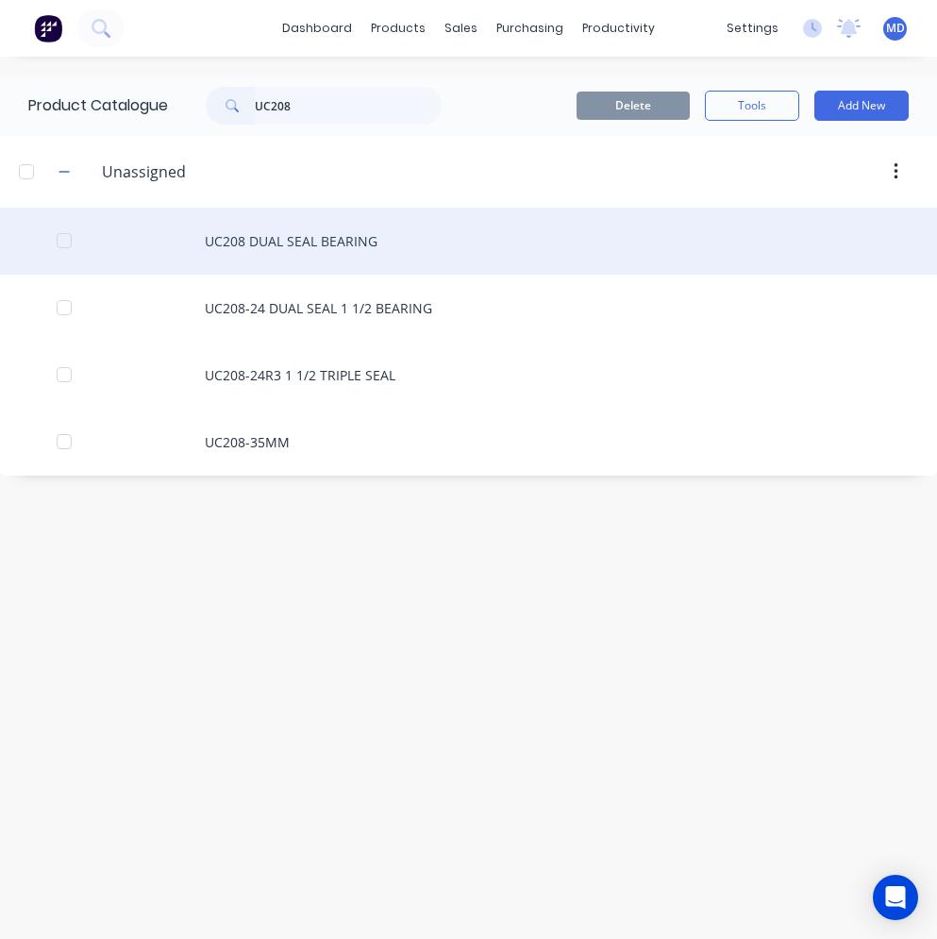
click at [306, 250] on div "UC208 DUAL SEAL BEARING" at bounding box center [468, 241] width 937 height 67
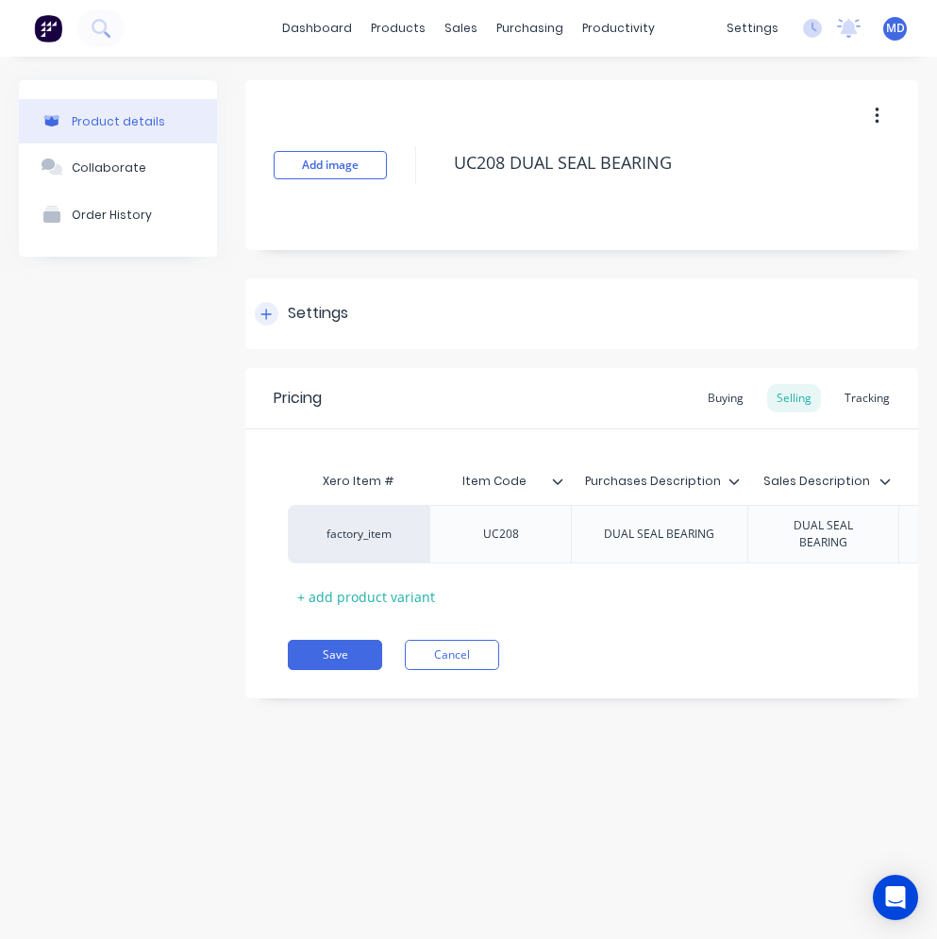
click at [312, 302] on div "Settings" at bounding box center [318, 314] width 60 height 24
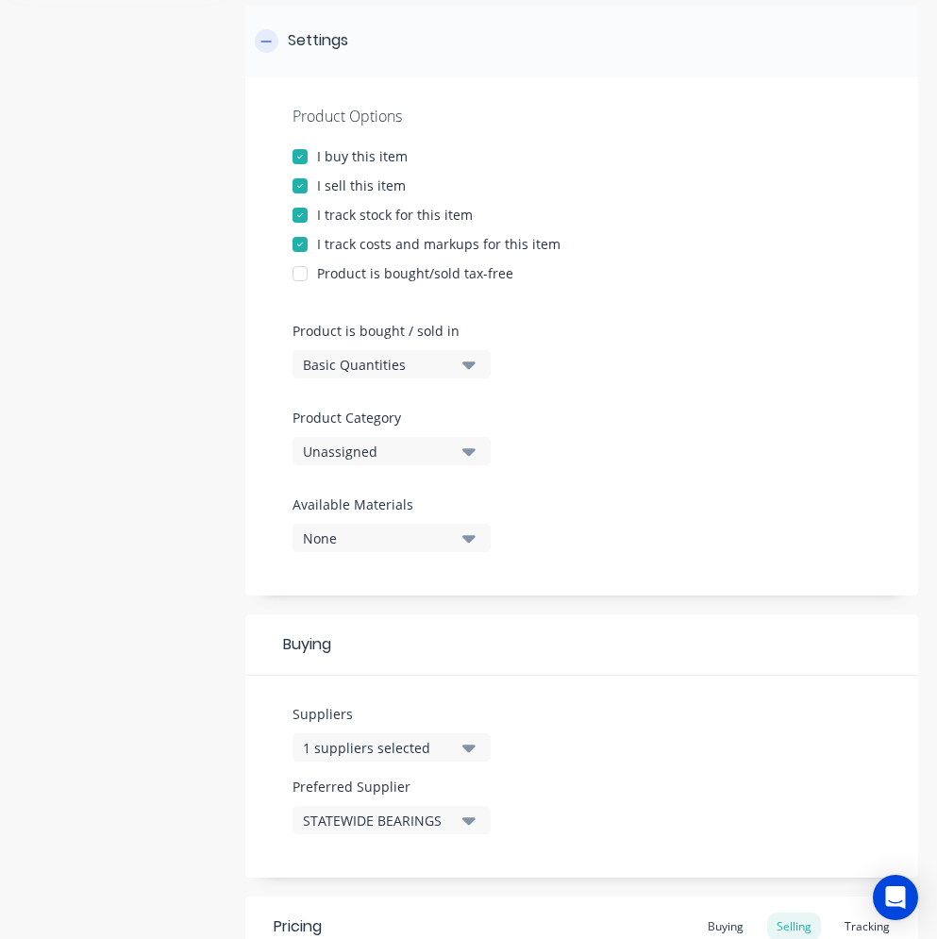
scroll to position [283, 0]
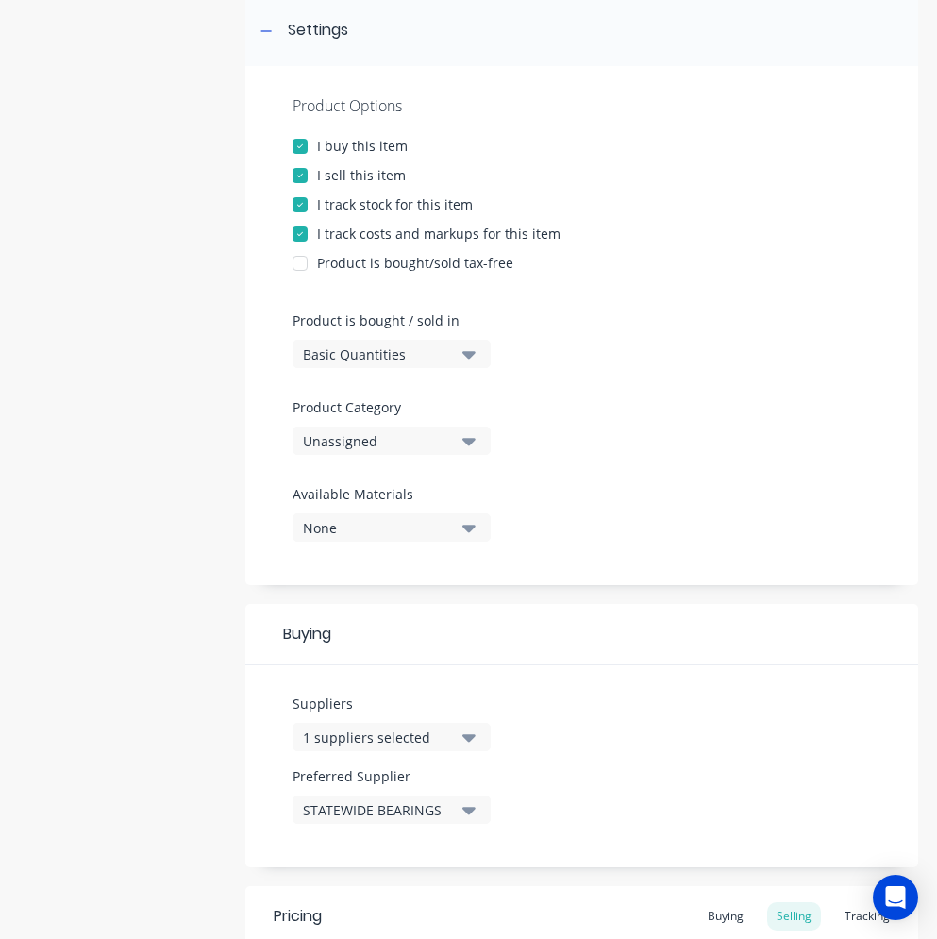
click at [412, 439] on div "Unassigned" at bounding box center [378, 441] width 151 height 20
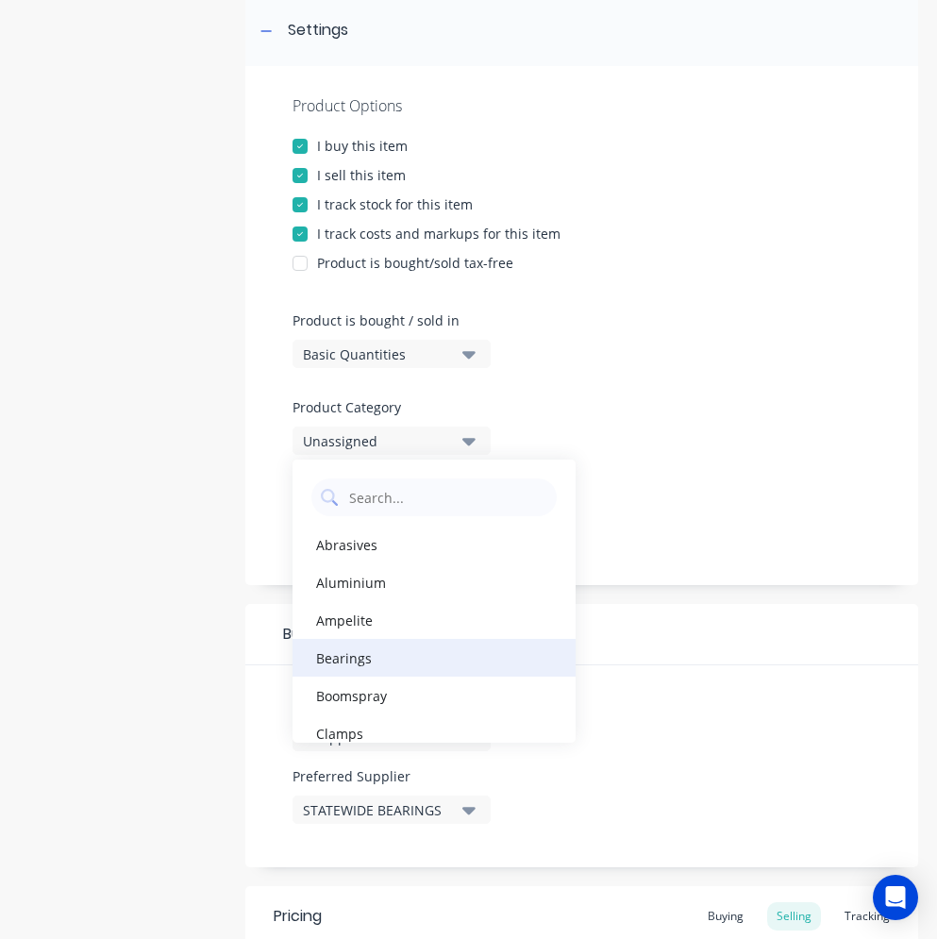
click at [350, 653] on div "Bearings" at bounding box center [434, 658] width 283 height 38
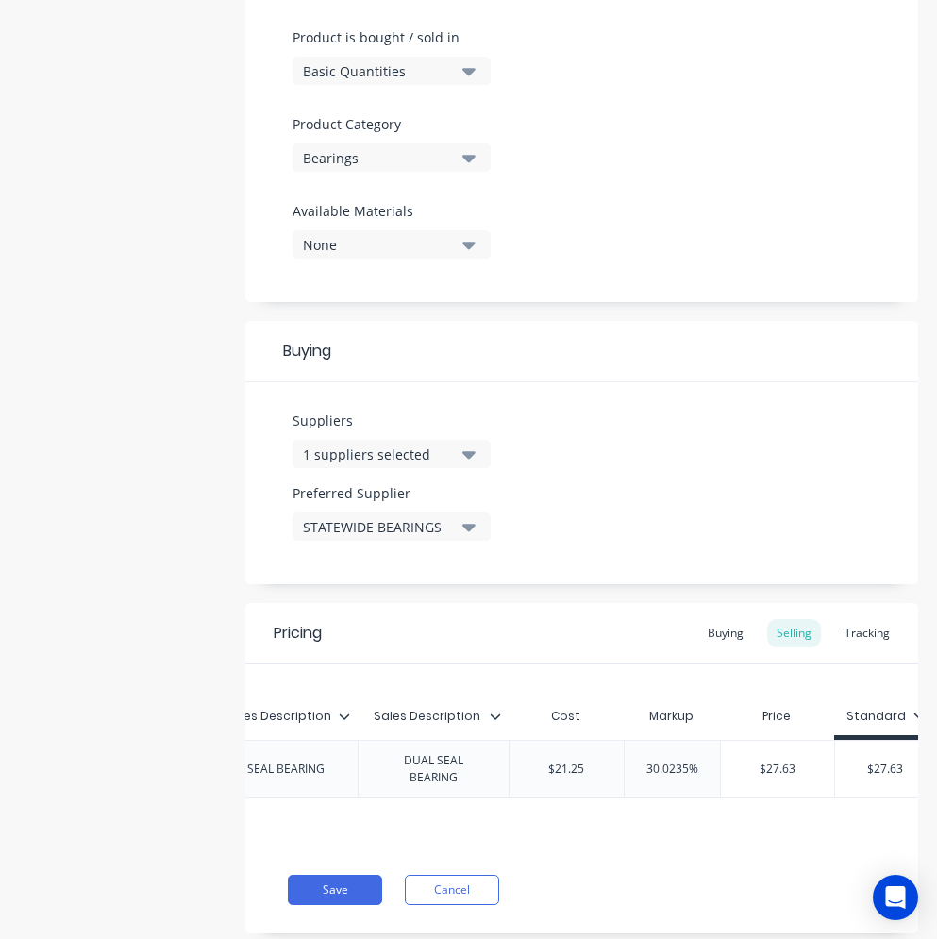
scroll to position [0, 394]
click at [724, 624] on div "Buying" at bounding box center [726, 633] width 55 height 28
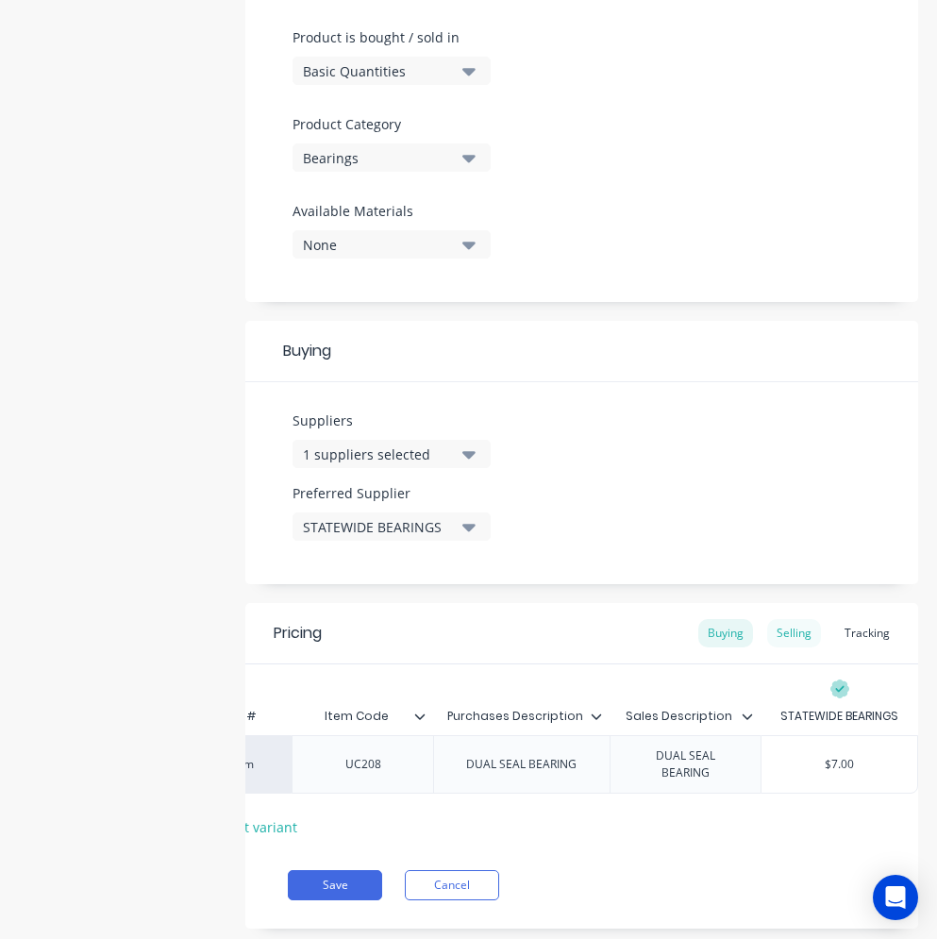
click at [802, 637] on div "Selling" at bounding box center [794, 633] width 54 height 28
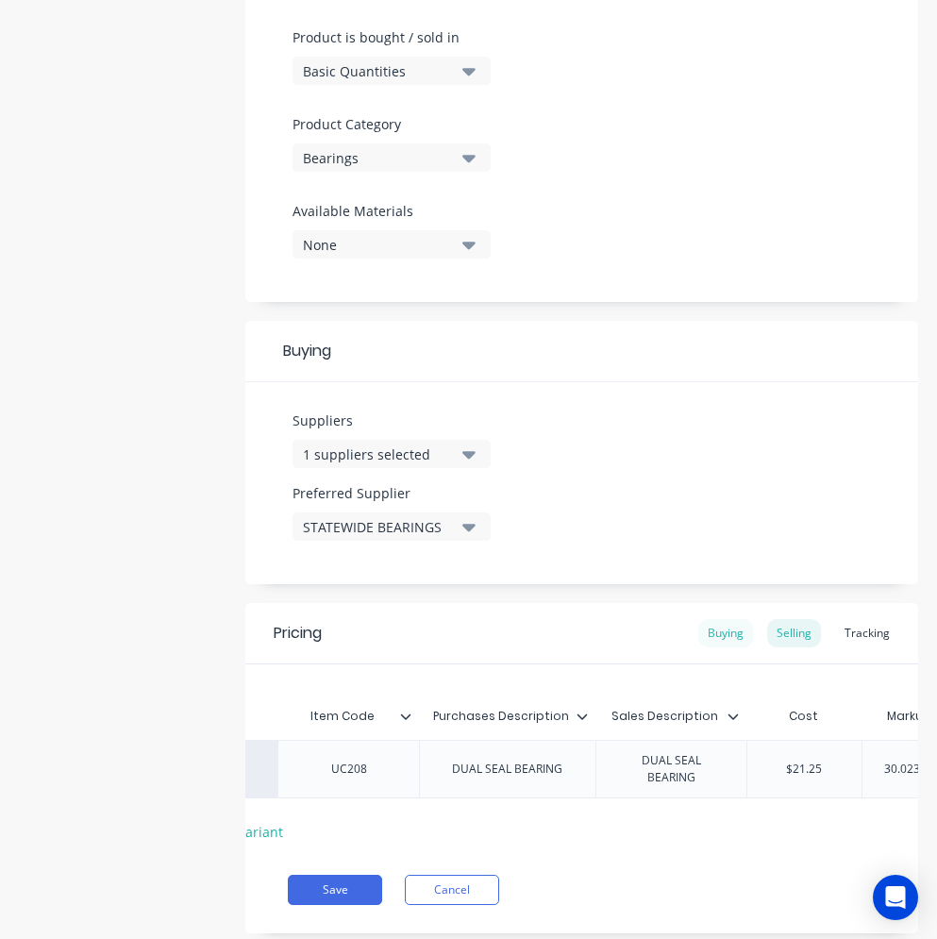
click at [731, 626] on div "Buying" at bounding box center [726, 633] width 55 height 28
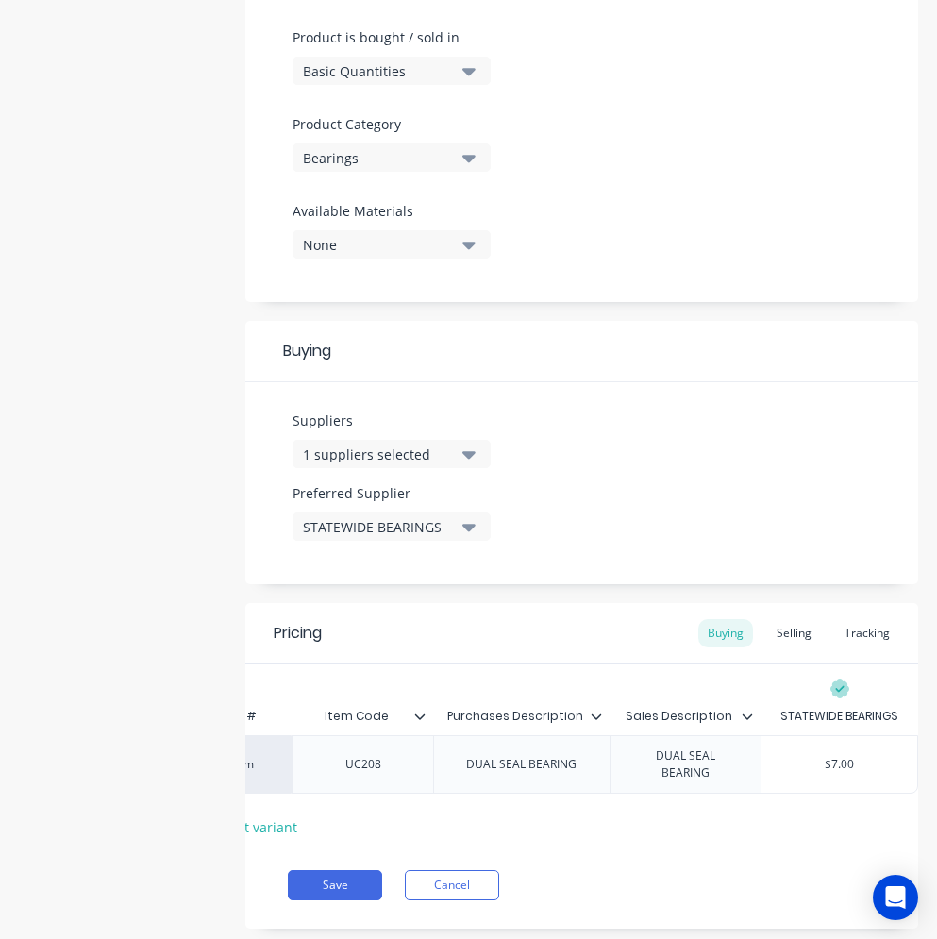
drag, startPoint x: 844, startPoint y: 766, endPoint x: 817, endPoint y: 766, distance: 26.4
click at [817, 766] on input "$7.00" at bounding box center [840, 764] width 156 height 17
click at [786, 634] on div "Selling" at bounding box center [794, 633] width 54 height 28
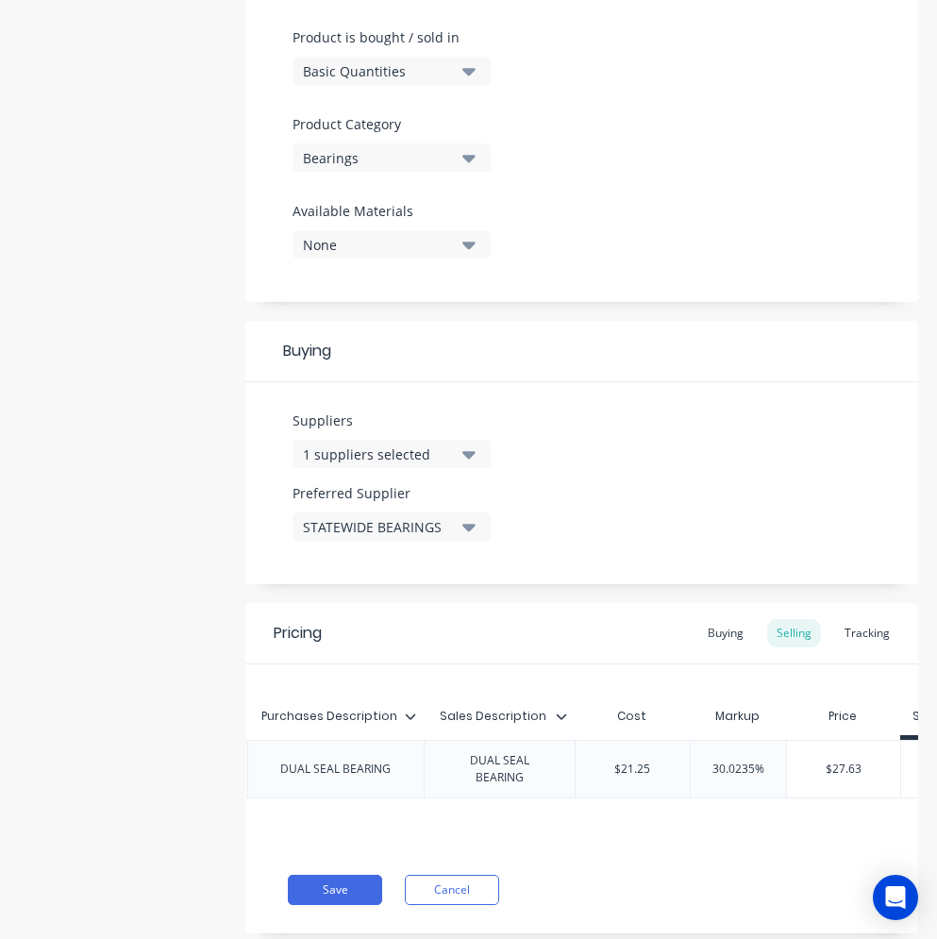
scroll to position [0, 325]
drag, startPoint x: 751, startPoint y: 767, endPoint x: 707, endPoint y: 770, distance: 44.5
click at [707, 770] on input "30.0235%" at bounding box center [737, 769] width 95 height 17
type input "4%"
type textarea "x"
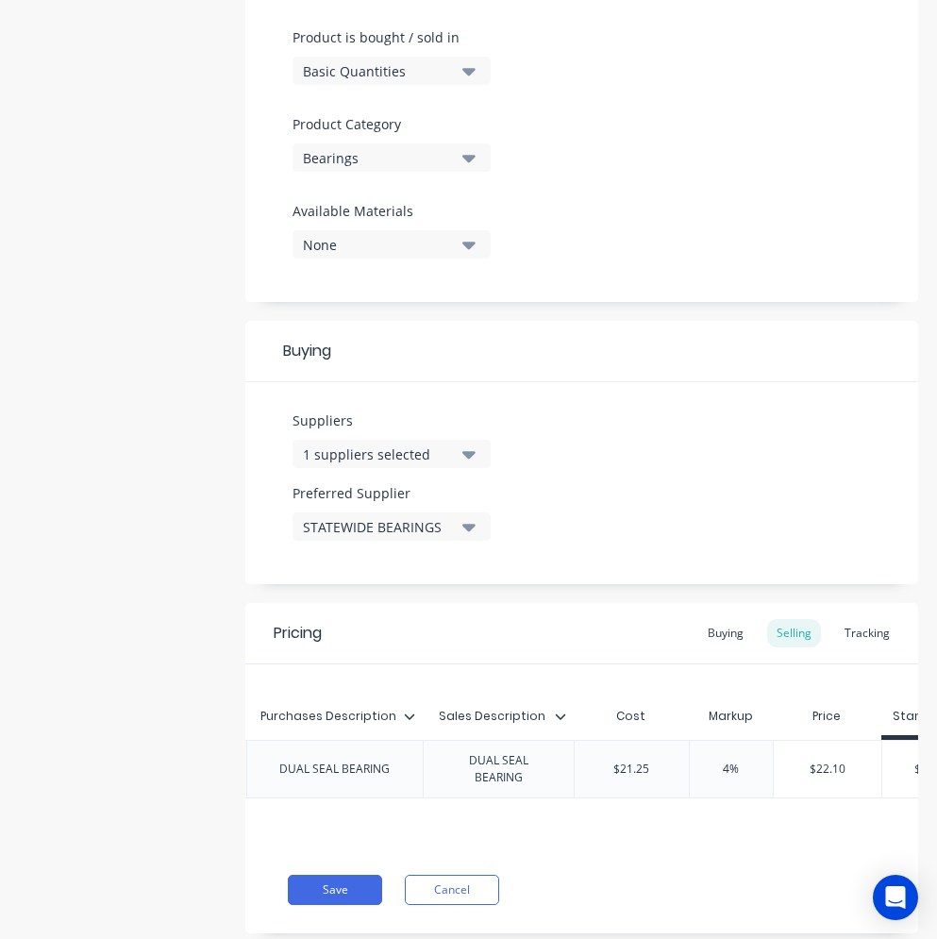
type input "40%"
type textarea "x"
type input "40%"
click at [376, 892] on button "Save" at bounding box center [335, 890] width 94 height 30
type textarea "x"
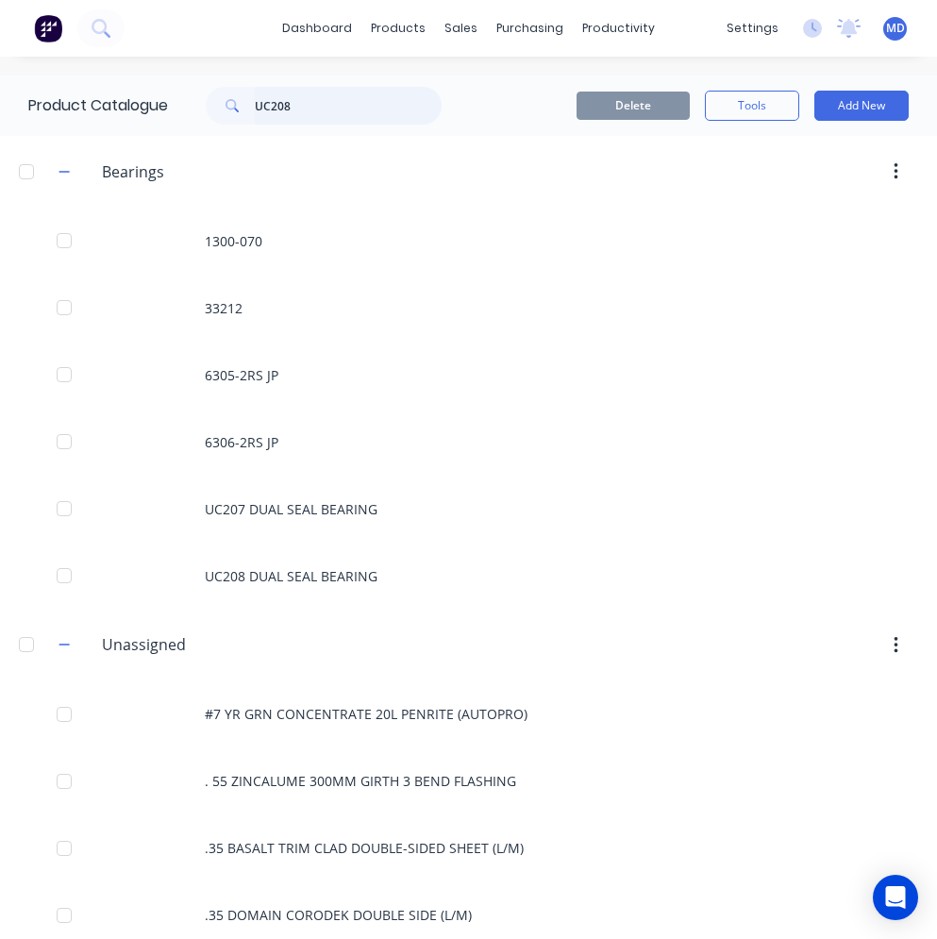
click at [309, 104] on input "UC208" at bounding box center [348, 106] width 187 height 38
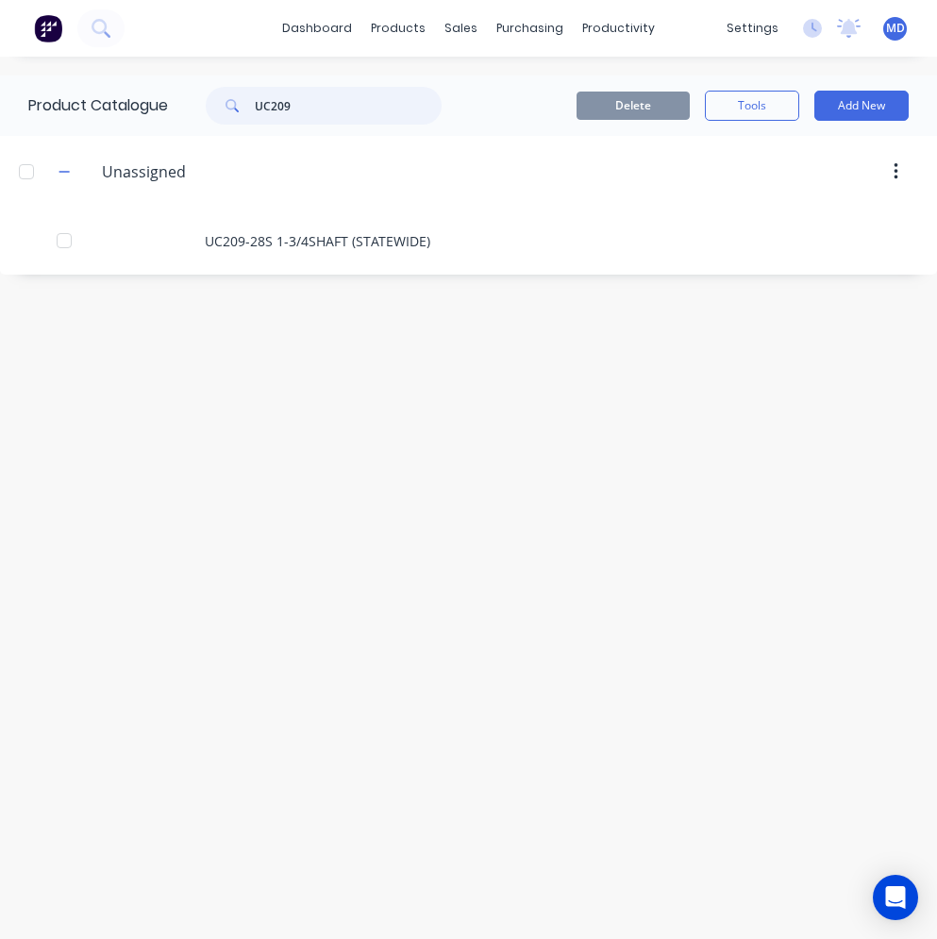
type input "UC209"
drag, startPoint x: 303, startPoint y: 110, endPoint x: 252, endPoint y: 108, distance: 51.0
click at [252, 108] on div "UC209" at bounding box center [324, 106] width 236 height 38
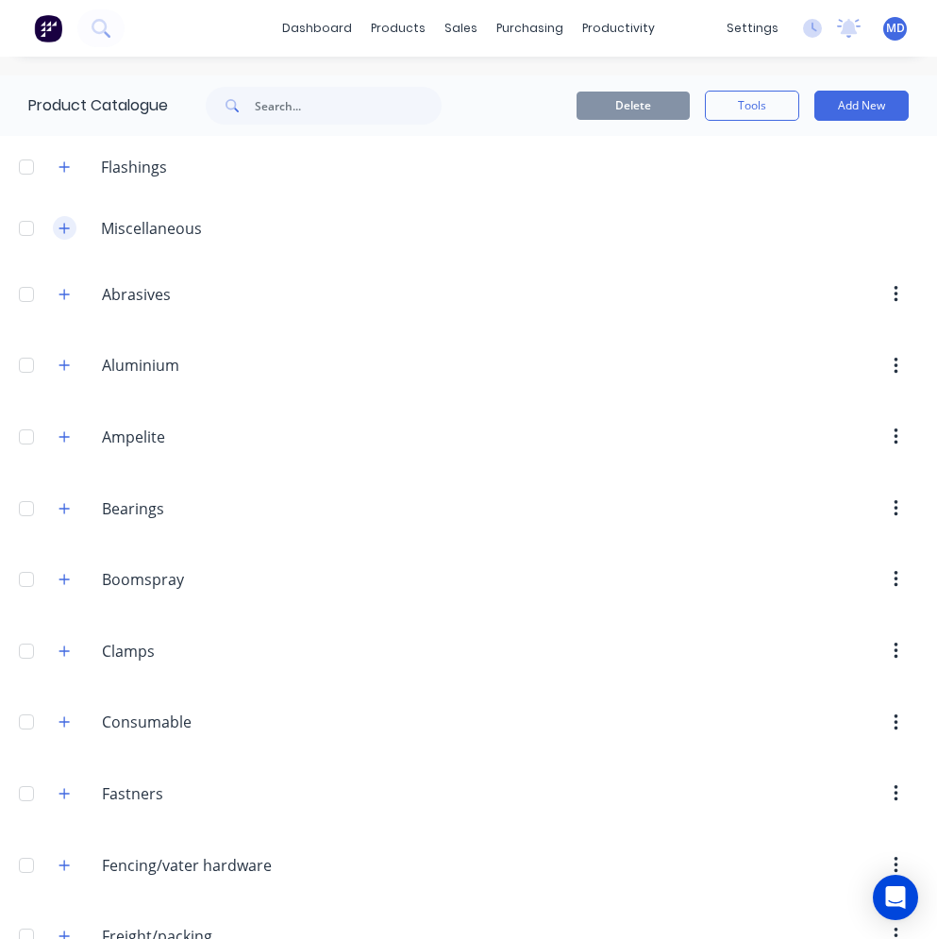
click at [62, 227] on icon "button" at bounding box center [64, 228] width 10 height 10
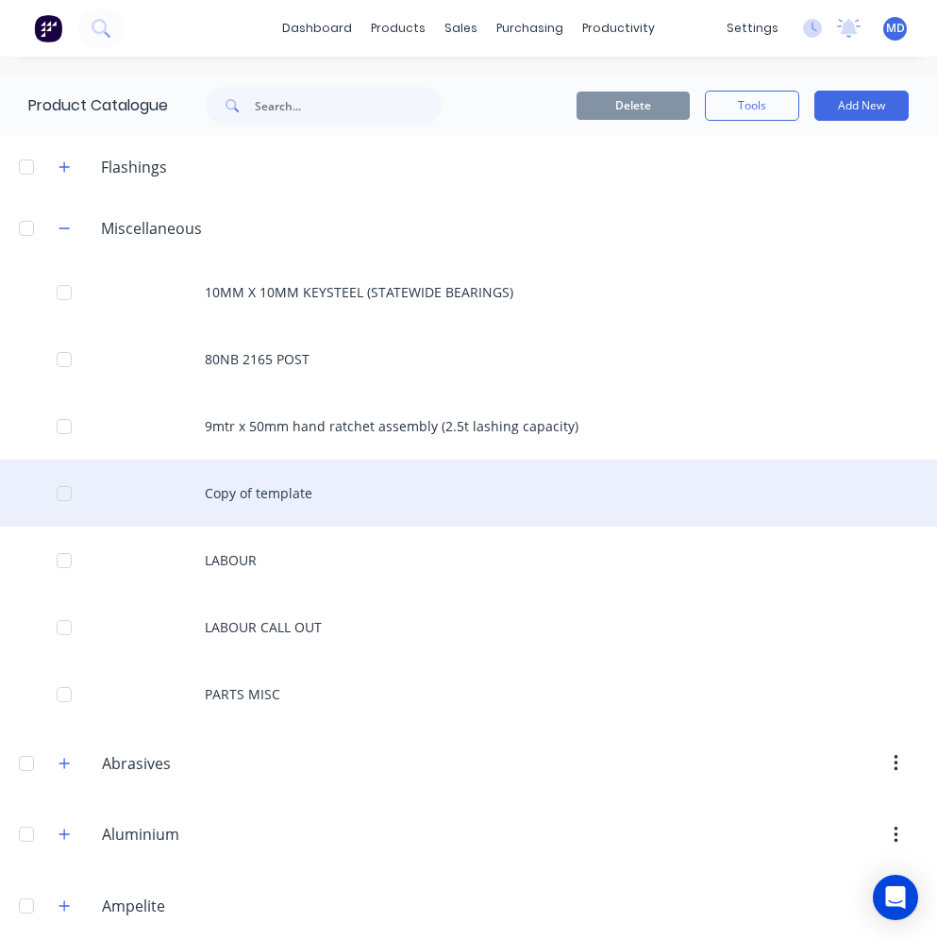
click at [272, 506] on div "Copy of template" at bounding box center [468, 493] width 937 height 67
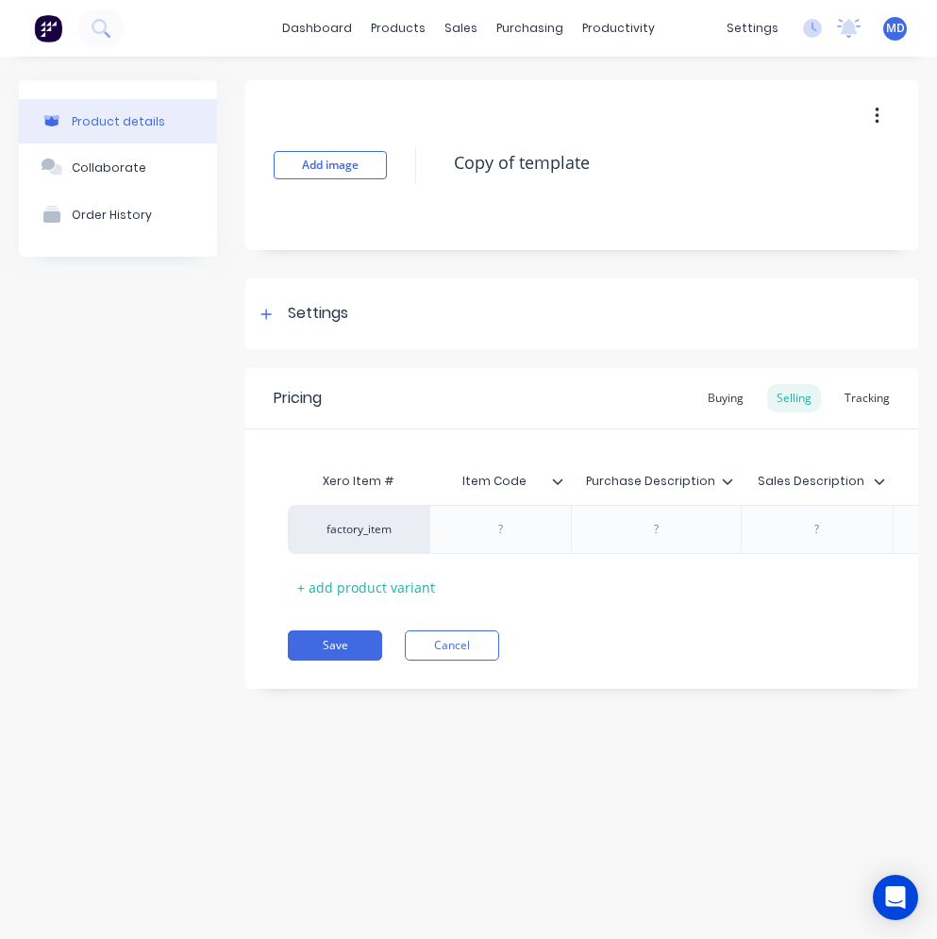
click at [877, 113] on icon "button" at bounding box center [877, 116] width 5 height 21
click at [780, 160] on span "Duplicate" at bounding box center [808, 166] width 142 height 20
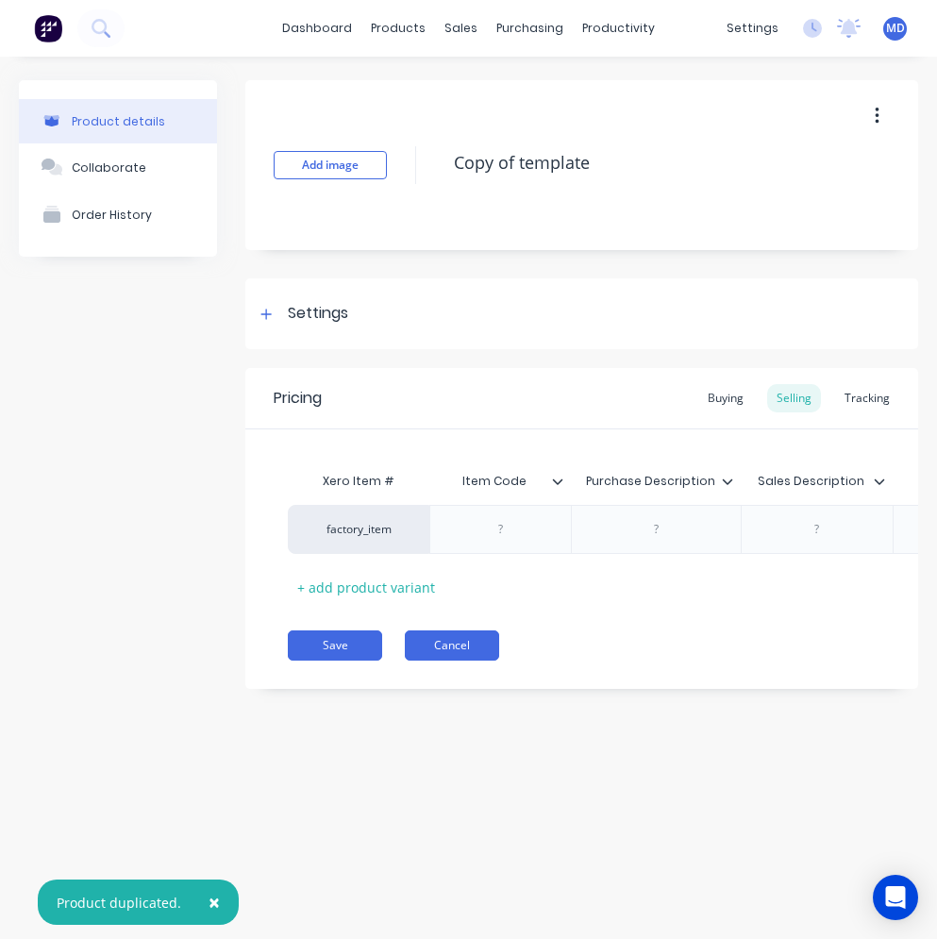
click at [462, 661] on button "Cancel" at bounding box center [452, 646] width 94 height 30
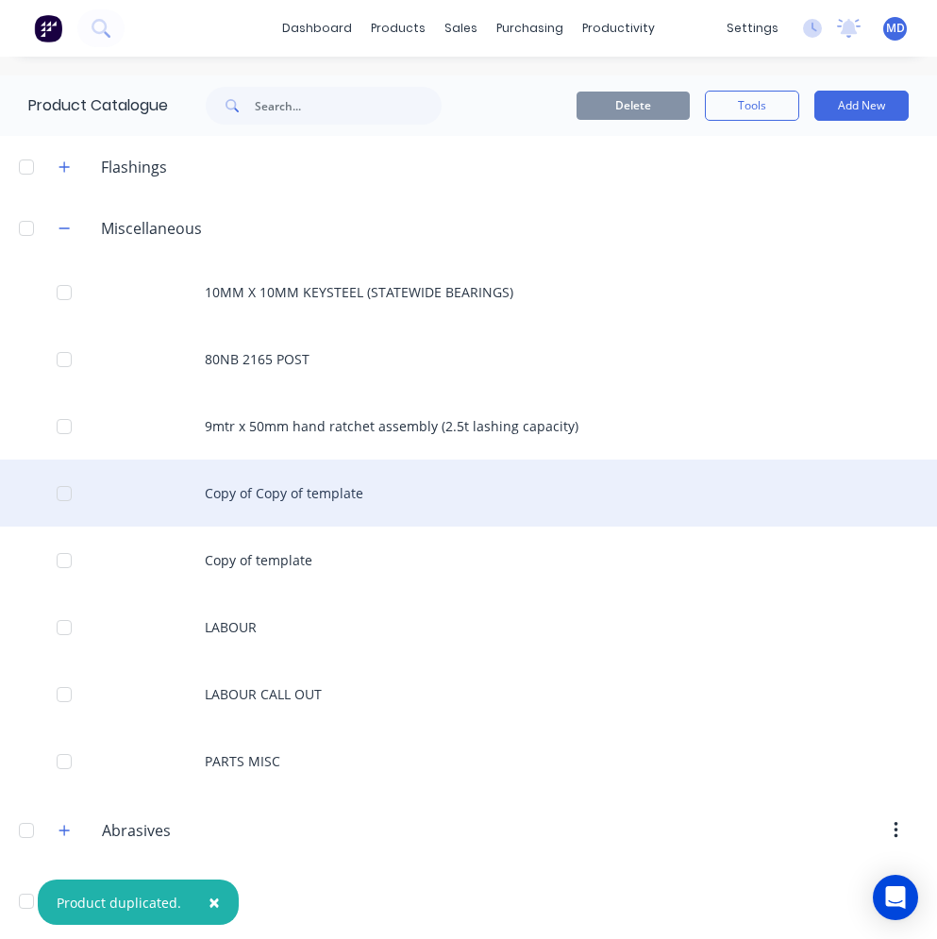
click at [282, 506] on div "Copy of Copy of template" at bounding box center [468, 493] width 937 height 67
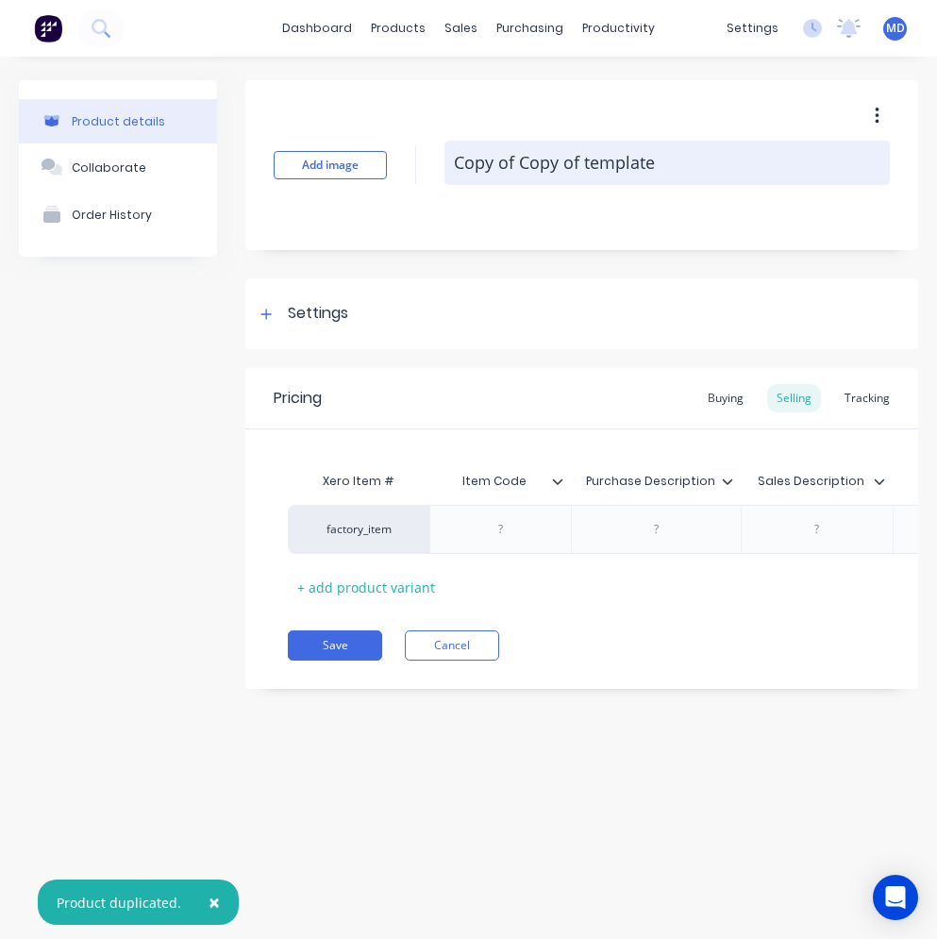
drag, startPoint x: 655, startPoint y: 161, endPoint x: 459, endPoint y: 161, distance: 196.3
click at [459, 161] on textarea "Copy of Copy of template" at bounding box center [668, 163] width 446 height 44
type textarea "x"
type textarea "U"
type textarea "x"
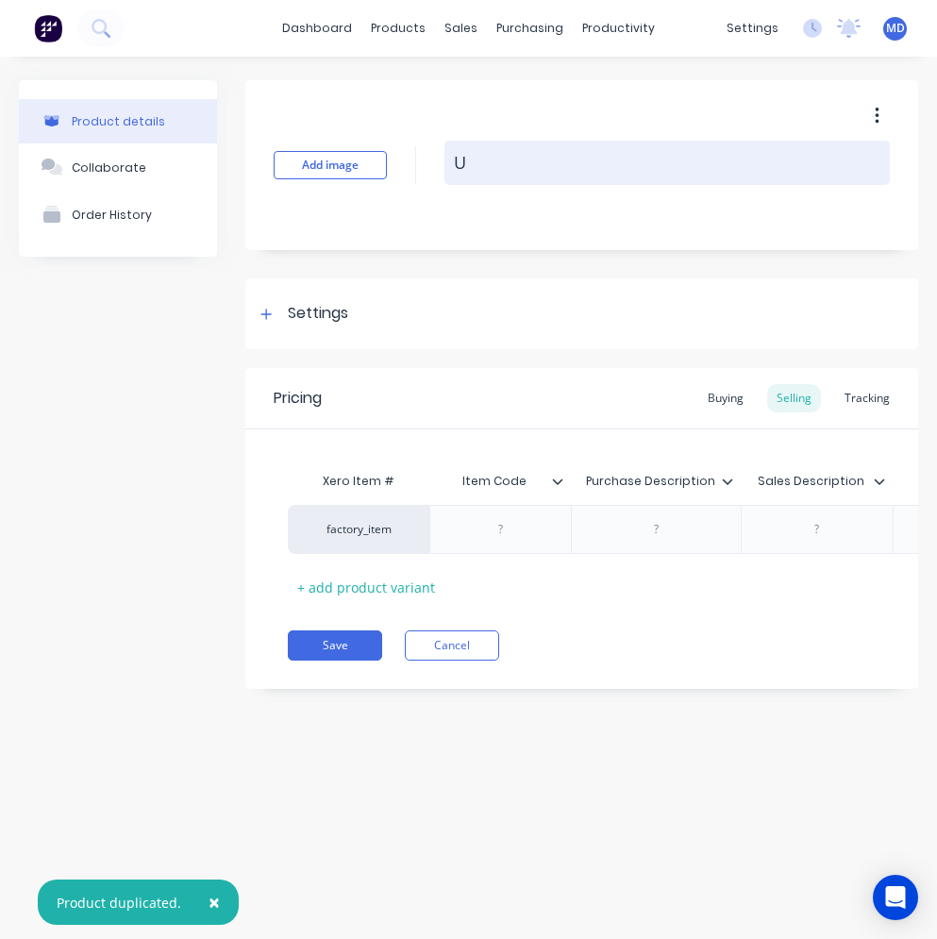
type textarea "UC"
type textarea "x"
type textarea "UC2"
type textarea "x"
type textarea "UC20"
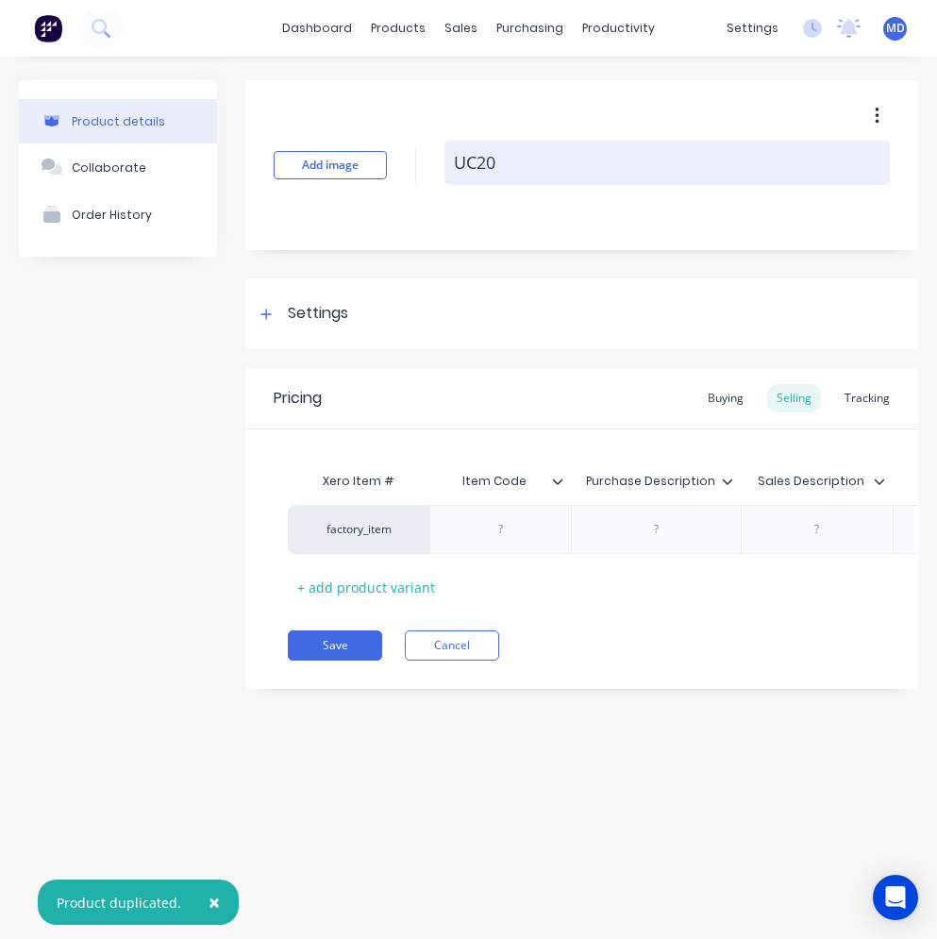
type textarea "x"
type textarea "UC209"
type textarea "x"
type textarea "UC209"
type textarea "x"
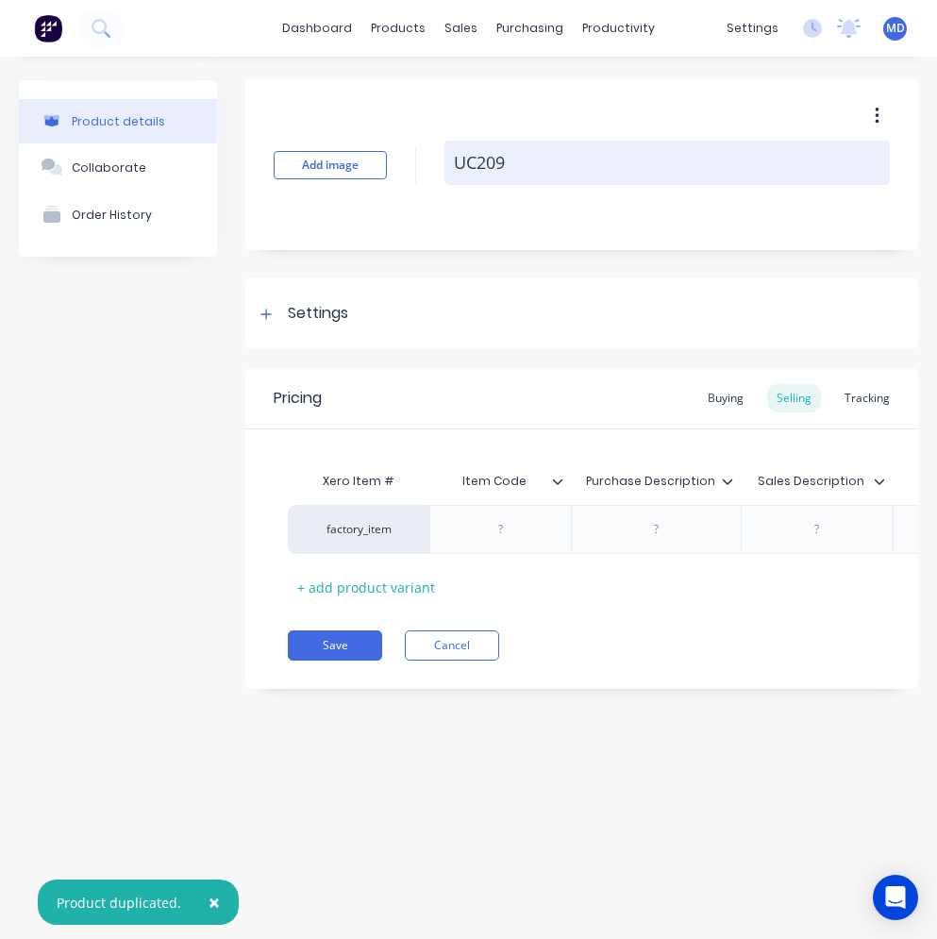
type textarea "UC209 D"
type textarea "x"
type textarea "UC209 DU"
type textarea "x"
type textarea "UC209 DUA"
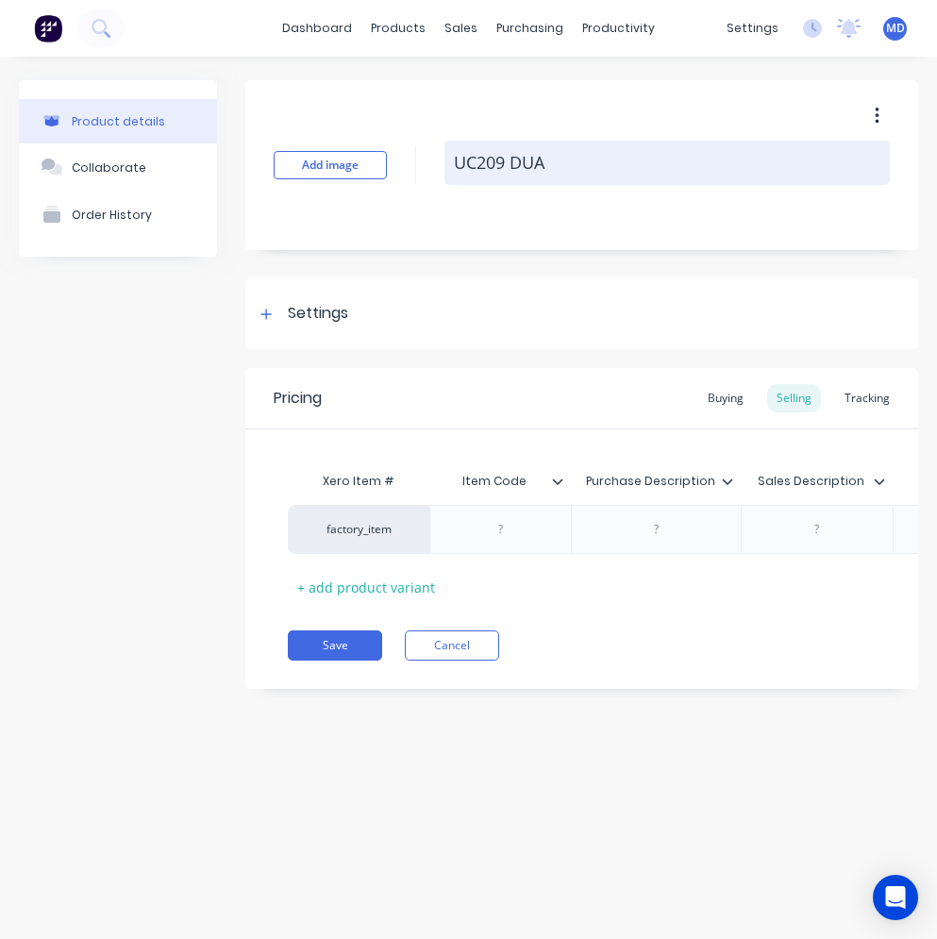
type textarea "x"
type textarea "UC209 DUAL"
type textarea "x"
type textarea "UC209 DUAL"
type textarea "x"
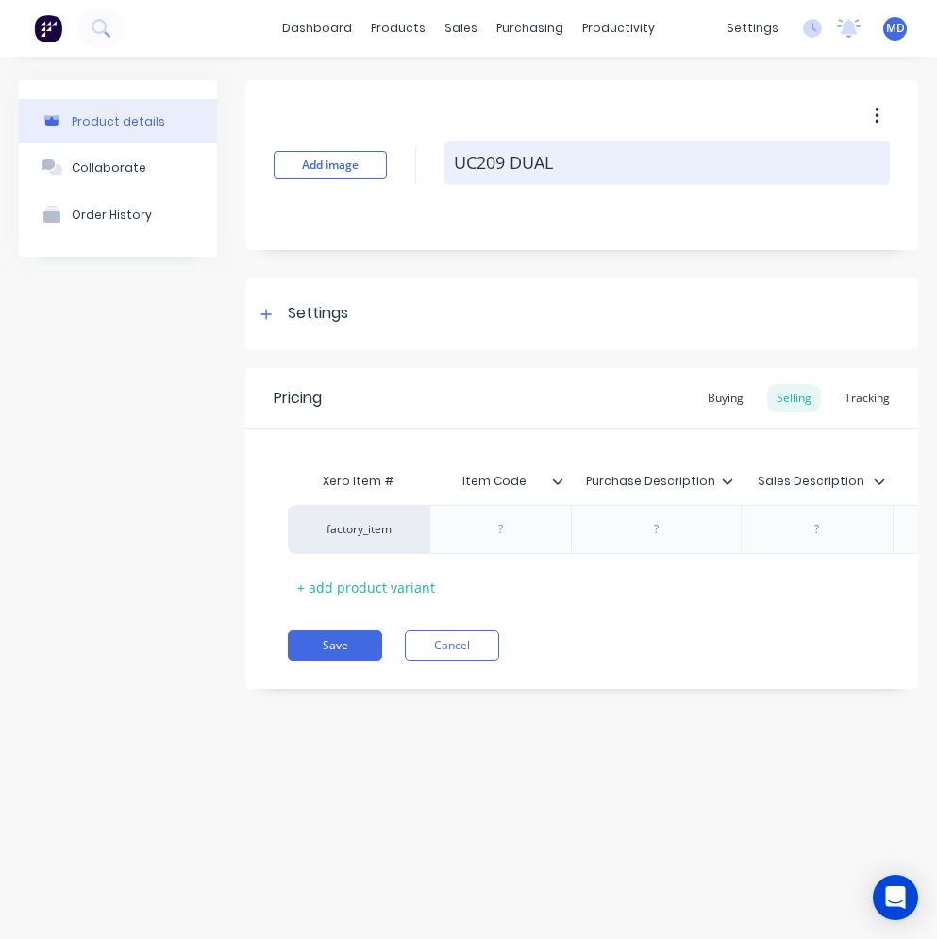
type textarea "UC209 DUAL S"
type textarea "x"
type textarea "UC209 DUAL SE"
type textarea "x"
type textarea "UC209 DUAL SEA"
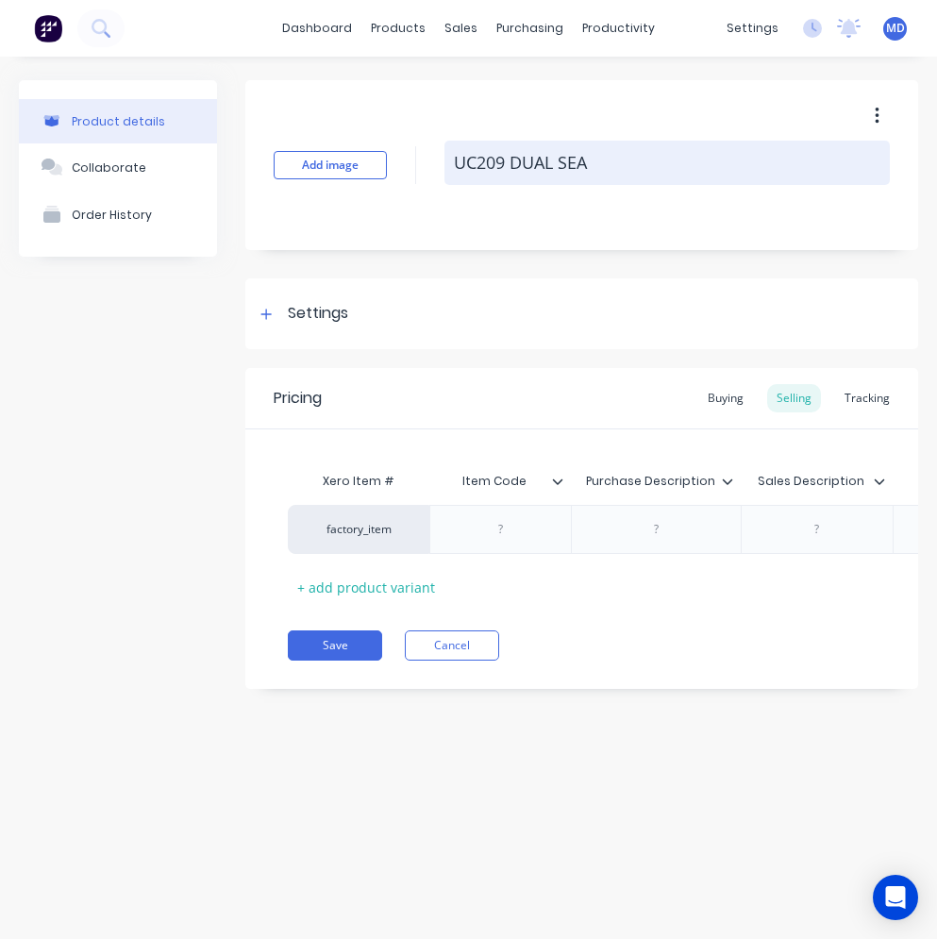
type textarea "x"
type textarea "UC209 DUAL SEAL"
type textarea "x"
type textarea "UC209 DUAL SEAL"
type textarea "x"
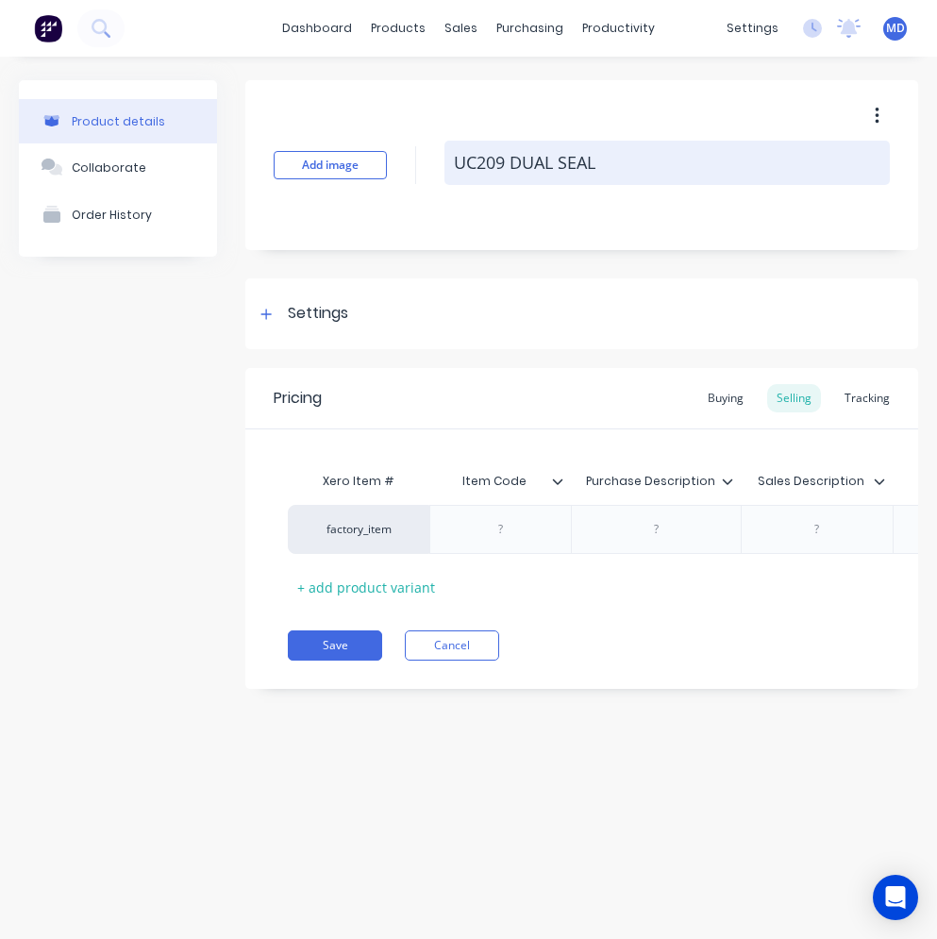
type textarea "UC209 DUAL SEAL B"
type textarea "x"
type textarea "UC209 DUAL SEAL BE"
type textarea "x"
type textarea "UC209 DUAL SEAL BEA"
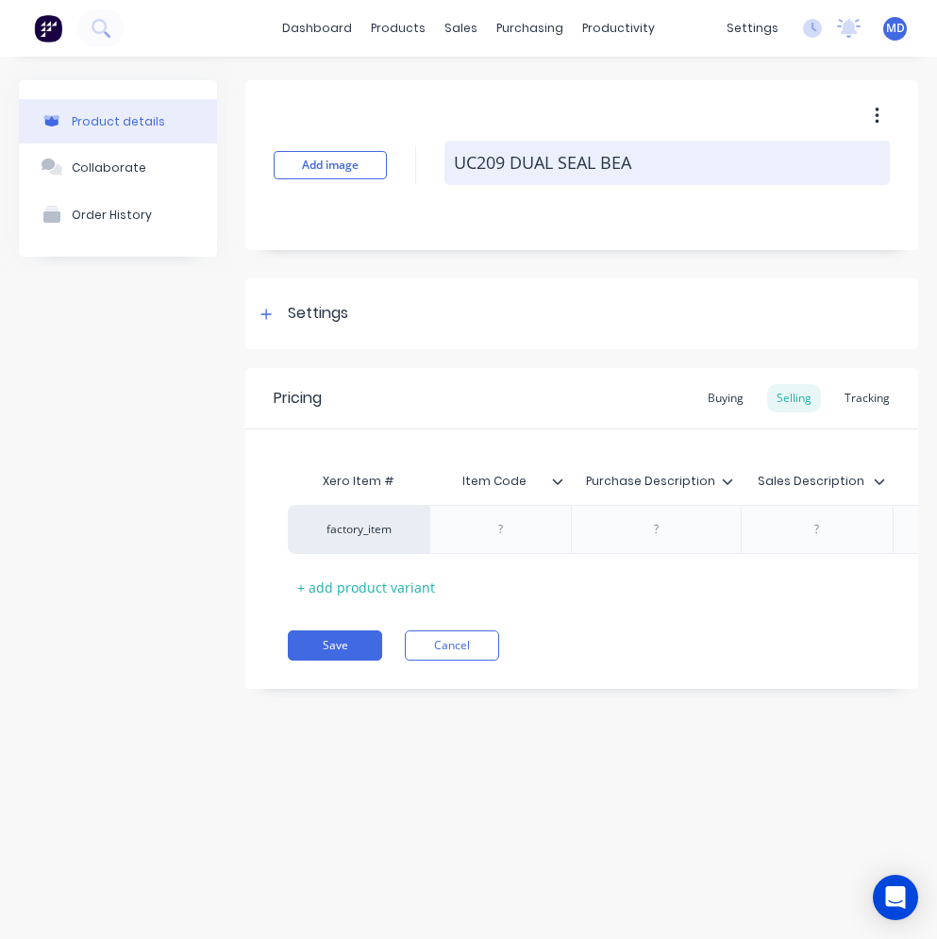
type textarea "x"
type textarea "UC209 DUAL SEAL BEAR"
type textarea "x"
type textarea "UC209 DUAL SEAL BEARI"
type textarea "x"
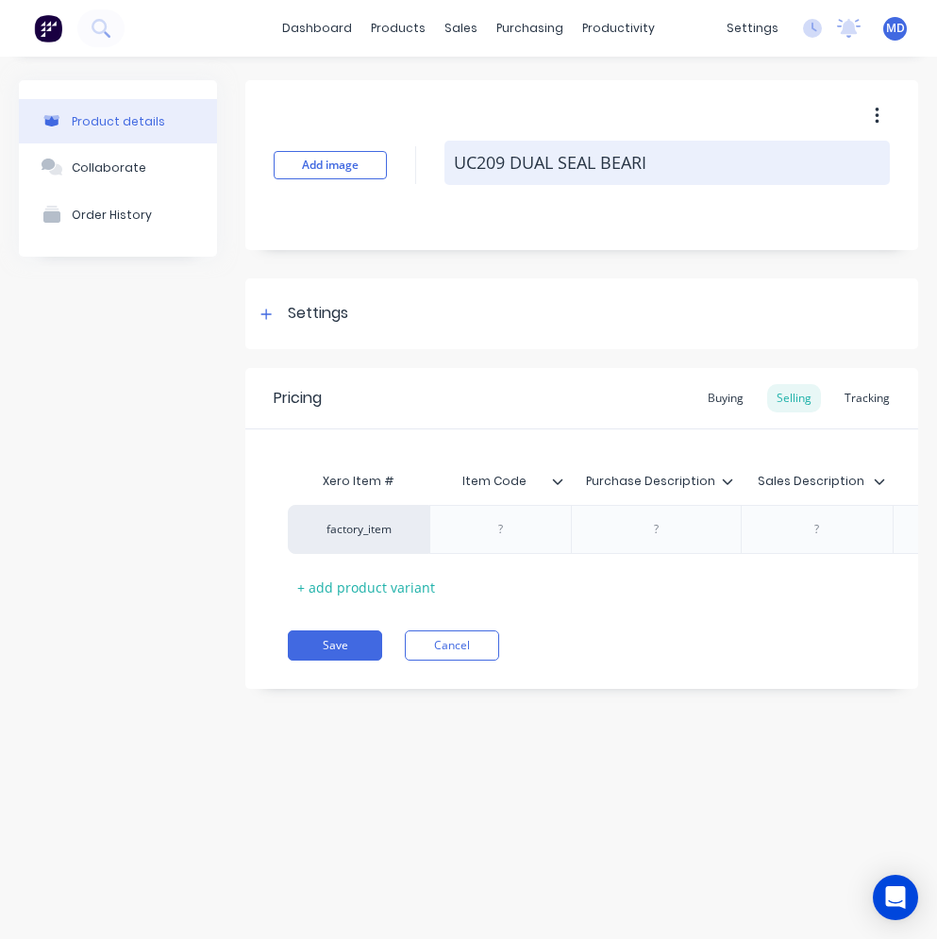
type textarea "UC209 DUAL SEAL BEARIN"
type textarea "x"
drag, startPoint x: 683, startPoint y: 160, endPoint x: 450, endPoint y: 160, distance: 233.2
click at [450, 160] on textarea "UC209 DUAL SEAL BEARING" at bounding box center [668, 163] width 446 height 44
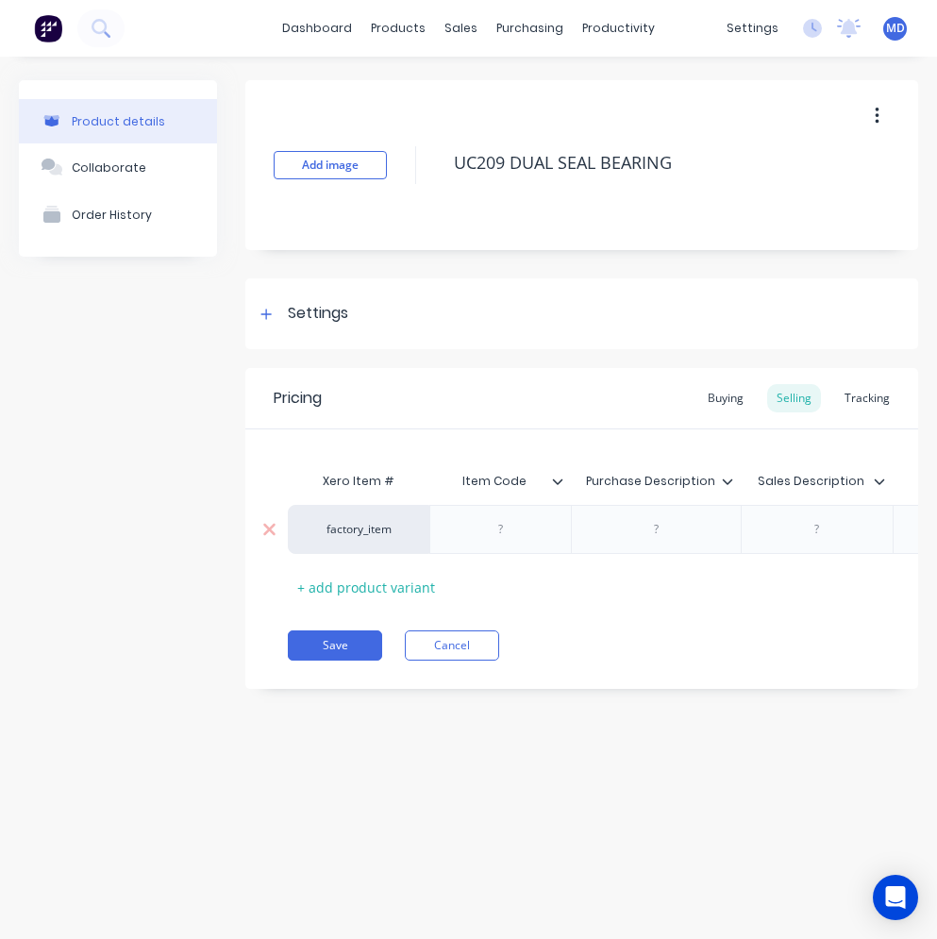
click at [679, 516] on div at bounding box center [656, 529] width 170 height 49
type textarea "UC209 DUAL SEAL BEARING"
type textarea "x"
type textarea "UC209 DUAL SEAL BEARING"
click at [671, 531] on div at bounding box center [657, 529] width 94 height 25
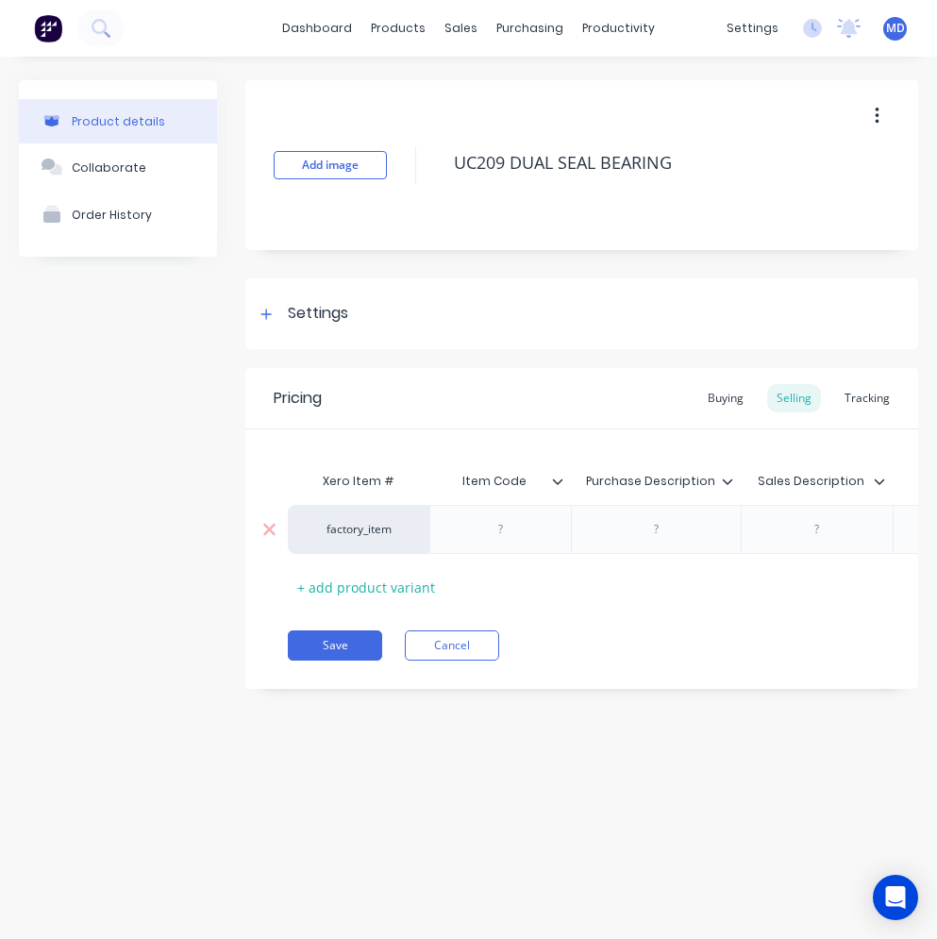
paste div
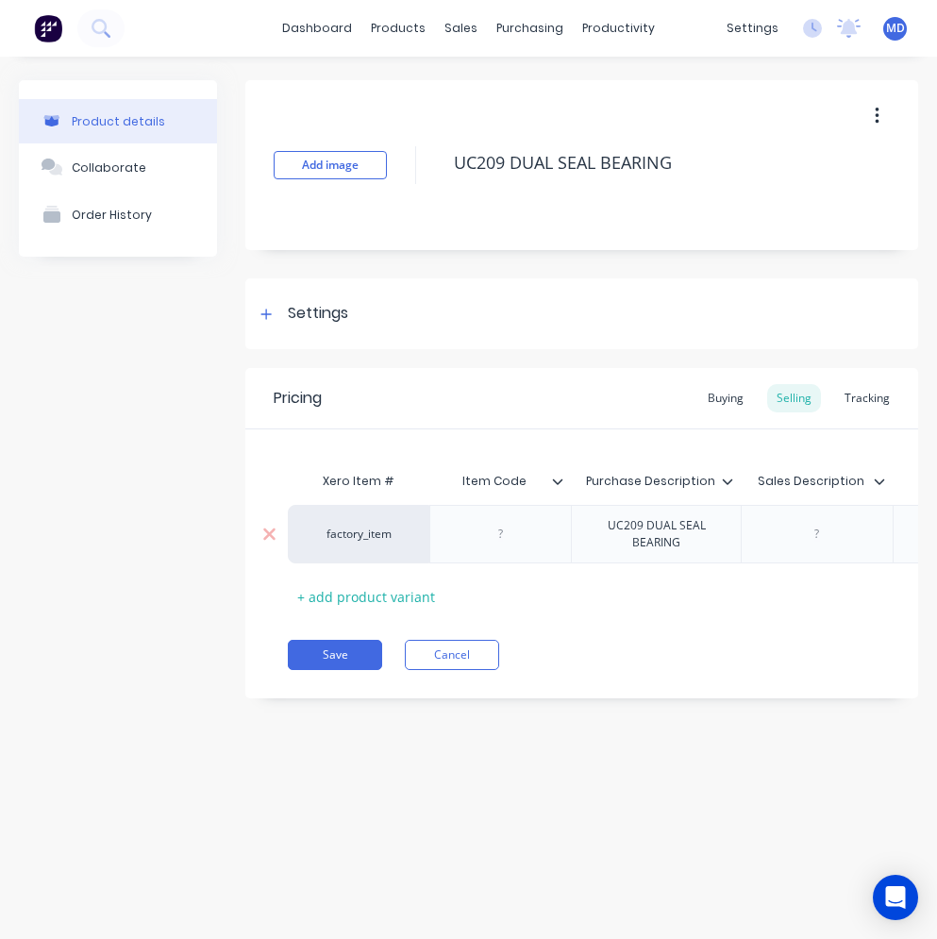
type textarea "x"
click at [799, 536] on div at bounding box center [817, 534] width 94 height 25
paste div
type textarea "x"
click at [529, 528] on div at bounding box center [501, 534] width 94 height 25
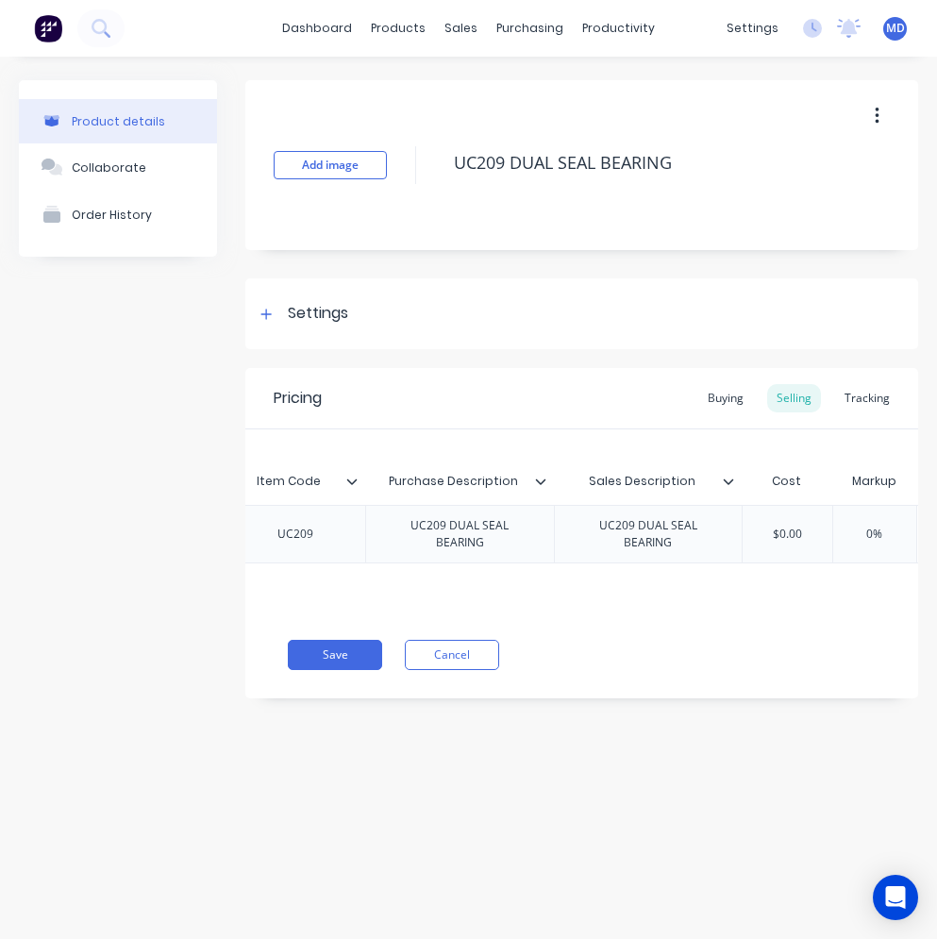
scroll to position [0, 231]
type textarea "x"
type input "$0.00"
click at [786, 531] on input "$0.00" at bounding box center [762, 534] width 94 height 17
drag, startPoint x: 785, startPoint y: 531, endPoint x: 739, endPoint y: 531, distance: 46.3
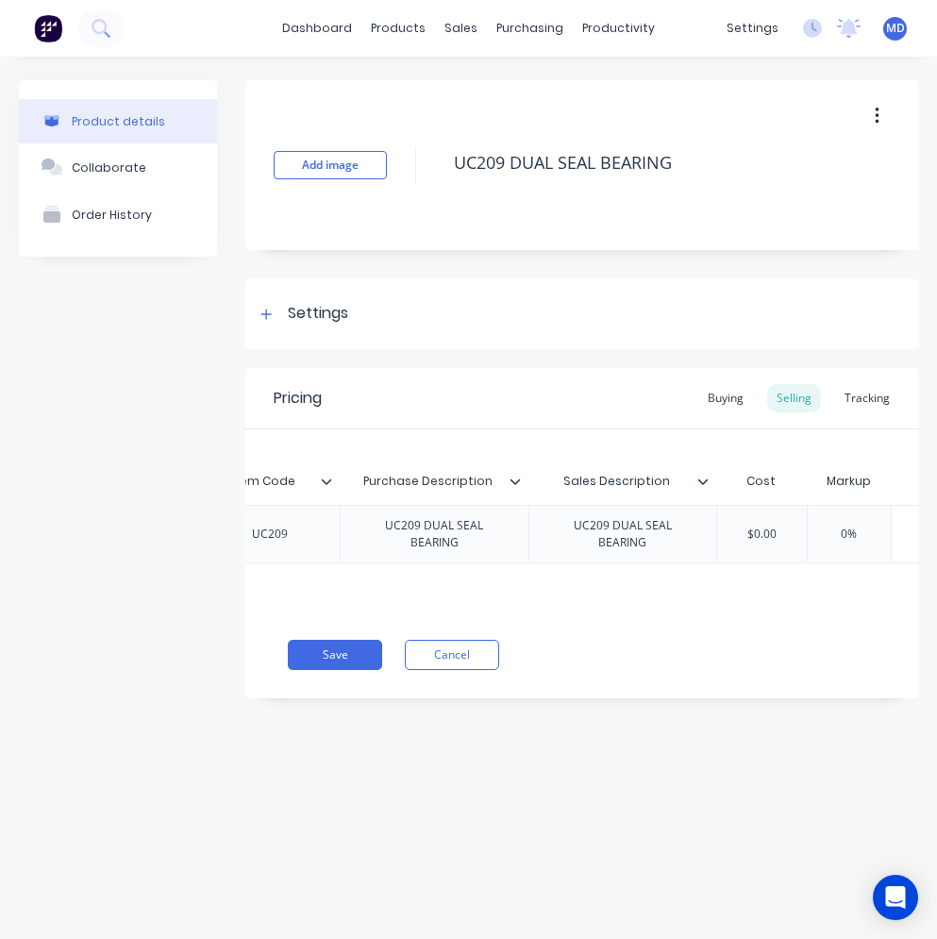
click at [739, 531] on input "$0.00" at bounding box center [762, 534] width 94 height 17
click at [744, 396] on div "Buying" at bounding box center [726, 398] width 55 height 28
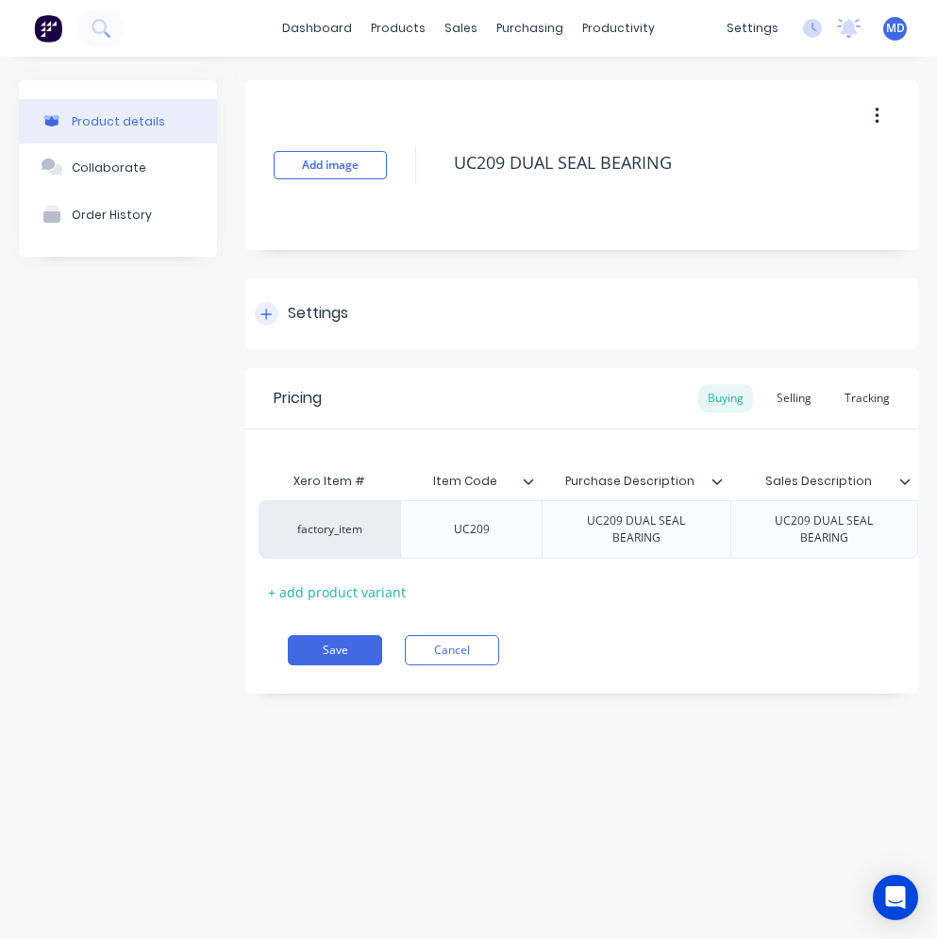
click at [329, 325] on div "Settings" at bounding box center [318, 314] width 60 height 24
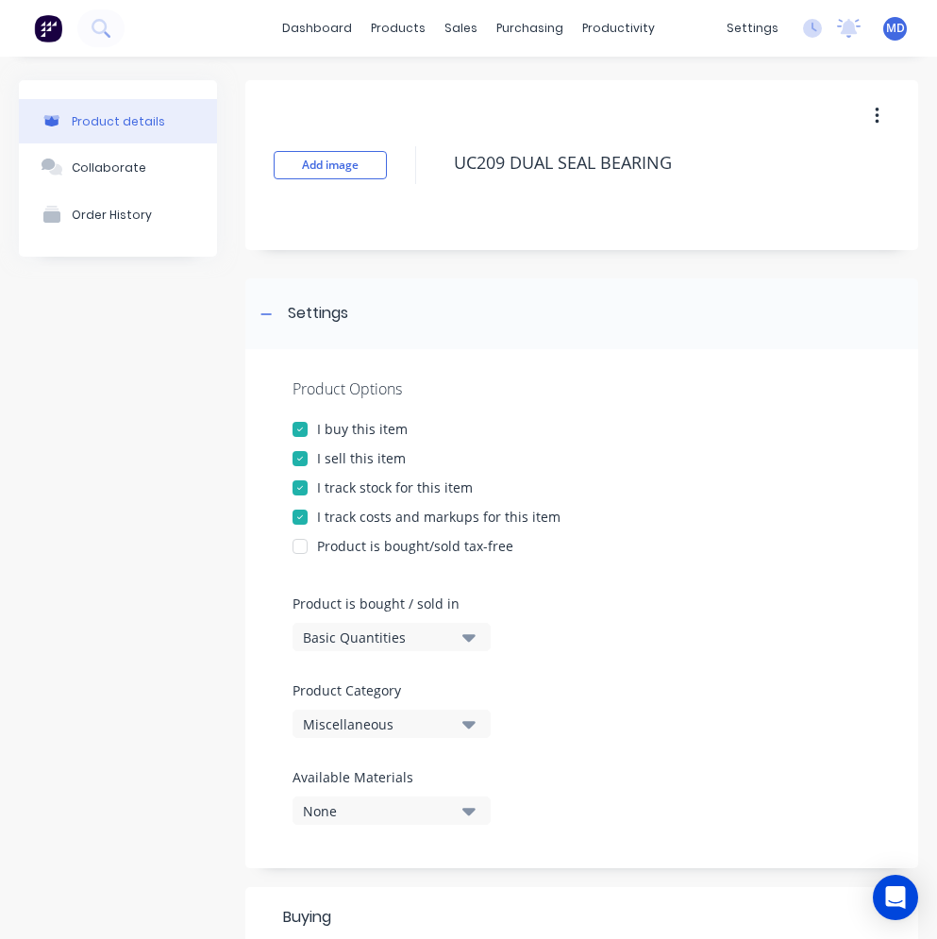
click at [384, 725] on div "Miscellaneous" at bounding box center [378, 725] width 151 height 20
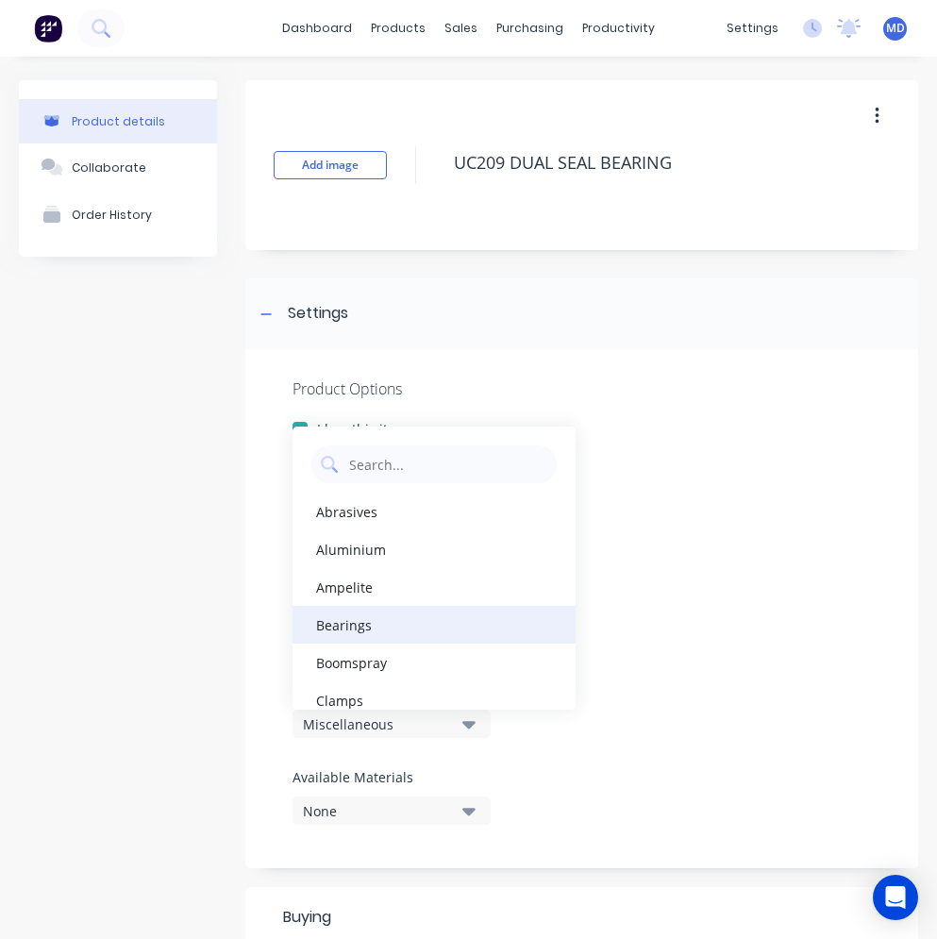
click at [371, 620] on div "Bearings" at bounding box center [434, 625] width 283 height 38
type textarea "x"
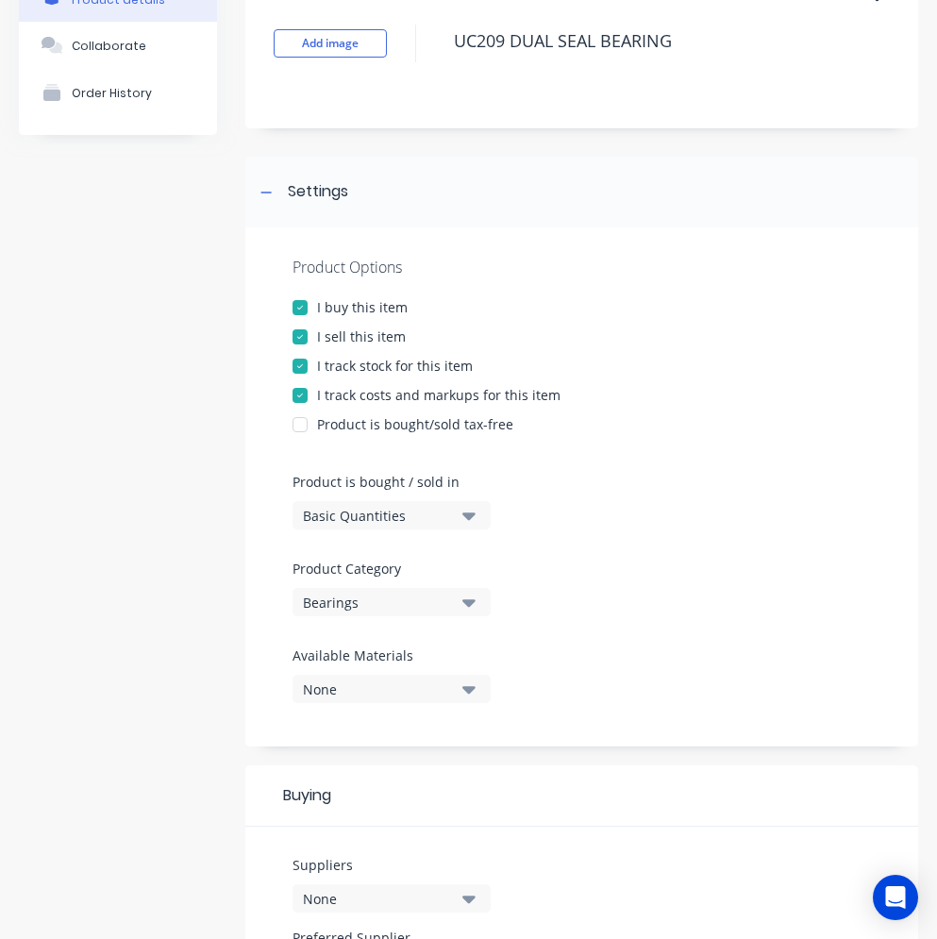
scroll to position [283, 0]
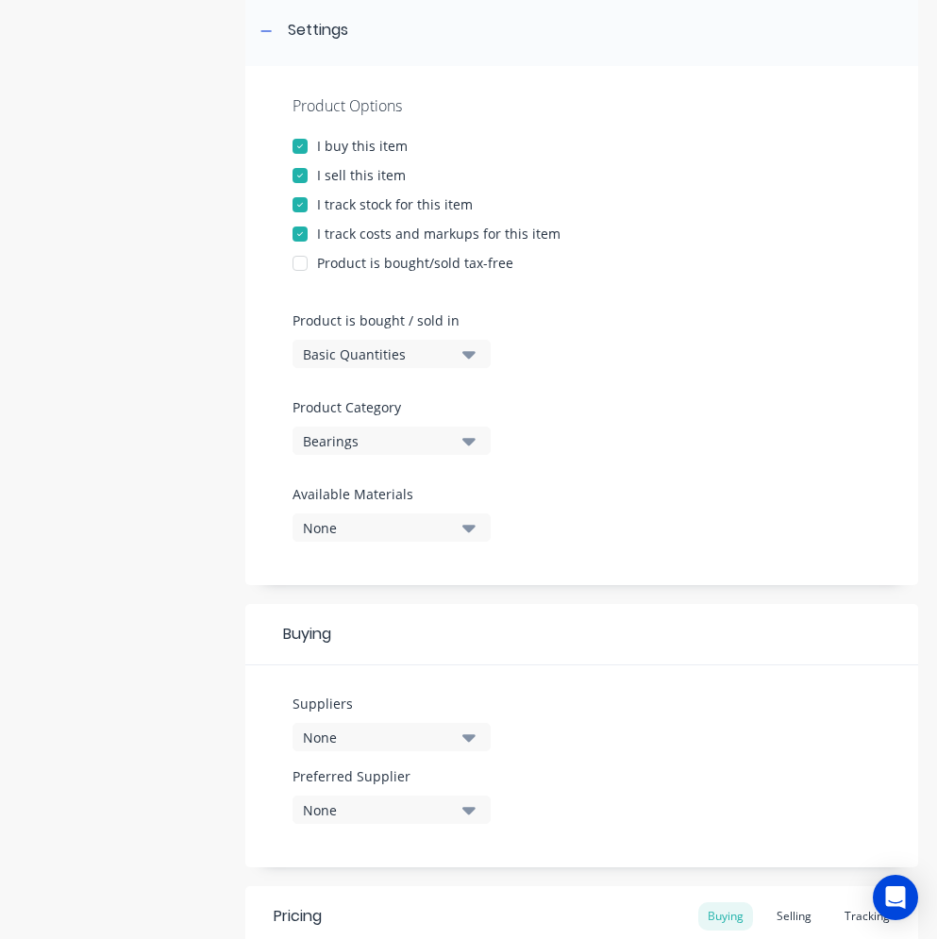
click at [411, 733] on div "None" at bounding box center [378, 738] width 151 height 20
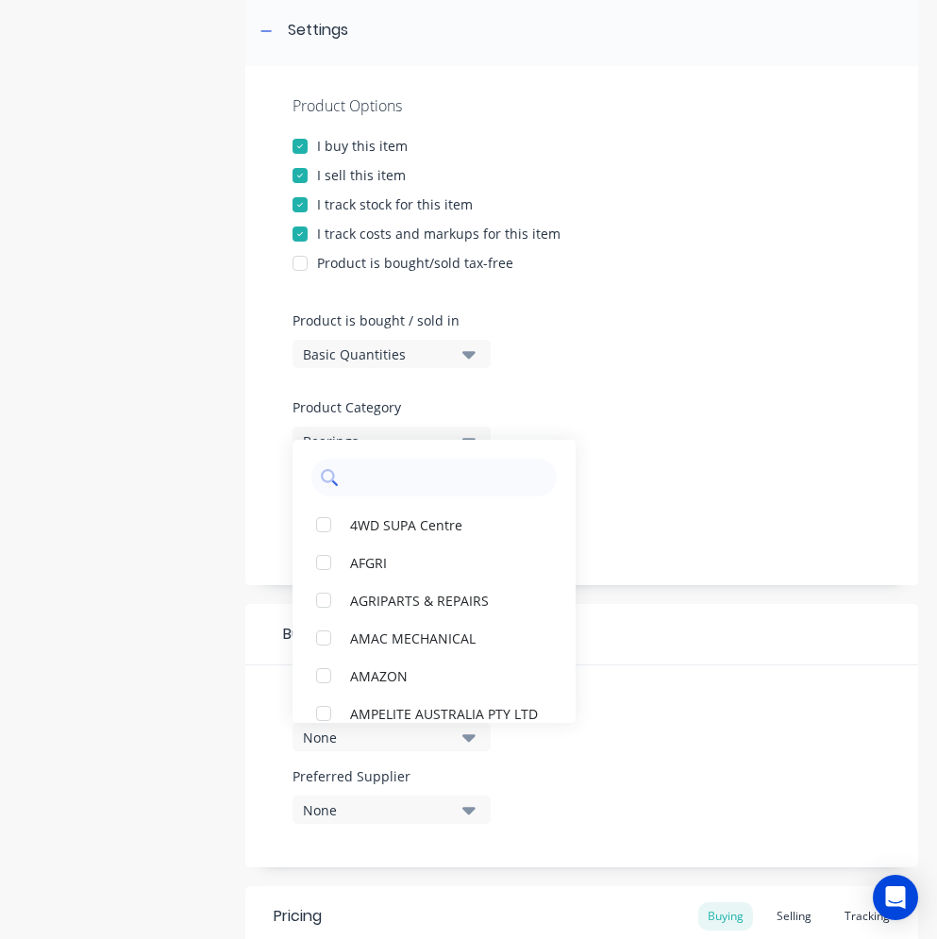
click at [413, 486] on input "text" at bounding box center [447, 478] width 200 height 38
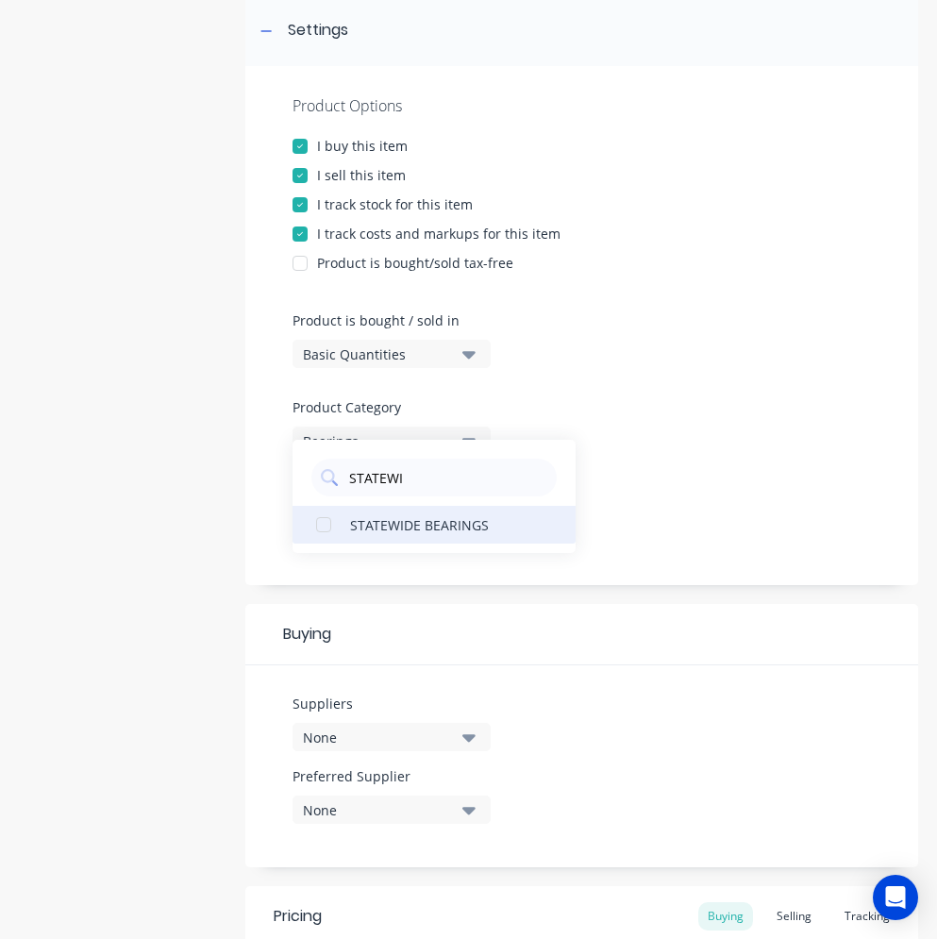
type input "STATEWI"
click at [373, 520] on div "STATEWIDE BEARINGS" at bounding box center [444, 524] width 189 height 20
click at [413, 806] on div "None" at bounding box center [378, 810] width 151 height 20
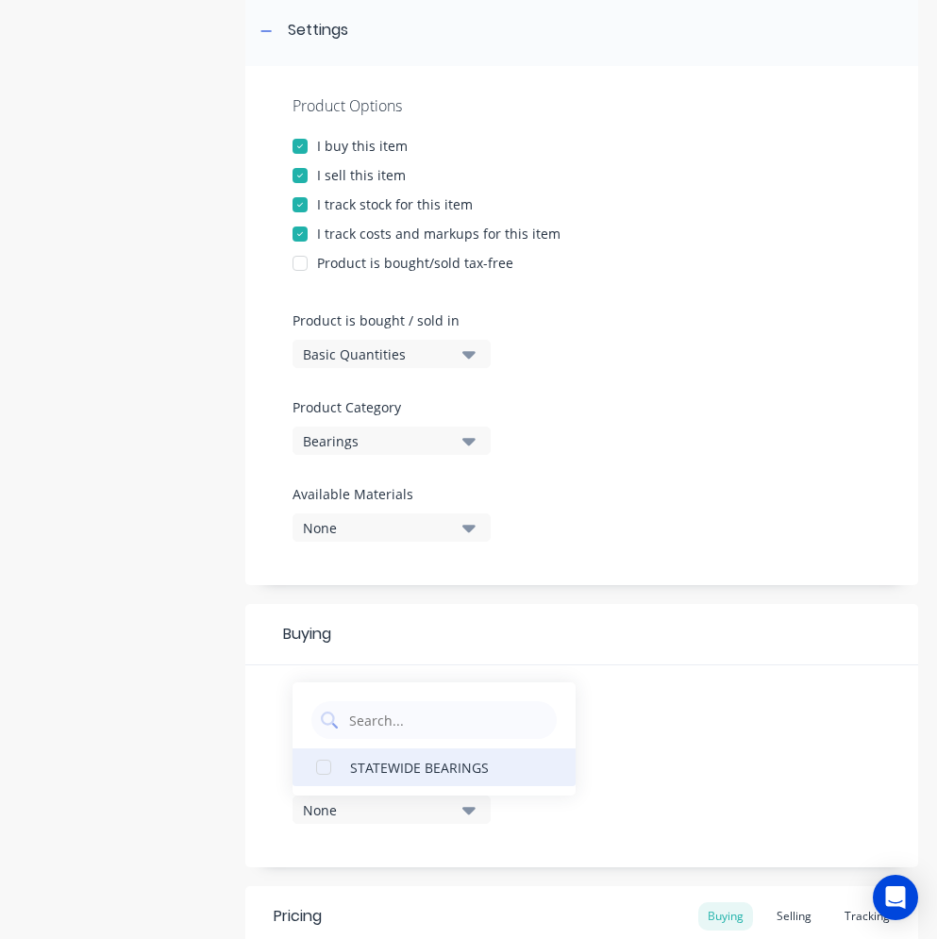
click at [414, 779] on button "STATEWIDE BEARINGS" at bounding box center [434, 768] width 283 height 38
type textarea "x"
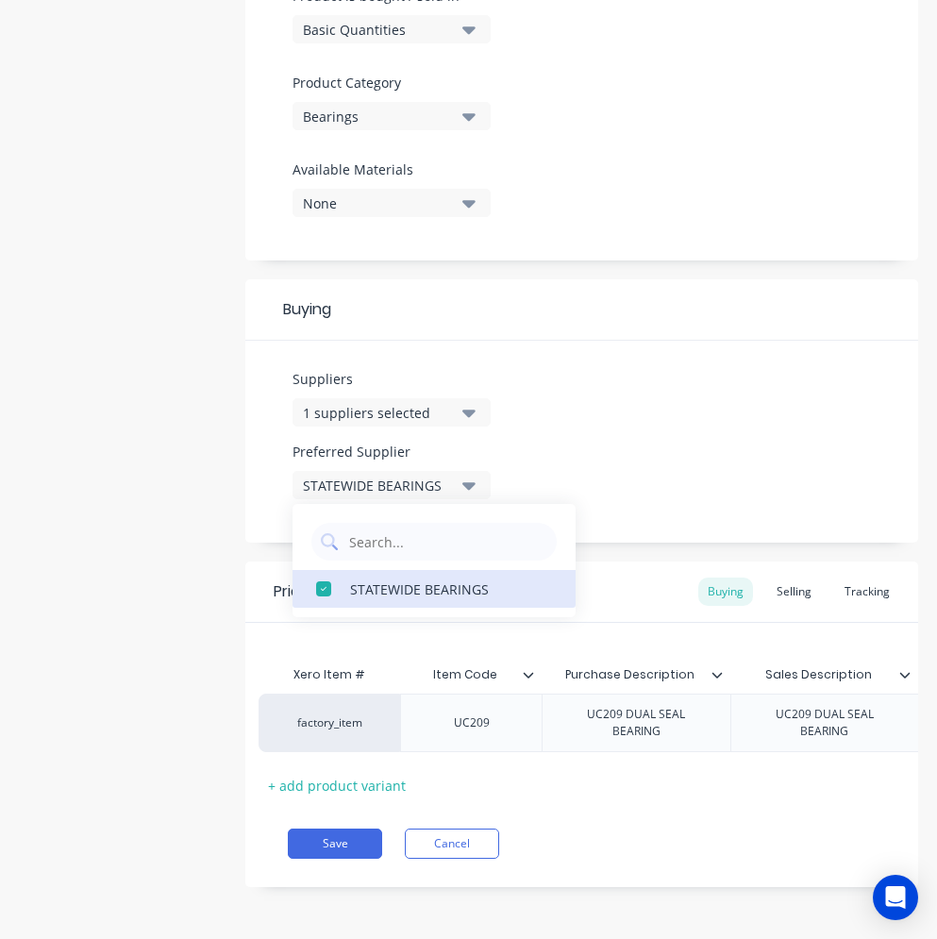
scroll to position [0, 201]
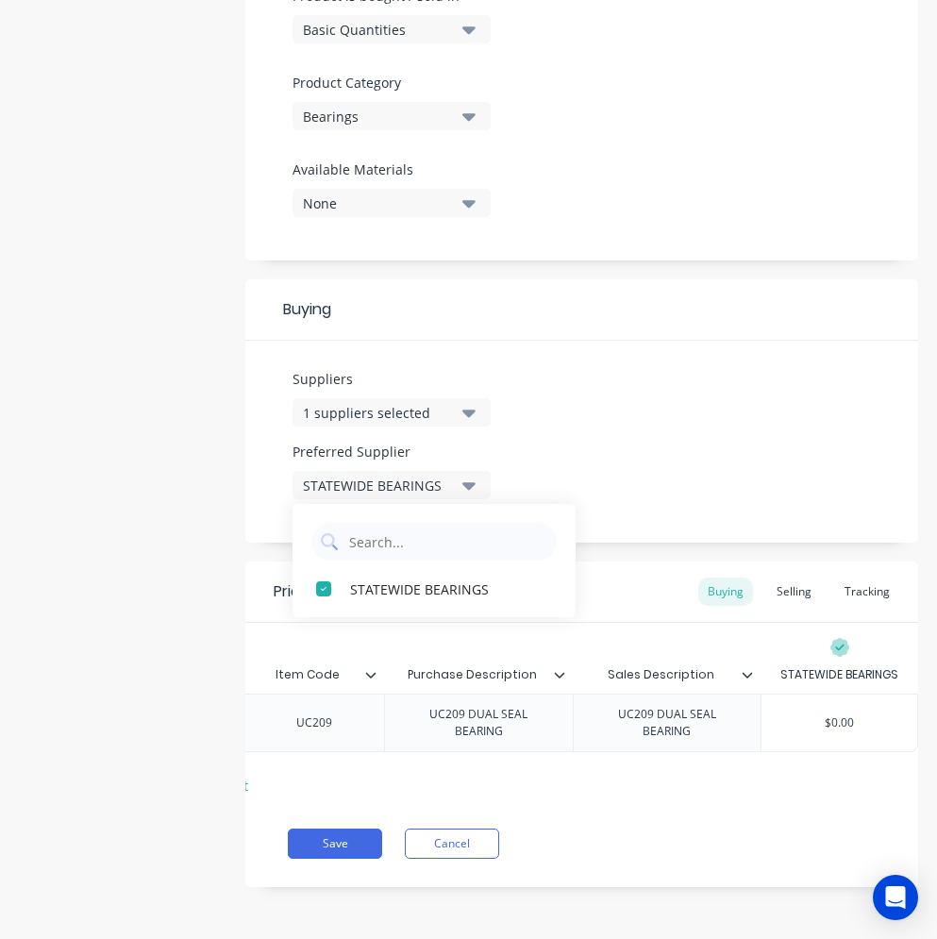
type input "$0.00"
click at [845, 715] on input "$0.00" at bounding box center [840, 723] width 156 height 17
drag, startPoint x: 845, startPoint y: 706, endPoint x: 828, endPoint y: 705, distance: 17.0
click at [828, 715] on input "$0.00" at bounding box center [840, 723] width 156 height 17
type textarea "x"
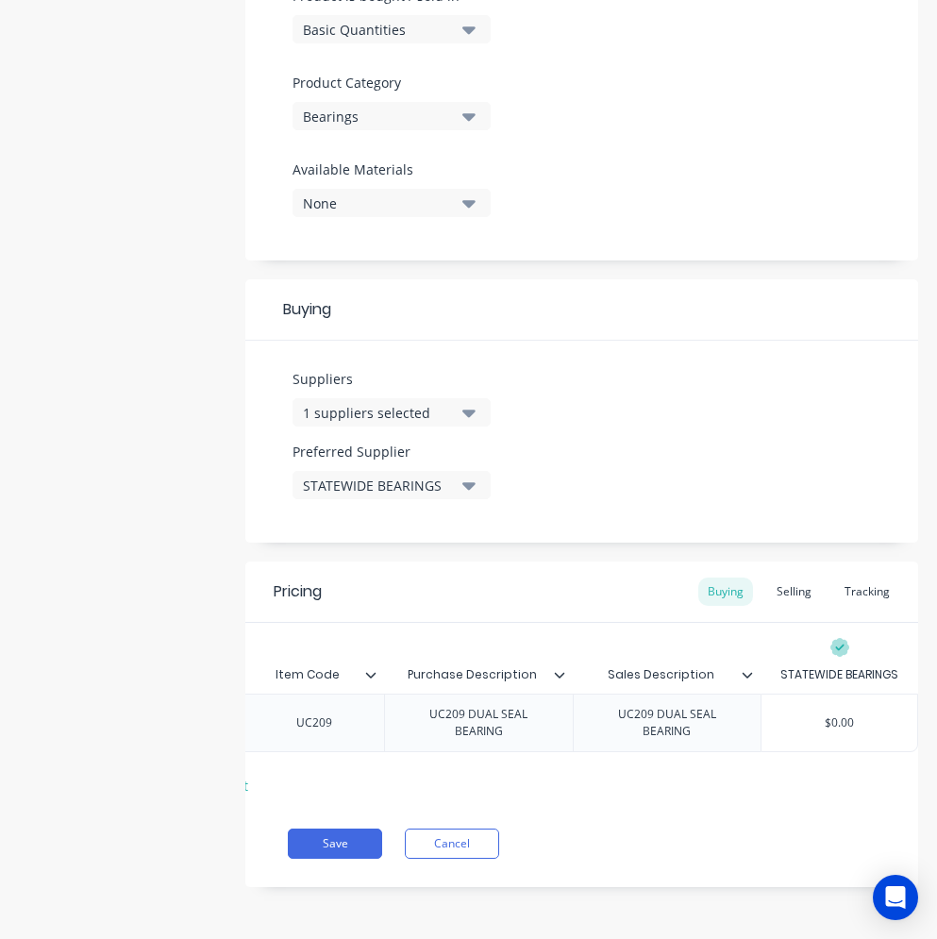
type input "$2"
type textarea "x"
type input "$23"
type textarea "x"
type input "$23."
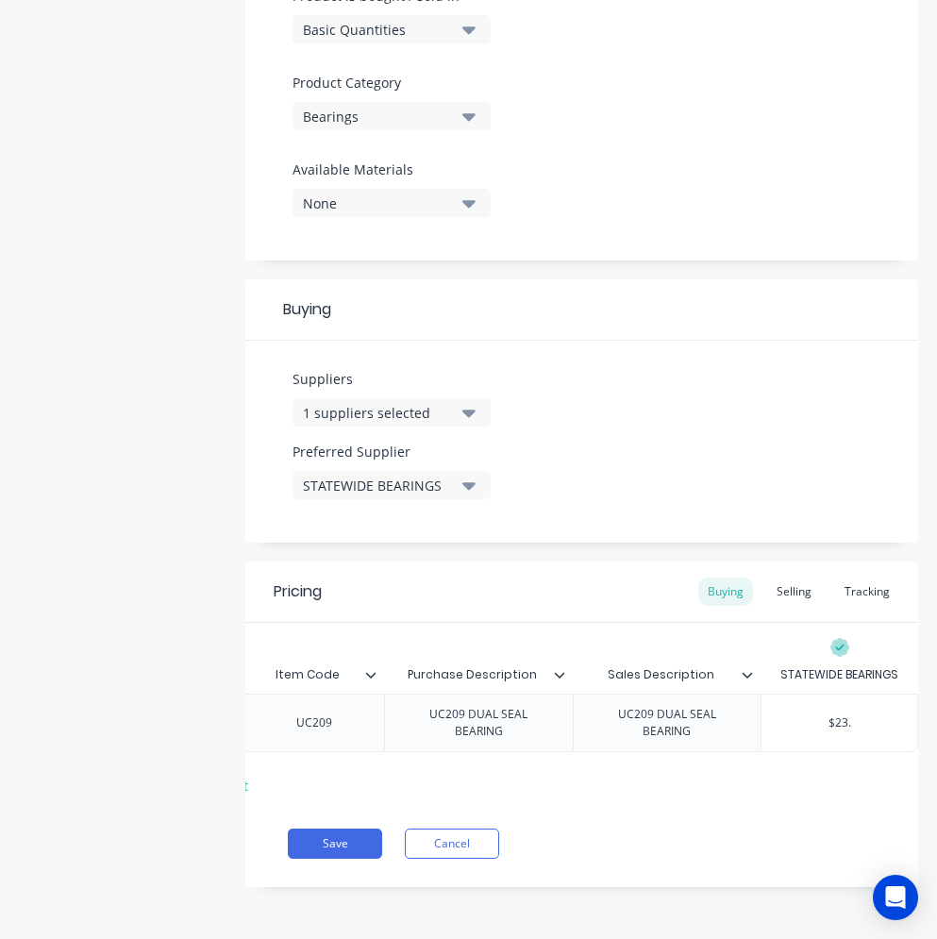
type textarea "x"
type input "$23.7"
click at [767, 578] on div "Selling" at bounding box center [794, 592] width 54 height 28
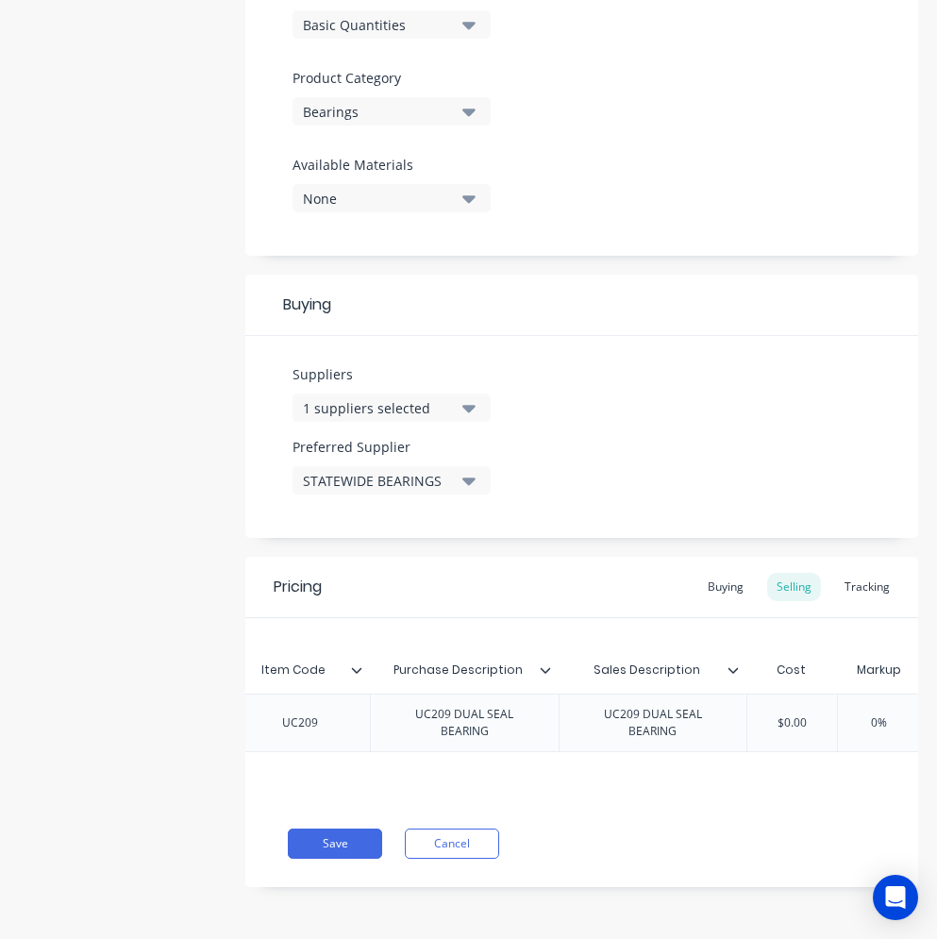
click at [782, 715] on input "$0.00" at bounding box center [792, 723] width 94 height 17
type input "$"
type textarea "x"
type input "$2"
type textarea "x"
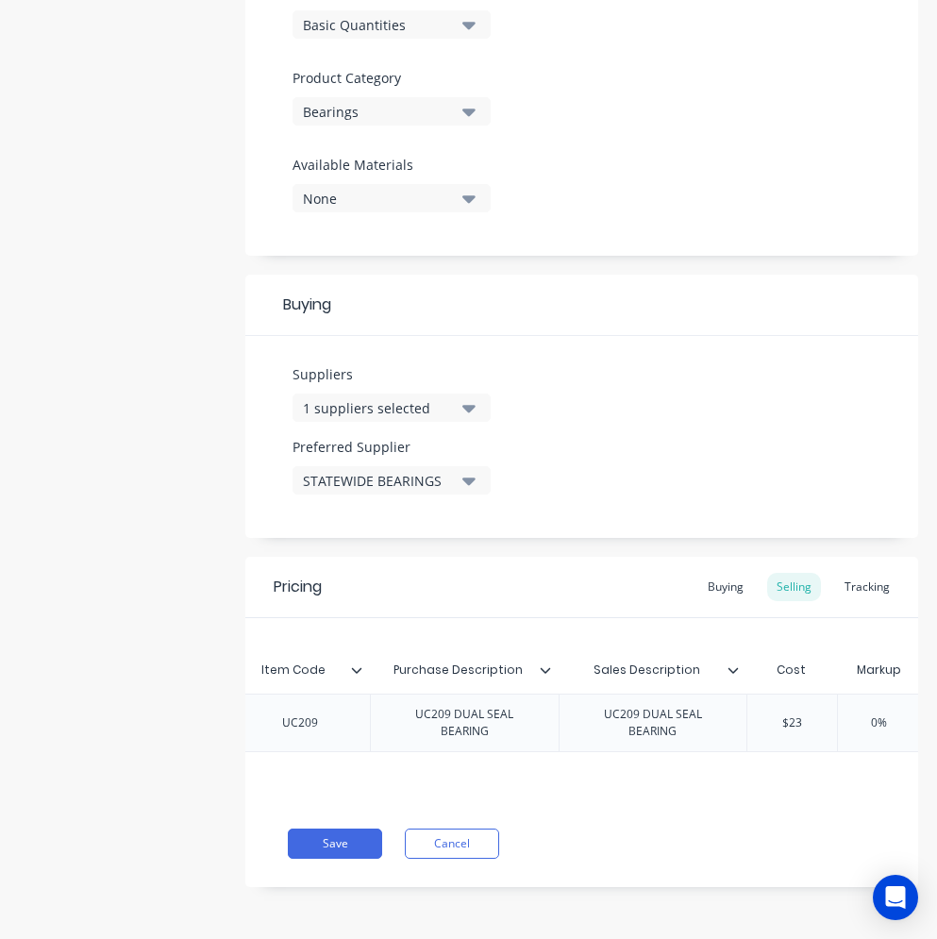
type input "$23."
type textarea "x"
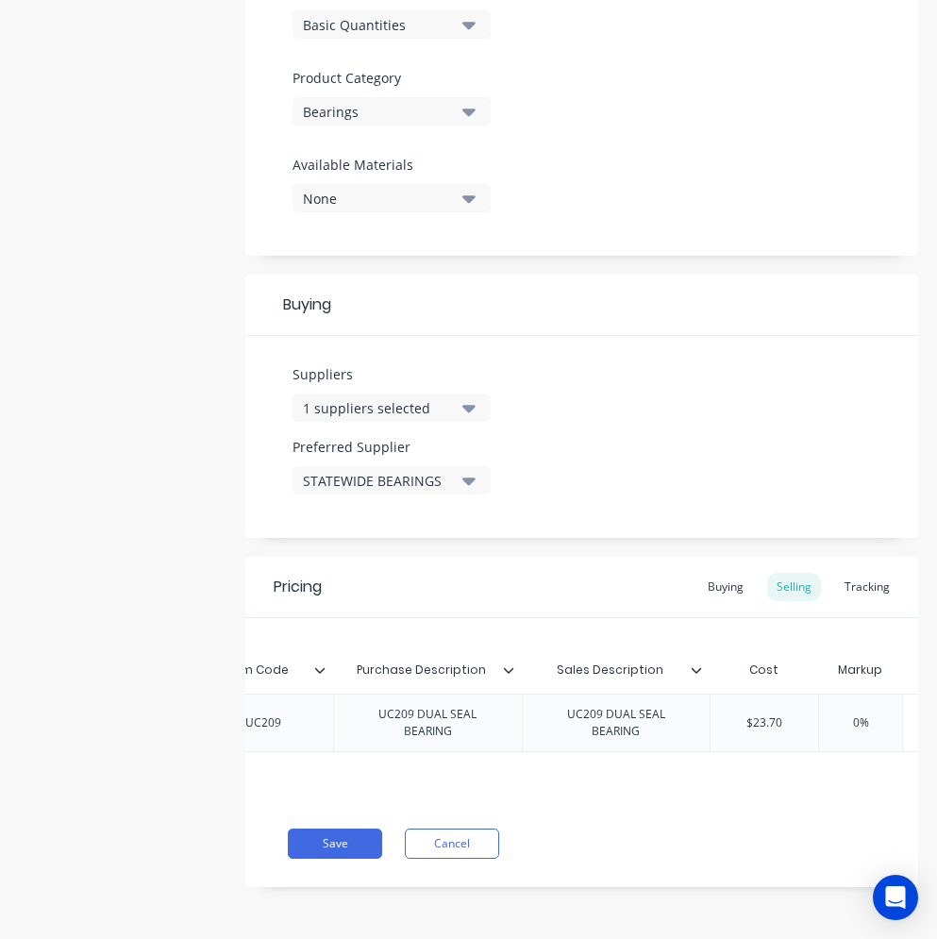
scroll to position [0, 441]
type input "$23.7"
type input "0%"
click at [677, 721] on input "0%" at bounding box center [672, 723] width 94 height 17
drag, startPoint x: 671, startPoint y: 720, endPoint x: 636, endPoint y: 715, distance: 35.4
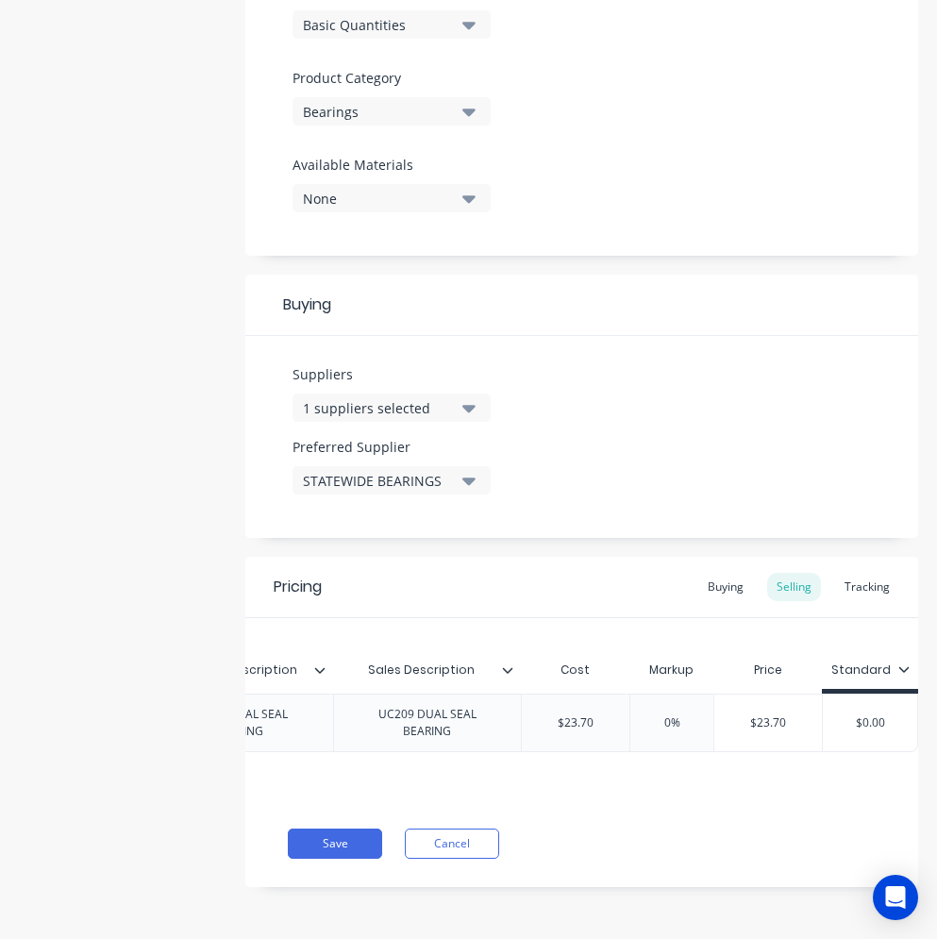
click at [636, 715] on input "0%" at bounding box center [672, 723] width 94 height 17
type textarea "x"
type input "6"
type textarea "x"
type input "60"
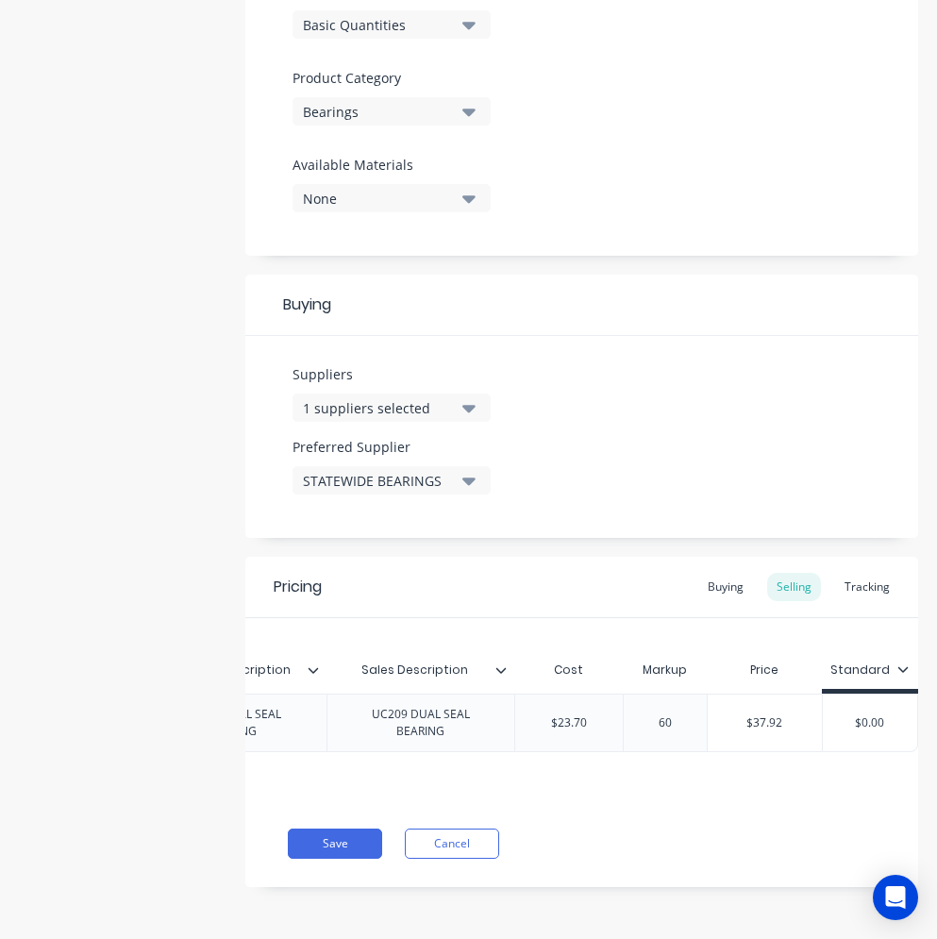
click at [669, 849] on div "Save Cancel" at bounding box center [603, 844] width 631 height 30
click at [369, 839] on button "Save" at bounding box center [335, 844] width 94 height 30
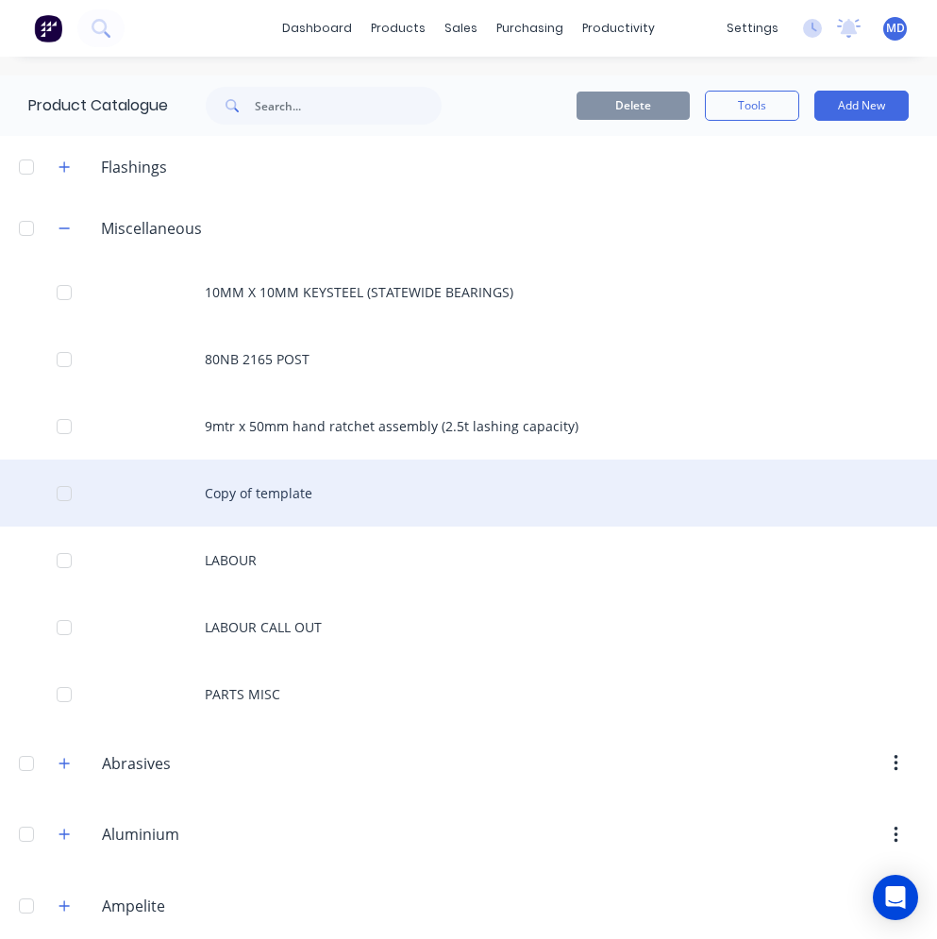
click at [258, 500] on div "Copy of template" at bounding box center [468, 493] width 937 height 67
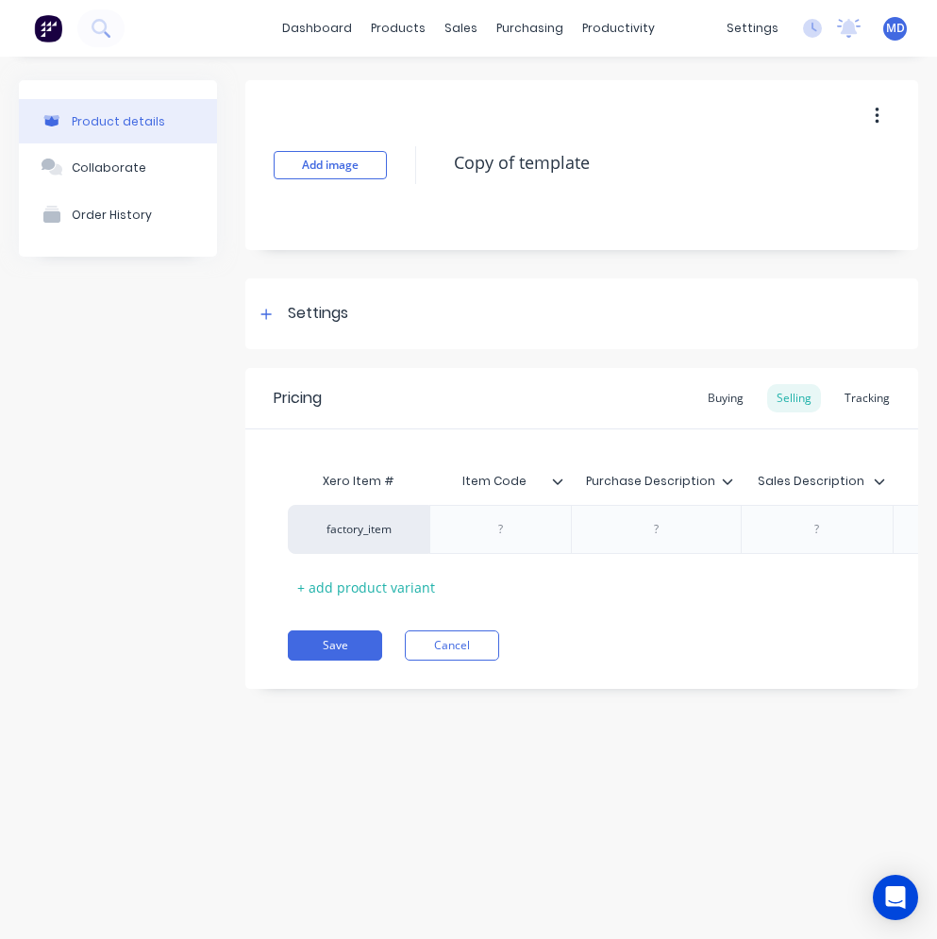
click at [875, 117] on icon "button" at bounding box center [877, 116] width 5 height 21
click at [809, 158] on span "Duplicate" at bounding box center [808, 166] width 142 height 20
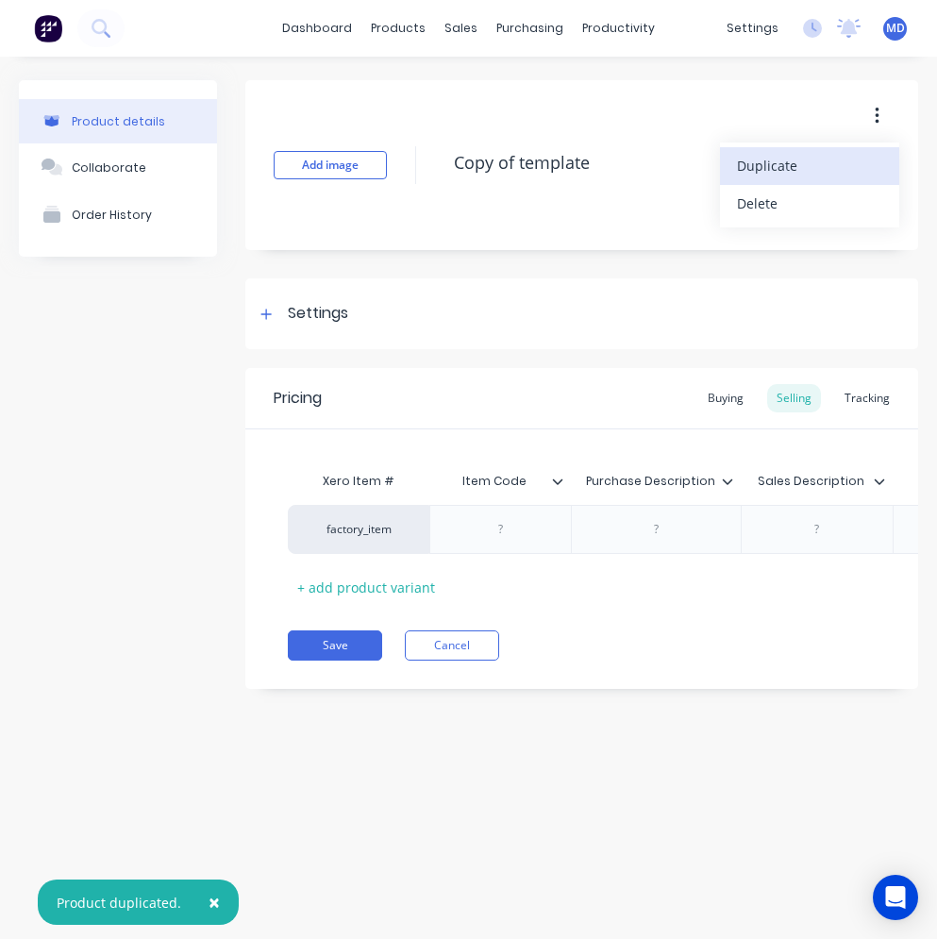
click at [809, 158] on span "Duplicate" at bounding box center [808, 166] width 142 height 20
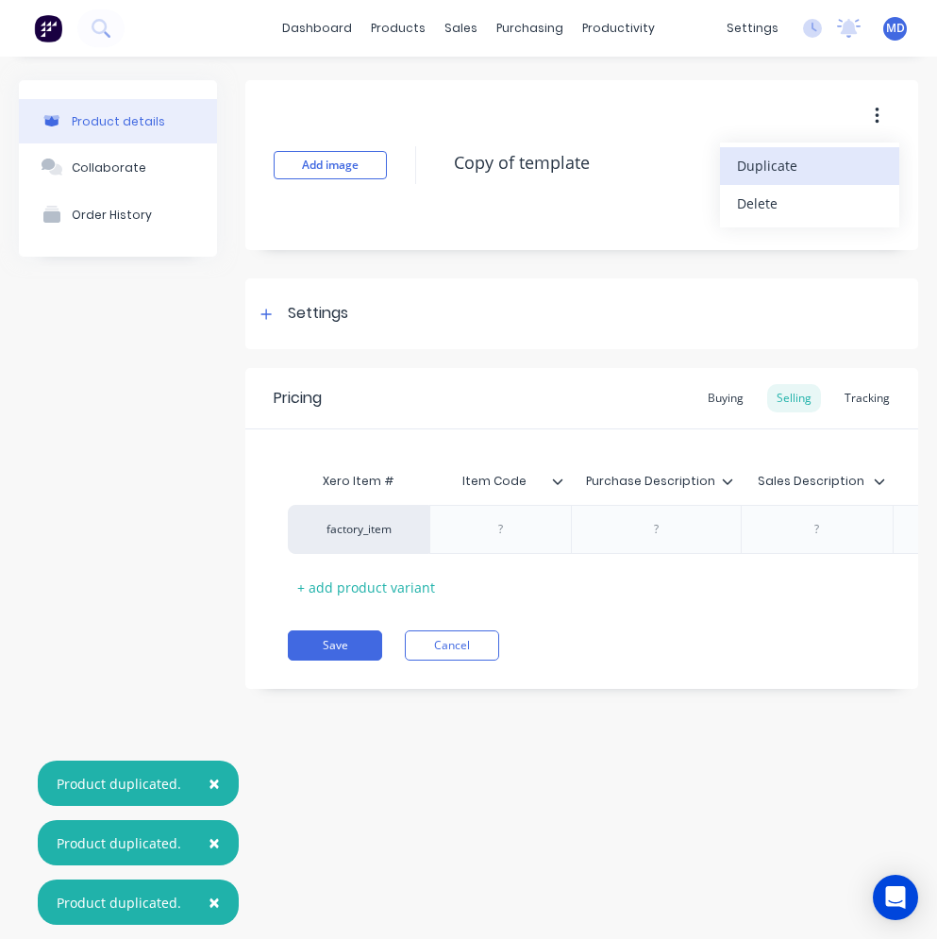
click at [809, 158] on span "Duplicate" at bounding box center [808, 166] width 142 height 20
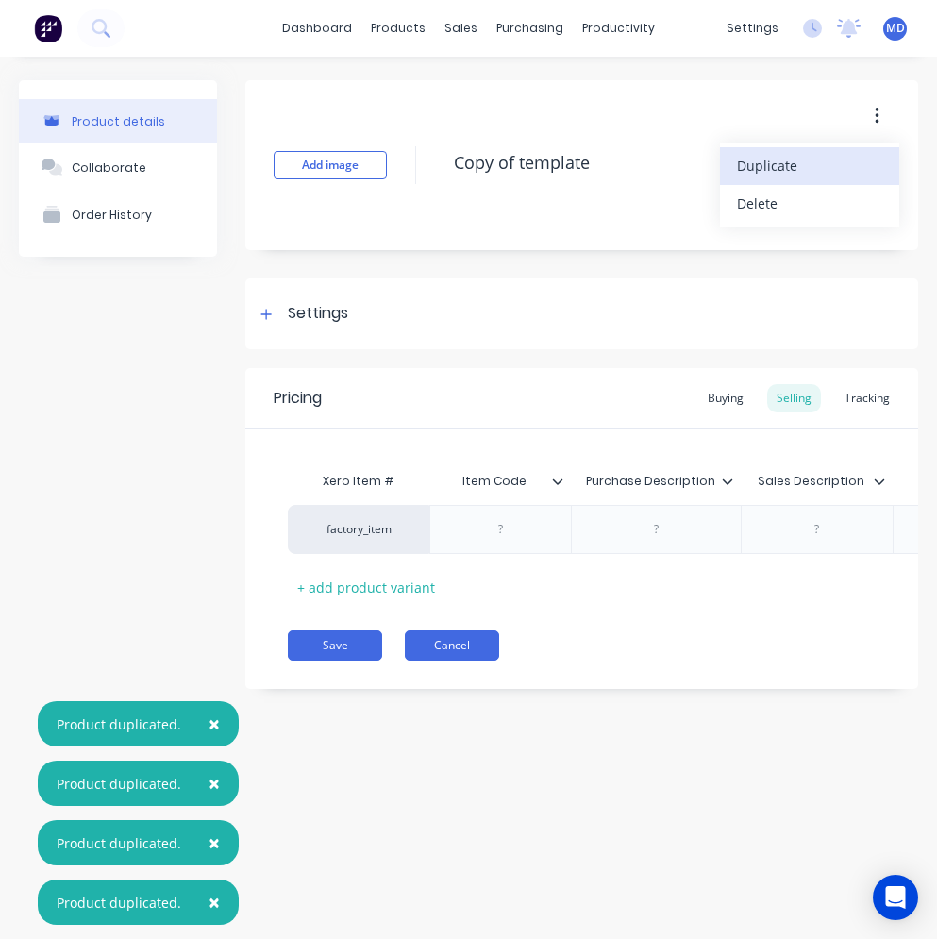
click at [448, 651] on button "Cancel" at bounding box center [452, 646] width 94 height 30
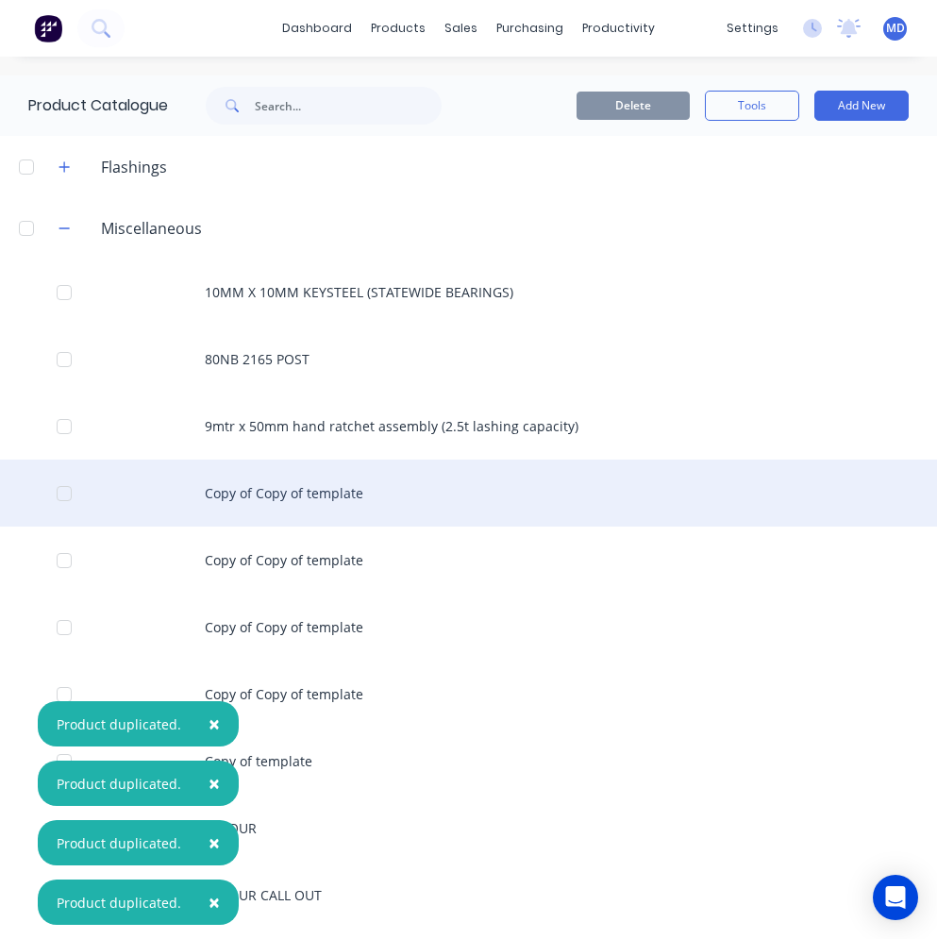
click at [323, 503] on div "Copy of Copy of template" at bounding box center [468, 493] width 937 height 67
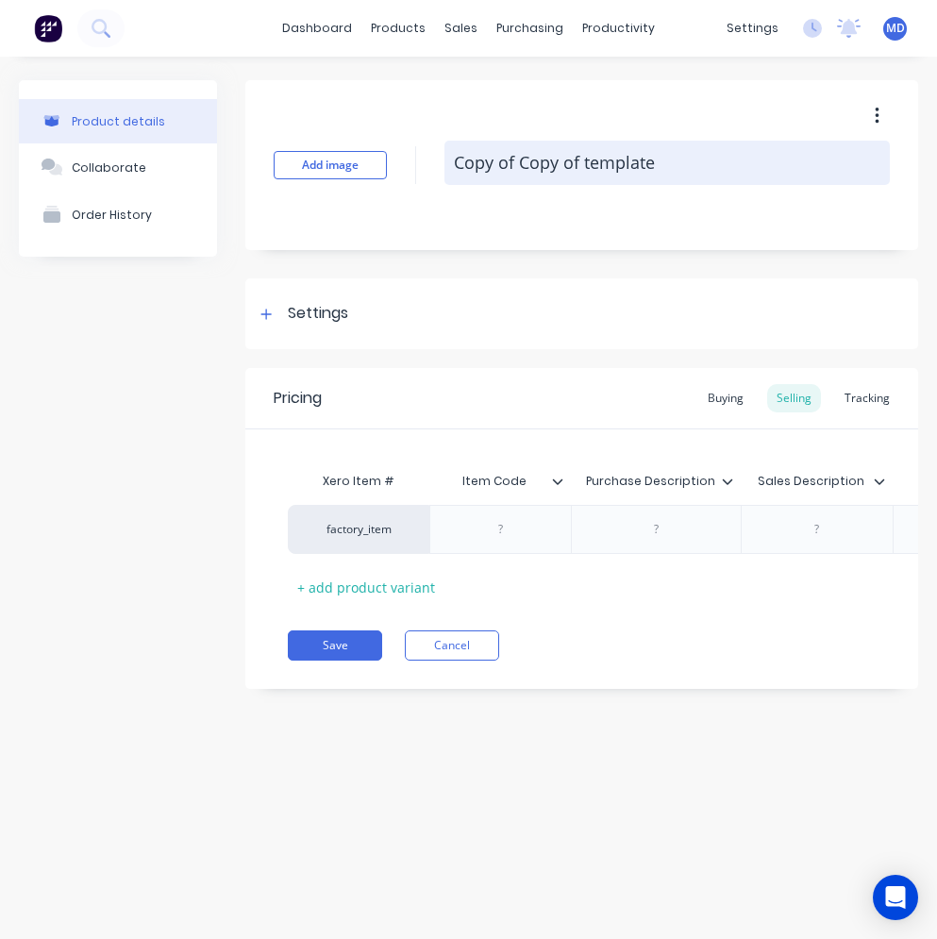
drag, startPoint x: 660, startPoint y: 163, endPoint x: 454, endPoint y: 164, distance: 205.8
click at [454, 164] on textarea "Copy of Copy of template" at bounding box center [668, 163] width 446 height 44
paste textarea "1" HIGH STRENGTH DUPLEX CHAIN"
type textarea "x"
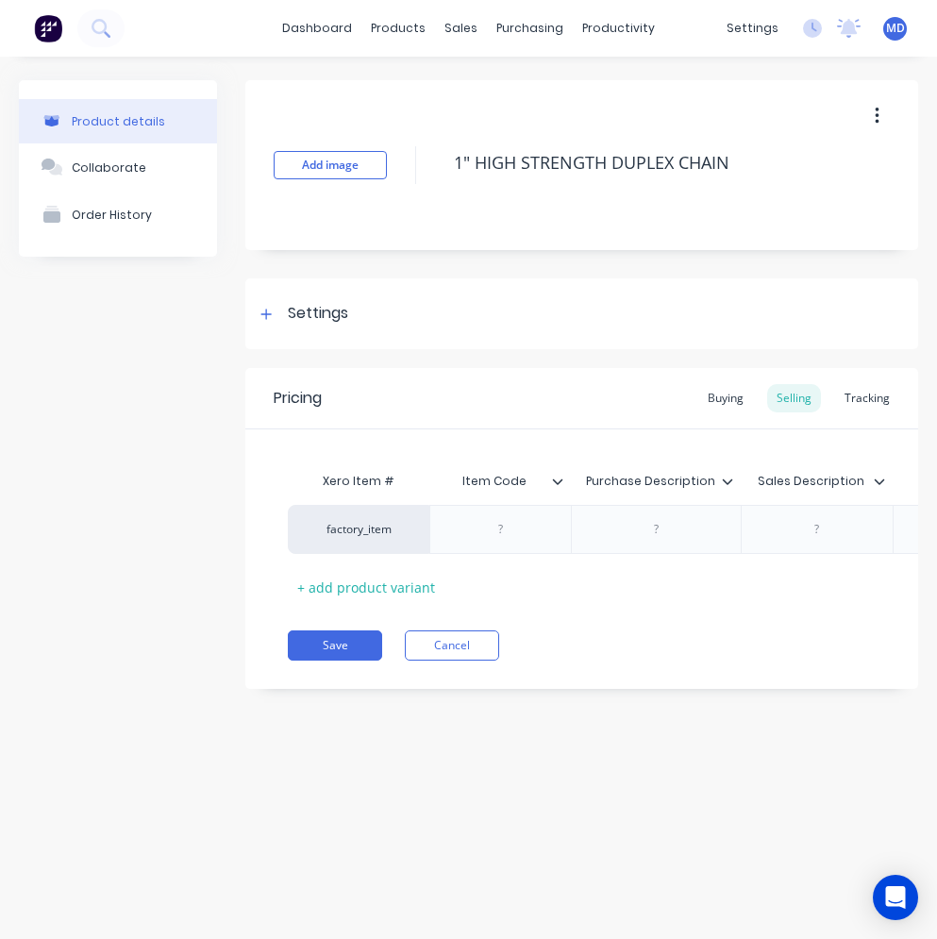
type textarea "1" HIGH STRENGTH DUPLEX CHAIN"
type textarea "x"
type textarea "1" HIGH STRENGTH DUPLEX CHAIN"
type textarea "x"
click at [496, 529] on div at bounding box center [501, 529] width 94 height 25
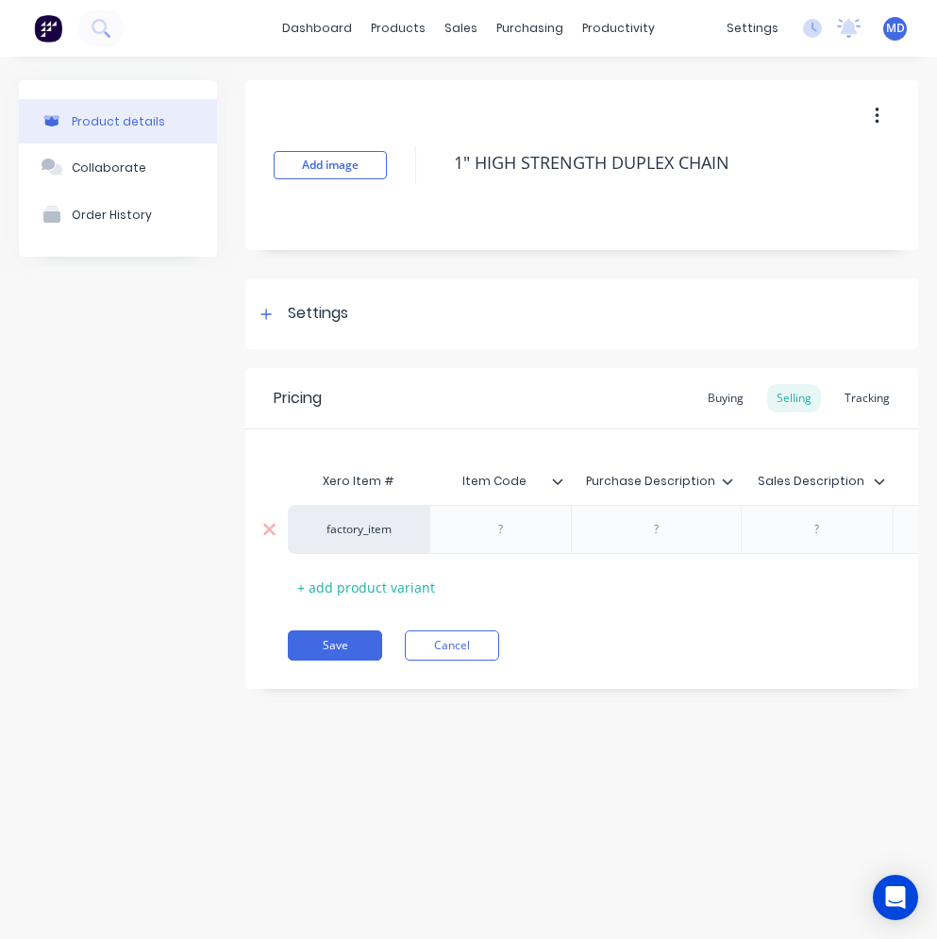
paste div
drag, startPoint x: 753, startPoint y: 160, endPoint x: 416, endPoint y: 153, distance: 337.1
click at [416, 153] on div "Add image 1" HIGH STRENGTH DUPLEX CHAIN" at bounding box center [581, 165] width 673 height 170
type textarea "x"
click at [666, 522] on div at bounding box center [657, 529] width 94 height 25
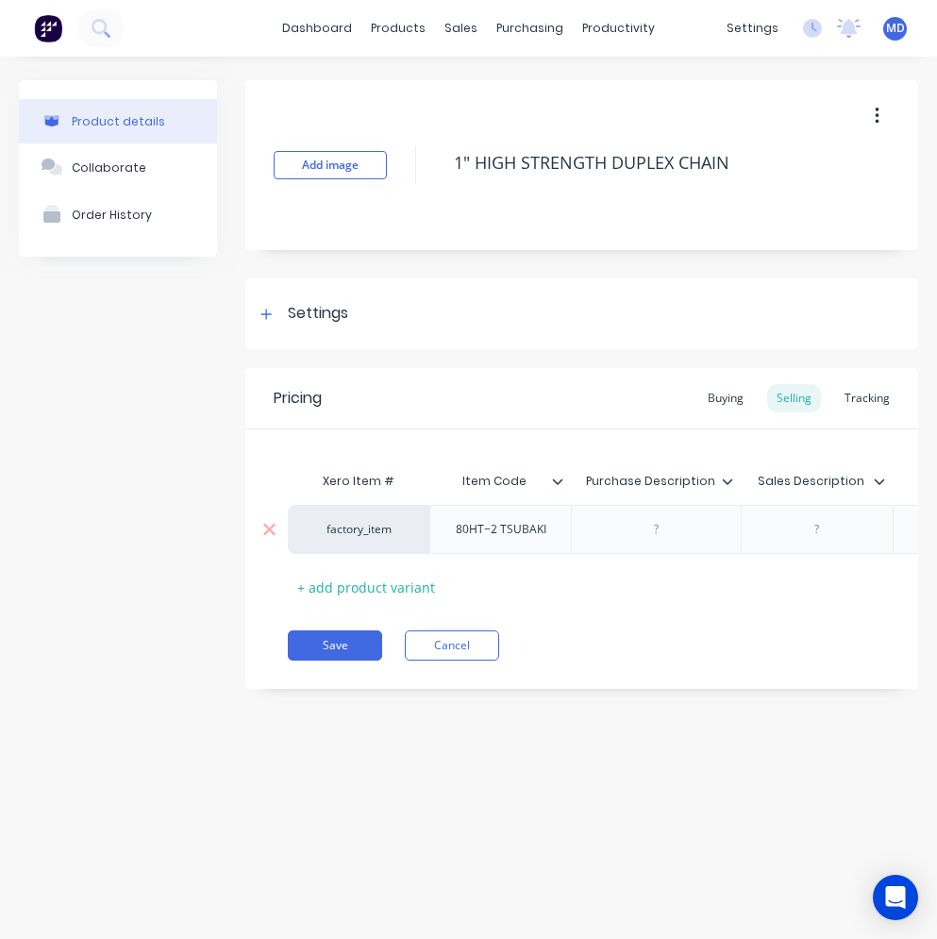
paste div
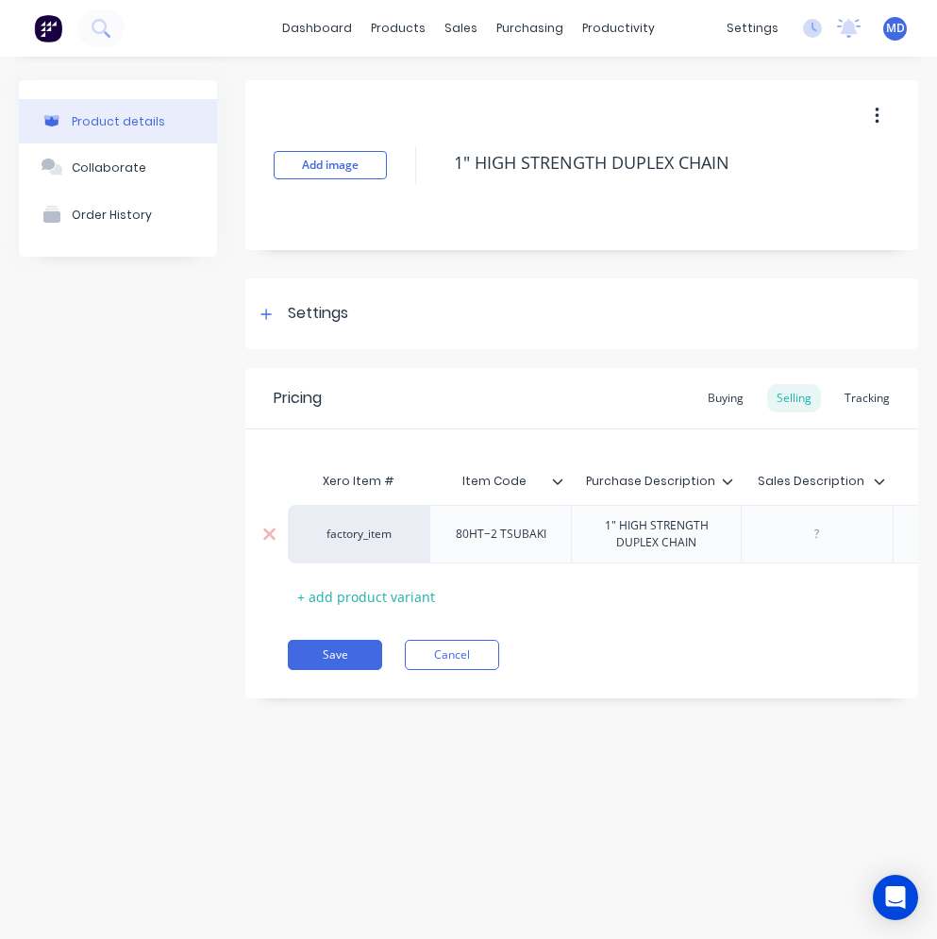
click at [804, 549] on div at bounding box center [817, 534] width 152 height 59
type textarea "x"
drag, startPoint x: 804, startPoint y: 549, endPoint x: 872, endPoint y: 529, distance: 71.1
click at [872, 529] on div at bounding box center [872, 534] width 94 height 25
paste div
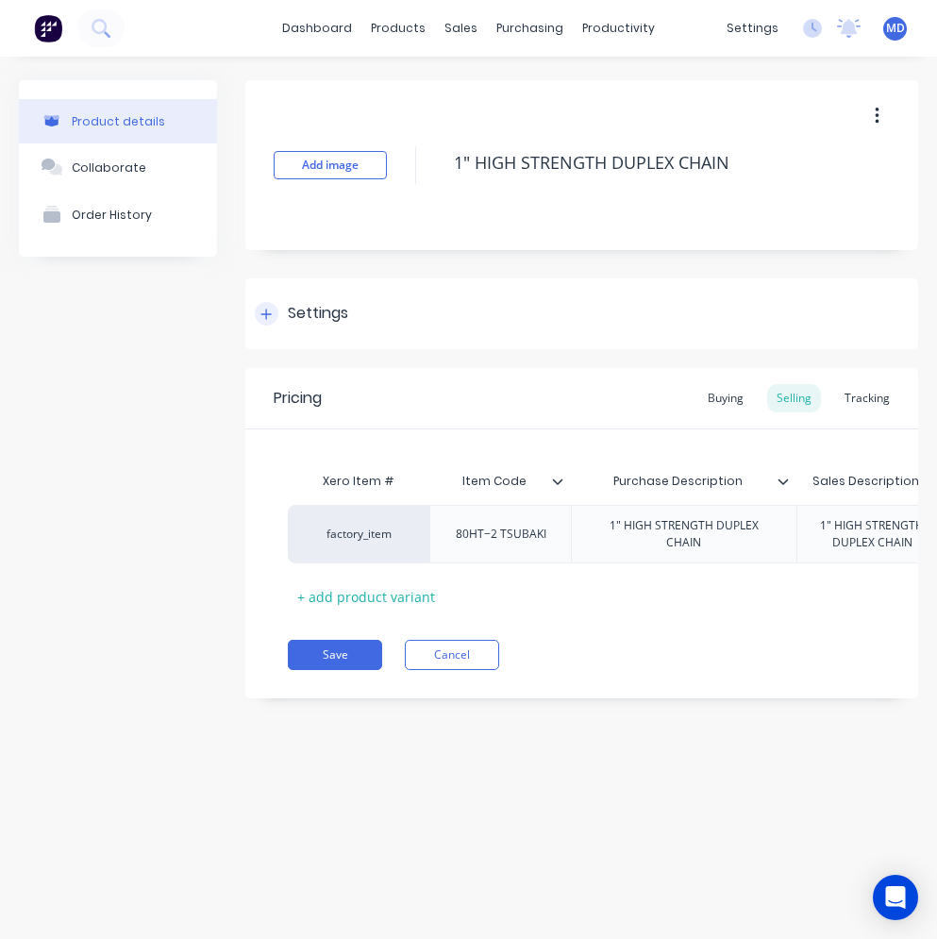
click at [304, 314] on div "Settings" at bounding box center [318, 314] width 60 height 24
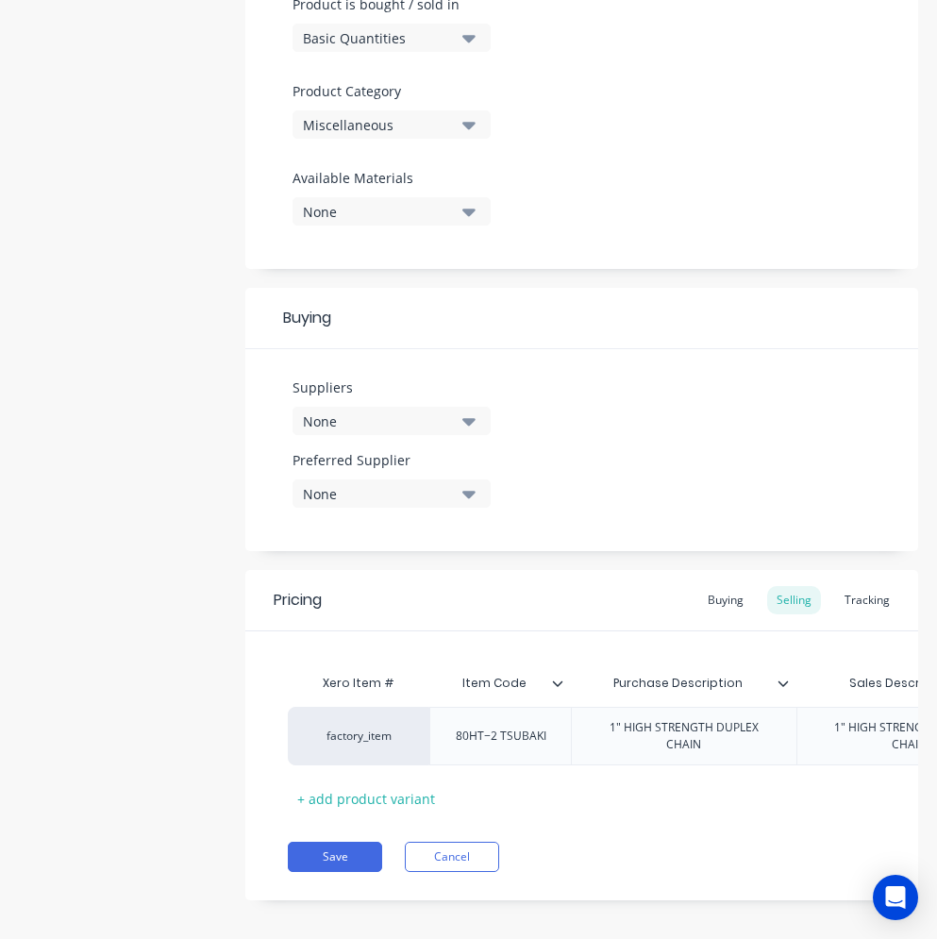
scroll to position [627, 0]
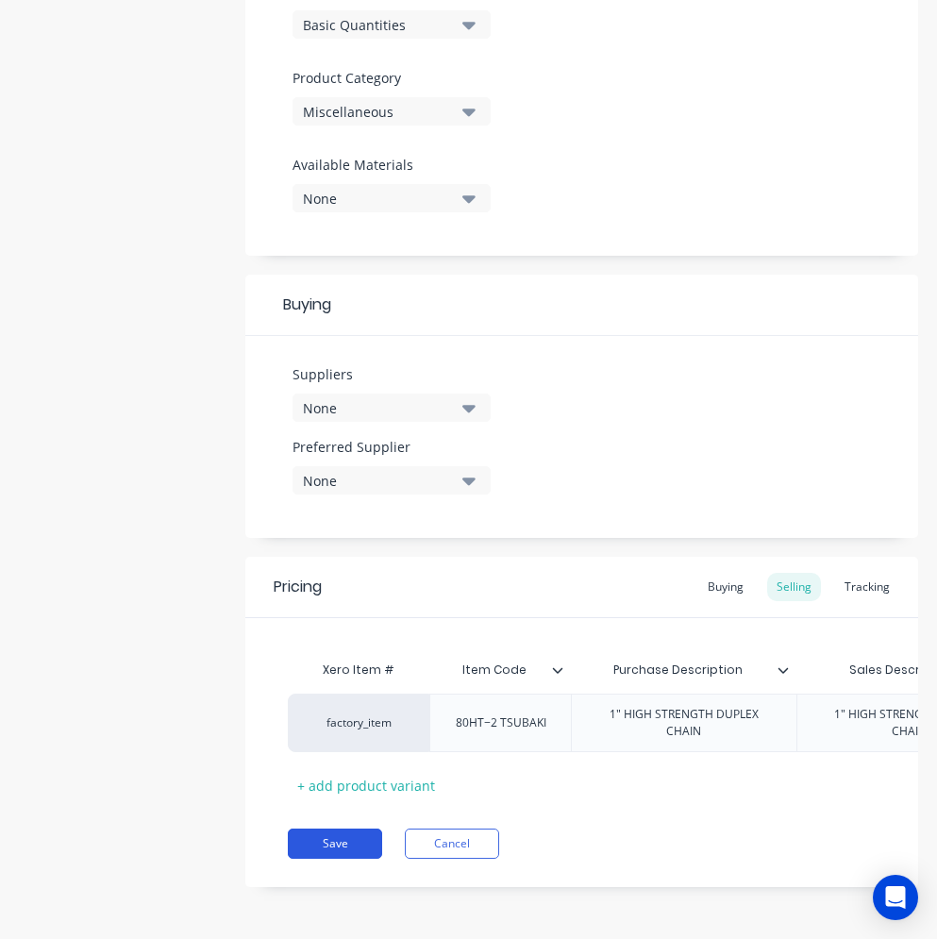
click at [359, 836] on button "Save" at bounding box center [335, 844] width 94 height 30
type textarea "x"
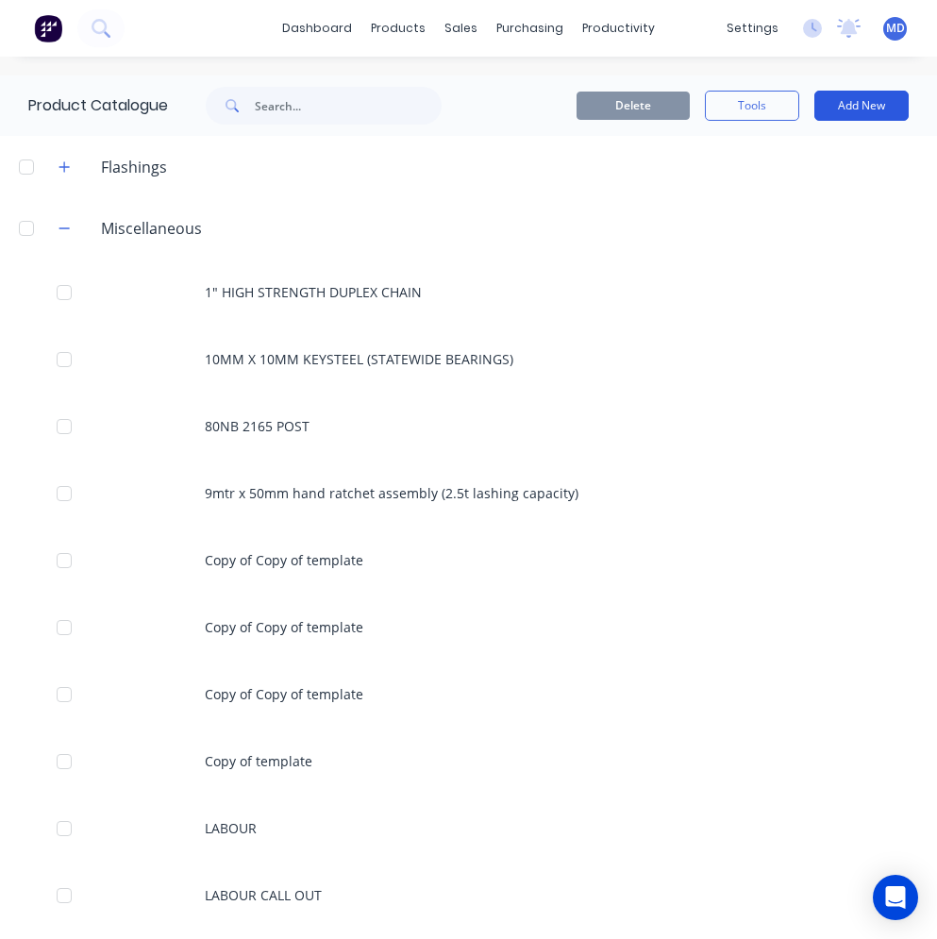
click at [855, 108] on button "Add New" at bounding box center [862, 106] width 94 height 30
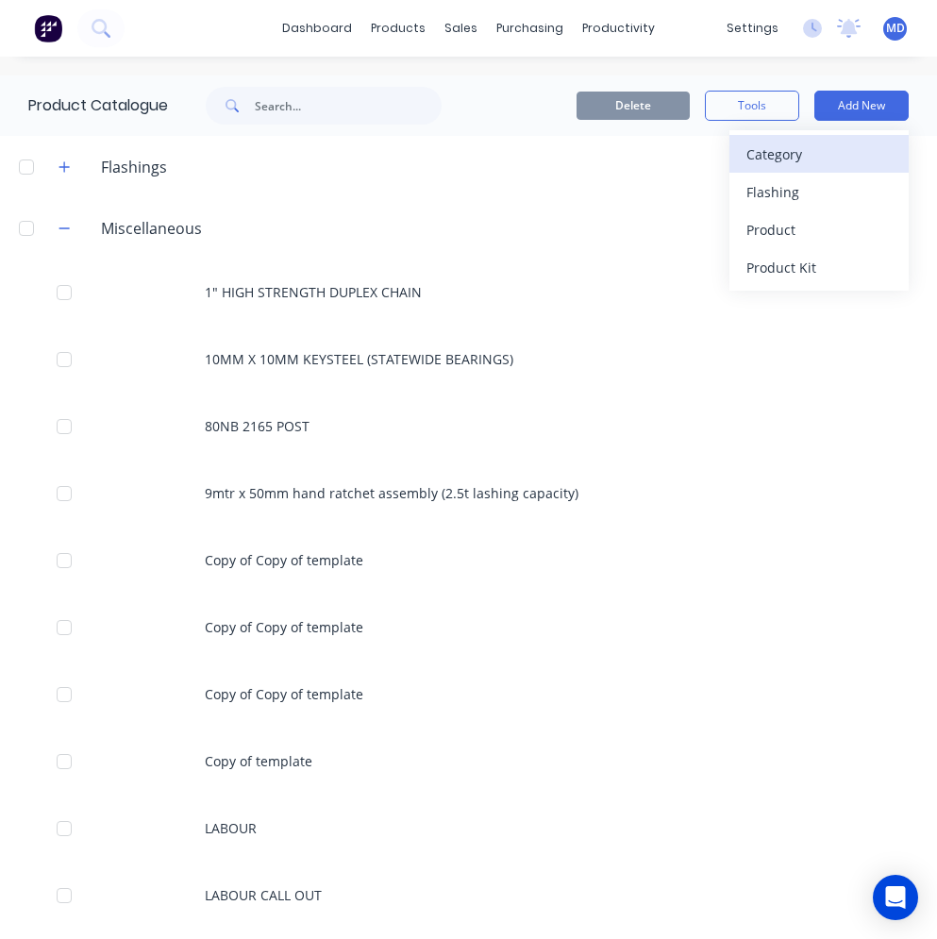
click at [801, 160] on div "Category" at bounding box center [819, 154] width 145 height 27
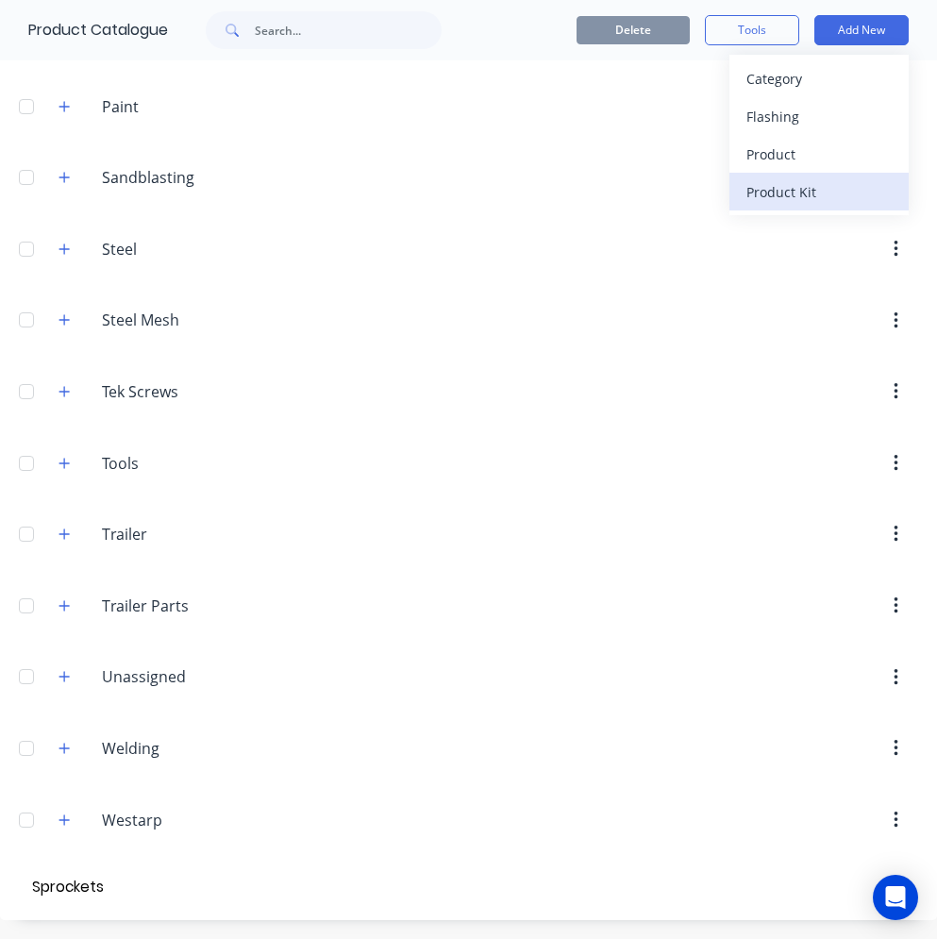
type input "Sprockets"
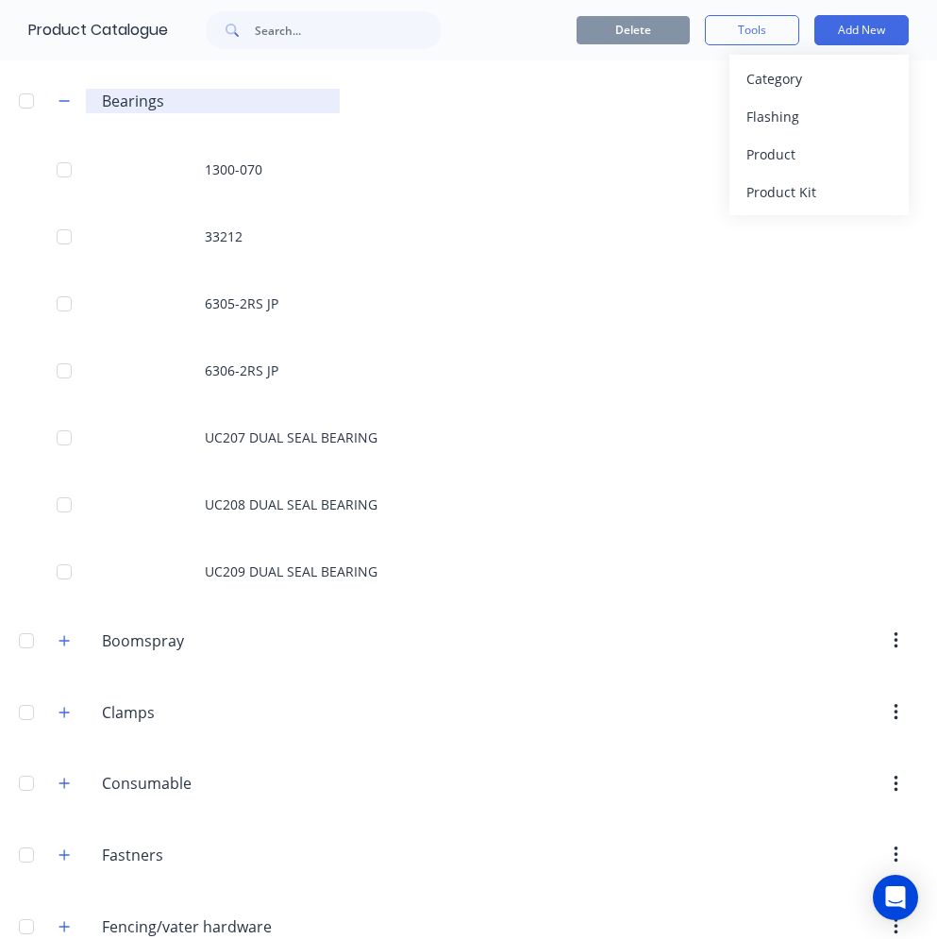
scroll to position [1143, 0]
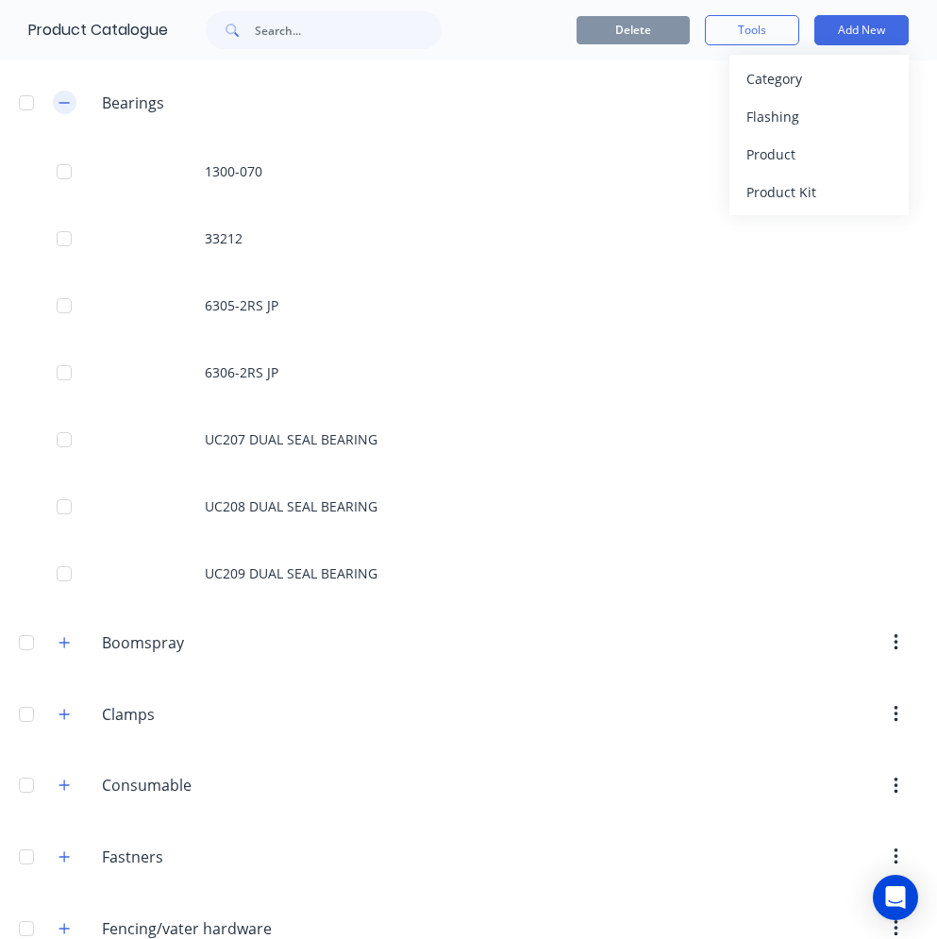
click at [68, 104] on icon "button" at bounding box center [64, 102] width 11 height 13
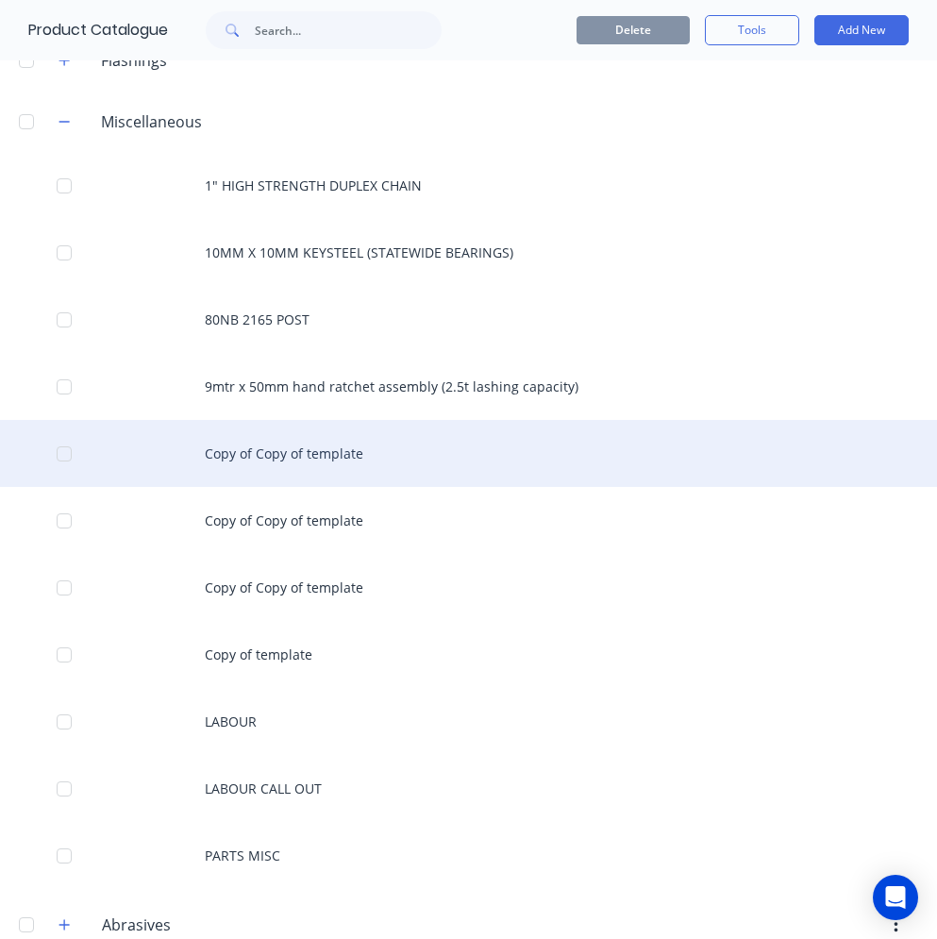
scroll to position [105, 0]
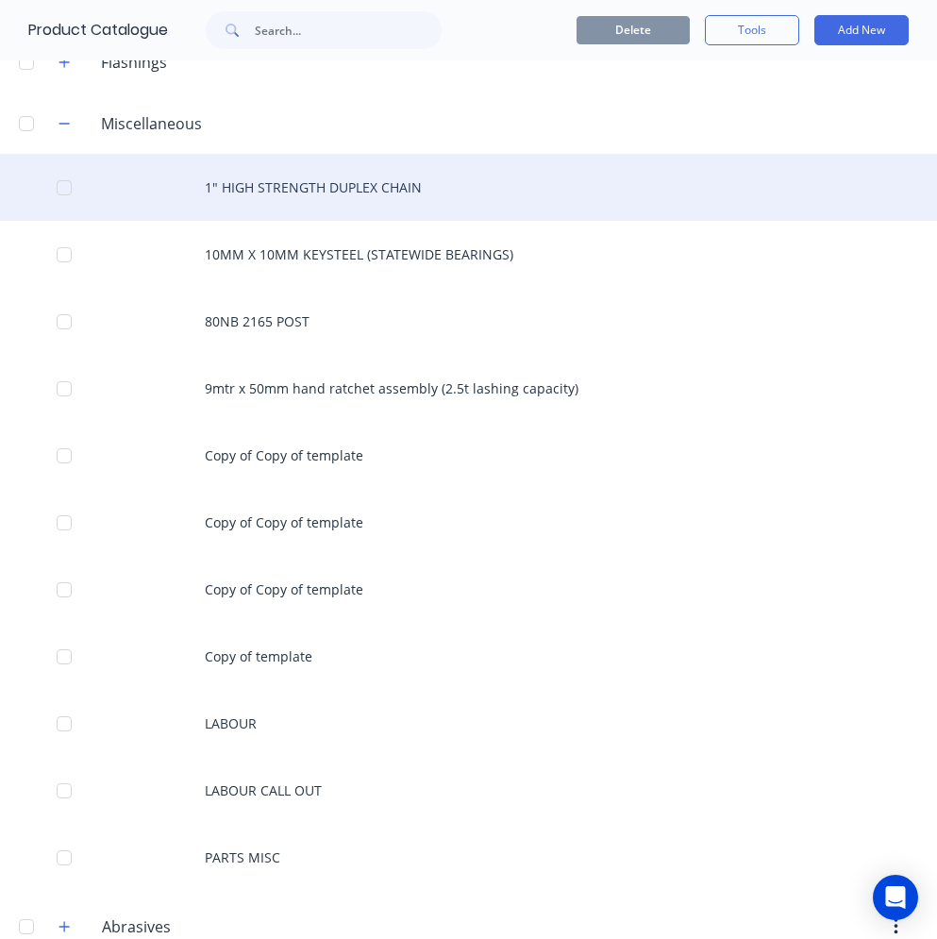
click at [296, 201] on div "1" HIGH STRENGTH DUPLEX CHAIN" at bounding box center [468, 187] width 937 height 67
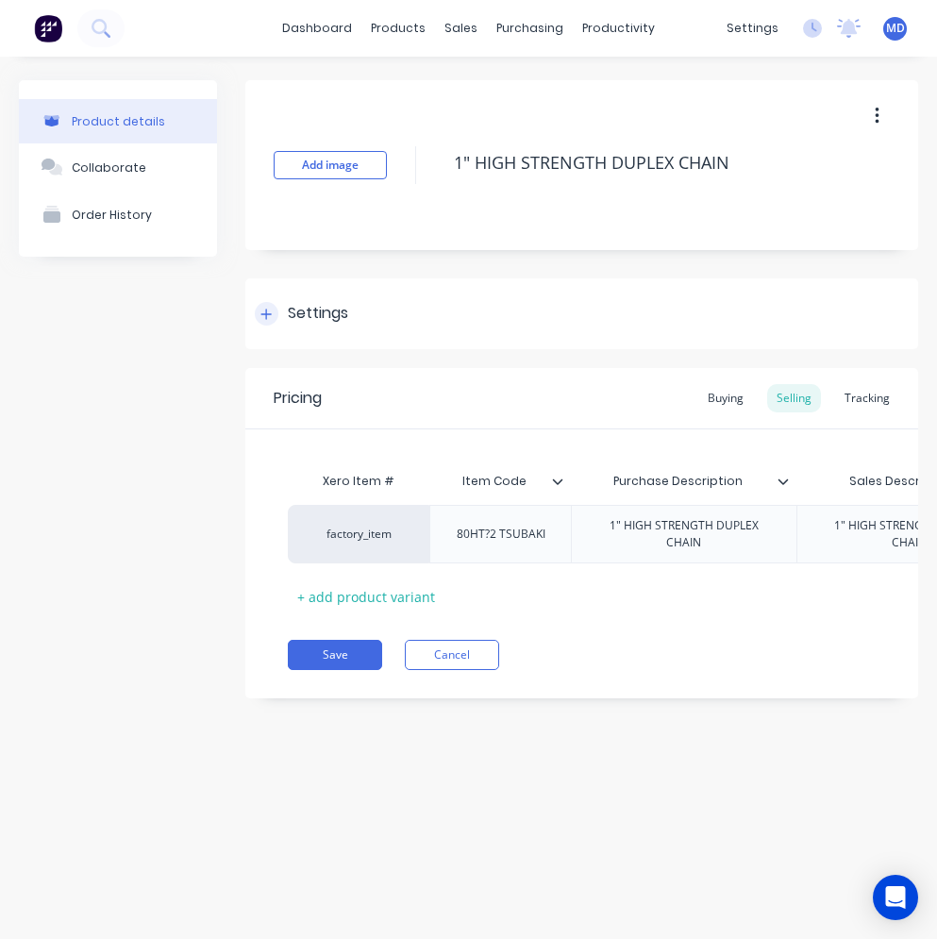
click at [336, 328] on div "Settings" at bounding box center [581, 313] width 673 height 71
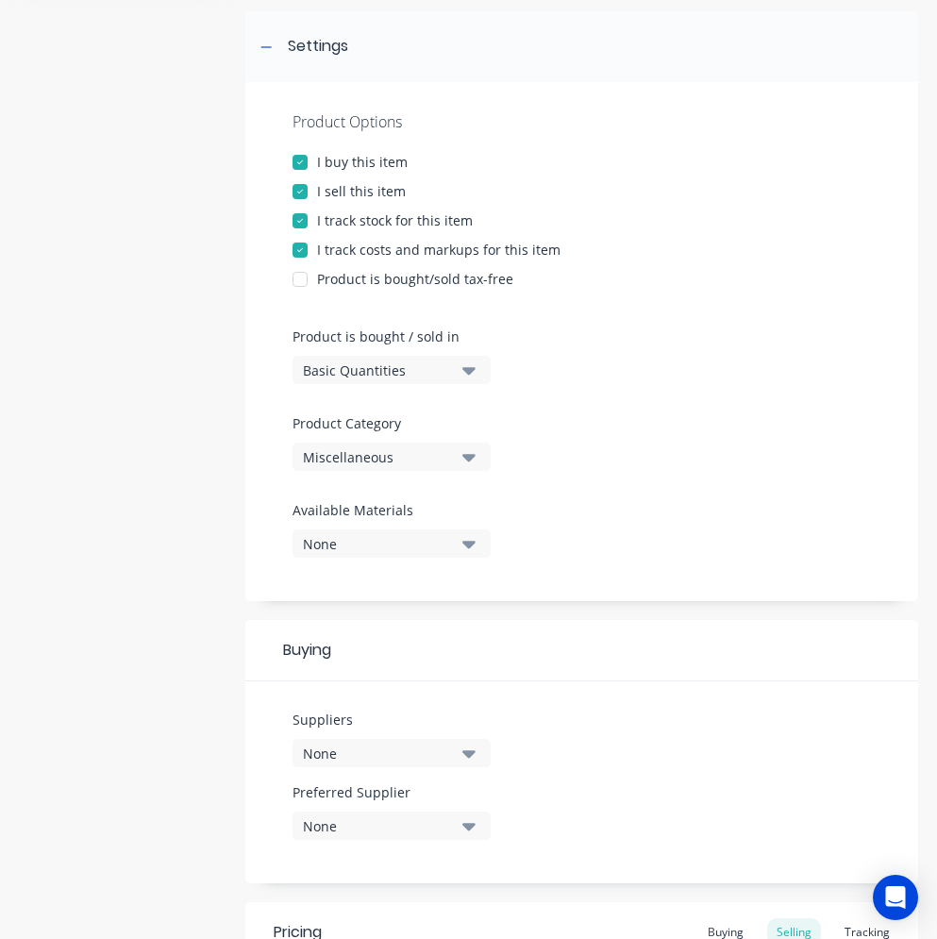
scroll to position [283, 0]
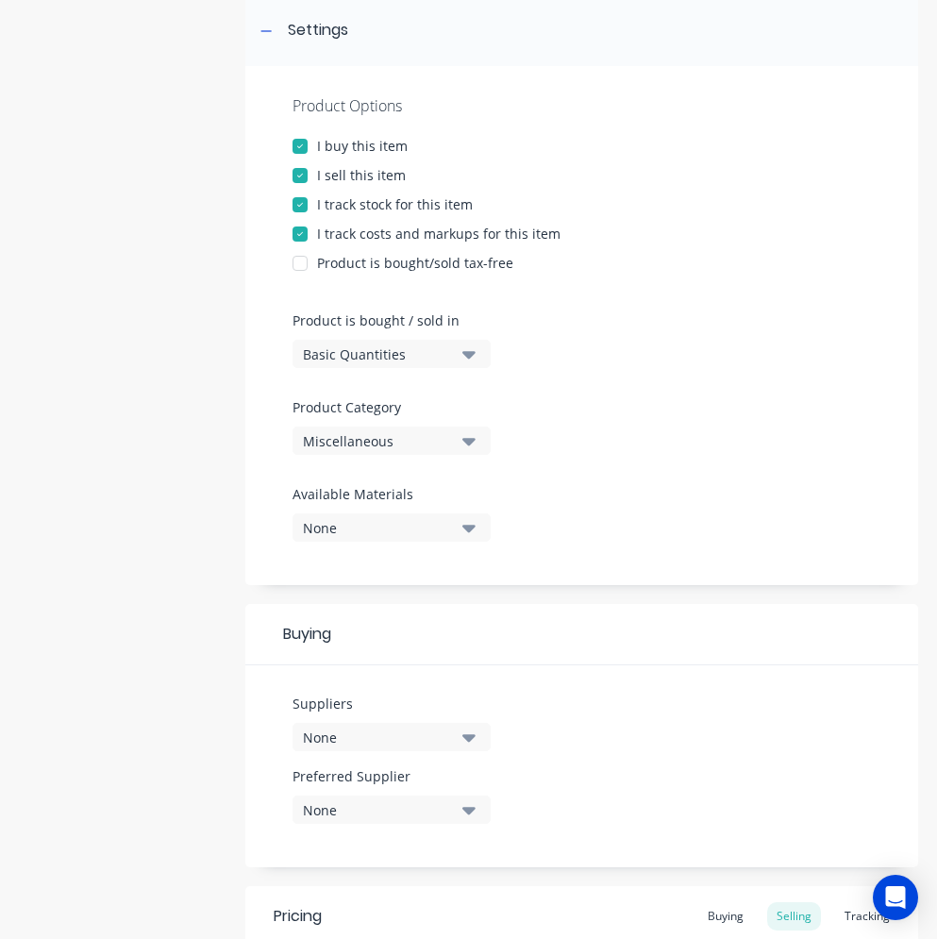
click at [413, 444] on div "Miscellaneous" at bounding box center [378, 441] width 151 height 20
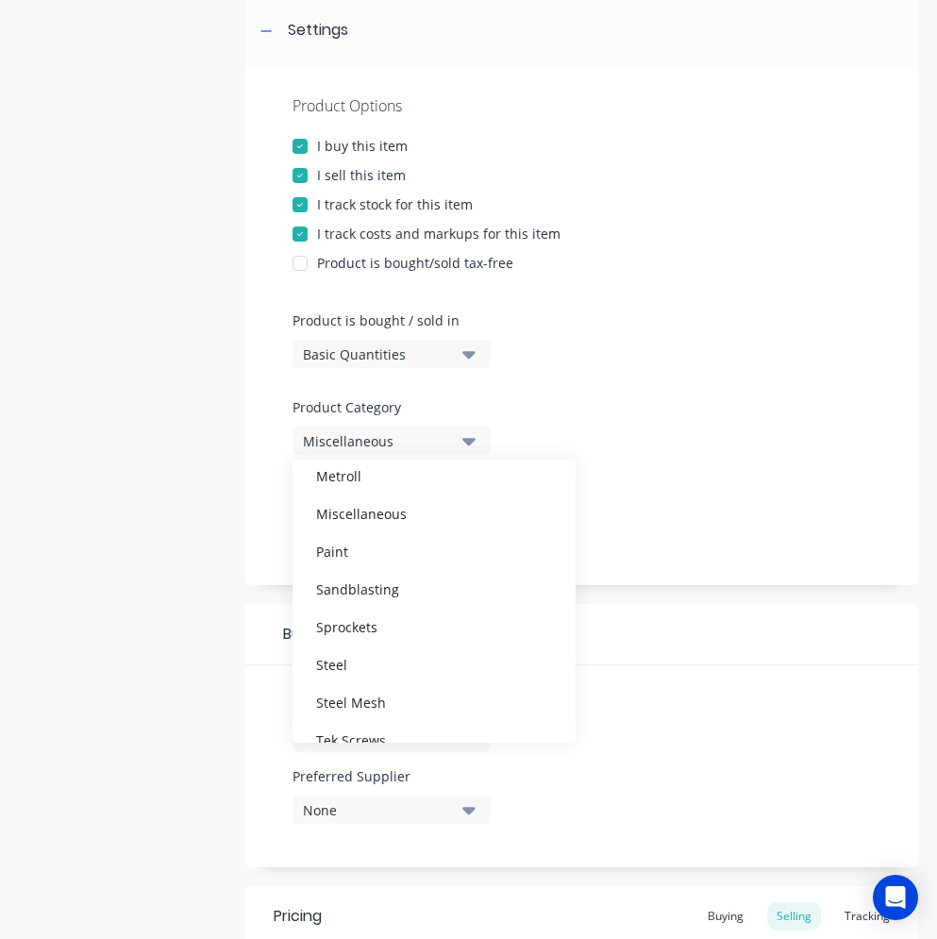
scroll to position [661, 0]
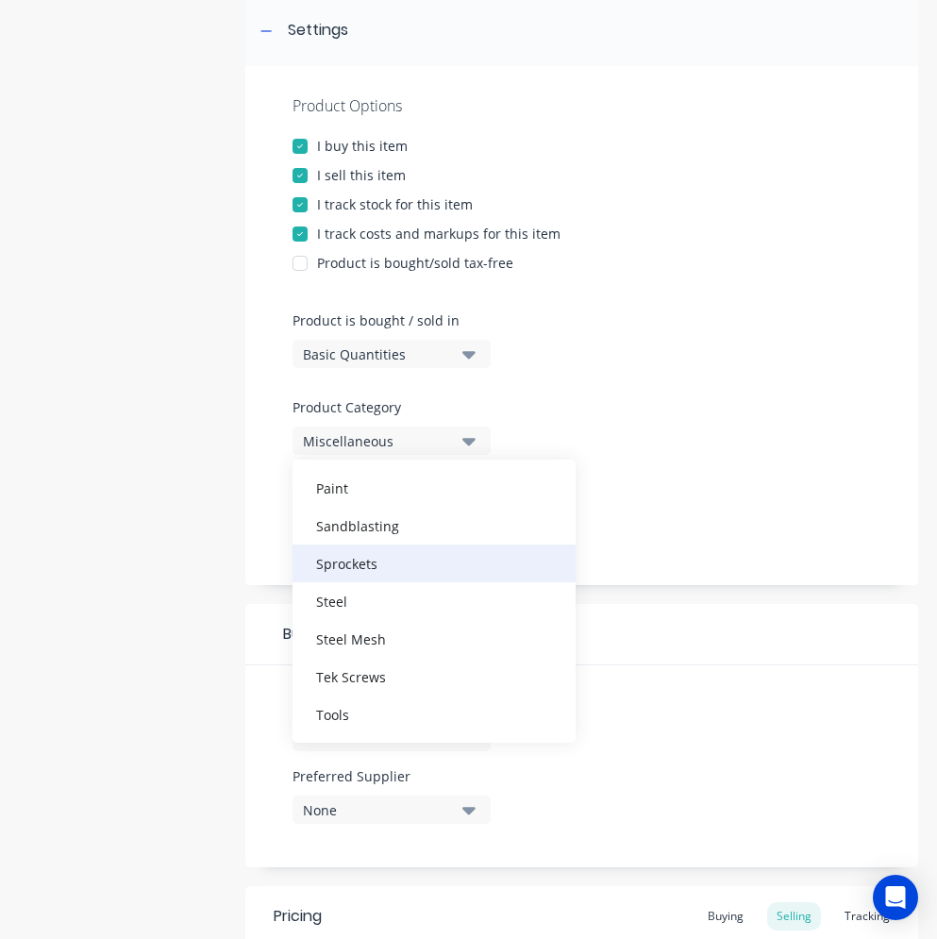
click at [357, 563] on div "Sprockets" at bounding box center [434, 564] width 283 height 38
type textarea "x"
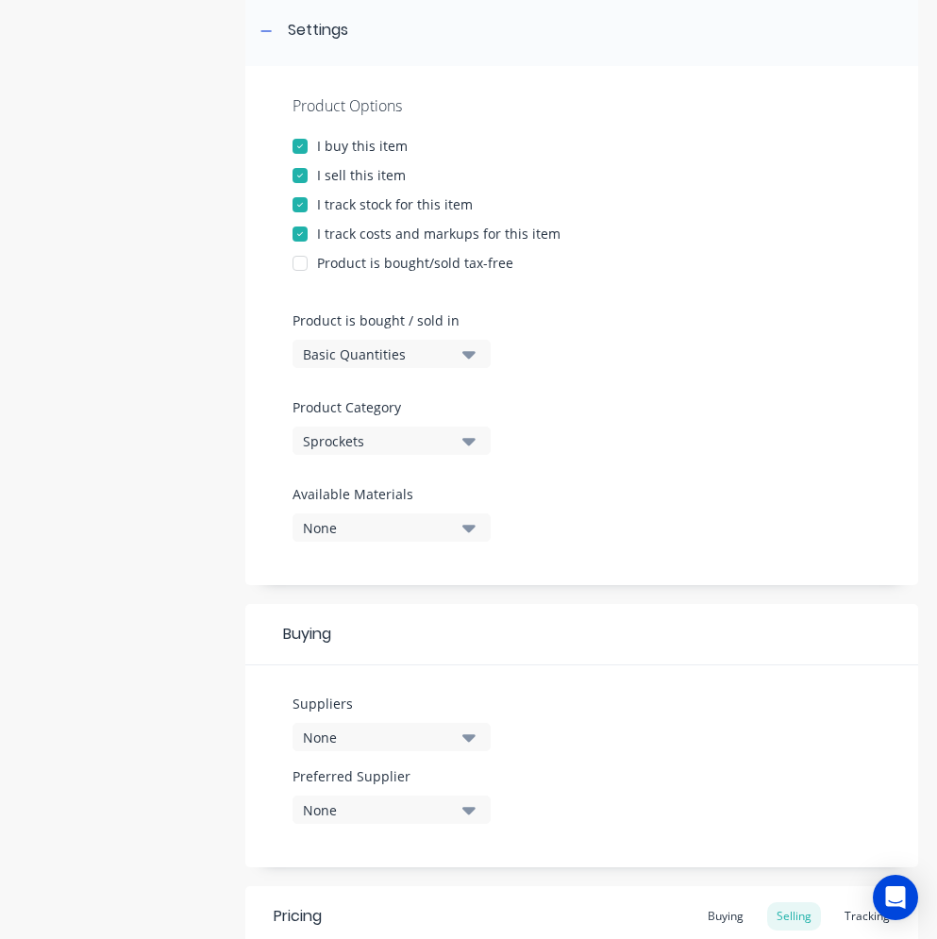
click at [399, 730] on div "None" at bounding box center [378, 738] width 151 height 20
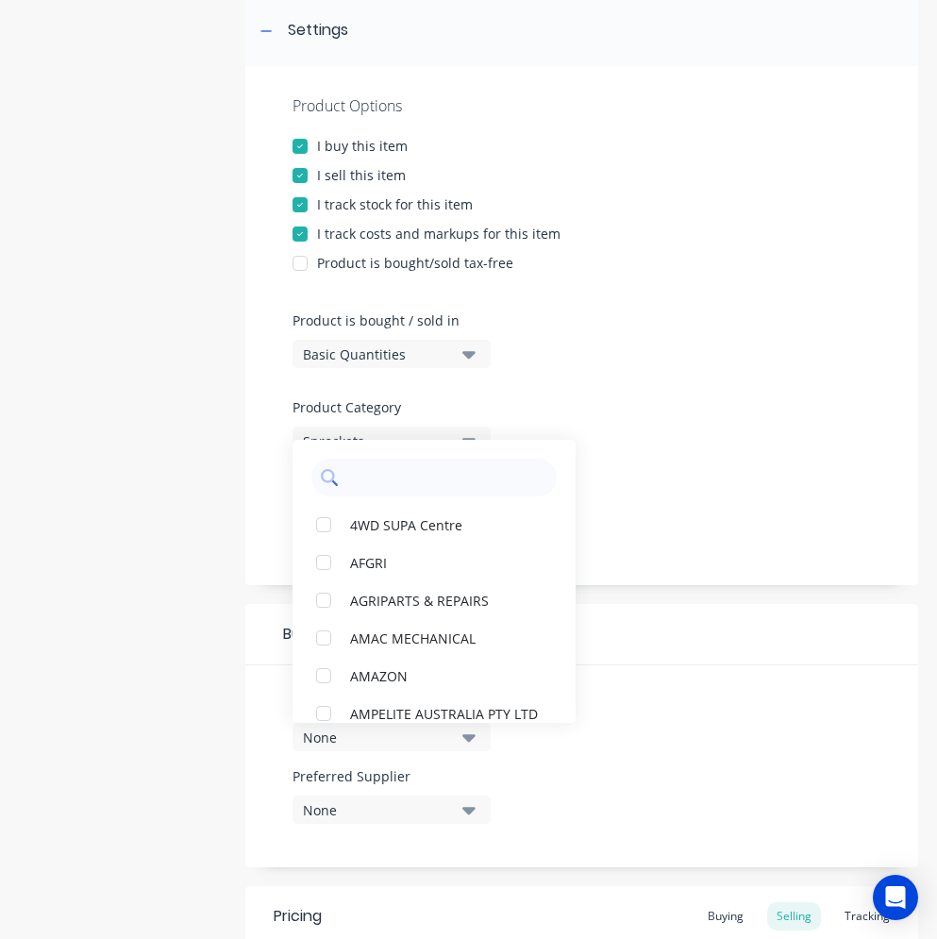
click at [372, 479] on input "text" at bounding box center [447, 478] width 200 height 38
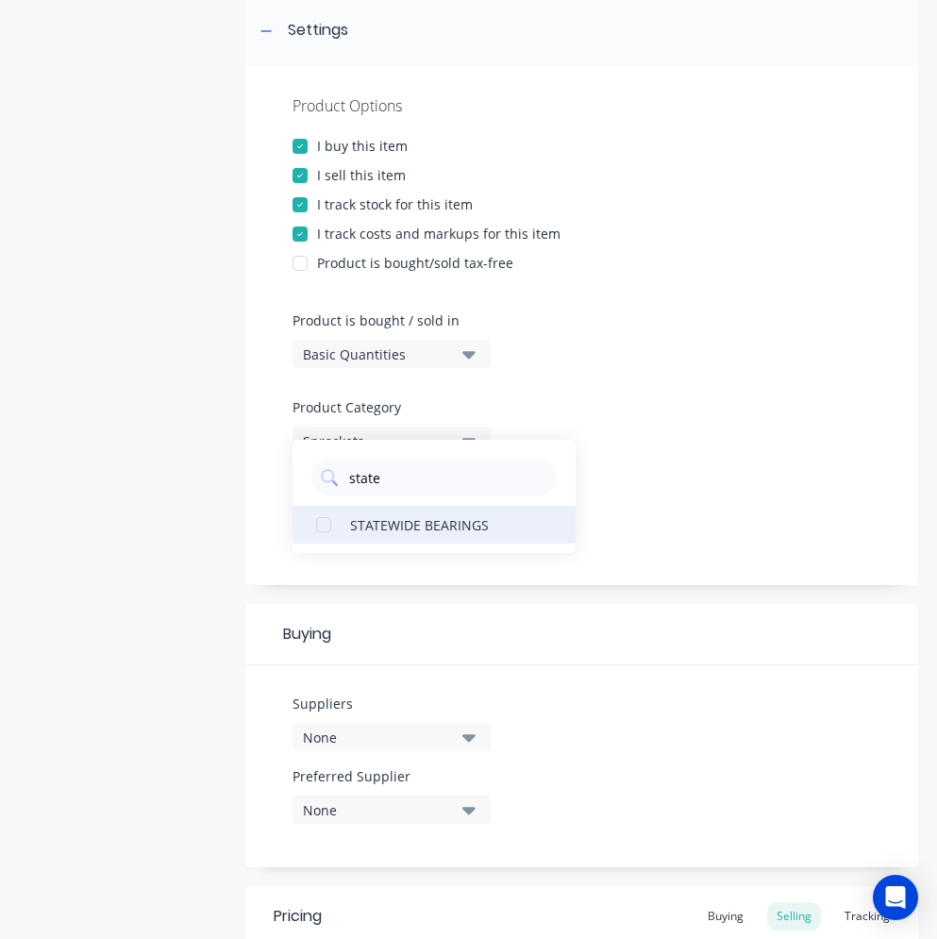
type input "state"
click at [374, 522] on div "STATEWIDE BEARINGS" at bounding box center [444, 524] width 189 height 20
click at [437, 809] on div "None" at bounding box center [378, 810] width 151 height 20
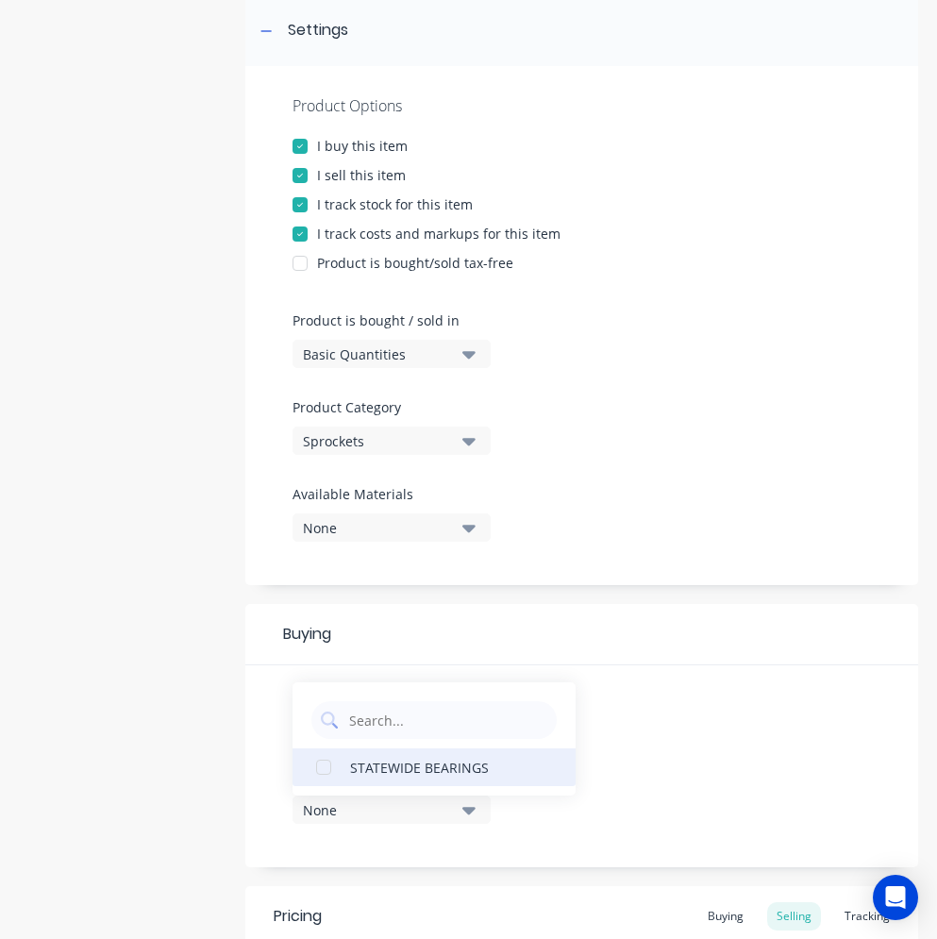
click at [387, 763] on div "STATEWIDE BEARINGS" at bounding box center [444, 767] width 189 height 20
type textarea "x"
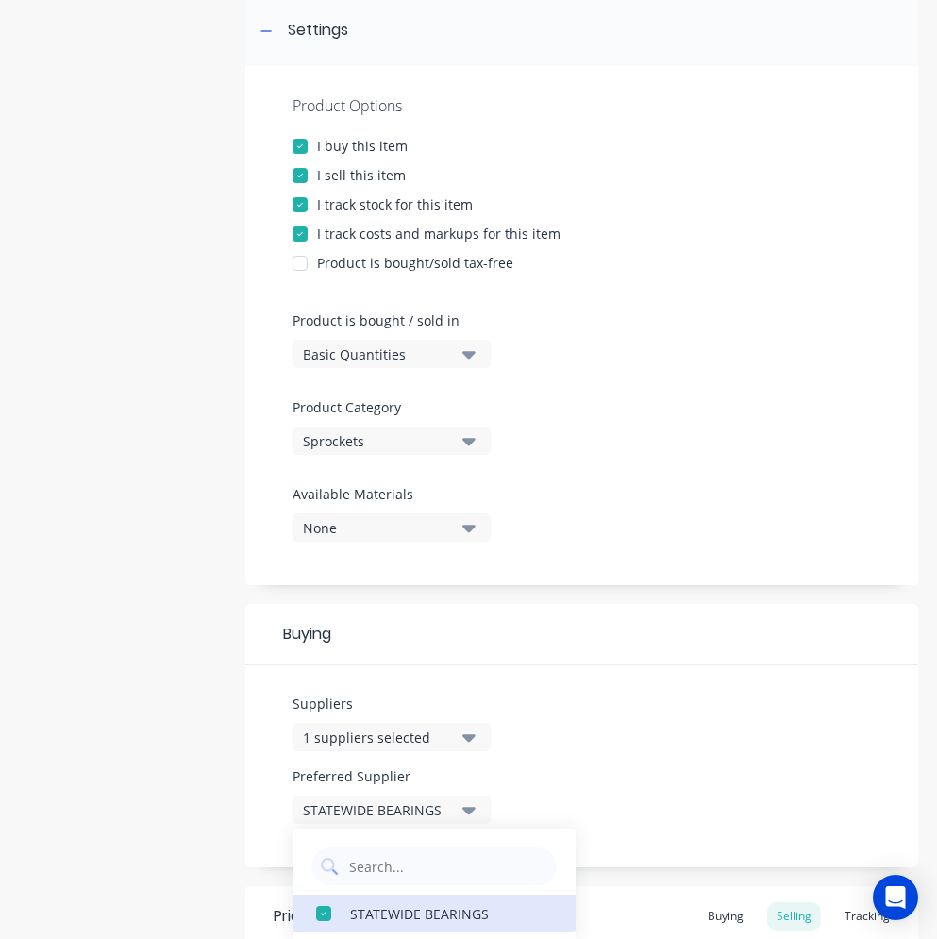
scroll to position [566, 0]
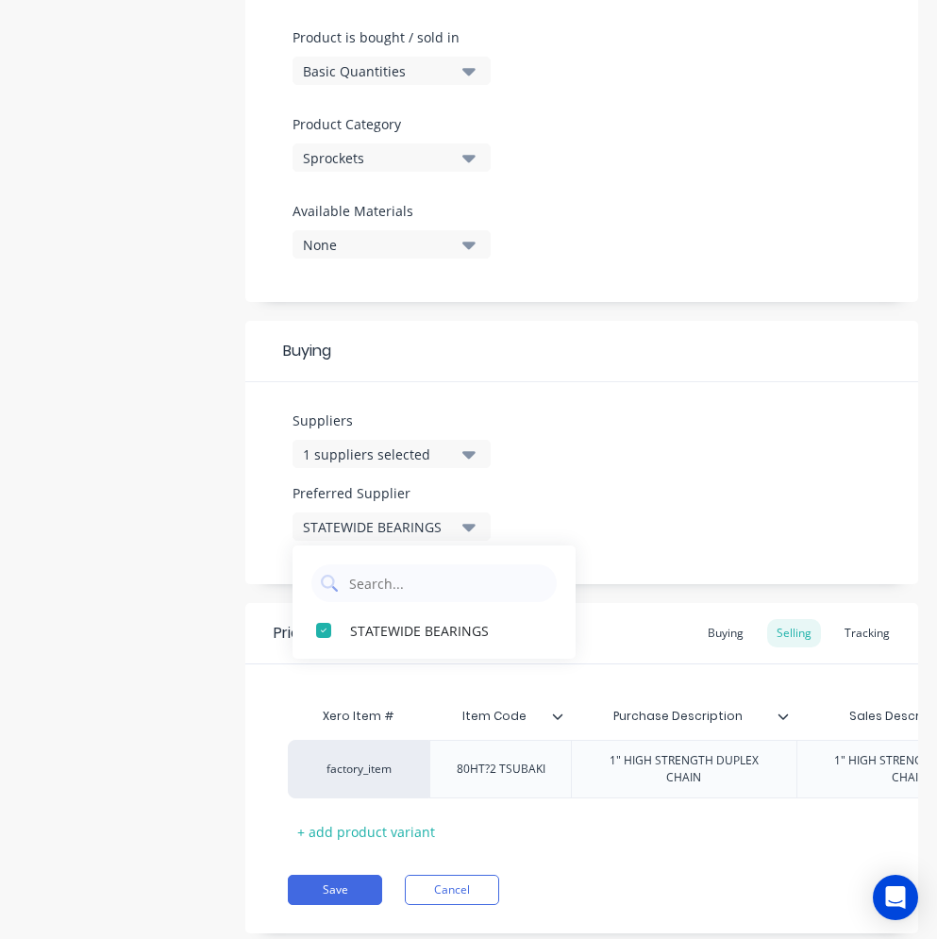
click at [686, 509] on div "Suppliers 1 suppliers selected state Preferred Supplier STATEWIDE BEARINGS STAT…" at bounding box center [581, 483] width 673 height 202
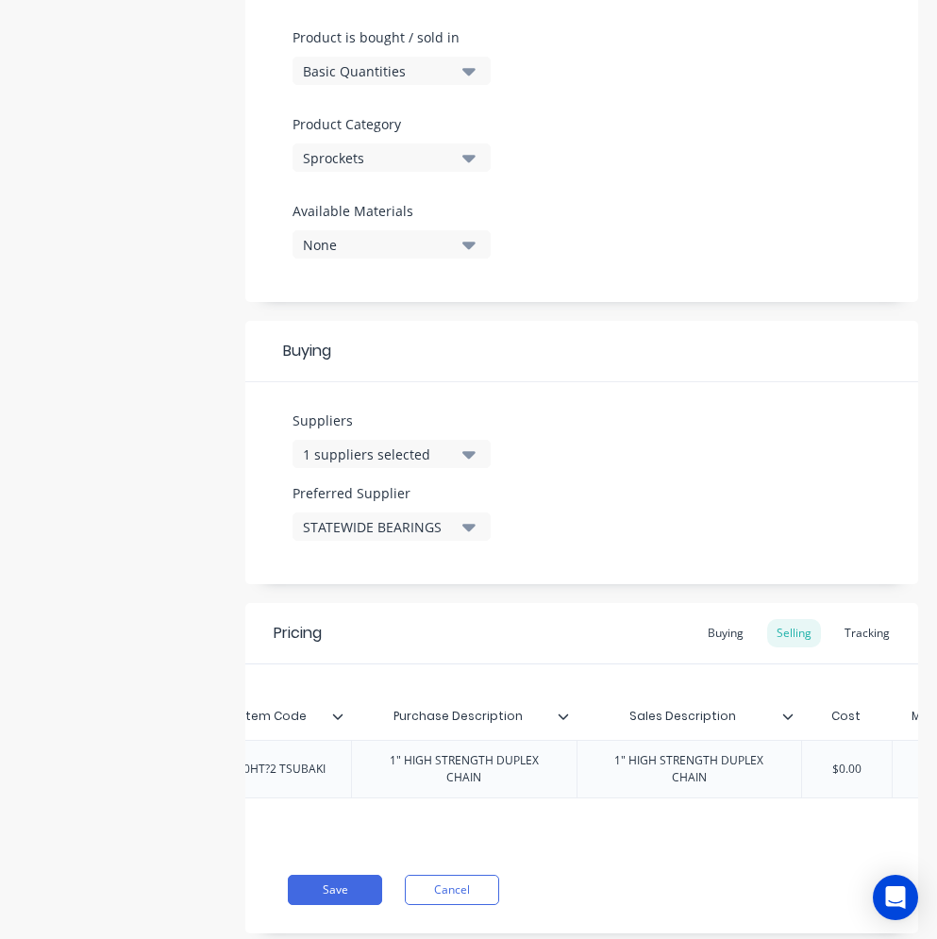
scroll to position [0, 222]
click at [716, 632] on div "Buying" at bounding box center [726, 633] width 55 height 28
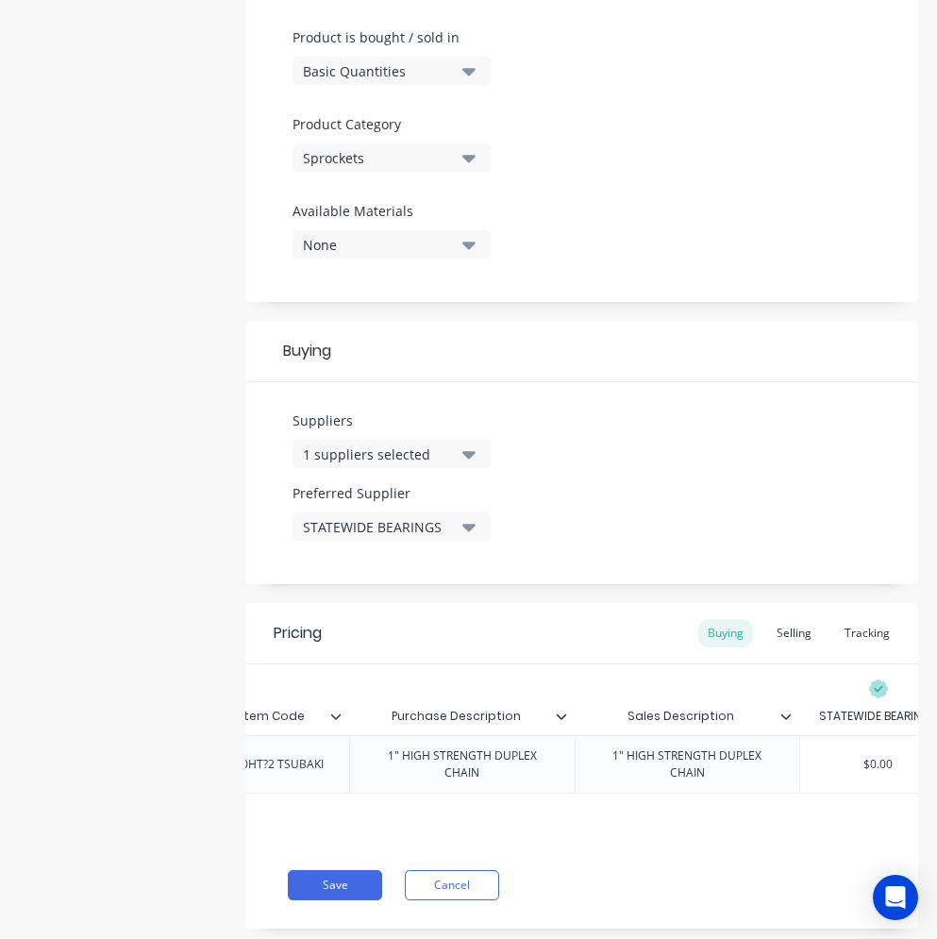
type input "$0.00"
click at [843, 766] on input "$0.00" at bounding box center [878, 764] width 156 height 17
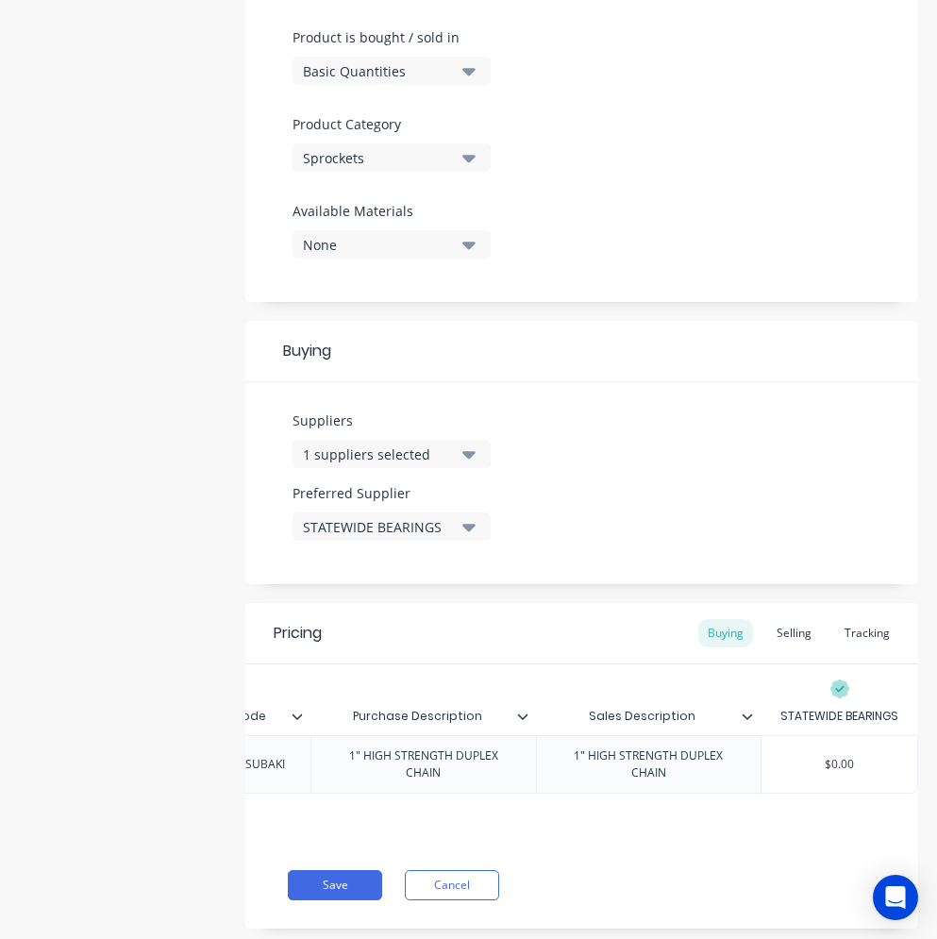
drag, startPoint x: 844, startPoint y: 766, endPoint x: 936, endPoint y: 765, distance: 92.5
click at [936, 765] on div "dashboard products sales purchasing productivity dashboard products Product Cat…" at bounding box center [468, 469] width 937 height 939
click at [360, 894] on button "Save" at bounding box center [335, 885] width 94 height 30
type textarea "x"
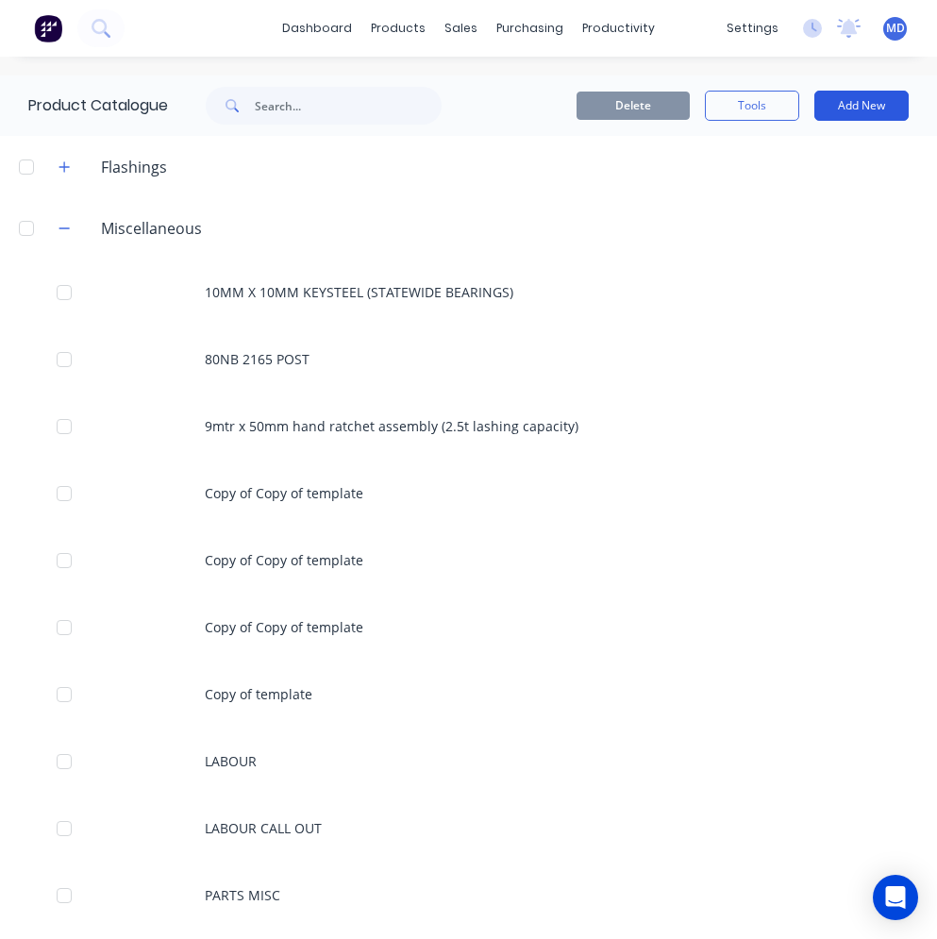
click at [832, 107] on button "Add New" at bounding box center [862, 106] width 94 height 30
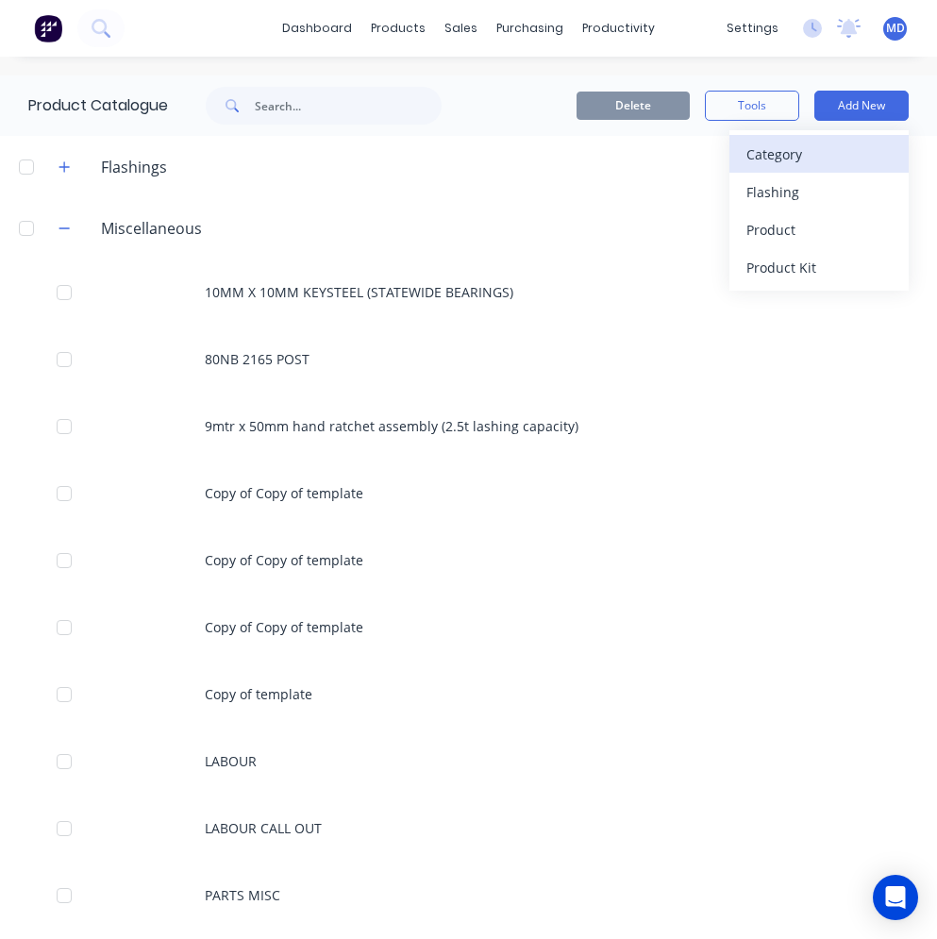
click at [766, 160] on div "Category" at bounding box center [819, 154] width 145 height 27
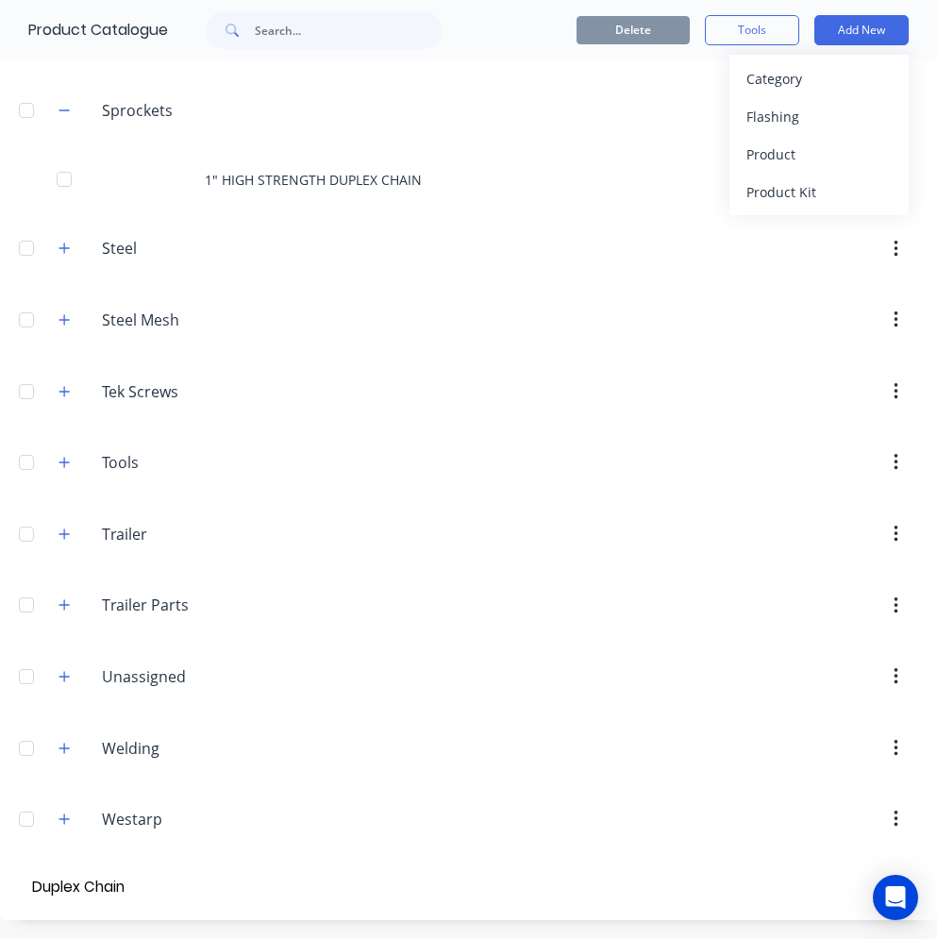
type input "Duplex Chain"
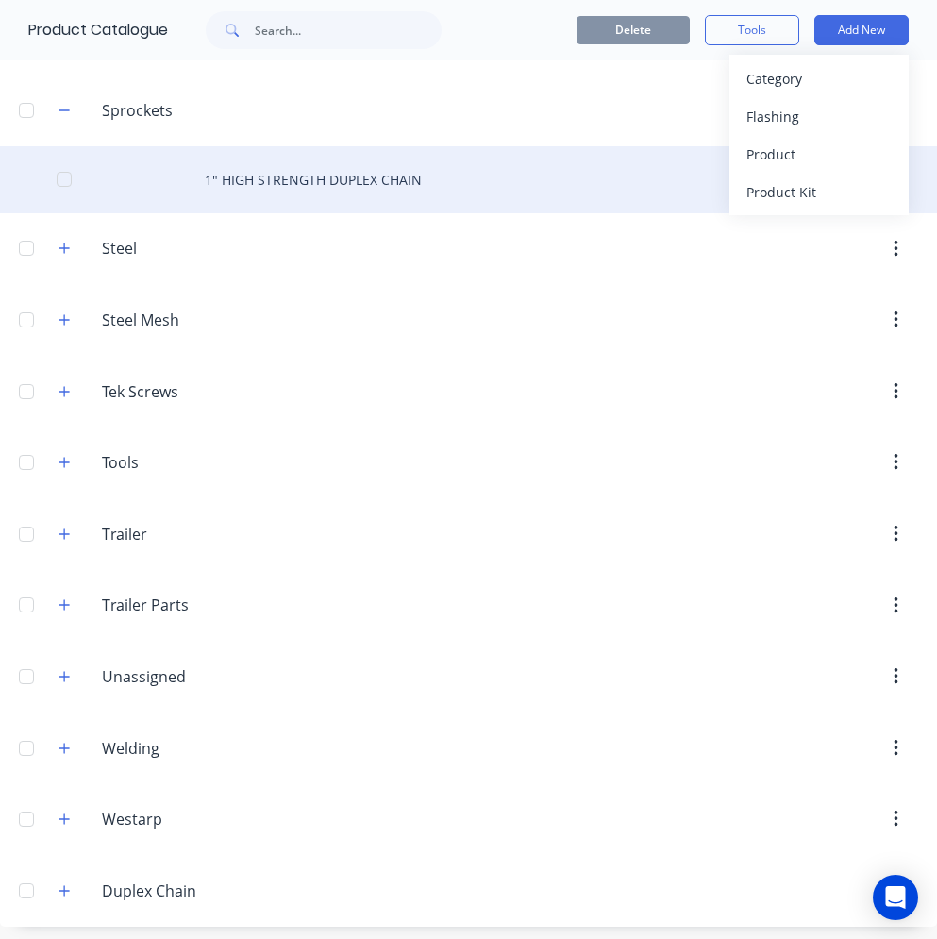
scroll to position [1784, 0]
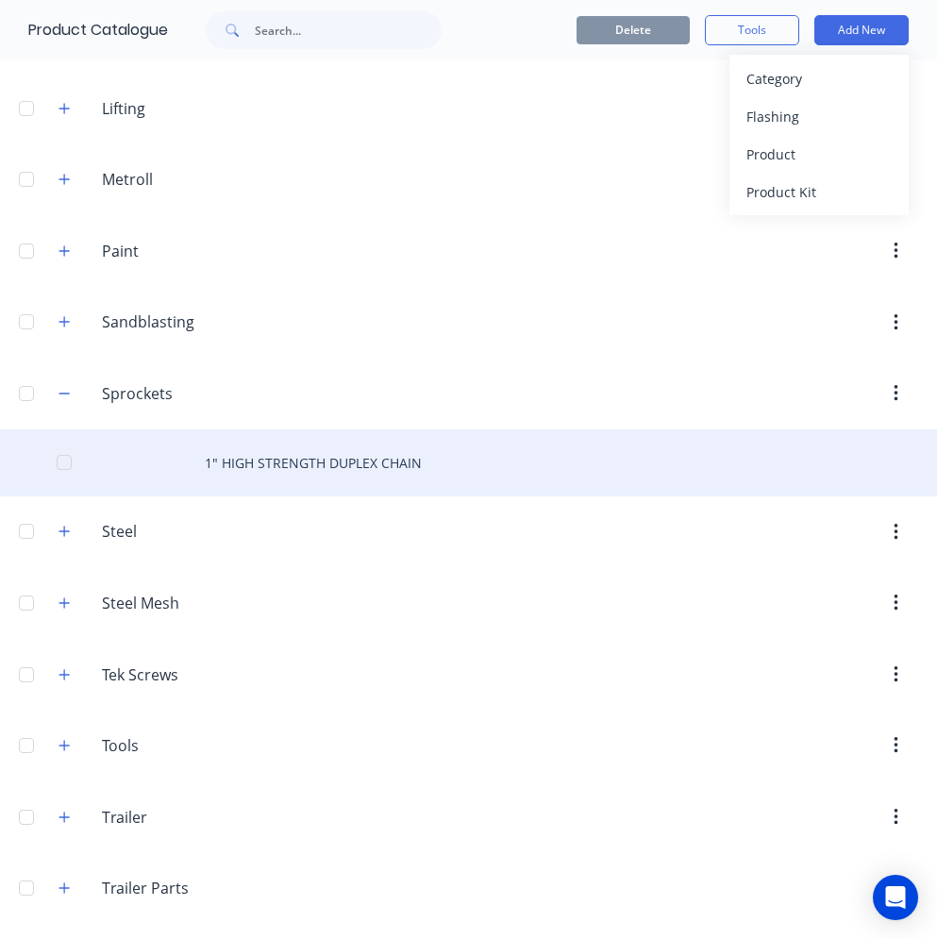
click at [315, 461] on div "1" HIGH STRENGTH DUPLEX CHAIN" at bounding box center [468, 463] width 937 height 67
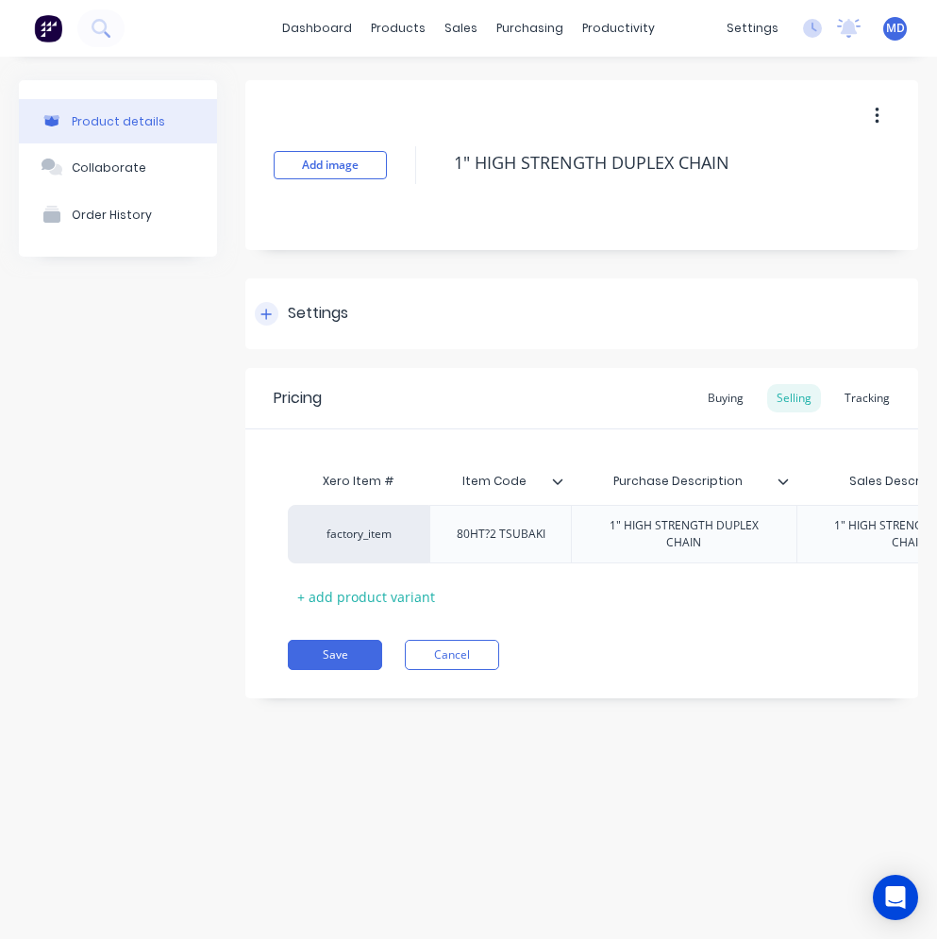
click at [316, 323] on div "Settings" at bounding box center [318, 314] width 60 height 24
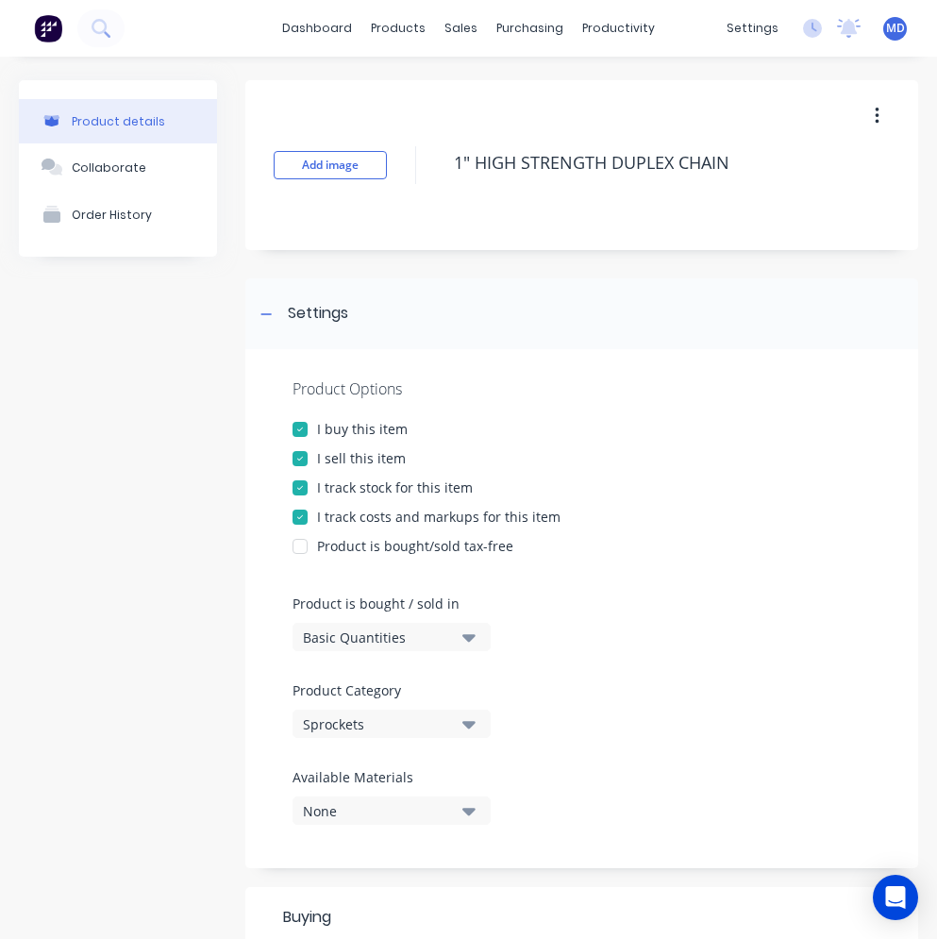
click at [414, 723] on div "Sprockets" at bounding box center [378, 725] width 151 height 20
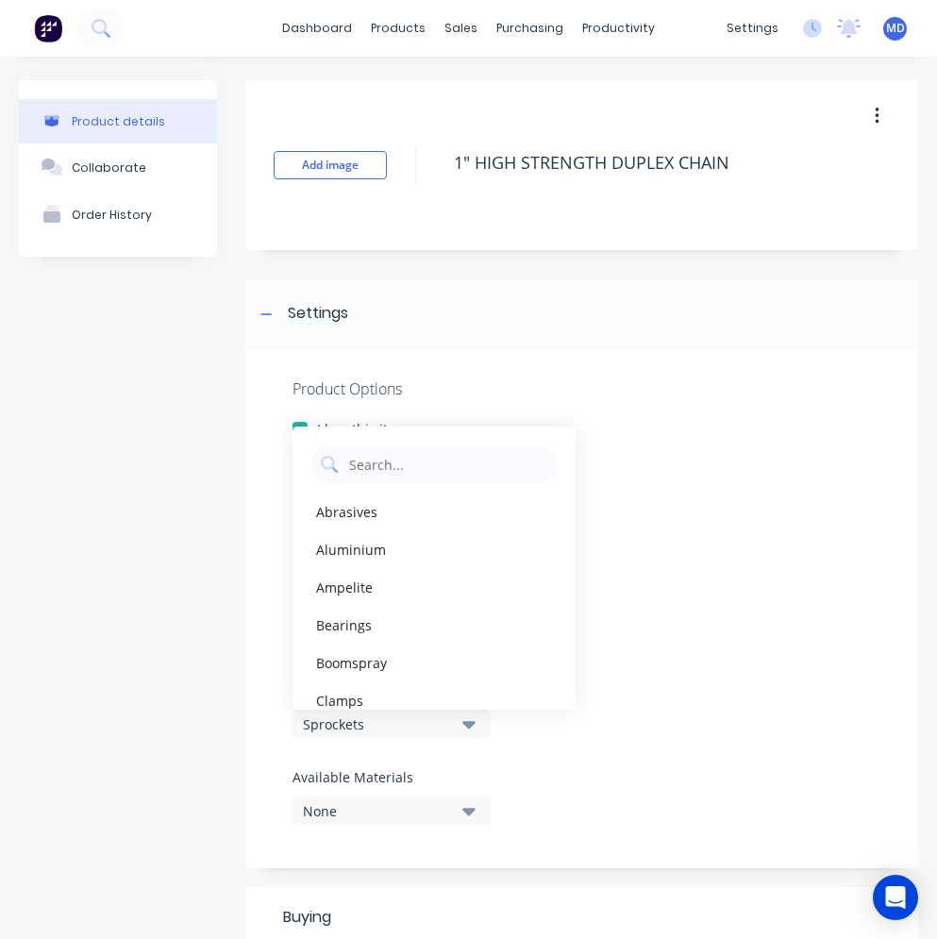
click at [414, 723] on div "Sprockets" at bounding box center [378, 725] width 151 height 20
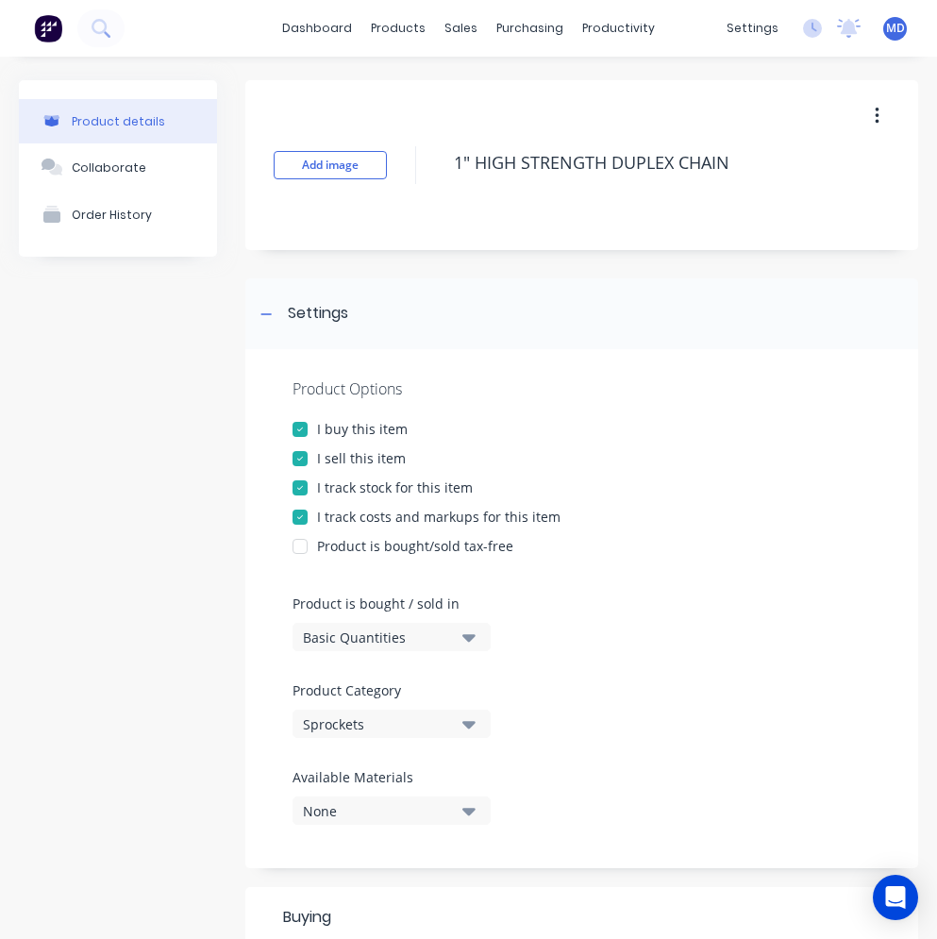
click at [445, 719] on div "Sprockets" at bounding box center [378, 725] width 151 height 20
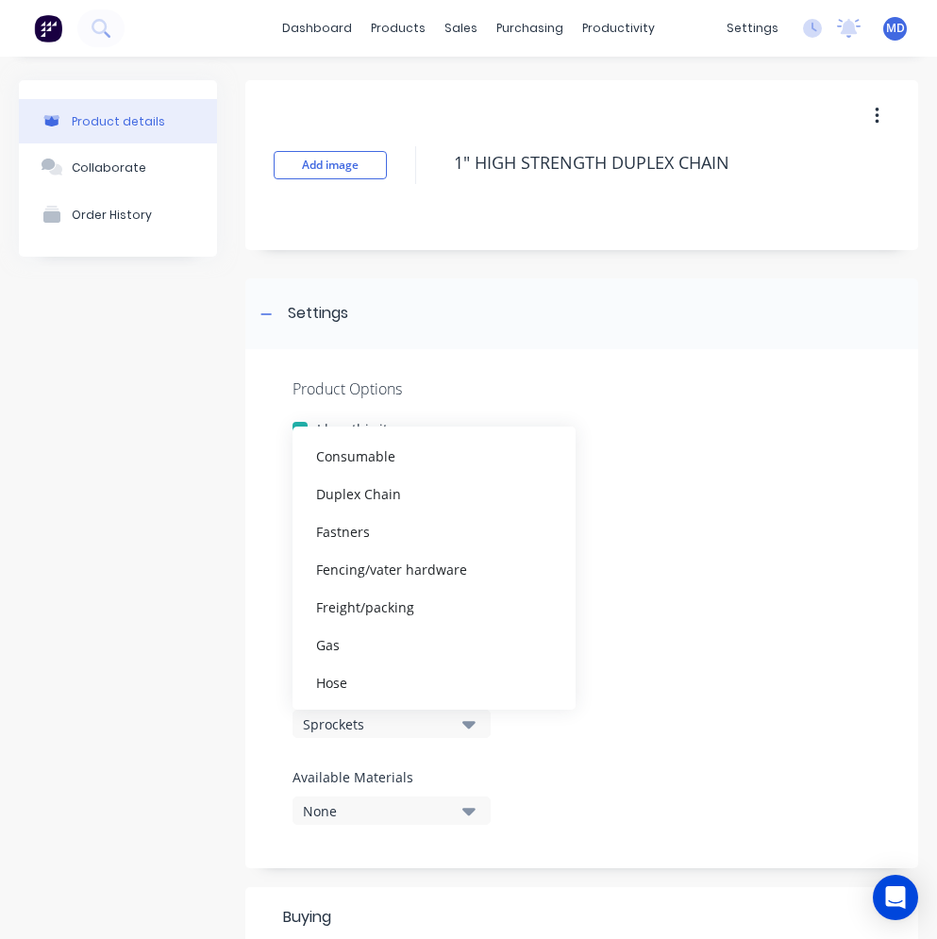
scroll to position [283, 0]
click at [371, 490] on div "Duplex Chain" at bounding box center [434, 493] width 283 height 38
type textarea "x"
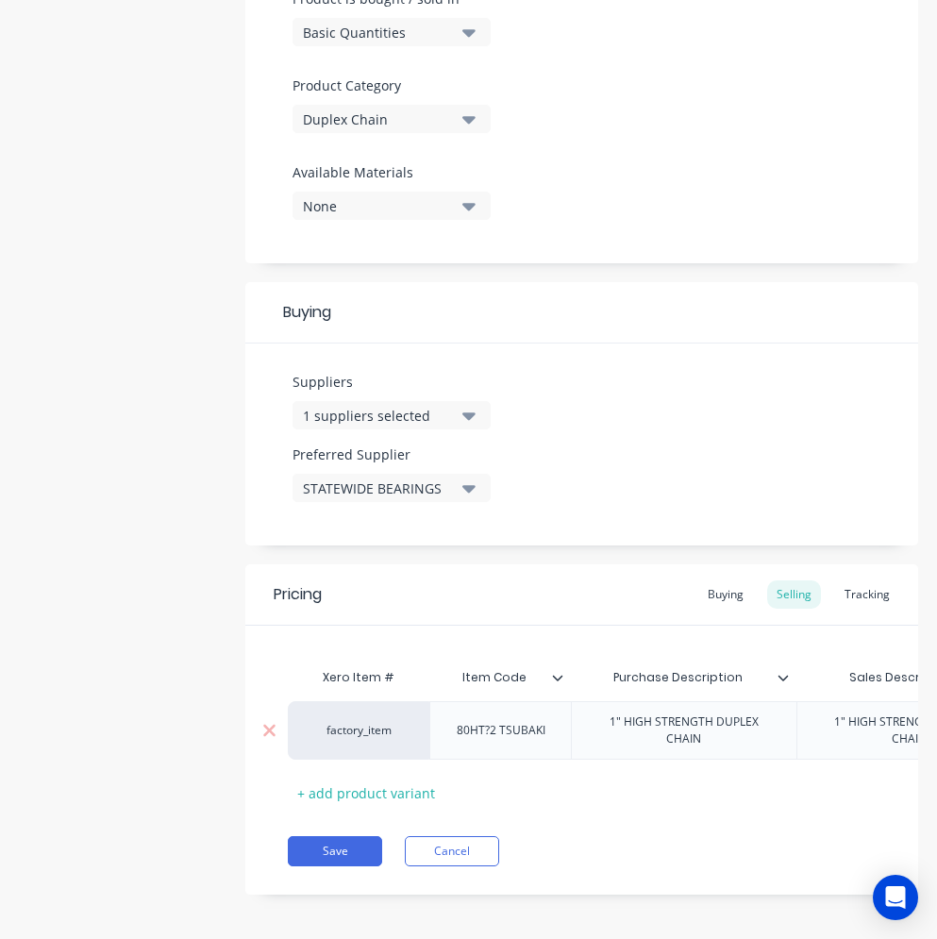
scroll to position [627, 0]
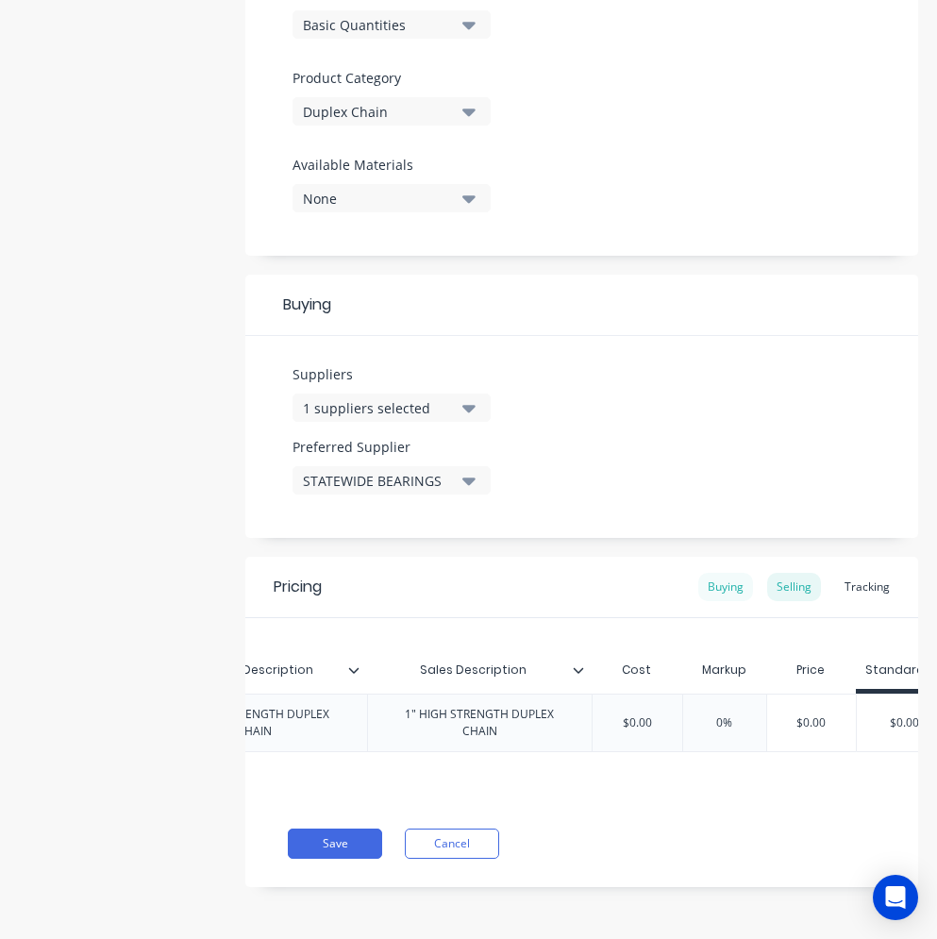
click at [711, 573] on div "Buying" at bounding box center [726, 587] width 55 height 28
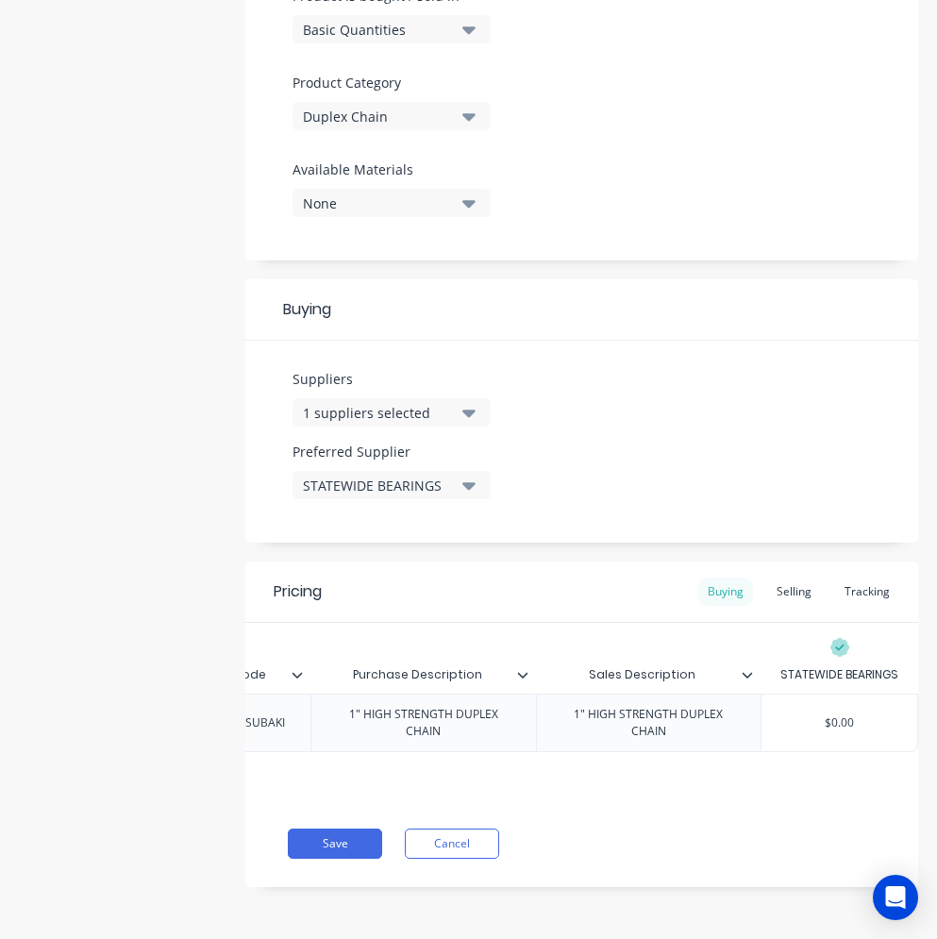
scroll to position [622, 0]
type input "$0.00"
drag, startPoint x: 840, startPoint y: 707, endPoint x: 758, endPoint y: 711, distance: 82.2
click at [762, 715] on input "$0.00" at bounding box center [840, 723] width 156 height 17
type textarea "x"
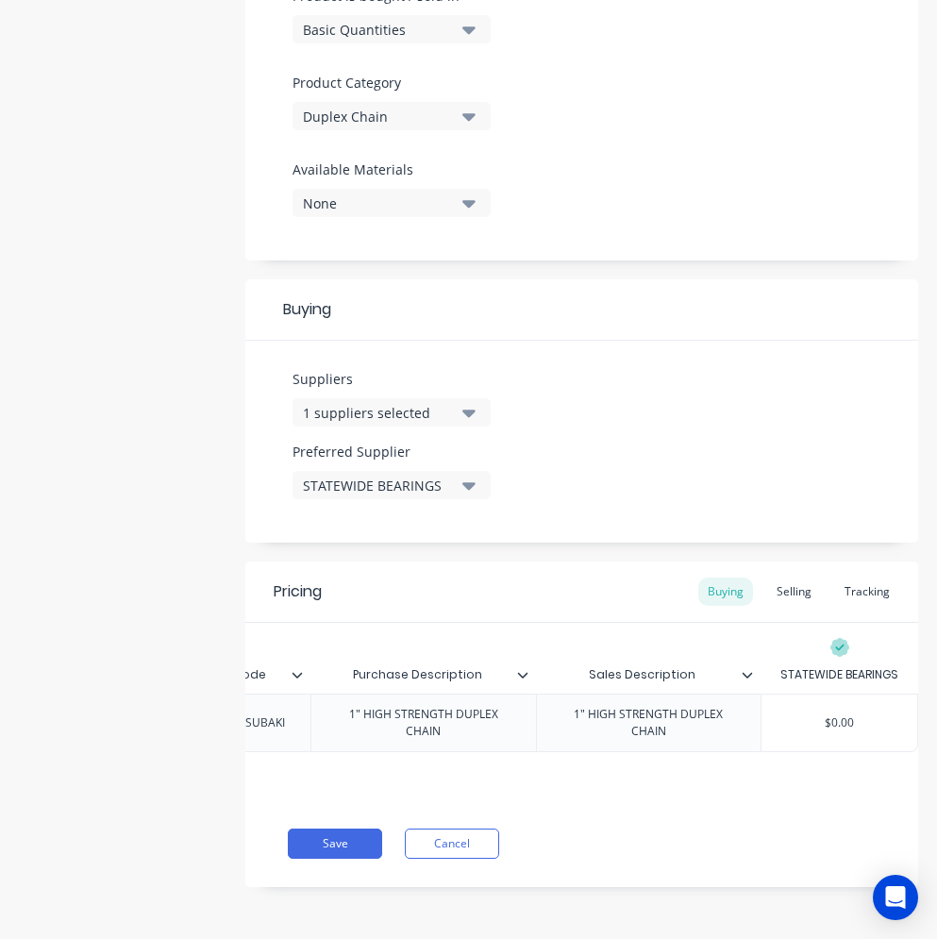
type input "6"
type textarea "x"
type input "$68.00"
drag, startPoint x: 851, startPoint y: 702, endPoint x: 787, endPoint y: 707, distance: 63.4
click at [787, 715] on input "$68.00" at bounding box center [840, 723] width 156 height 17
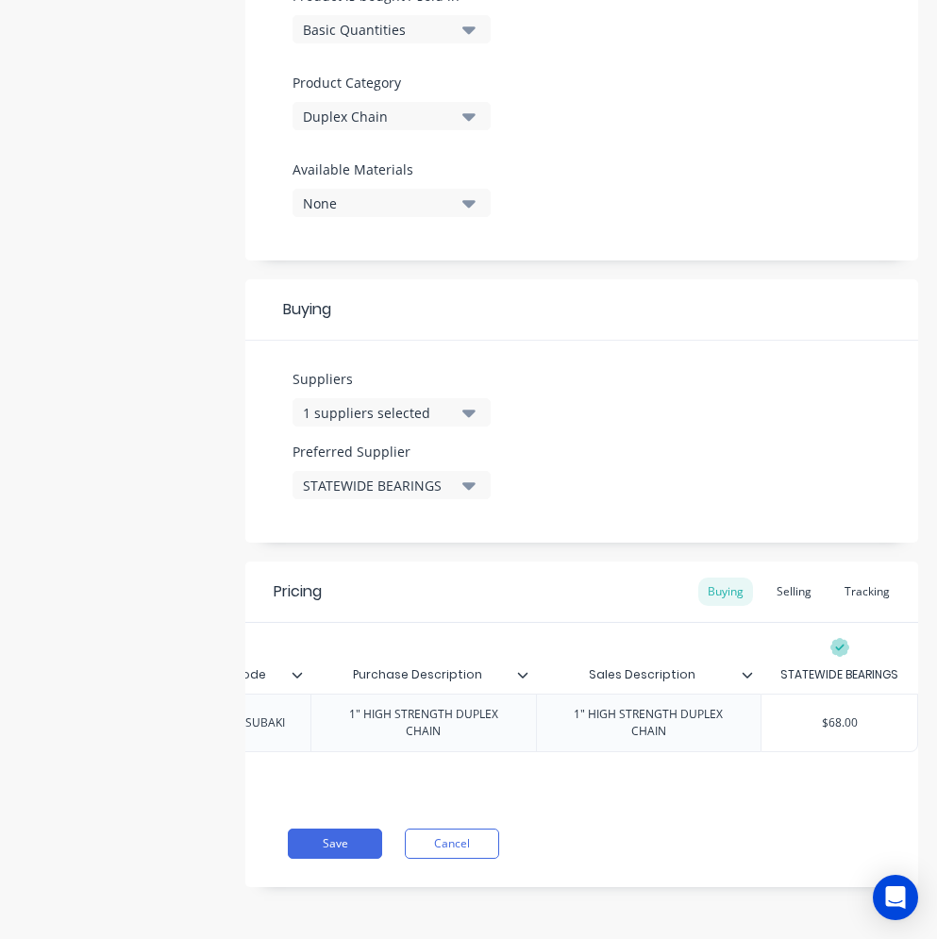
type textarea "x"
type input "6"
type textarea "x"
type input "68"
type textarea "x"
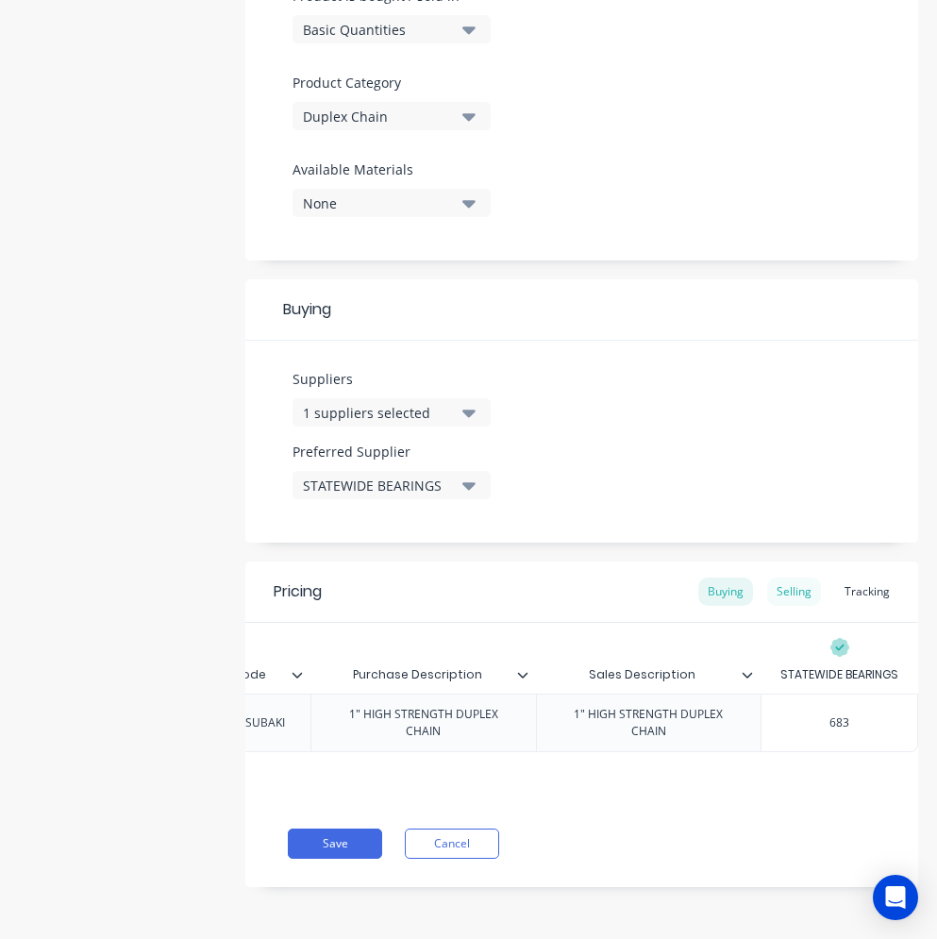
type input "683"
click at [776, 578] on div "Selling" at bounding box center [794, 592] width 54 height 28
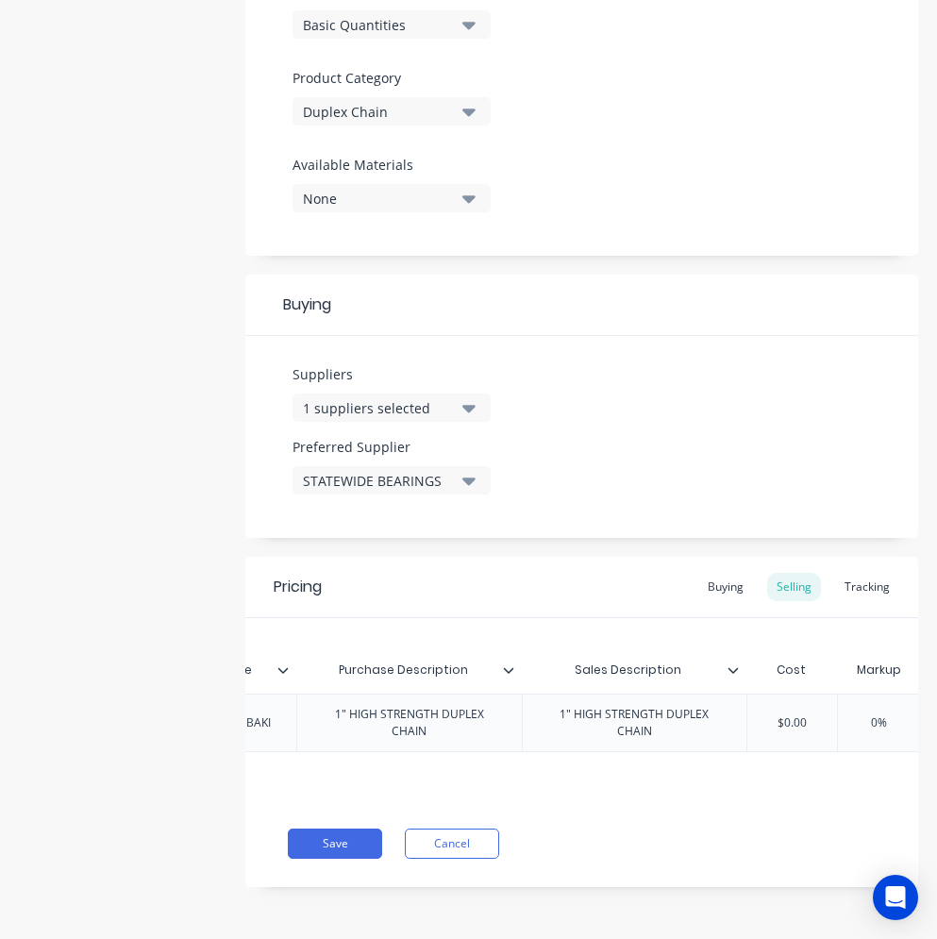
type input "$0.00"
click at [789, 715] on input "$0.00" at bounding box center [792, 723] width 94 height 17
drag, startPoint x: 811, startPoint y: 707, endPoint x: 786, endPoint y: 711, distance: 24.8
click at [787, 715] on input "$0.00" at bounding box center [792, 723] width 94 height 17
type textarea "x"
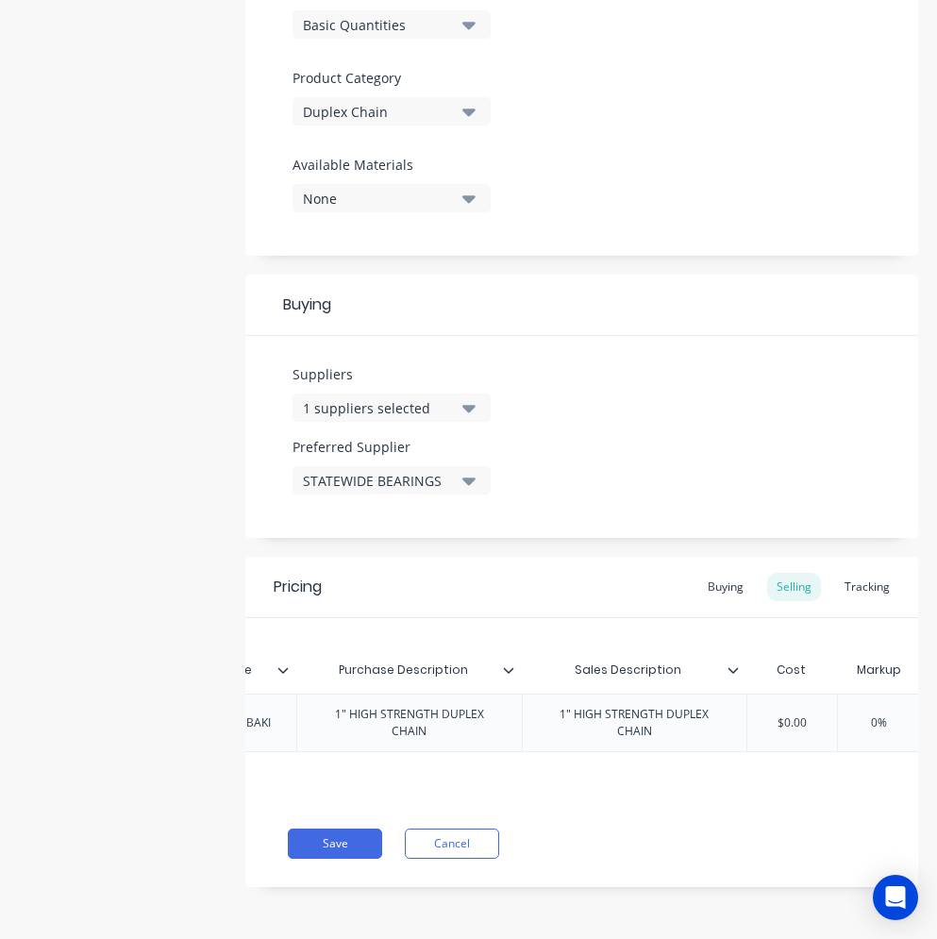
type input "$6"
type textarea "x"
type input "$68"
type textarea "x"
type input "$683."
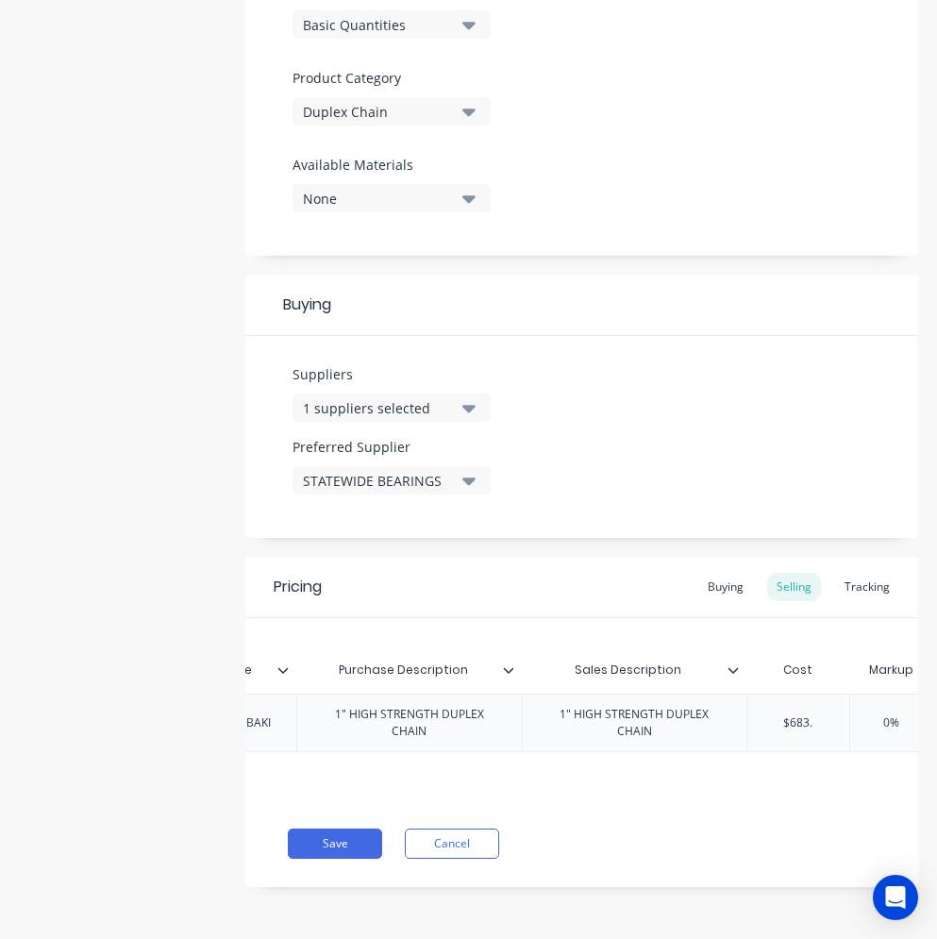
type textarea "x"
type input "$683.30"
click at [711, 573] on div "Buying" at bounding box center [726, 587] width 55 height 28
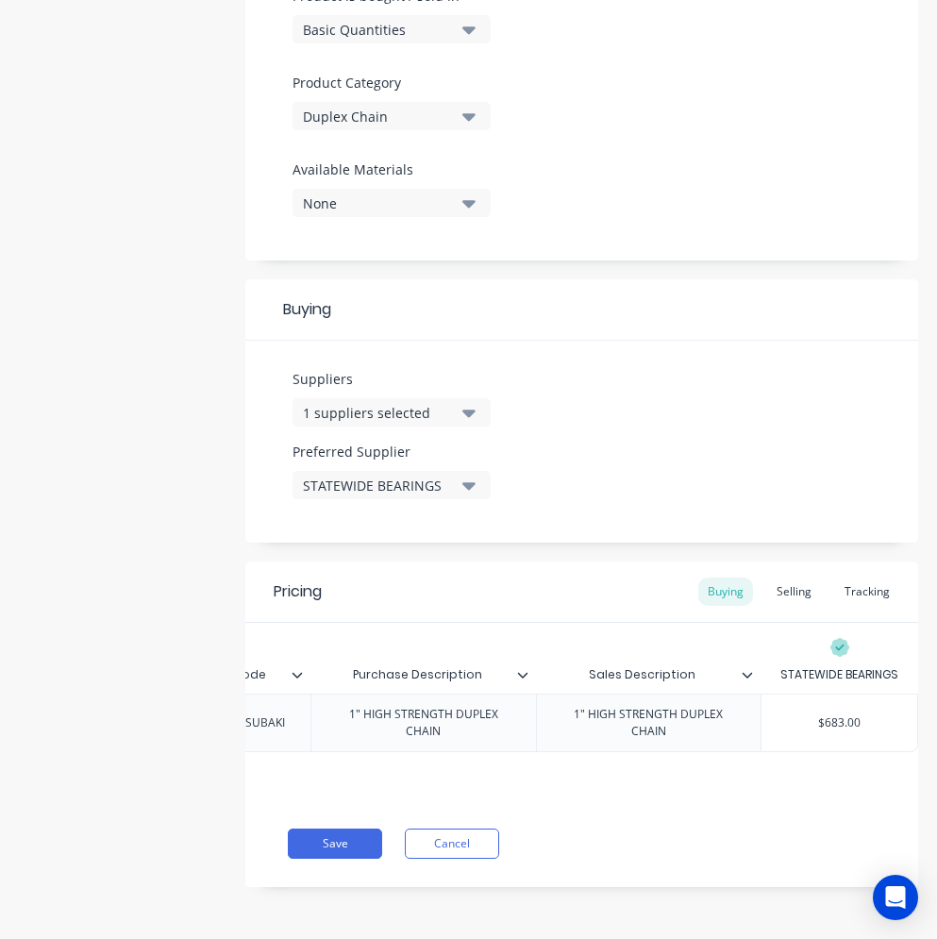
type input "$683.00"
click at [840, 715] on input "$683.00" at bounding box center [840, 723] width 156 height 17
type textarea "x"
type input "$683.0"
type textarea "x"
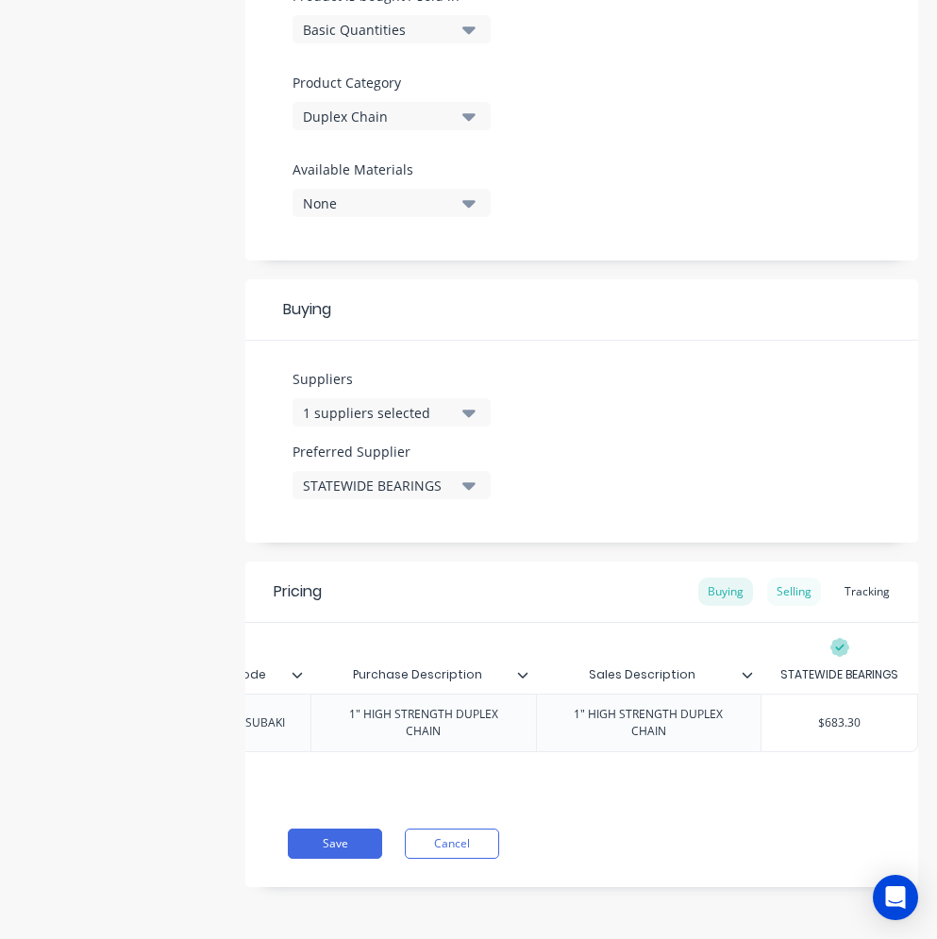
type input "$683.30"
click at [798, 583] on div "Selling" at bounding box center [794, 592] width 54 height 28
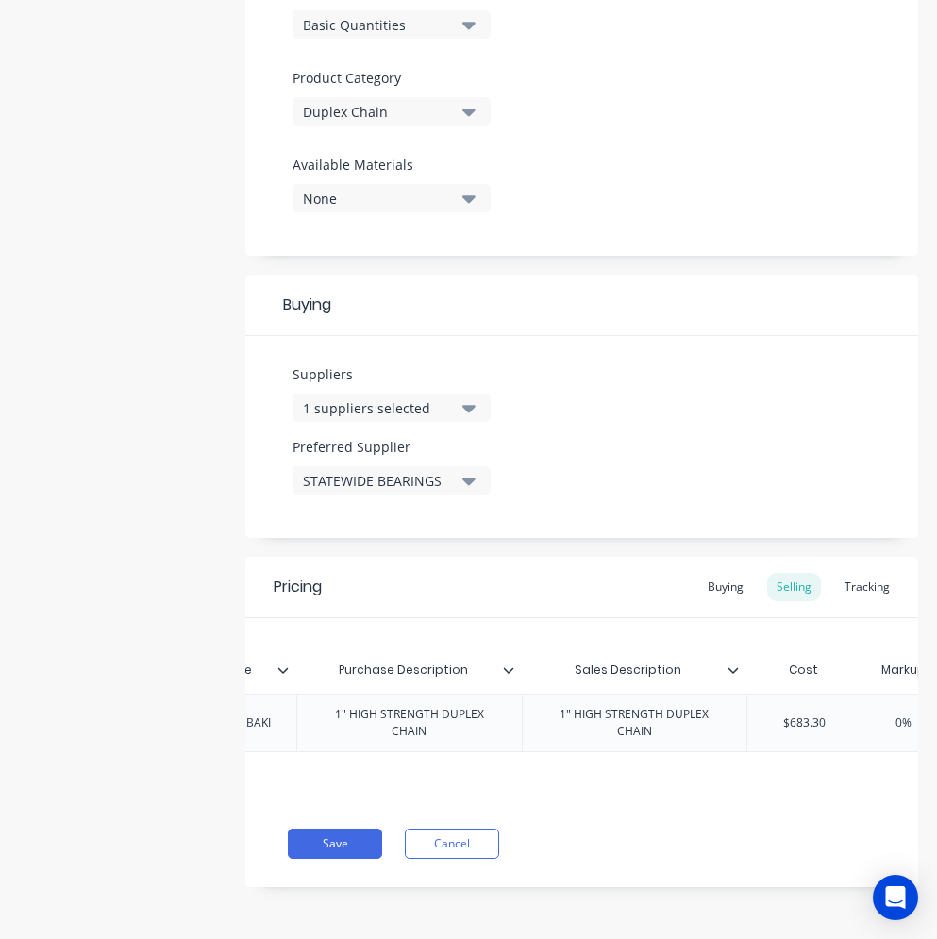
scroll to position [0, 472]
type input "0%"
drag, startPoint x: 718, startPoint y: 715, endPoint x: 679, endPoint y: 715, distance: 39.6
click at [679, 715] on input "0%" at bounding box center [707, 723] width 94 height 17
type textarea "x"
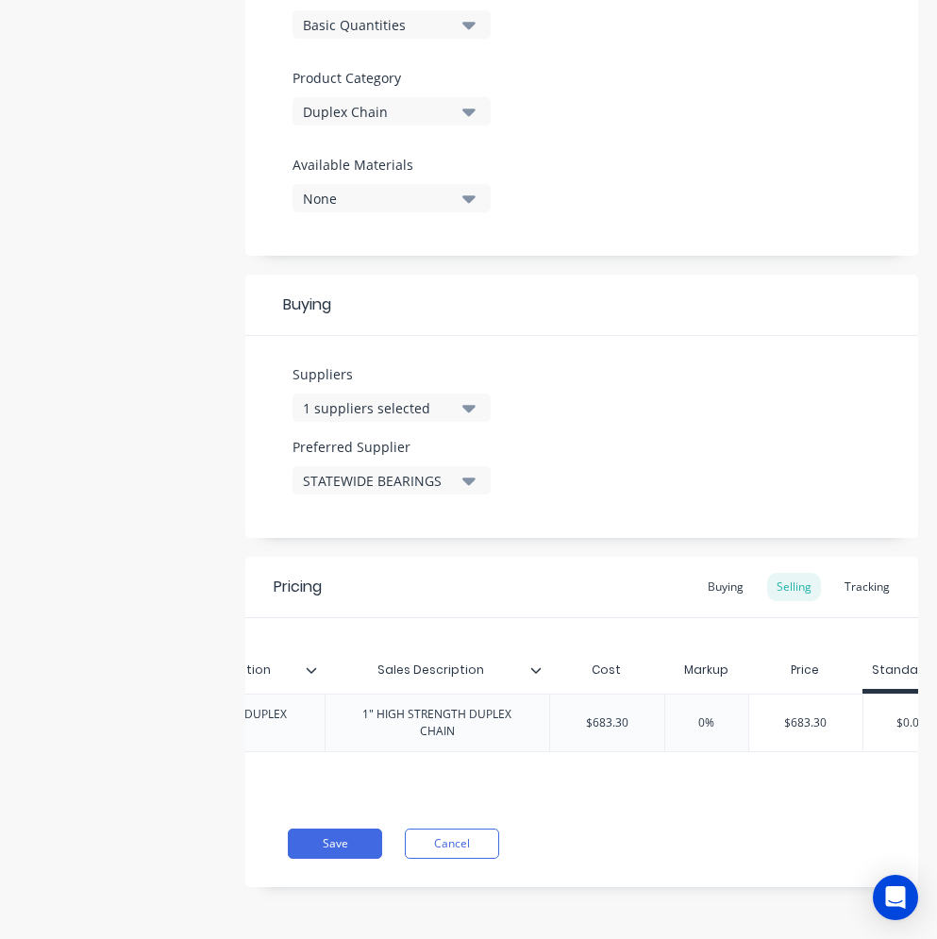
type input "2"
type textarea "x"
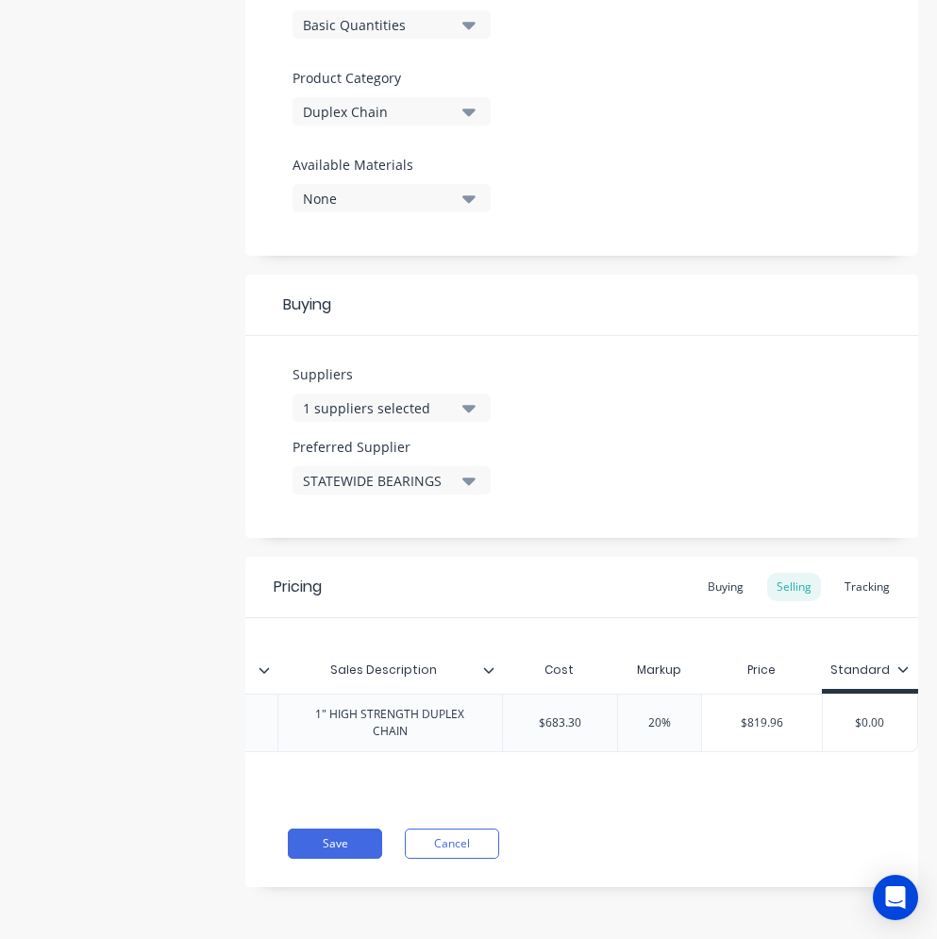
drag, startPoint x: 662, startPoint y: 713, endPoint x: 602, endPoint y: 717, distance: 59.7
click at [613, 717] on input "20" at bounding box center [660, 723] width 94 height 17
click at [665, 716] on input "20" at bounding box center [660, 723] width 94 height 17
click at [643, 716] on input "20" at bounding box center [660, 723] width 94 height 17
click at [649, 715] on input "20" at bounding box center [660, 723] width 94 height 17
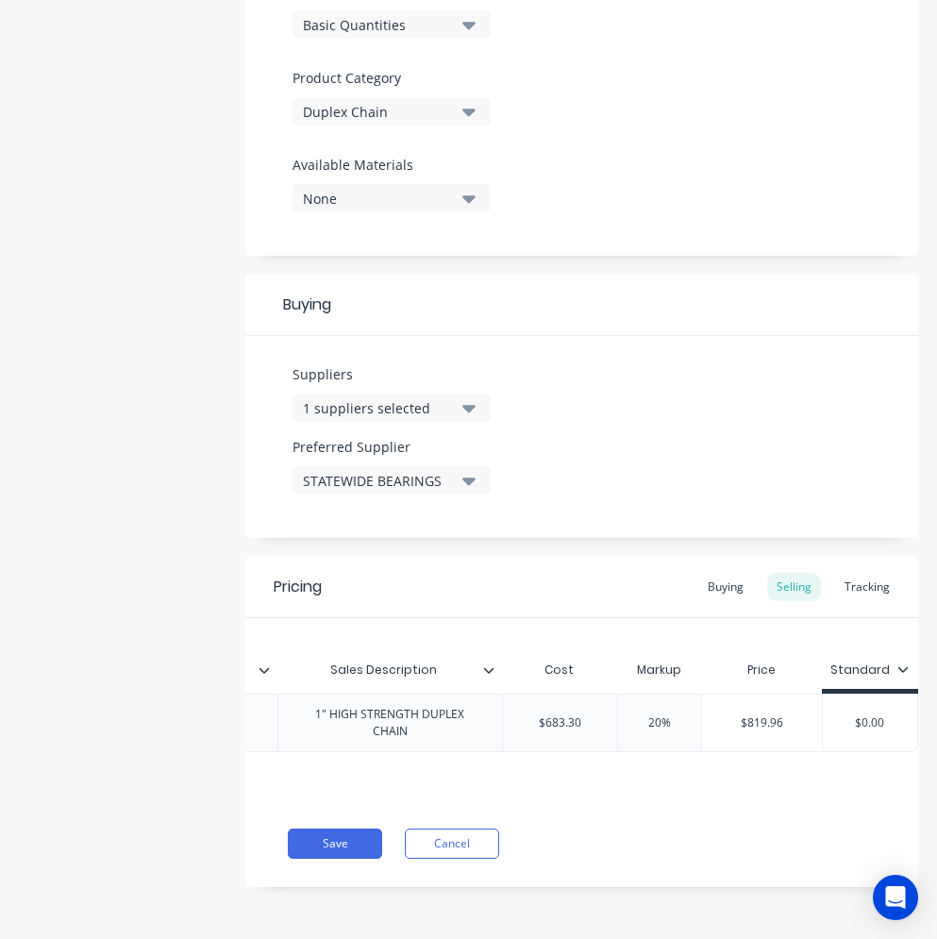
click at [641, 717] on input "20" at bounding box center [660, 723] width 94 height 17
click at [503, 735] on div "$683.30" at bounding box center [560, 722] width 114 height 47
type input "20"
type input "$683.30"
type input "20%"
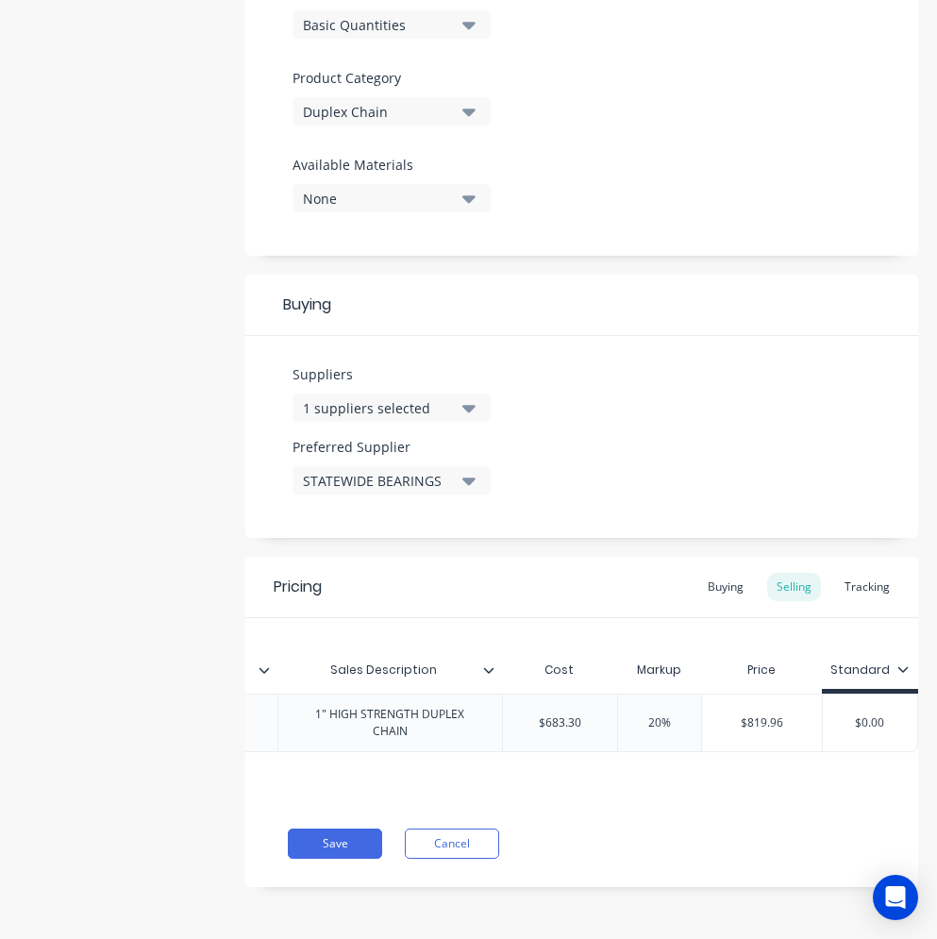
click at [635, 715] on input "20%" at bounding box center [660, 723] width 94 height 17
type textarea "x"
type input "0%"
type textarea "x"
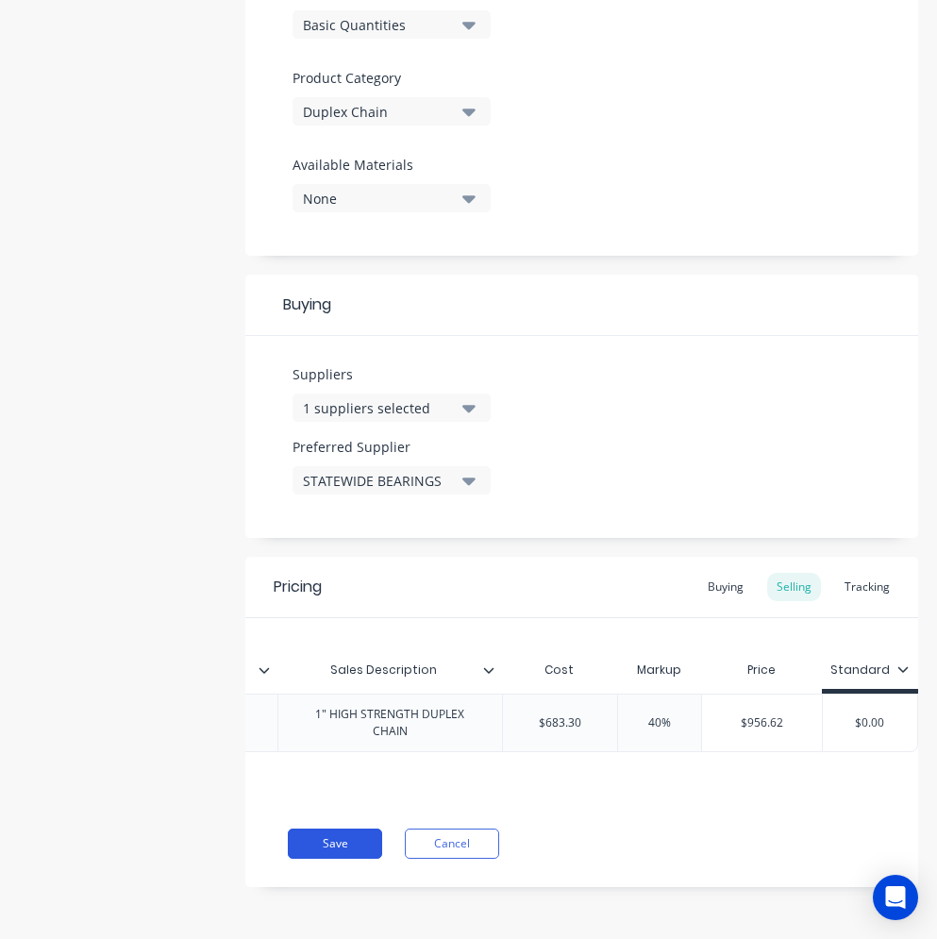
type input "40%"
click at [335, 852] on button "Save" at bounding box center [335, 844] width 94 height 30
type textarea "x"
